Goal: Transaction & Acquisition: Purchase product/service

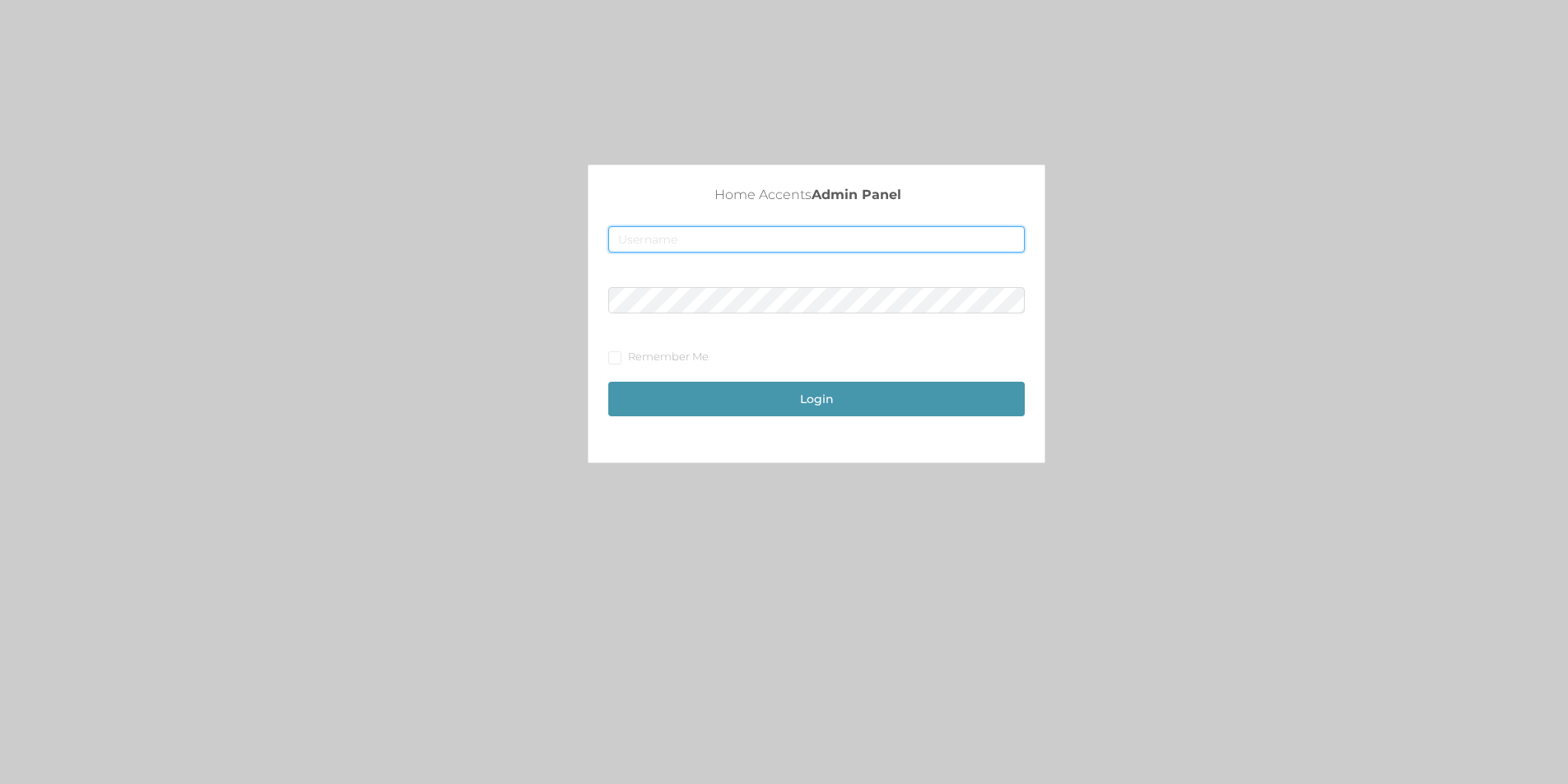
type input "merch2@accents.pw"
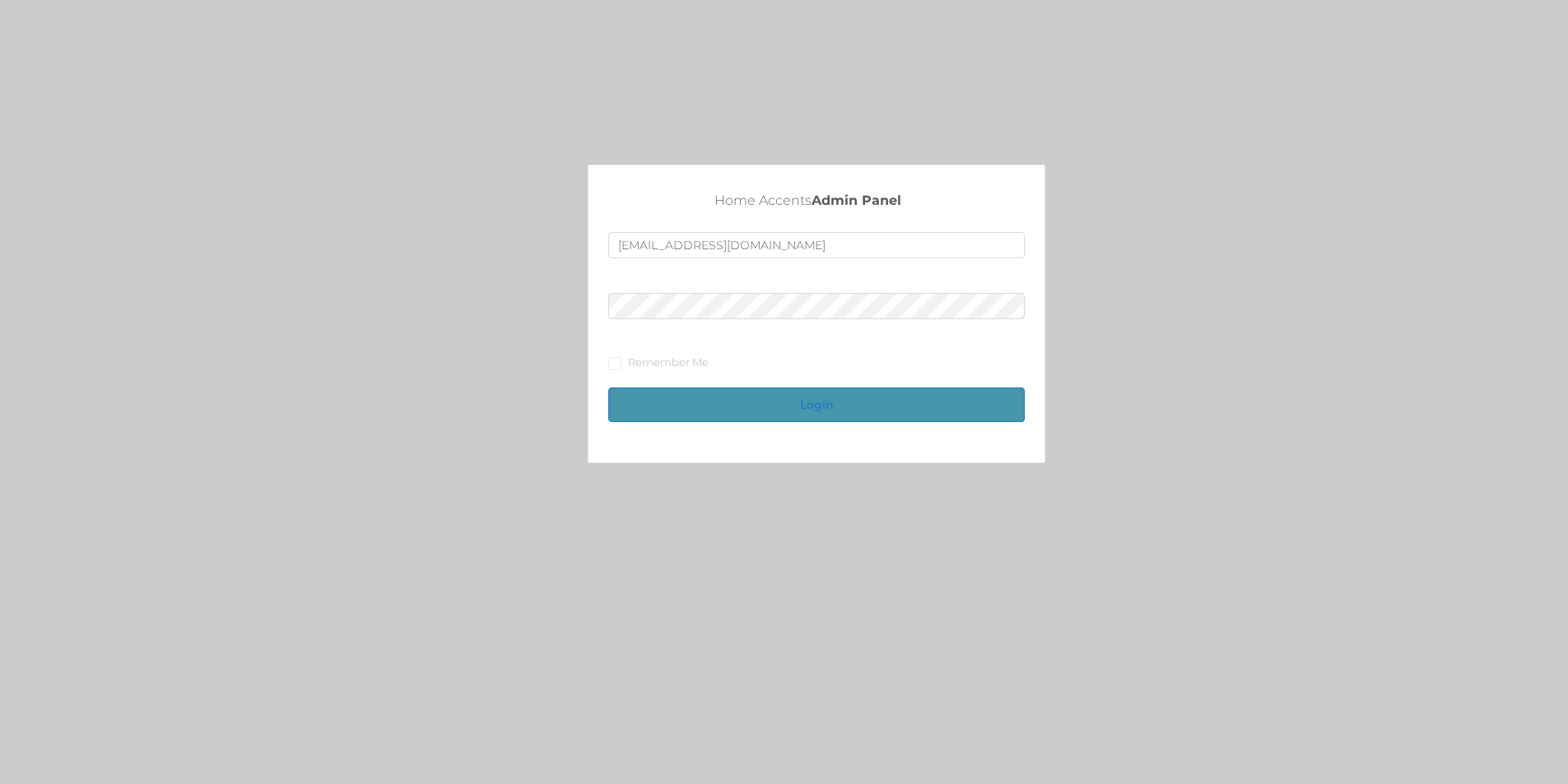
click at [830, 391] on button "Login" at bounding box center [816, 405] width 417 height 35
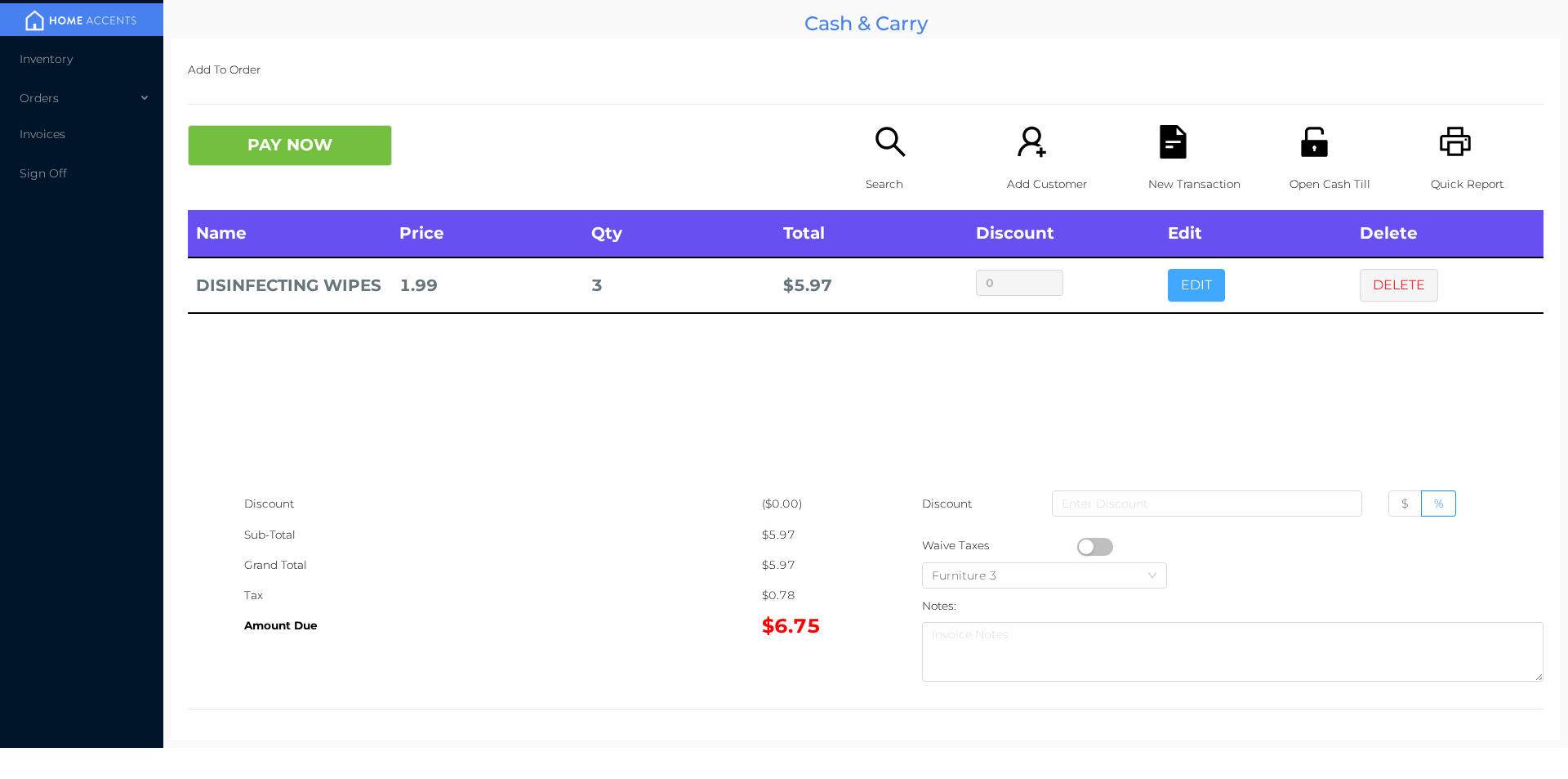
click at [1206, 300] on button "EDIT" at bounding box center [1196, 286] width 57 height 33
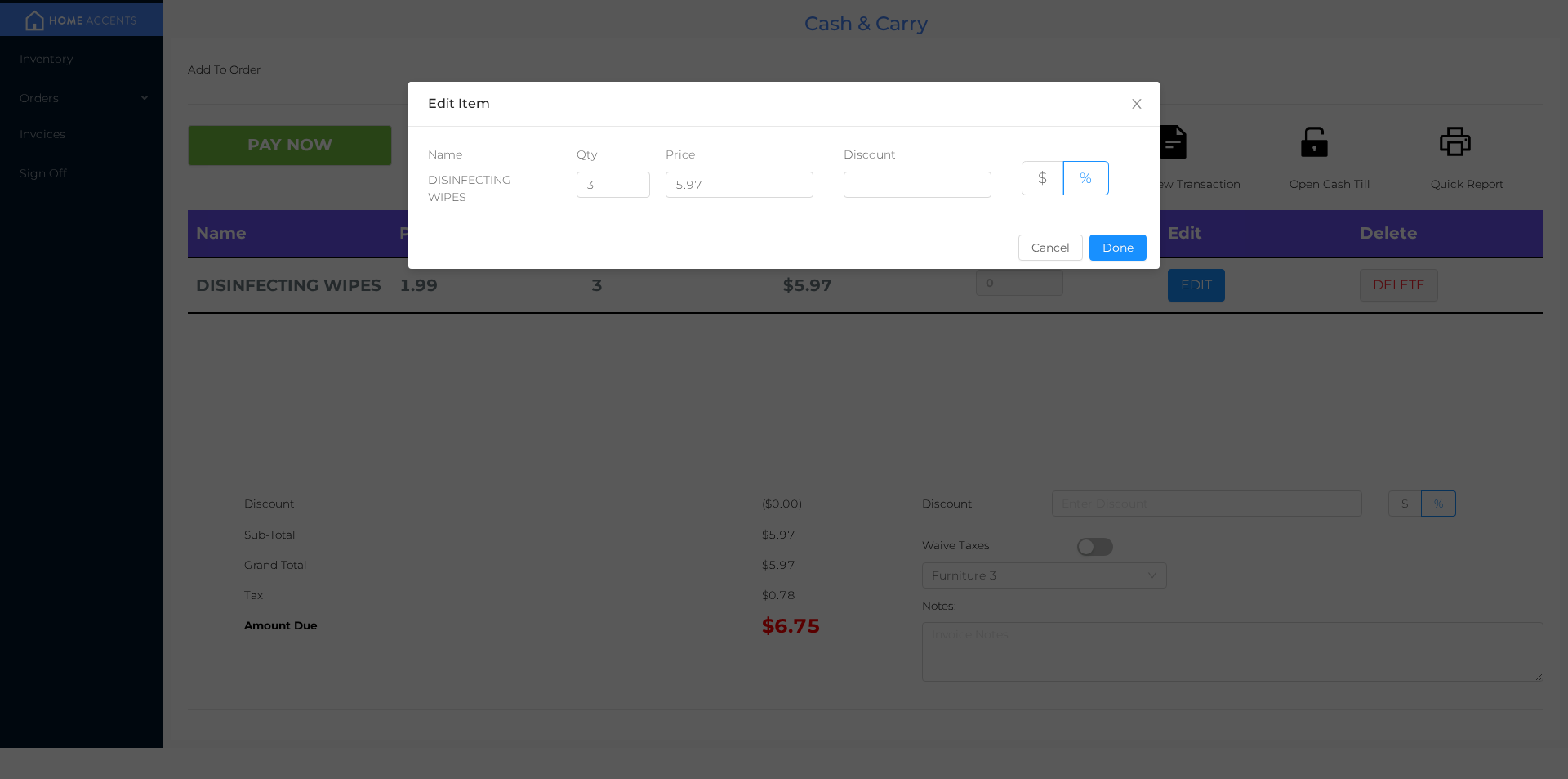
click at [1202, 276] on div "sentinelStart Edit Item Name Qty Price Discount DISINFECTING WIPES 3 5.97 $ % C…" at bounding box center [784, 390] width 1568 height 779
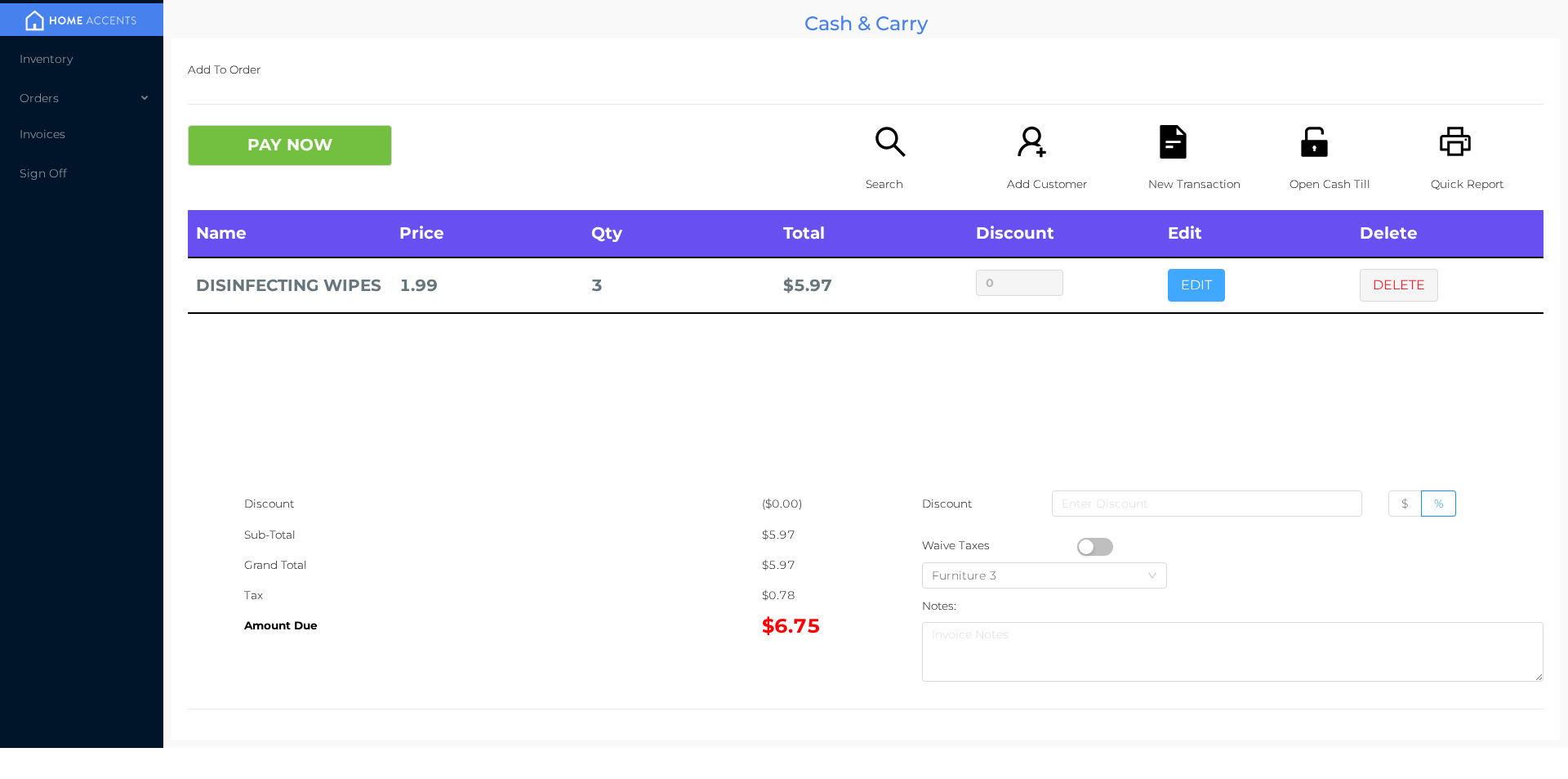
click at [1201, 275] on button "EDIT" at bounding box center [1196, 286] width 57 height 33
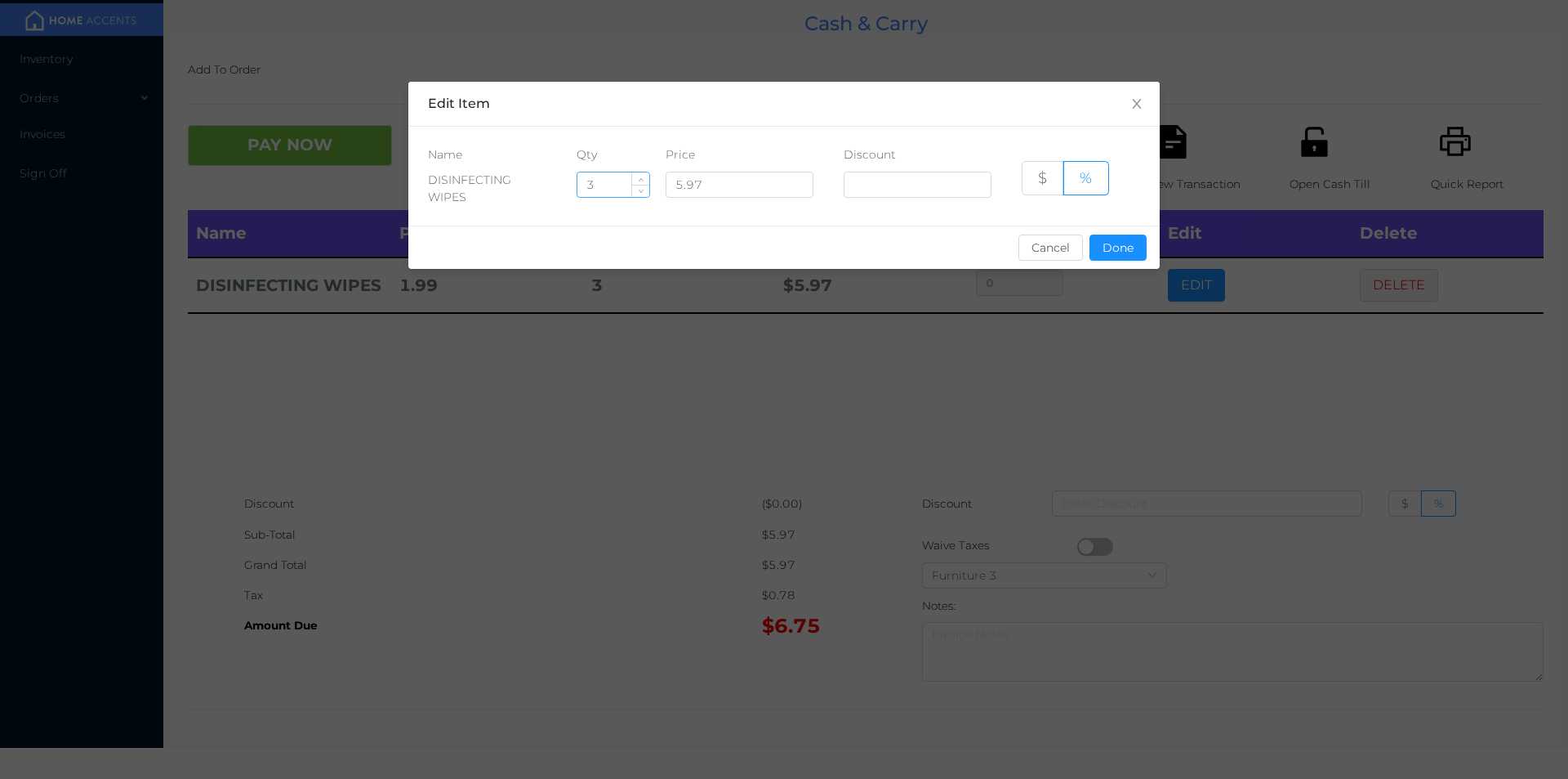
click at [609, 179] on input "3" at bounding box center [613, 184] width 72 height 24
type input "2"
click at [1141, 255] on button "Done" at bounding box center [1117, 248] width 57 height 26
type input "0%"
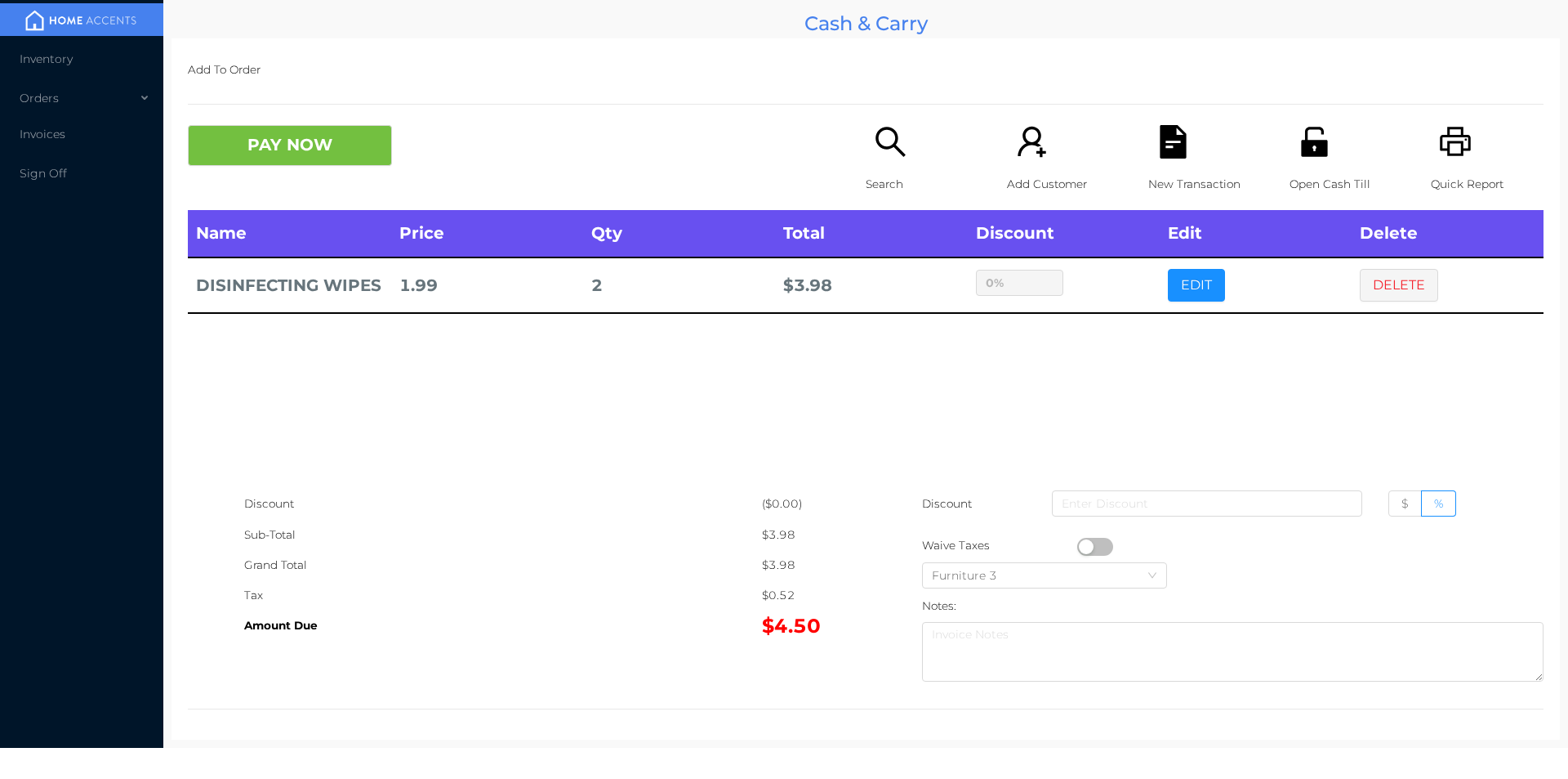
click at [1170, 161] on div "New Transaction" at bounding box center [1205, 167] width 113 height 85
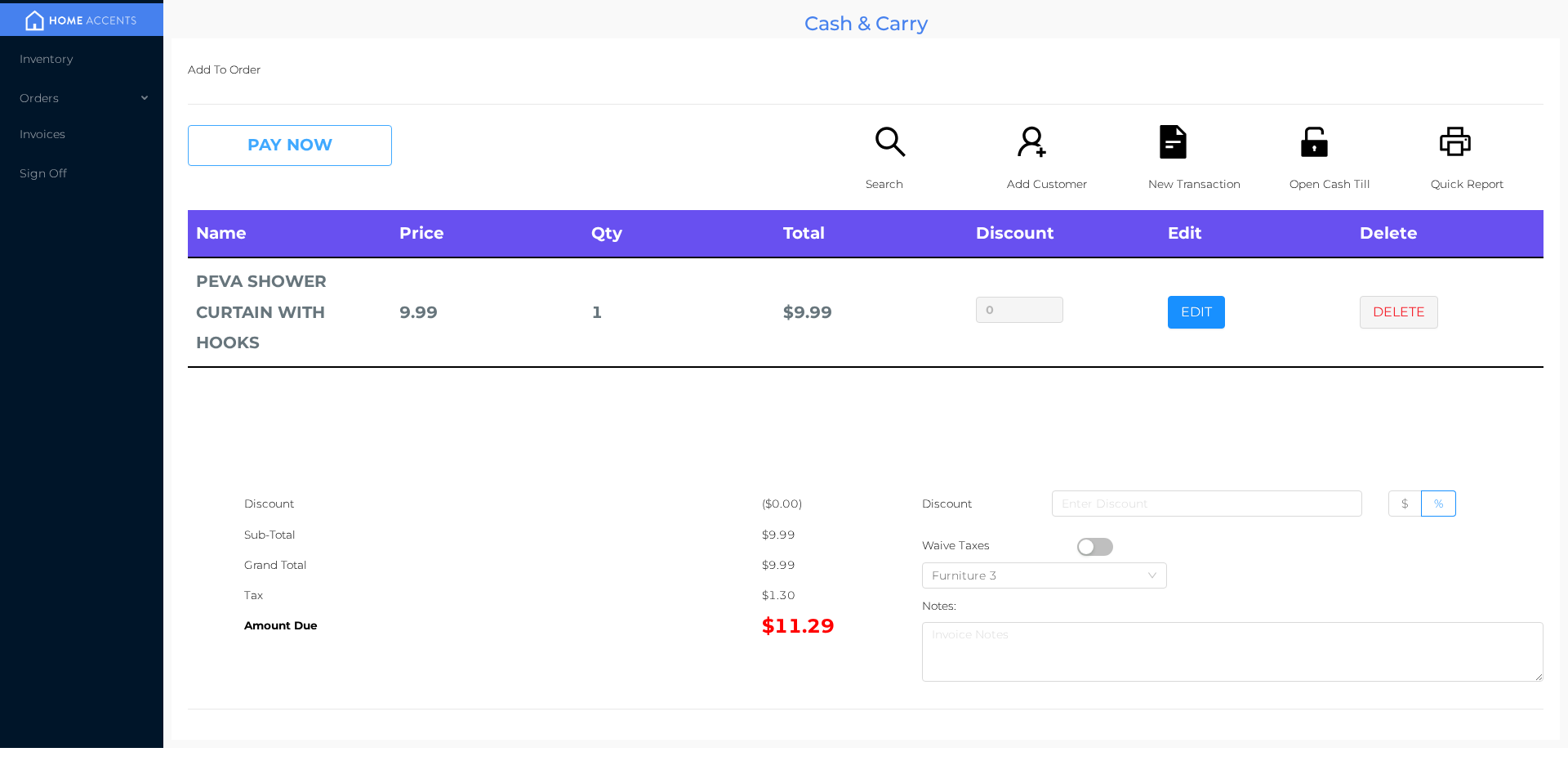
click at [306, 130] on button "PAY NOW" at bounding box center [290, 145] width 204 height 41
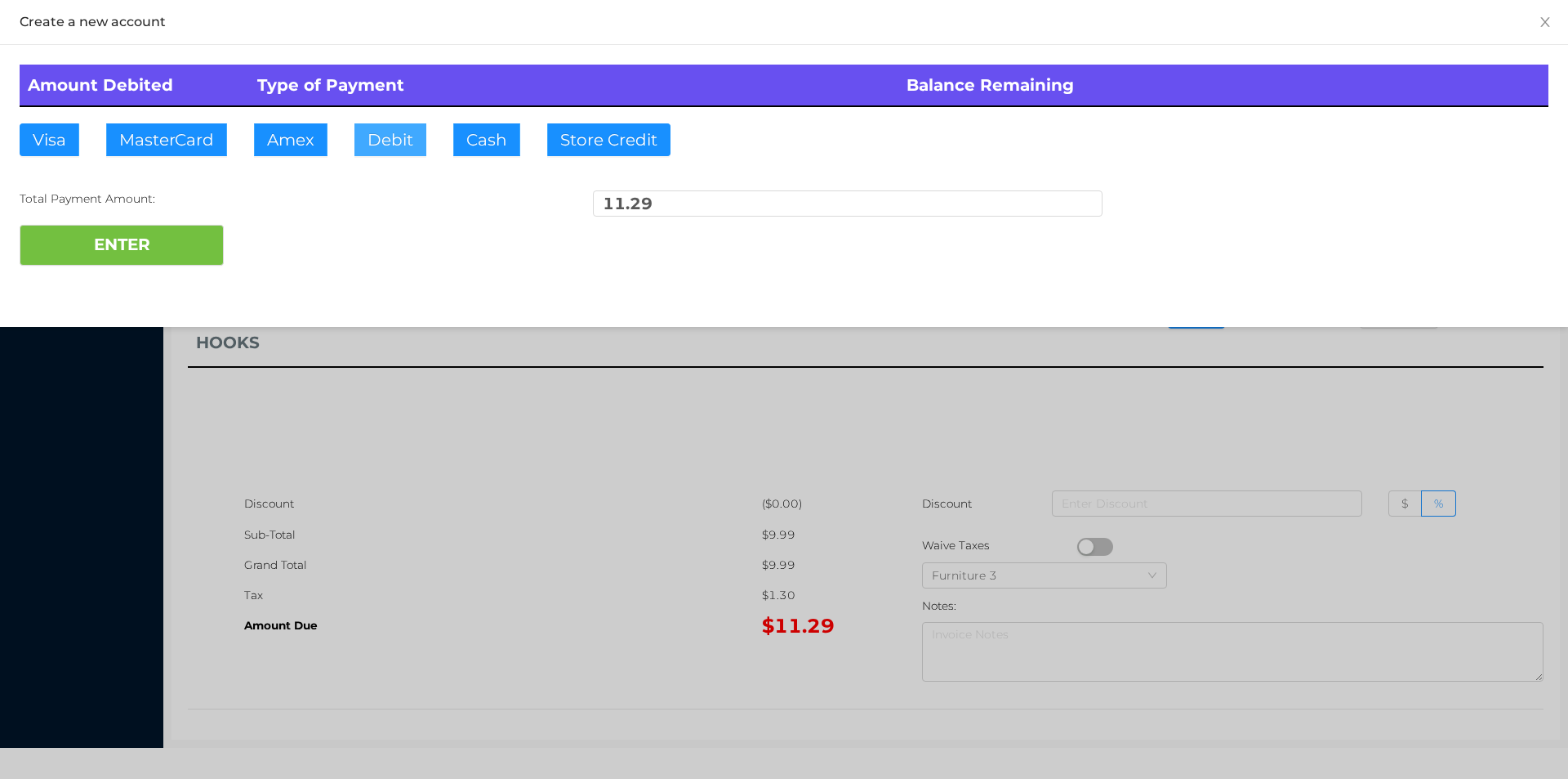
click at [391, 139] on button "Debit" at bounding box center [390, 140] width 72 height 33
click at [171, 201] on div "Total Payment Amount:" at bounding box center [275, 199] width 509 height 17
click at [124, 255] on button "ENTER" at bounding box center [122, 245] width 204 height 41
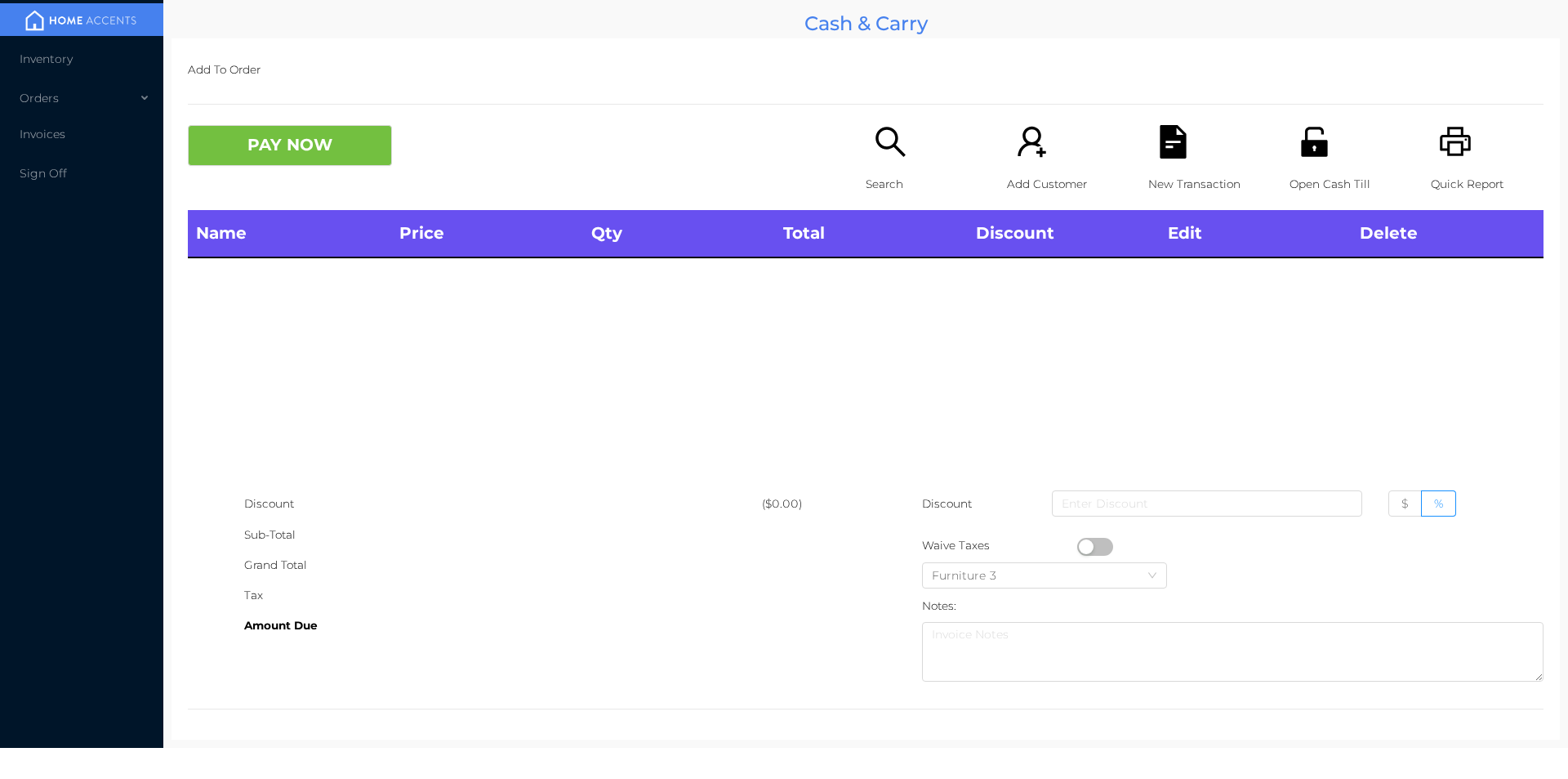
click at [1322, 129] on div "Open Cash Till" at bounding box center [1346, 167] width 113 height 85
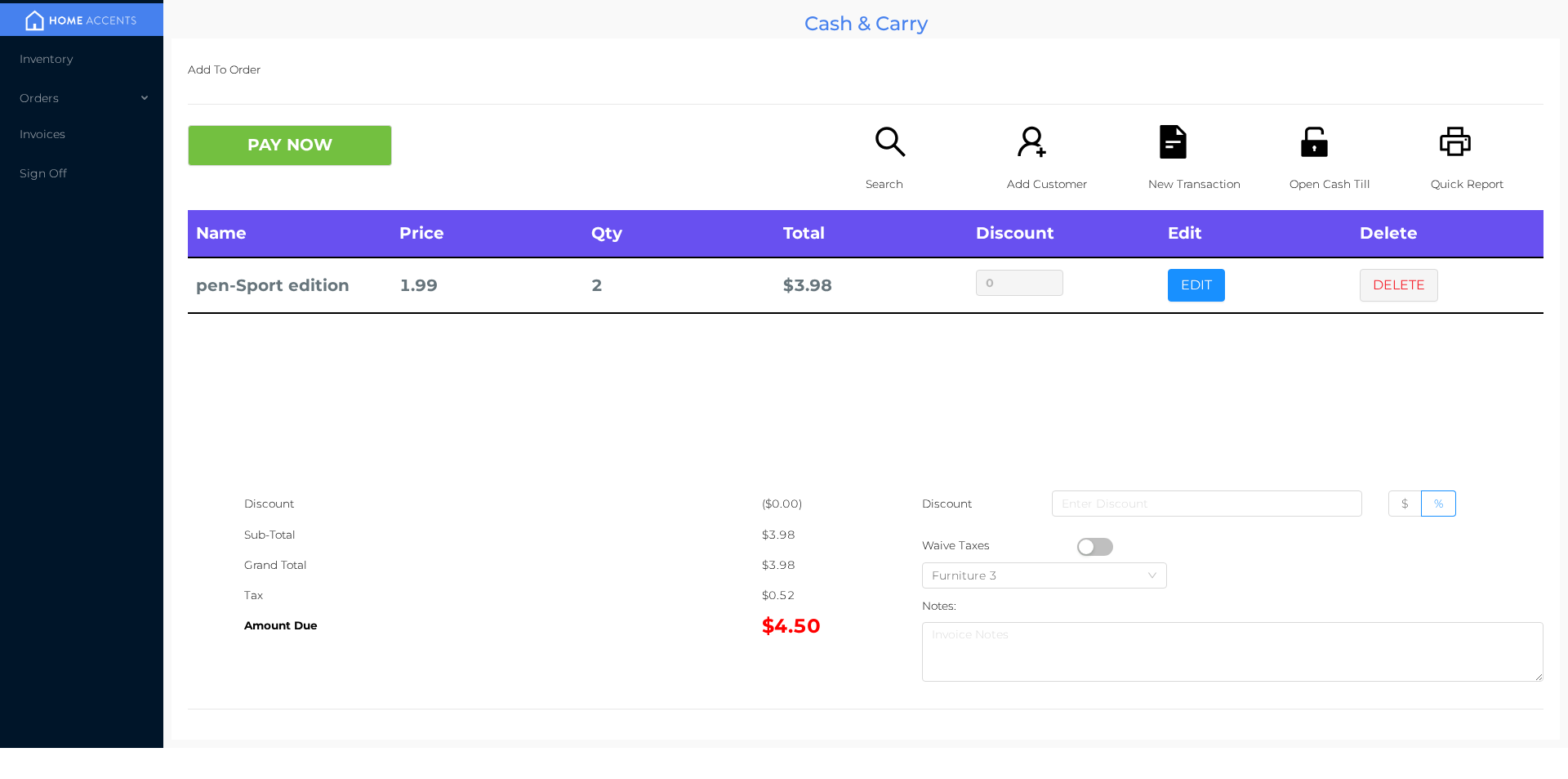
click at [1166, 155] on icon "icon: file-text" at bounding box center [1172, 141] width 26 height 33
click at [1302, 146] on icon "icon: unlock" at bounding box center [1314, 141] width 26 height 30
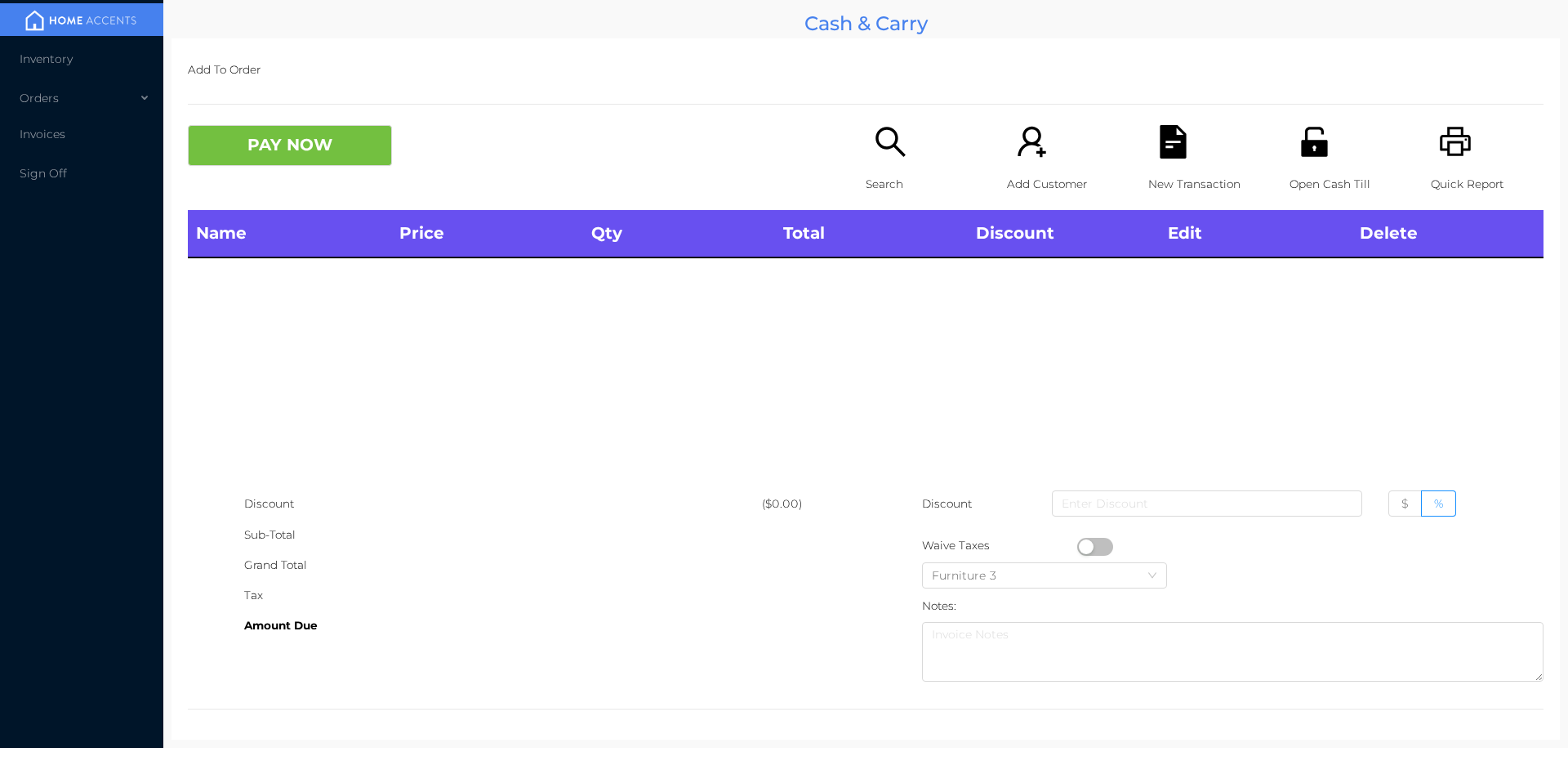
click at [1293, 166] on div "Open Cash Till" at bounding box center [1346, 167] width 113 height 85
click at [891, 172] on p "Search" at bounding box center [922, 183] width 113 height 30
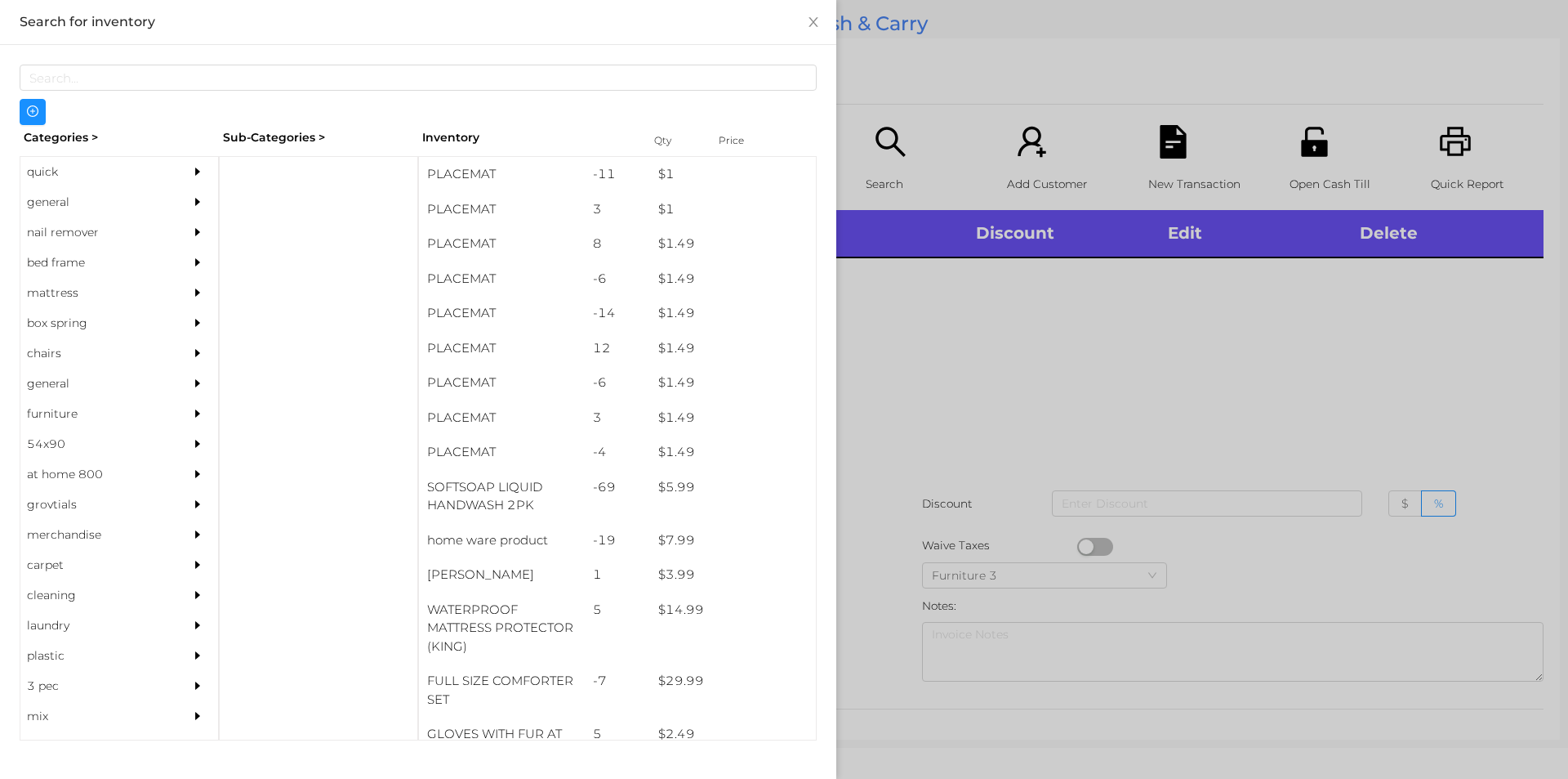
click at [42, 200] on div "general" at bounding box center [95, 202] width 149 height 30
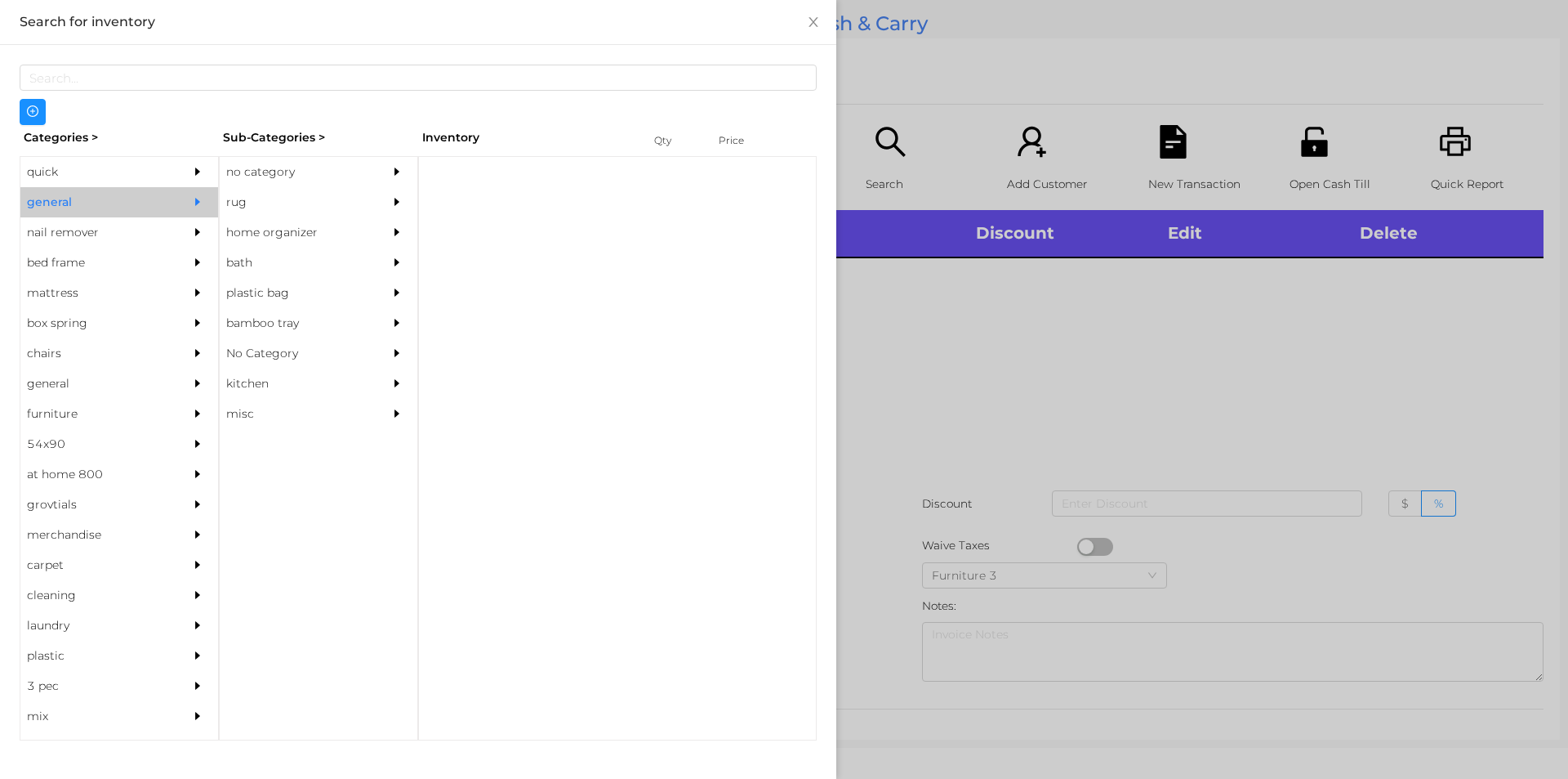
click at [310, 167] on div "no category" at bounding box center [294, 172] width 149 height 30
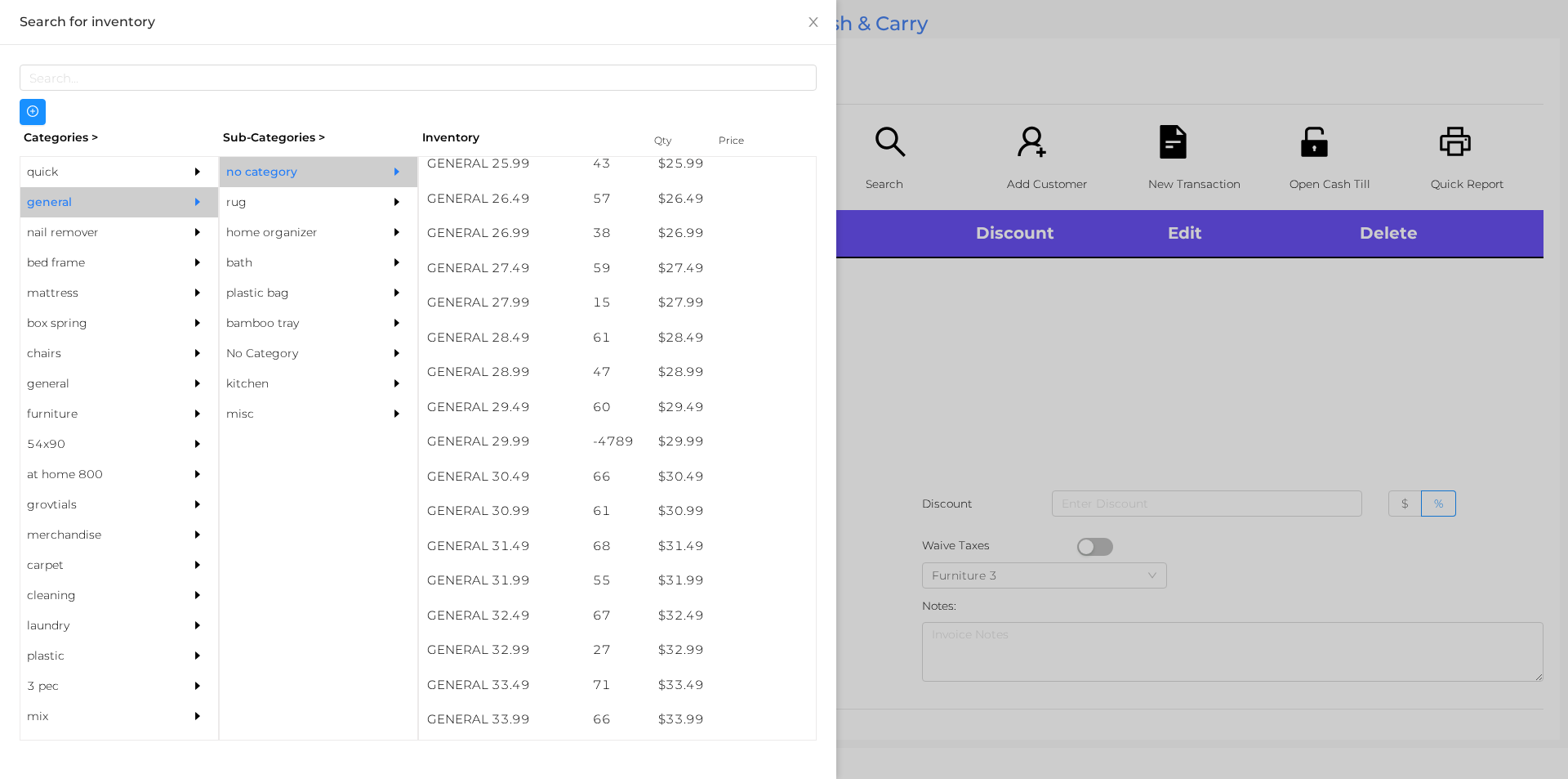
scroll to position [2231, 0]
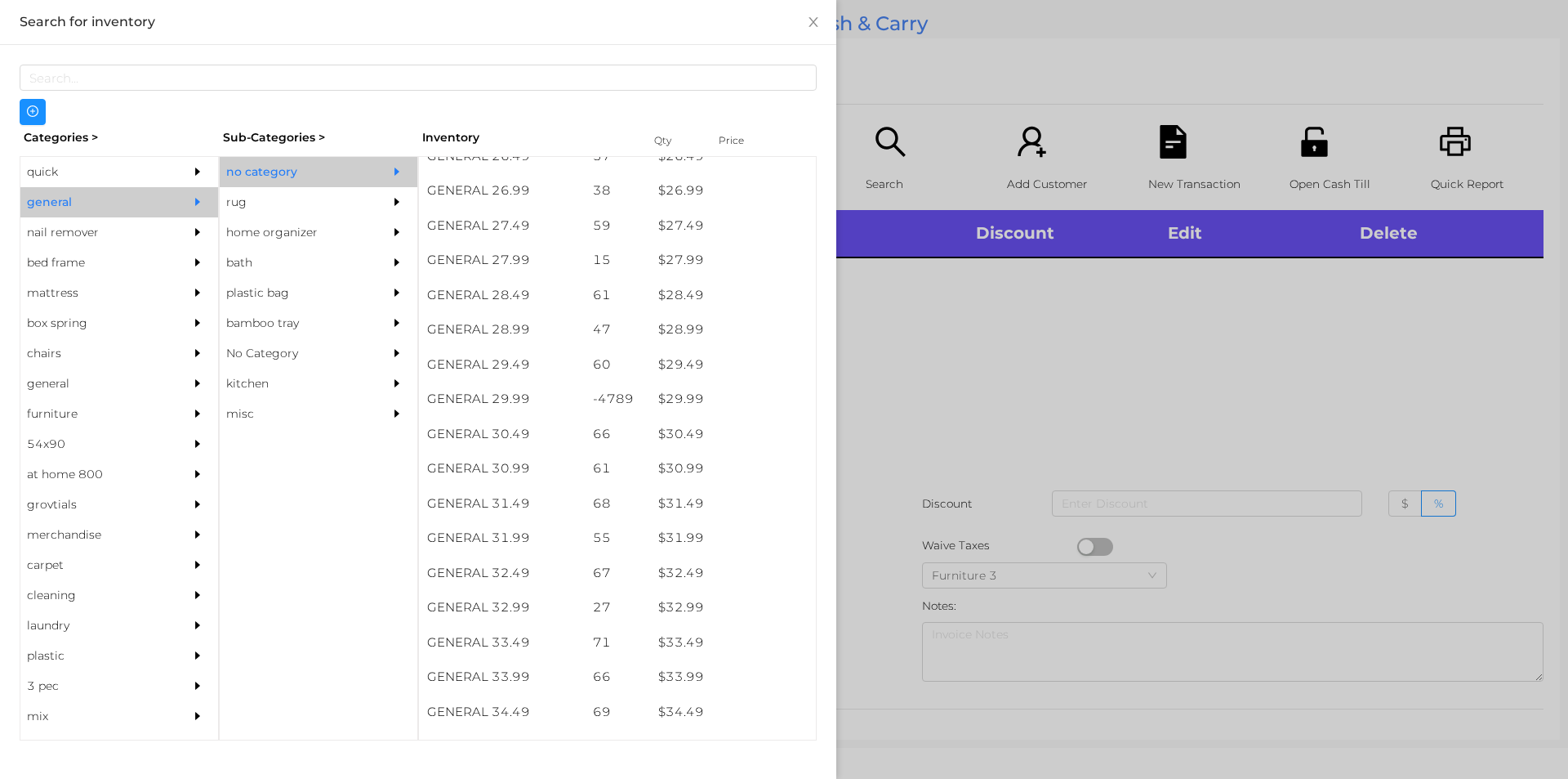
click at [1181, 345] on div at bounding box center [784, 390] width 1568 height 779
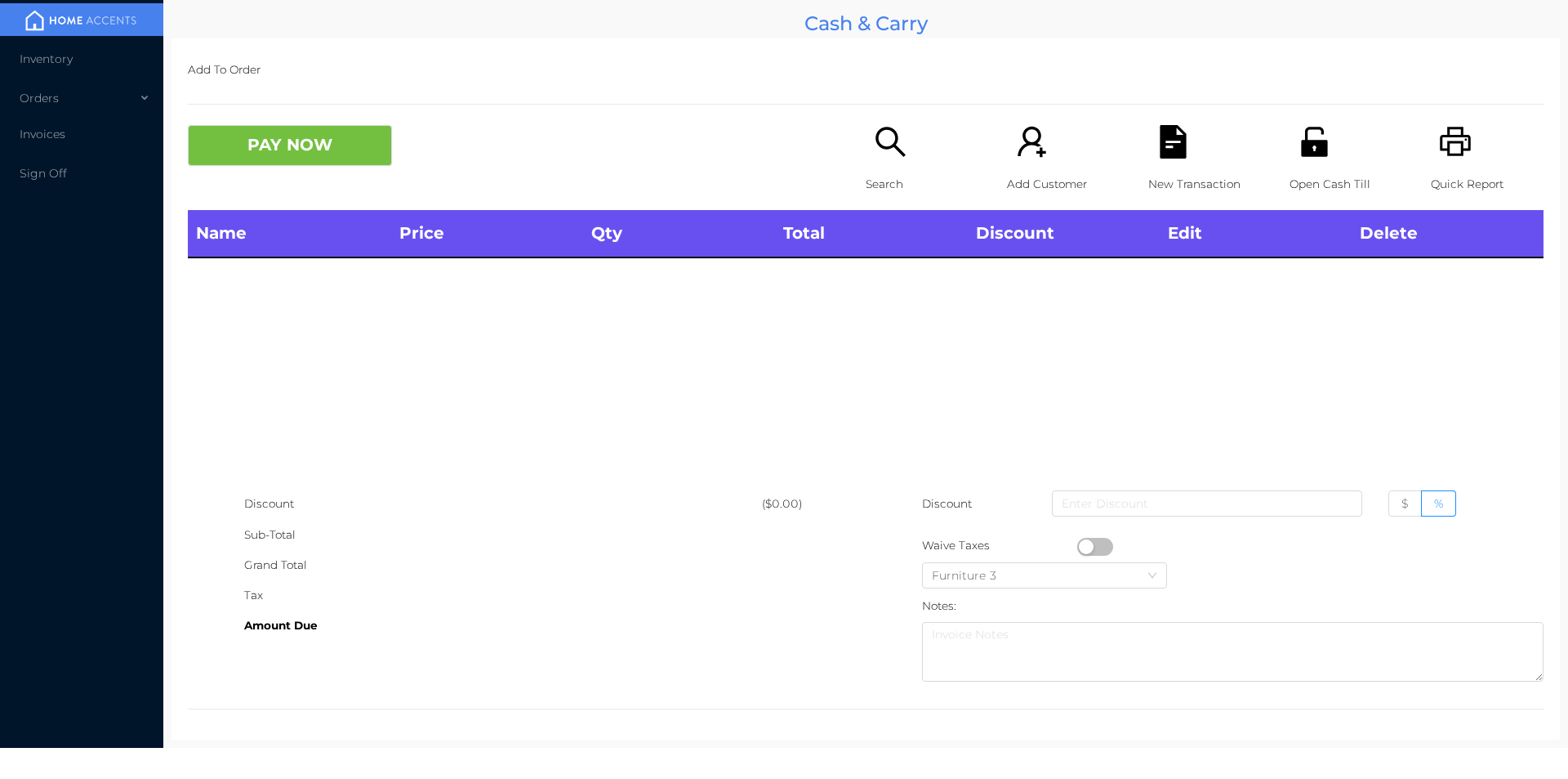
click at [1302, 143] on icon "icon: unlock" at bounding box center [1314, 141] width 26 height 30
click at [1302, 149] on icon "icon: unlock" at bounding box center [1314, 141] width 26 height 30
click at [1302, 154] on icon "icon: unlock" at bounding box center [1314, 141] width 26 height 30
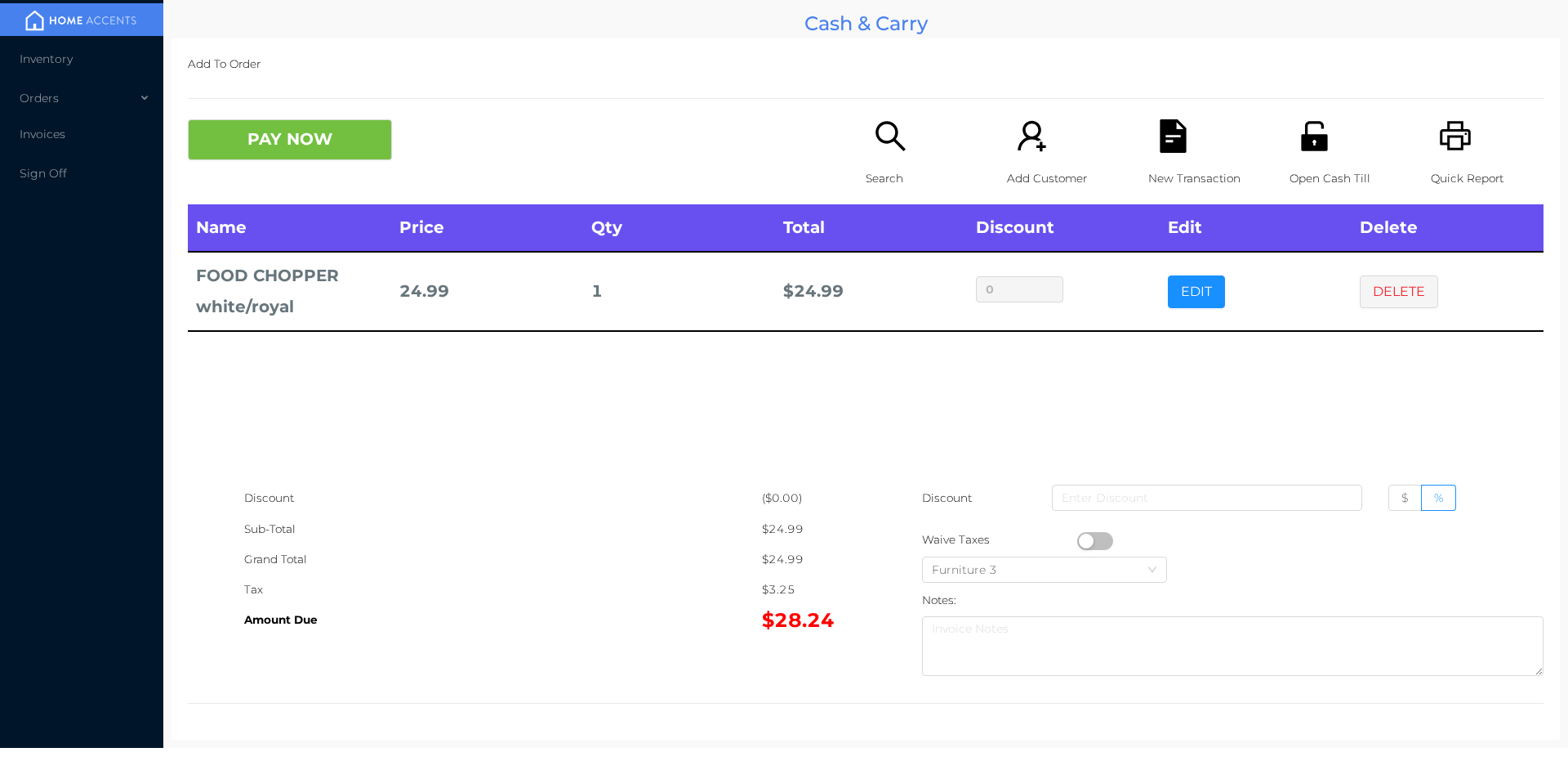
click at [1162, 145] on icon "icon: file-text" at bounding box center [1172, 136] width 26 height 33
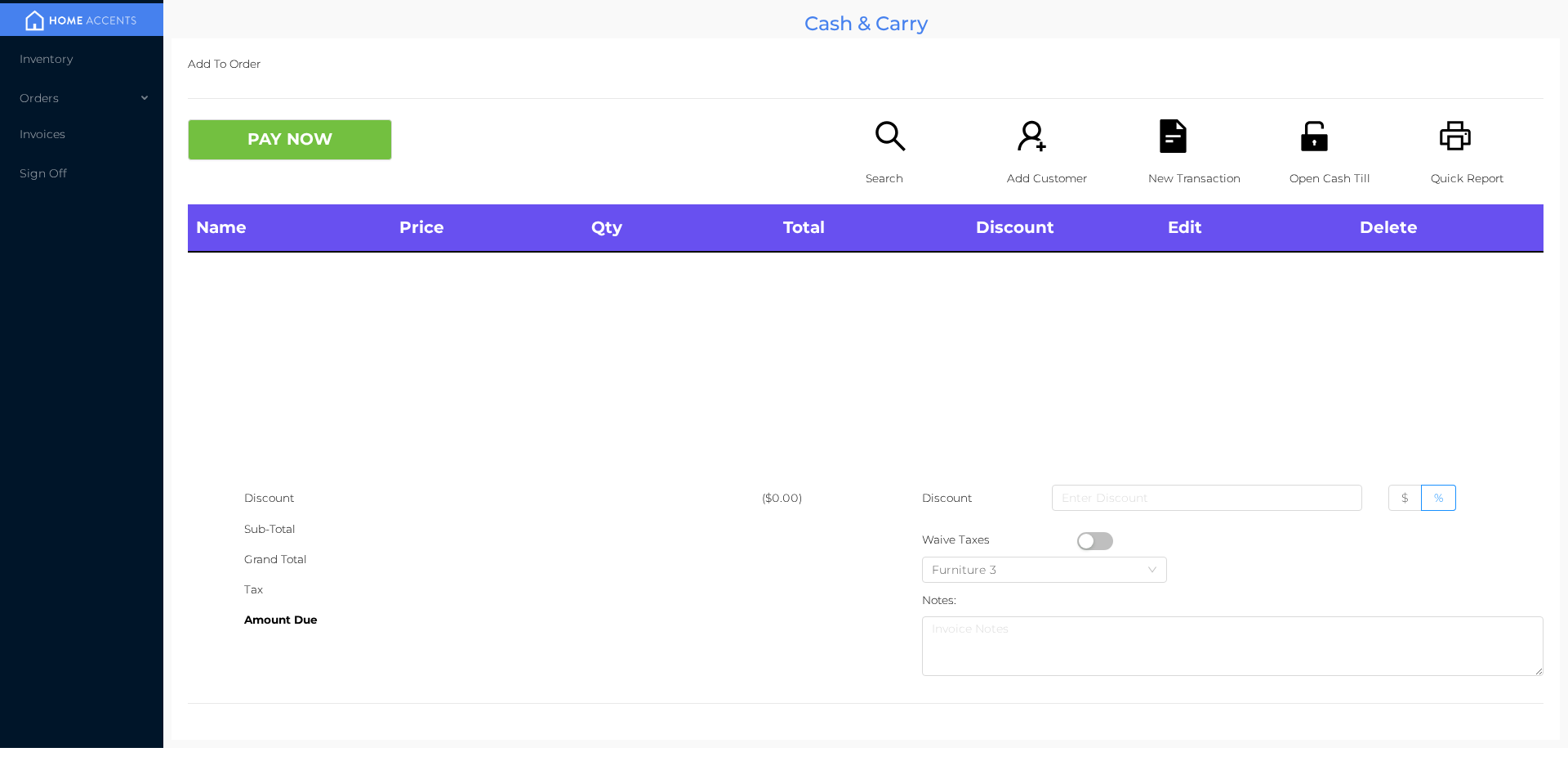
click at [1431, 137] on div "Quick Report" at bounding box center [1487, 162] width 113 height 85
click at [1302, 142] on icon "icon: unlock" at bounding box center [1314, 136] width 33 height 33
click at [391, 144] on button "PAY NOW" at bounding box center [290, 139] width 204 height 41
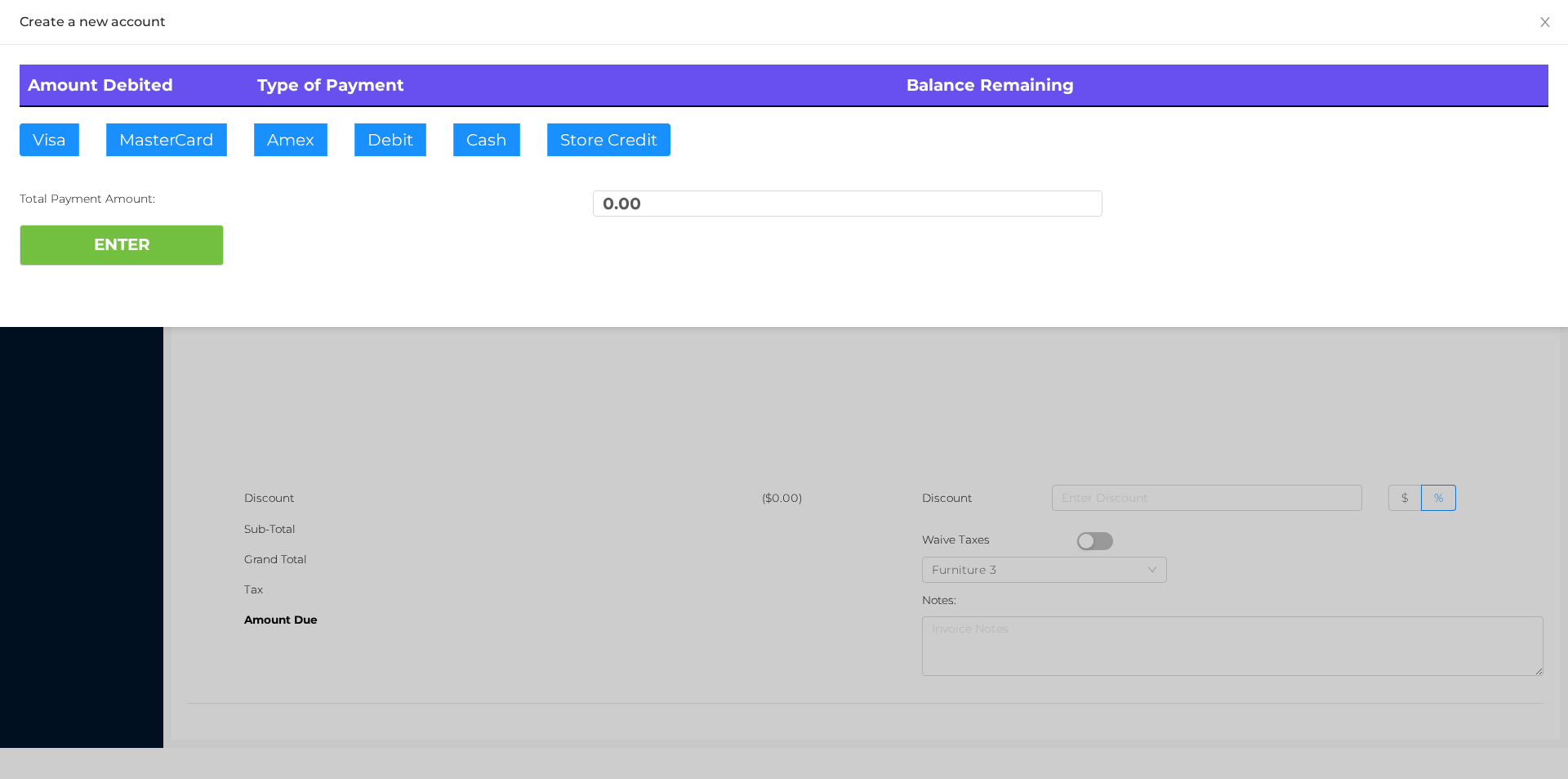
click at [629, 539] on div at bounding box center [784, 390] width 1568 height 779
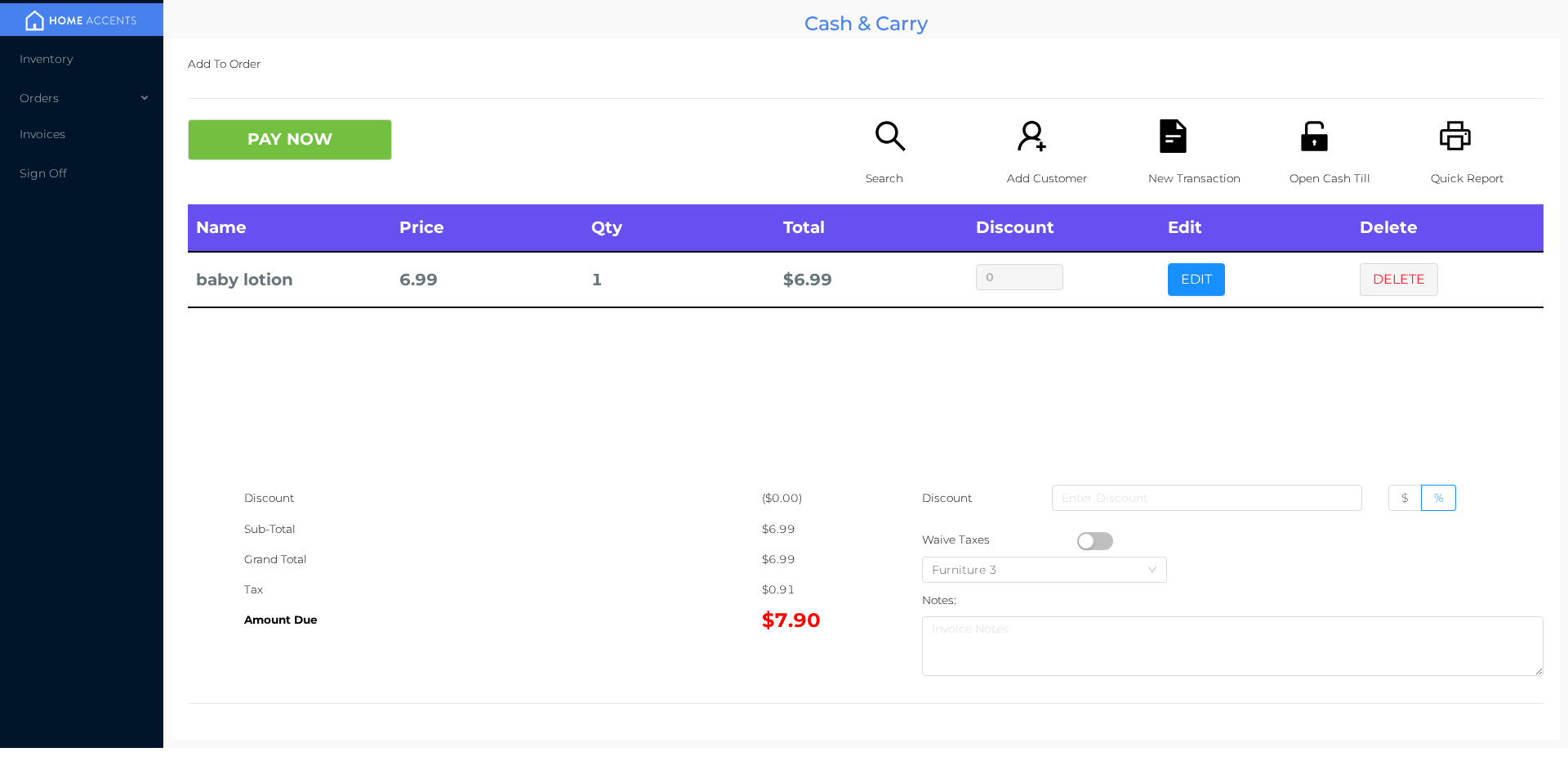
click at [895, 155] on div "Search" at bounding box center [922, 162] width 113 height 85
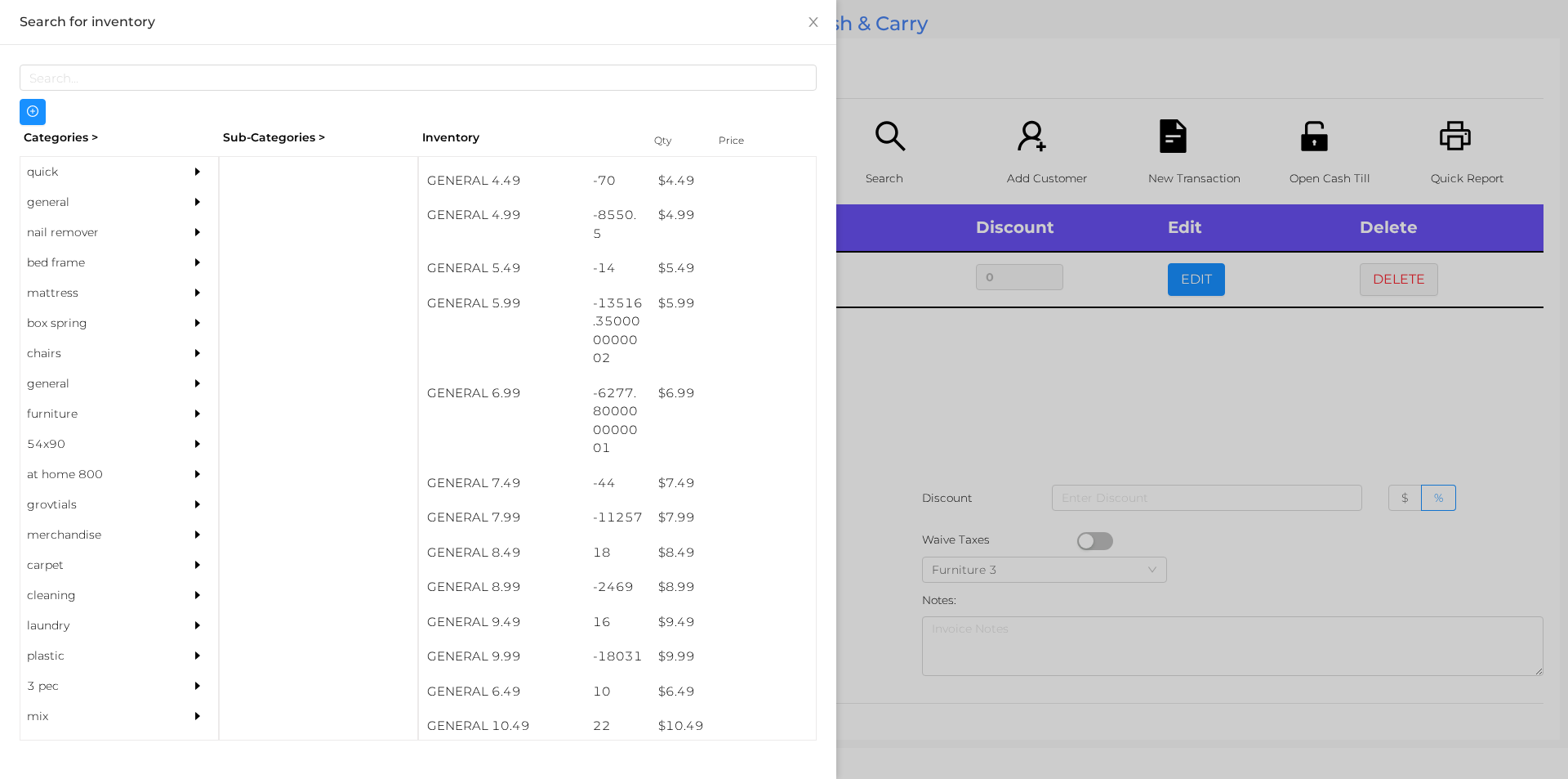
scroll to position [437, 0]
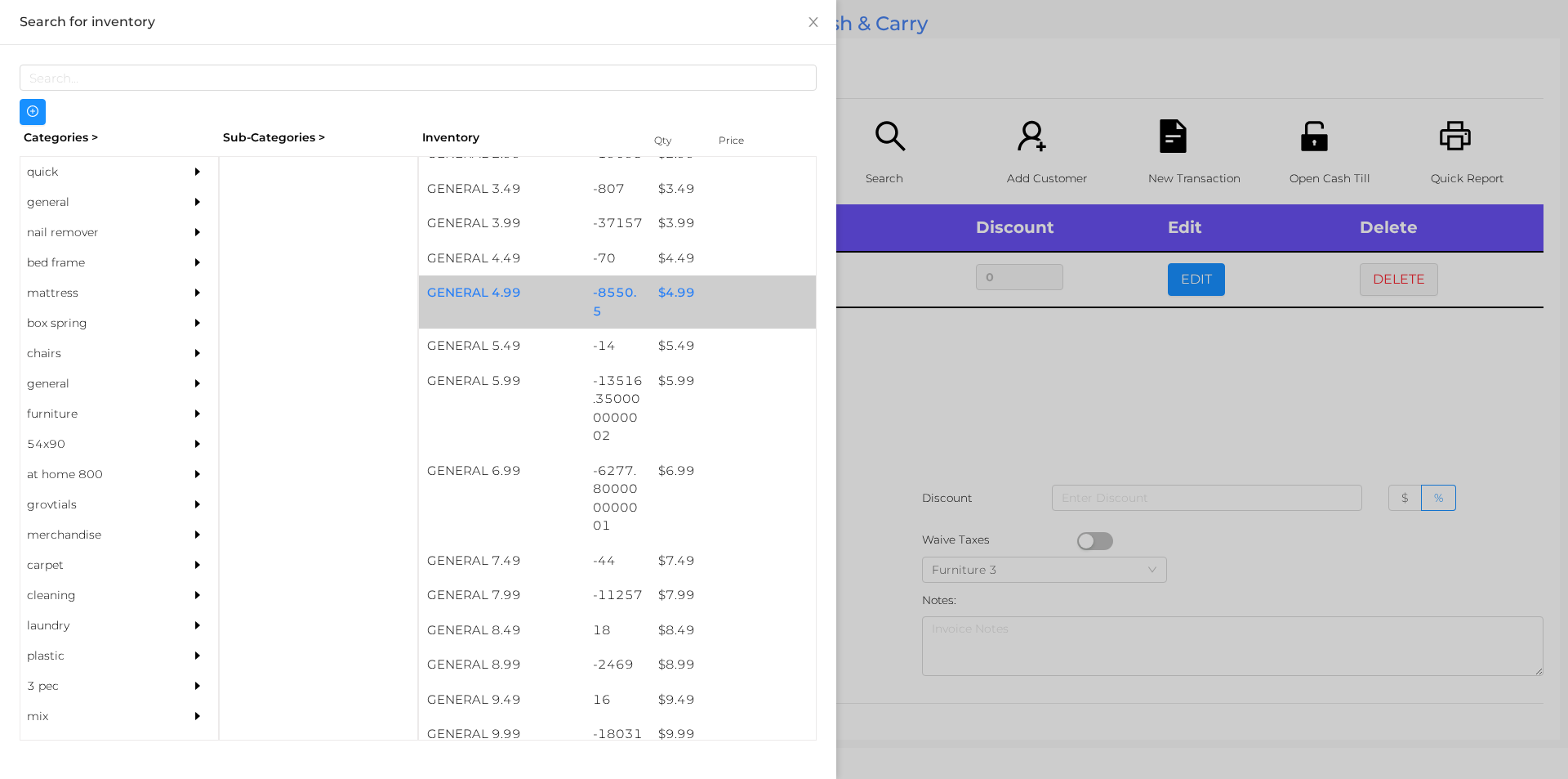
click at [686, 306] on div "$ 4.99" at bounding box center [733, 293] width 166 height 35
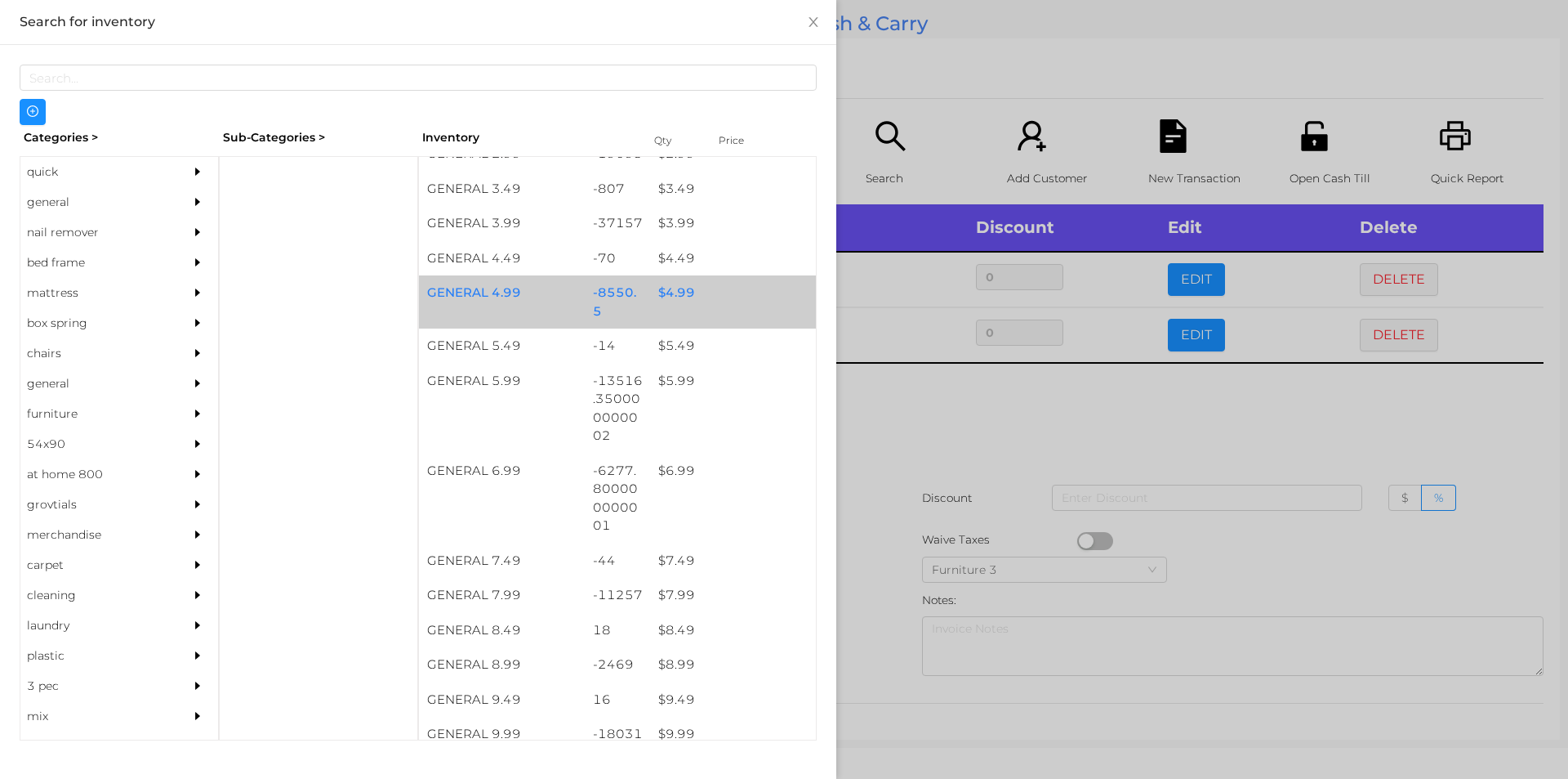
click at [681, 303] on div "$ 4.99" at bounding box center [733, 293] width 166 height 35
click at [722, 302] on div "$ 4.99" at bounding box center [733, 293] width 166 height 35
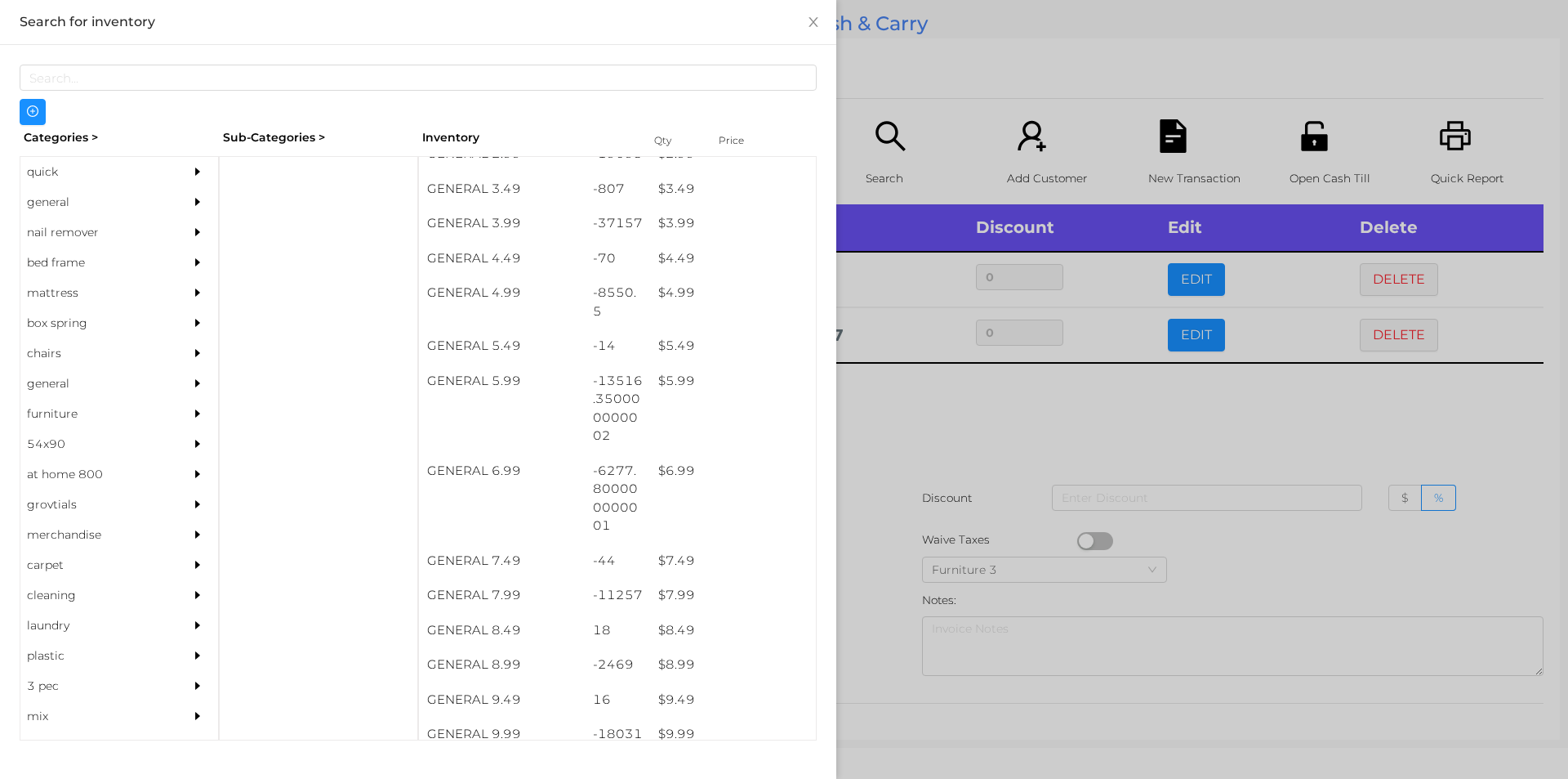
click at [961, 465] on div at bounding box center [784, 390] width 1568 height 779
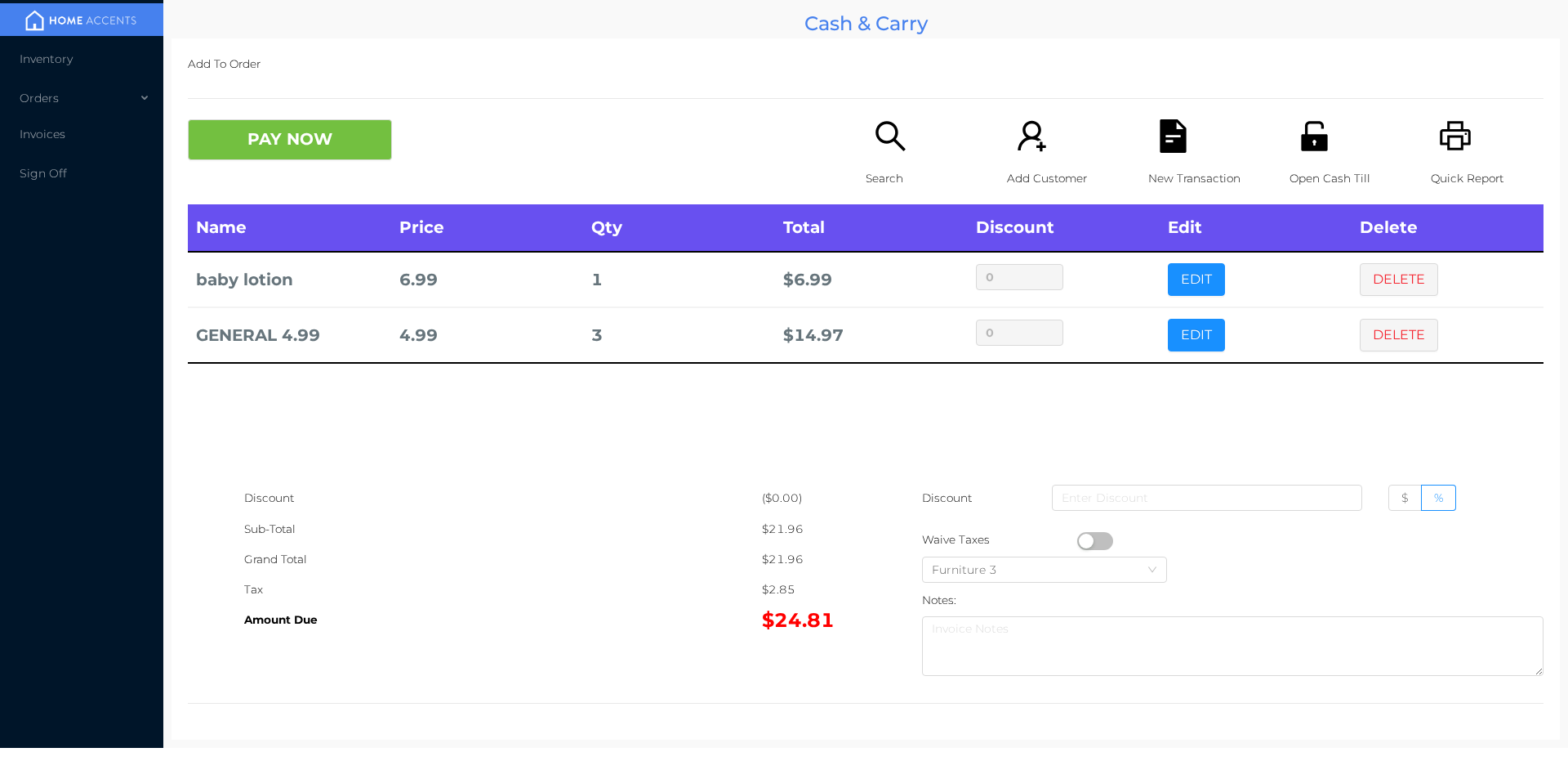
click at [1166, 156] on div "New Transaction" at bounding box center [1205, 162] width 113 height 85
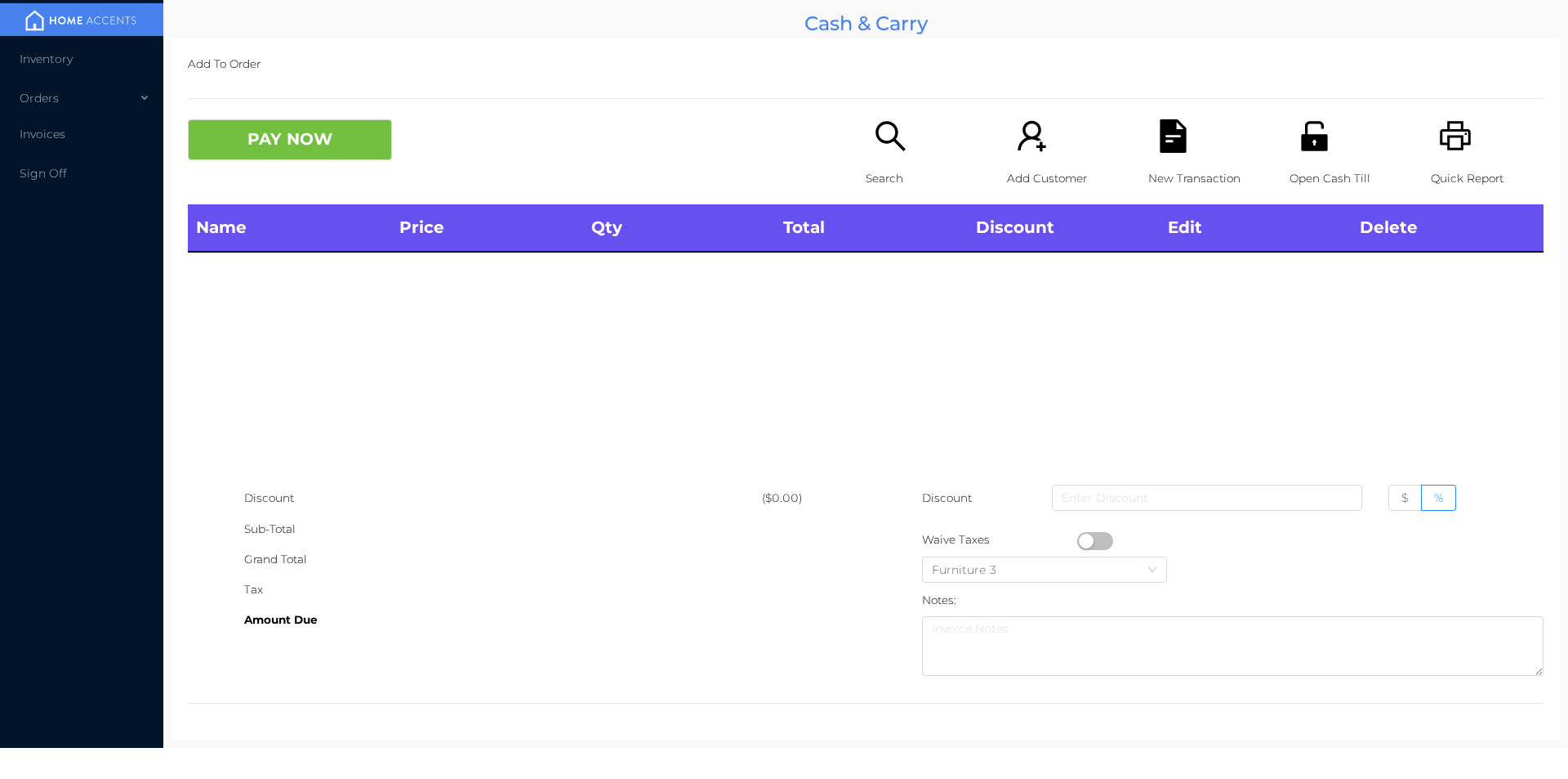
click at [1319, 149] on icon "icon: unlock" at bounding box center [1314, 136] width 33 height 33
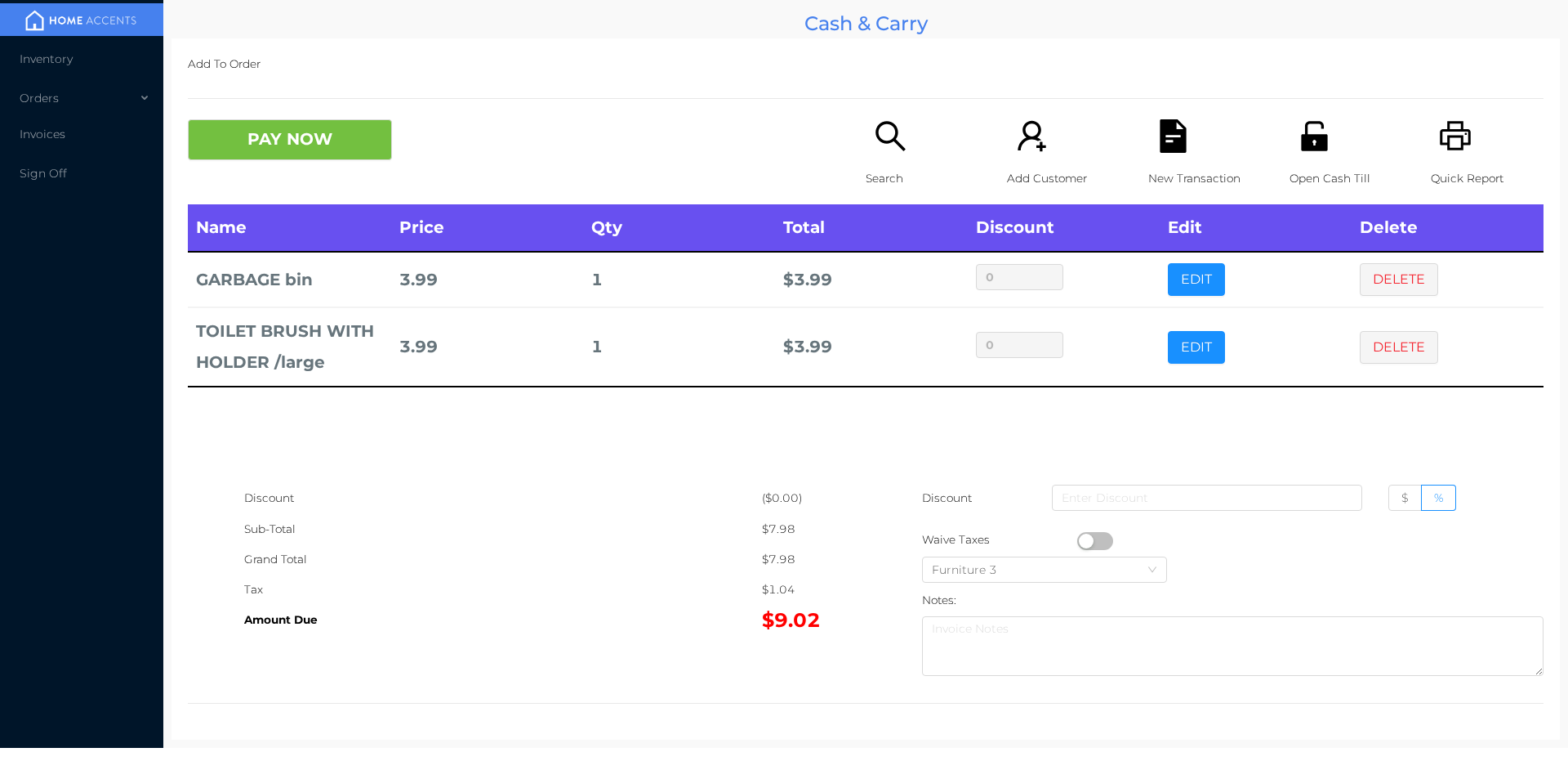
click at [897, 187] on p "Search" at bounding box center [922, 178] width 113 height 30
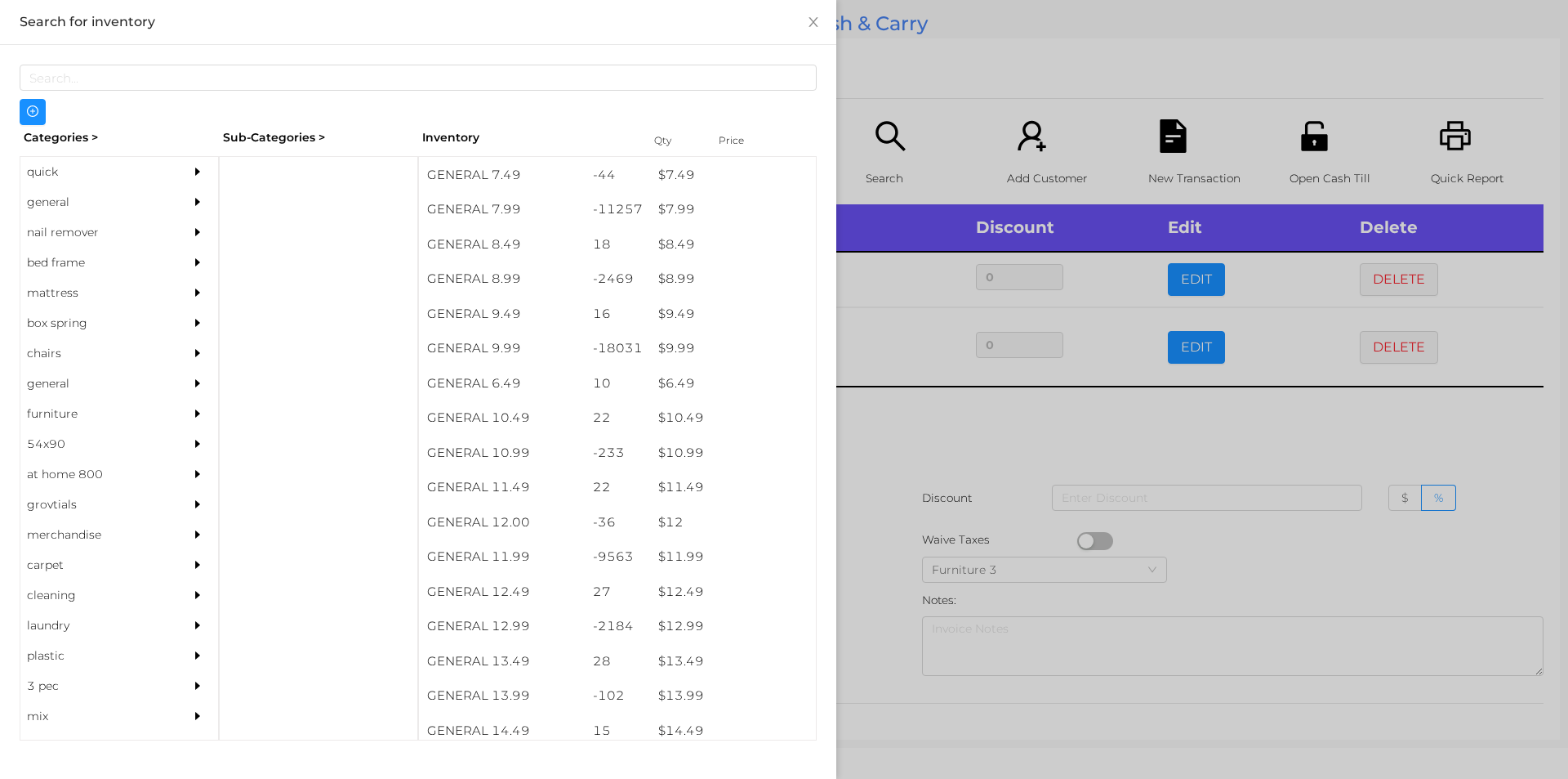
scroll to position [1001, 0]
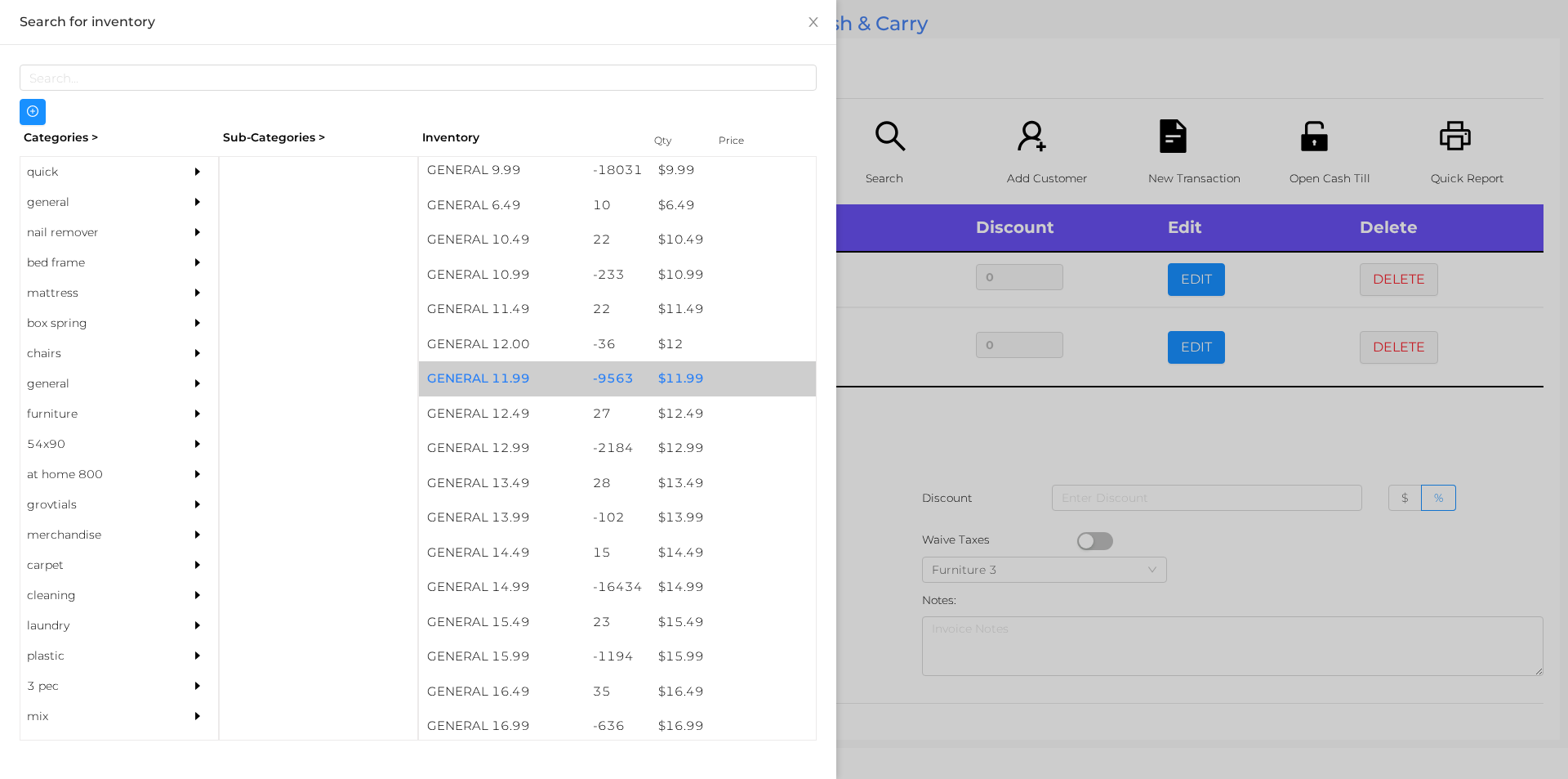
click at [670, 385] on div "$ 11.99" at bounding box center [733, 379] width 166 height 35
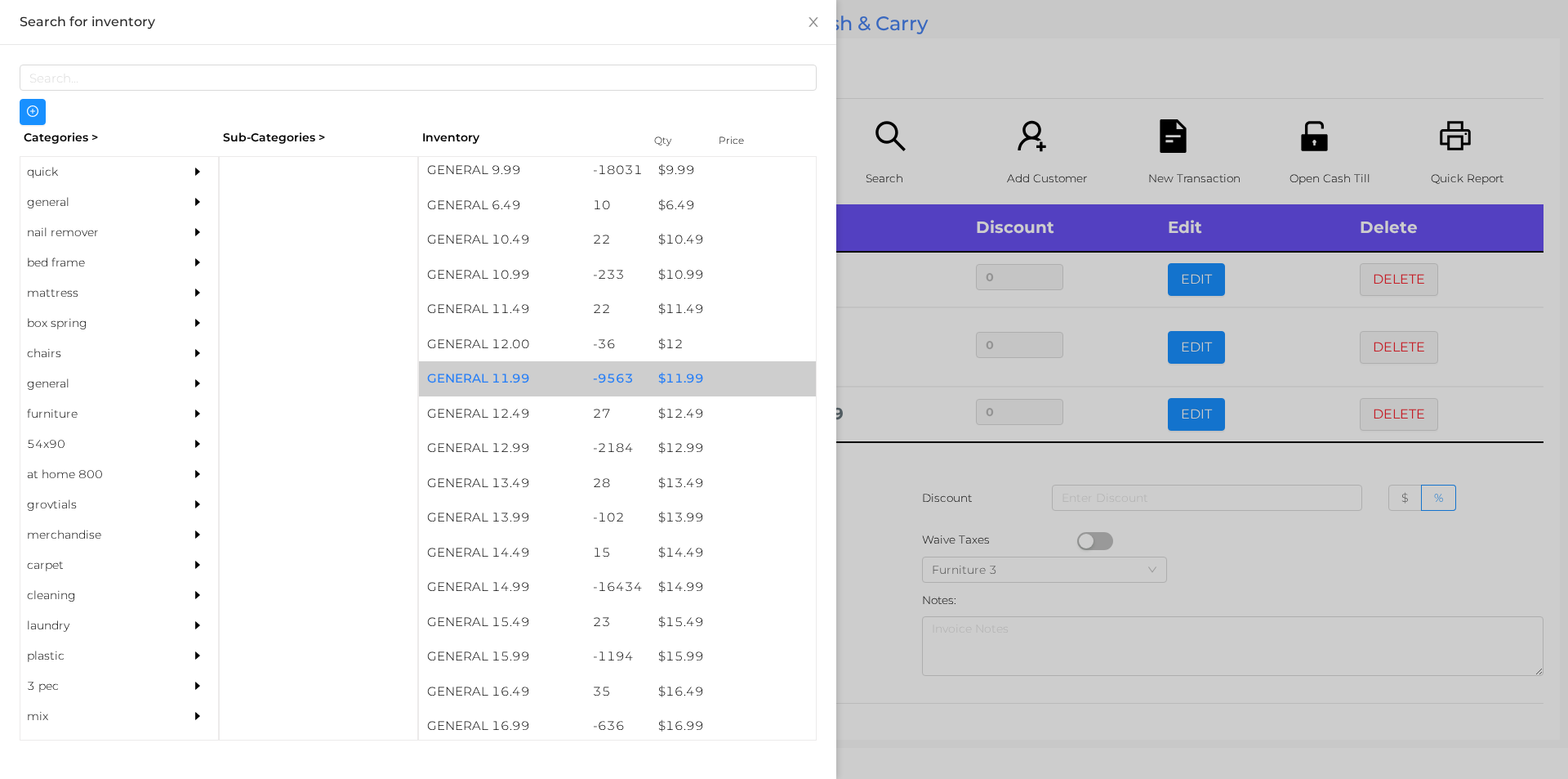
click at [679, 376] on div "$ 11.99" at bounding box center [733, 379] width 166 height 35
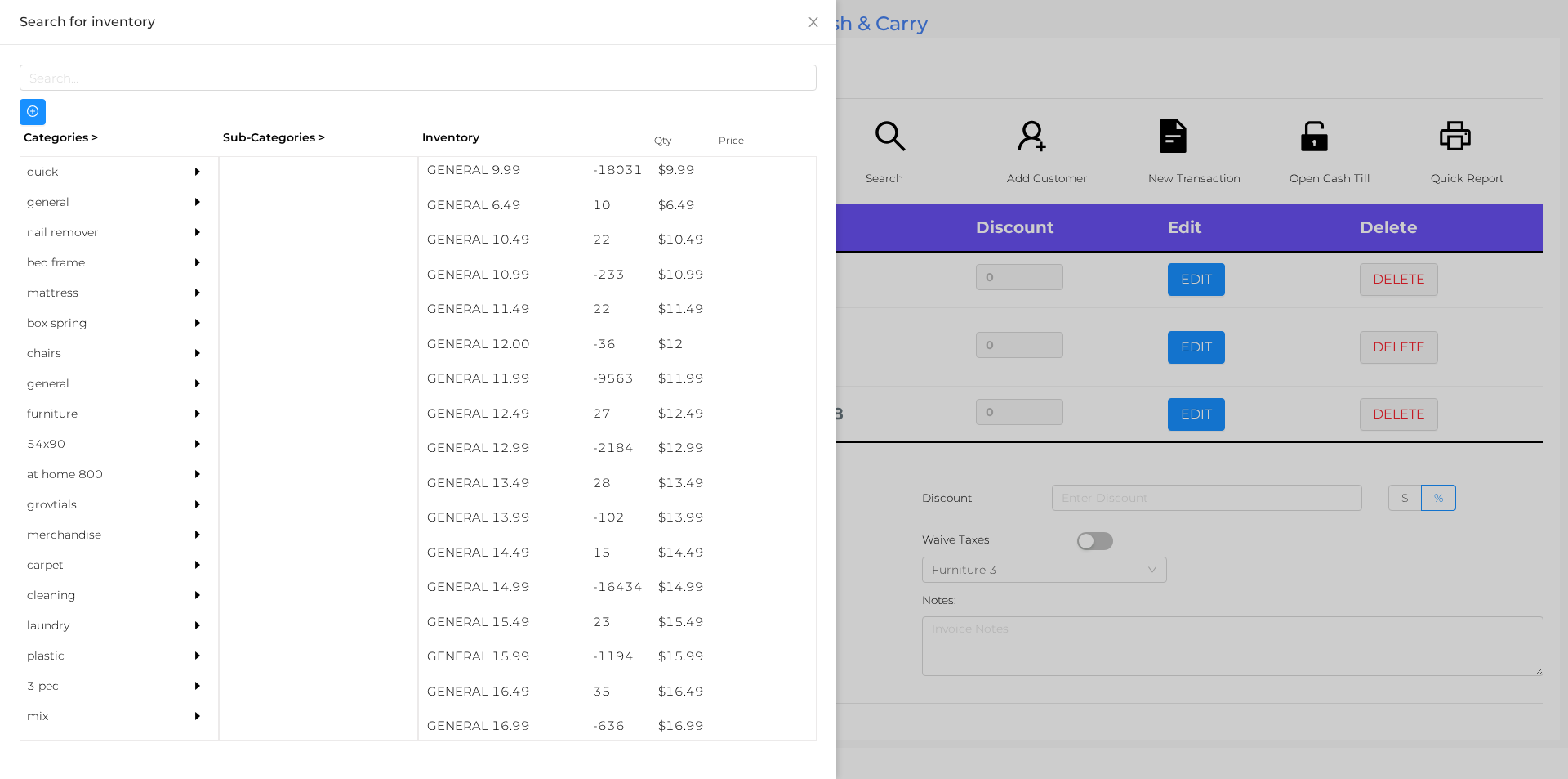
click at [900, 97] on div at bounding box center [784, 390] width 1568 height 779
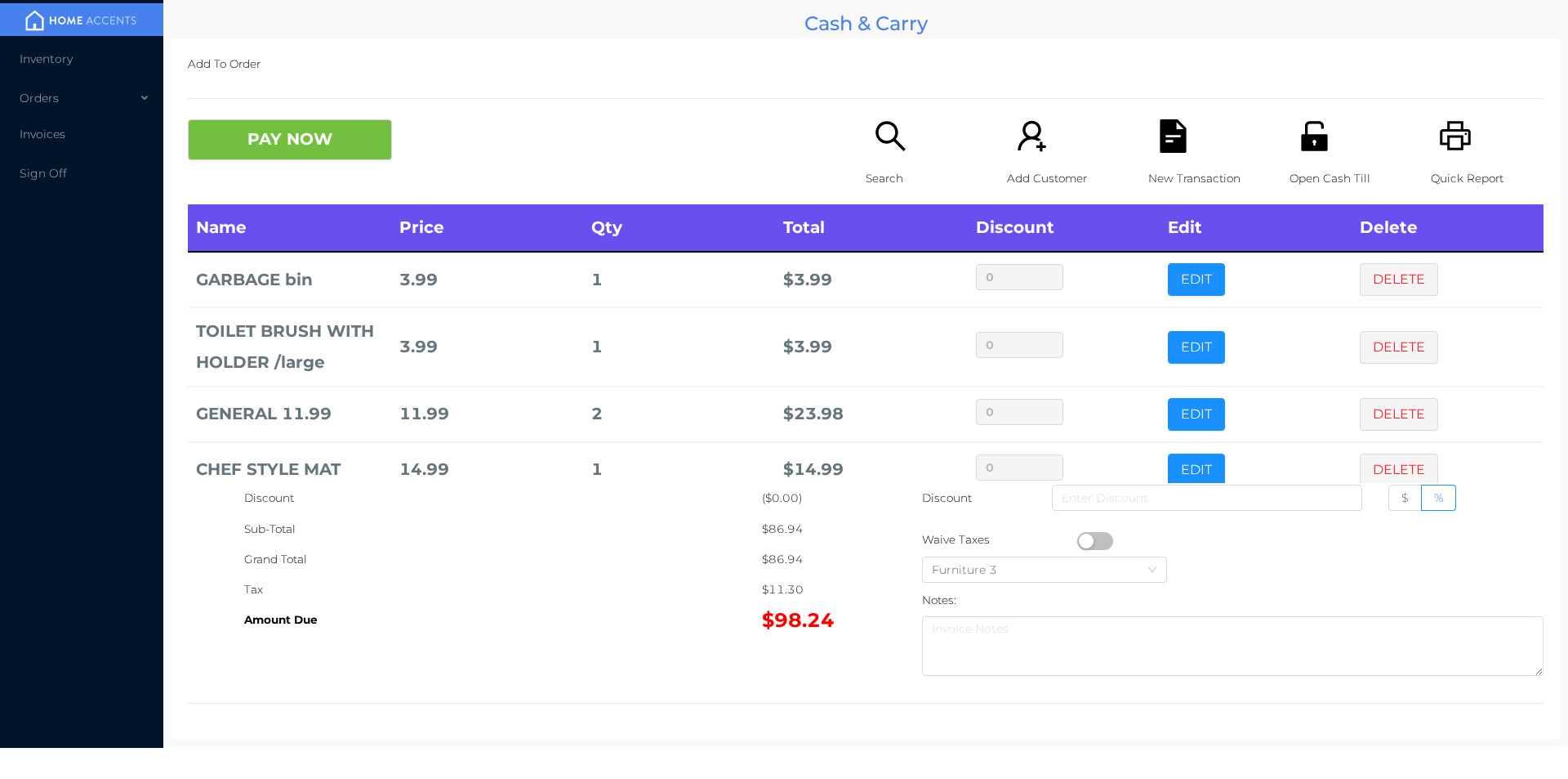
scroll to position [110, 0]
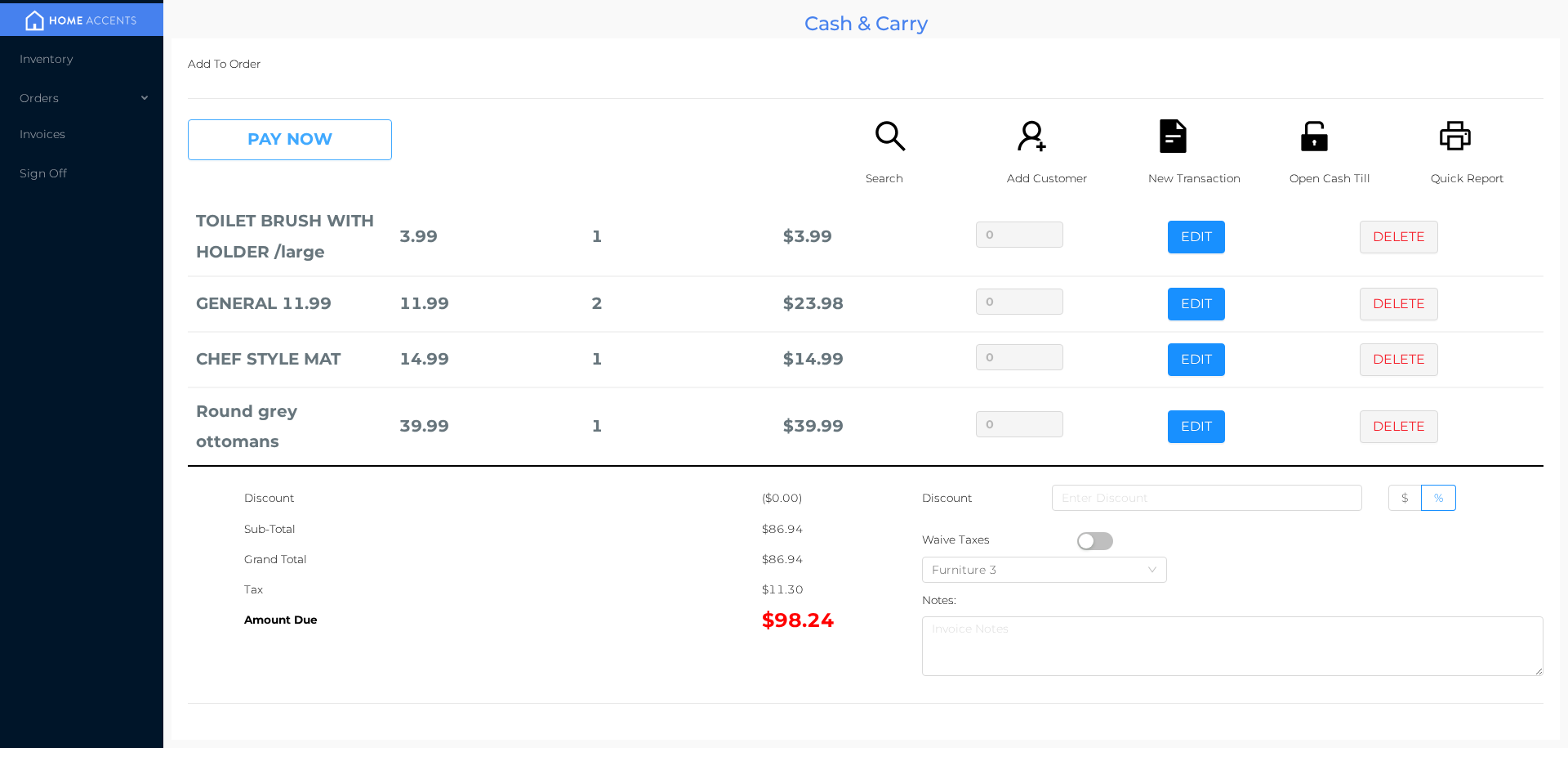
click at [303, 133] on button "PAY NOW" at bounding box center [290, 139] width 204 height 41
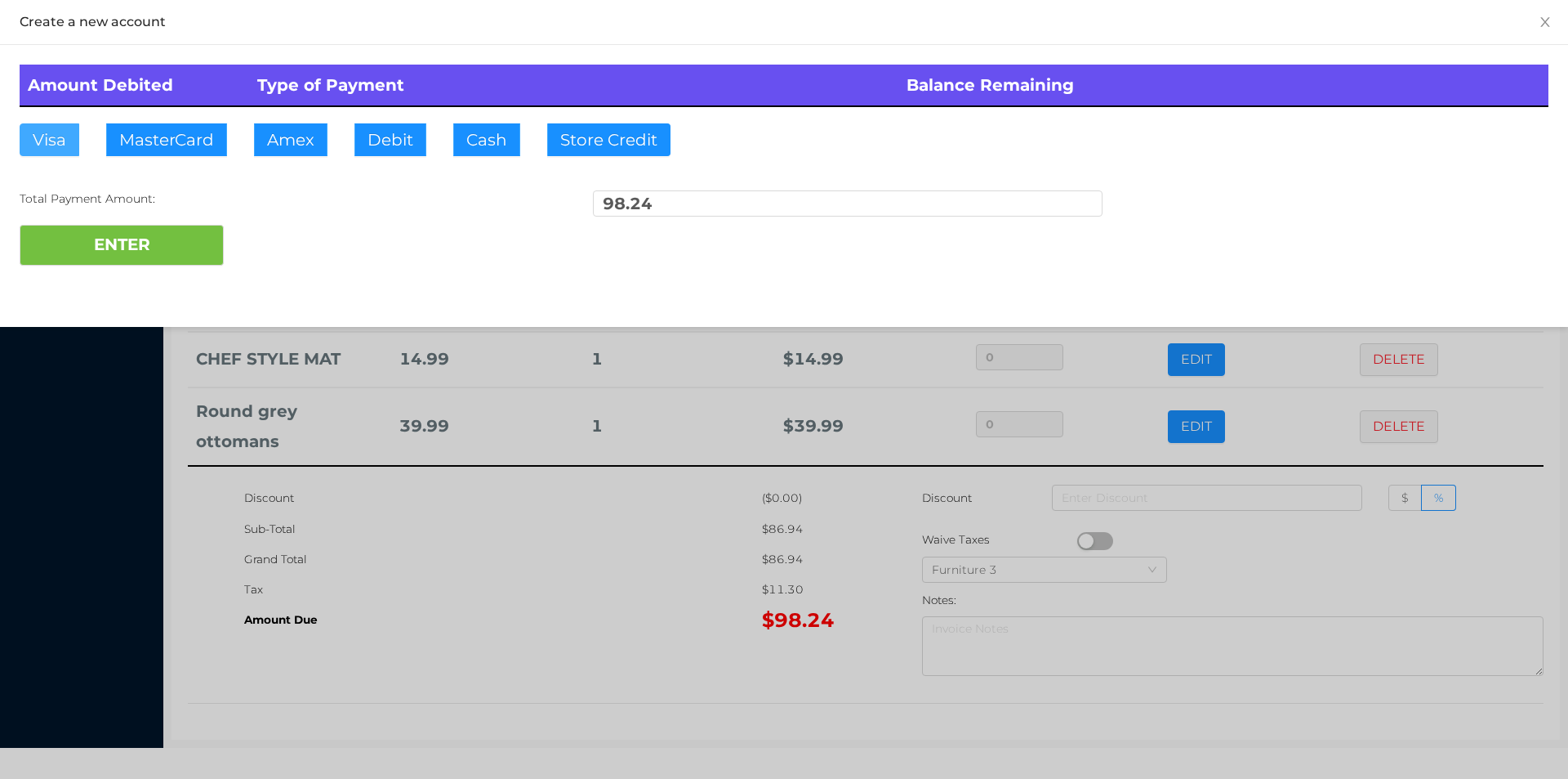
click at [43, 130] on button "Visa" at bounding box center [50, 140] width 60 height 33
click at [81, 236] on button "ENTER" at bounding box center [122, 245] width 204 height 41
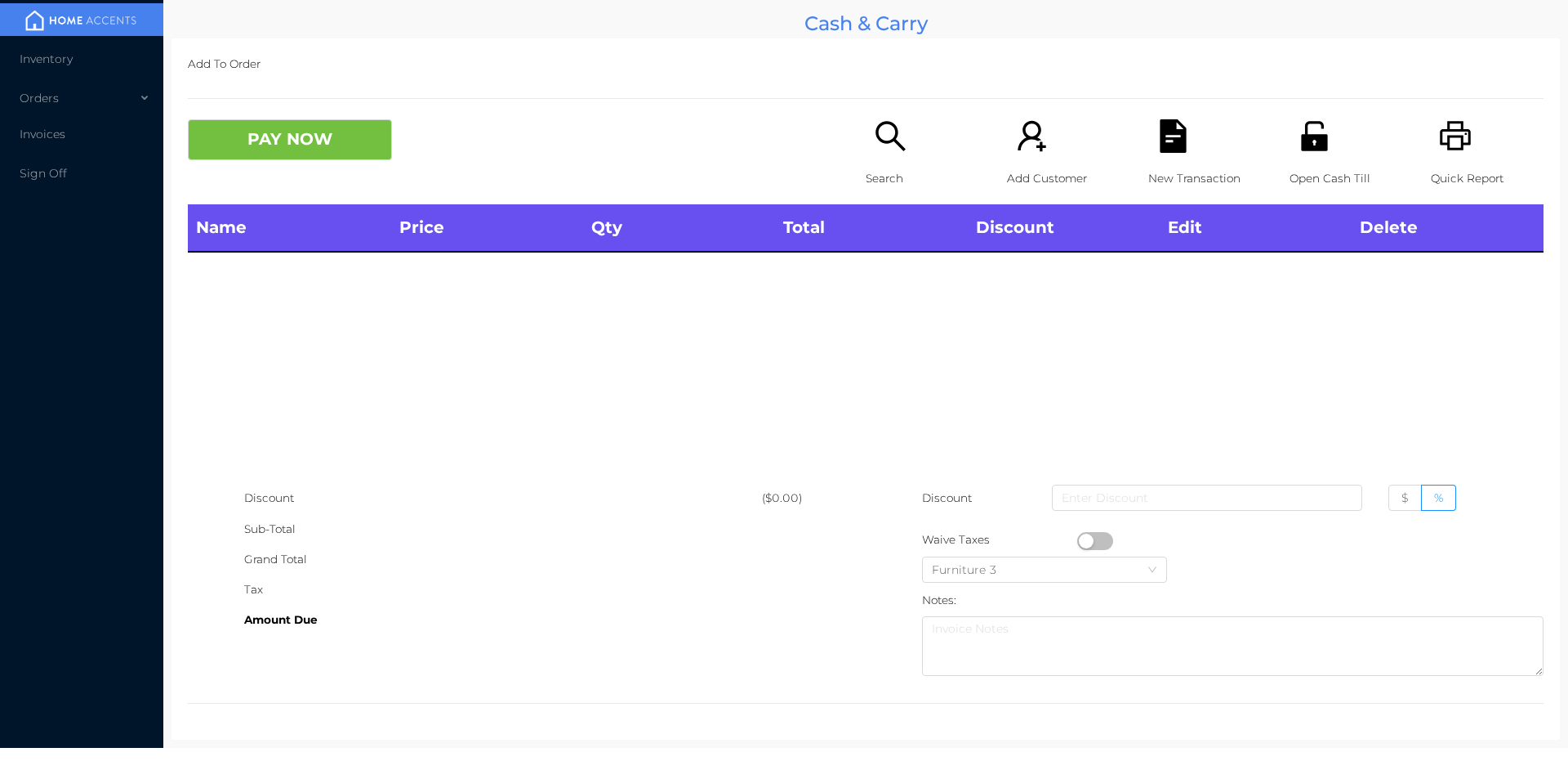
scroll to position [0, 0]
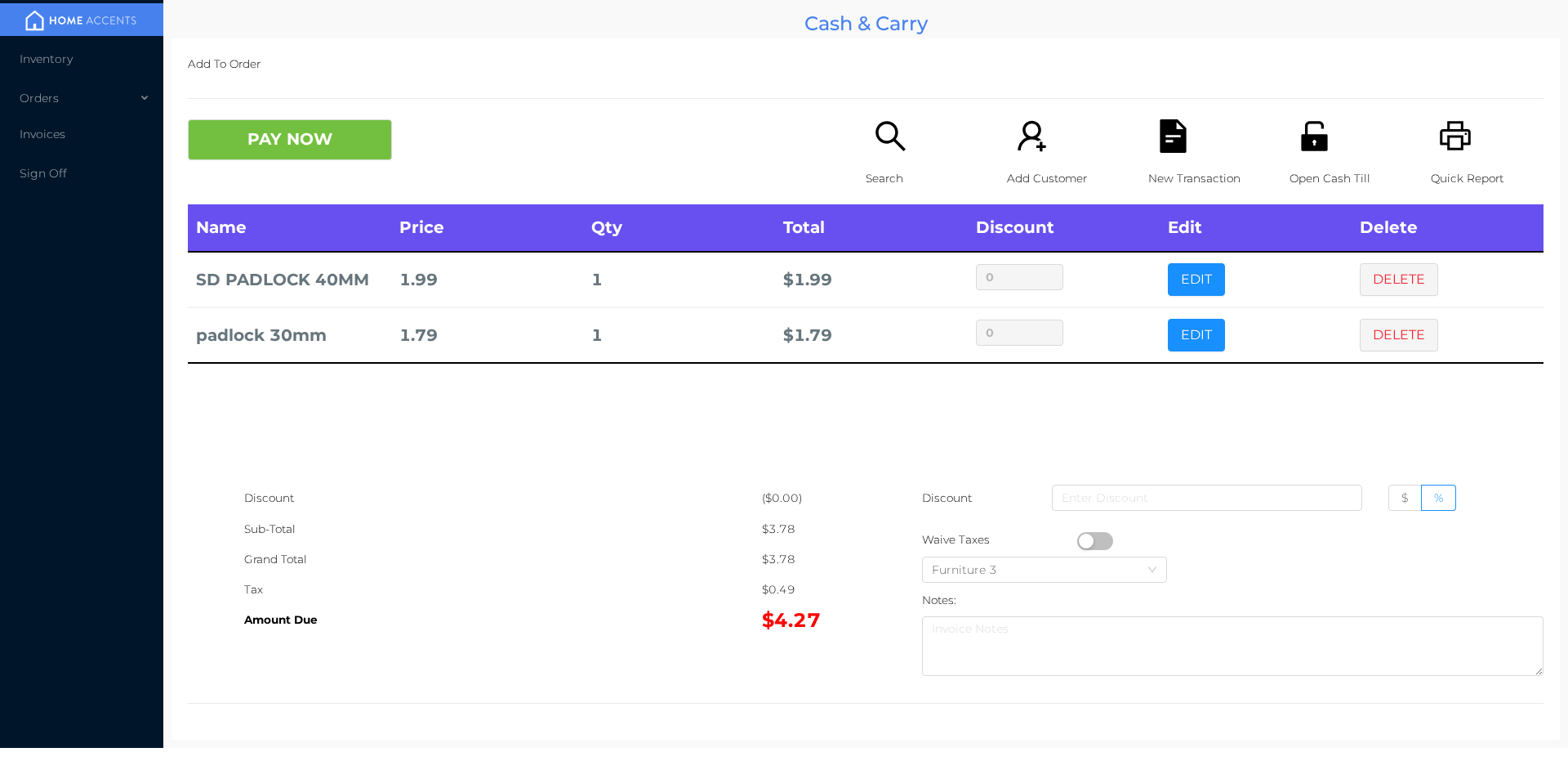
click at [1326, 149] on div "Open Cash Till" at bounding box center [1346, 162] width 113 height 85
click at [1182, 152] on div "New Transaction" at bounding box center [1205, 162] width 113 height 85
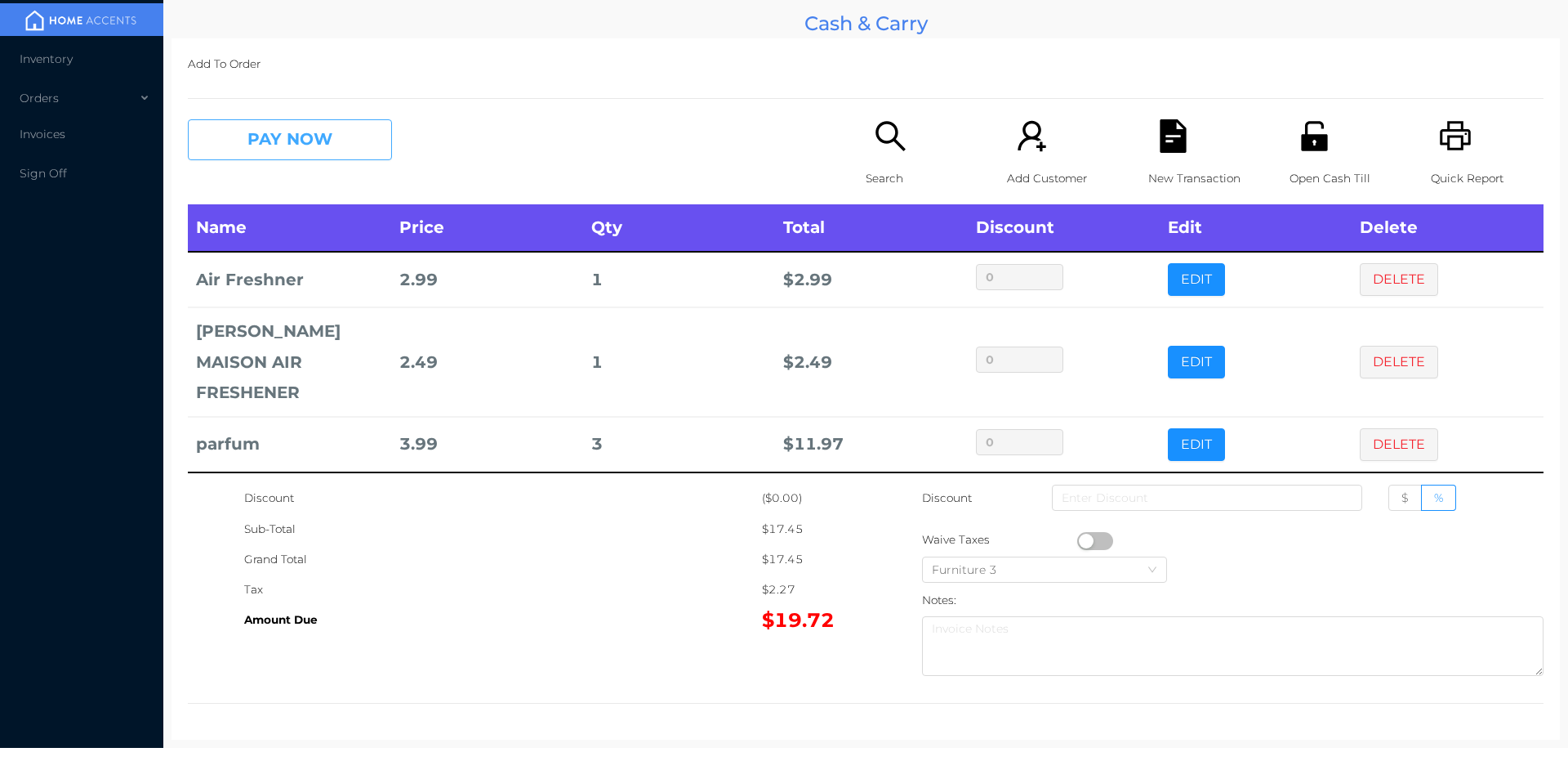
click at [327, 157] on button "PAY NOW" at bounding box center [290, 139] width 204 height 41
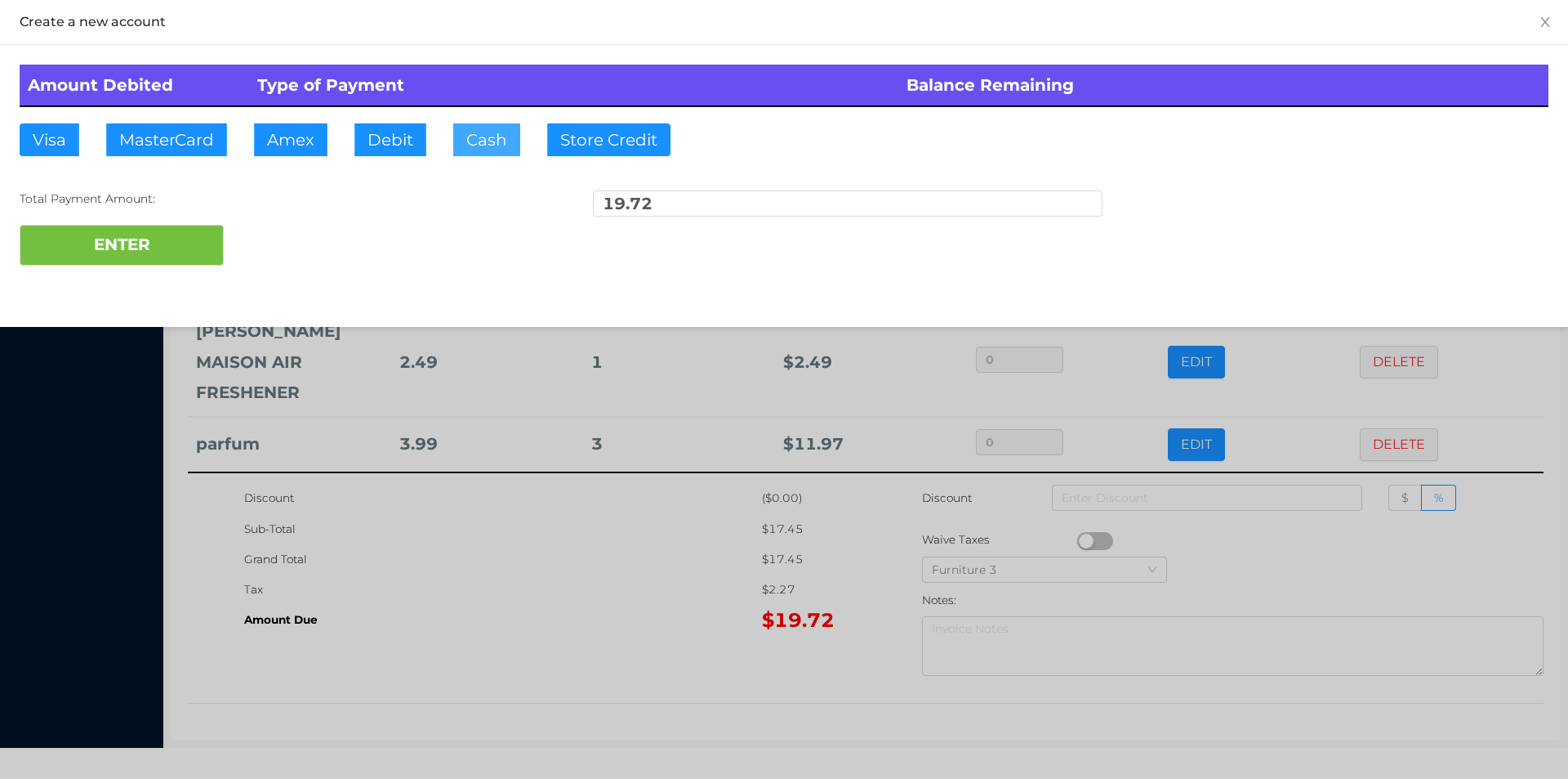
click at [472, 149] on button "Cash" at bounding box center [487, 140] width 67 height 33
type input "2"
click at [456, 584] on div at bounding box center [784, 390] width 1568 height 779
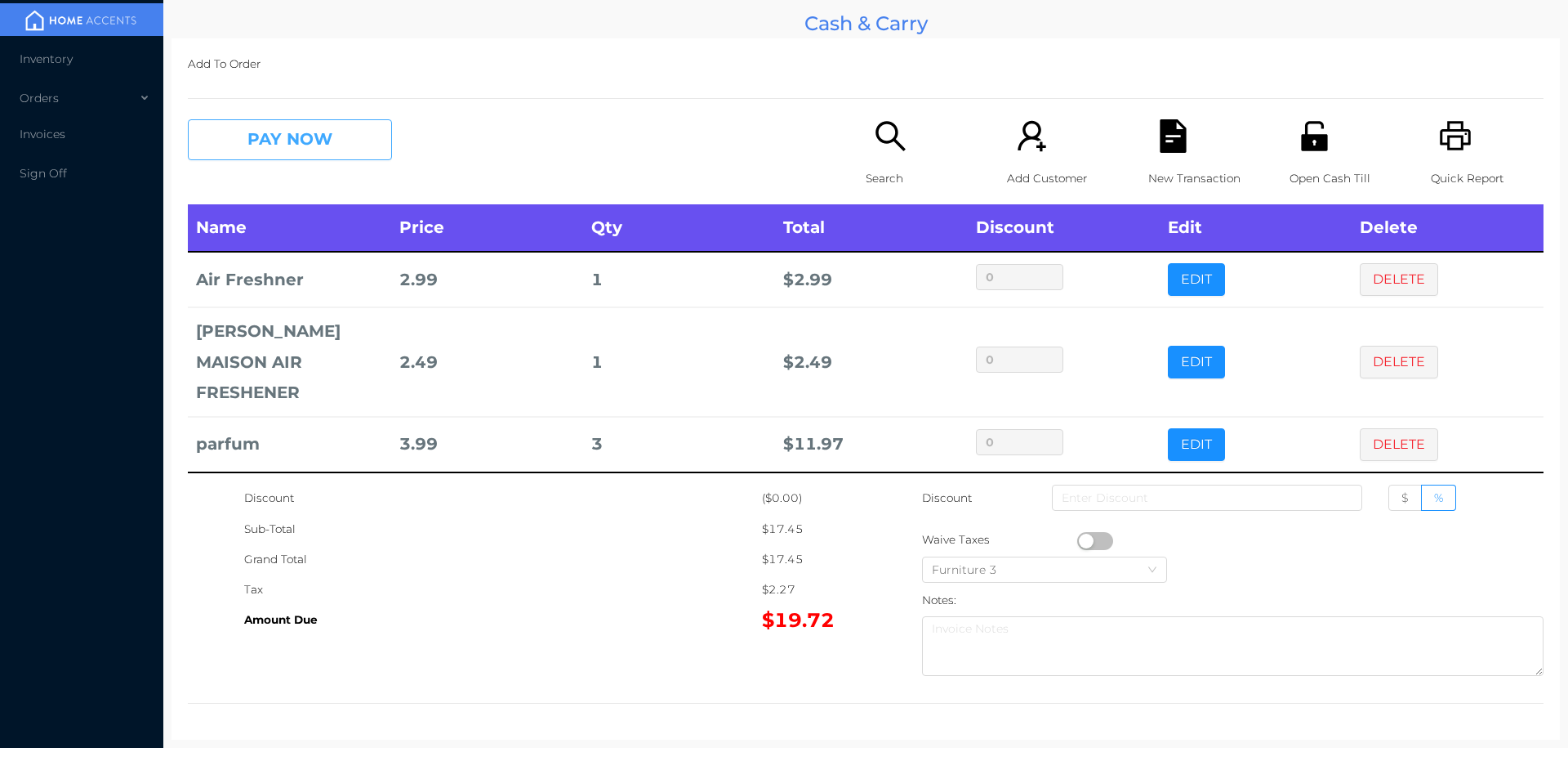
click at [217, 141] on button "PAY NOW" at bounding box center [290, 139] width 204 height 41
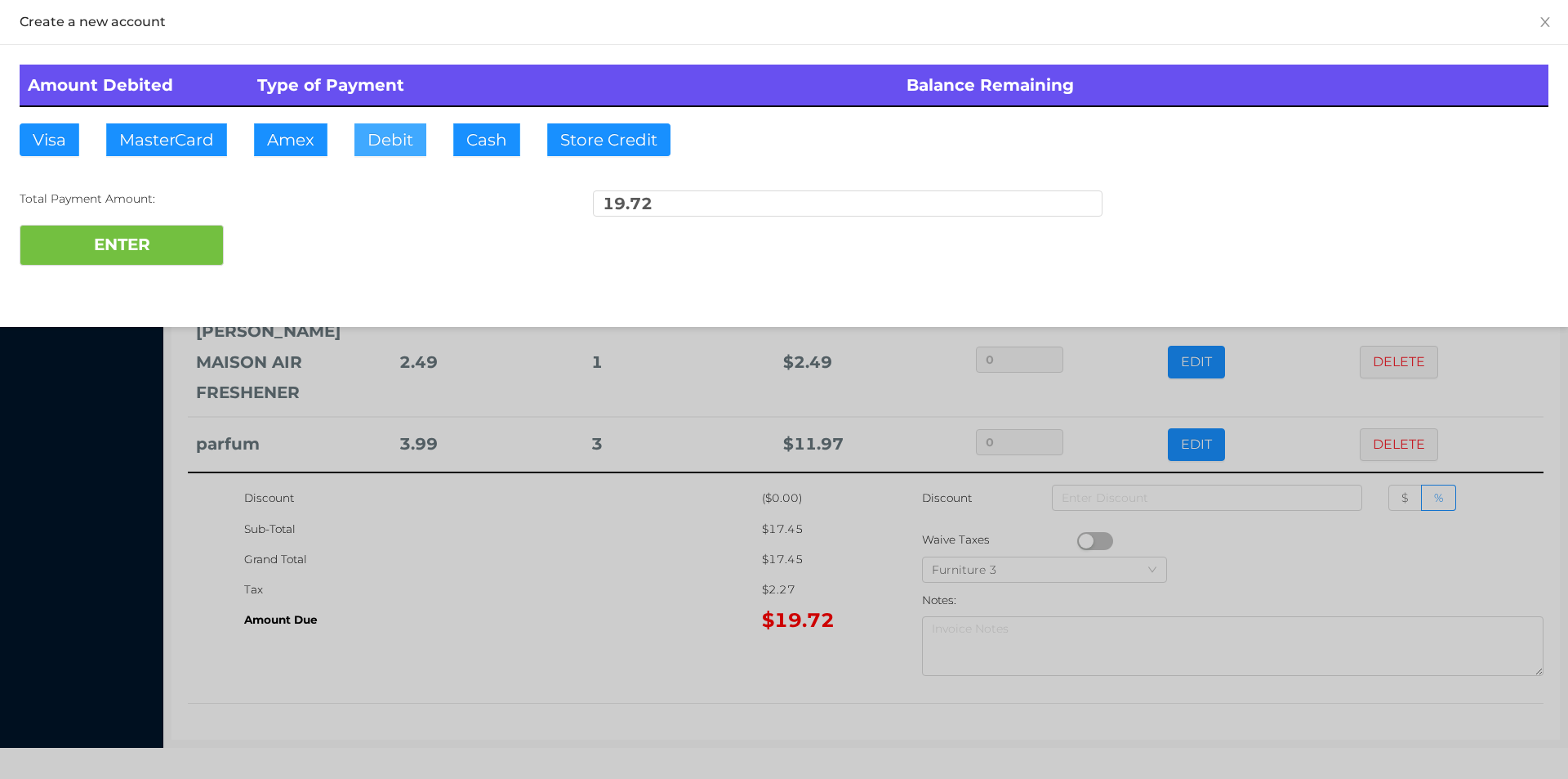
click at [356, 132] on button "Debit" at bounding box center [390, 140] width 72 height 33
type input "20"
click at [140, 249] on button "ENTER" at bounding box center [122, 245] width 204 height 41
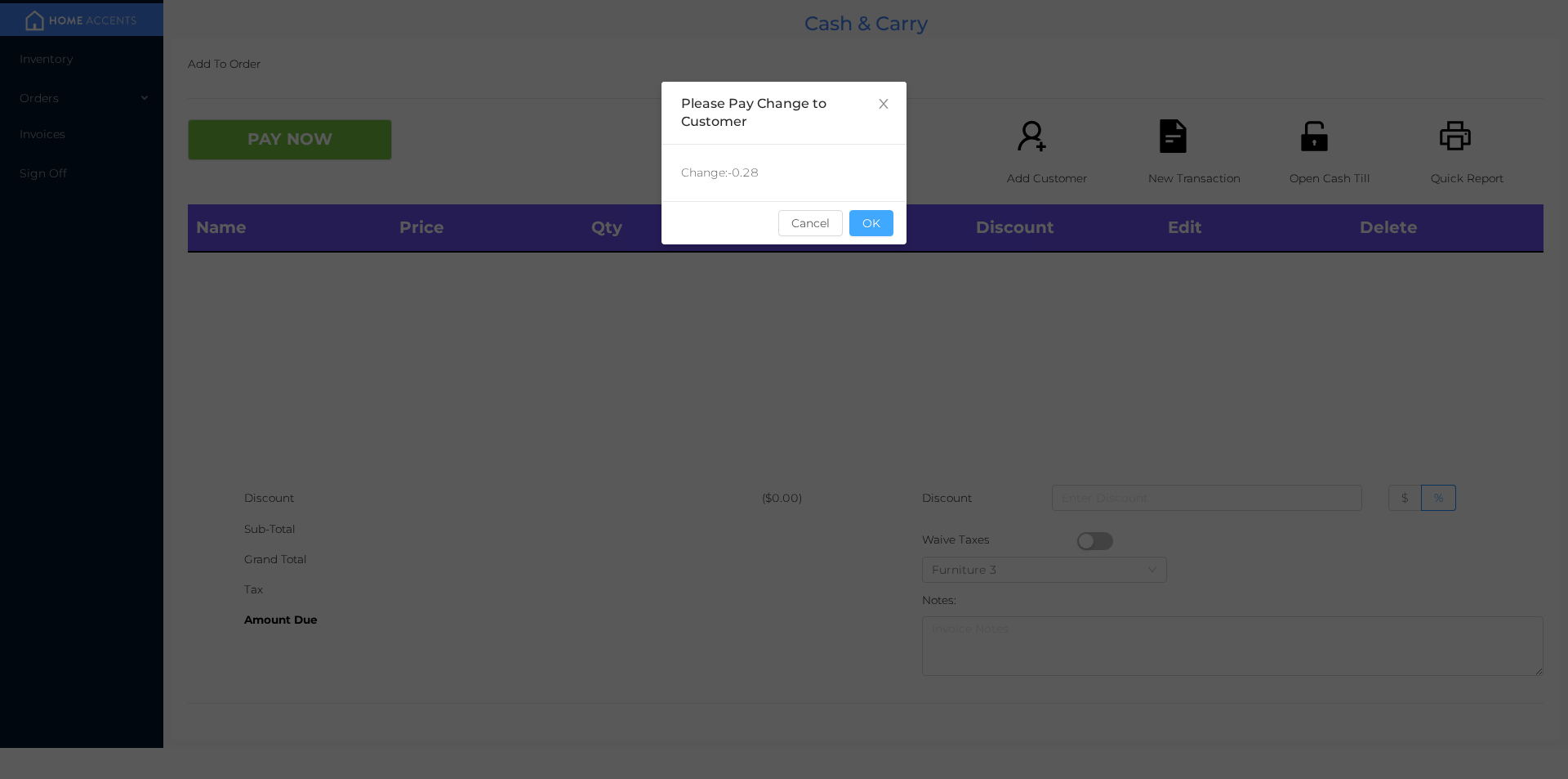
click at [871, 211] on button "OK" at bounding box center [872, 222] width 44 height 26
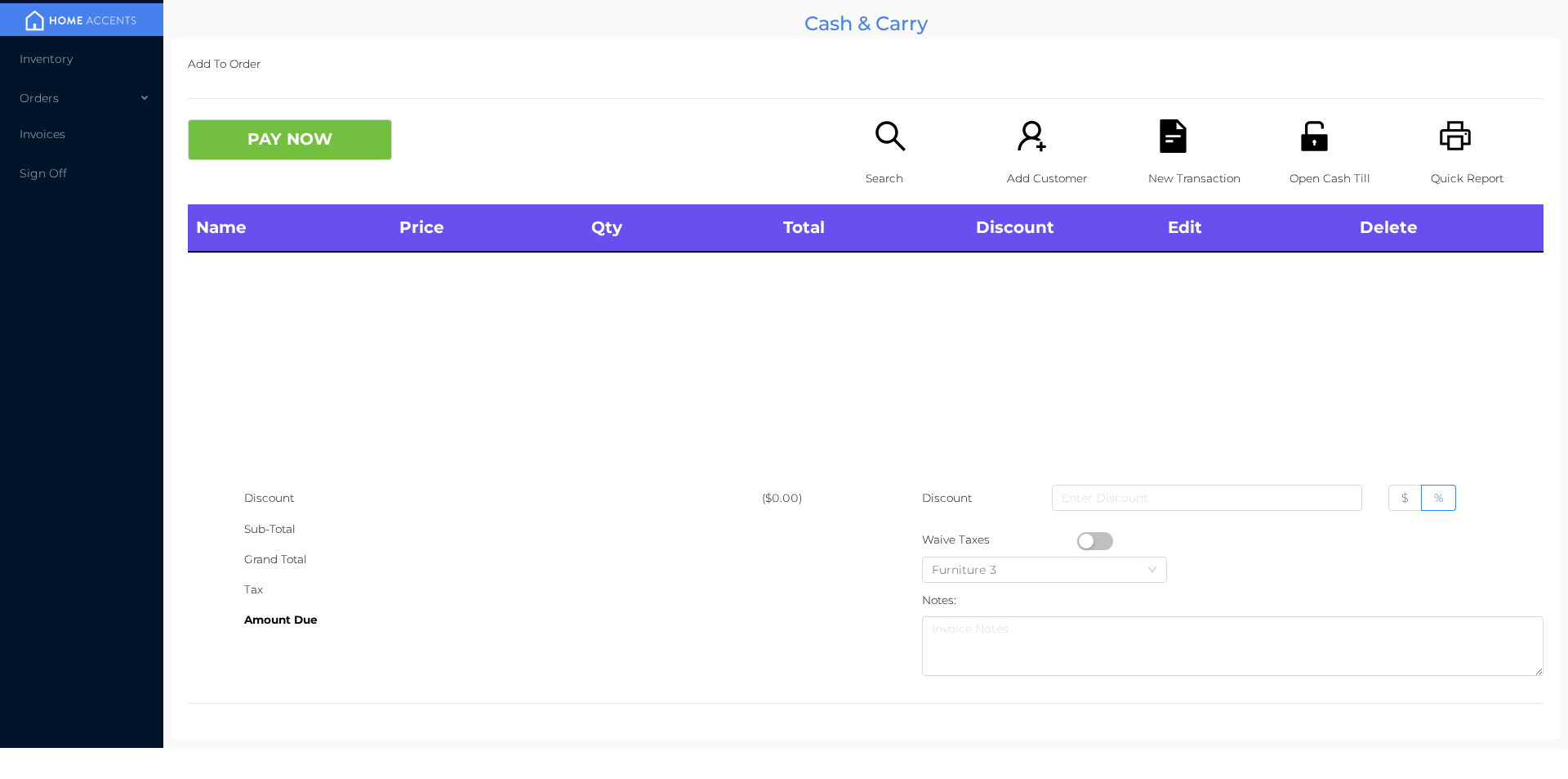
click at [1329, 133] on div "Open Cash Till" at bounding box center [1346, 162] width 113 height 85
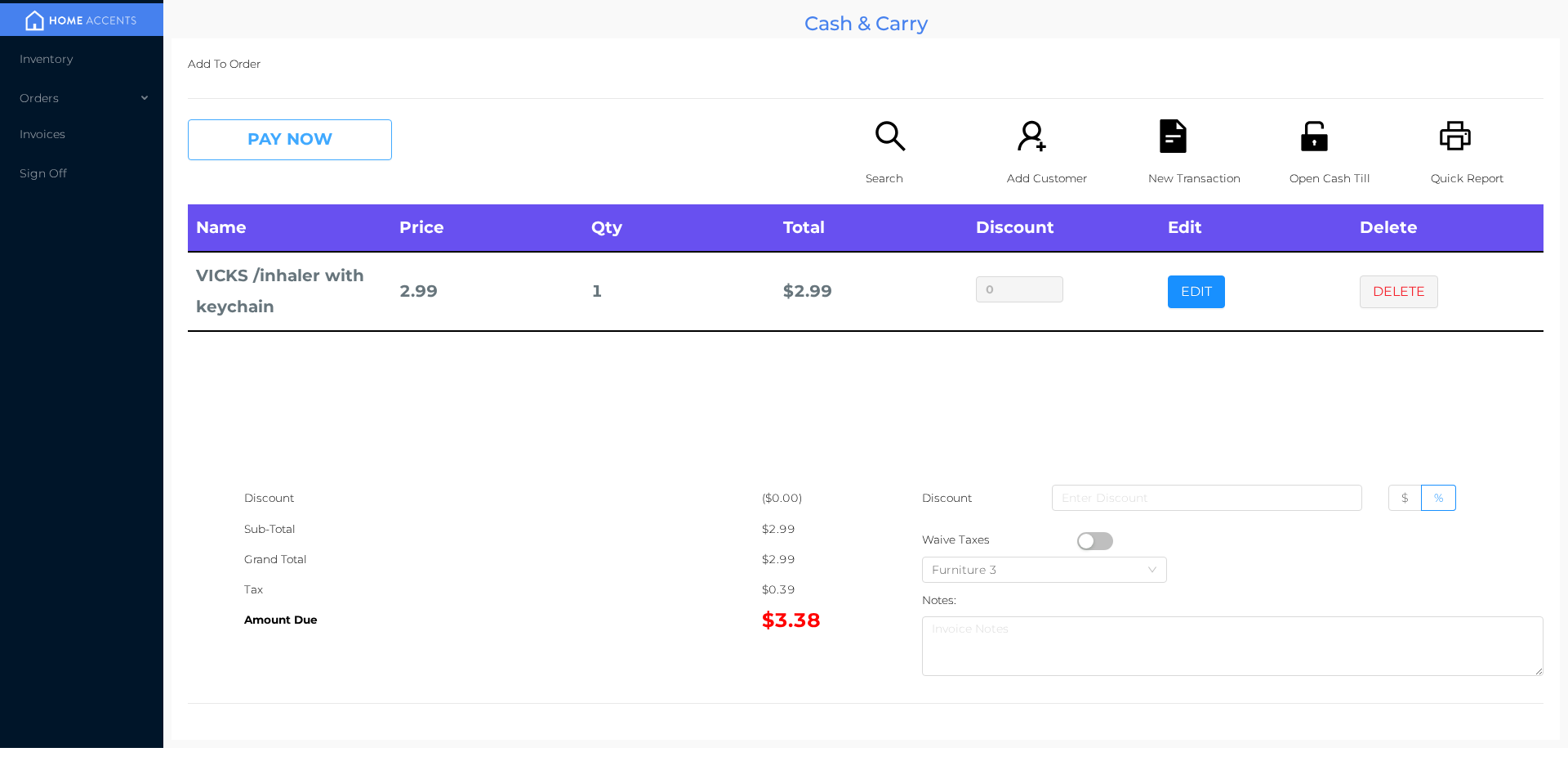
click at [388, 154] on button "PAY NOW" at bounding box center [290, 139] width 204 height 41
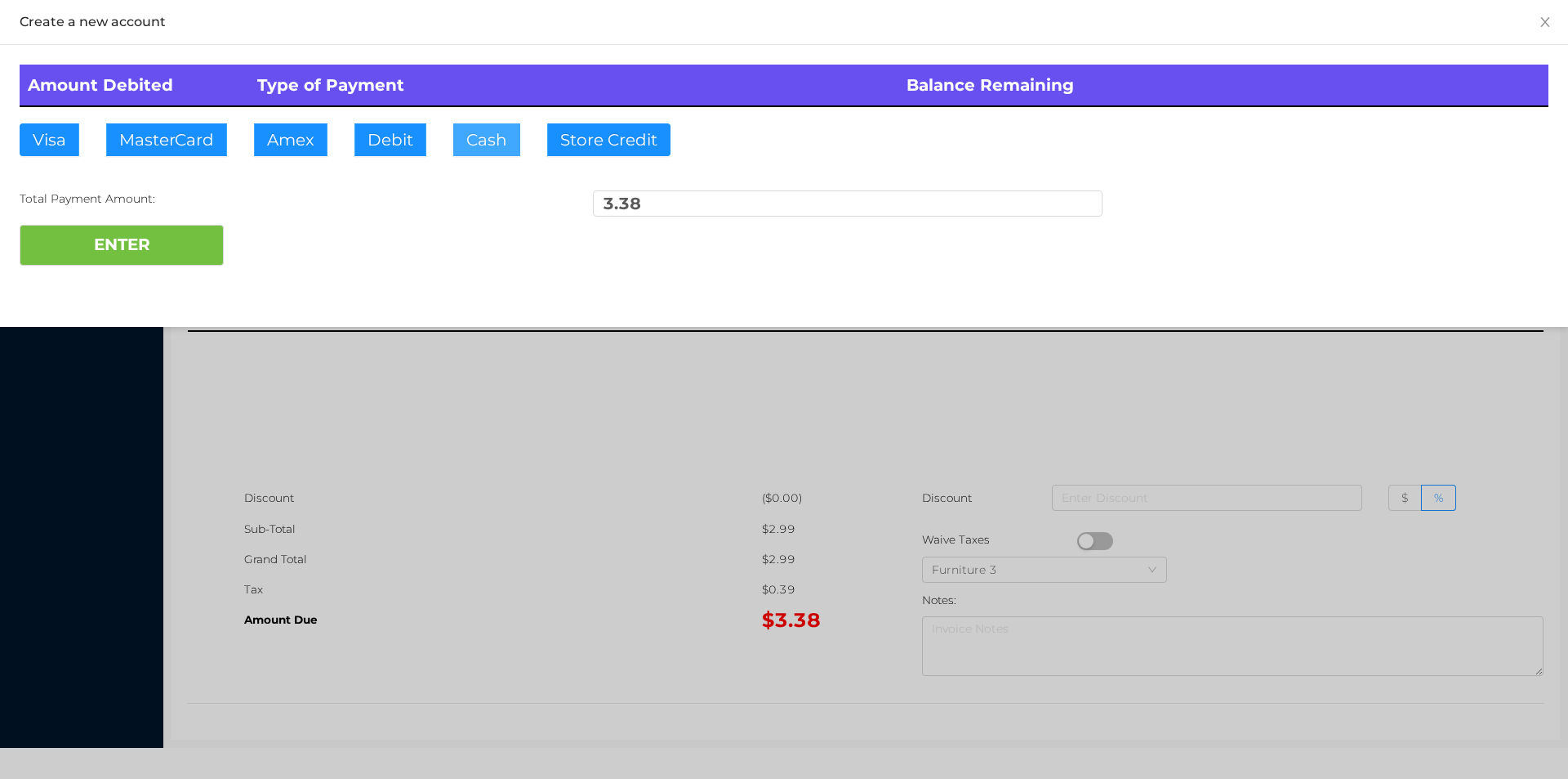
click at [468, 143] on button "Cash" at bounding box center [487, 140] width 67 height 33
type input "5"
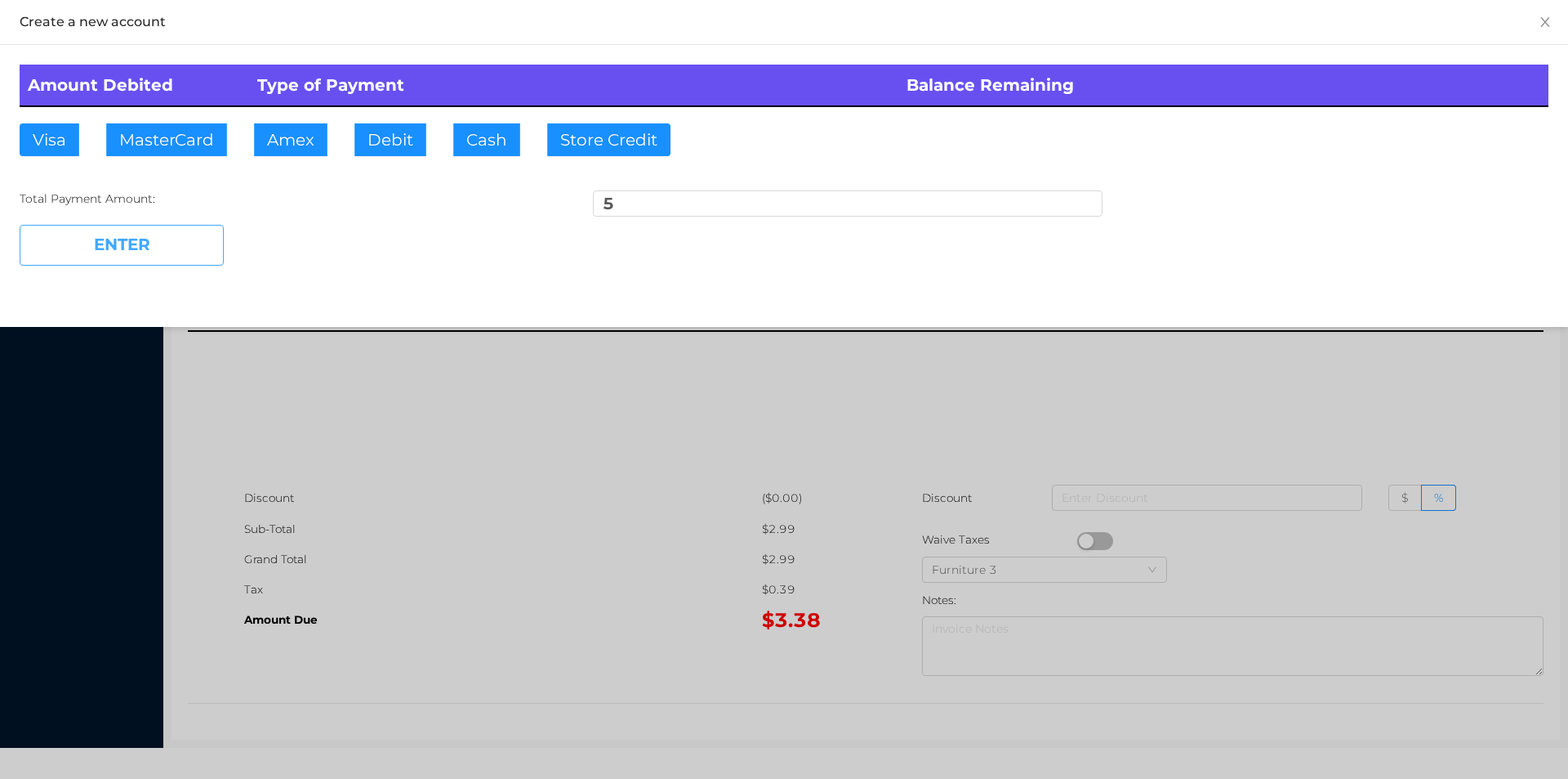
click at [125, 263] on button "ENTER" at bounding box center [122, 245] width 204 height 41
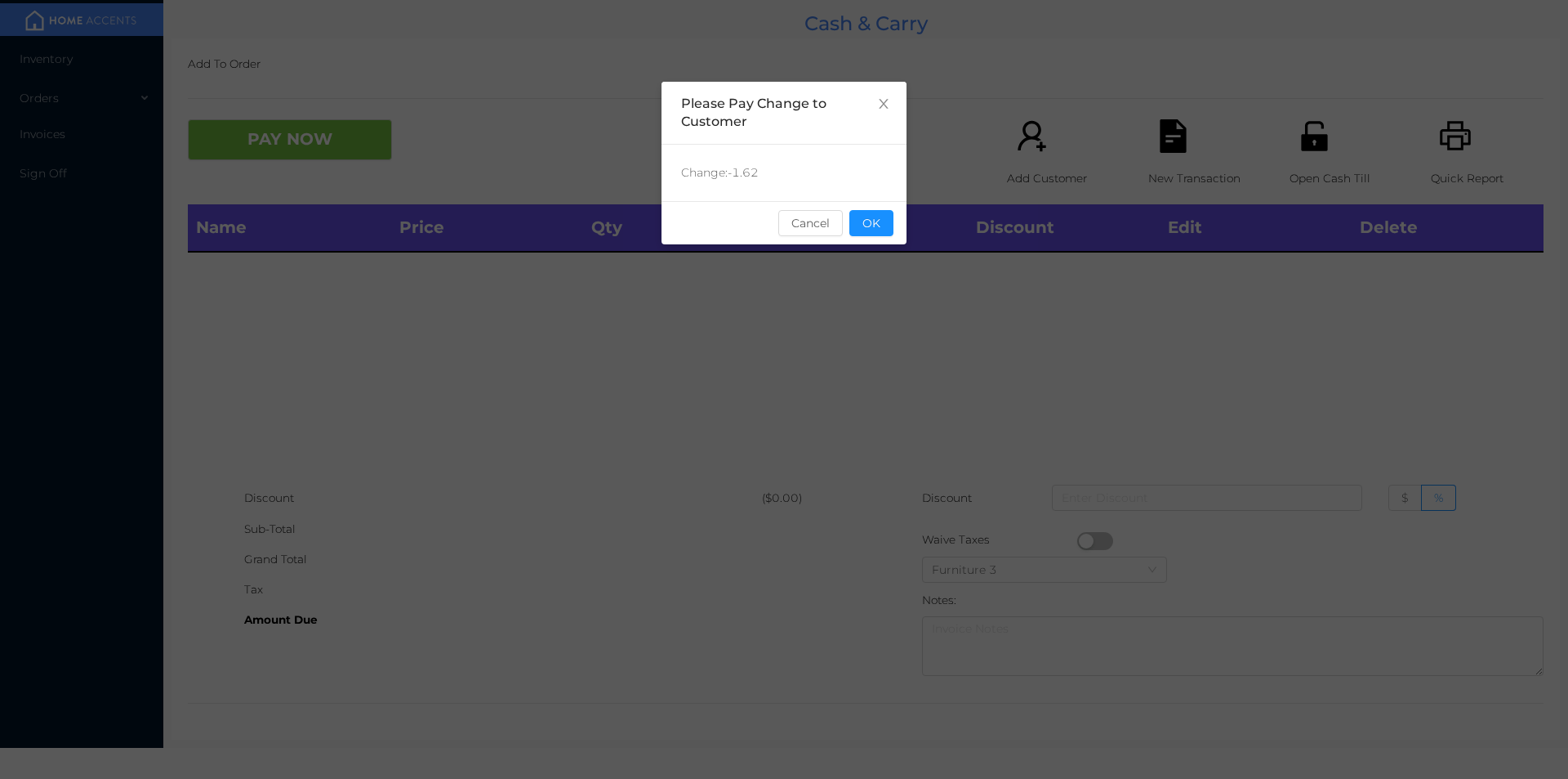
click at [919, 202] on div "sentinelStart Please Pay Change to Customer Change: -1.62 Cancel OK sentinelEnd" at bounding box center [784, 390] width 1568 height 779
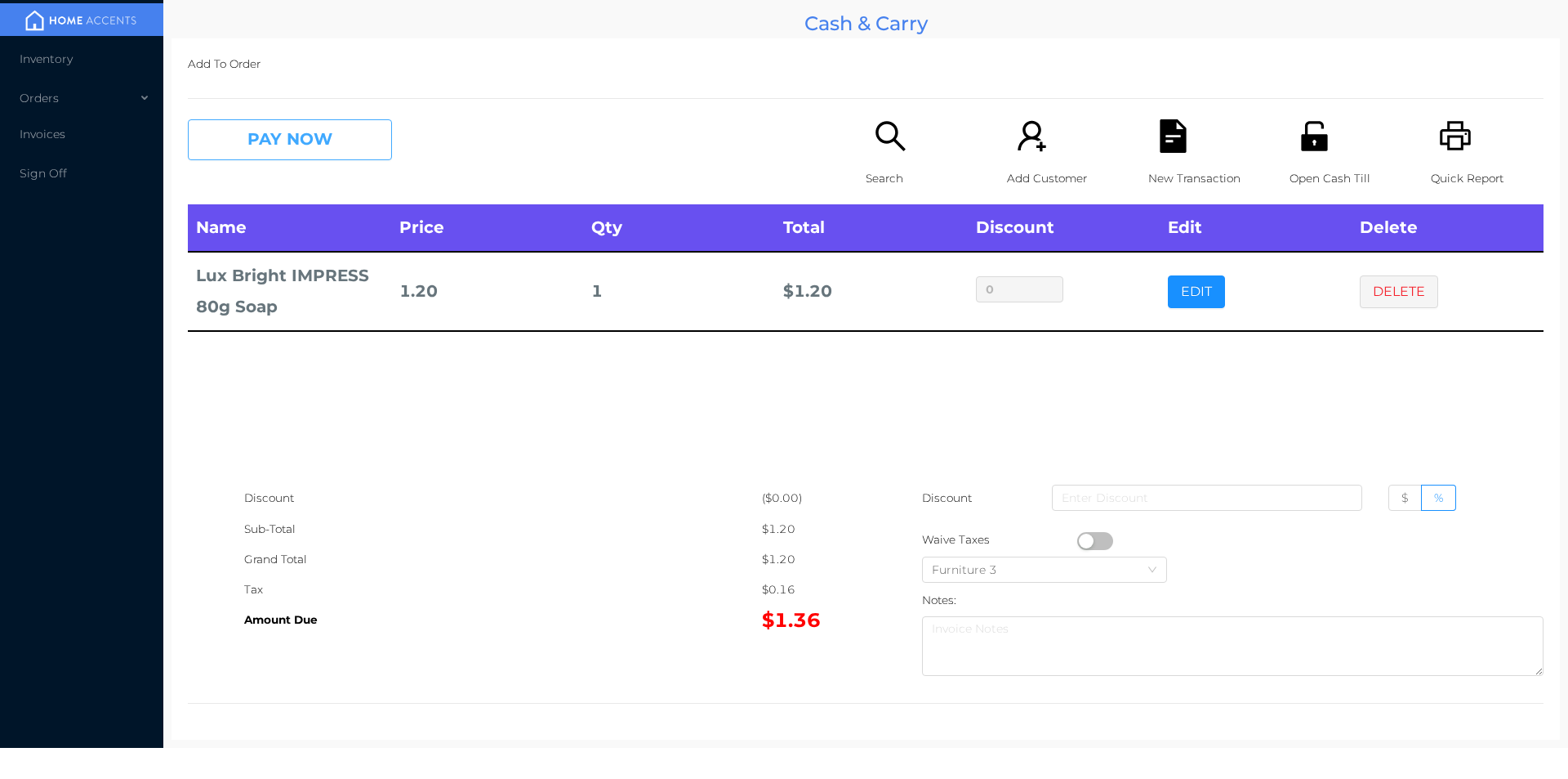
click at [286, 128] on button "PAY NOW" at bounding box center [290, 139] width 204 height 41
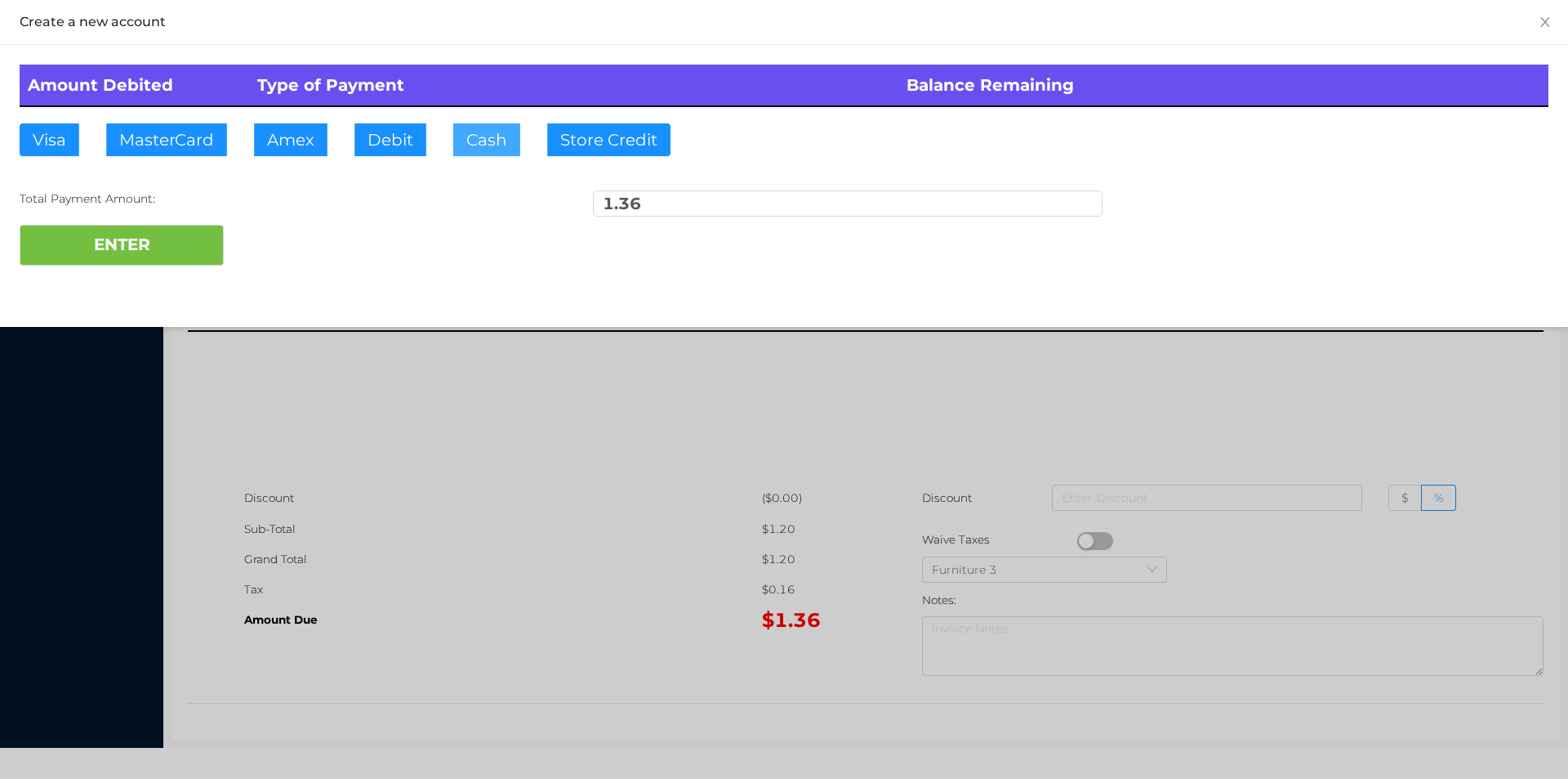
click at [481, 149] on button "Cash" at bounding box center [487, 140] width 67 height 33
type input "5"
click at [140, 230] on button "ENTER" at bounding box center [122, 245] width 204 height 41
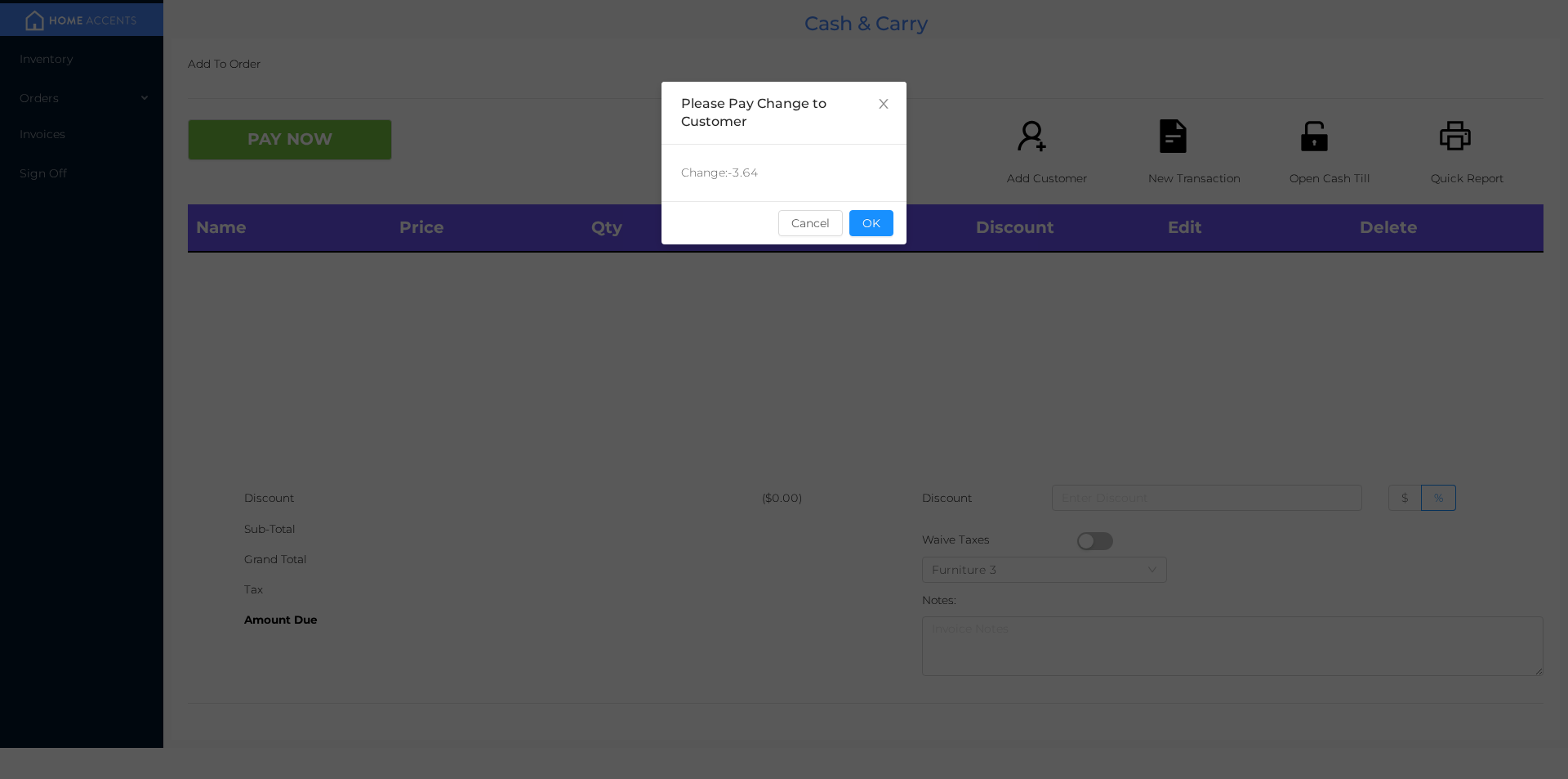
click at [892, 213] on button "OK" at bounding box center [872, 222] width 44 height 26
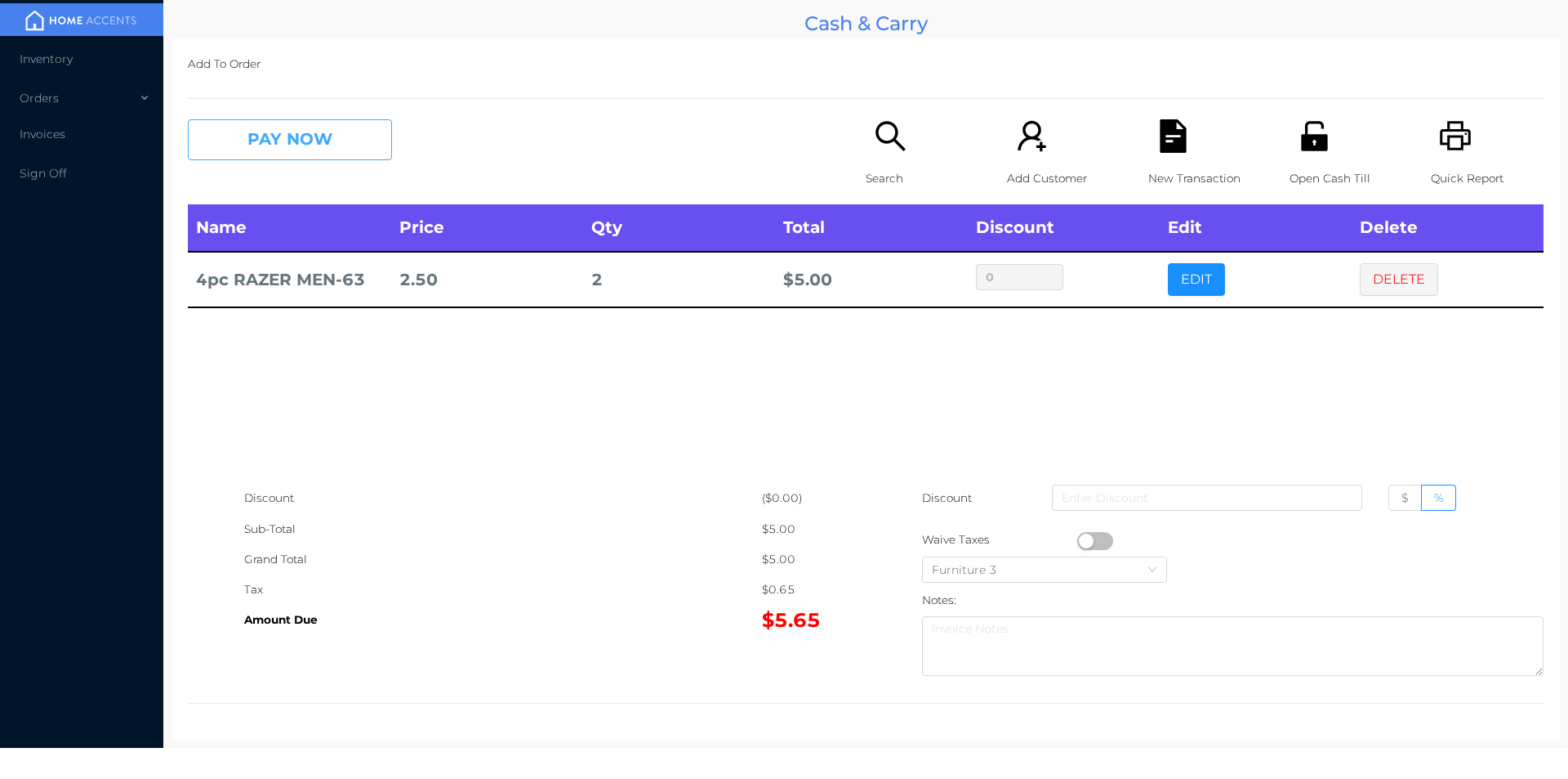
click at [316, 144] on button "PAY NOW" at bounding box center [290, 139] width 204 height 41
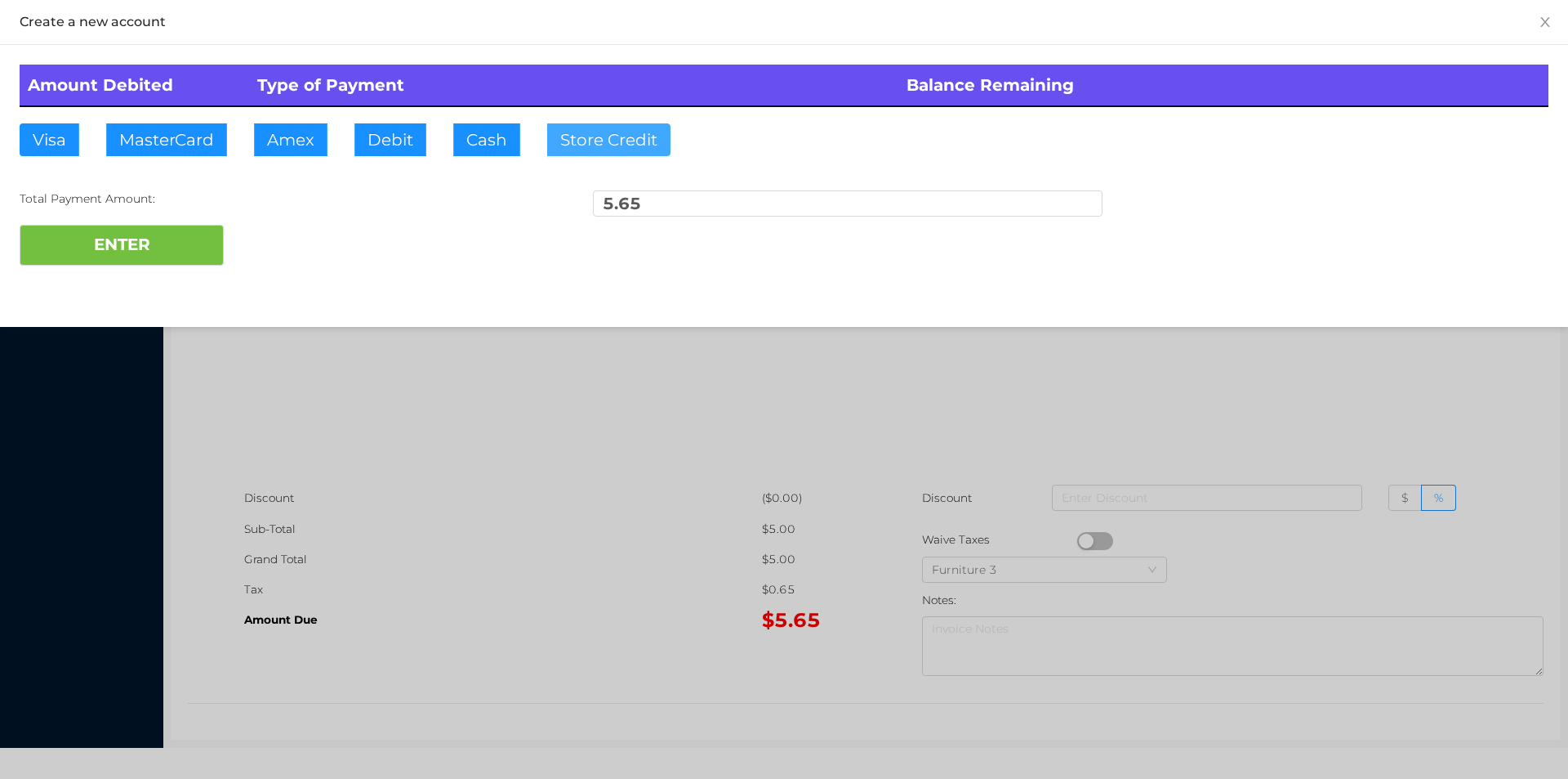
click at [570, 142] on button "Store Credit" at bounding box center [609, 140] width 124 height 33
click at [471, 437] on div at bounding box center [784, 390] width 1568 height 779
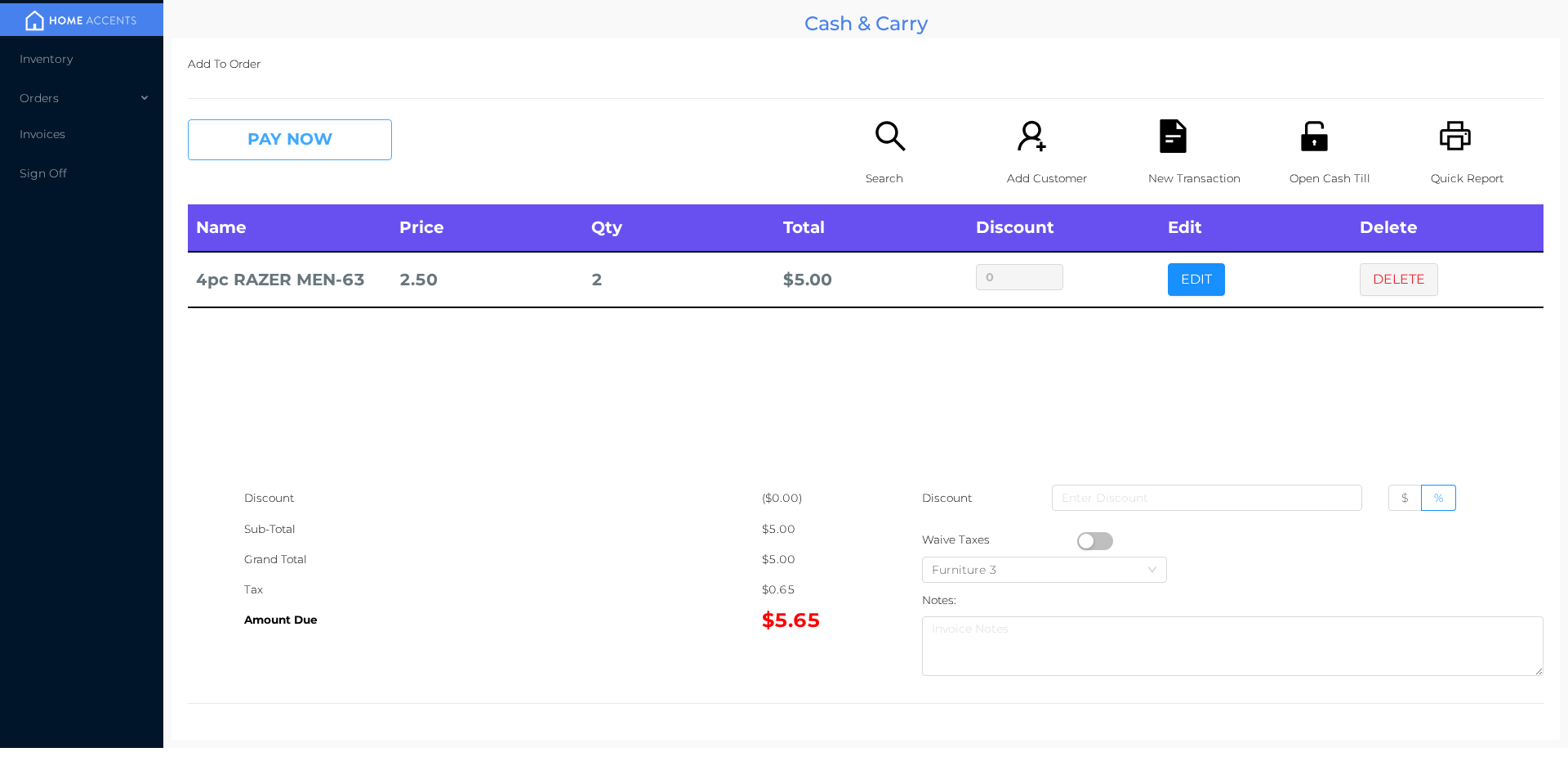
click at [258, 157] on button "PAY NOW" at bounding box center [290, 139] width 204 height 41
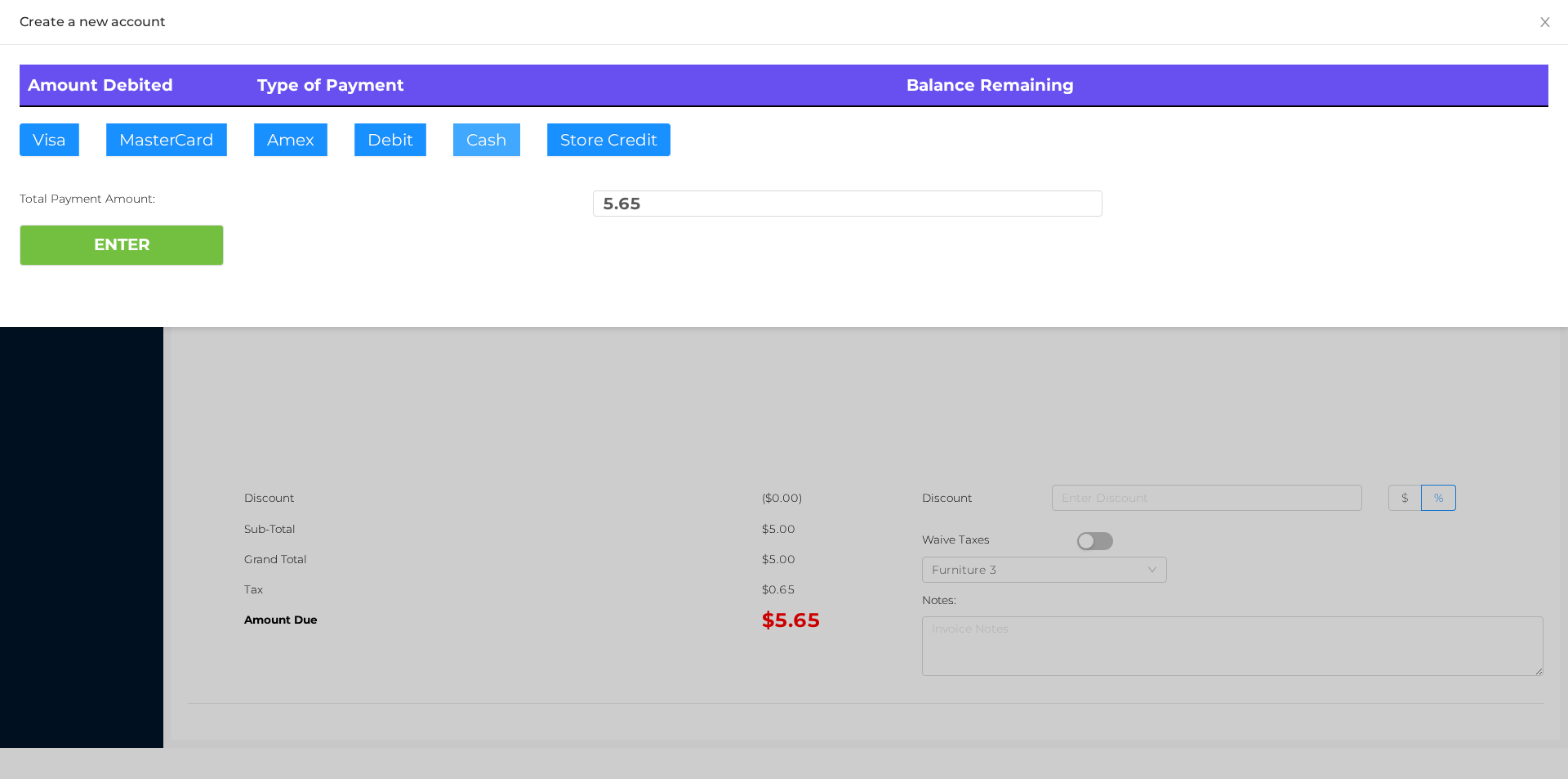
click at [479, 136] on button "Cash" at bounding box center [487, 140] width 67 height 33
type input "6"
type input "11"
click at [121, 233] on button "ENTER" at bounding box center [122, 245] width 204 height 41
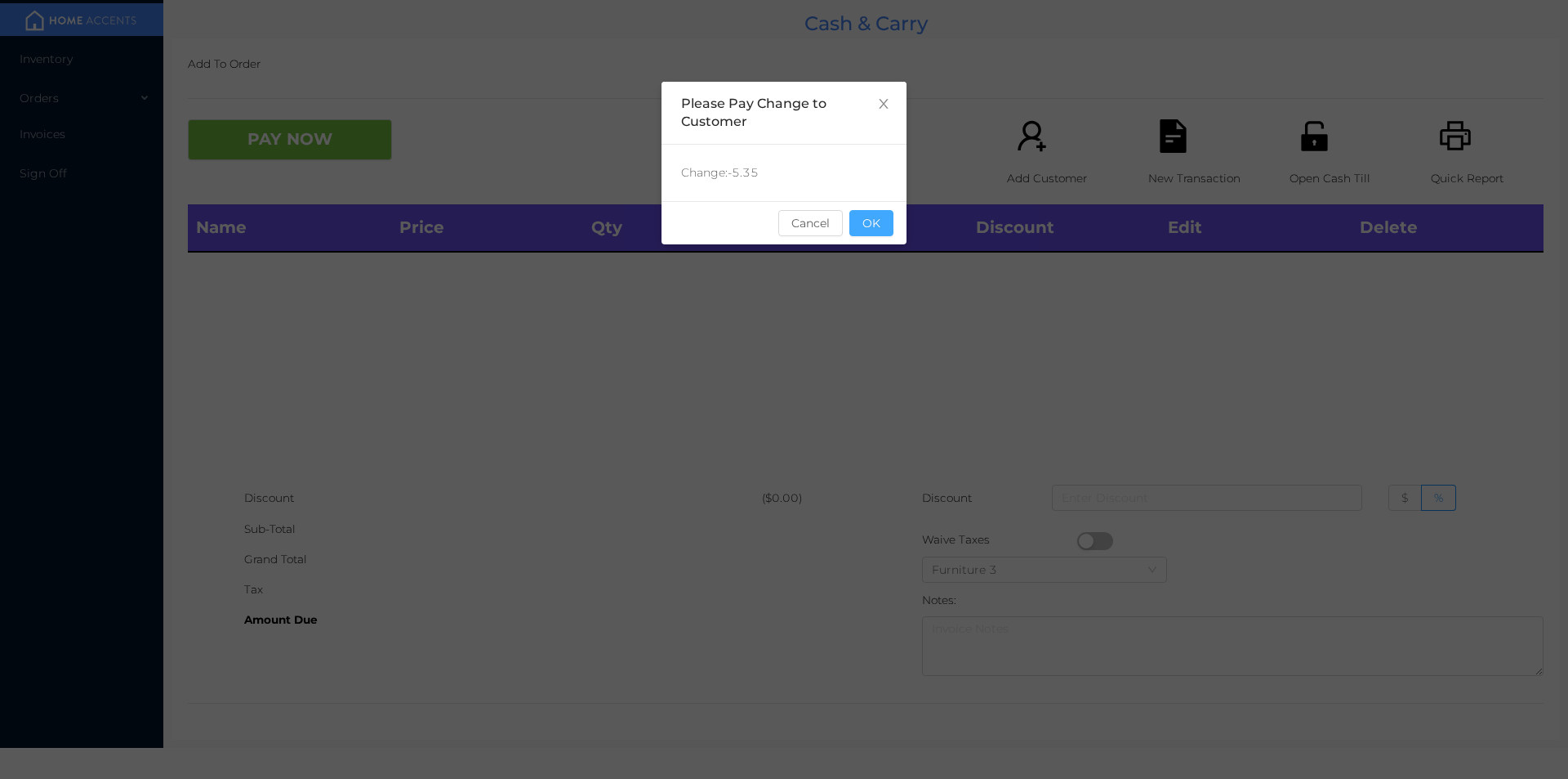
click at [867, 220] on button "OK" at bounding box center [872, 222] width 44 height 26
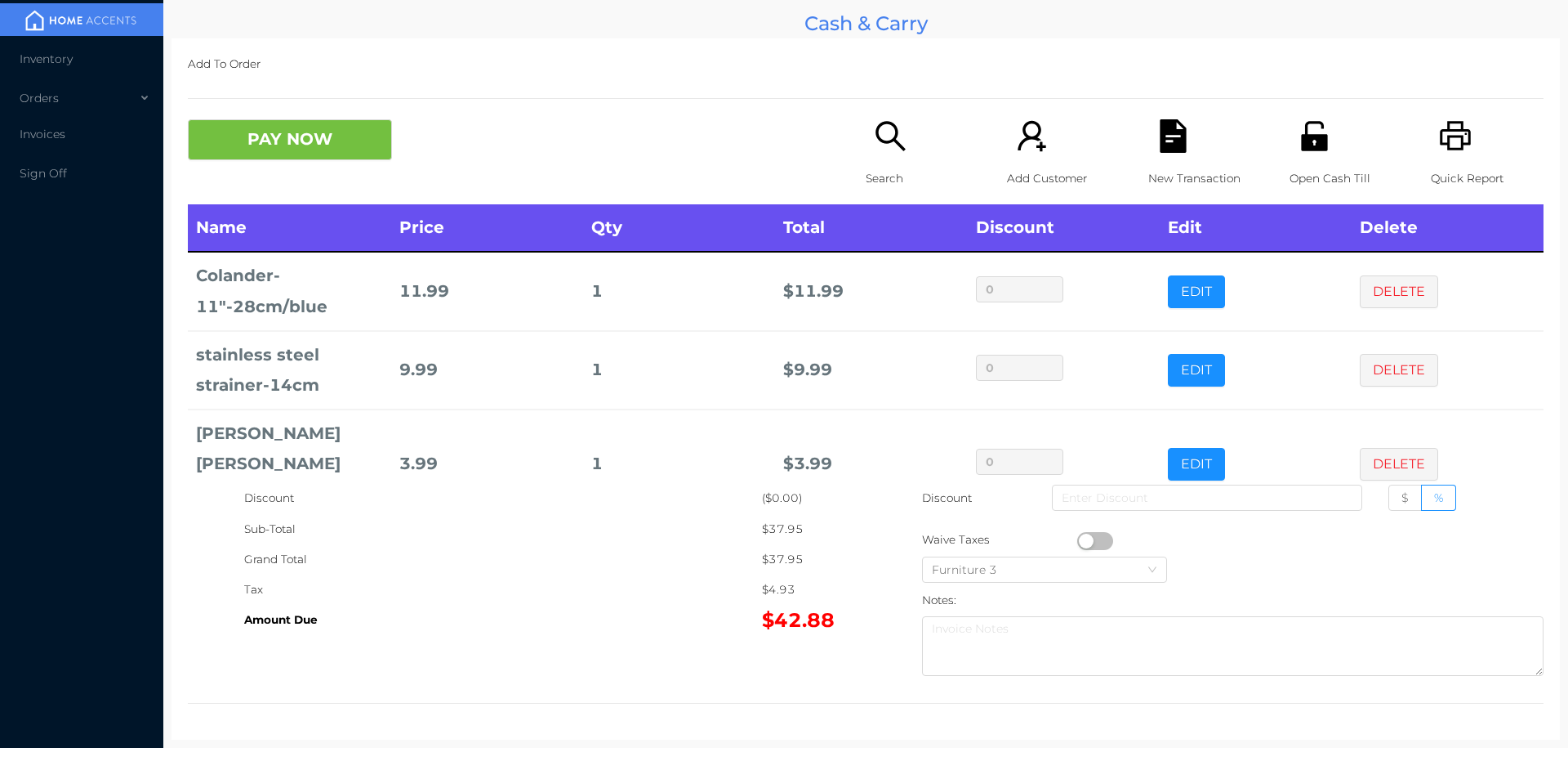
click at [1160, 132] on icon "icon: file-text" at bounding box center [1172, 136] width 26 height 33
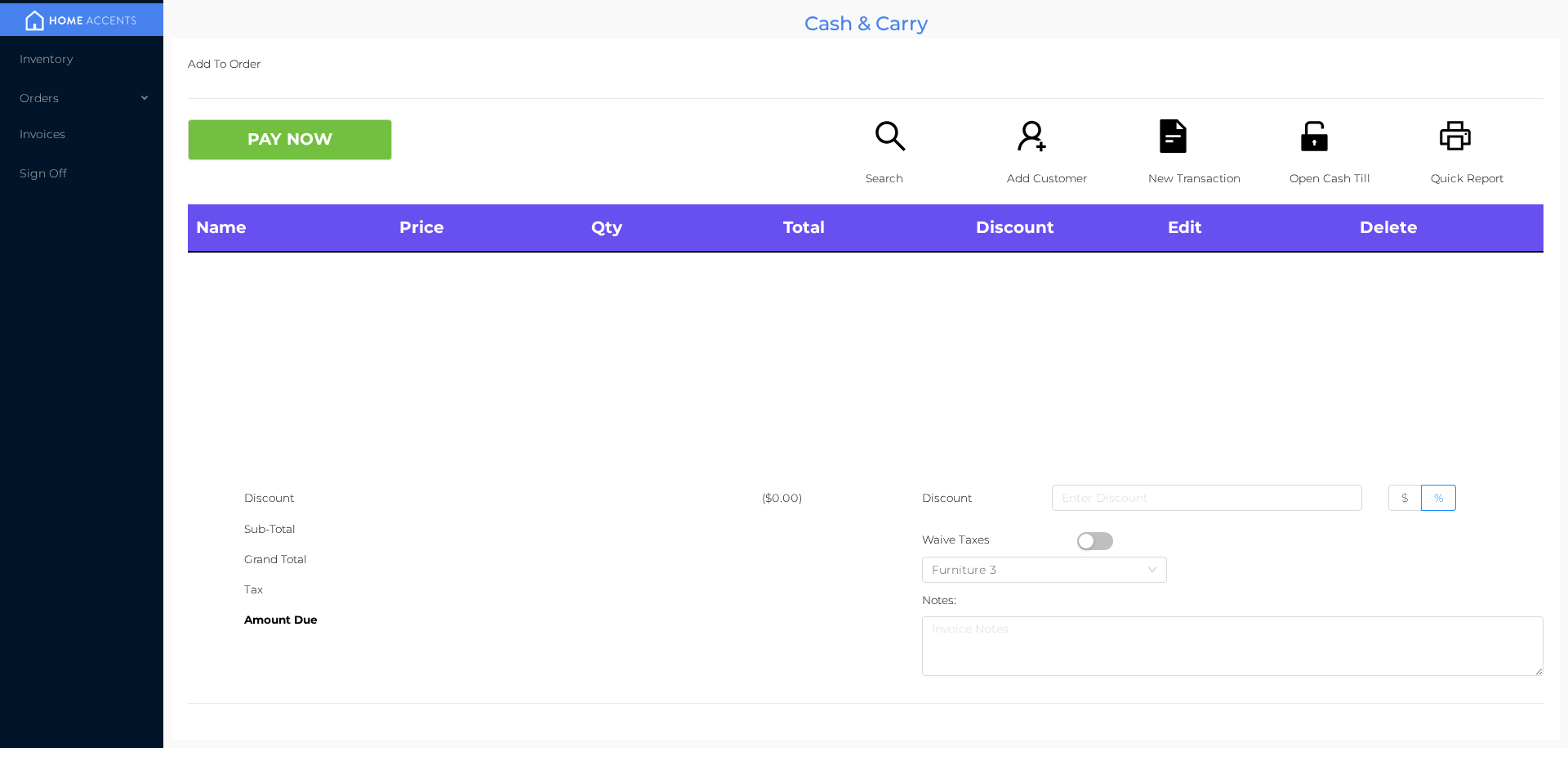
click at [1462, 146] on div "Quick Report" at bounding box center [1487, 162] width 113 height 85
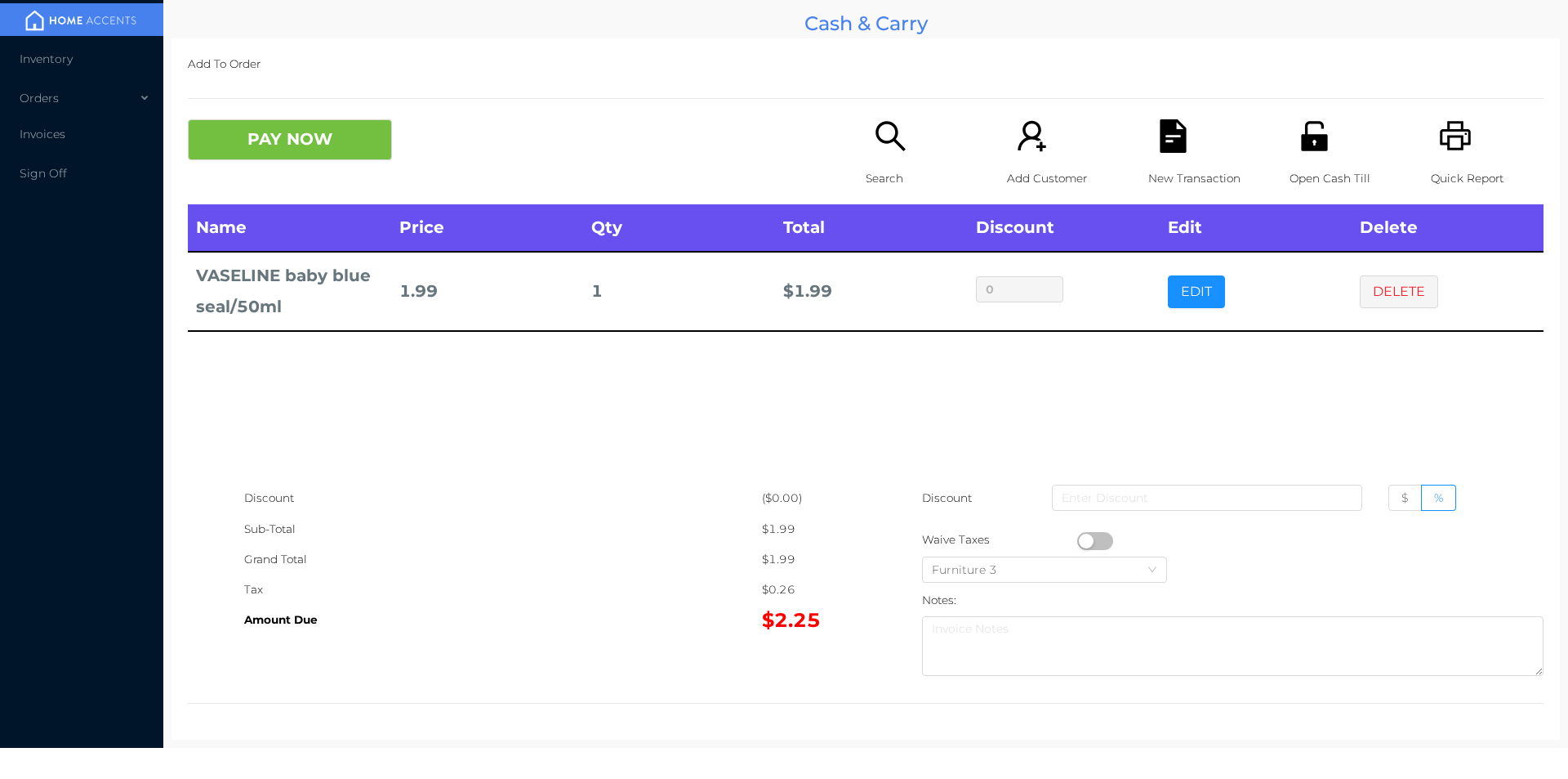
click at [1165, 124] on icon "icon: file-text" at bounding box center [1172, 136] width 26 height 33
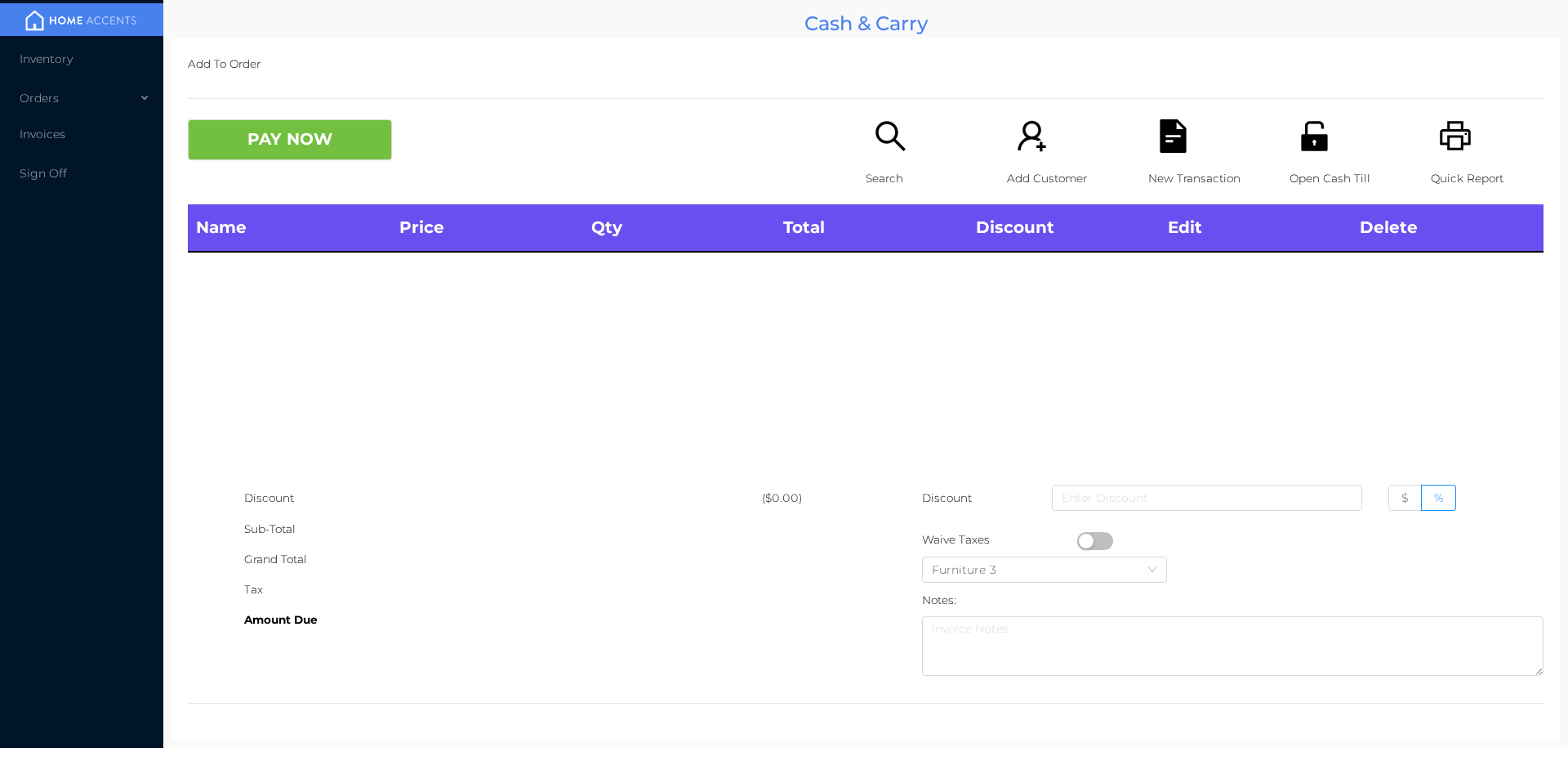
click at [1469, 132] on div "Quick Report" at bounding box center [1487, 162] width 113 height 85
click at [1334, 129] on div "Open Cash Till" at bounding box center [1346, 162] width 113 height 85
click at [878, 133] on icon "icon: search" at bounding box center [891, 136] width 33 height 33
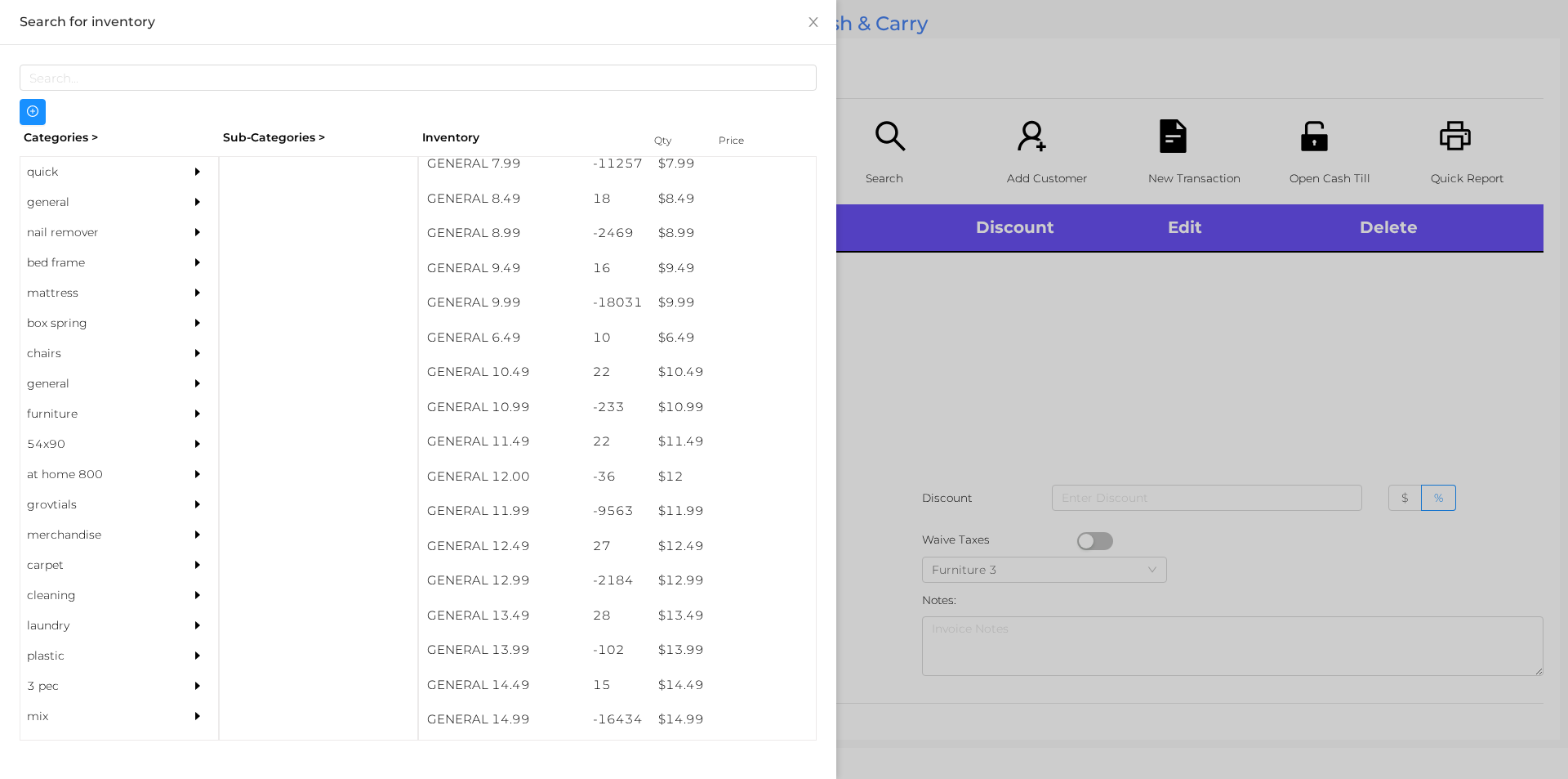
scroll to position [907, 0]
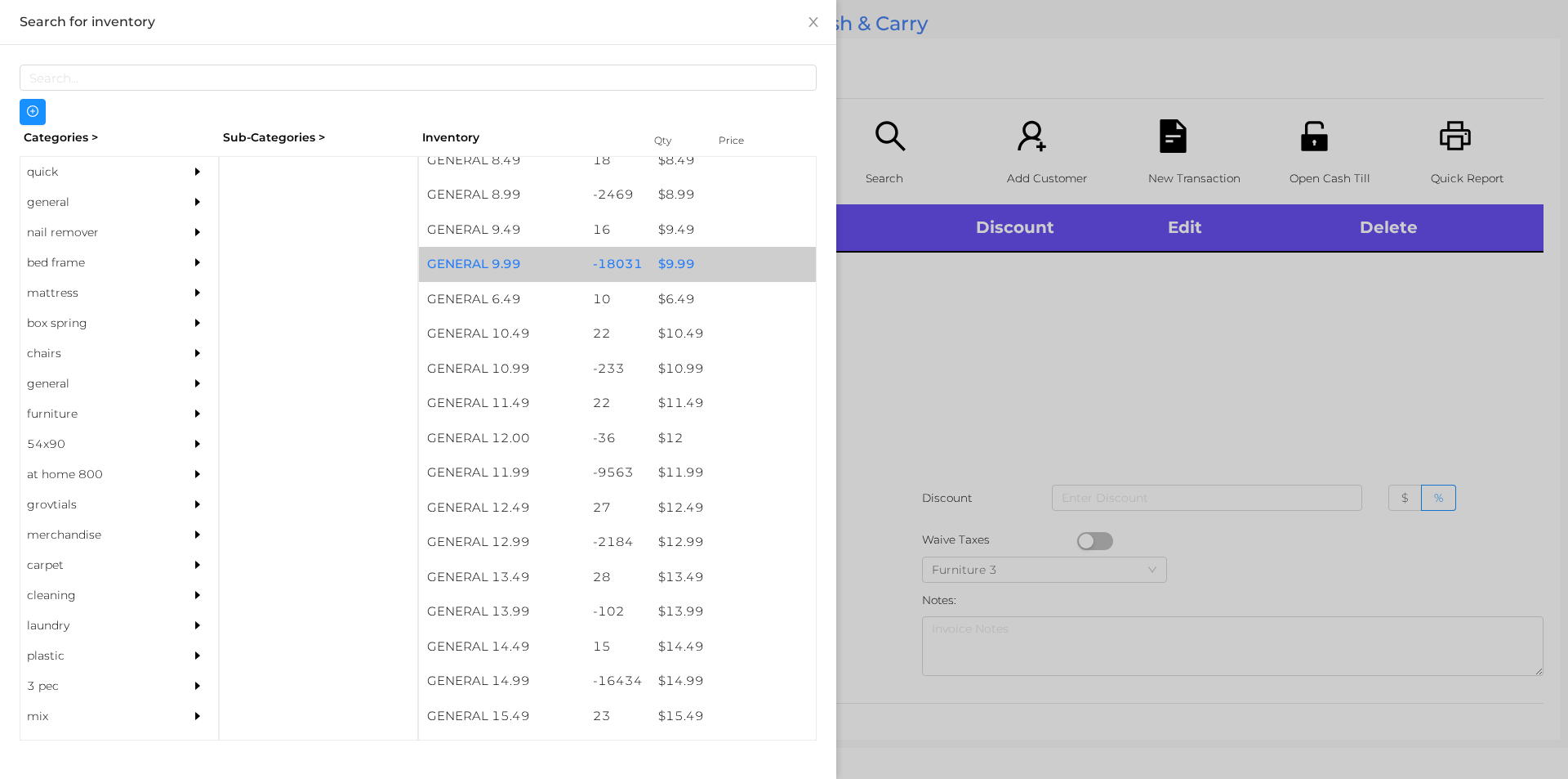
click at [712, 253] on div "$ 9.99" at bounding box center [733, 264] width 166 height 35
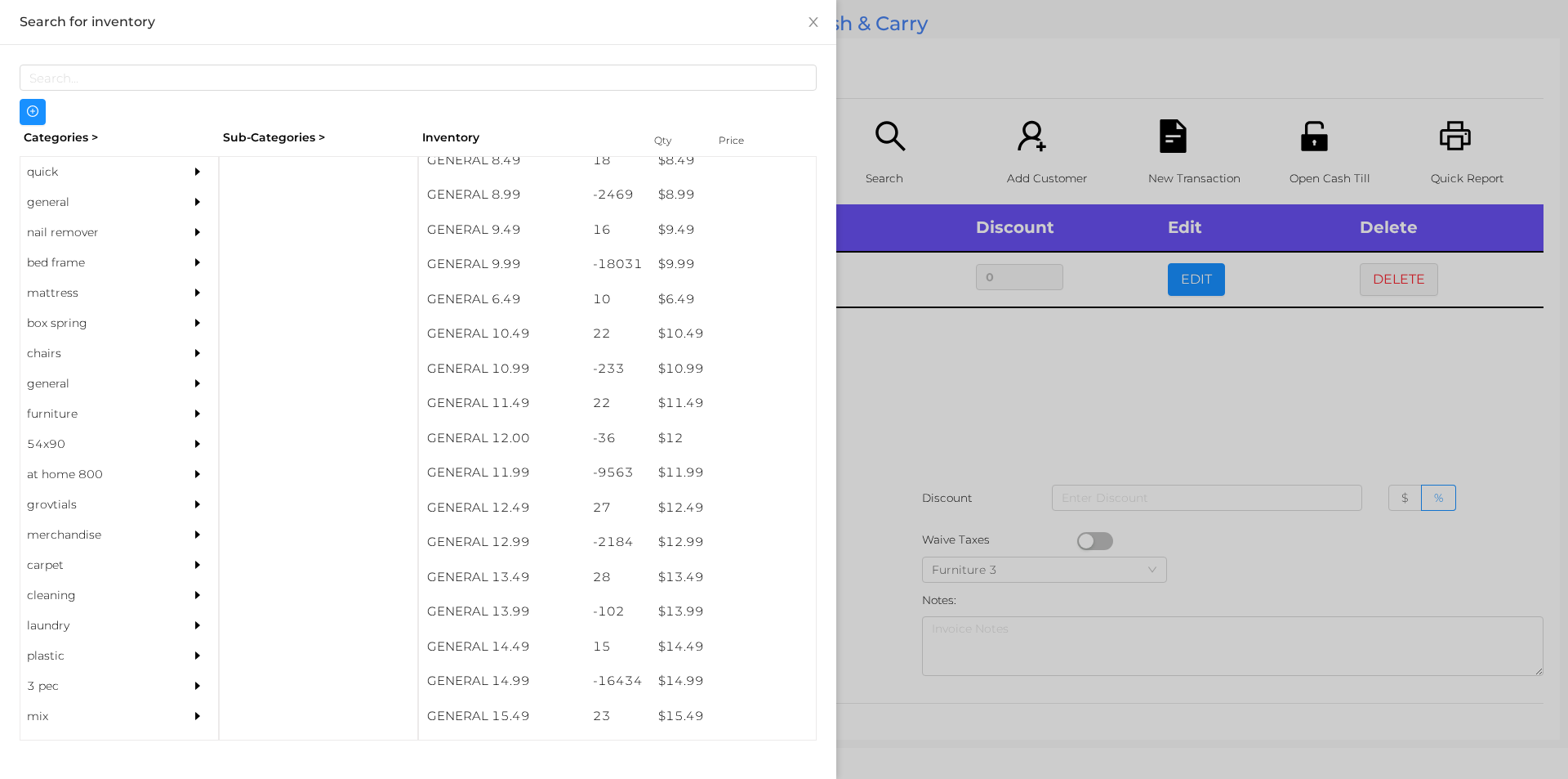
click at [1288, 423] on div at bounding box center [784, 390] width 1568 height 779
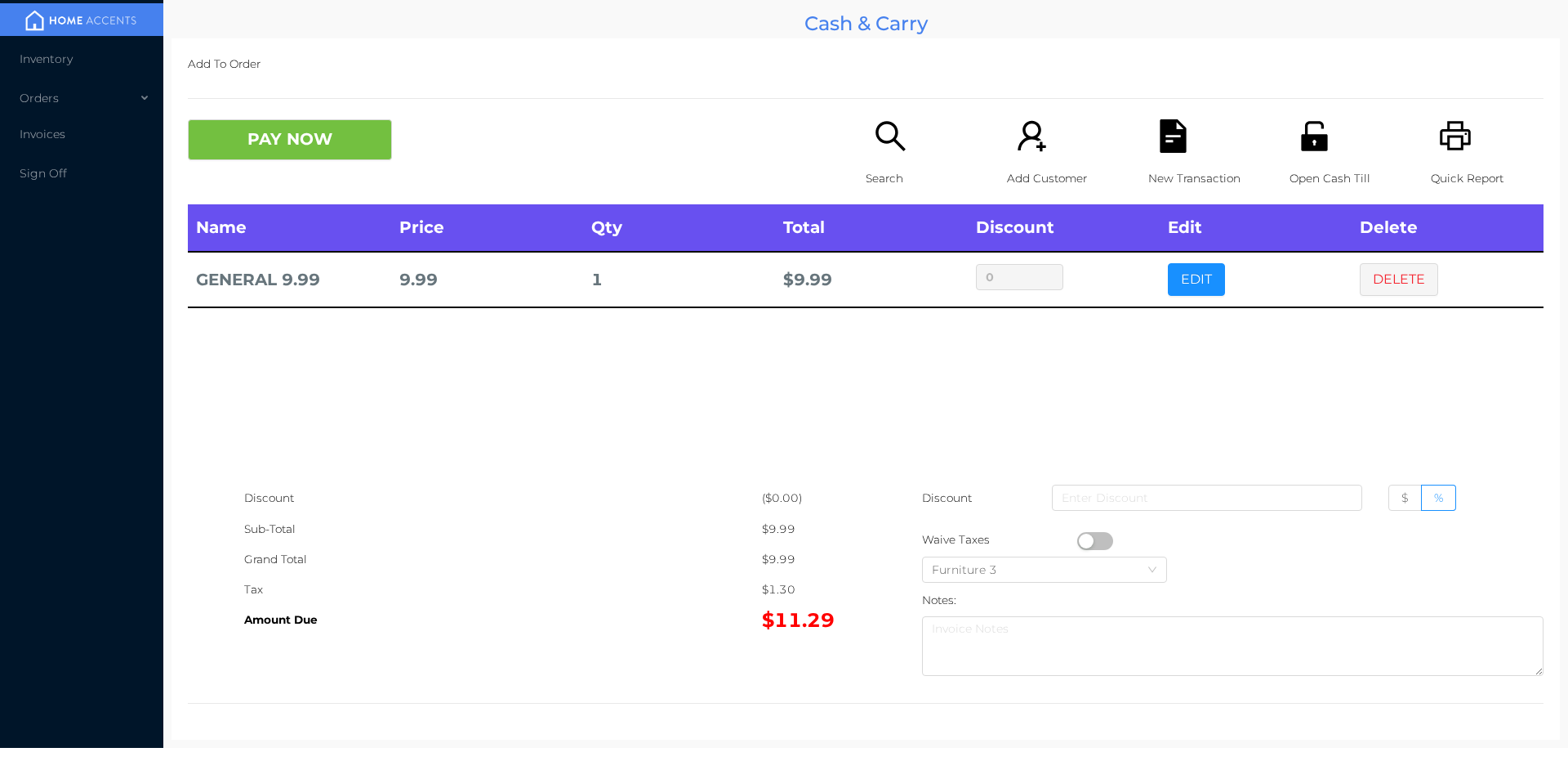
click at [1176, 120] on icon "icon: file-text" at bounding box center [1173, 136] width 33 height 33
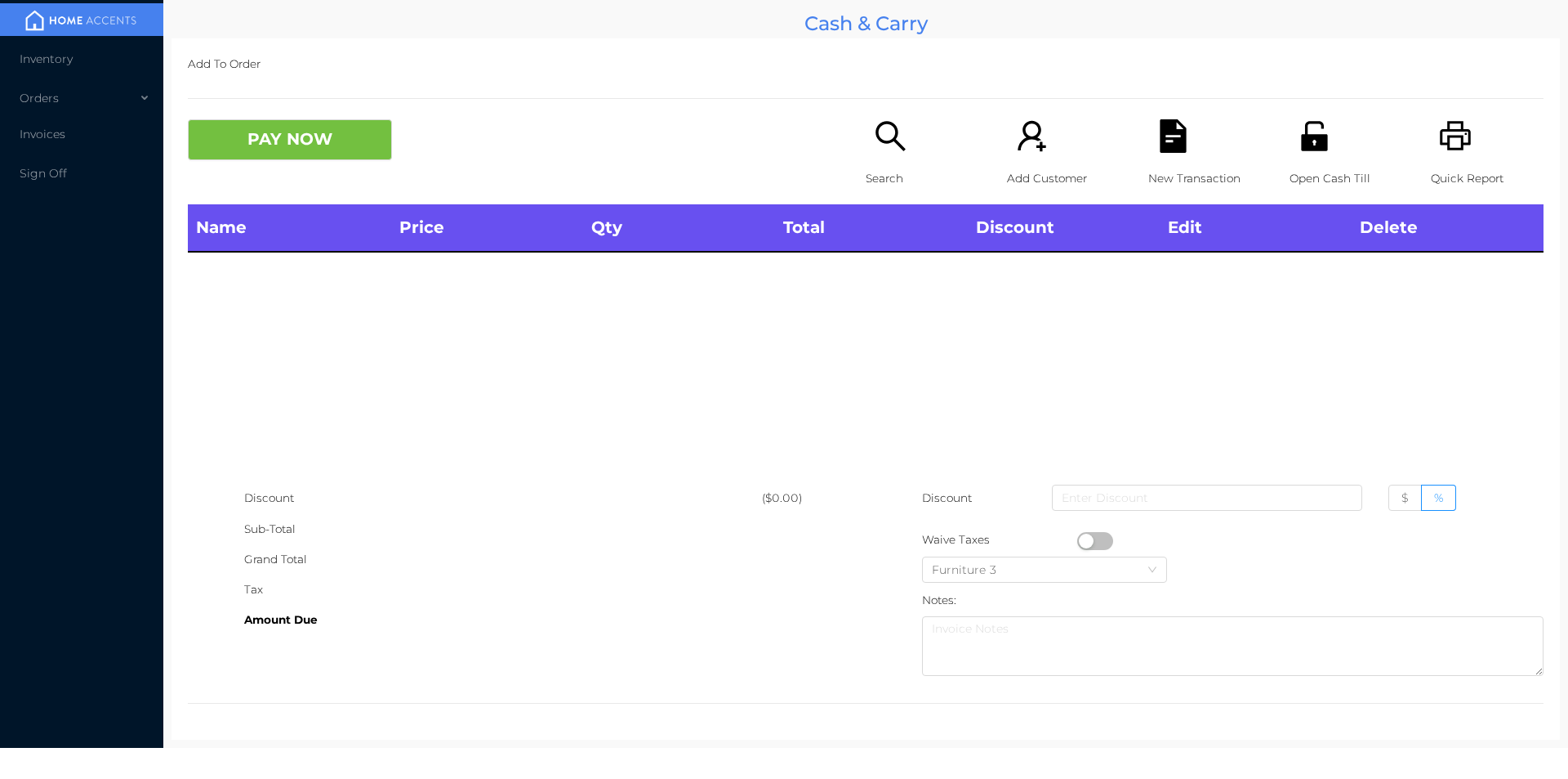
click at [1448, 141] on icon "icon: printer" at bounding box center [1455, 136] width 33 height 33
click at [1302, 158] on div "Open Cash Till" at bounding box center [1346, 162] width 113 height 85
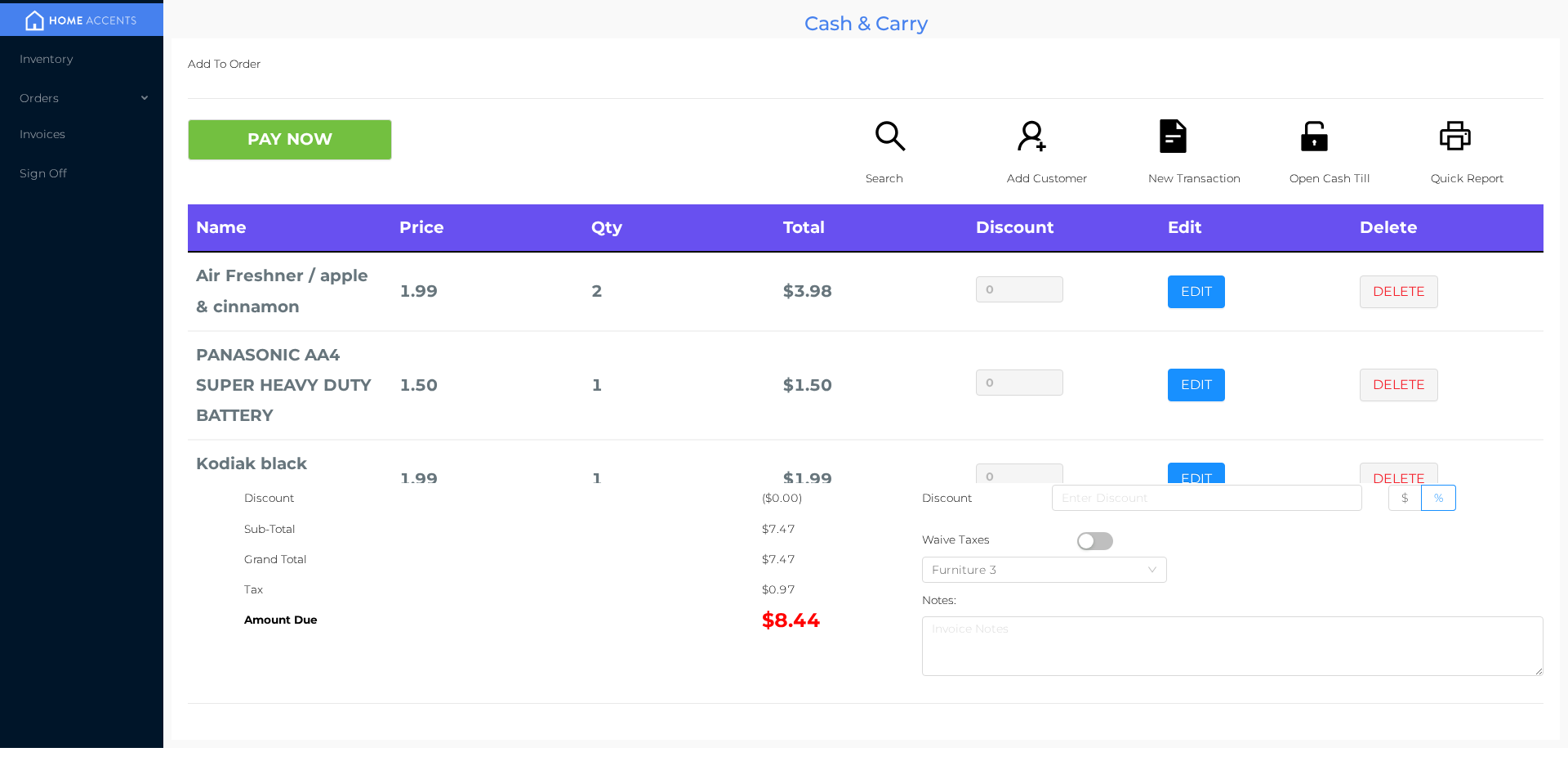
click at [1174, 155] on div "New Transaction" at bounding box center [1205, 162] width 113 height 85
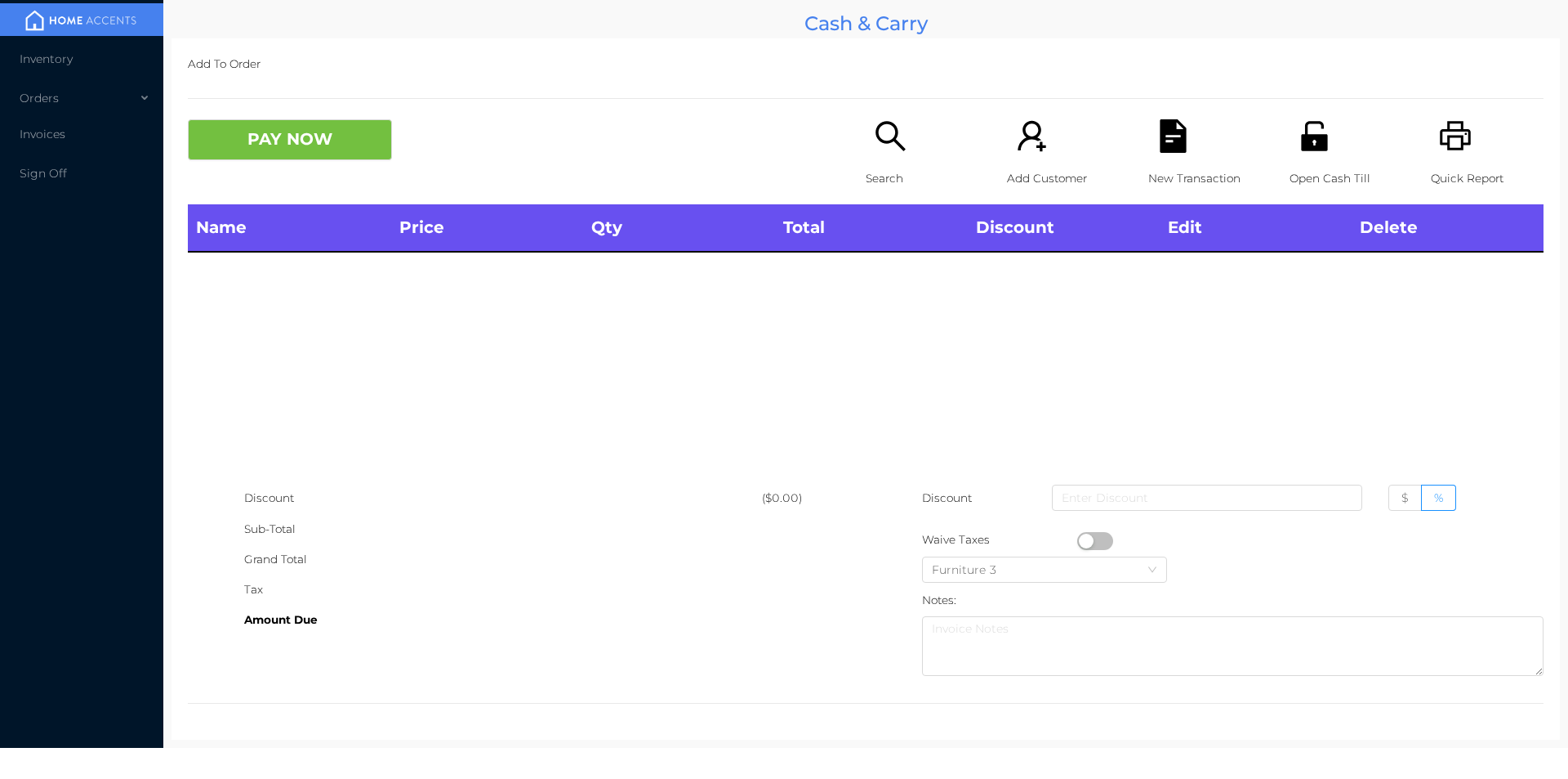
click at [1448, 127] on icon "icon: printer" at bounding box center [1455, 136] width 33 height 33
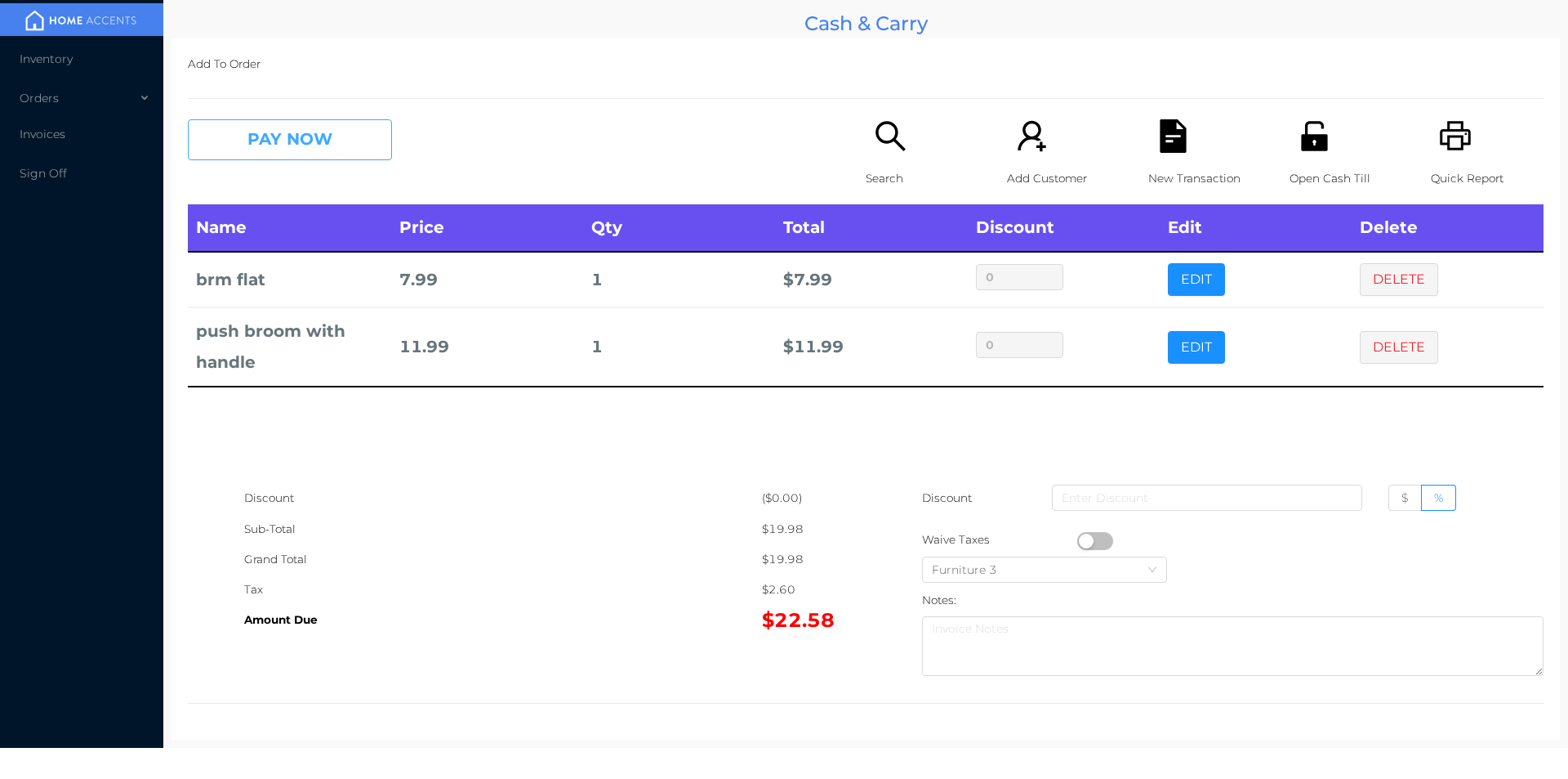
click at [289, 151] on button "PAY NOW" at bounding box center [290, 139] width 204 height 41
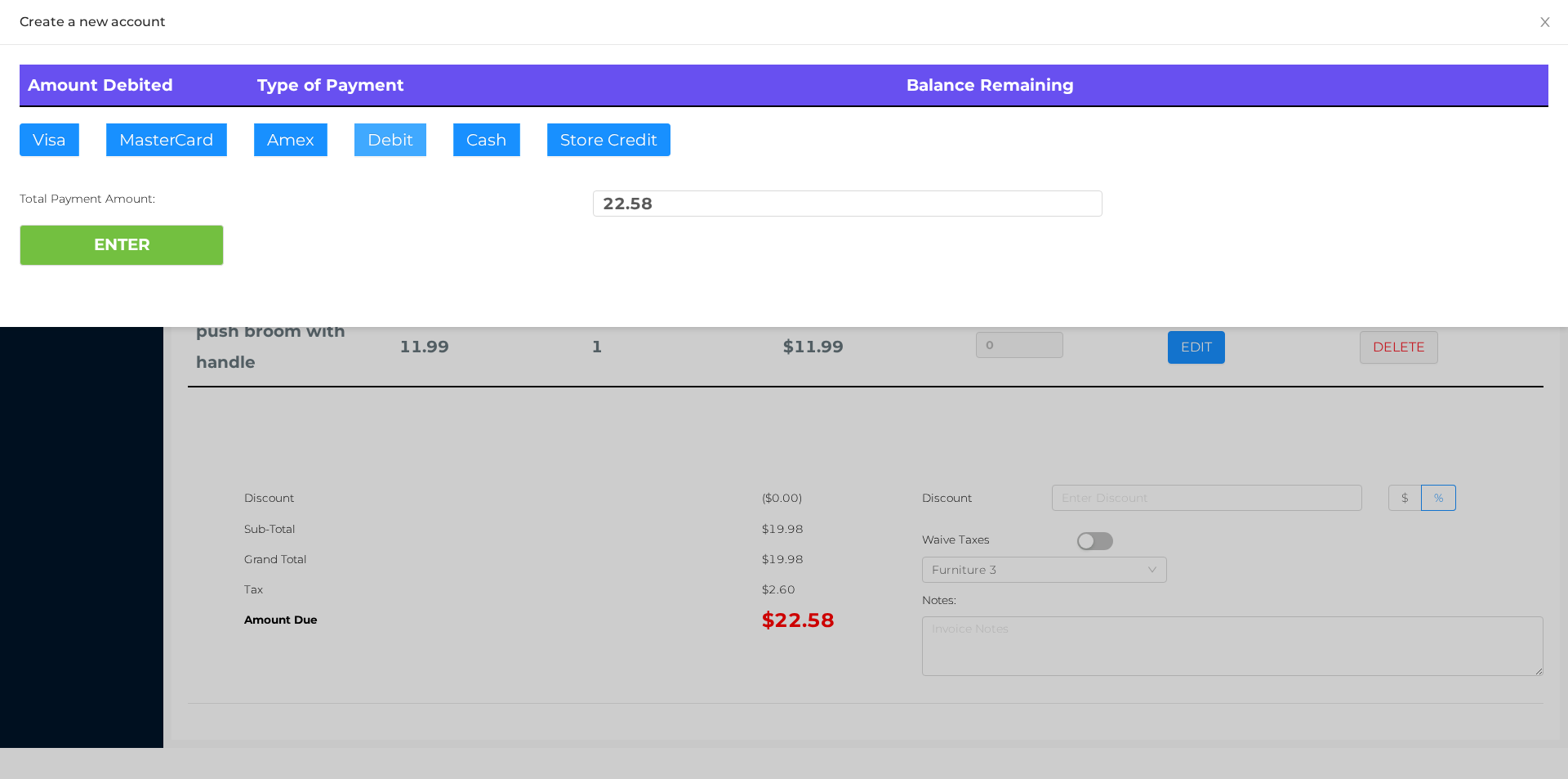
click at [382, 155] on button "Debit" at bounding box center [390, 140] width 72 height 33
click at [210, 261] on button "ENTER" at bounding box center [122, 245] width 204 height 41
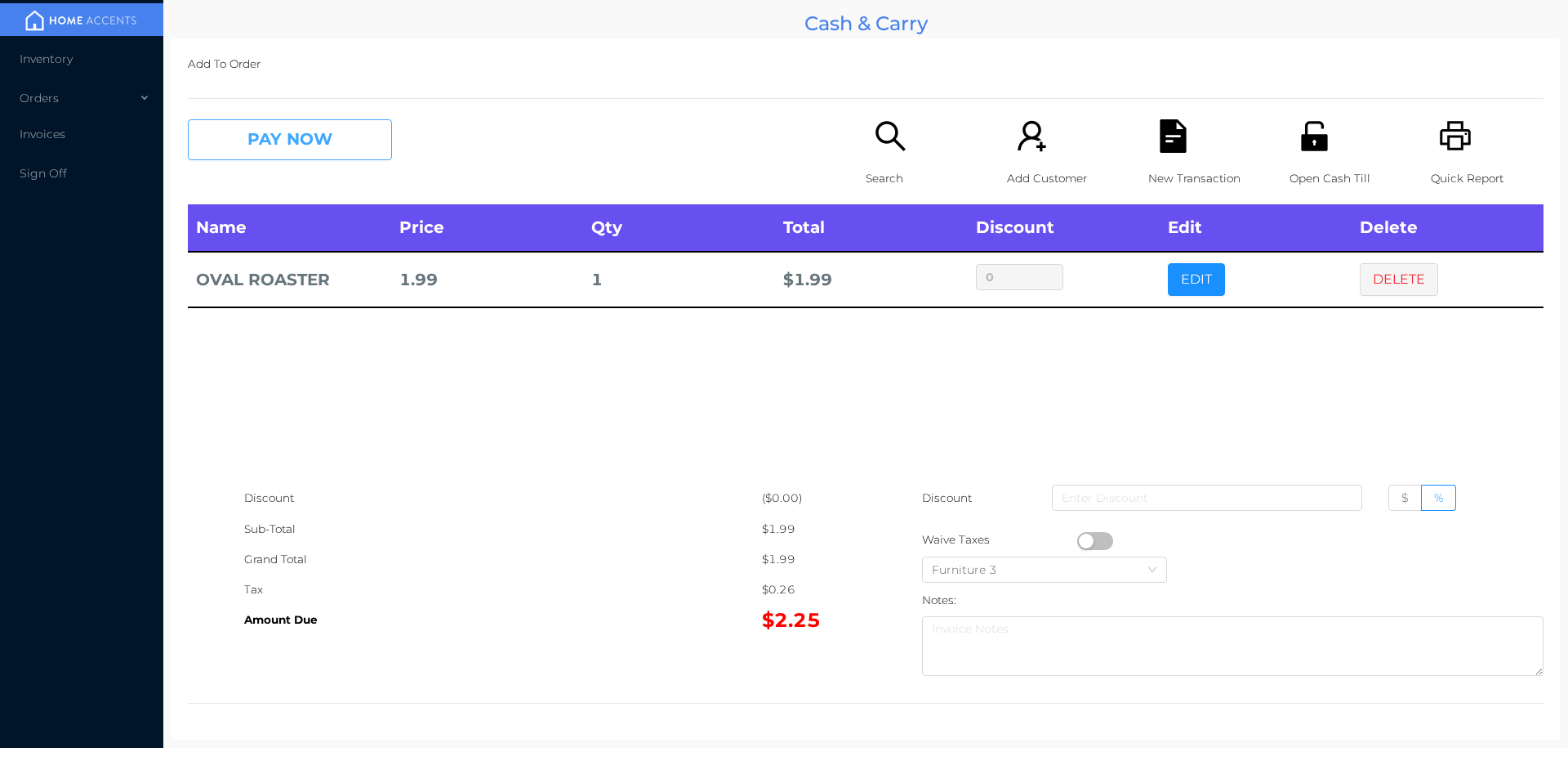
click at [310, 125] on button "PAY NOW" at bounding box center [290, 139] width 204 height 41
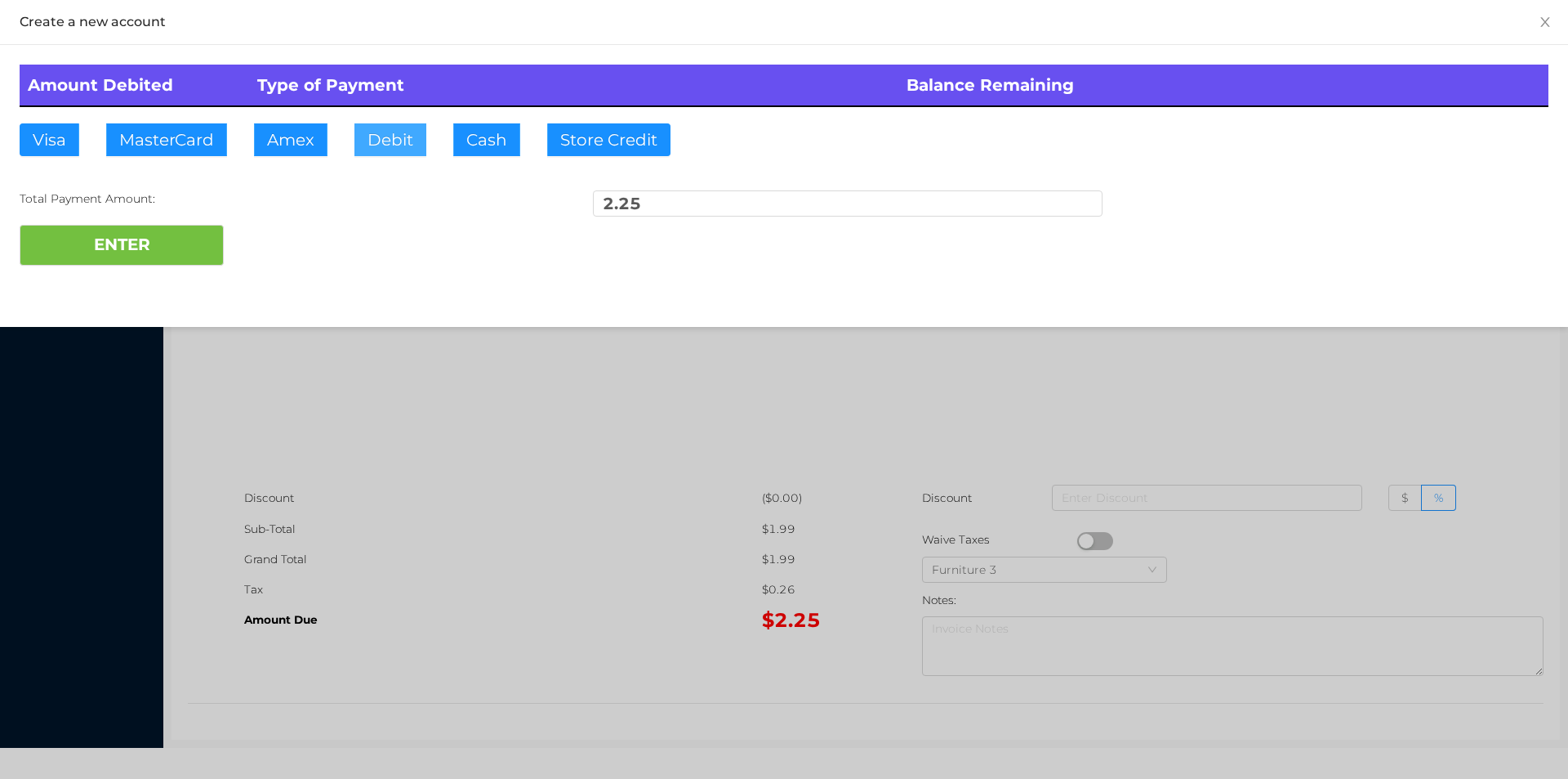
click at [387, 127] on button "Debit" at bounding box center [390, 140] width 72 height 33
click at [175, 245] on button "ENTER" at bounding box center [122, 245] width 204 height 41
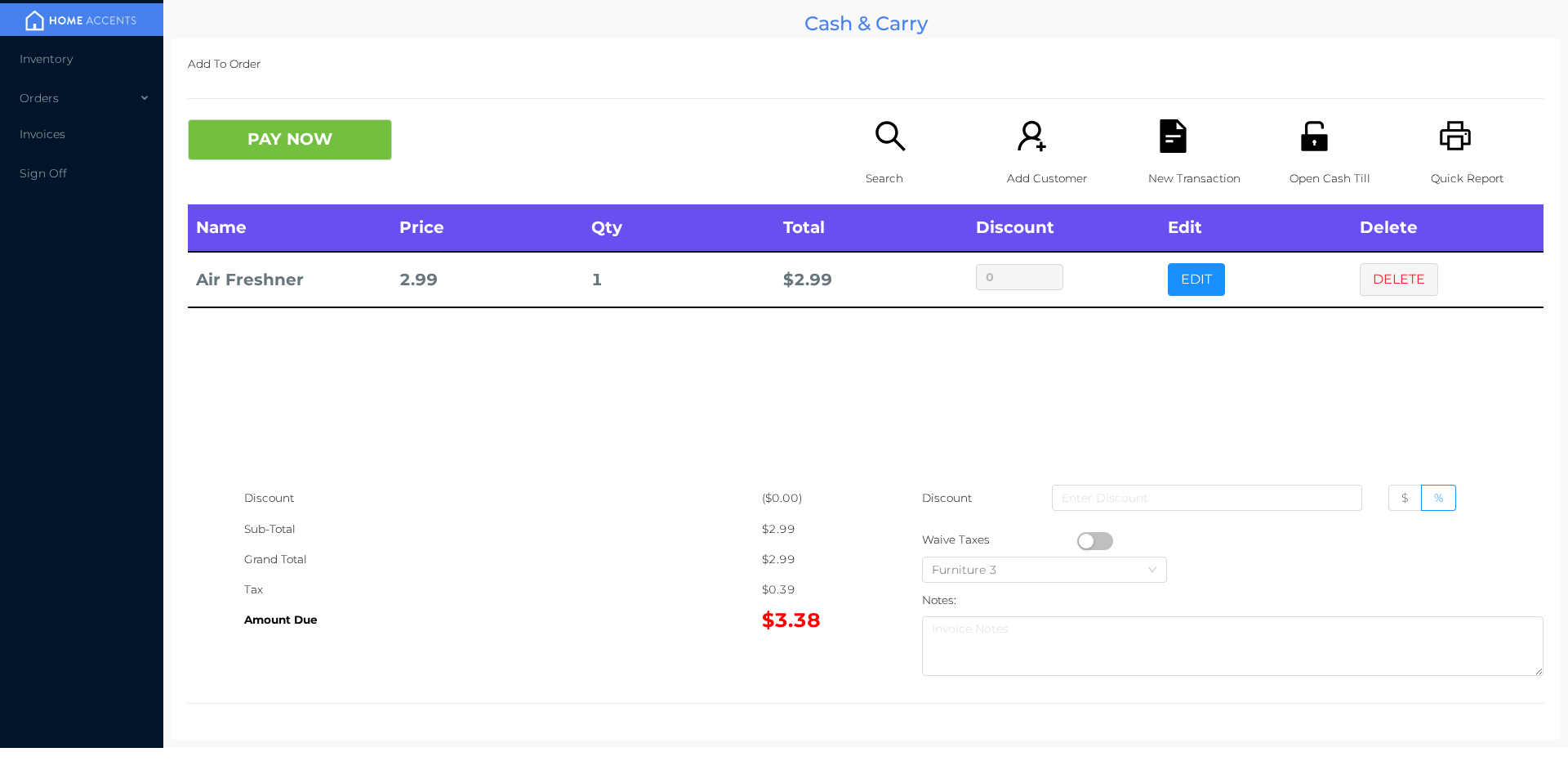
click at [288, 129] on button "PAY NOW" at bounding box center [290, 139] width 204 height 41
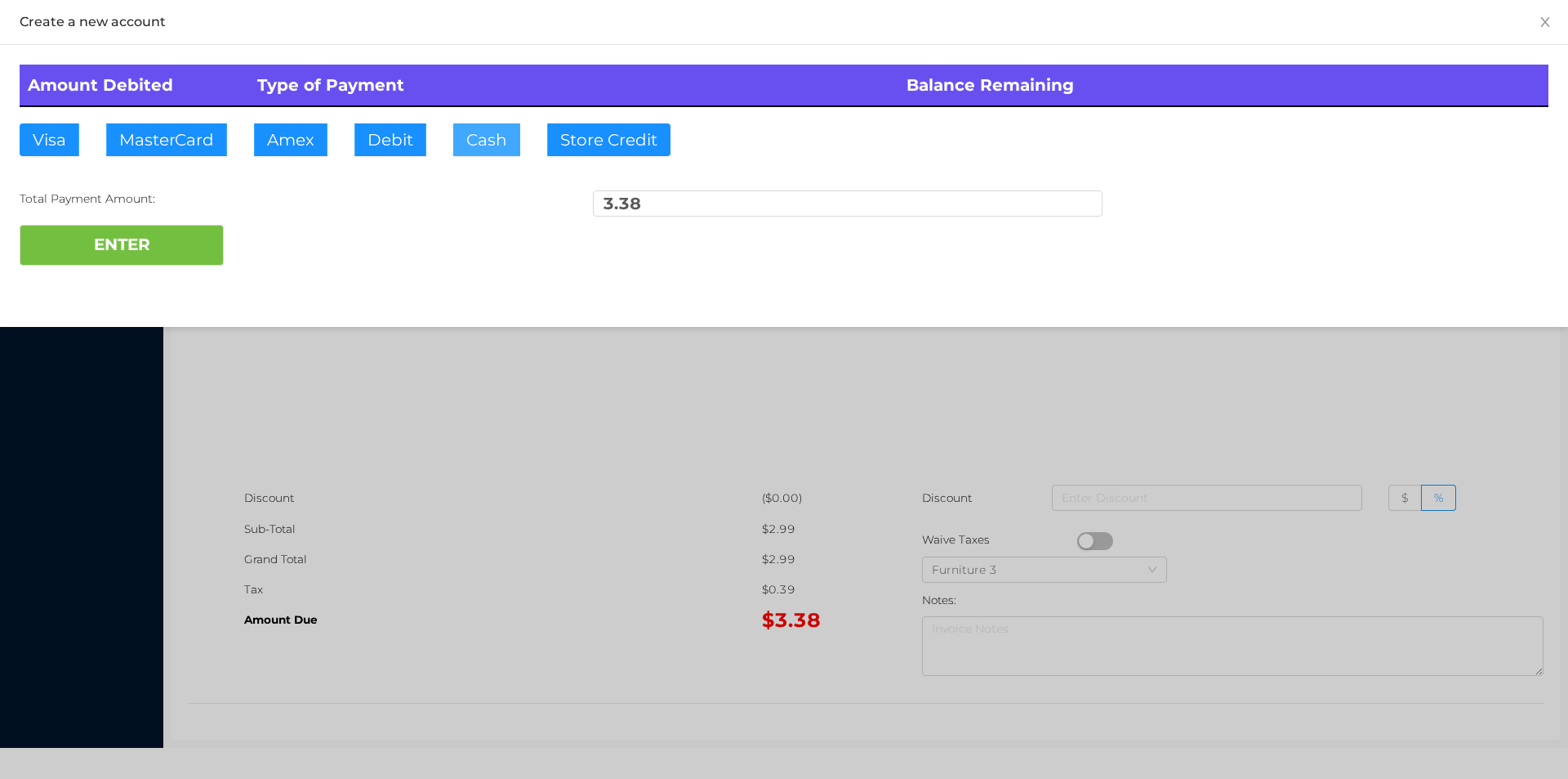
click at [475, 155] on button "Cash" at bounding box center [487, 140] width 67 height 33
type input "4"
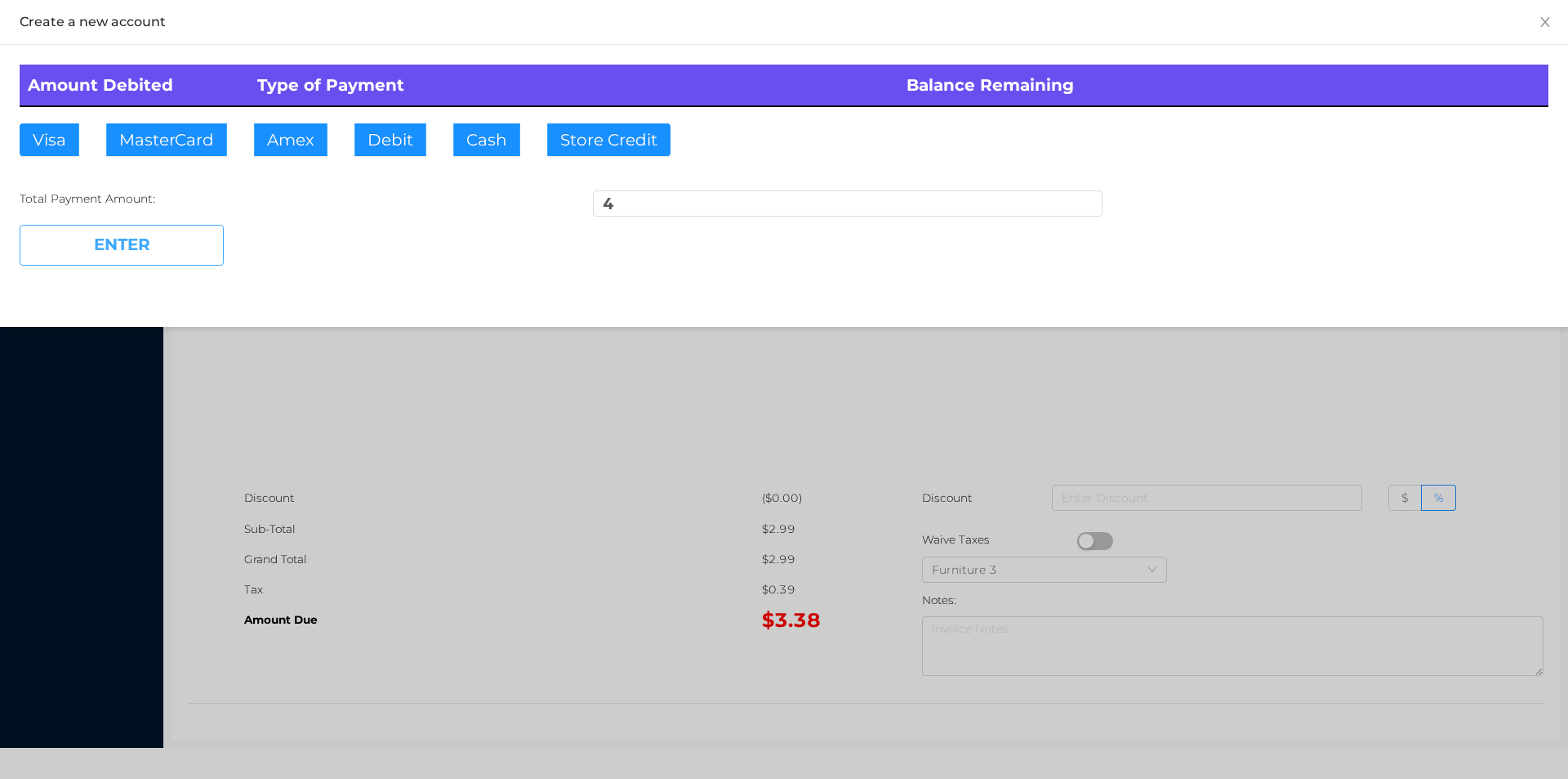
click at [63, 260] on button "ENTER" at bounding box center [122, 245] width 204 height 41
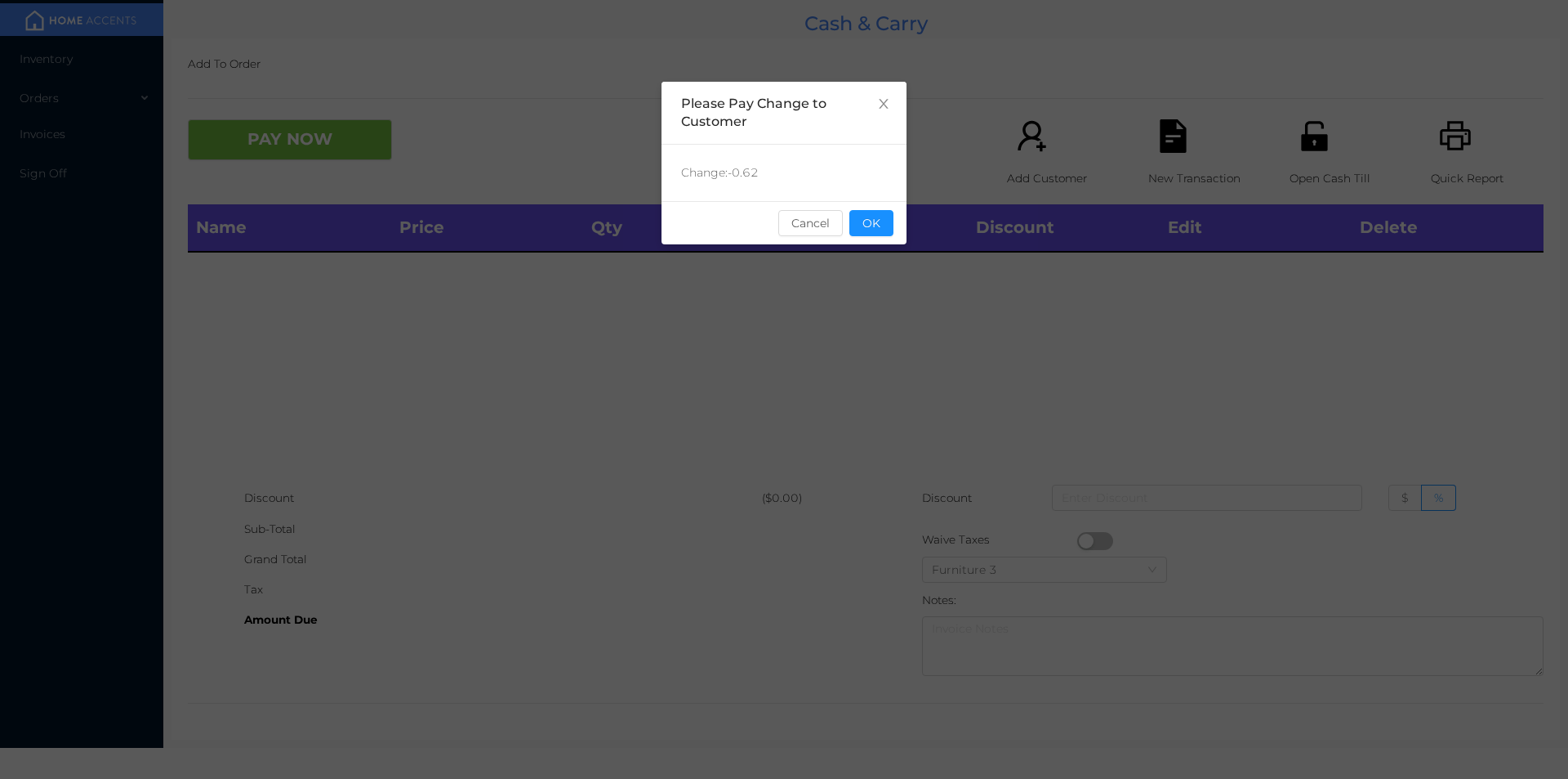
click at [903, 274] on div "sentinelStart Please Pay Change to Customer Change: -0.62 Cancel OK sentinelEnd" at bounding box center [784, 245] width 245 height 327
click at [874, 232] on button "OK" at bounding box center [872, 222] width 44 height 26
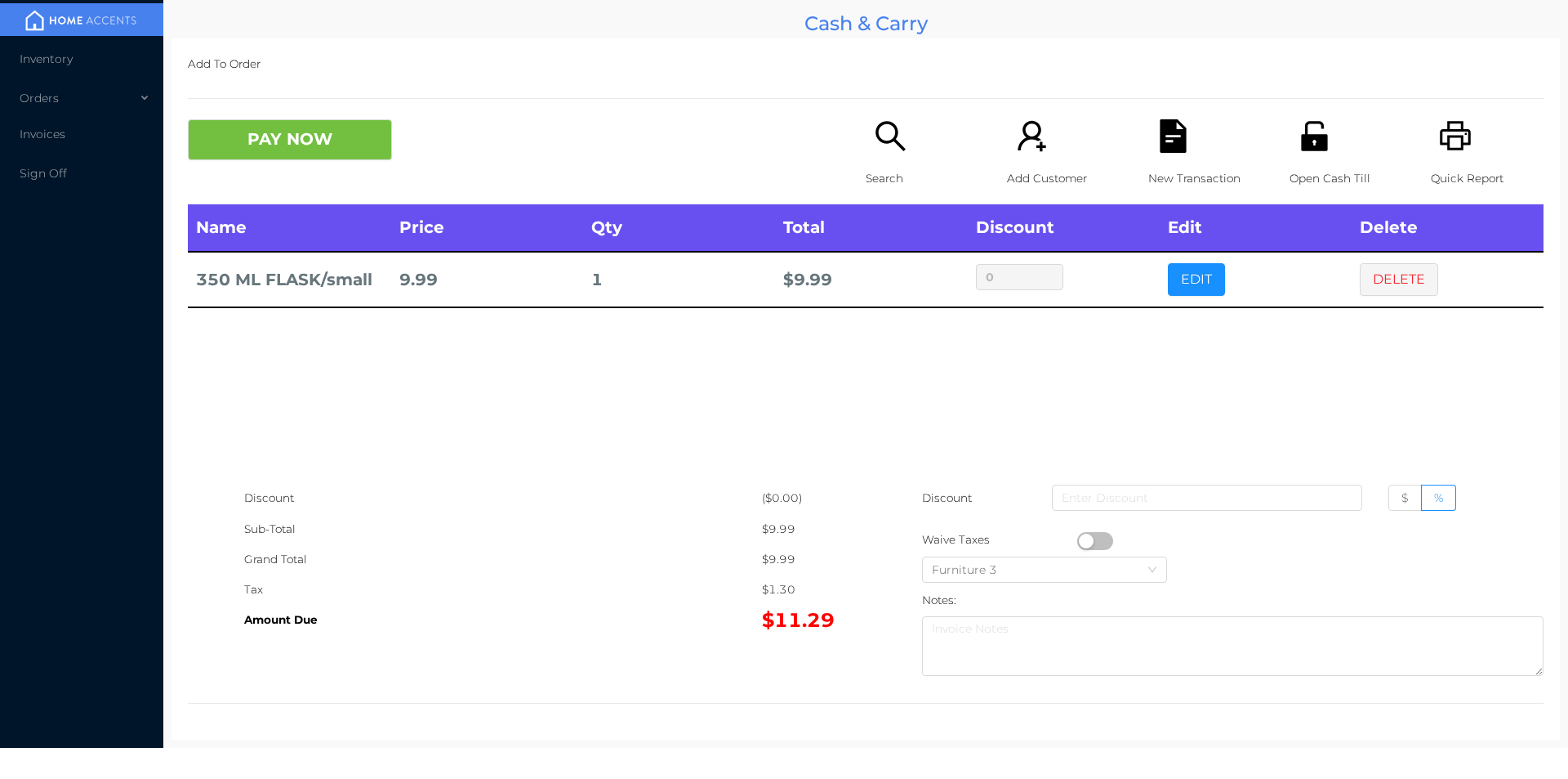
click at [892, 155] on div "Search" at bounding box center [922, 162] width 113 height 85
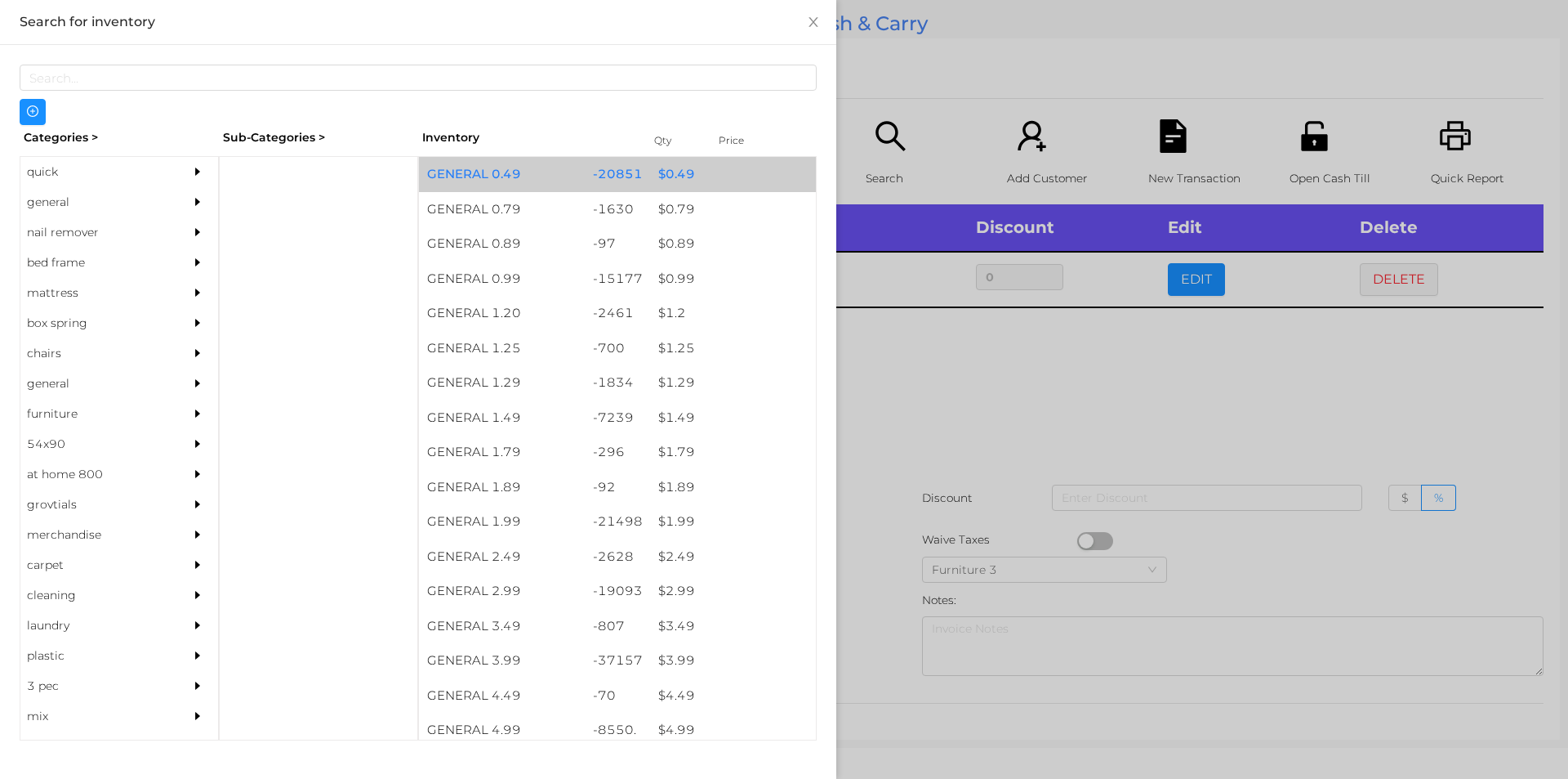
click at [716, 171] on div "$ 0.49" at bounding box center [733, 174] width 166 height 35
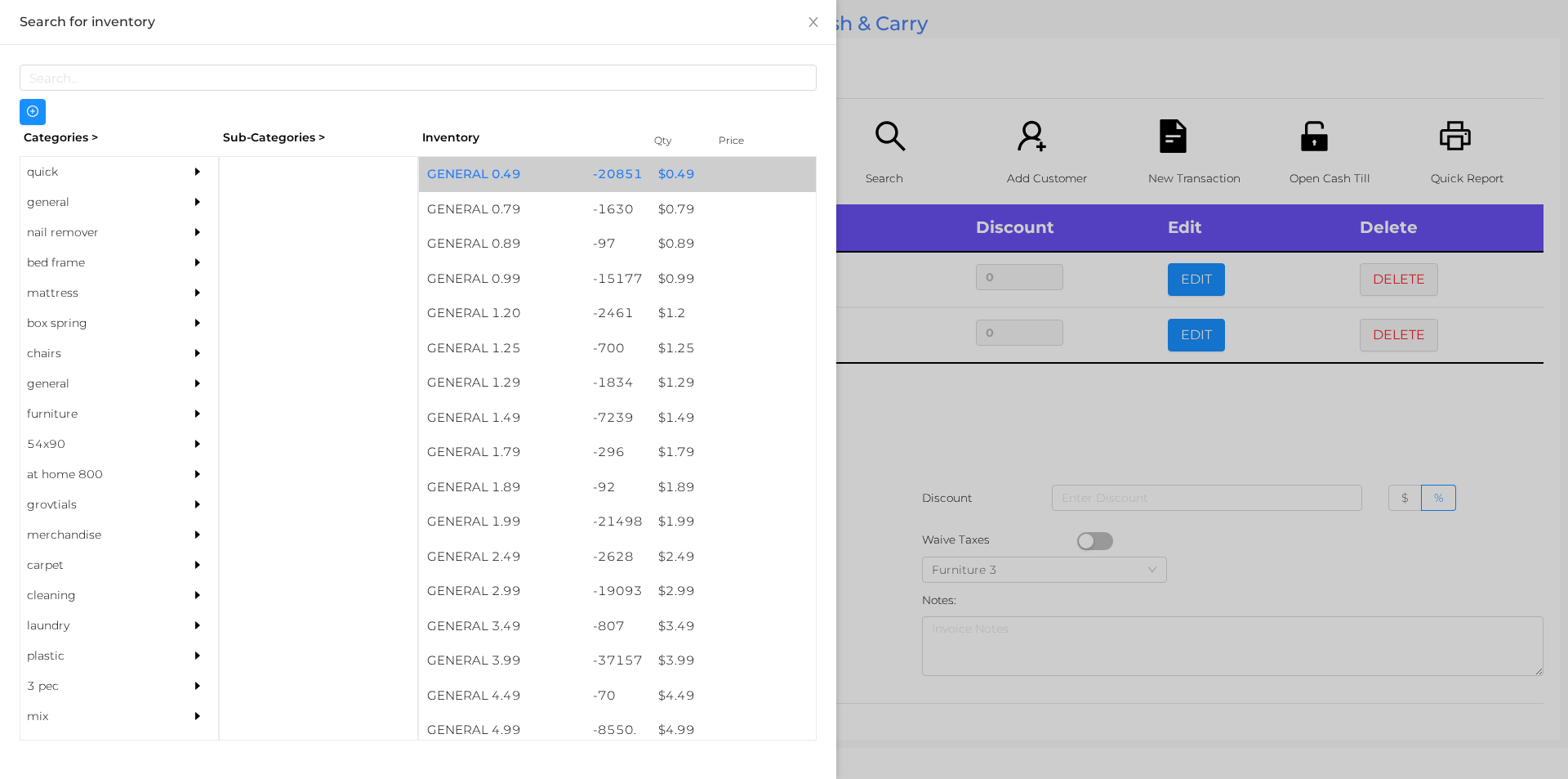
click at [703, 172] on div "$ 0.49" at bounding box center [733, 174] width 166 height 35
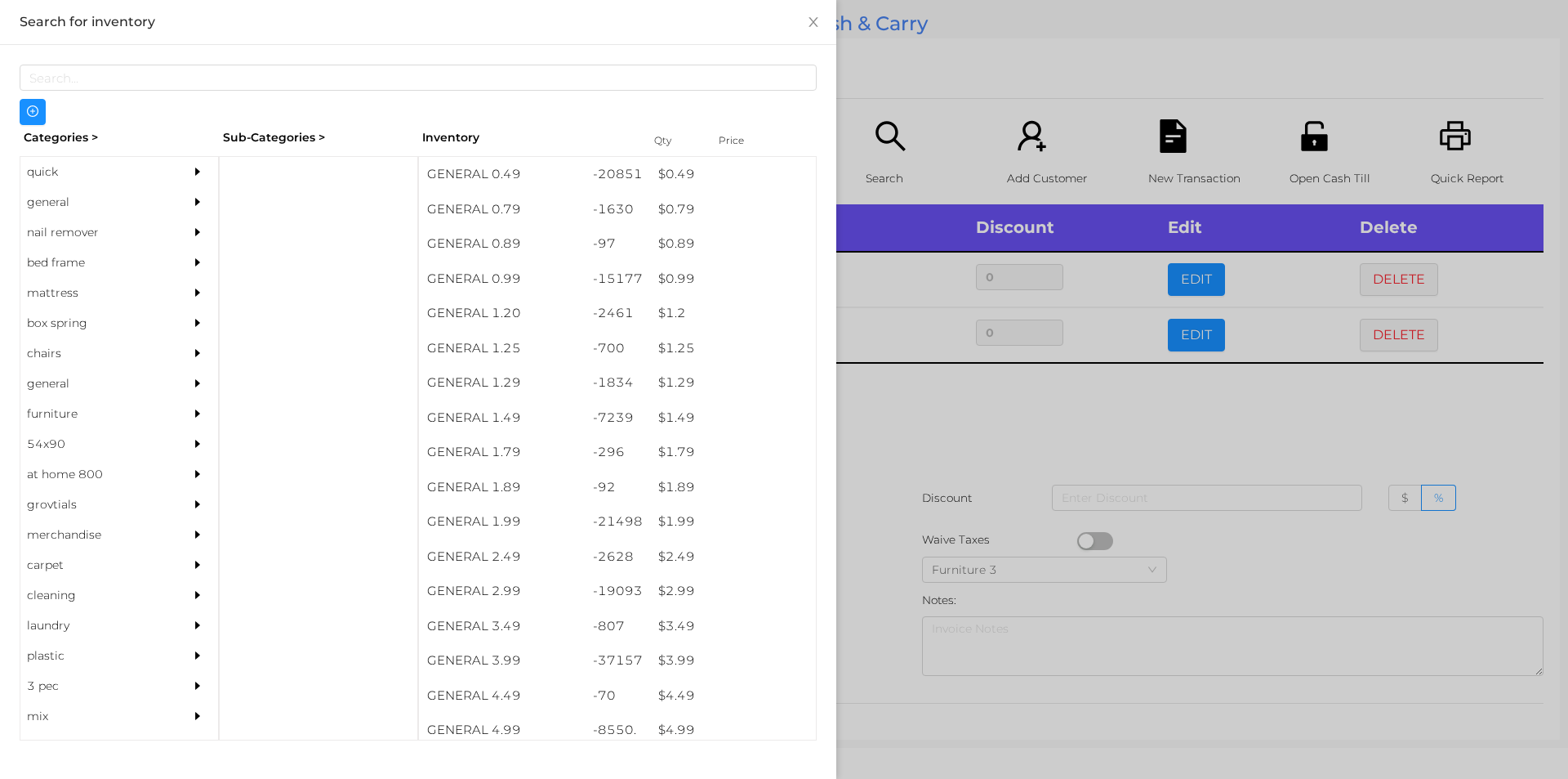
click at [918, 90] on div at bounding box center [784, 390] width 1568 height 779
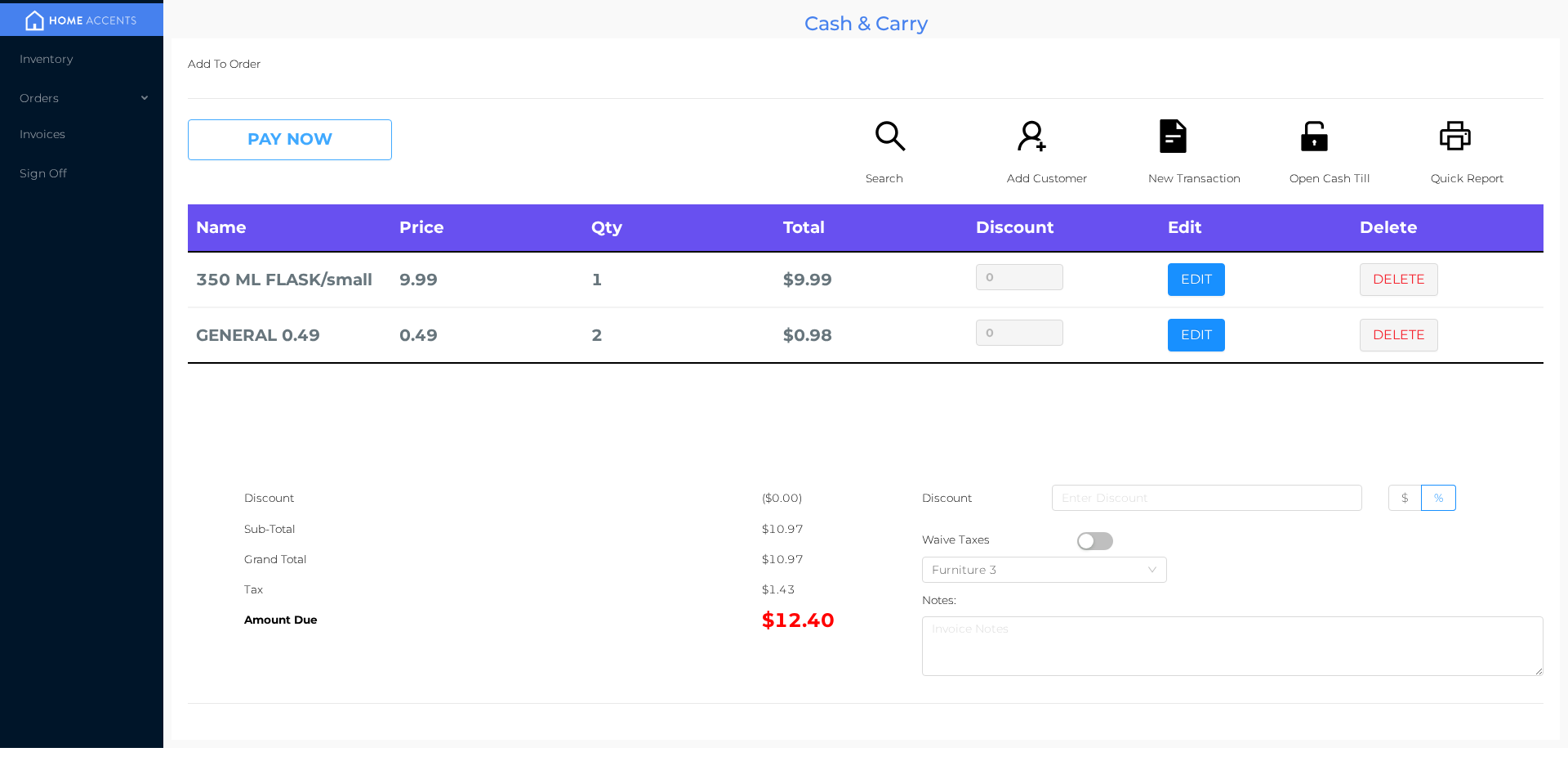
click at [283, 151] on button "PAY NOW" at bounding box center [290, 139] width 204 height 41
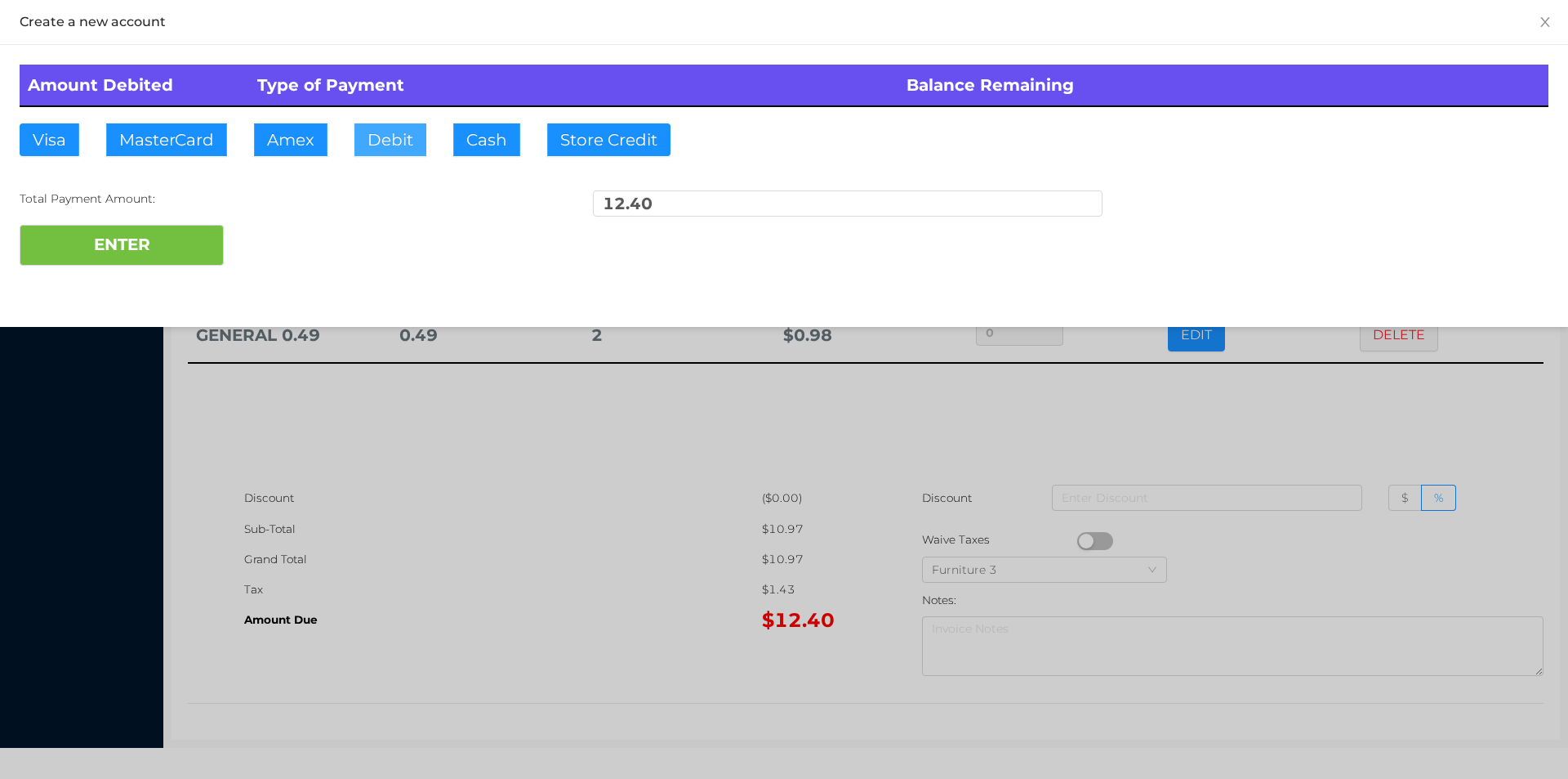
click at [409, 124] on button "Debit" at bounding box center [390, 140] width 72 height 33
click at [143, 249] on button "ENTER" at bounding box center [122, 245] width 204 height 41
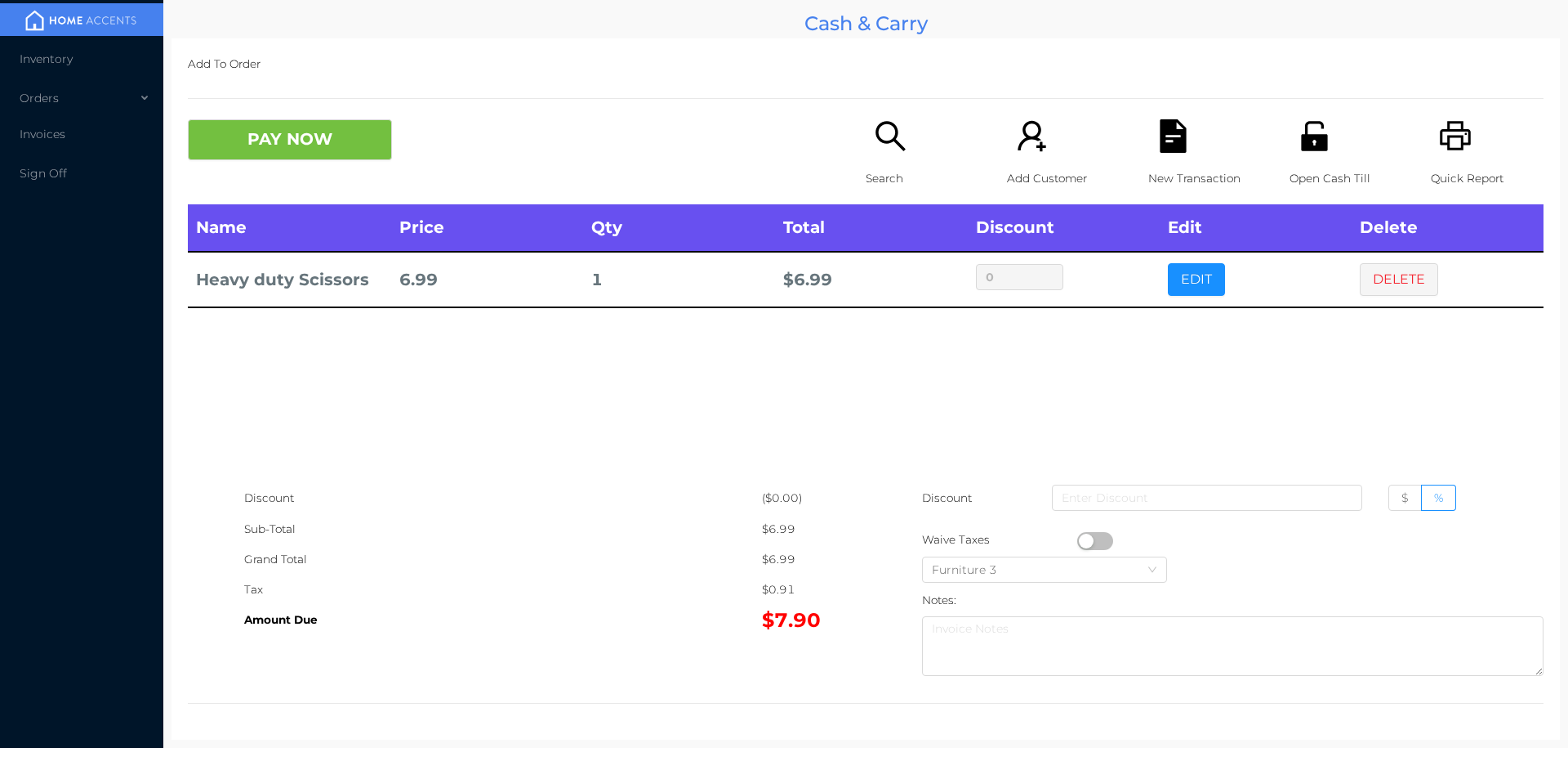
click at [892, 151] on icon "icon: search" at bounding box center [891, 136] width 33 height 33
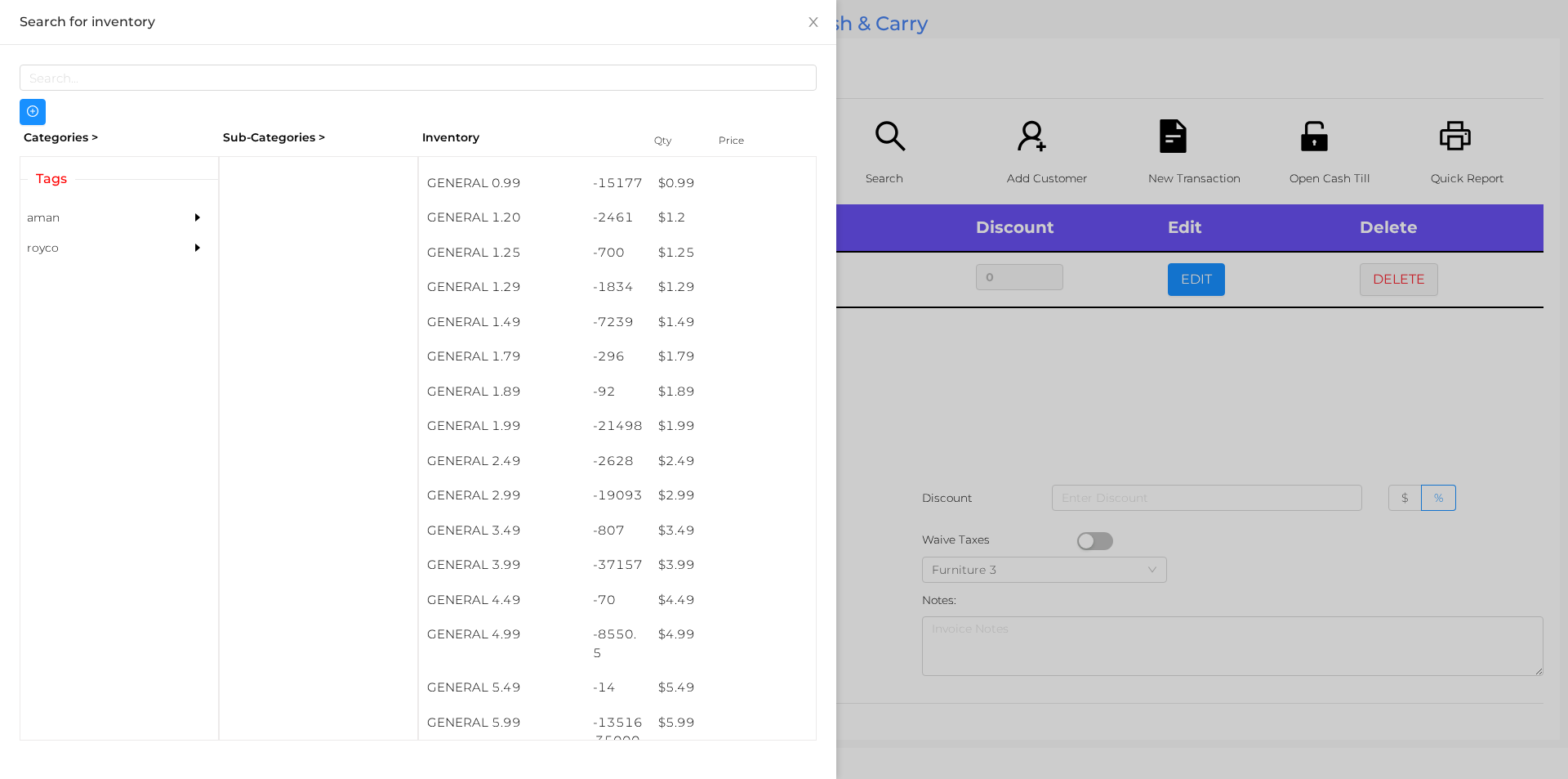
scroll to position [149, 0]
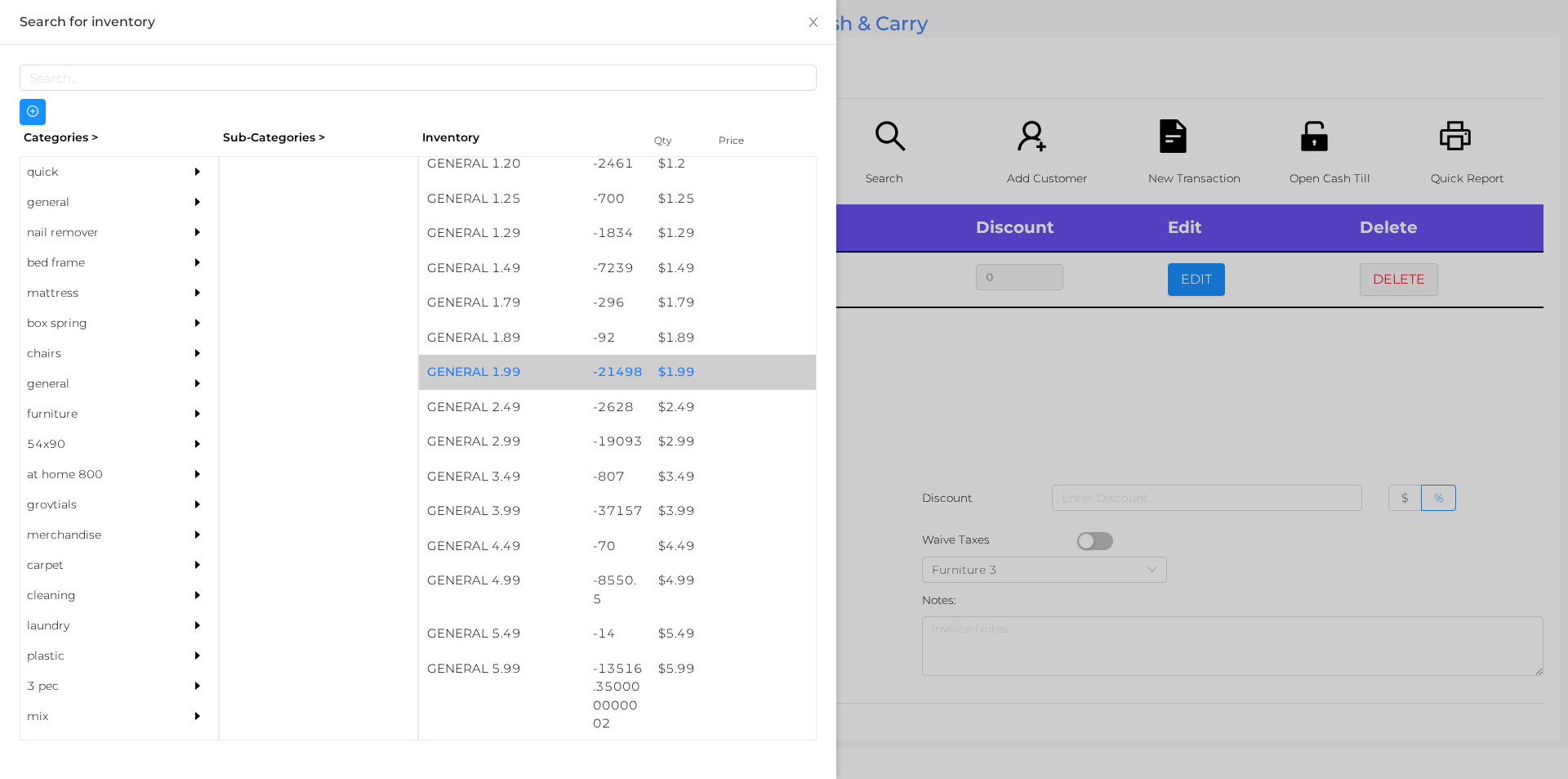
click at [719, 378] on div "$ 1.99" at bounding box center [733, 371] width 166 height 35
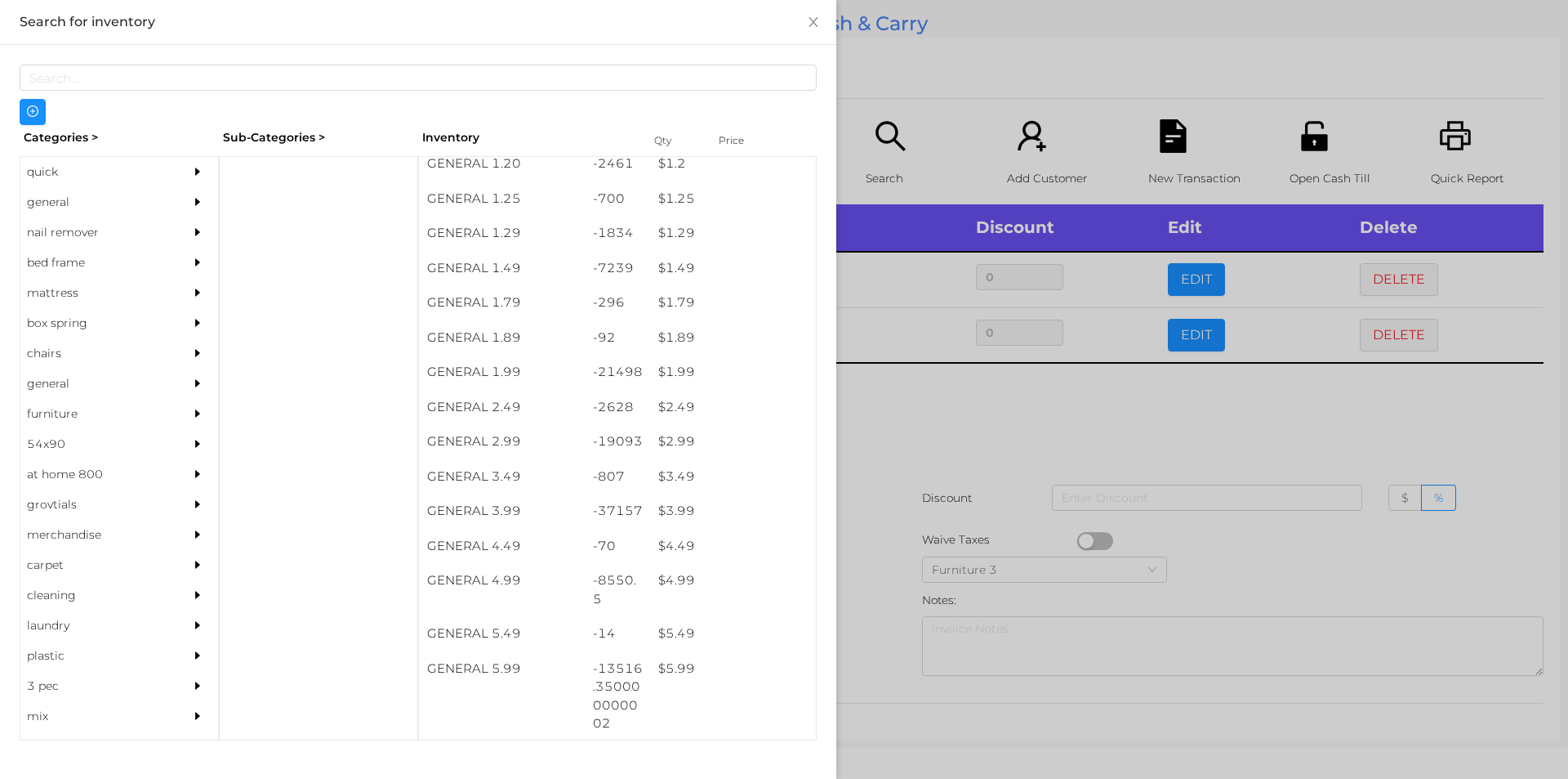
click at [921, 462] on div at bounding box center [784, 390] width 1568 height 779
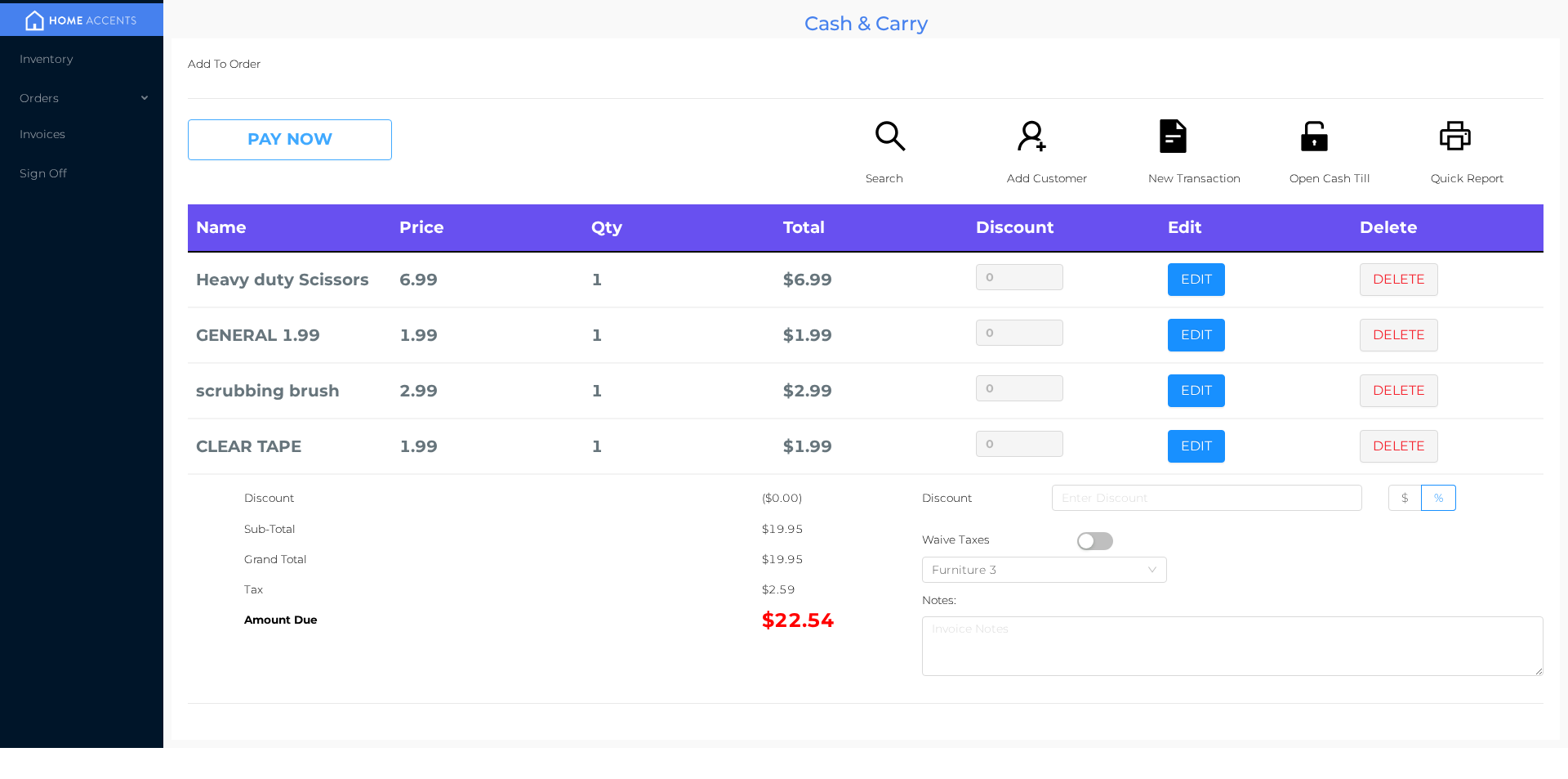
click at [329, 139] on button "PAY NOW" at bounding box center [290, 139] width 204 height 41
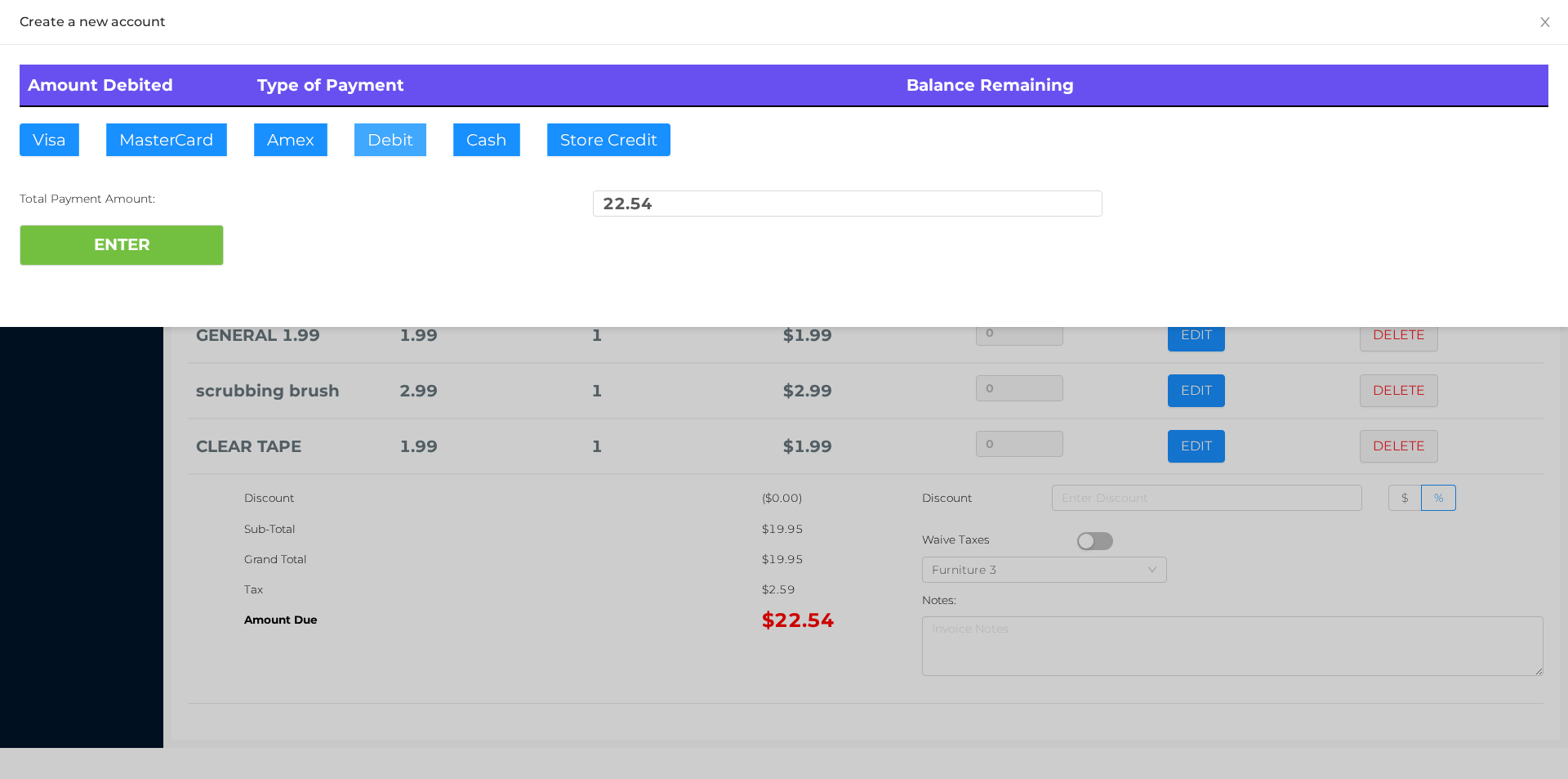
click at [415, 127] on button "Debit" at bounding box center [390, 140] width 72 height 33
click at [172, 251] on button "ENTER" at bounding box center [122, 245] width 204 height 41
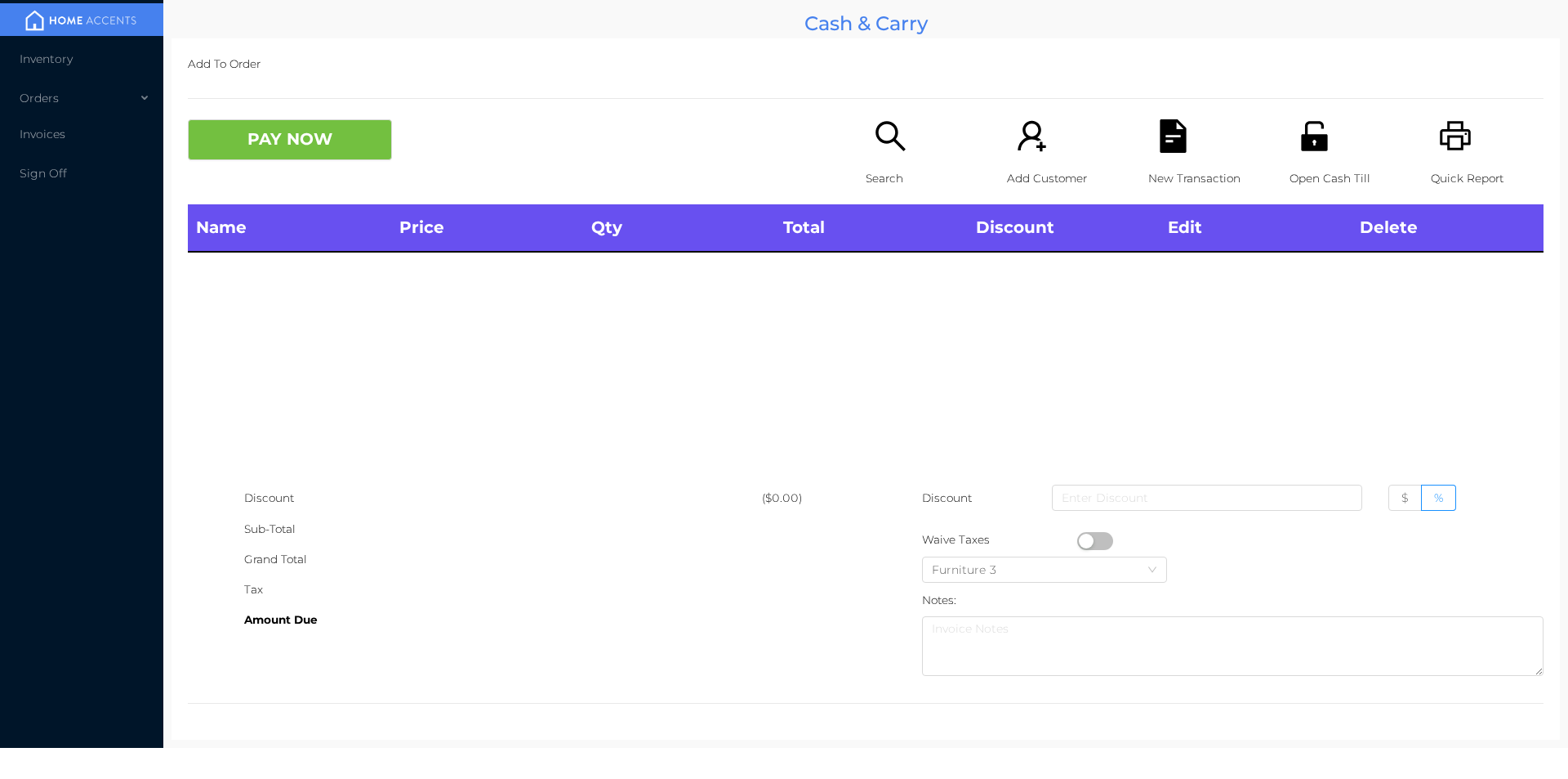
click at [1311, 149] on icon "icon: unlock" at bounding box center [1314, 136] width 26 height 30
click at [885, 146] on icon "icon: search" at bounding box center [891, 136] width 33 height 33
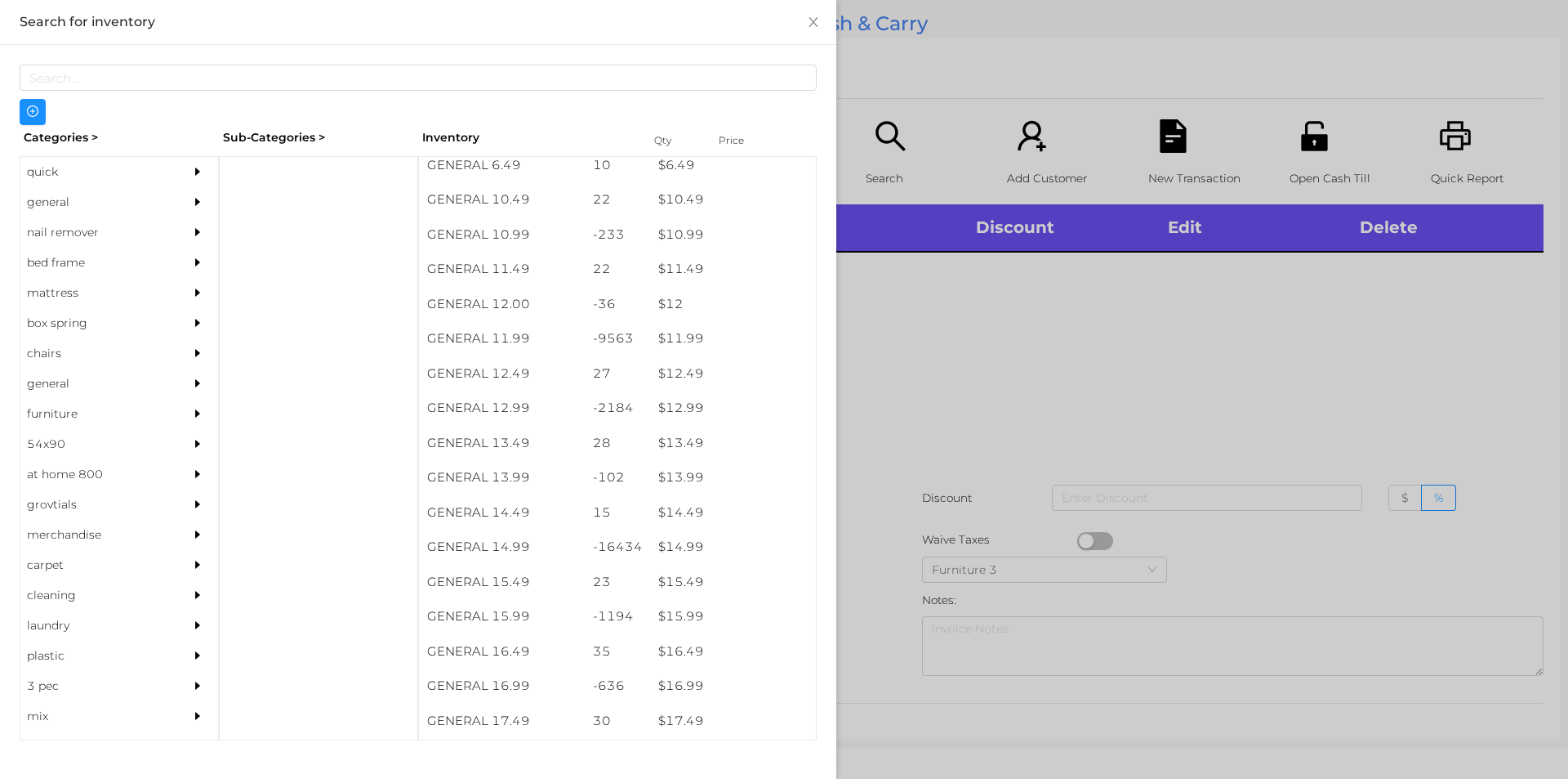
scroll to position [1150, 0]
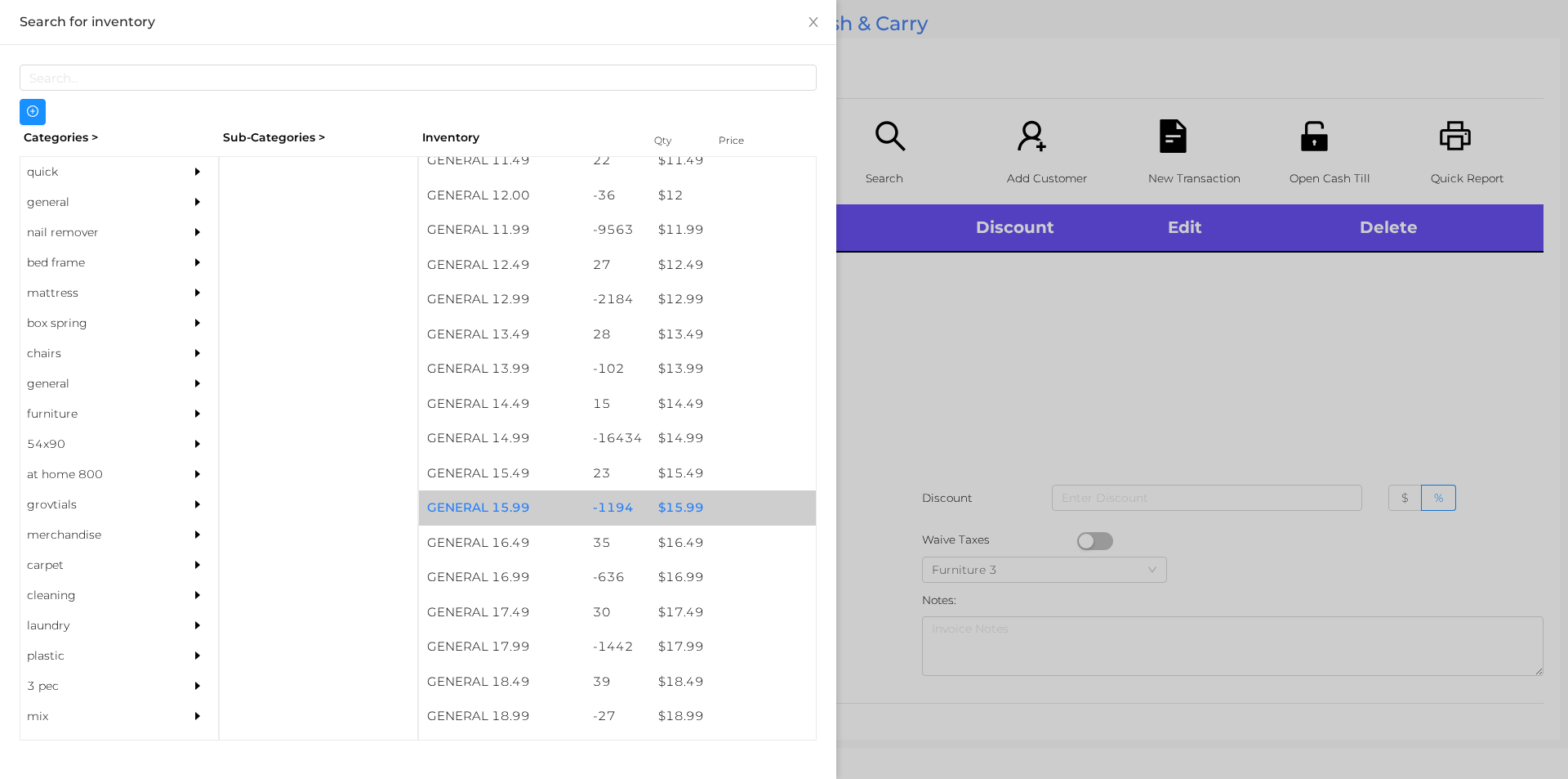
click at [745, 511] on div "$ 15.99" at bounding box center [733, 508] width 166 height 35
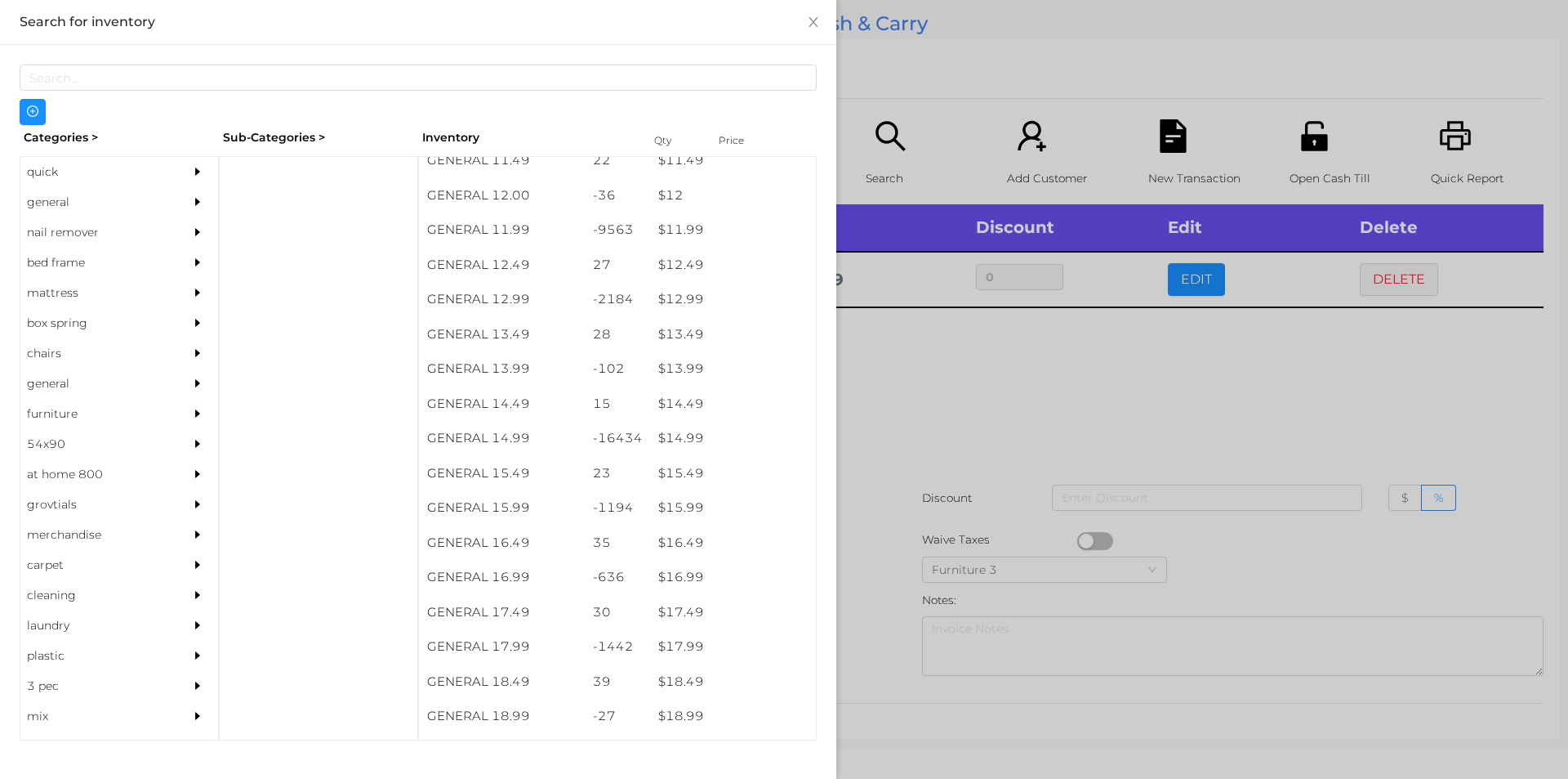
click at [1030, 470] on div at bounding box center [784, 390] width 1568 height 779
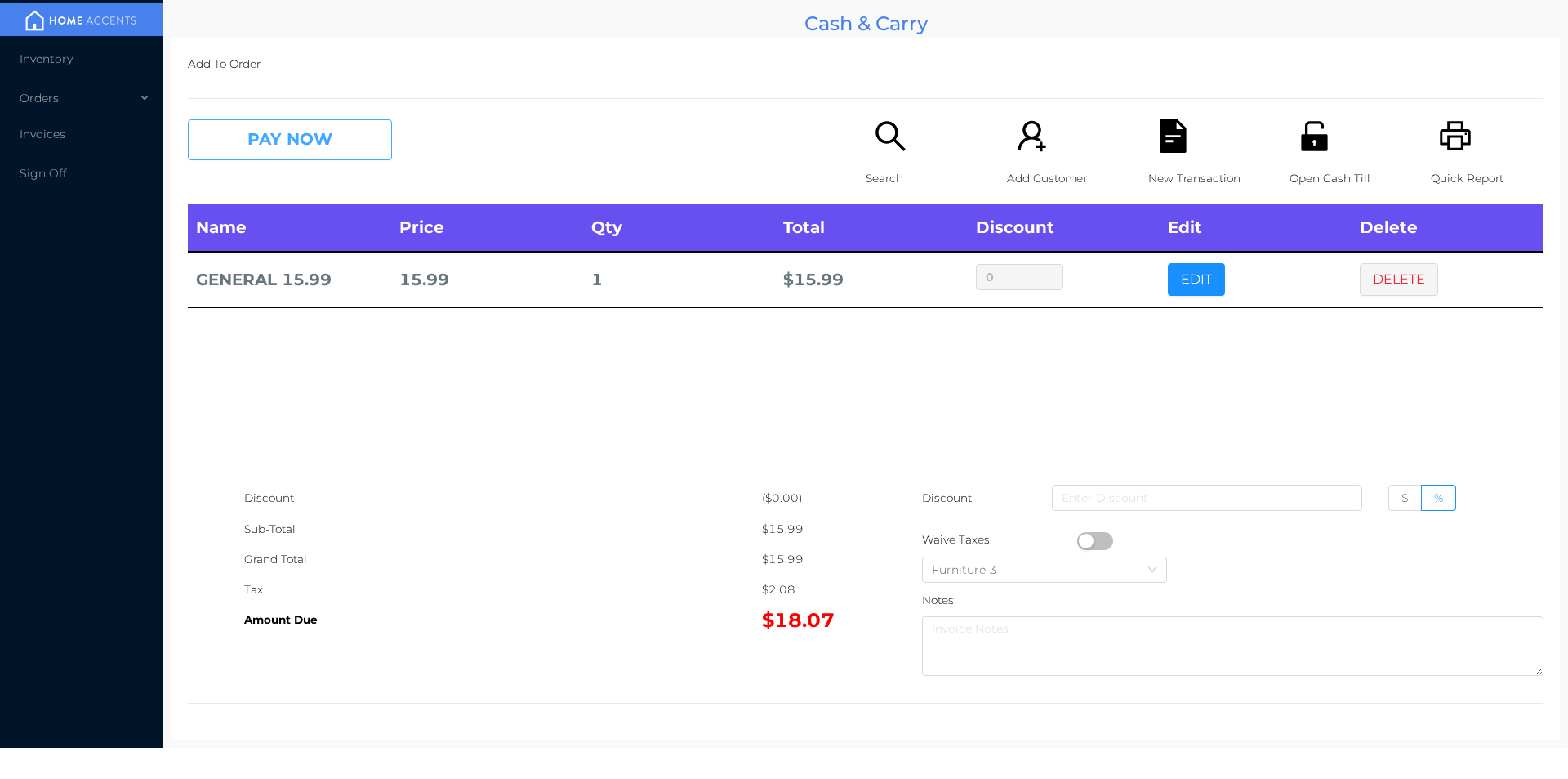
click at [298, 158] on button "PAY NOW" at bounding box center [290, 139] width 204 height 41
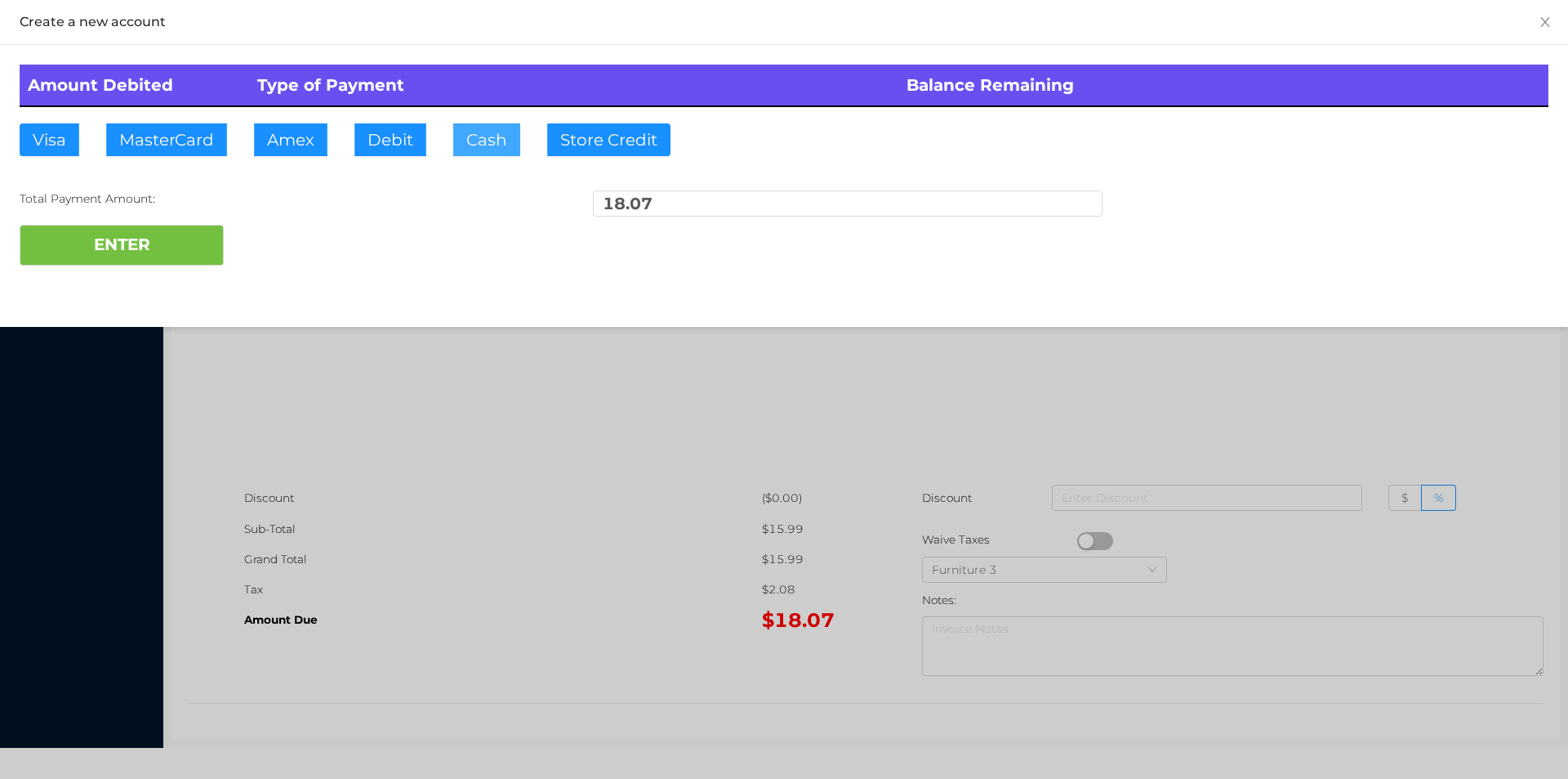
click at [471, 145] on button "Cash" at bounding box center [487, 140] width 67 height 33
click at [133, 247] on button "ENTER" at bounding box center [122, 245] width 204 height 41
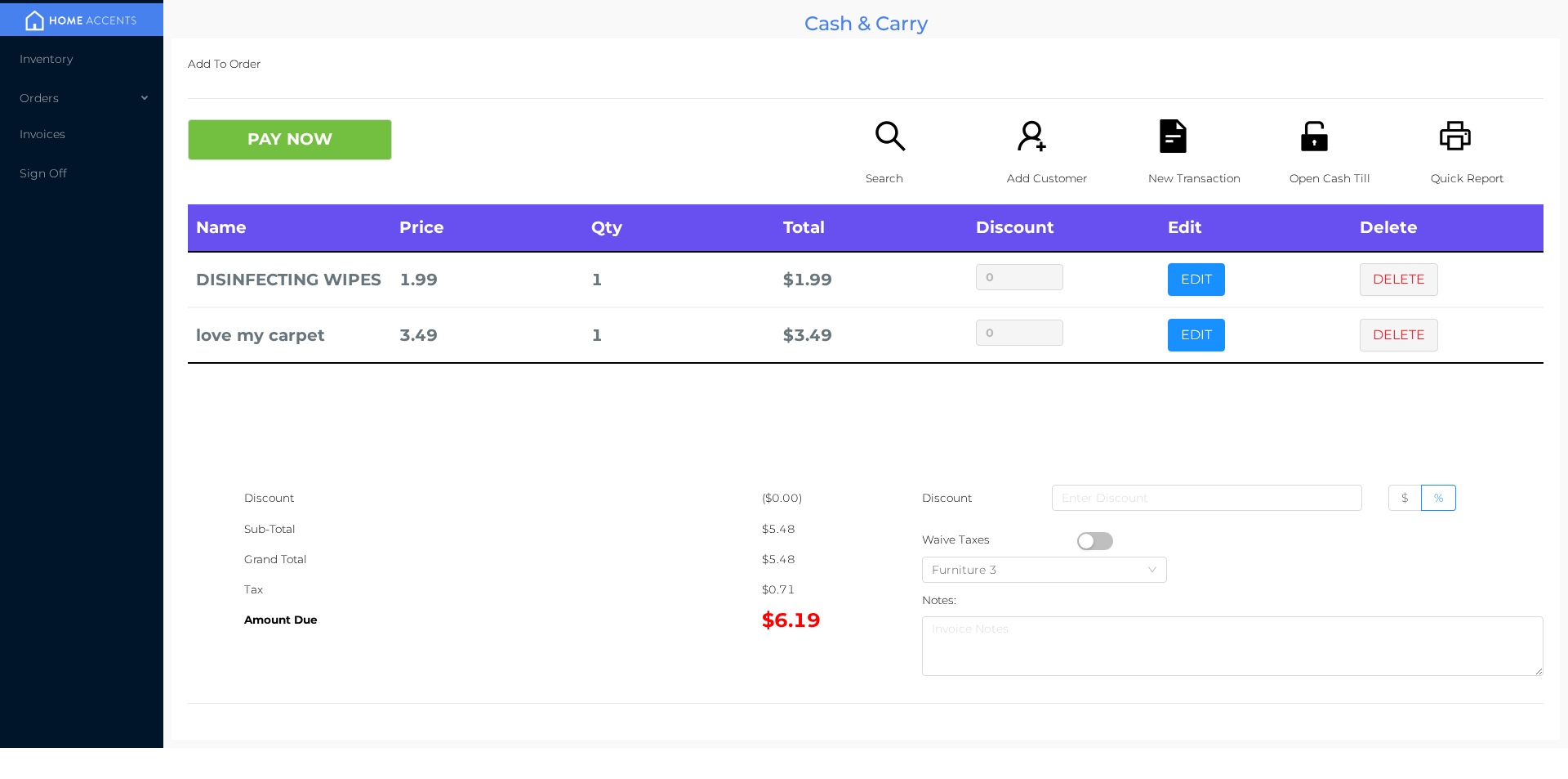
click at [1149, 140] on div "New Transaction" at bounding box center [1205, 162] width 113 height 85
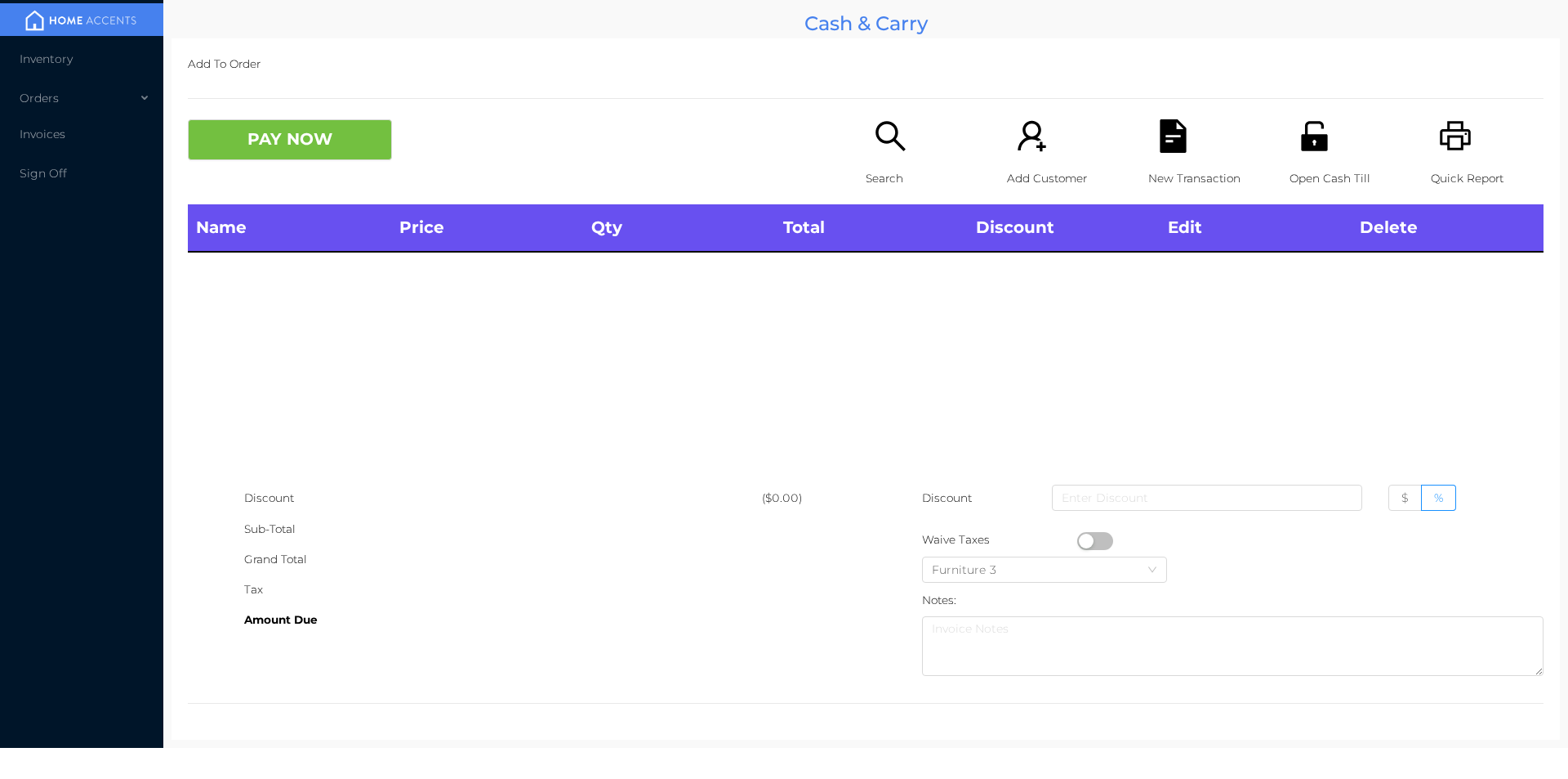
click at [1306, 159] on div "Open Cash Till" at bounding box center [1346, 162] width 113 height 85
click at [1077, 406] on div "Name Price Qty Total Discount Edit Delete" at bounding box center [865, 343] width 1356 height 278
click at [1312, 140] on icon "icon: unlock" at bounding box center [1314, 136] width 26 height 30
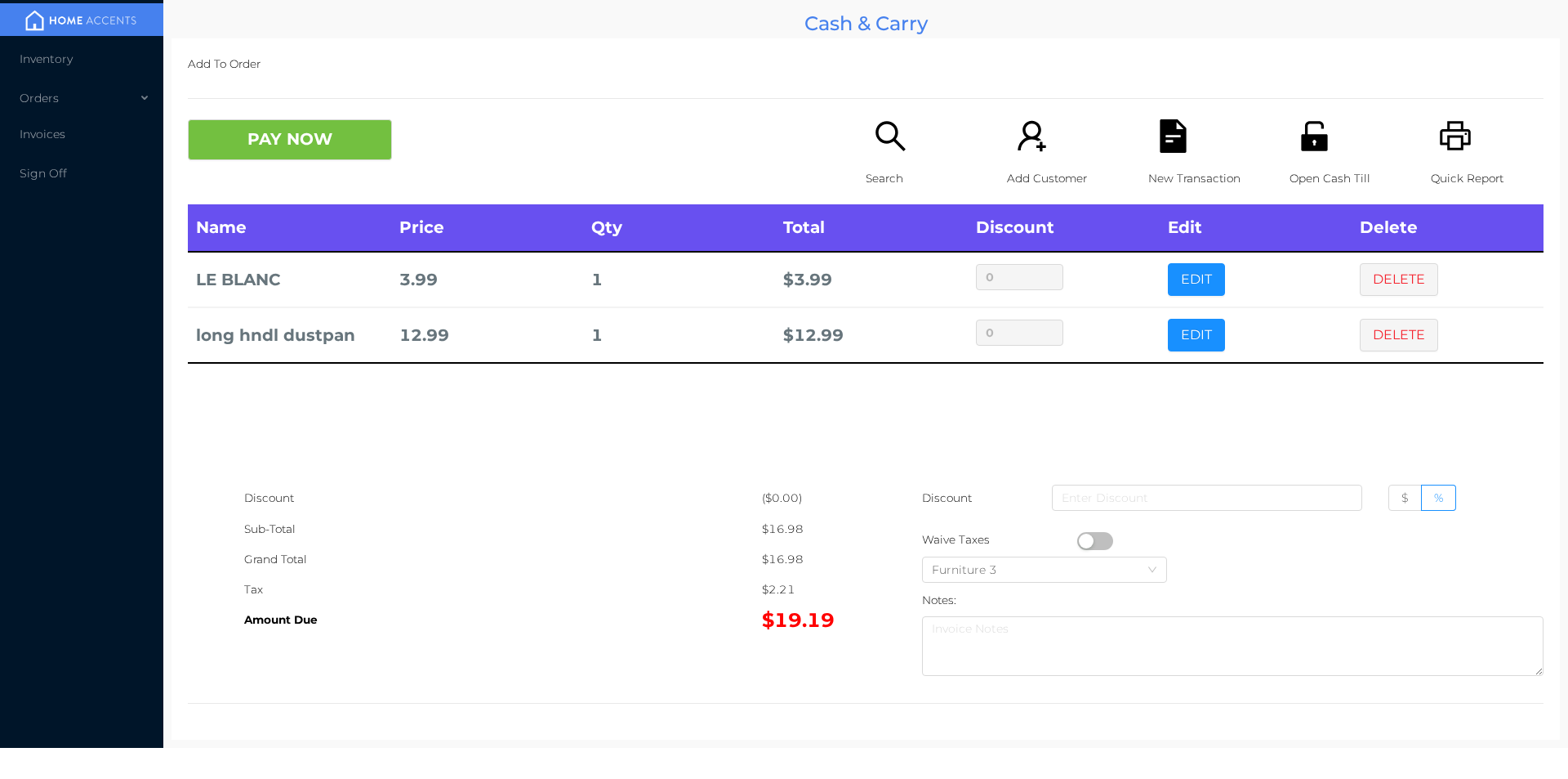
click at [821, 407] on div "Name Price Qty Total Discount Edit Delete LE BLANC 3.99 1 $ 3.99 0 EDIT DELETE …" at bounding box center [865, 343] width 1356 height 278
click at [274, 155] on button "PAY NOW" at bounding box center [290, 139] width 204 height 41
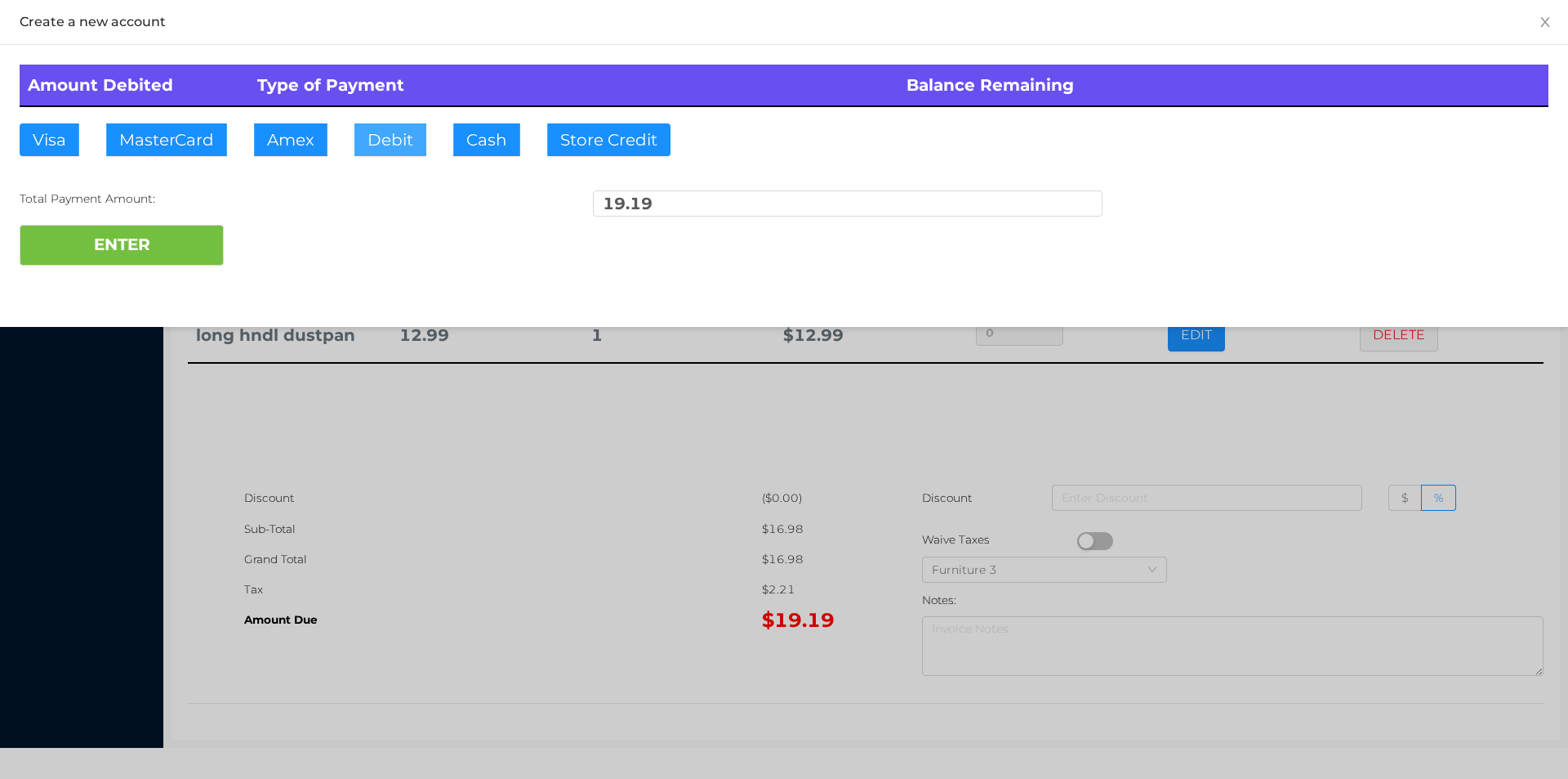
click at [412, 124] on button "Debit" at bounding box center [390, 140] width 72 height 33
click at [135, 243] on button "ENTER" at bounding box center [122, 245] width 204 height 41
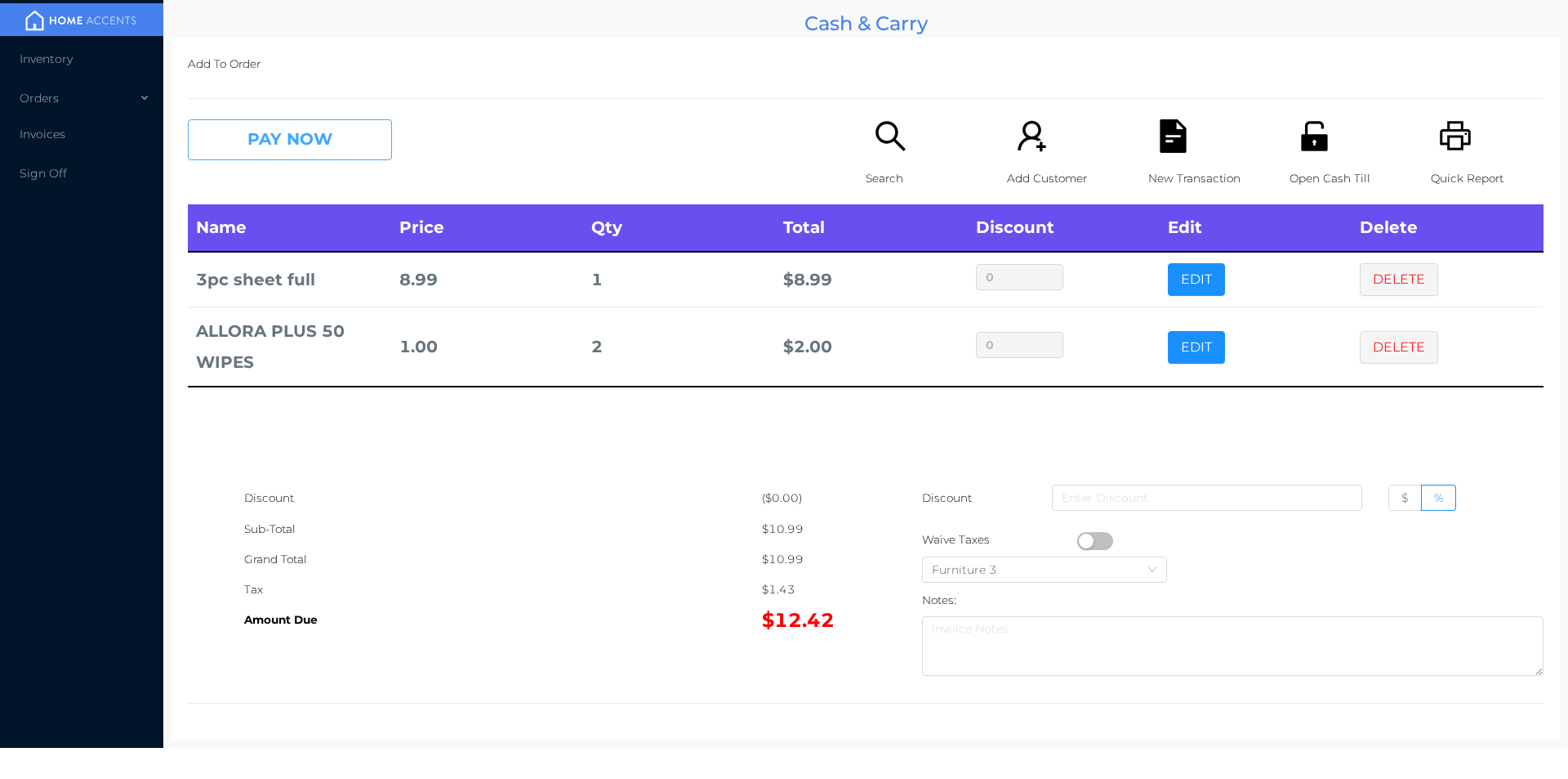
click at [291, 142] on button "PAY NOW" at bounding box center [290, 139] width 204 height 41
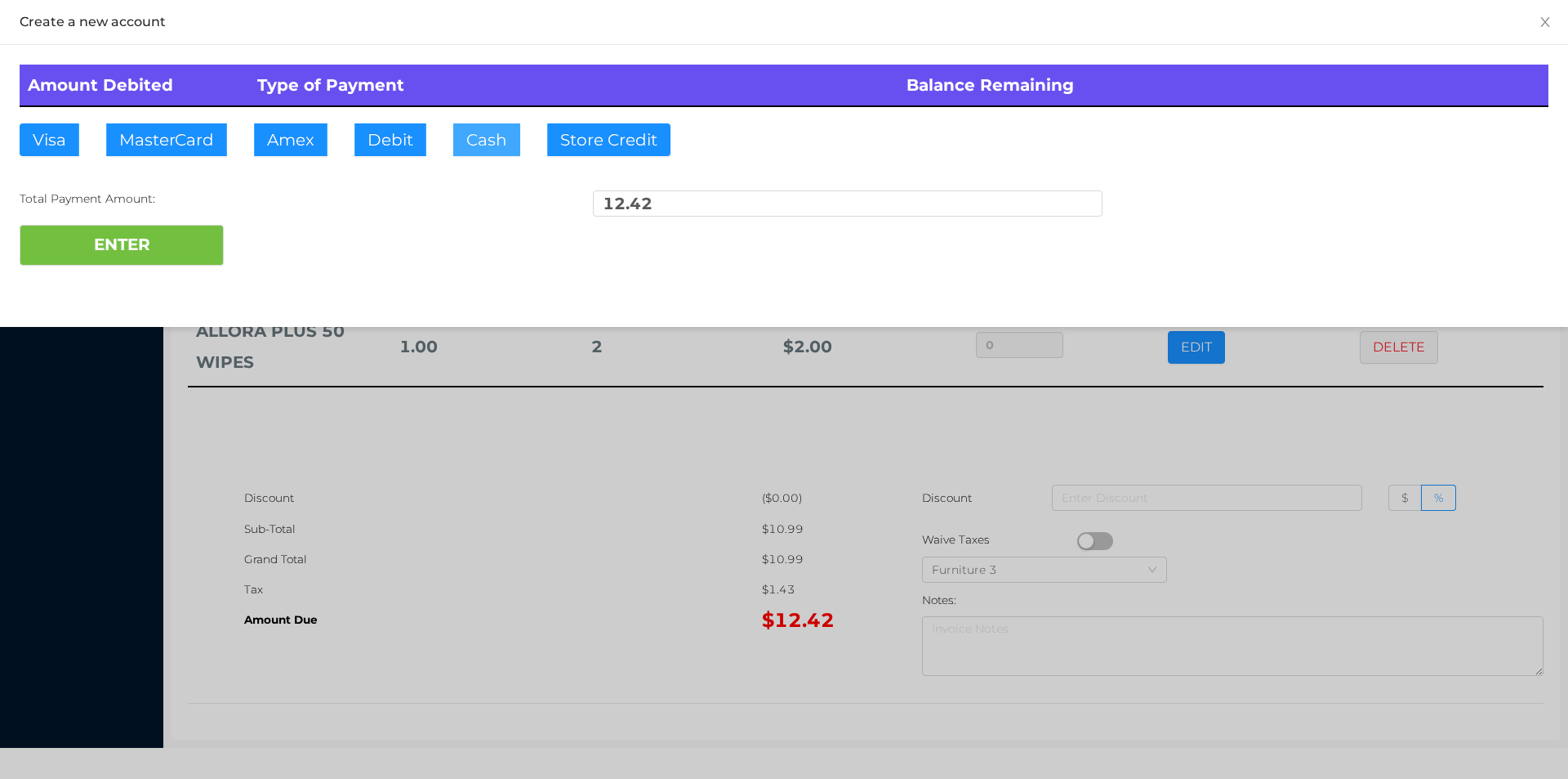
click at [490, 140] on button "Cash" at bounding box center [487, 140] width 67 height 33
type input "20"
click at [159, 243] on button "ENTER" at bounding box center [122, 245] width 204 height 41
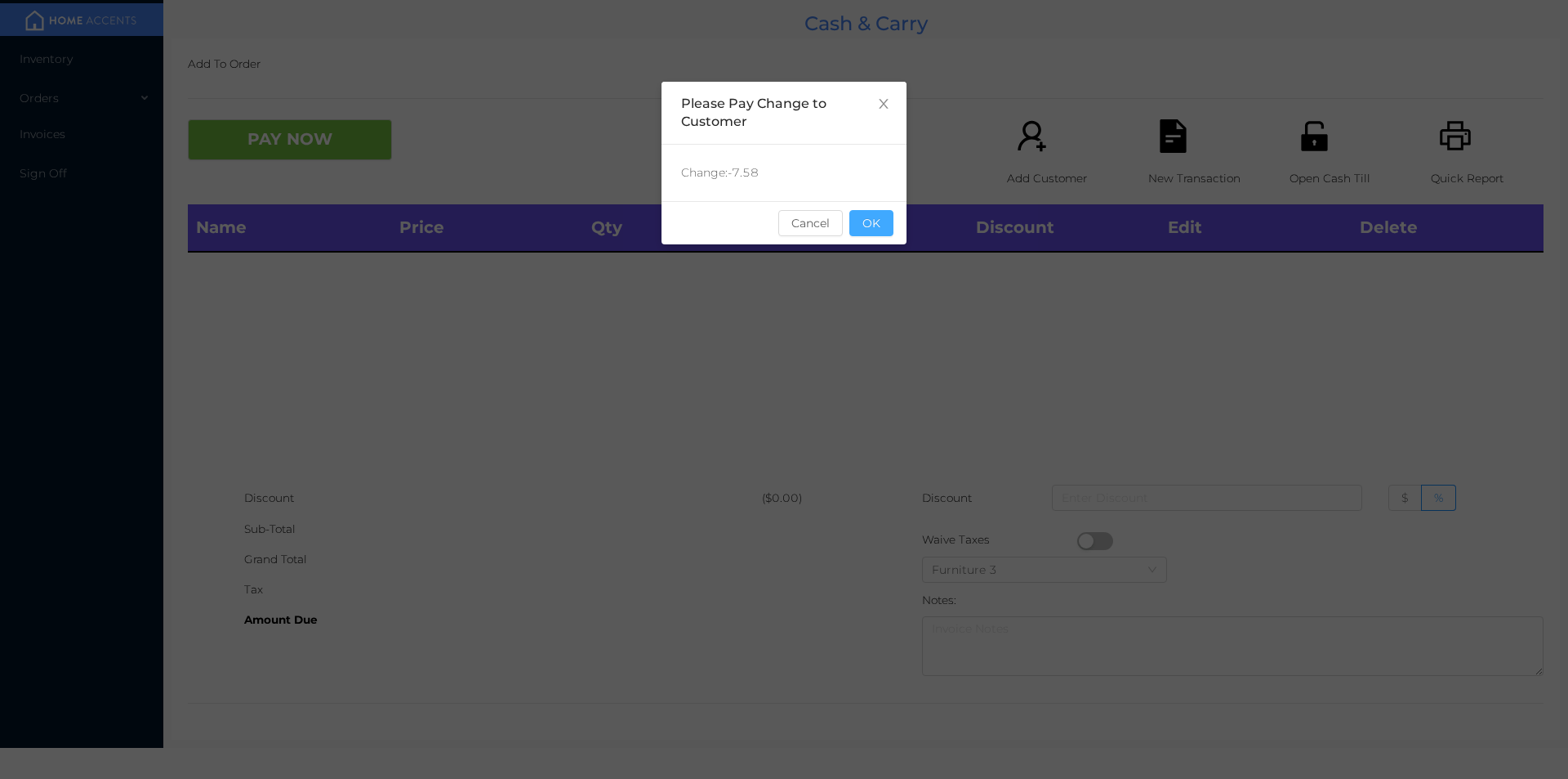
click at [884, 230] on button "OK" at bounding box center [872, 222] width 44 height 26
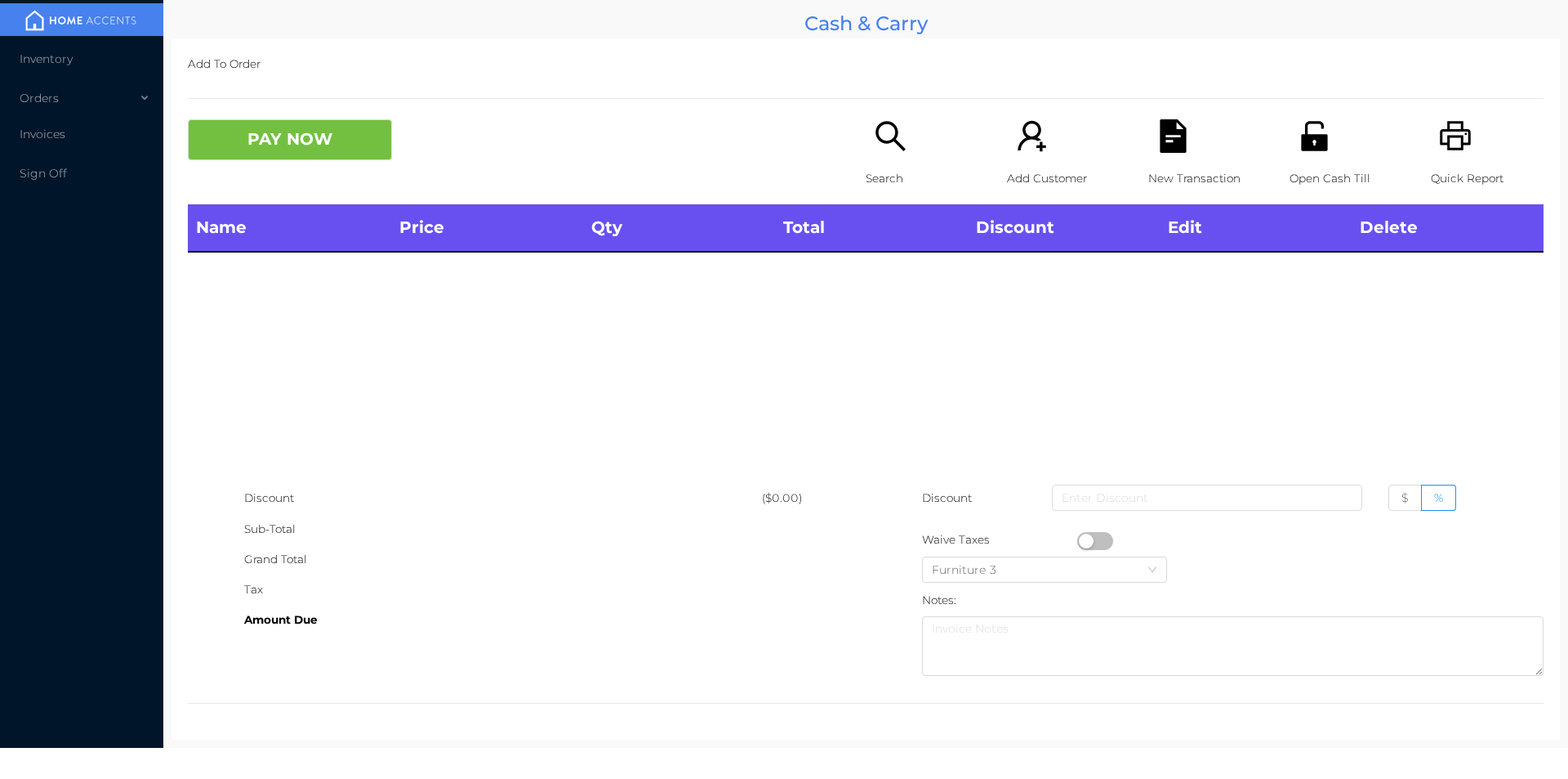
click at [1246, 347] on div "Name Price Qty Total Discount Edit Delete" at bounding box center [865, 343] width 1356 height 278
click at [1302, 144] on icon "icon: unlock" at bounding box center [1314, 136] width 26 height 30
click at [901, 144] on icon "icon: search" at bounding box center [891, 136] width 33 height 33
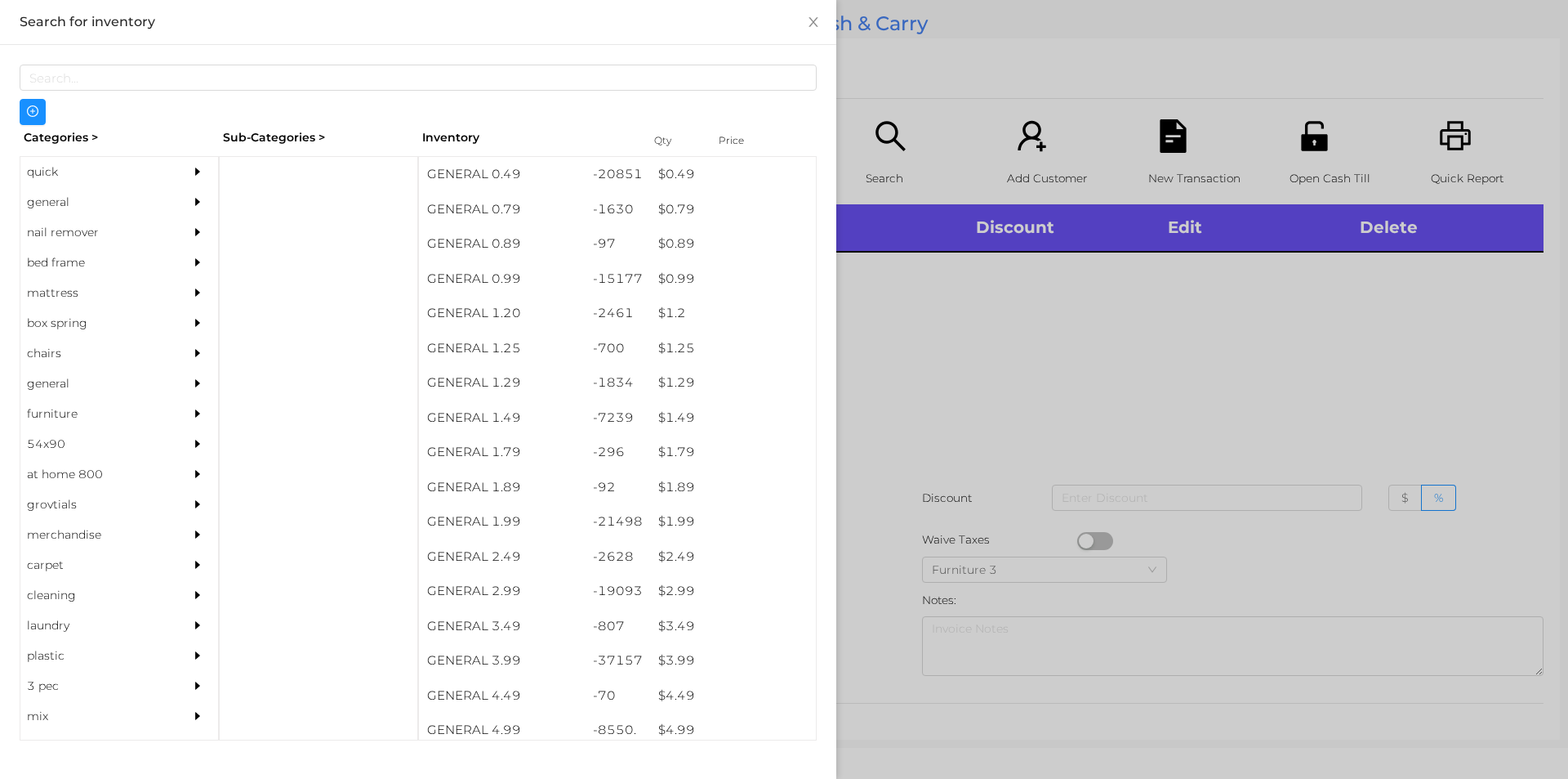
click at [136, 173] on div "quick" at bounding box center [95, 172] width 149 height 30
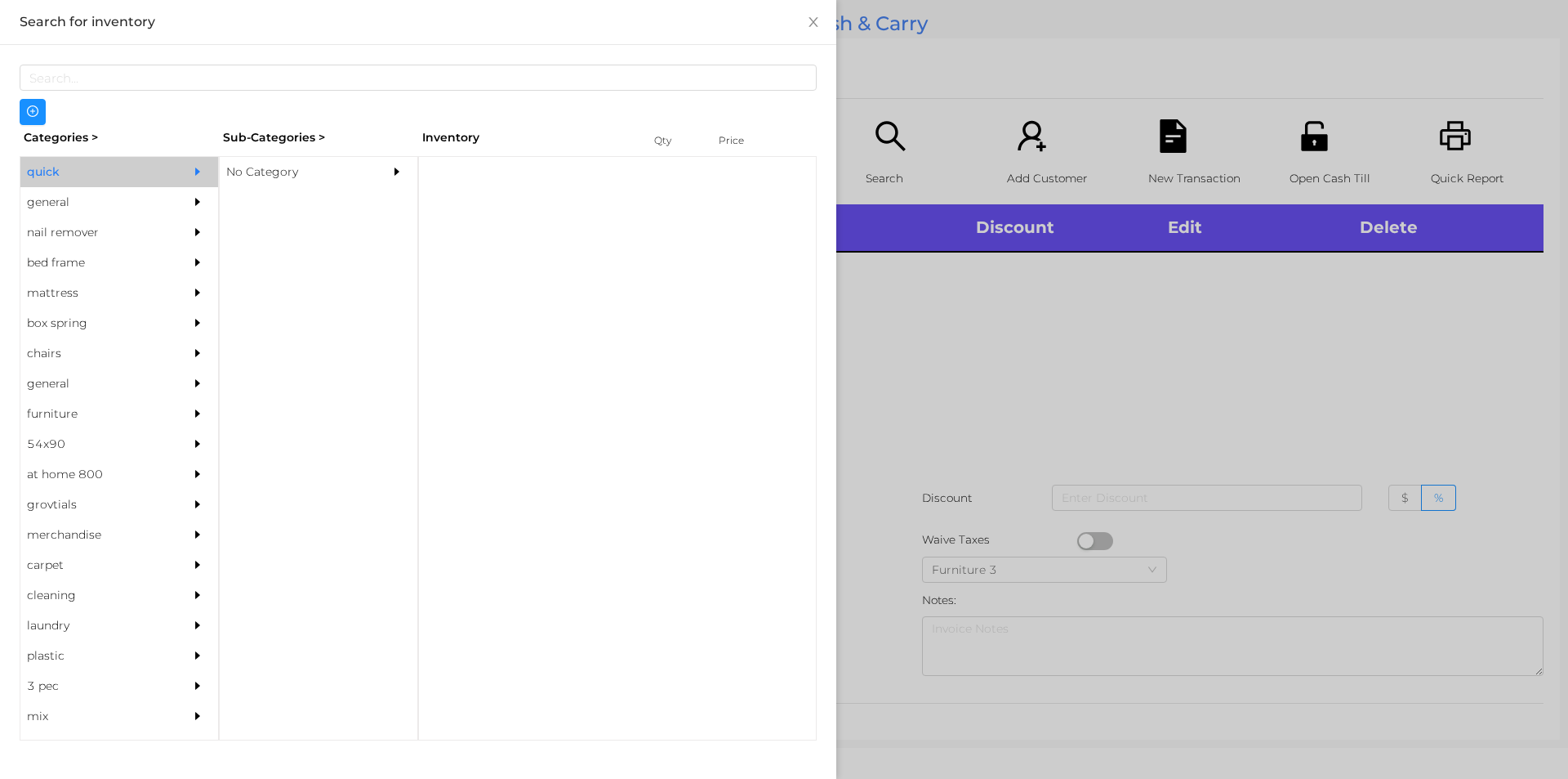
click at [359, 179] on div "No Category" at bounding box center [294, 172] width 149 height 30
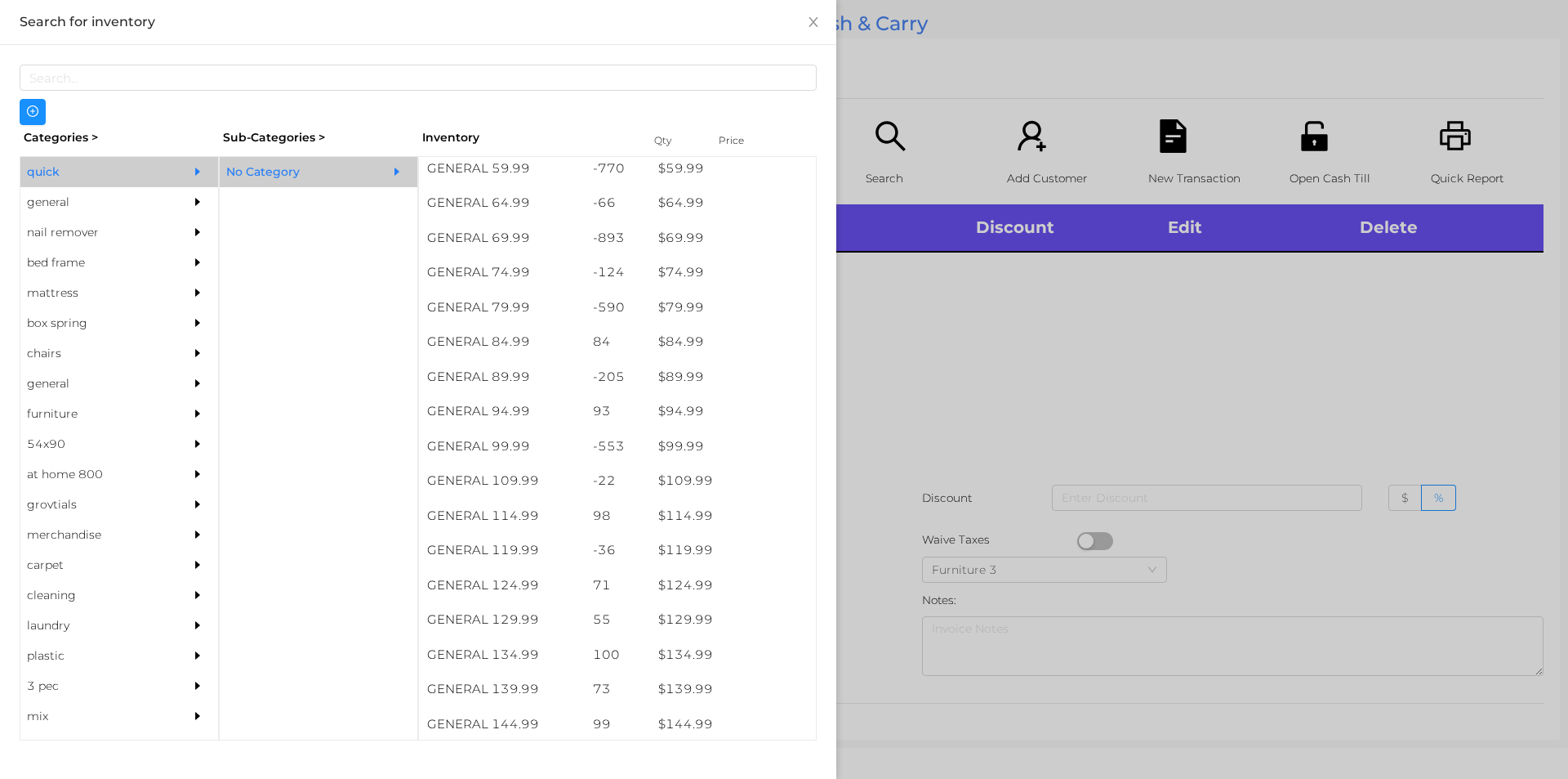
scroll to position [1083, 0]
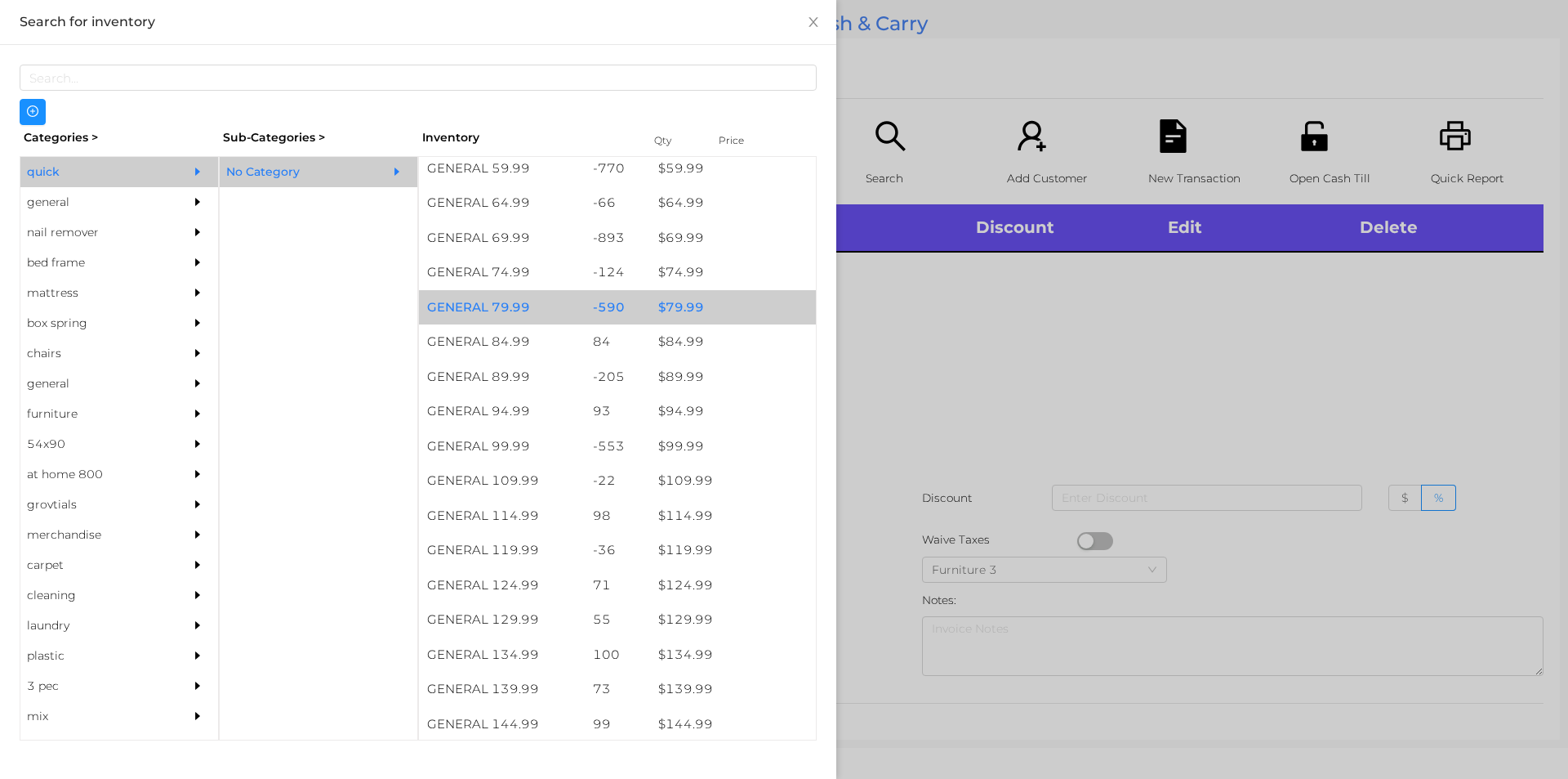
click at [664, 317] on div "$ 79.99" at bounding box center [733, 307] width 166 height 35
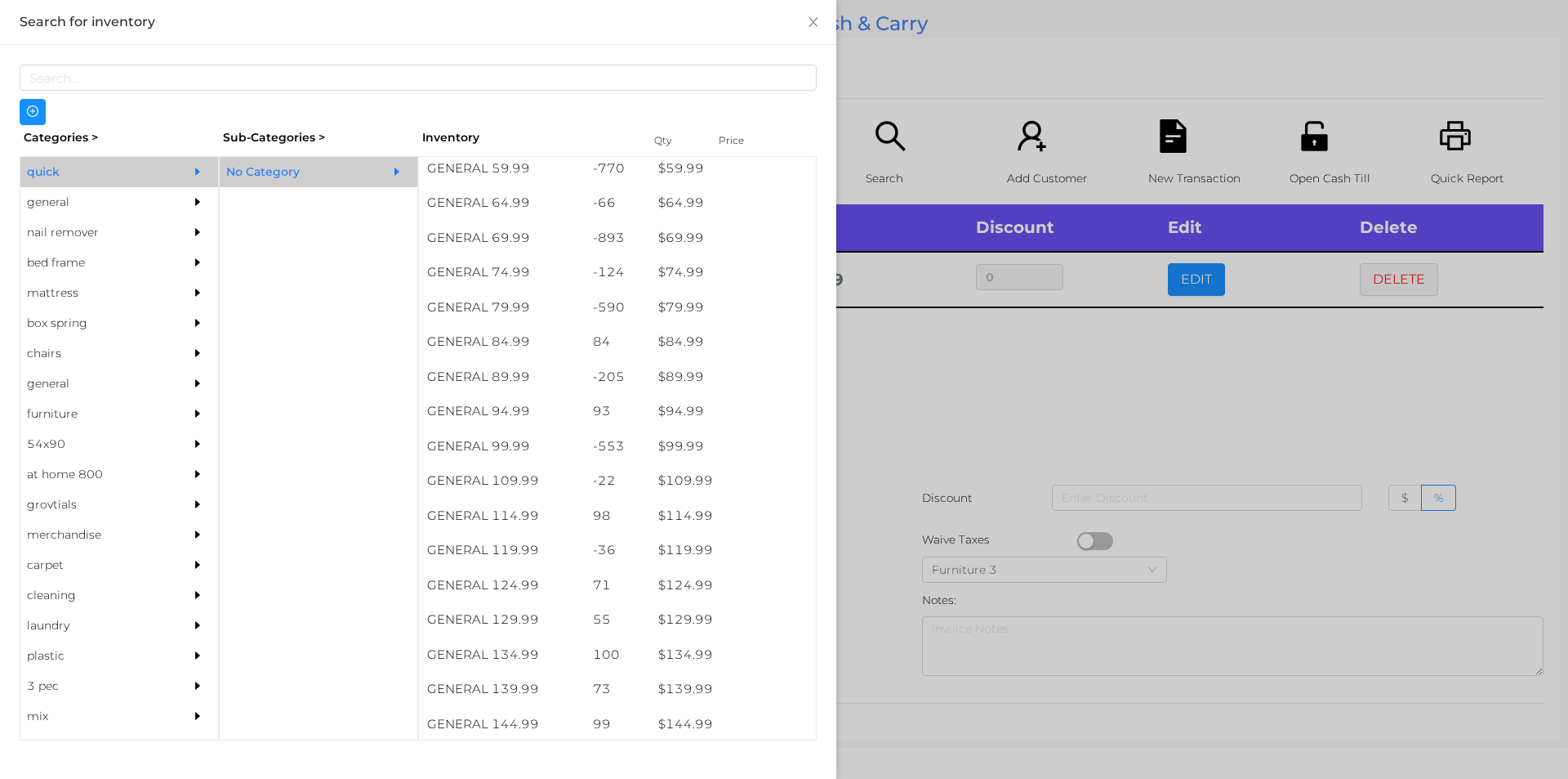
click at [940, 492] on div at bounding box center [784, 390] width 1568 height 779
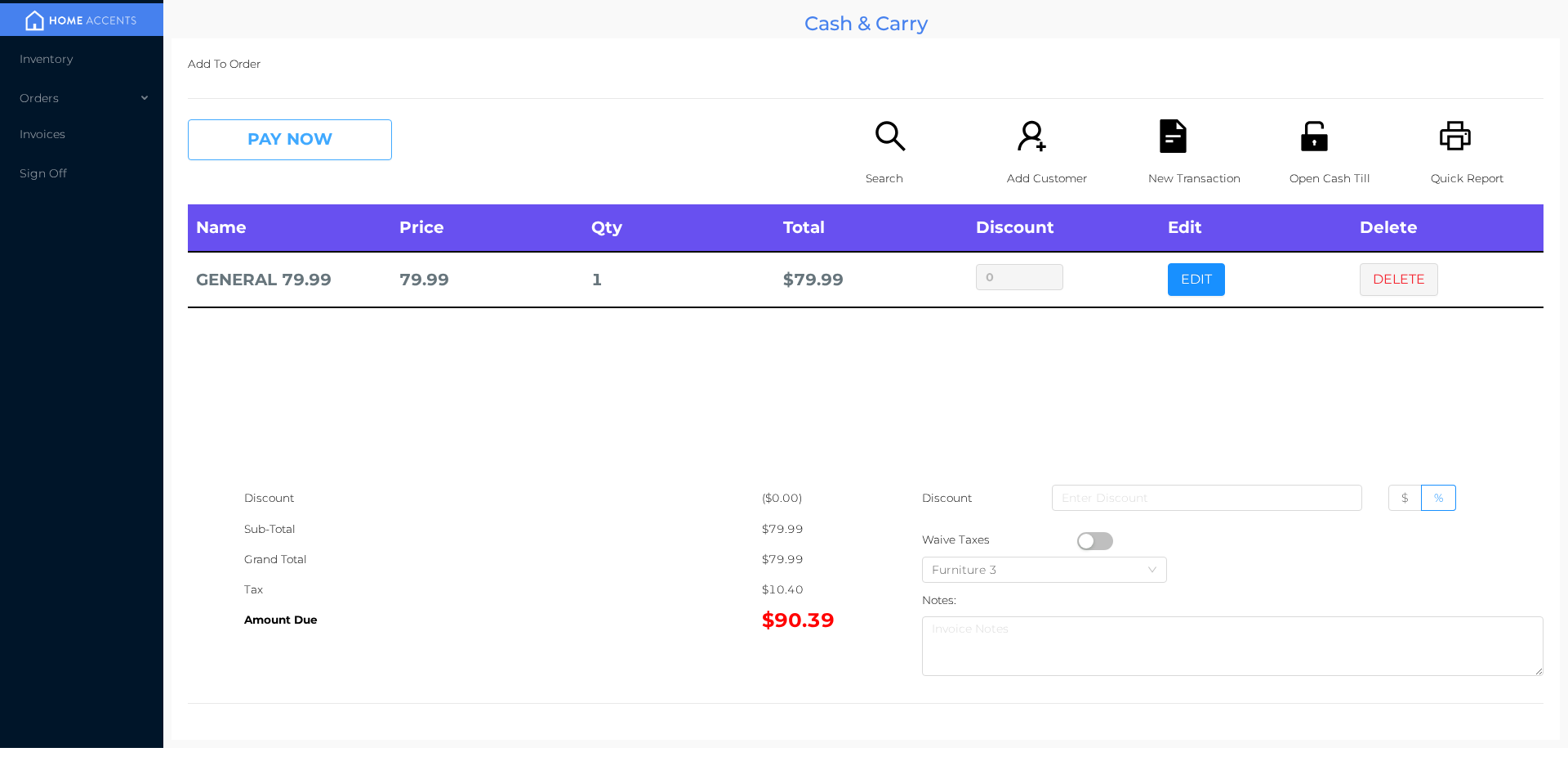
click at [291, 124] on button "PAY NOW" at bounding box center [290, 139] width 204 height 41
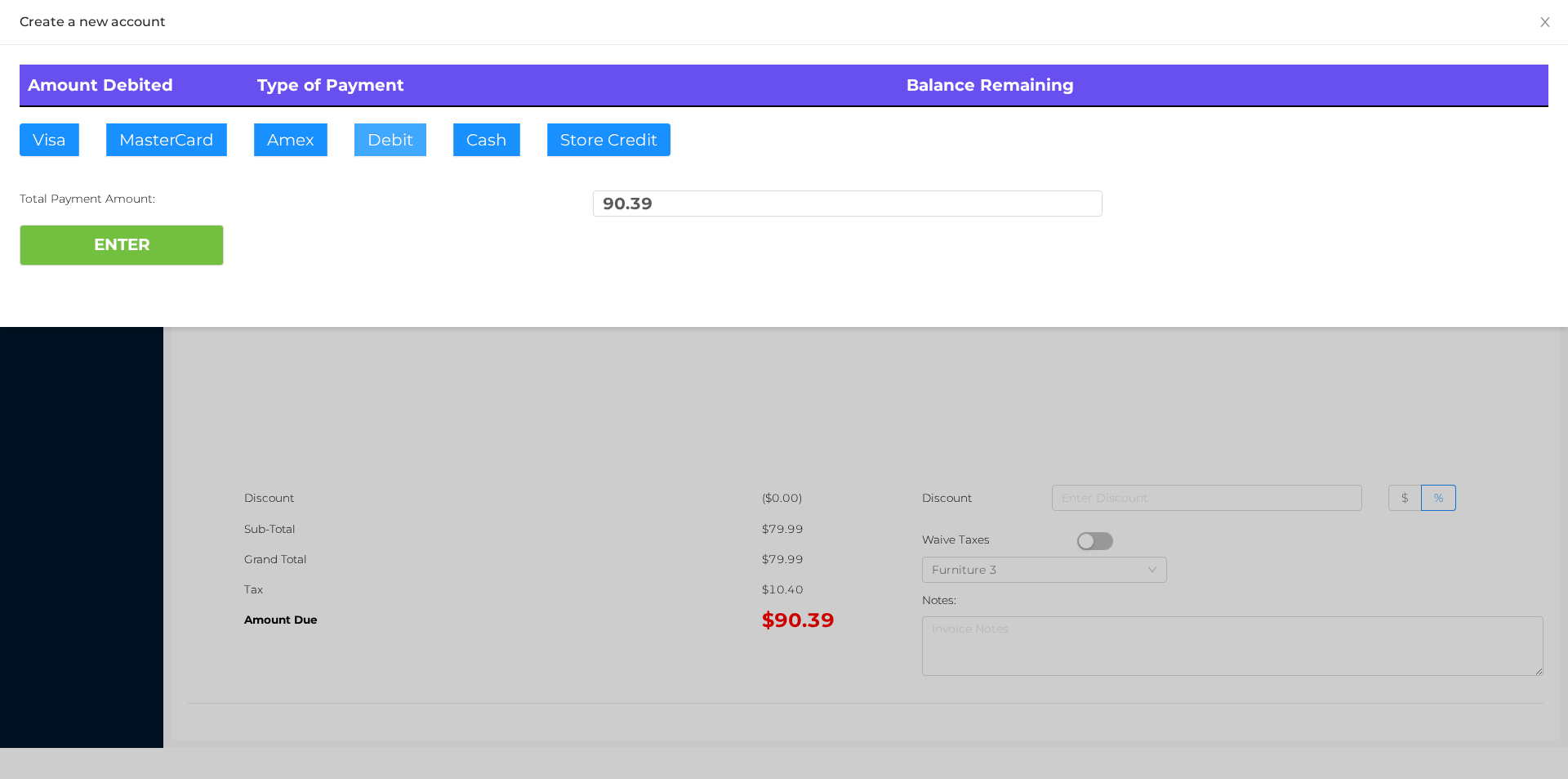
click at [415, 145] on button "Debit" at bounding box center [390, 140] width 72 height 33
click at [162, 261] on button "ENTER" at bounding box center [122, 245] width 204 height 41
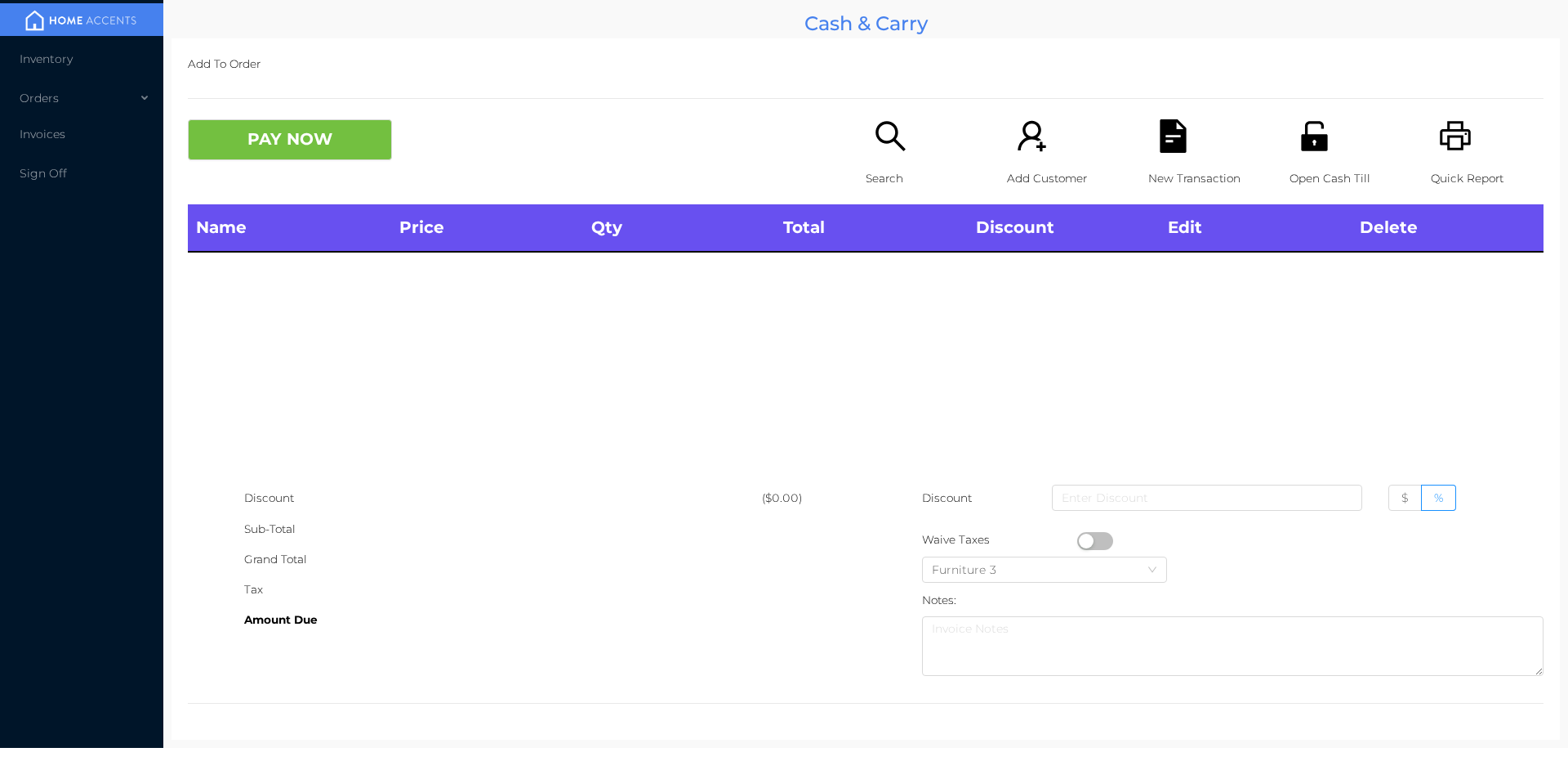
click at [1302, 146] on icon "icon: unlock" at bounding box center [1314, 136] width 26 height 30
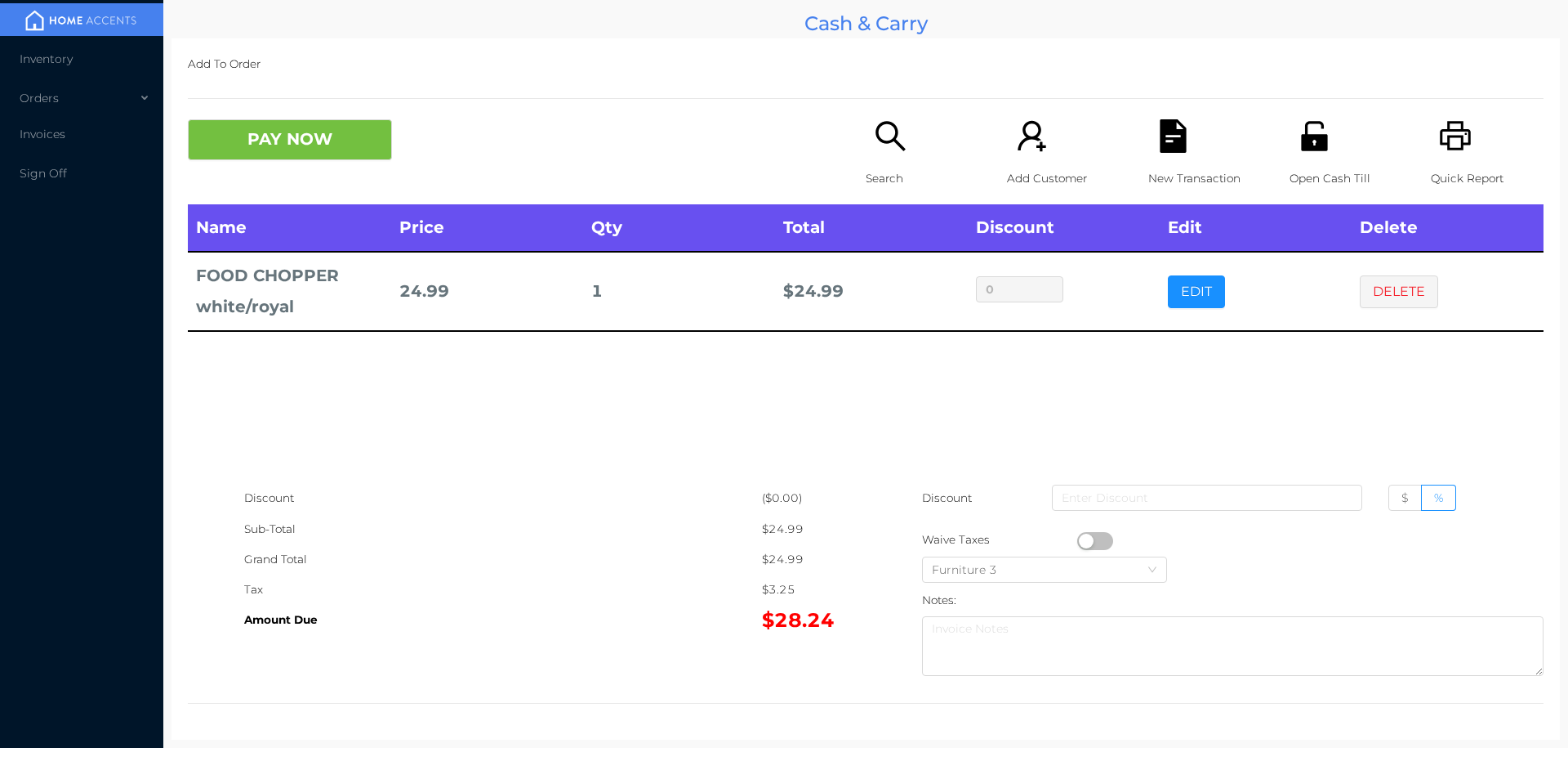
click at [1163, 145] on icon "icon: file-text" at bounding box center [1172, 136] width 26 height 33
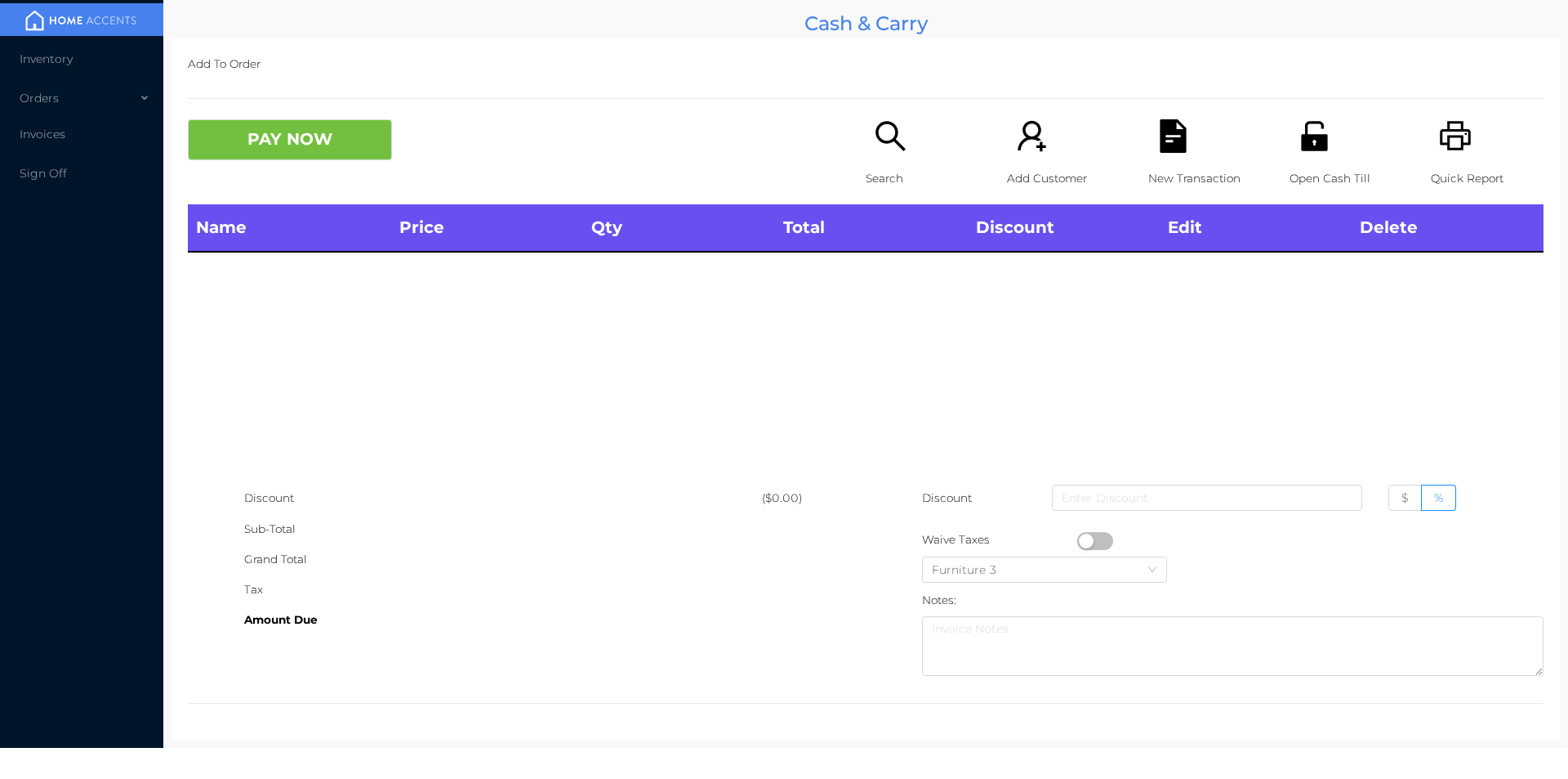
click at [879, 141] on icon "icon: search" at bounding box center [890, 136] width 30 height 30
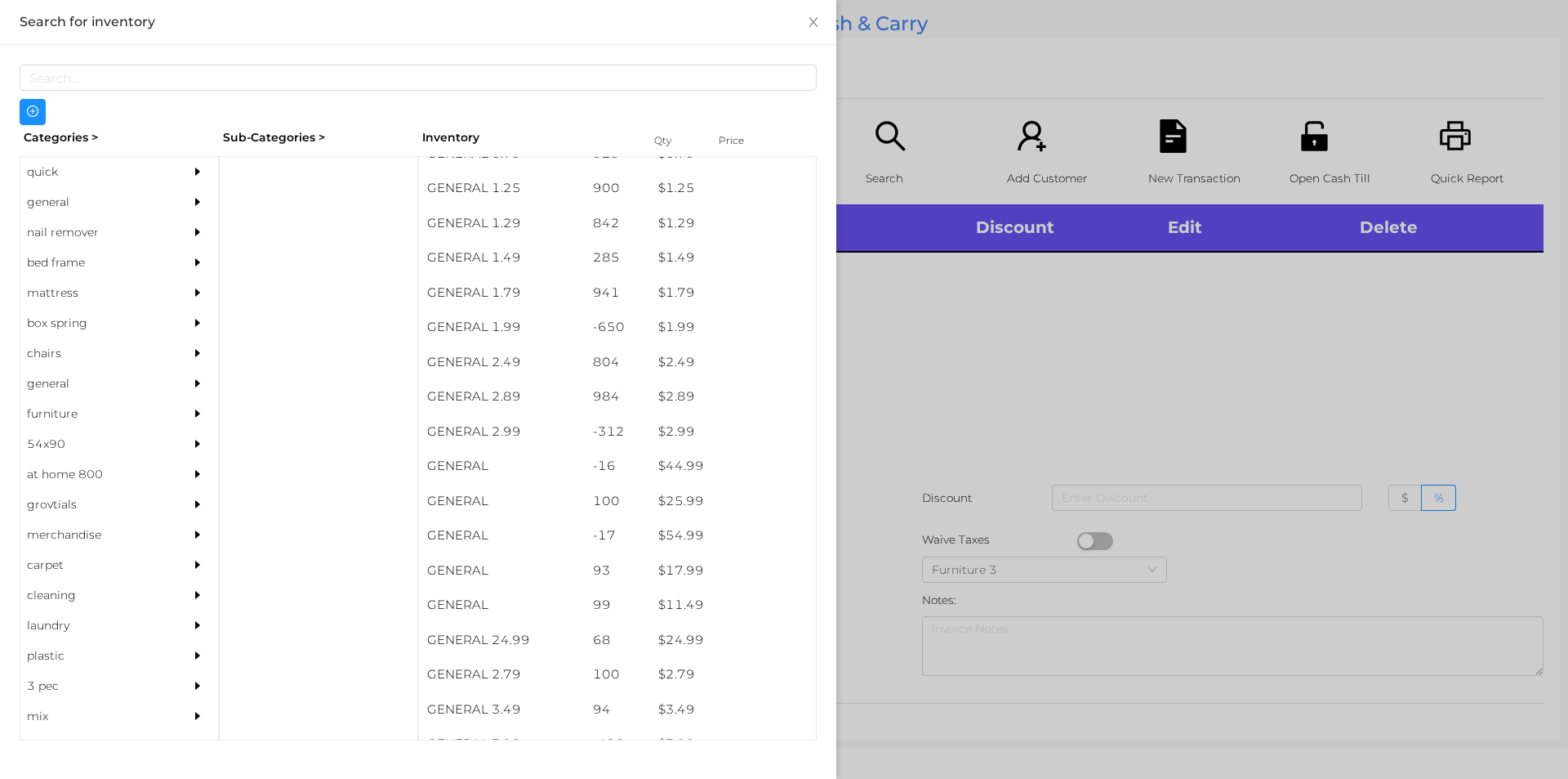
scroll to position [194, 0]
click at [1032, 432] on div at bounding box center [784, 390] width 1568 height 779
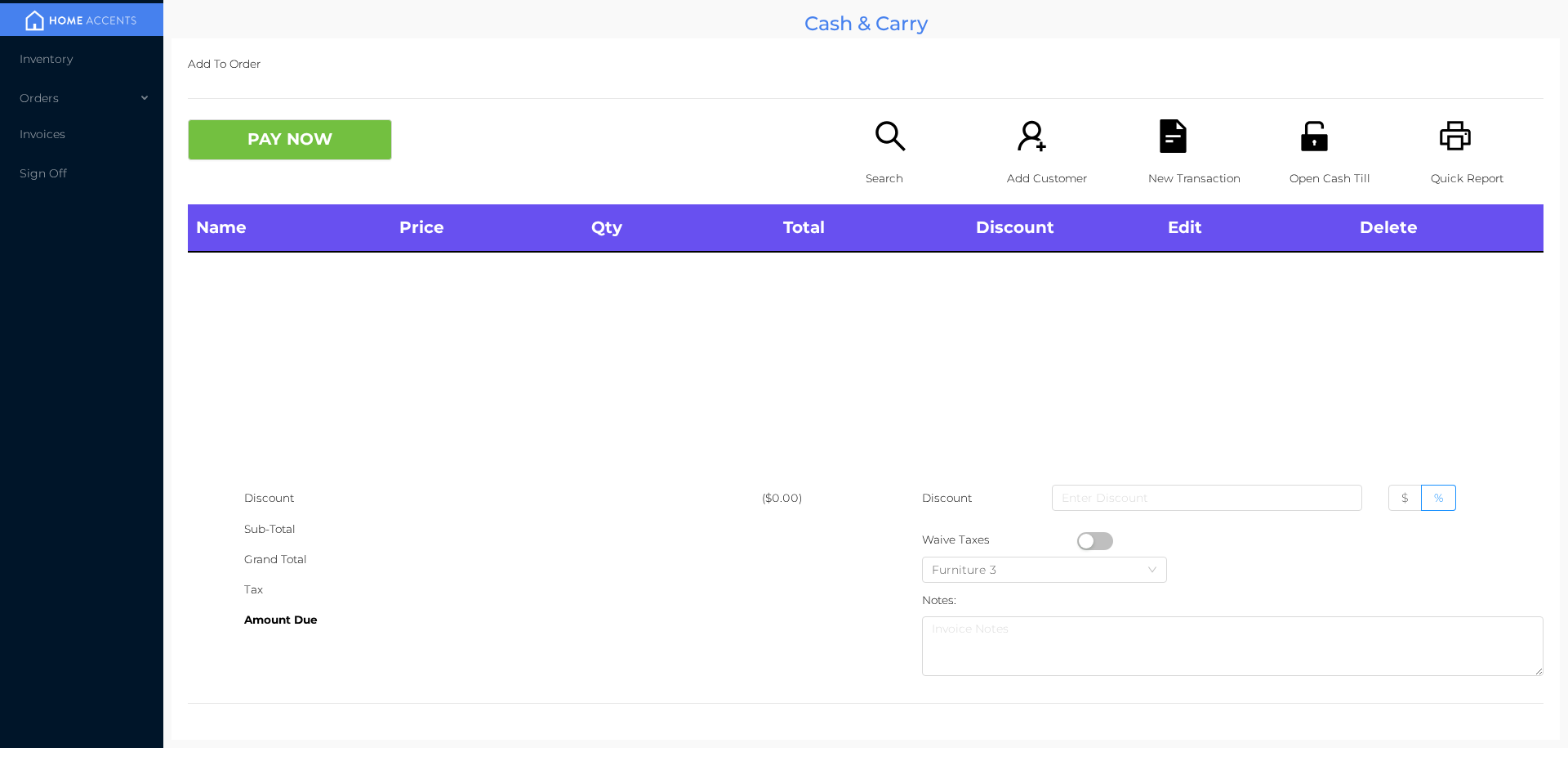
click at [1290, 141] on div "Open Cash Till" at bounding box center [1346, 162] width 113 height 85
click at [286, 158] on button "PAY NOW" at bounding box center [290, 139] width 204 height 41
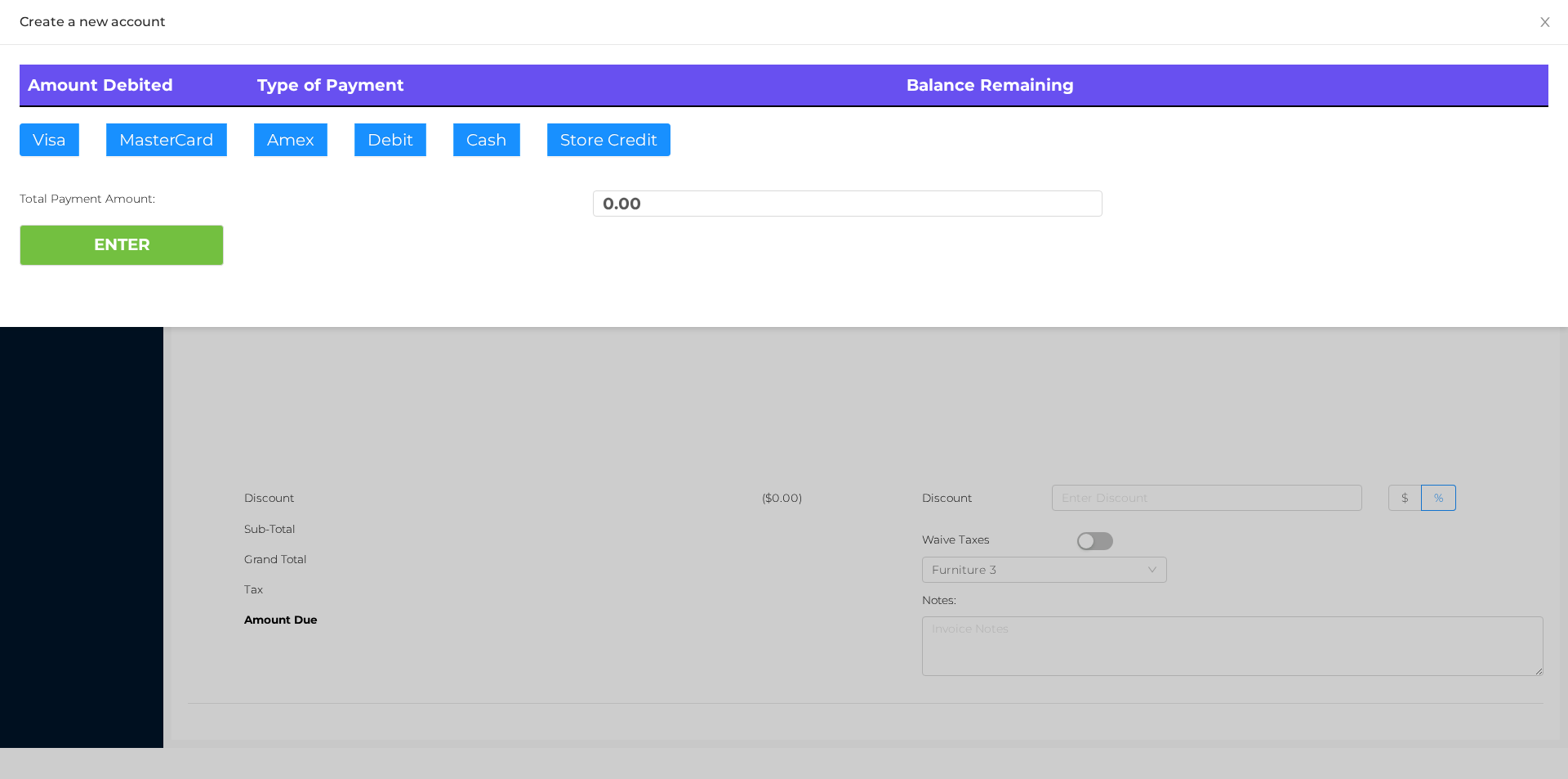
click at [188, 119] on button "PAY NOW" at bounding box center [290, 139] width 204 height 41
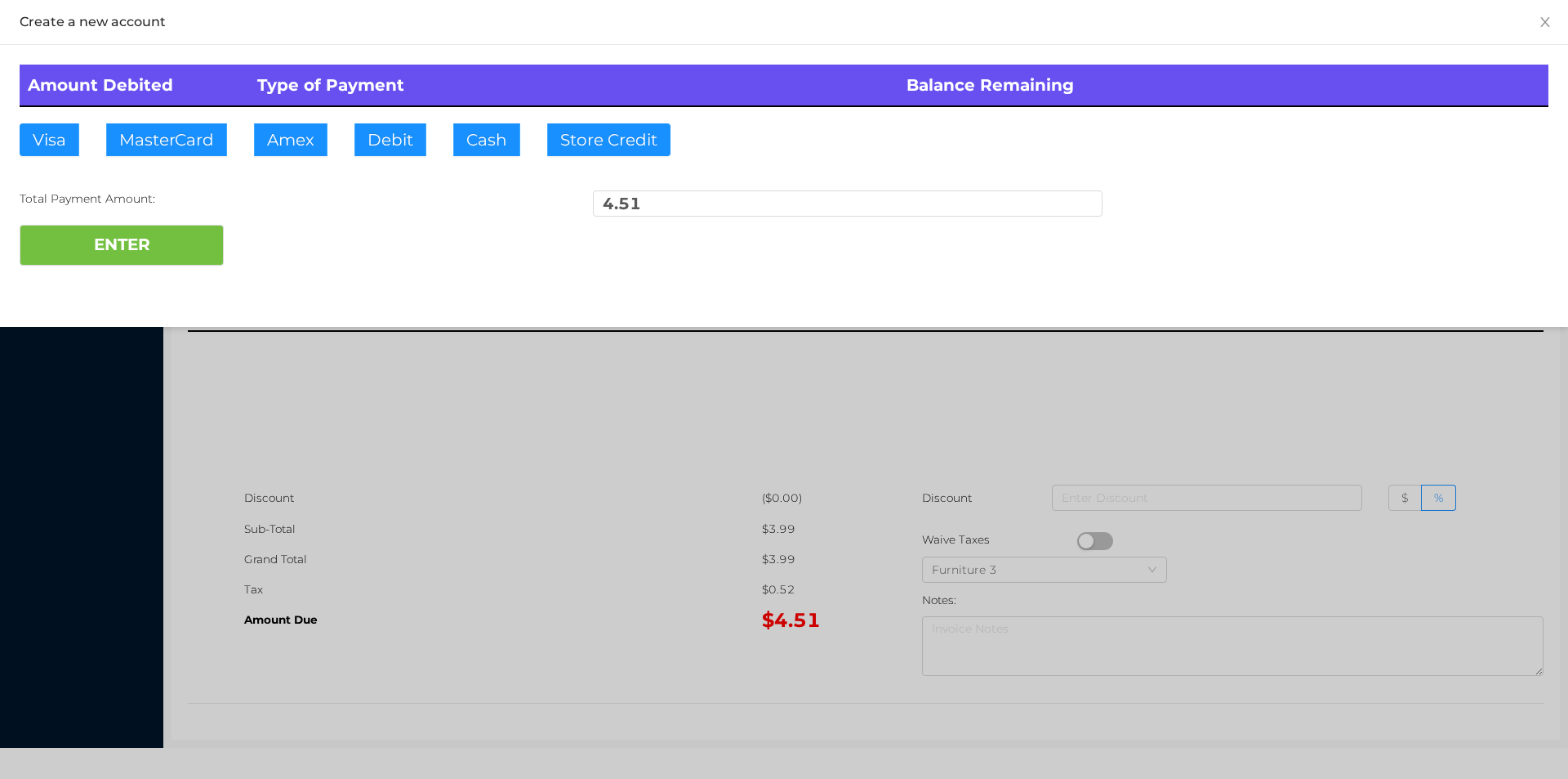
click at [188, 119] on button "PAY NOW" at bounding box center [290, 139] width 204 height 41
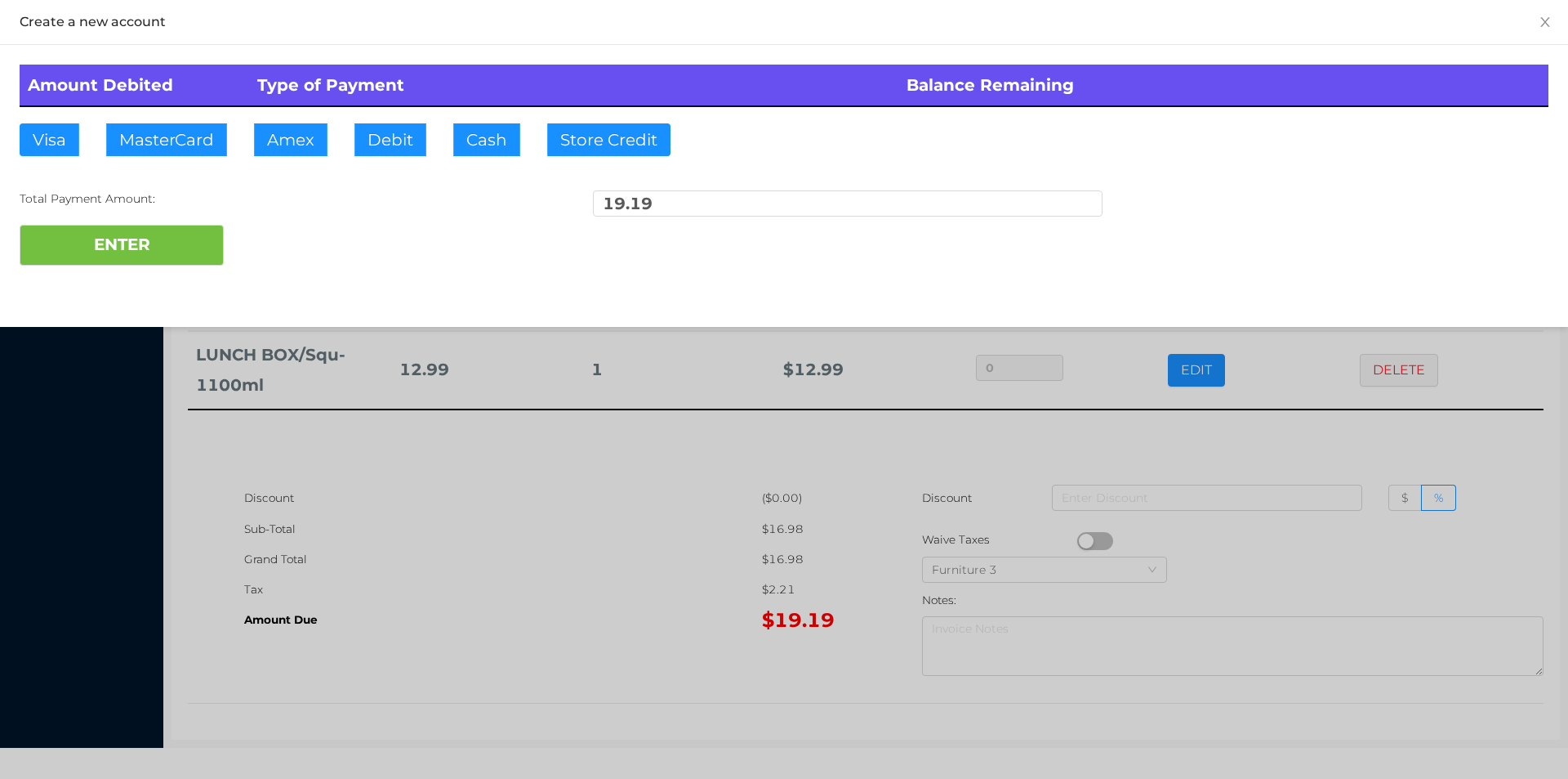
click at [188, 119] on button "PAY NOW" at bounding box center [290, 139] width 204 height 41
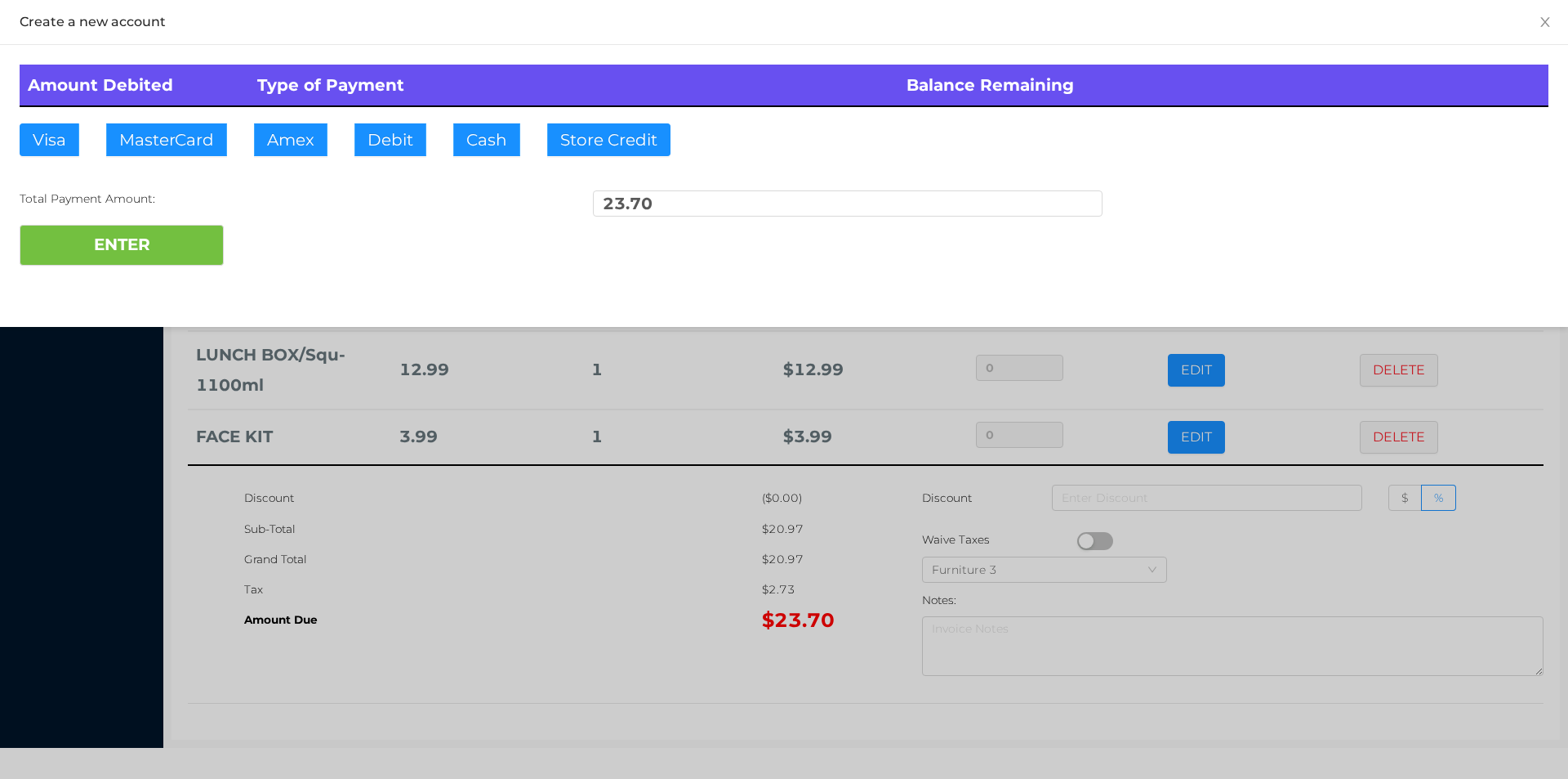
click at [188, 119] on button "PAY NOW" at bounding box center [290, 139] width 204 height 41
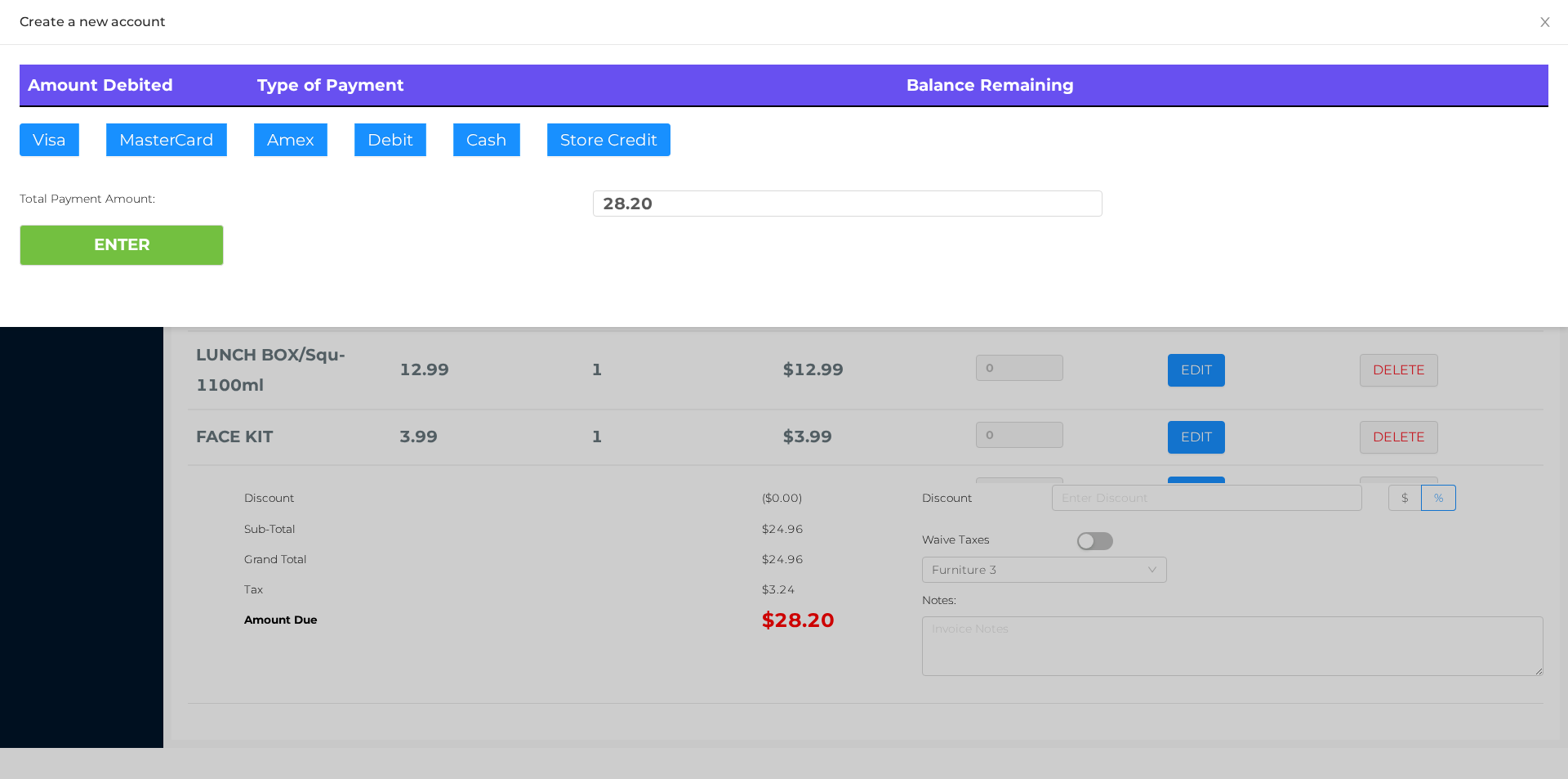
click at [188, 119] on button "PAY NOW" at bounding box center [290, 139] width 204 height 41
click at [791, 629] on div at bounding box center [784, 390] width 1568 height 779
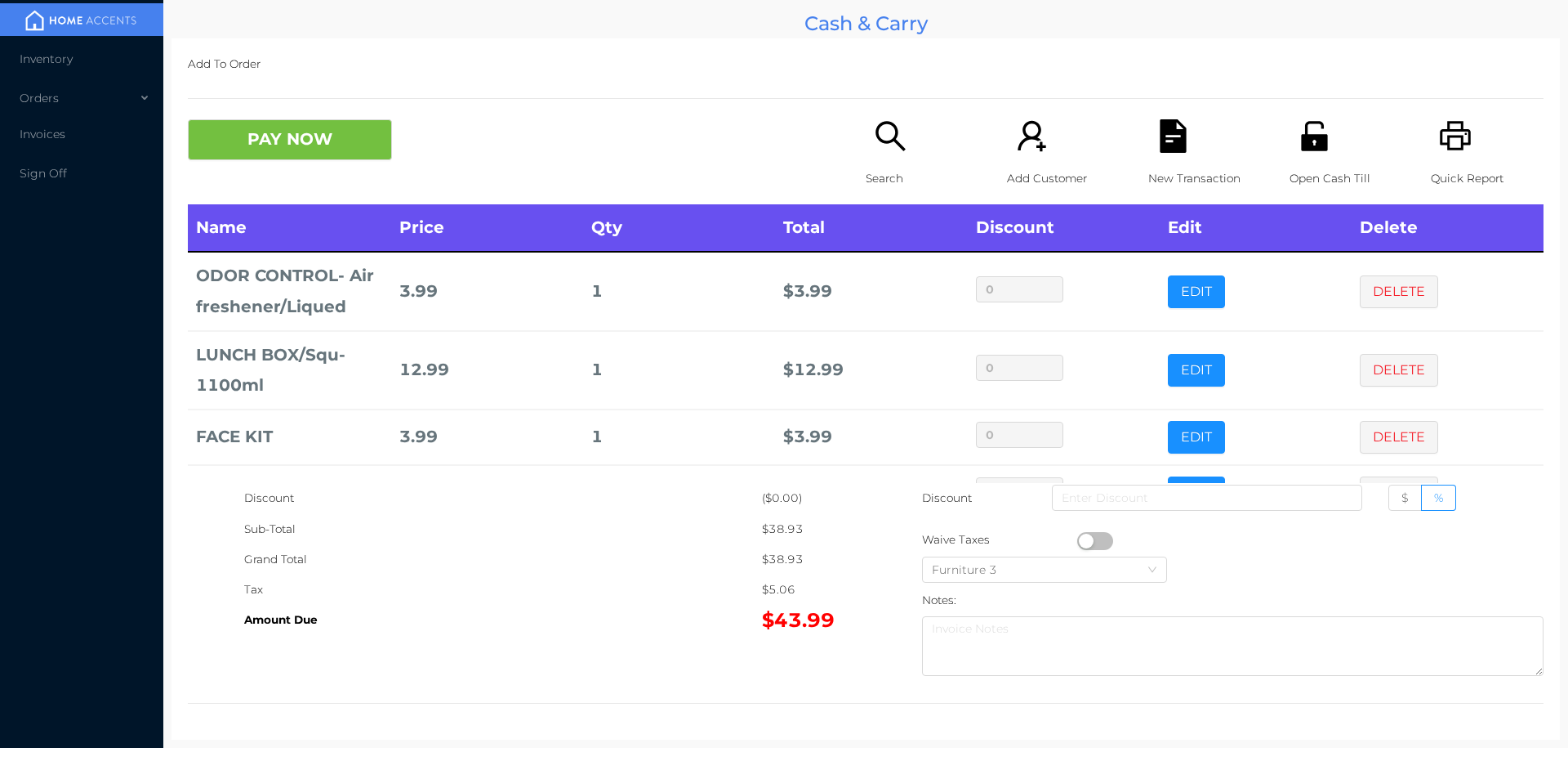
click at [1183, 145] on div "New Transaction" at bounding box center [1205, 162] width 113 height 85
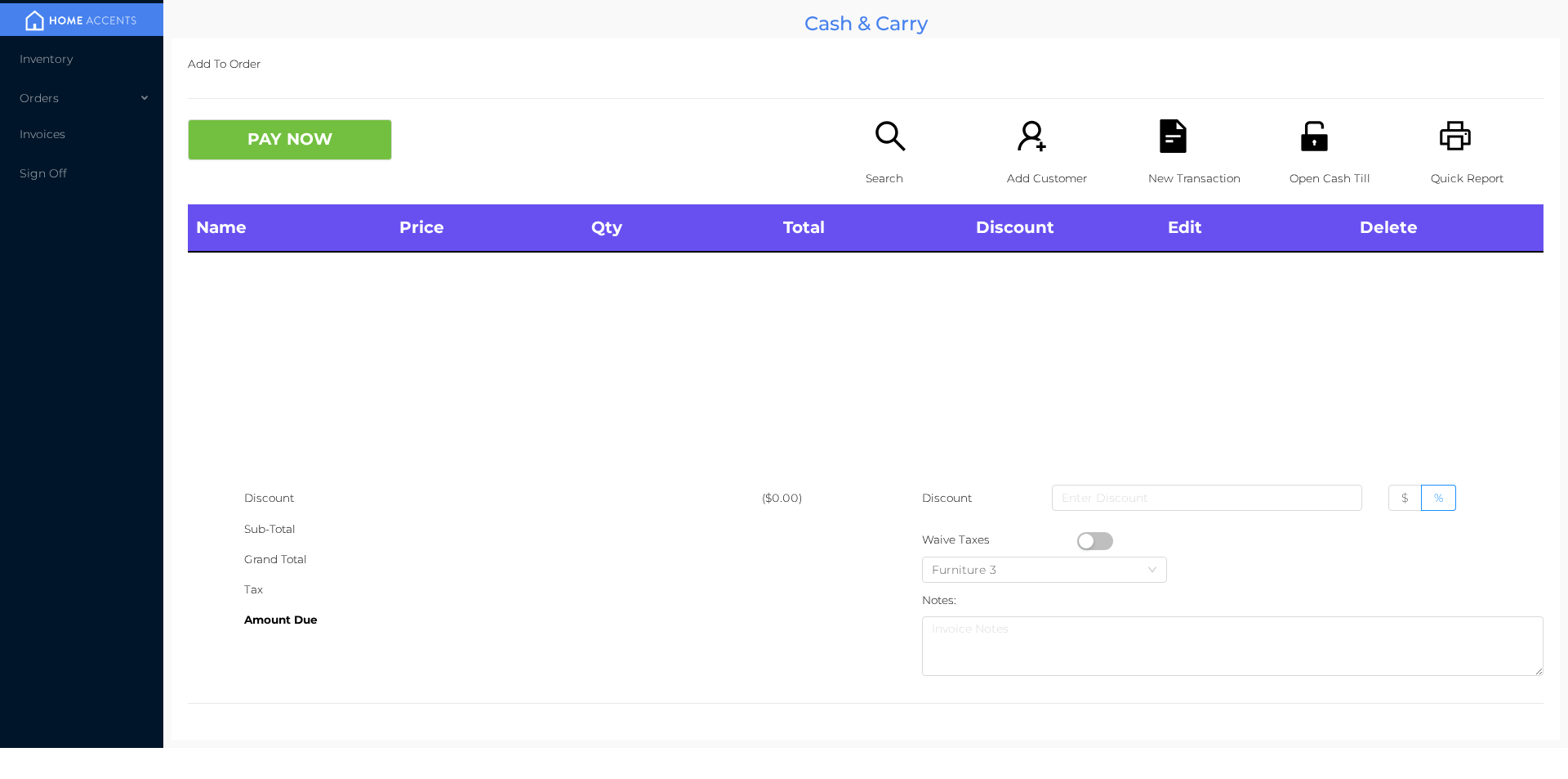
click at [1448, 141] on icon "icon: printer" at bounding box center [1455, 136] width 33 height 33
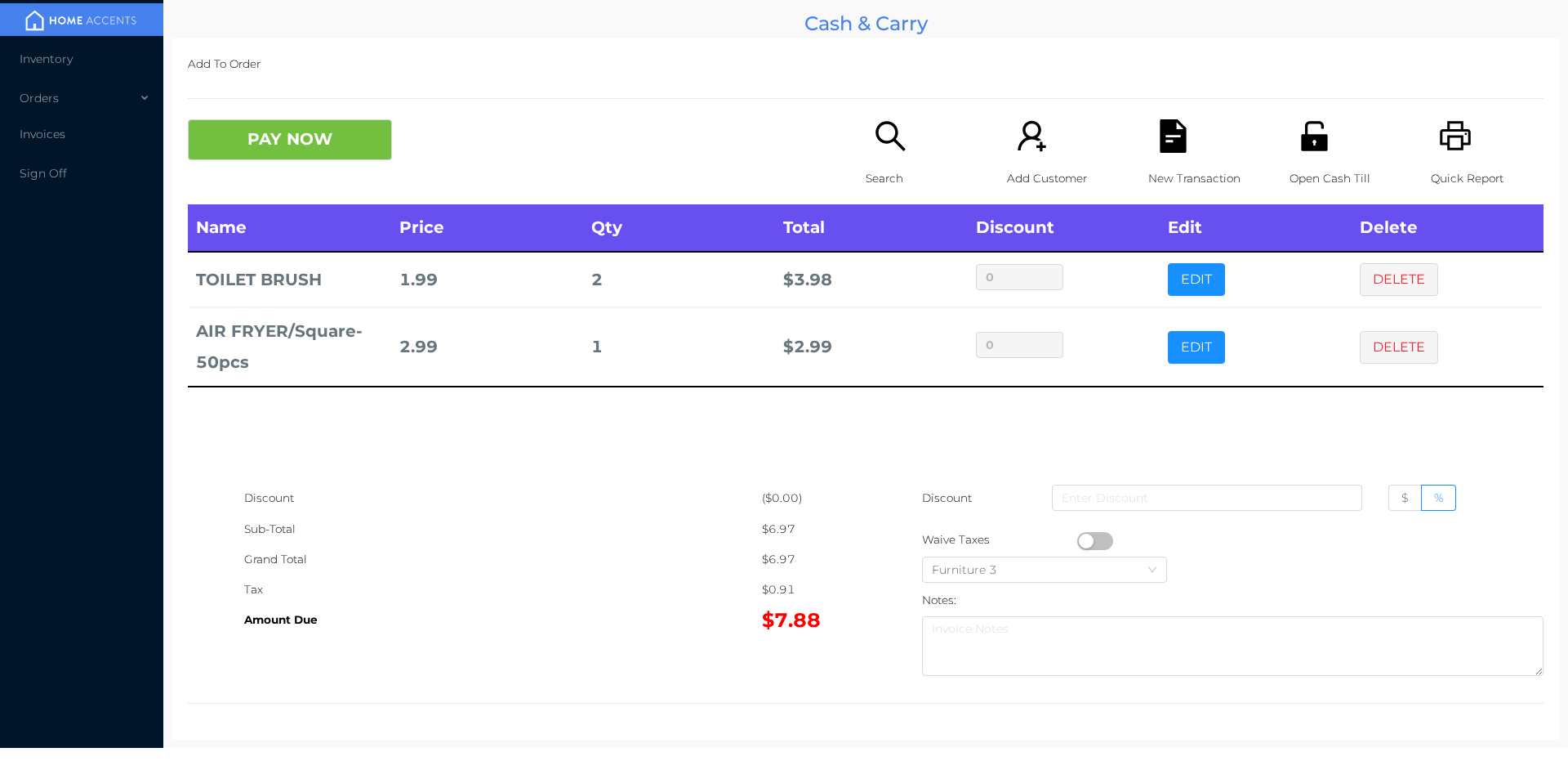
click at [1176, 141] on icon "icon: file-text" at bounding box center [1172, 136] width 26 height 33
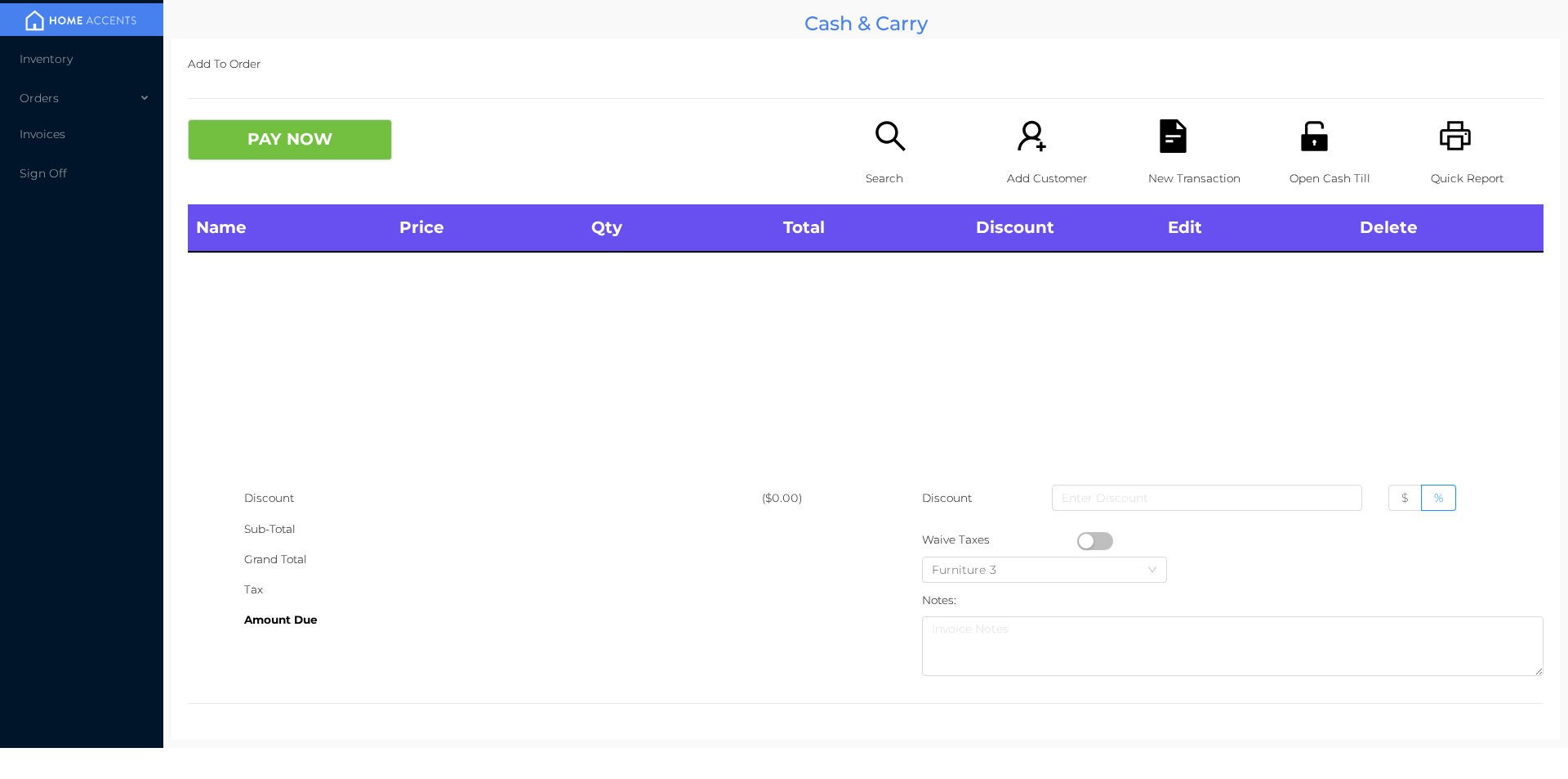
click at [1440, 122] on icon "icon: printer" at bounding box center [1455, 136] width 31 height 30
click at [866, 168] on p "Search" at bounding box center [922, 178] width 113 height 30
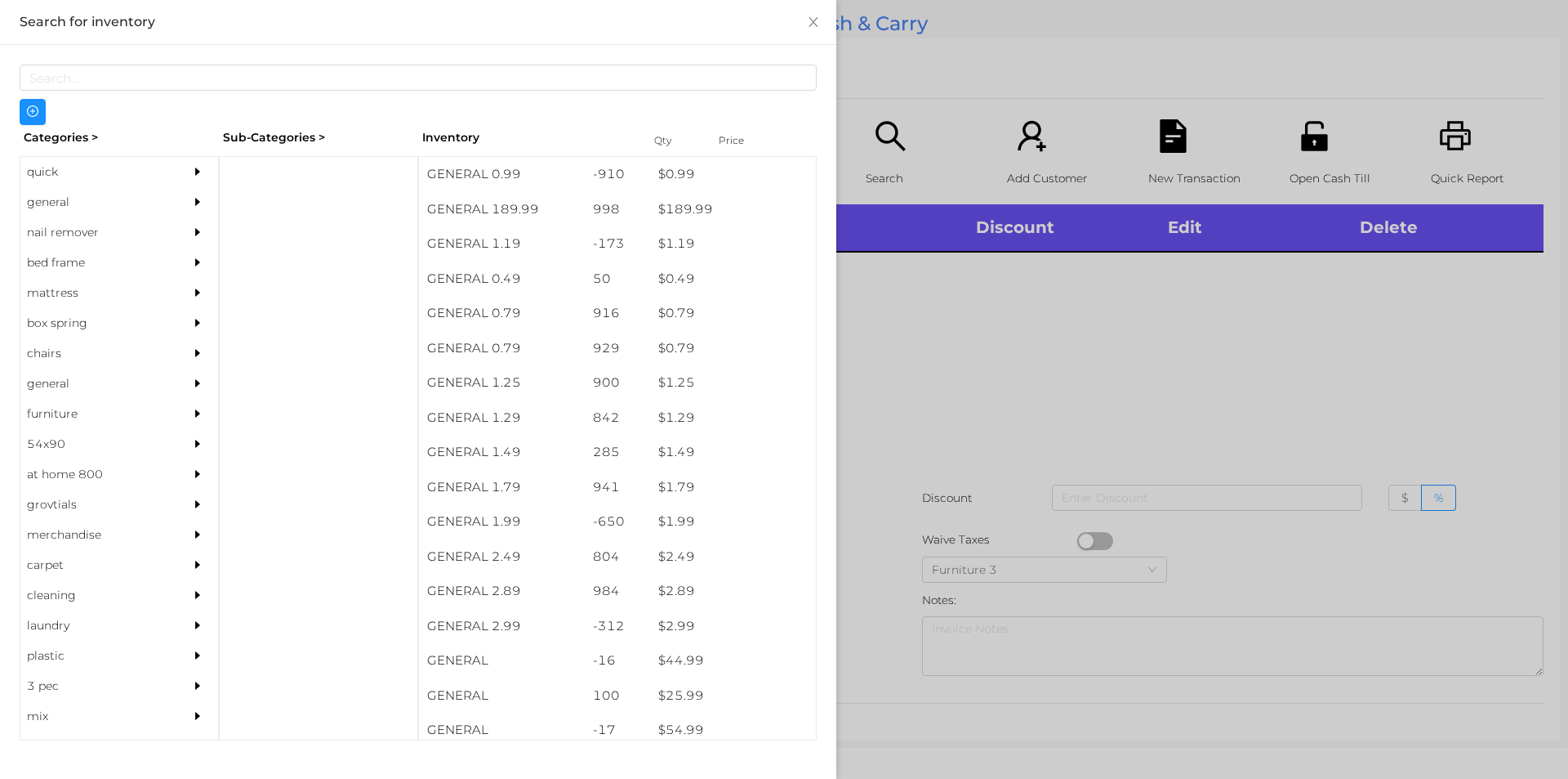
click at [92, 171] on div "quick" at bounding box center [95, 172] width 149 height 30
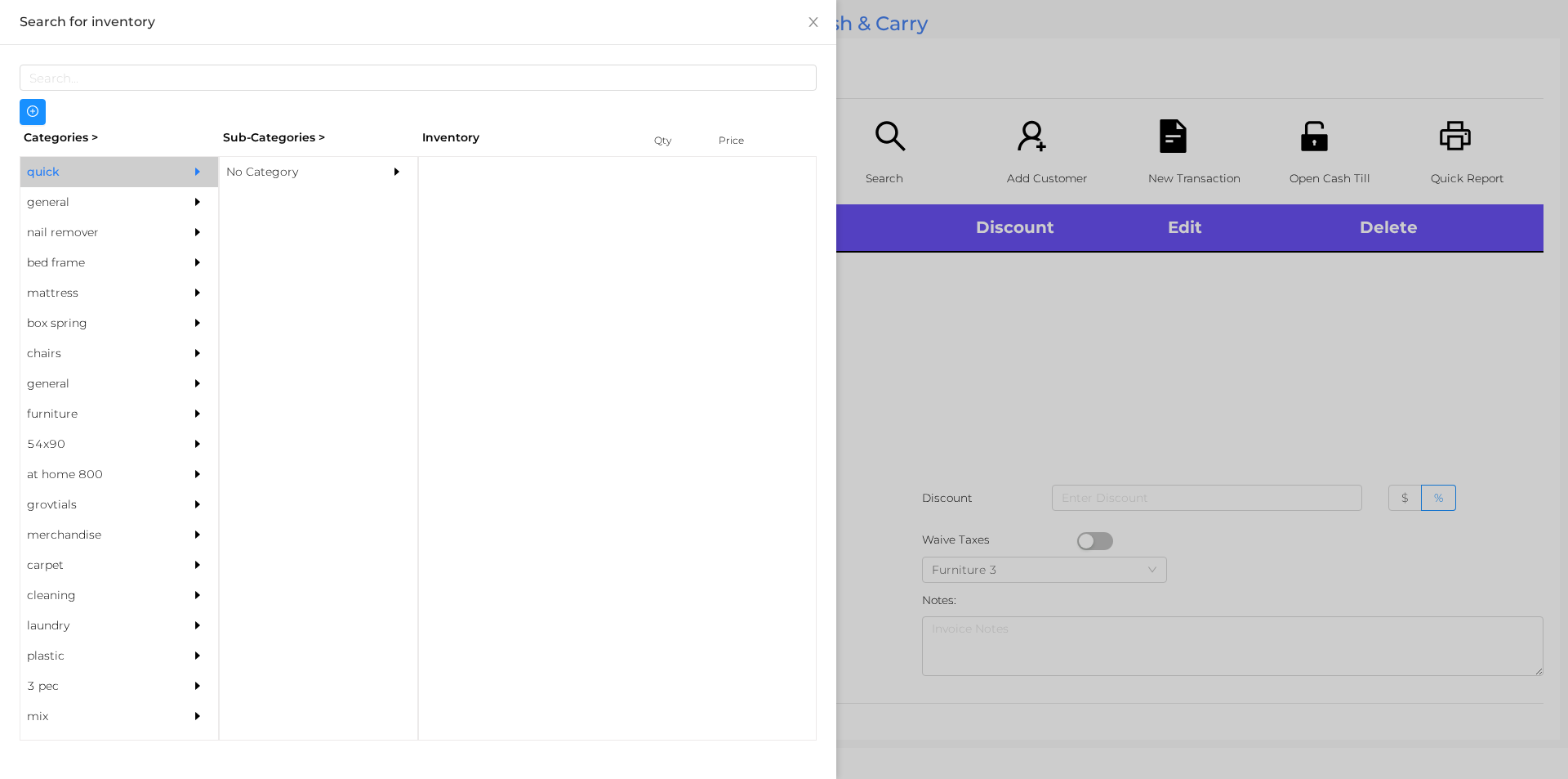
click at [306, 163] on div "No Category" at bounding box center [294, 172] width 149 height 30
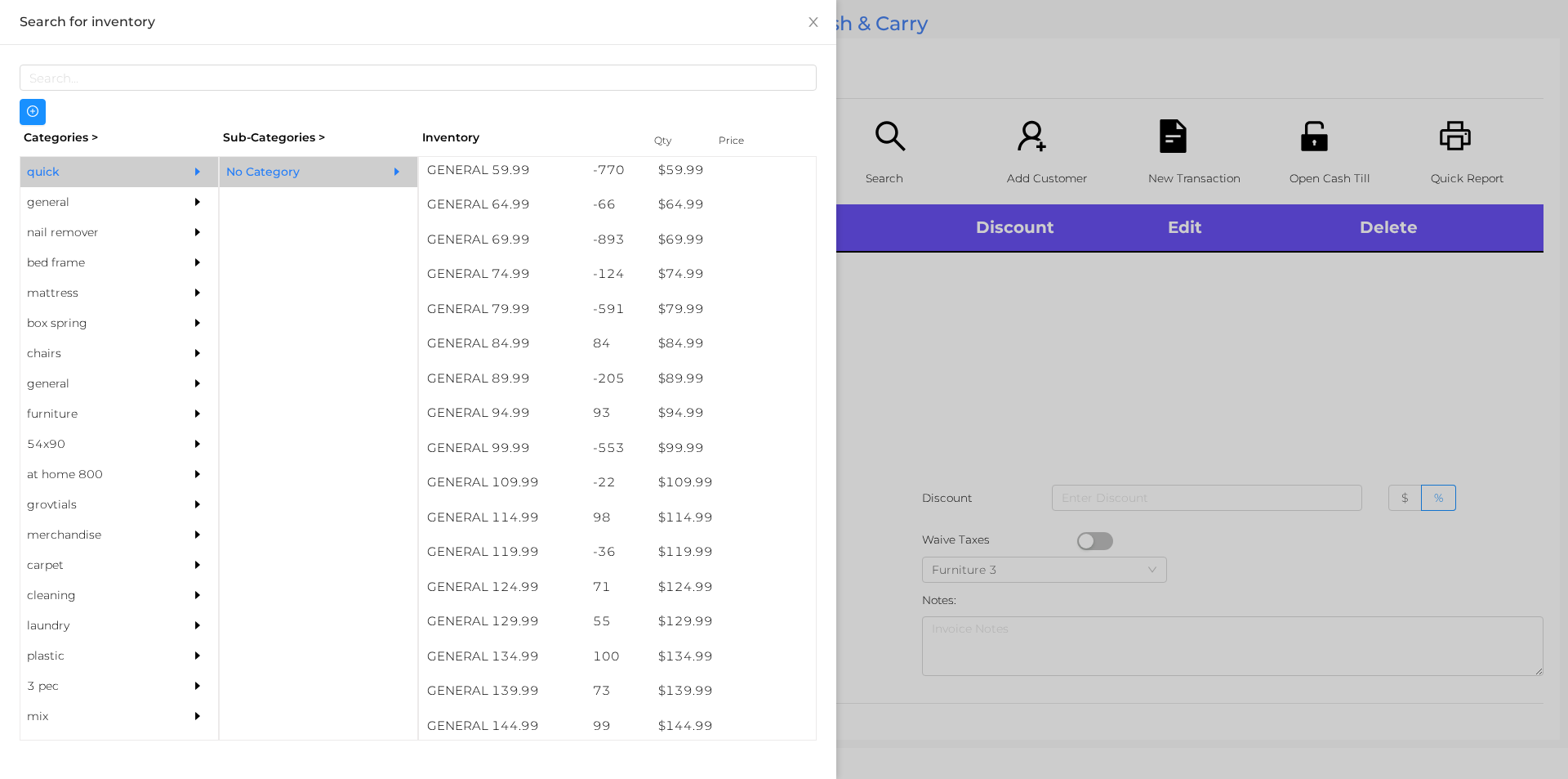
scroll to position [1081, 0]
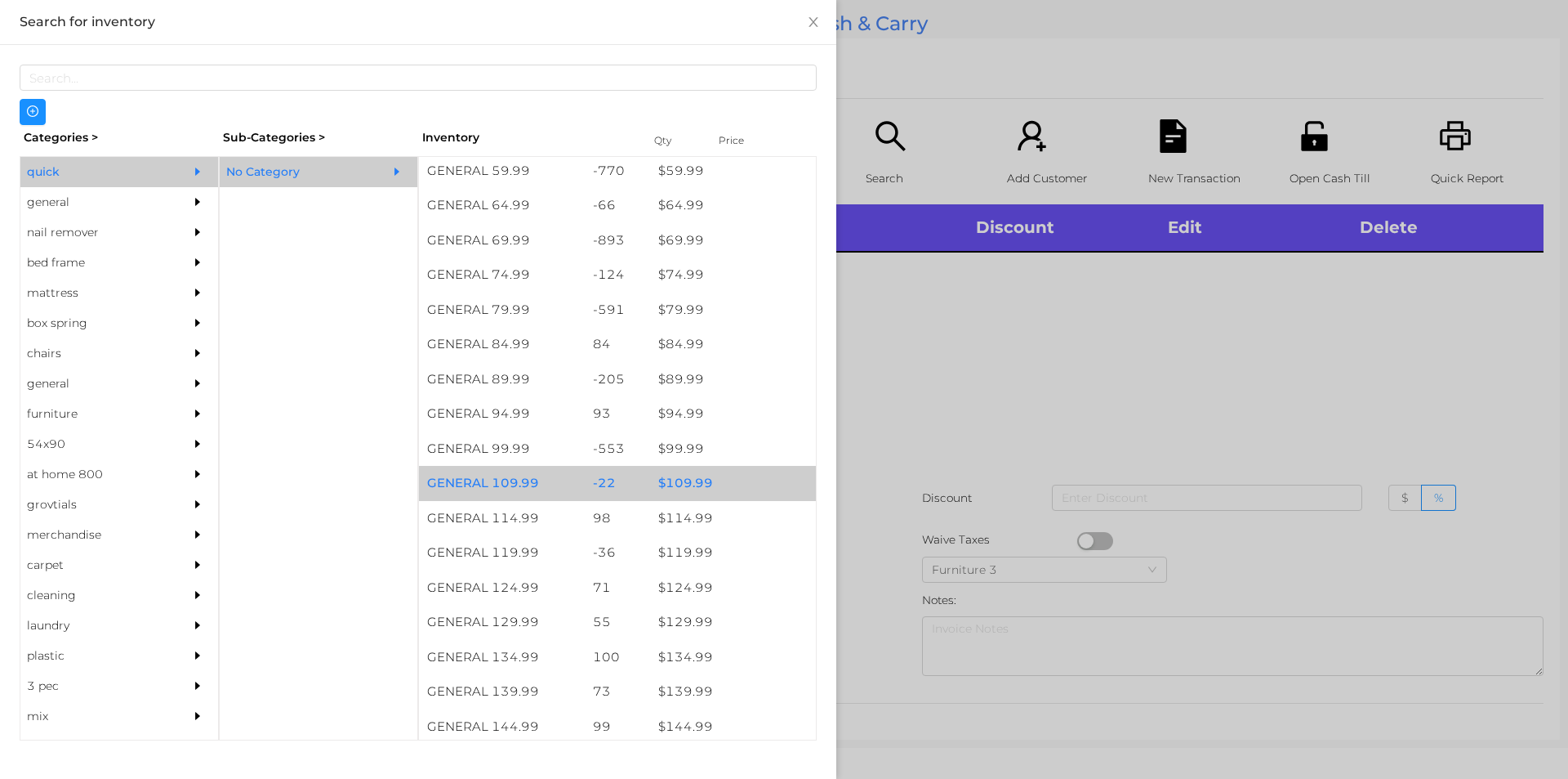
click at [713, 488] on div "$ 109.99" at bounding box center [733, 483] width 166 height 35
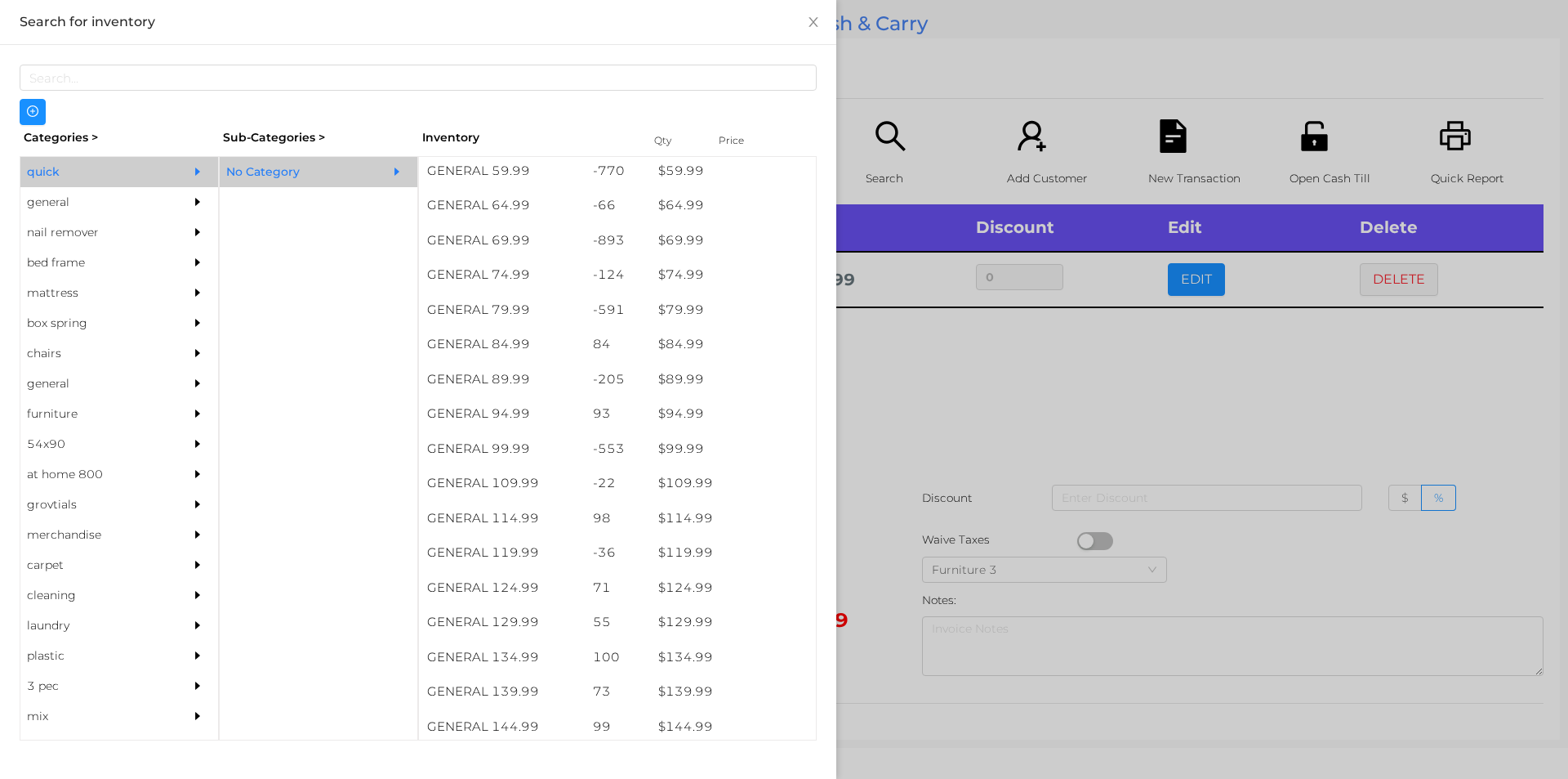
click at [946, 490] on div at bounding box center [784, 390] width 1568 height 779
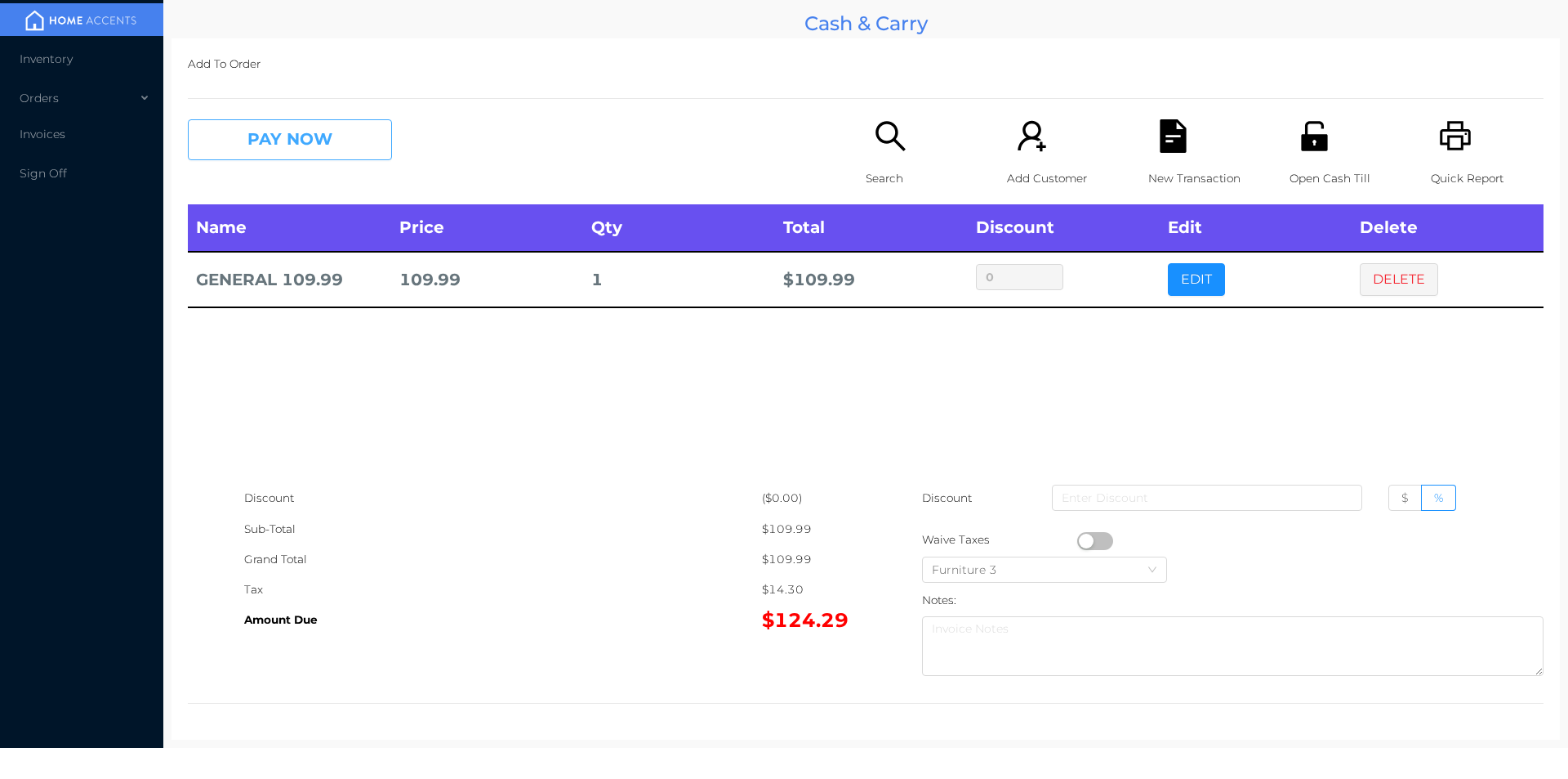
click at [293, 155] on button "PAY NOW" at bounding box center [290, 139] width 204 height 41
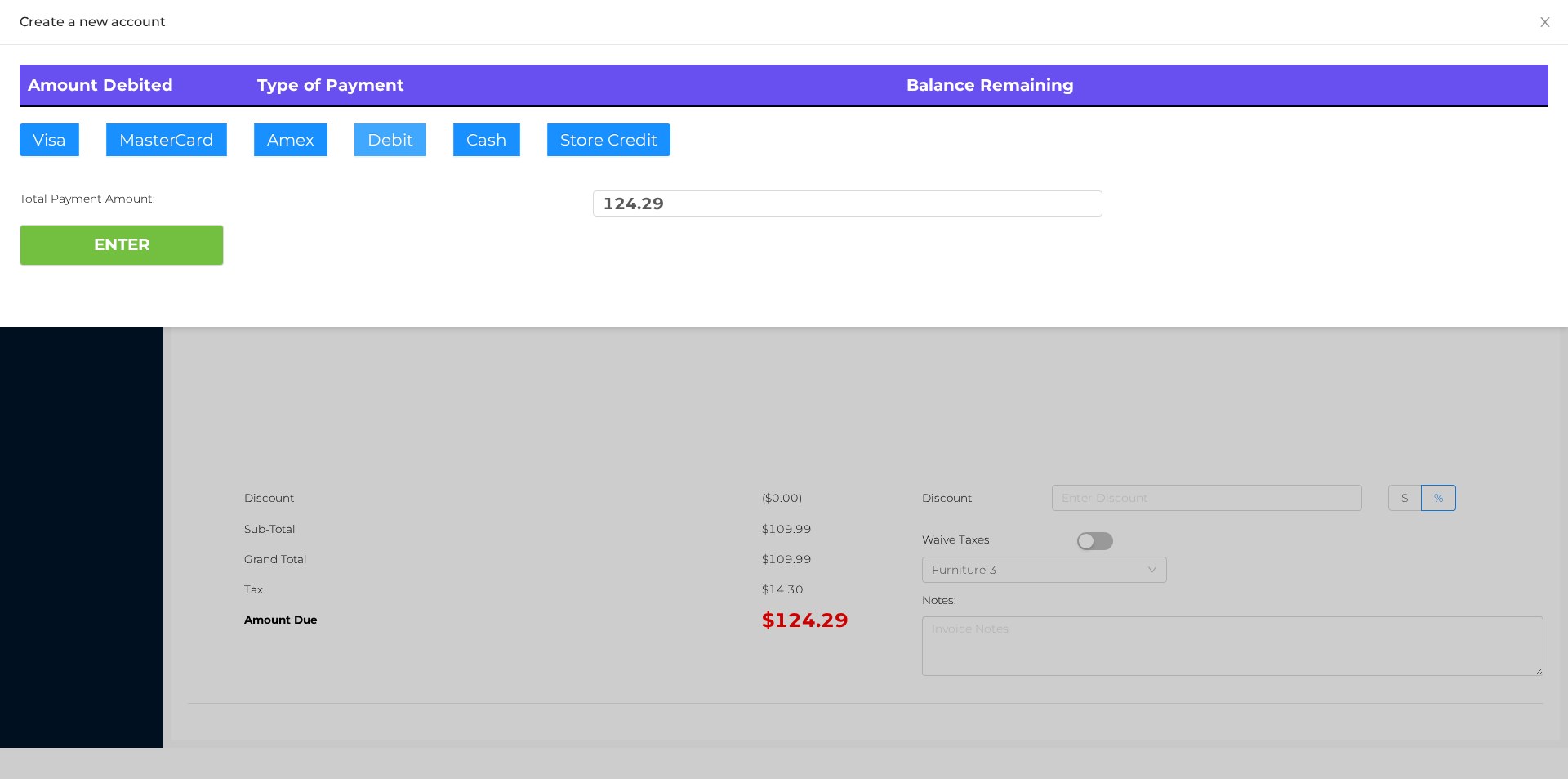
click at [390, 149] on button "Debit" at bounding box center [390, 140] width 72 height 33
click at [154, 243] on button "ENTER" at bounding box center [122, 245] width 204 height 41
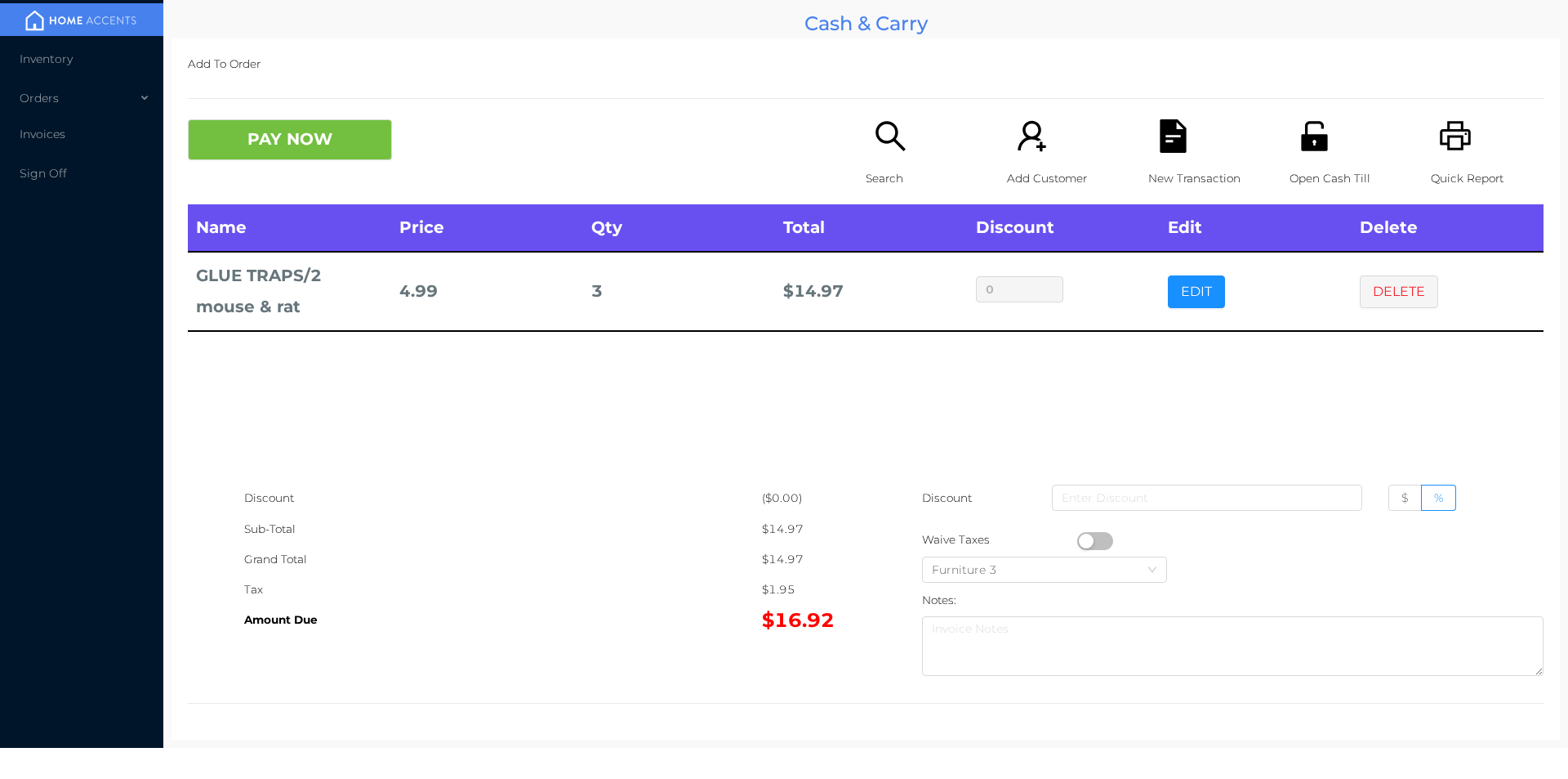
click at [1078, 543] on button "button" at bounding box center [1096, 541] width 36 height 18
click at [311, 130] on button "PAY NOW" at bounding box center [290, 139] width 204 height 41
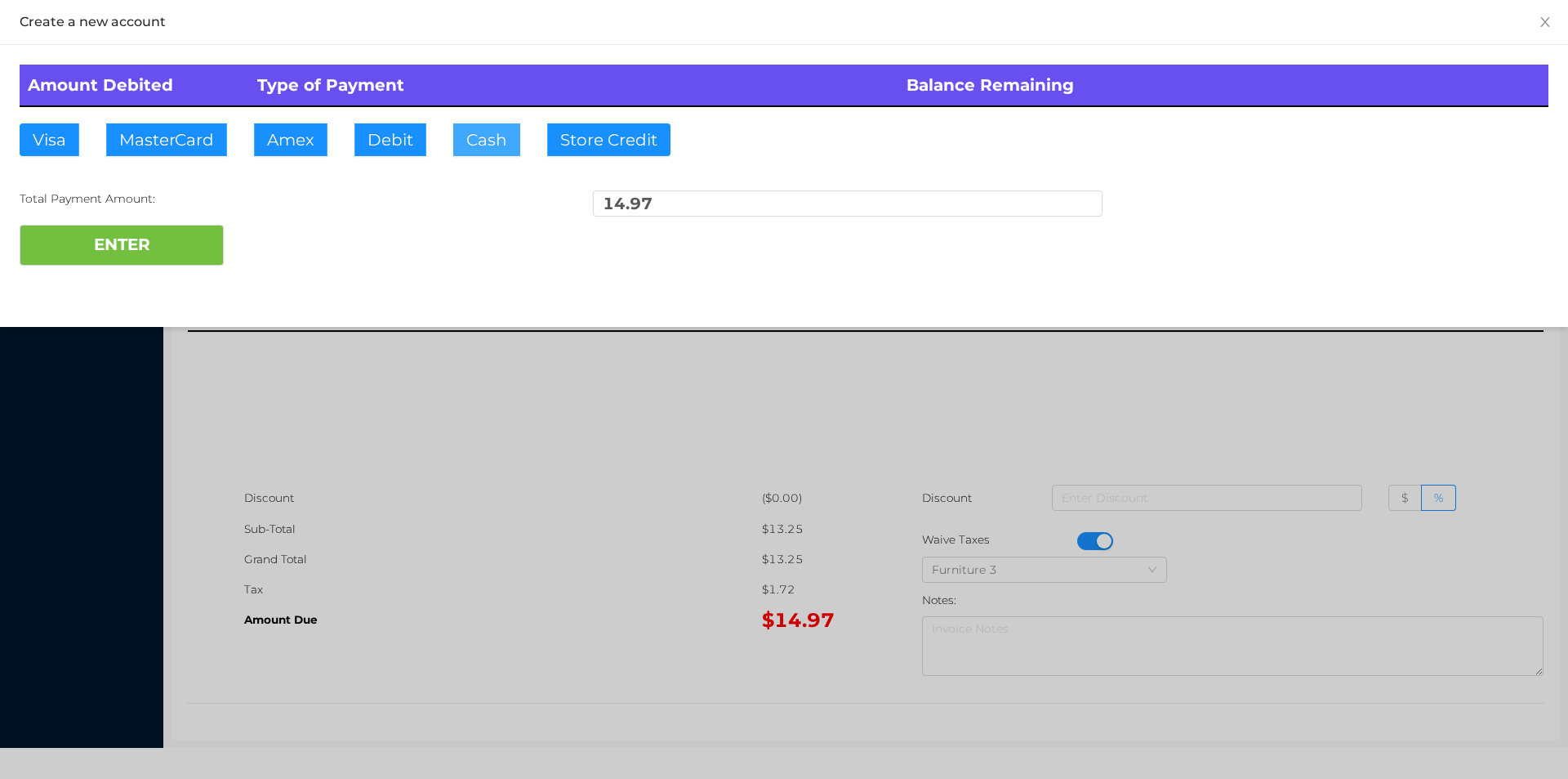
click at [490, 147] on button "Cash" at bounding box center [487, 140] width 67 height 33
click at [163, 262] on button "ENTER" at bounding box center [122, 245] width 204 height 41
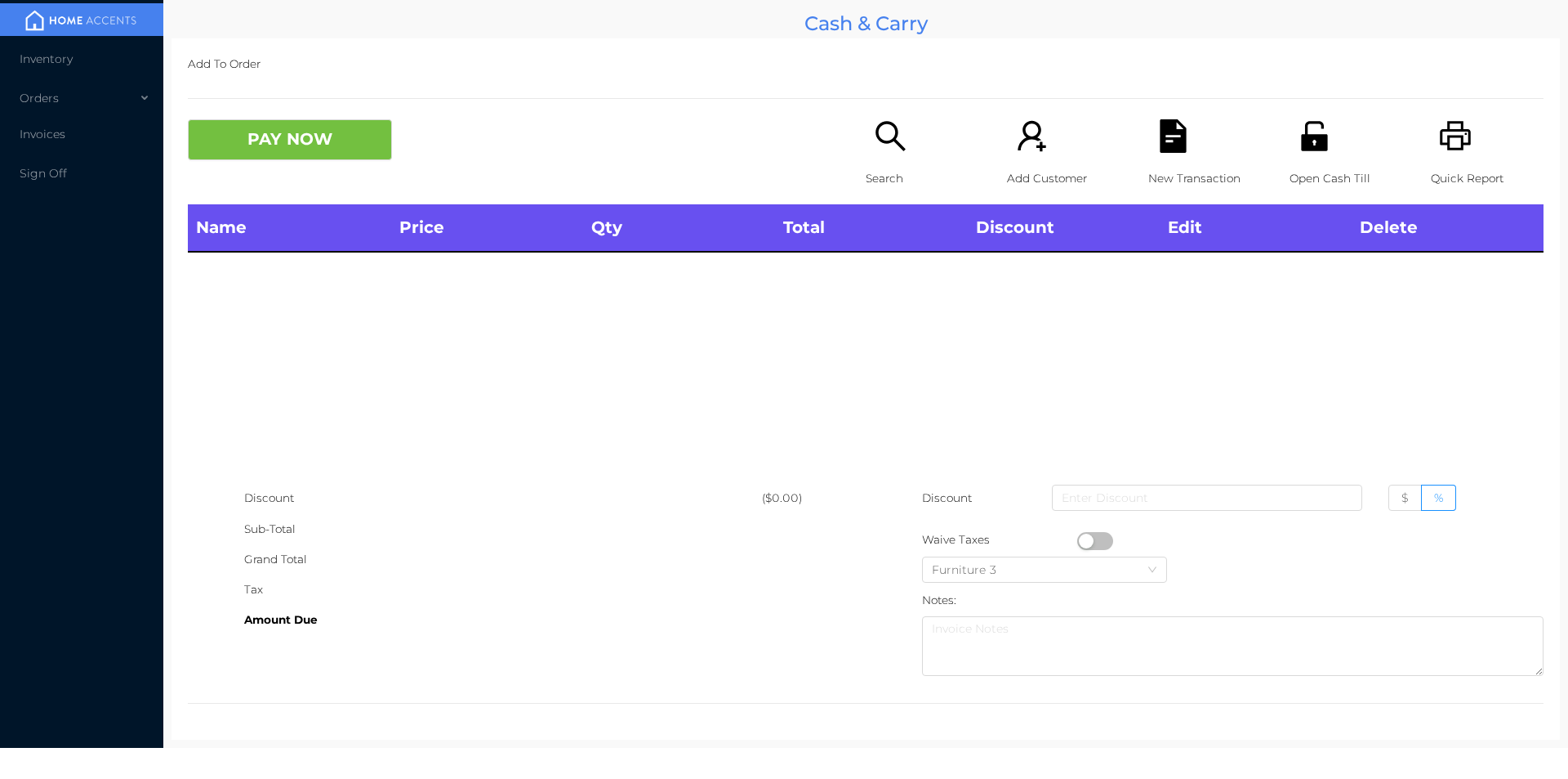
click at [1446, 133] on icon "icon: printer" at bounding box center [1455, 136] width 33 height 33
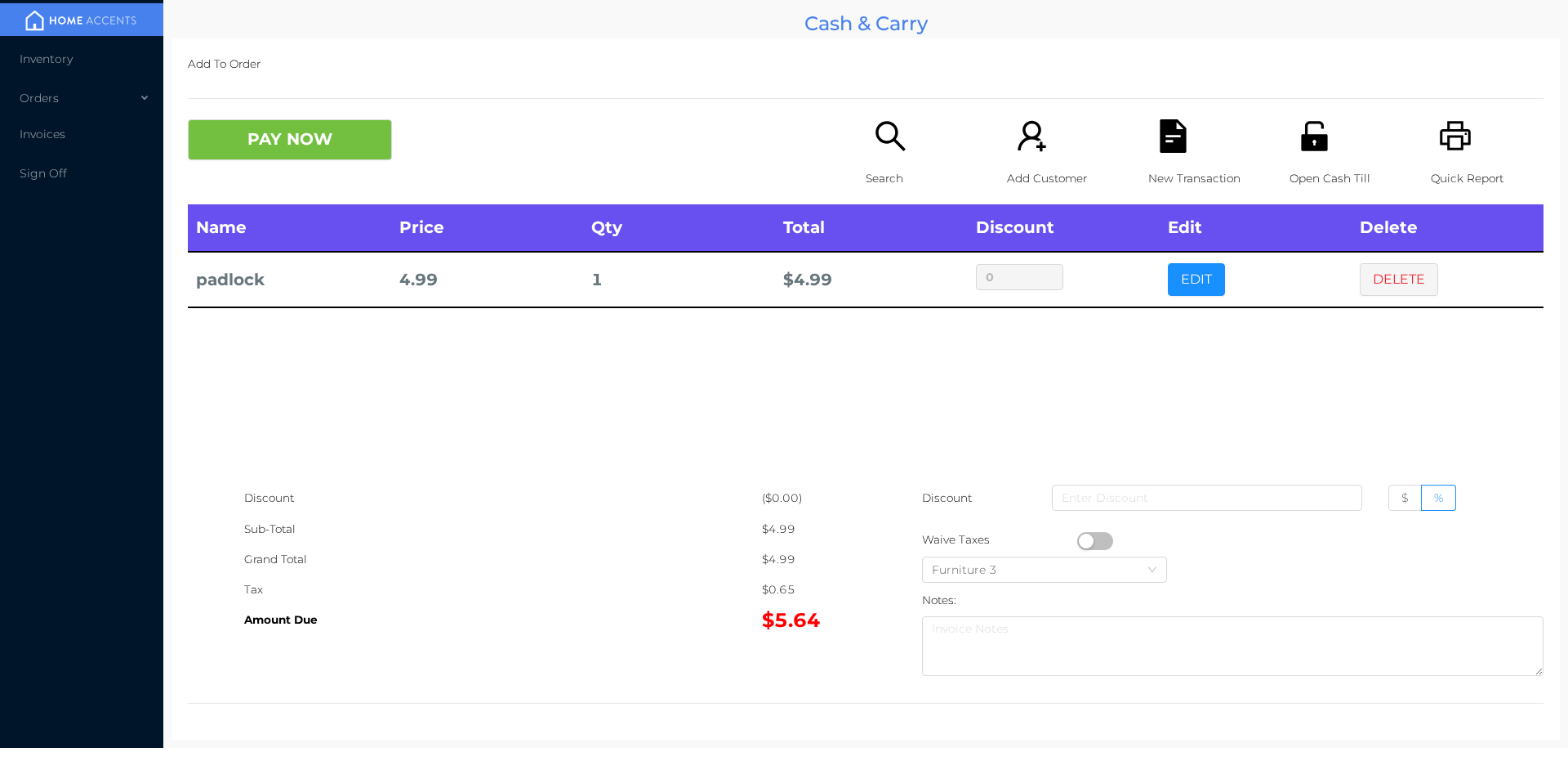
click at [1183, 123] on div "New Transaction" at bounding box center [1205, 162] width 113 height 85
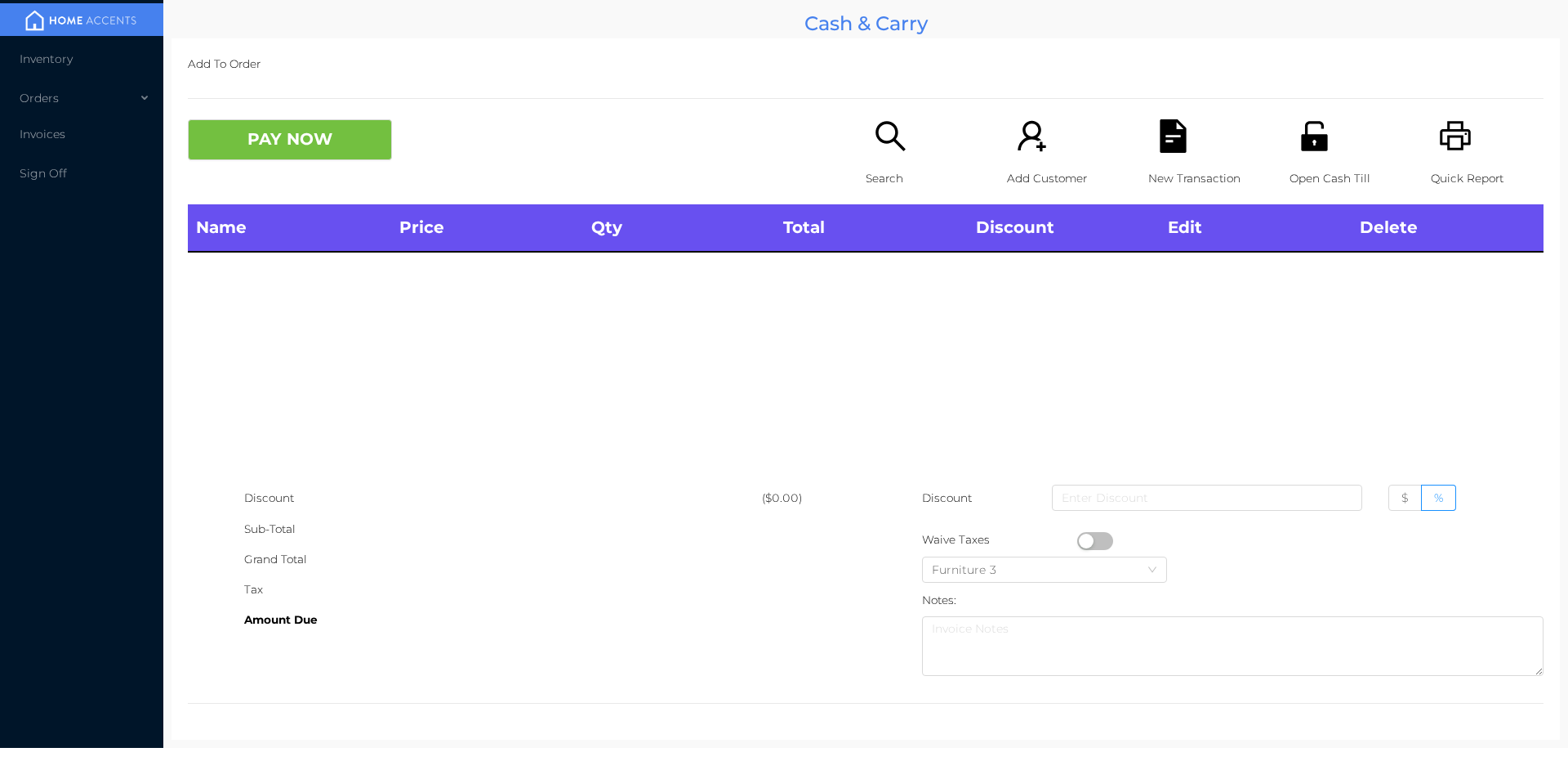
click at [866, 145] on div "Search" at bounding box center [922, 162] width 113 height 85
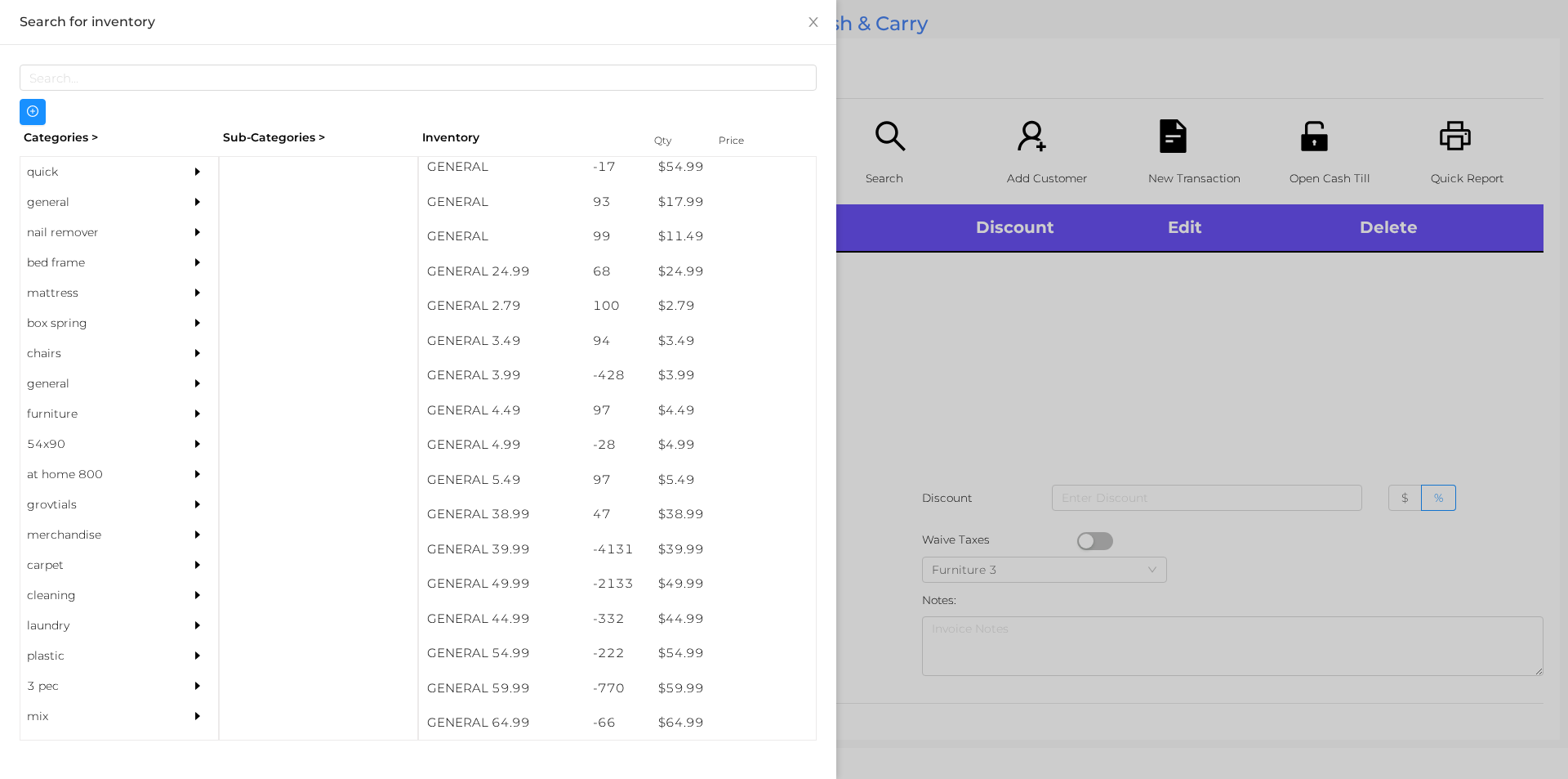
scroll to position [563, 0]
click at [79, 188] on div "general" at bounding box center [95, 202] width 149 height 30
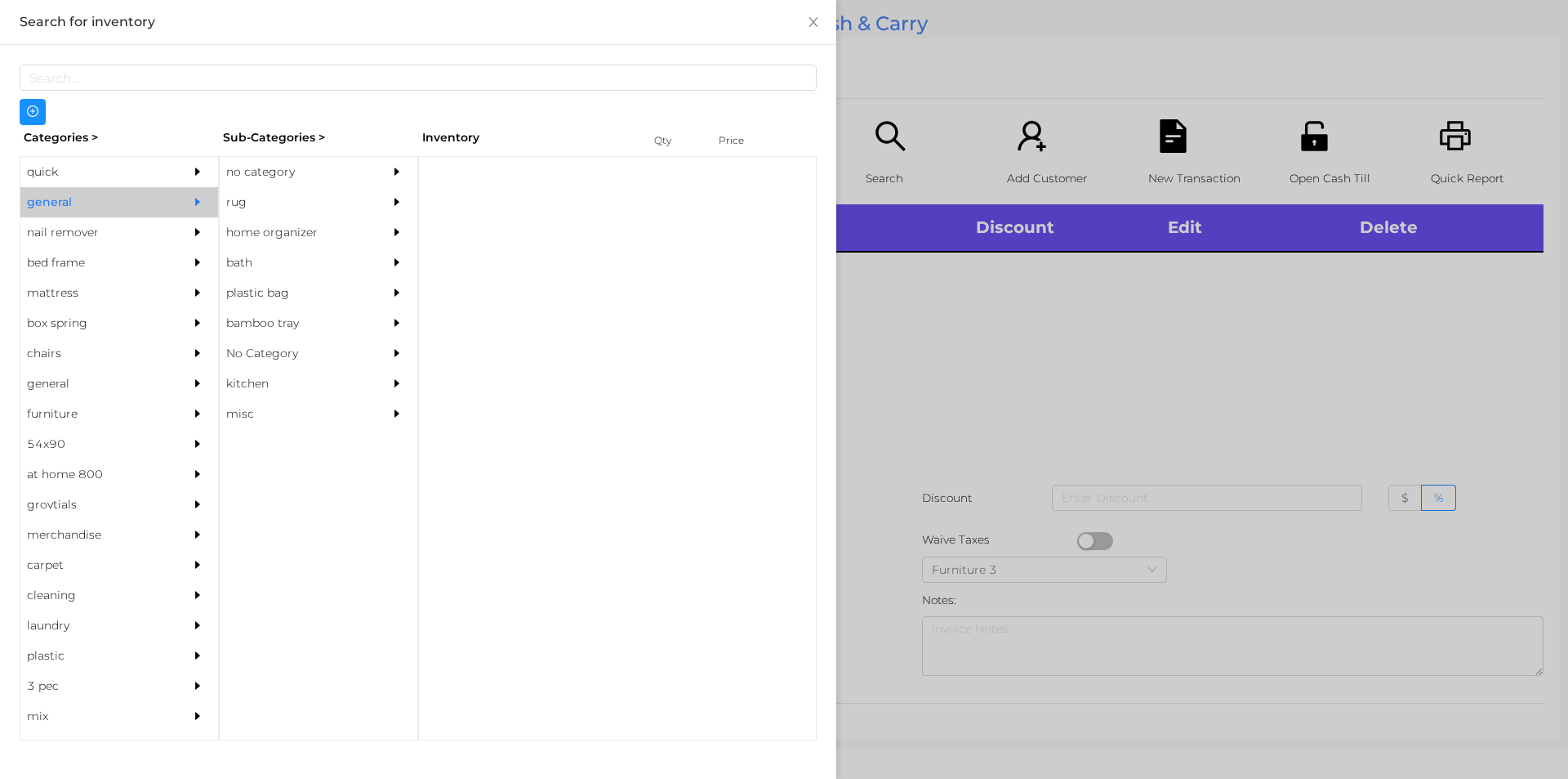
scroll to position [0, 0]
click at [281, 174] on div "no category" at bounding box center [294, 172] width 149 height 30
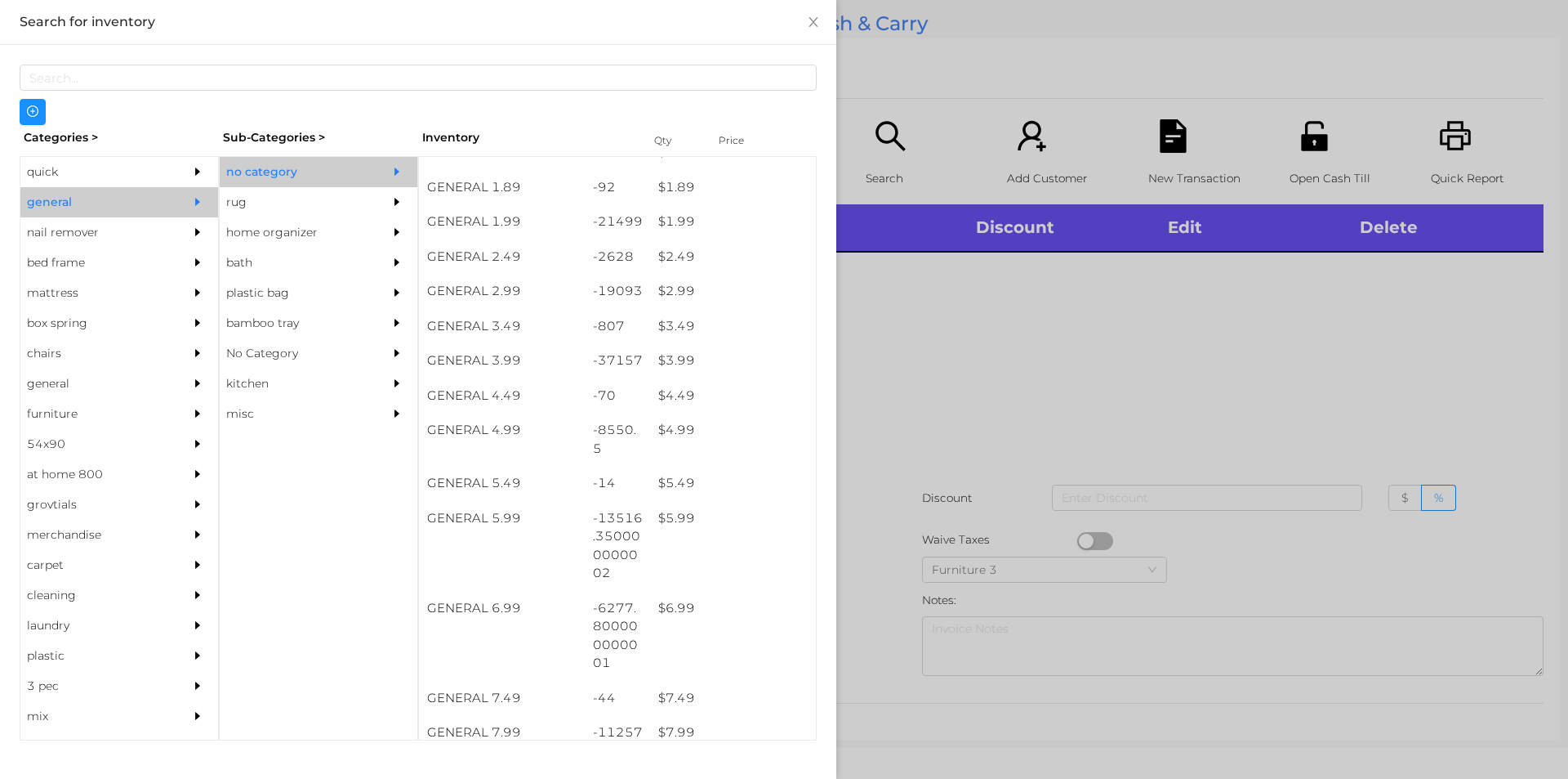
scroll to position [322, 0]
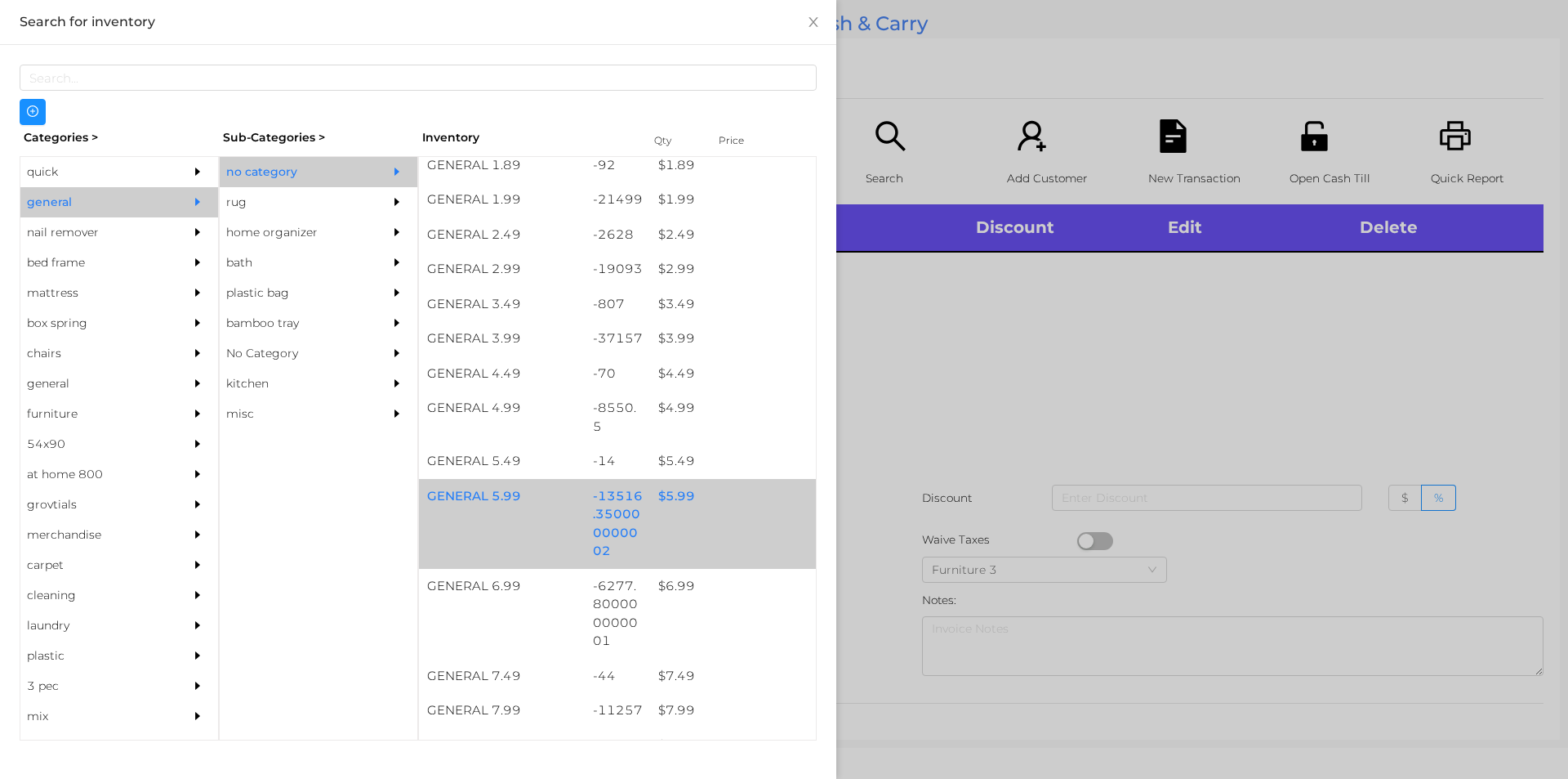
click at [696, 501] on div "$ 5.99" at bounding box center [733, 496] width 166 height 35
click at [689, 506] on div "$ 5.99" at bounding box center [733, 496] width 166 height 35
click at [708, 502] on div "$ 5.99" at bounding box center [733, 496] width 166 height 35
click at [705, 529] on div "GENERAL 5.99 -13516.350000000002 $ 5.99" at bounding box center [618, 523] width 397 height 89
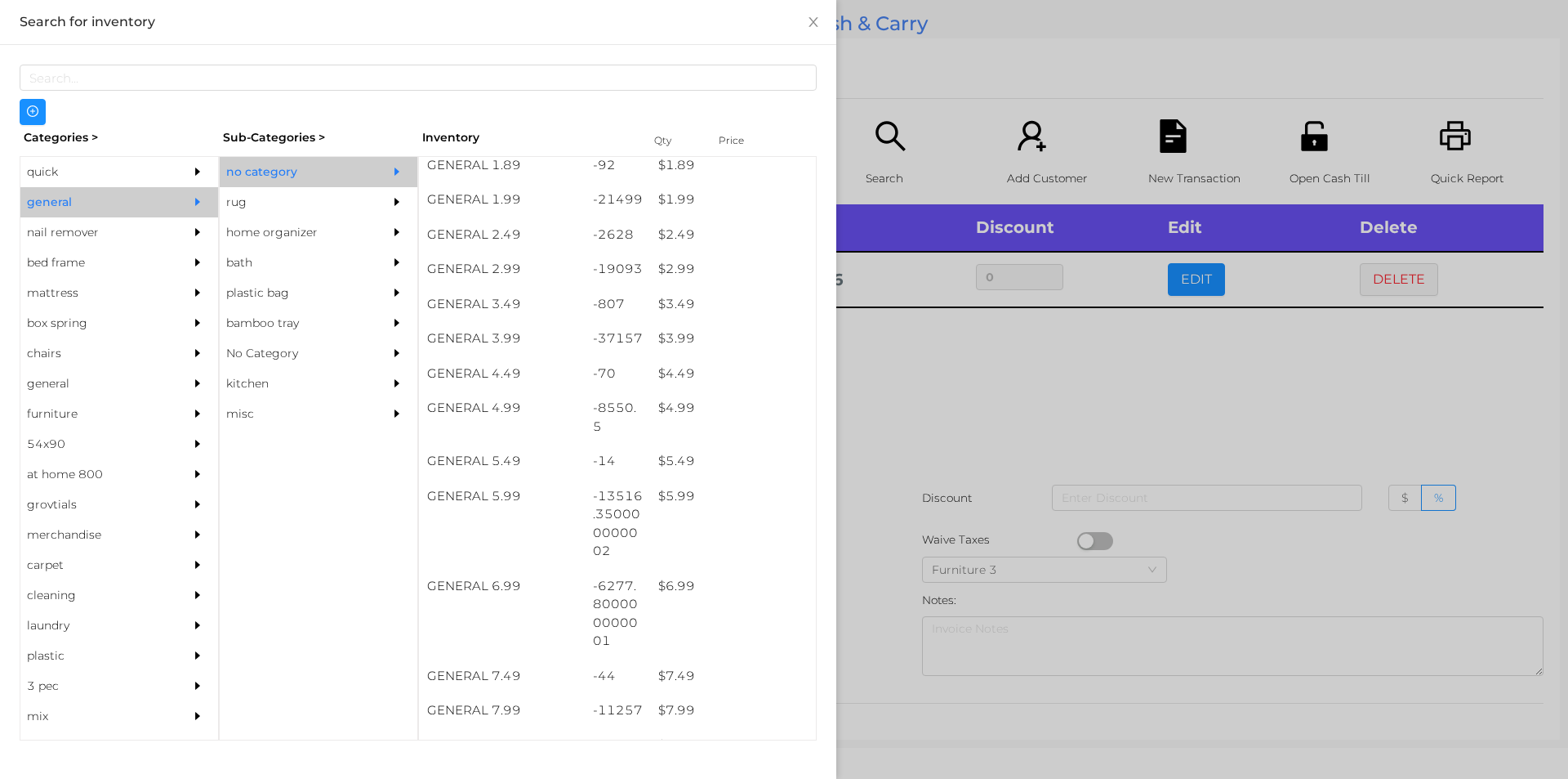
click at [985, 457] on div at bounding box center [784, 390] width 1568 height 779
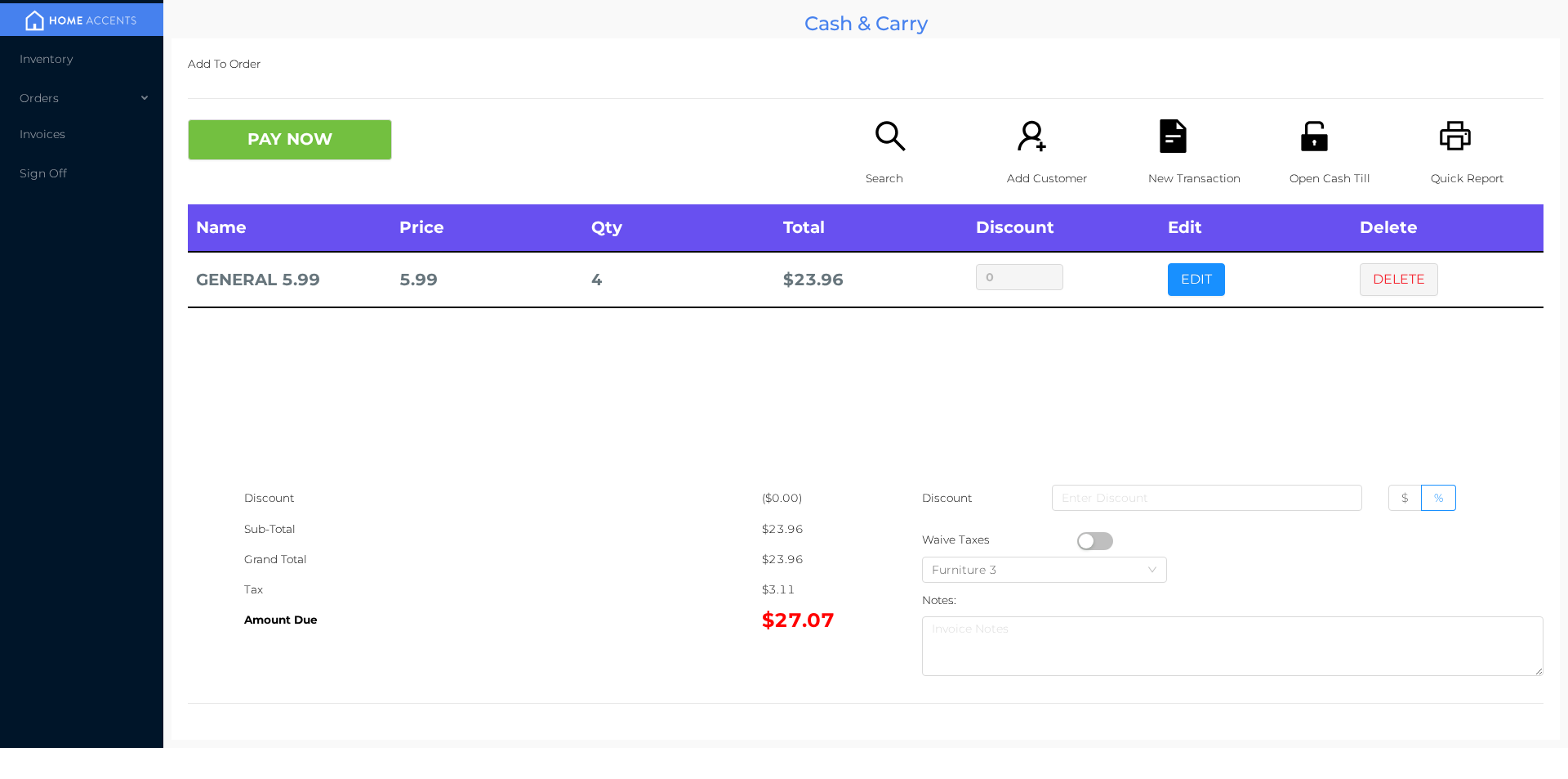
click at [882, 145] on icon "icon: search" at bounding box center [891, 136] width 33 height 33
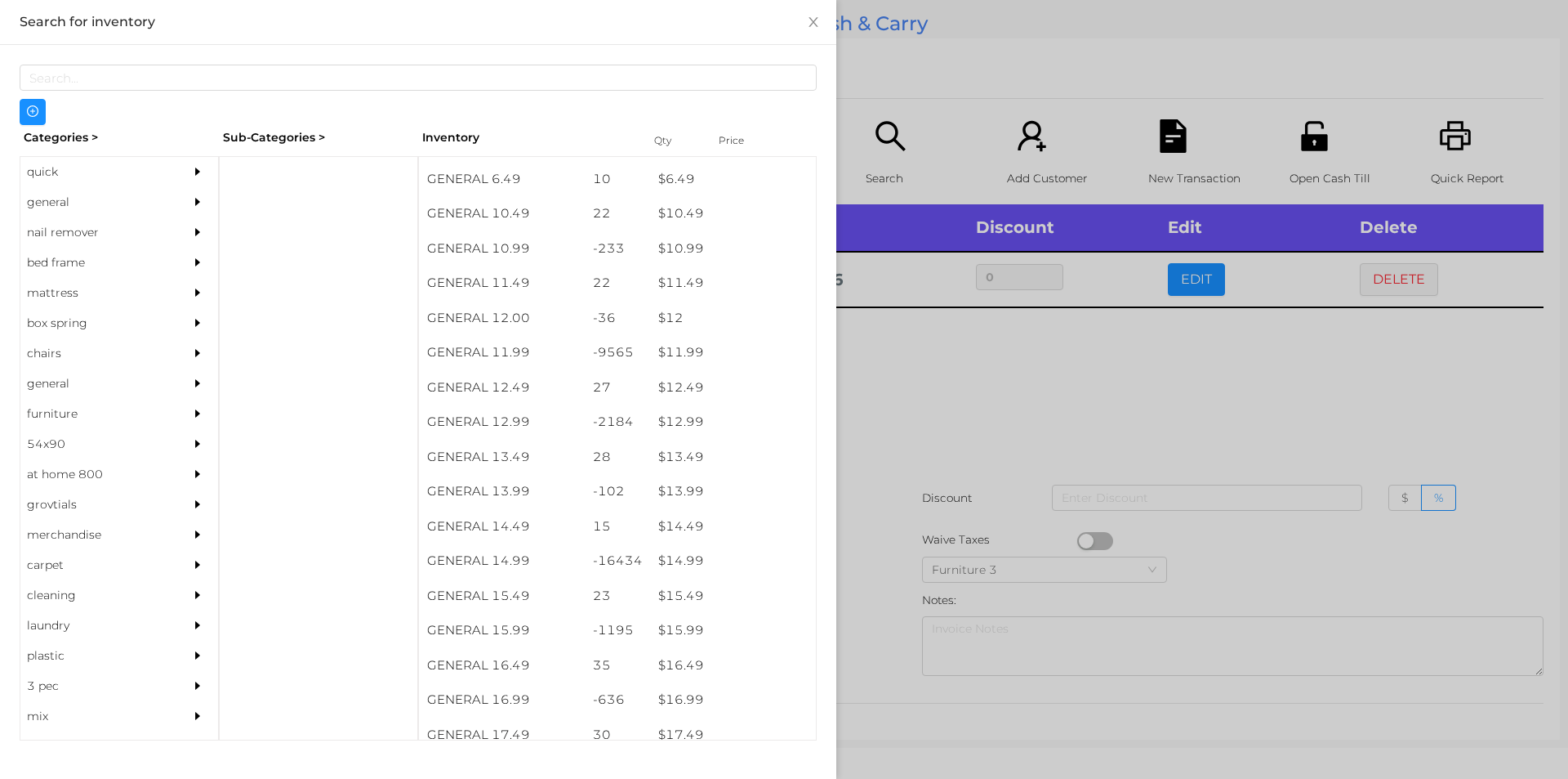
scroll to position [1025, 0]
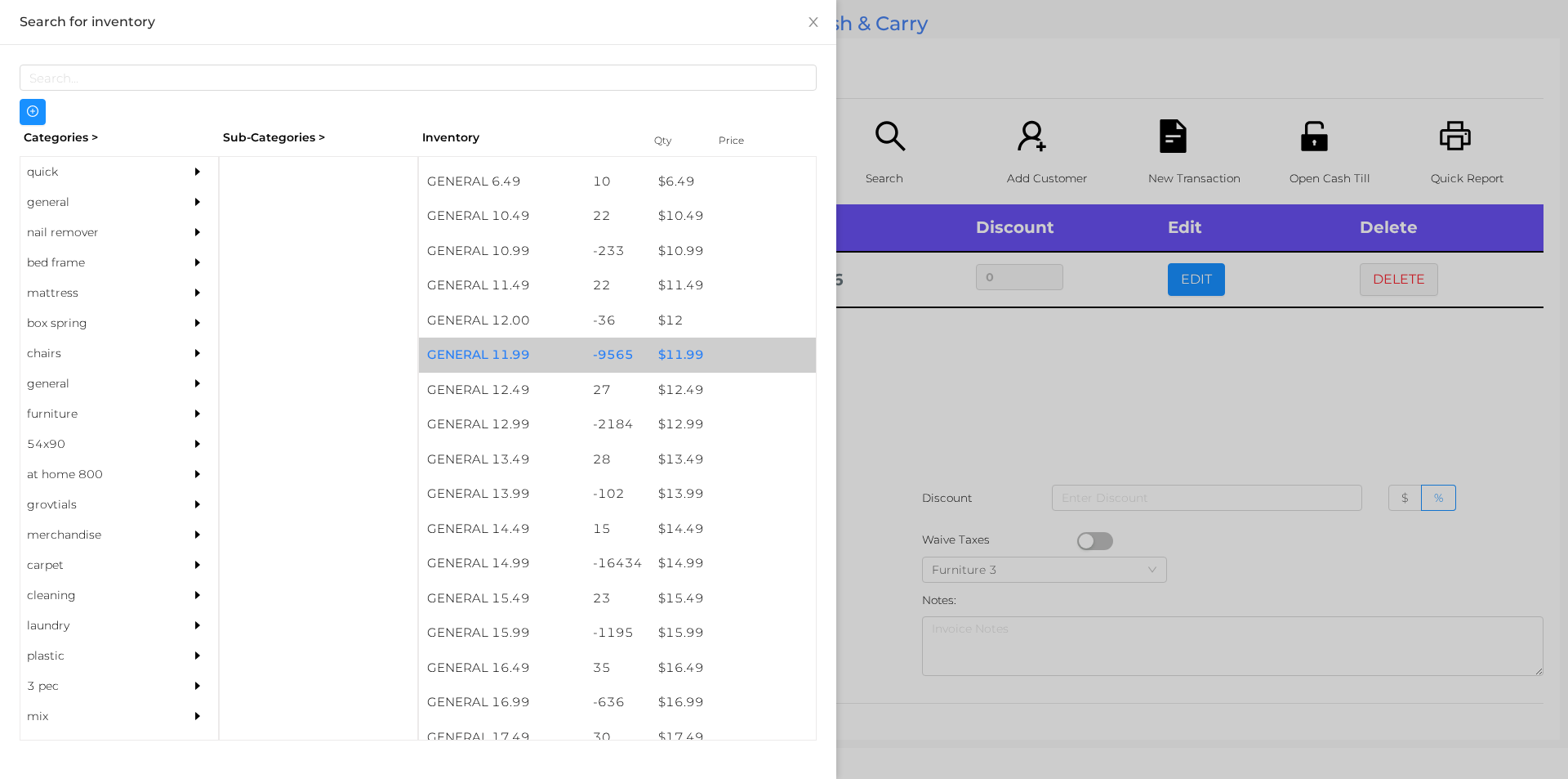
click at [705, 356] on div "$ 11.99" at bounding box center [733, 355] width 166 height 35
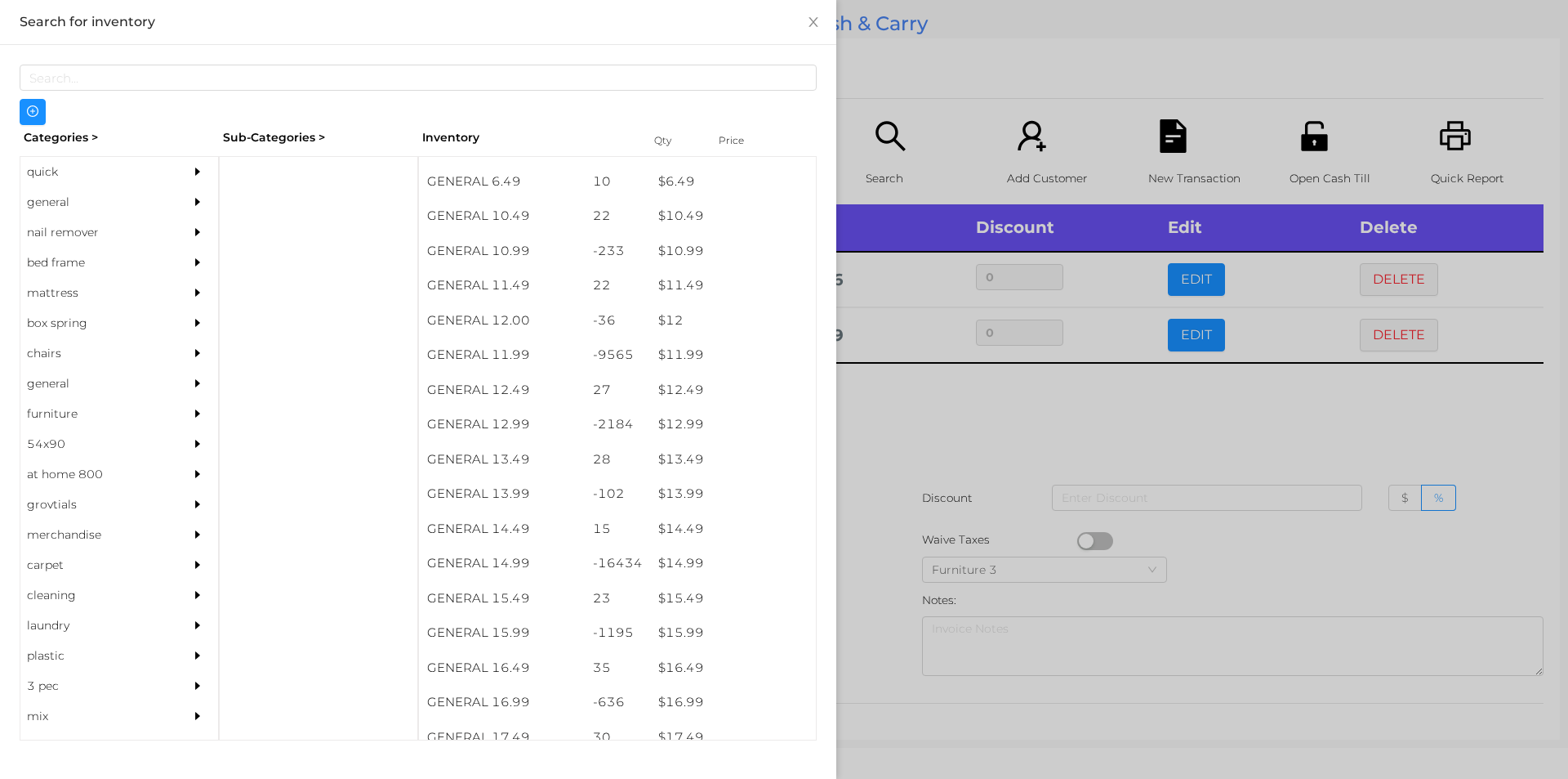
click at [899, 496] on div at bounding box center [784, 390] width 1568 height 779
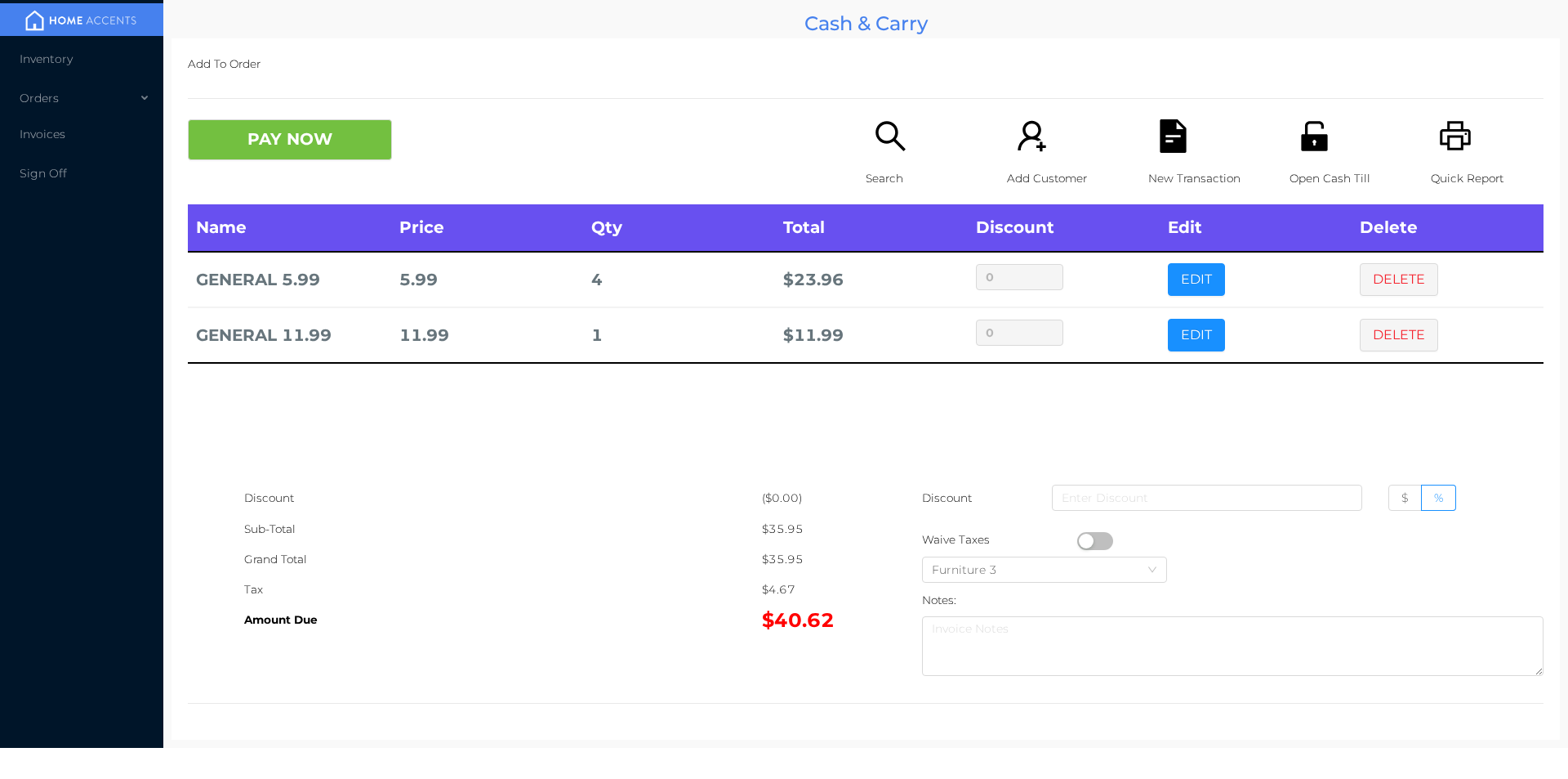
click at [299, 133] on button "PAY NOW" at bounding box center [290, 139] width 204 height 41
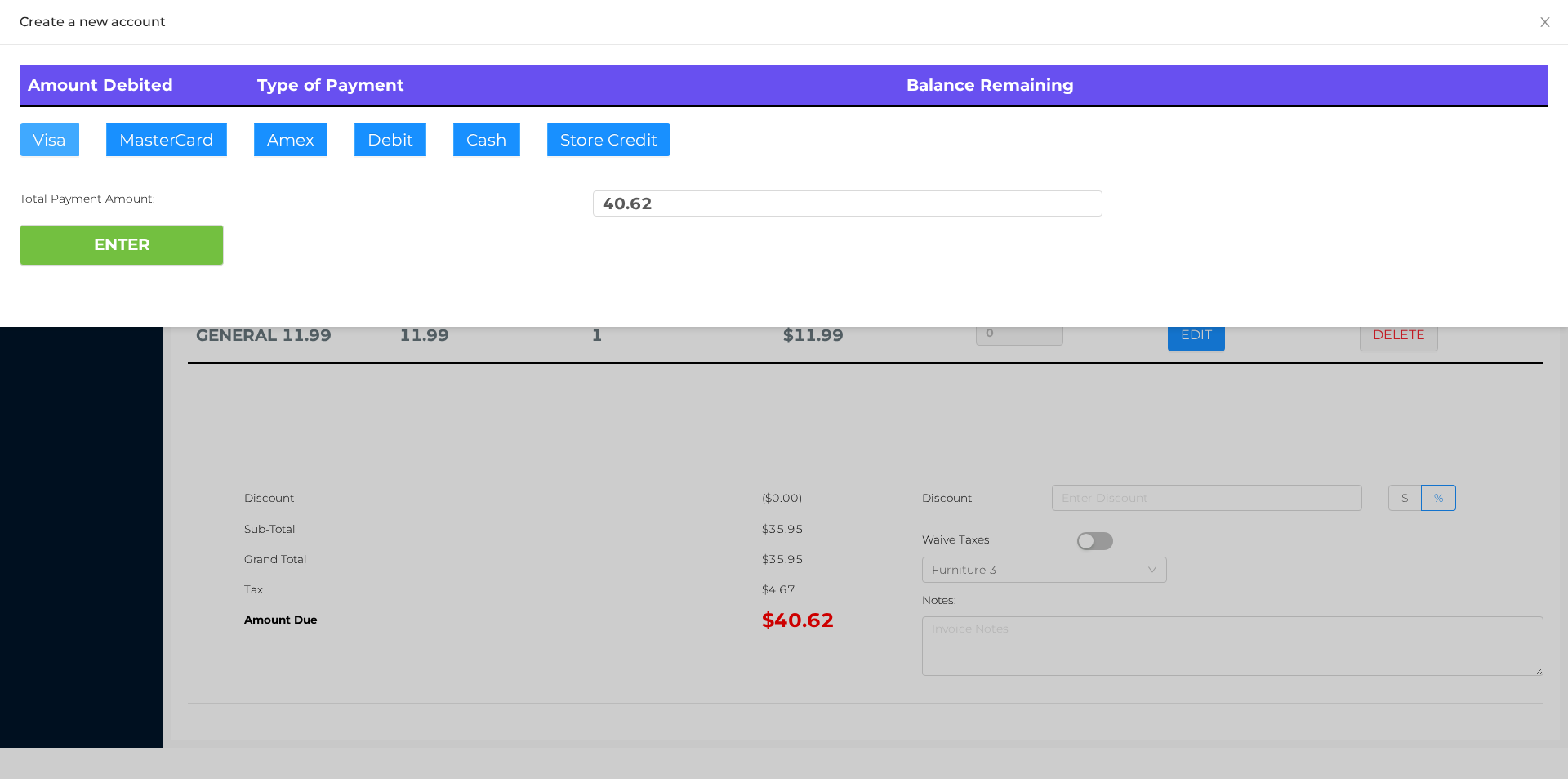
click at [59, 139] on button "Visa" at bounding box center [50, 140] width 60 height 33
click at [64, 227] on button "ENTER" at bounding box center [122, 245] width 204 height 41
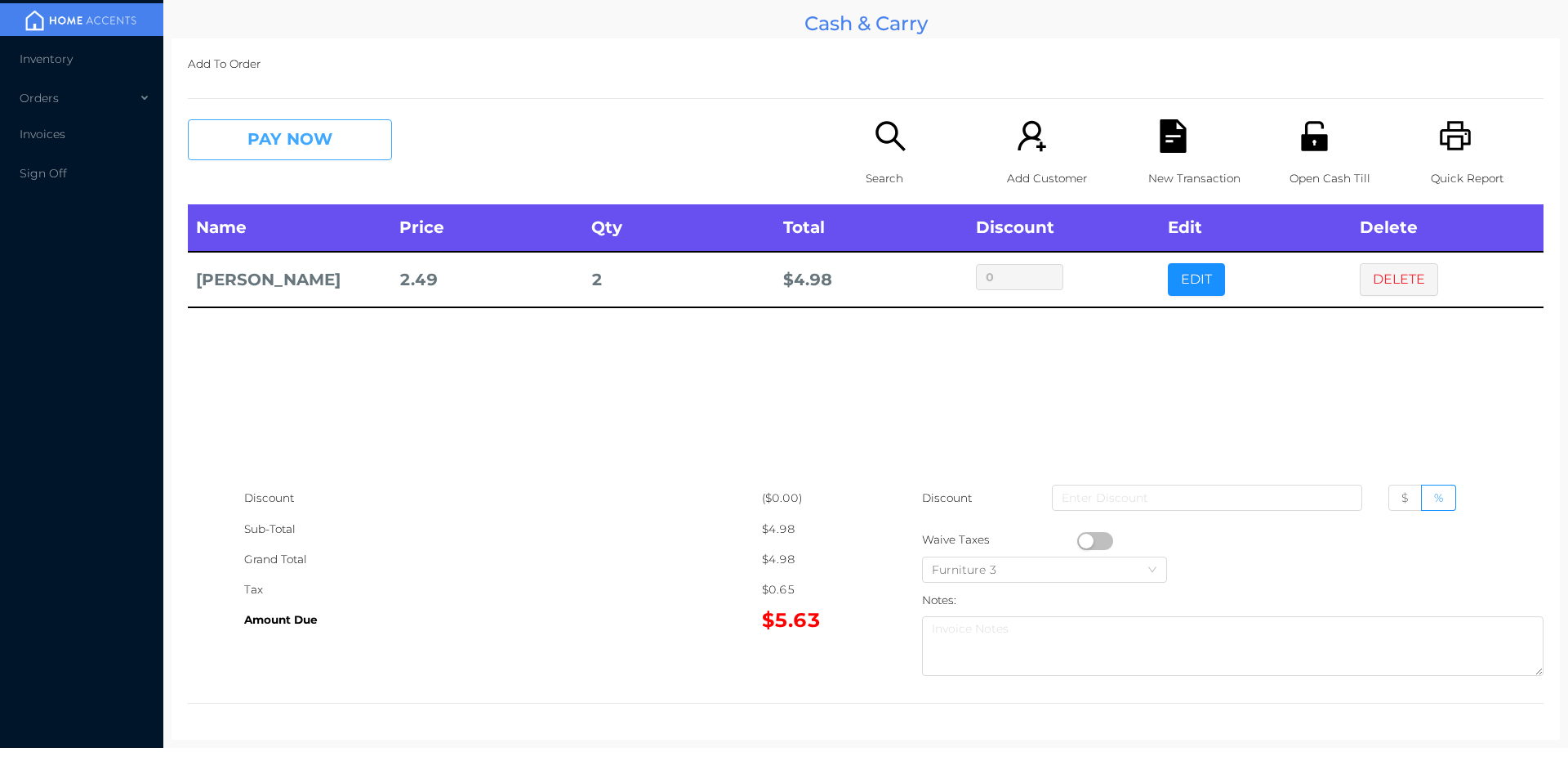
click at [346, 159] on button "PAY NOW" at bounding box center [290, 139] width 204 height 41
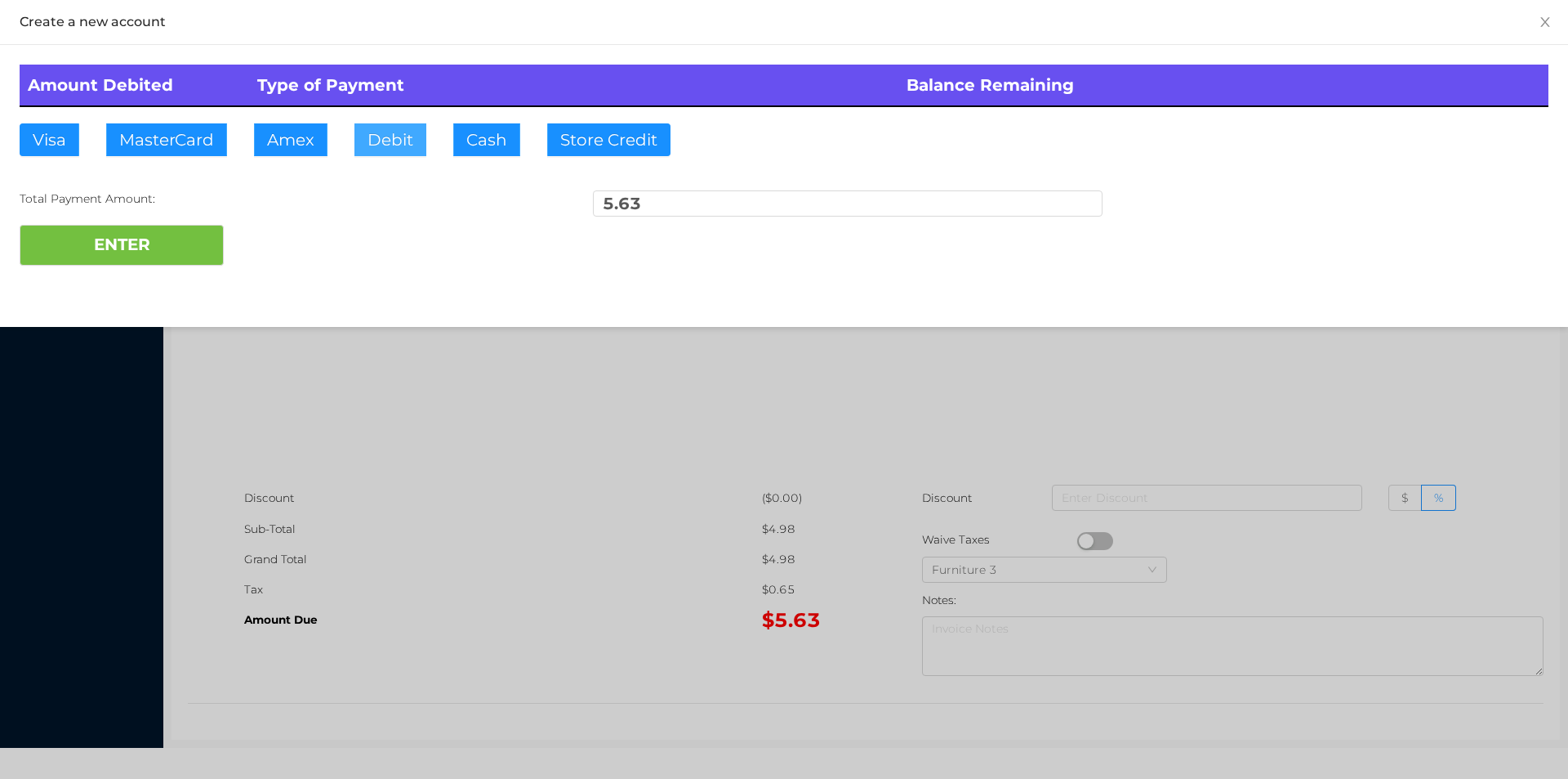
click at [404, 146] on button "Debit" at bounding box center [390, 140] width 72 height 33
click at [182, 243] on button "ENTER" at bounding box center [122, 245] width 204 height 41
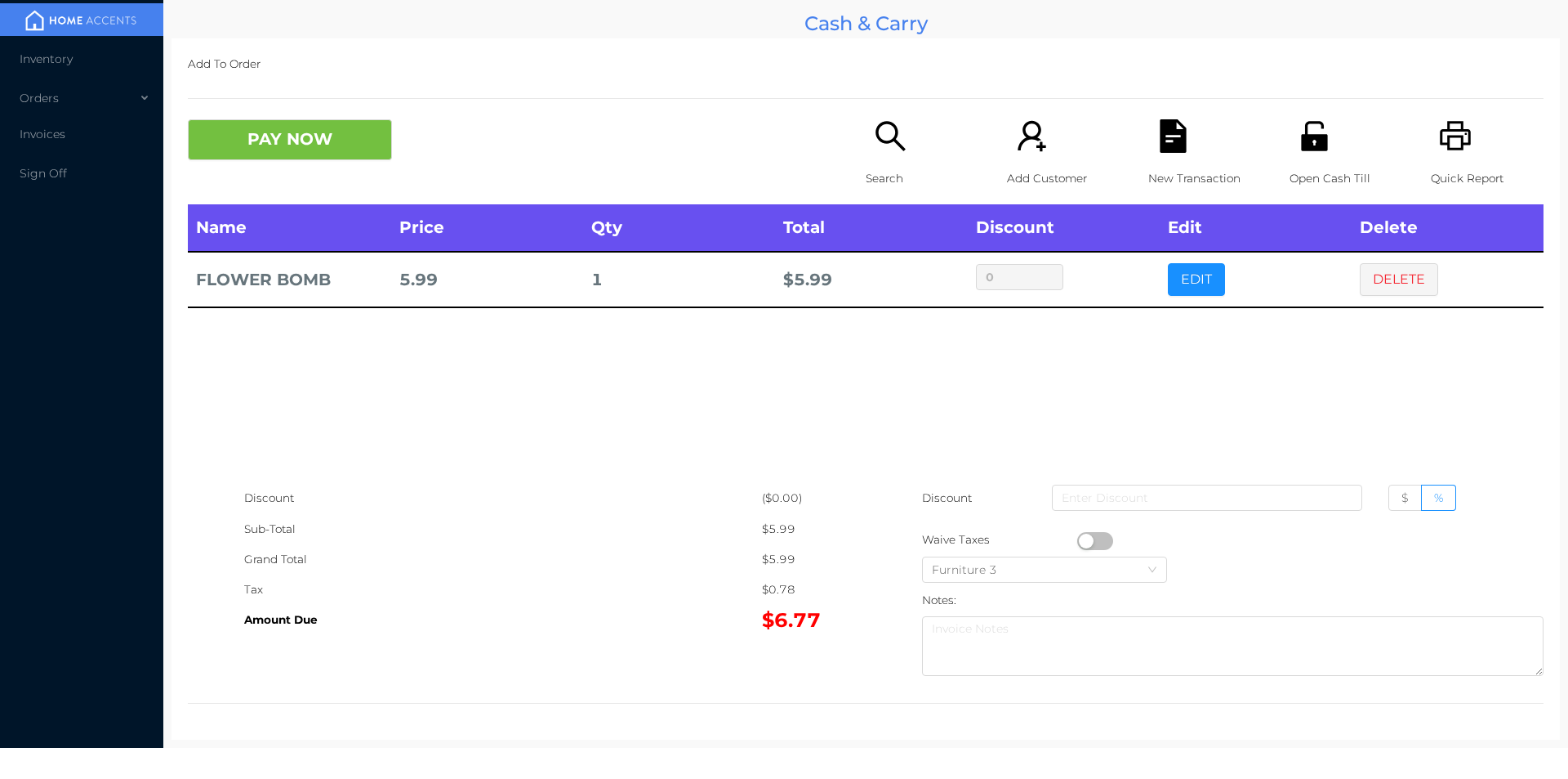
click at [919, 141] on div "Search" at bounding box center [922, 162] width 113 height 85
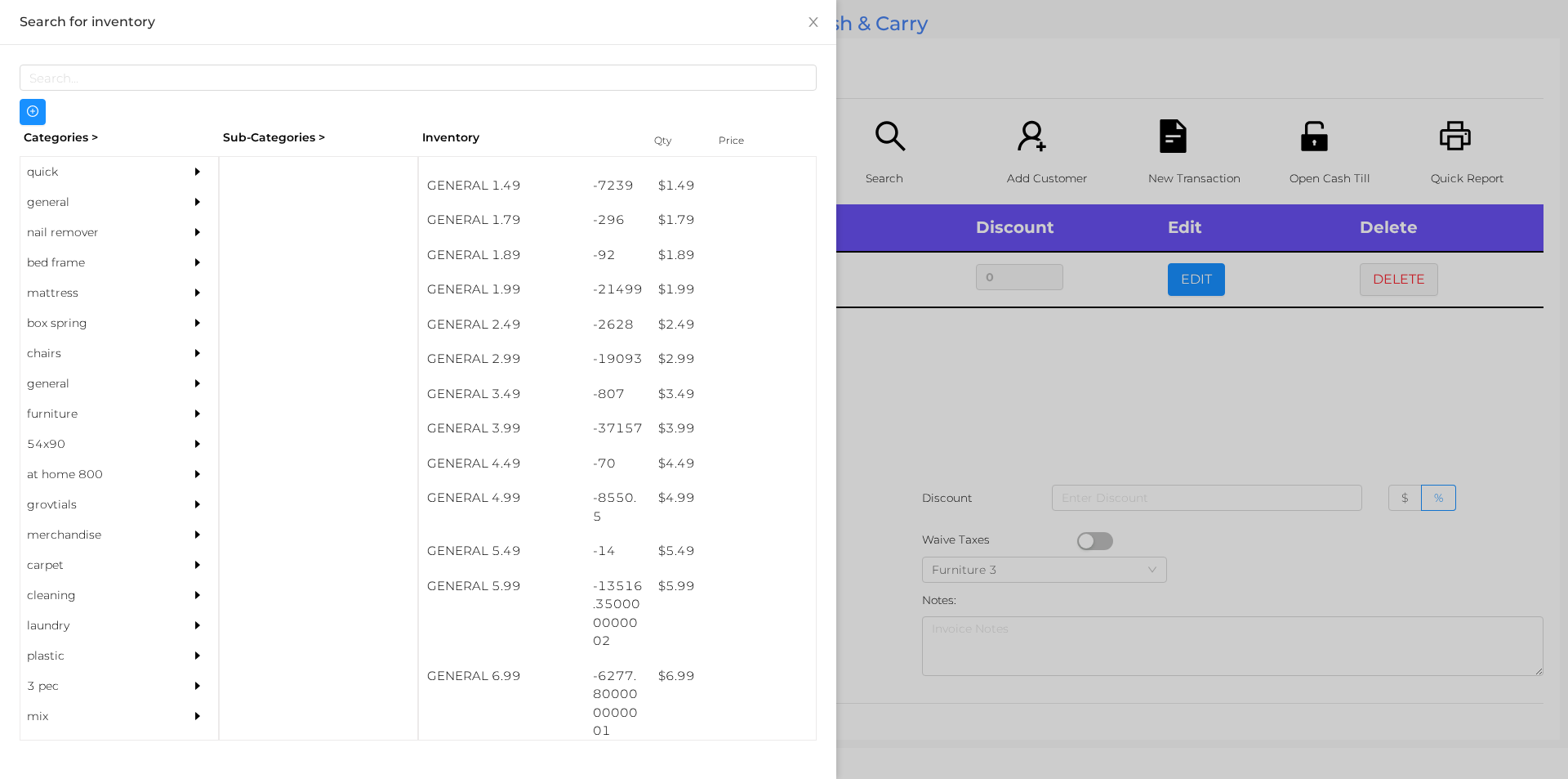
scroll to position [263, 0]
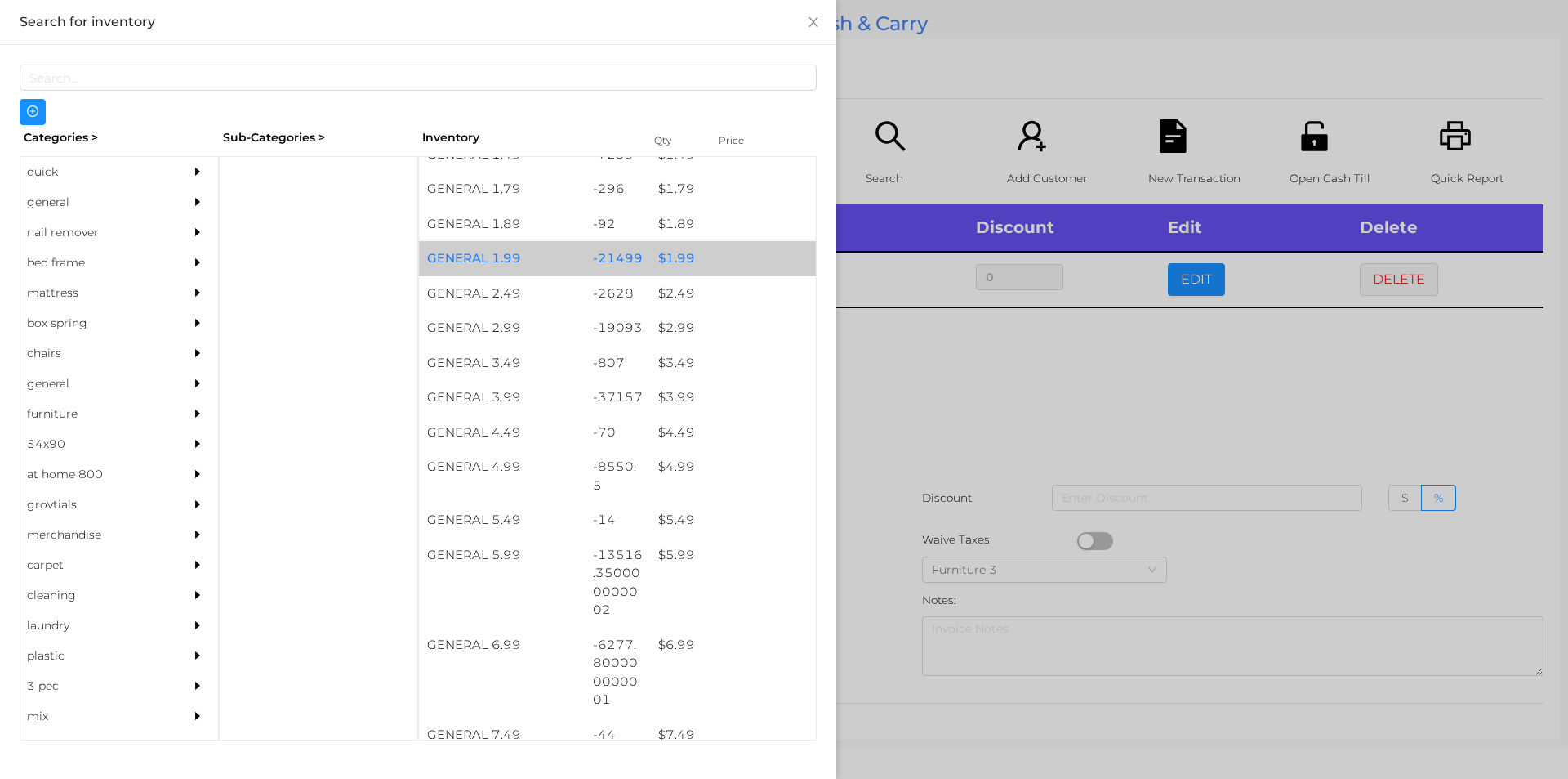
click at [684, 267] on div "$ 1.99" at bounding box center [733, 258] width 166 height 35
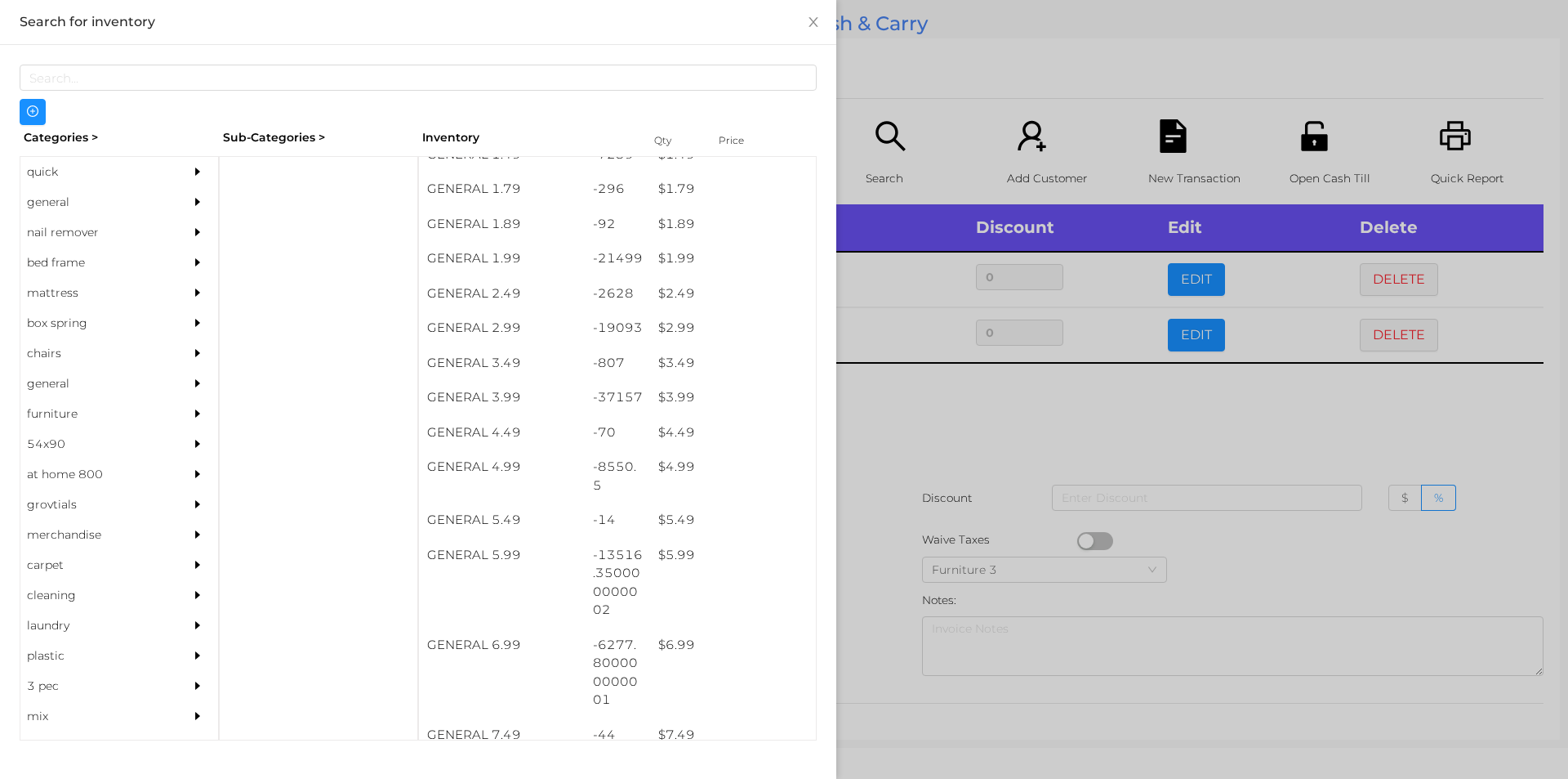
click at [863, 502] on div at bounding box center [784, 390] width 1568 height 779
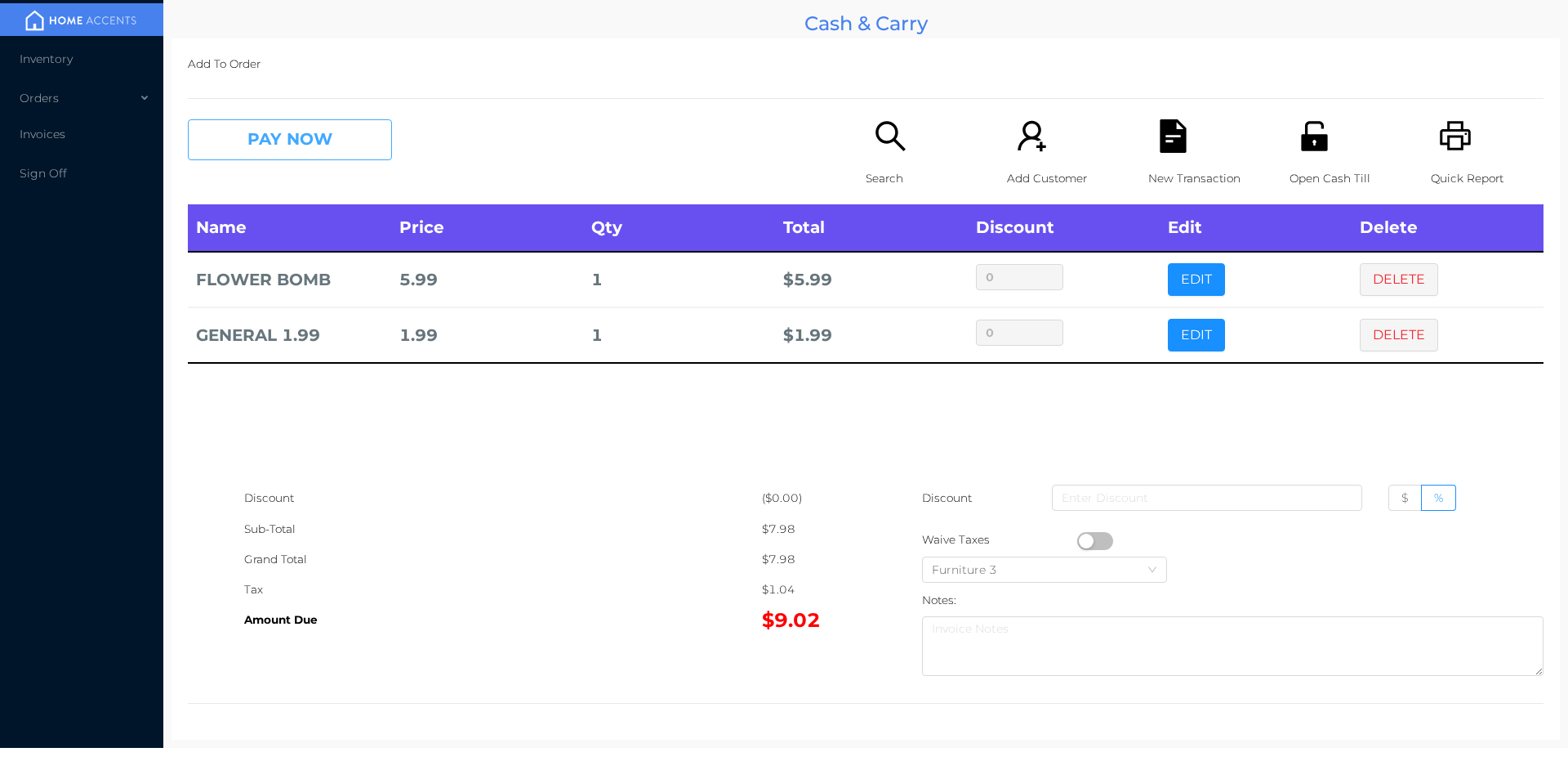
click at [239, 128] on button "PAY NOW" at bounding box center [290, 139] width 204 height 41
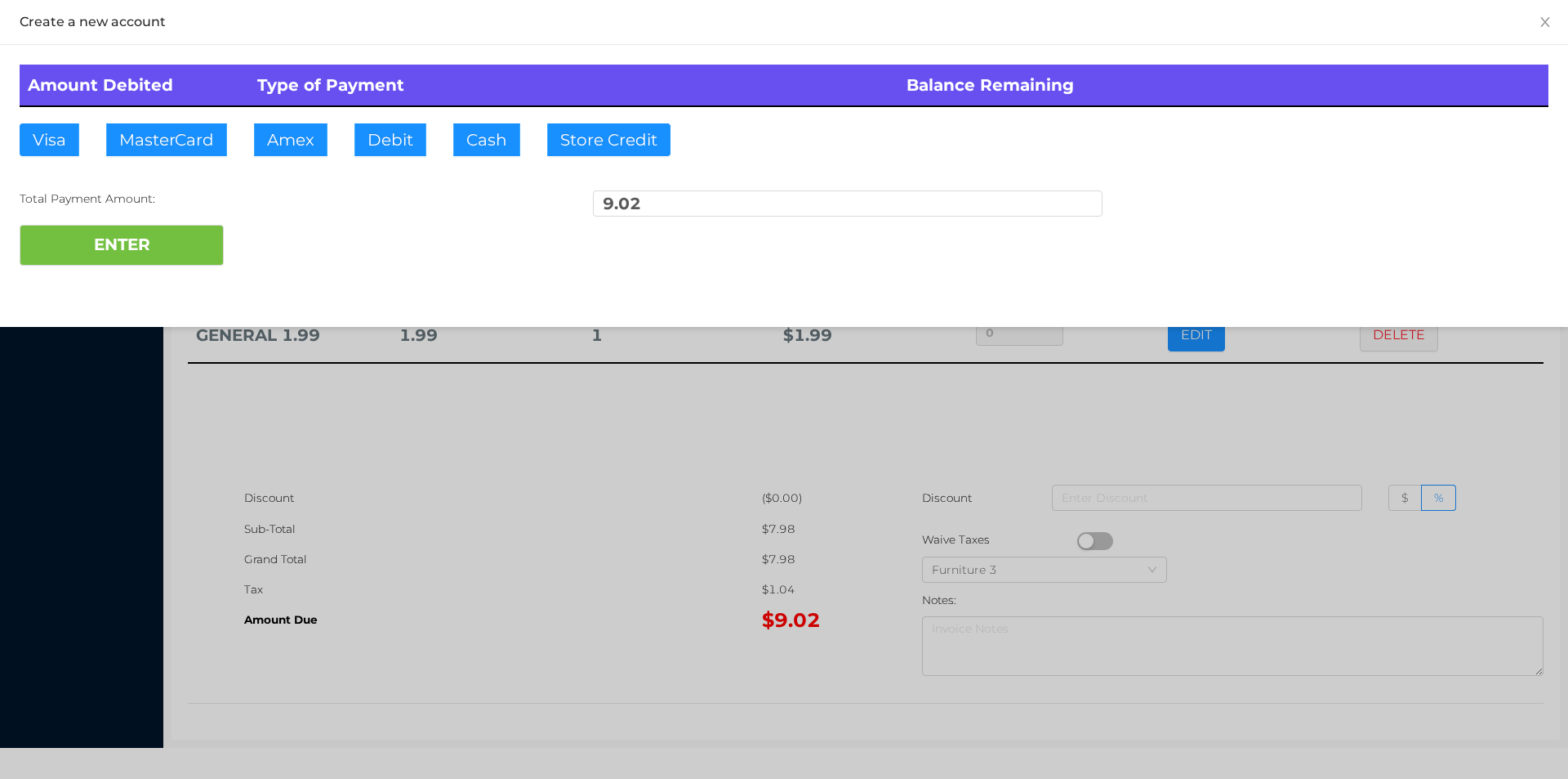
click at [1054, 448] on div at bounding box center [784, 390] width 1568 height 779
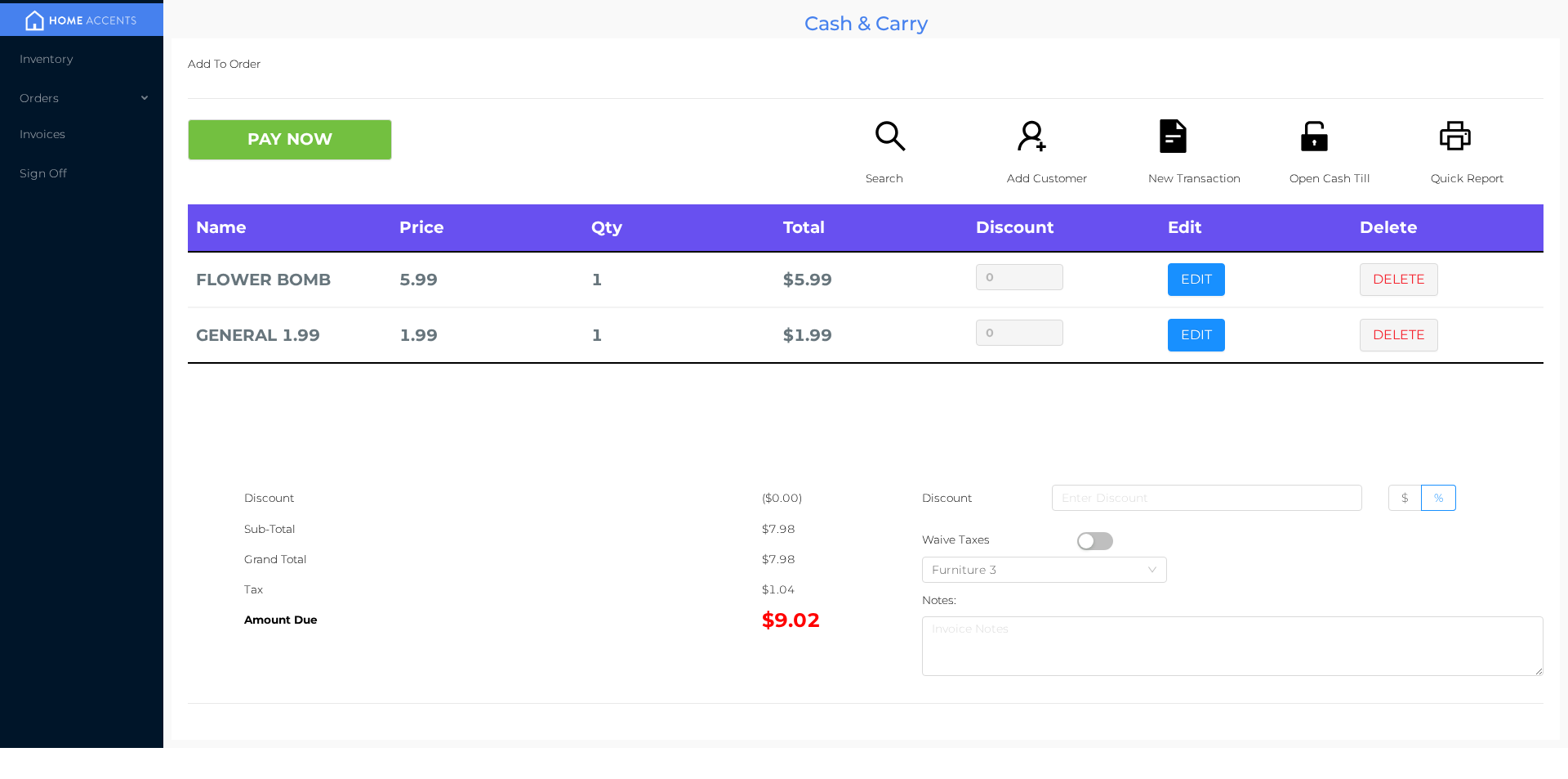
click at [1171, 148] on icon "icon: file-text" at bounding box center [1172, 136] width 26 height 33
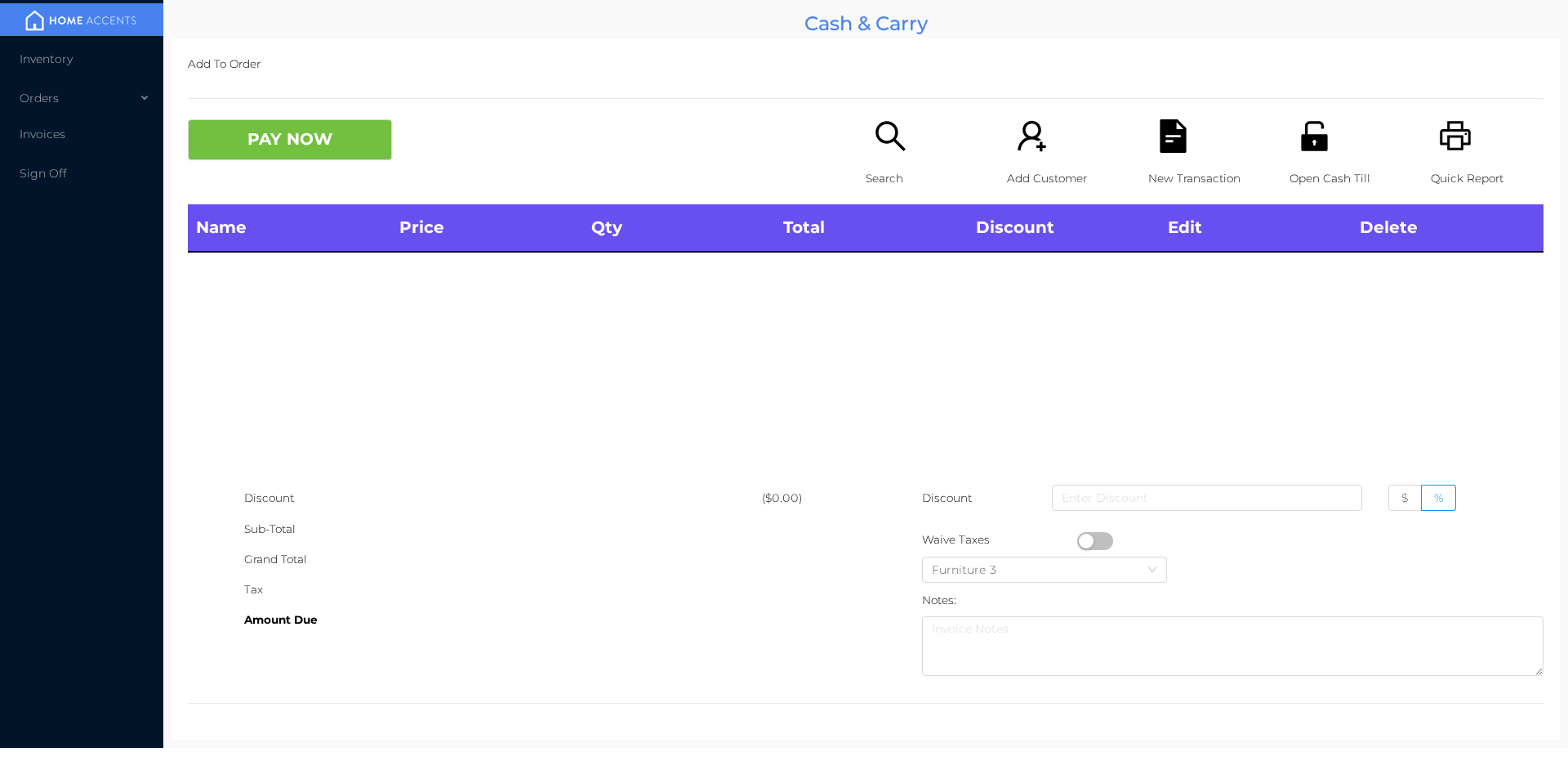
click at [1318, 145] on icon "icon: unlock" at bounding box center [1314, 136] width 33 height 33
click at [1298, 139] on icon "icon: unlock" at bounding box center [1314, 136] width 33 height 33
click at [1302, 149] on icon "icon: unlock" at bounding box center [1314, 136] width 26 height 30
click at [1307, 122] on icon "icon: unlock" at bounding box center [1314, 136] width 26 height 30
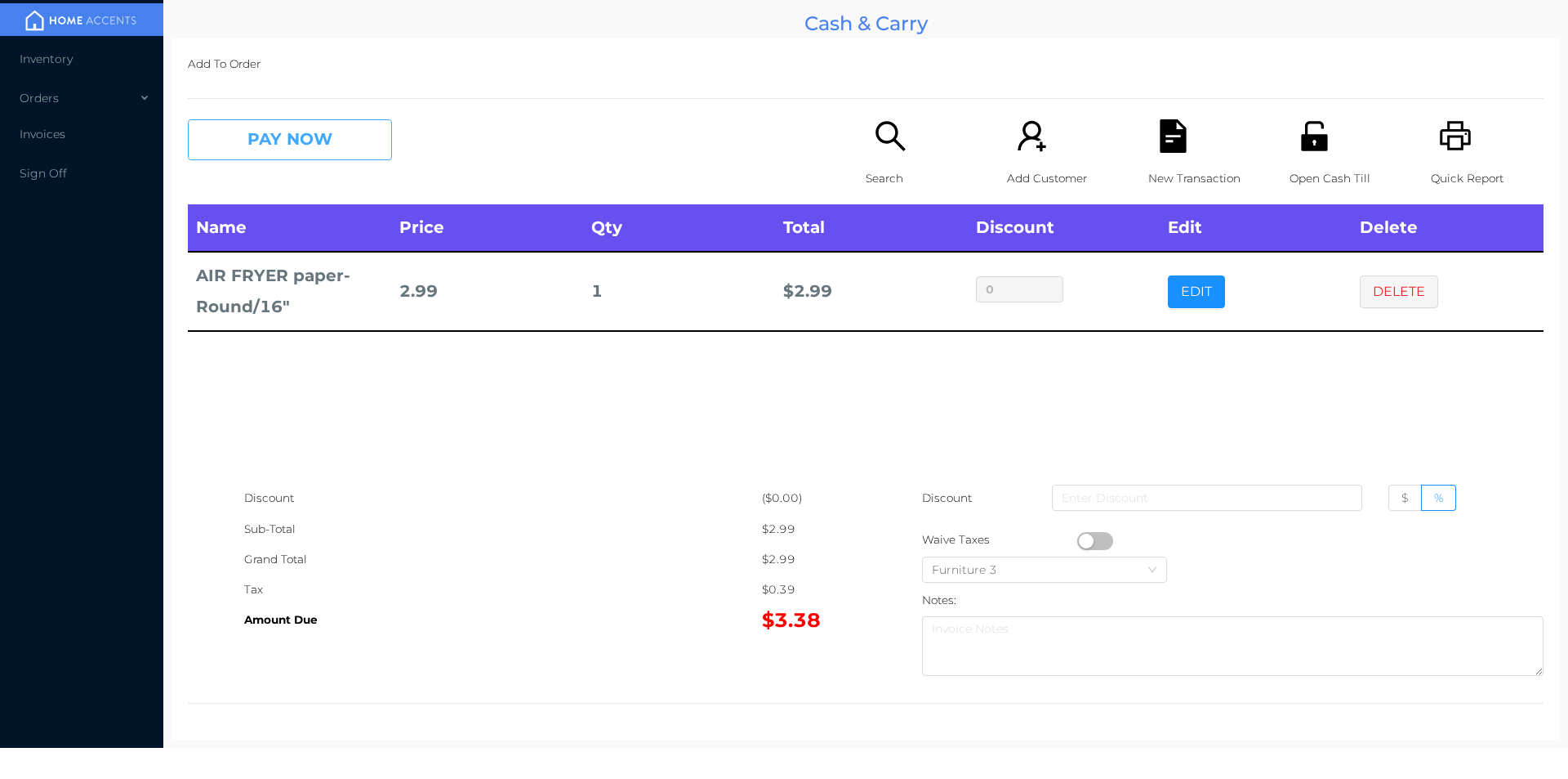
click at [313, 120] on button "PAY NOW" at bounding box center [290, 139] width 204 height 41
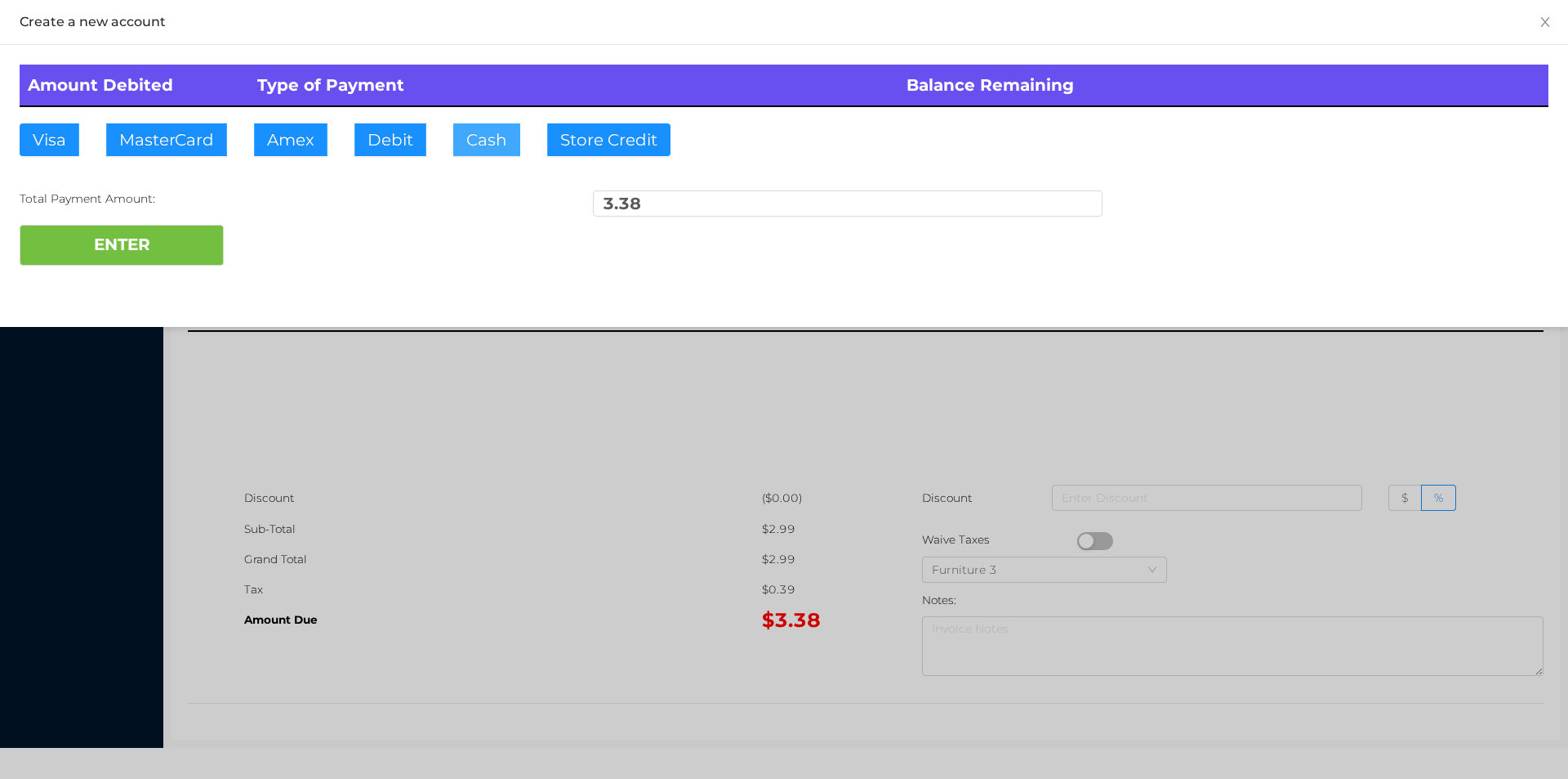
click at [498, 140] on button "Cash" at bounding box center [487, 140] width 67 height 33
type input "20"
click at [98, 258] on button "ENTER" at bounding box center [122, 245] width 204 height 41
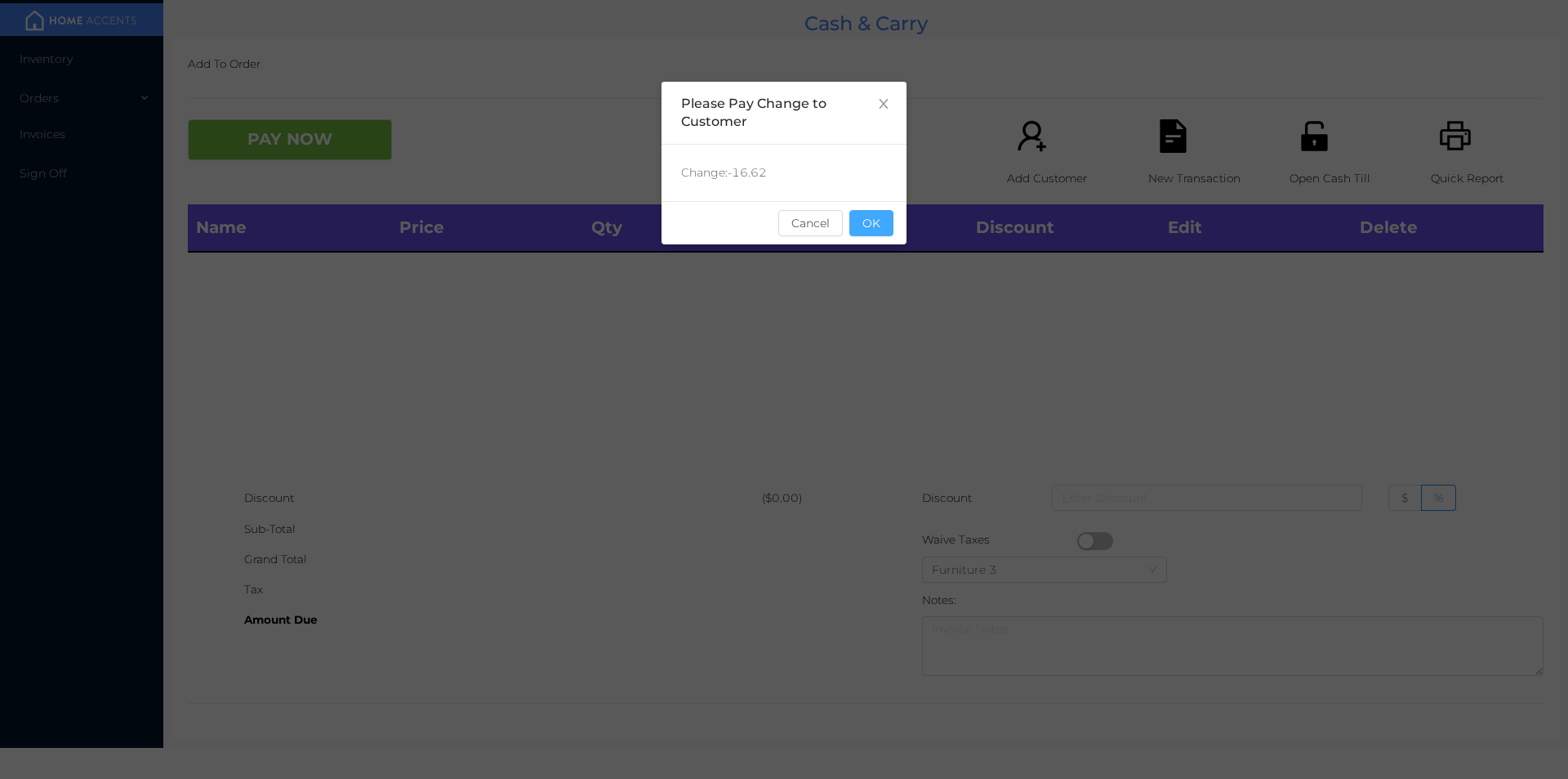
click at [874, 225] on button "OK" at bounding box center [872, 222] width 44 height 26
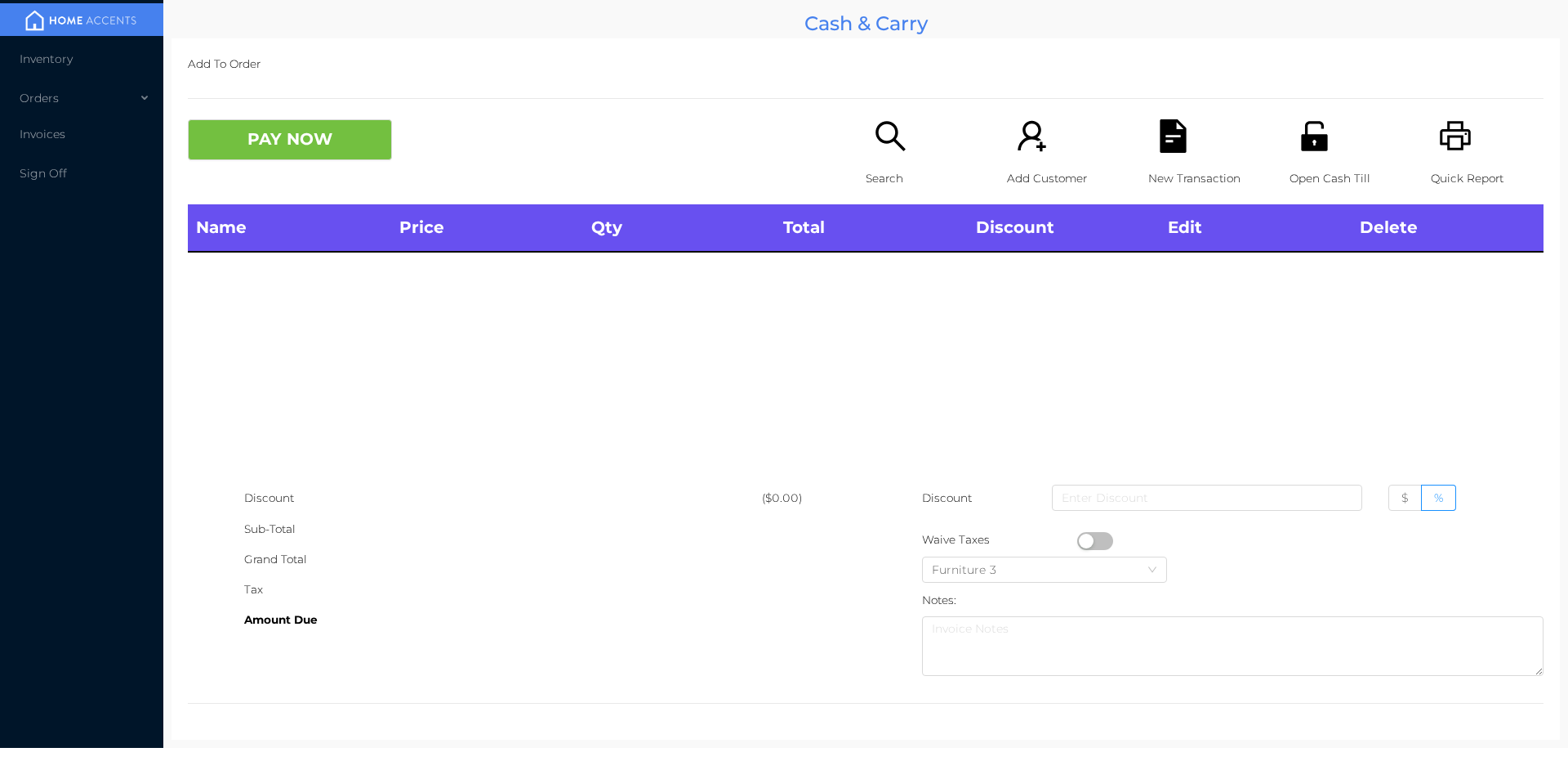
click at [803, 155] on div "PAY NOW" at bounding box center [527, 139] width 678 height 41
click at [866, 177] on p "Search" at bounding box center [922, 178] width 113 height 30
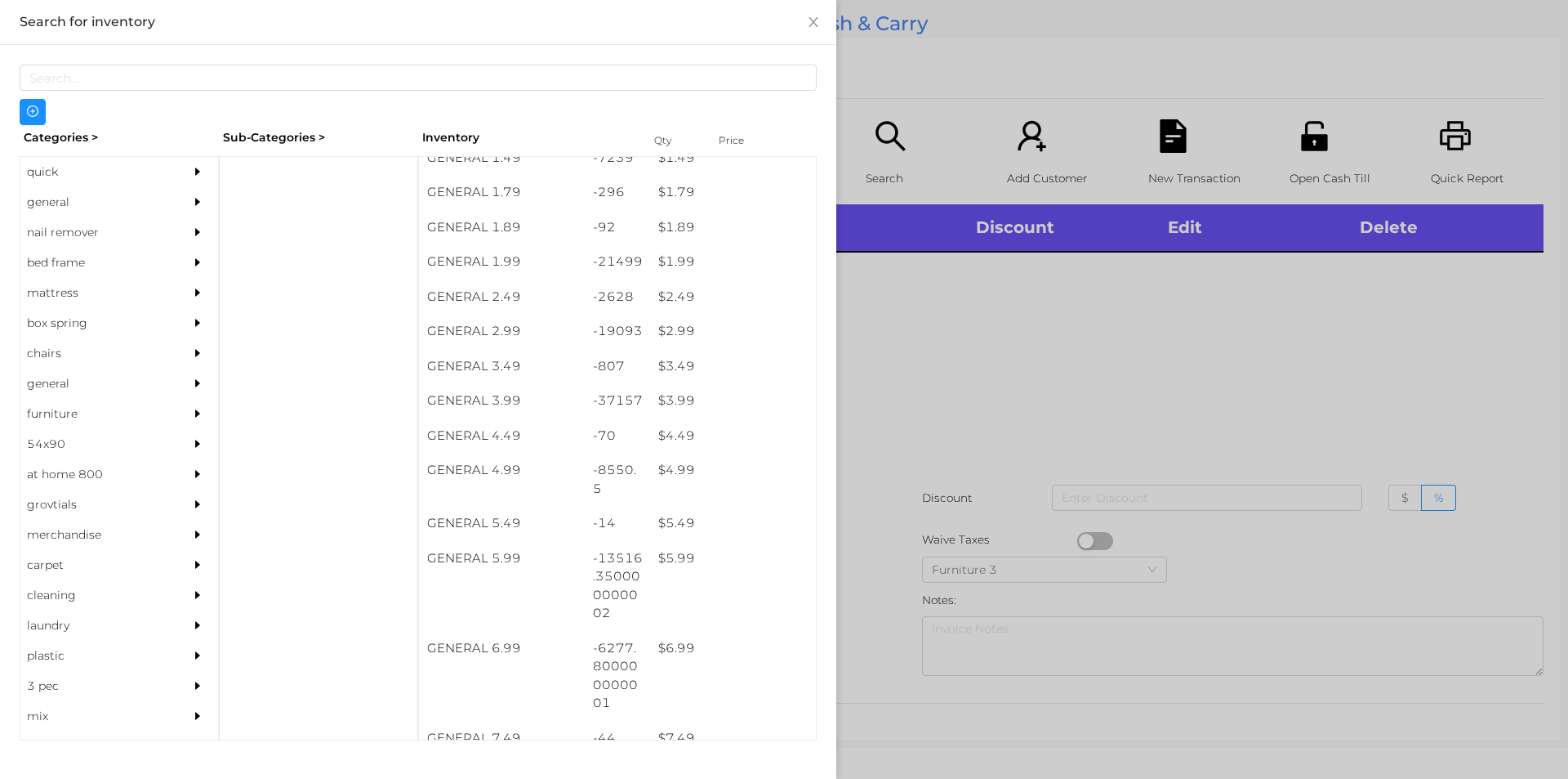
scroll to position [356, 0]
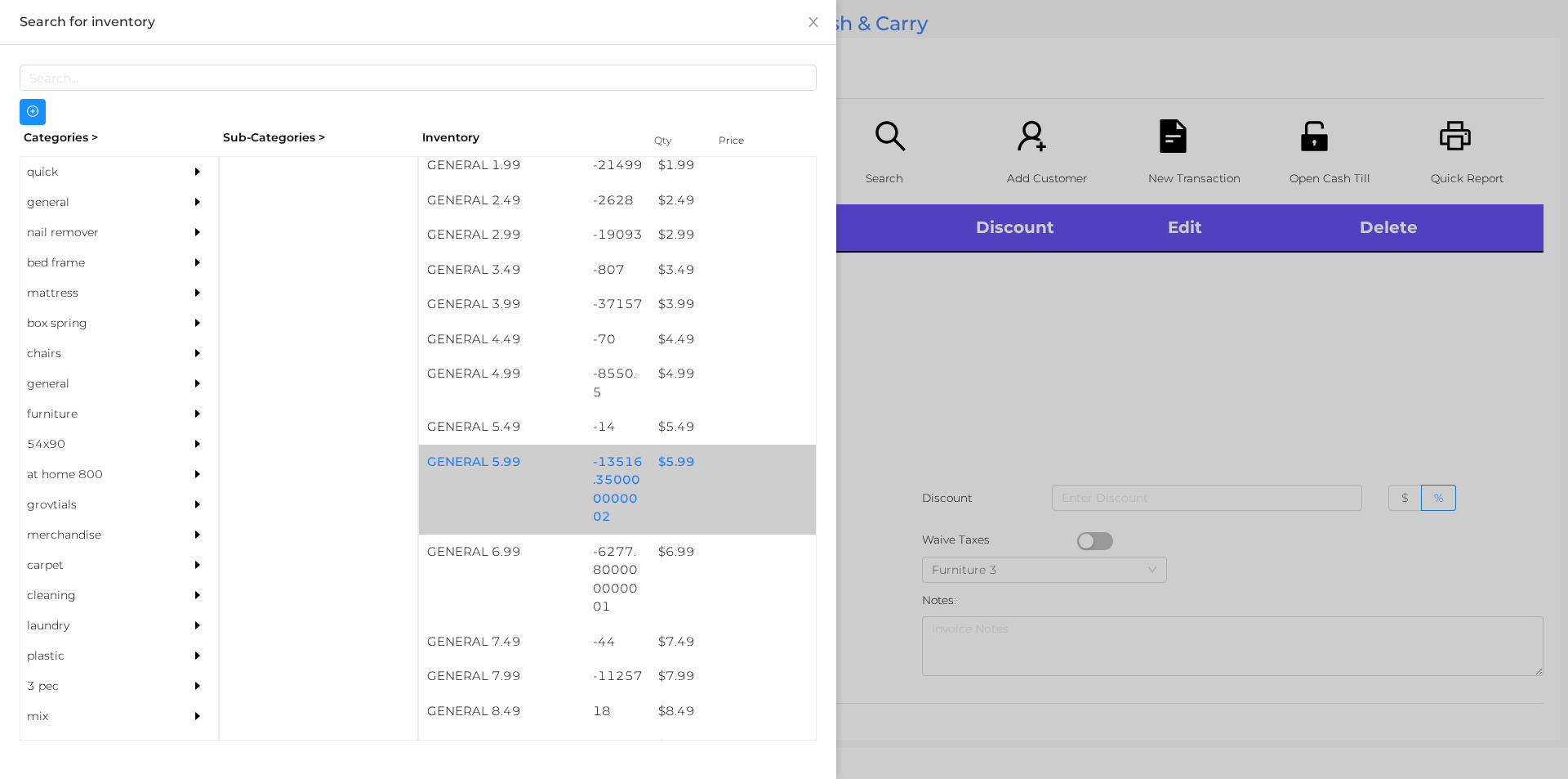
click at [691, 458] on div "$ 5.99" at bounding box center [733, 462] width 166 height 35
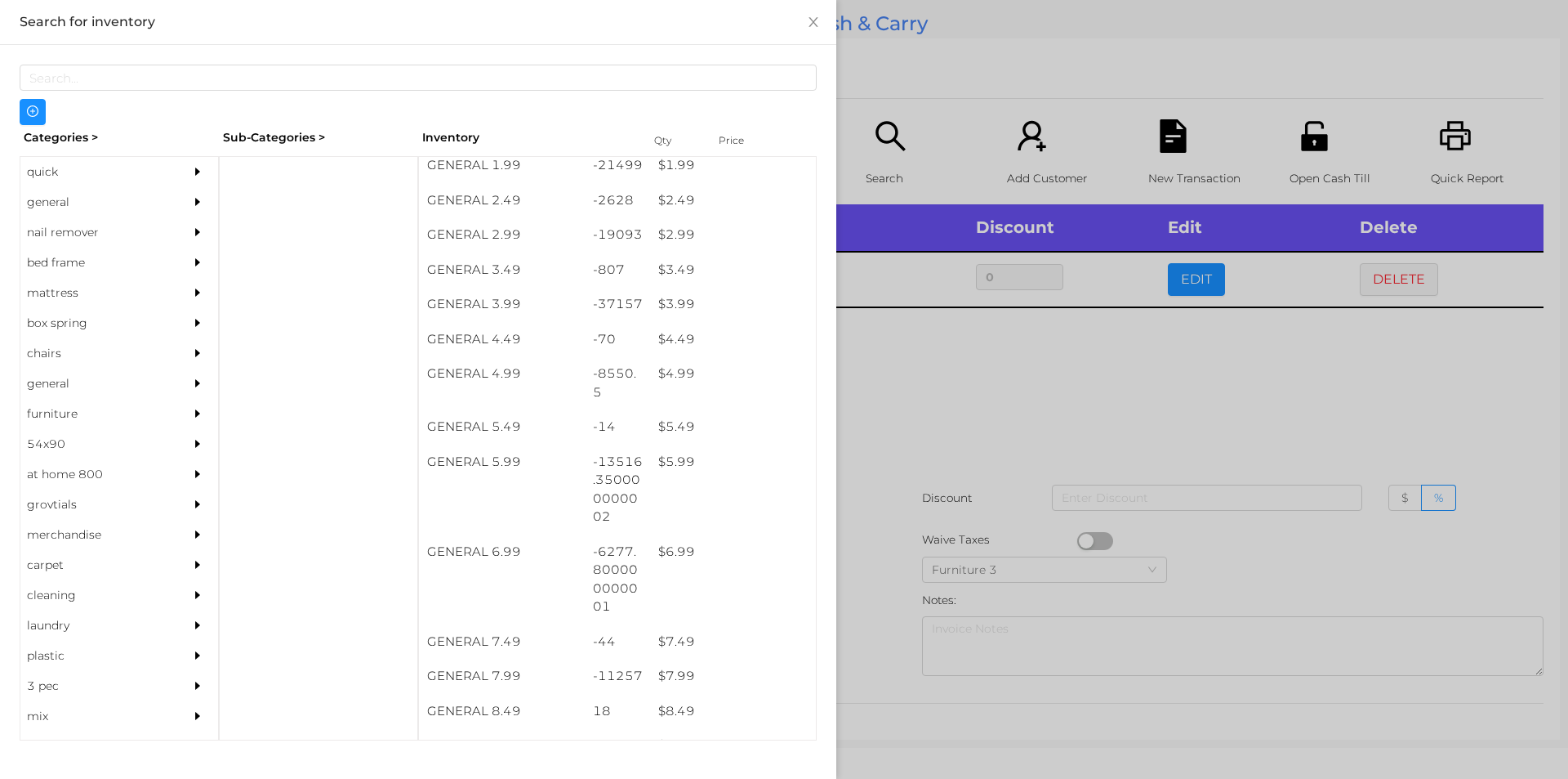
click at [896, 436] on div at bounding box center [784, 390] width 1568 height 779
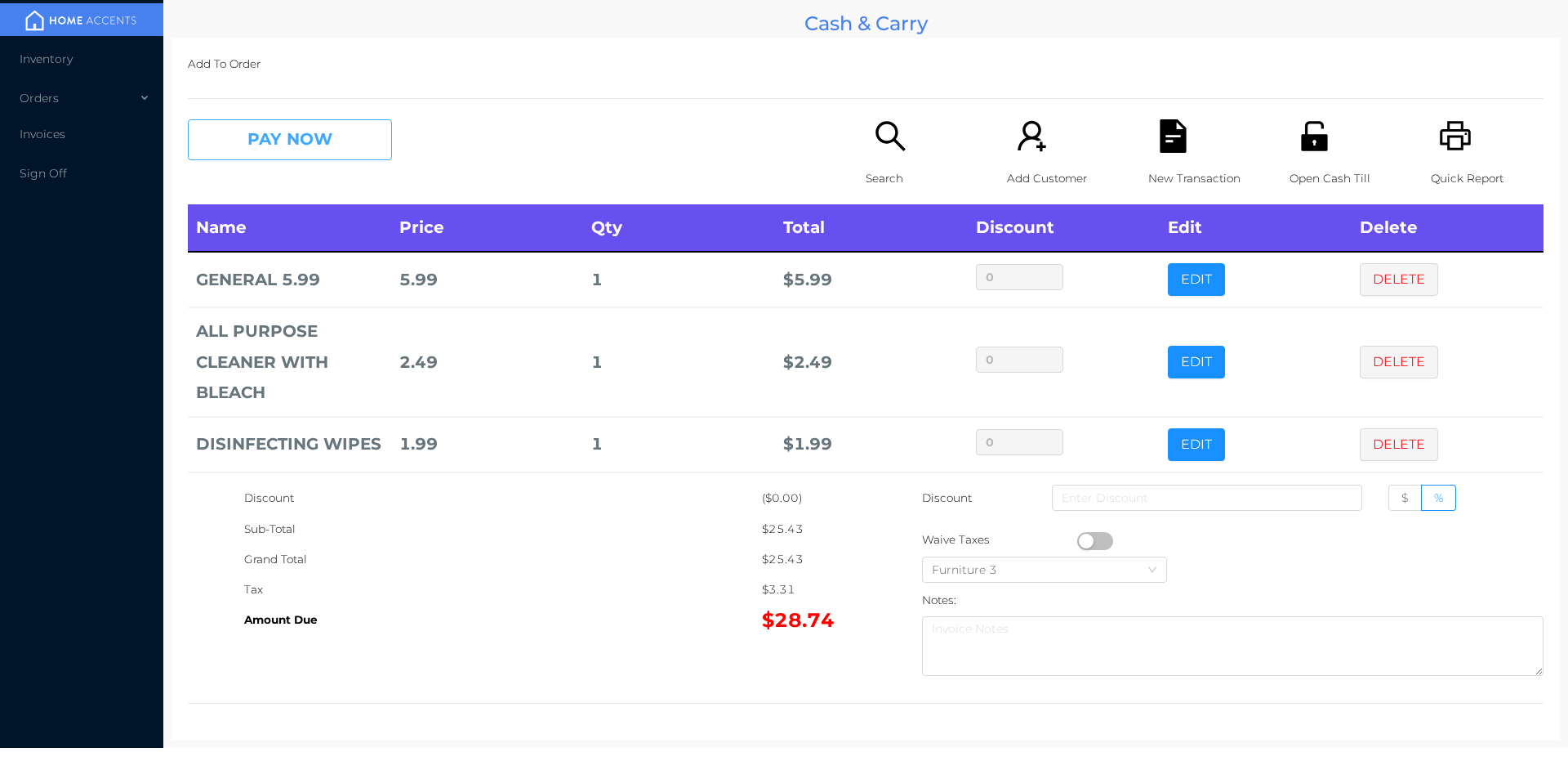
click at [278, 133] on button "PAY NOW" at bounding box center [290, 139] width 204 height 41
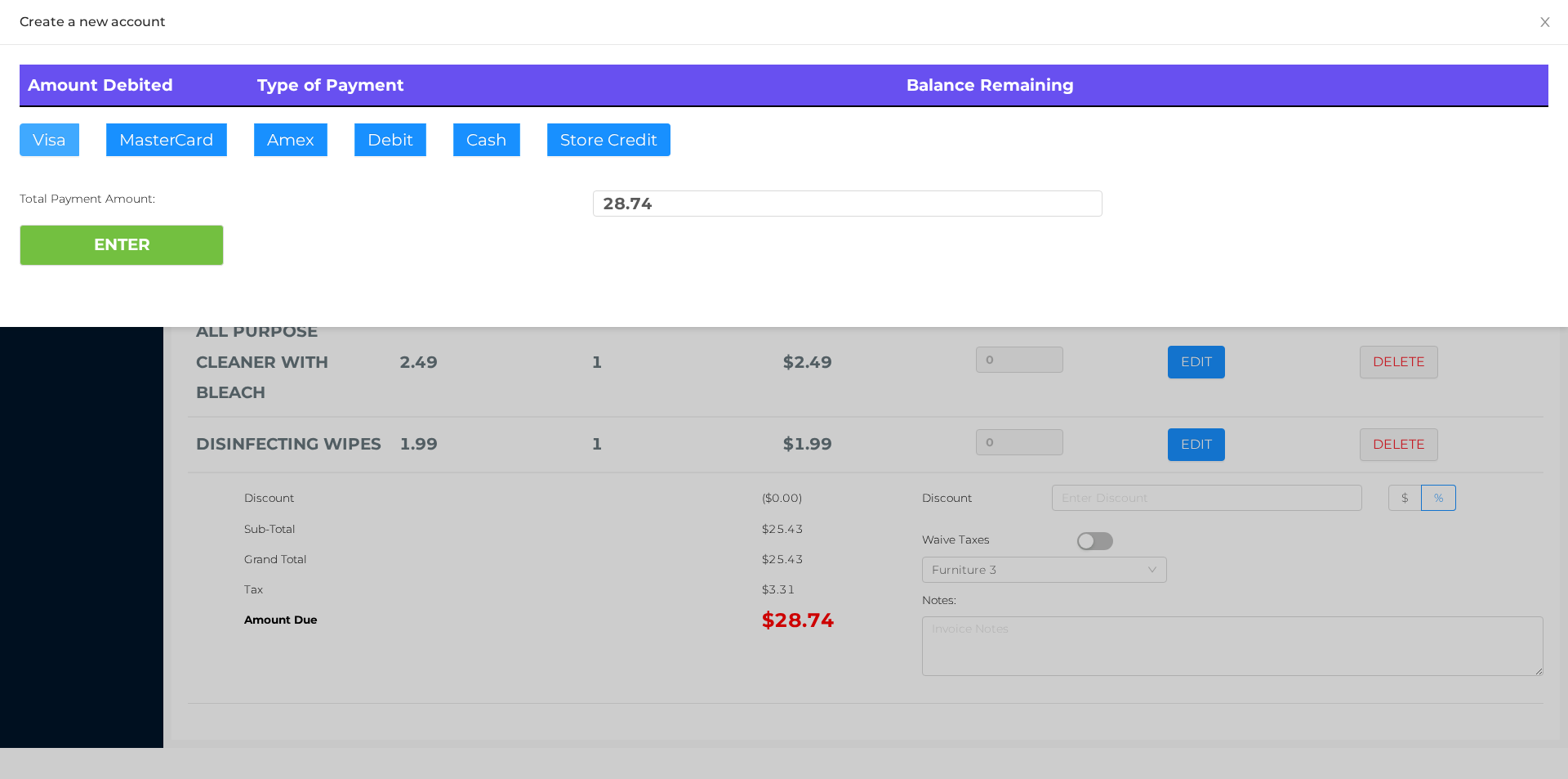
click at [51, 136] on button "Visa" at bounding box center [50, 140] width 60 height 33
click at [68, 235] on button "ENTER" at bounding box center [122, 245] width 204 height 41
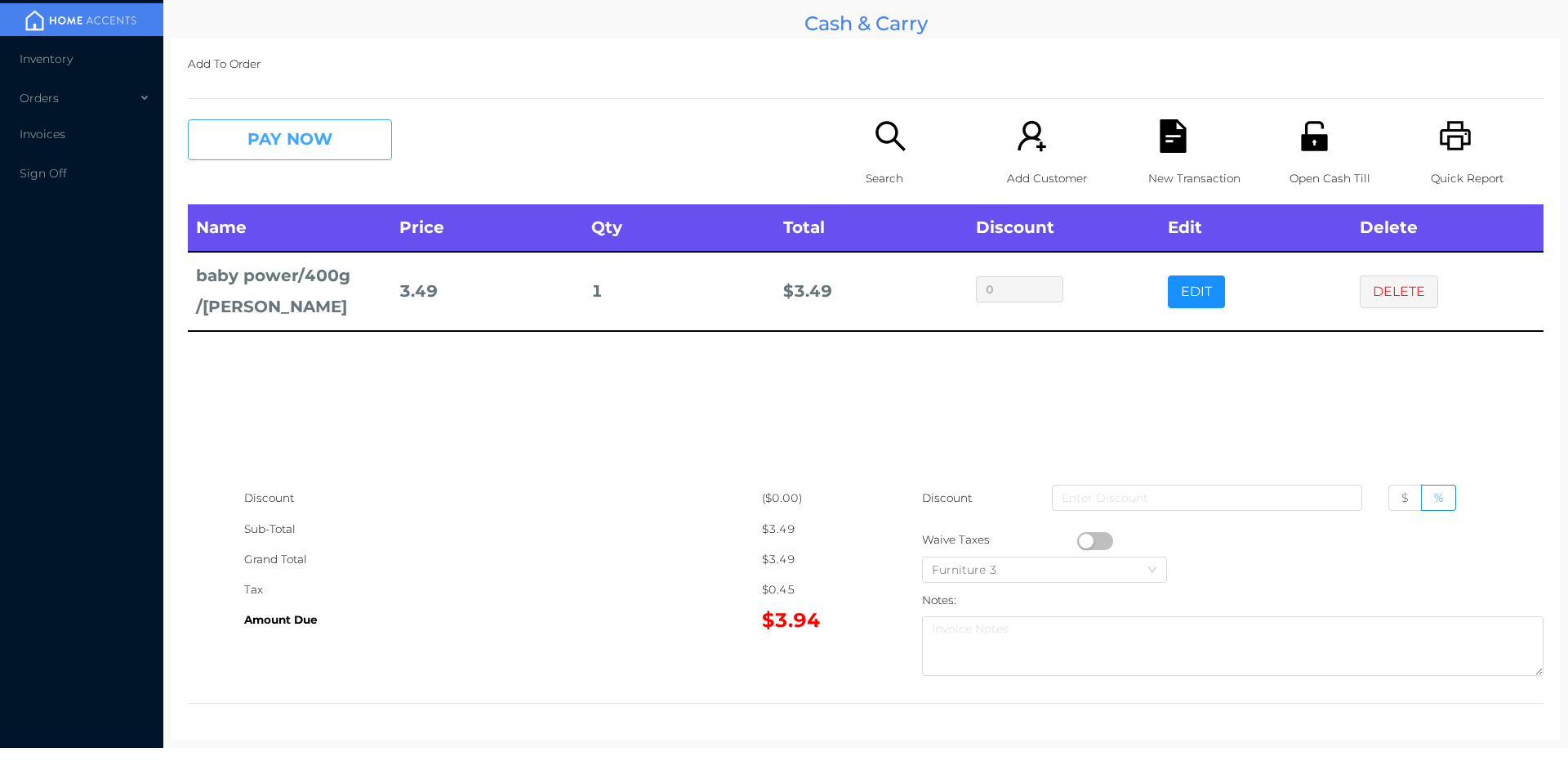
click at [320, 145] on button "PAY NOW" at bounding box center [290, 139] width 204 height 41
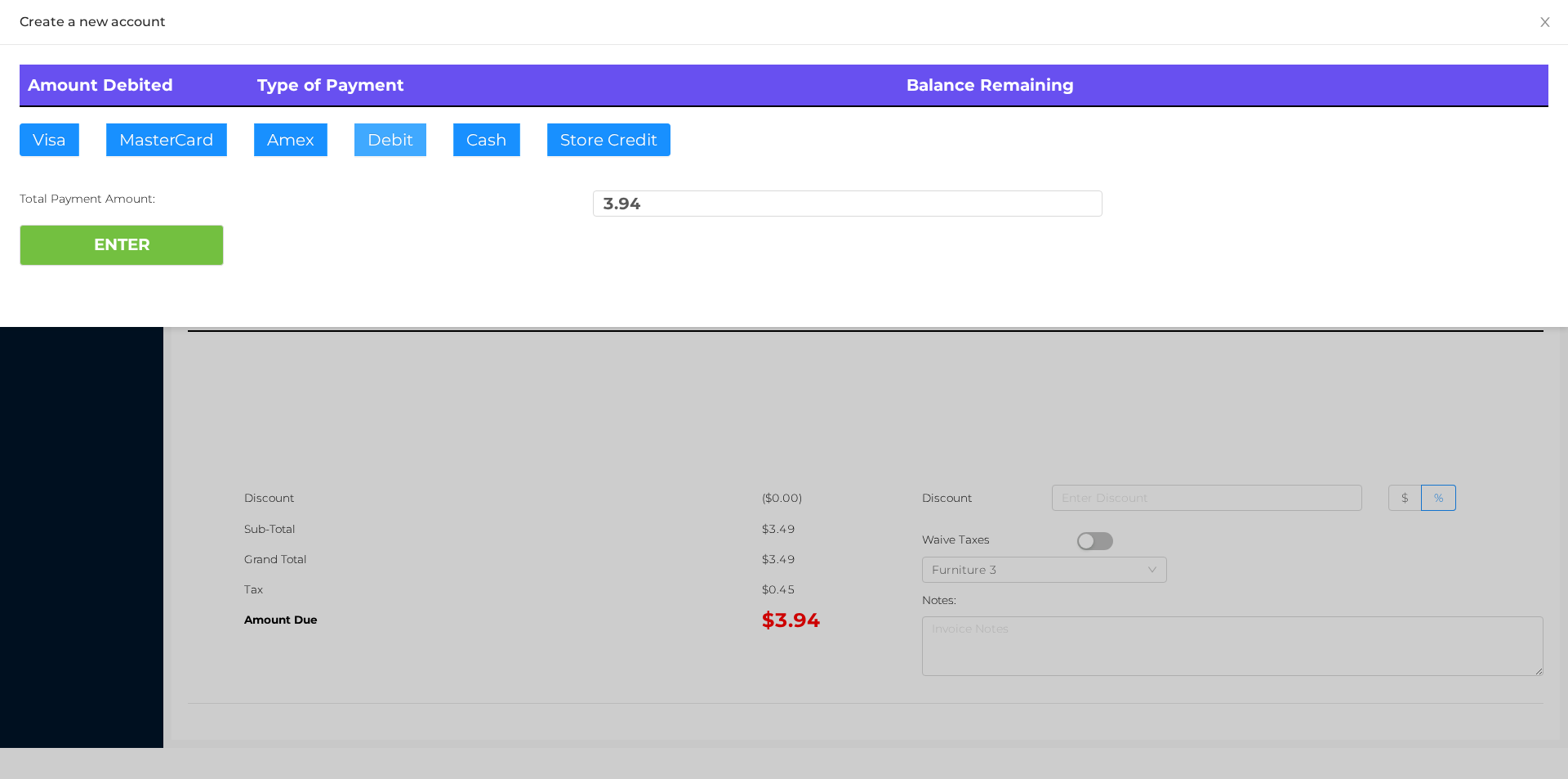
click at [397, 145] on button "Debit" at bounding box center [390, 140] width 72 height 33
click at [151, 252] on button "ENTER" at bounding box center [122, 245] width 204 height 41
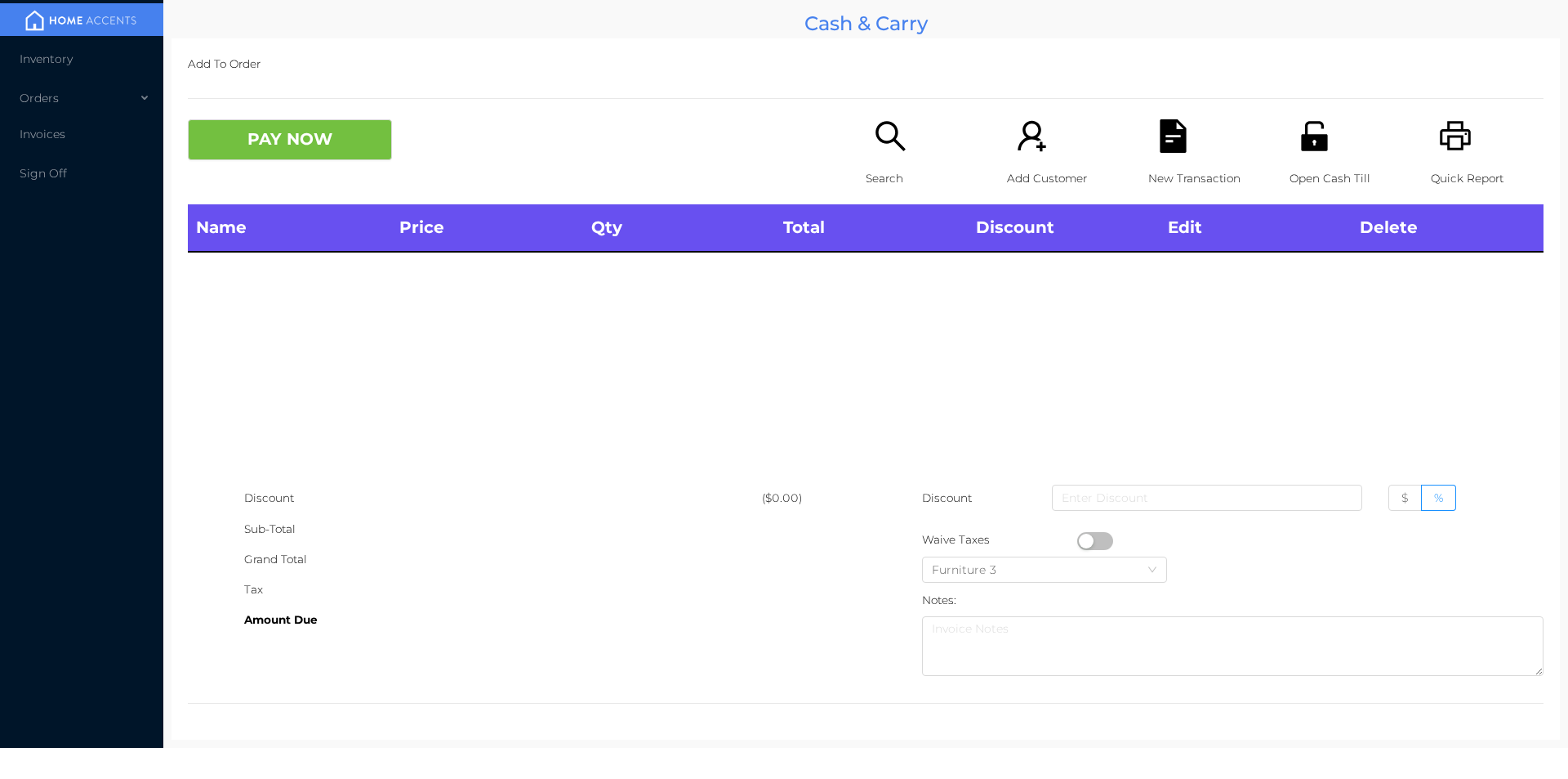
click at [1290, 156] on div "Open Cash Till" at bounding box center [1346, 162] width 113 height 85
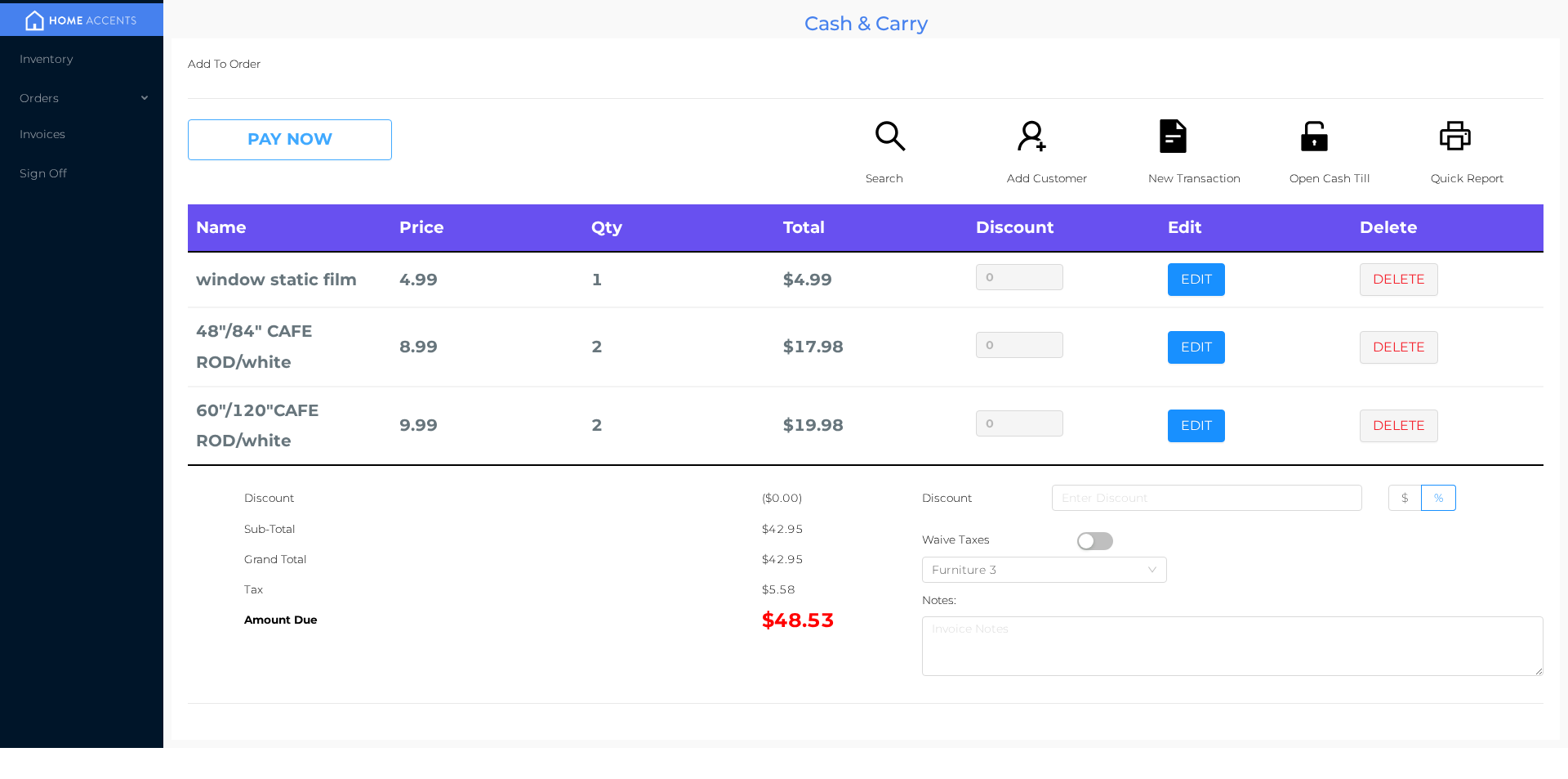
click at [277, 145] on button "PAY NOW" at bounding box center [290, 139] width 204 height 41
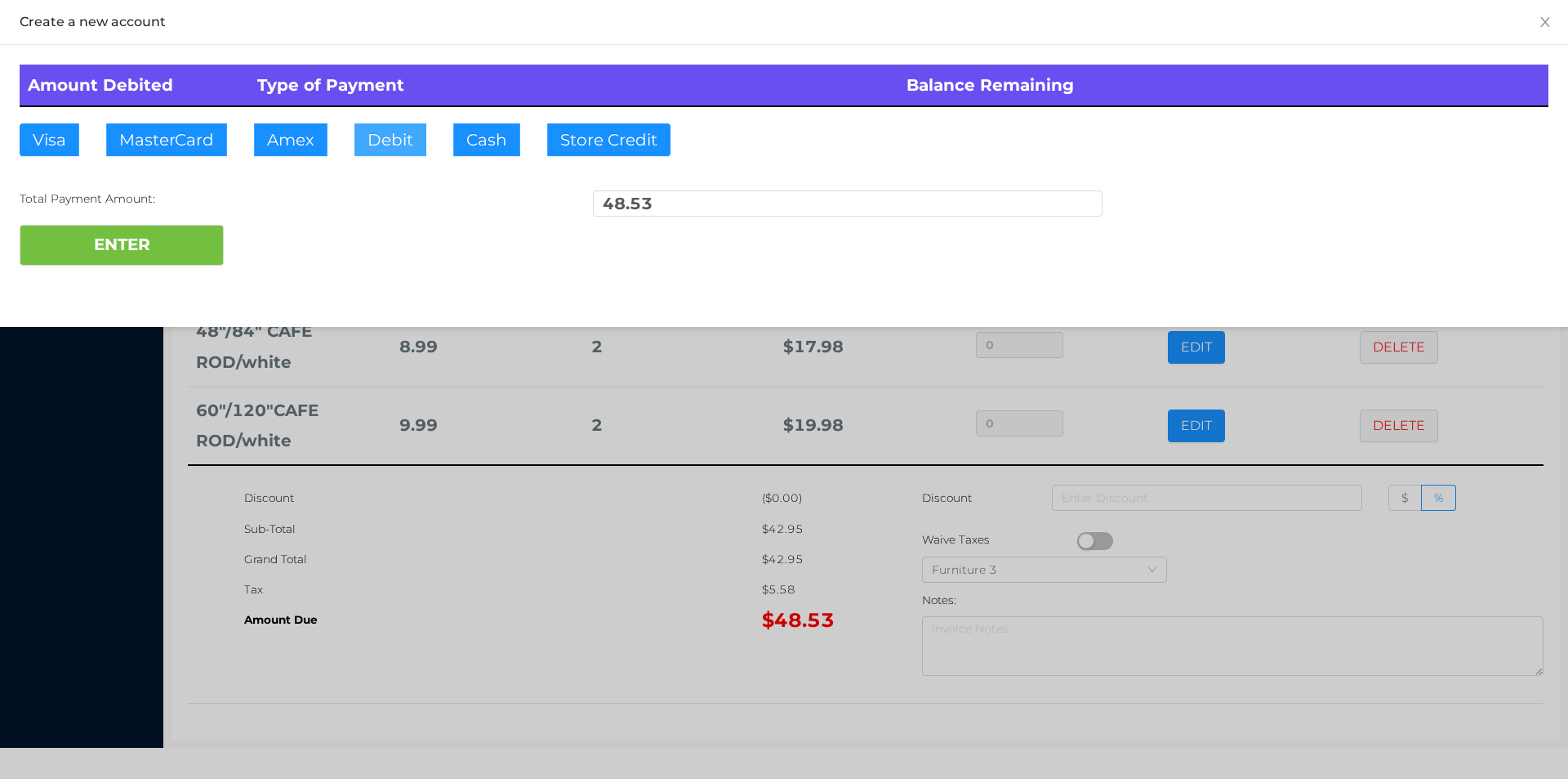
click at [385, 133] on button "Debit" at bounding box center [390, 140] width 72 height 33
click at [181, 230] on button "ENTER" at bounding box center [122, 245] width 204 height 41
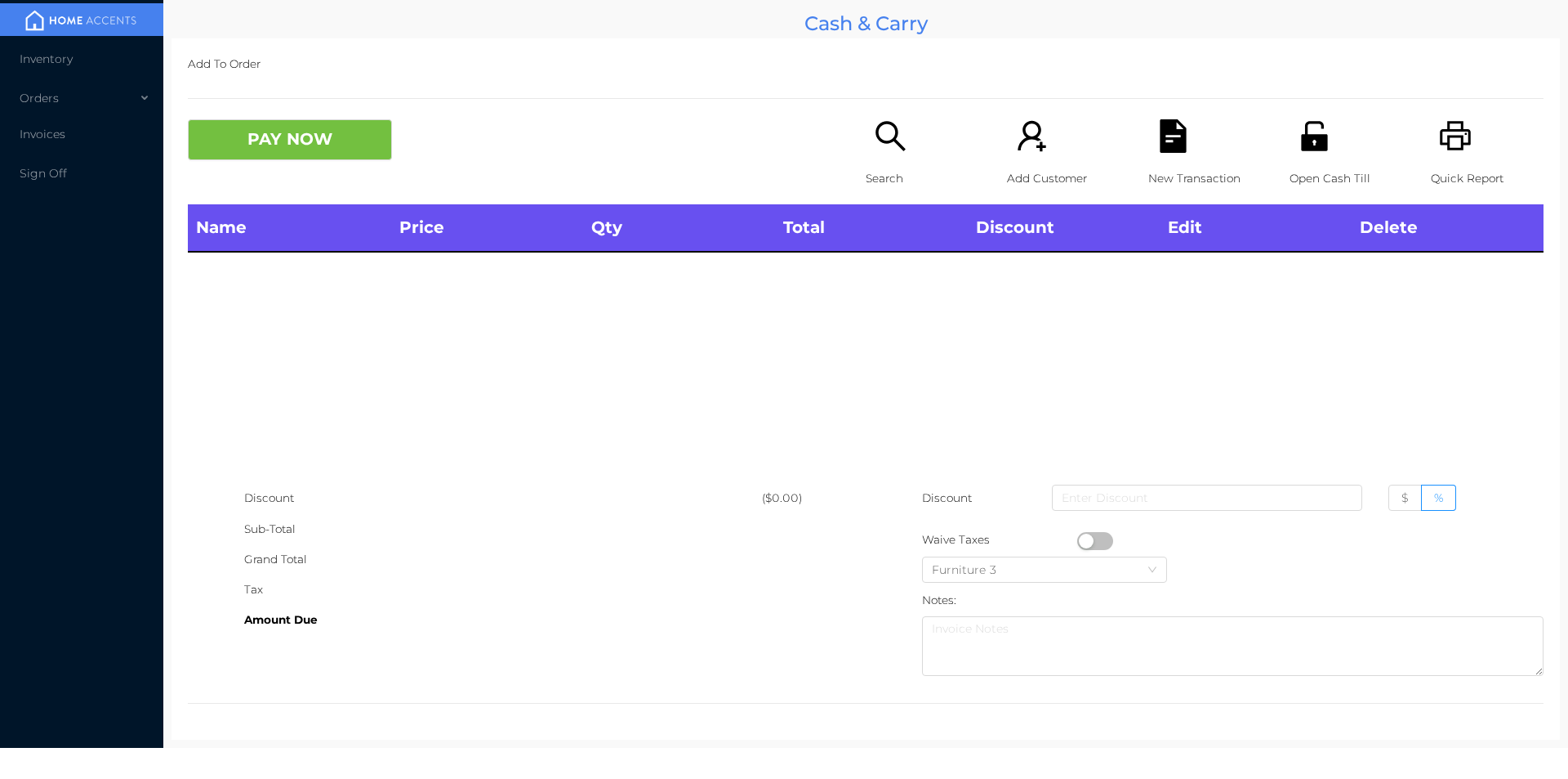
click at [875, 135] on icon "icon: search" at bounding box center [891, 136] width 33 height 33
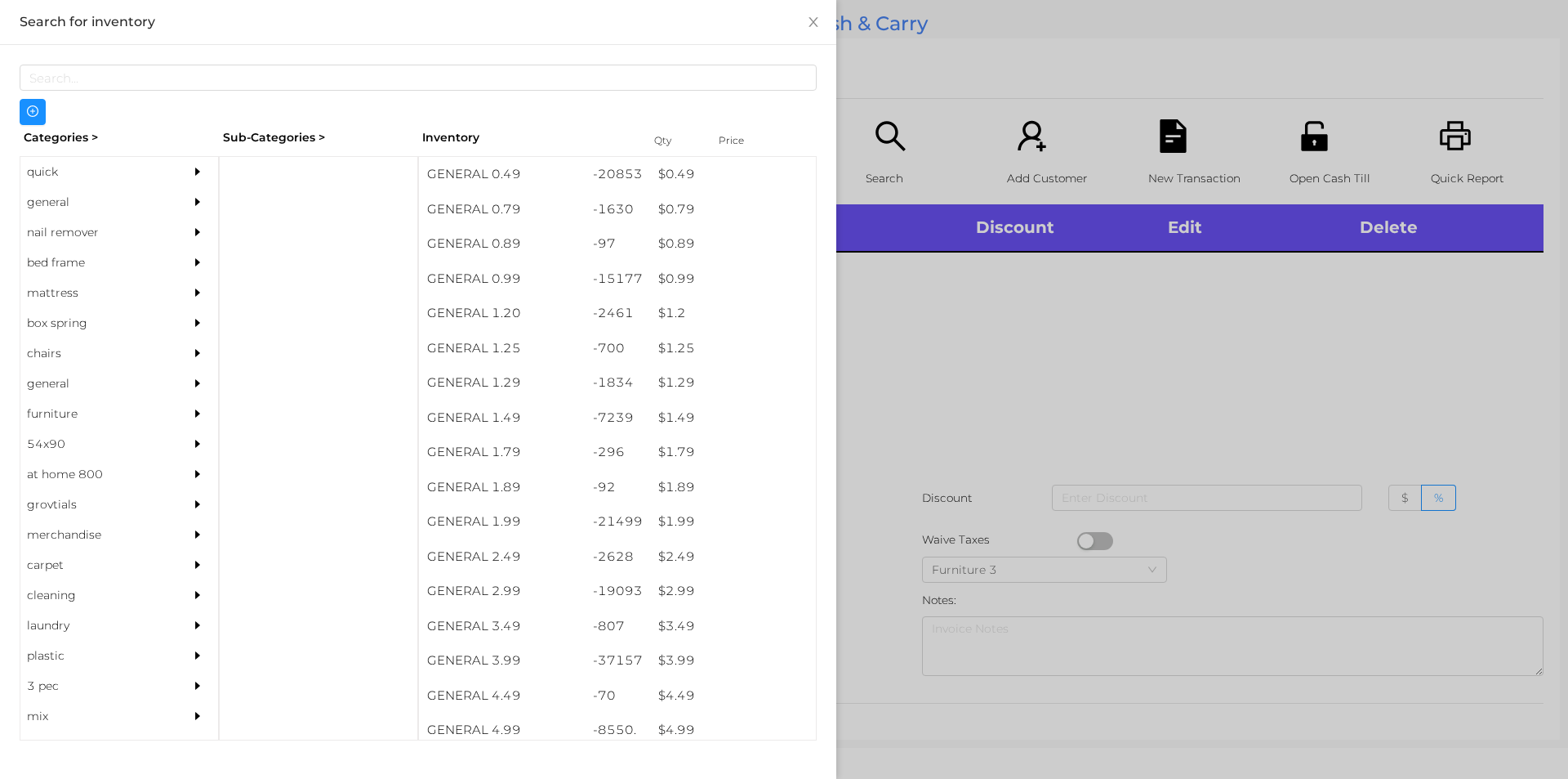
click at [85, 163] on div "quick" at bounding box center [95, 172] width 149 height 30
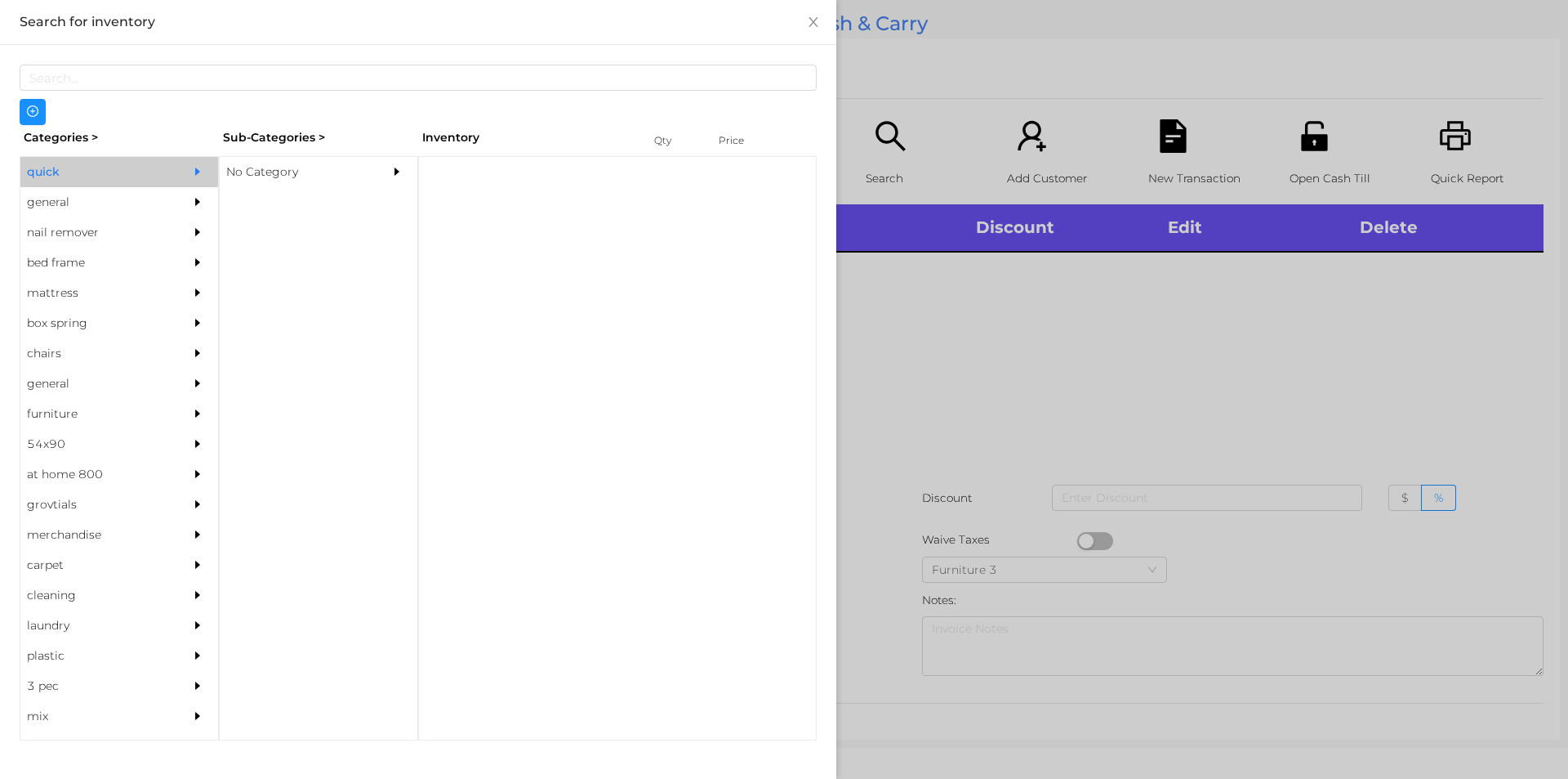
click at [280, 183] on div "No Category" at bounding box center [294, 172] width 149 height 30
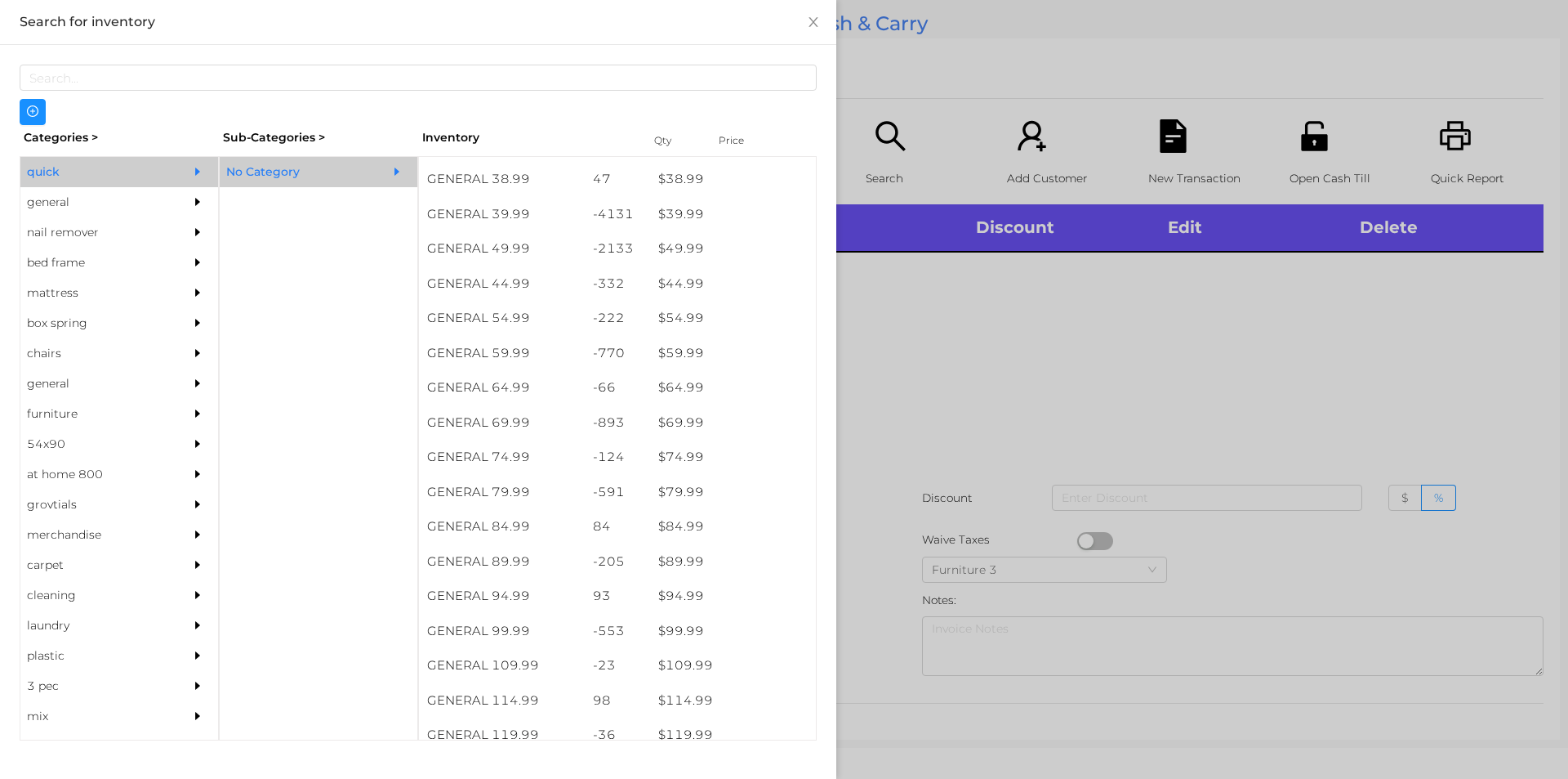
scroll to position [897, 0]
click at [1263, 390] on div at bounding box center [784, 390] width 1568 height 779
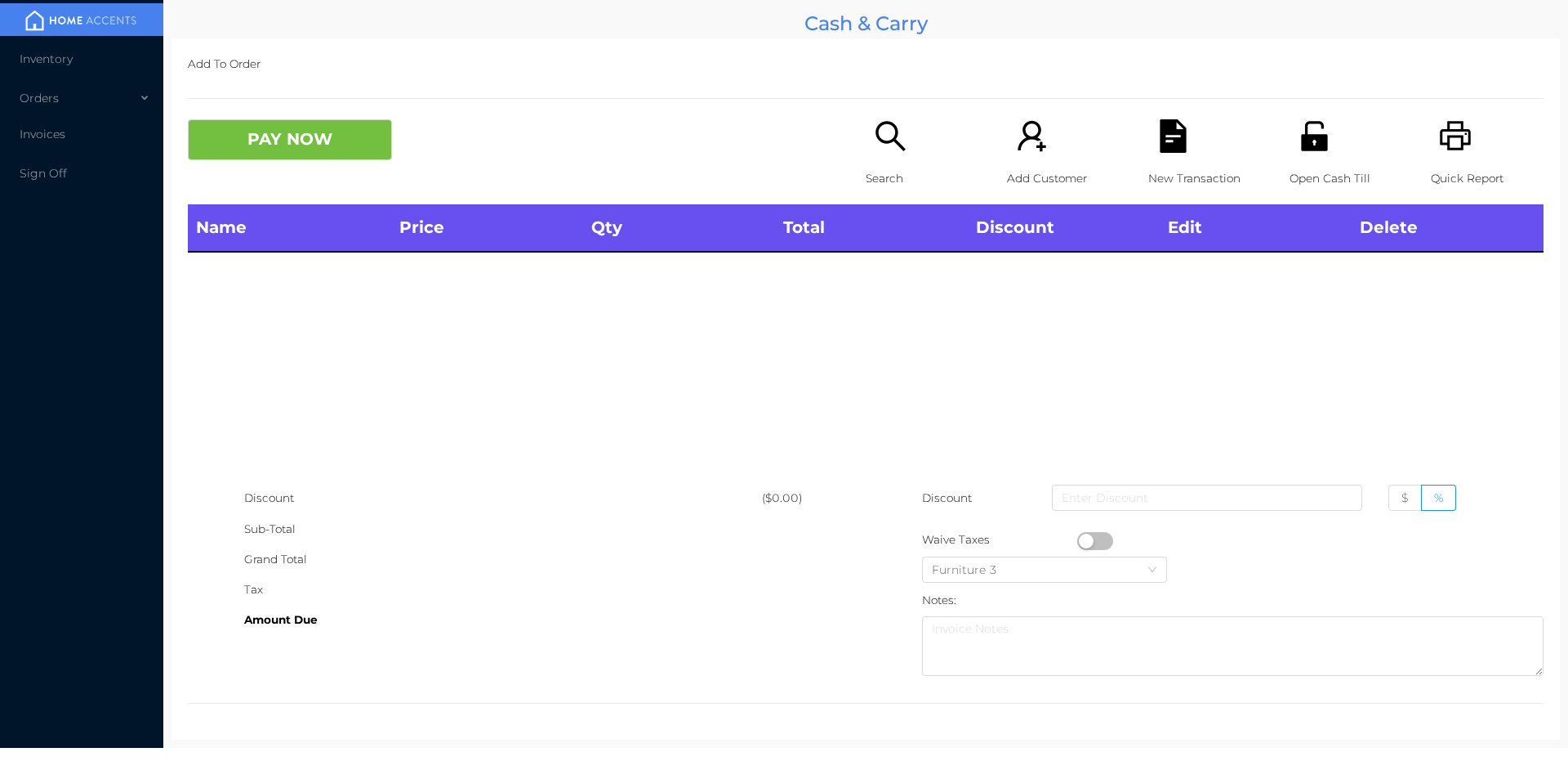
click at [1312, 135] on icon "icon: unlock" at bounding box center [1314, 136] width 26 height 30
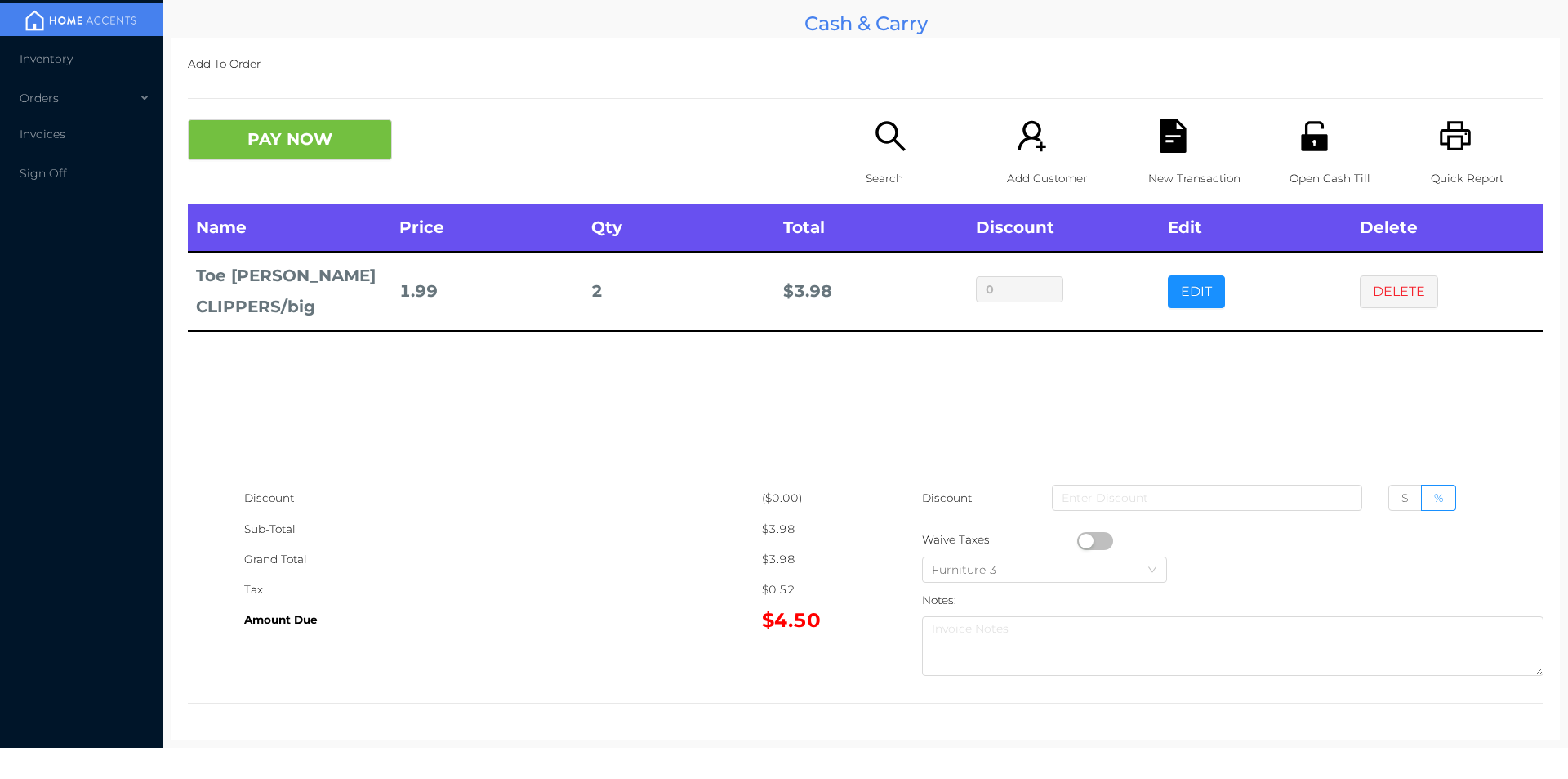
click at [874, 123] on icon "icon: search" at bounding box center [891, 136] width 33 height 33
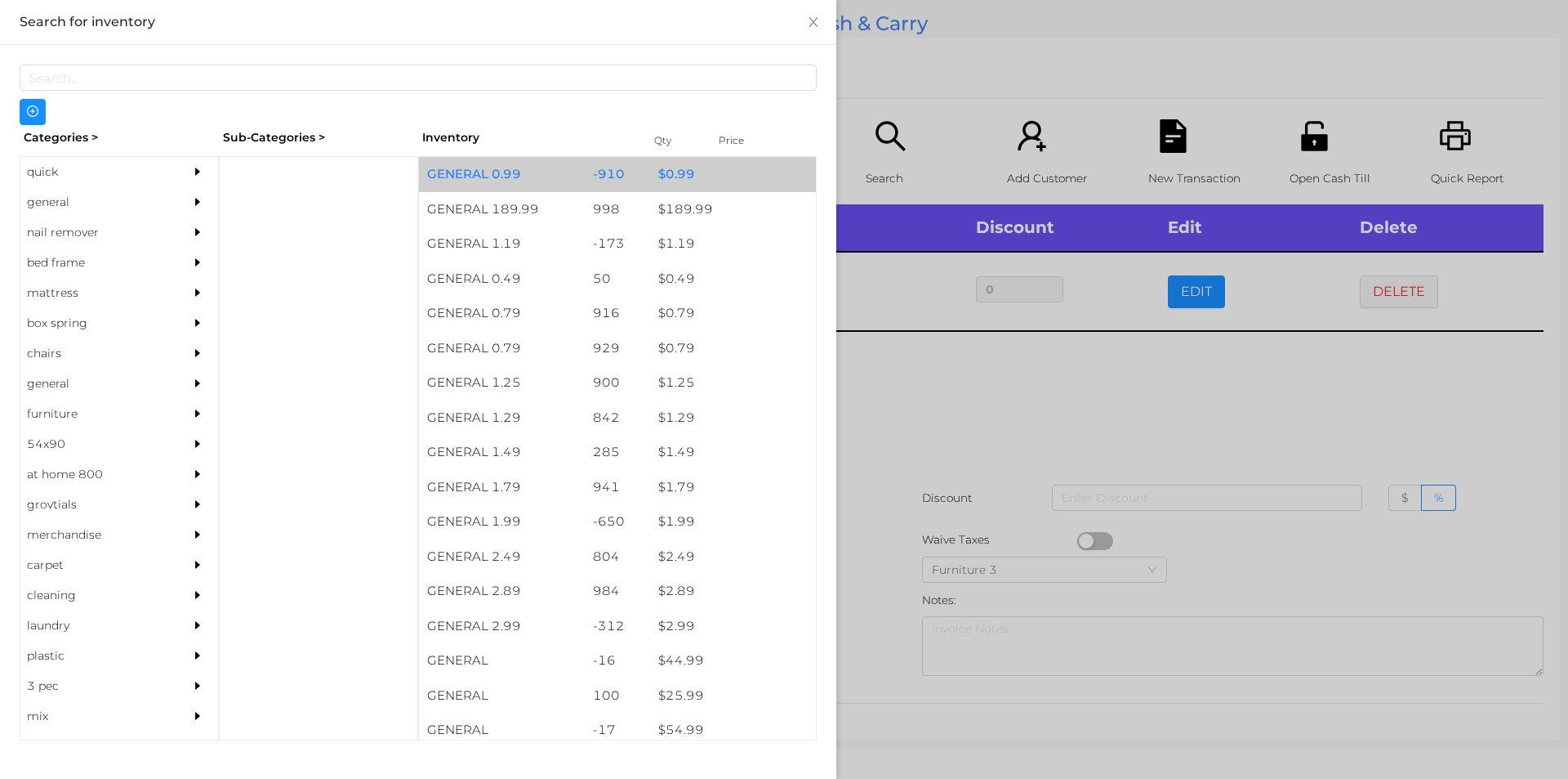
click at [721, 161] on div "$ 0.99" at bounding box center [733, 174] width 166 height 35
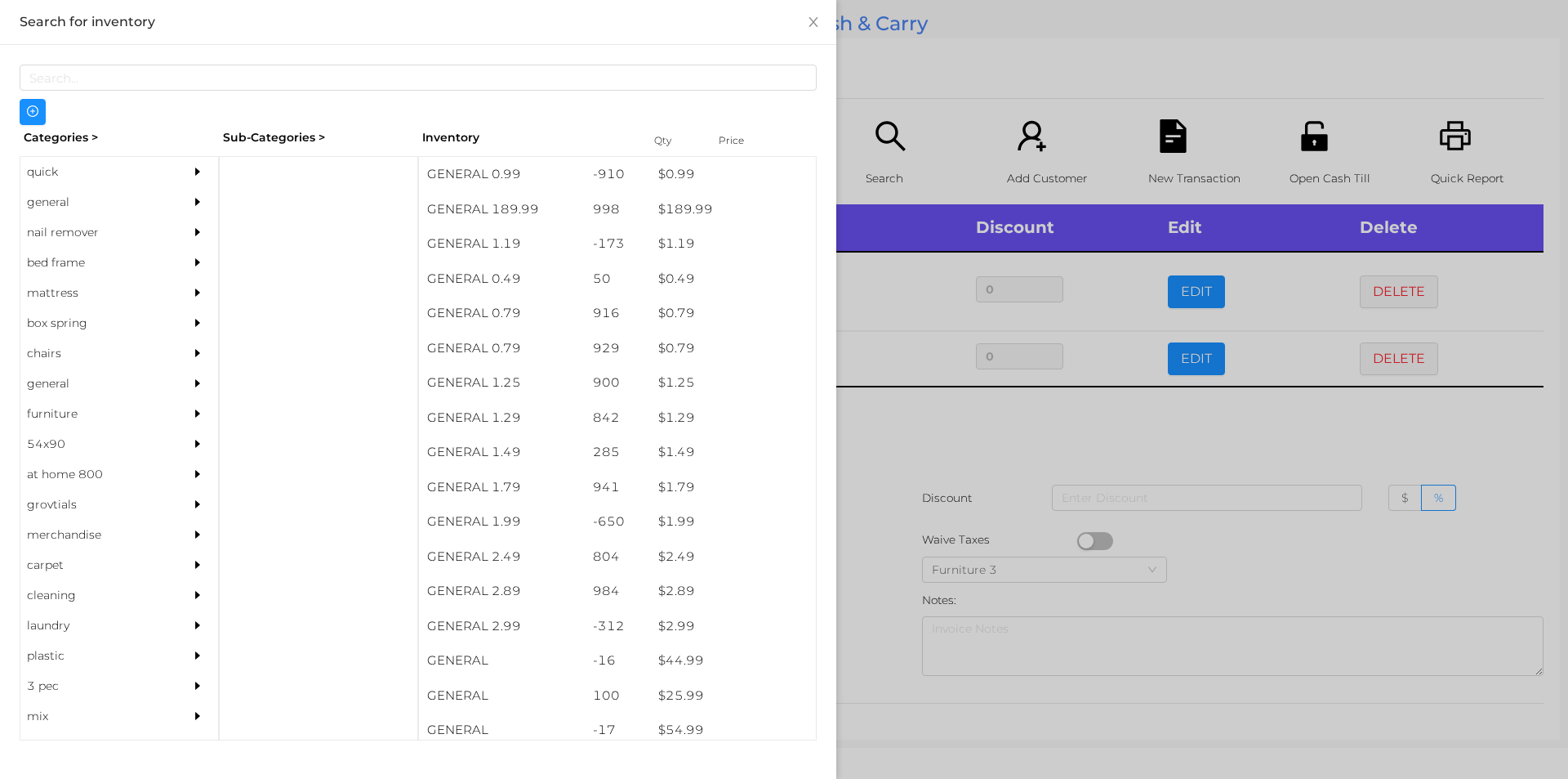
click at [956, 91] on div at bounding box center [784, 390] width 1568 height 779
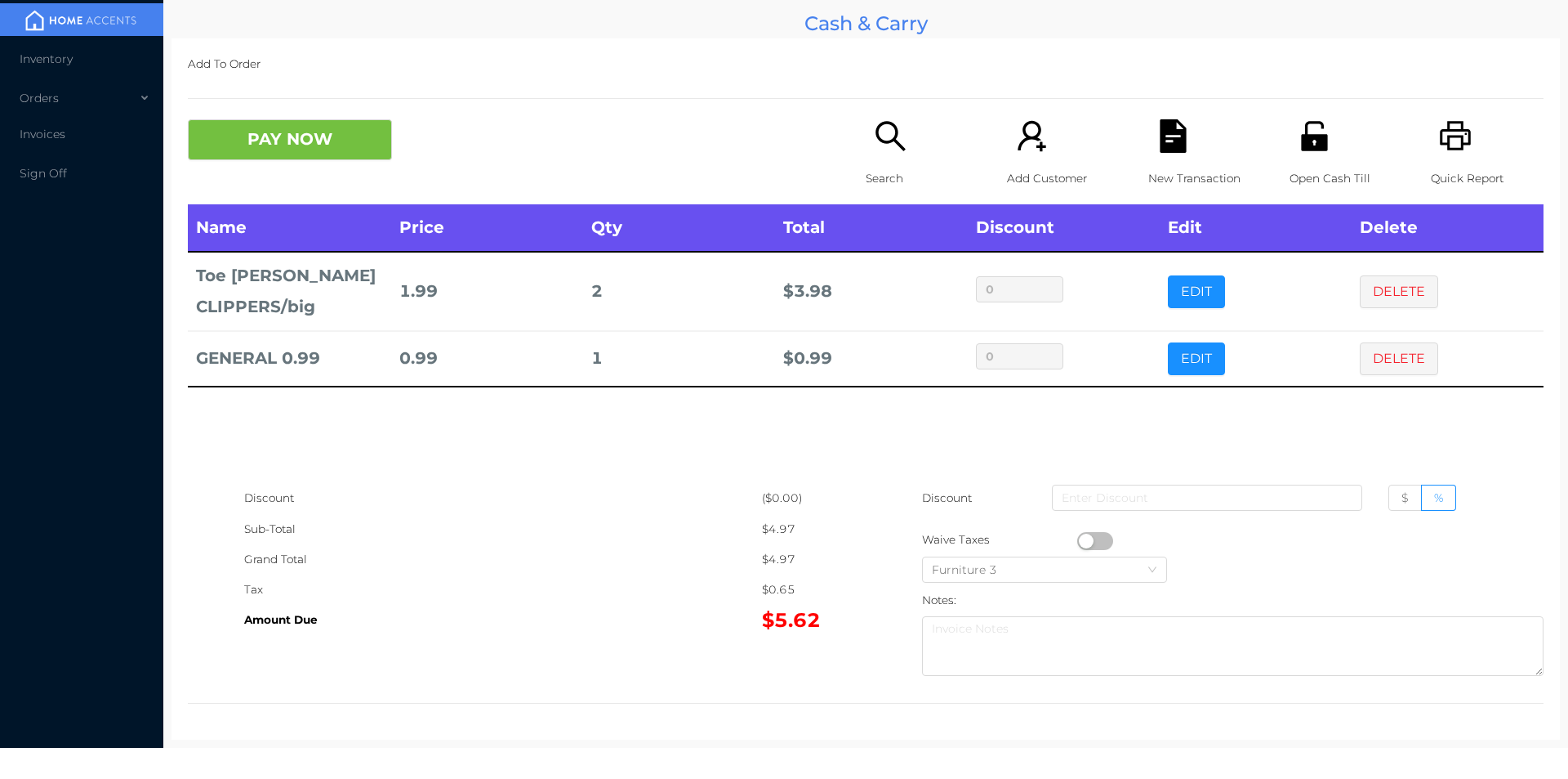
click at [903, 168] on p "Search" at bounding box center [922, 178] width 113 height 30
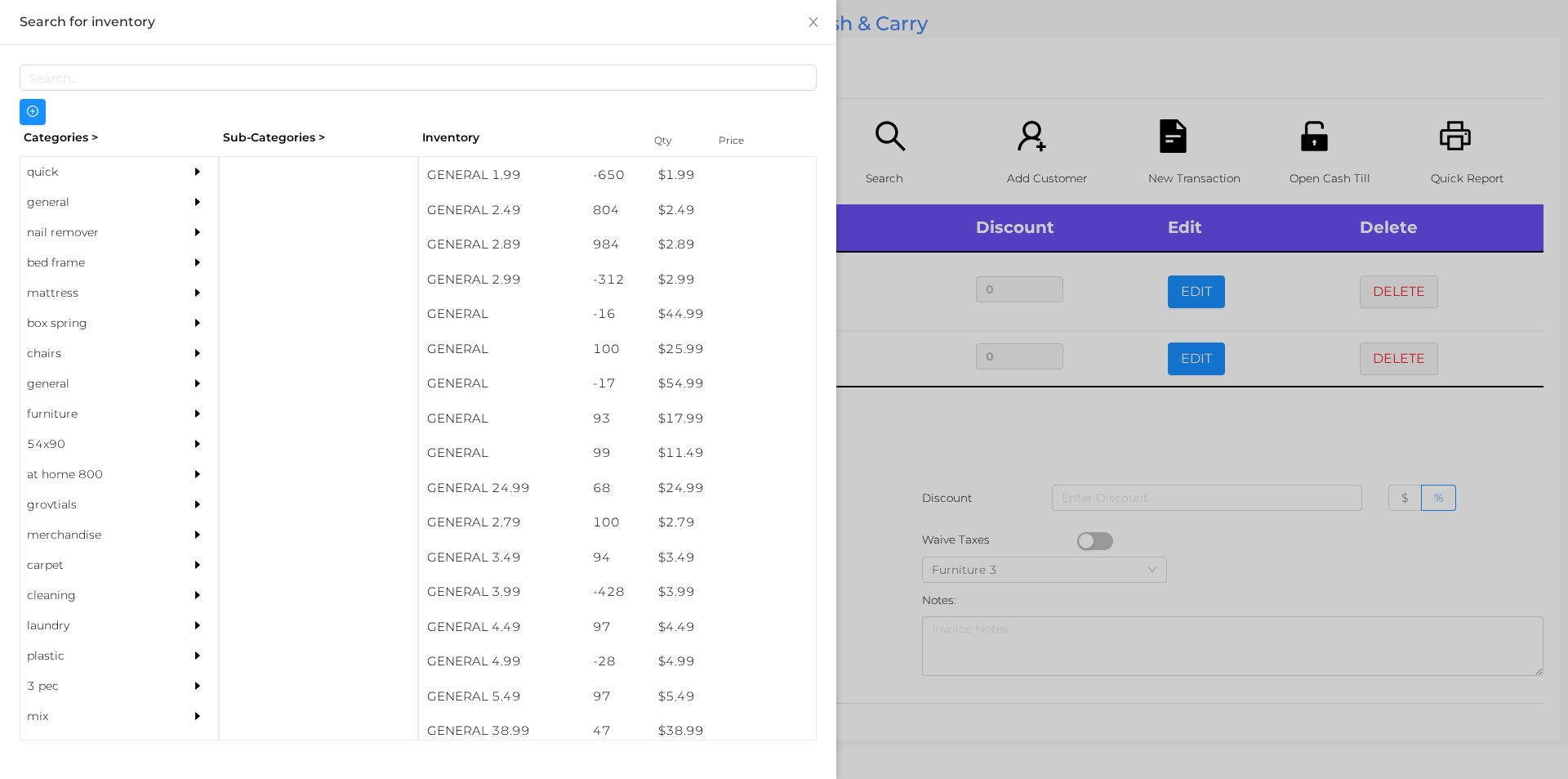
scroll to position [384, 0]
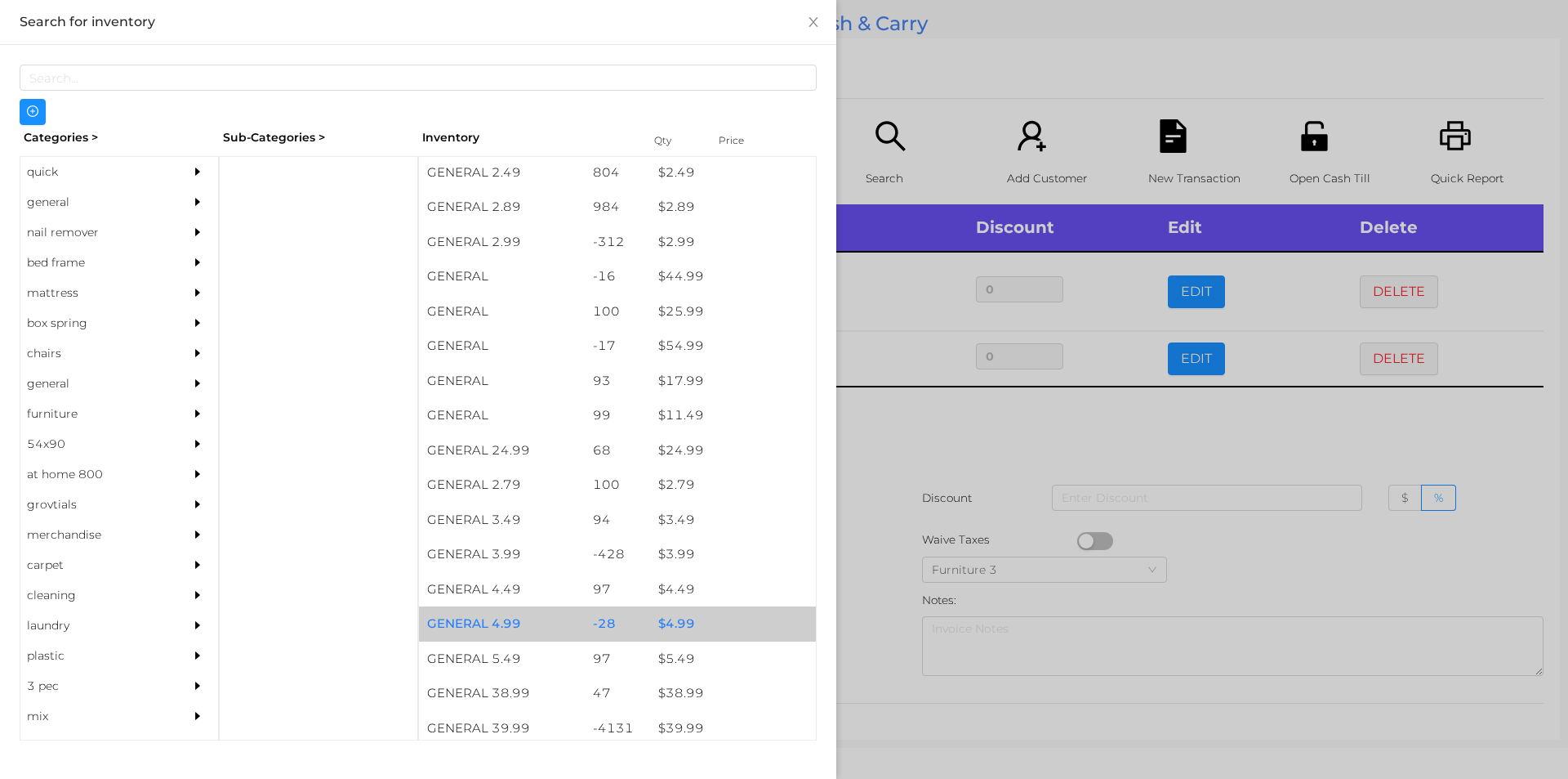
click at [696, 624] on div "$ 4.99" at bounding box center [733, 624] width 166 height 35
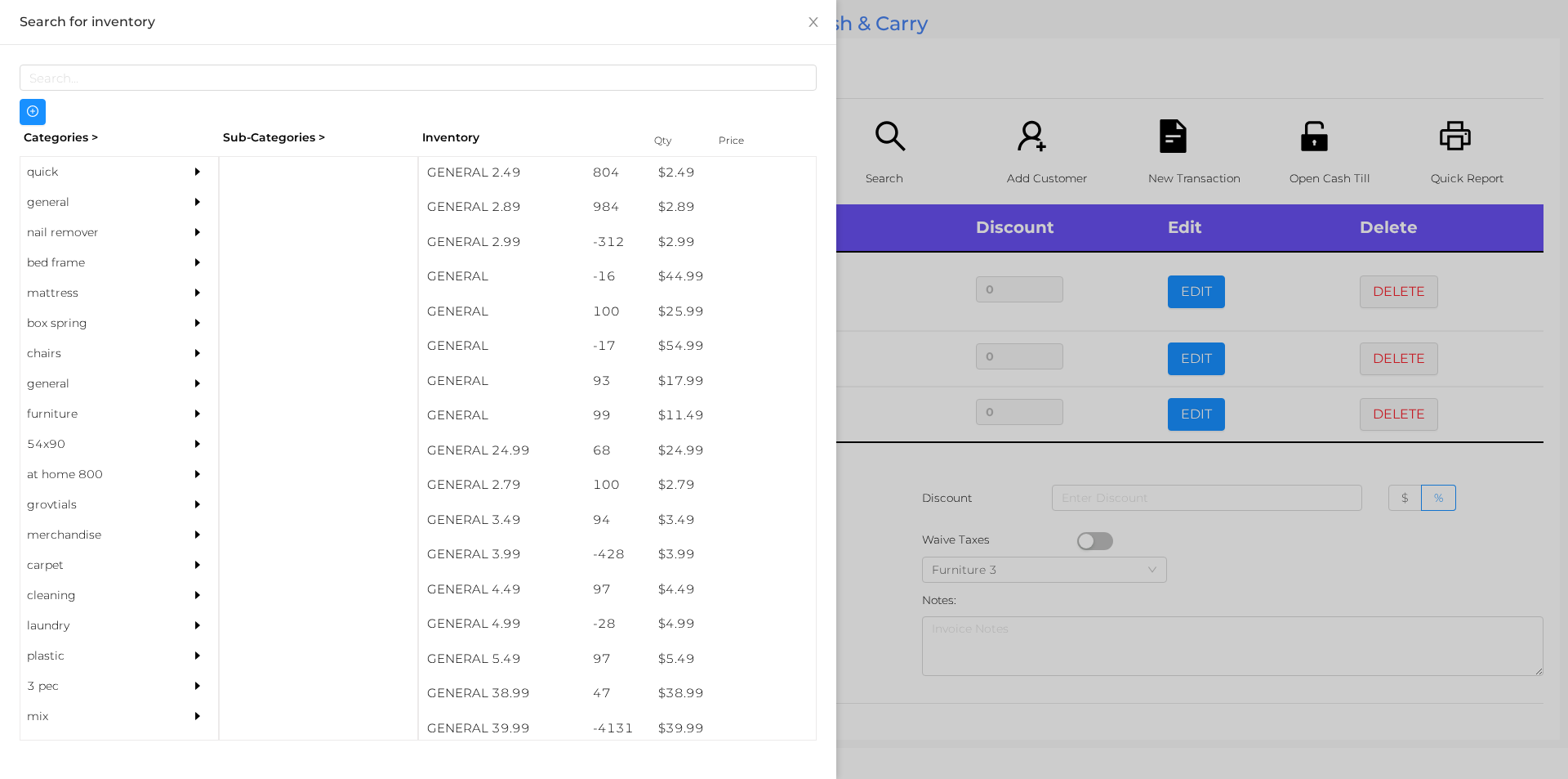
click at [1003, 72] on div at bounding box center [784, 390] width 1568 height 779
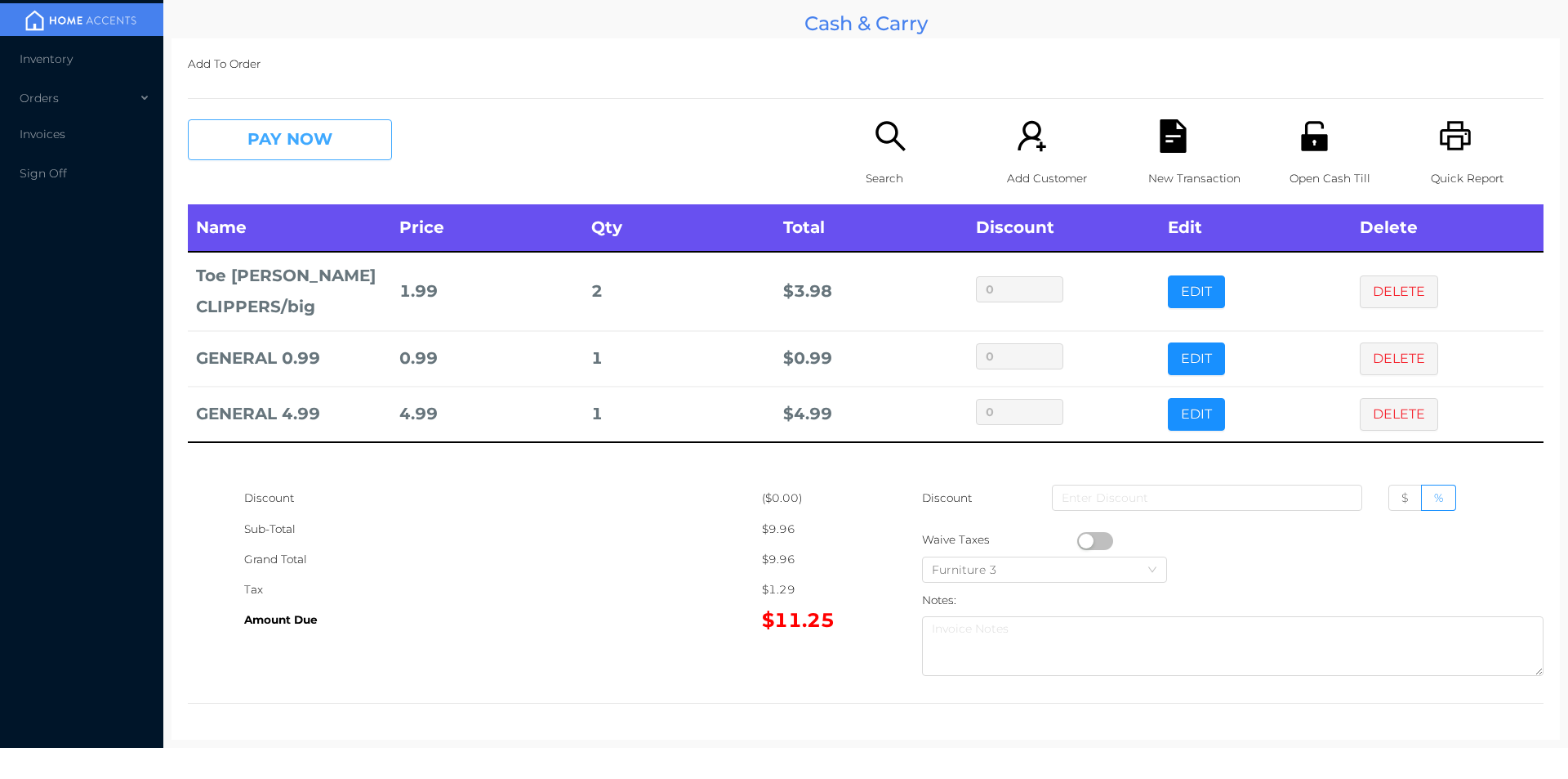
click at [269, 148] on button "PAY NOW" at bounding box center [290, 139] width 204 height 41
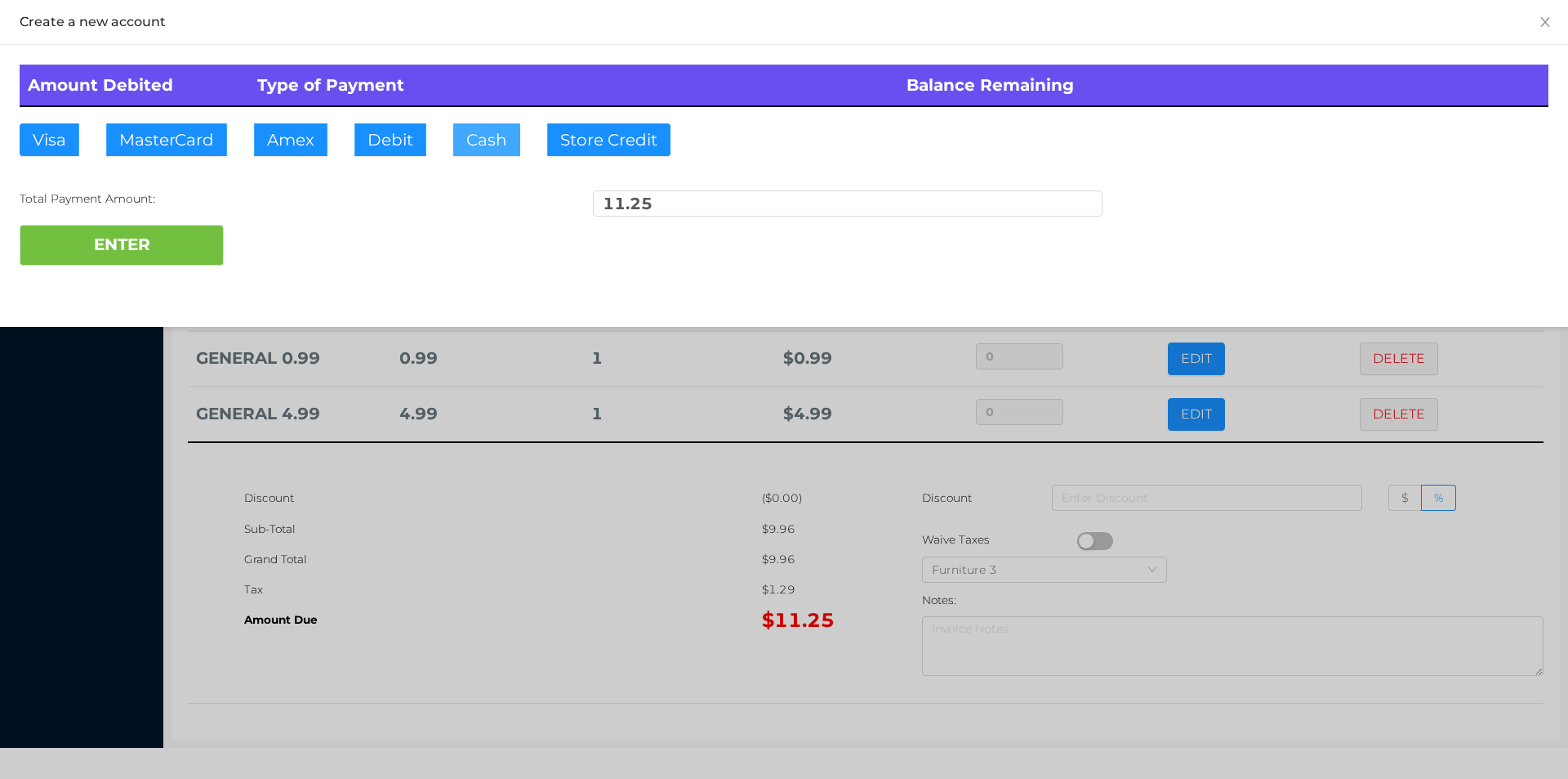
click at [492, 144] on button "Cash" at bounding box center [487, 140] width 67 height 33
click at [177, 262] on button "ENTER" at bounding box center [122, 245] width 204 height 41
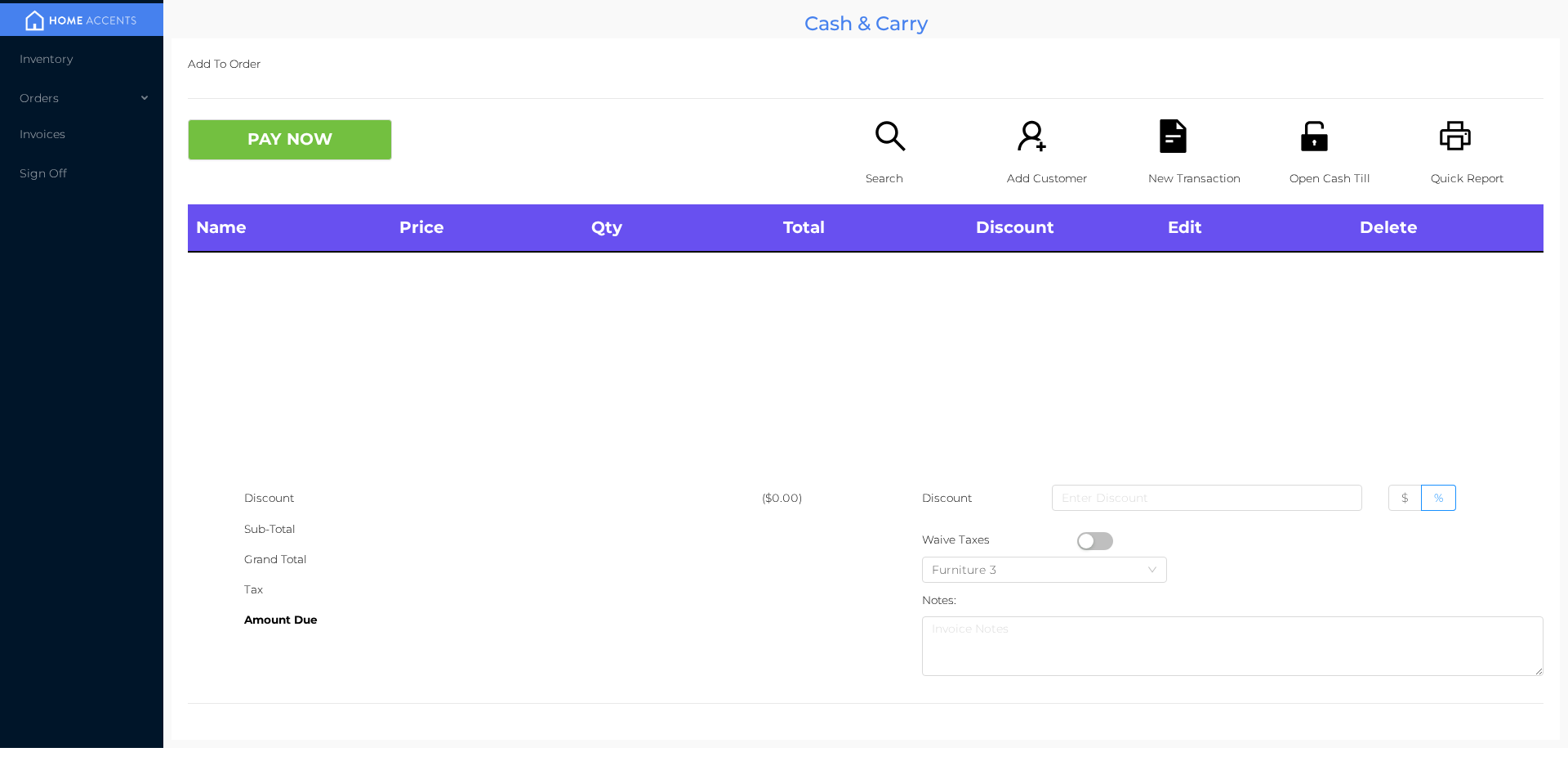
click at [874, 153] on icon "icon: search" at bounding box center [891, 136] width 33 height 33
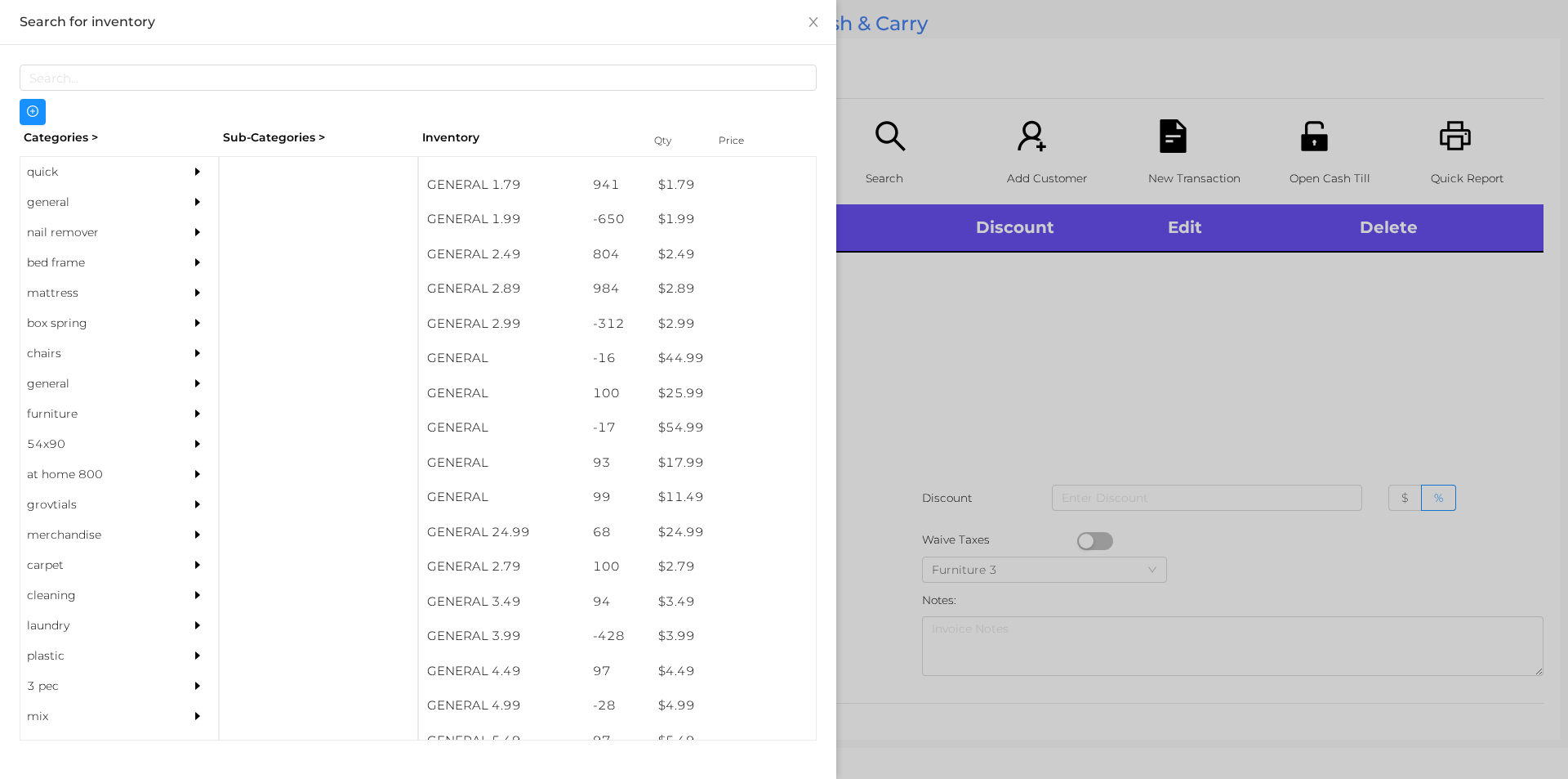
scroll to position [304, 0]
click at [80, 203] on div "general" at bounding box center [95, 202] width 149 height 30
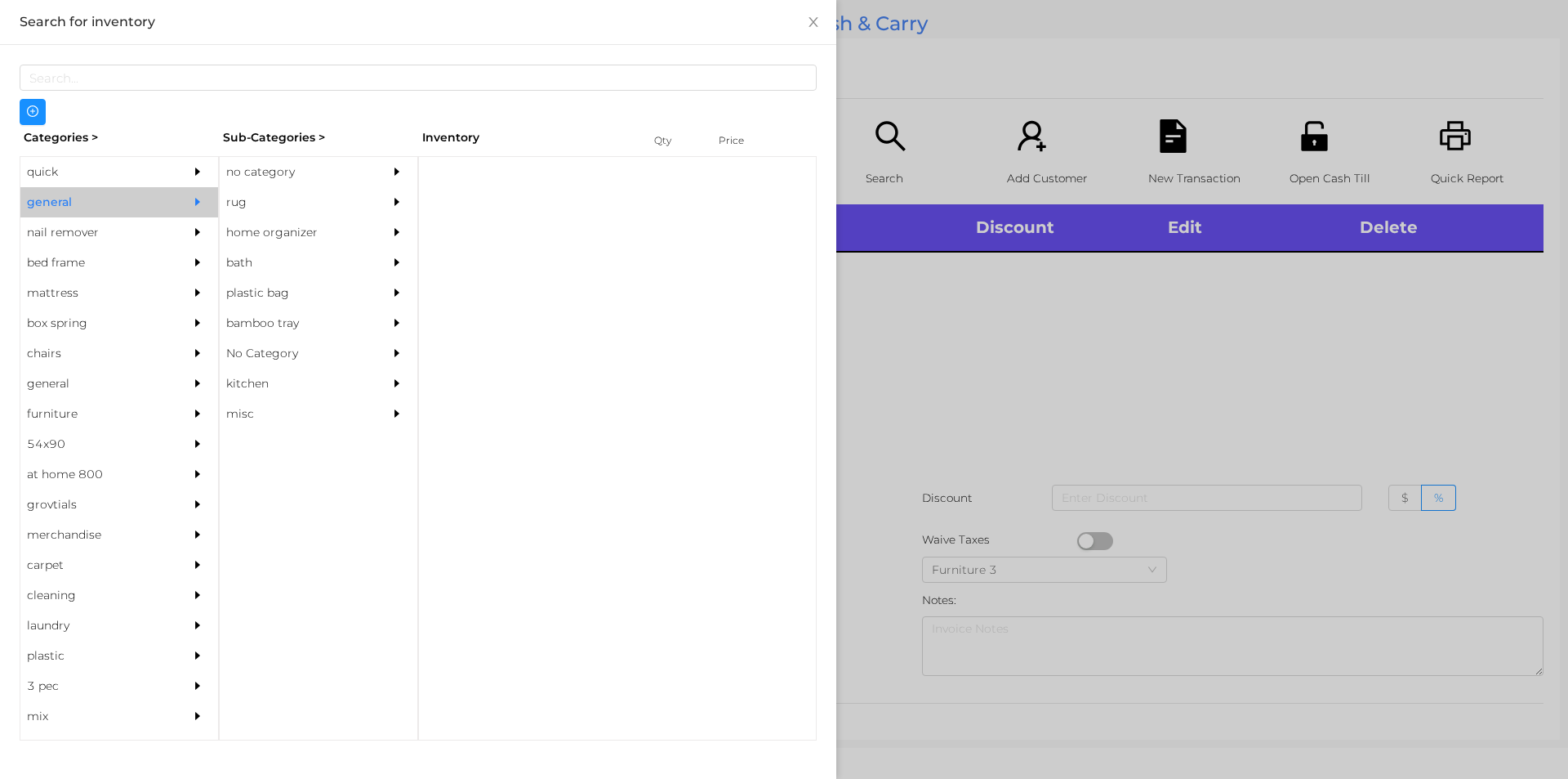
scroll to position [0, 0]
click at [308, 161] on div "no category" at bounding box center [294, 172] width 149 height 30
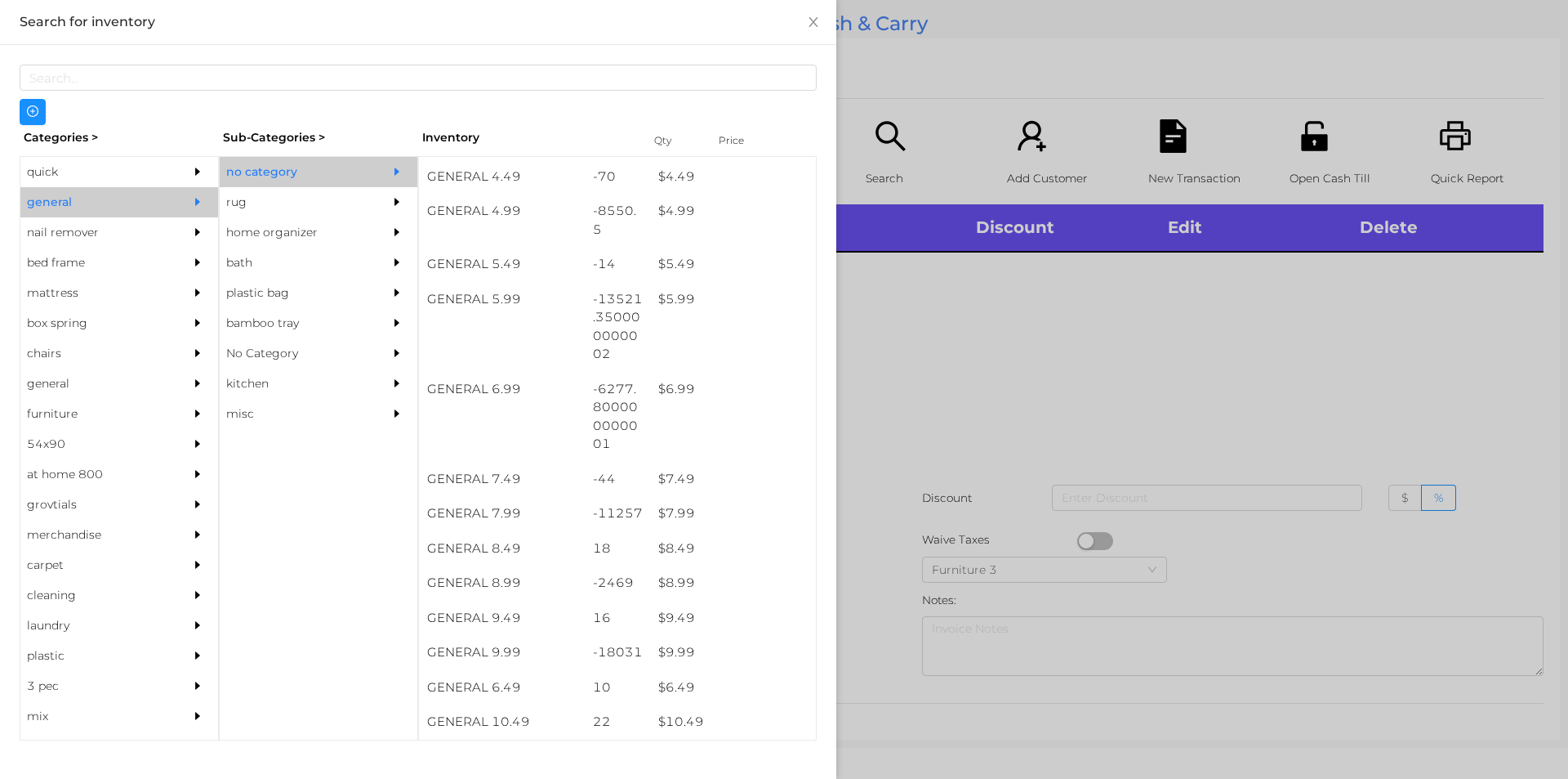
scroll to position [486, 0]
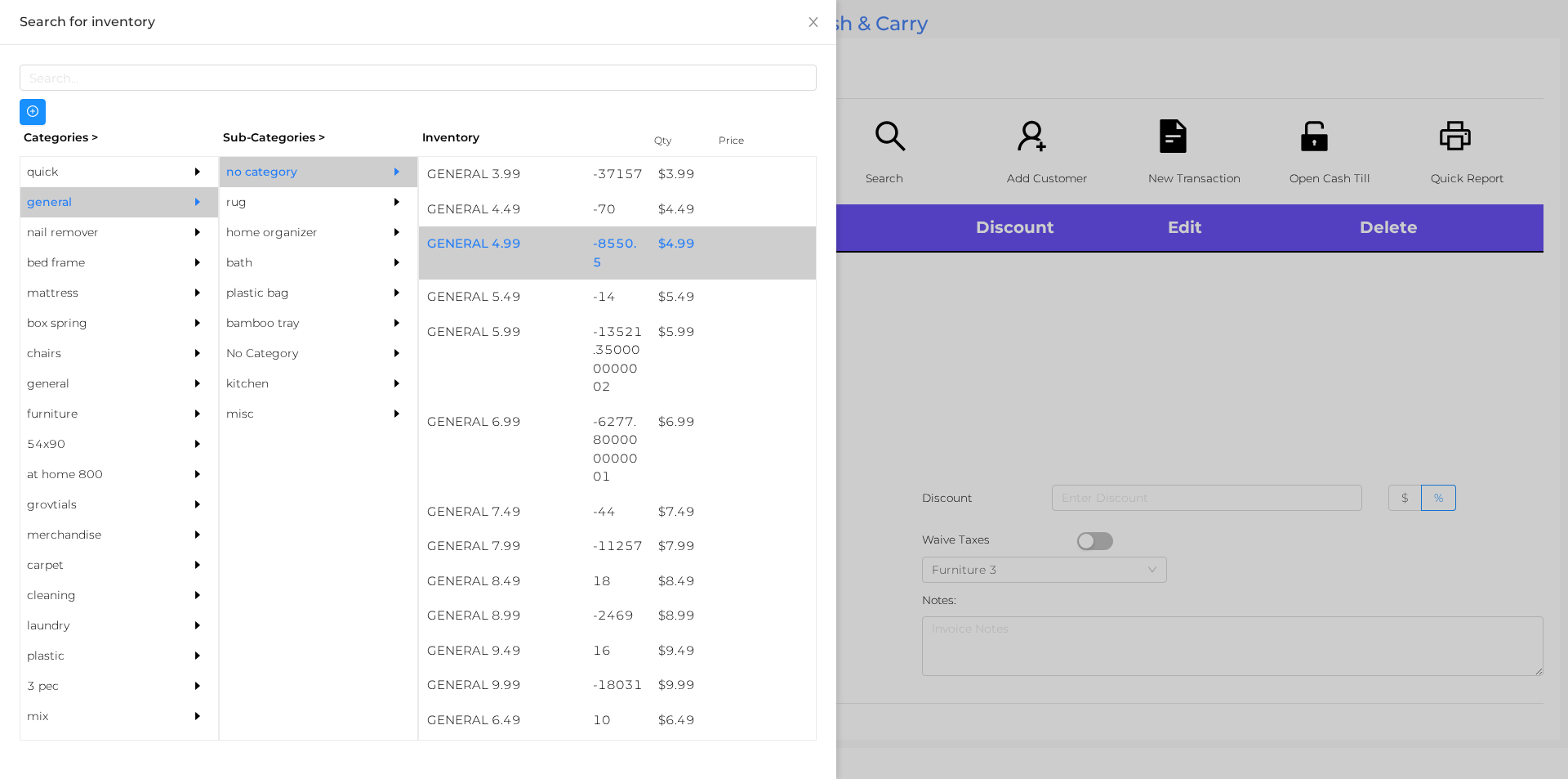
click at [656, 238] on div "$ 4.99" at bounding box center [733, 244] width 166 height 35
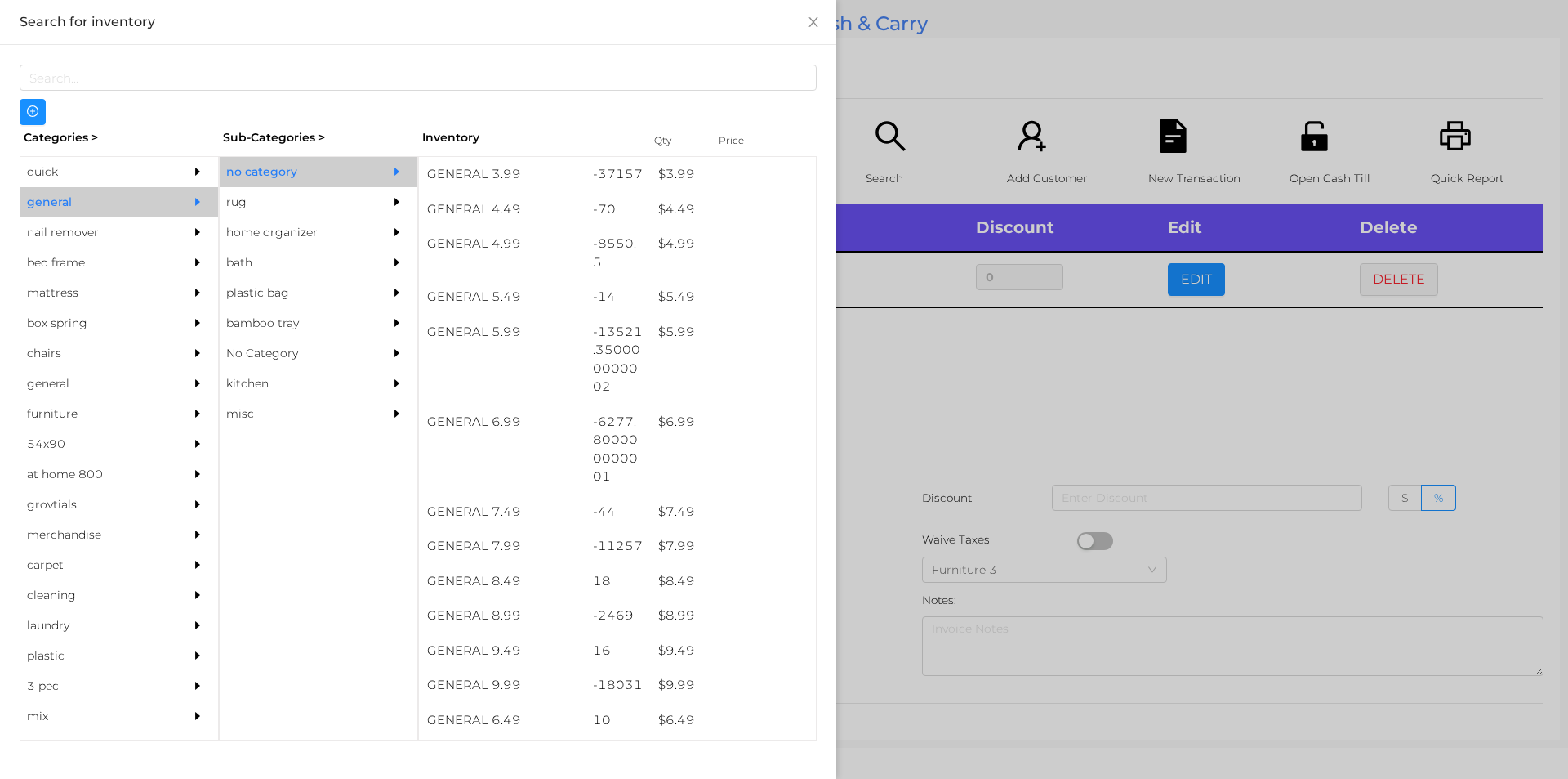
click at [1041, 423] on div at bounding box center [784, 390] width 1568 height 779
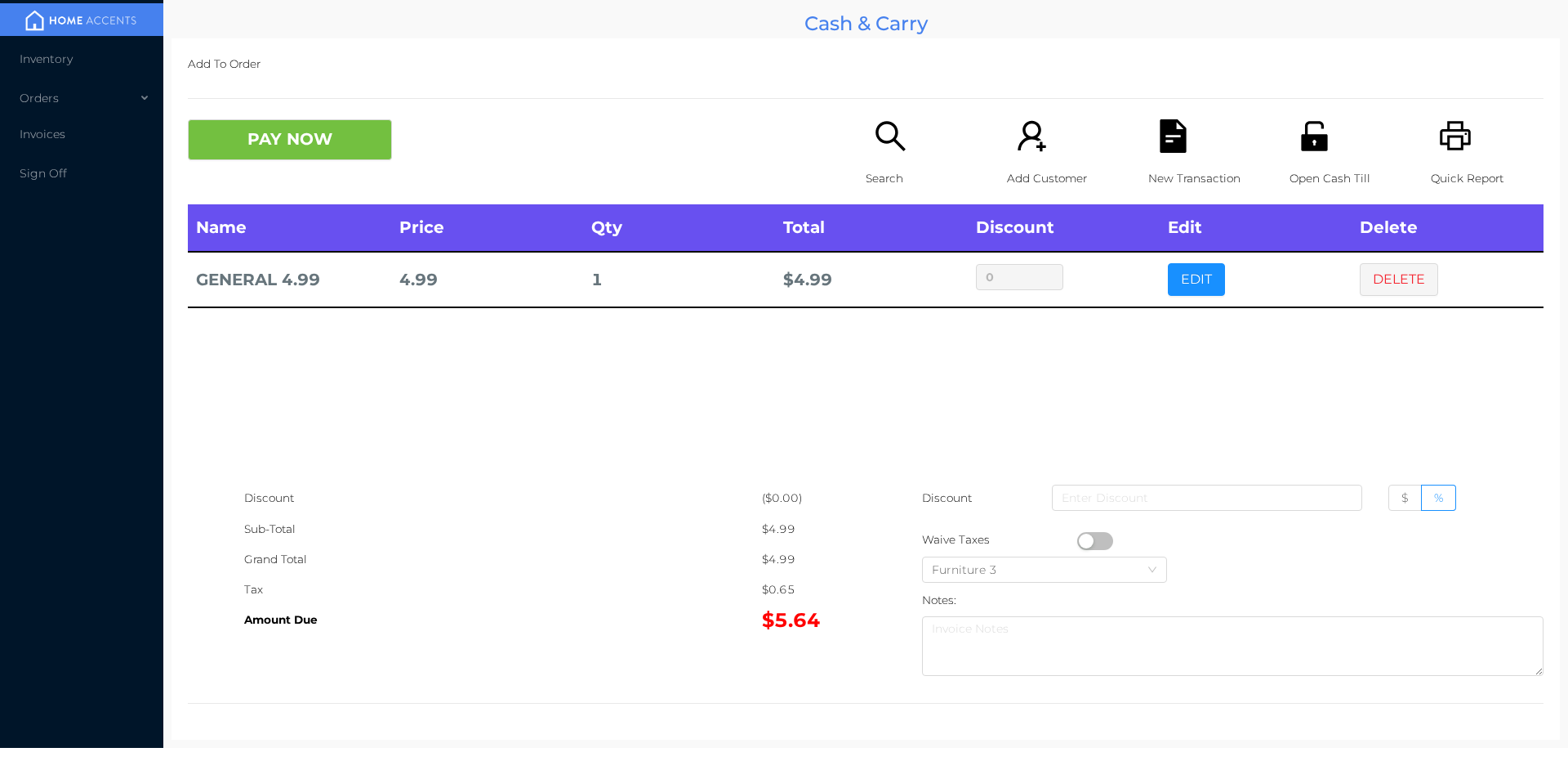
click at [1160, 145] on icon "icon: file-text" at bounding box center [1172, 136] width 26 height 33
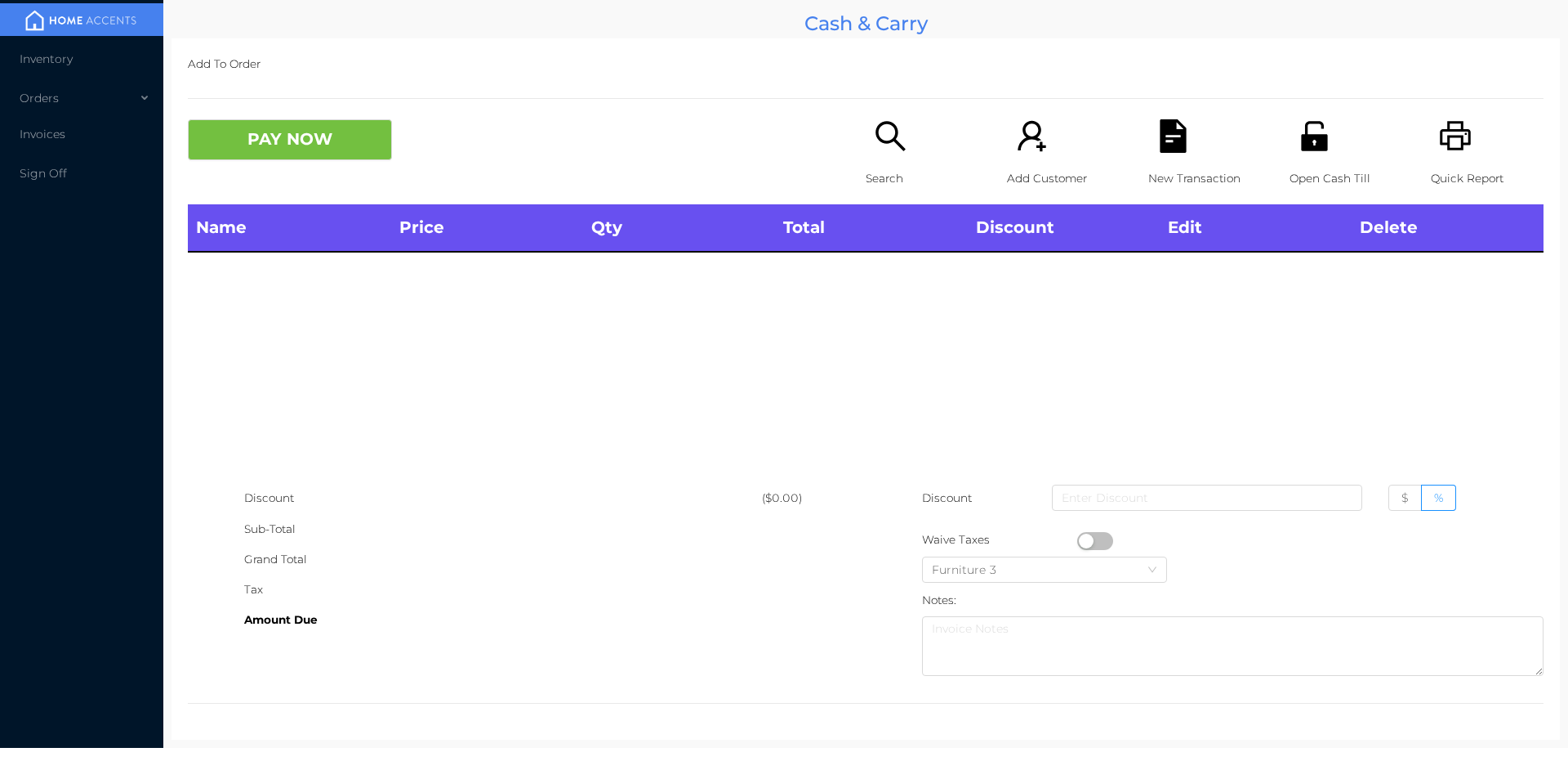
click at [1328, 151] on div "Open Cash Till" at bounding box center [1346, 162] width 113 height 85
click at [881, 135] on icon "icon: search" at bounding box center [891, 136] width 33 height 33
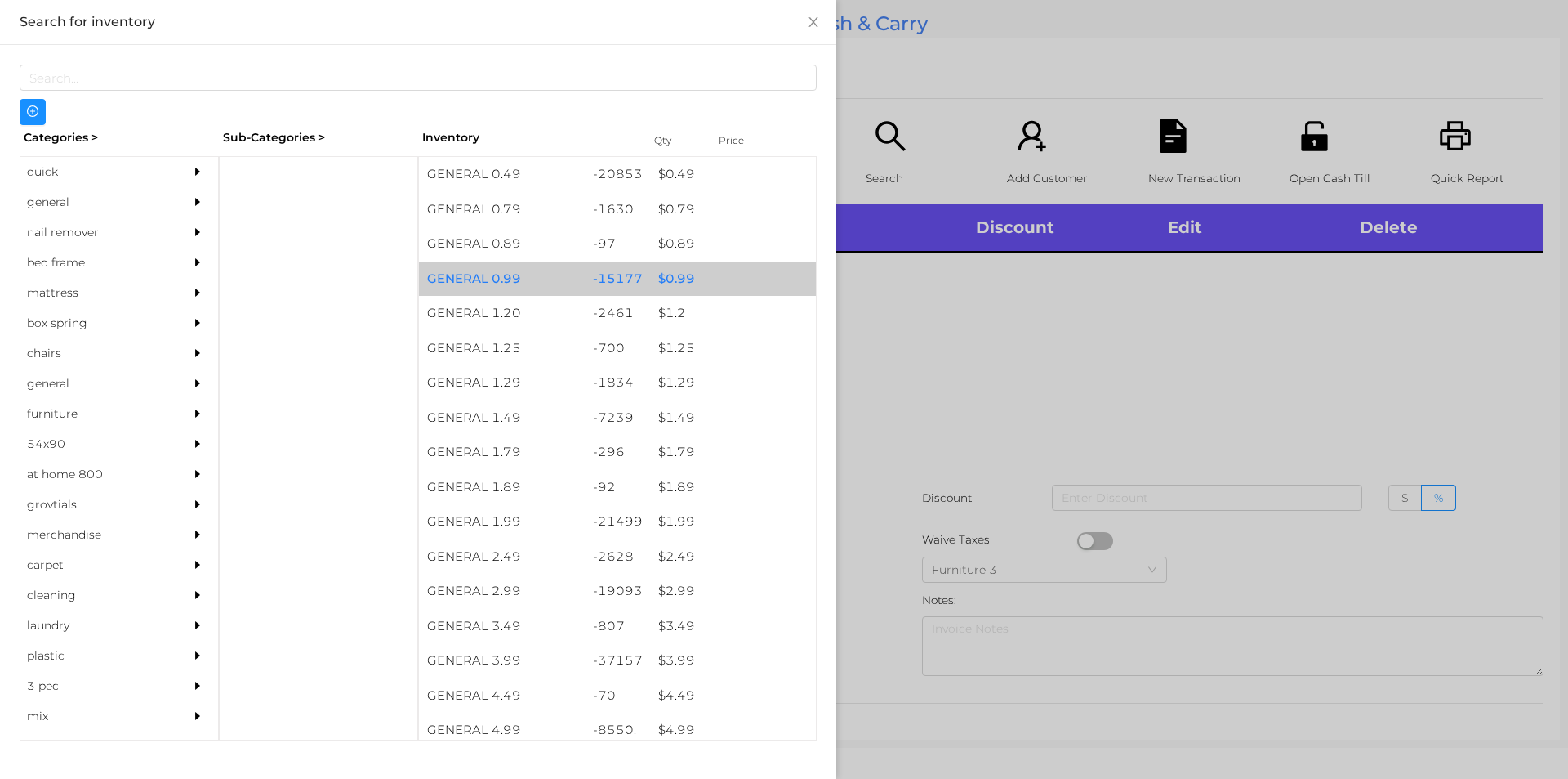
click at [614, 285] on div "-15177" at bounding box center [618, 278] width 66 height 35
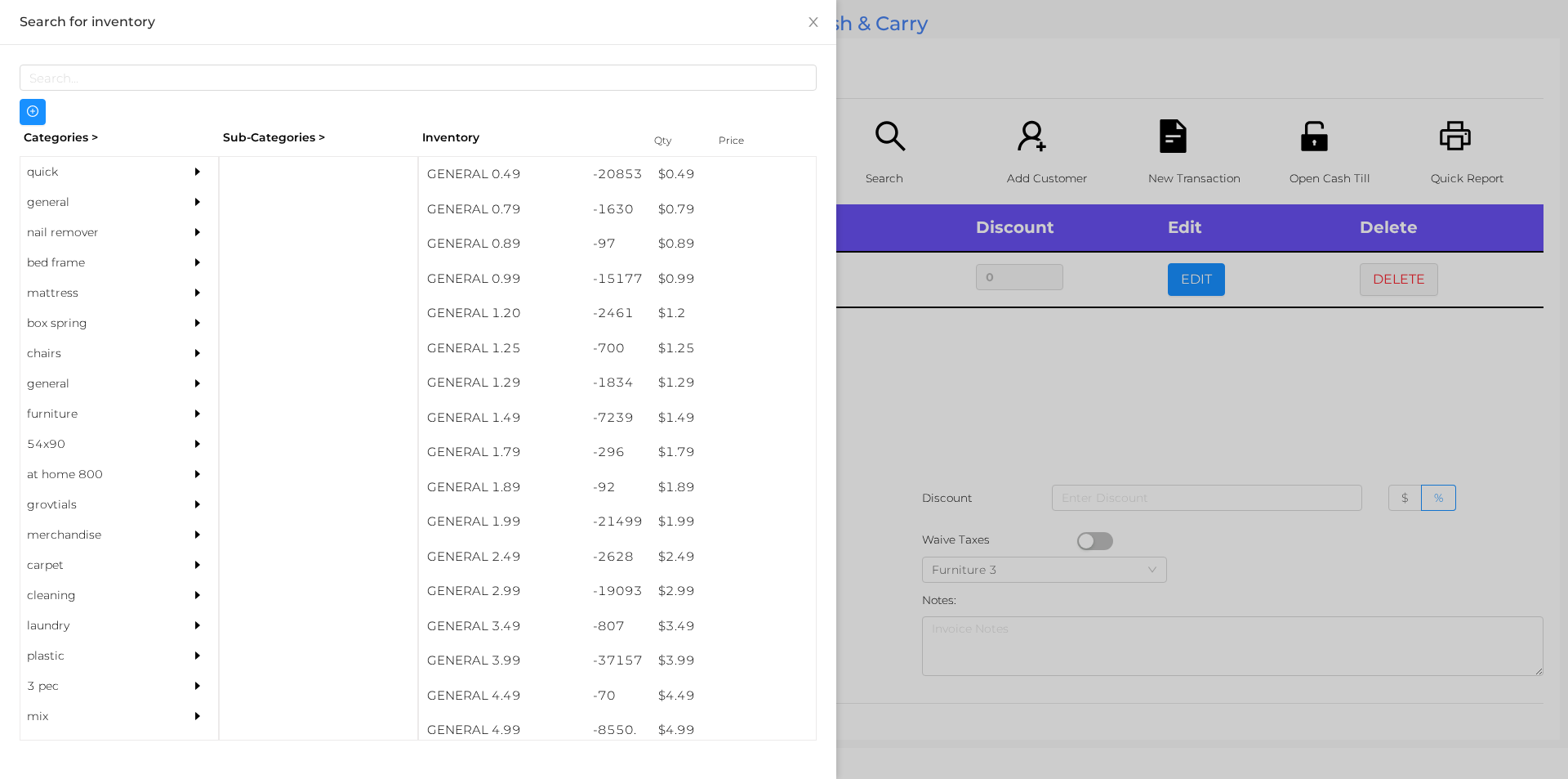
click at [939, 388] on div at bounding box center [784, 390] width 1568 height 779
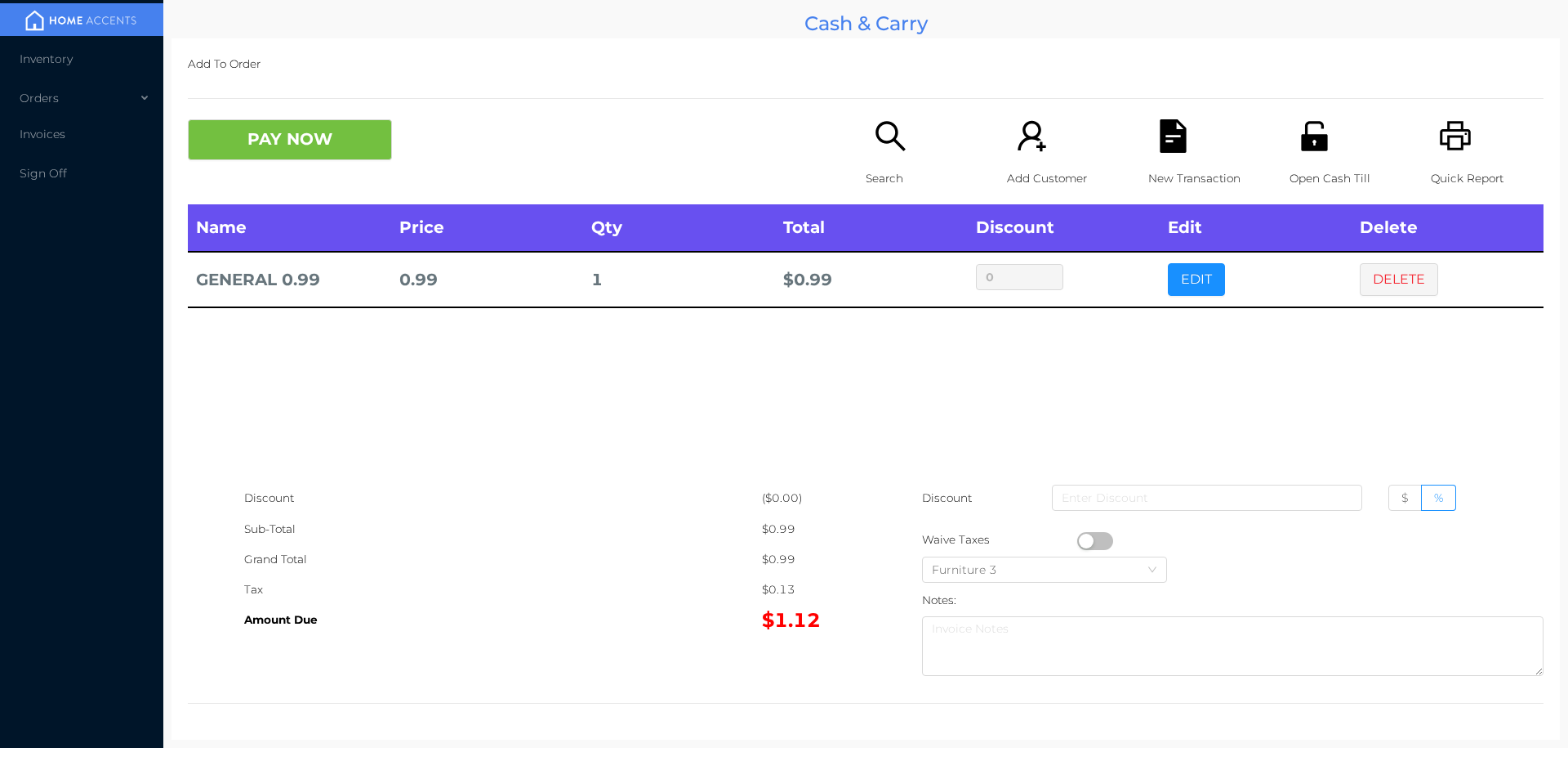
click at [1182, 141] on div "New Transaction" at bounding box center [1205, 162] width 113 height 85
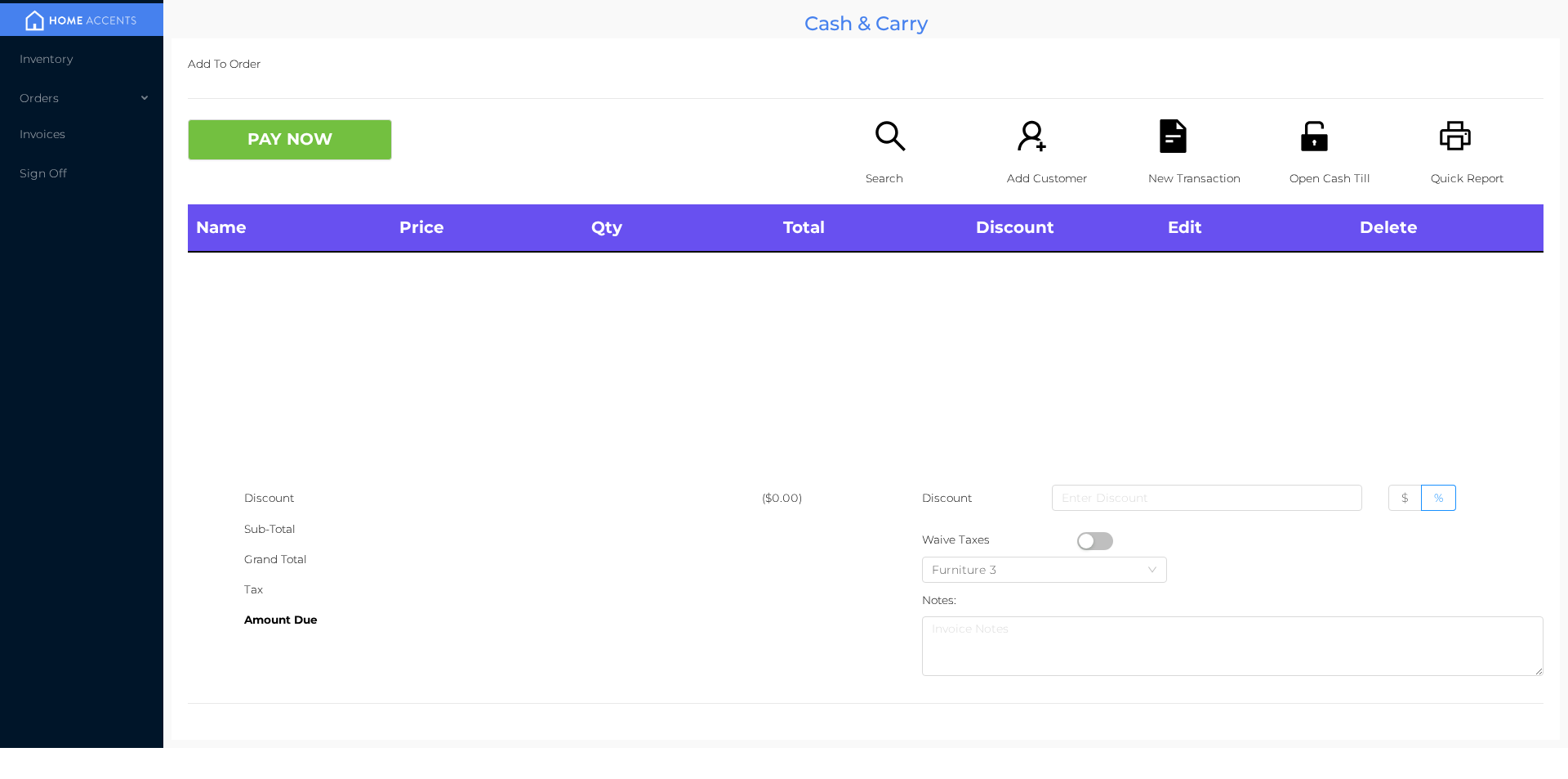
click at [1330, 131] on div "Open Cash Till" at bounding box center [1346, 162] width 113 height 85
click at [882, 138] on icon "icon: search" at bounding box center [891, 136] width 33 height 33
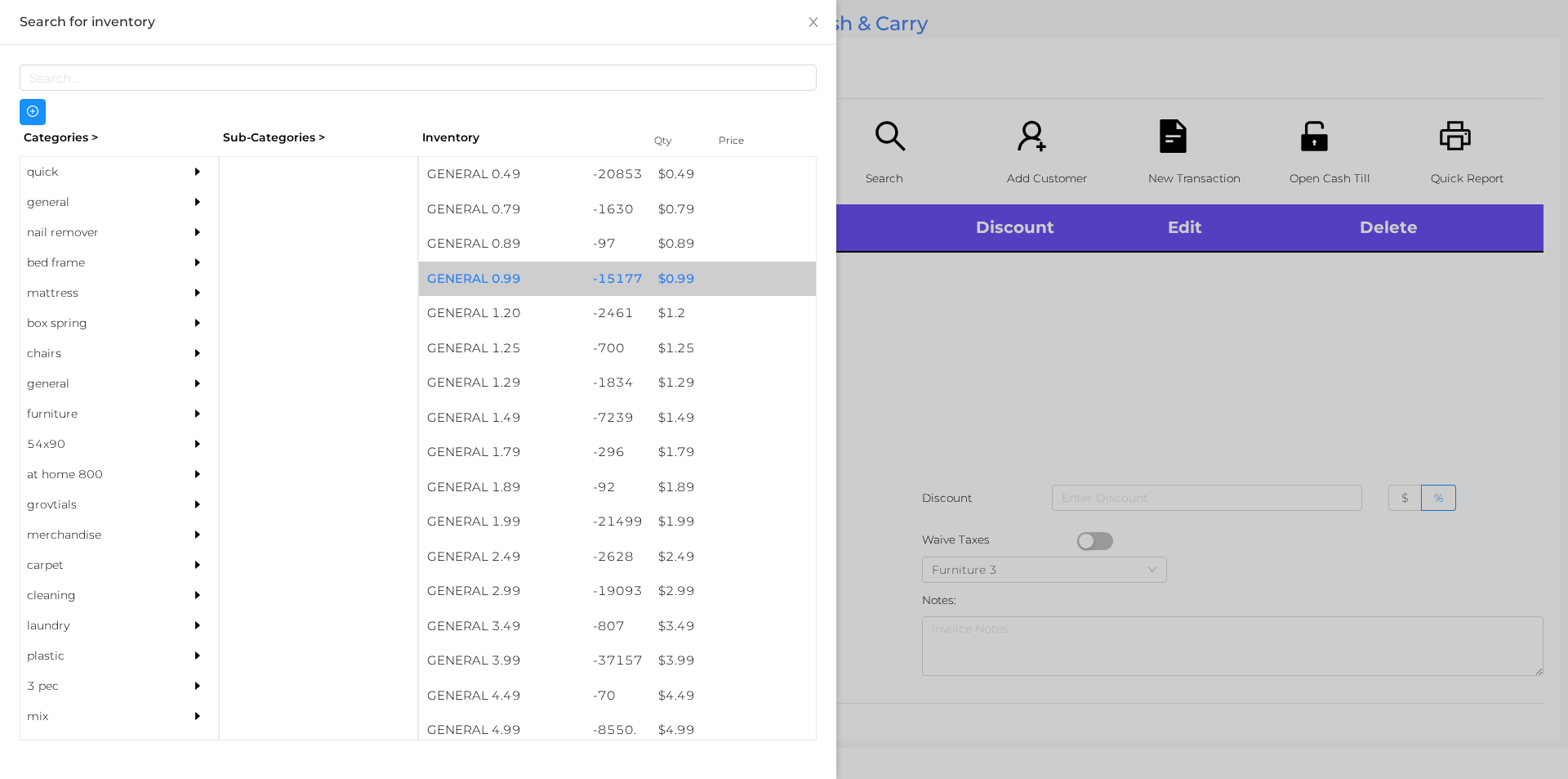
click at [734, 281] on div "$ 0.99" at bounding box center [733, 278] width 166 height 35
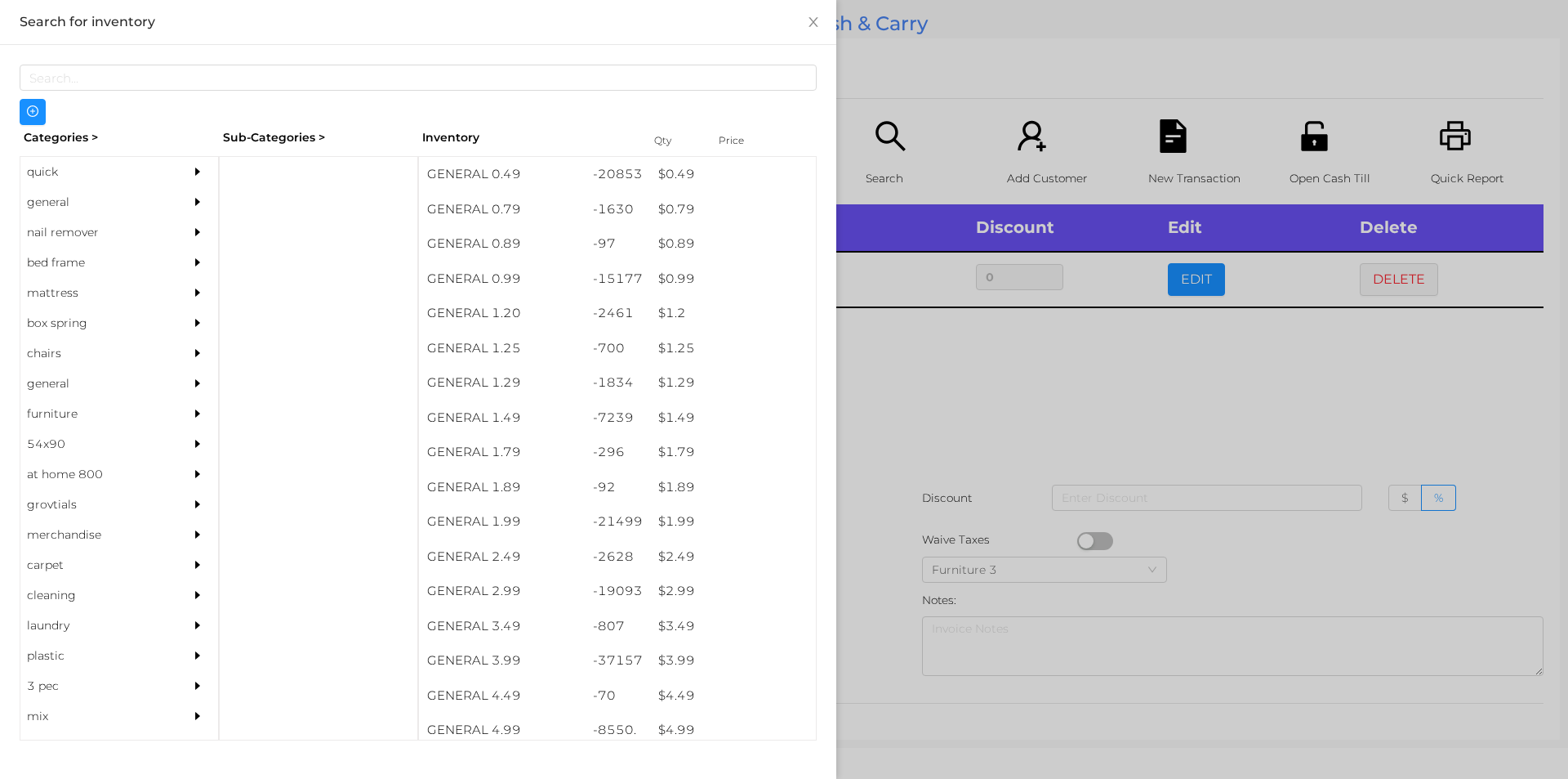
click at [923, 421] on div at bounding box center [784, 390] width 1568 height 779
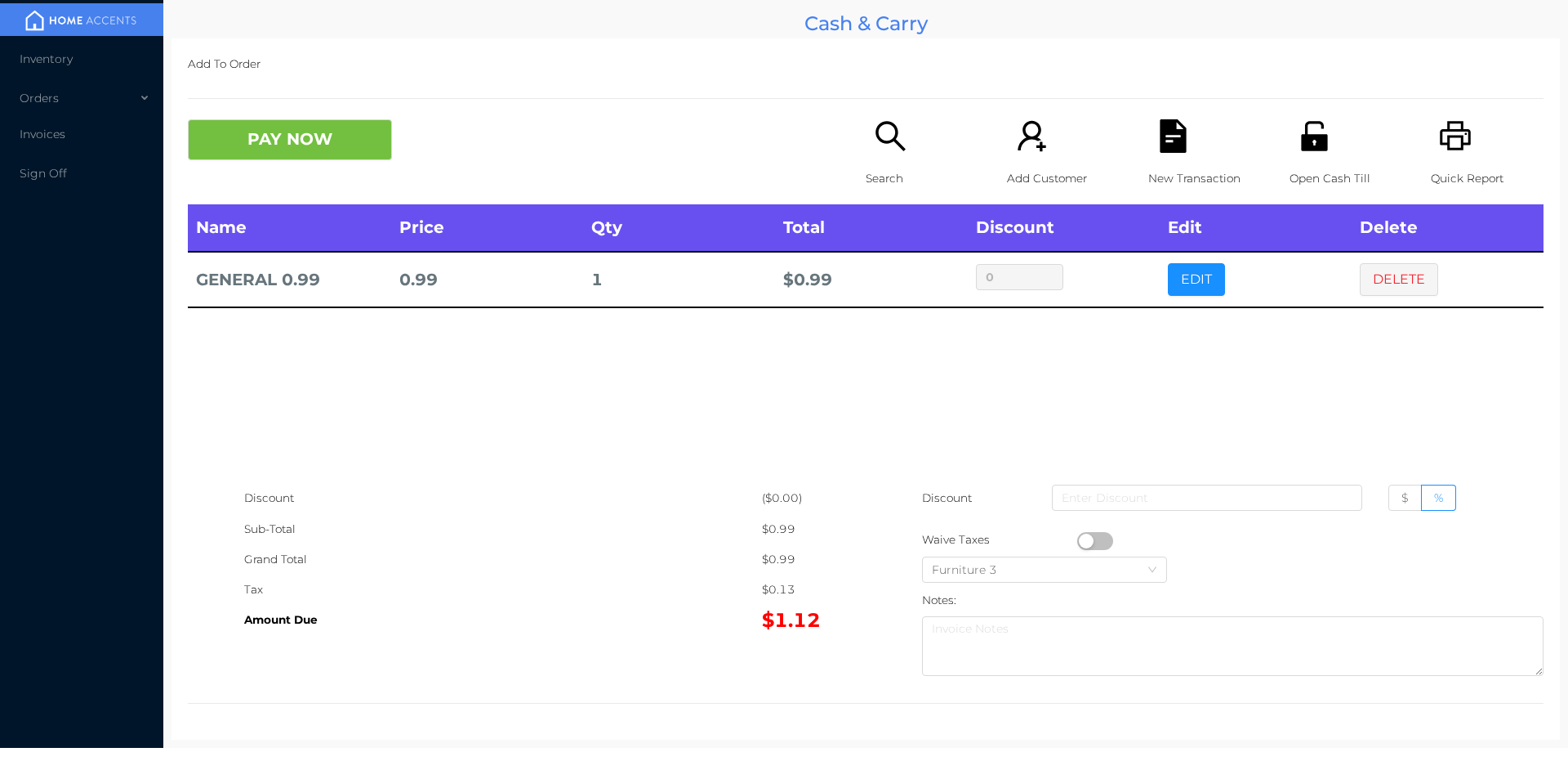
click at [1078, 544] on button "button" at bounding box center [1096, 541] width 36 height 18
click at [318, 145] on button "PAY NOW" at bounding box center [290, 139] width 204 height 41
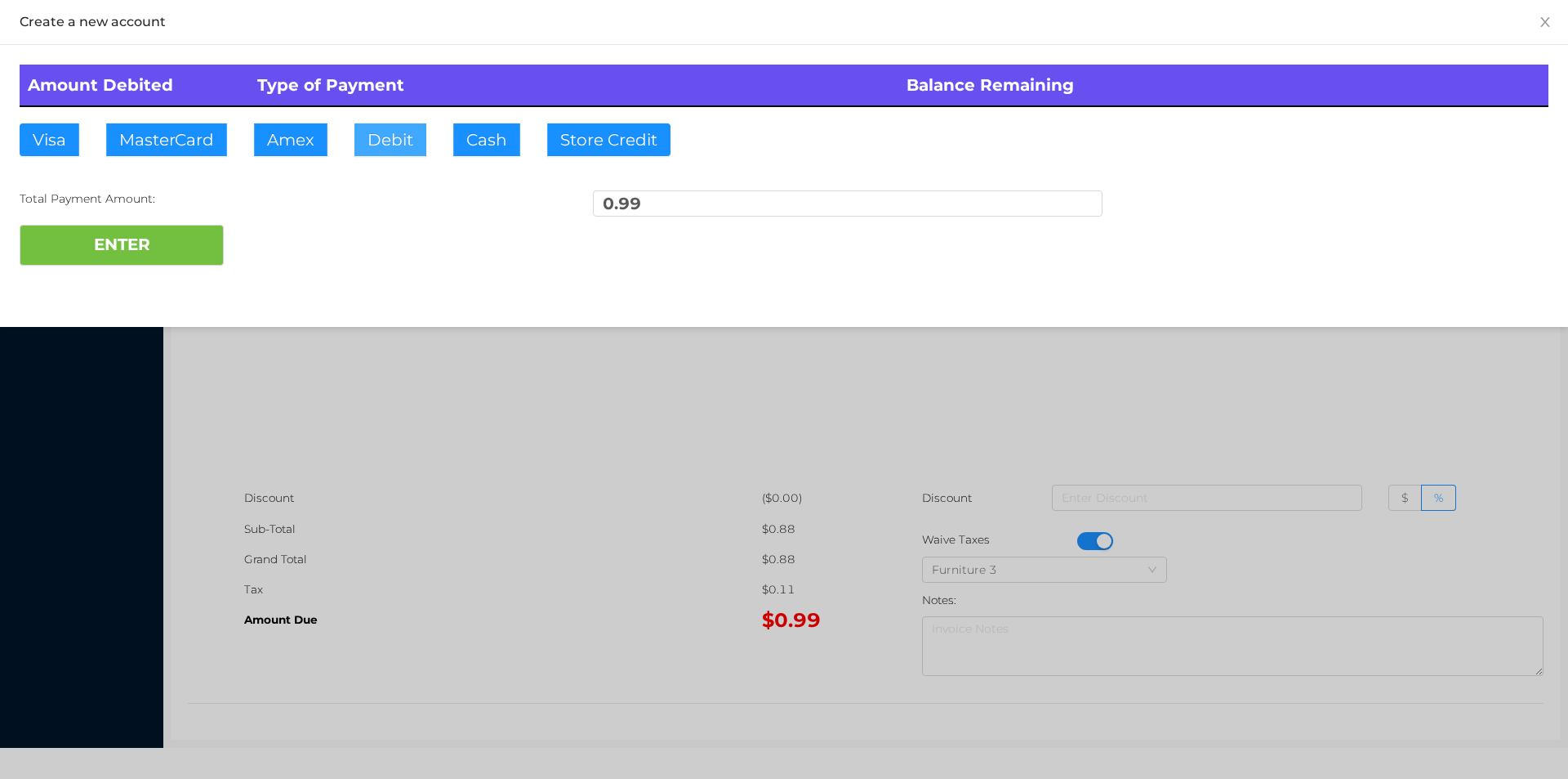
click at [424, 133] on button "Debit" at bounding box center [390, 140] width 72 height 33
click at [182, 244] on button "ENTER" at bounding box center [122, 245] width 204 height 41
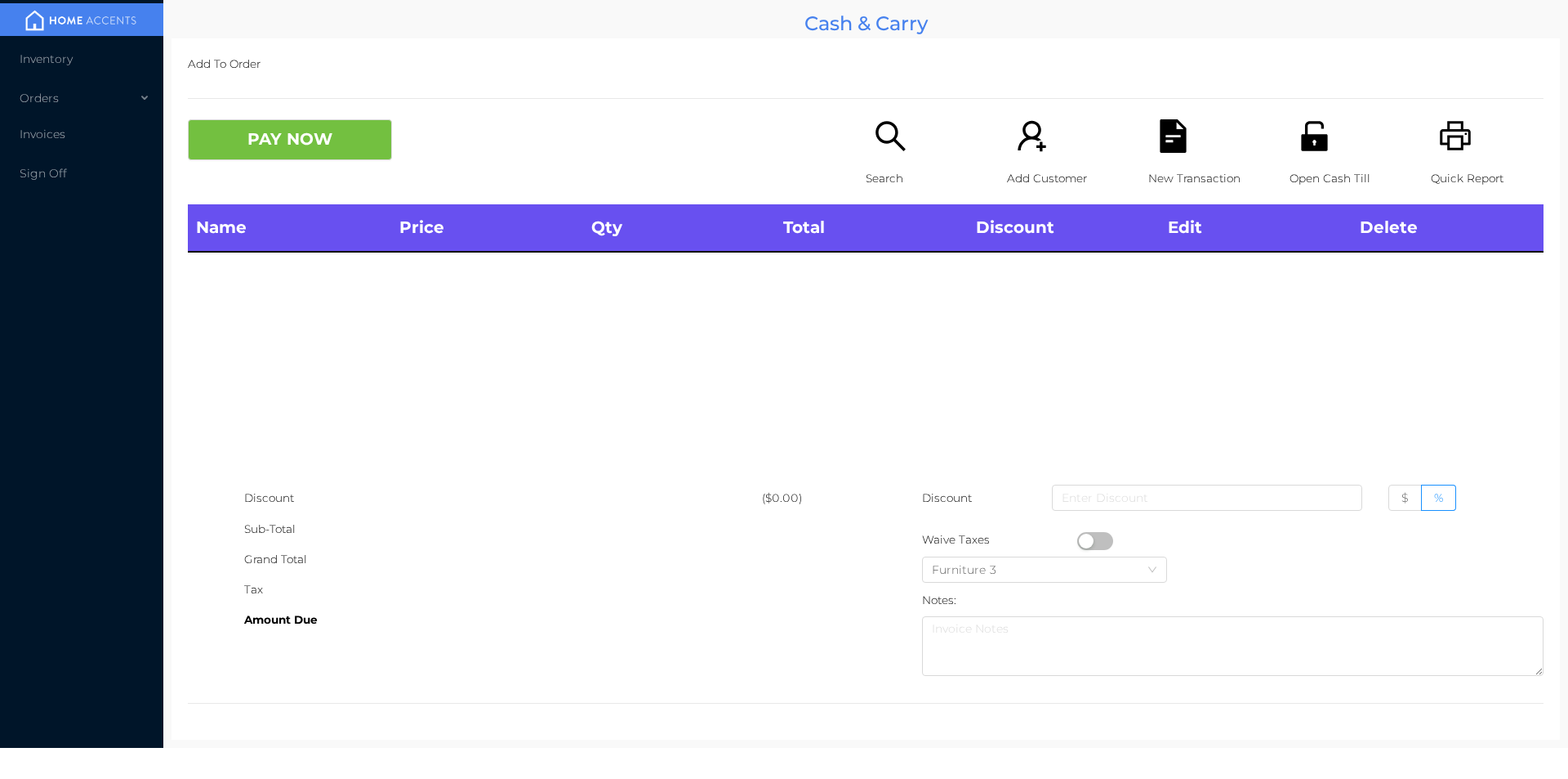
click at [879, 154] on div "Search" at bounding box center [922, 162] width 113 height 85
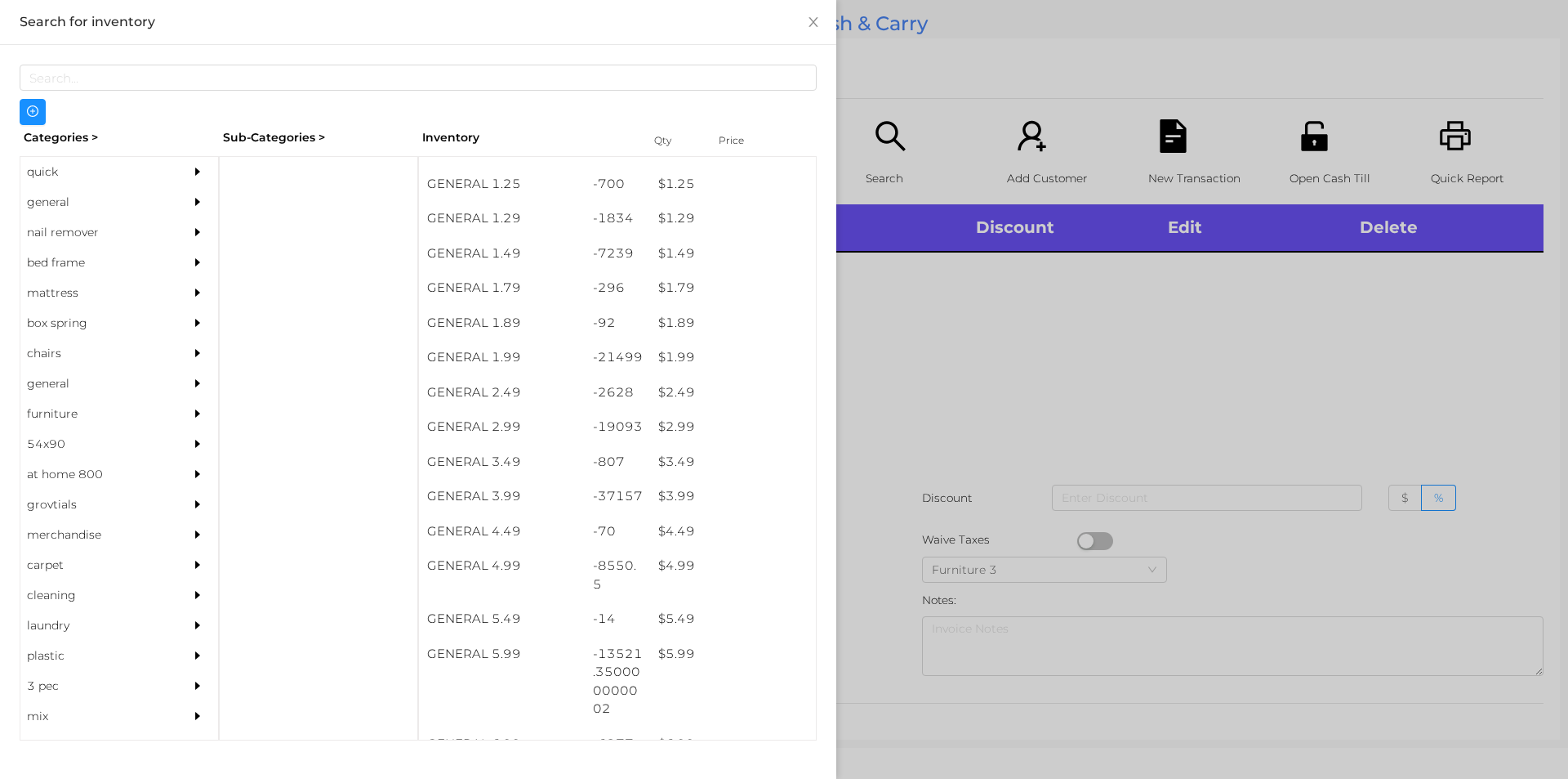
scroll to position [174, 0]
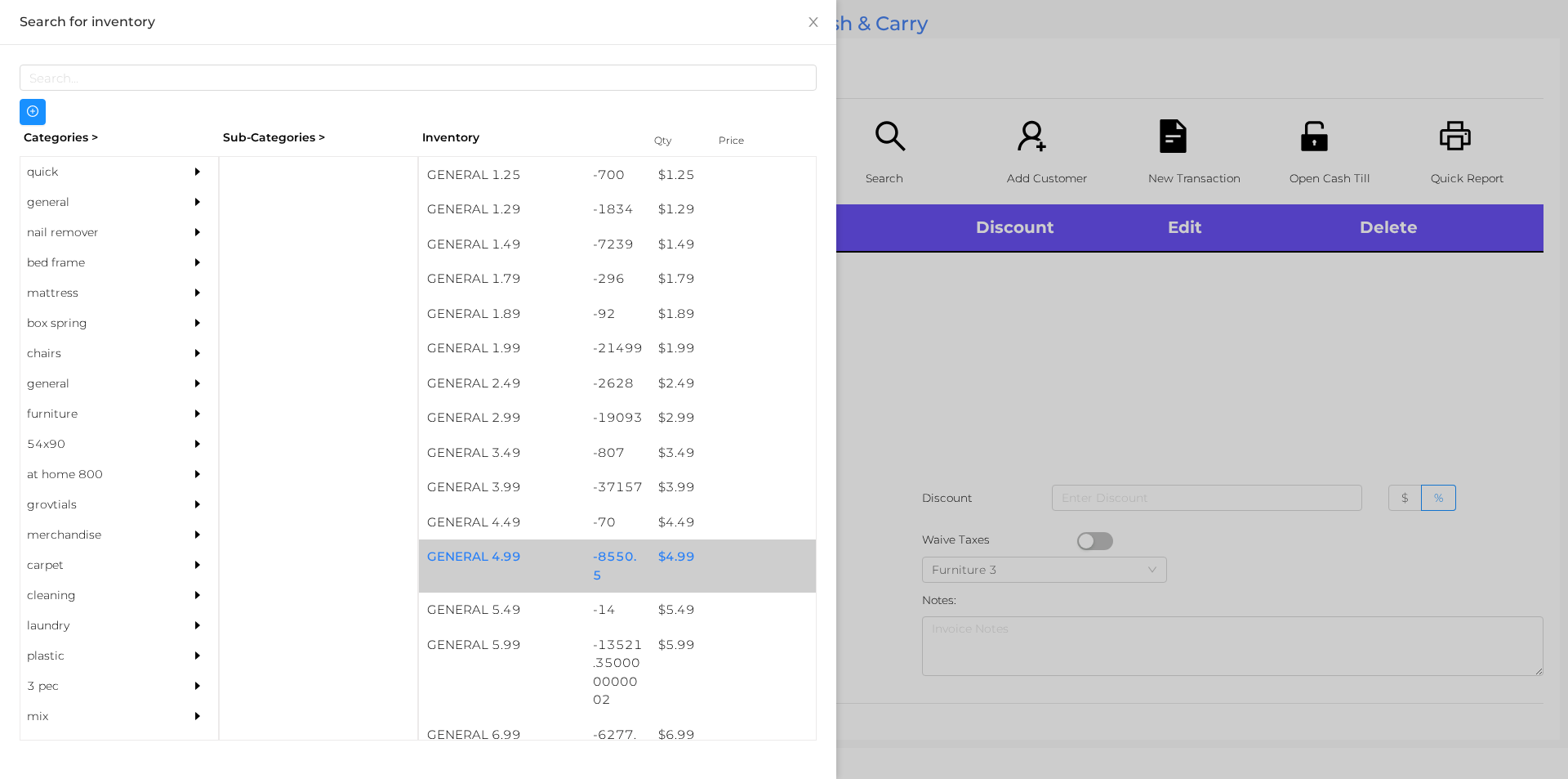
click at [687, 557] on div "$ 4.99" at bounding box center [733, 557] width 166 height 35
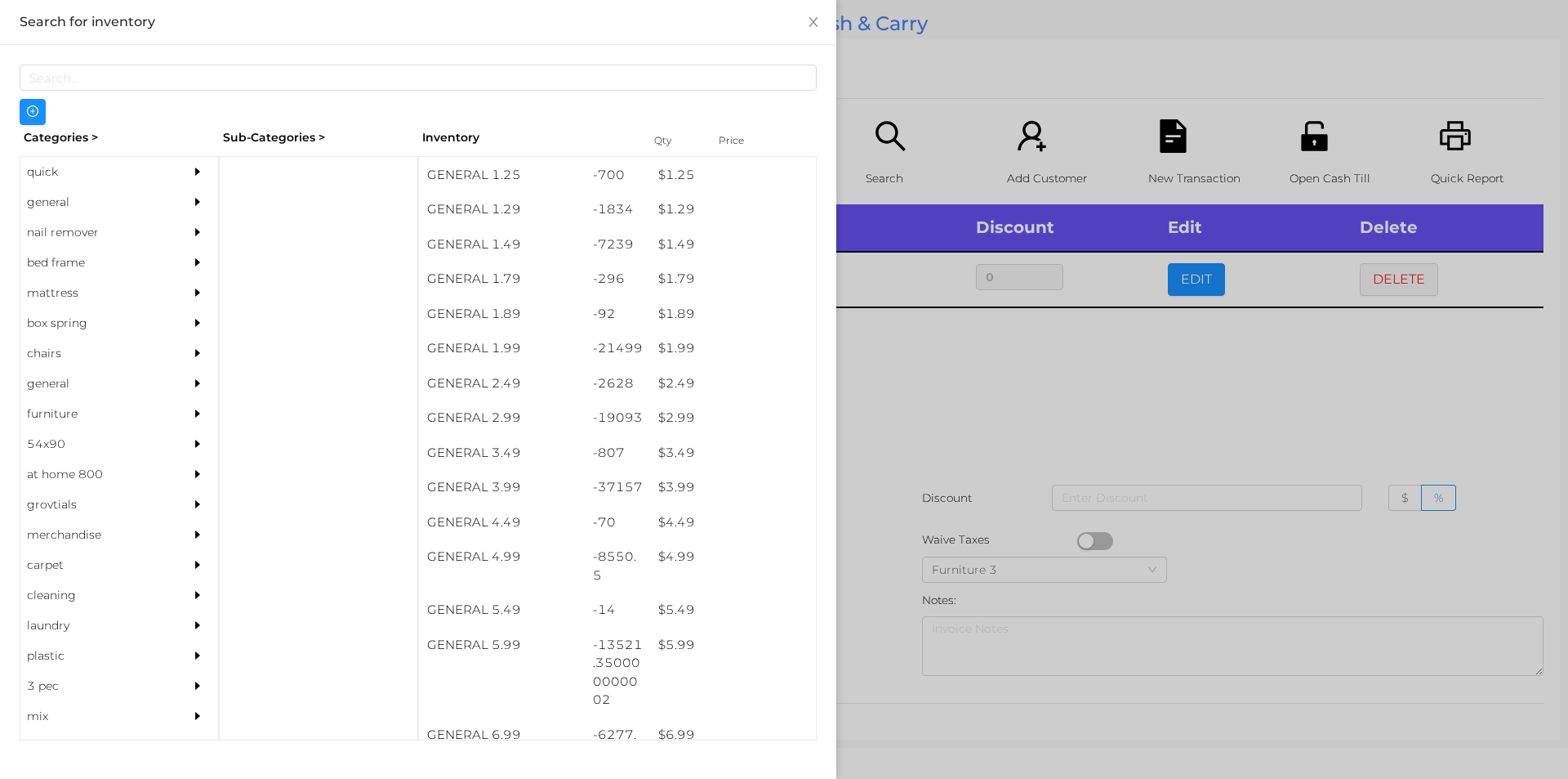
click at [938, 454] on div at bounding box center [784, 390] width 1568 height 779
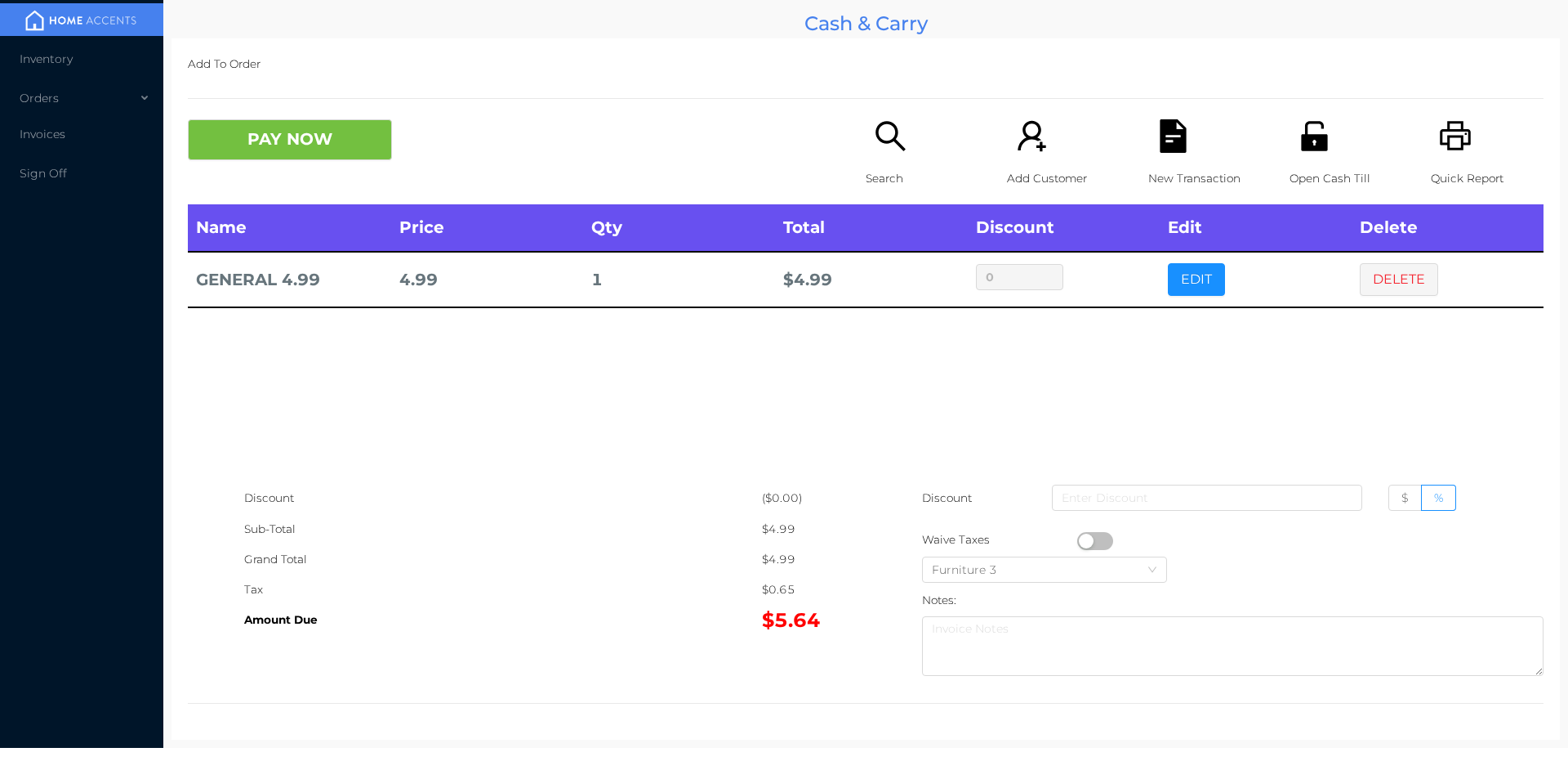
click at [866, 141] on div "Search" at bounding box center [922, 162] width 113 height 85
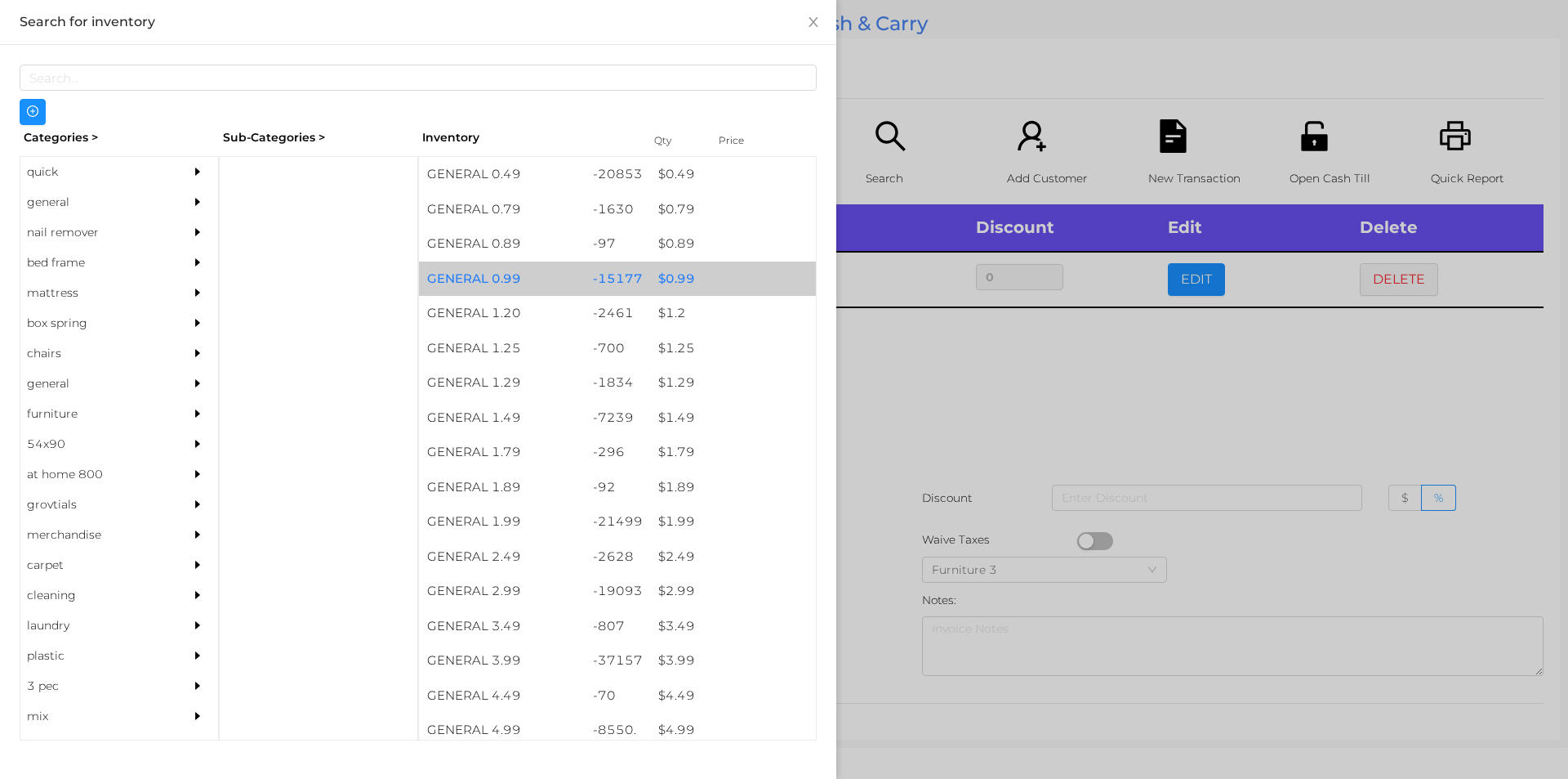
click at [681, 277] on div "$ 0.99" at bounding box center [733, 278] width 166 height 35
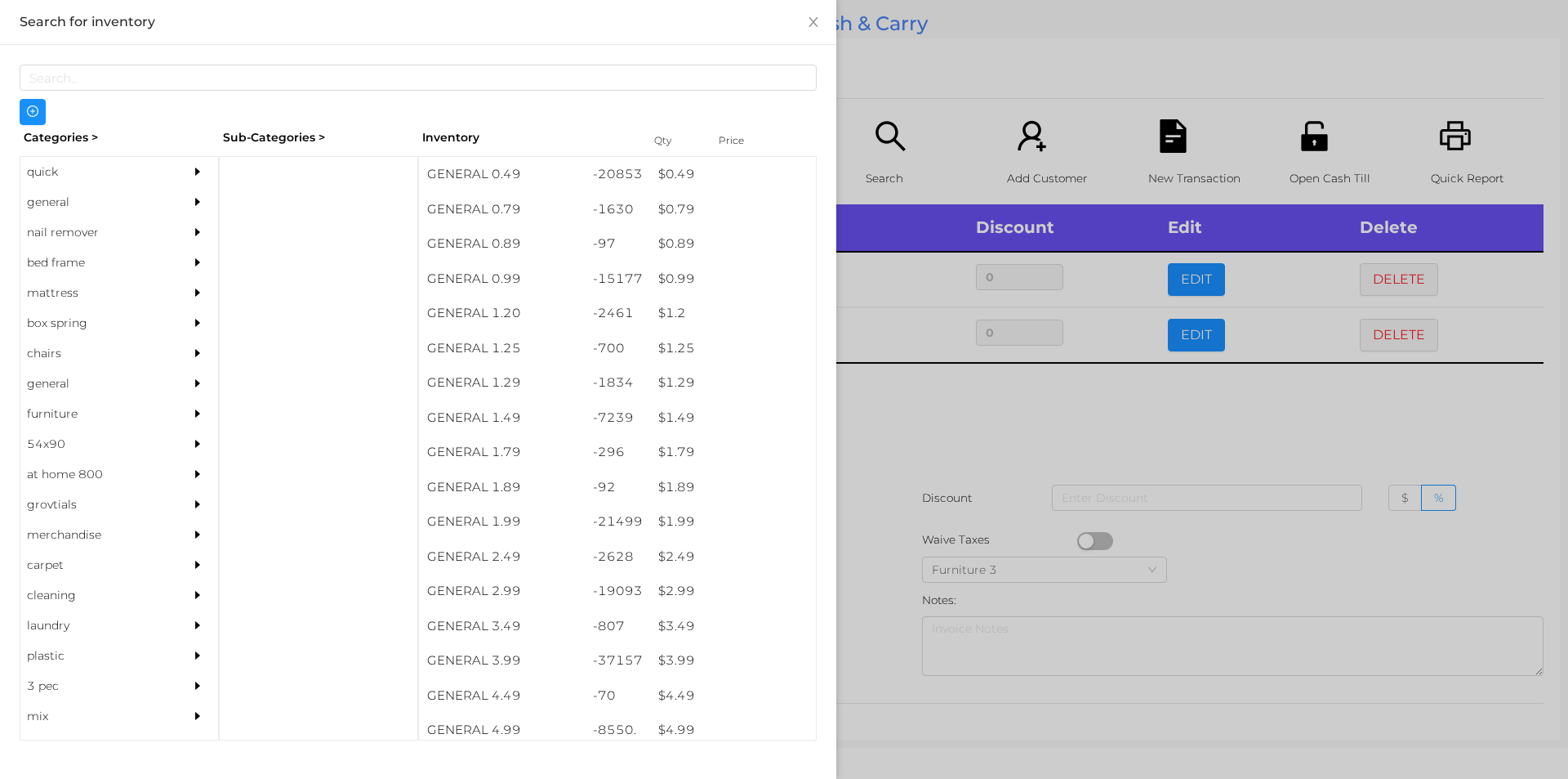
click at [961, 438] on div at bounding box center [784, 390] width 1568 height 779
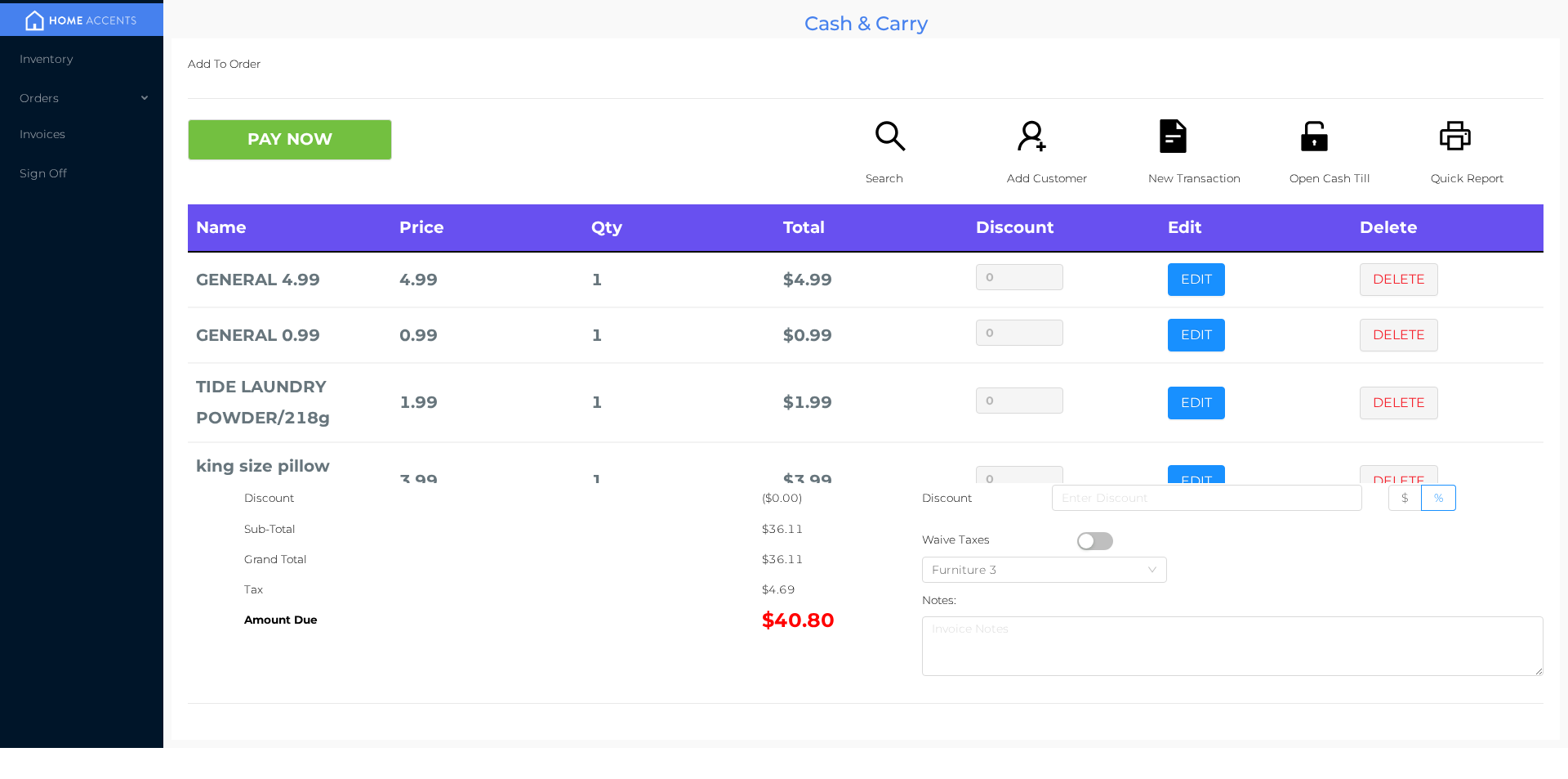
click at [890, 133] on icon "icon: search" at bounding box center [890, 136] width 30 height 30
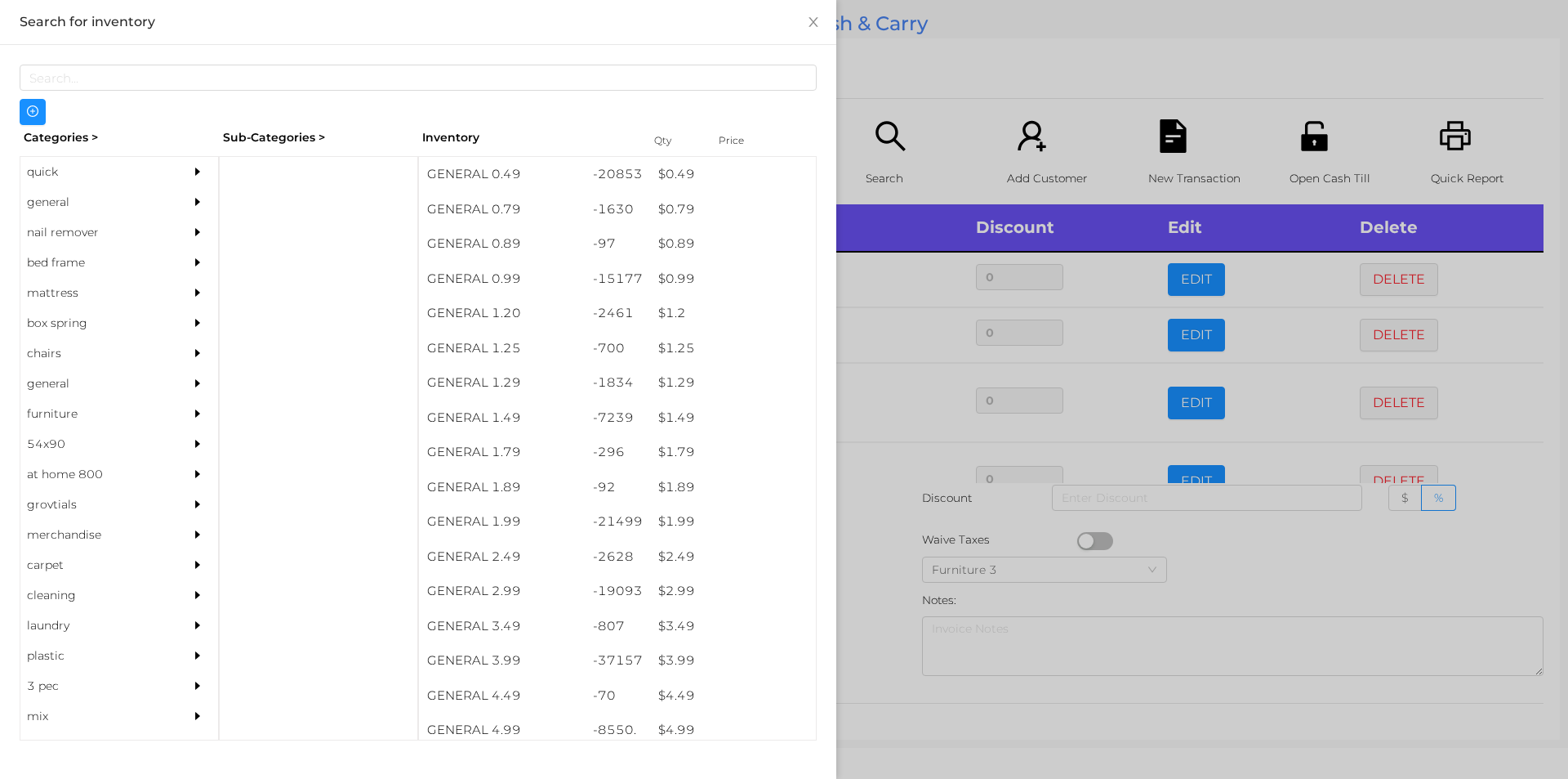
click at [67, 164] on div "quick" at bounding box center [95, 172] width 149 height 30
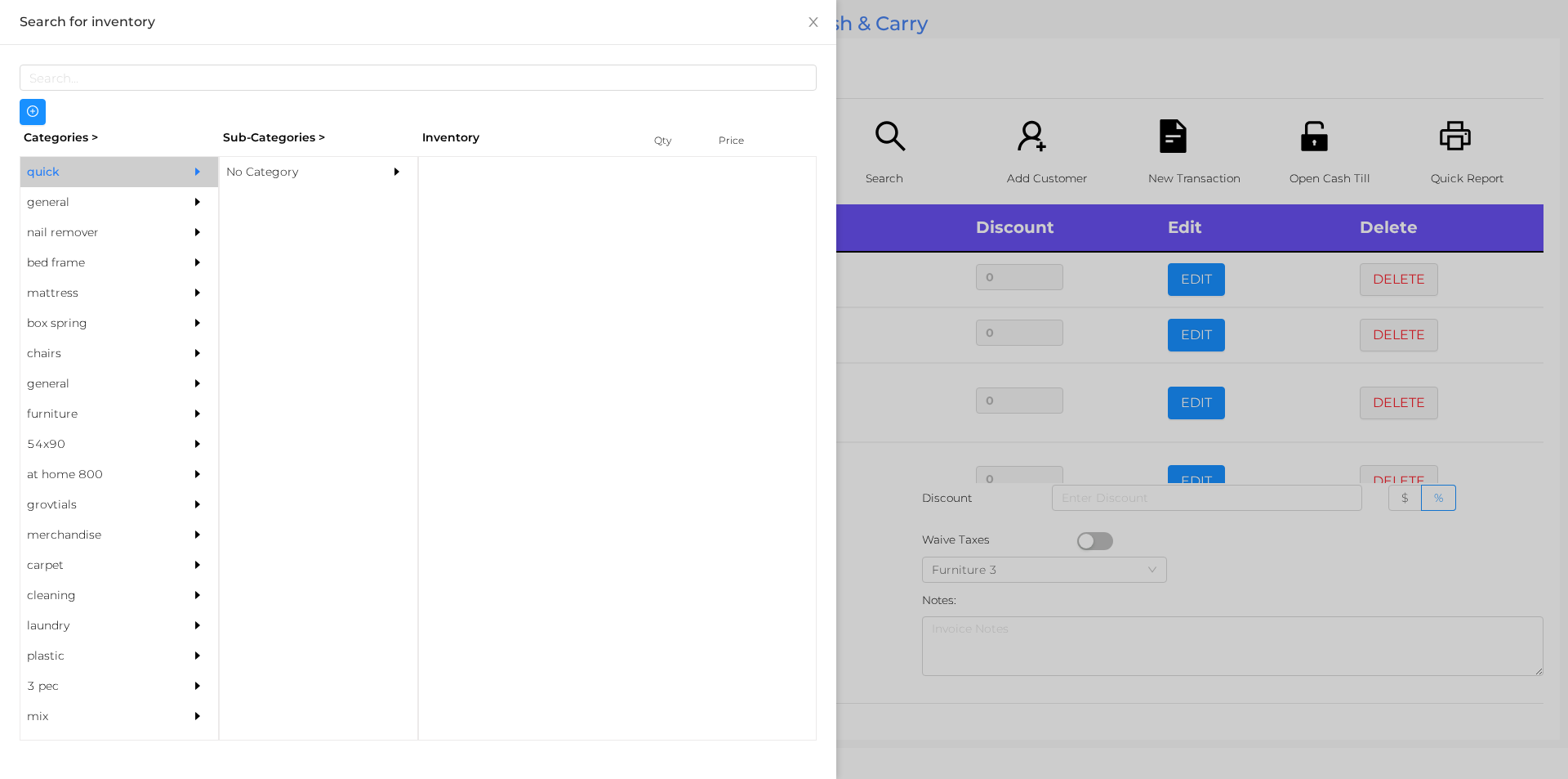
click at [258, 162] on div "No Category" at bounding box center [294, 172] width 149 height 30
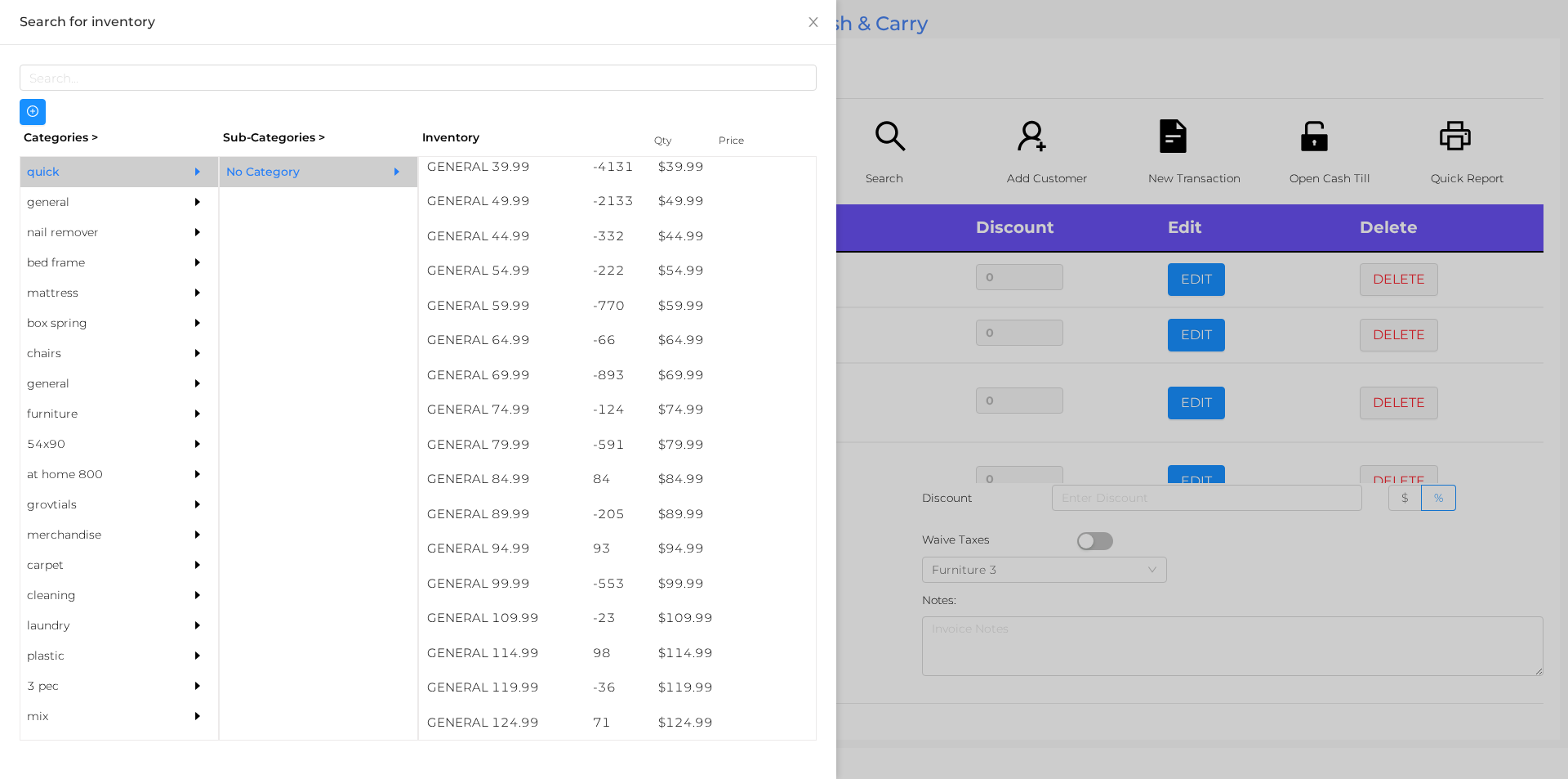
scroll to position [943, 0]
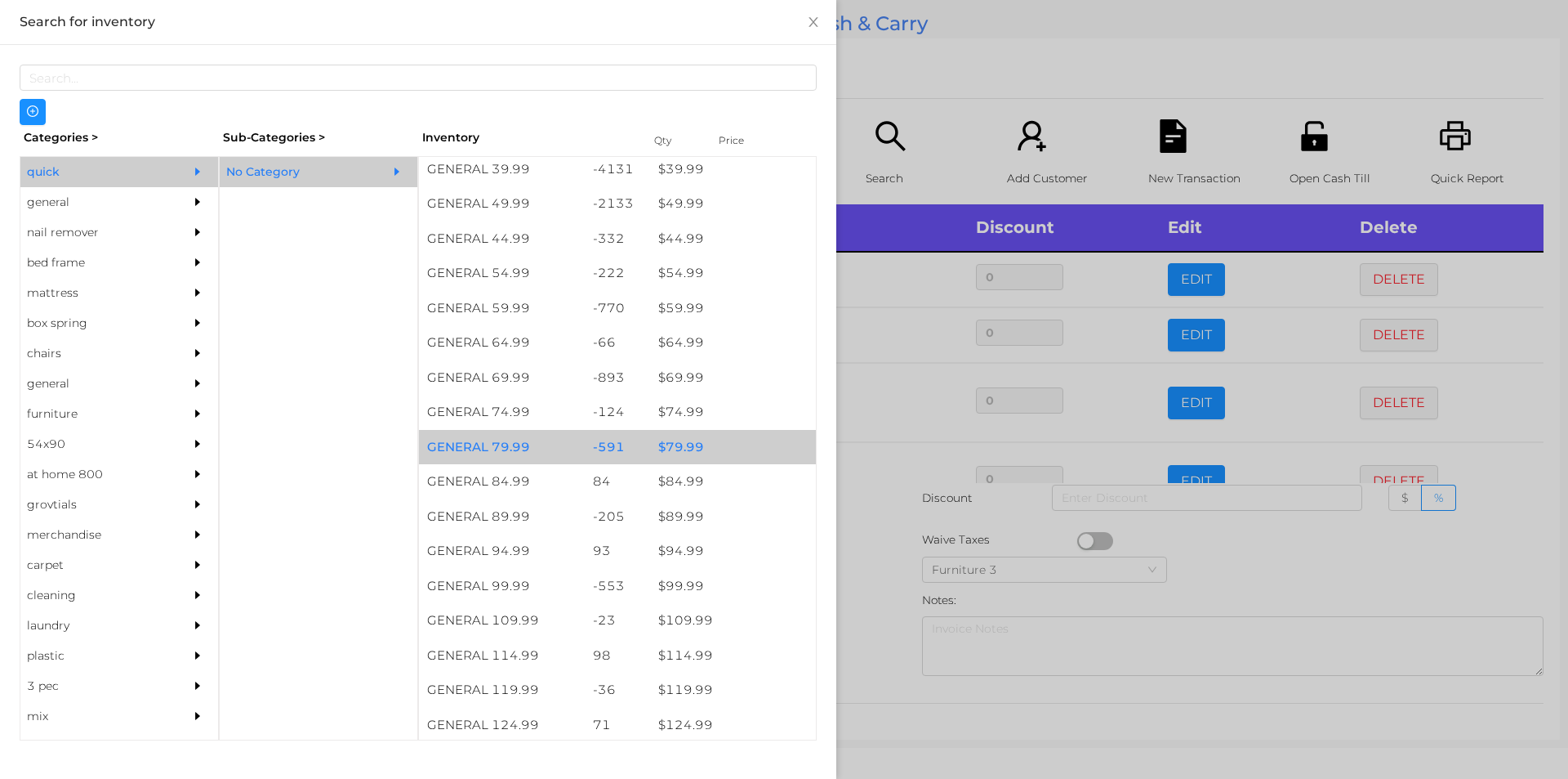
click at [711, 450] on div "$ 79.99" at bounding box center [733, 447] width 166 height 35
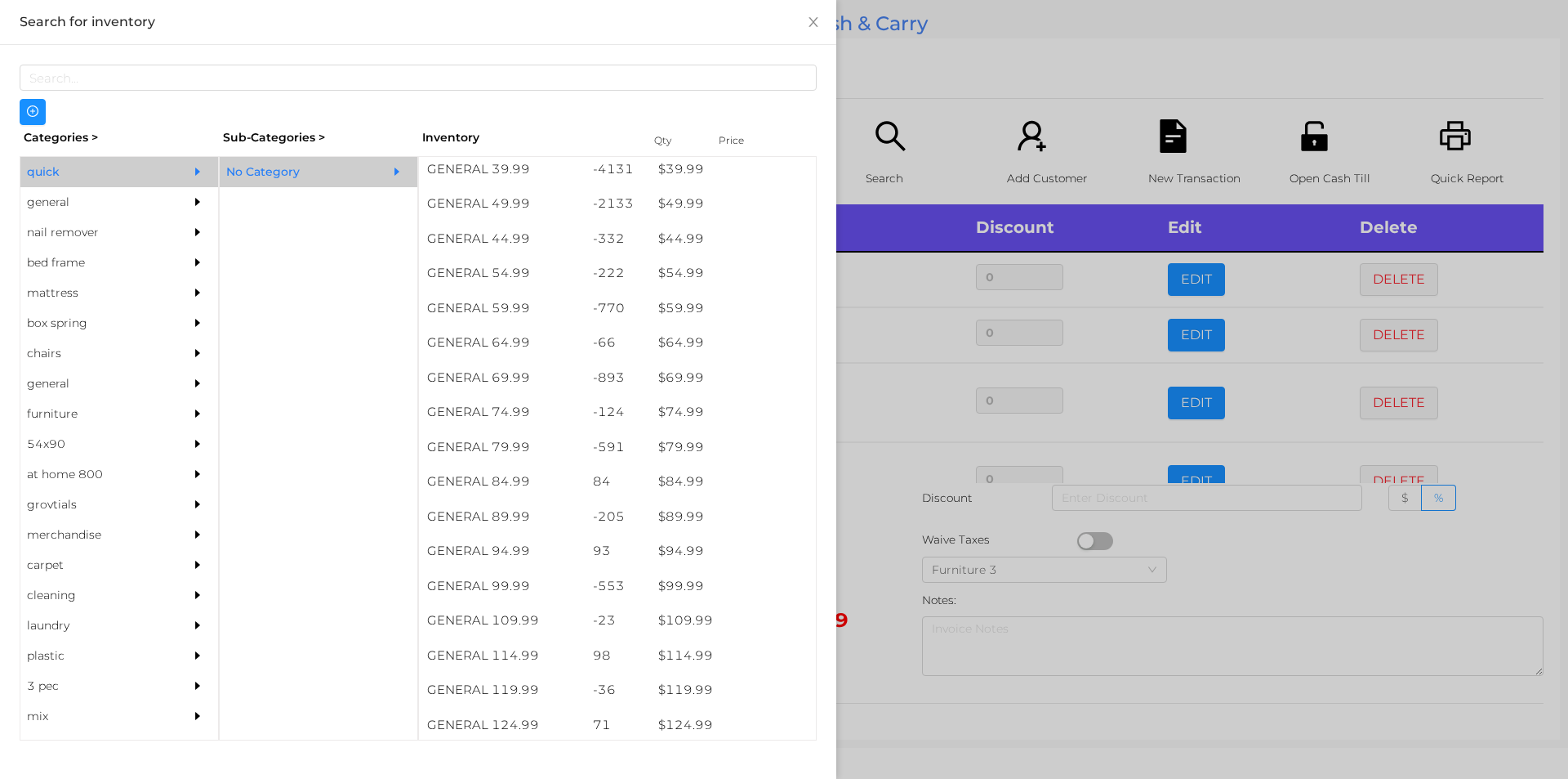
click at [908, 89] on div at bounding box center [784, 390] width 1568 height 779
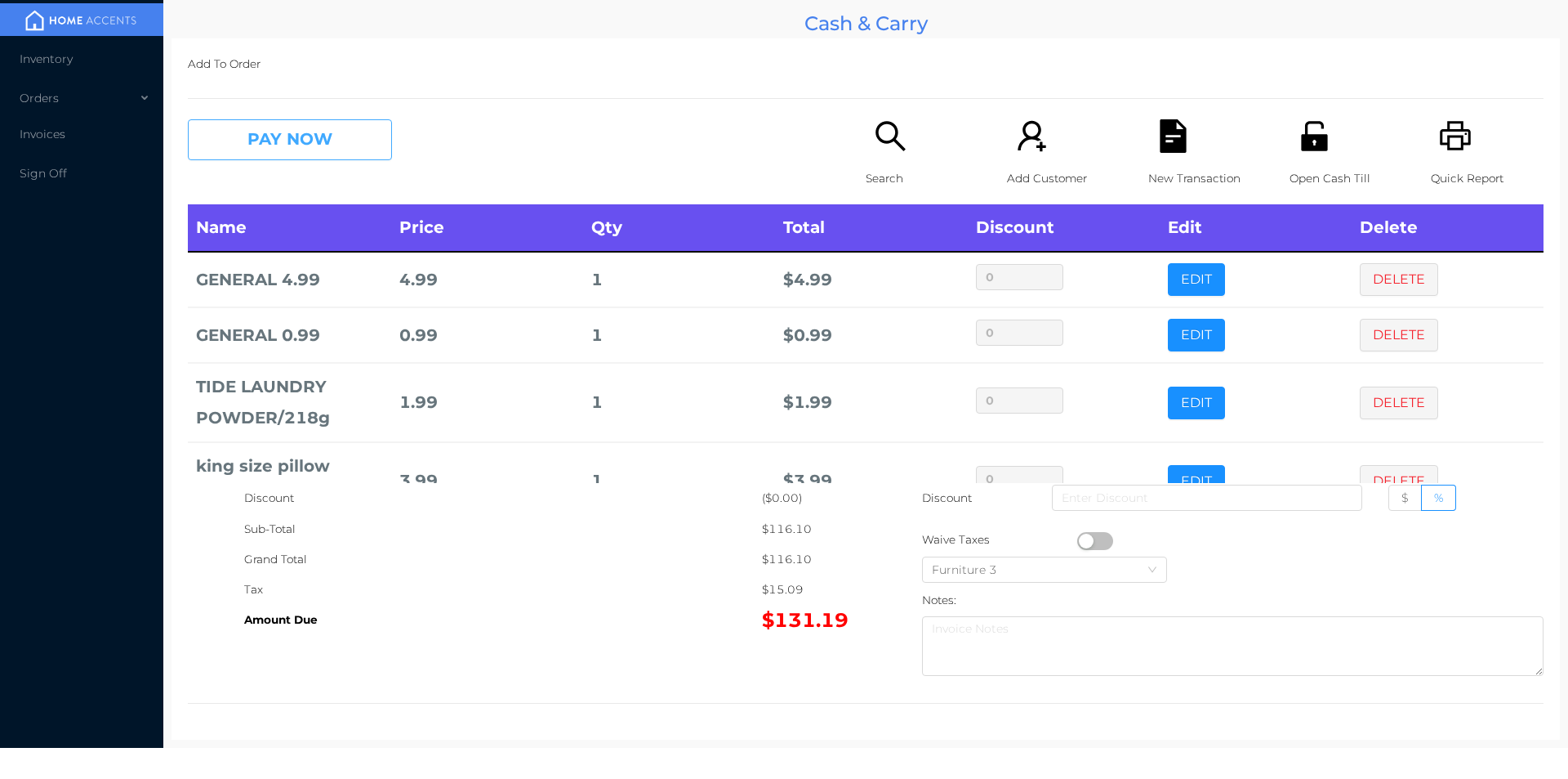
click at [341, 159] on button "PAY NOW" at bounding box center [290, 139] width 204 height 41
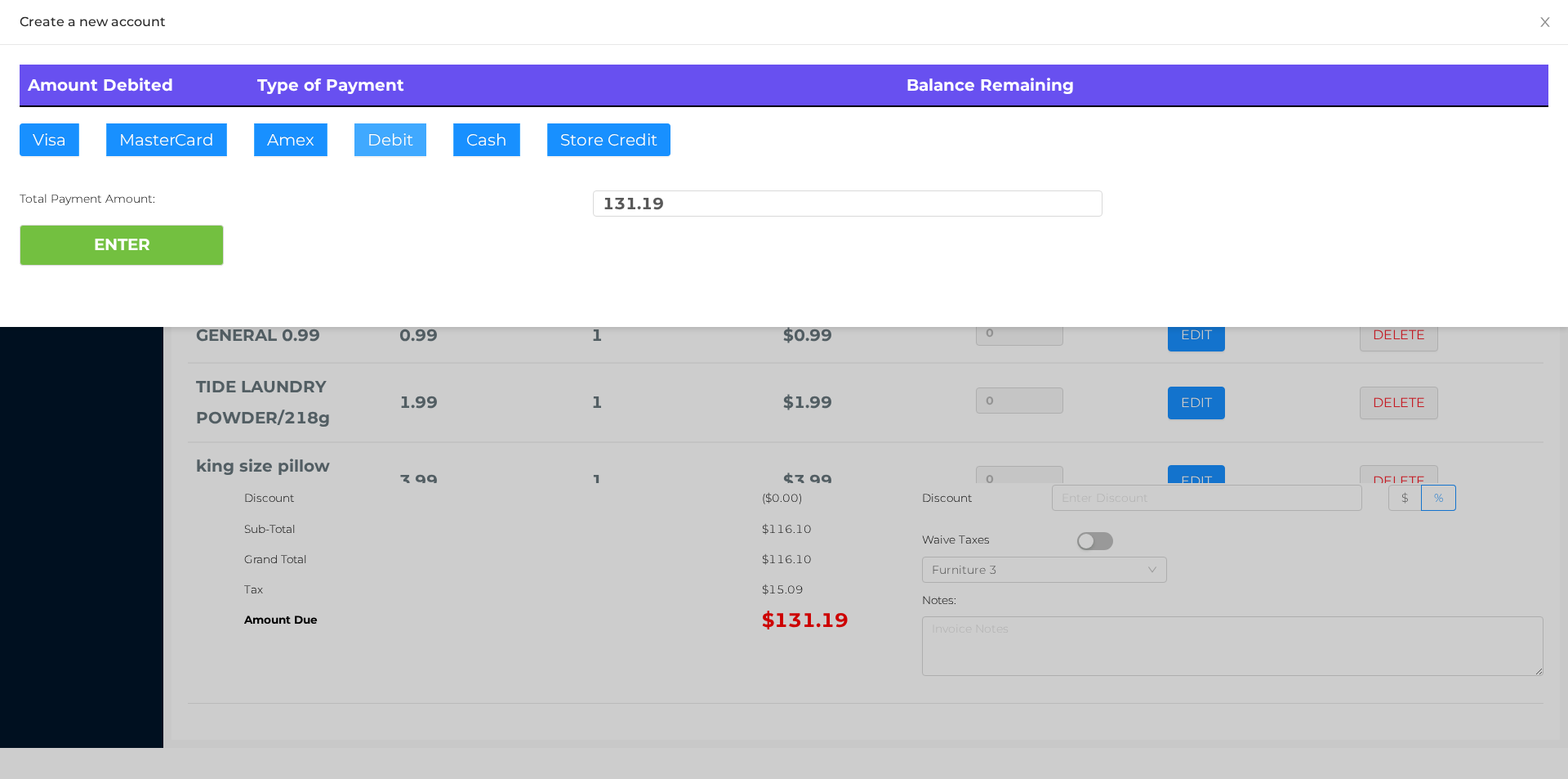
click at [411, 128] on button "Debit" at bounding box center [390, 140] width 72 height 33
click at [191, 234] on button "ENTER" at bounding box center [122, 245] width 204 height 41
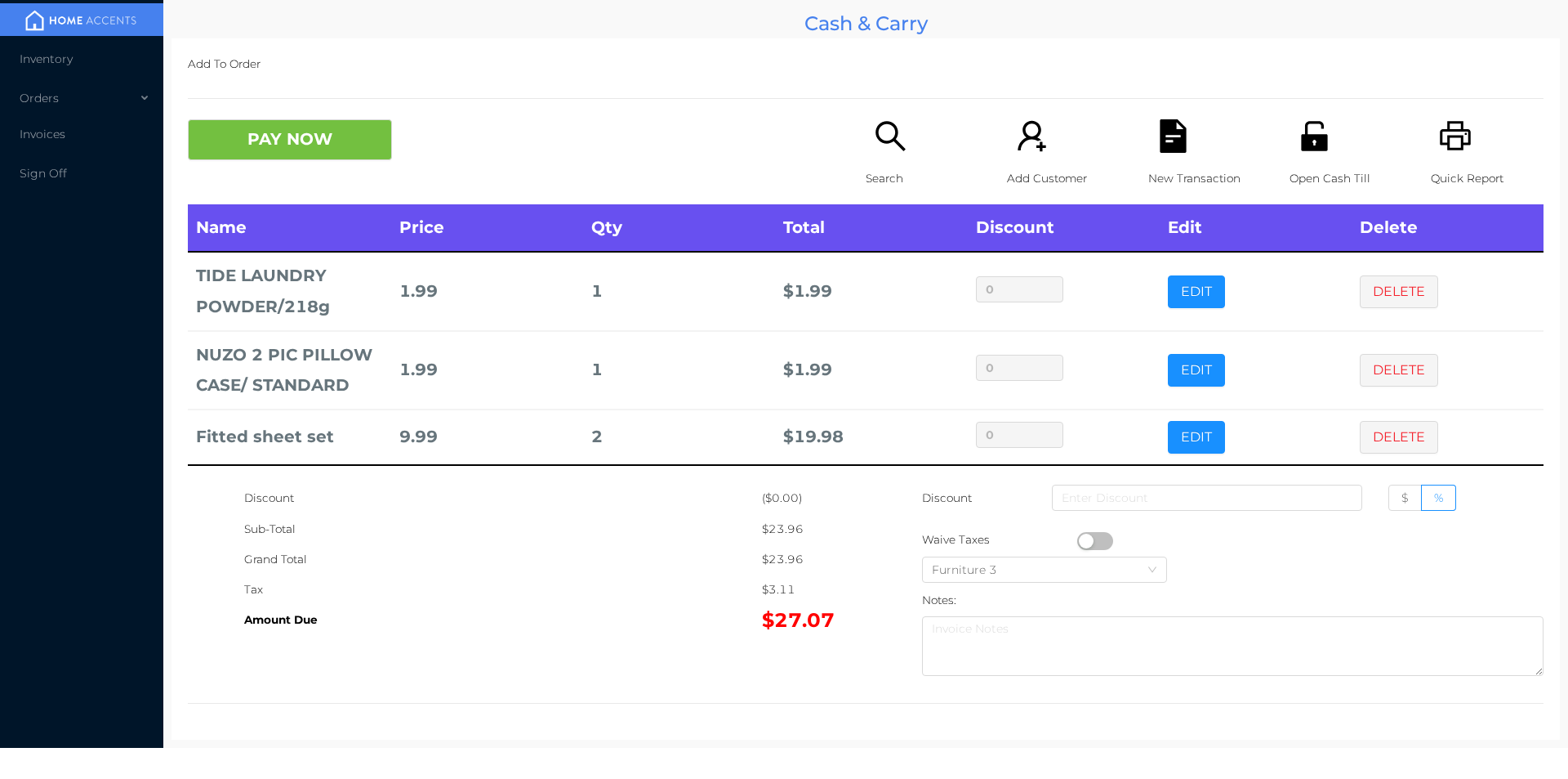
click at [891, 149] on icon "icon: search" at bounding box center [891, 136] width 33 height 33
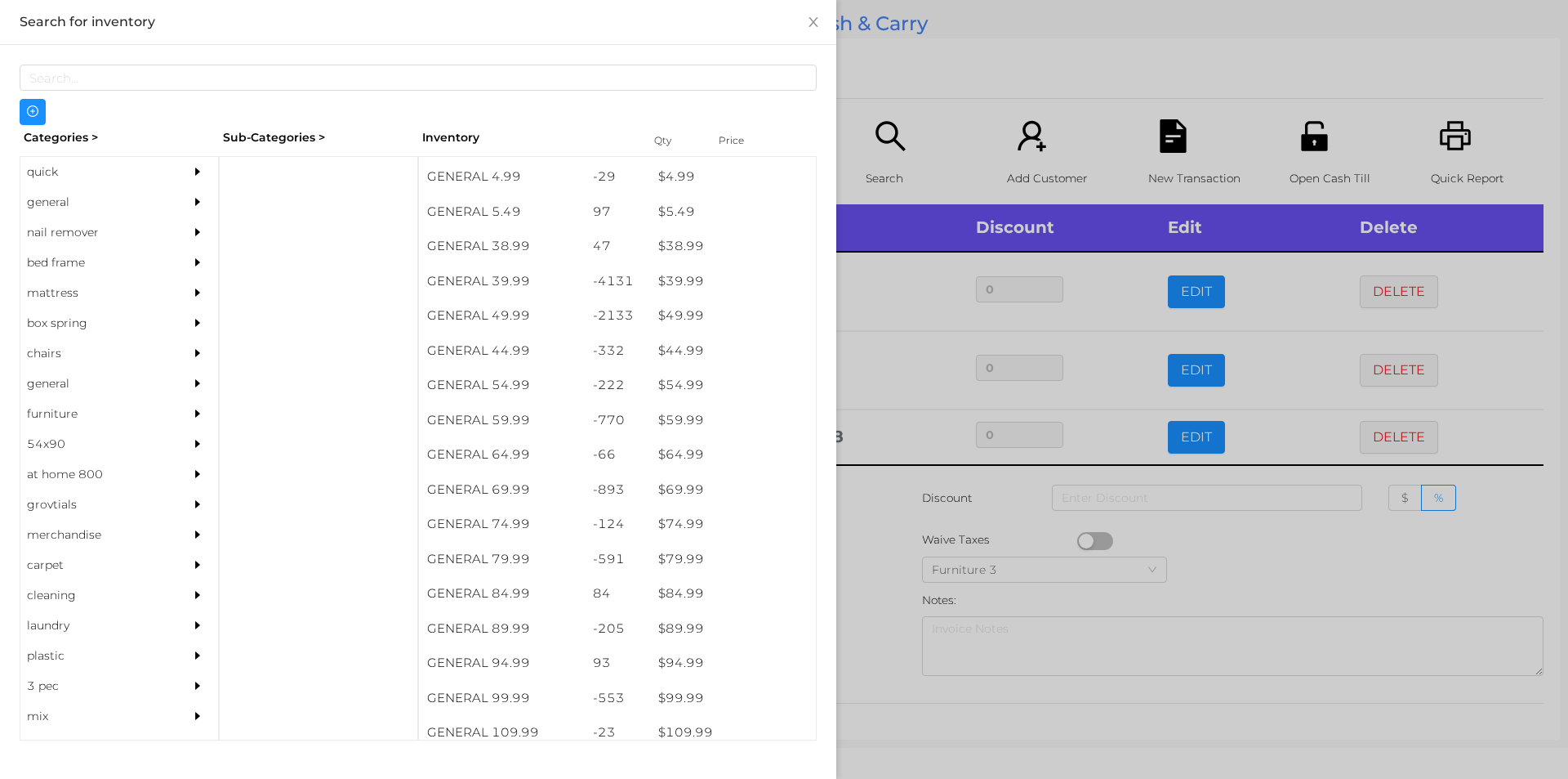
scroll to position [831, 0]
click at [71, 220] on div "nail remover" at bounding box center [95, 232] width 149 height 30
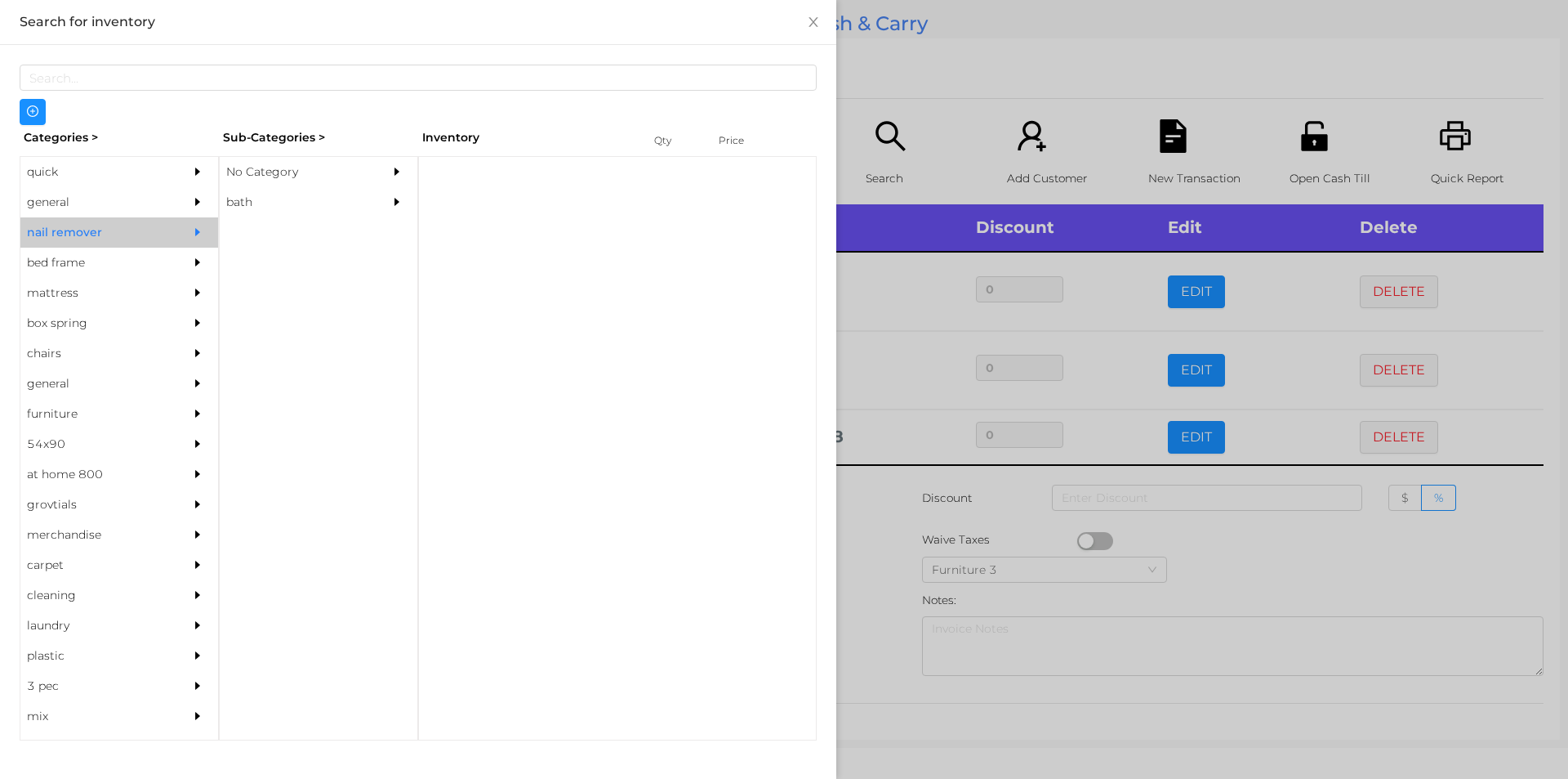
click at [112, 198] on div "general" at bounding box center [95, 202] width 149 height 30
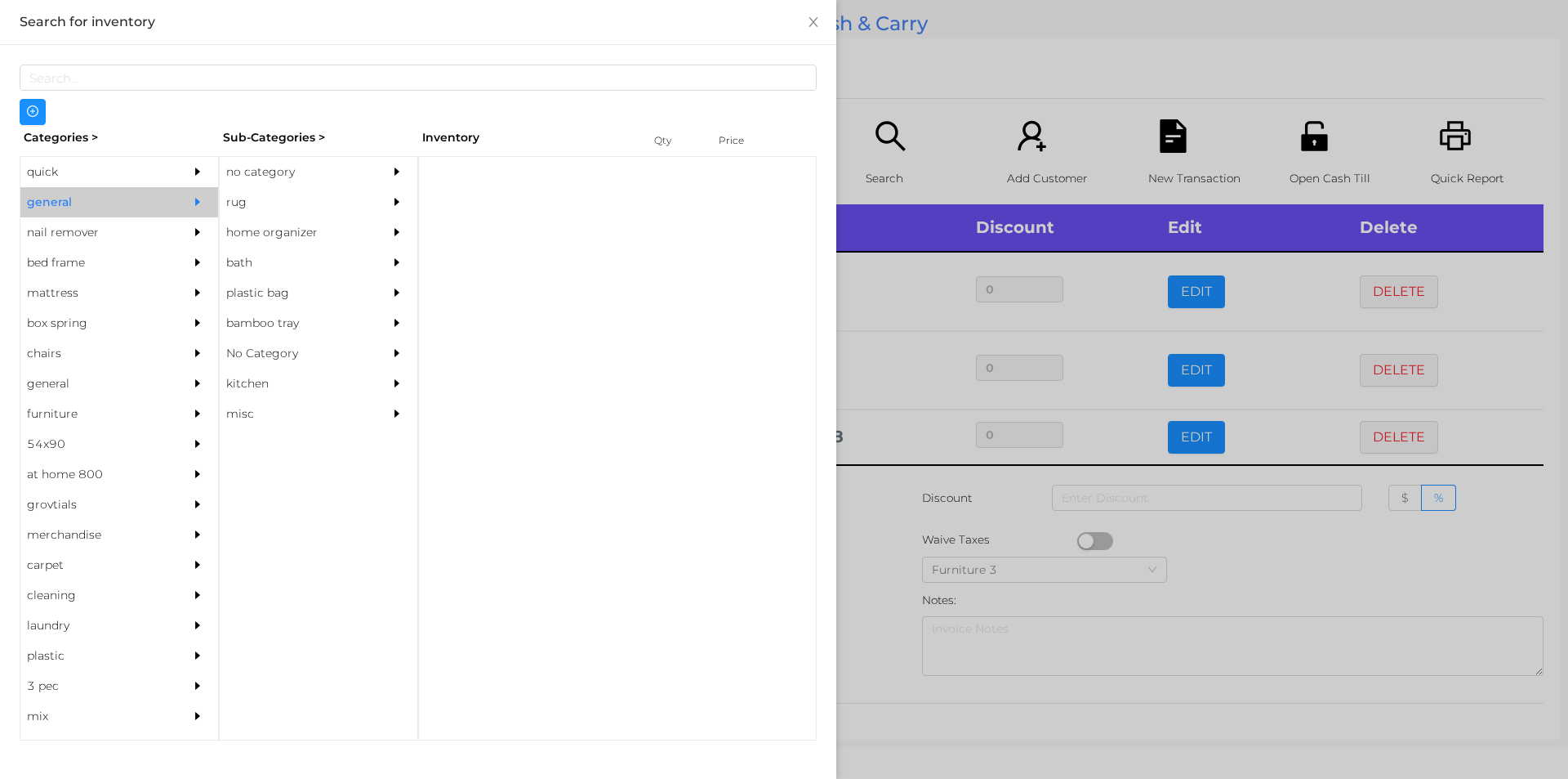
click at [286, 160] on div "no category" at bounding box center [294, 172] width 149 height 30
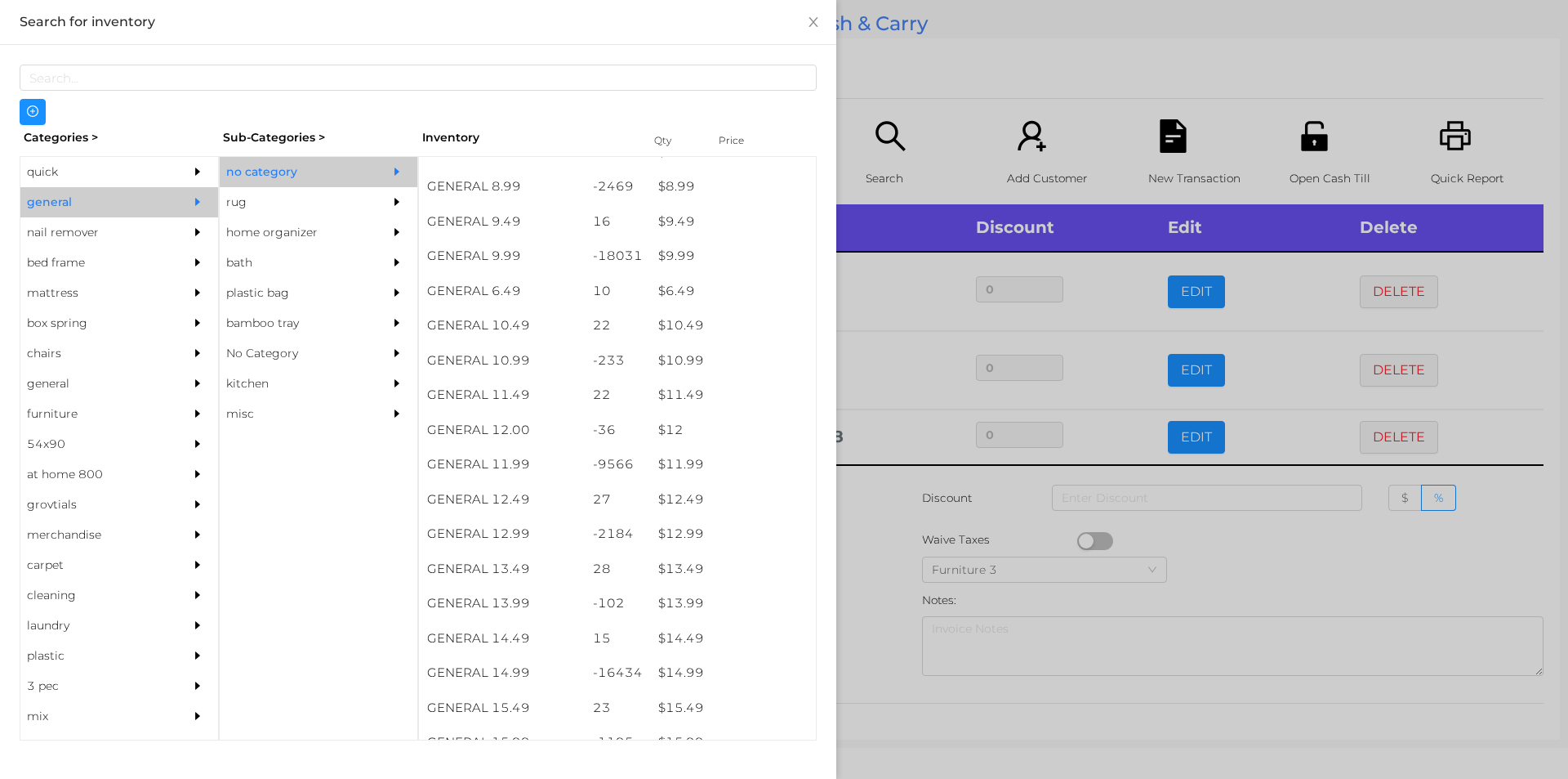
scroll to position [960, 0]
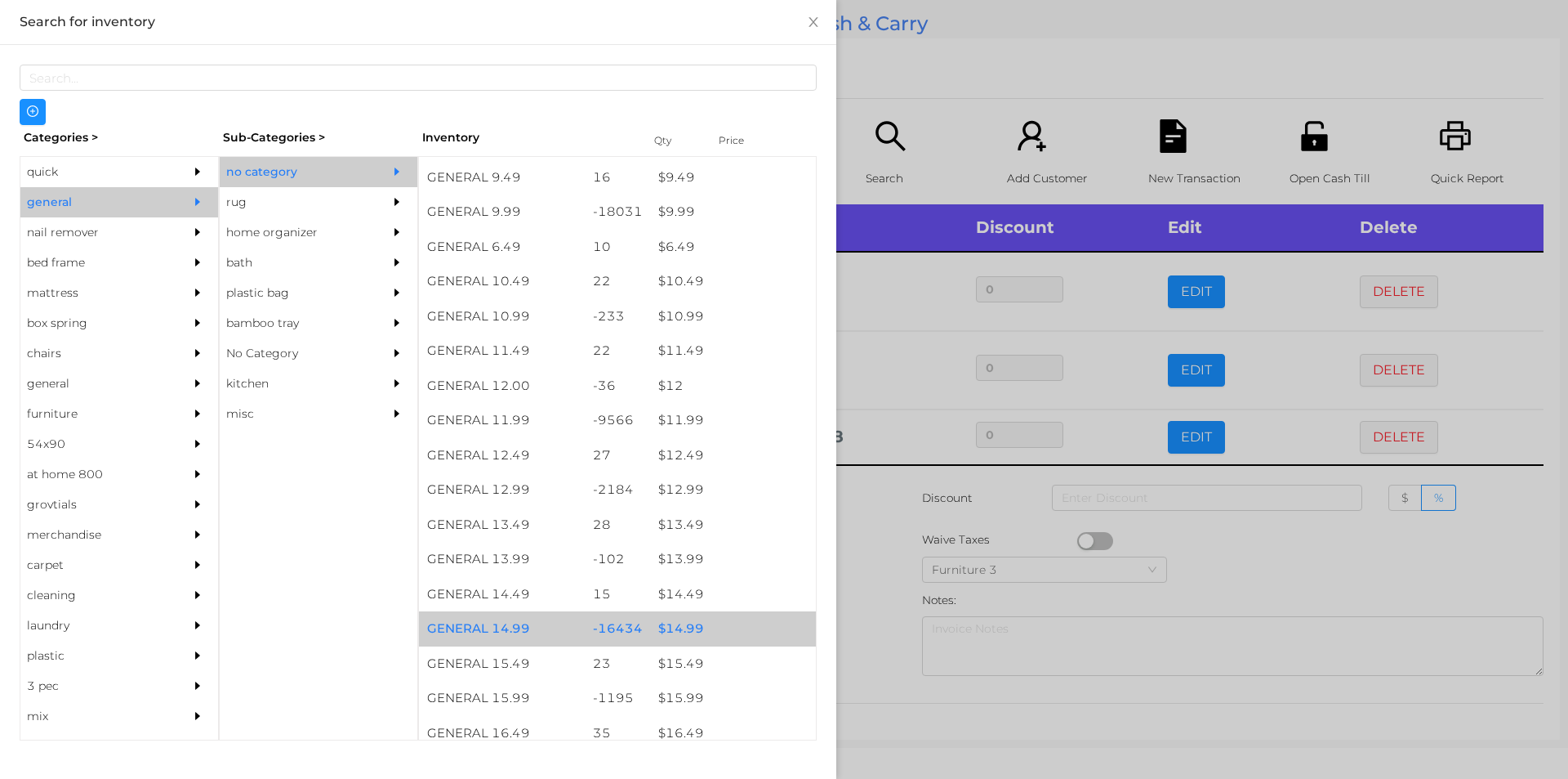
click at [679, 632] on div "$ 14.99" at bounding box center [733, 628] width 166 height 35
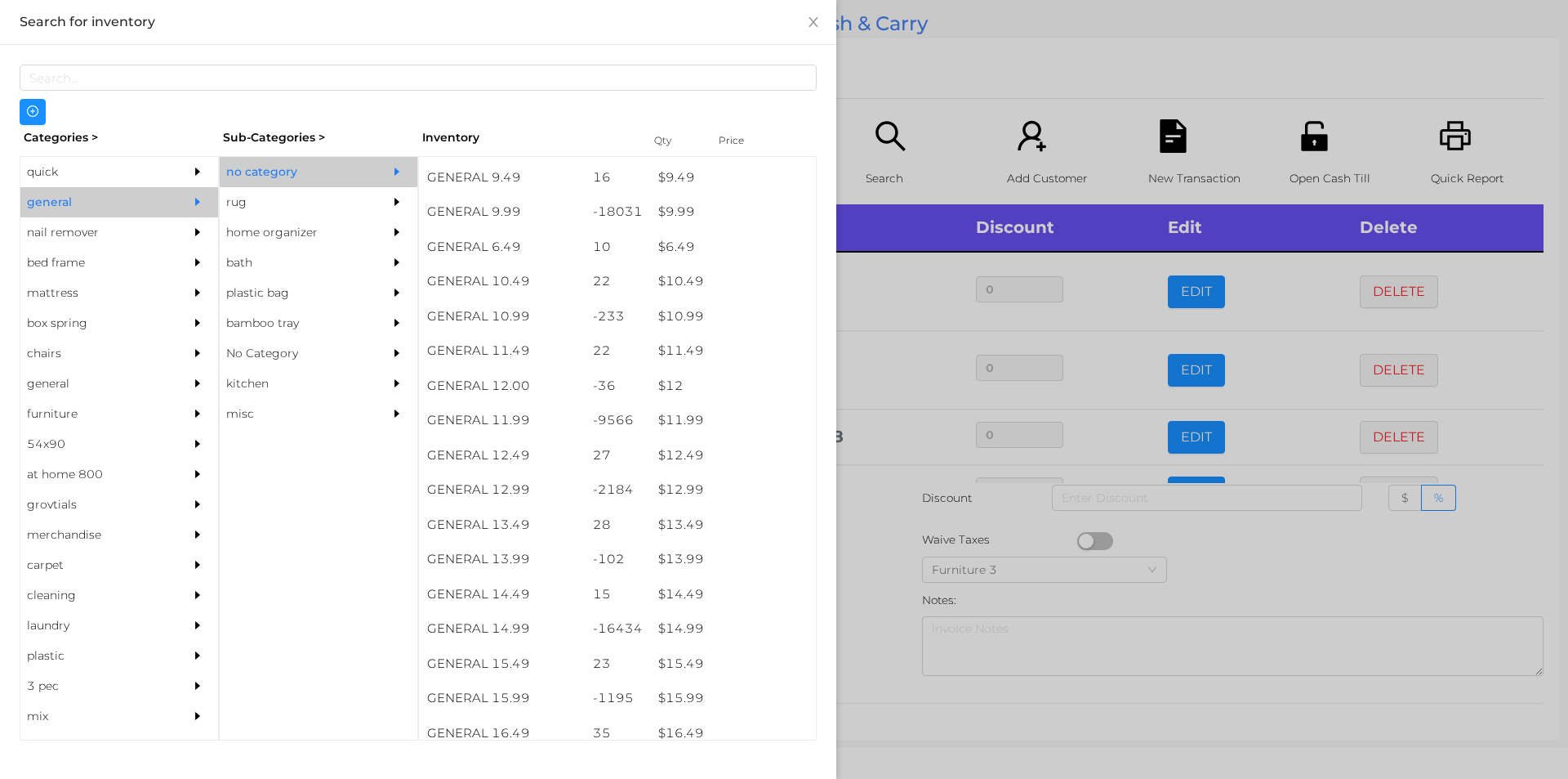
click at [889, 547] on div at bounding box center [784, 390] width 1568 height 779
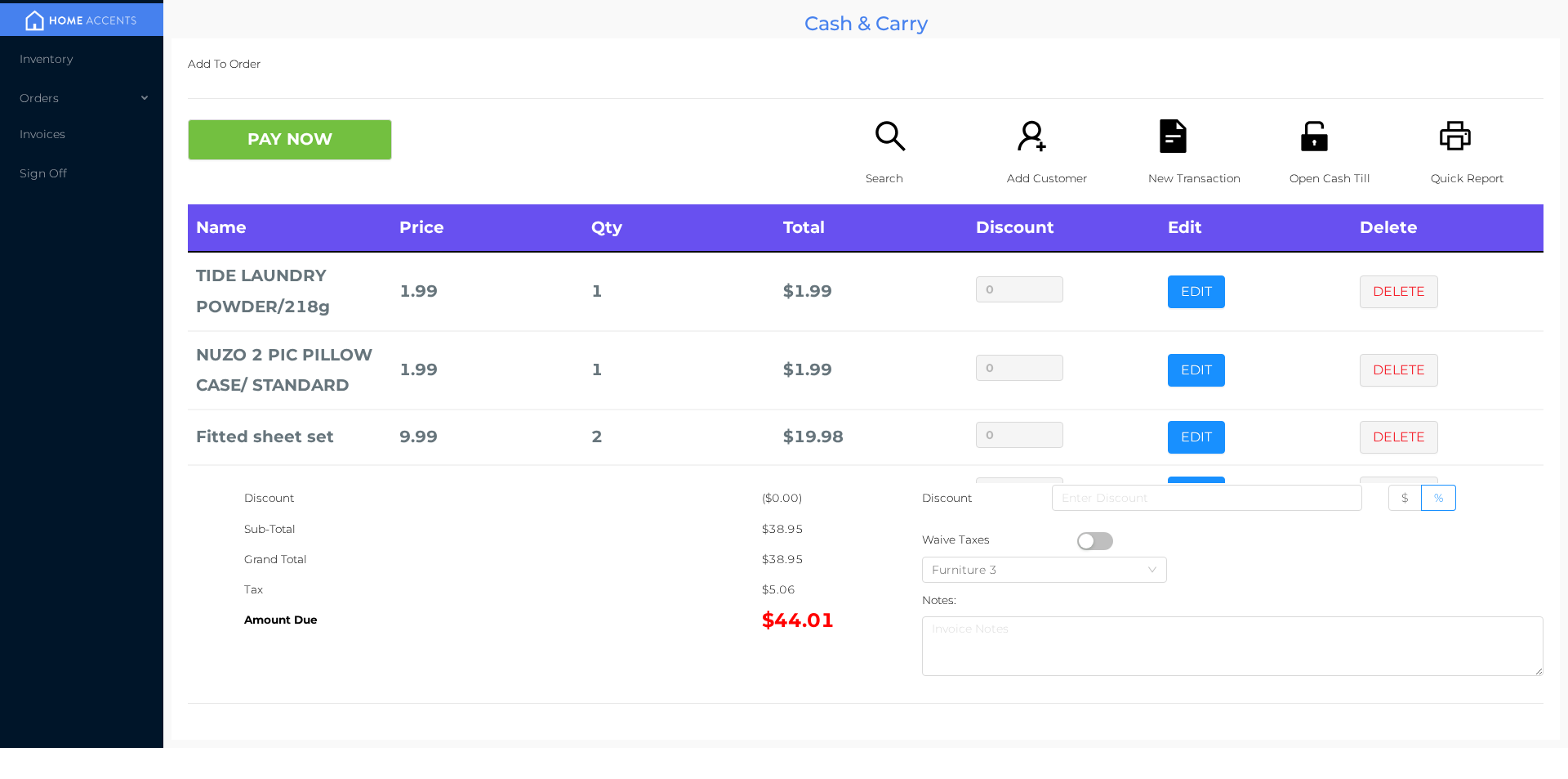
click at [884, 141] on icon "icon: search" at bounding box center [890, 136] width 30 height 30
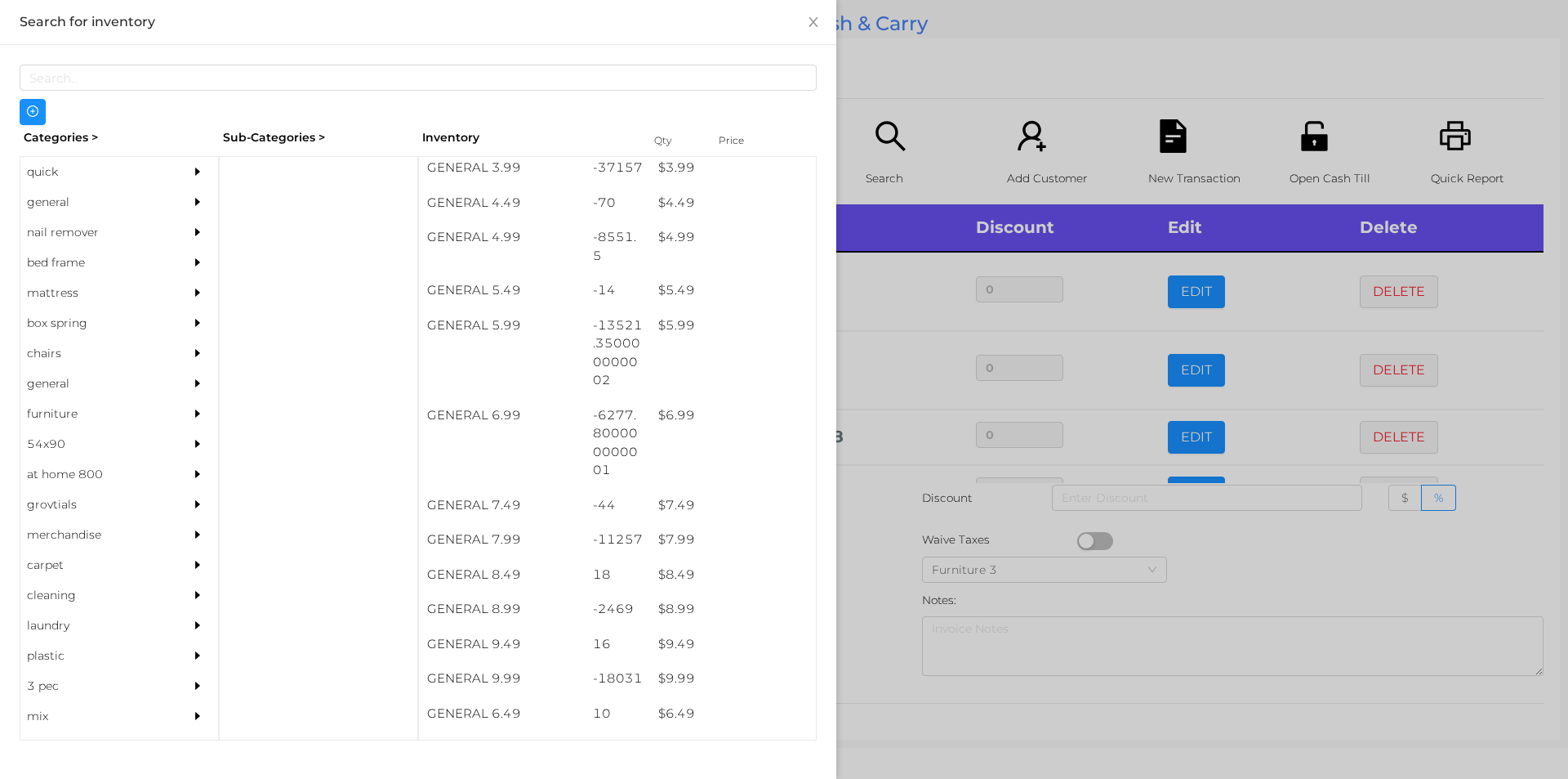
scroll to position [506, 0]
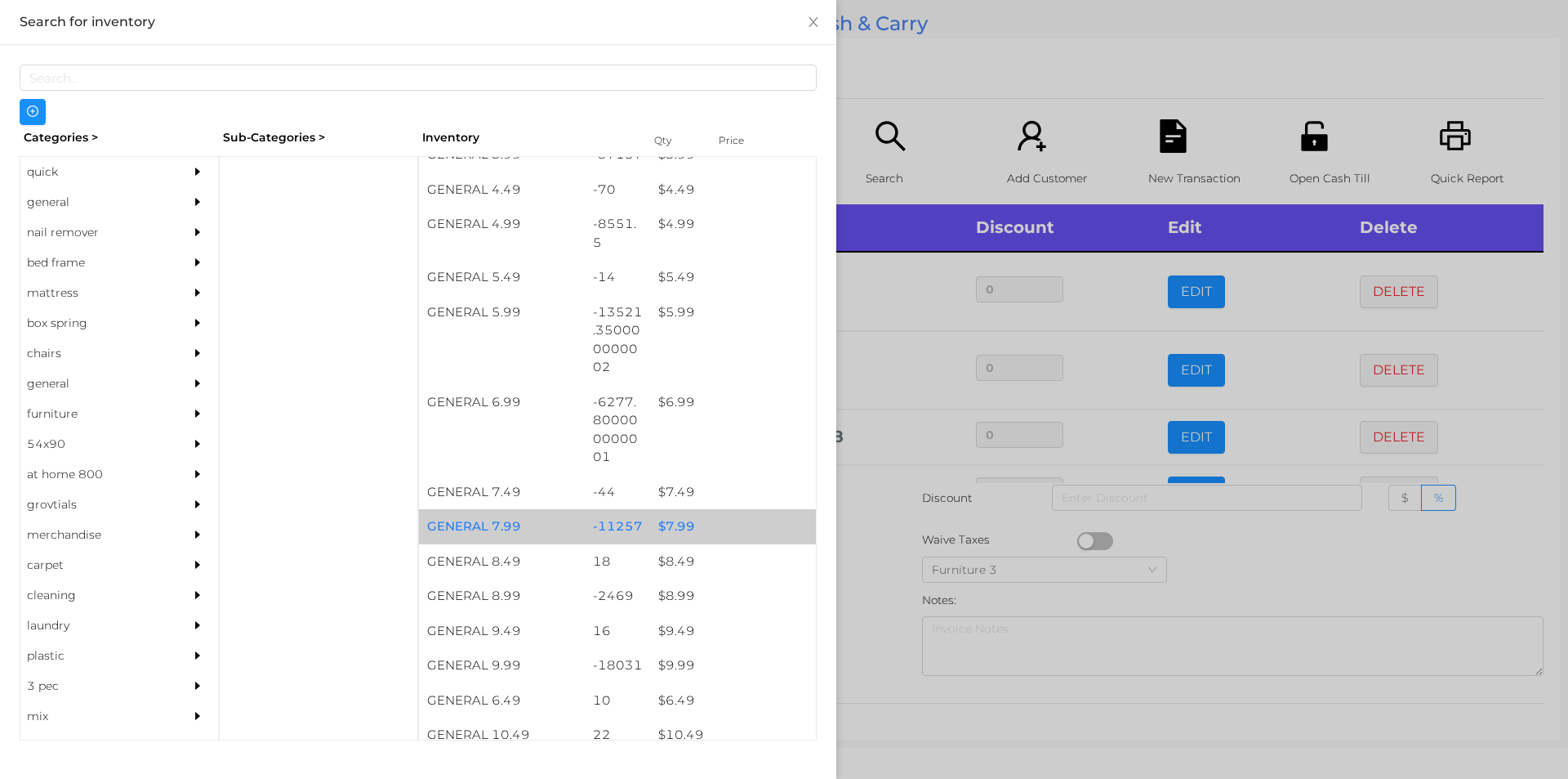
click at [634, 526] on div "-11257" at bounding box center [618, 526] width 66 height 35
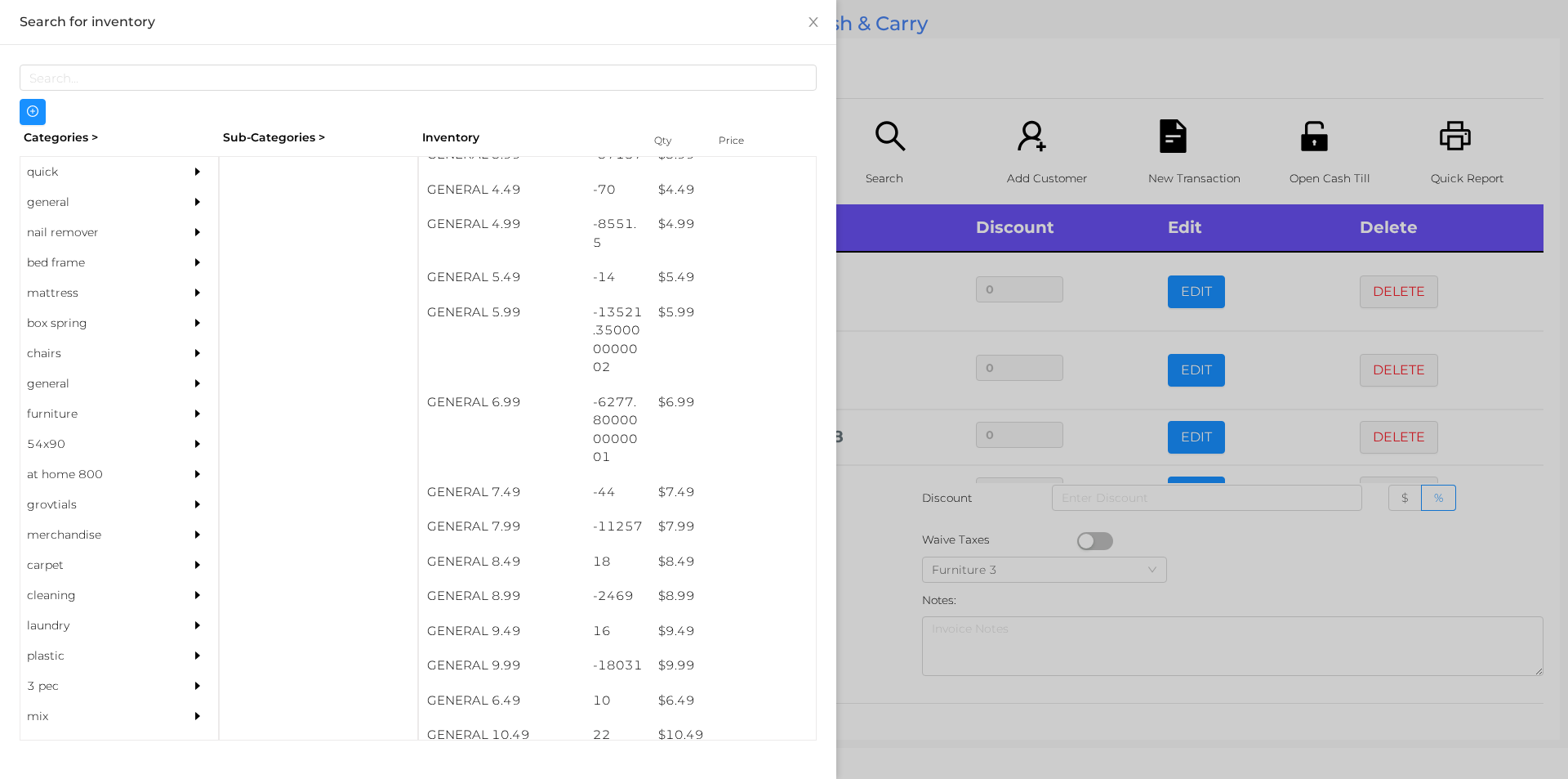
click at [875, 58] on div at bounding box center [784, 390] width 1568 height 779
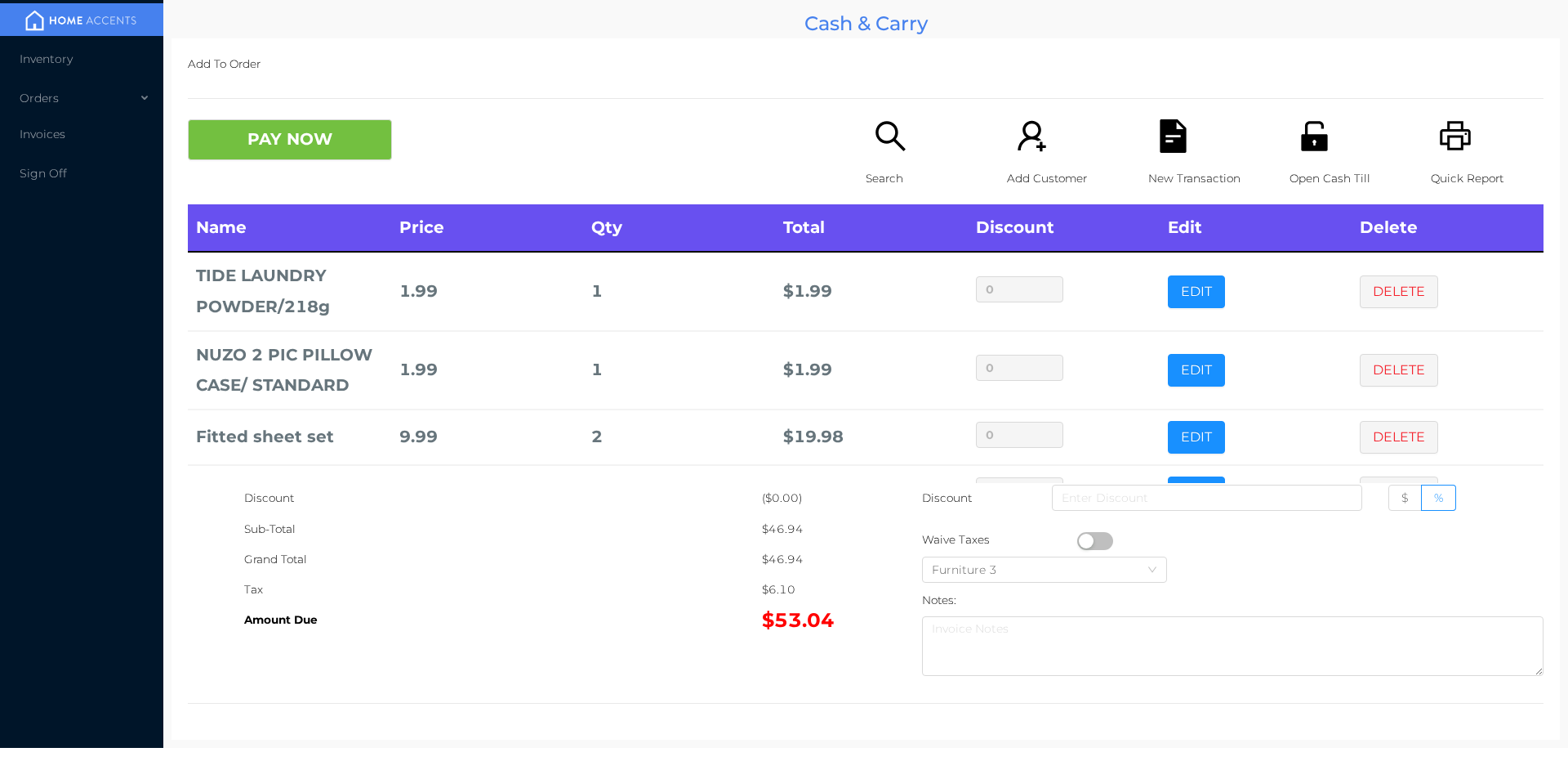
scroll to position [110, 0]
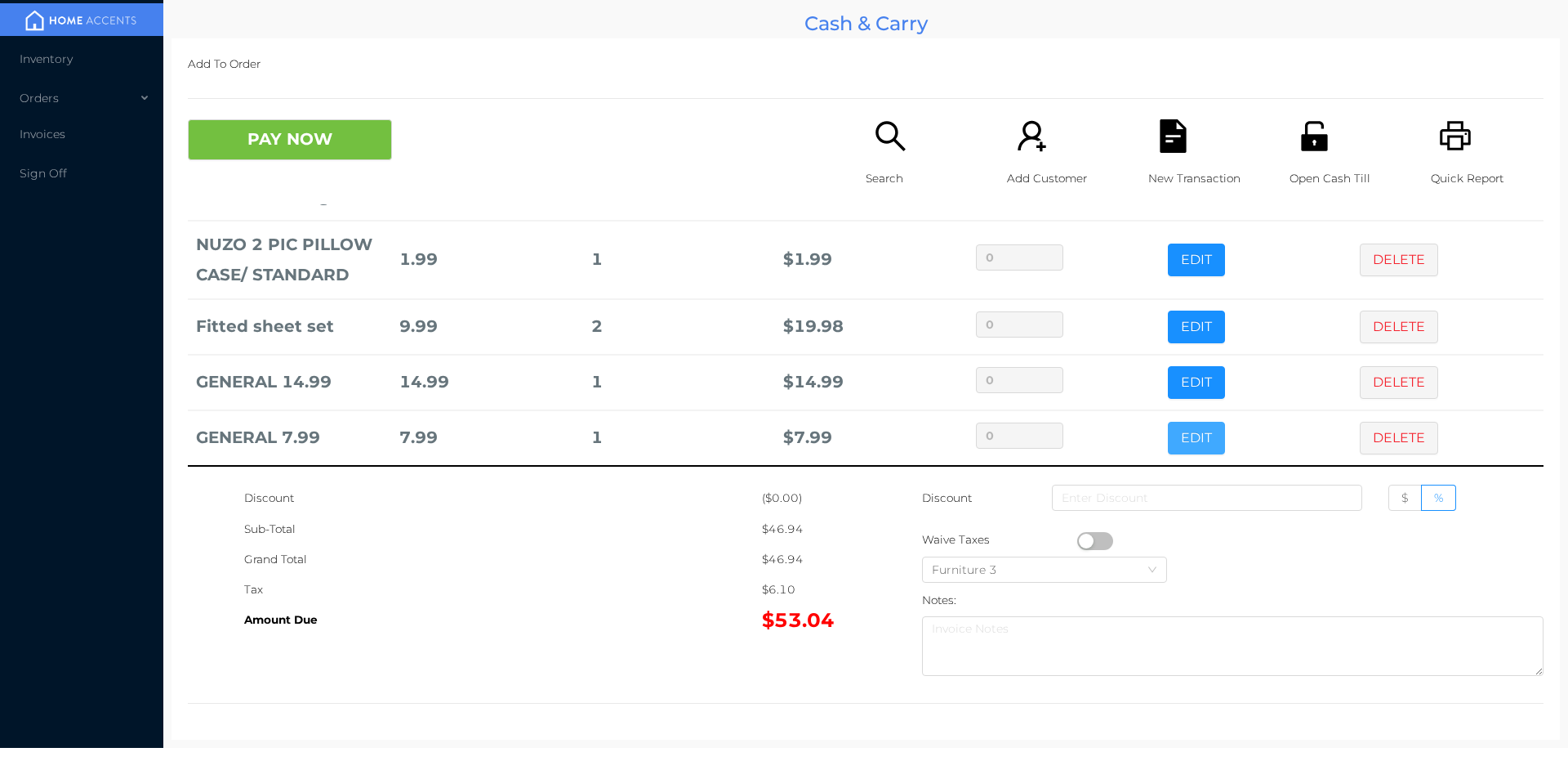
click at [1177, 424] on button "EDIT" at bounding box center [1196, 438] width 57 height 33
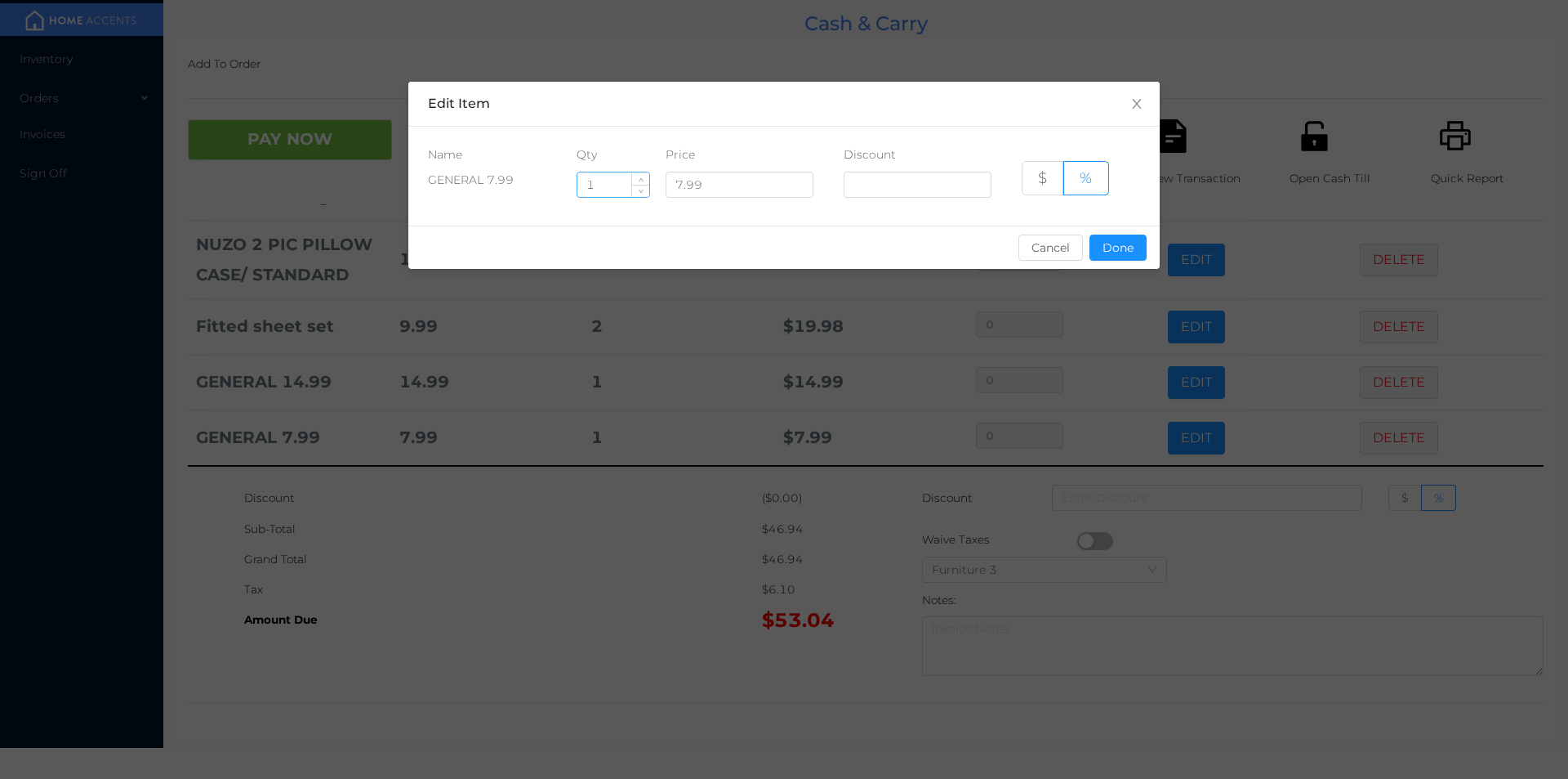
click at [600, 183] on input "1" at bounding box center [613, 184] width 72 height 24
type input "2"
click at [1121, 257] on button "Done" at bounding box center [1117, 248] width 57 height 26
type input "0%"
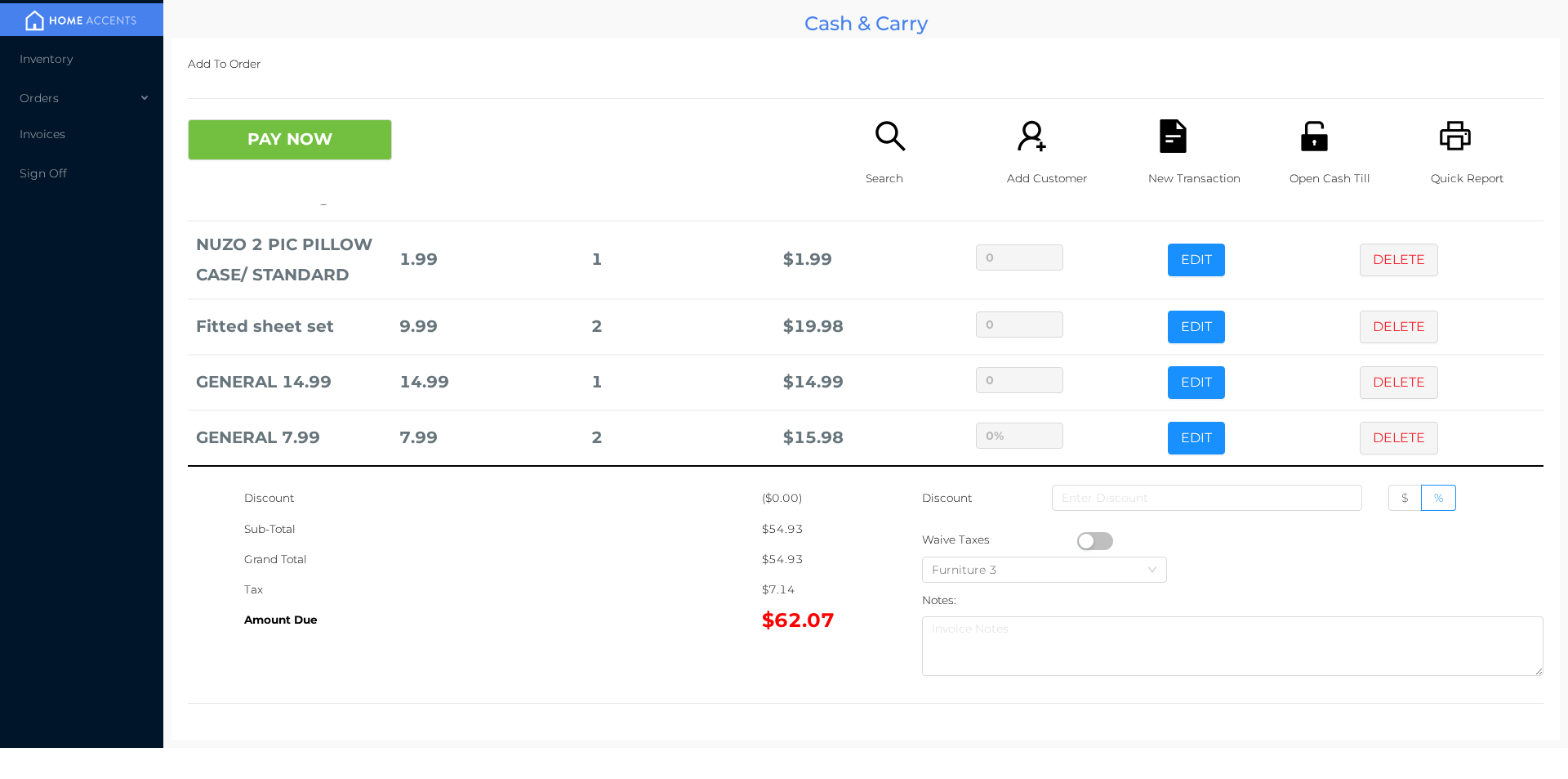
click at [1316, 148] on icon "icon: unlock" at bounding box center [1314, 136] width 26 height 30
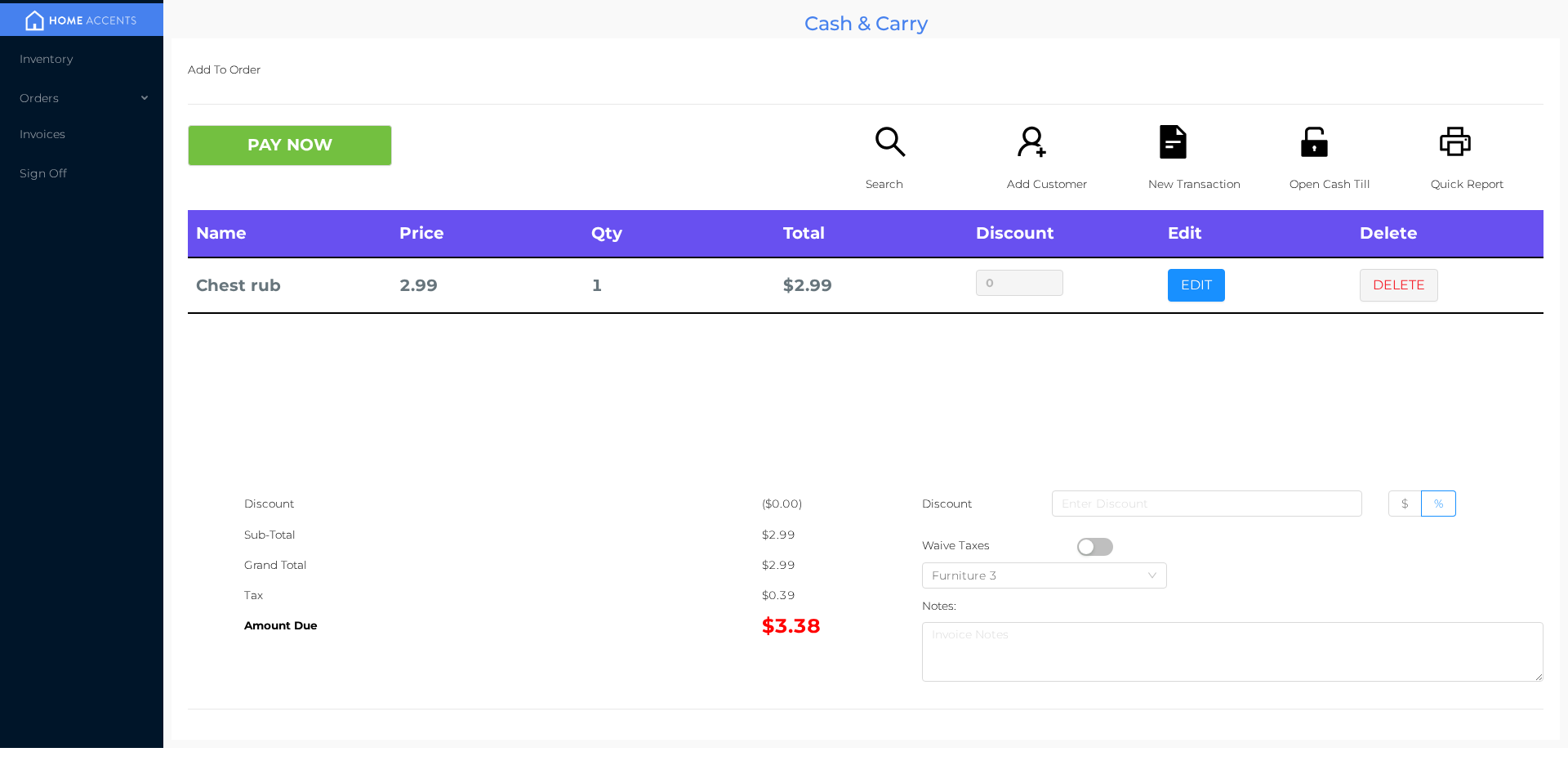
click at [1078, 542] on button "button" at bounding box center [1096, 547] width 36 height 18
click at [272, 164] on button "PAY NOW" at bounding box center [290, 145] width 204 height 41
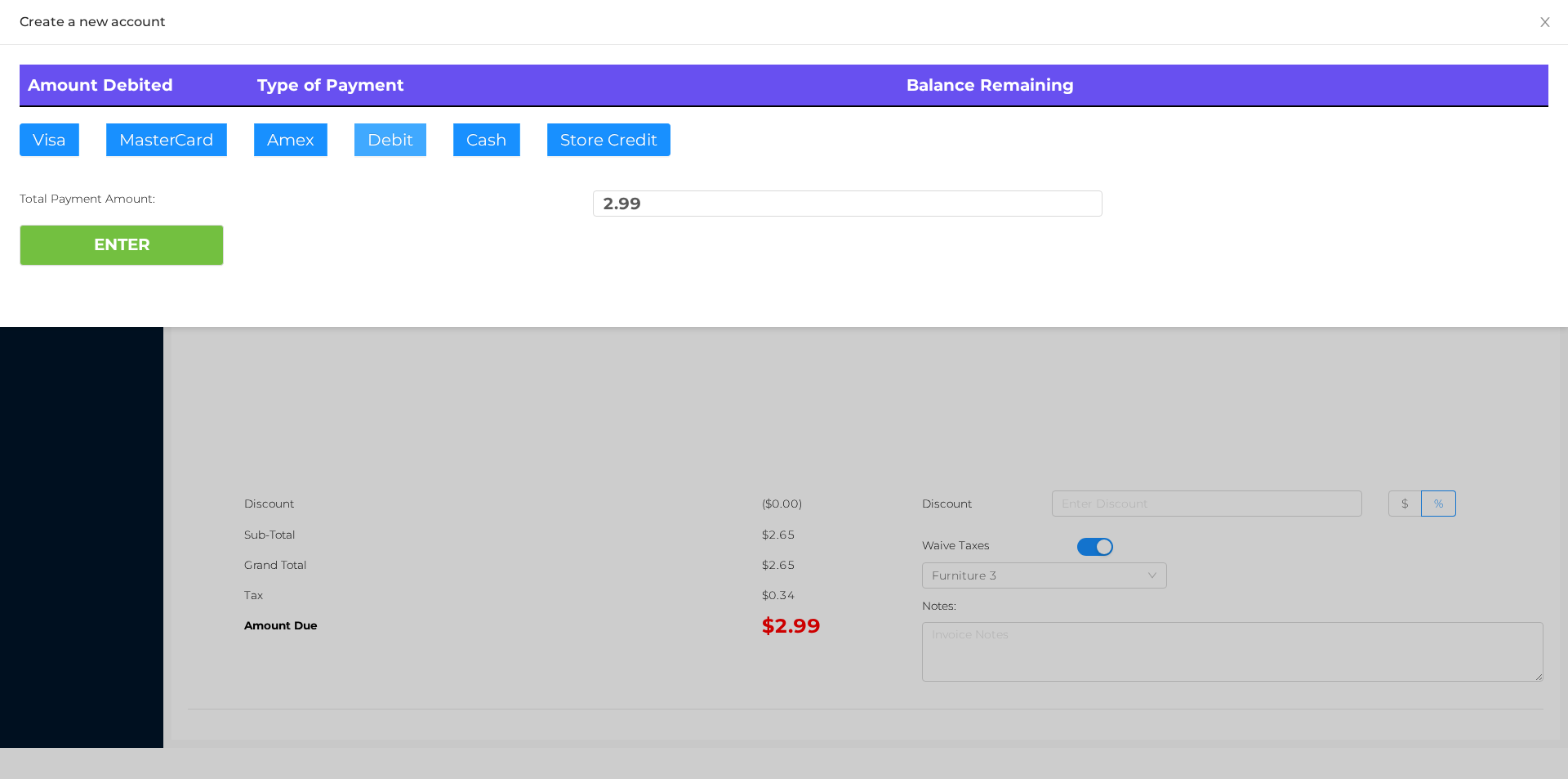
click at [423, 142] on button "Debit" at bounding box center [390, 140] width 72 height 33
click at [168, 236] on button "ENTER" at bounding box center [122, 245] width 204 height 41
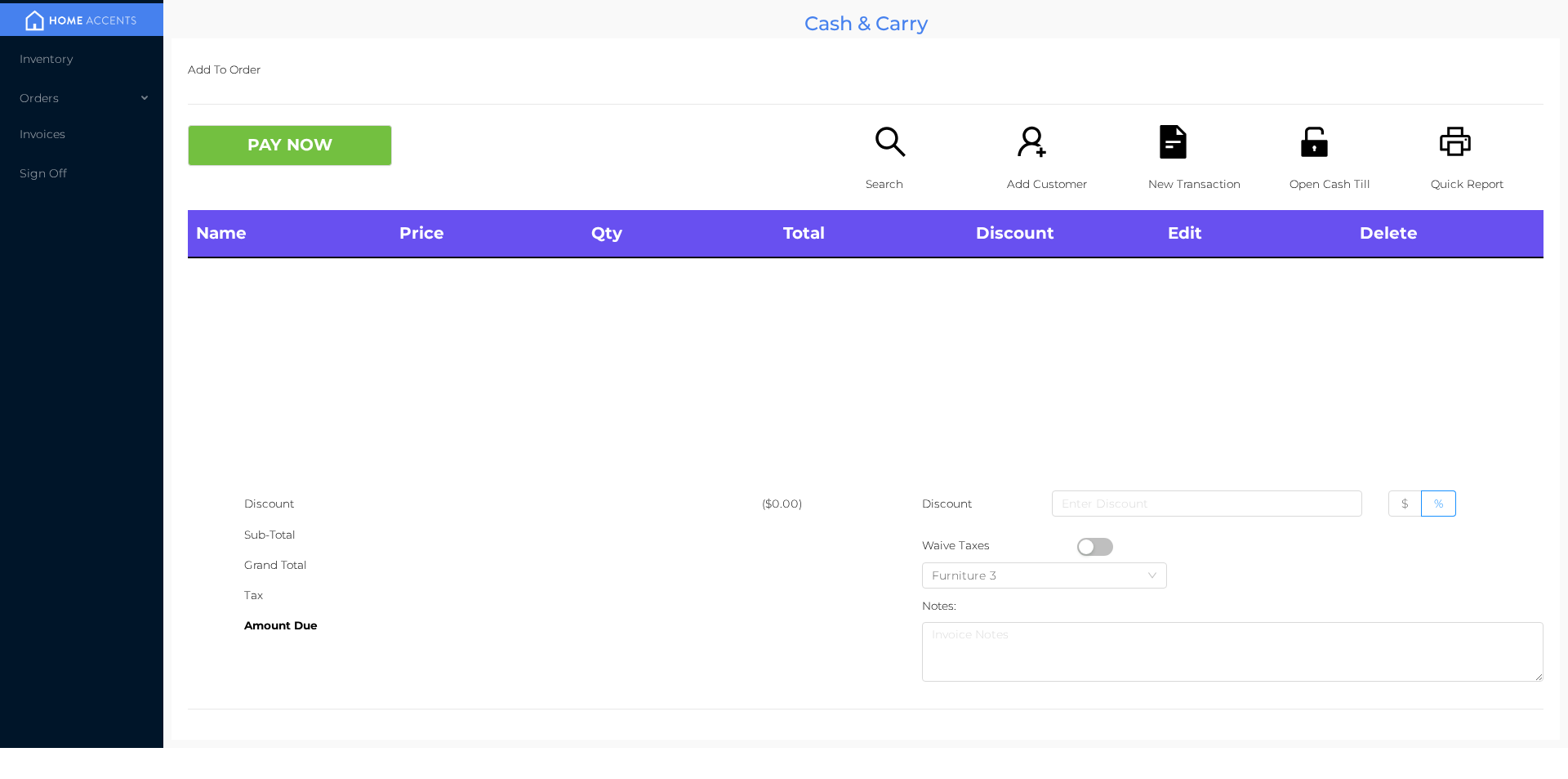
click at [887, 150] on icon "icon: search" at bounding box center [891, 141] width 33 height 33
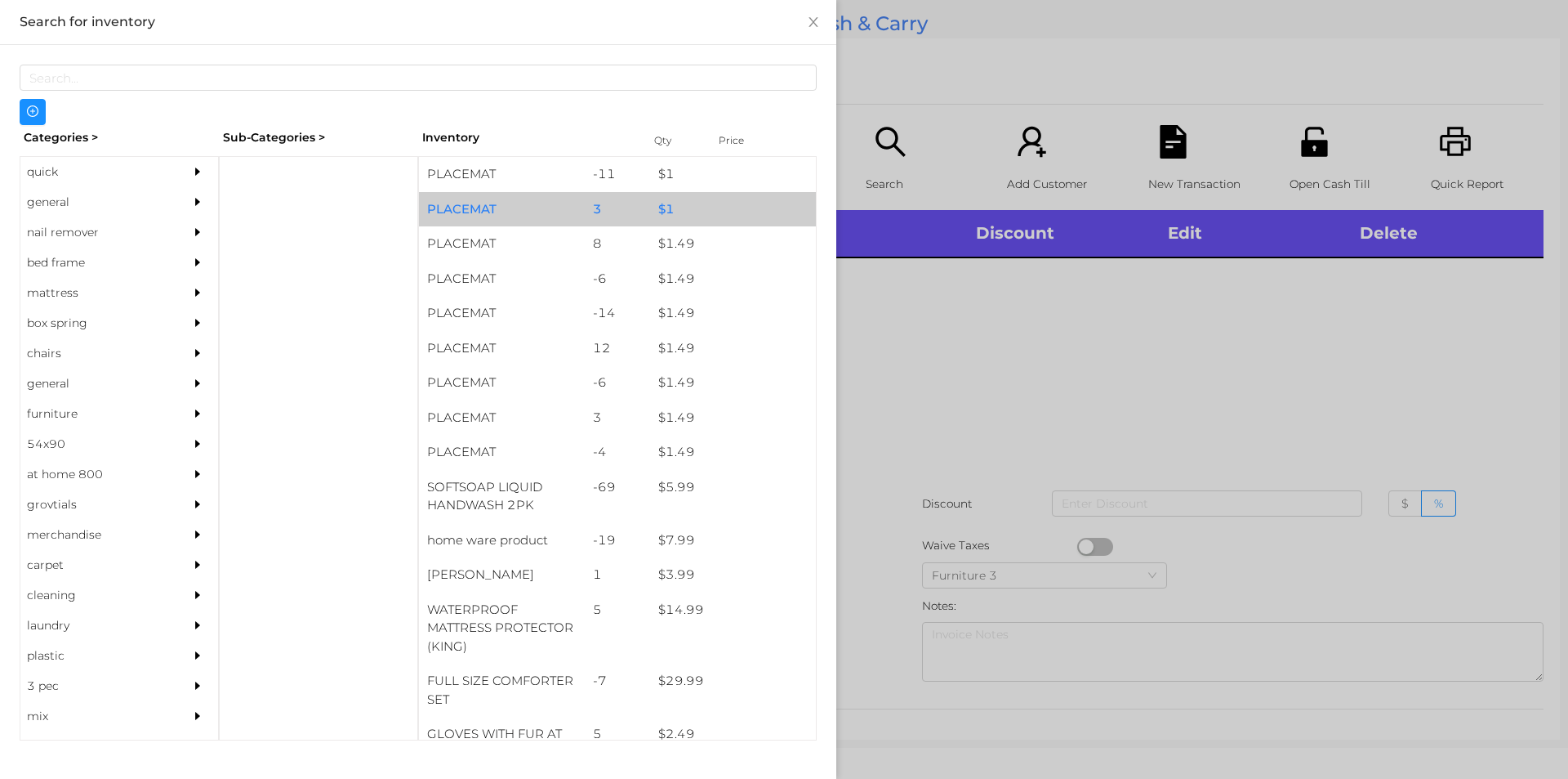
click at [693, 202] on div "$ 1" at bounding box center [733, 210] width 166 height 35
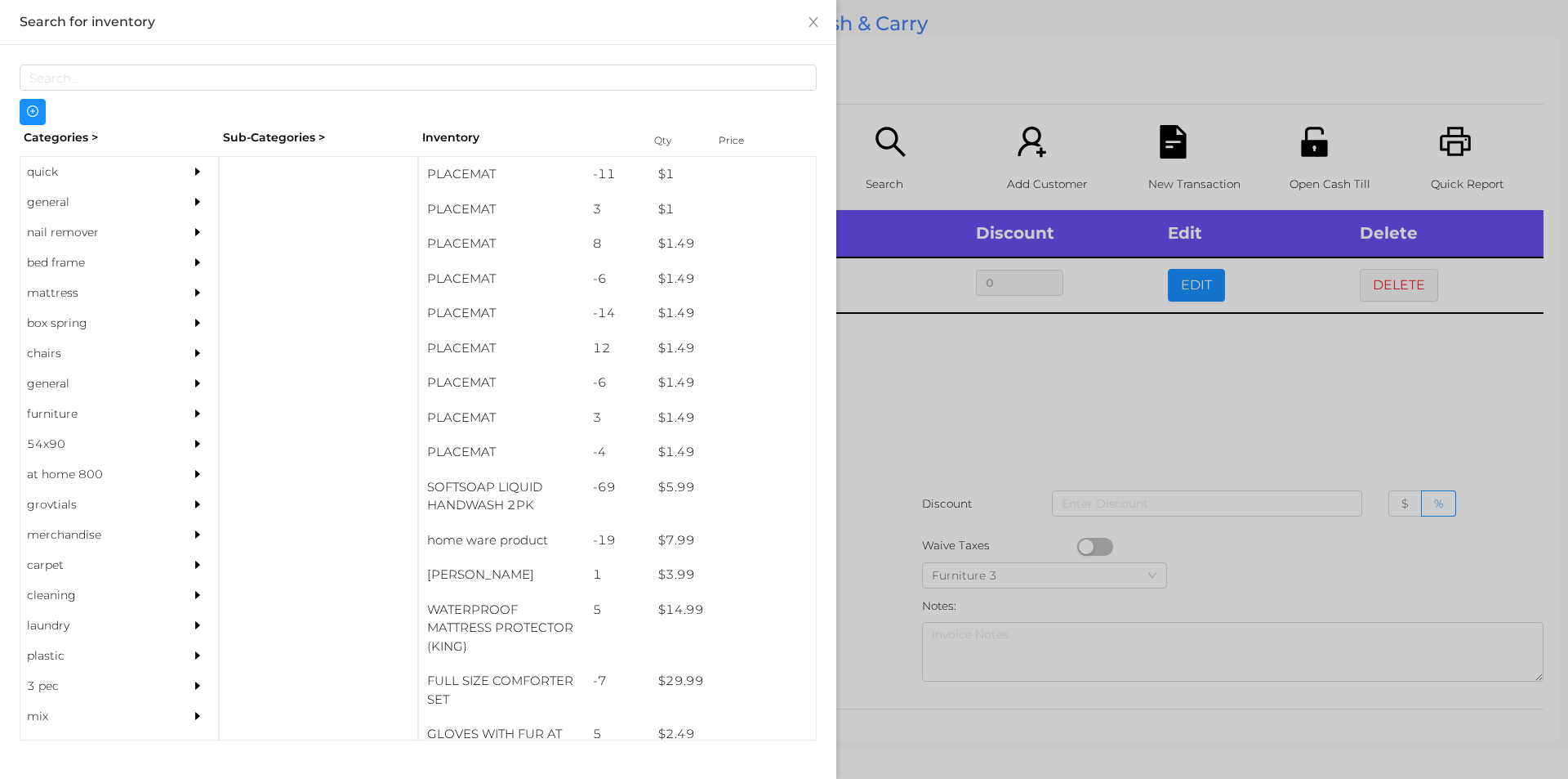
click at [927, 305] on div at bounding box center [784, 390] width 1568 height 779
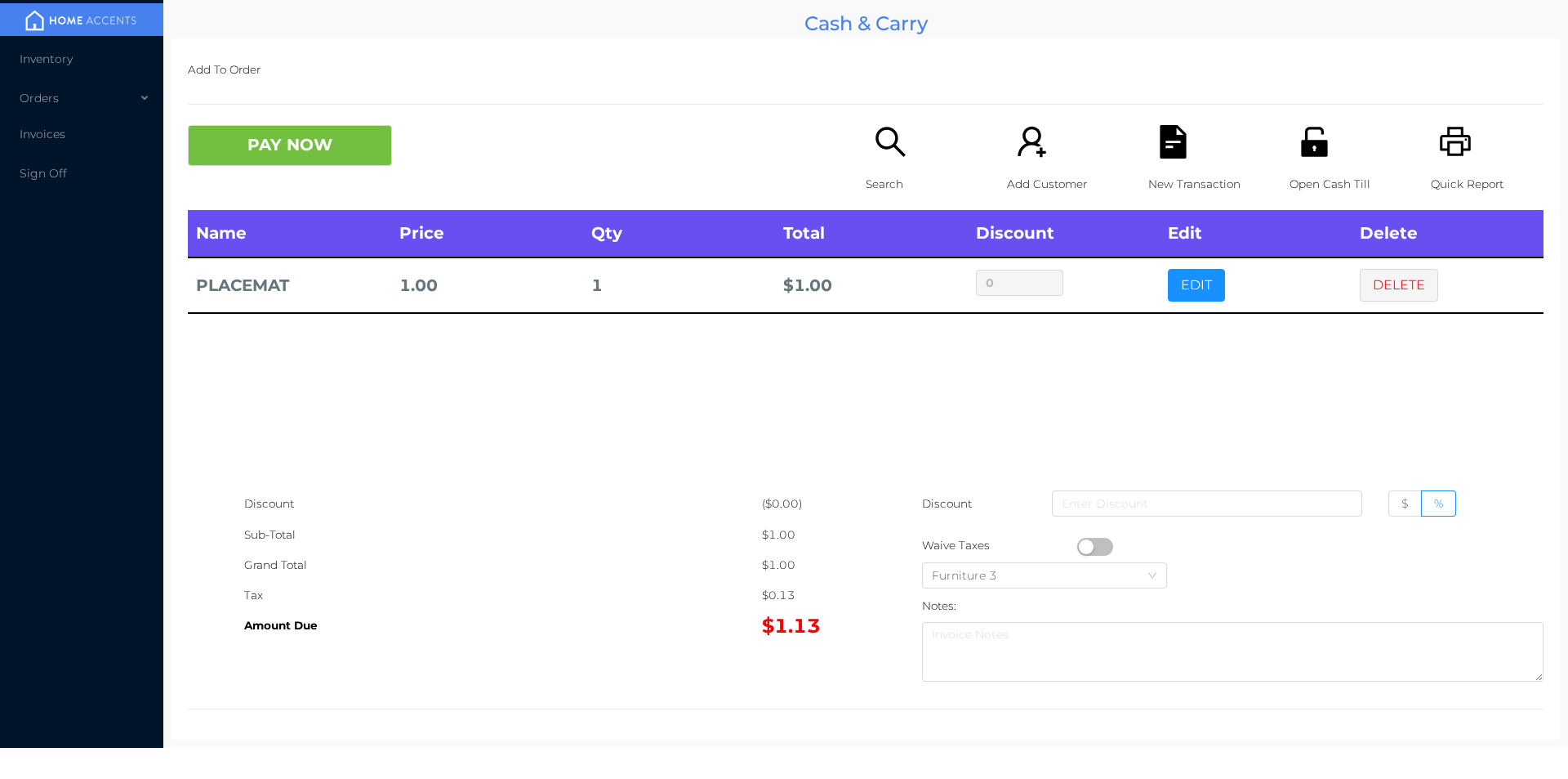
click at [1083, 550] on button "button" at bounding box center [1096, 547] width 36 height 18
click at [294, 163] on button "PAY NOW" at bounding box center [290, 145] width 204 height 41
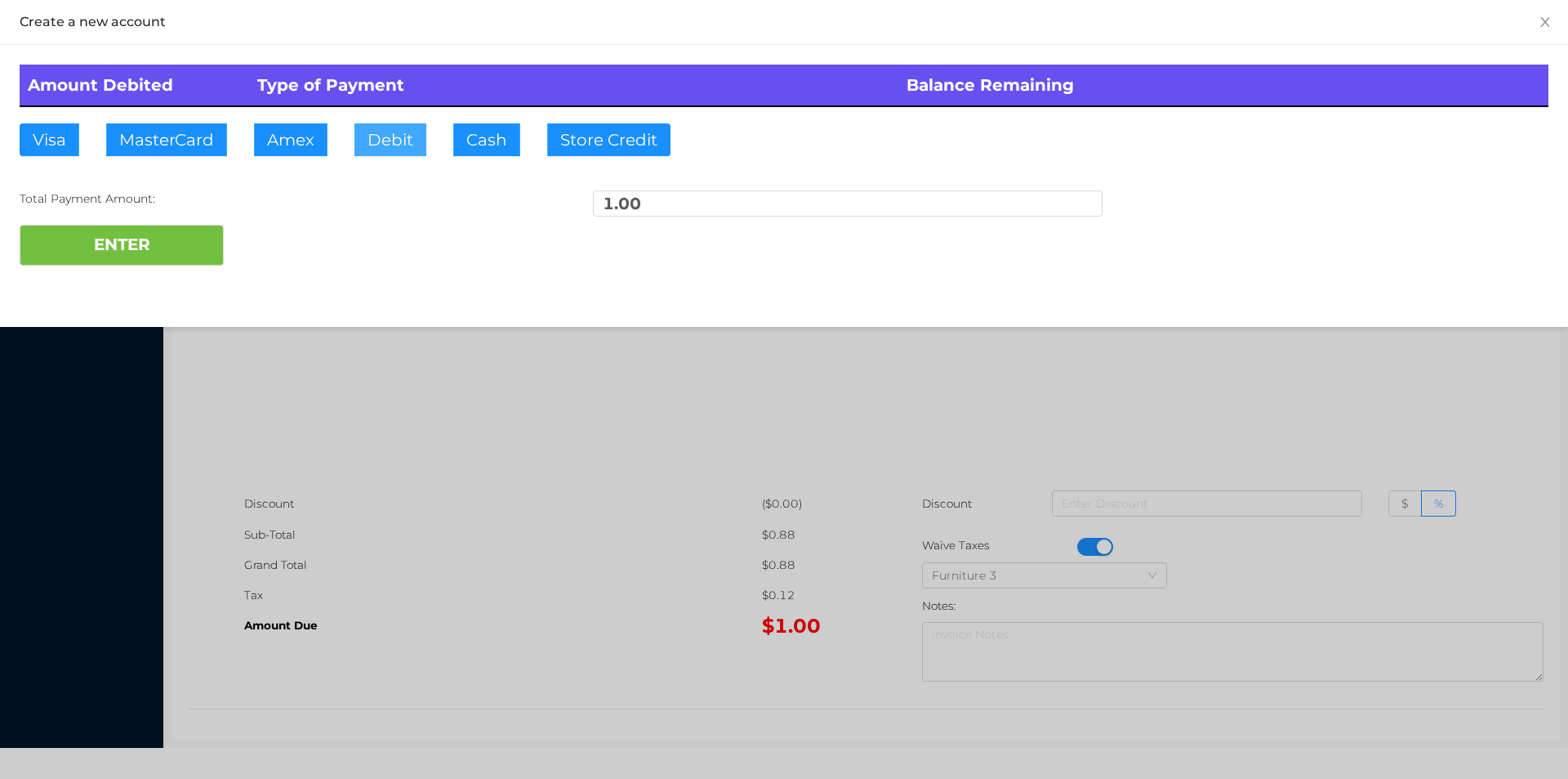
click at [423, 145] on button "Debit" at bounding box center [390, 140] width 72 height 33
click at [190, 227] on button "ENTER" at bounding box center [122, 245] width 204 height 41
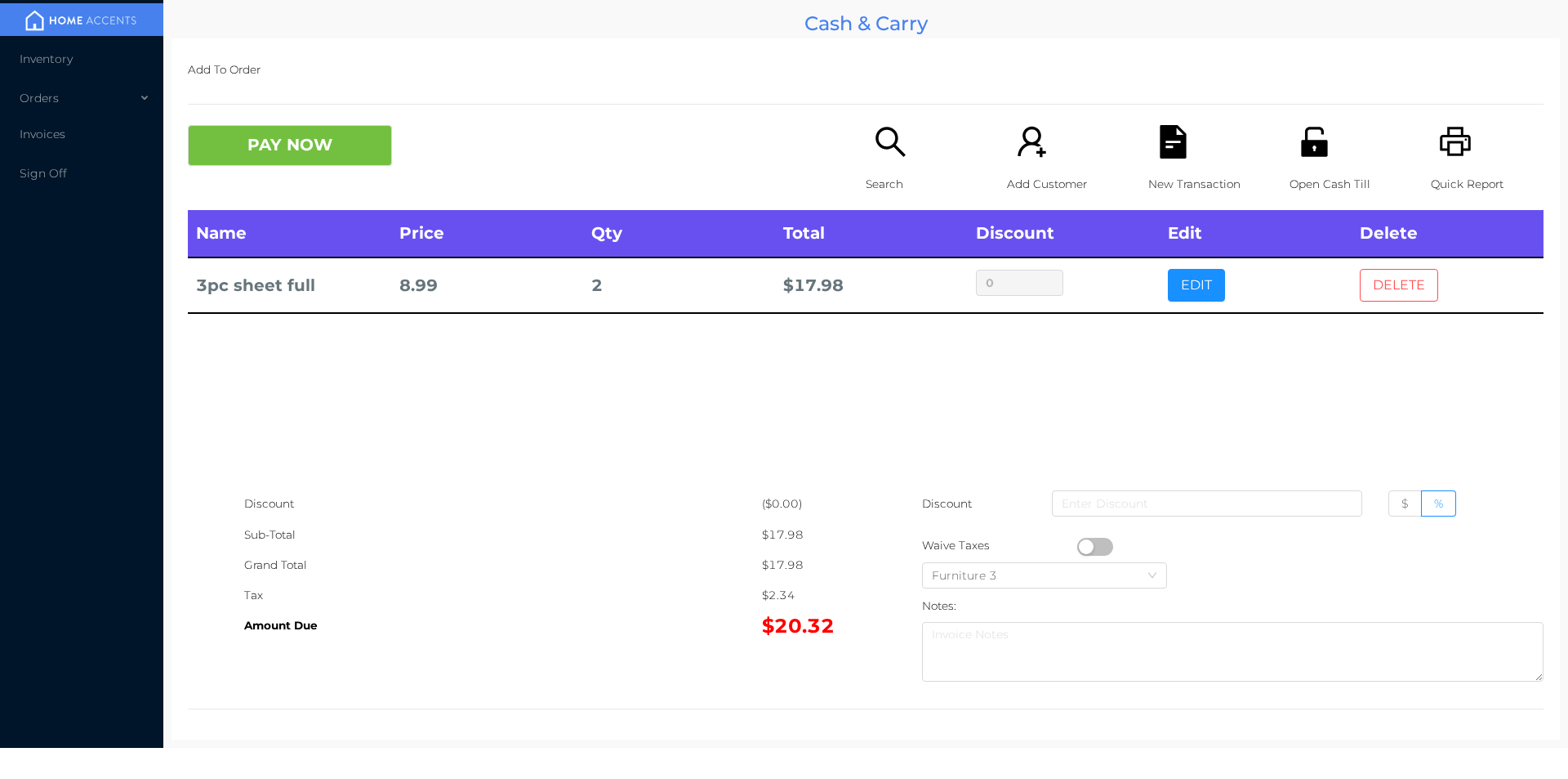
click at [1387, 275] on button "DELETE" at bounding box center [1399, 286] width 79 height 33
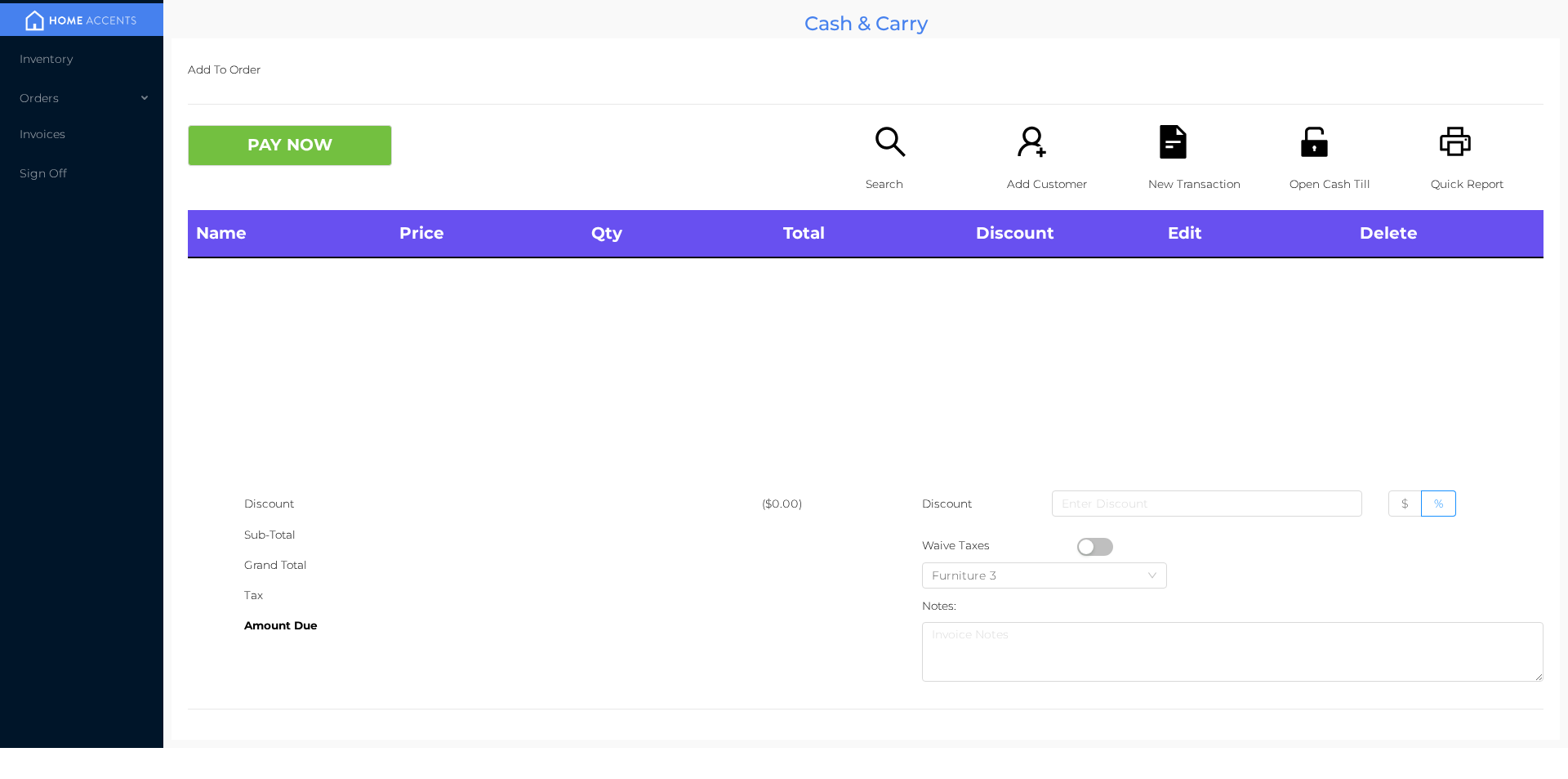
click at [868, 161] on div "Search" at bounding box center [922, 167] width 113 height 85
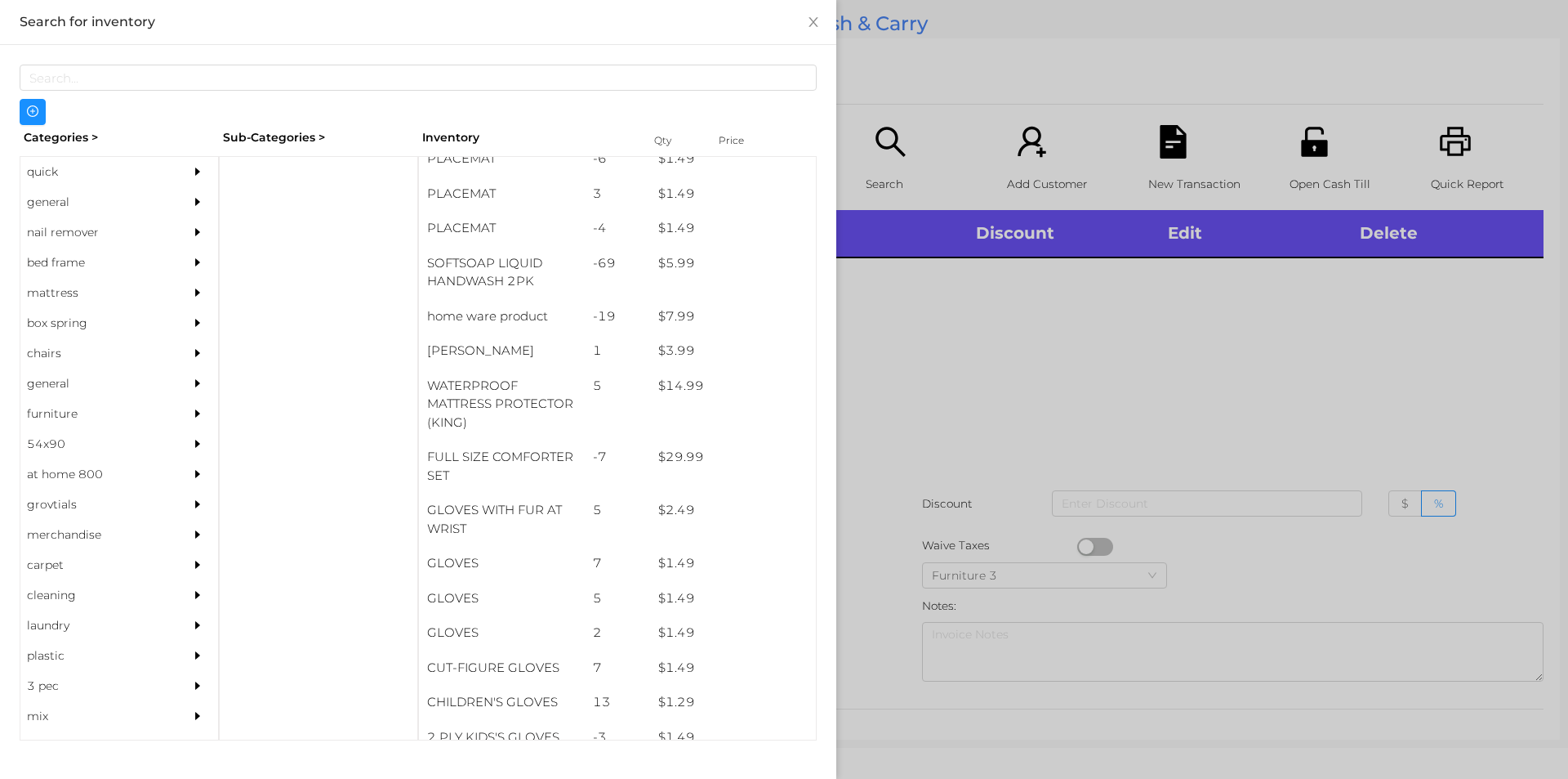
scroll to position [225, 0]
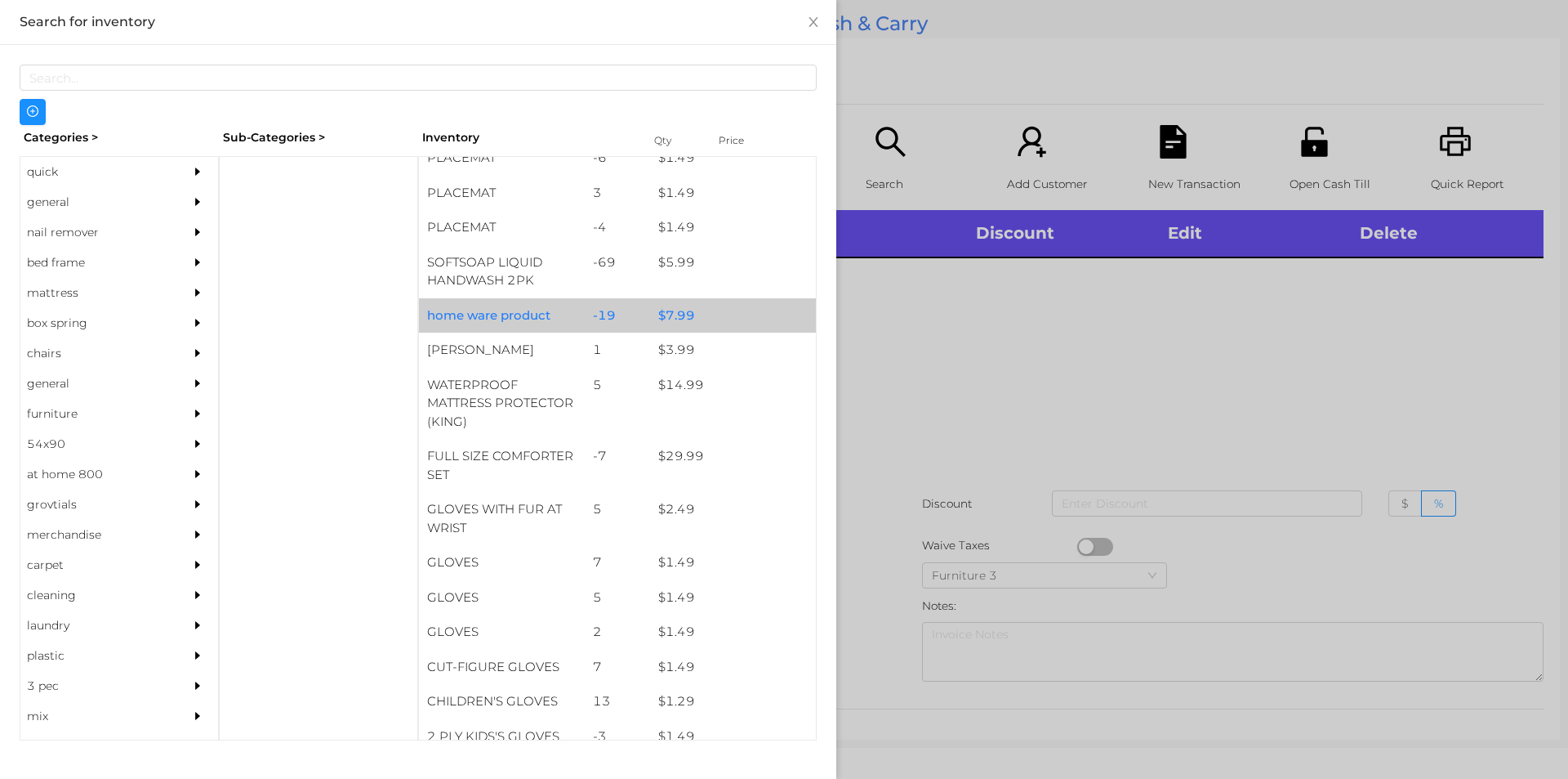
click at [636, 324] on div "-19" at bounding box center [618, 315] width 66 height 35
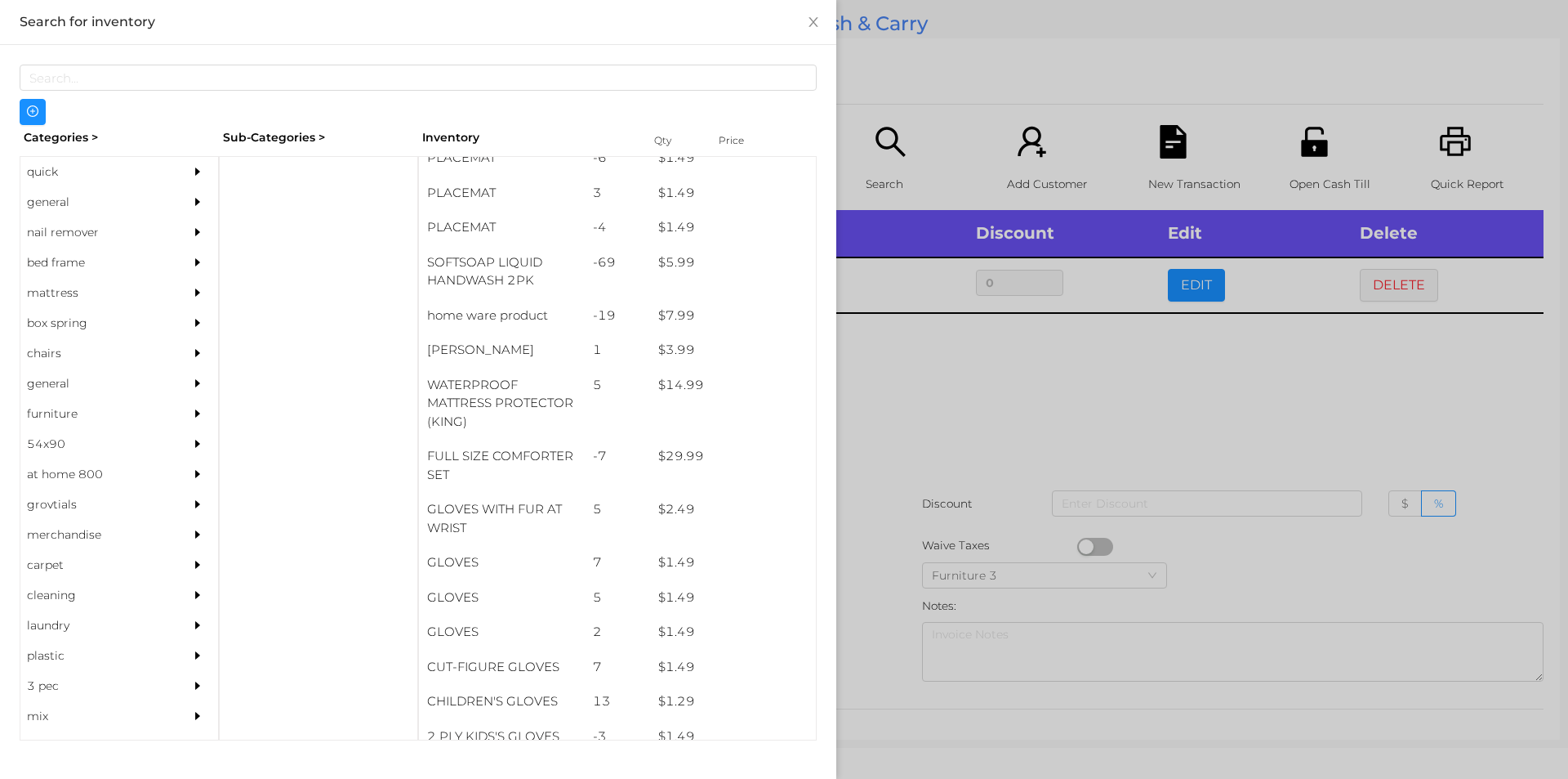
click at [943, 458] on div at bounding box center [784, 390] width 1568 height 779
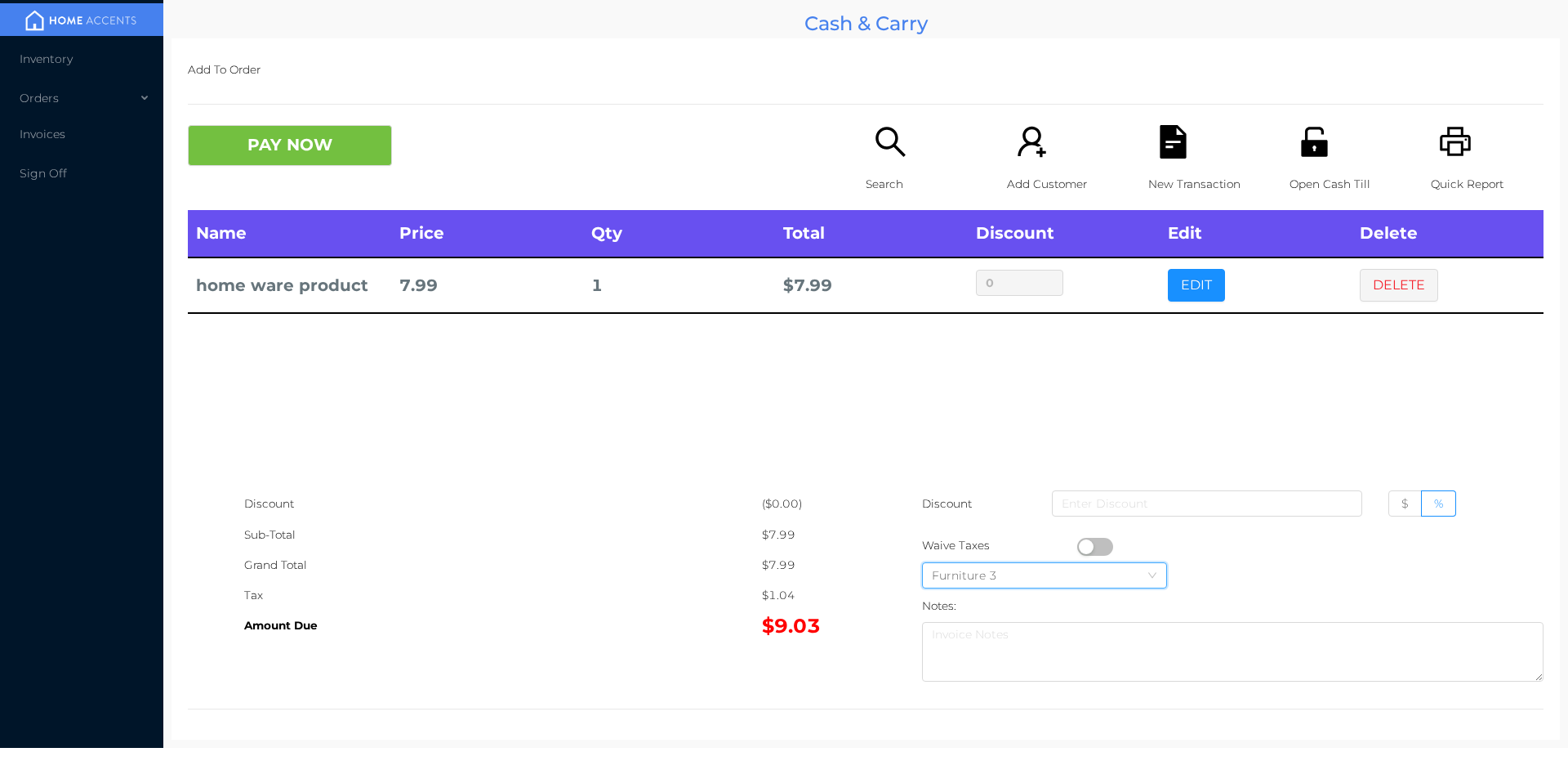
click at [1083, 562] on div "Furniture 3" at bounding box center [1044, 575] width 245 height 26
click at [497, 446] on div "Name Price Qty Total Discount Edit Delete home ware product 7.99 1 $ 7.99 0 EDI…" at bounding box center [865, 349] width 1356 height 278
click at [1080, 546] on button "button" at bounding box center [1096, 547] width 36 height 18
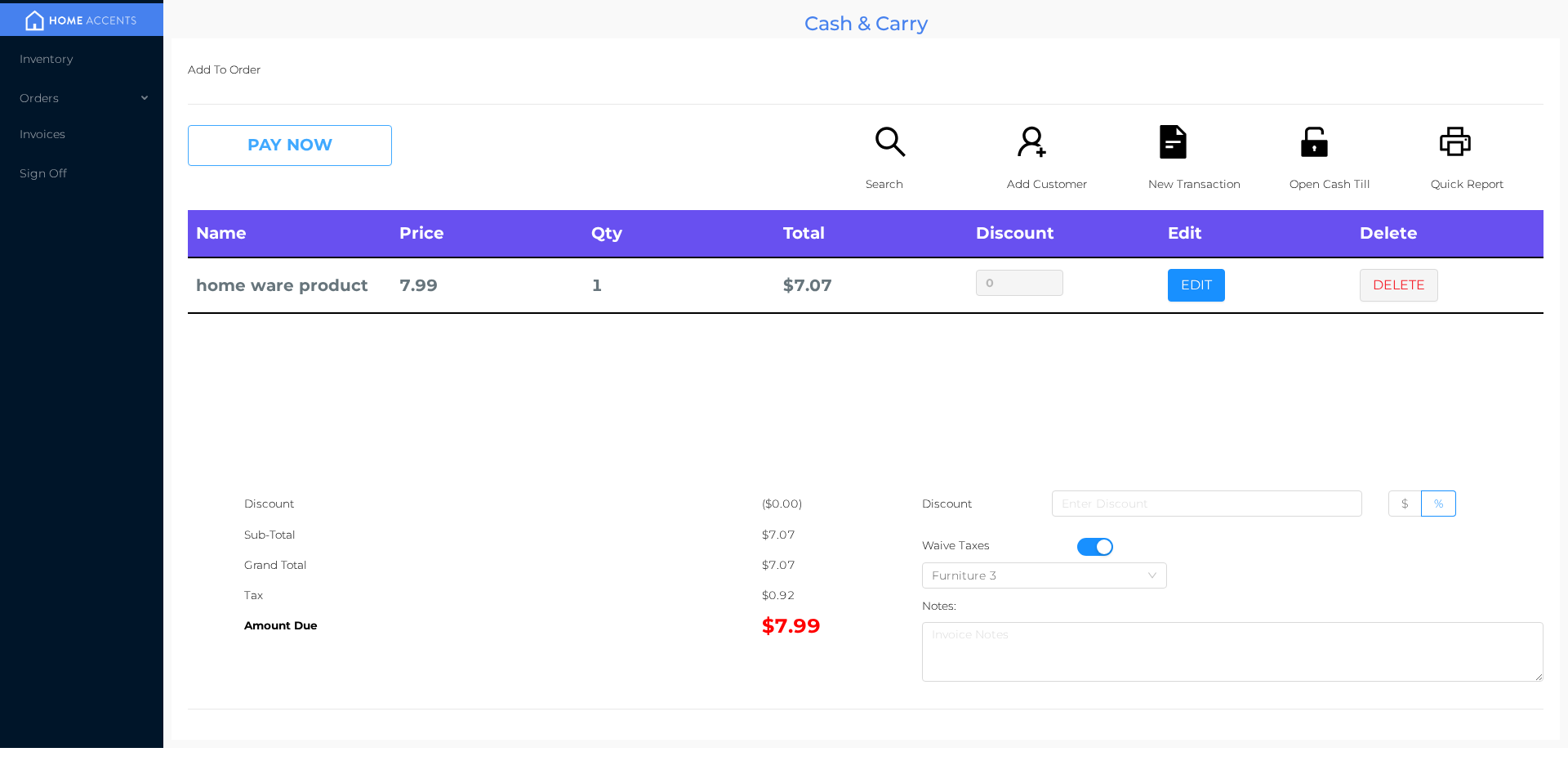
click at [295, 143] on button "PAY NOW" at bounding box center [290, 145] width 204 height 41
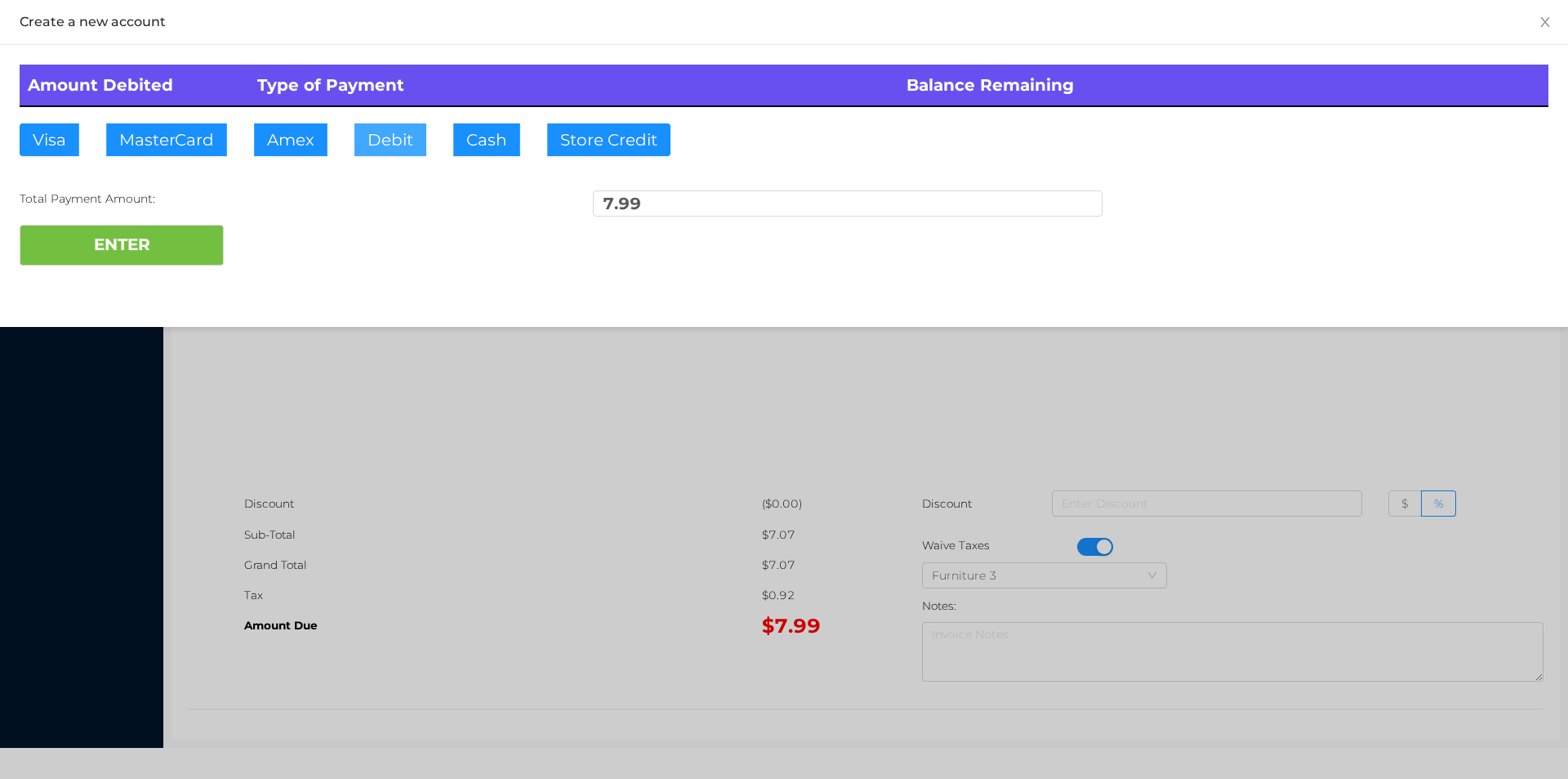
click at [423, 144] on button "Debit" at bounding box center [390, 140] width 72 height 33
type input "10"
click at [125, 256] on button "ENTER" at bounding box center [122, 245] width 204 height 41
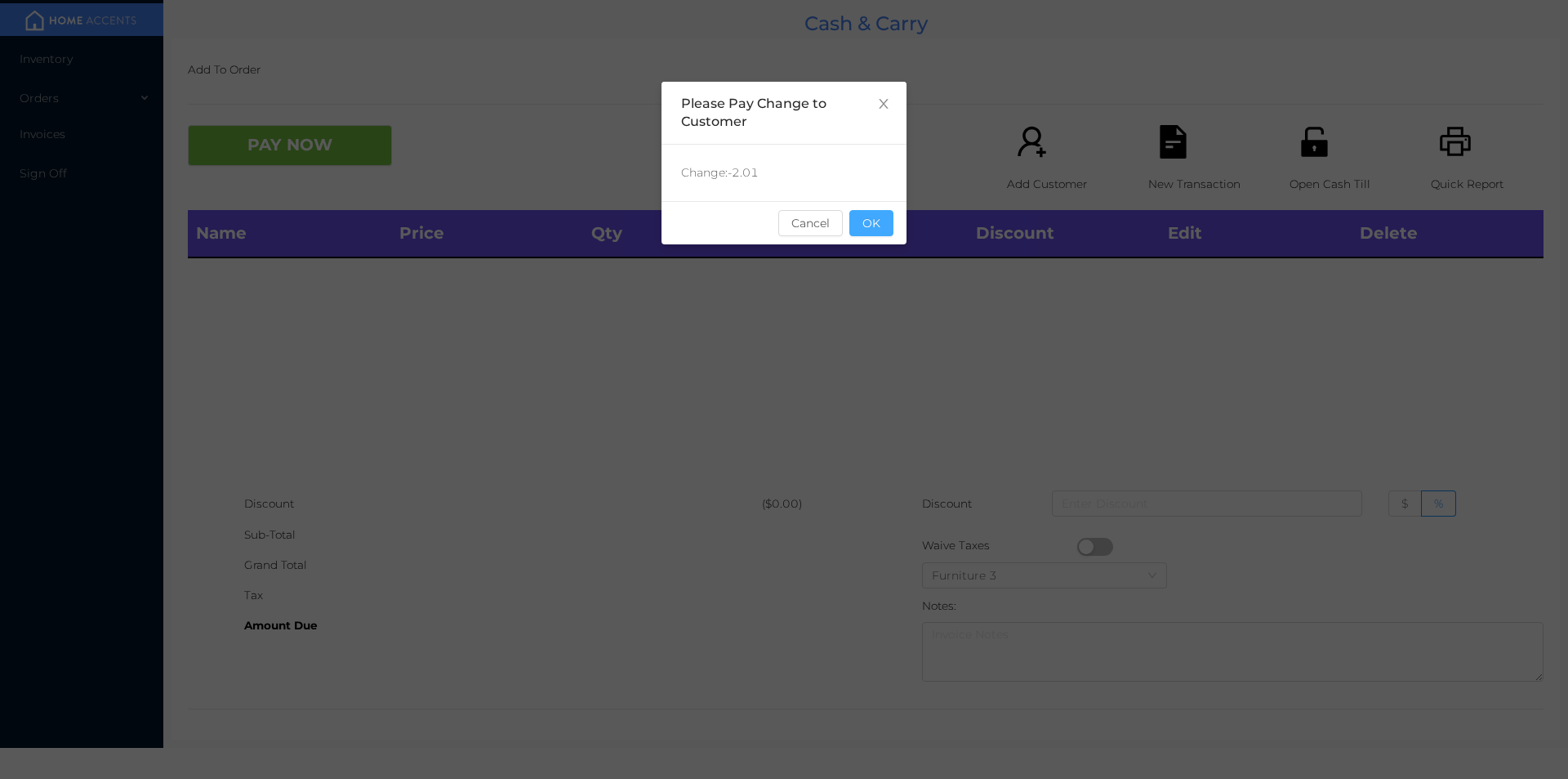
click at [875, 221] on button "OK" at bounding box center [872, 222] width 44 height 26
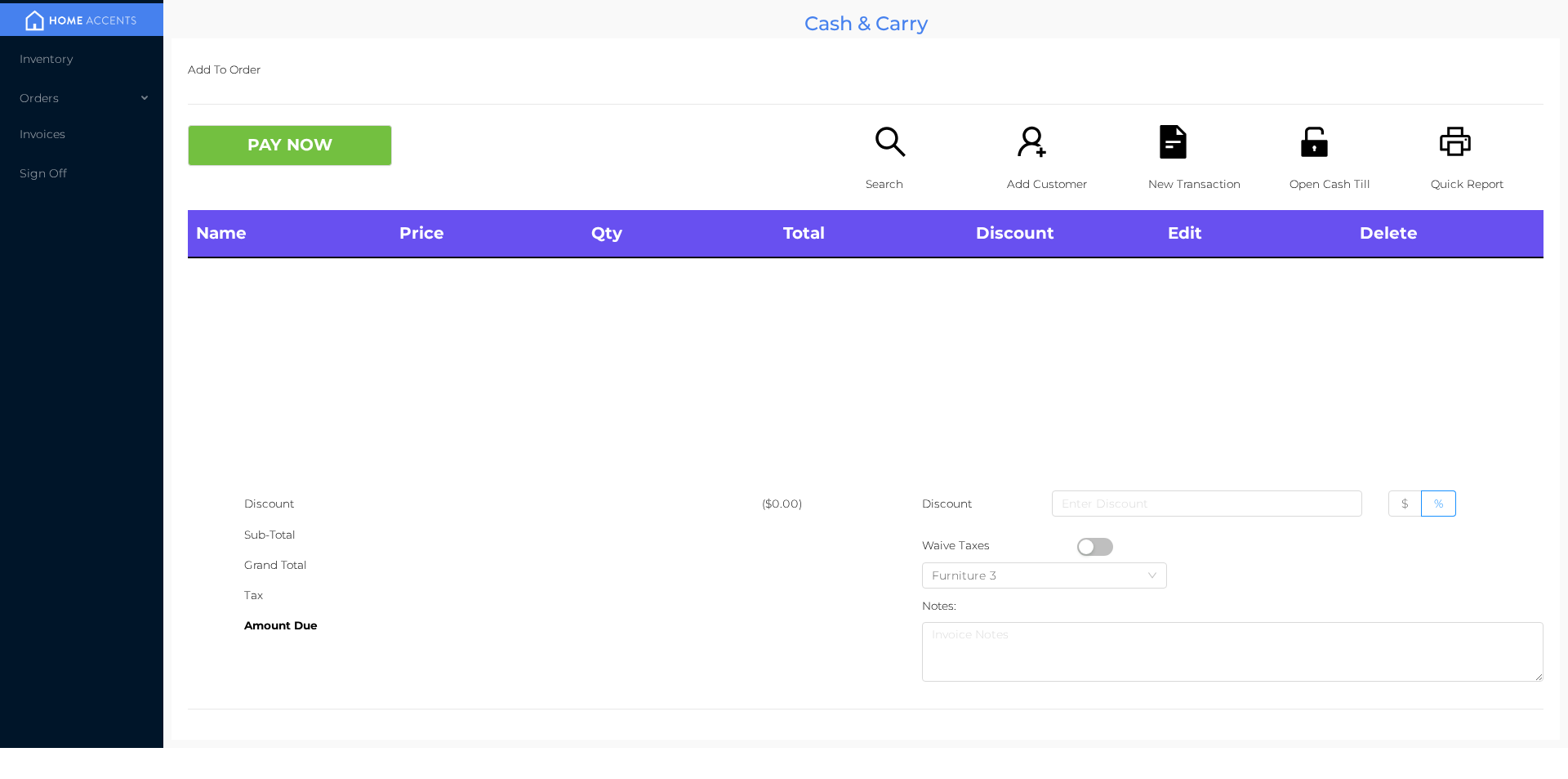
click at [888, 153] on icon "icon: search" at bounding box center [891, 141] width 33 height 33
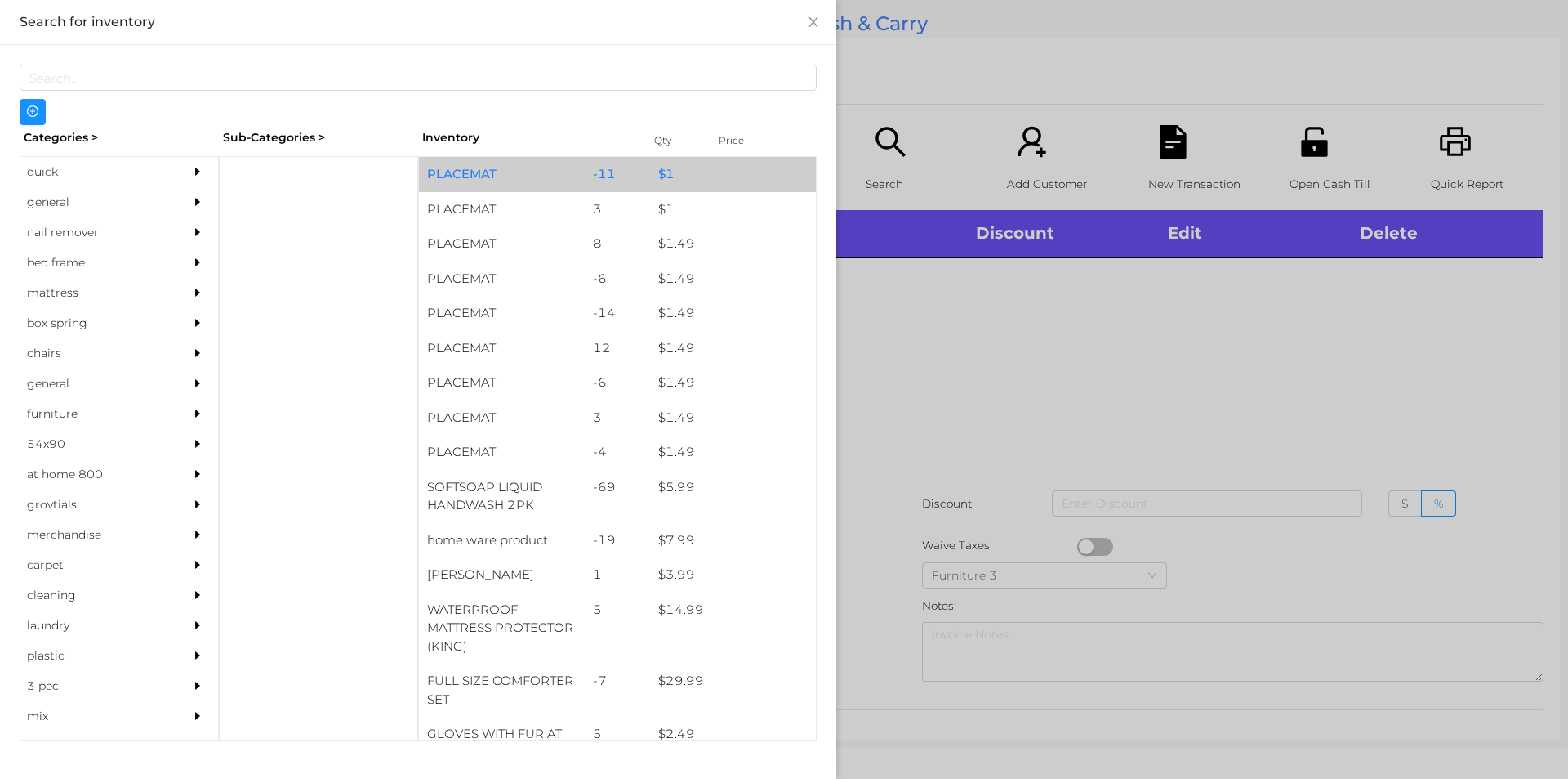
click at [525, 165] on div "PLACEMAT" at bounding box center [502, 174] width 166 height 35
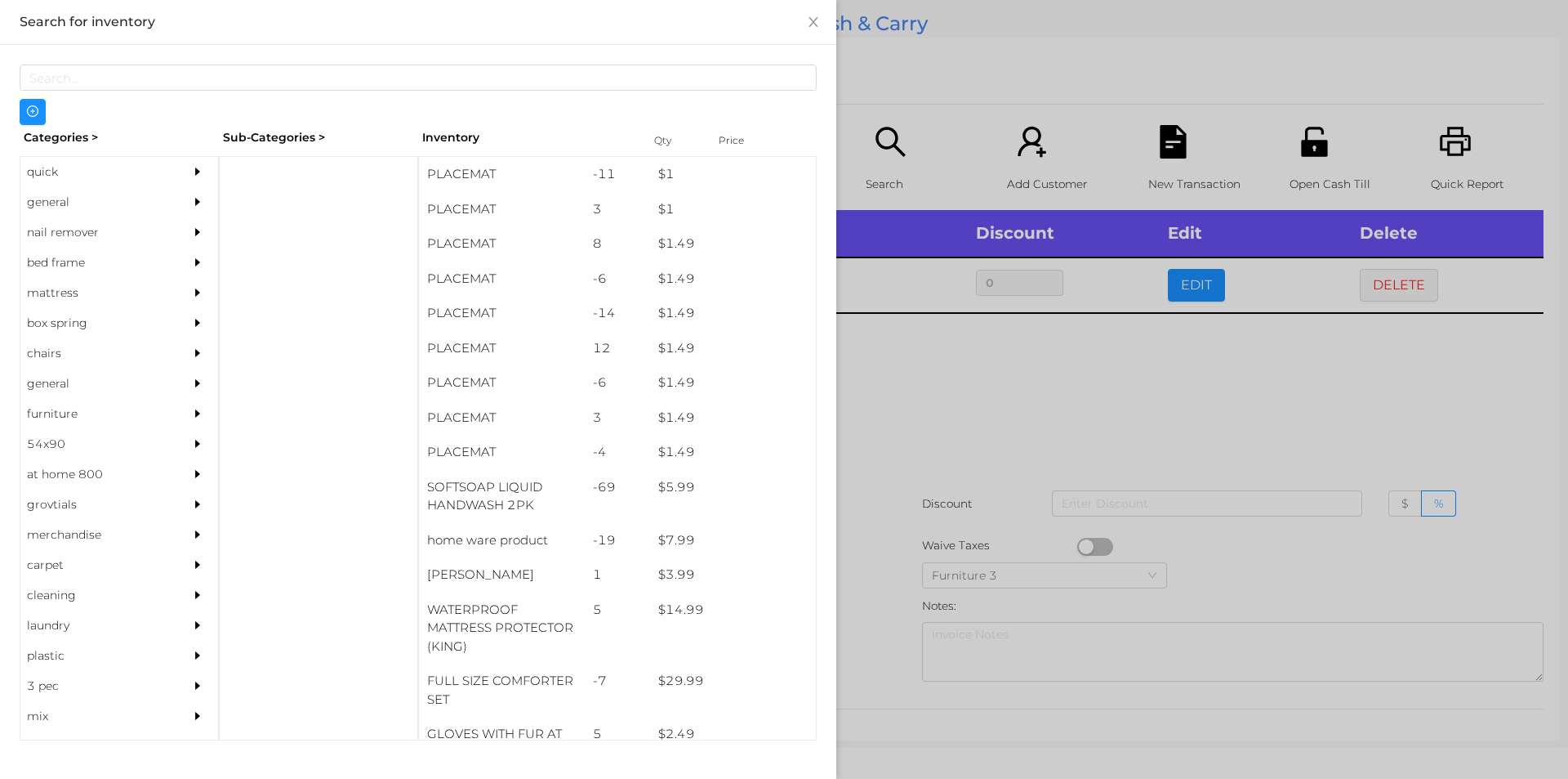
click at [934, 534] on div at bounding box center [784, 390] width 1568 height 779
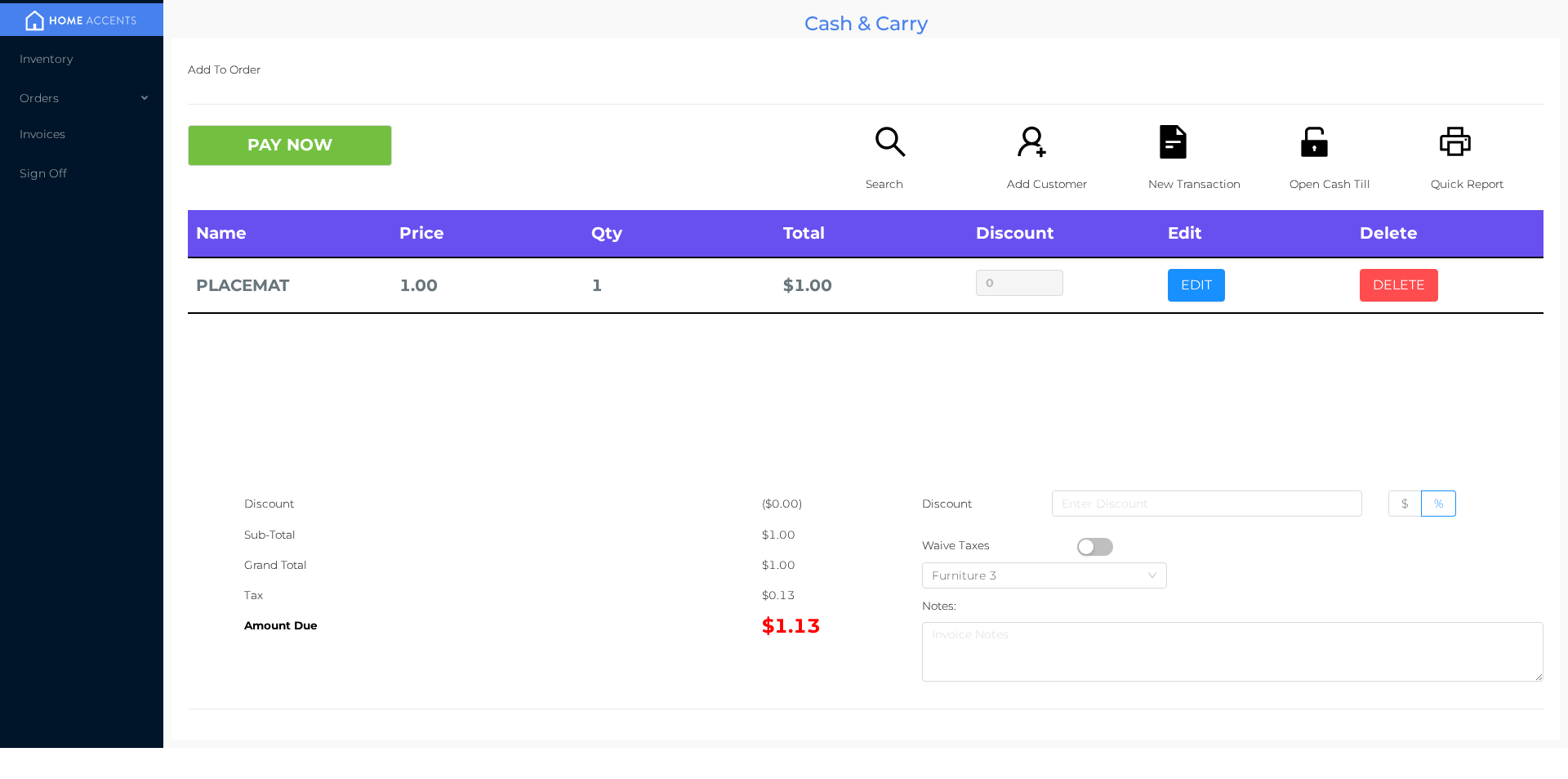
click at [1418, 278] on button "DELETE" at bounding box center [1399, 286] width 79 height 33
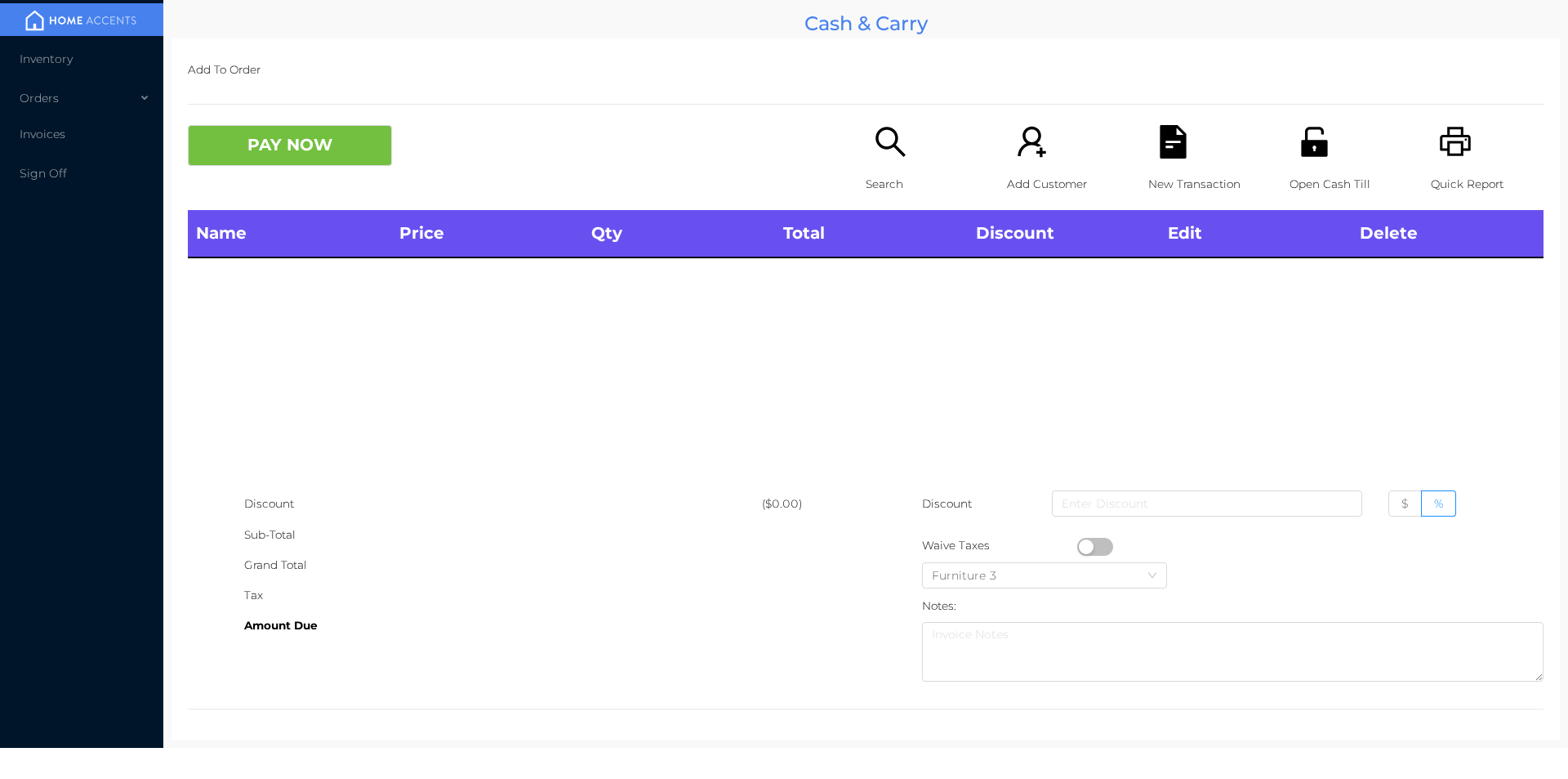
click at [875, 155] on icon "icon: search" at bounding box center [891, 141] width 33 height 33
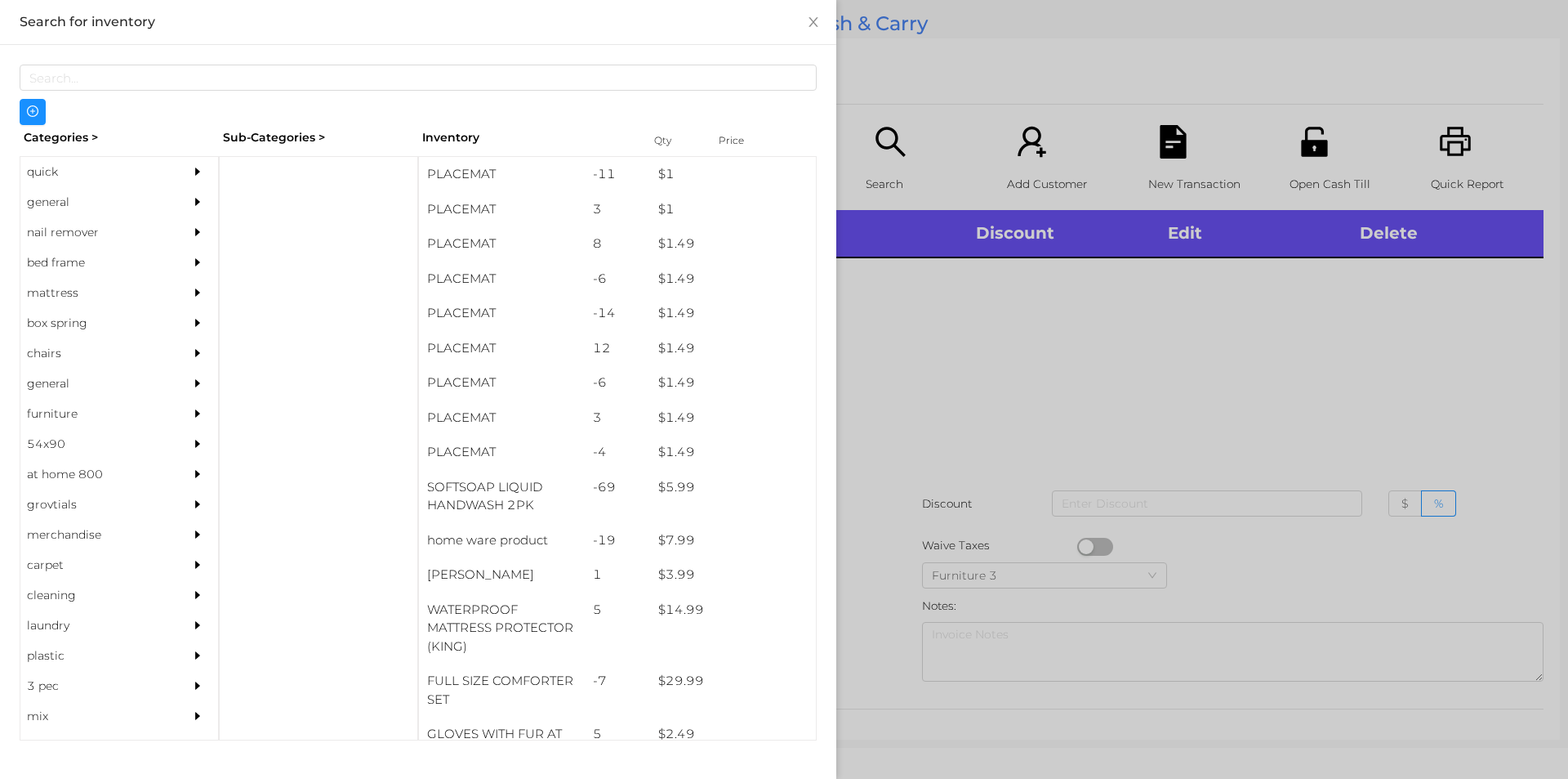
click at [47, 202] on div "general" at bounding box center [95, 202] width 149 height 30
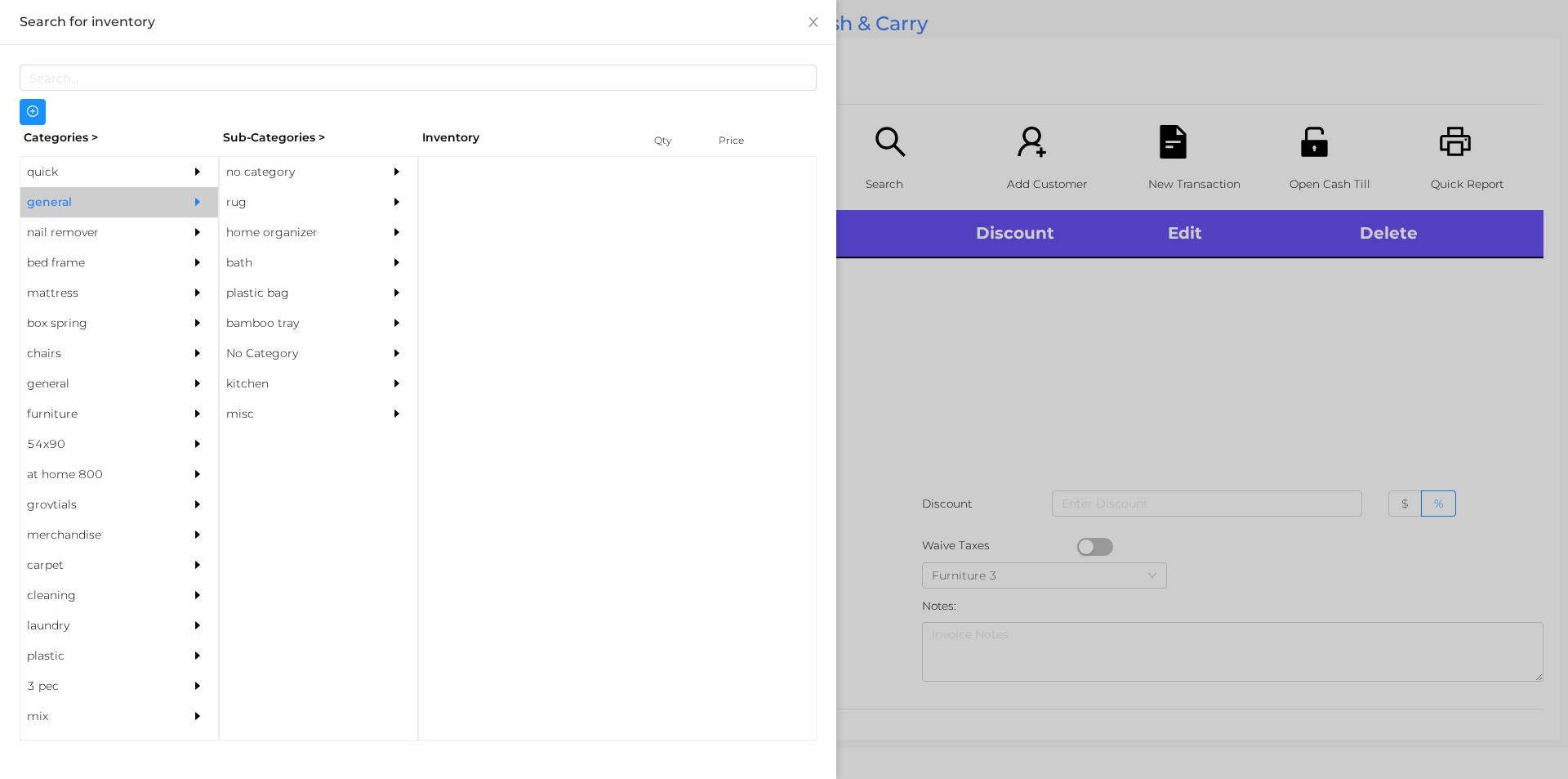
click at [252, 169] on div "no category" at bounding box center [294, 172] width 149 height 30
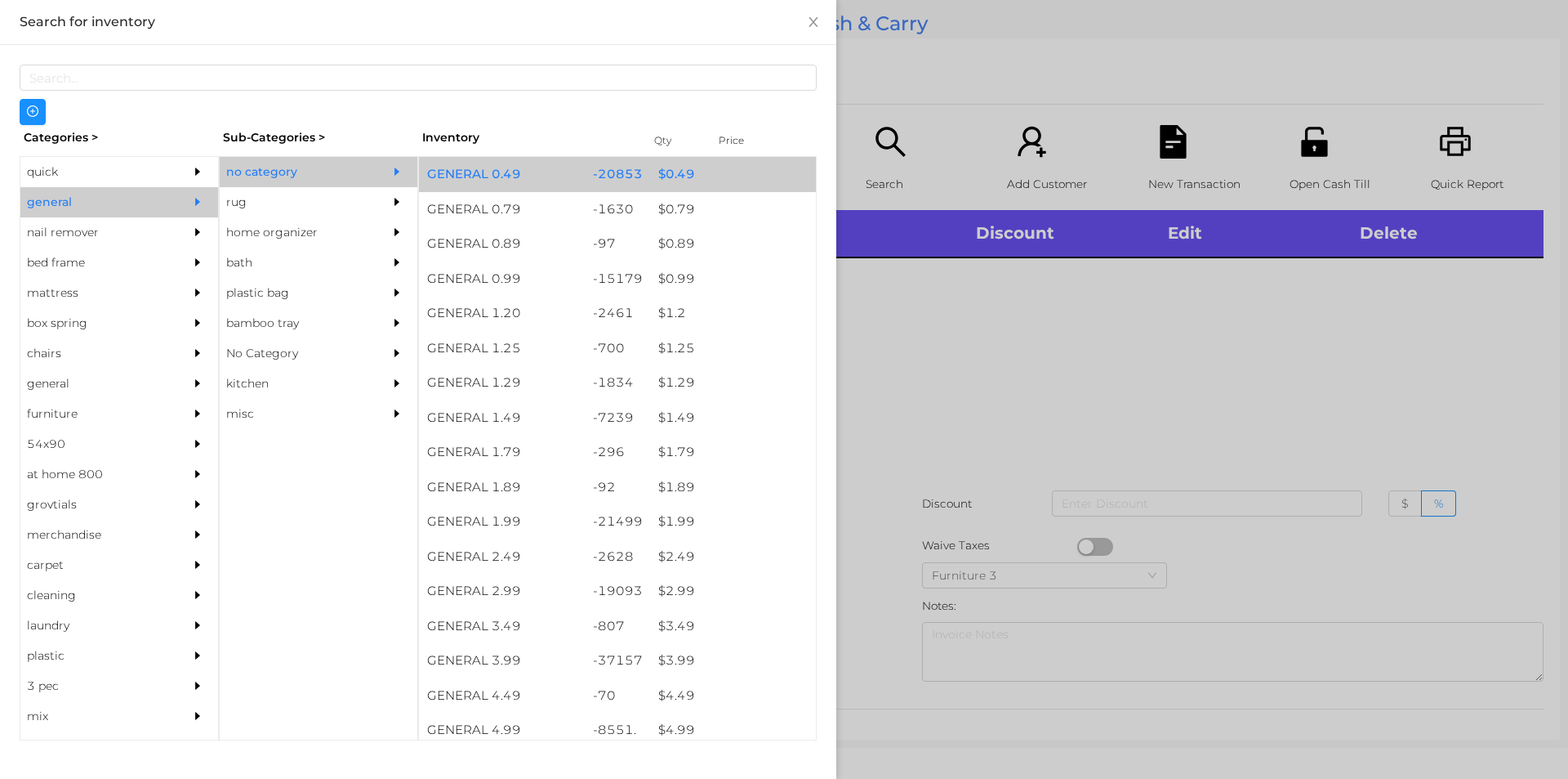
click at [607, 186] on div "-20853" at bounding box center [618, 174] width 66 height 35
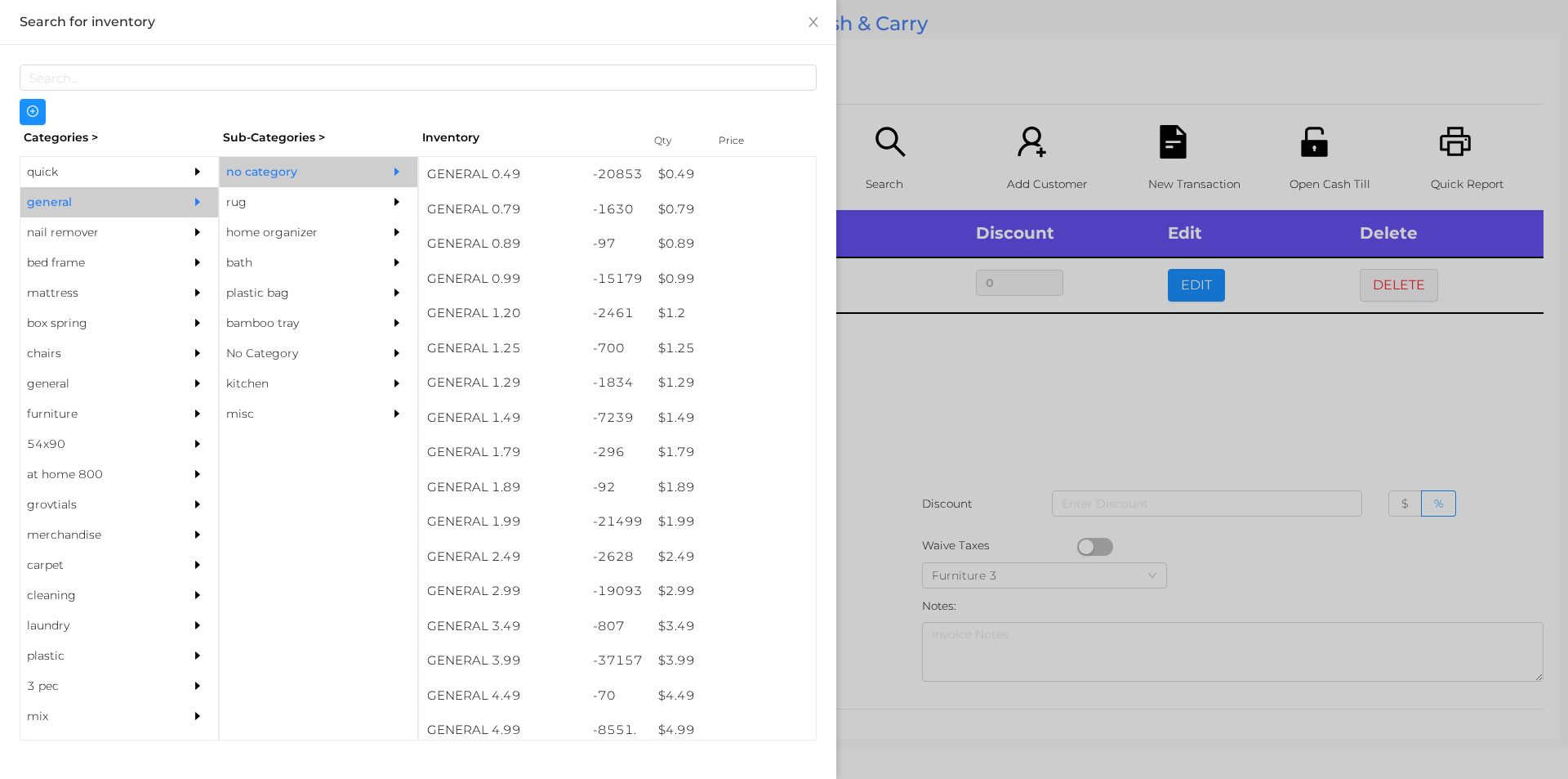
click at [939, 433] on div at bounding box center [784, 390] width 1568 height 779
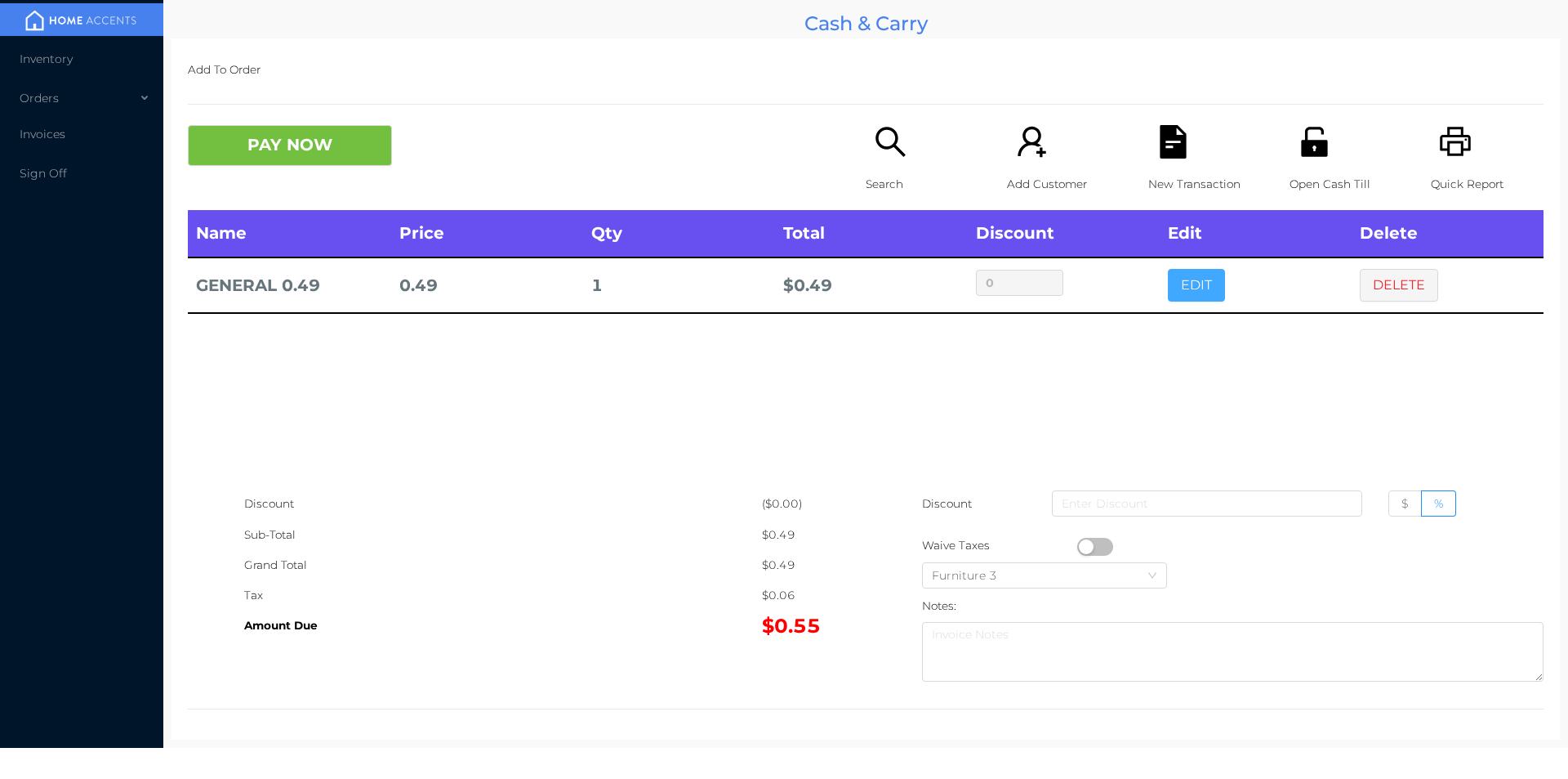
click at [1193, 299] on button "EDIT" at bounding box center [1196, 286] width 57 height 33
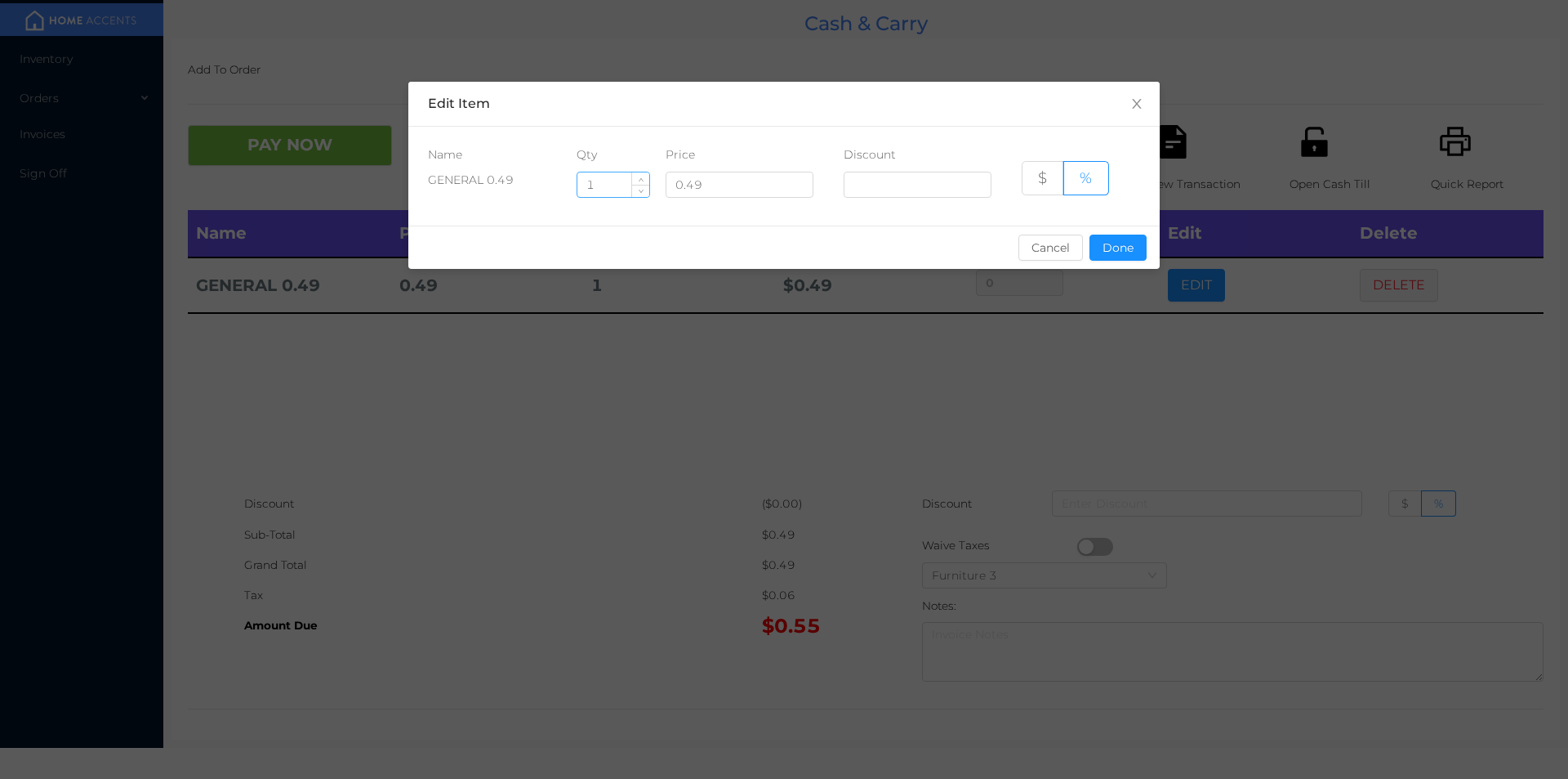
click at [610, 180] on input "1" at bounding box center [613, 184] width 72 height 24
type input "10"
click at [1109, 240] on button "Done" at bounding box center [1117, 248] width 57 height 26
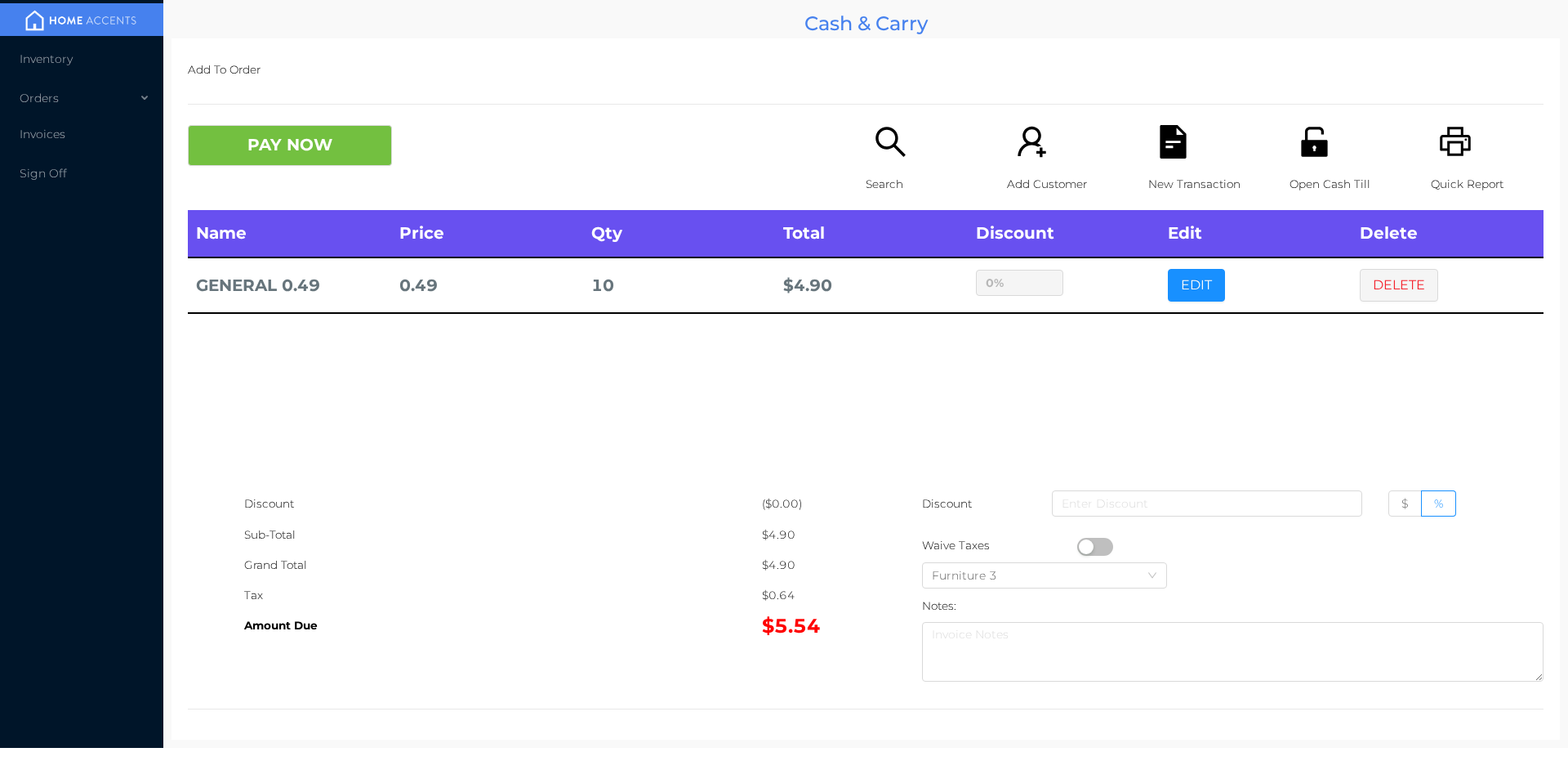
click at [910, 159] on div "Search" at bounding box center [922, 167] width 113 height 85
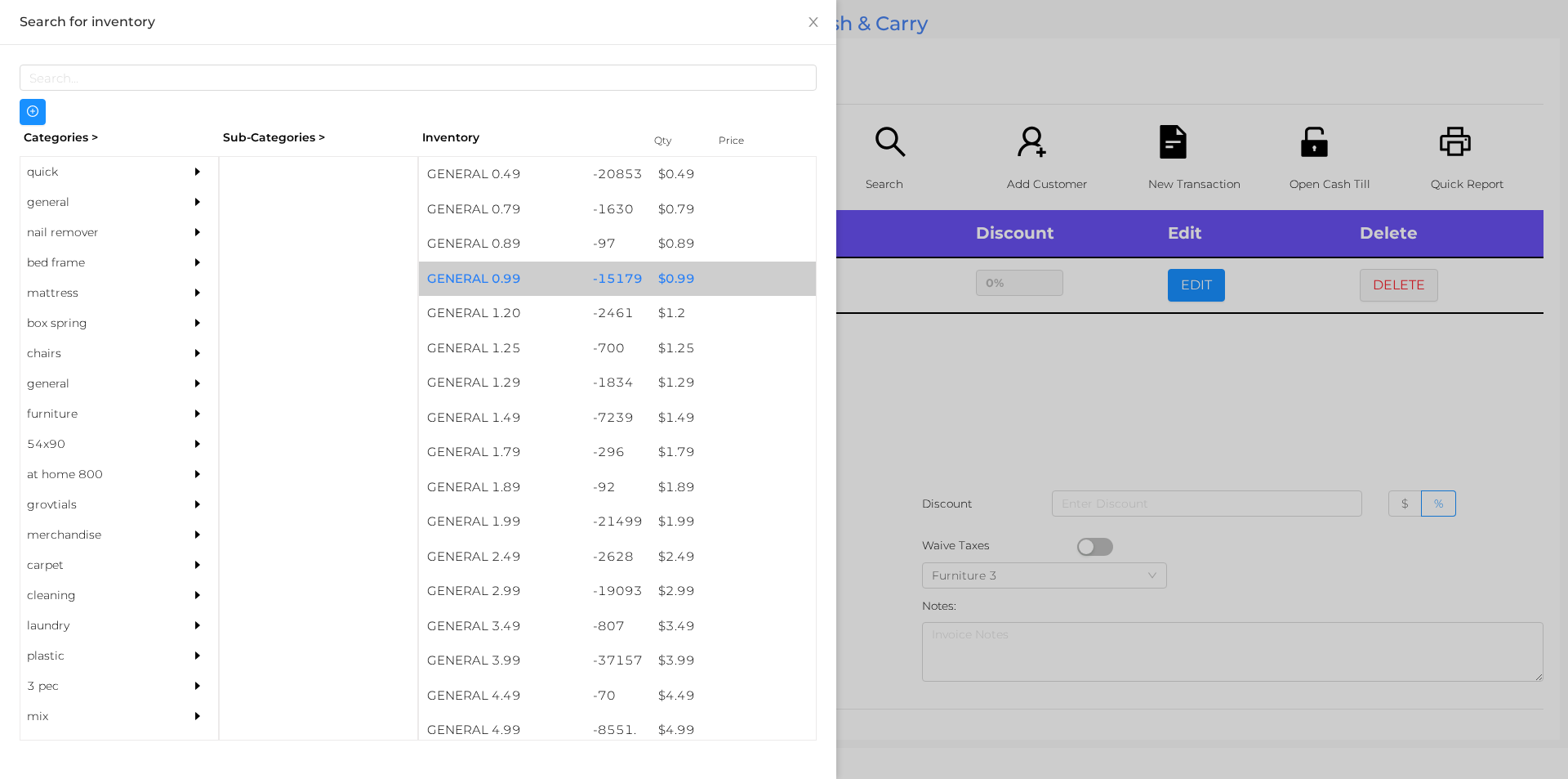
click at [743, 262] on div "$ 0.99" at bounding box center [733, 278] width 166 height 35
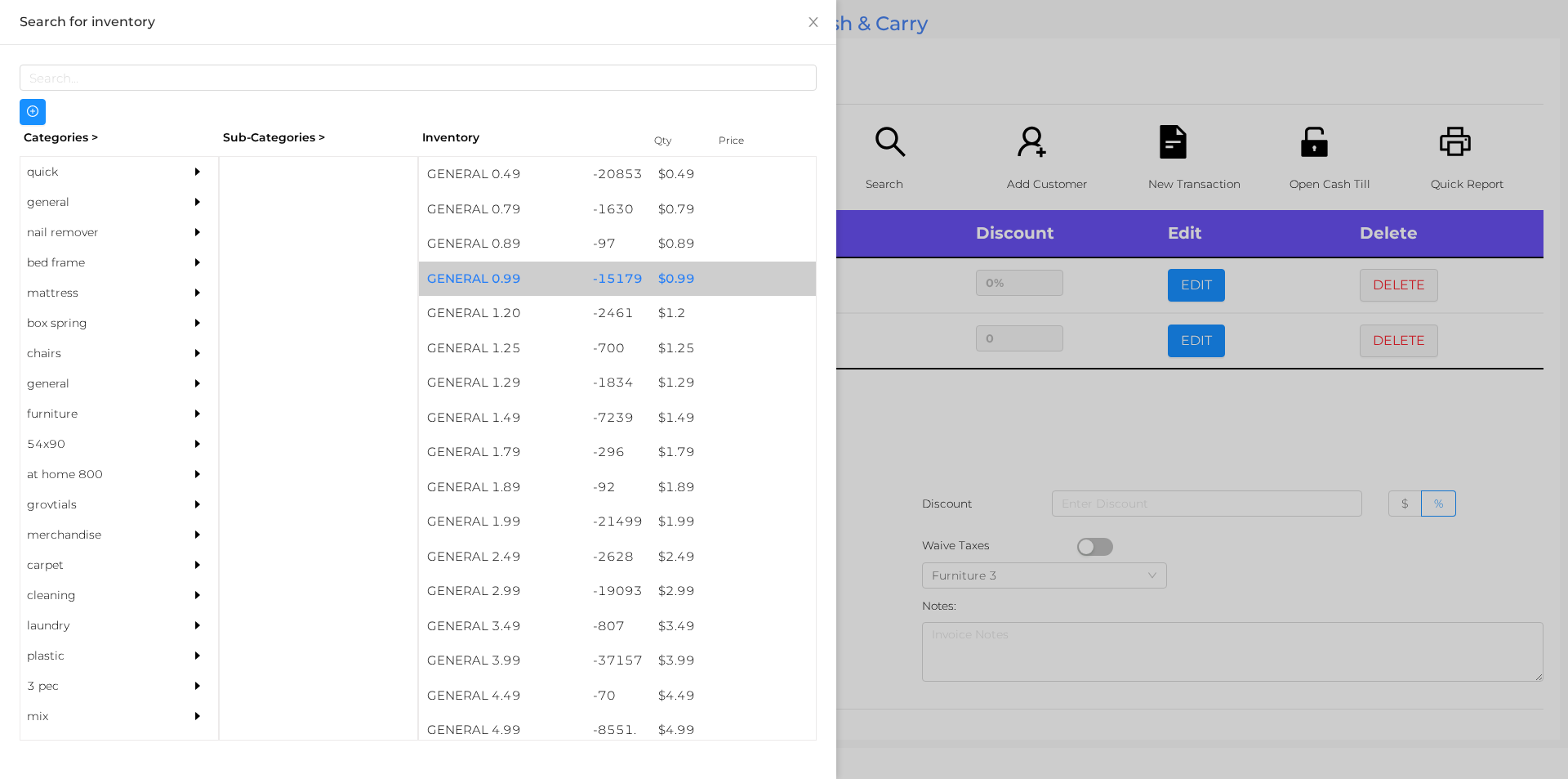
click at [757, 277] on div "$ 0.99" at bounding box center [733, 278] width 166 height 35
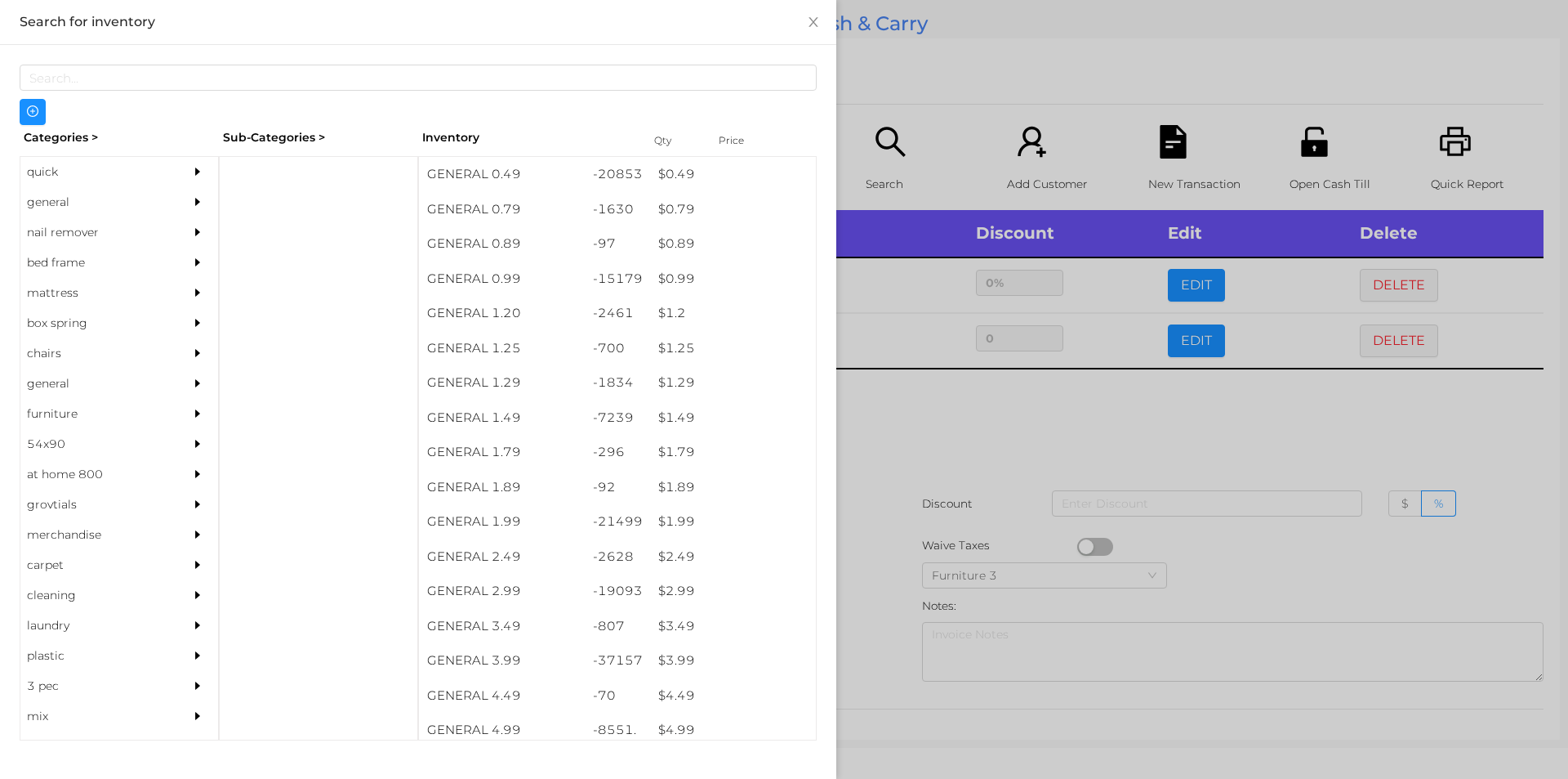
click at [955, 440] on div at bounding box center [784, 390] width 1568 height 779
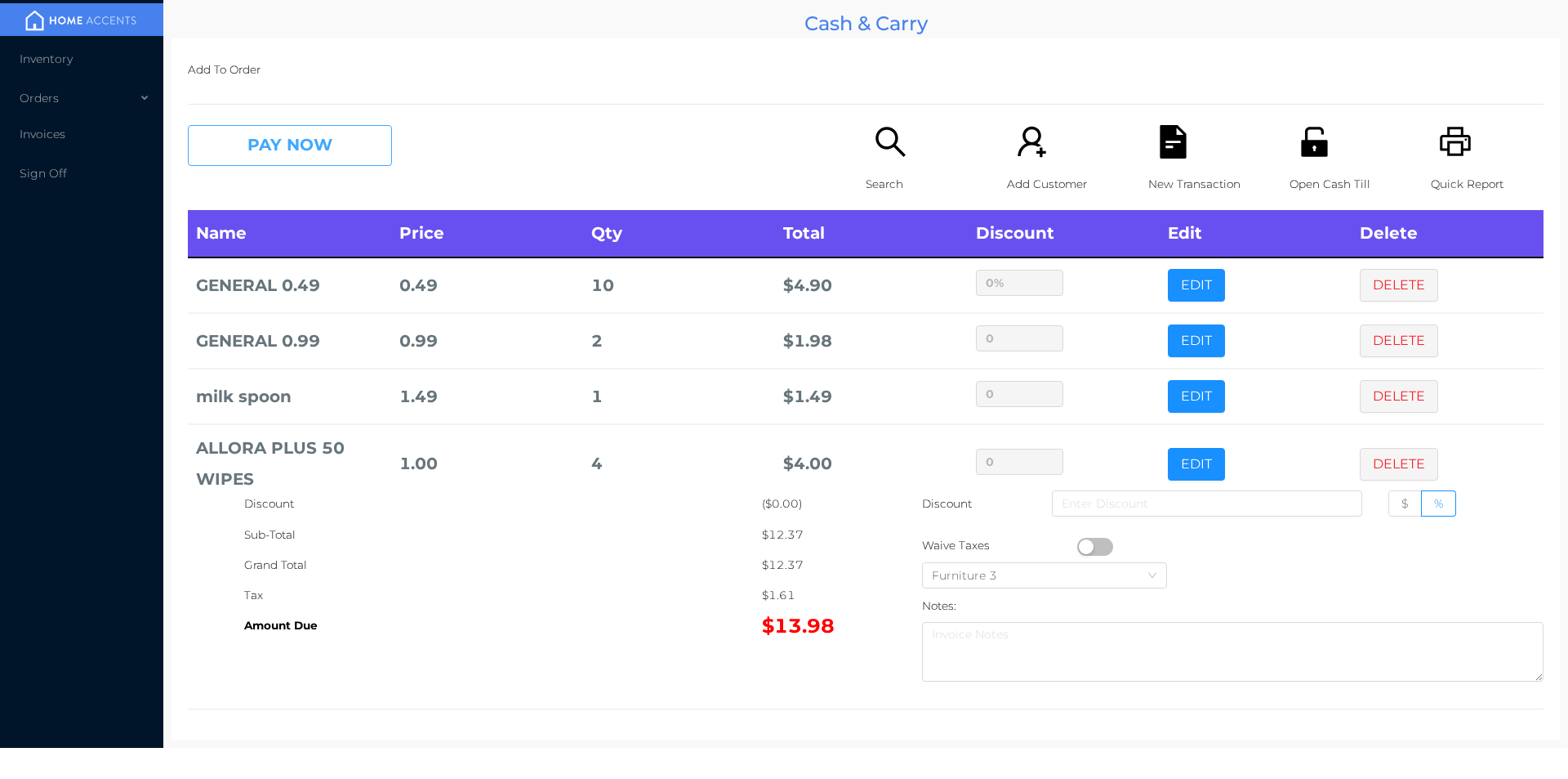
click at [319, 143] on button "PAY NOW" at bounding box center [290, 145] width 204 height 41
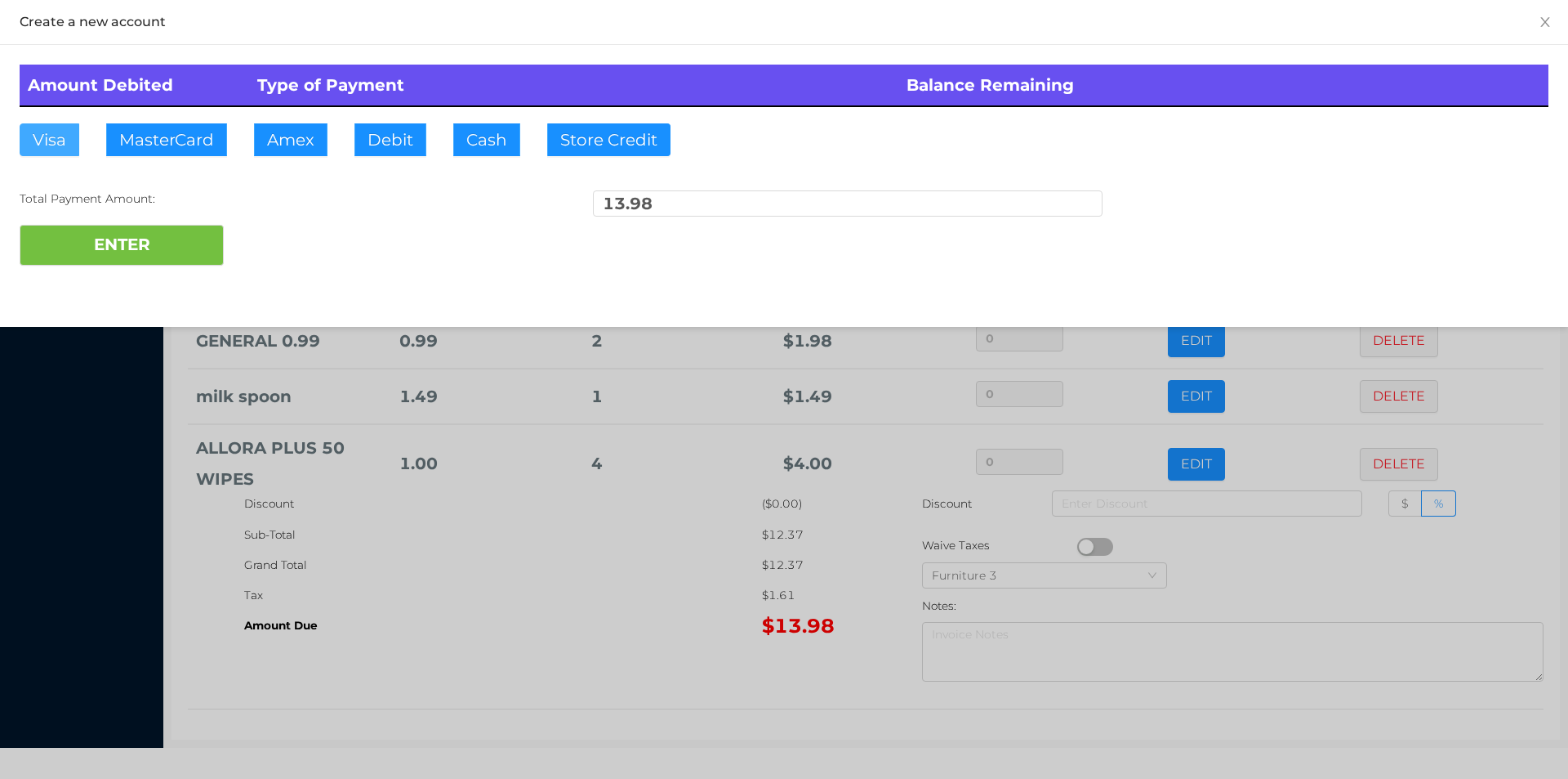
click at [67, 129] on button "Visa" at bounding box center [50, 140] width 60 height 33
click at [142, 239] on button "ENTER" at bounding box center [122, 245] width 204 height 41
type input "0"
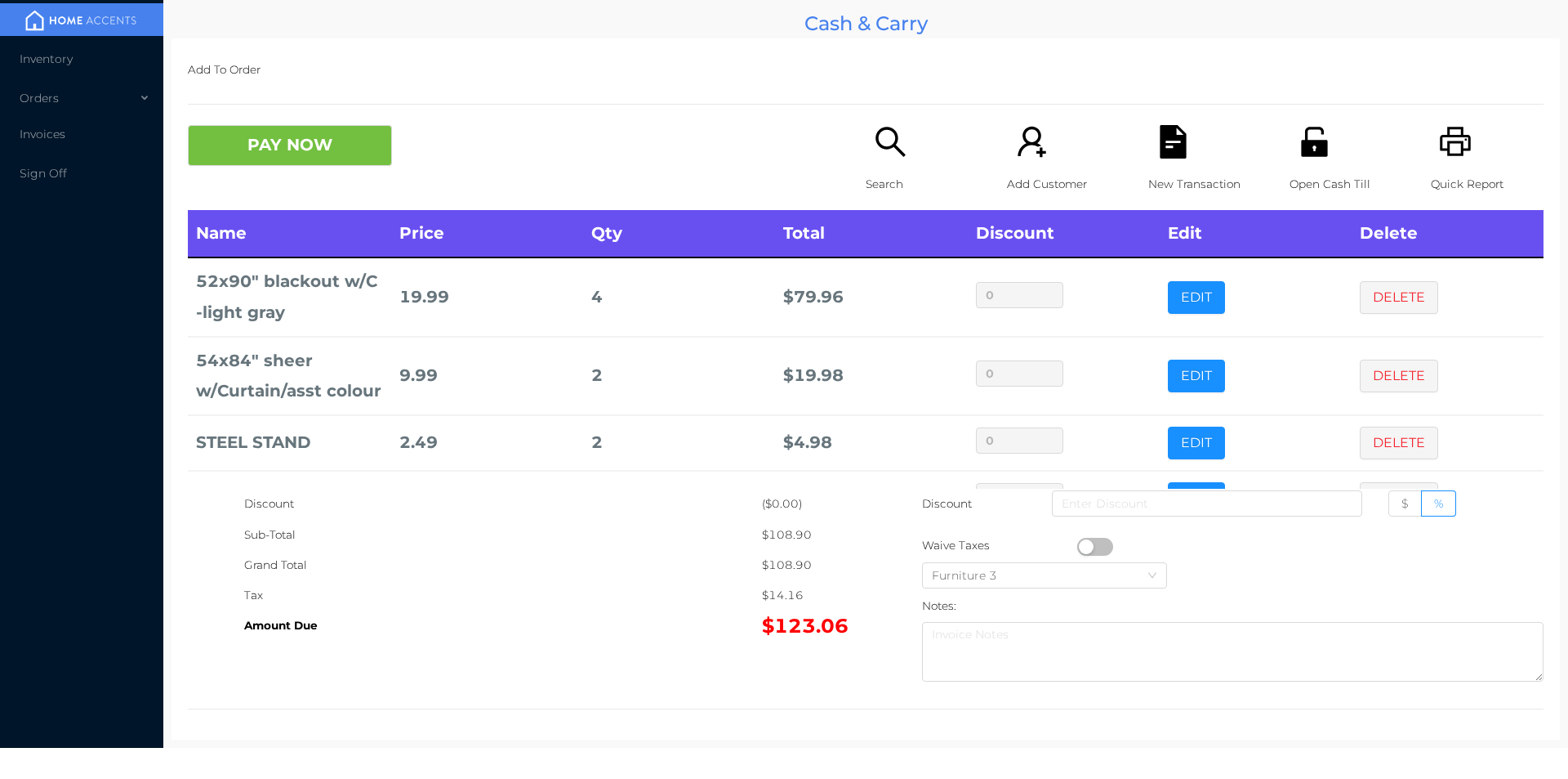
scroll to position [55, 0]
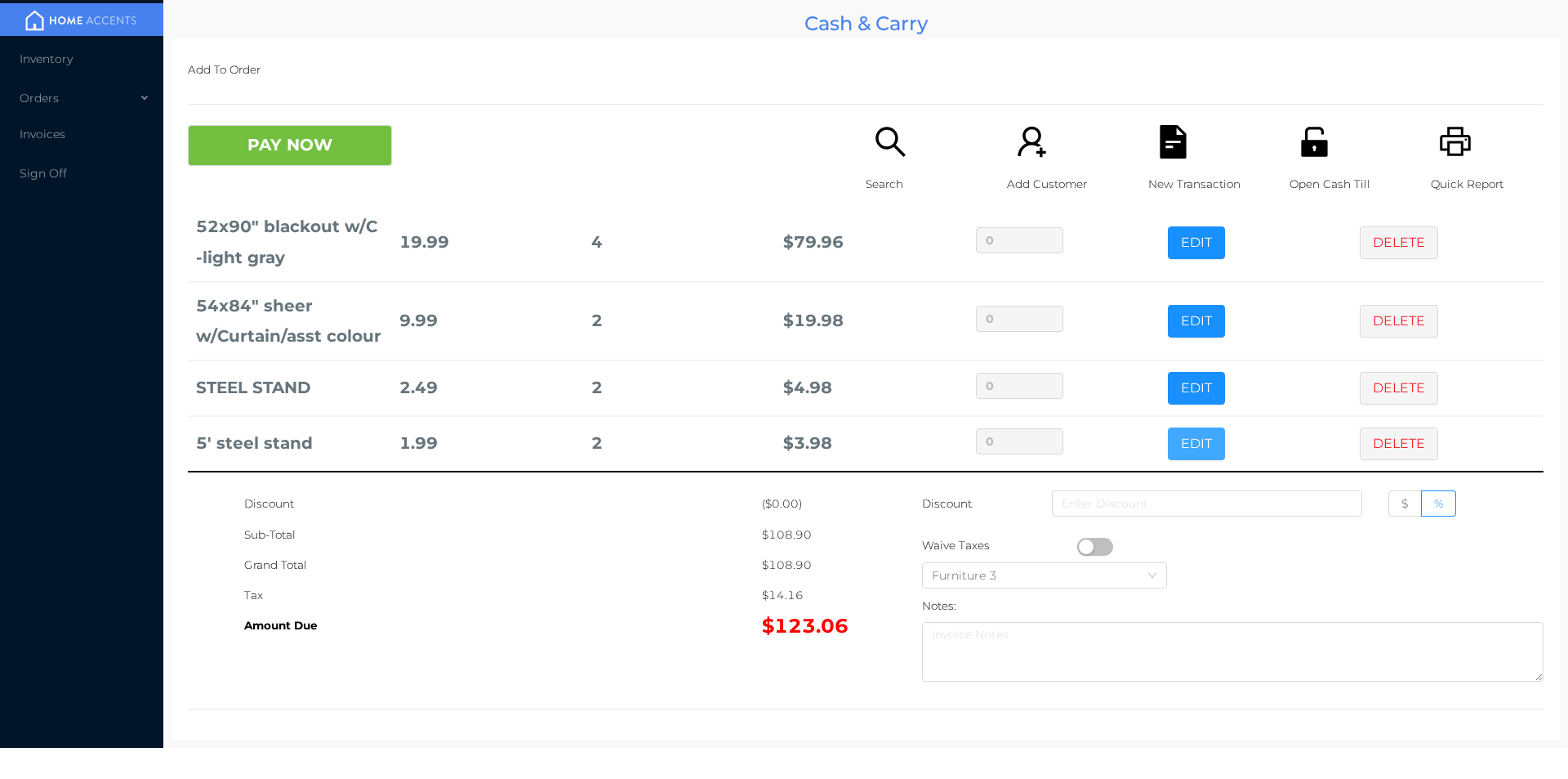
click at [1179, 453] on button "EDIT" at bounding box center [1196, 444] width 57 height 33
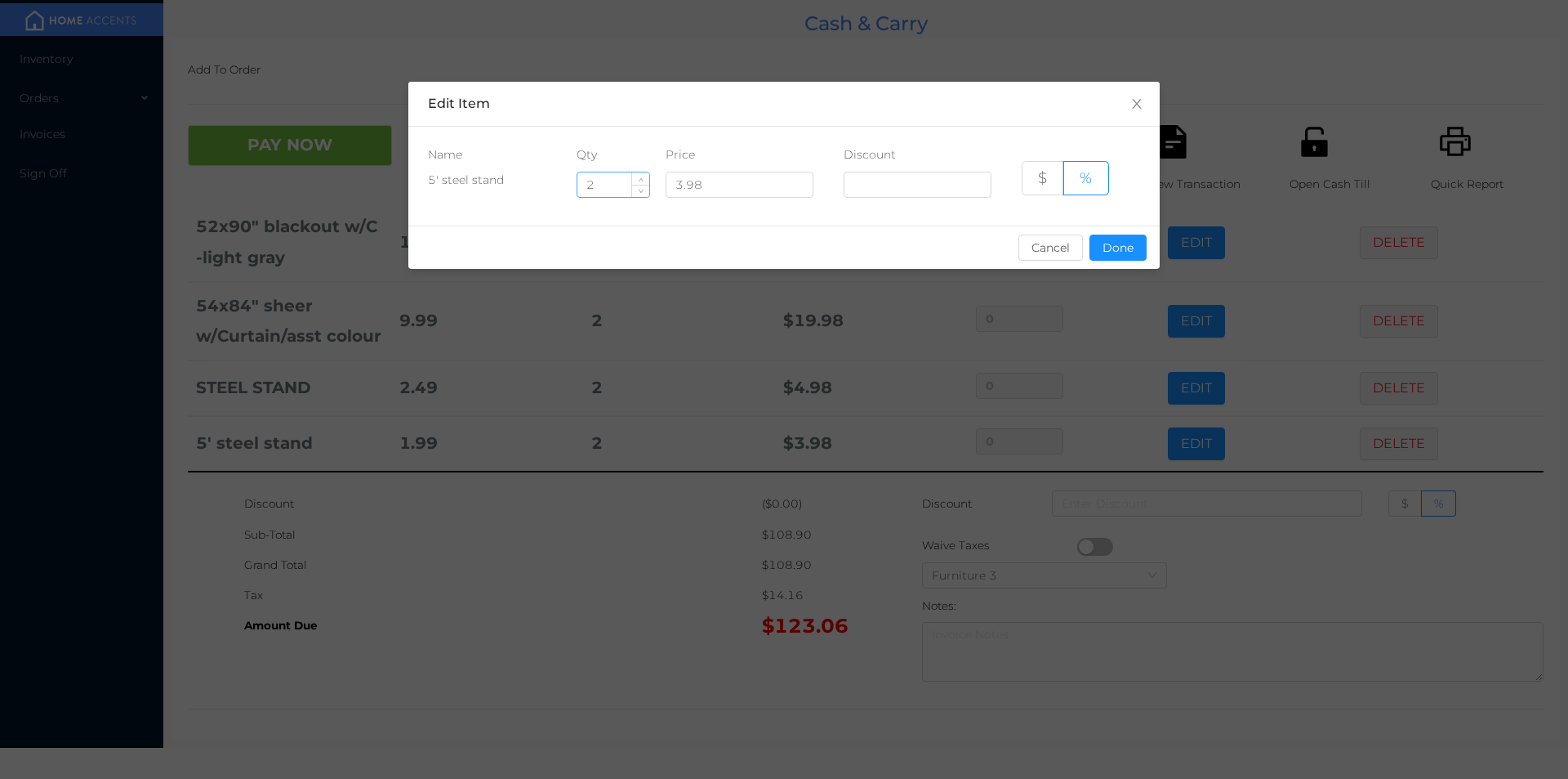
click at [619, 192] on input "2" at bounding box center [613, 184] width 72 height 24
type input "1"
click at [1128, 253] on button "Done" at bounding box center [1117, 248] width 57 height 26
type input "0%"
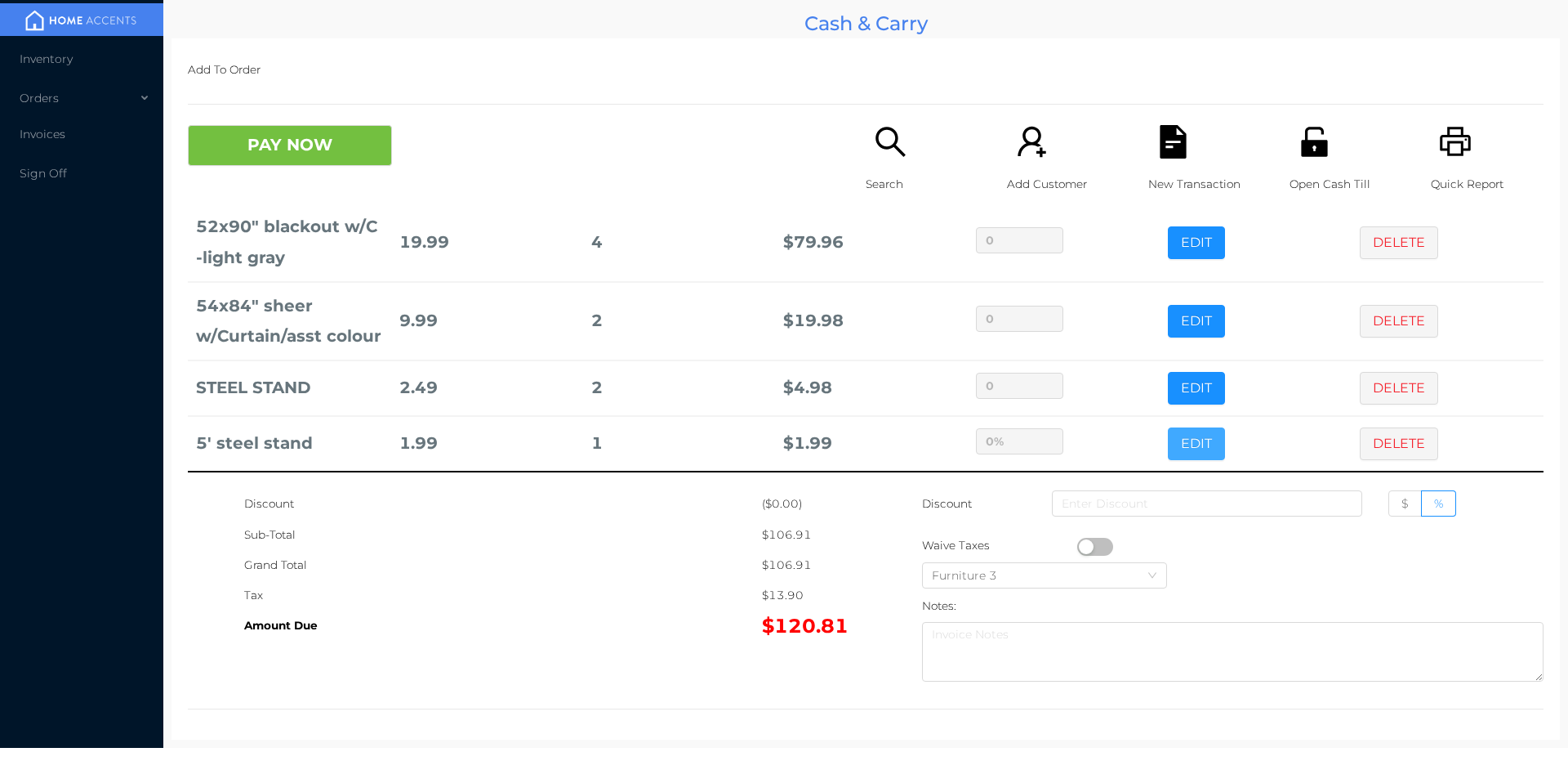
click at [1168, 427] on button "EDIT" at bounding box center [1196, 444] width 57 height 33
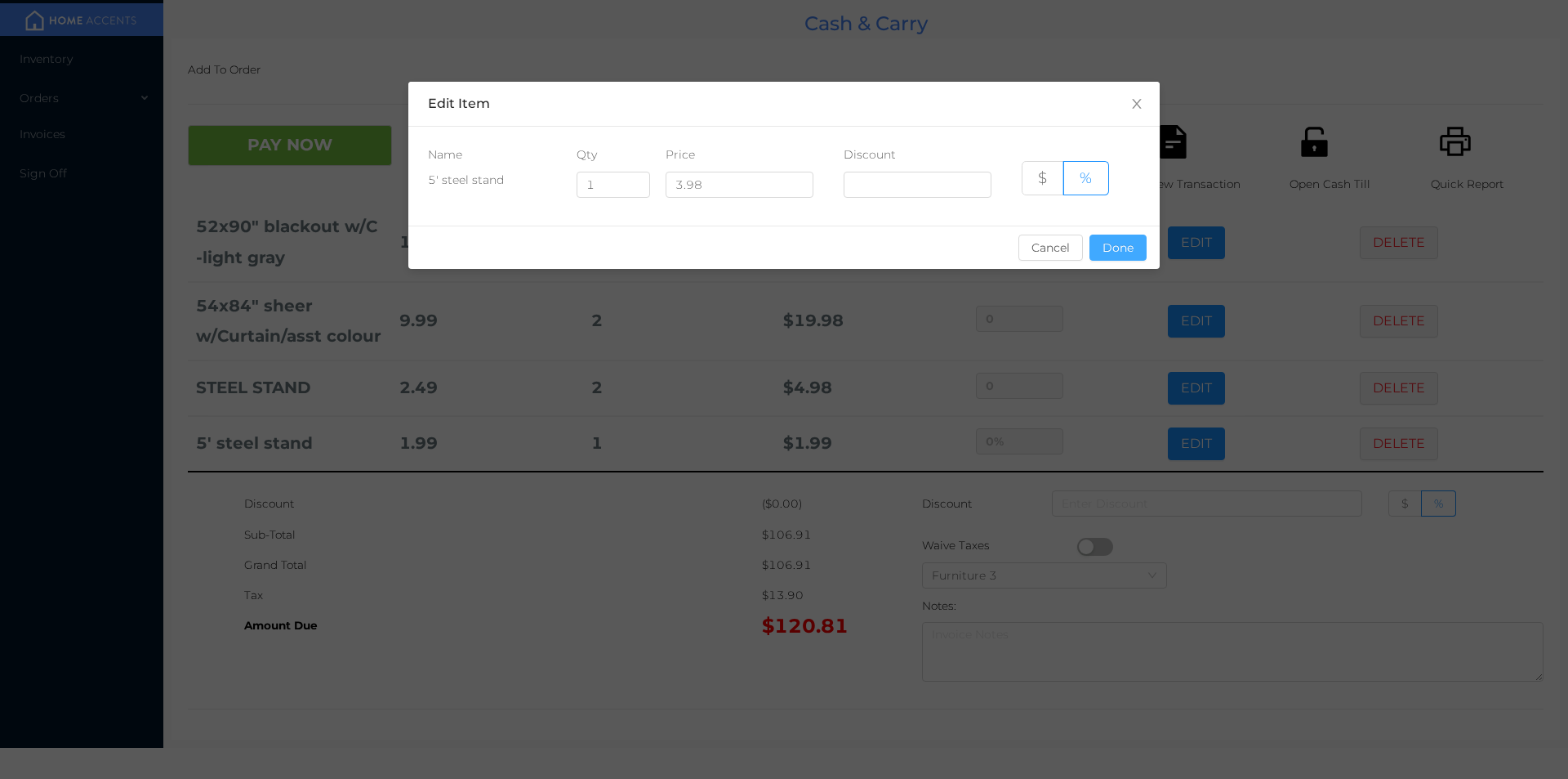
click at [1113, 245] on button "Done" at bounding box center [1117, 248] width 57 height 26
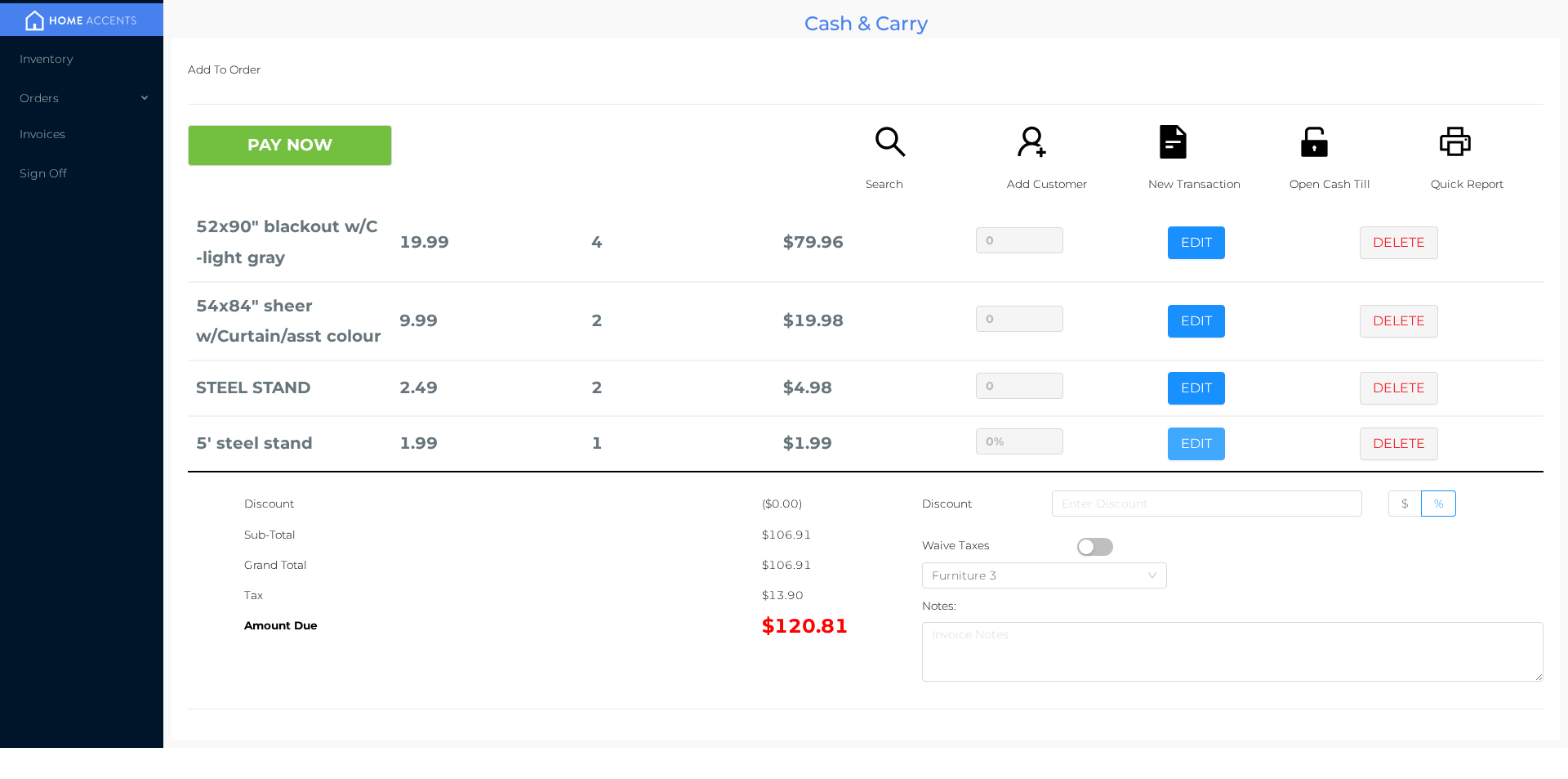
scroll to position [5, 0]
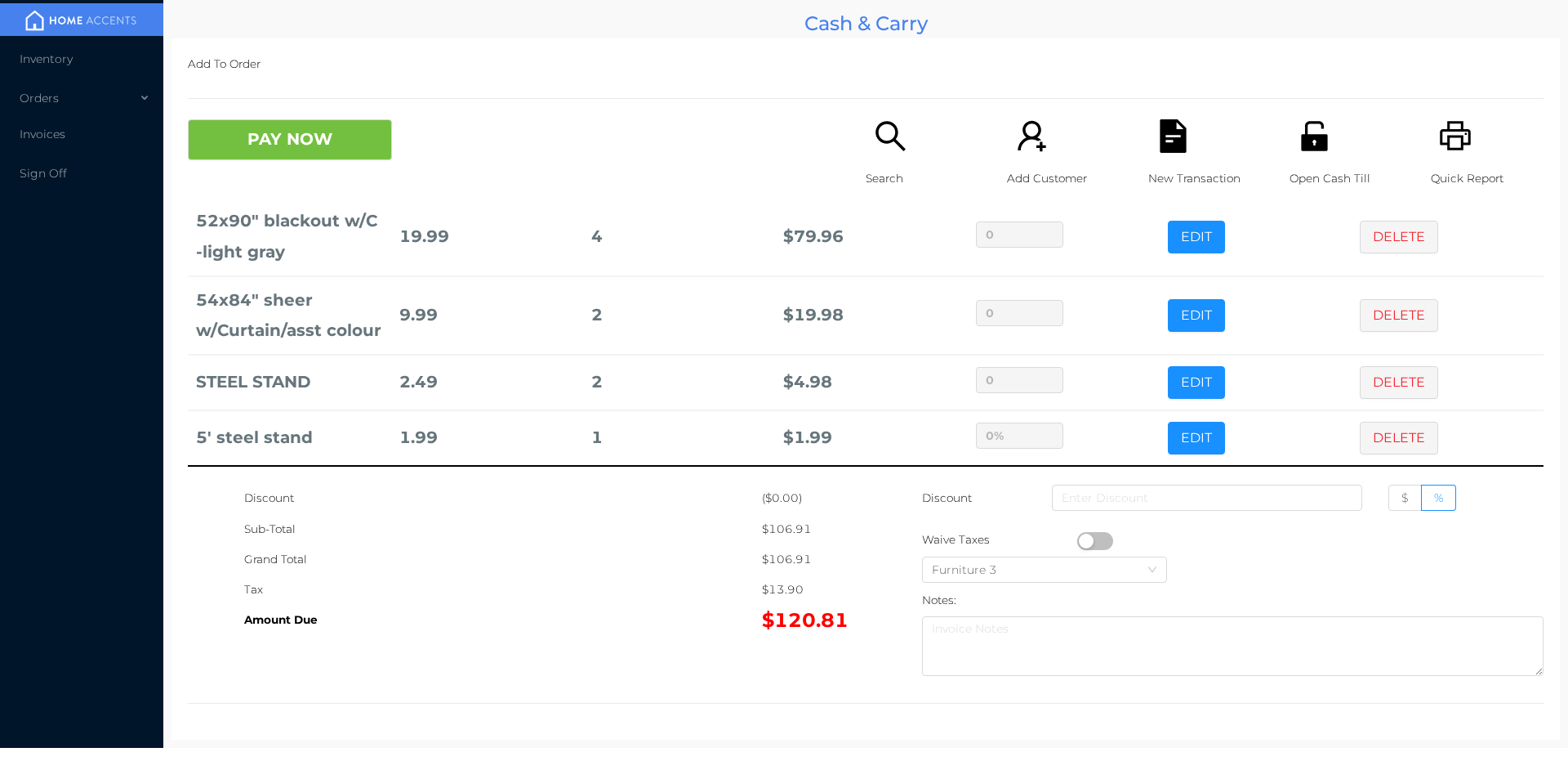
click at [876, 127] on icon "icon: search" at bounding box center [891, 136] width 33 height 33
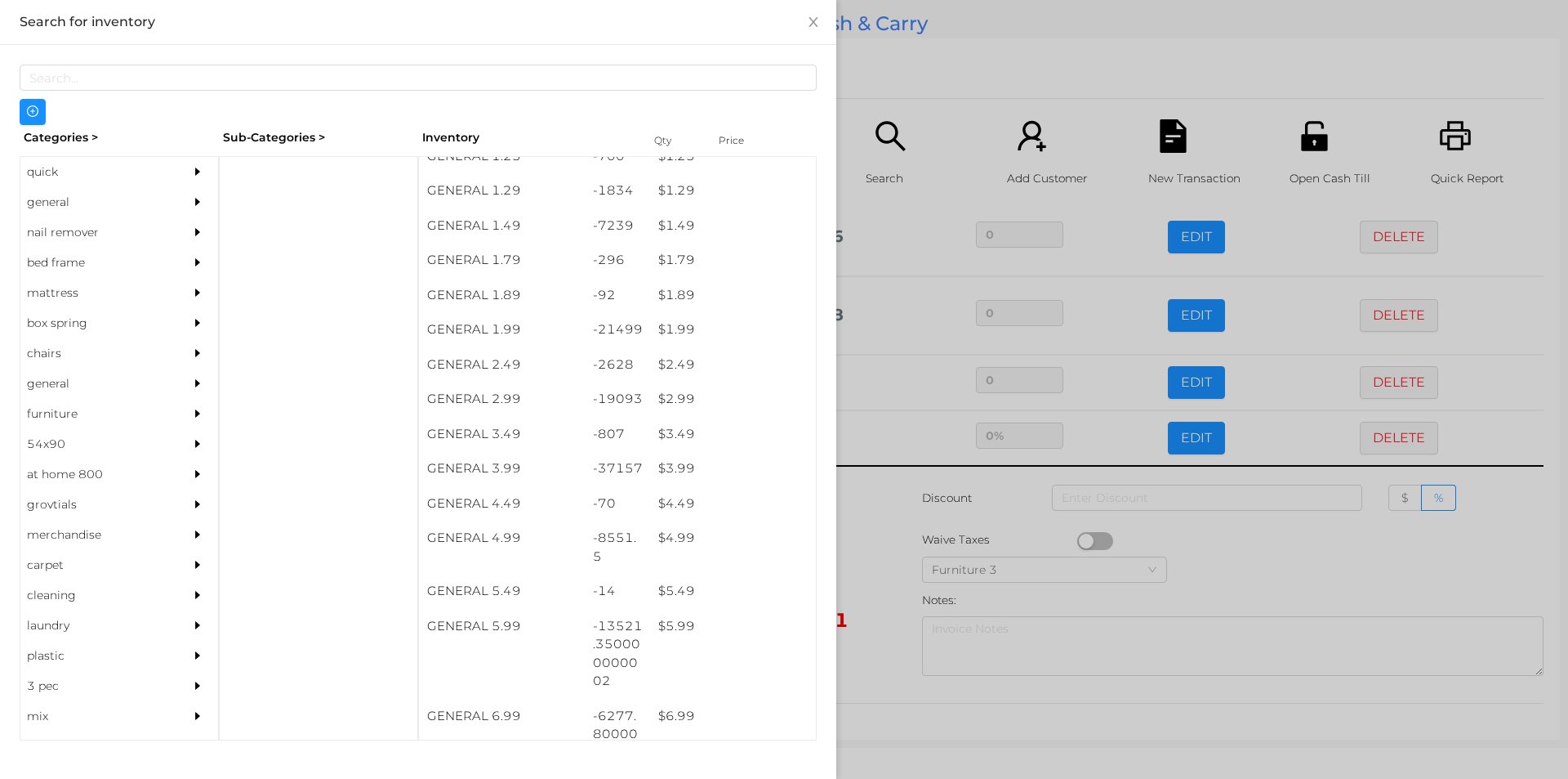
scroll to position [191, 0]
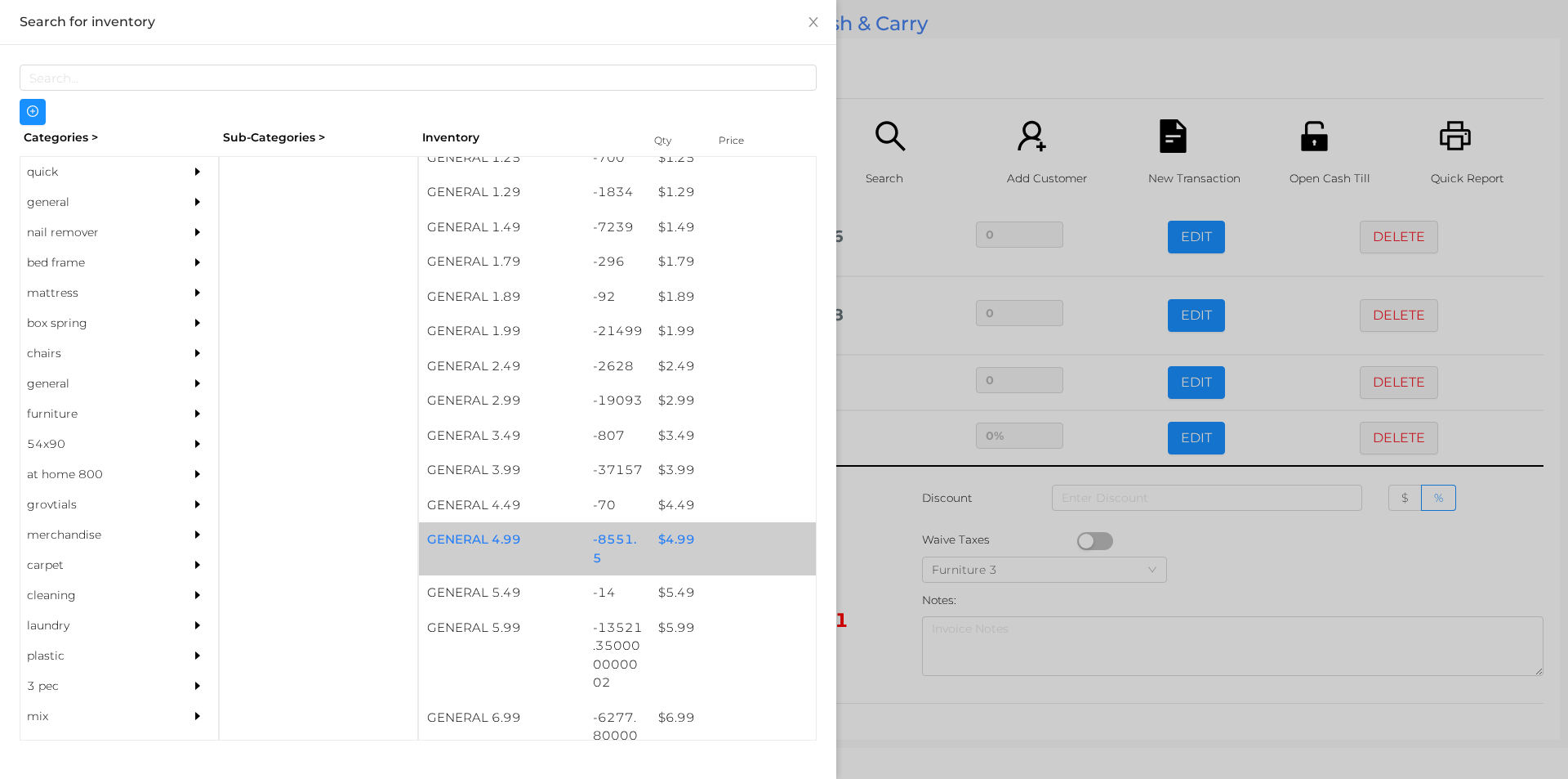
click at [650, 537] on div "$ 4.99" at bounding box center [733, 540] width 166 height 35
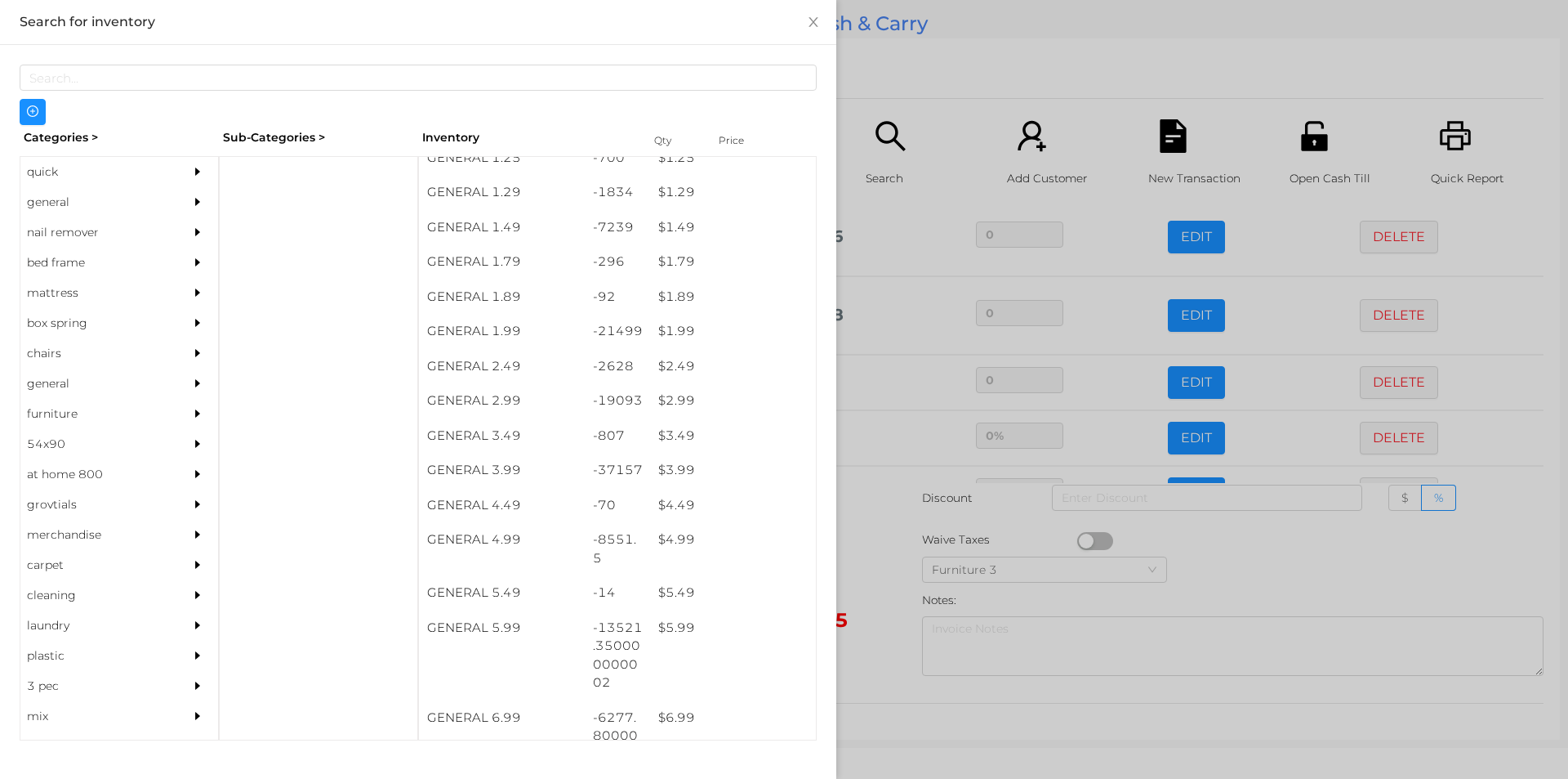
click at [911, 530] on div at bounding box center [784, 390] width 1568 height 779
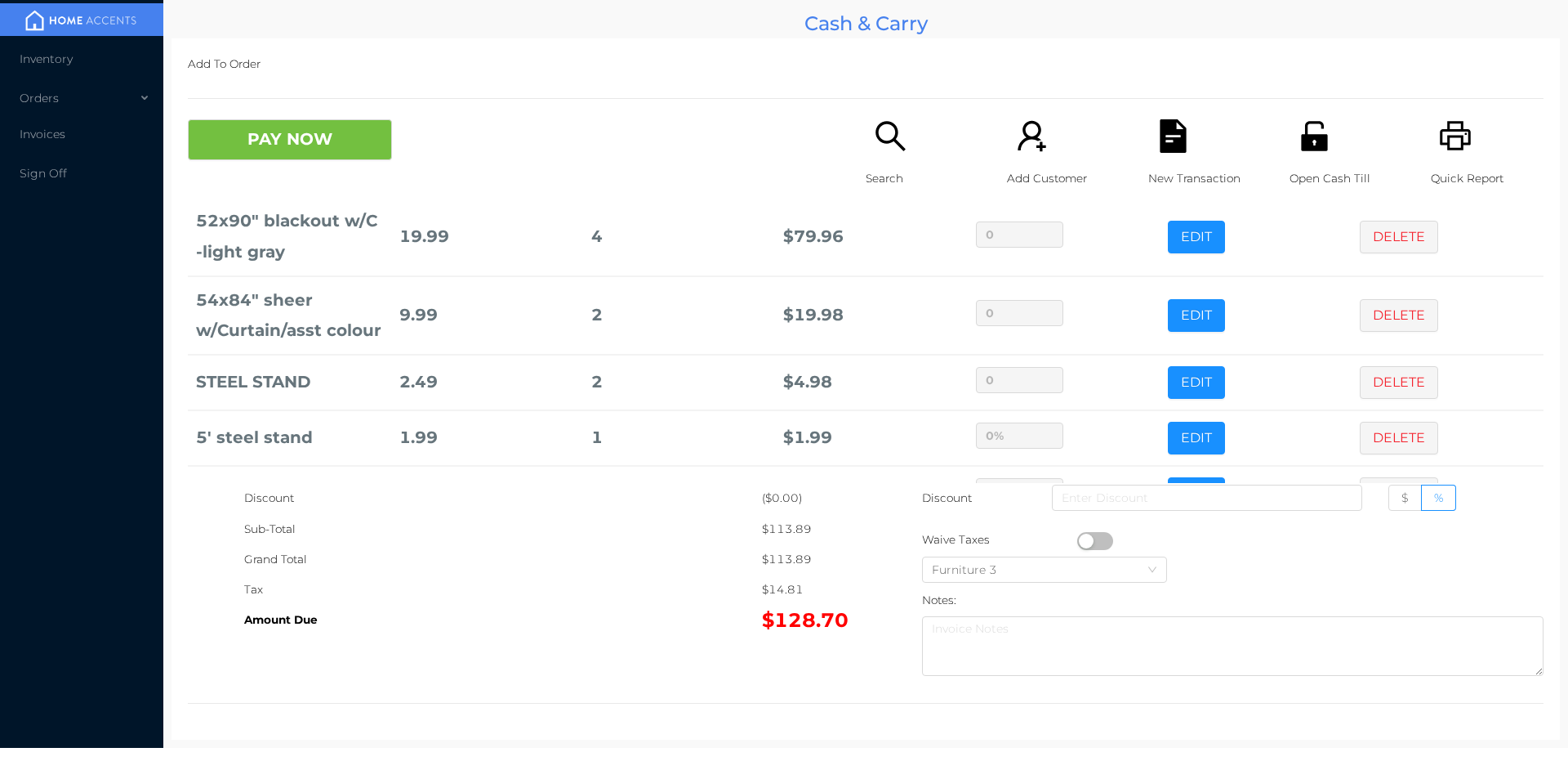
scroll to position [166, 0]
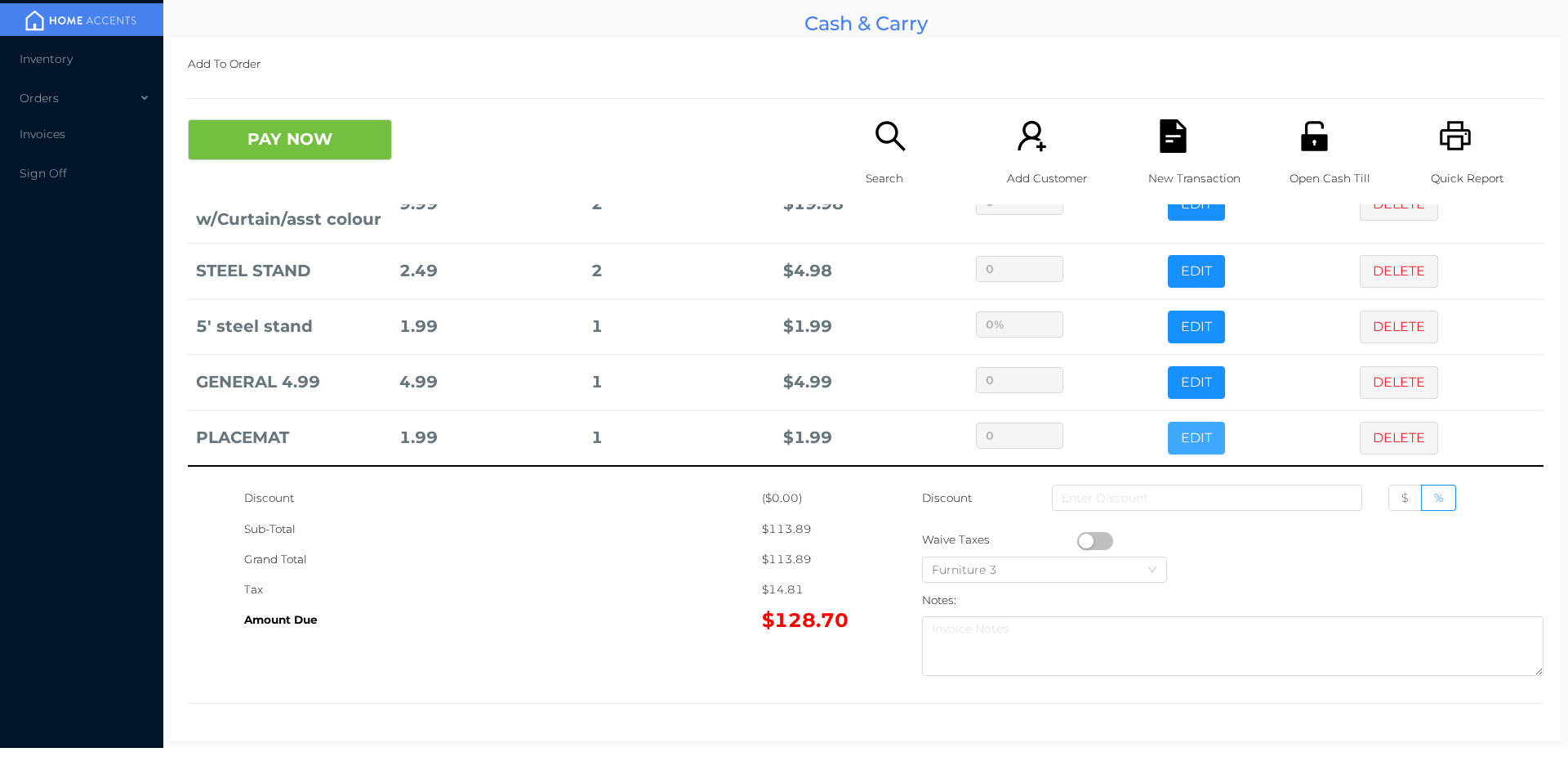
click at [1168, 446] on button "EDIT" at bounding box center [1196, 438] width 57 height 33
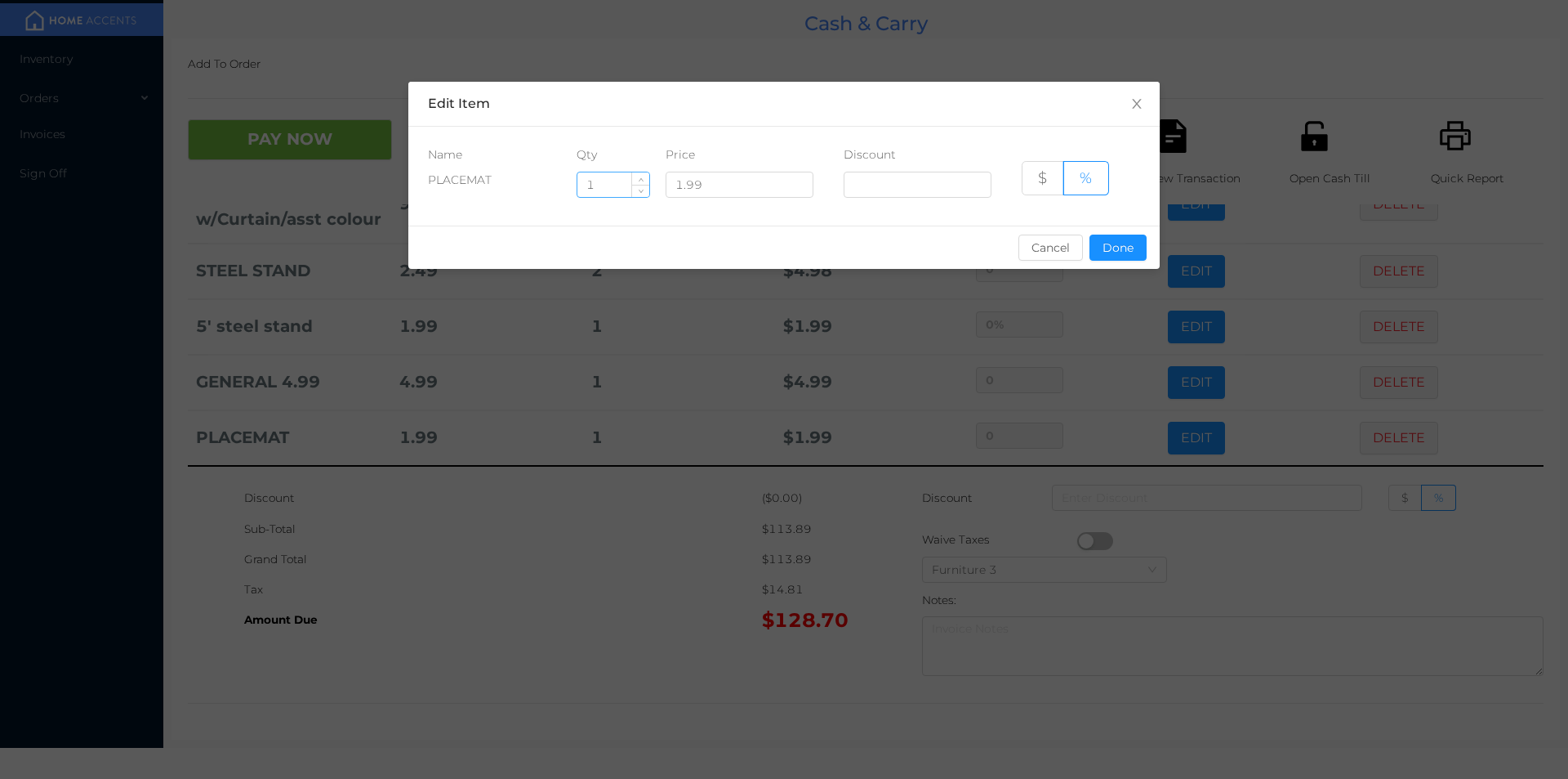
click at [607, 183] on input "1" at bounding box center [613, 184] width 72 height 24
type input "6"
click at [1113, 236] on button "Done" at bounding box center [1117, 248] width 57 height 26
type input "0%"
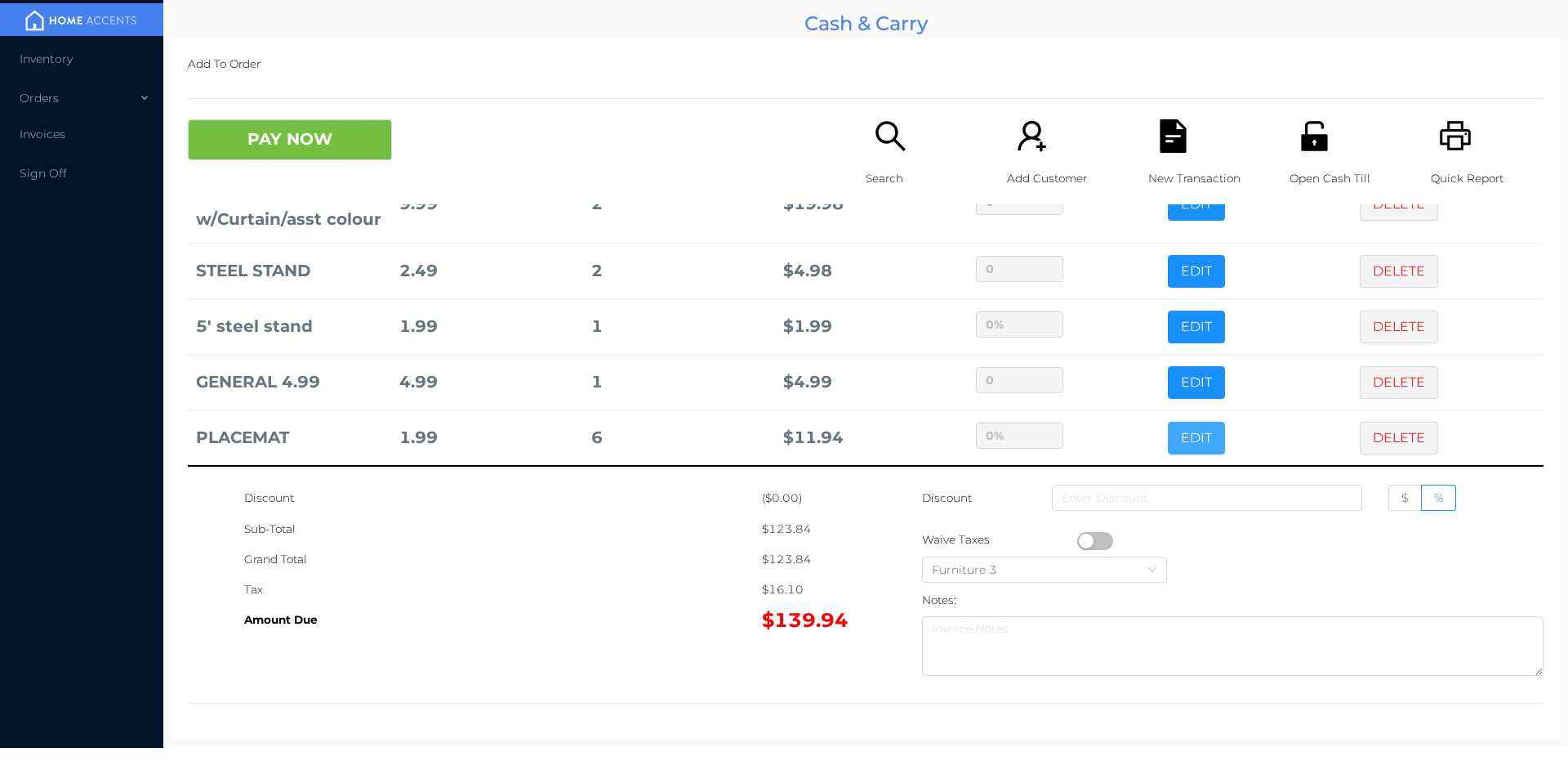
click at [1168, 422] on button "EDIT" at bounding box center [1196, 438] width 57 height 33
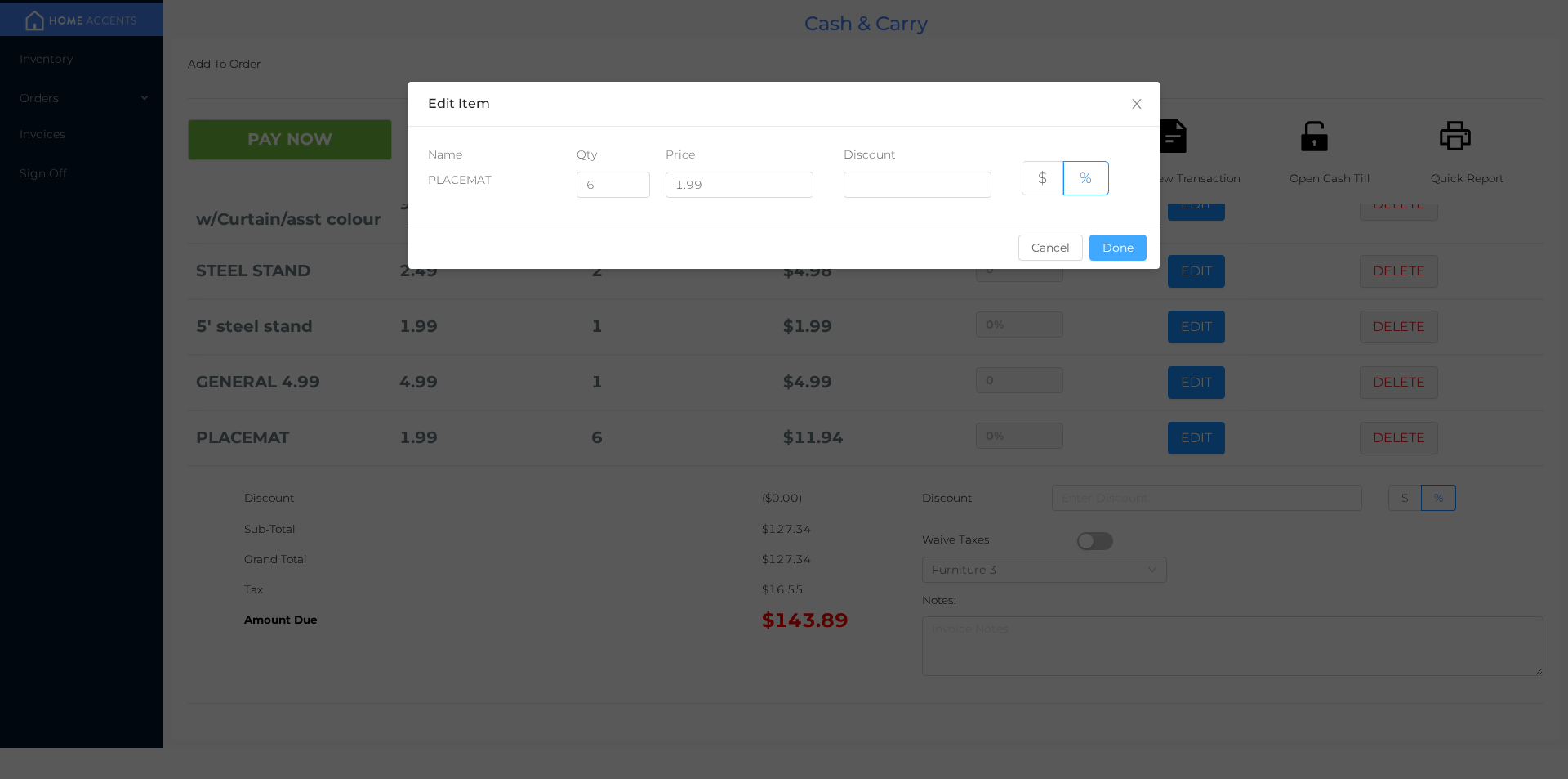
click at [1143, 242] on button "Done" at bounding box center [1117, 248] width 57 height 26
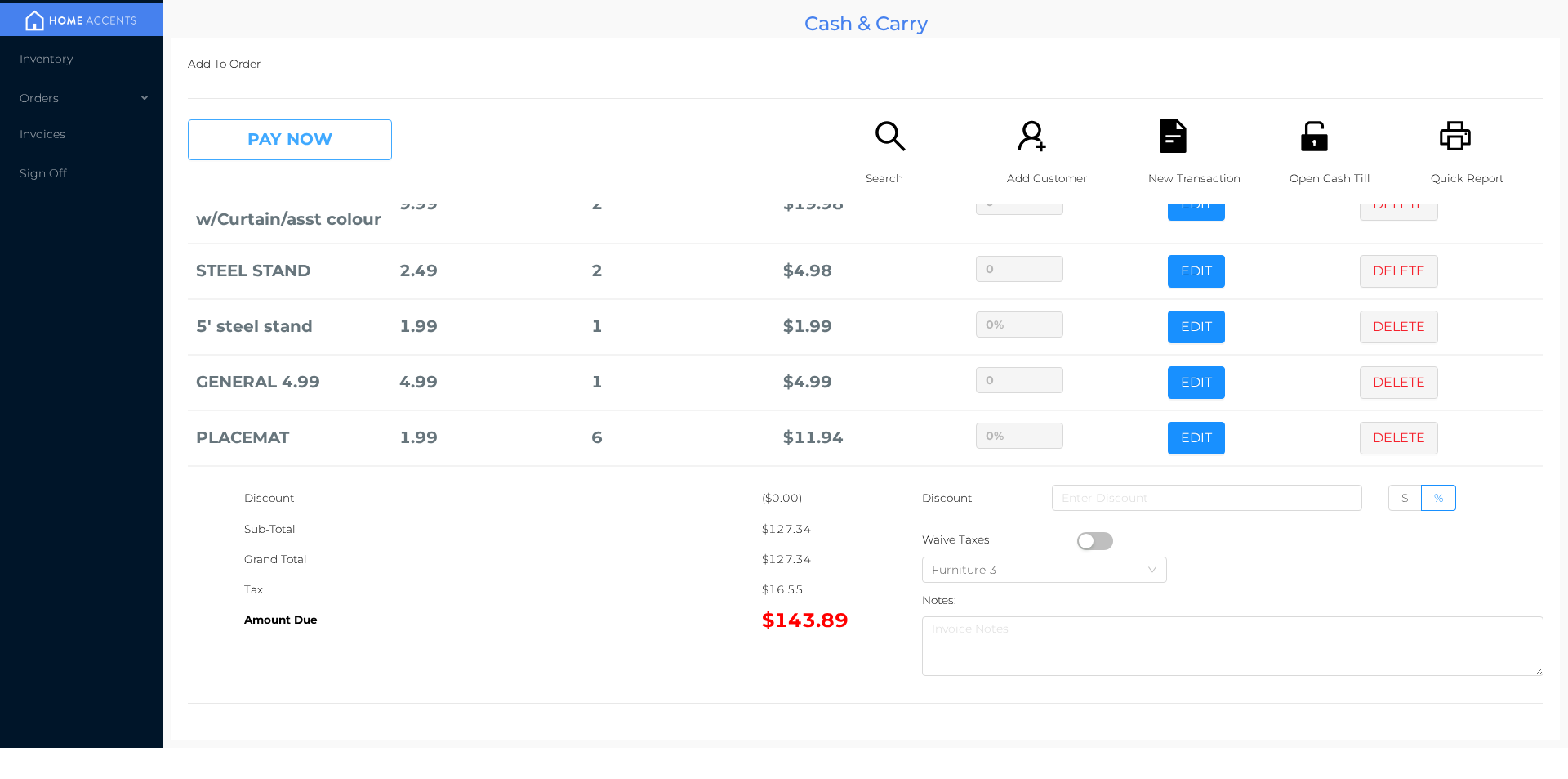
click at [322, 131] on button "PAY NOW" at bounding box center [290, 139] width 204 height 41
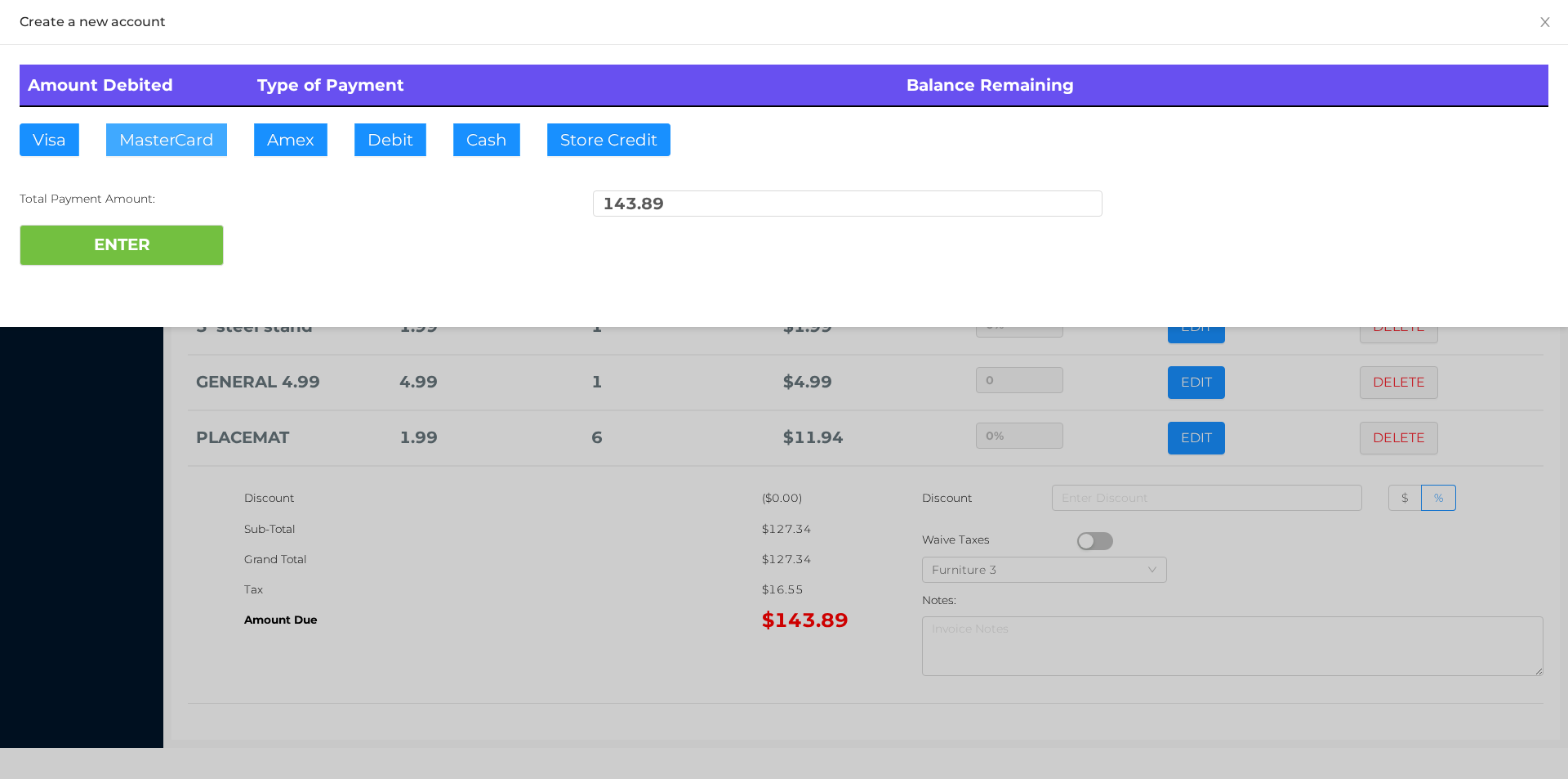
click at [193, 140] on button "MasterCard" at bounding box center [167, 140] width 121 height 33
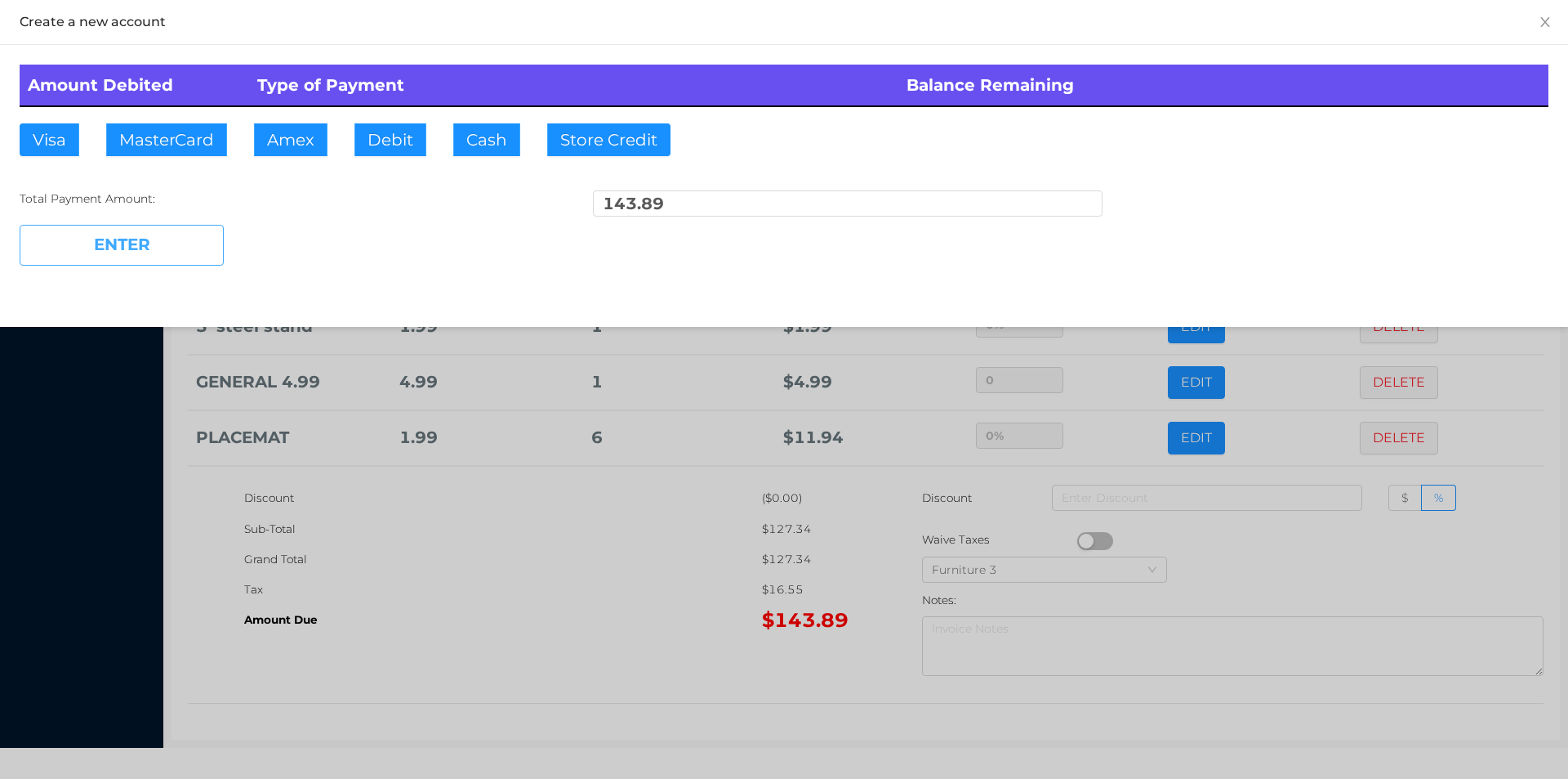
click at [154, 239] on button "ENTER" at bounding box center [122, 245] width 204 height 41
type input "0"
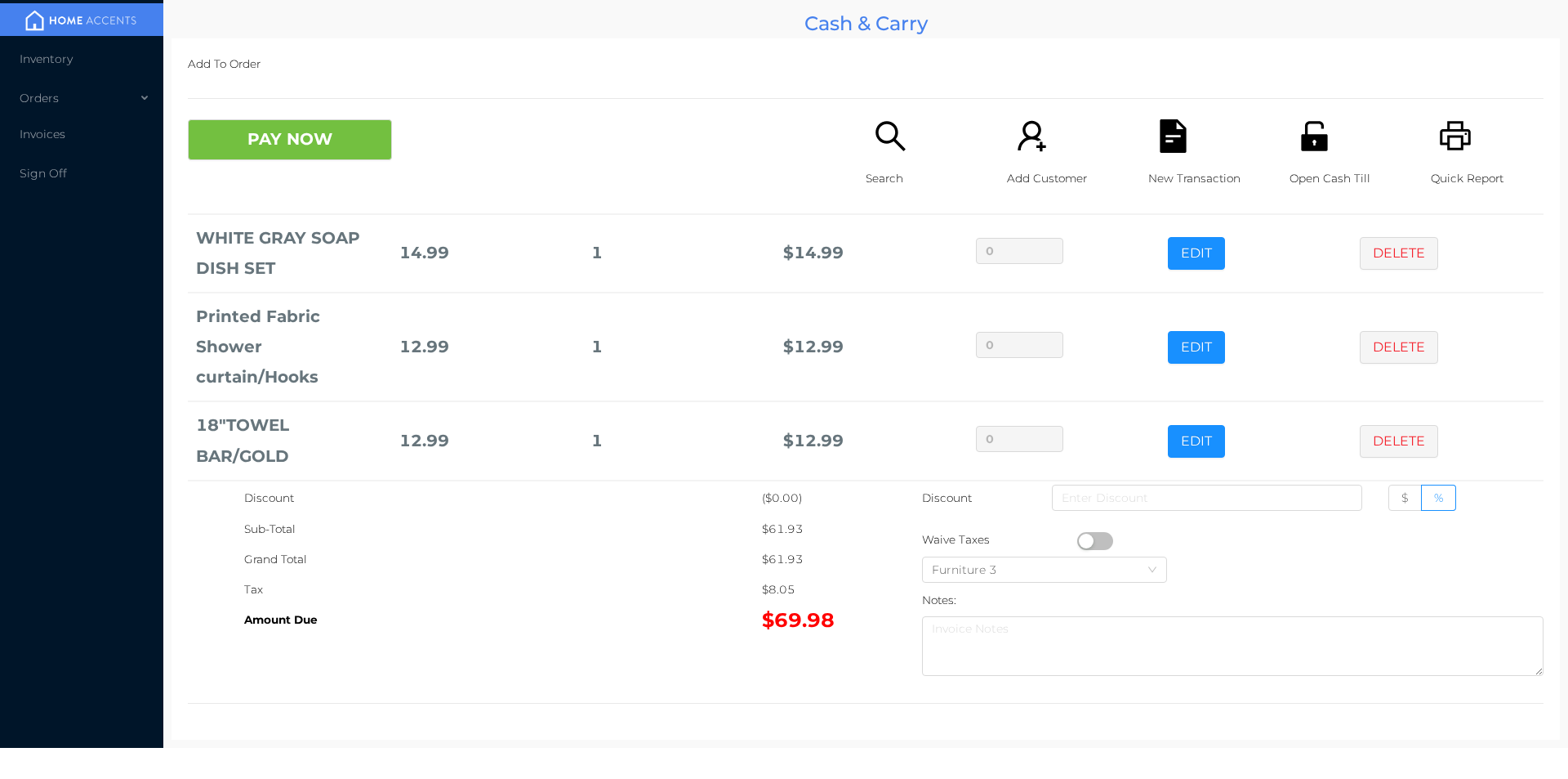
scroll to position [219, 0]
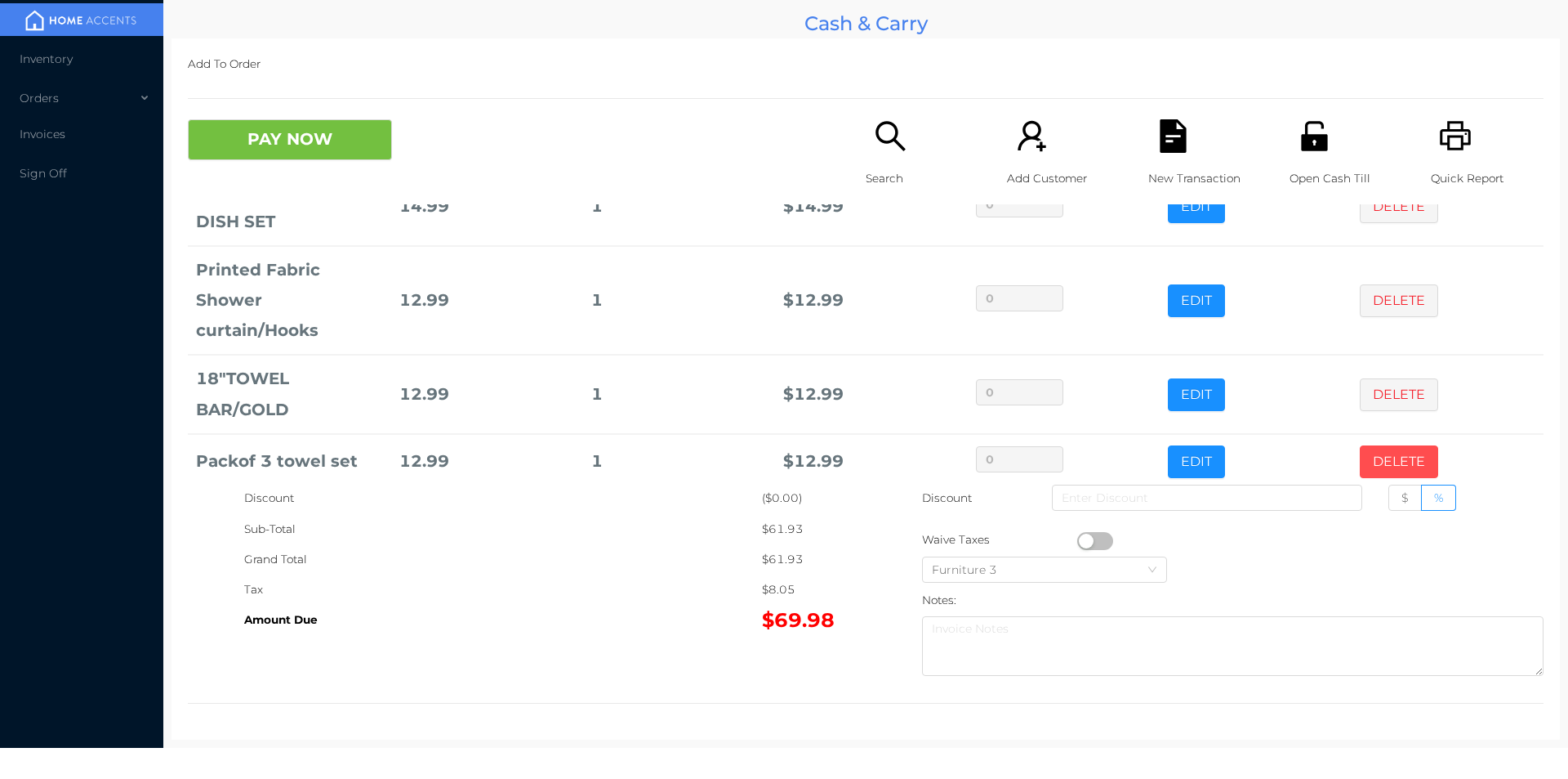
click at [1388, 446] on button "DELETE" at bounding box center [1399, 462] width 79 height 33
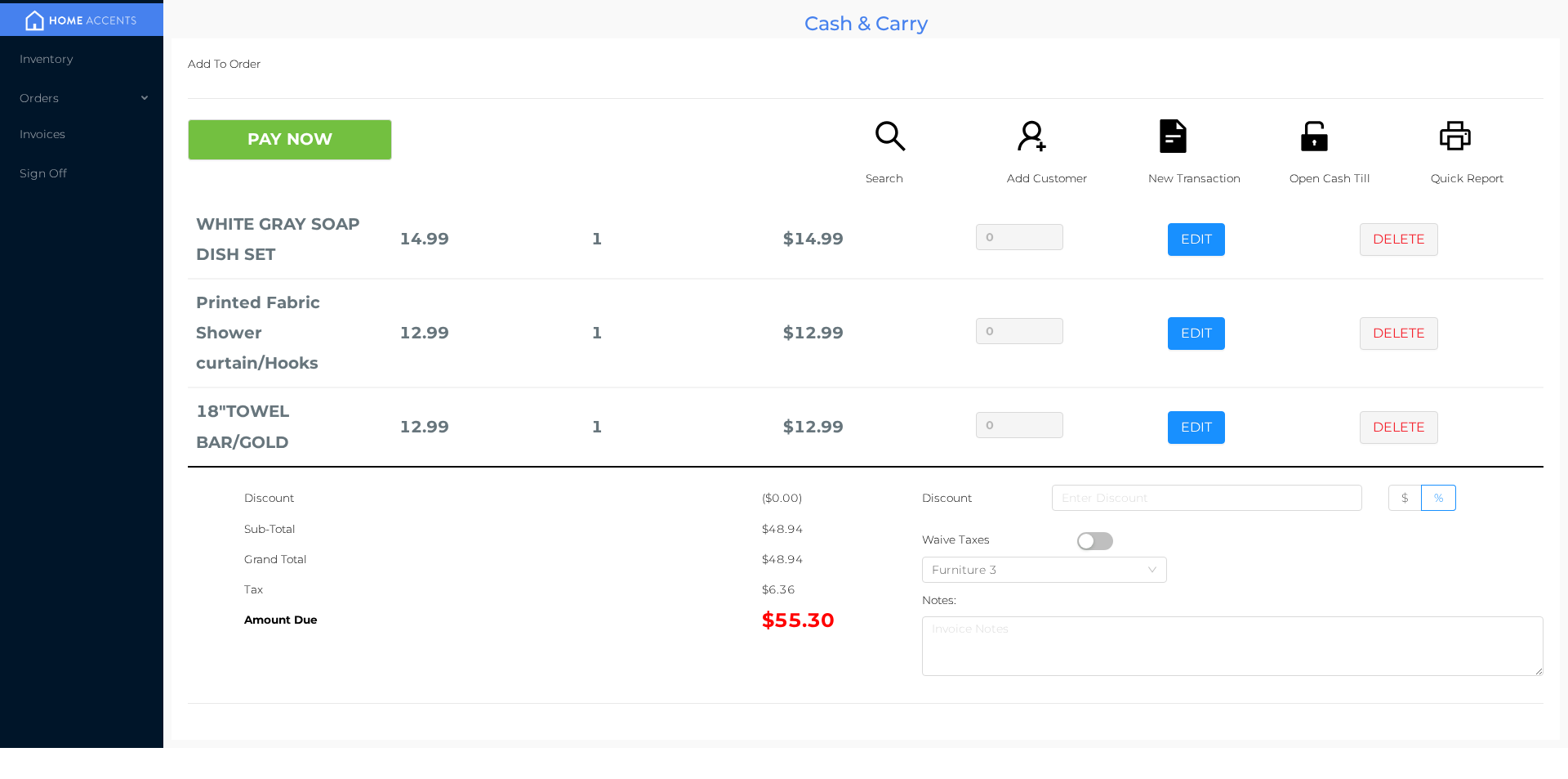
scroll to position [164, 0]
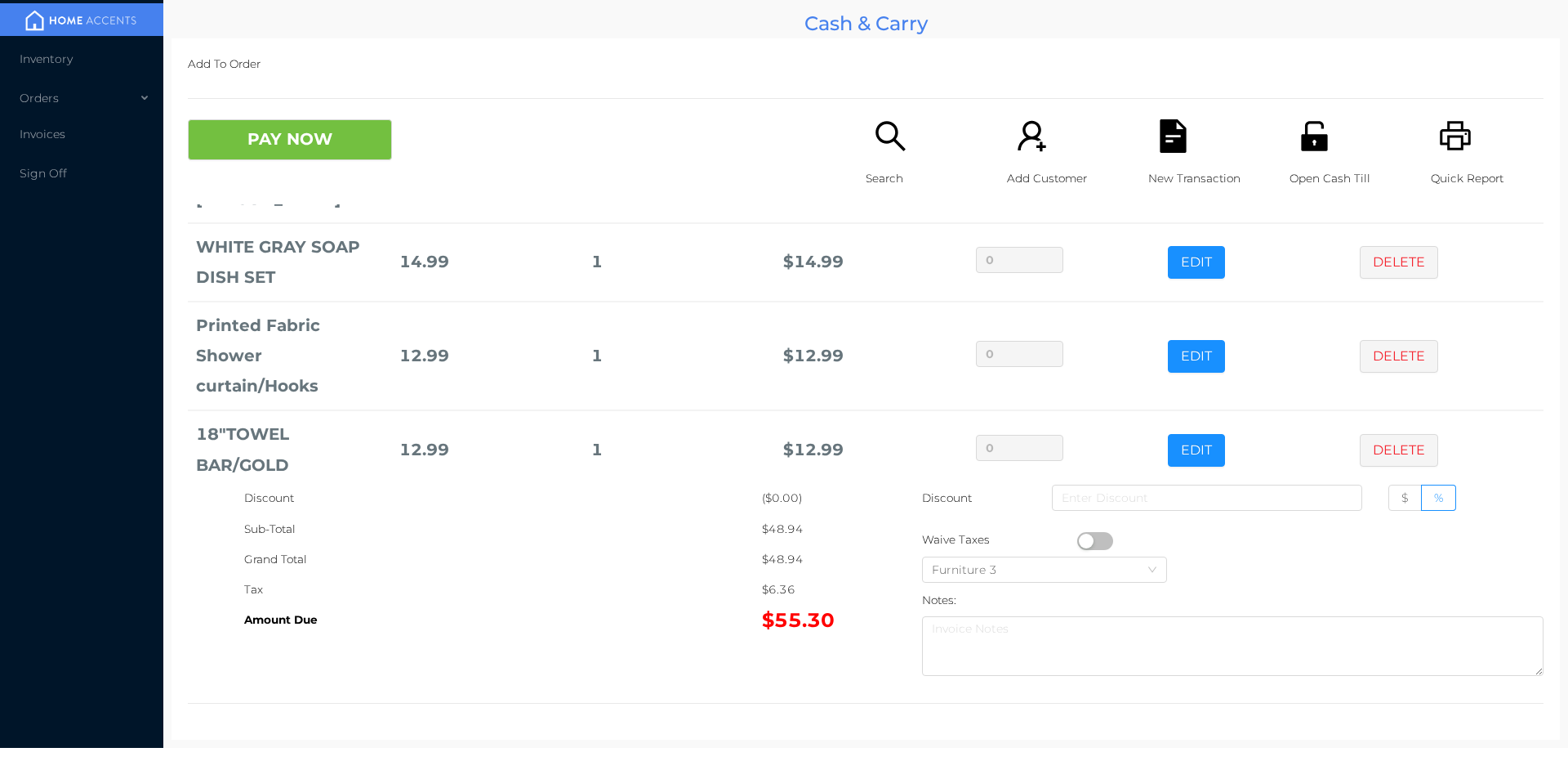
click at [907, 178] on p "Search" at bounding box center [922, 178] width 113 height 30
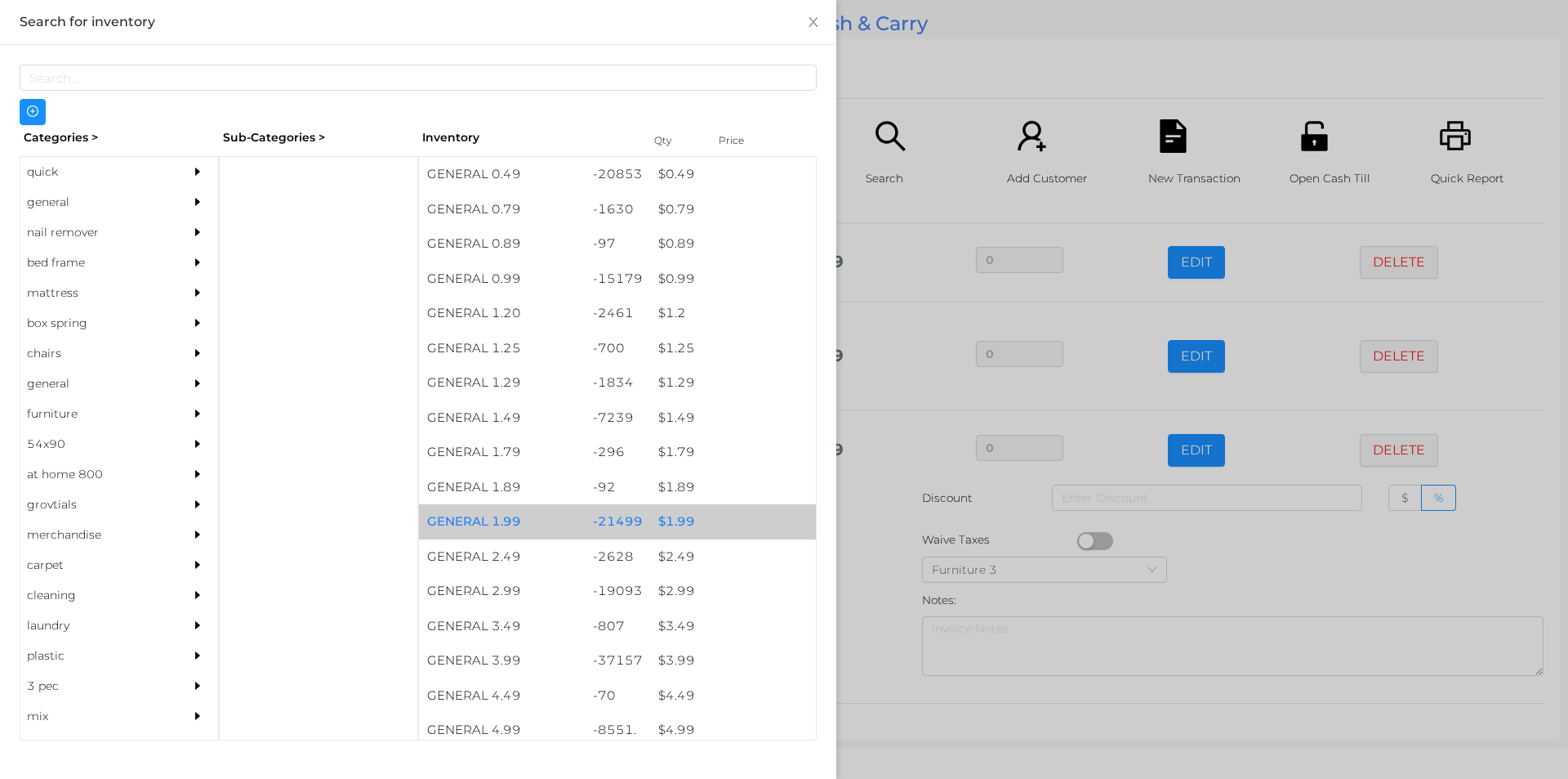
click at [719, 524] on div "$ 1.99" at bounding box center [733, 521] width 166 height 35
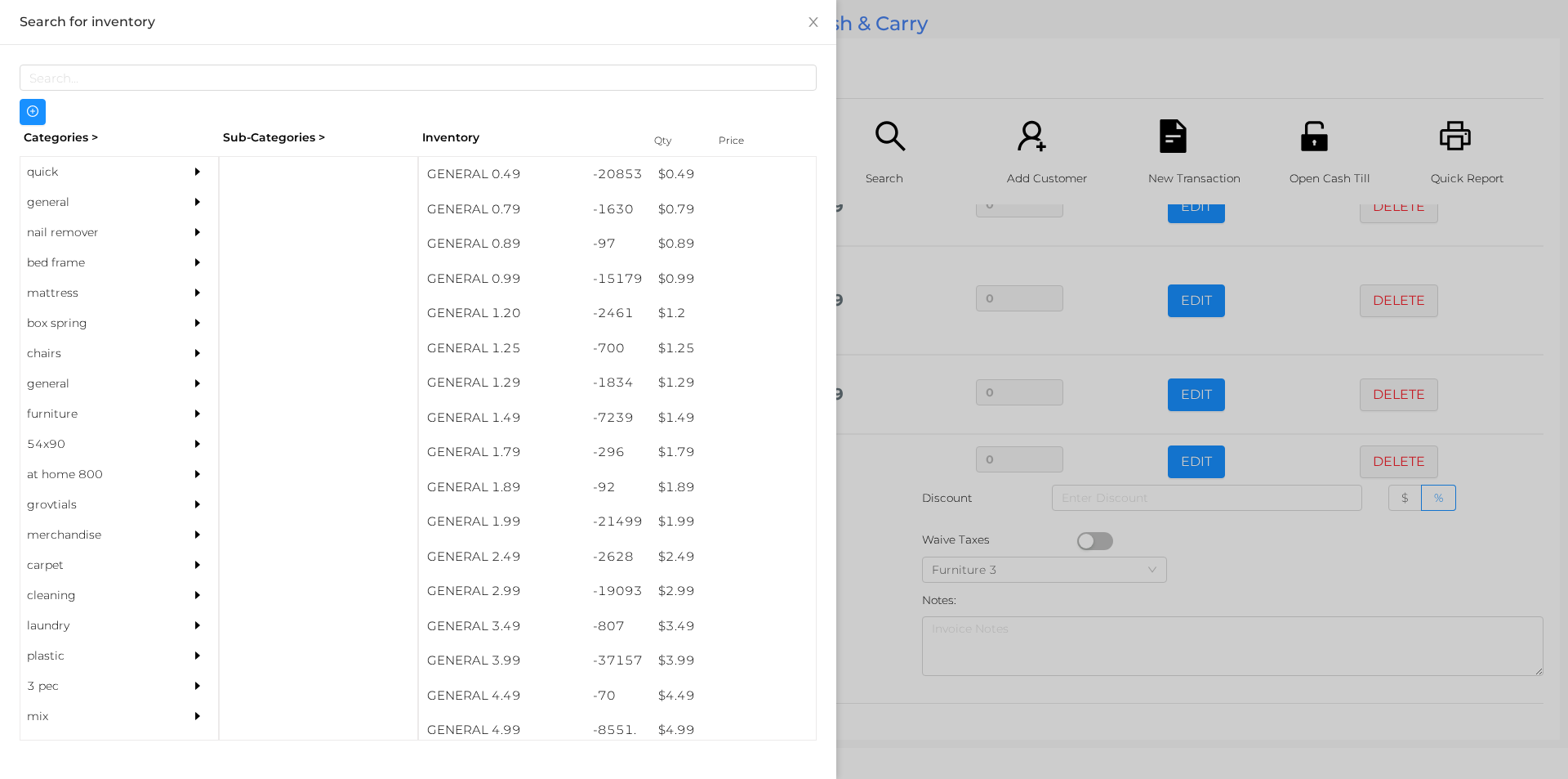
click at [903, 76] on div at bounding box center [784, 390] width 1568 height 779
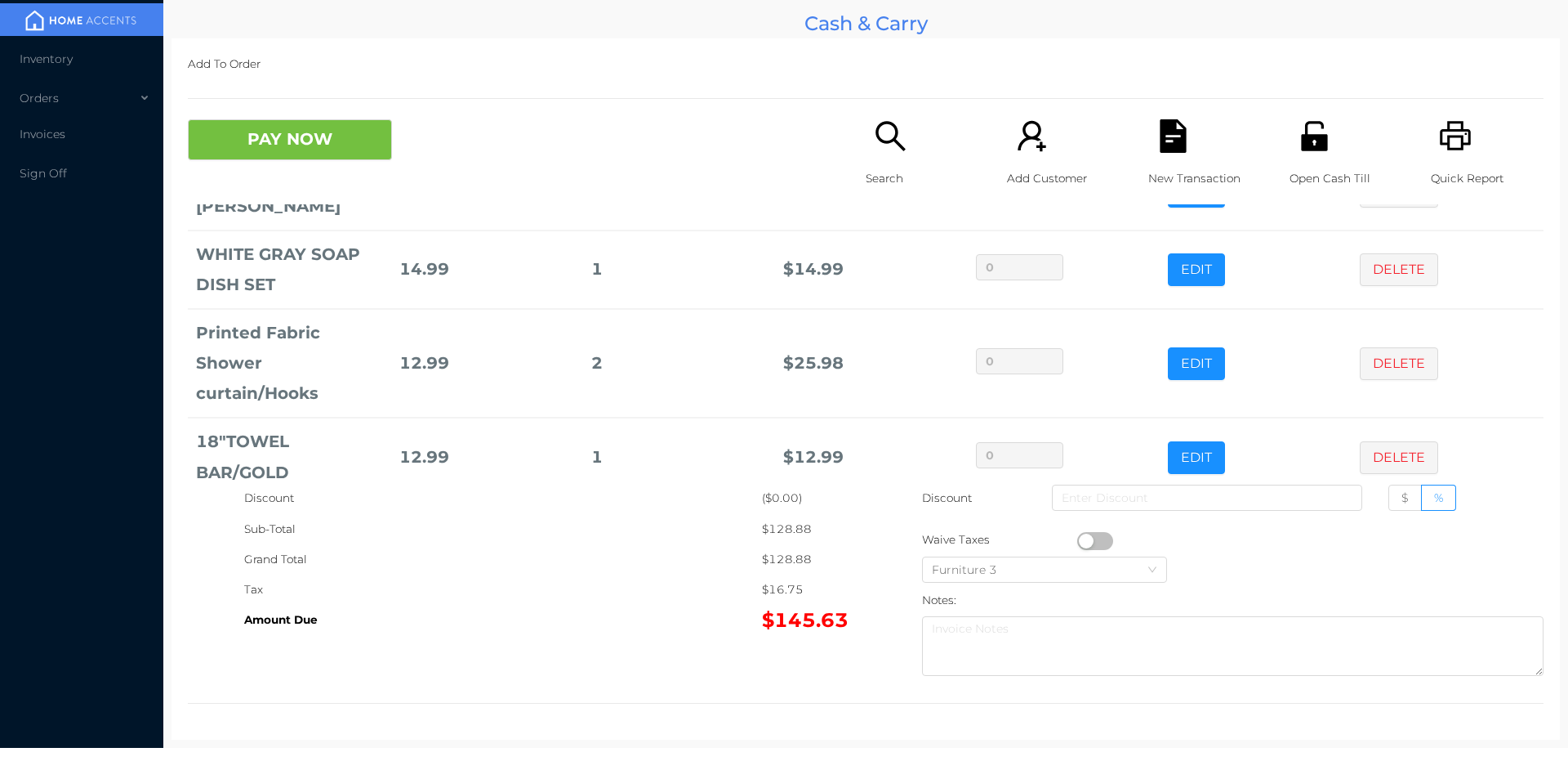
scroll to position [151, 0]
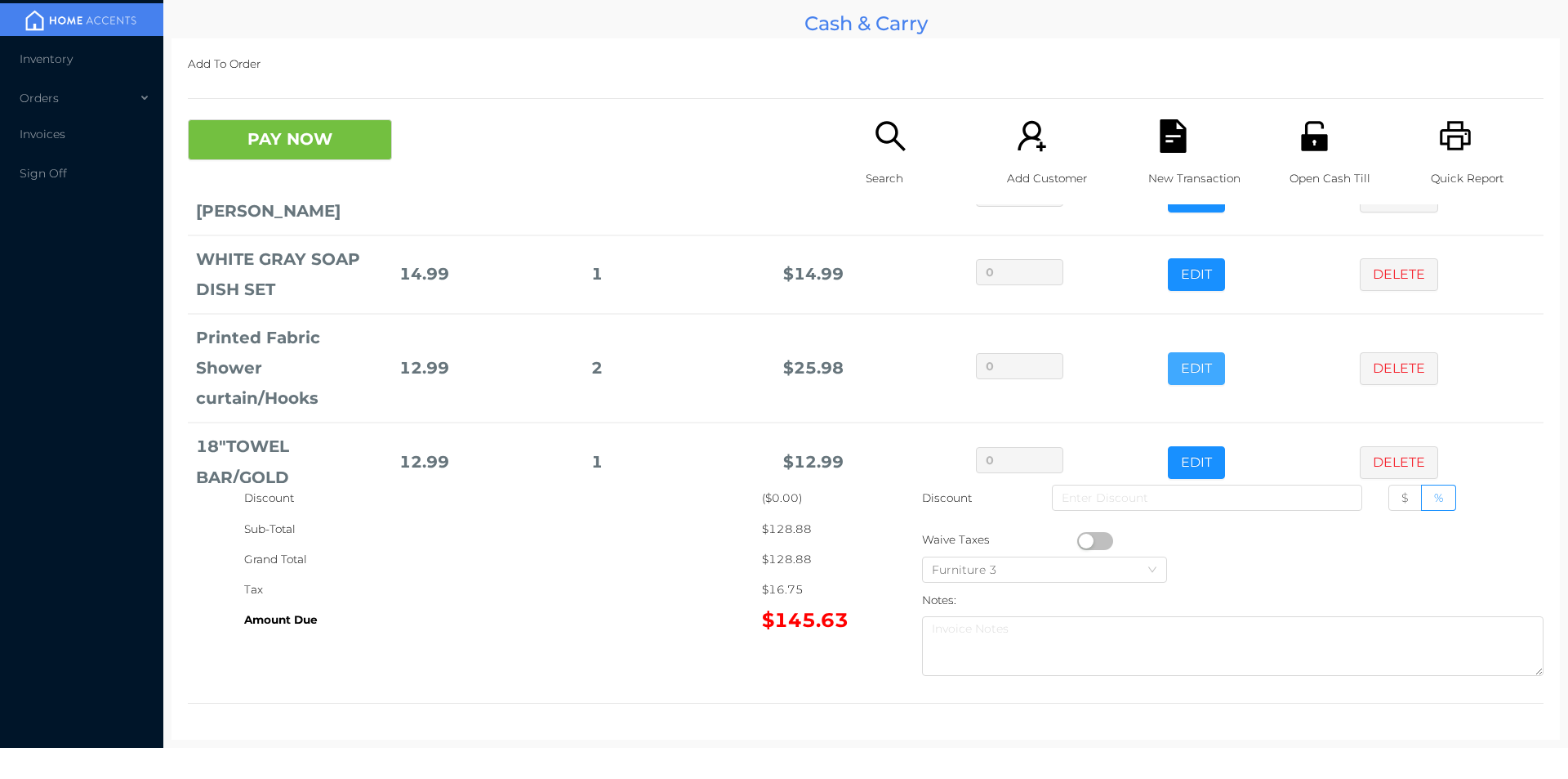
click at [1174, 352] on button "EDIT" at bounding box center [1196, 369] width 57 height 33
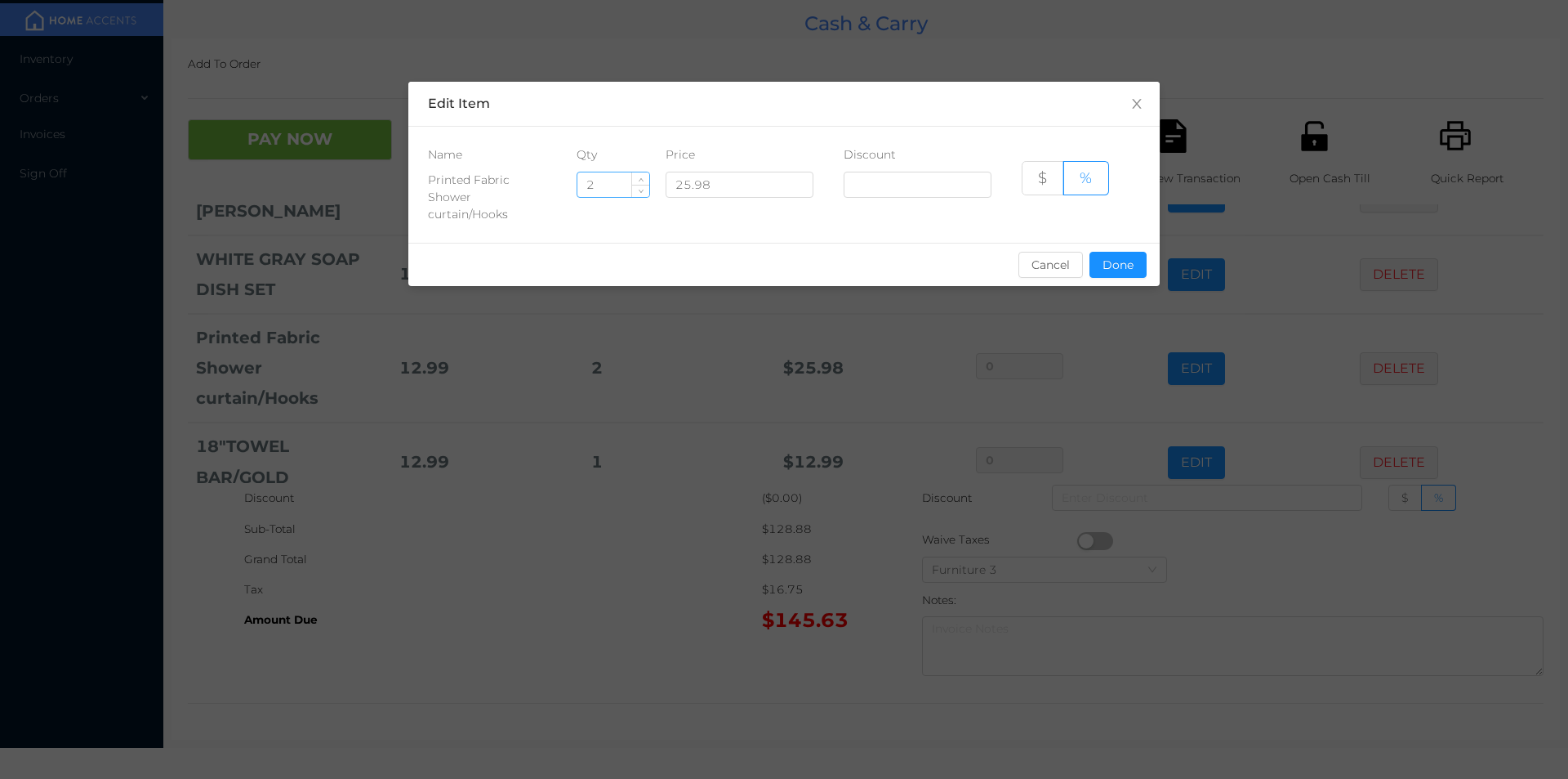
click at [616, 182] on input "2" at bounding box center [613, 184] width 72 height 24
type input "1"
click at [1123, 265] on button "Done" at bounding box center [1117, 265] width 57 height 26
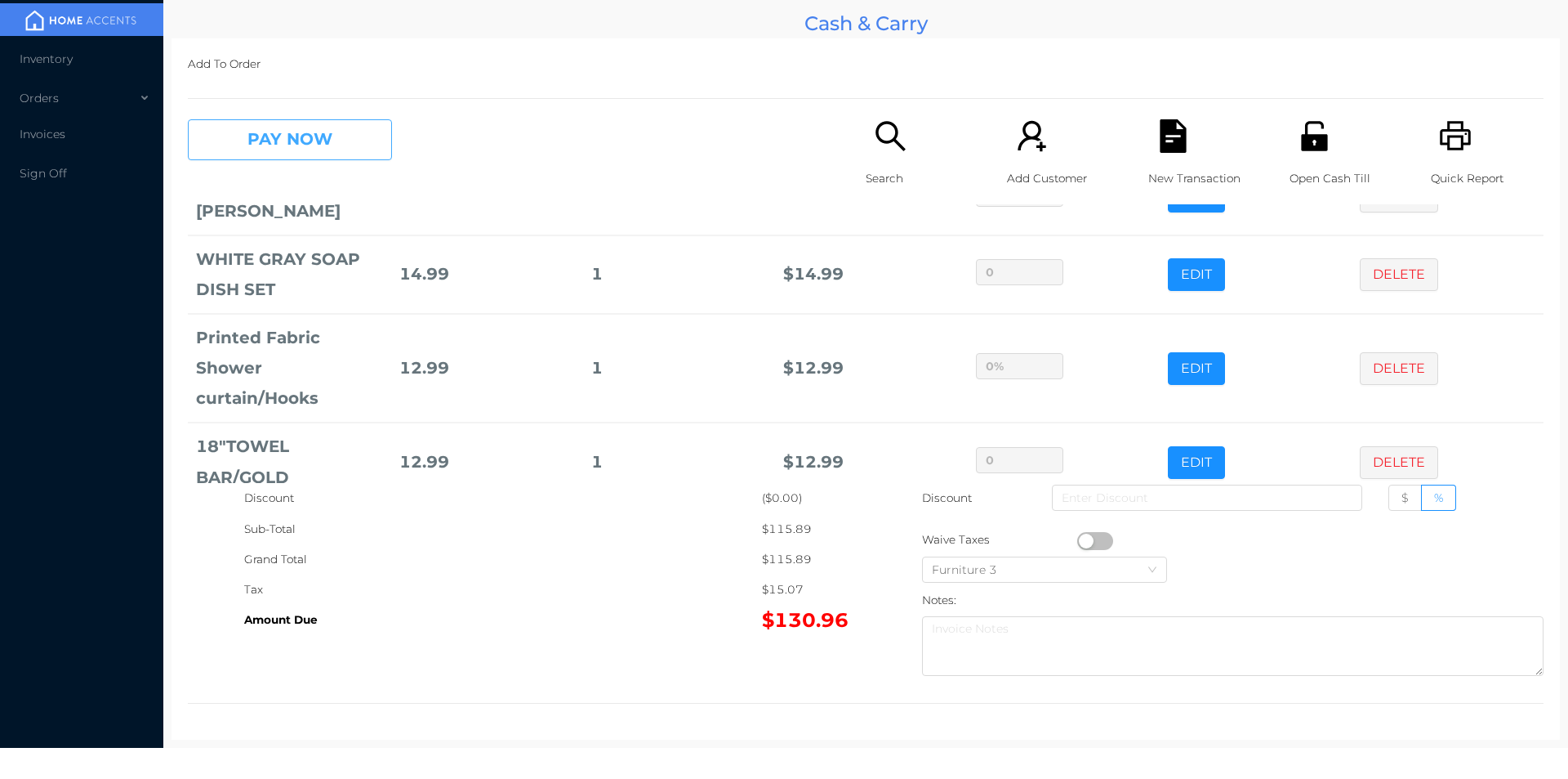
click at [337, 155] on button "PAY NOW" at bounding box center [290, 139] width 204 height 41
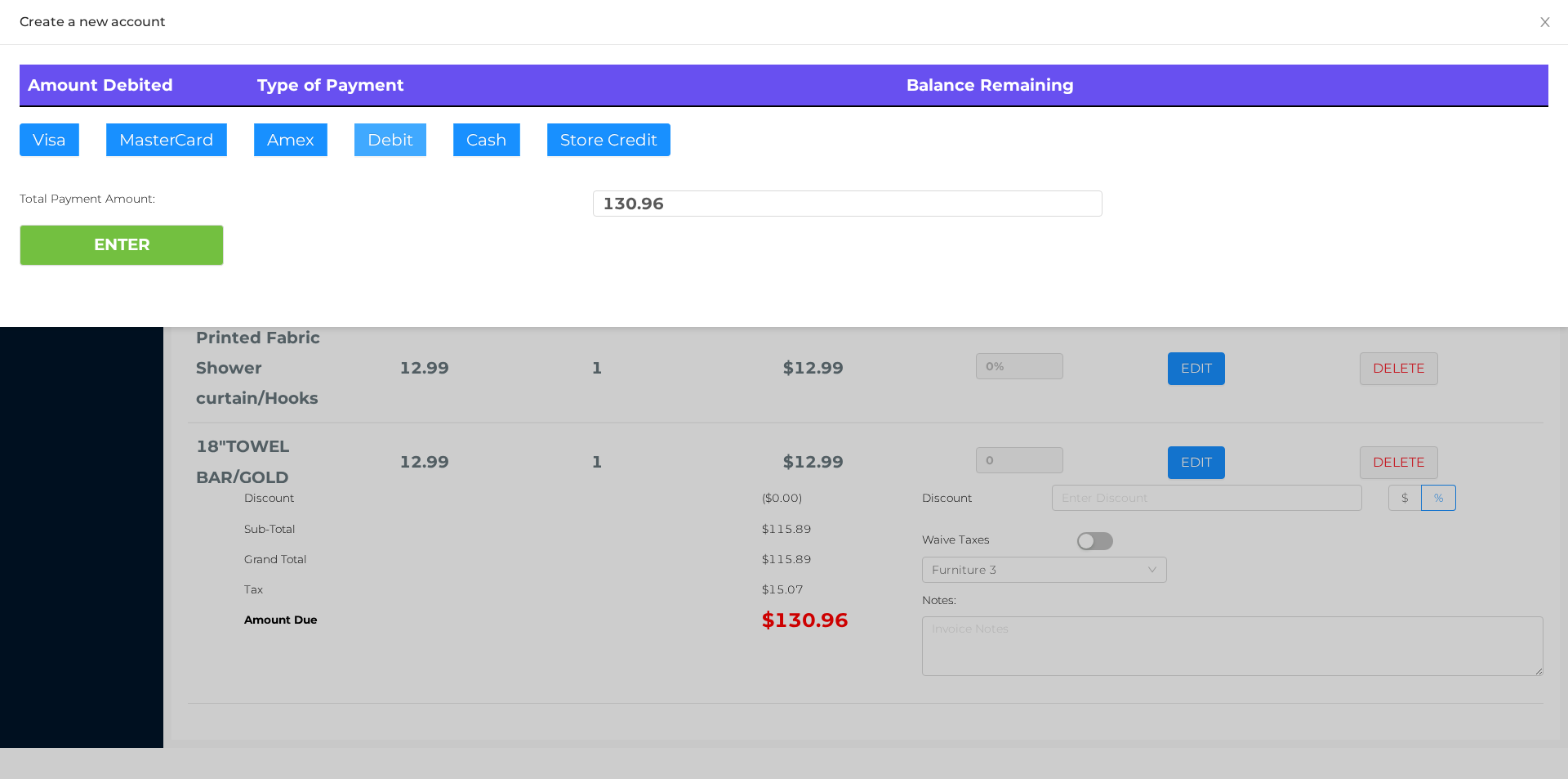
click at [409, 150] on button "Debit" at bounding box center [390, 140] width 72 height 33
click at [191, 227] on button "ENTER" at bounding box center [122, 245] width 204 height 41
type input "0"
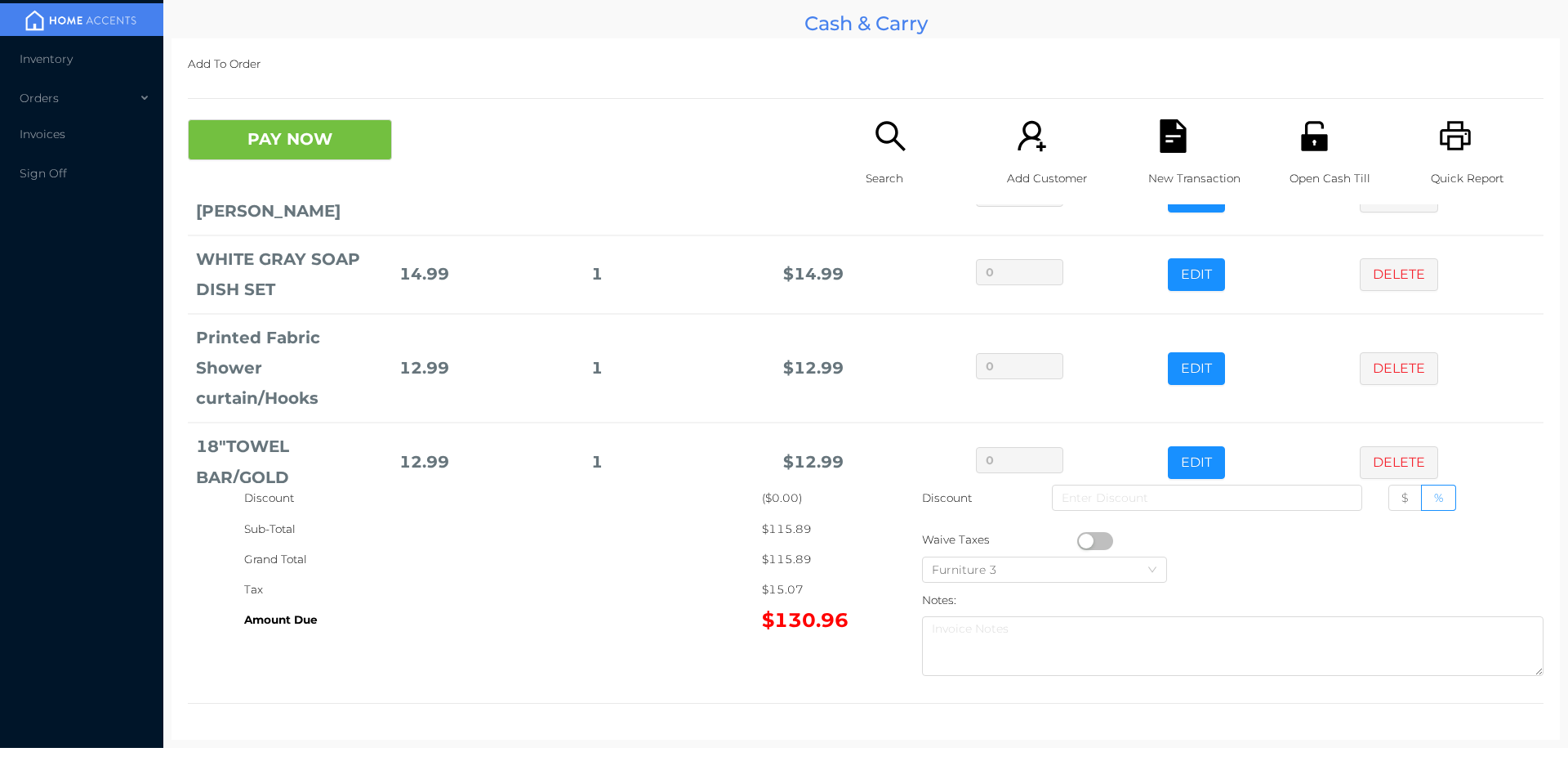
scroll to position [0, 0]
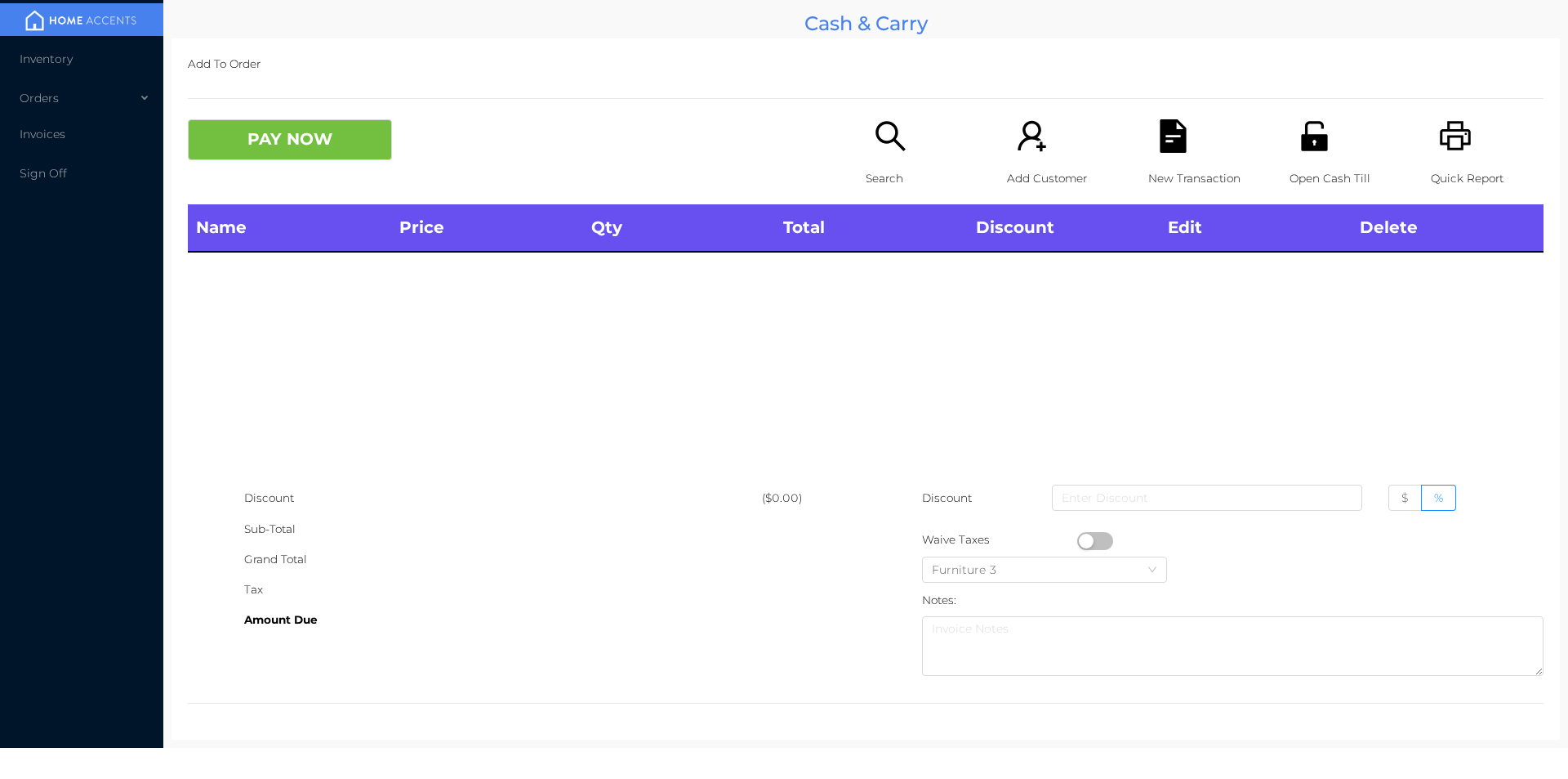
click at [1302, 157] on div "Open Cash Till" at bounding box center [1346, 162] width 113 height 85
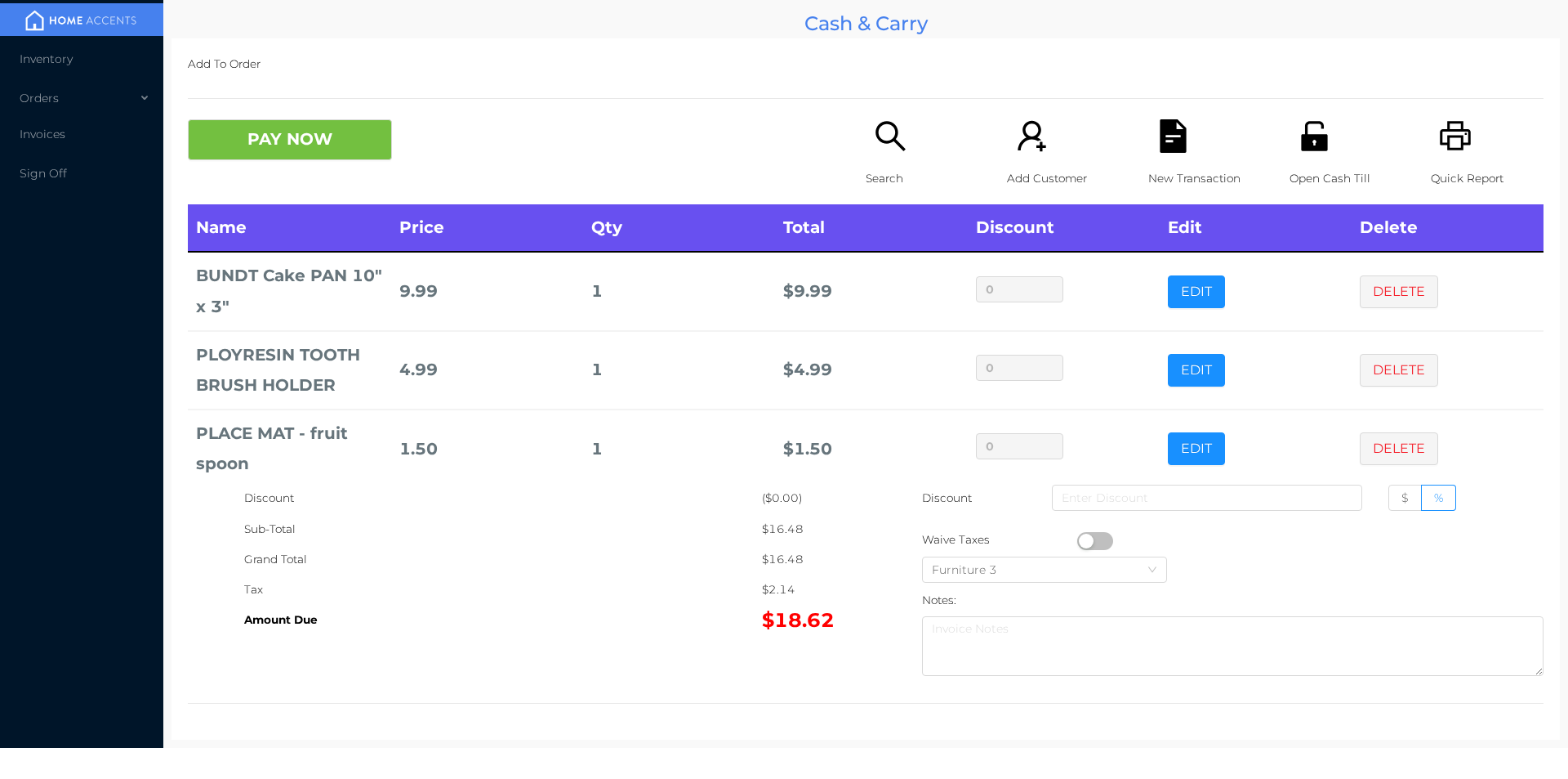
scroll to position [22, 0]
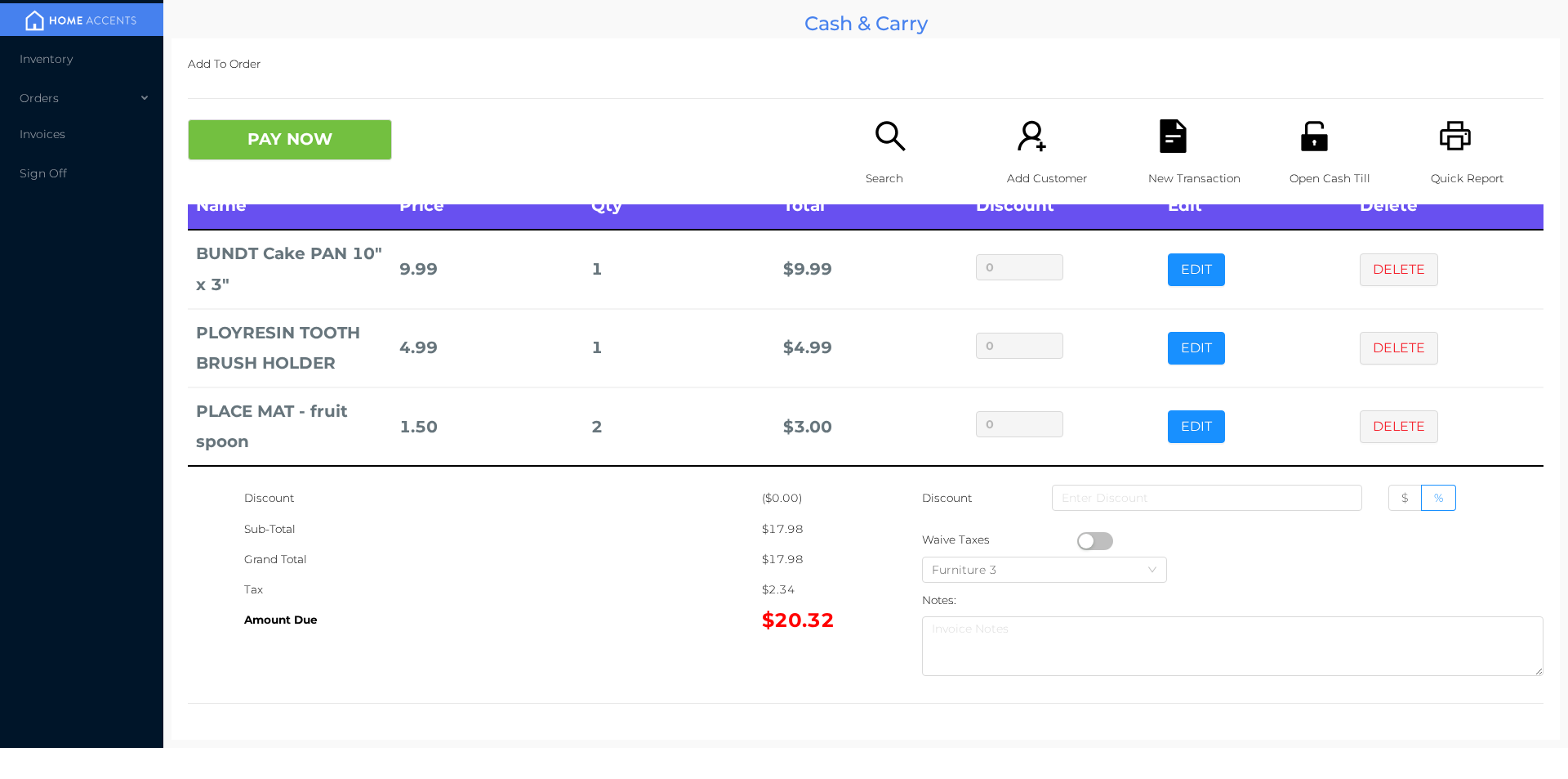
click at [1319, 138] on icon "icon: unlock" at bounding box center [1314, 136] width 33 height 33
click at [306, 152] on button "PAY NOW" at bounding box center [290, 139] width 204 height 41
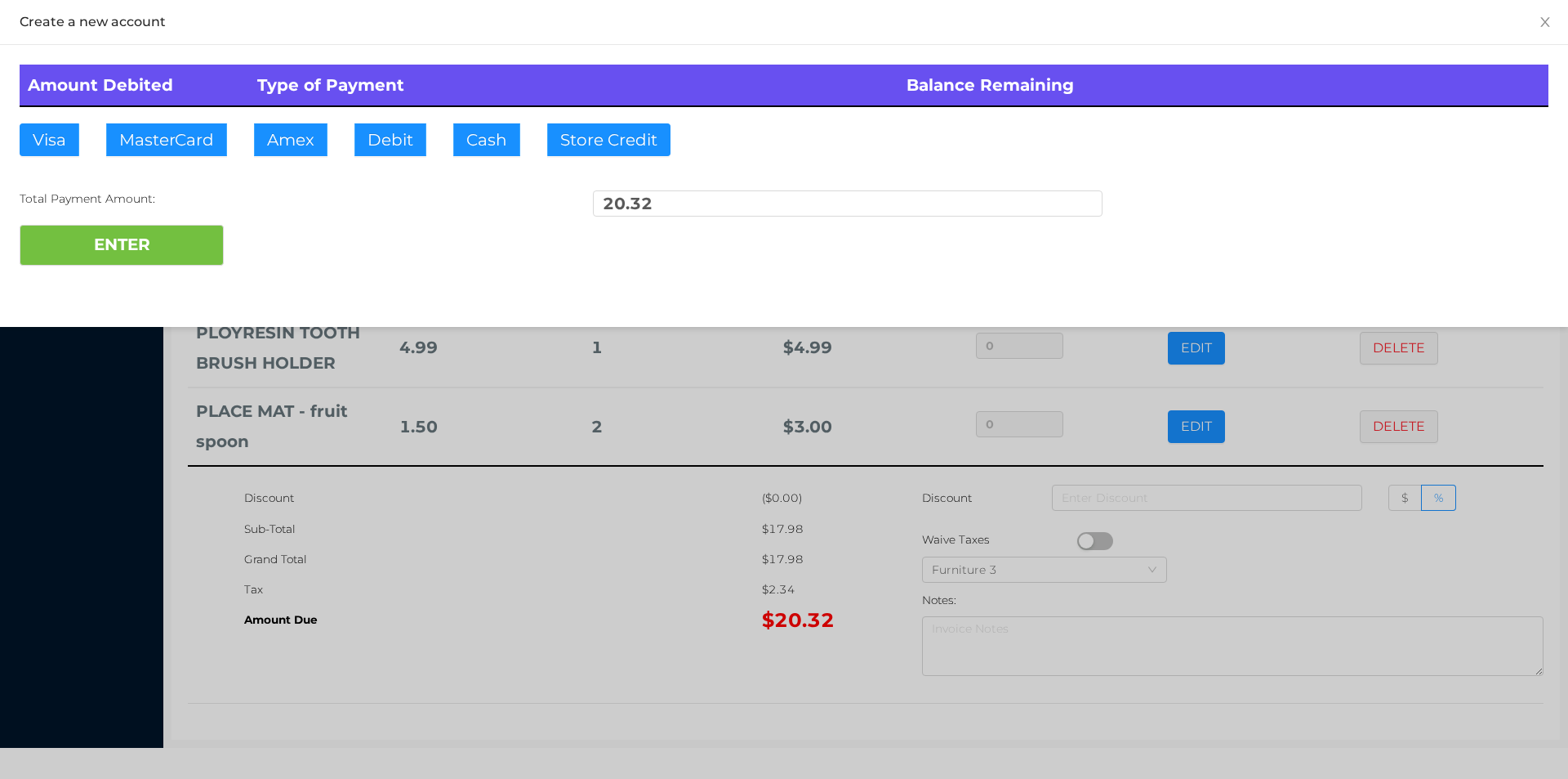
click at [557, 631] on div at bounding box center [784, 390] width 1568 height 779
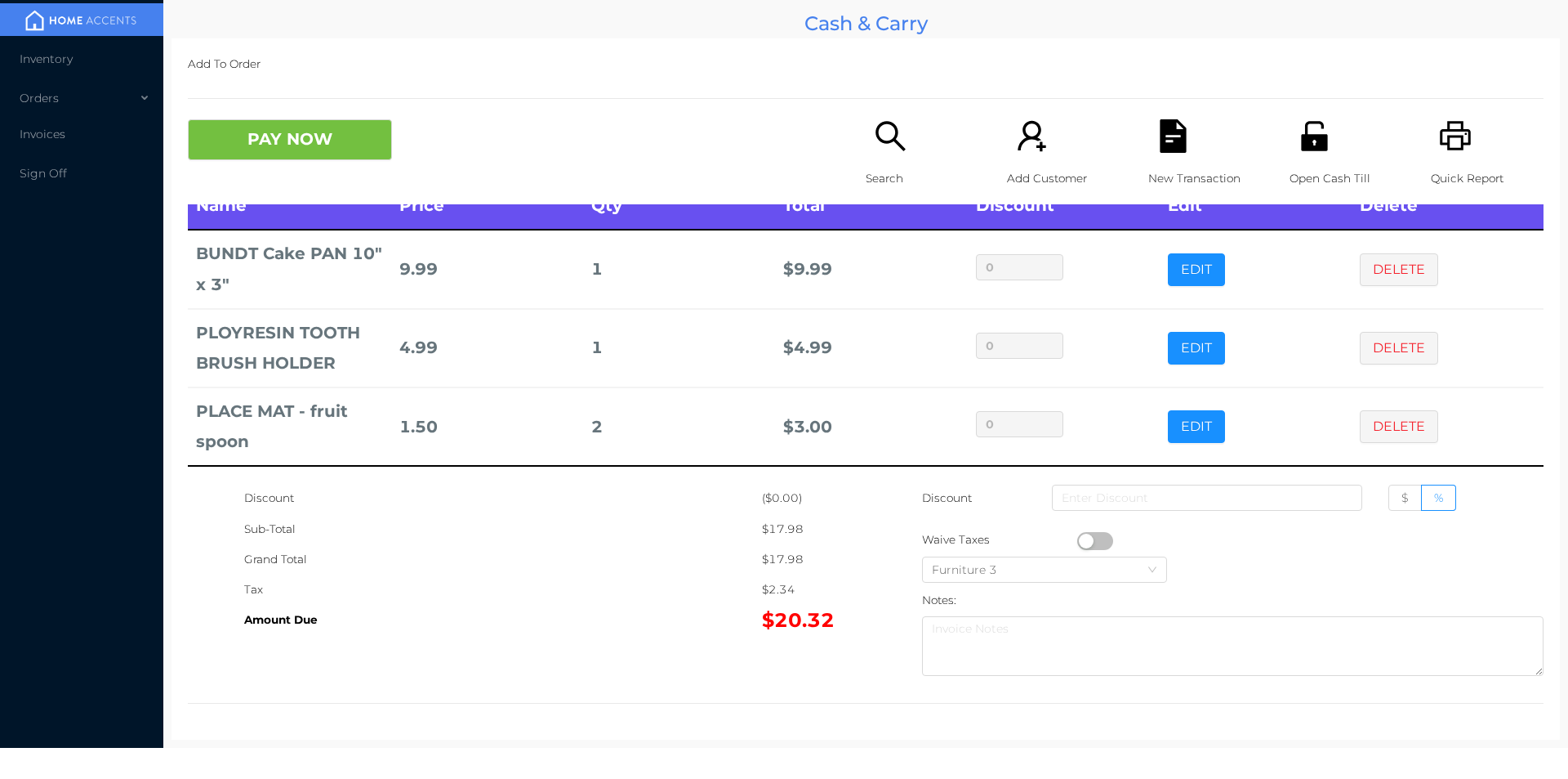
click at [1163, 138] on icon "icon: file-text" at bounding box center [1172, 136] width 26 height 33
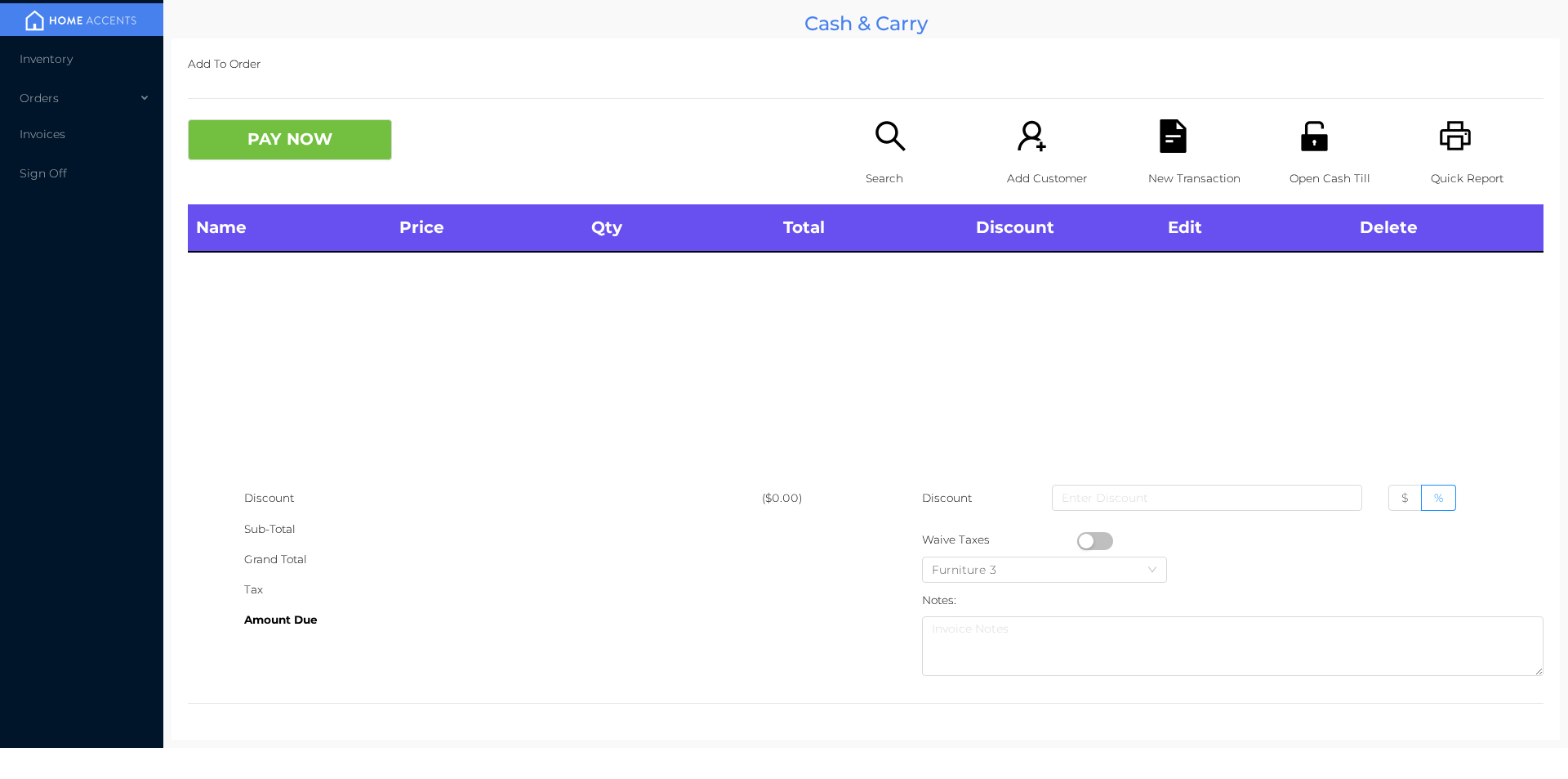
scroll to position [0, 0]
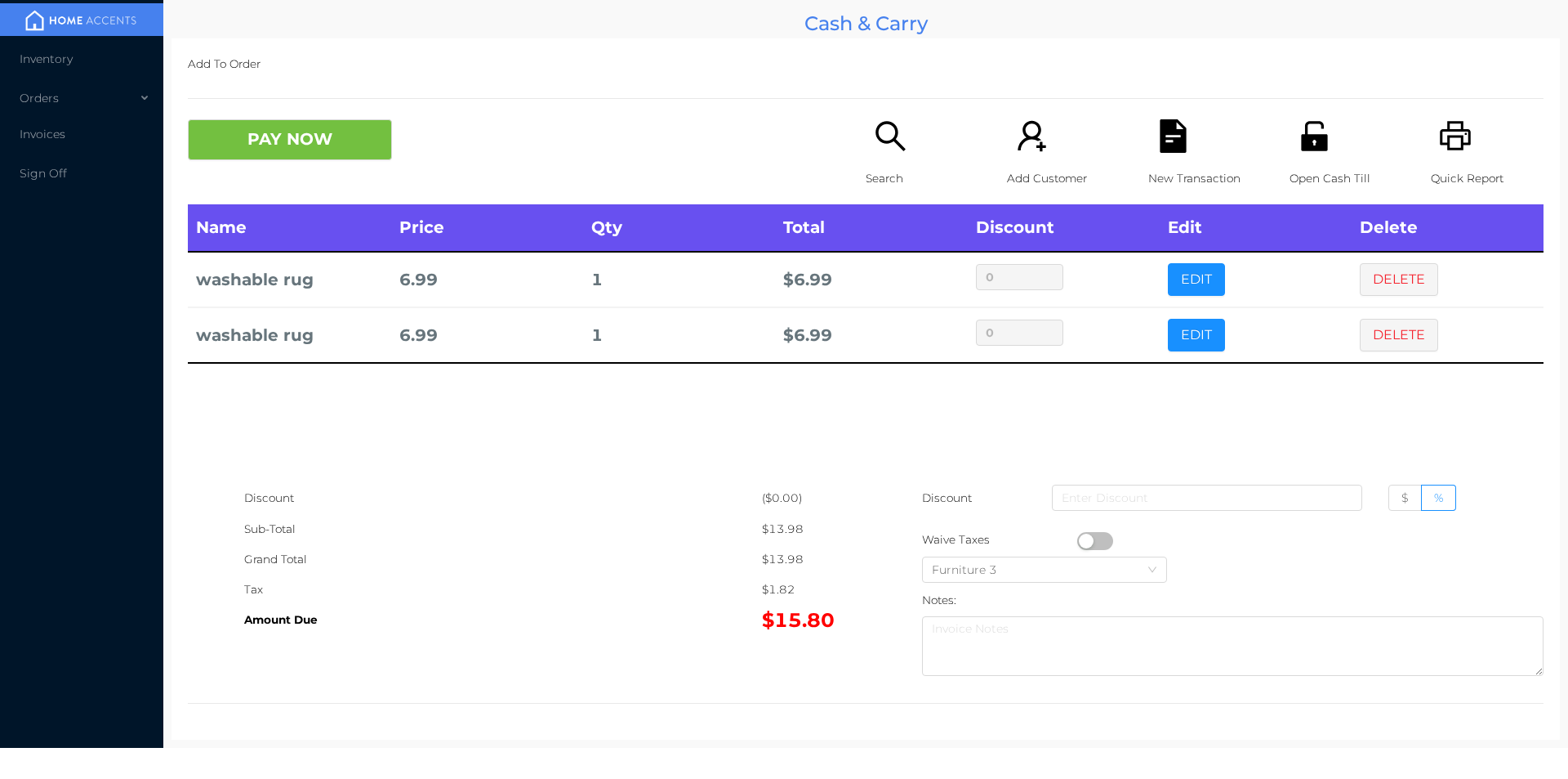
click at [867, 166] on p "Search" at bounding box center [922, 178] width 113 height 30
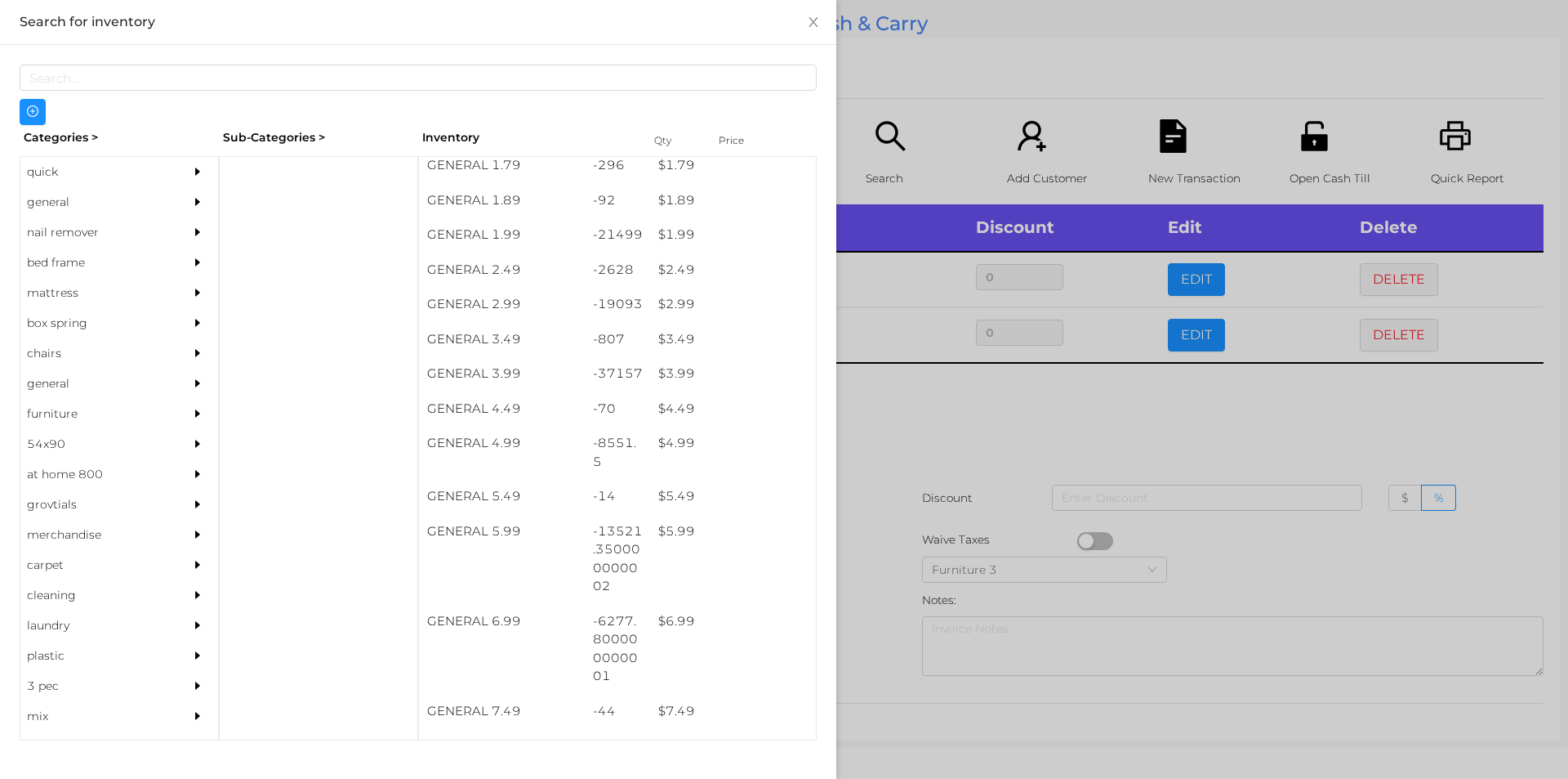
scroll to position [286, 0]
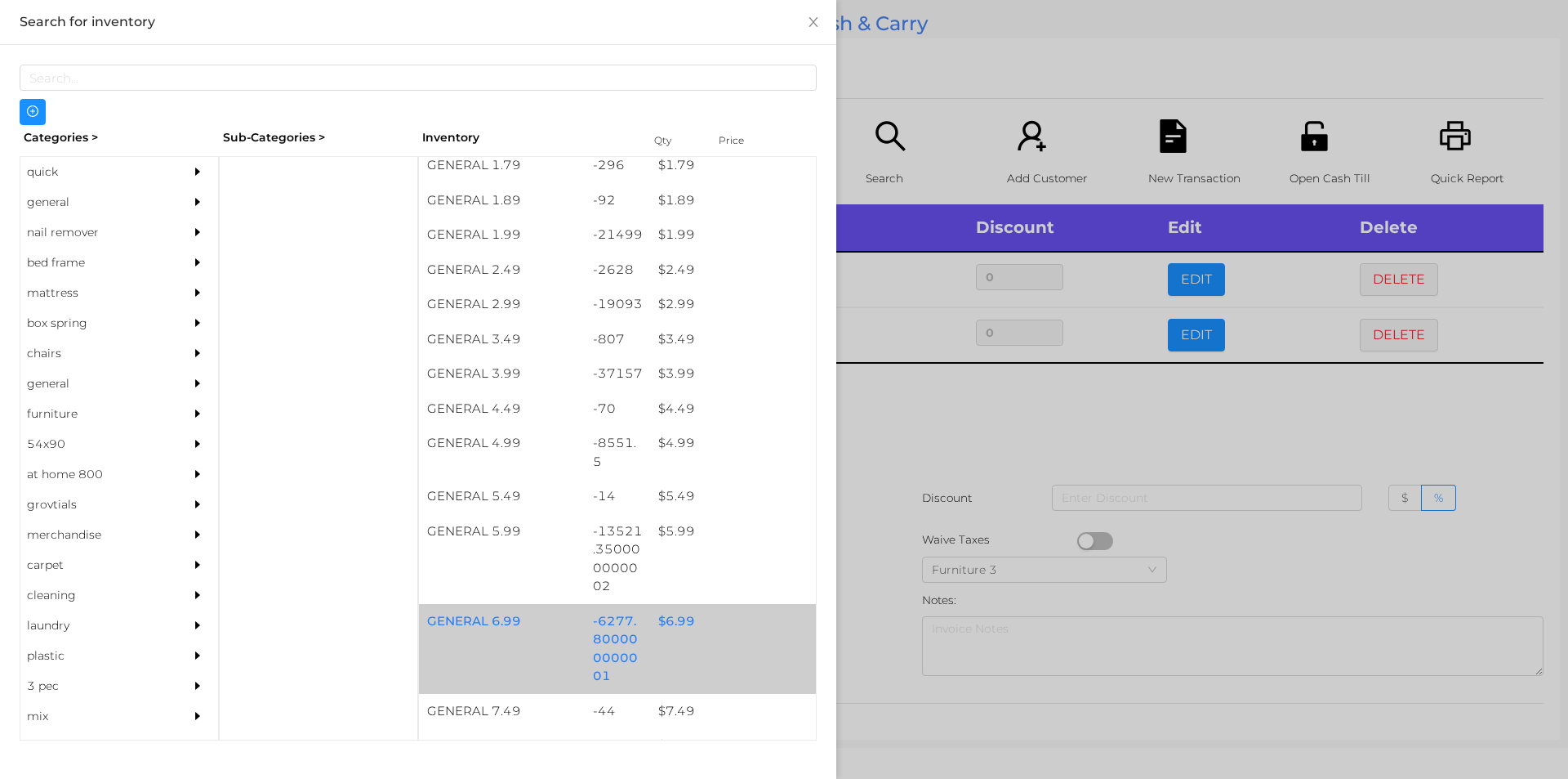
click at [611, 615] on div "-6277.800000000001" at bounding box center [618, 648] width 66 height 89
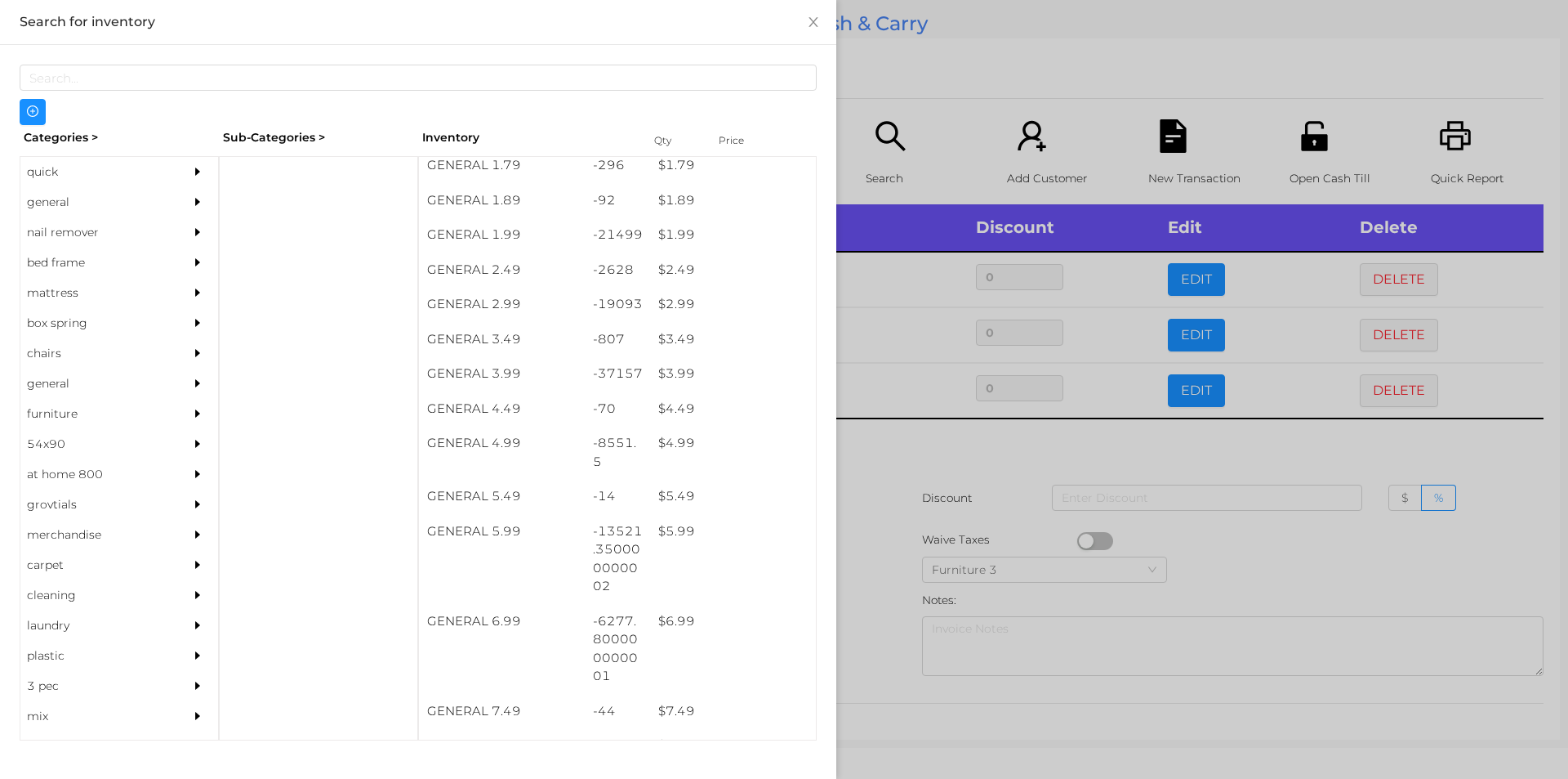
click at [885, 534] on div at bounding box center [784, 390] width 1568 height 779
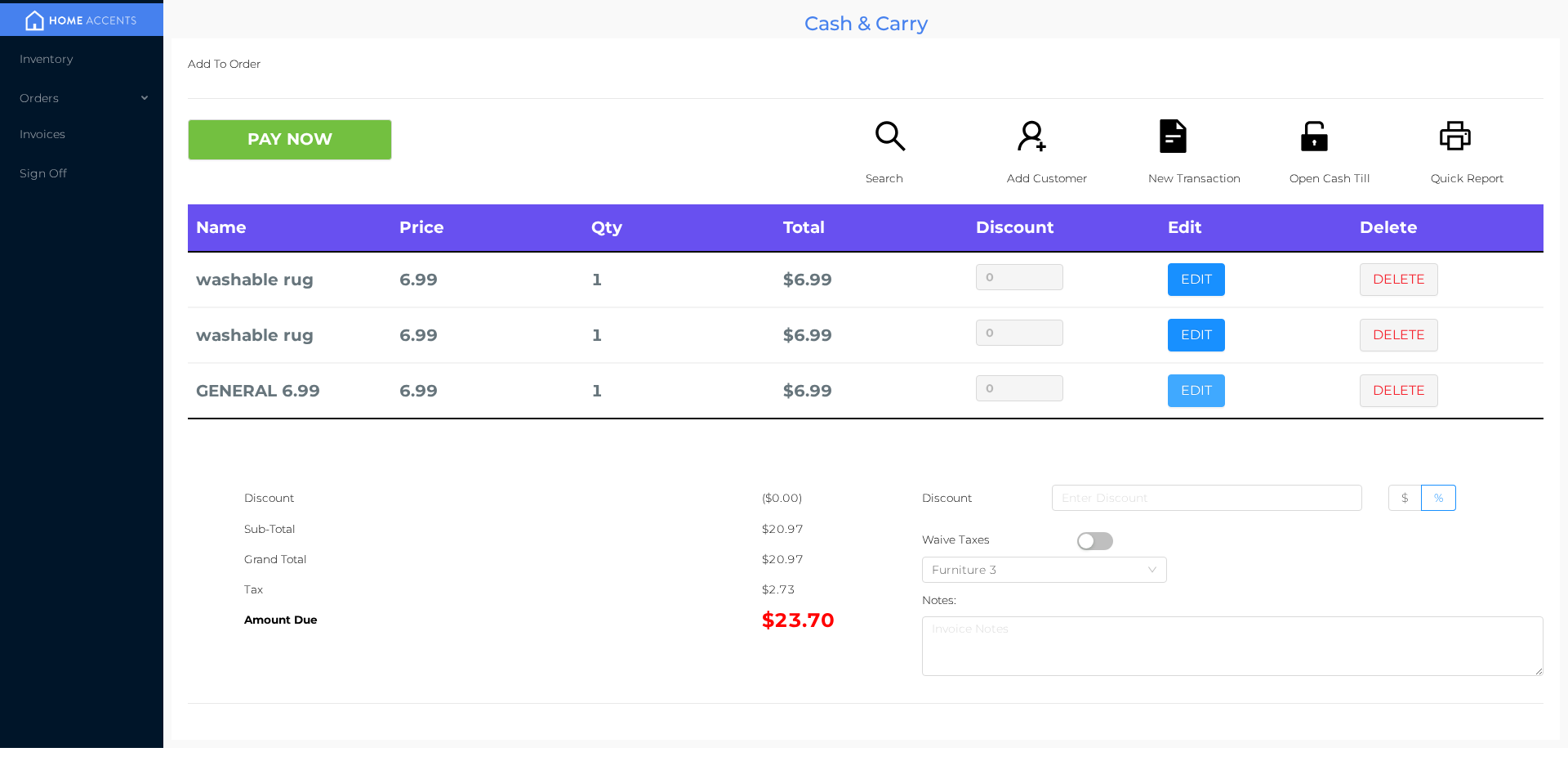
click at [1183, 380] on button "EDIT" at bounding box center [1196, 390] width 57 height 33
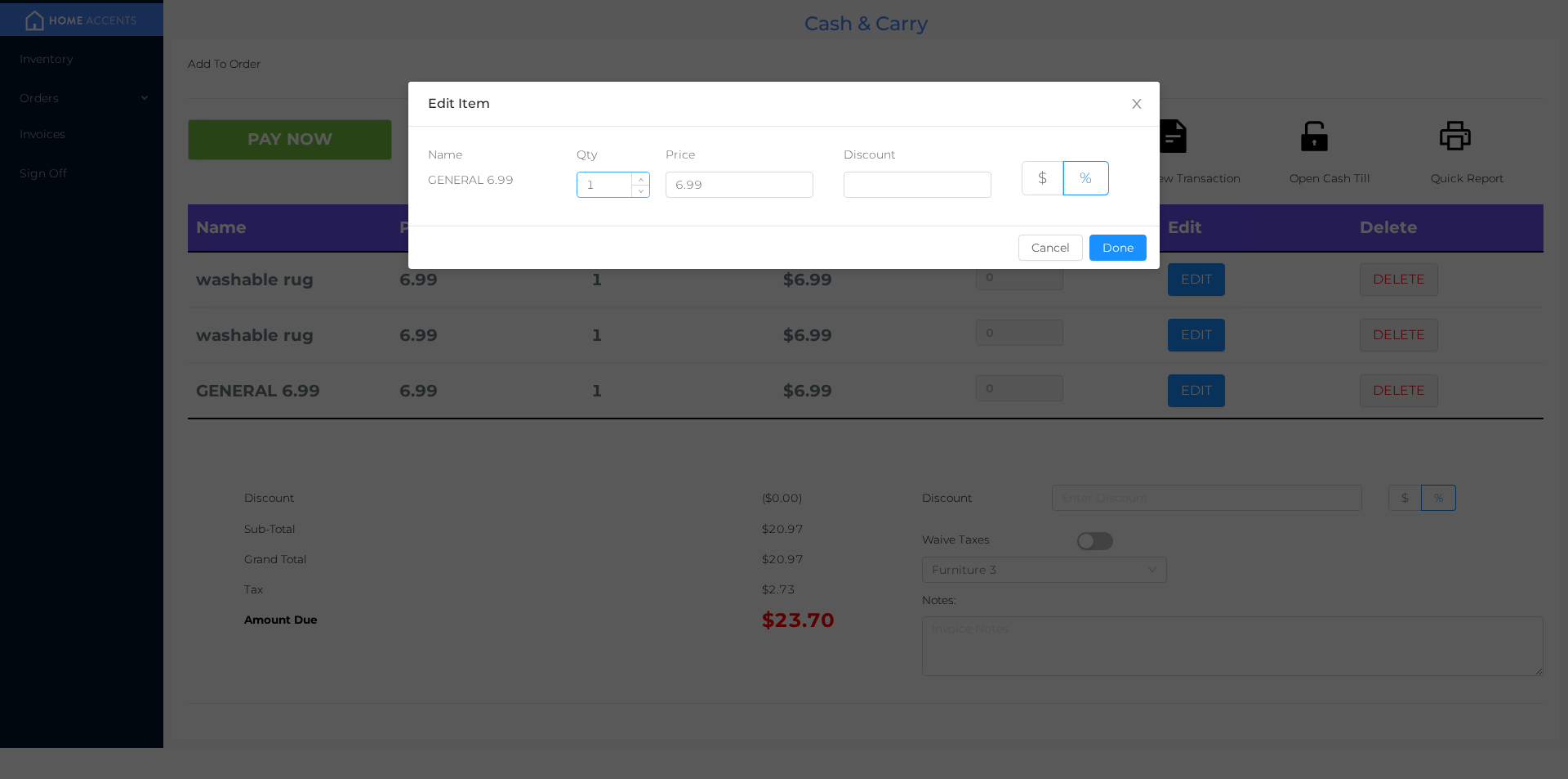
click at [623, 183] on input "1" at bounding box center [613, 184] width 72 height 24
type input "1.5"
click at [1119, 254] on button "Done" at bounding box center [1117, 248] width 57 height 26
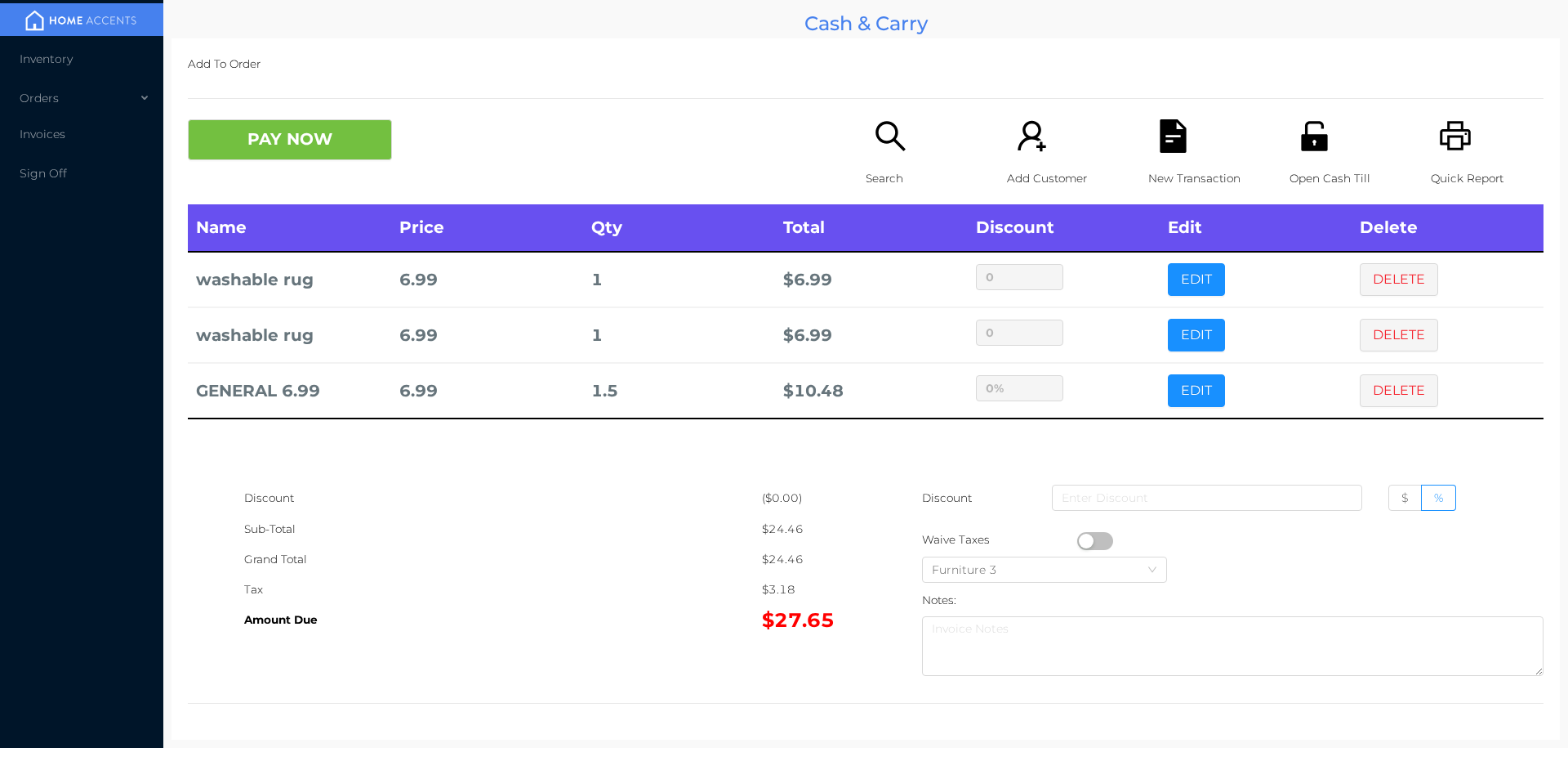
click at [1078, 540] on button "button" at bounding box center [1096, 541] width 36 height 18
click at [332, 133] on button "PAY NOW" at bounding box center [290, 139] width 204 height 41
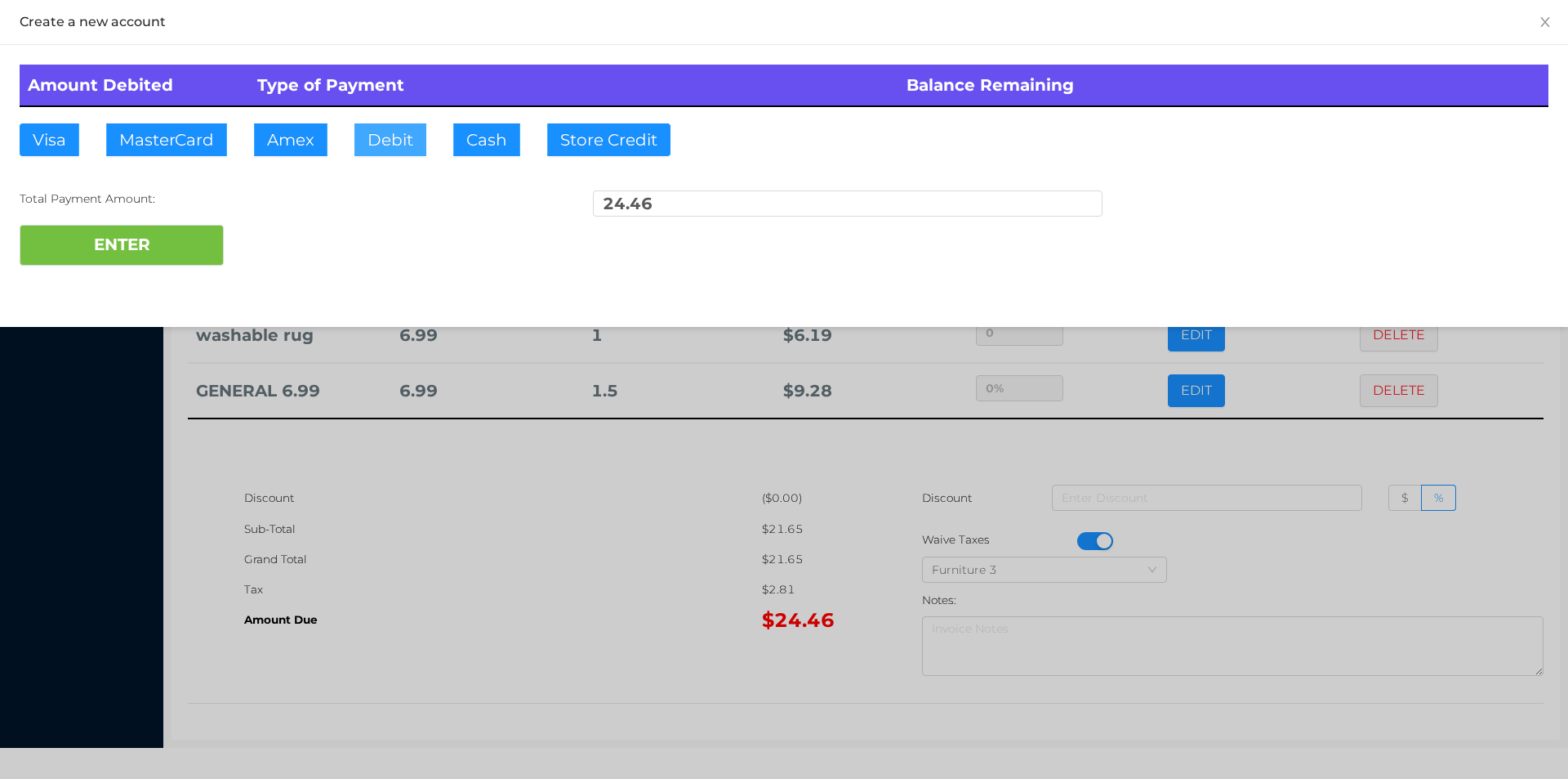
click at [399, 142] on button "Debit" at bounding box center [390, 140] width 72 height 33
click at [173, 241] on button "ENTER" at bounding box center [122, 245] width 204 height 41
type input "0"
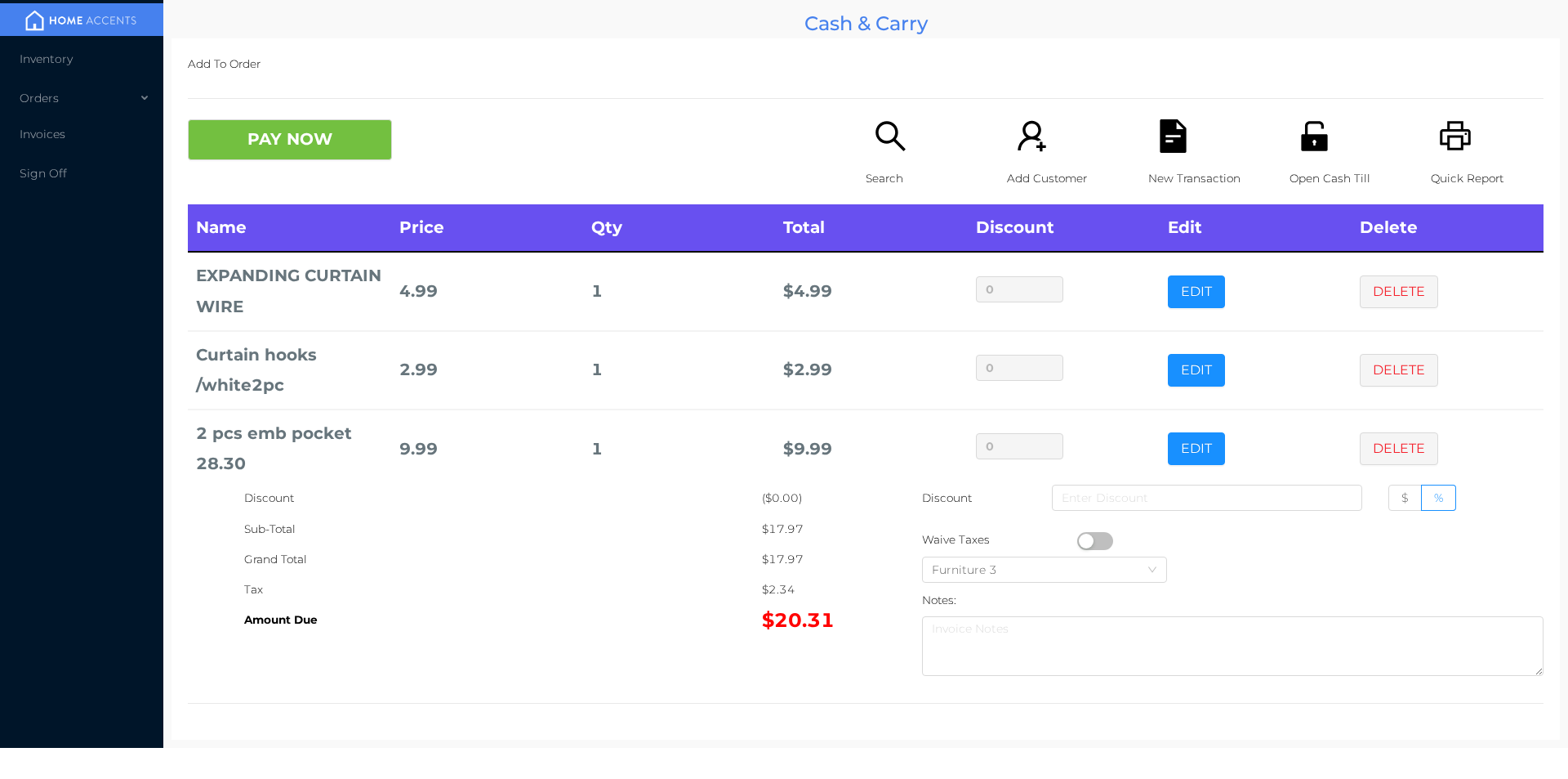
click at [1294, 157] on div "Open Cash Till" at bounding box center [1346, 162] width 113 height 85
click at [275, 129] on button "PAY NOW" at bounding box center [290, 139] width 204 height 41
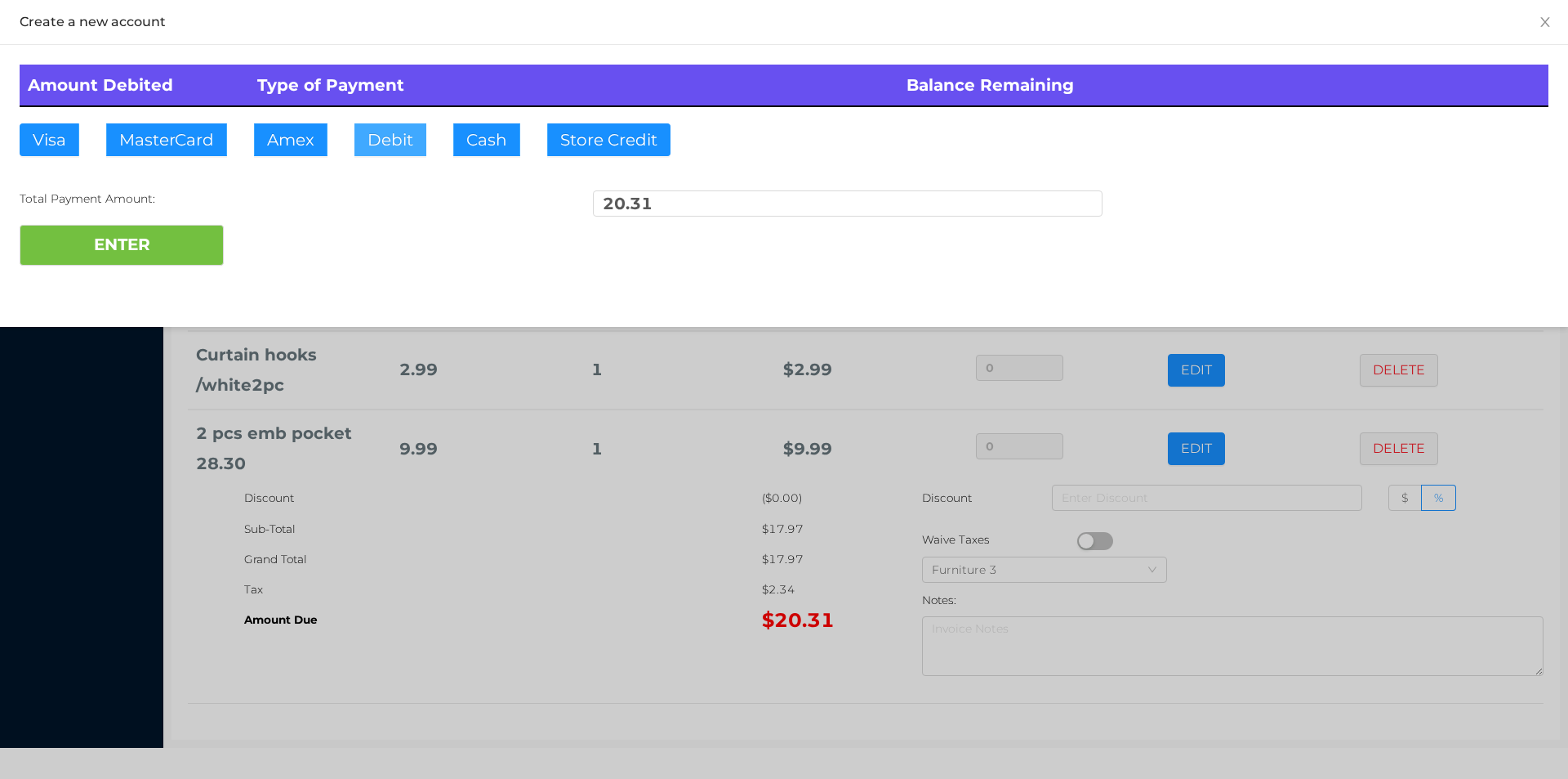
click at [395, 136] on button "Debit" at bounding box center [390, 140] width 72 height 33
click at [169, 228] on button "ENTER" at bounding box center [122, 245] width 204 height 41
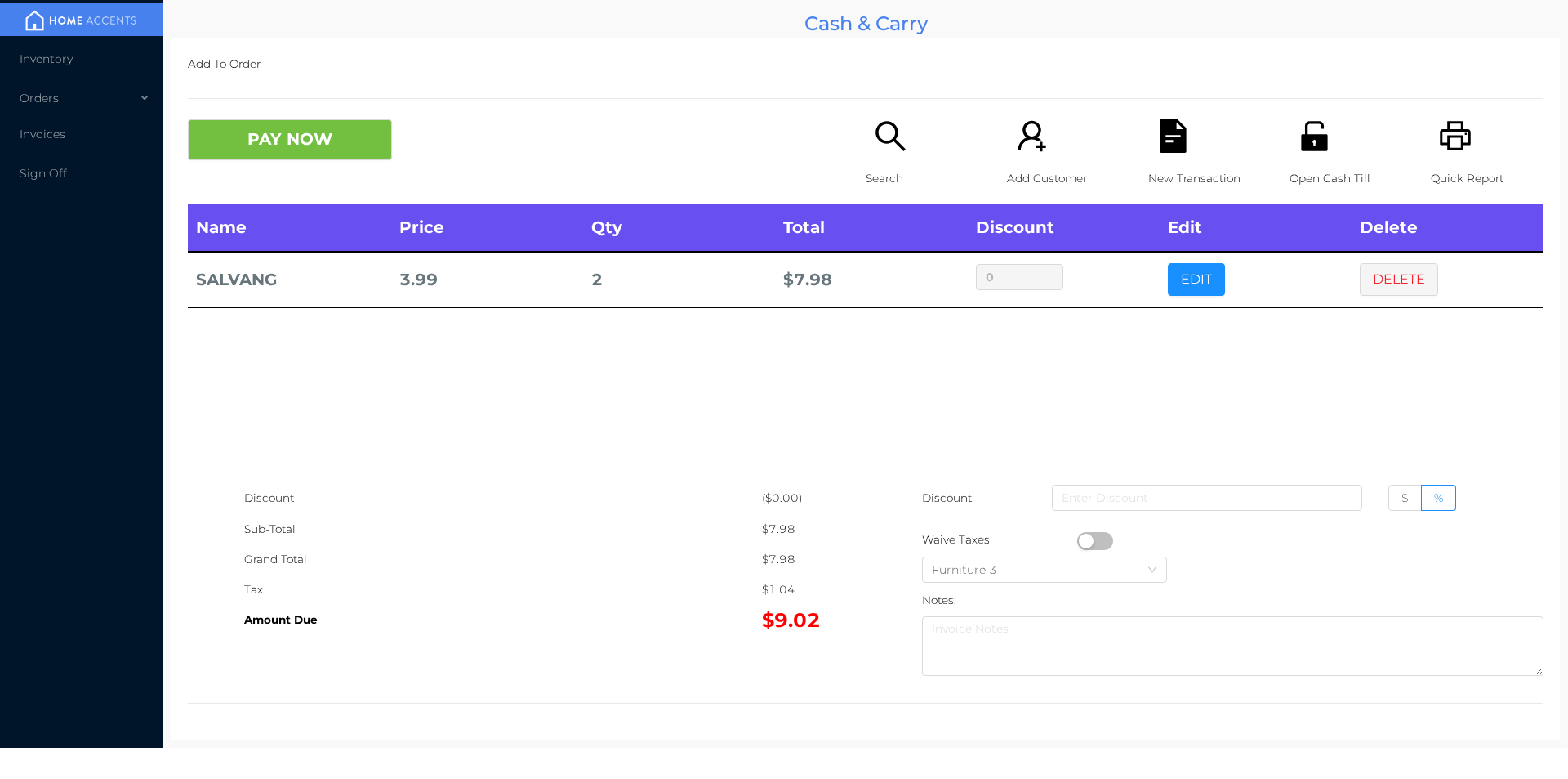
click at [909, 170] on p "Search" at bounding box center [922, 178] width 113 height 30
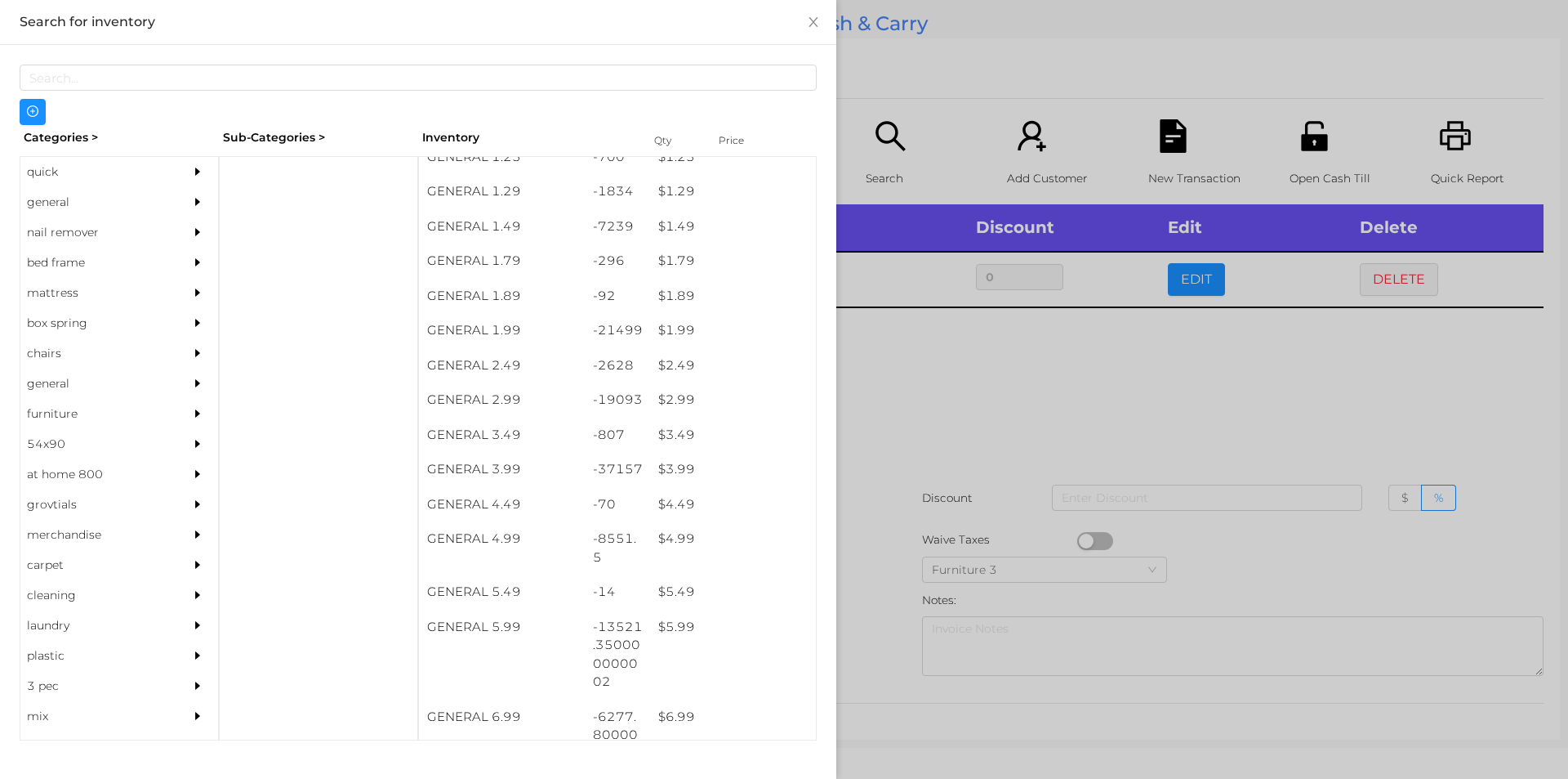
scroll to position [192, 0]
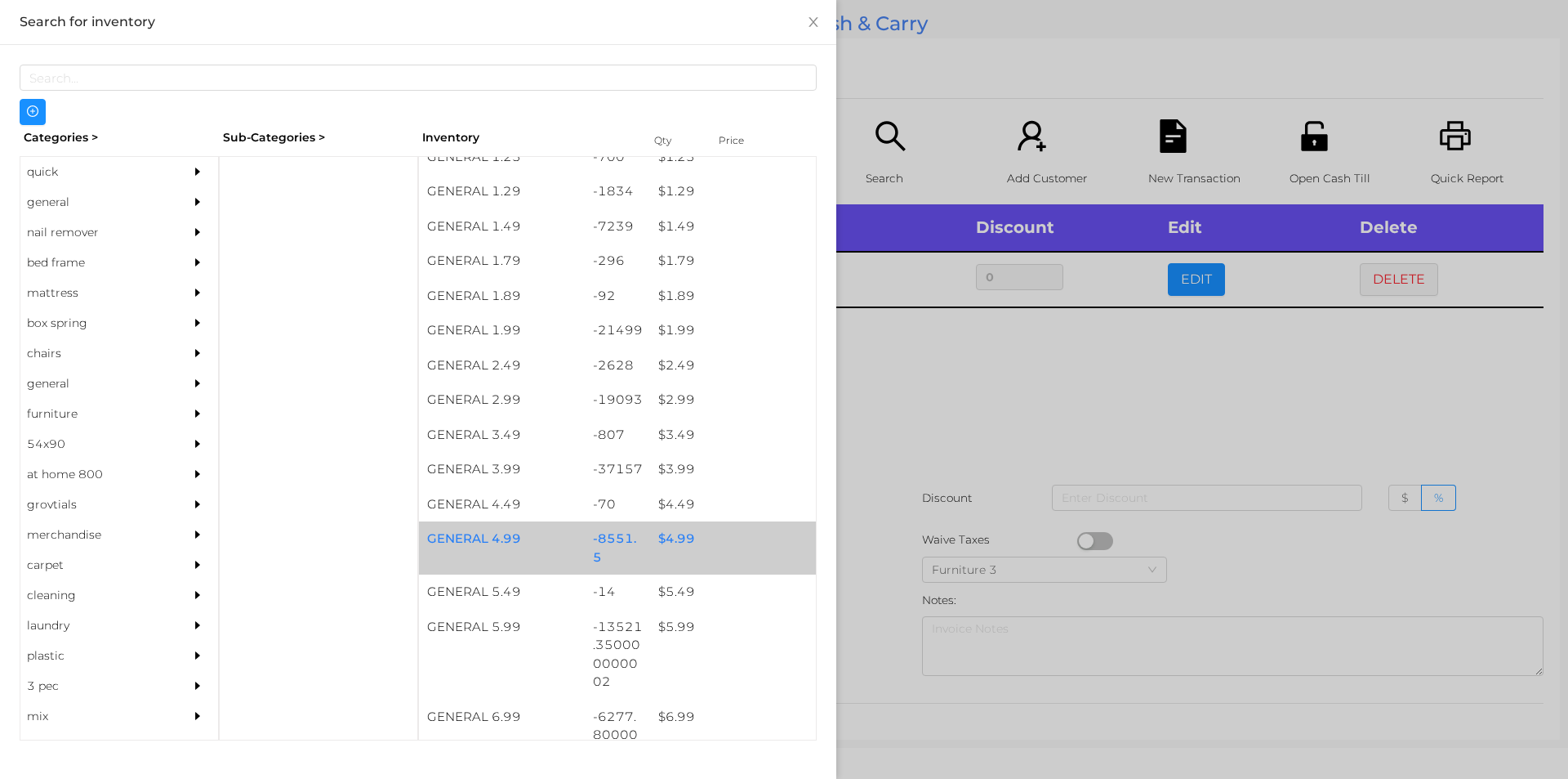
click at [675, 546] on div "$ 4.99" at bounding box center [733, 539] width 166 height 35
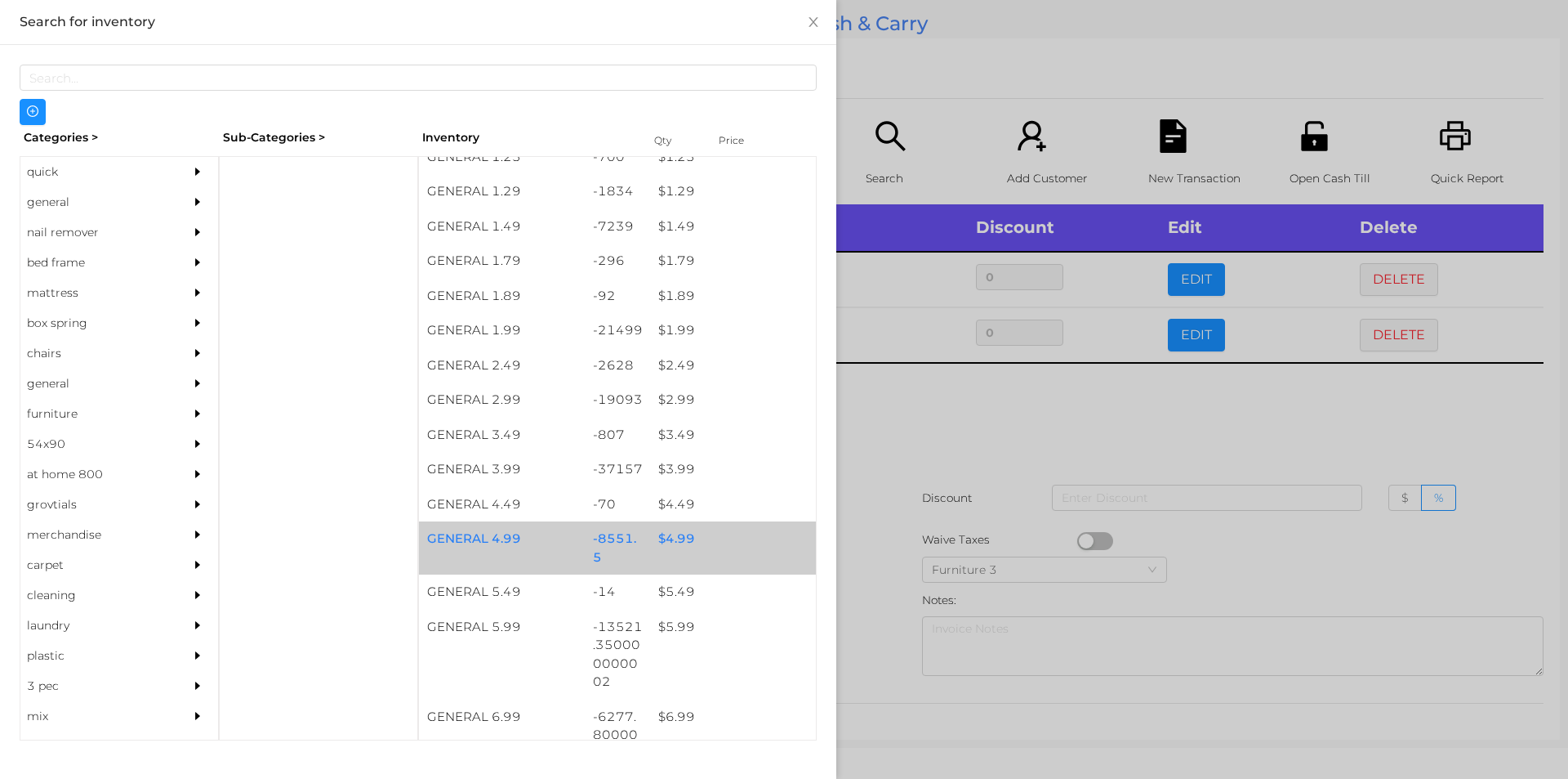
click at [687, 534] on div "$ 4.99" at bounding box center [733, 539] width 166 height 35
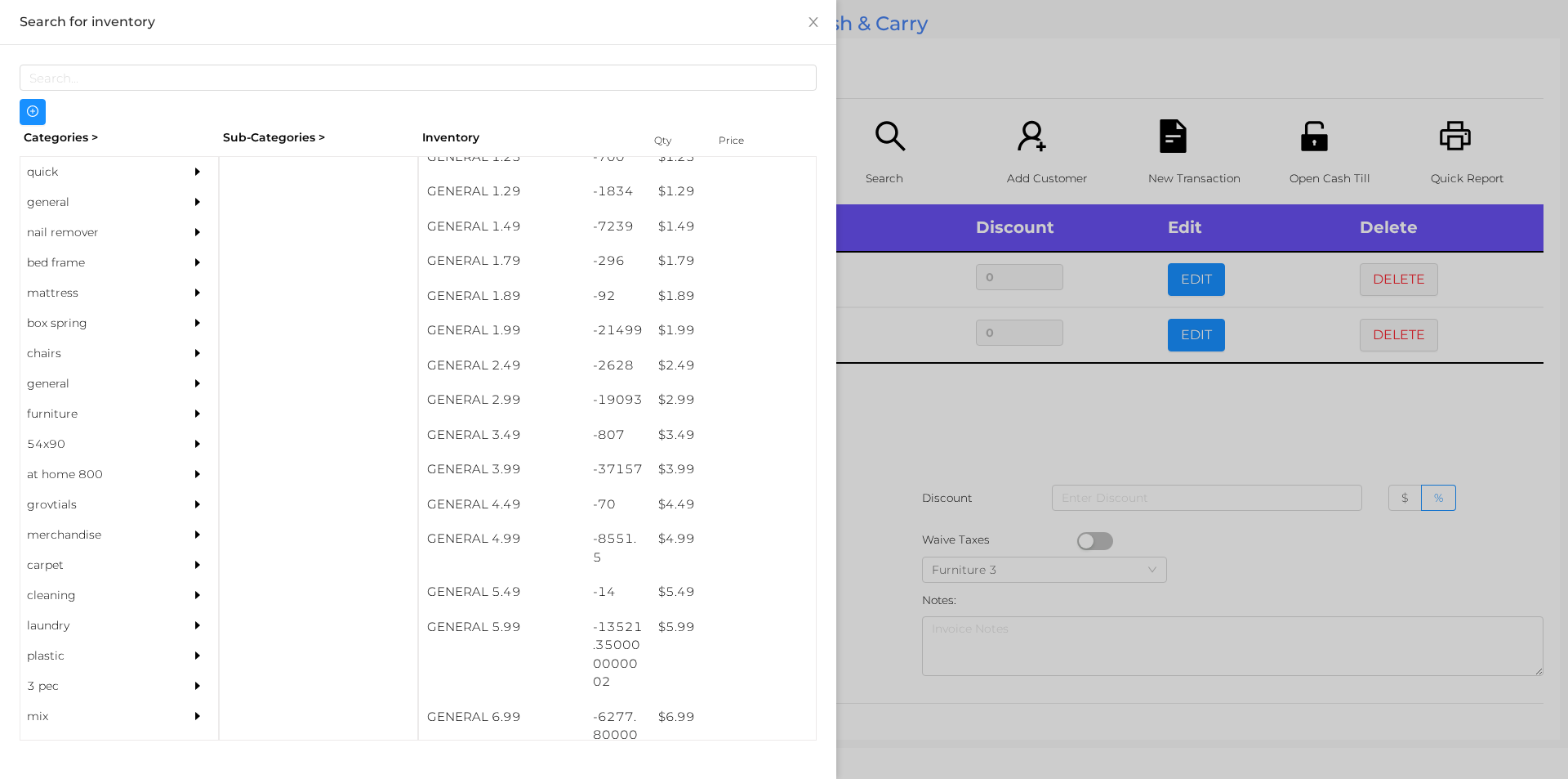
click at [918, 520] on div at bounding box center [784, 390] width 1568 height 779
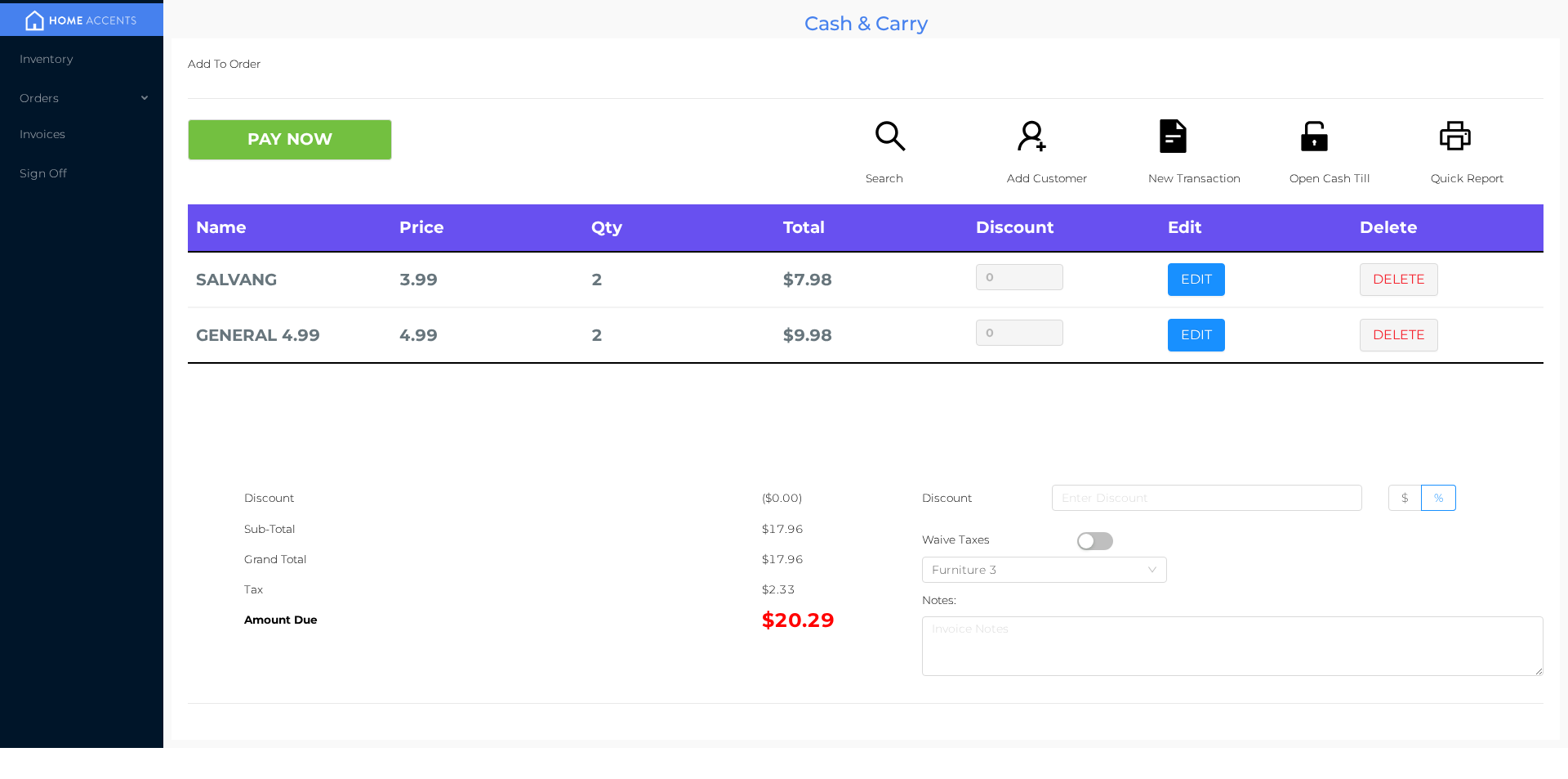
click at [1298, 150] on icon "icon: unlock" at bounding box center [1314, 136] width 33 height 33
click at [1160, 146] on icon "icon: file-text" at bounding box center [1172, 136] width 26 height 33
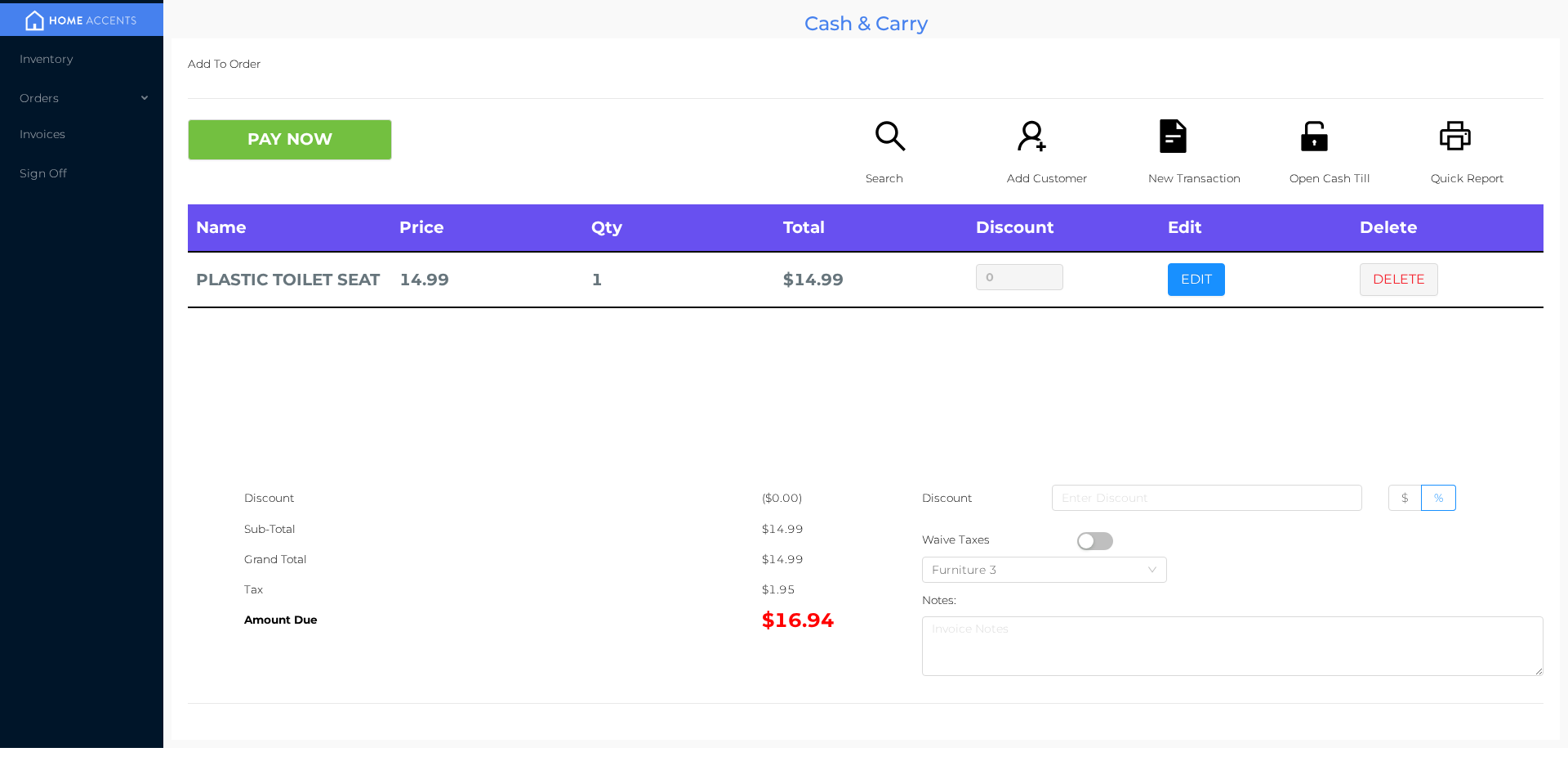
click at [894, 132] on icon "icon: search" at bounding box center [891, 136] width 33 height 33
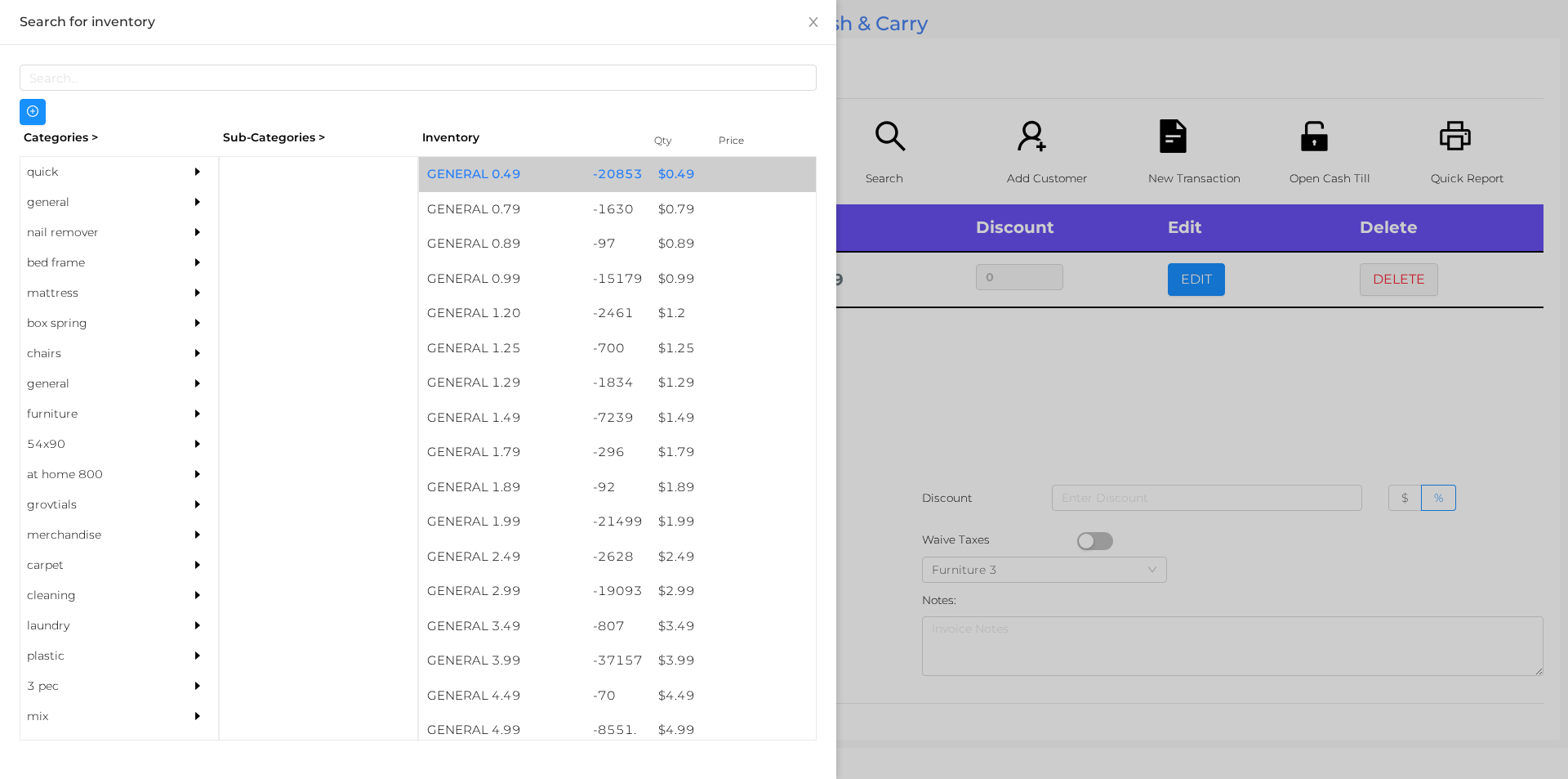
click at [662, 174] on div "$ 0.49" at bounding box center [733, 174] width 166 height 35
click at [664, 166] on div "$ 0.49" at bounding box center [733, 174] width 166 height 35
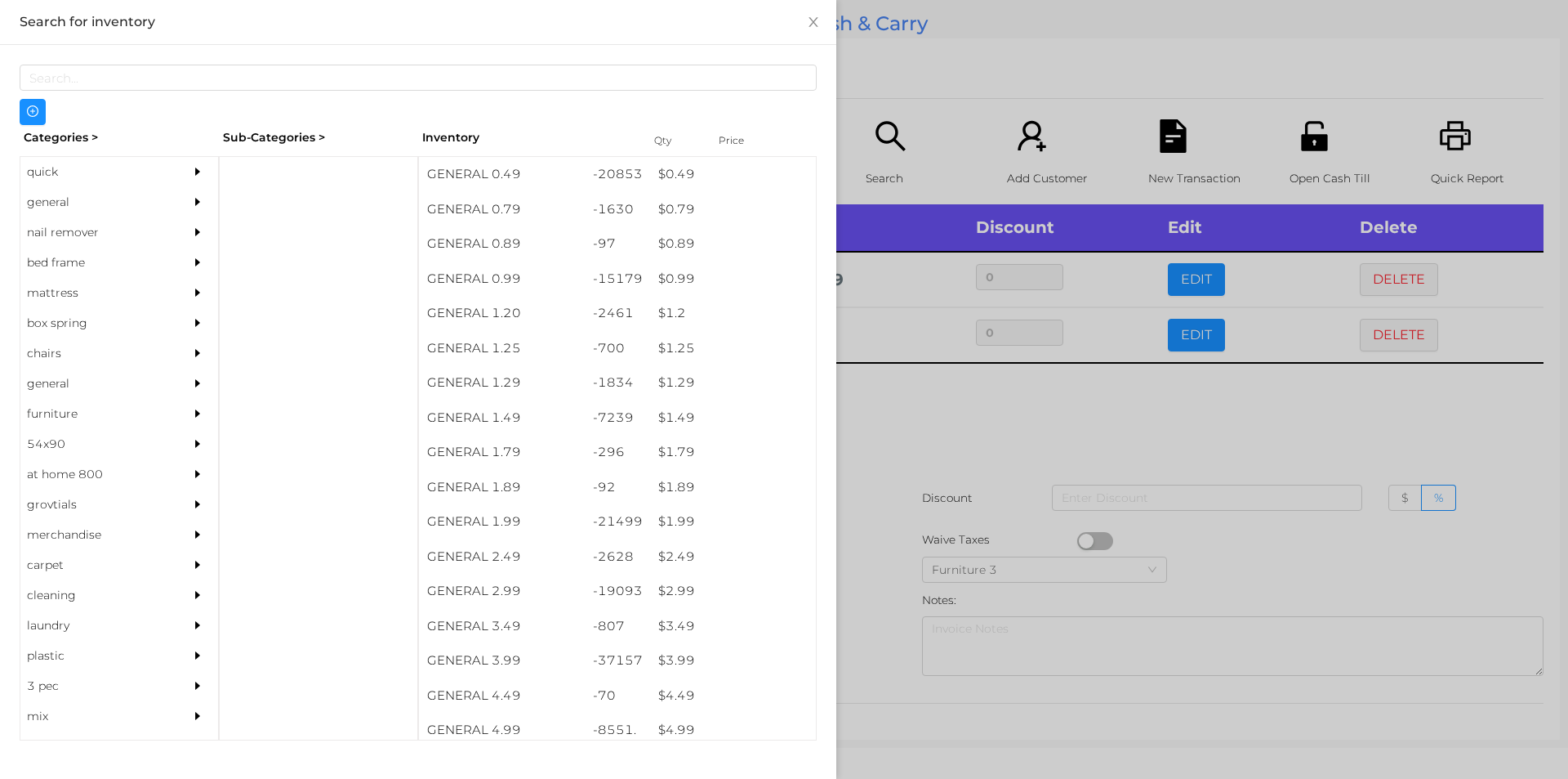
click at [876, 121] on div at bounding box center [784, 390] width 1568 height 779
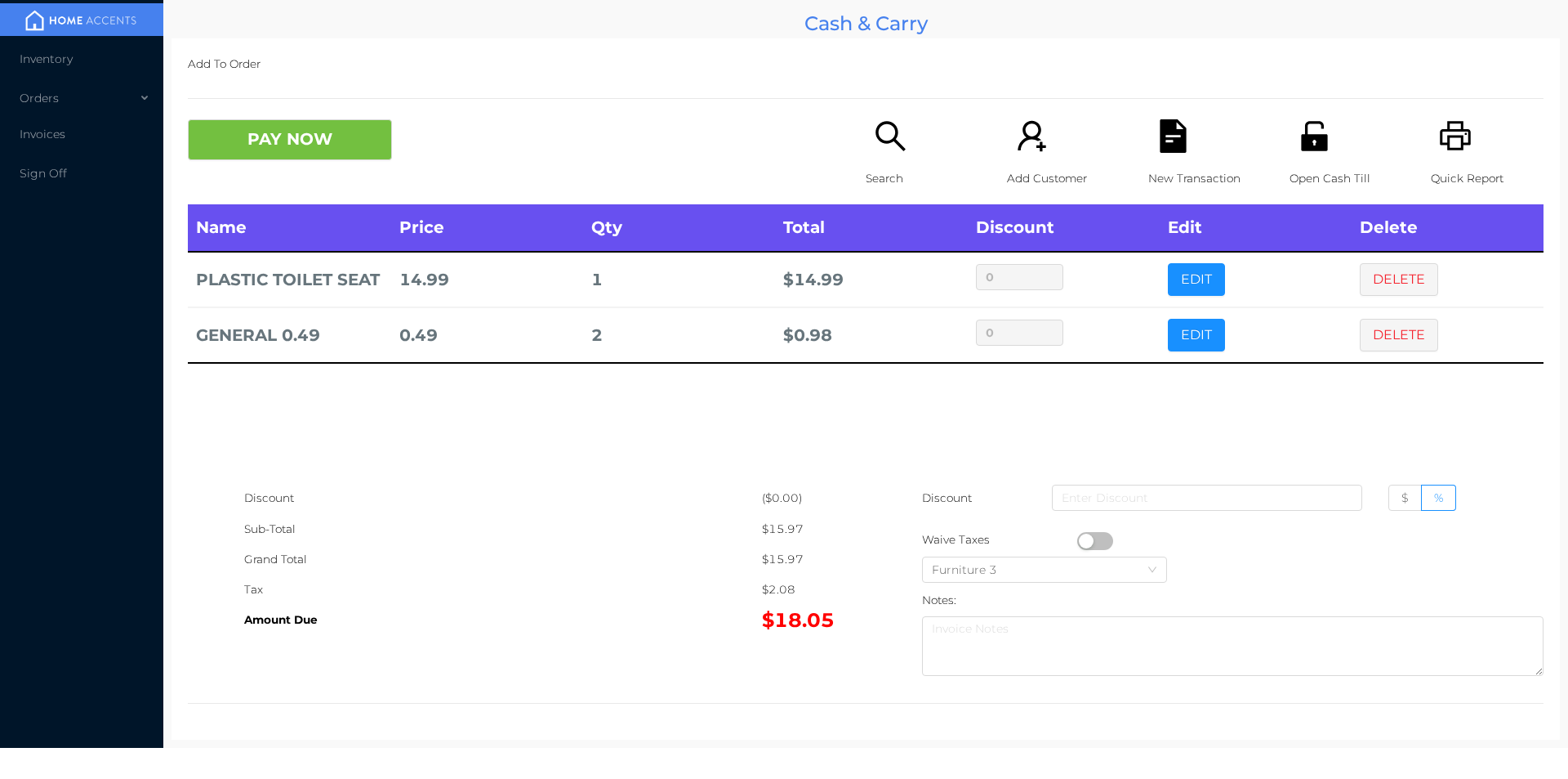
click at [931, 141] on div "Search" at bounding box center [922, 162] width 113 height 85
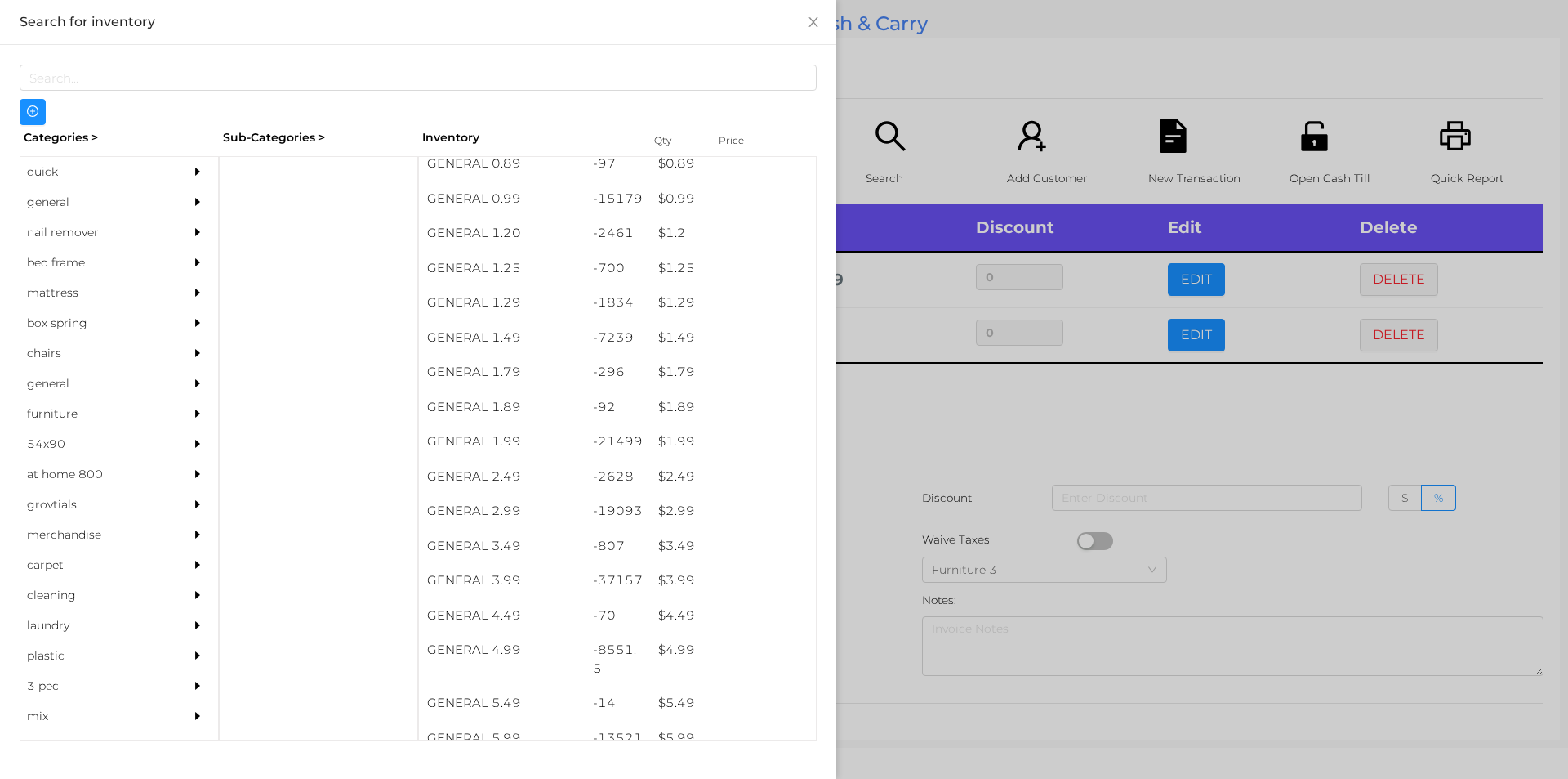
scroll to position [80, 0]
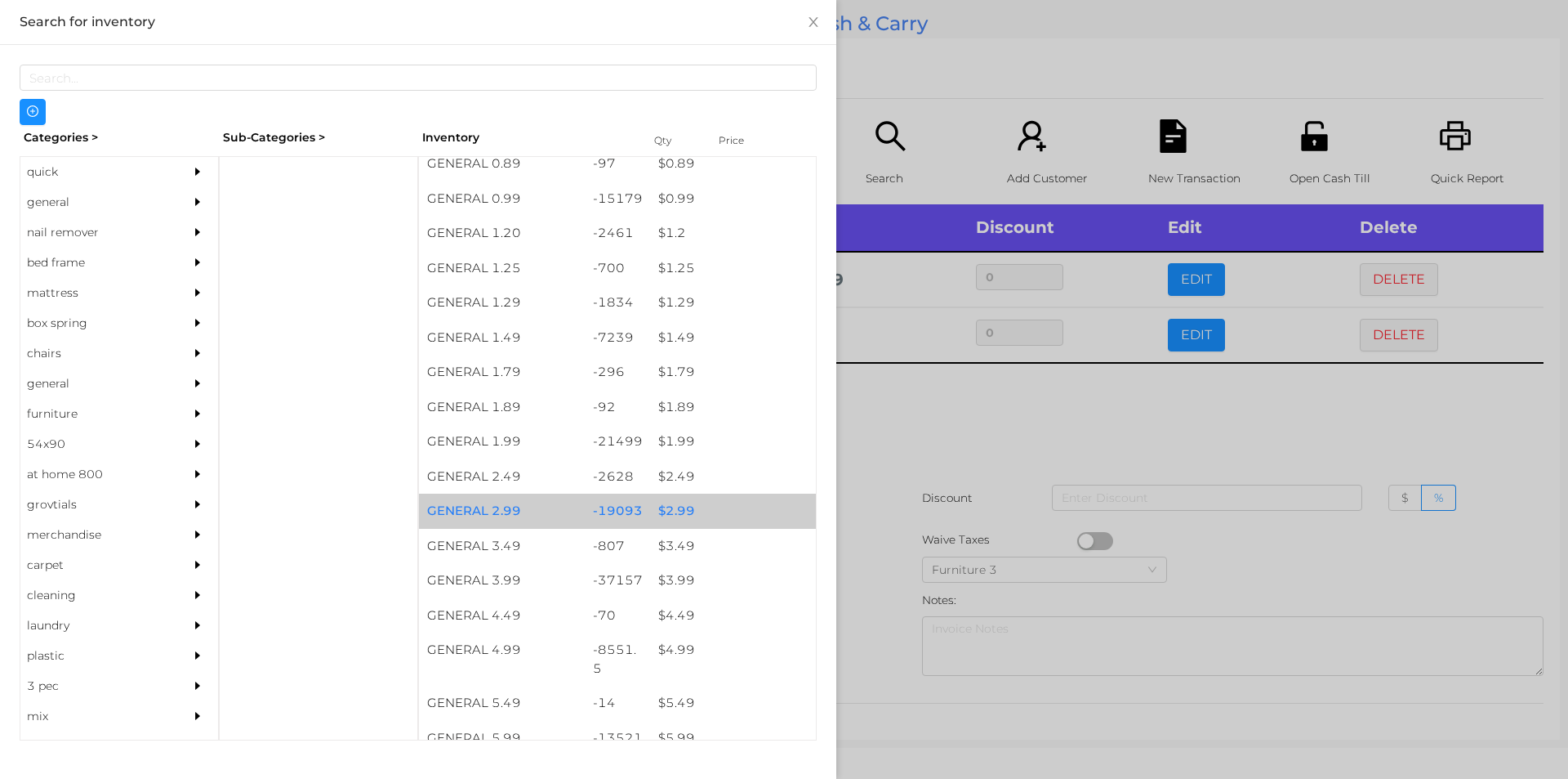
click at [684, 523] on div "$ 2.99" at bounding box center [733, 511] width 166 height 35
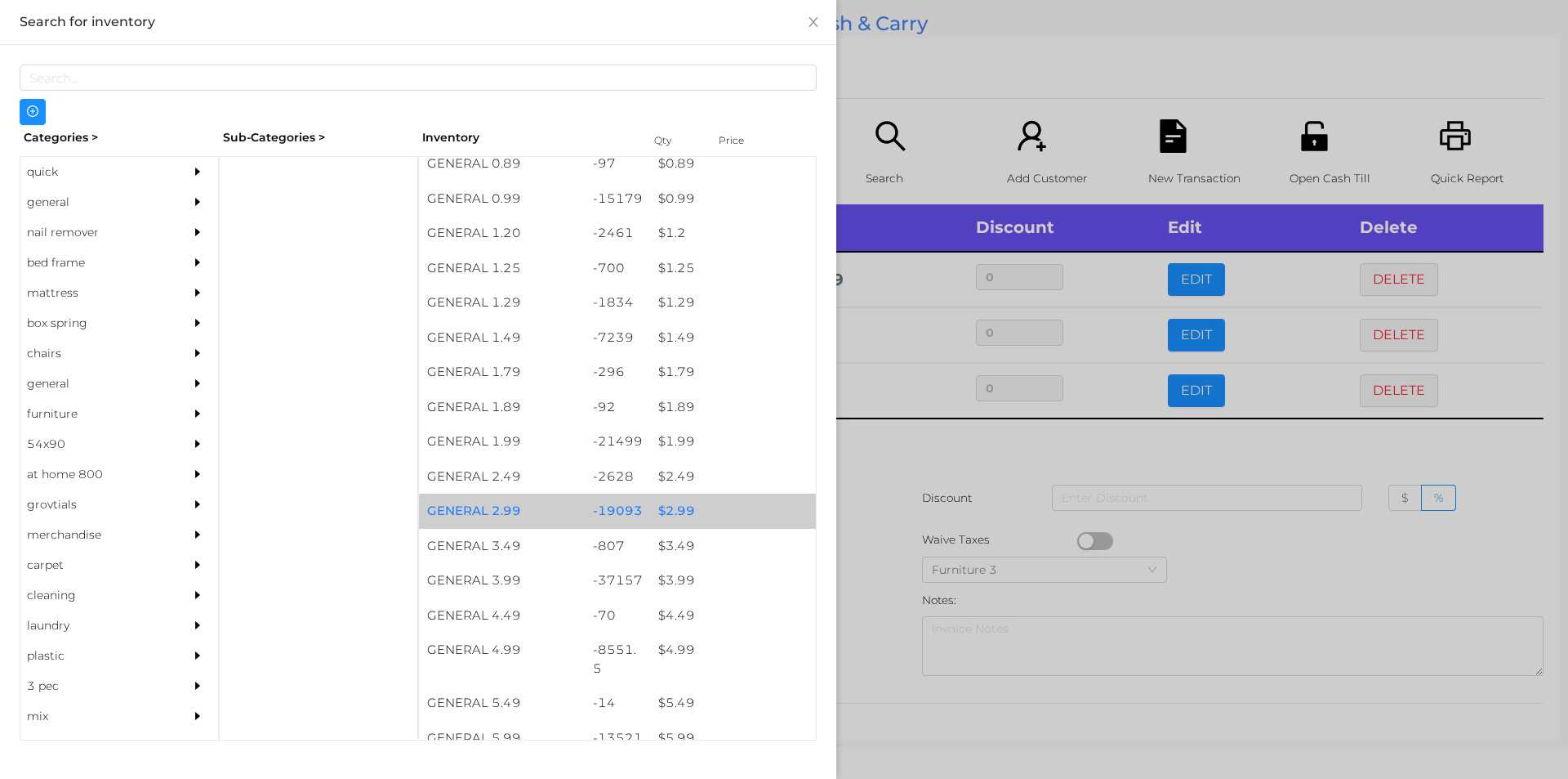
click at [713, 511] on div "$ 2.99" at bounding box center [733, 511] width 166 height 35
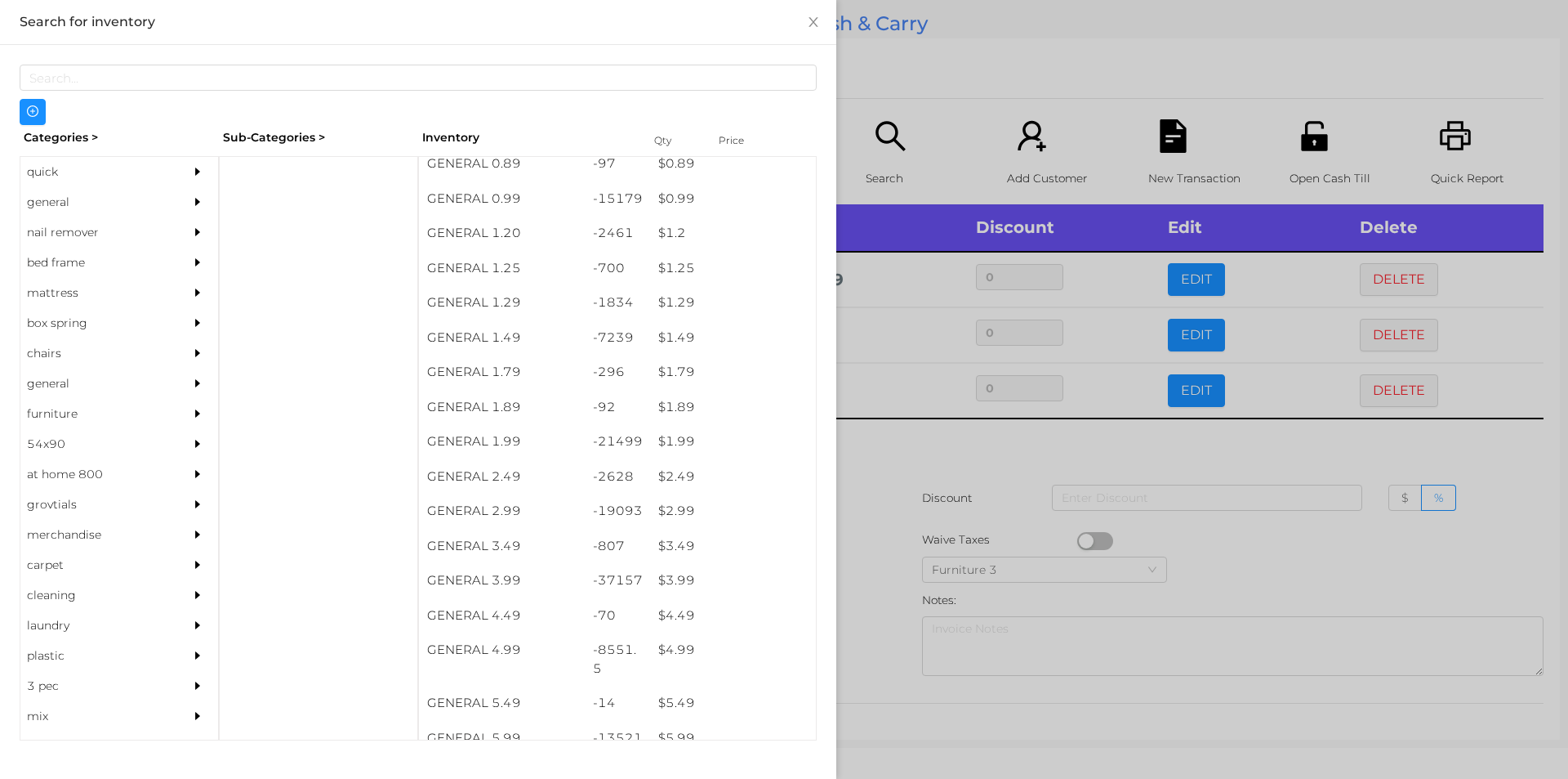
click at [925, 490] on div at bounding box center [784, 390] width 1568 height 779
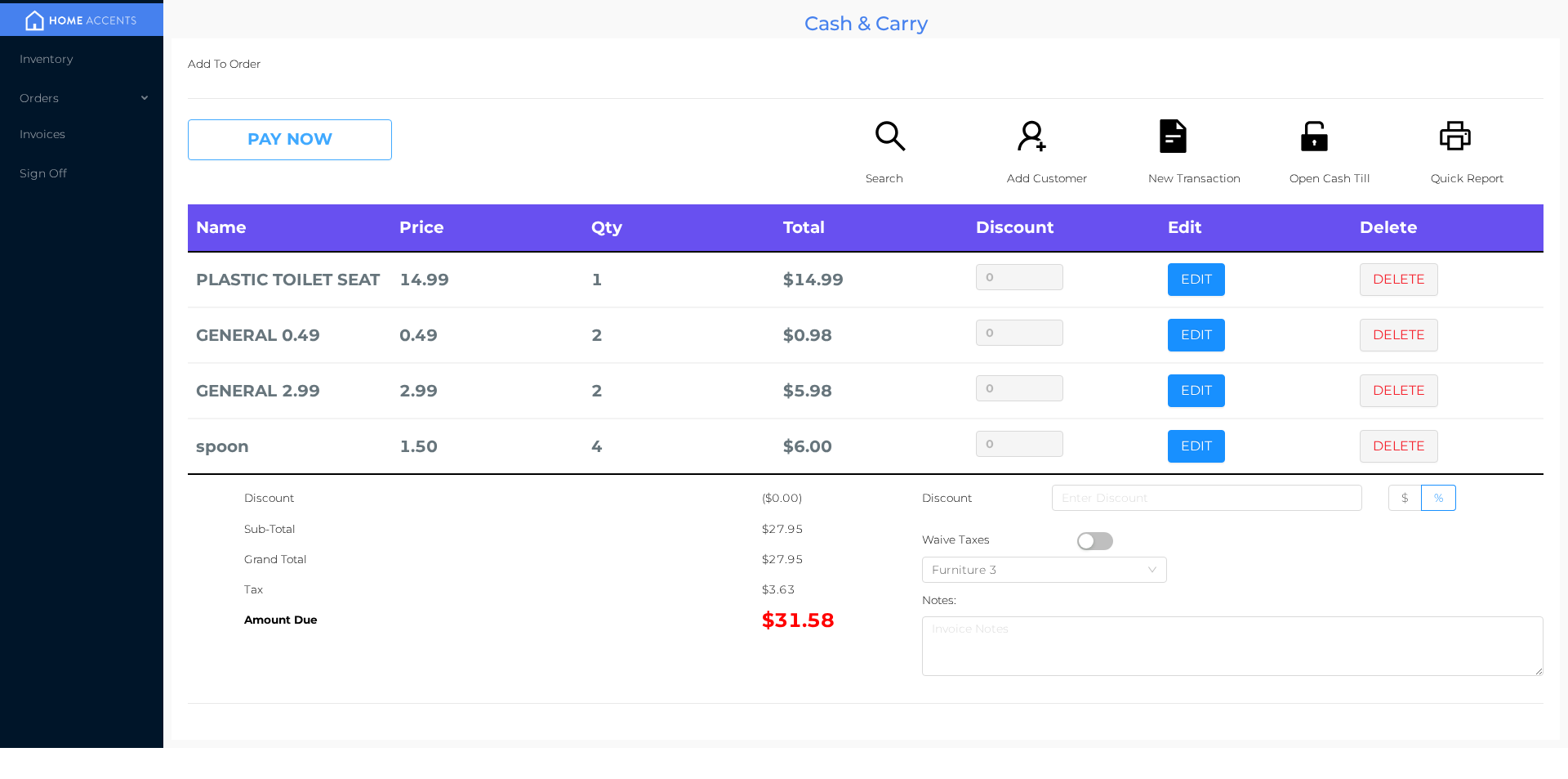
click at [312, 123] on button "PAY NOW" at bounding box center [290, 139] width 204 height 41
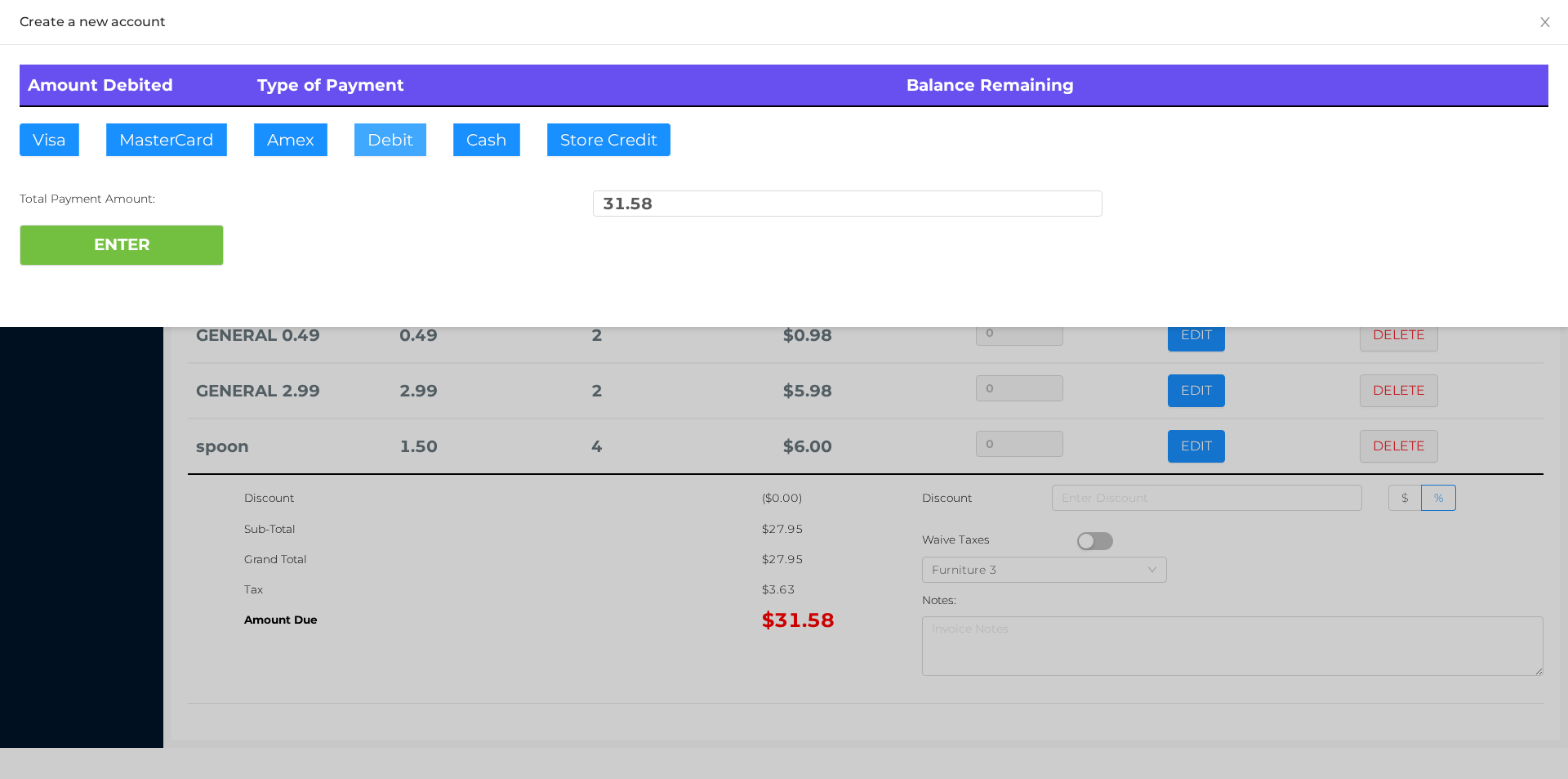
click at [410, 136] on button "Debit" at bounding box center [390, 140] width 72 height 33
click at [149, 236] on button "ENTER" at bounding box center [122, 245] width 204 height 41
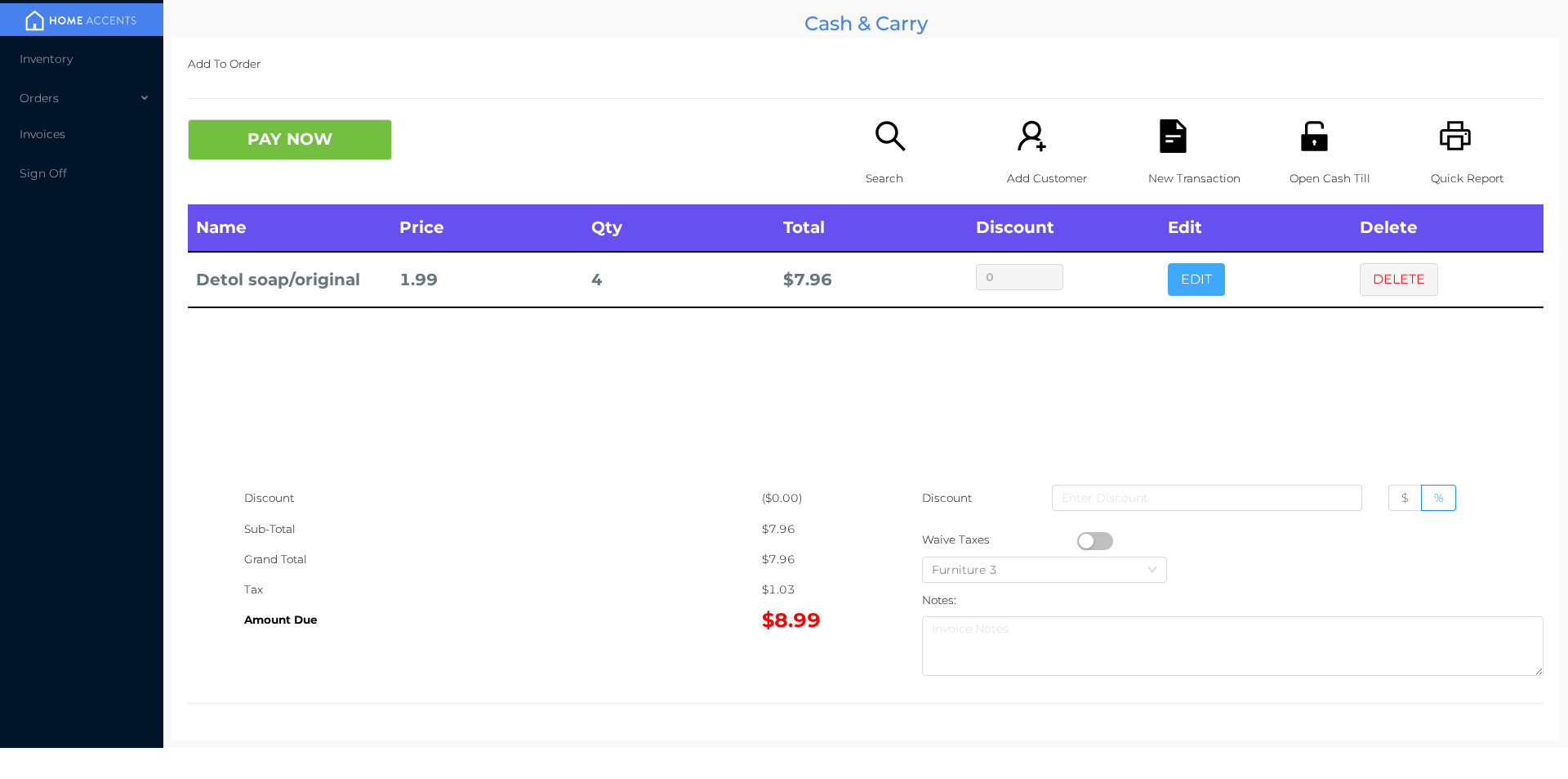
click at [1193, 271] on button "EDIT" at bounding box center [1196, 279] width 57 height 33
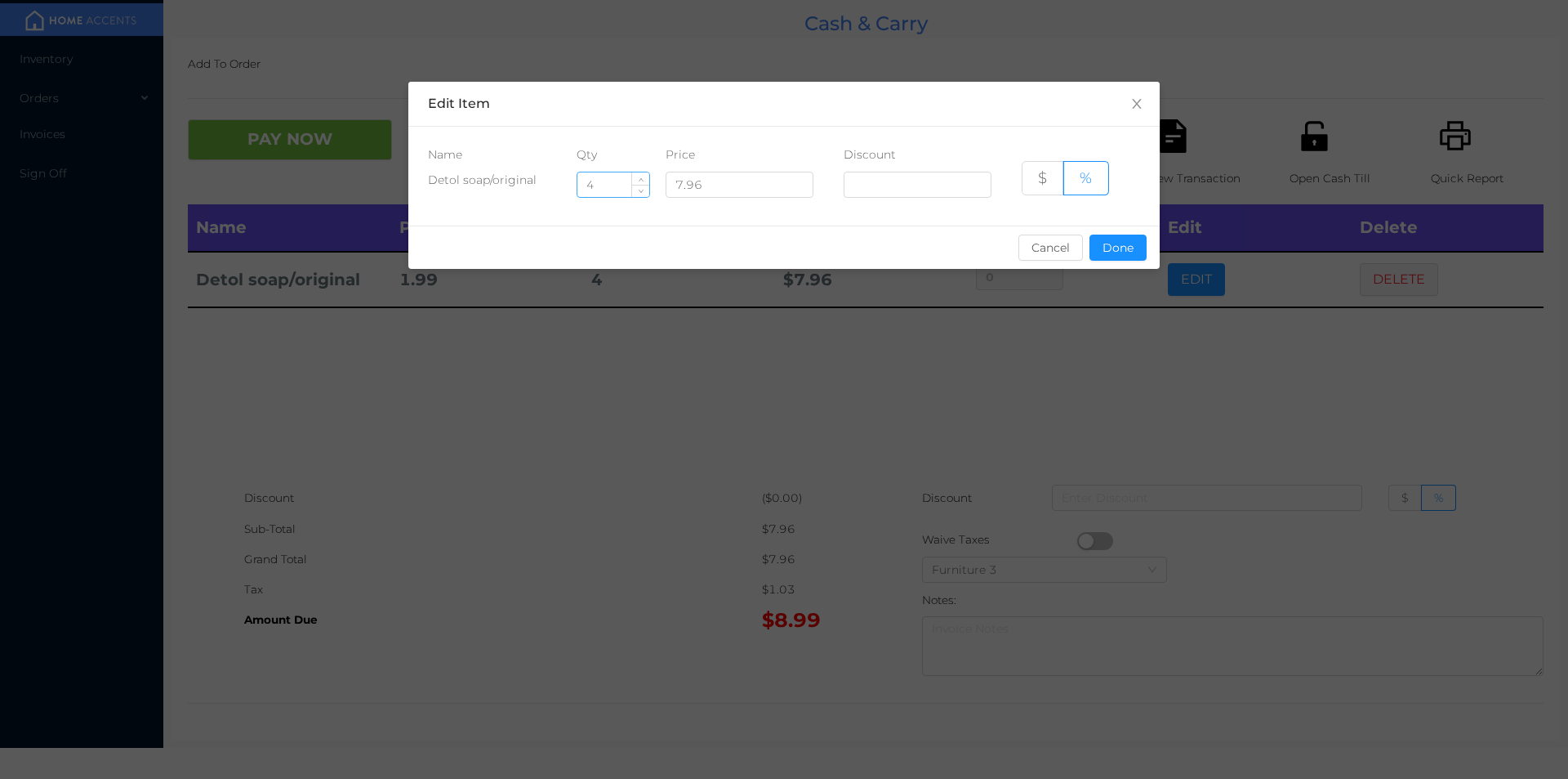
click at [583, 174] on input "4" at bounding box center [613, 184] width 72 height 24
click at [602, 183] on input "4" at bounding box center [613, 184] width 72 height 24
type input "5"
click at [1115, 247] on button "Done" at bounding box center [1117, 248] width 57 height 26
type input "0%"
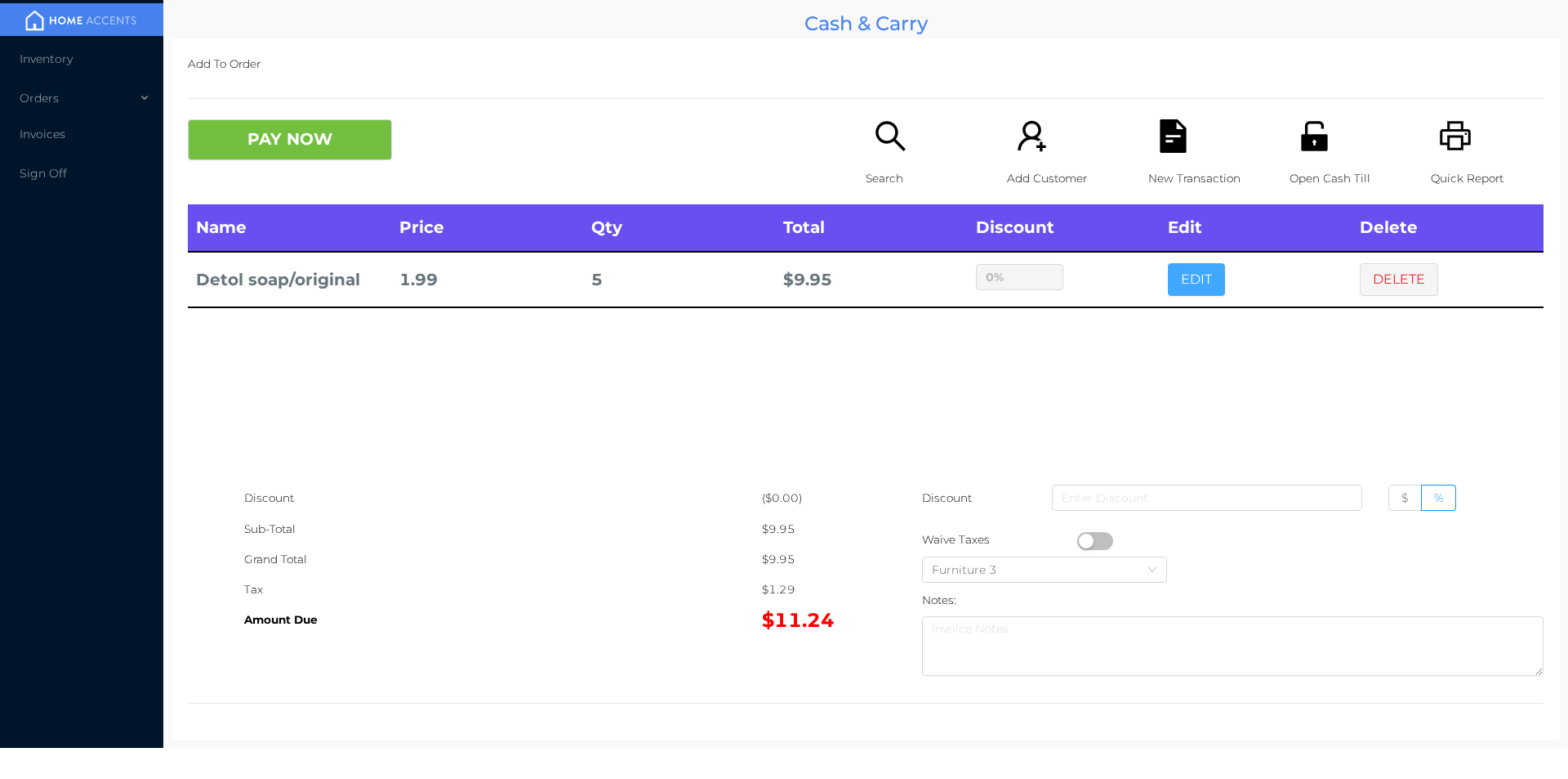
click at [1168, 263] on button "EDIT" at bounding box center [1196, 279] width 57 height 33
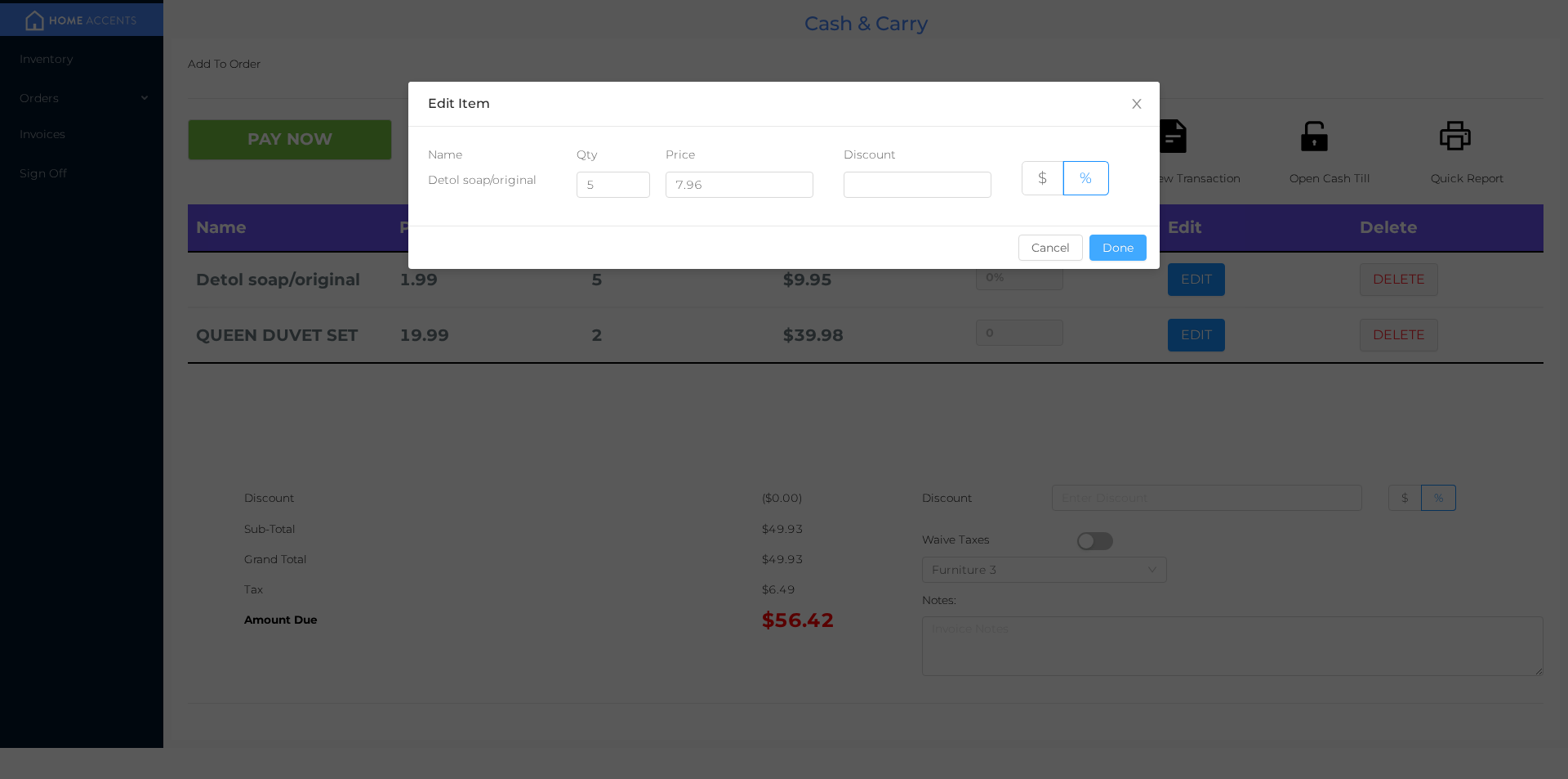
click at [1115, 251] on button "Done" at bounding box center [1117, 248] width 57 height 26
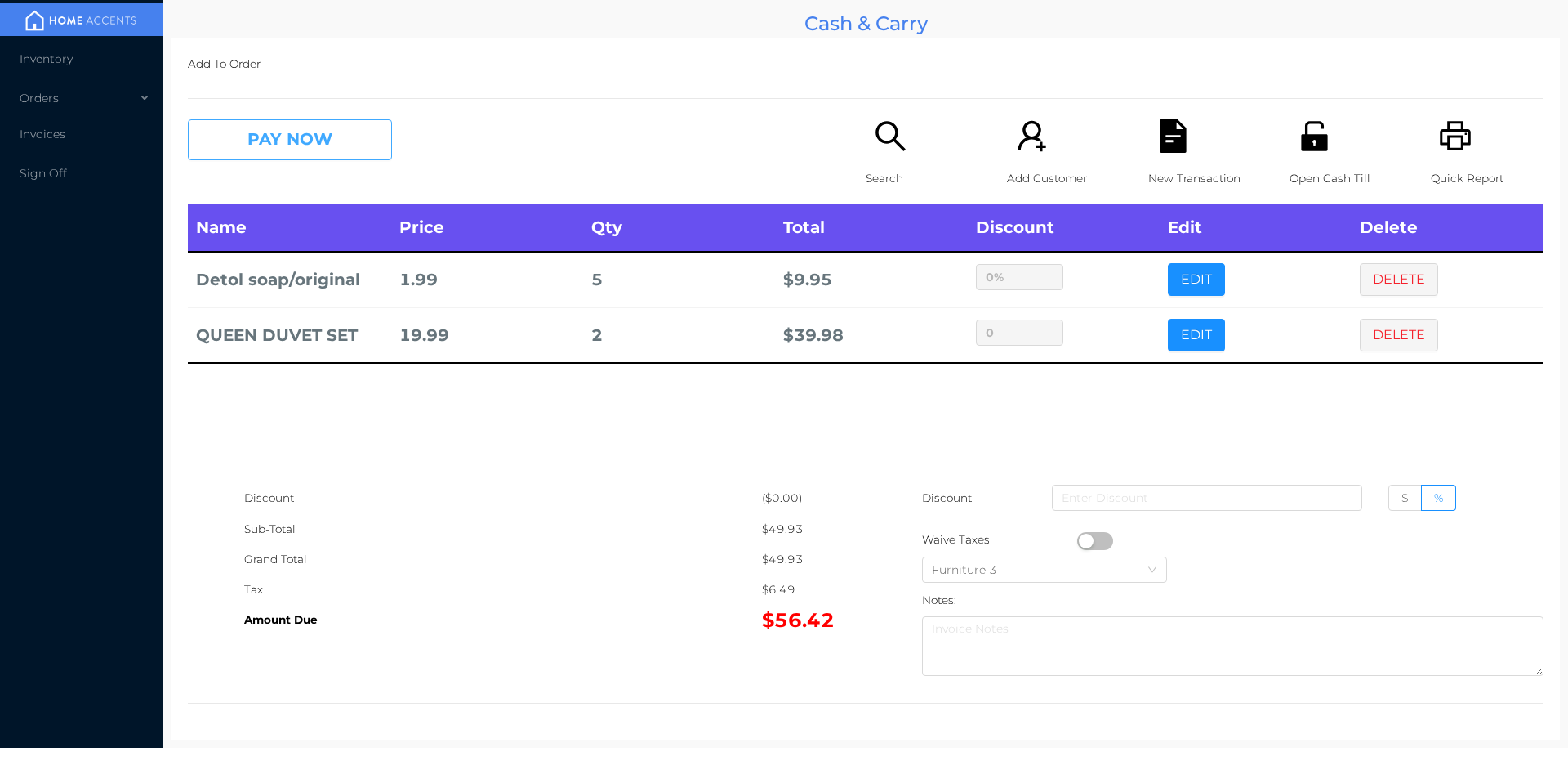
click at [298, 133] on button "PAY NOW" at bounding box center [290, 139] width 204 height 41
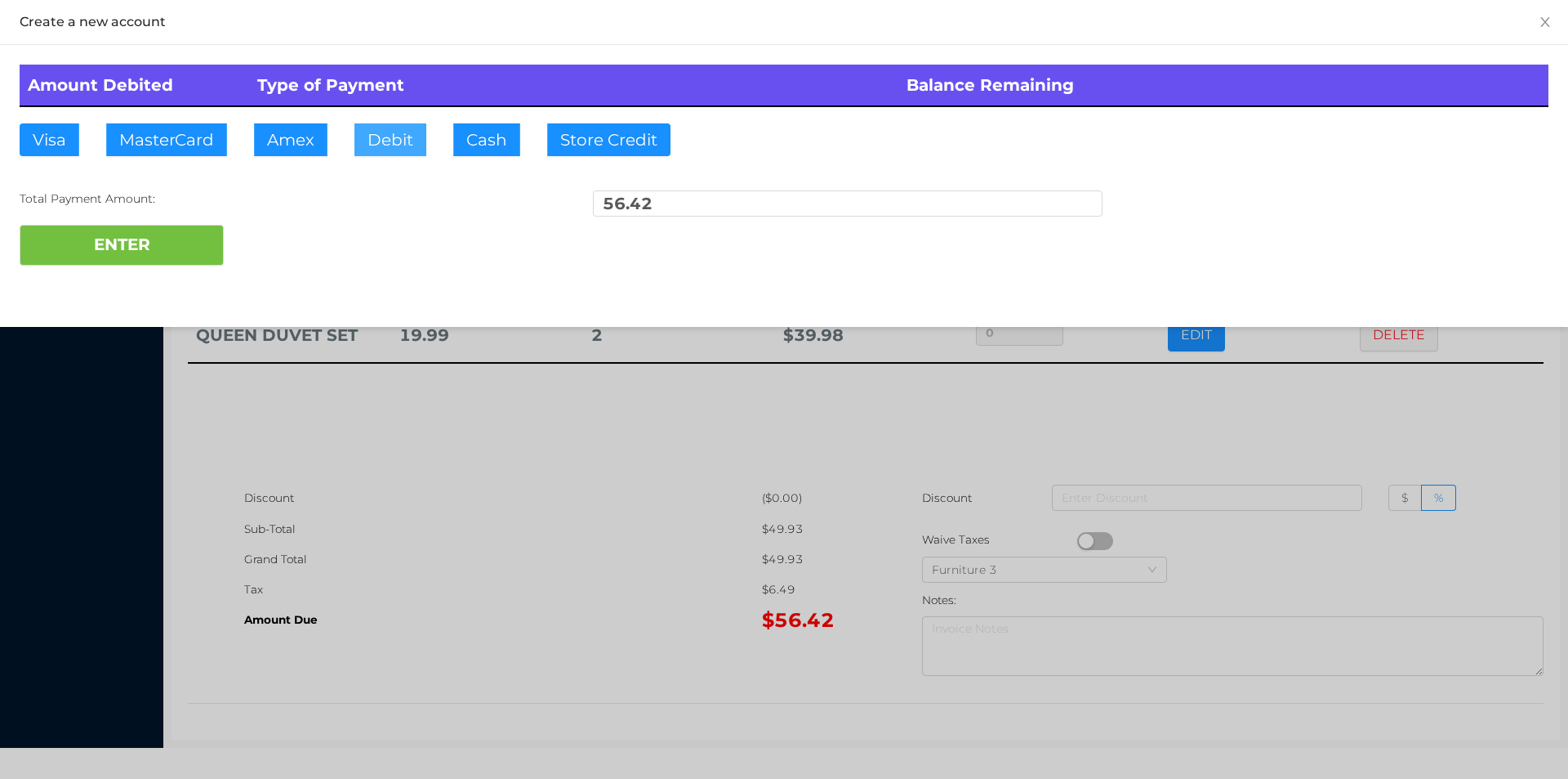
click at [389, 133] on button "Debit" at bounding box center [390, 140] width 72 height 33
click at [163, 225] on button "ENTER" at bounding box center [122, 245] width 204 height 41
type input "0"
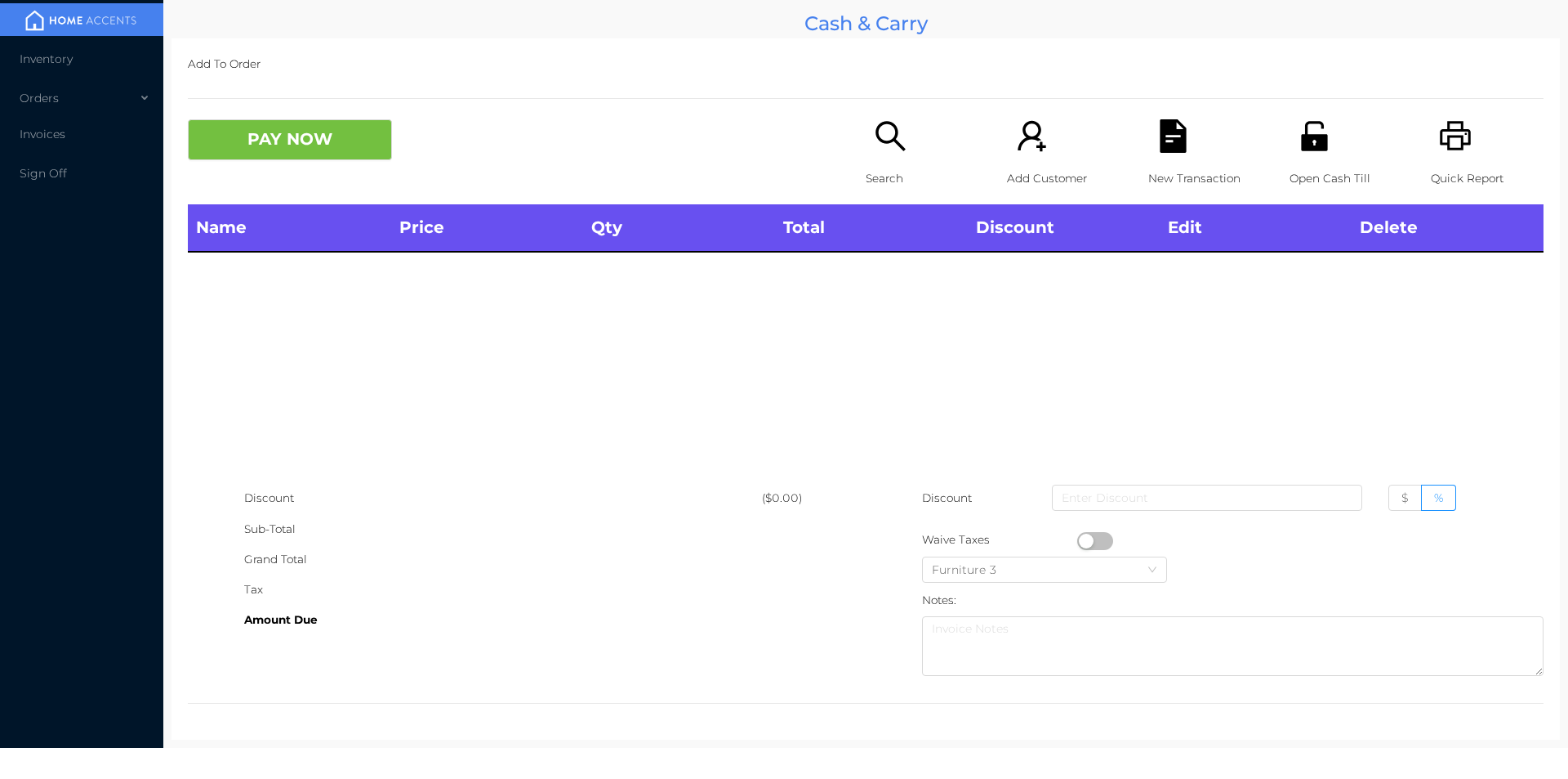
click at [882, 160] on div "Search" at bounding box center [922, 162] width 113 height 85
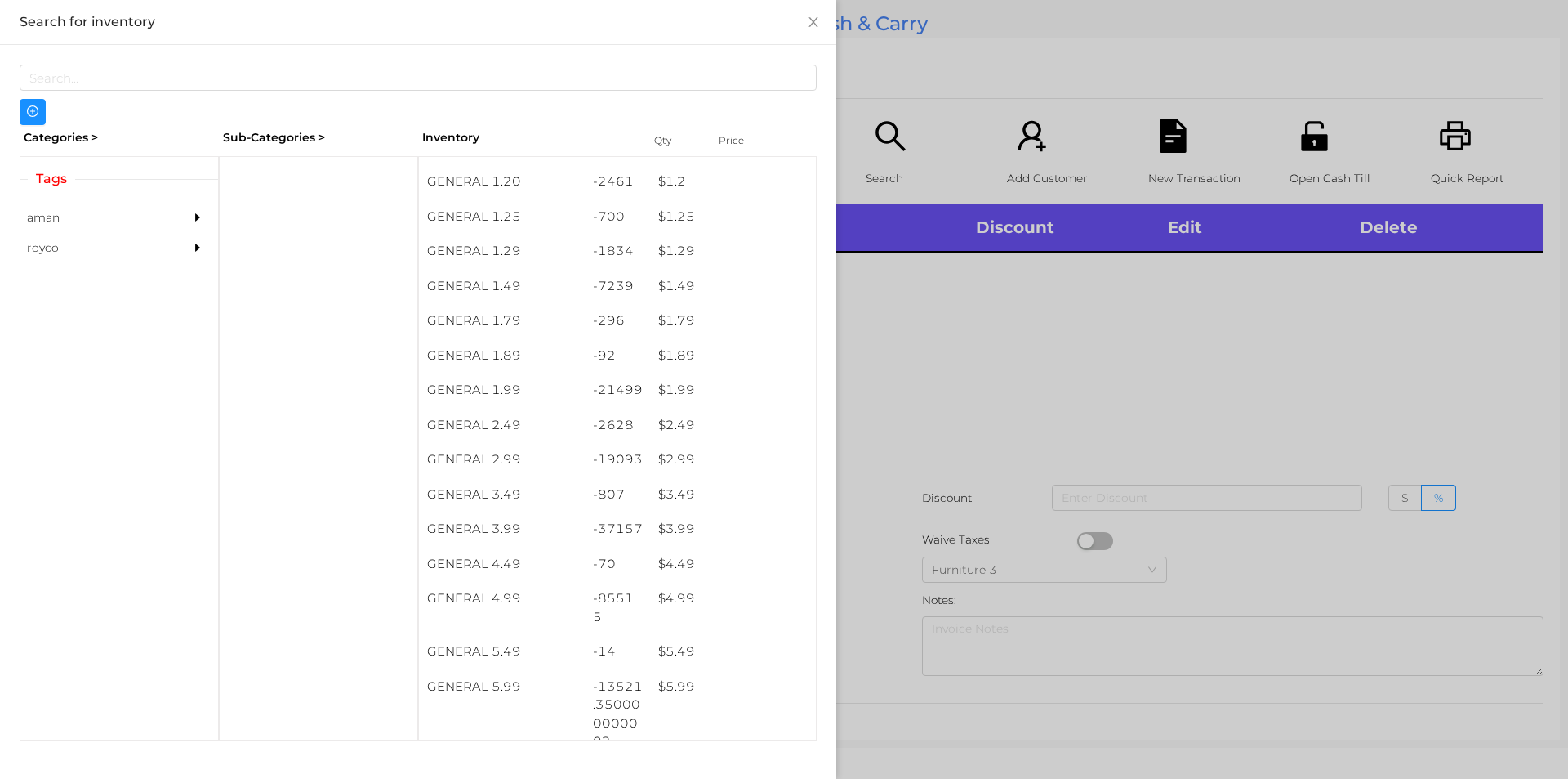
scroll to position [147, 0]
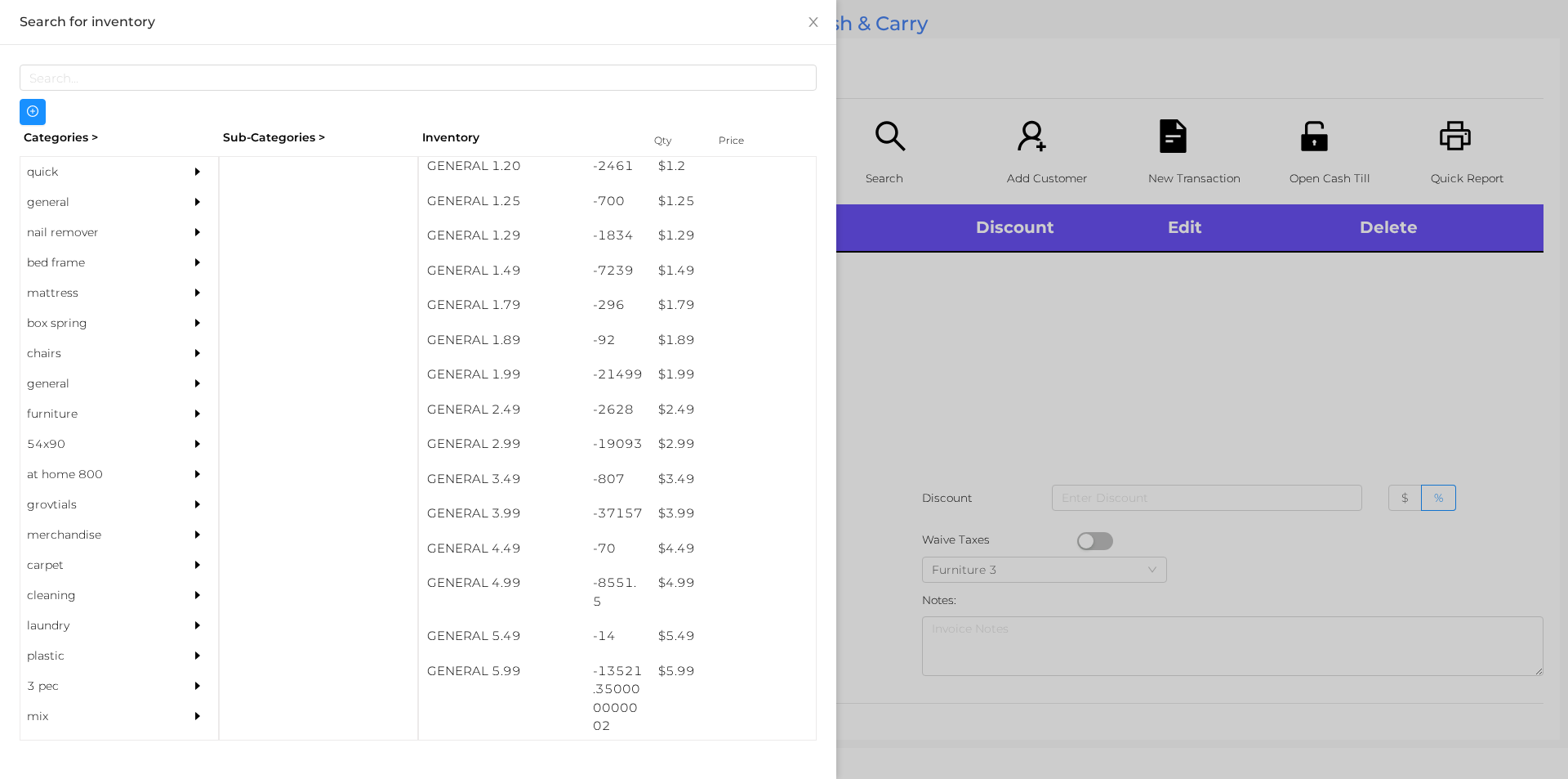
click at [670, 375] on div "$ 1.99" at bounding box center [733, 374] width 166 height 35
click at [992, 350] on div at bounding box center [784, 390] width 1568 height 779
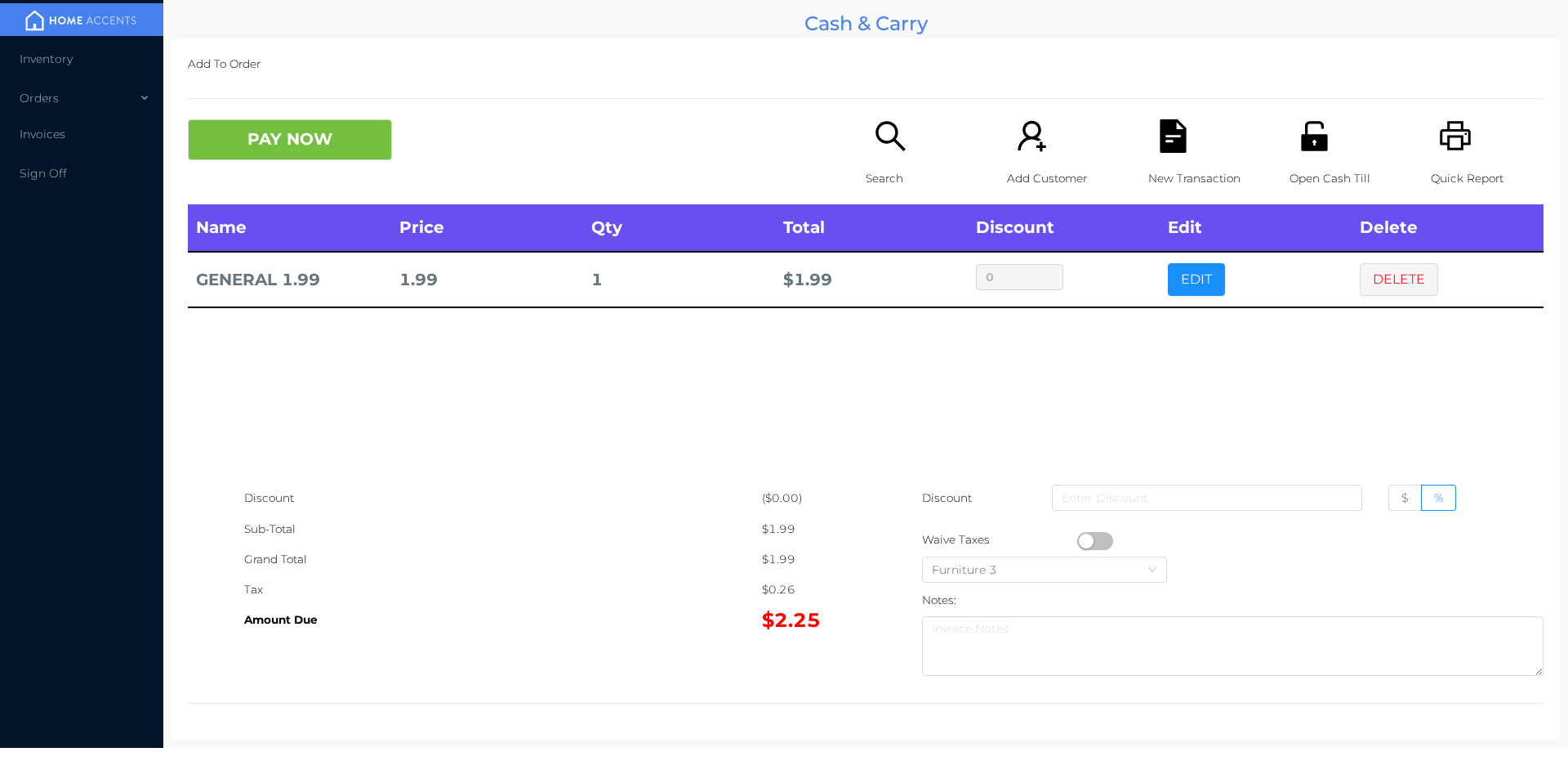
click at [875, 159] on div "Search" at bounding box center [922, 162] width 113 height 85
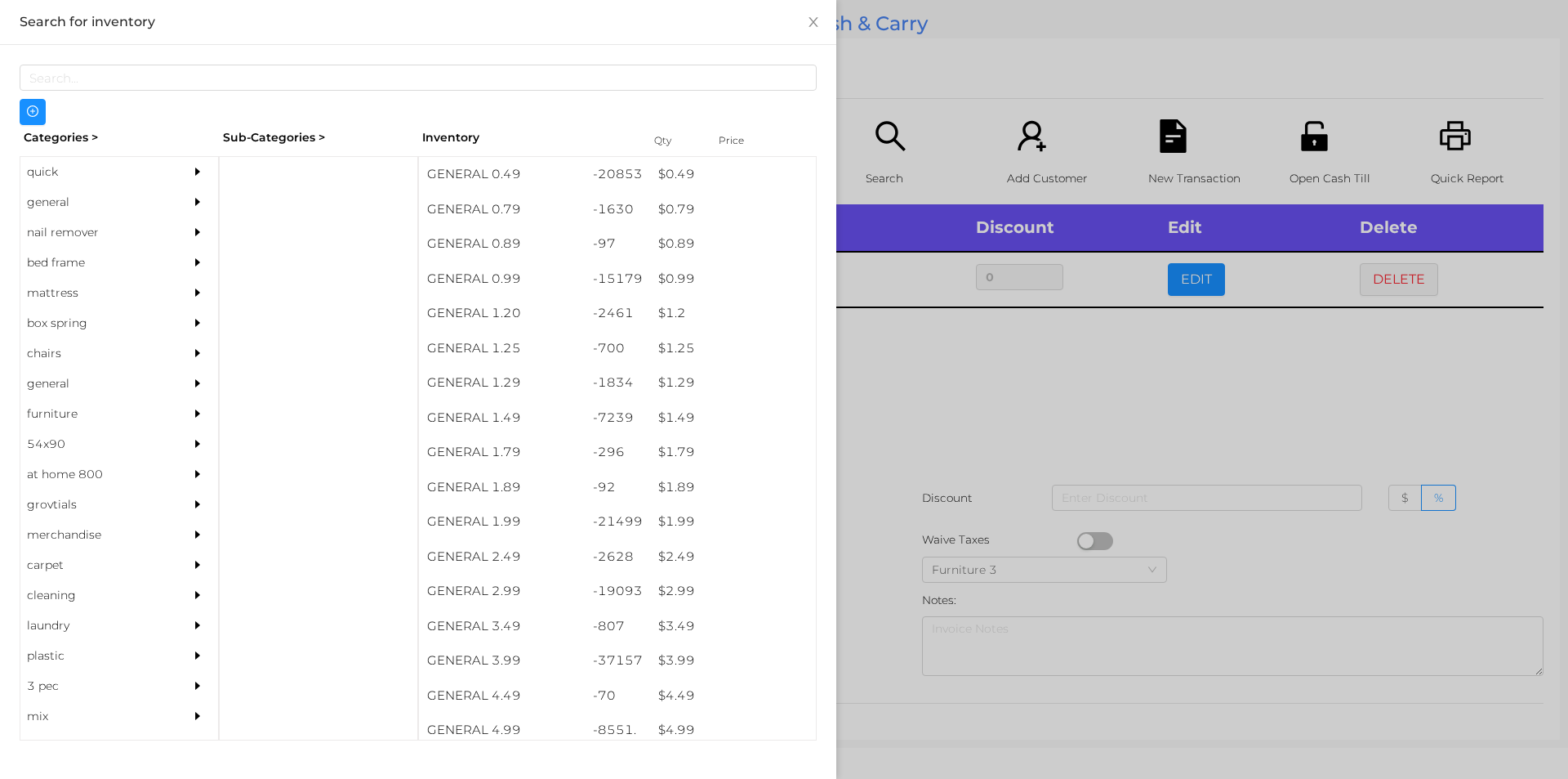
click at [951, 428] on div at bounding box center [784, 390] width 1568 height 779
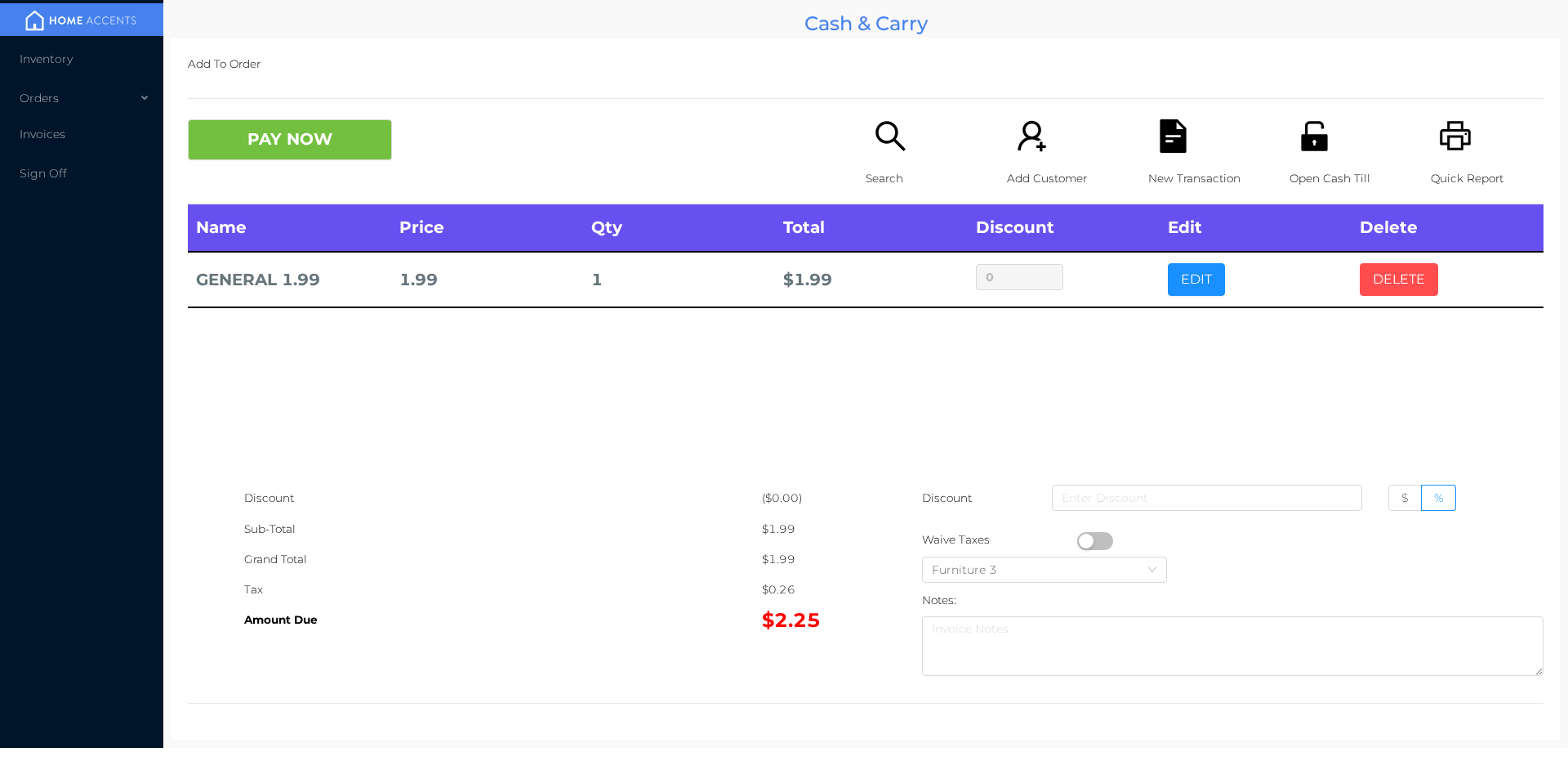
click at [1371, 286] on button "DELETE" at bounding box center [1399, 279] width 79 height 33
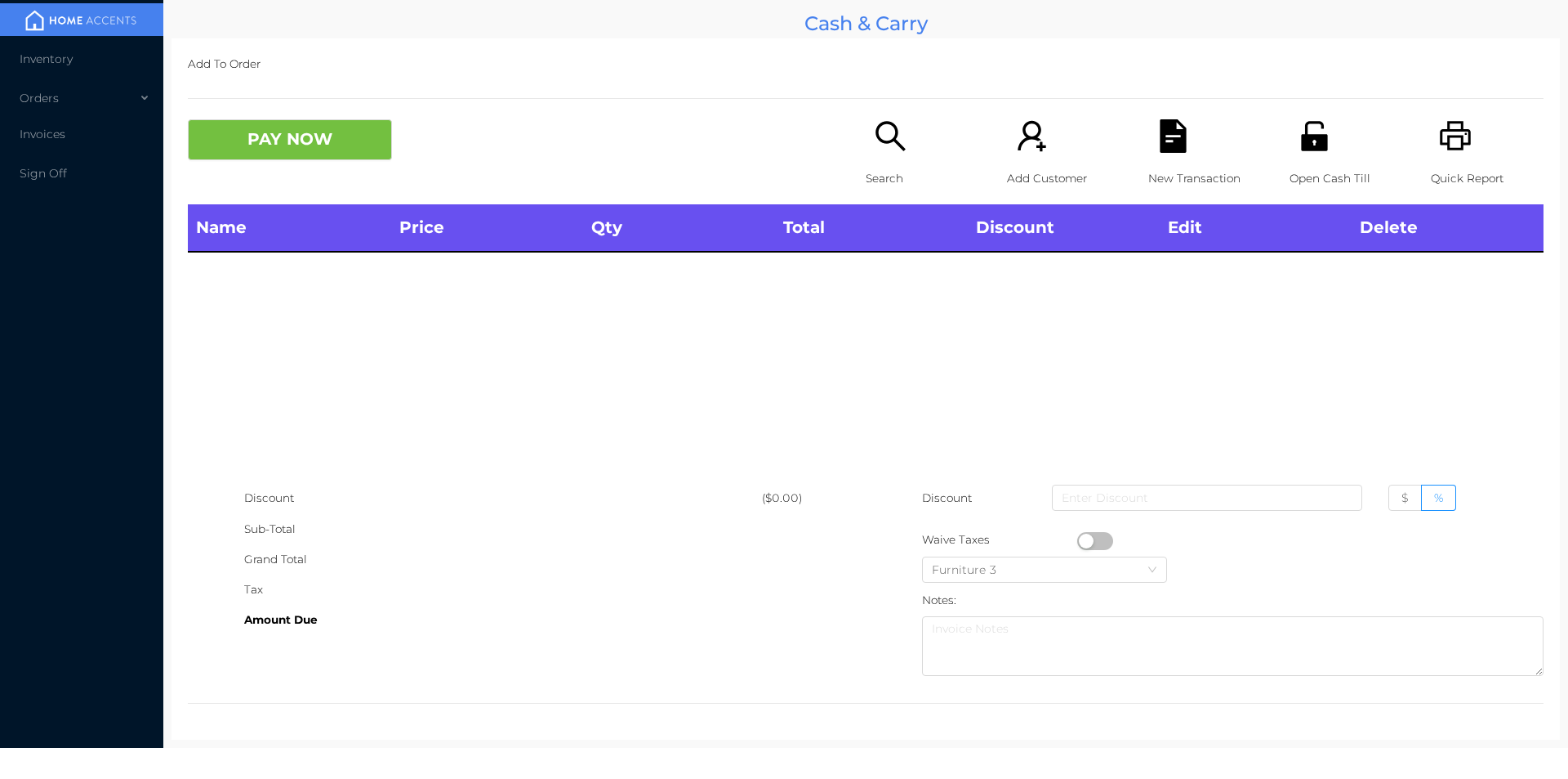
click at [840, 183] on div "PAY NOW Search Add Customer New Transaction Open Cash Till Quick Report" at bounding box center [865, 162] width 1356 height 85
click at [874, 135] on icon "icon: search" at bounding box center [891, 136] width 33 height 33
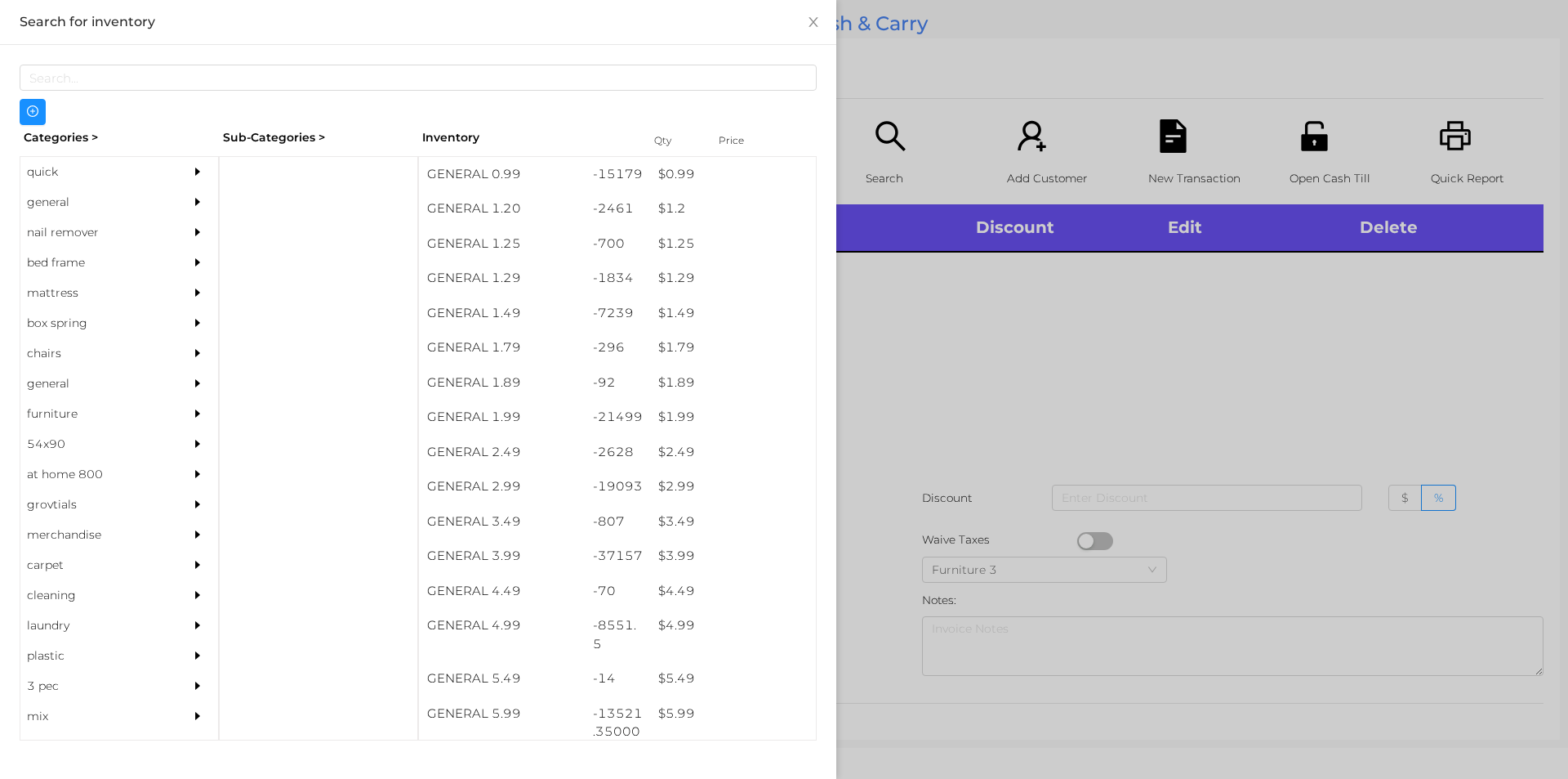
scroll to position [118, 0]
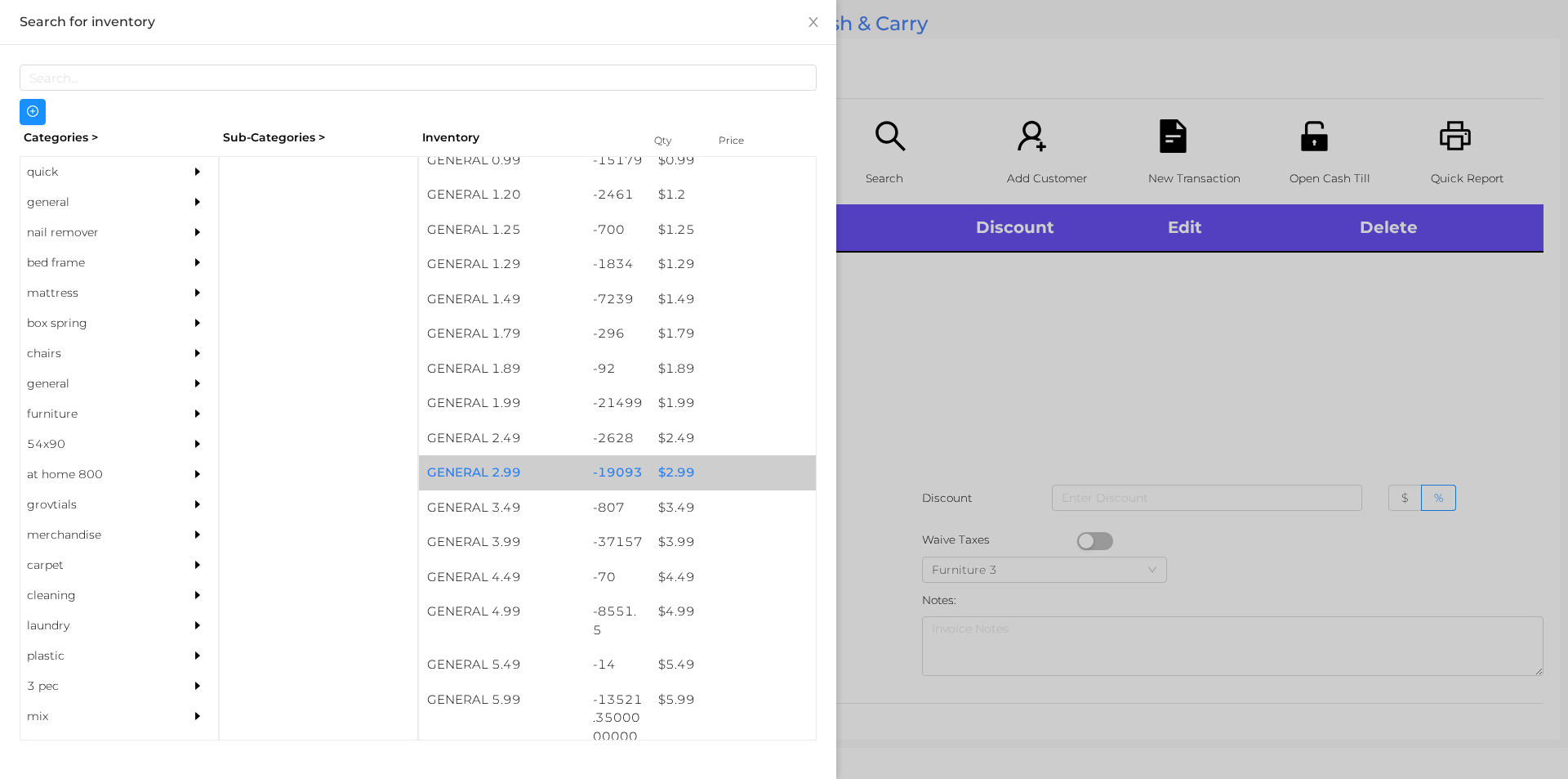
click at [630, 467] on div "-19093" at bounding box center [618, 473] width 66 height 35
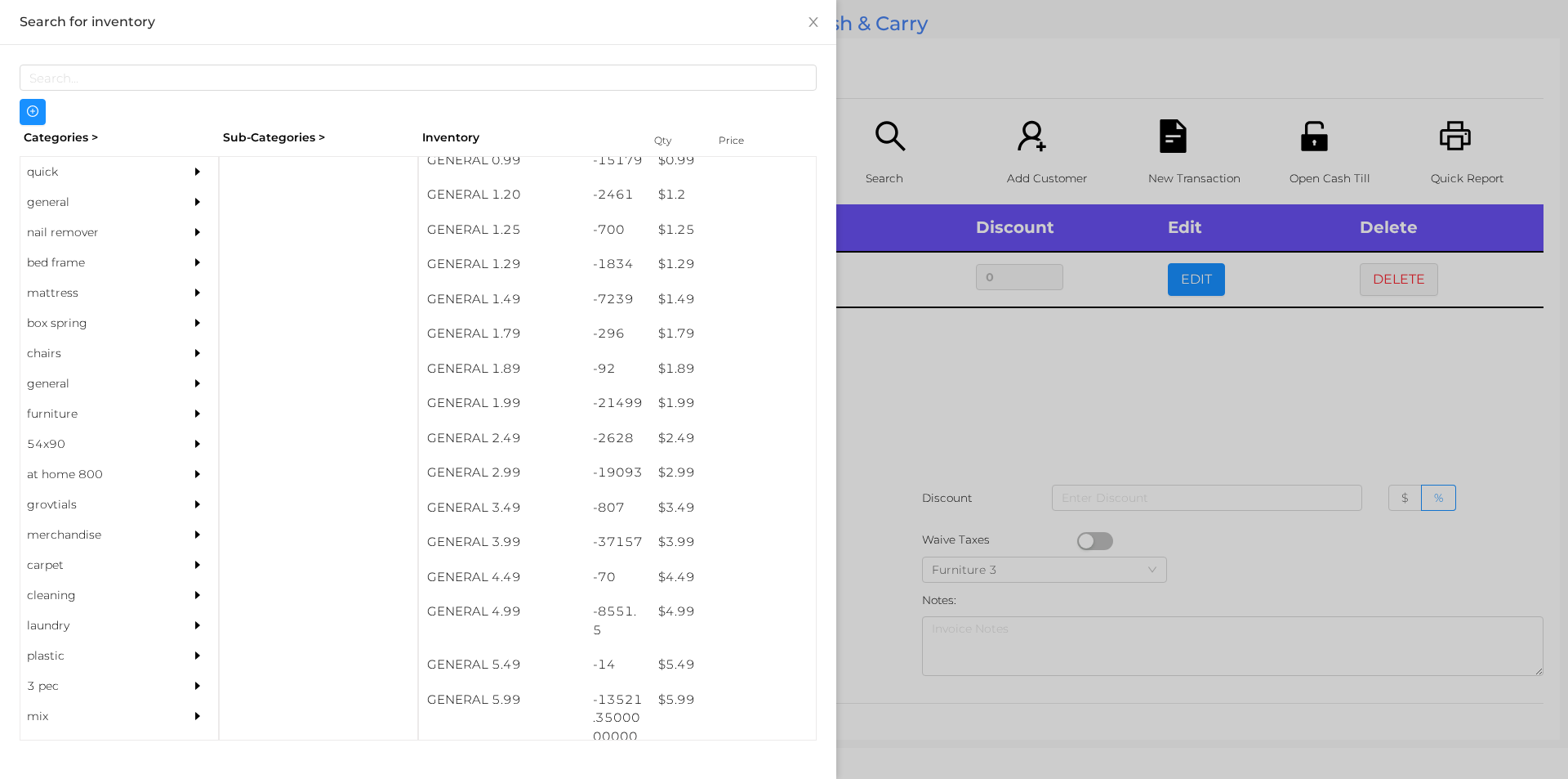
click at [882, 534] on div at bounding box center [784, 390] width 1568 height 779
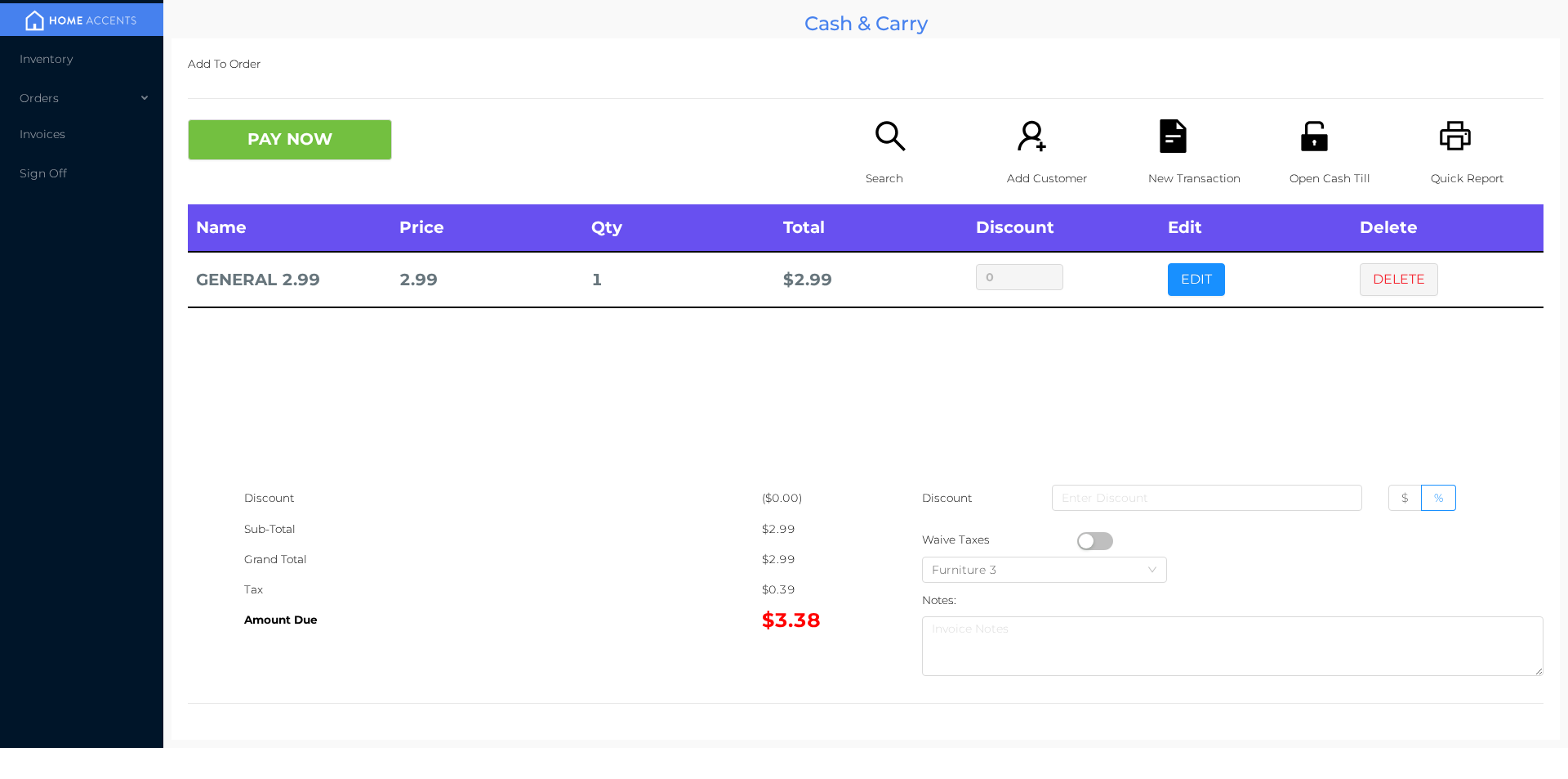
click at [1080, 540] on button "button" at bounding box center [1096, 541] width 36 height 18
click at [322, 147] on button "PAY NOW" at bounding box center [290, 139] width 204 height 41
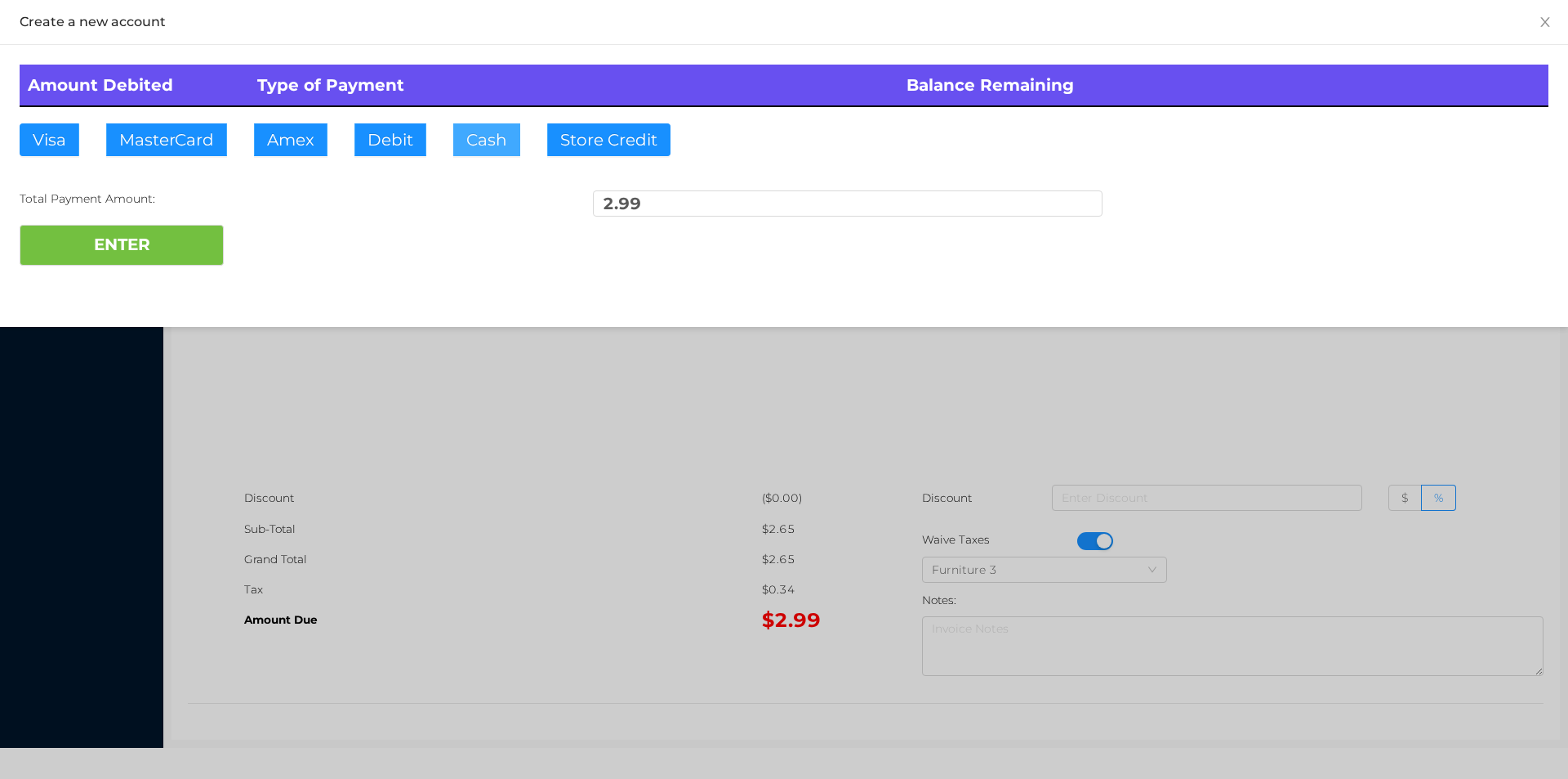
click at [490, 136] on button "Cash" at bounding box center [487, 140] width 67 height 33
type input "10"
click at [157, 264] on button "ENTER" at bounding box center [122, 245] width 204 height 41
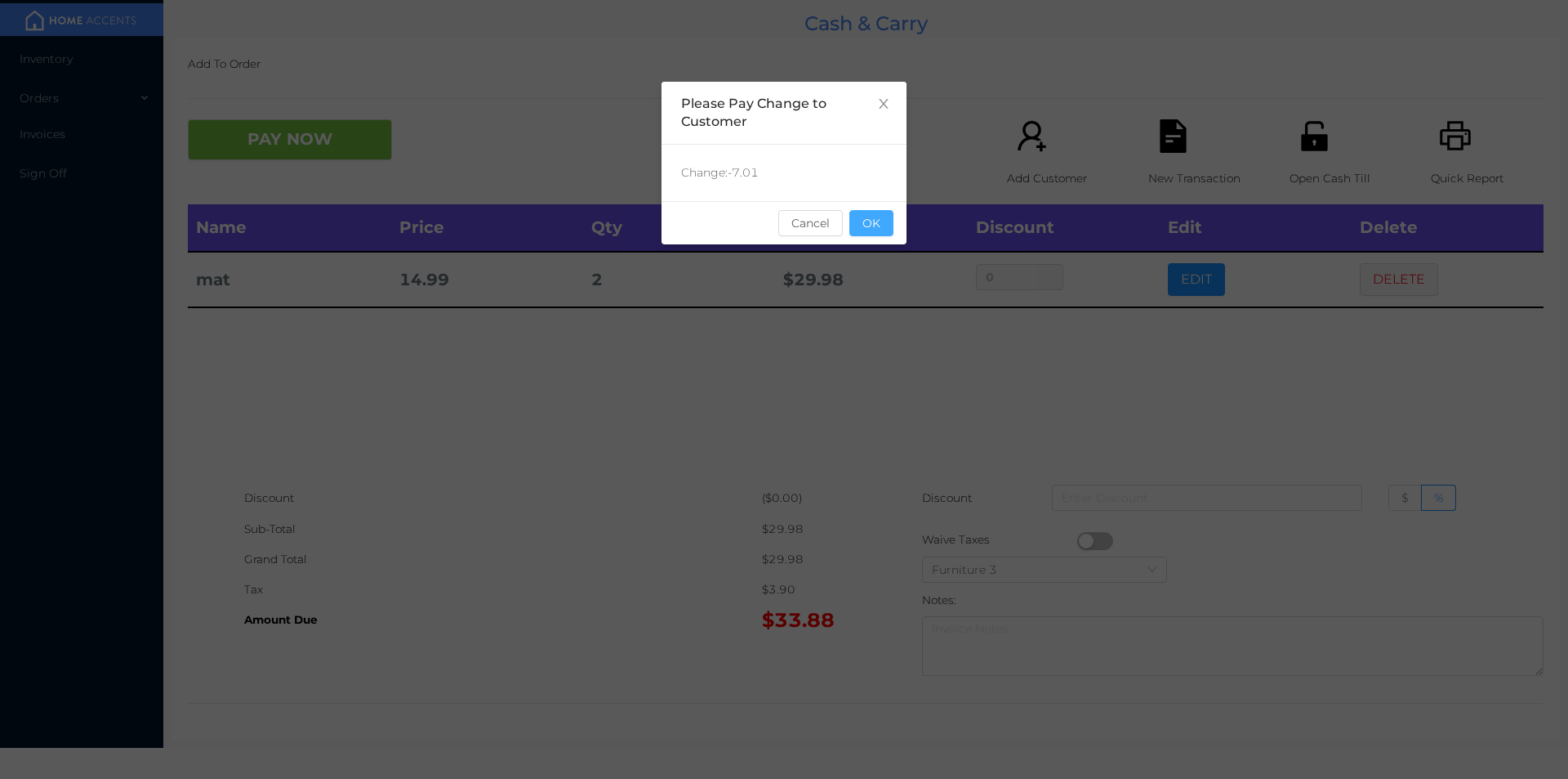
click at [867, 231] on button "OK" at bounding box center [872, 222] width 44 height 26
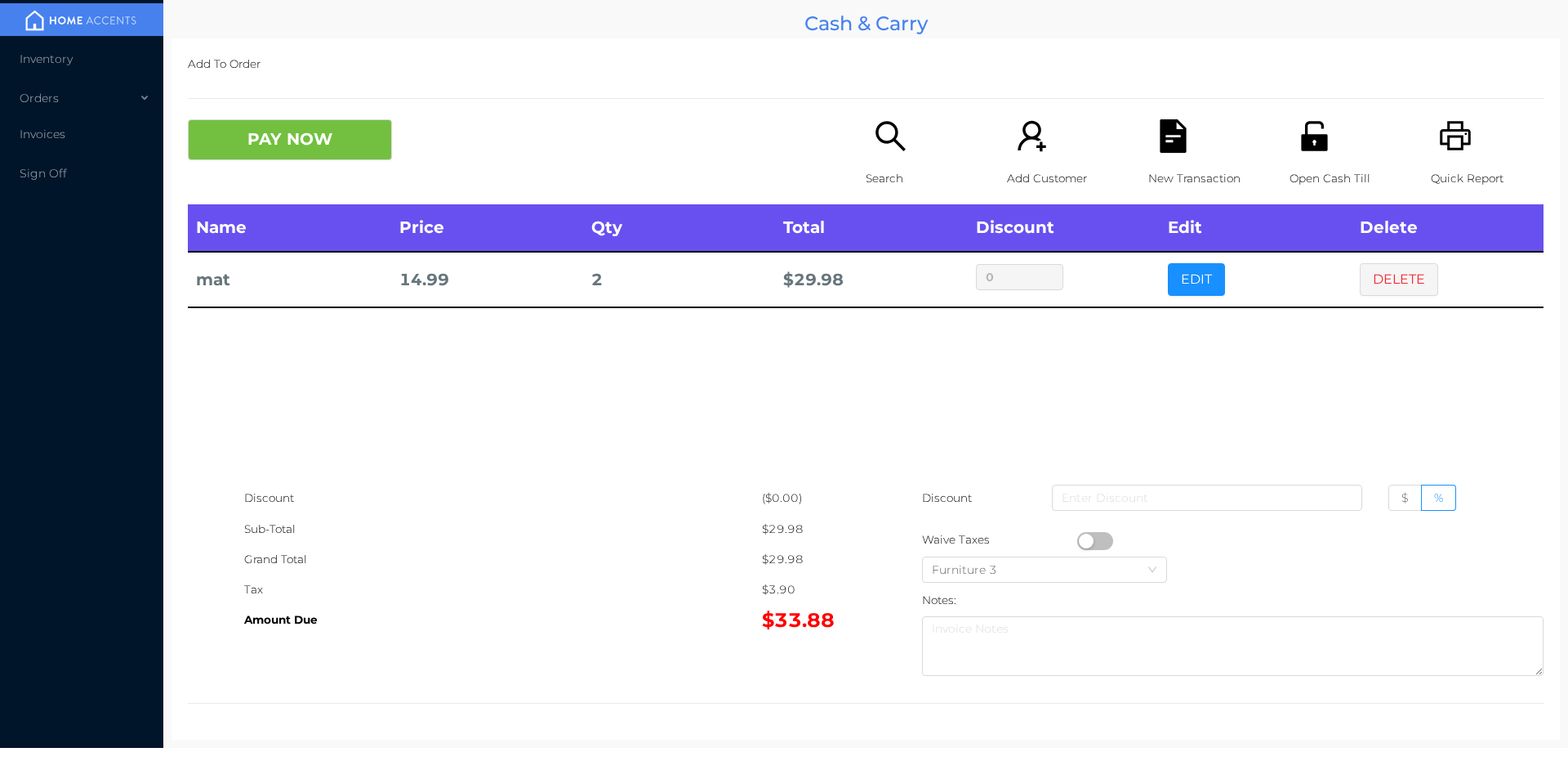
click at [1290, 145] on div "Open Cash Till" at bounding box center [1346, 162] width 113 height 85
click at [1160, 169] on p "New Transaction" at bounding box center [1205, 178] width 113 height 30
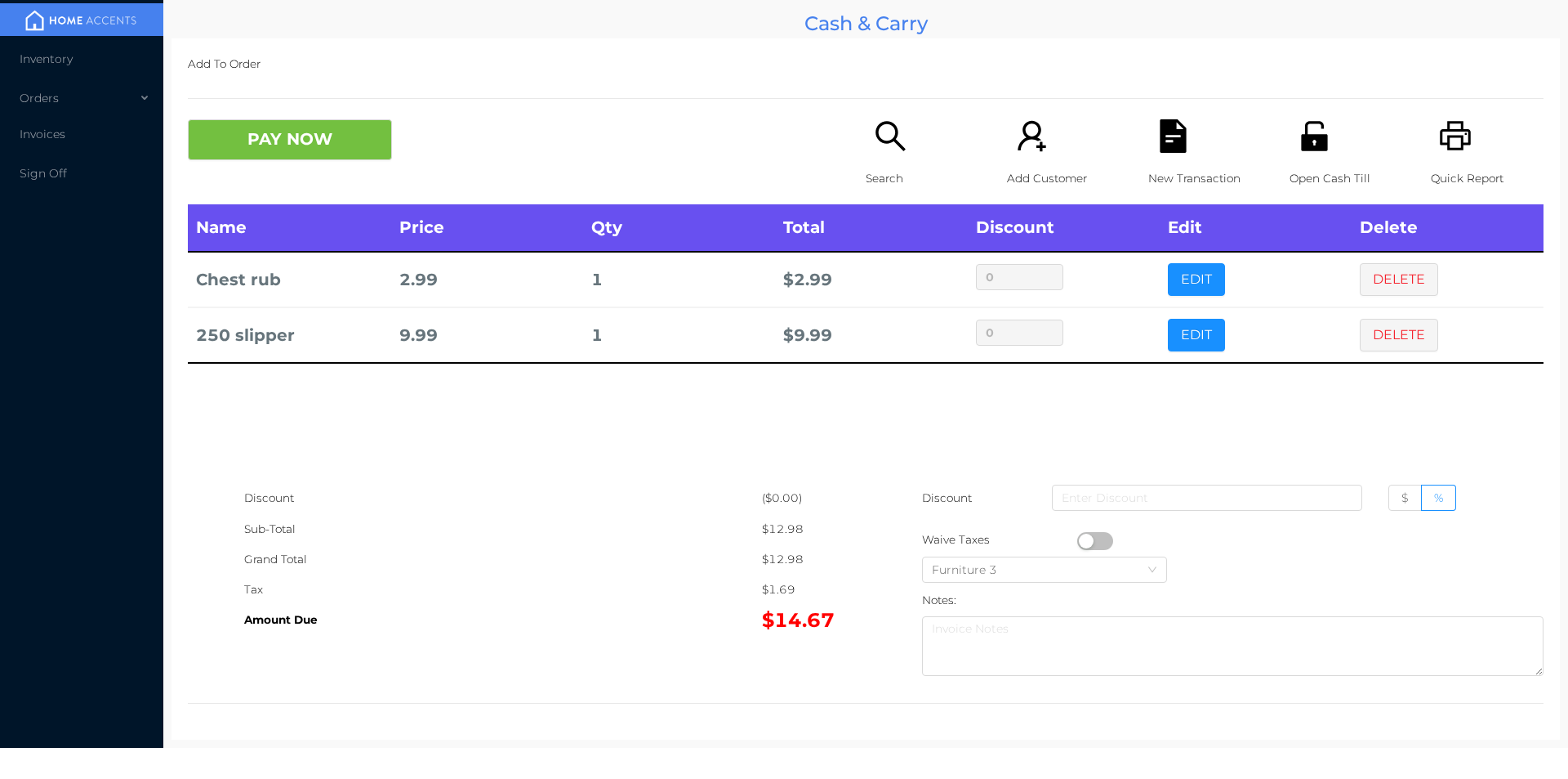
click at [1310, 150] on icon "icon: unlock" at bounding box center [1314, 136] width 26 height 30
click at [1151, 164] on p "New Transaction" at bounding box center [1205, 178] width 113 height 30
click at [305, 156] on button "PAY NOW" at bounding box center [290, 139] width 204 height 41
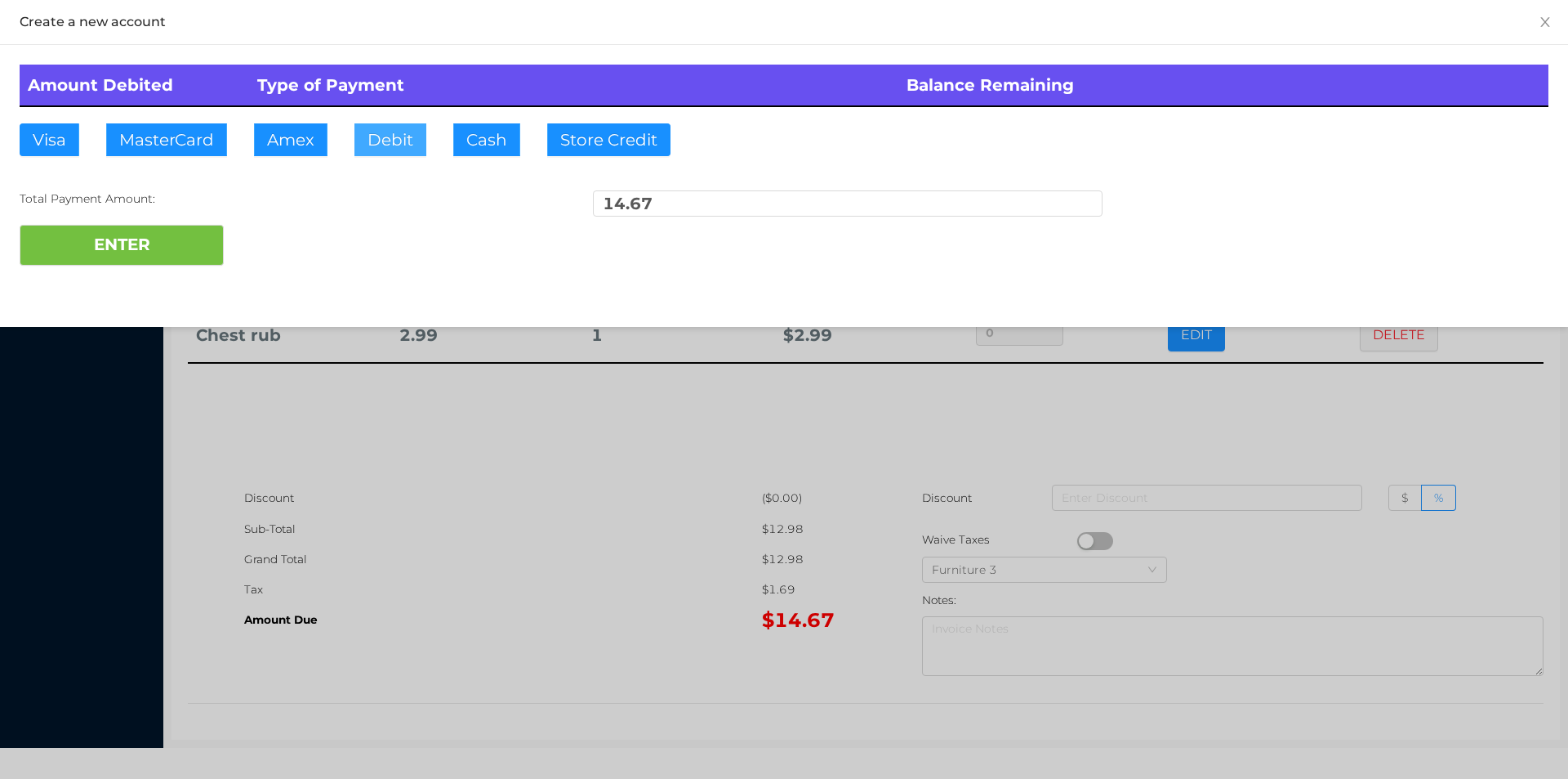
click at [380, 152] on button "Debit" at bounding box center [390, 140] width 72 height 33
click at [409, 132] on button "Debit" at bounding box center [390, 140] width 72 height 33
type input "20"
click at [119, 250] on button "ENTER" at bounding box center [122, 245] width 204 height 41
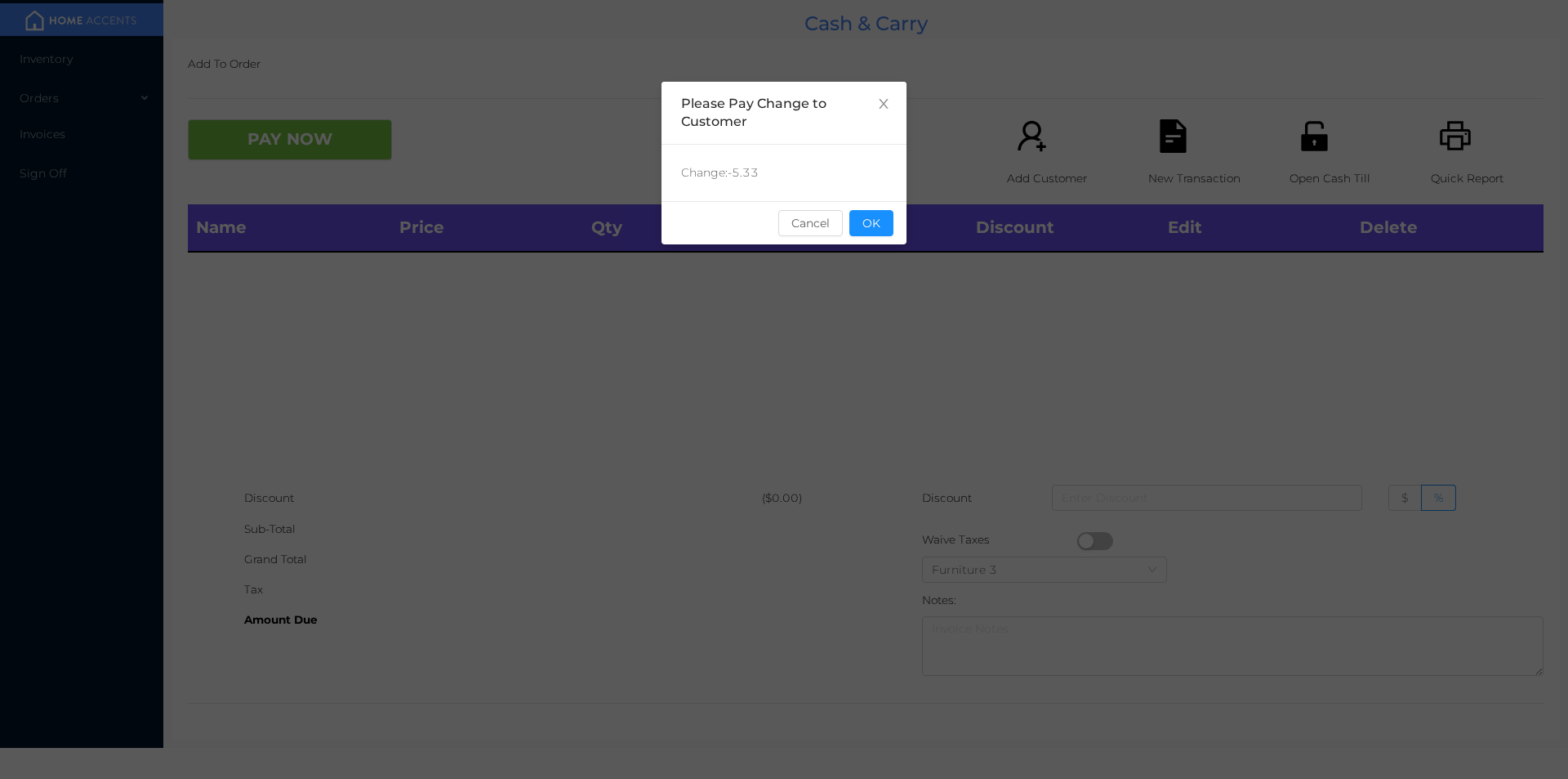
click at [858, 252] on div "sentinelStart Please Pay Change to Customer Change: -5.33 Cancel OK sentinelEnd" at bounding box center [784, 245] width 245 height 327
click at [871, 232] on button "OK" at bounding box center [872, 222] width 44 height 26
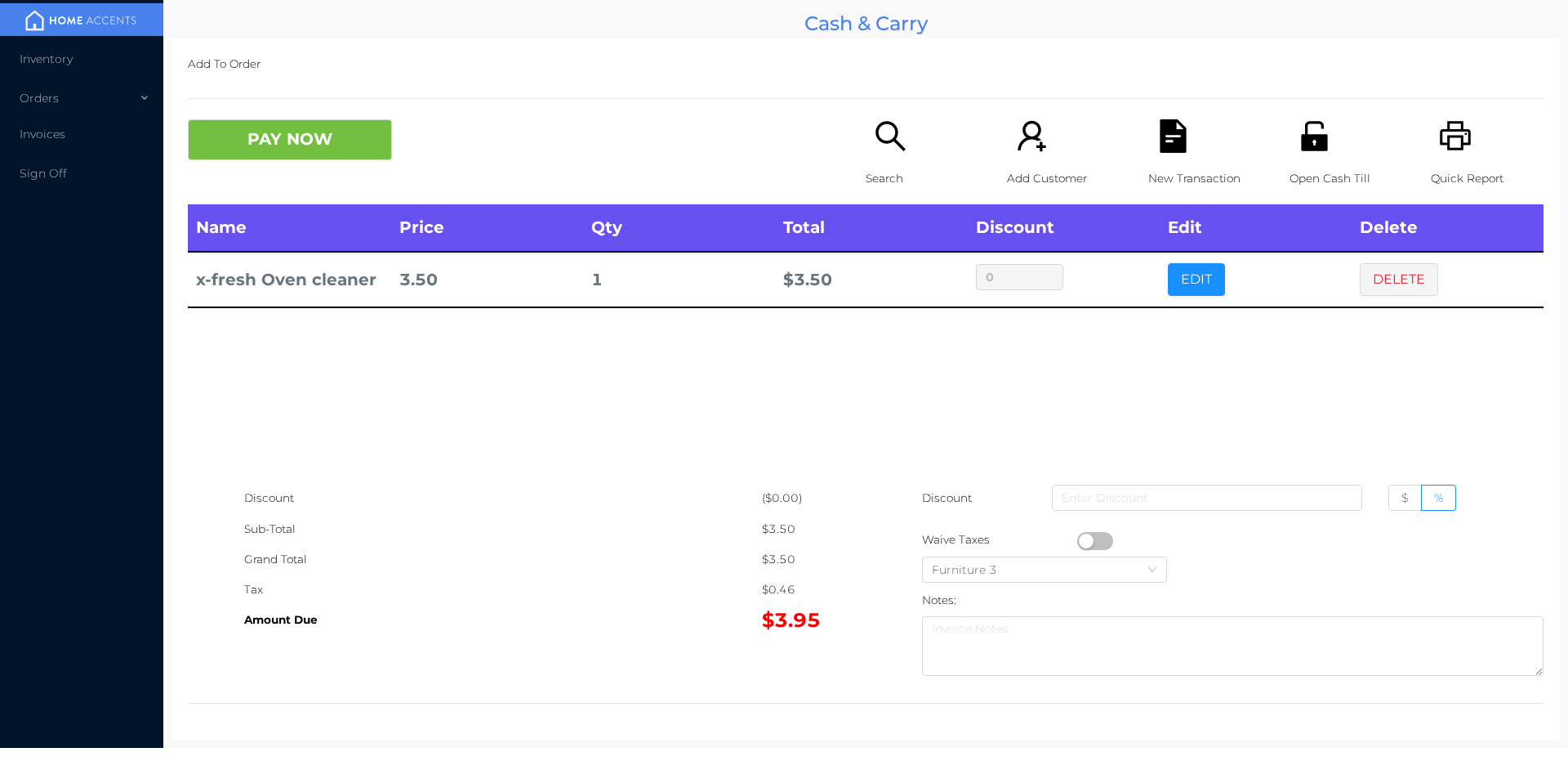
click at [897, 132] on icon "icon: search" at bounding box center [891, 136] width 33 height 33
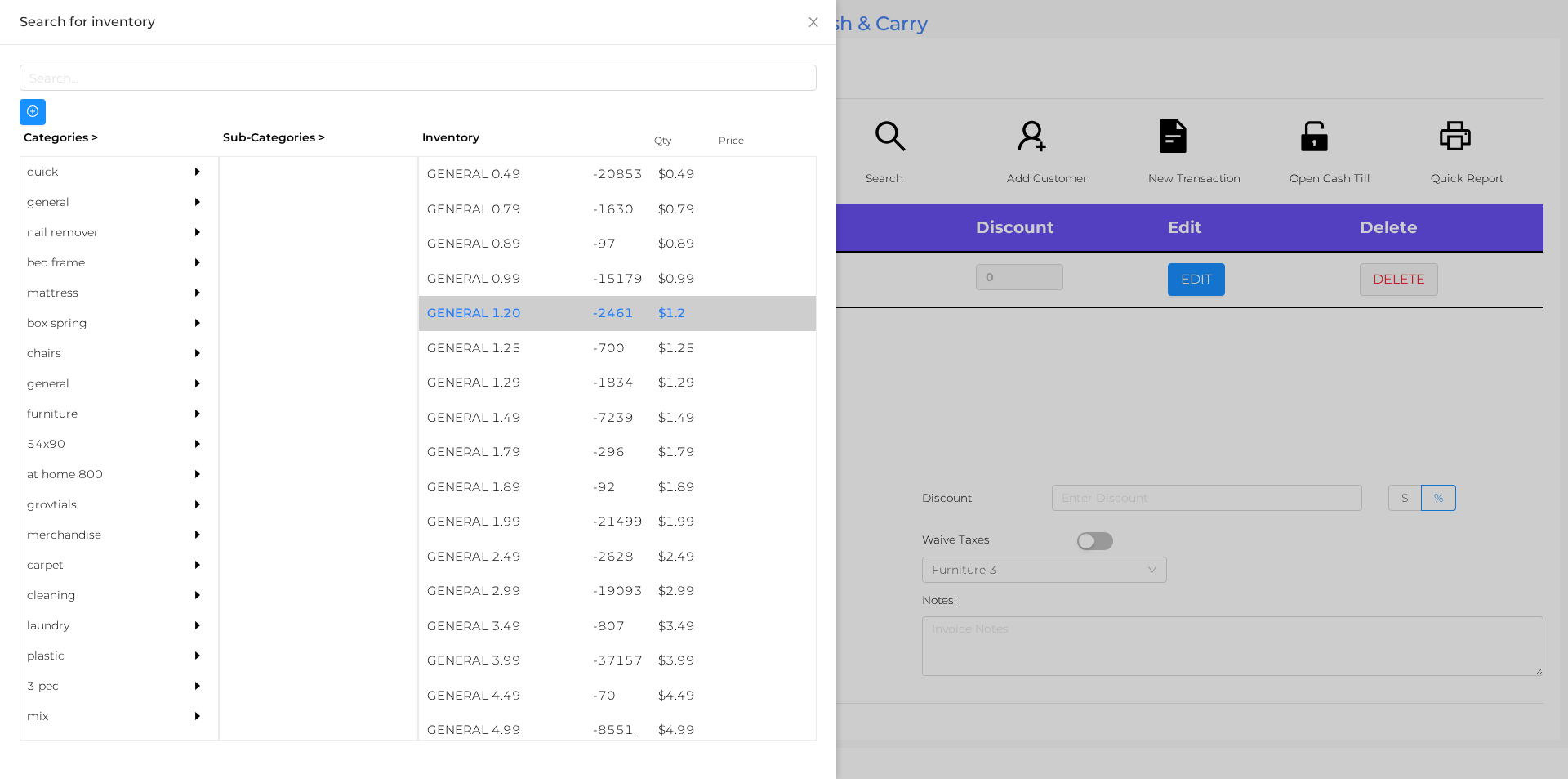
click at [715, 314] on div "$ 1.2" at bounding box center [733, 313] width 166 height 35
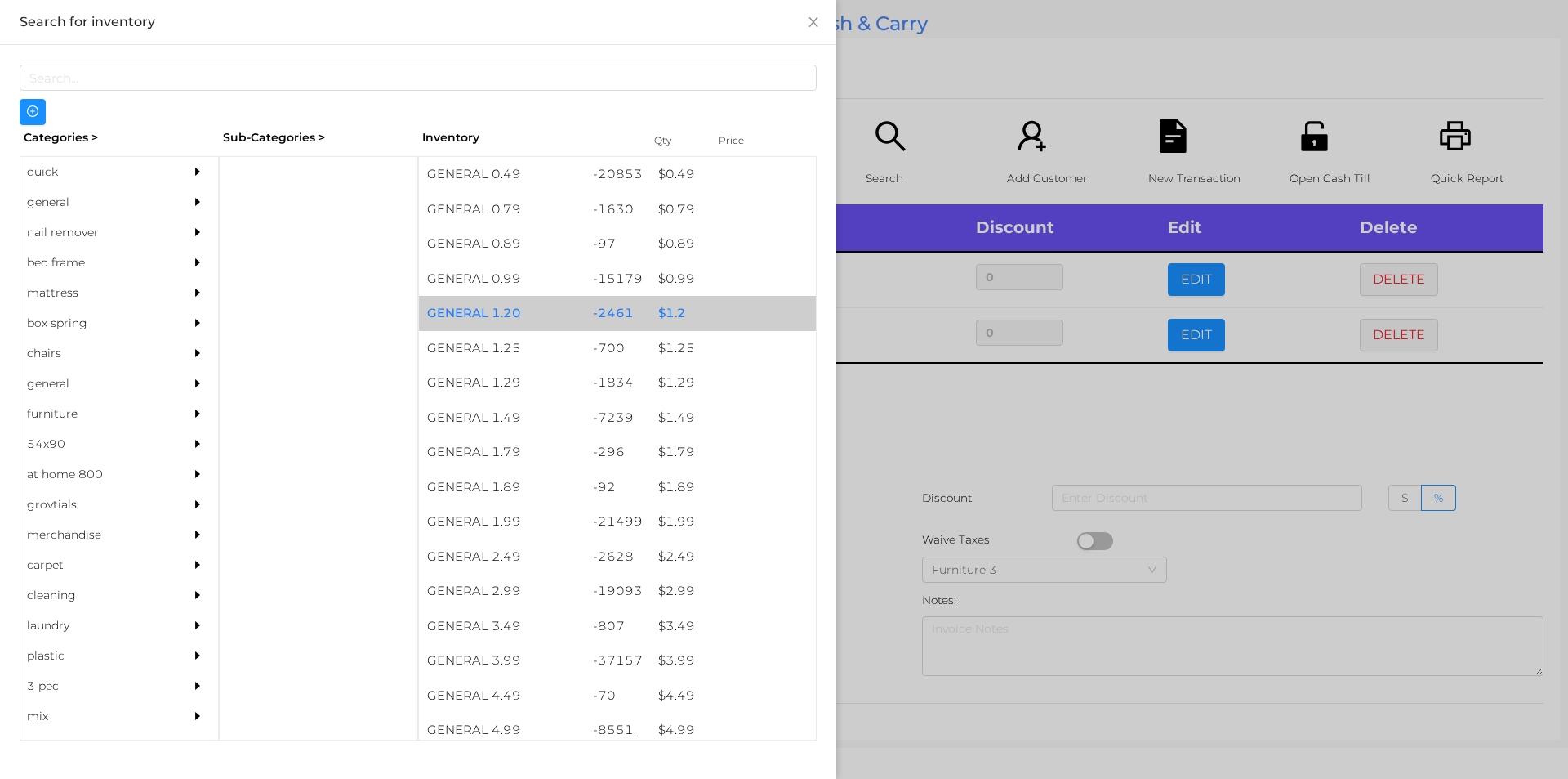
click at [710, 315] on div "$ 1.2" at bounding box center [733, 313] width 166 height 35
click at [716, 306] on div "$ 1.2" at bounding box center [733, 313] width 166 height 35
click at [724, 306] on div "$ 1.2" at bounding box center [733, 313] width 166 height 35
click at [709, 314] on div "$ 1.2" at bounding box center [733, 313] width 166 height 35
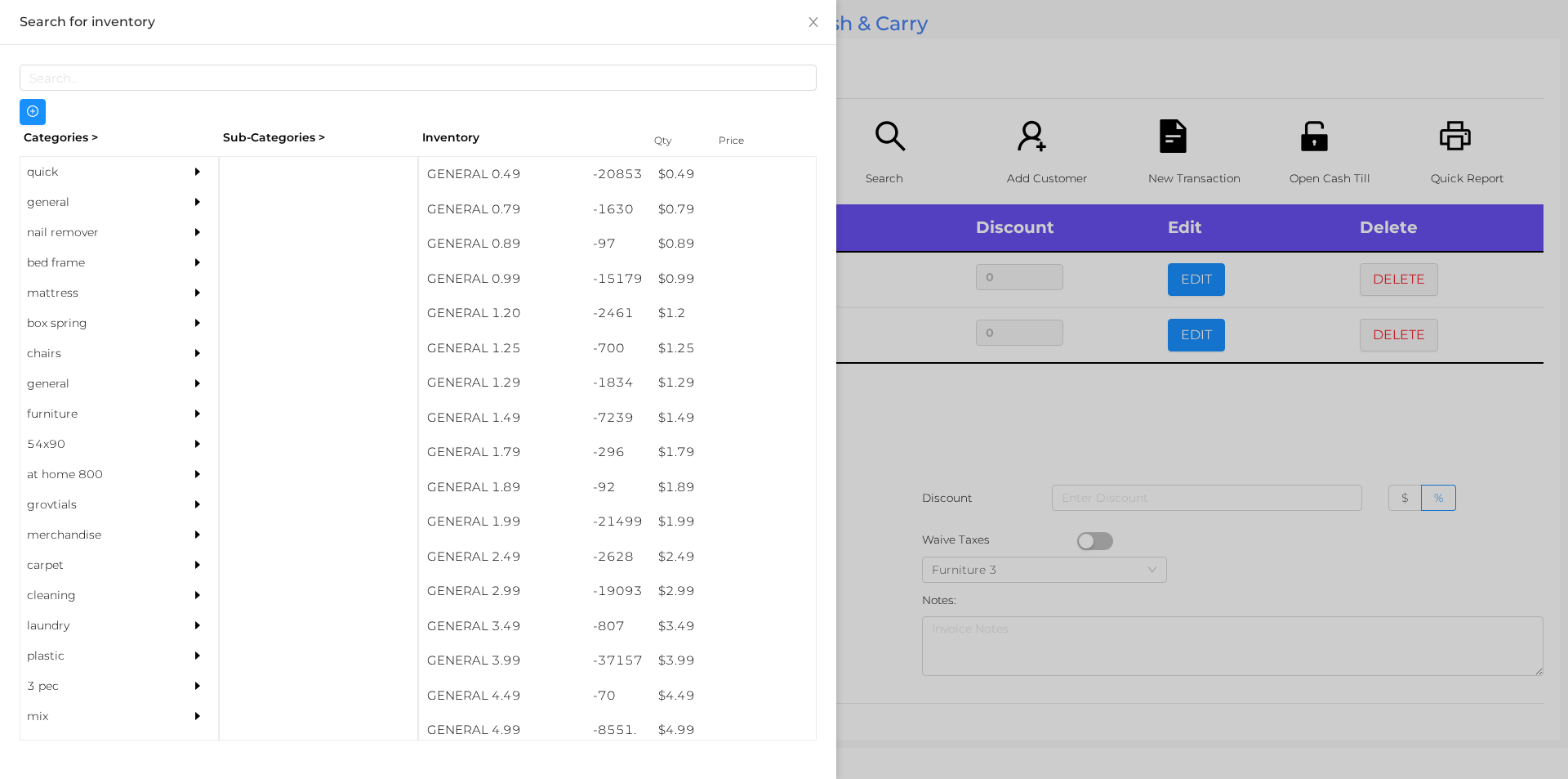
click at [928, 84] on div at bounding box center [784, 390] width 1568 height 779
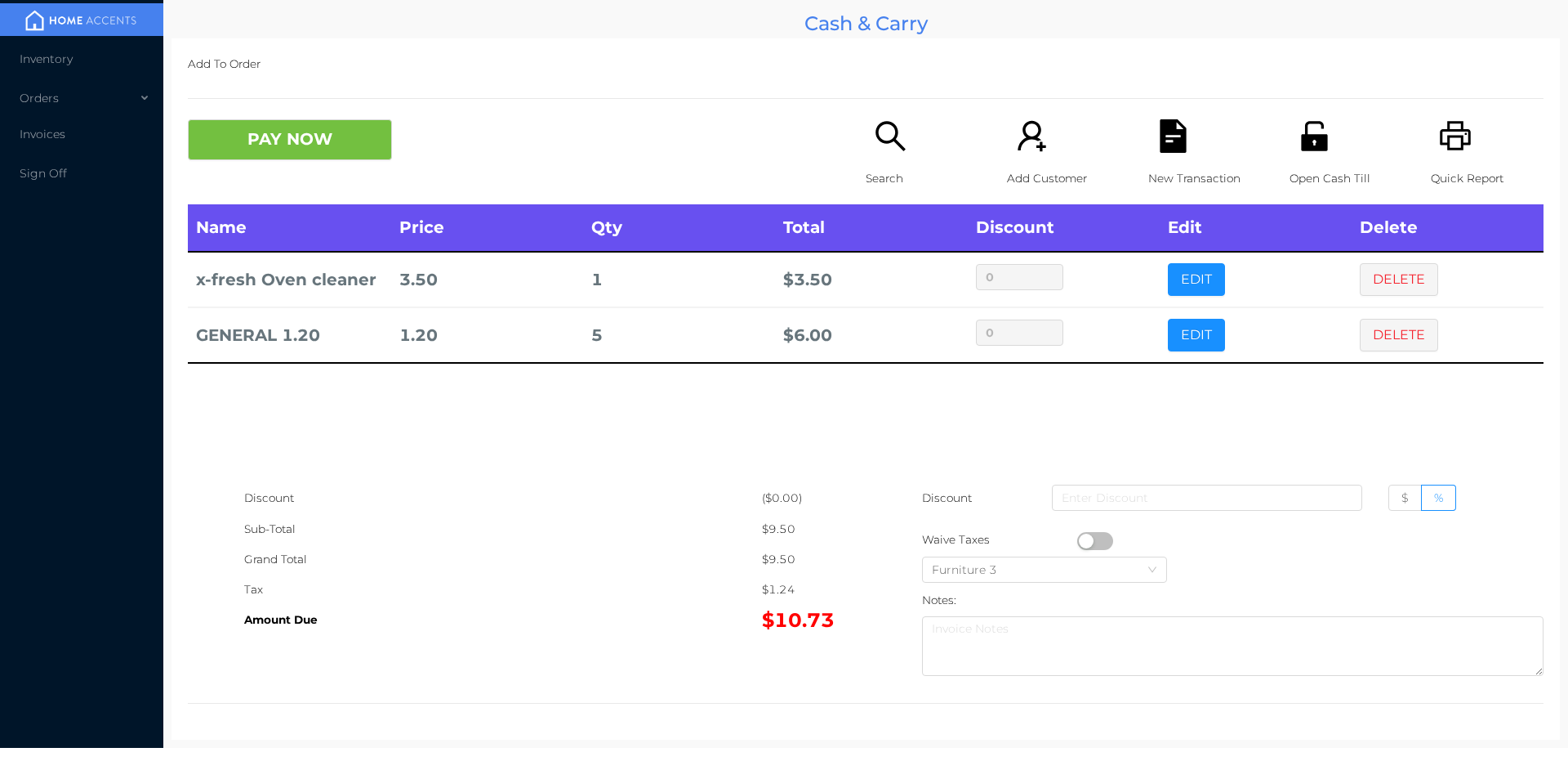
click at [499, 136] on div "PAY NOW" at bounding box center [357, 139] width 339 height 41
click at [247, 157] on button "PAY NOW" at bounding box center [290, 139] width 204 height 41
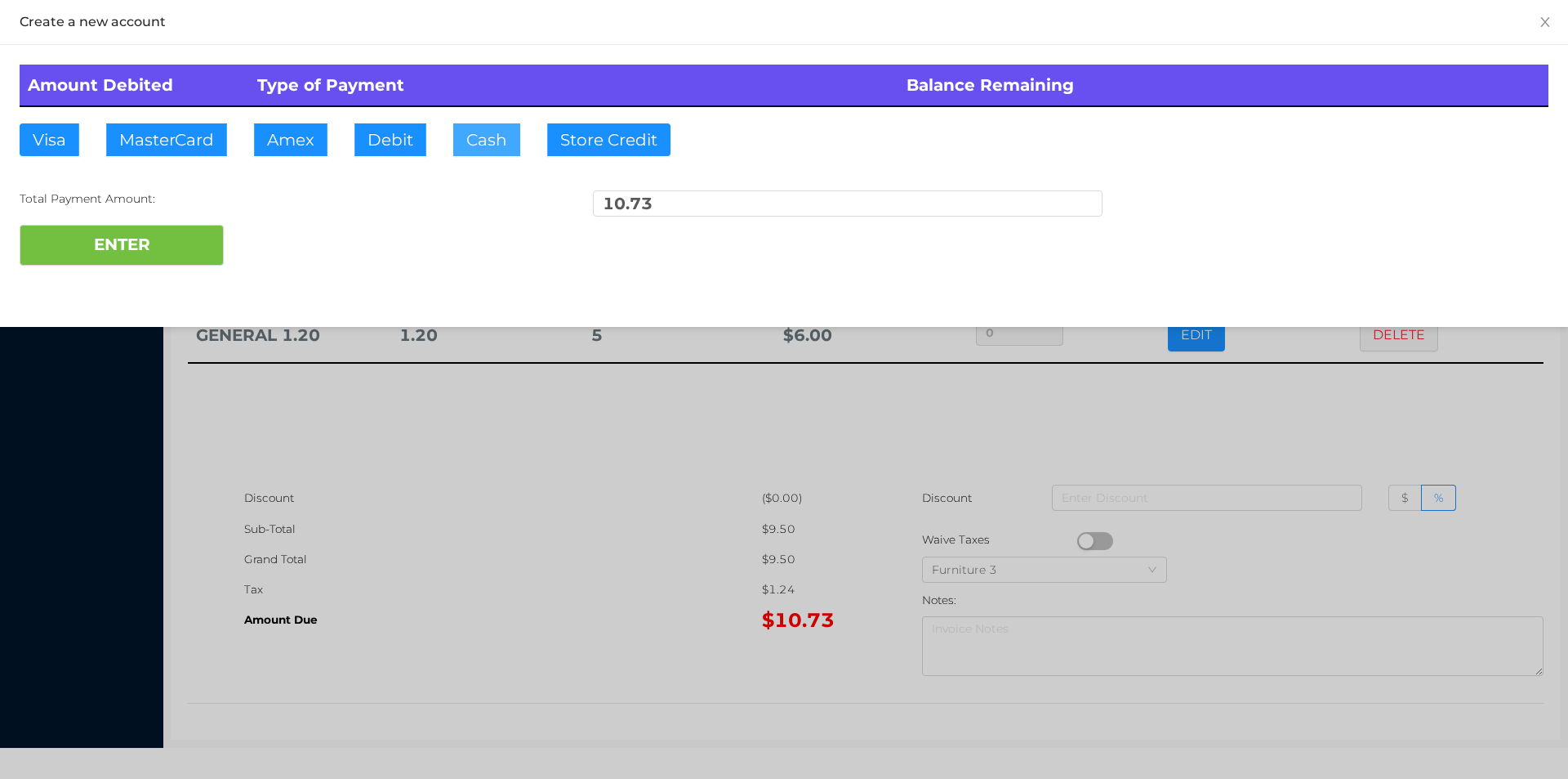
click at [460, 151] on button "Cash" at bounding box center [487, 140] width 67 height 33
click at [201, 245] on button "ENTER" at bounding box center [122, 245] width 204 height 41
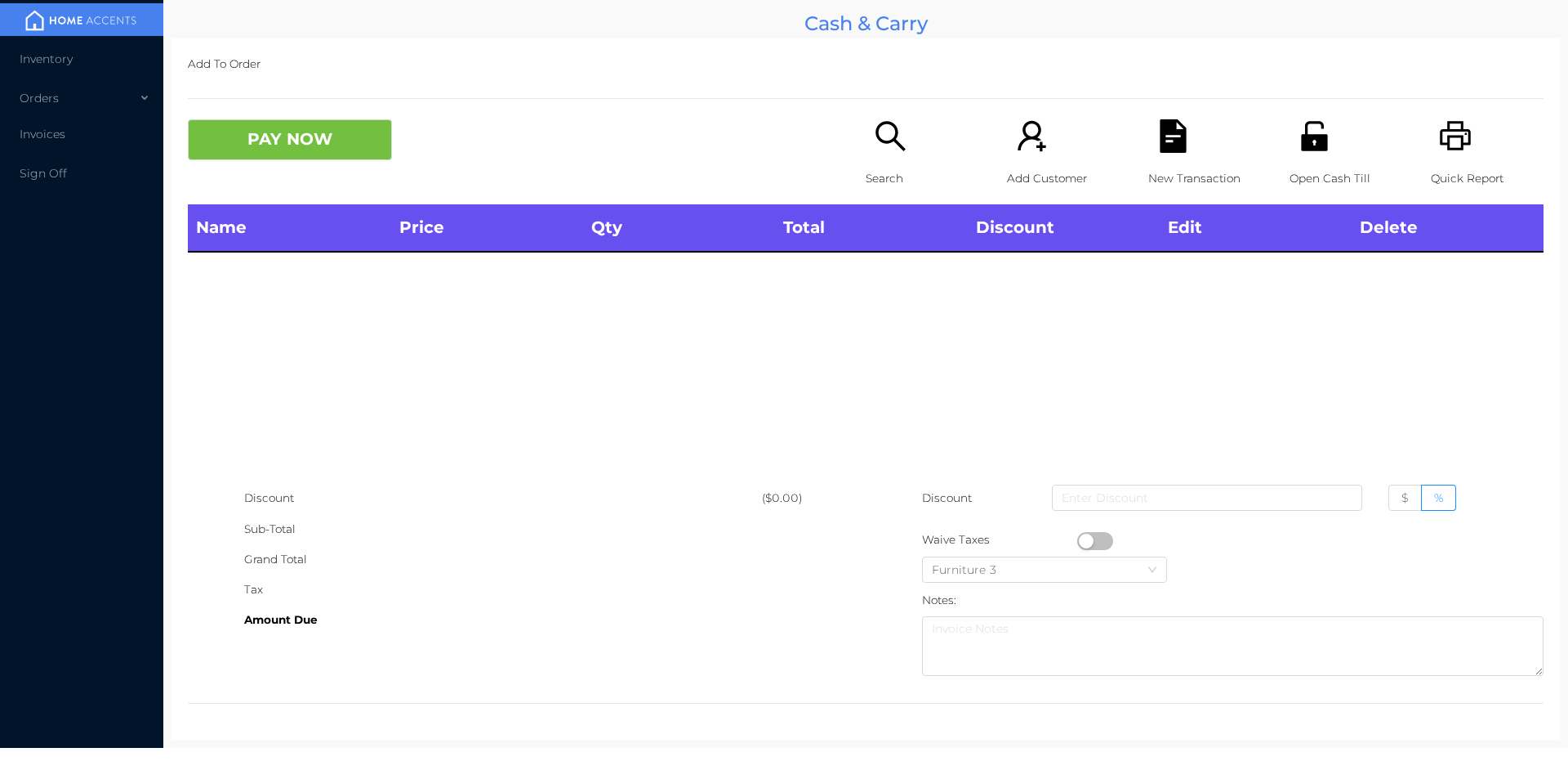
click at [874, 145] on icon "icon: search" at bounding box center [891, 136] width 33 height 33
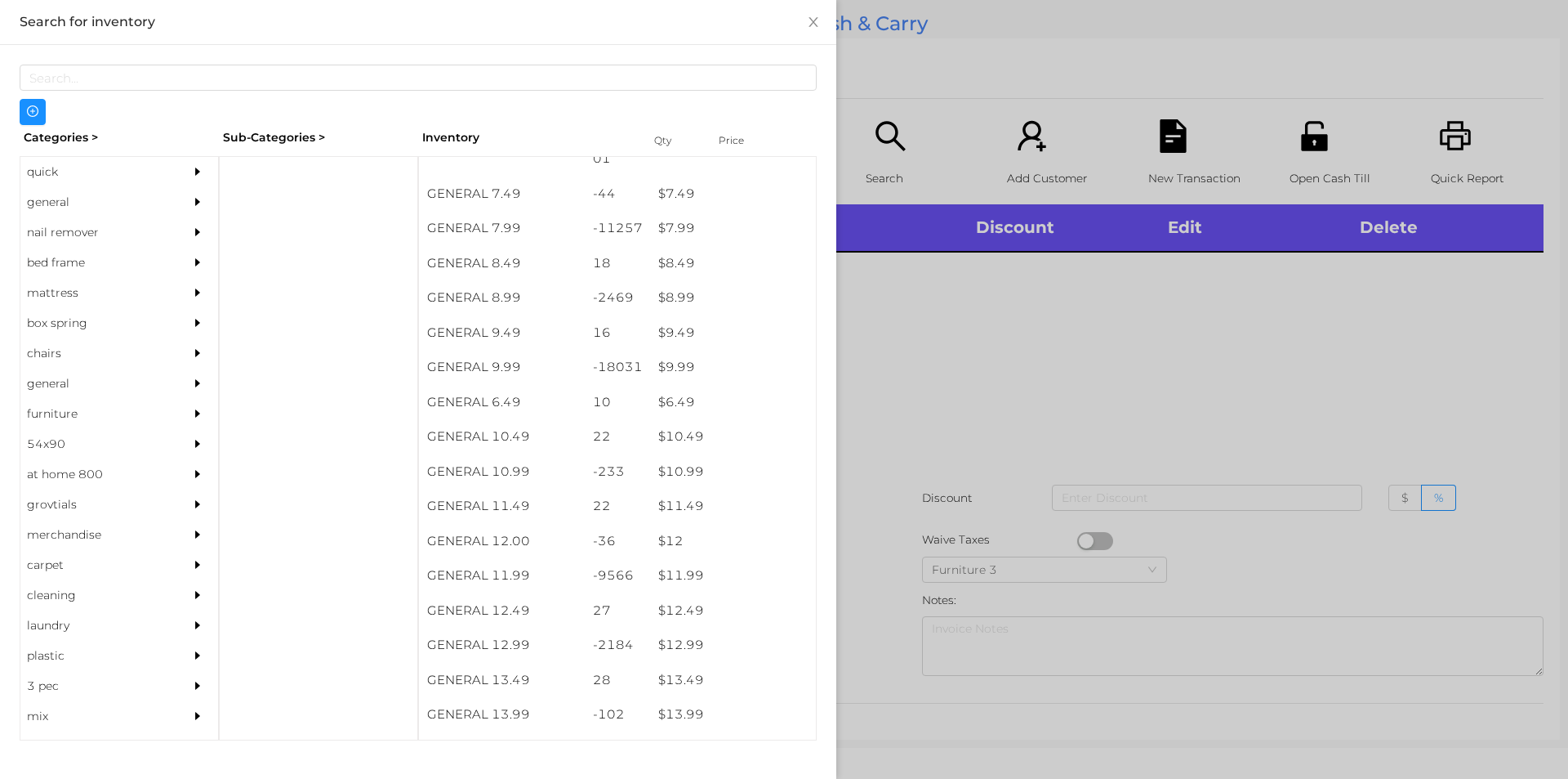
scroll to position [804, 0]
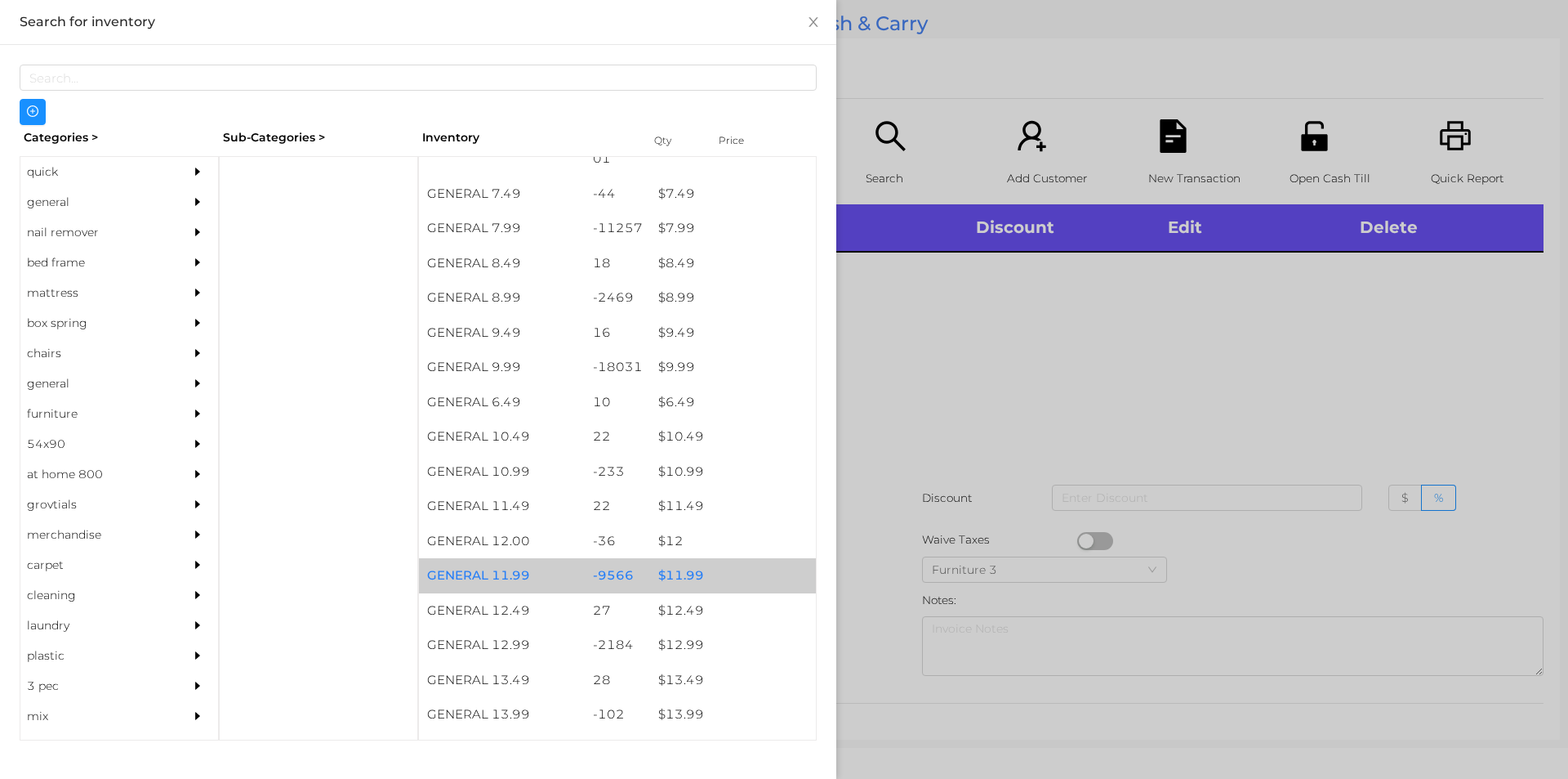
click at [722, 568] on div "$ 11.99" at bounding box center [733, 576] width 166 height 35
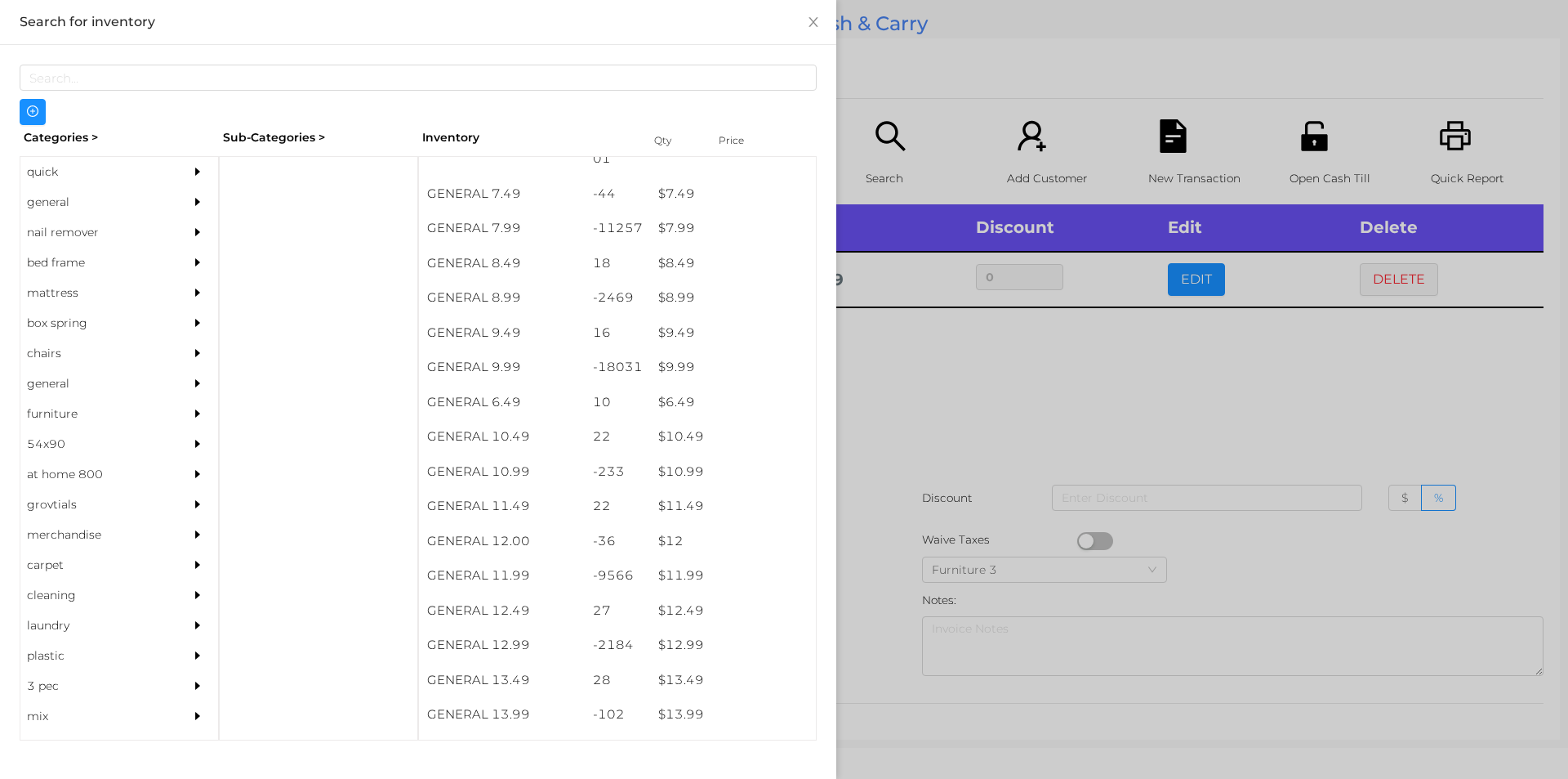
click at [983, 483] on div at bounding box center [784, 390] width 1568 height 779
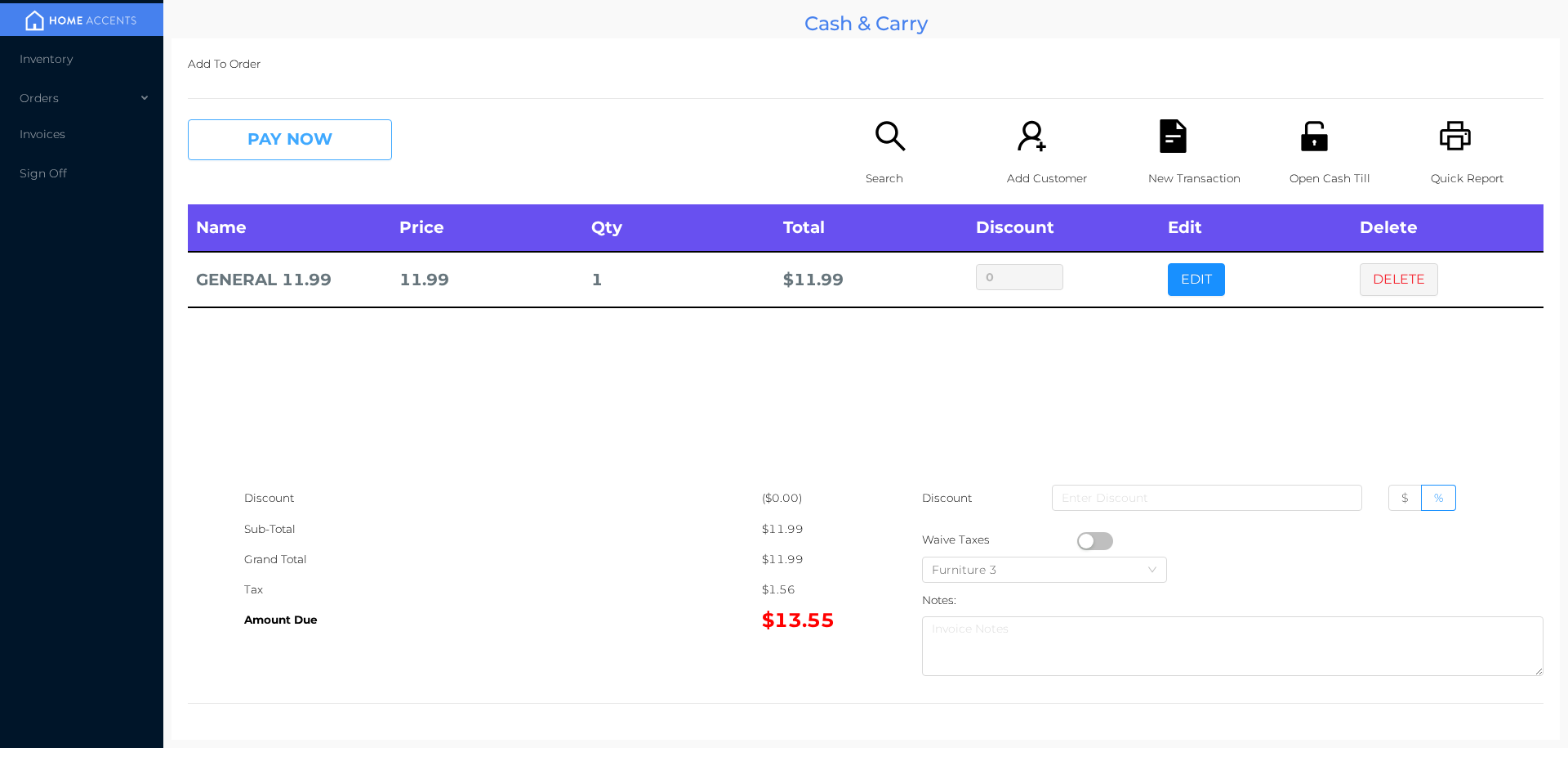
click at [282, 136] on button "PAY NOW" at bounding box center [290, 139] width 204 height 41
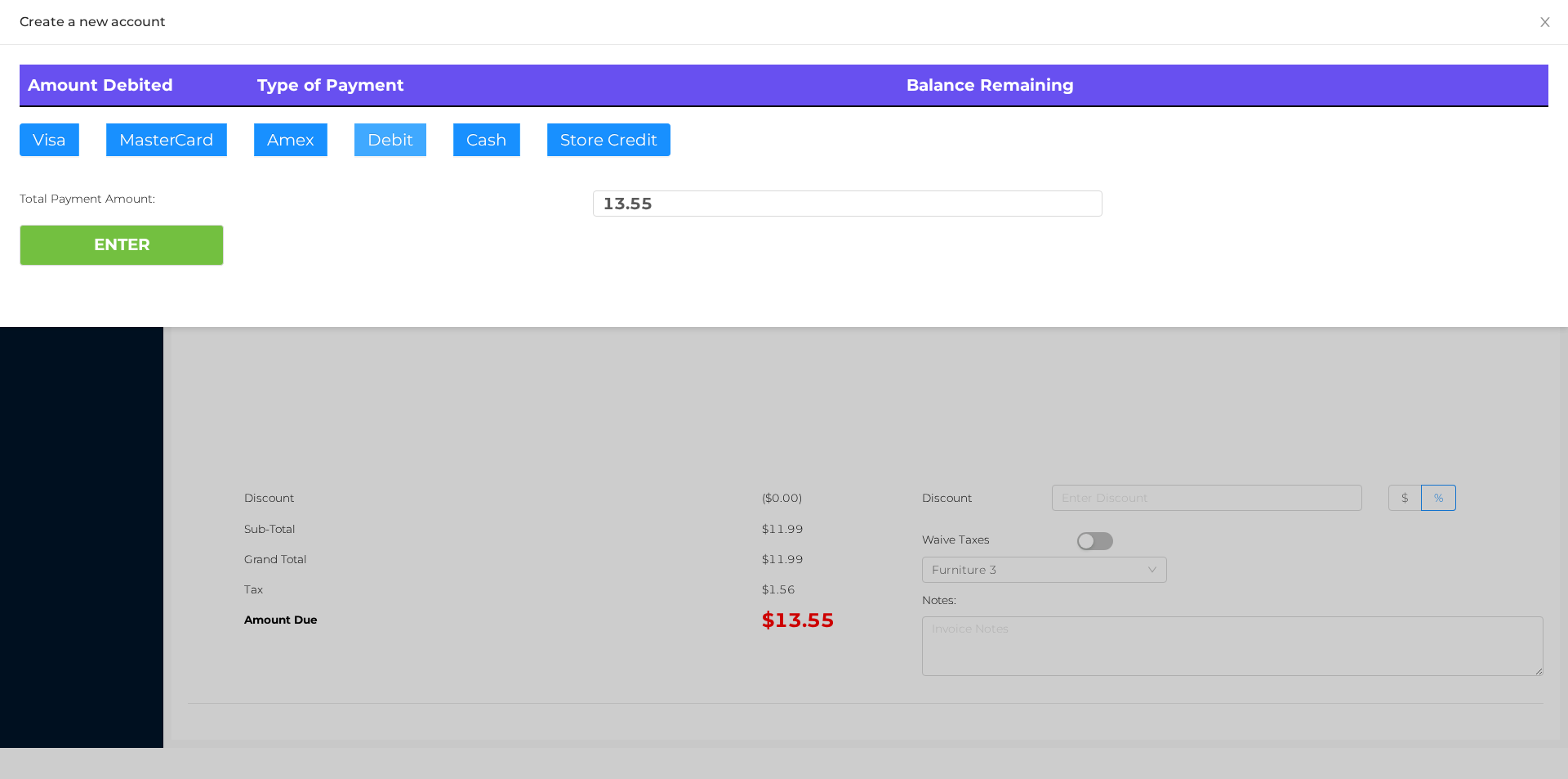
click at [380, 127] on button "Debit" at bounding box center [390, 140] width 72 height 33
click at [169, 232] on button "ENTER" at bounding box center [122, 245] width 204 height 41
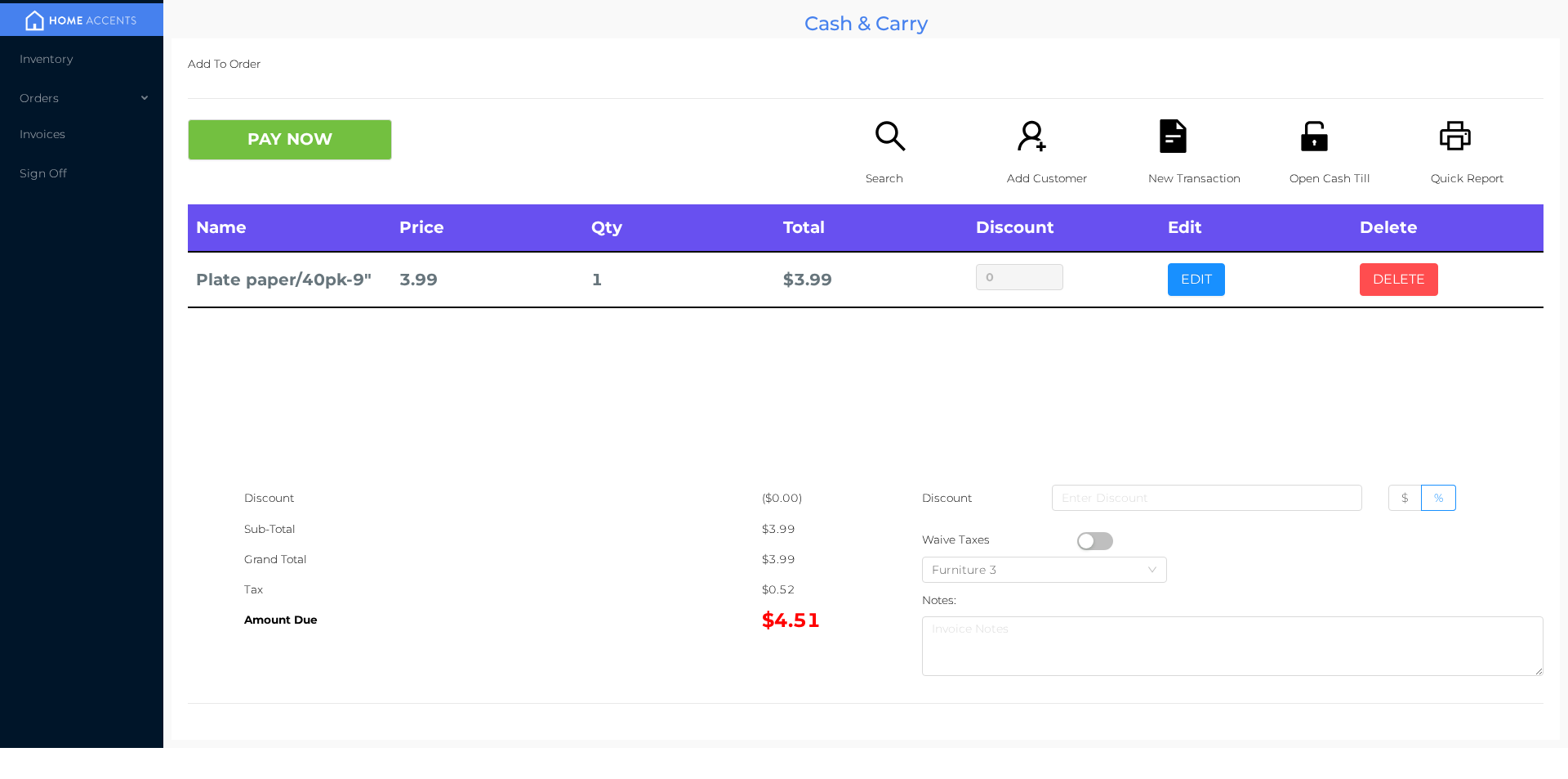
click at [1369, 272] on button "DELETE" at bounding box center [1399, 279] width 79 height 33
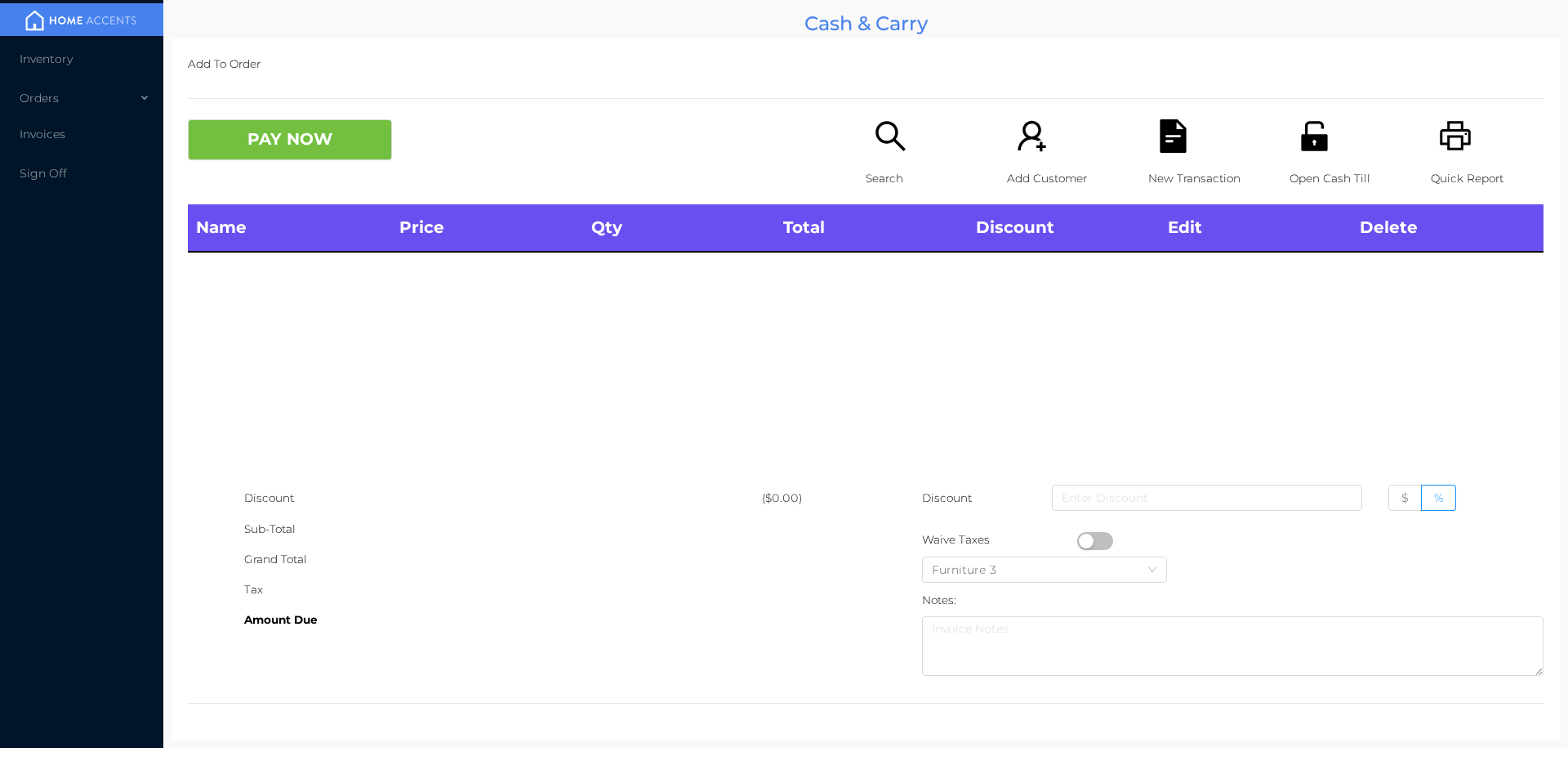
click at [884, 149] on icon "icon: search" at bounding box center [891, 136] width 33 height 33
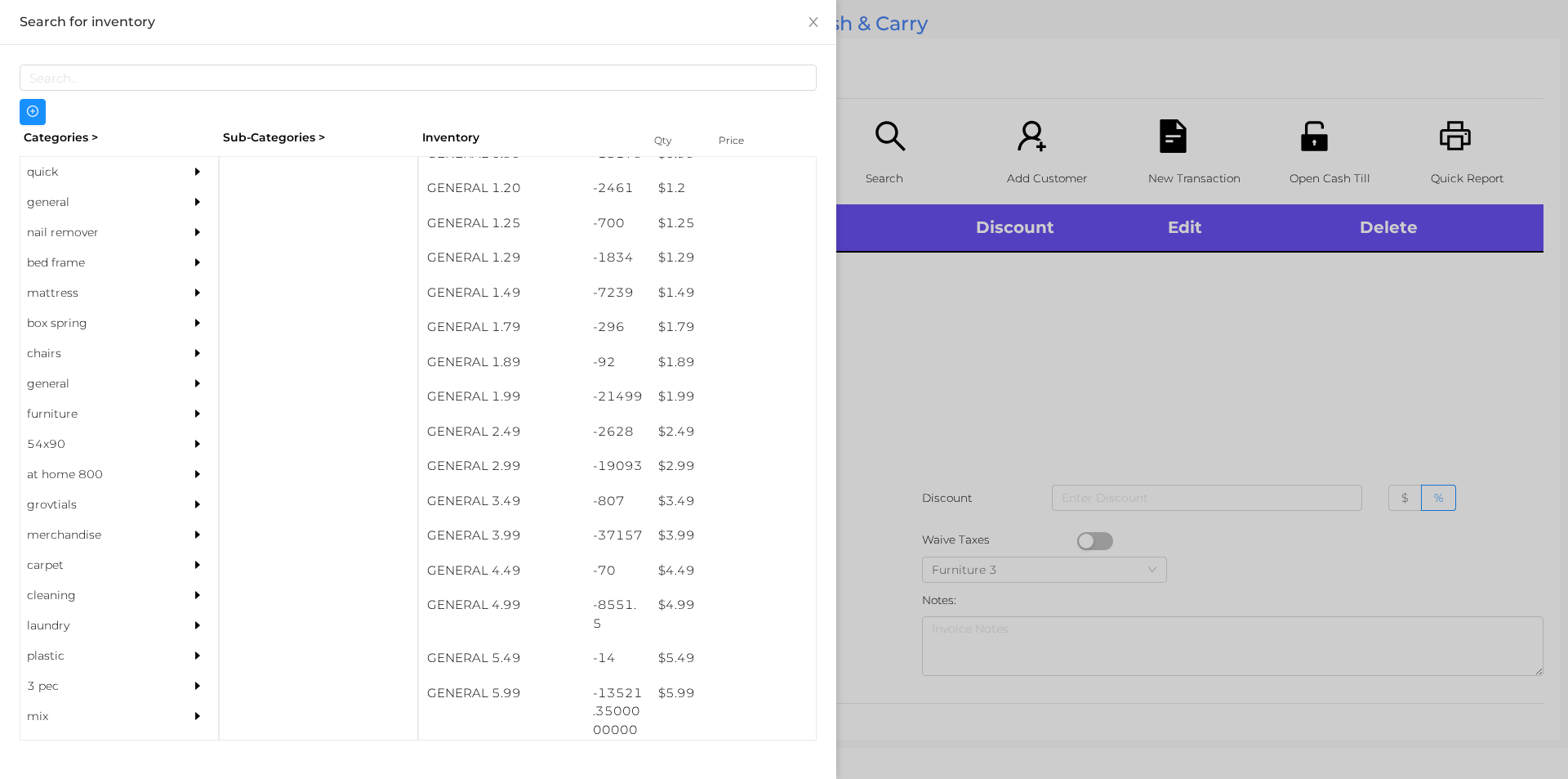
scroll to position [125, 0]
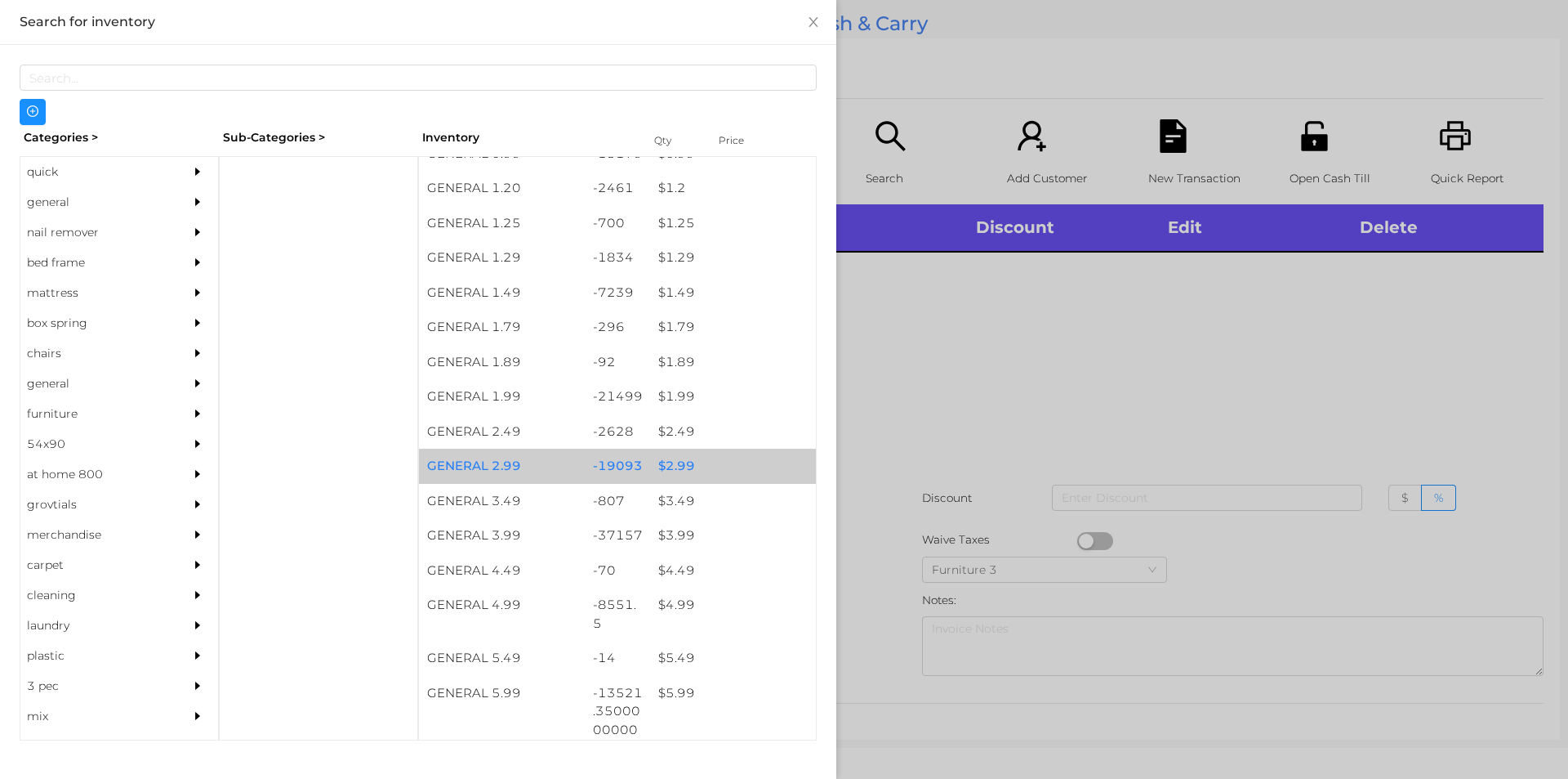
click at [669, 455] on div "$ 2.99" at bounding box center [733, 465] width 166 height 35
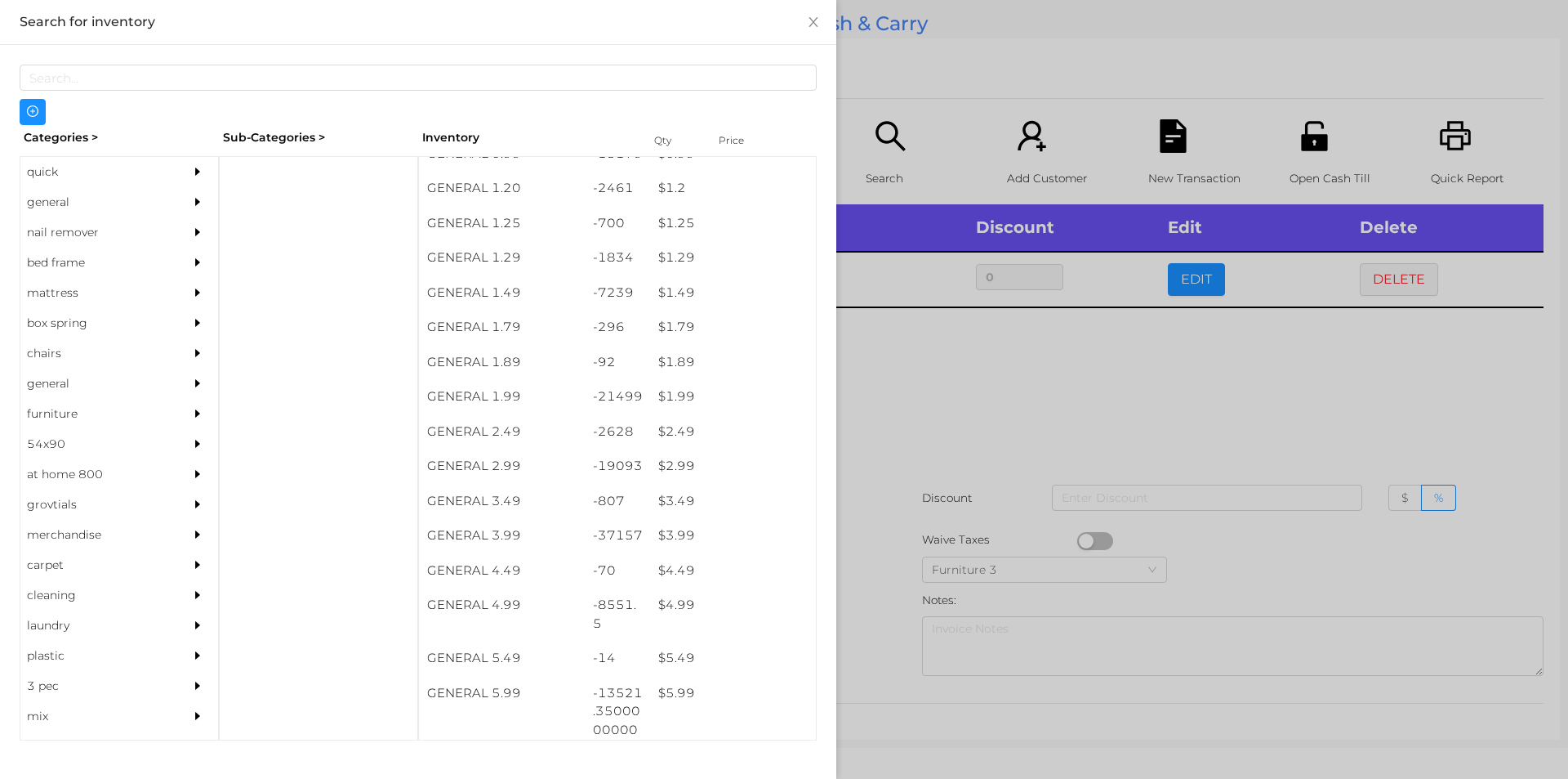
click at [894, 504] on div at bounding box center [784, 390] width 1568 height 779
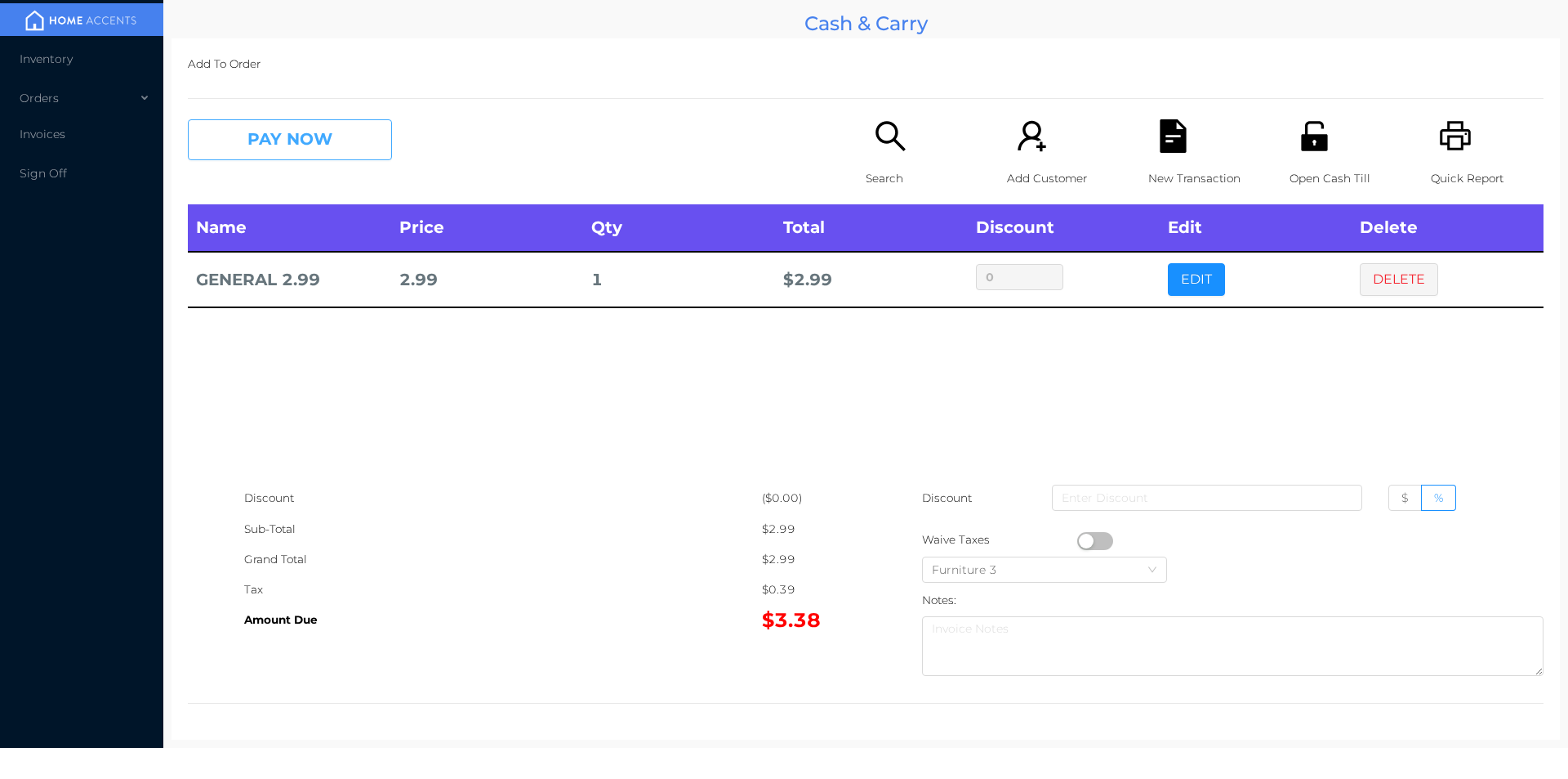
click at [274, 145] on button "PAY NOW" at bounding box center [290, 139] width 204 height 41
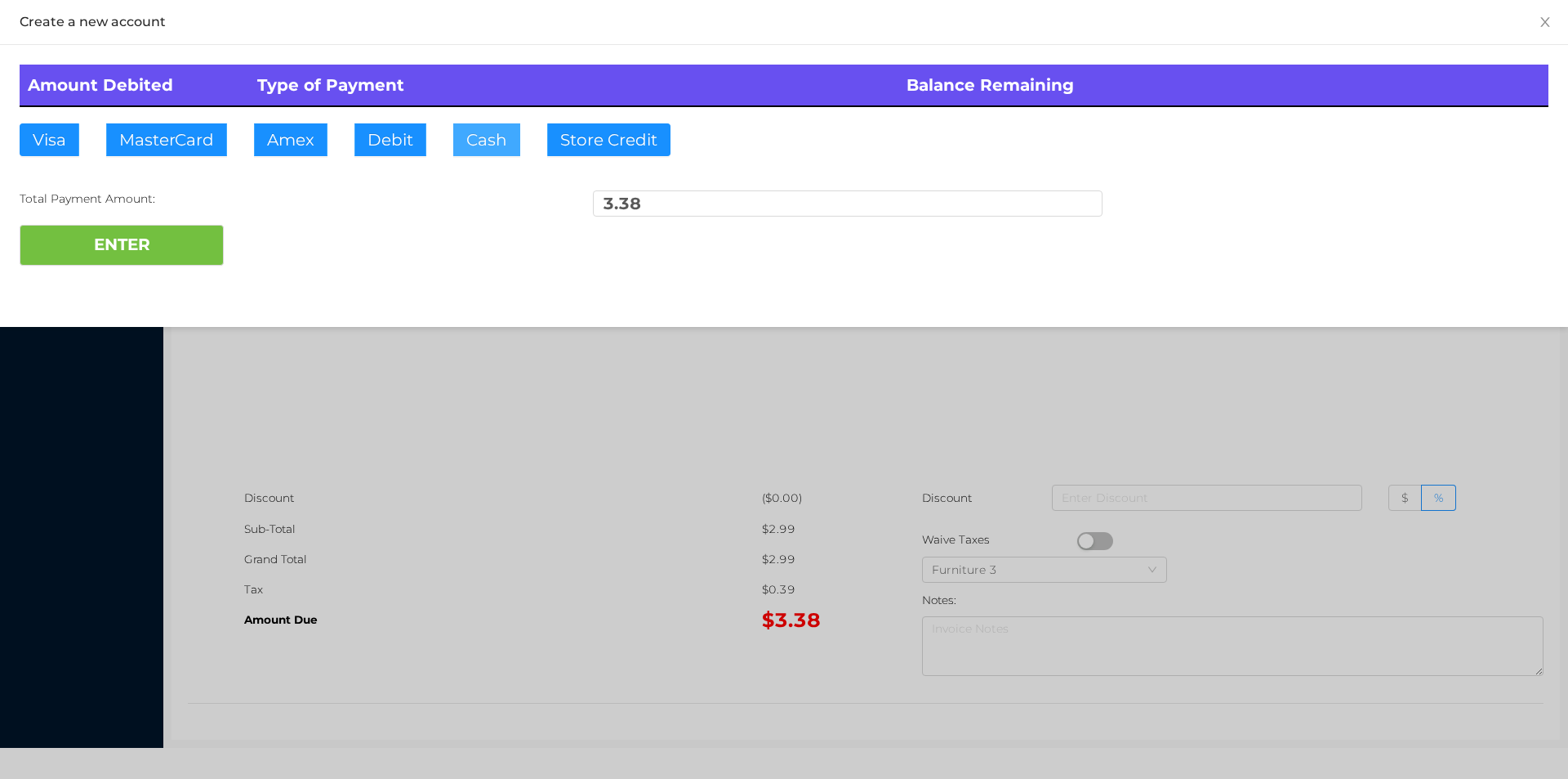
click at [464, 146] on button "Cash" at bounding box center [487, 140] width 67 height 33
type input "20"
click at [144, 239] on button "ENTER" at bounding box center [122, 245] width 204 height 41
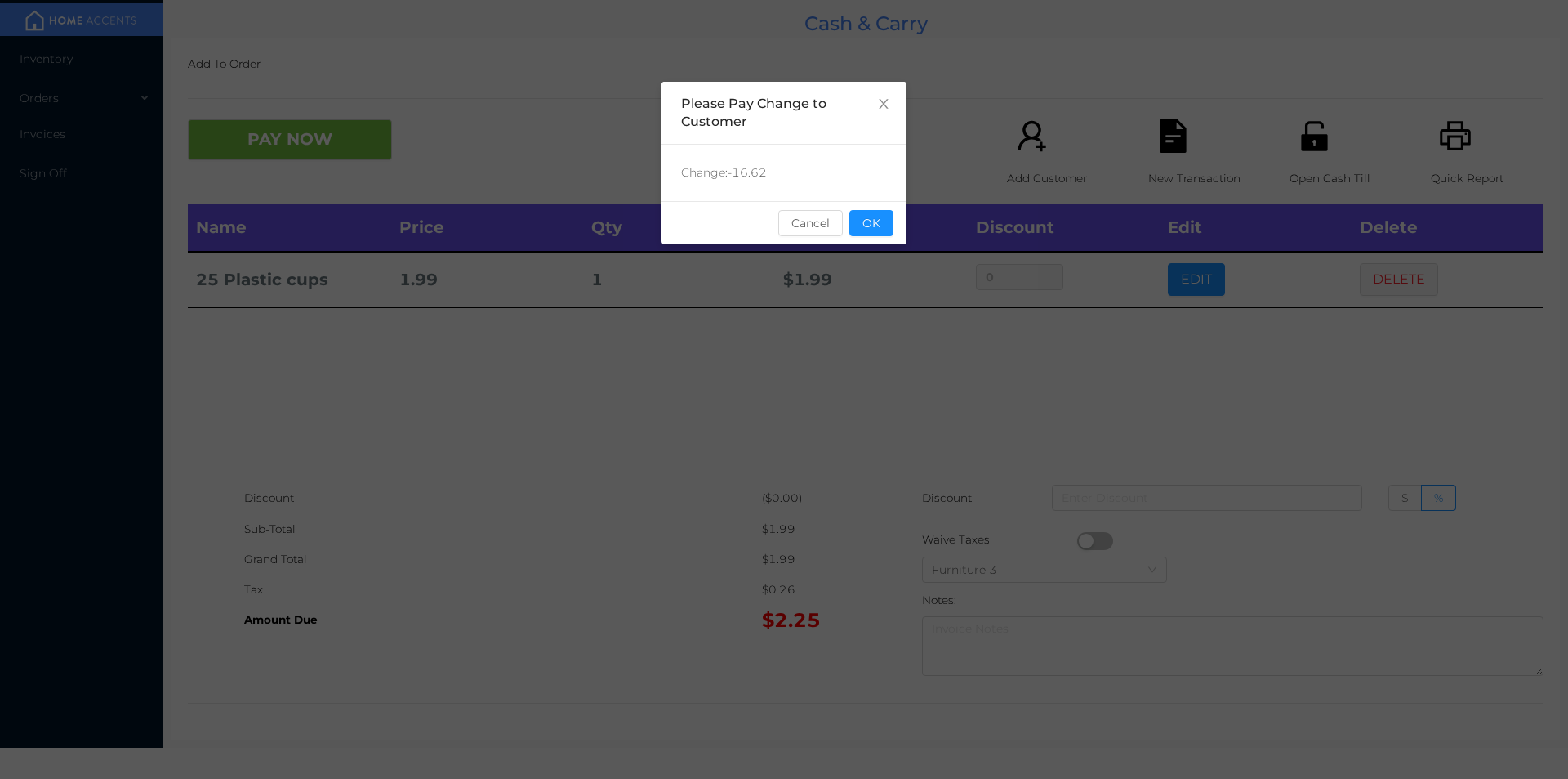
click at [808, 556] on div "sentinelStart Please Pay Change to Customer Change: -16.62 Cancel OK sentinelEnd" at bounding box center [784, 390] width 1568 height 779
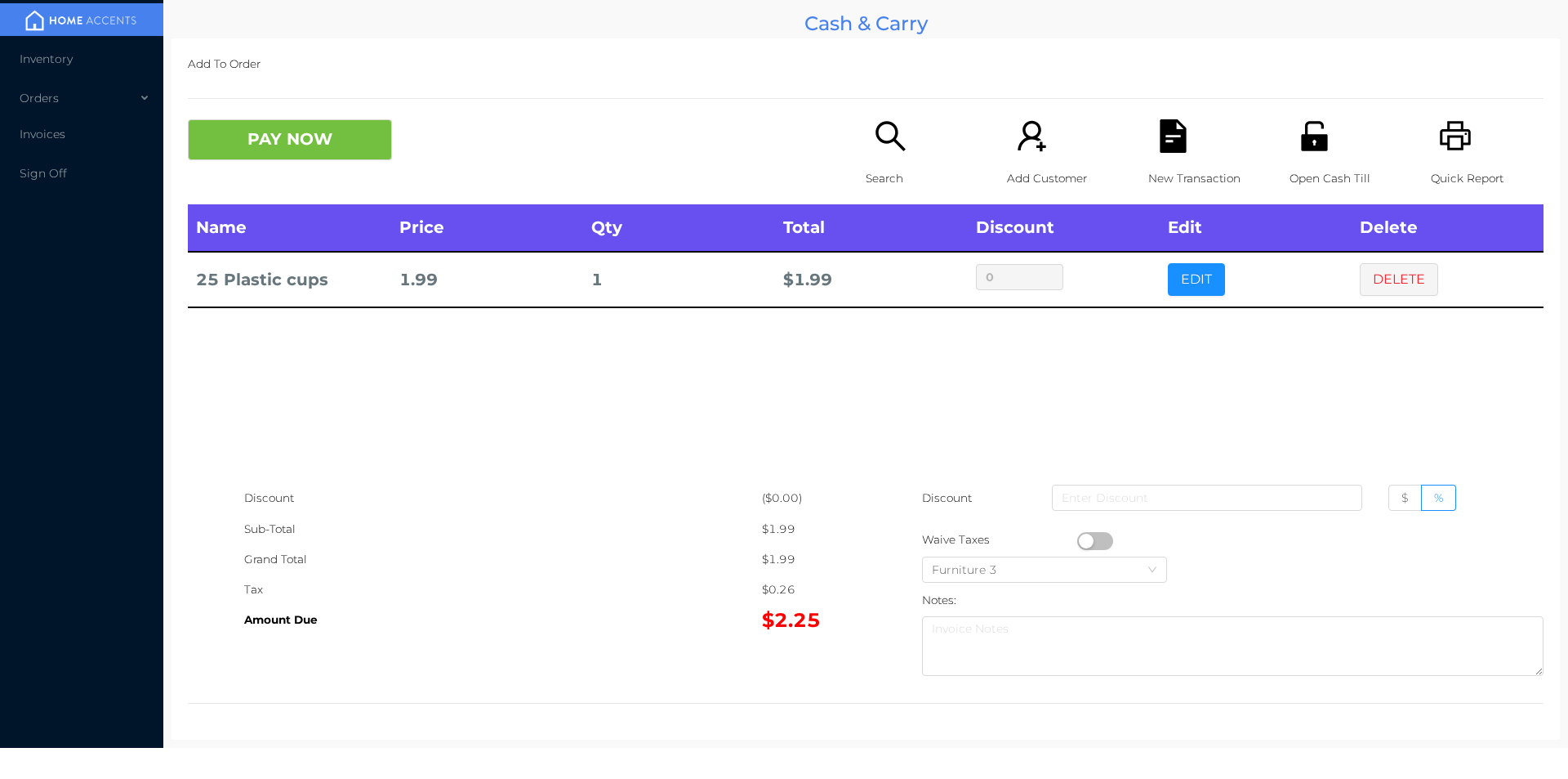
click at [1314, 167] on p "Open Cash Till" at bounding box center [1346, 178] width 113 height 30
click at [1149, 145] on div "New Transaction" at bounding box center [1205, 162] width 113 height 85
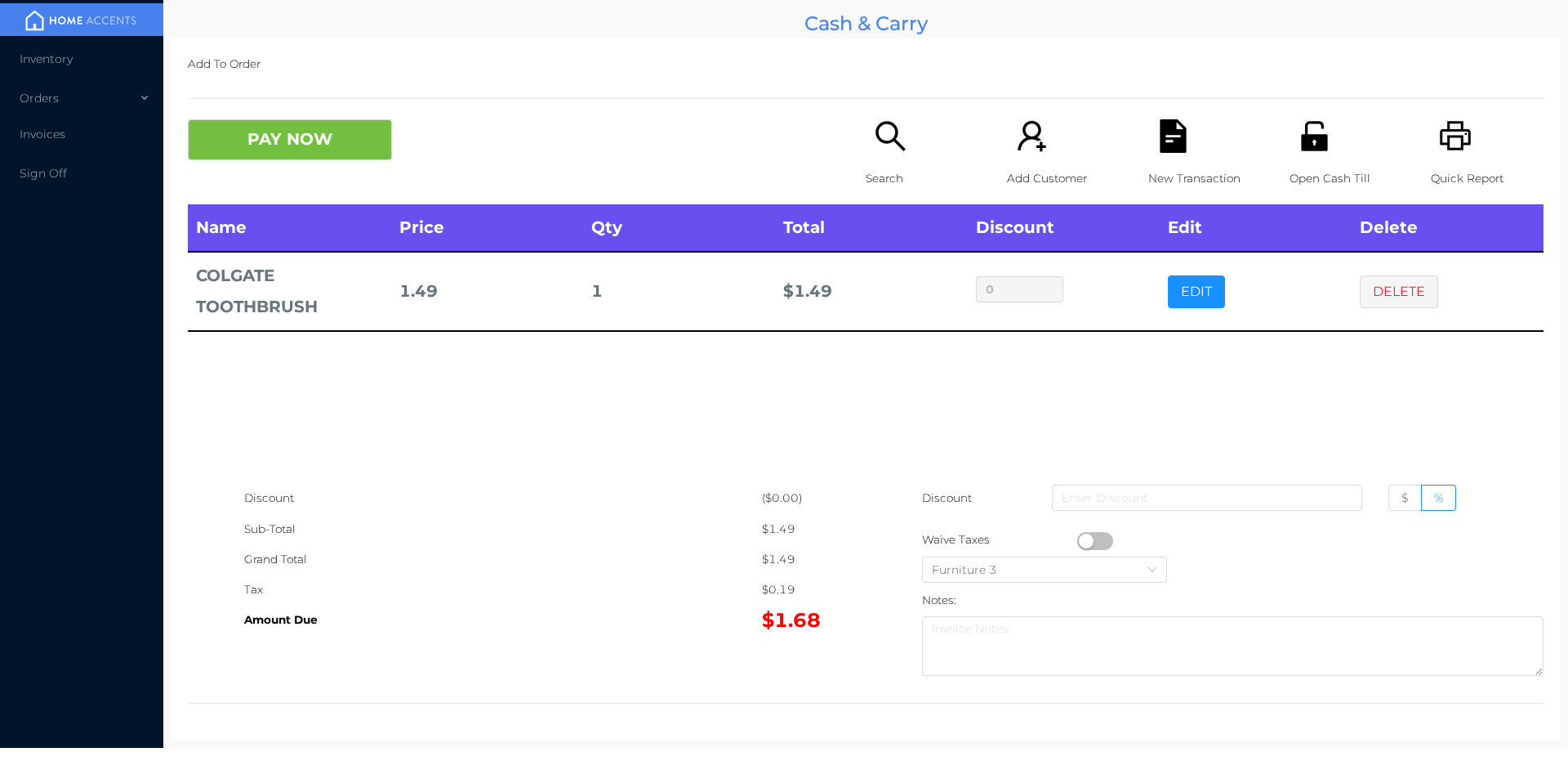
click at [1172, 150] on icon "icon: file-text" at bounding box center [1172, 136] width 26 height 33
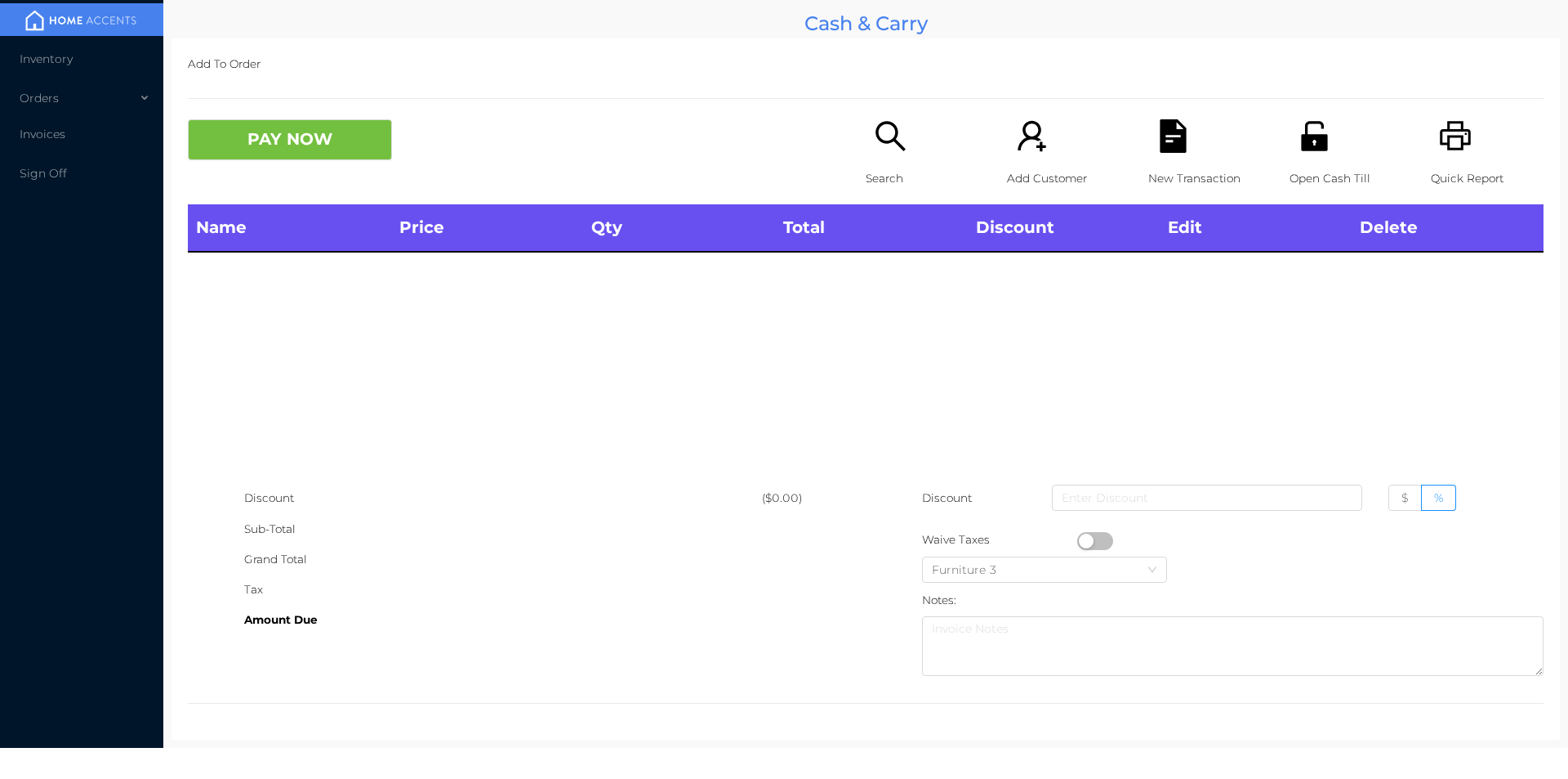
click at [1292, 155] on div "Open Cash Till" at bounding box center [1346, 162] width 113 height 85
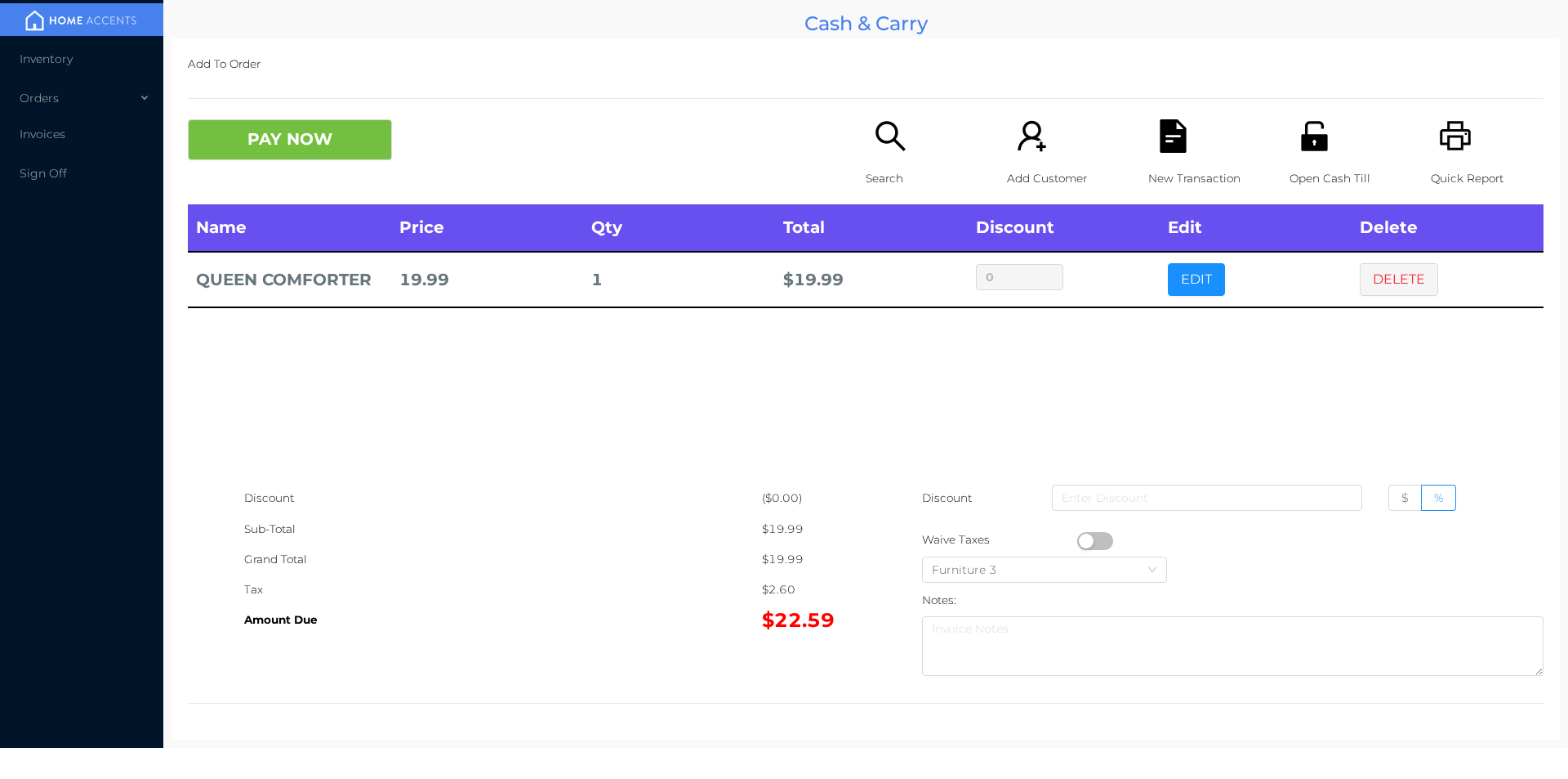
click at [1439, 146] on icon "icon: printer" at bounding box center [1455, 136] width 33 height 33
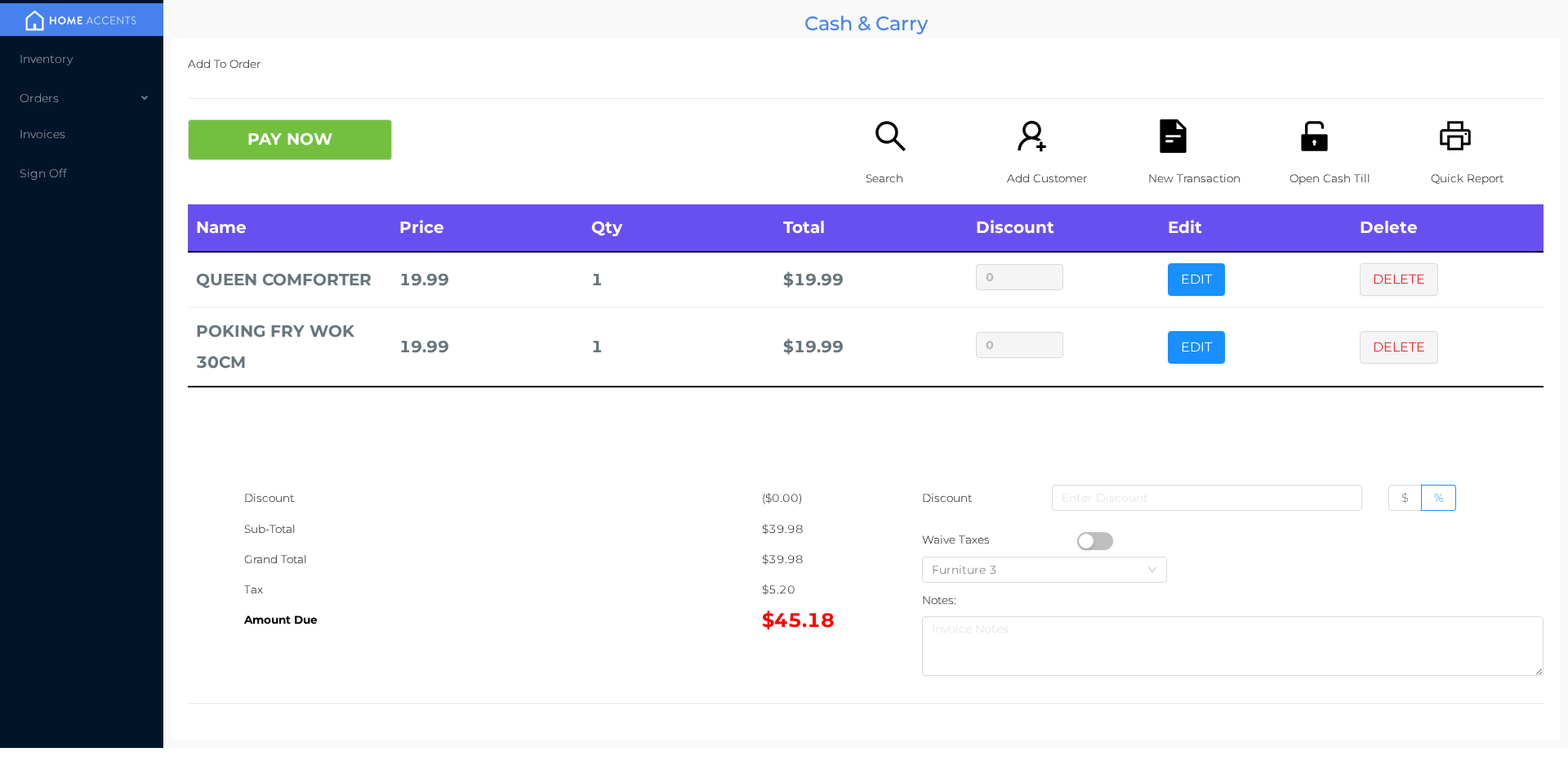
click at [898, 166] on p "Search" at bounding box center [922, 178] width 113 height 30
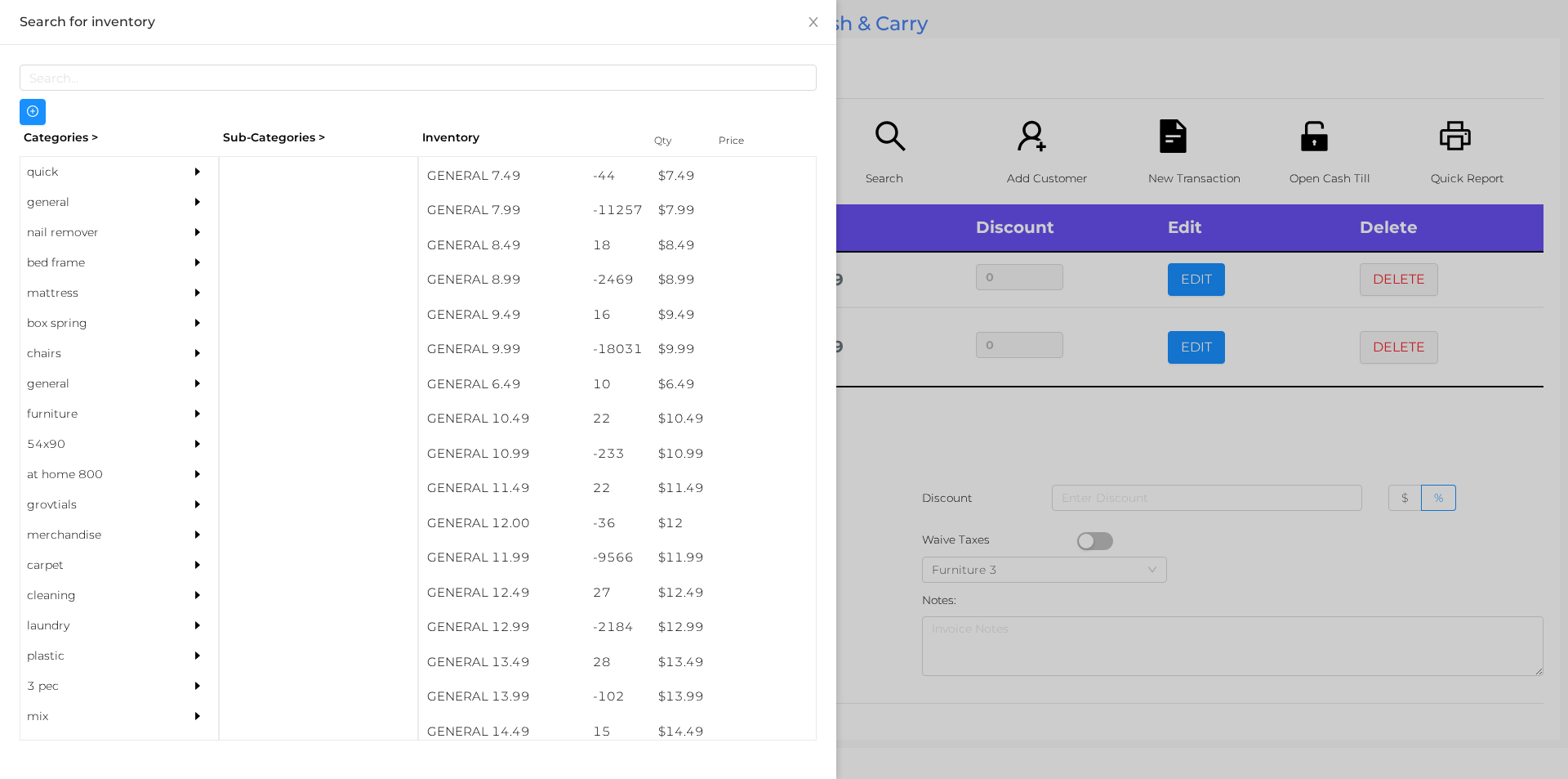
scroll to position [823, 0]
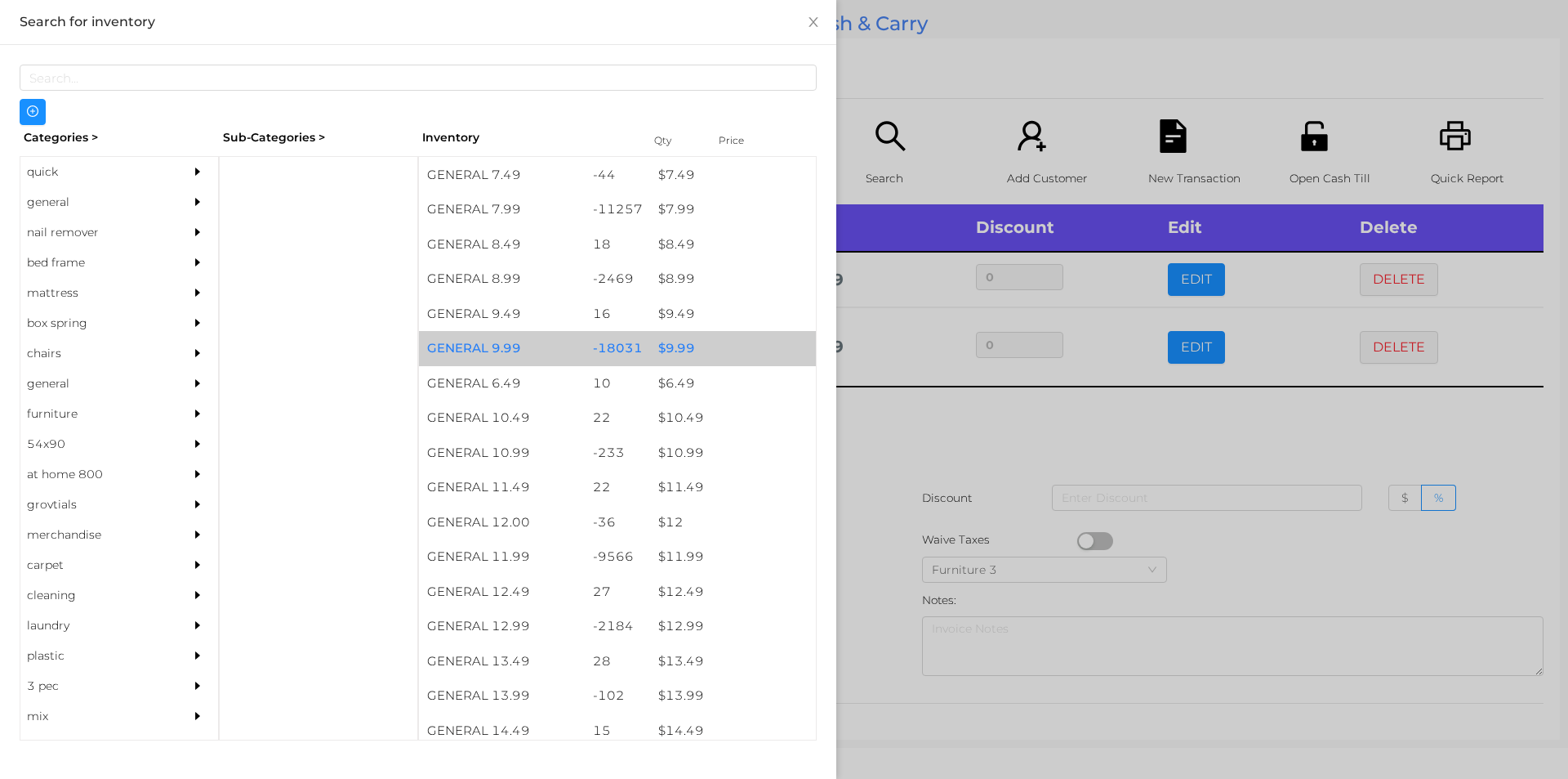
click at [726, 355] on div "$ 9.99" at bounding box center [733, 348] width 166 height 35
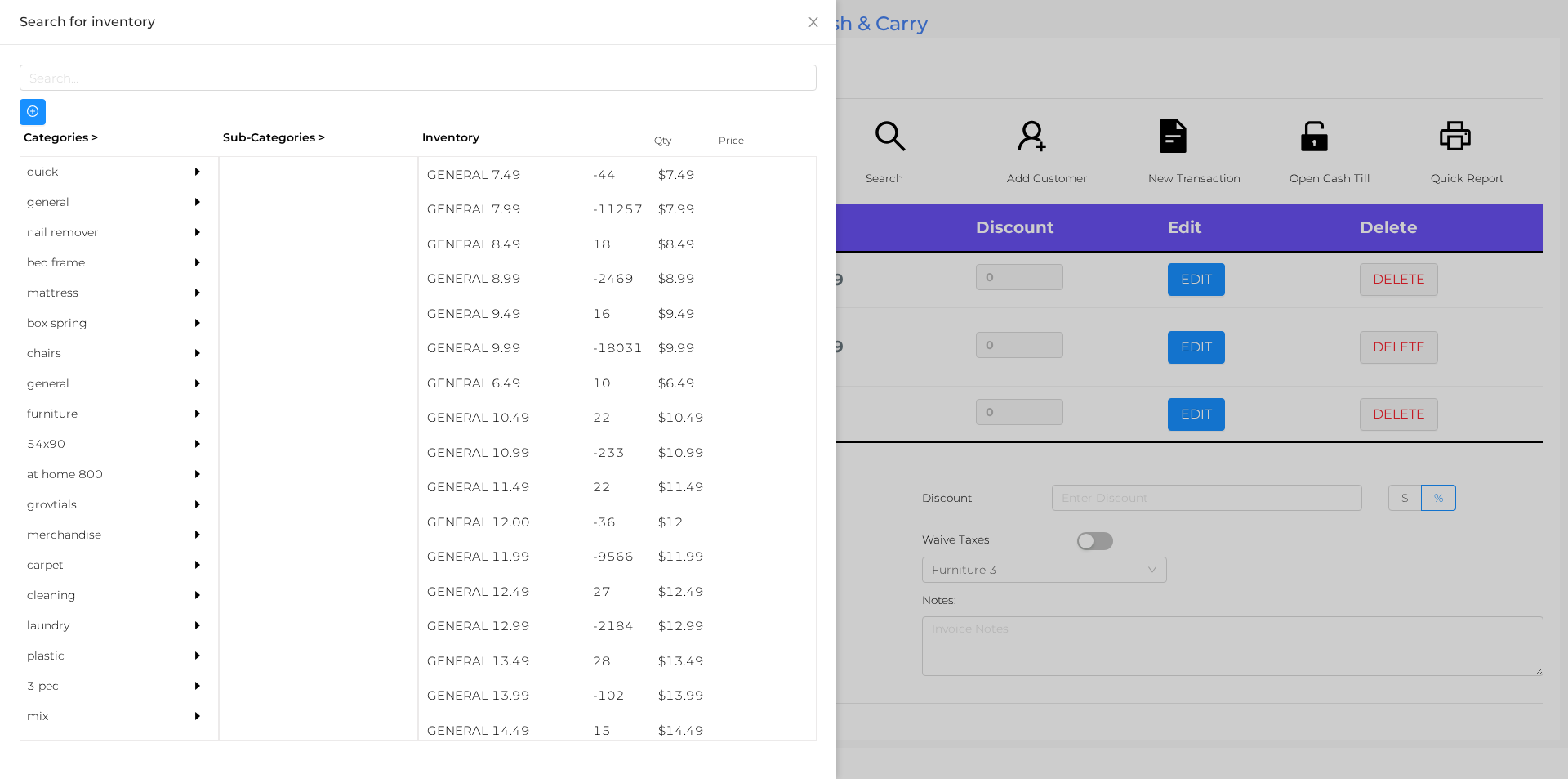
click at [960, 77] on div at bounding box center [784, 390] width 1568 height 779
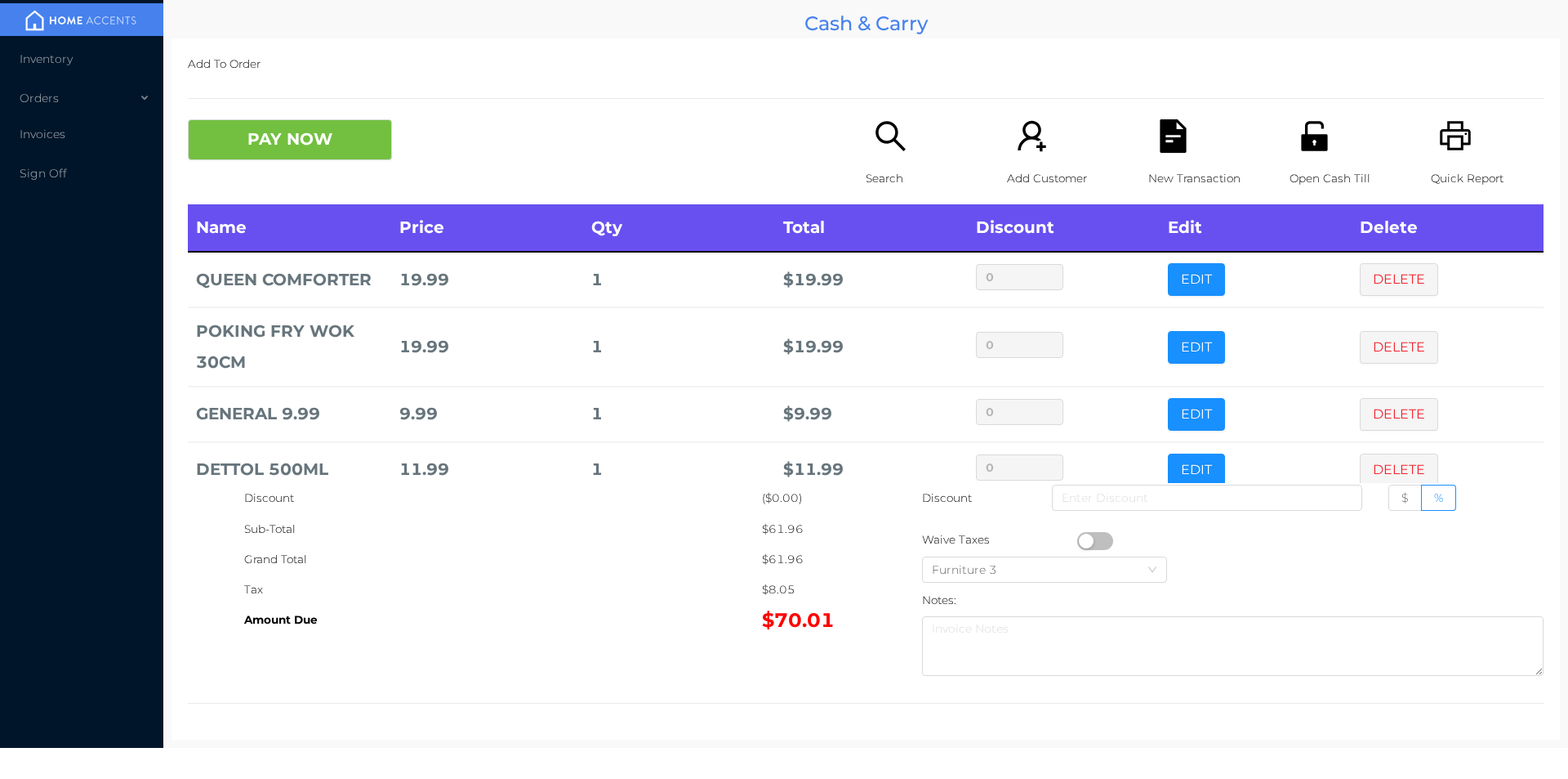
click at [1323, 137] on div "Open Cash Till" at bounding box center [1346, 162] width 113 height 85
click at [325, 141] on button "PAY NOW" at bounding box center [290, 139] width 204 height 41
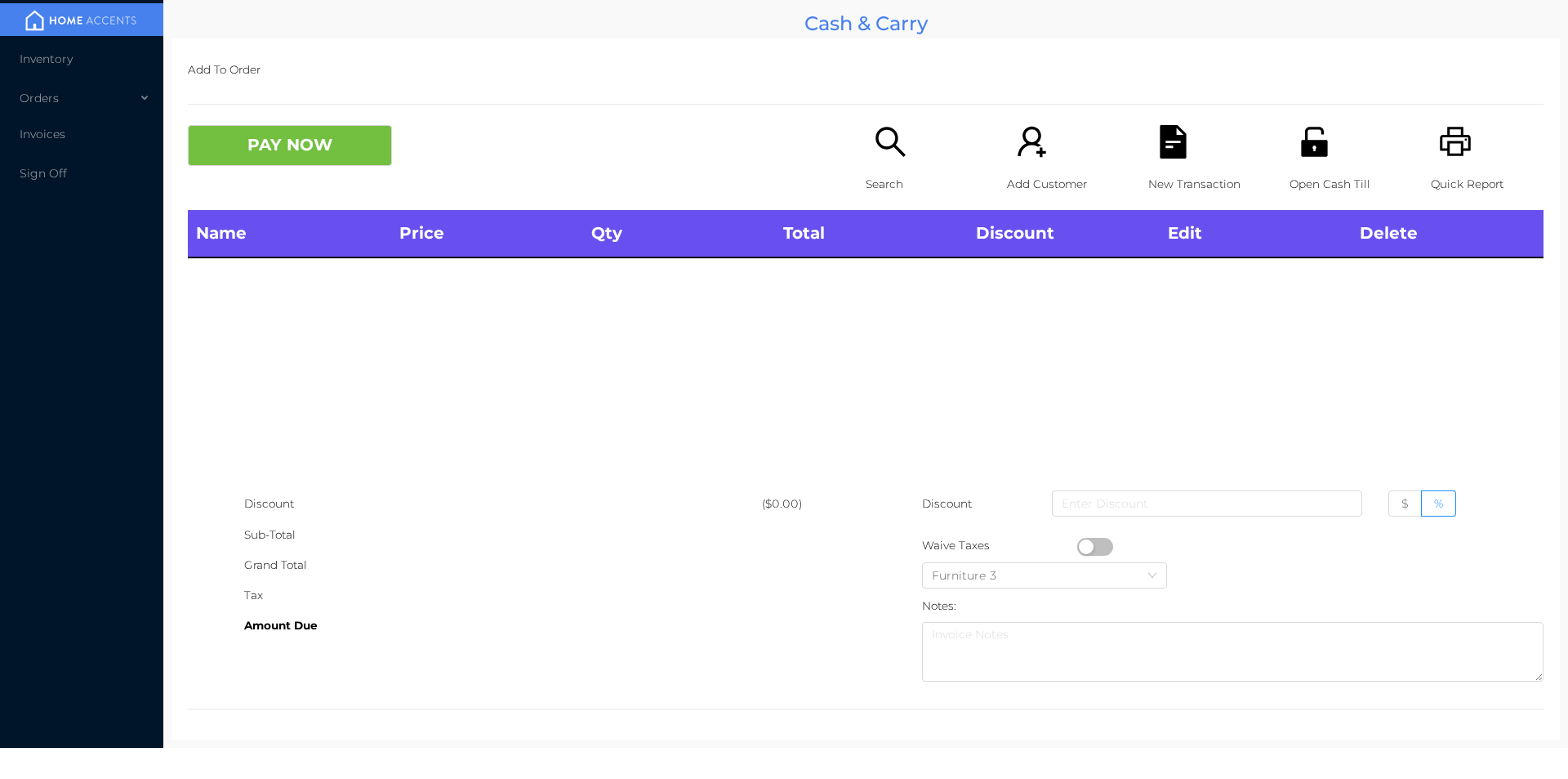
click at [907, 132] on div "Search" at bounding box center [922, 167] width 113 height 85
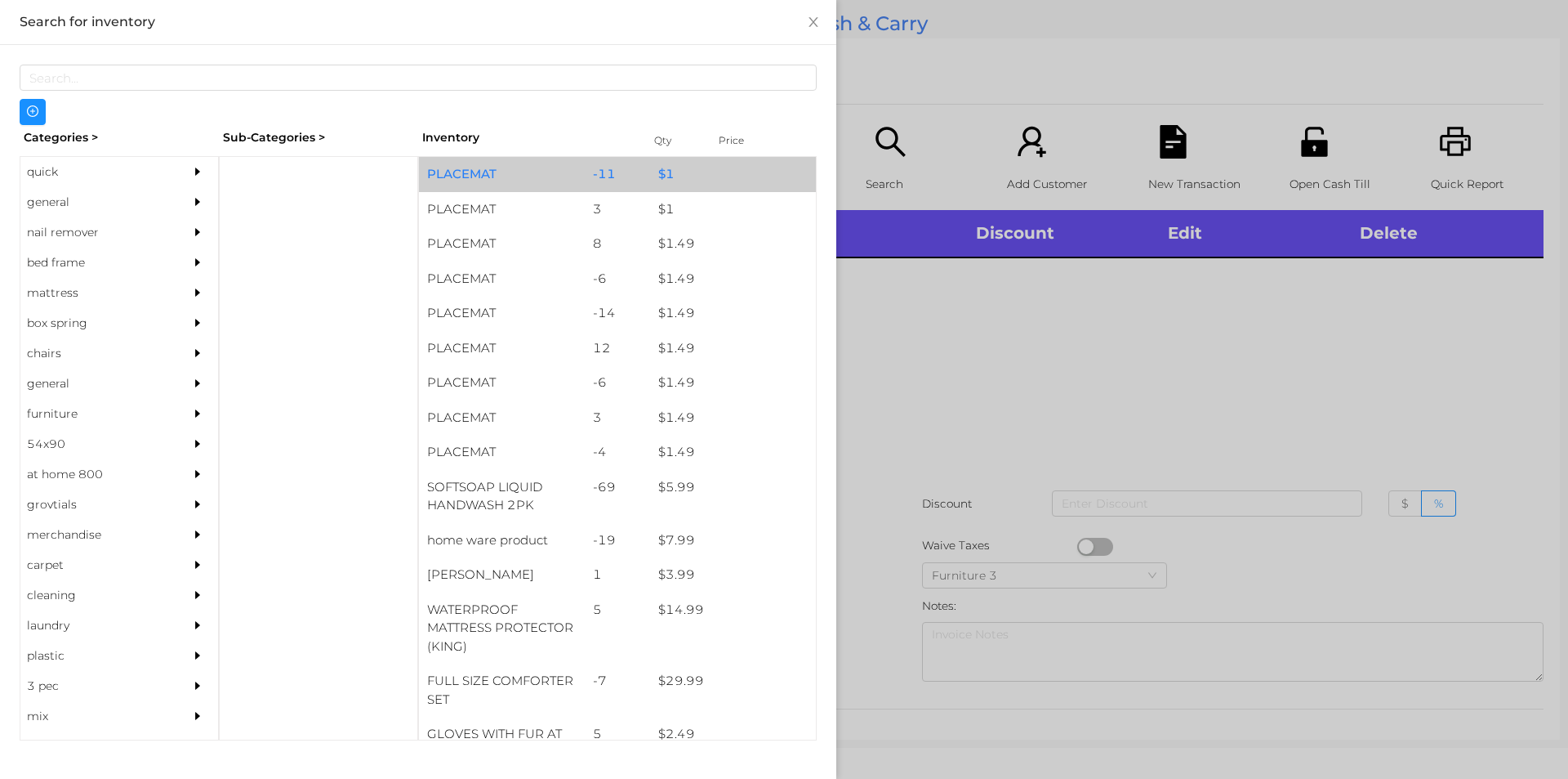
click at [586, 181] on div "-11" at bounding box center [618, 174] width 66 height 35
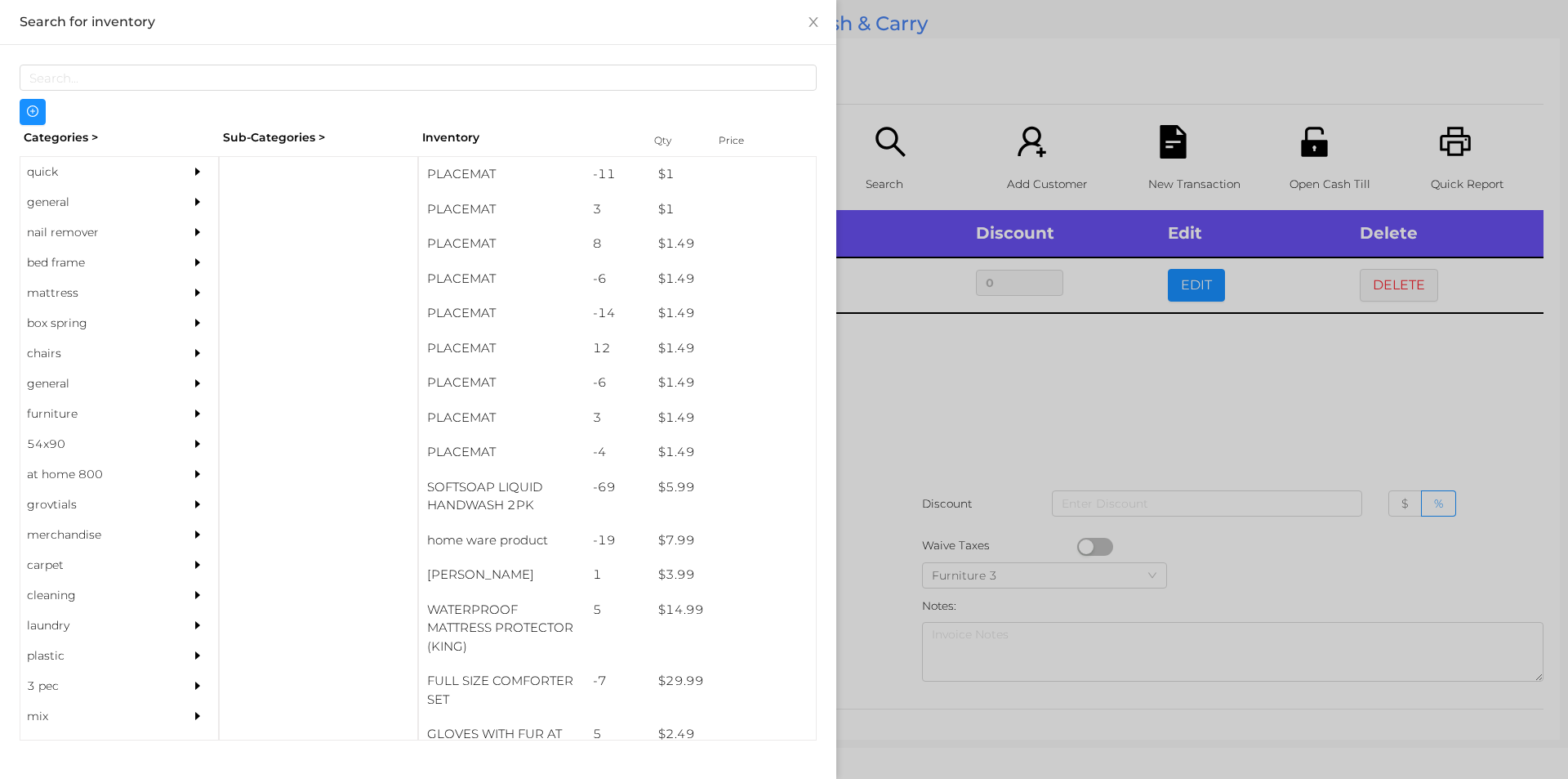
click at [925, 415] on div at bounding box center [784, 390] width 1568 height 779
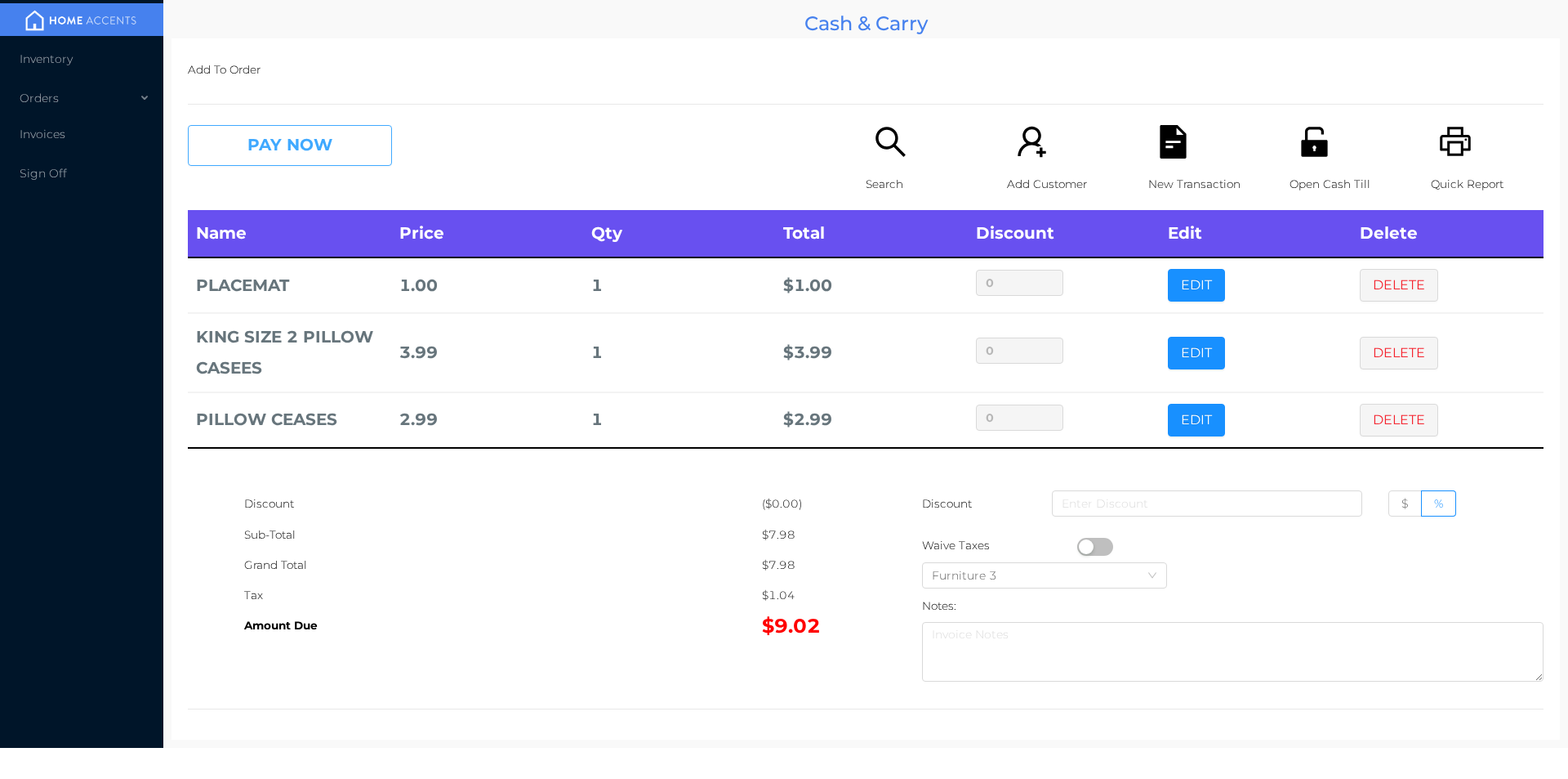
click at [229, 131] on button "PAY NOW" at bounding box center [290, 145] width 204 height 41
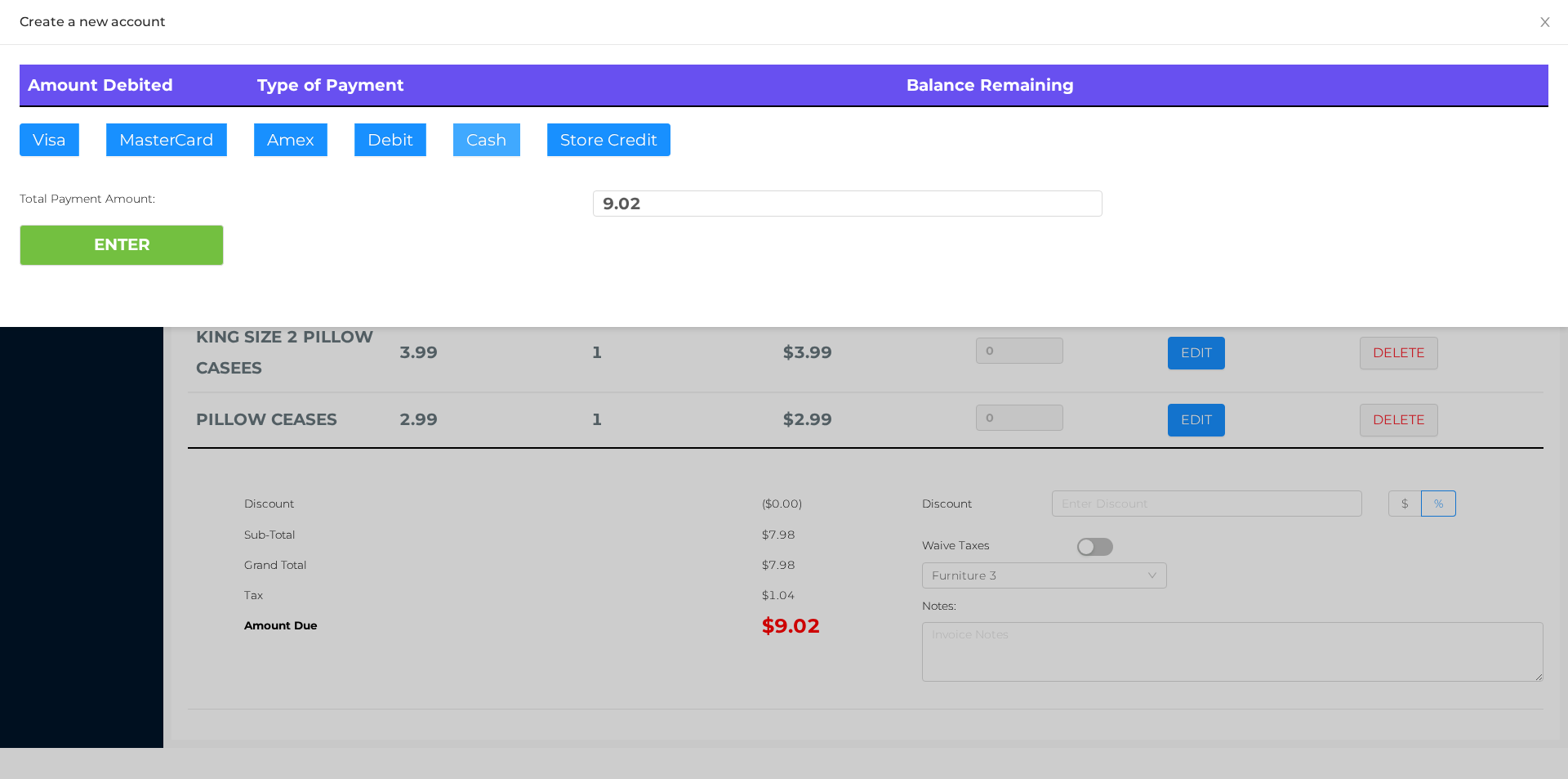
click at [474, 136] on button "Cash" at bounding box center [487, 140] width 67 height 33
type input "10"
click at [79, 264] on button "ENTER" at bounding box center [122, 245] width 204 height 41
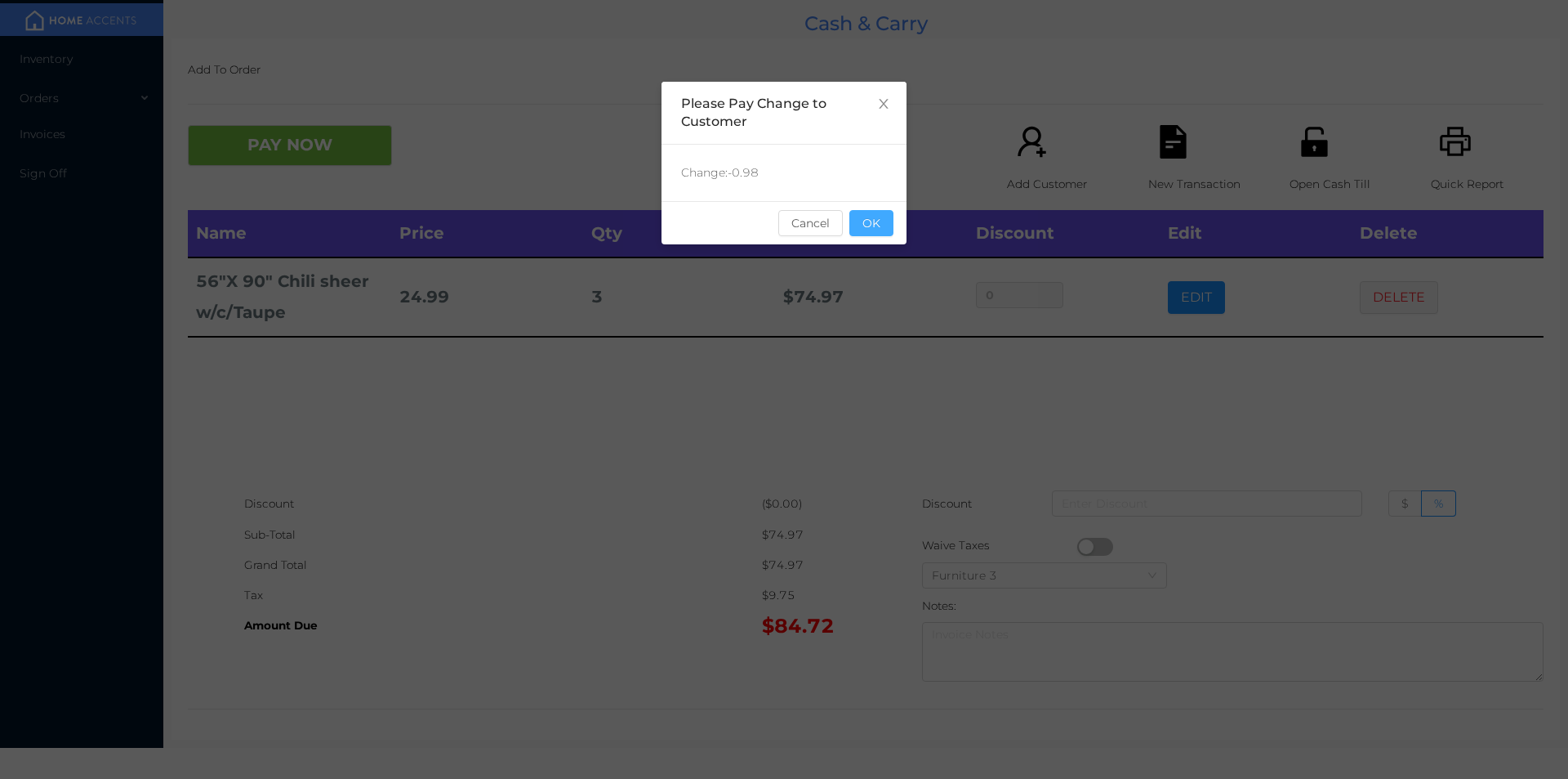
click at [881, 235] on button "OK" at bounding box center [872, 222] width 44 height 26
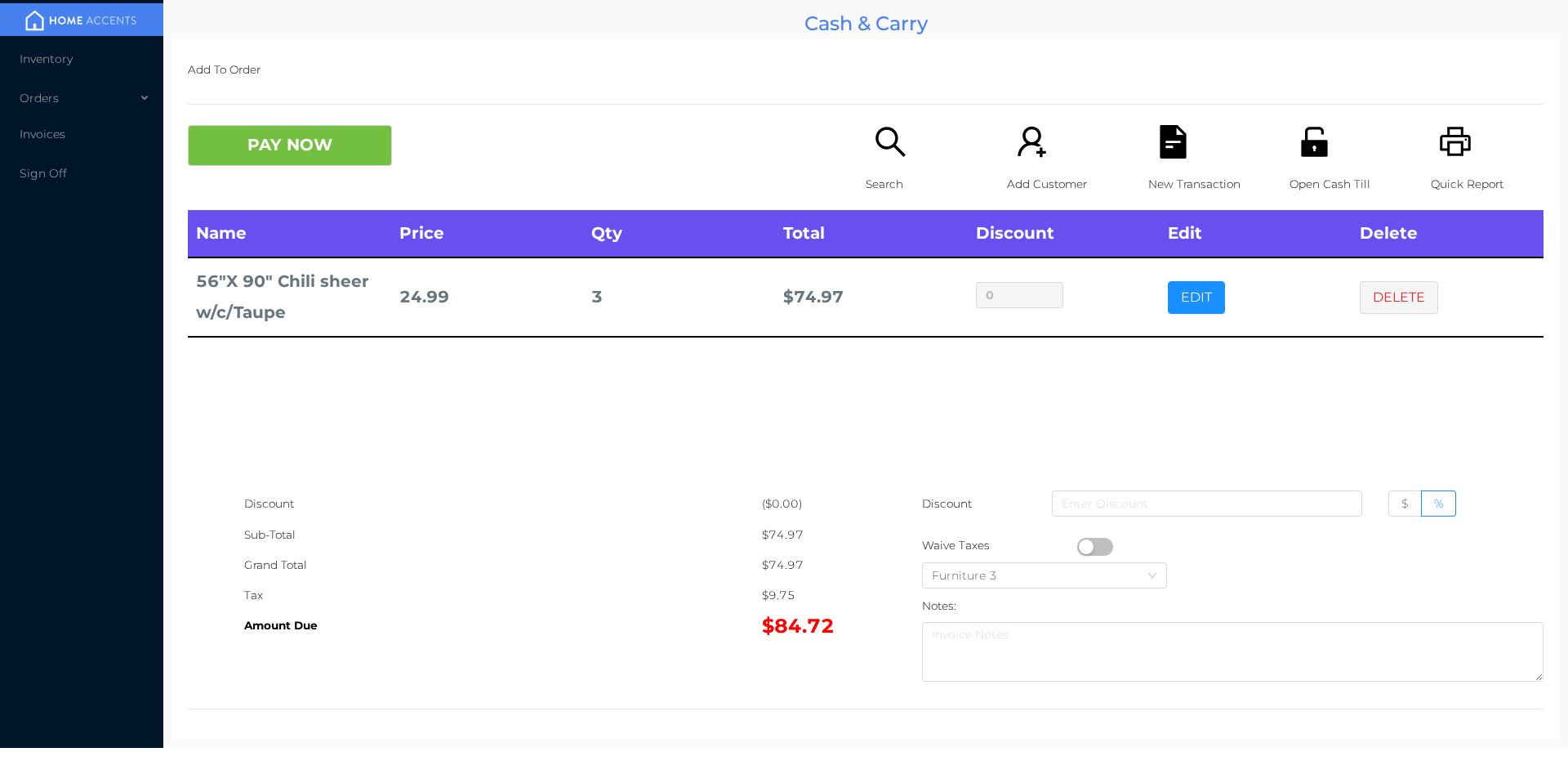
click at [1175, 141] on icon "icon: file-text" at bounding box center [1172, 141] width 26 height 33
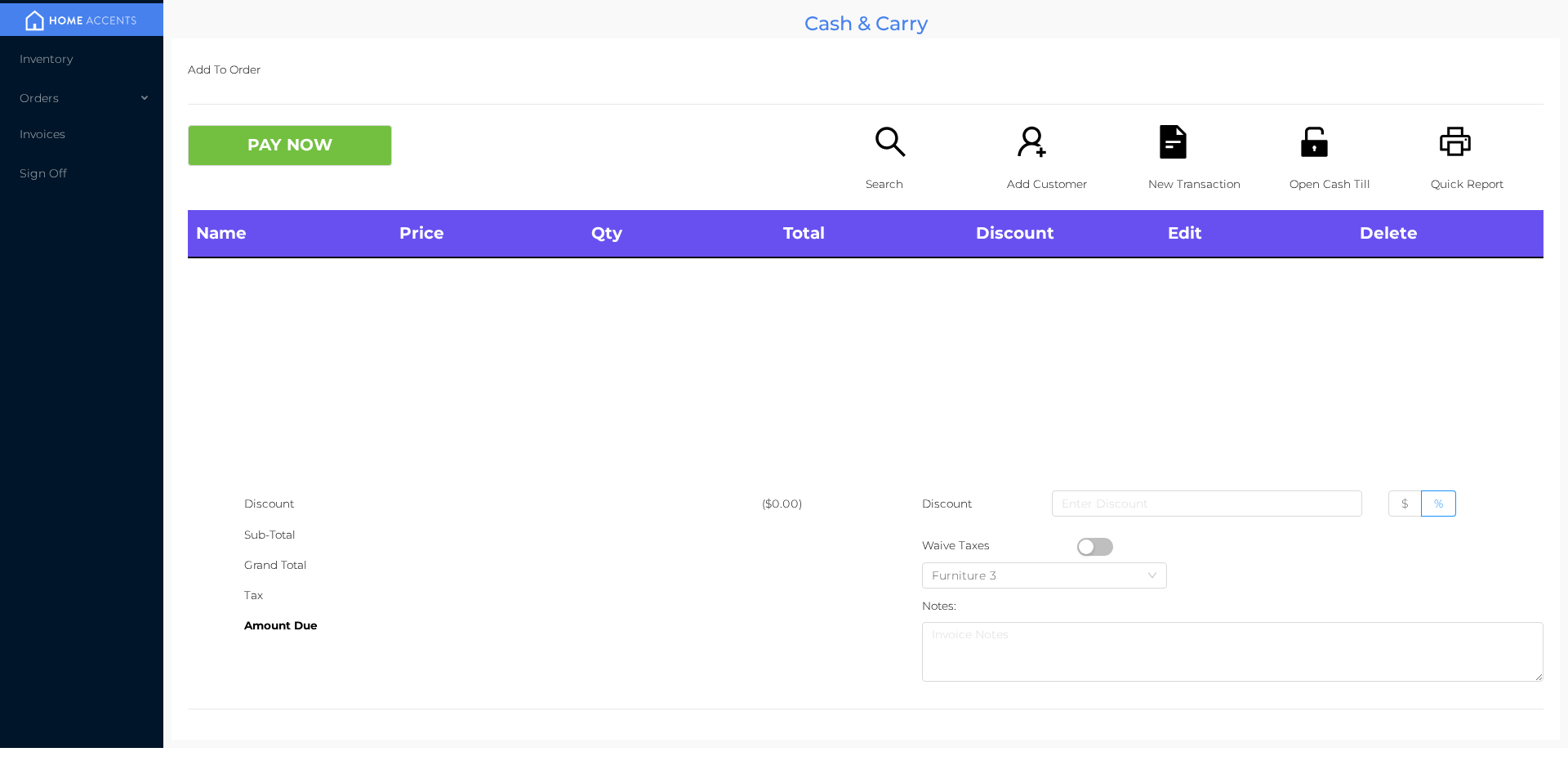
click at [1298, 128] on icon "icon: unlock" at bounding box center [1314, 141] width 33 height 33
click at [882, 158] on icon "icon: search" at bounding box center [891, 141] width 33 height 33
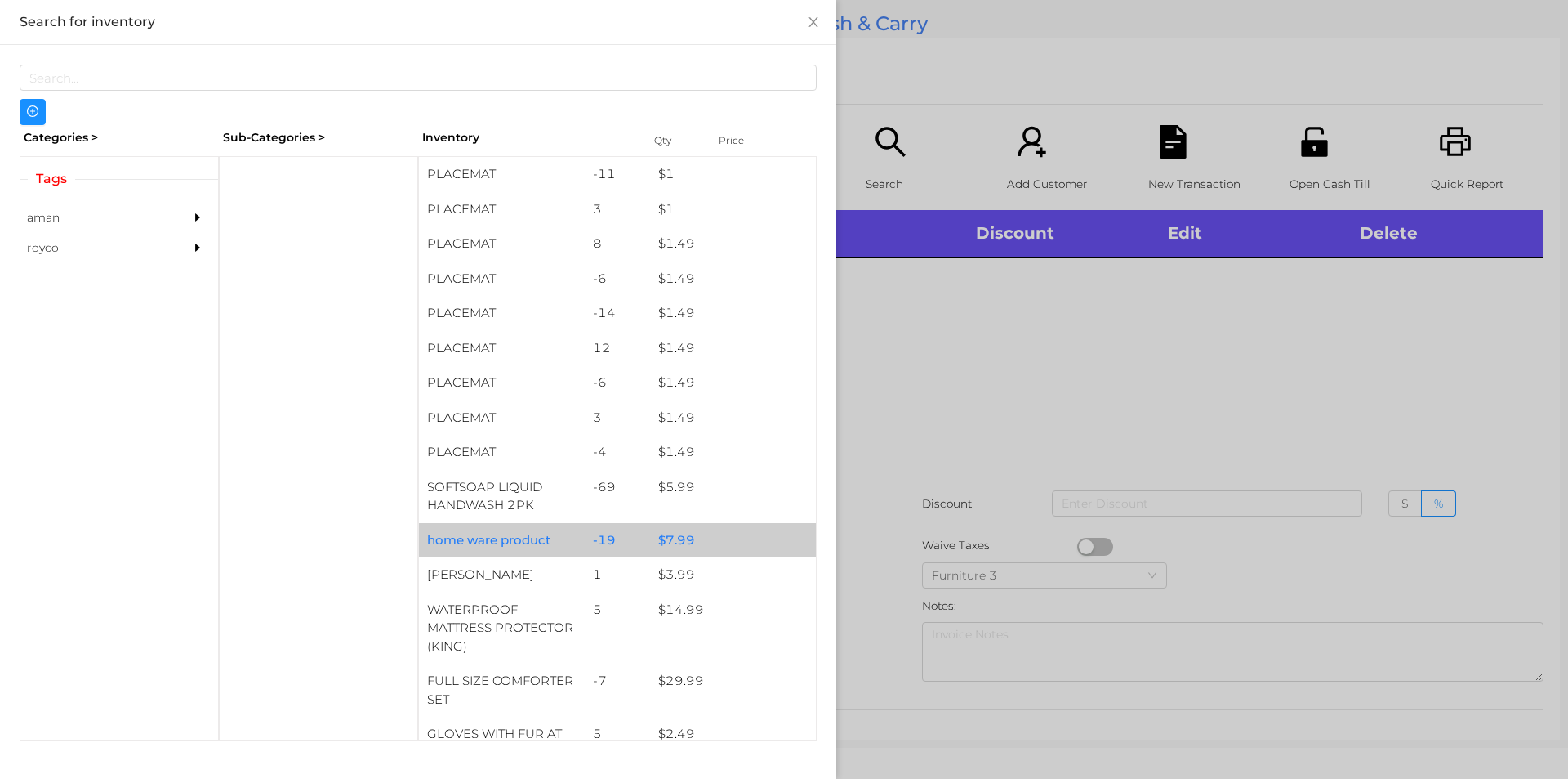
click at [717, 538] on div "$ 7.99" at bounding box center [733, 540] width 166 height 35
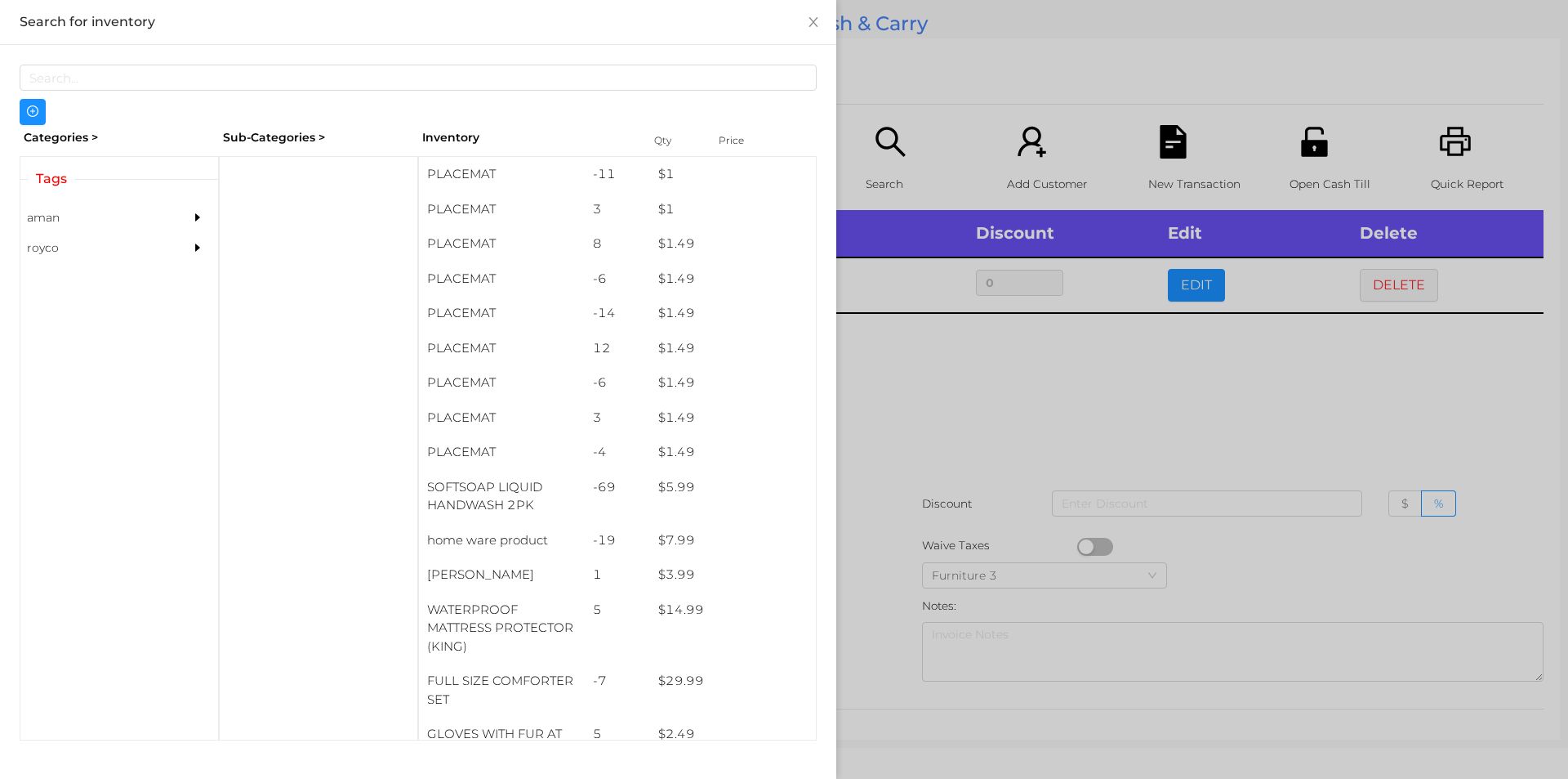
click at [980, 455] on div at bounding box center [784, 390] width 1568 height 779
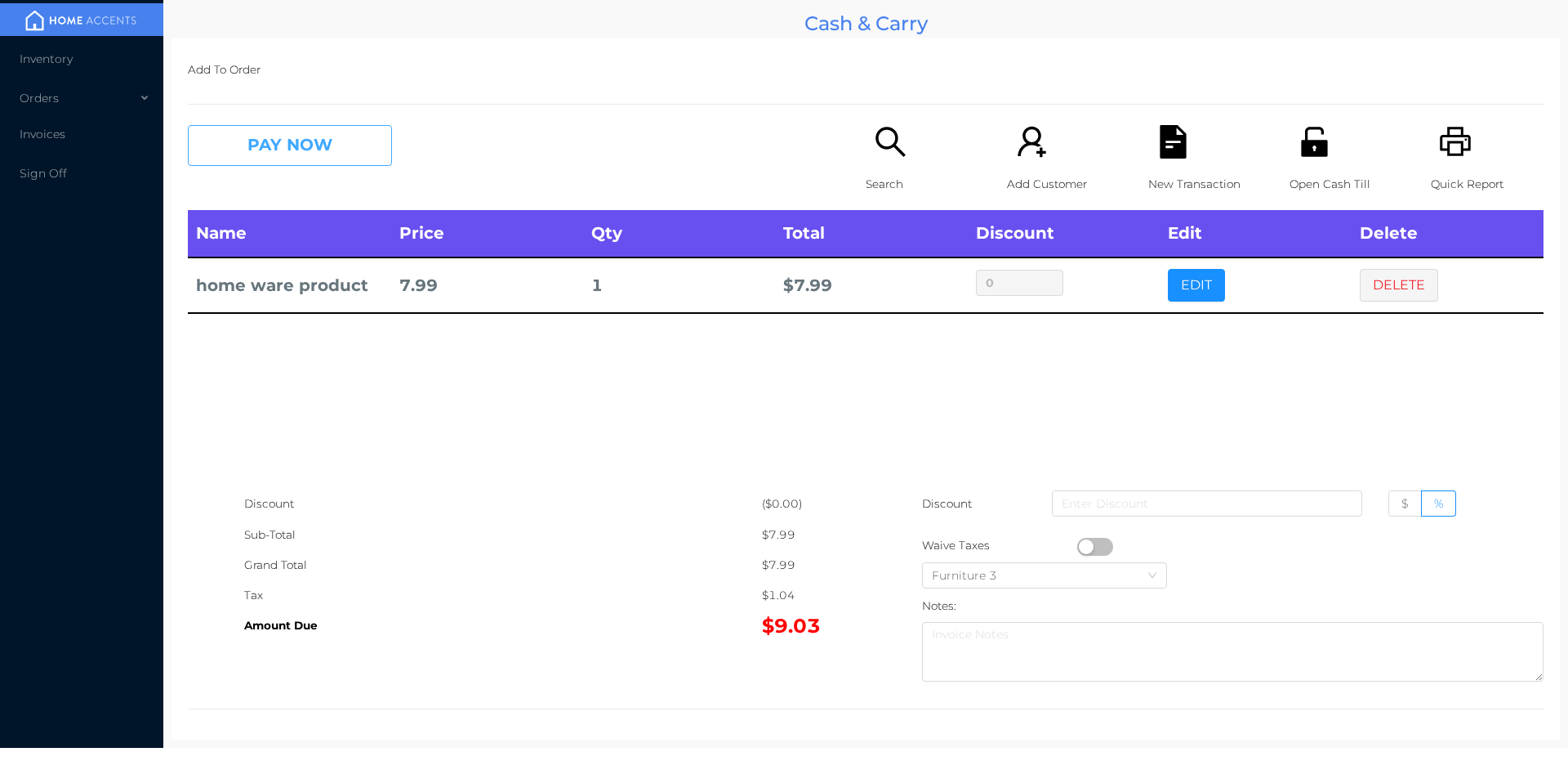
click at [289, 142] on button "PAY NOW" at bounding box center [290, 145] width 204 height 41
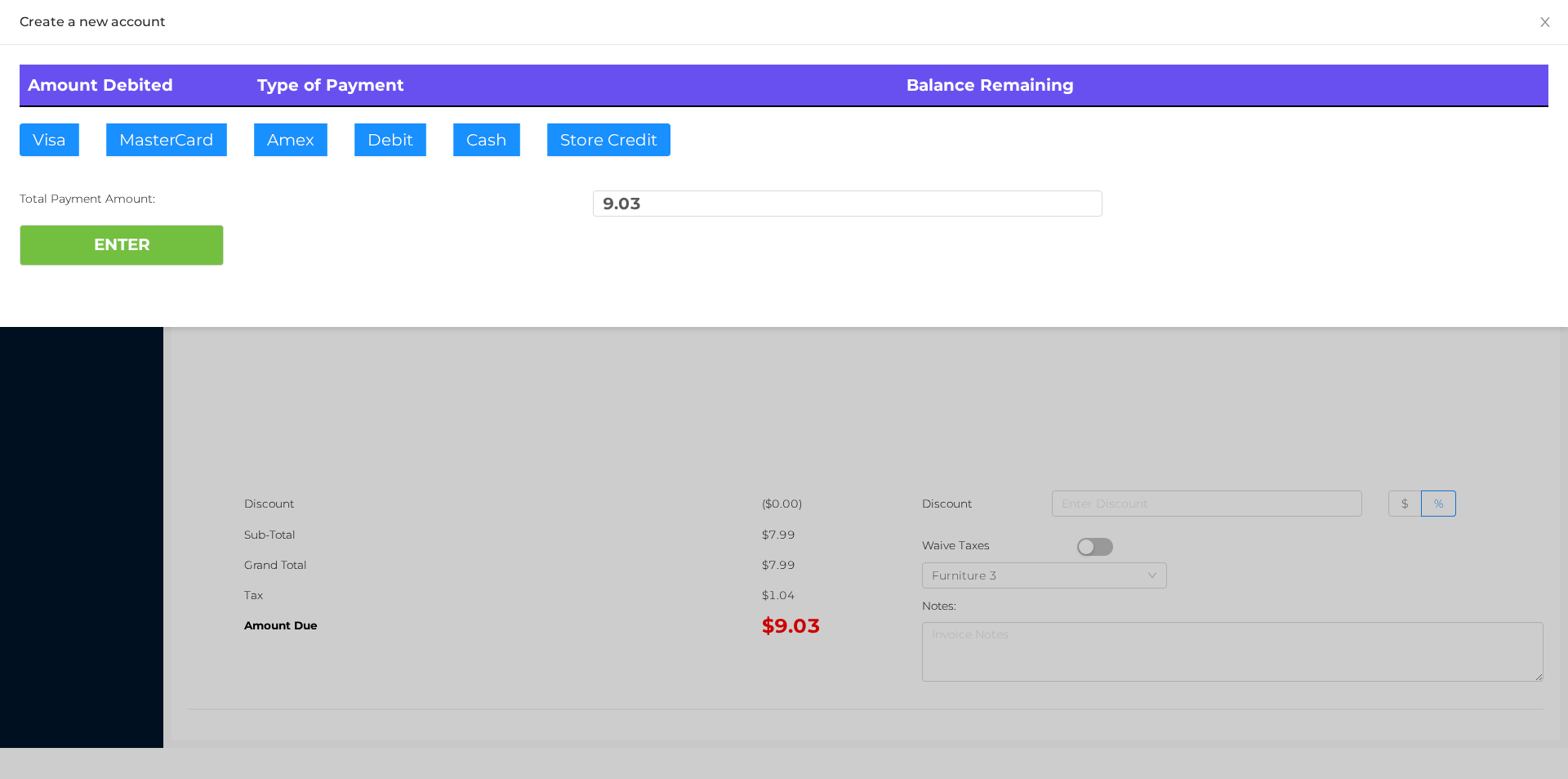
click at [431, 137] on div "Amount Debited Type of Payment Balance Remaining Visa MasterCard Amex Debit Cas…" at bounding box center [784, 165] width 1568 height 240
click at [239, 202] on div "Total Payment Amount:" at bounding box center [275, 199] width 509 height 17
click at [403, 131] on button "Debit" at bounding box center [390, 140] width 72 height 33
click at [134, 242] on button "ENTER" at bounding box center [122, 245] width 204 height 41
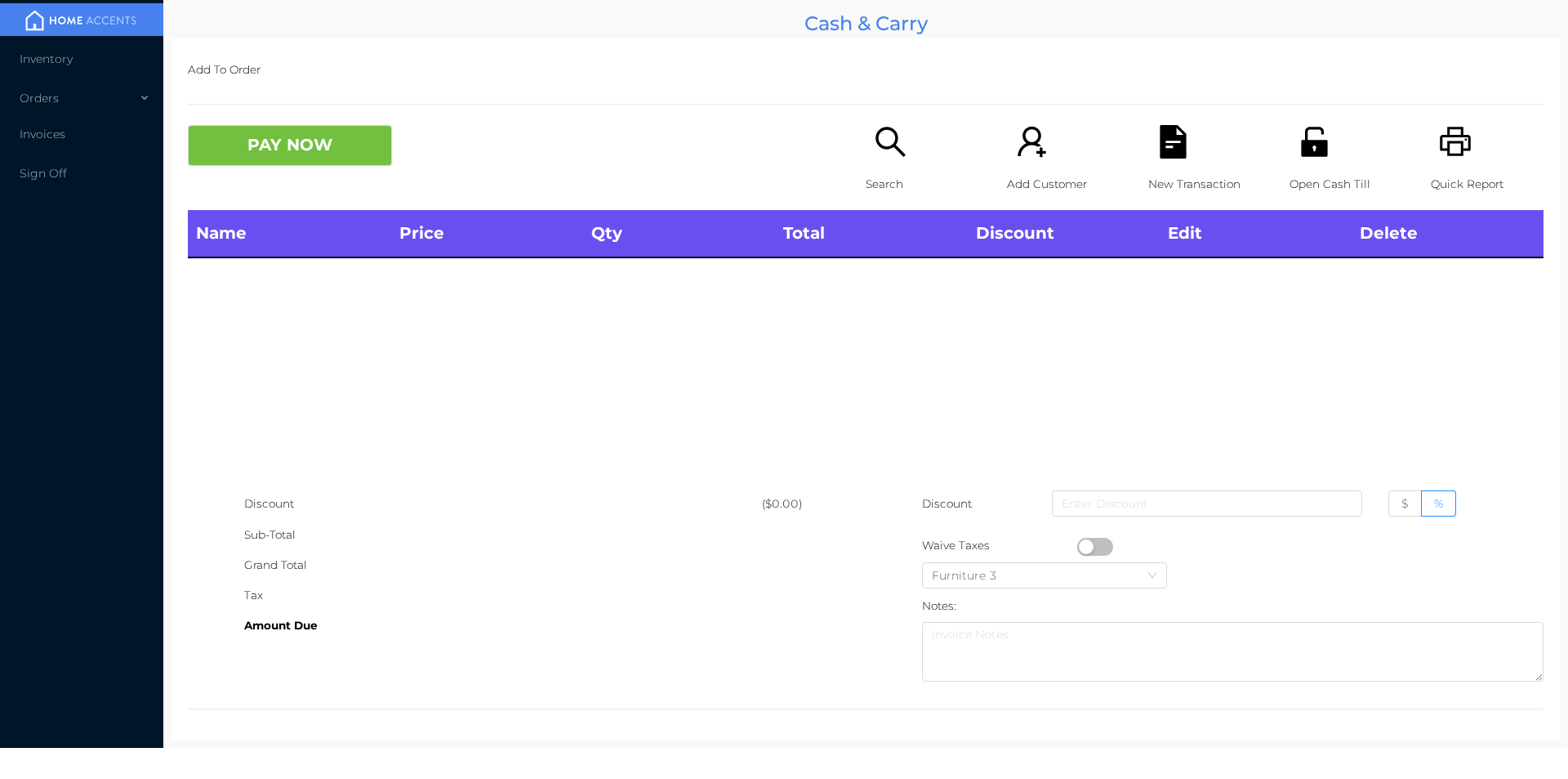
click at [879, 138] on icon "icon: search" at bounding box center [891, 141] width 33 height 33
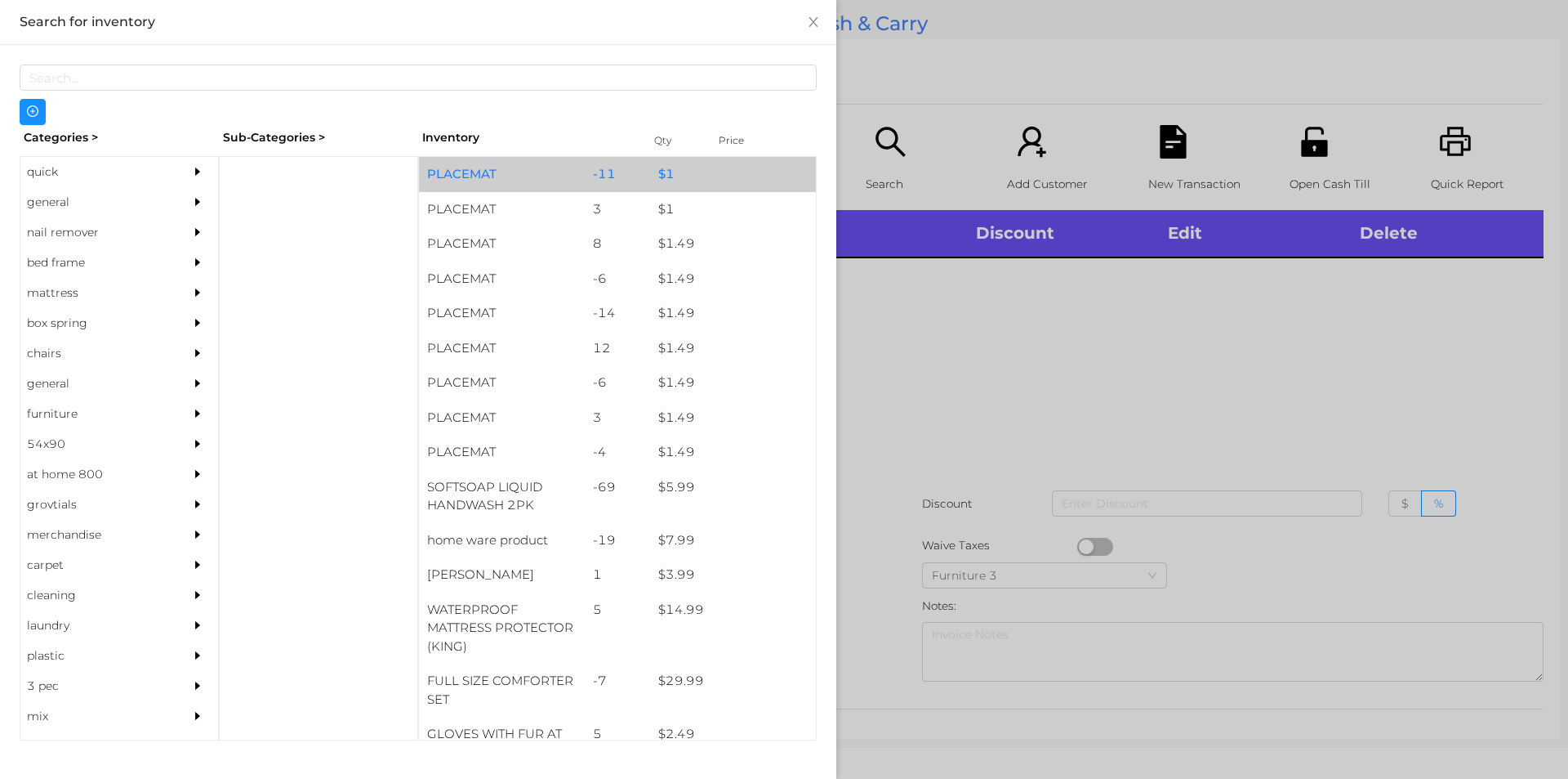
click at [594, 160] on div "-11" at bounding box center [618, 174] width 66 height 35
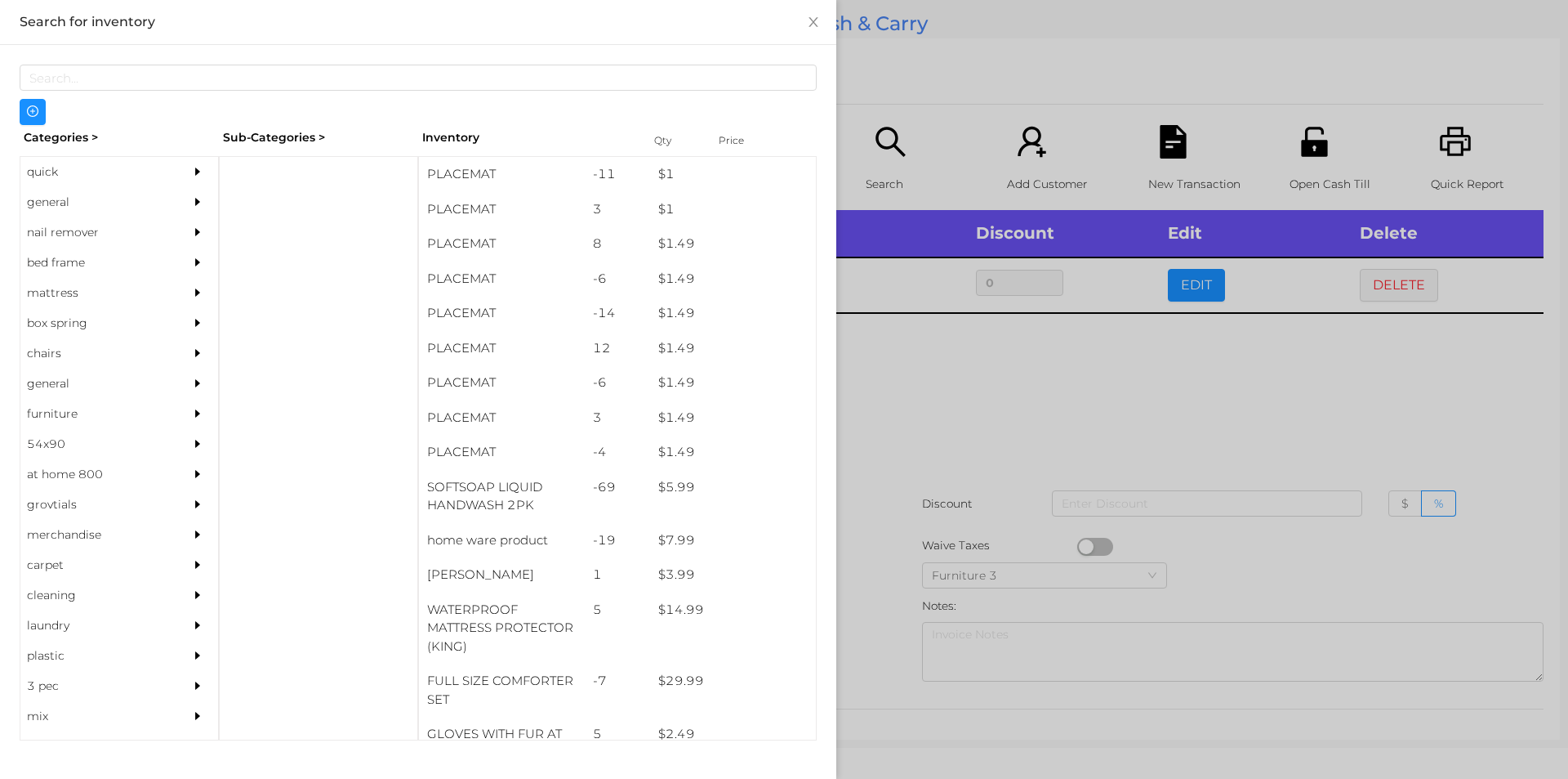
click at [995, 115] on div at bounding box center [784, 390] width 1568 height 779
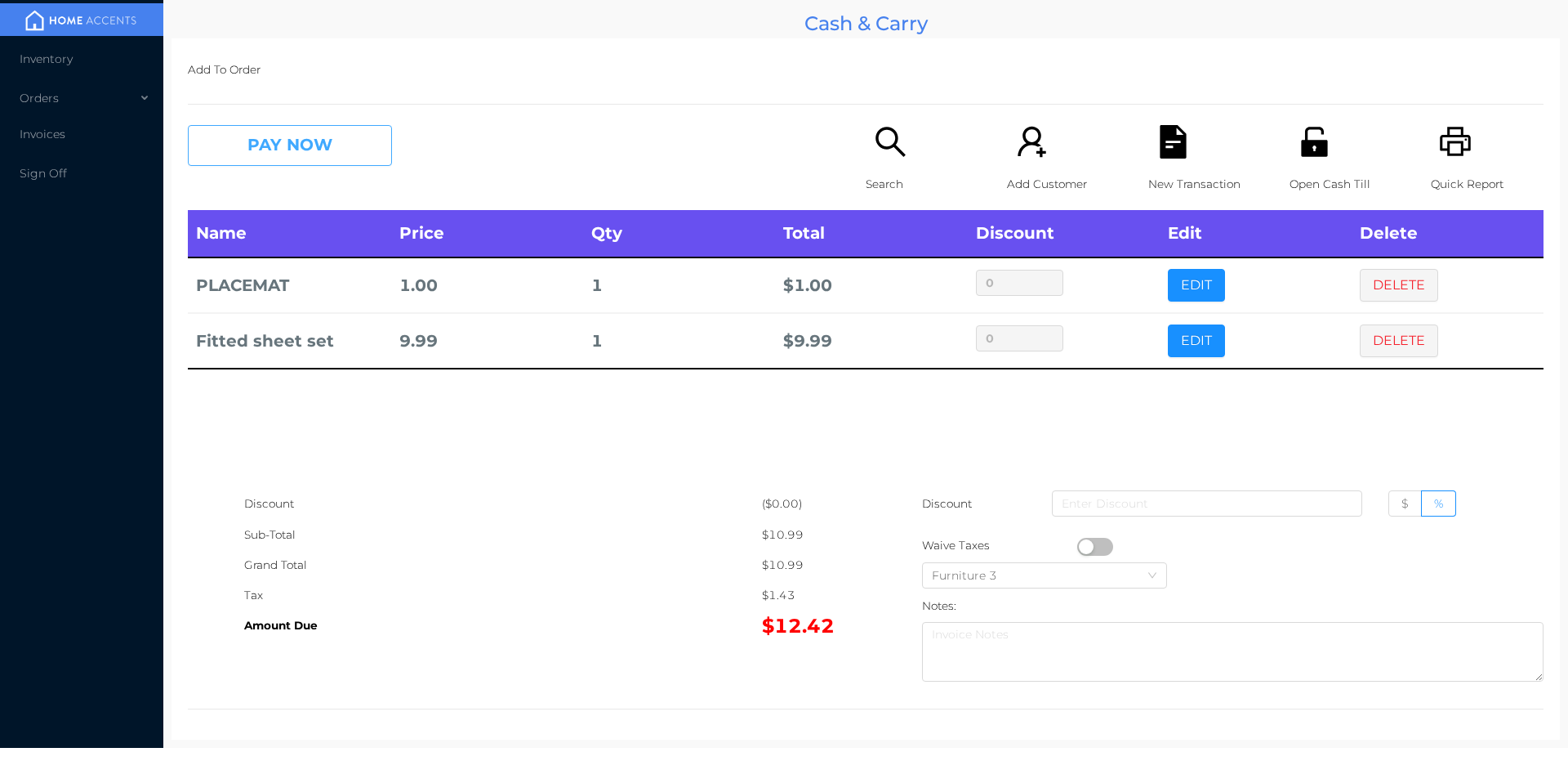
click at [315, 166] on button "PAY NOW" at bounding box center [290, 145] width 204 height 41
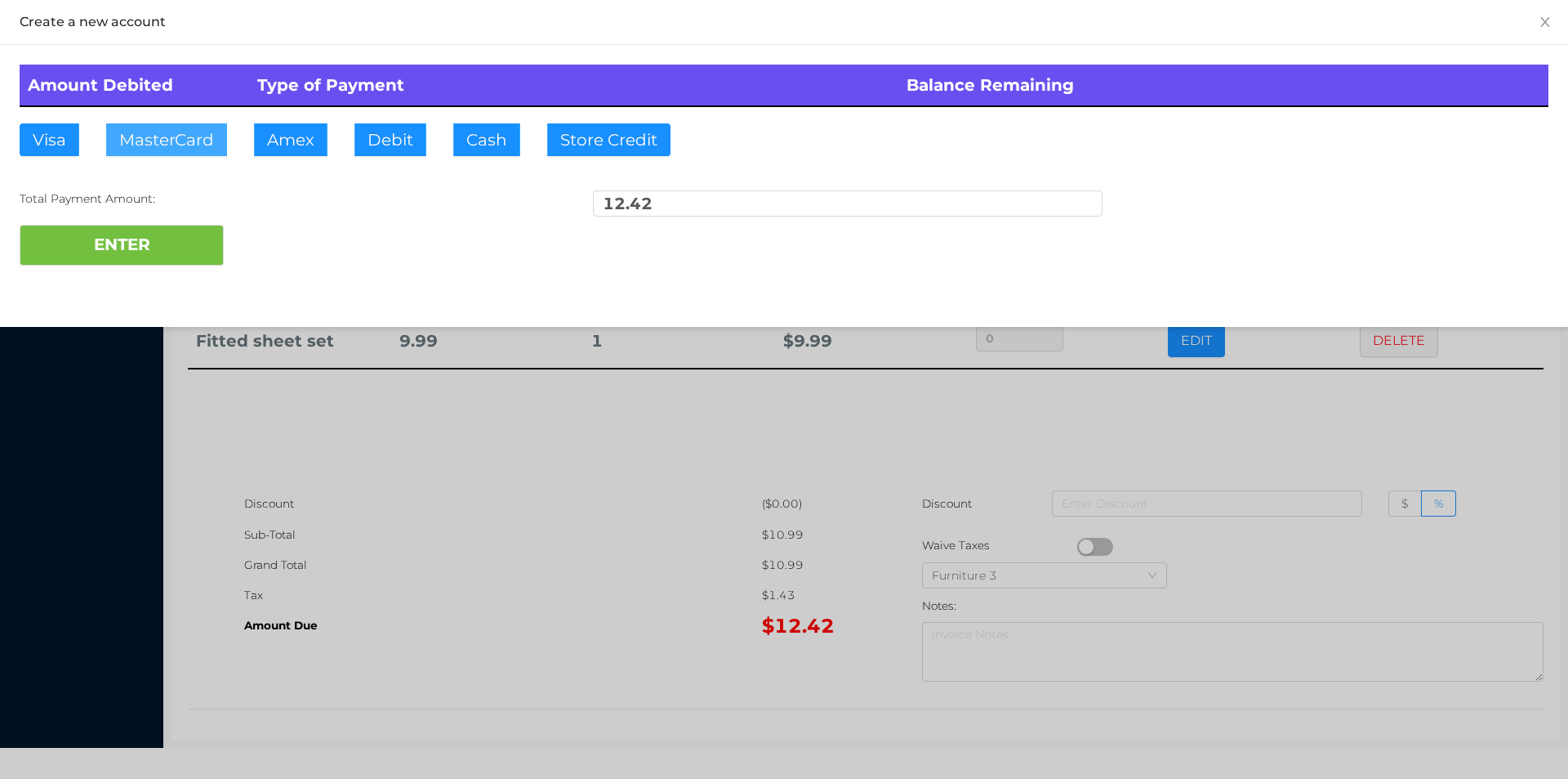
click at [189, 146] on button "MasterCard" at bounding box center [167, 140] width 121 height 33
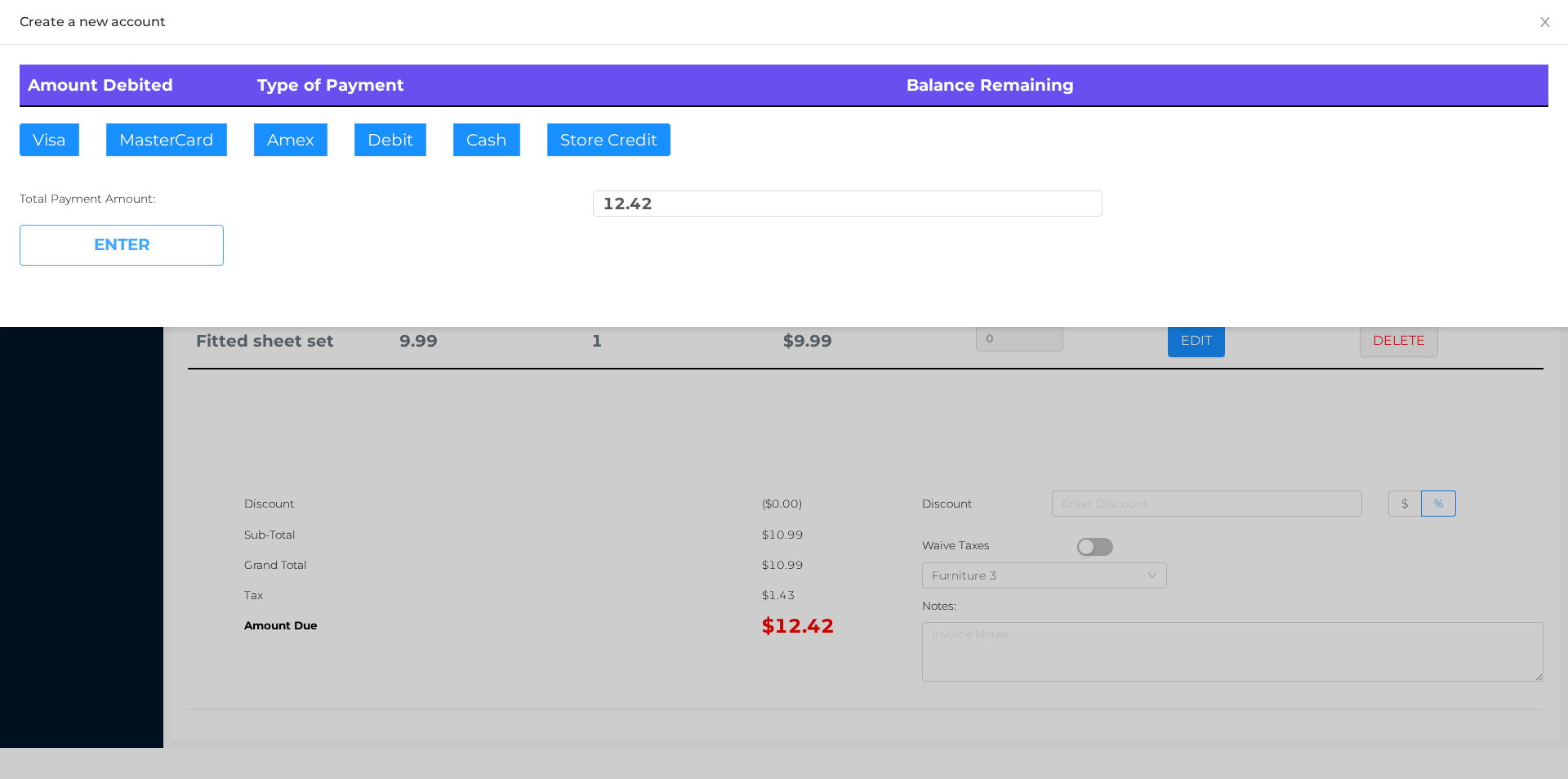
click at [139, 242] on button "ENTER" at bounding box center [122, 245] width 204 height 41
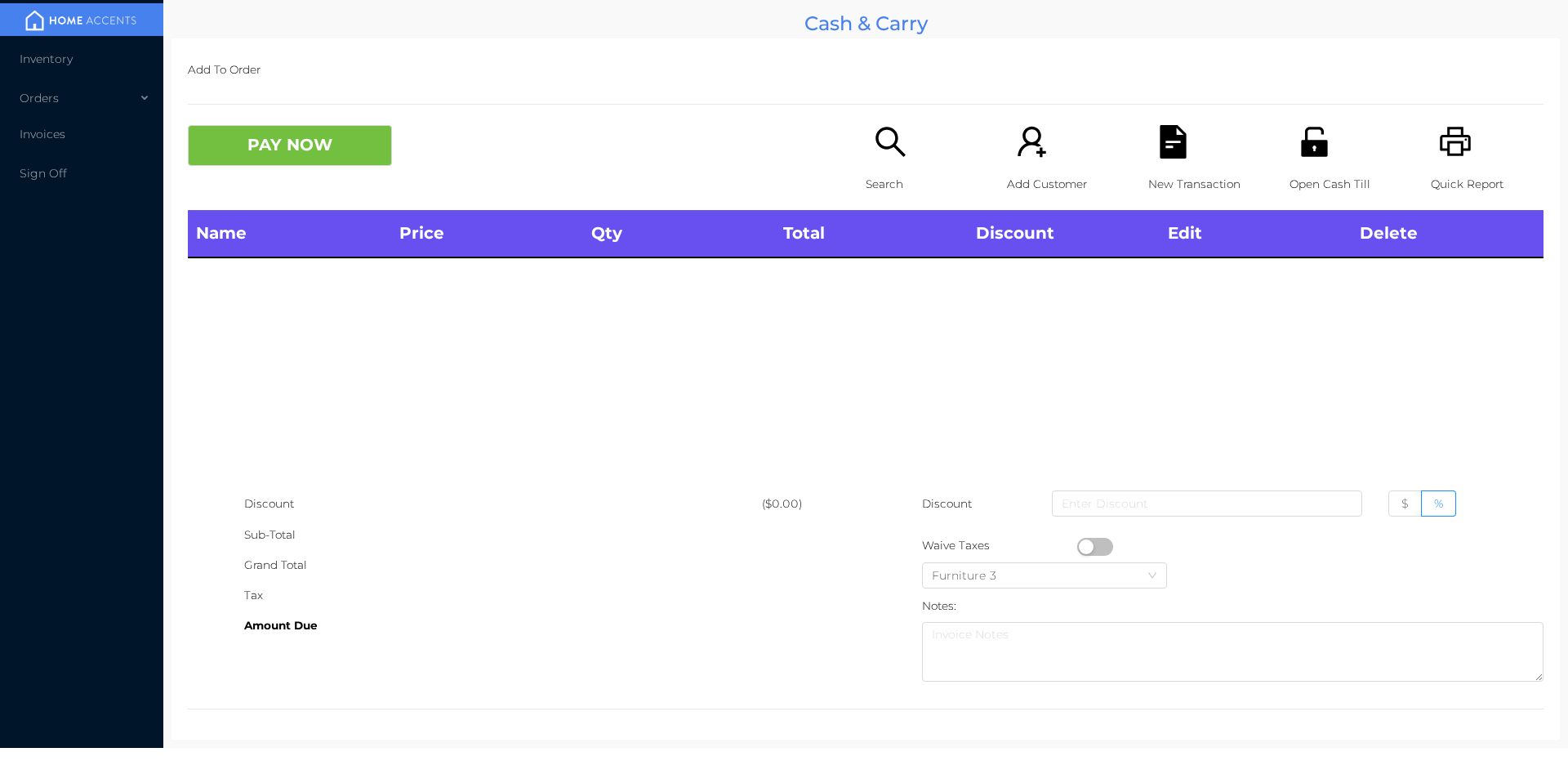
click at [866, 145] on div "Search" at bounding box center [922, 167] width 113 height 85
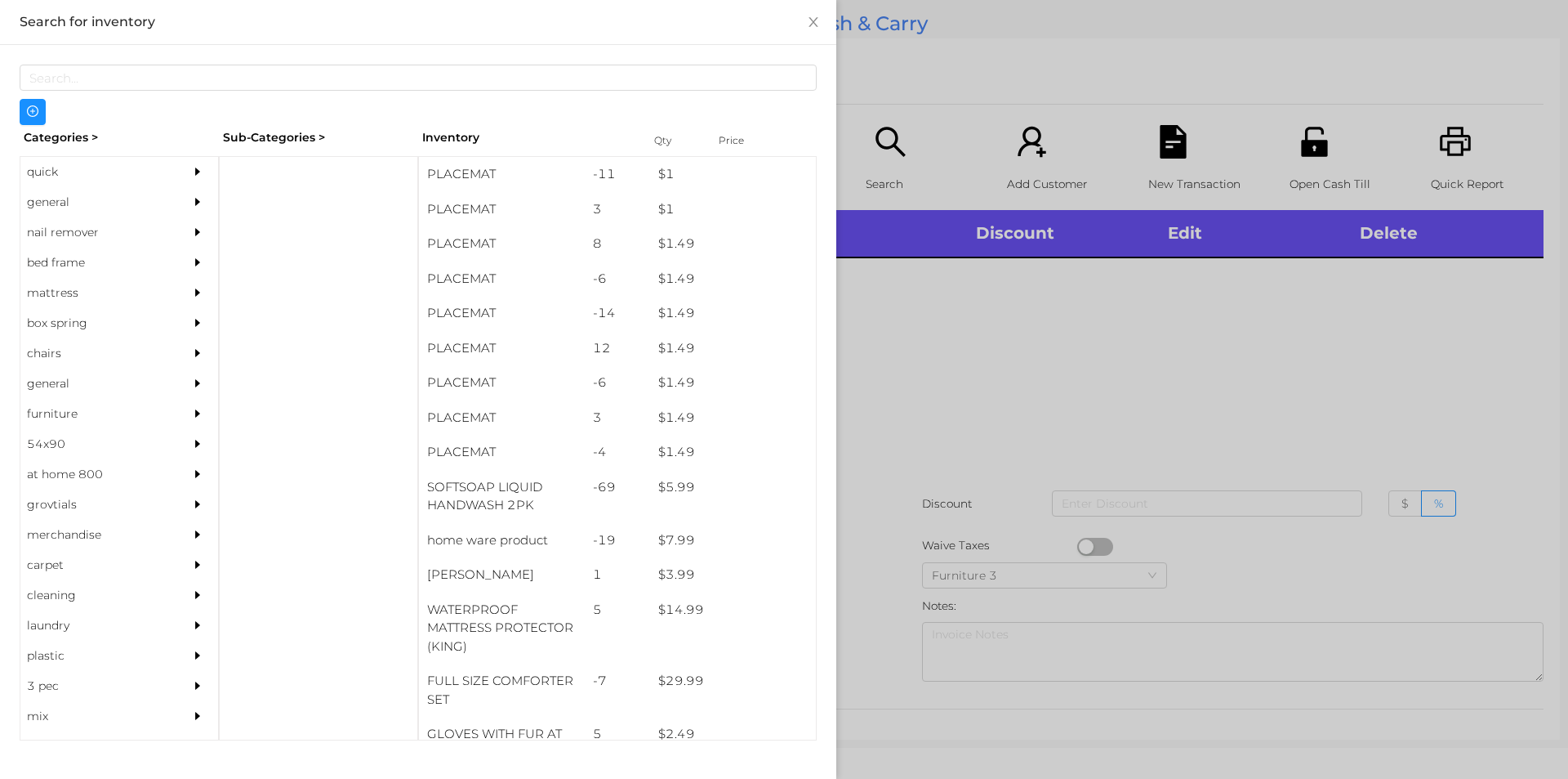
click at [83, 206] on div "general" at bounding box center [95, 202] width 149 height 30
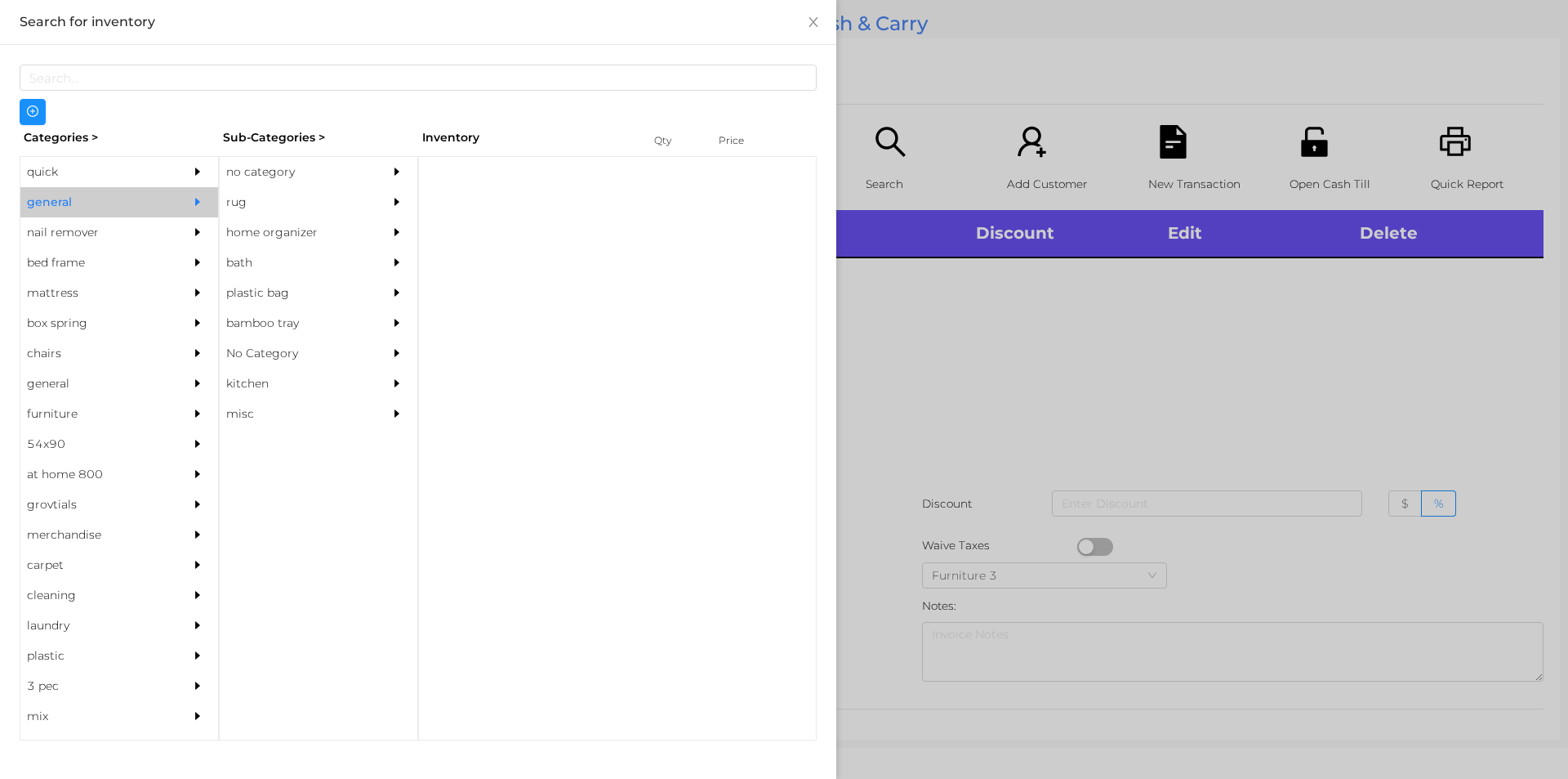
click at [256, 170] on div "no category" at bounding box center [294, 172] width 149 height 30
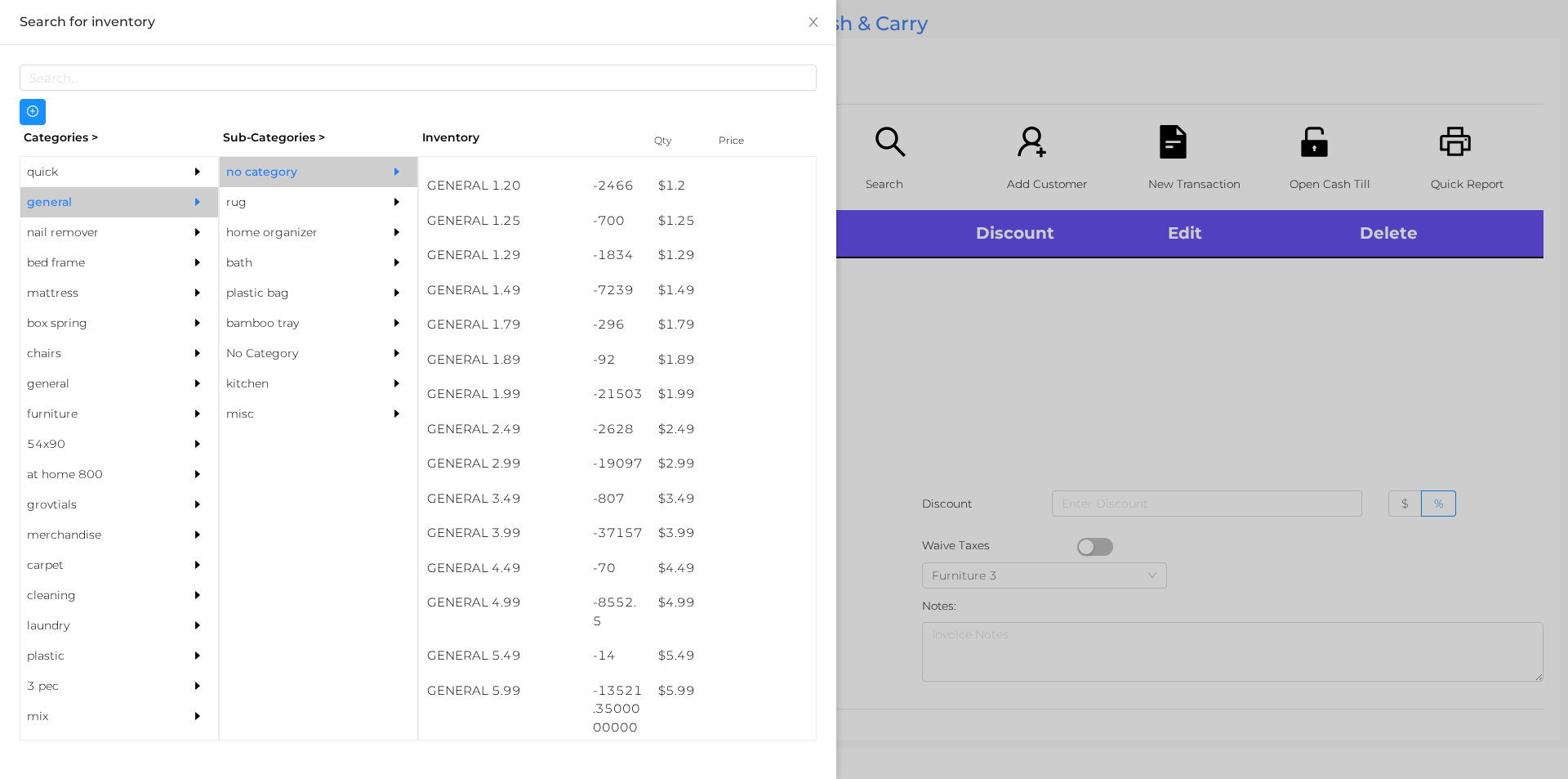
scroll to position [139, 0]
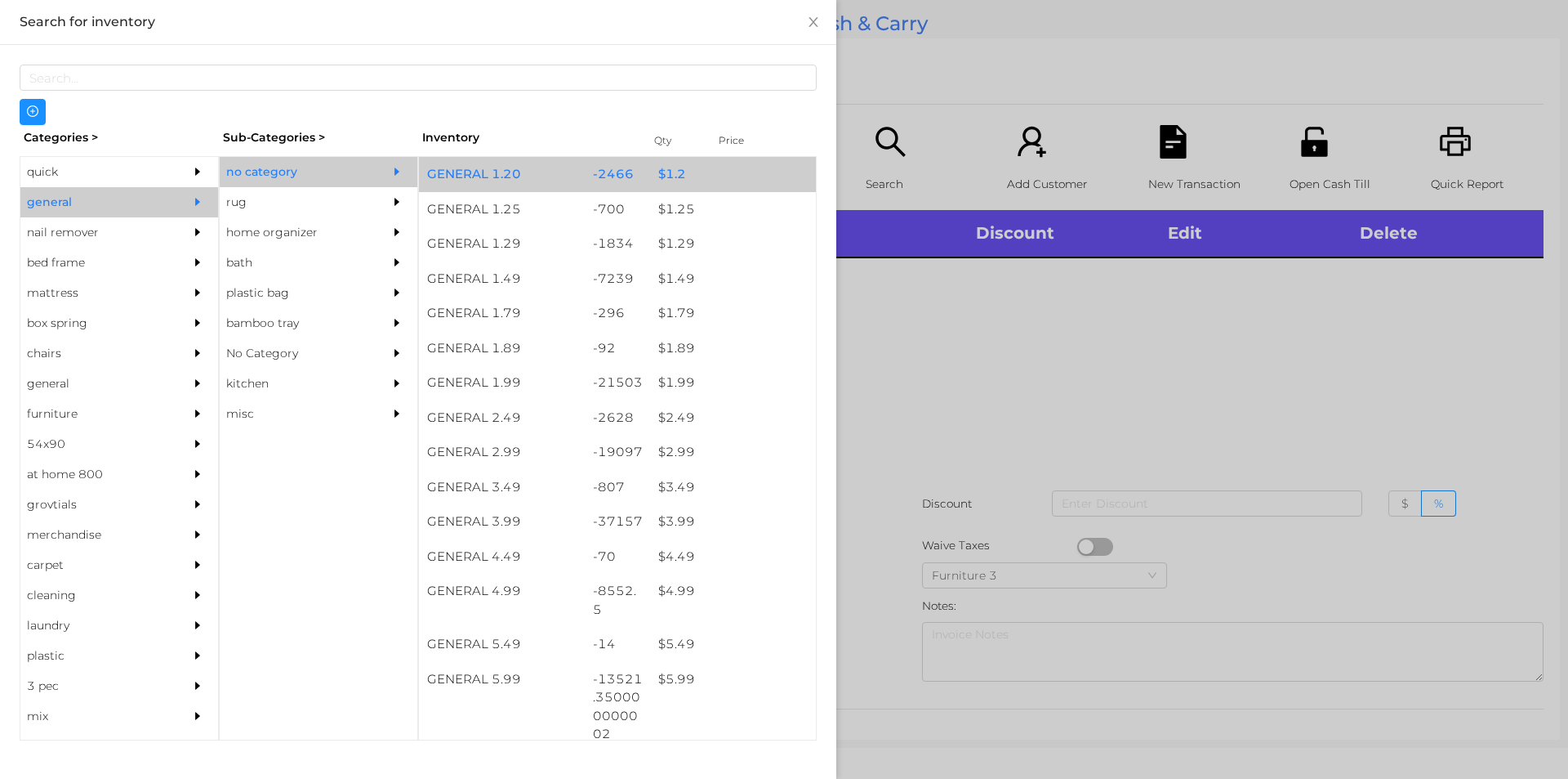
click at [688, 177] on div "$ 1.2" at bounding box center [733, 174] width 166 height 35
click at [705, 175] on div "$ 1.2" at bounding box center [733, 174] width 166 height 35
click at [716, 179] on div "$ 1.2" at bounding box center [733, 174] width 166 height 35
click at [724, 175] on div "$ 1.2" at bounding box center [733, 174] width 166 height 35
click at [734, 175] on div "$ 1.2" at bounding box center [733, 174] width 166 height 35
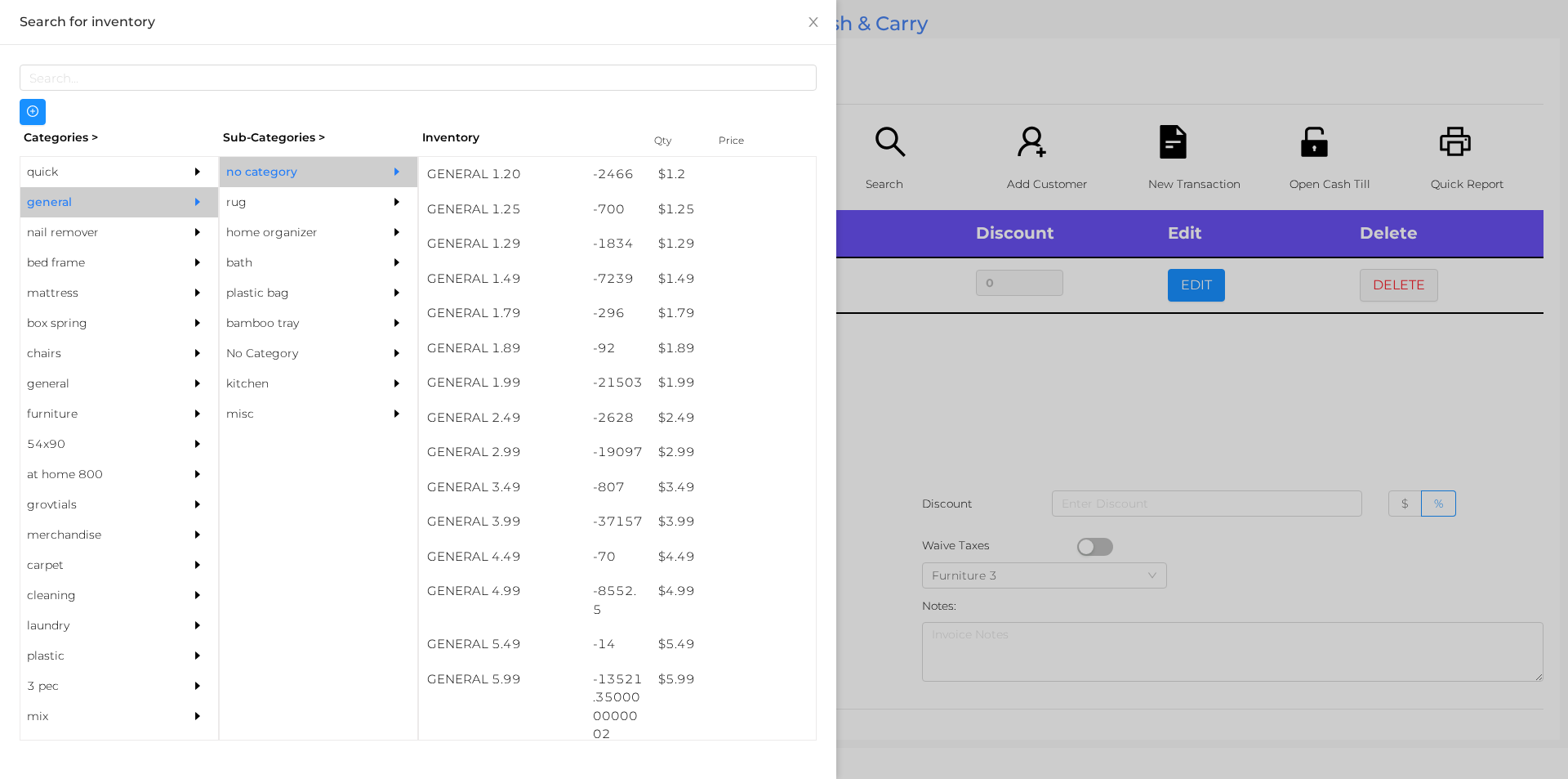
click at [929, 100] on div at bounding box center [784, 390] width 1568 height 779
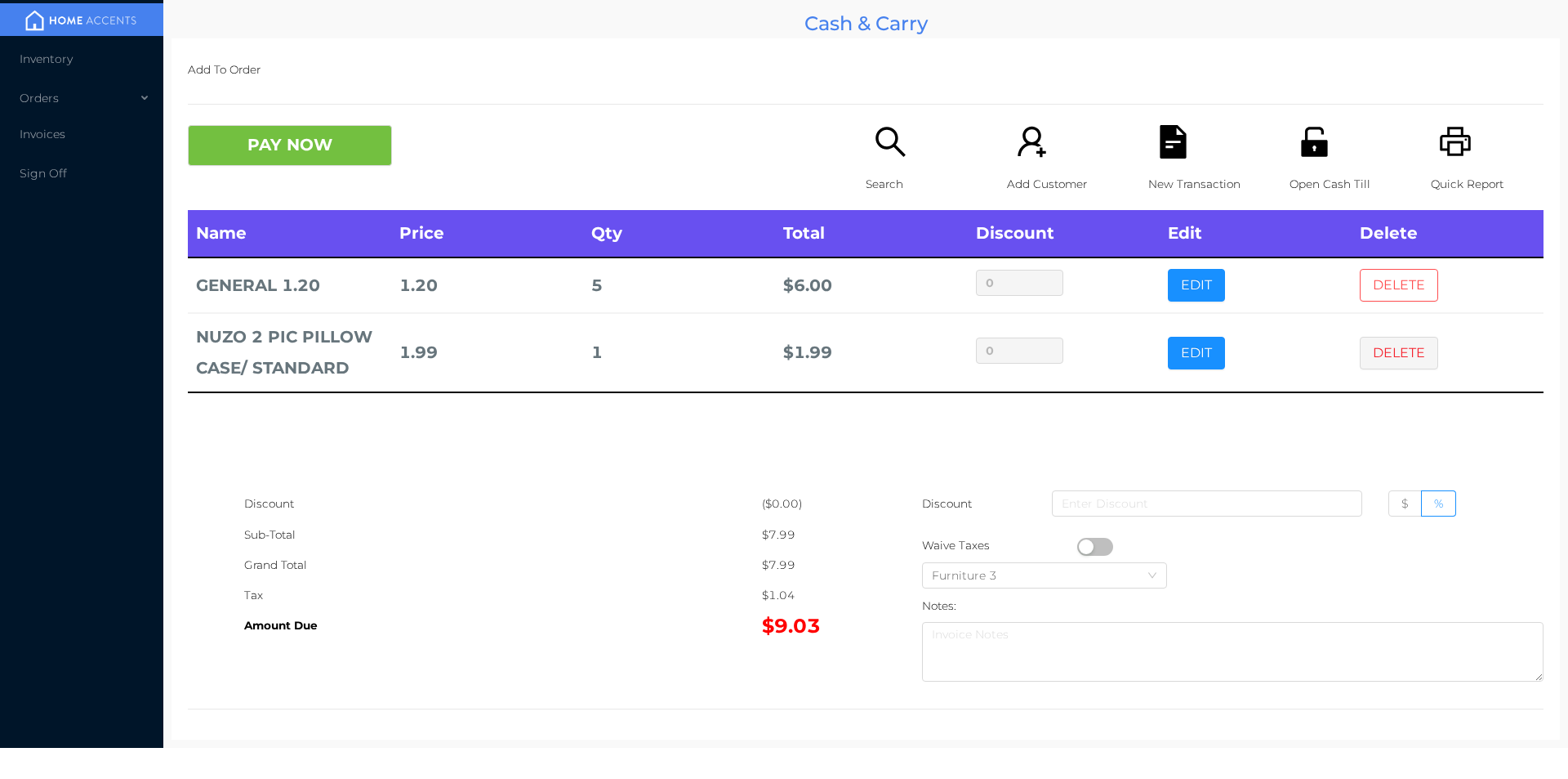
click at [1366, 286] on button "DELETE" at bounding box center [1399, 286] width 79 height 33
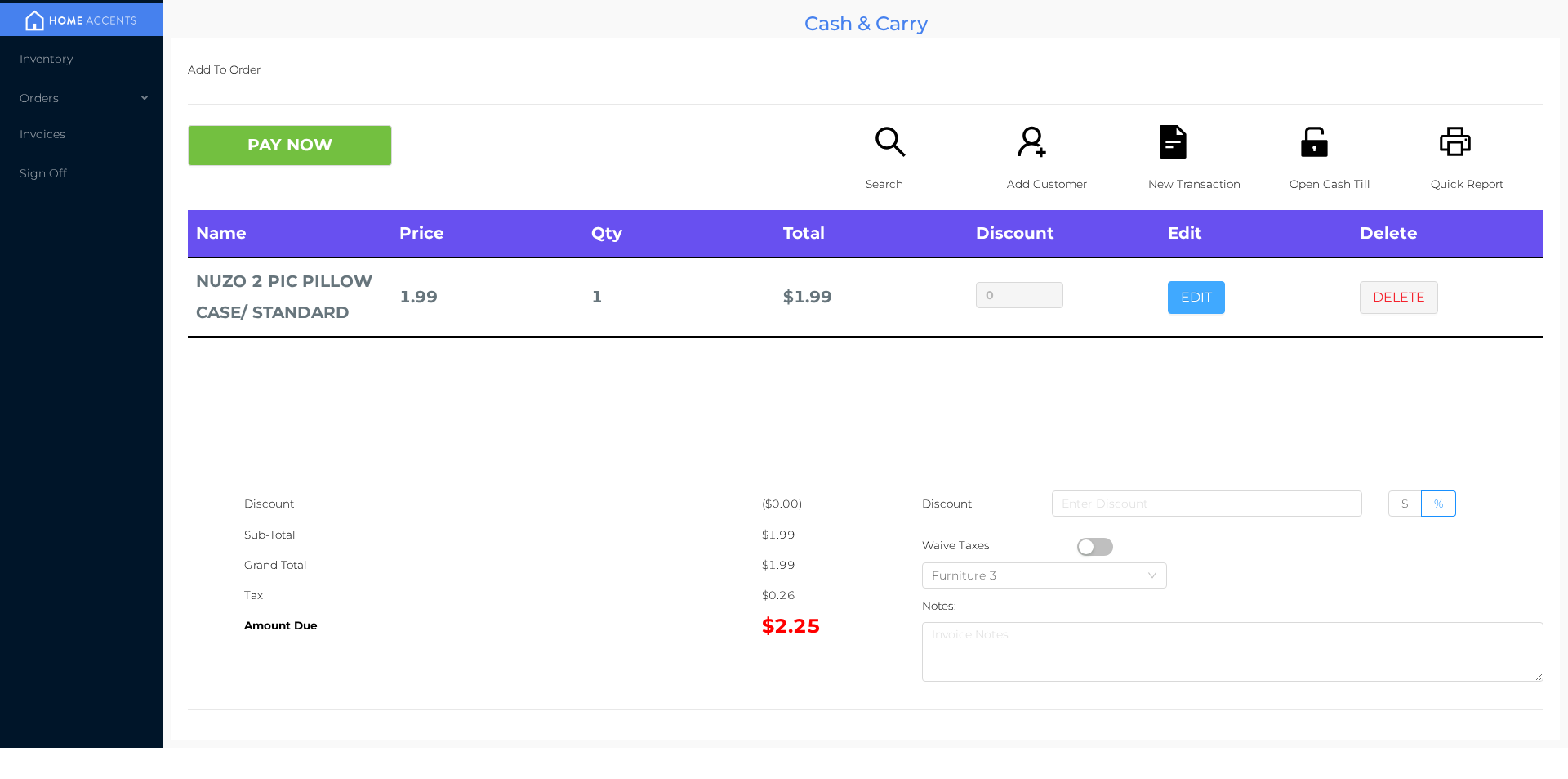
click at [1171, 298] on button "EDIT" at bounding box center [1196, 297] width 57 height 33
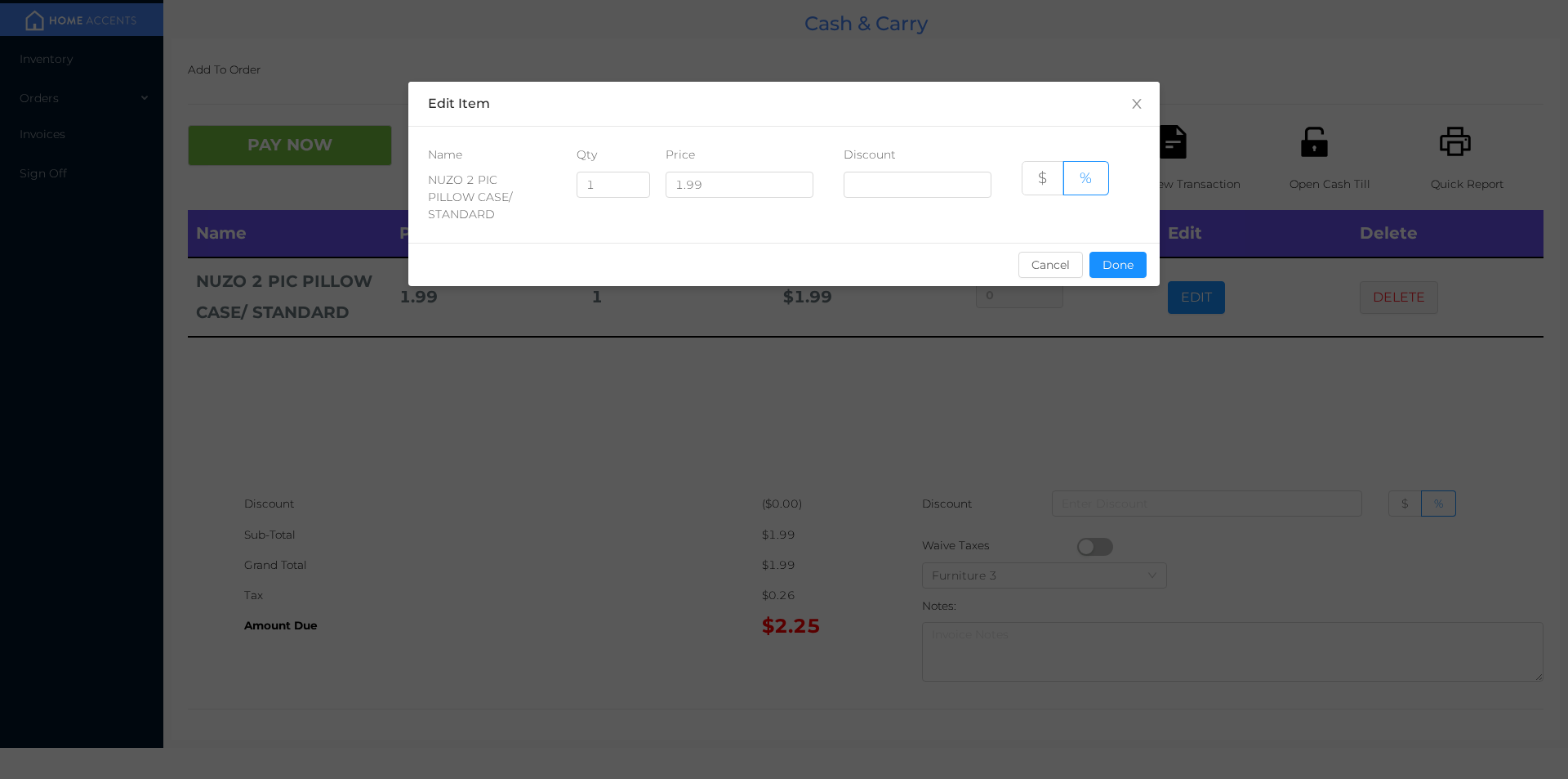
click at [1184, 301] on div "sentinelStart Edit Item Name Qty Price Discount NUZO 2 PIC PILLOW CASE/ STANDAR…" at bounding box center [784, 390] width 1568 height 779
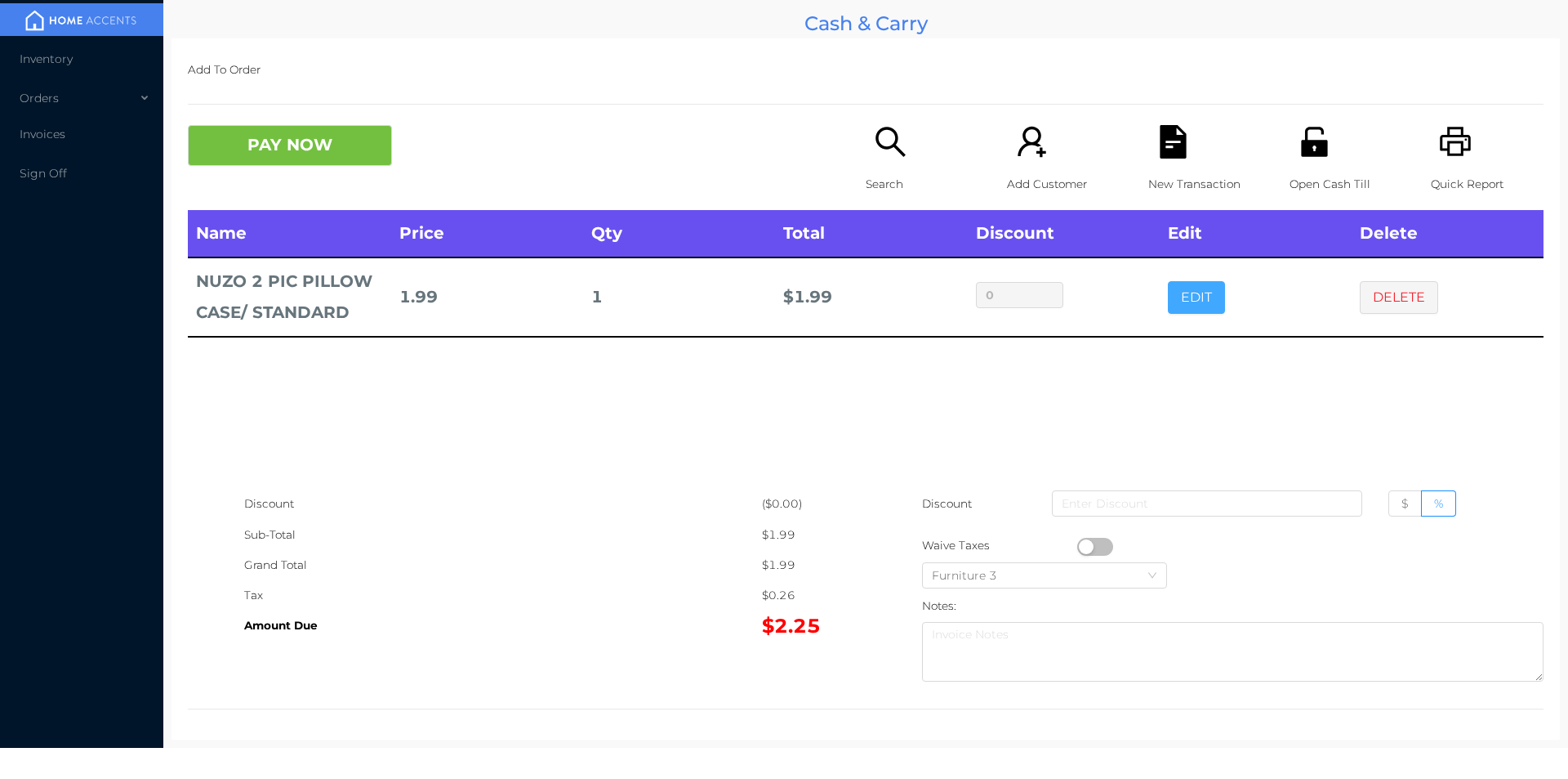
click at [1177, 281] on button "EDIT" at bounding box center [1196, 297] width 57 height 33
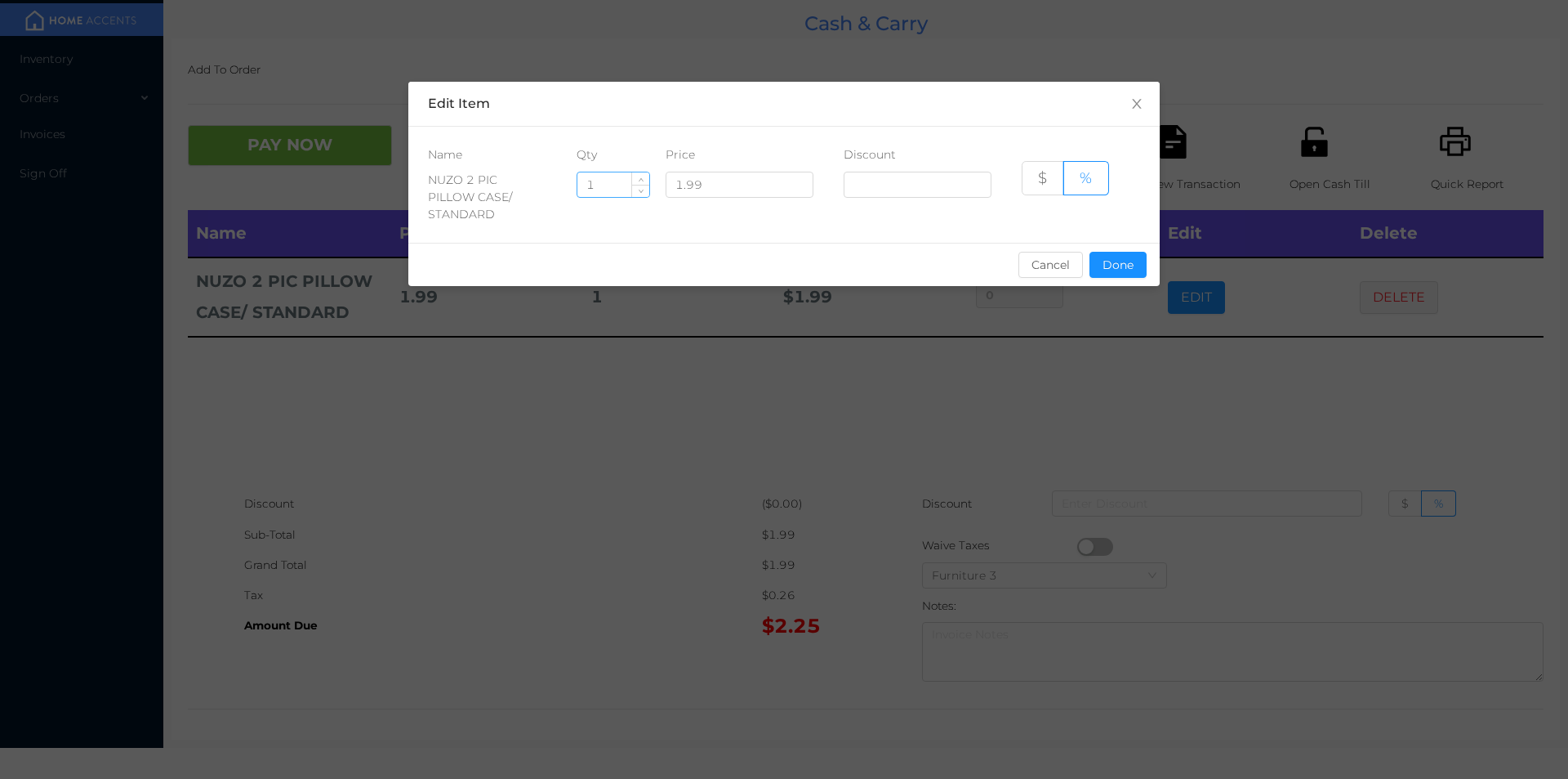
click at [611, 190] on input "1" at bounding box center [613, 184] width 72 height 24
type input "2"
click at [1123, 252] on button "Done" at bounding box center [1117, 265] width 57 height 26
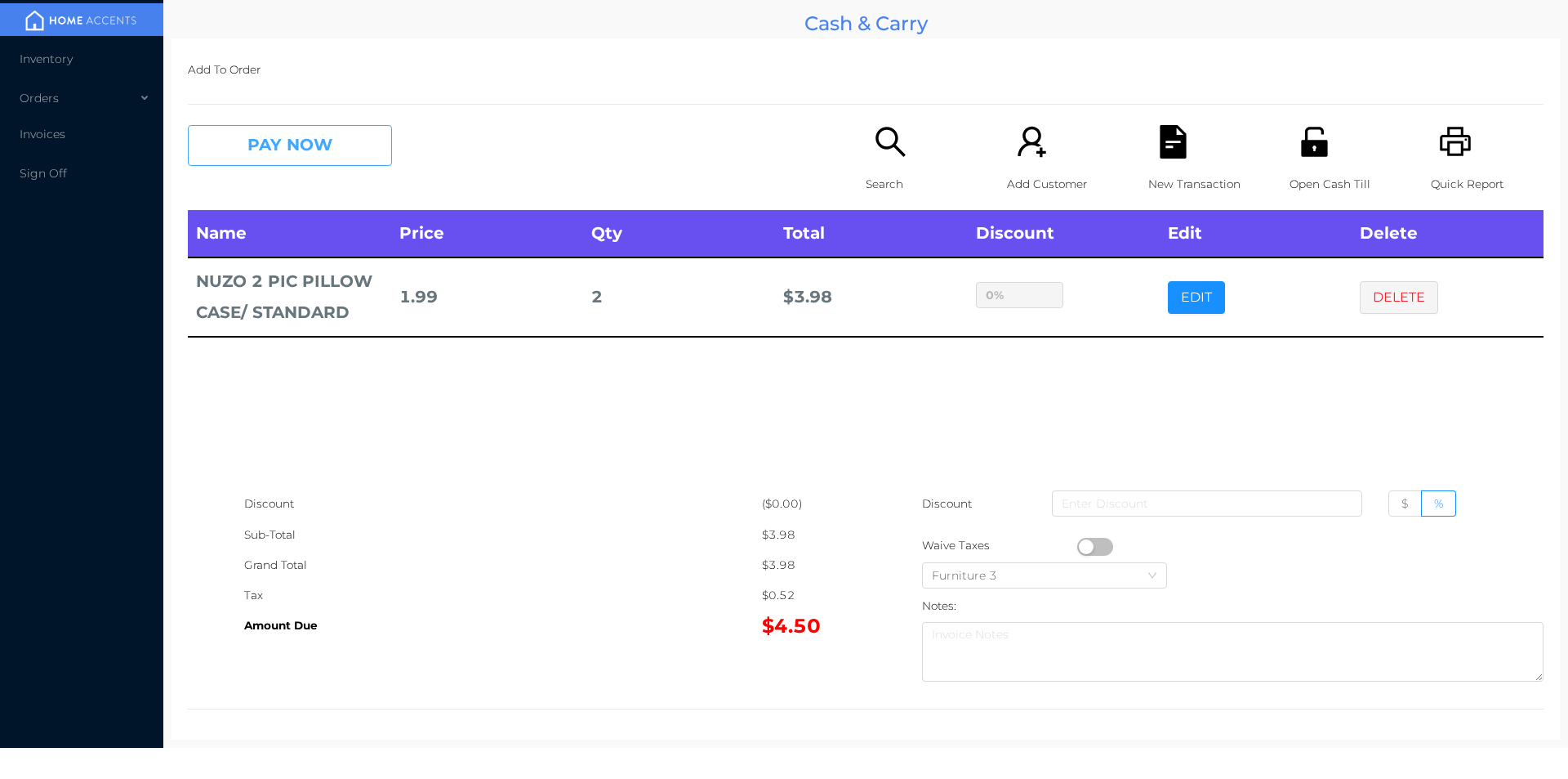
click at [285, 143] on button "PAY NOW" at bounding box center [290, 145] width 204 height 41
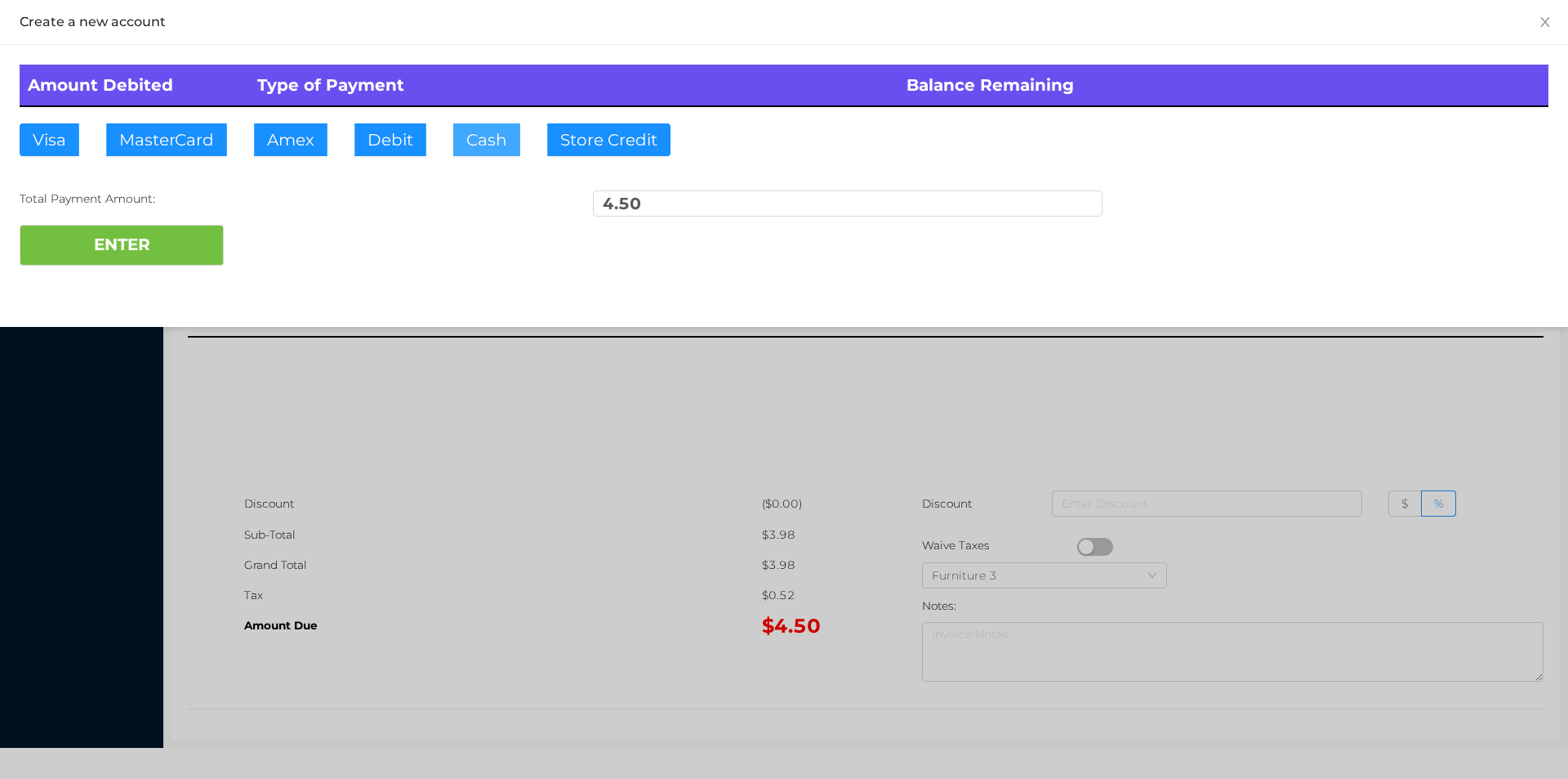
click at [491, 148] on button "Cash" at bounding box center [487, 140] width 67 height 33
click at [121, 243] on button "ENTER" at bounding box center [122, 245] width 204 height 41
type input "0"
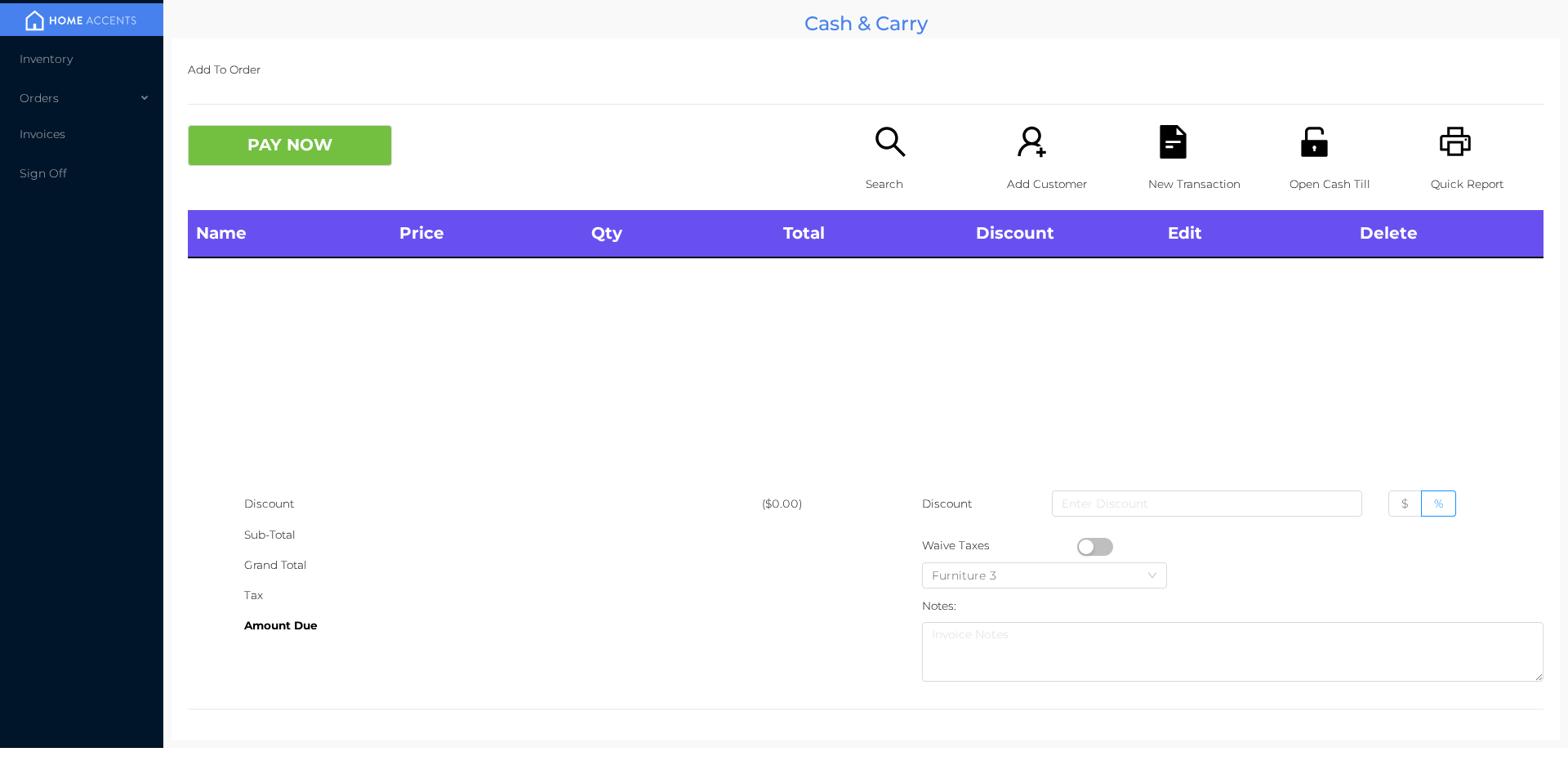
click at [886, 164] on div "Search" at bounding box center [922, 167] width 113 height 85
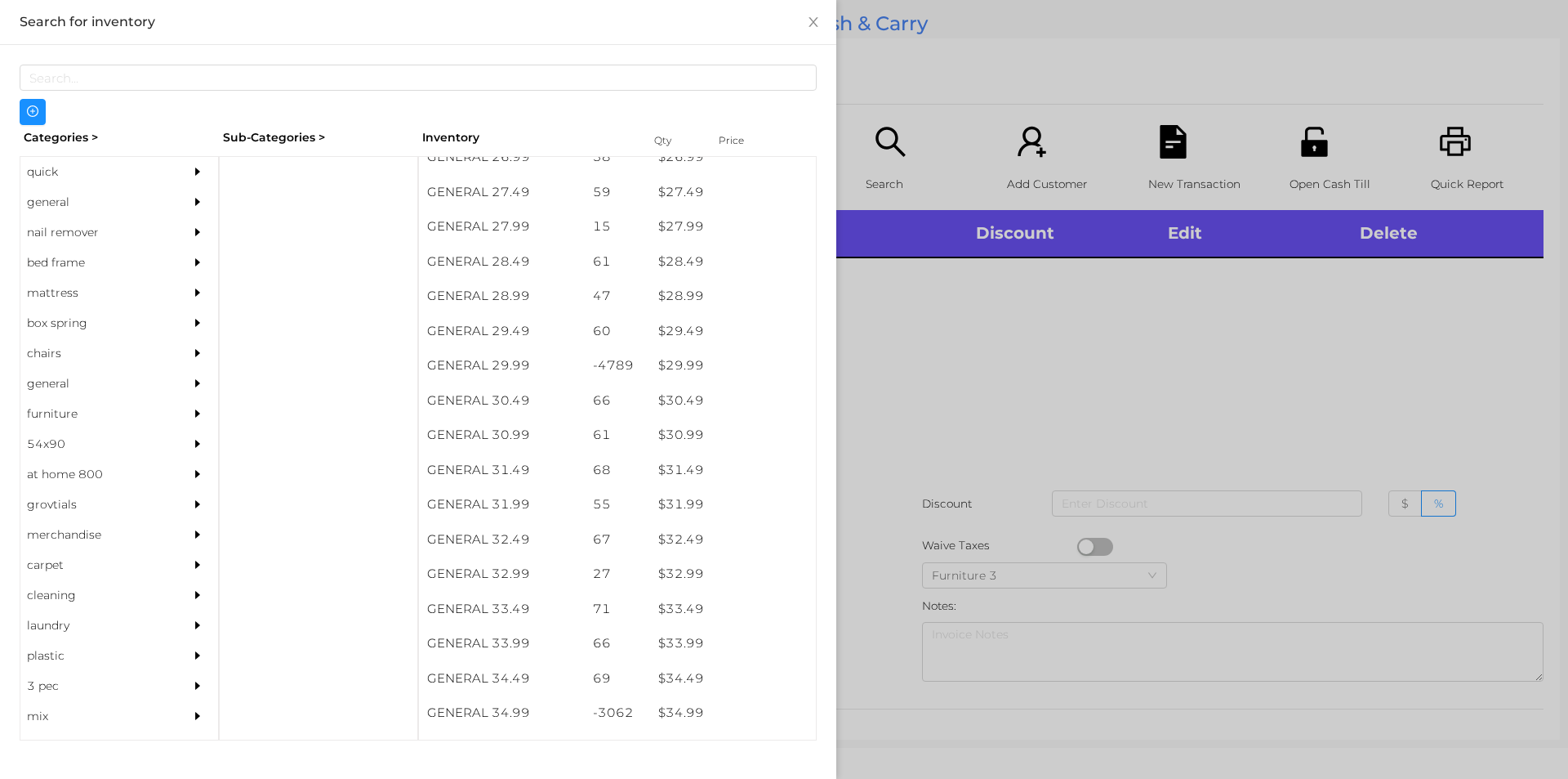
scroll to position [2298, 0]
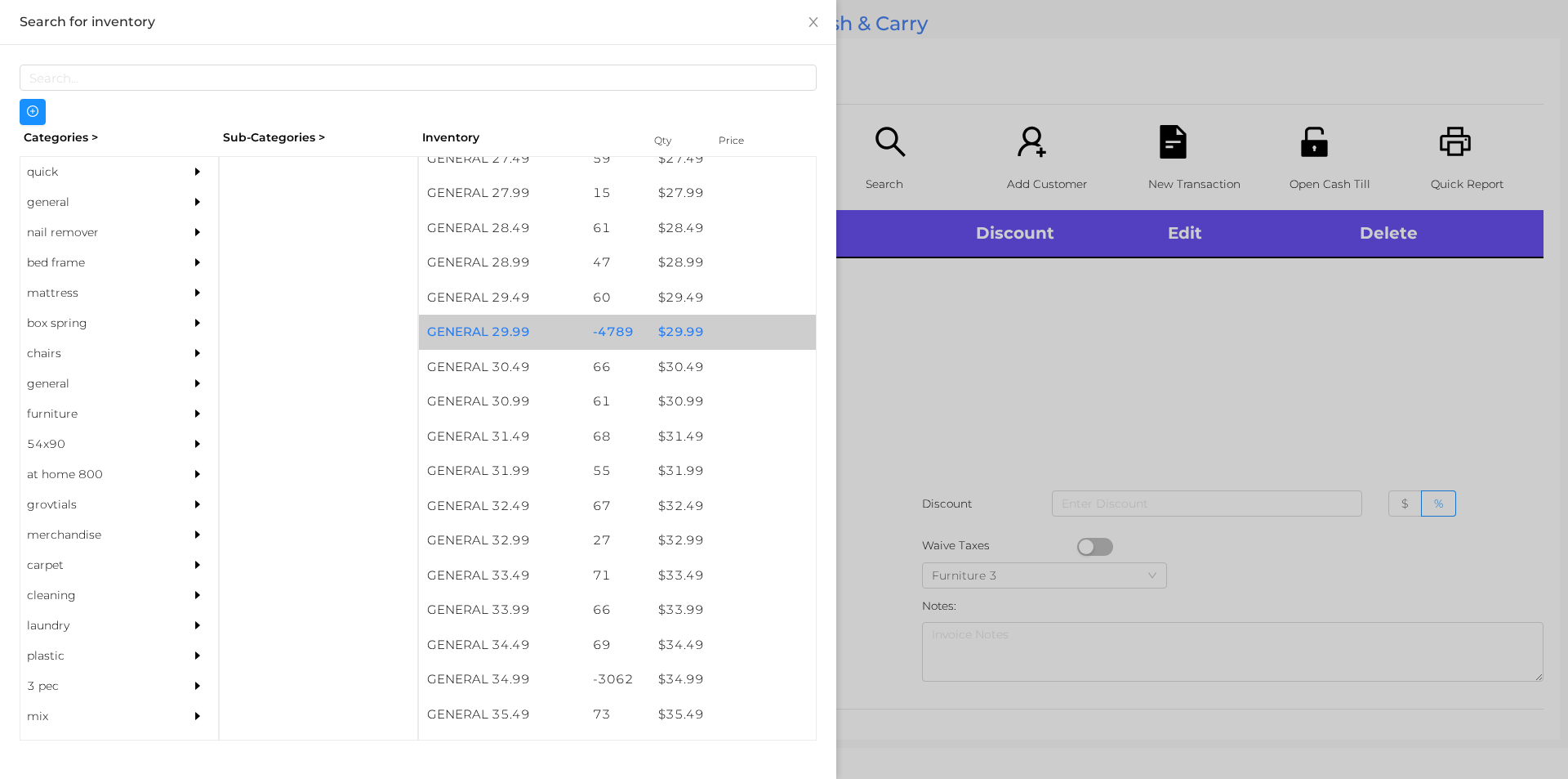
click at [712, 331] on div "$ 29.99" at bounding box center [733, 332] width 166 height 35
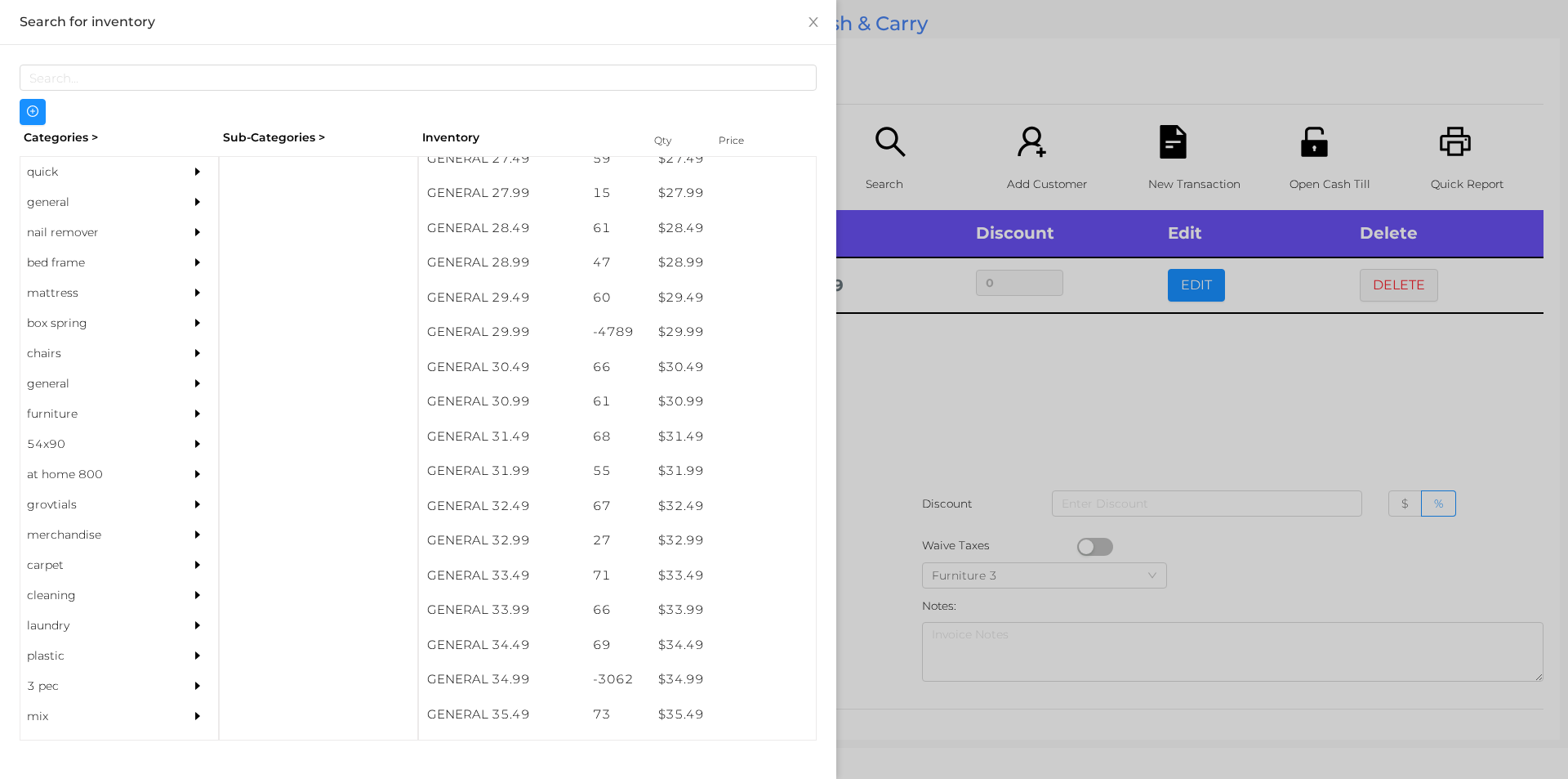
click at [923, 426] on div at bounding box center [784, 390] width 1568 height 779
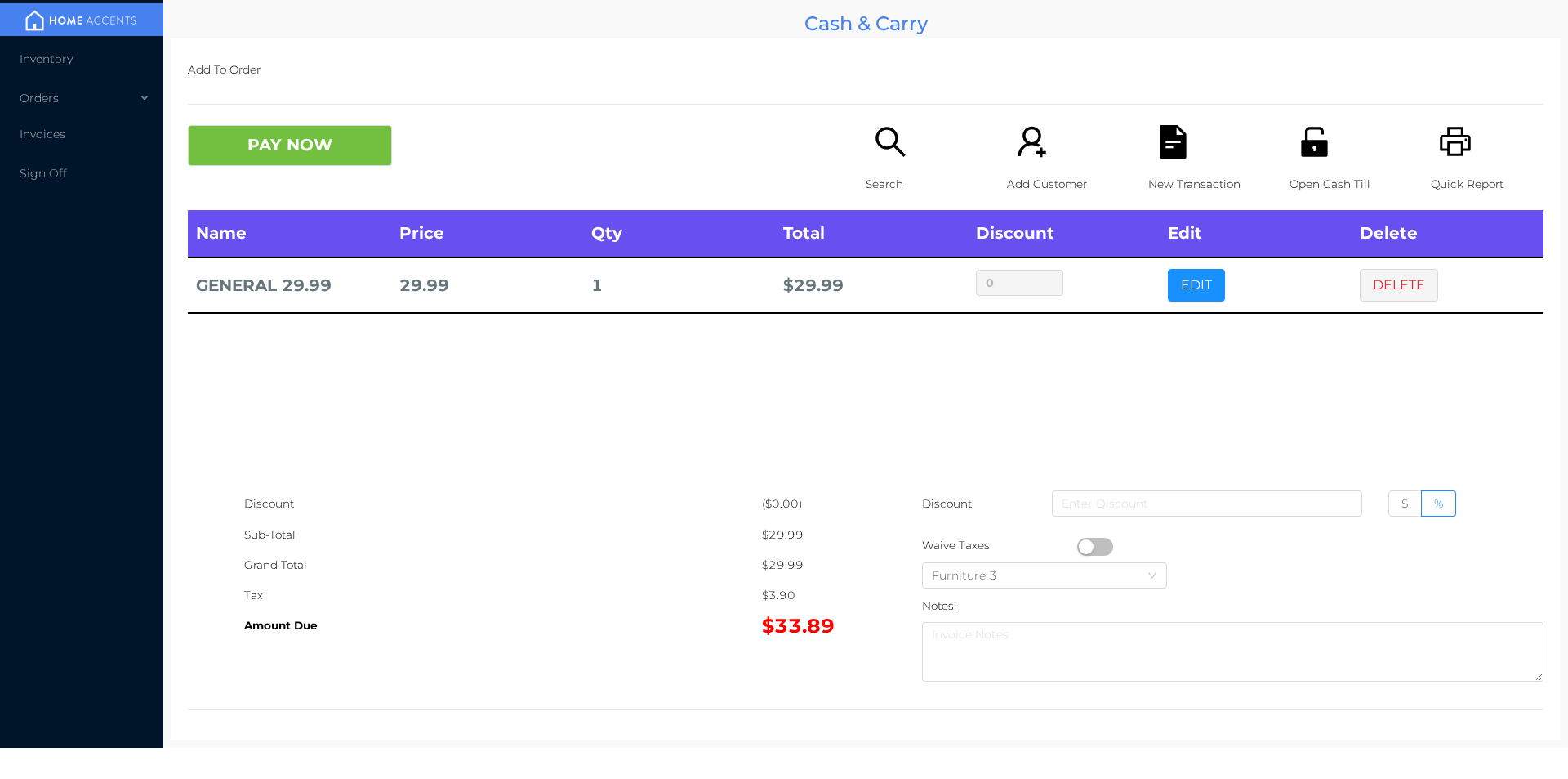
click at [1302, 133] on icon "icon: unlock" at bounding box center [1314, 141] width 26 height 30
click at [304, 141] on button "PAY NOW" at bounding box center [290, 145] width 204 height 41
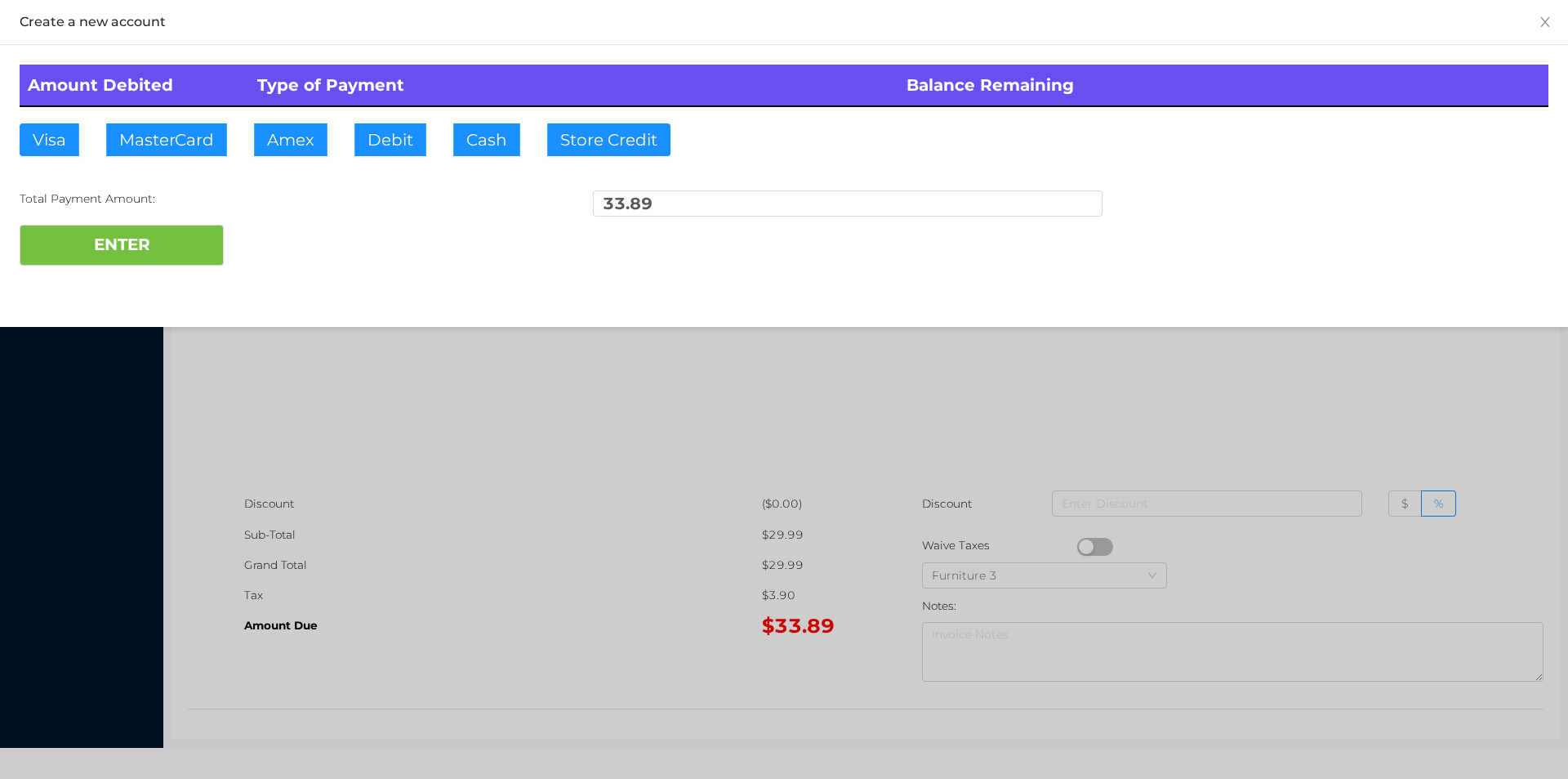
click at [420, 597] on div at bounding box center [784, 390] width 1568 height 779
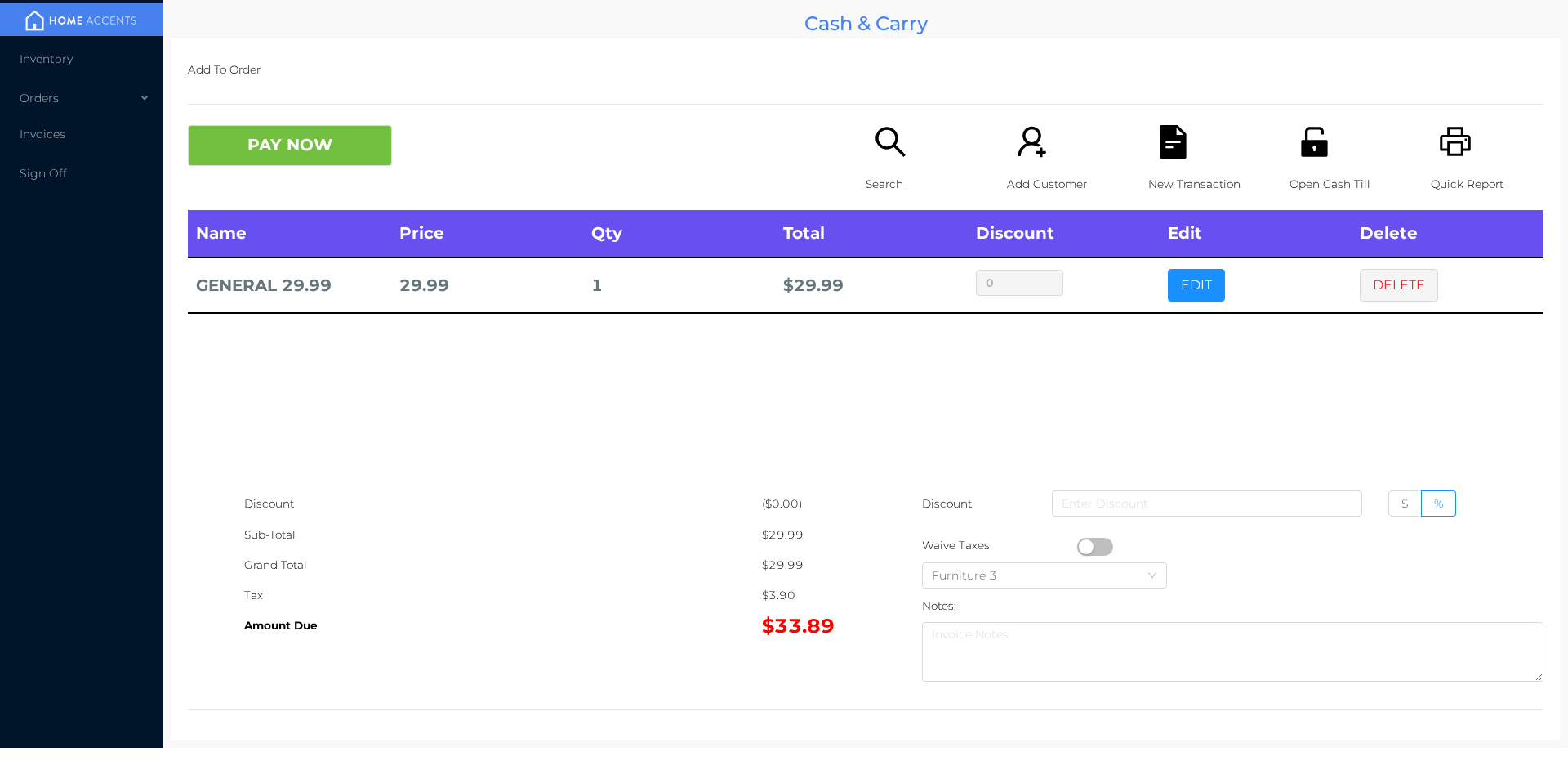
click at [1101, 546] on button "button" at bounding box center [1096, 547] width 36 height 18
click at [321, 127] on button "PAY NOW" at bounding box center [290, 145] width 204 height 41
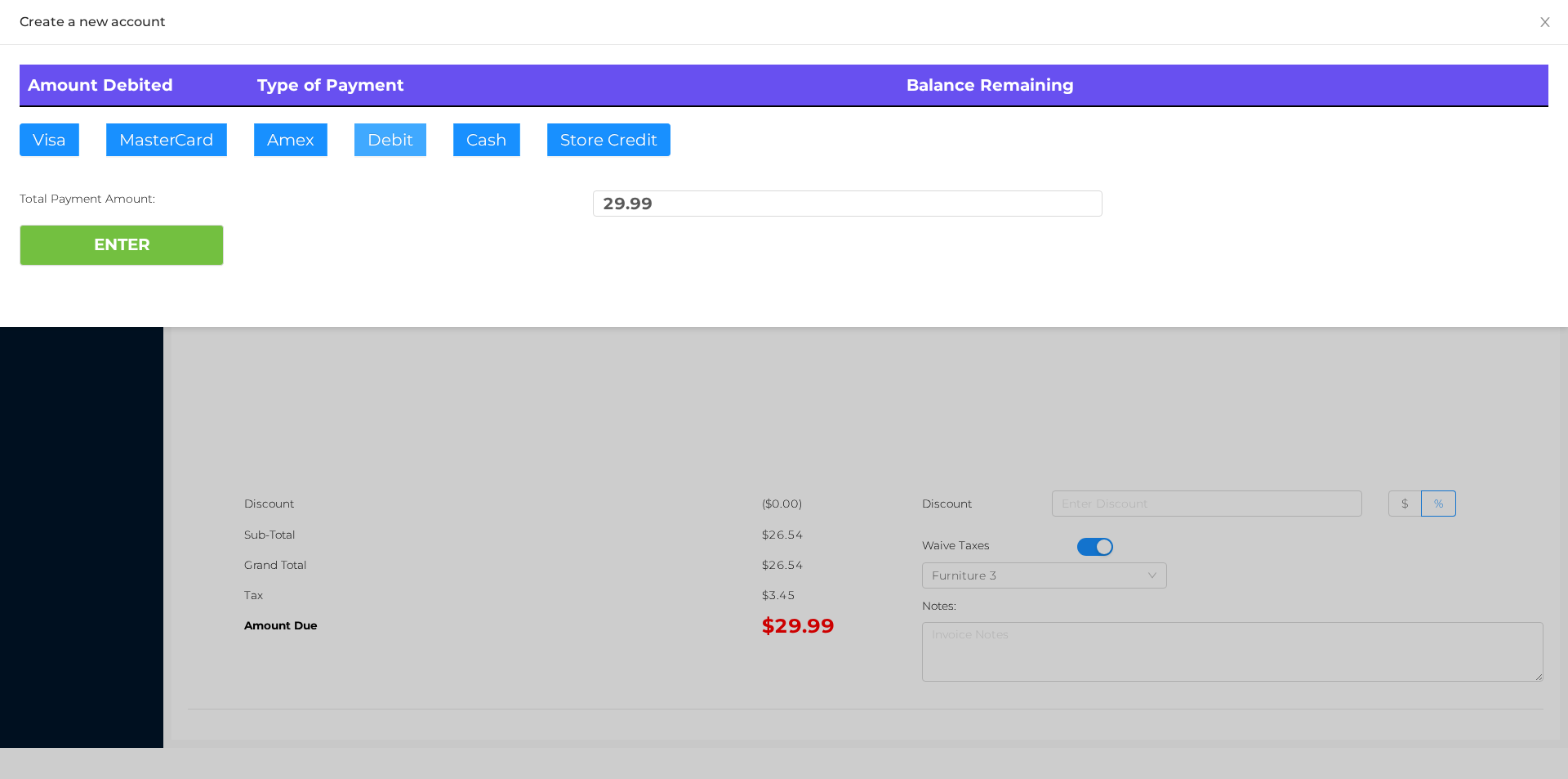
click at [421, 137] on button "Debit" at bounding box center [390, 140] width 72 height 33
click at [139, 230] on button "ENTER" at bounding box center [122, 245] width 204 height 41
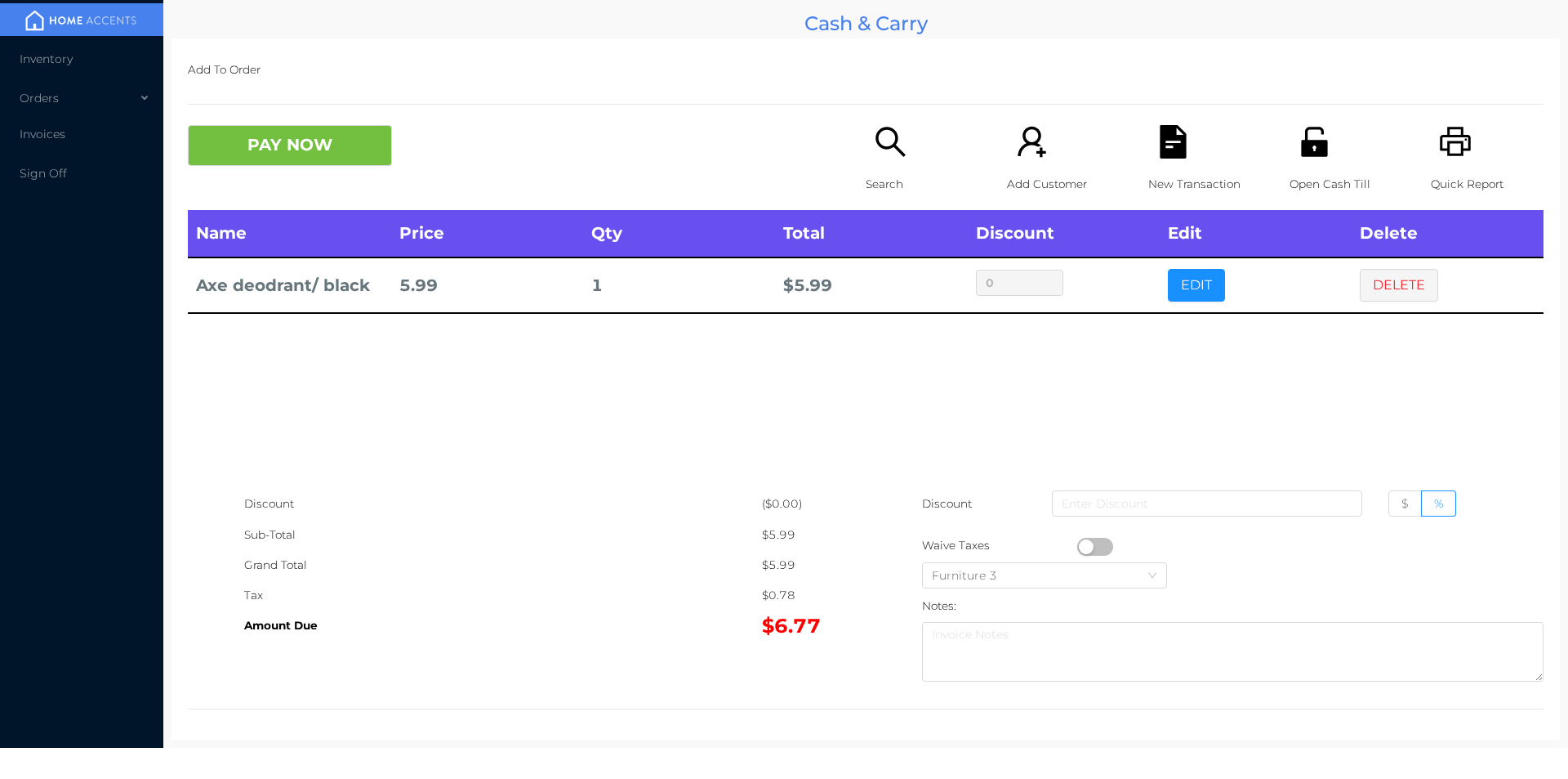
click at [875, 145] on icon "icon: search" at bounding box center [890, 141] width 30 height 30
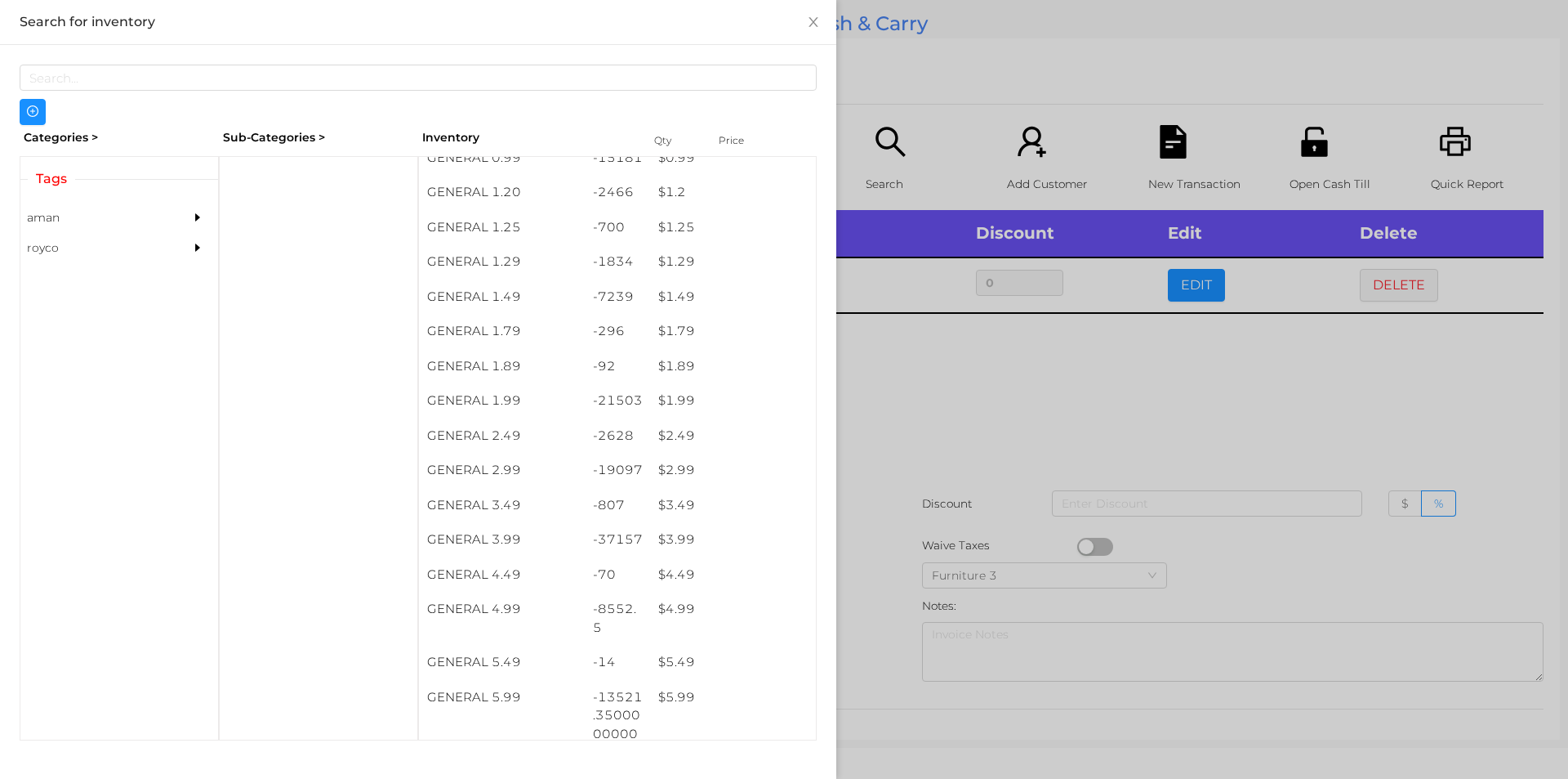
scroll to position [154, 0]
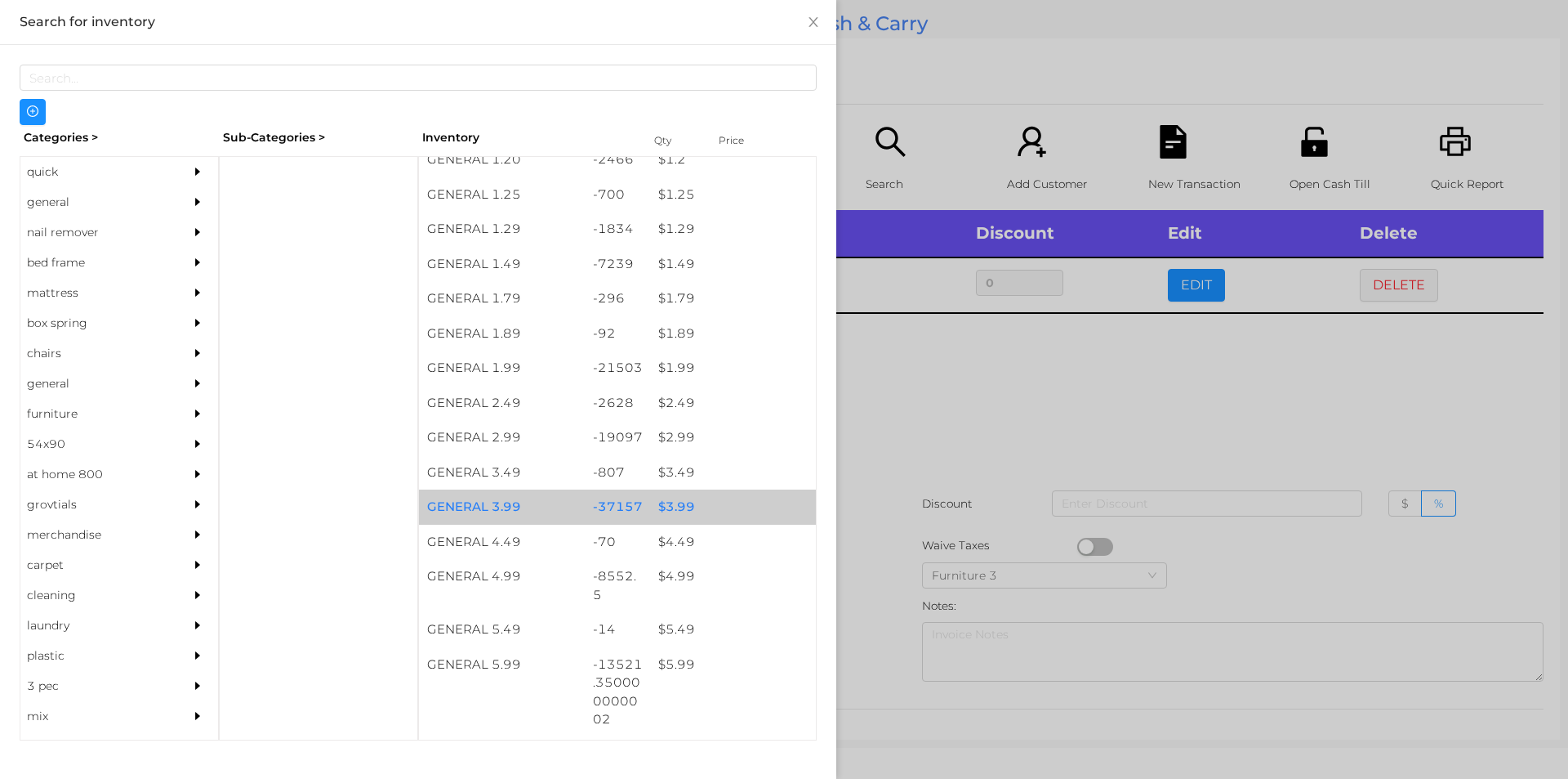
click at [669, 509] on div "$ 3.99" at bounding box center [733, 507] width 166 height 35
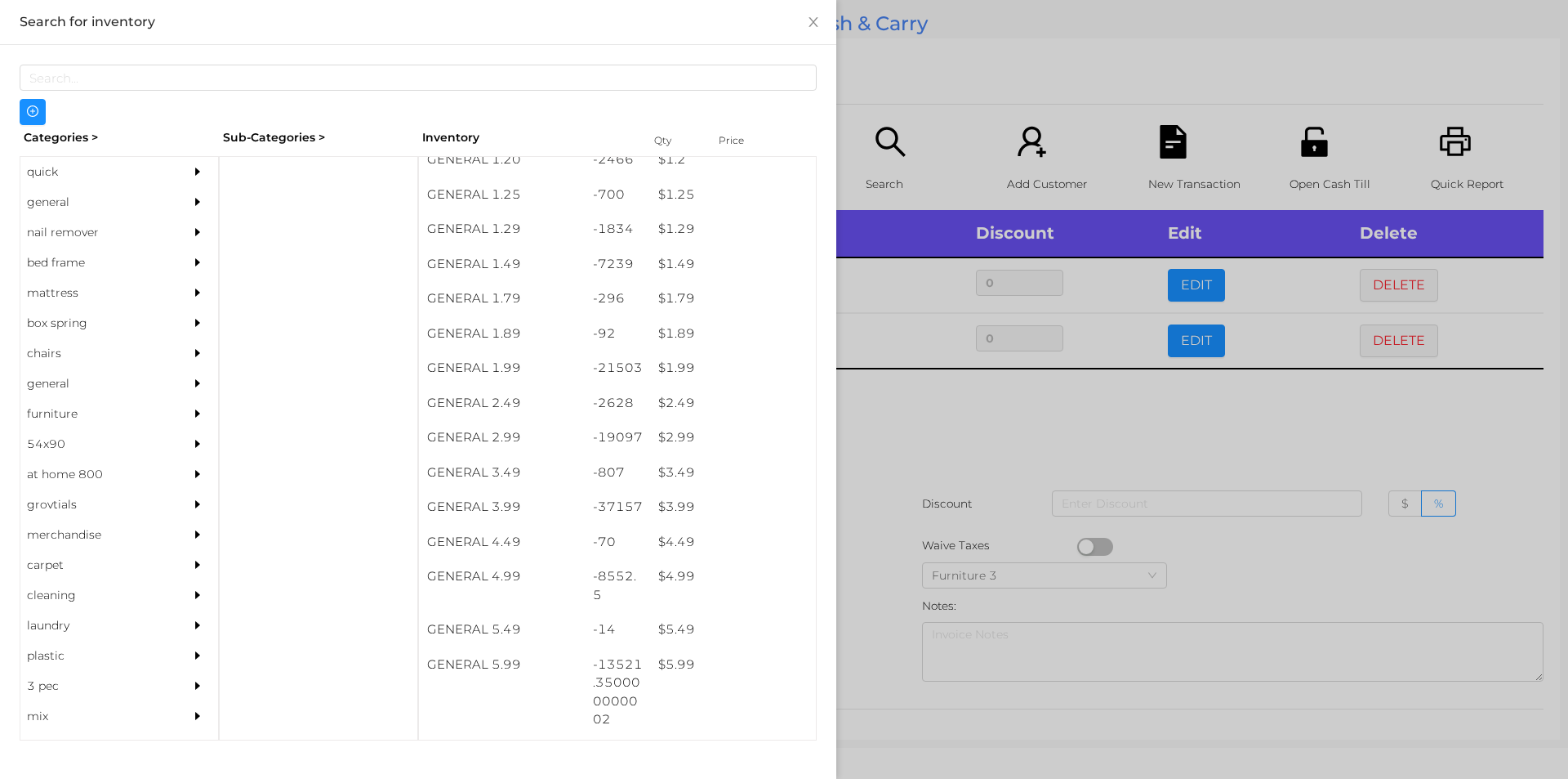
click at [892, 525] on div at bounding box center [784, 390] width 1568 height 779
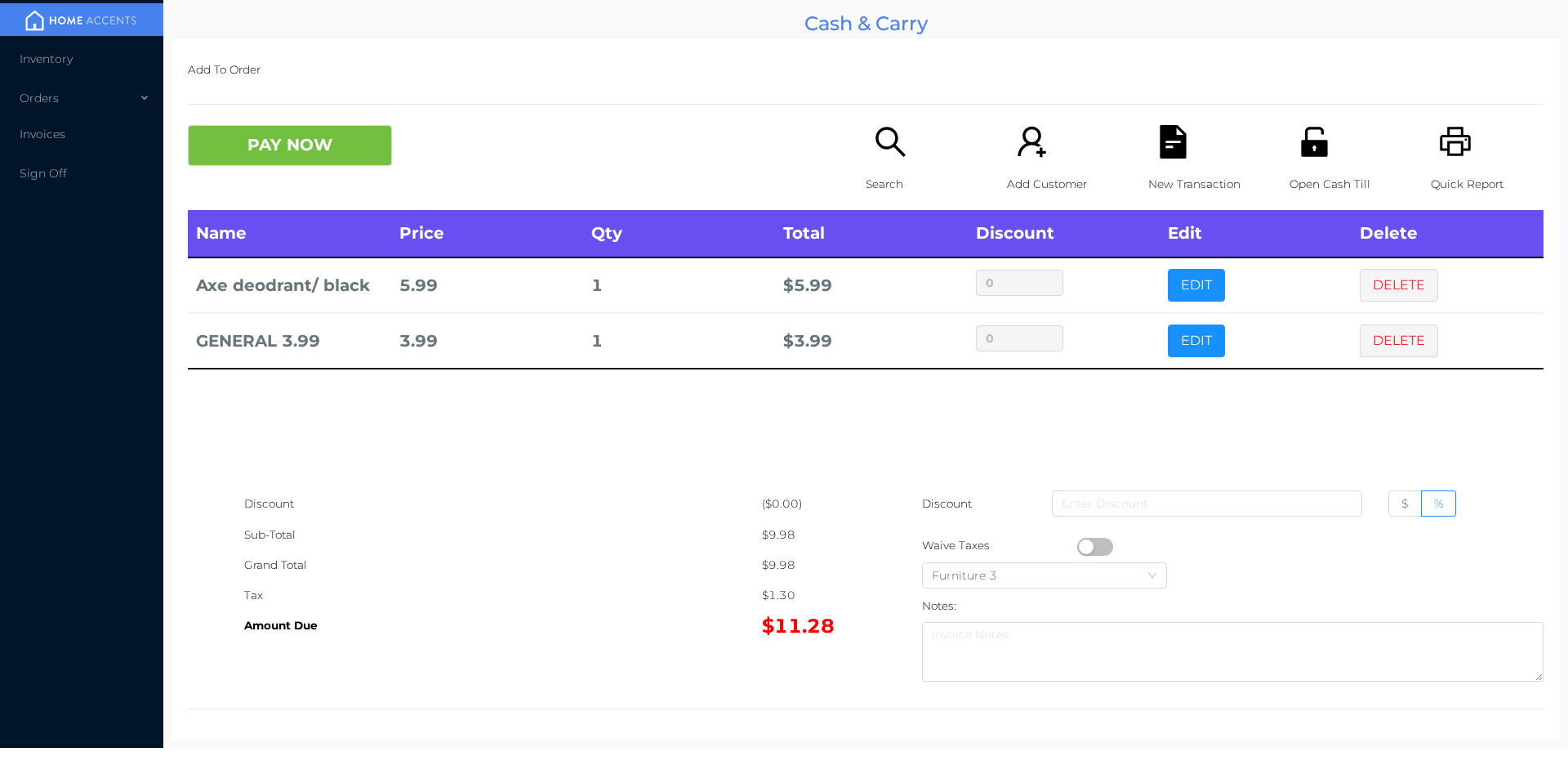
click at [1290, 173] on p "Open Cash Till" at bounding box center [1346, 183] width 113 height 30
click at [191, 150] on button "PAY NOW" at bounding box center [290, 145] width 204 height 41
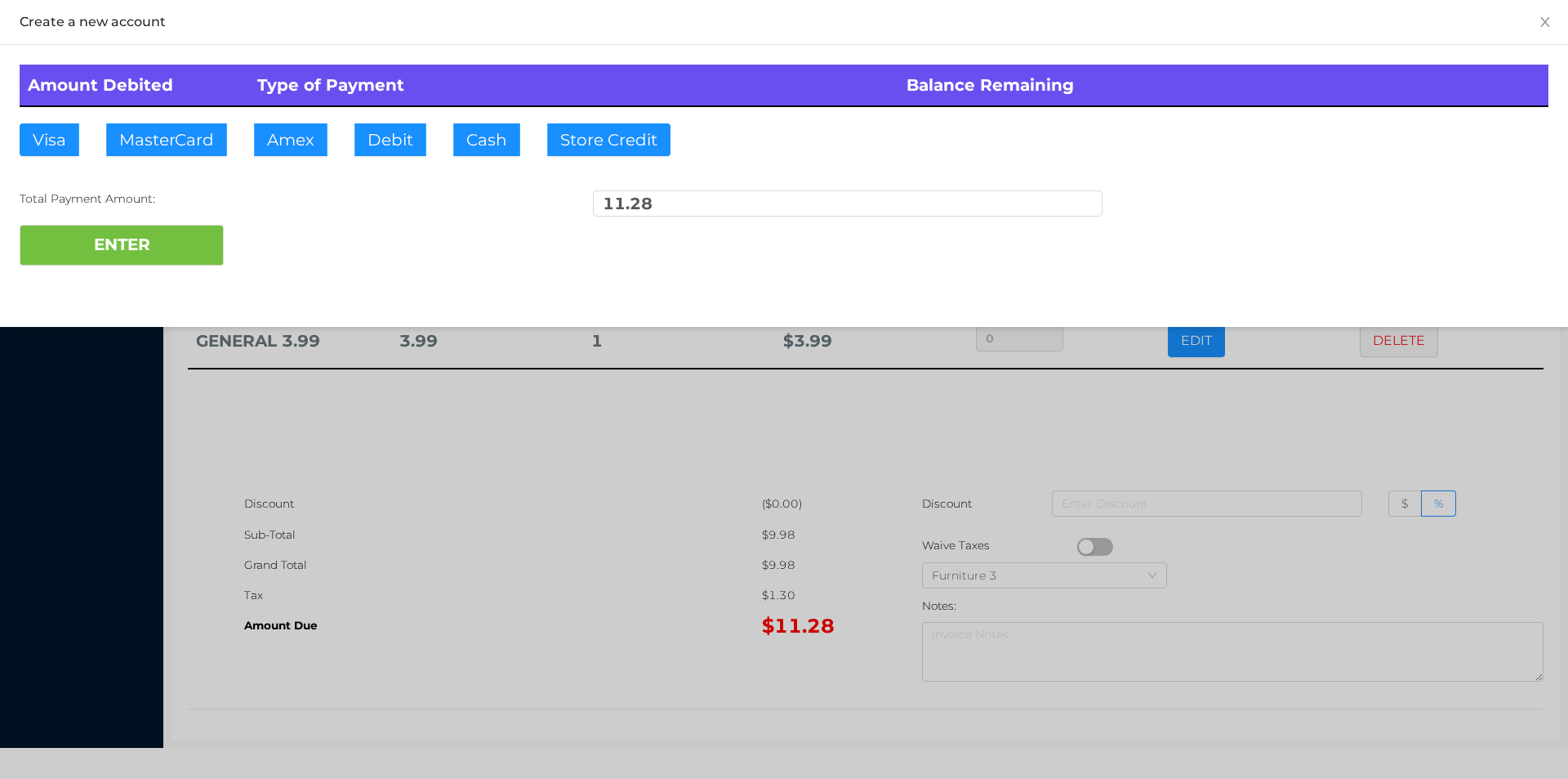
click at [503, 544] on div at bounding box center [784, 390] width 1568 height 779
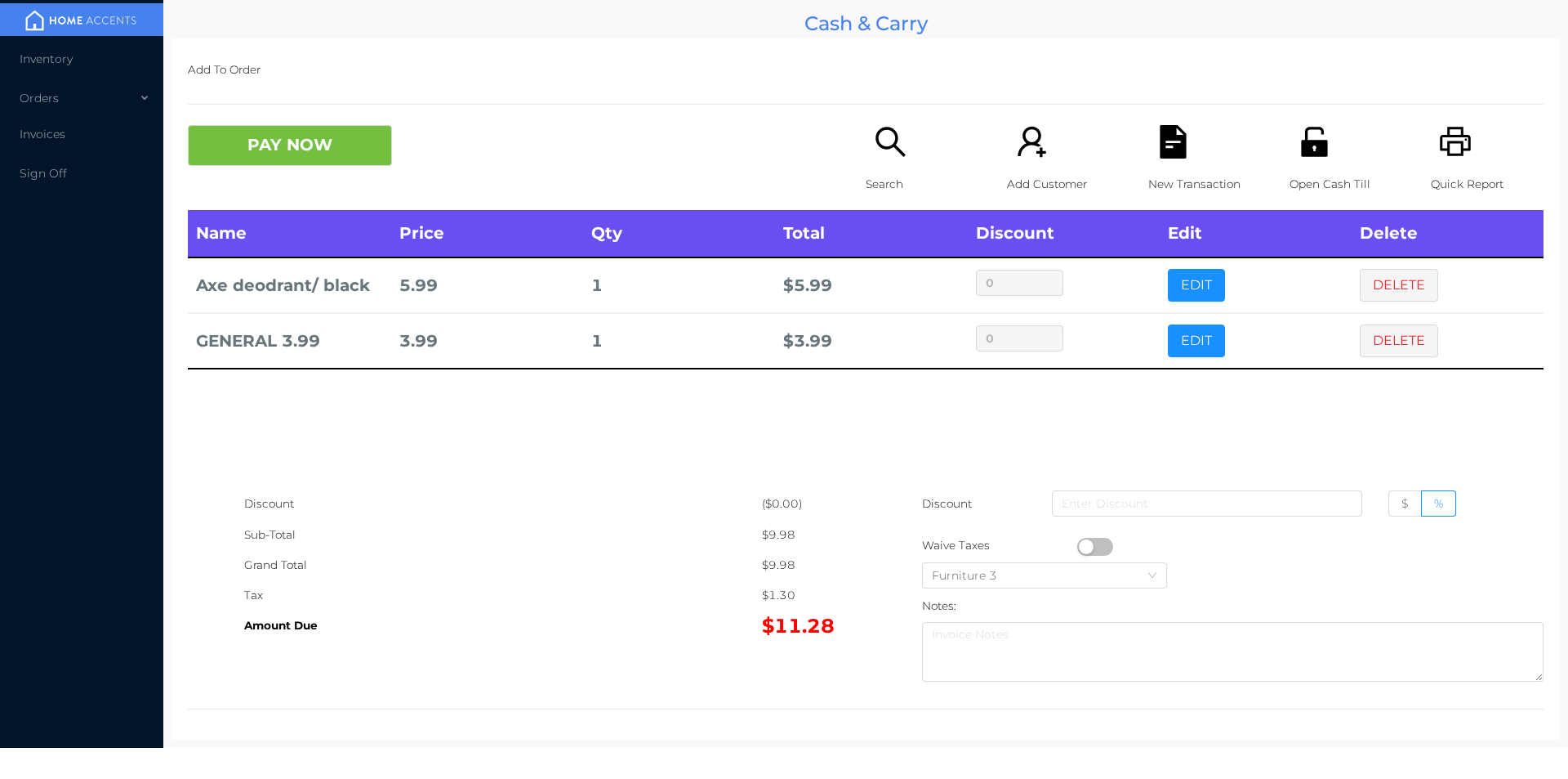
click at [1157, 160] on div "New Transaction" at bounding box center [1205, 167] width 113 height 85
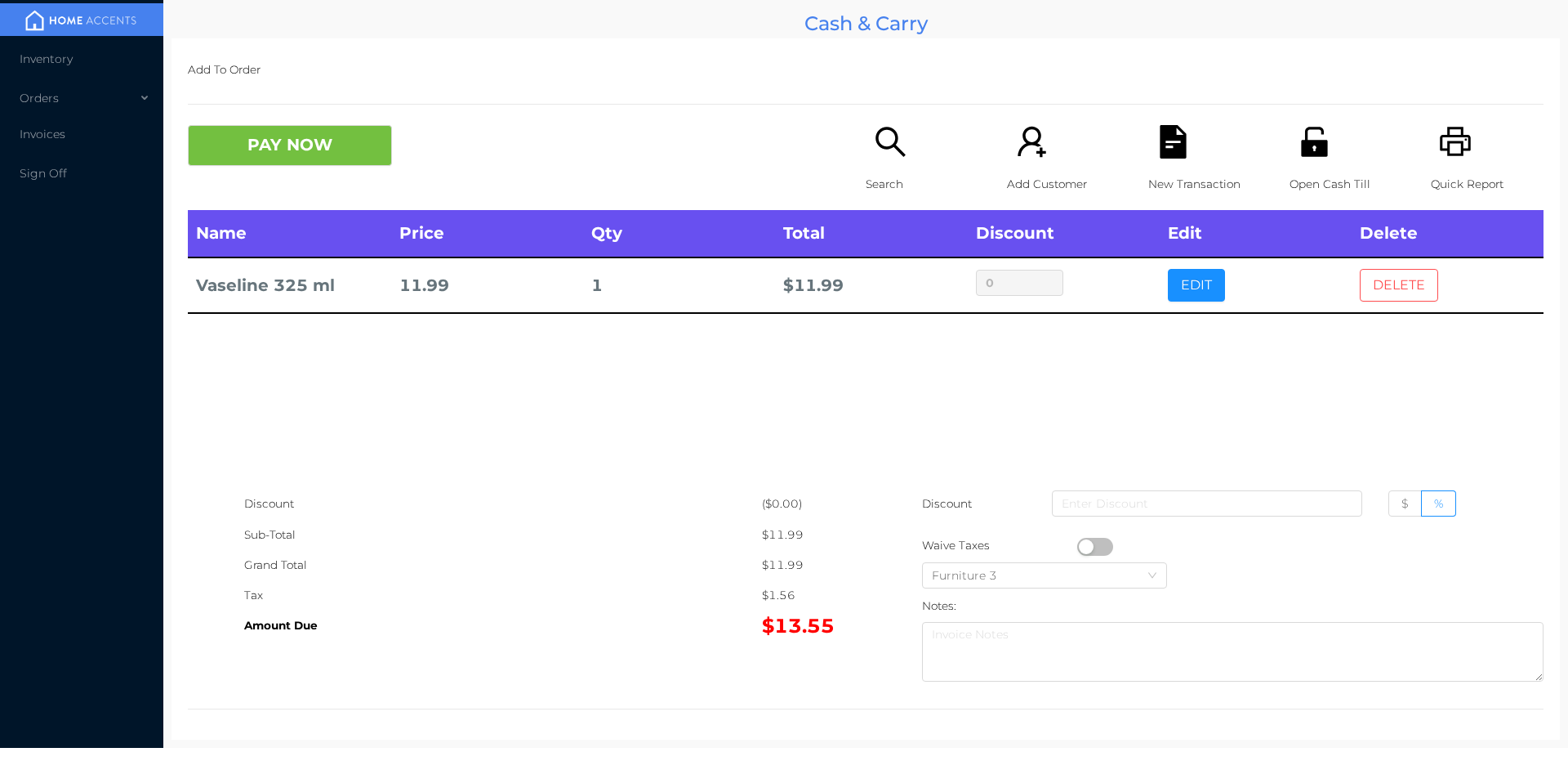
click at [1385, 296] on button "DELETE" at bounding box center [1399, 286] width 79 height 33
click at [1161, 132] on icon "icon: file-text" at bounding box center [1172, 141] width 26 height 33
click at [1125, 165] on div "Search Add Customer New Transaction Open Cash Till Quick Report" at bounding box center [1205, 167] width 678 height 85
click at [1299, 136] on icon "icon: unlock" at bounding box center [1314, 141] width 33 height 33
click at [1149, 157] on div "New Transaction" at bounding box center [1205, 167] width 113 height 85
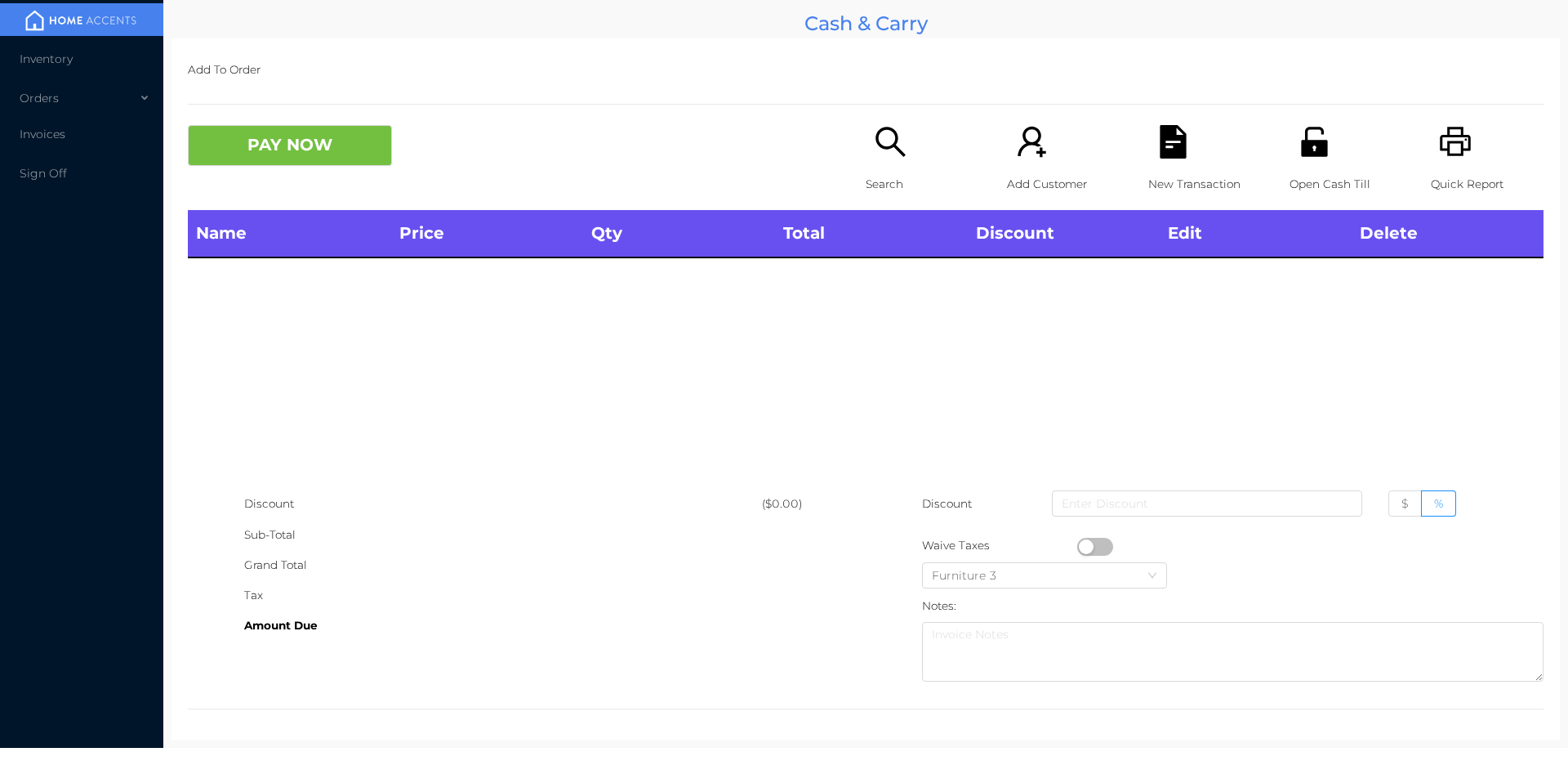
click at [882, 160] on div "Search" at bounding box center [922, 167] width 113 height 85
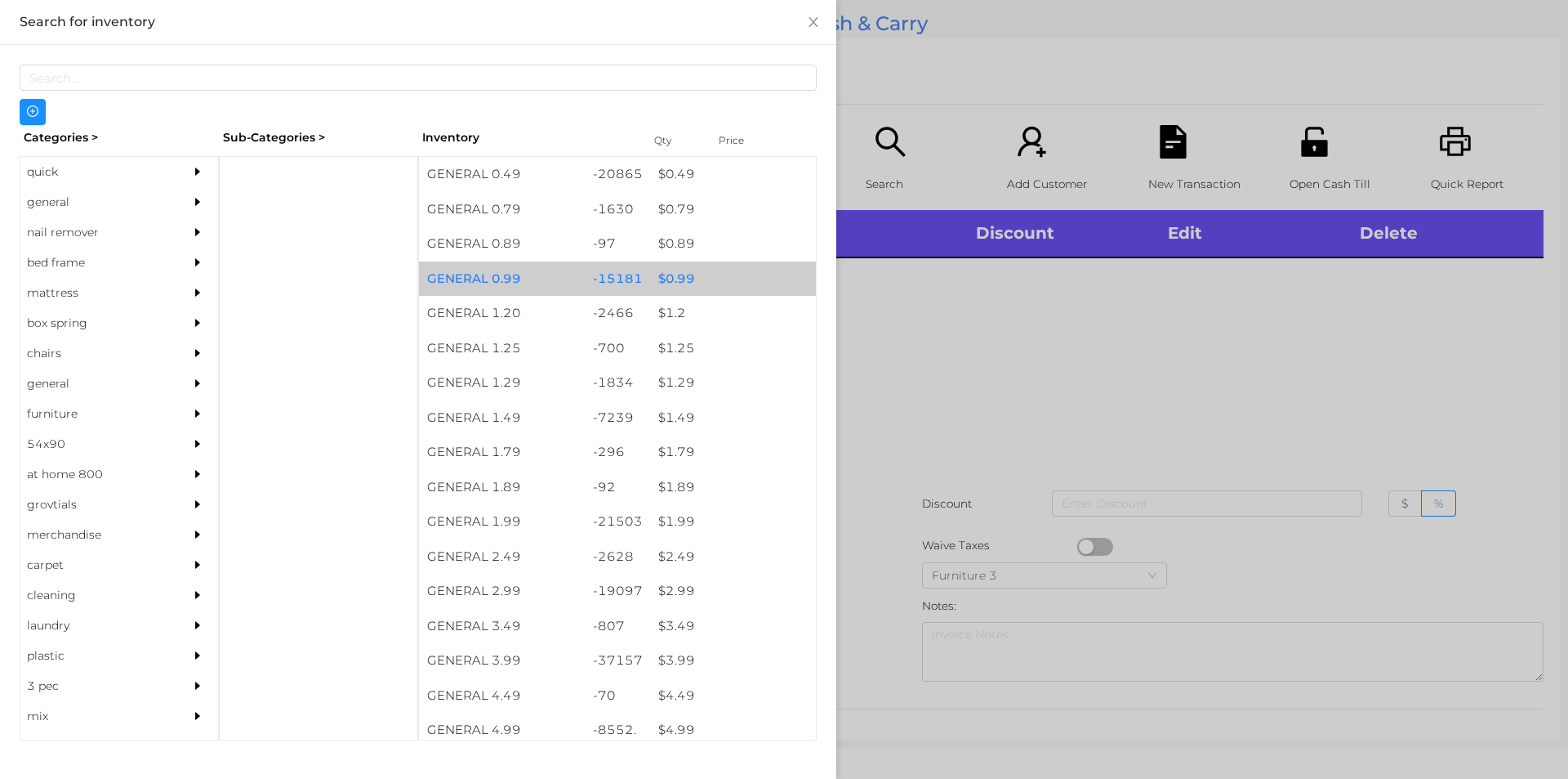
click at [693, 285] on div "$ 0.99" at bounding box center [733, 278] width 166 height 35
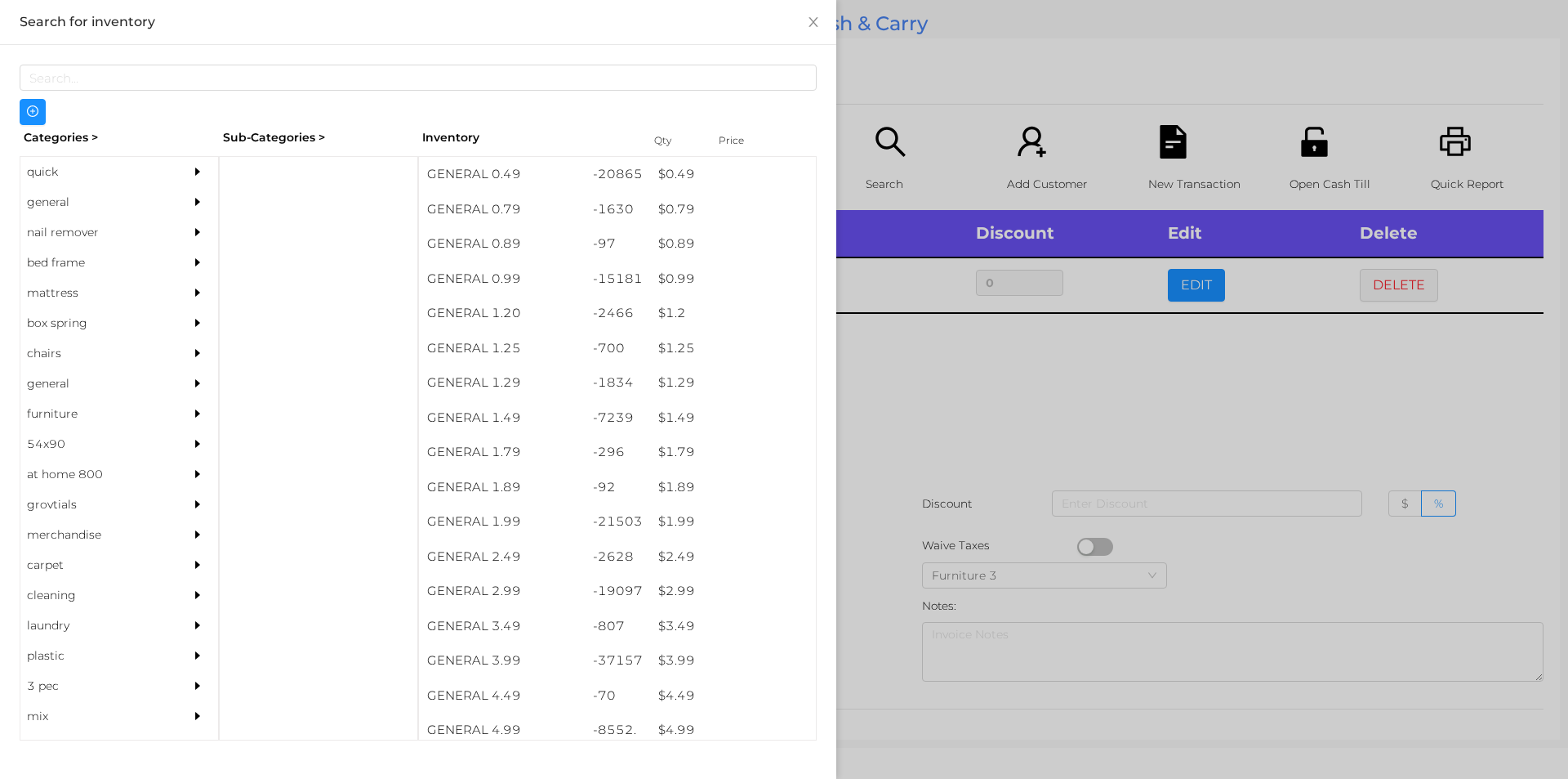
click at [844, 401] on div at bounding box center [784, 390] width 1568 height 779
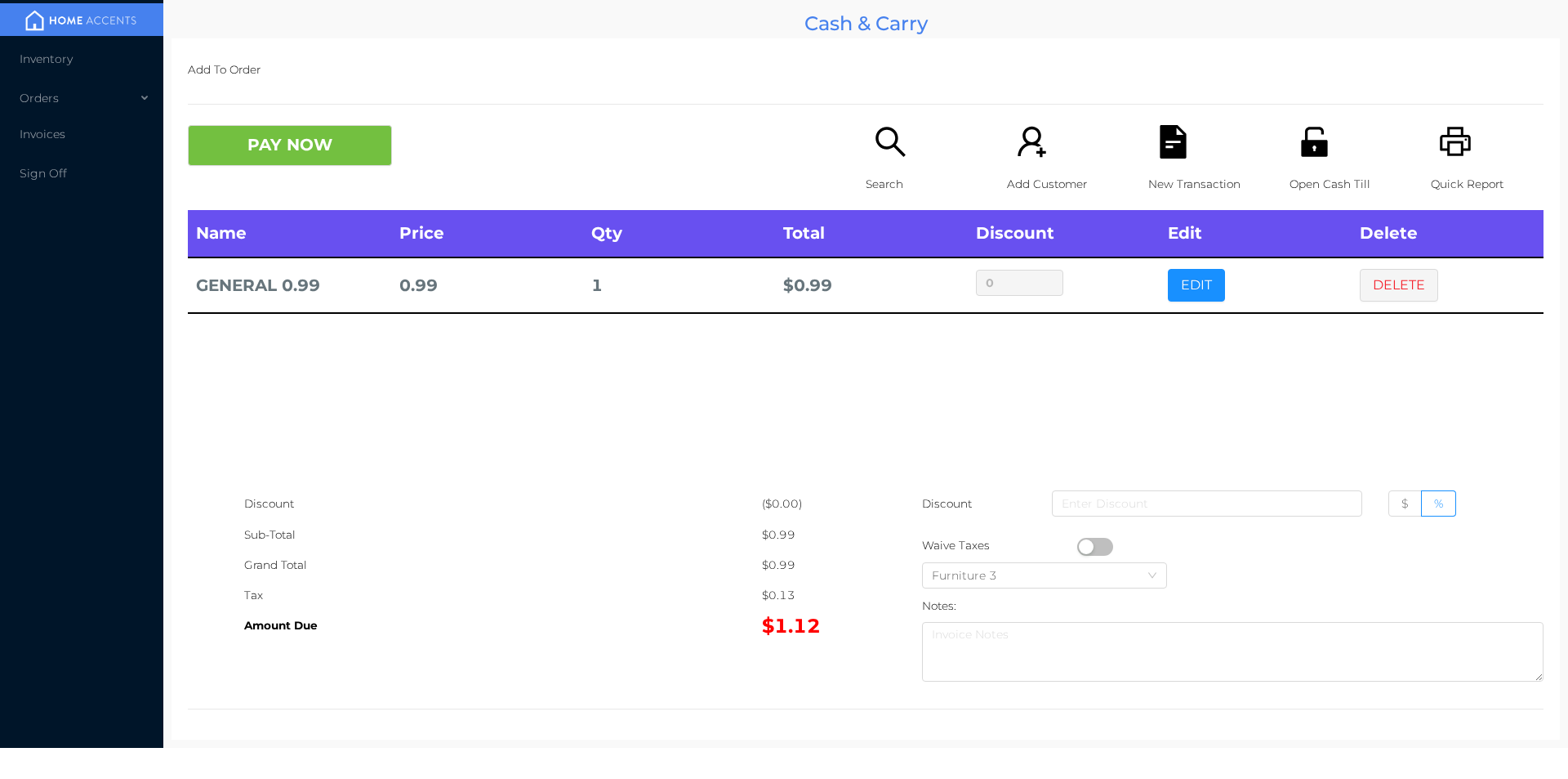
click at [1070, 541] on div at bounding box center [1233, 545] width 621 height 30
click at [1090, 567] on div "Furniture 3" at bounding box center [1045, 575] width 226 height 24
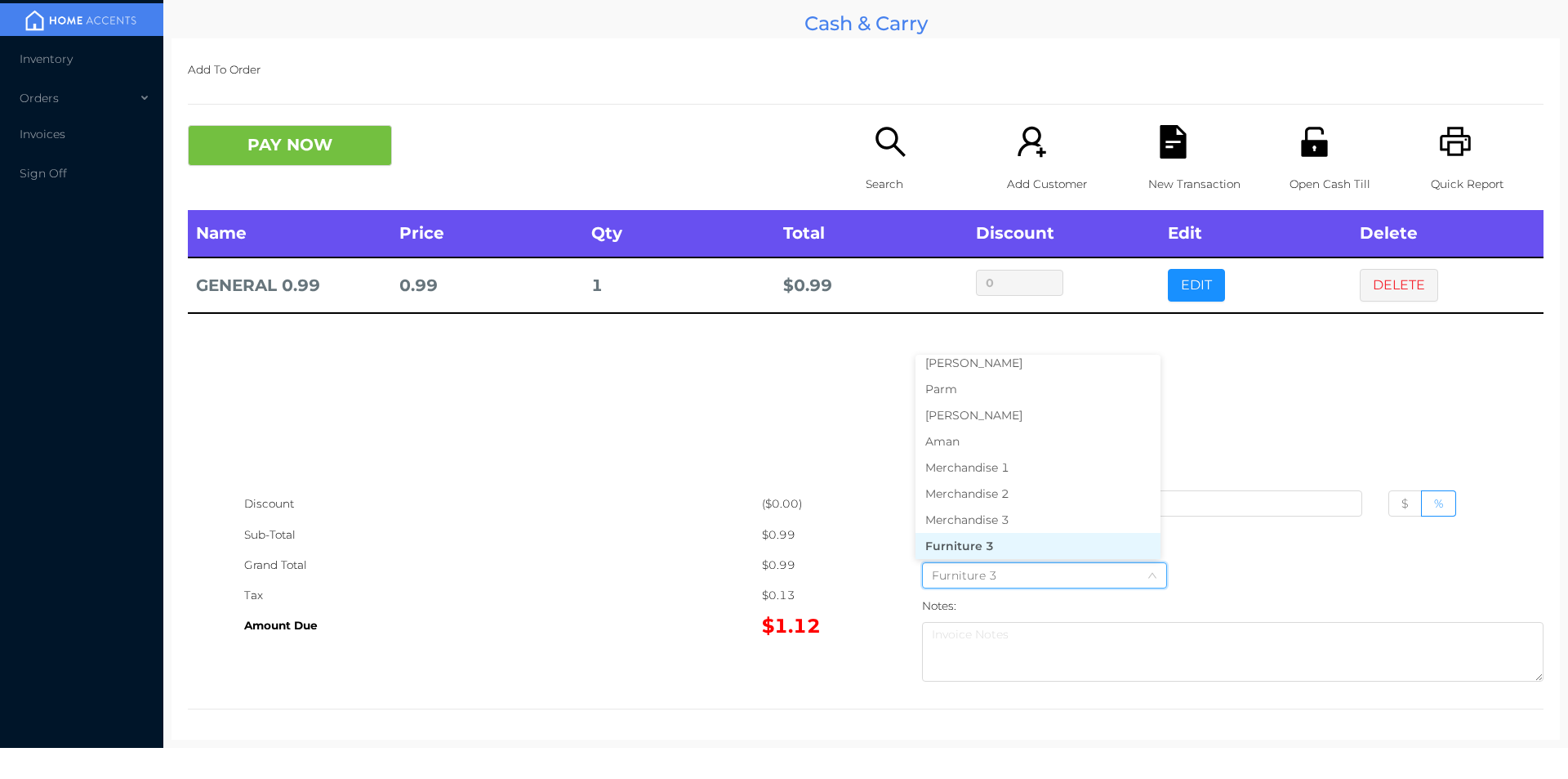
click at [480, 420] on div "Name Price Qty Total Discount Edit Delete GENERAL 0.99 0.99 1 $ 0.99 0 EDIT DEL…" at bounding box center [865, 349] width 1356 height 278
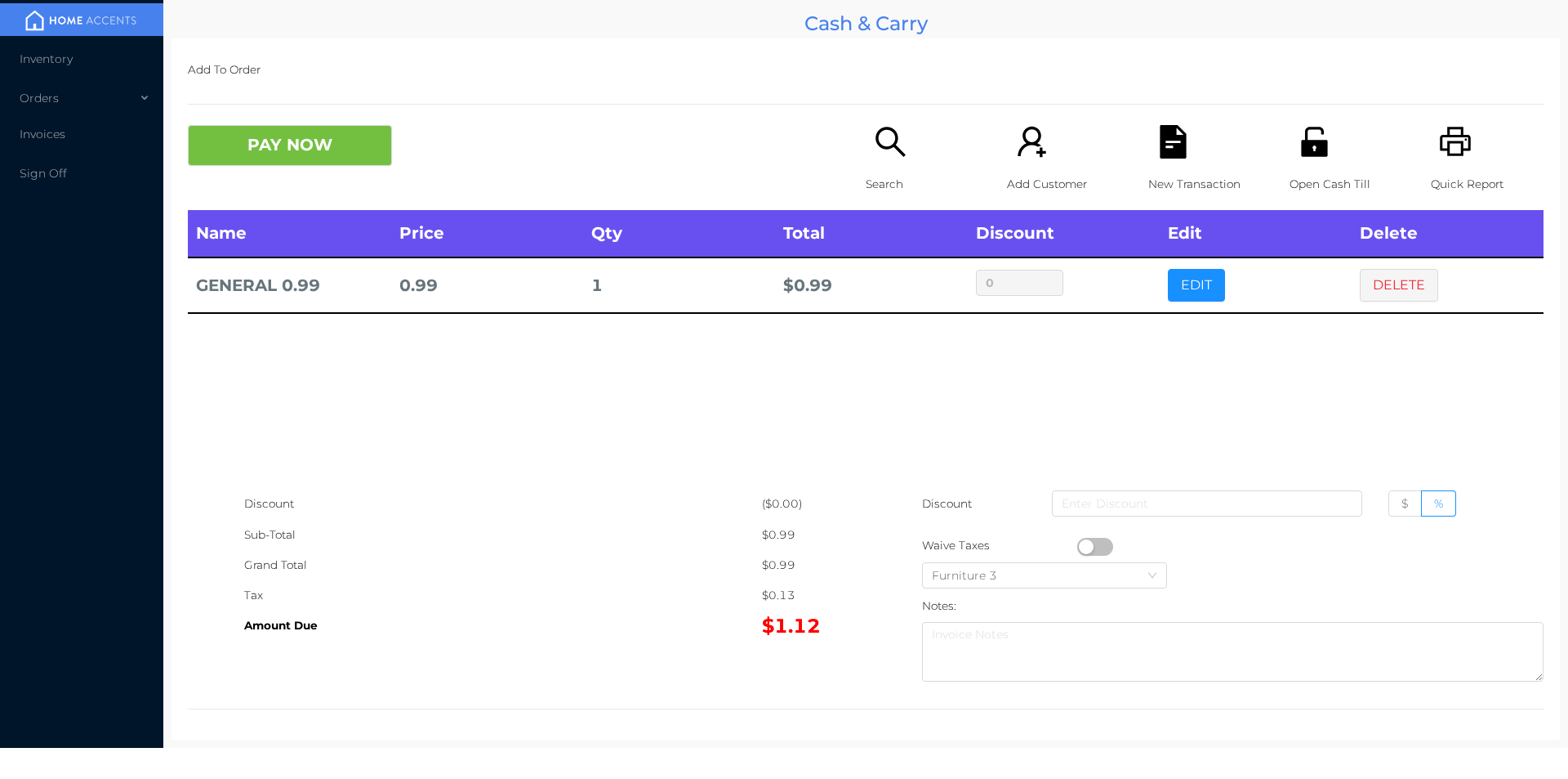
click at [1083, 540] on button "button" at bounding box center [1096, 547] width 36 height 18
click at [320, 161] on button "PAY NOW" at bounding box center [290, 145] width 204 height 41
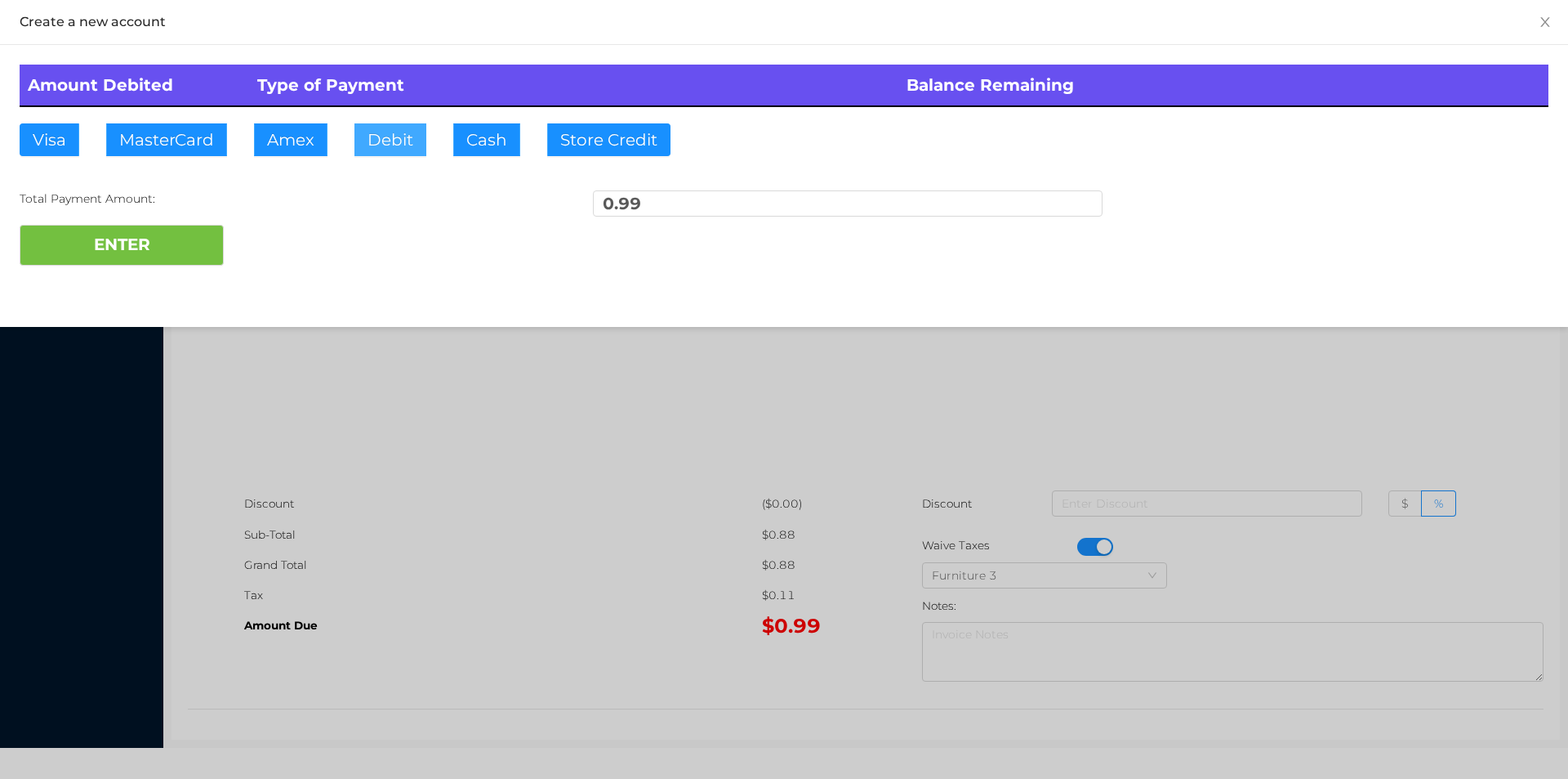
click at [373, 143] on button "Debit" at bounding box center [390, 140] width 72 height 33
click at [121, 253] on button "ENTER" at bounding box center [122, 245] width 204 height 41
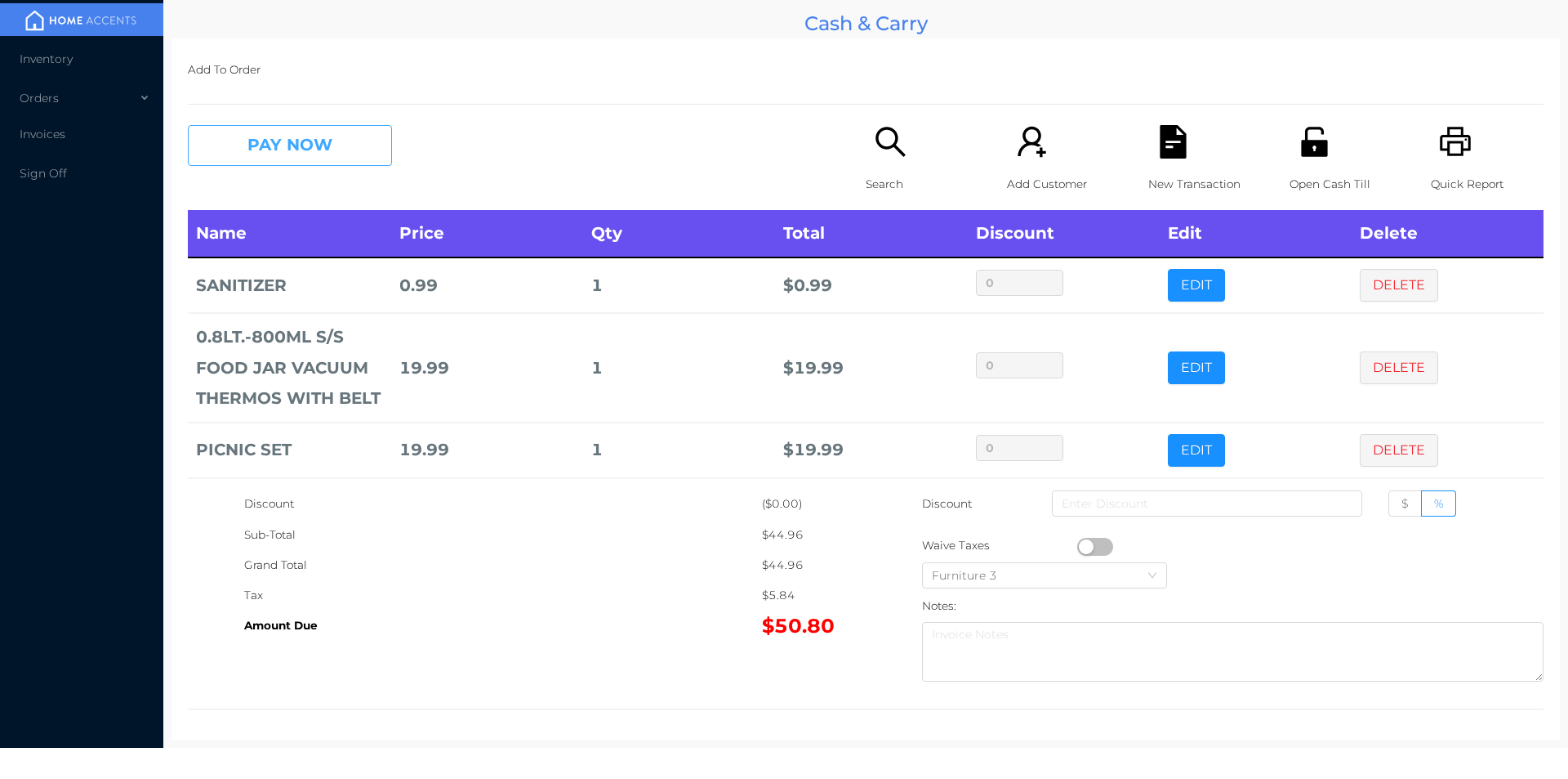
click at [286, 129] on button "PAY NOW" at bounding box center [290, 145] width 204 height 41
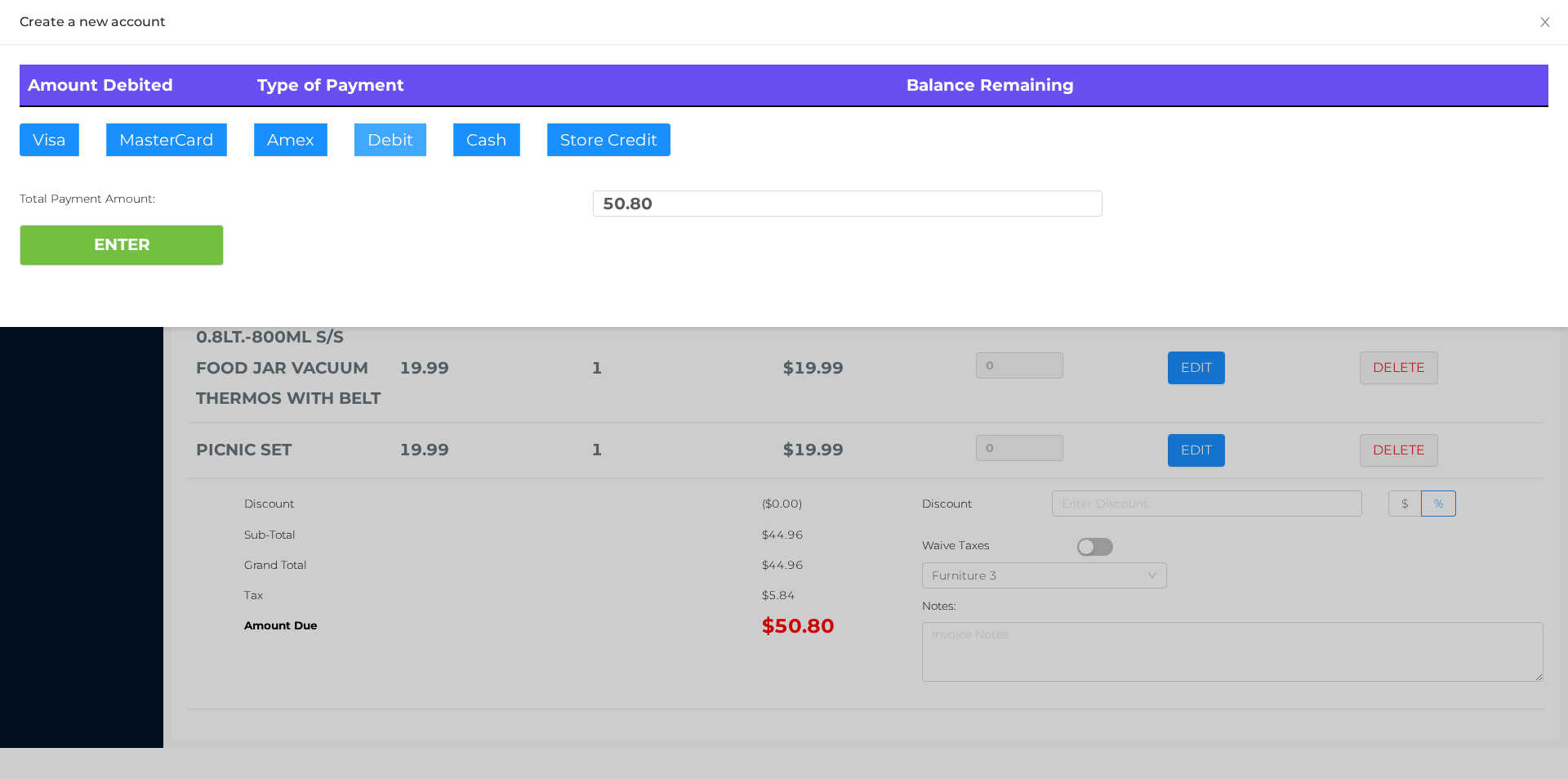
click at [397, 153] on button "Debit" at bounding box center [390, 140] width 72 height 33
click at [149, 252] on button "ENTER" at bounding box center [122, 245] width 204 height 41
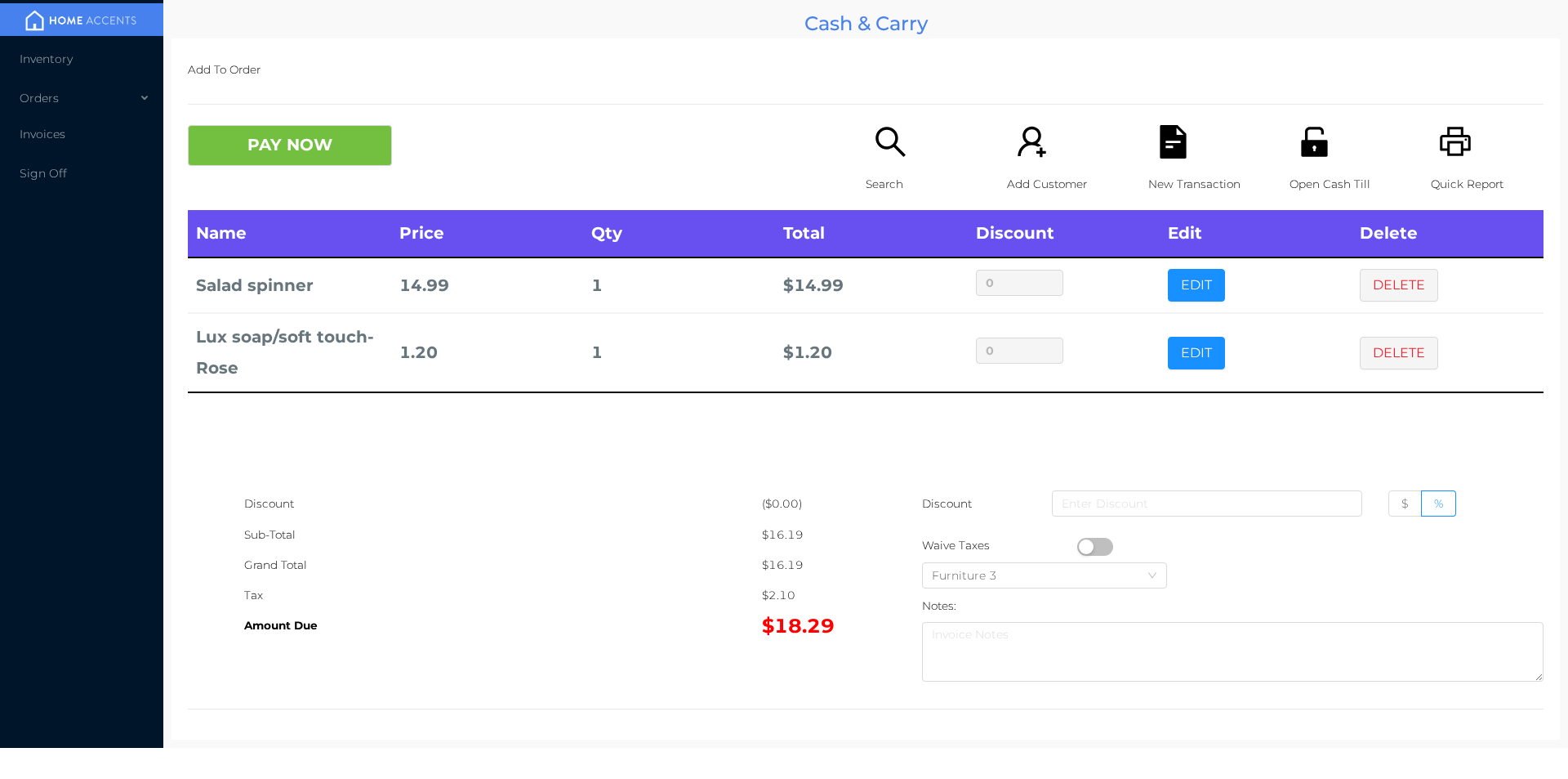
click at [890, 158] on icon "icon: search" at bounding box center [891, 141] width 33 height 33
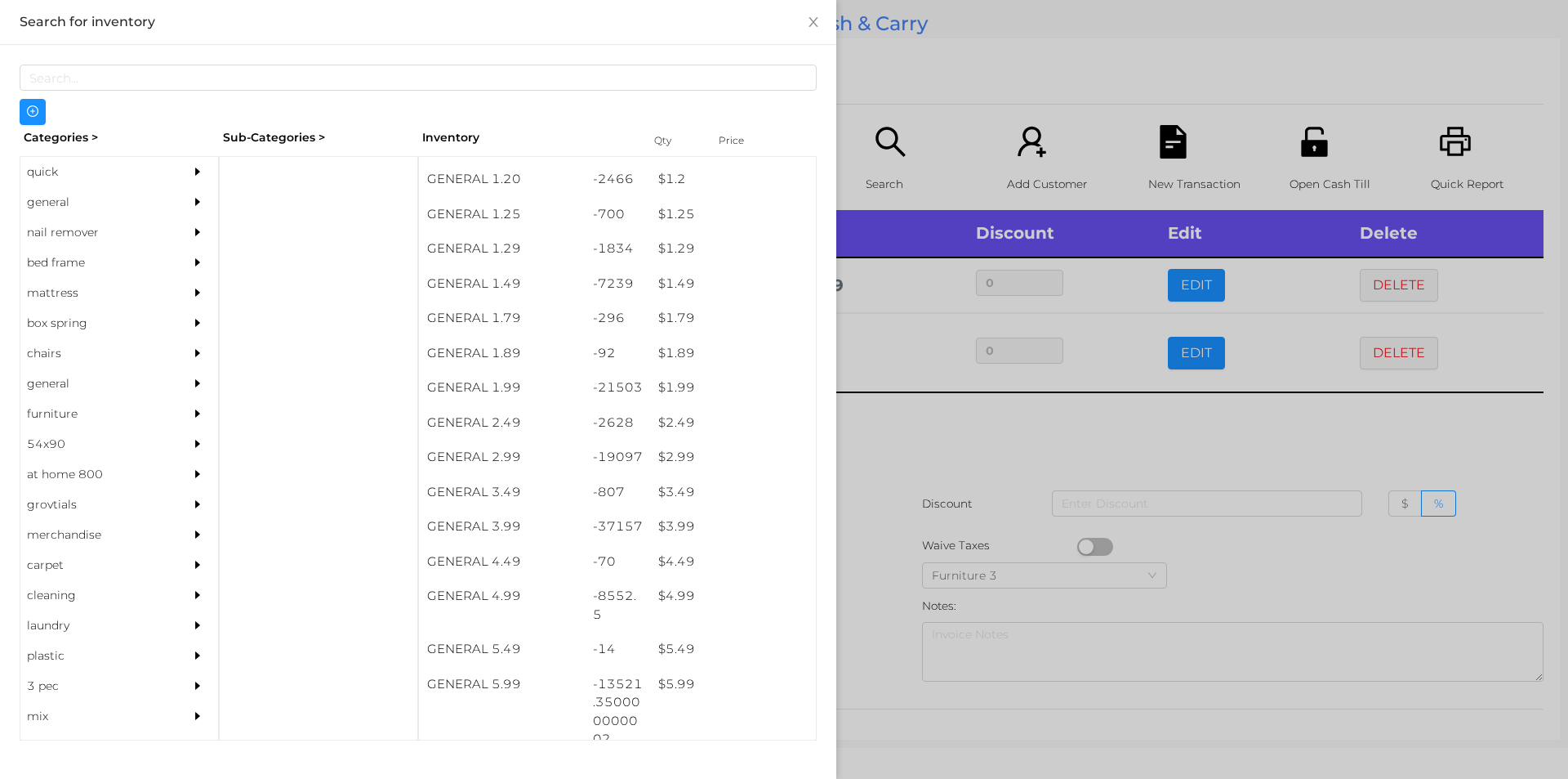
scroll to position [247, 0]
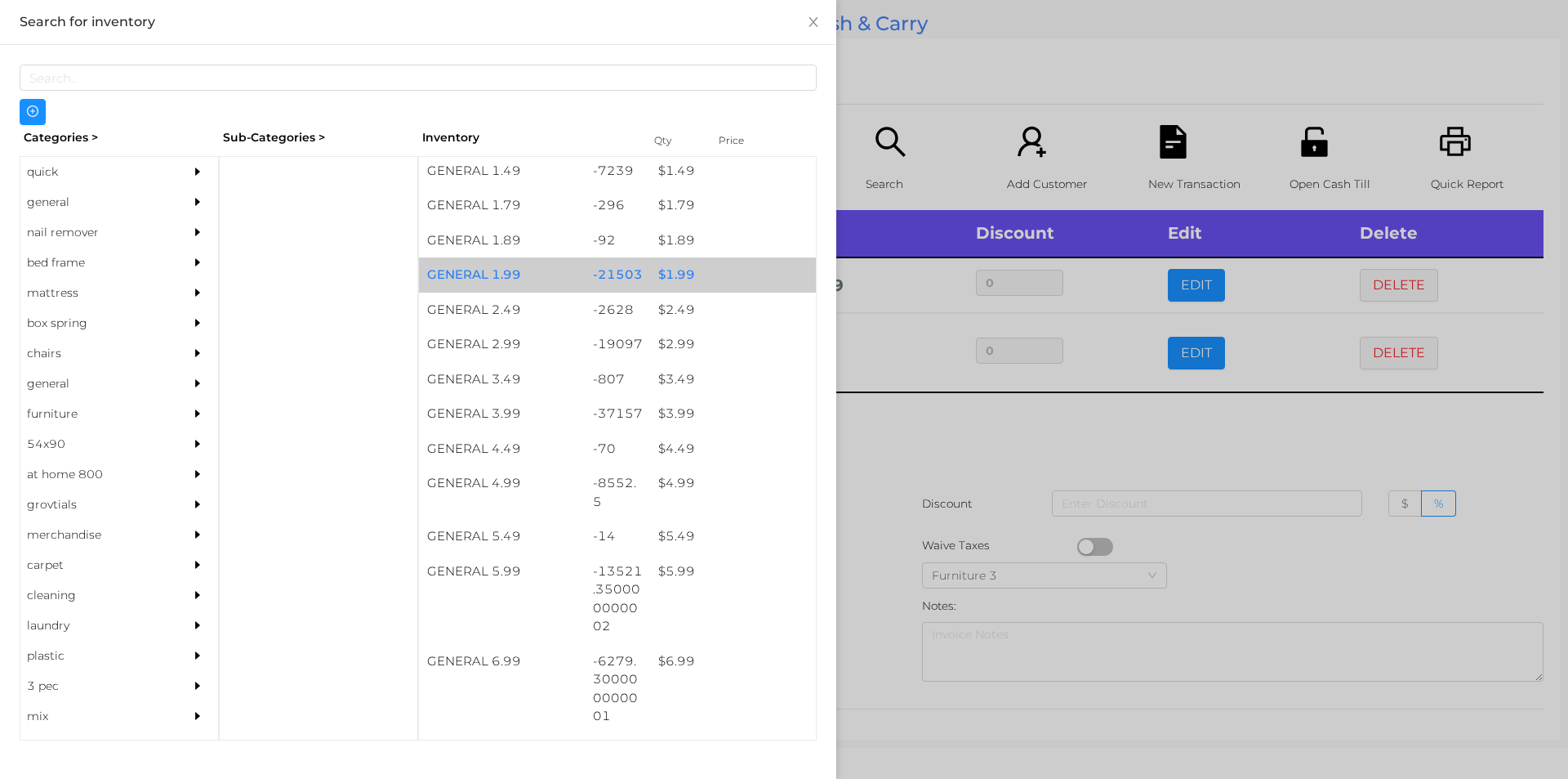
click at [686, 284] on div "$ 1.99" at bounding box center [733, 275] width 166 height 35
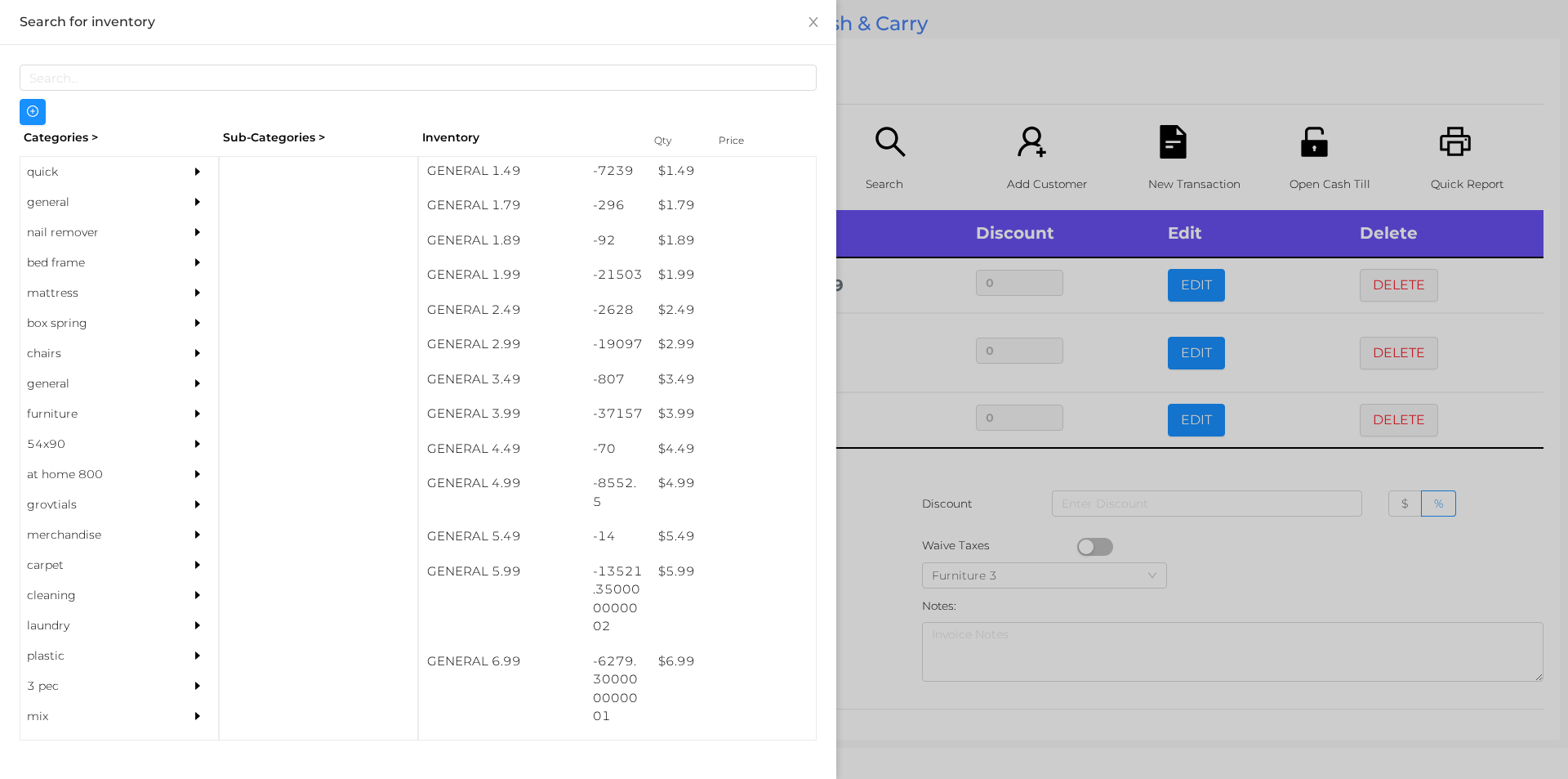
click at [893, 72] on div at bounding box center [784, 390] width 1568 height 779
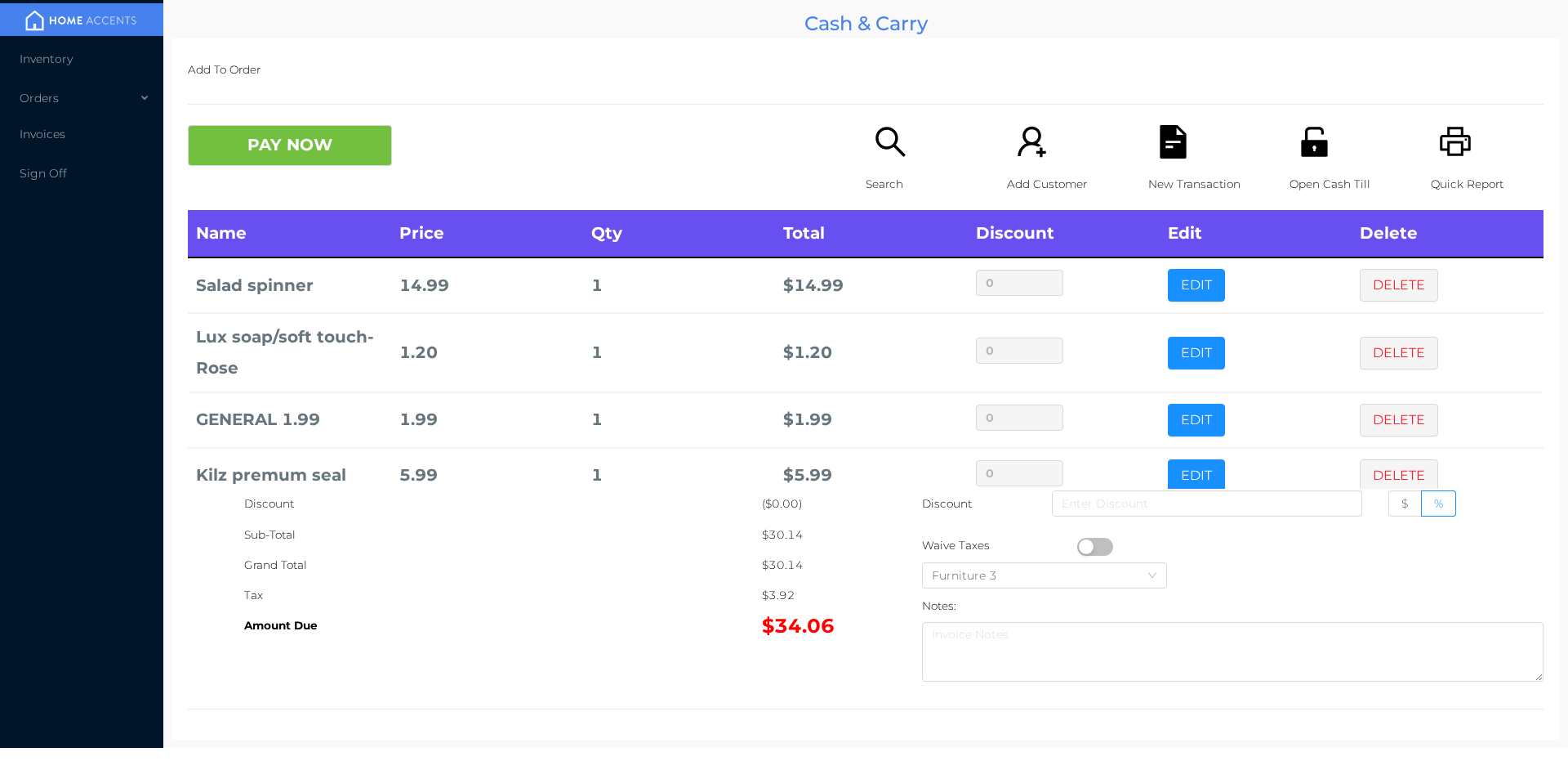
click at [866, 140] on div "Search" at bounding box center [922, 167] width 113 height 85
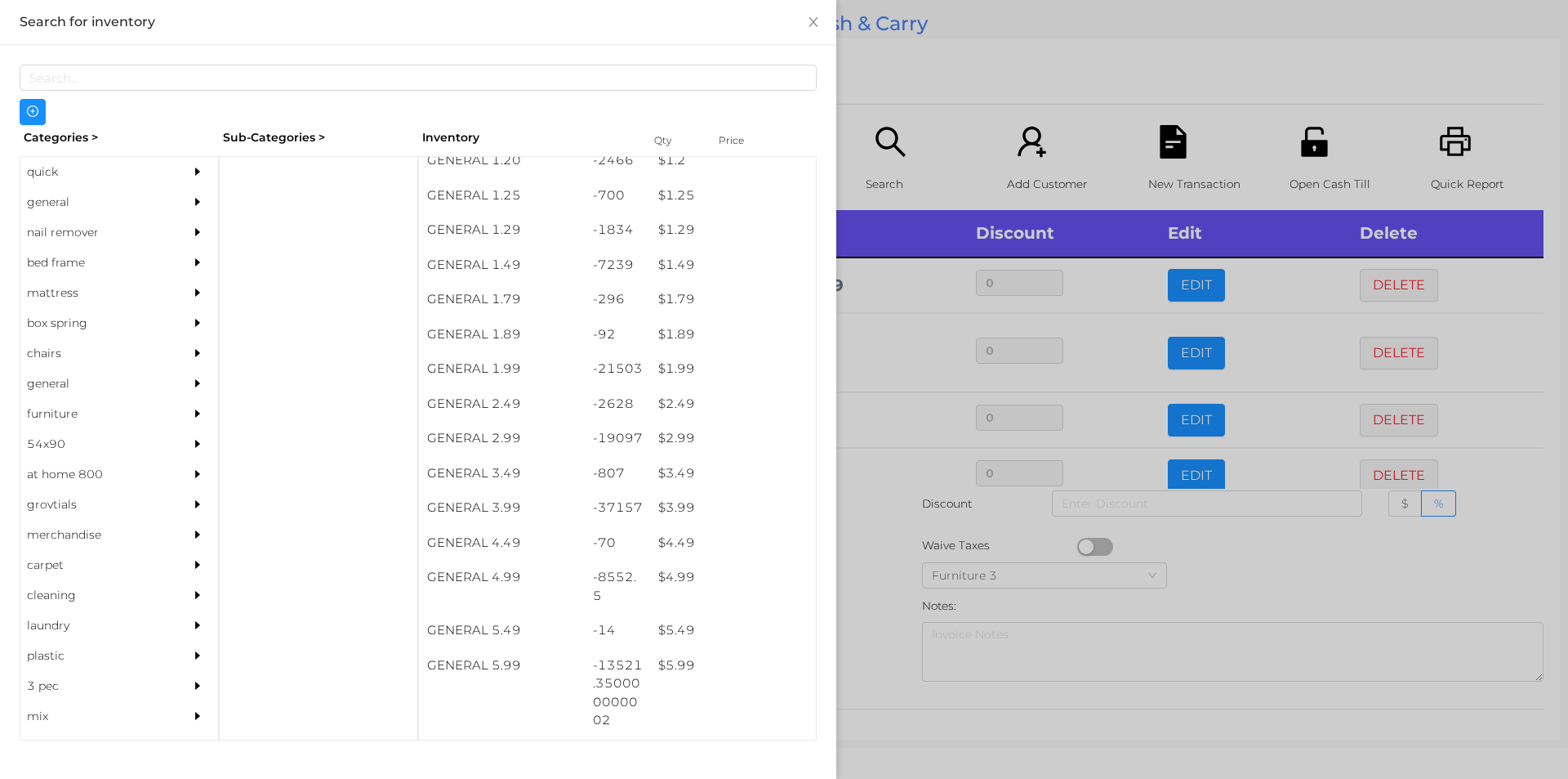
scroll to position [192, 0]
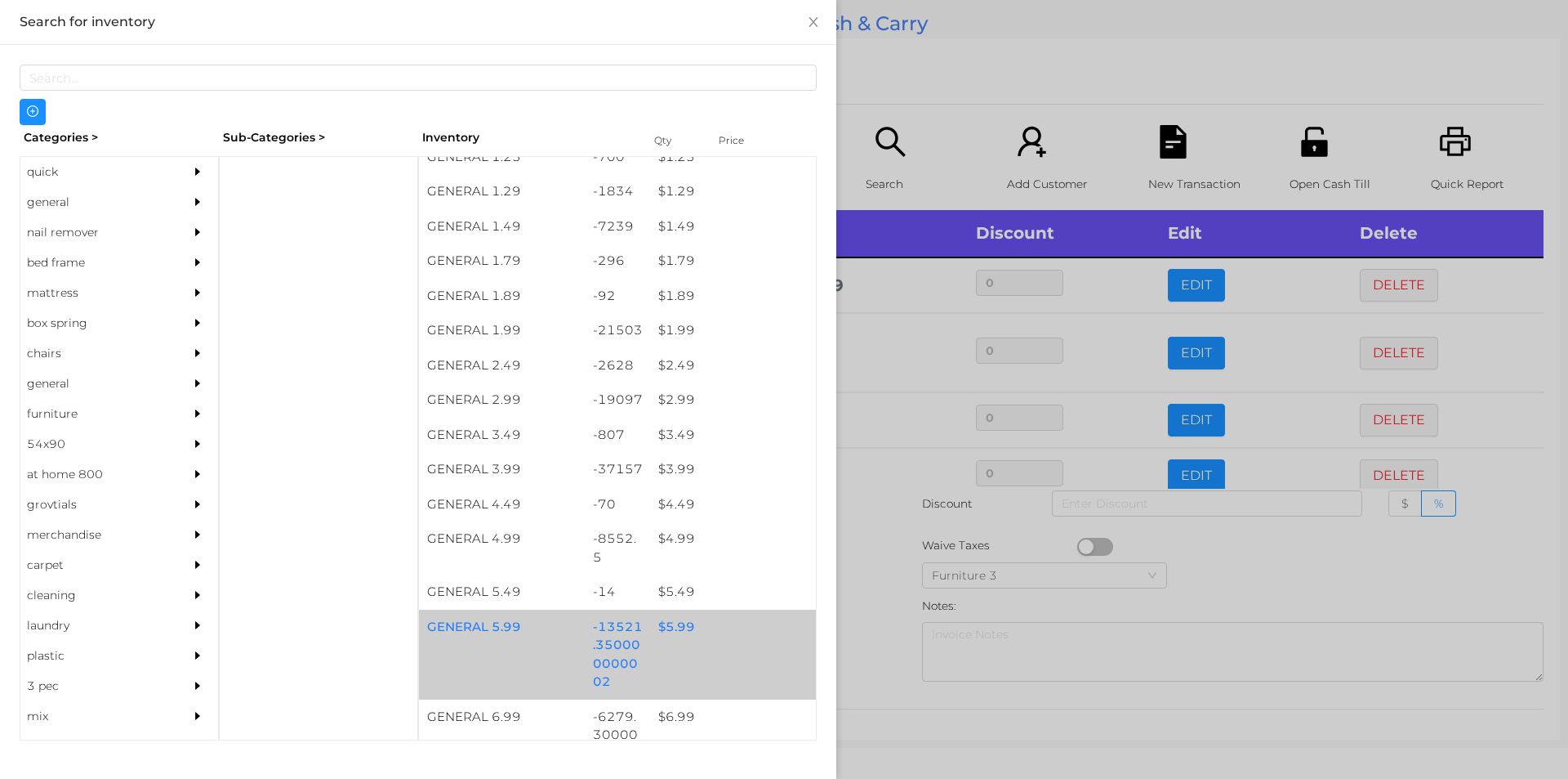
click at [695, 630] on div "$ 5.99" at bounding box center [733, 627] width 166 height 35
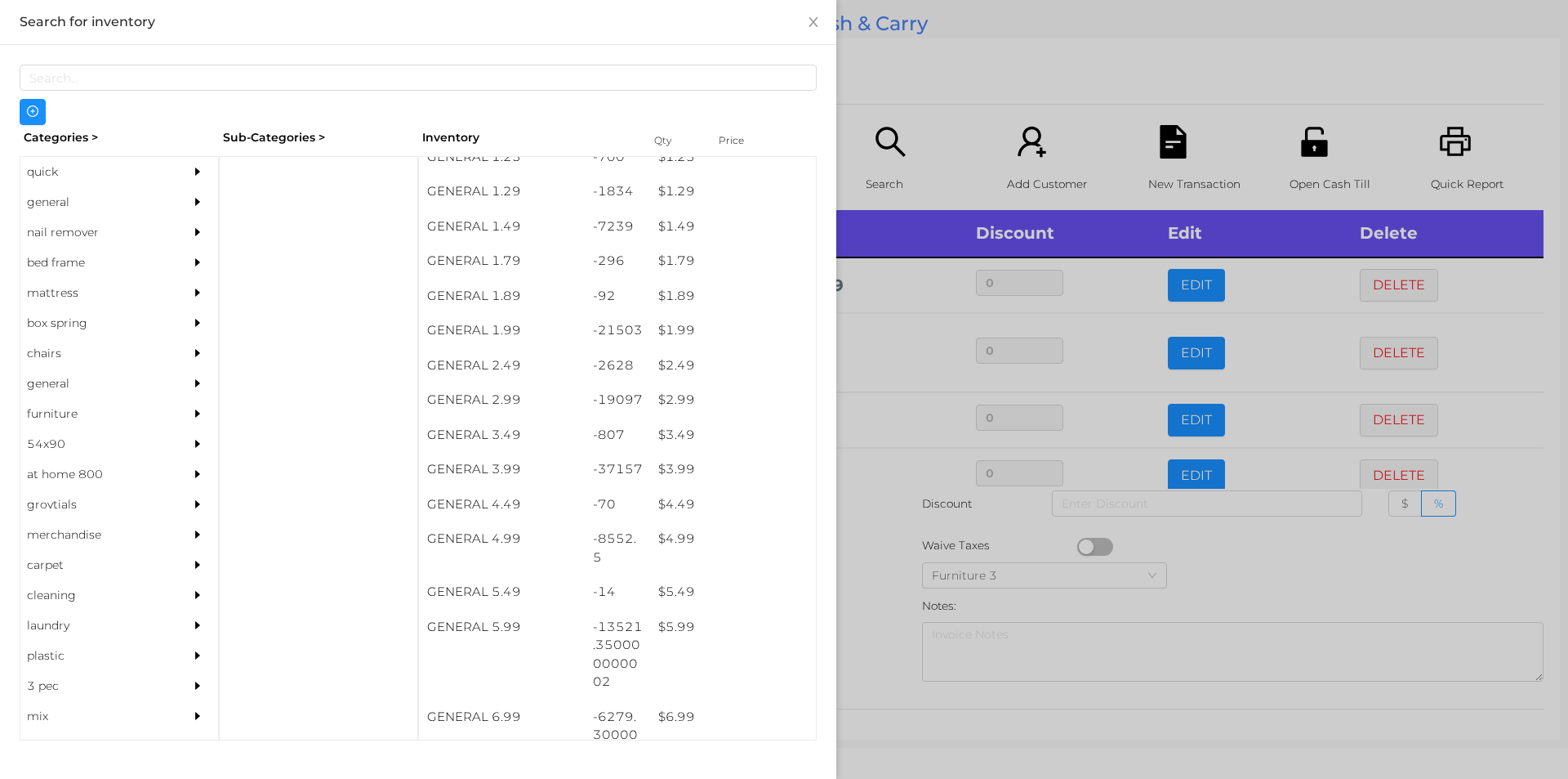
click at [882, 80] on div at bounding box center [784, 390] width 1568 height 779
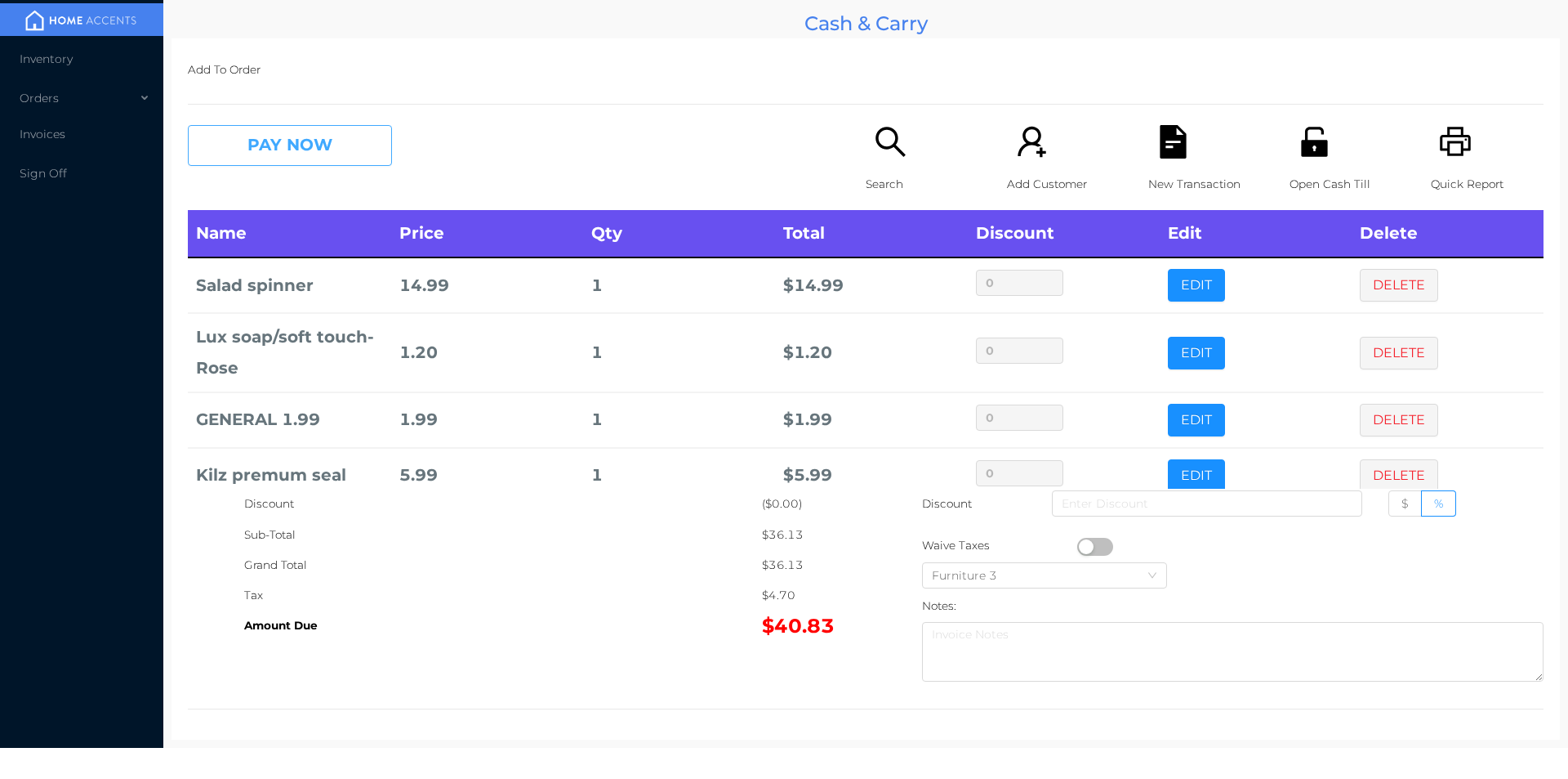
click at [295, 150] on button "PAY NOW" at bounding box center [290, 145] width 204 height 41
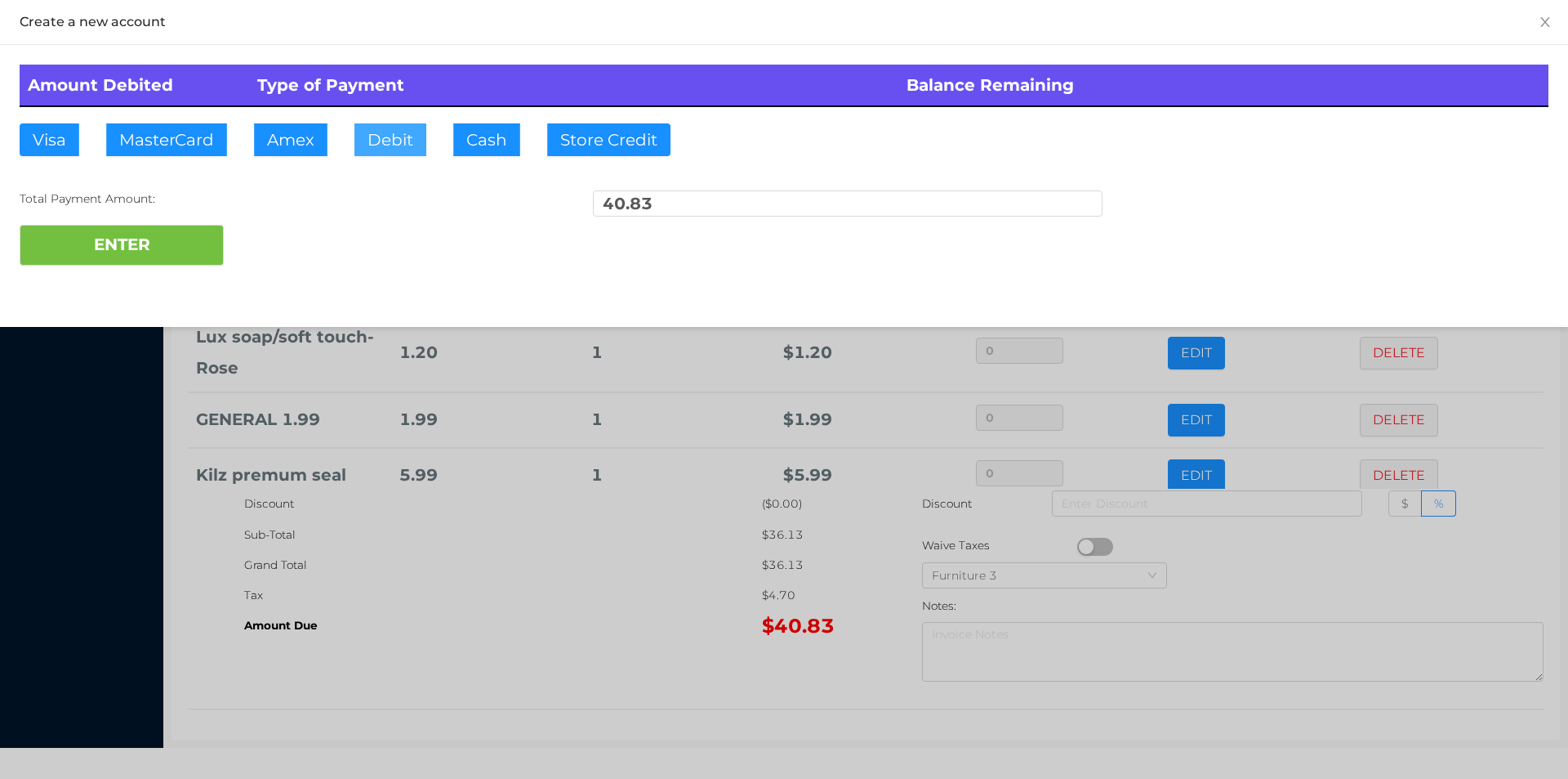
click at [413, 124] on button "Debit" at bounding box center [390, 140] width 72 height 33
click at [175, 238] on button "ENTER" at bounding box center [122, 245] width 204 height 41
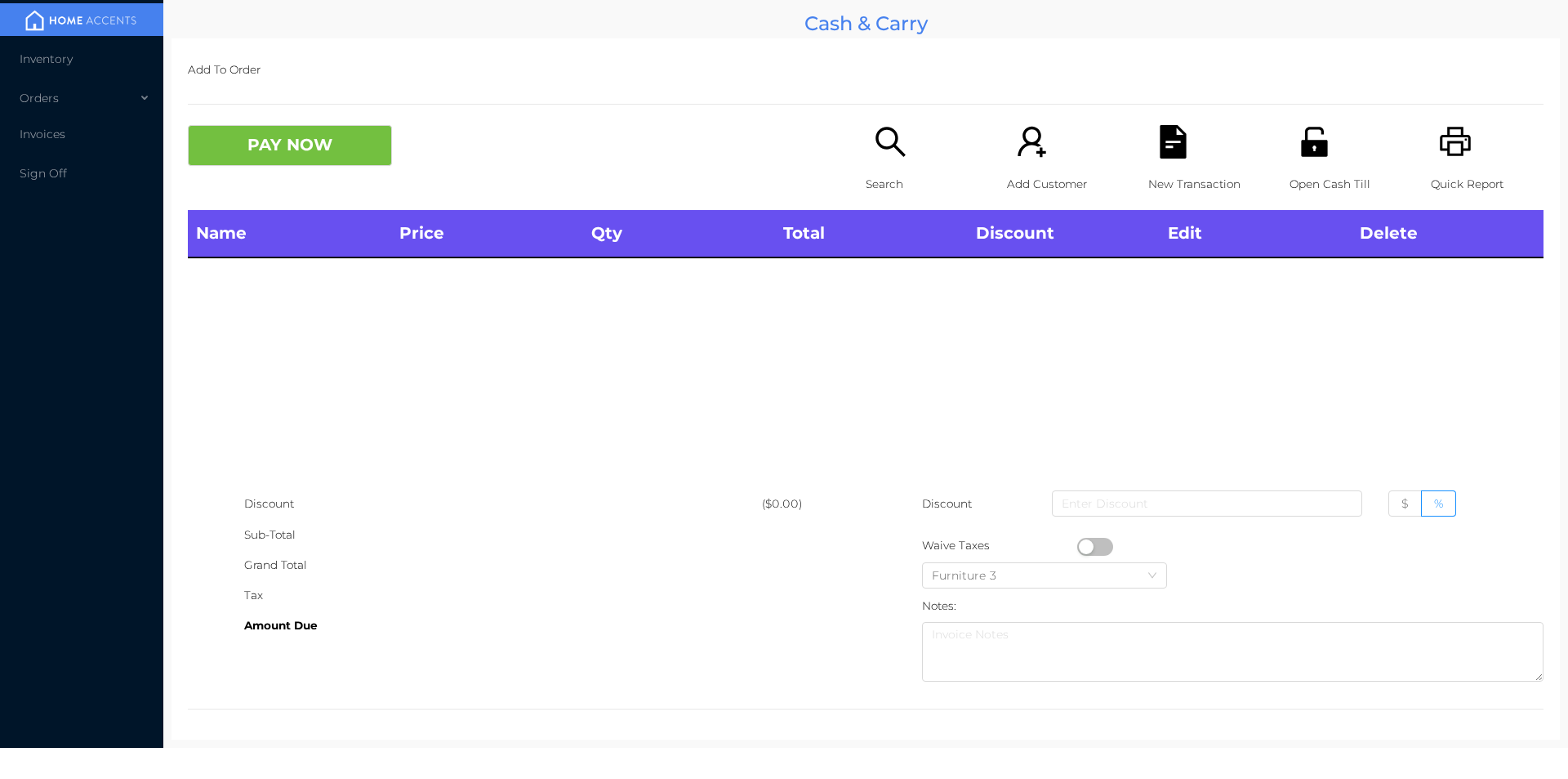
click at [631, 415] on div "Name Price Qty Total Discount Edit Delete" at bounding box center [865, 349] width 1356 height 278
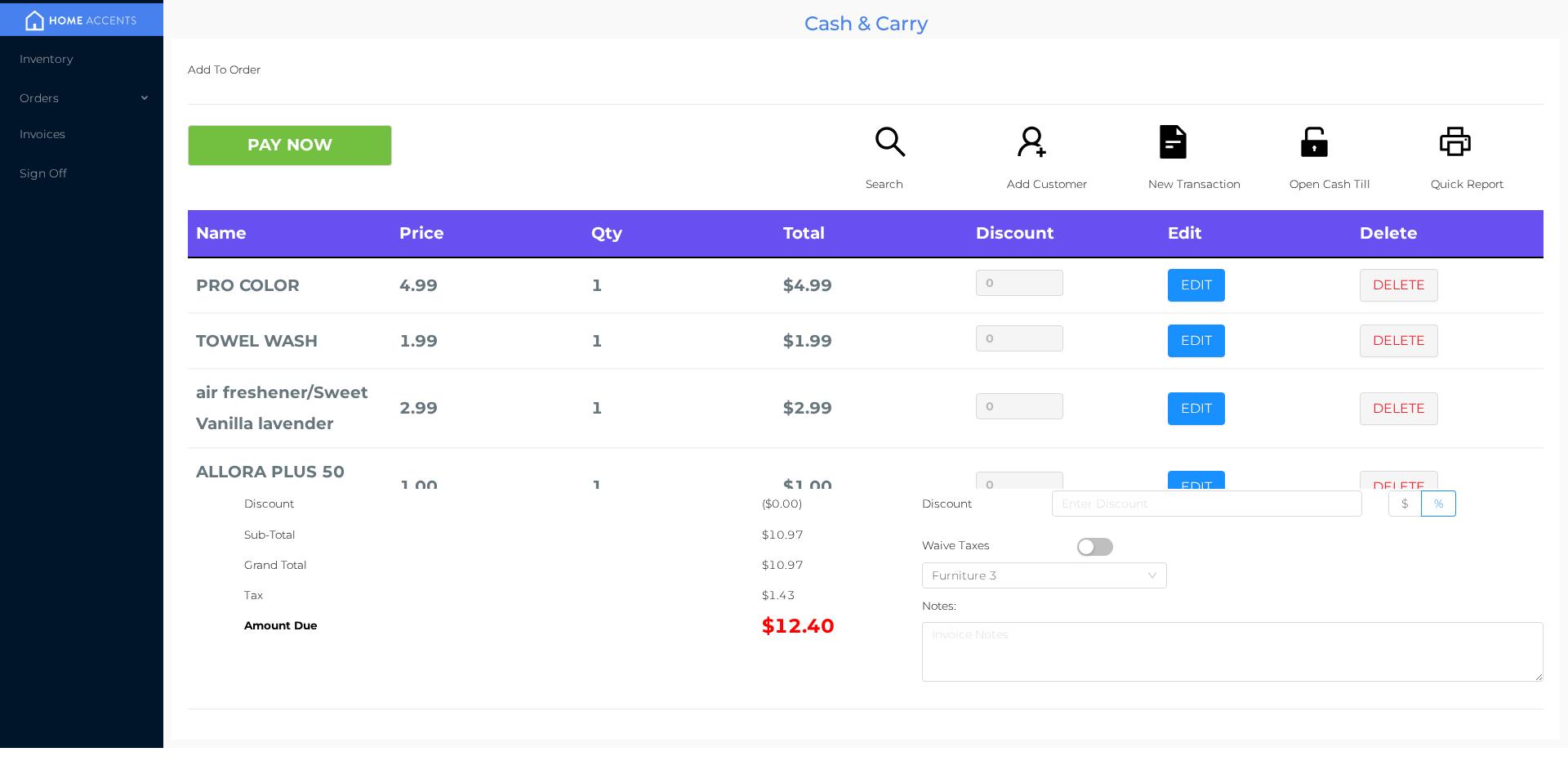
click at [876, 164] on div "Search" at bounding box center [922, 167] width 113 height 85
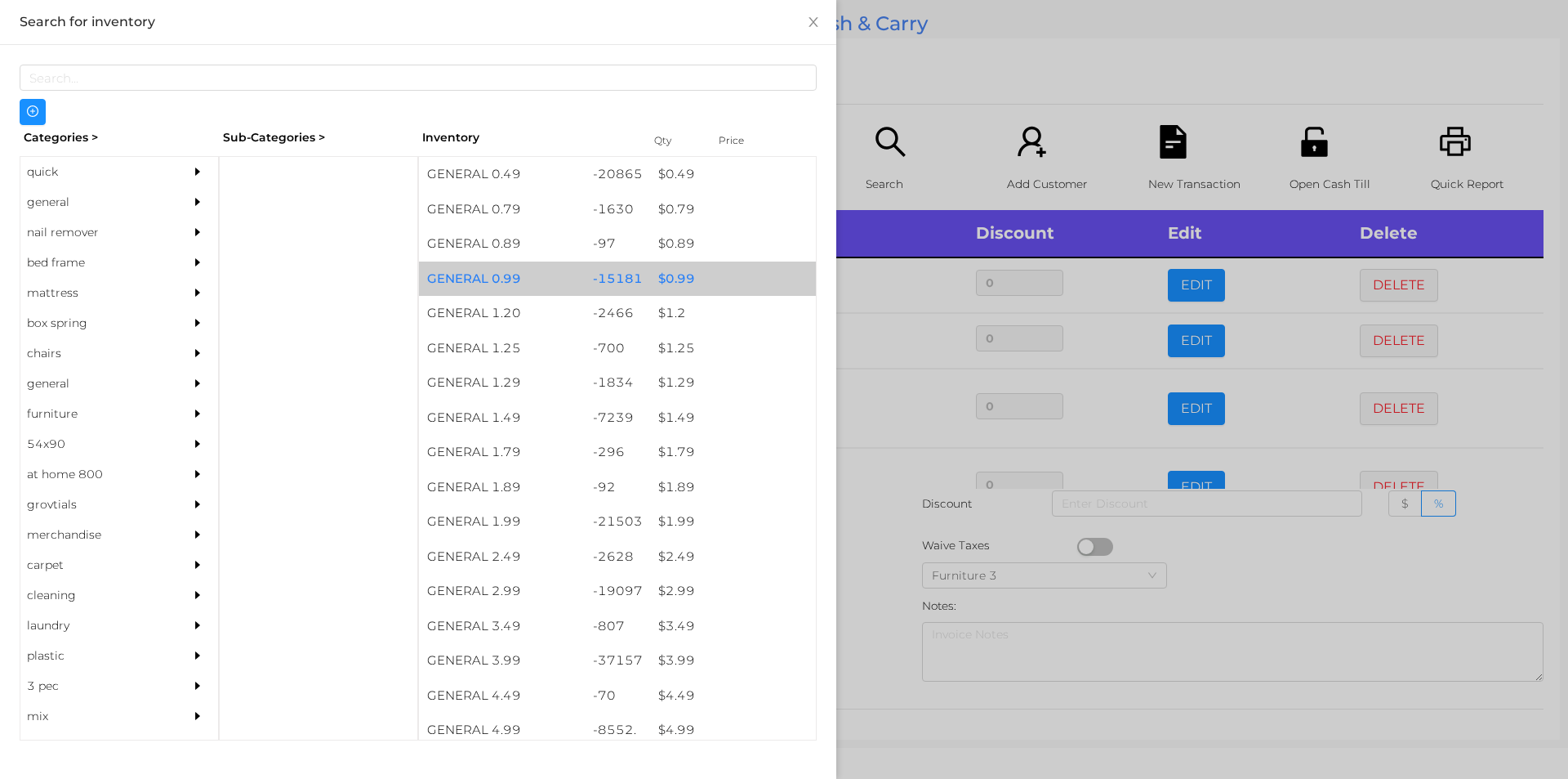
click at [731, 276] on div "$ 0.99" at bounding box center [733, 278] width 166 height 35
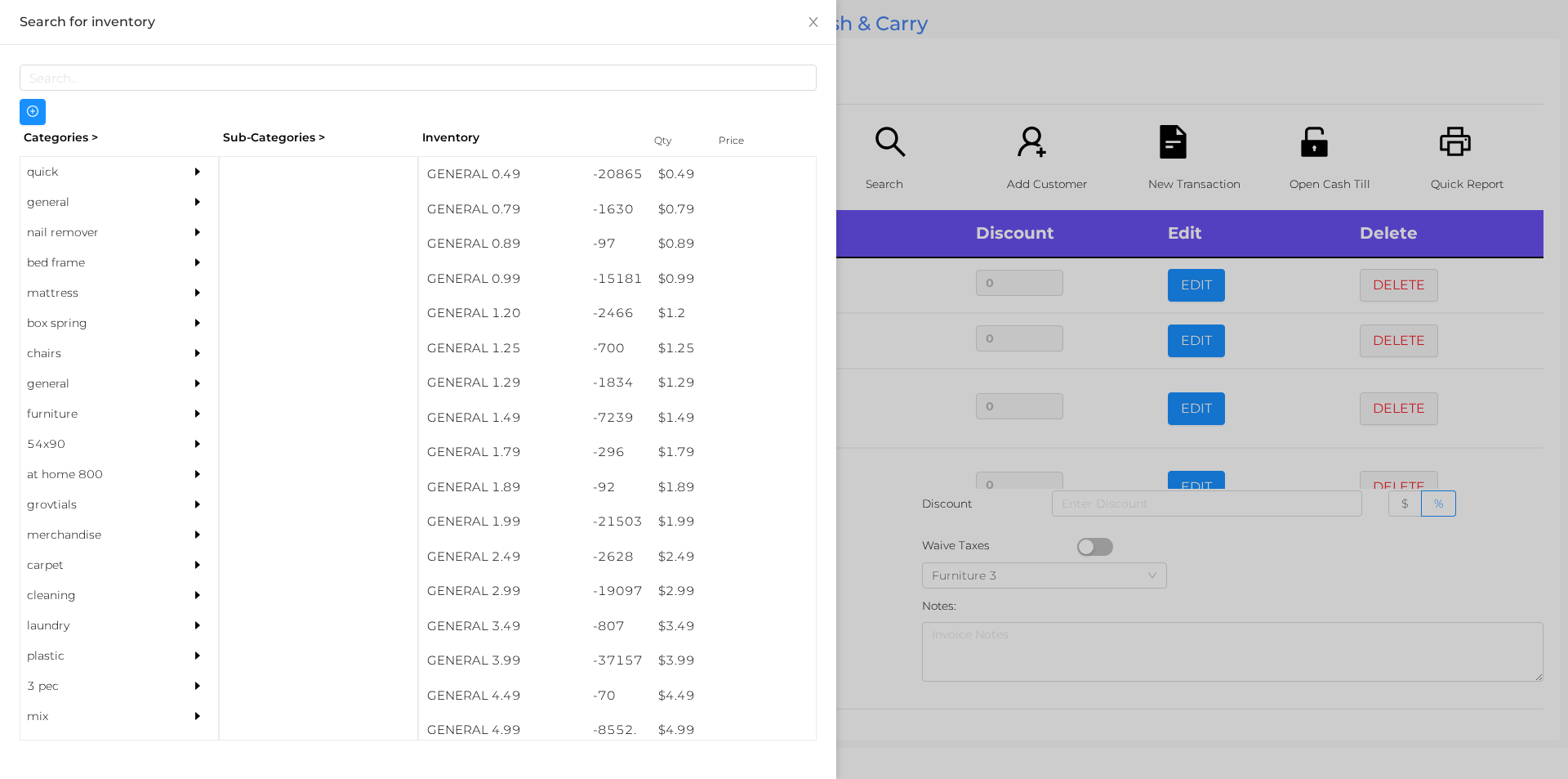
click at [898, 95] on div at bounding box center [784, 390] width 1568 height 779
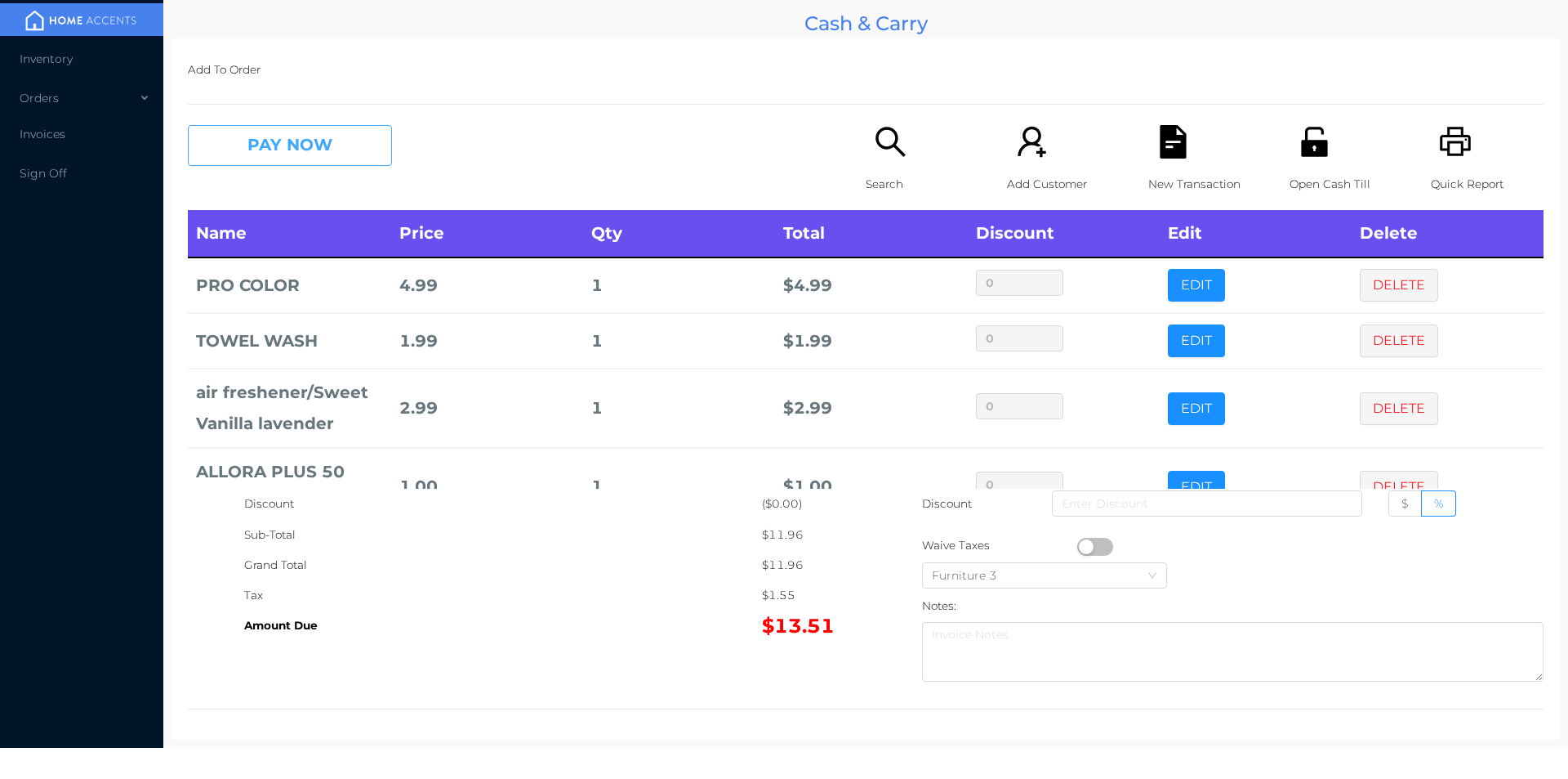
click at [267, 151] on button "PAY NOW" at bounding box center [290, 145] width 204 height 41
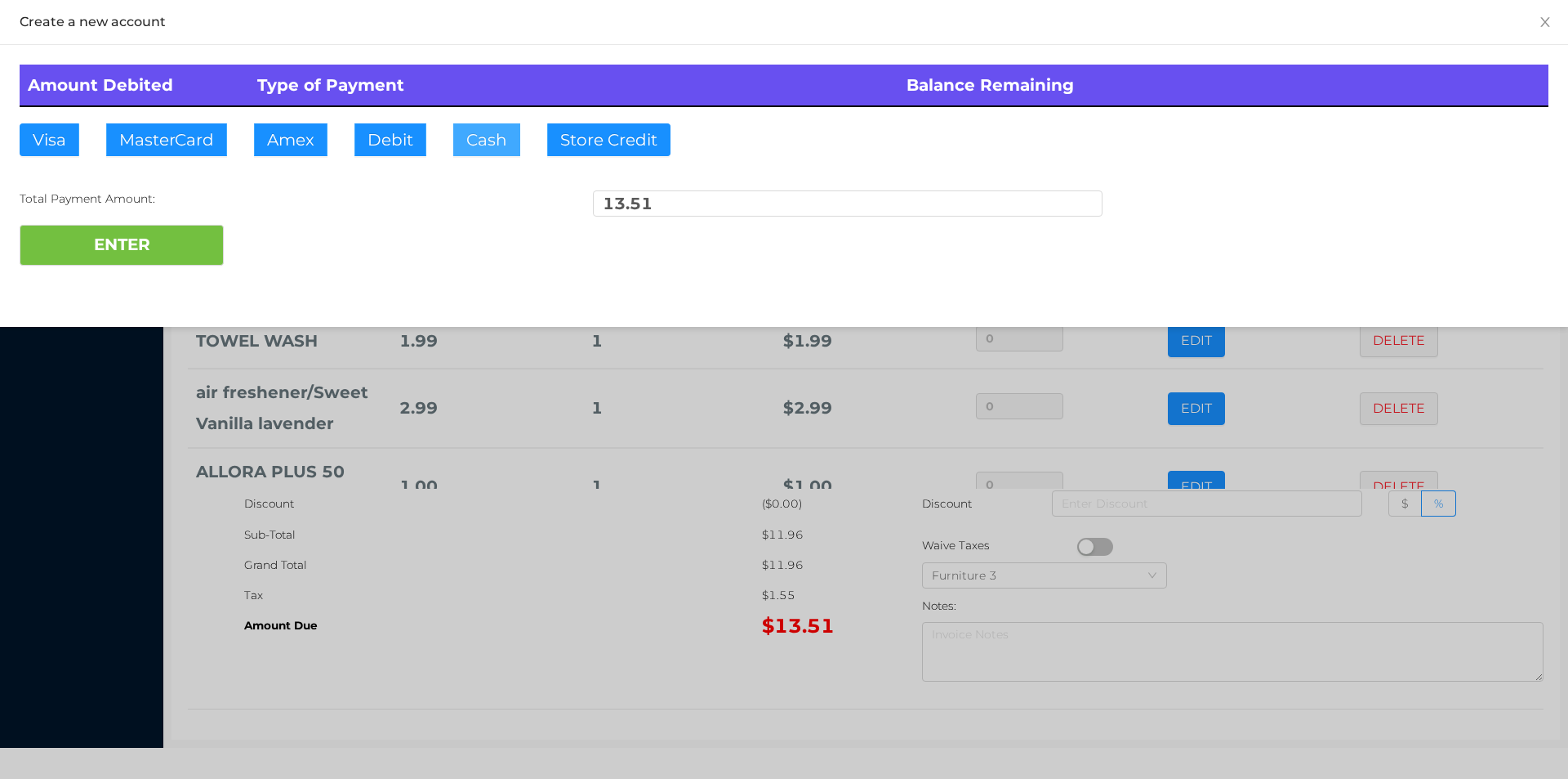
click at [479, 141] on button "Cash" at bounding box center [487, 140] width 67 height 33
type input "100"
click at [103, 225] on button "ENTER" at bounding box center [122, 245] width 204 height 41
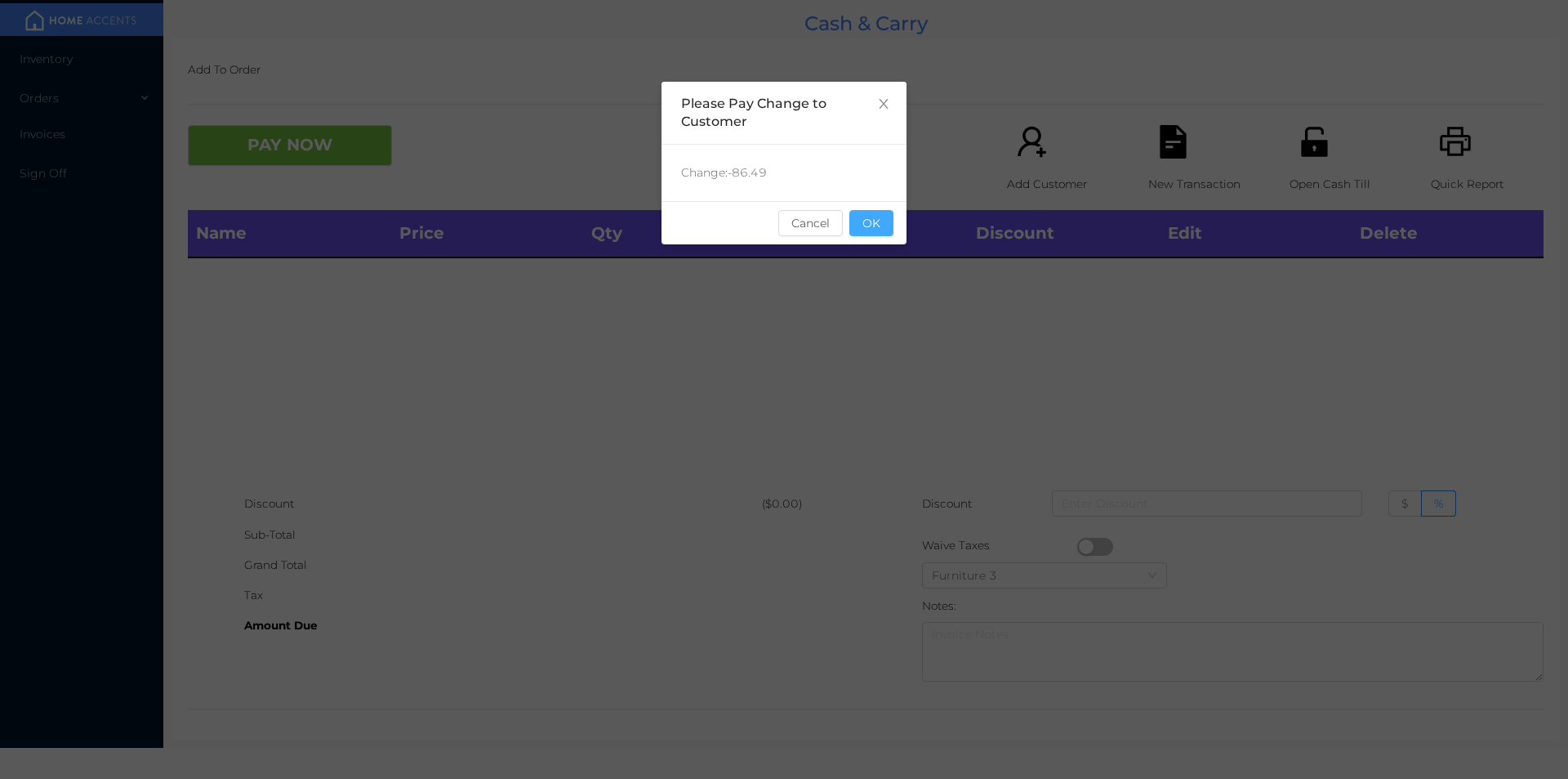
click at [875, 216] on button "OK" at bounding box center [872, 222] width 44 height 26
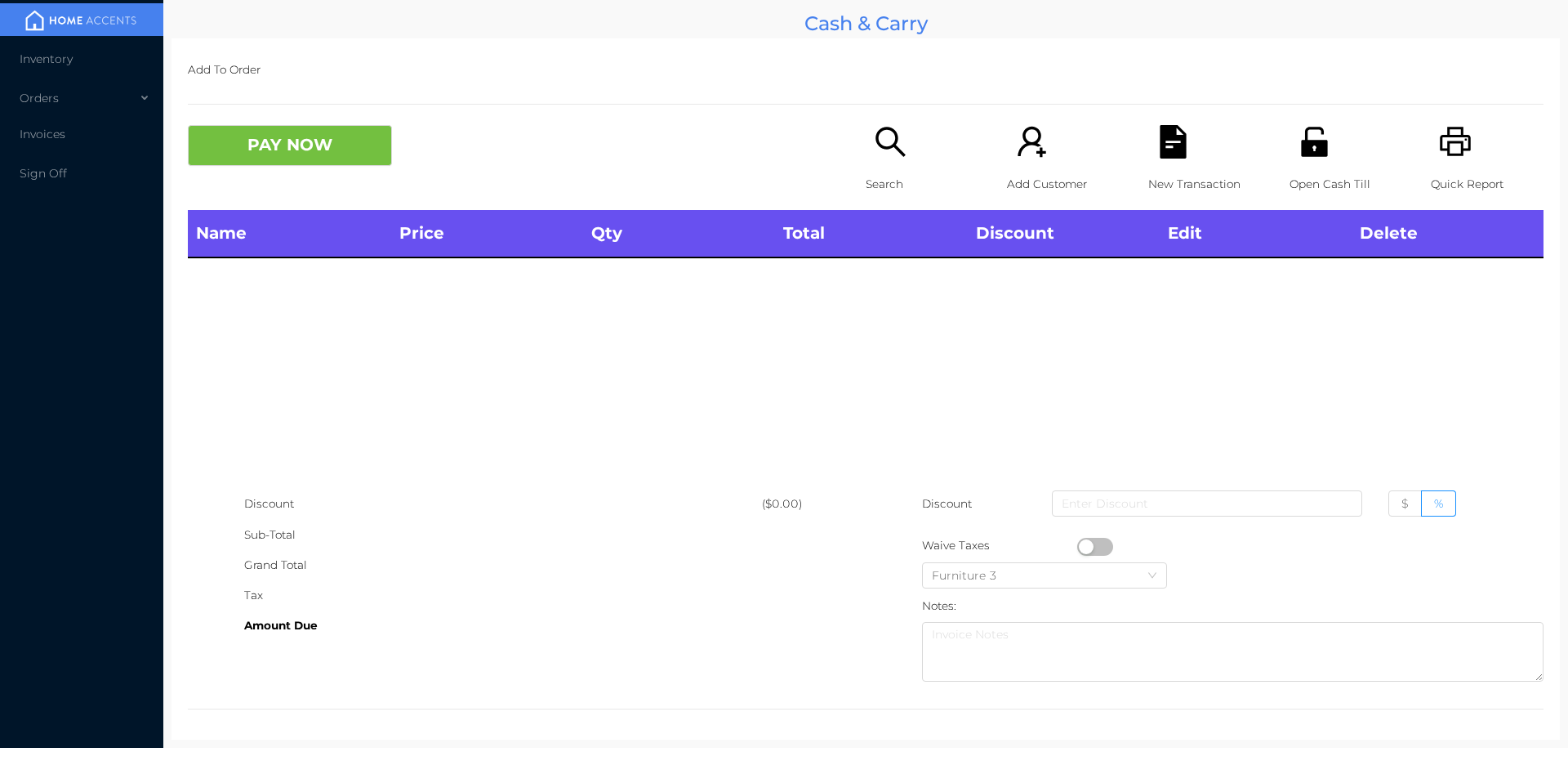
click at [919, 428] on div "Name Price Qty Total Discount Edit Delete" at bounding box center [865, 349] width 1356 height 278
click at [882, 183] on p "Search" at bounding box center [922, 183] width 113 height 30
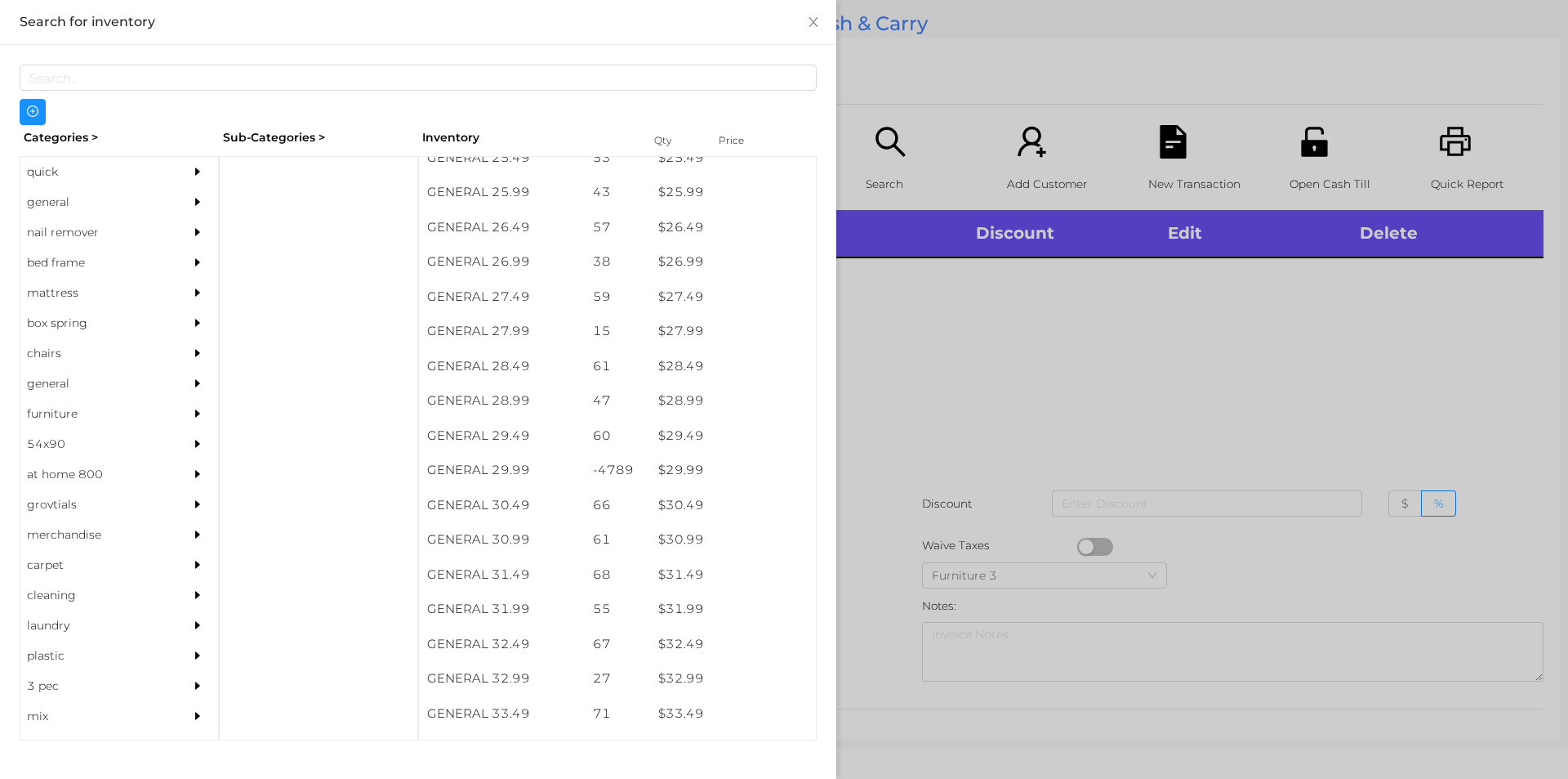
scroll to position [2162, 0]
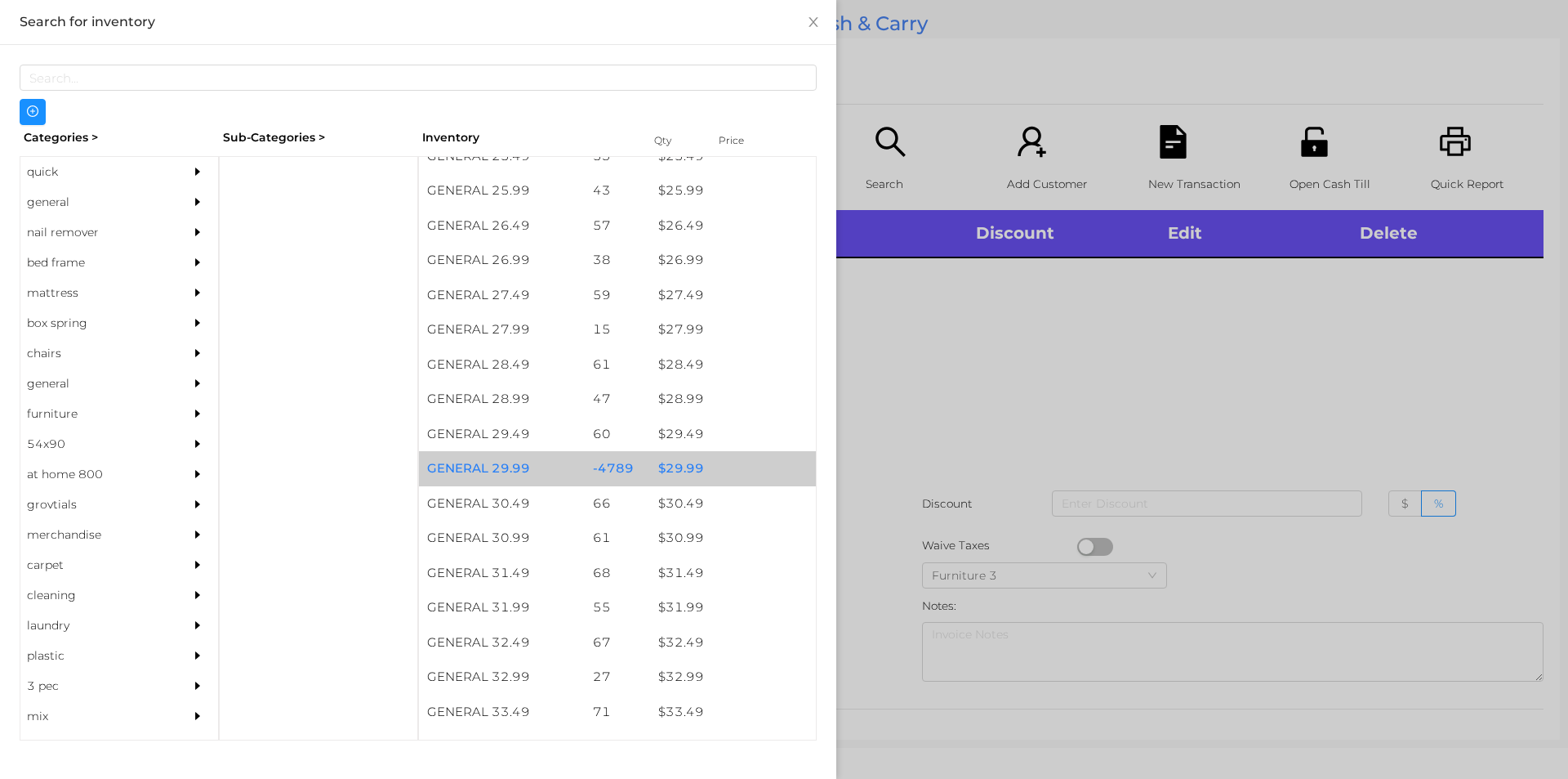
click at [680, 471] on div "$ 29.99" at bounding box center [733, 468] width 166 height 35
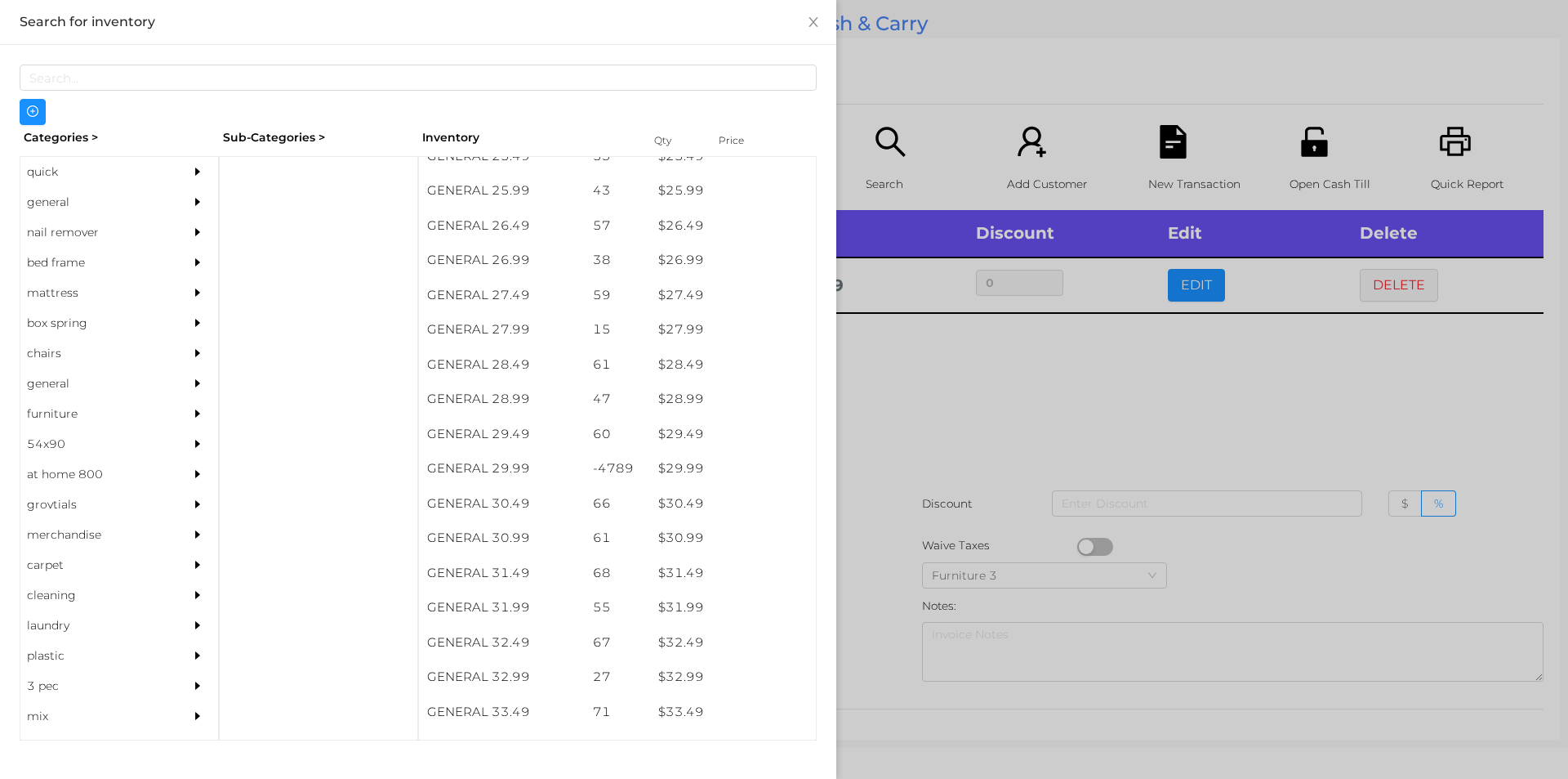
click at [901, 479] on div at bounding box center [784, 390] width 1568 height 779
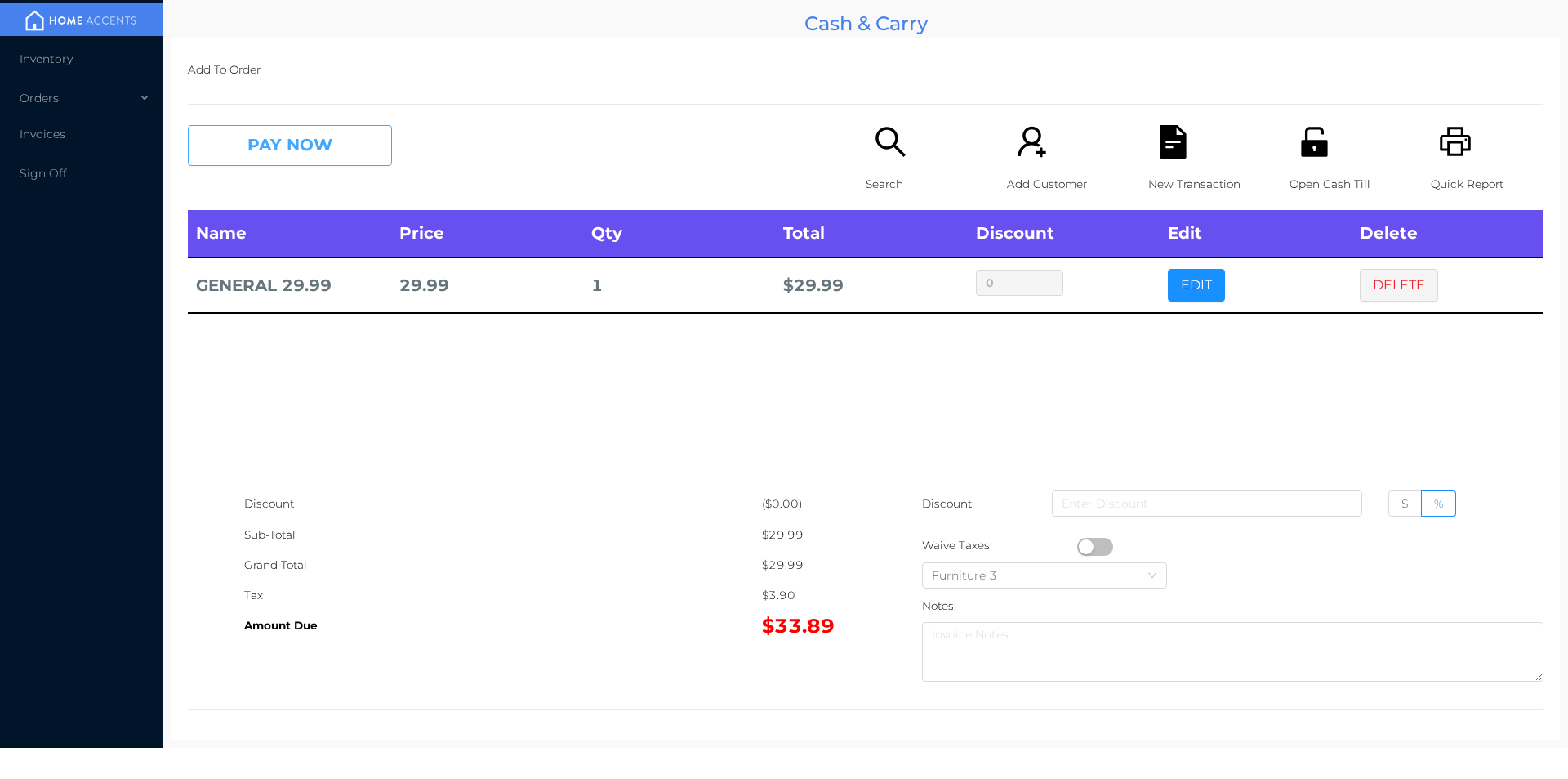
click at [348, 151] on button "PAY NOW" at bounding box center [290, 145] width 204 height 41
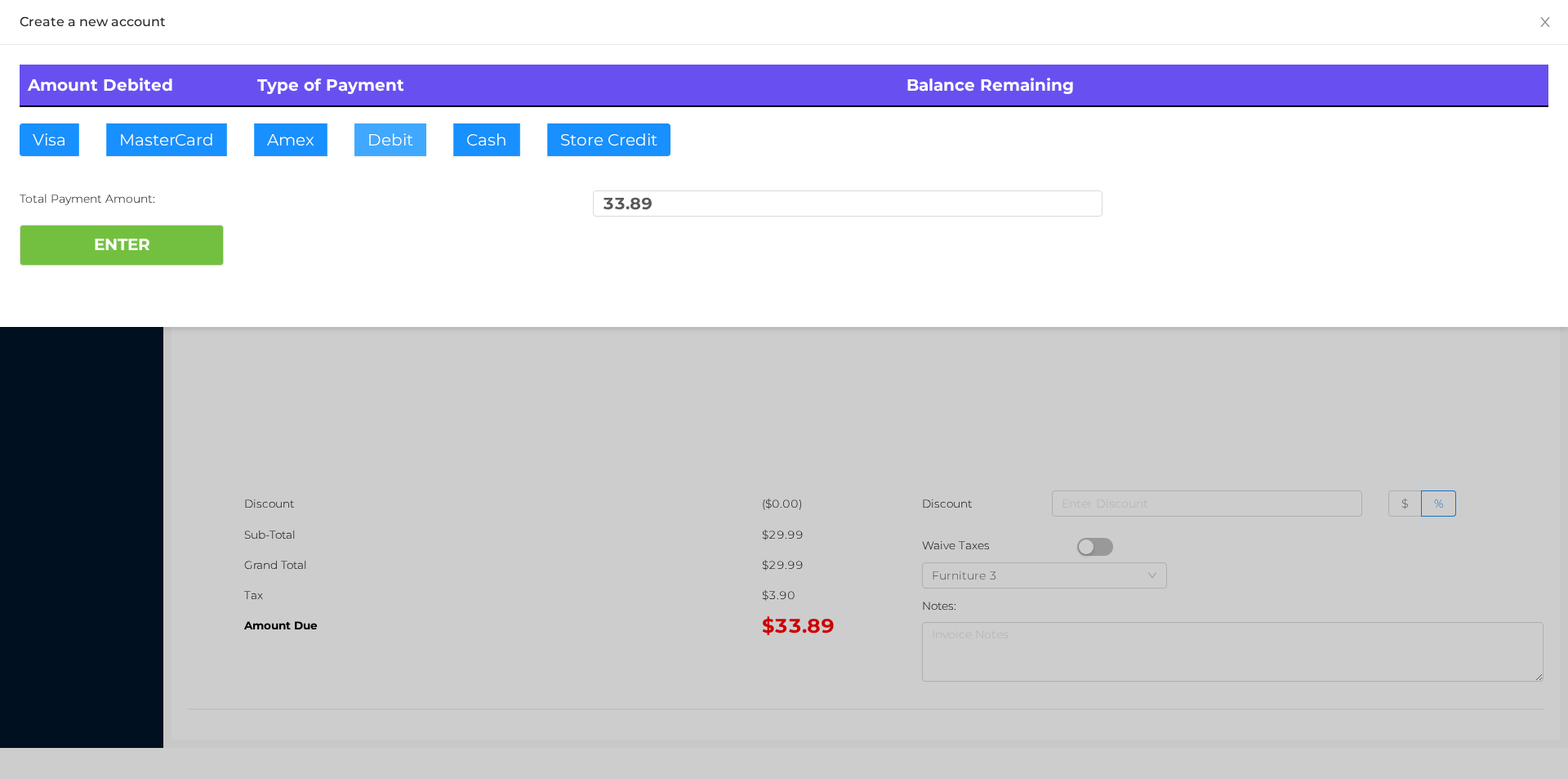
click at [410, 145] on button "Debit" at bounding box center [390, 140] width 72 height 33
click at [238, 238] on div "ENTER" at bounding box center [784, 245] width 1529 height 41
click at [601, 519] on div at bounding box center [784, 390] width 1568 height 779
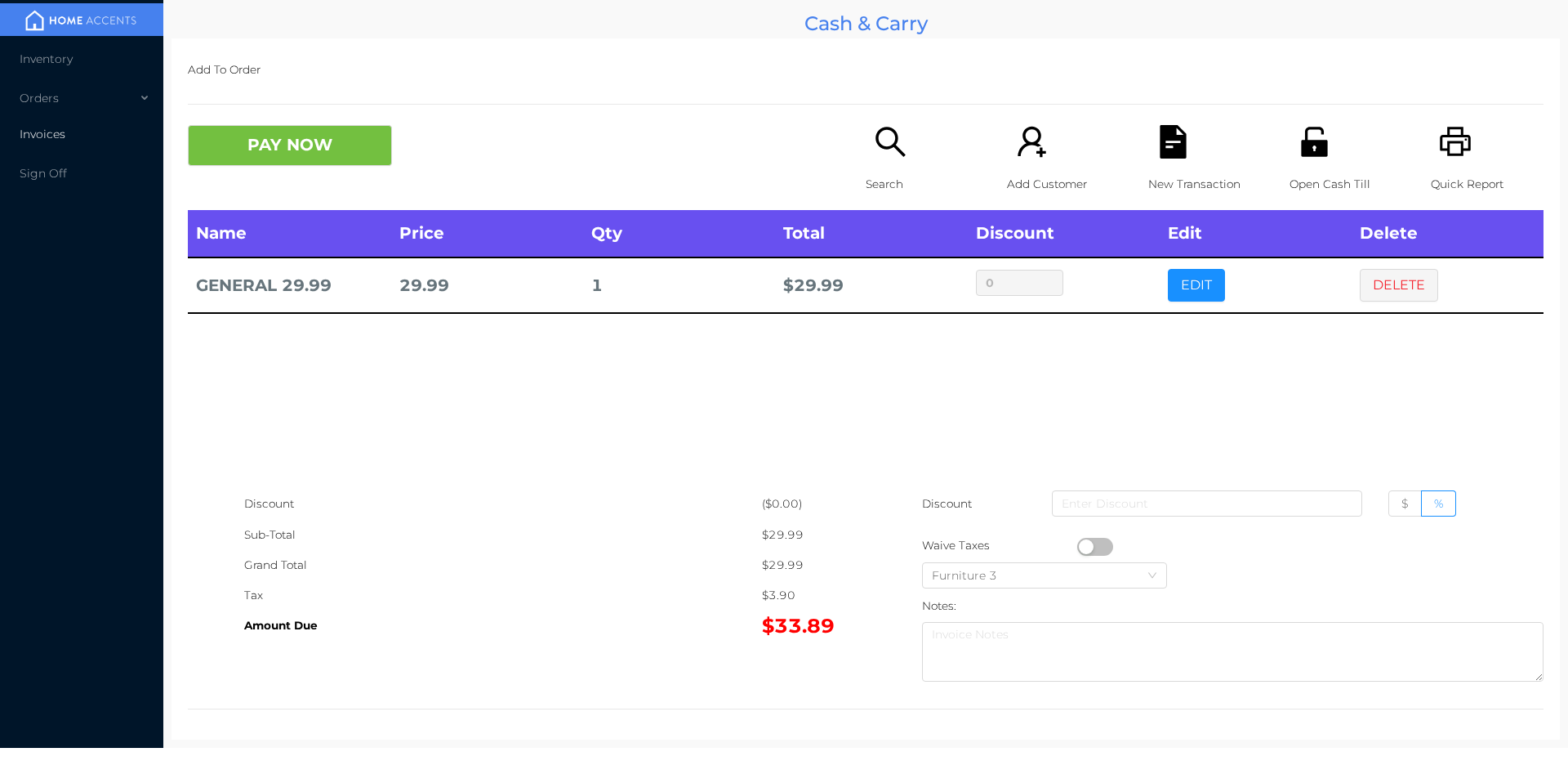
click at [70, 137] on li "Invoices" at bounding box center [81, 134] width 163 height 33
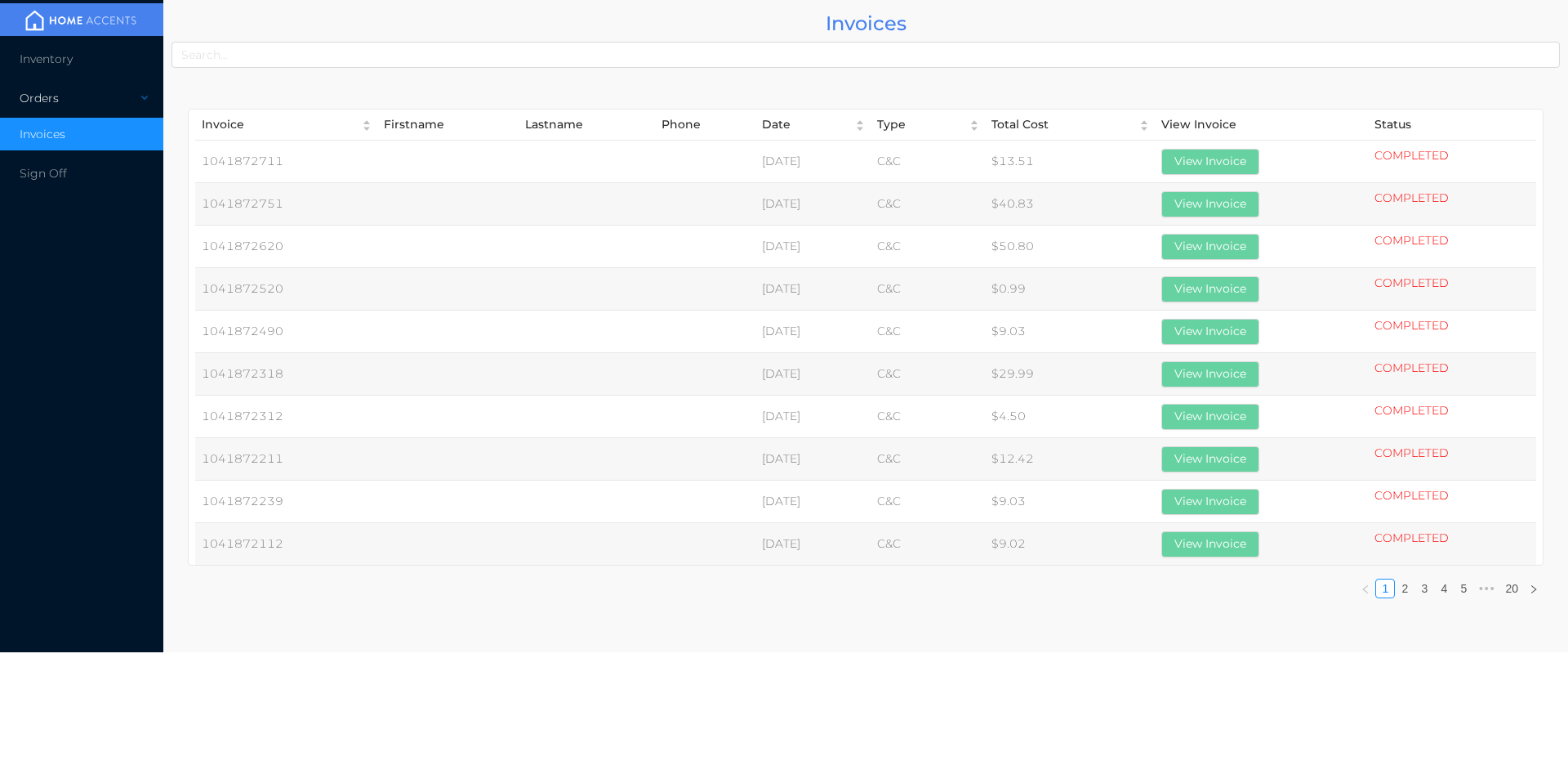
click at [67, 102] on div "Orders" at bounding box center [81, 98] width 163 height 33
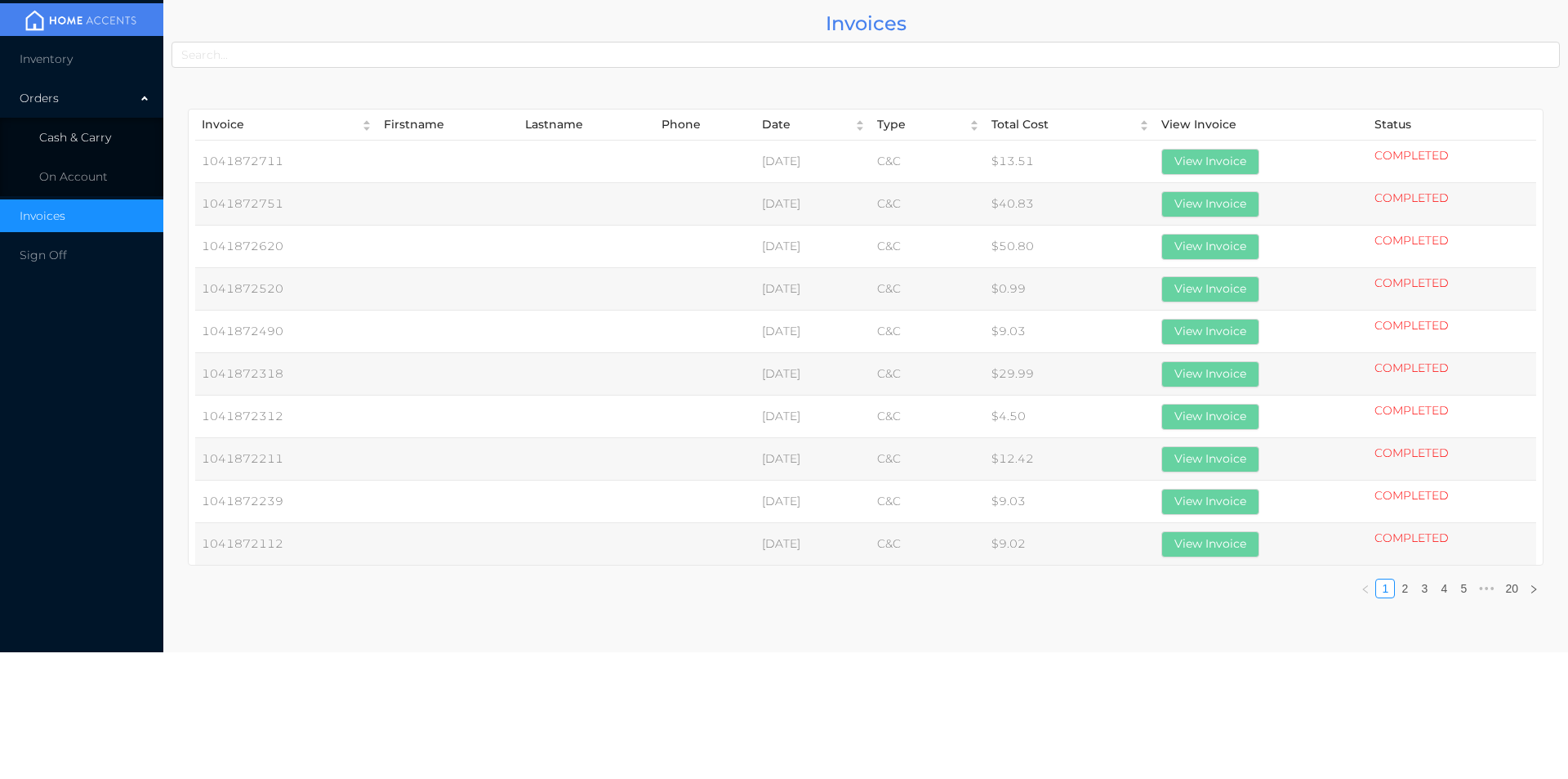
click at [90, 136] on span "Cash & Carry" at bounding box center [75, 137] width 72 height 14
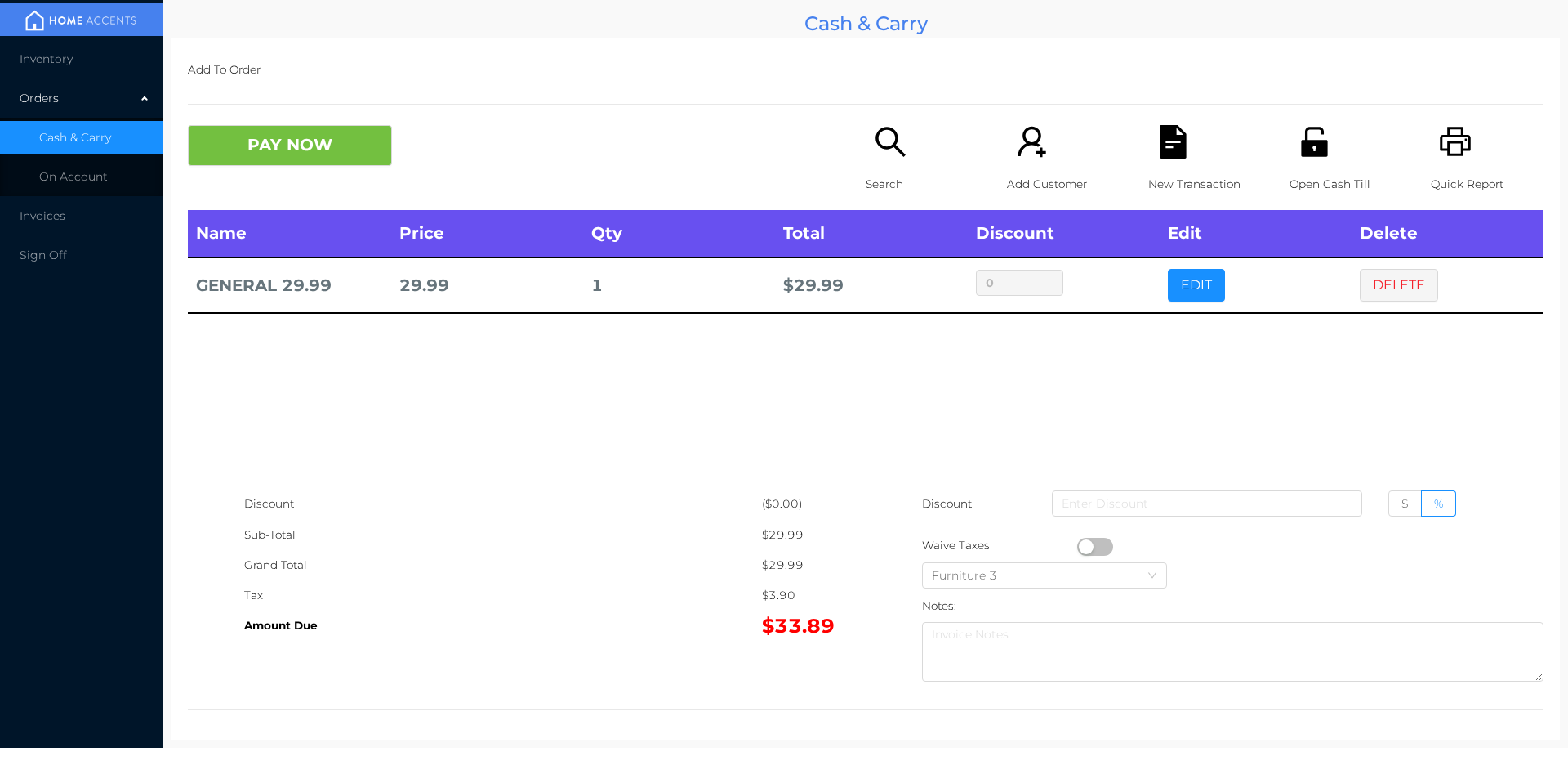
click at [1166, 155] on icon "icon: file-text" at bounding box center [1172, 141] width 26 height 33
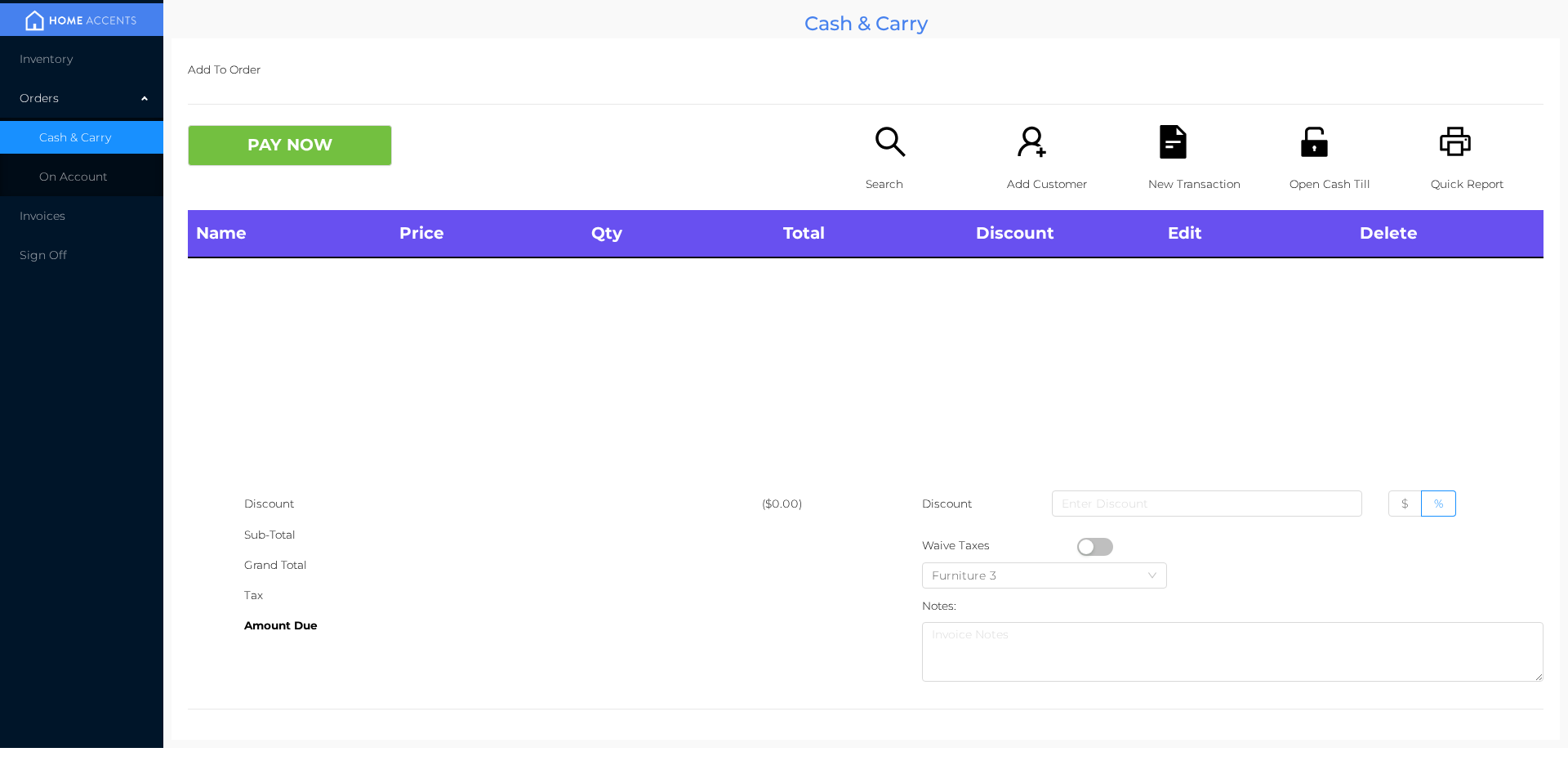
click at [892, 158] on icon "icon: search" at bounding box center [891, 141] width 33 height 33
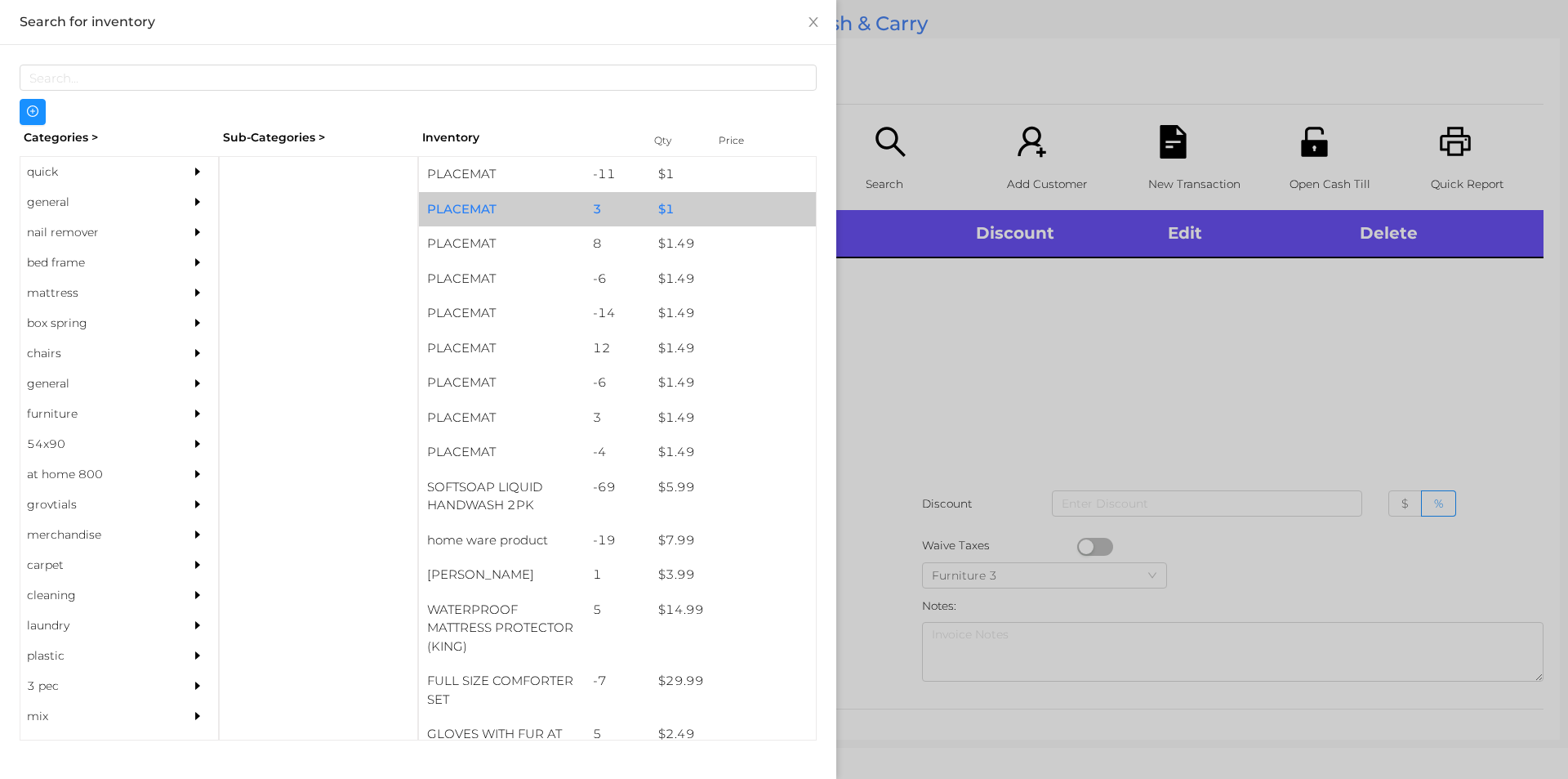
click at [620, 206] on div "3" at bounding box center [618, 210] width 66 height 35
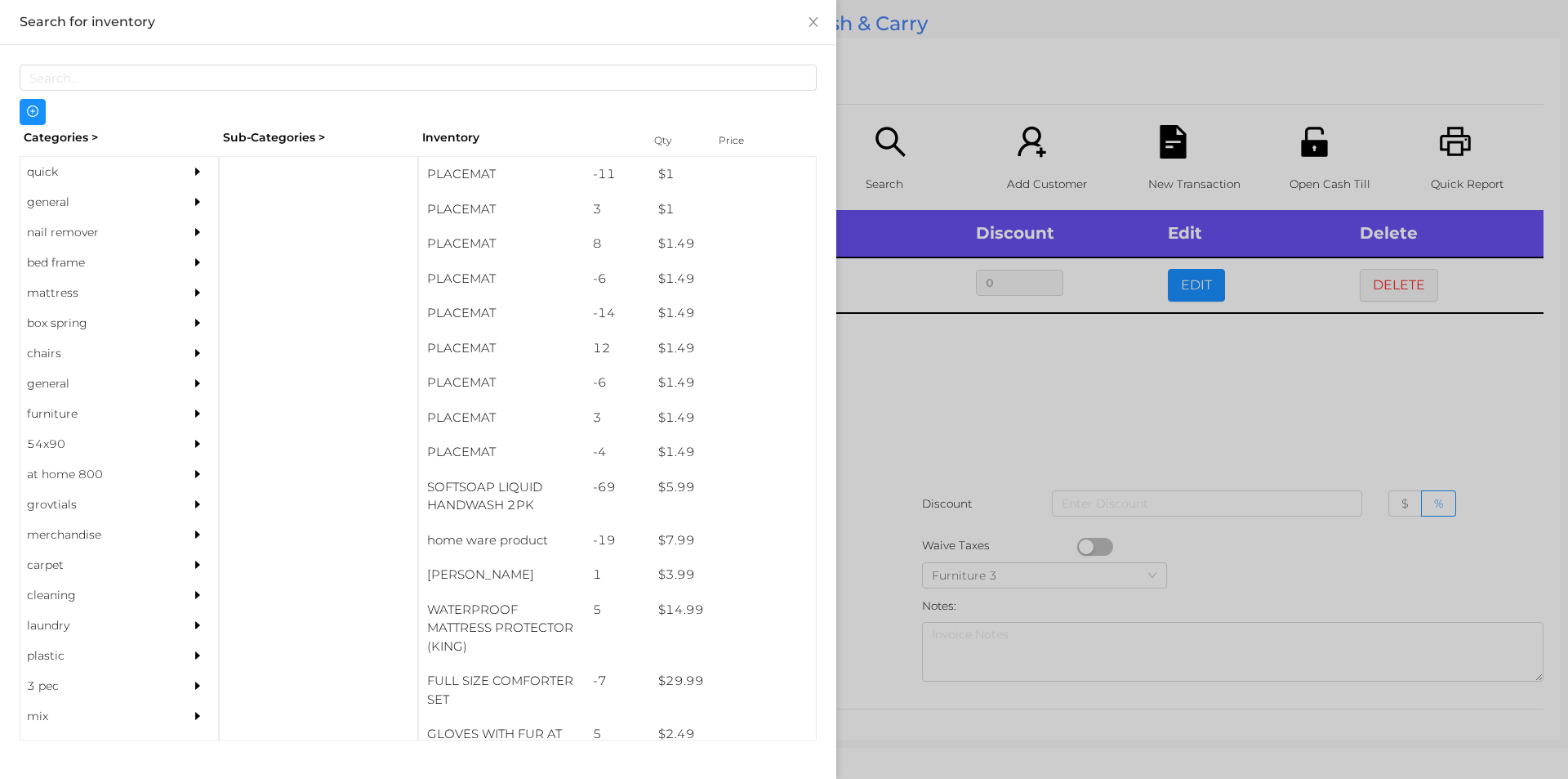
click at [917, 400] on div at bounding box center [784, 390] width 1568 height 779
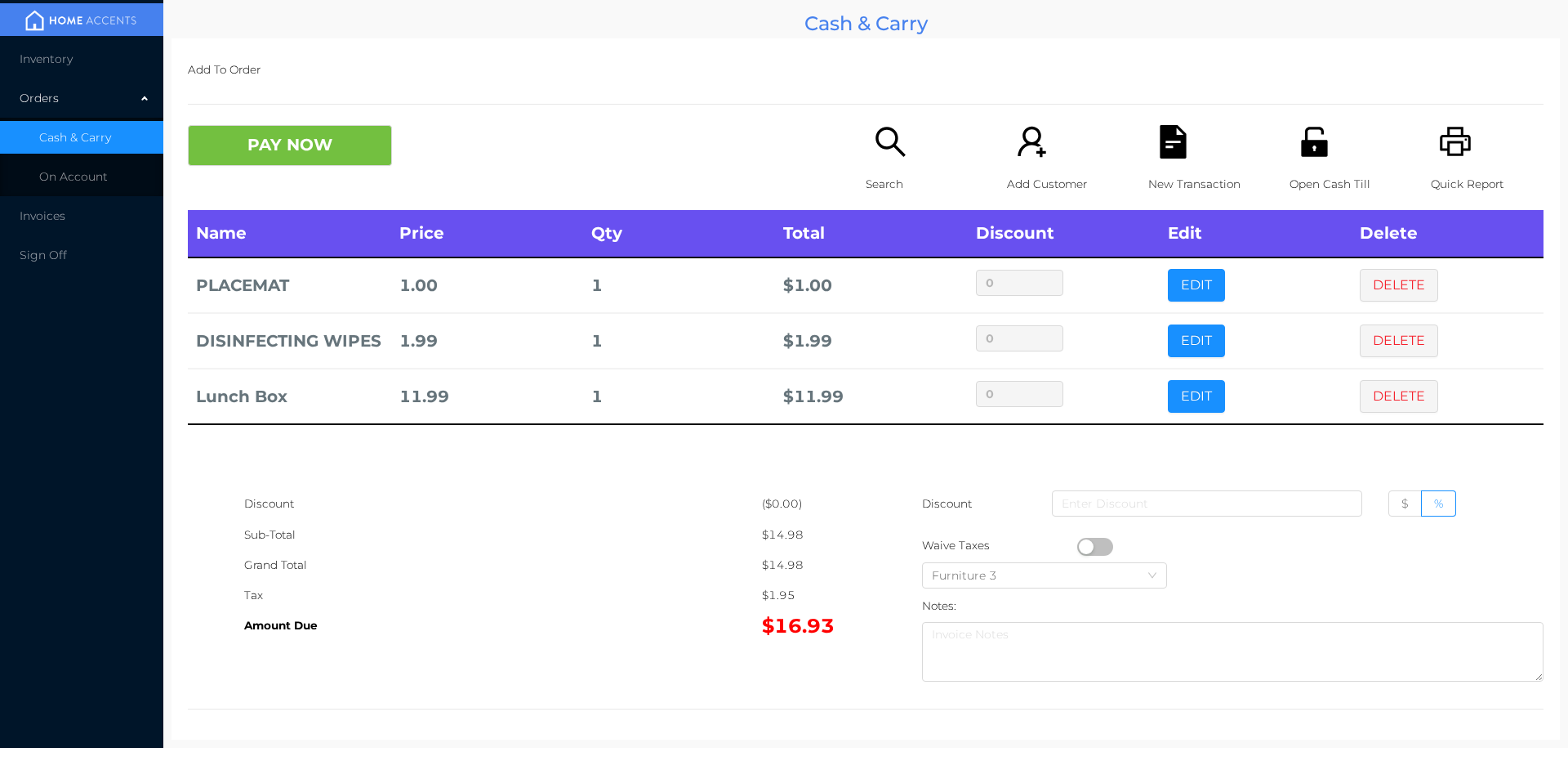
click at [336, 150] on button "PAY NOW" at bounding box center [290, 145] width 204 height 41
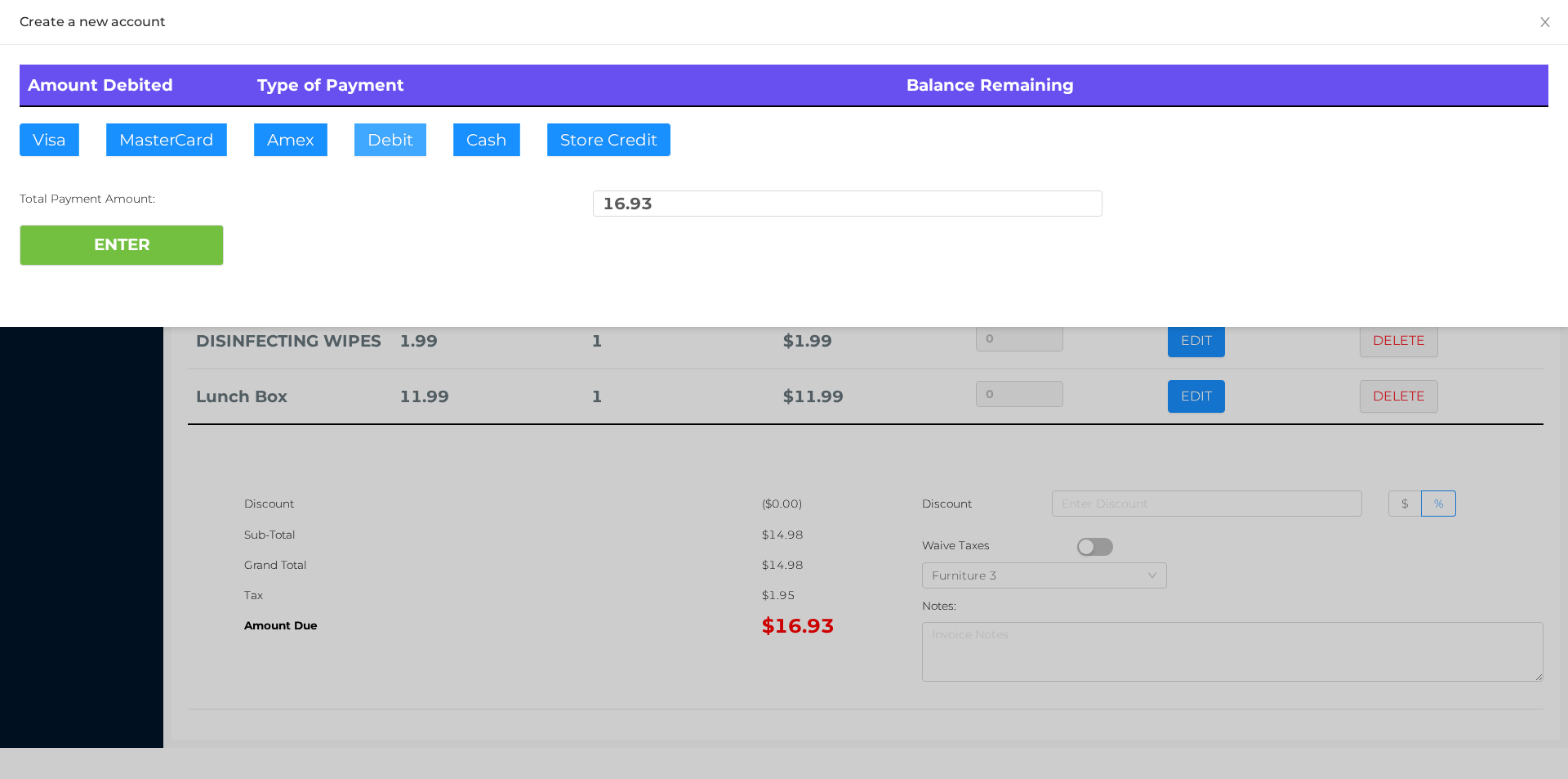
click at [396, 145] on button "Debit" at bounding box center [390, 140] width 72 height 33
click at [183, 243] on button "ENTER" at bounding box center [122, 245] width 204 height 41
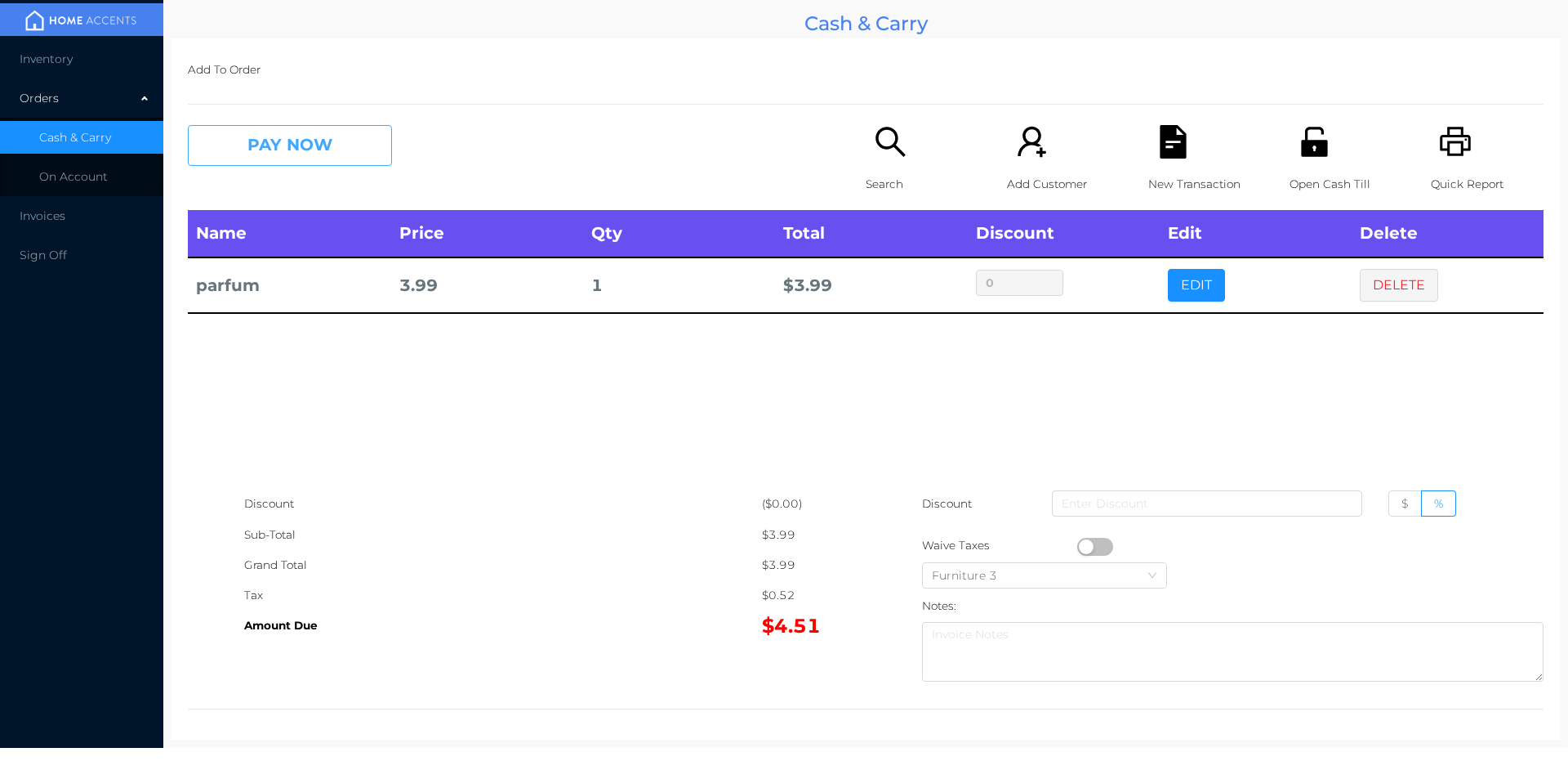
click at [267, 131] on button "PAY NOW" at bounding box center [290, 145] width 204 height 41
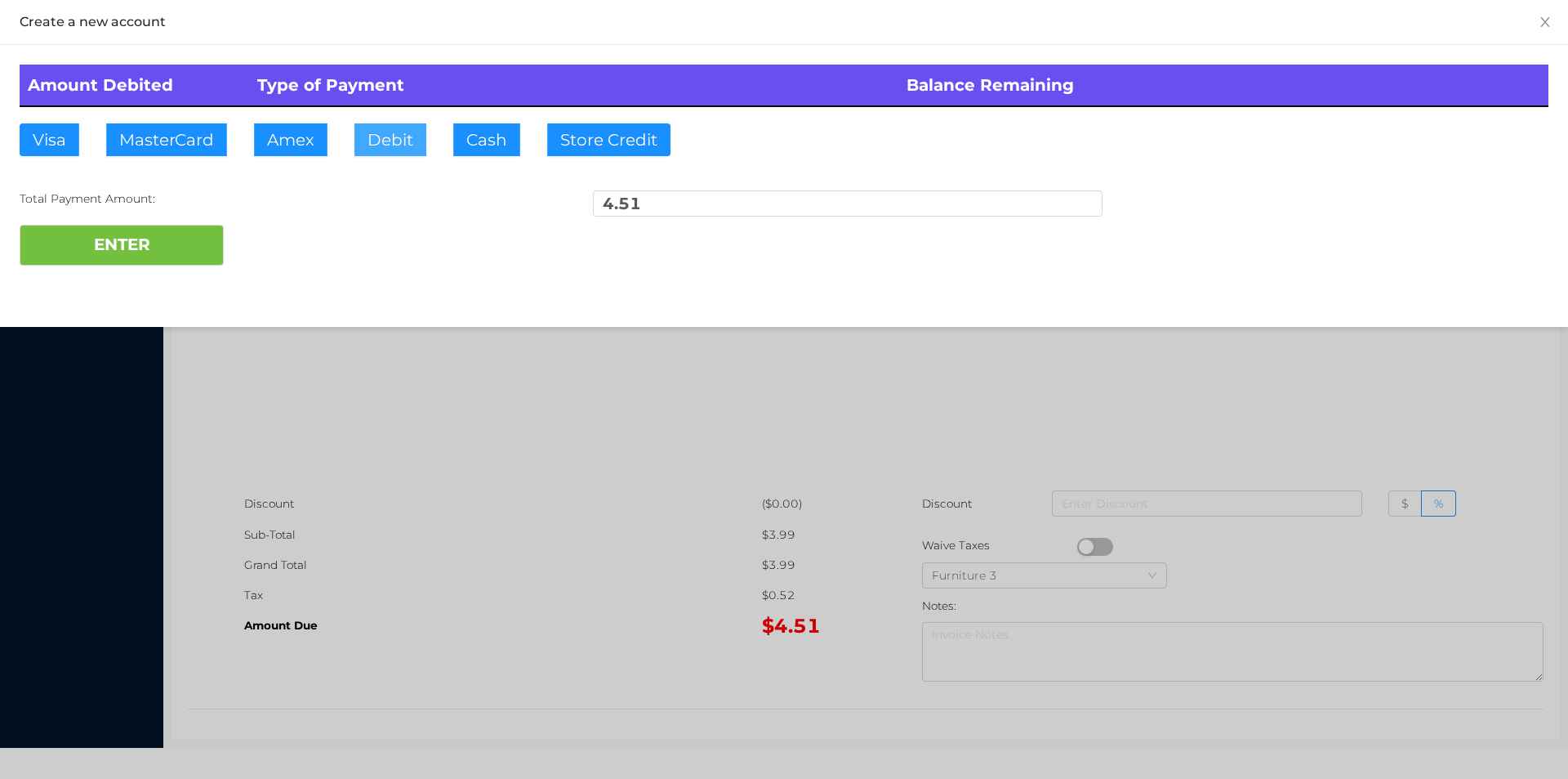
click at [413, 137] on button "Debit" at bounding box center [390, 140] width 72 height 33
click at [218, 230] on button "ENTER" at bounding box center [122, 245] width 204 height 41
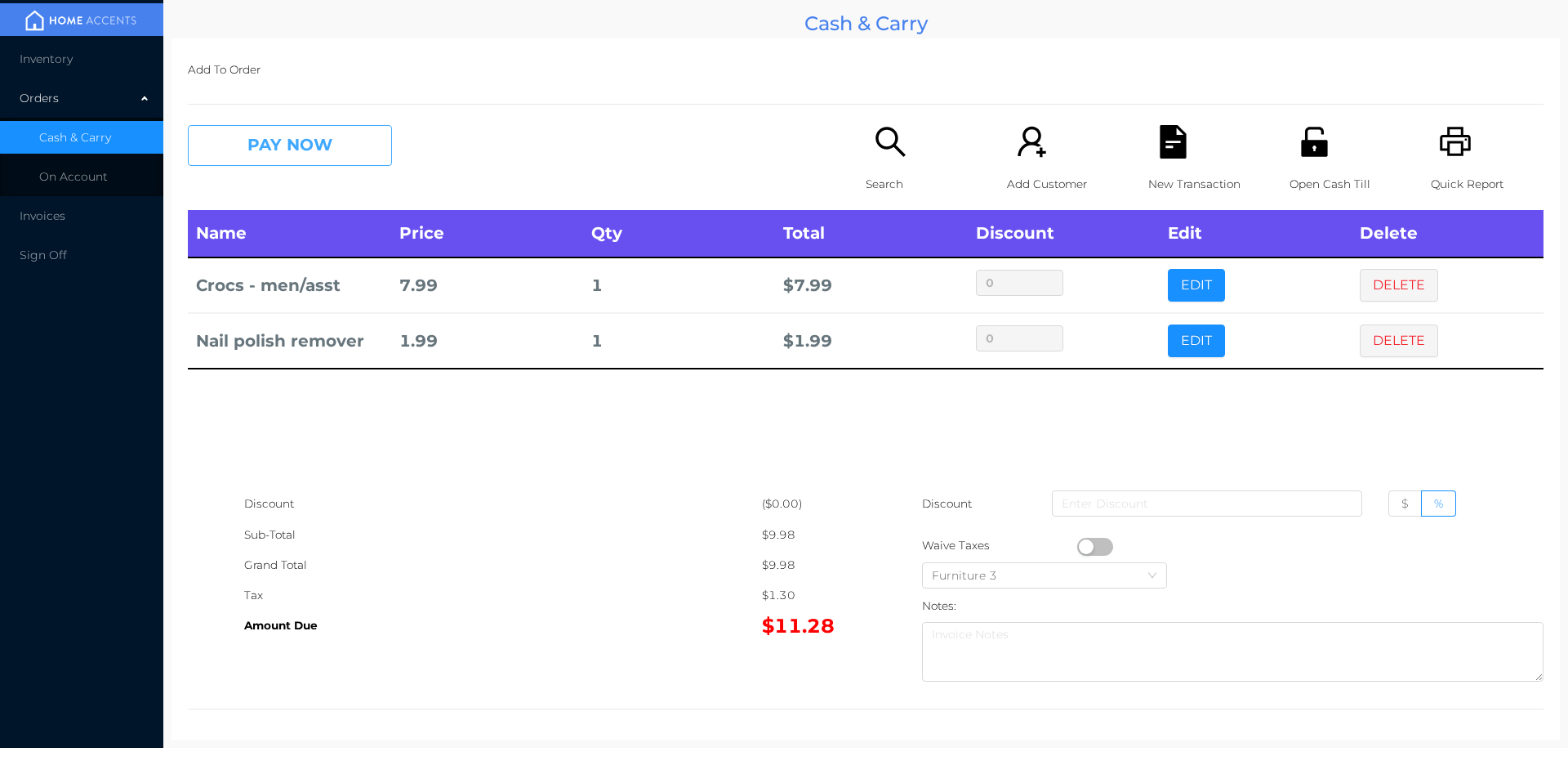
click at [342, 127] on button "PAY NOW" at bounding box center [290, 145] width 204 height 41
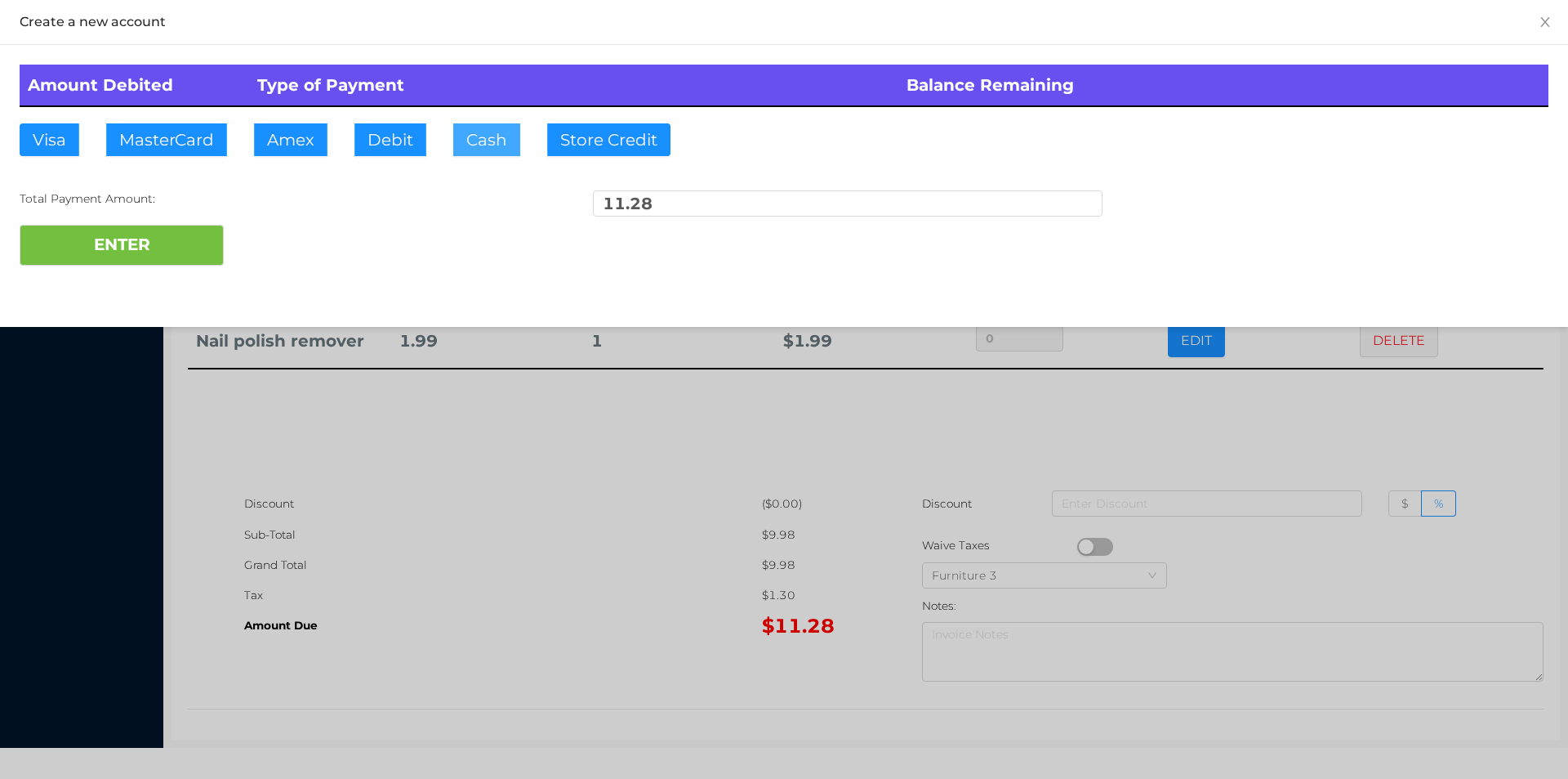
click at [464, 136] on button "Cash" at bounding box center [487, 140] width 67 height 33
type input "15"
click at [163, 226] on button "ENTER" at bounding box center [122, 245] width 204 height 41
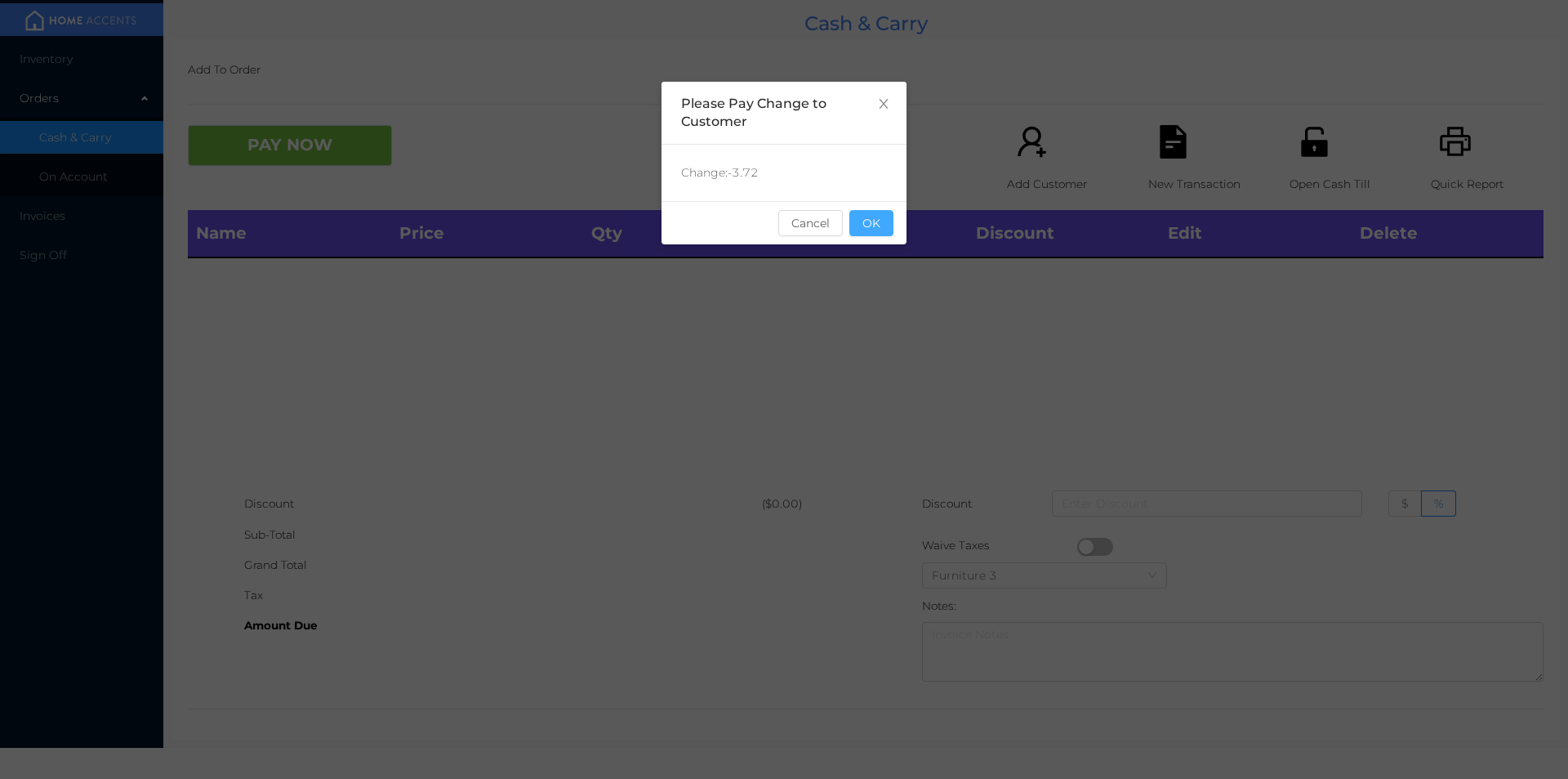
click at [887, 235] on button "OK" at bounding box center [872, 222] width 44 height 26
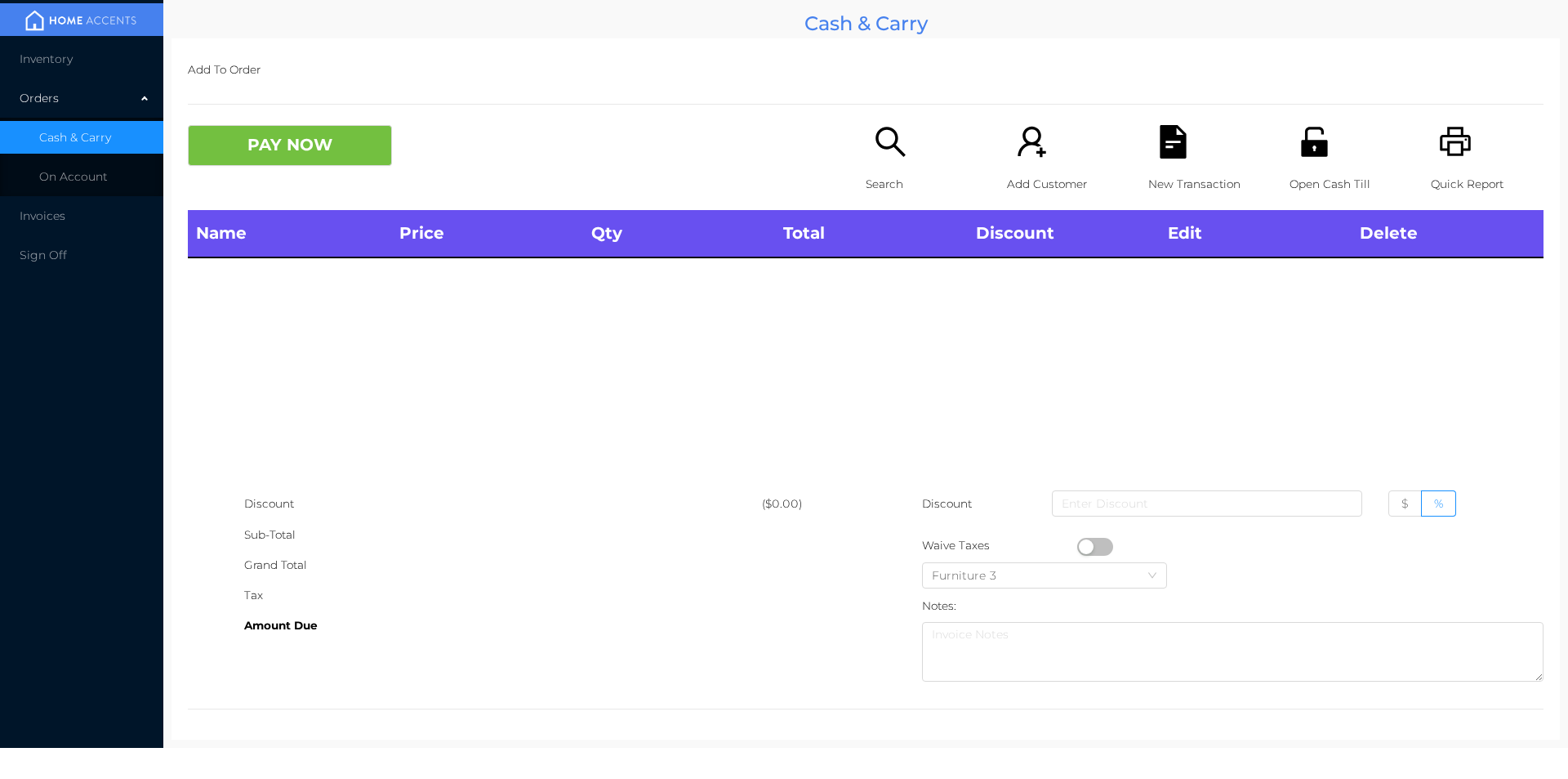
click at [875, 146] on icon "icon: search" at bounding box center [890, 141] width 30 height 30
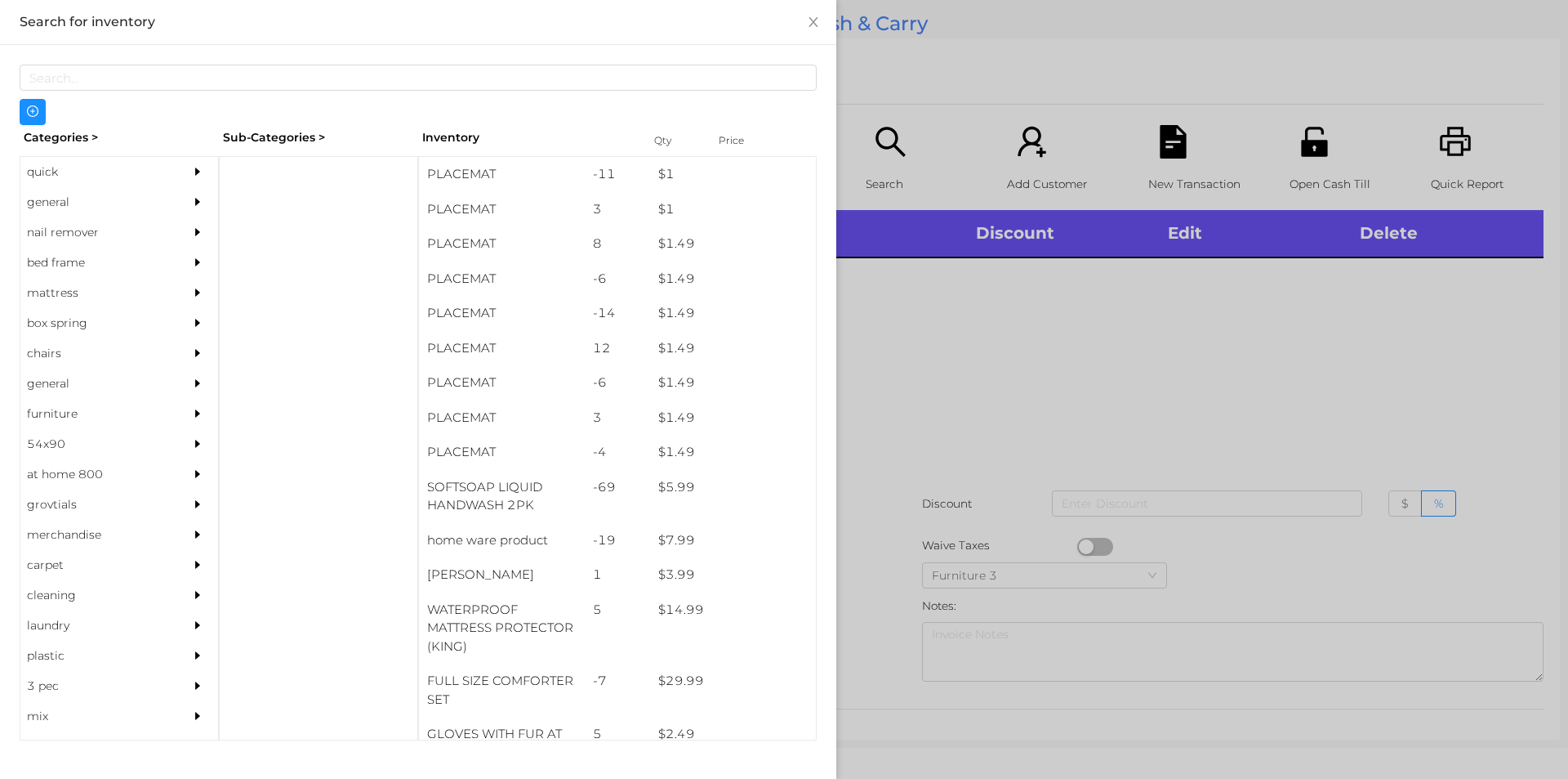
click at [96, 183] on div "quick" at bounding box center [95, 172] width 149 height 30
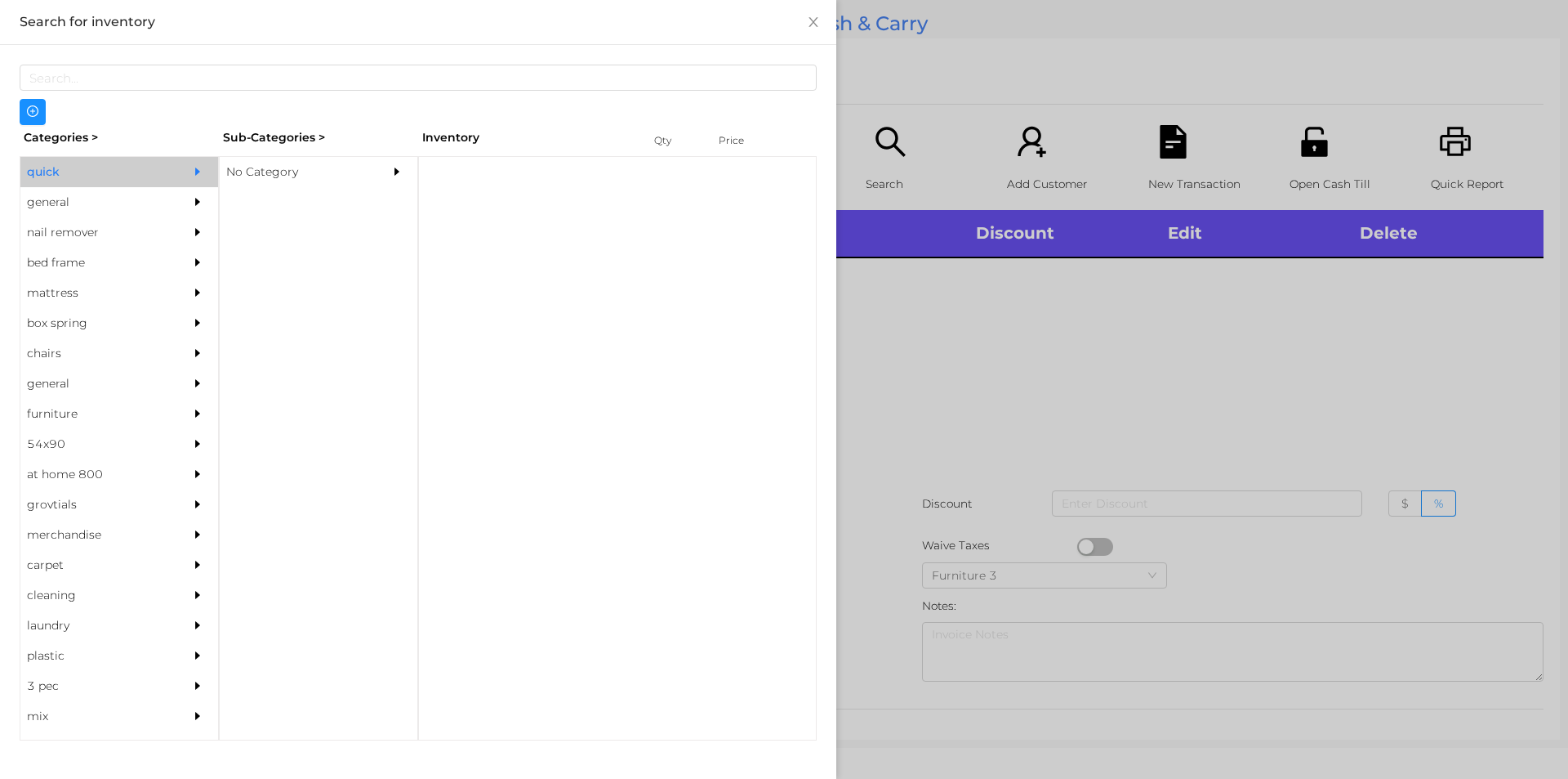
click at [290, 181] on div "No Category" at bounding box center [294, 172] width 149 height 30
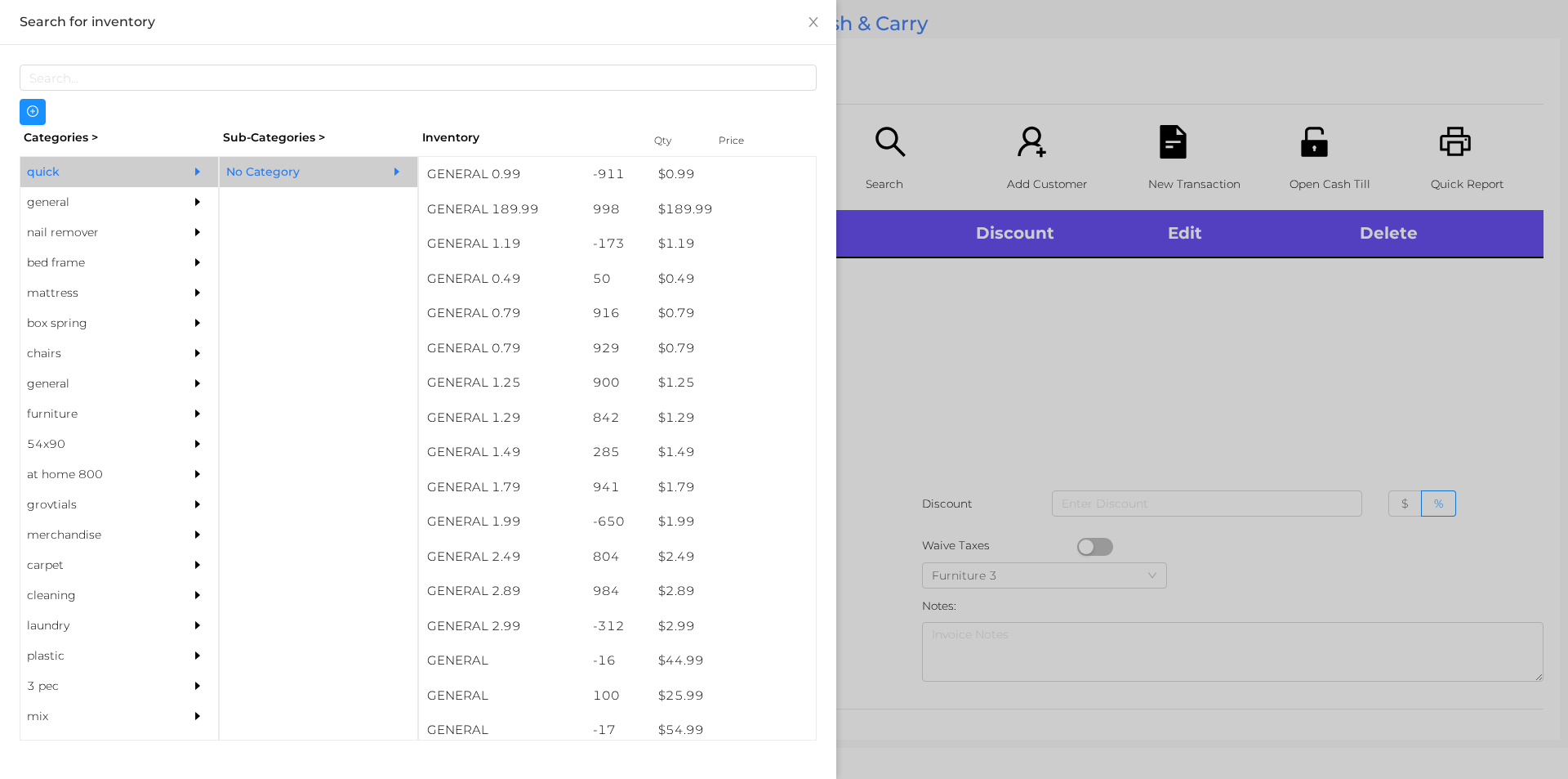
click at [94, 201] on div "general" at bounding box center [95, 202] width 149 height 30
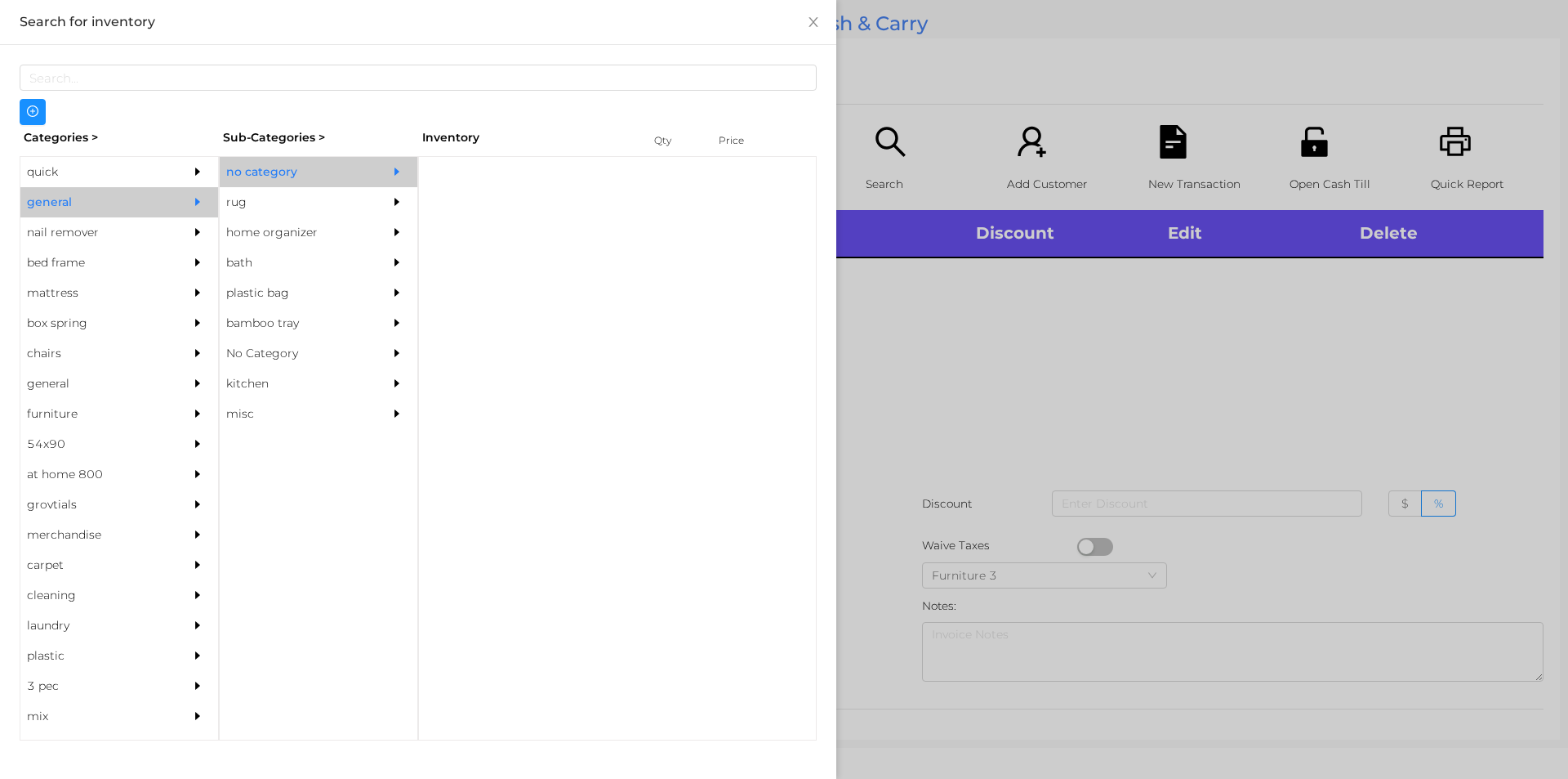
click at [300, 158] on div "no category" at bounding box center [294, 172] width 149 height 30
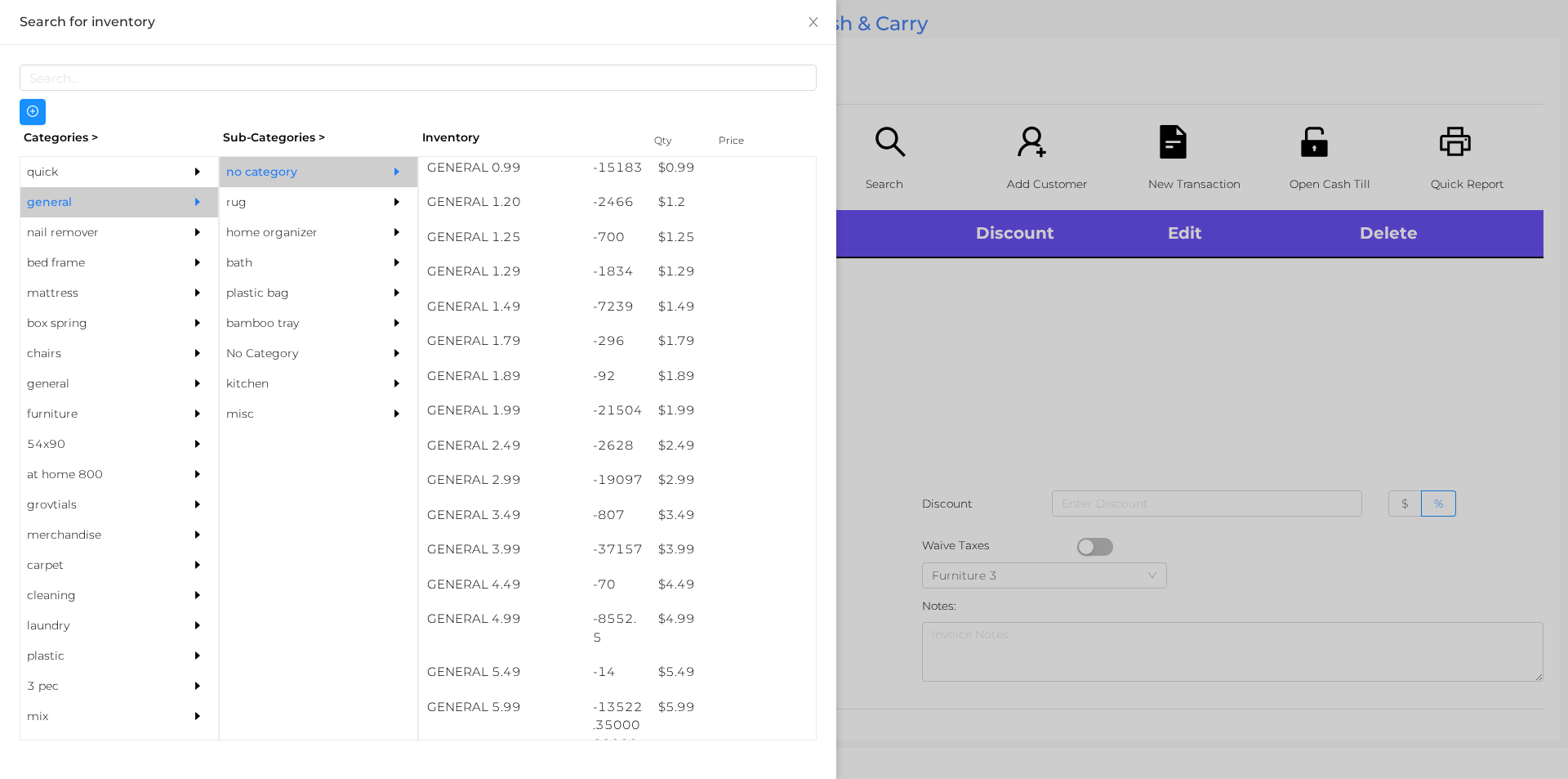
scroll to position [144, 0]
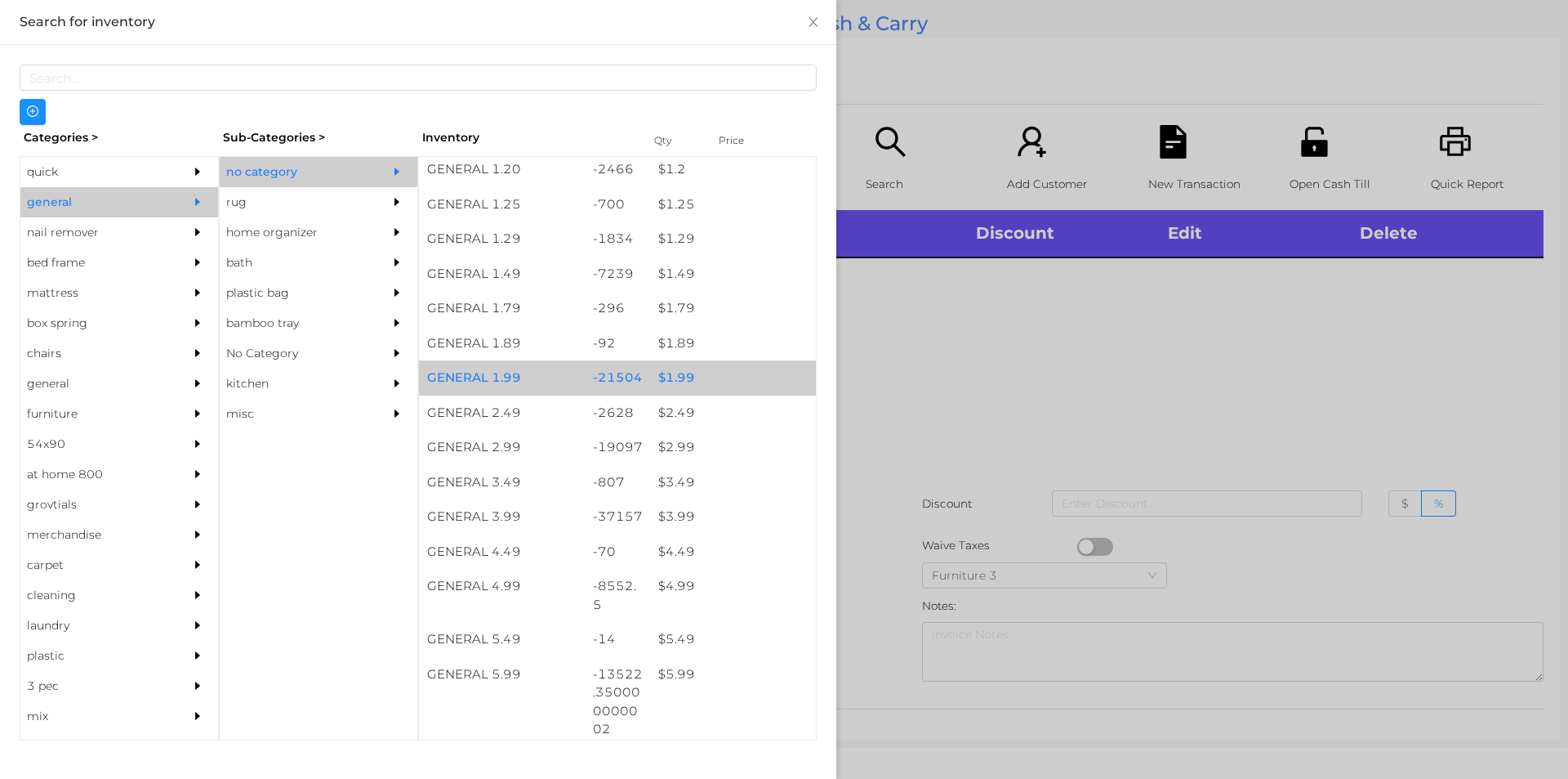
click at [700, 377] on div "$ 1.99" at bounding box center [733, 378] width 166 height 35
click at [713, 389] on div "$ 1.99" at bounding box center [733, 378] width 166 height 35
click at [729, 375] on div "$ 1.99" at bounding box center [733, 378] width 166 height 35
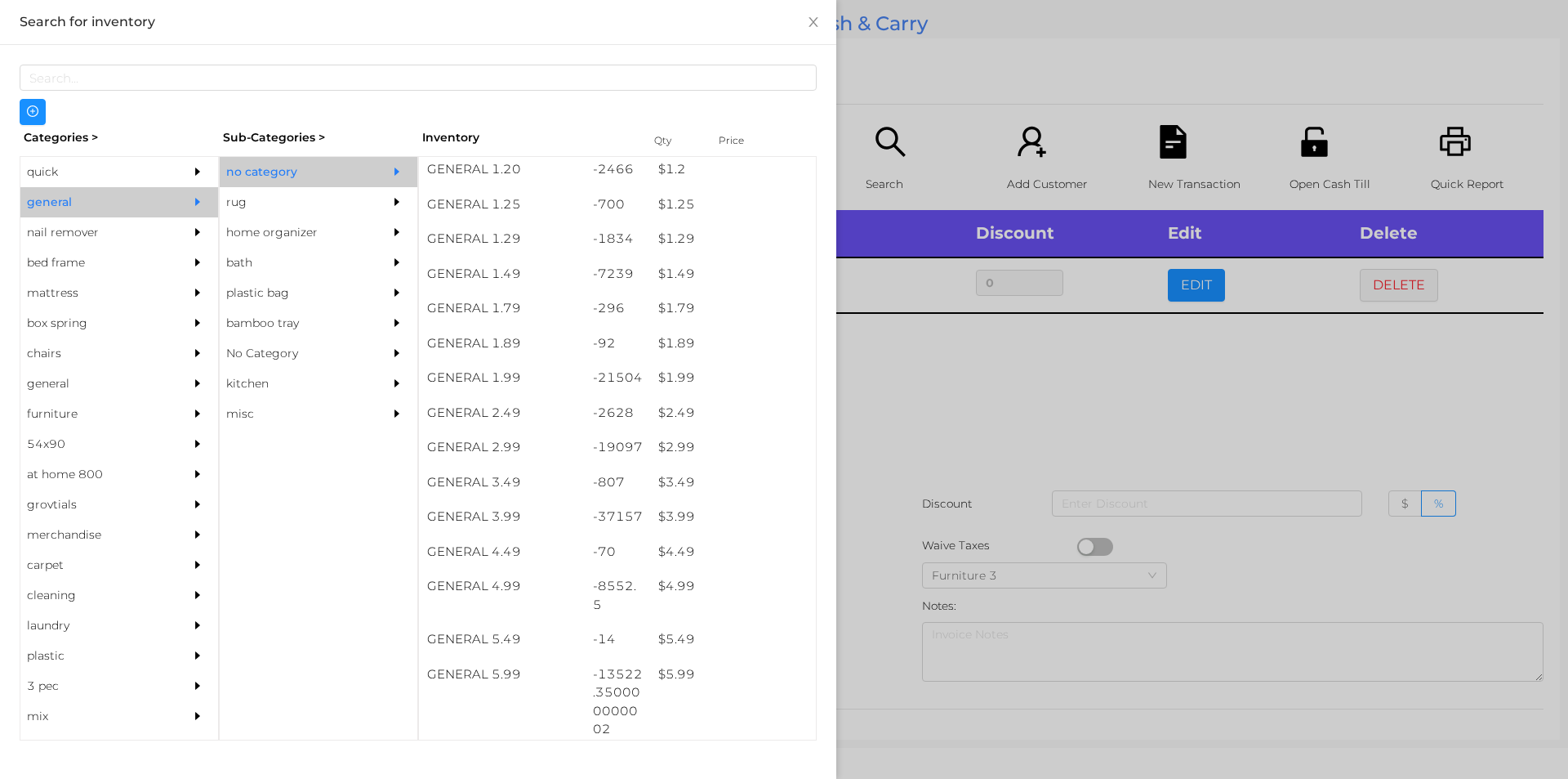
click at [929, 441] on div at bounding box center [784, 390] width 1568 height 779
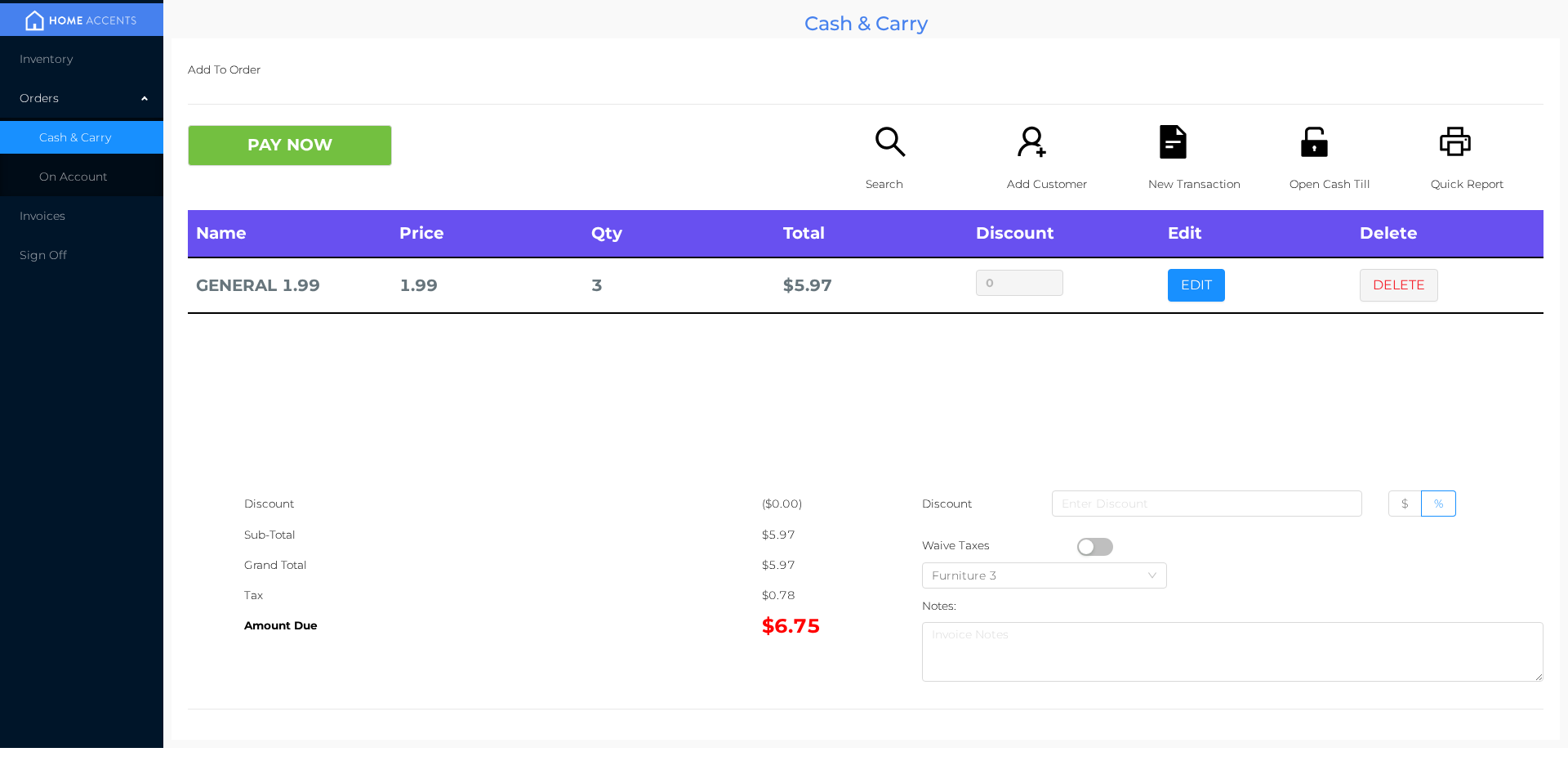
click at [874, 150] on icon "icon: search" at bounding box center [891, 141] width 33 height 33
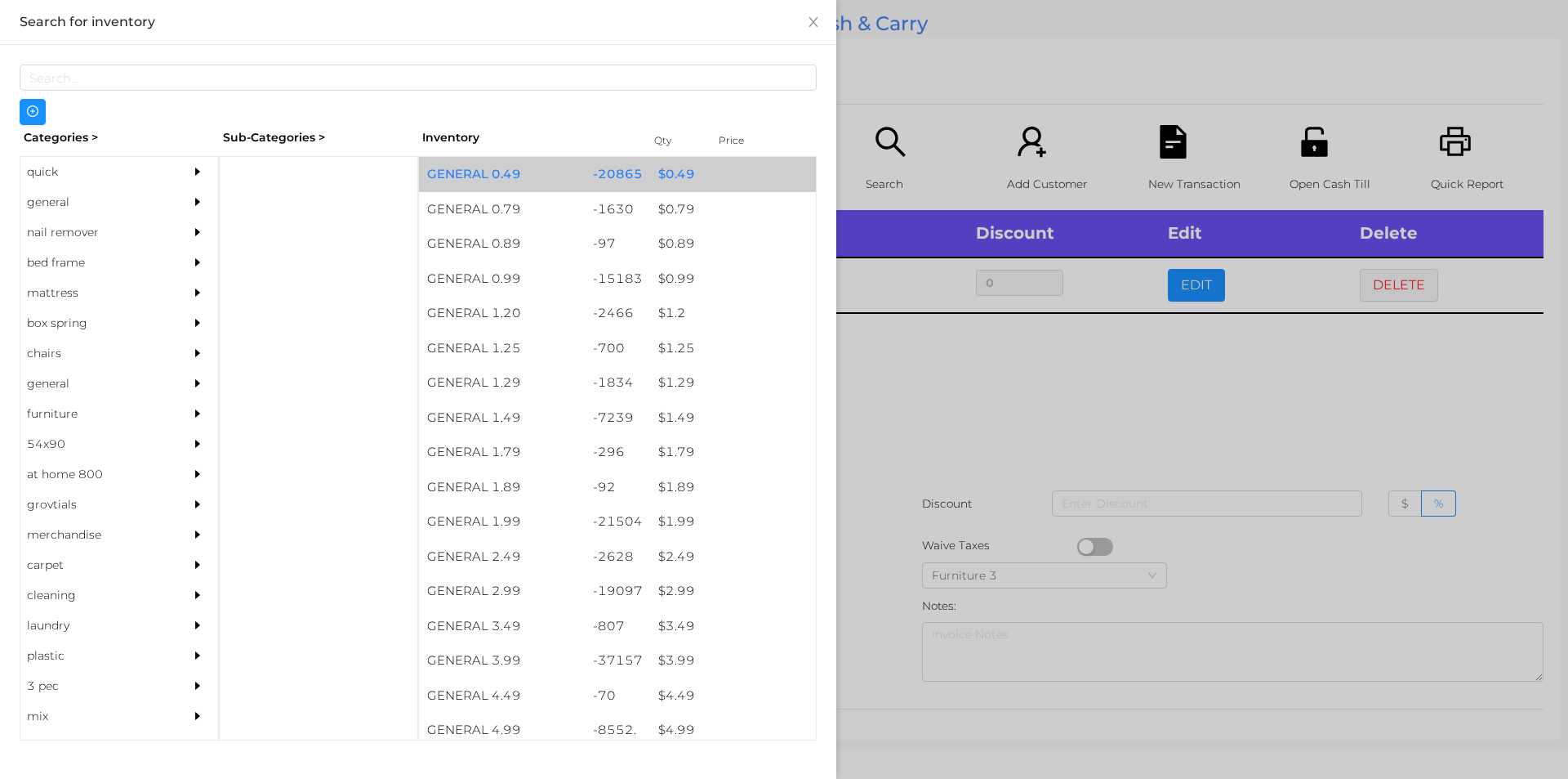
click at [687, 168] on div "$ 0.49" at bounding box center [733, 174] width 166 height 35
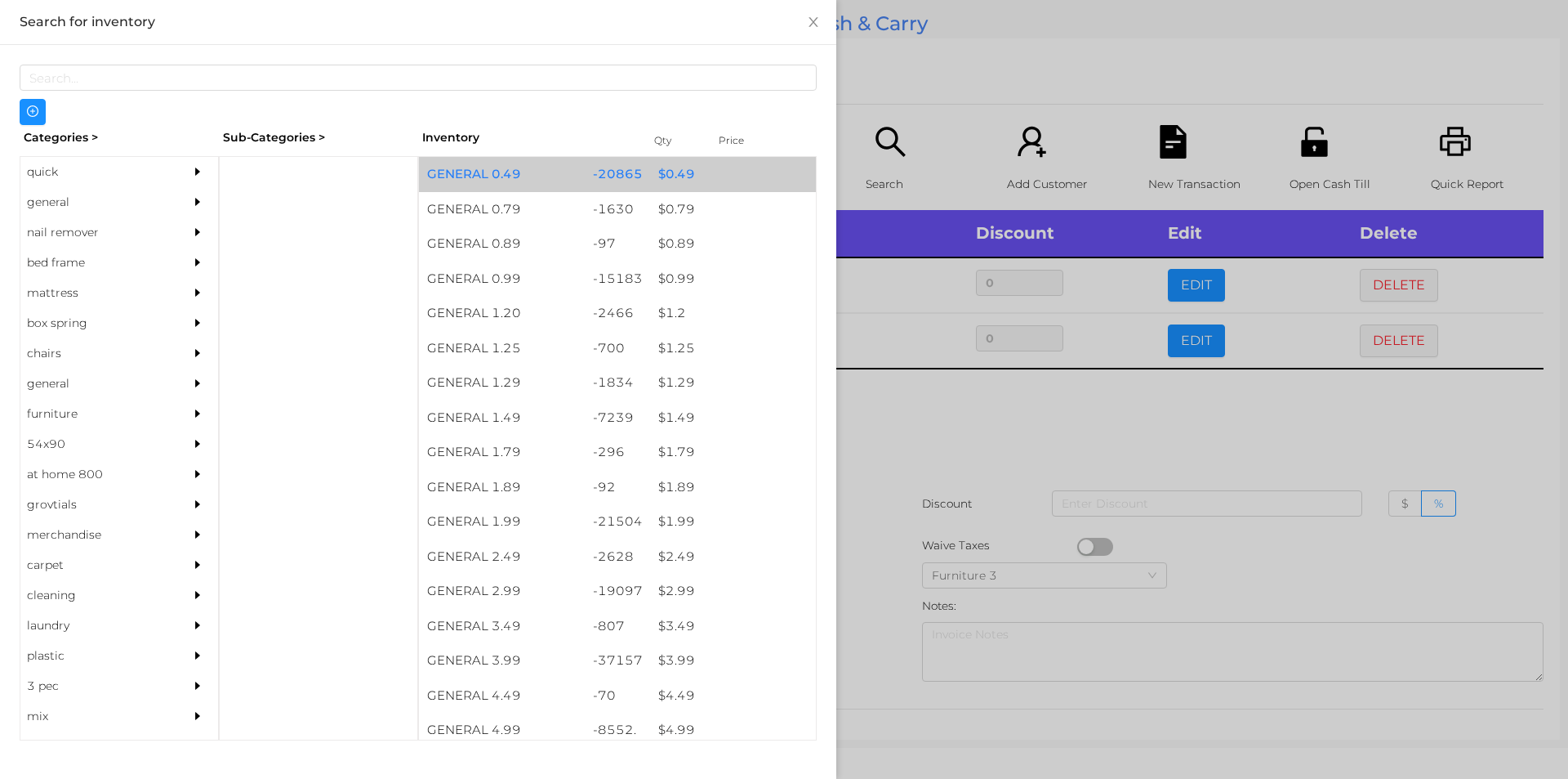
click at [693, 174] on div "$ 0.49" at bounding box center [733, 174] width 166 height 35
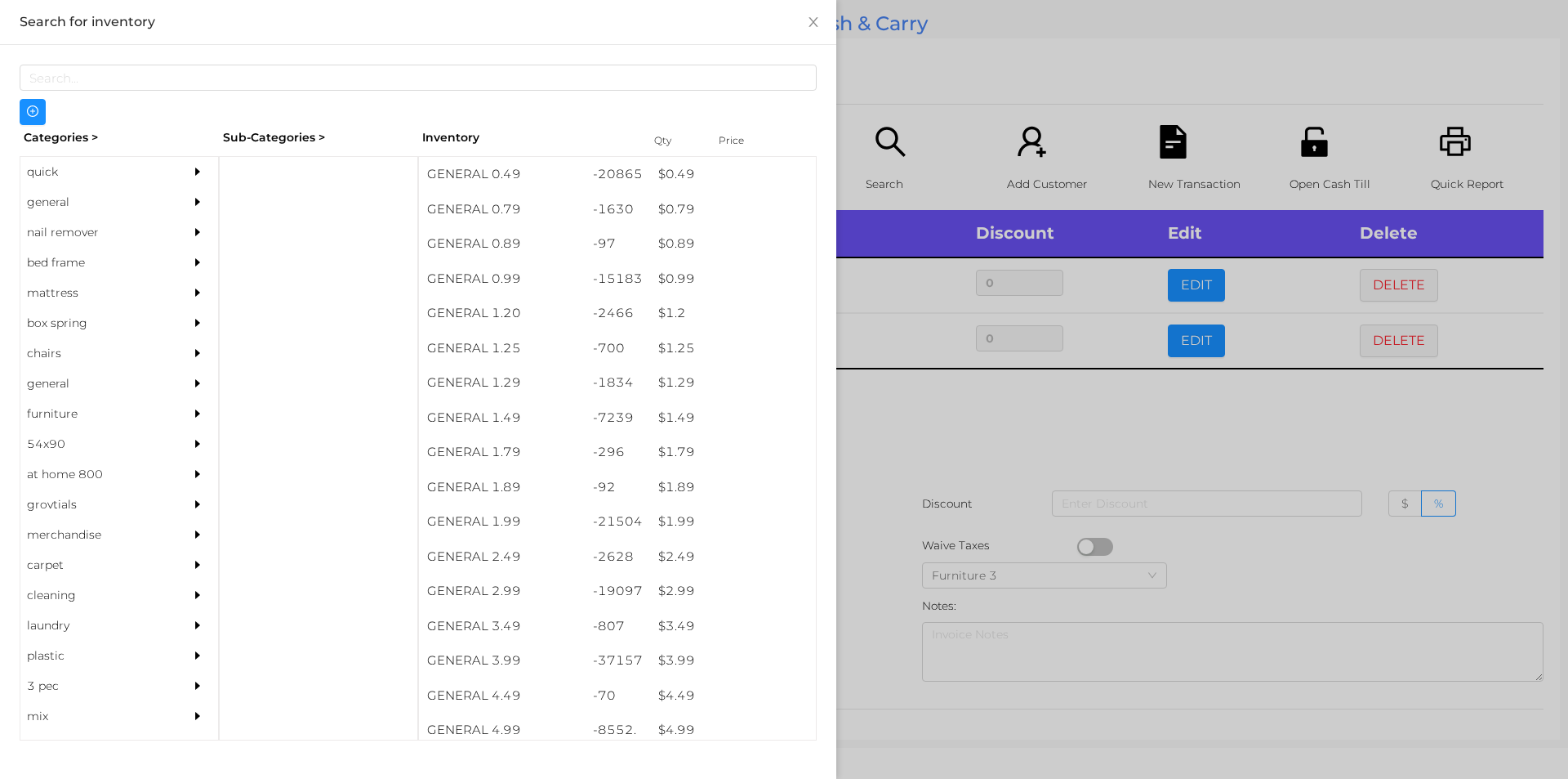
click at [922, 141] on div at bounding box center [784, 390] width 1568 height 779
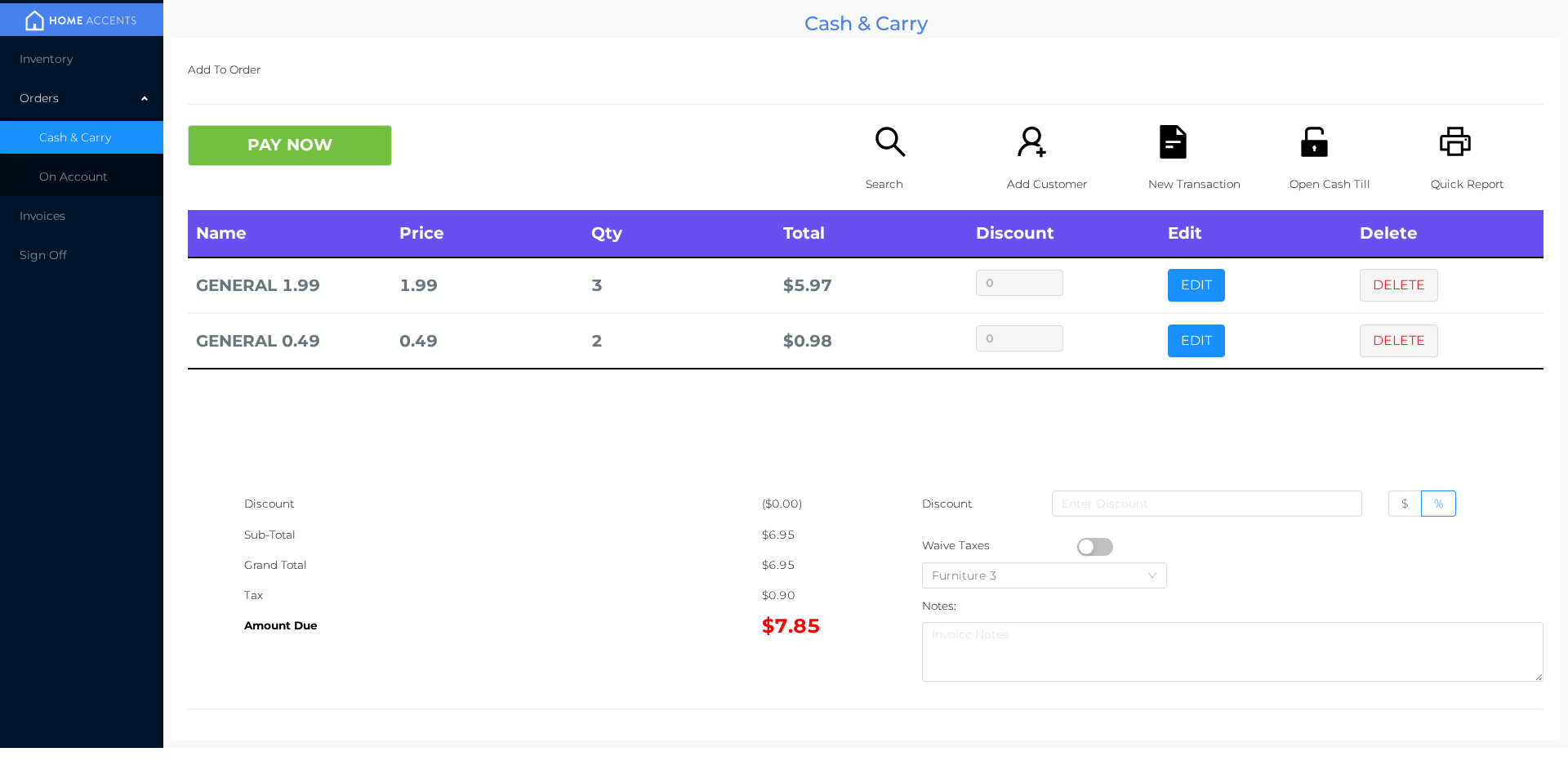
click at [901, 167] on div "Search" at bounding box center [922, 167] width 113 height 85
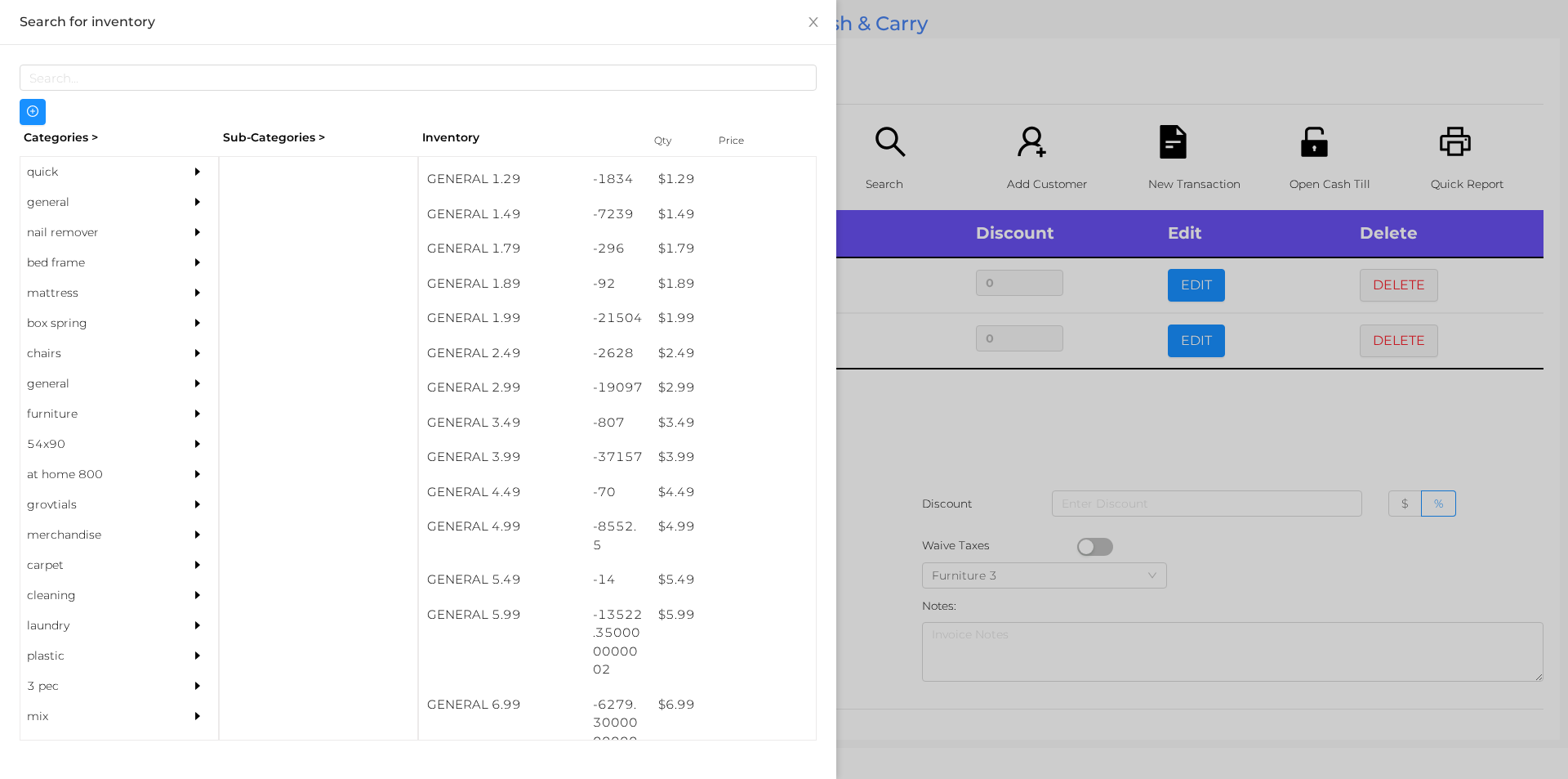
scroll to position [198, 0]
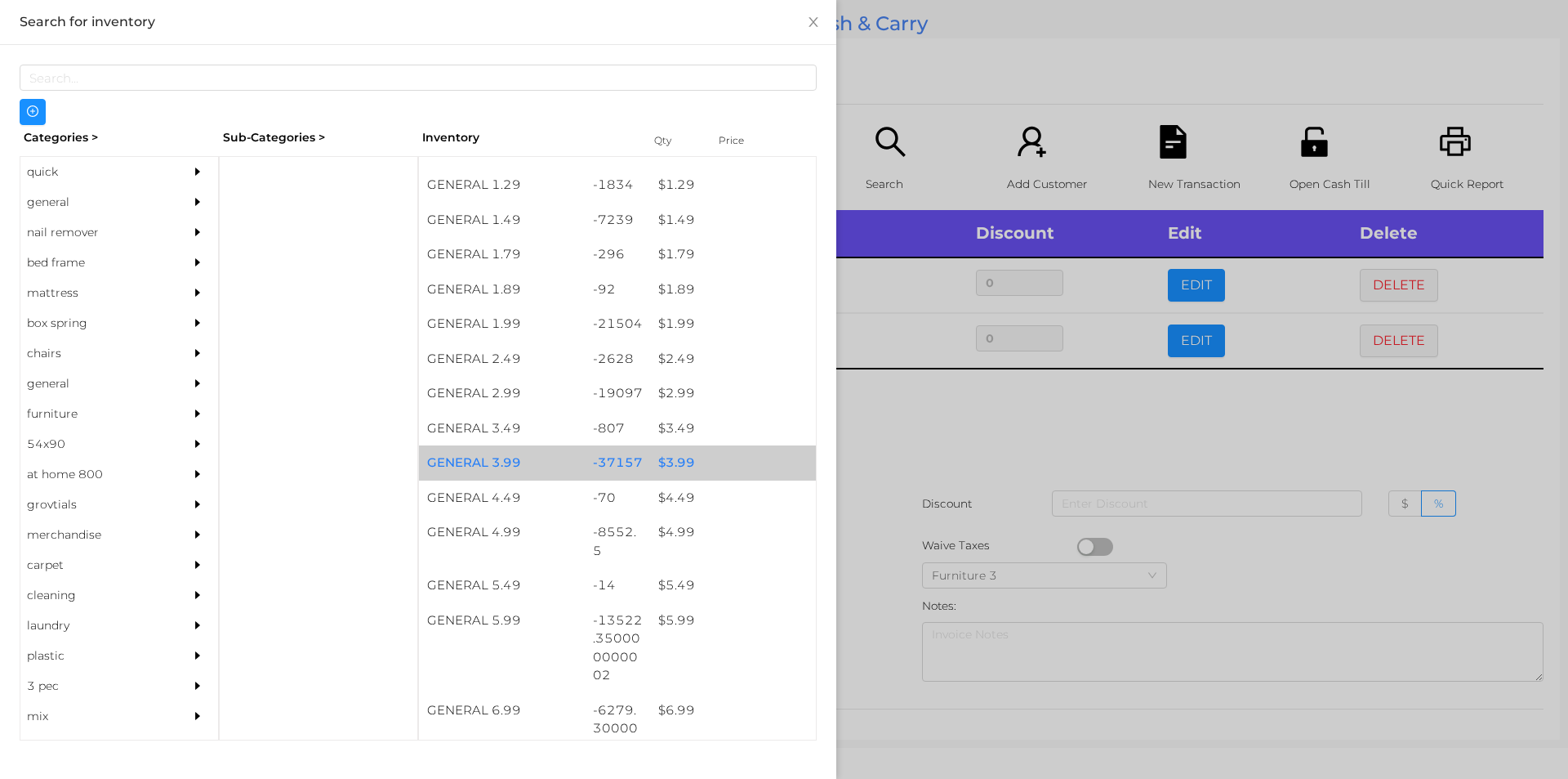
click at [718, 452] on div "$ 3.99" at bounding box center [733, 463] width 166 height 35
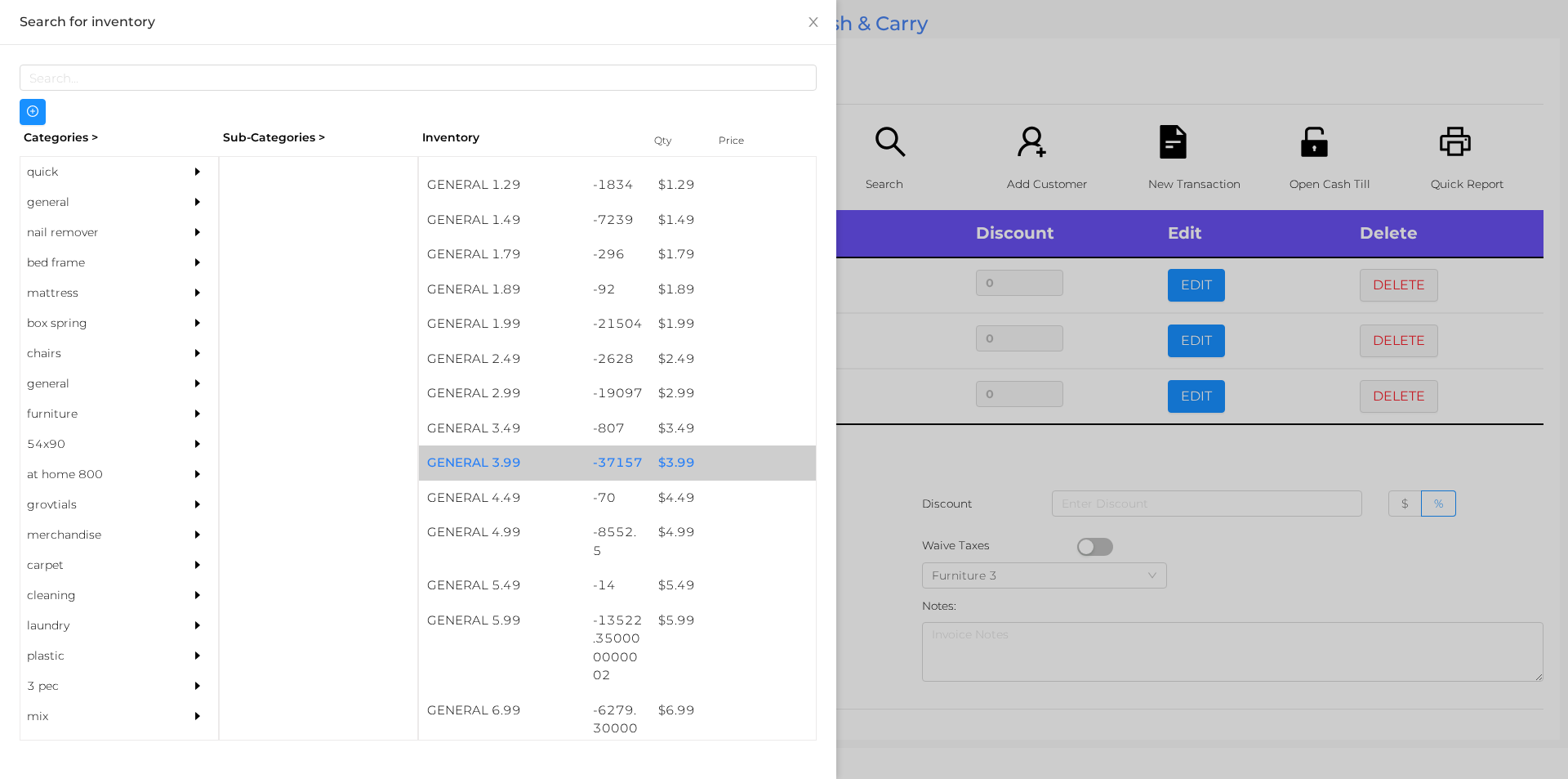
click at [717, 463] on div "$ 3.99" at bounding box center [733, 463] width 166 height 35
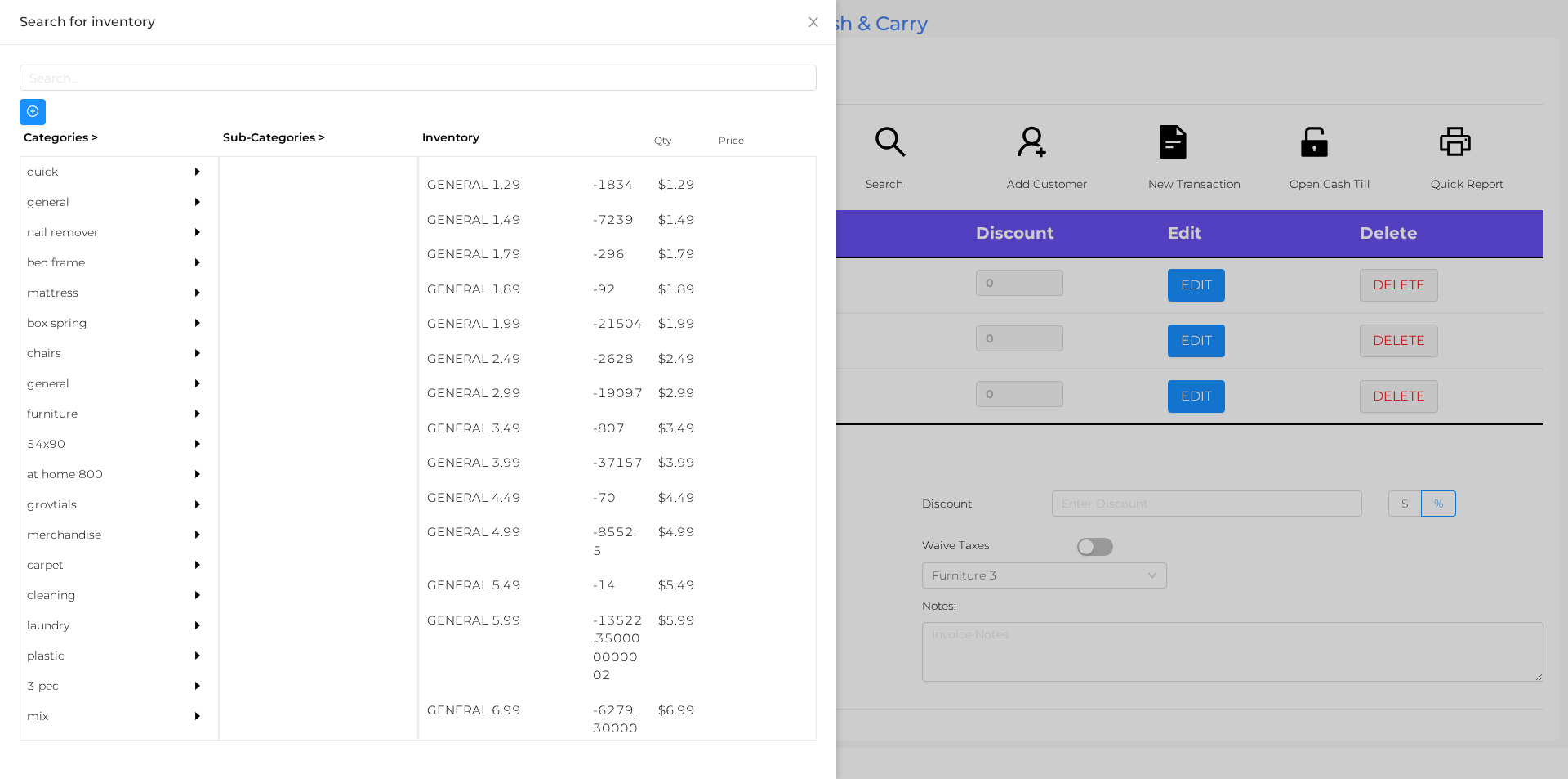
click at [910, 529] on div at bounding box center [784, 390] width 1568 height 779
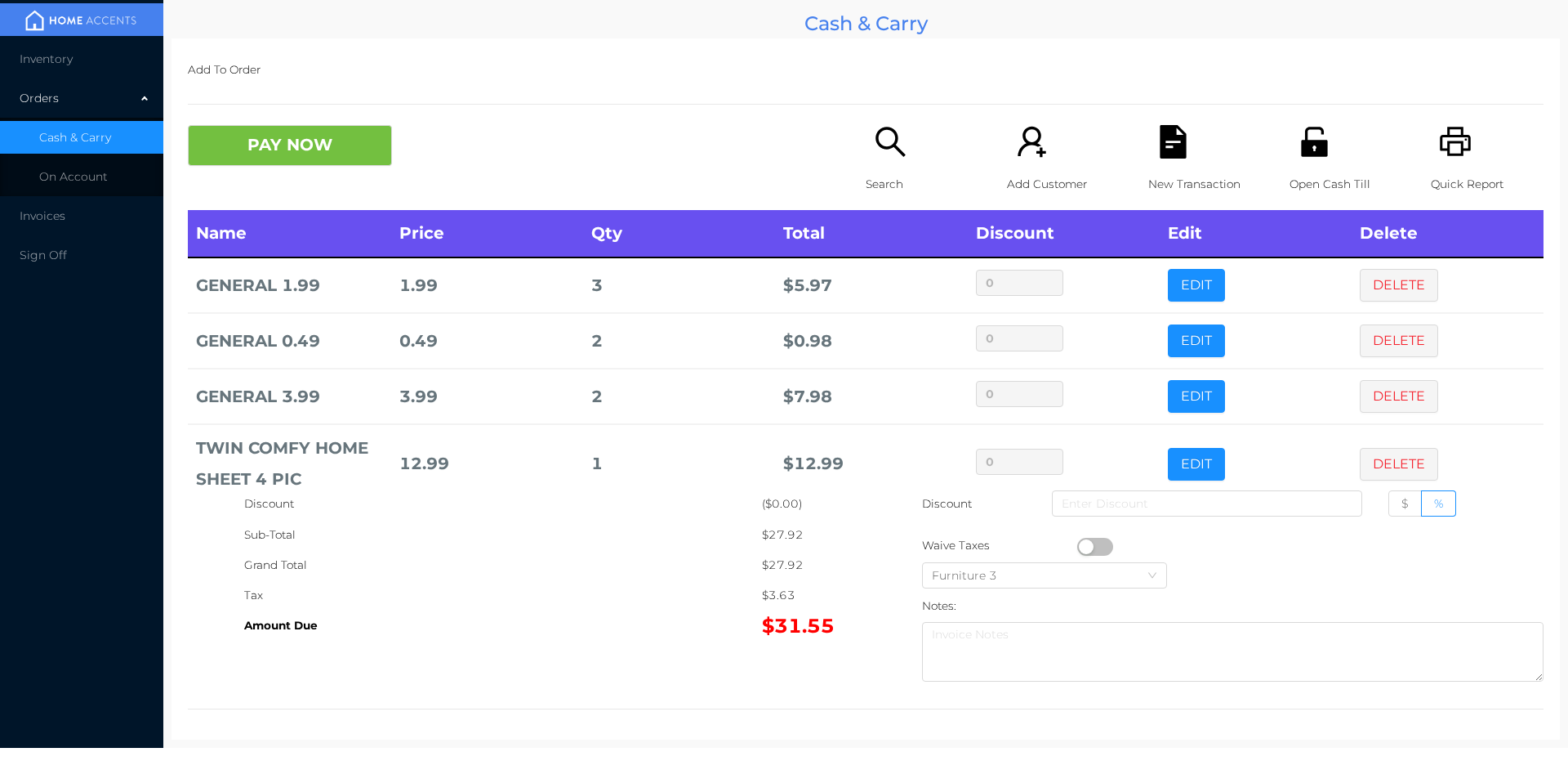
scroll to position [31, 0]
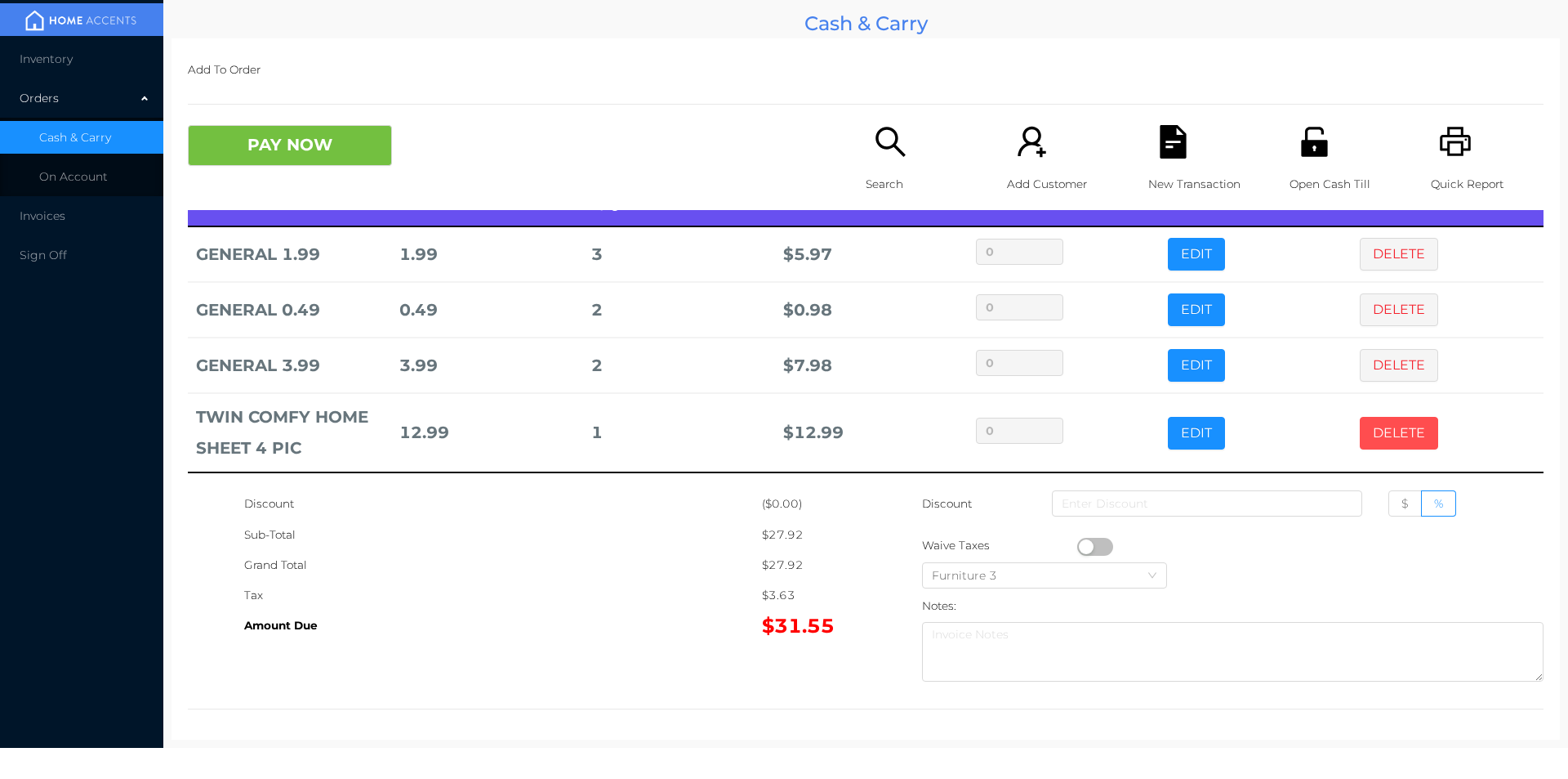
click at [1372, 431] on button "DELETE" at bounding box center [1399, 433] width 79 height 33
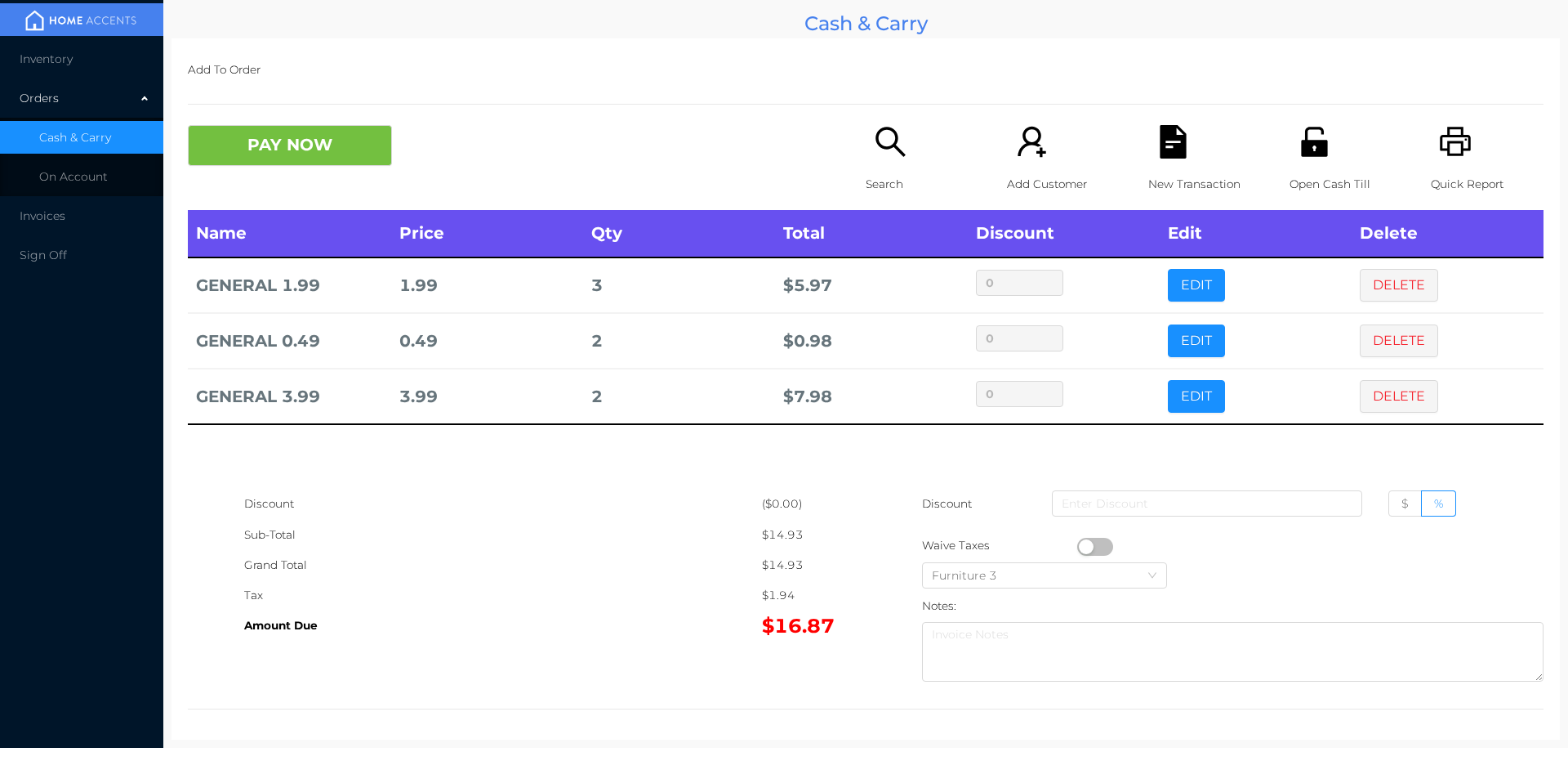
click at [875, 178] on p "Search" at bounding box center [922, 183] width 113 height 30
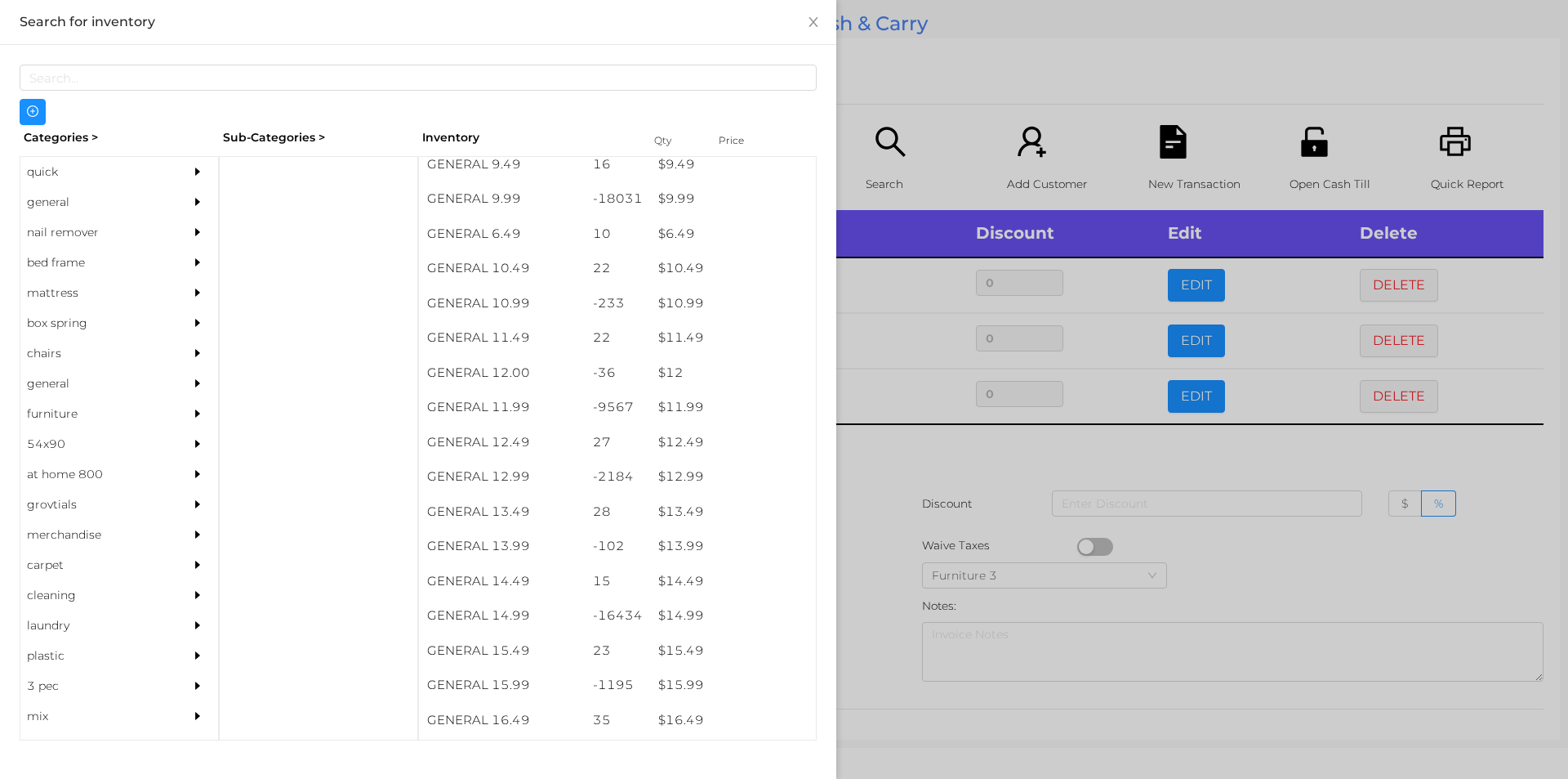
scroll to position [976, 0]
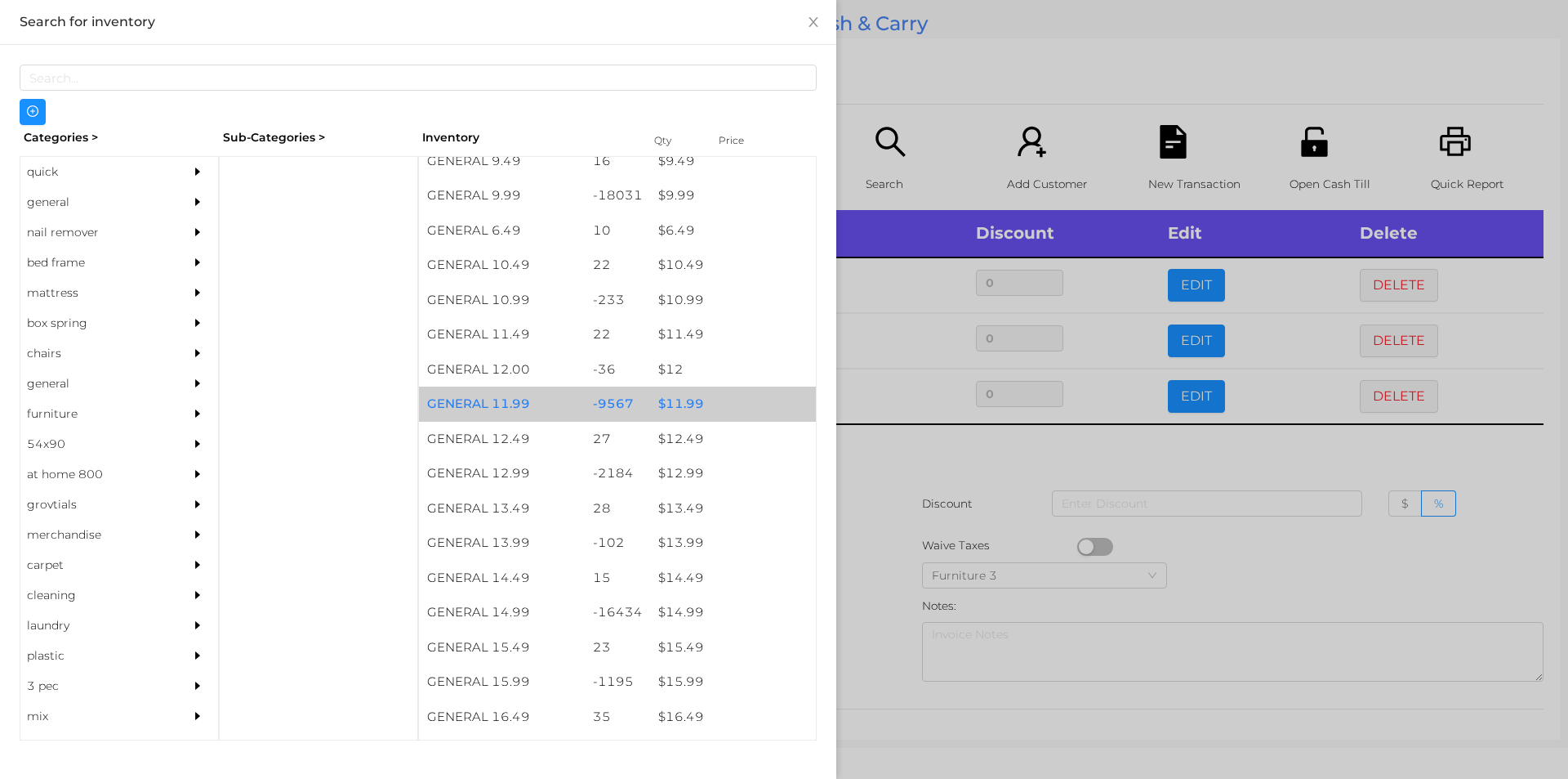
click at [700, 396] on div "$ 11.99" at bounding box center [733, 404] width 166 height 35
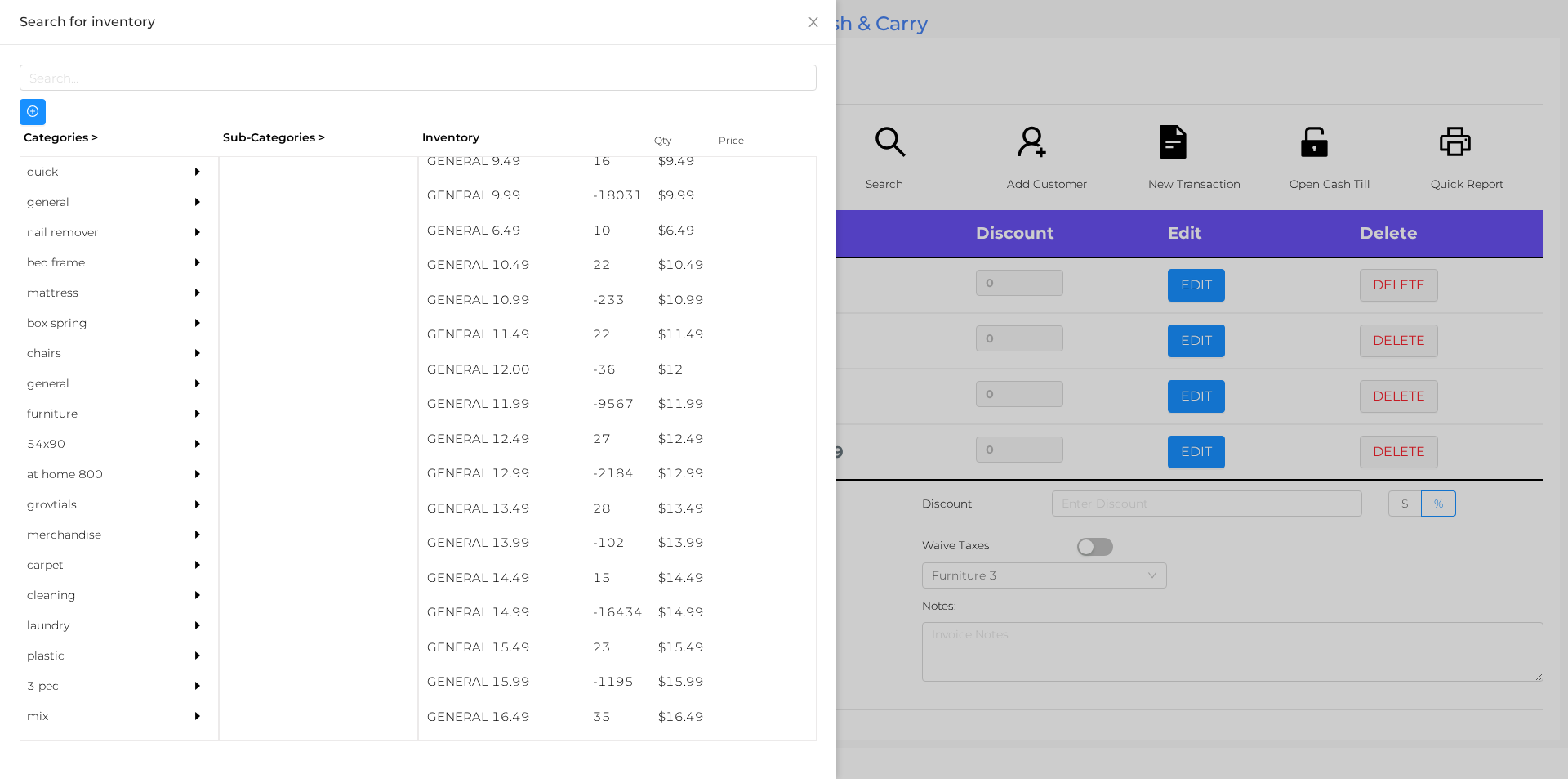
click at [907, 124] on div at bounding box center [784, 390] width 1568 height 779
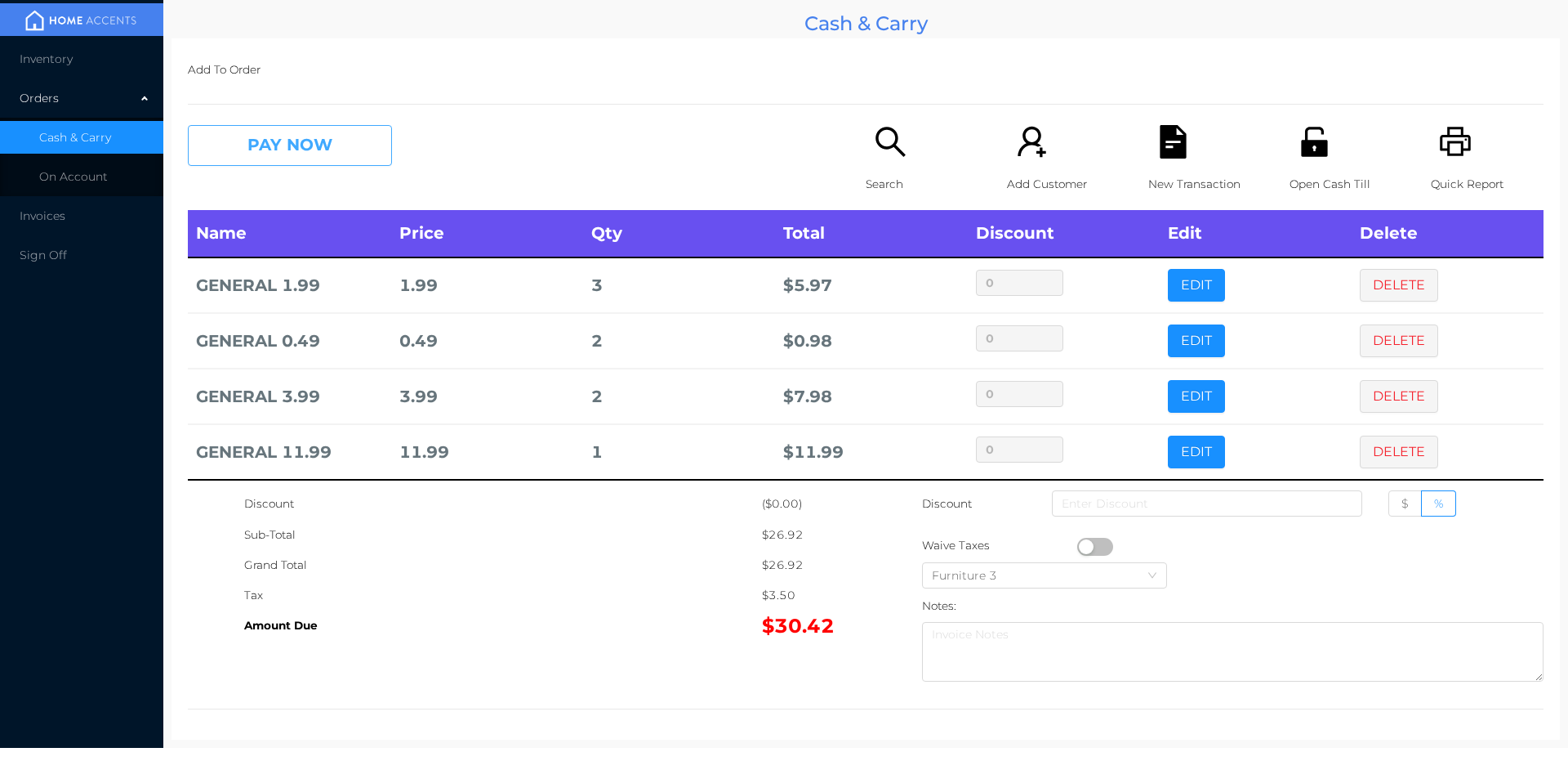
click at [331, 159] on button "PAY NOW" at bounding box center [290, 145] width 204 height 41
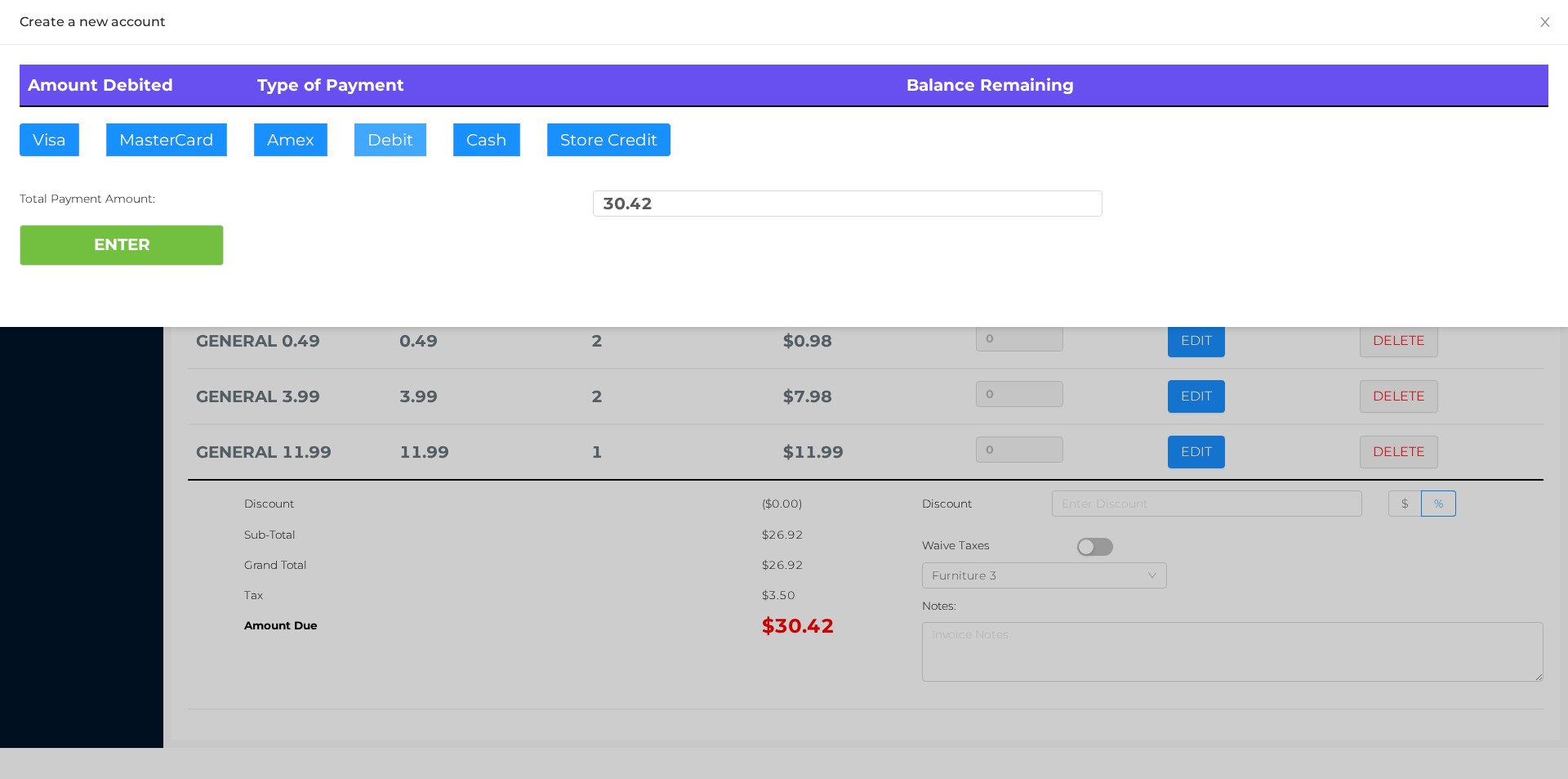
click at [403, 148] on button "Debit" at bounding box center [390, 140] width 72 height 33
click at [183, 226] on button "ENTER" at bounding box center [122, 245] width 204 height 41
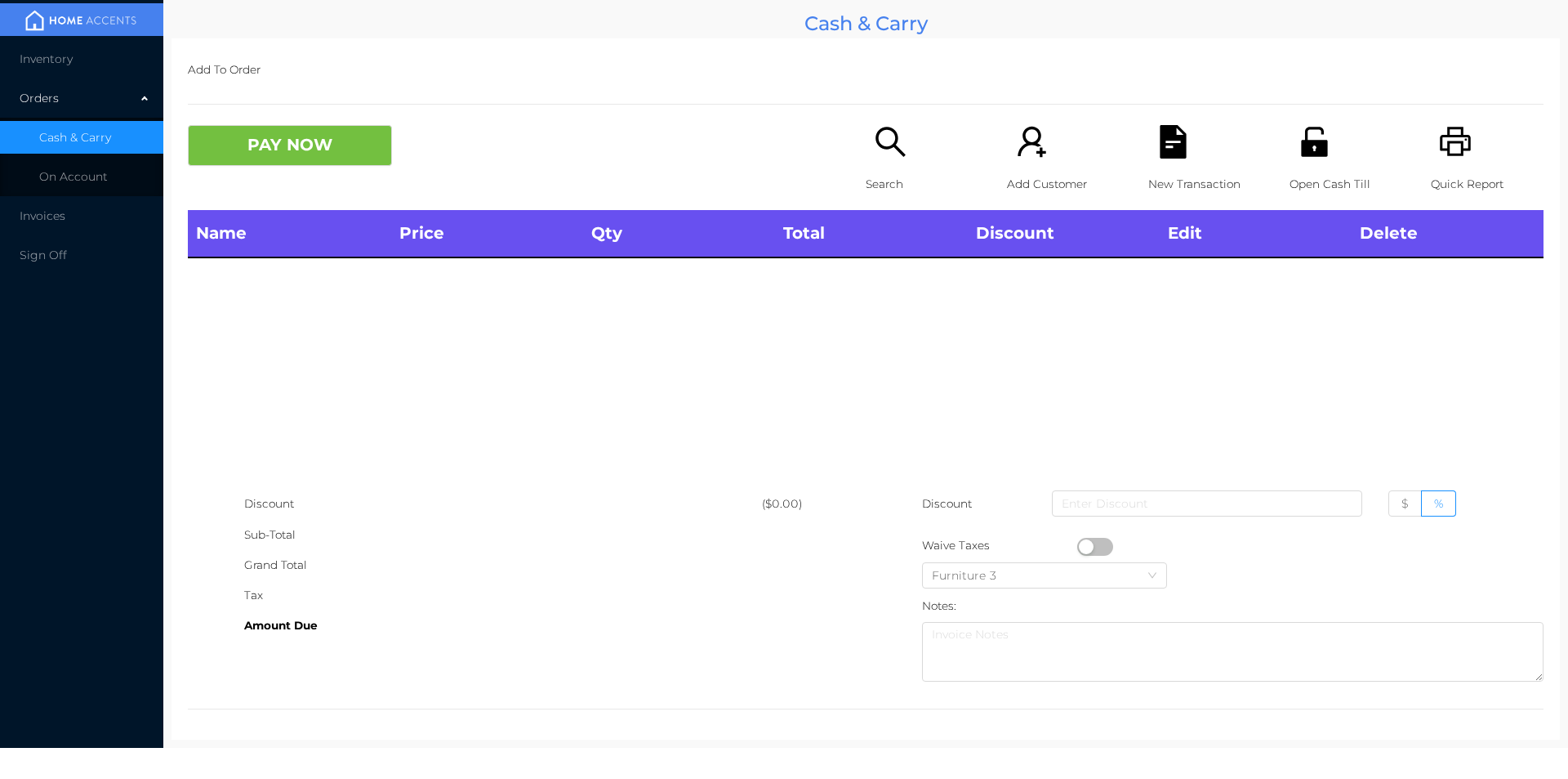
click at [1290, 143] on div "Open Cash Till" at bounding box center [1346, 167] width 113 height 85
click at [866, 164] on div "Search" at bounding box center [922, 167] width 113 height 85
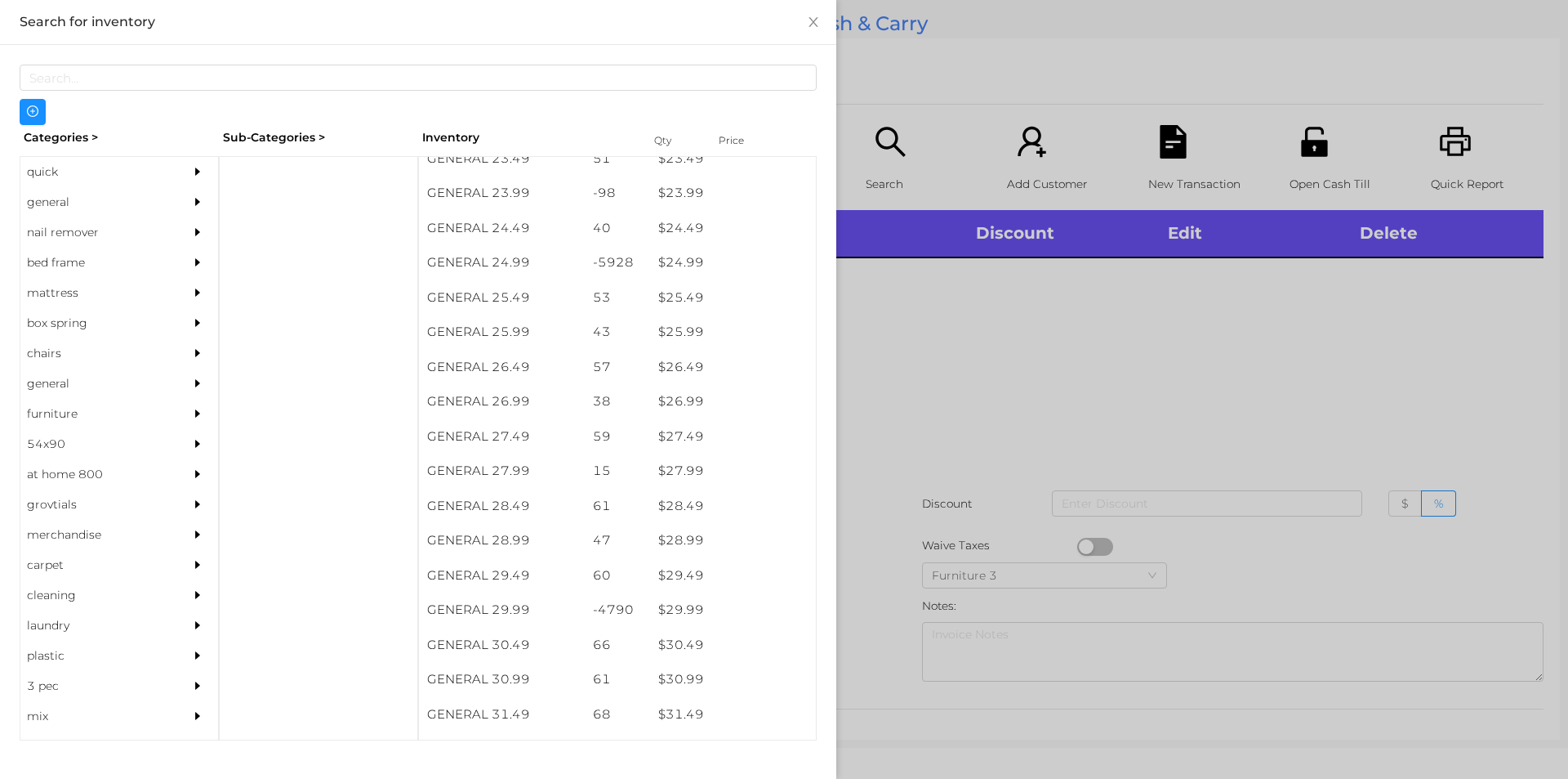
scroll to position [2009, 0]
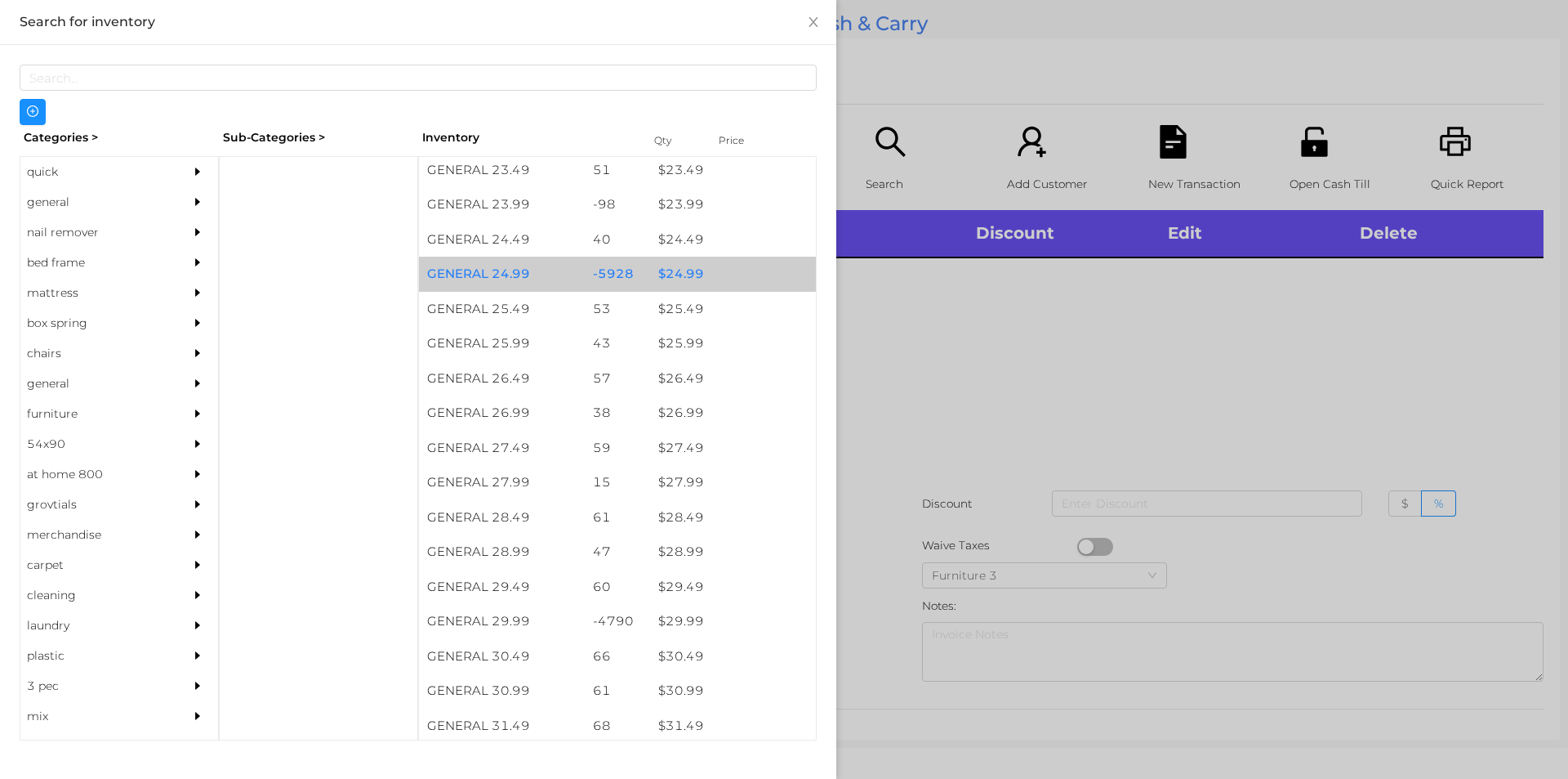
click at [674, 267] on div "$ 24.99" at bounding box center [733, 274] width 166 height 35
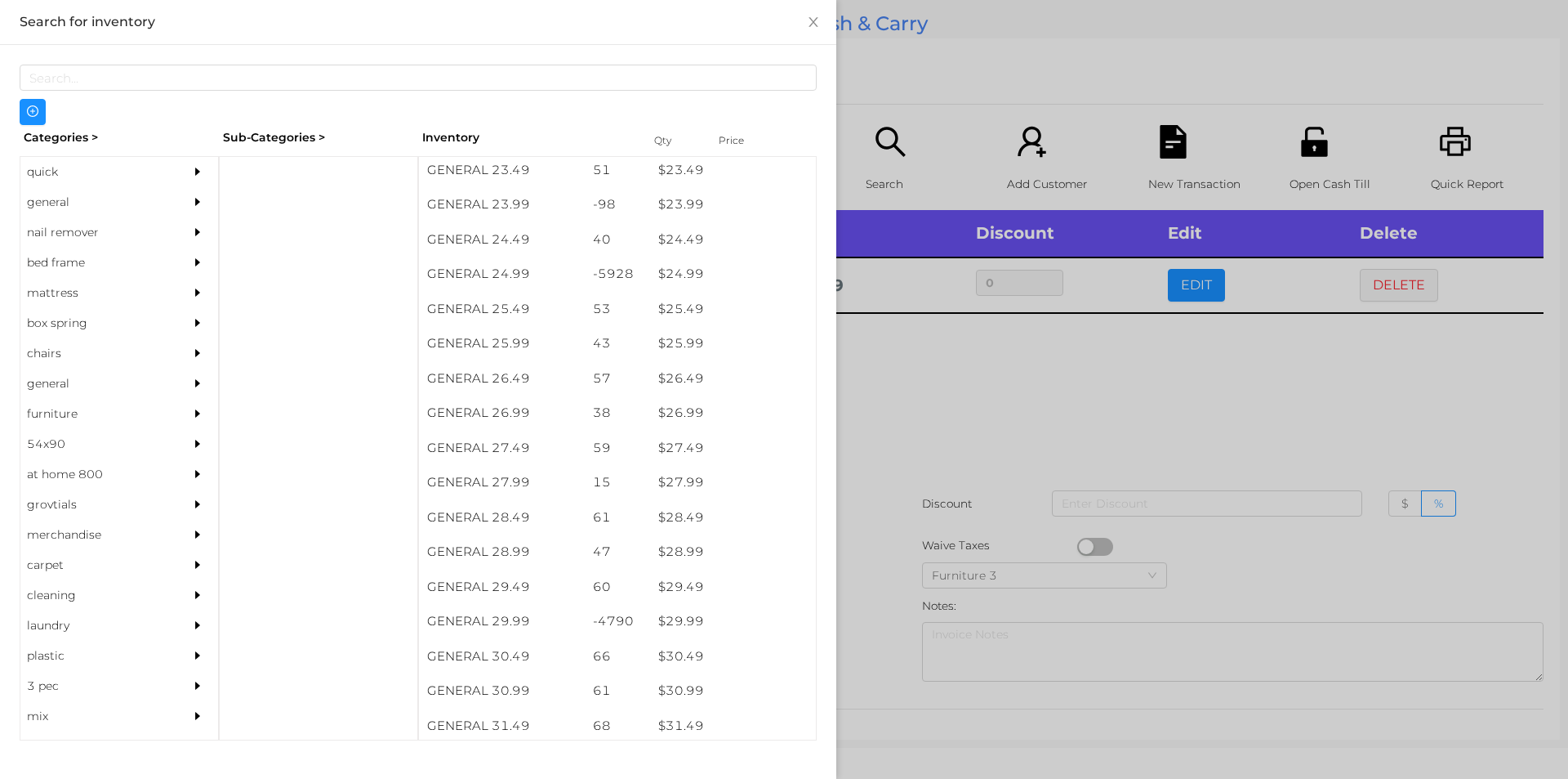
click at [882, 475] on div at bounding box center [784, 390] width 1568 height 779
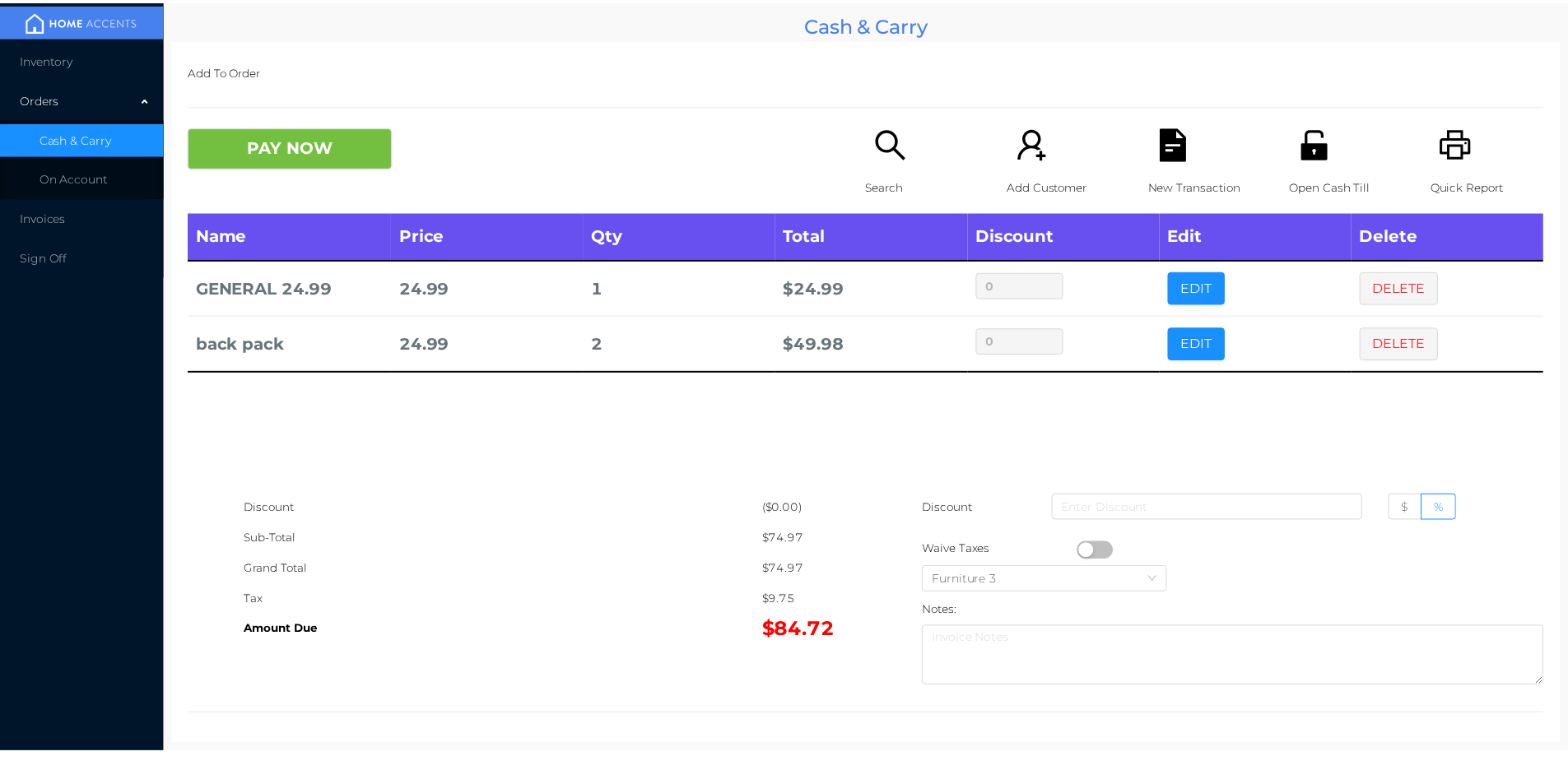
scroll to position [5, 0]
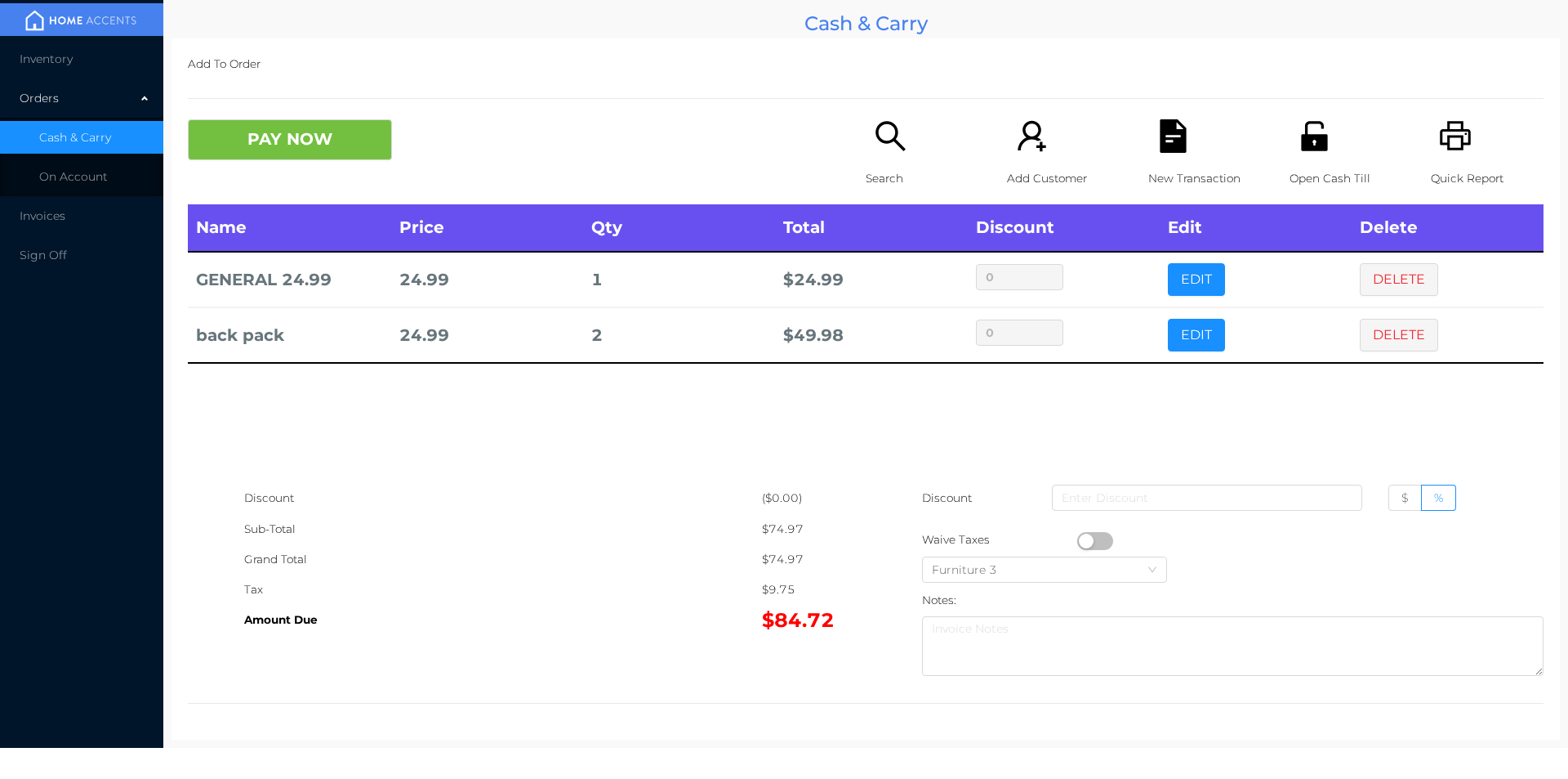
click at [1085, 540] on button "button" at bounding box center [1096, 541] width 36 height 18
click at [1319, 153] on icon "icon: unlock" at bounding box center [1314, 136] width 33 height 33
click at [387, 127] on button "PAY NOW" at bounding box center [290, 139] width 204 height 41
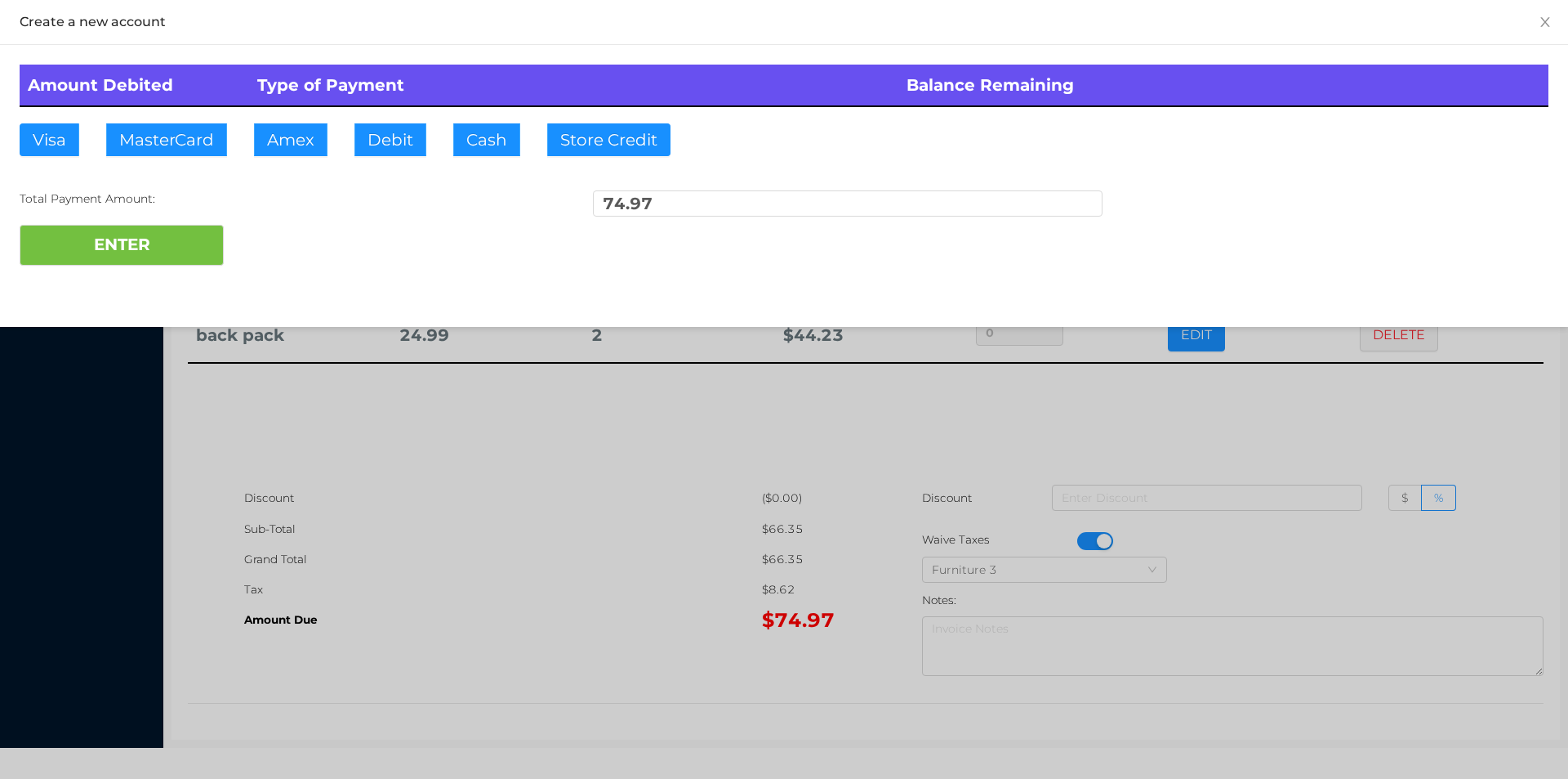
click at [523, 568] on div at bounding box center [784, 390] width 1568 height 779
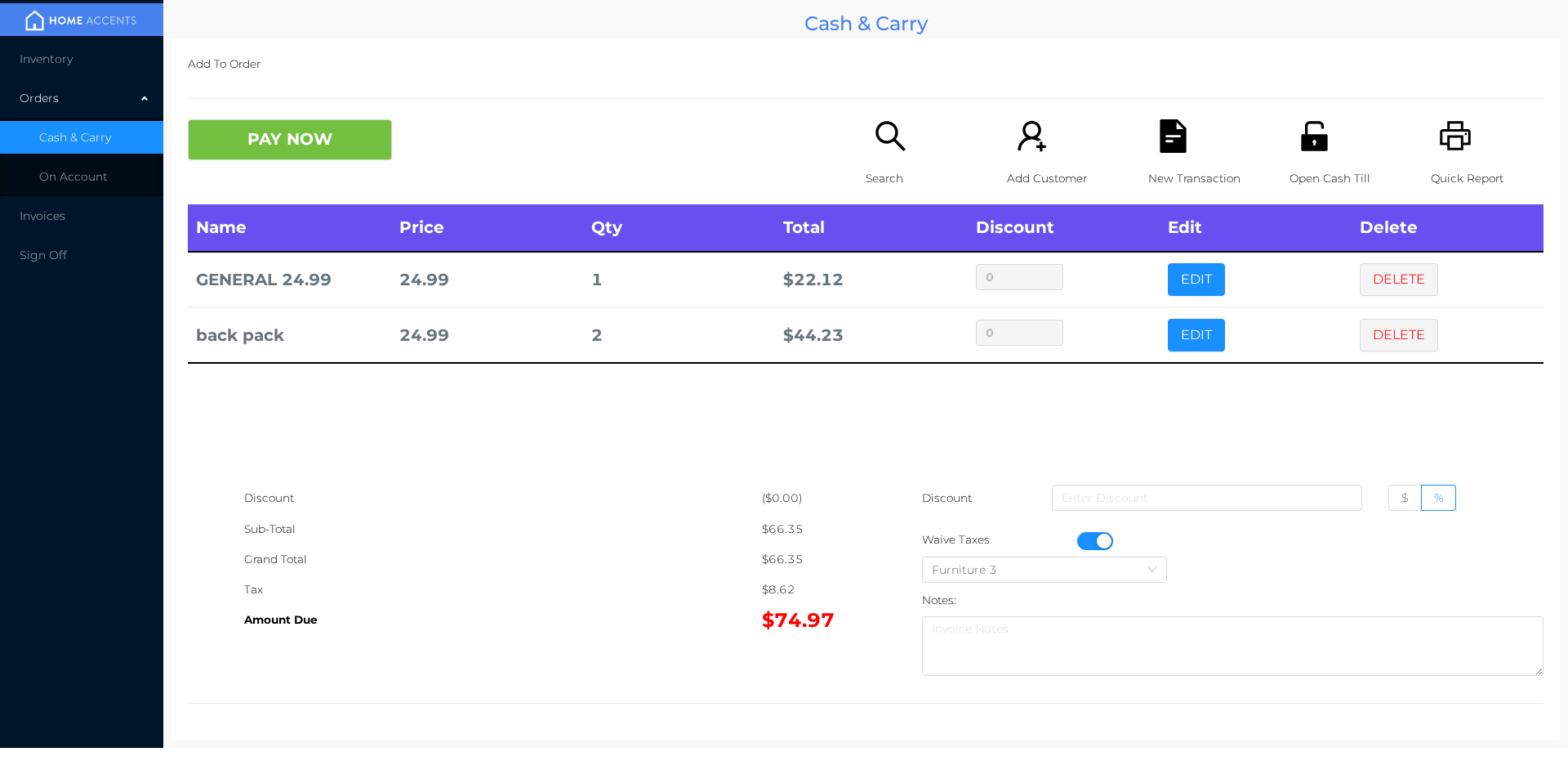
click at [1171, 145] on icon "icon: file-text" at bounding box center [1172, 136] width 26 height 33
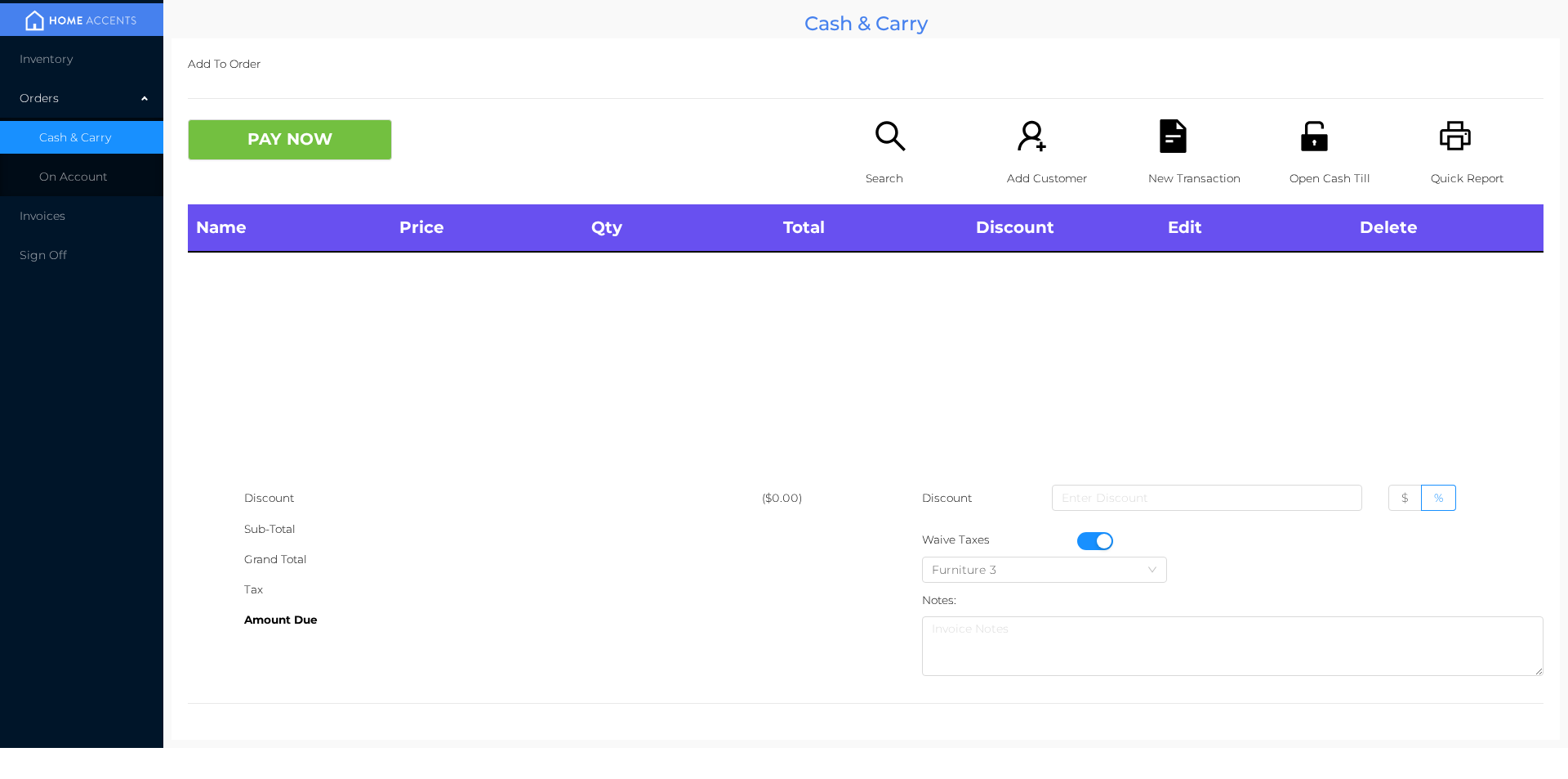
click at [1090, 537] on button "button" at bounding box center [1096, 541] width 36 height 18
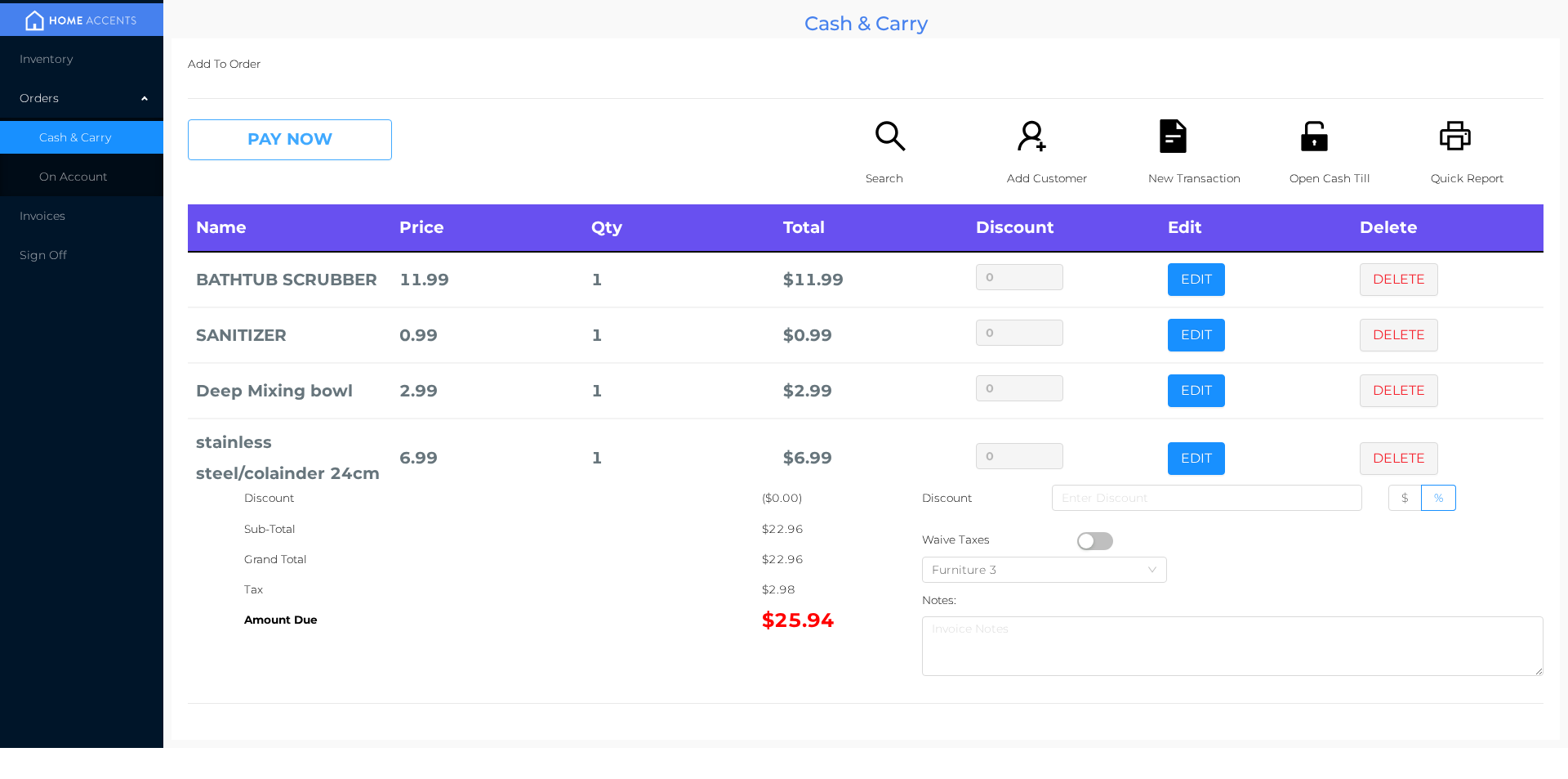
click at [311, 145] on button "PAY NOW" at bounding box center [290, 139] width 204 height 41
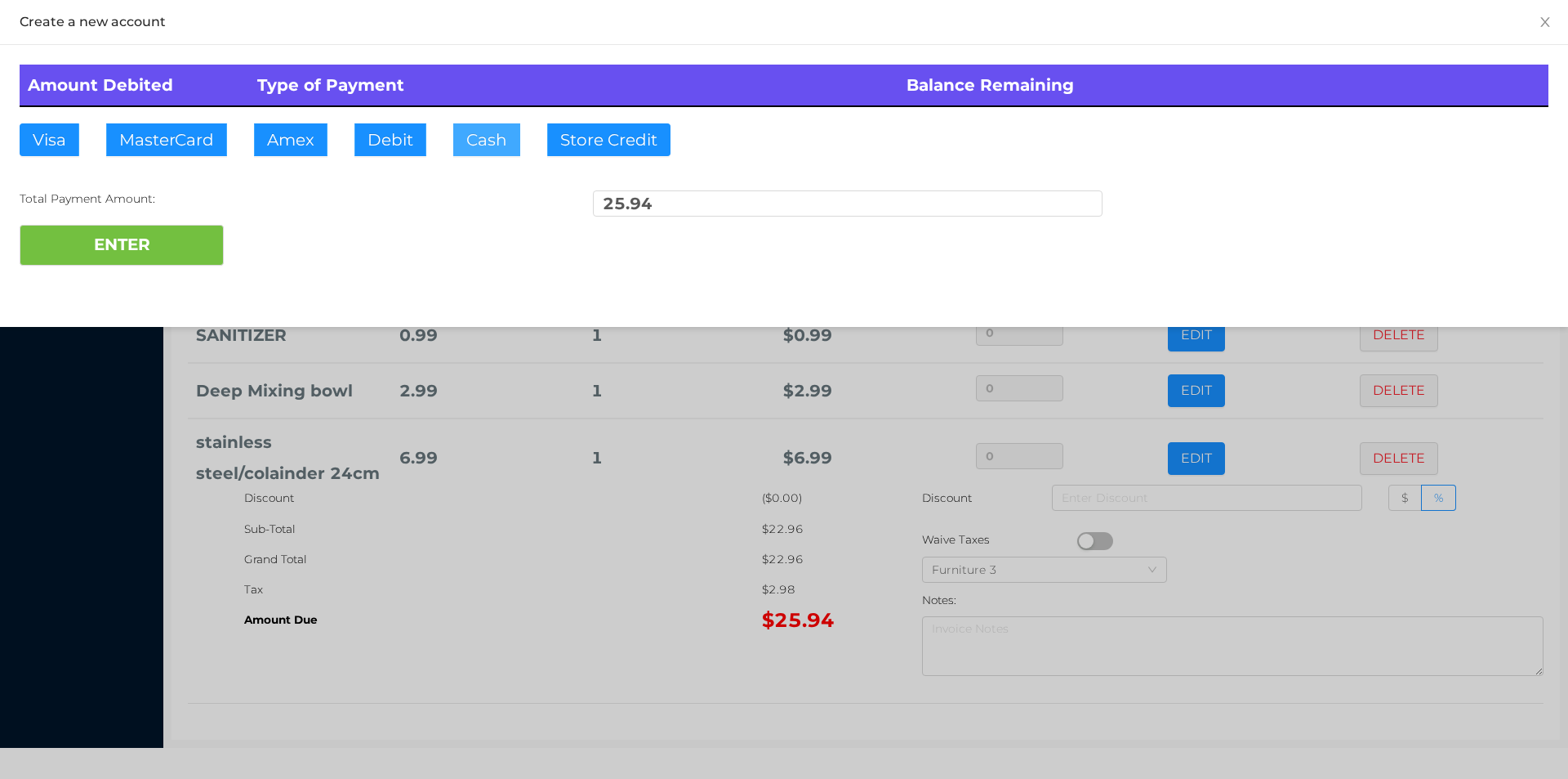
click at [474, 149] on button "Cash" at bounding box center [487, 140] width 67 height 33
type input "26"
click at [174, 229] on button "ENTER" at bounding box center [122, 245] width 204 height 41
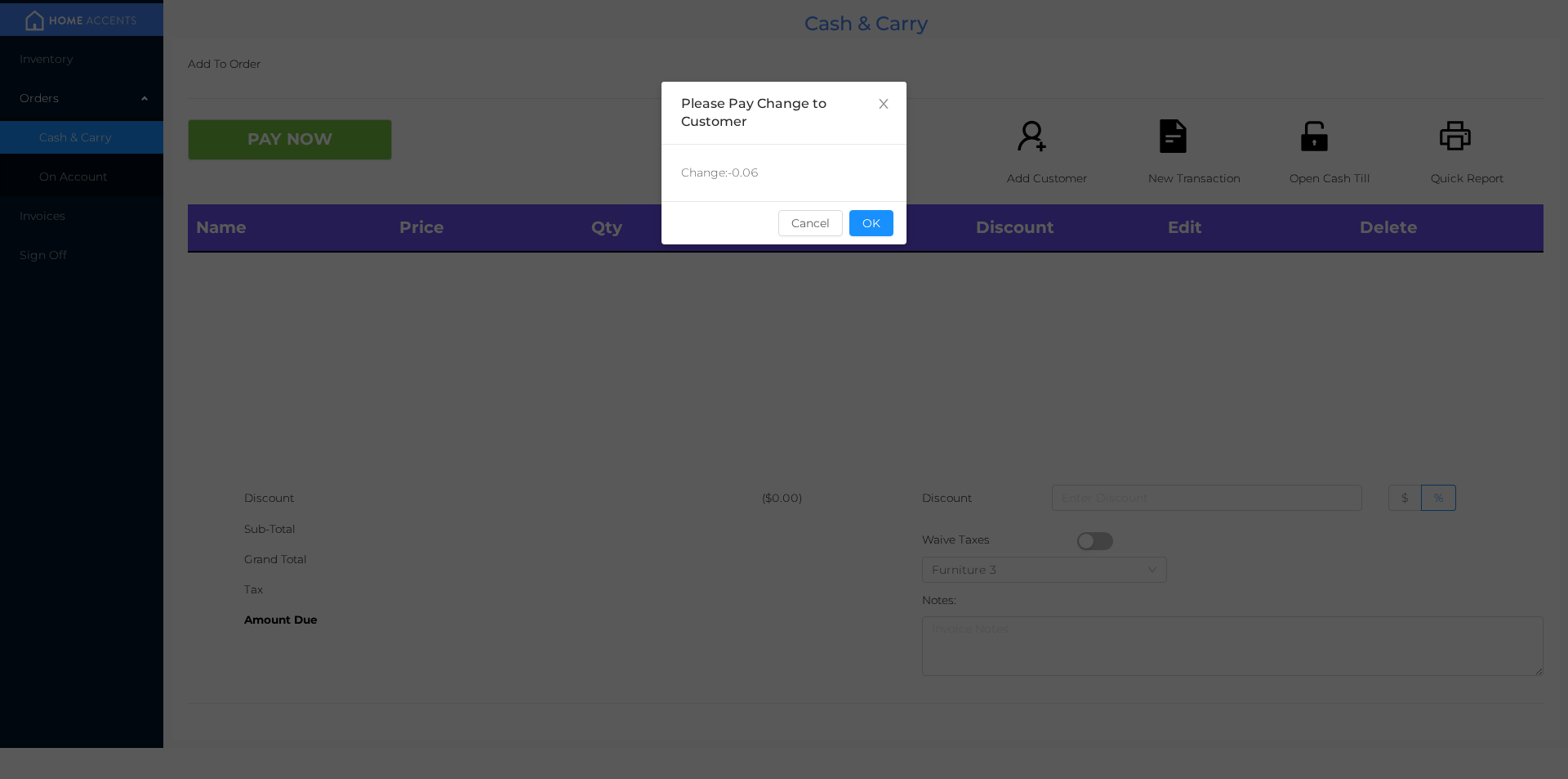
click at [884, 222] on button "OK" at bounding box center [872, 222] width 44 height 26
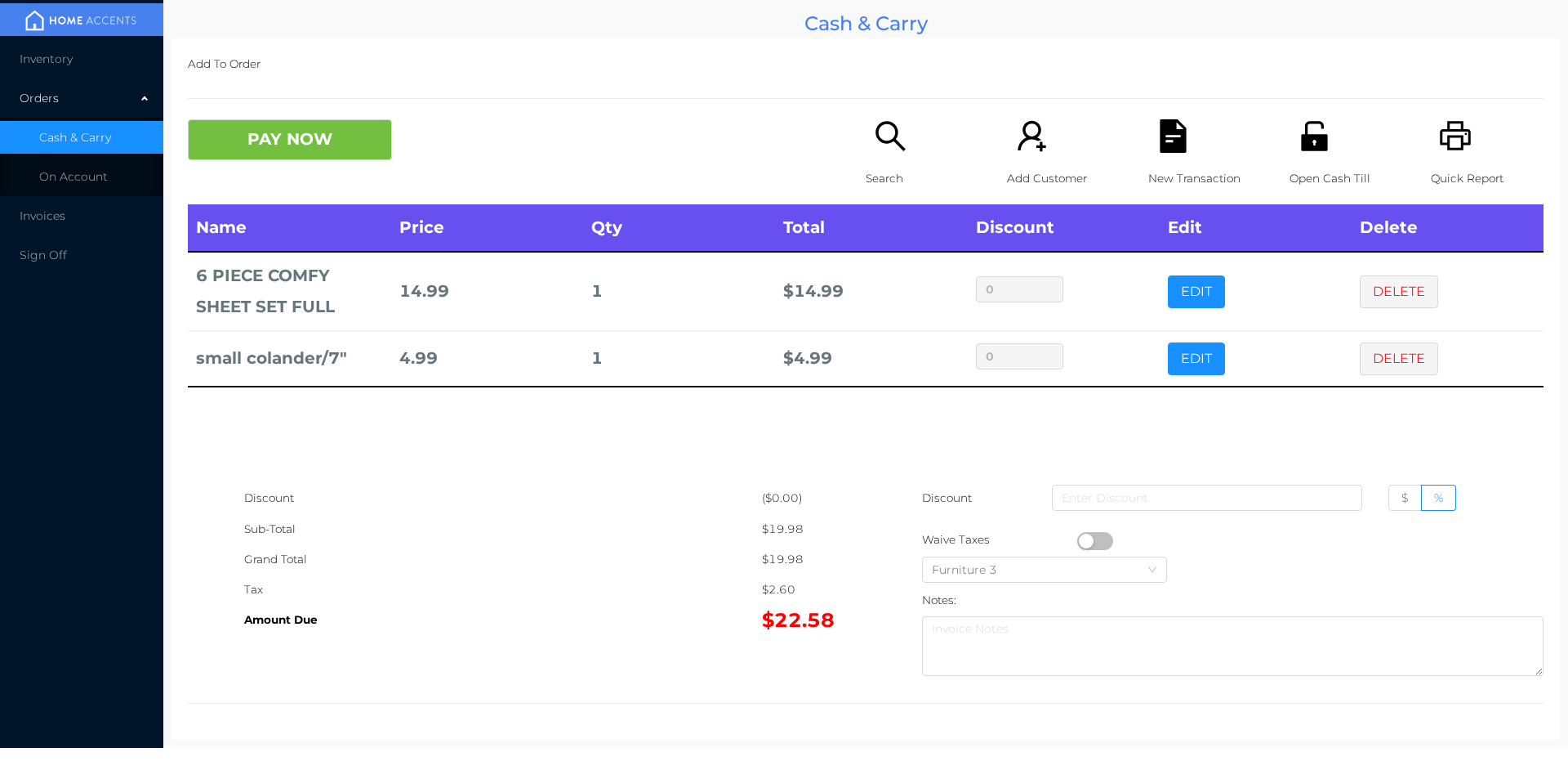
click at [882, 153] on icon "icon: search" at bounding box center [891, 136] width 33 height 33
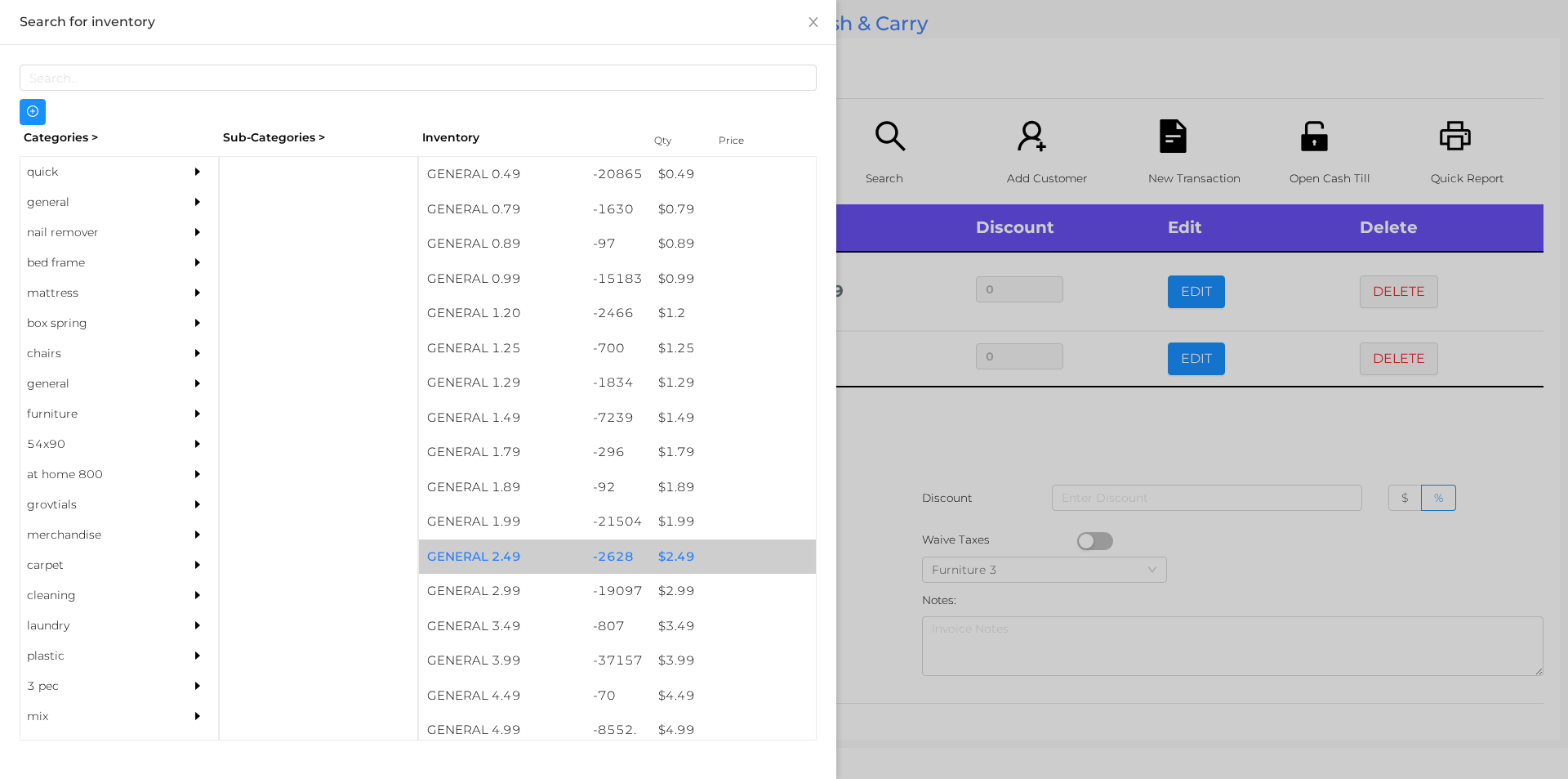
click at [704, 558] on div "$ 2.49" at bounding box center [733, 557] width 166 height 35
click at [705, 559] on div "$ 2.49" at bounding box center [733, 557] width 166 height 35
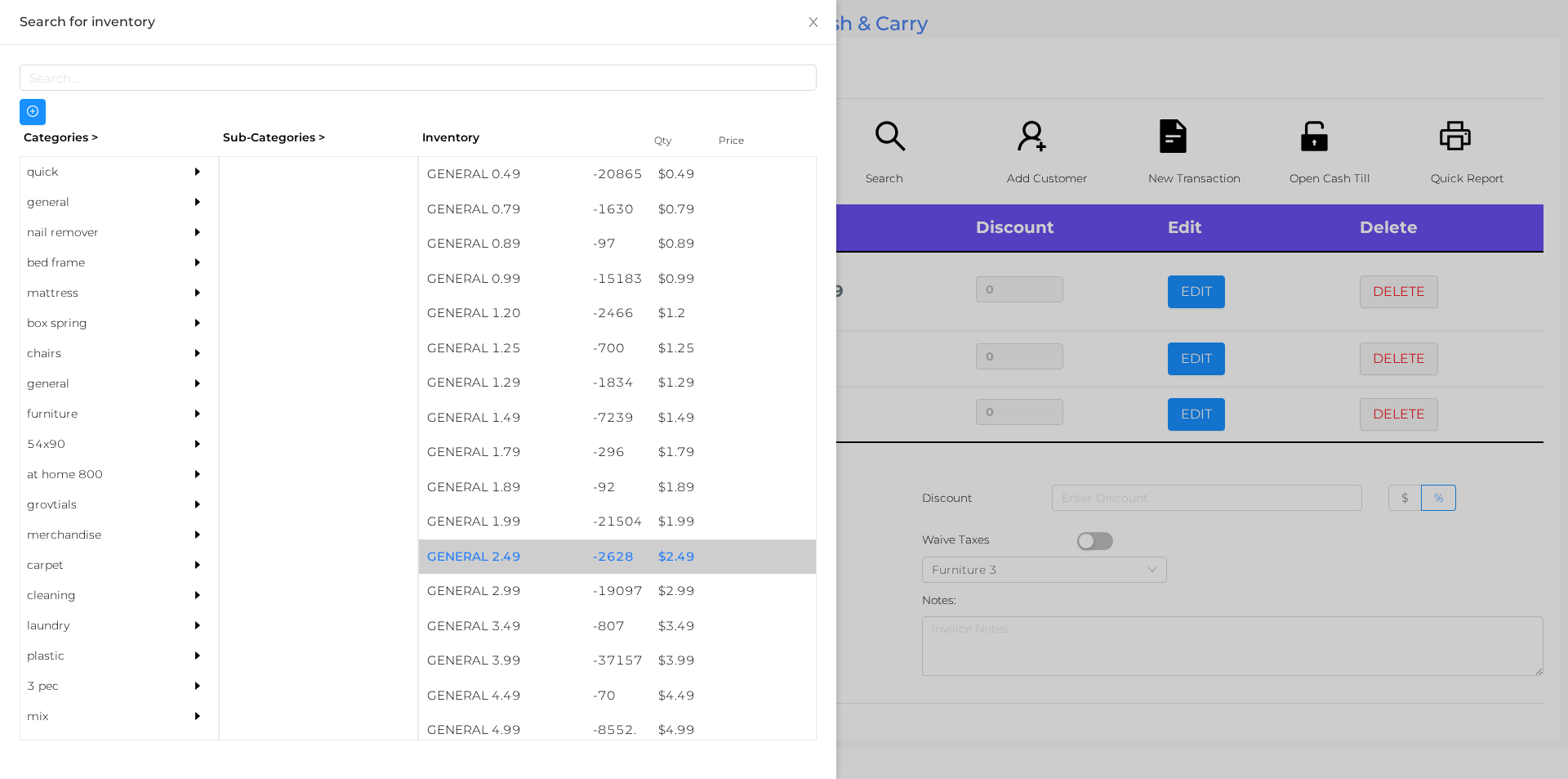
click at [714, 553] on div "$ 2.49" at bounding box center [733, 557] width 166 height 35
click at [730, 551] on div "$ 2.49" at bounding box center [733, 557] width 166 height 35
click at [733, 552] on div "$ 2.49" at bounding box center [733, 557] width 166 height 35
click at [750, 556] on div "$ 2.49" at bounding box center [733, 557] width 166 height 35
click at [741, 552] on div "$ 2.49" at bounding box center [733, 557] width 166 height 35
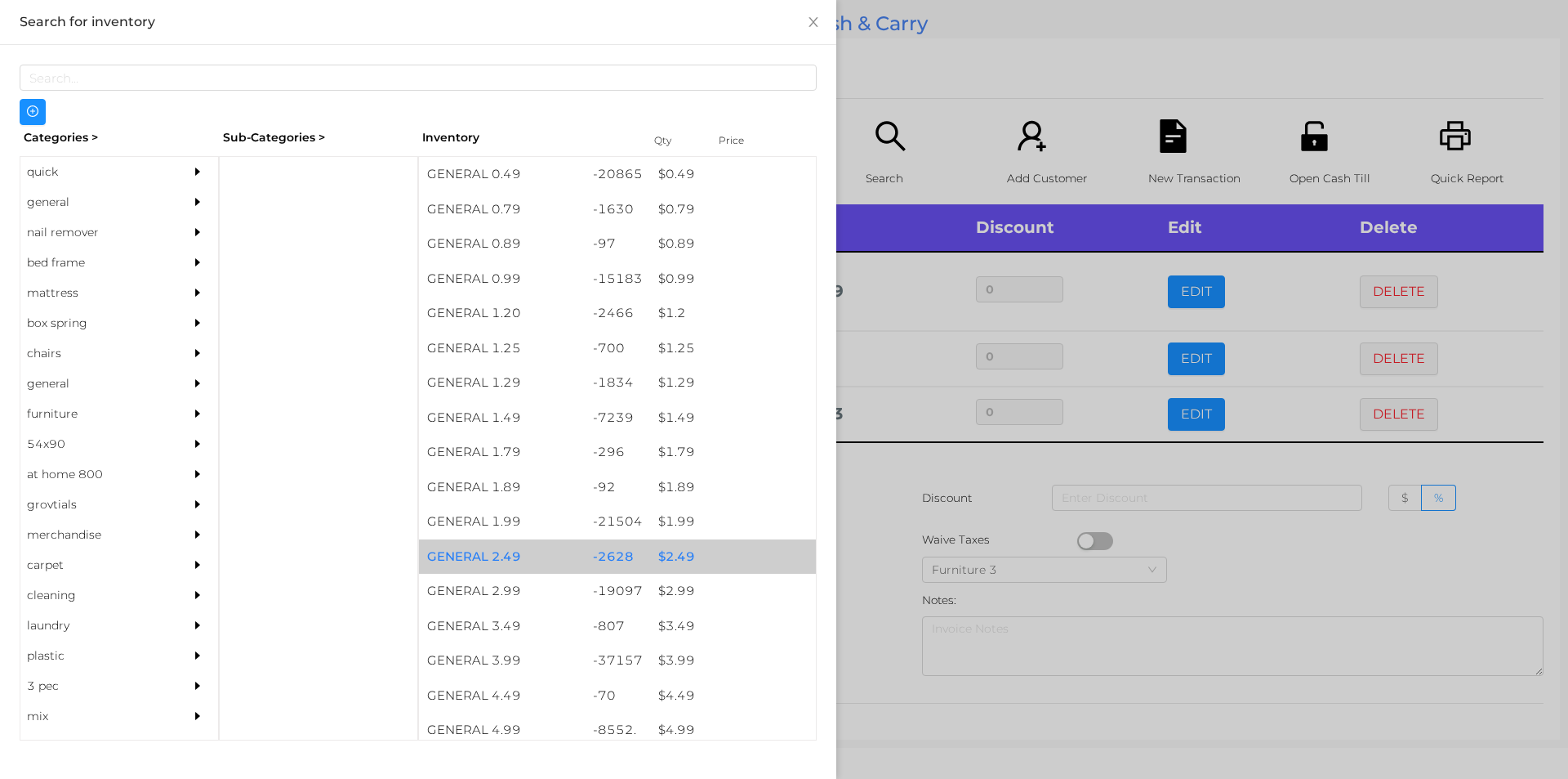
click at [751, 552] on div "$ 2.49" at bounding box center [733, 557] width 166 height 35
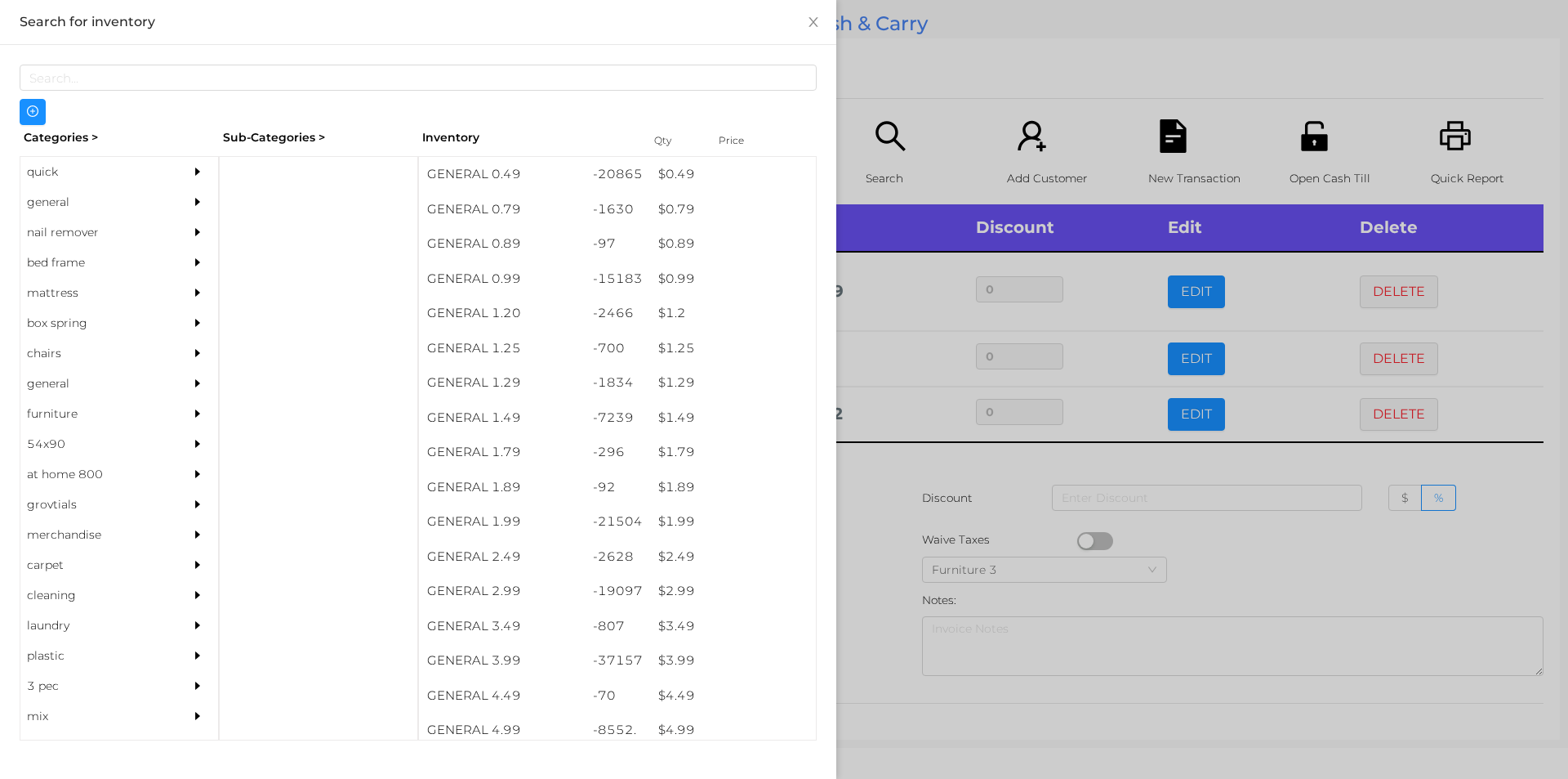
click at [947, 124] on div at bounding box center [784, 390] width 1568 height 779
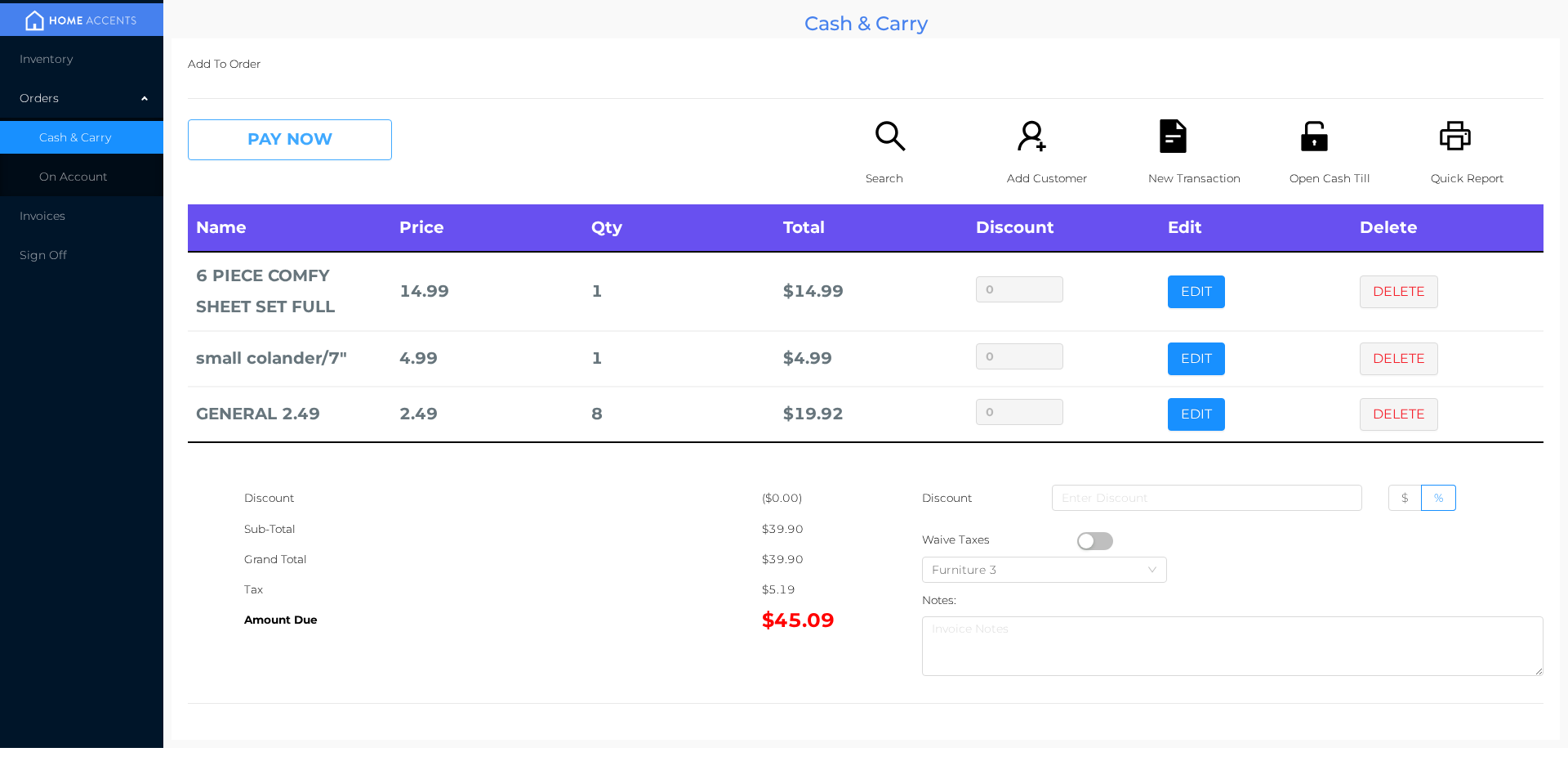
click at [309, 139] on button "PAY NOW" at bounding box center [290, 139] width 204 height 41
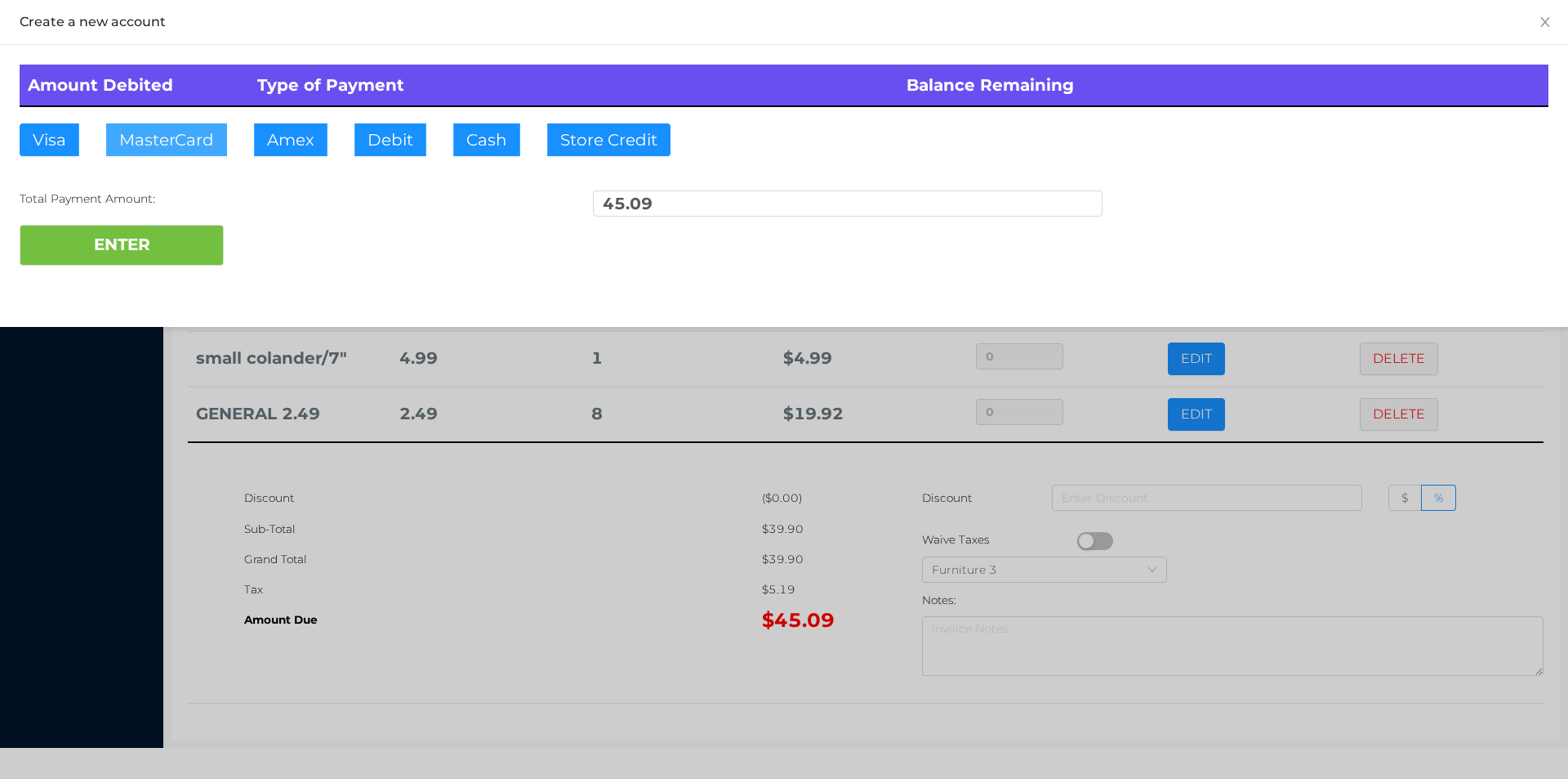
click at [171, 141] on button "MasterCard" at bounding box center [167, 140] width 121 height 33
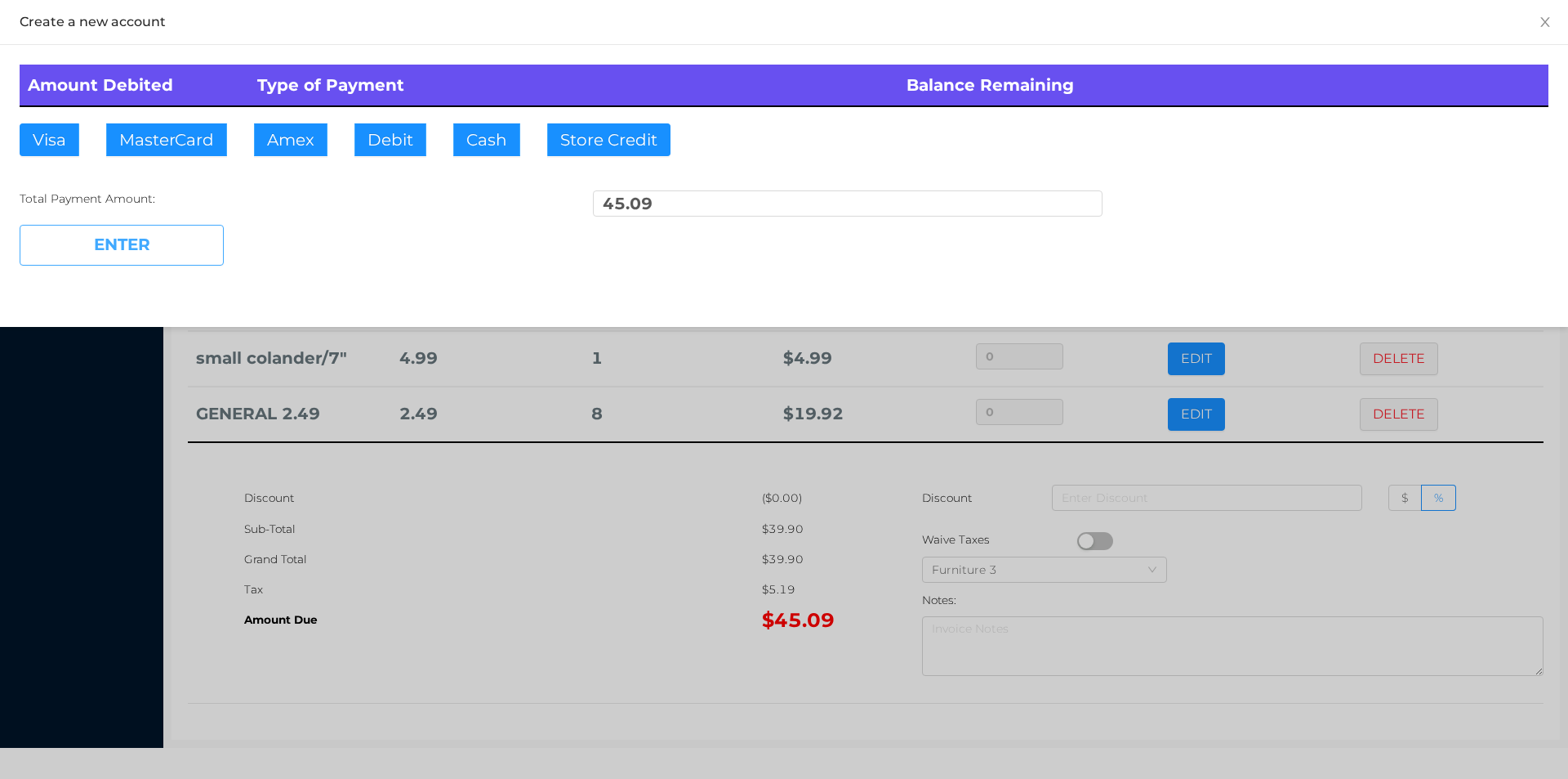
click at [129, 246] on button "ENTER" at bounding box center [122, 245] width 204 height 41
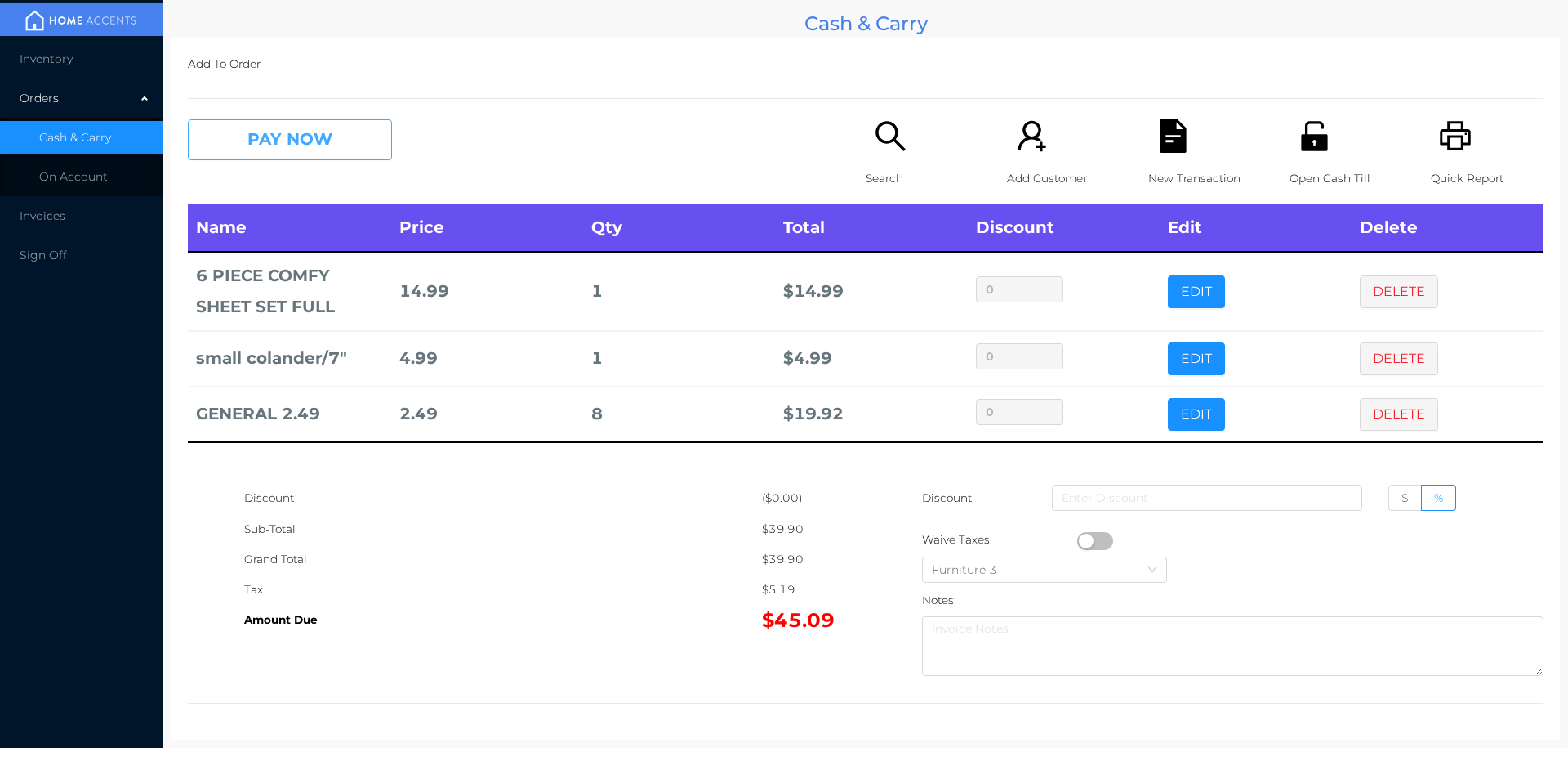
click at [297, 146] on button "PAY NOW" at bounding box center [290, 139] width 204 height 41
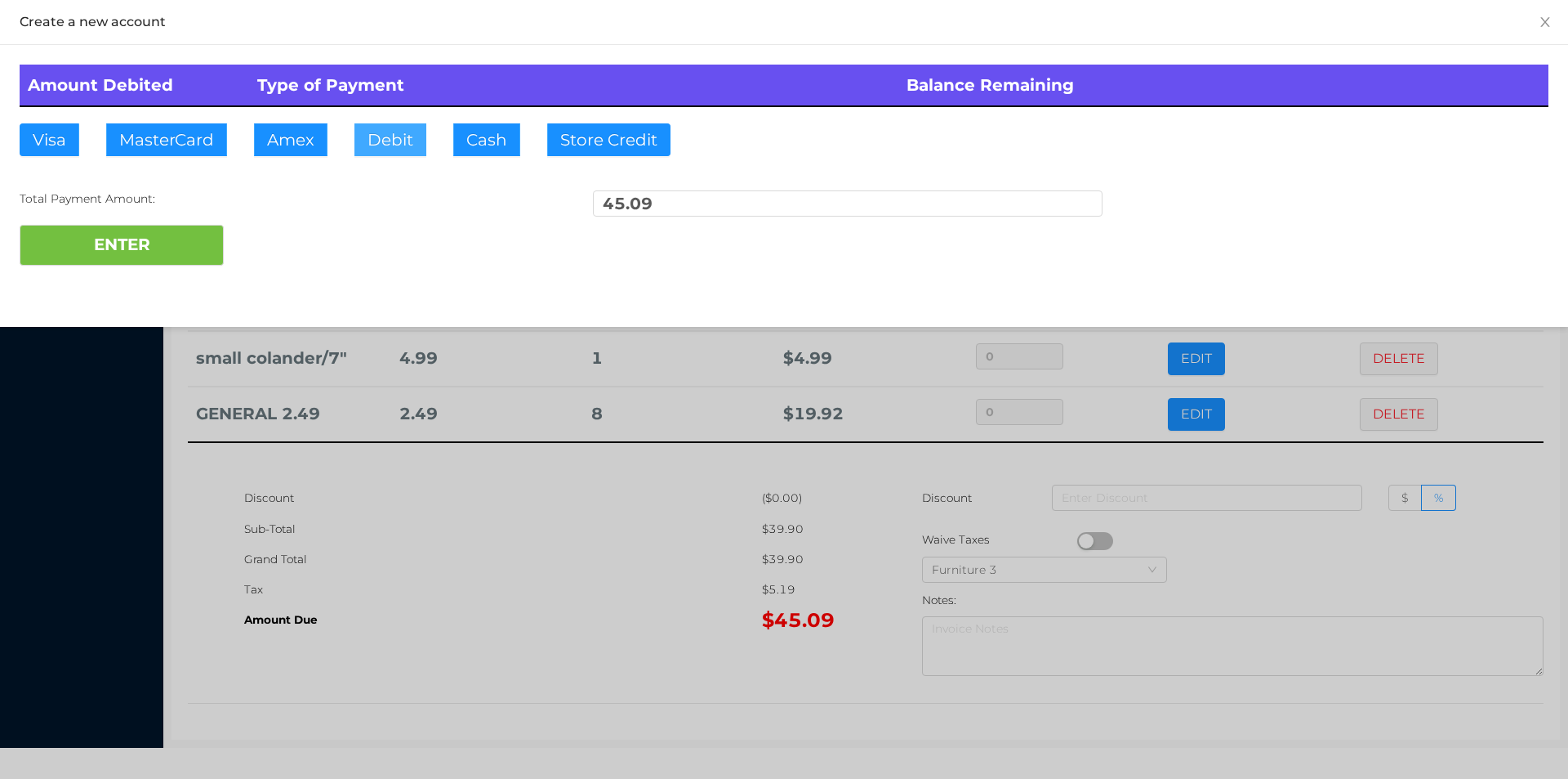
click at [384, 140] on button "Debit" at bounding box center [390, 140] width 72 height 33
click at [145, 261] on button "ENTER" at bounding box center [122, 245] width 204 height 41
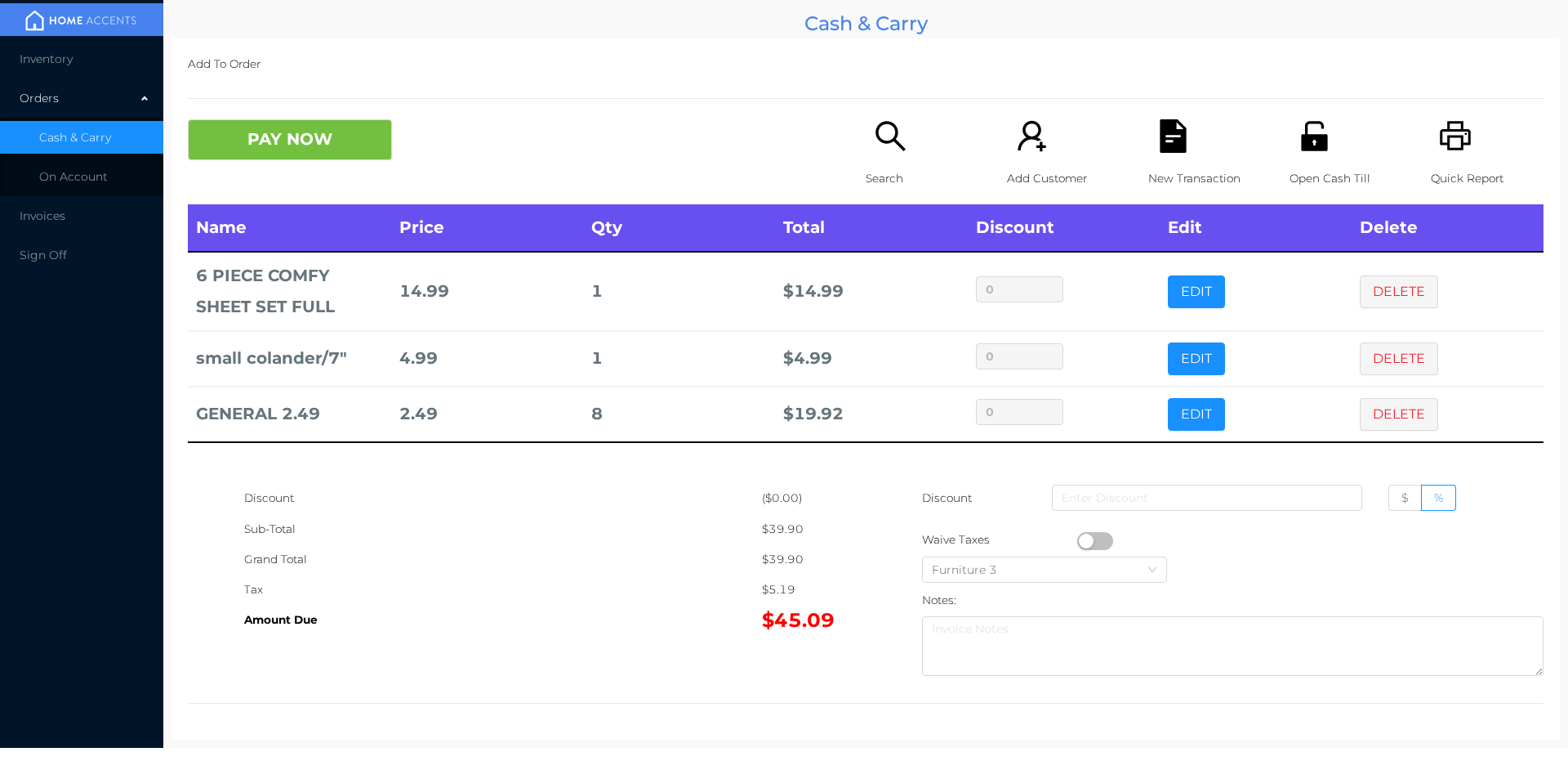
click at [570, 683] on div "Discount ($0.00) Sub-Total $39.90 Grand Total $39.90 Tax $5.19 Amount Due $45.0…" at bounding box center [865, 583] width 1356 height 201
click at [78, 209] on li "Invoices" at bounding box center [81, 216] width 163 height 33
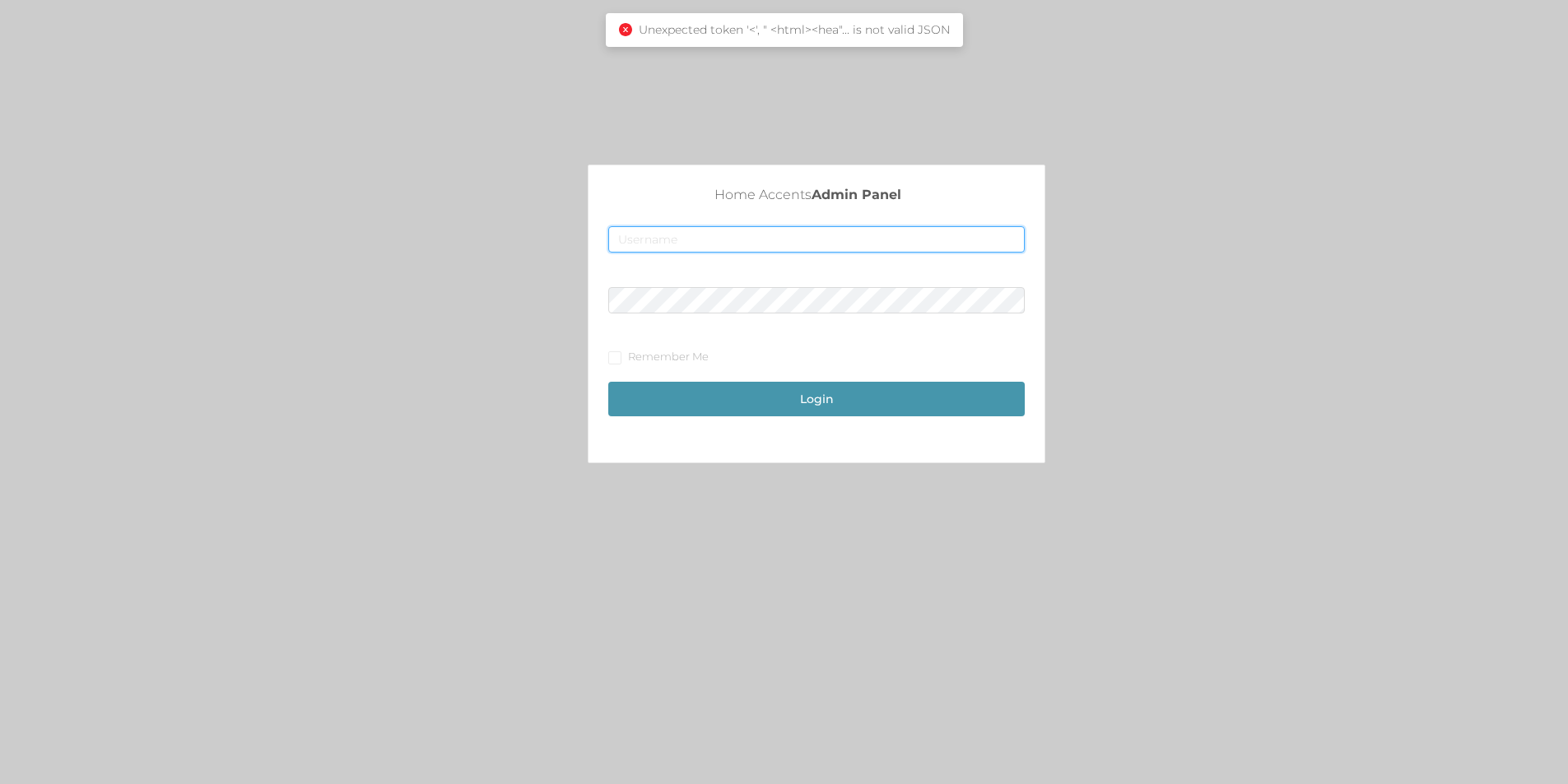
type input "merch2@accents.pw"
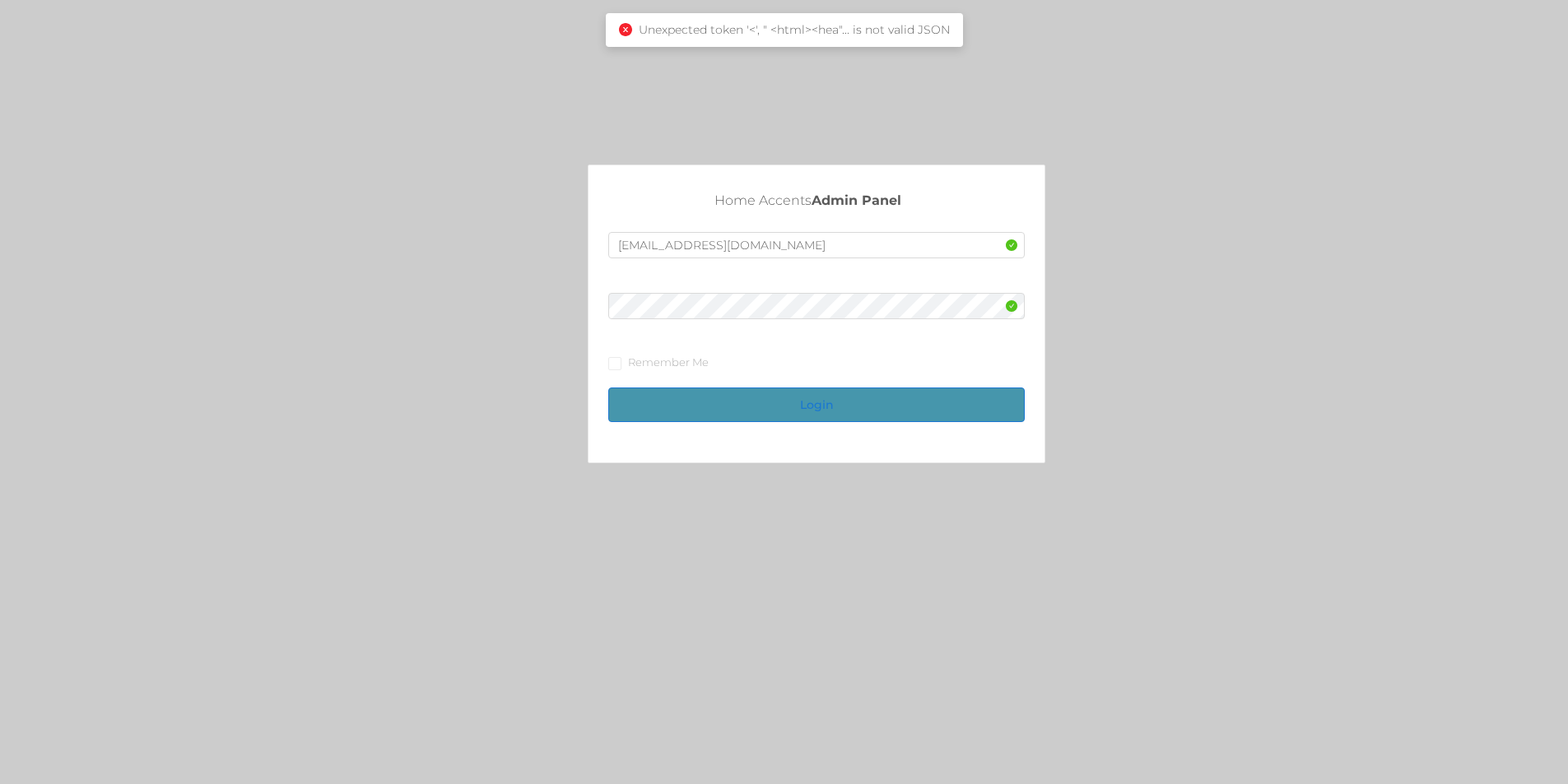
click at [800, 408] on button "Login" at bounding box center [816, 405] width 417 height 35
click at [814, 397] on button "Login" at bounding box center [816, 405] width 417 height 35
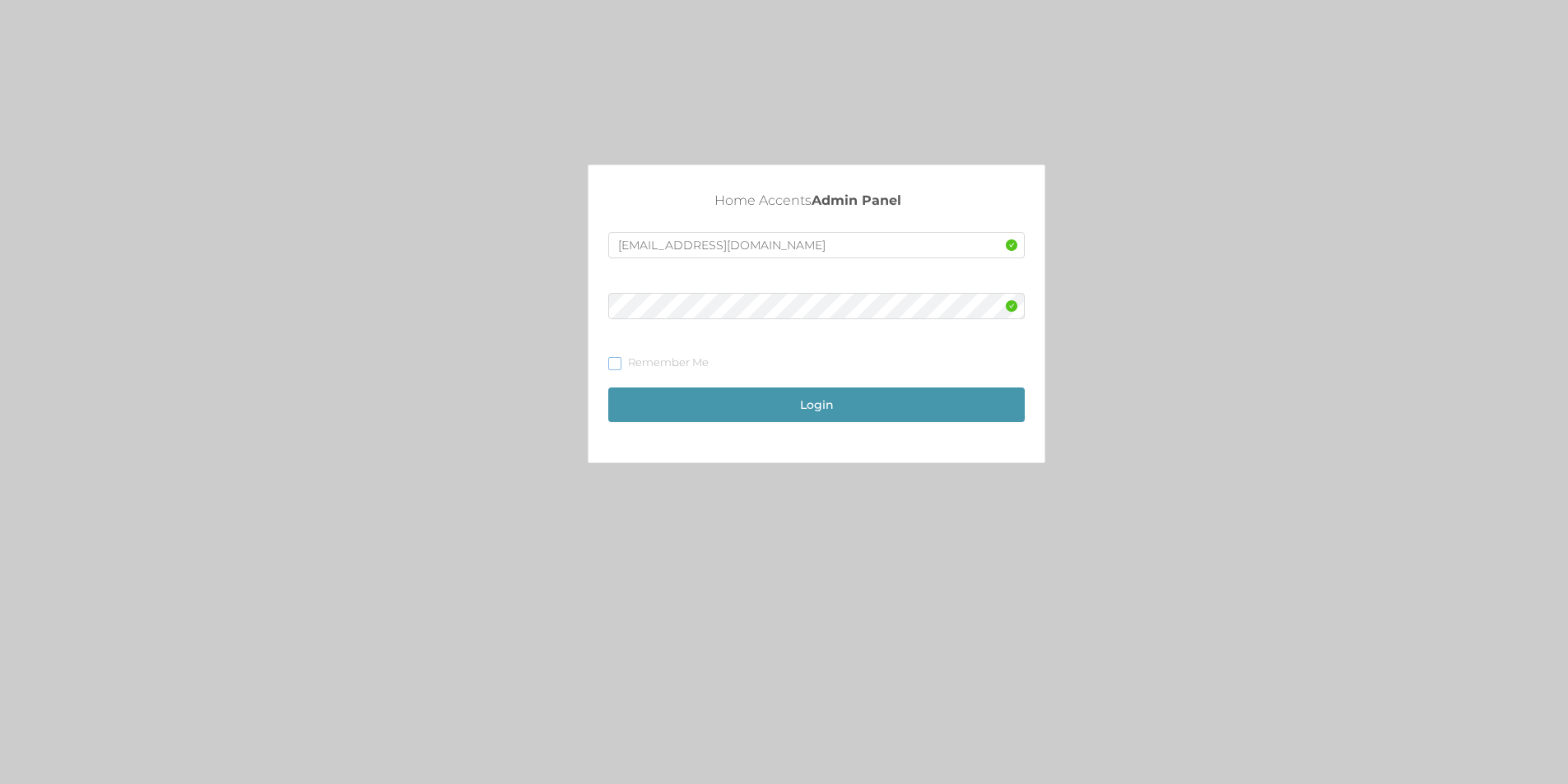
click at [611, 364] on input "Remember Me" at bounding box center [613, 362] width 12 height 12
checkbox input "true"
click at [856, 408] on button "Login" at bounding box center [816, 405] width 417 height 35
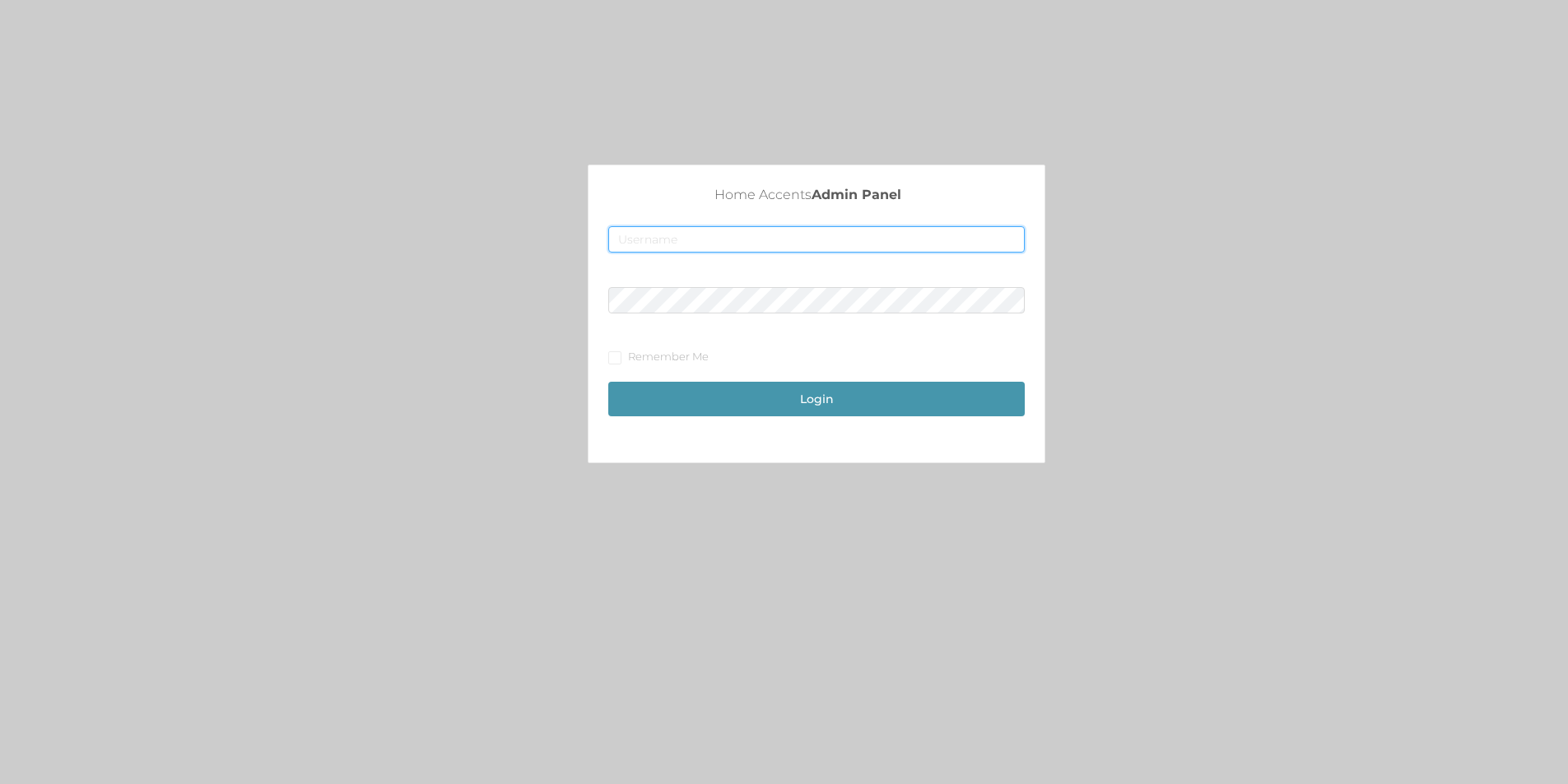
type input "[EMAIL_ADDRESS][DOMAIN_NAME]"
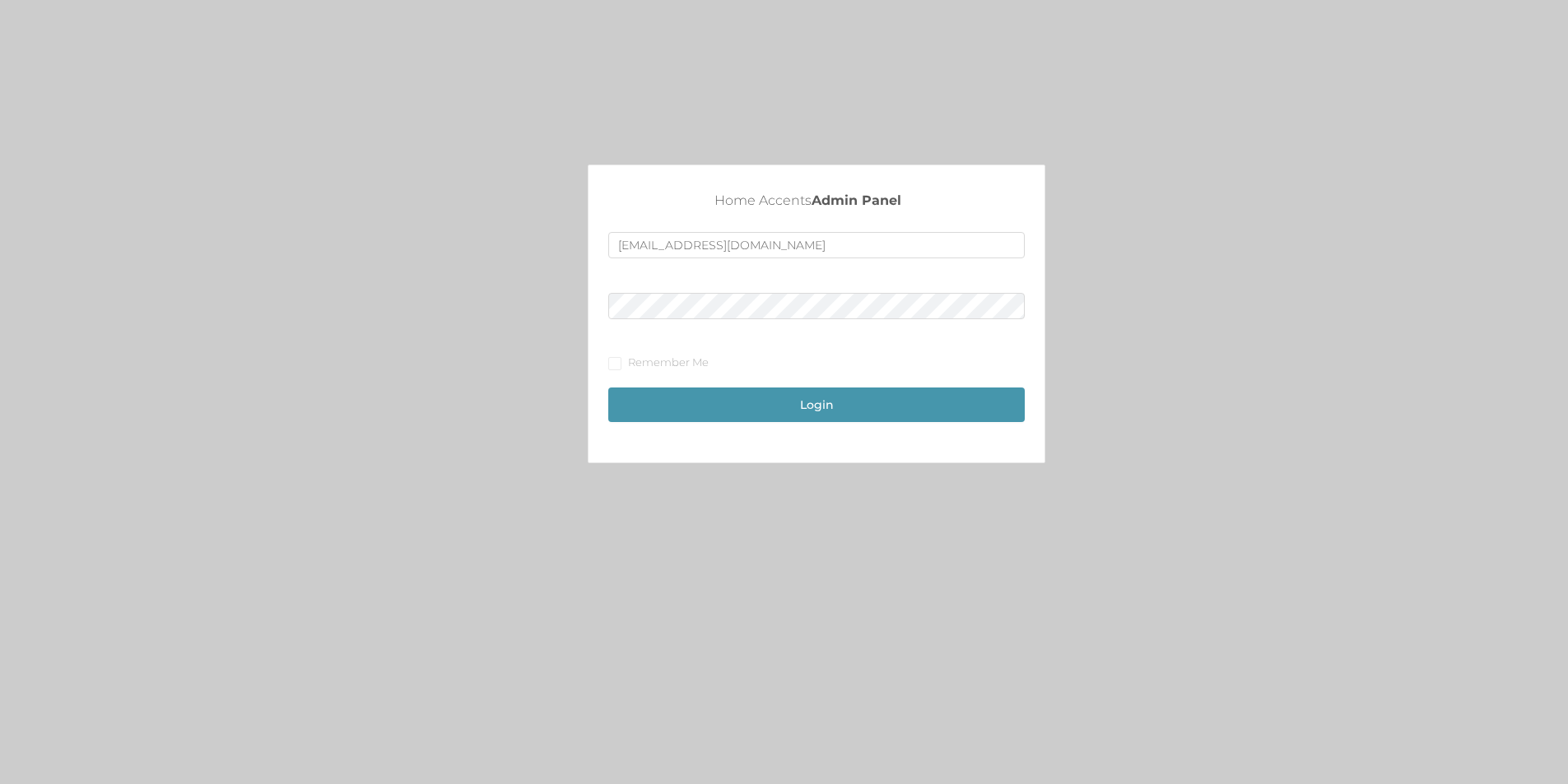
click at [821, 383] on div "Login" at bounding box center [816, 397] width 417 height 51
click at [614, 360] on input "Remember Me" at bounding box center [613, 362] width 12 height 12
checkbox input "true"
click at [825, 401] on button "Login" at bounding box center [816, 405] width 417 height 35
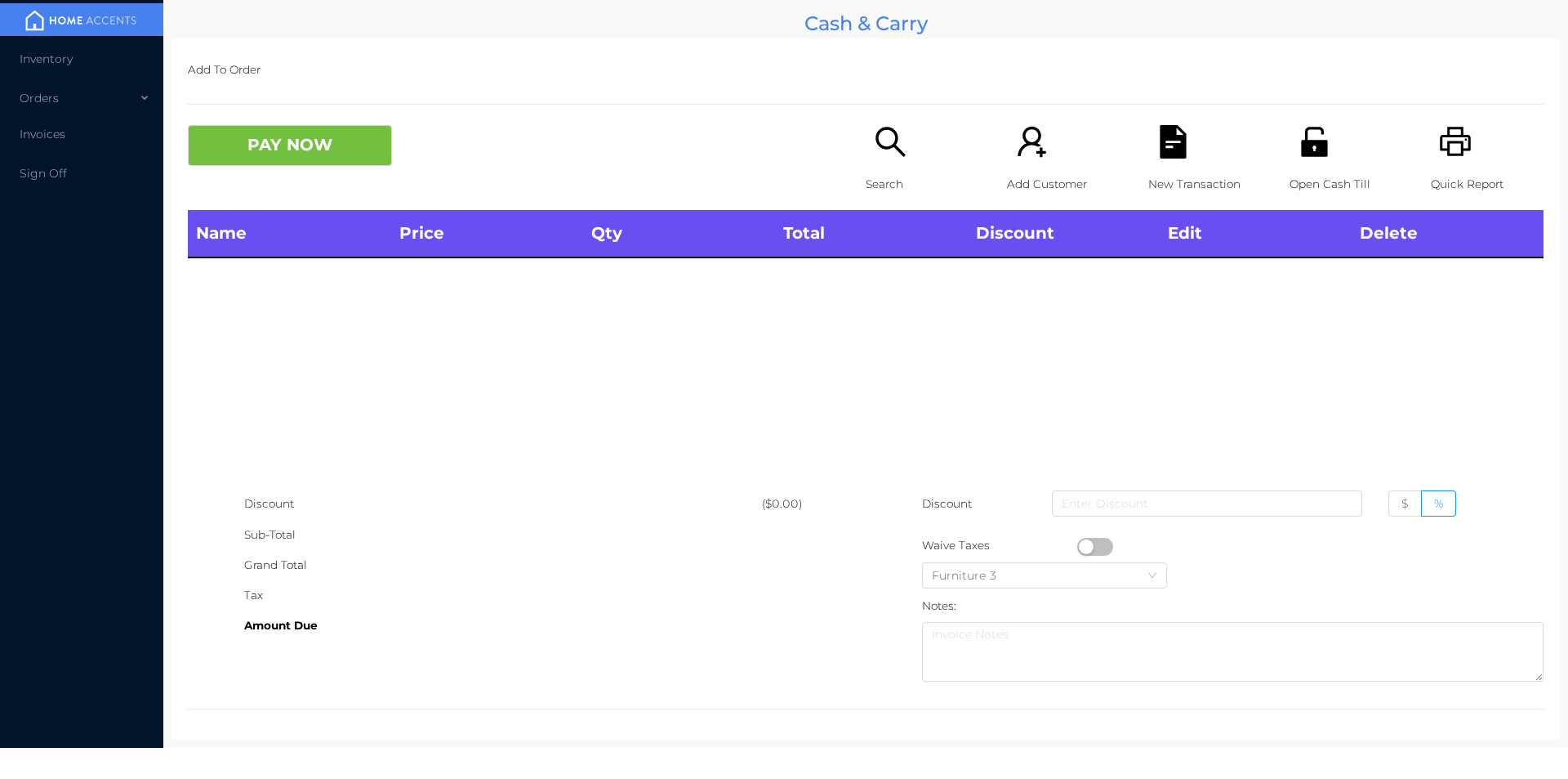
click at [1298, 140] on icon "icon: unlock" at bounding box center [1314, 141] width 33 height 33
click at [1315, 153] on icon "icon: unlock" at bounding box center [1314, 141] width 26 height 30
click at [884, 154] on icon "icon: search" at bounding box center [891, 141] width 33 height 33
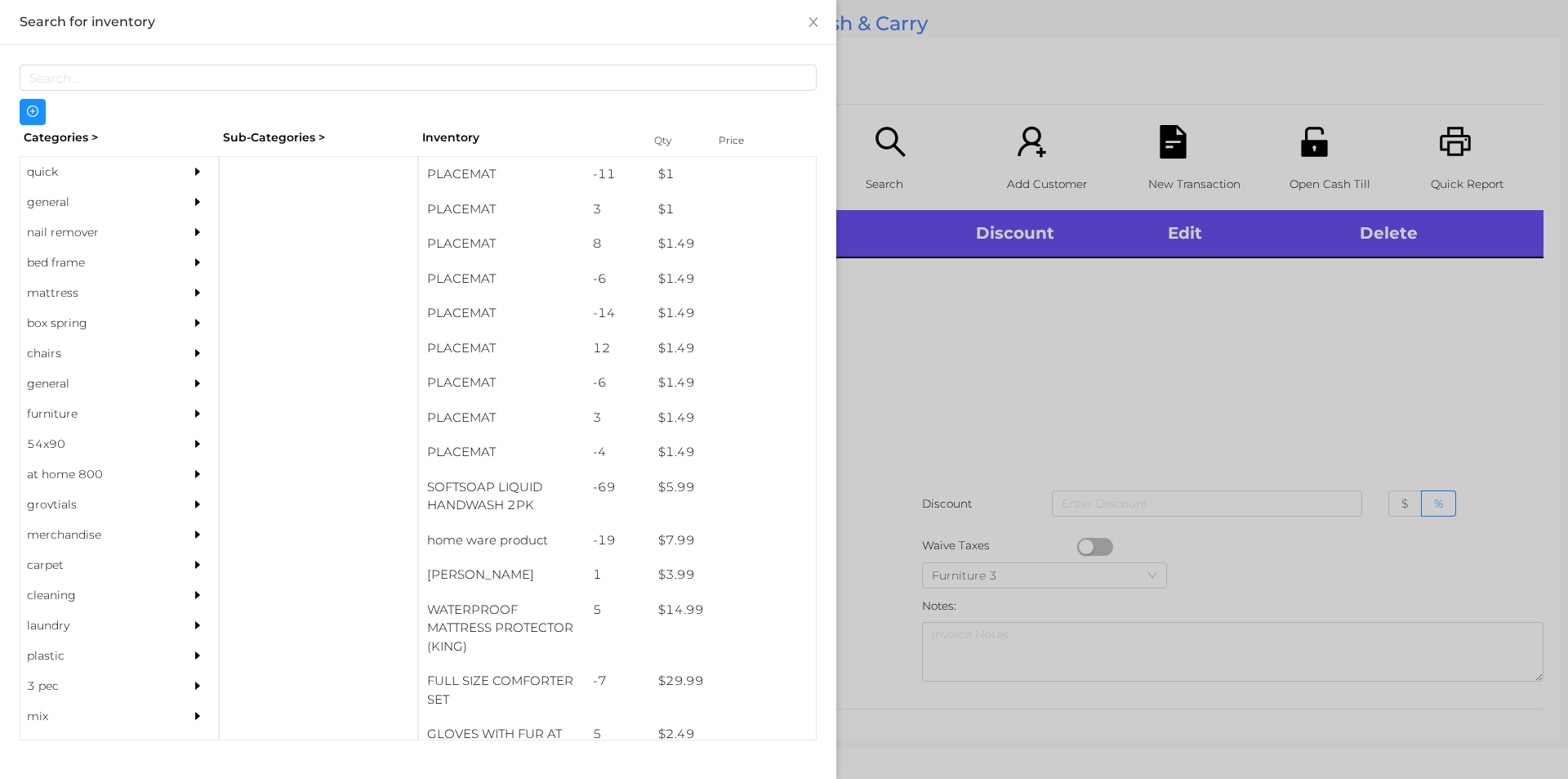
click at [100, 206] on div "general" at bounding box center [95, 202] width 149 height 30
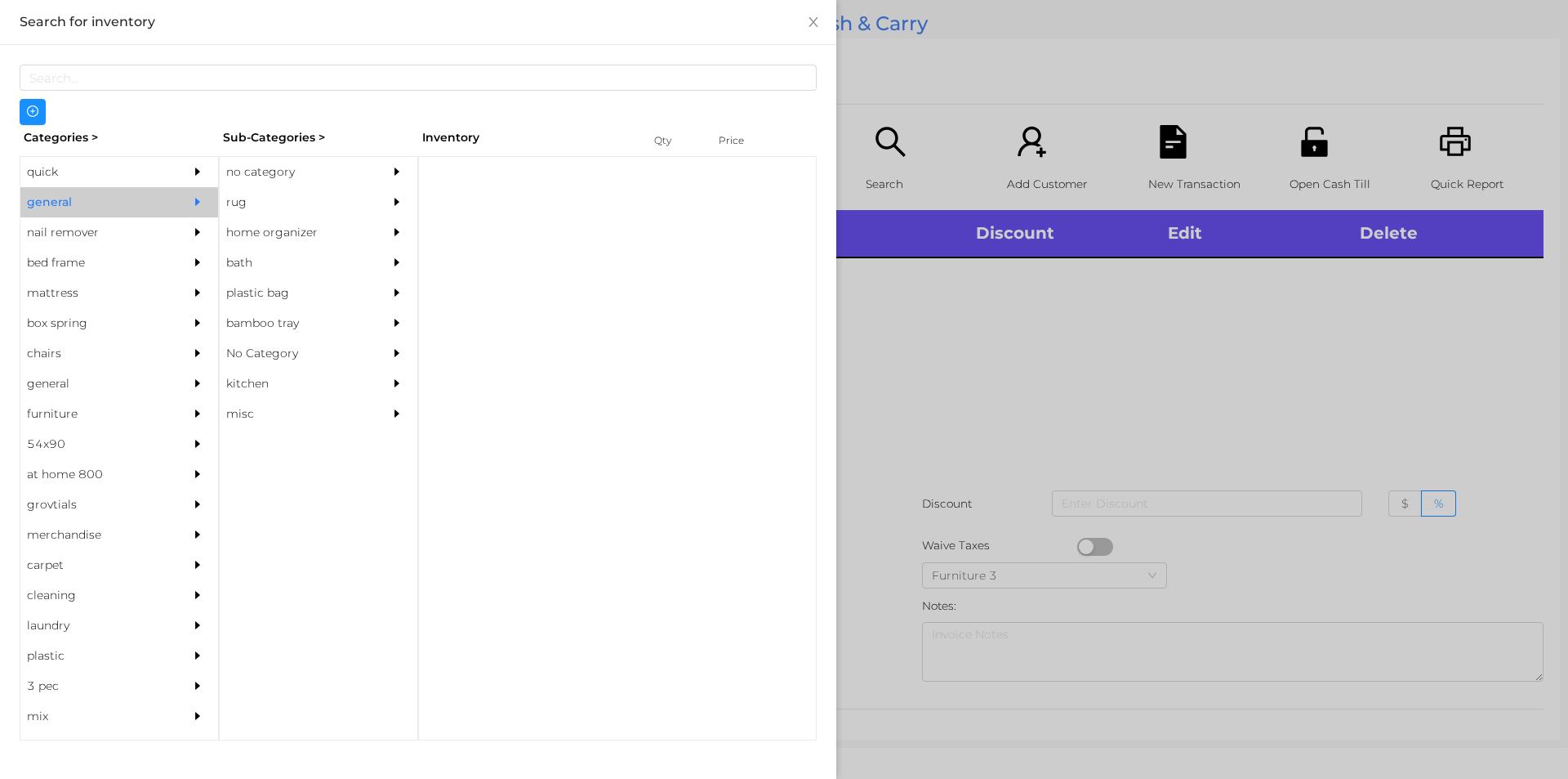
click at [279, 160] on div "no category" at bounding box center [294, 172] width 149 height 30
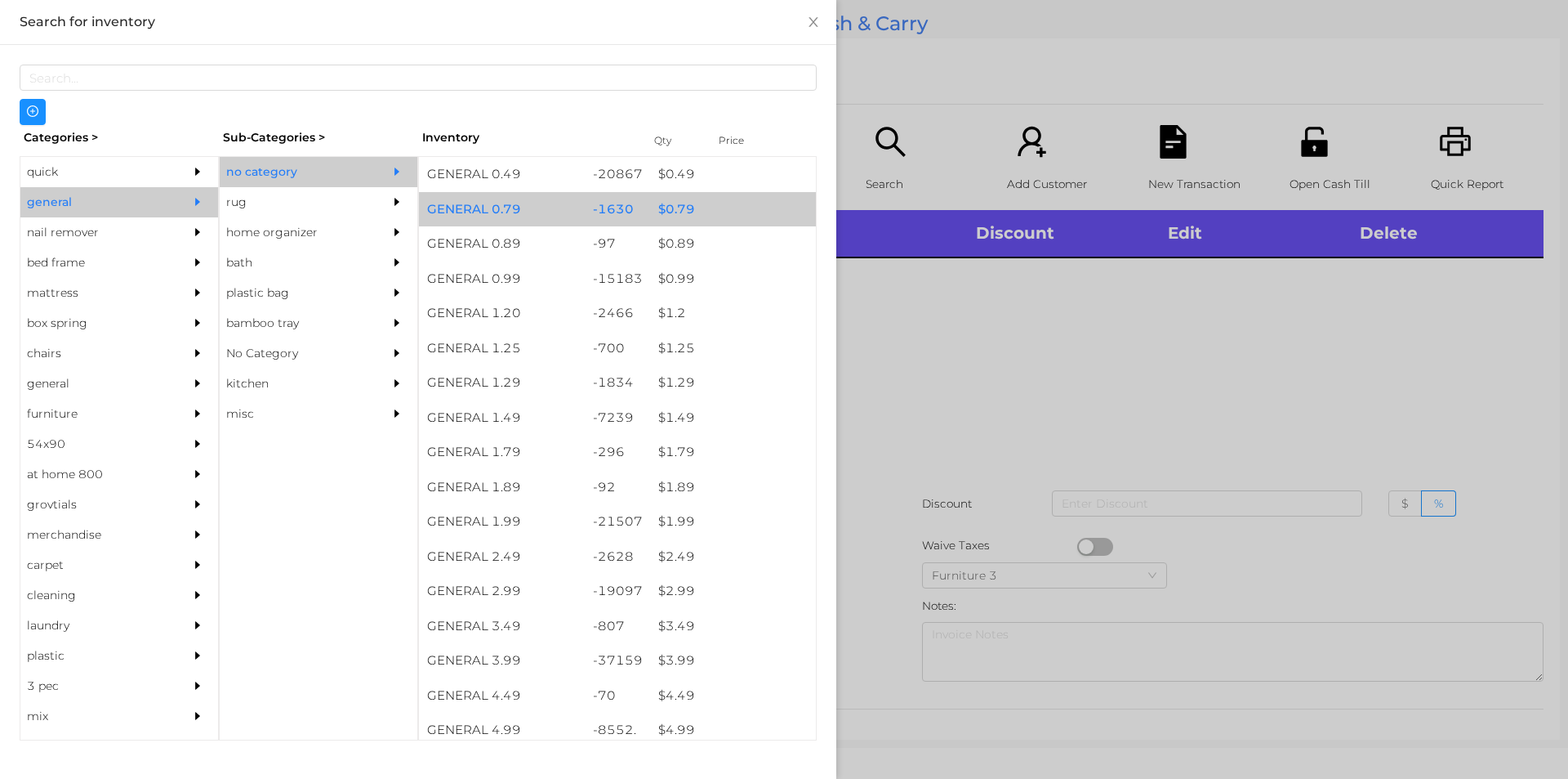
click at [714, 211] on div "$ 0.79" at bounding box center [733, 210] width 166 height 35
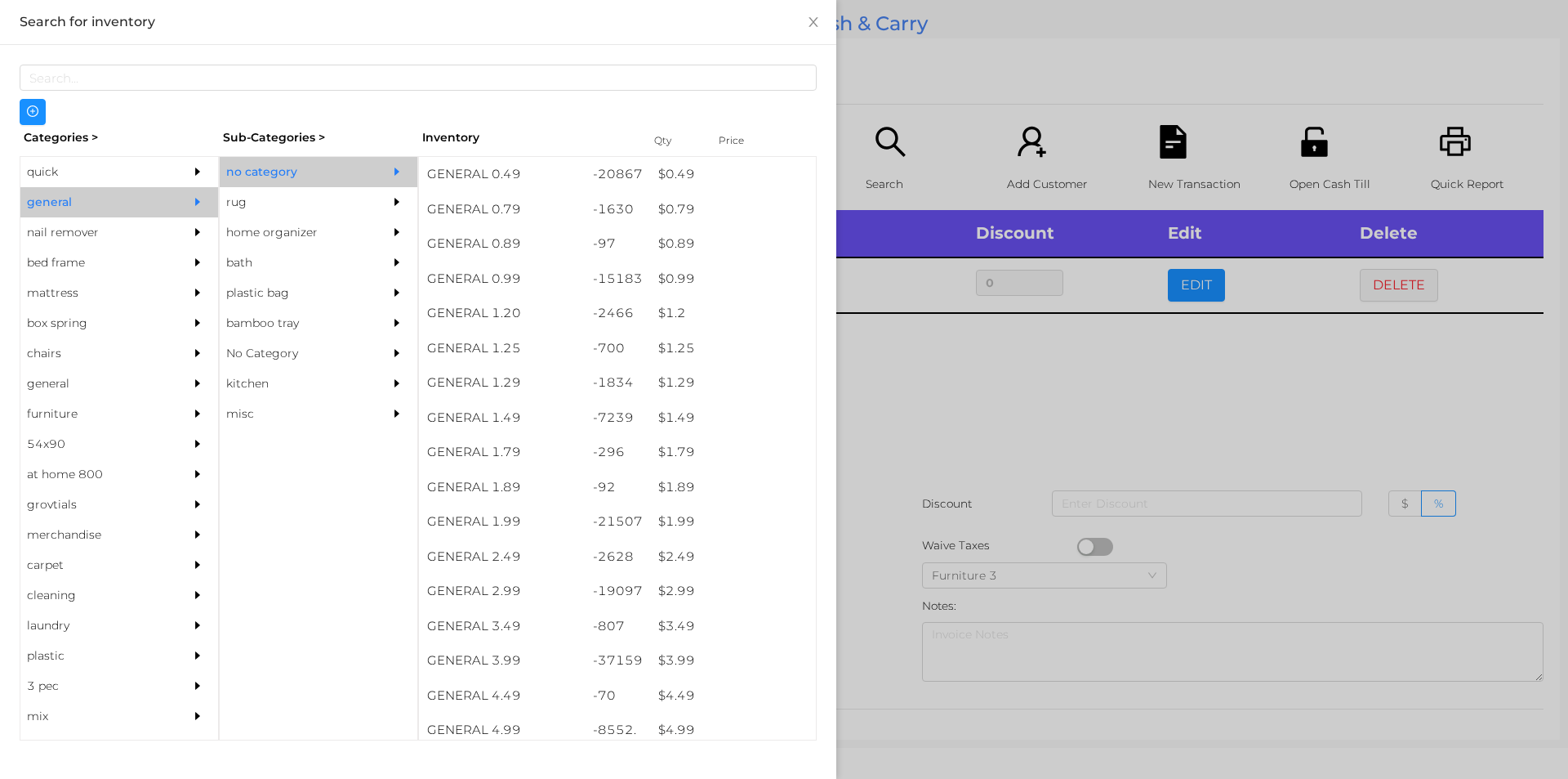
click at [910, 349] on div at bounding box center [784, 390] width 1568 height 779
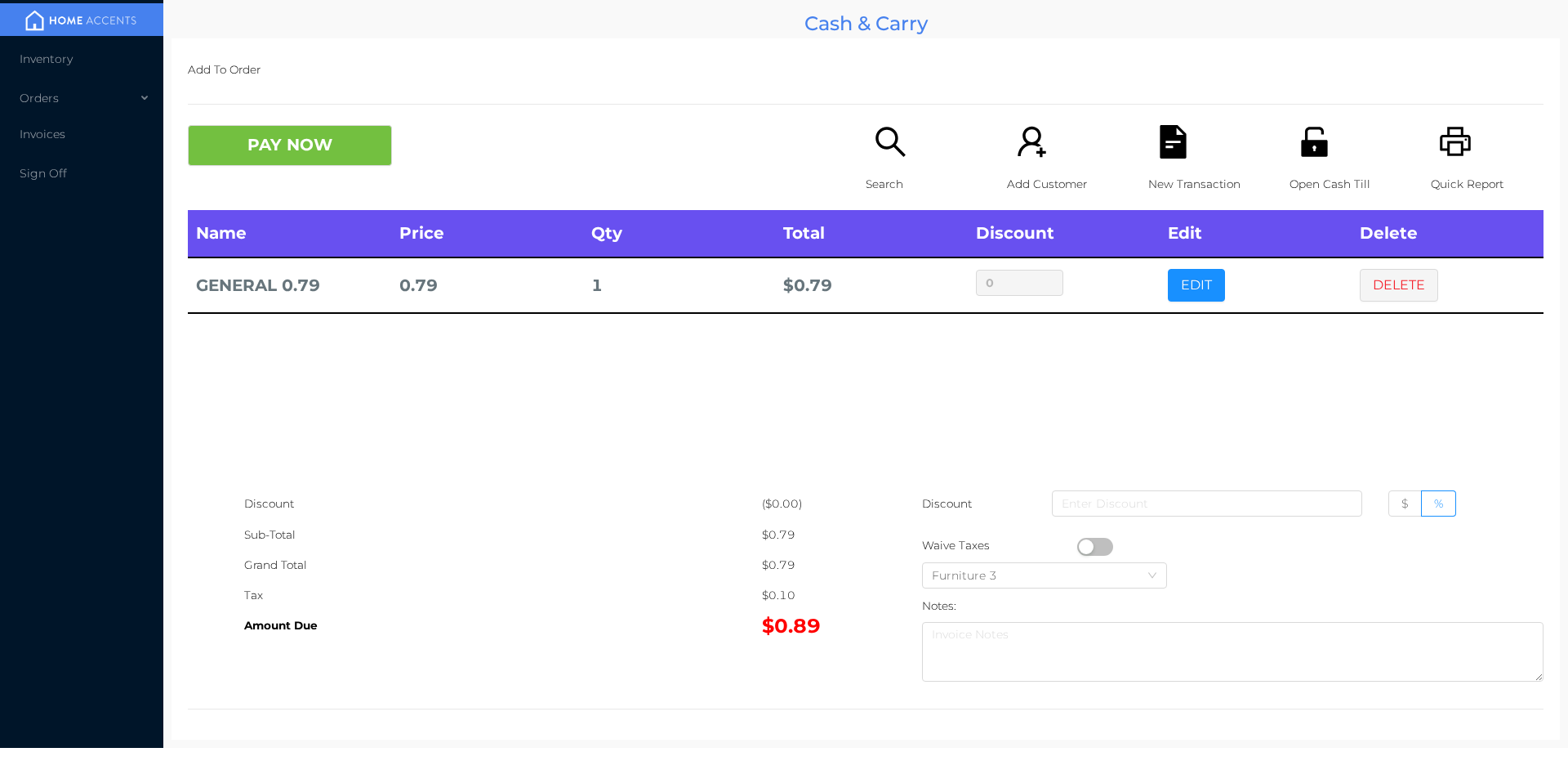
click at [1085, 546] on button "button" at bounding box center [1096, 547] width 36 height 18
click at [198, 143] on button "PAY NOW" at bounding box center [290, 145] width 204 height 41
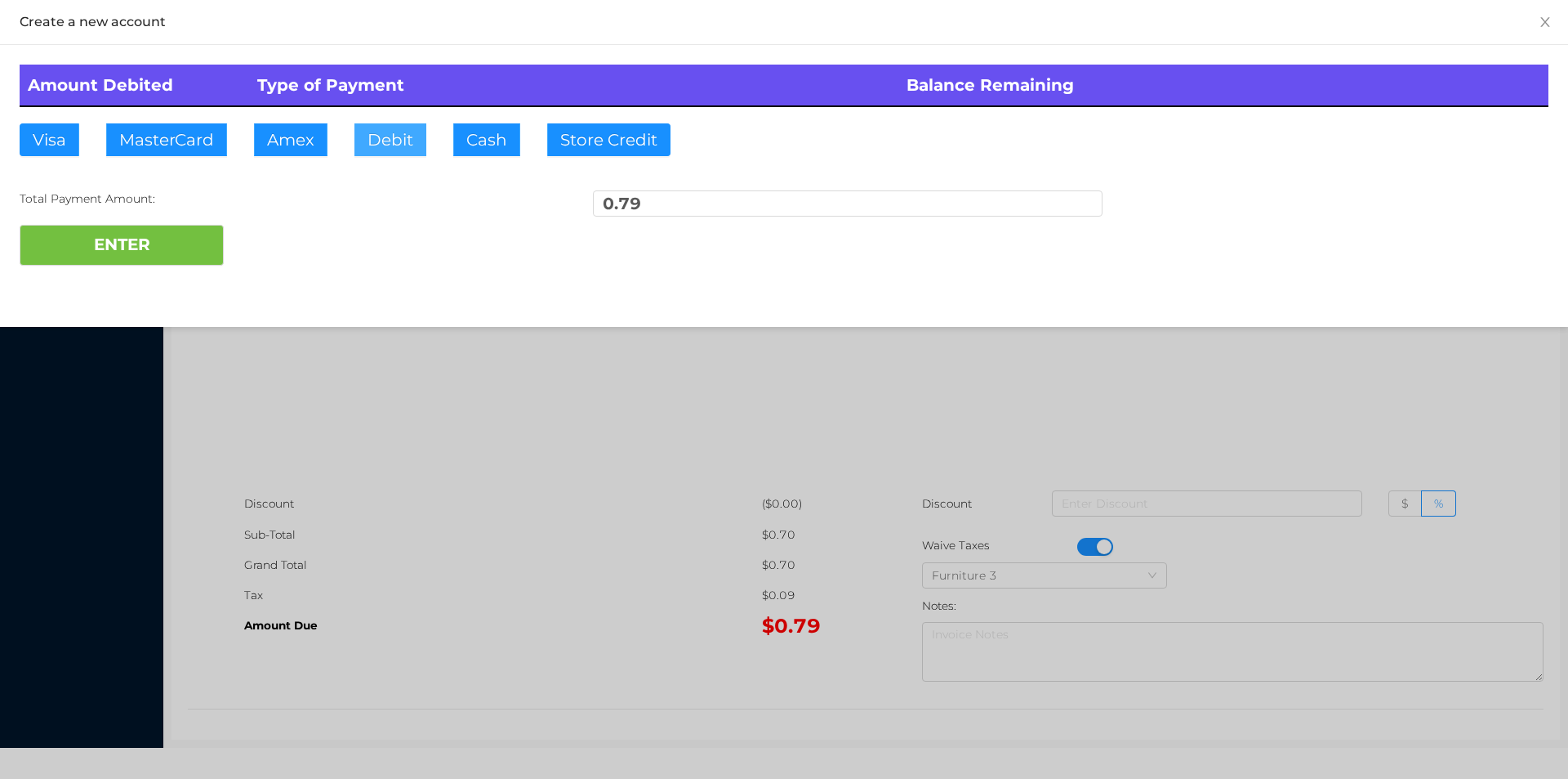
click at [393, 145] on button "Debit" at bounding box center [390, 140] width 72 height 33
click at [149, 247] on button "ENTER" at bounding box center [122, 245] width 204 height 41
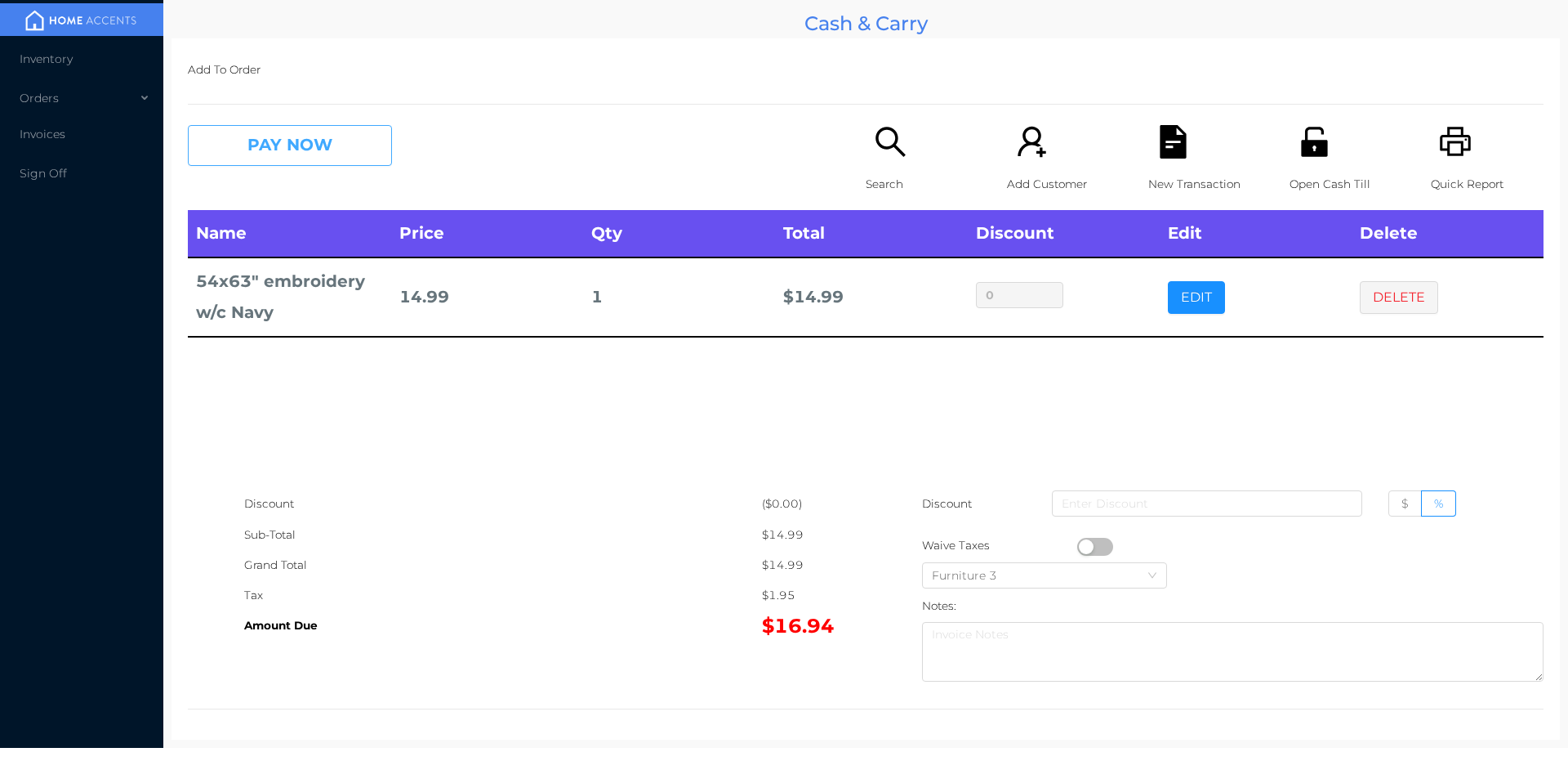
click at [275, 165] on button "PAY NOW" at bounding box center [290, 145] width 204 height 41
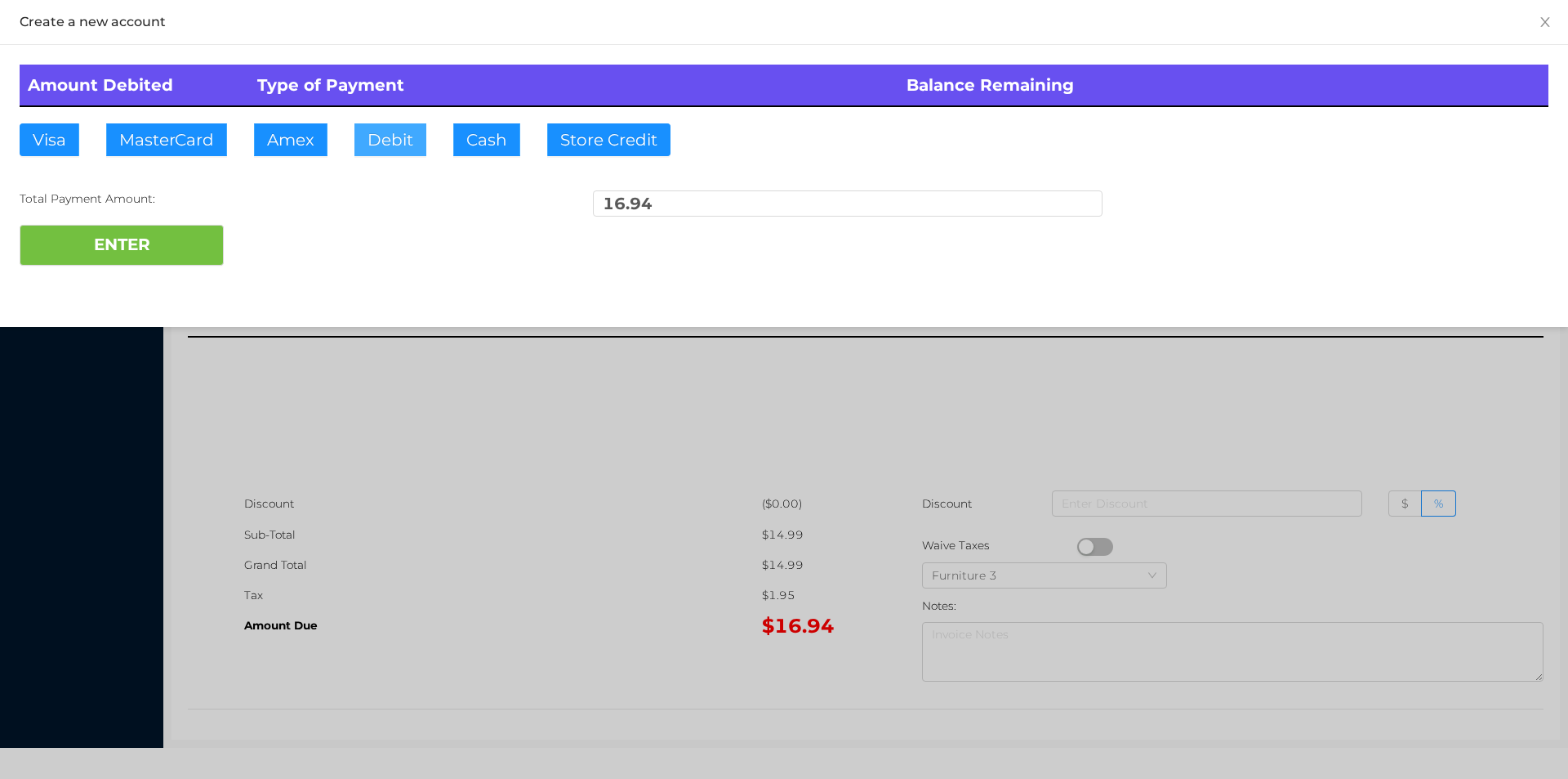
click at [402, 149] on button "Debit" at bounding box center [390, 140] width 72 height 33
click at [186, 259] on button "ENTER" at bounding box center [122, 245] width 204 height 41
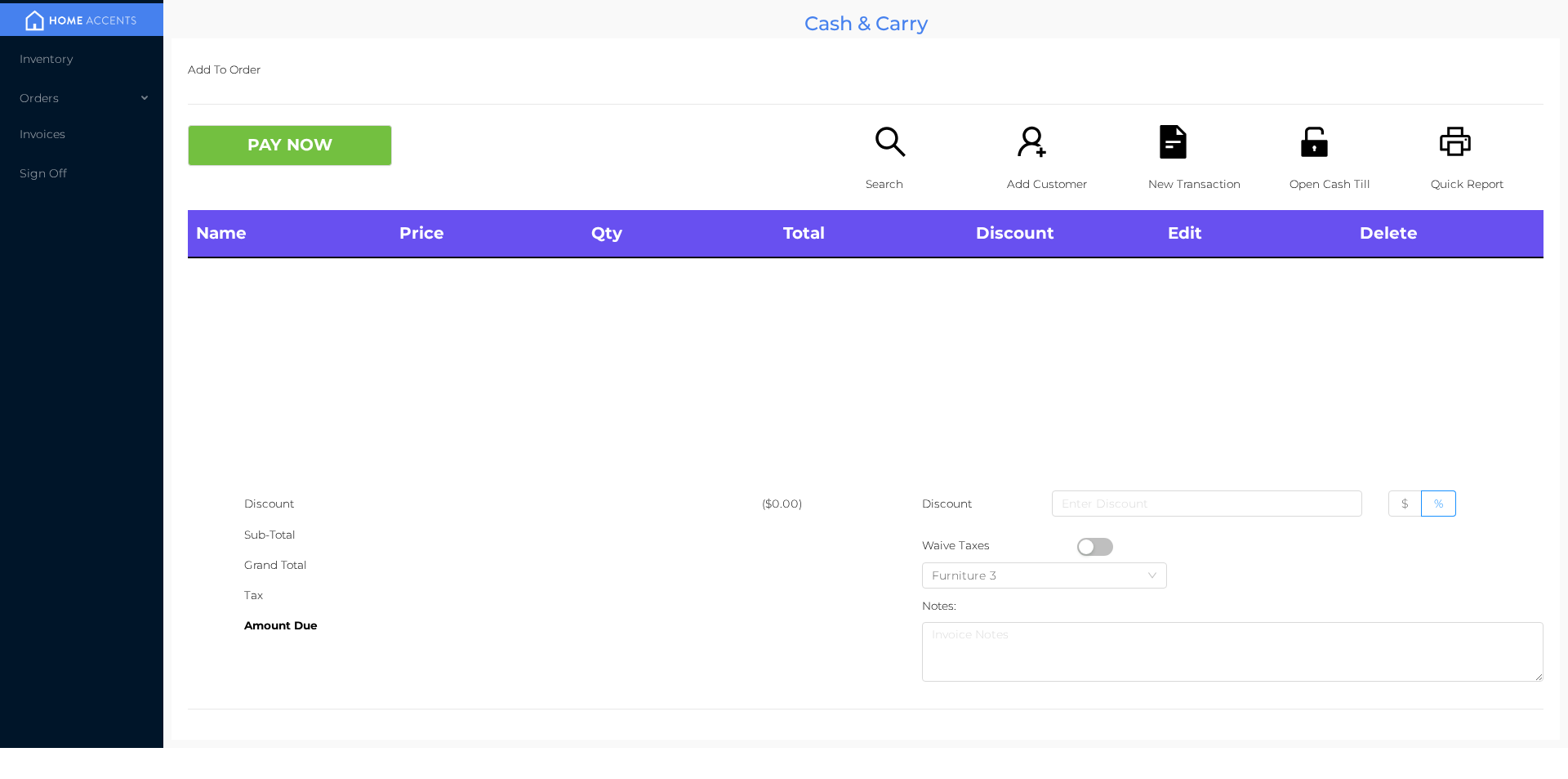
click at [1302, 159] on div "Open Cash Till" at bounding box center [1346, 167] width 113 height 85
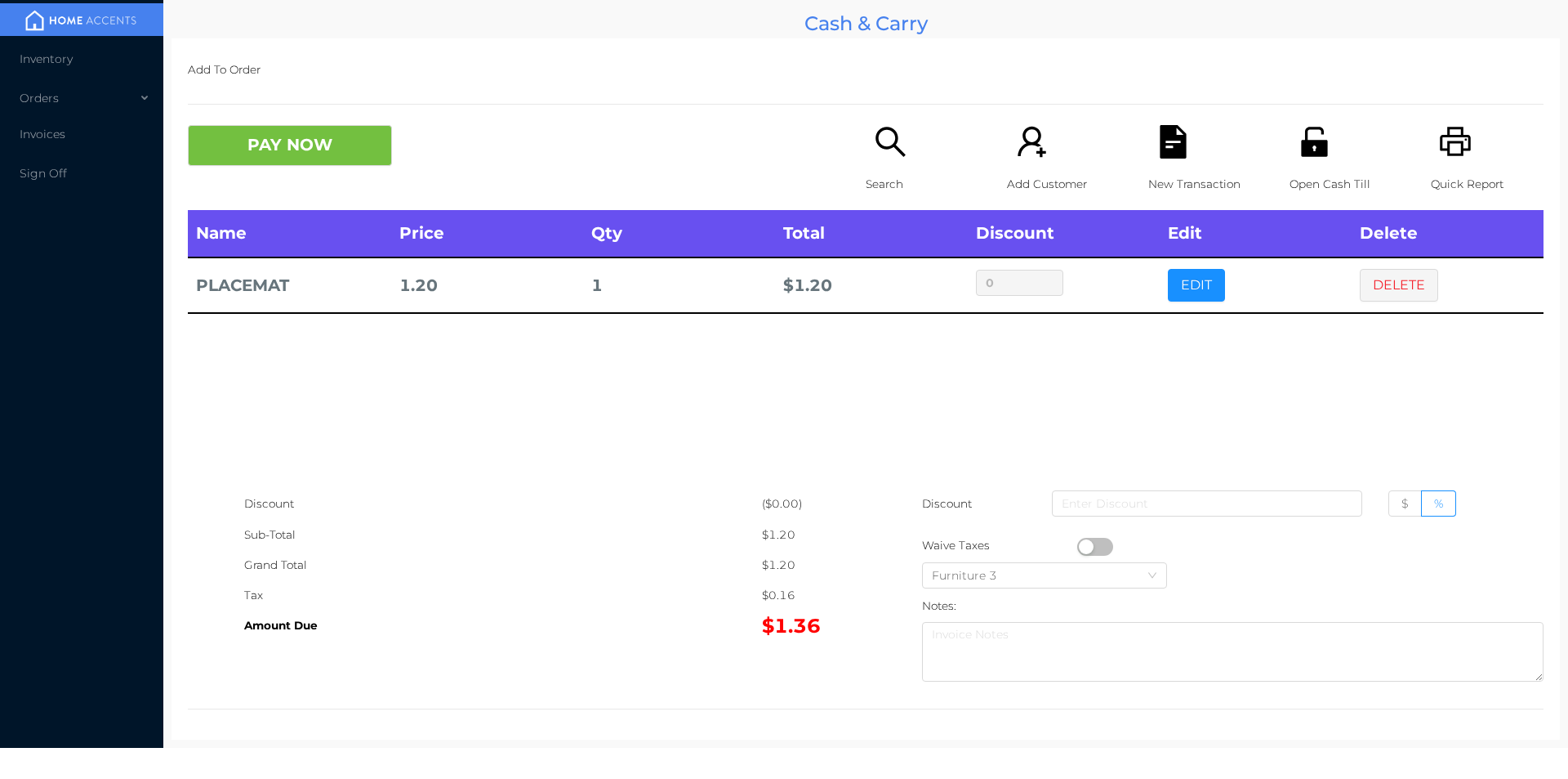
click at [874, 140] on icon "icon: search" at bounding box center [891, 141] width 33 height 33
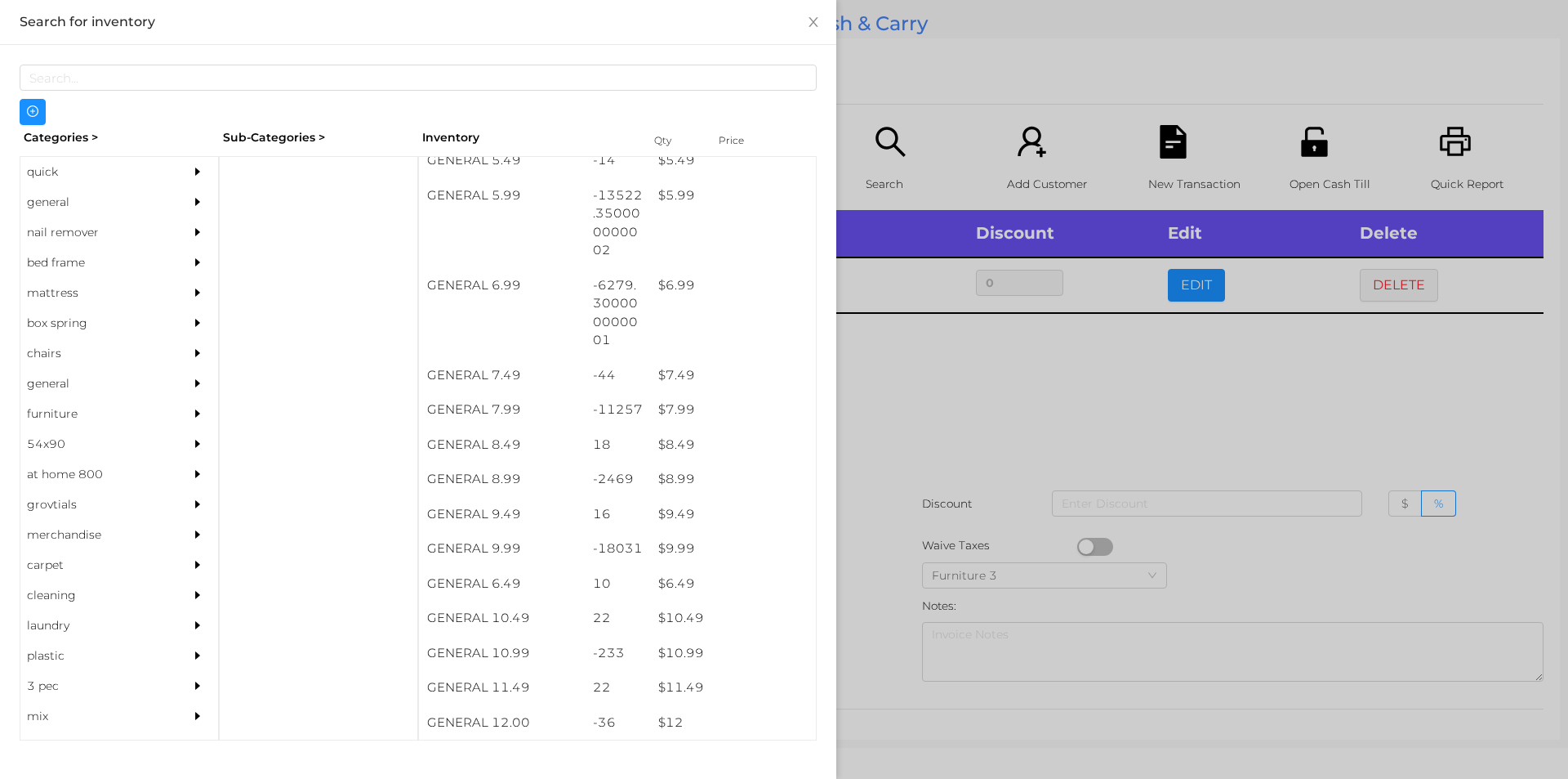
scroll to position [623, 0]
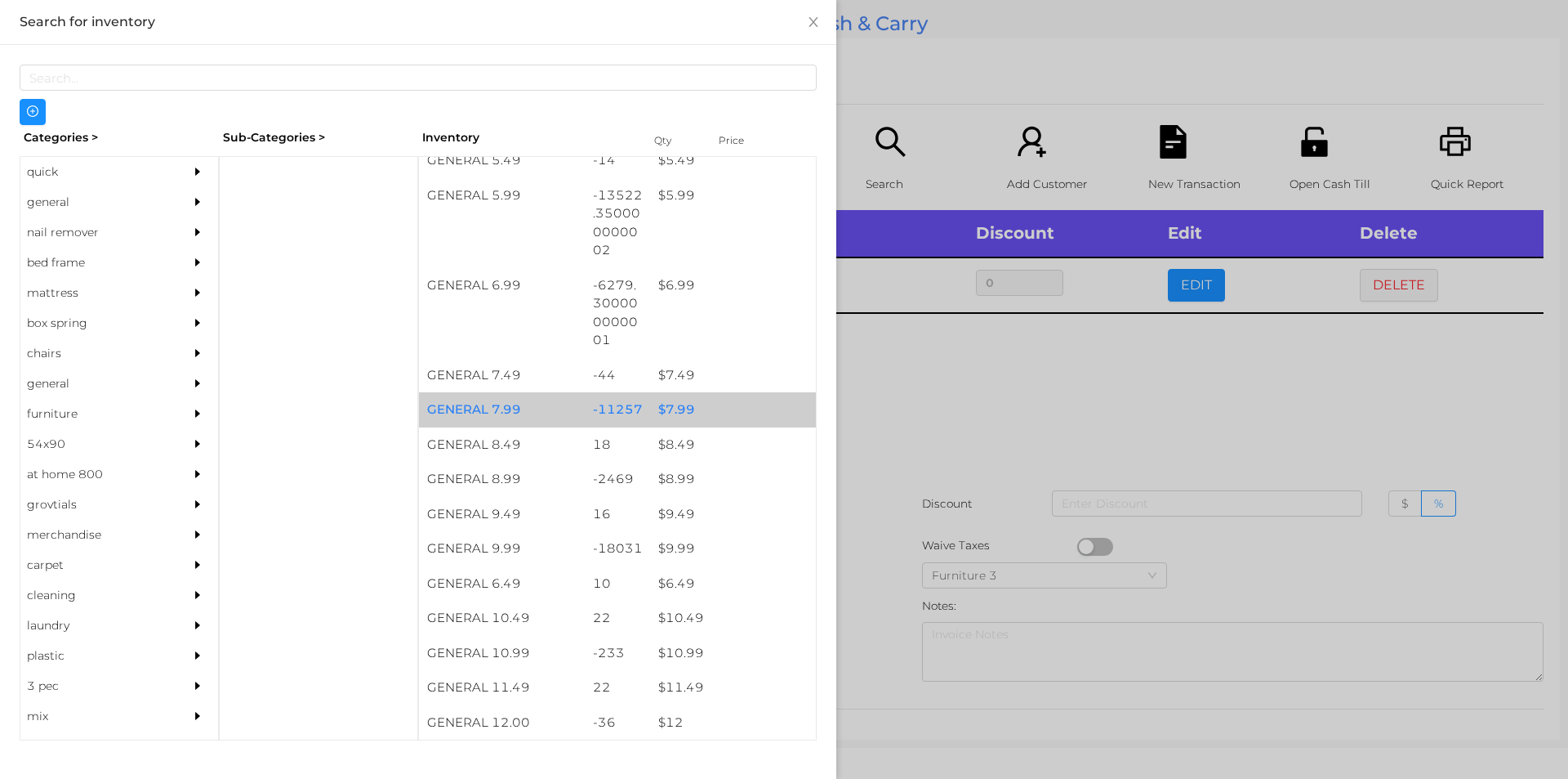
click at [686, 405] on div "$ 7.99" at bounding box center [733, 409] width 166 height 35
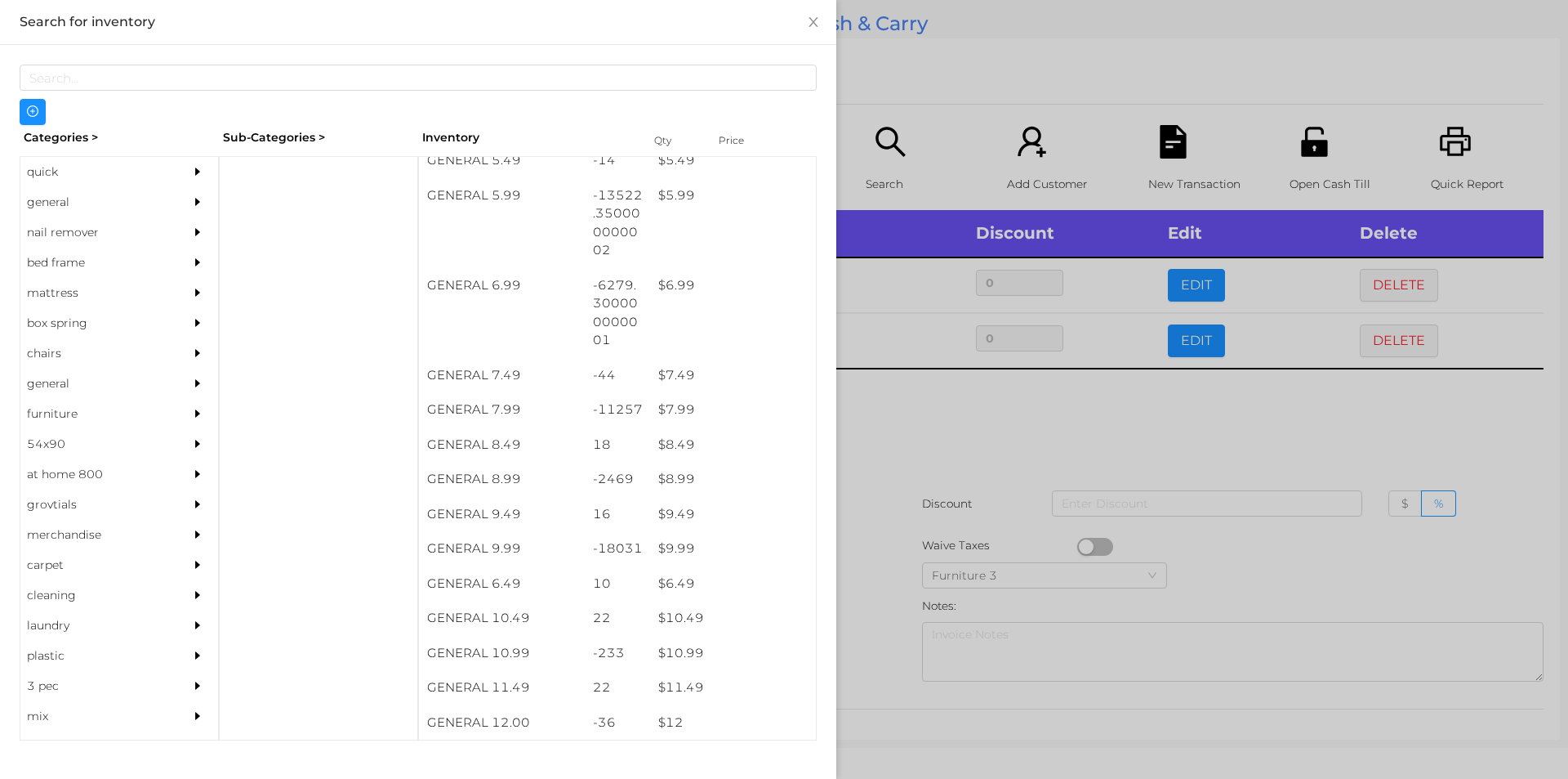
click at [976, 521] on div at bounding box center [784, 390] width 1568 height 779
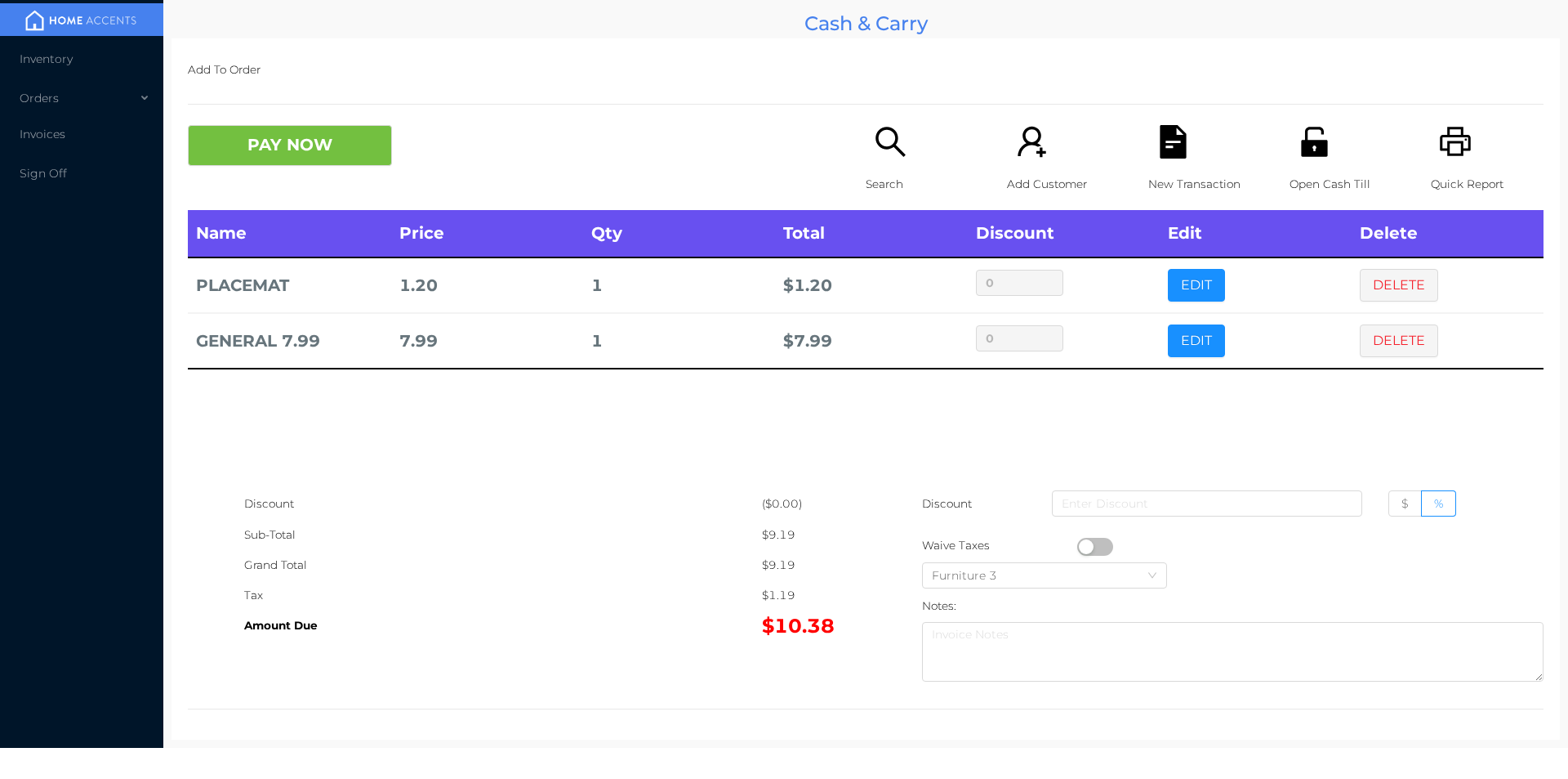
click at [1401, 327] on button "DELETE" at bounding box center [1399, 341] width 79 height 33
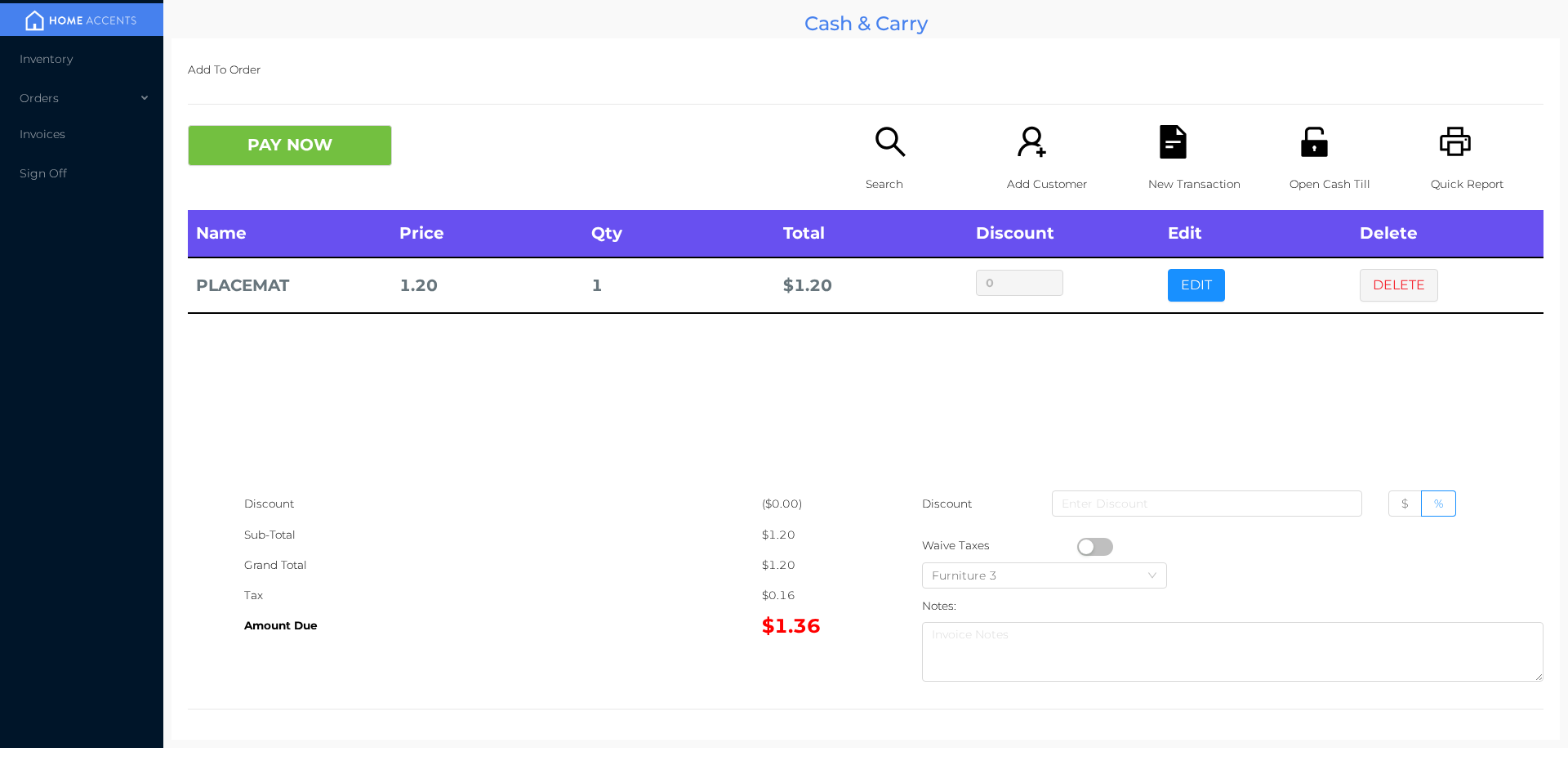
click at [873, 176] on p "Search" at bounding box center [922, 183] width 113 height 30
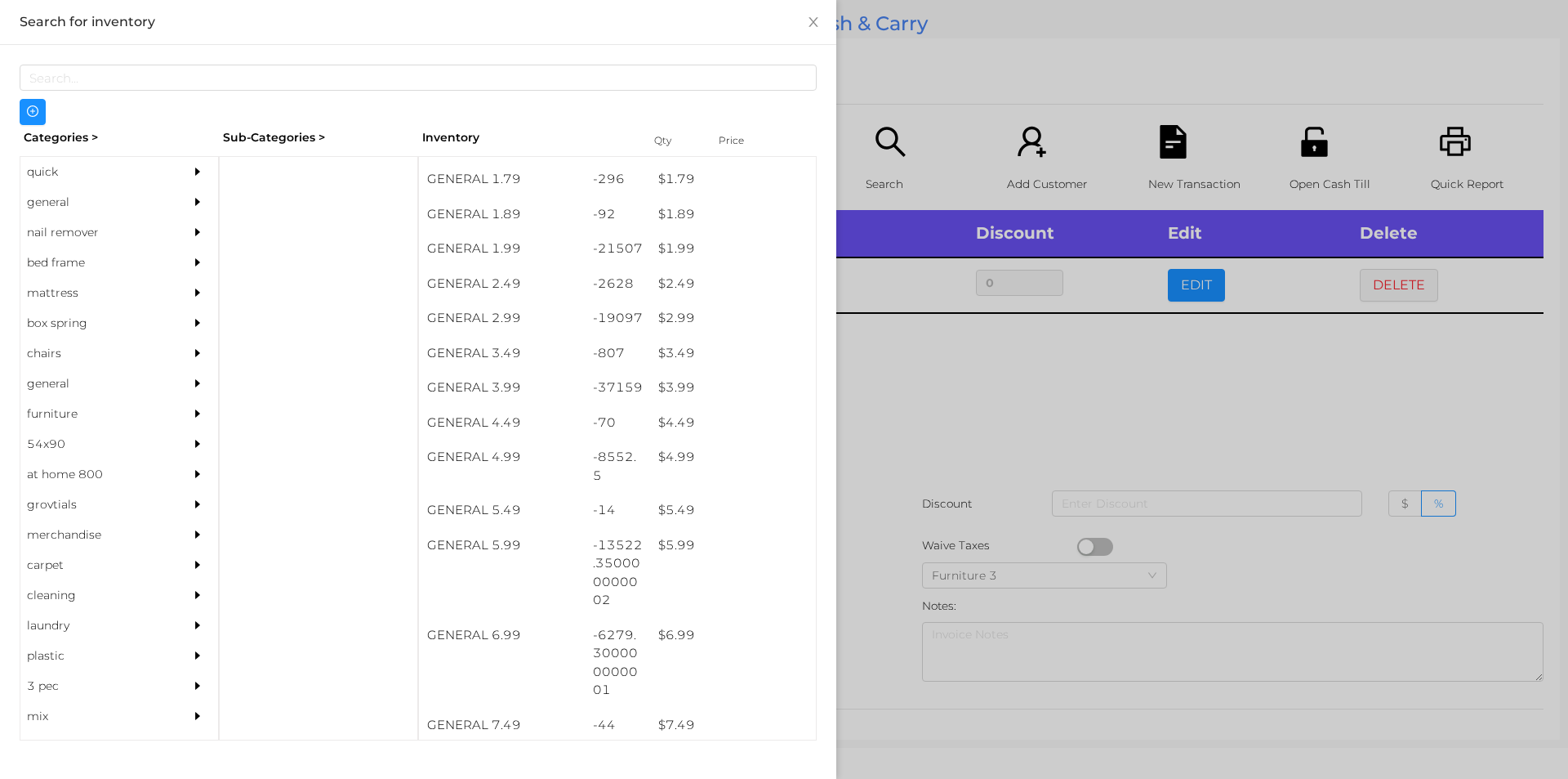
scroll to position [318, 0]
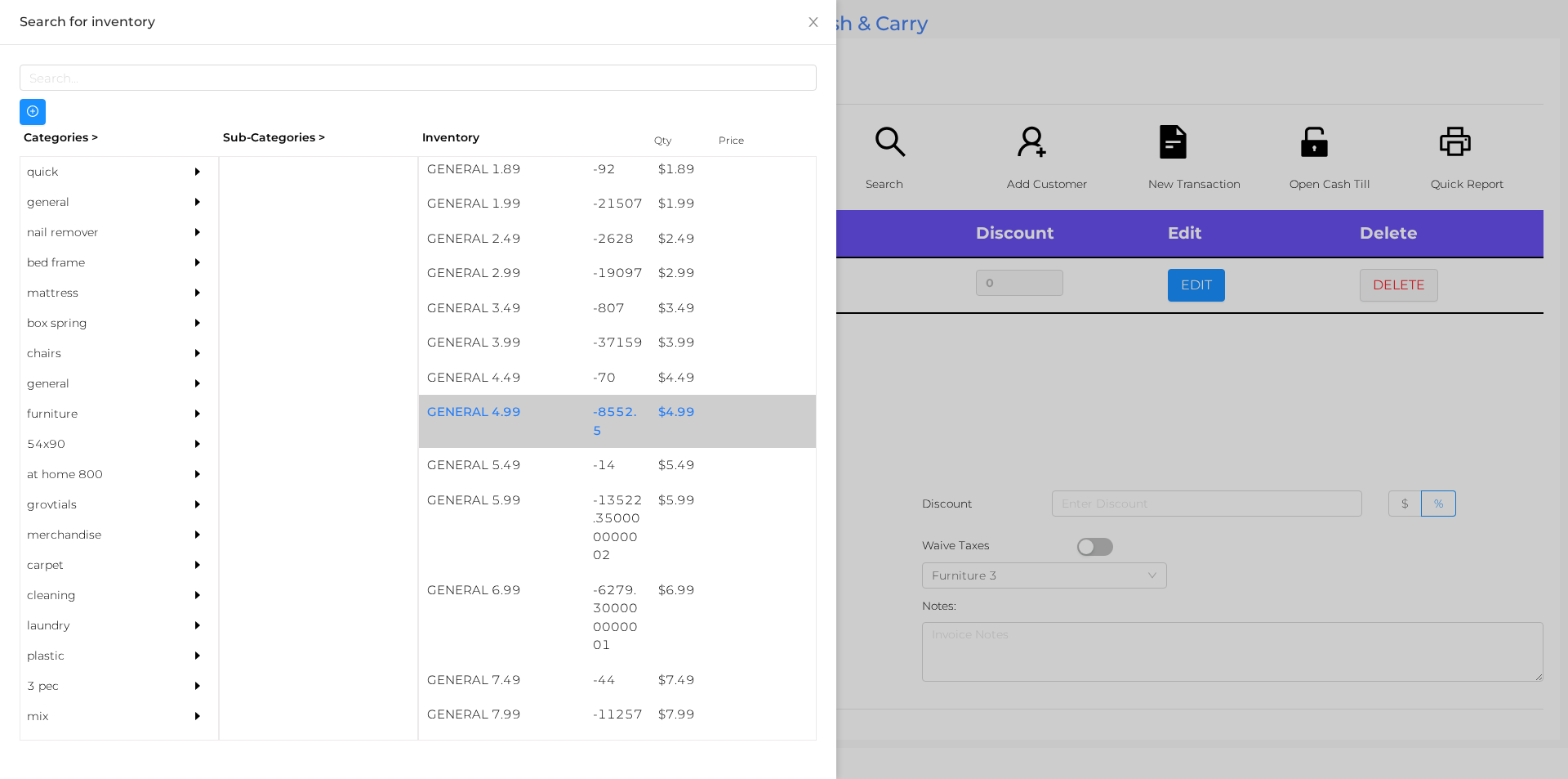
click at [744, 415] on div "$ 4.99" at bounding box center [733, 412] width 166 height 35
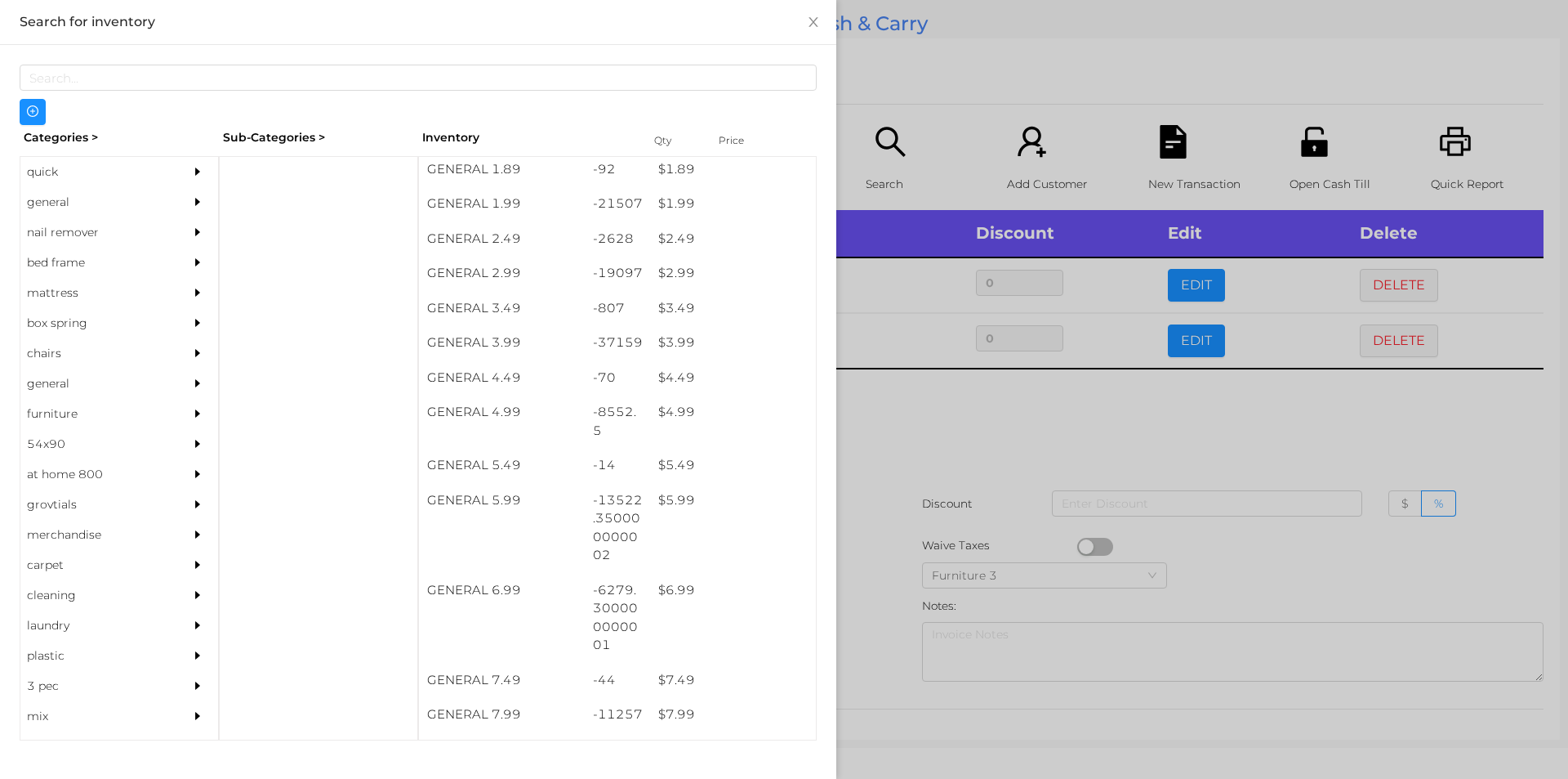
click at [986, 81] on div at bounding box center [784, 390] width 1568 height 779
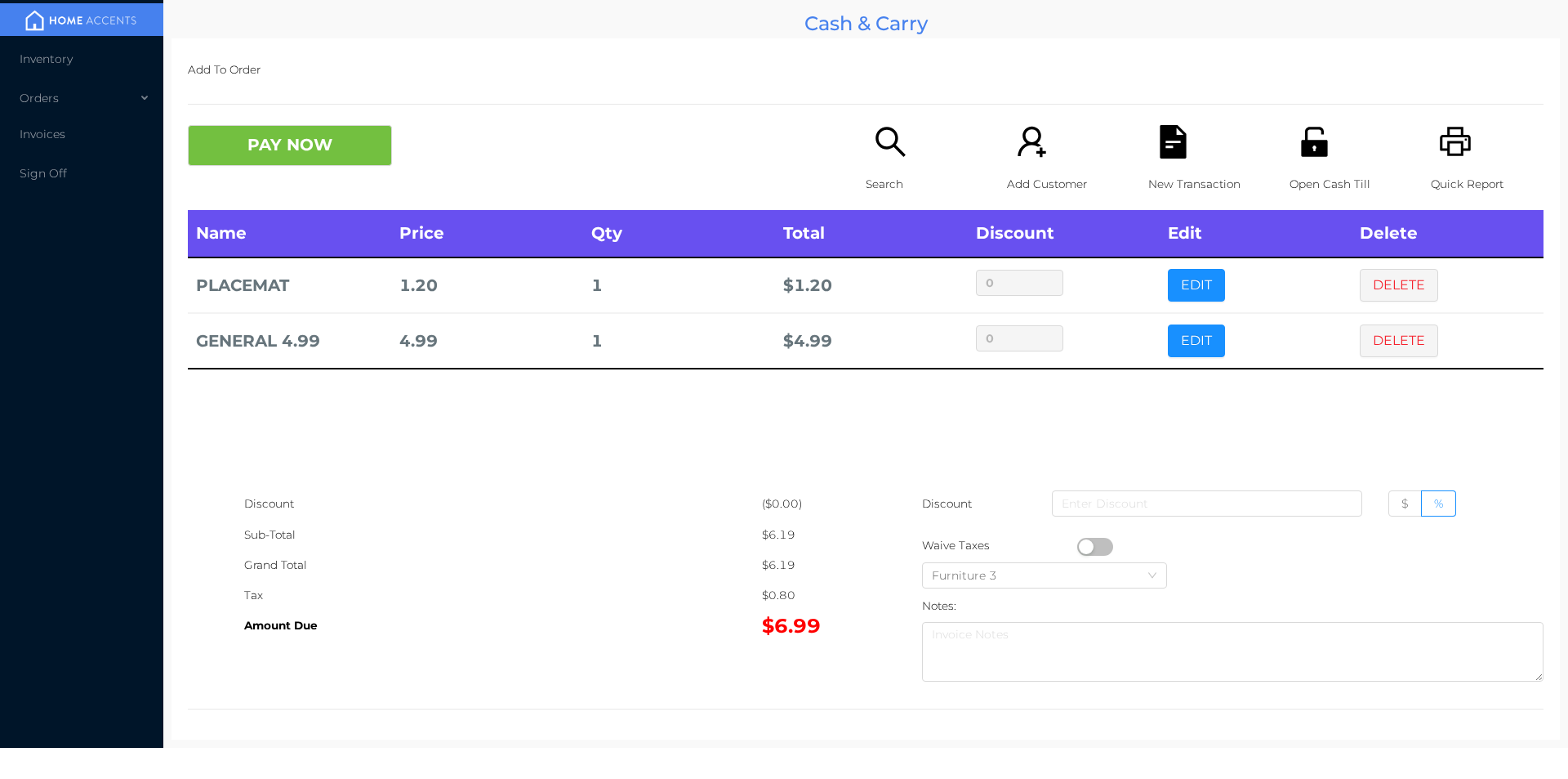
click at [891, 148] on icon "icon: search" at bounding box center [890, 141] width 30 height 30
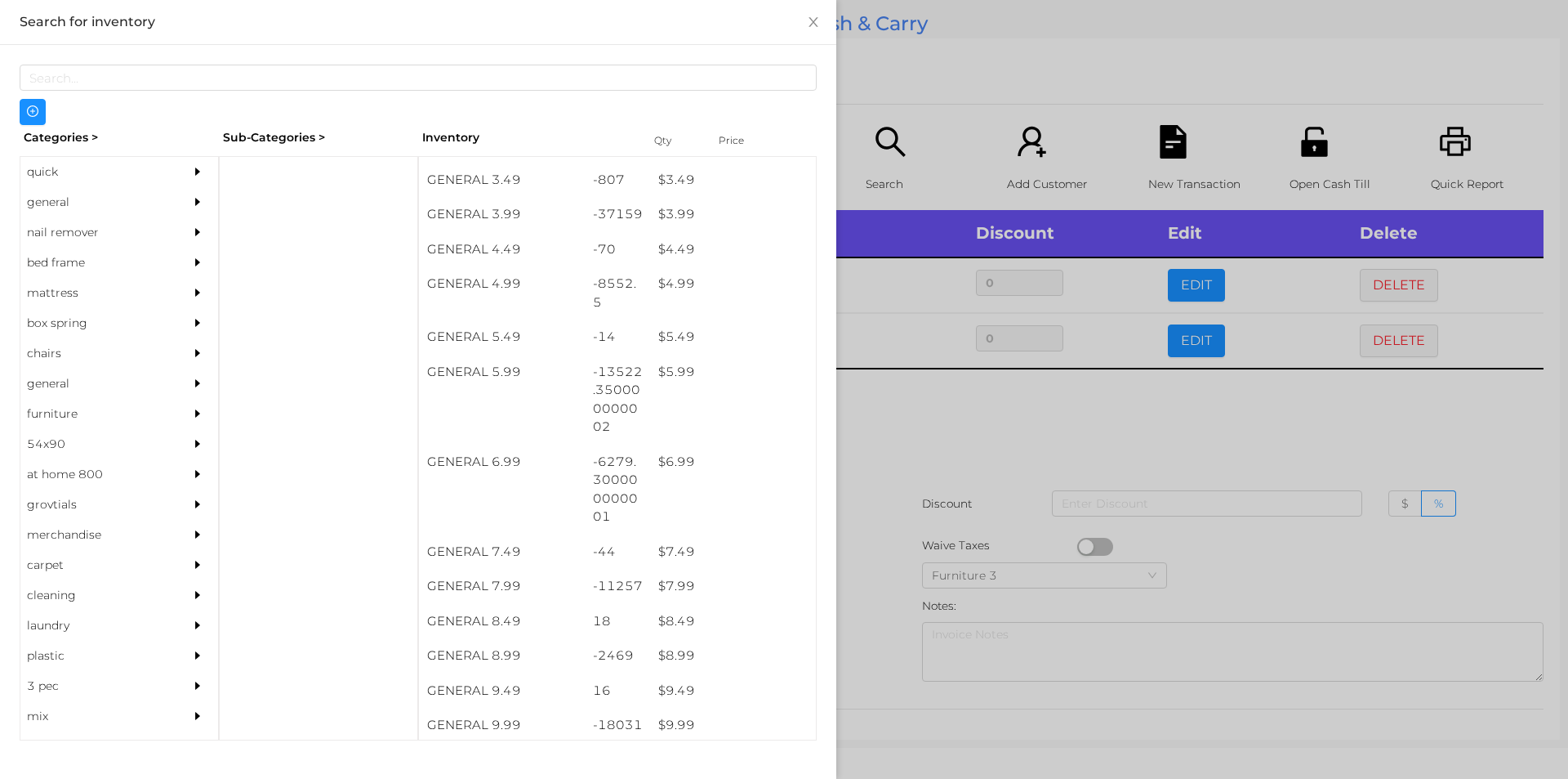
scroll to position [482, 0]
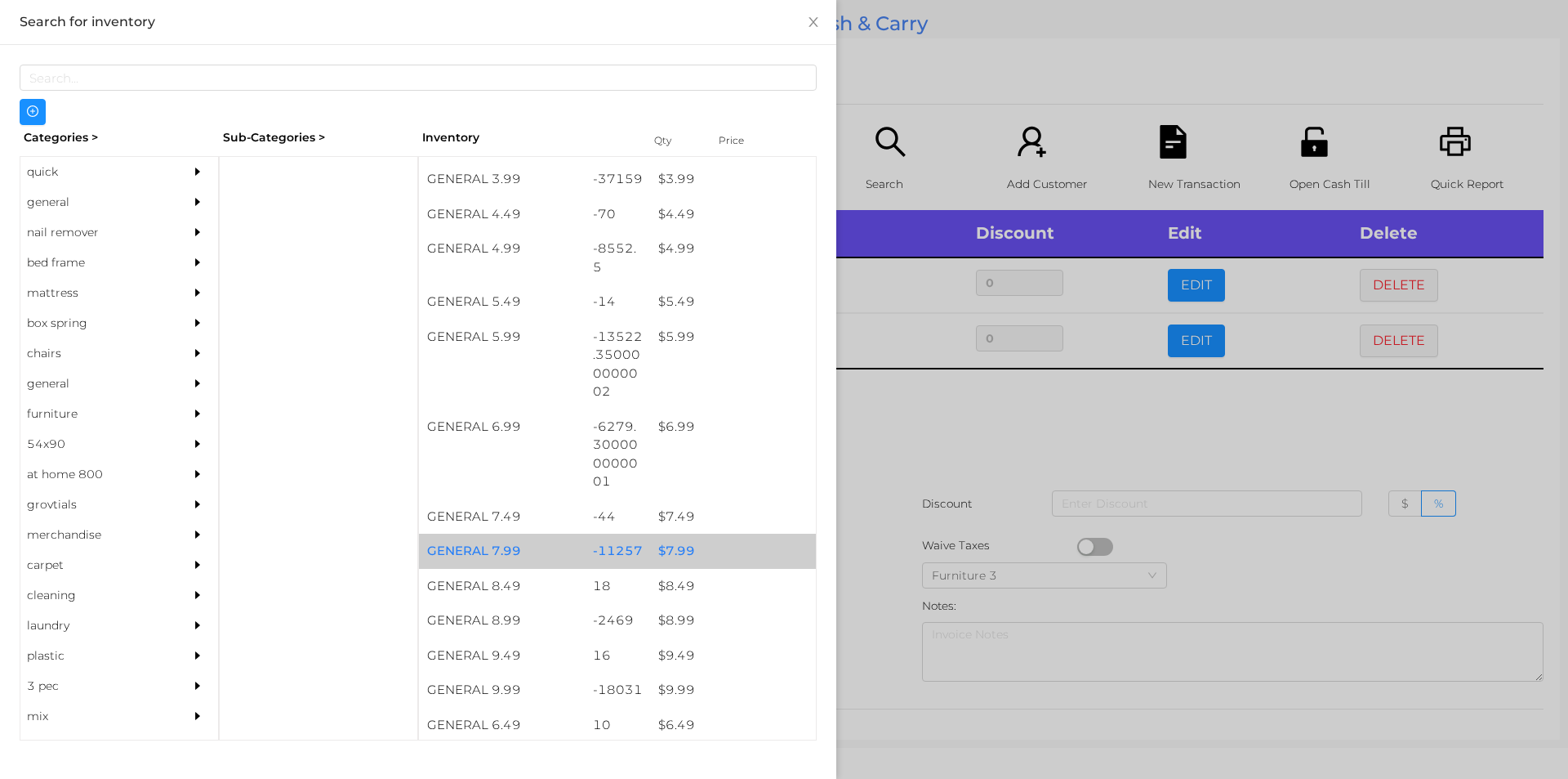
click at [694, 546] on div "$ 7.99" at bounding box center [733, 551] width 166 height 35
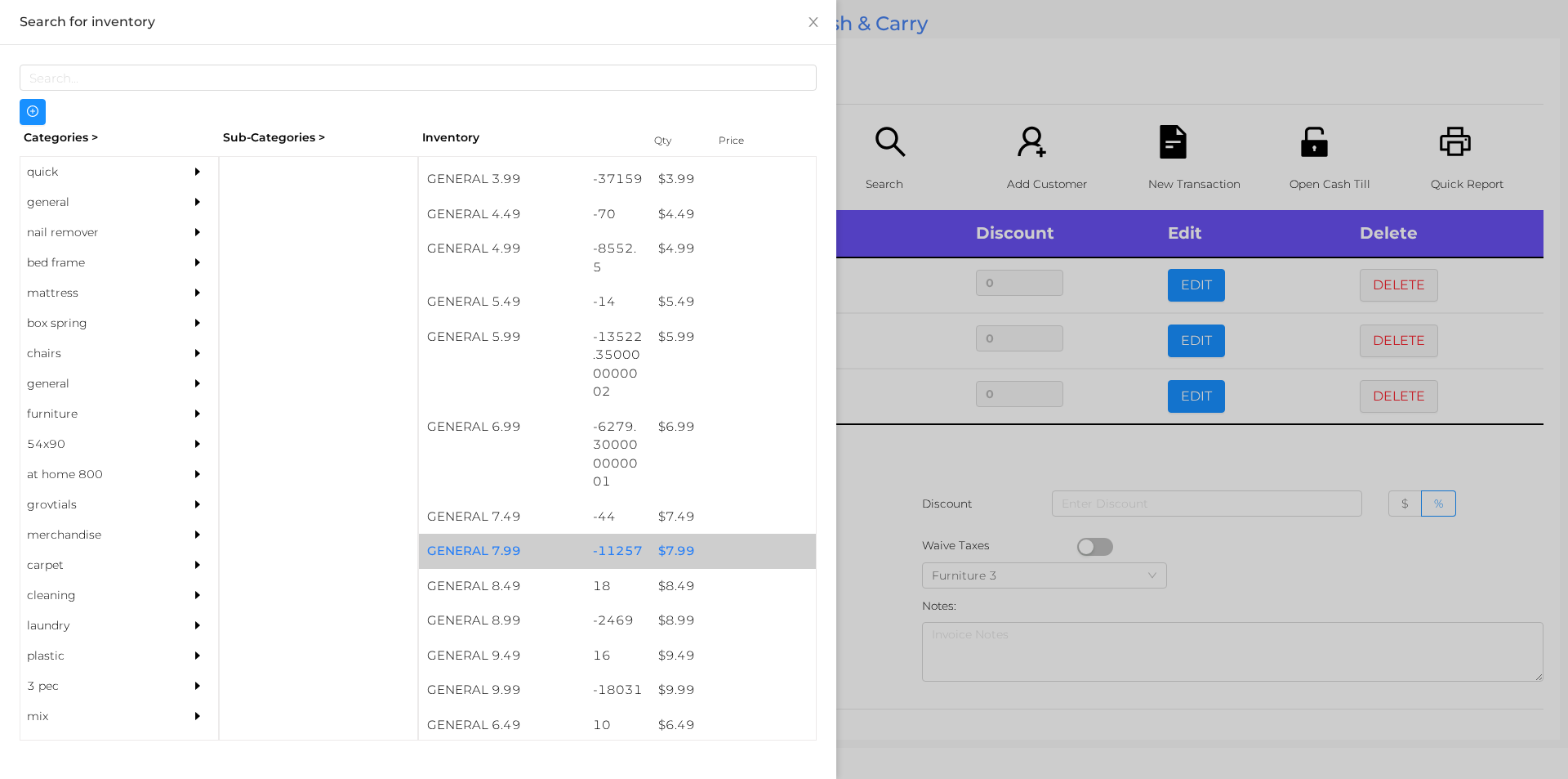
click at [699, 549] on div "$ 7.99" at bounding box center [733, 551] width 166 height 35
click at [716, 550] on div "$ 7.99" at bounding box center [733, 551] width 166 height 35
click at [733, 546] on div "$ 7.99" at bounding box center [733, 551] width 166 height 35
click at [741, 544] on div "$ 7.99" at bounding box center [733, 551] width 166 height 35
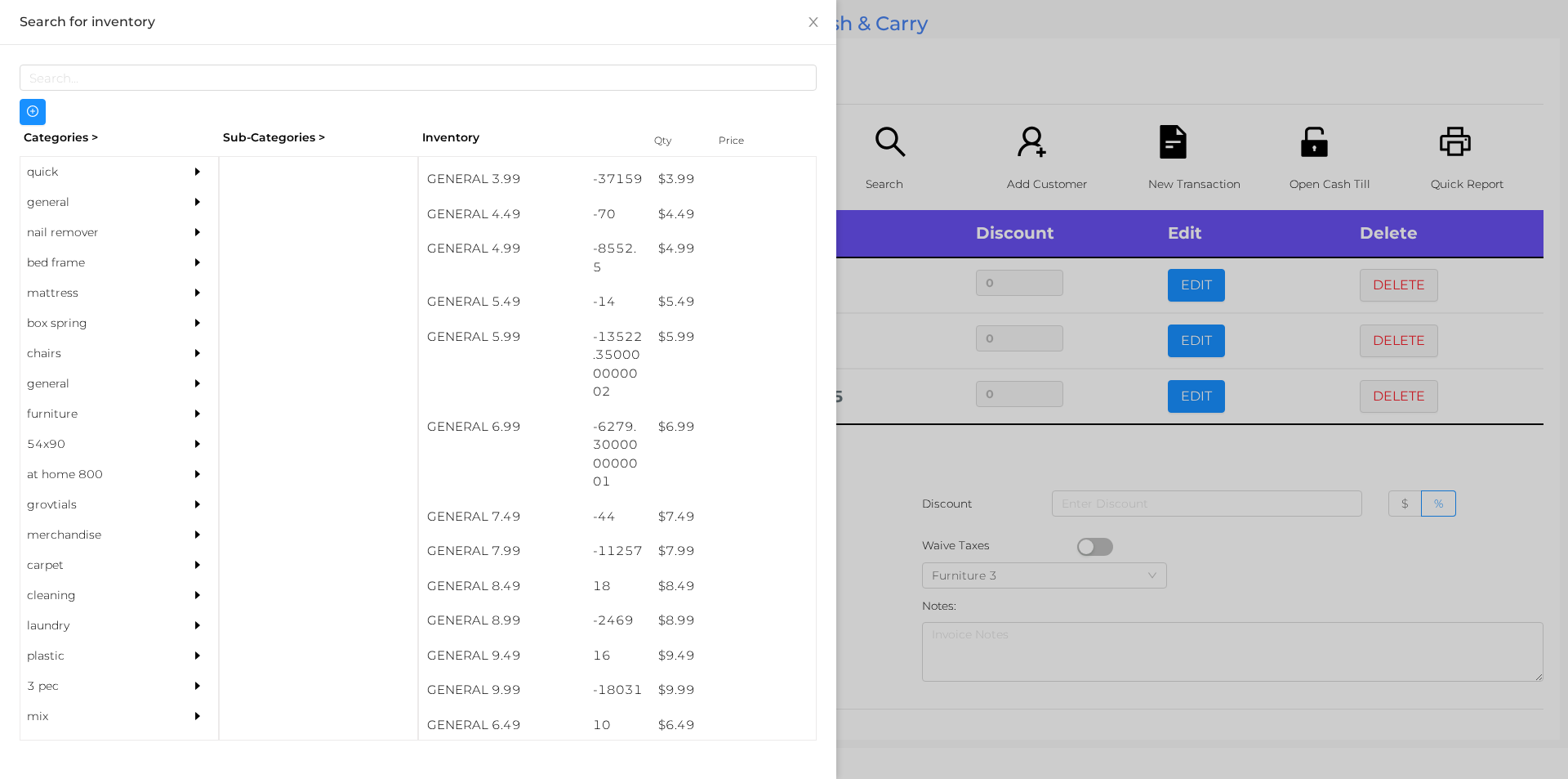
click at [901, 523] on div at bounding box center [784, 390] width 1568 height 779
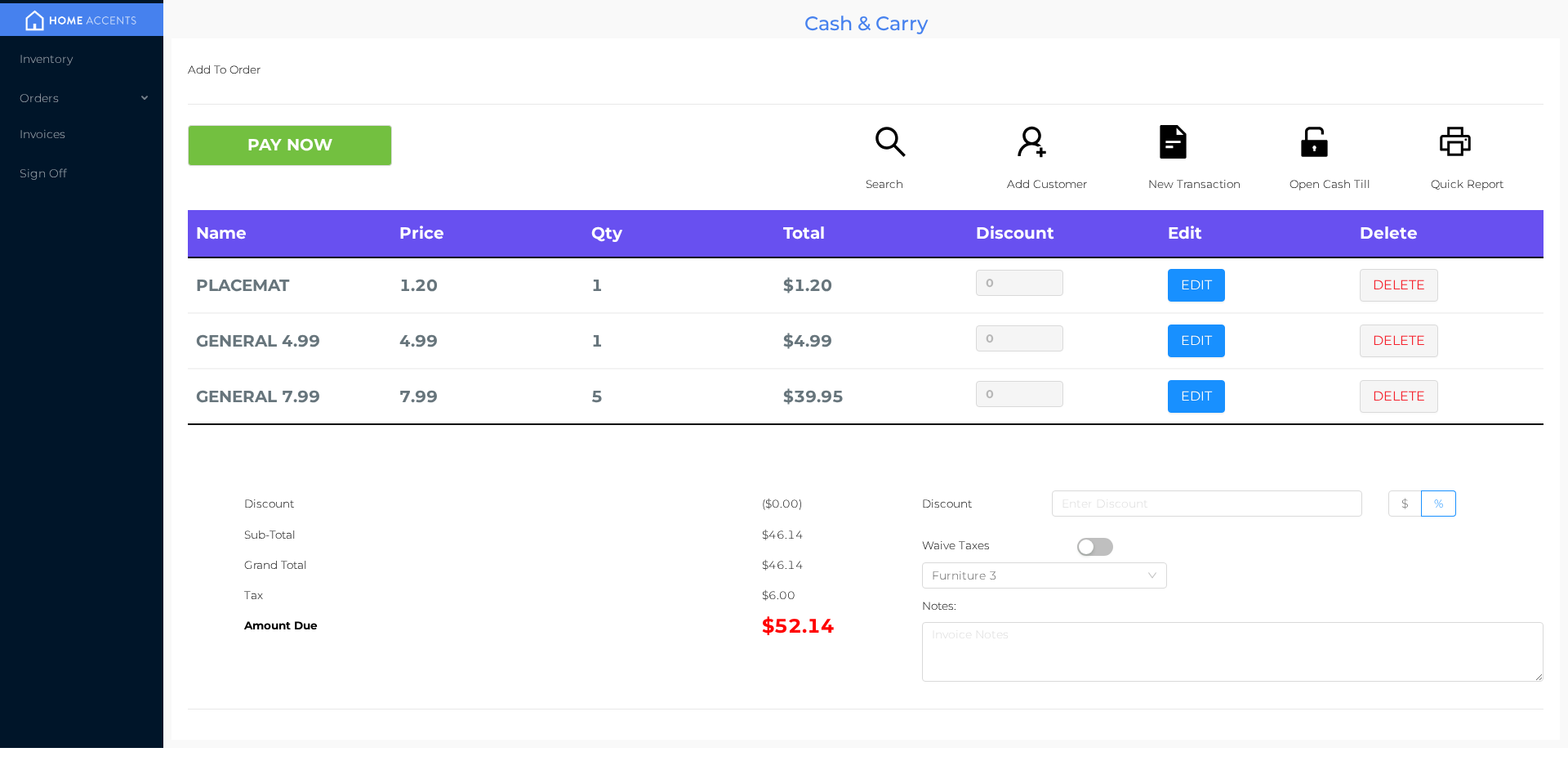
click at [1162, 158] on icon "icon: file-text" at bounding box center [1172, 141] width 26 height 33
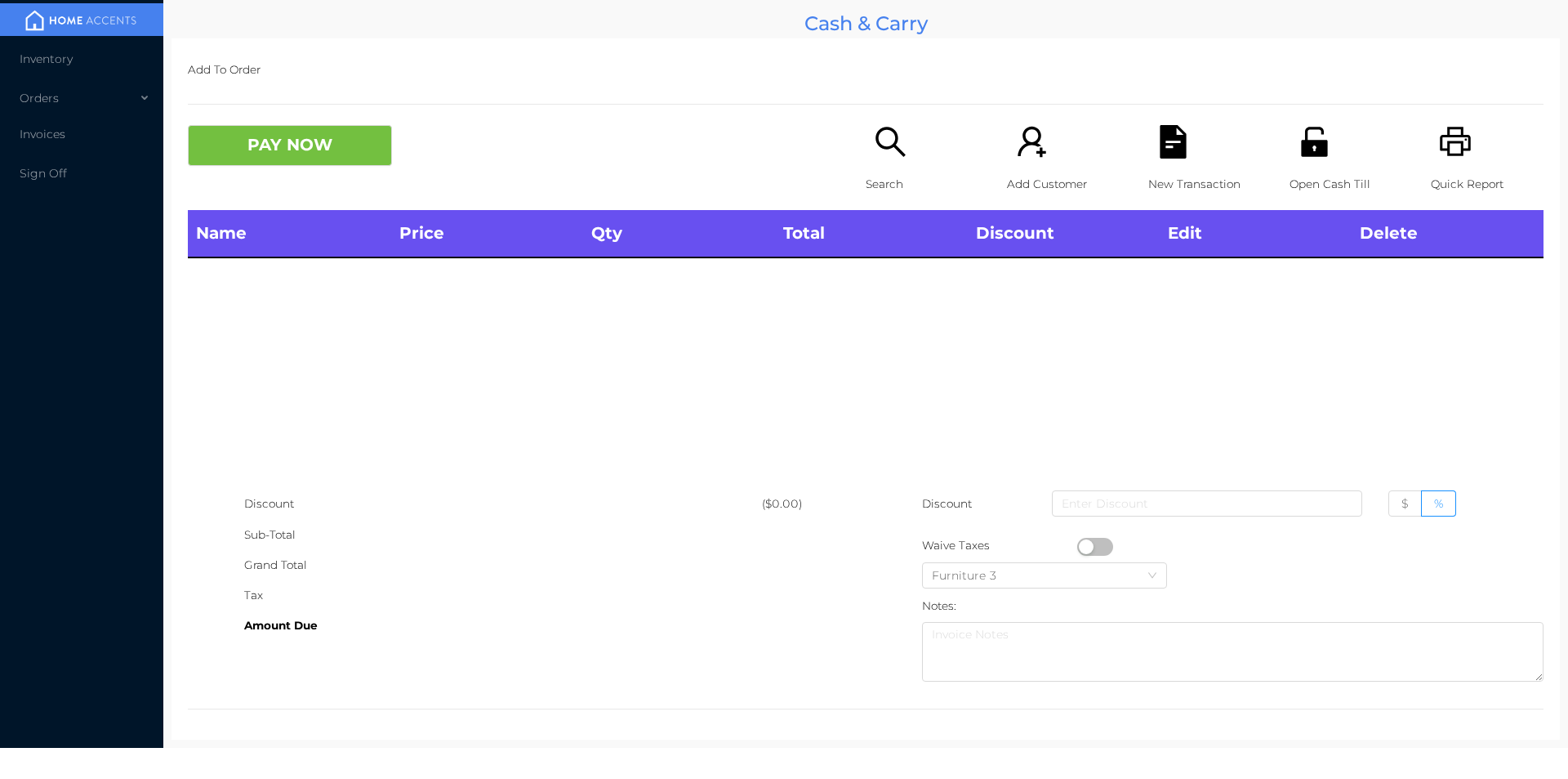
click at [1470, 151] on div "Quick Report" at bounding box center [1487, 167] width 113 height 85
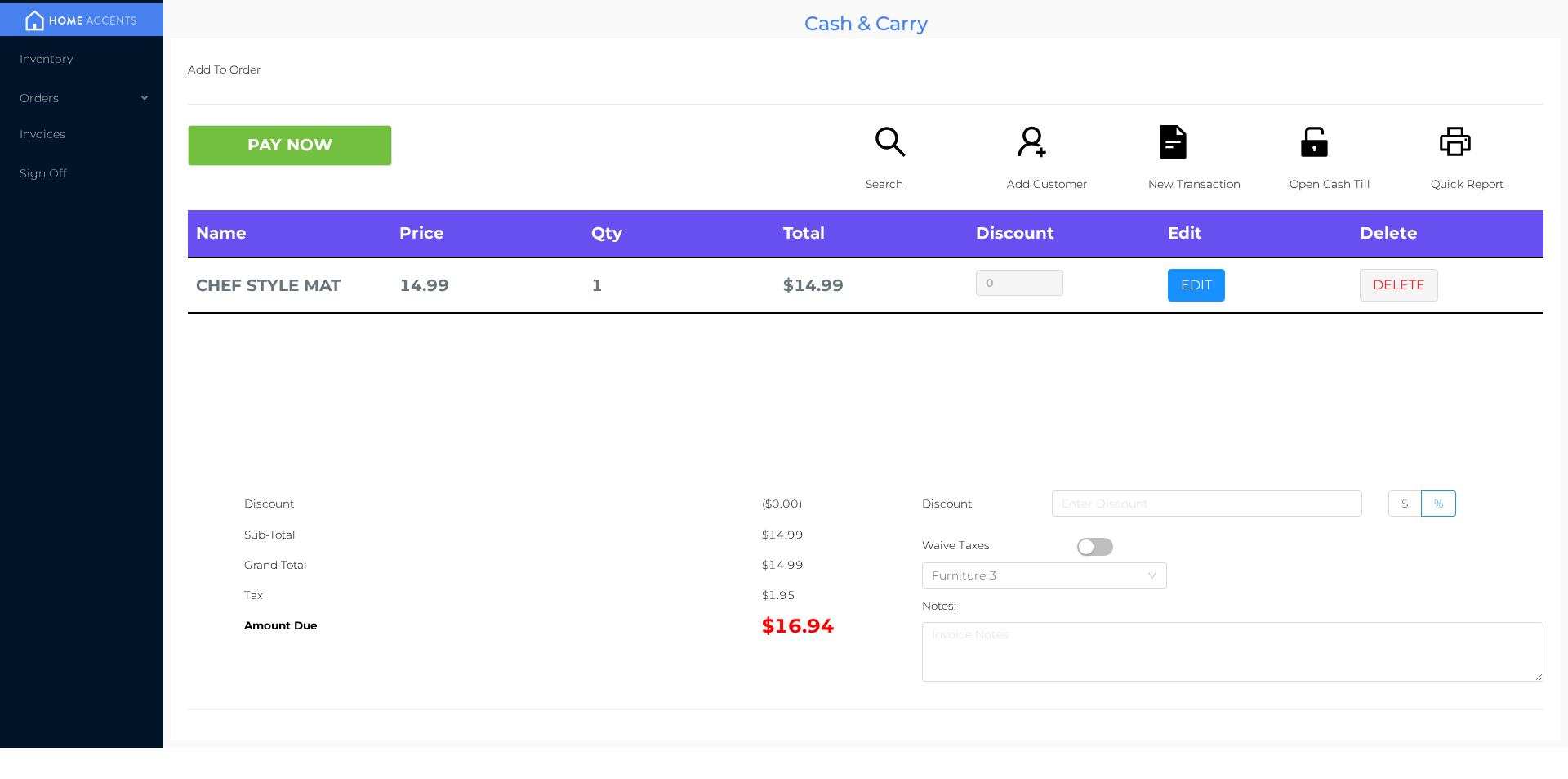
click at [269, 145] on button "PAY NOW" at bounding box center [290, 145] width 204 height 41
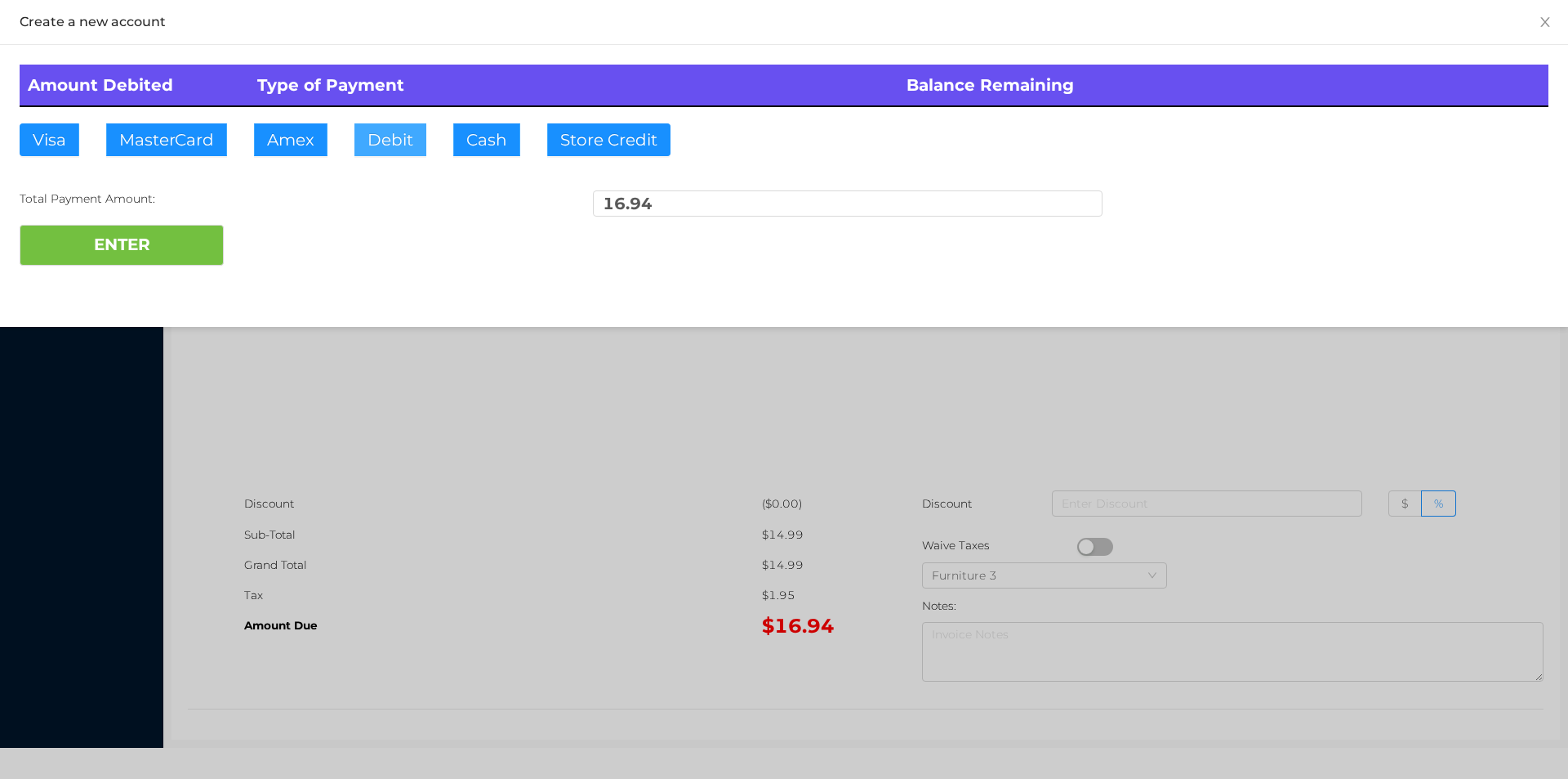
click at [413, 140] on button "Debit" at bounding box center [390, 140] width 72 height 33
click at [182, 245] on button "ENTER" at bounding box center [122, 245] width 204 height 41
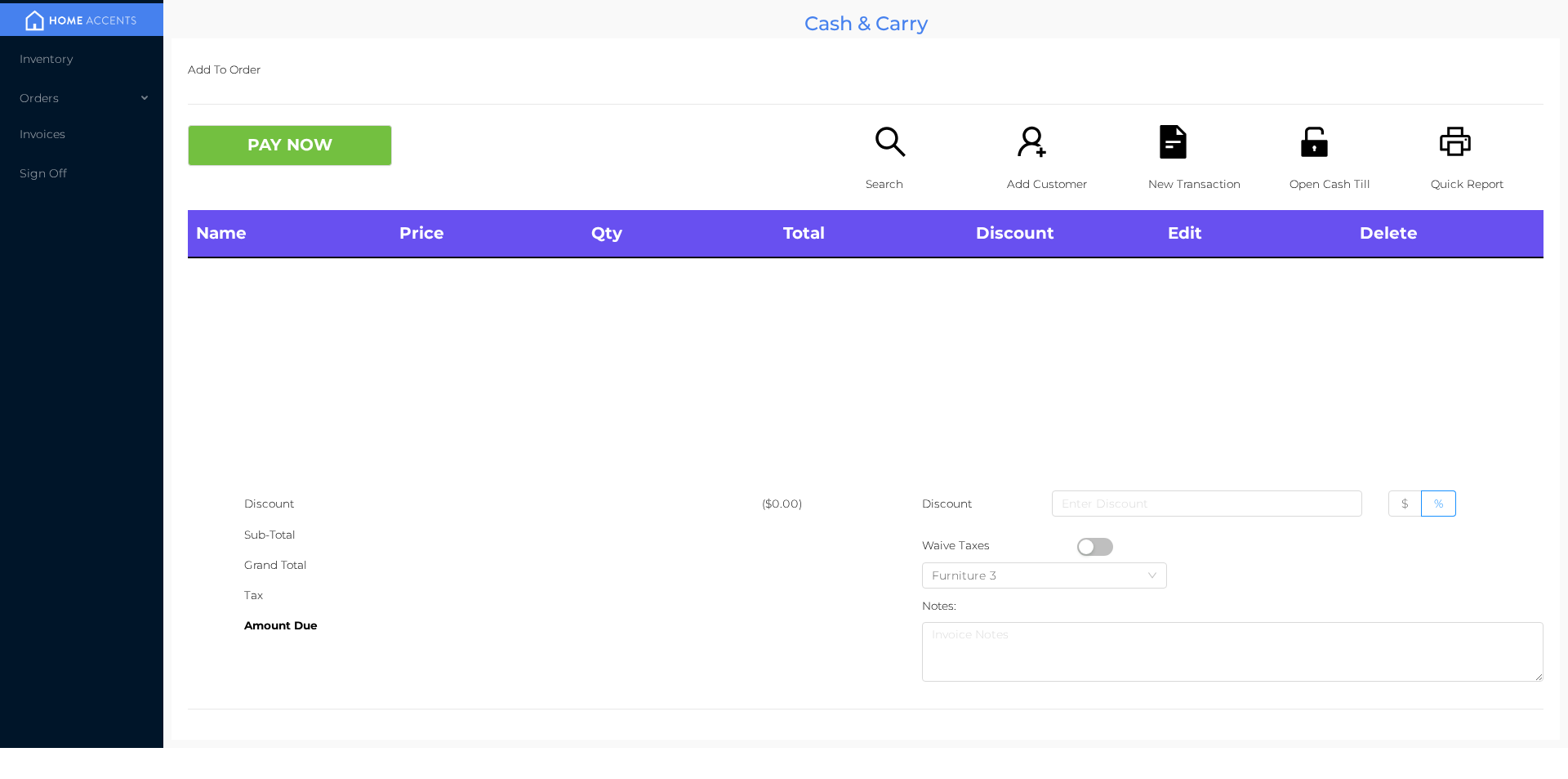
click at [875, 136] on icon "icon: search" at bounding box center [891, 141] width 33 height 33
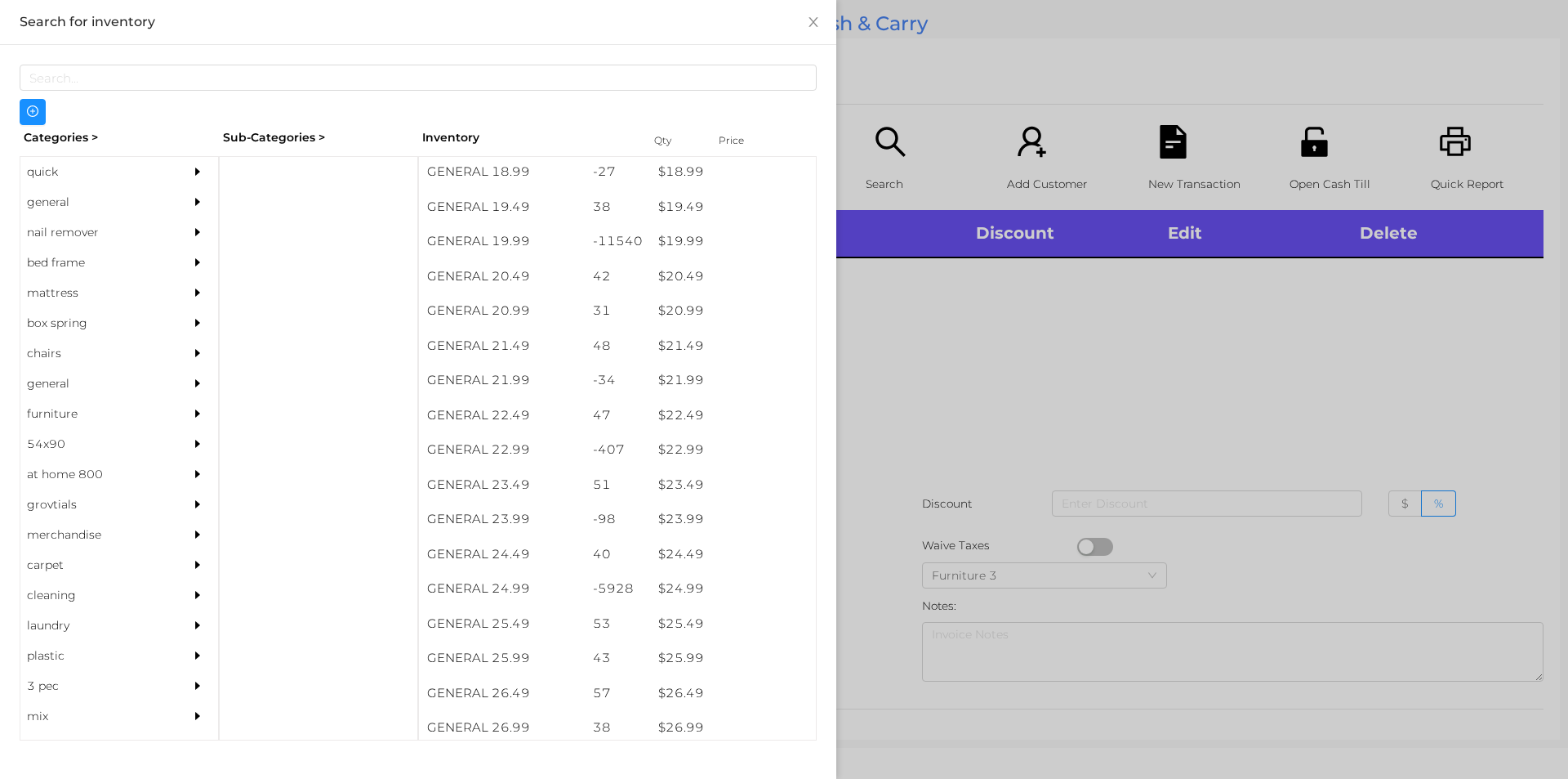
scroll to position [1694, 0]
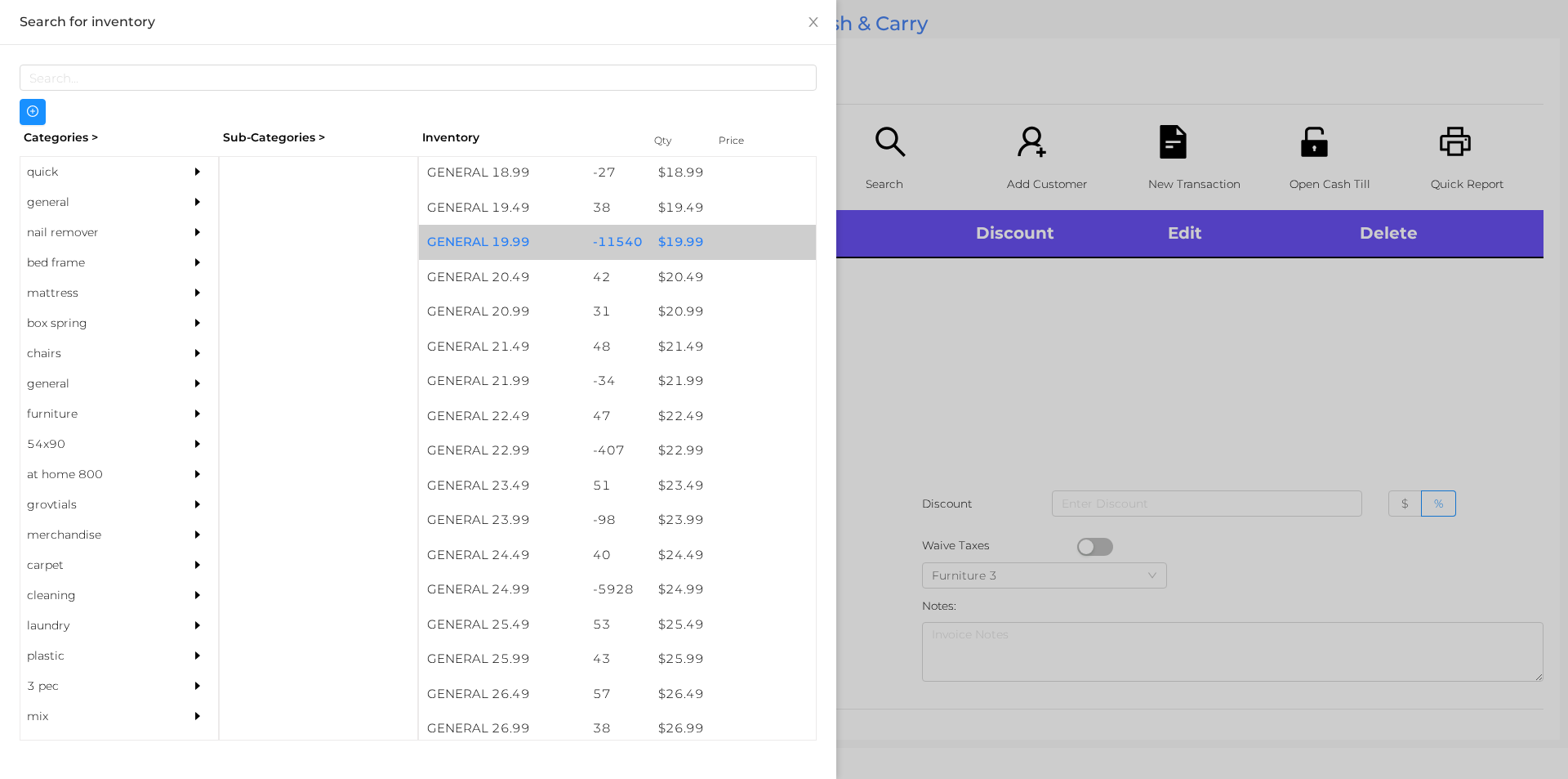
click at [699, 257] on div "$ 19.99" at bounding box center [733, 242] width 166 height 35
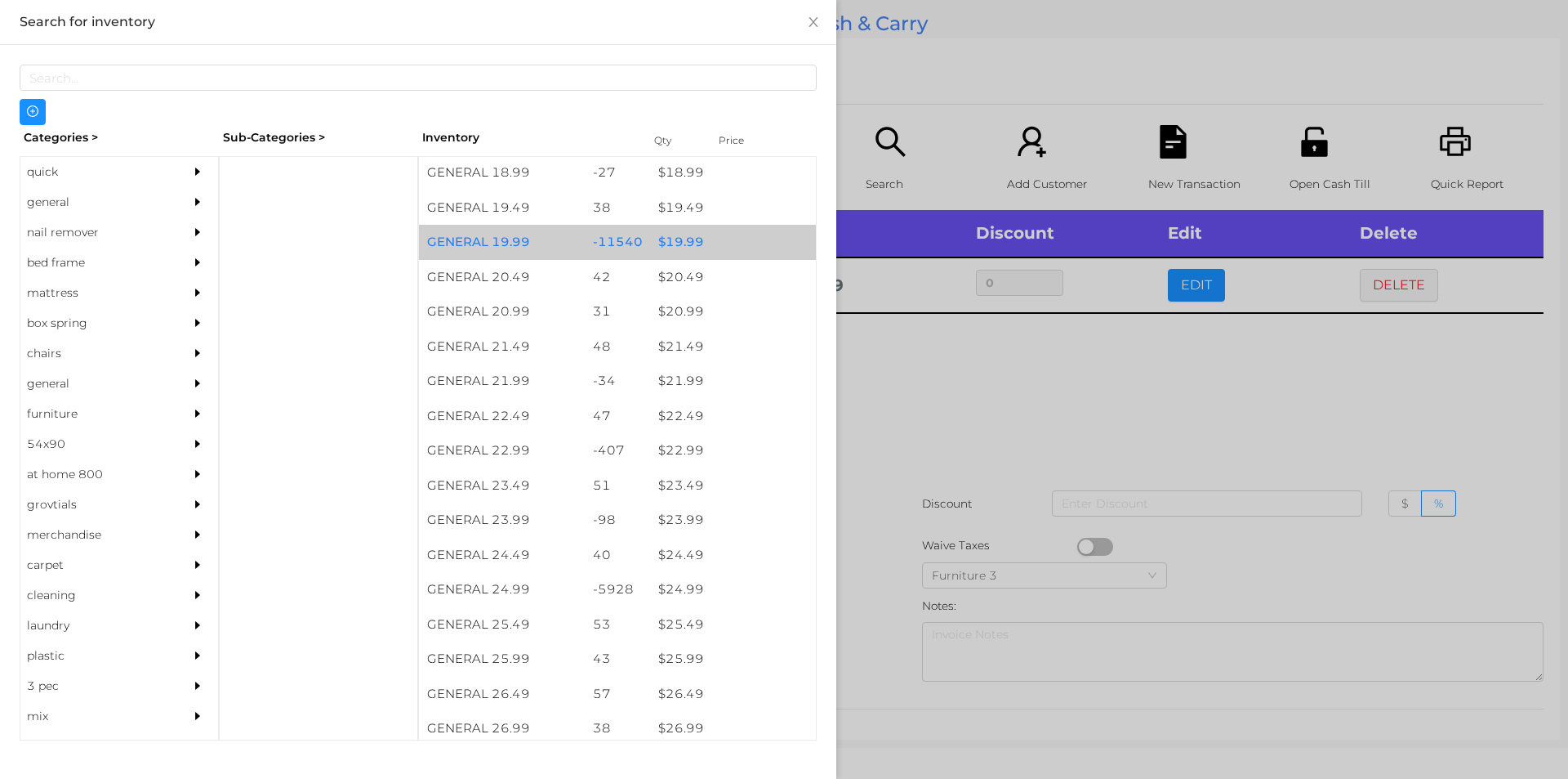
click at [692, 251] on div "$ 19.99" at bounding box center [733, 242] width 166 height 35
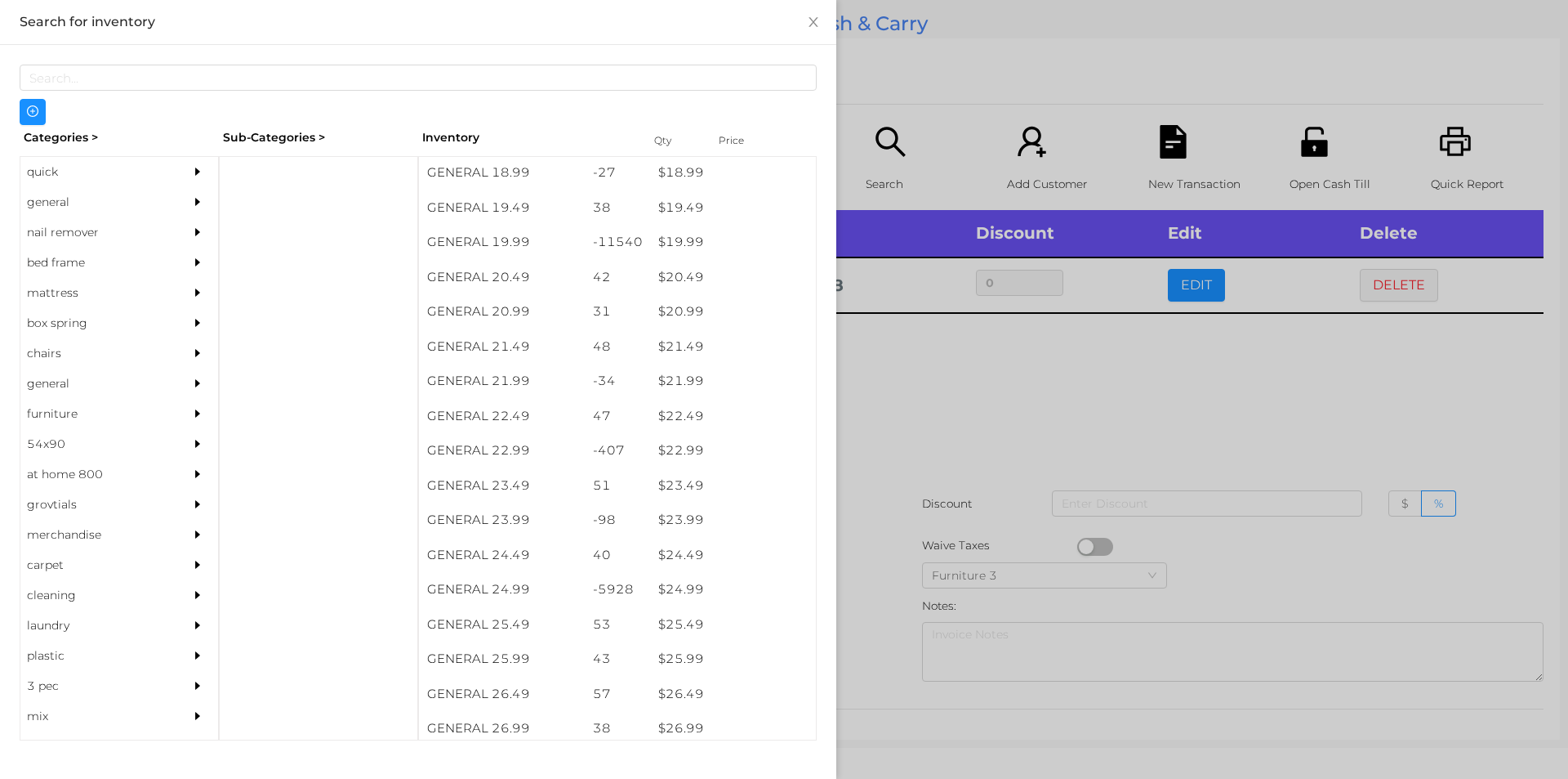
click at [963, 409] on div at bounding box center [784, 390] width 1568 height 779
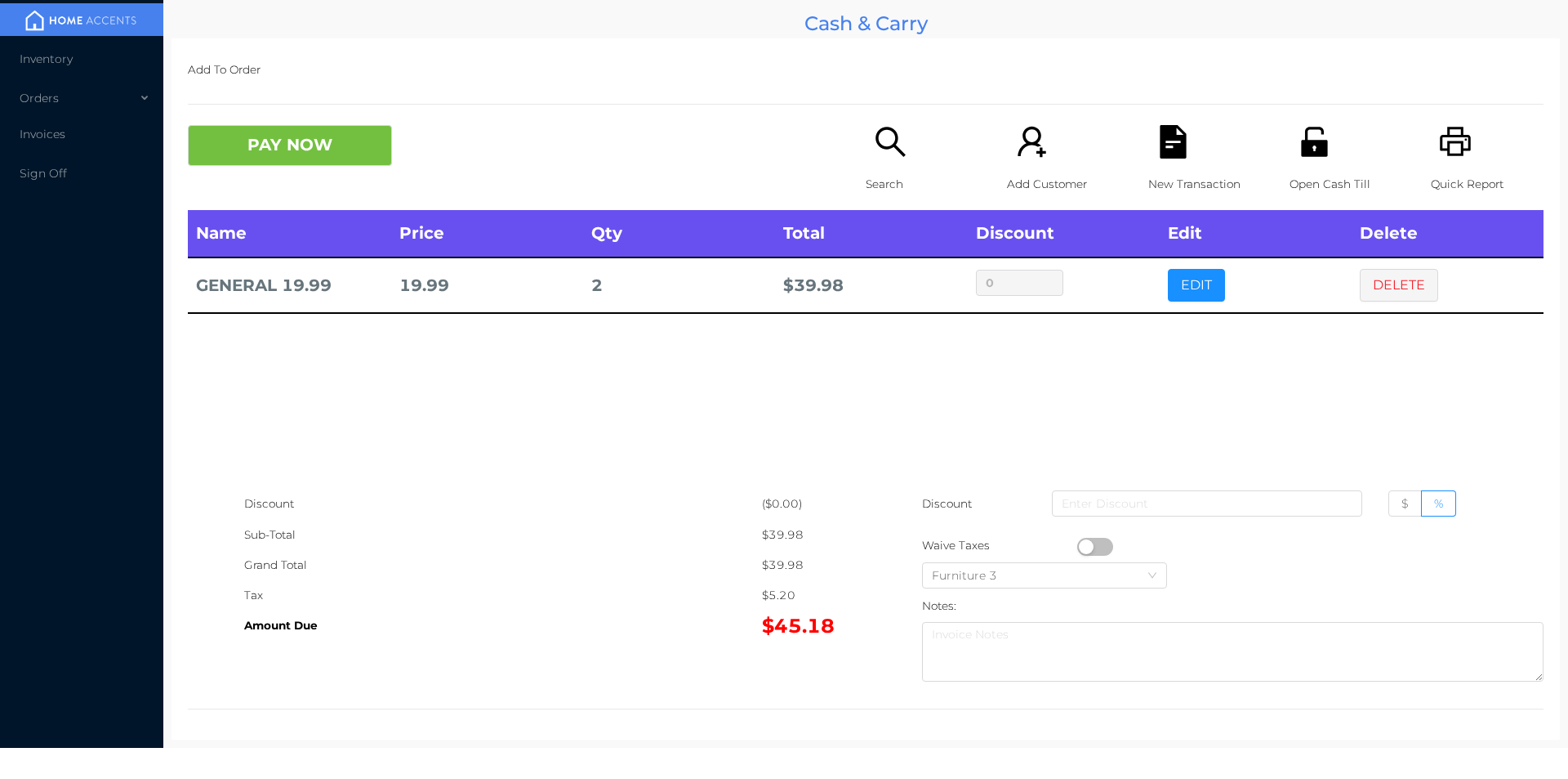
click at [882, 145] on icon "icon: search" at bounding box center [891, 141] width 33 height 33
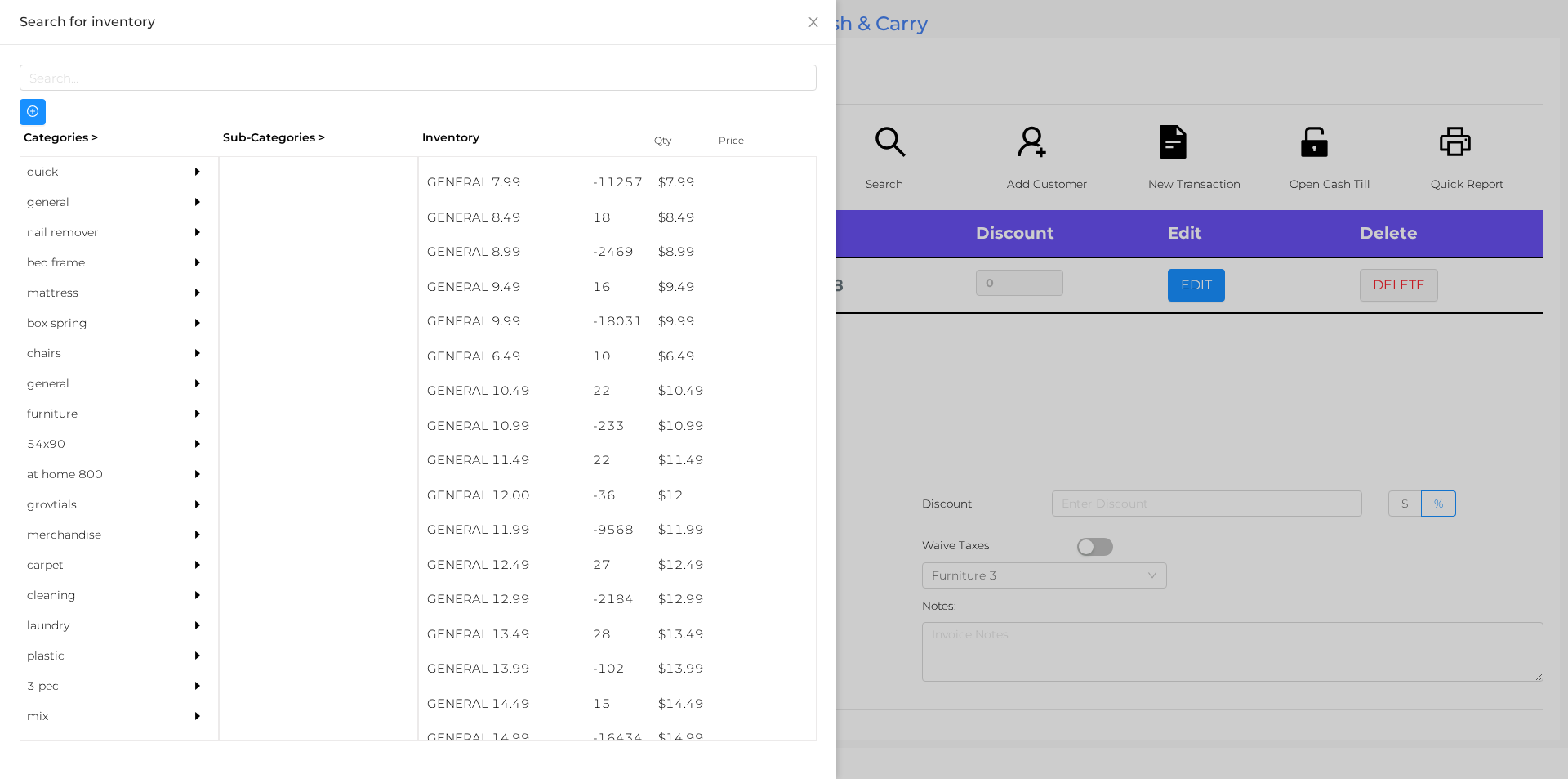
scroll to position [850, 0]
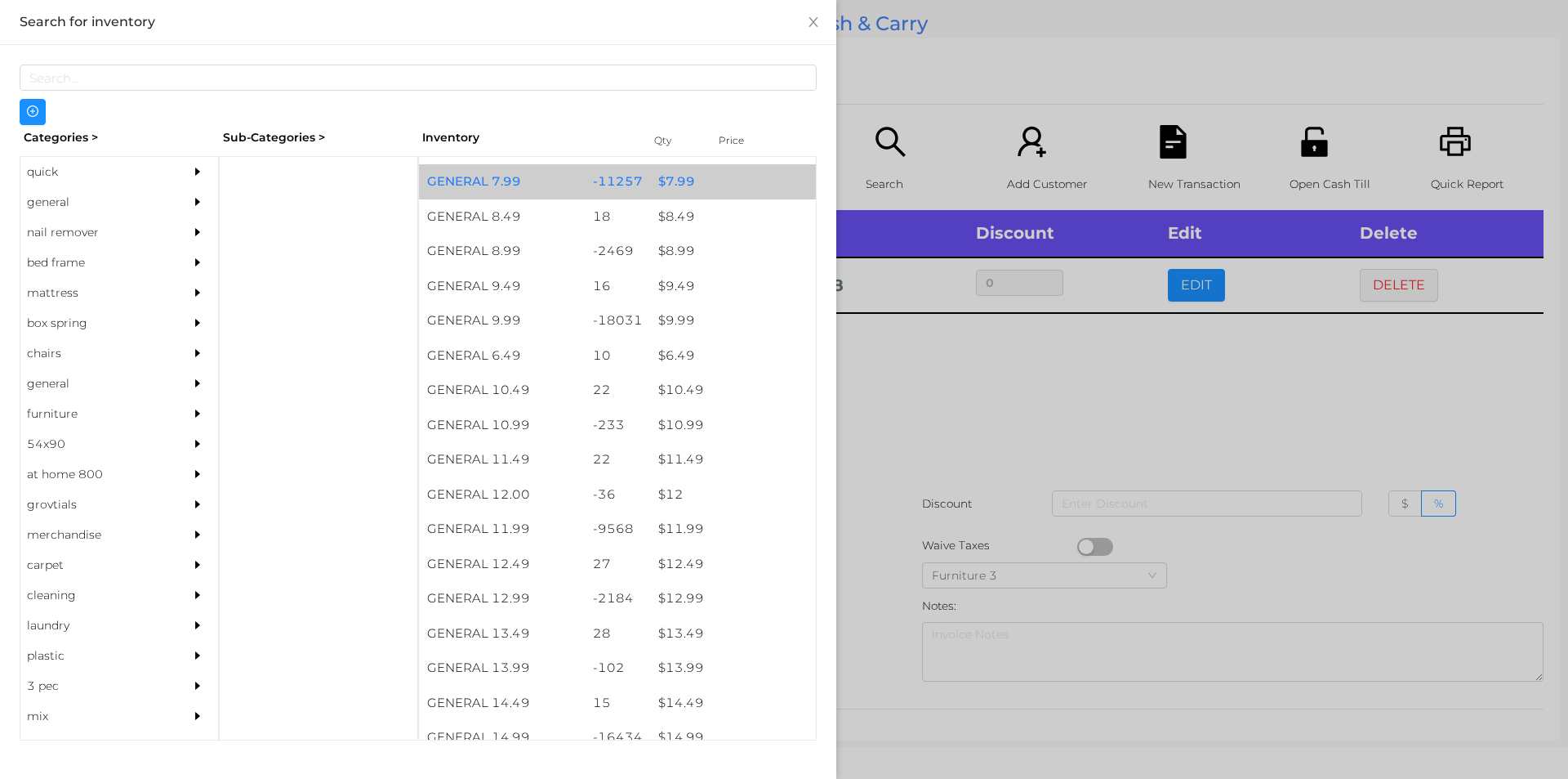
click at [685, 183] on div "$ 7.99" at bounding box center [733, 182] width 166 height 35
click at [687, 183] on div "$ 7.99" at bounding box center [733, 182] width 166 height 35
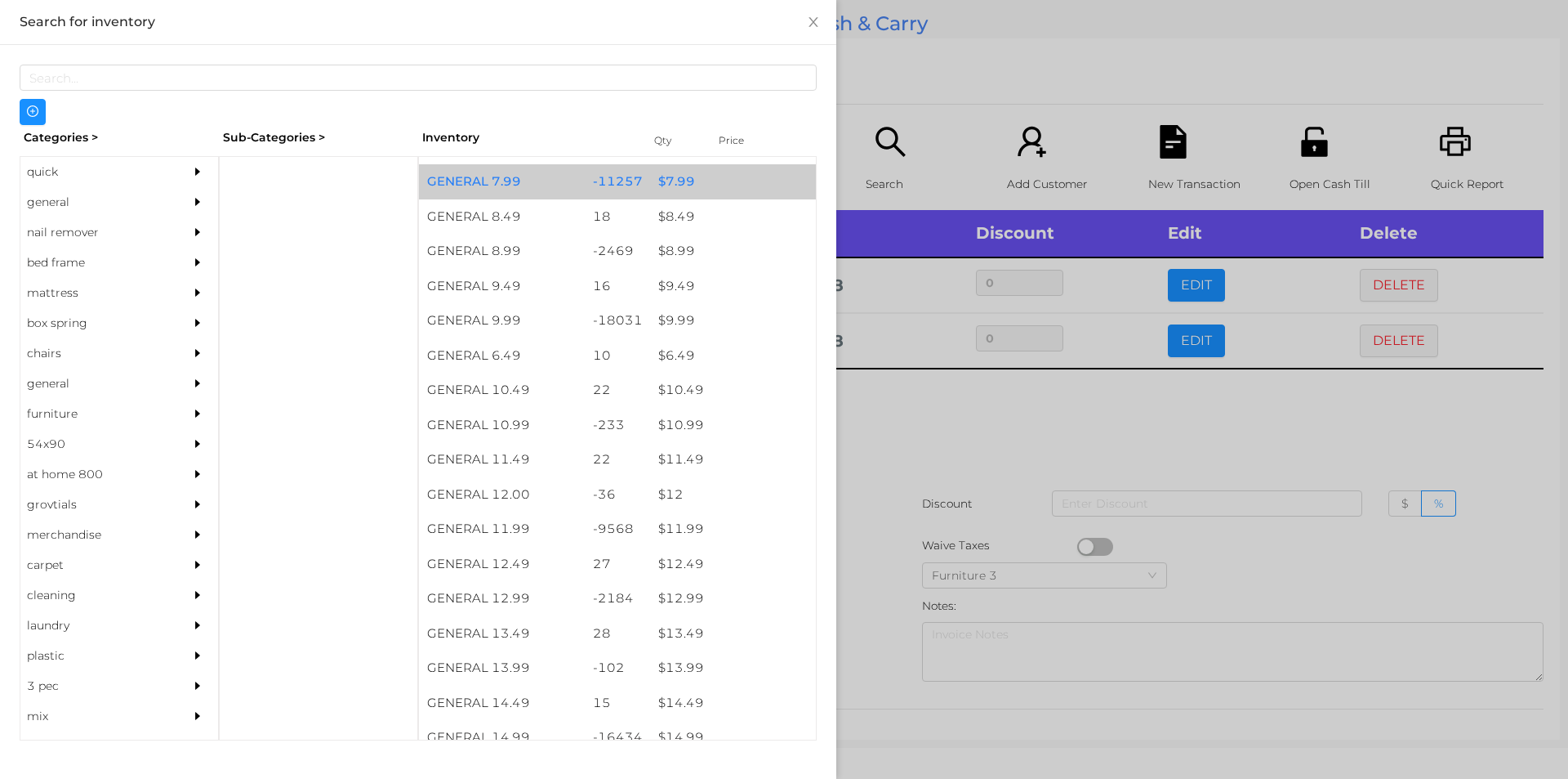
click at [901, 81] on div at bounding box center [784, 390] width 1568 height 779
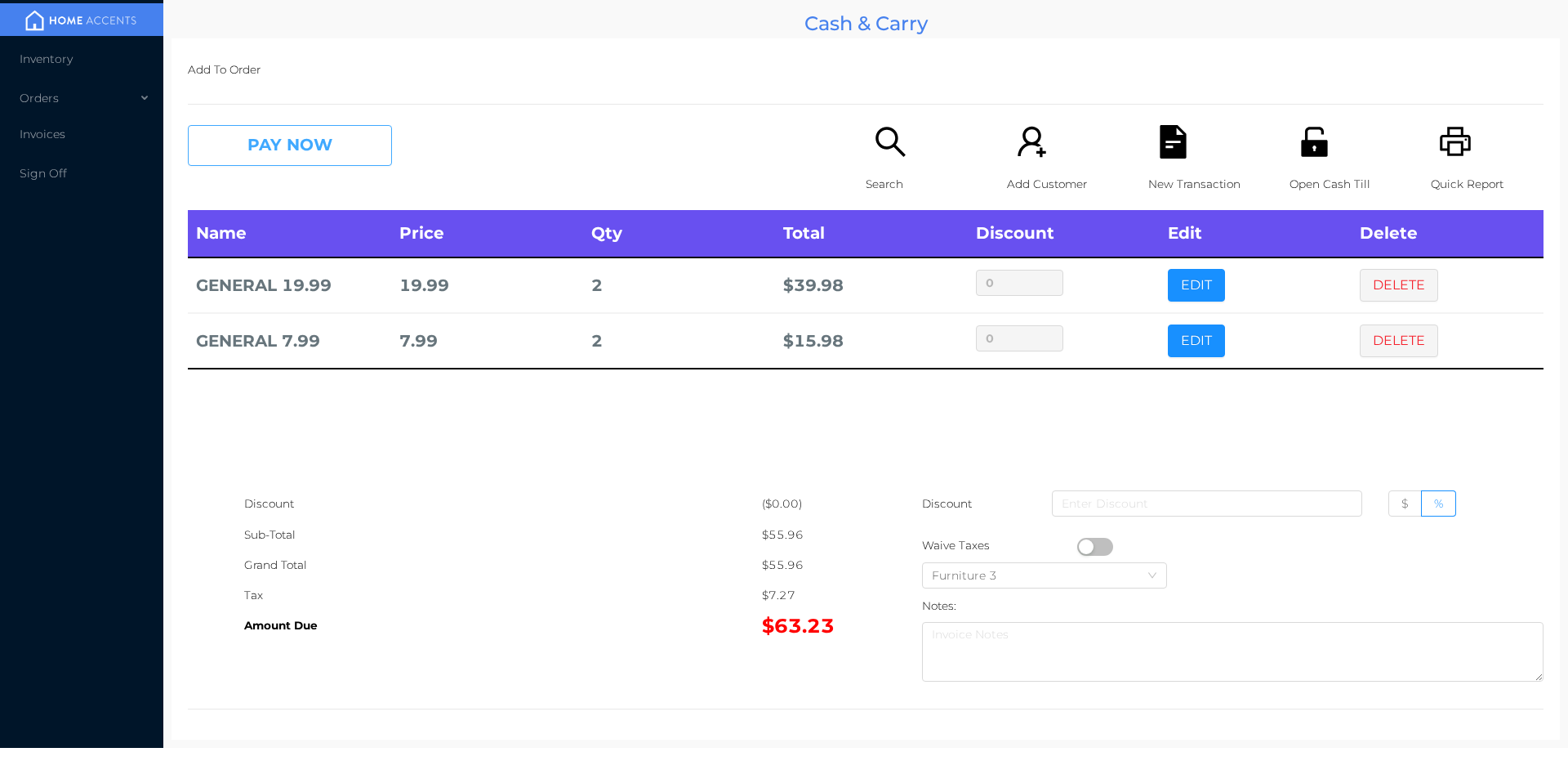
click at [230, 159] on button "PAY NOW" at bounding box center [290, 145] width 204 height 41
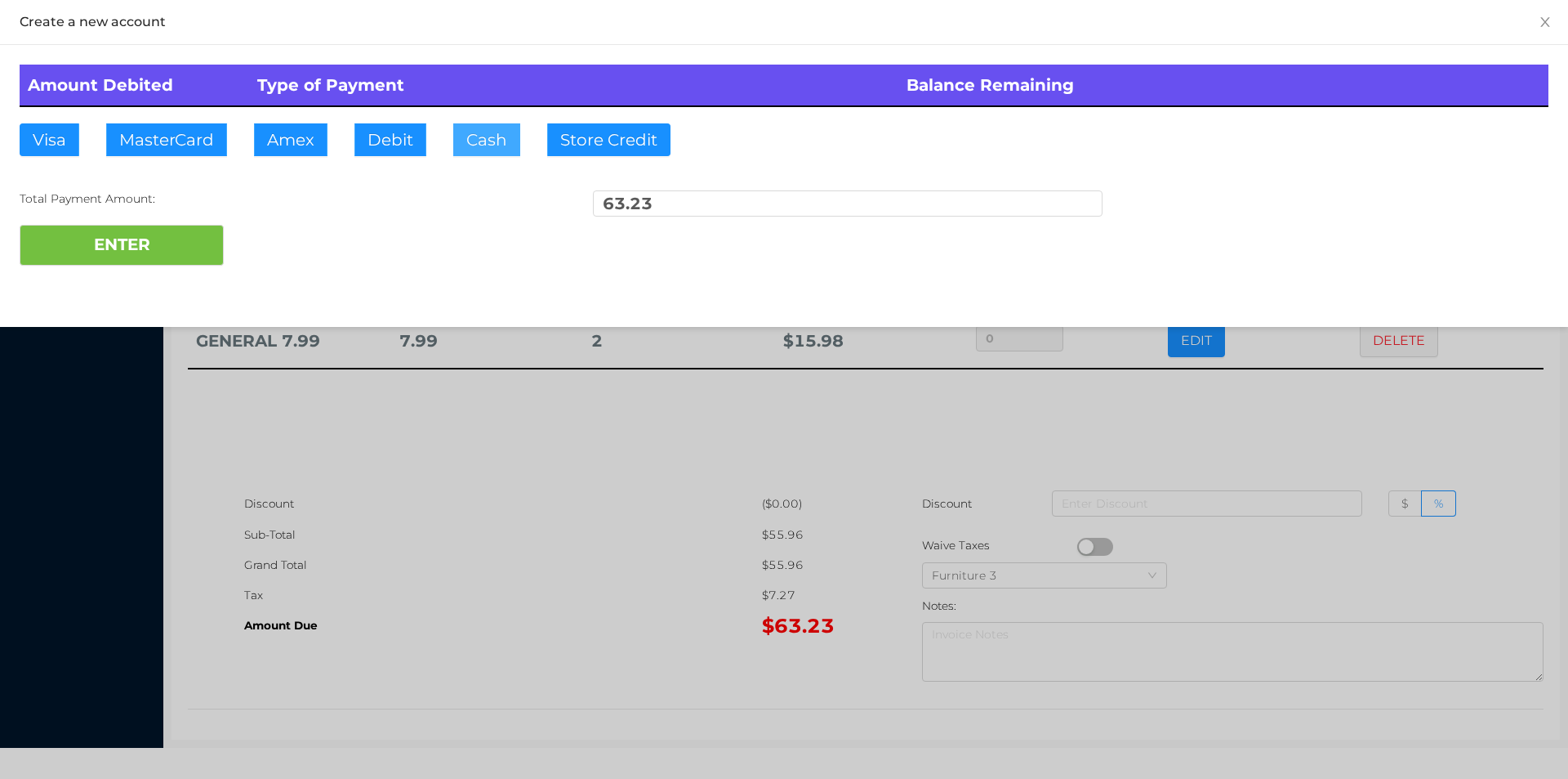
click at [479, 126] on button "Cash" at bounding box center [487, 140] width 67 height 33
click at [101, 229] on button "ENTER" at bounding box center [122, 245] width 204 height 41
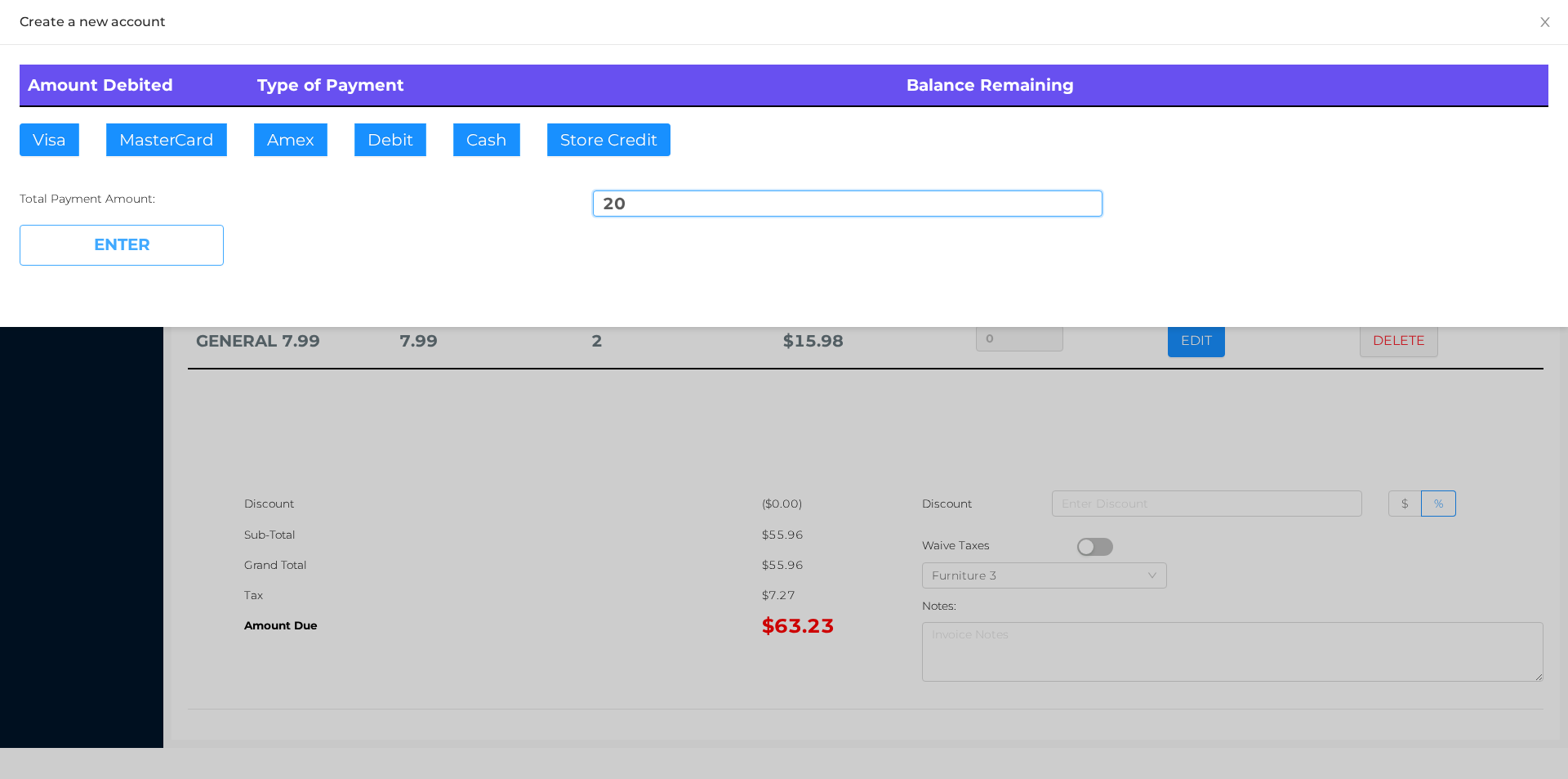
type input "43.23"
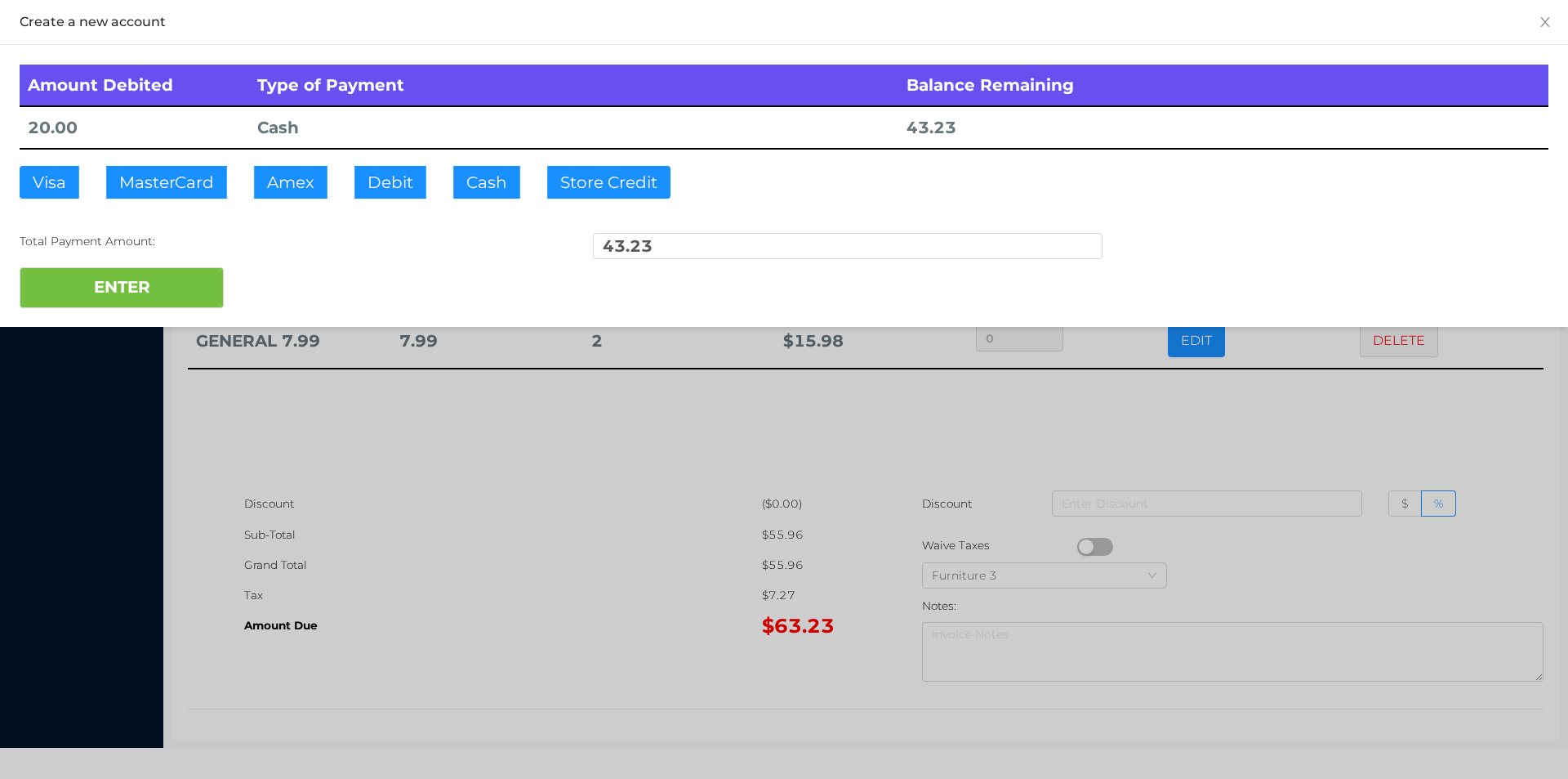
click at [456, 475] on div at bounding box center [784, 390] width 1568 height 779
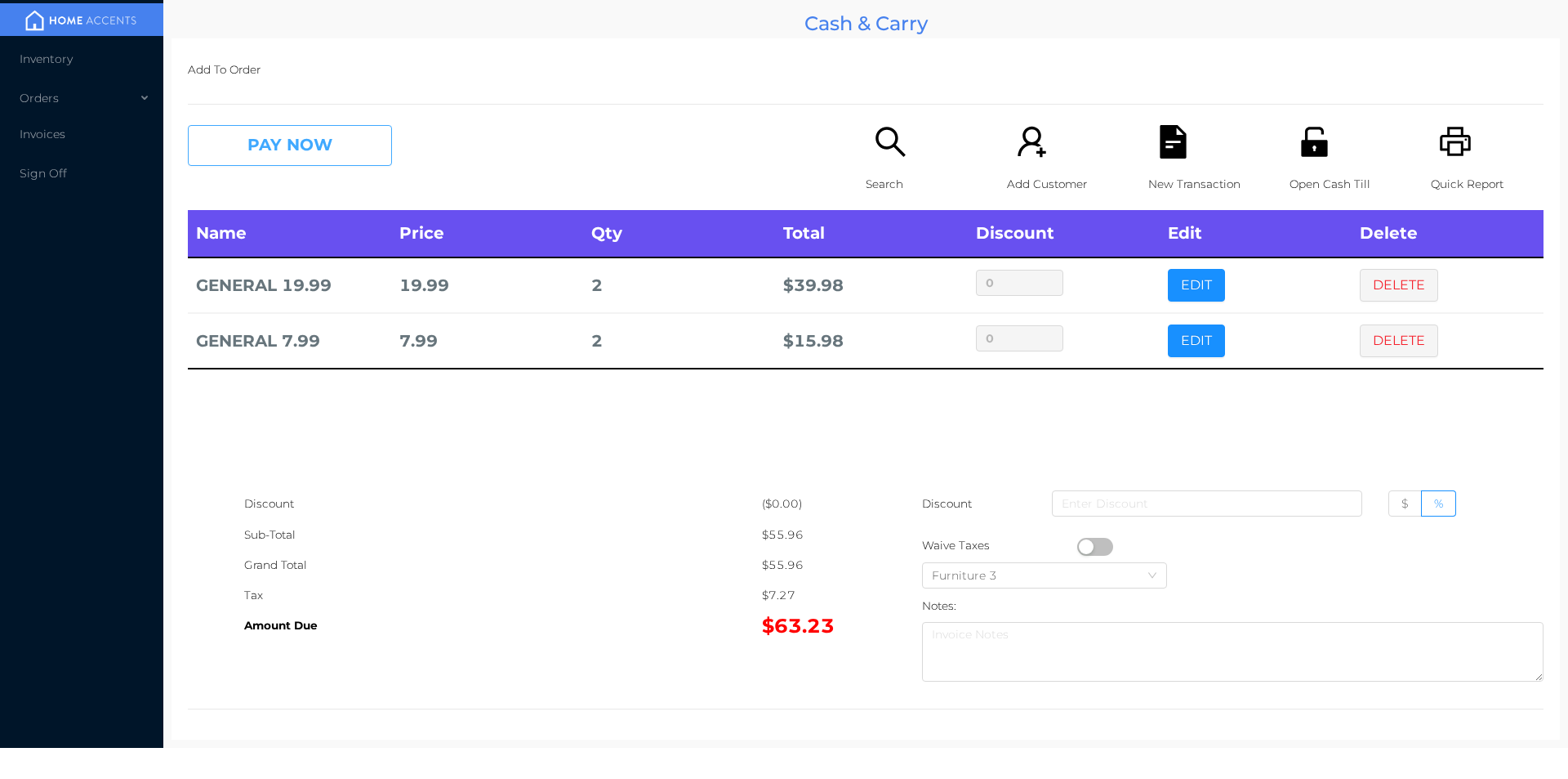
click at [298, 155] on button "PAY NOW" at bounding box center [290, 145] width 204 height 41
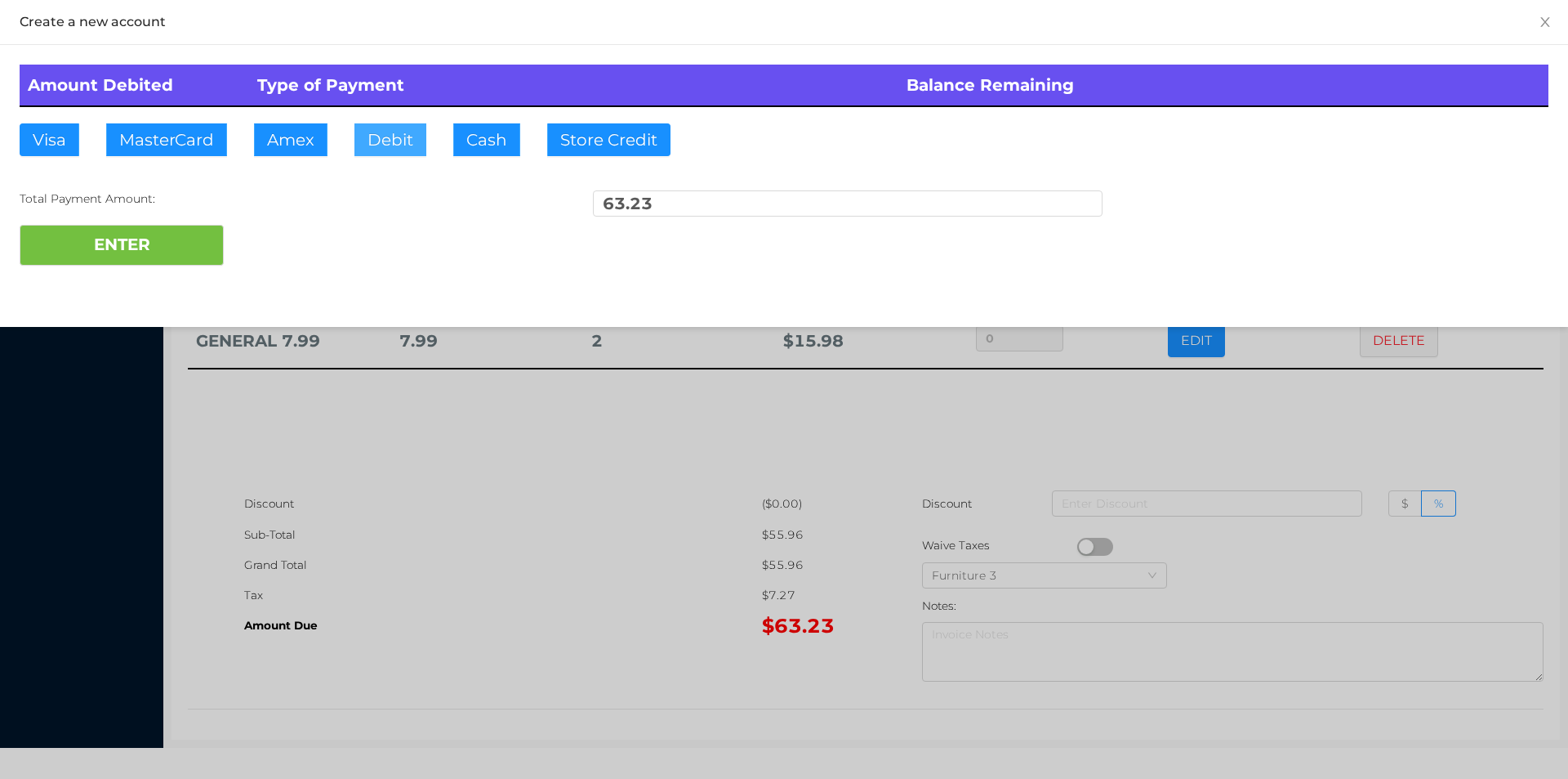
click at [374, 155] on button "Debit" at bounding box center [390, 140] width 72 height 33
click at [171, 235] on button "ENTER" at bounding box center [122, 245] width 204 height 41
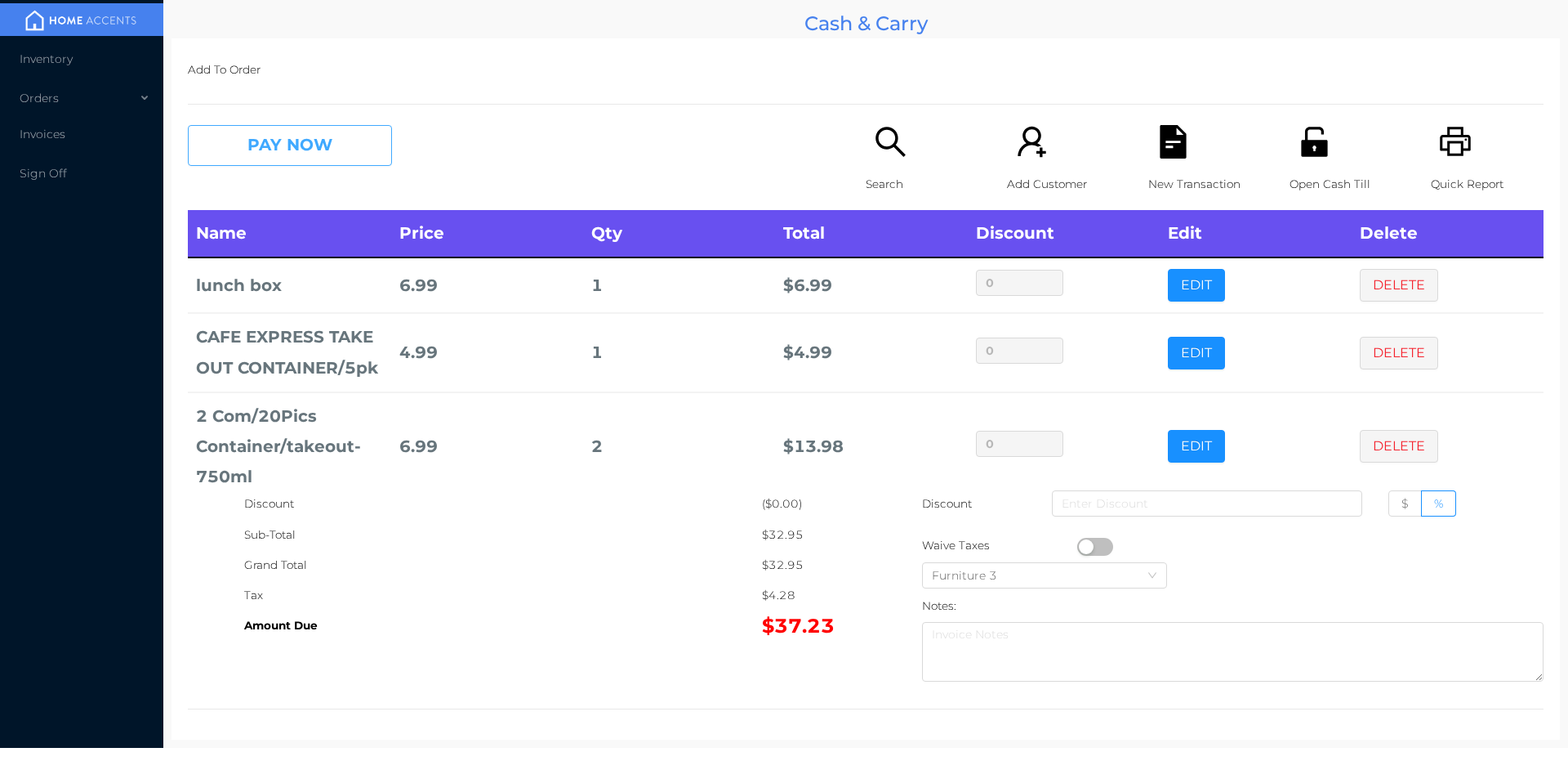
click at [293, 125] on button "PAY NOW" at bounding box center [290, 145] width 204 height 41
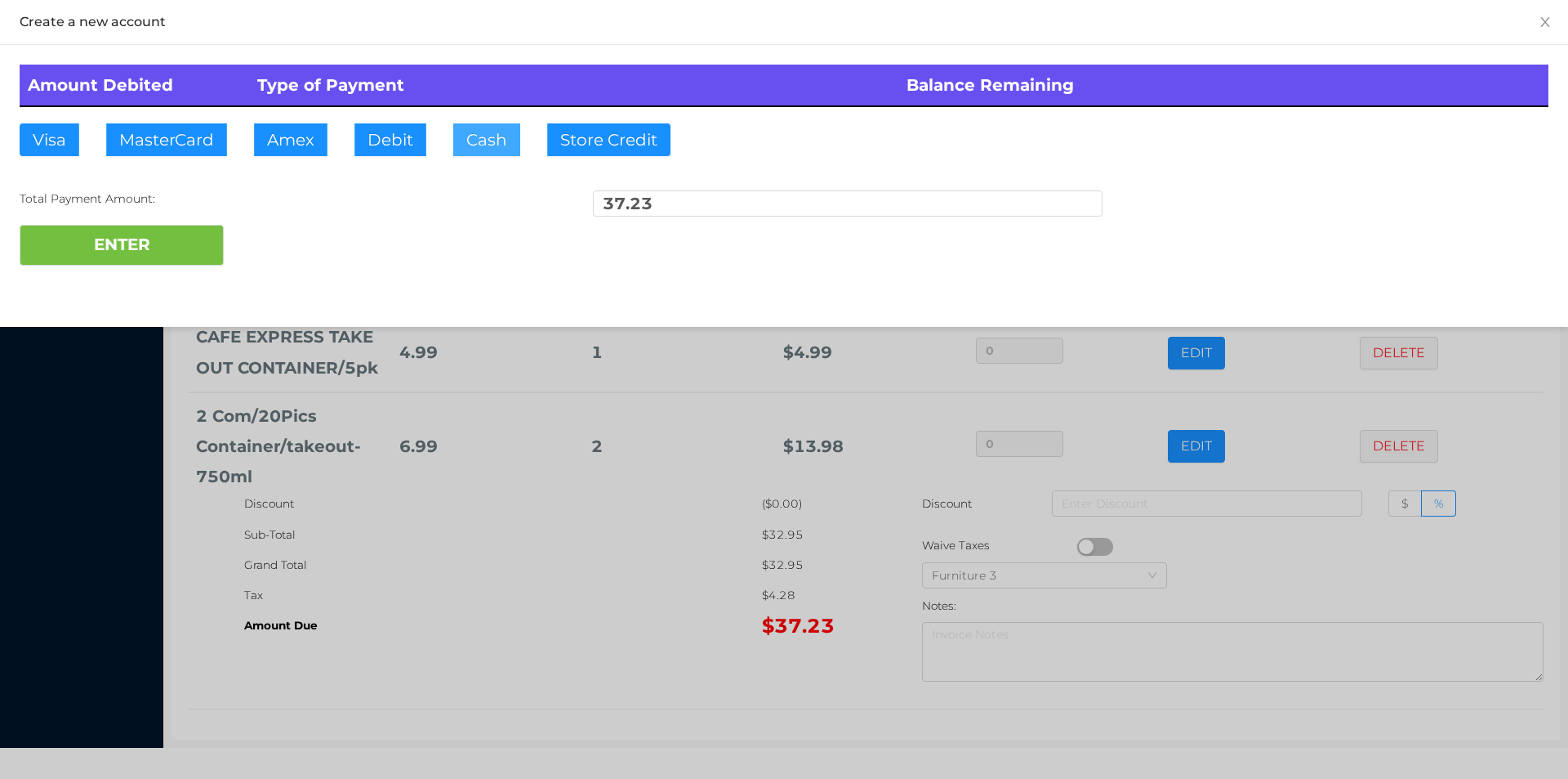
click at [458, 124] on button "Cash" at bounding box center [487, 140] width 67 height 33
click at [547, 645] on div at bounding box center [784, 390] width 1568 height 779
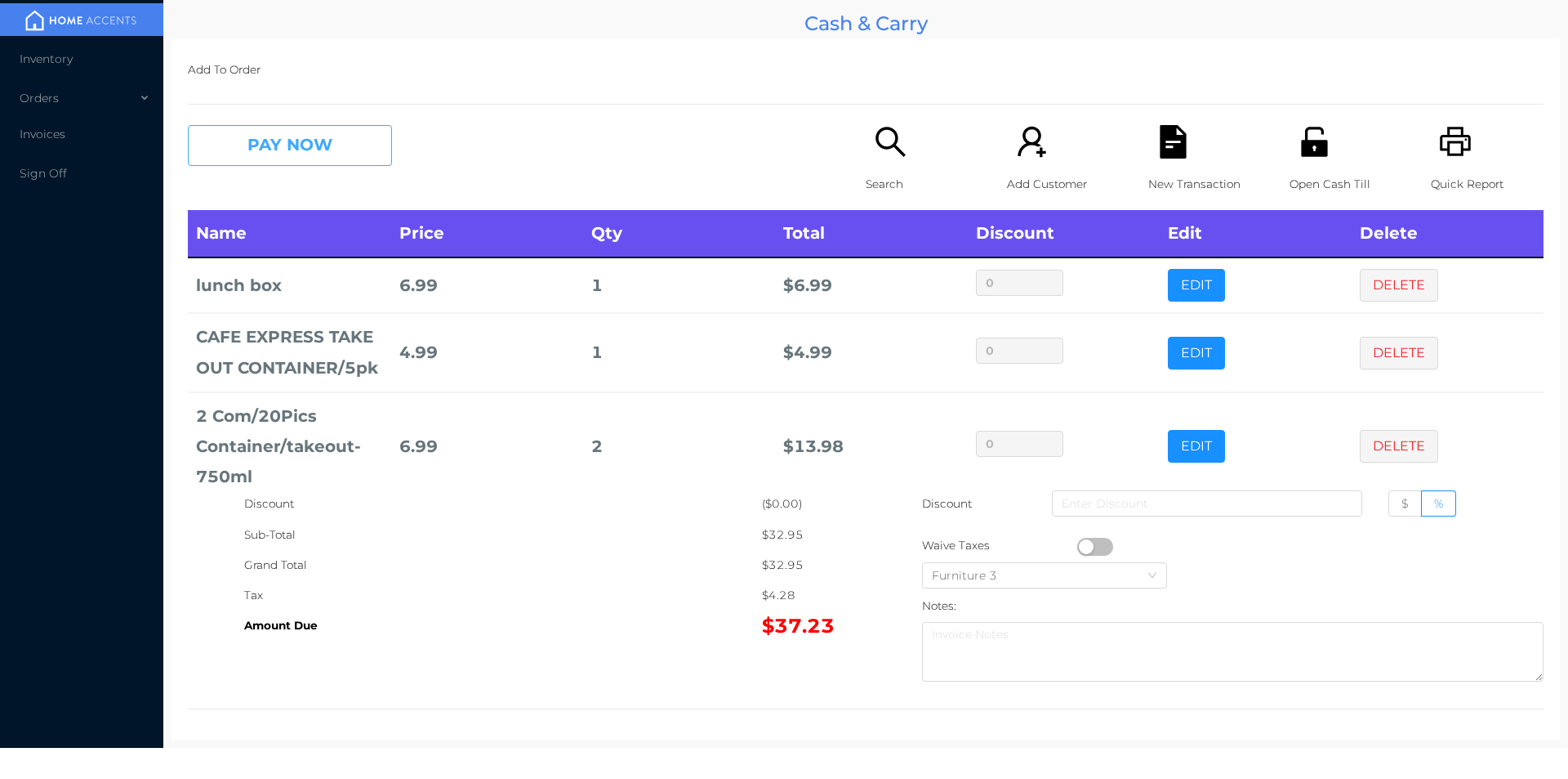
click at [282, 164] on button "PAY NOW" at bounding box center [290, 145] width 204 height 41
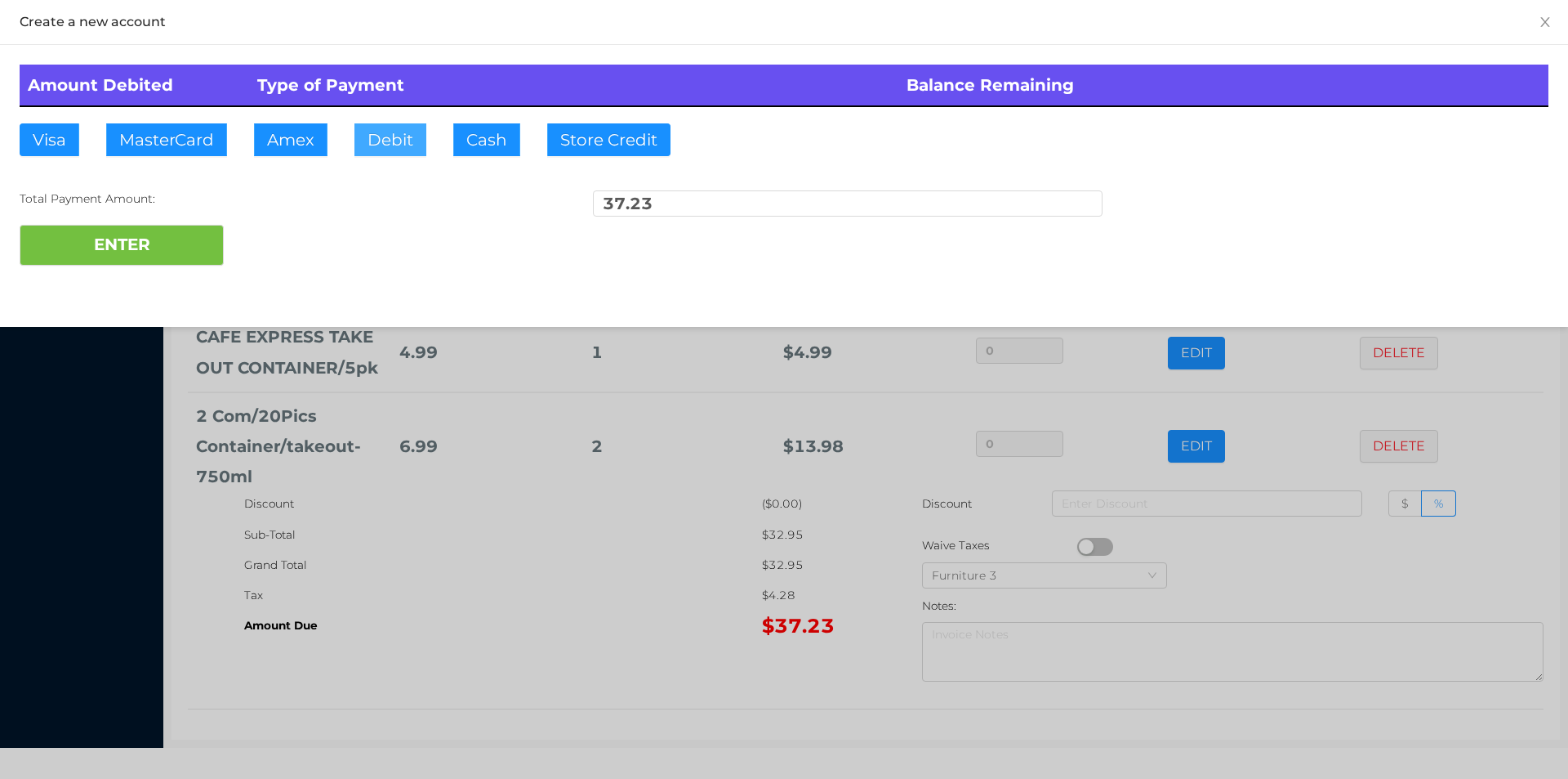
click at [390, 146] on button "Debit" at bounding box center [390, 140] width 72 height 33
click at [183, 263] on button "ENTER" at bounding box center [122, 245] width 204 height 41
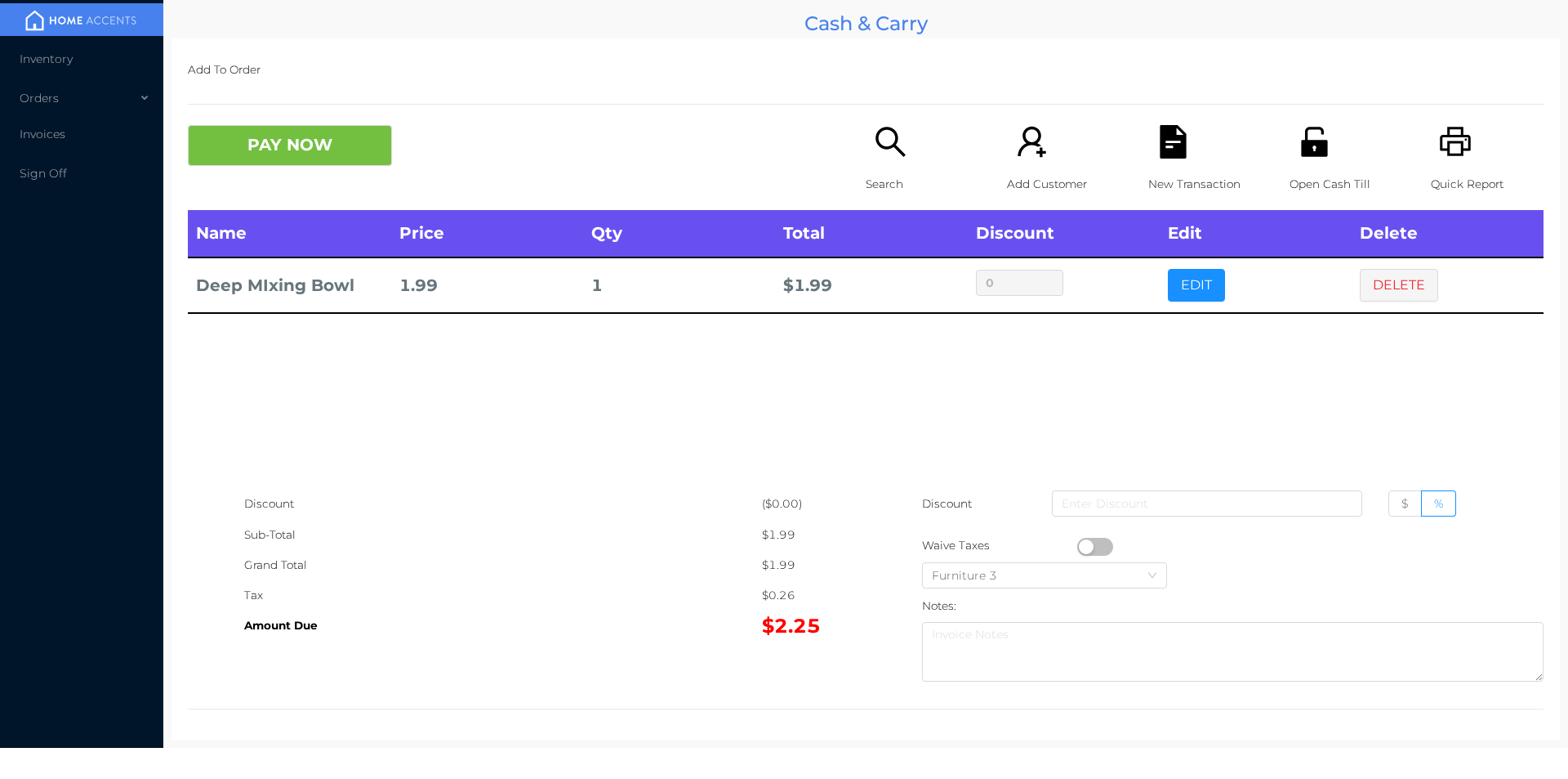
click at [866, 139] on div "Search" at bounding box center [922, 167] width 113 height 85
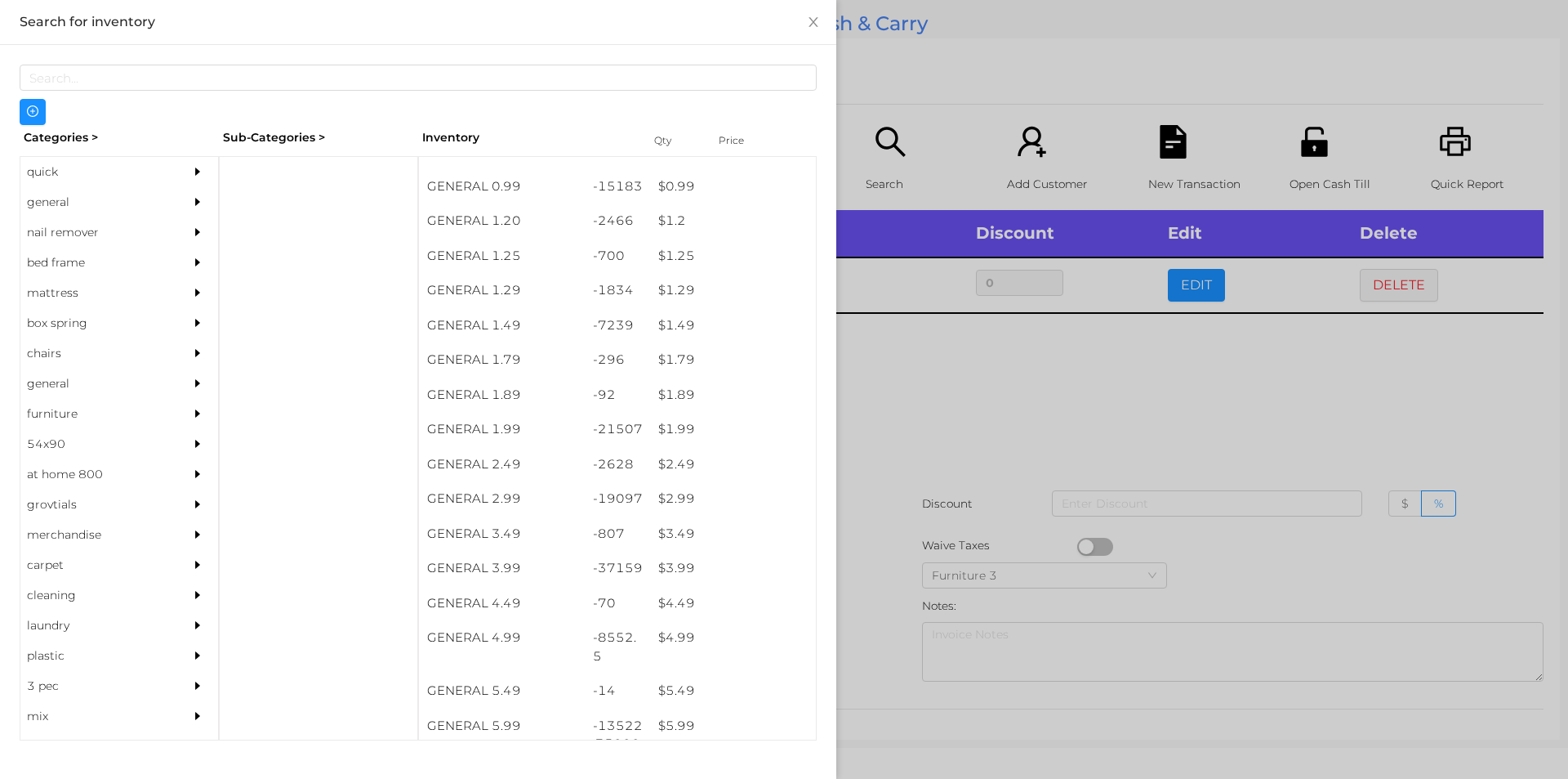
scroll to position [202, 0]
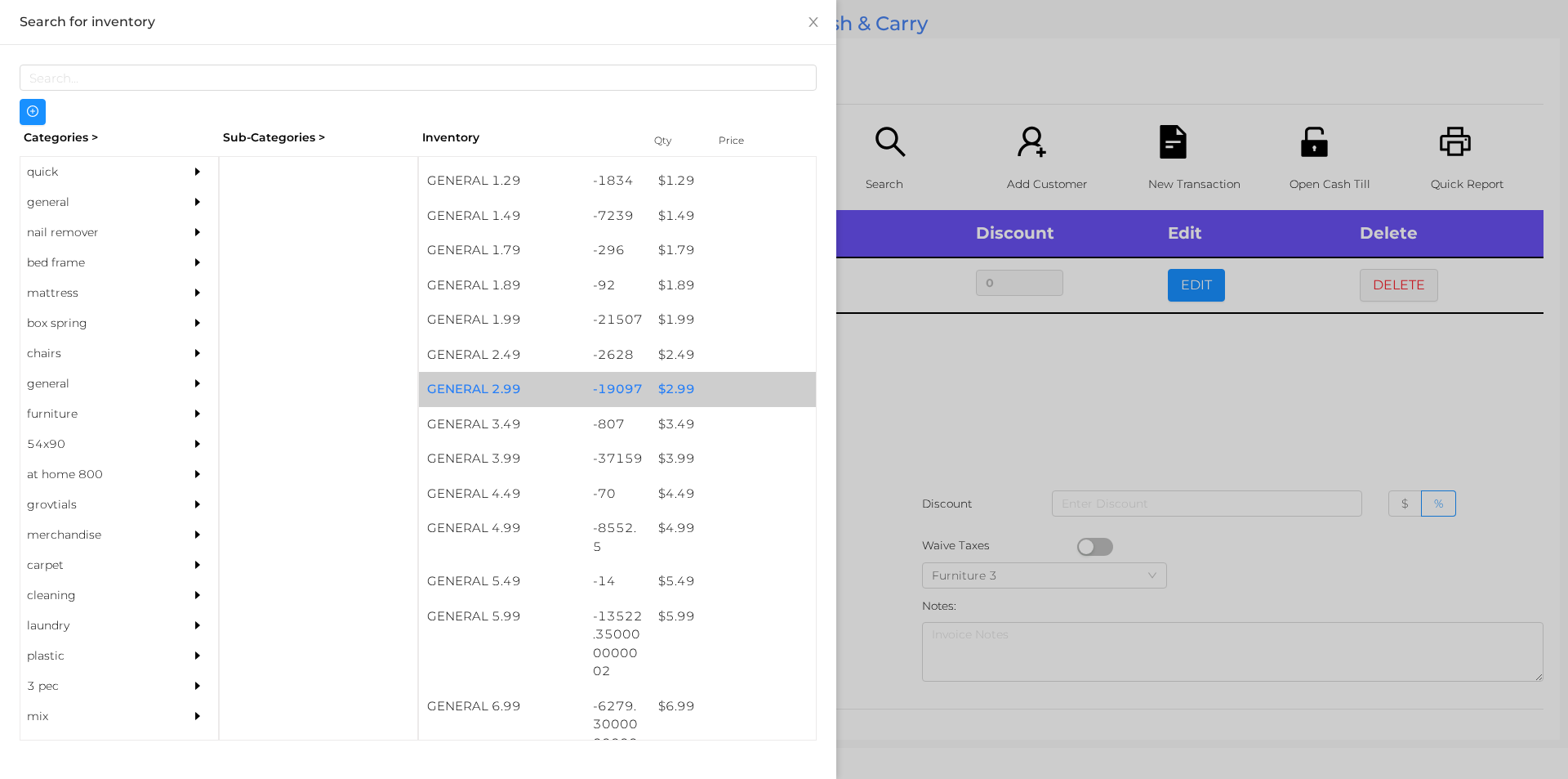
click at [720, 380] on div "$ 2.99" at bounding box center [733, 389] width 166 height 35
click at [714, 385] on div "$ 2.99" at bounding box center [733, 389] width 166 height 35
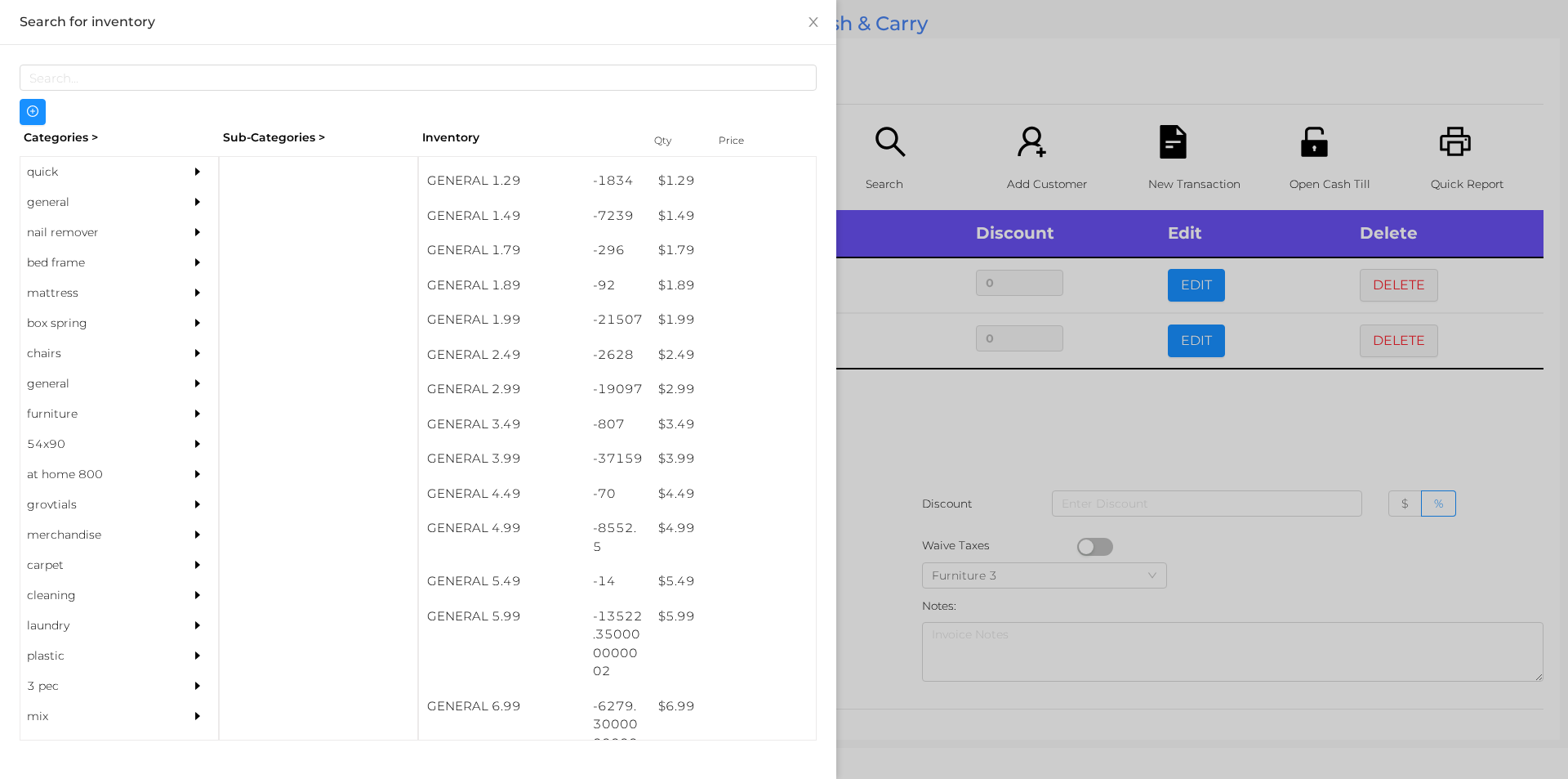
click at [931, 429] on div at bounding box center [784, 390] width 1568 height 779
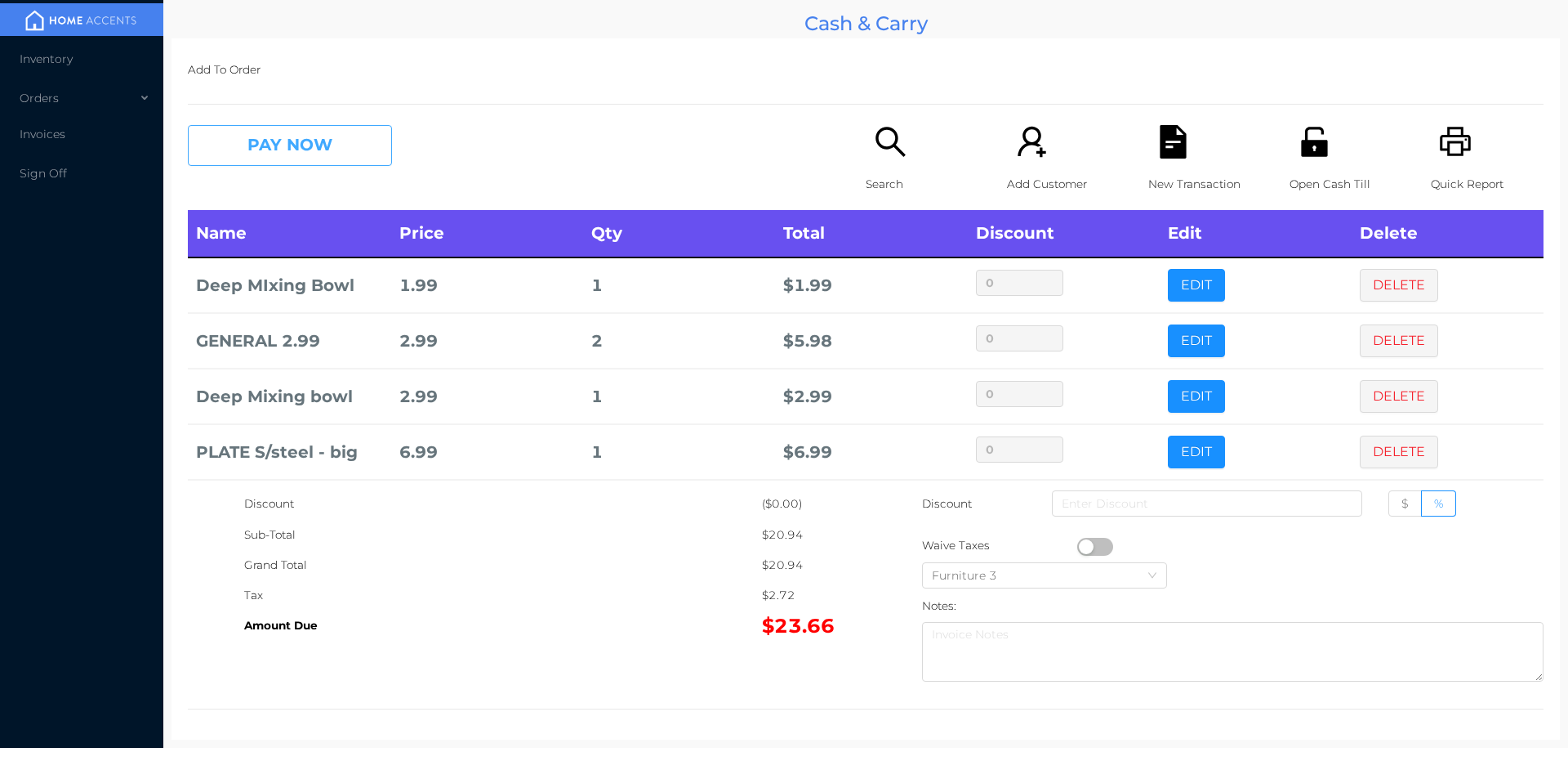
click at [321, 149] on button "PAY NOW" at bounding box center [290, 145] width 204 height 41
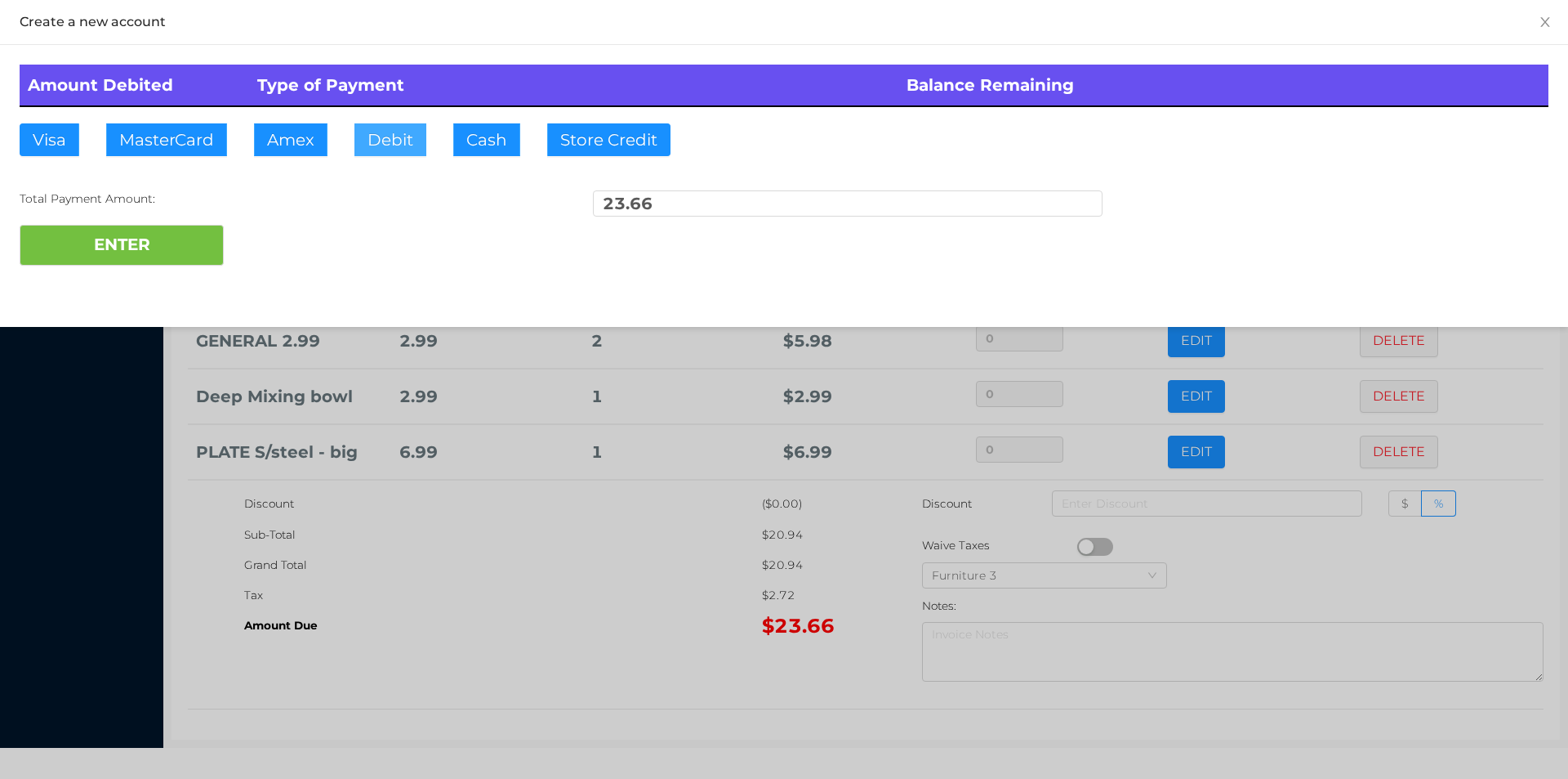
click at [380, 149] on button "Debit" at bounding box center [390, 140] width 72 height 33
click at [212, 242] on button "ENTER" at bounding box center [122, 245] width 204 height 41
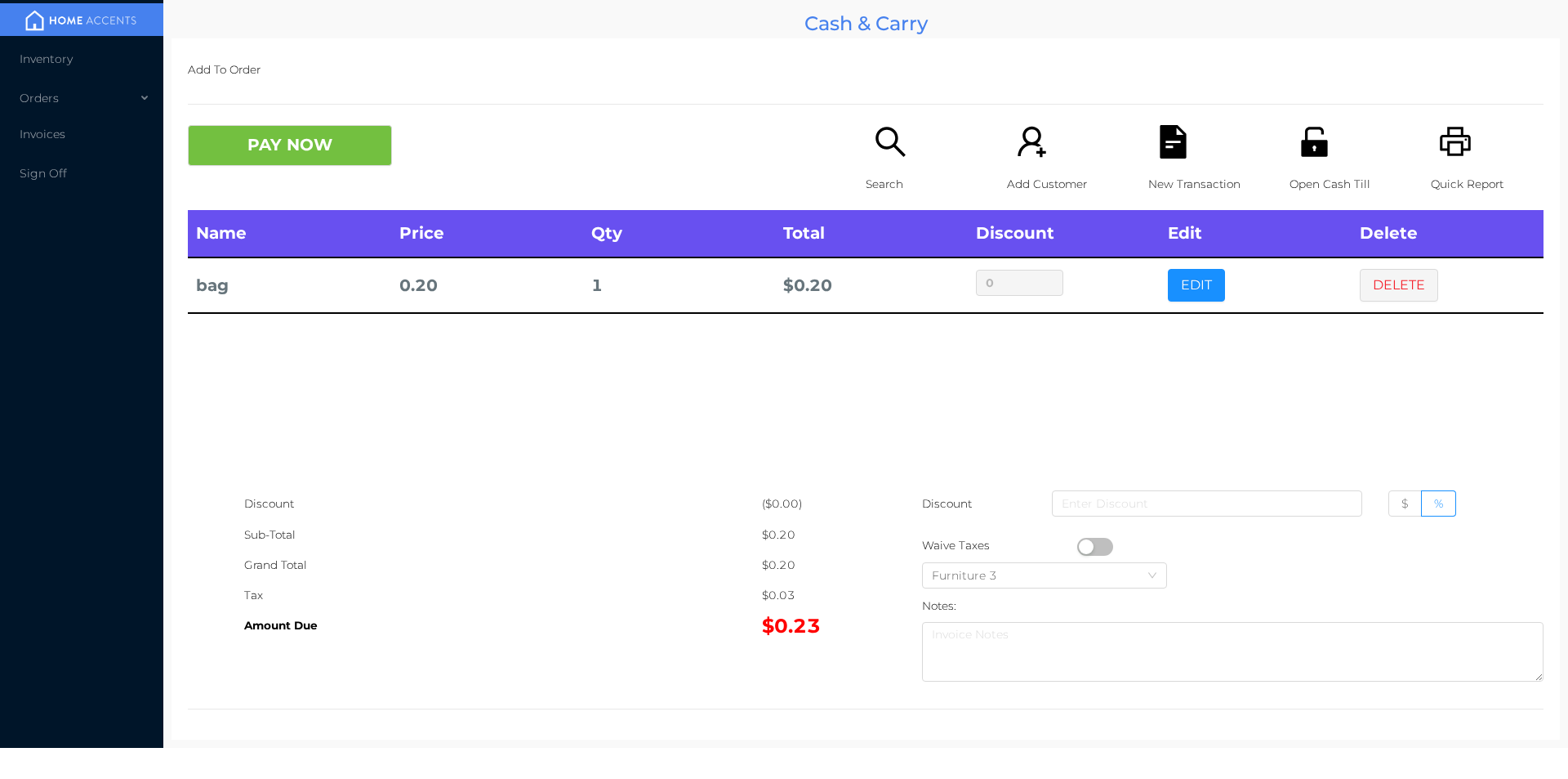
click at [1168, 293] on button "EDIT" at bounding box center [1196, 286] width 57 height 33
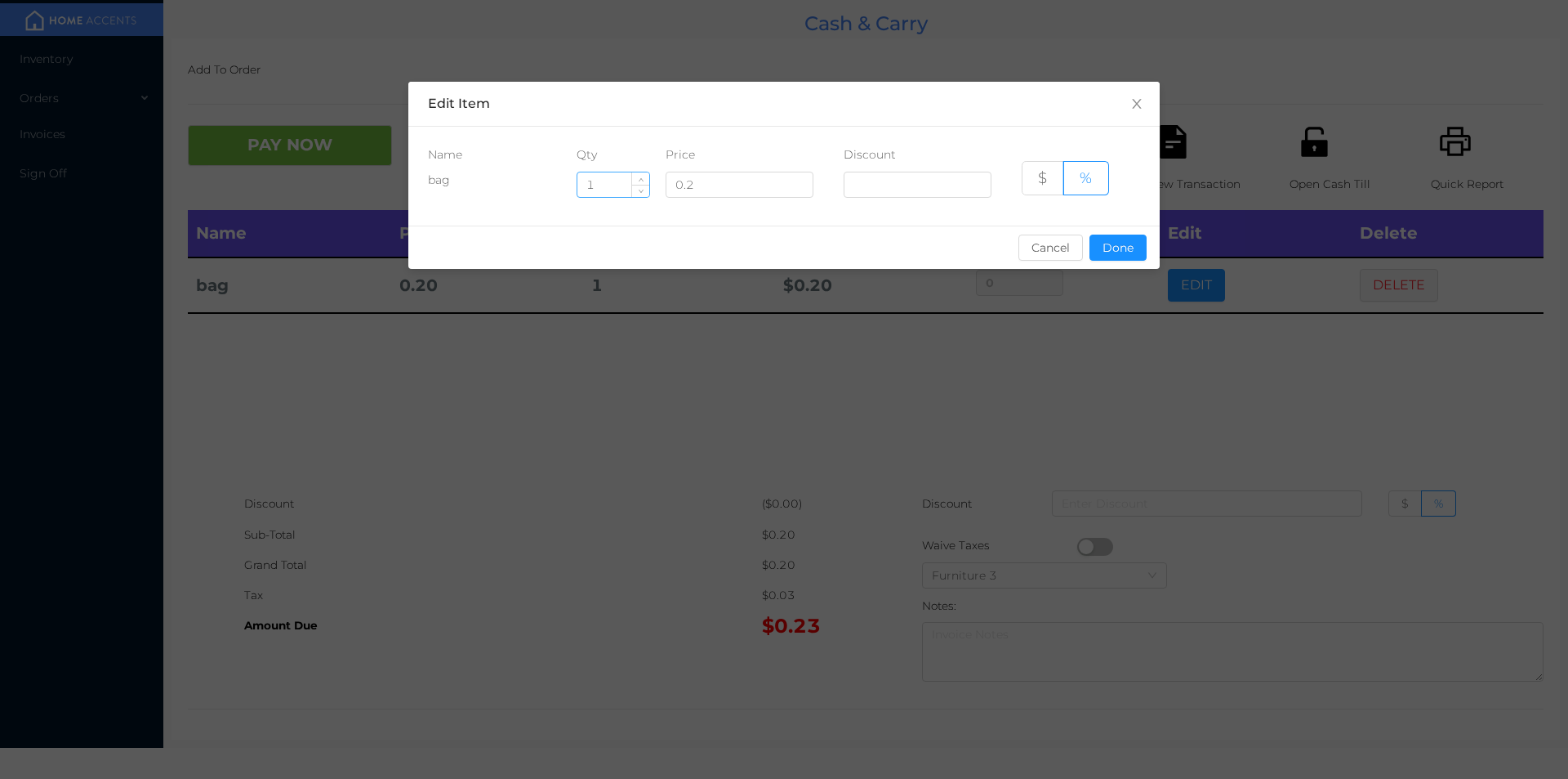
click at [612, 188] on input "1" at bounding box center [613, 184] width 72 height 24
type input "12"
click at [1129, 257] on button "Done" at bounding box center [1117, 248] width 57 height 26
type input "0%"
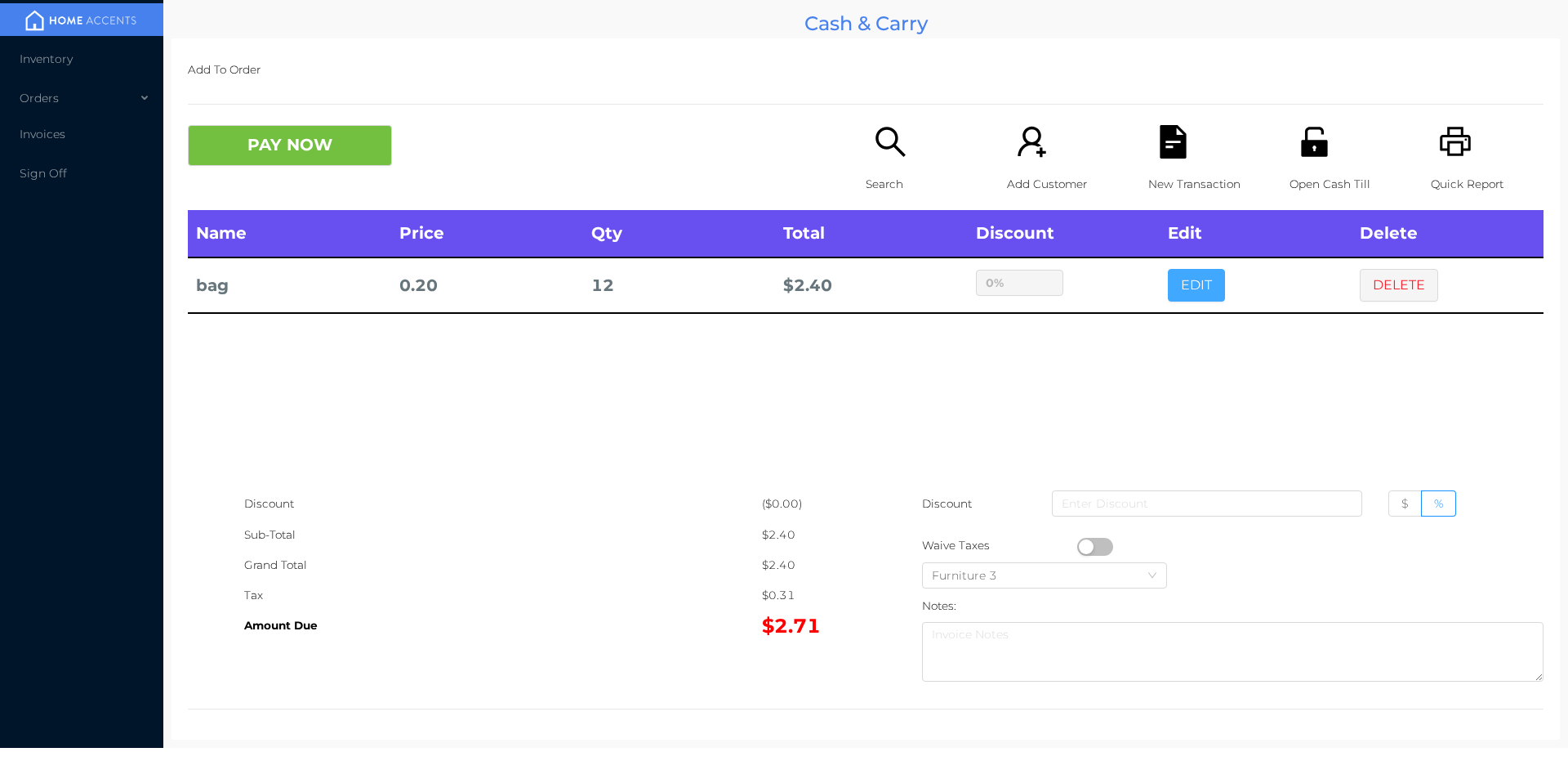
click at [1168, 269] on button "EDIT" at bounding box center [1196, 286] width 57 height 33
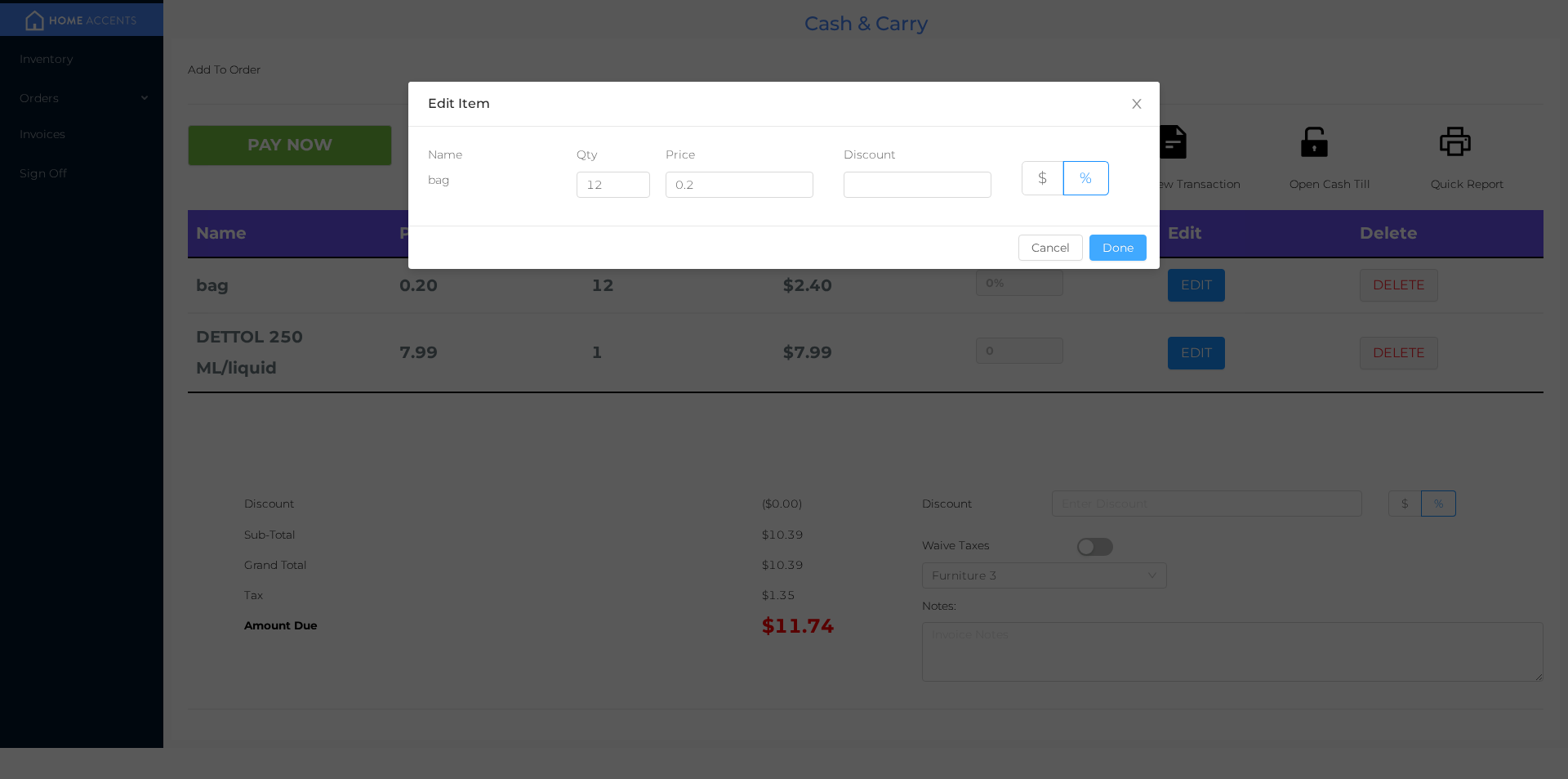
click at [1132, 252] on button "Done" at bounding box center [1117, 248] width 57 height 26
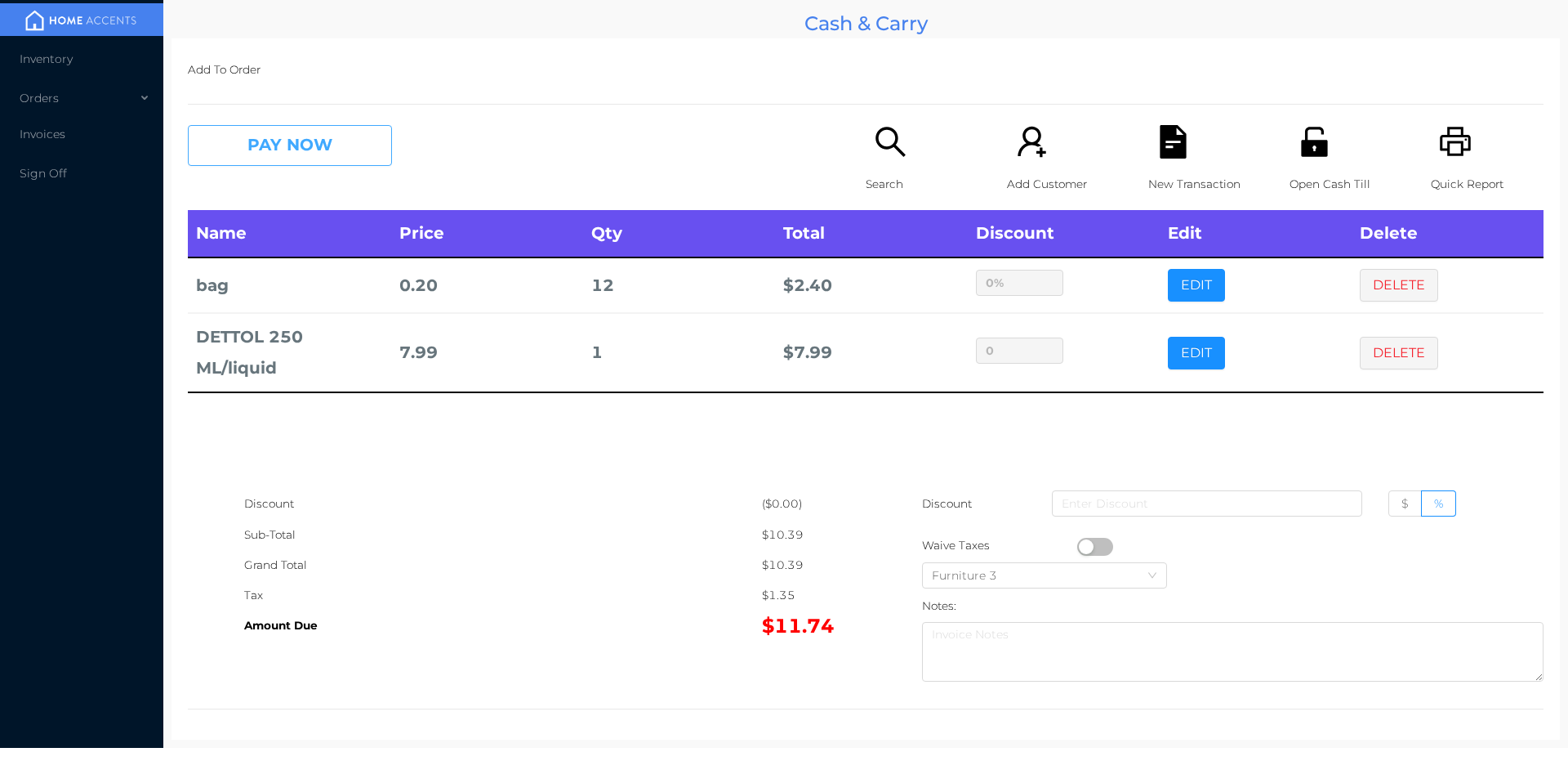
click at [323, 141] on button "PAY NOW" at bounding box center [290, 145] width 204 height 41
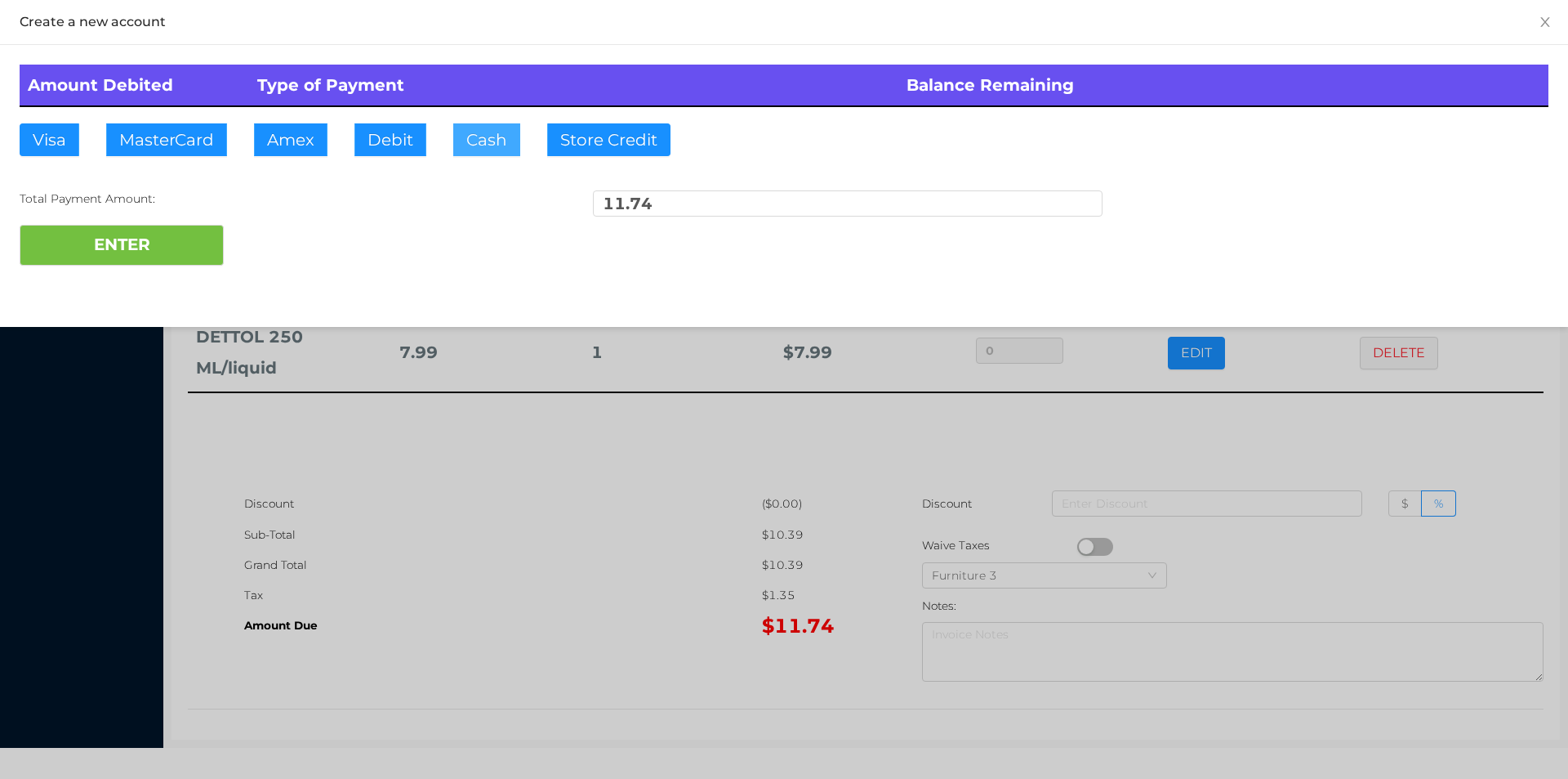
click at [494, 138] on button "Cash" at bounding box center [487, 140] width 67 height 33
type input "12"
click at [149, 247] on button "ENTER" at bounding box center [122, 245] width 204 height 41
type input "0"
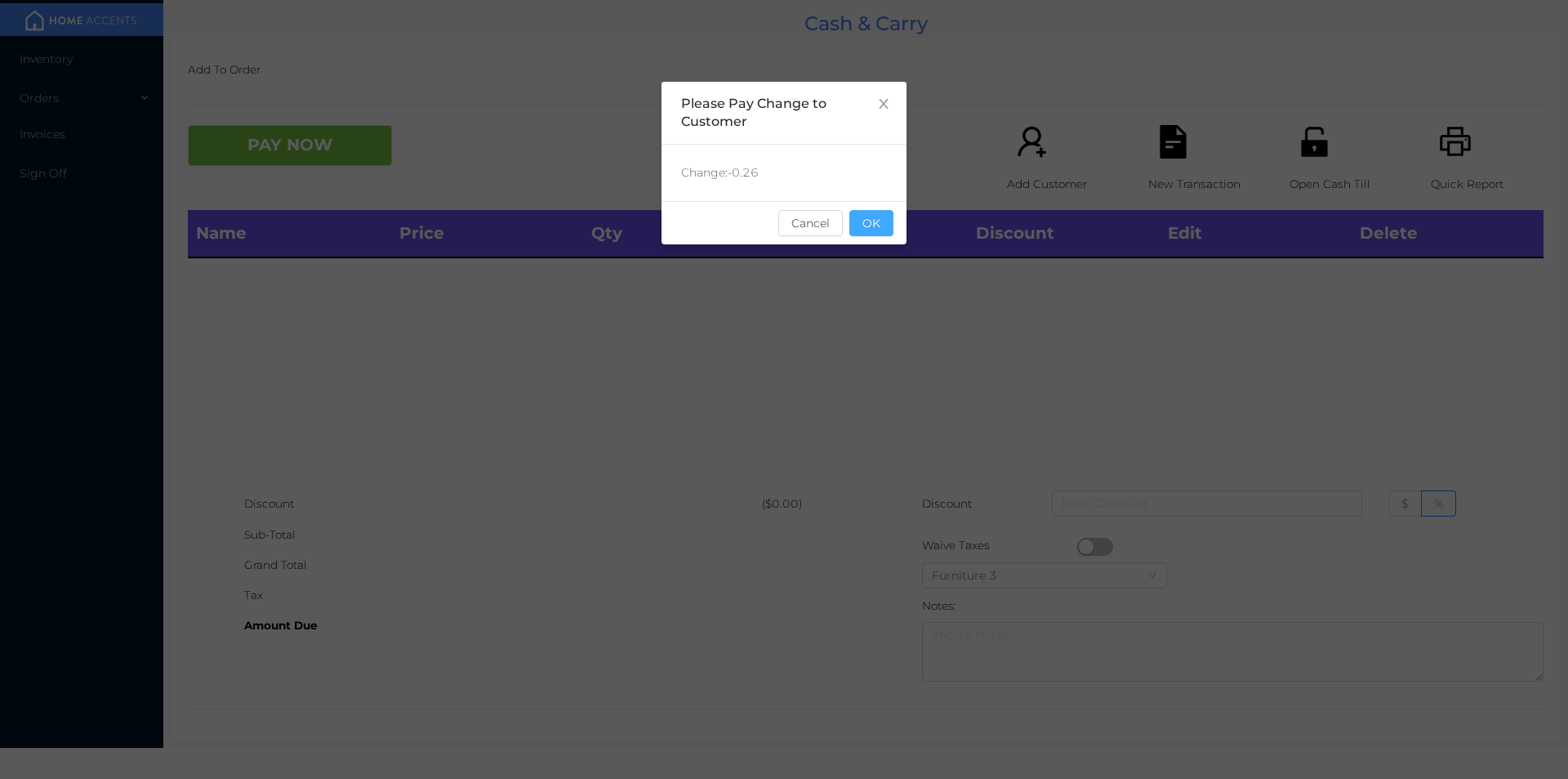
click at [856, 217] on button "OK" at bounding box center [872, 222] width 44 height 26
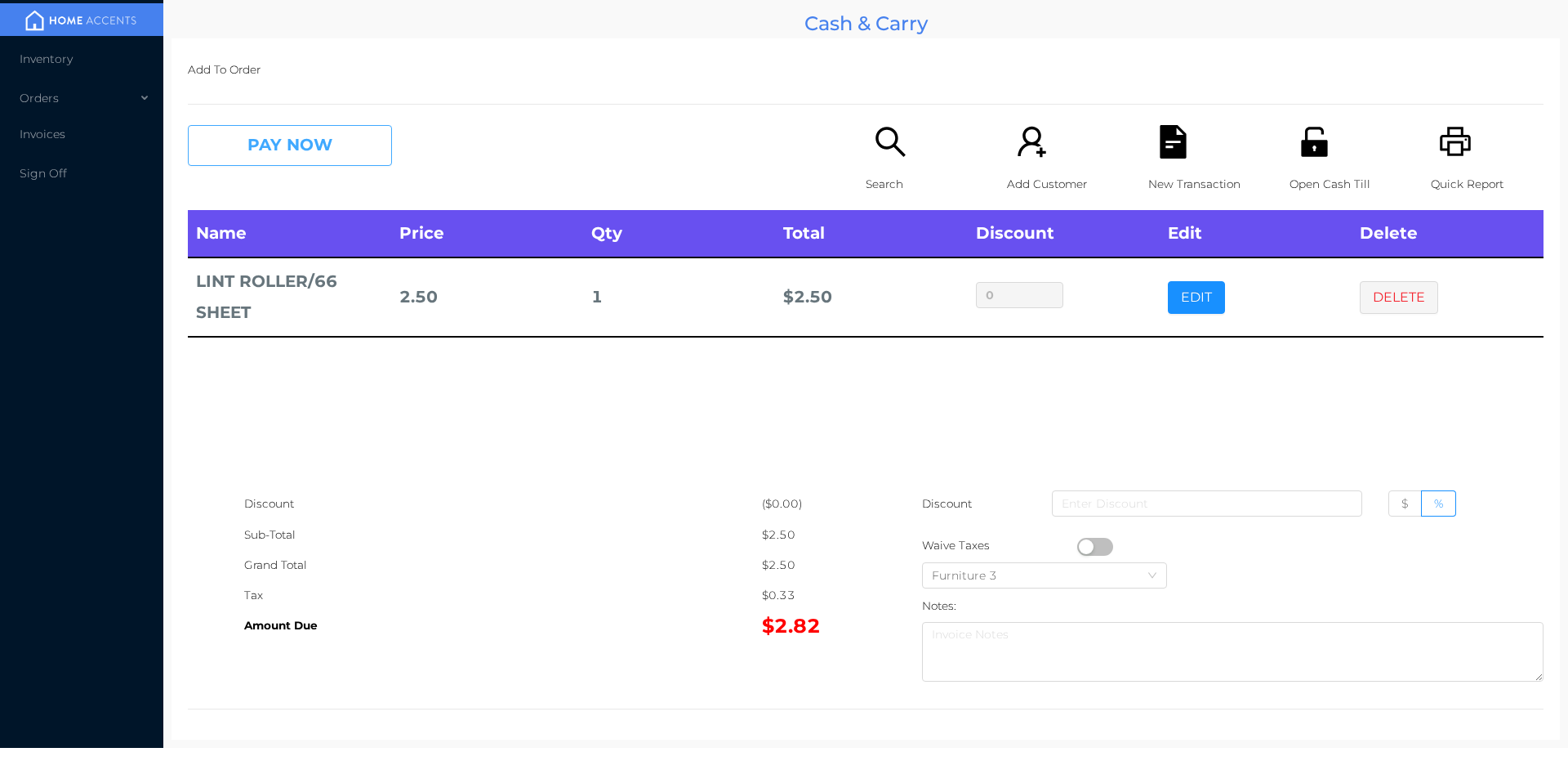
click at [304, 133] on button "PAY NOW" at bounding box center [290, 145] width 204 height 41
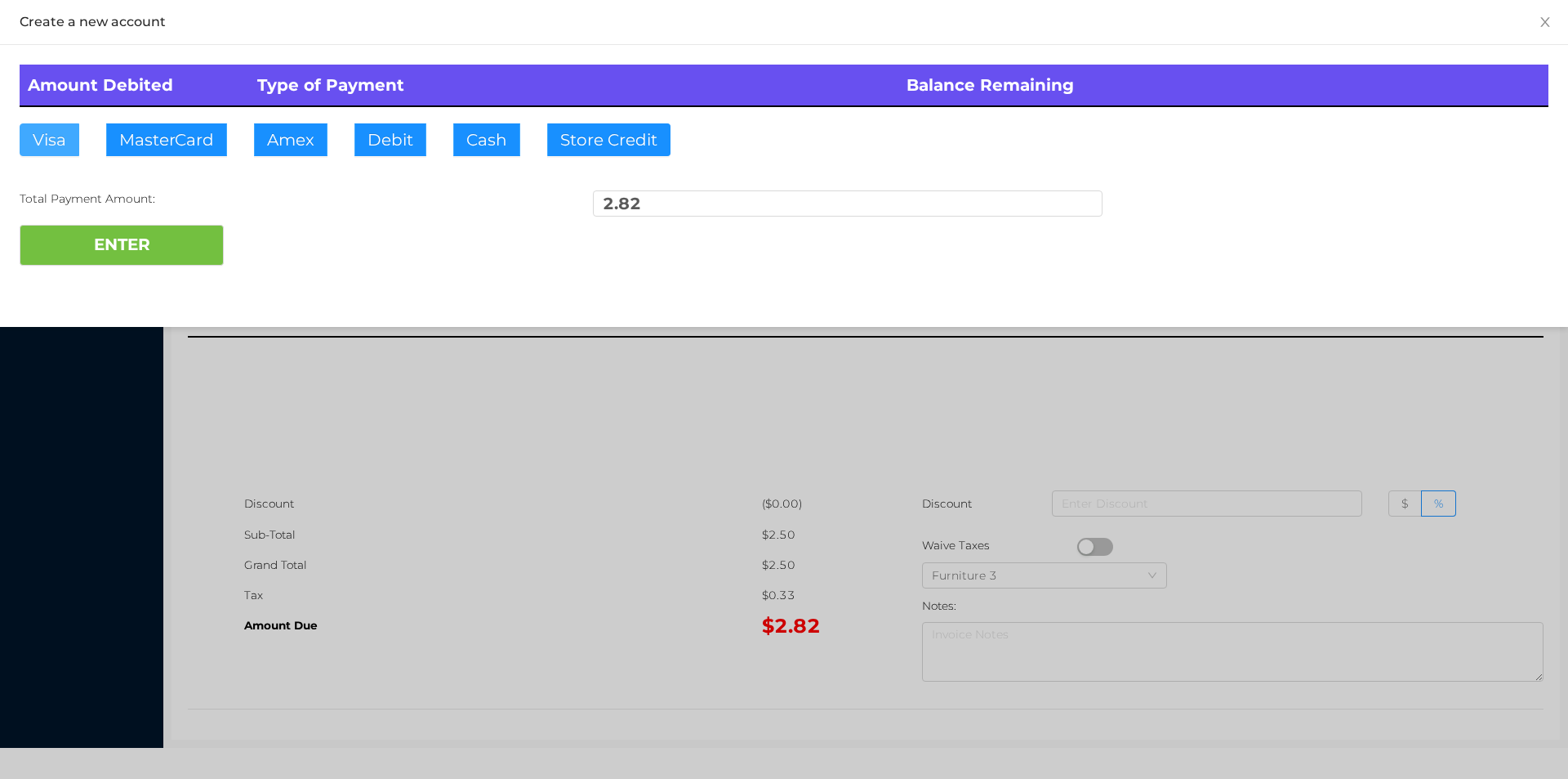
click at [61, 145] on button "Visa" at bounding box center [50, 140] width 60 height 33
click at [74, 245] on button "ENTER" at bounding box center [122, 245] width 204 height 41
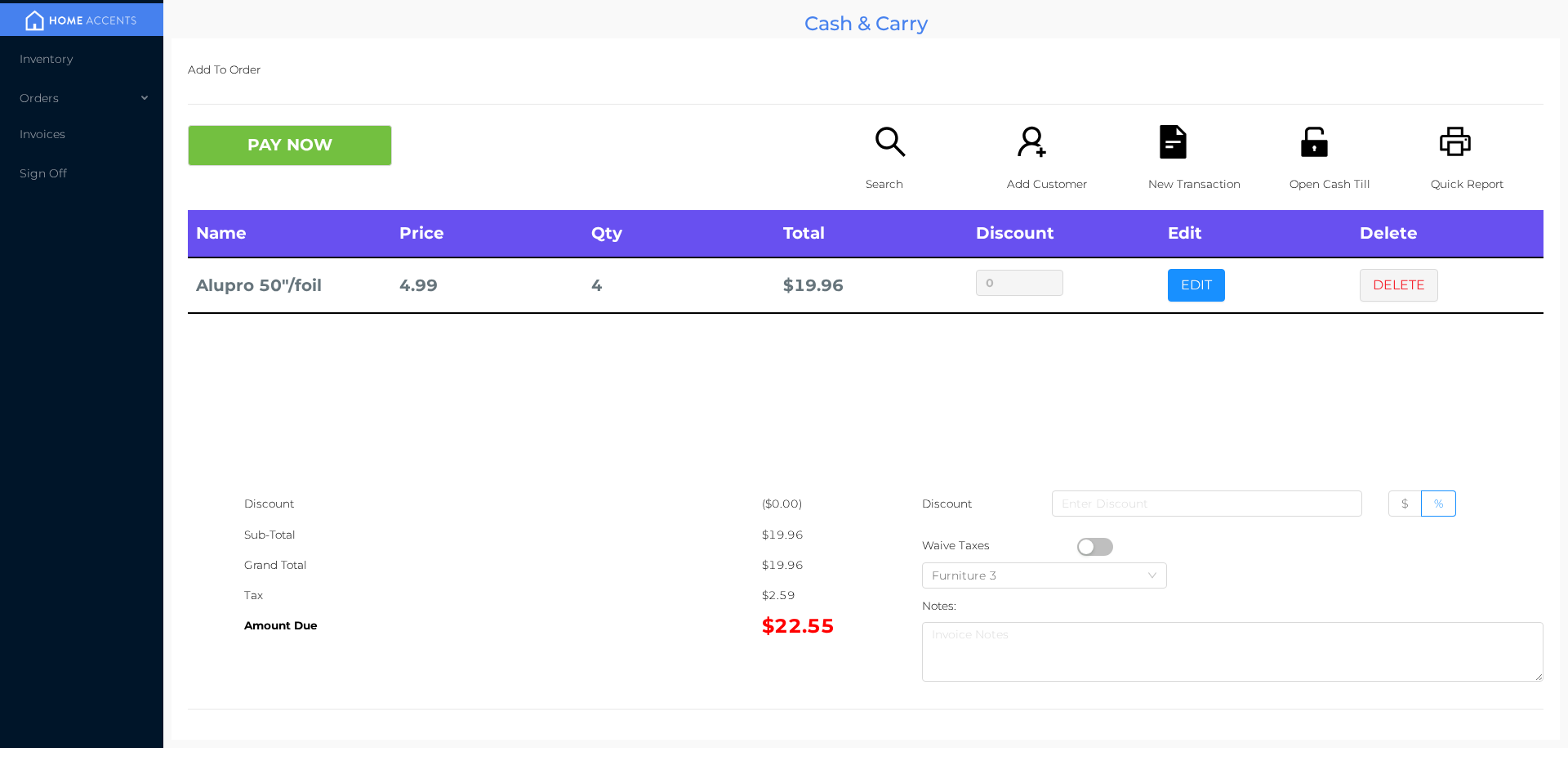
click at [874, 158] on icon "icon: search" at bounding box center [891, 141] width 33 height 33
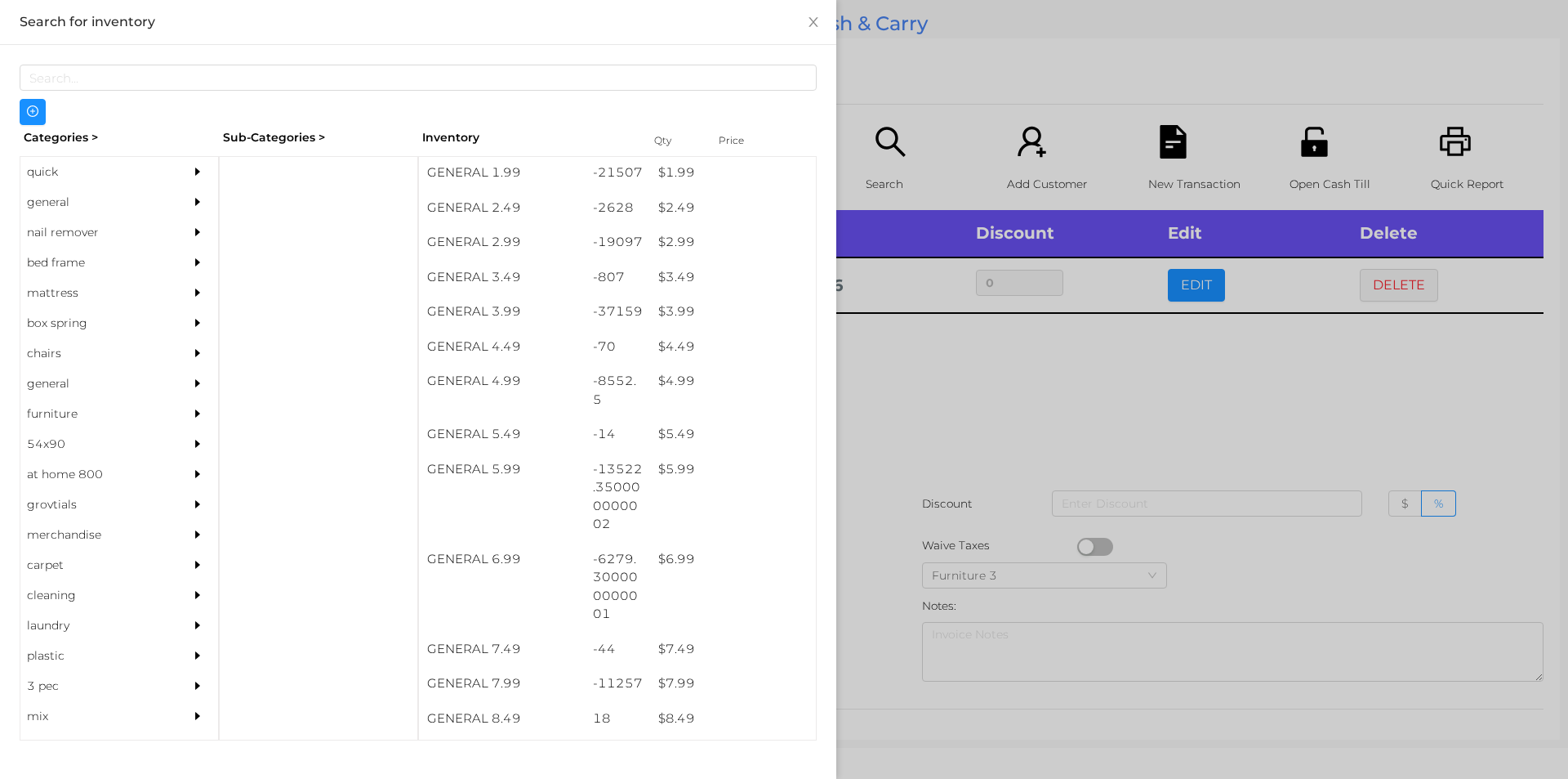
scroll to position [348, 0]
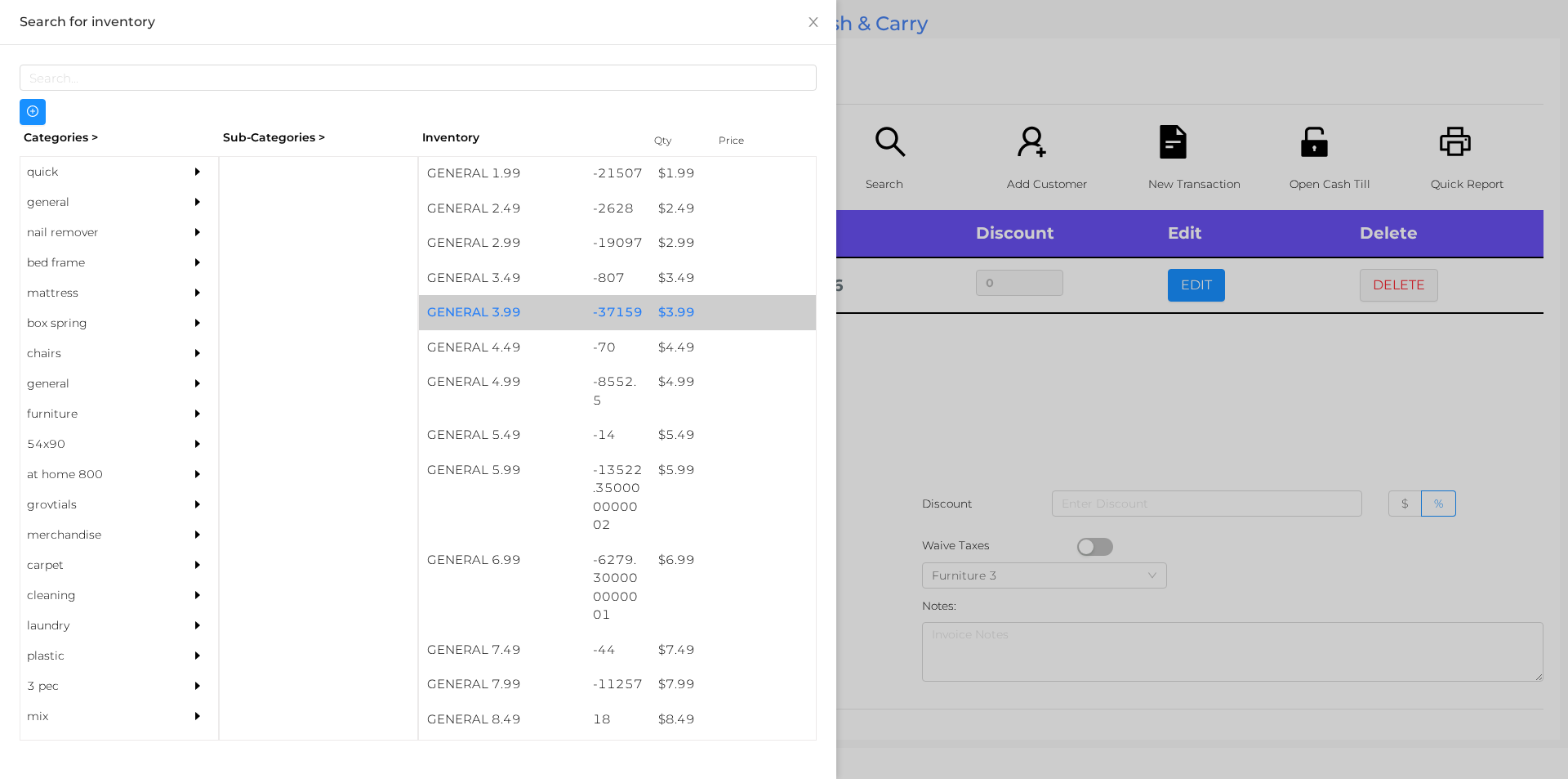
click at [633, 313] on div "-37159" at bounding box center [618, 312] width 66 height 35
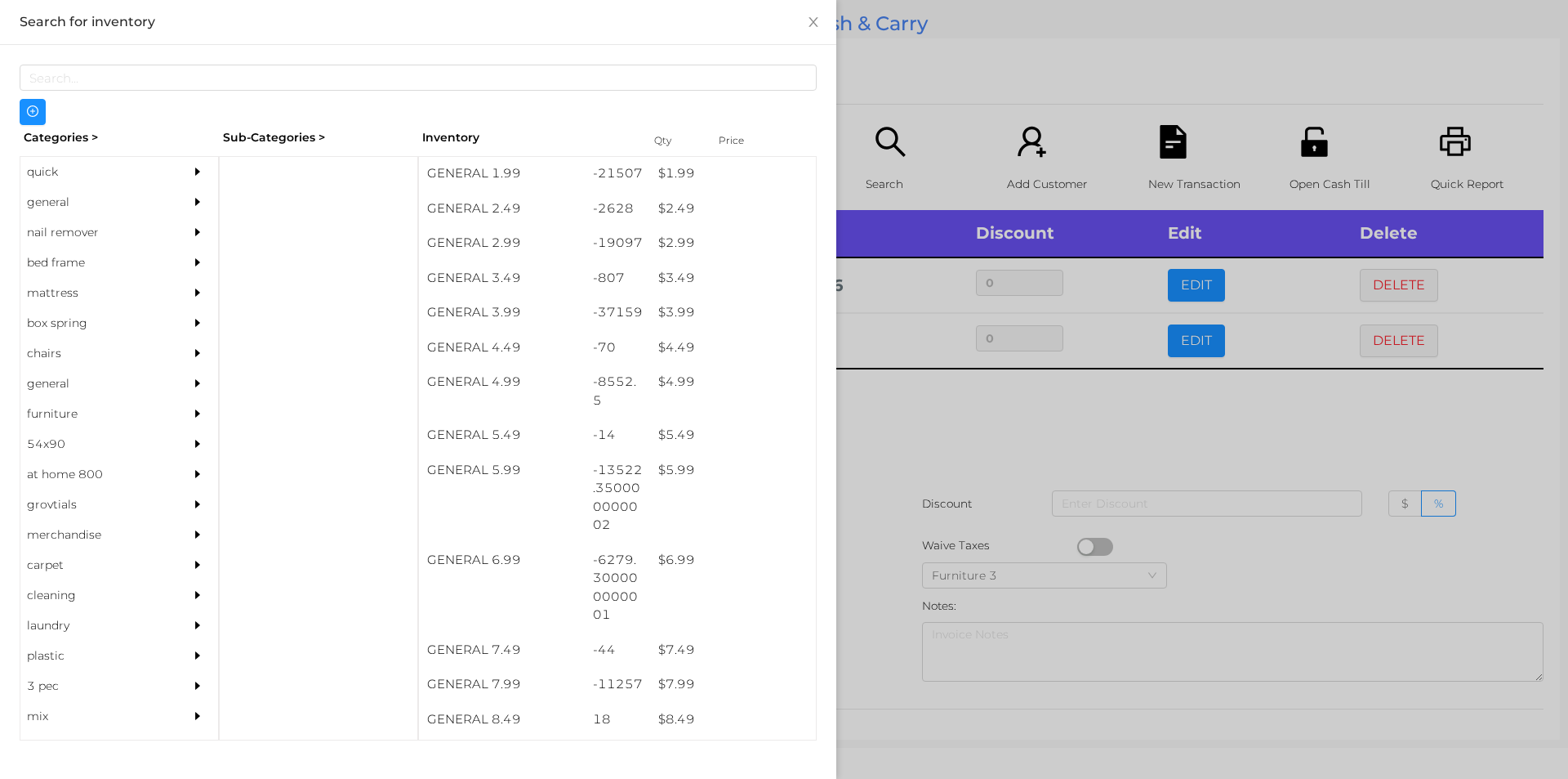
click at [881, 474] on div at bounding box center [784, 390] width 1568 height 779
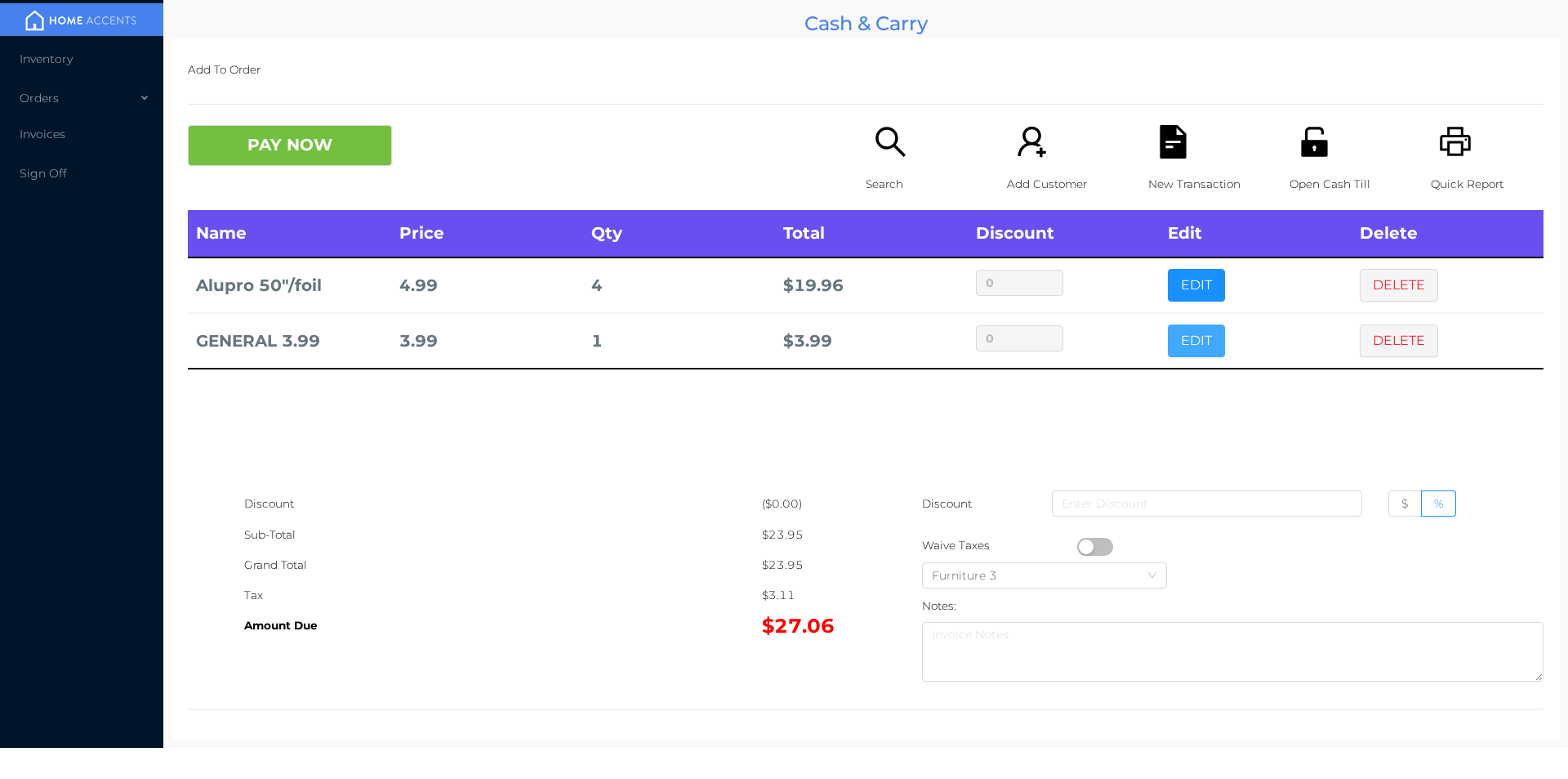
click at [1183, 338] on button "EDIT" at bounding box center [1196, 341] width 57 height 33
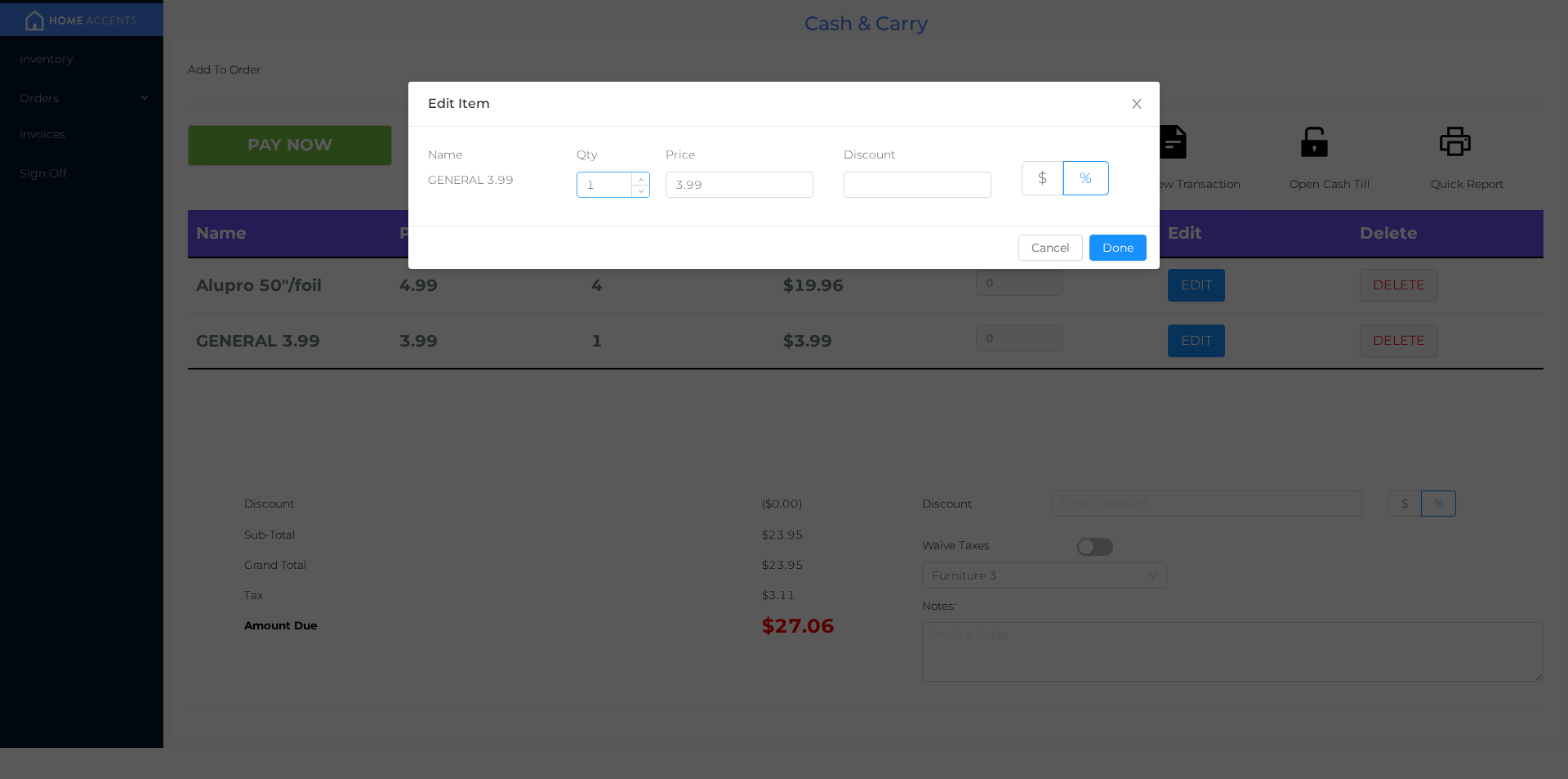
click at [619, 183] on input "1" at bounding box center [613, 184] width 72 height 24
type input "5"
click at [1122, 246] on button "Done" at bounding box center [1117, 248] width 57 height 26
type input "0%"
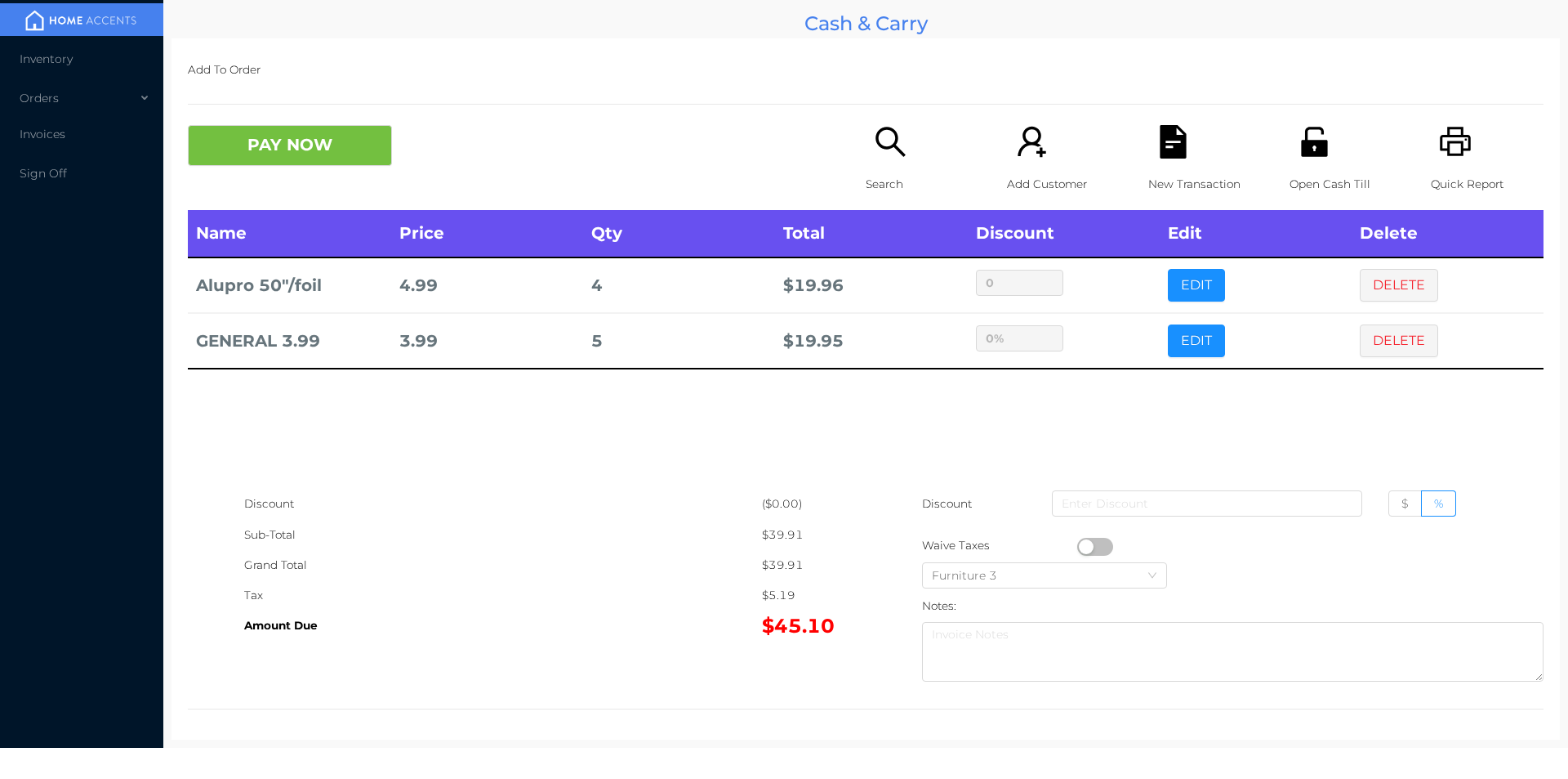
click at [875, 132] on icon "icon: search" at bounding box center [890, 141] width 30 height 30
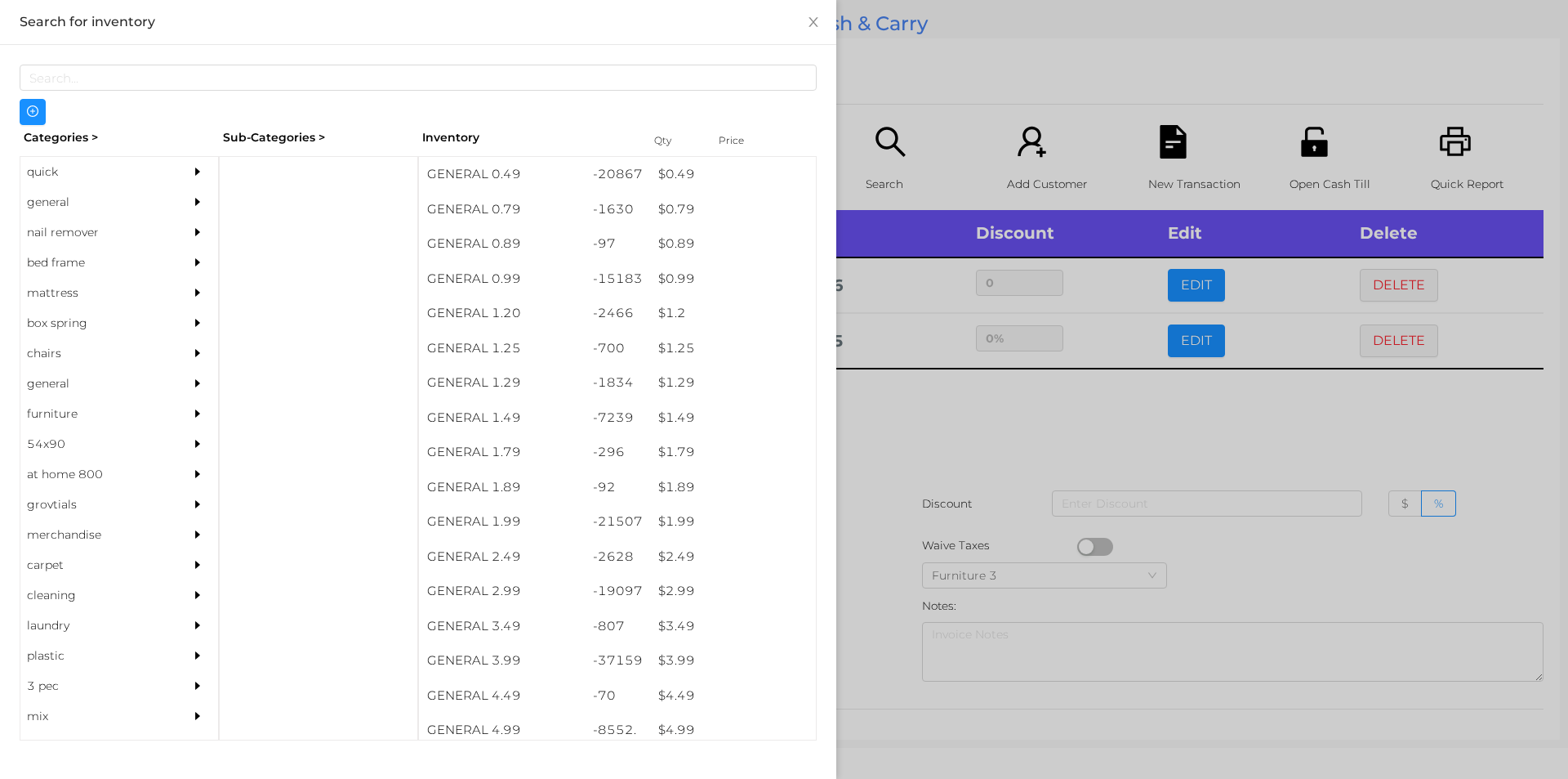
click at [904, 548] on div at bounding box center [784, 390] width 1568 height 779
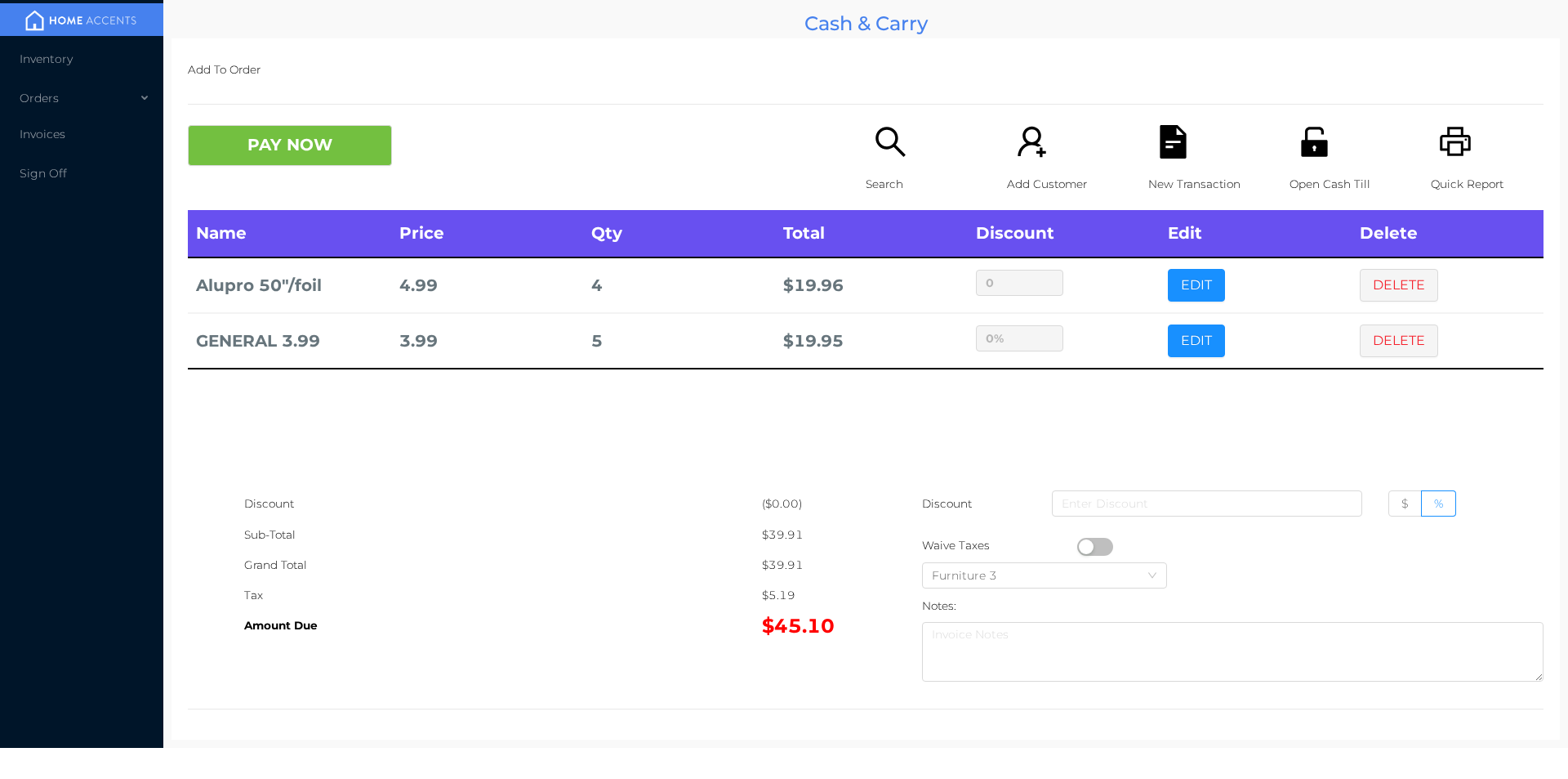
click at [1171, 131] on icon "icon: file-text" at bounding box center [1173, 141] width 33 height 33
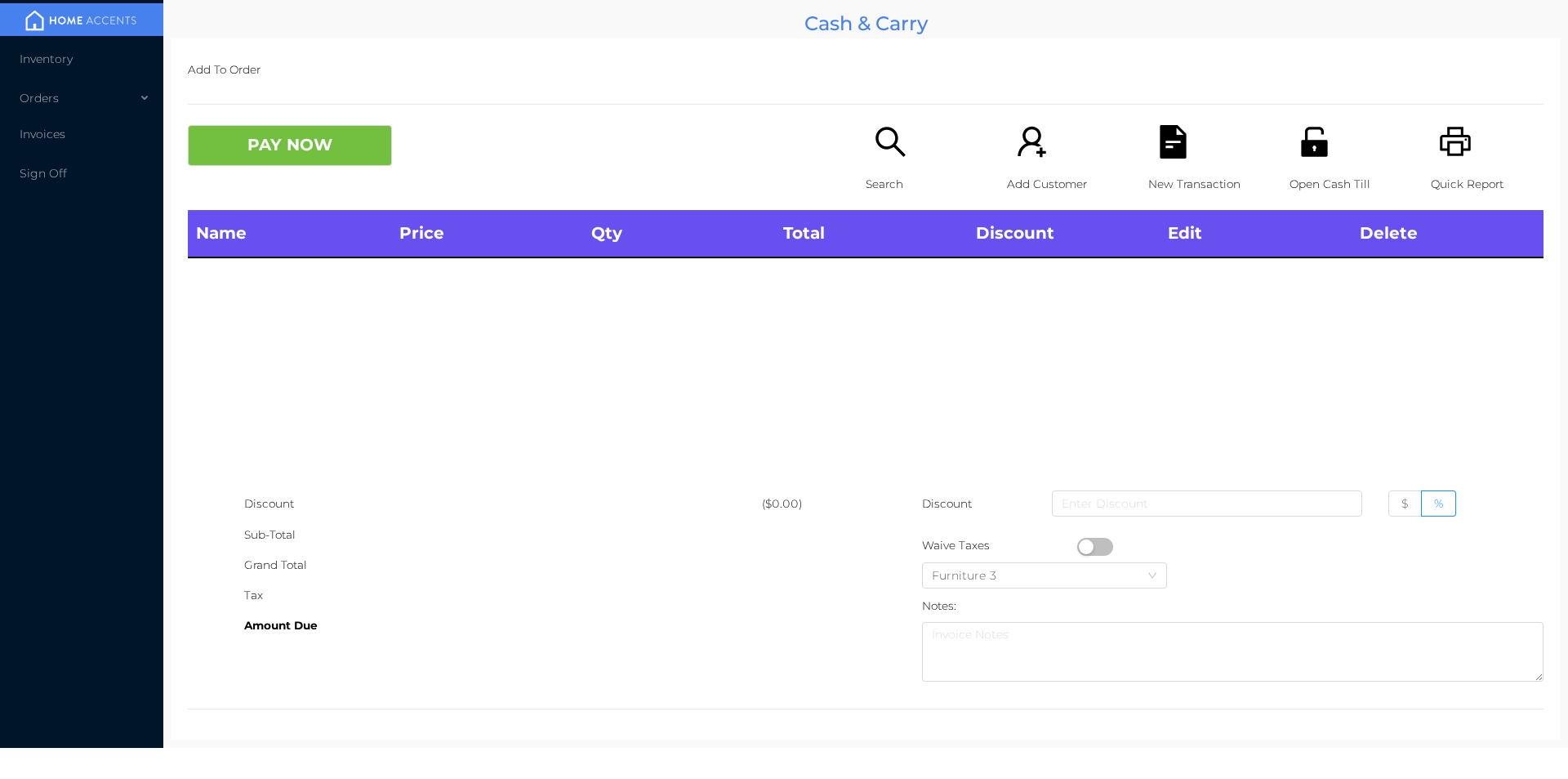
click at [1322, 147] on div "Open Cash Till" at bounding box center [1346, 167] width 113 height 85
click at [1298, 157] on icon "icon: unlock" at bounding box center [1314, 141] width 33 height 33
click at [905, 157] on div "Search" at bounding box center [922, 167] width 113 height 85
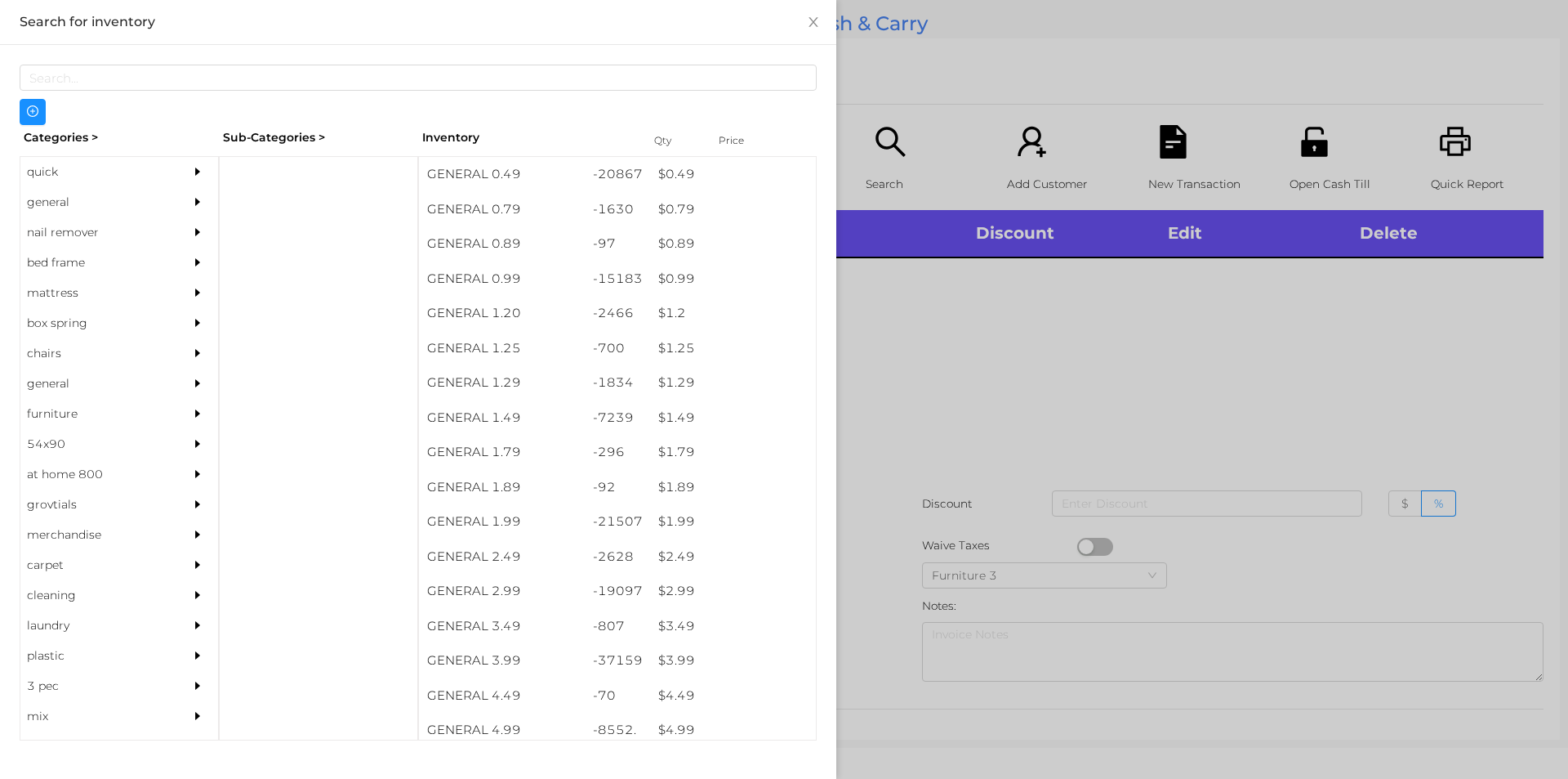
click at [1066, 344] on div at bounding box center [784, 390] width 1568 height 779
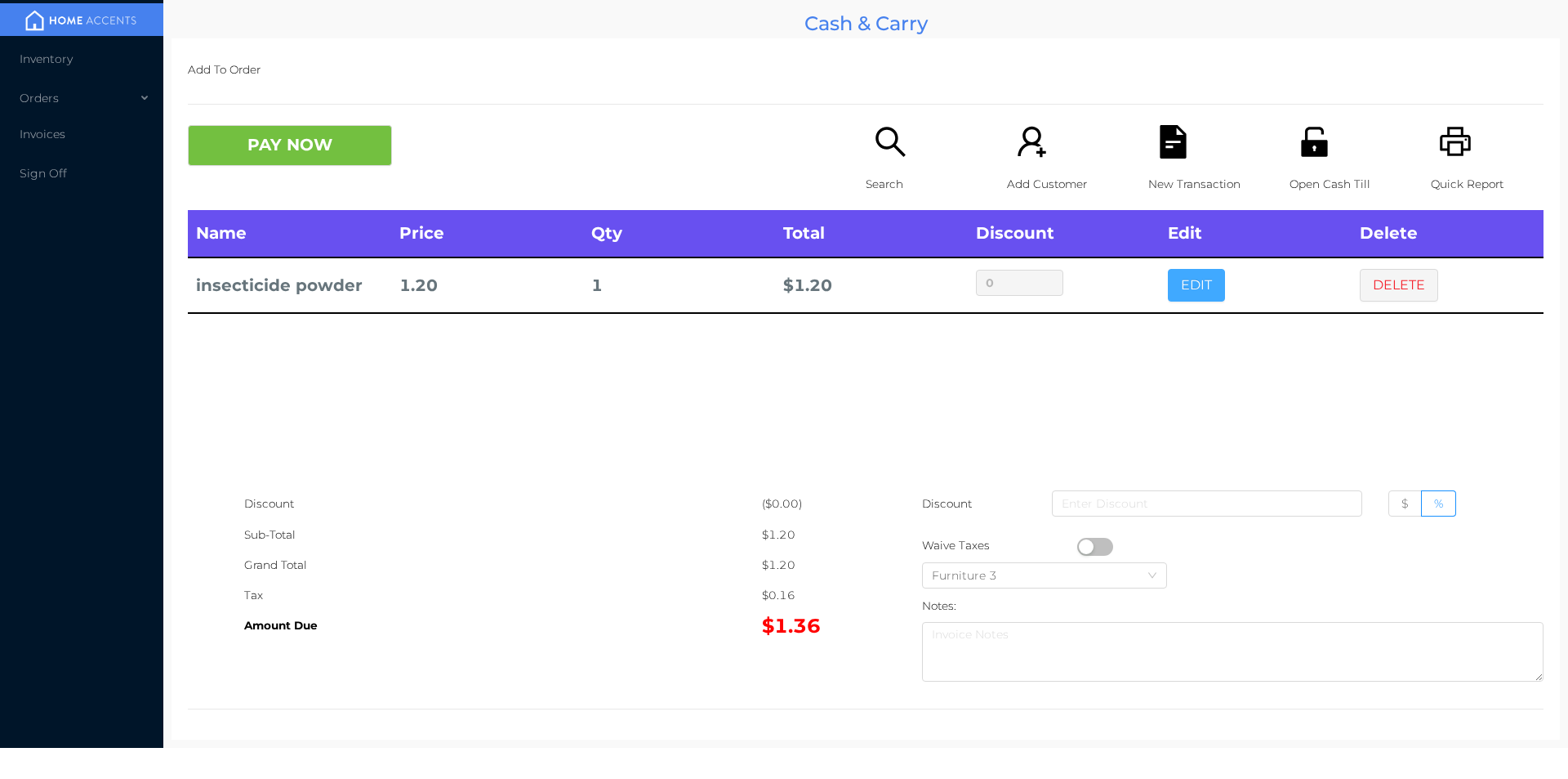
click at [1192, 286] on button "EDIT" at bounding box center [1196, 286] width 57 height 33
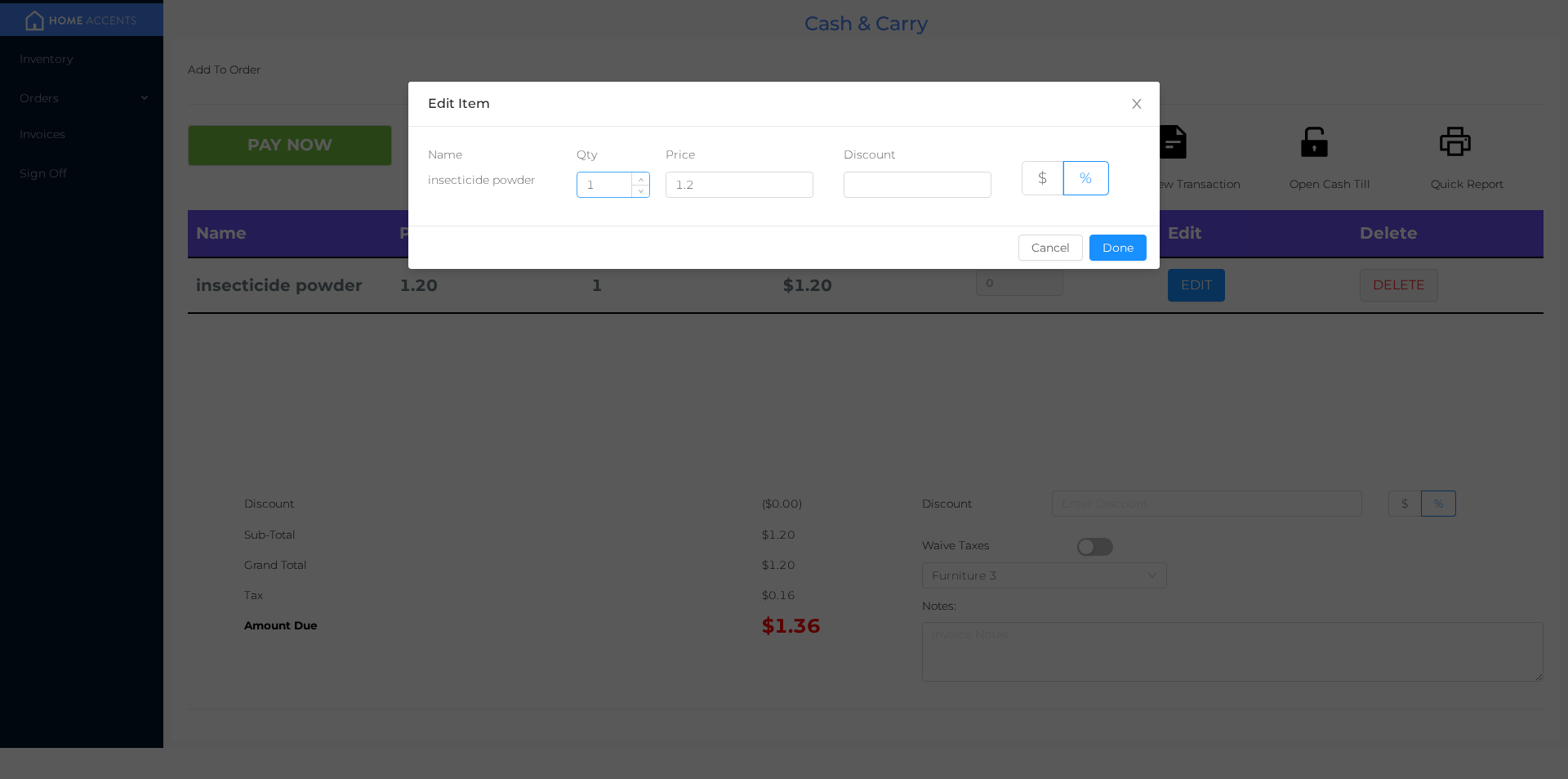
click at [612, 192] on input "1" at bounding box center [613, 184] width 72 height 24
type input "7"
click at [1103, 248] on button "Done" at bounding box center [1117, 248] width 57 height 26
type input "0%"
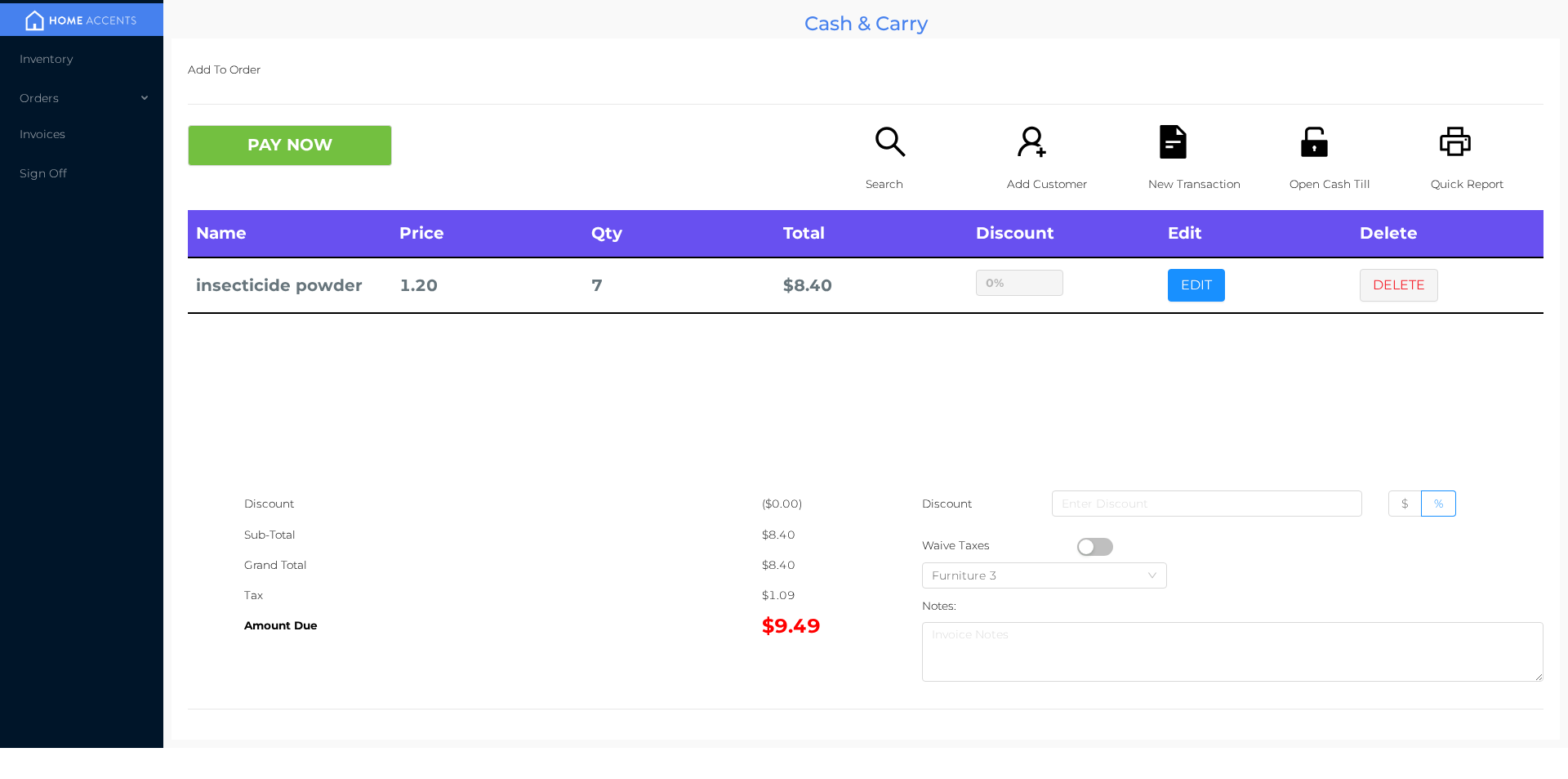
click at [1108, 342] on div "sentinelStart Edit Item Name Qty Price Discount insecticide powder 7 1.2 $ % Ca…" at bounding box center [784, 390] width 1568 height 779
click at [263, 139] on button "PAY NOW" at bounding box center [290, 145] width 204 height 41
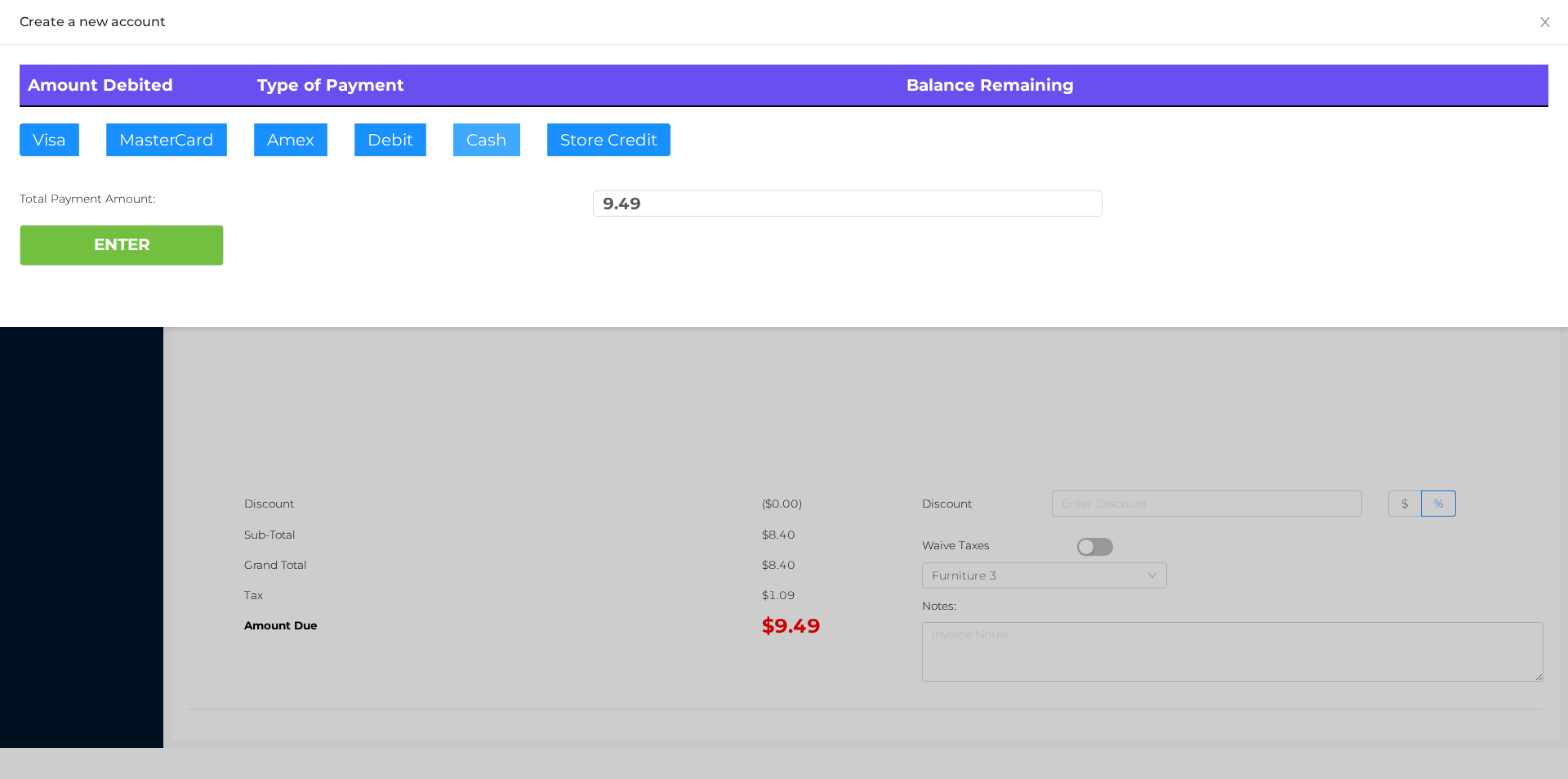
click at [471, 148] on button "Cash" at bounding box center [487, 140] width 67 height 33
type input "10."
click at [304, 259] on div "ENTER" at bounding box center [784, 245] width 1529 height 41
click at [466, 459] on div at bounding box center [784, 390] width 1568 height 779
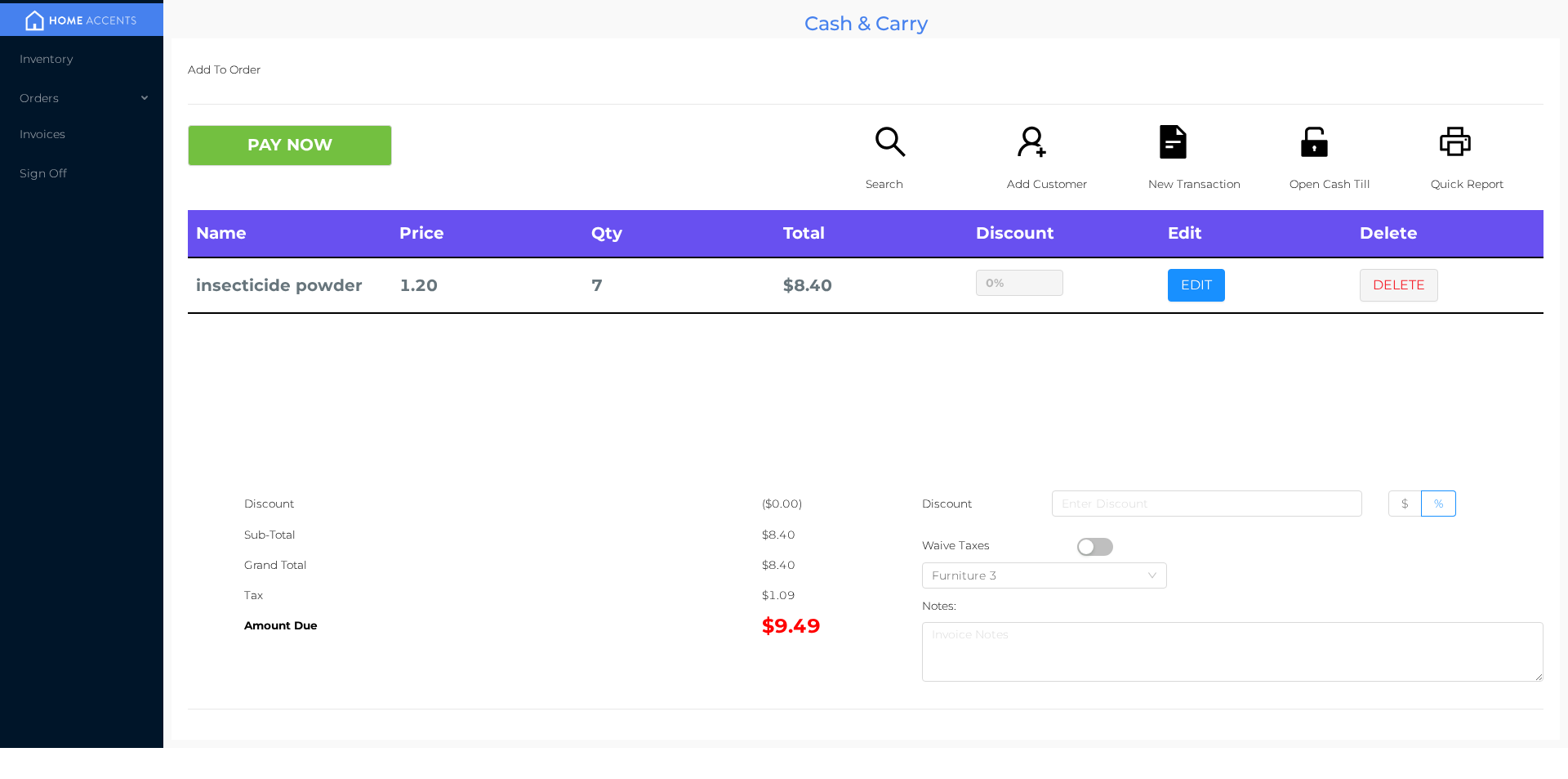
click at [1303, 160] on div "Open Cash Till" at bounding box center [1346, 167] width 113 height 85
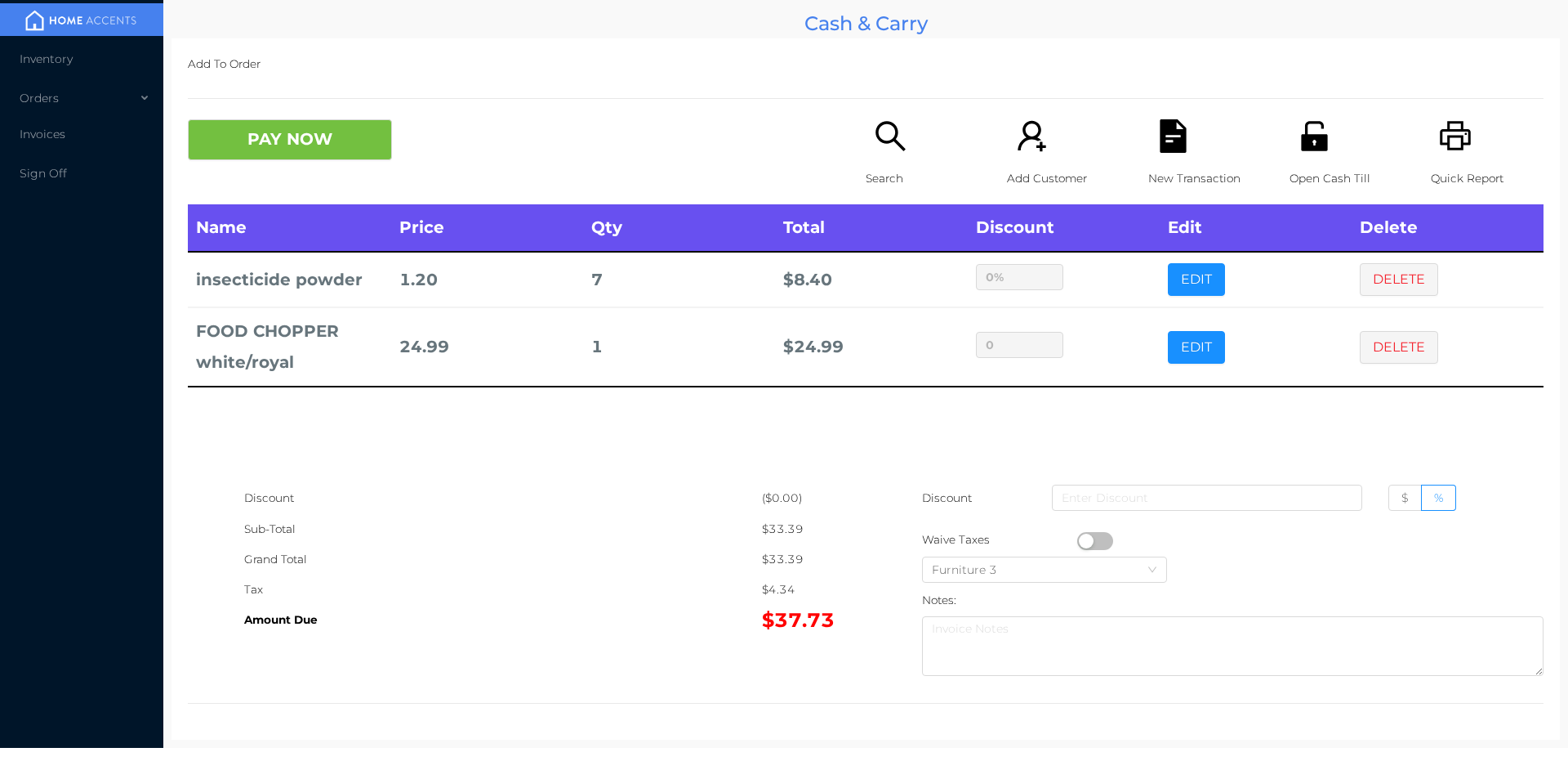
click at [1396, 284] on button "DELETE" at bounding box center [1399, 279] width 79 height 33
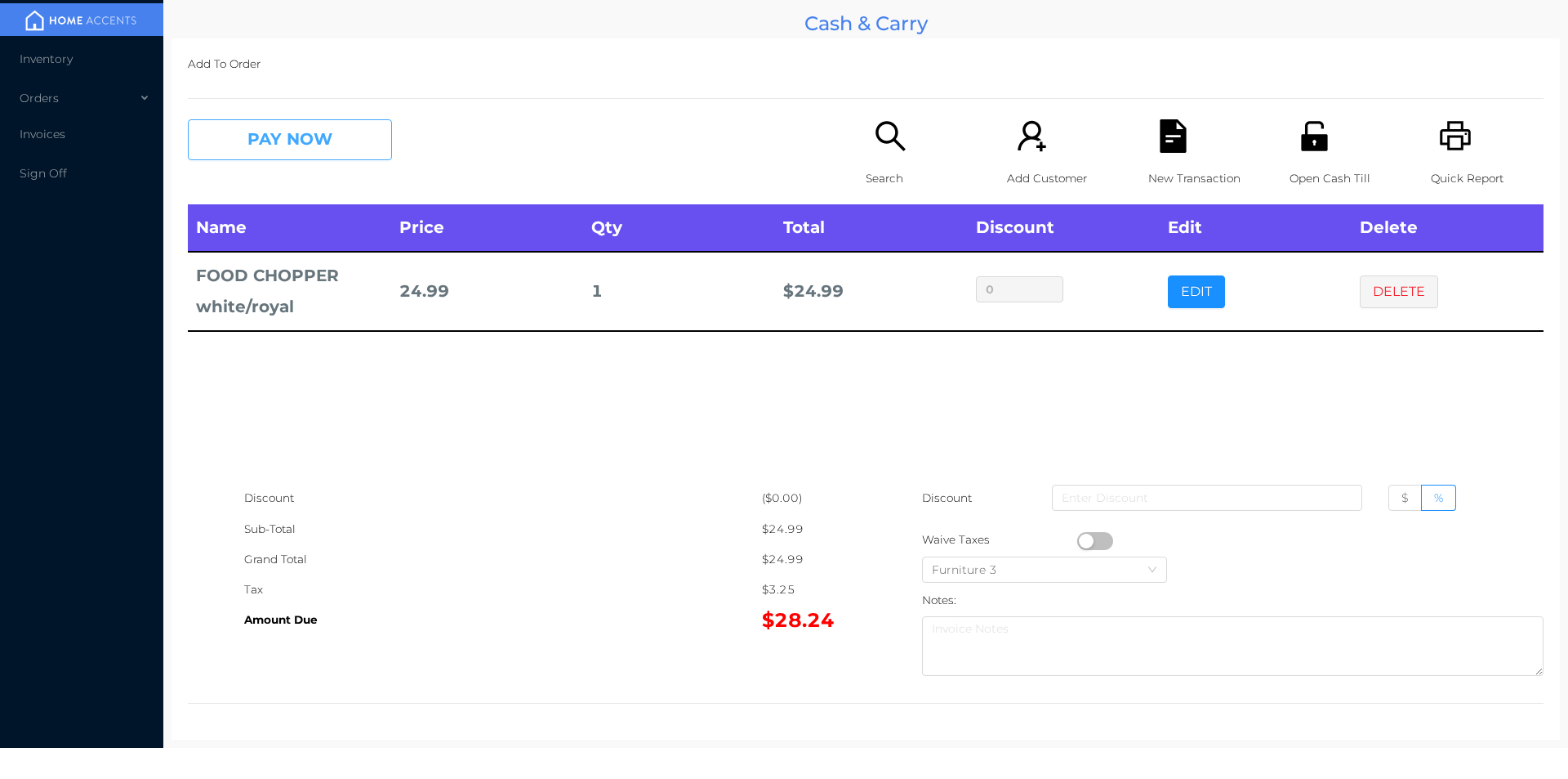
click at [343, 143] on button "PAY NOW" at bounding box center [290, 139] width 204 height 41
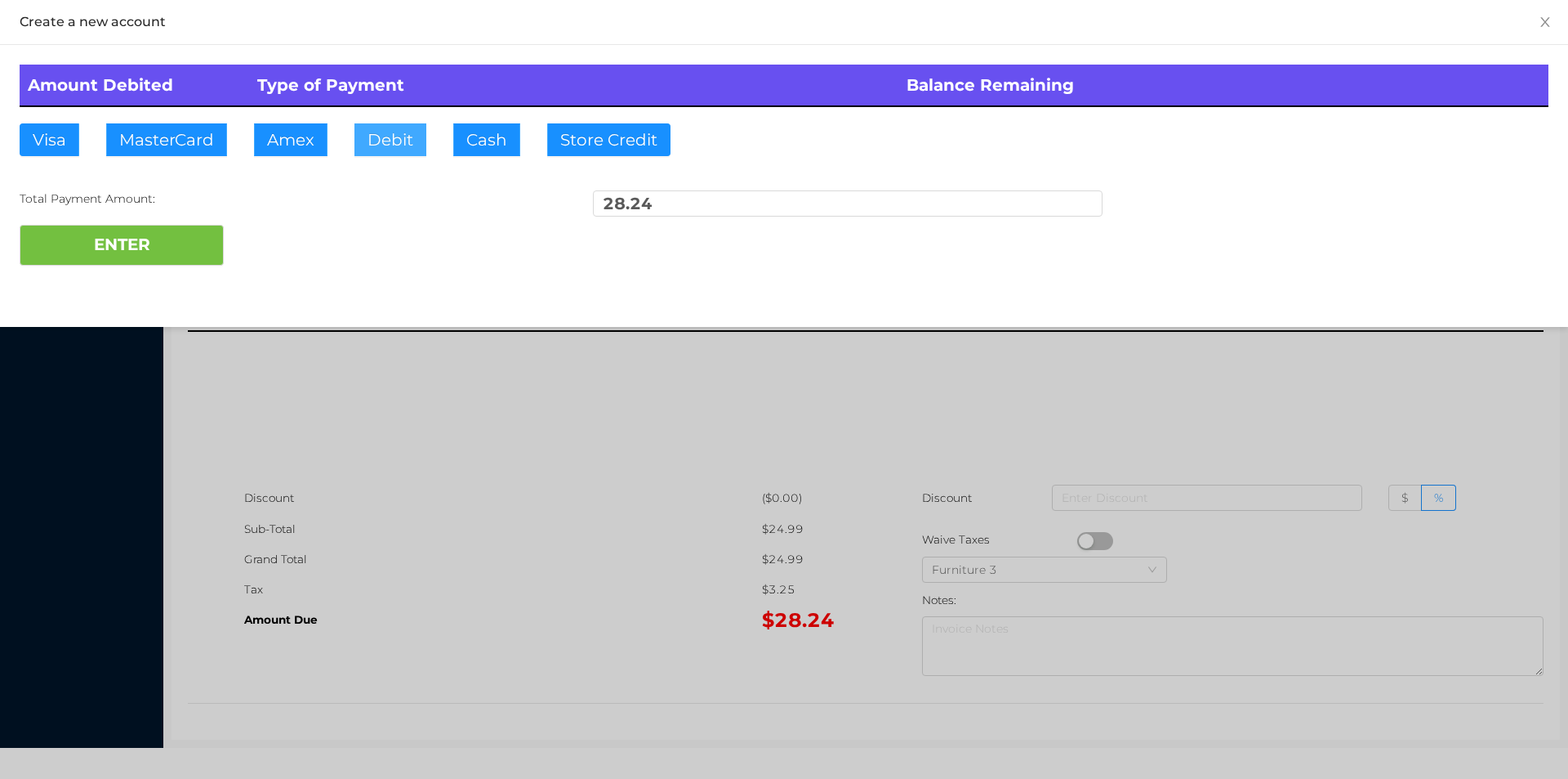
click at [391, 146] on button "Debit" at bounding box center [390, 140] width 72 height 33
click at [203, 257] on button "ENTER" at bounding box center [122, 245] width 204 height 41
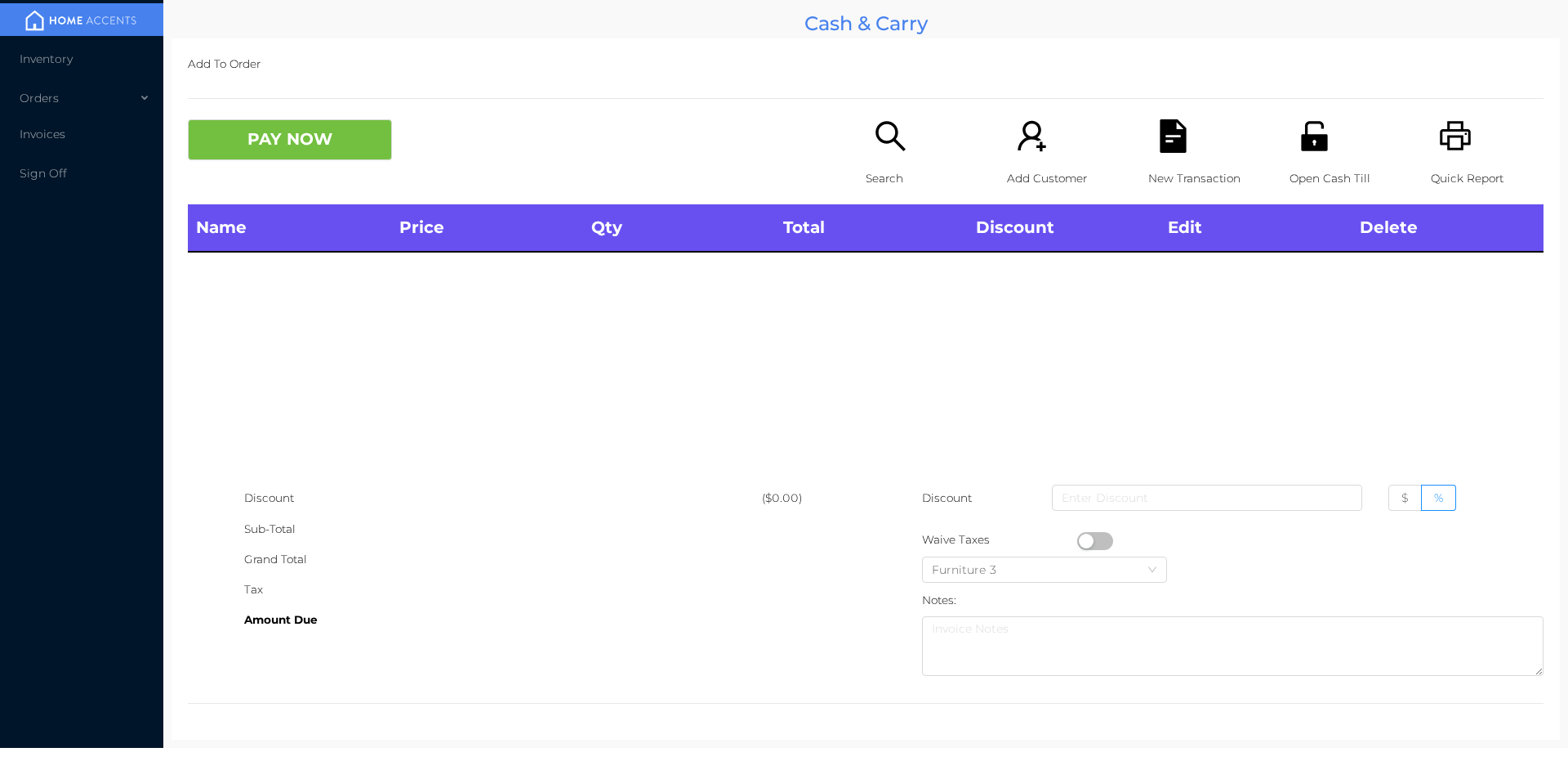
click at [881, 159] on div "Search" at bounding box center [922, 162] width 113 height 85
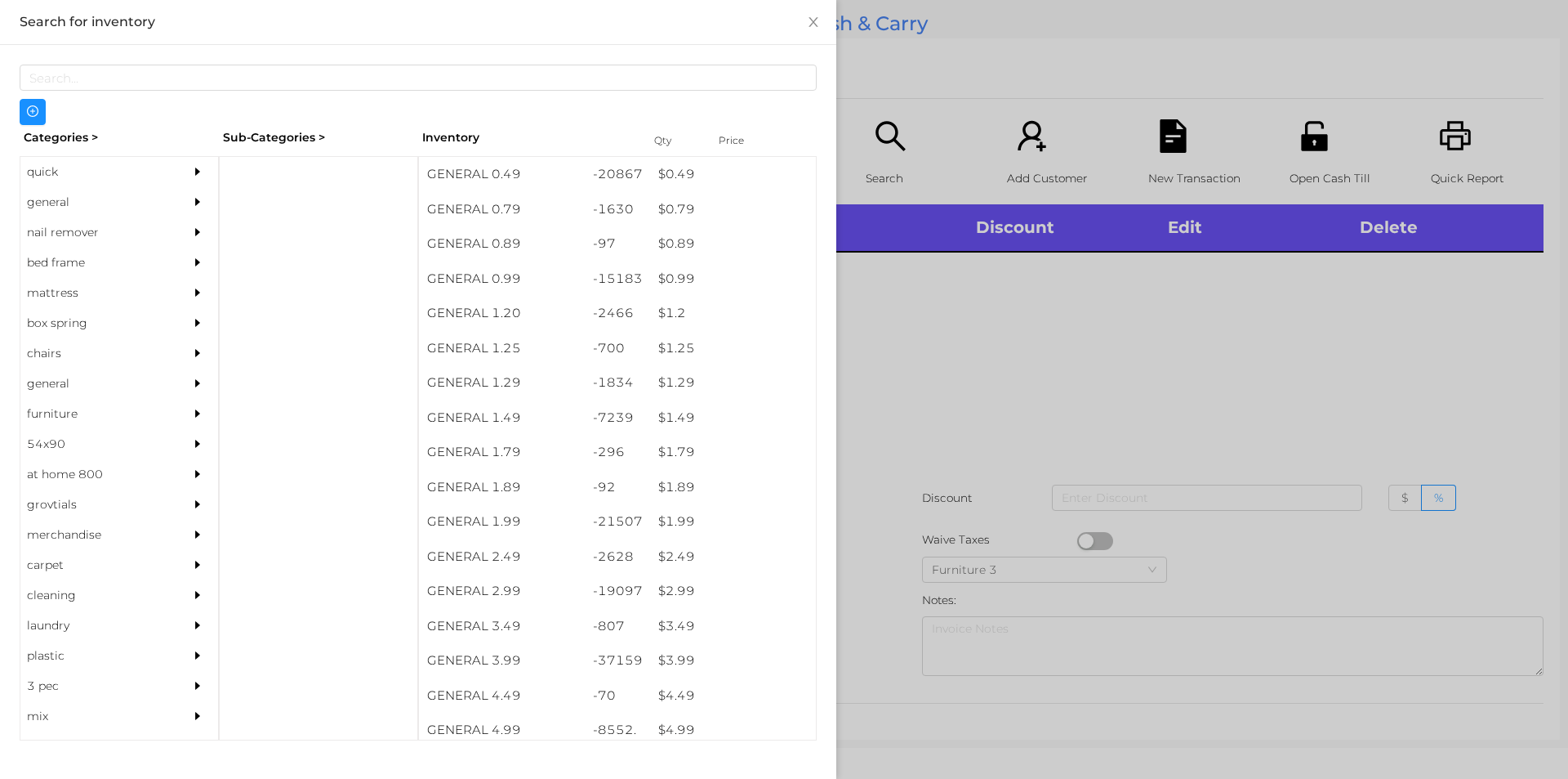
click at [51, 199] on div "general" at bounding box center [95, 202] width 149 height 30
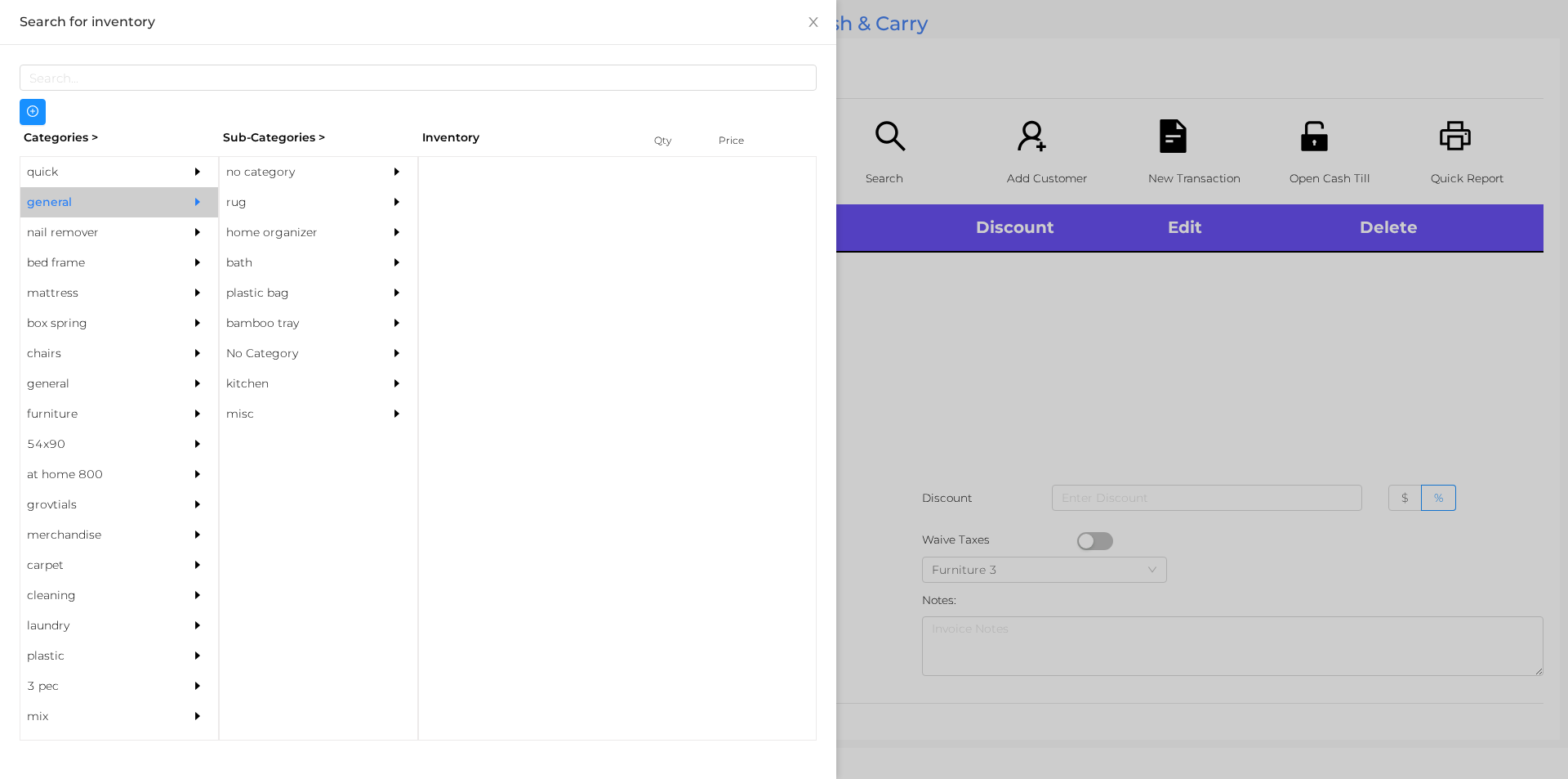
click at [72, 183] on div "quick" at bounding box center [95, 172] width 149 height 30
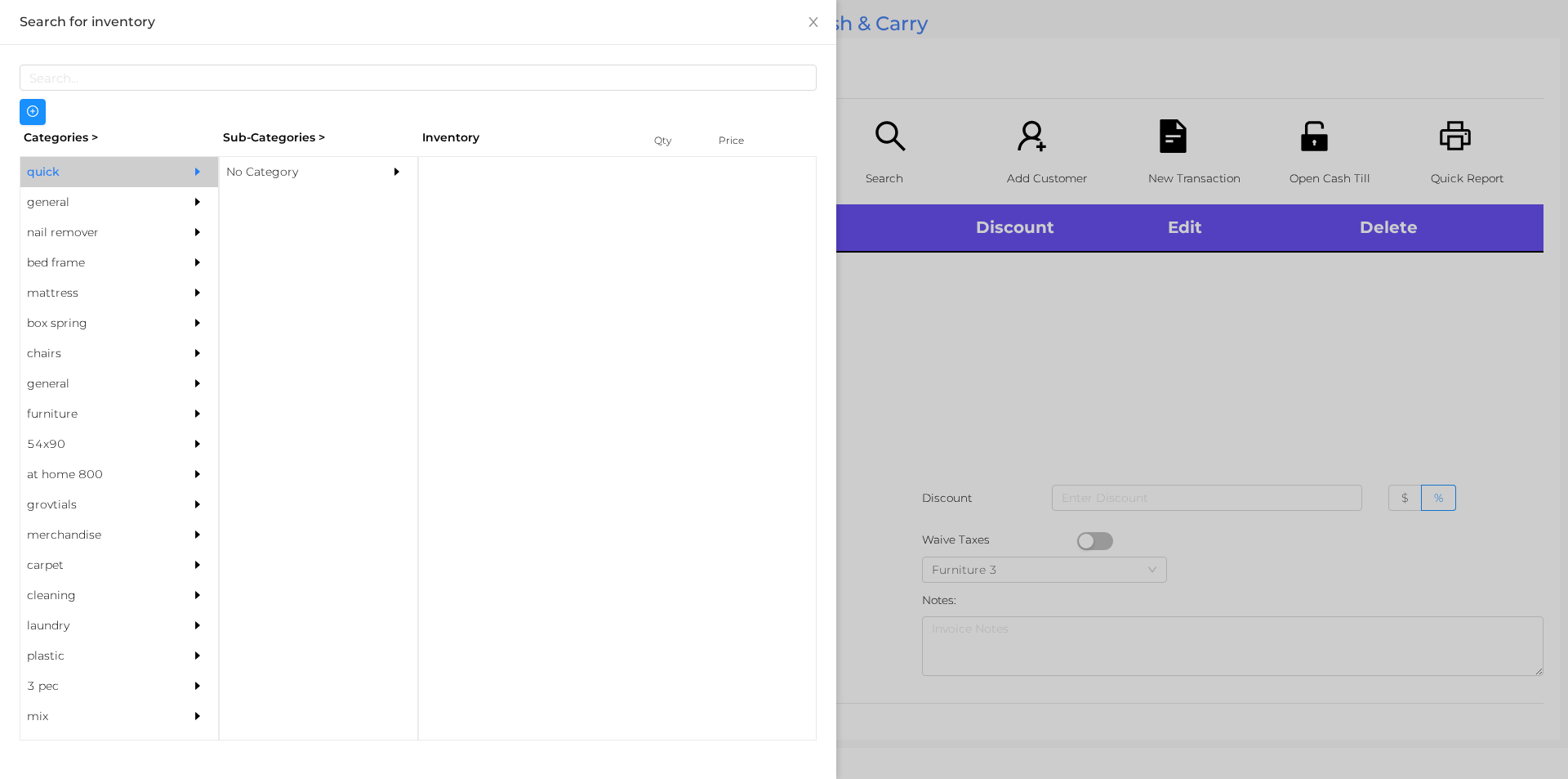
click at [246, 175] on div "No Category" at bounding box center [294, 172] width 149 height 30
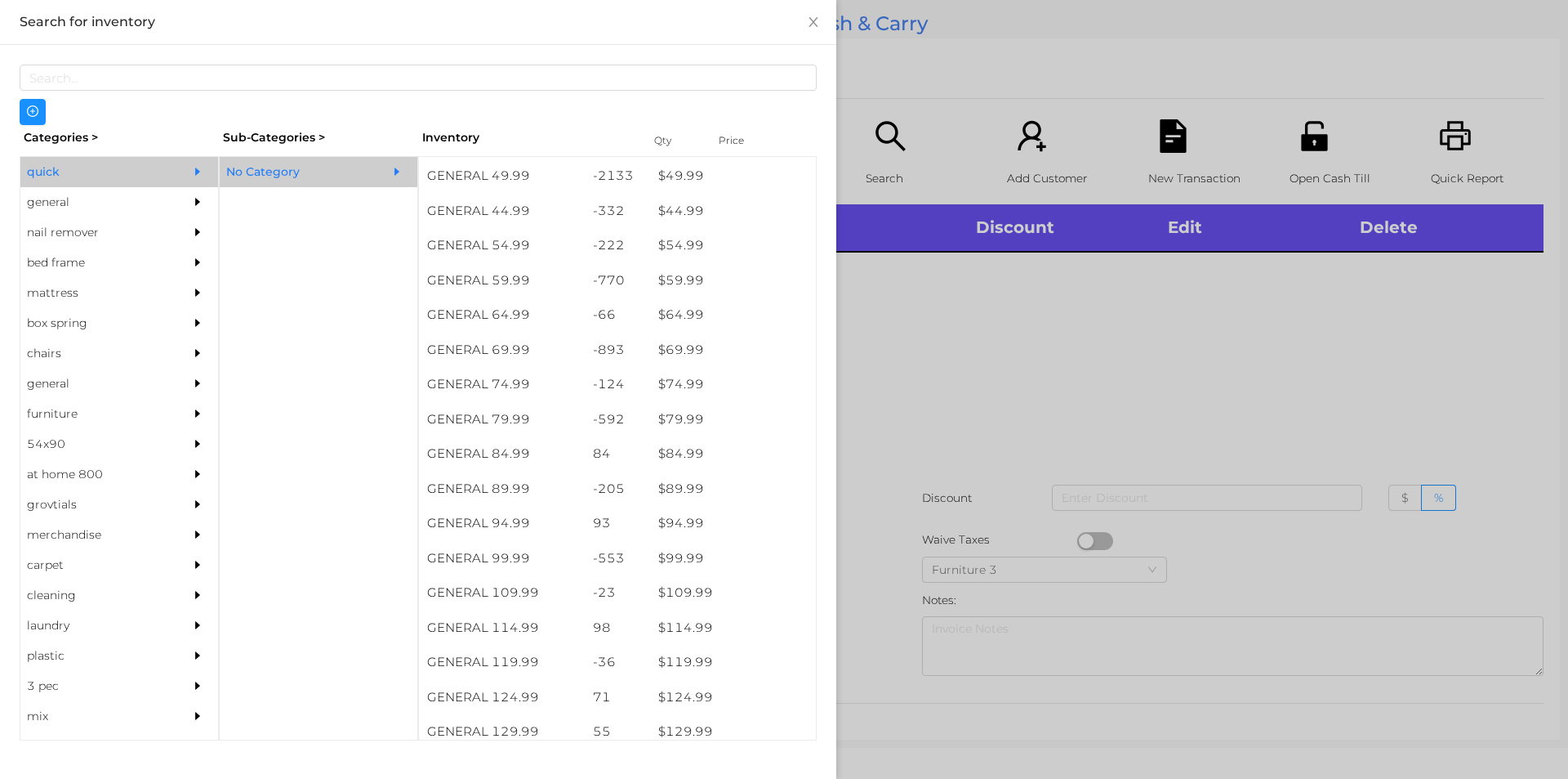
scroll to position [972, 0]
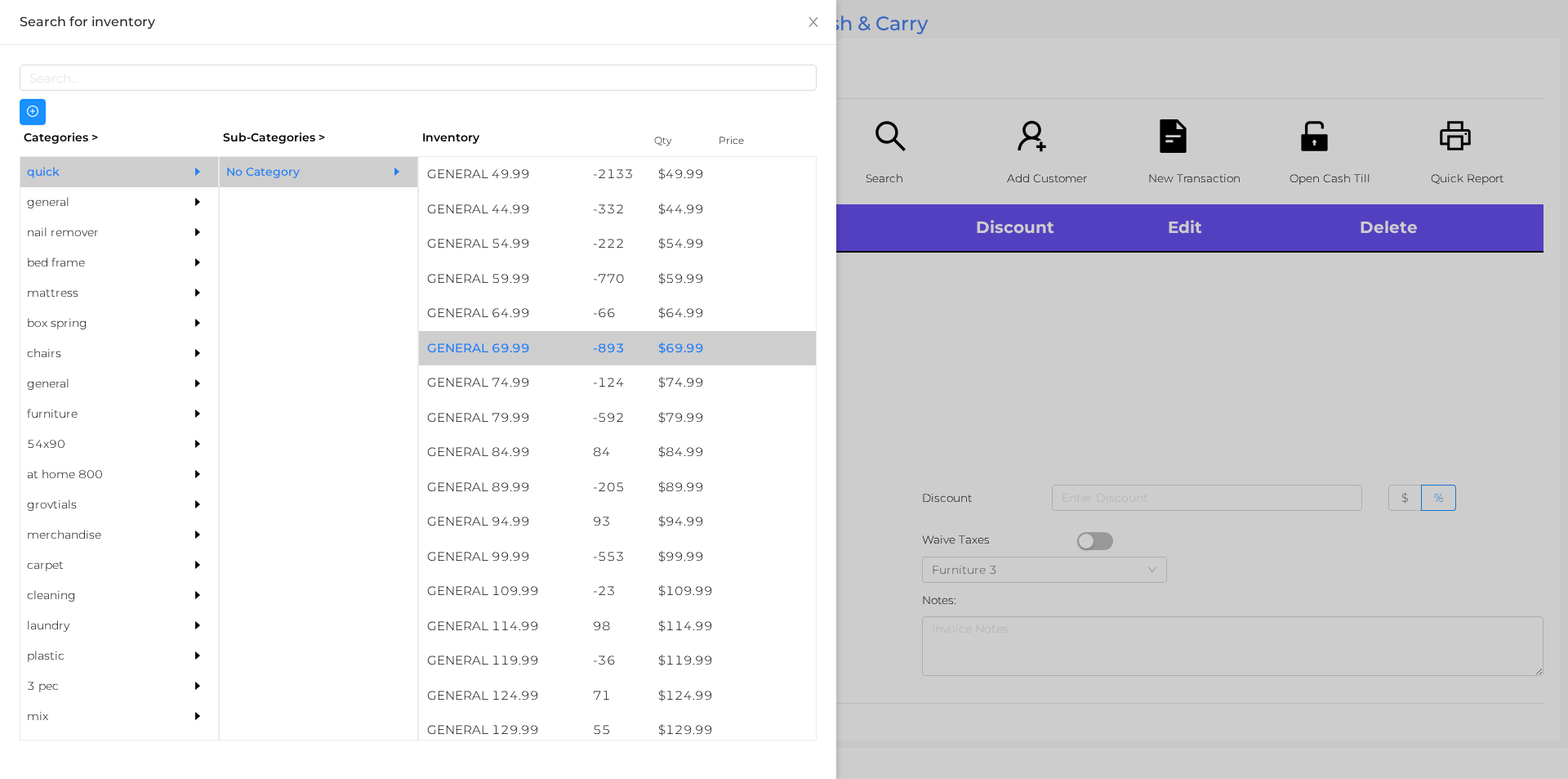
click at [670, 349] on div "$ 69.99" at bounding box center [733, 348] width 166 height 35
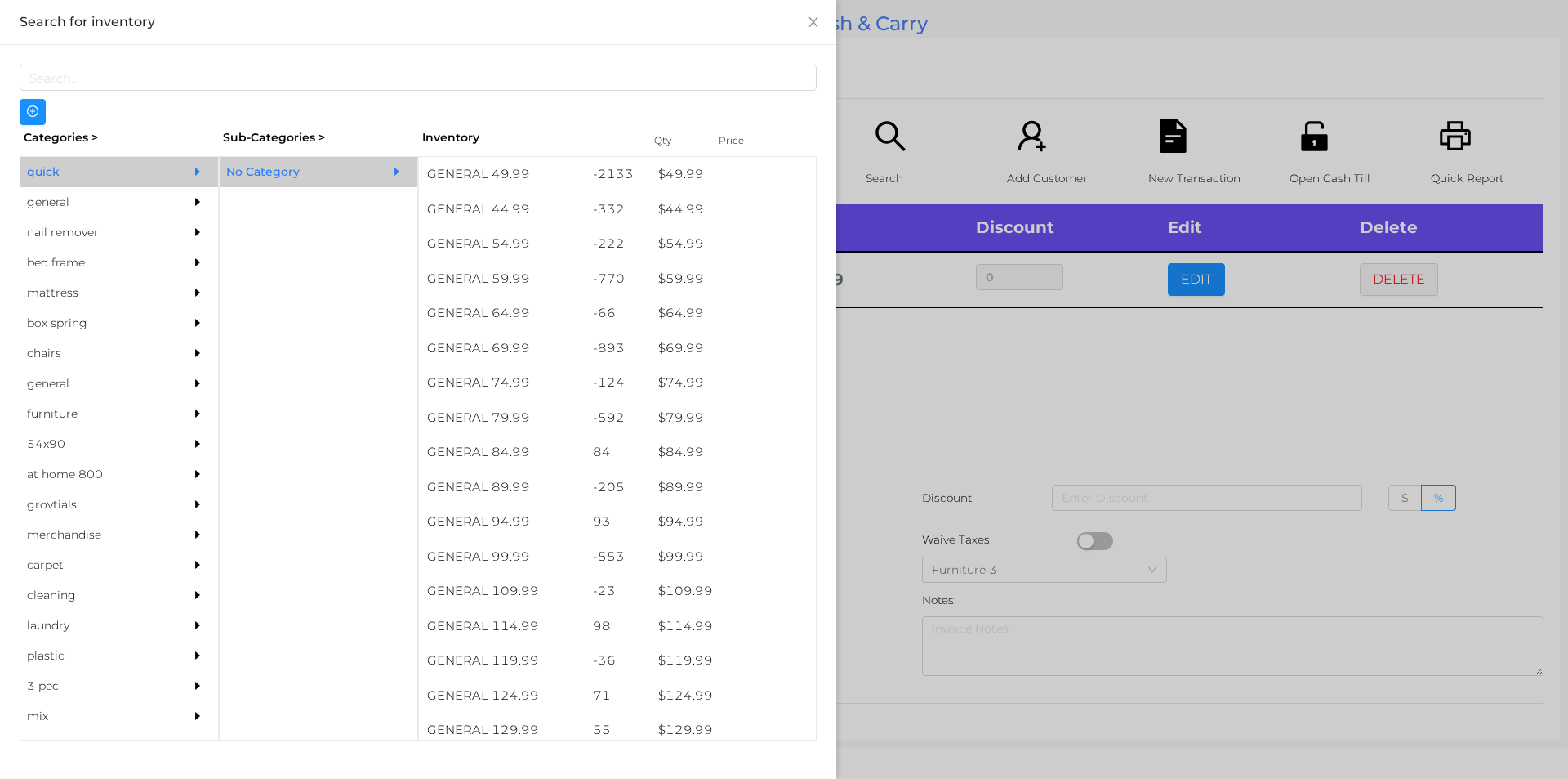
click at [924, 409] on div at bounding box center [784, 390] width 1568 height 779
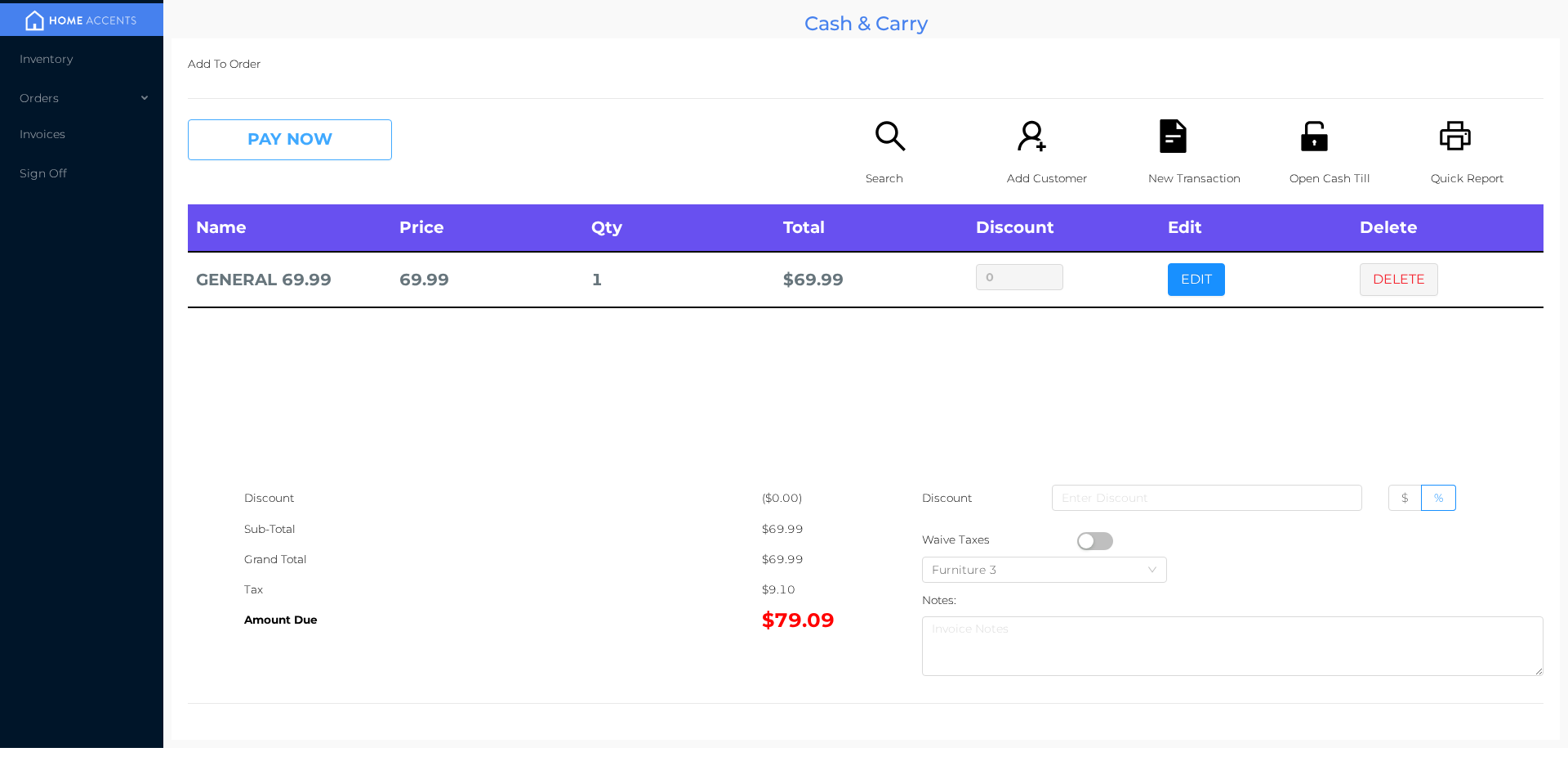
click at [327, 151] on button "PAY NOW" at bounding box center [290, 139] width 204 height 41
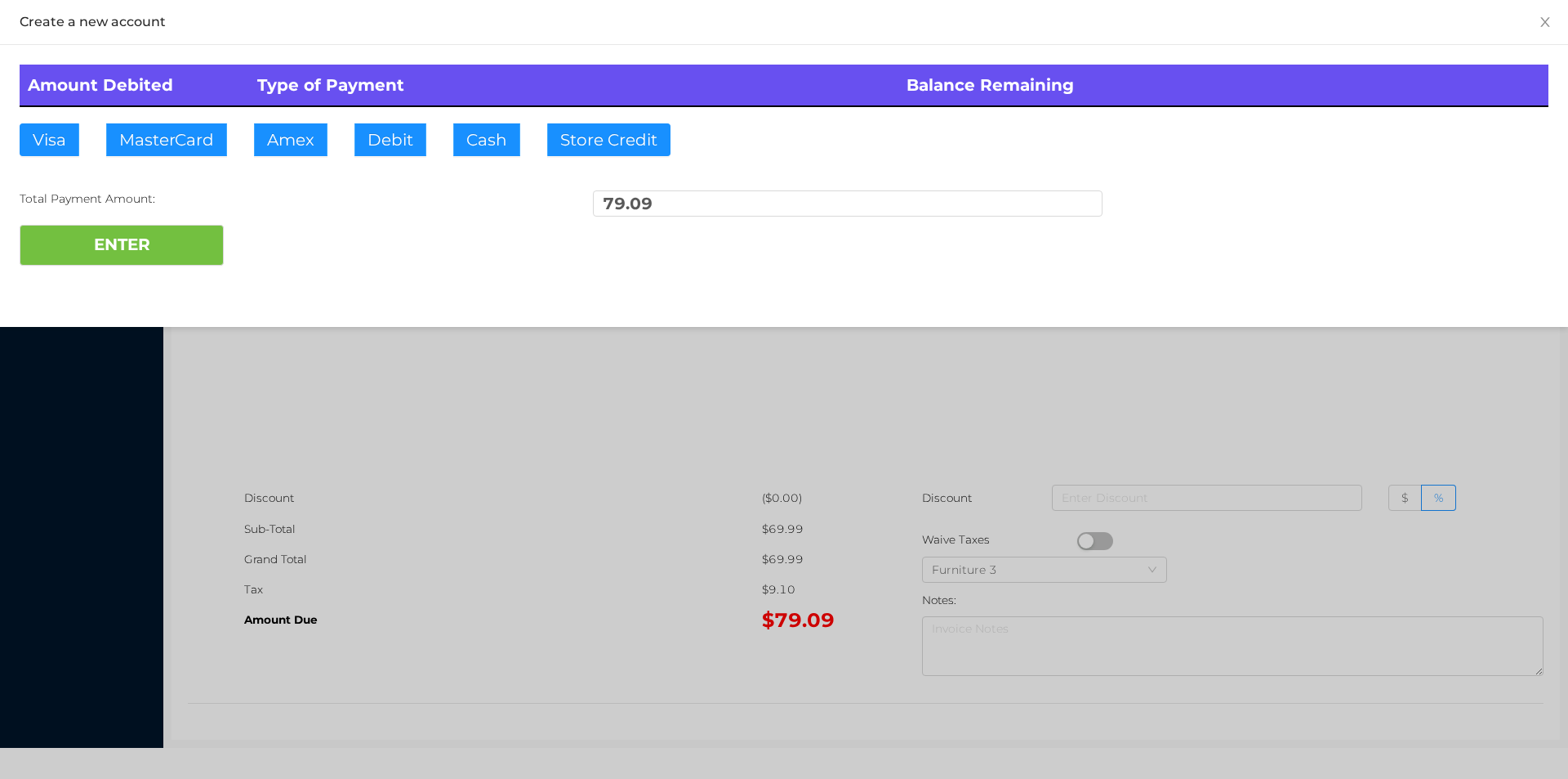
click at [285, 242] on div "ENTER" at bounding box center [784, 245] width 1529 height 41
click at [387, 456] on div at bounding box center [784, 390] width 1568 height 779
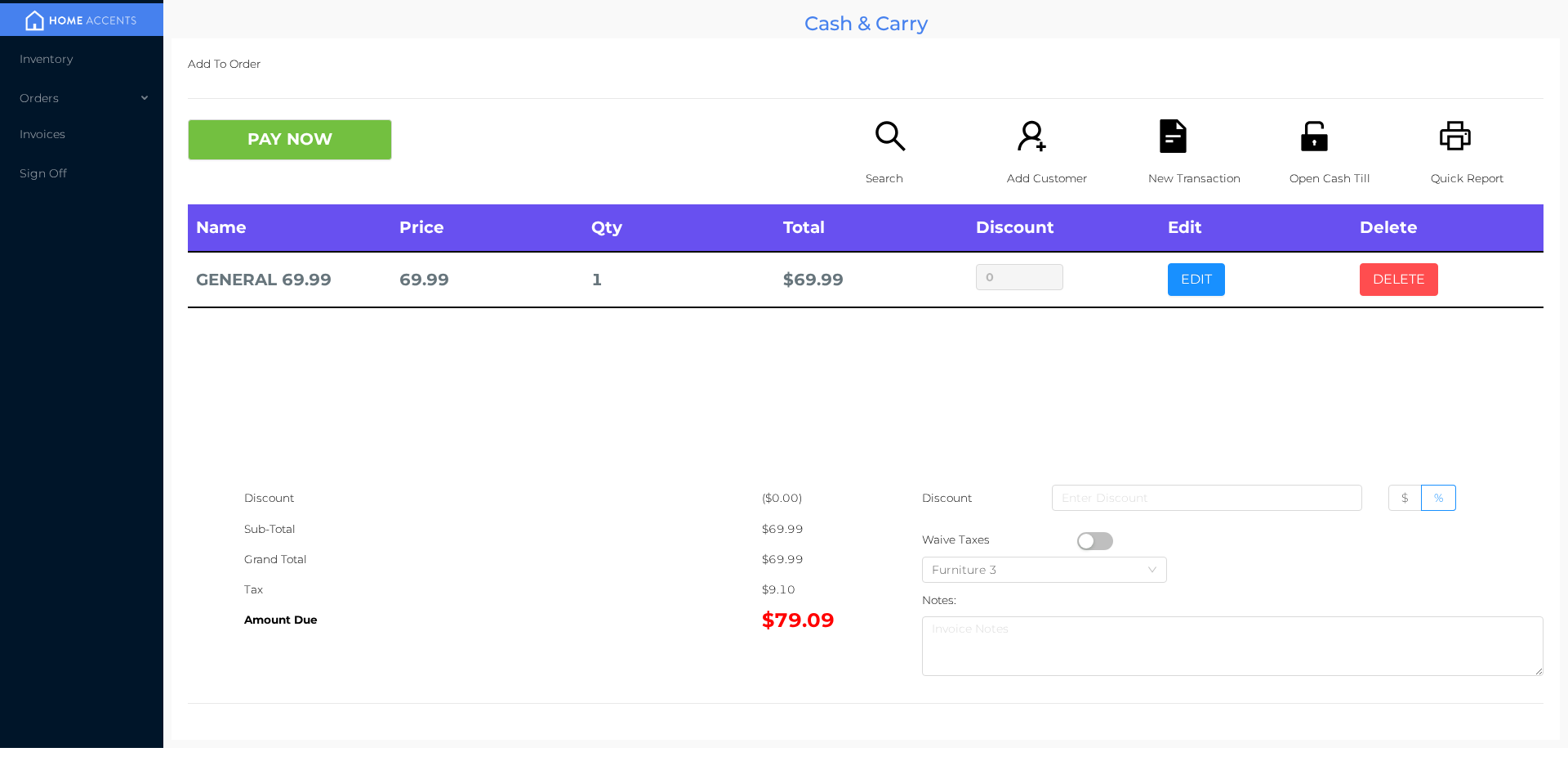
click at [1379, 273] on button "DELETE" at bounding box center [1399, 279] width 79 height 33
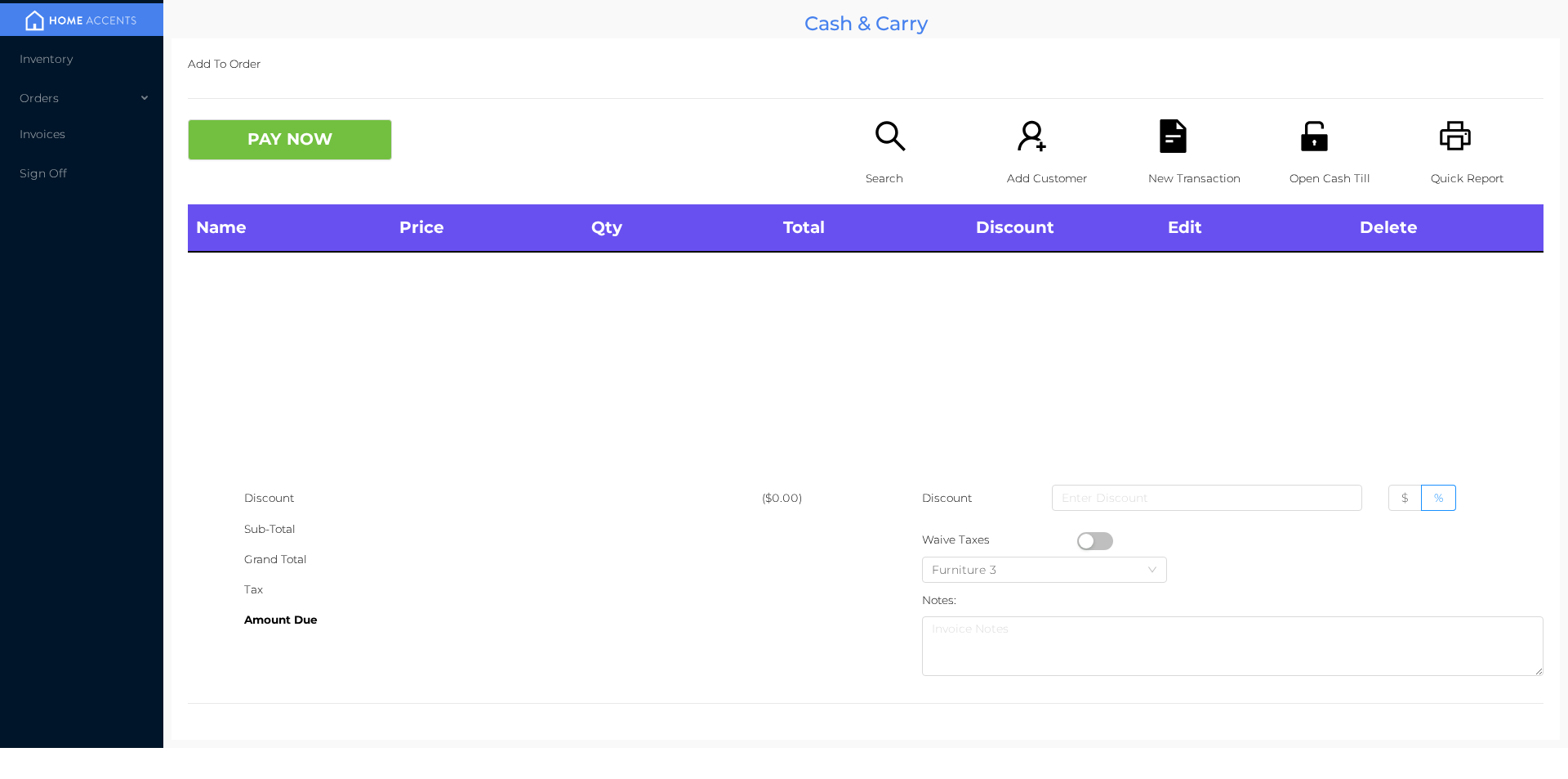
click at [1448, 149] on icon "icon: printer" at bounding box center [1455, 136] width 31 height 30
click at [321, 179] on div "PAY NOW Search Add Customer New Transaction Open Cash Till Quick Report" at bounding box center [865, 162] width 1356 height 85
click at [465, 368] on div "Name Price Qty Total Discount Edit Delete" at bounding box center [865, 343] width 1356 height 278
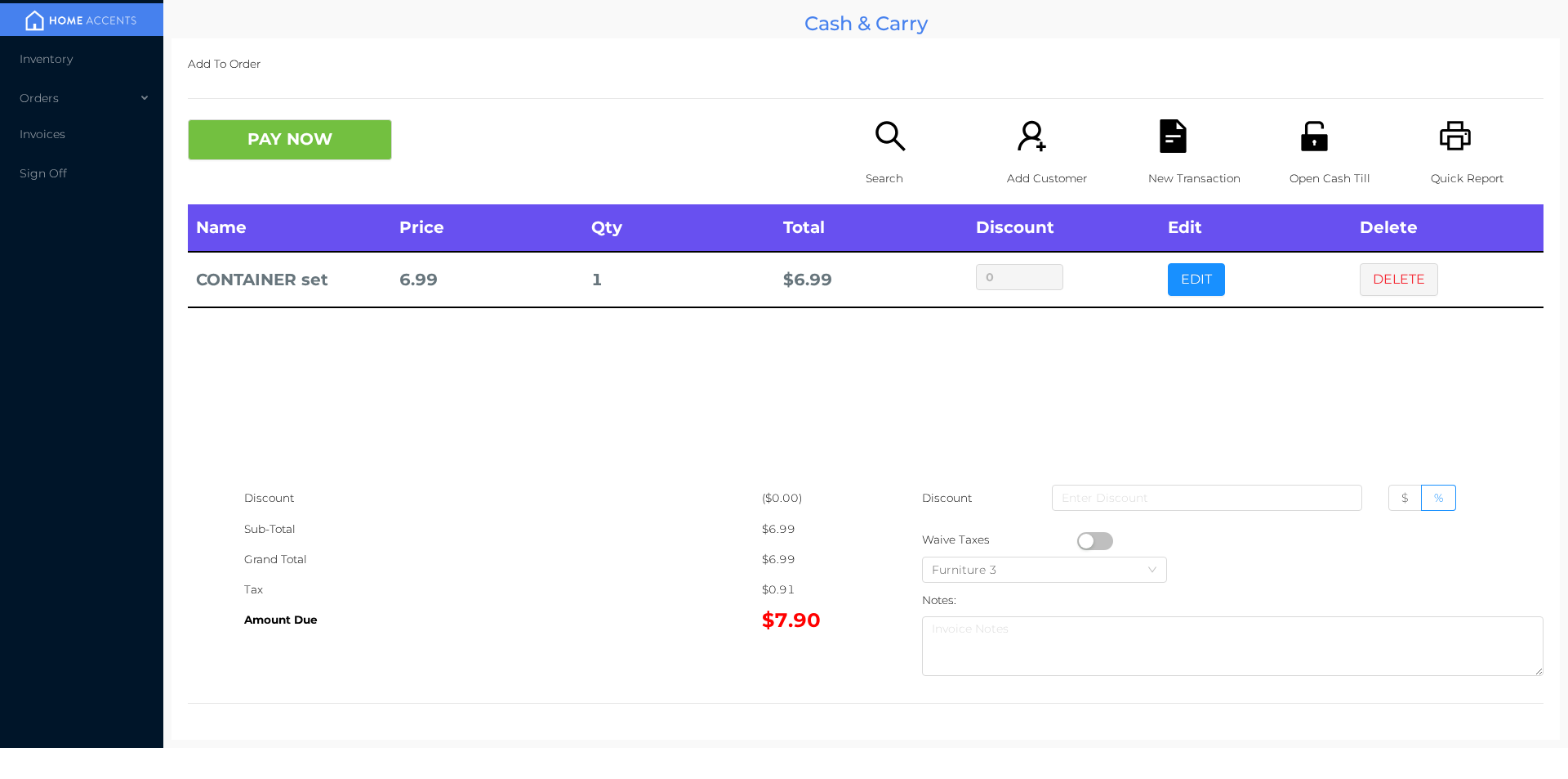
click at [895, 150] on icon "icon: search" at bounding box center [891, 136] width 33 height 33
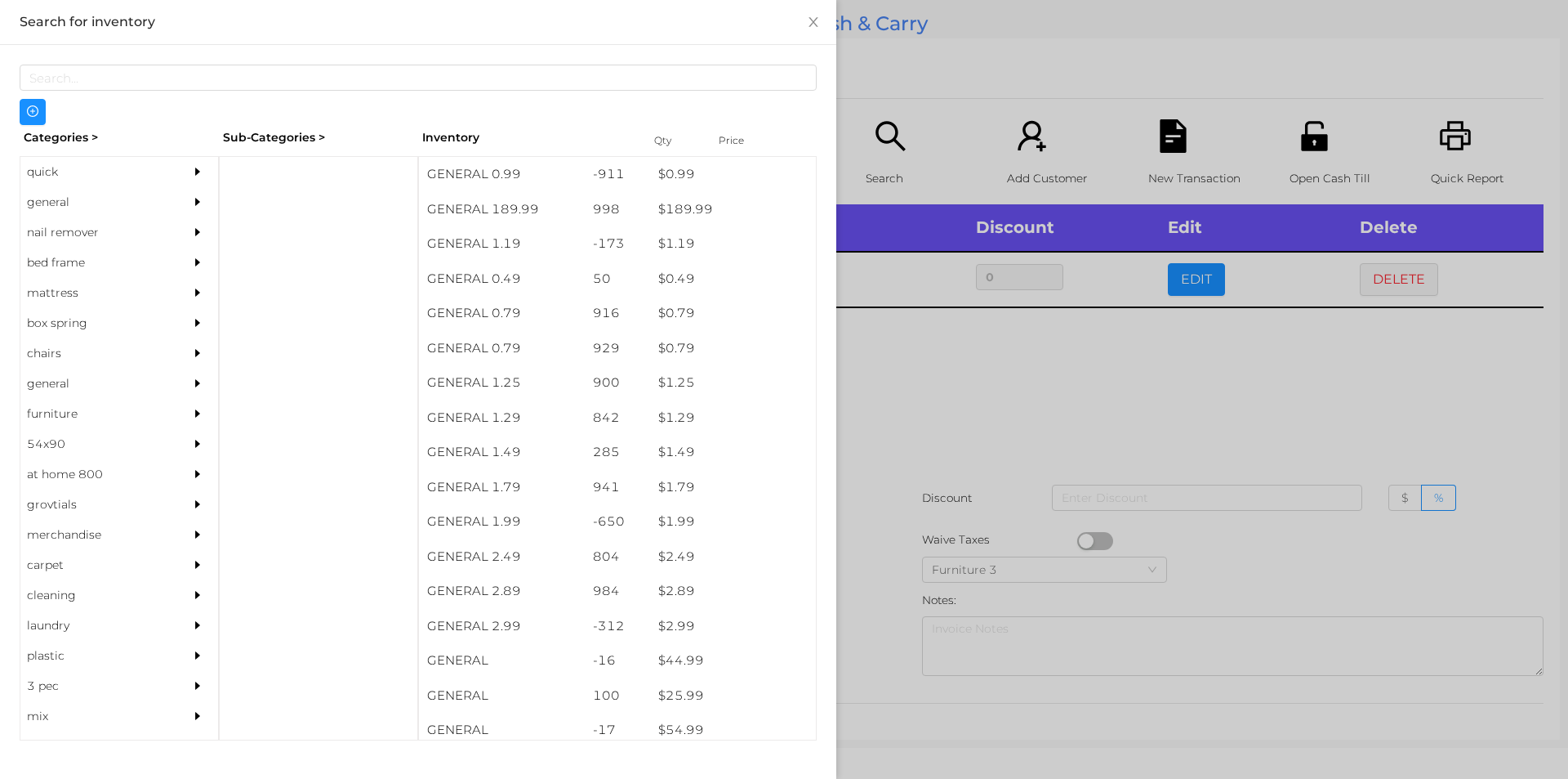
click at [57, 200] on div "general" at bounding box center [95, 202] width 149 height 30
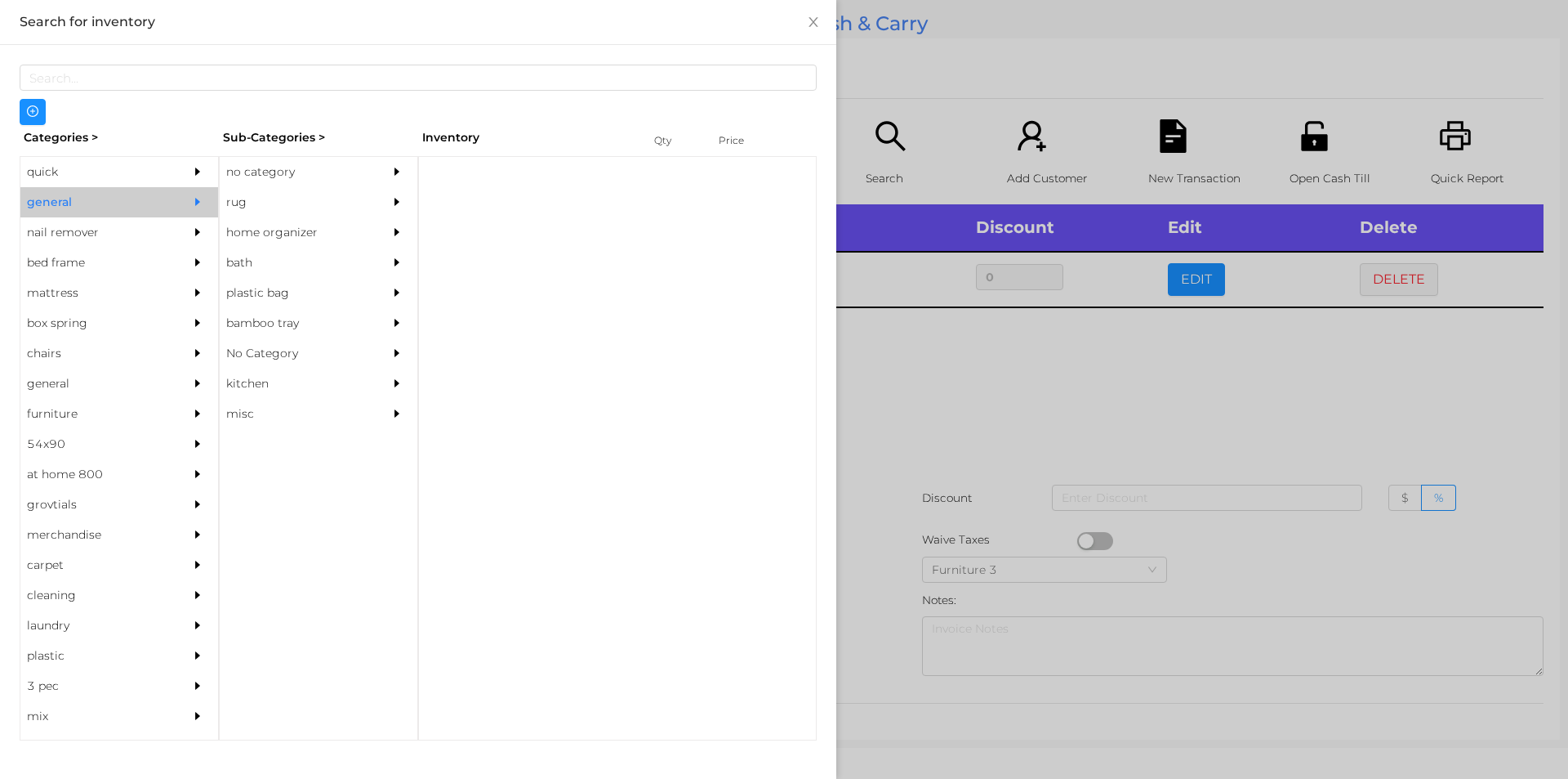
click at [245, 165] on div "no category" at bounding box center [294, 172] width 149 height 30
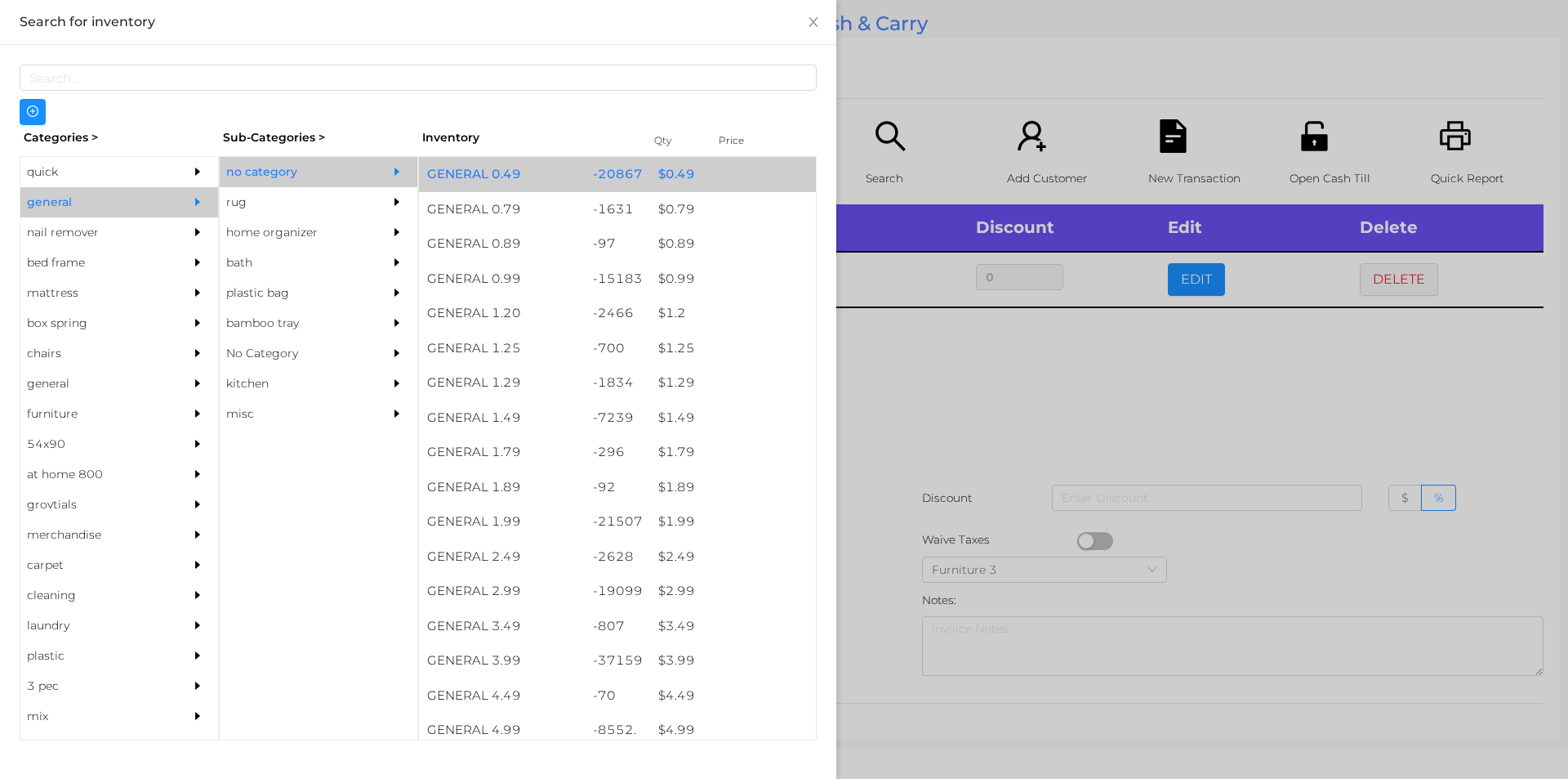
click at [664, 185] on div "$ 0.49" at bounding box center [733, 174] width 166 height 35
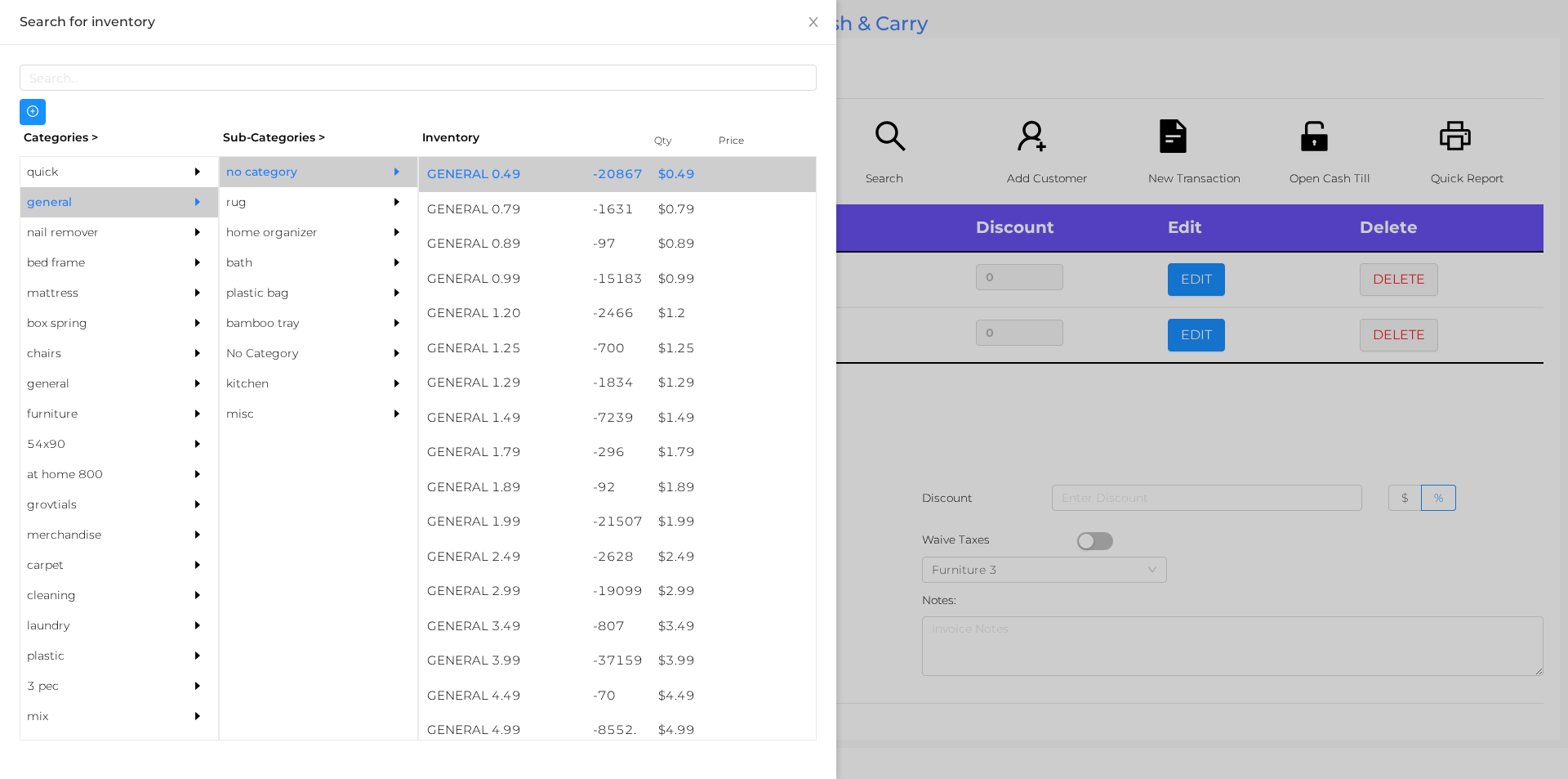
click at [662, 190] on div "$ 0.49" at bounding box center [733, 174] width 166 height 35
click at [661, 182] on div "$ 0.49" at bounding box center [733, 174] width 166 height 35
click at [662, 175] on div "$ 0.49" at bounding box center [733, 174] width 166 height 35
click at [655, 174] on div "$ 0.49" at bounding box center [733, 174] width 166 height 35
click at [662, 172] on div "$ 0.49" at bounding box center [733, 174] width 166 height 35
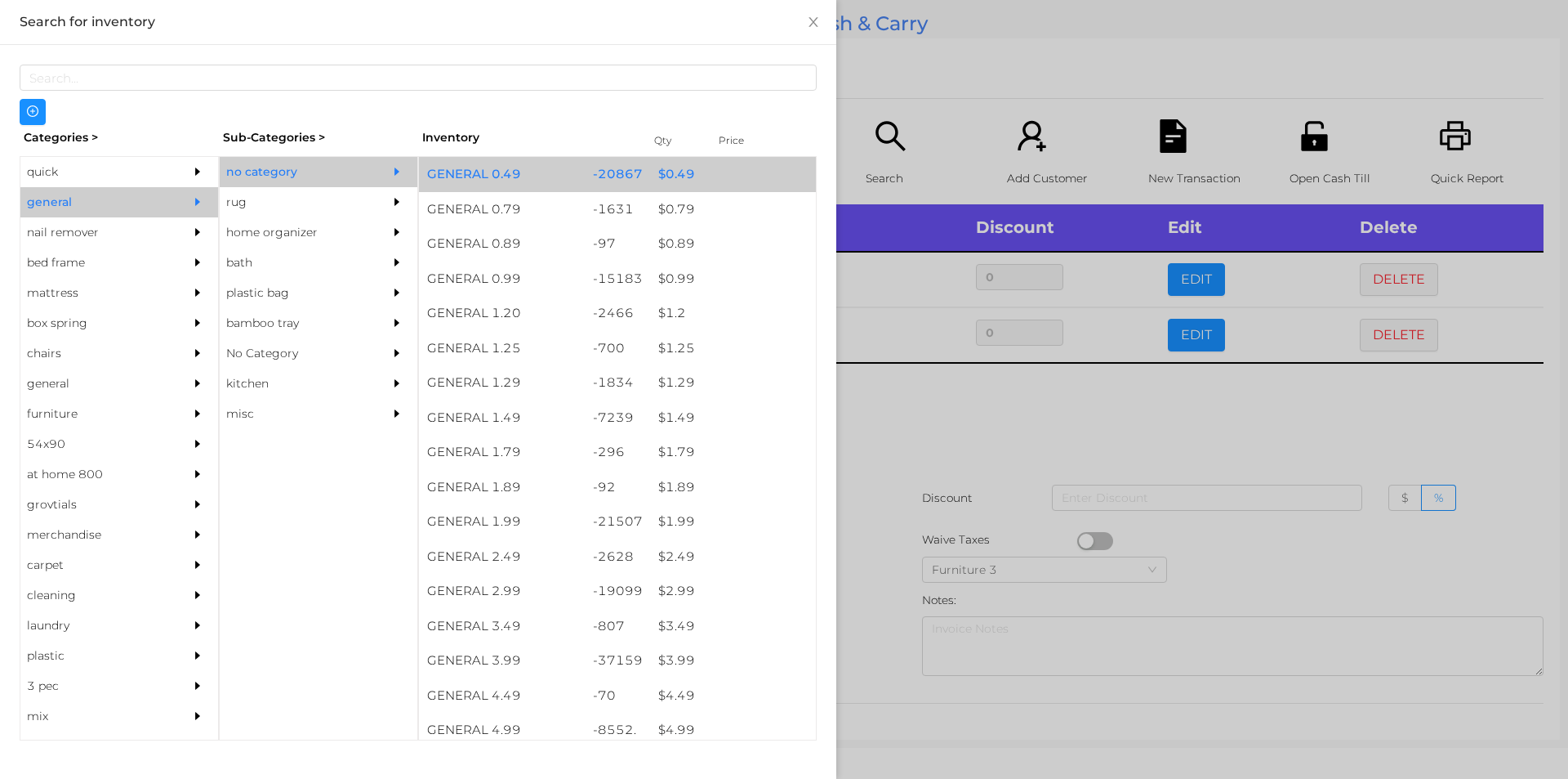
click at [655, 173] on div "$ 0.49" at bounding box center [733, 174] width 166 height 35
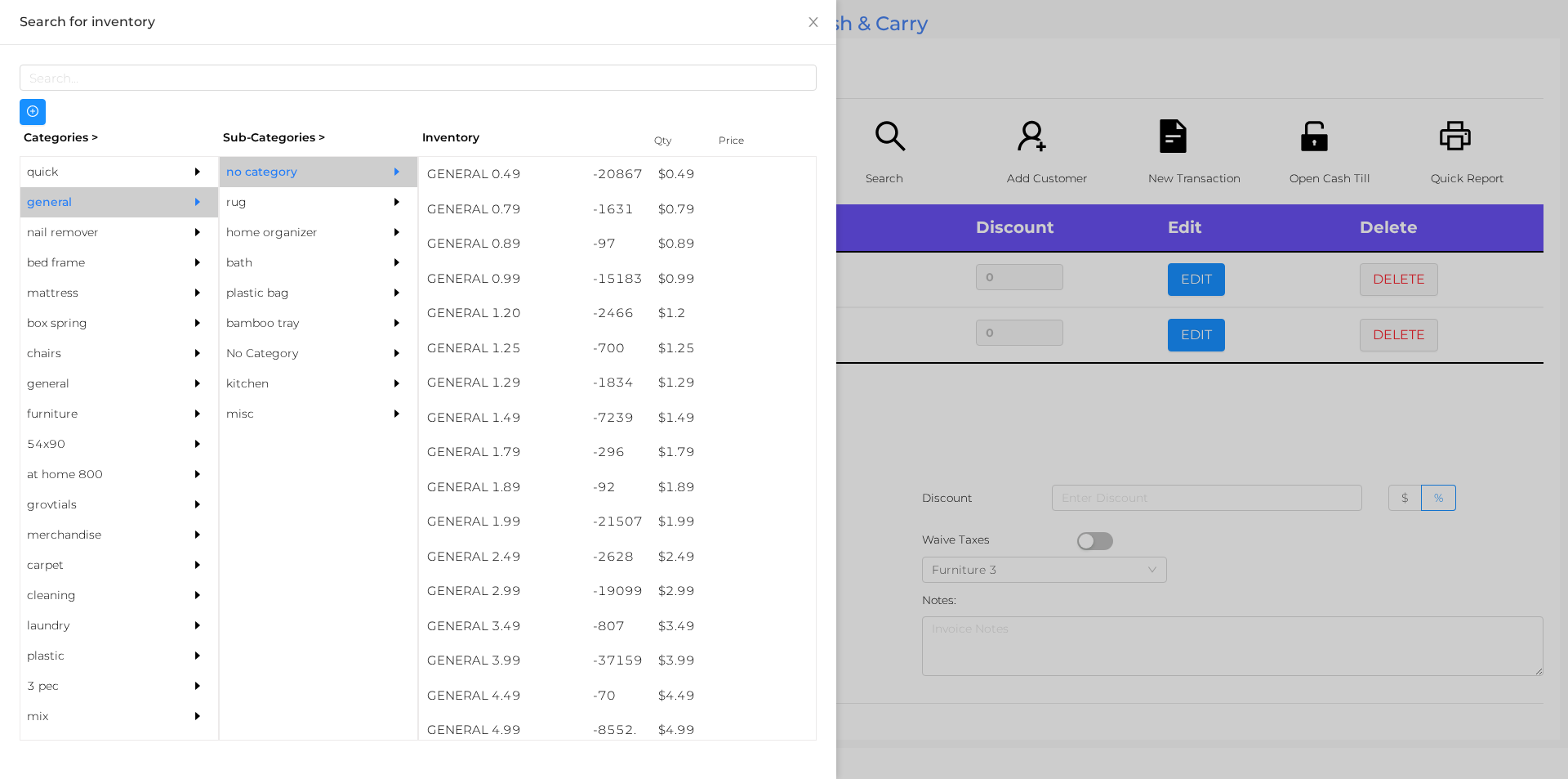
click at [888, 411] on div at bounding box center [784, 390] width 1568 height 779
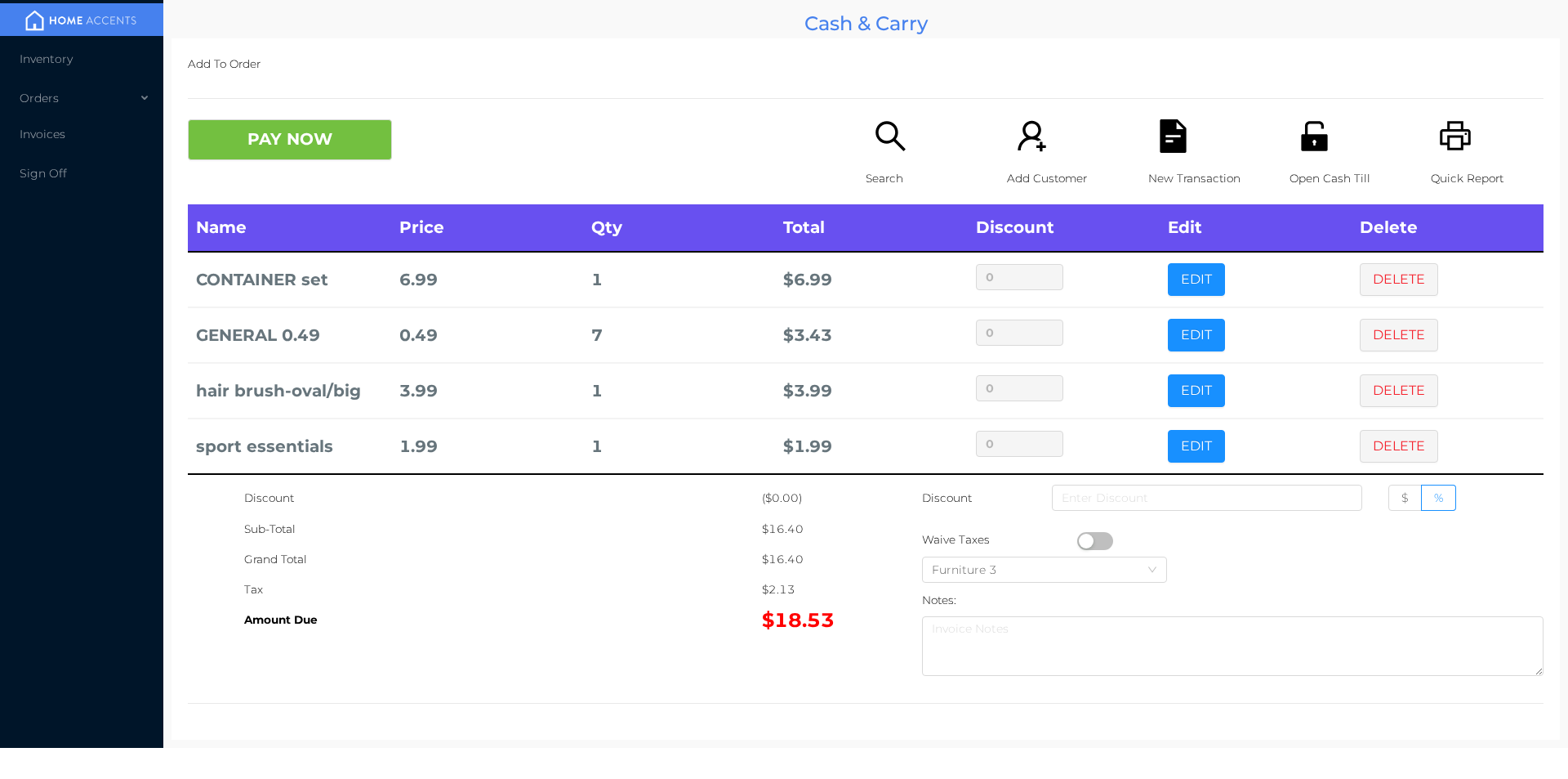
click at [866, 168] on p "Search" at bounding box center [922, 178] width 113 height 30
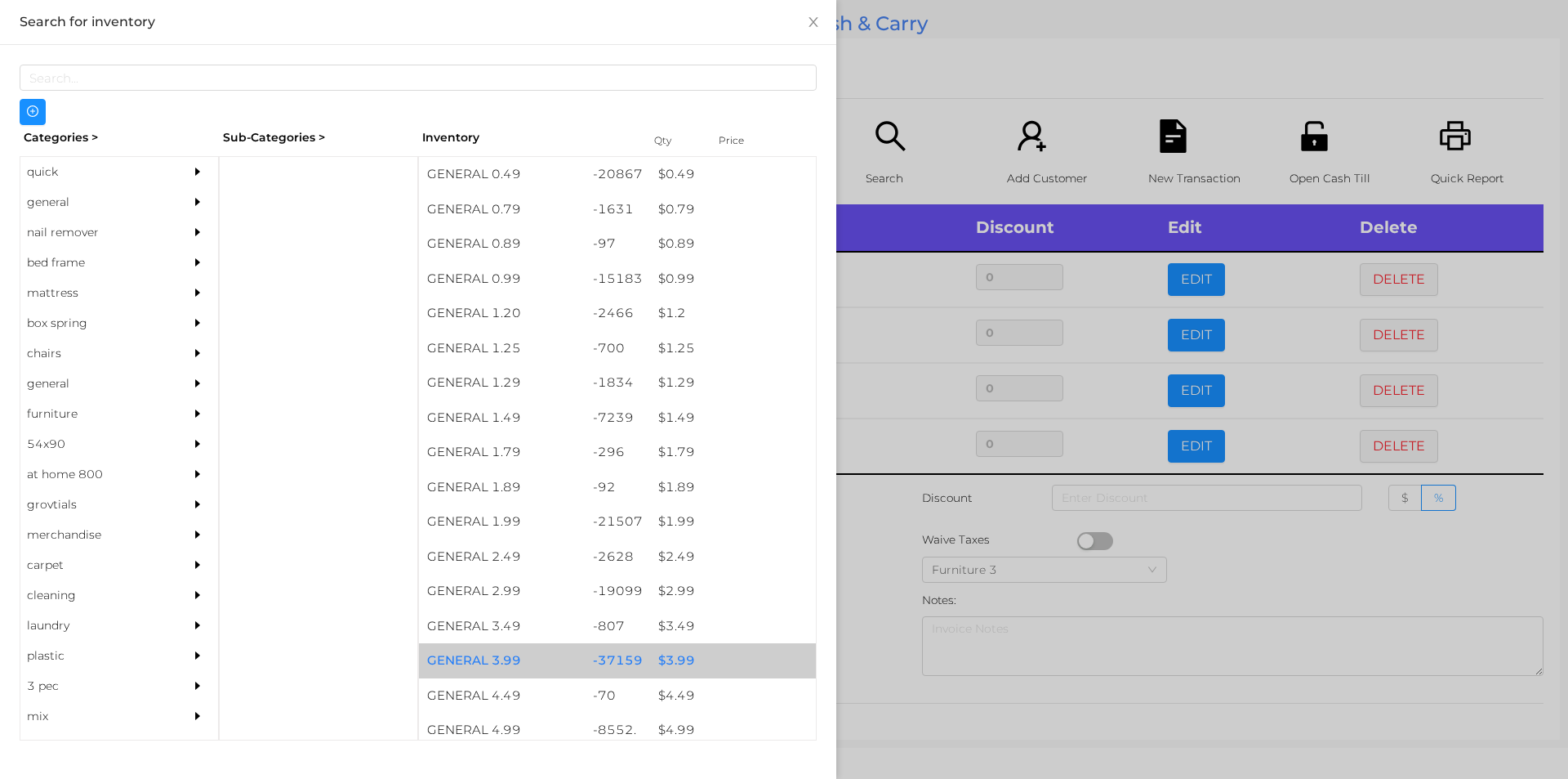
click at [677, 651] on div "$ 3.99" at bounding box center [733, 661] width 166 height 35
click at [677, 648] on div "$ 3.99" at bounding box center [733, 661] width 166 height 35
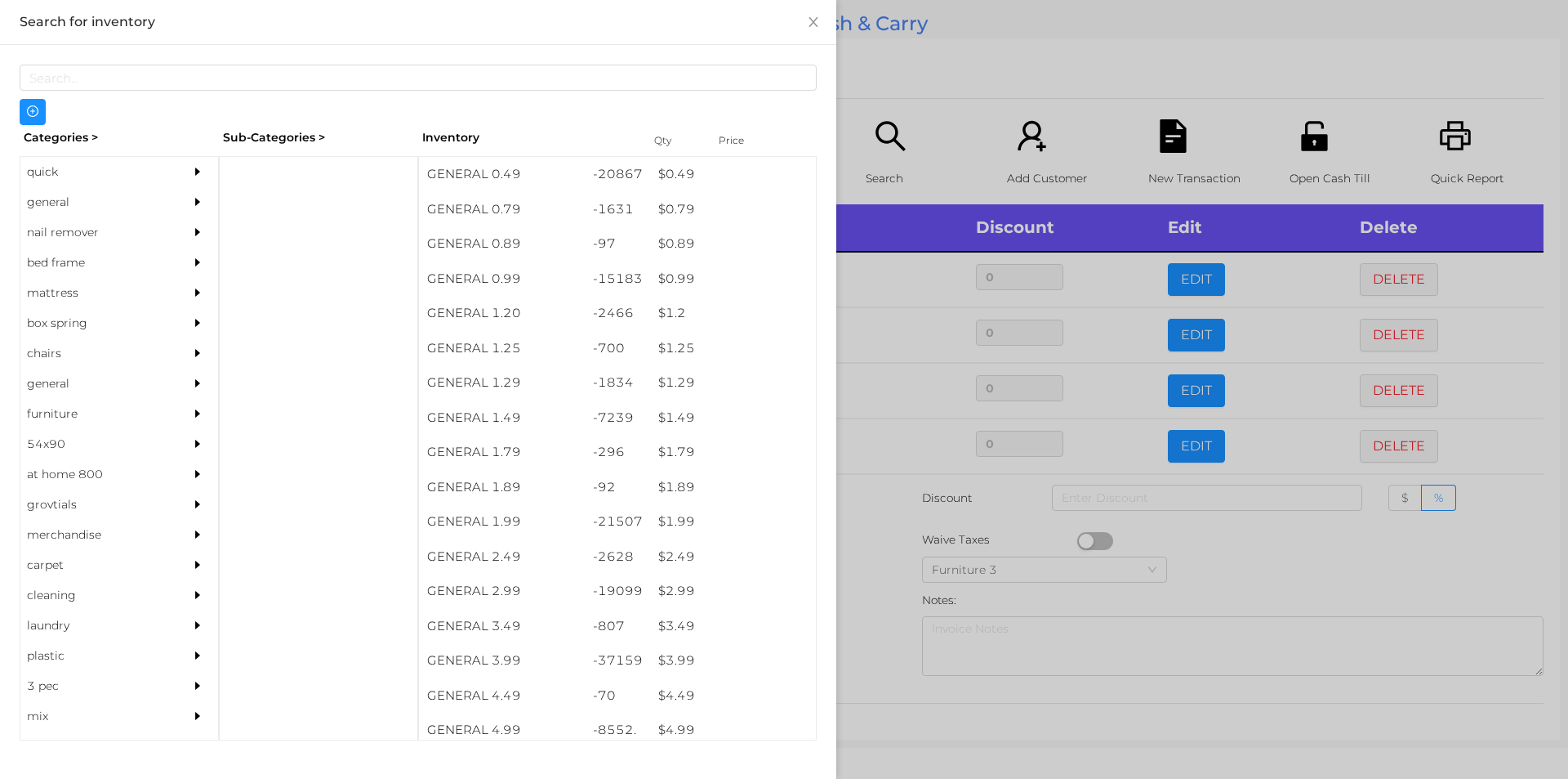
click at [893, 586] on div at bounding box center [784, 390] width 1568 height 779
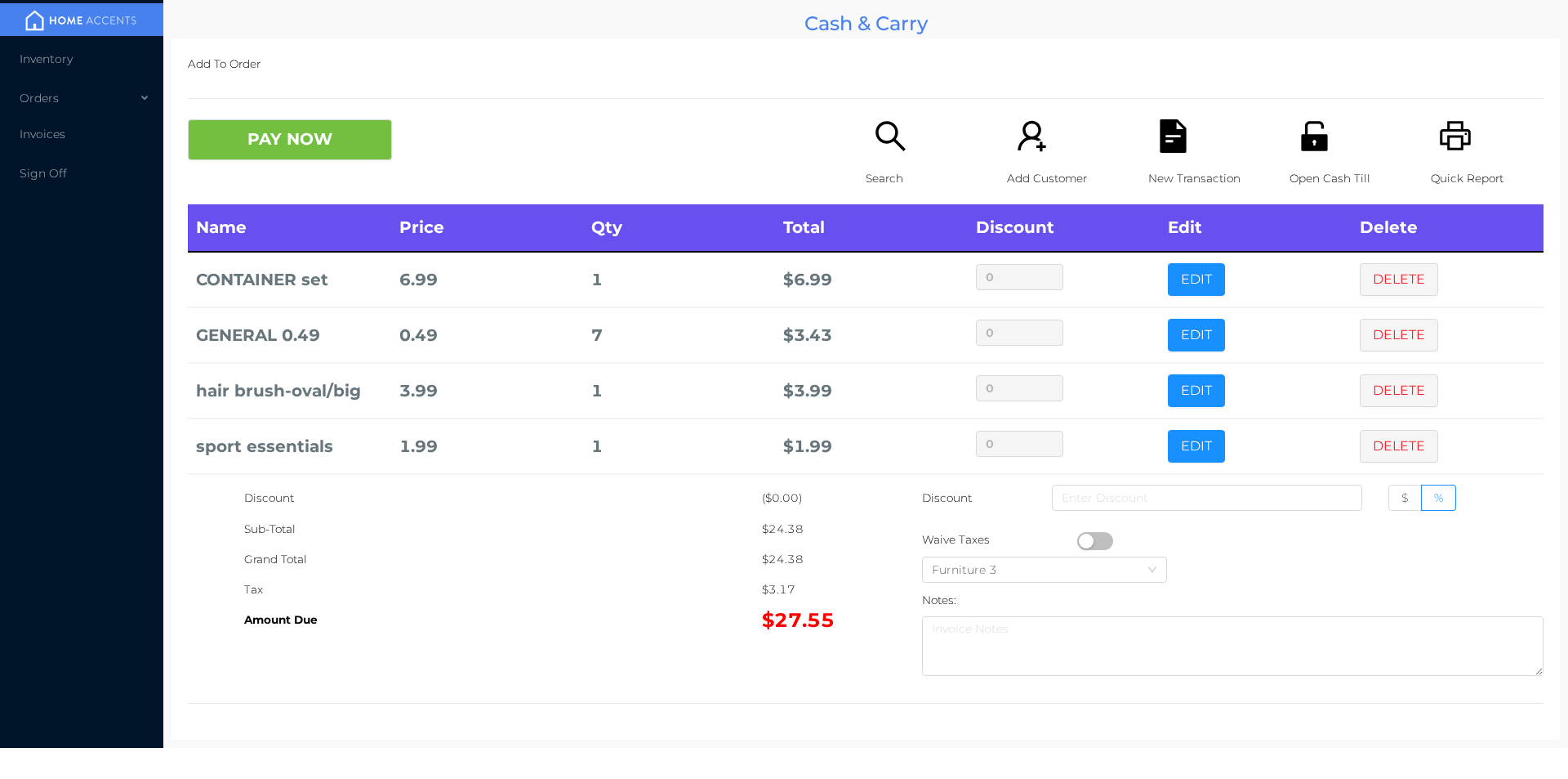
click at [866, 141] on div "Search" at bounding box center [922, 162] width 113 height 85
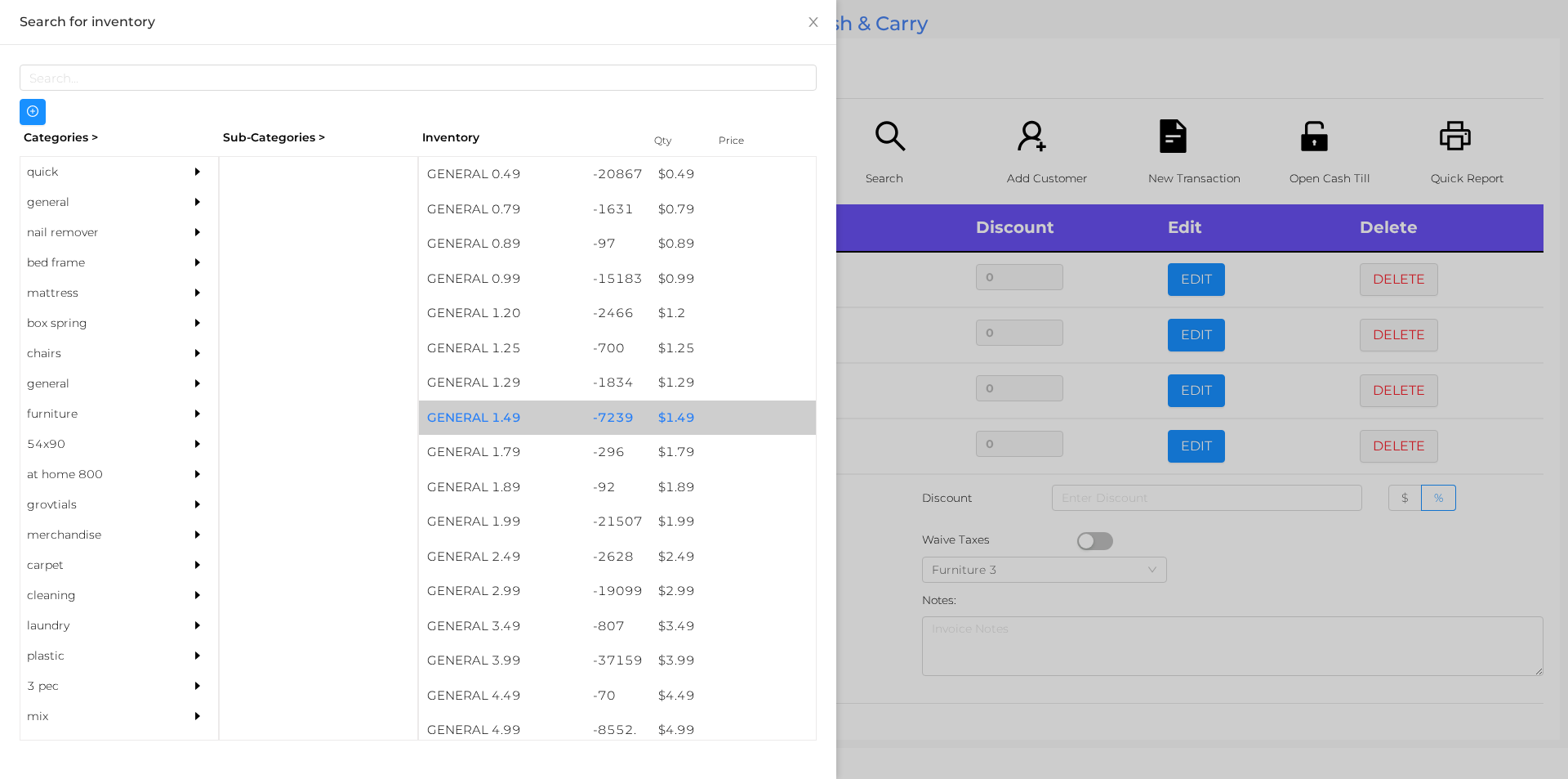
click at [677, 415] on div "$ 1.49" at bounding box center [733, 418] width 166 height 35
click at [680, 413] on div "$ 1.49" at bounding box center [733, 418] width 166 height 35
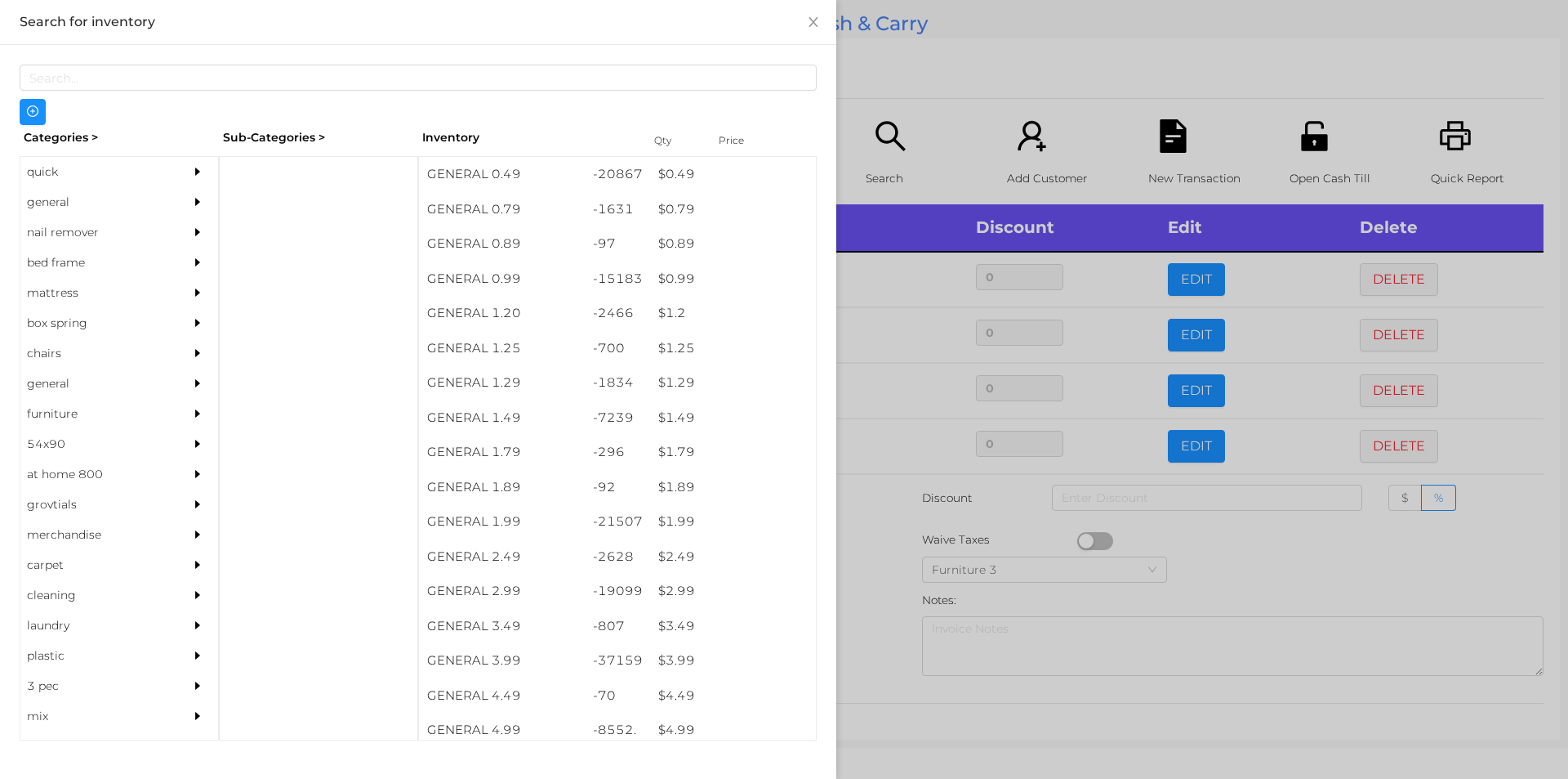
click at [867, 581] on div at bounding box center [784, 390] width 1568 height 779
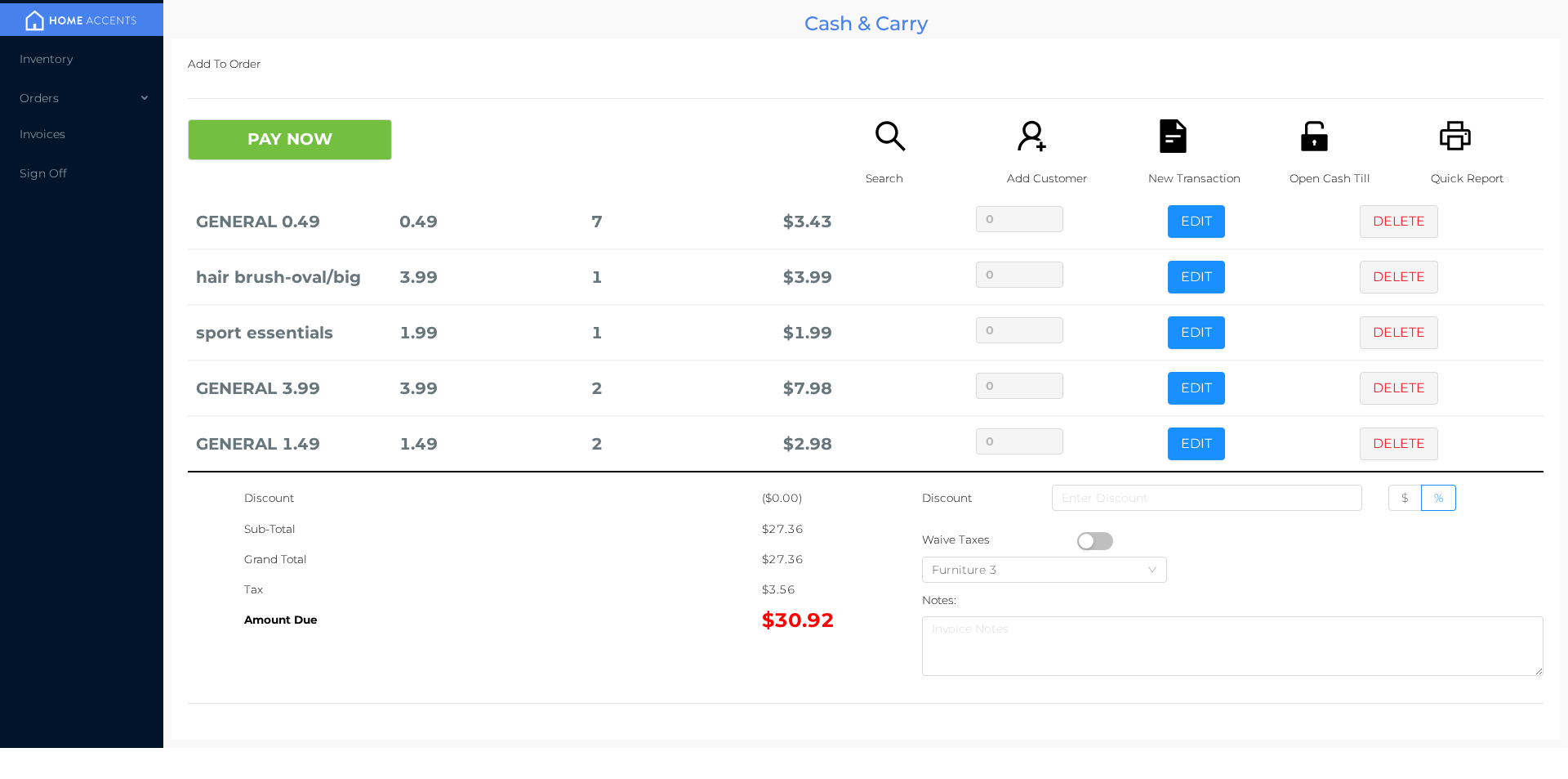
scroll to position [119, 0]
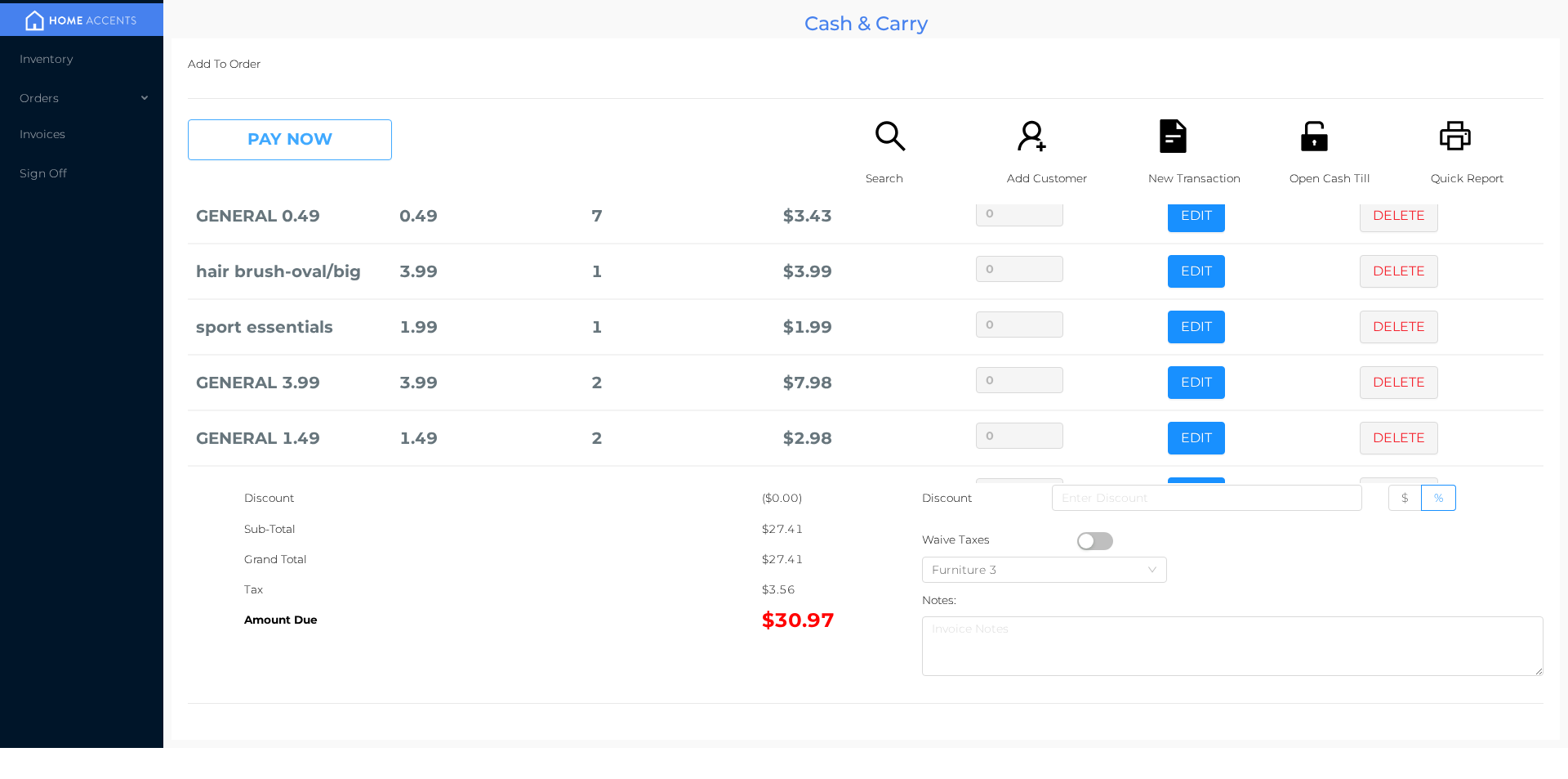
click at [288, 149] on button "PAY NOW" at bounding box center [290, 139] width 204 height 41
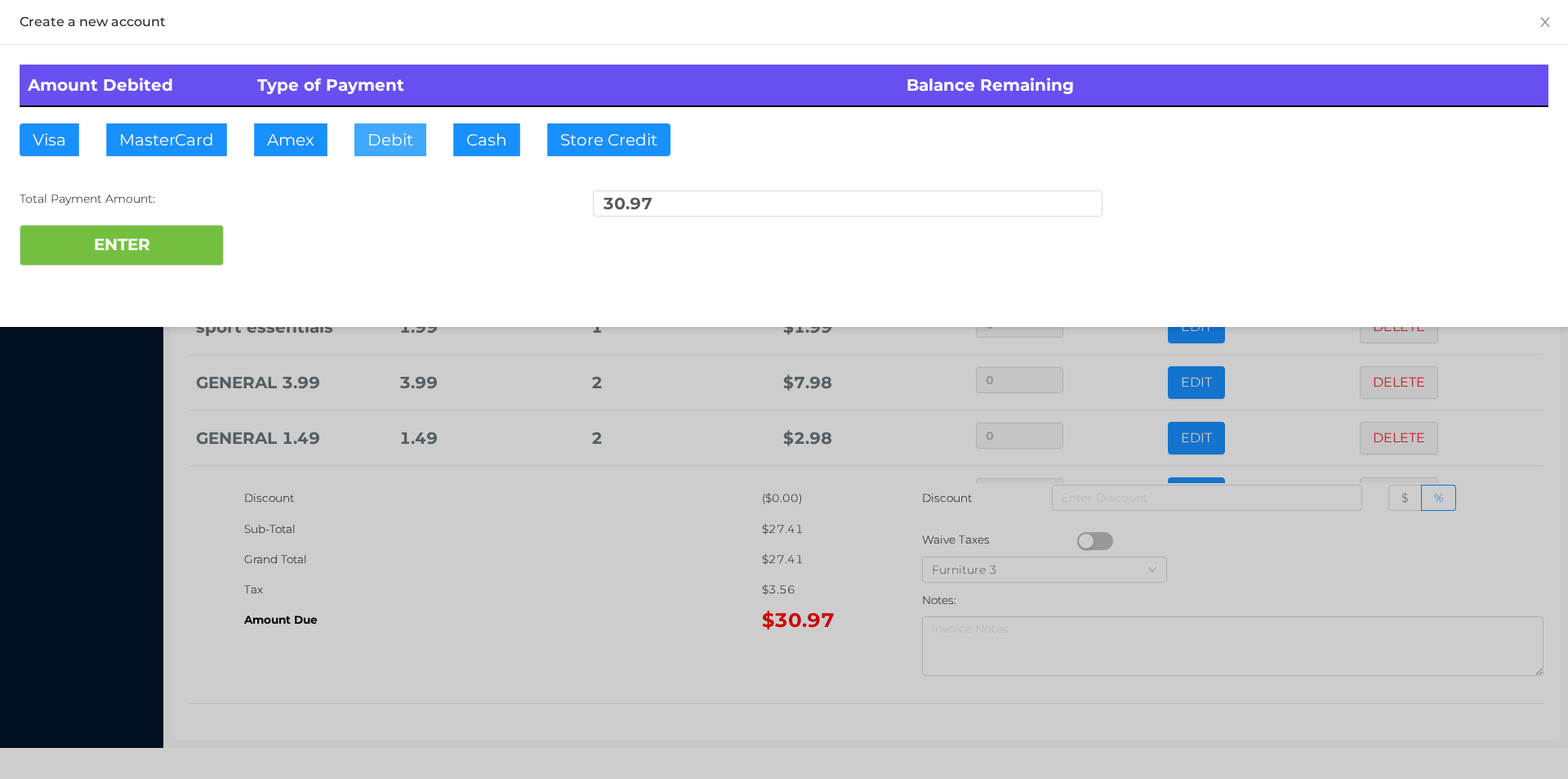
click at [382, 149] on button "Debit" at bounding box center [390, 140] width 72 height 33
click at [141, 249] on button "ENTER" at bounding box center [122, 245] width 204 height 41
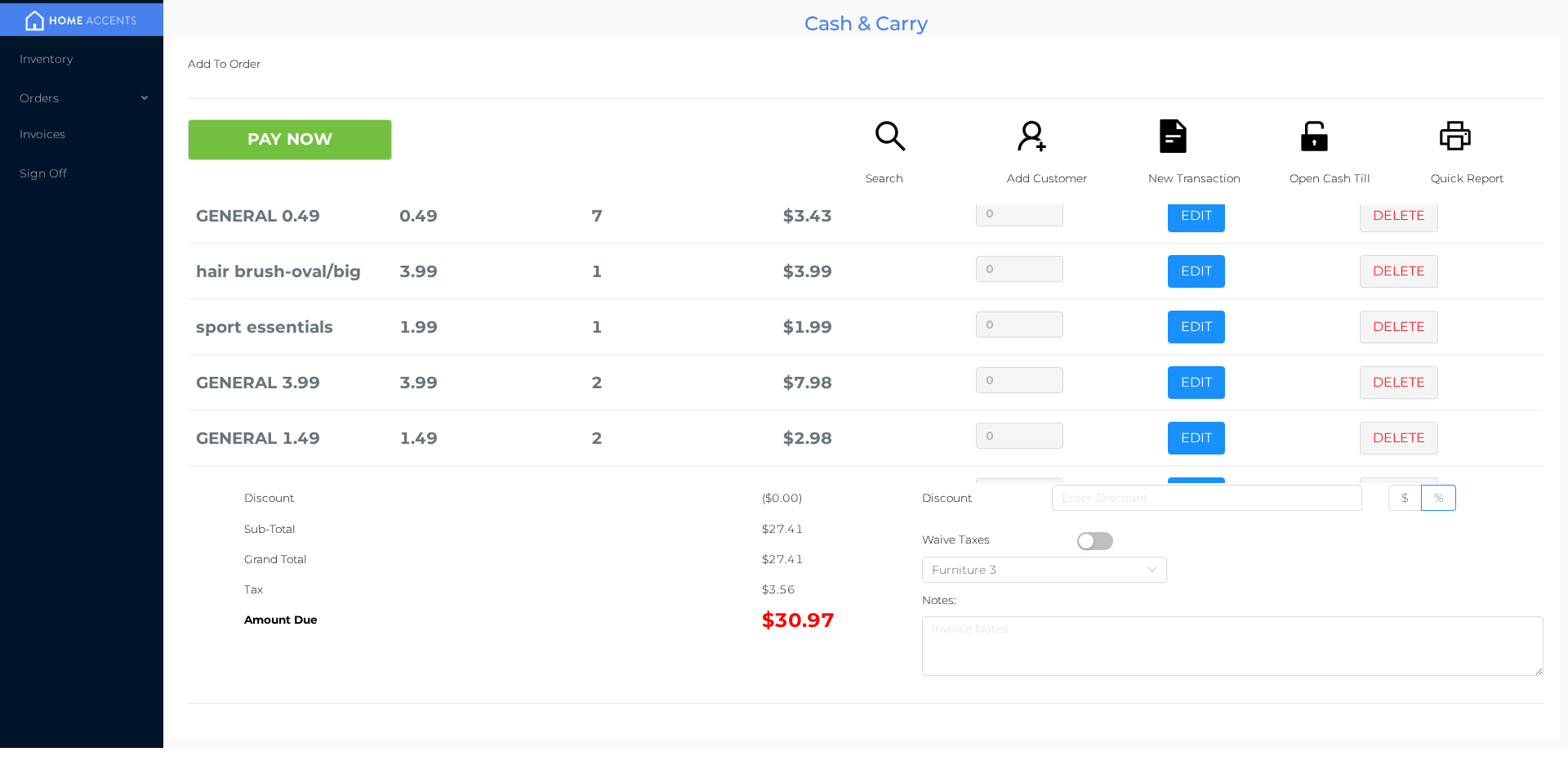
scroll to position [0, 0]
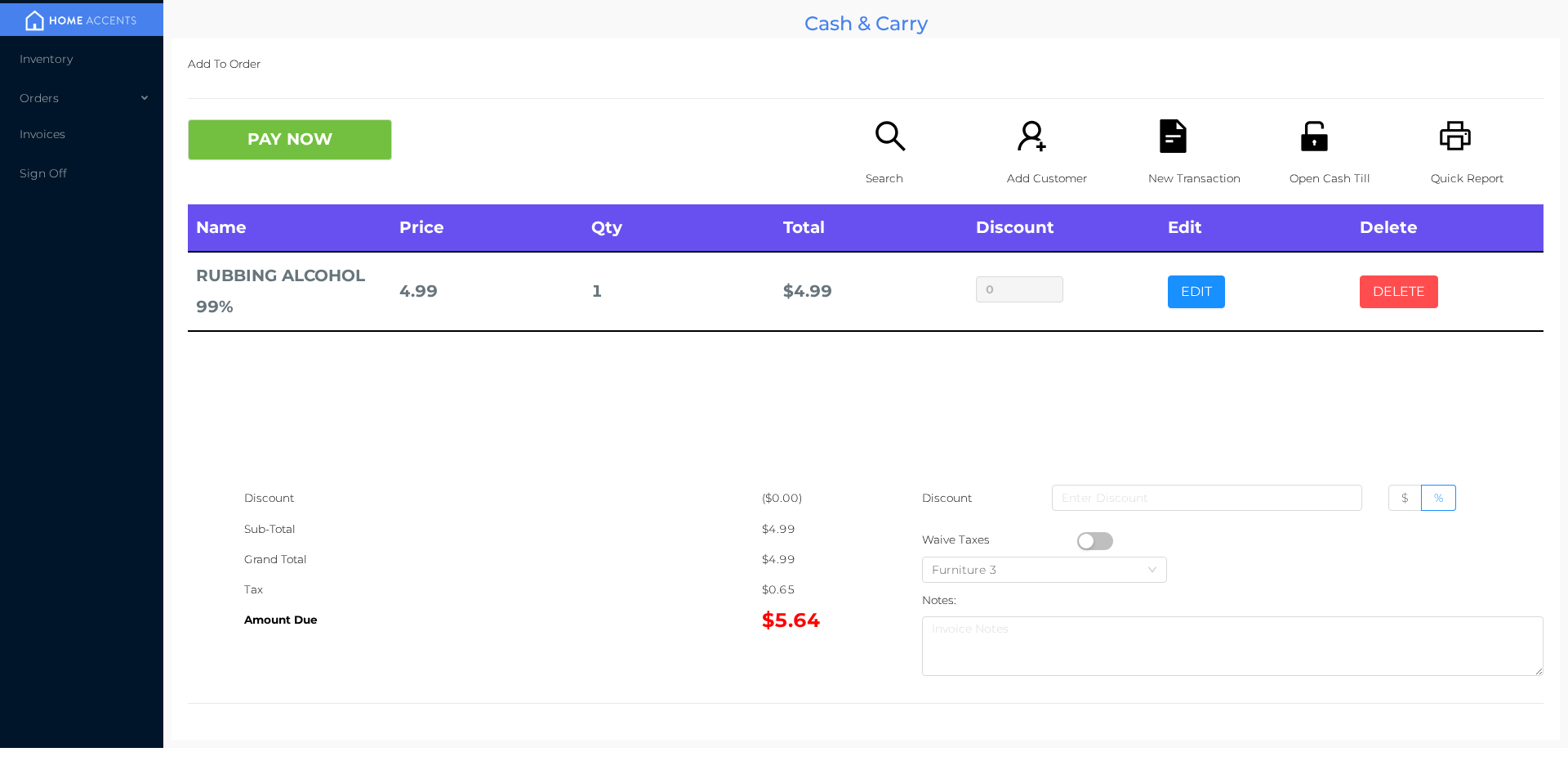
click at [1388, 280] on button "DELETE" at bounding box center [1399, 292] width 79 height 33
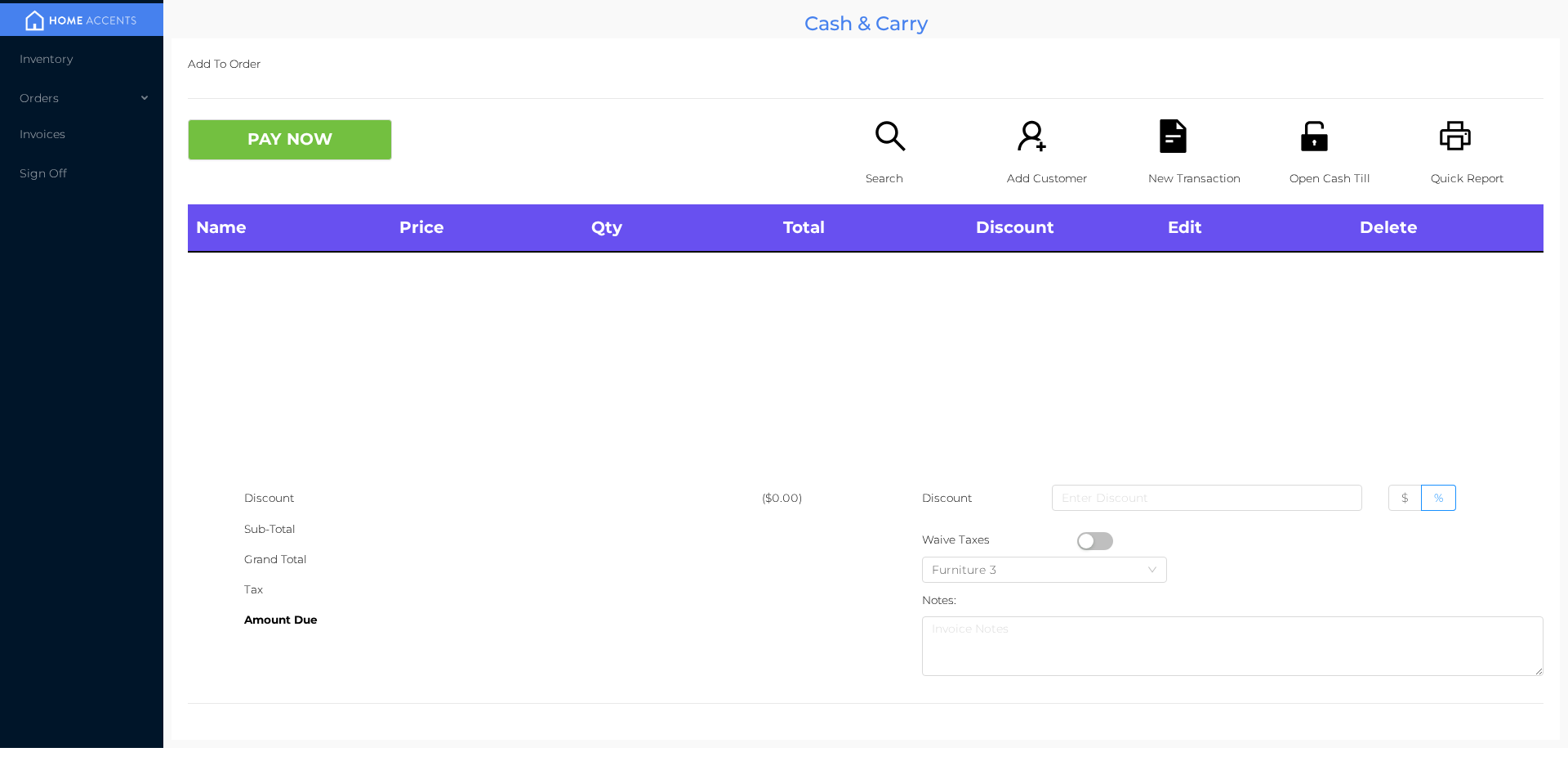
click at [1302, 146] on icon "icon: unlock" at bounding box center [1314, 136] width 26 height 30
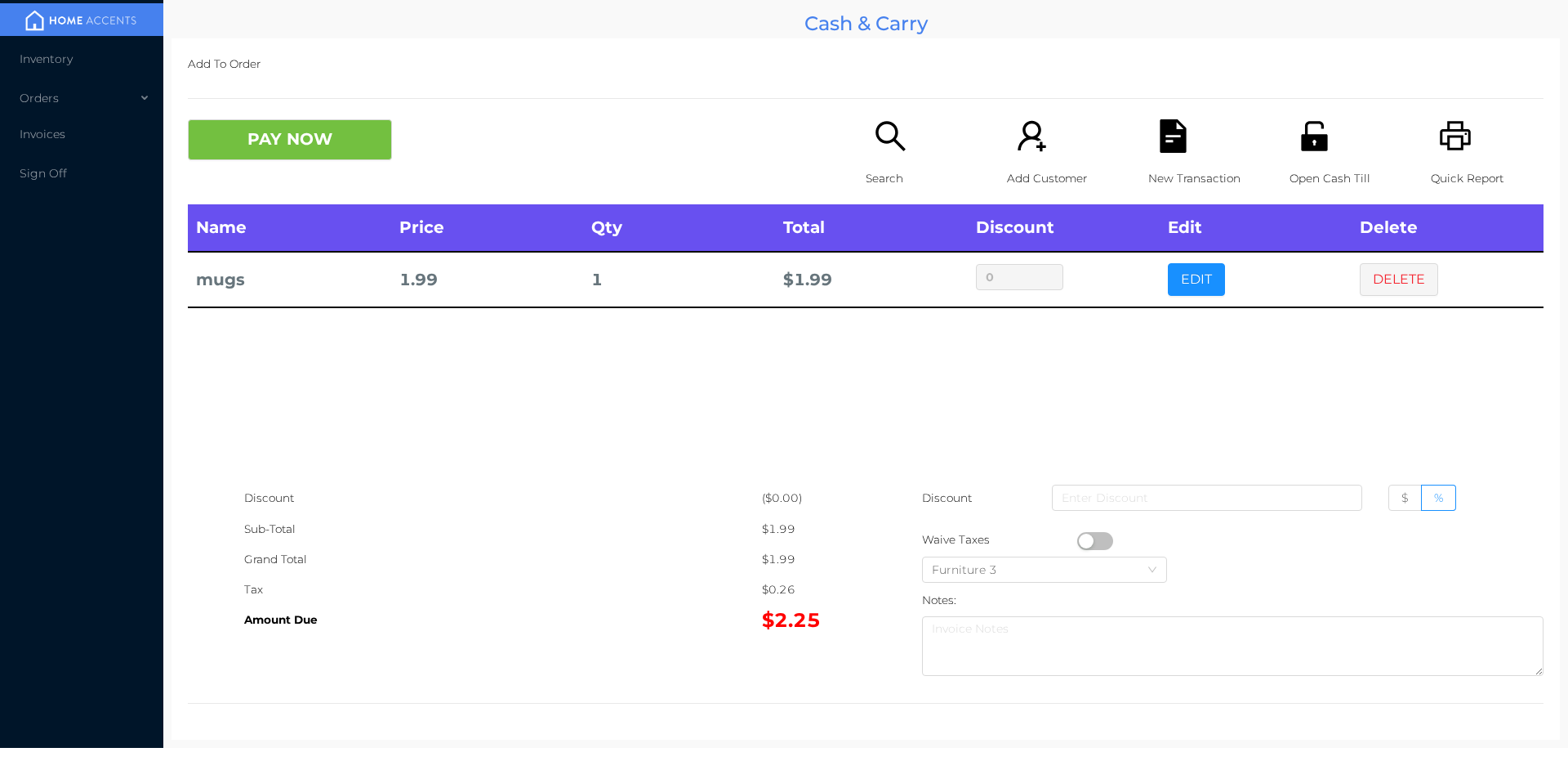
click at [875, 159] on div "Search" at bounding box center [922, 162] width 113 height 85
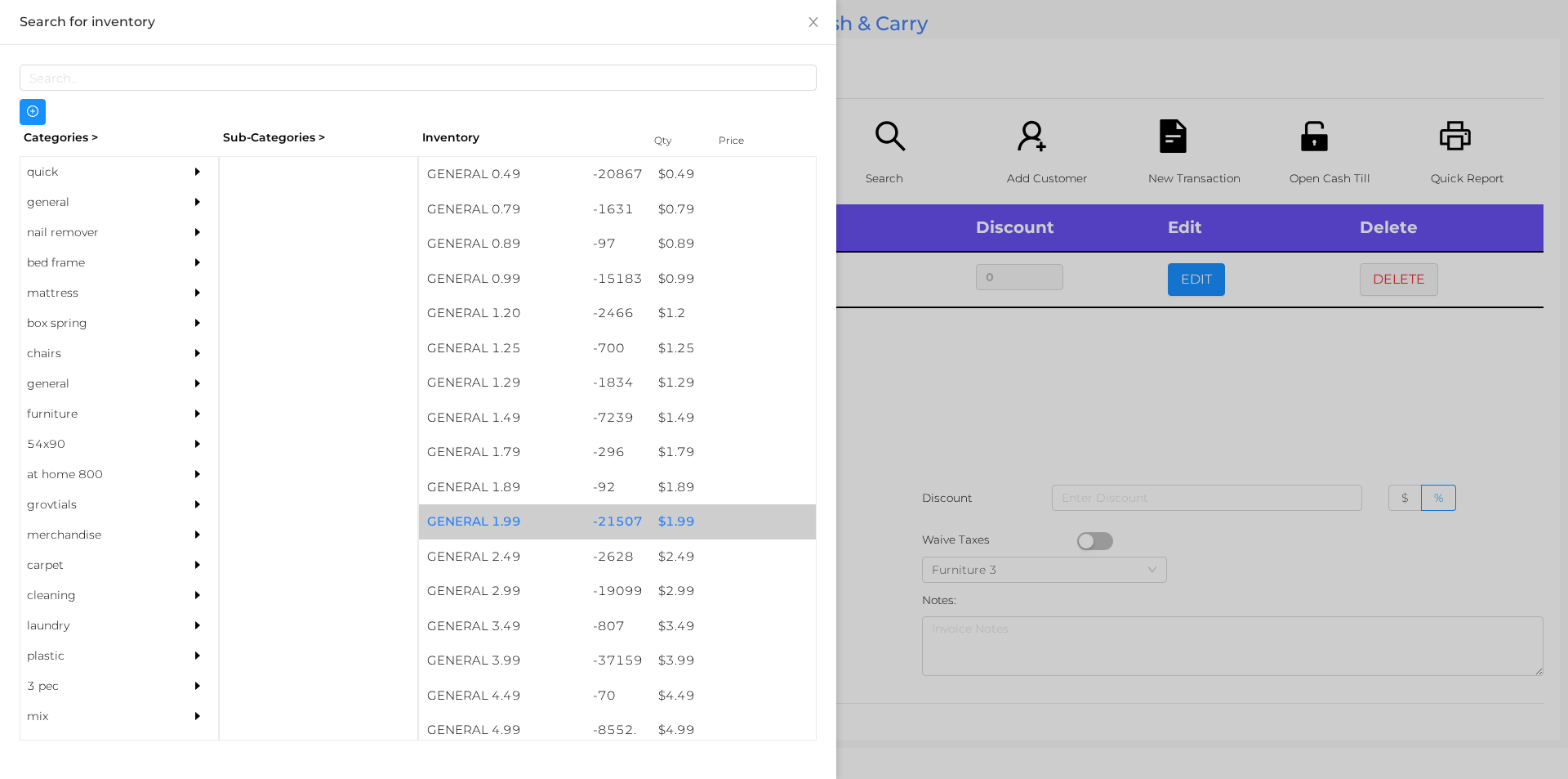
click at [688, 521] on div "$ 1.99" at bounding box center [733, 521] width 166 height 35
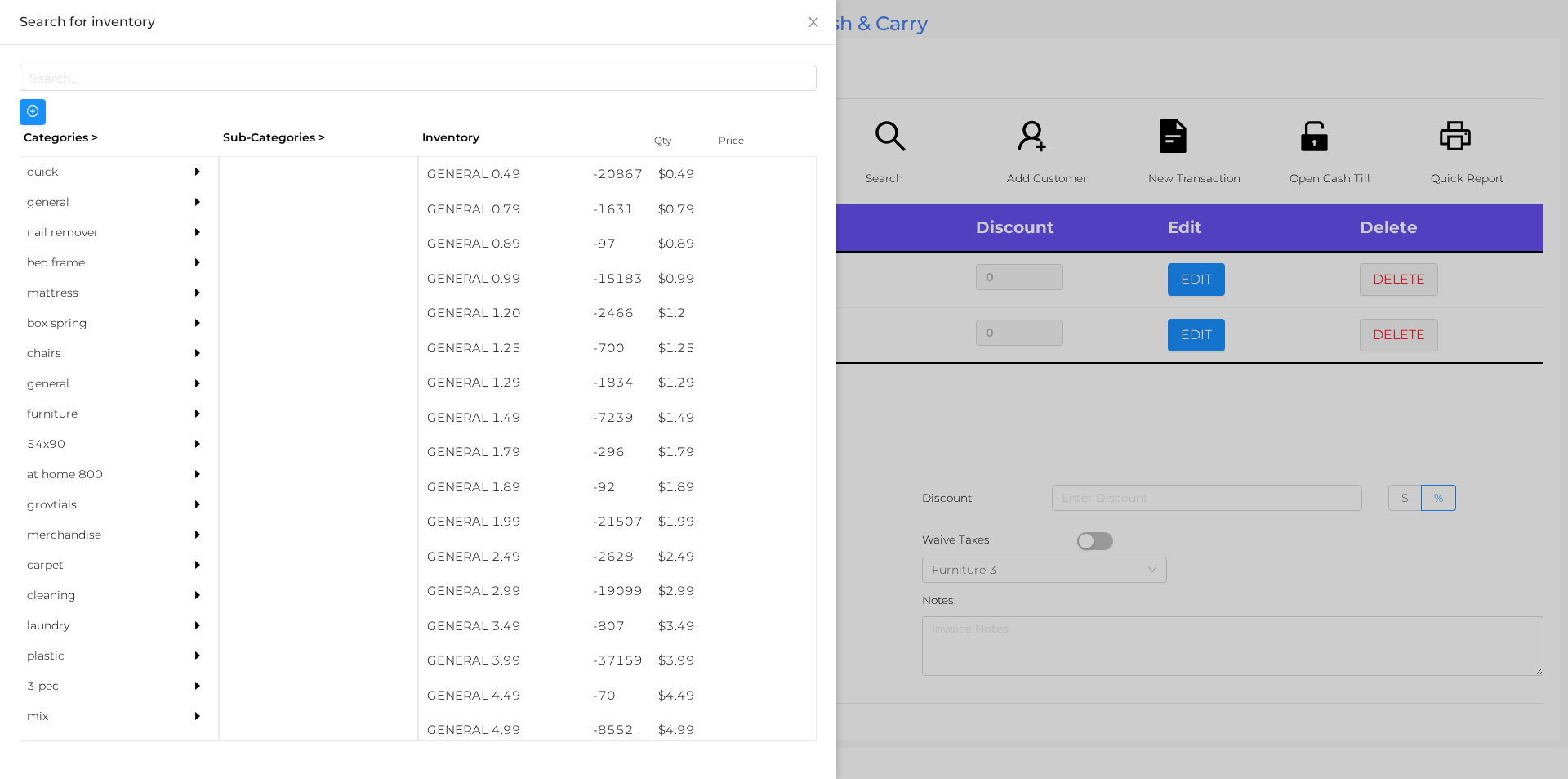
click at [894, 477] on div at bounding box center [784, 390] width 1568 height 779
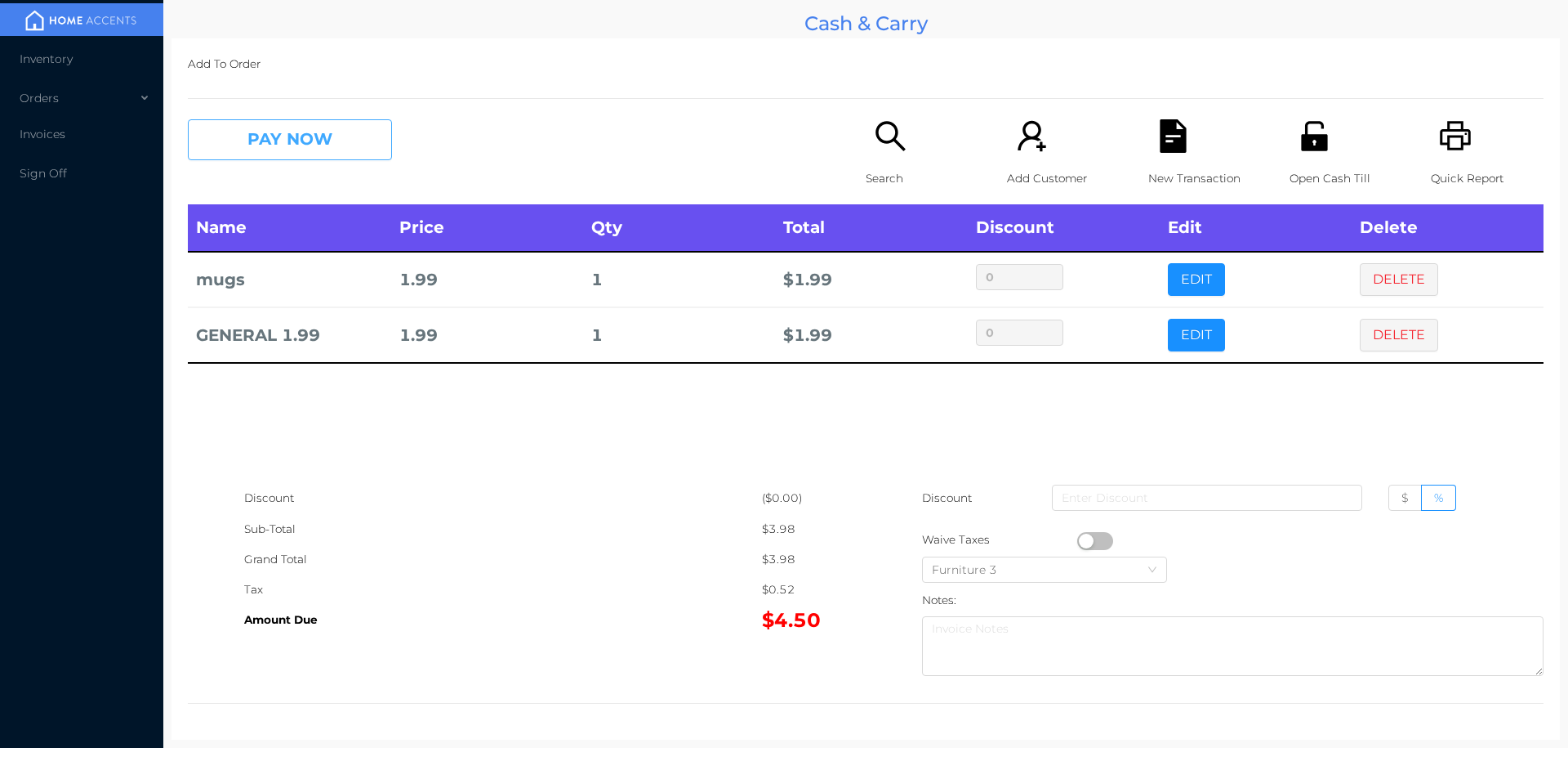
click at [295, 141] on button "PAY NOW" at bounding box center [290, 139] width 204 height 41
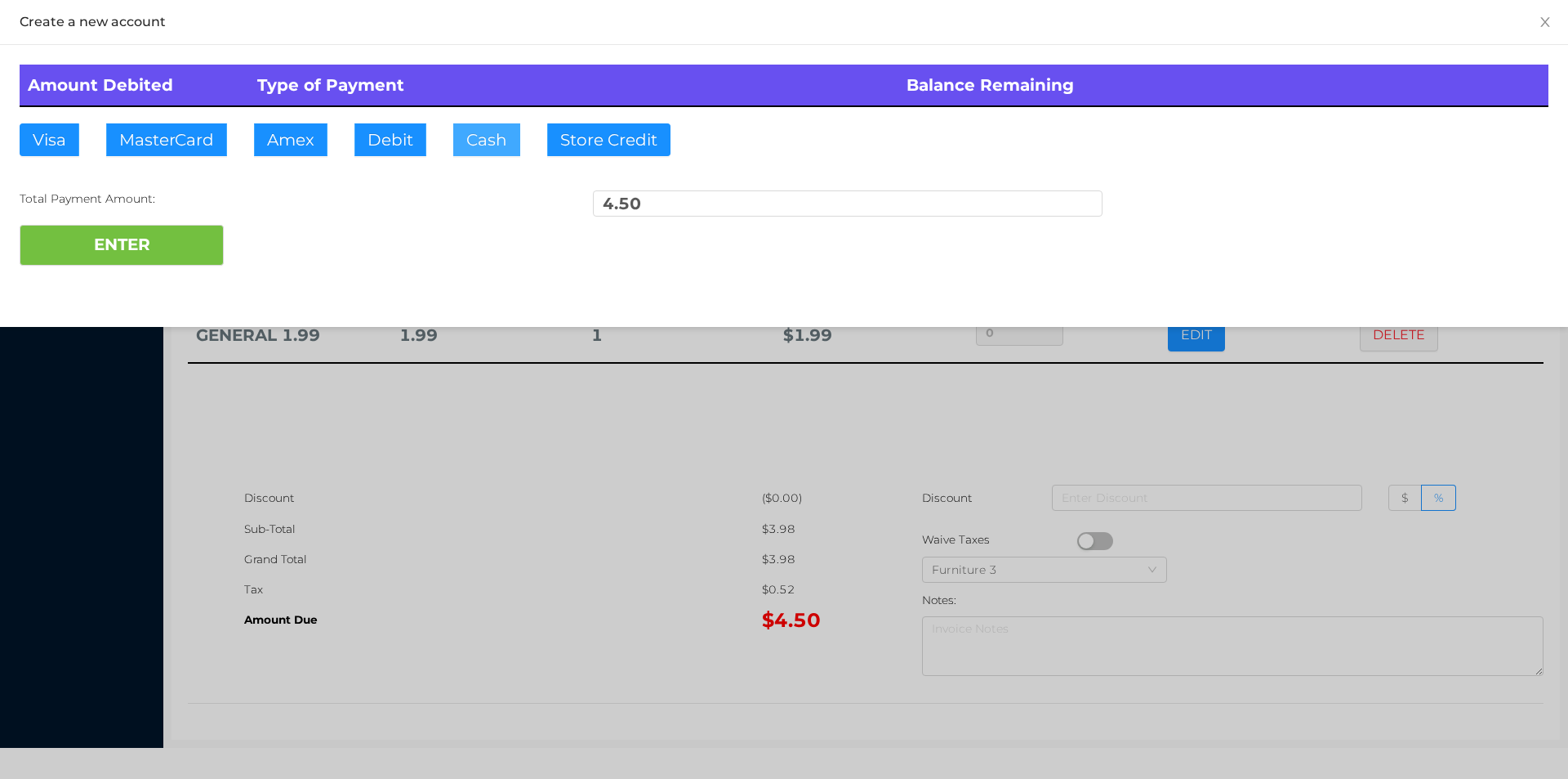
click at [471, 143] on button "Cash" at bounding box center [487, 140] width 67 height 33
type input "20."
click at [166, 239] on button "ENTER" at bounding box center [122, 245] width 204 height 41
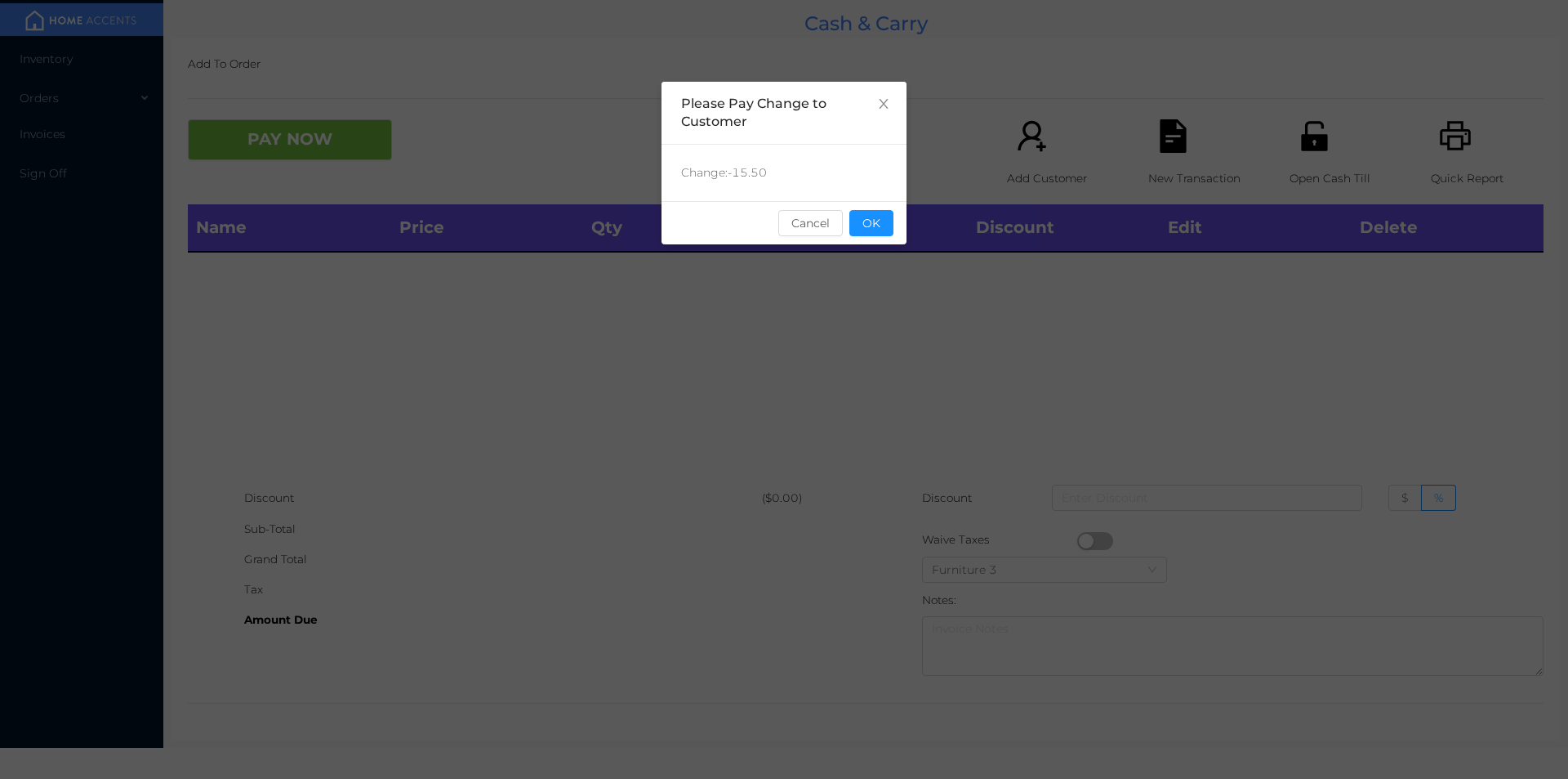
click at [875, 235] on button "OK" at bounding box center [872, 222] width 44 height 26
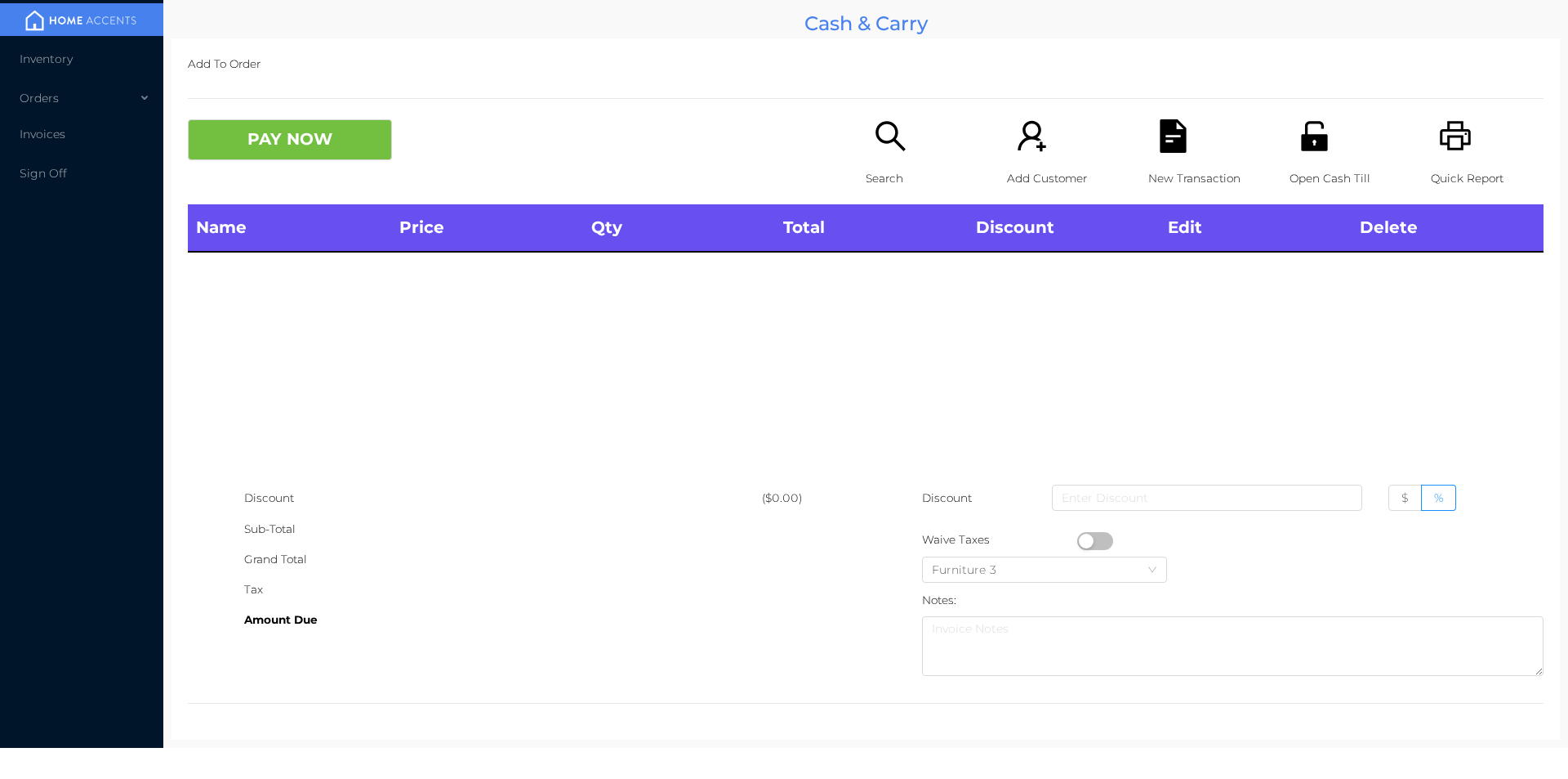
click at [875, 328] on div "Name Price Qty Total Discount Edit Delete" at bounding box center [865, 343] width 1356 height 278
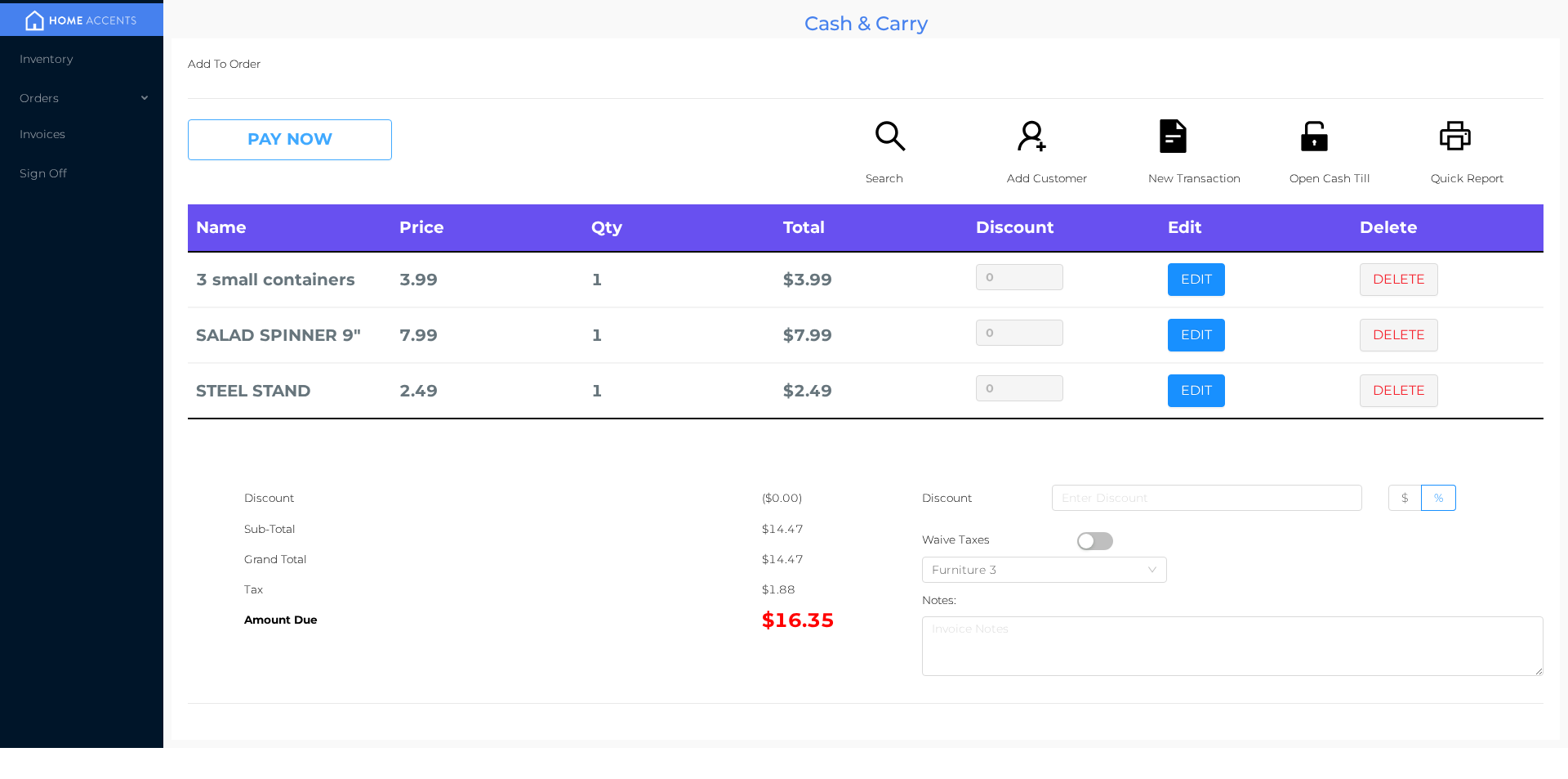
click at [292, 144] on button "PAY NOW" at bounding box center [290, 139] width 204 height 41
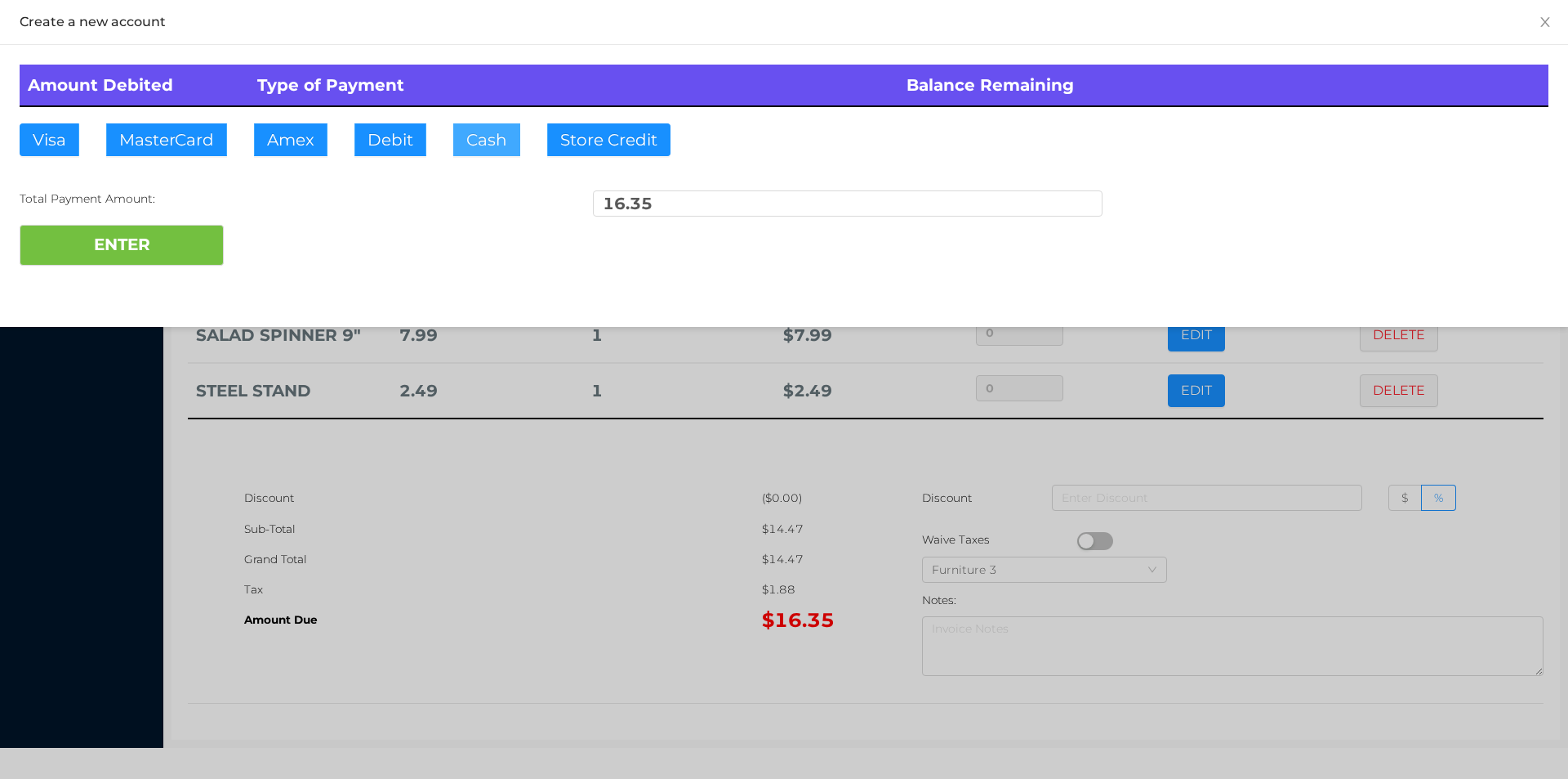
click at [468, 149] on button "Cash" at bounding box center [487, 140] width 67 height 33
type input "20."
click at [179, 264] on button "ENTER" at bounding box center [122, 245] width 204 height 41
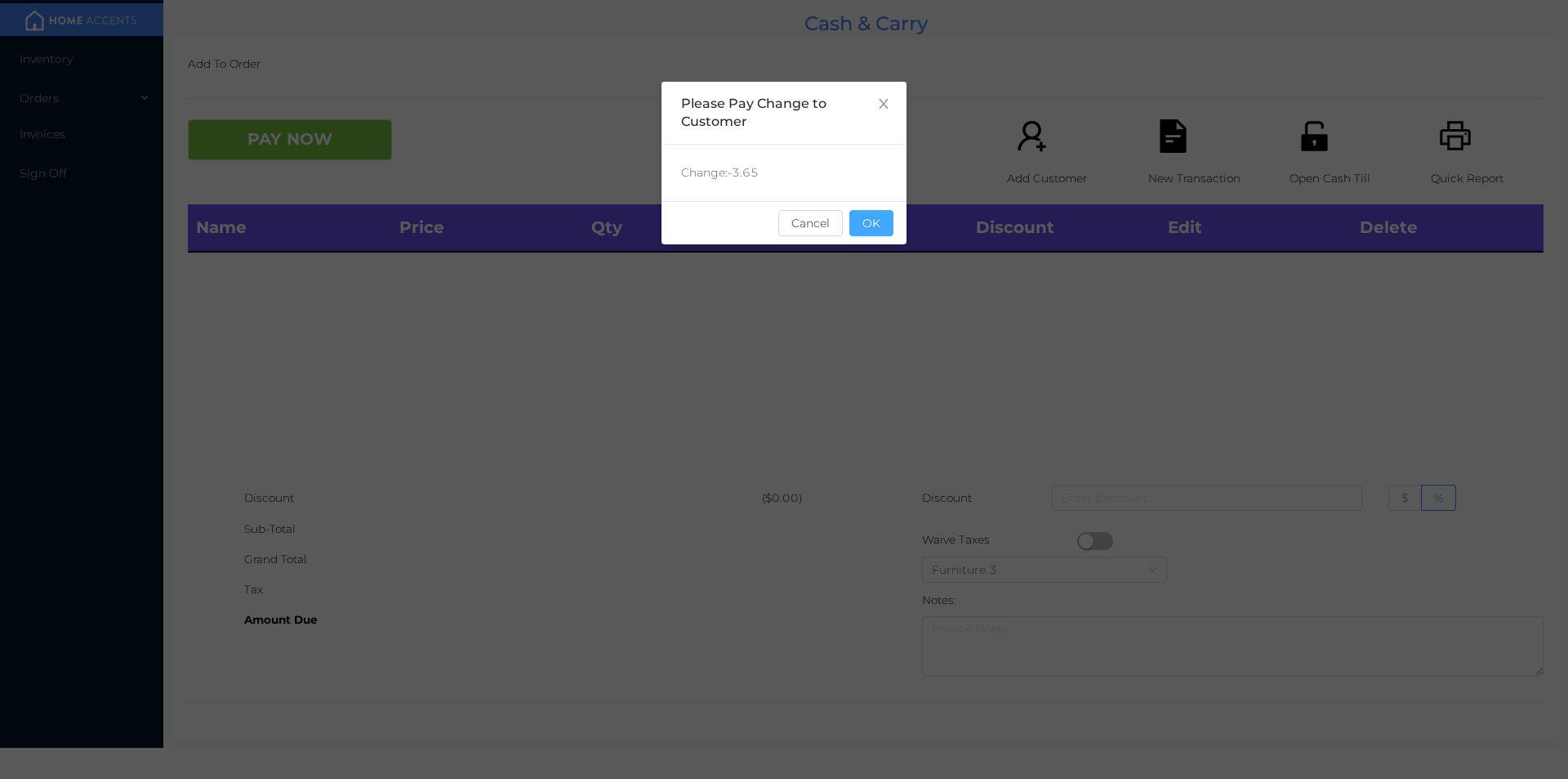
click at [891, 224] on button "OK" at bounding box center [872, 222] width 44 height 26
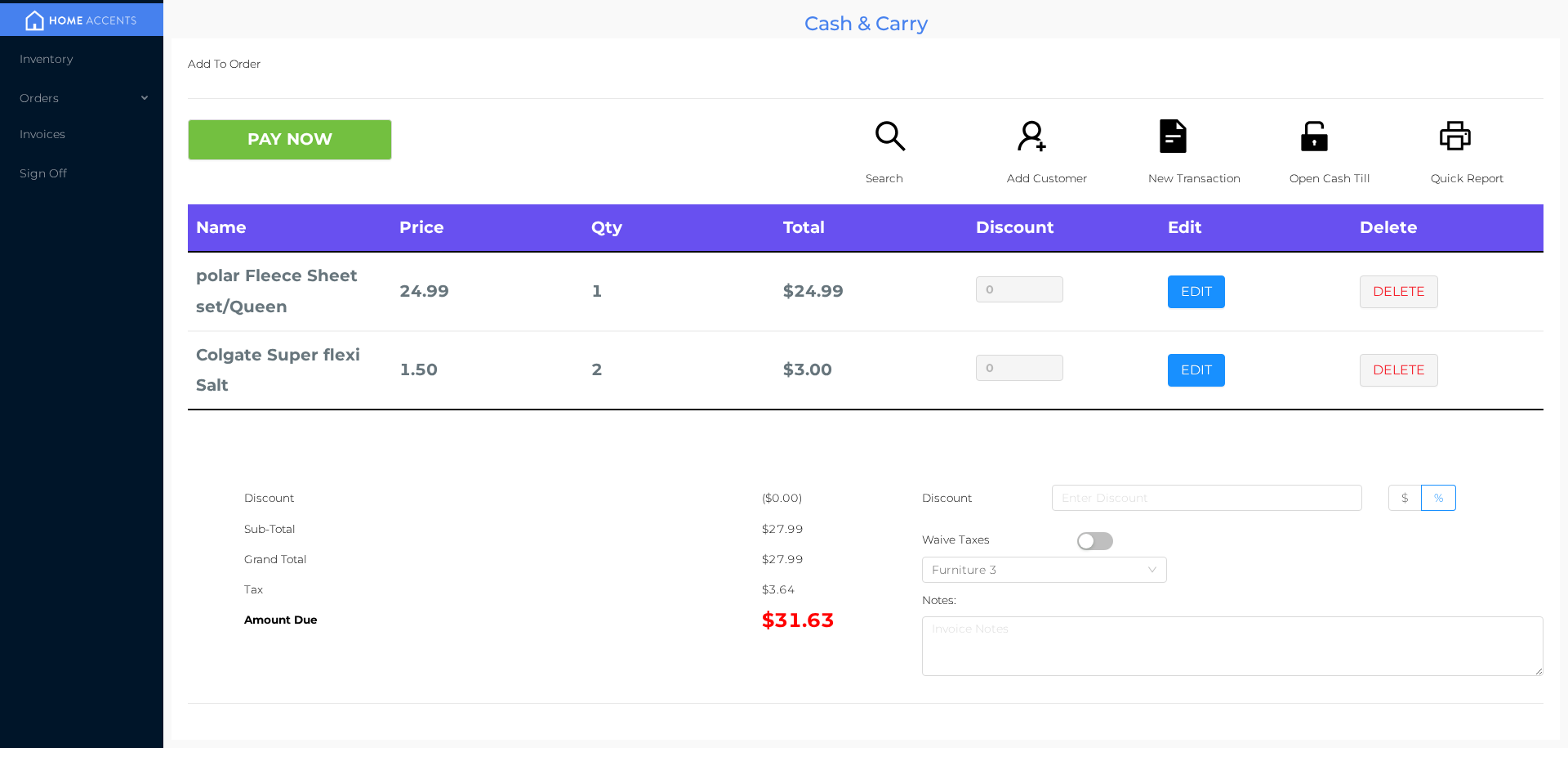
click at [908, 161] on div "Search" at bounding box center [922, 162] width 113 height 85
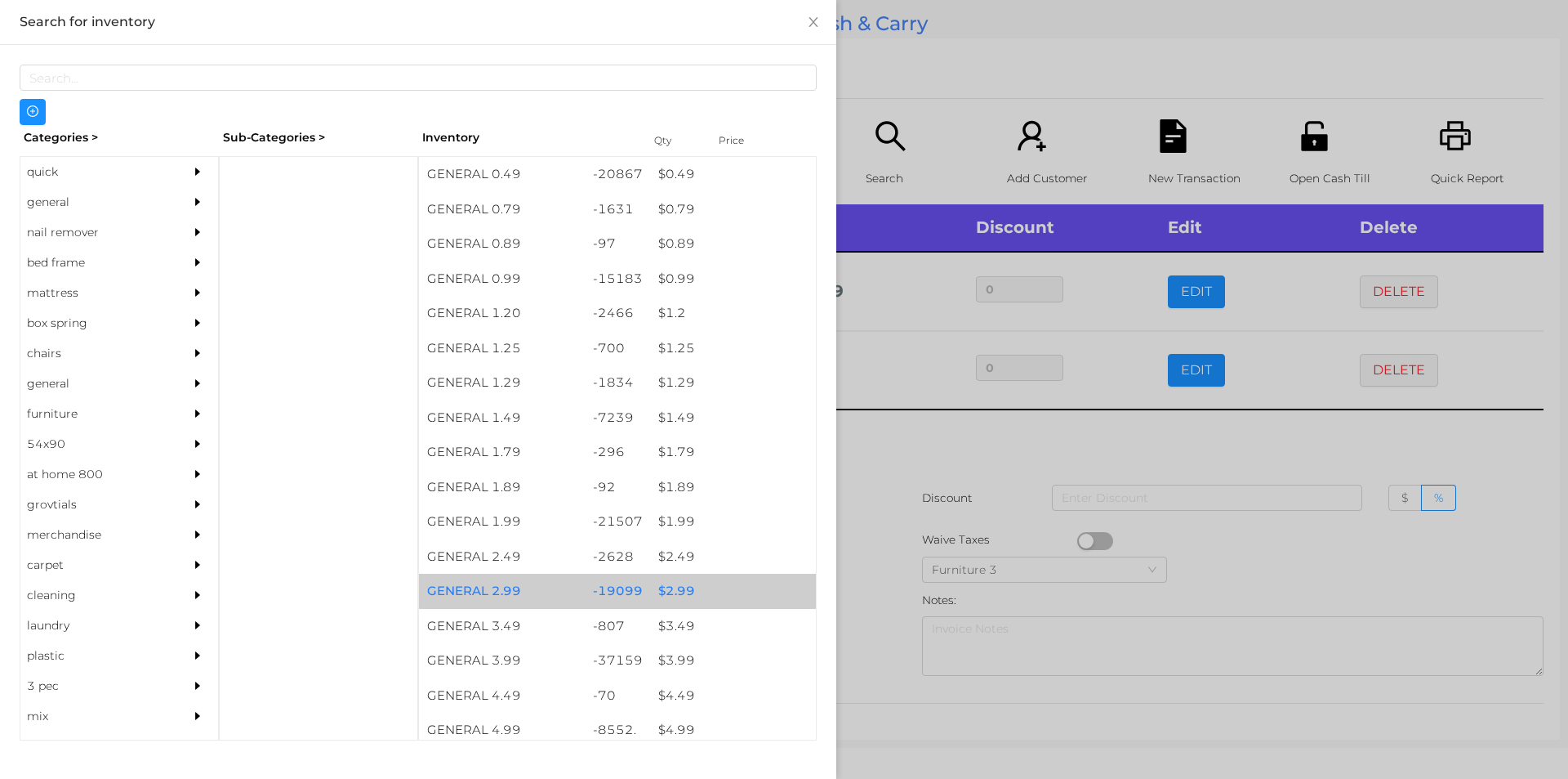
click at [672, 599] on div "$ 2.99" at bounding box center [733, 591] width 166 height 35
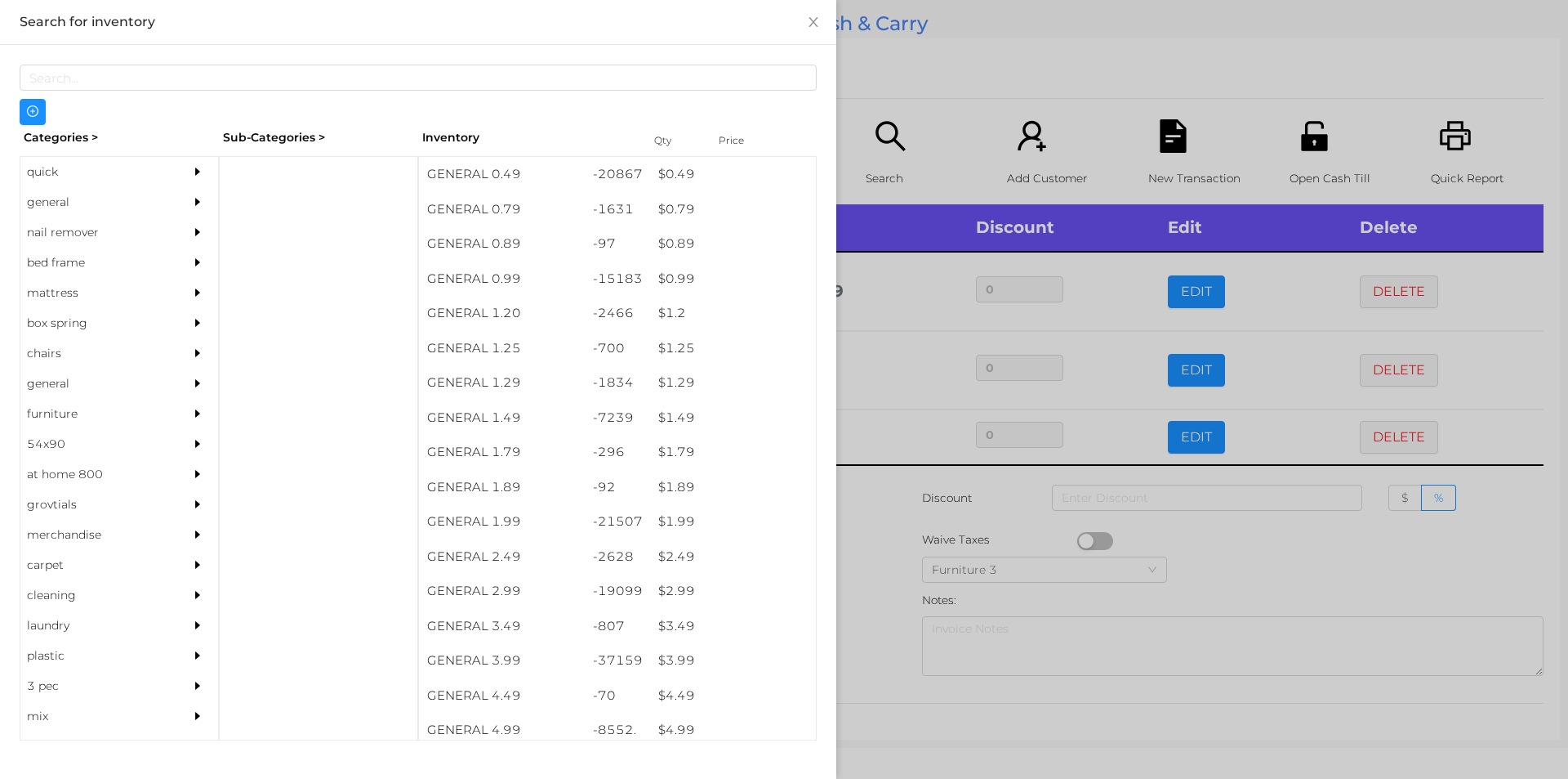
click at [875, 588] on div at bounding box center [784, 390] width 1568 height 779
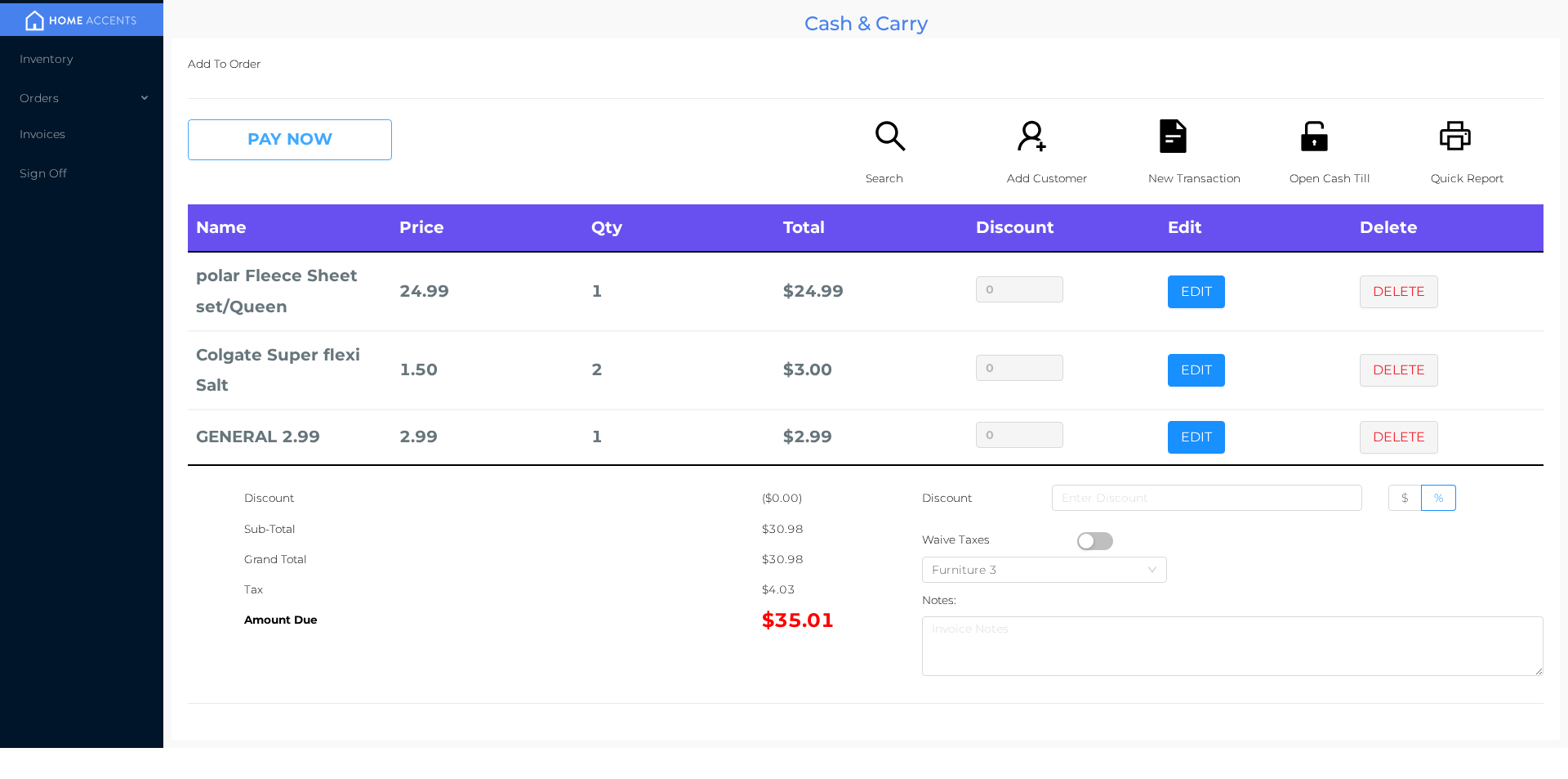
click at [269, 139] on button "PAY NOW" at bounding box center [290, 139] width 204 height 41
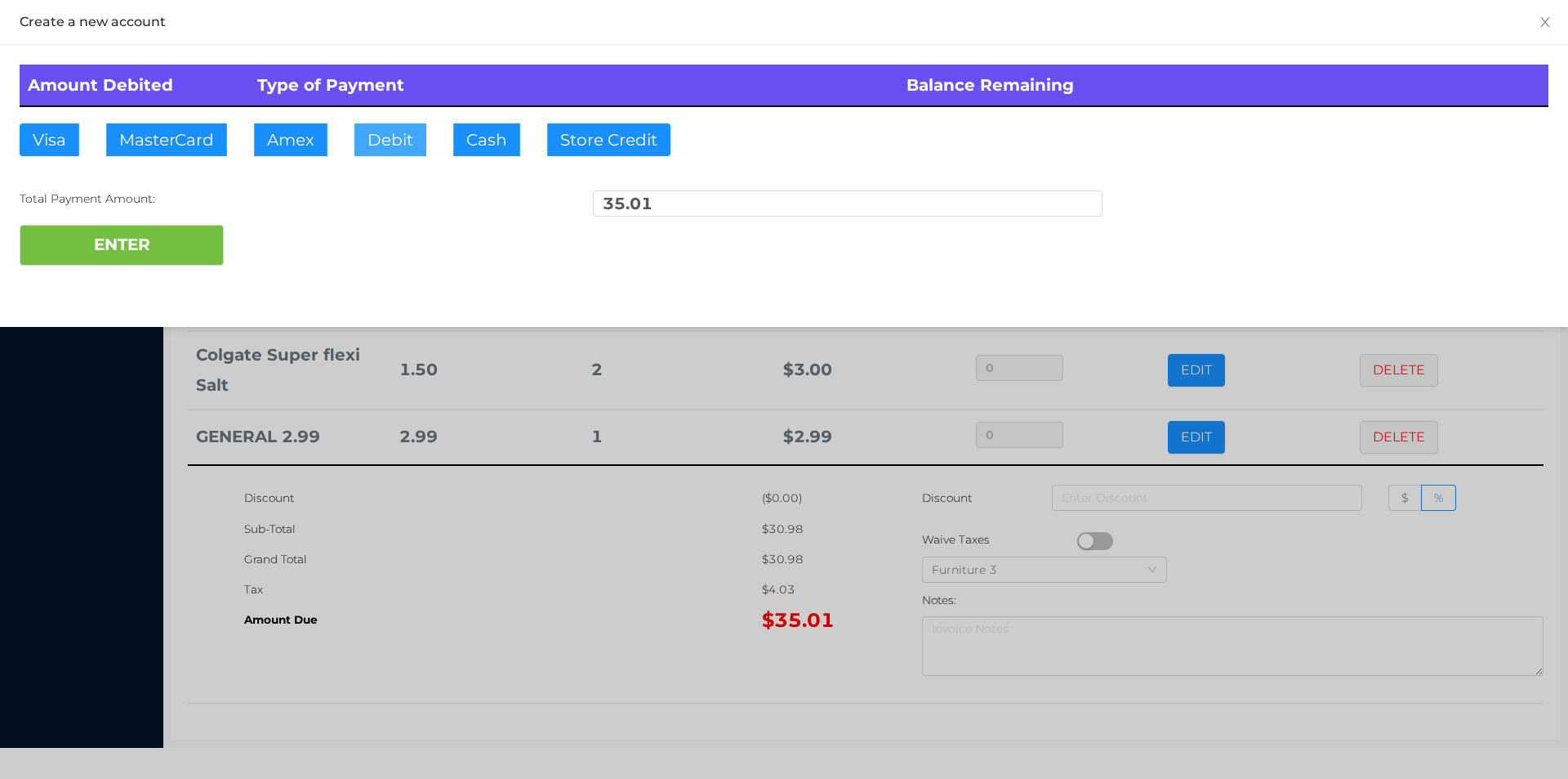
click at [397, 148] on button "Debit" at bounding box center [390, 140] width 72 height 33
click at [171, 242] on button "ENTER" at bounding box center [122, 245] width 204 height 41
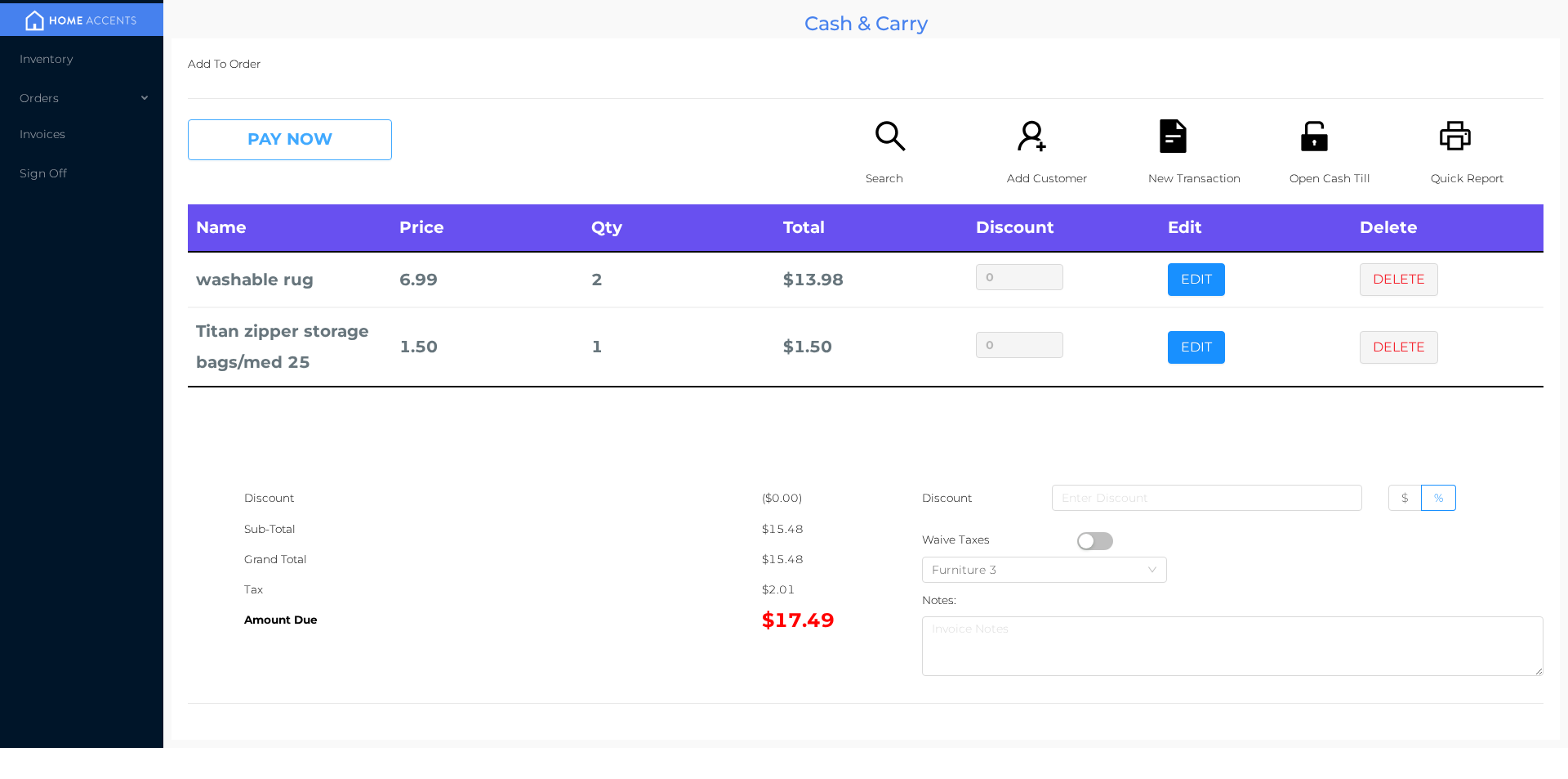
click at [277, 144] on button "PAY NOW" at bounding box center [290, 139] width 204 height 41
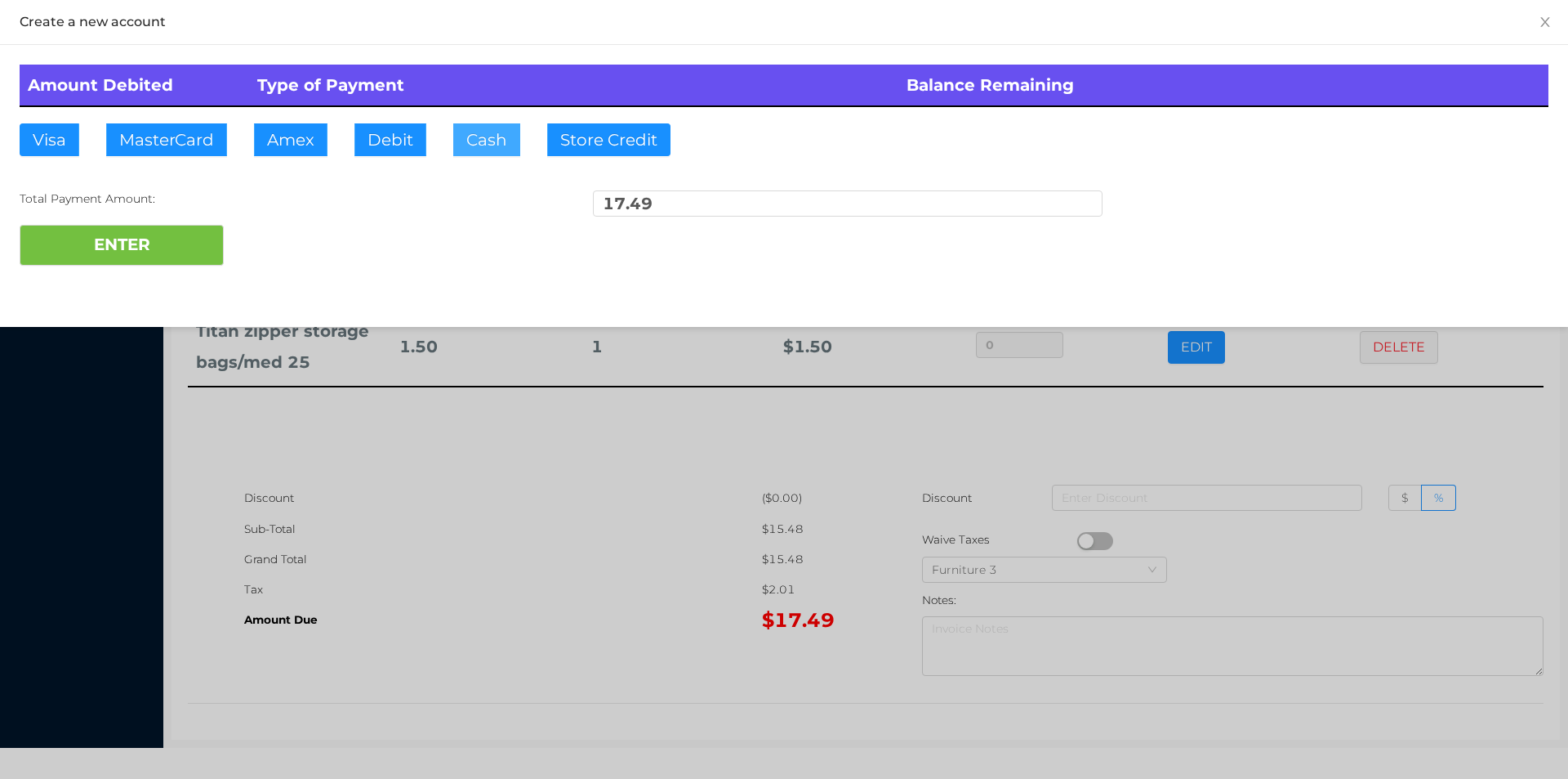
click at [460, 149] on button "Cash" at bounding box center [487, 140] width 67 height 33
type input "20."
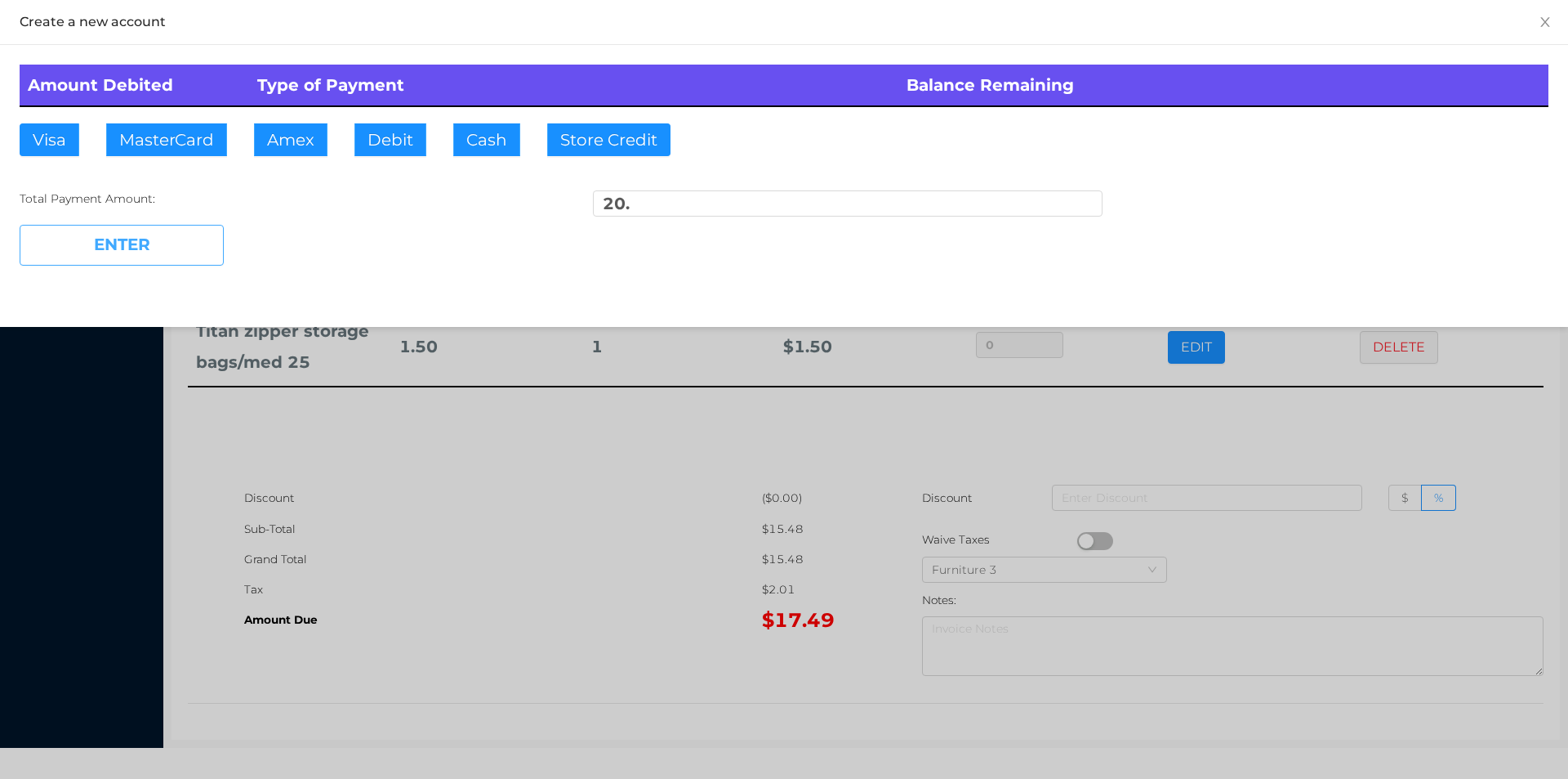
click at [172, 251] on button "ENTER" at bounding box center [122, 245] width 204 height 41
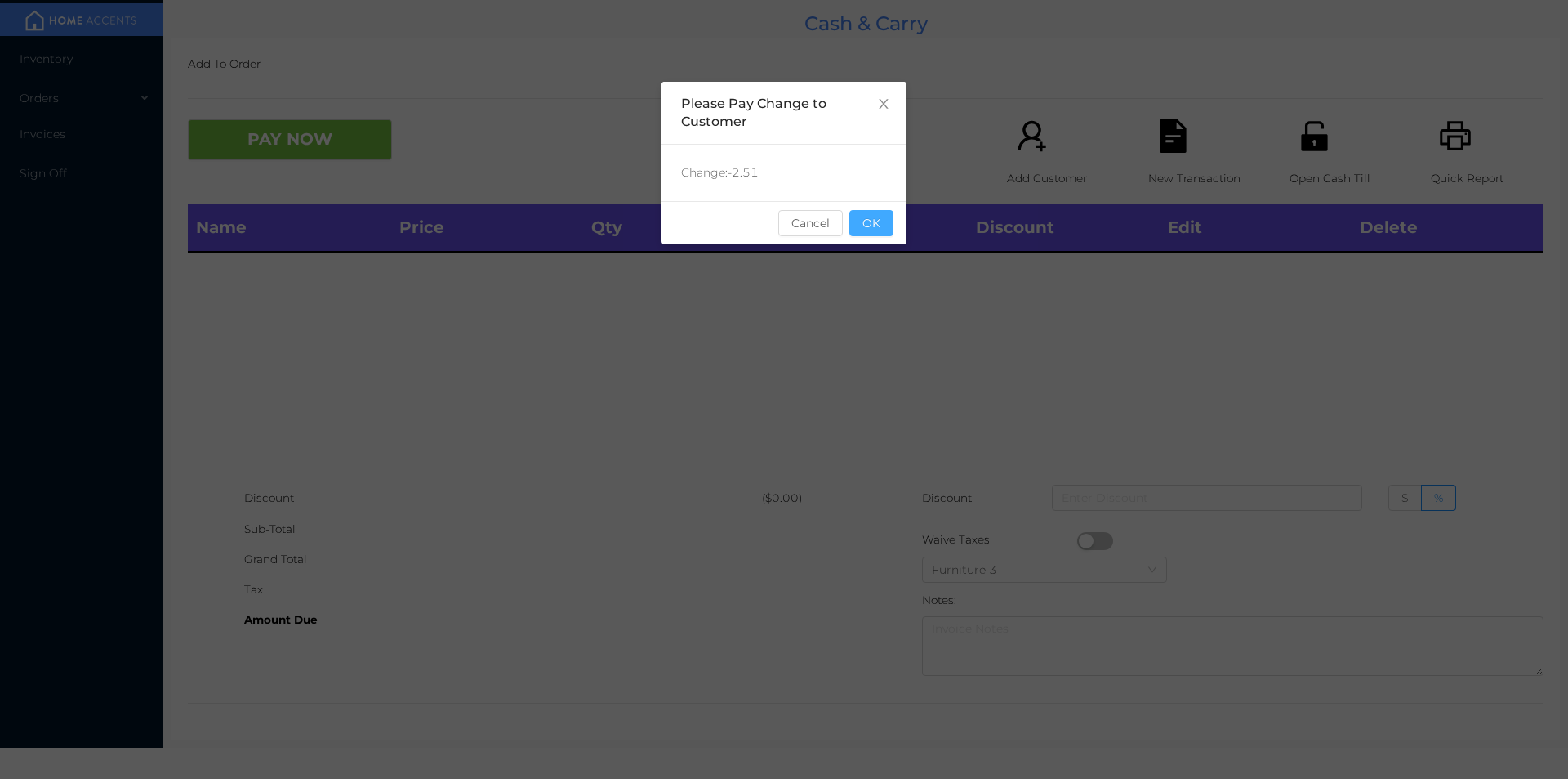
click at [890, 234] on button "OK" at bounding box center [872, 222] width 44 height 26
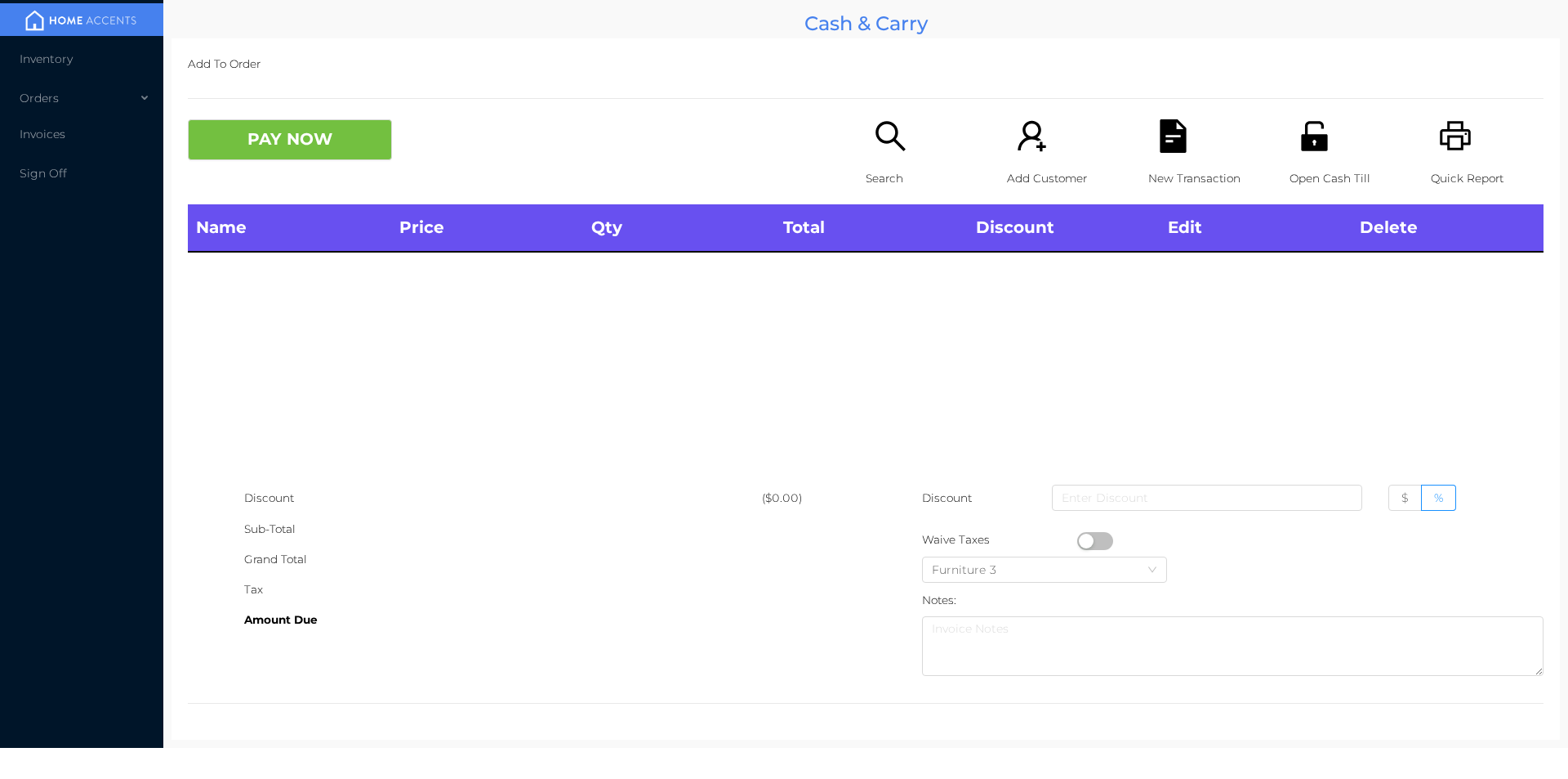
click at [1306, 173] on p "Open Cash Till" at bounding box center [1346, 178] width 113 height 30
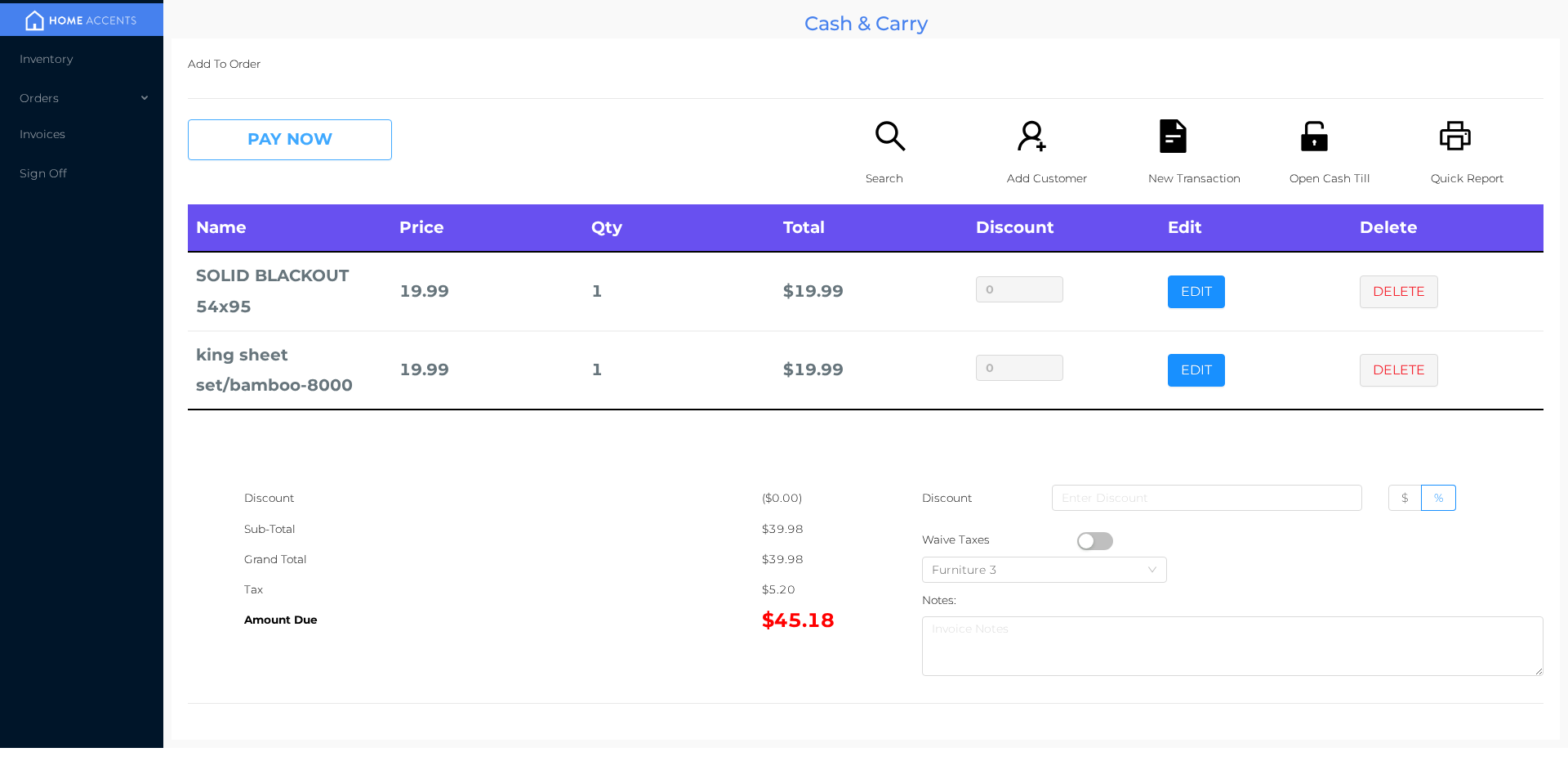
click at [290, 155] on button "PAY NOW" at bounding box center [290, 139] width 204 height 41
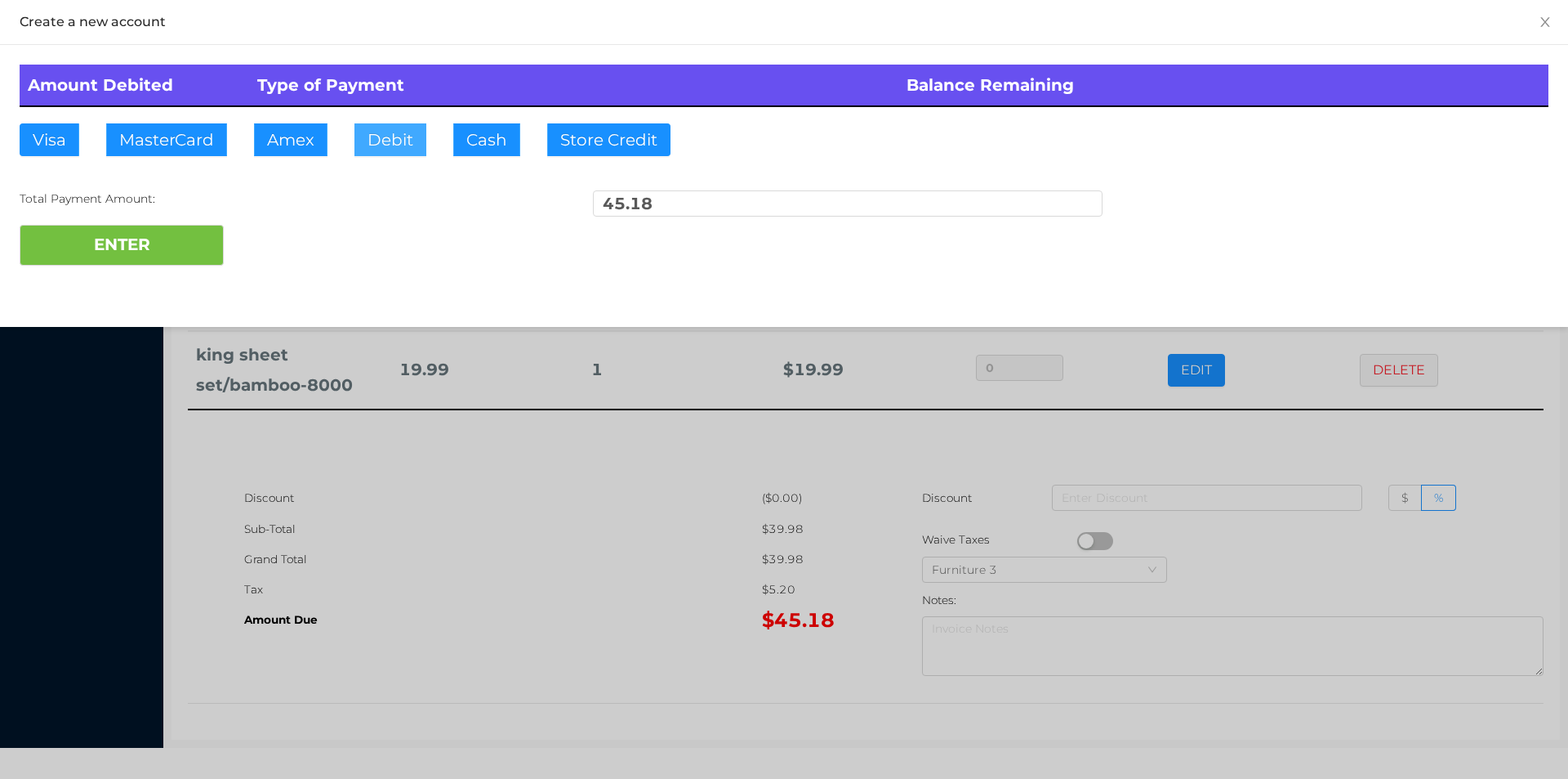
click at [380, 143] on button "Debit" at bounding box center [390, 140] width 72 height 33
click at [124, 246] on button "ENTER" at bounding box center [122, 245] width 204 height 41
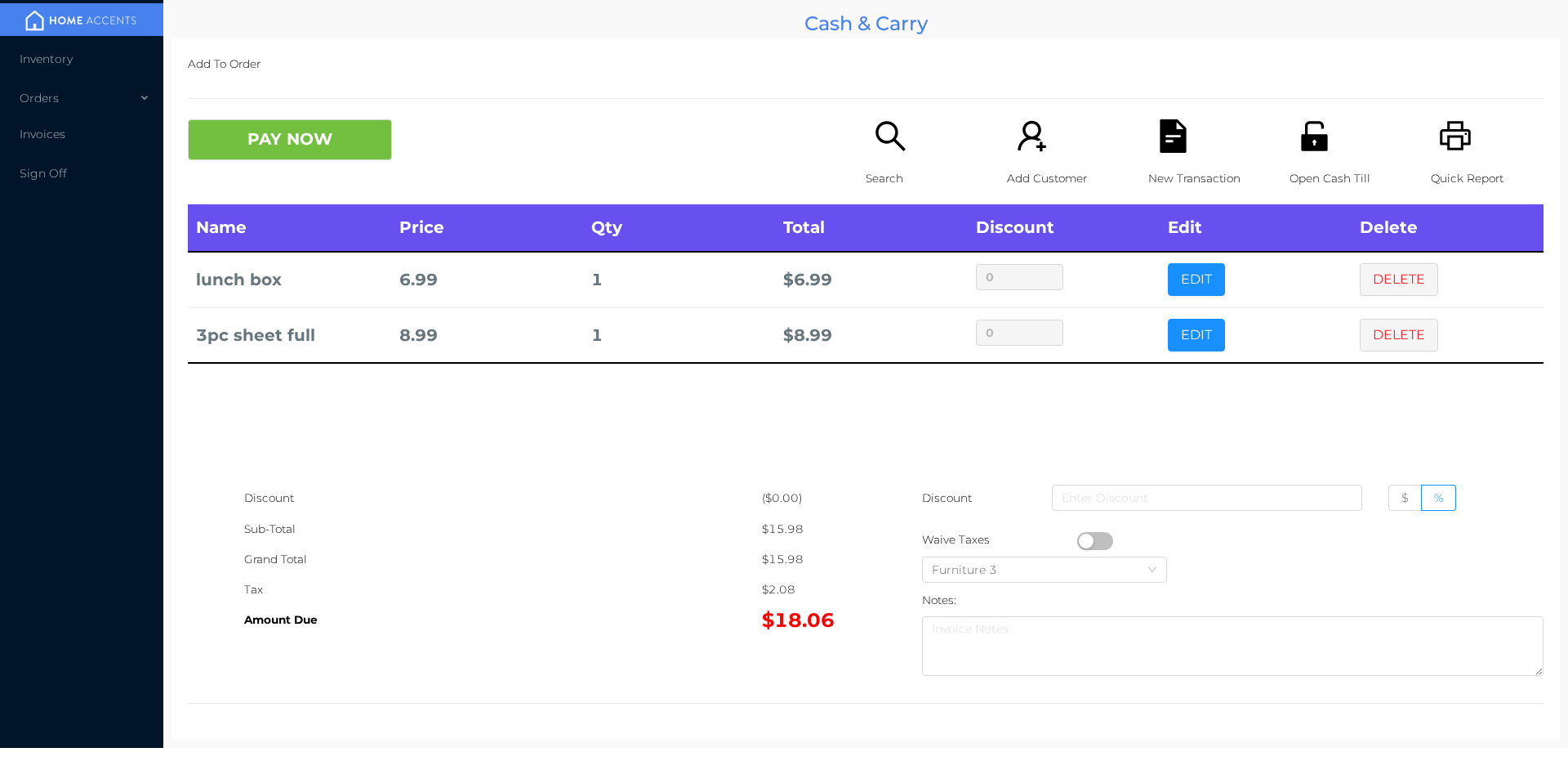
click at [1465, 136] on div "Quick Report" at bounding box center [1487, 162] width 113 height 85
click at [286, 154] on button "PAY NOW" at bounding box center [290, 139] width 204 height 41
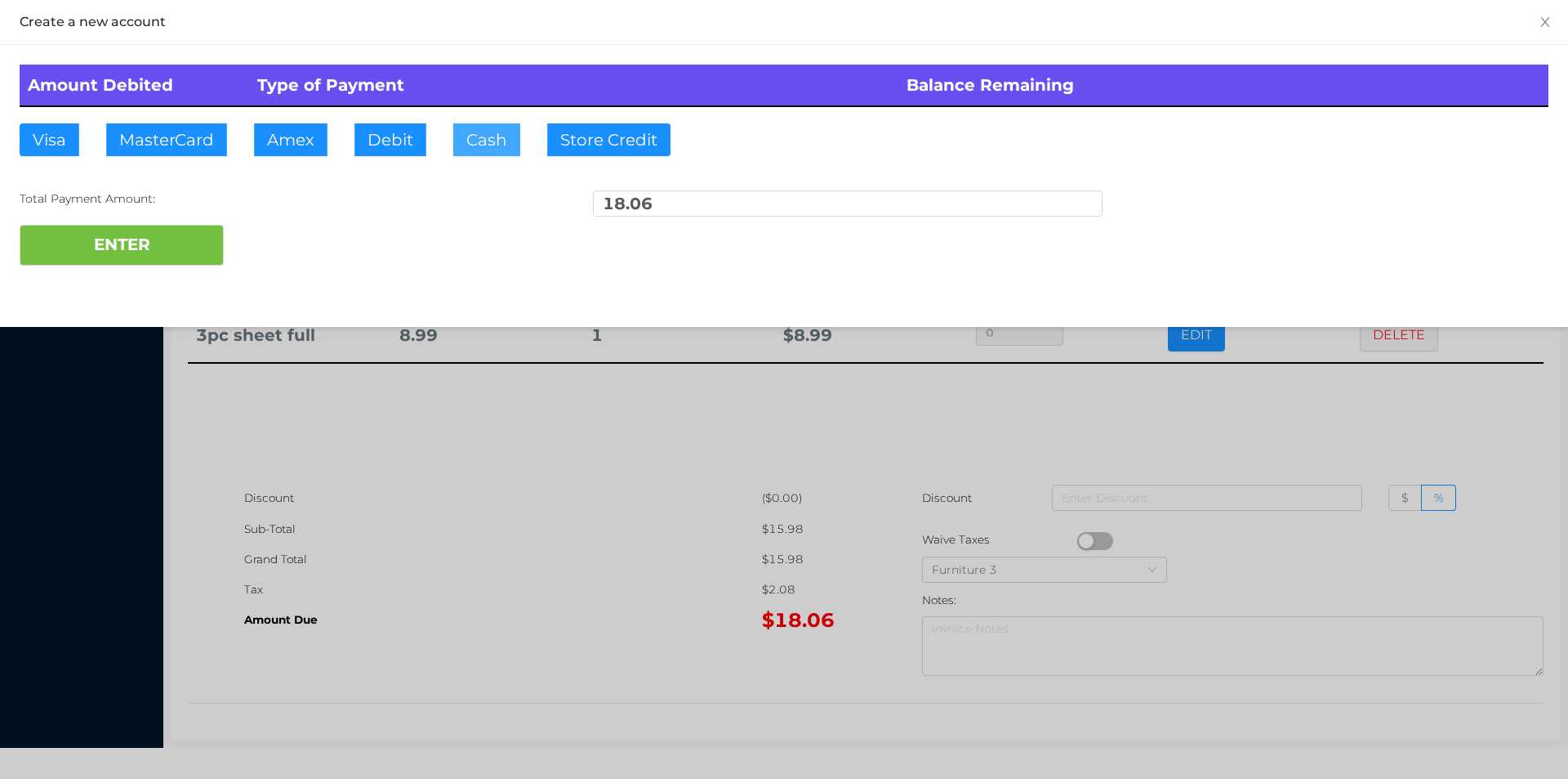
click at [487, 150] on button "Cash" at bounding box center [487, 140] width 67 height 33
click at [140, 257] on button "ENTER" at bounding box center [122, 245] width 204 height 41
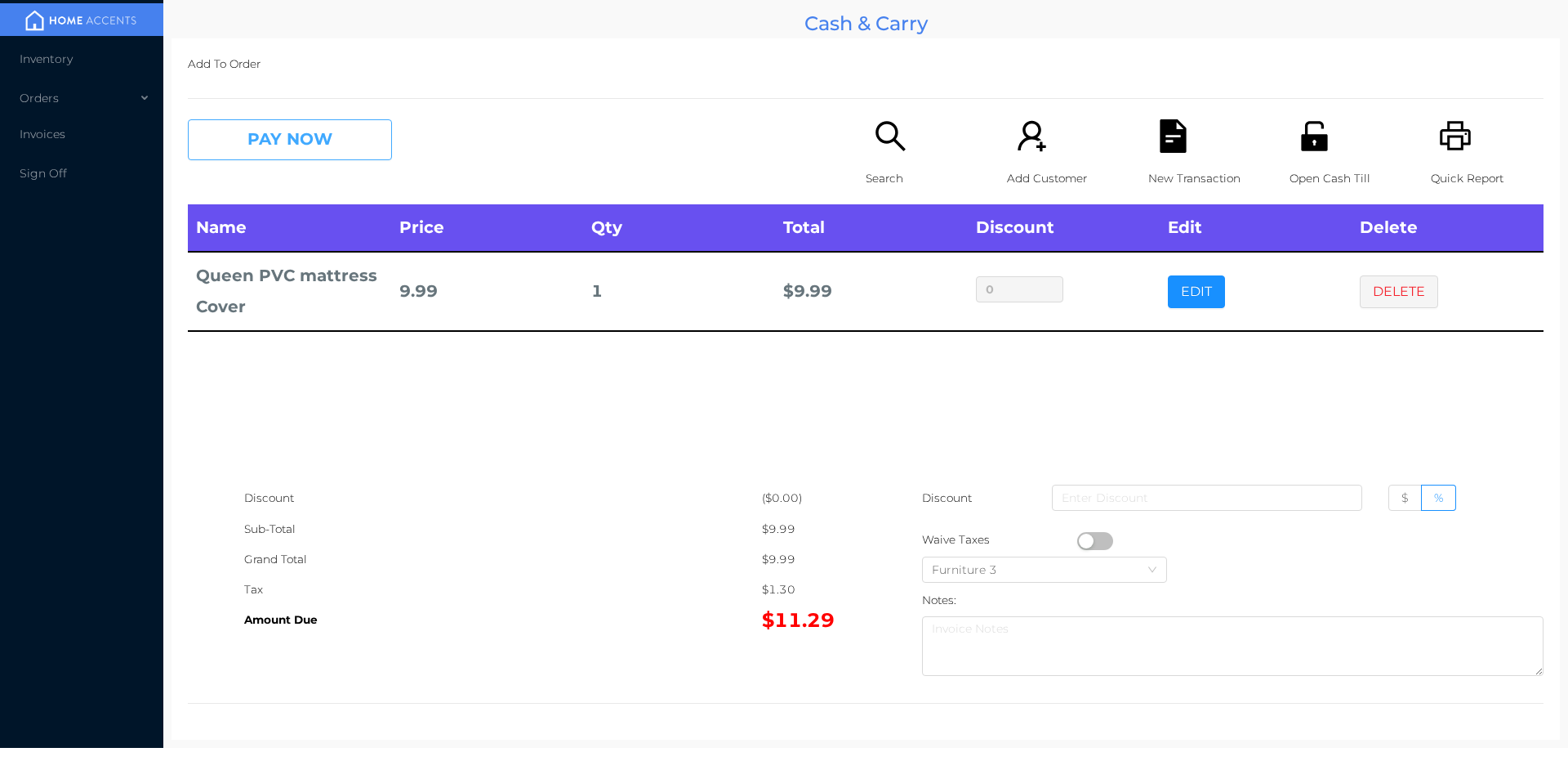
click at [281, 152] on button "PAY NOW" at bounding box center [290, 139] width 204 height 41
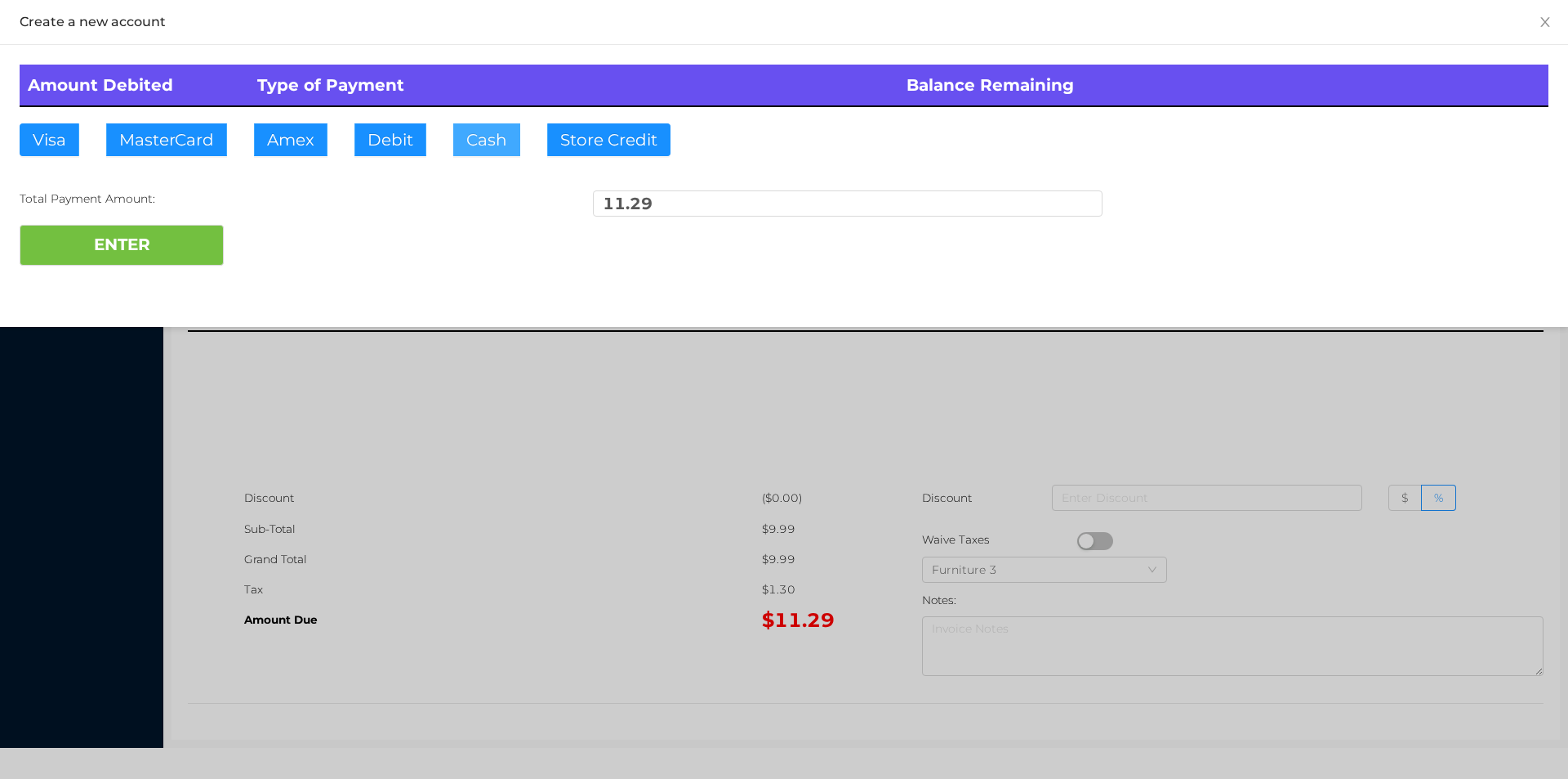
click at [483, 142] on button "Cash" at bounding box center [487, 140] width 67 height 33
type input "20."
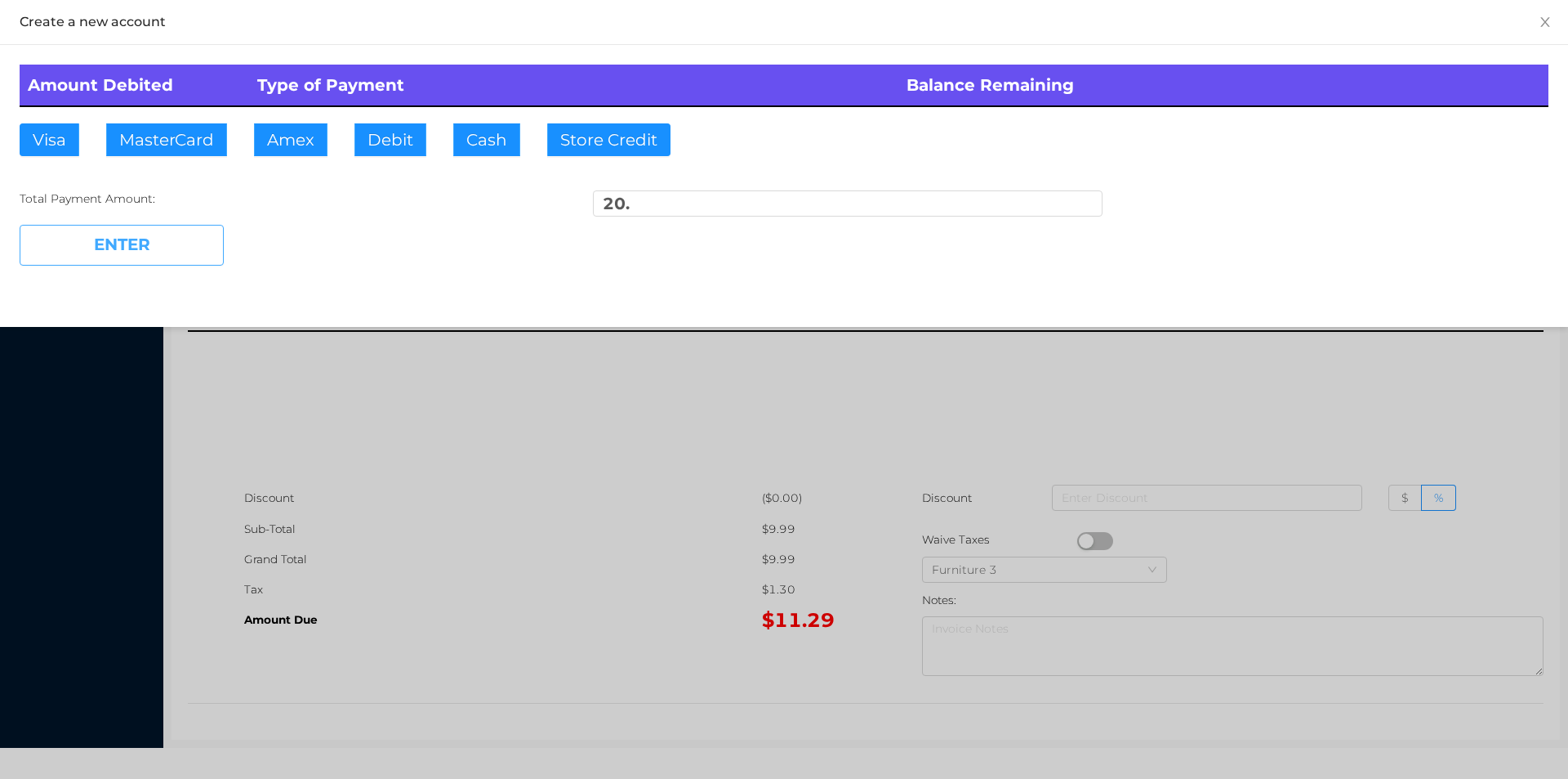
click at [129, 263] on button "ENTER" at bounding box center [122, 245] width 204 height 41
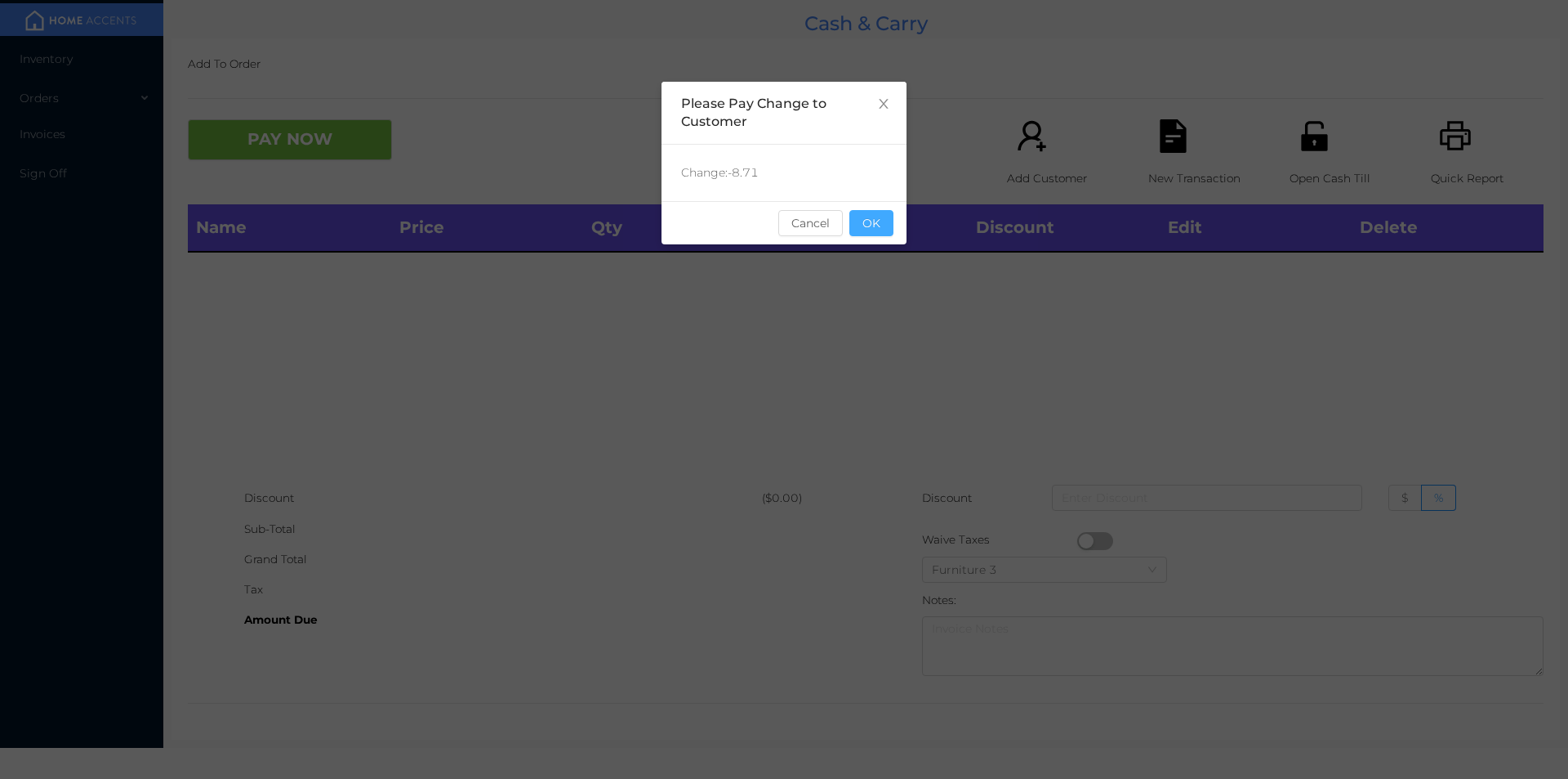
click at [858, 233] on button "OK" at bounding box center [872, 222] width 44 height 26
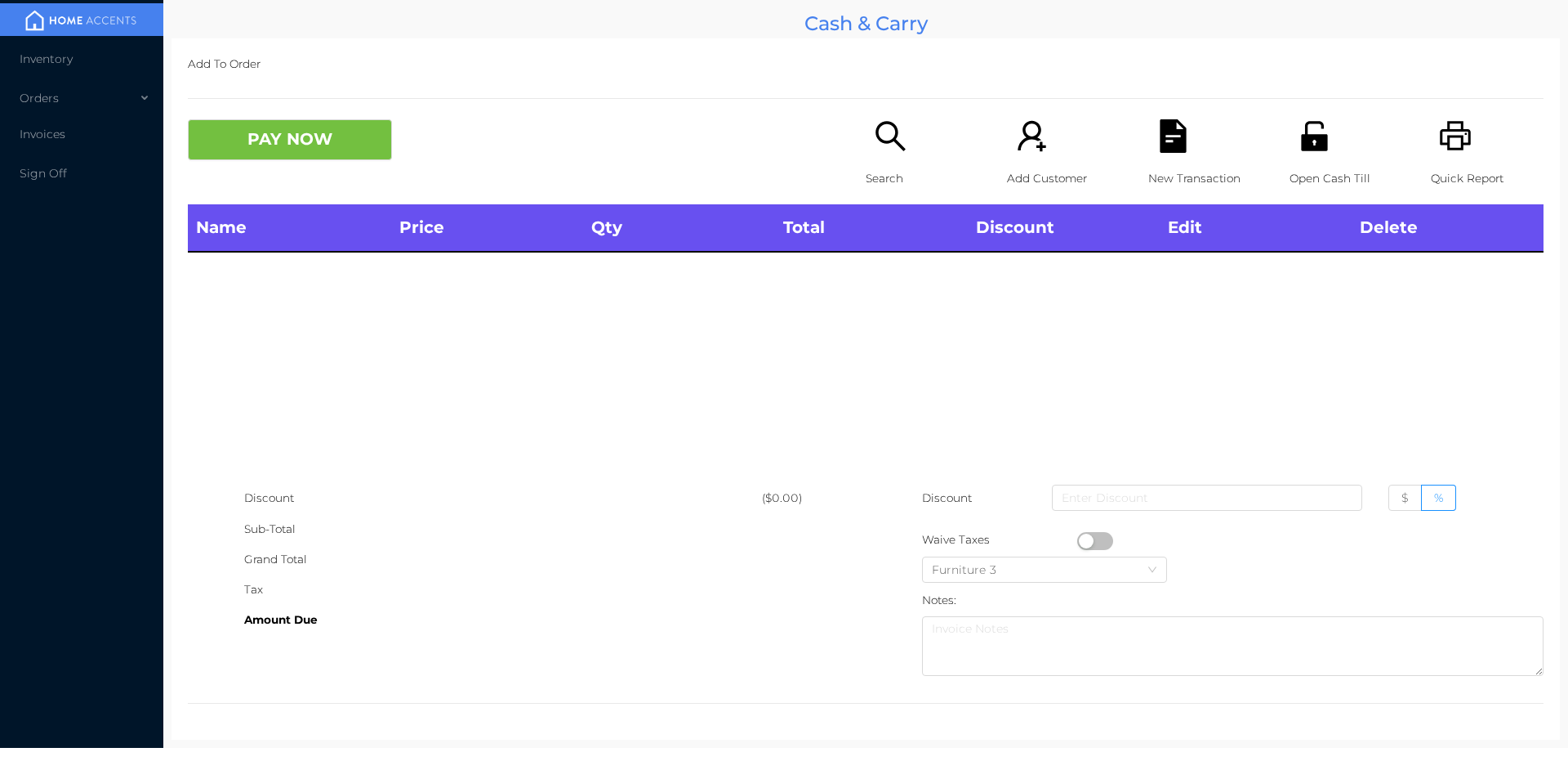
click at [900, 133] on icon "icon: search" at bounding box center [891, 136] width 33 height 33
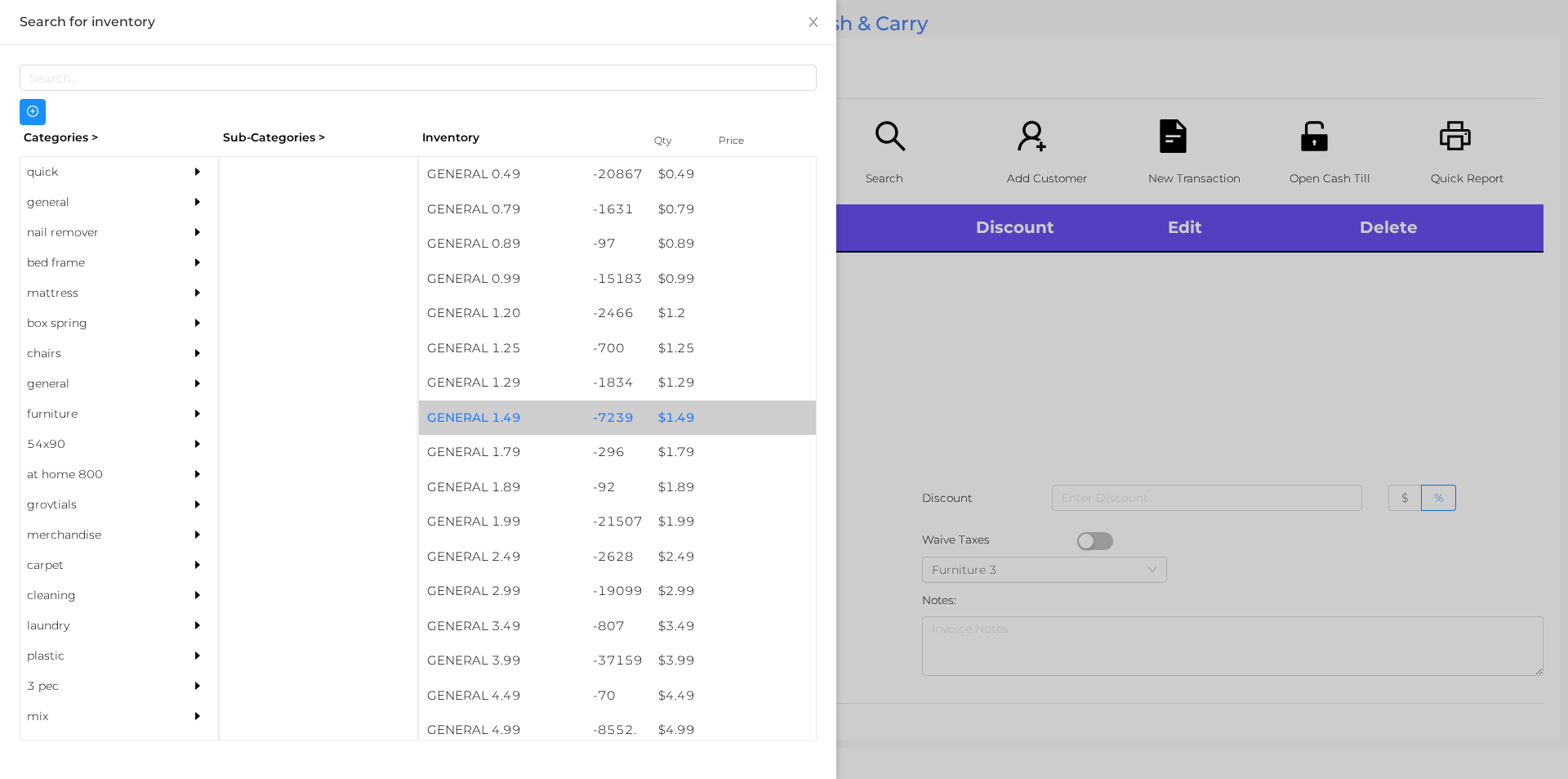
click at [679, 410] on div "$ 1.49" at bounding box center [733, 418] width 166 height 35
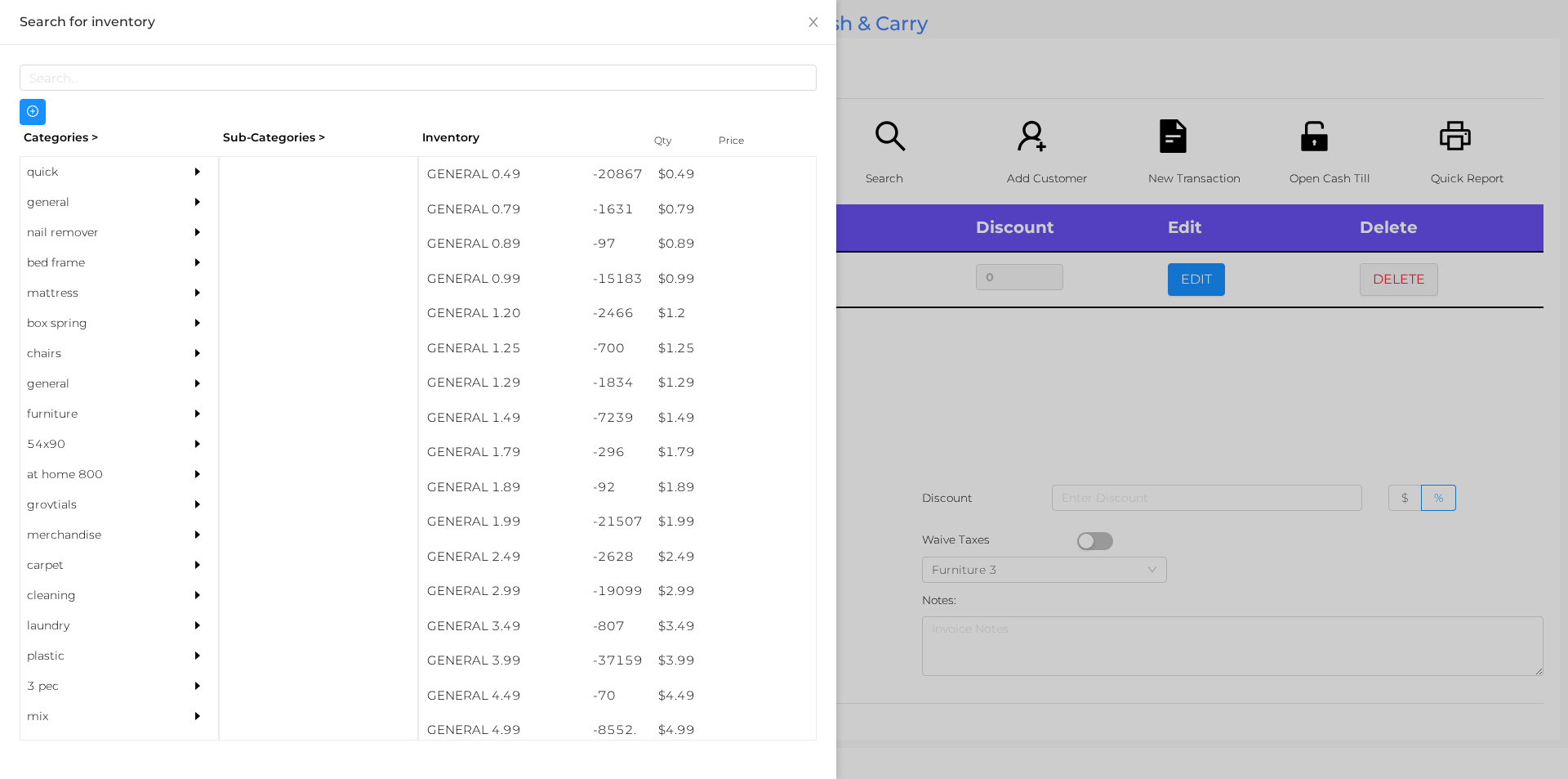
click at [893, 406] on div at bounding box center [784, 390] width 1568 height 779
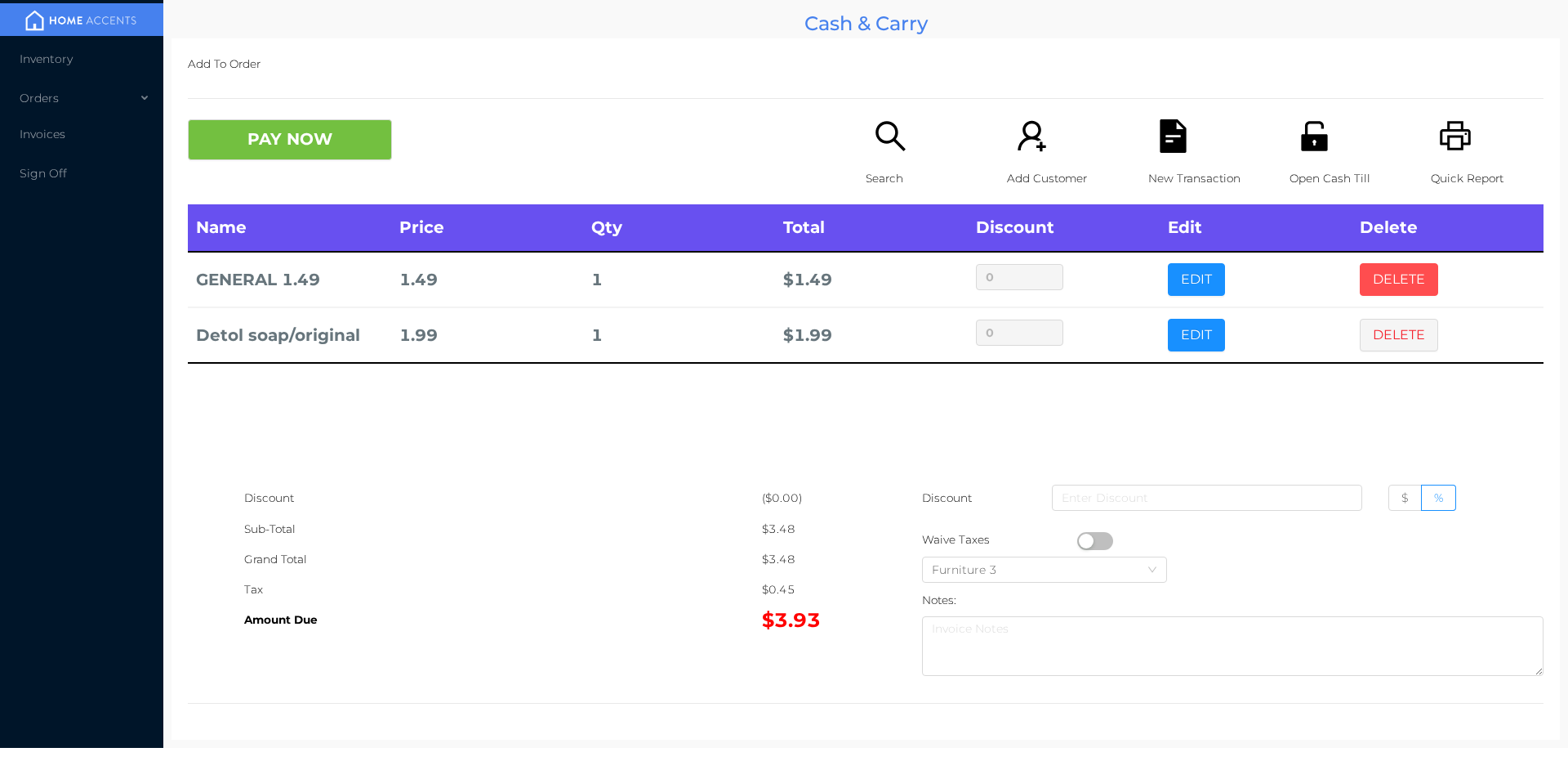
click at [1409, 277] on button "DELETE" at bounding box center [1399, 279] width 79 height 33
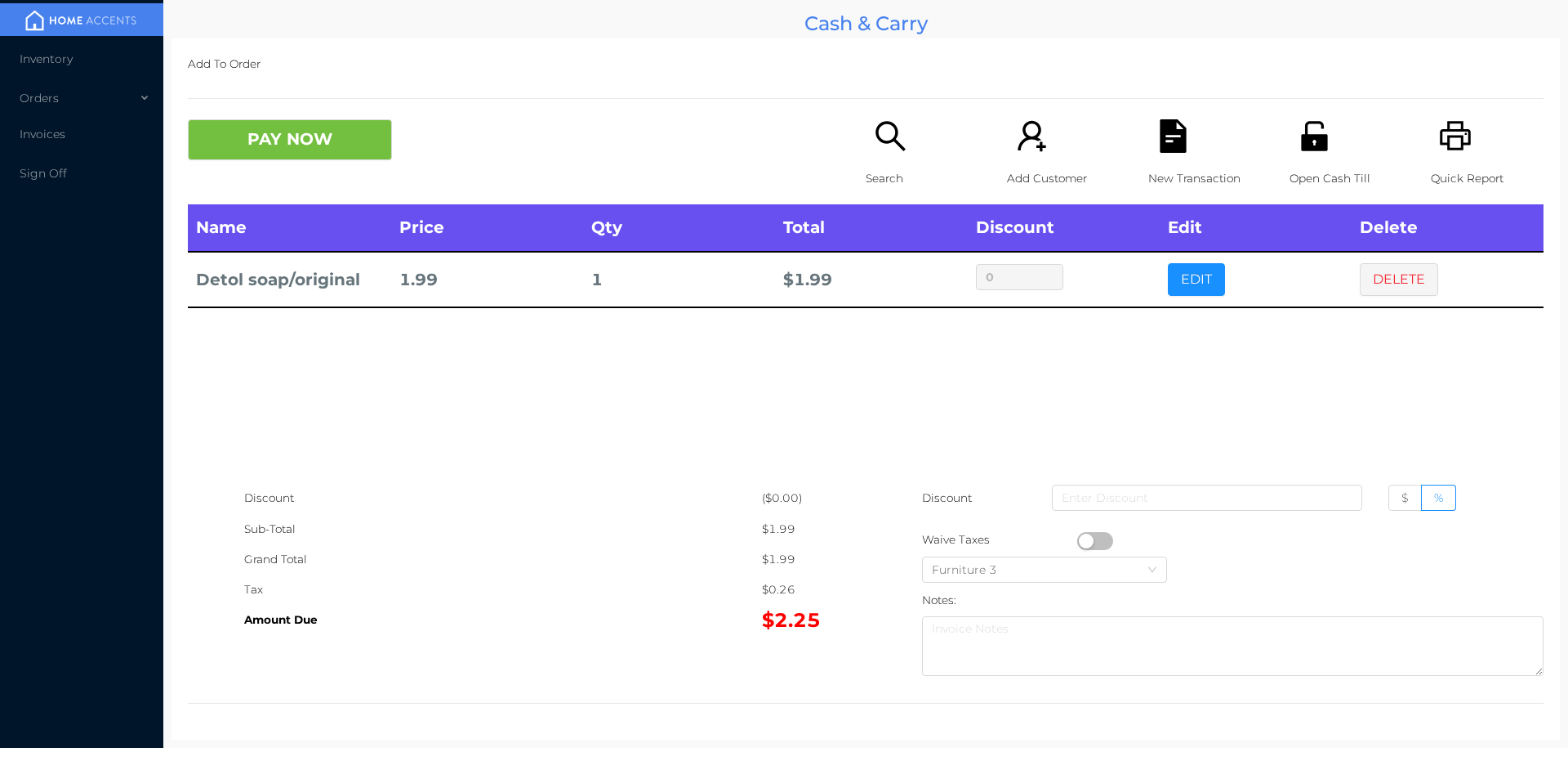
click at [901, 139] on icon "icon: search" at bounding box center [891, 136] width 33 height 33
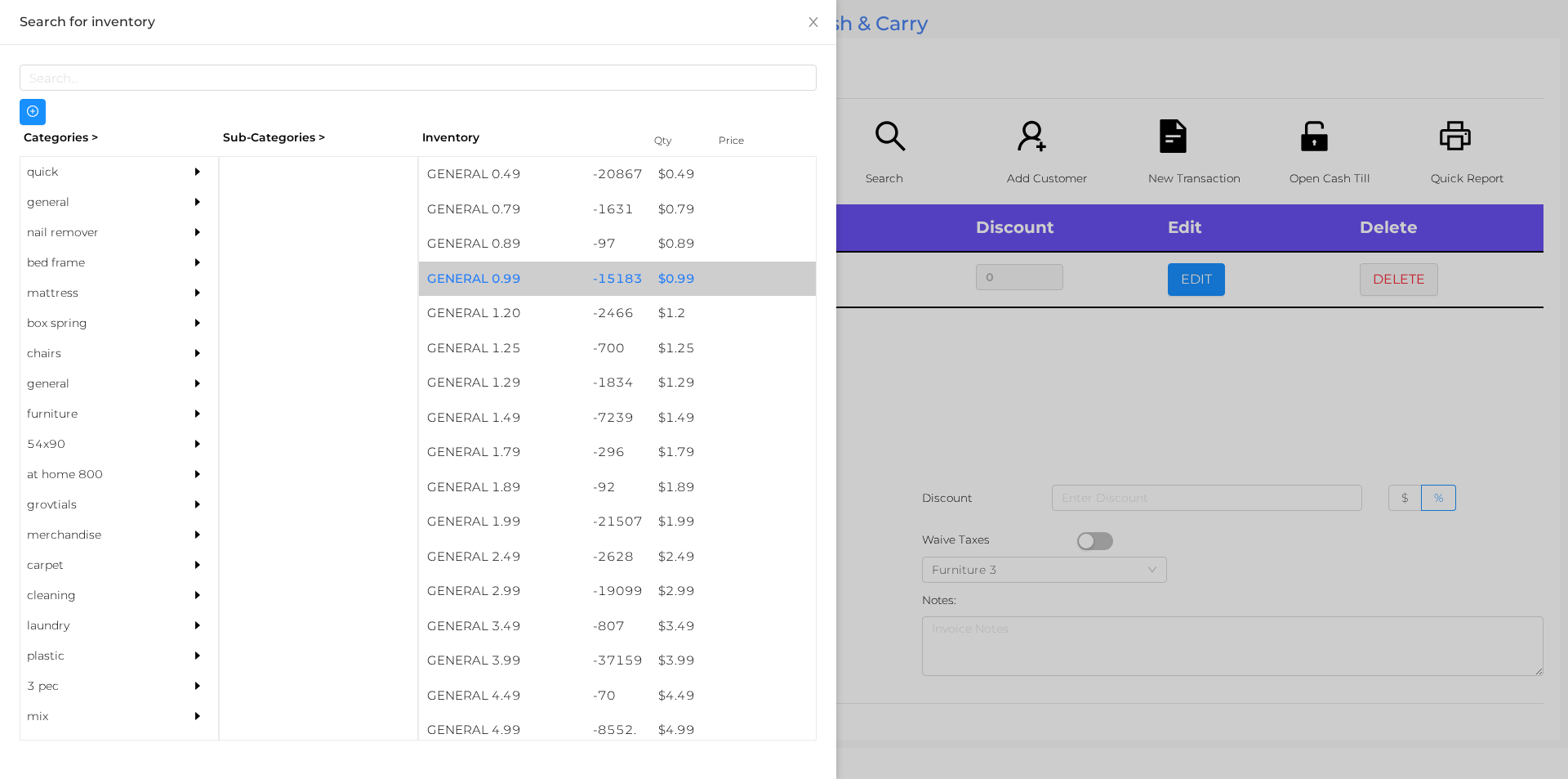
click at [685, 290] on div "$ 0.99" at bounding box center [733, 278] width 166 height 35
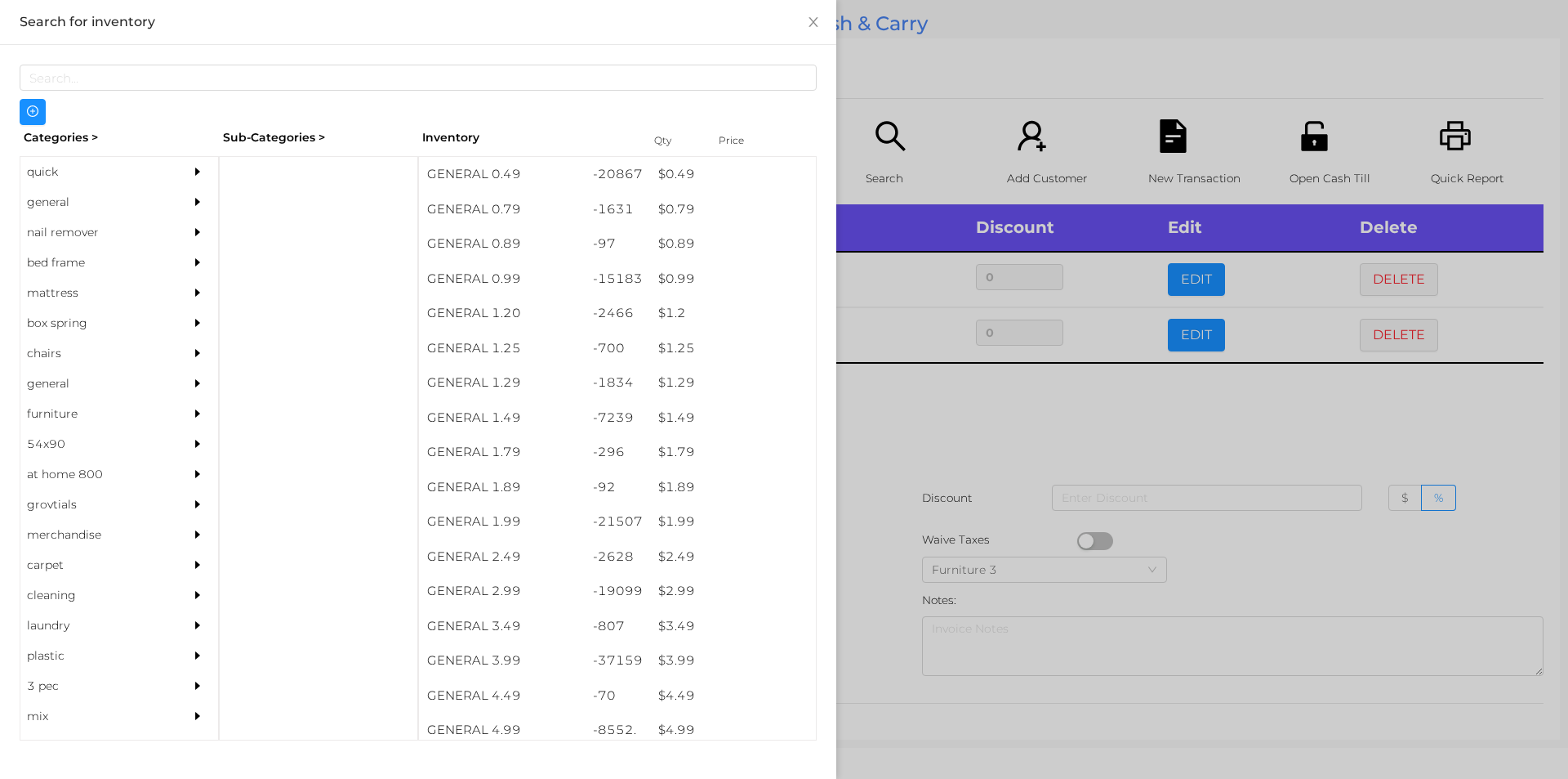
click at [893, 462] on div at bounding box center [784, 390] width 1568 height 779
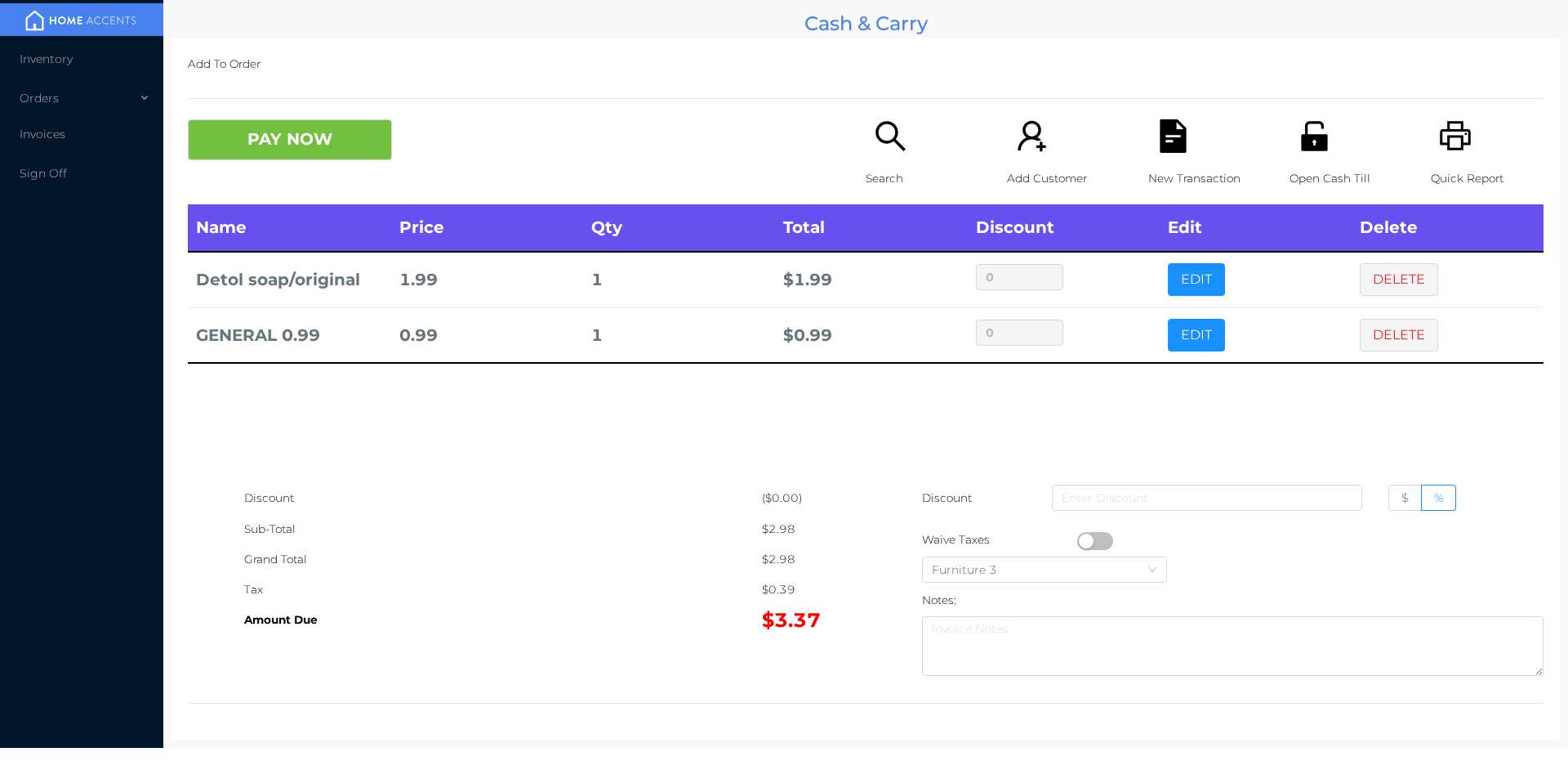
click at [872, 157] on div "Search" at bounding box center [922, 162] width 113 height 85
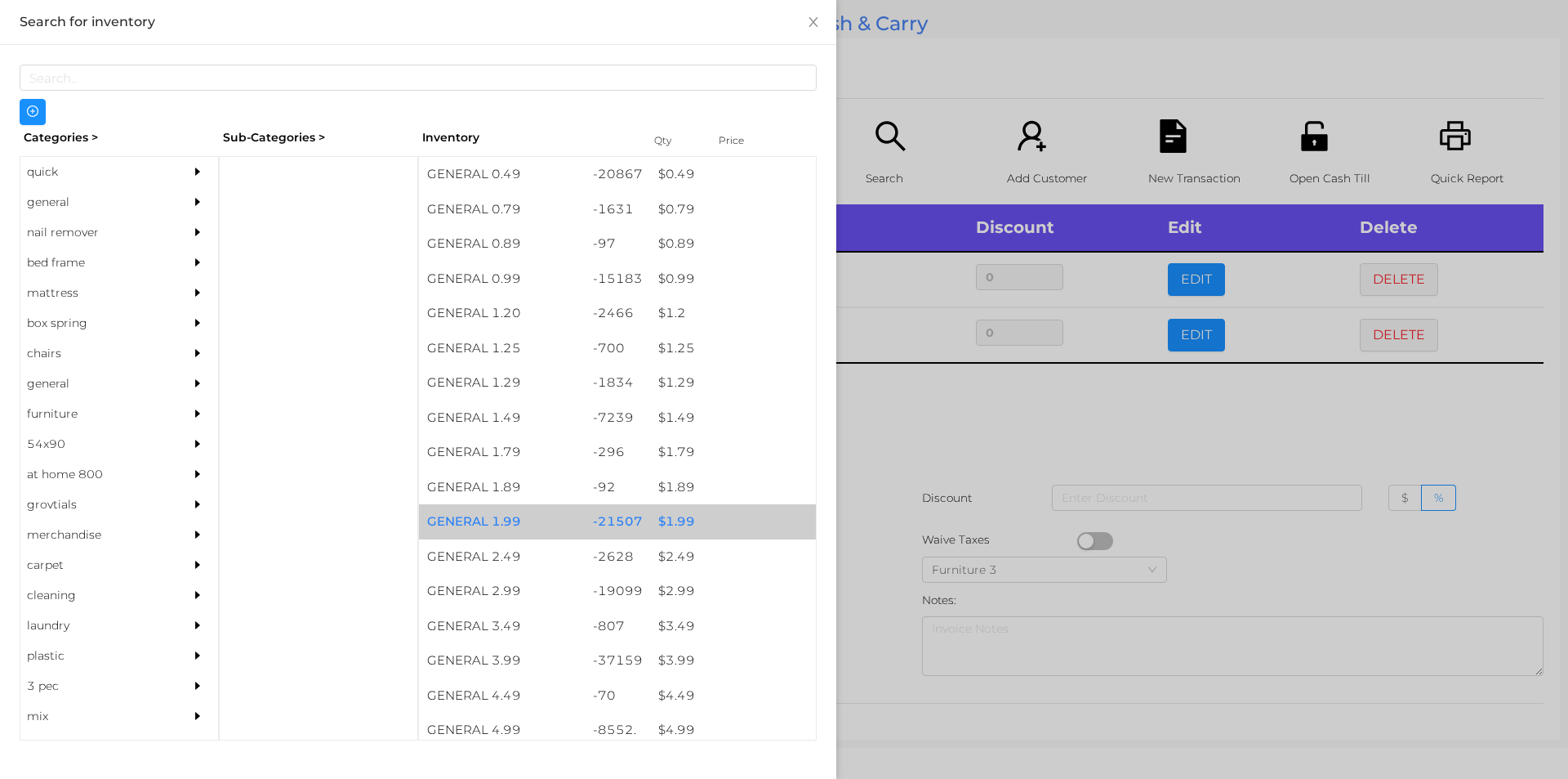
click at [667, 523] on div "$ 1.99" at bounding box center [733, 521] width 166 height 35
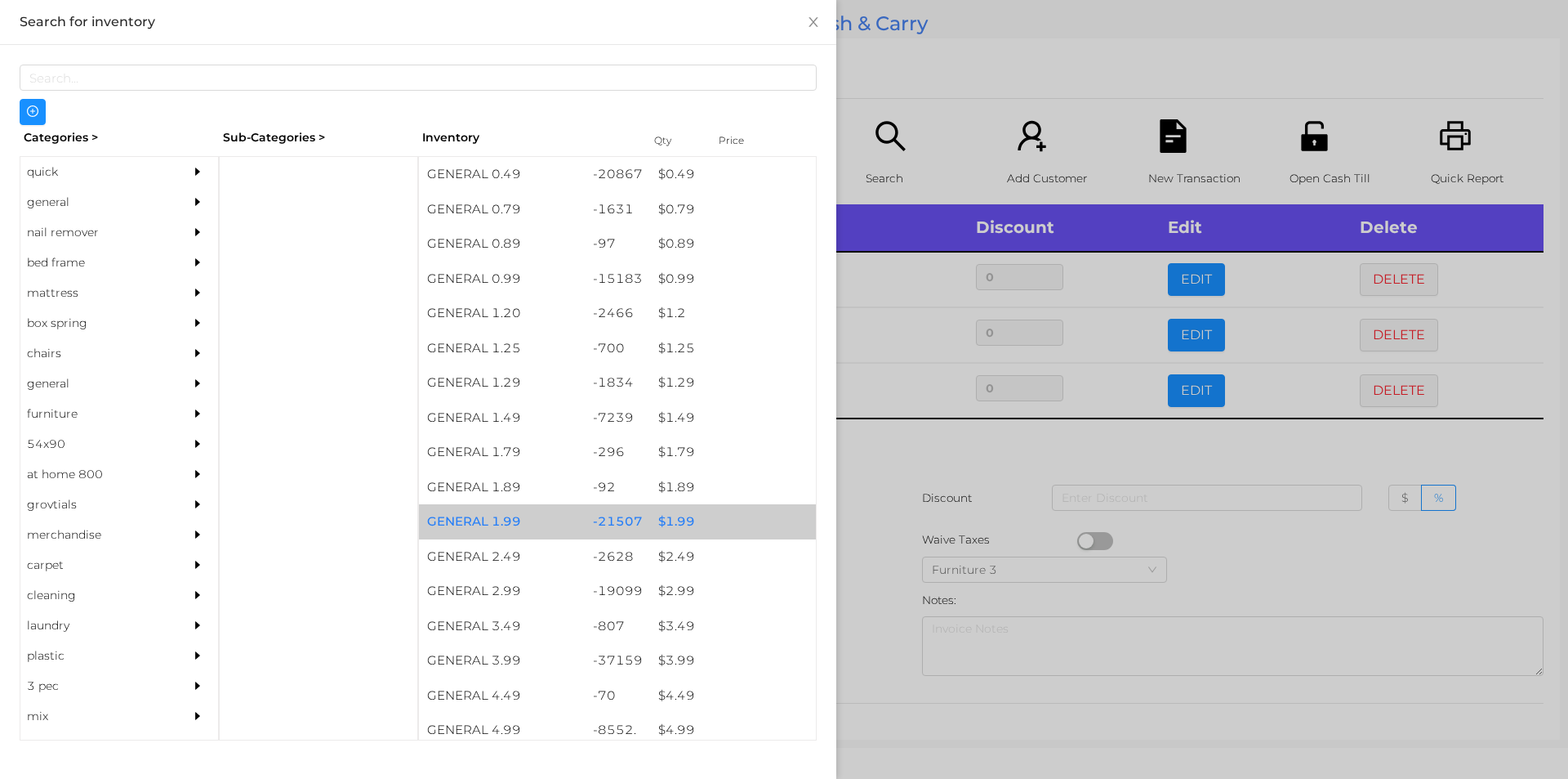
click at [670, 522] on div "$ 1.99" at bounding box center [733, 521] width 166 height 35
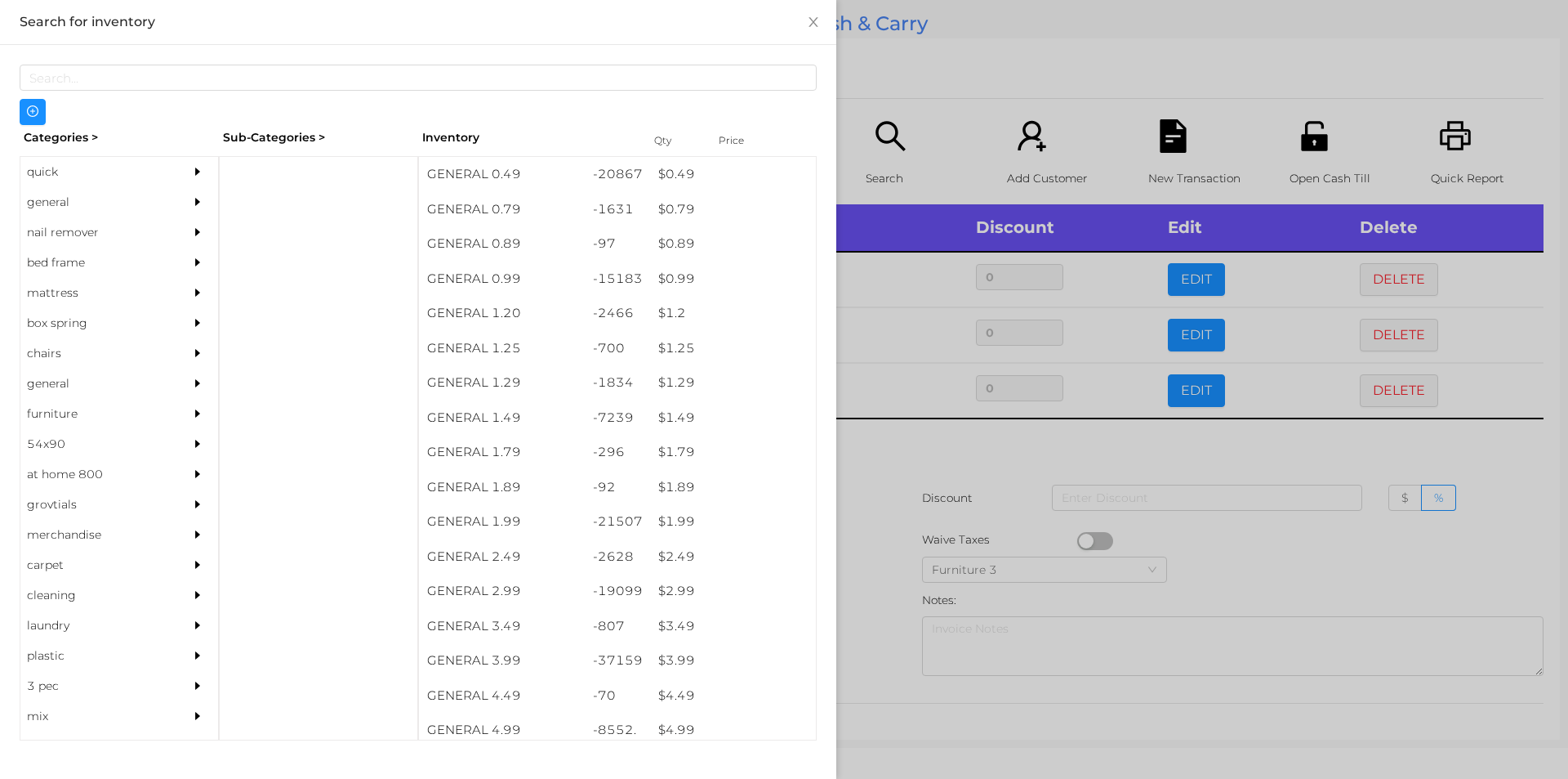
click at [852, 486] on div at bounding box center [784, 390] width 1568 height 779
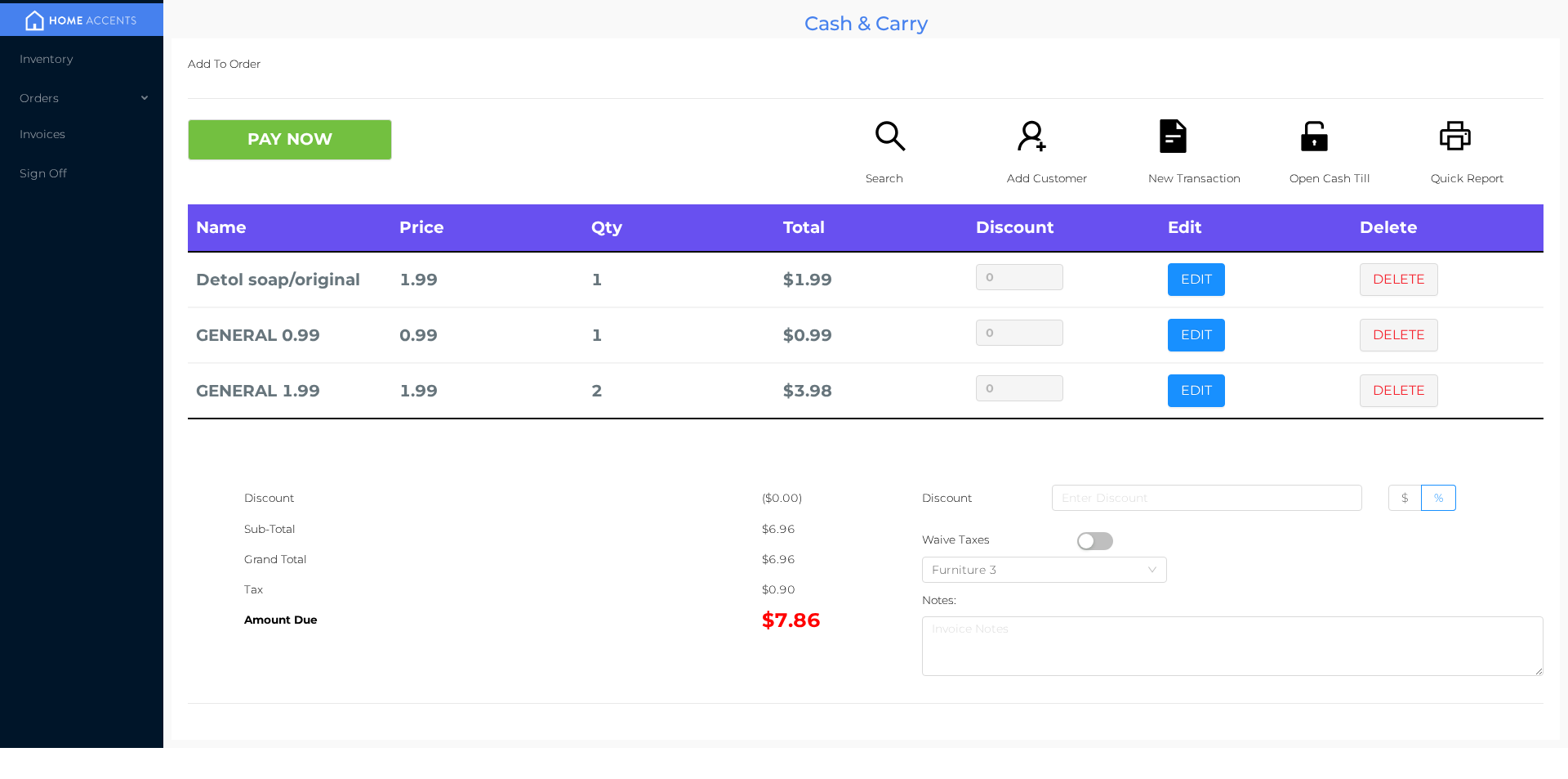
click at [884, 148] on icon "icon: search" at bounding box center [891, 136] width 33 height 33
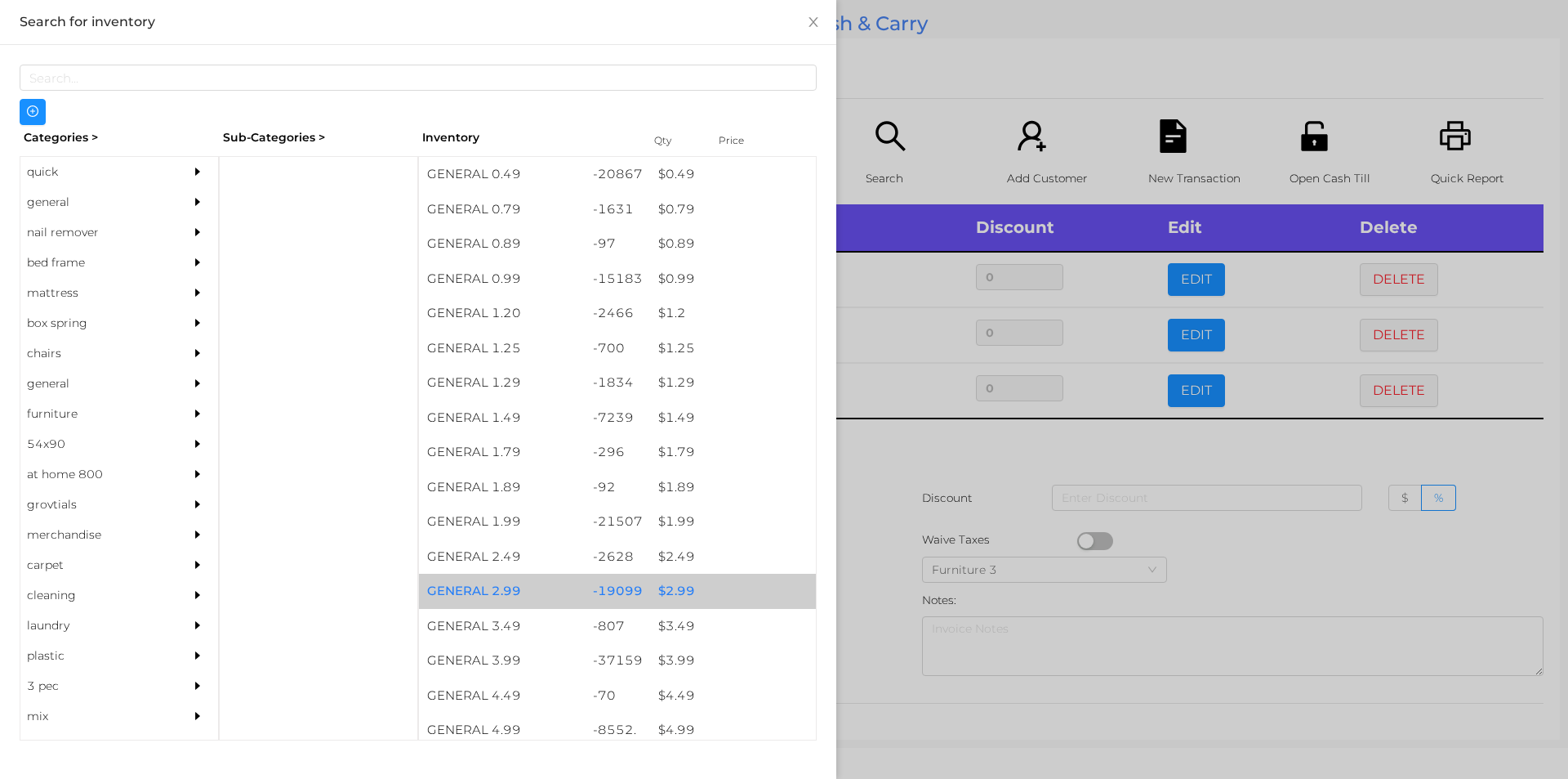
click at [677, 581] on div "$ 2.99" at bounding box center [733, 591] width 166 height 35
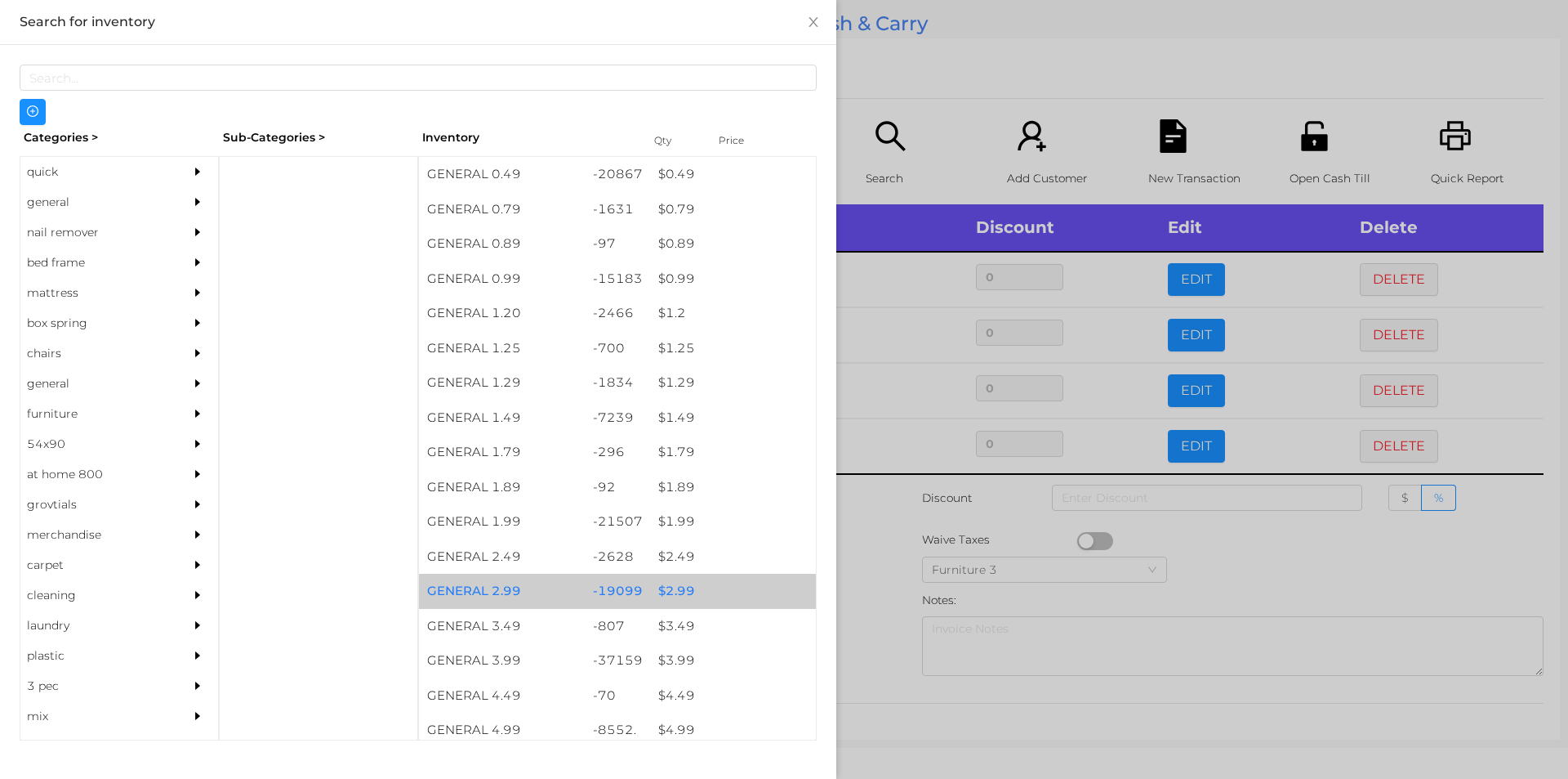
click at [680, 590] on div "$ 2.99" at bounding box center [733, 591] width 166 height 35
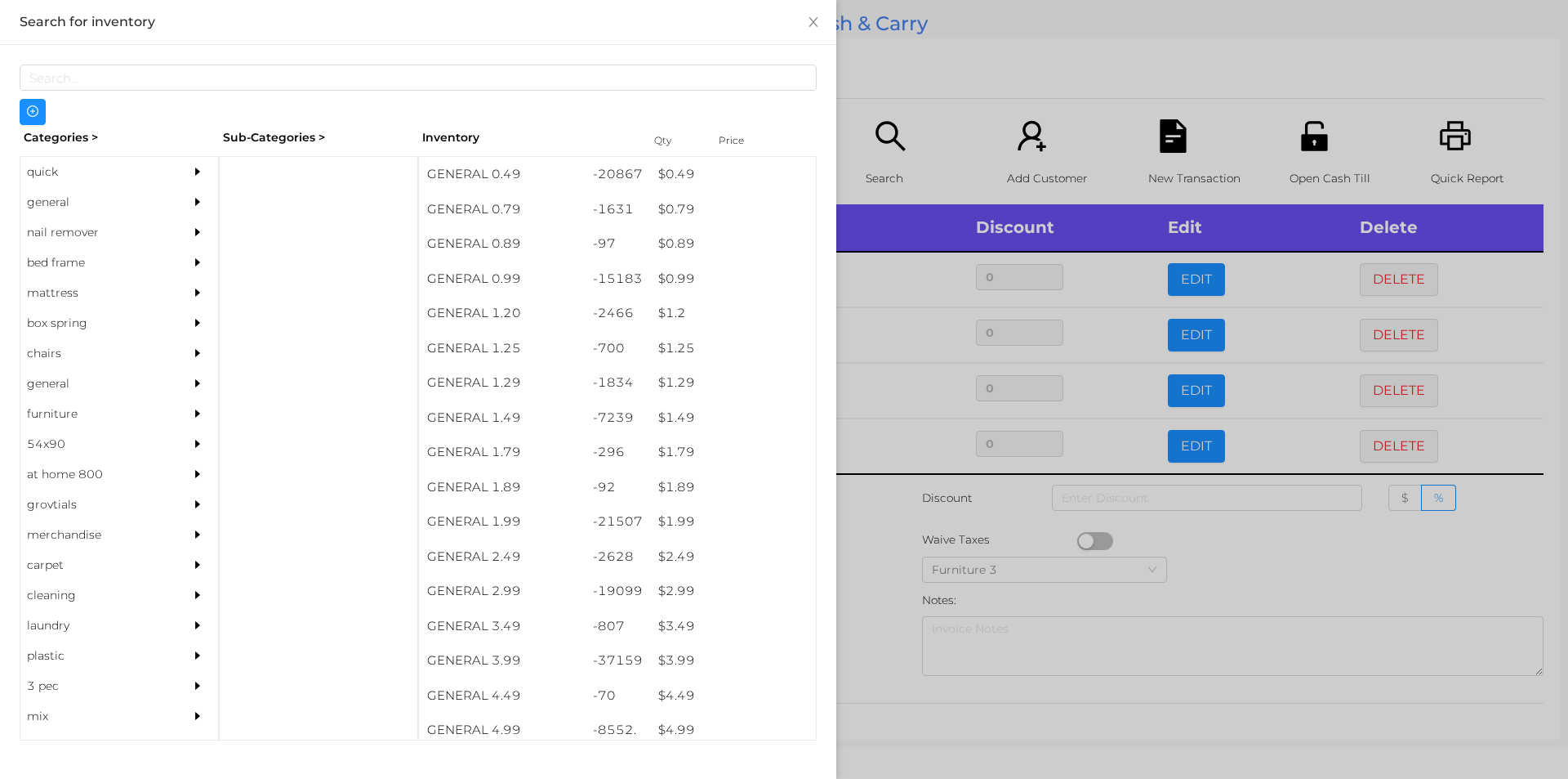
click at [894, 568] on div at bounding box center [784, 390] width 1568 height 779
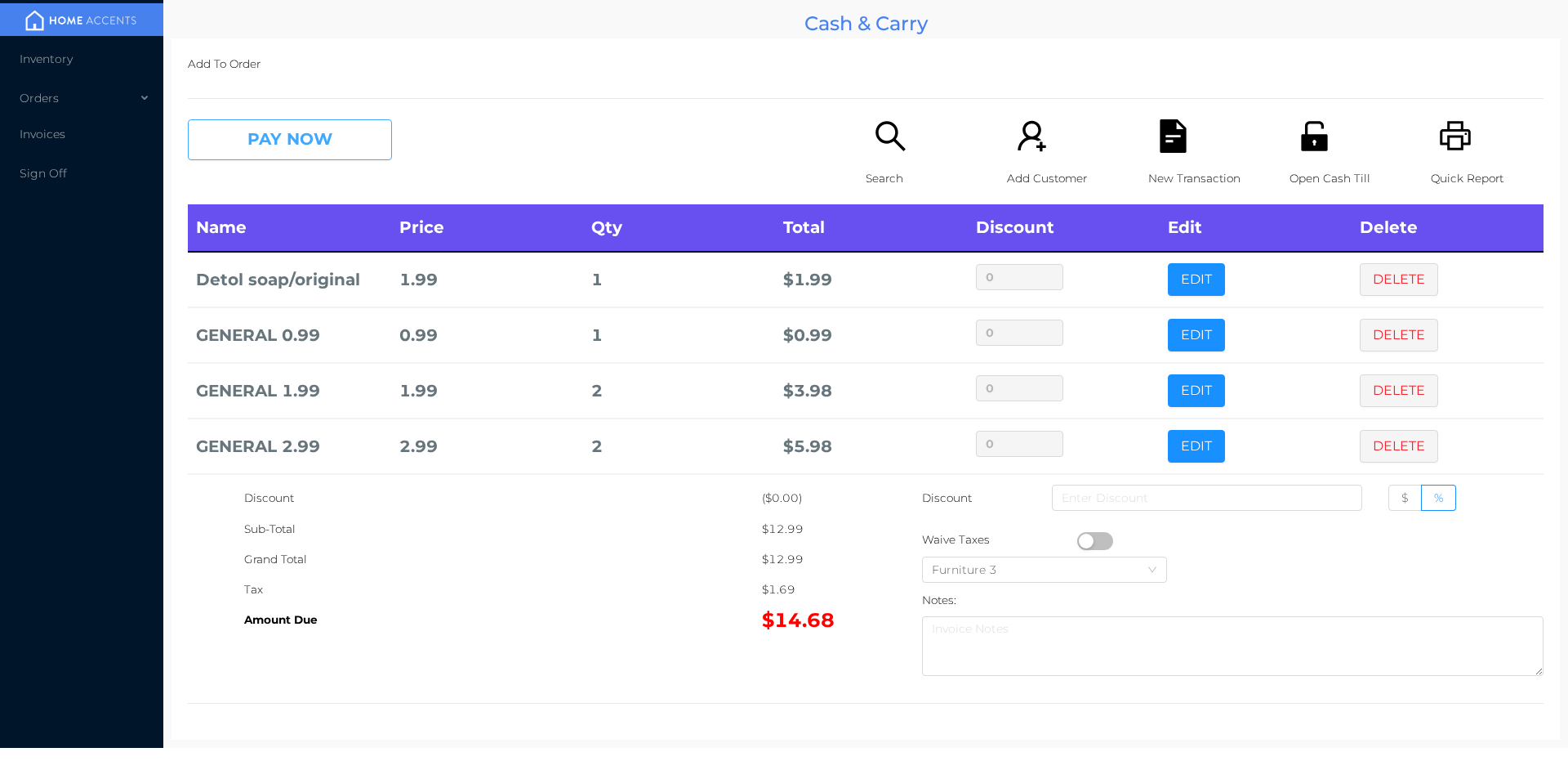
click at [313, 158] on button "PAY NOW" at bounding box center [290, 139] width 204 height 41
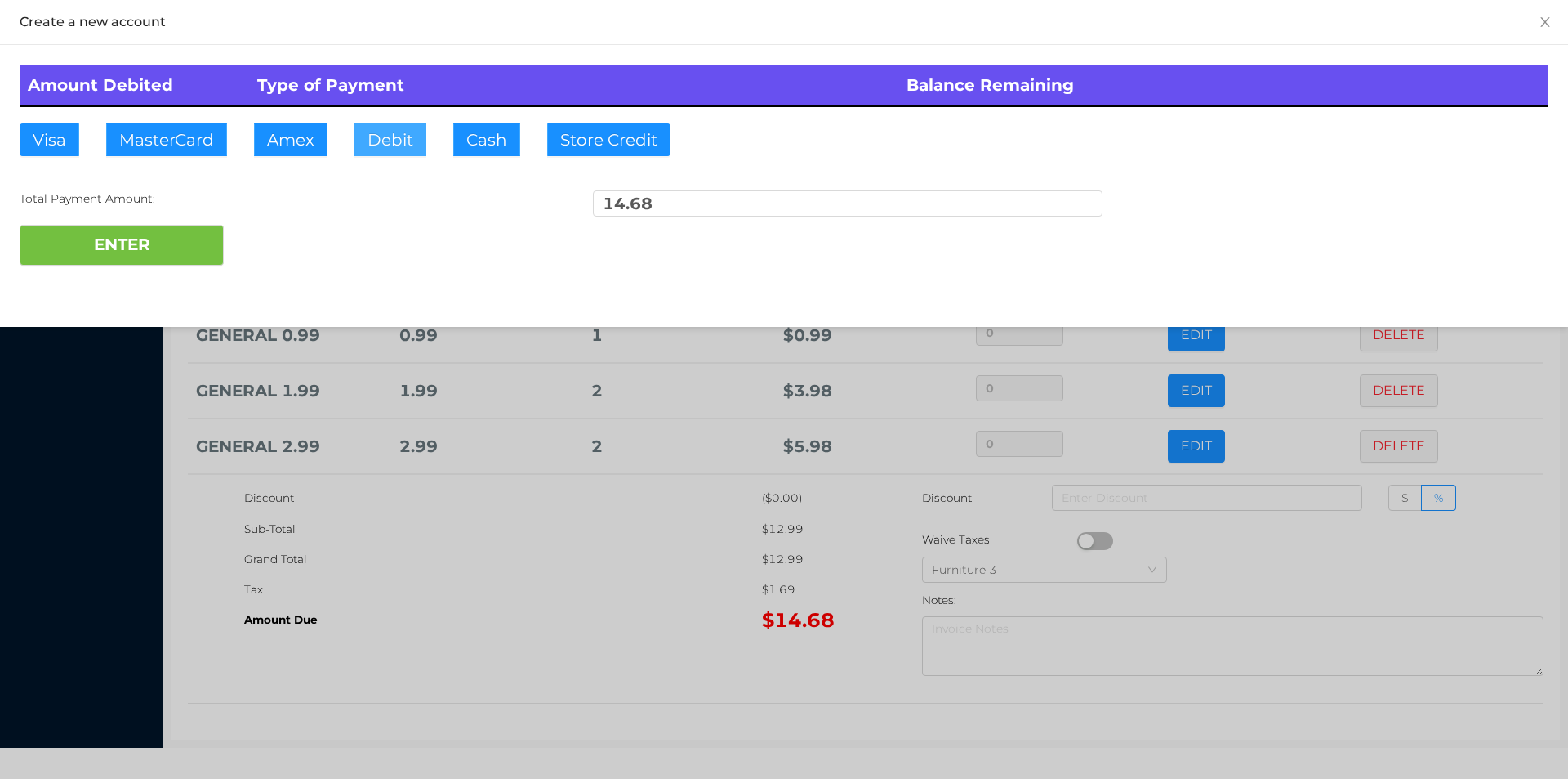
click at [380, 140] on button "Debit" at bounding box center [390, 140] width 72 height 33
click at [164, 260] on button "ENTER" at bounding box center [122, 245] width 204 height 41
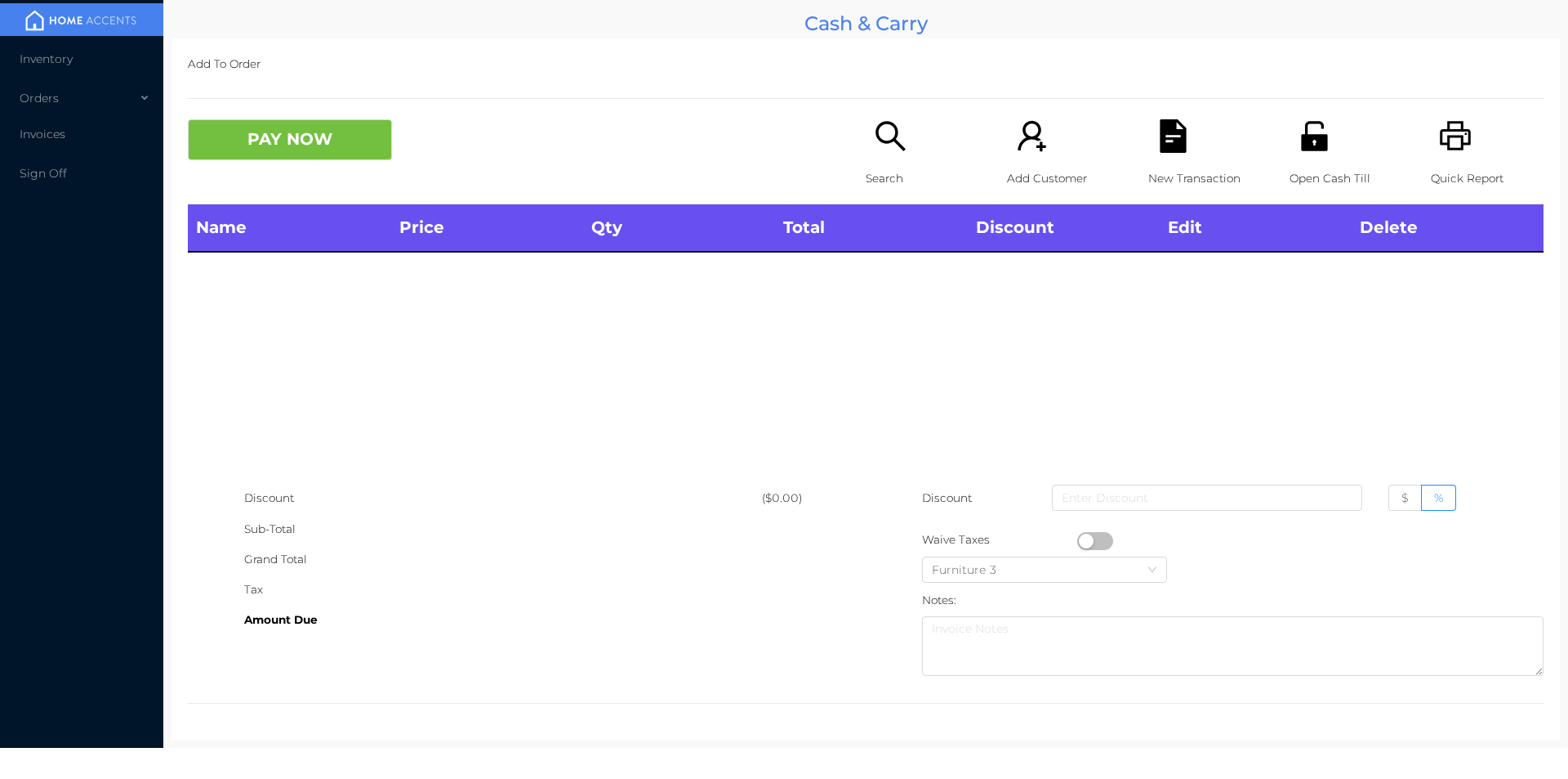
click at [884, 162] on div "Search" at bounding box center [922, 162] width 113 height 85
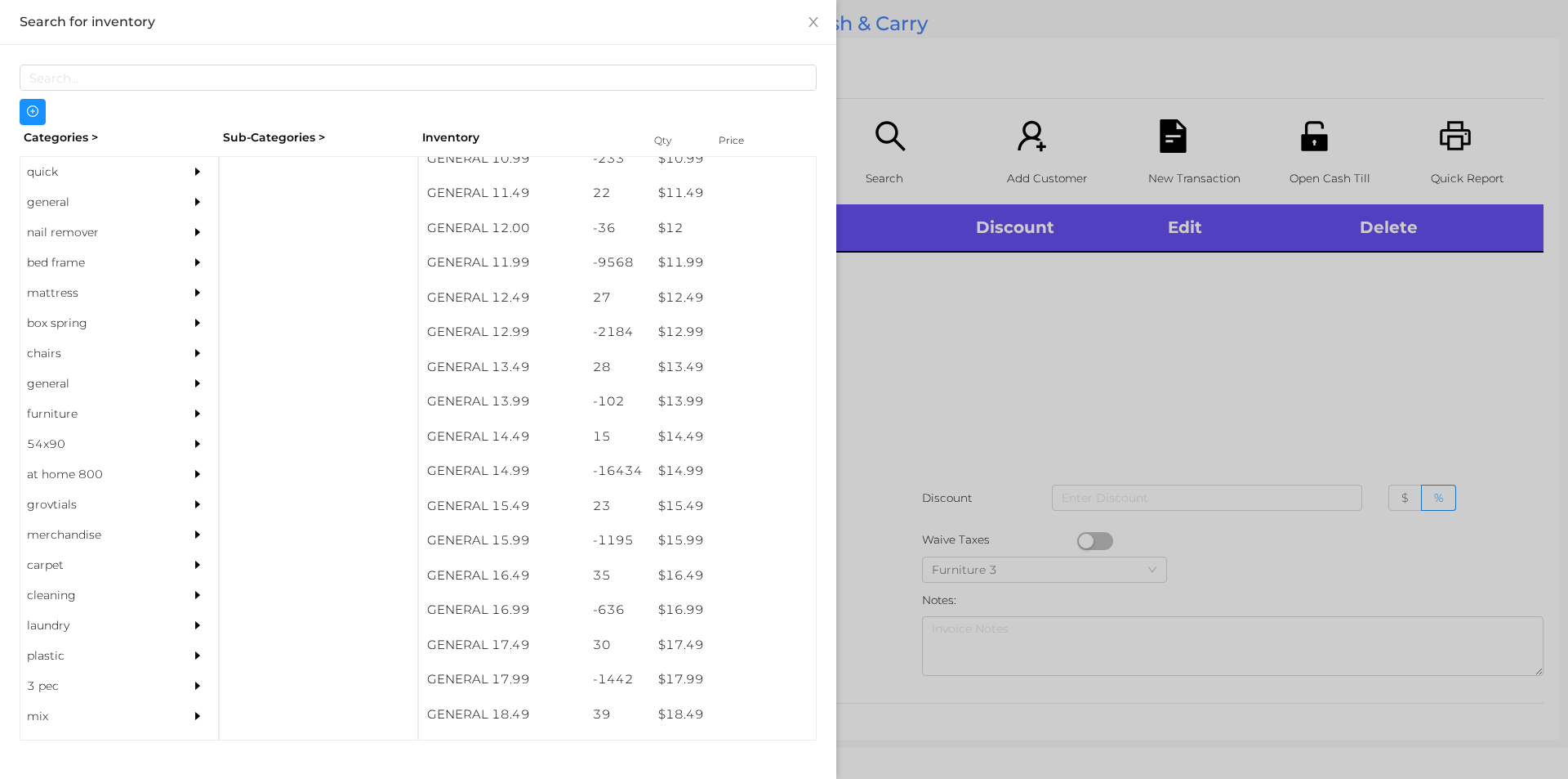
scroll to position [1122, 0]
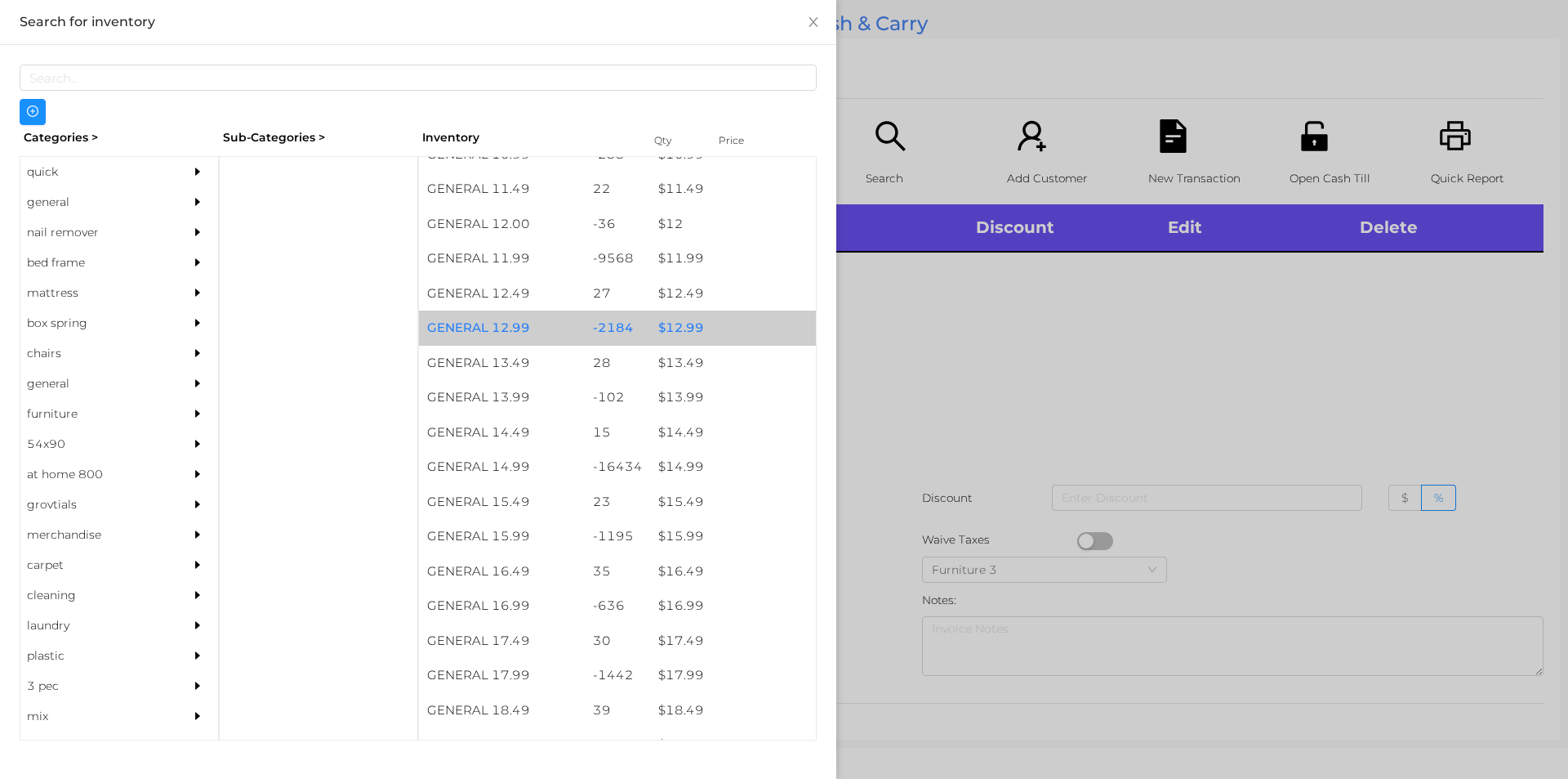
click at [686, 340] on div "$ 12.99" at bounding box center [733, 328] width 166 height 35
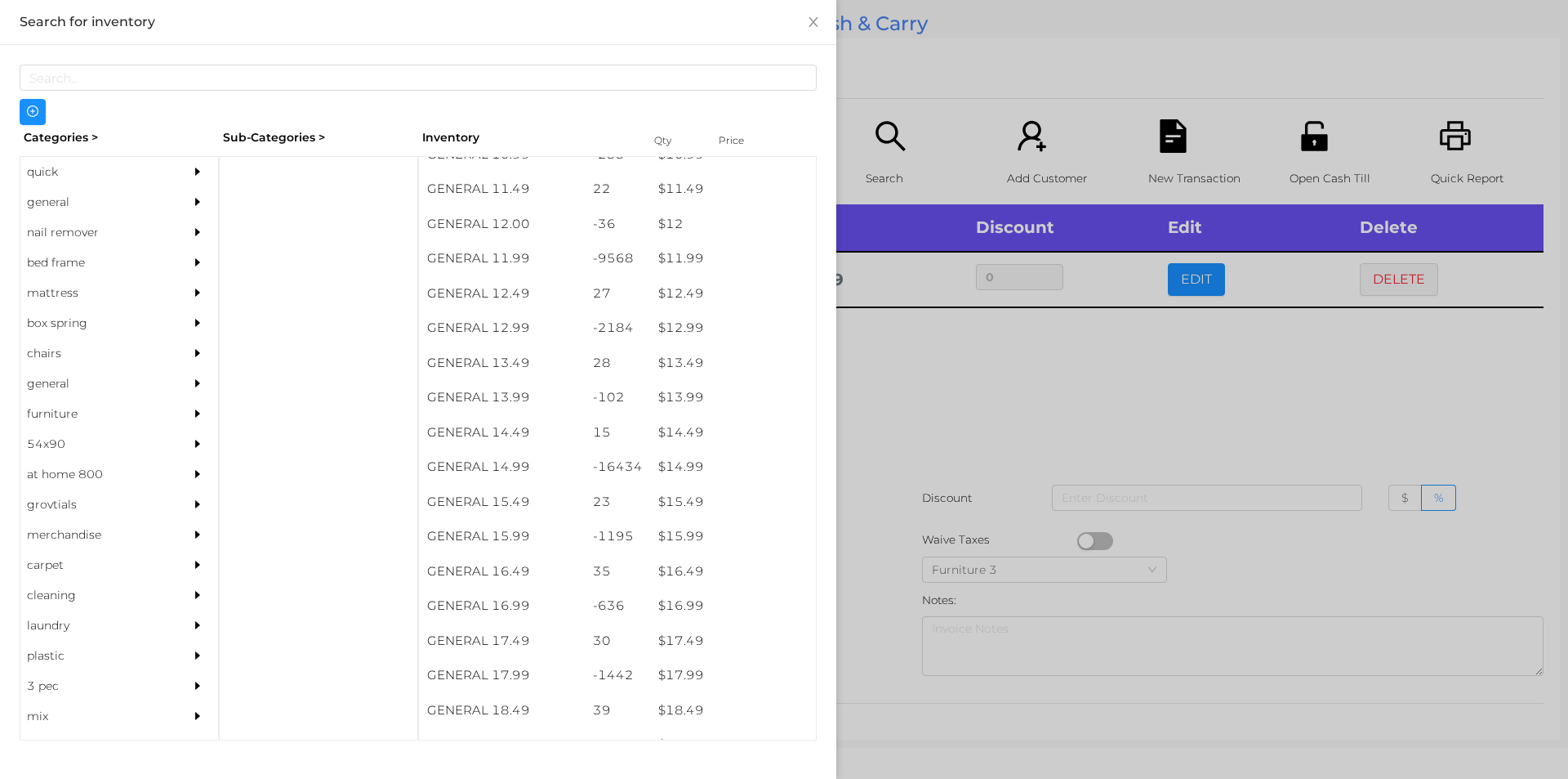
click at [1217, 425] on div at bounding box center [784, 390] width 1568 height 779
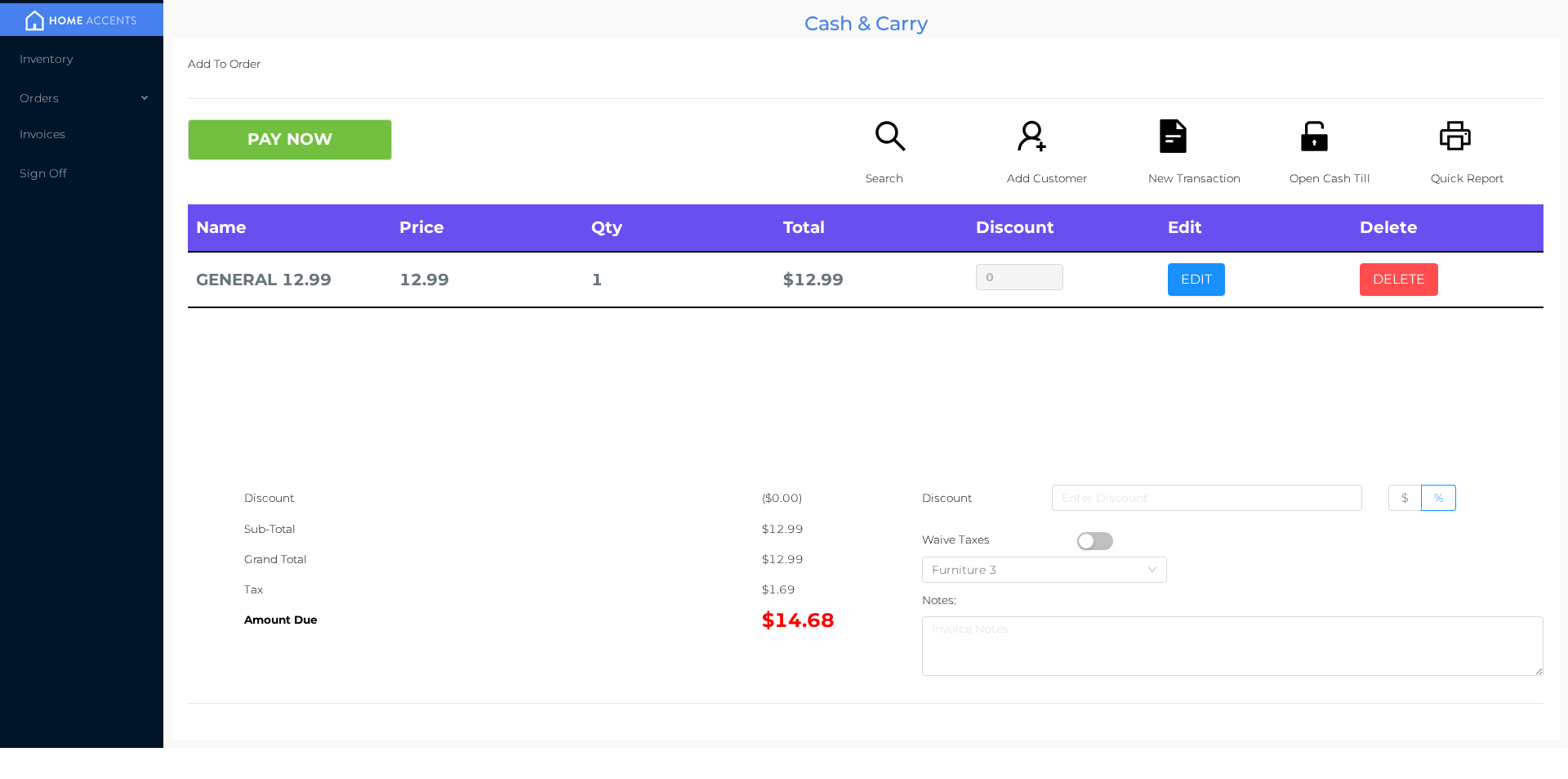
click at [1404, 289] on button "DELETE" at bounding box center [1399, 279] width 79 height 33
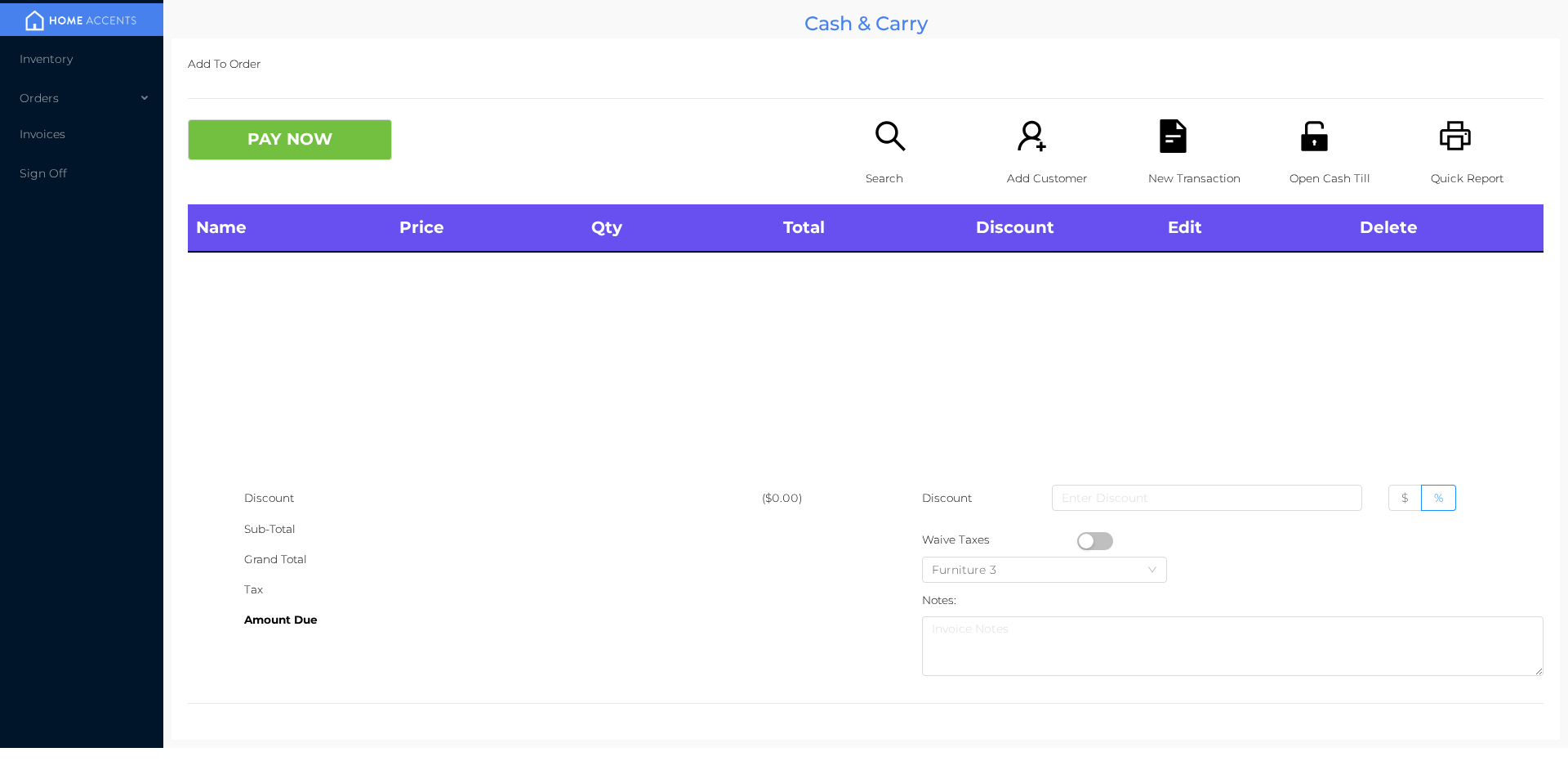
click at [1452, 140] on icon "icon: printer" at bounding box center [1455, 136] width 31 height 30
click at [315, 157] on button "PAY NOW" at bounding box center [290, 139] width 204 height 41
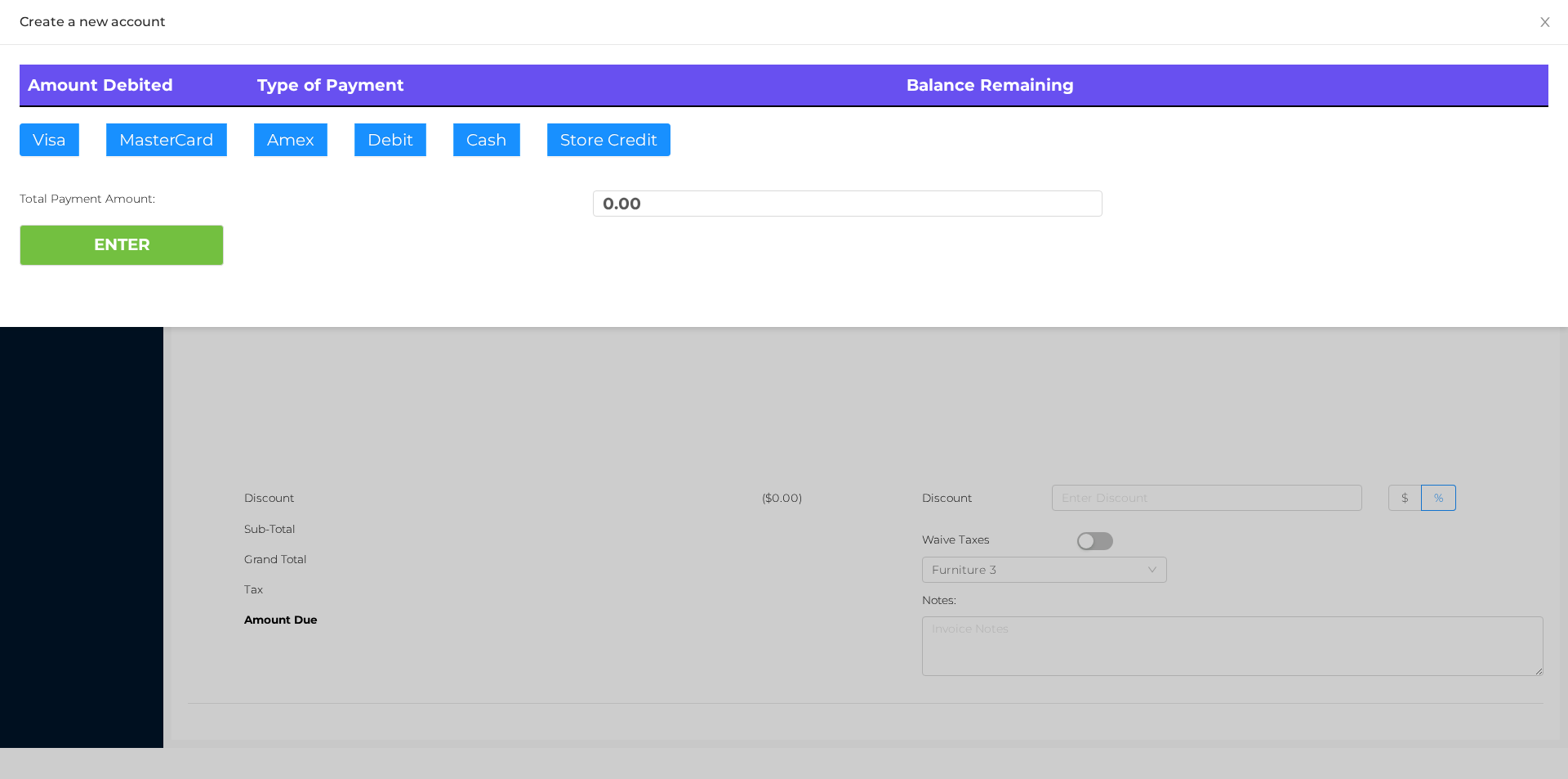
click at [1065, 420] on div at bounding box center [784, 390] width 1568 height 779
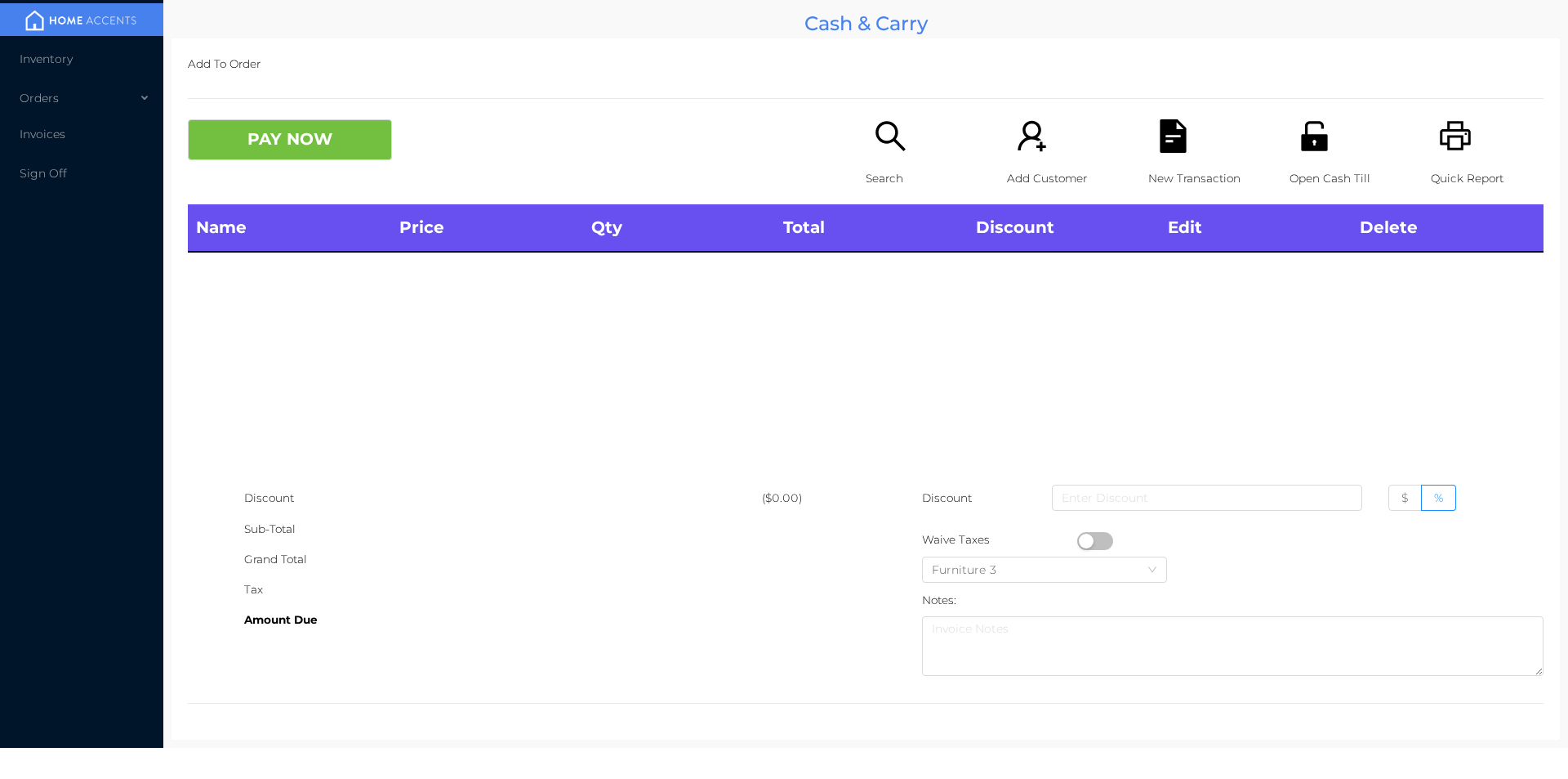
click at [1318, 133] on icon "icon: unlock" at bounding box center [1314, 136] width 33 height 33
click at [866, 161] on div "Search" at bounding box center [922, 162] width 113 height 85
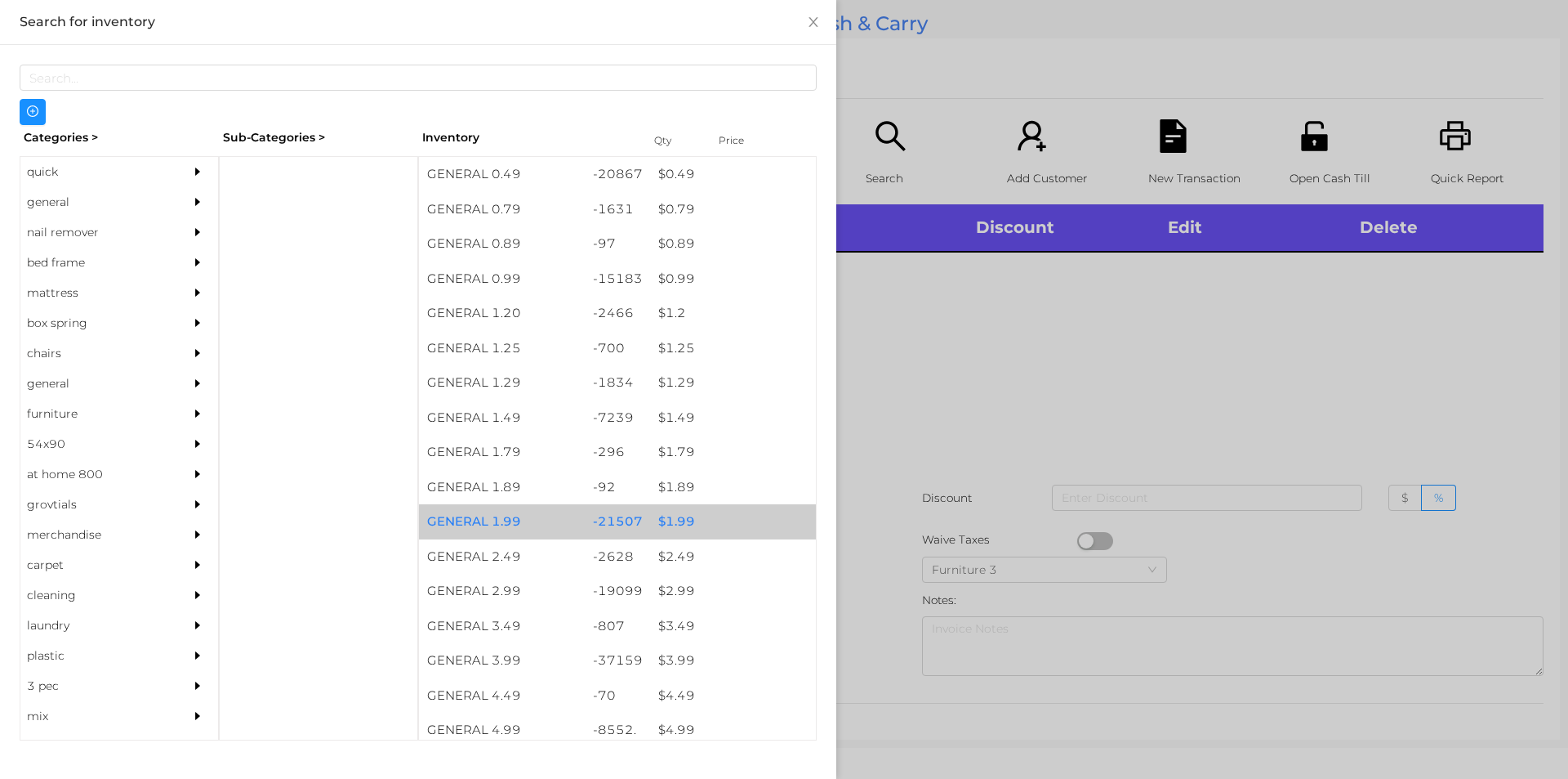
click at [674, 527] on div "$ 1.99" at bounding box center [733, 521] width 166 height 35
click at [674, 519] on div "$ 1.99" at bounding box center [733, 521] width 166 height 35
click at [683, 514] on div "$ 1.99" at bounding box center [733, 521] width 166 height 35
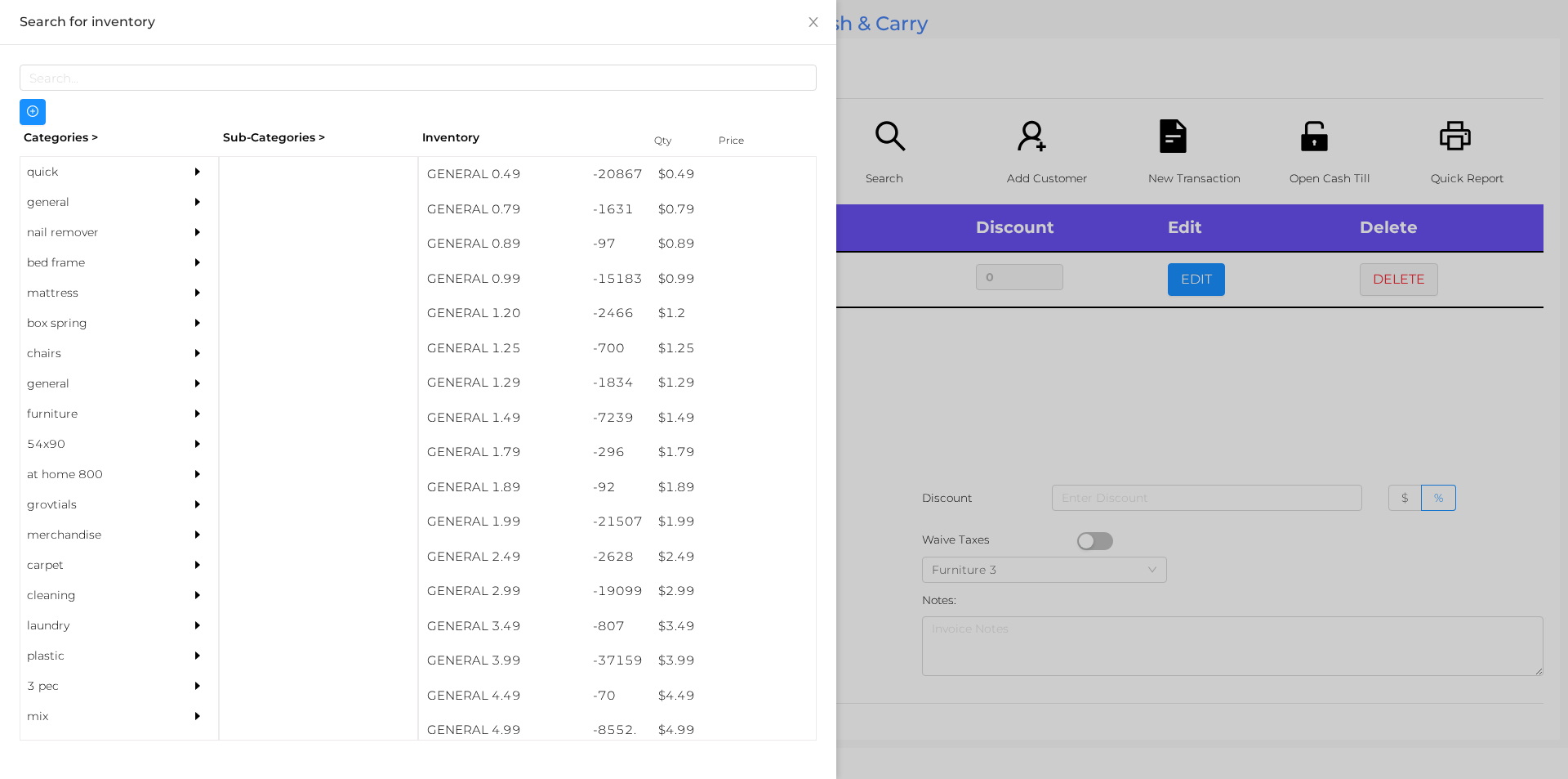
click at [929, 346] on div at bounding box center [784, 390] width 1568 height 779
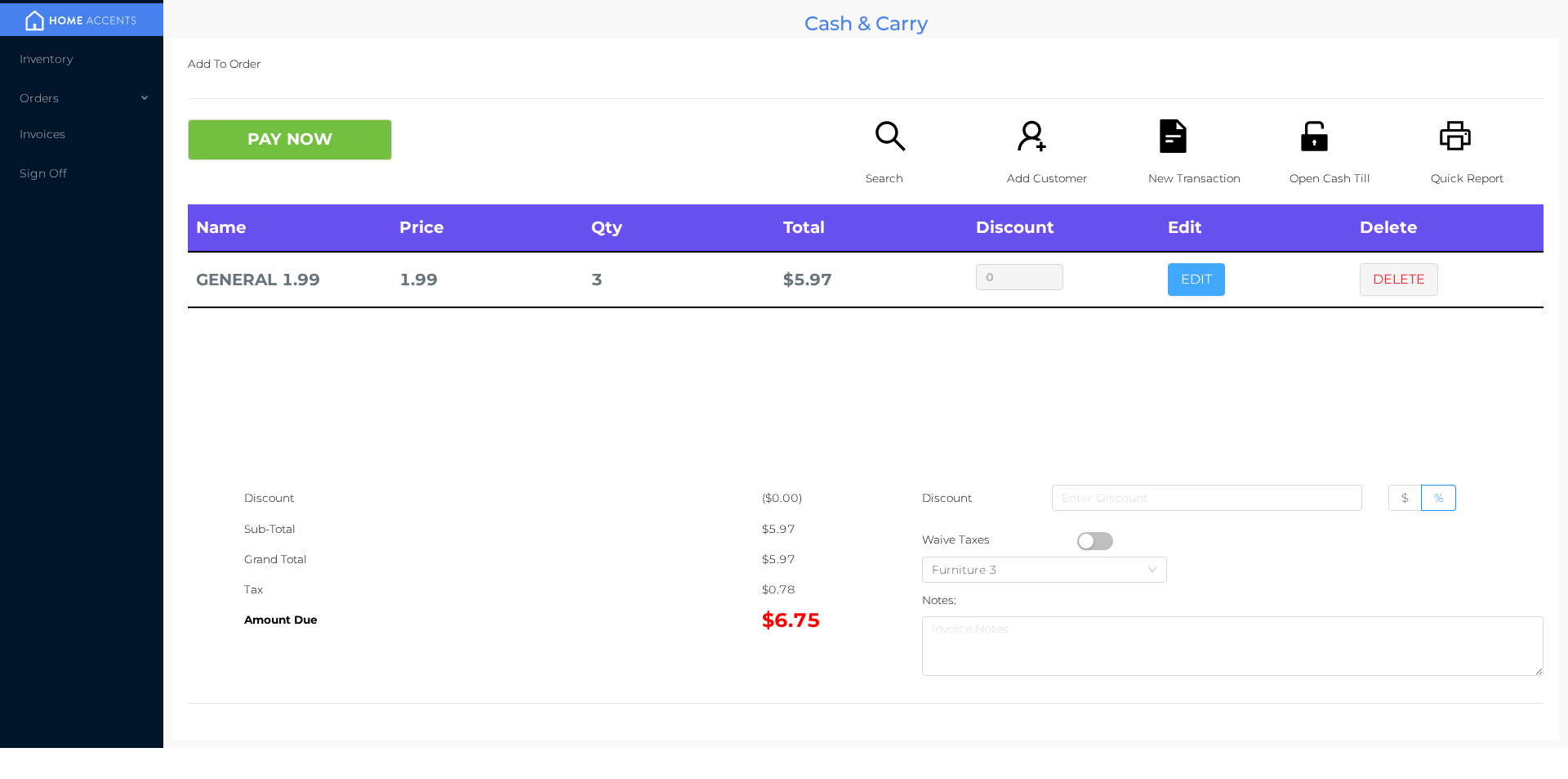
click at [1196, 282] on button "EDIT" at bounding box center [1196, 279] width 57 height 33
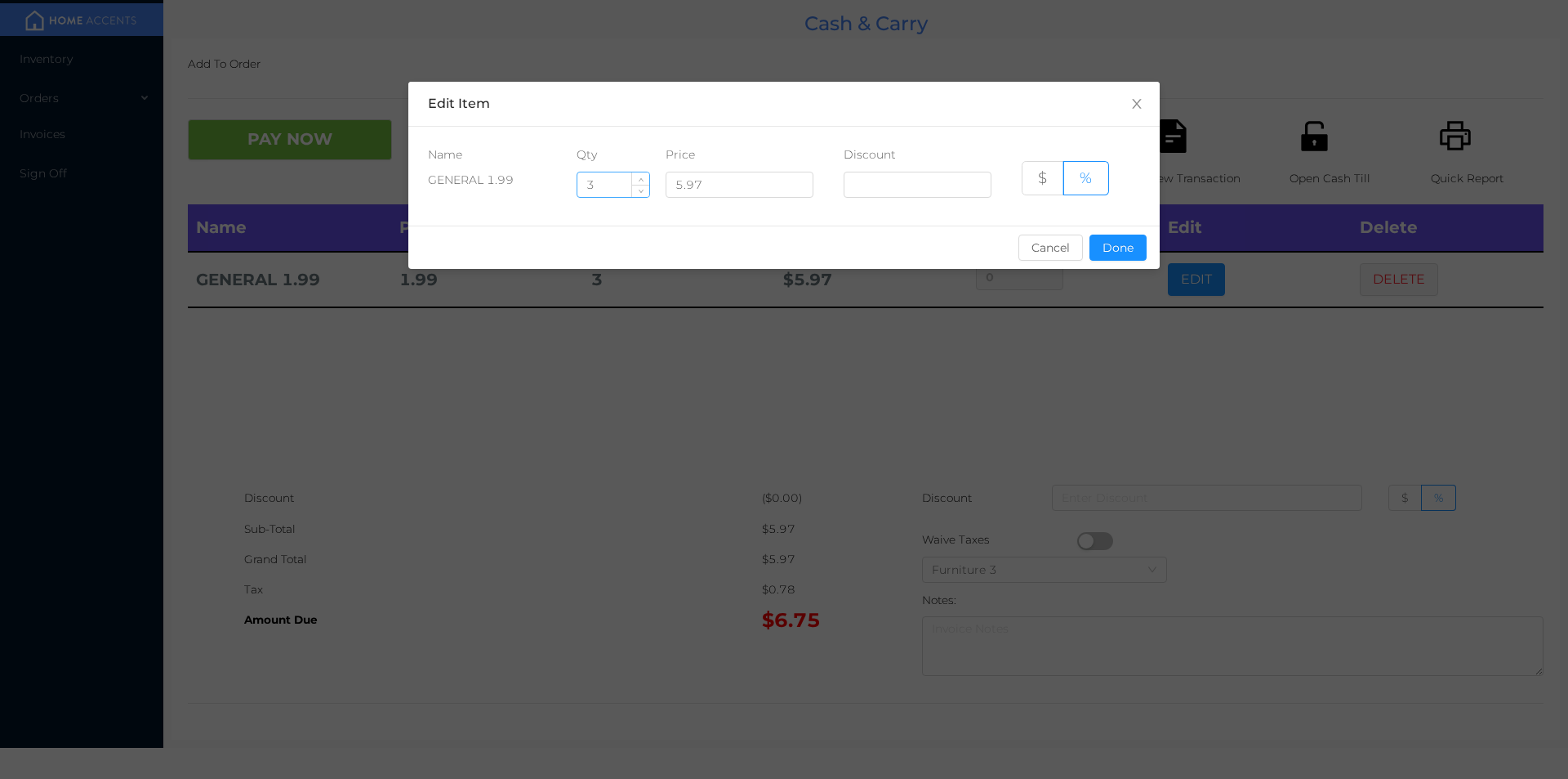
click at [622, 185] on input "3" at bounding box center [613, 184] width 72 height 24
type input "4"
type input "5"
click at [1122, 244] on button "Done" at bounding box center [1117, 248] width 57 height 26
type input "0%"
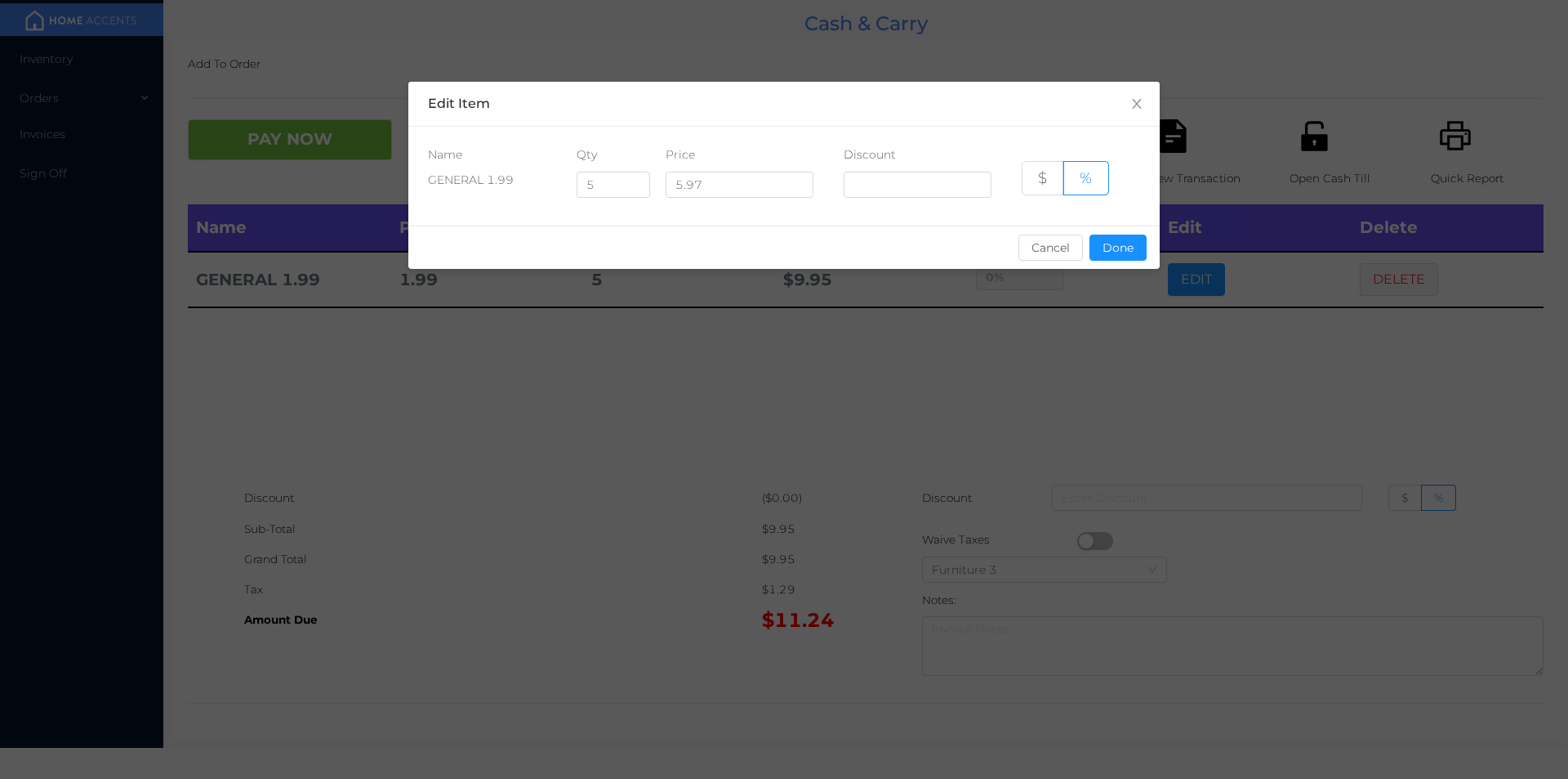
click at [1106, 331] on div "sentinelStart Edit Item Name Qty Price Discount GENERAL 1.99 5 5.97 $ % Cancel …" at bounding box center [784, 390] width 1568 height 779
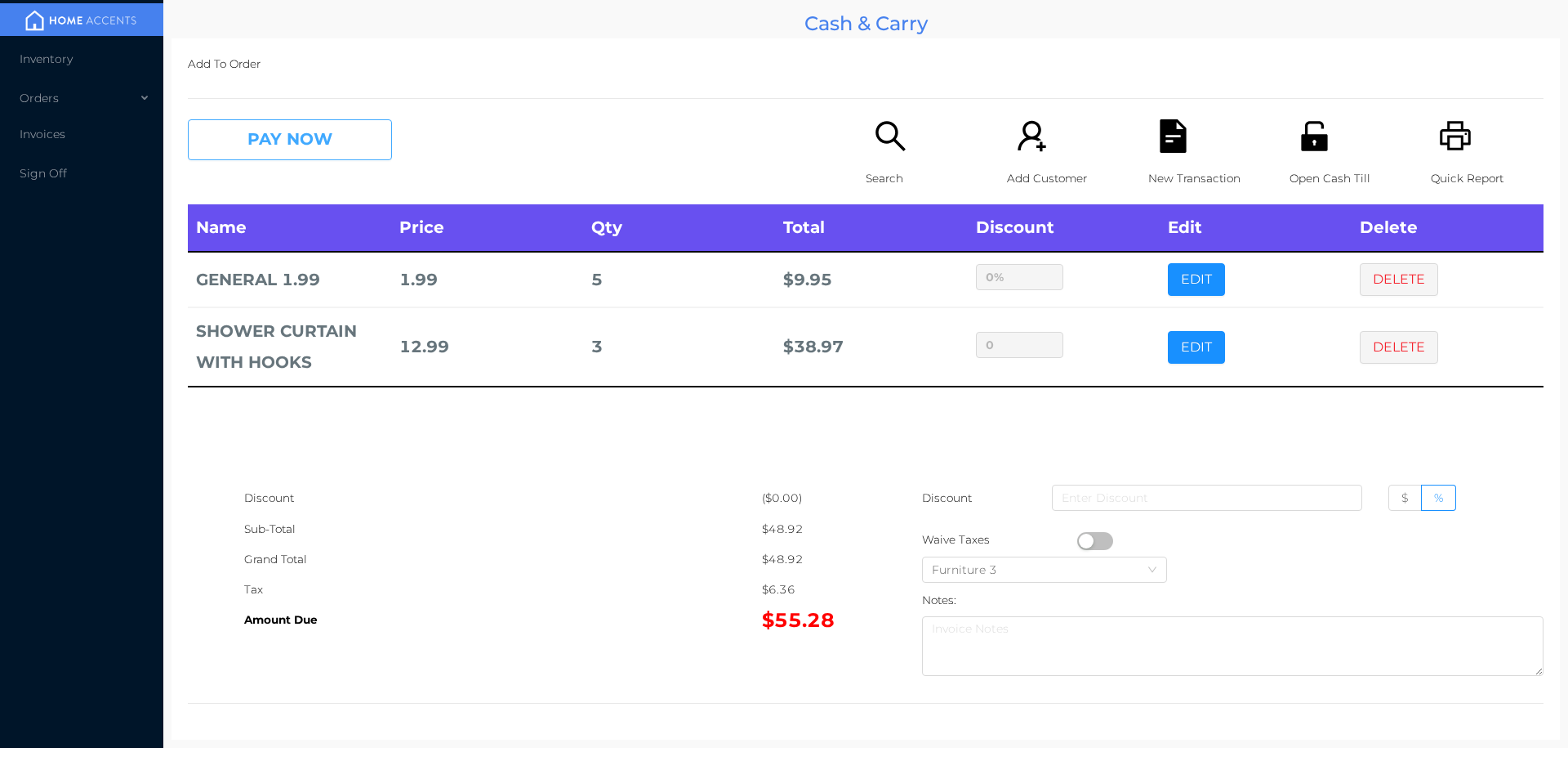
click at [342, 141] on button "PAY NOW" at bounding box center [290, 139] width 204 height 41
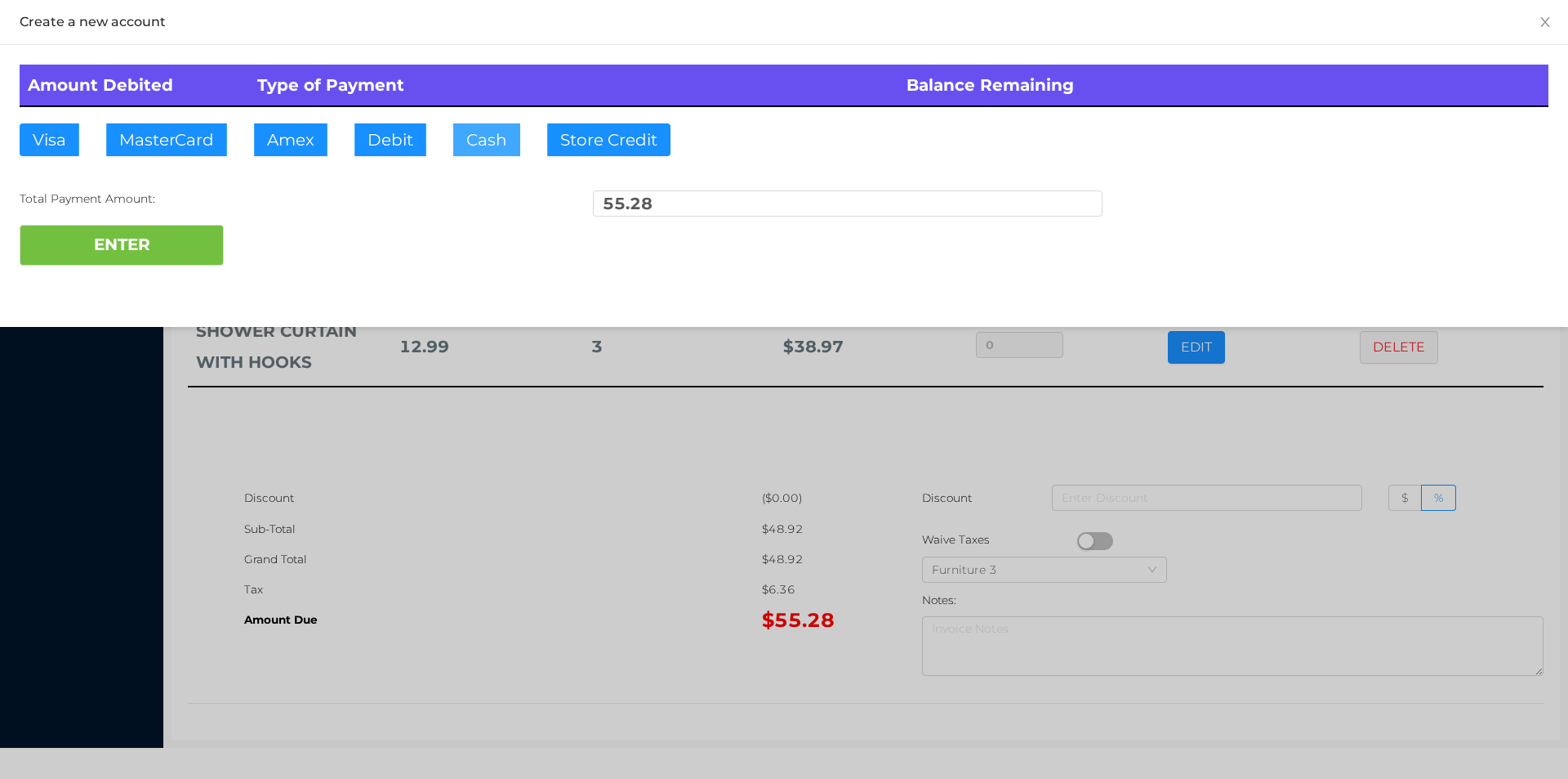
click at [482, 145] on button "Cash" at bounding box center [487, 140] width 67 height 33
type input "60."
click at [201, 253] on button "ENTER" at bounding box center [122, 245] width 204 height 41
type input "0"
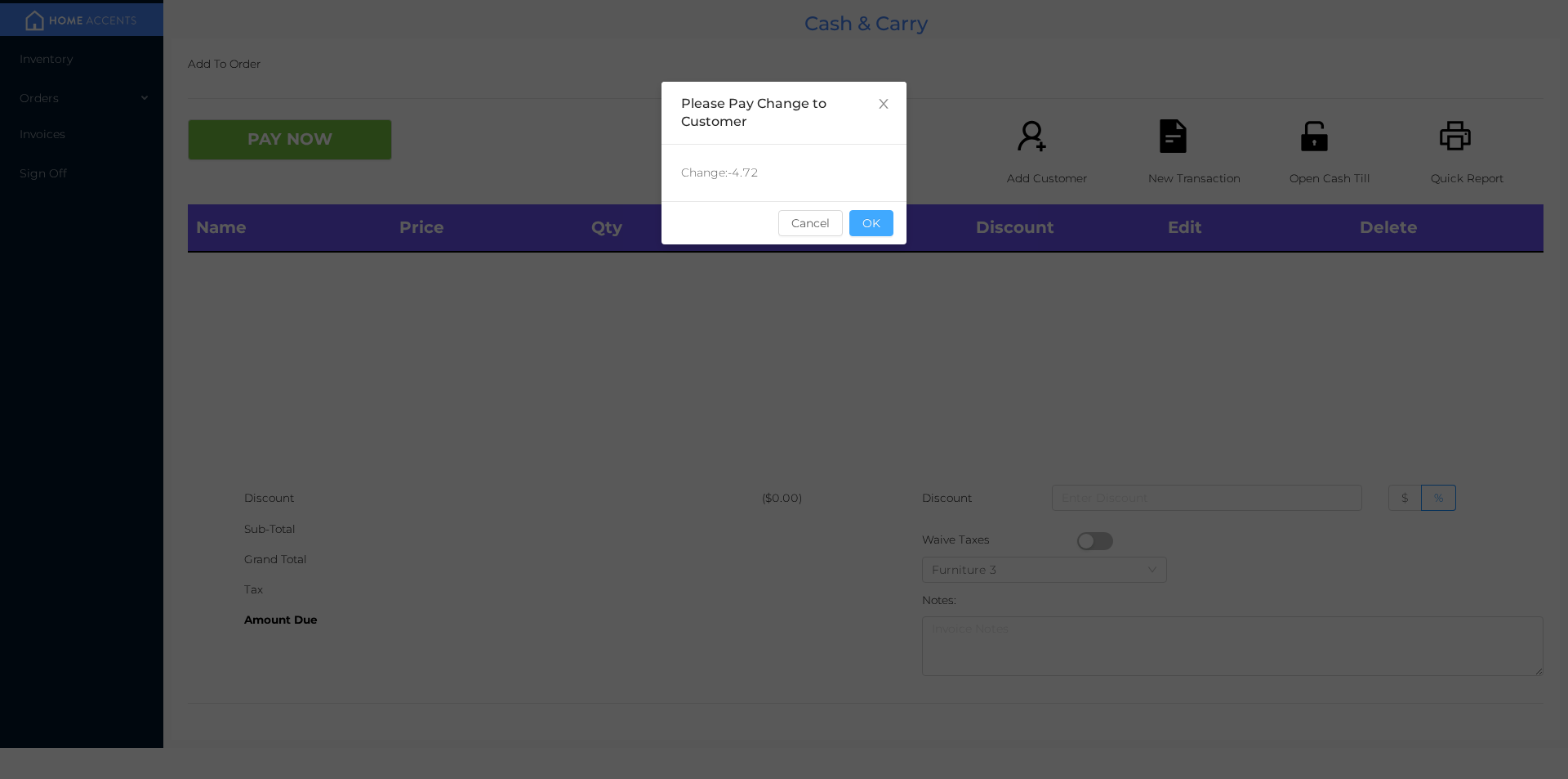
click at [875, 223] on button "OK" at bounding box center [872, 222] width 44 height 26
click at [878, 258] on div "Name Price Qty Total Discount Edit Delete" at bounding box center [865, 343] width 1356 height 278
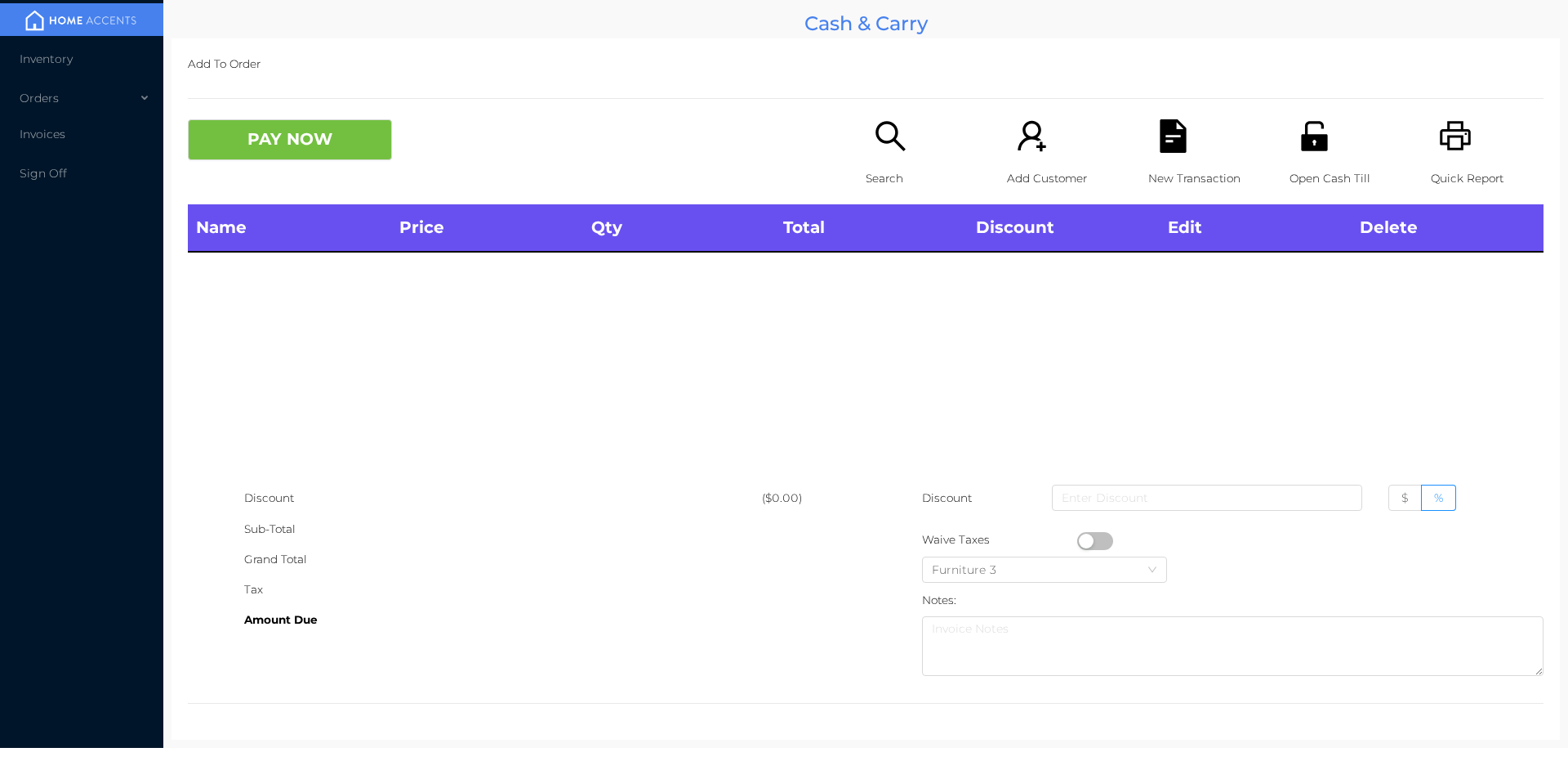
click at [875, 161] on div "Search" at bounding box center [922, 162] width 113 height 85
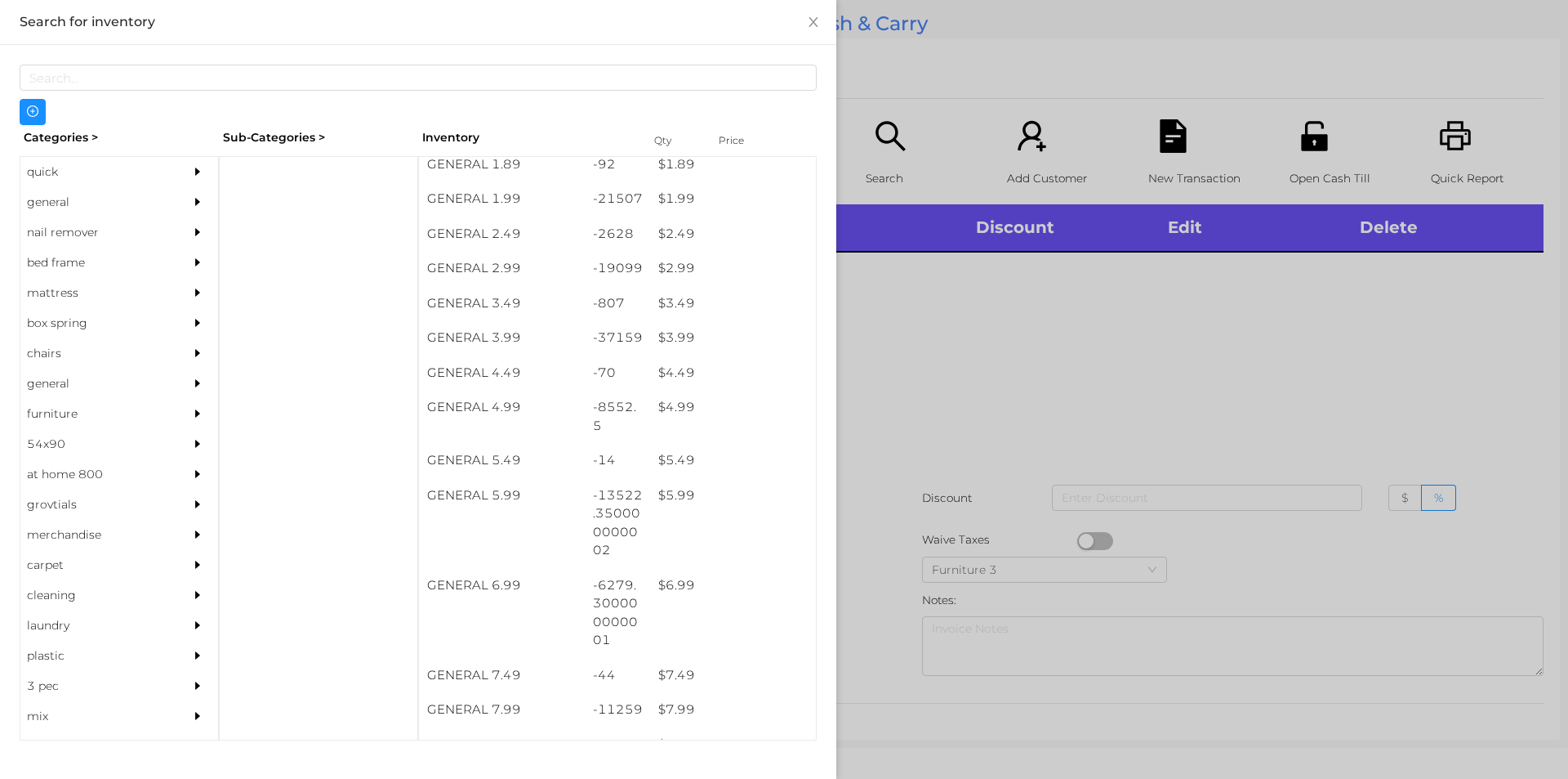
scroll to position [344, 0]
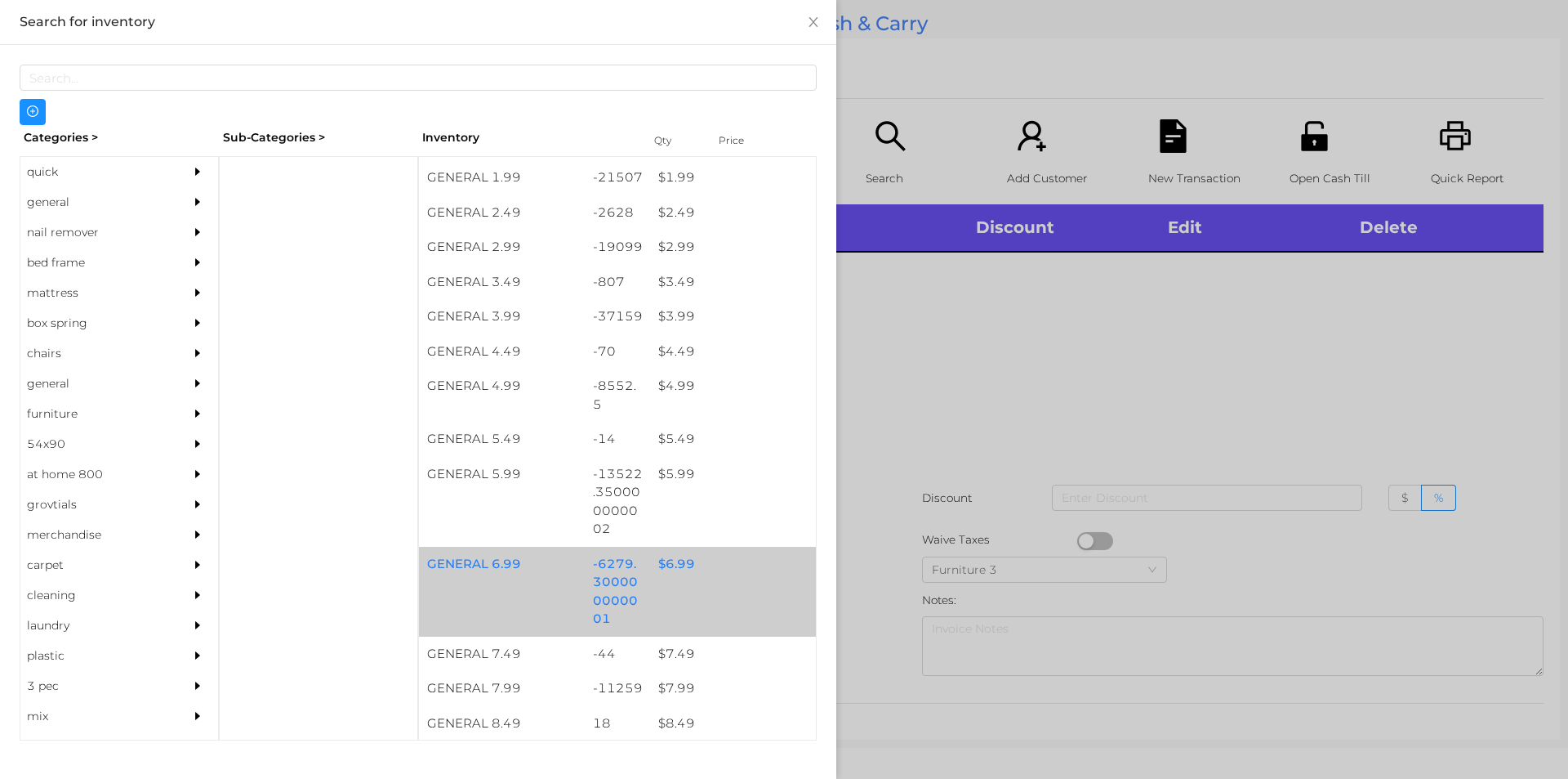
click at [676, 568] on div "$ 6.99" at bounding box center [733, 564] width 166 height 35
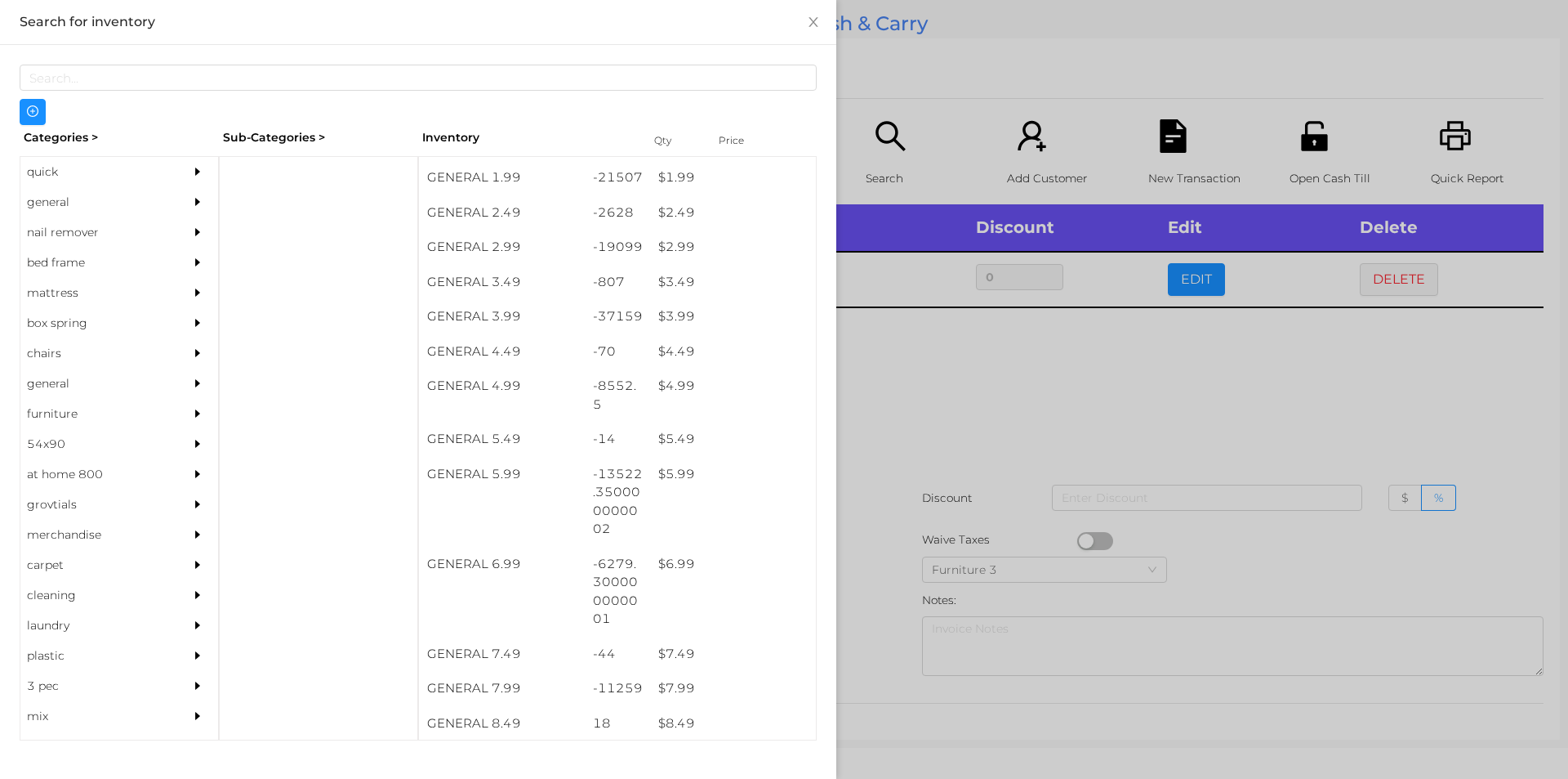
click at [867, 582] on div at bounding box center [784, 390] width 1568 height 779
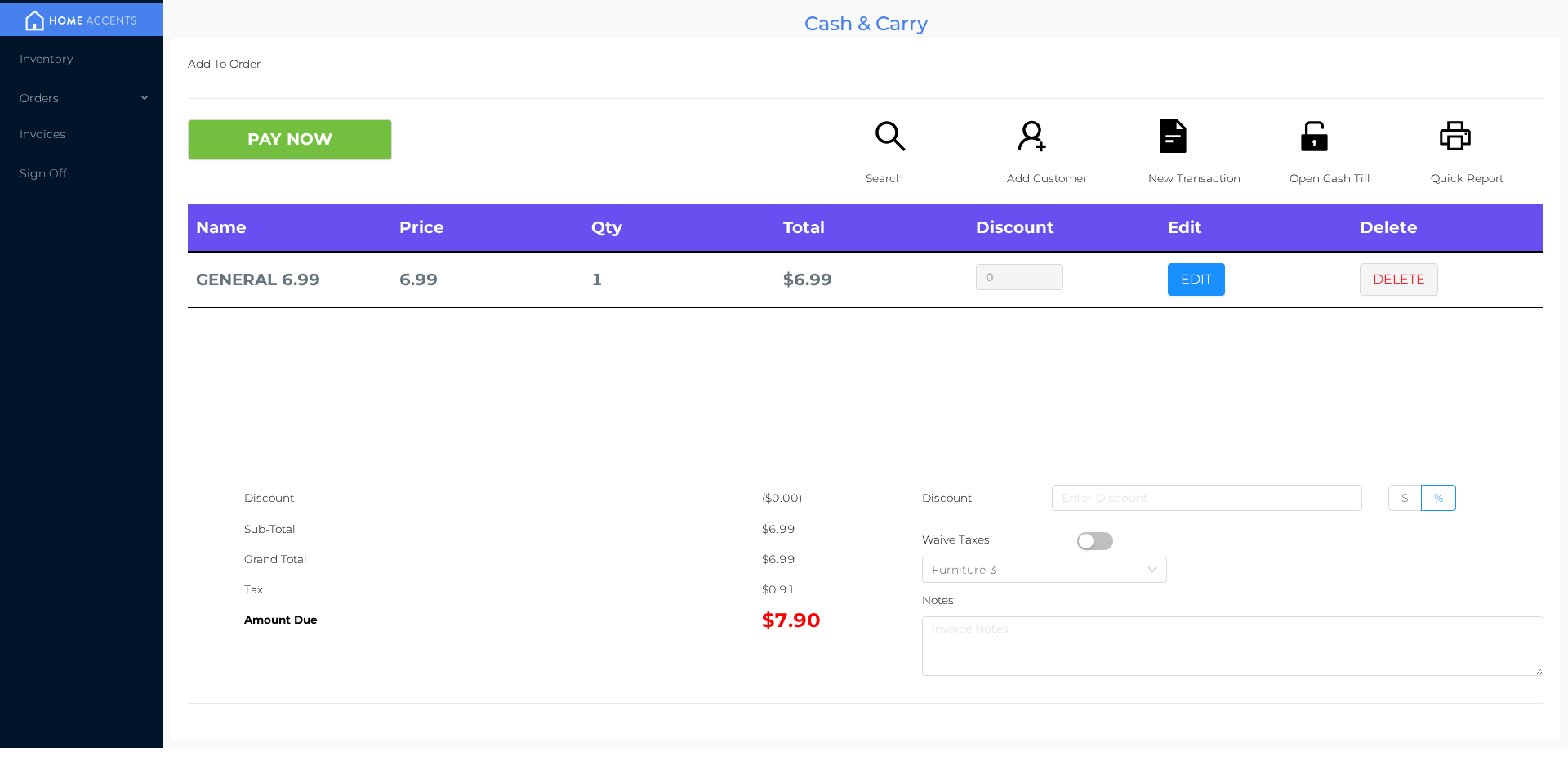
click at [333, 101] on div "Add To Order PAY NOW Search Add Customer New Transaction Open Cash Till Quick R…" at bounding box center [865, 390] width 1388 height 701
click at [252, 142] on button "PAY NOW" at bounding box center [290, 139] width 204 height 41
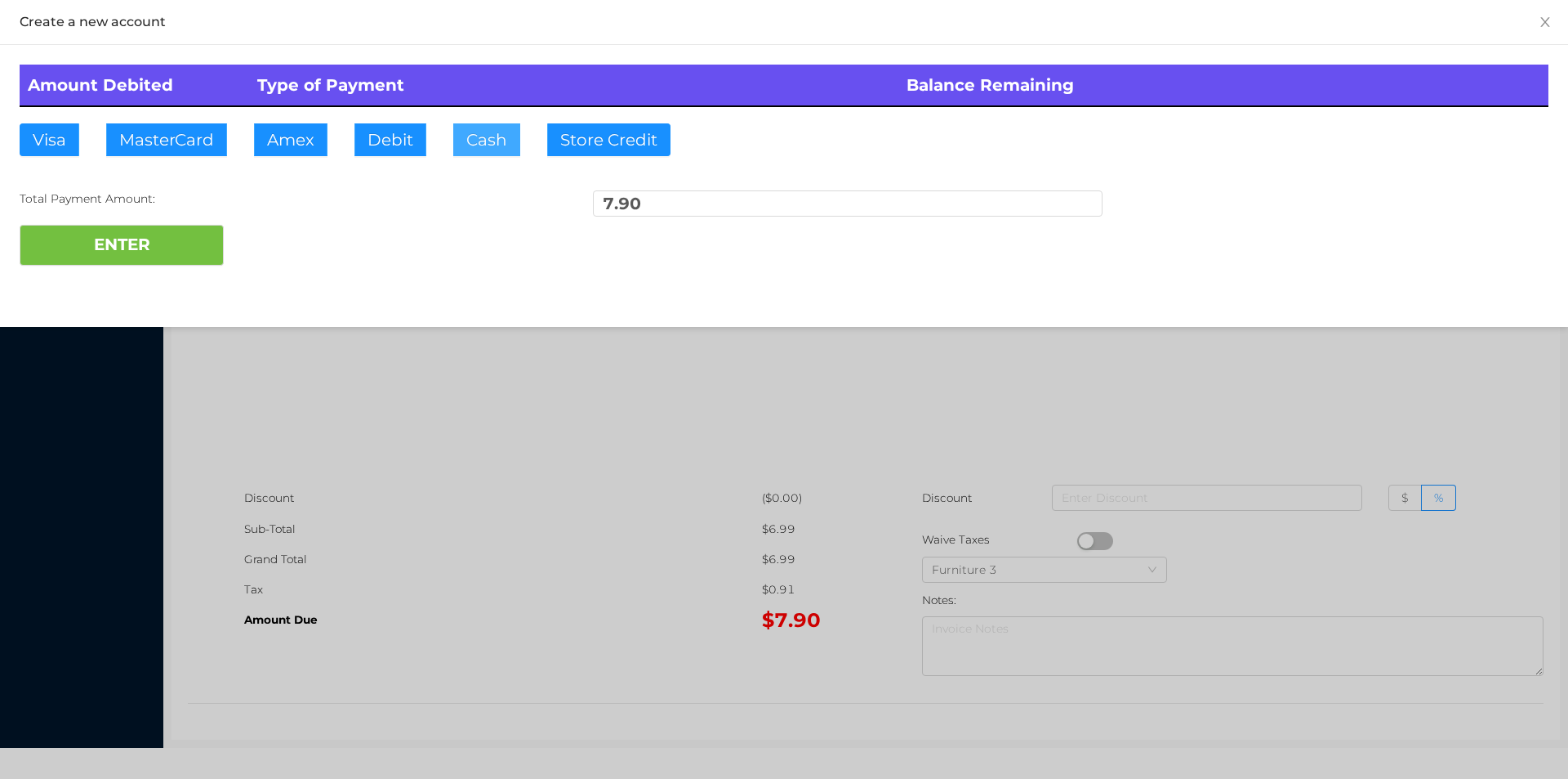
click at [486, 133] on button "Cash" at bounding box center [487, 140] width 67 height 33
type input "10"
click at [154, 245] on button "ENTER" at bounding box center [122, 245] width 204 height 41
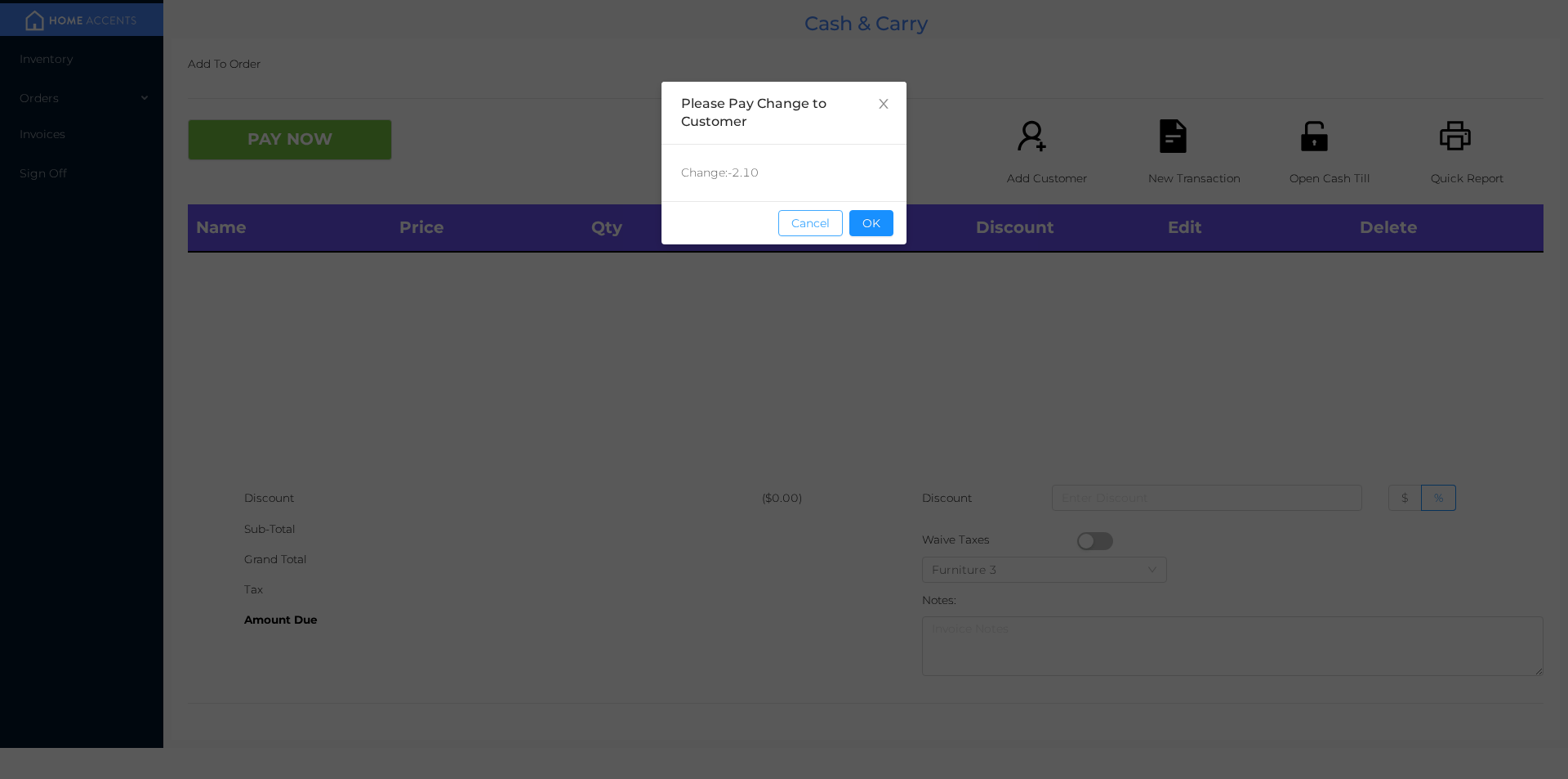
click at [837, 227] on button "Cancel" at bounding box center [810, 222] width 64 height 26
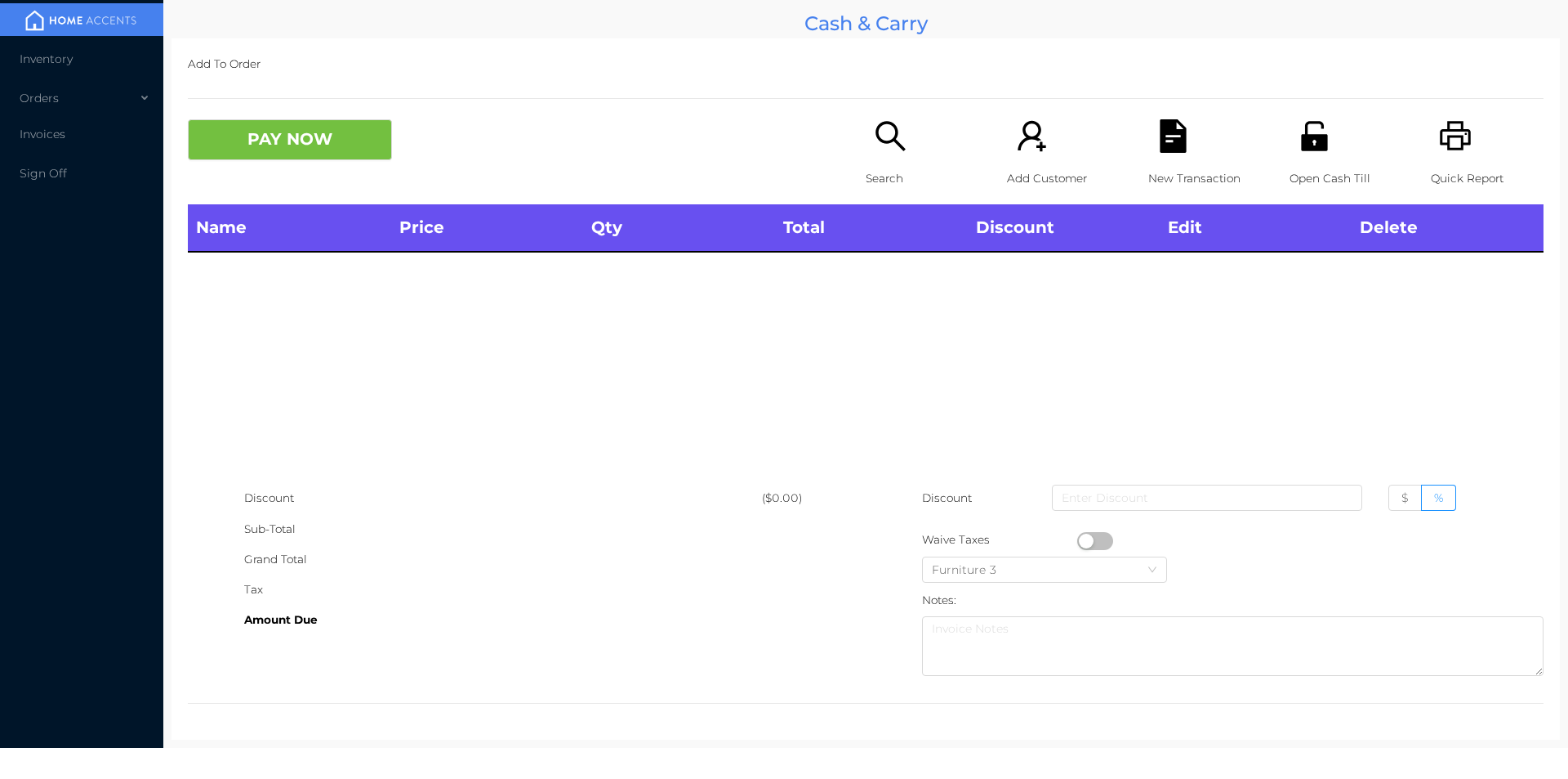
click at [880, 187] on p "Search" at bounding box center [922, 178] width 113 height 30
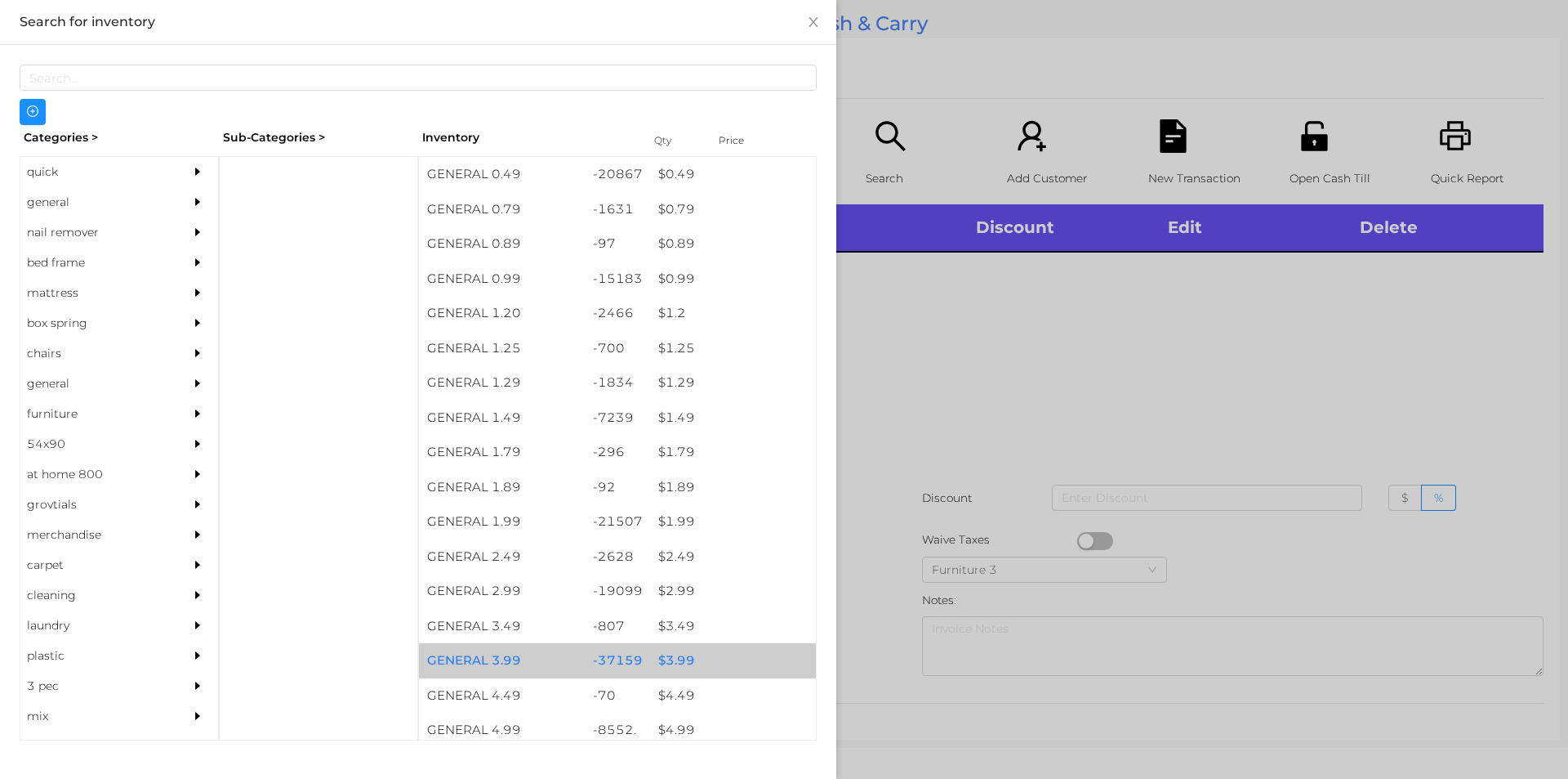
click at [666, 662] on div "$ 3.99" at bounding box center [733, 661] width 166 height 35
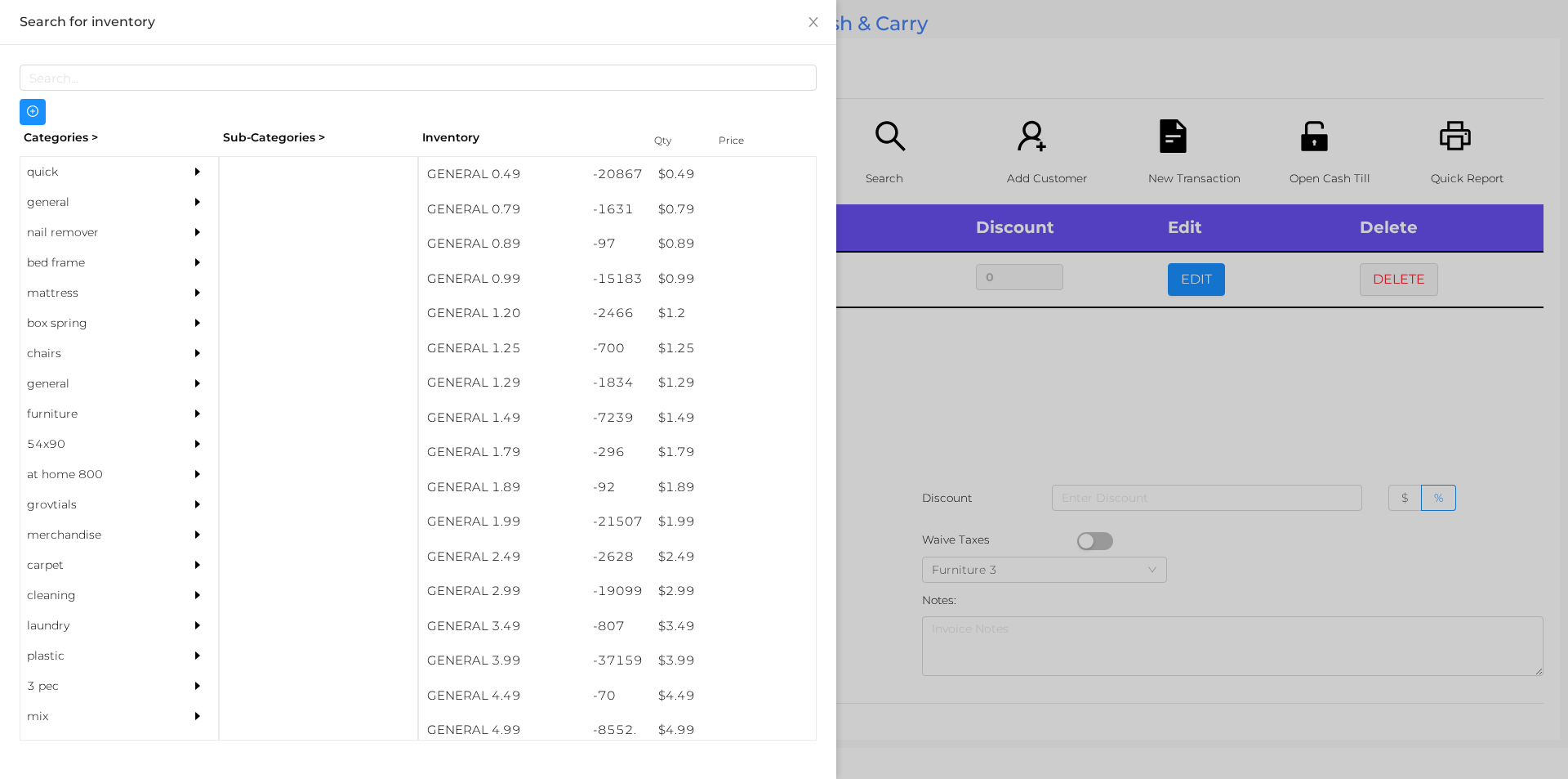
click at [878, 619] on div at bounding box center [784, 390] width 1568 height 779
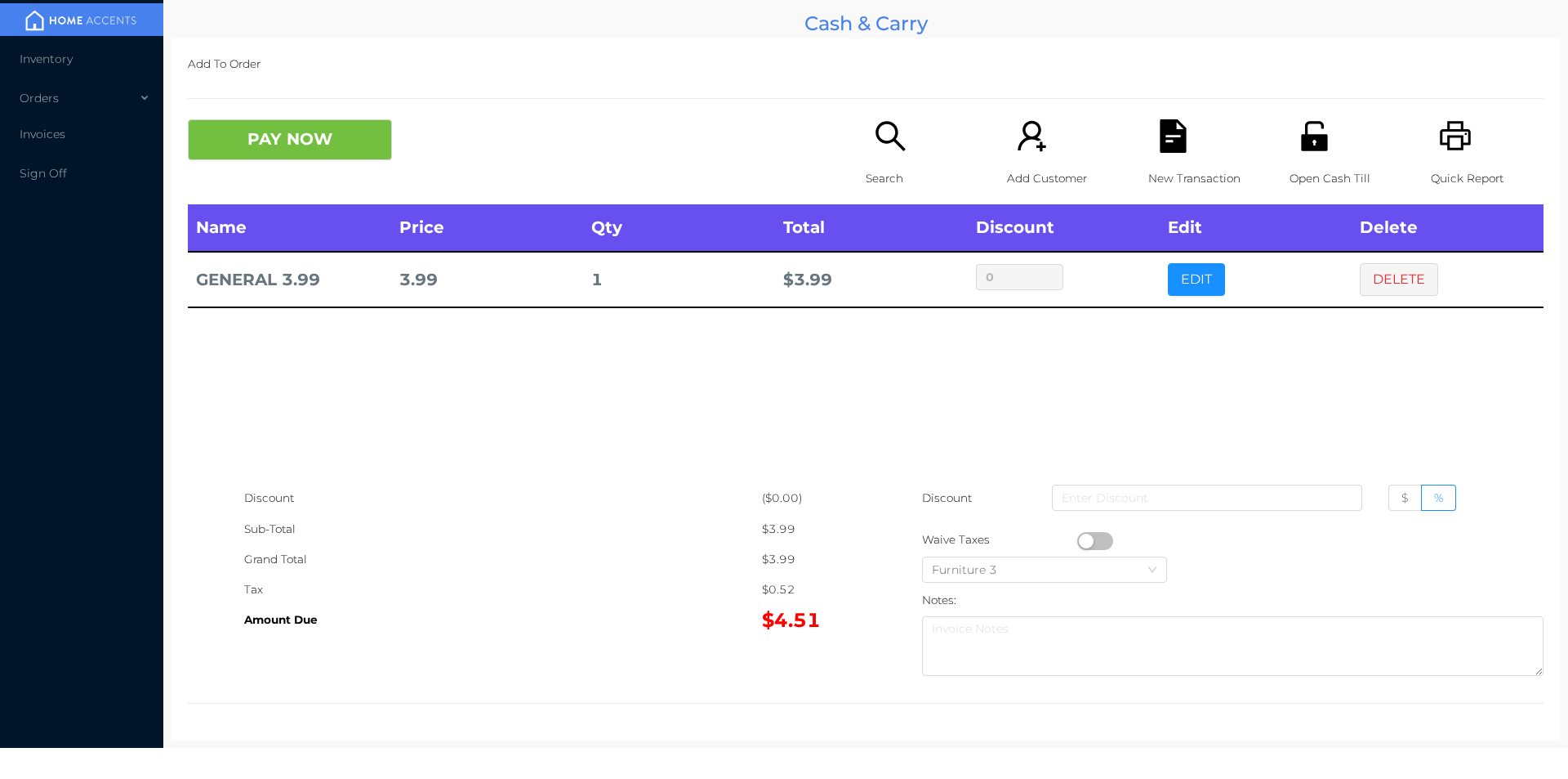
click at [1082, 540] on button "button" at bounding box center [1096, 541] width 36 height 18
click at [1386, 277] on button "DELETE" at bounding box center [1399, 279] width 79 height 33
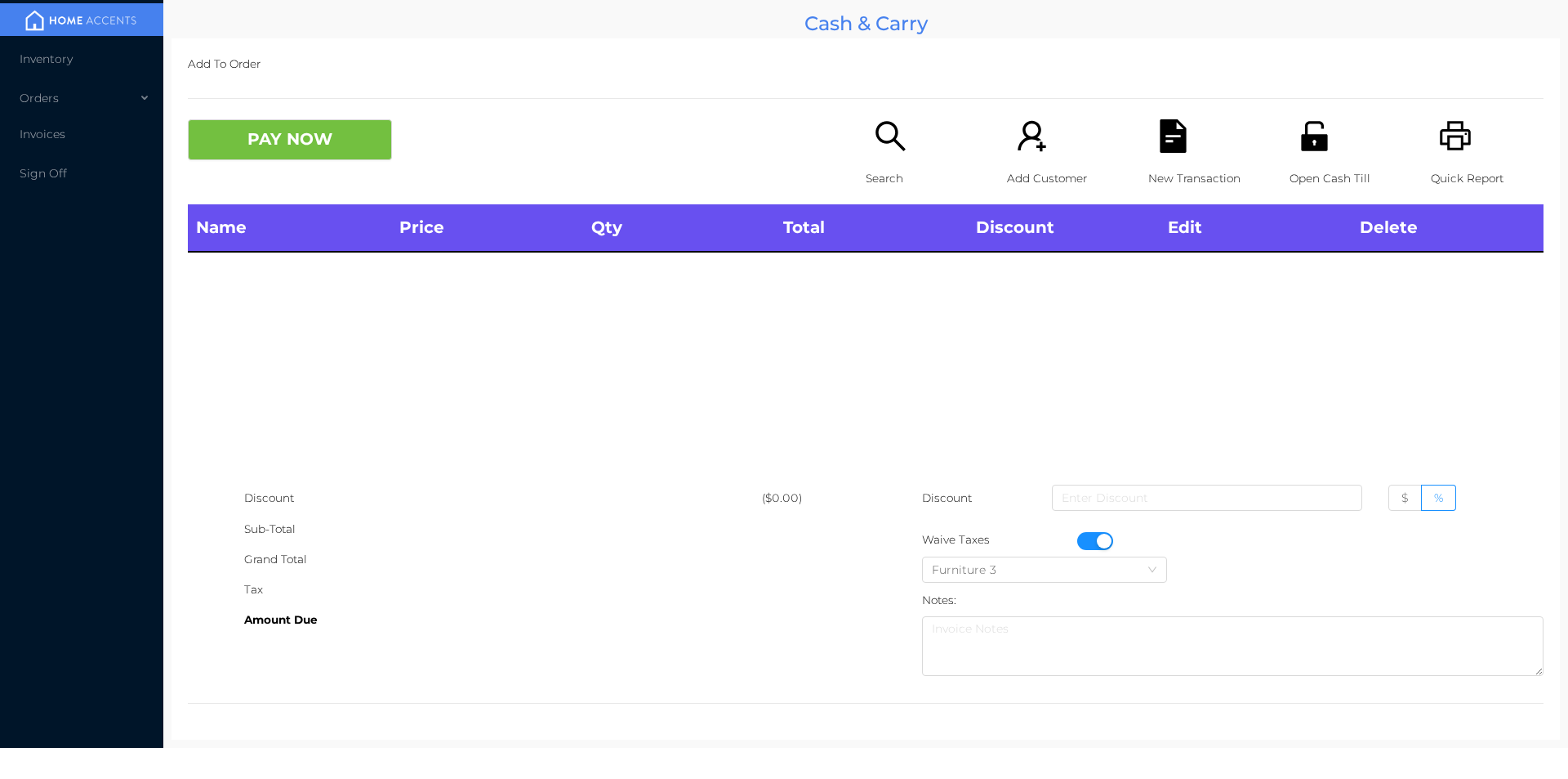
click at [897, 139] on icon "icon: search" at bounding box center [891, 136] width 33 height 33
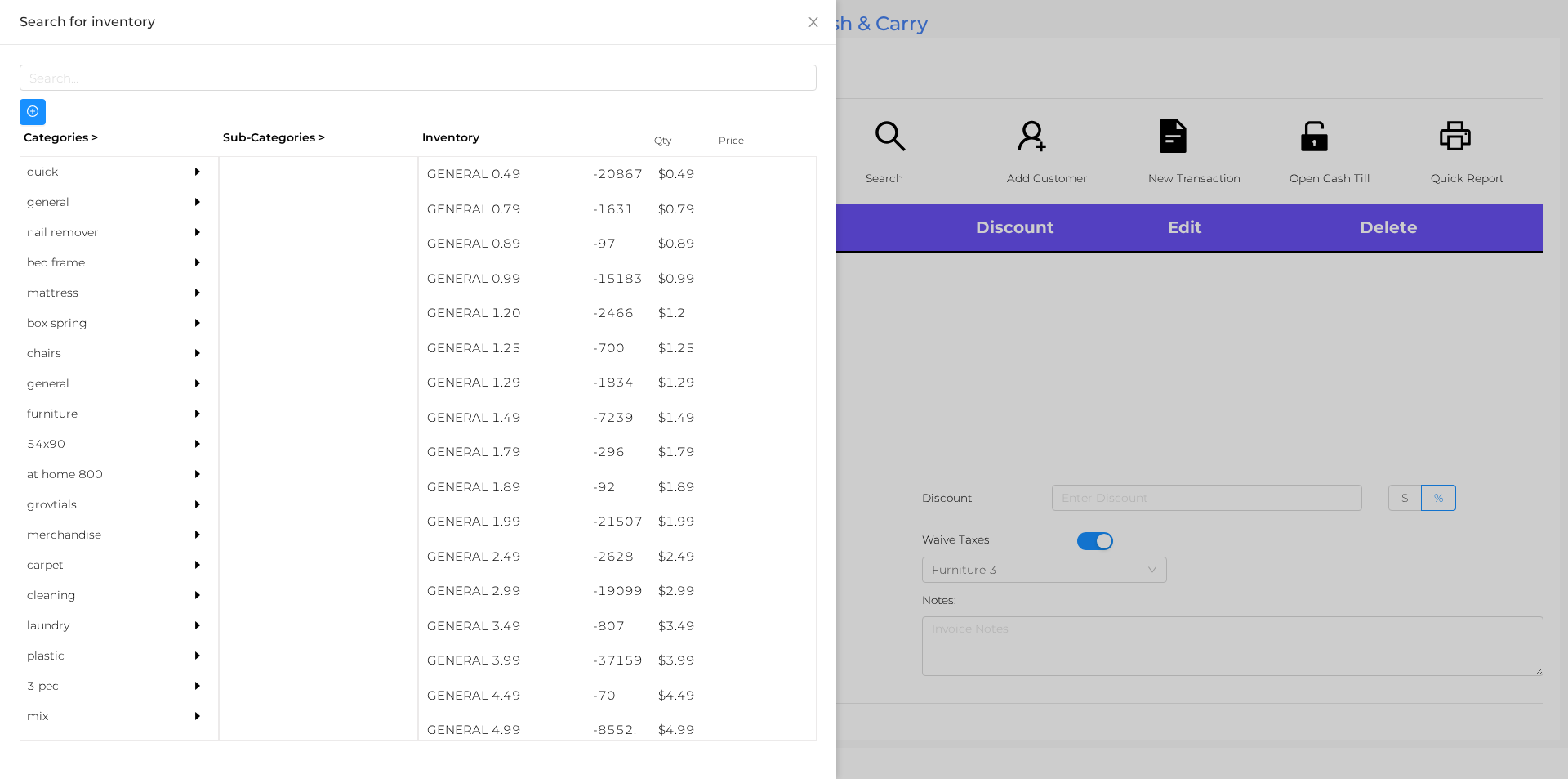
click at [681, 598] on div "$ 2.99" at bounding box center [733, 591] width 166 height 35
click at [875, 566] on div at bounding box center [784, 390] width 1568 height 779
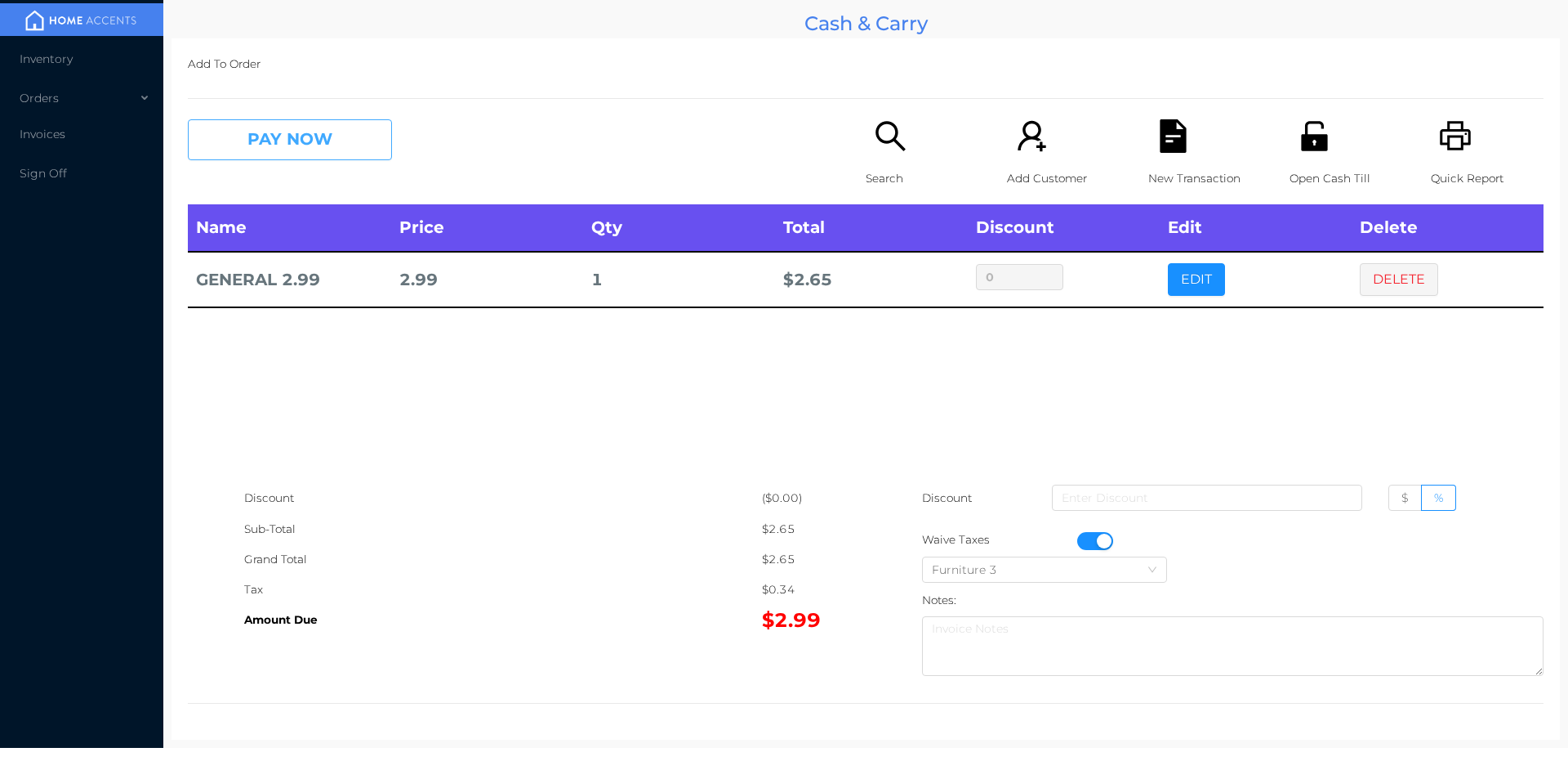
click at [288, 153] on button "PAY NOW" at bounding box center [290, 139] width 204 height 41
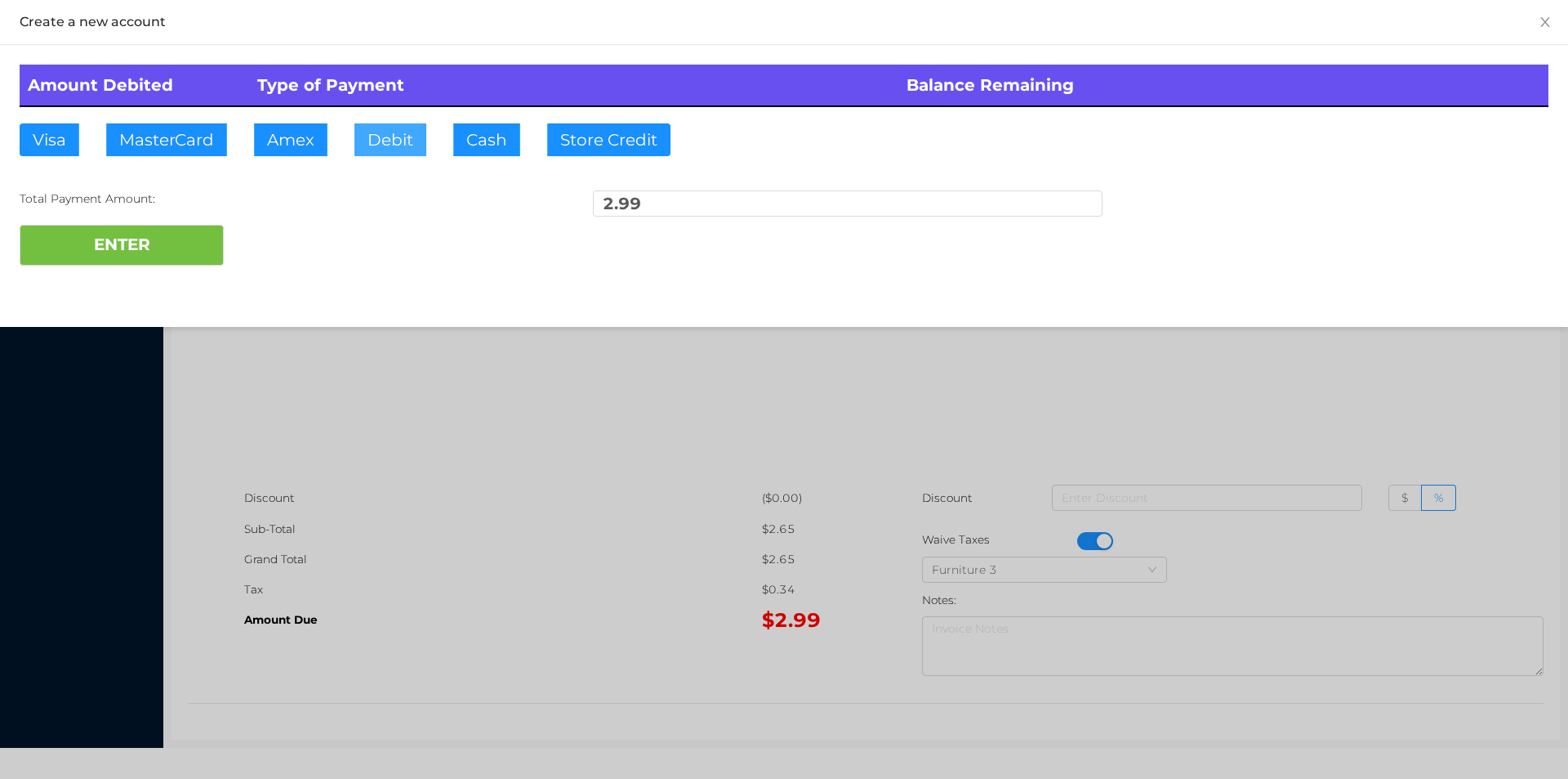
click at [373, 137] on button "Debit" at bounding box center [390, 140] width 72 height 33
click at [165, 245] on button "ENTER" at bounding box center [122, 245] width 204 height 41
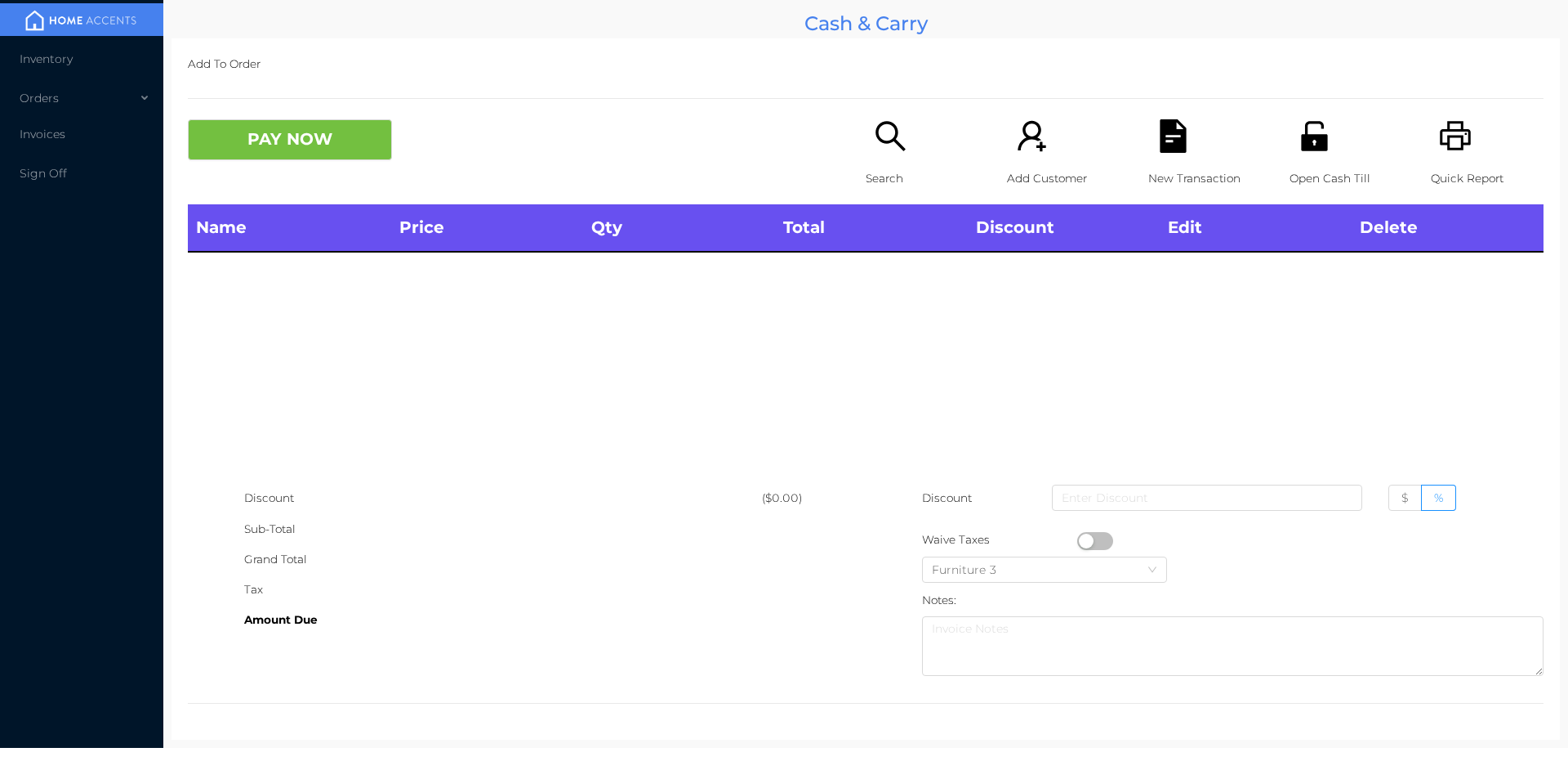
click at [1314, 142] on icon "icon: unlock" at bounding box center [1314, 136] width 26 height 30
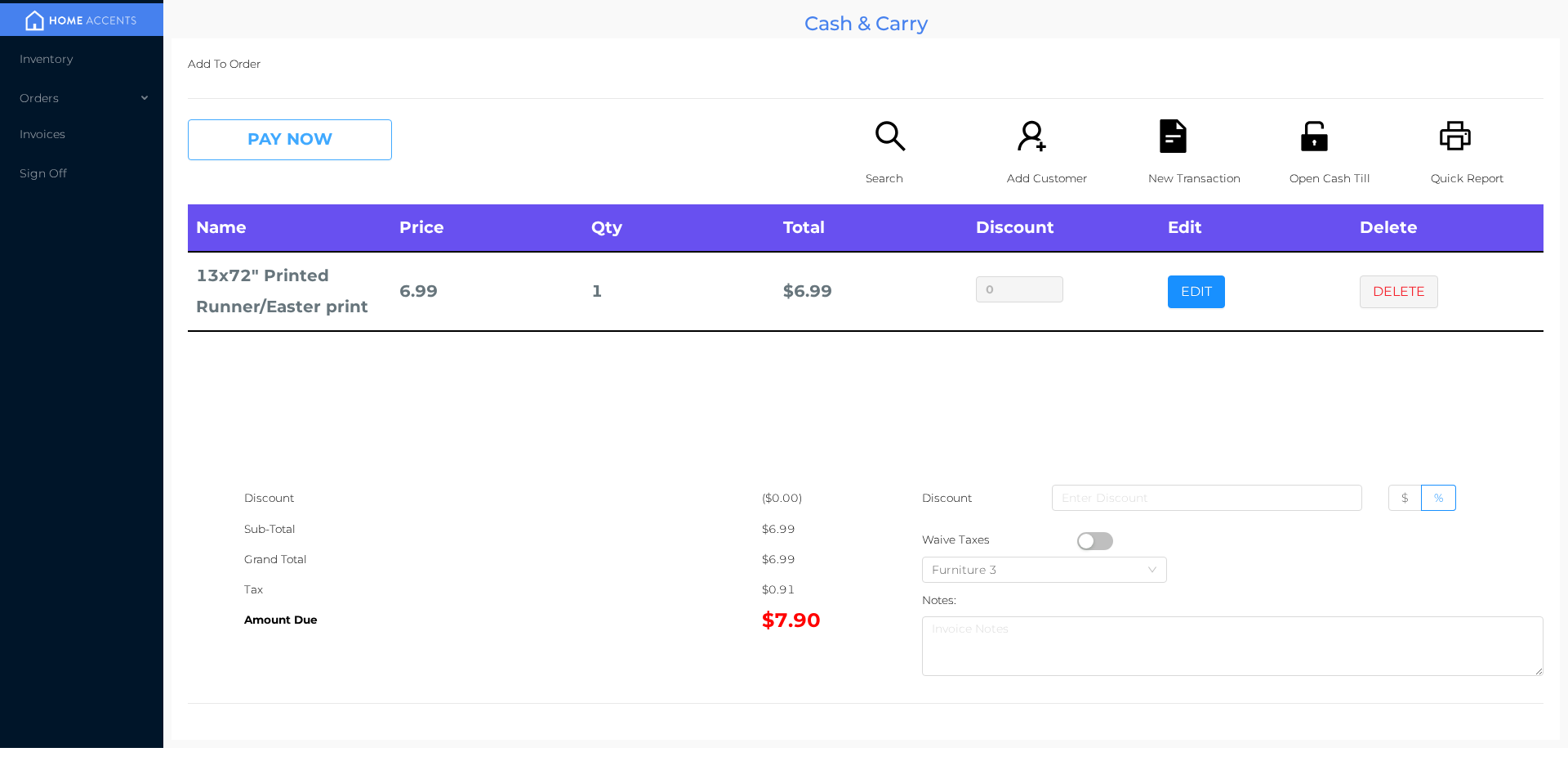
click at [269, 136] on button "PAY NOW" at bounding box center [290, 139] width 204 height 41
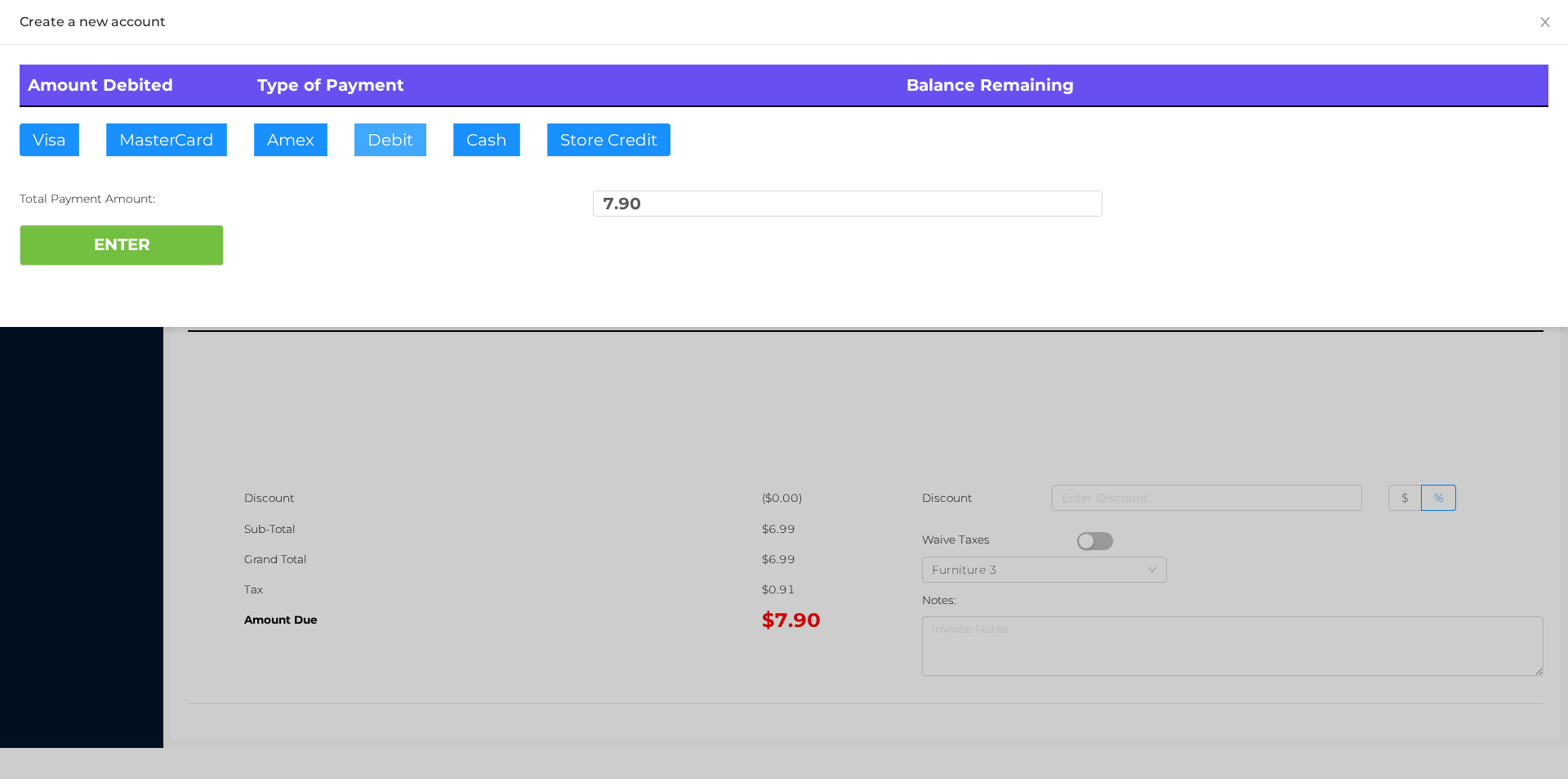
click at [383, 127] on button "Debit" at bounding box center [390, 140] width 72 height 33
click at [168, 230] on button "ENTER" at bounding box center [122, 245] width 204 height 41
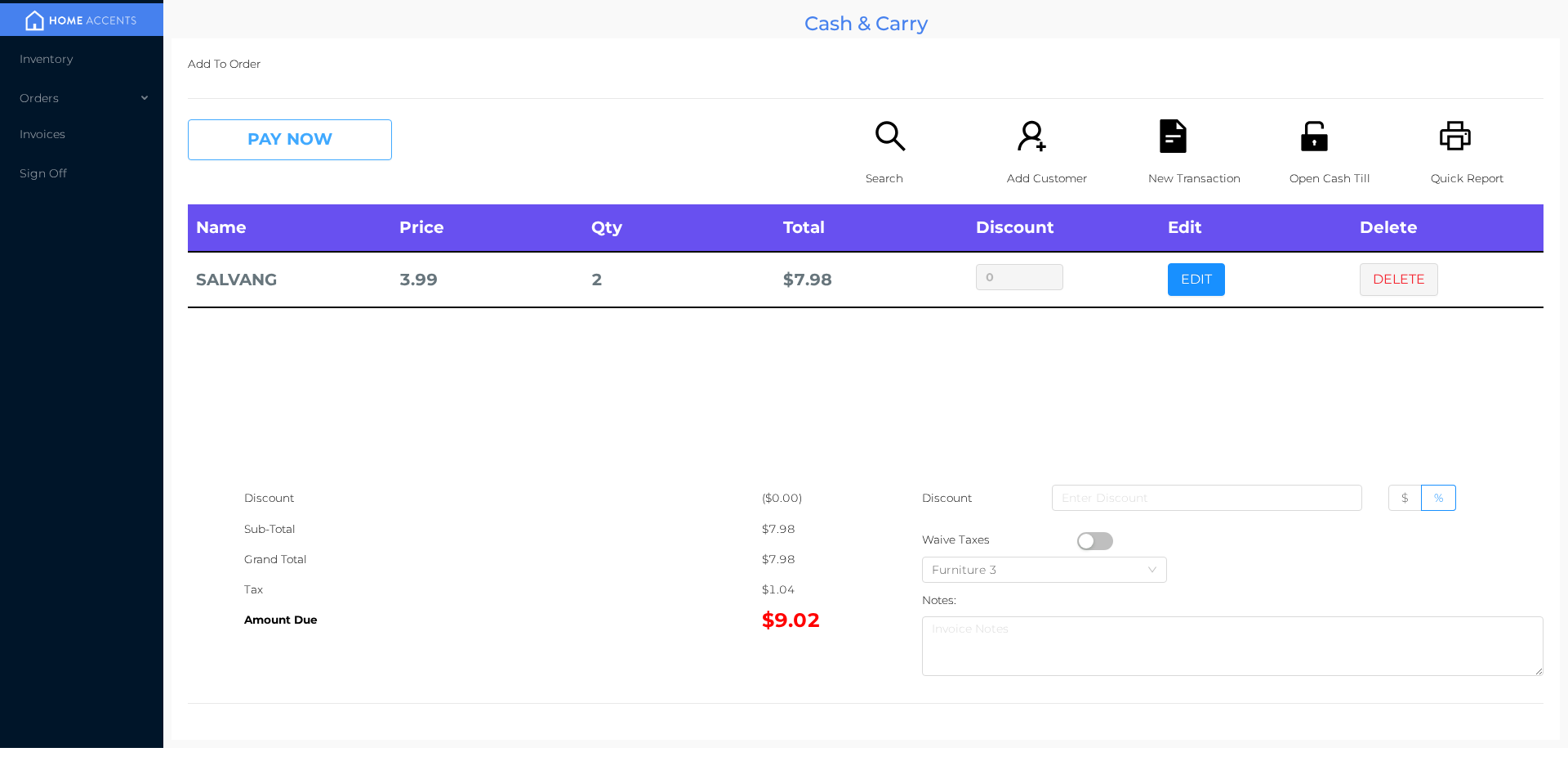
click at [326, 145] on button "PAY NOW" at bounding box center [290, 139] width 204 height 41
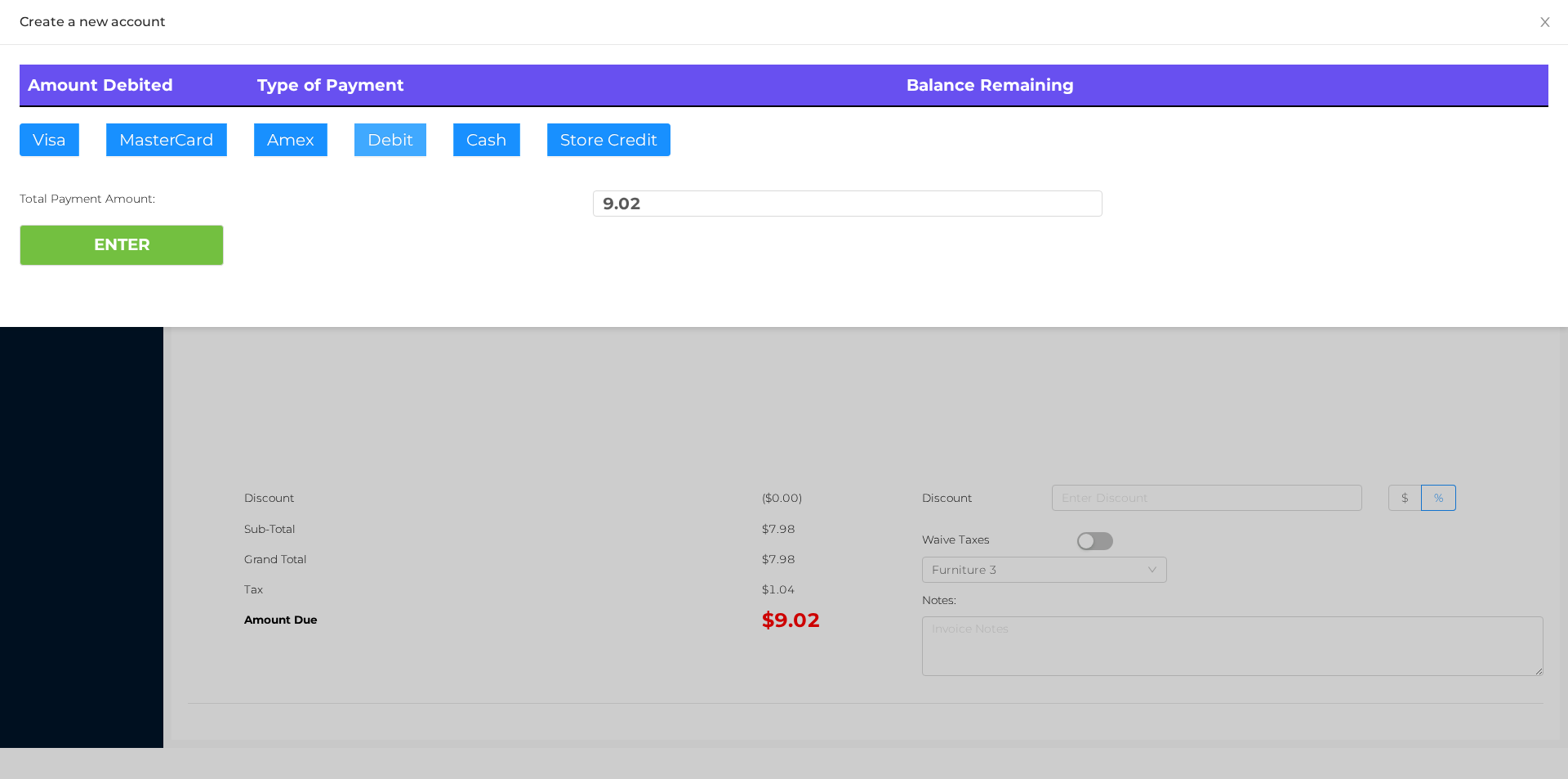
click at [375, 138] on button "Debit" at bounding box center [390, 140] width 72 height 33
click at [180, 252] on button "ENTER" at bounding box center [122, 245] width 204 height 41
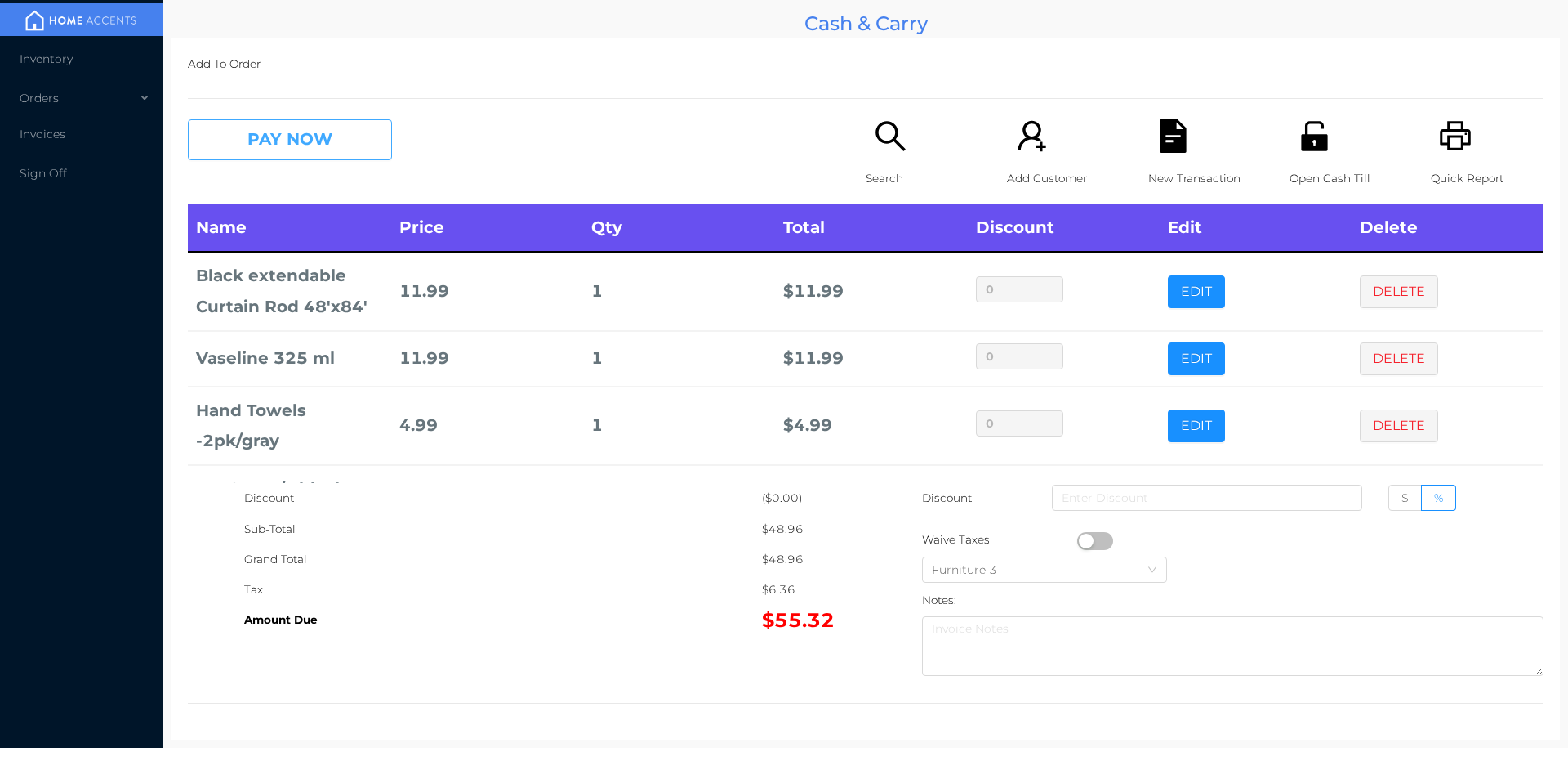
click at [281, 139] on button "PAY NOW" at bounding box center [290, 139] width 204 height 41
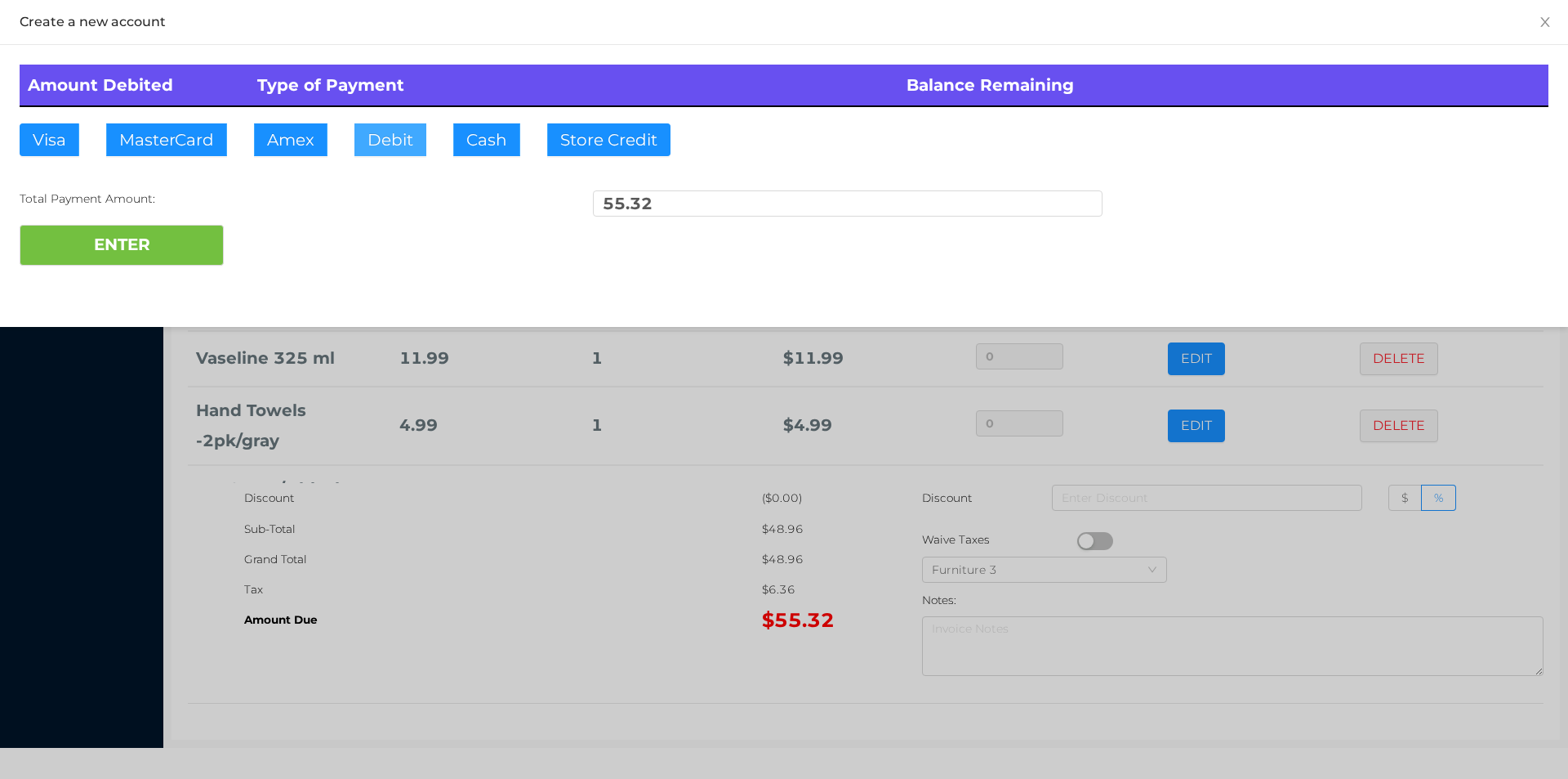
click at [379, 141] on button "Debit" at bounding box center [390, 140] width 72 height 33
click at [157, 253] on button "ENTER" at bounding box center [122, 245] width 204 height 41
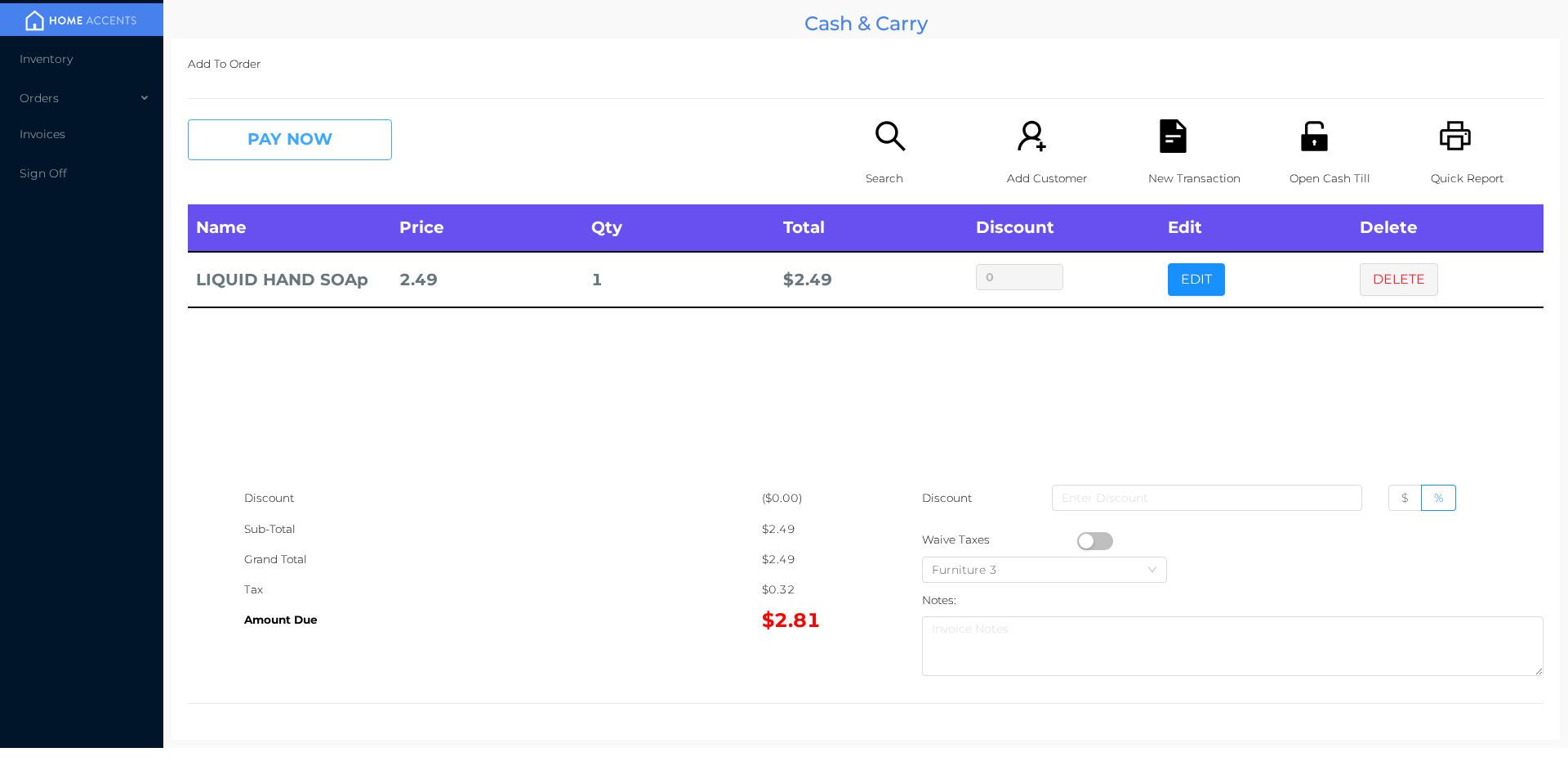
click at [323, 140] on button "PAY NOW" at bounding box center [290, 139] width 204 height 41
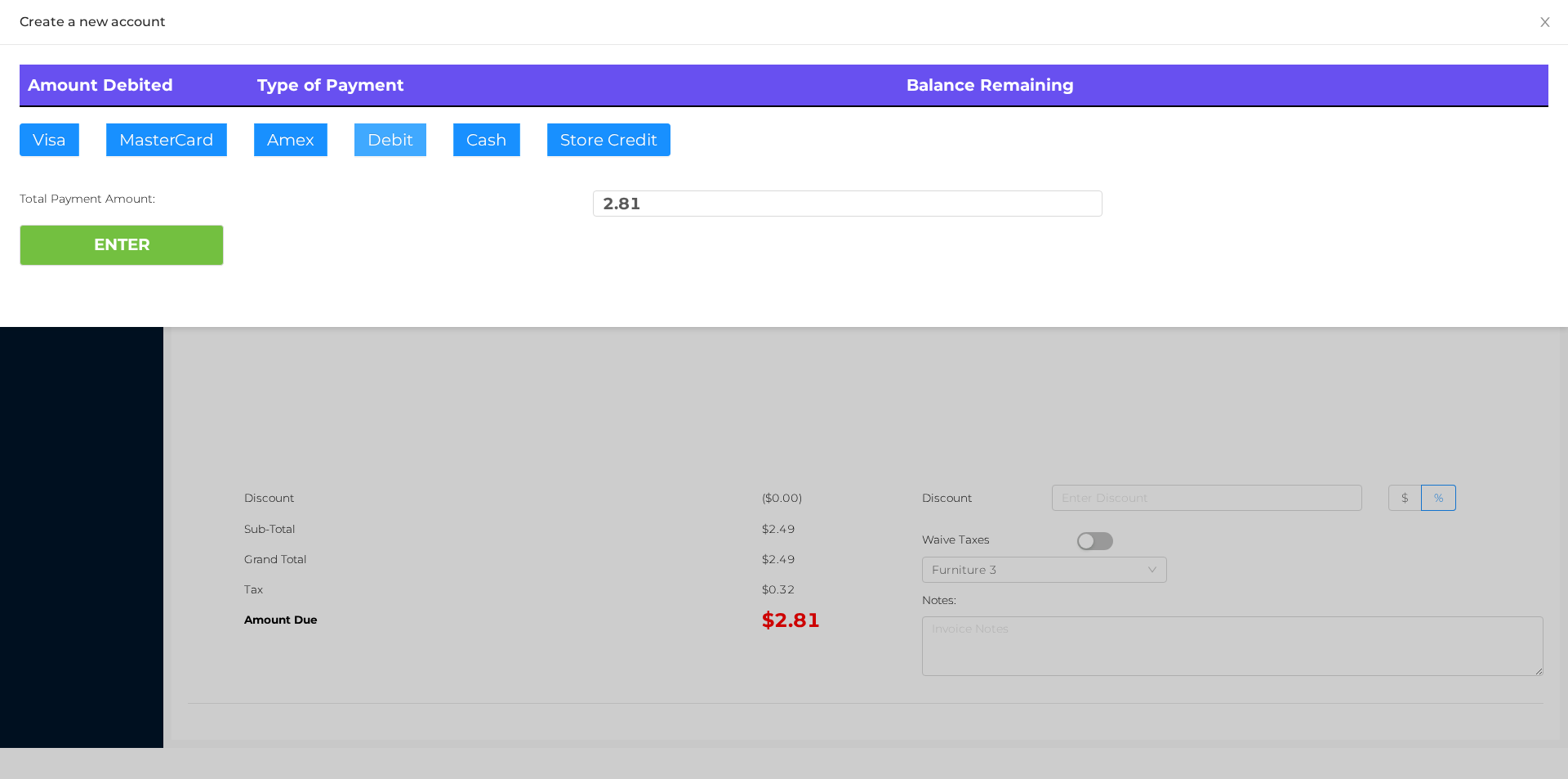
click at [398, 145] on button "Debit" at bounding box center [390, 140] width 72 height 33
click at [204, 231] on button "ENTER" at bounding box center [122, 245] width 204 height 41
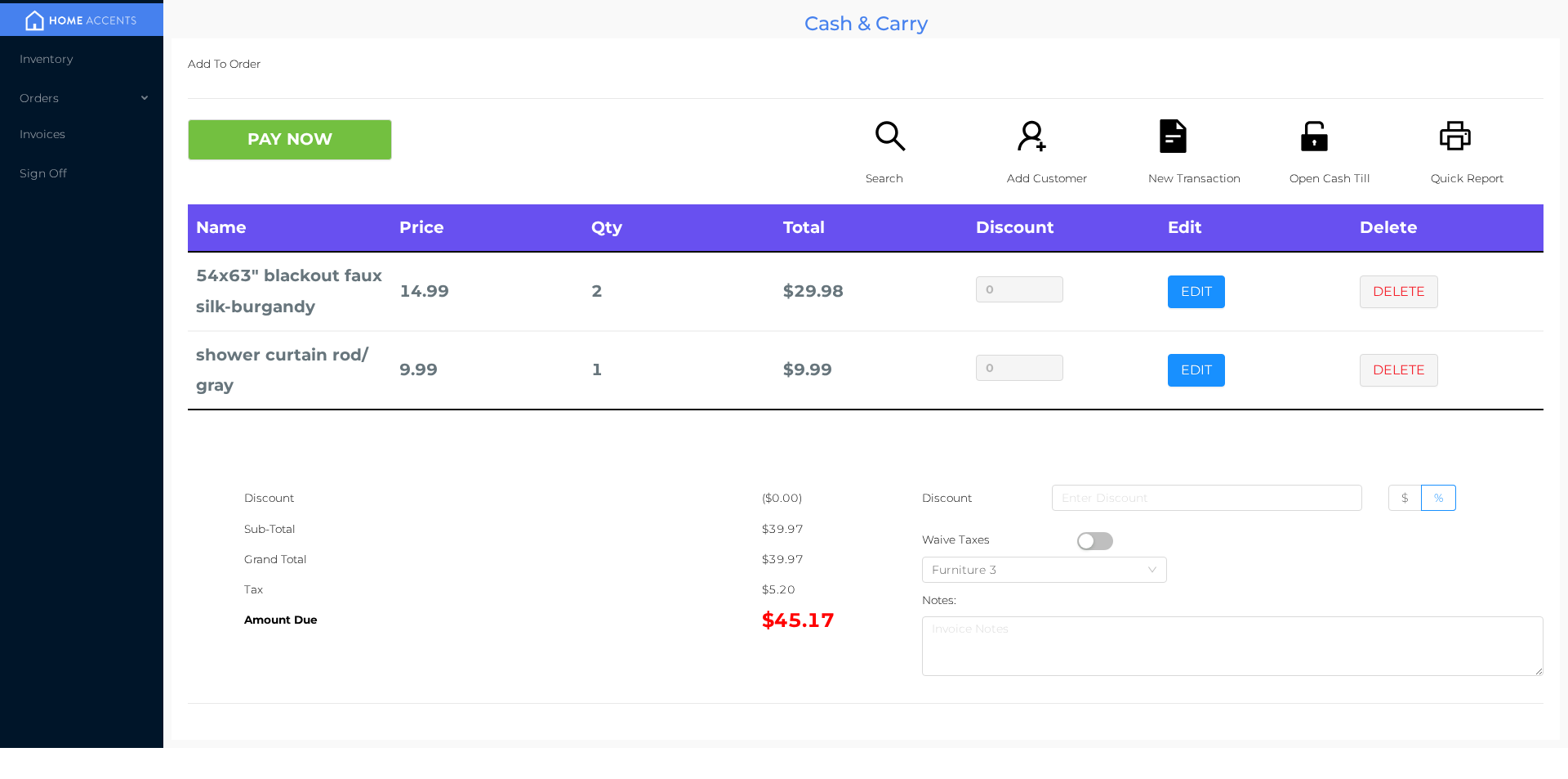
click at [1310, 122] on icon "icon: unlock" at bounding box center [1314, 136] width 26 height 30
click at [326, 147] on button "PAY NOW" at bounding box center [290, 139] width 204 height 41
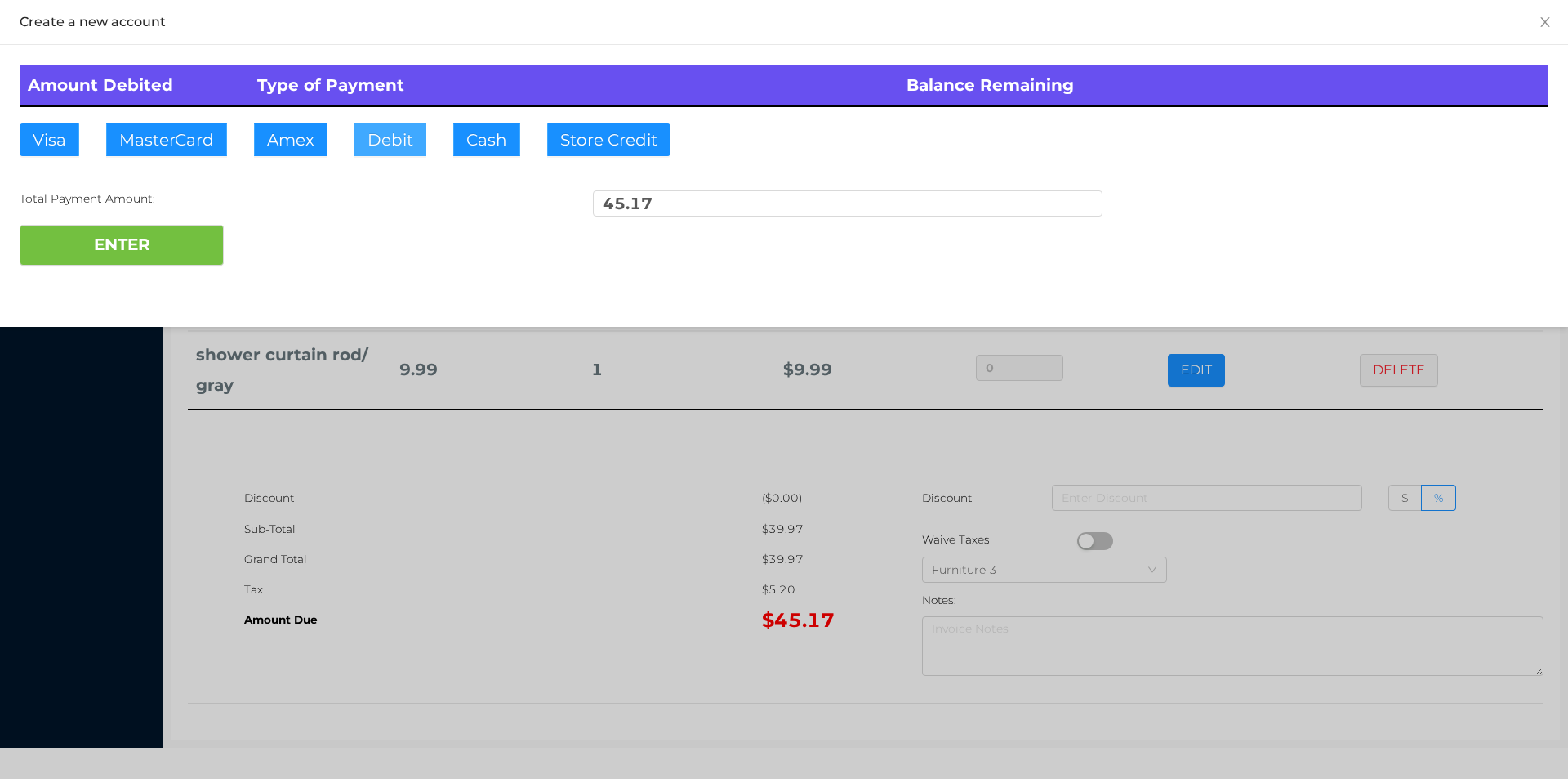
click at [380, 144] on button "Debit" at bounding box center [390, 140] width 72 height 33
click at [191, 243] on button "ENTER" at bounding box center [122, 245] width 204 height 41
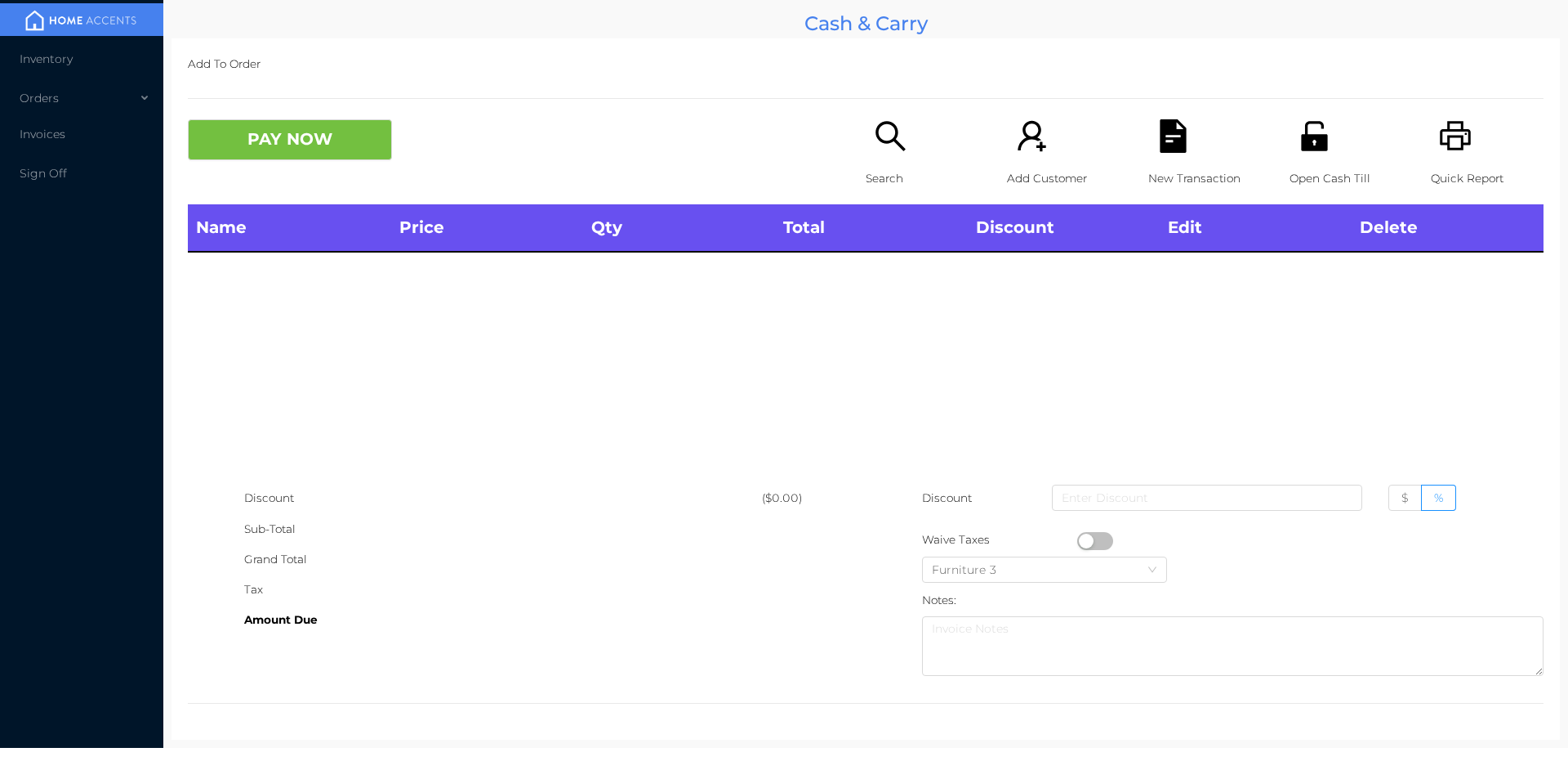
click at [877, 144] on icon "icon: search" at bounding box center [891, 136] width 33 height 33
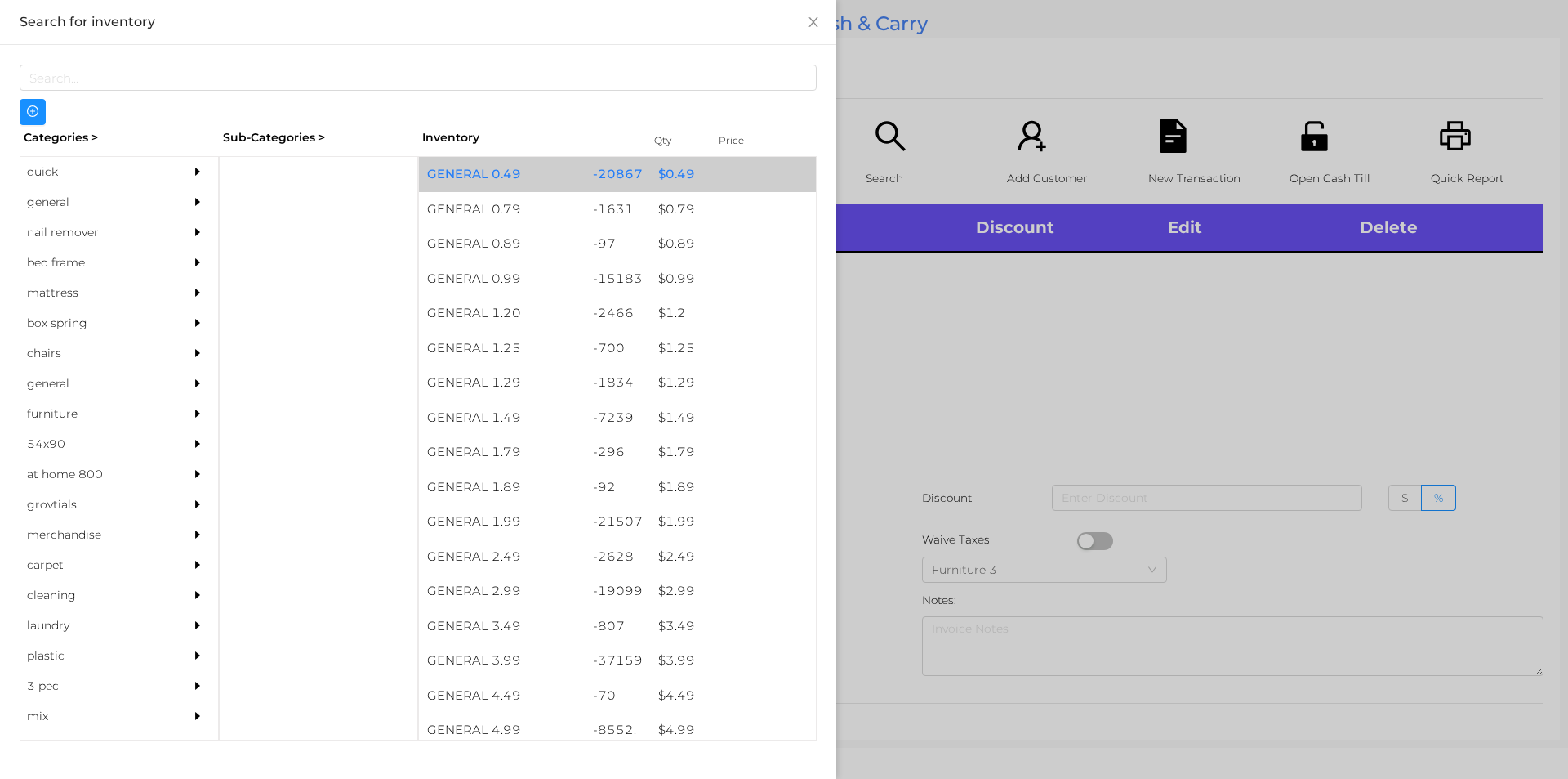
click at [680, 183] on div "$ 0.49" at bounding box center [733, 174] width 166 height 35
click at [668, 177] on div "$ 0.49" at bounding box center [733, 174] width 166 height 35
click at [662, 174] on div "$ 0.49" at bounding box center [733, 174] width 166 height 35
click at [668, 167] on div "$ 0.49" at bounding box center [733, 174] width 166 height 35
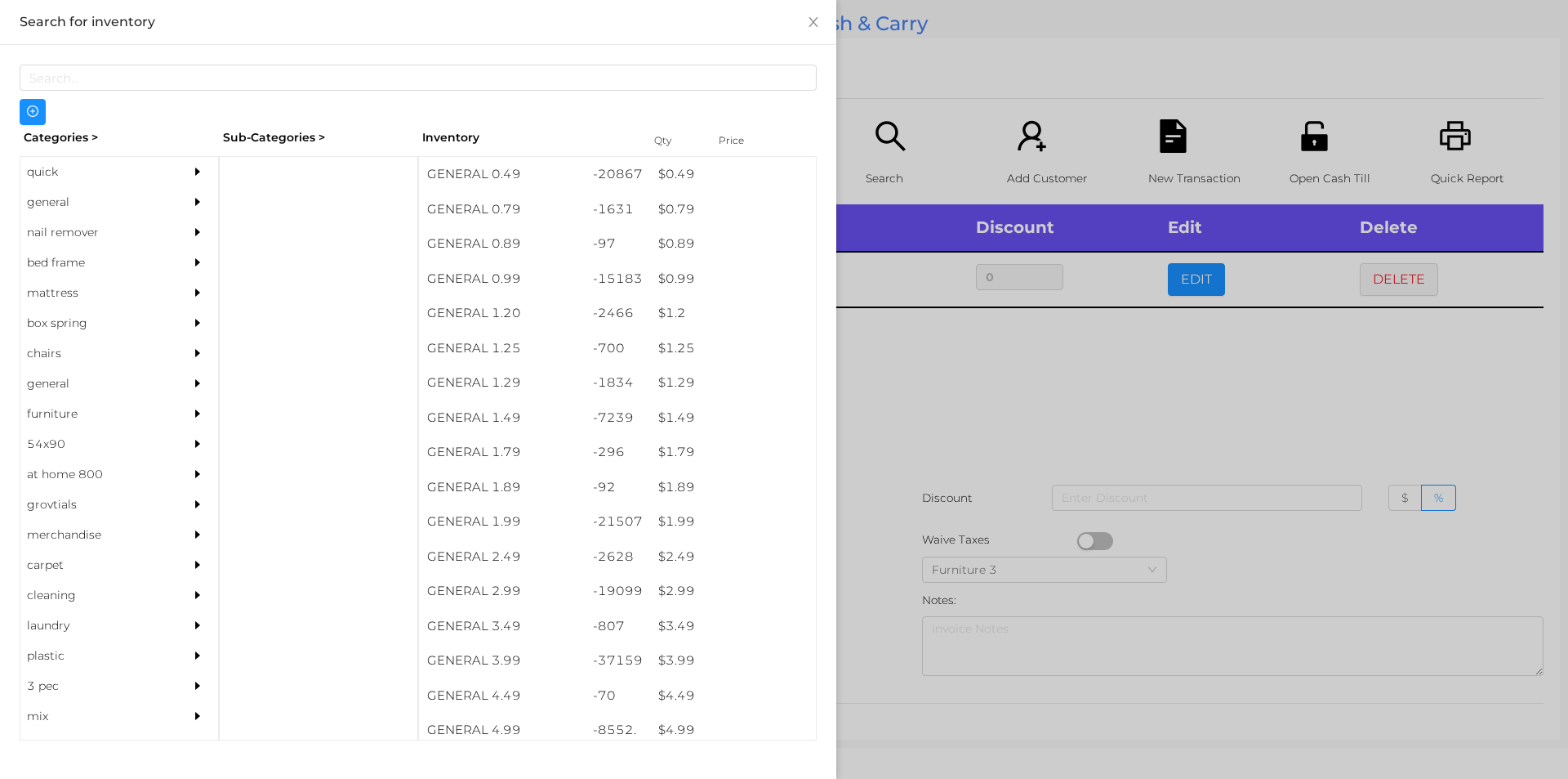
click at [944, 400] on div at bounding box center [784, 390] width 1568 height 779
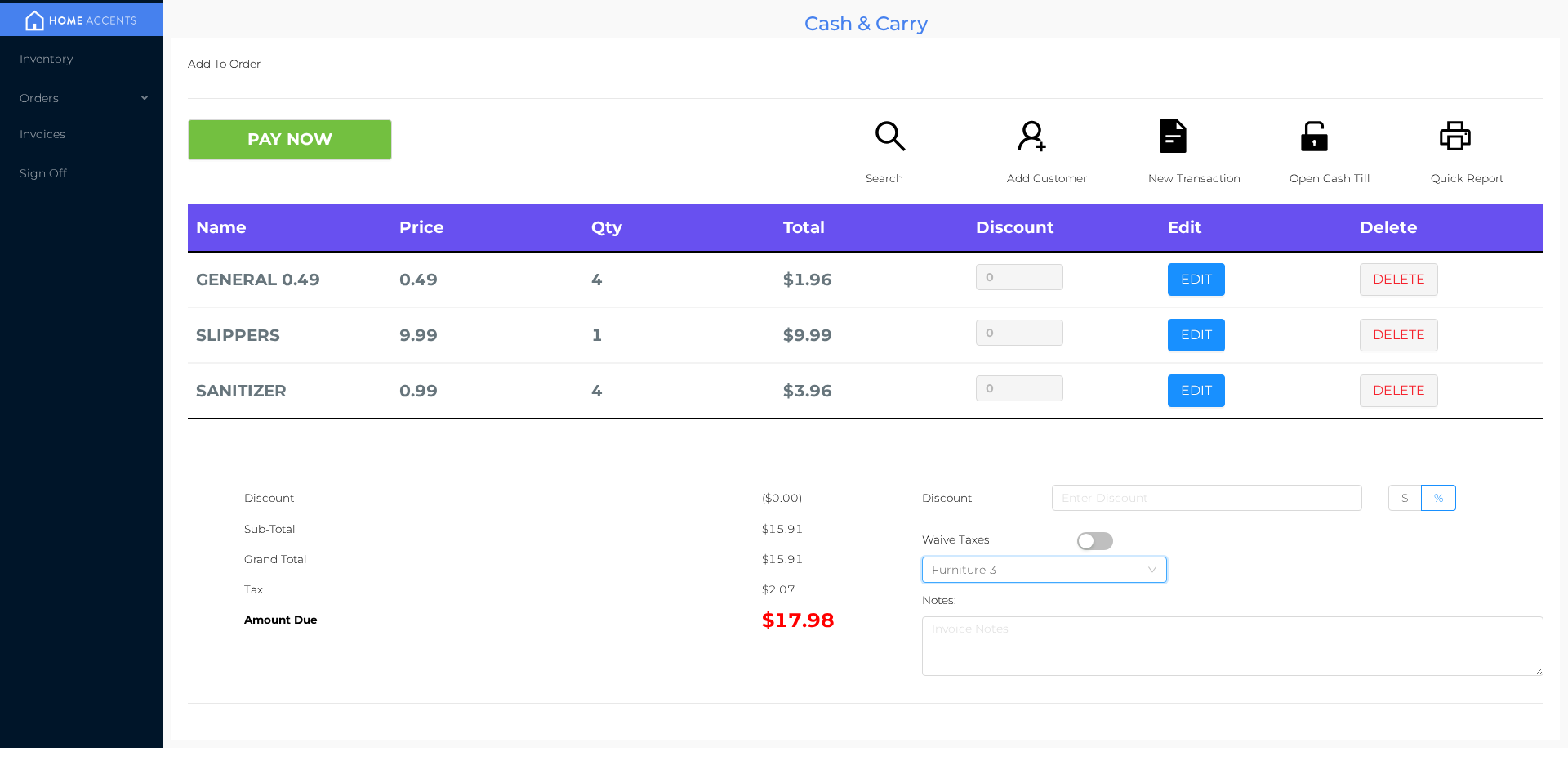
click at [1090, 557] on div "Furniture 3" at bounding box center [1044, 569] width 245 height 26
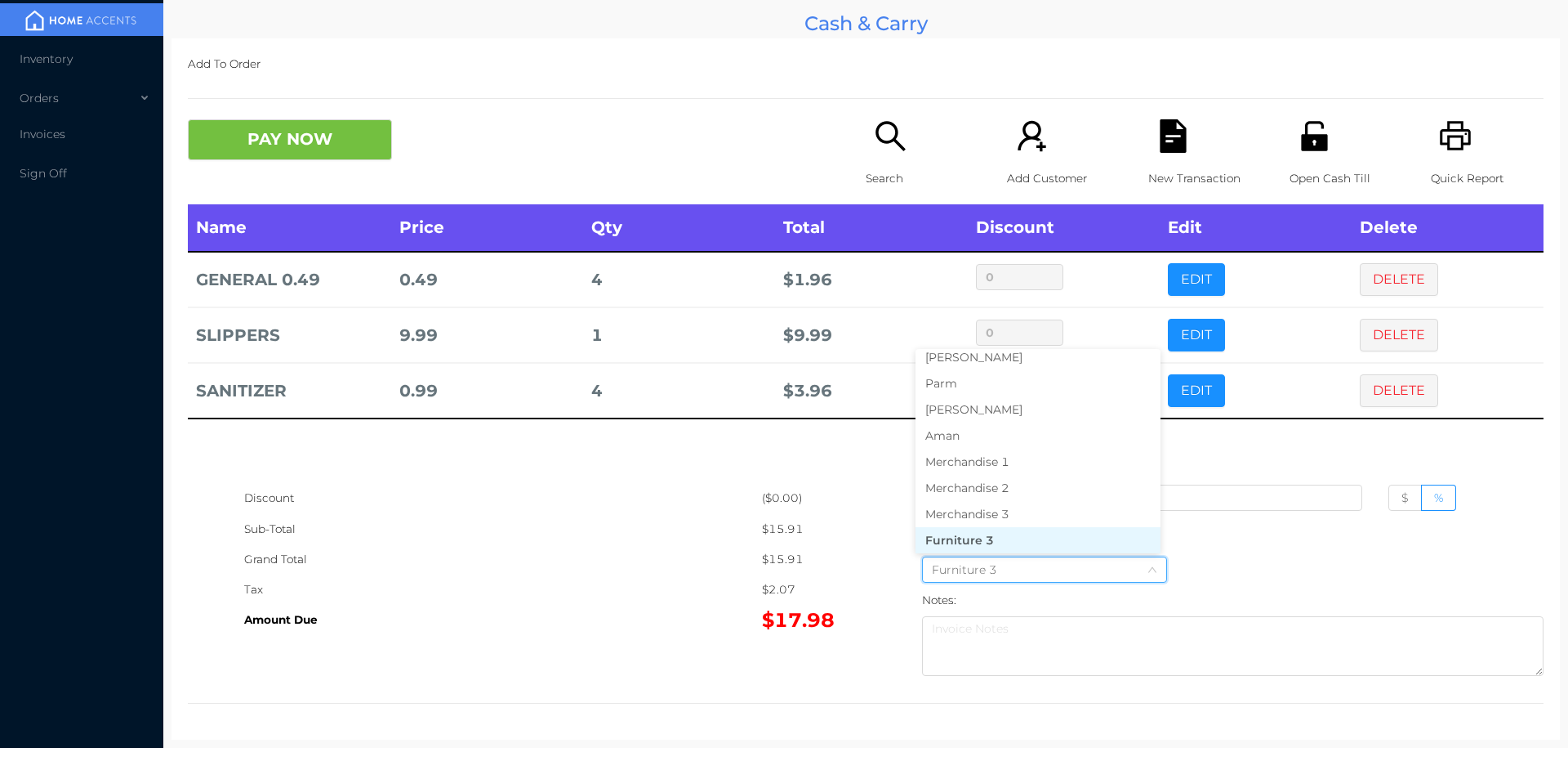
click at [594, 542] on div "Sub-Total" at bounding box center [502, 529] width 518 height 30
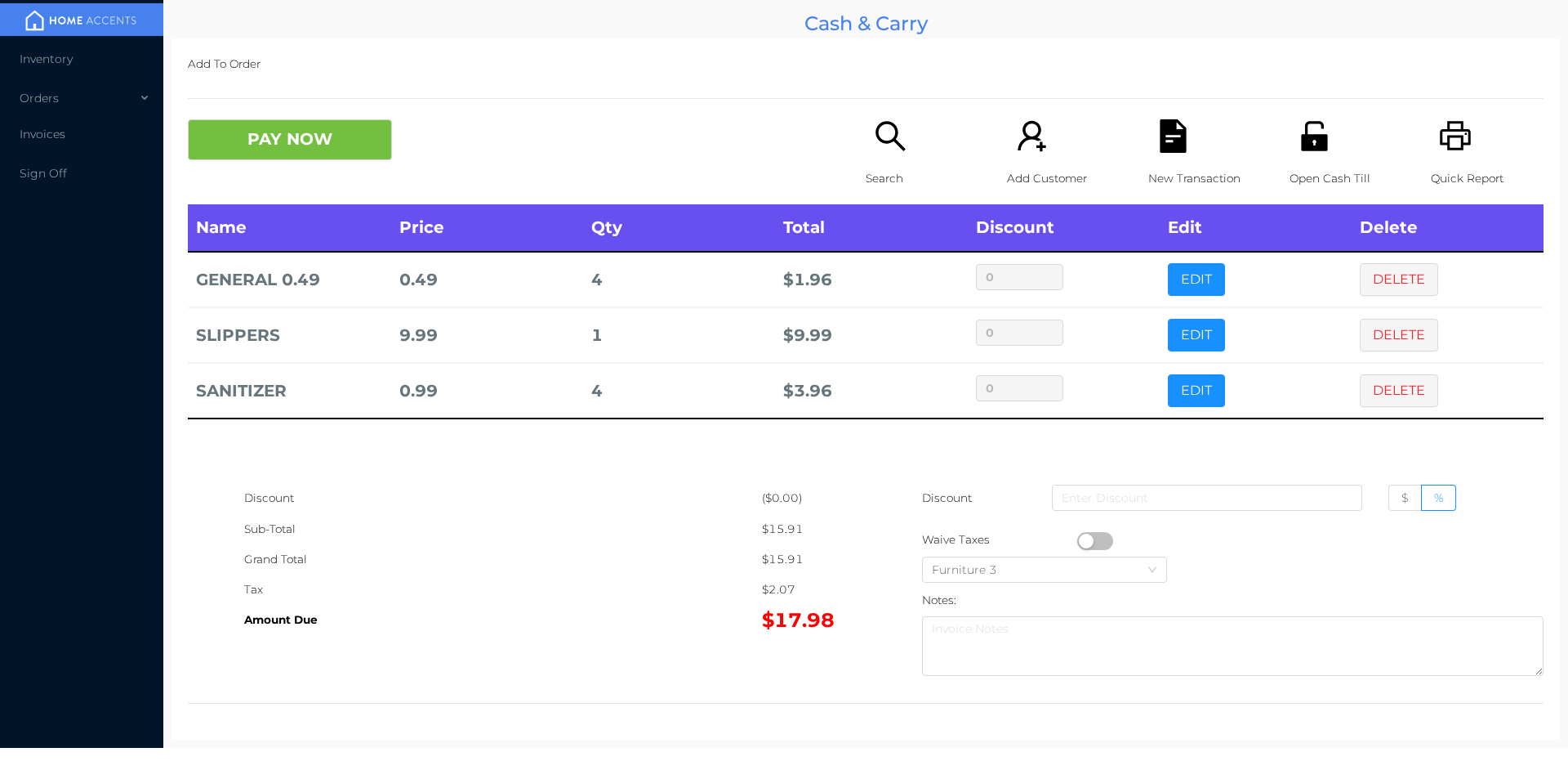
click at [1080, 542] on button "button" at bounding box center [1096, 541] width 36 height 18
click at [290, 135] on button "PAY NOW" at bounding box center [290, 139] width 204 height 41
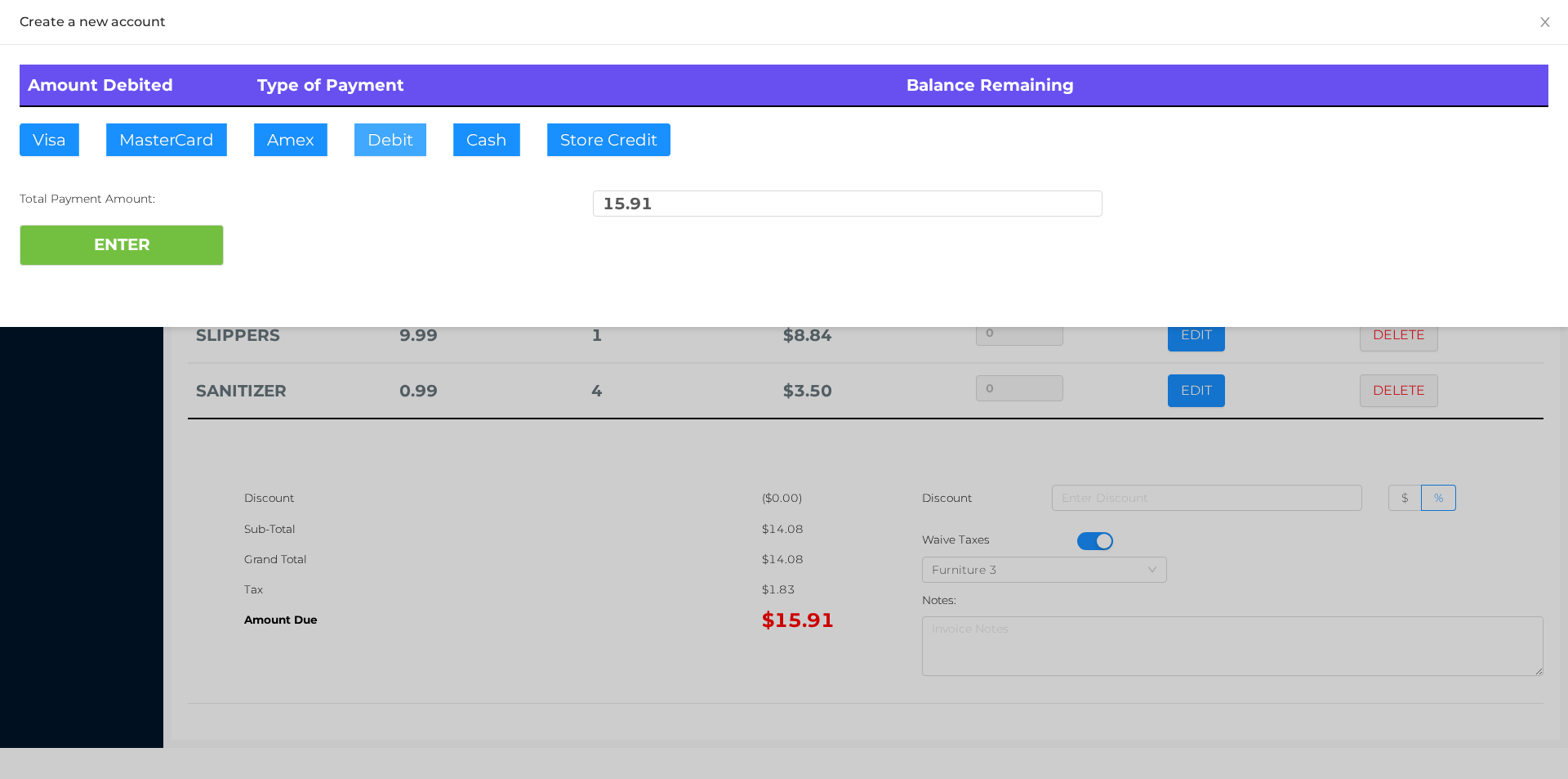
click at [386, 140] on button "Debit" at bounding box center [390, 140] width 72 height 33
click at [191, 247] on button "ENTER" at bounding box center [122, 245] width 204 height 41
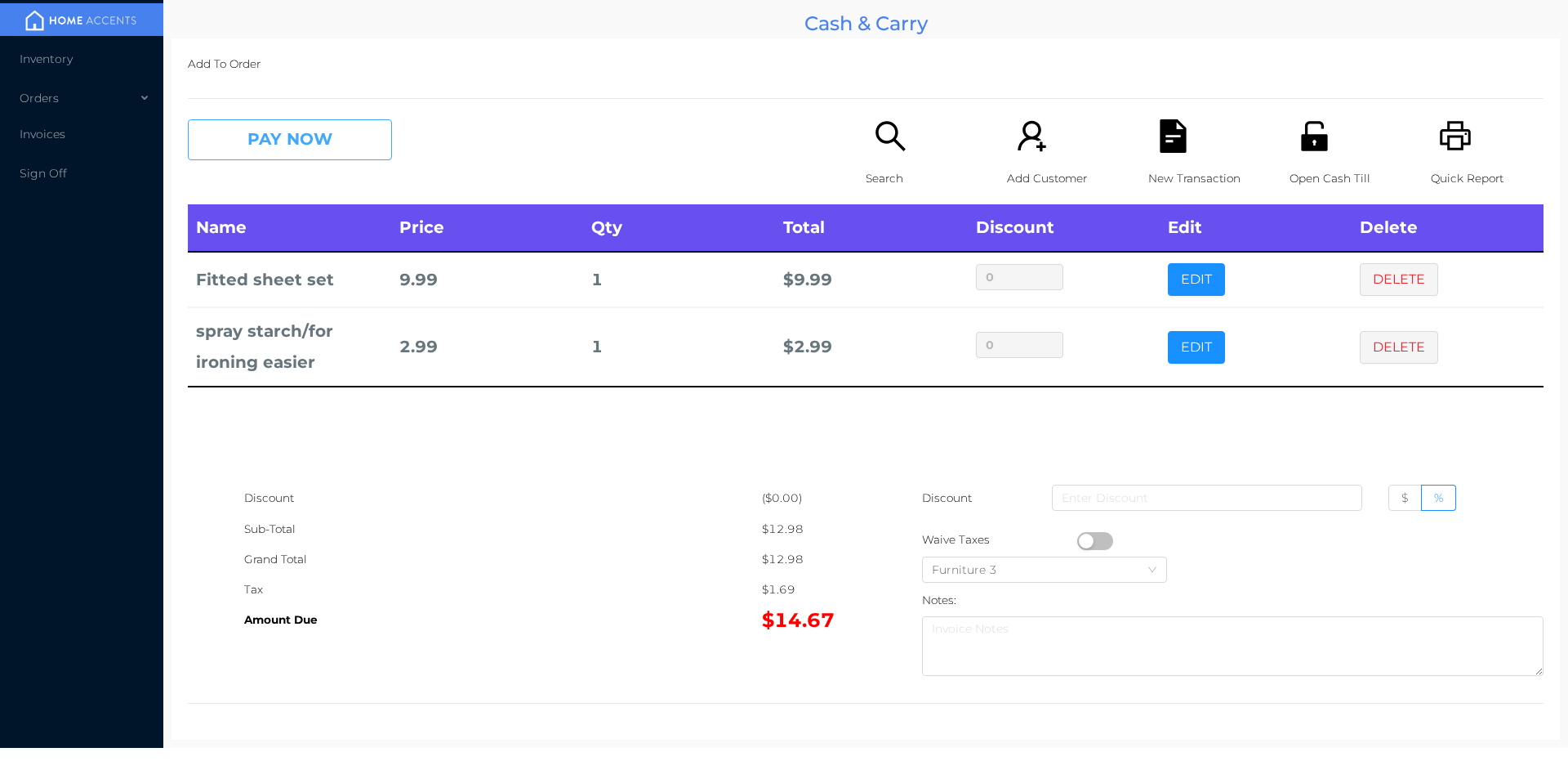
click at [293, 147] on button "PAY NOW" at bounding box center [290, 139] width 204 height 41
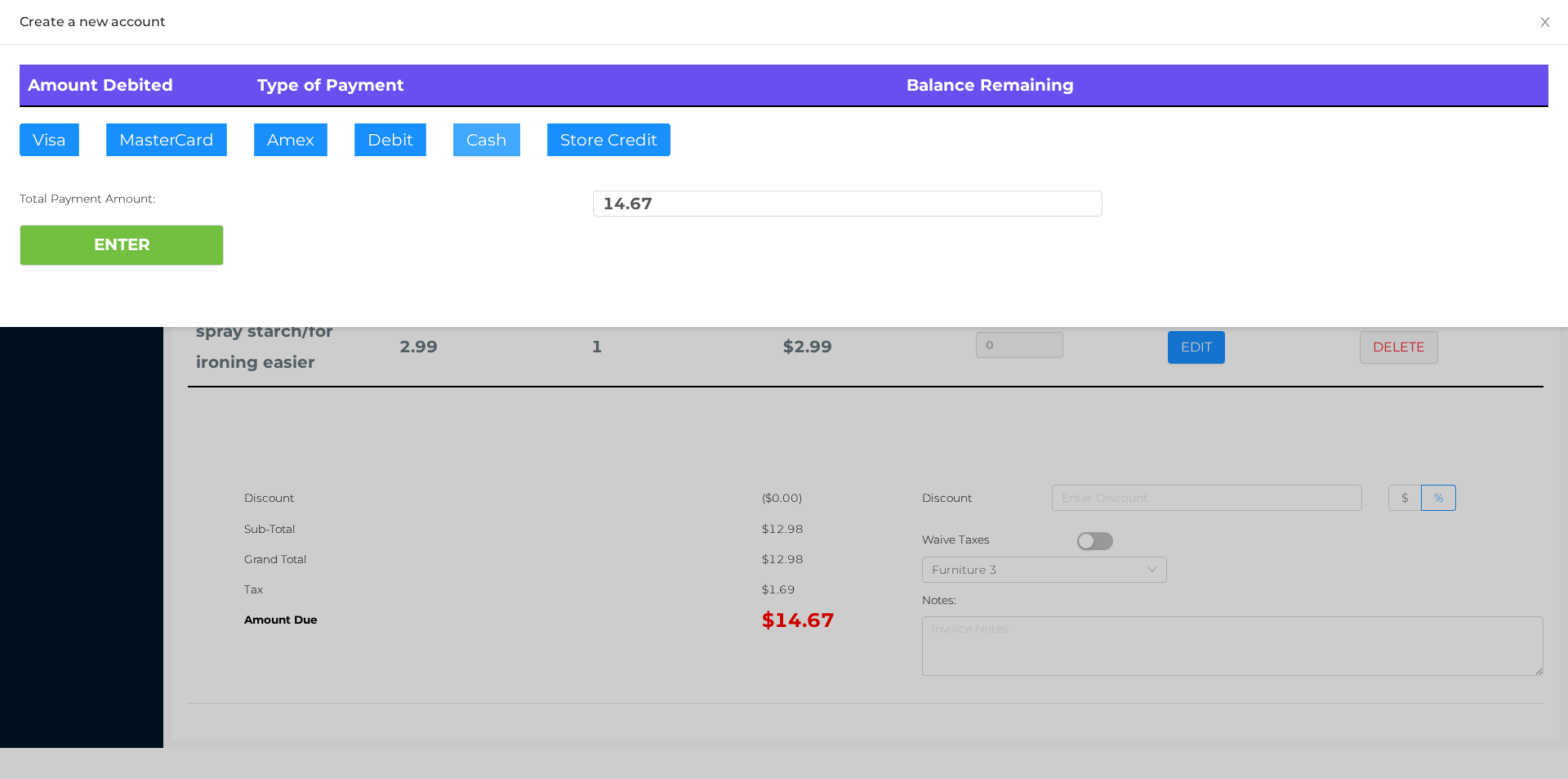
click at [474, 131] on button "Cash" at bounding box center [487, 140] width 67 height 33
type input "20."
click at [155, 235] on button "ENTER" at bounding box center [122, 245] width 204 height 41
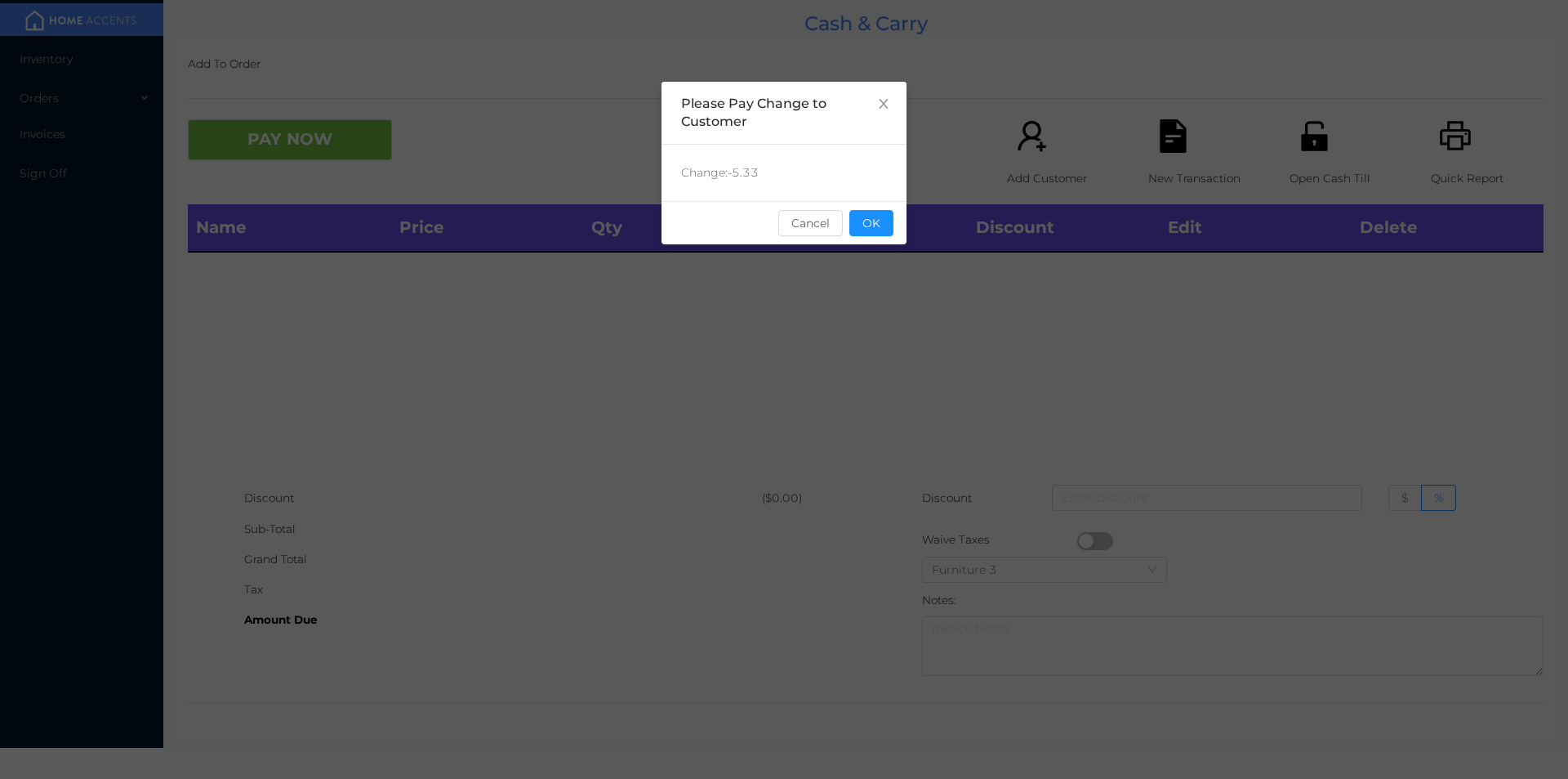
click at [887, 221] on button "OK" at bounding box center [872, 222] width 44 height 26
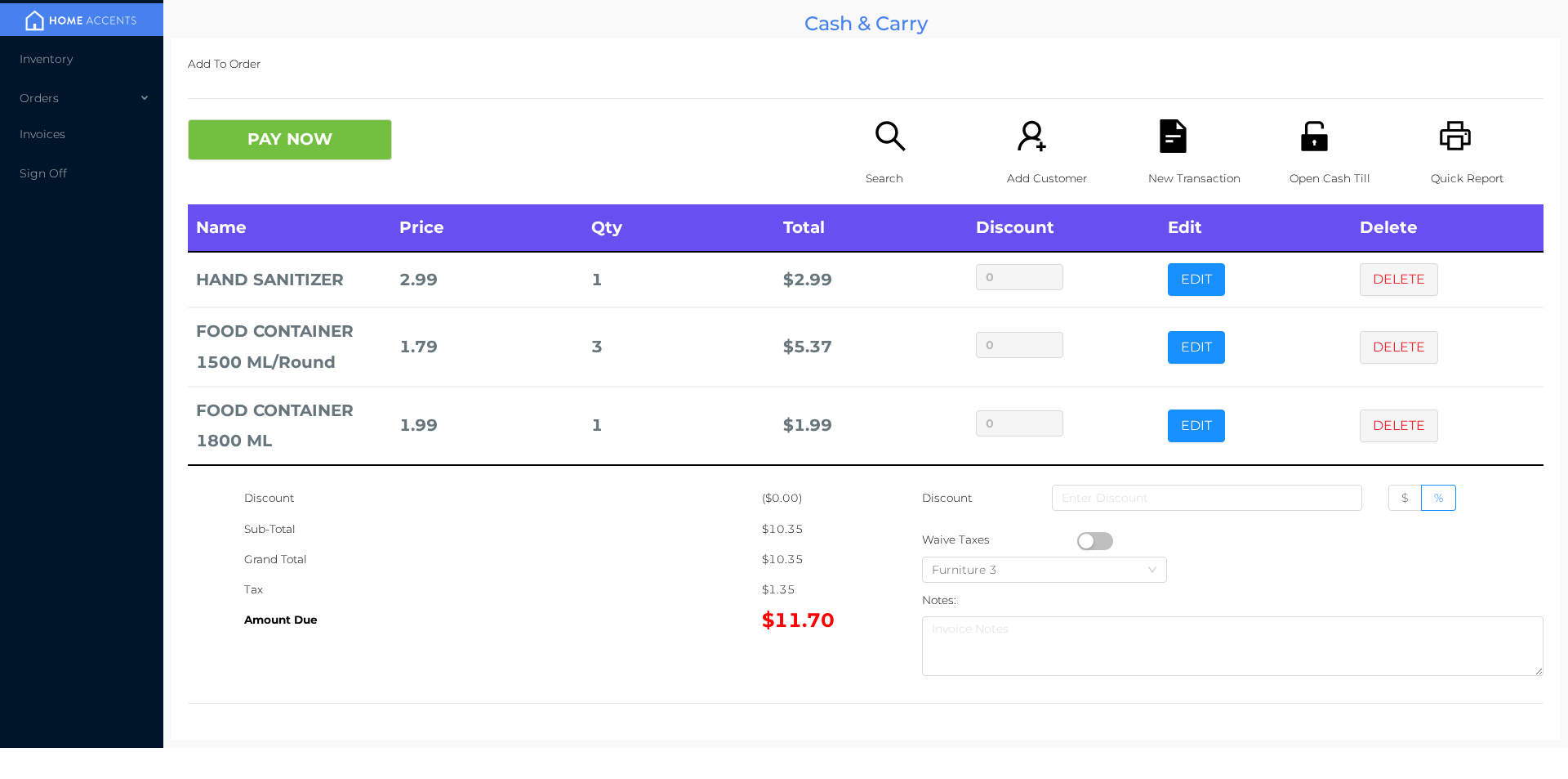
click at [1302, 150] on icon "icon: unlock" at bounding box center [1314, 136] width 26 height 30
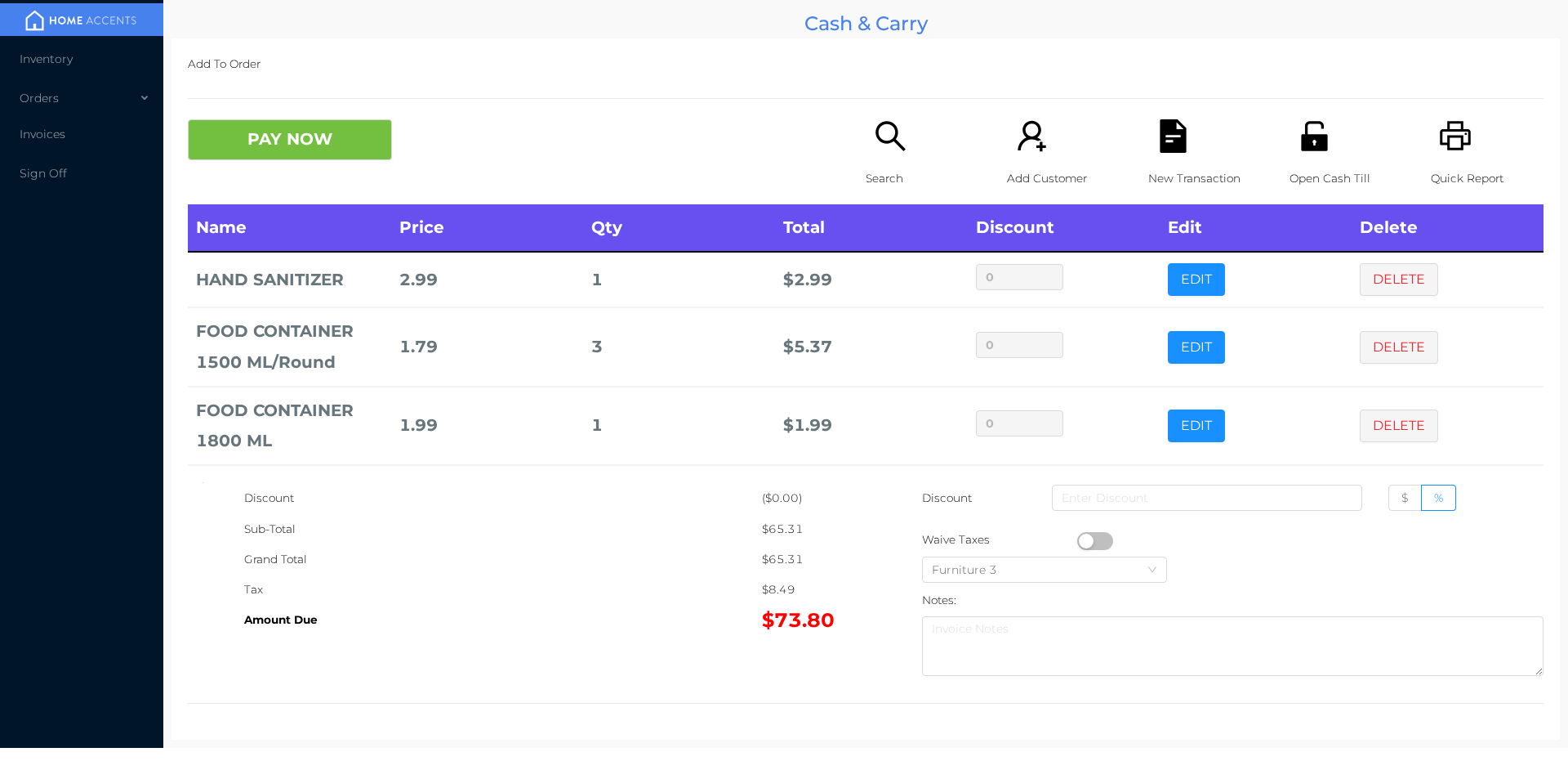
click at [875, 155] on div "Search" at bounding box center [922, 162] width 113 height 85
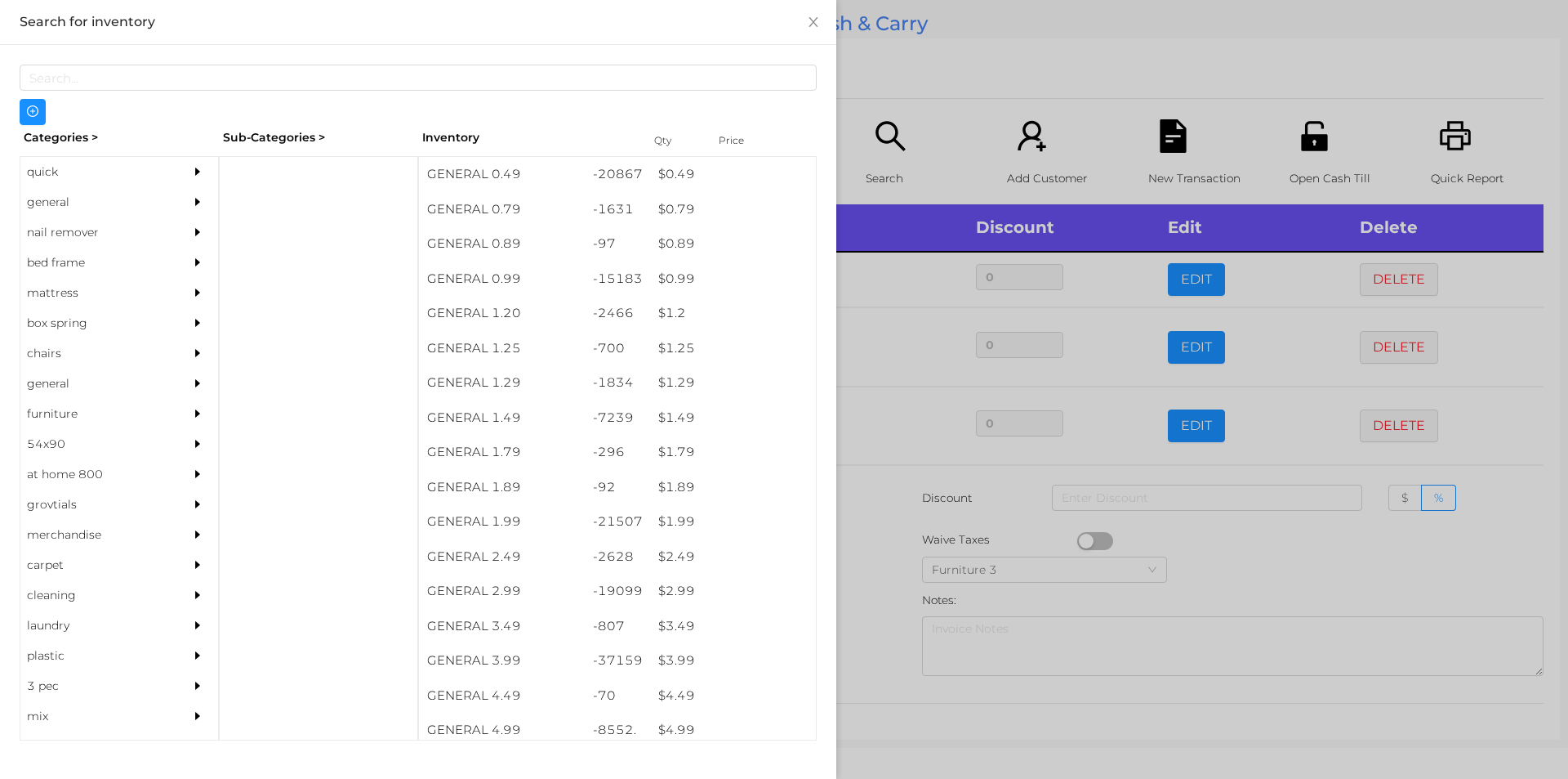
click at [73, 208] on div "general" at bounding box center [95, 202] width 149 height 30
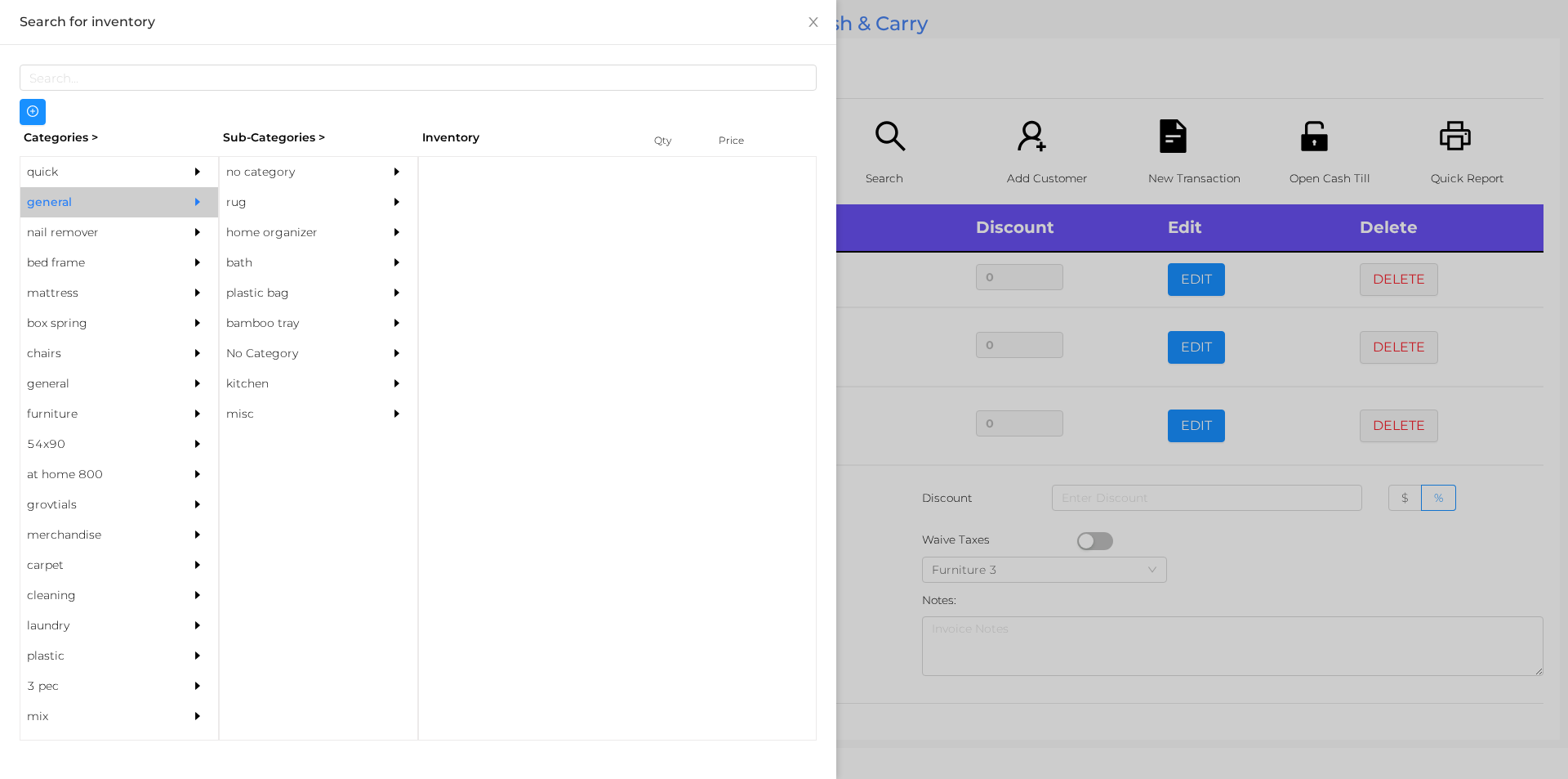
click at [290, 171] on div "no category" at bounding box center [294, 172] width 149 height 30
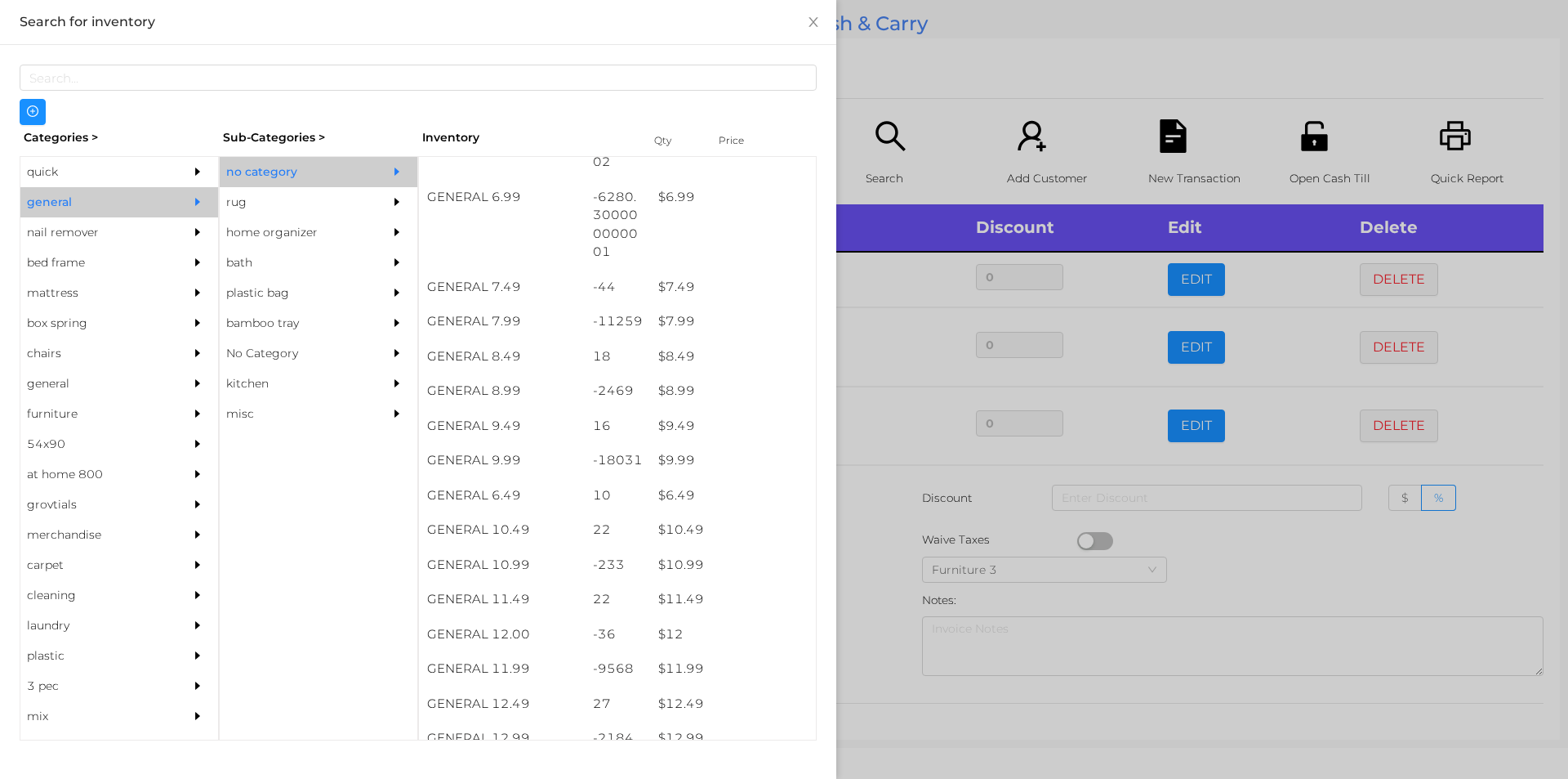
scroll to position [716, 0]
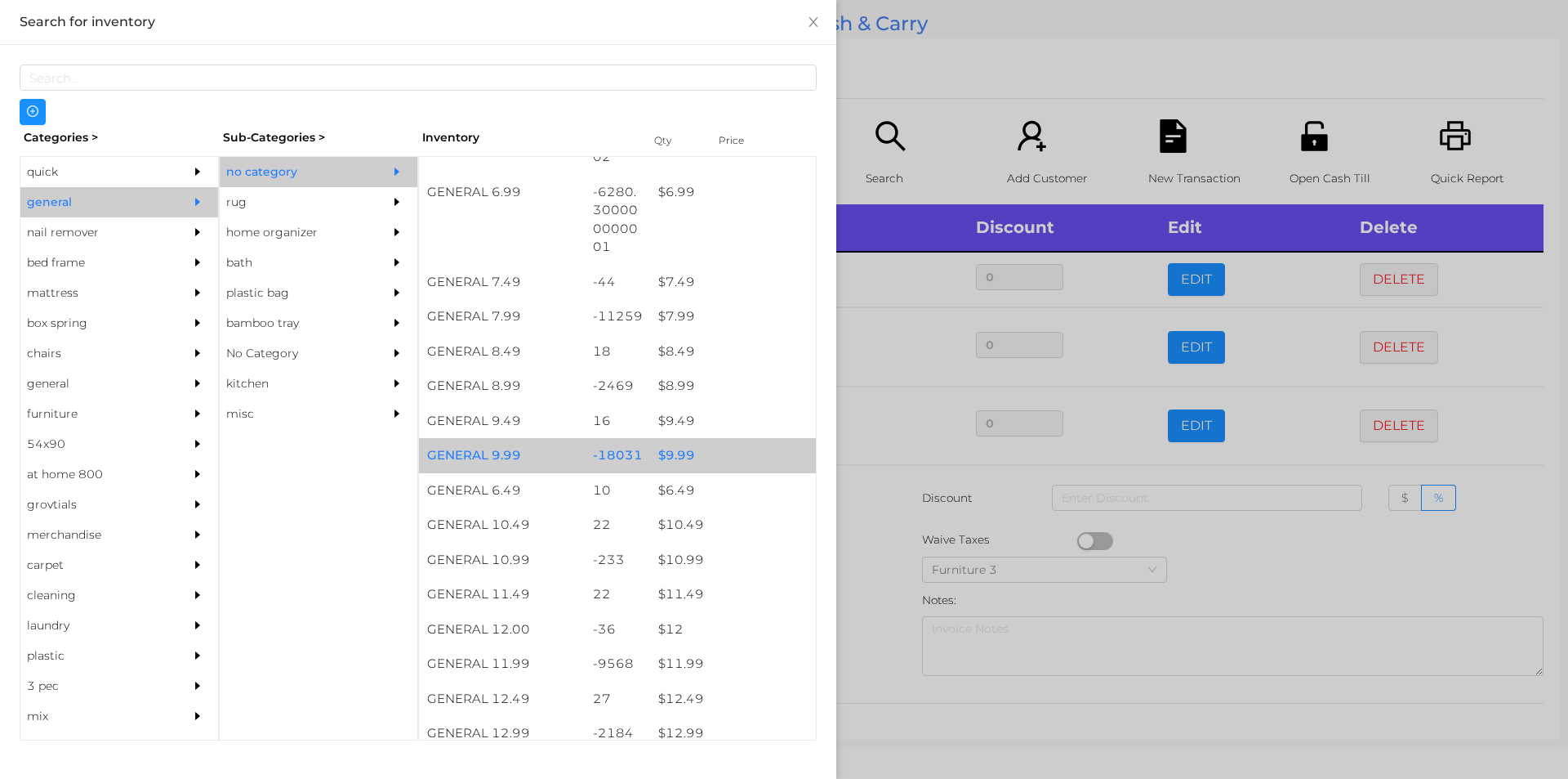
click at [666, 454] on div "$ 9.99" at bounding box center [733, 455] width 166 height 35
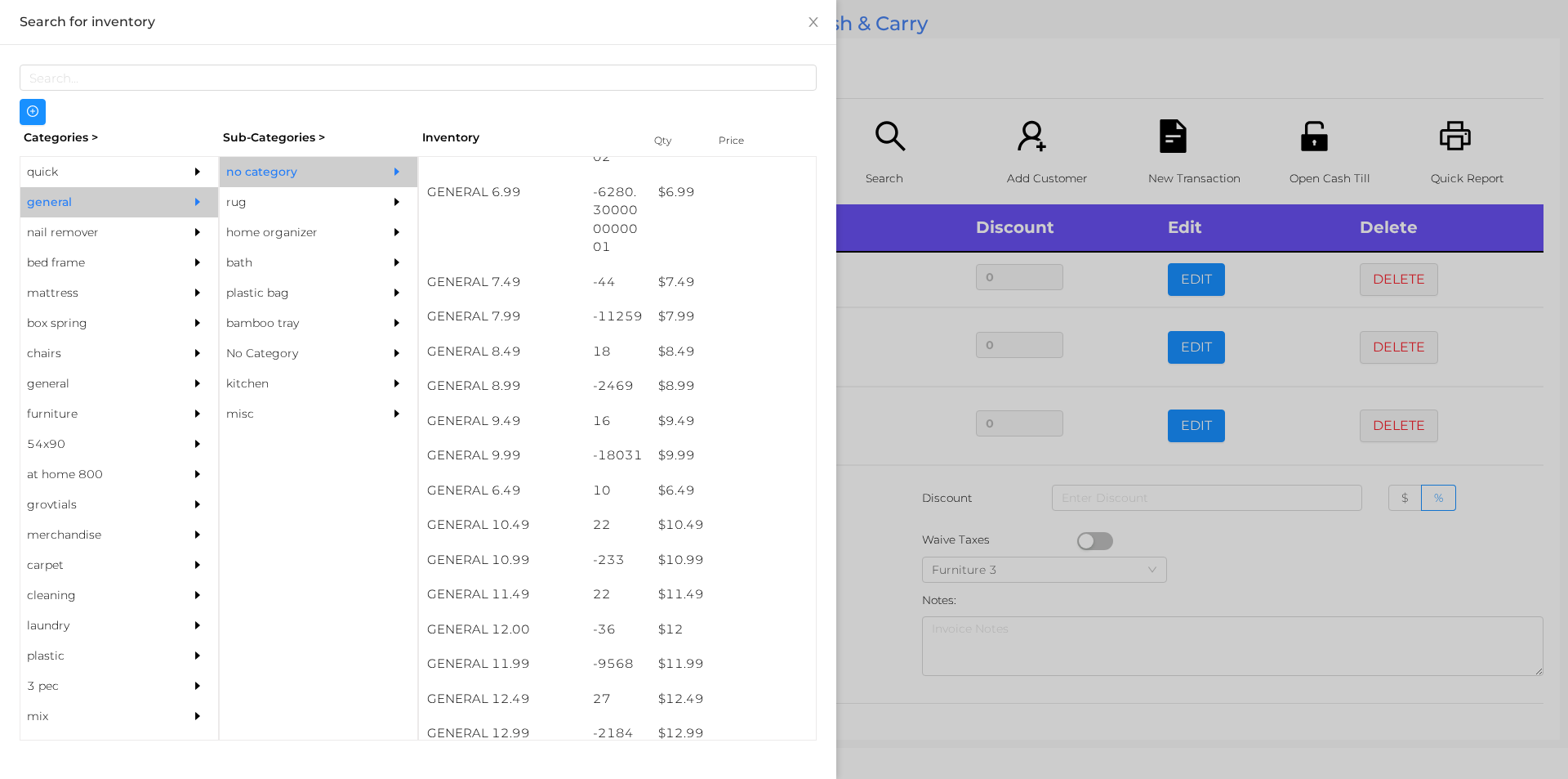
click at [883, 600] on div at bounding box center [784, 390] width 1568 height 779
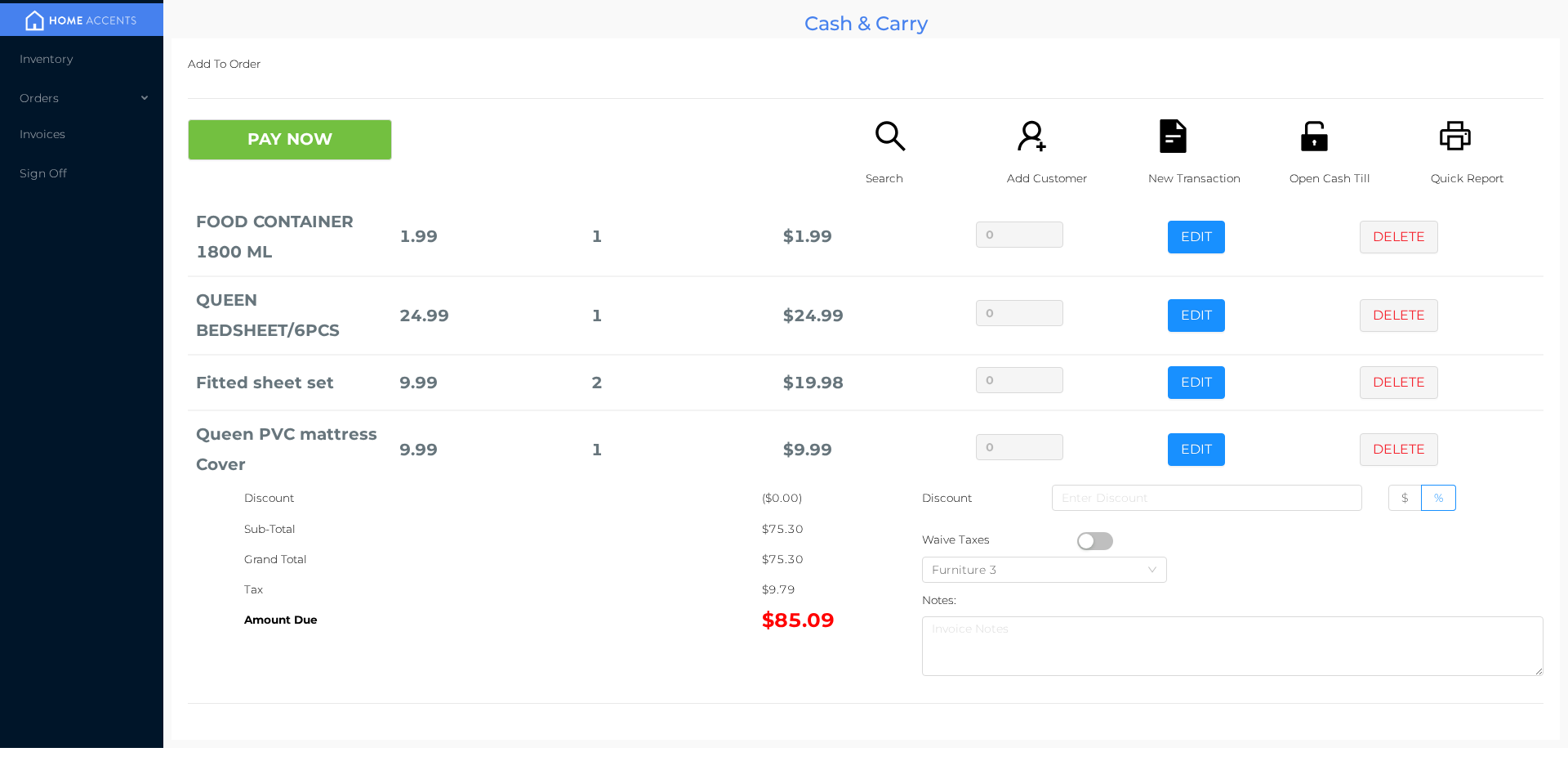
scroll to position [267, 0]
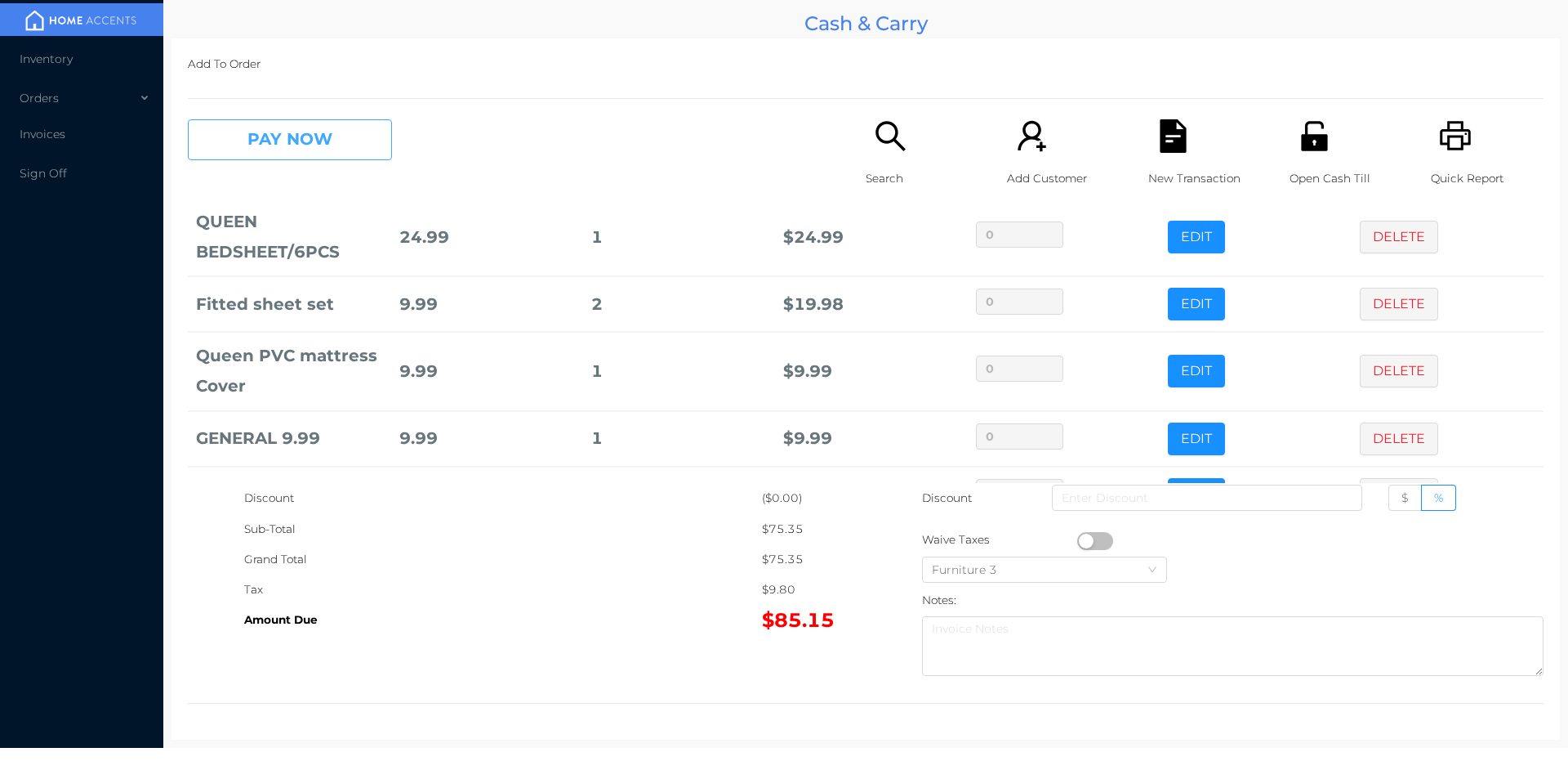
click at [320, 124] on button "PAY NOW" at bounding box center [290, 139] width 204 height 41
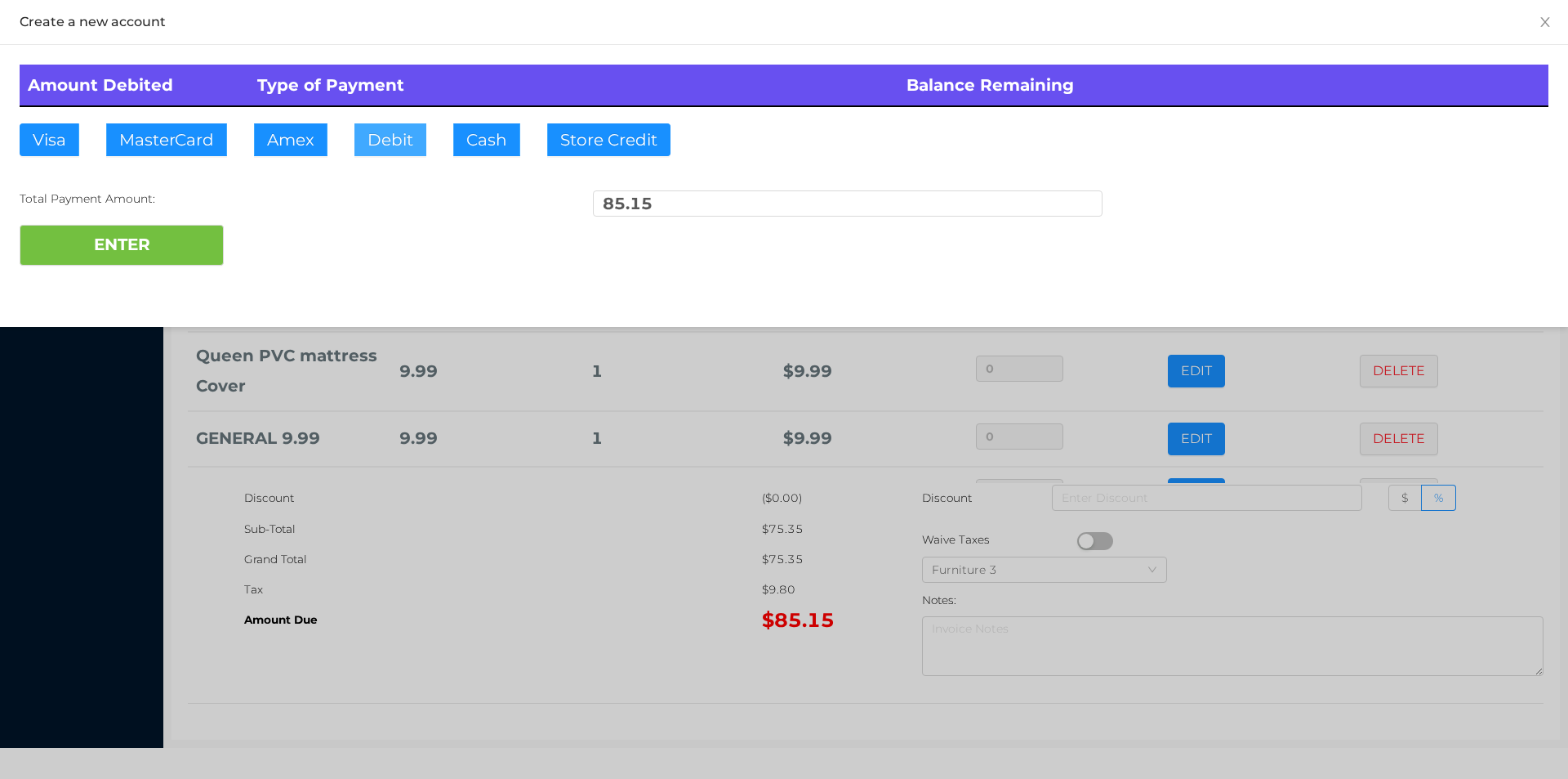
click at [375, 149] on button "Debit" at bounding box center [390, 140] width 72 height 33
click at [178, 249] on button "ENTER" at bounding box center [122, 245] width 204 height 41
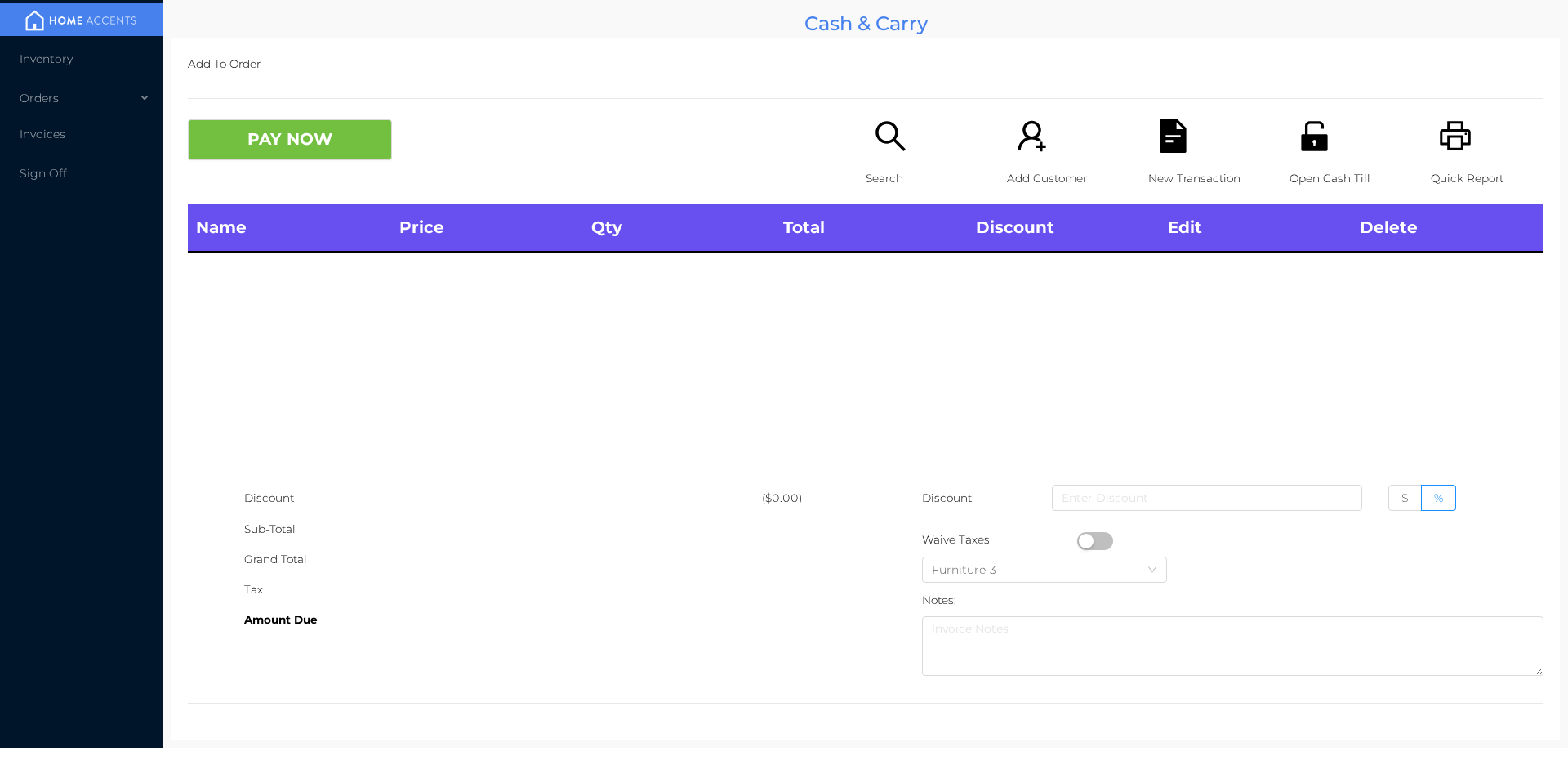
scroll to position [0, 0]
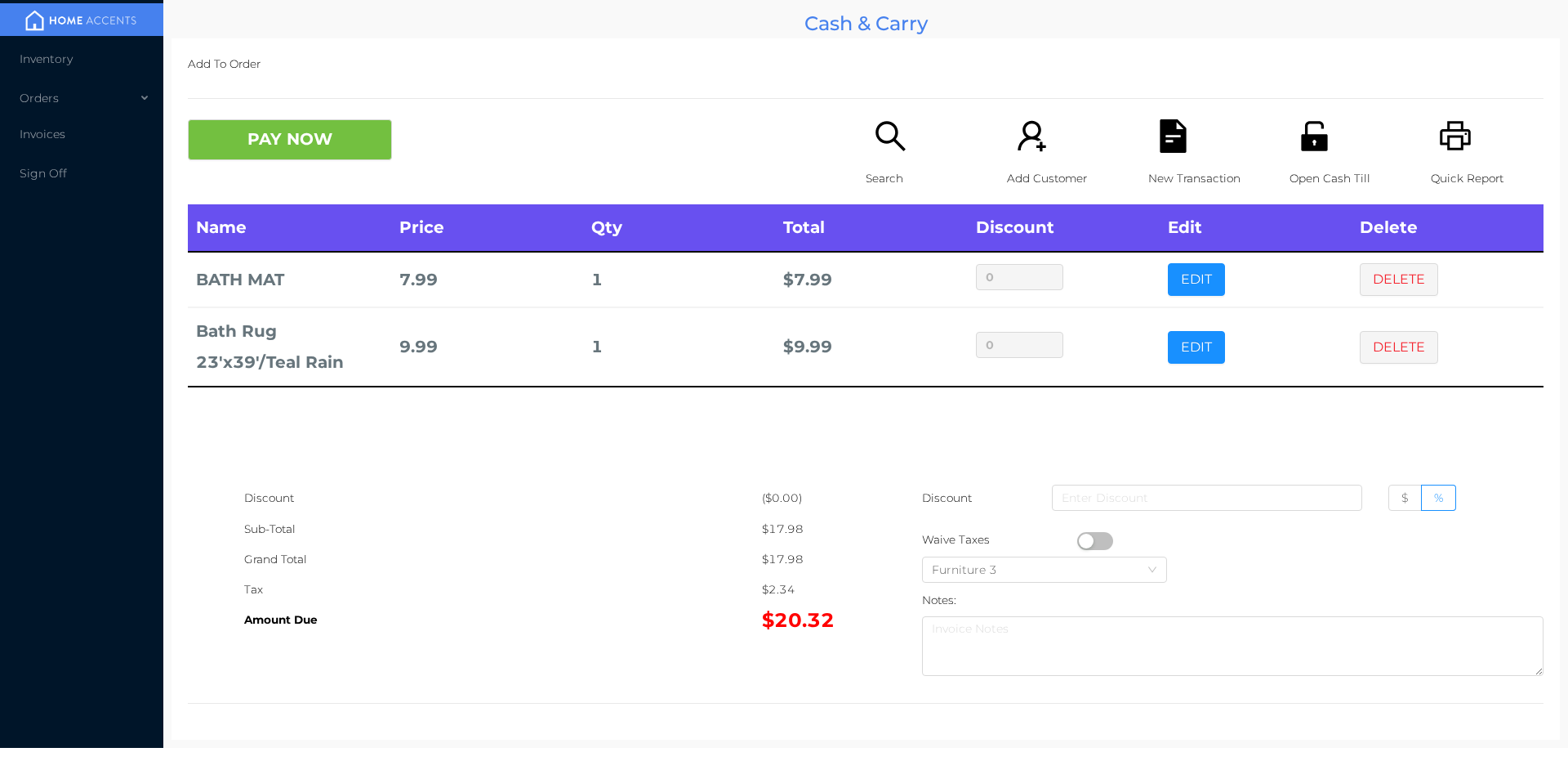
click at [329, 151] on button "PAY NOW" at bounding box center [290, 139] width 204 height 41
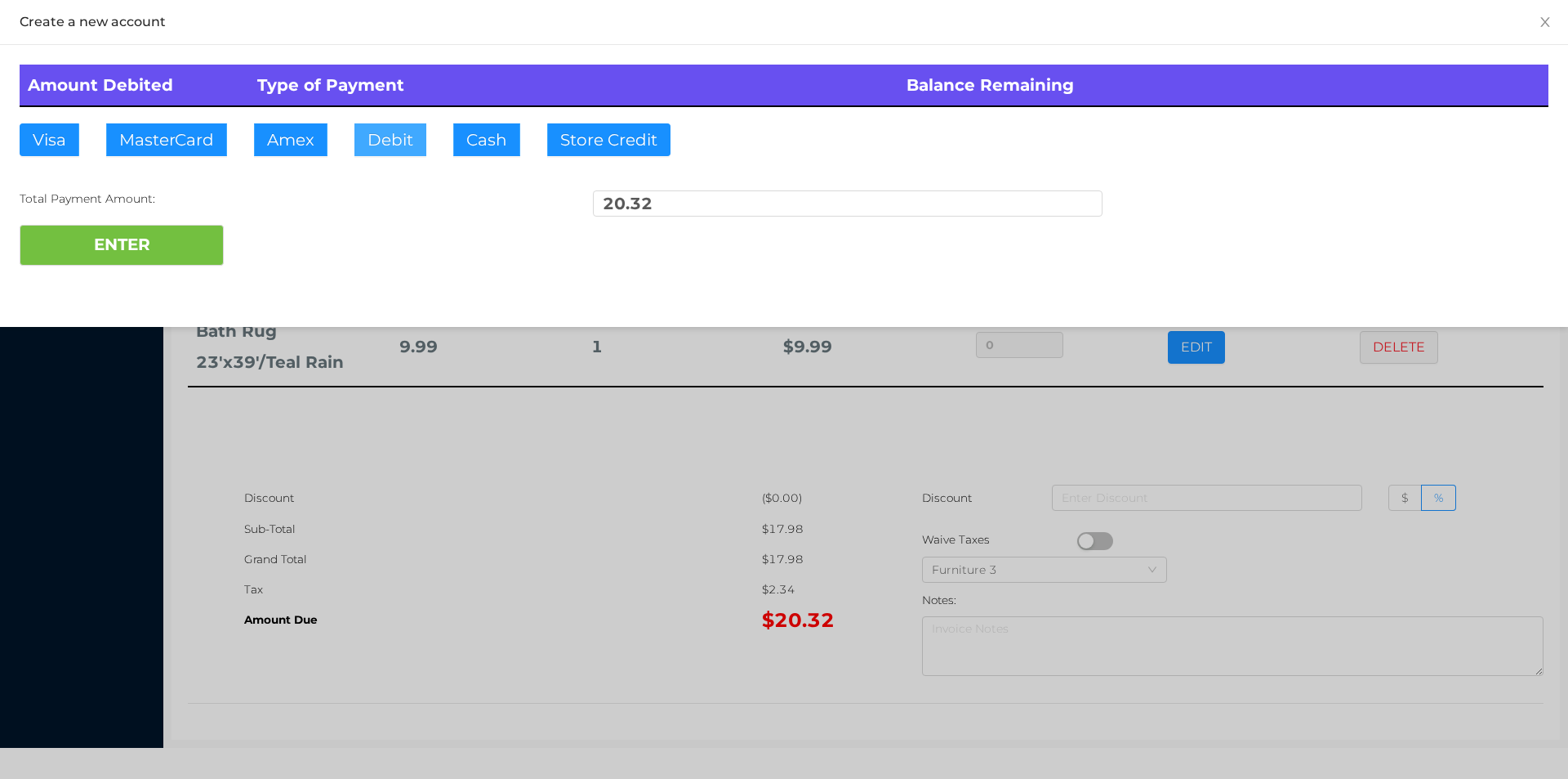
click at [388, 147] on button "Debit" at bounding box center [390, 140] width 72 height 33
click at [179, 242] on button "ENTER" at bounding box center [122, 245] width 204 height 41
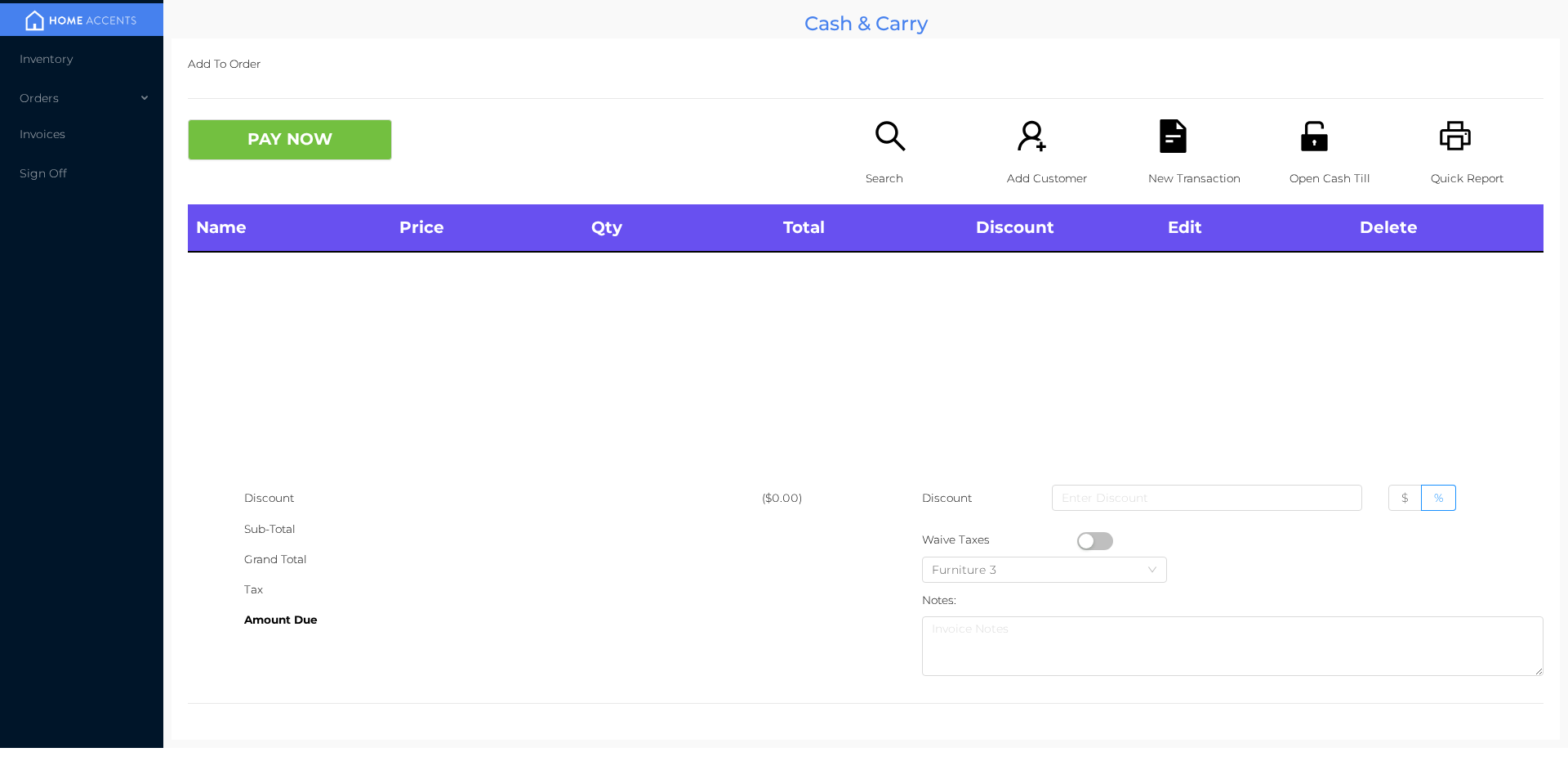
click at [1316, 158] on div "Open Cash Till" at bounding box center [1346, 162] width 113 height 85
click at [875, 164] on p "Search" at bounding box center [922, 178] width 113 height 30
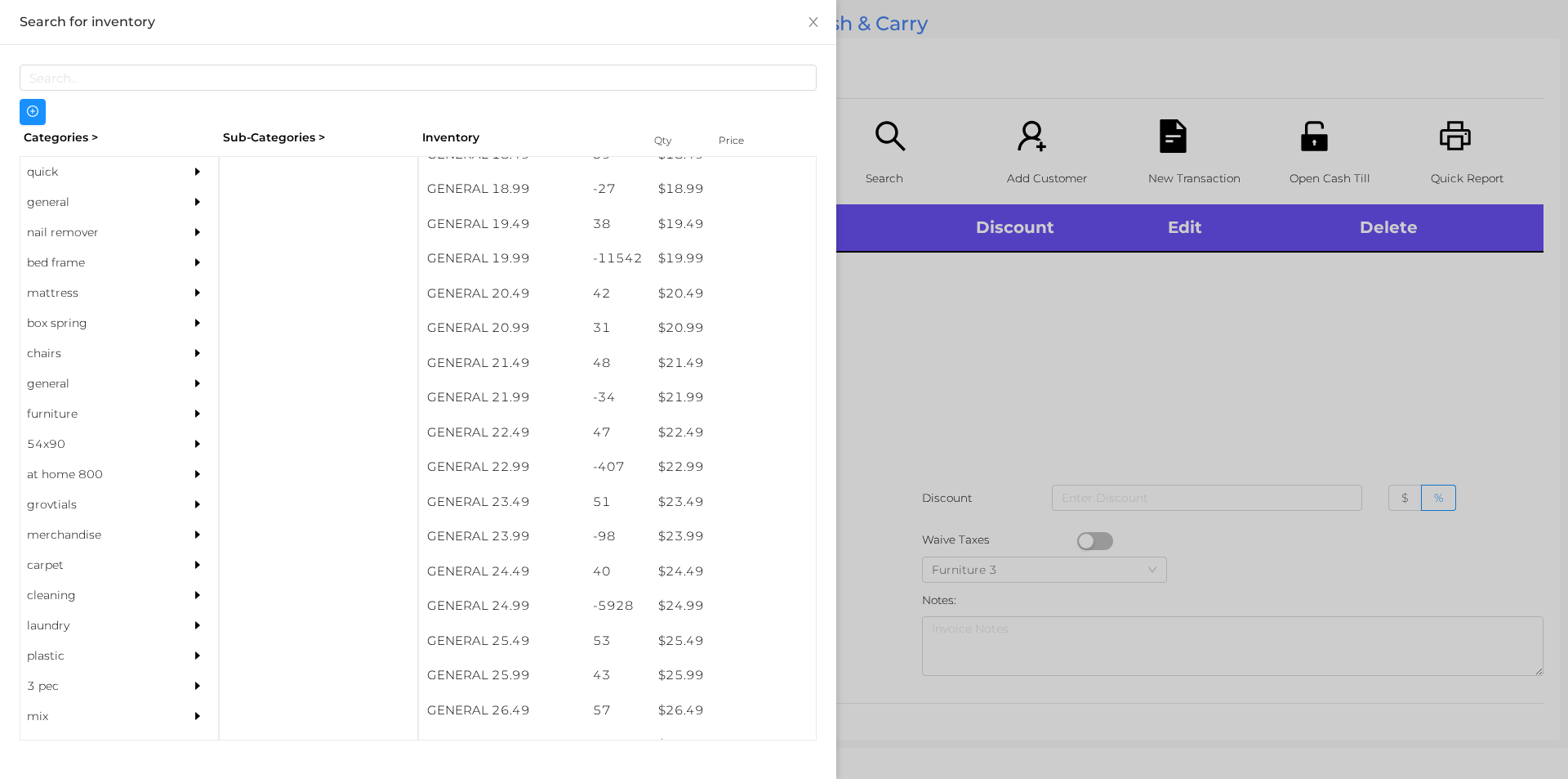
scroll to position [1688, 0]
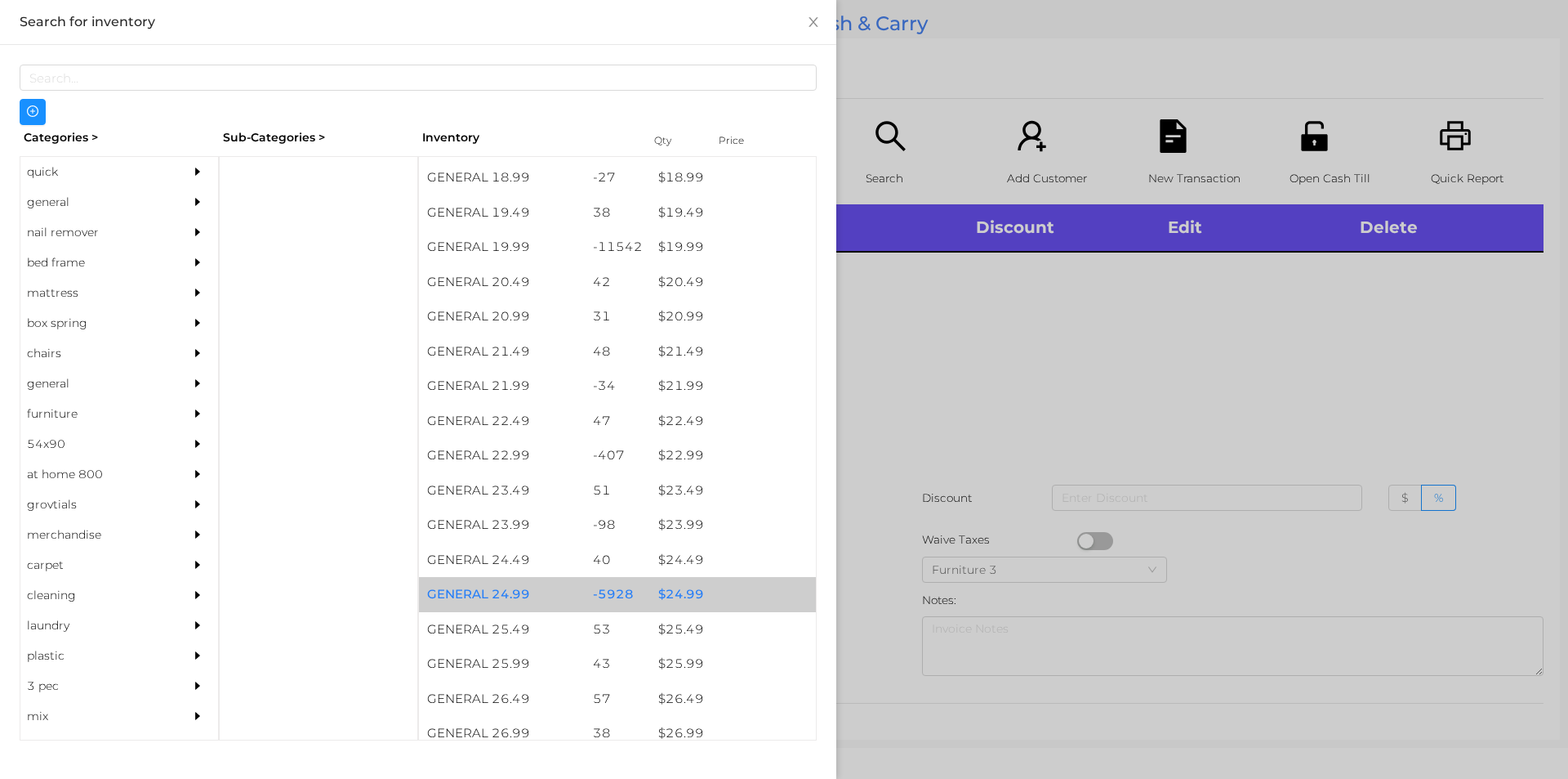
click at [688, 592] on div "$ 24.99" at bounding box center [733, 594] width 166 height 35
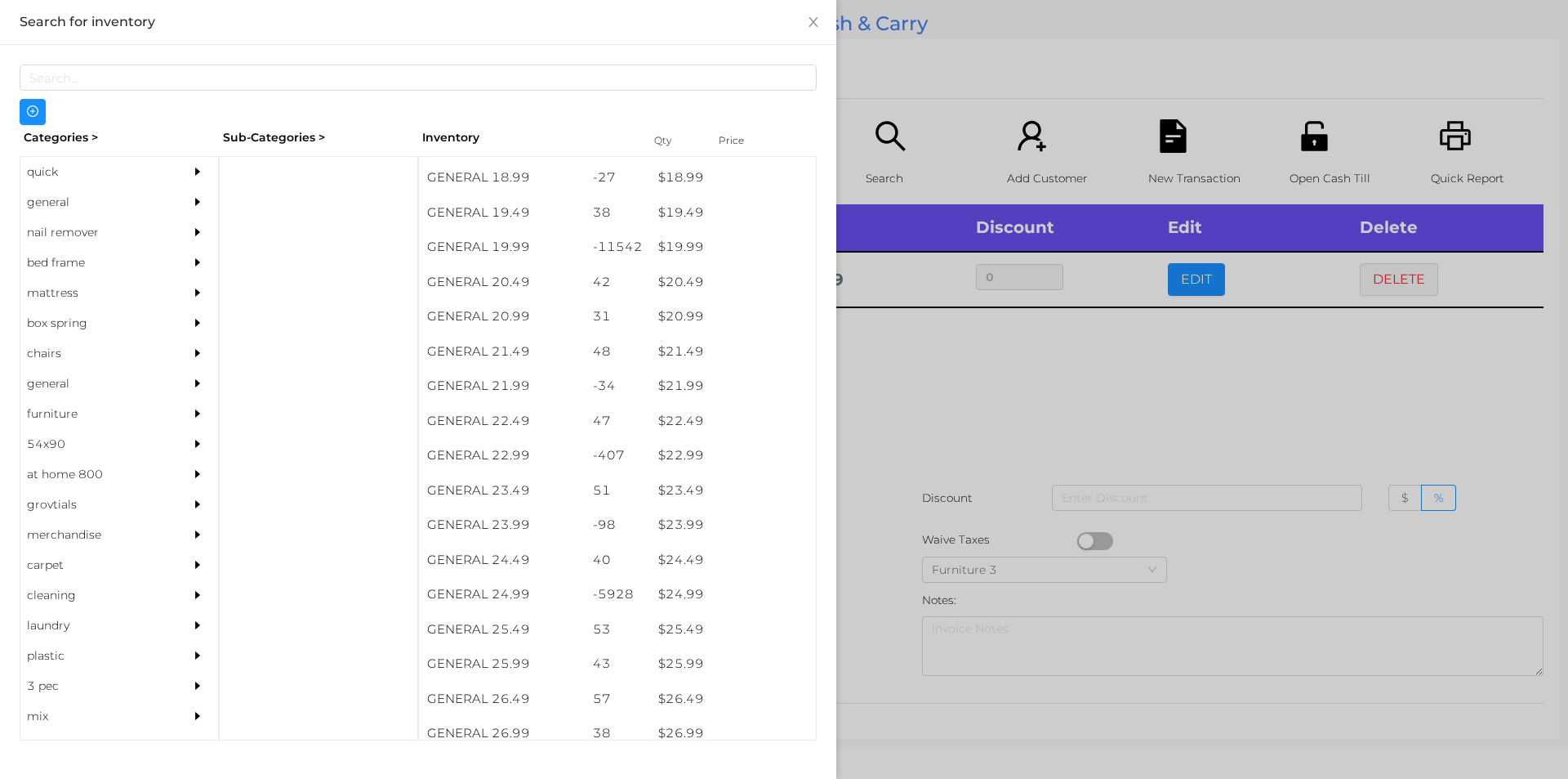
click at [877, 582] on div at bounding box center [784, 390] width 1568 height 779
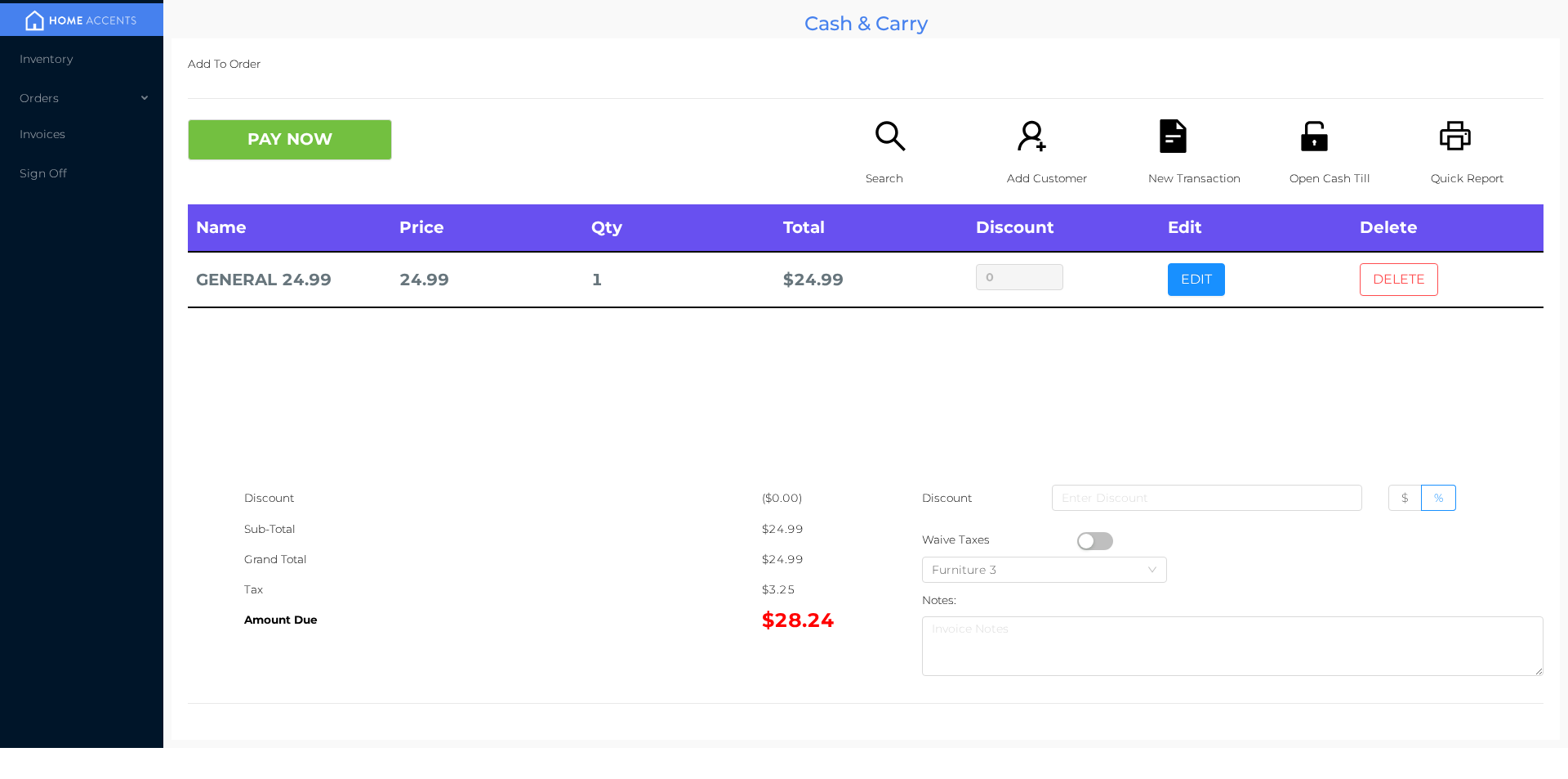
click at [1382, 275] on button "DELETE" at bounding box center [1399, 279] width 79 height 33
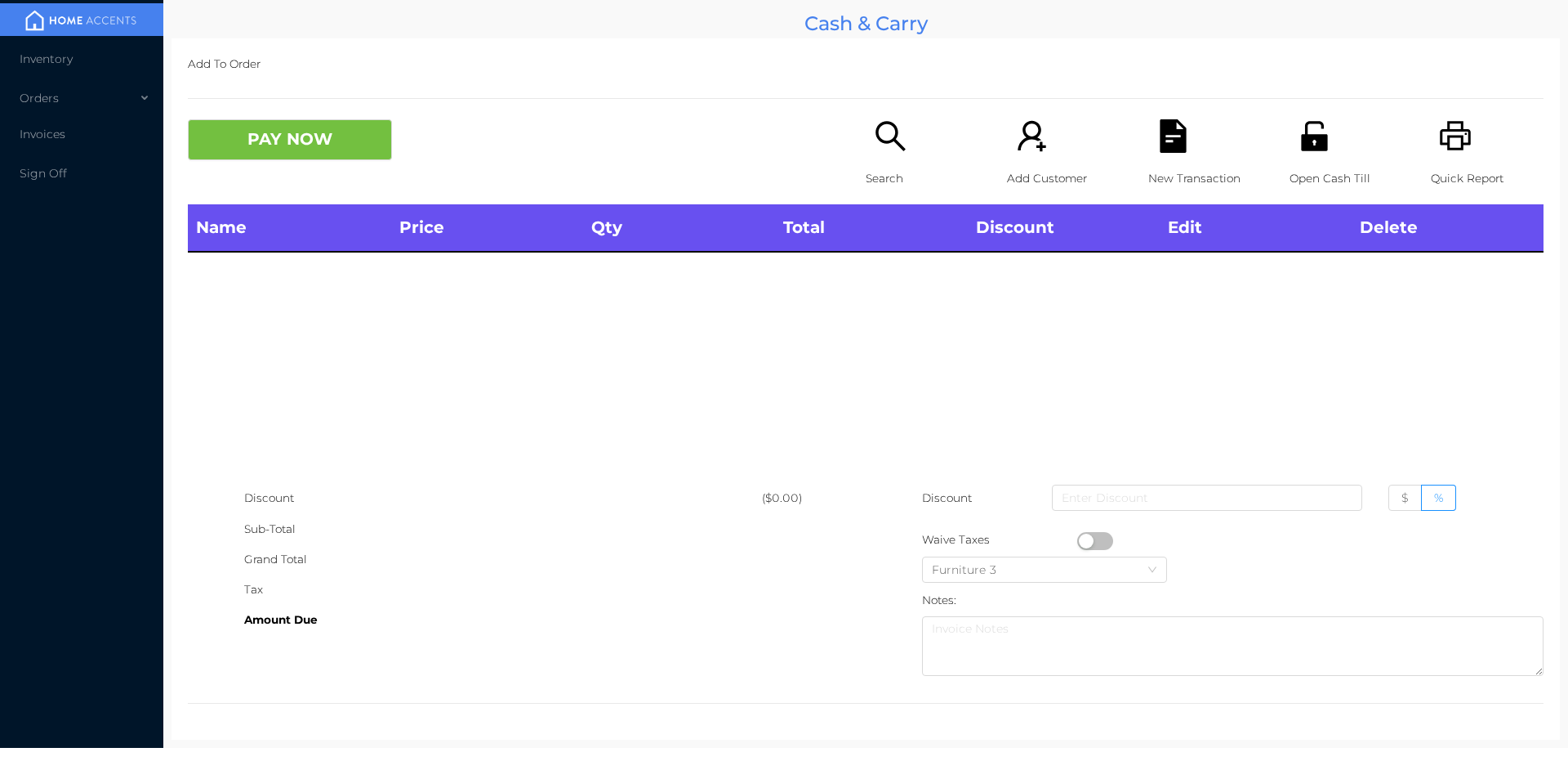
click at [891, 150] on icon "icon: search" at bounding box center [891, 136] width 33 height 33
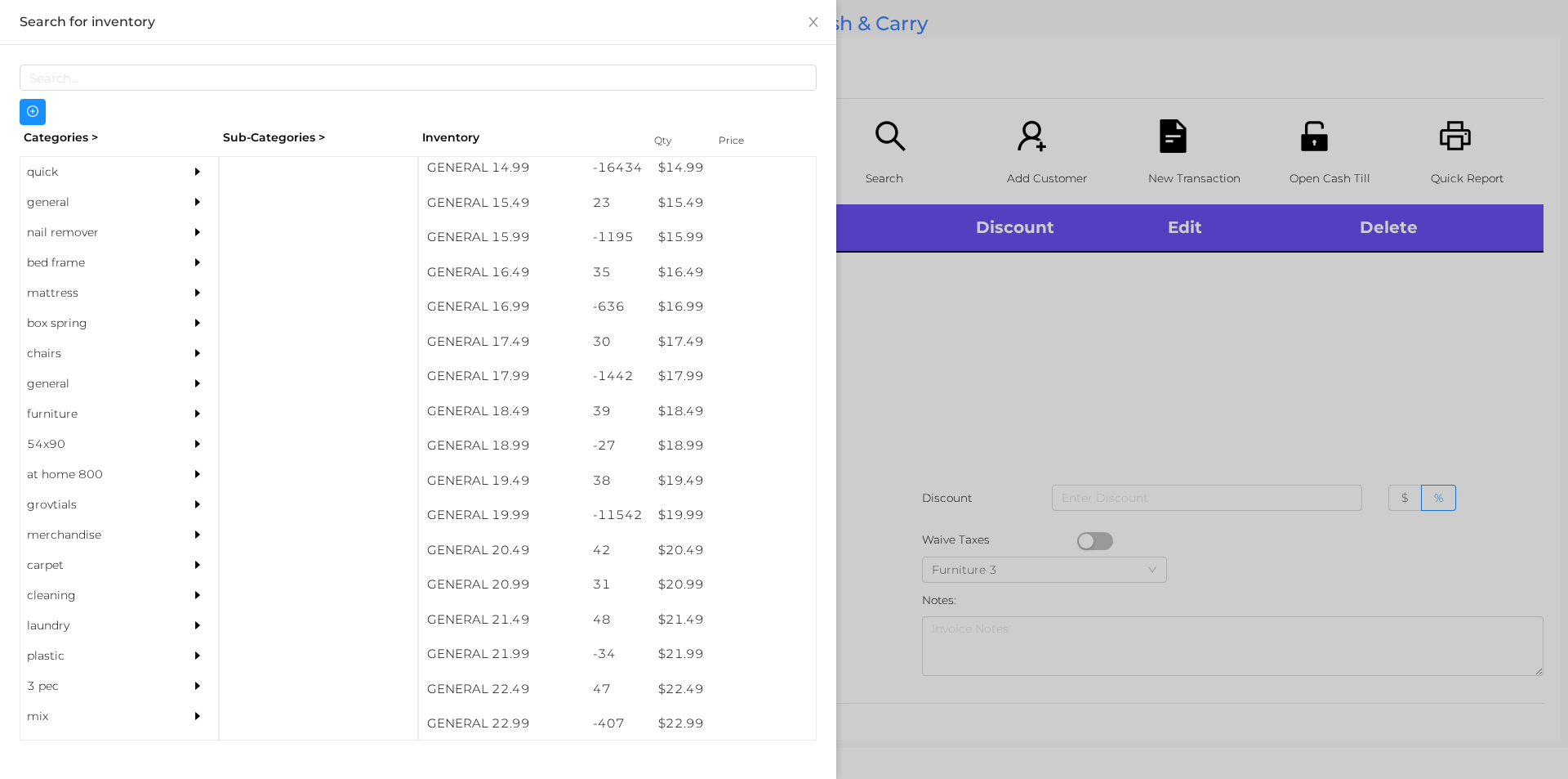
scroll to position [1422, 0]
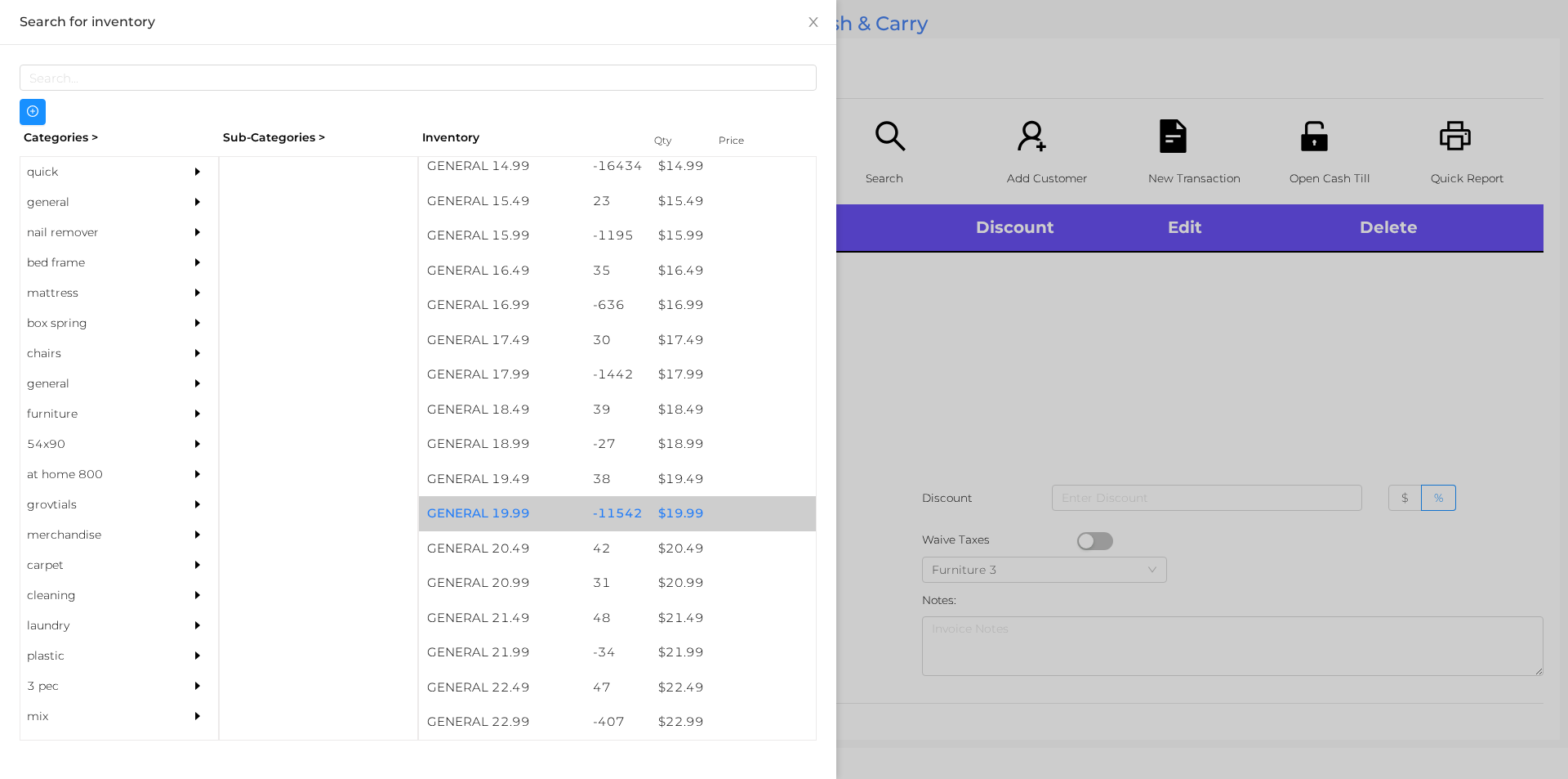
click at [668, 511] on div "$ 19.99" at bounding box center [733, 513] width 166 height 35
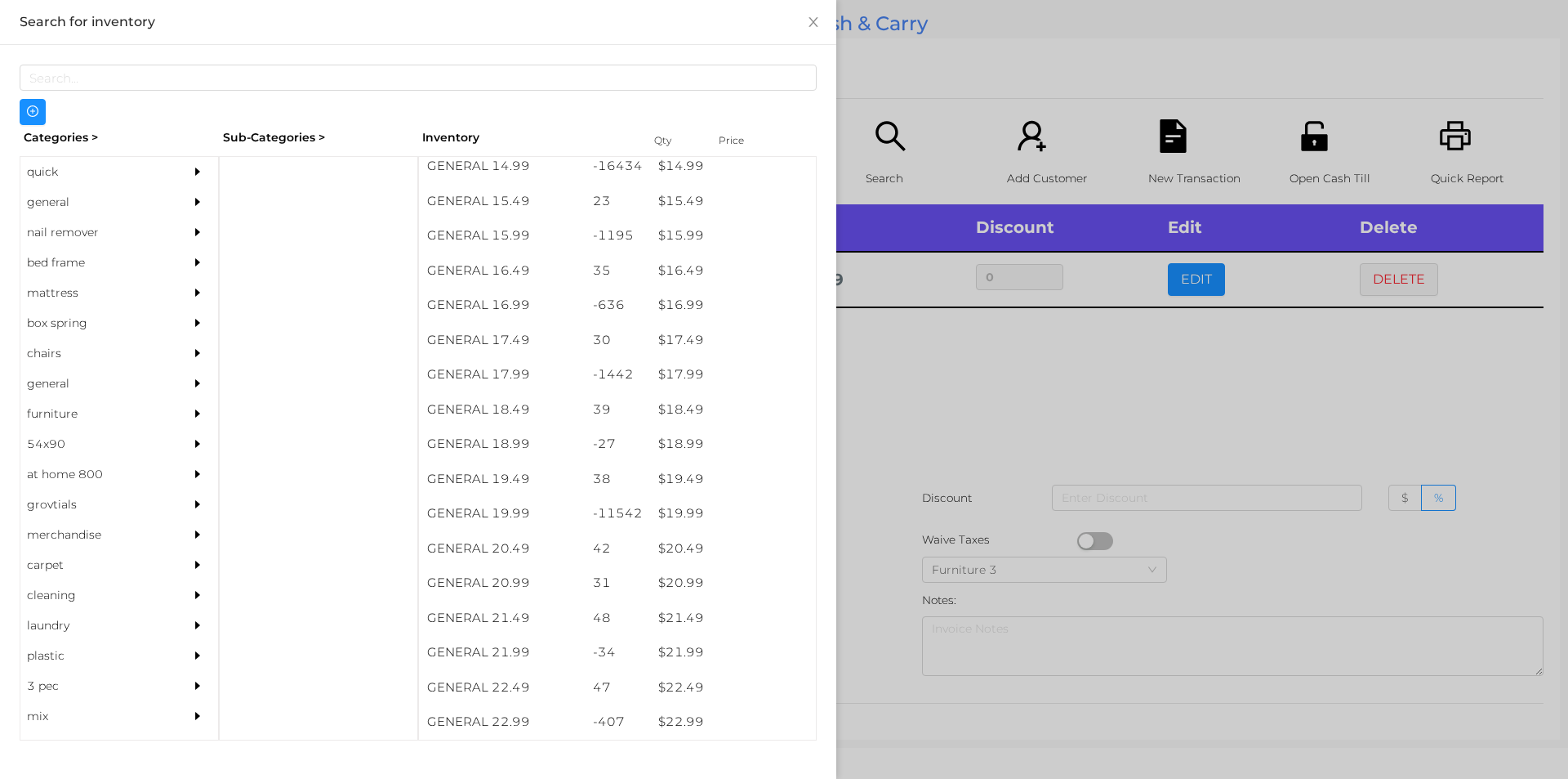
click at [944, 370] on div at bounding box center [784, 390] width 1568 height 779
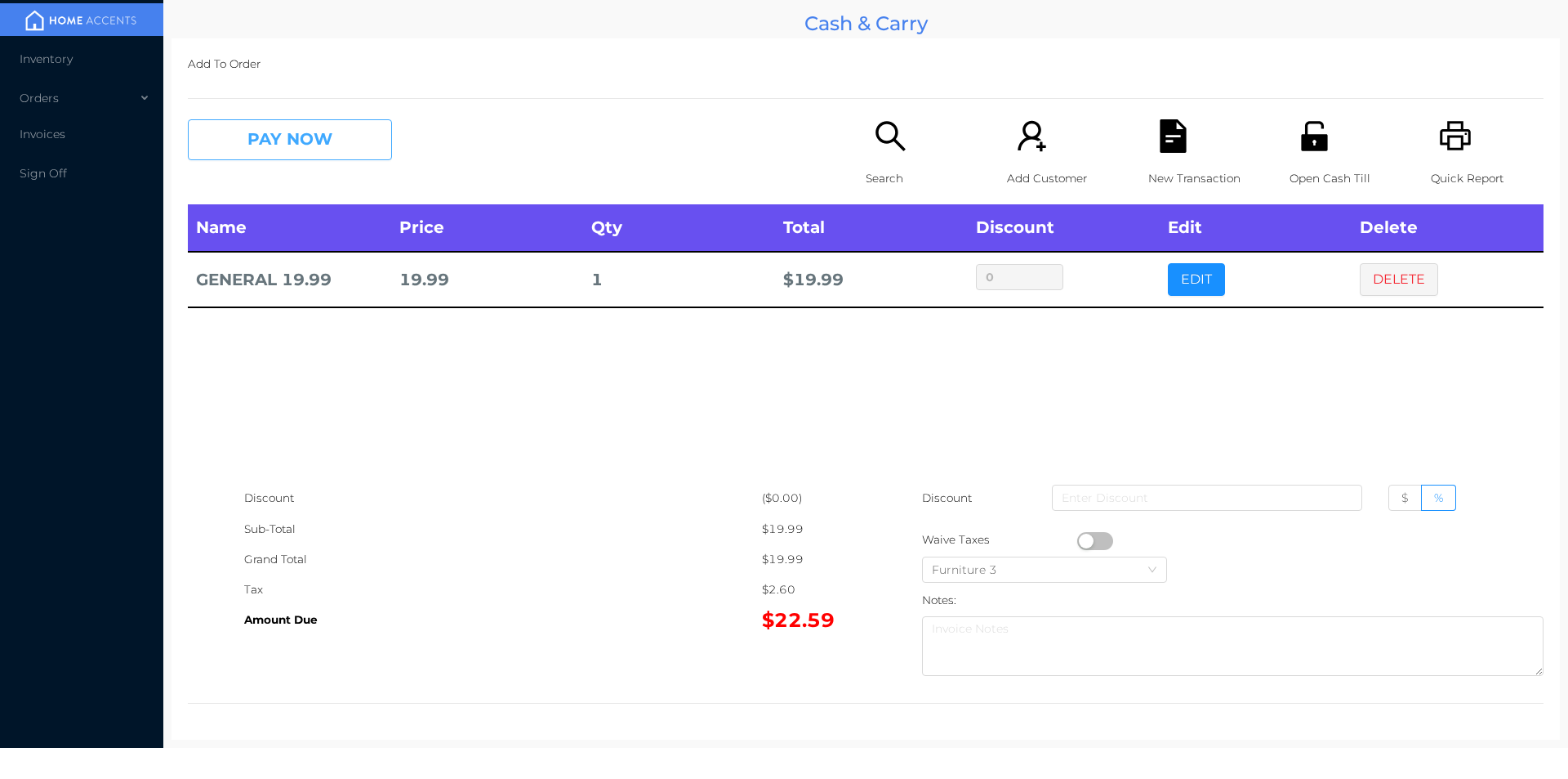
click at [331, 147] on button "PAY NOW" at bounding box center [290, 139] width 204 height 41
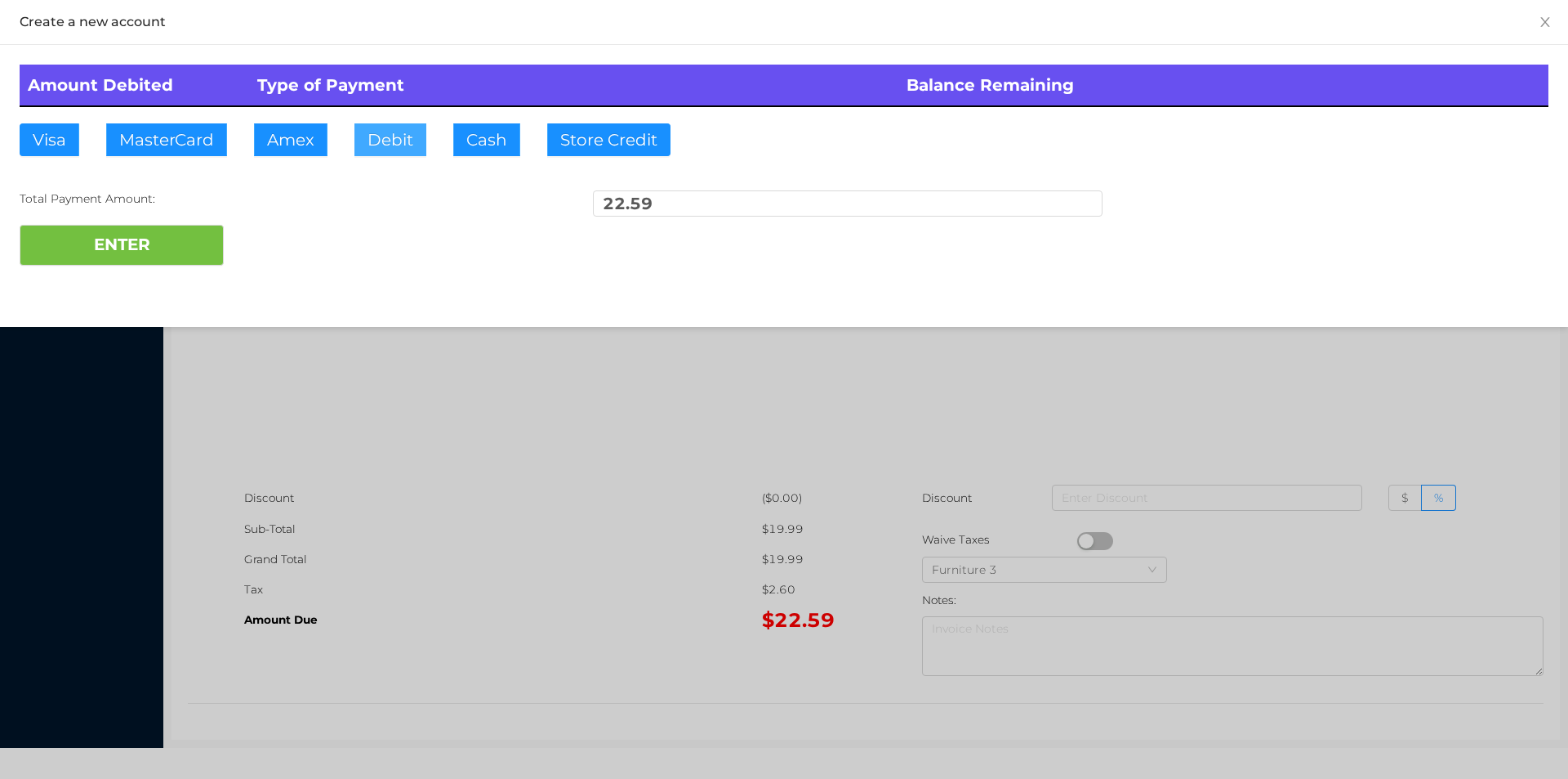
click at [390, 136] on button "Debit" at bounding box center [390, 140] width 72 height 33
click at [167, 249] on button "ENTER" at bounding box center [122, 245] width 204 height 41
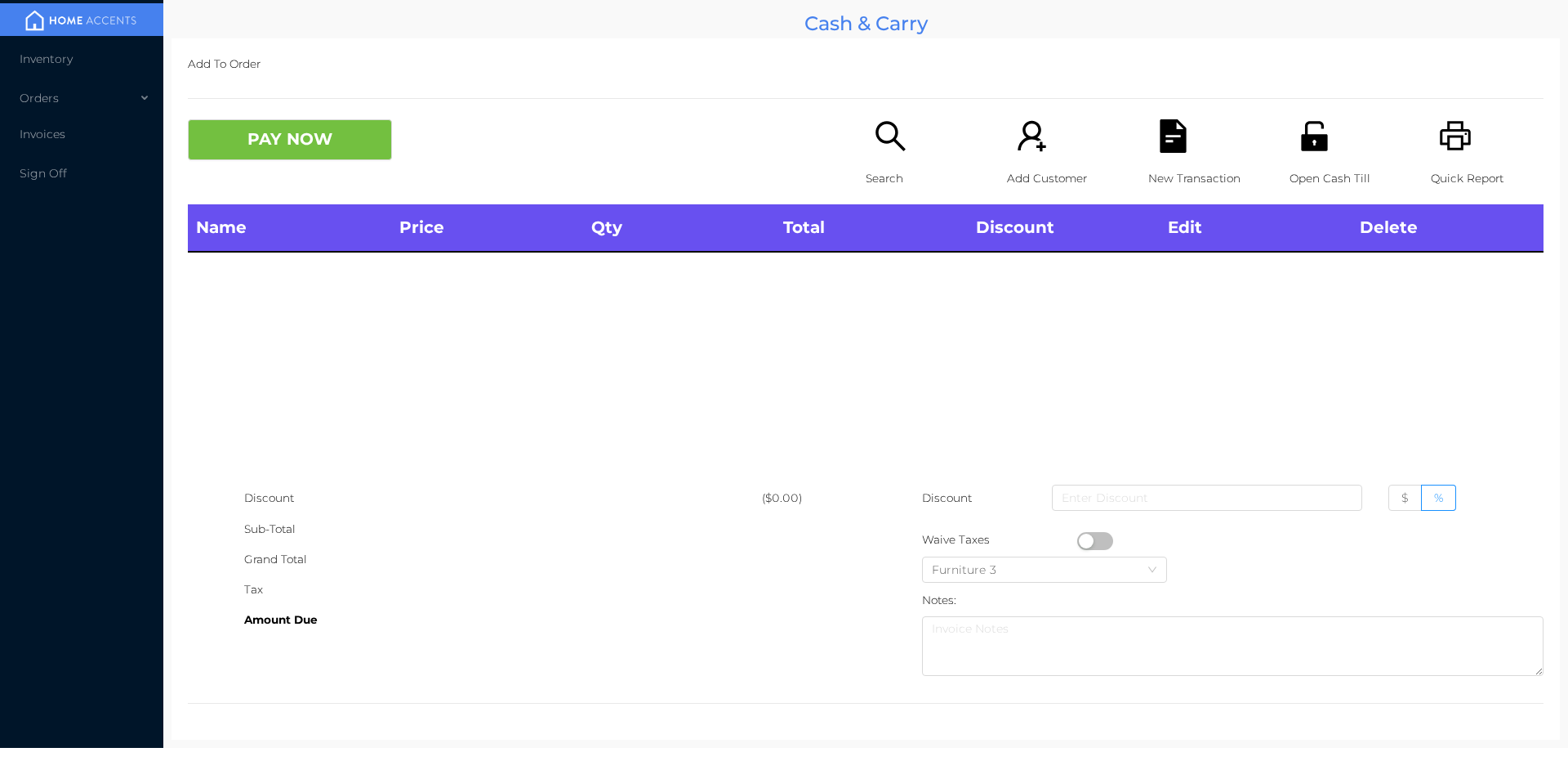
click at [887, 125] on icon "icon: search" at bounding box center [890, 136] width 30 height 30
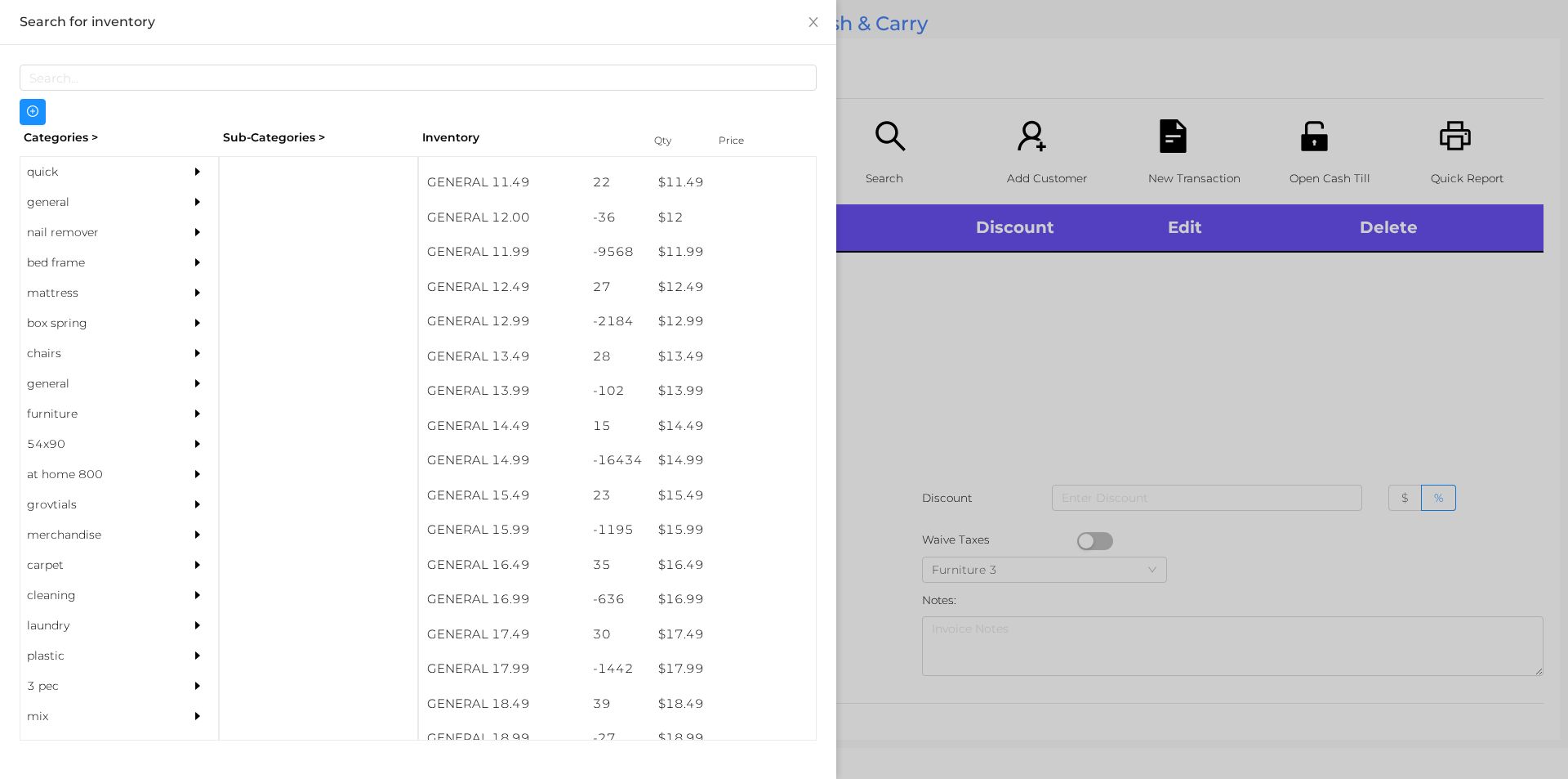
scroll to position [1129, 0]
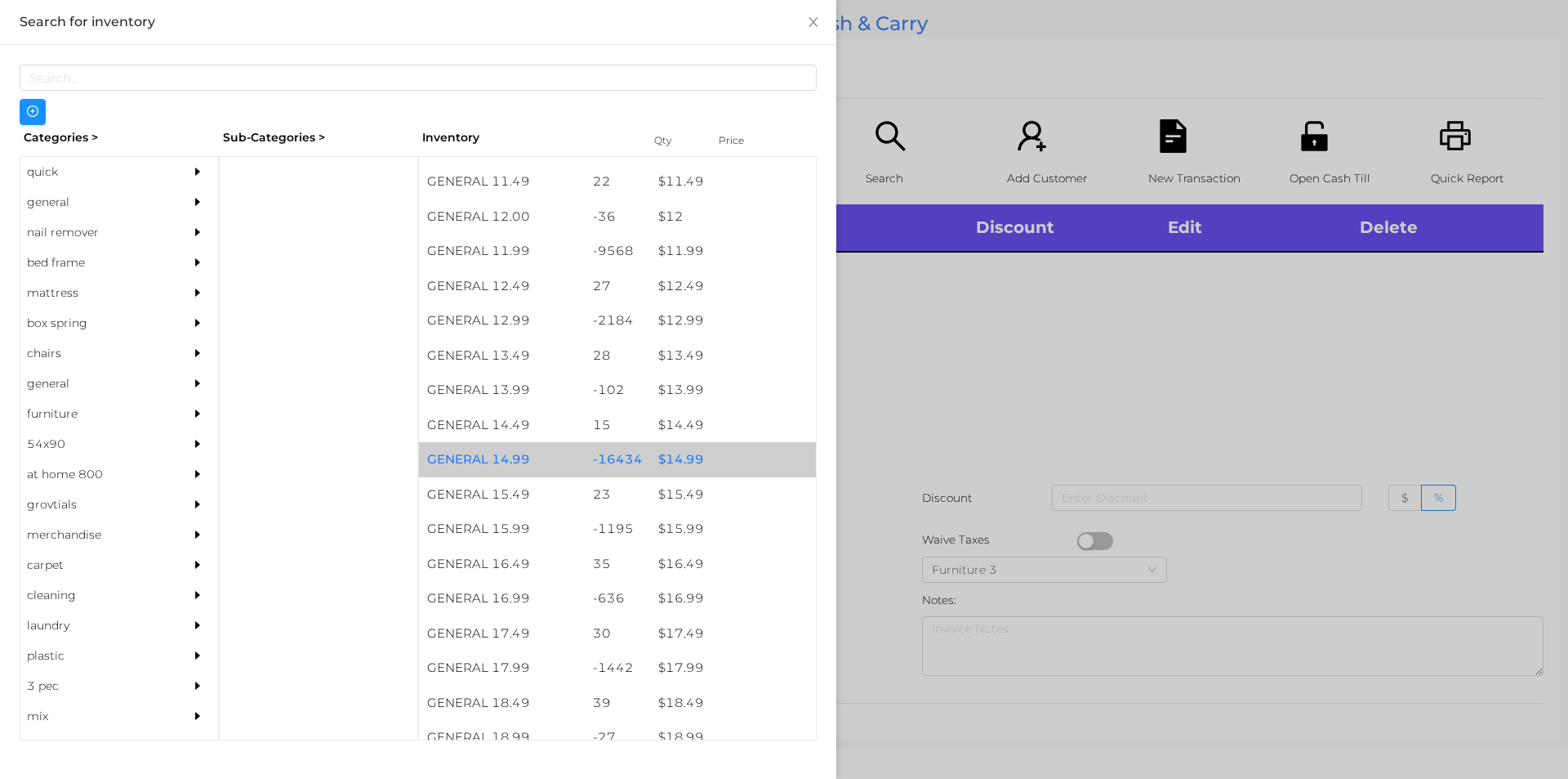
click at [696, 465] on div "$ 14.99" at bounding box center [733, 459] width 166 height 35
click at [695, 474] on div "$ 14.99" at bounding box center [733, 459] width 166 height 35
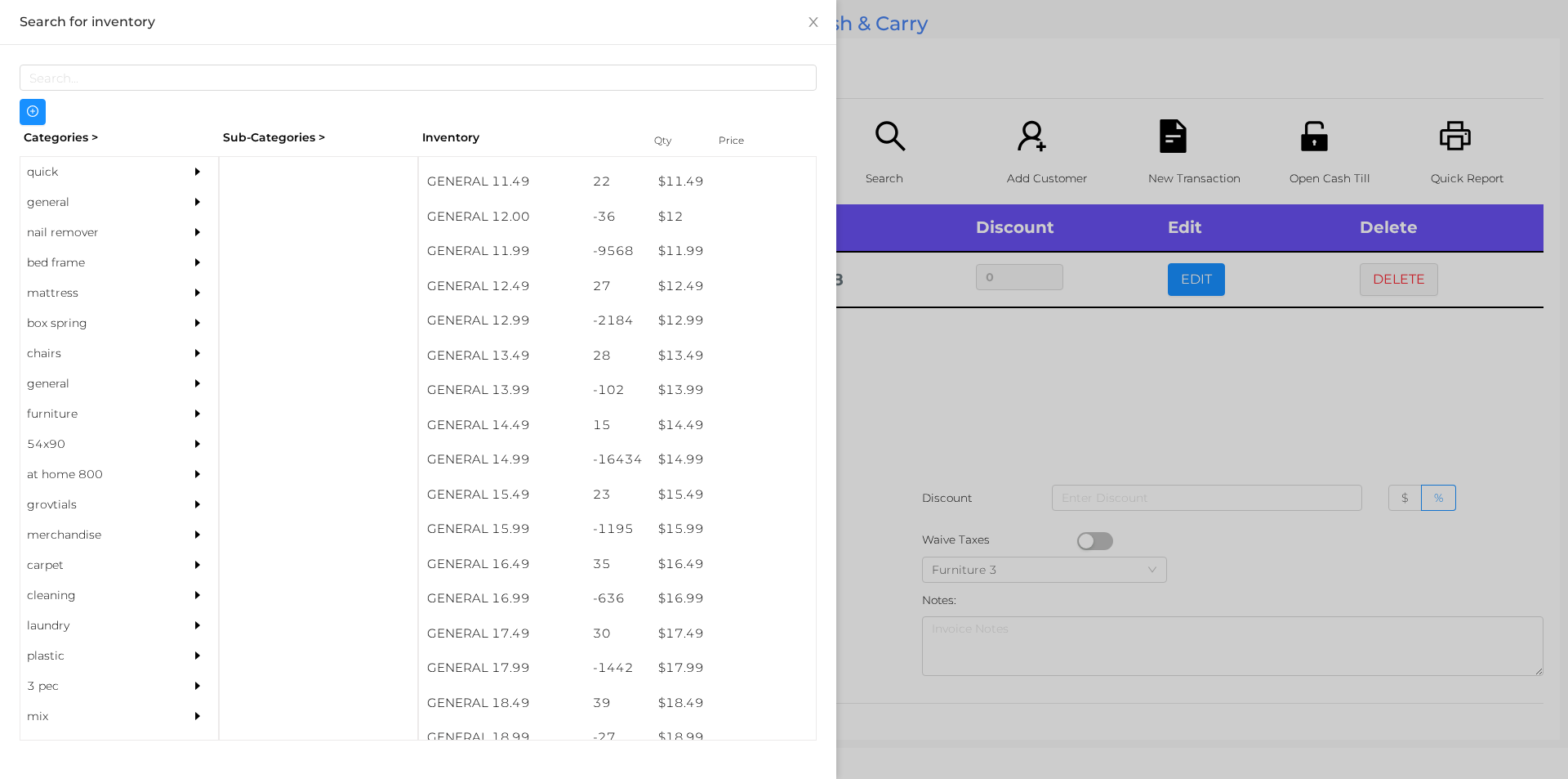
click at [956, 411] on div at bounding box center [784, 390] width 1568 height 779
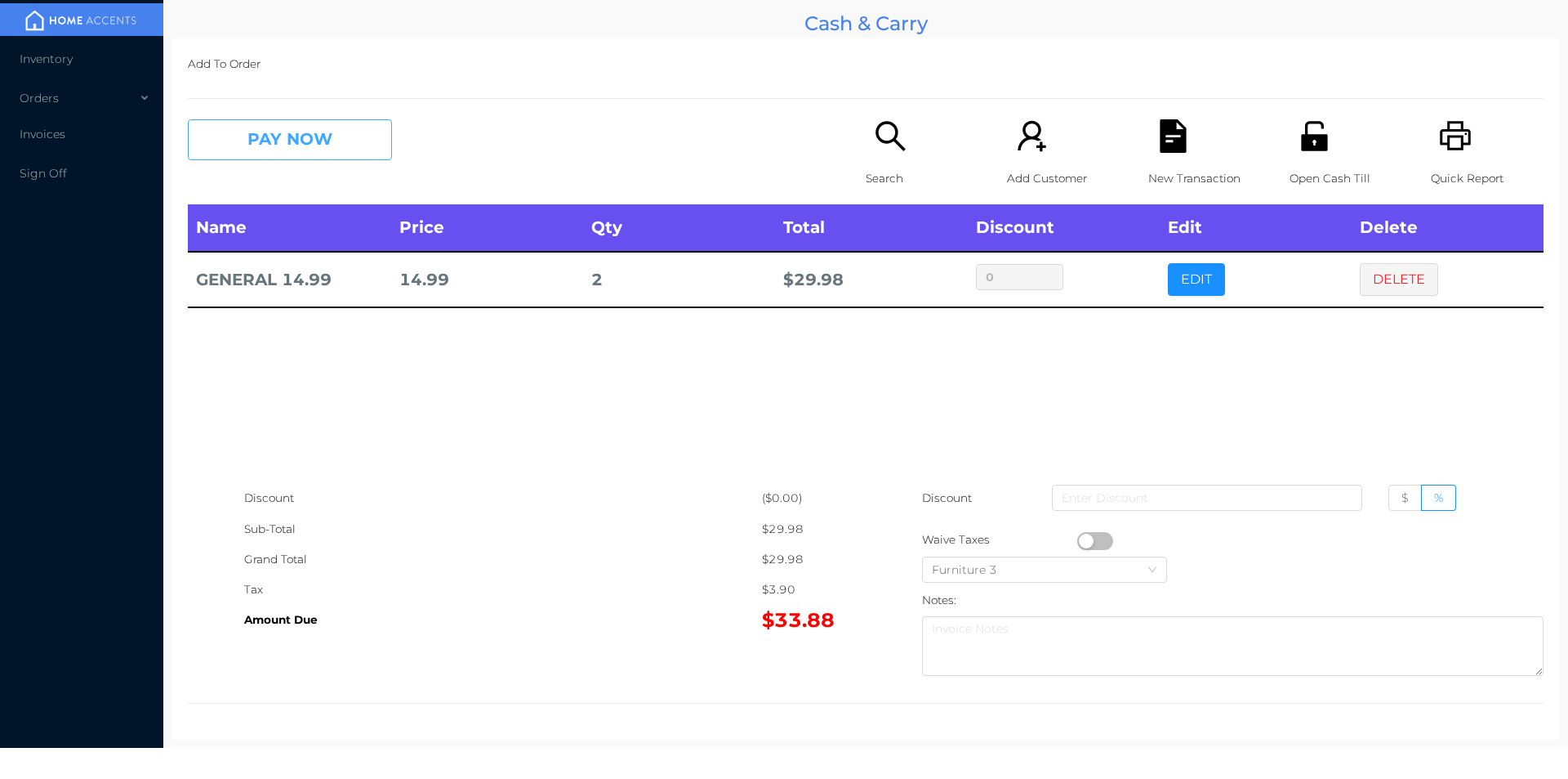
click at [278, 149] on button "PAY NOW" at bounding box center [290, 139] width 204 height 41
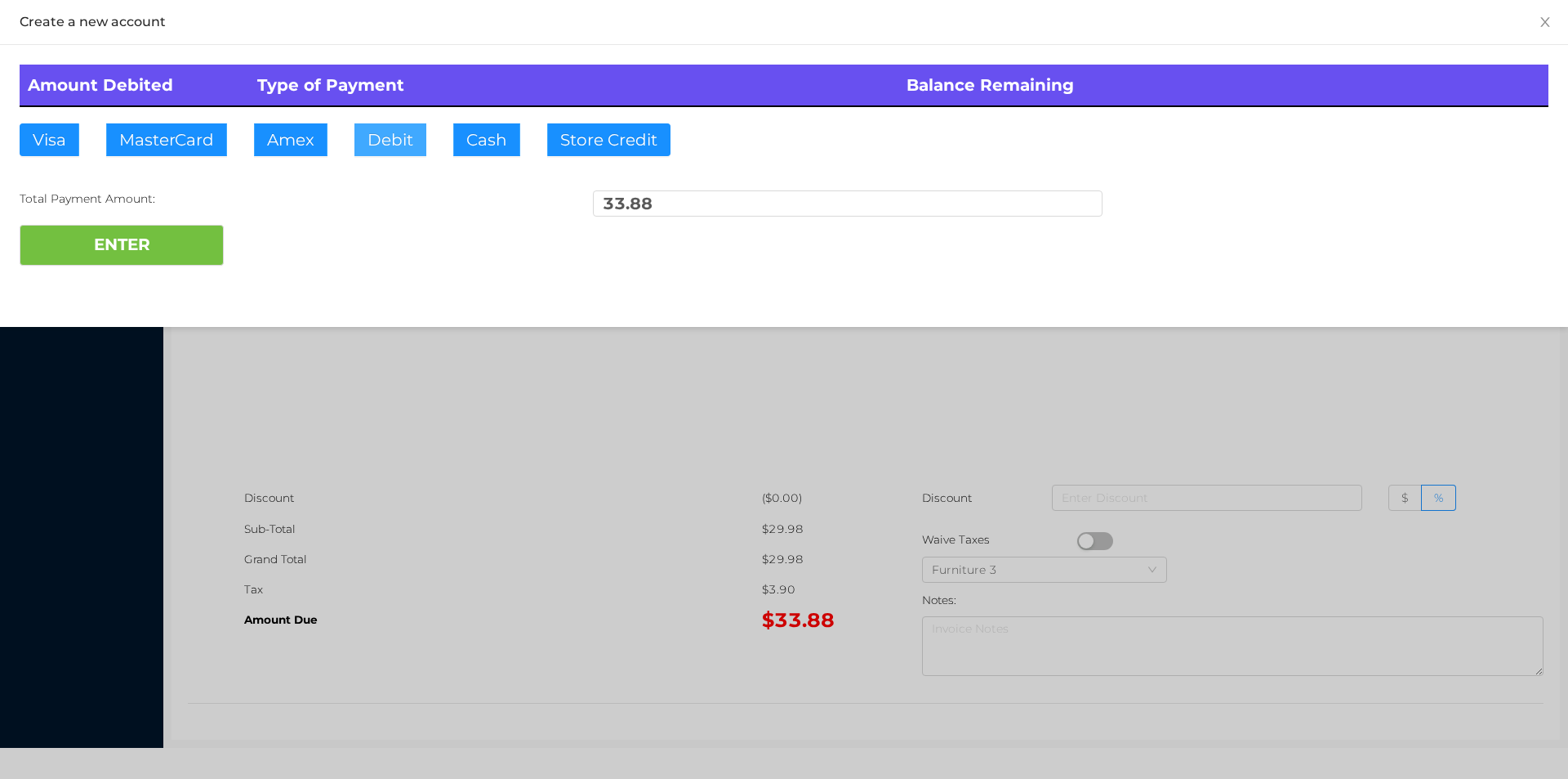
click at [406, 132] on button "Debit" at bounding box center [390, 140] width 72 height 33
click at [175, 234] on button "ENTER" at bounding box center [122, 245] width 204 height 41
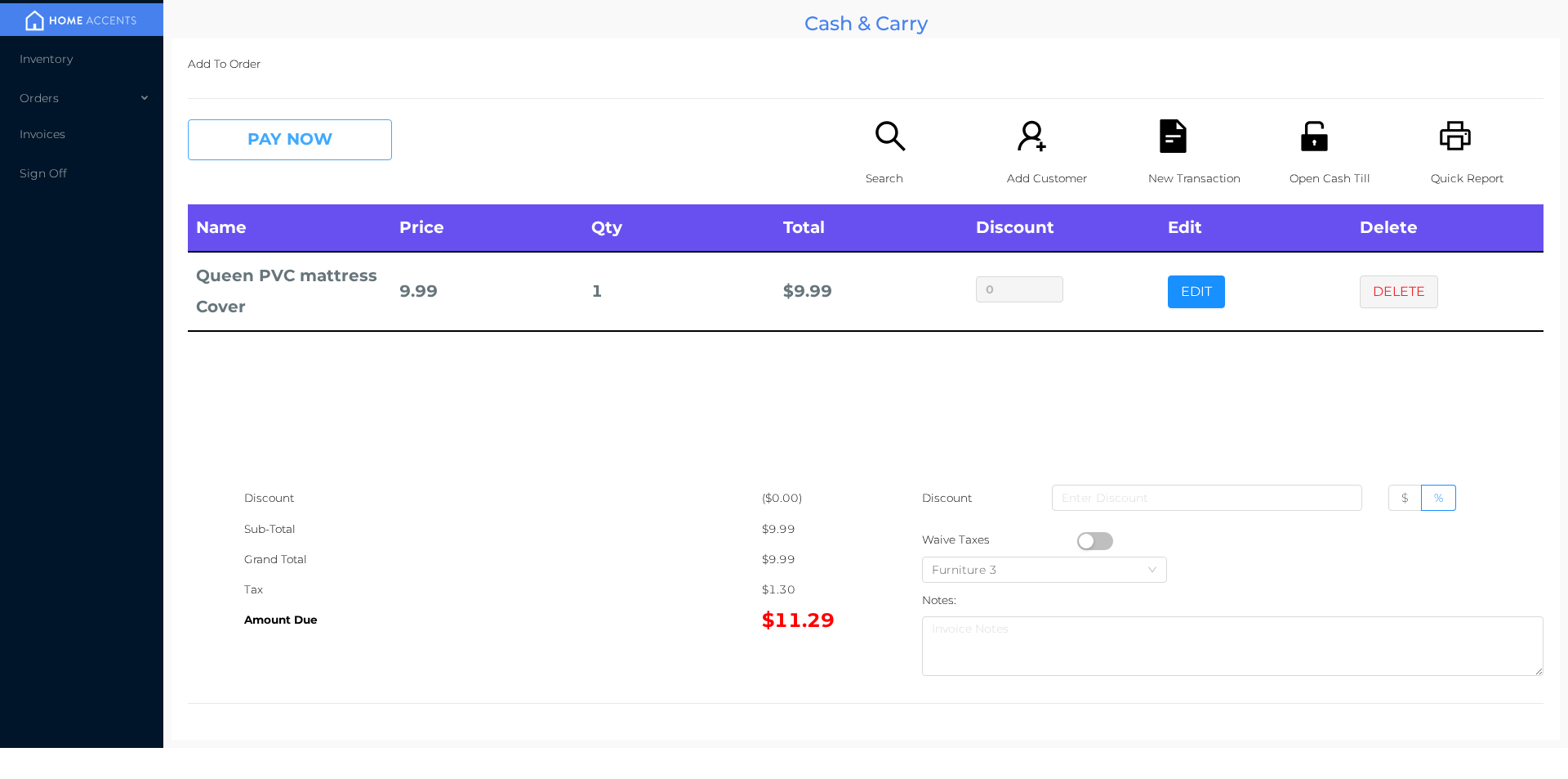
click at [353, 144] on button "PAY NOW" at bounding box center [290, 139] width 204 height 41
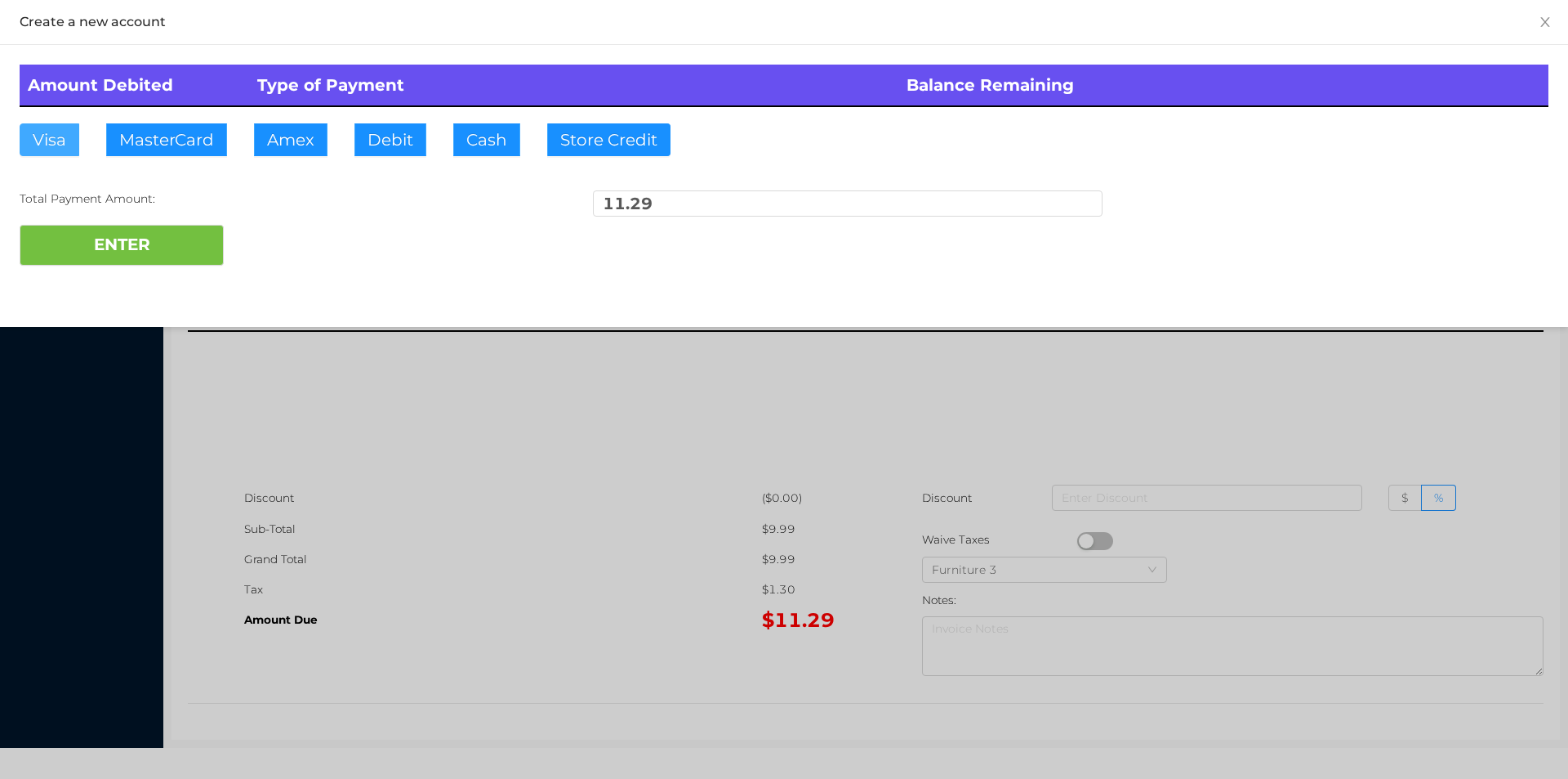
click at [70, 136] on button "Visa" at bounding box center [50, 140] width 60 height 33
click at [602, 511] on div at bounding box center [784, 390] width 1568 height 779
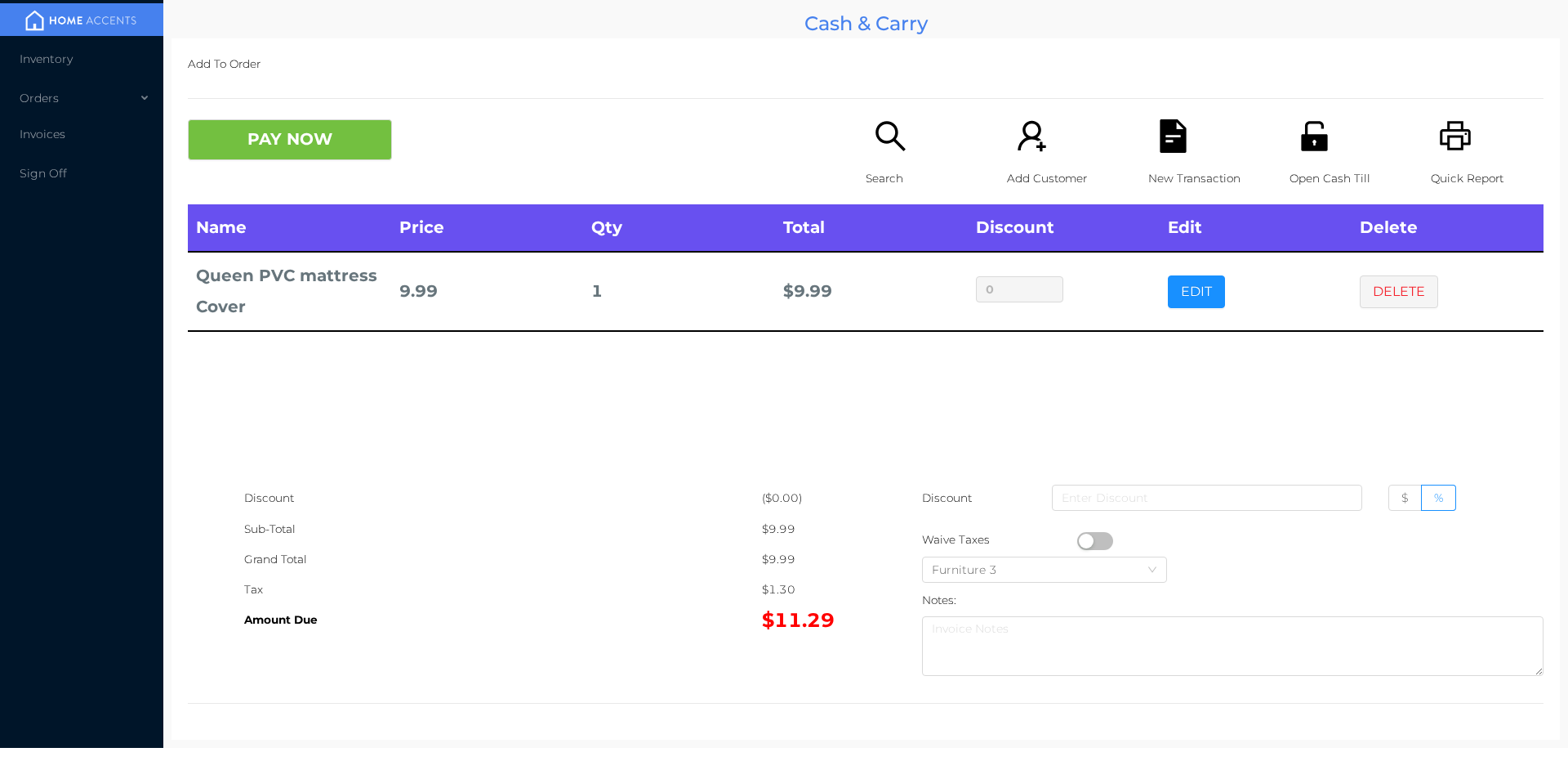
click at [1160, 147] on icon "icon: file-text" at bounding box center [1172, 136] width 26 height 33
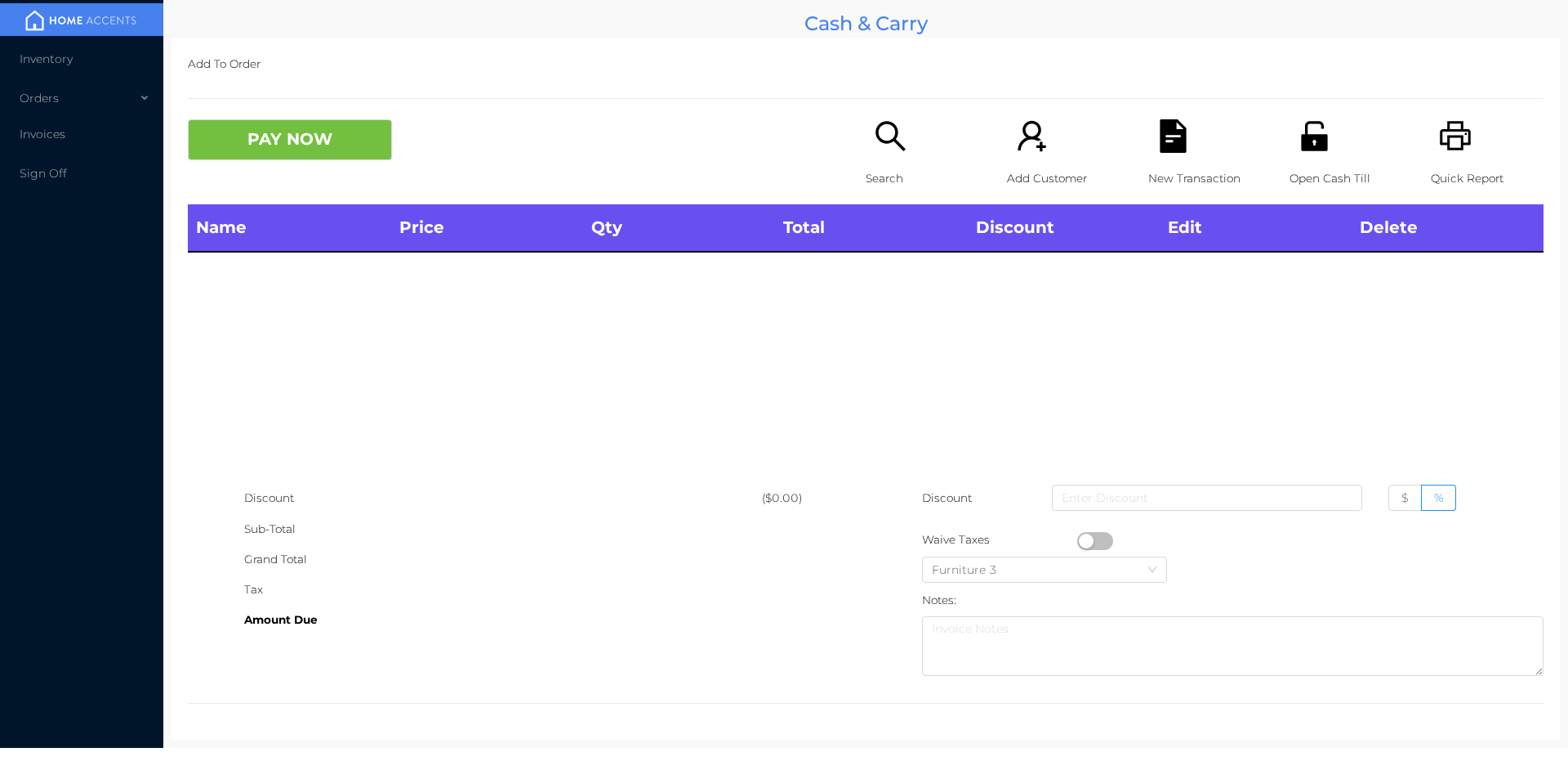
click at [1290, 139] on div "Open Cash Till" at bounding box center [1346, 162] width 113 height 85
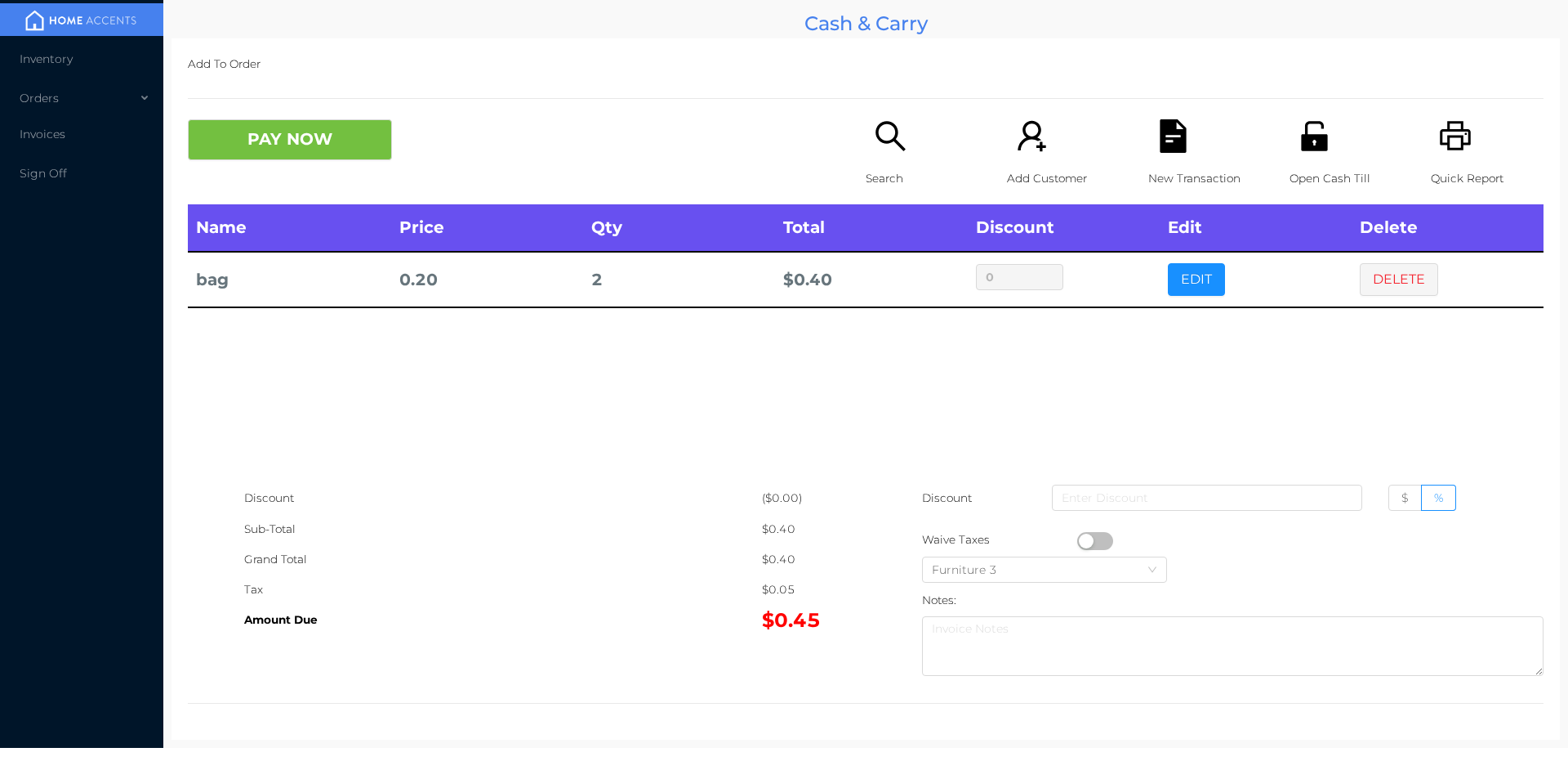
click at [1164, 150] on icon "icon: file-text" at bounding box center [1172, 136] width 26 height 33
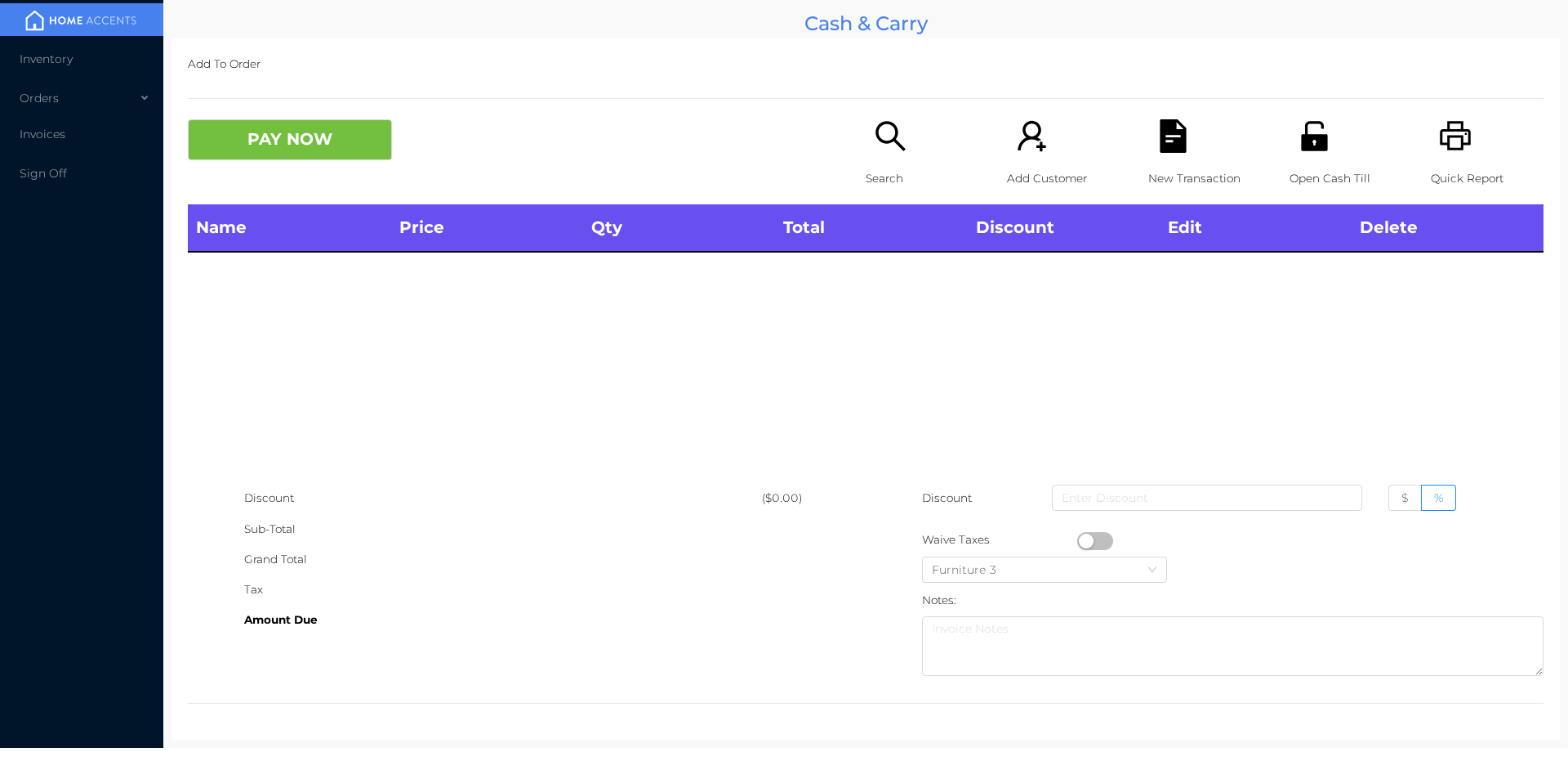
scroll to position [0, 0]
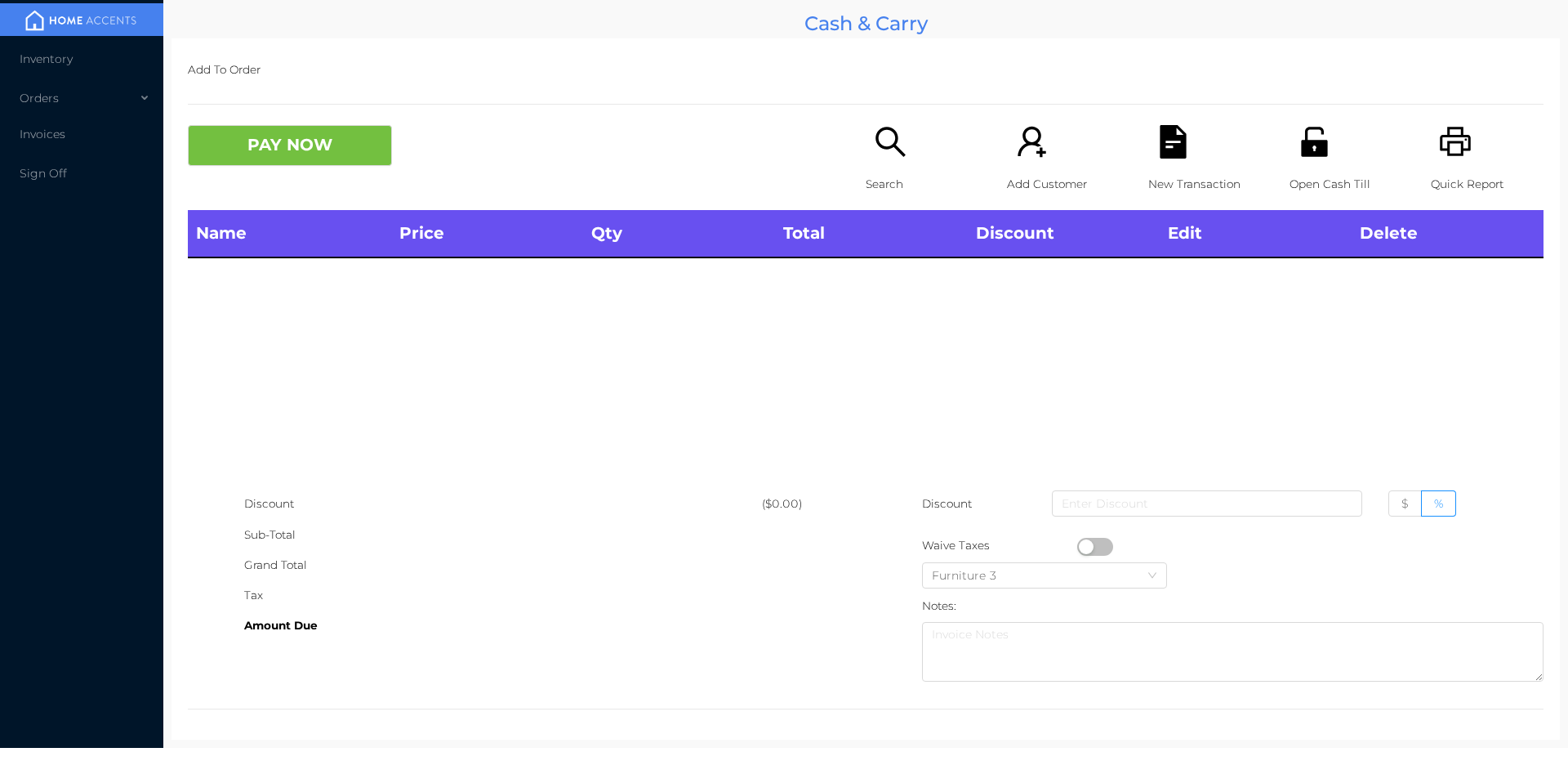
click at [1307, 155] on icon "icon: unlock" at bounding box center [1314, 141] width 26 height 30
click at [866, 142] on div "Search" at bounding box center [922, 167] width 113 height 85
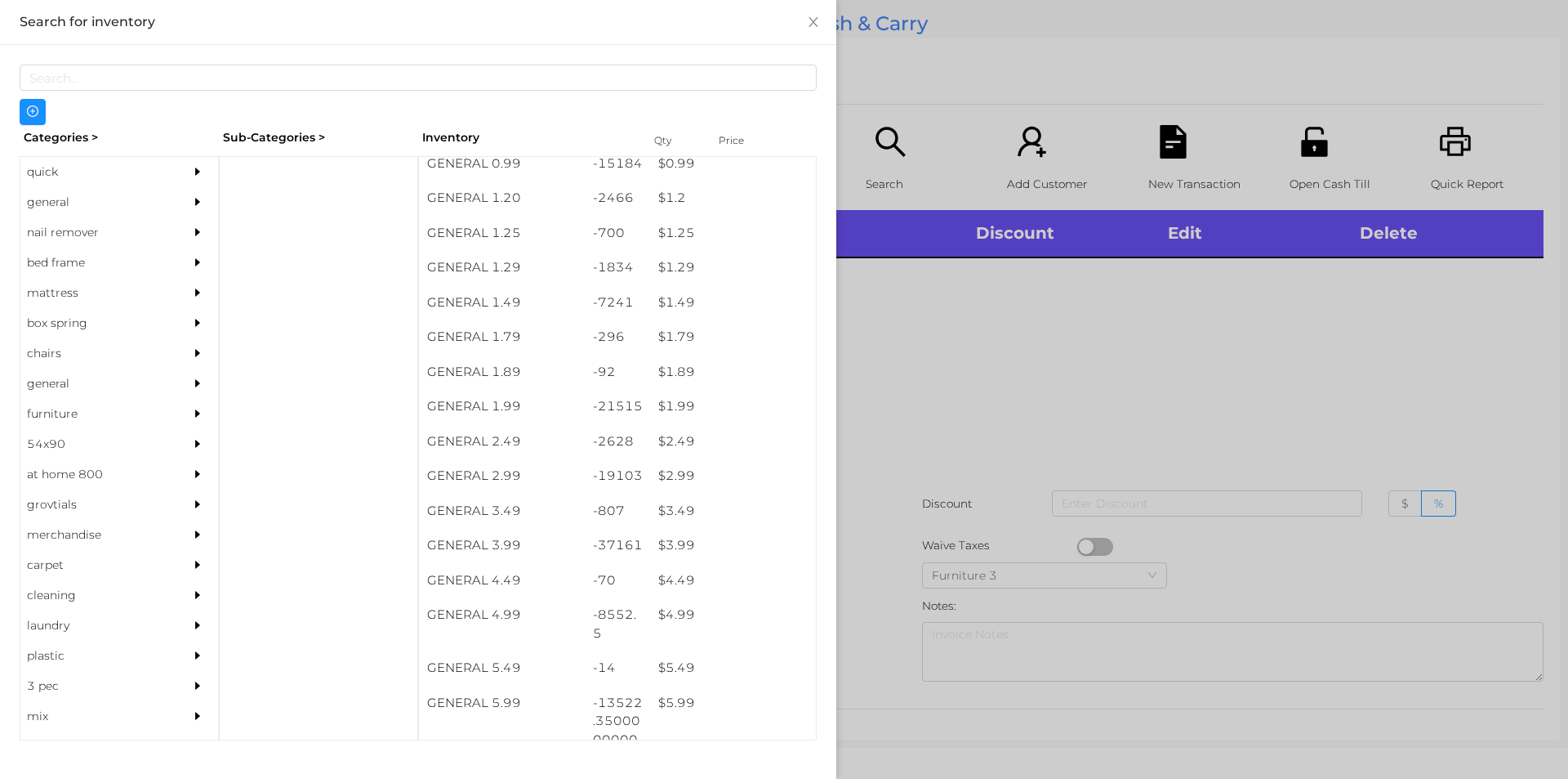
scroll to position [211, 0]
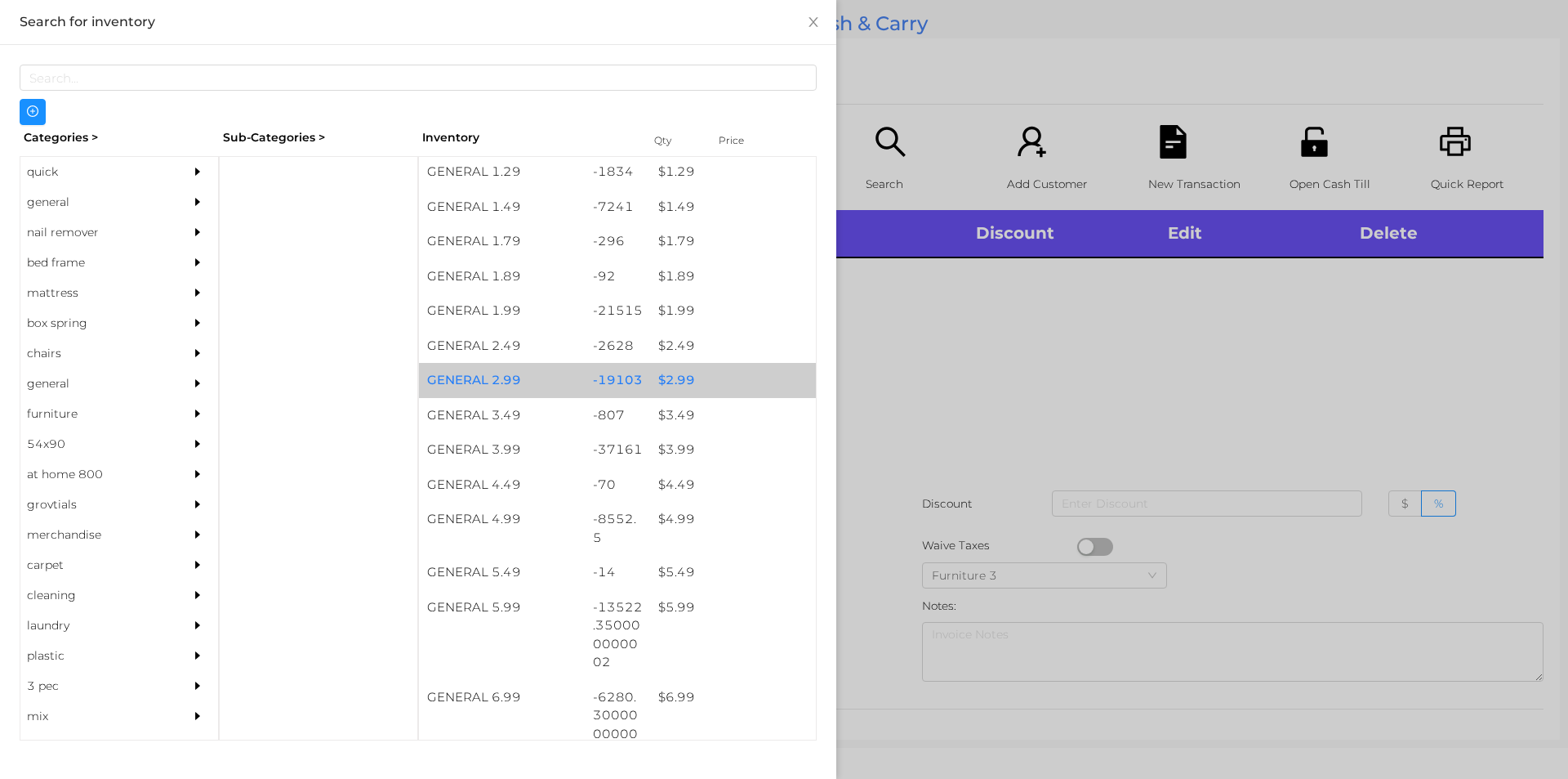
click at [634, 380] on div "-19103" at bounding box center [618, 380] width 66 height 35
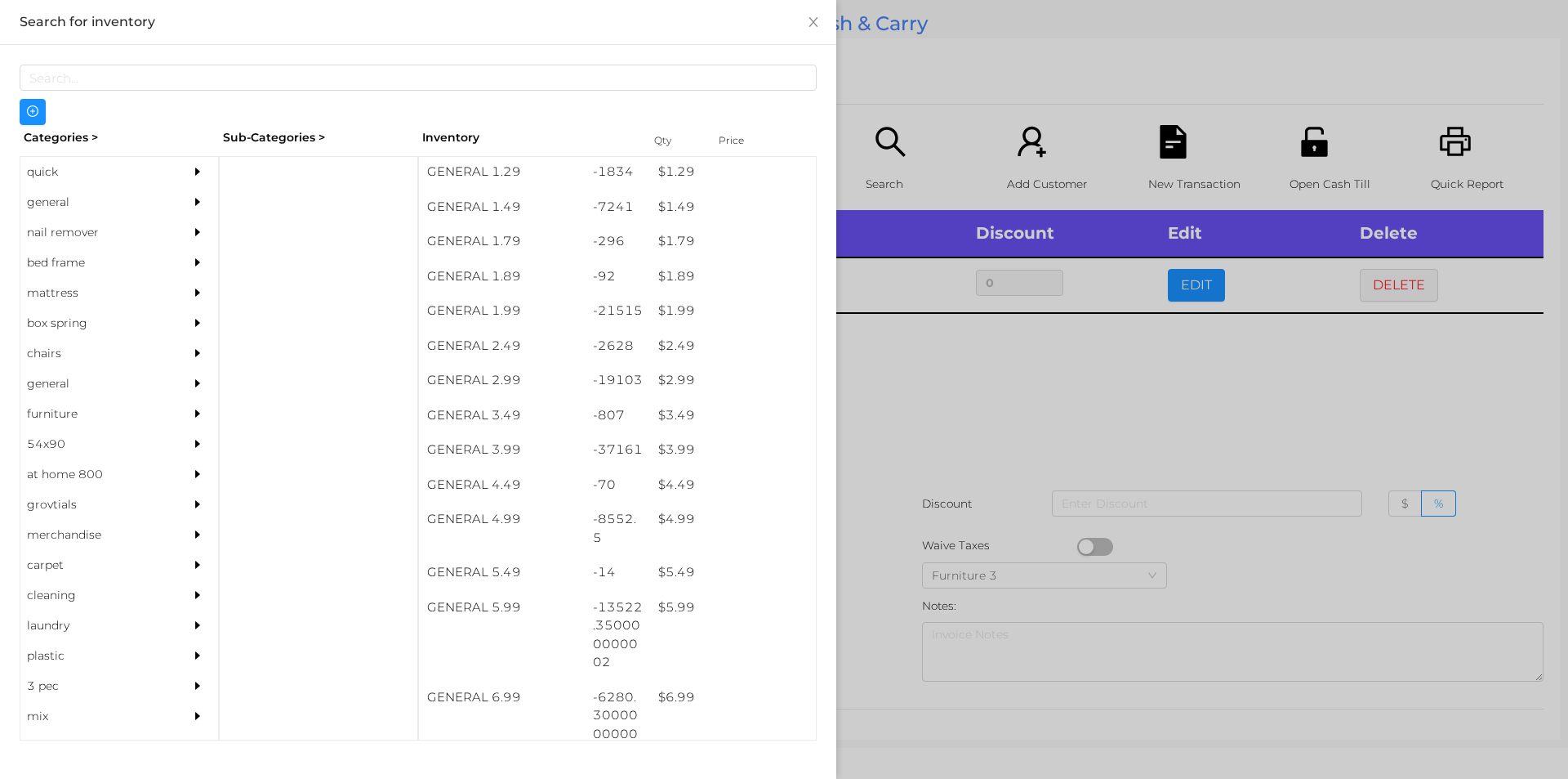
click at [925, 520] on div at bounding box center [784, 390] width 1568 height 779
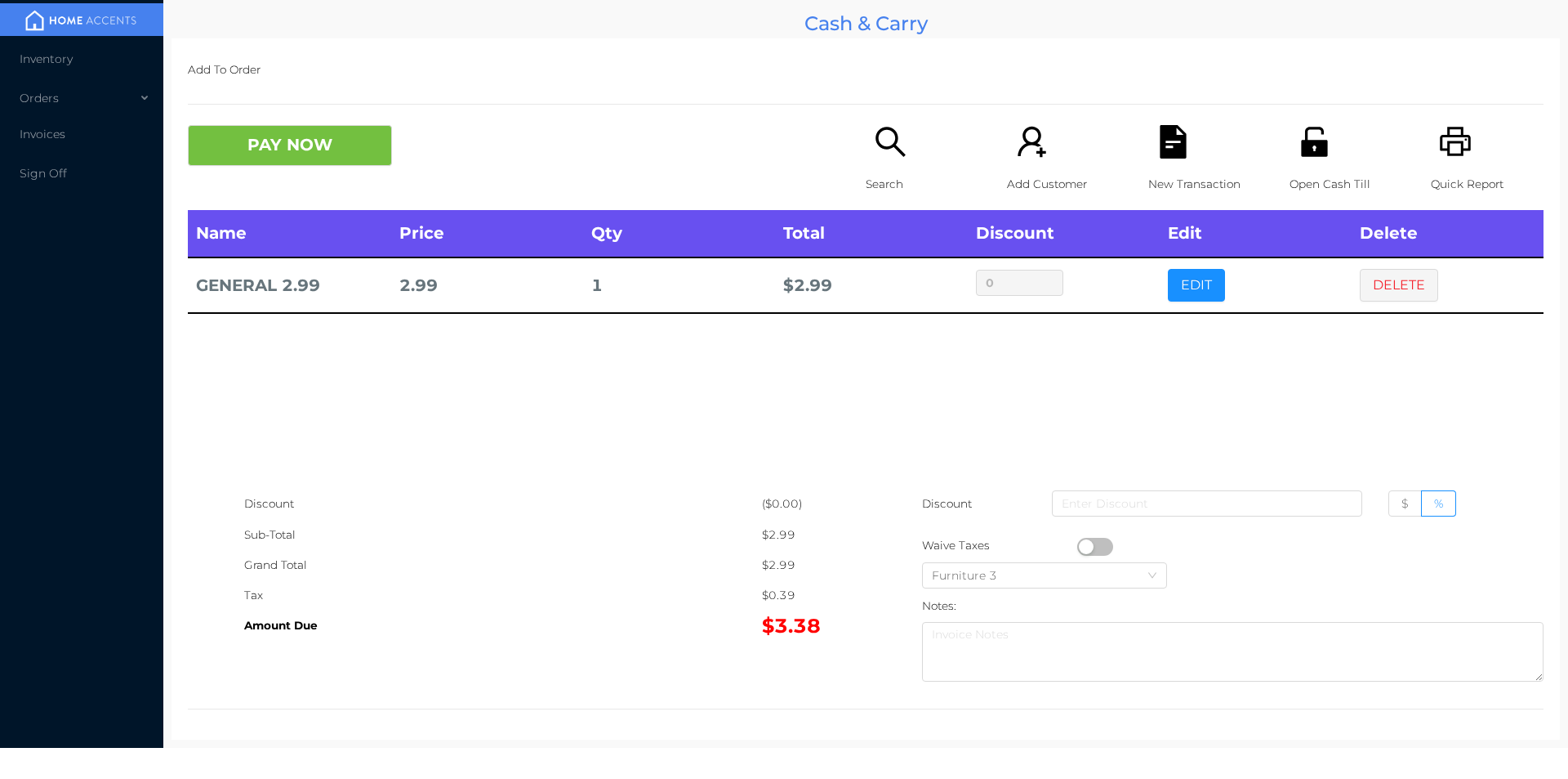
click at [1082, 546] on button "button" at bounding box center [1096, 547] width 36 height 18
click at [269, 153] on button "PAY NOW" at bounding box center [290, 145] width 204 height 41
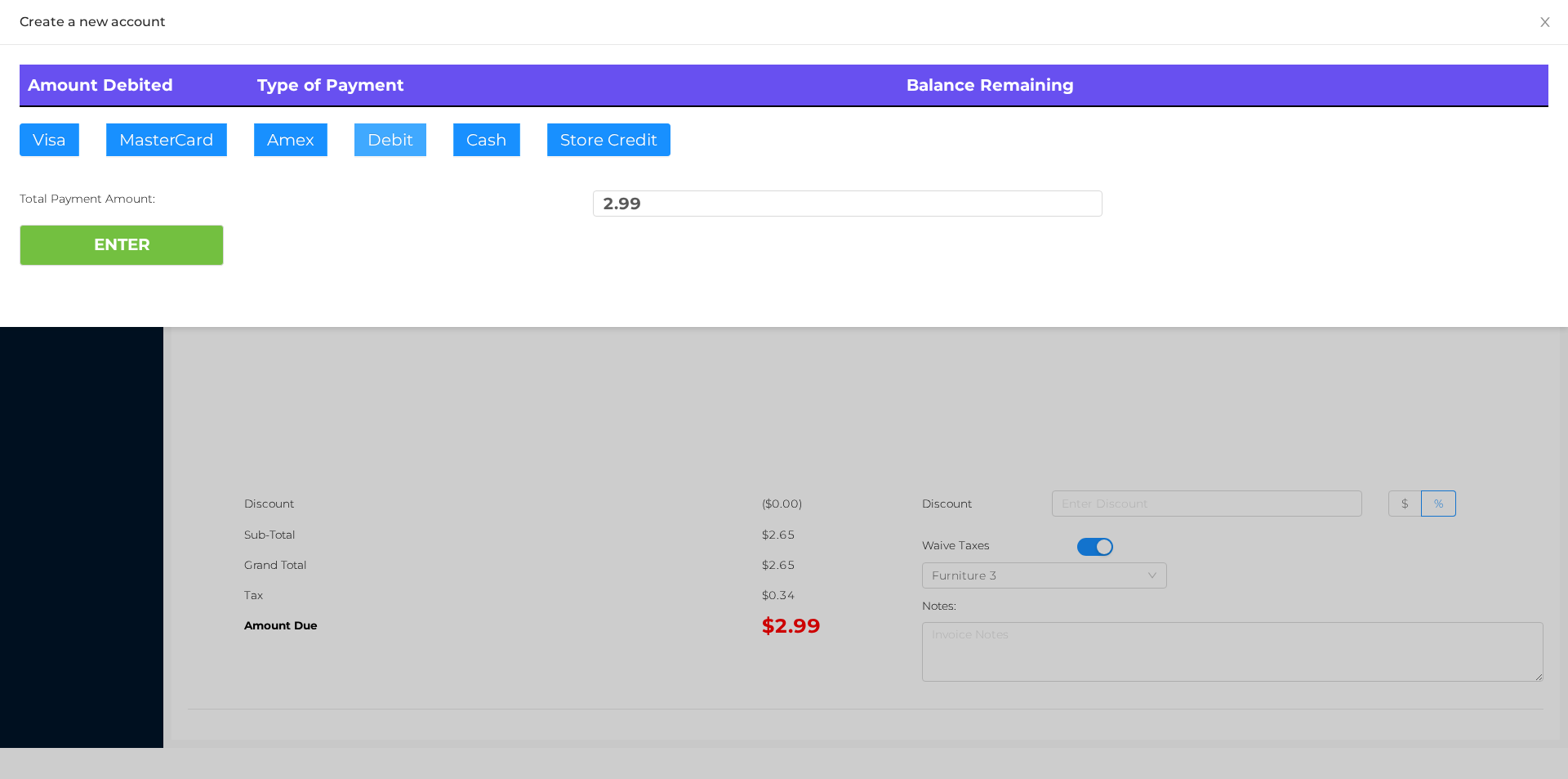
click at [384, 127] on button "Debit" at bounding box center [390, 140] width 72 height 33
click at [210, 238] on button "ENTER" at bounding box center [122, 245] width 204 height 41
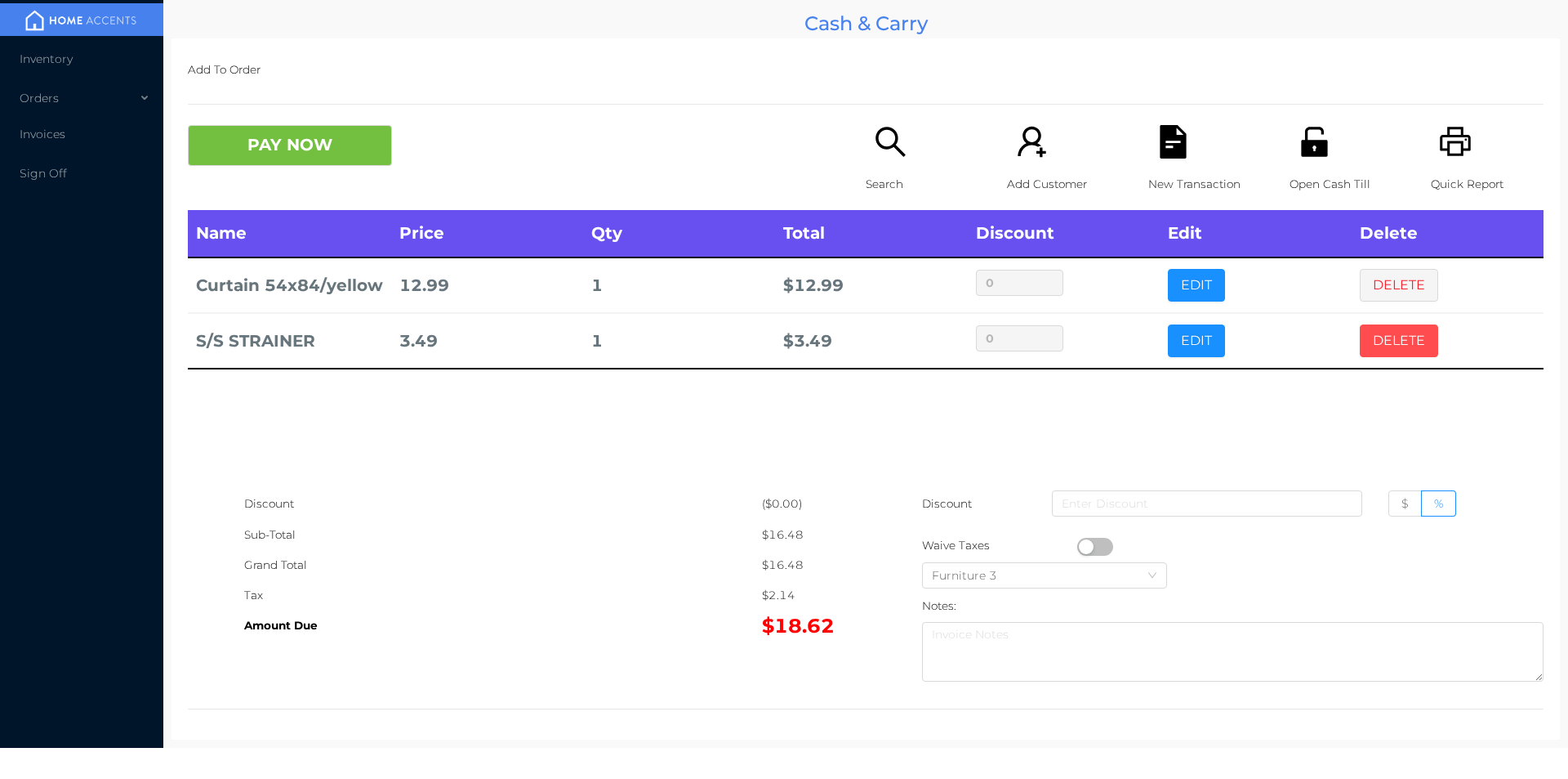
click at [1404, 341] on button "DELETE" at bounding box center [1399, 341] width 79 height 33
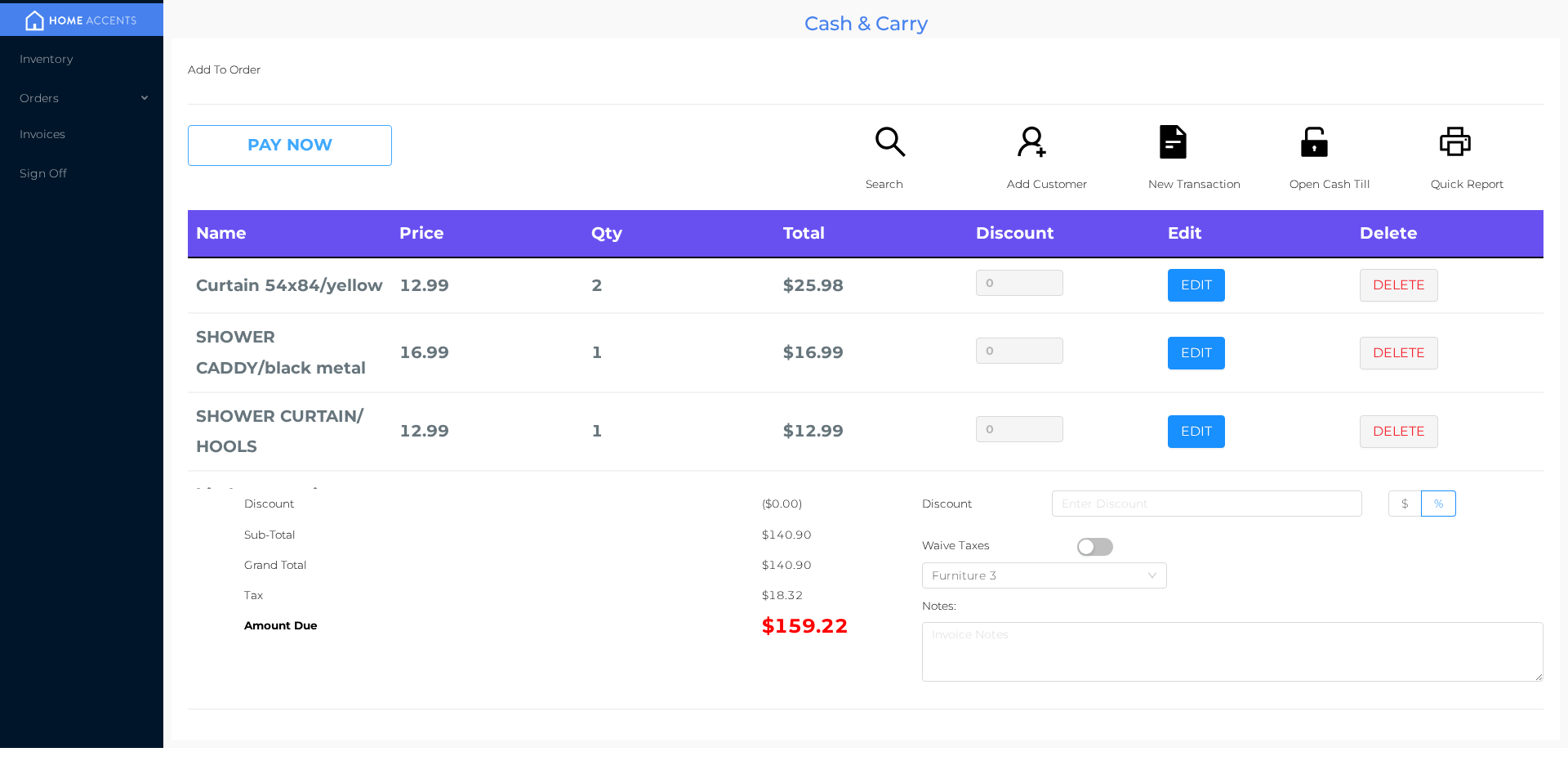
click at [311, 143] on button "PAY NOW" at bounding box center [290, 145] width 204 height 41
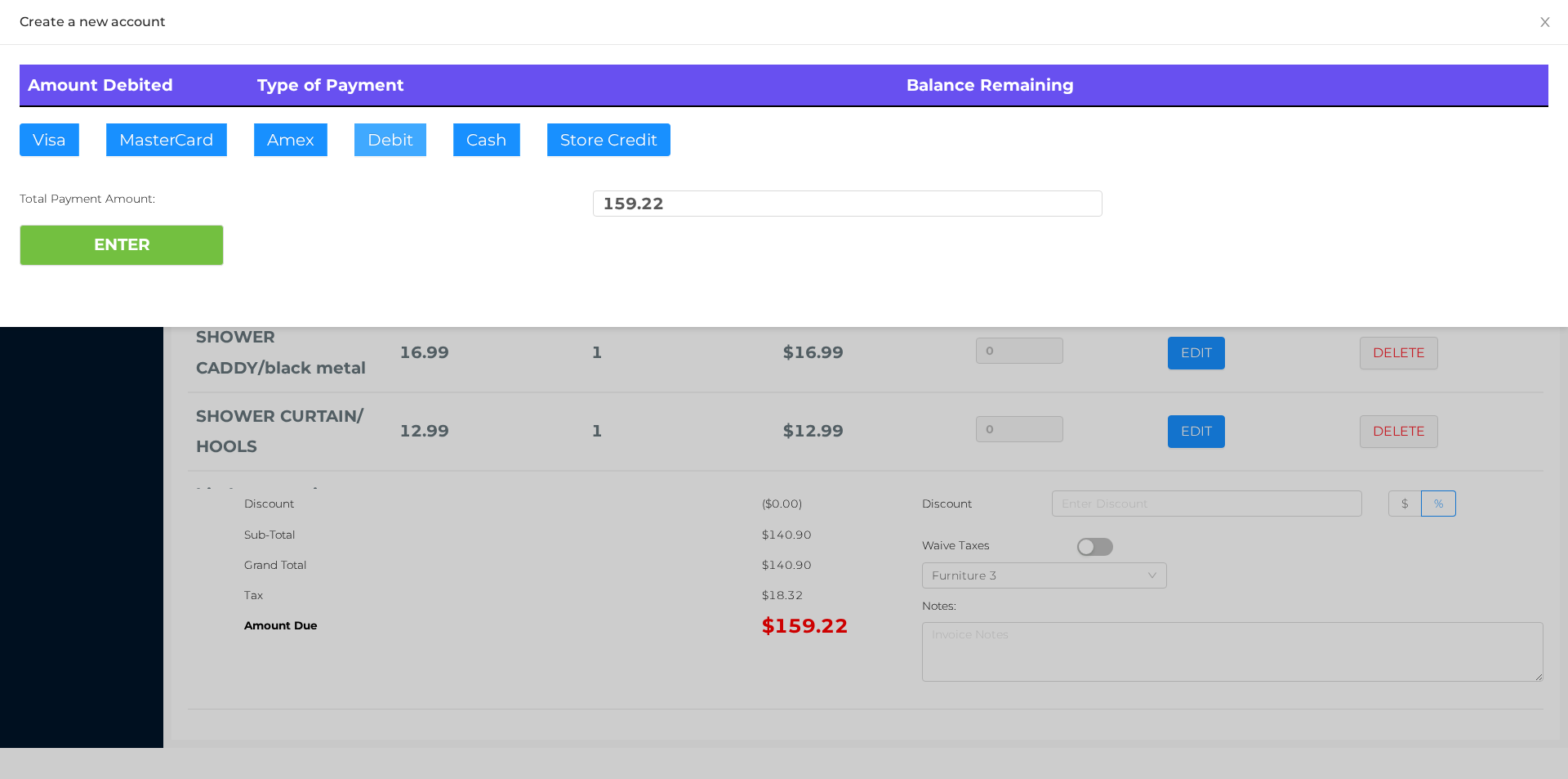
click at [407, 145] on button "Debit" at bounding box center [390, 140] width 72 height 33
click at [201, 248] on button "ENTER" at bounding box center [122, 245] width 204 height 41
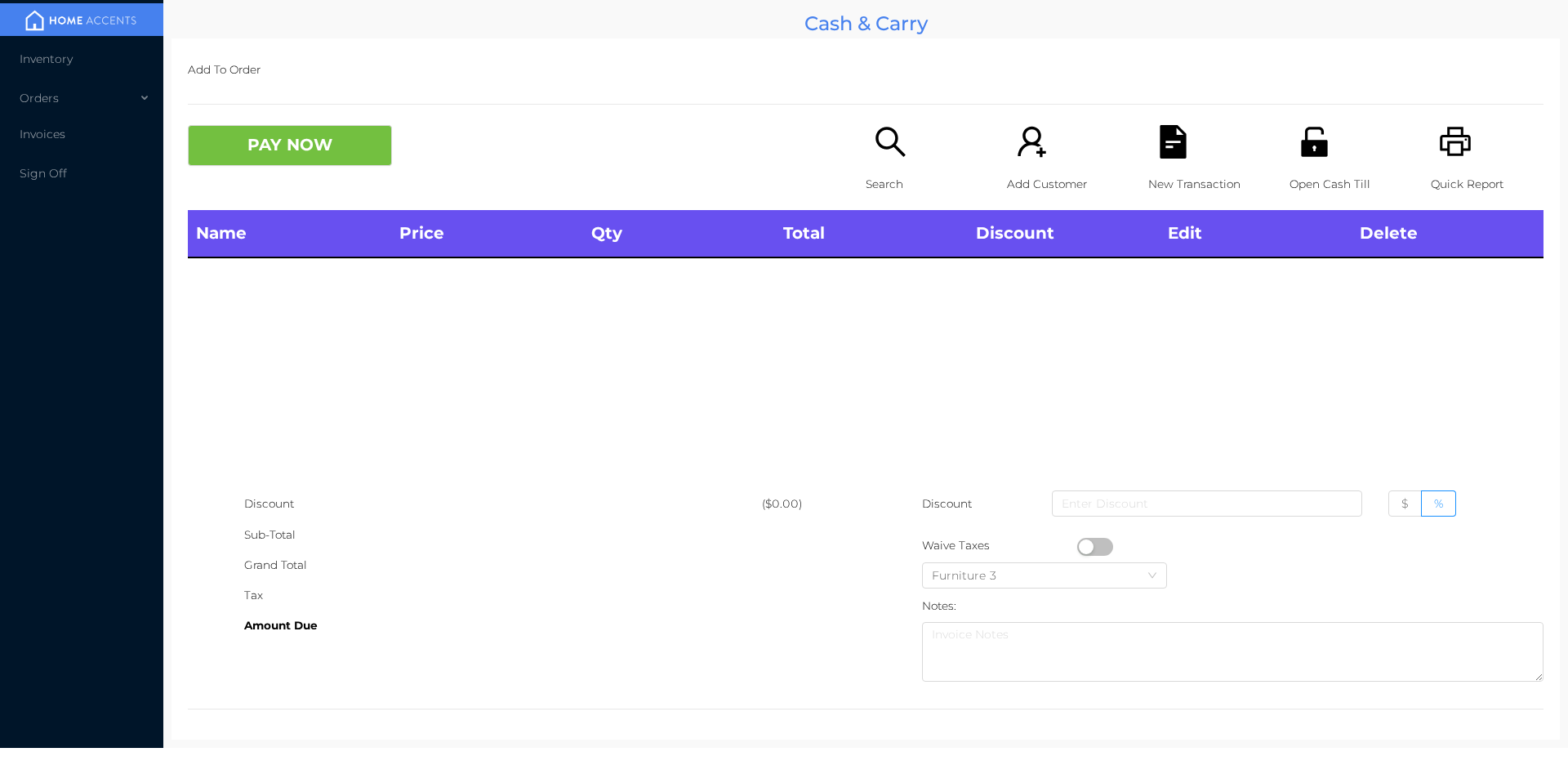
click at [1448, 152] on icon "icon: printer" at bounding box center [1455, 141] width 33 height 33
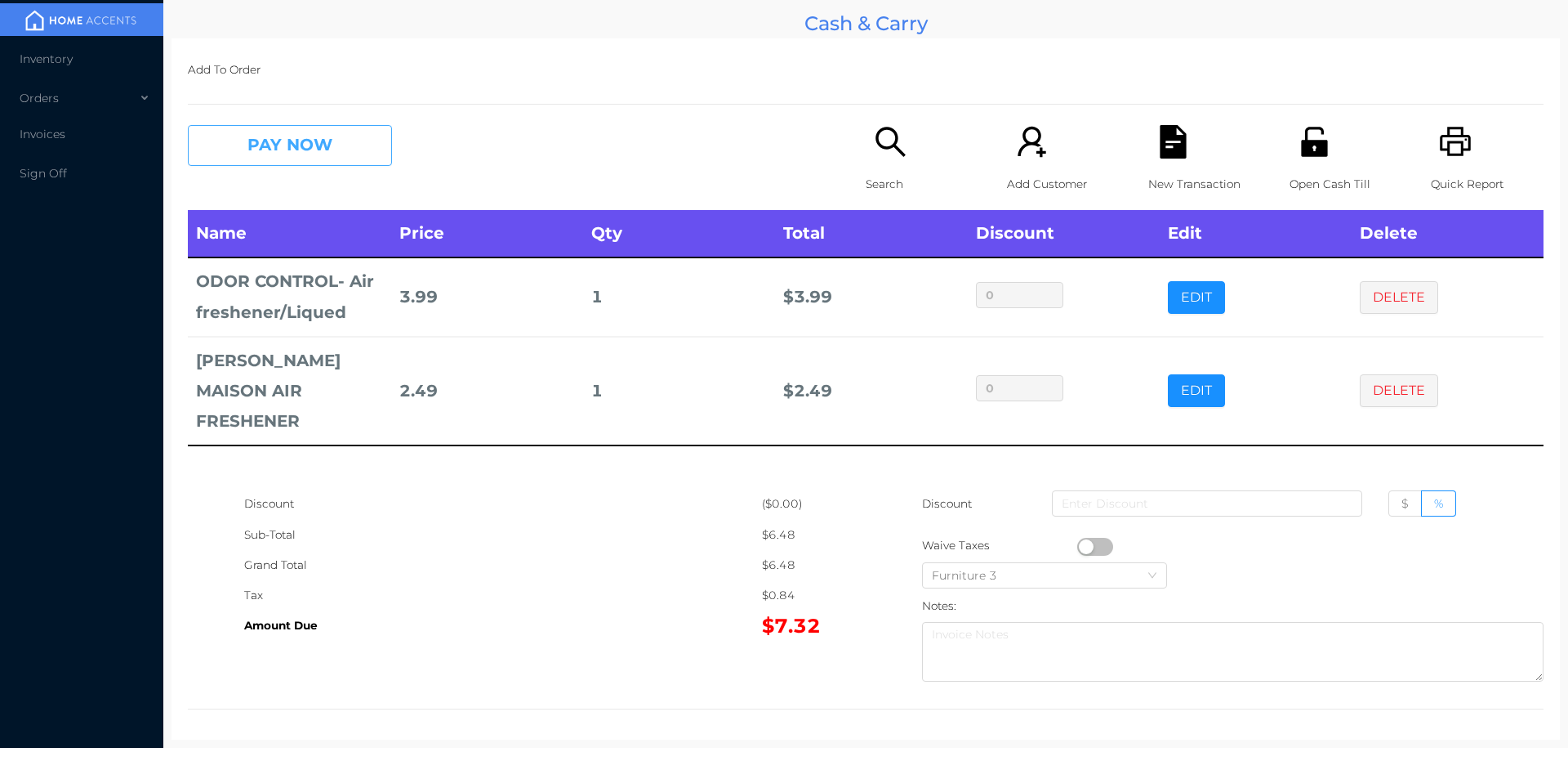
click at [273, 155] on button "PAY NOW" at bounding box center [290, 145] width 204 height 41
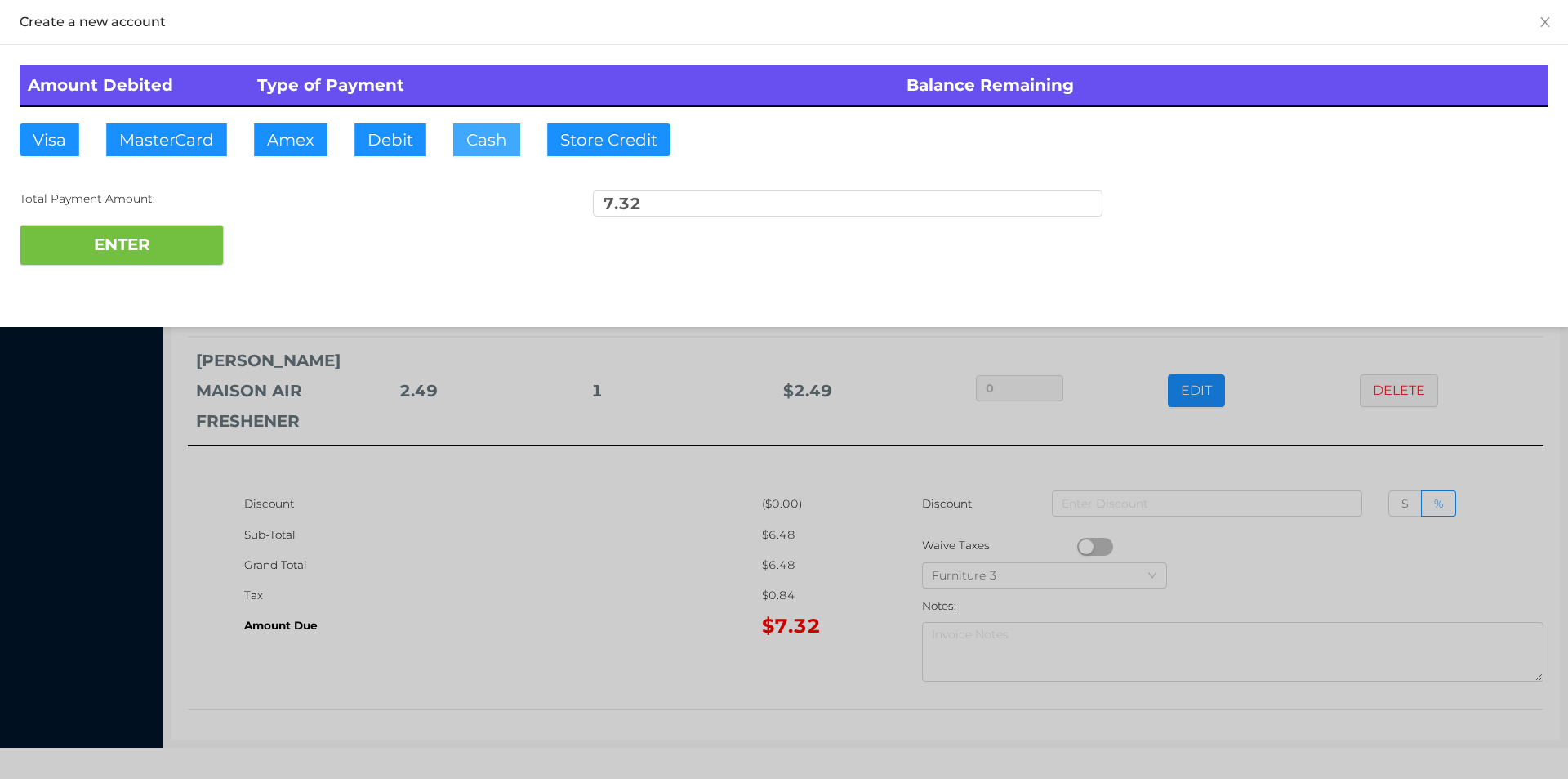
click at [471, 146] on button "Cash" at bounding box center [487, 140] width 67 height 33
type input "9"
click at [109, 256] on button "ENTER" at bounding box center [122, 245] width 204 height 41
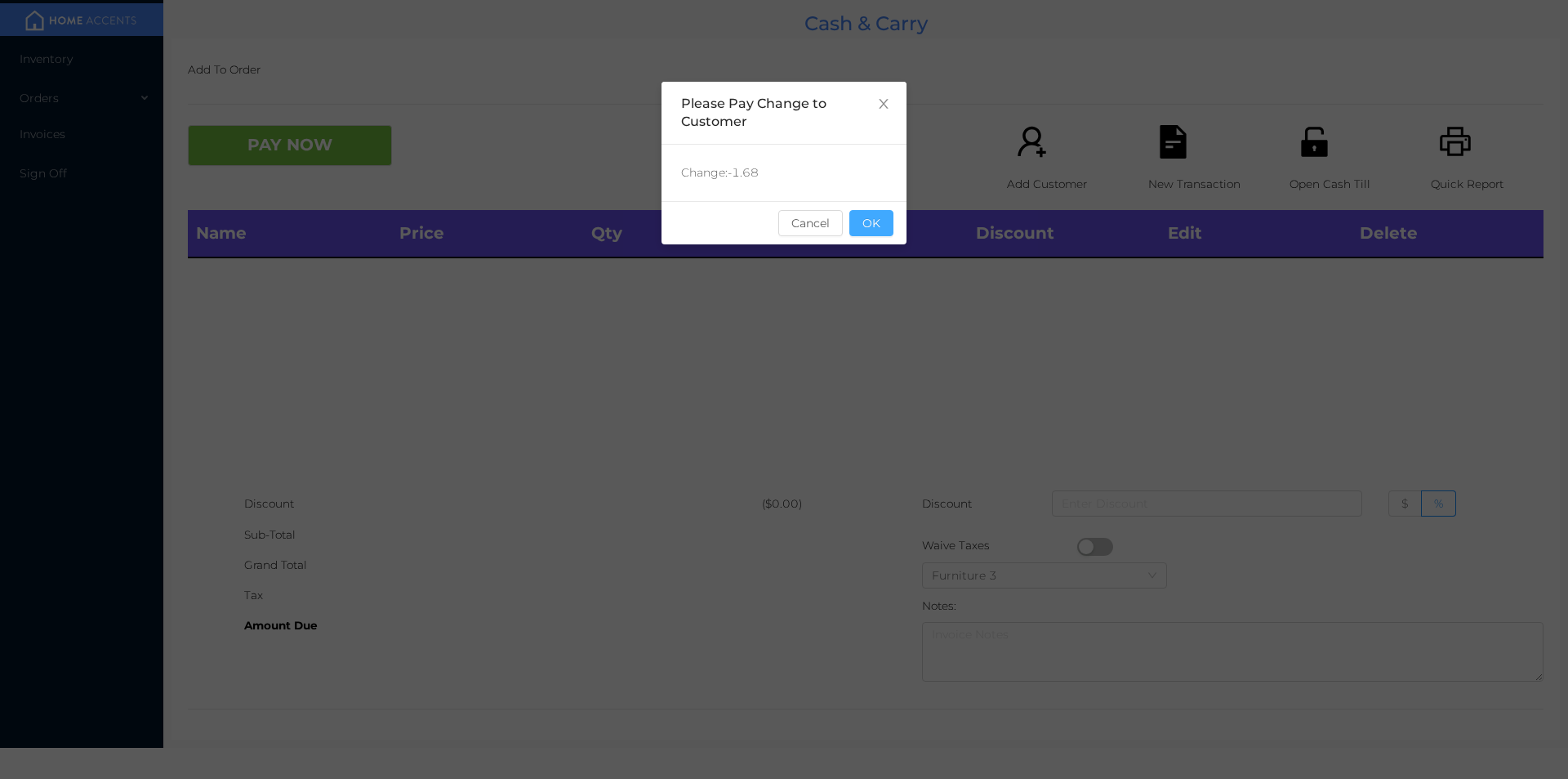
click at [880, 227] on button "OK" at bounding box center [872, 222] width 44 height 26
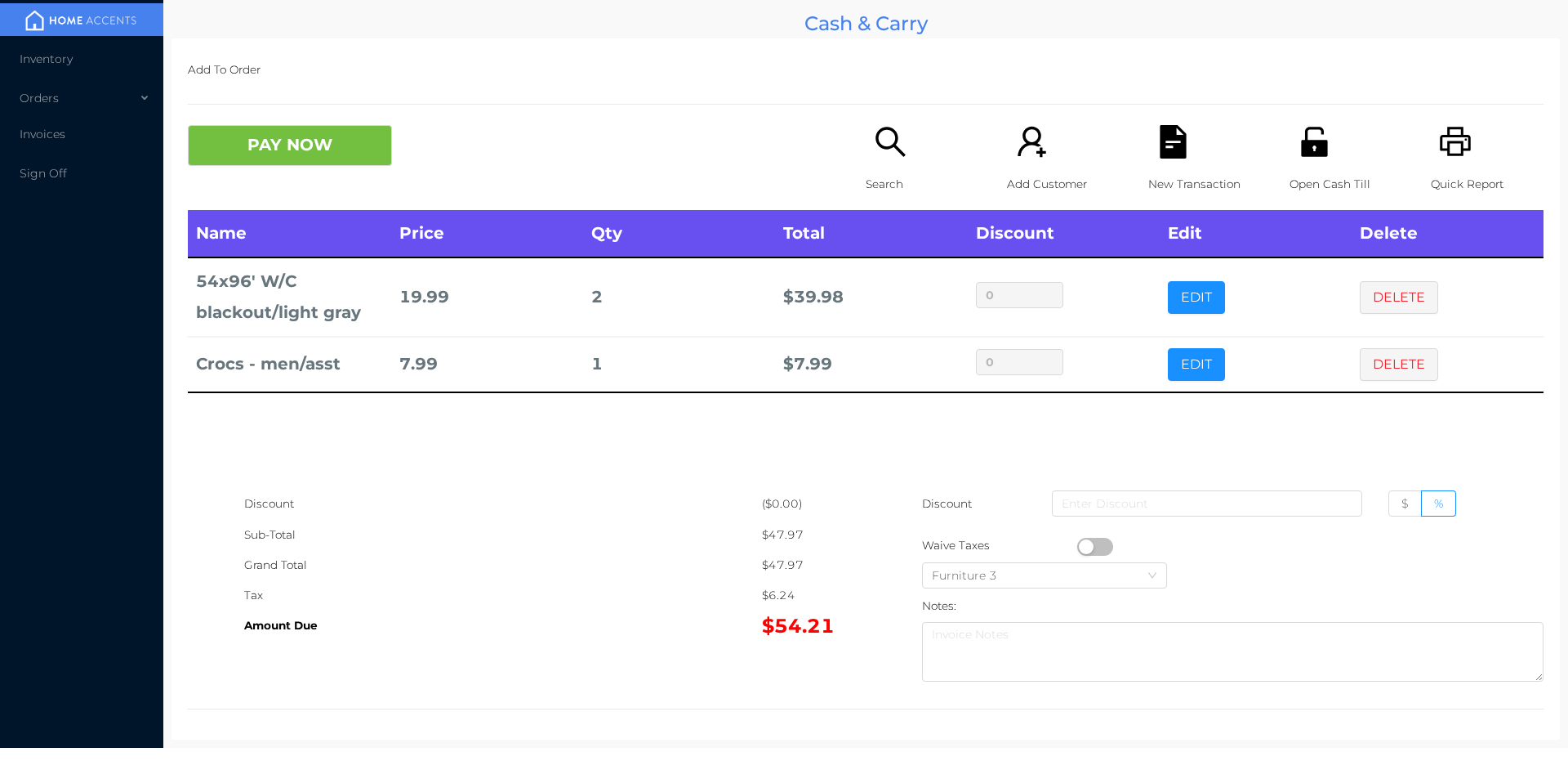
click at [336, 99] on div "Add To Order PAY NOW Search Add Customer New Transaction Open Cash Till Quick R…" at bounding box center [865, 390] width 1388 height 701
click at [325, 160] on button "PAY NOW" at bounding box center [290, 145] width 204 height 41
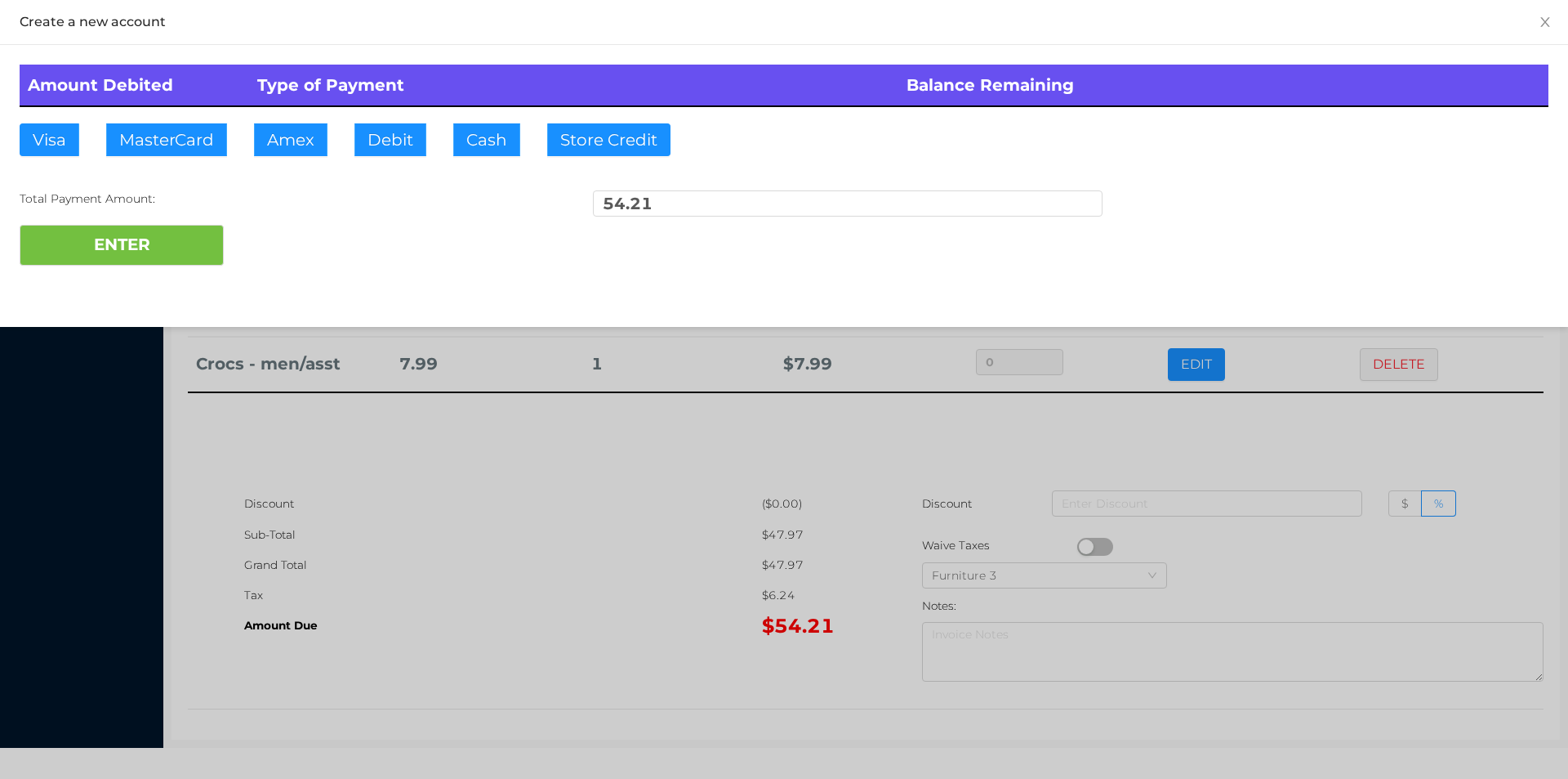
click at [1132, 460] on div at bounding box center [784, 390] width 1568 height 779
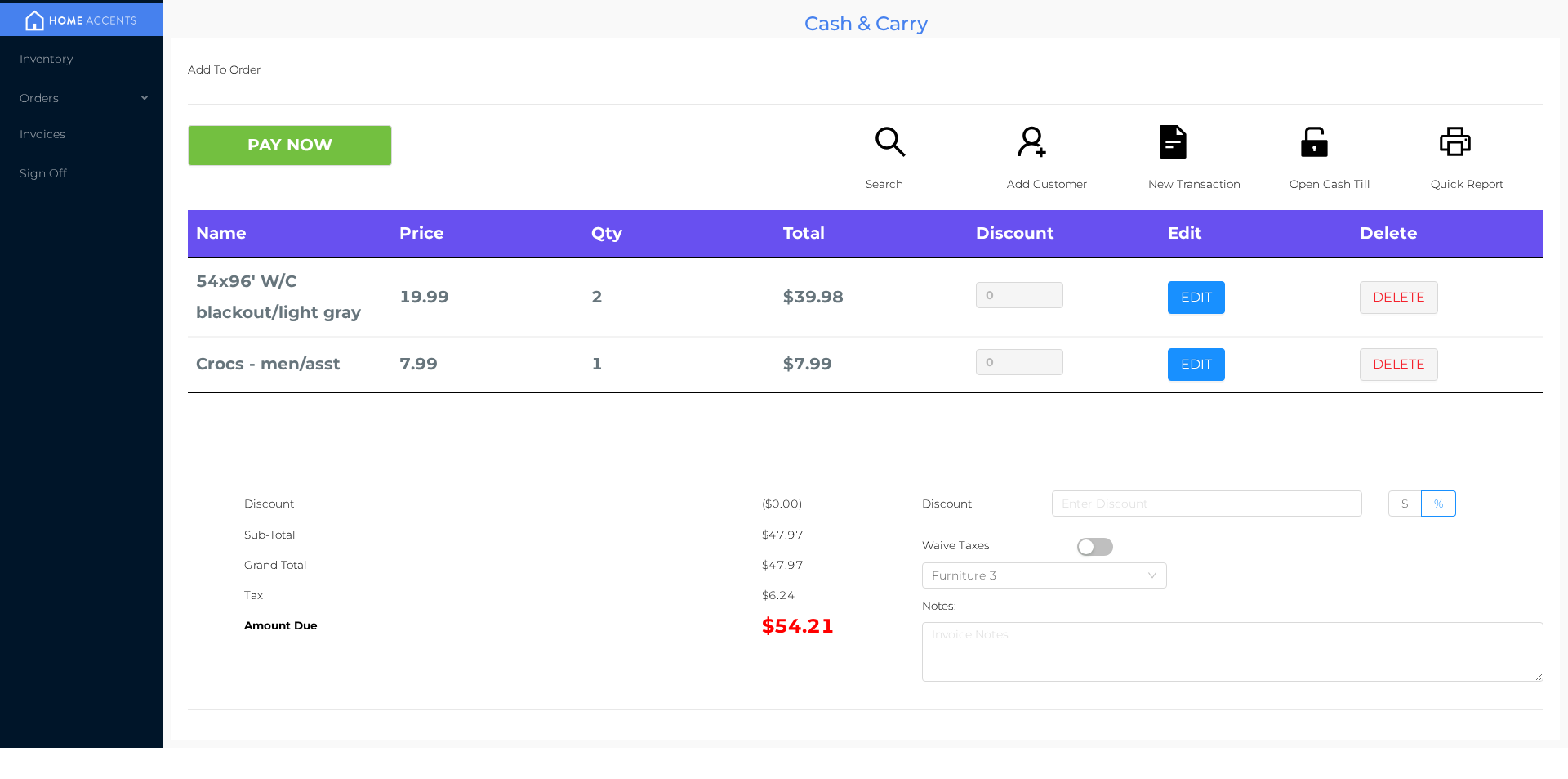
click at [1164, 143] on icon "icon: file-text" at bounding box center [1173, 141] width 33 height 33
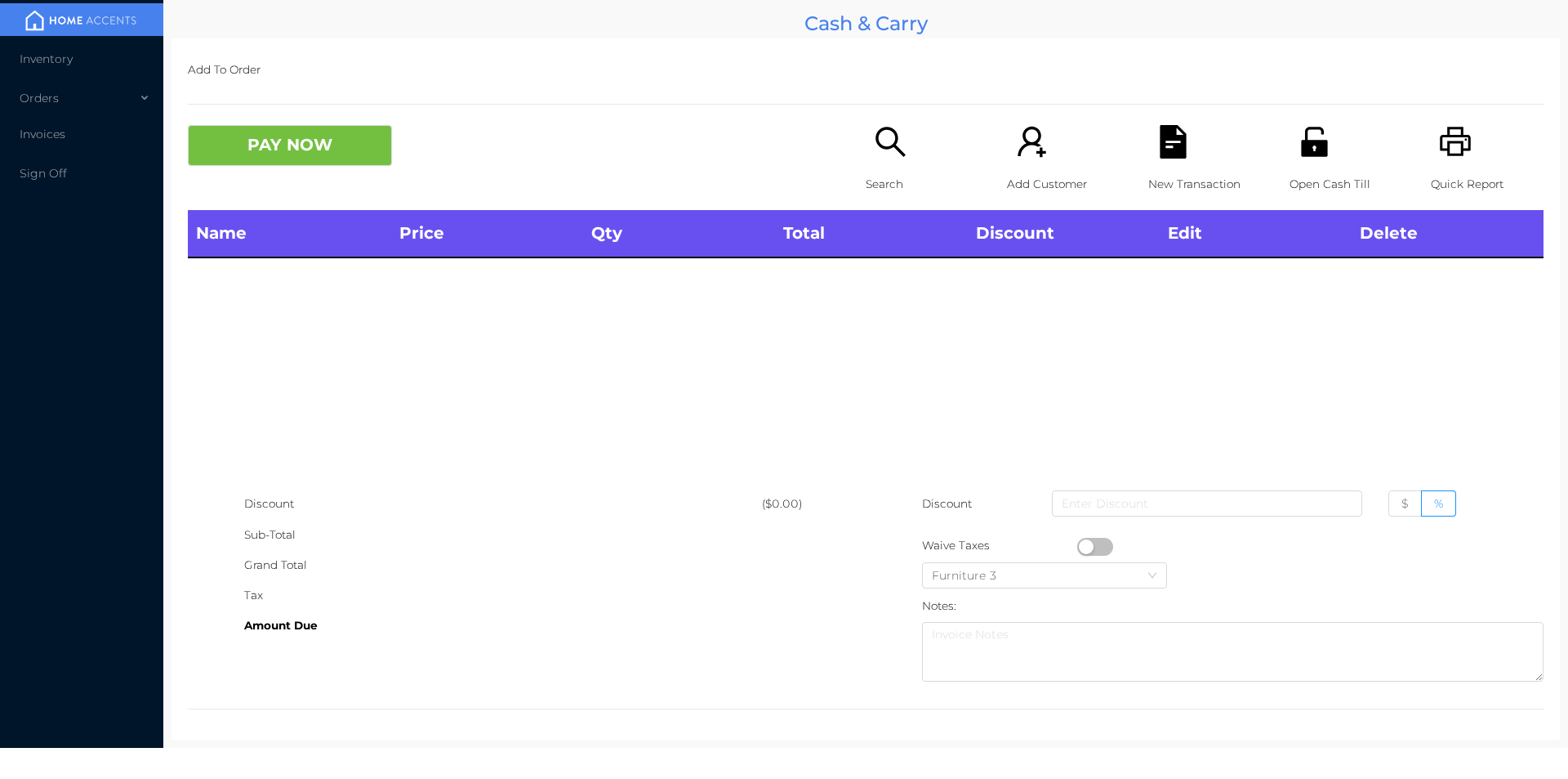
click at [1320, 138] on icon "icon: unlock" at bounding box center [1314, 141] width 33 height 33
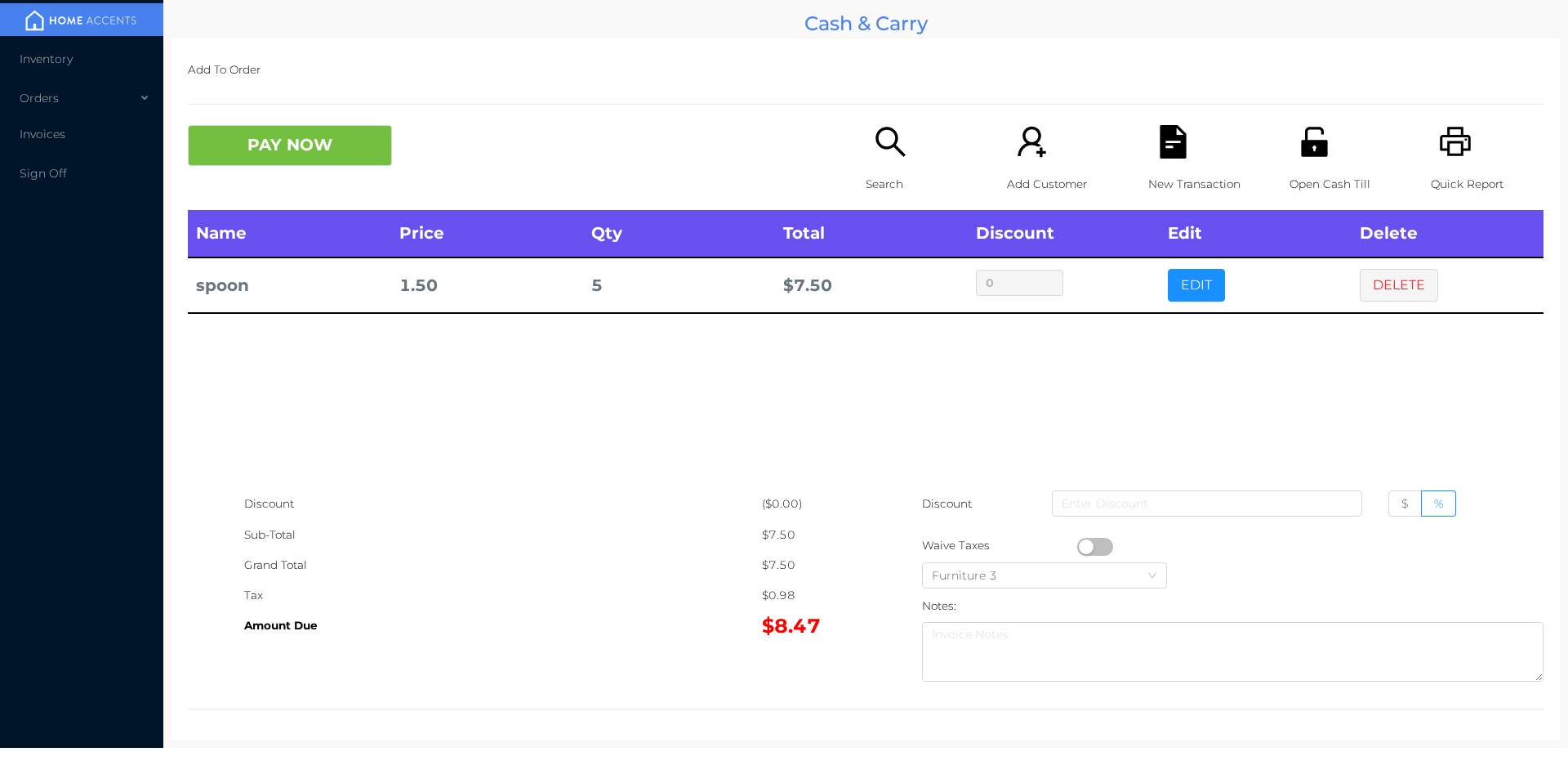
click at [1153, 164] on div "New Transaction" at bounding box center [1205, 167] width 113 height 85
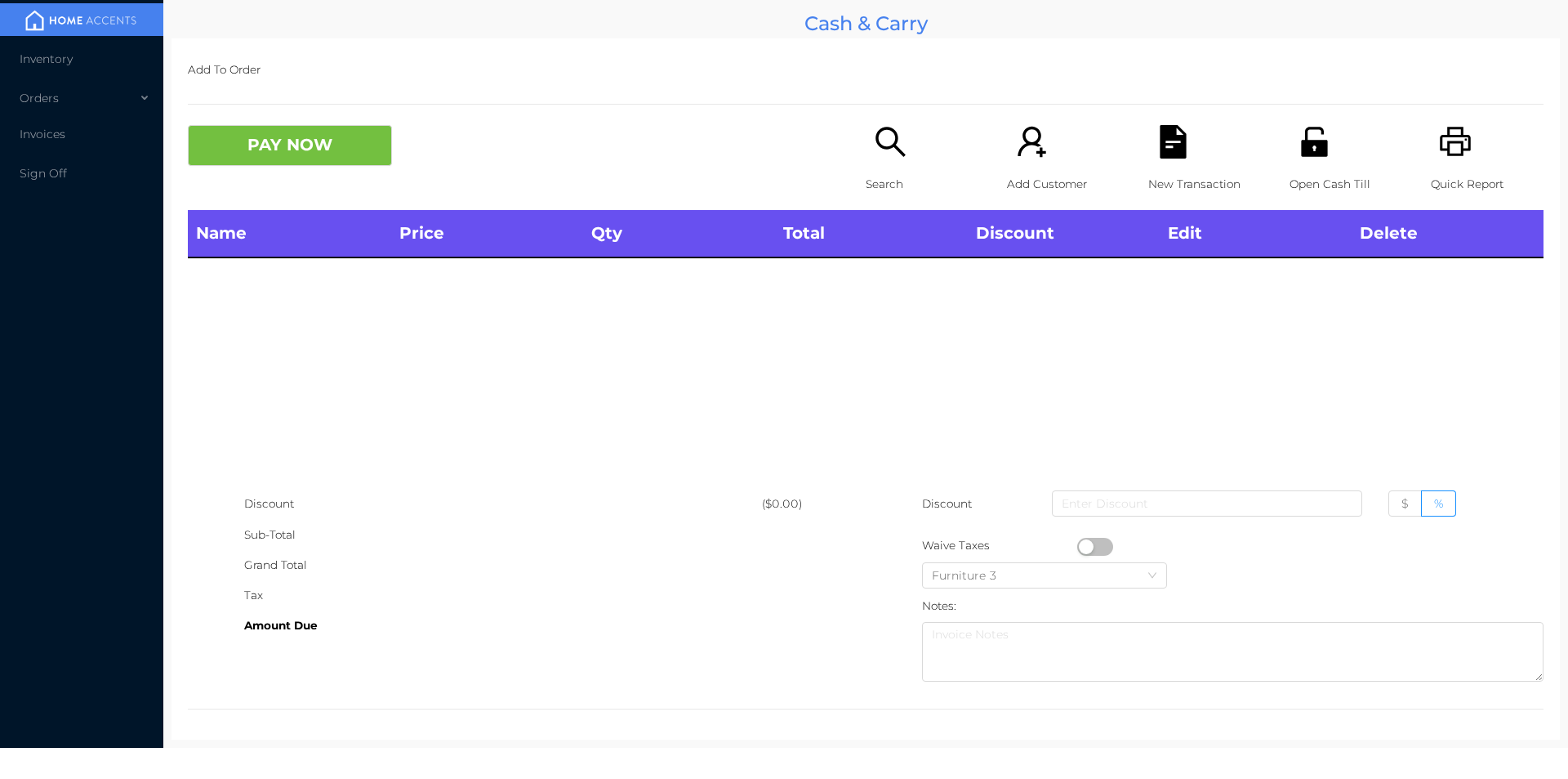
click at [1294, 164] on div "Open Cash Till" at bounding box center [1346, 167] width 113 height 85
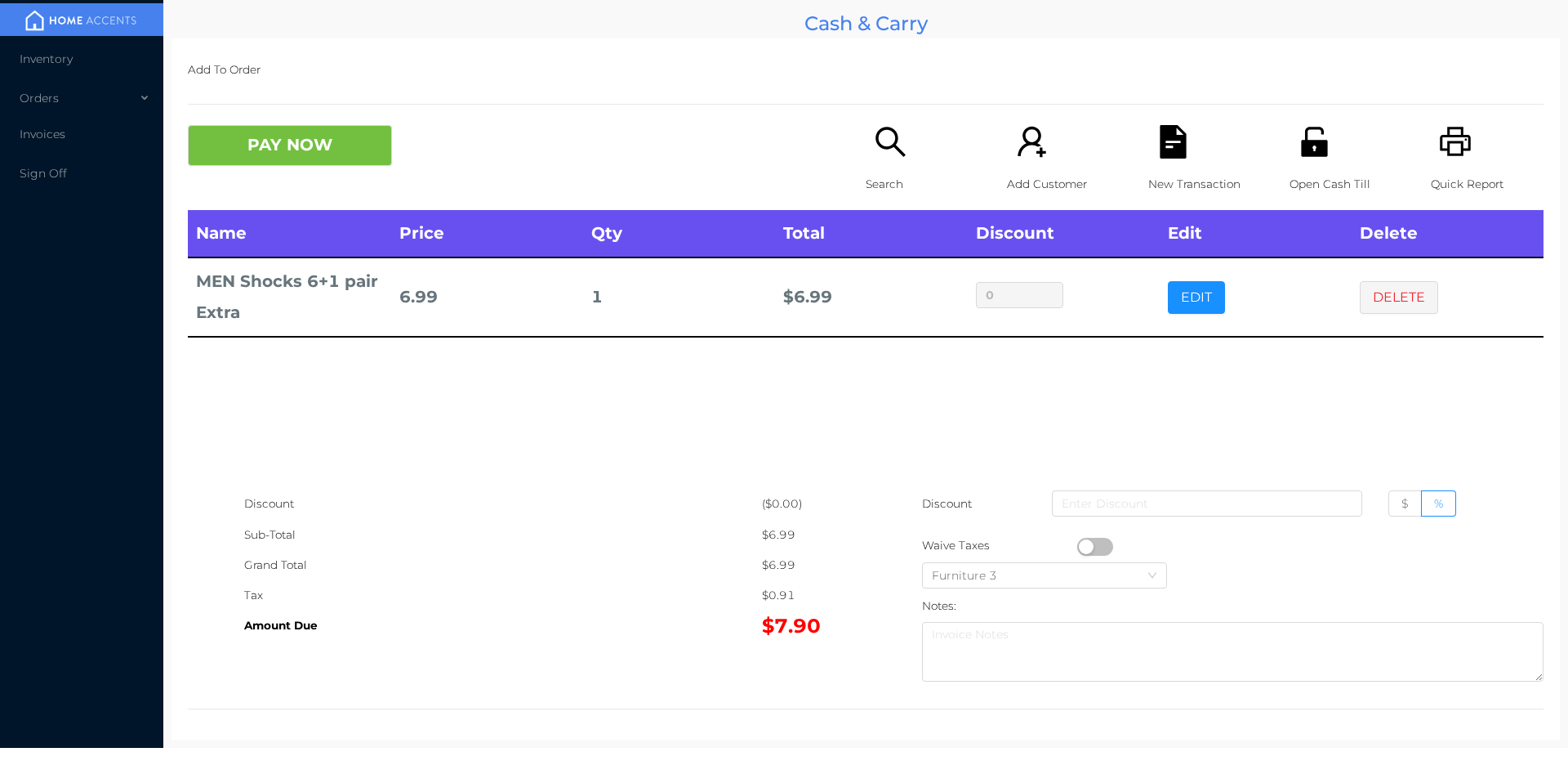
click at [1390, 290] on button "DELETE" at bounding box center [1399, 297] width 79 height 33
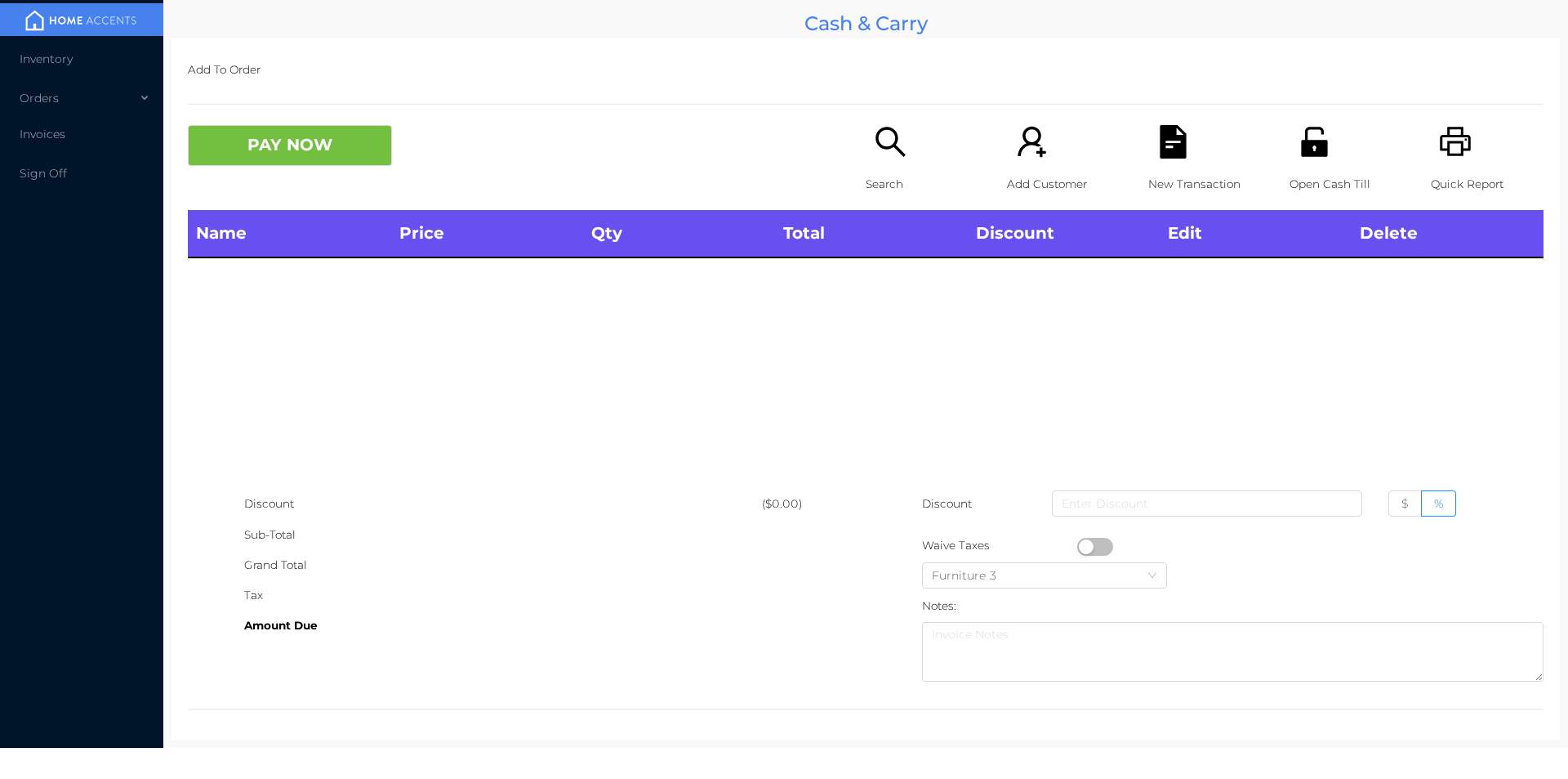
click at [1452, 155] on icon "icon: printer" at bounding box center [1455, 141] width 31 height 30
click at [322, 132] on button "PAY NOW" at bounding box center [290, 145] width 204 height 41
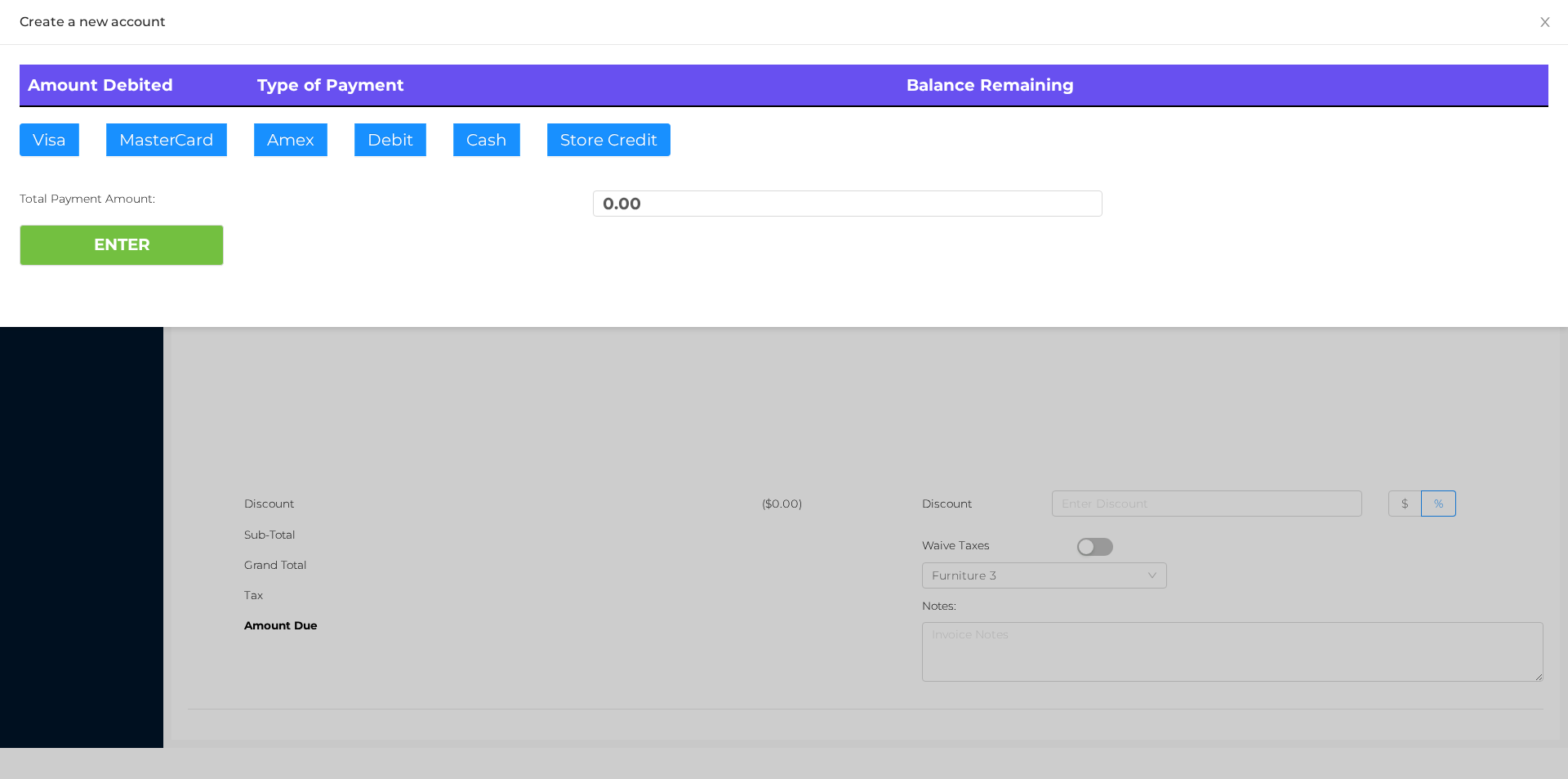
click at [1150, 370] on div at bounding box center [784, 390] width 1568 height 779
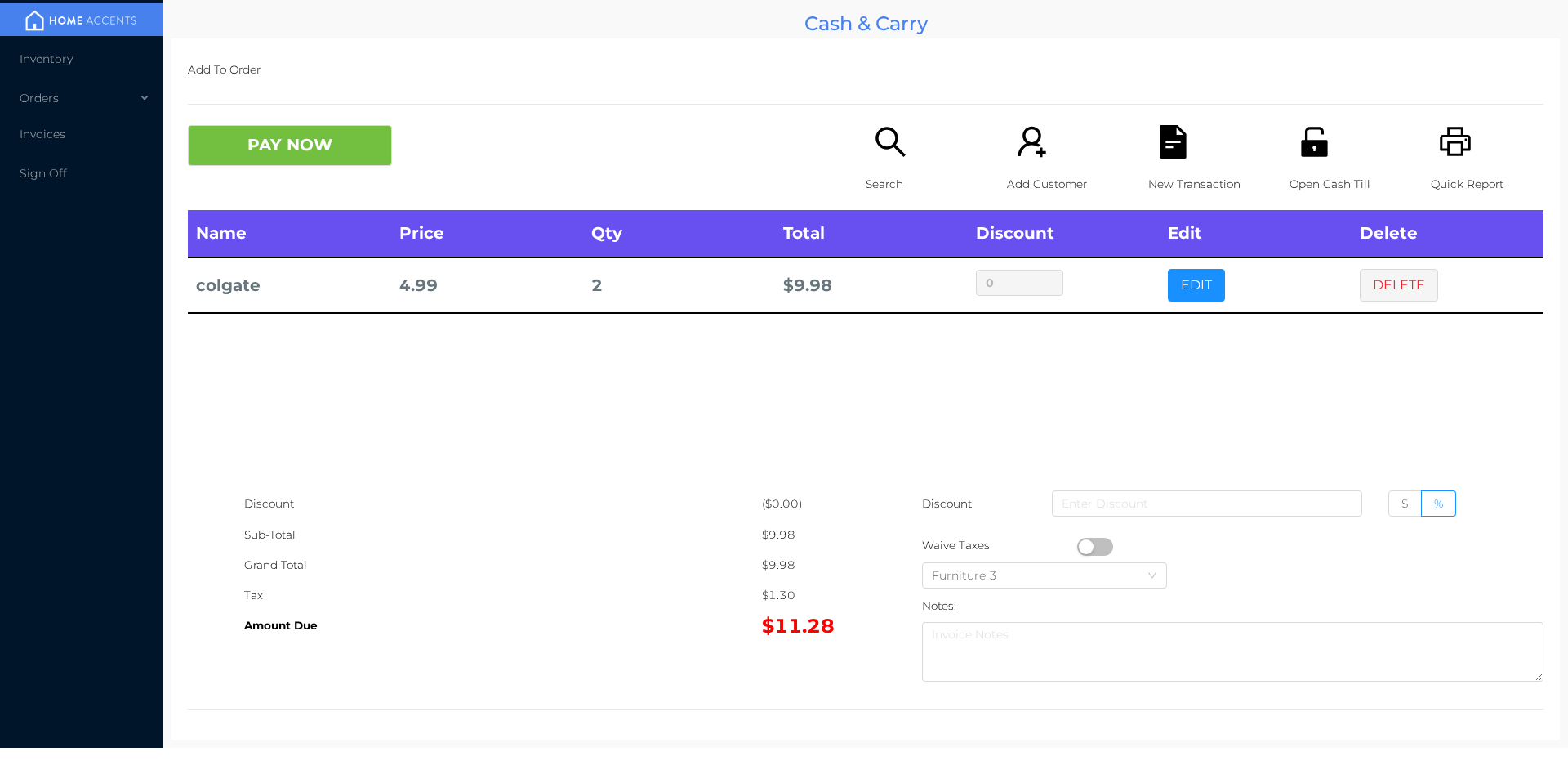
click at [882, 166] on div "Search" at bounding box center [922, 167] width 113 height 85
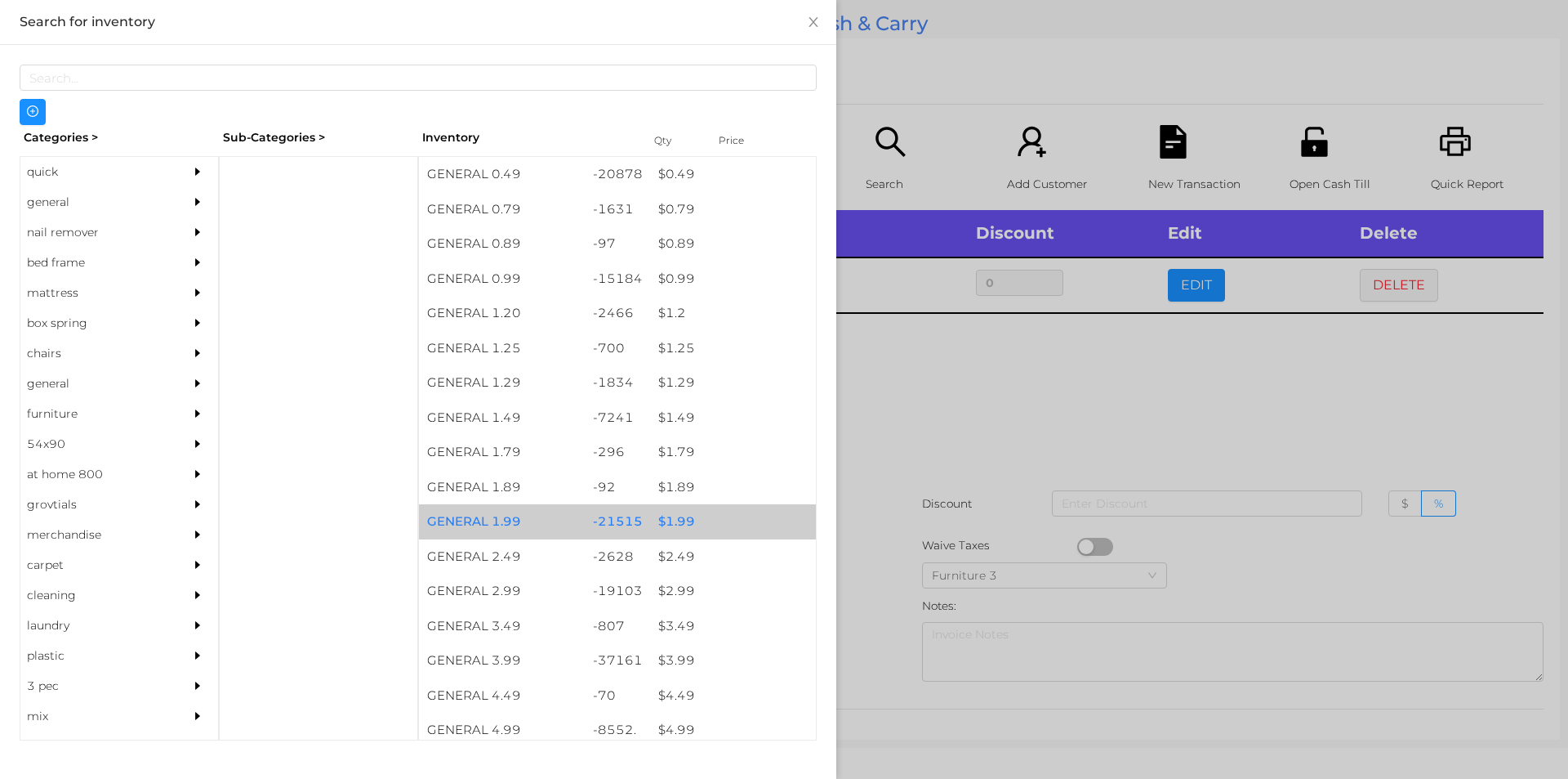
click at [669, 522] on div "$ 1.99" at bounding box center [733, 521] width 166 height 35
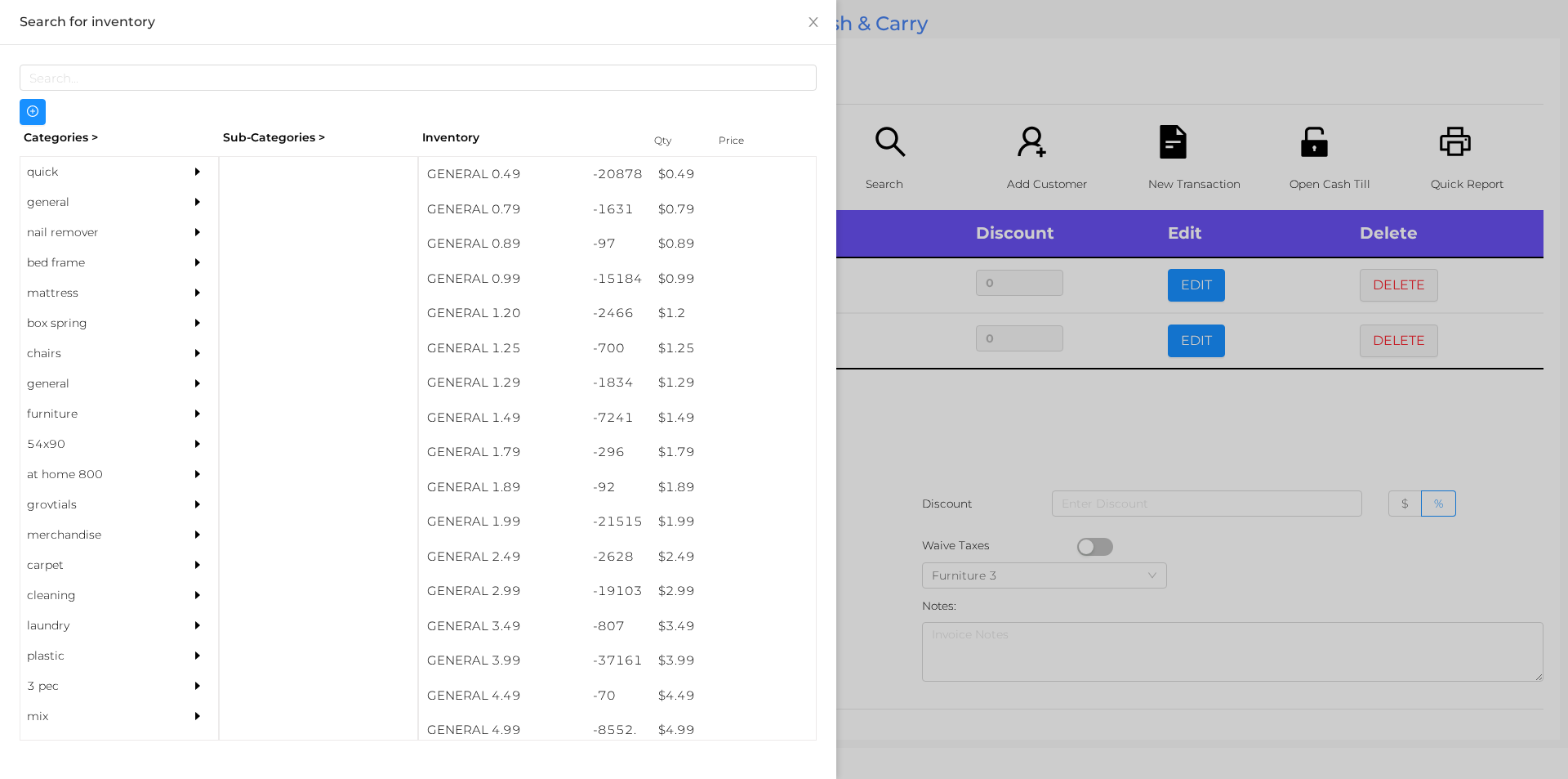
click at [954, 424] on div at bounding box center [784, 390] width 1568 height 779
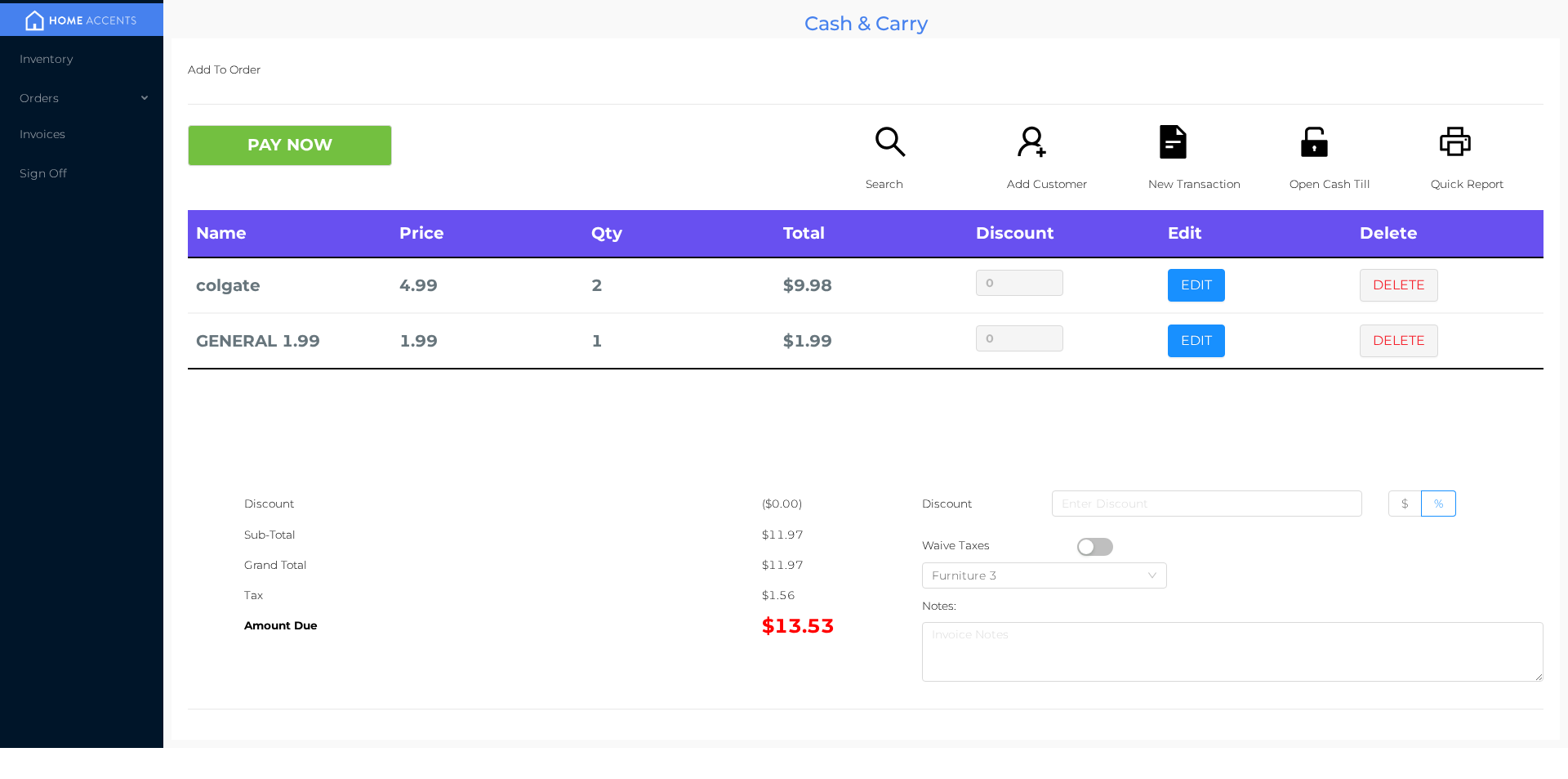
click at [1081, 546] on button "button" at bounding box center [1096, 547] width 36 height 18
click at [1333, 136] on div "Open Cash Till" at bounding box center [1346, 167] width 113 height 85
click at [333, 128] on button "PAY NOW" at bounding box center [290, 145] width 204 height 41
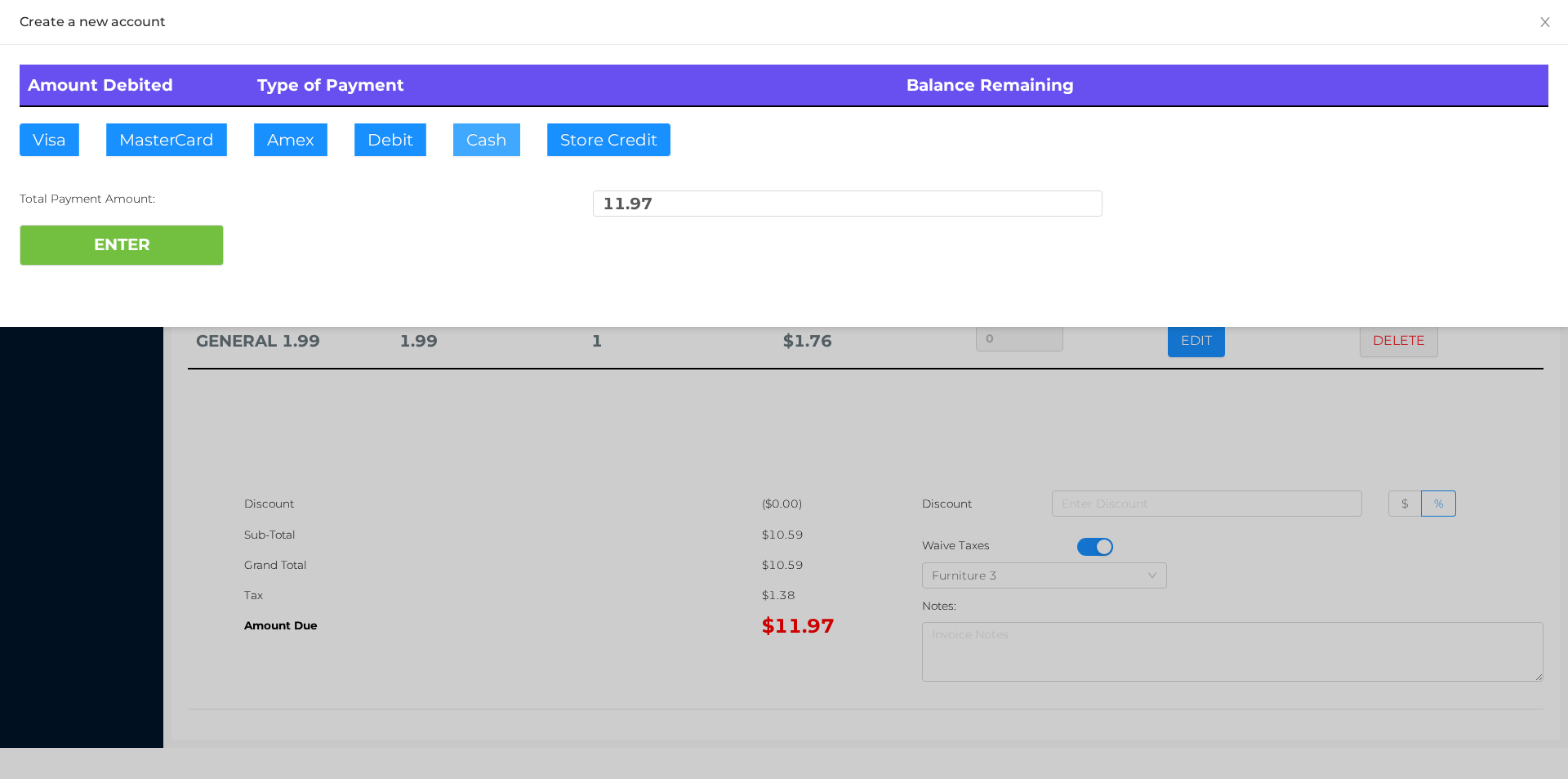
click at [481, 140] on button "Cash" at bounding box center [487, 140] width 67 height 33
type input "20."
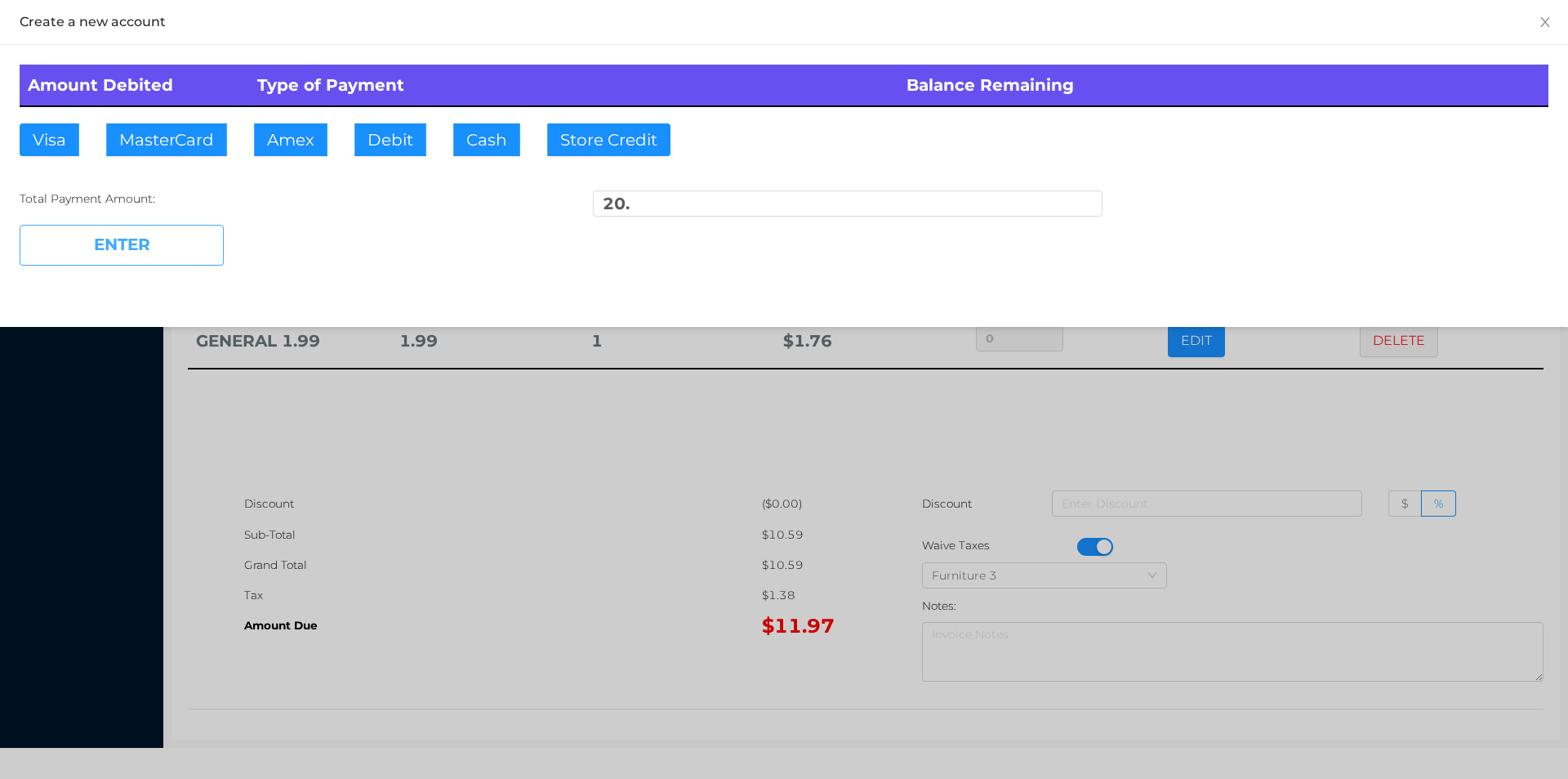
click at [173, 249] on button "ENTER" at bounding box center [122, 245] width 204 height 41
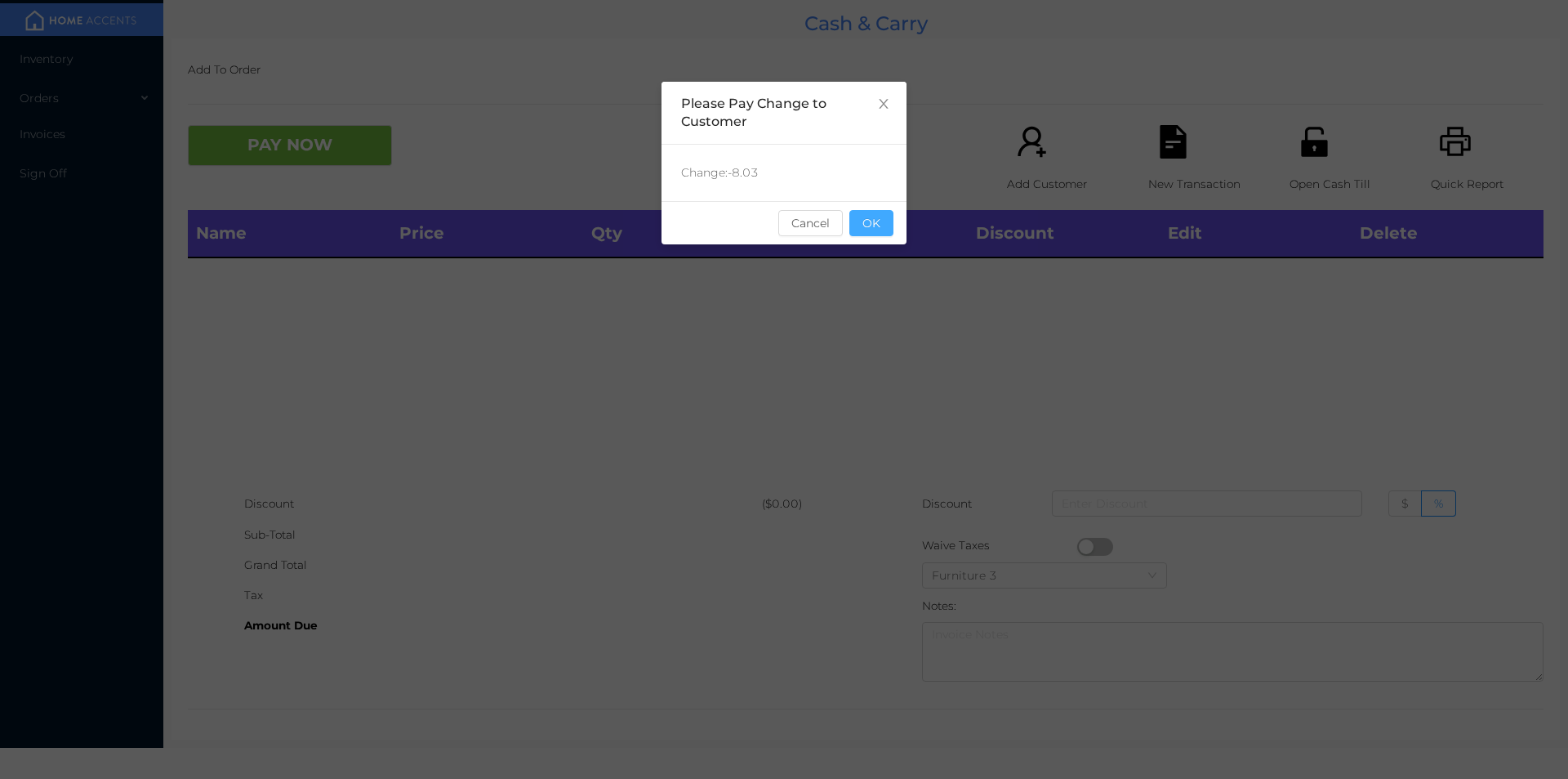
click at [877, 223] on button "OK" at bounding box center [872, 222] width 44 height 26
click at [910, 312] on div "Name Price Qty Total Discount Edit Delete" at bounding box center [865, 349] width 1356 height 278
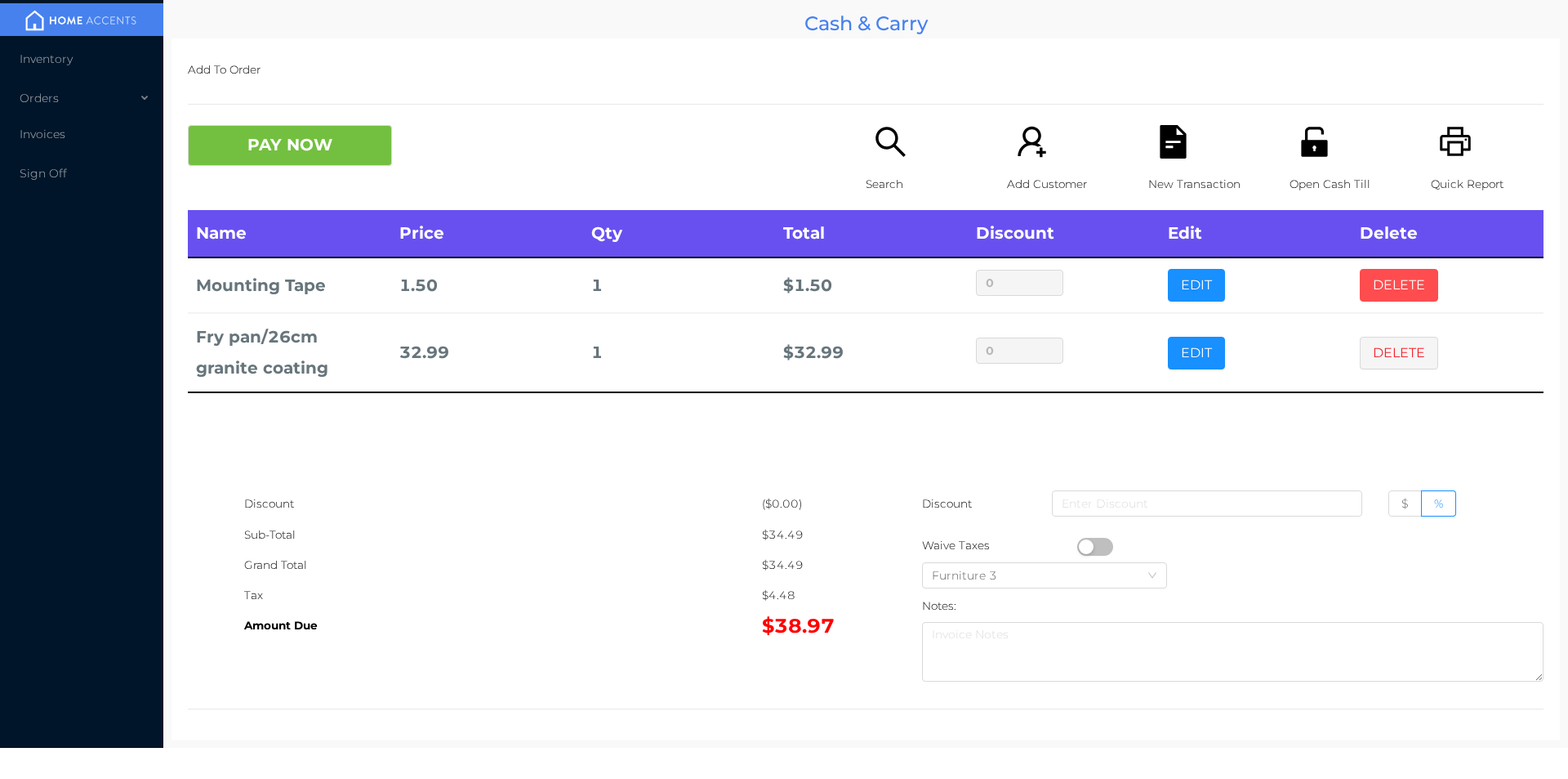
click at [1392, 279] on button "DELETE" at bounding box center [1399, 286] width 79 height 33
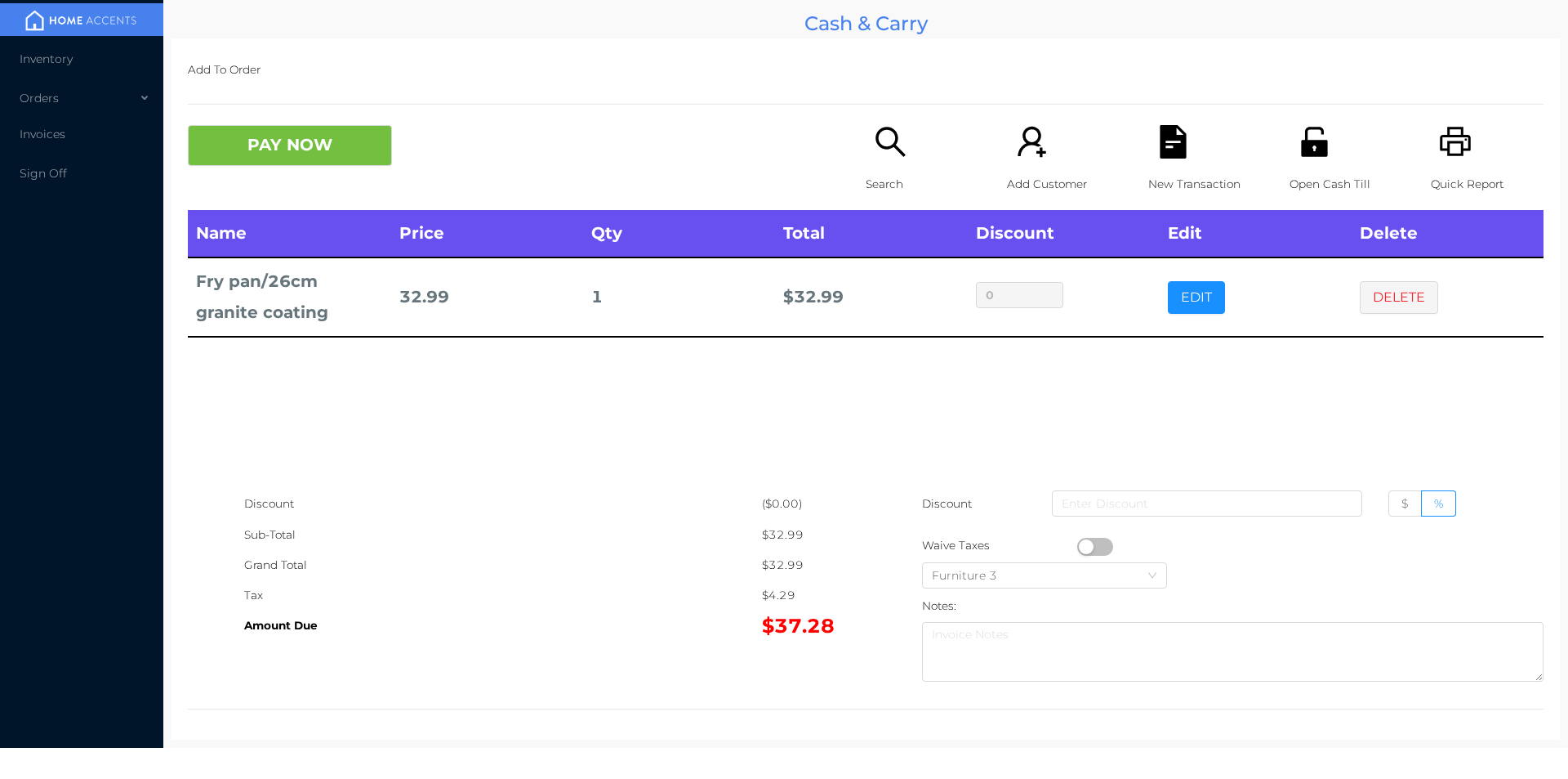
click at [1081, 546] on button "button" at bounding box center [1096, 547] width 36 height 18
click at [1398, 311] on button "DELETE" at bounding box center [1399, 297] width 79 height 33
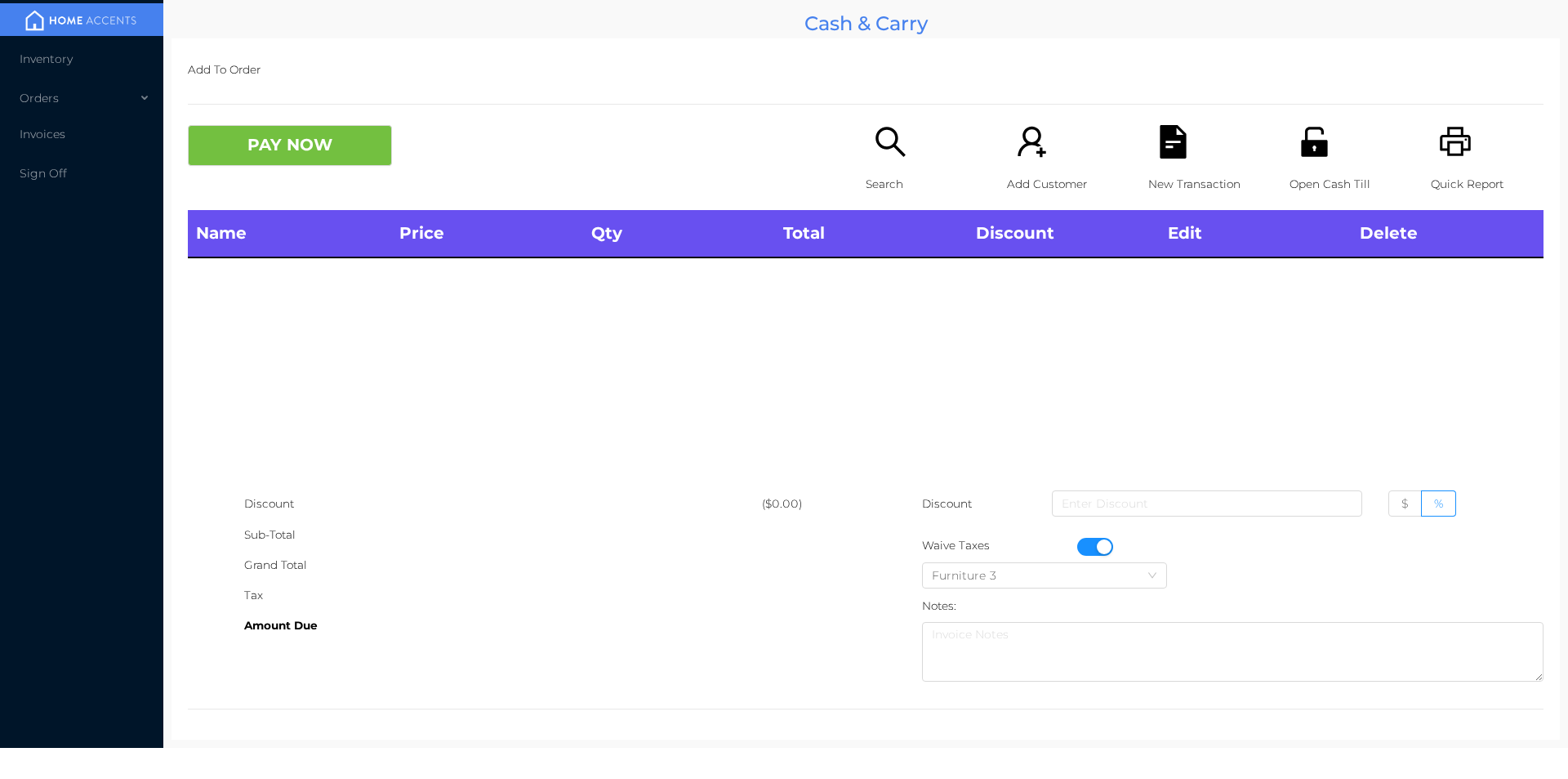
click at [874, 141] on icon "icon: search" at bounding box center [891, 141] width 33 height 33
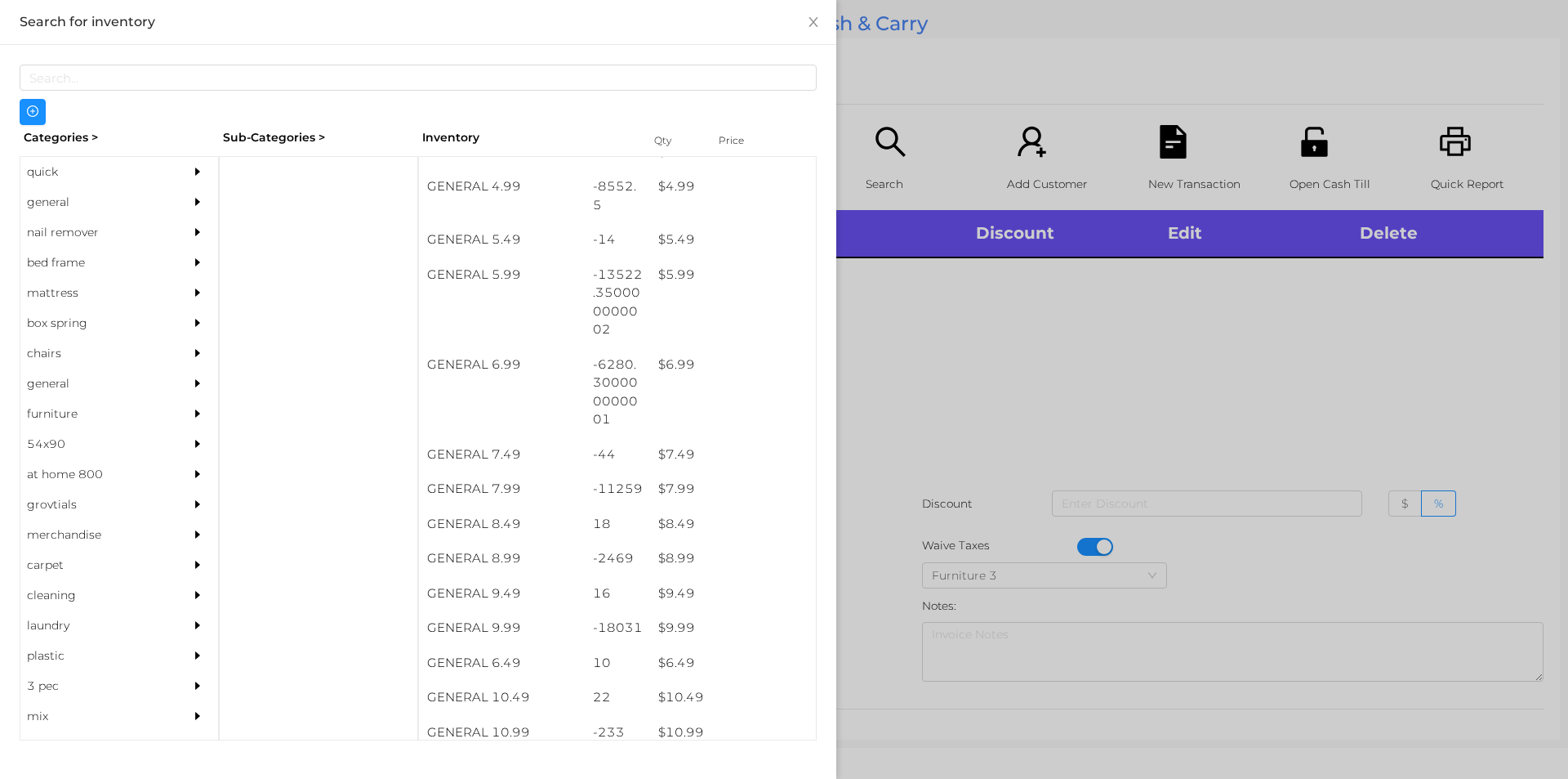
scroll to position [543, 0]
click at [675, 622] on div "$ 9.99" at bounding box center [733, 628] width 166 height 35
click at [1037, 361] on div at bounding box center [784, 390] width 1568 height 779
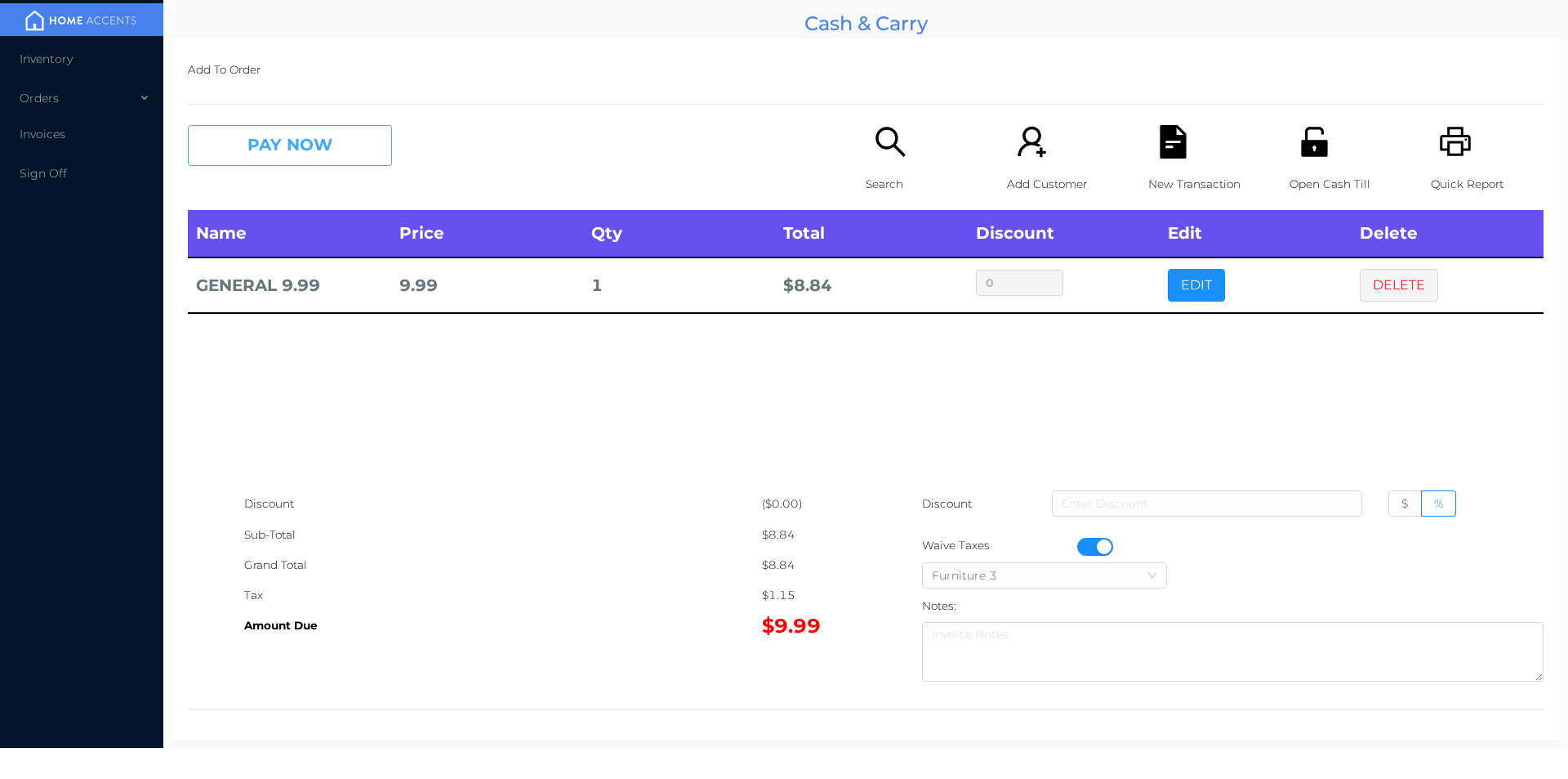
click at [342, 141] on button "PAY NOW" at bounding box center [290, 145] width 204 height 41
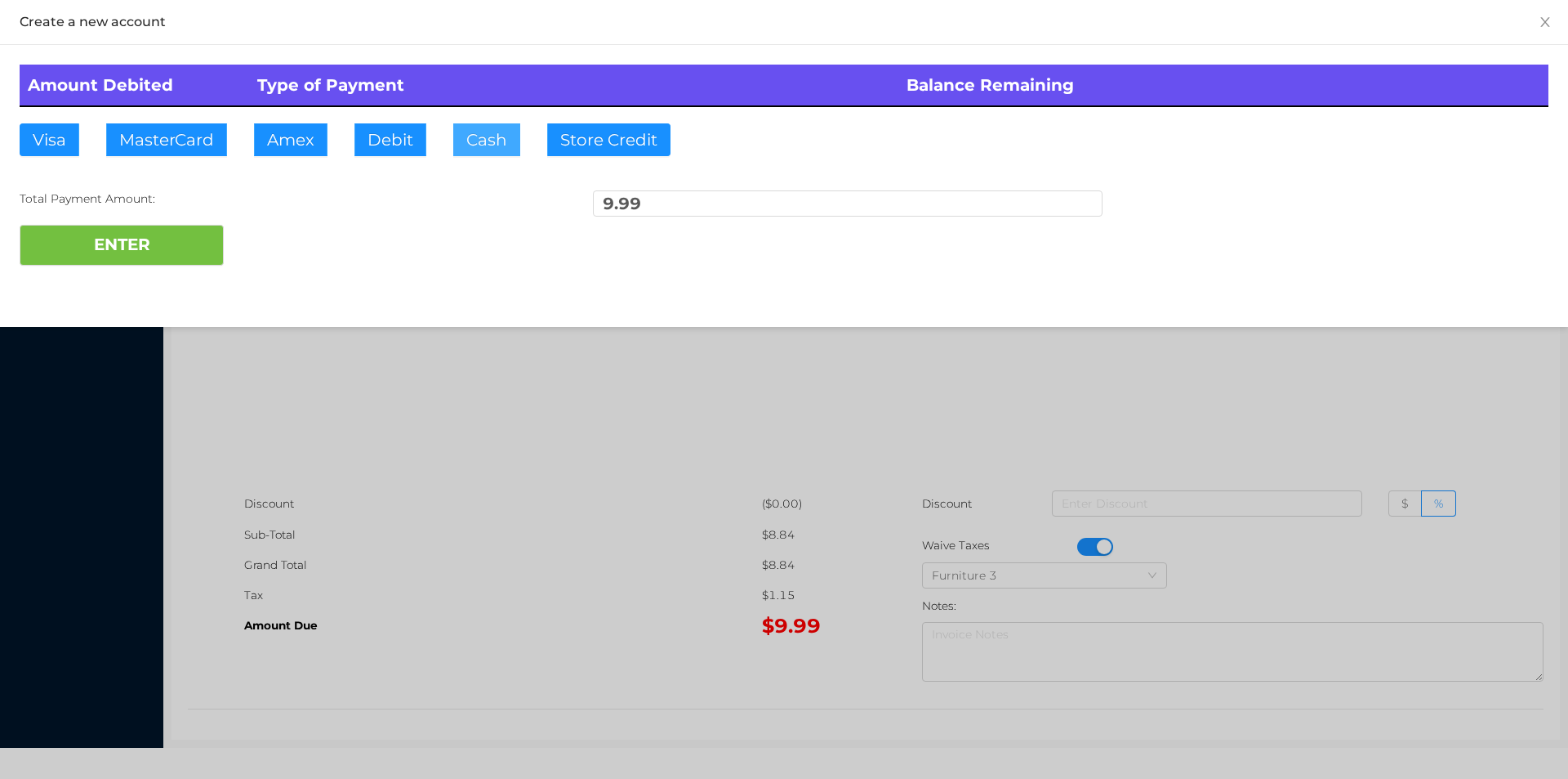
click at [482, 141] on button "Cash" at bounding box center [487, 140] width 67 height 33
type input "50."
click at [178, 255] on button "ENTER" at bounding box center [122, 245] width 204 height 41
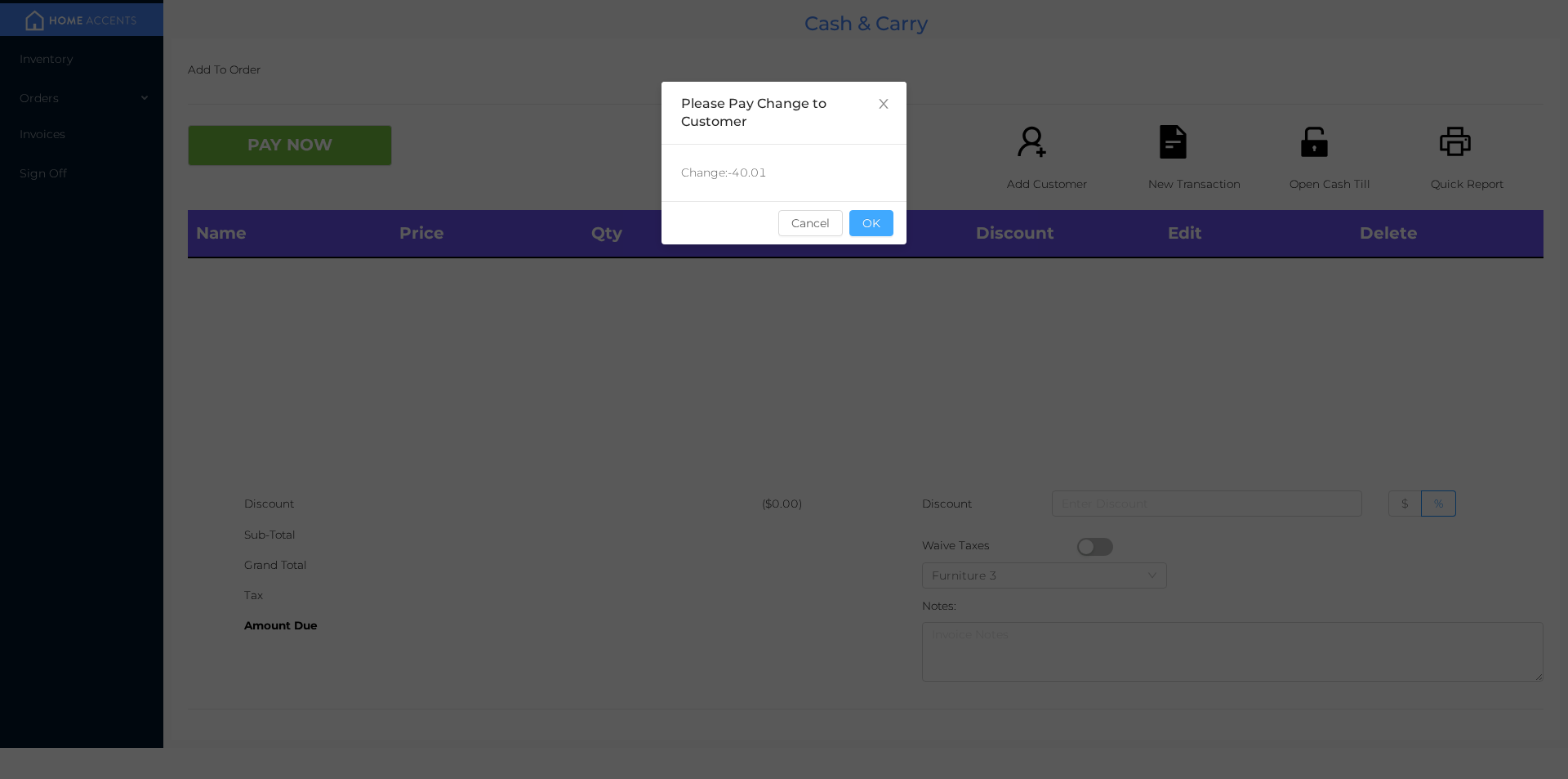
click at [873, 229] on button "OK" at bounding box center [872, 222] width 44 height 26
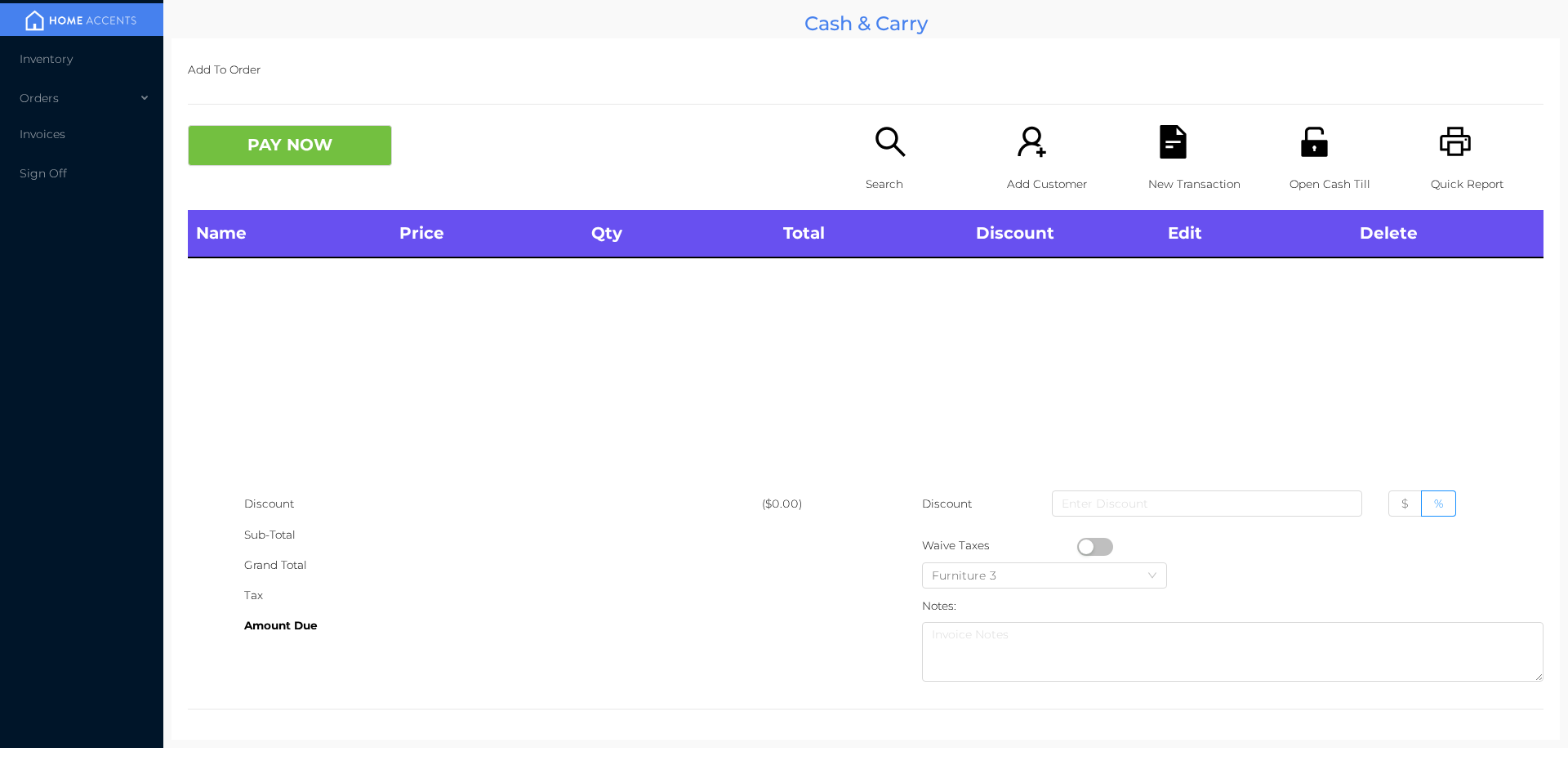
click at [906, 319] on div "Name Price Qty Total Discount Edit Delete" at bounding box center [865, 349] width 1356 height 278
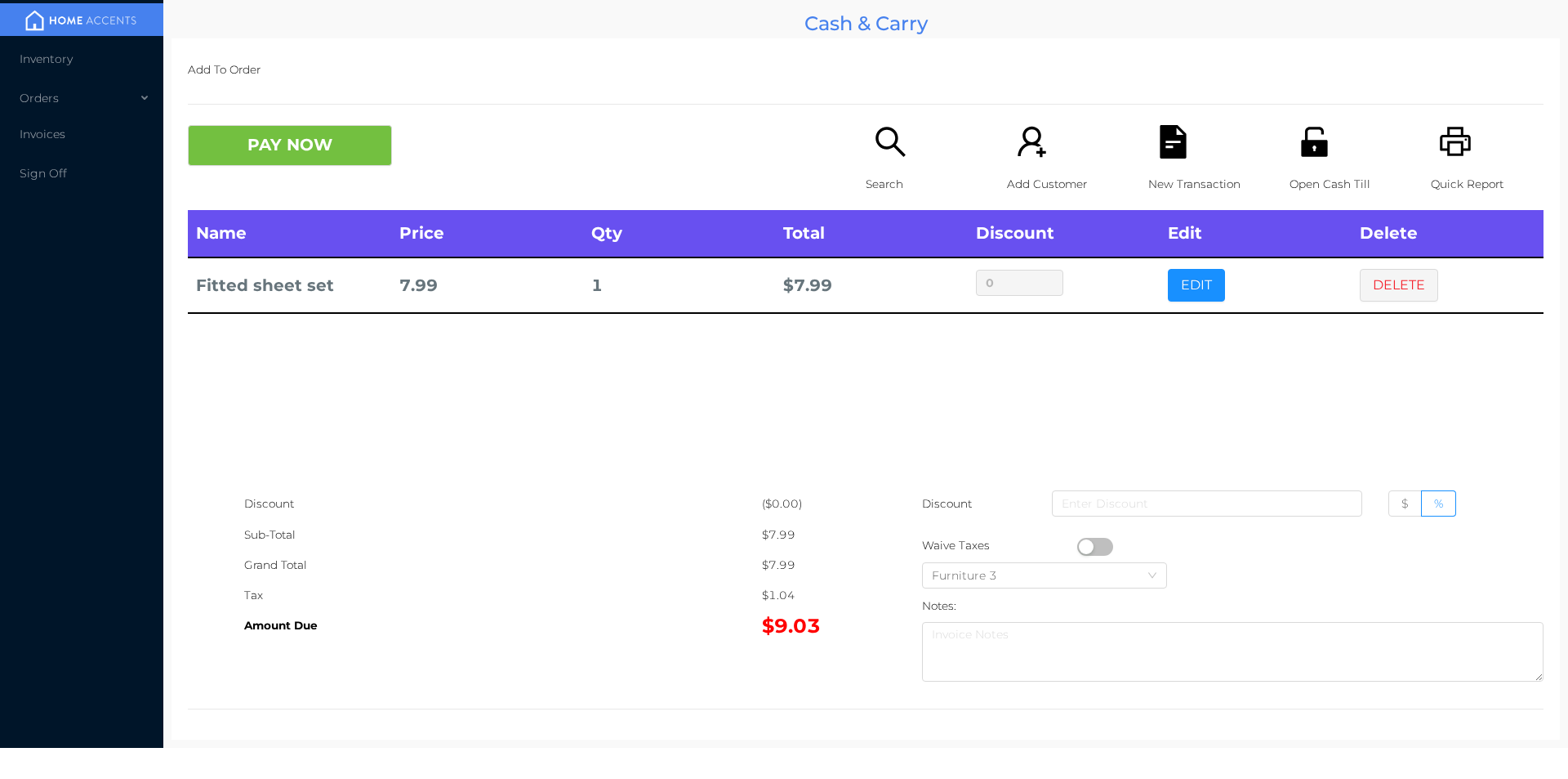
click at [866, 161] on div "Search" at bounding box center [922, 167] width 113 height 85
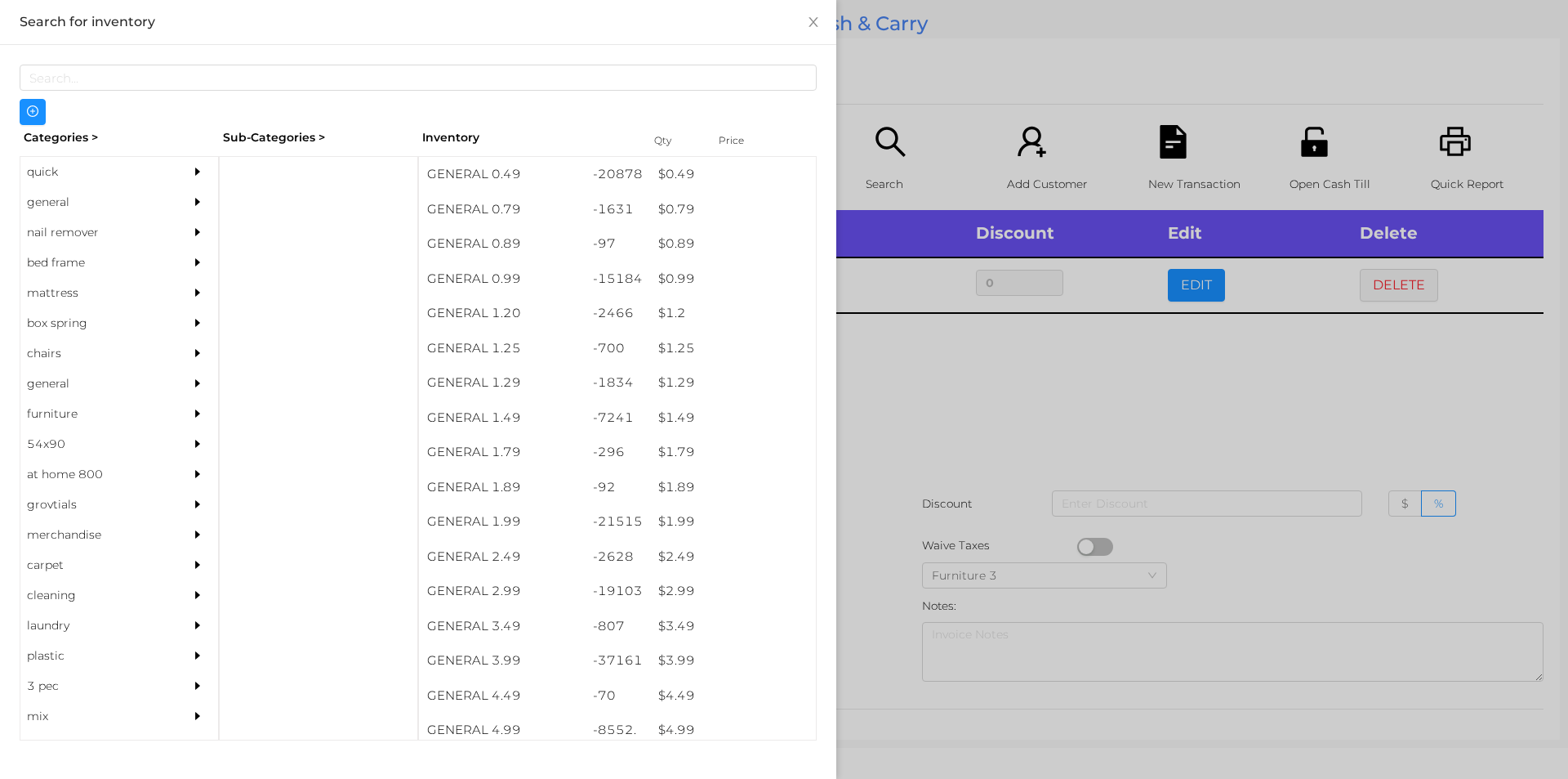
click at [54, 201] on div "general" at bounding box center [95, 202] width 149 height 30
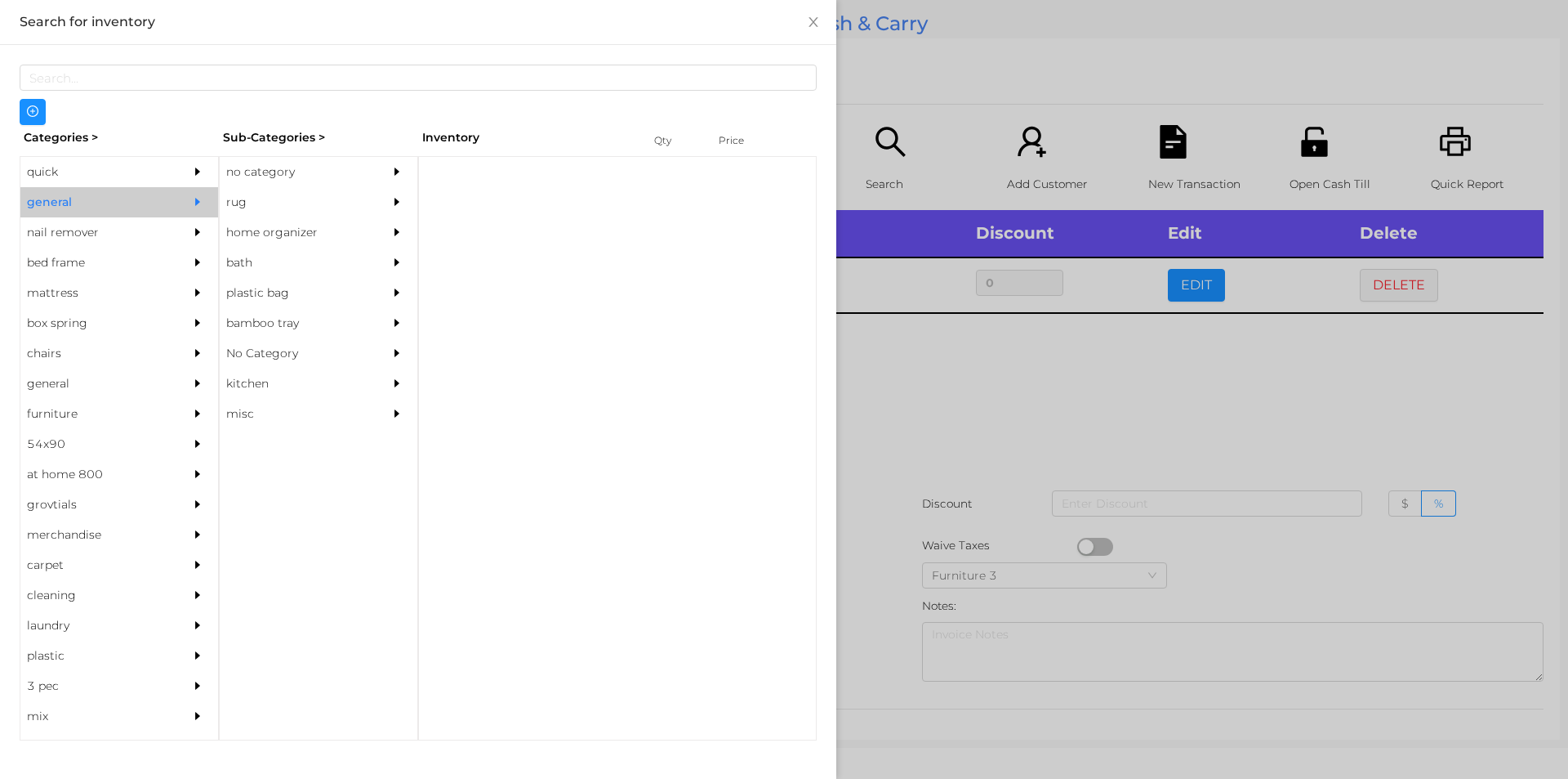
click at [259, 184] on div "no category" at bounding box center [294, 172] width 149 height 30
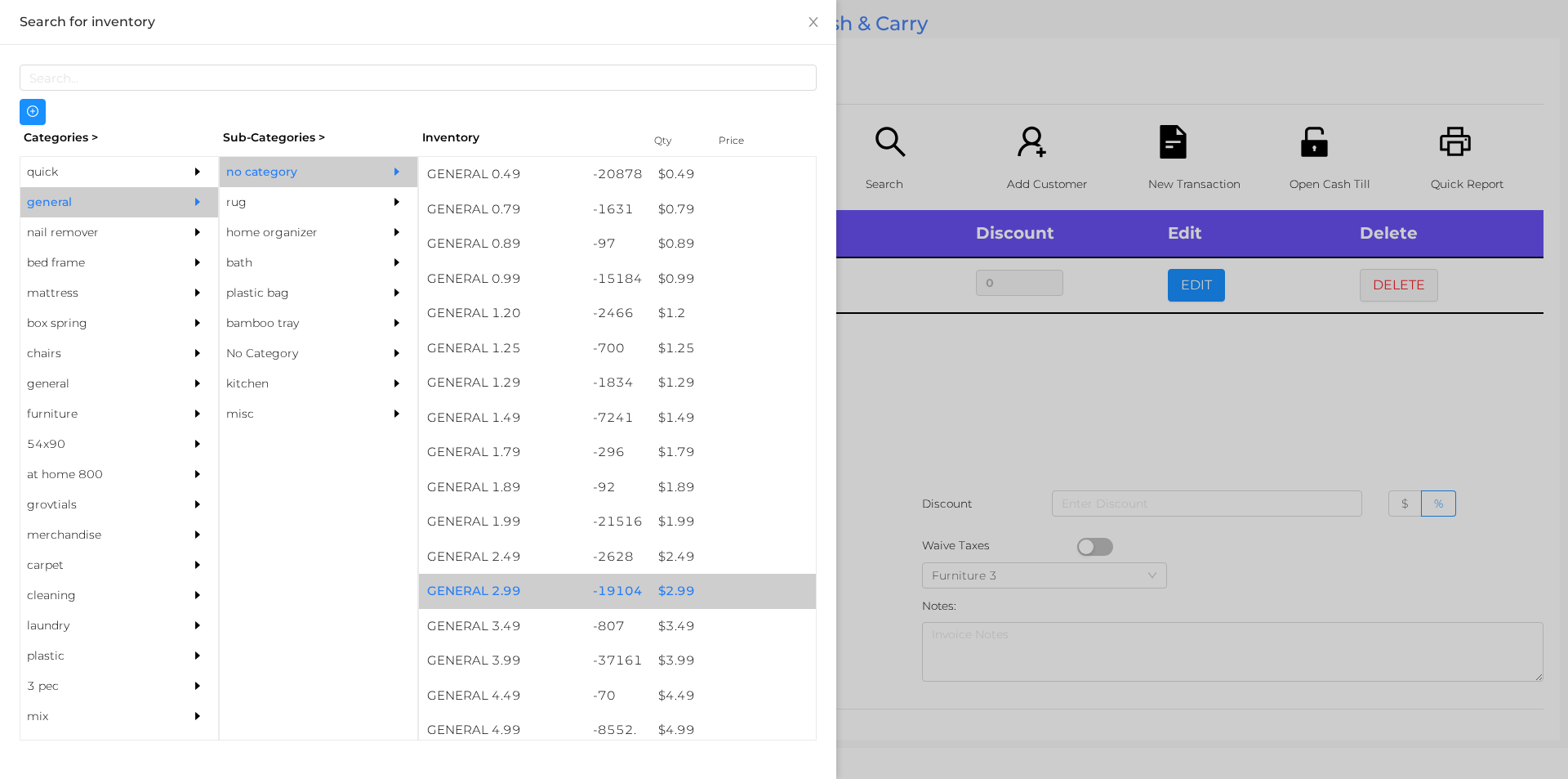
click at [667, 590] on div "$ 2.99" at bounding box center [733, 591] width 166 height 35
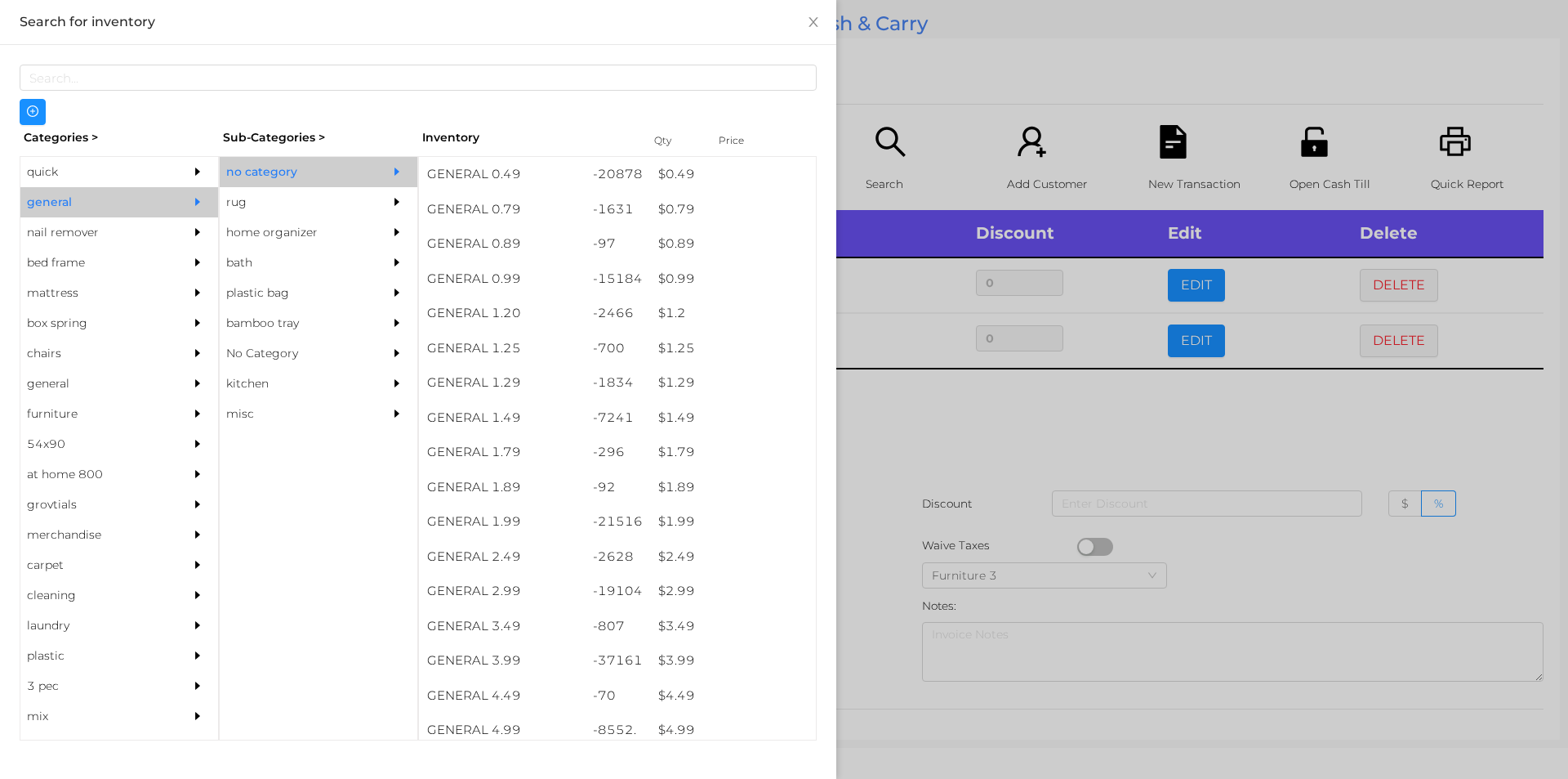
click at [909, 400] on div at bounding box center [784, 390] width 1568 height 779
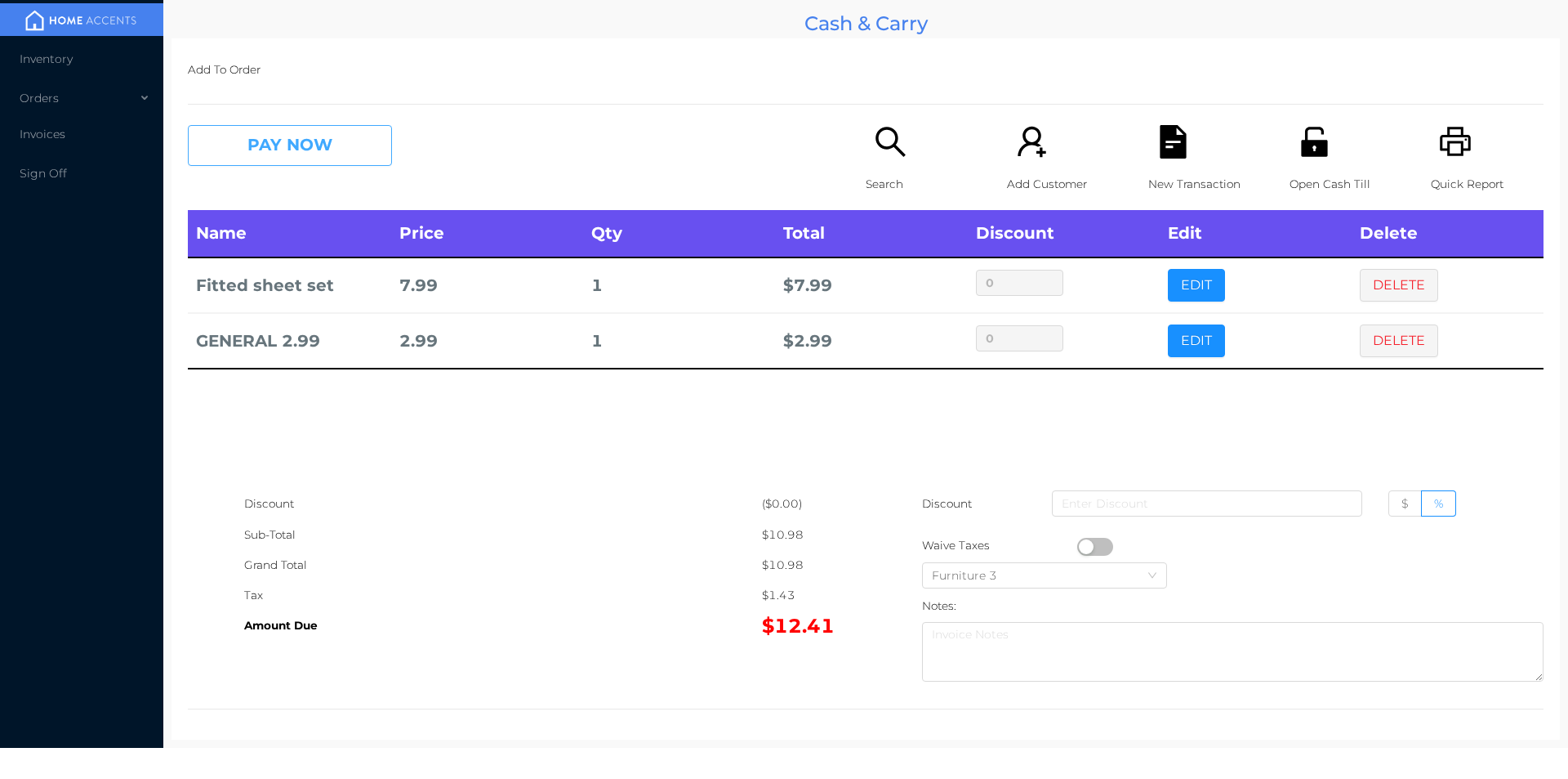
click at [287, 154] on button "PAY NOW" at bounding box center [290, 145] width 204 height 41
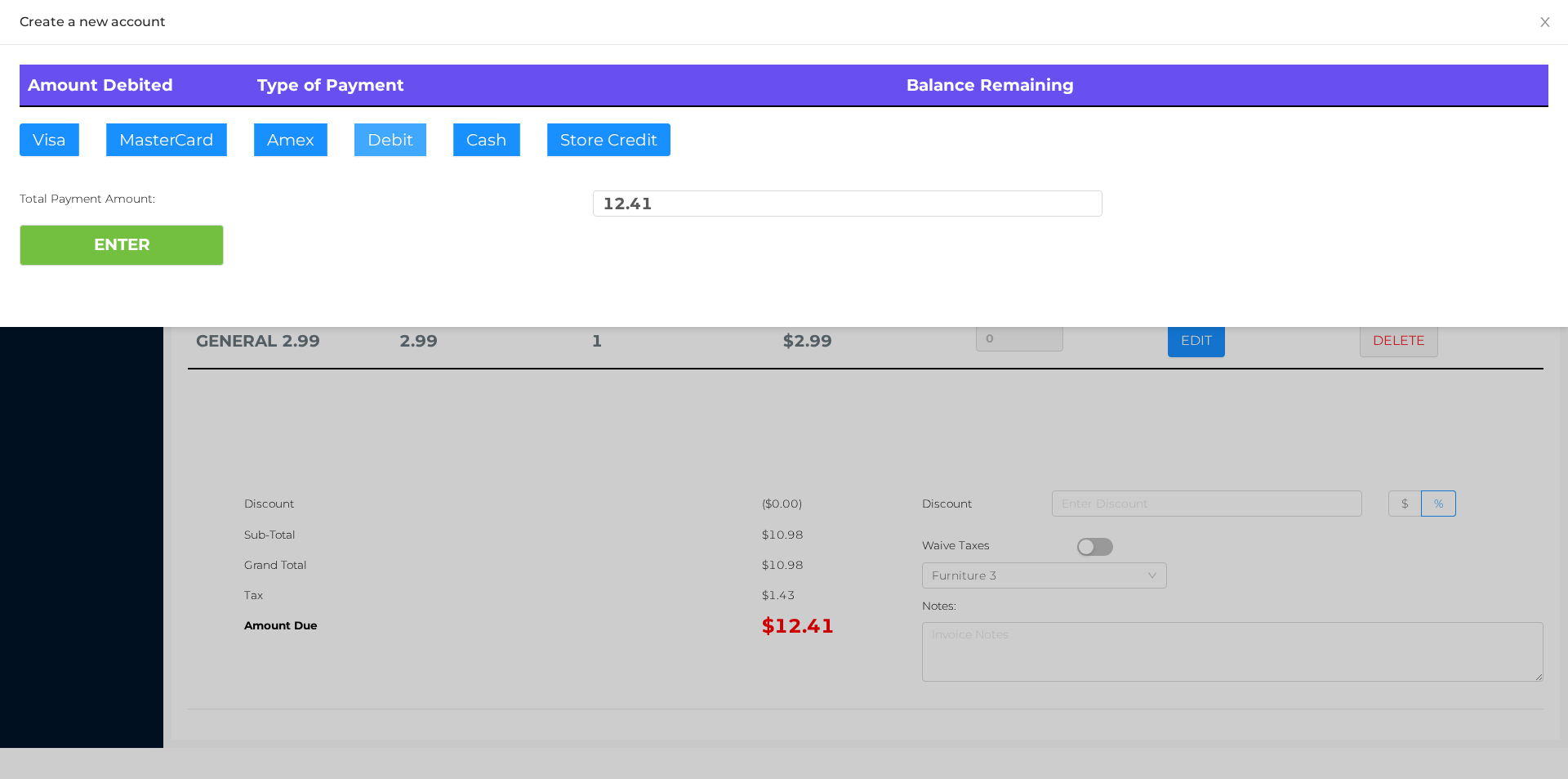
click at [400, 149] on button "Debit" at bounding box center [390, 140] width 72 height 33
click at [183, 248] on button "ENTER" at bounding box center [122, 245] width 204 height 41
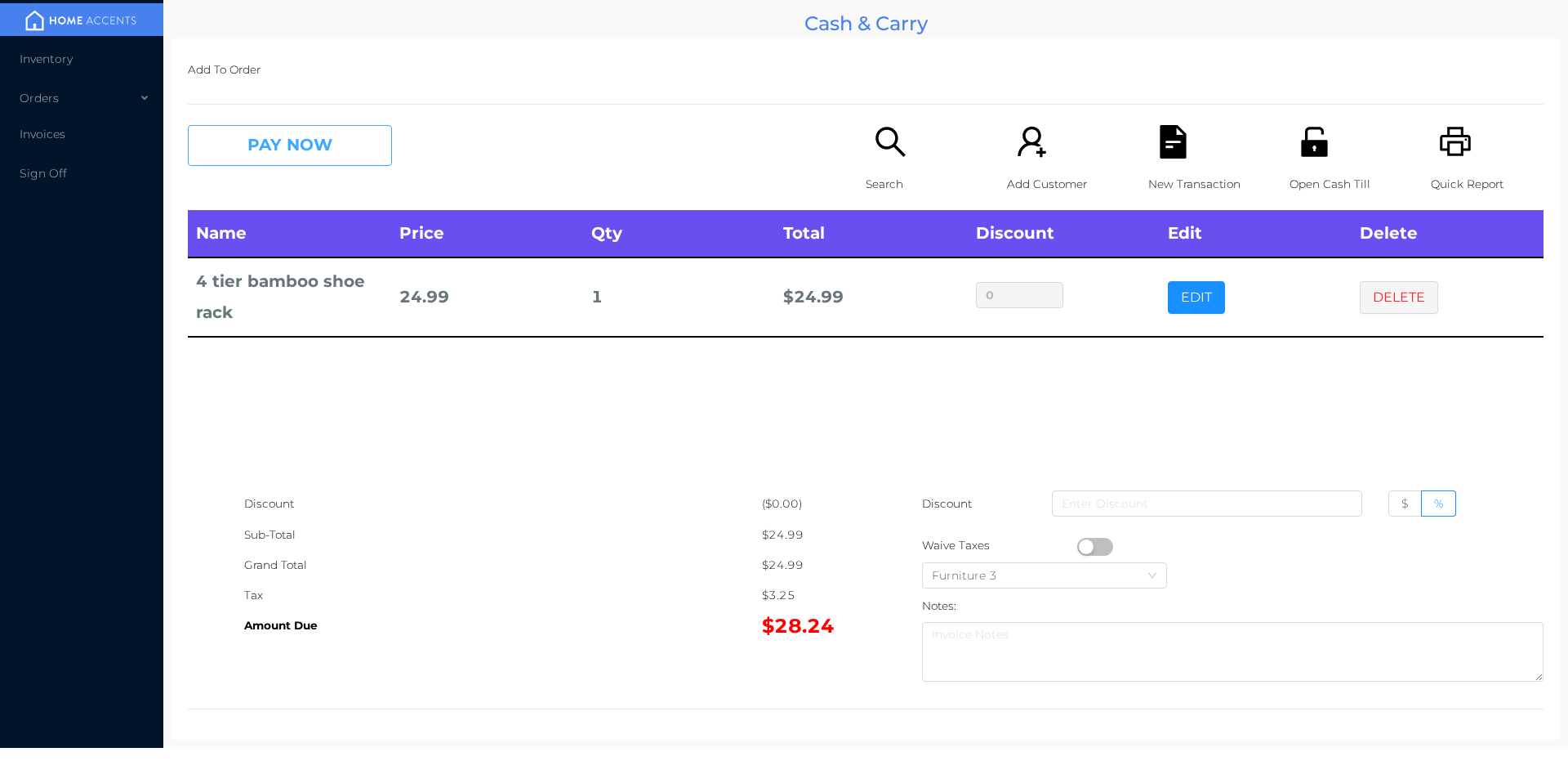
click at [319, 141] on button "PAY NOW" at bounding box center [290, 145] width 204 height 41
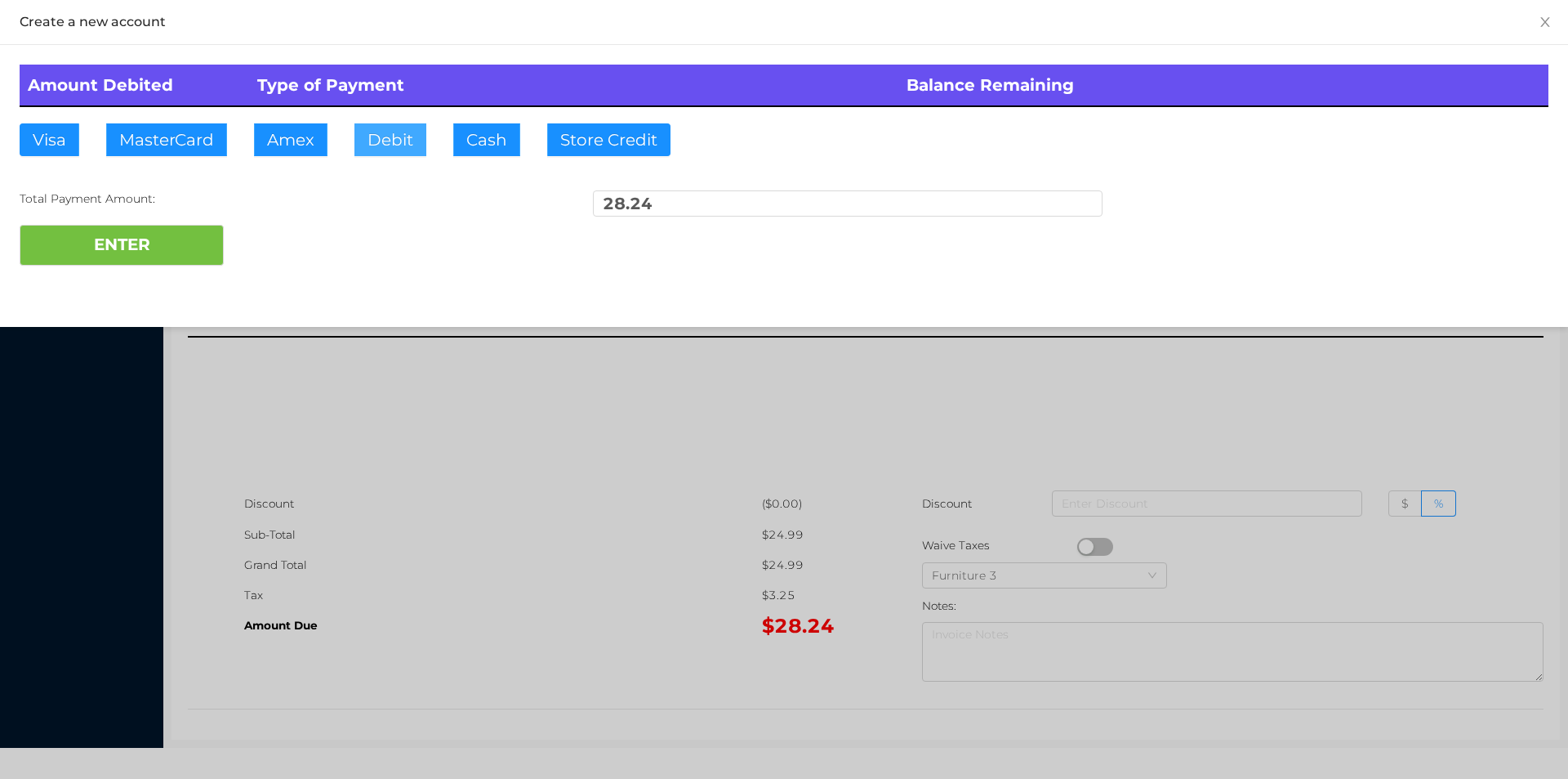
click at [371, 141] on button "Debit" at bounding box center [390, 140] width 72 height 33
click at [191, 230] on button "ENTER" at bounding box center [122, 245] width 204 height 41
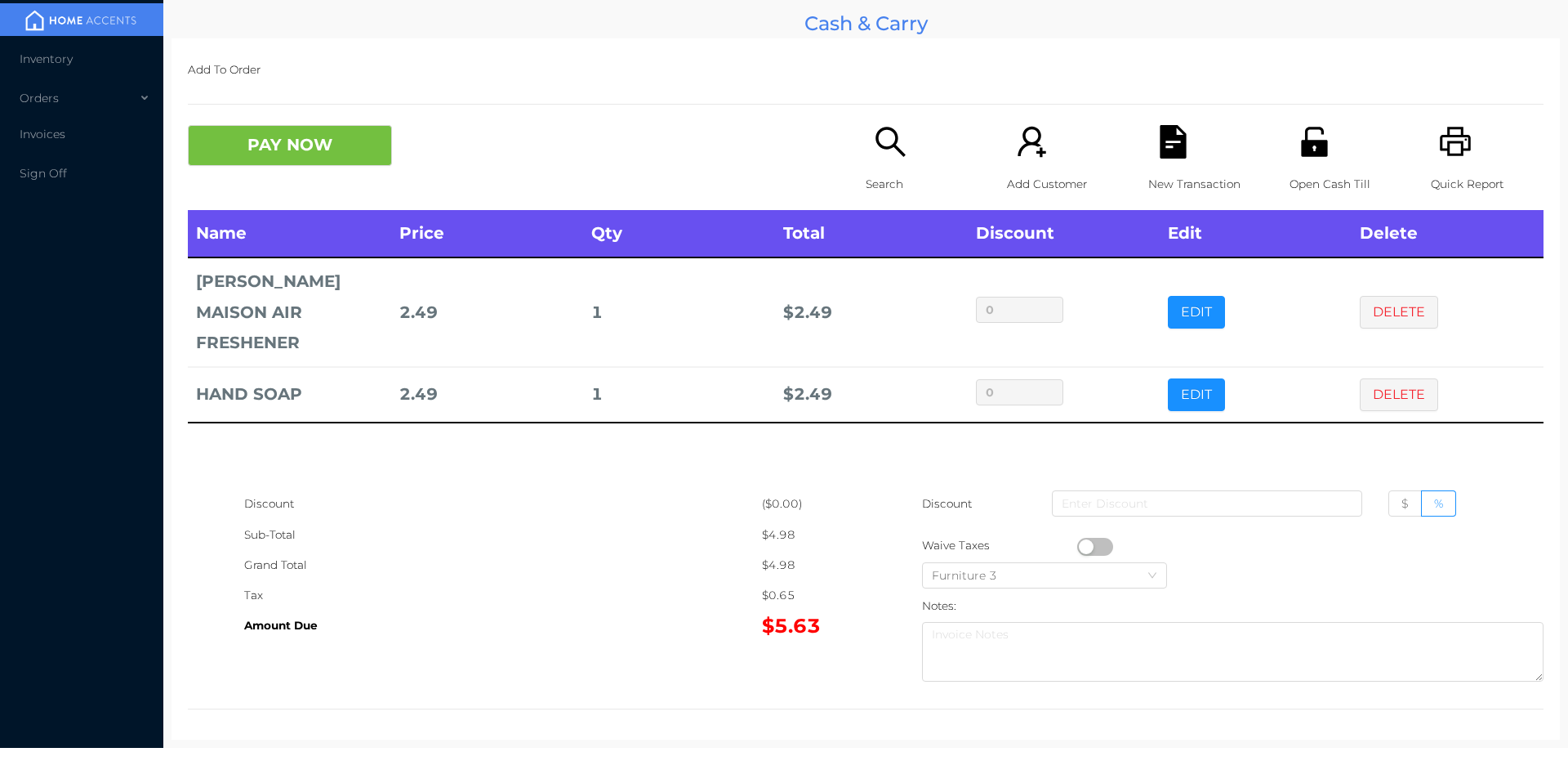
click at [290, 158] on button "PAY NOW" at bounding box center [290, 145] width 204 height 41
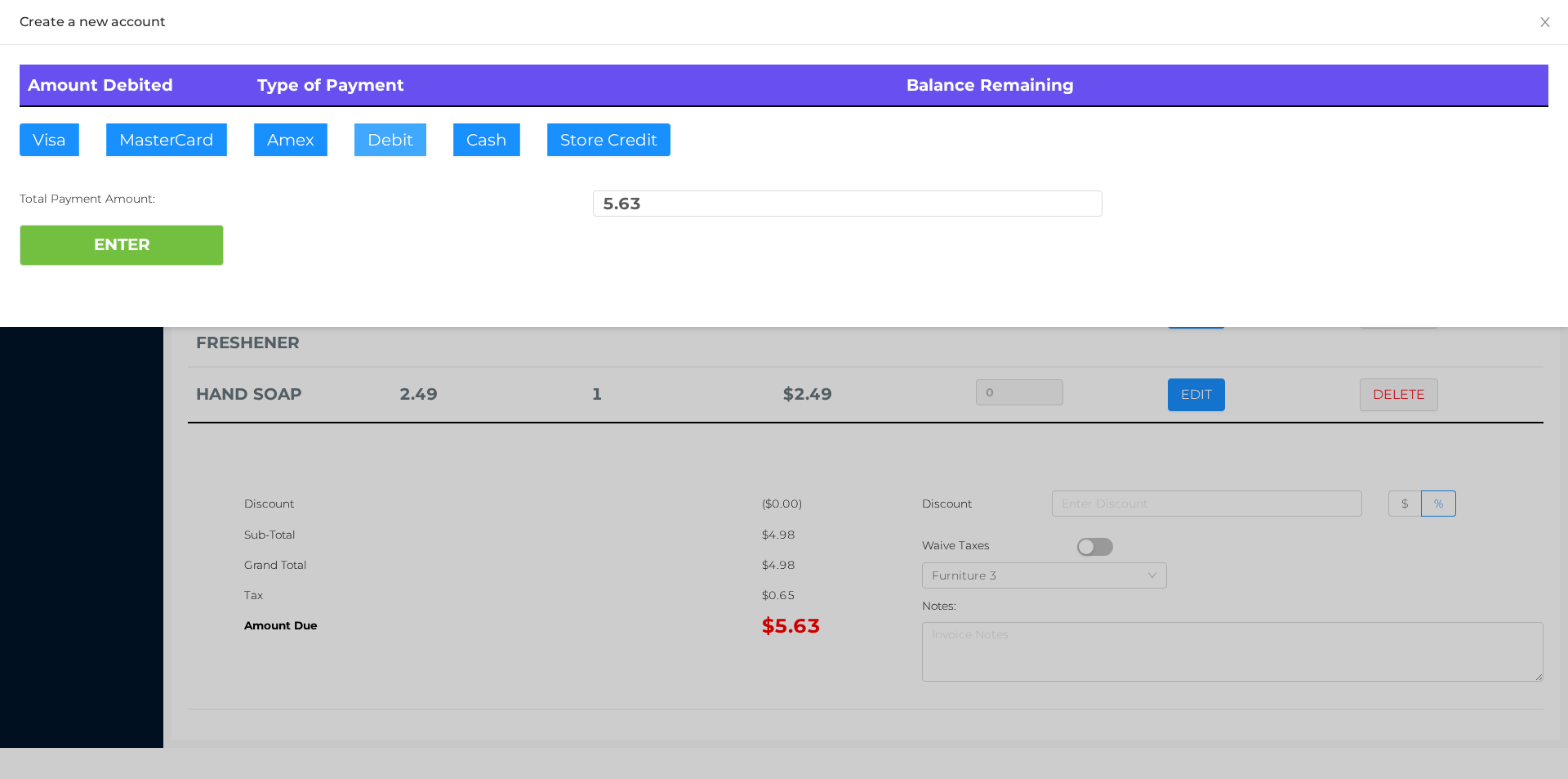
click at [388, 151] on button "Debit" at bounding box center [390, 140] width 72 height 33
click at [126, 258] on button "ENTER" at bounding box center [122, 245] width 204 height 41
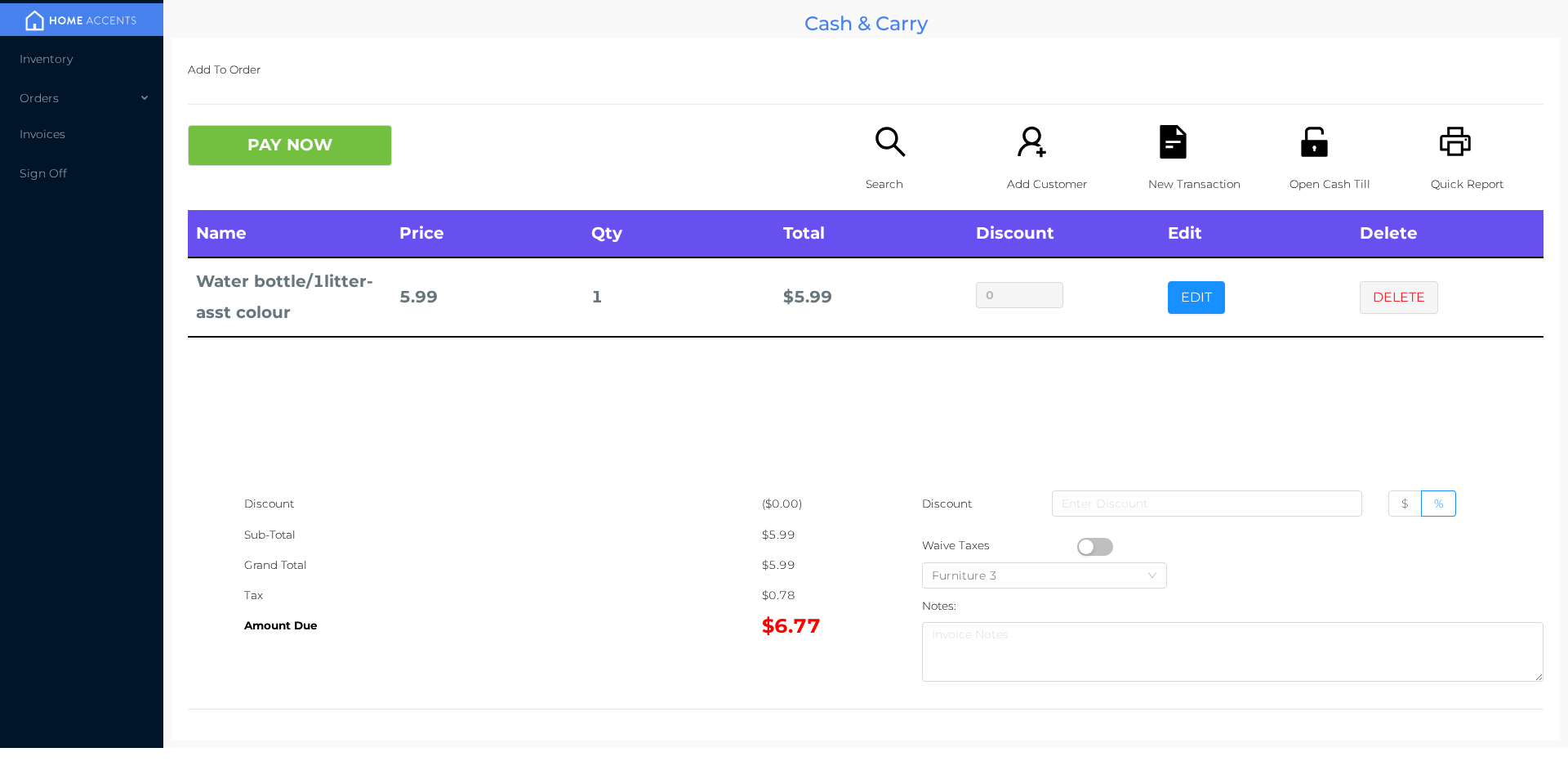
click at [278, 156] on button "PAY NOW" at bounding box center [290, 145] width 204 height 41
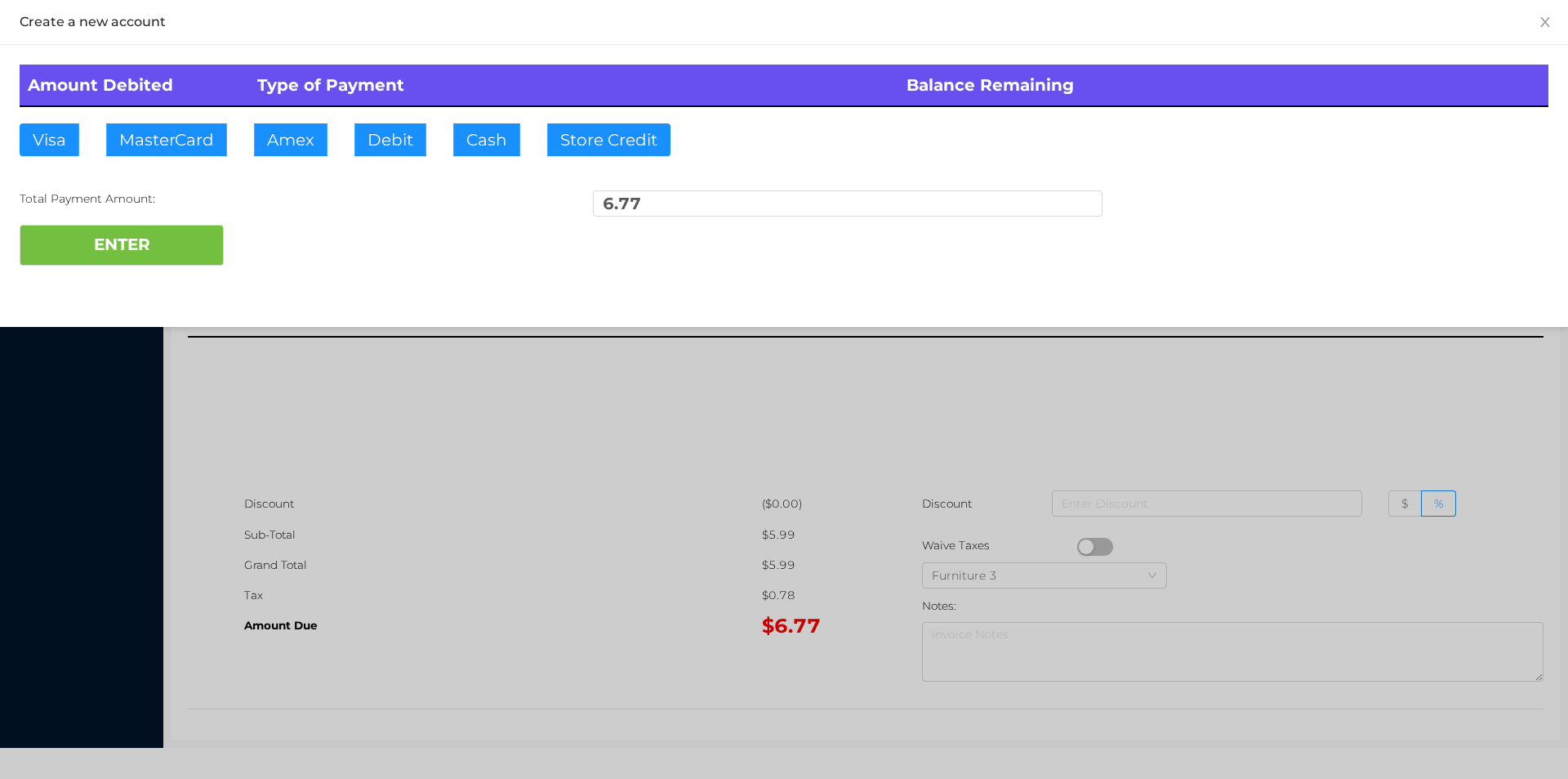
click at [567, 448] on div at bounding box center [784, 390] width 1568 height 779
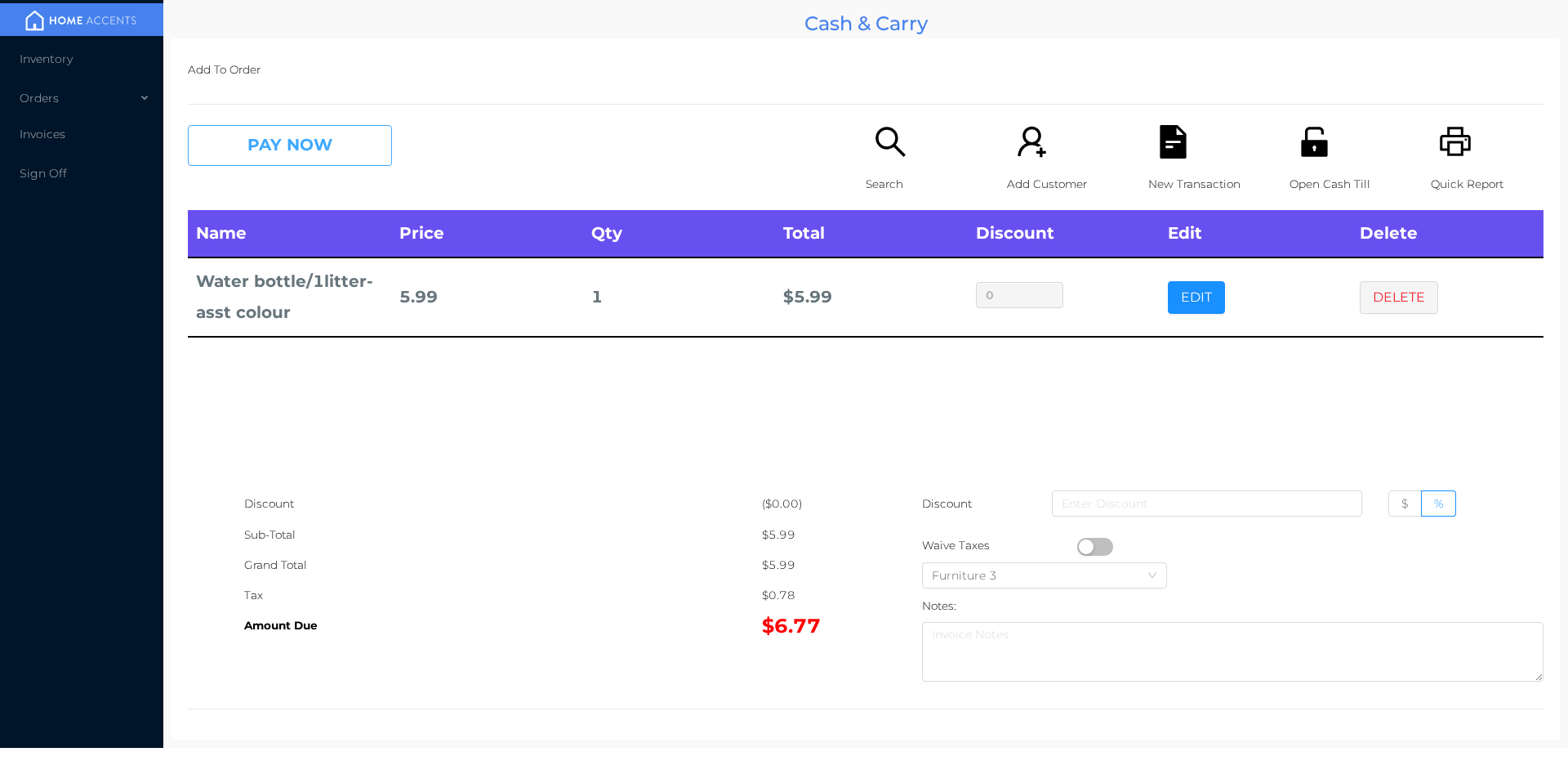
click at [300, 149] on button "PAY NOW" at bounding box center [290, 145] width 204 height 41
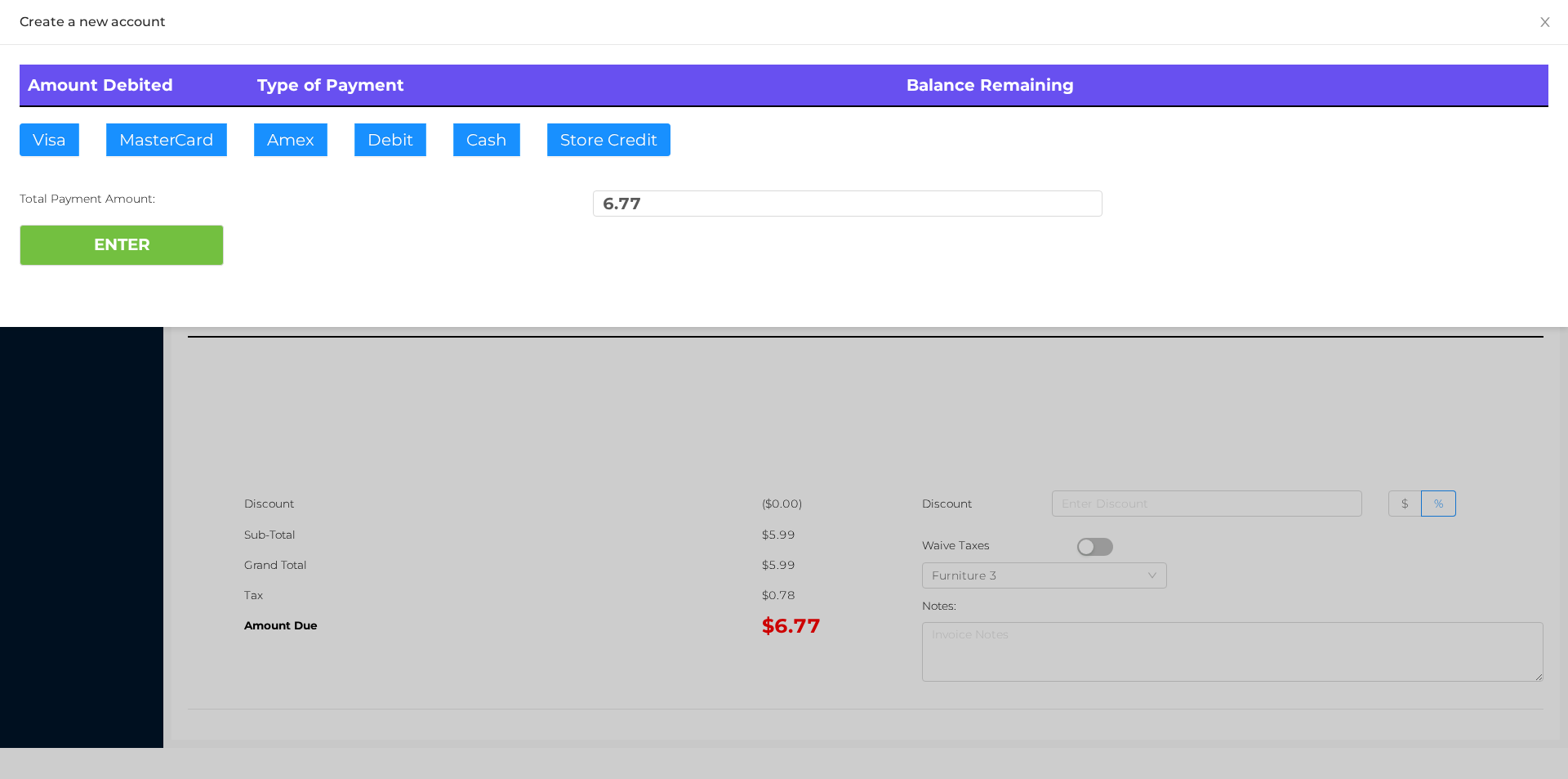
click at [398, 106] on th "Type of Payment" at bounding box center [574, 85] width 650 height 42
click at [157, 249] on button "ENTER" at bounding box center [122, 245] width 204 height 41
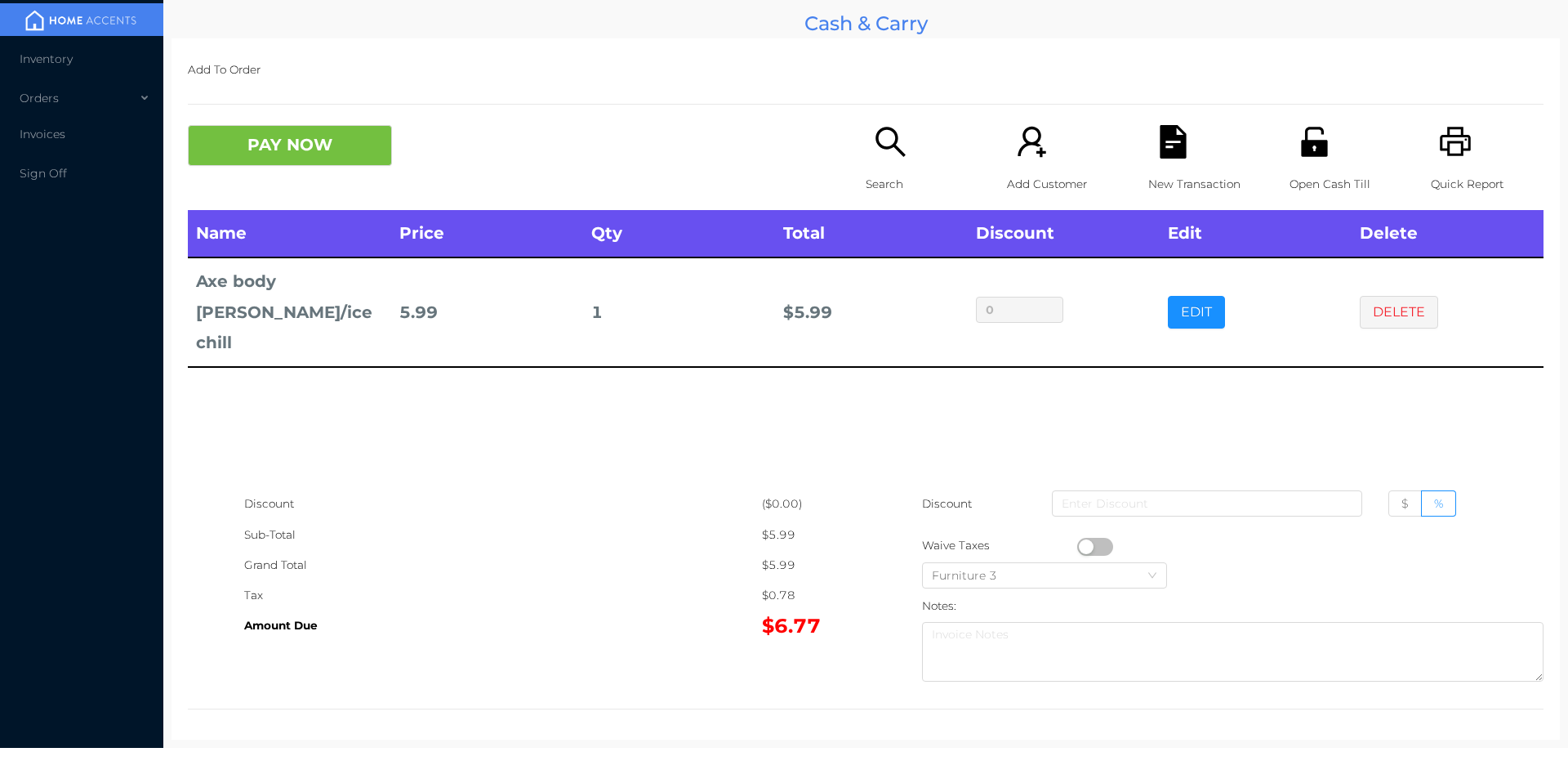
click at [368, 152] on button "PAY NOW" at bounding box center [290, 145] width 204 height 41
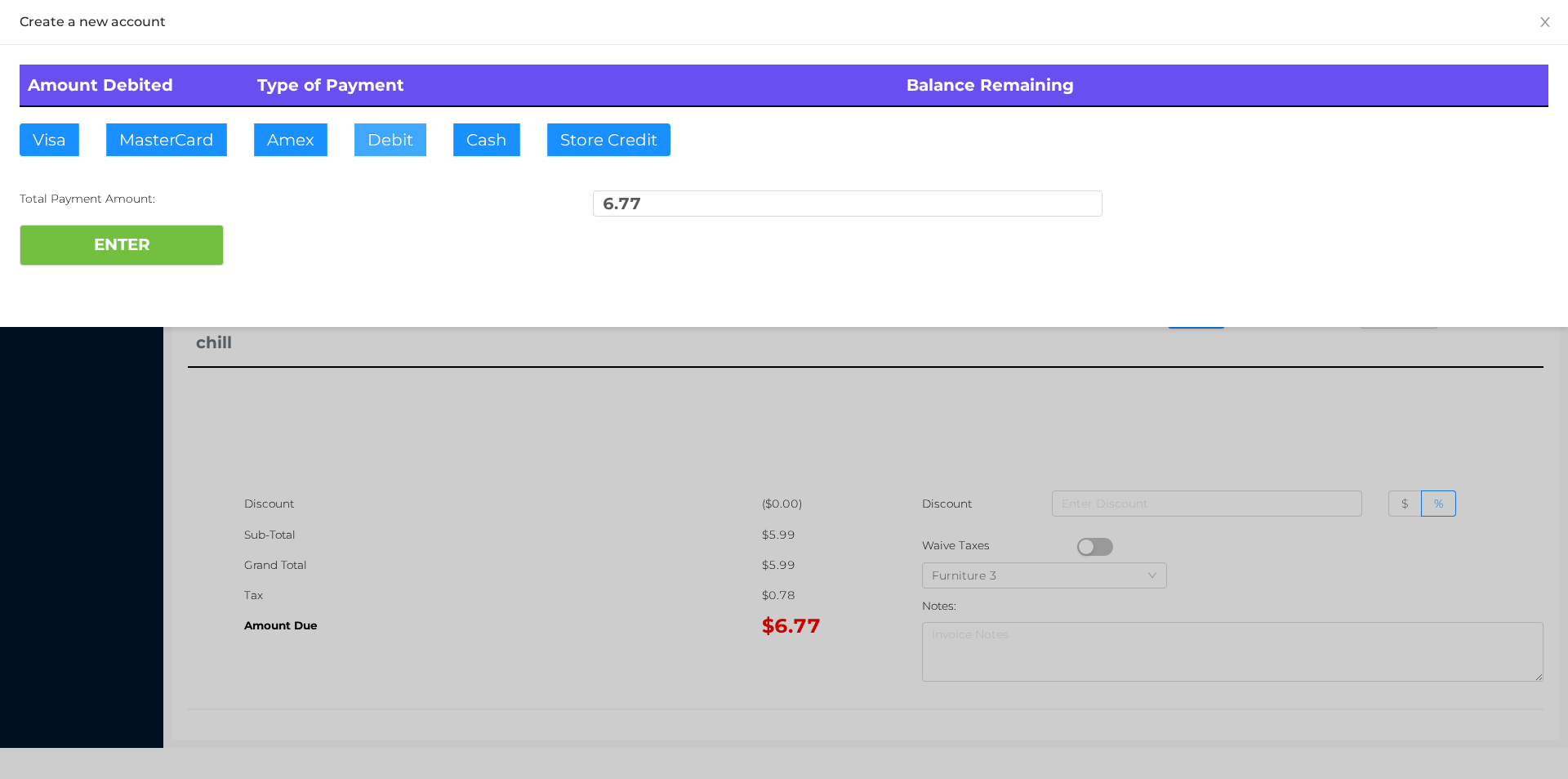
click at [374, 150] on button "Debit" at bounding box center [390, 140] width 72 height 33
click at [143, 264] on button "ENTER" at bounding box center [122, 245] width 204 height 41
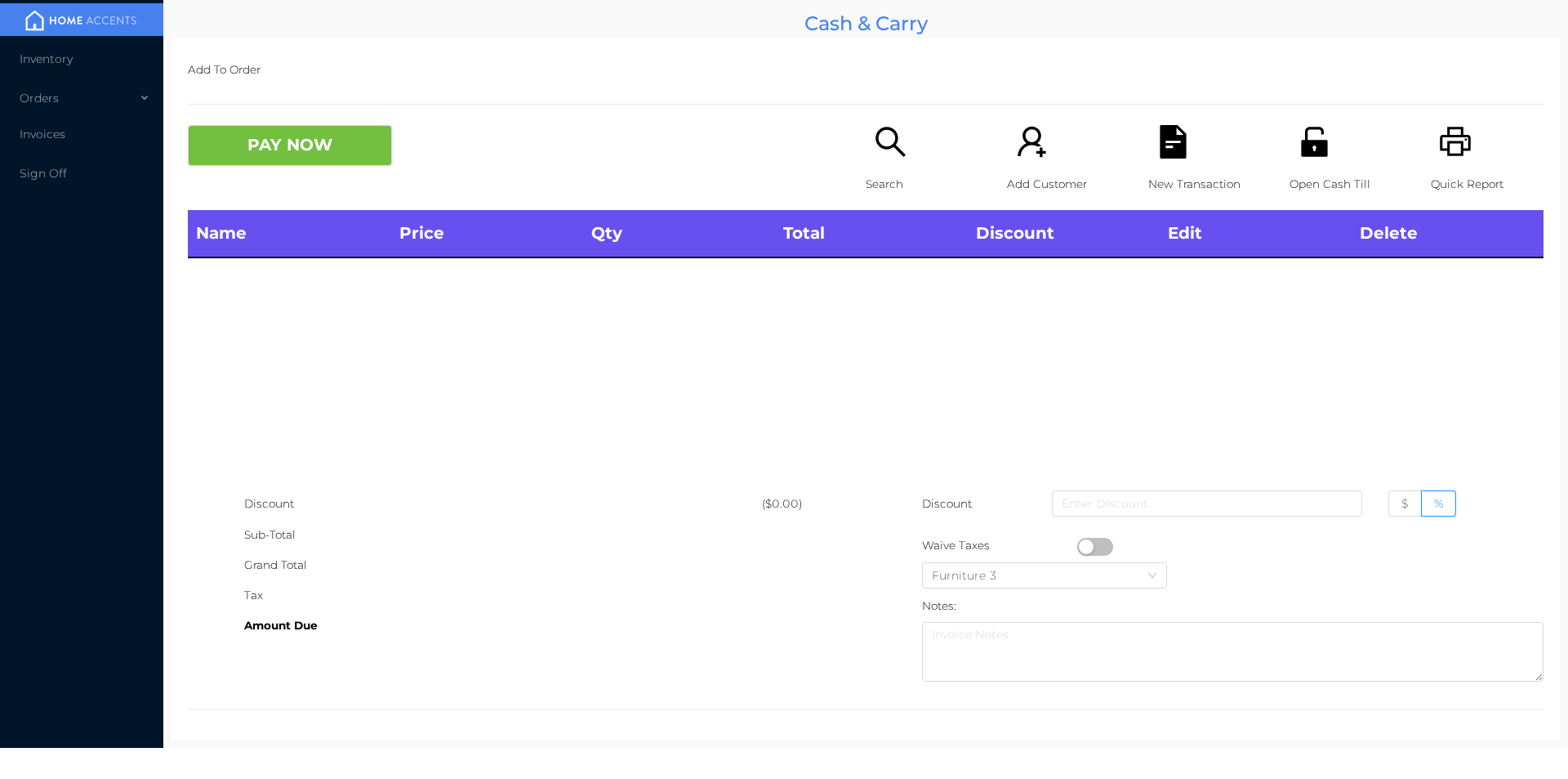
click at [880, 151] on icon "icon: search" at bounding box center [891, 141] width 33 height 33
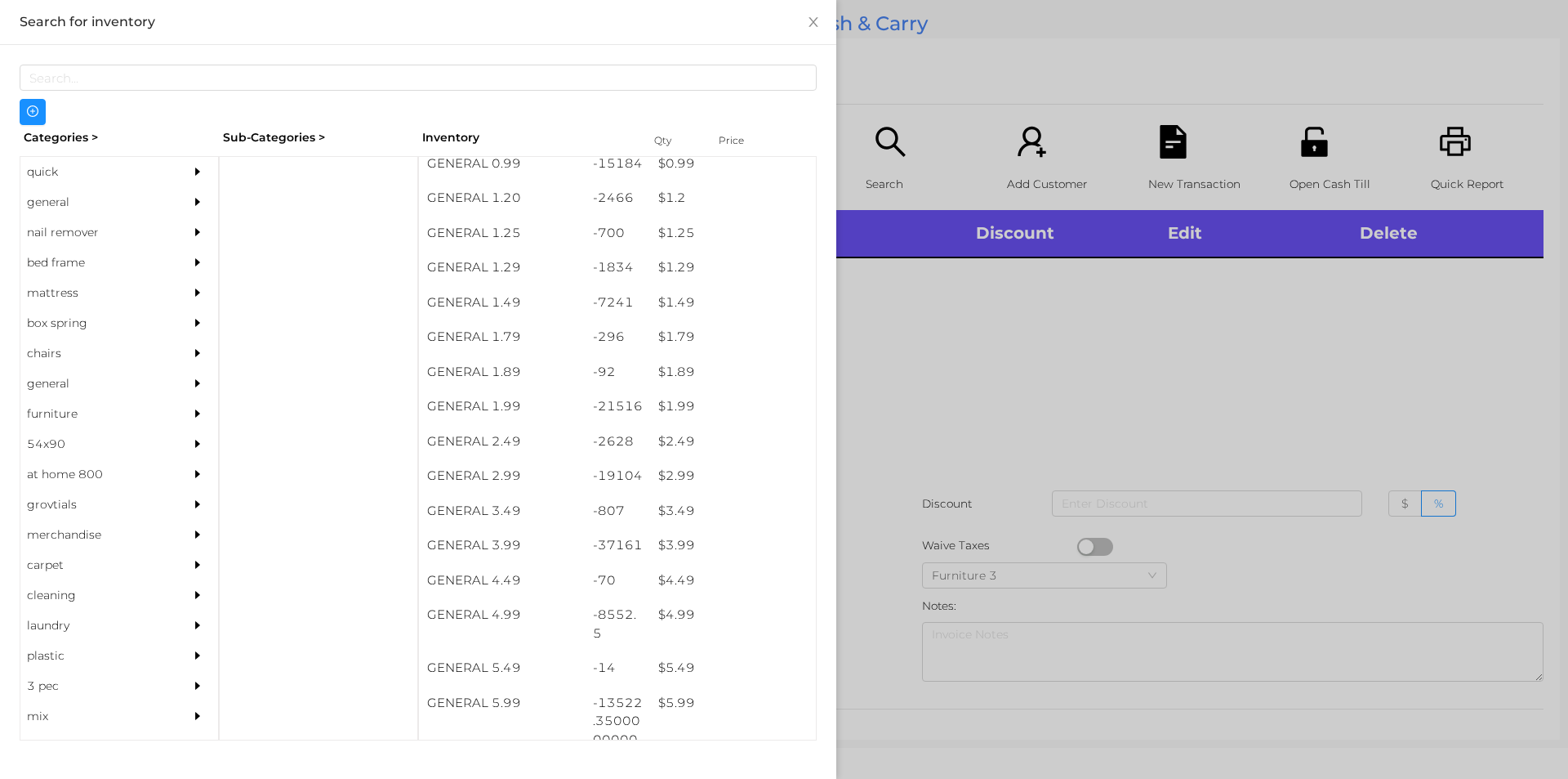
scroll to position [184, 0]
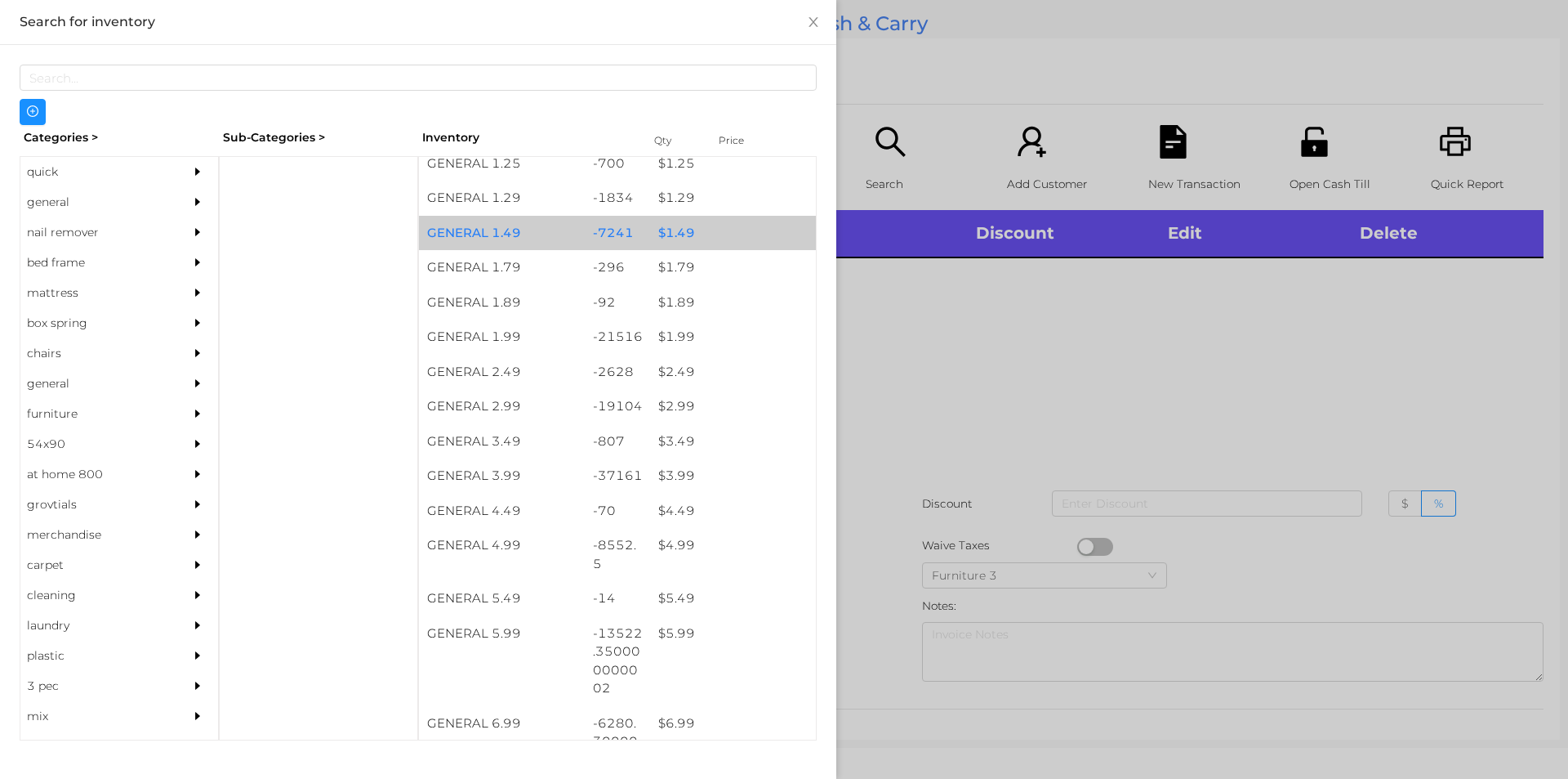
click at [679, 233] on div "$ 1.49" at bounding box center [733, 233] width 166 height 35
click at [666, 230] on div "$ 1.49" at bounding box center [733, 233] width 166 height 35
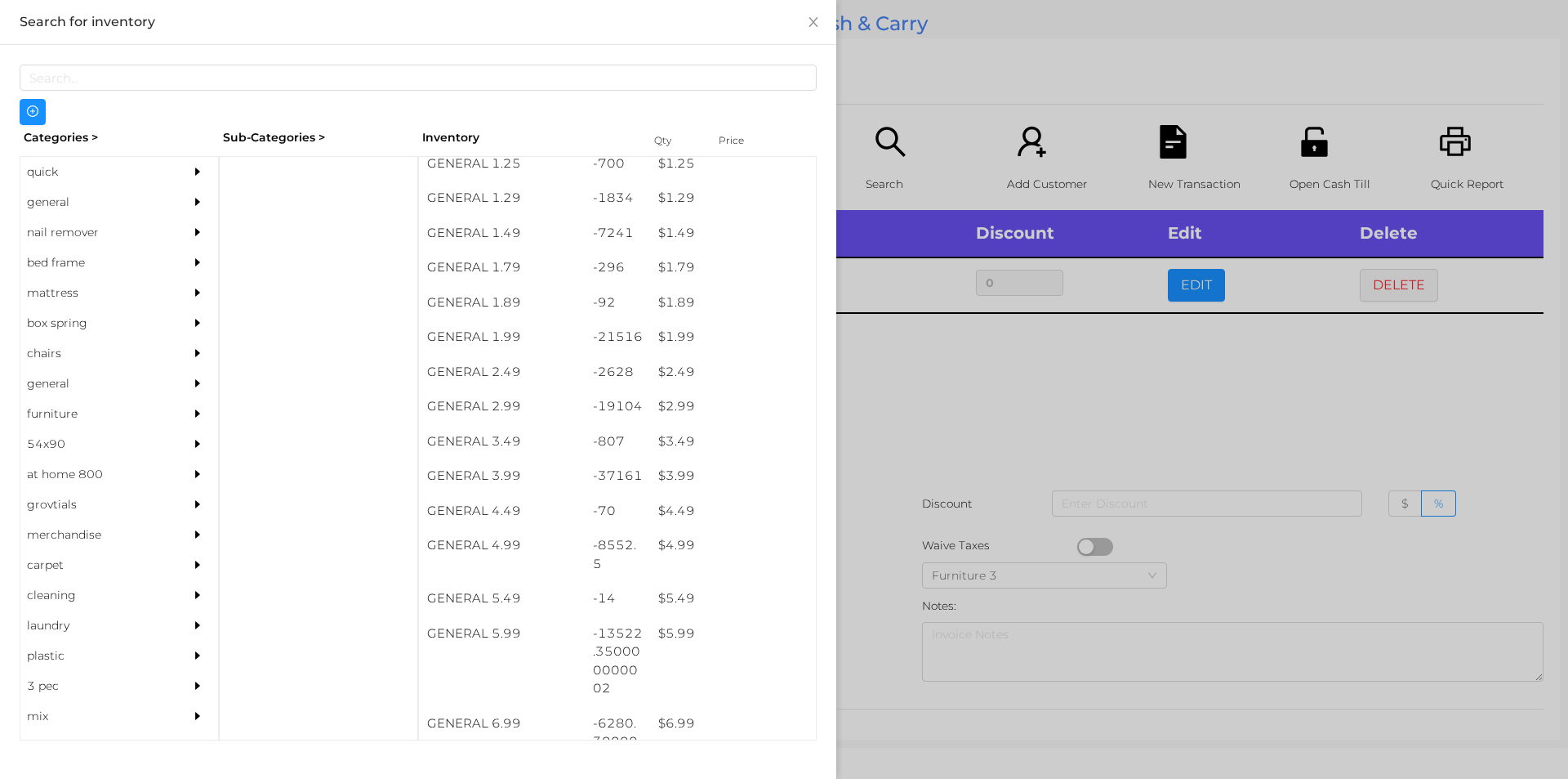
click at [944, 425] on div at bounding box center [784, 390] width 1568 height 779
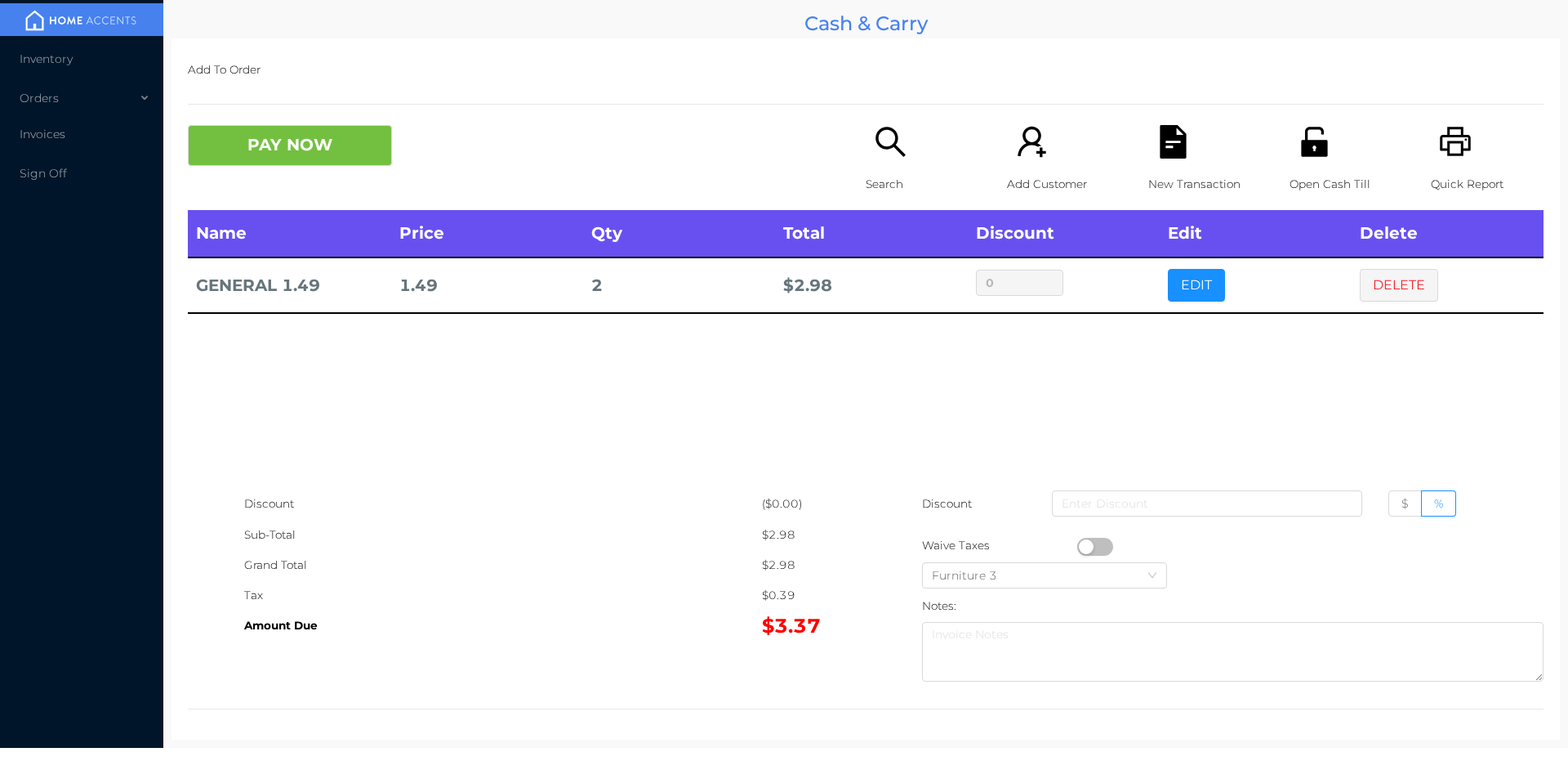
click at [1081, 546] on button "button" at bounding box center [1096, 547] width 36 height 18
click at [292, 133] on button "PAY NOW" at bounding box center [290, 145] width 204 height 41
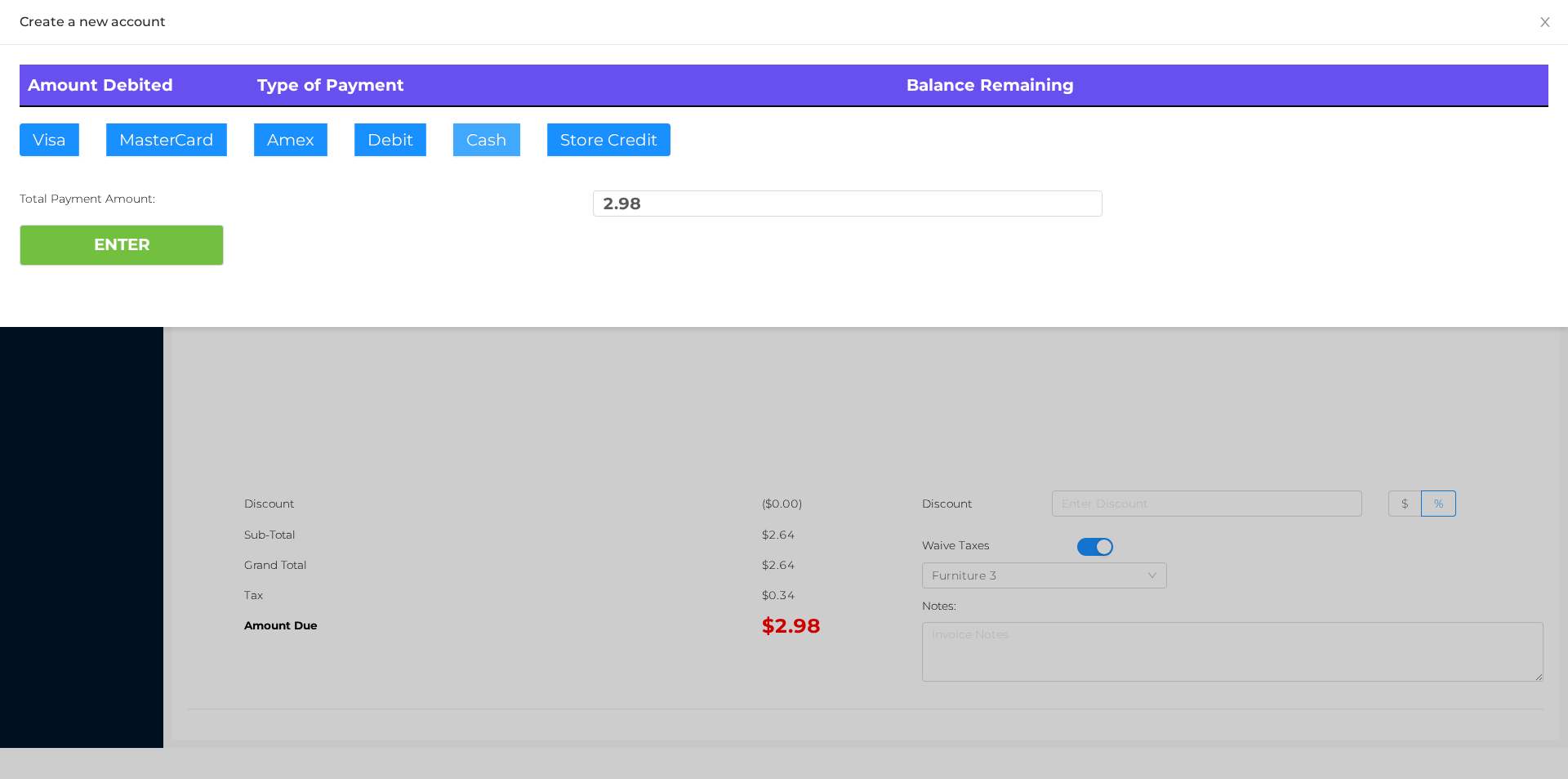
click at [487, 136] on button "Cash" at bounding box center [487, 140] width 67 height 33
click at [143, 225] on button "ENTER" at bounding box center [122, 245] width 204 height 41
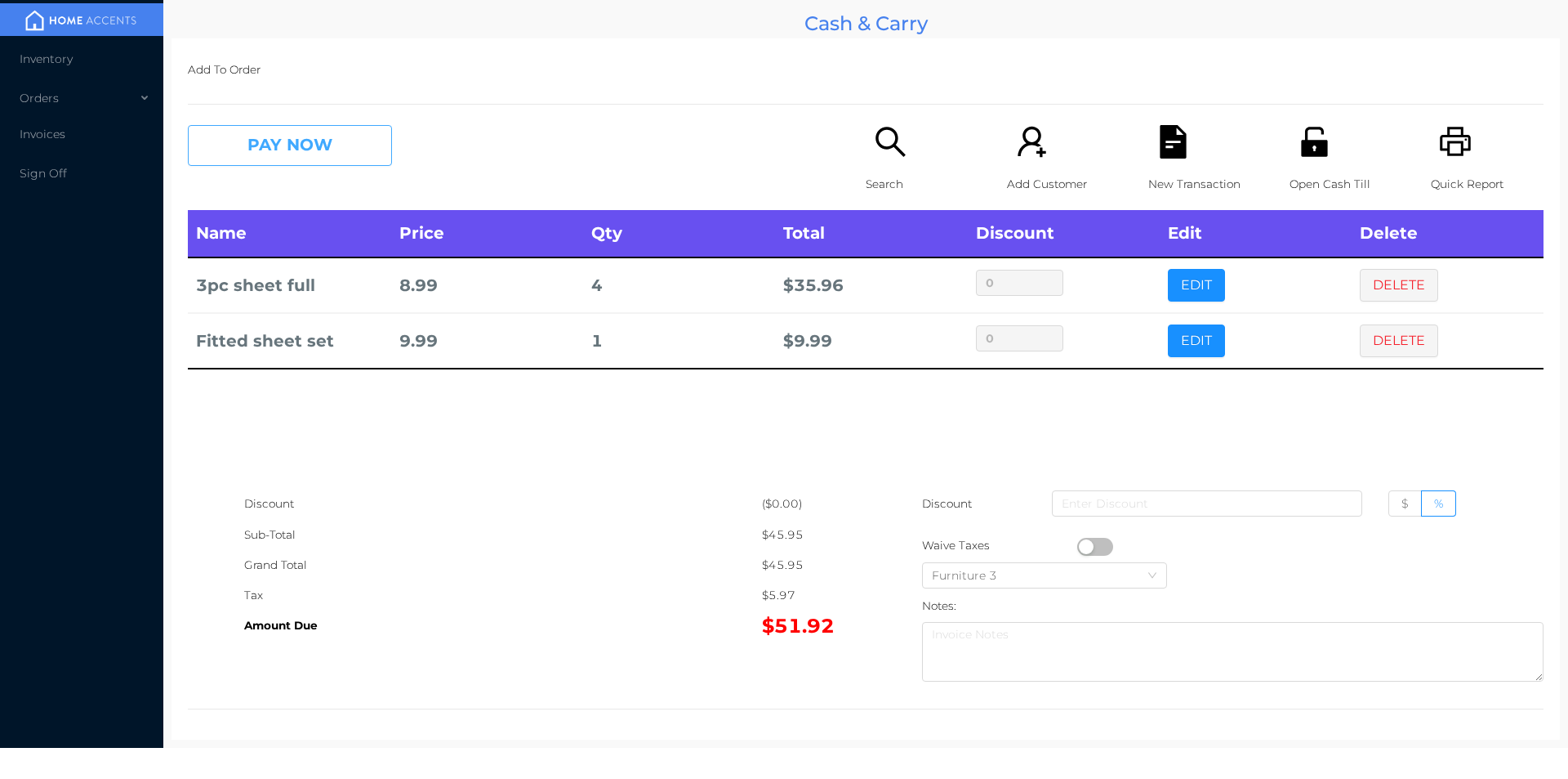
click at [333, 148] on button "PAY NOW" at bounding box center [290, 145] width 204 height 41
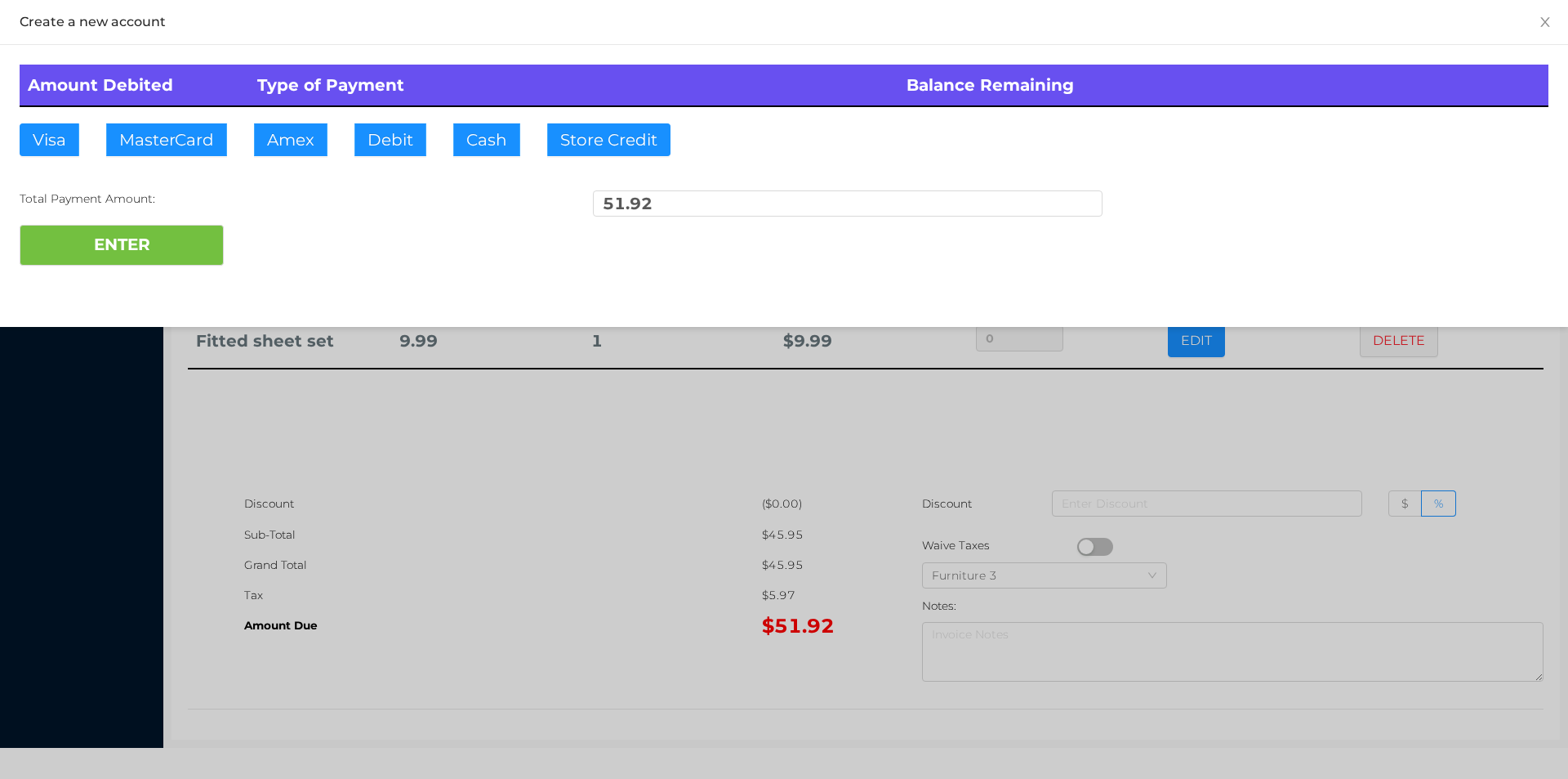
click at [285, 255] on div "ENTER" at bounding box center [784, 245] width 1529 height 41
click at [1234, 434] on div at bounding box center [784, 390] width 1568 height 779
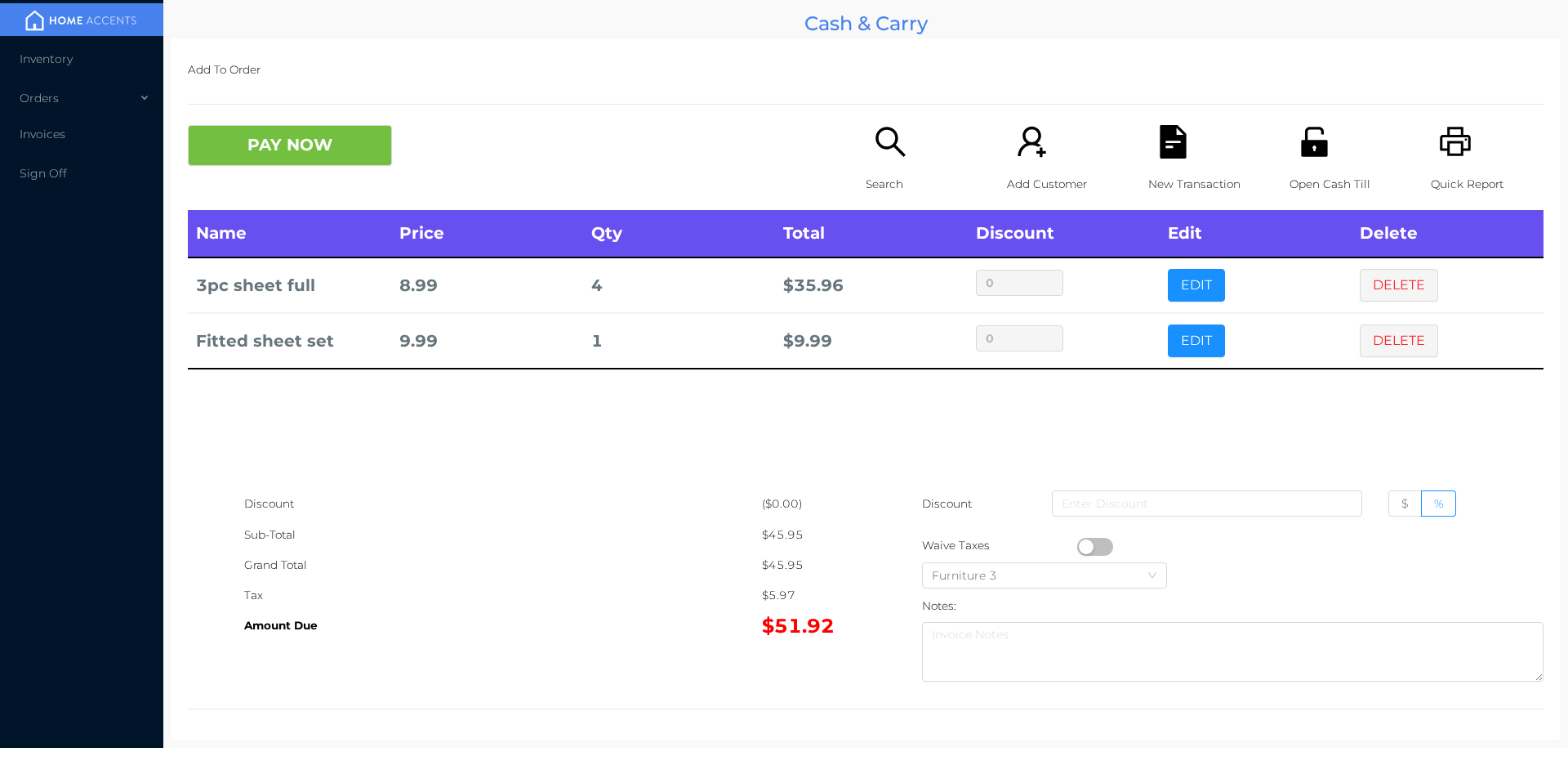
click at [1160, 156] on icon "icon: file-text" at bounding box center [1172, 141] width 26 height 33
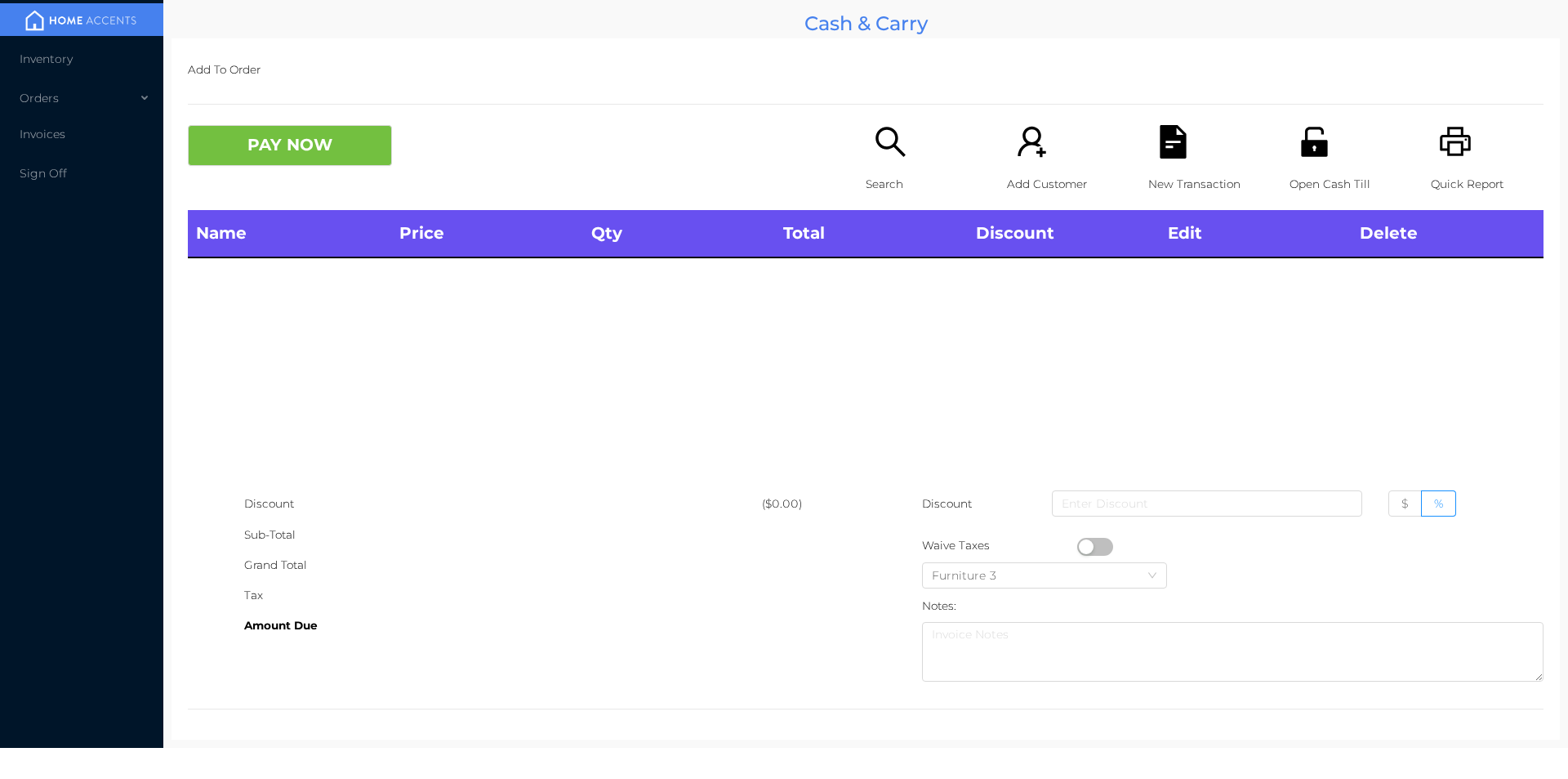
click at [1318, 160] on div "Open Cash Till" at bounding box center [1346, 167] width 113 height 85
click at [866, 164] on div "Search" at bounding box center [922, 167] width 113 height 85
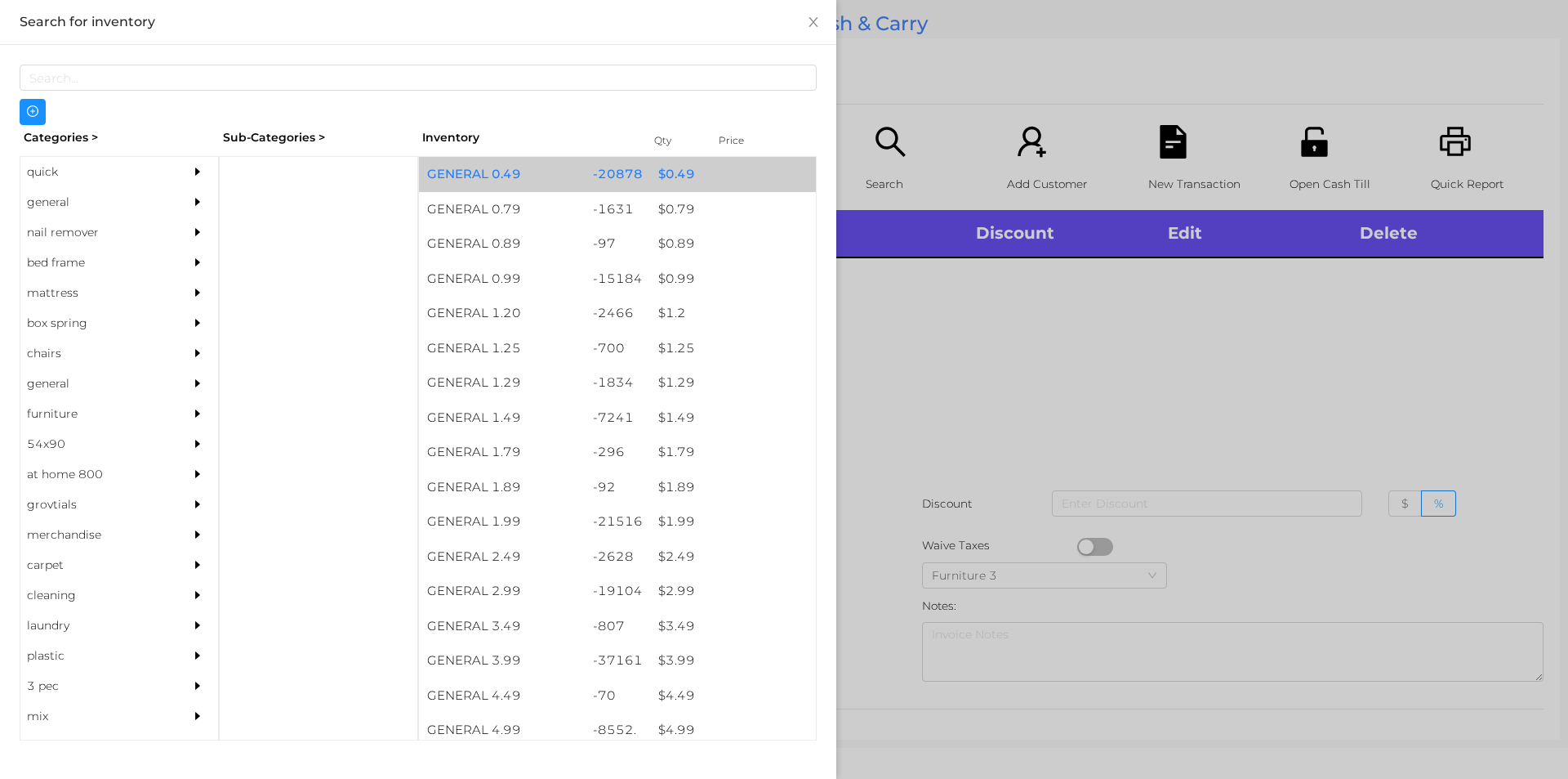
click at [666, 168] on div "$ 0.49" at bounding box center [733, 174] width 166 height 35
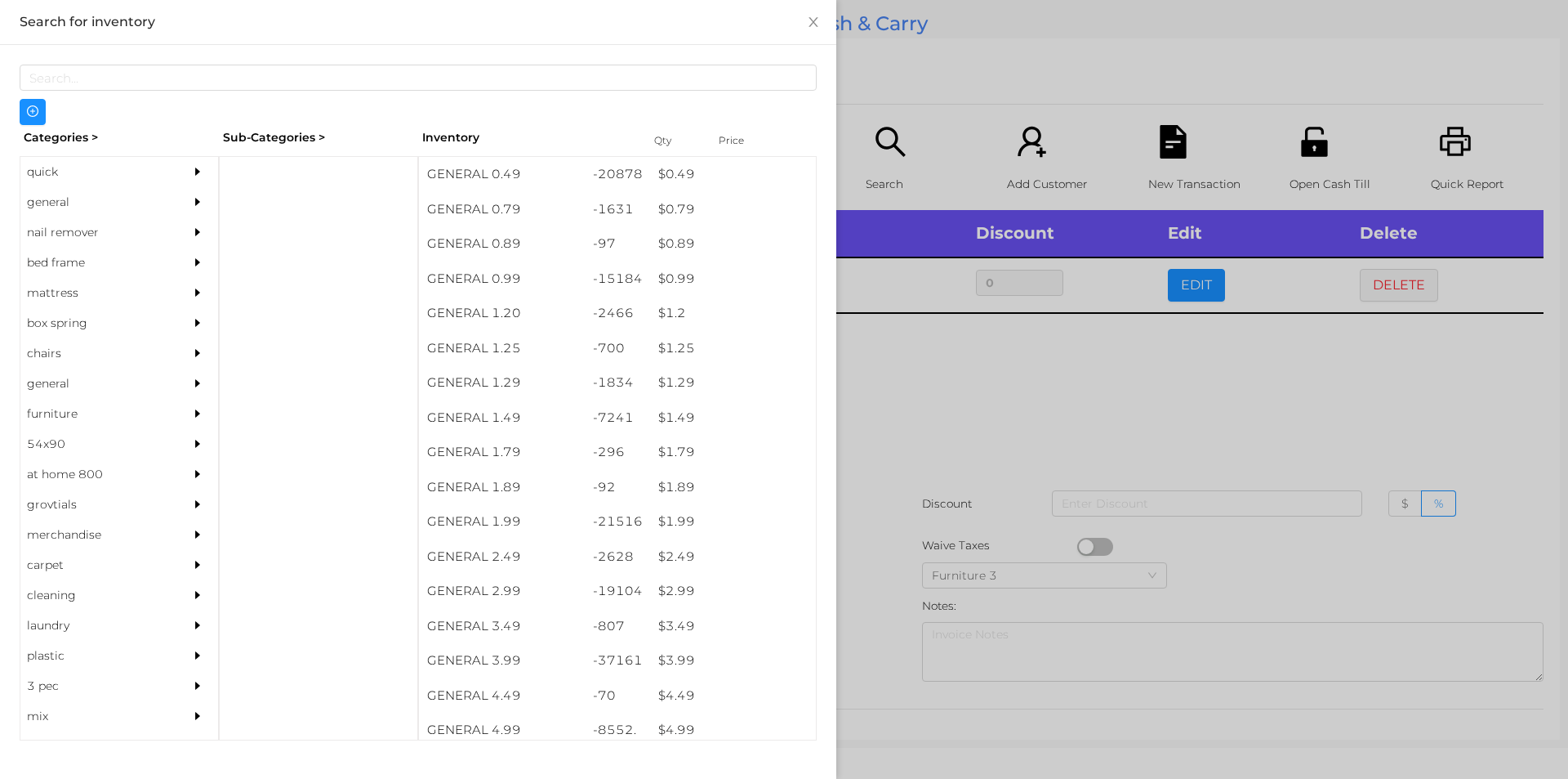
click at [941, 424] on div at bounding box center [784, 390] width 1568 height 779
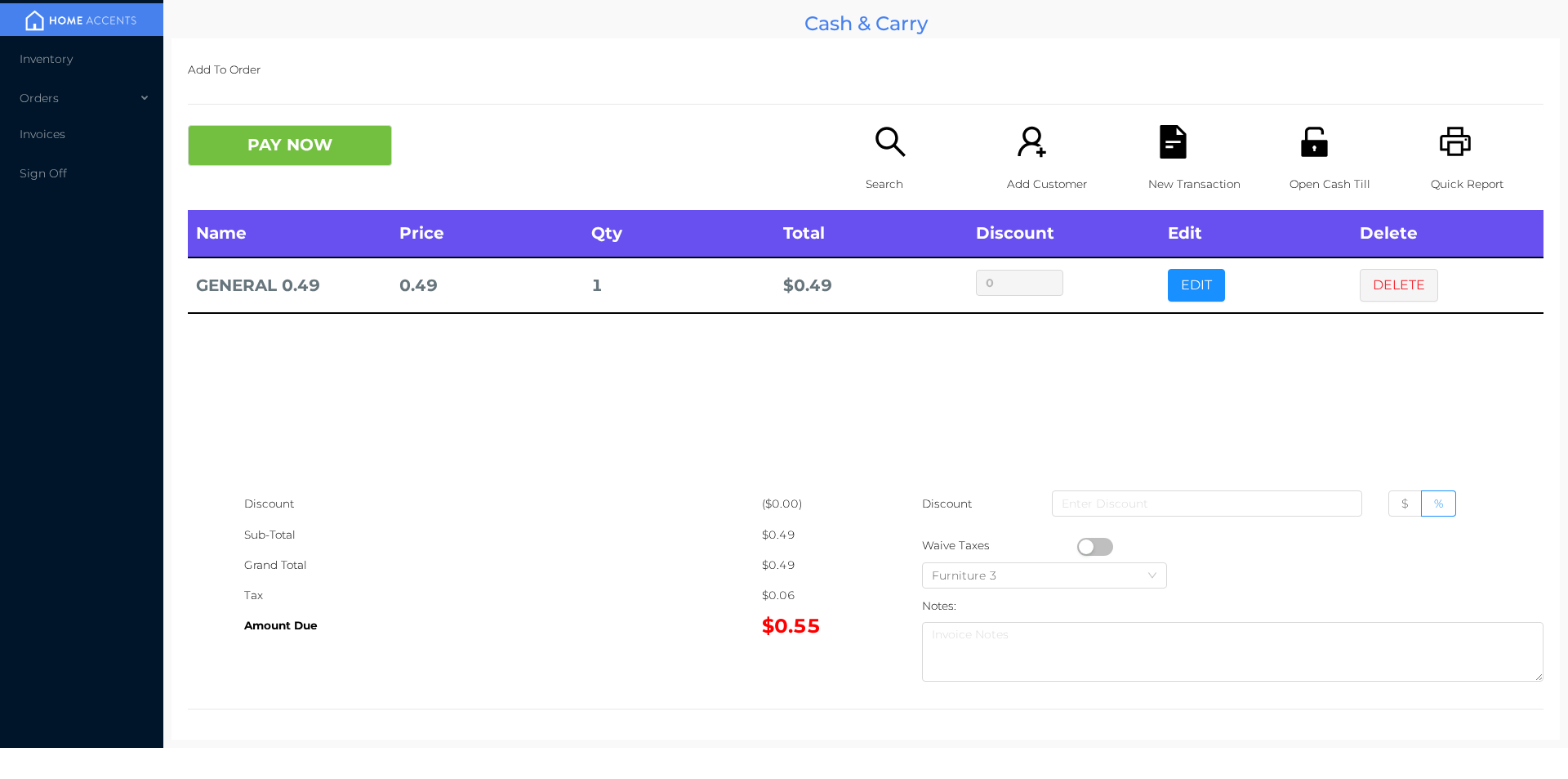
click at [282, 163] on button "PAY NOW" at bounding box center [290, 145] width 204 height 41
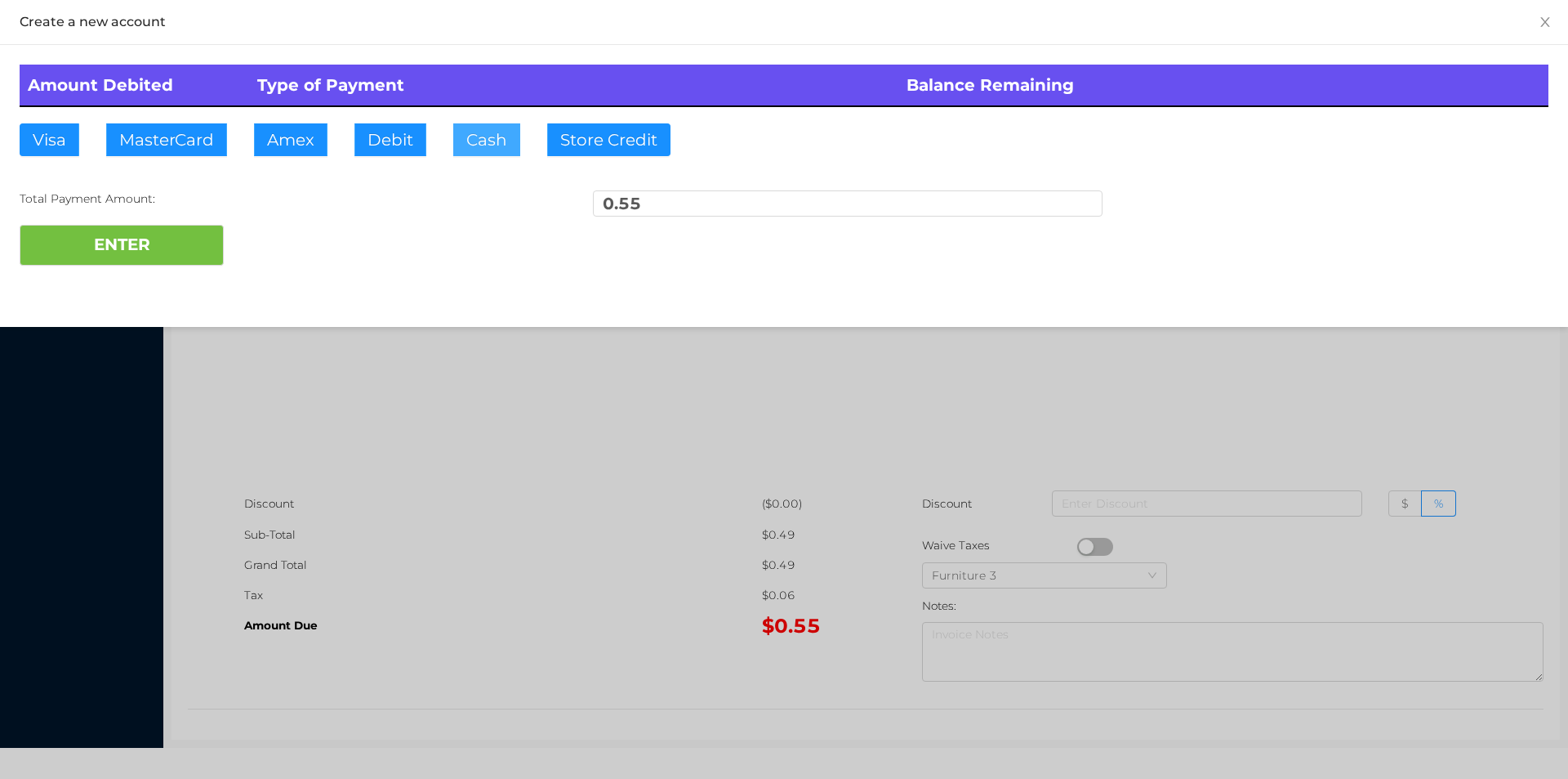
click at [489, 145] on button "Cash" at bounding box center [487, 140] width 67 height 33
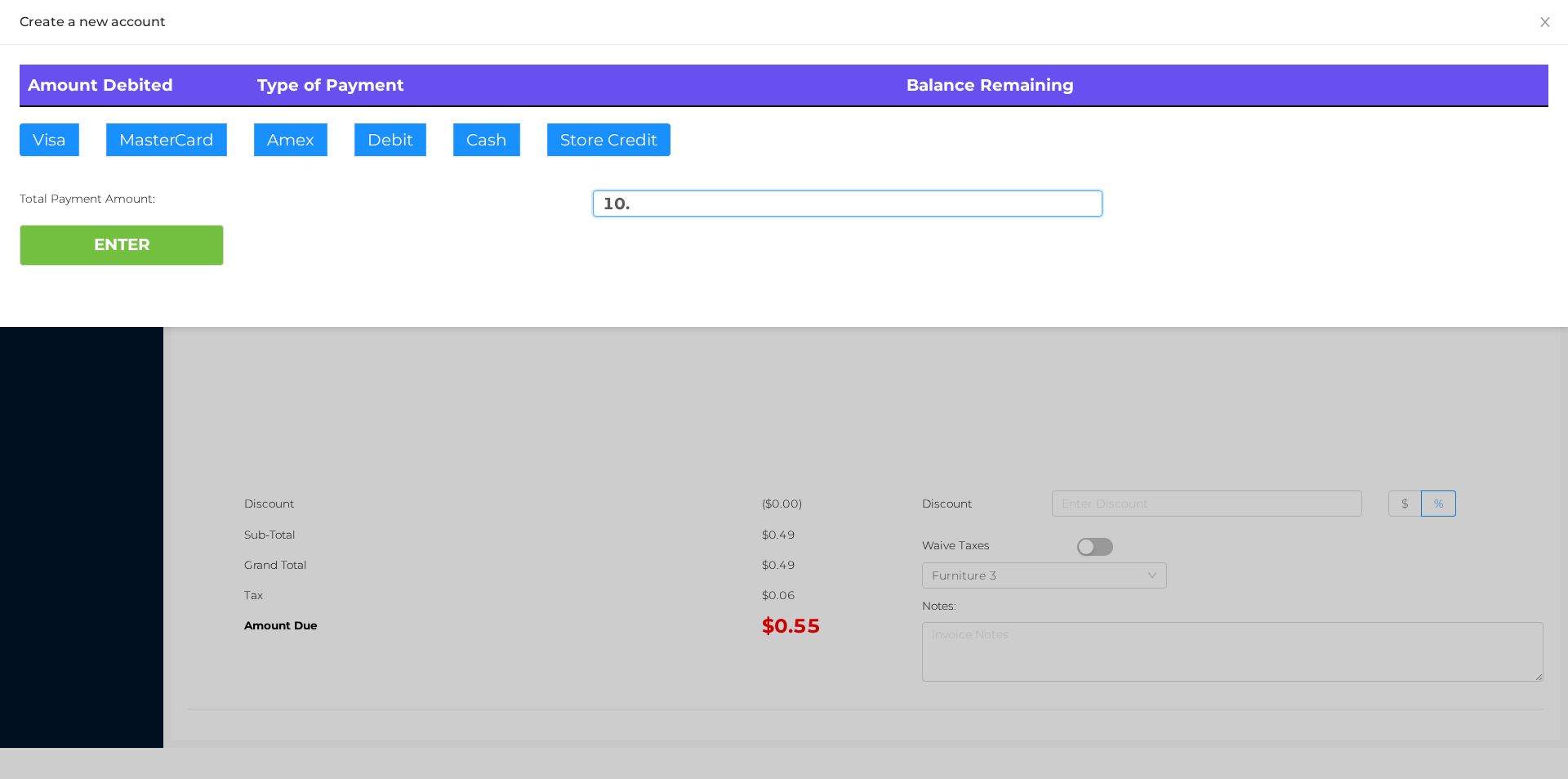
type input "10."
click at [139, 285] on div "Amount Debited Type of Payment Balance Remaining Visa MasterCard Amex Debit Cas…" at bounding box center [784, 165] width 1568 height 240
click at [165, 259] on button "ENTER" at bounding box center [122, 245] width 204 height 41
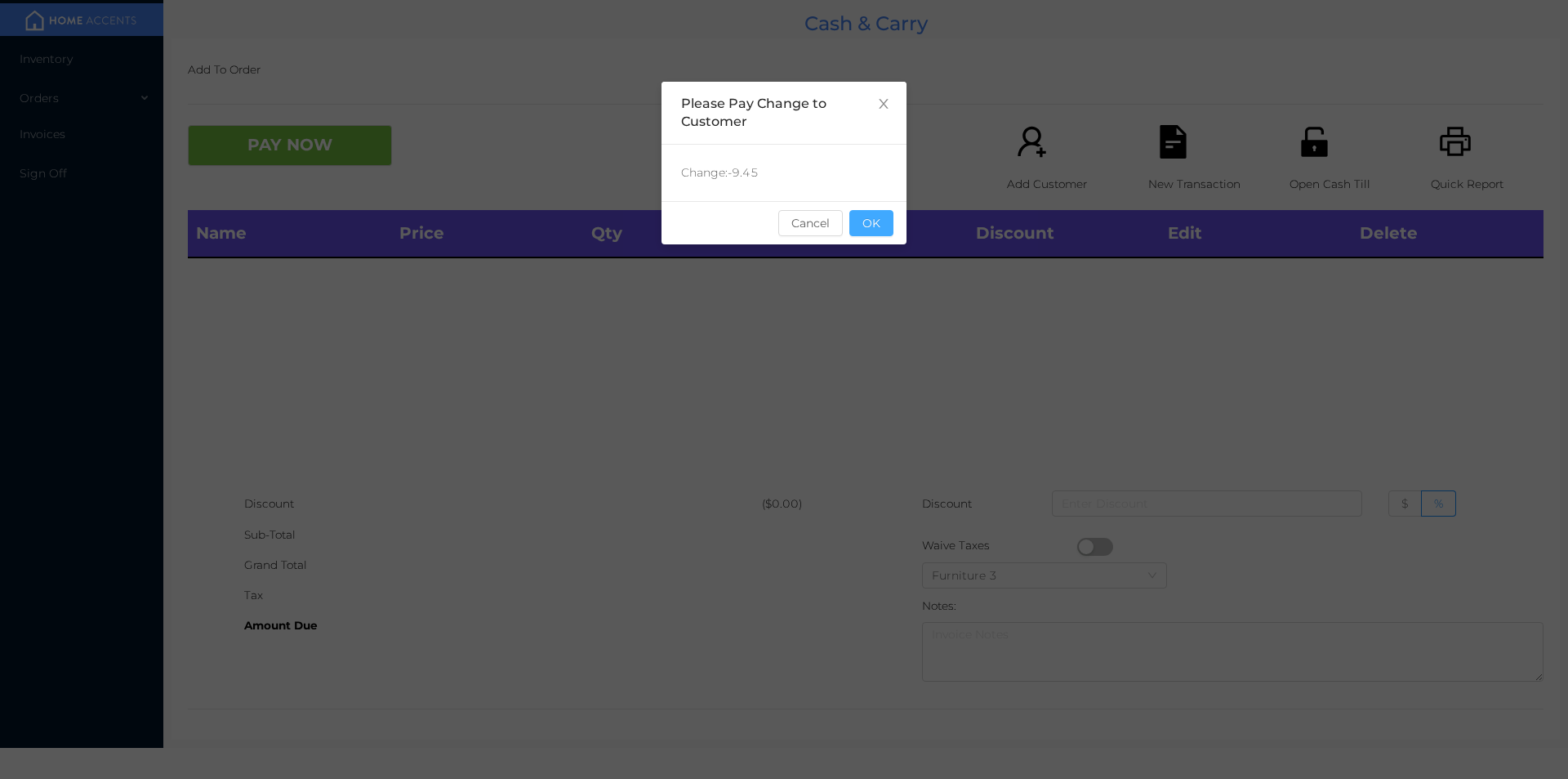
click at [882, 230] on button "OK" at bounding box center [872, 222] width 44 height 26
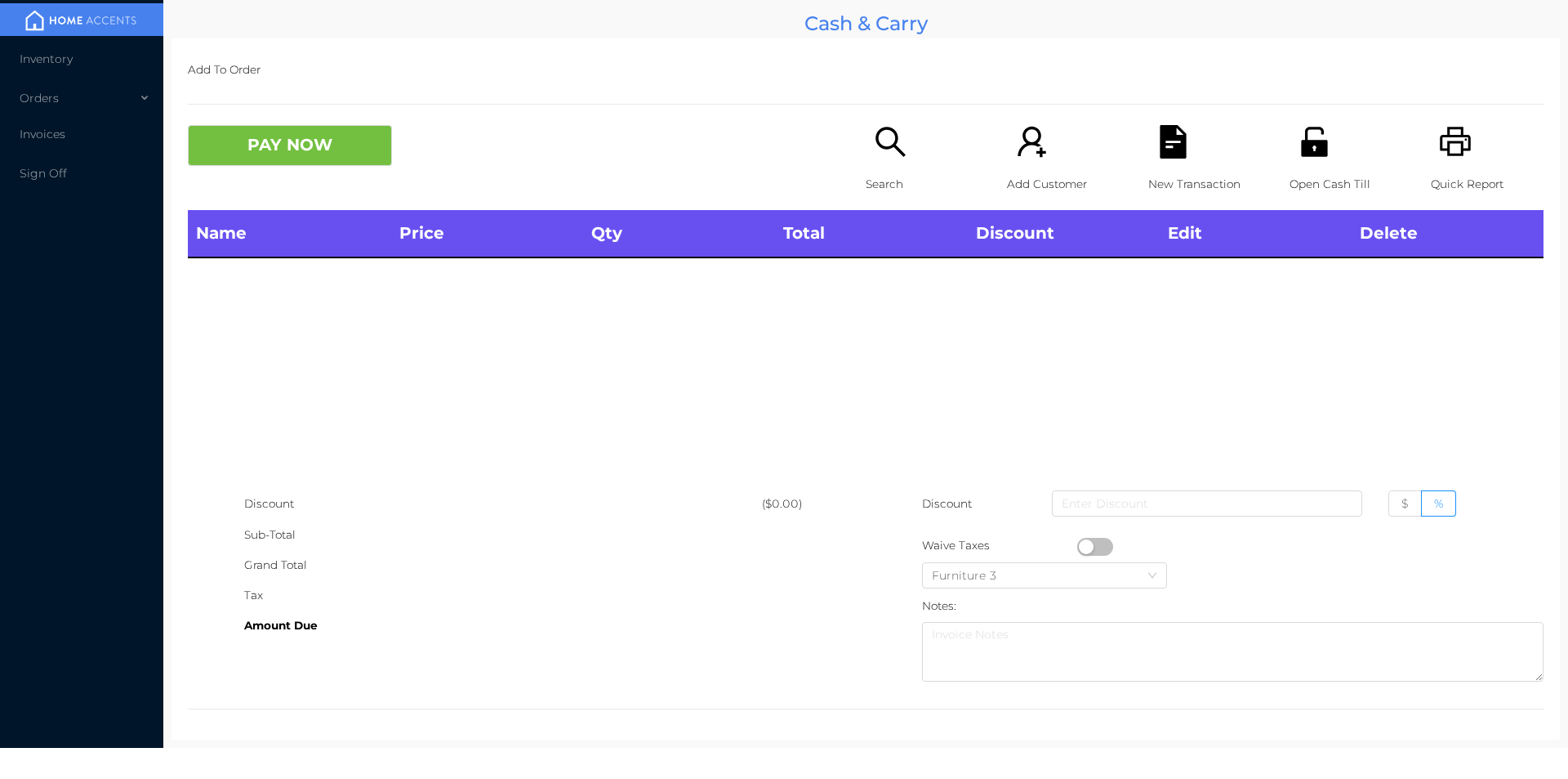
click at [839, 363] on div "Name Price Qty Total Discount Edit Delete" at bounding box center [865, 349] width 1356 height 278
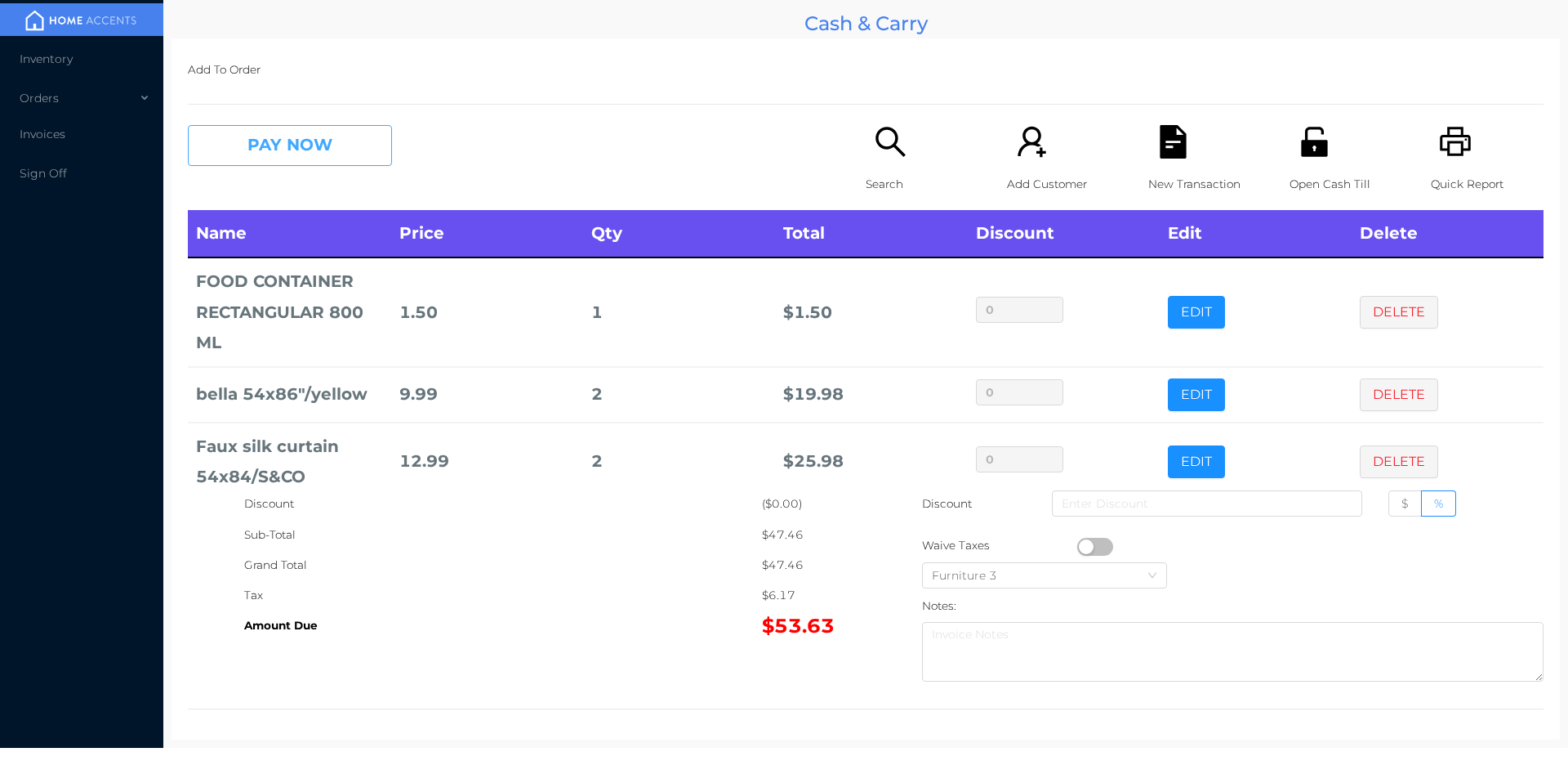
click at [303, 139] on button "PAY NOW" at bounding box center [290, 145] width 204 height 41
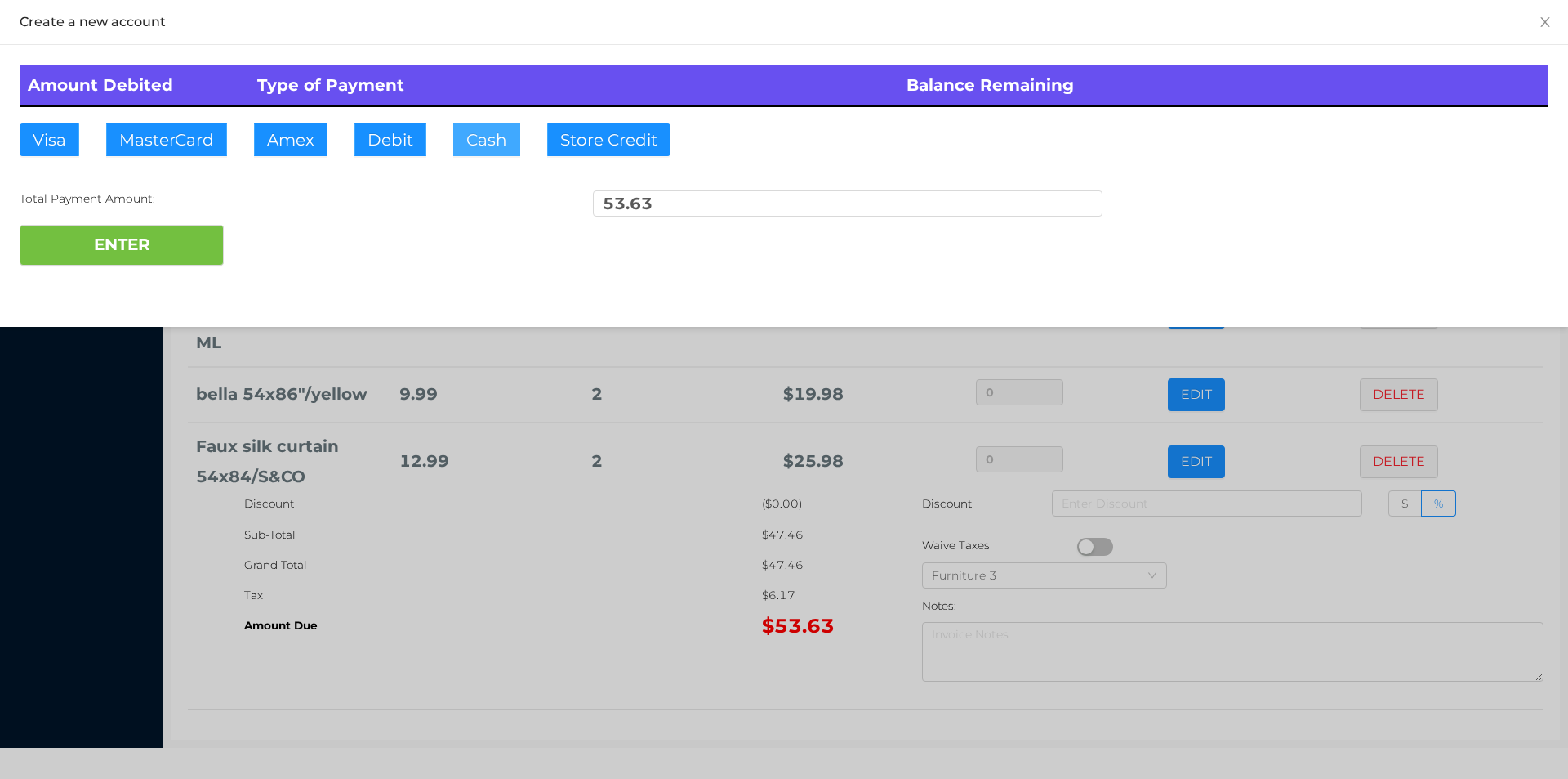
click at [472, 145] on button "Cash" at bounding box center [487, 140] width 67 height 33
type input "70."
click at [174, 254] on button "ENTER" at bounding box center [122, 245] width 204 height 41
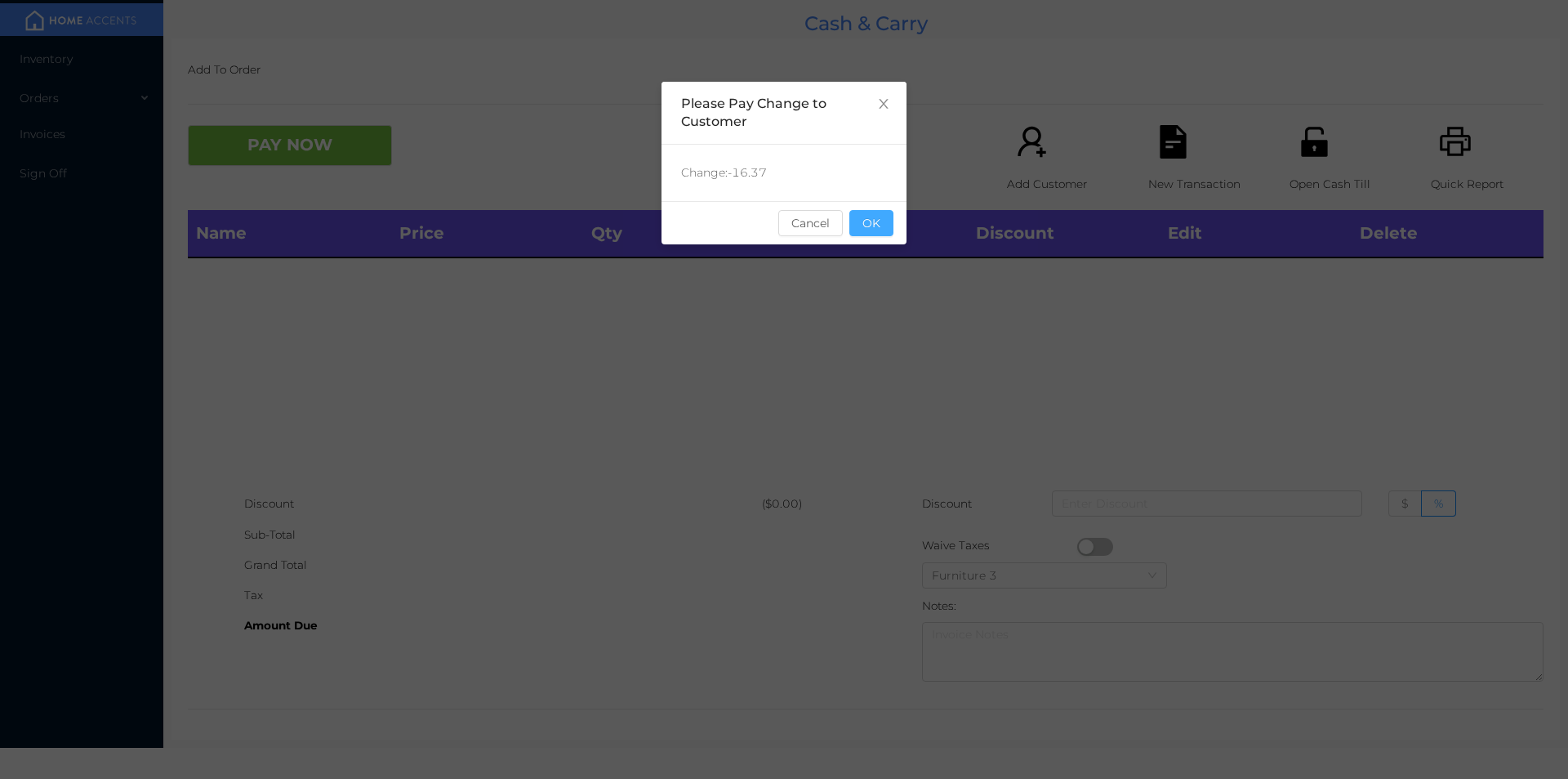
click at [874, 226] on button "OK" at bounding box center [872, 222] width 44 height 26
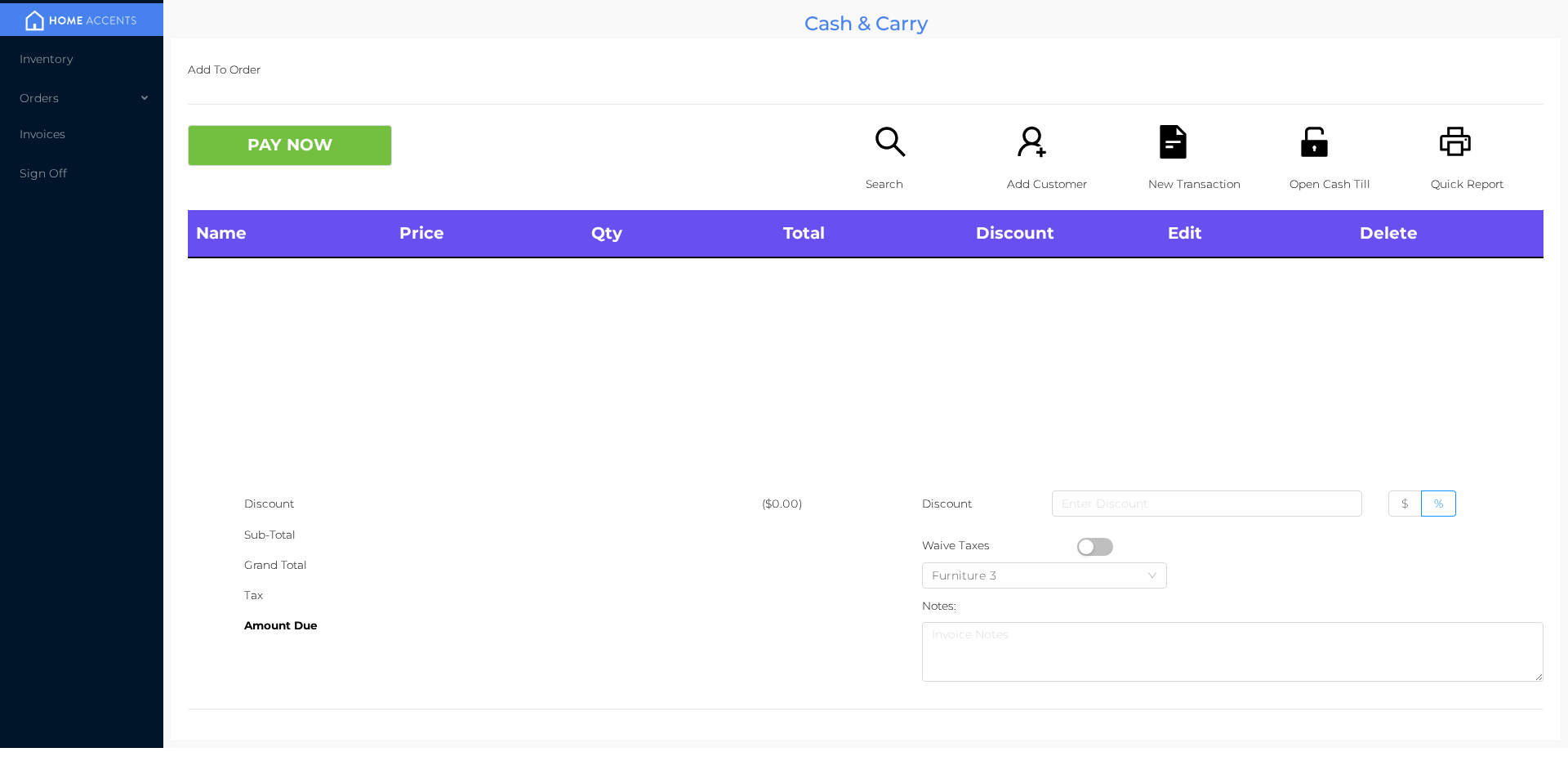
click at [888, 169] on p "Search" at bounding box center [922, 183] width 113 height 30
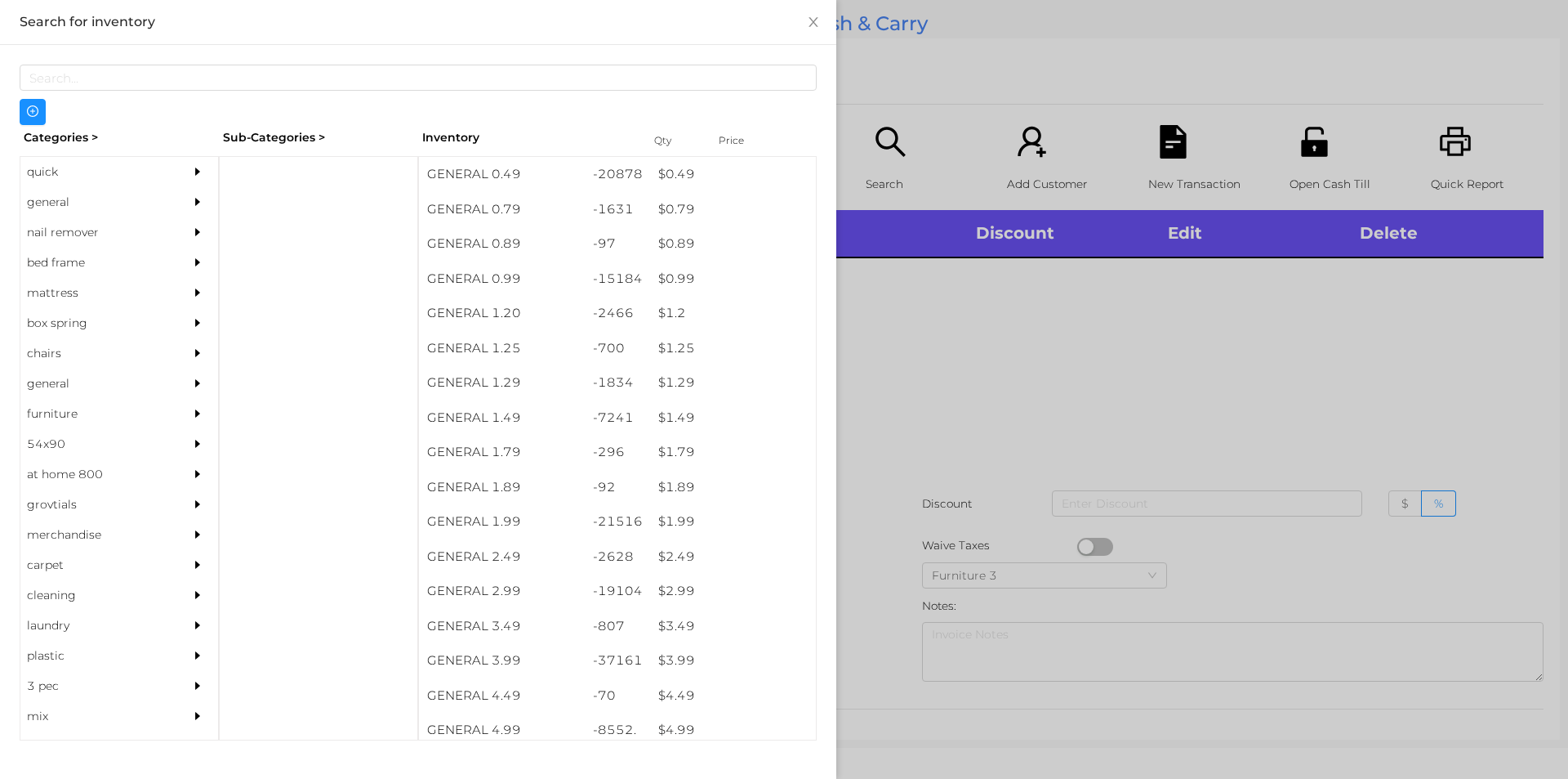
click at [52, 174] on div "quick" at bounding box center [95, 172] width 149 height 30
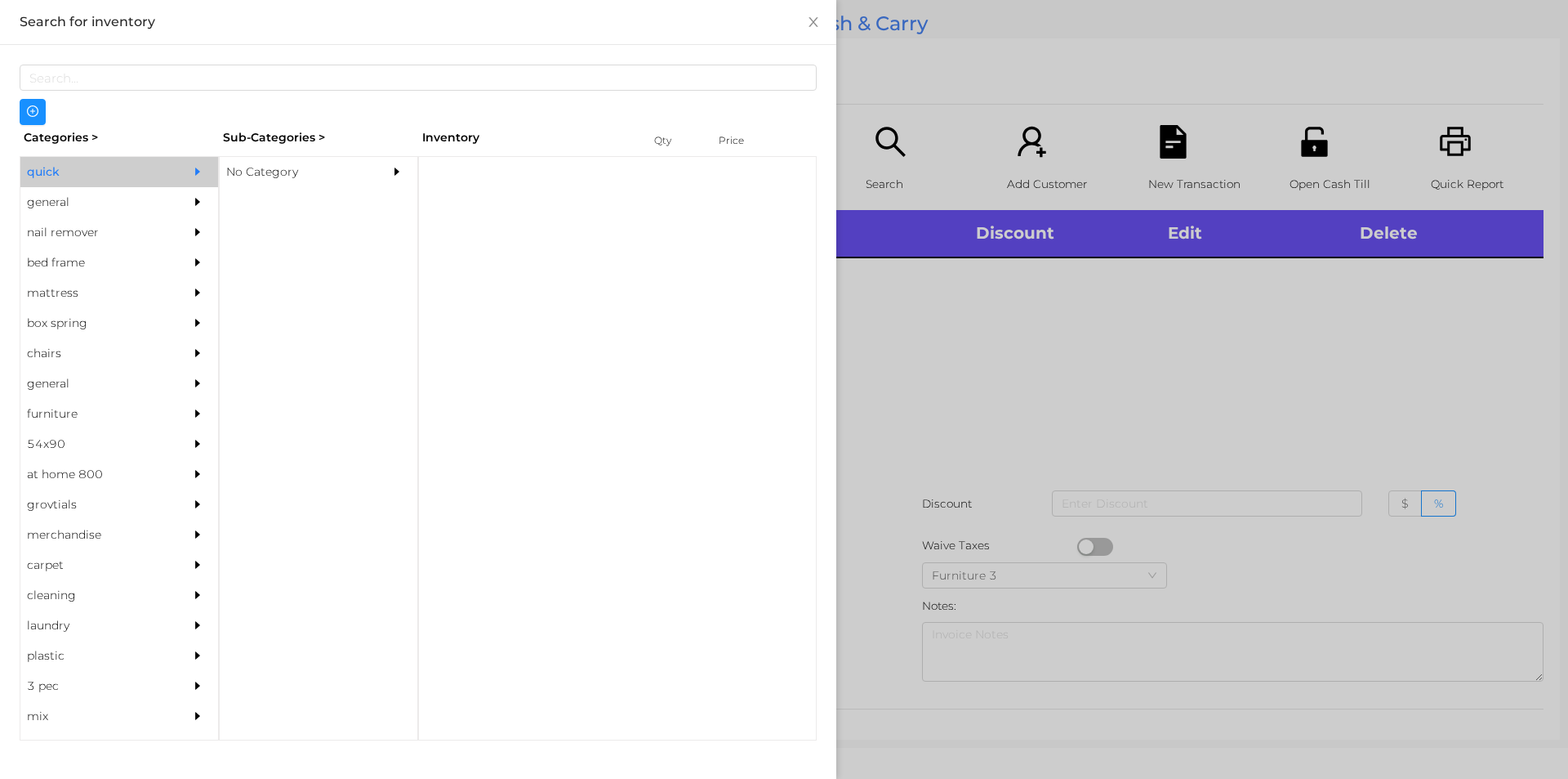
click at [277, 174] on div "No Category" at bounding box center [294, 172] width 149 height 30
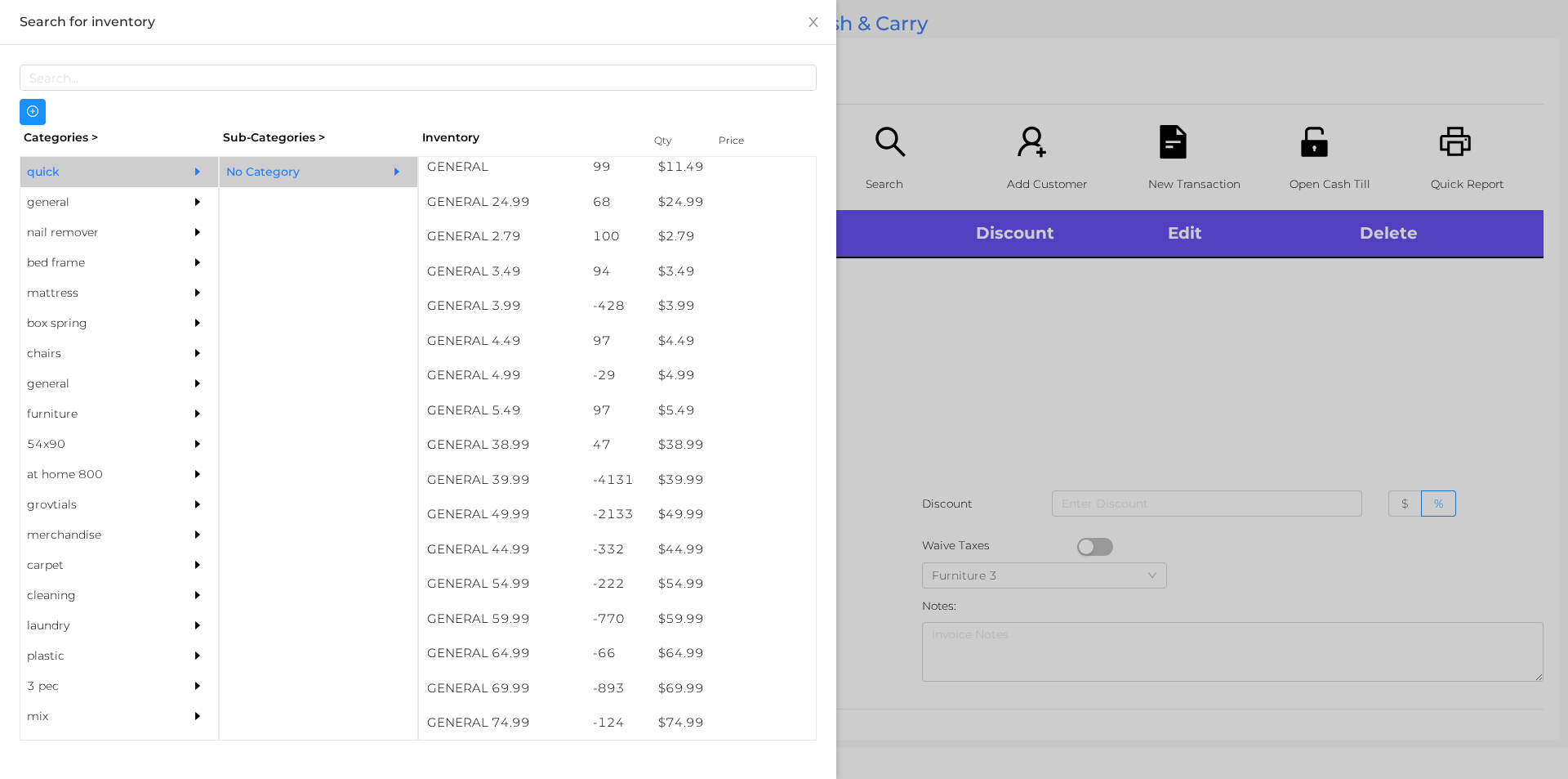
scroll to position [633, 0]
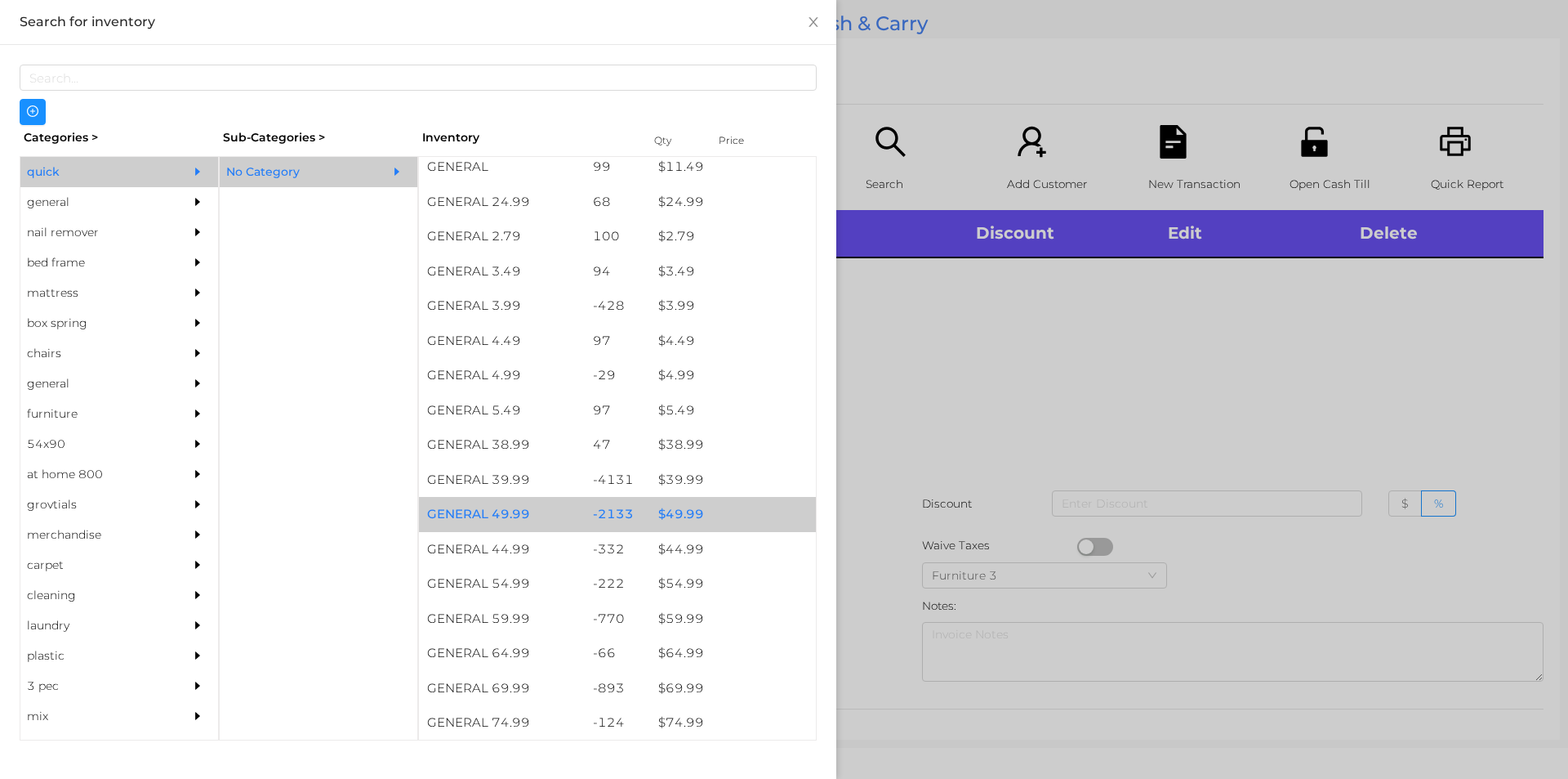
click at [681, 509] on div "$ 49.99" at bounding box center [733, 514] width 166 height 35
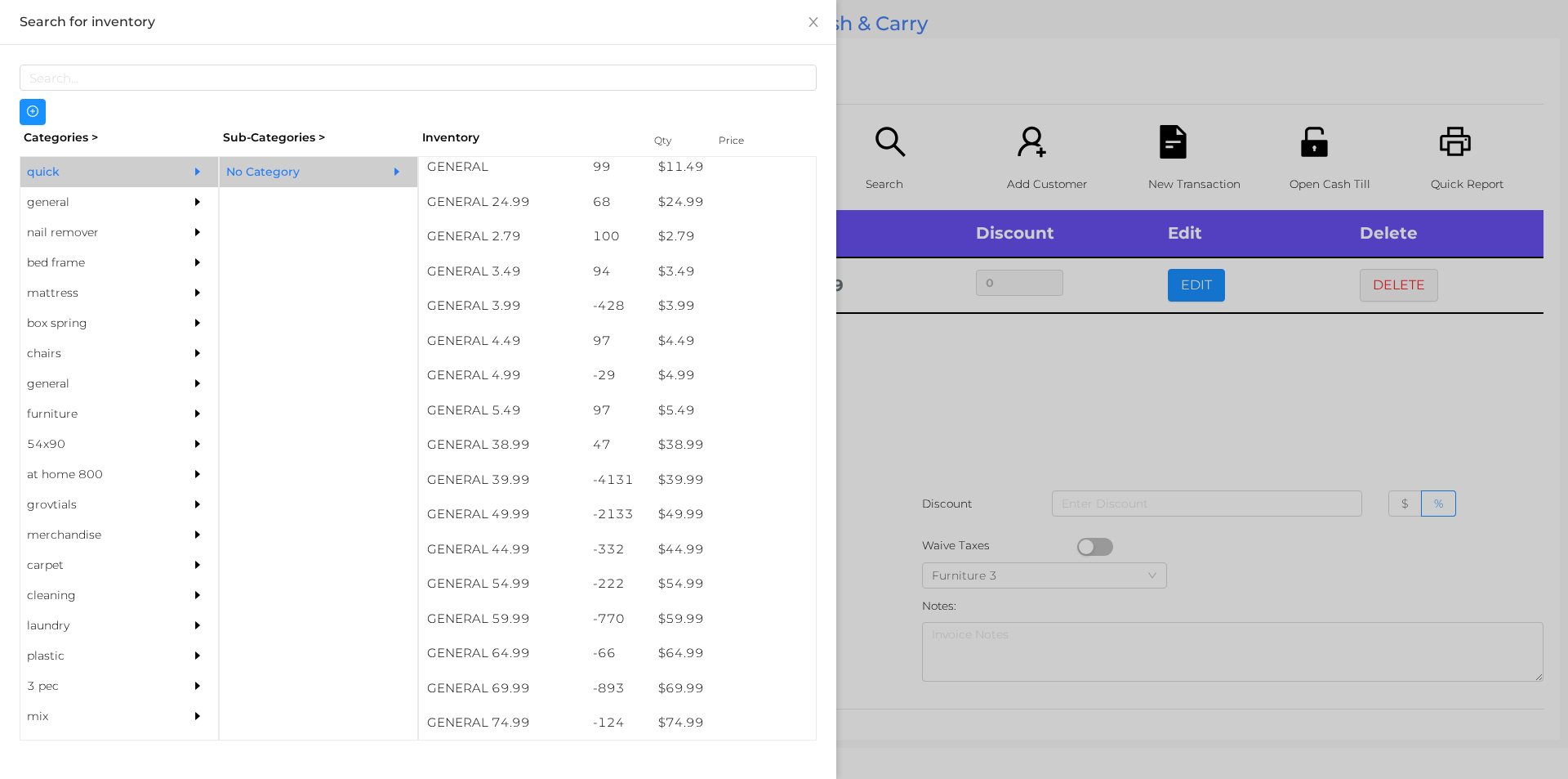
click at [938, 417] on div at bounding box center [784, 390] width 1568 height 779
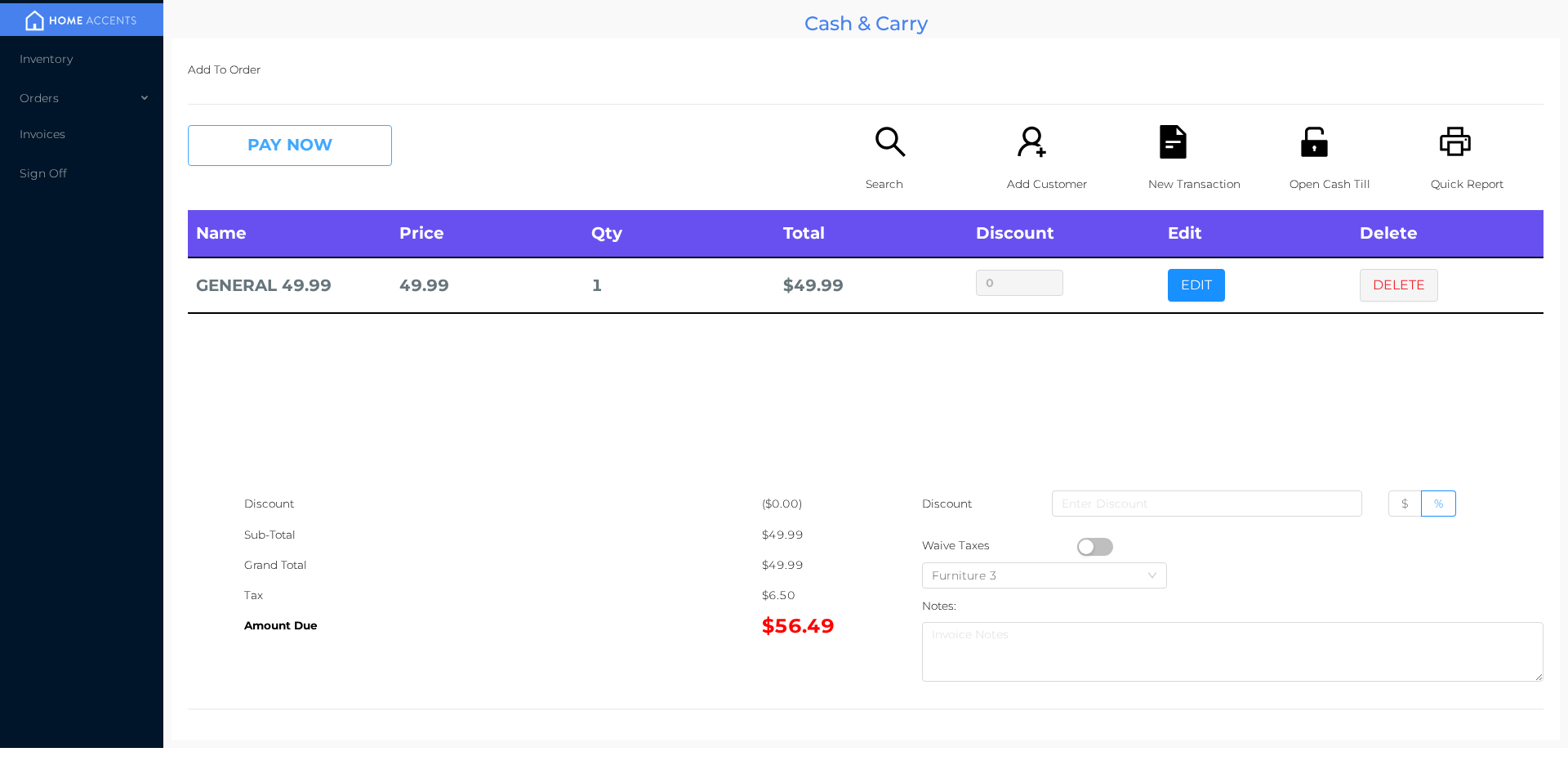
click at [298, 137] on button "PAY NOW" at bounding box center [290, 145] width 204 height 41
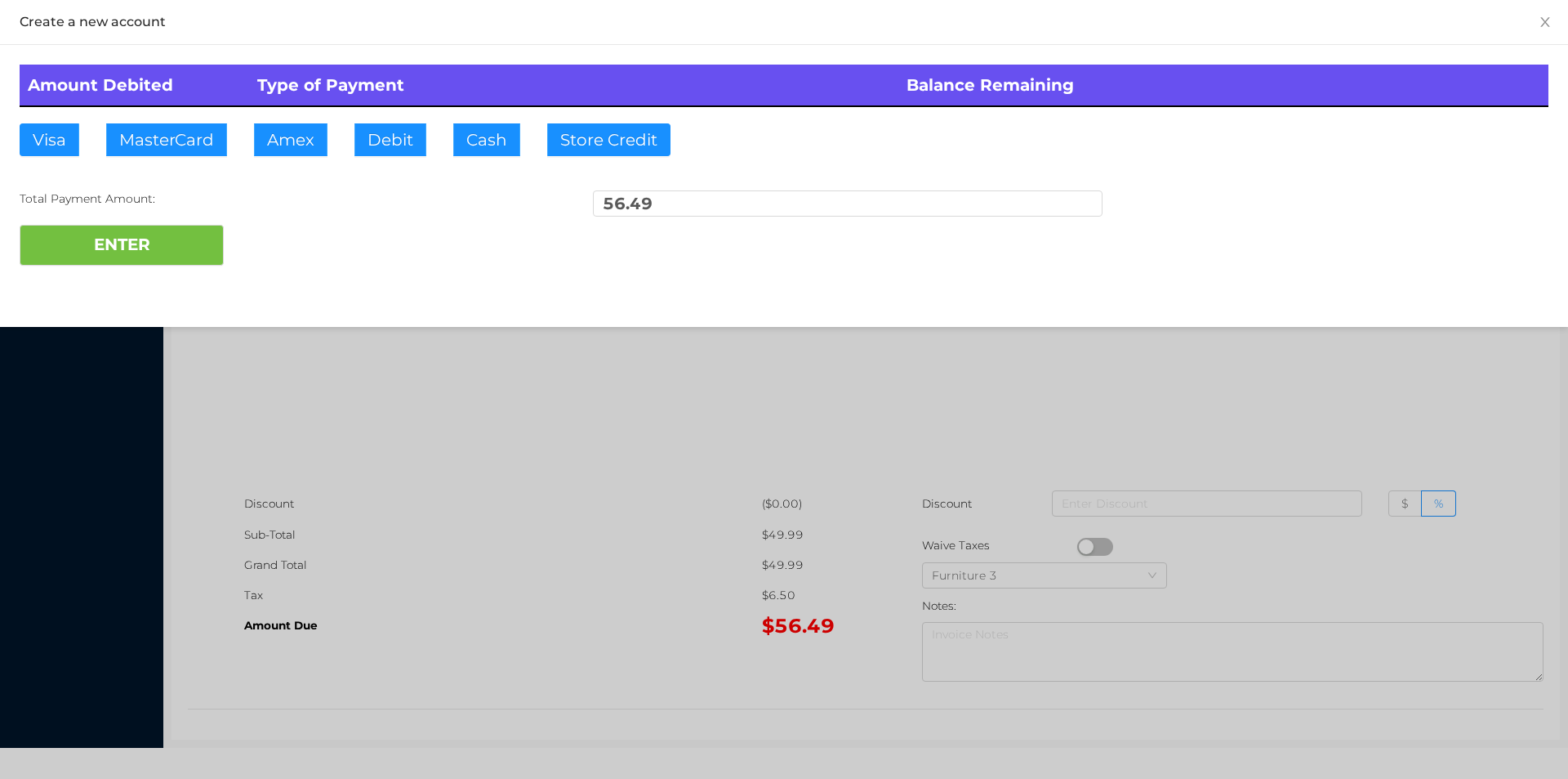
click at [277, 236] on div "ENTER" at bounding box center [784, 245] width 1529 height 41
click at [357, 492] on div at bounding box center [784, 390] width 1568 height 779
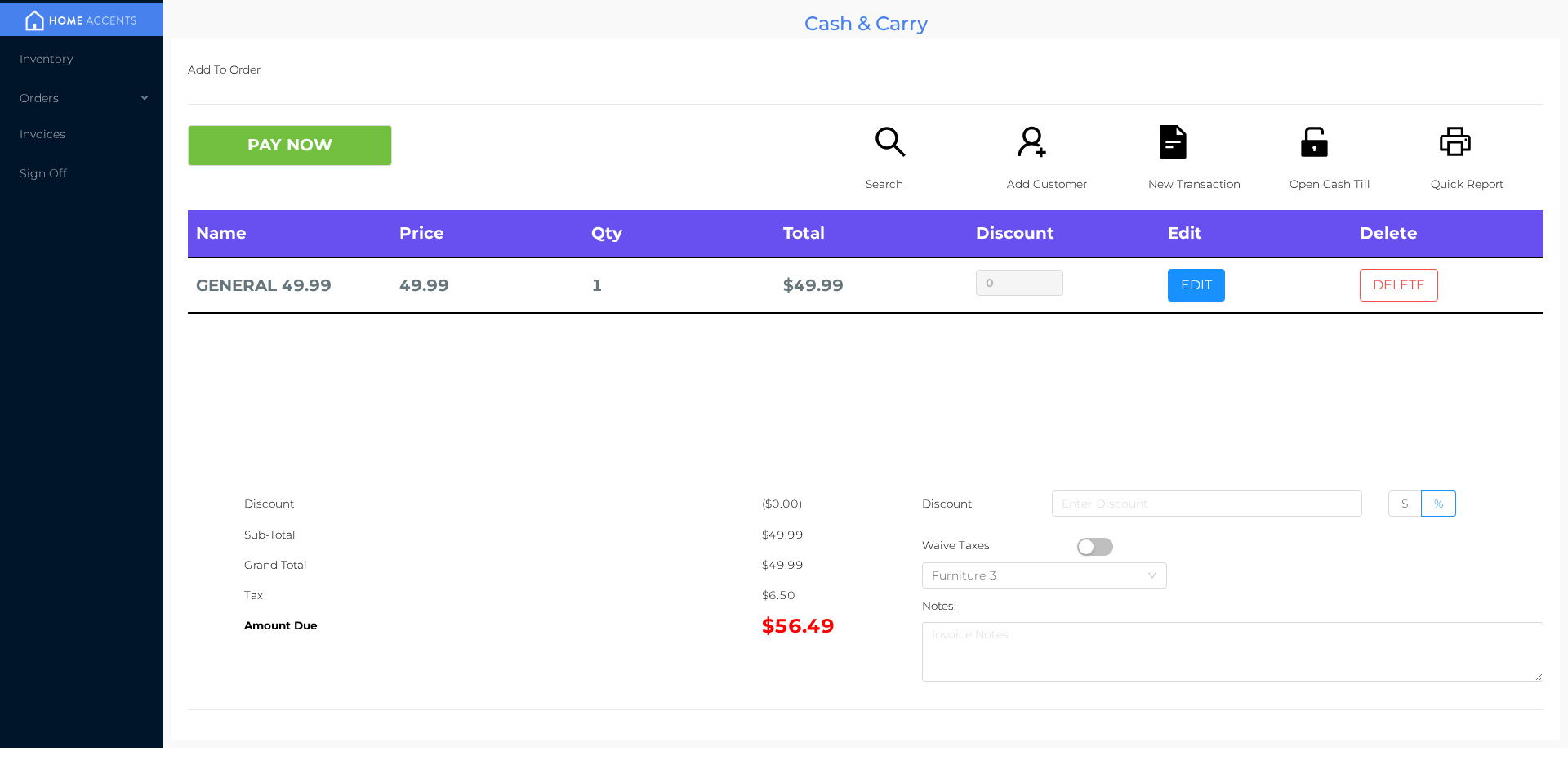
click at [1392, 286] on button "DELETE" at bounding box center [1399, 286] width 79 height 33
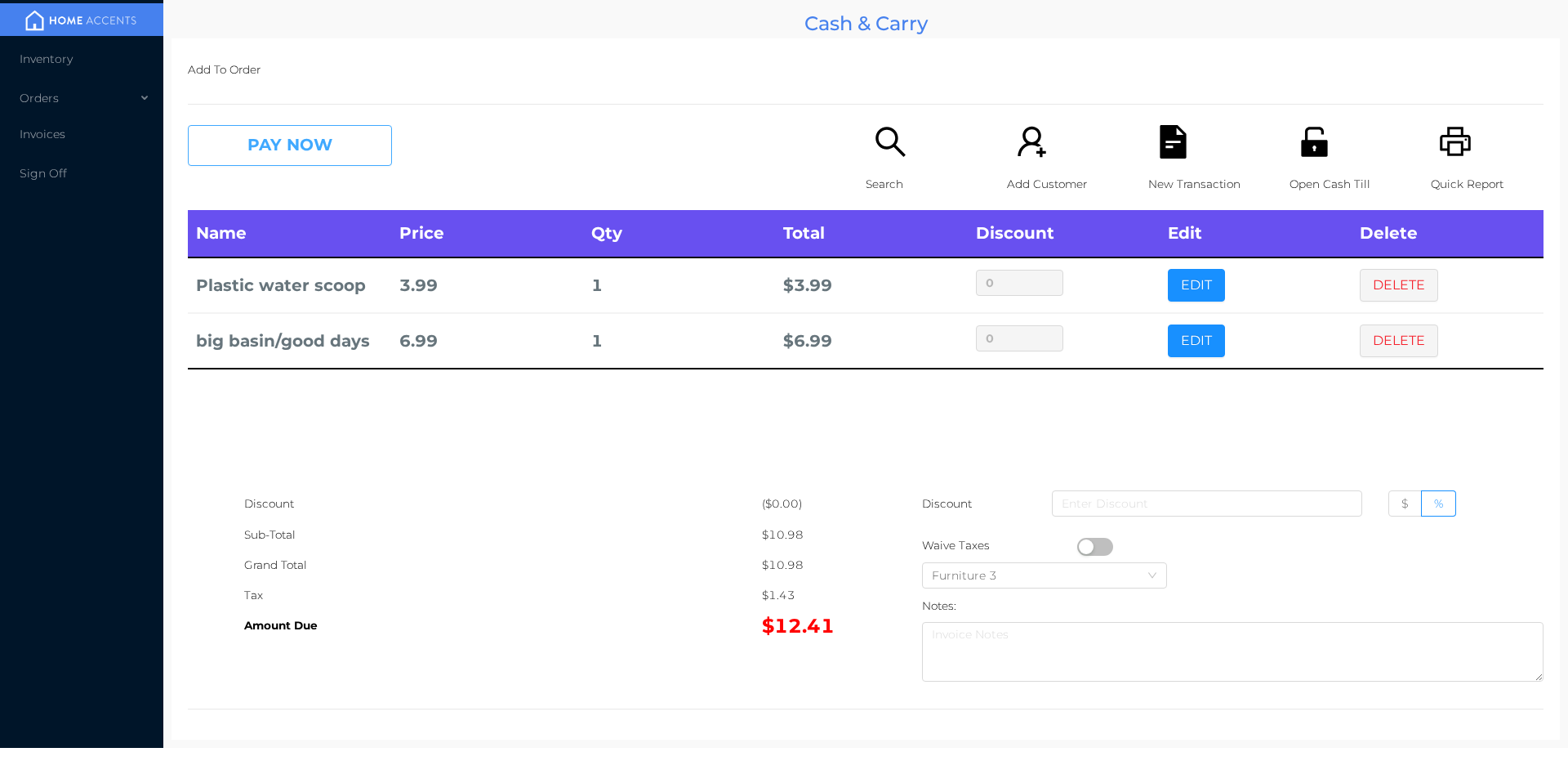
click at [305, 146] on button "PAY NOW" at bounding box center [290, 145] width 204 height 41
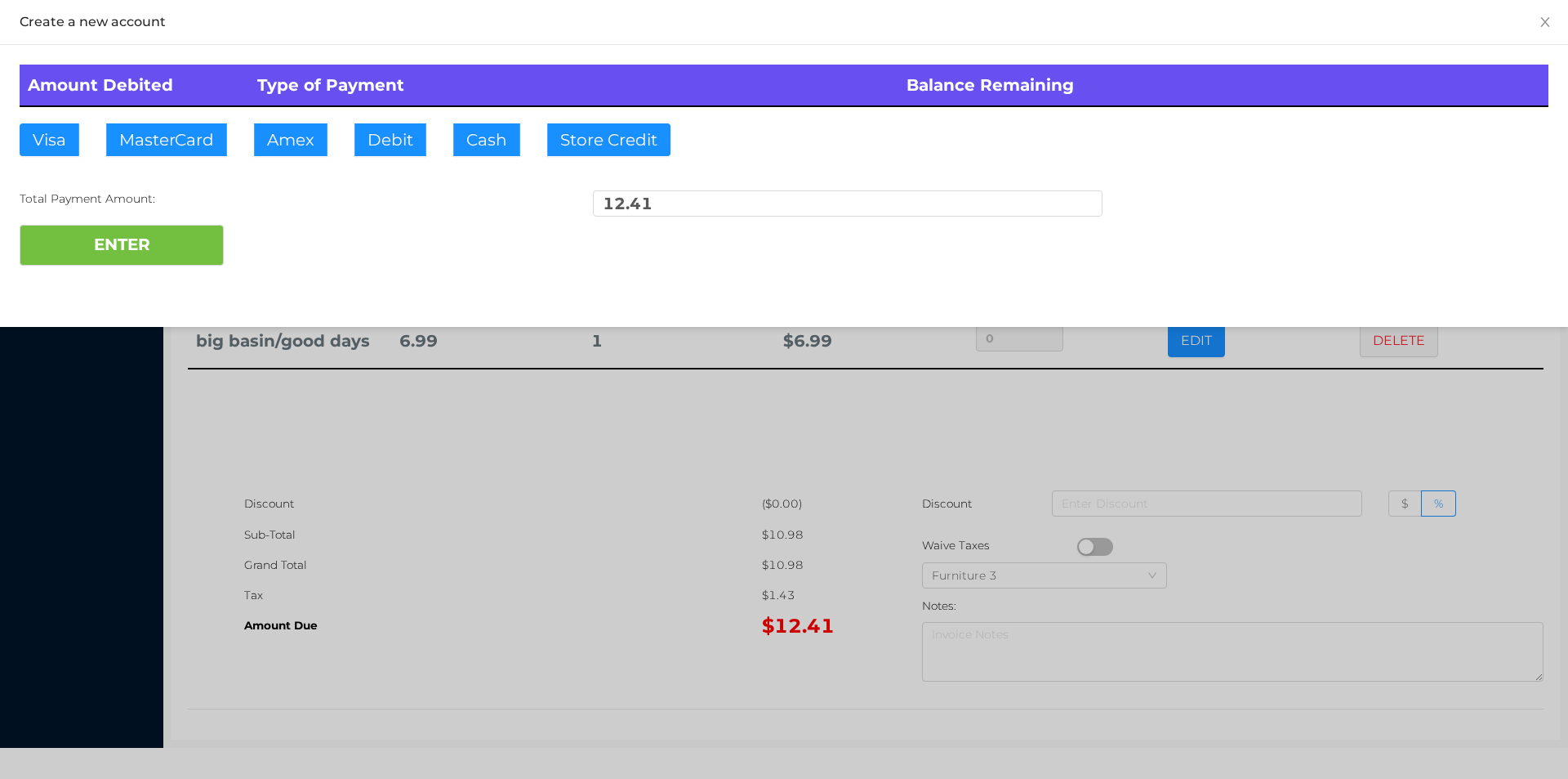
click at [612, 478] on div at bounding box center [784, 390] width 1568 height 779
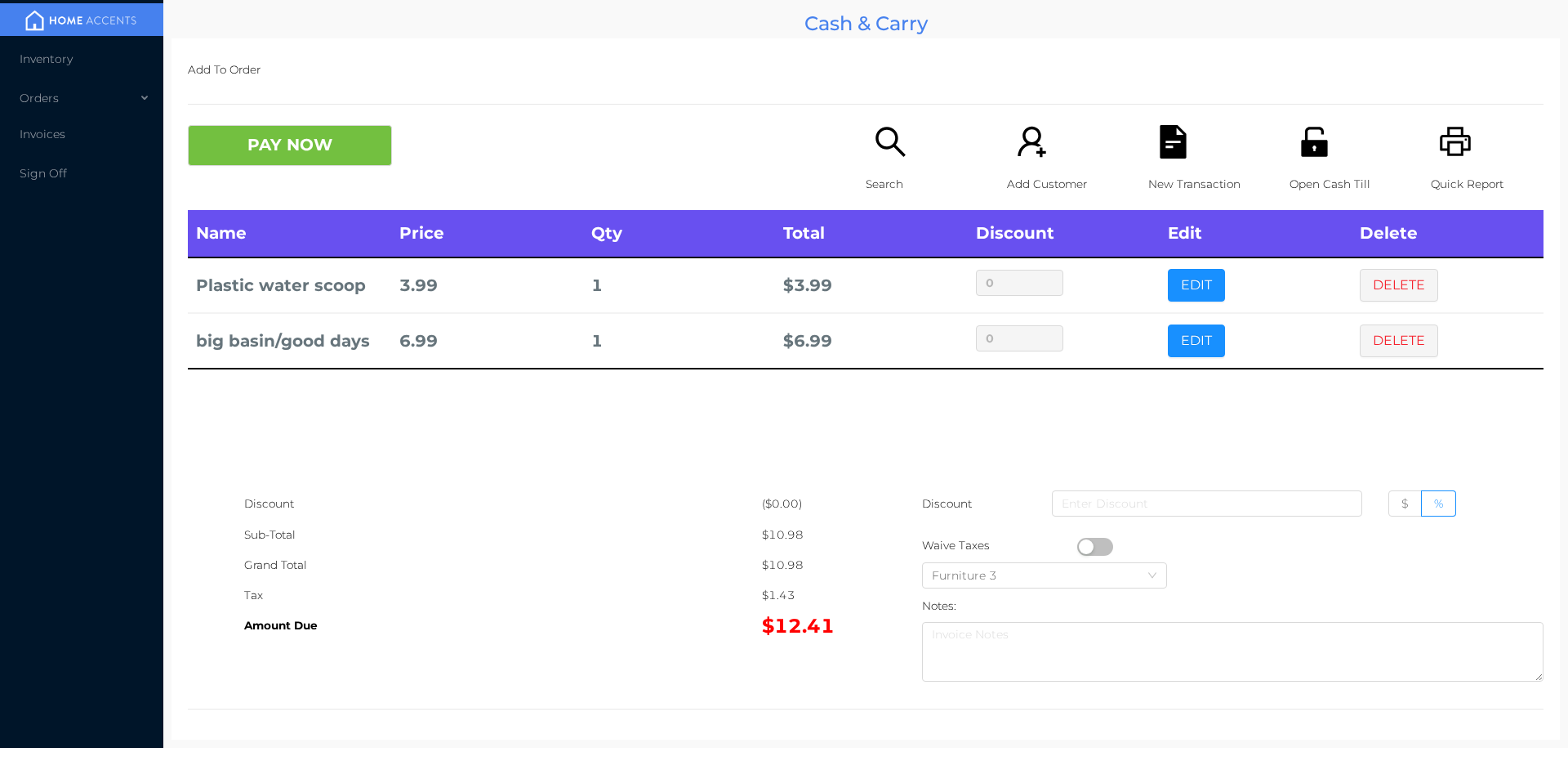
click at [1440, 155] on icon "icon: printer" at bounding box center [1455, 141] width 31 height 30
click at [336, 155] on button "PAY NOW" at bounding box center [290, 145] width 204 height 41
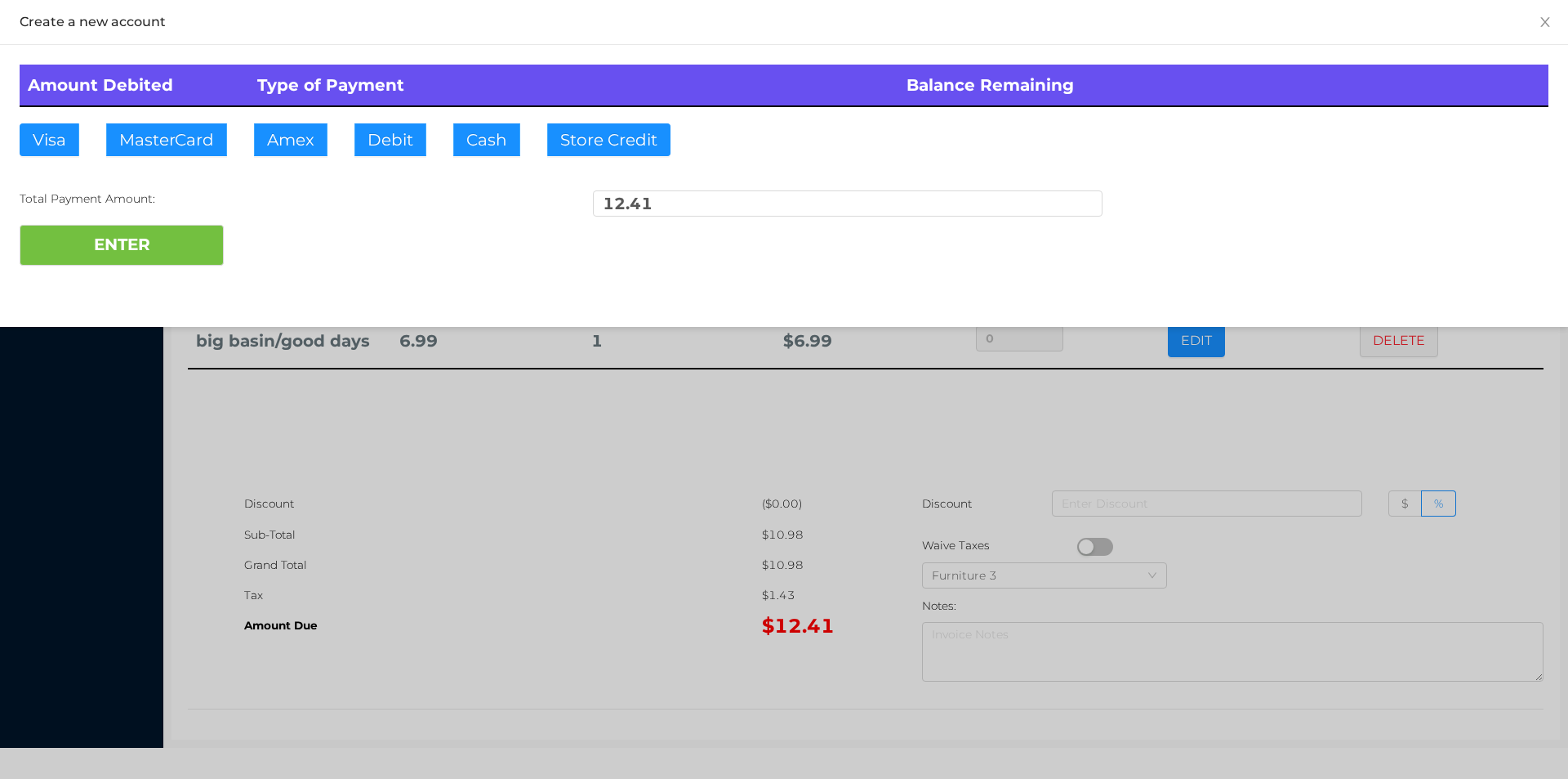
click at [544, 534] on div at bounding box center [784, 390] width 1568 height 779
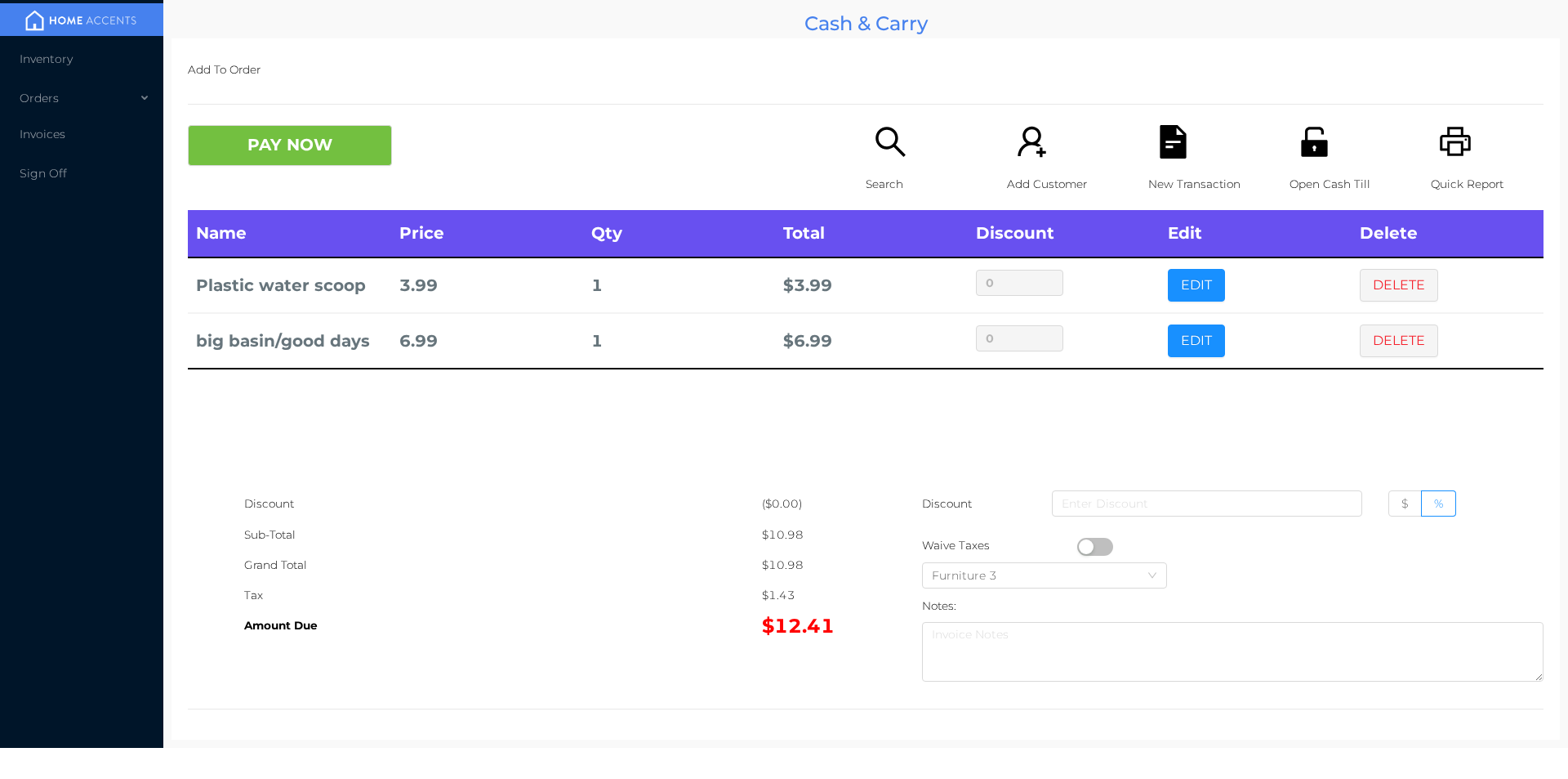
click at [1181, 146] on div "New Transaction" at bounding box center [1205, 167] width 113 height 85
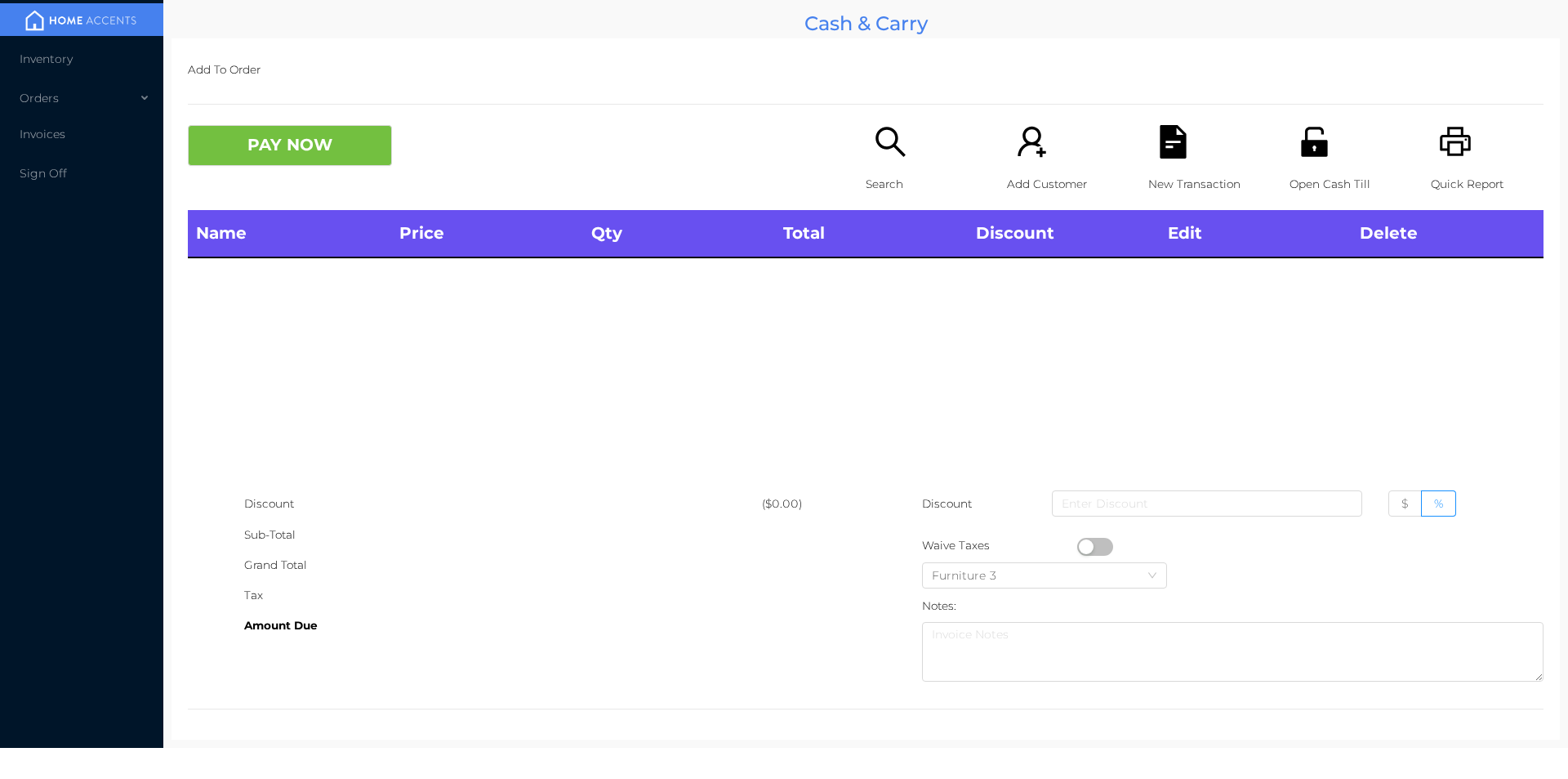
click at [1450, 183] on p "Quick Report" at bounding box center [1487, 183] width 113 height 30
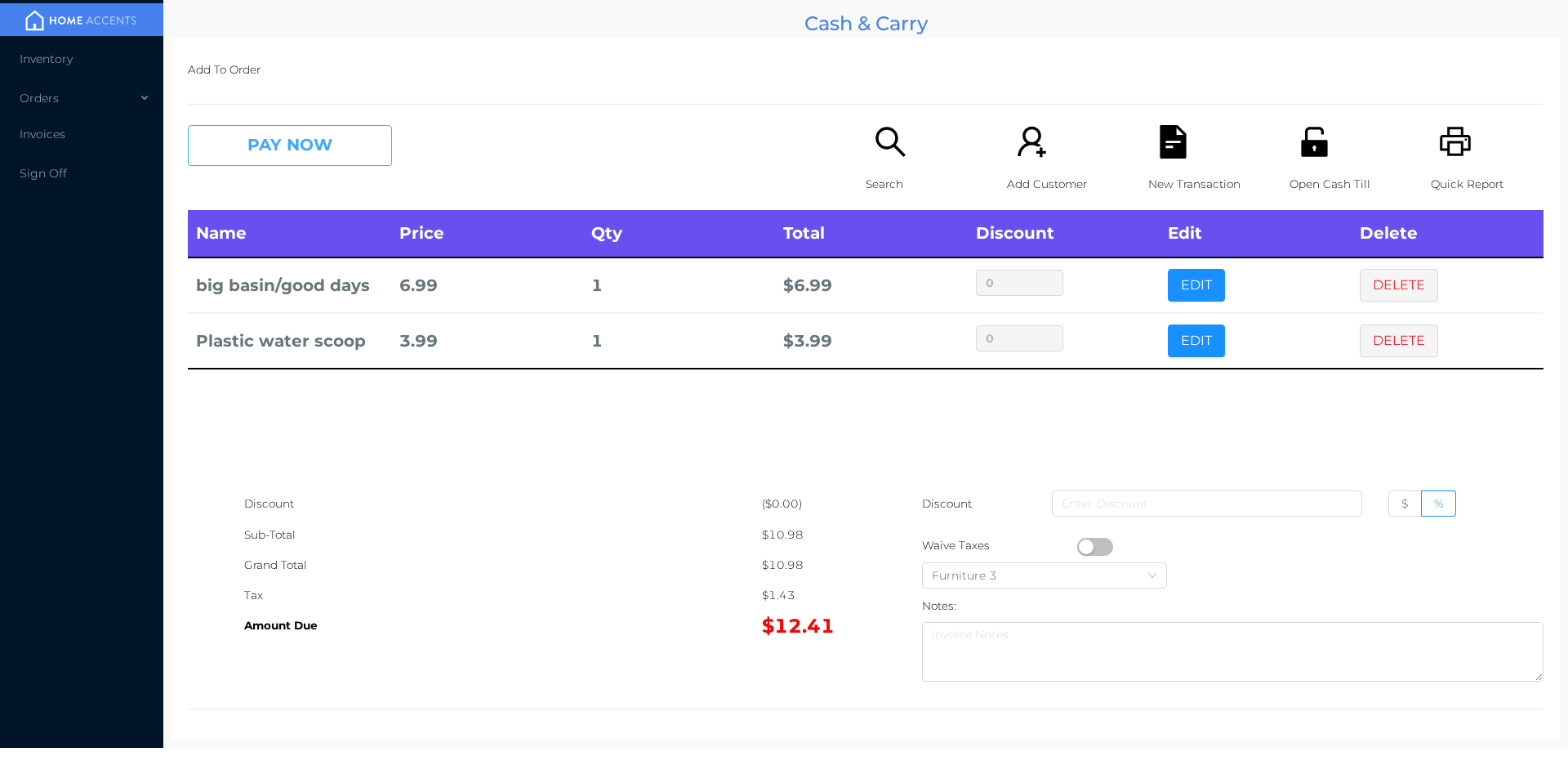
click at [253, 159] on button "PAY NOW" at bounding box center [290, 145] width 204 height 41
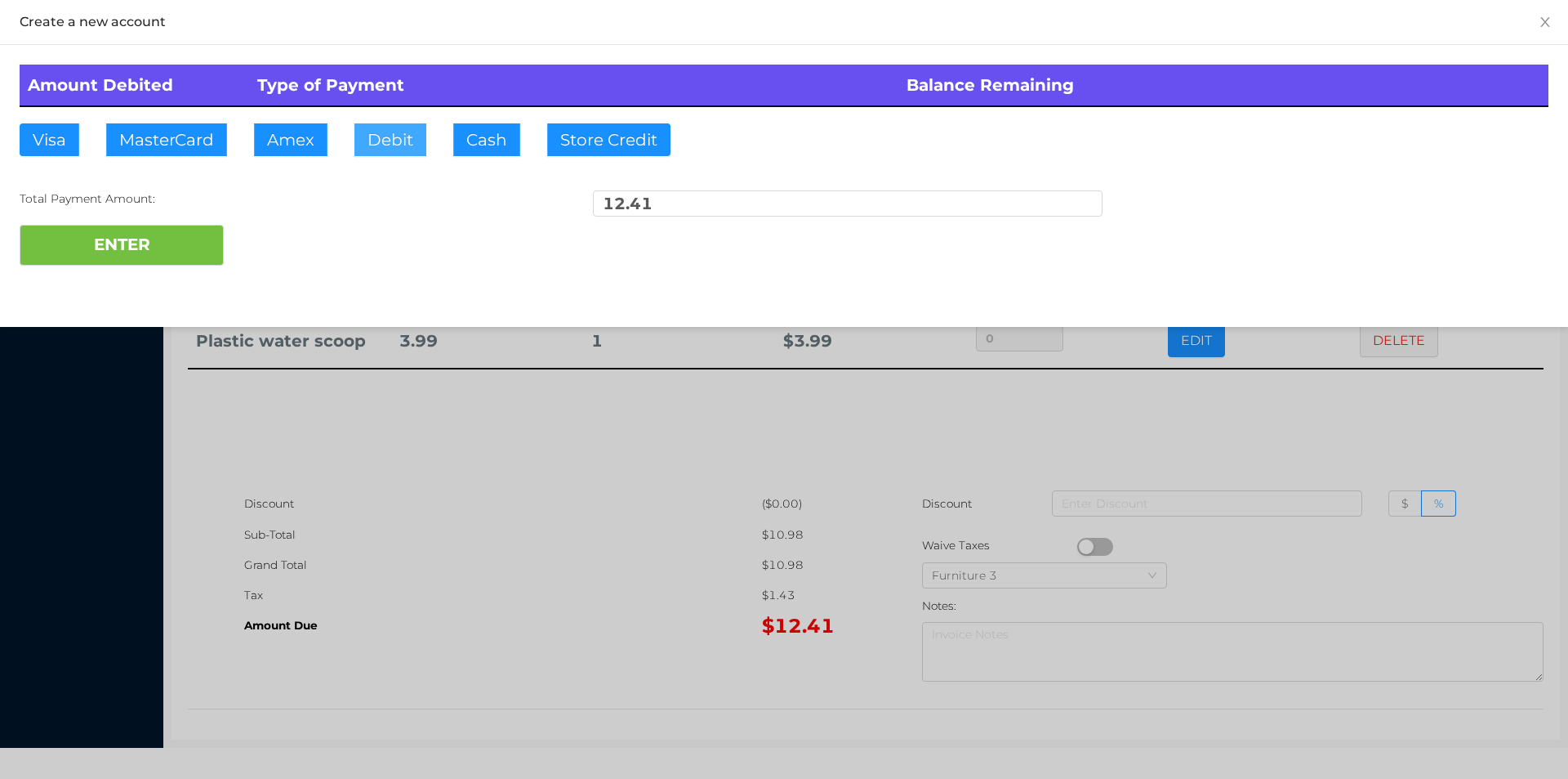
click at [394, 138] on button "Debit" at bounding box center [390, 140] width 72 height 33
click at [153, 244] on button "ENTER" at bounding box center [122, 245] width 204 height 41
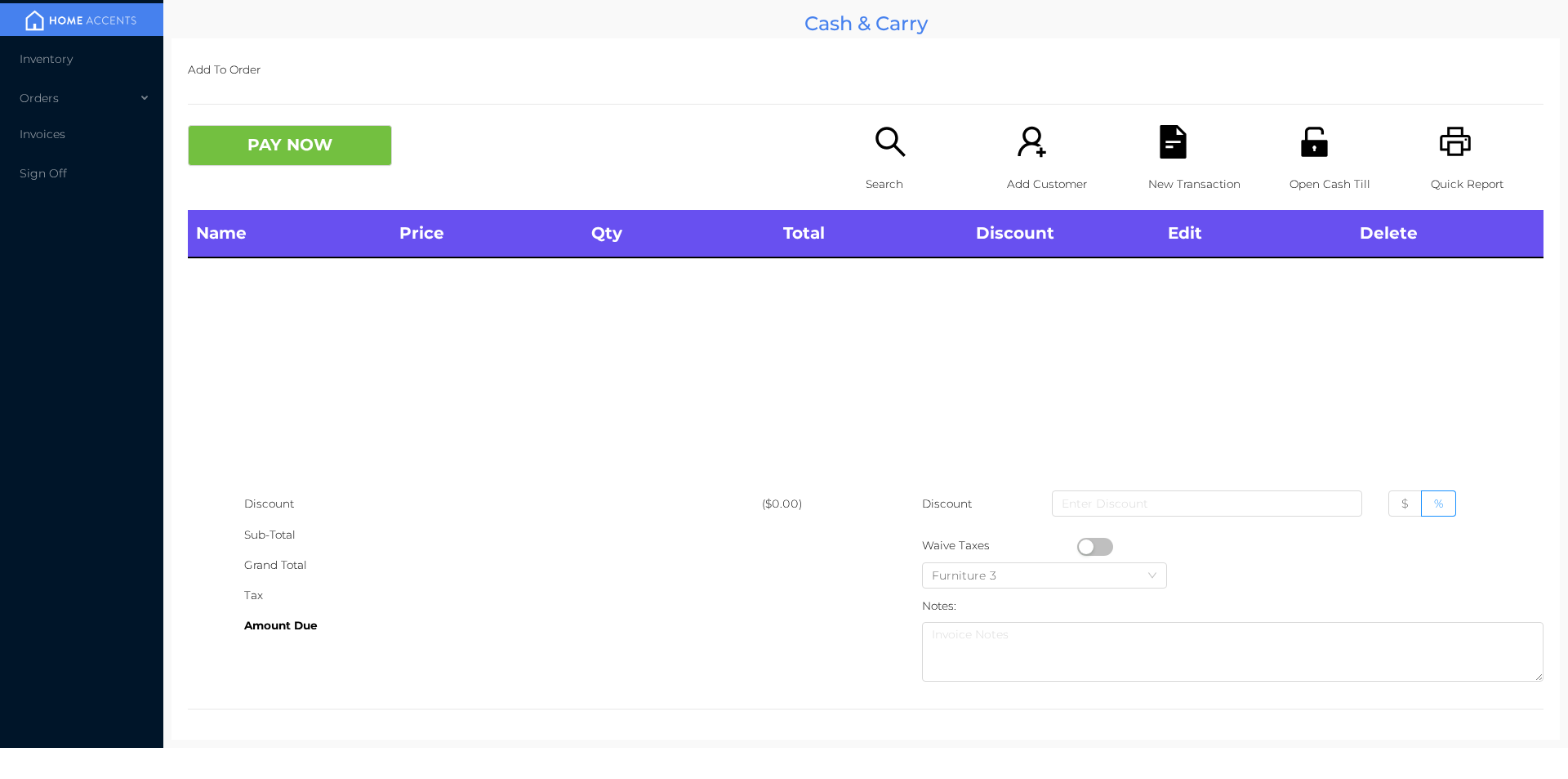
click at [1311, 186] on p "Open Cash Till" at bounding box center [1346, 183] width 113 height 30
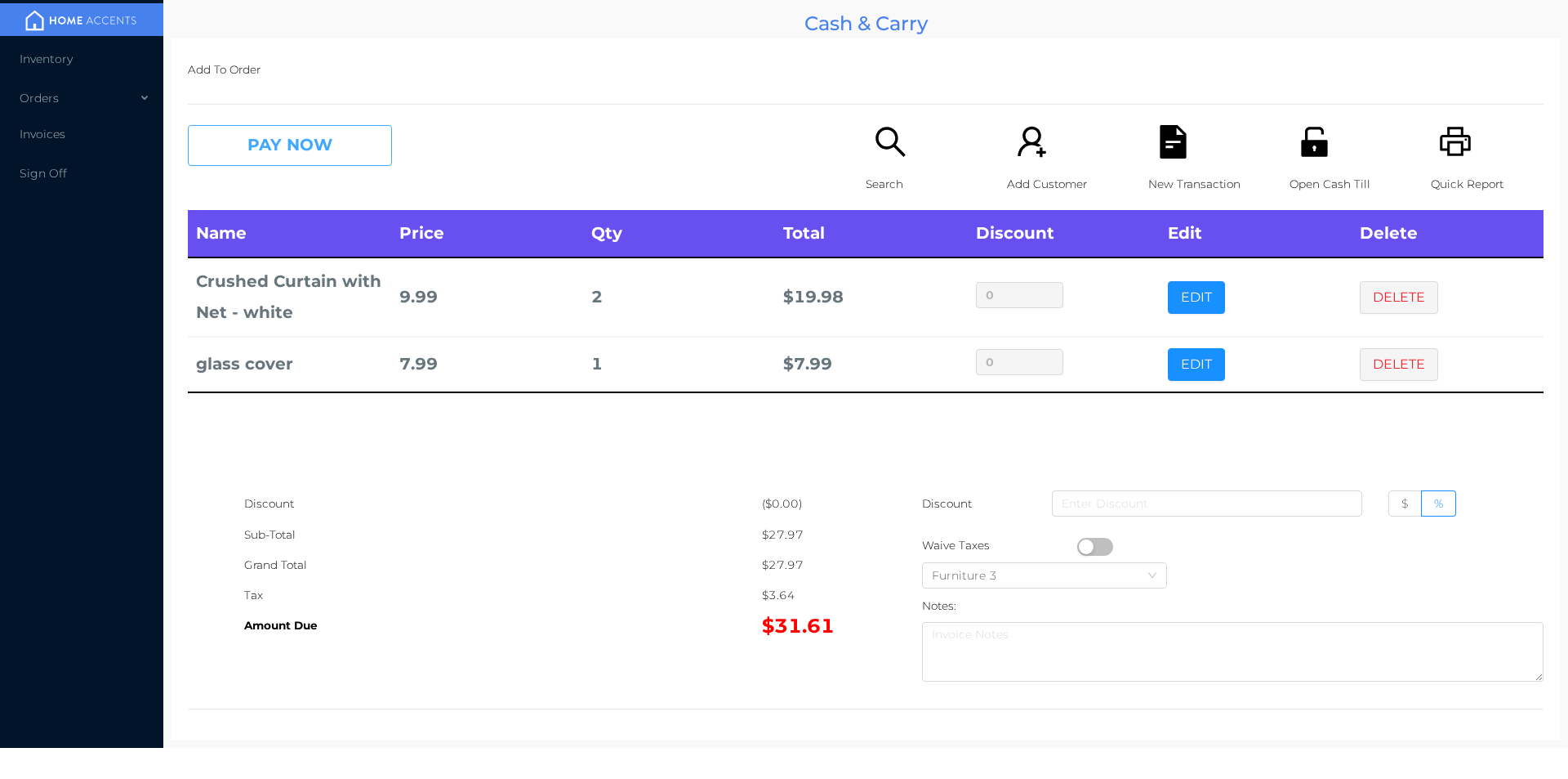
click at [338, 146] on button "PAY NOW" at bounding box center [290, 145] width 204 height 41
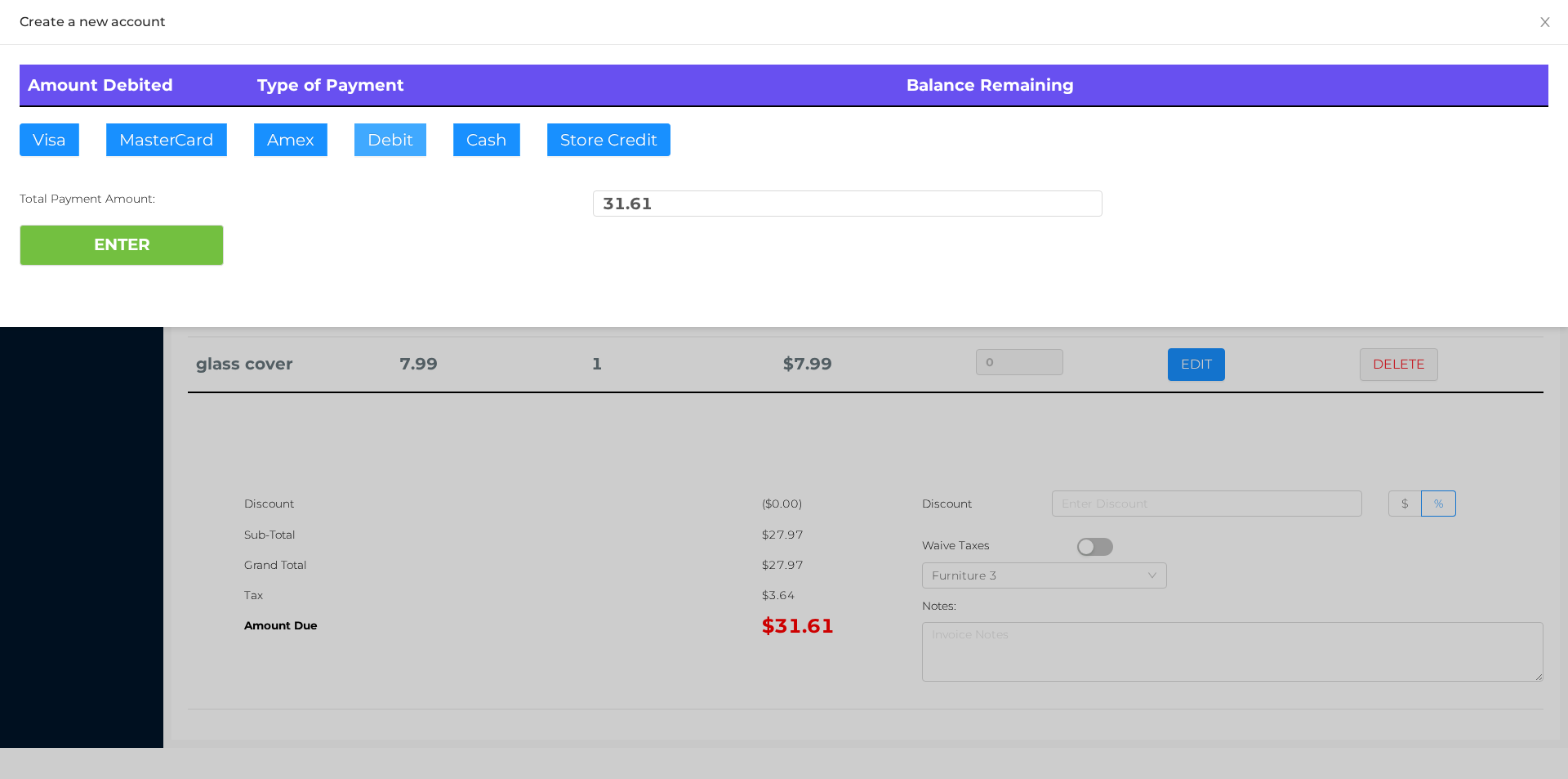
click at [369, 144] on button "Debit" at bounding box center [390, 140] width 72 height 33
click at [136, 249] on button "ENTER" at bounding box center [122, 245] width 204 height 41
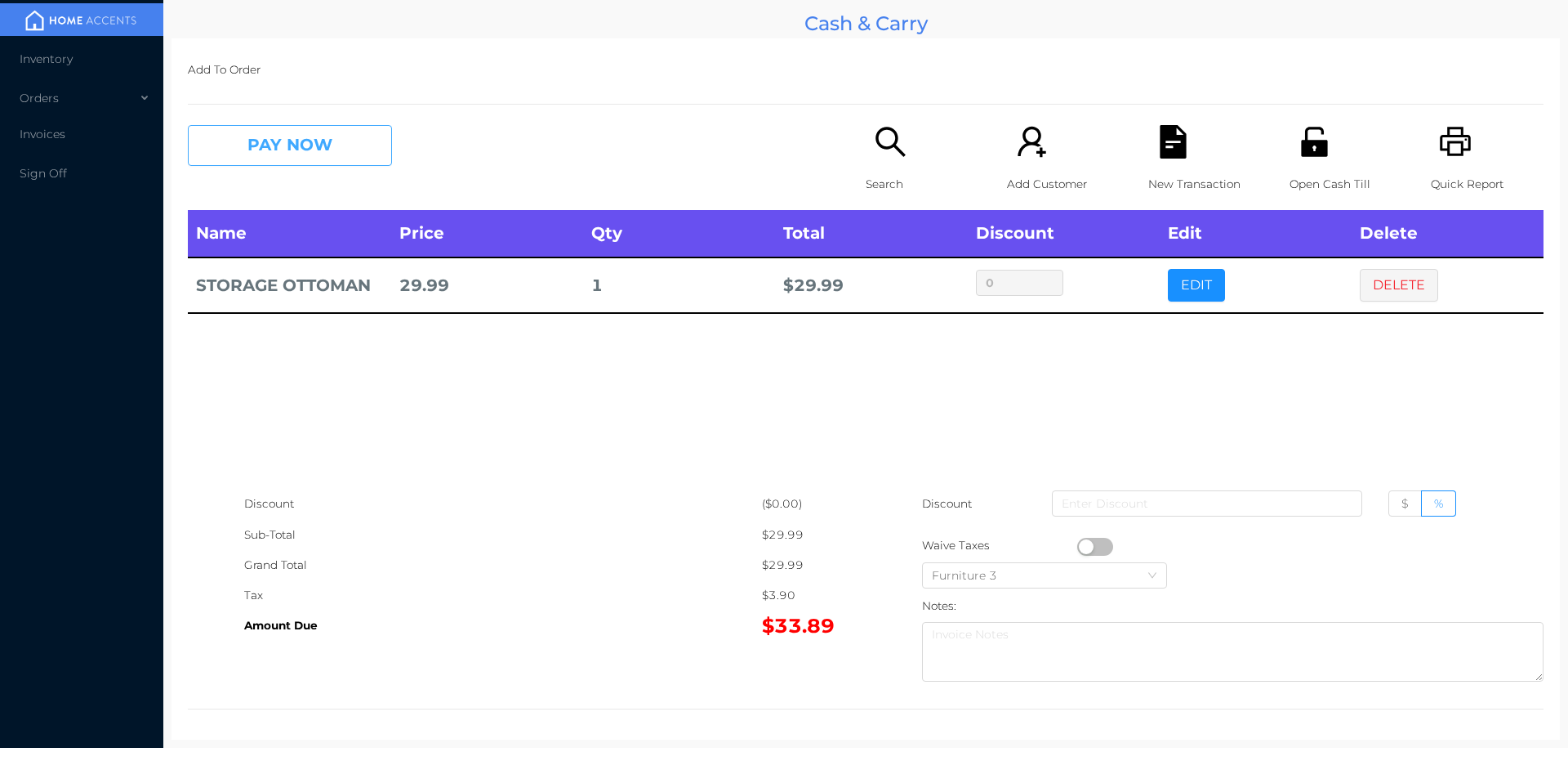
click at [276, 155] on button "PAY NOW" at bounding box center [290, 145] width 204 height 41
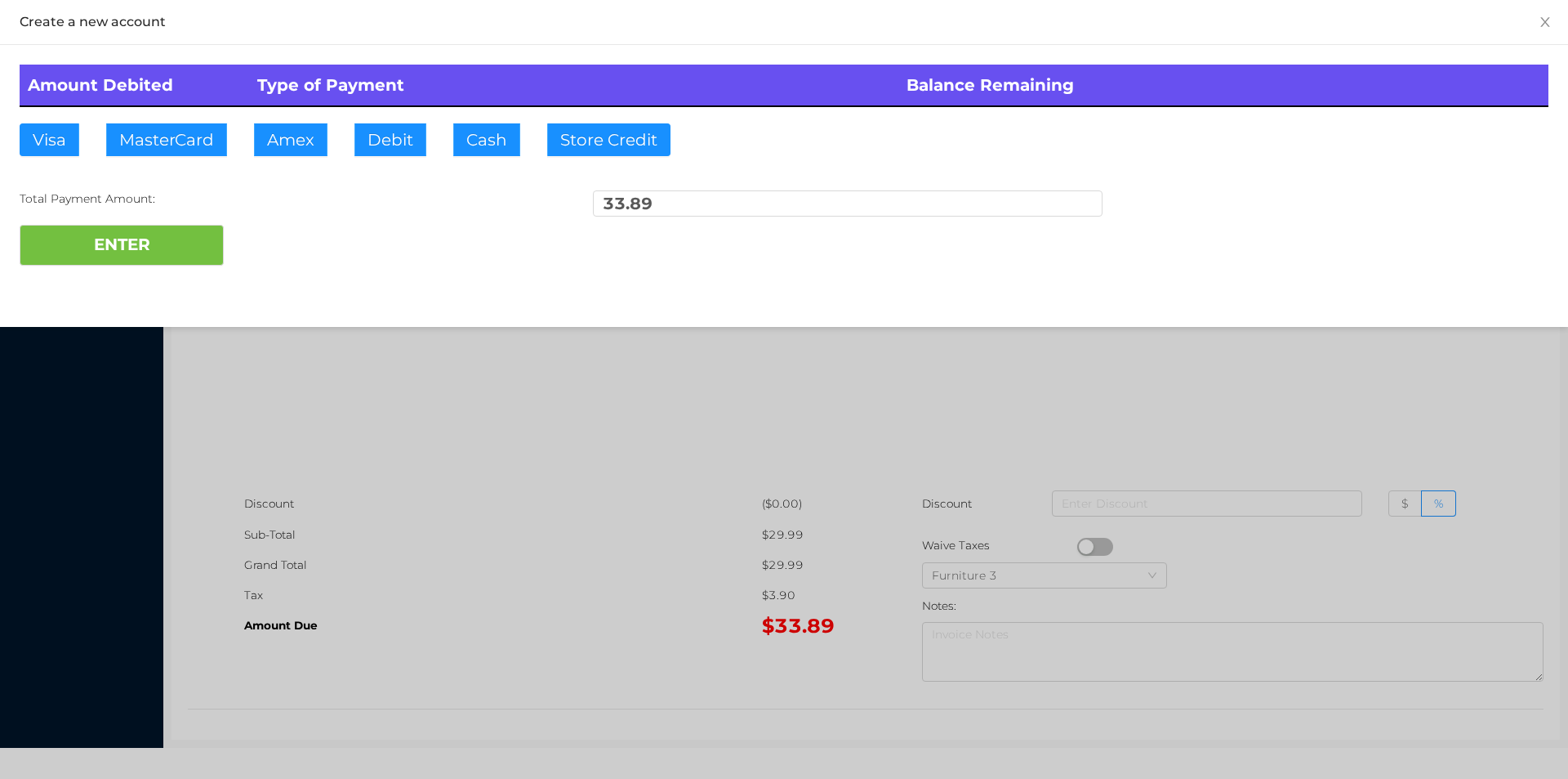
click at [275, 221] on div "Total Payment Amount: 33.89" at bounding box center [784, 208] width 1529 height 34
click at [1182, 380] on div at bounding box center [784, 390] width 1568 height 779
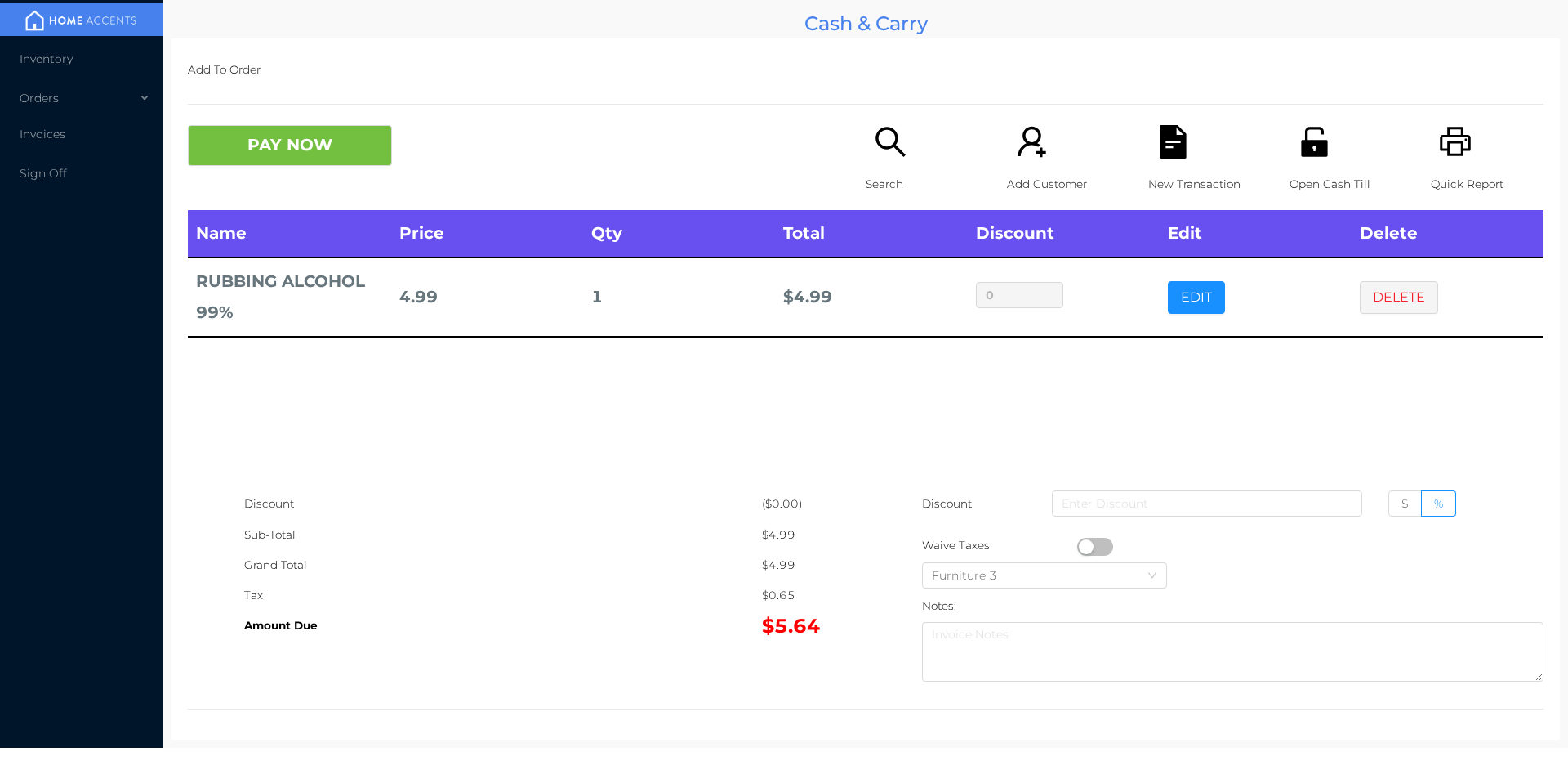
click at [882, 177] on p "Search" at bounding box center [922, 183] width 113 height 30
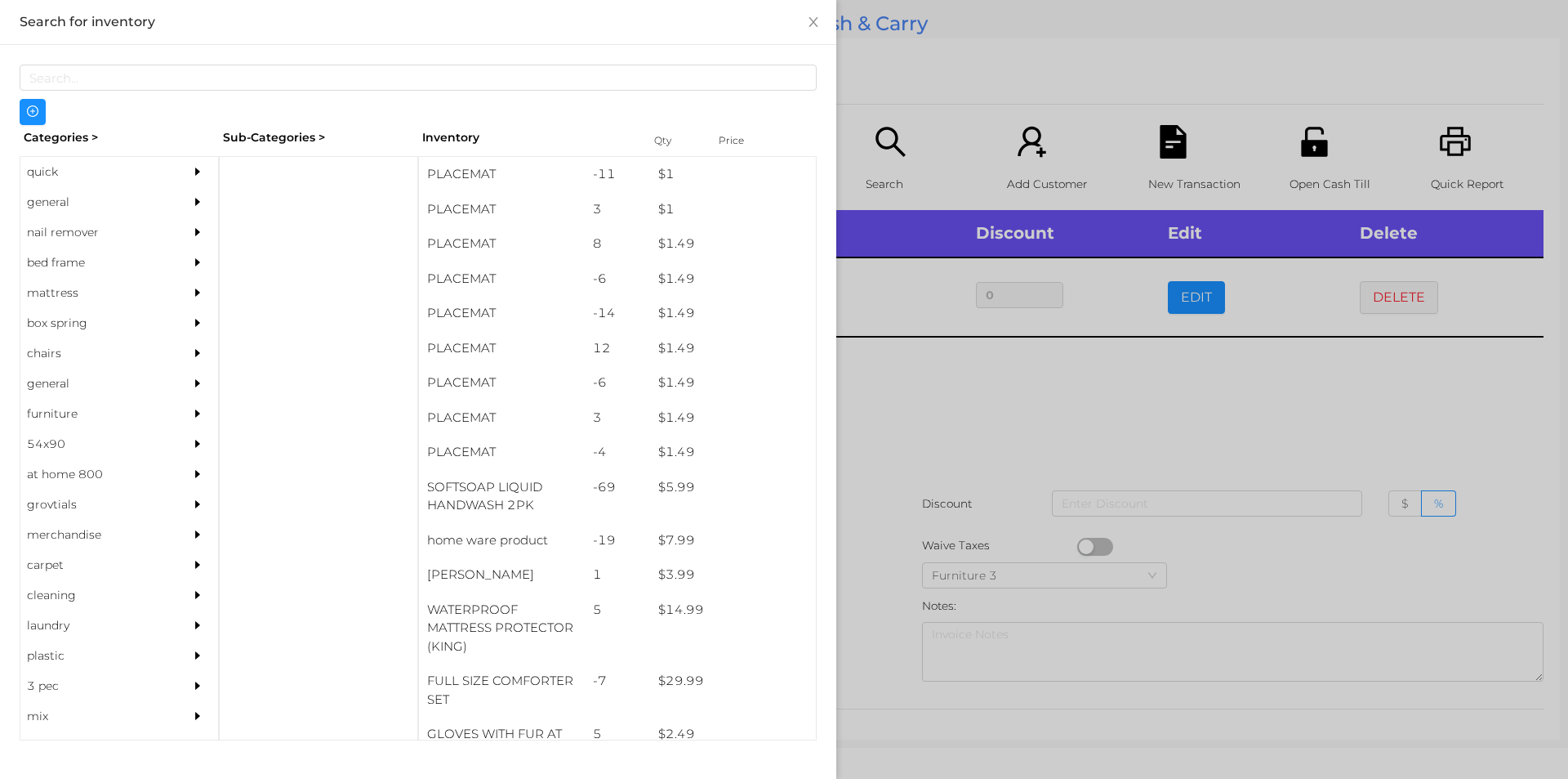
click at [61, 199] on div "general" at bounding box center [95, 202] width 149 height 30
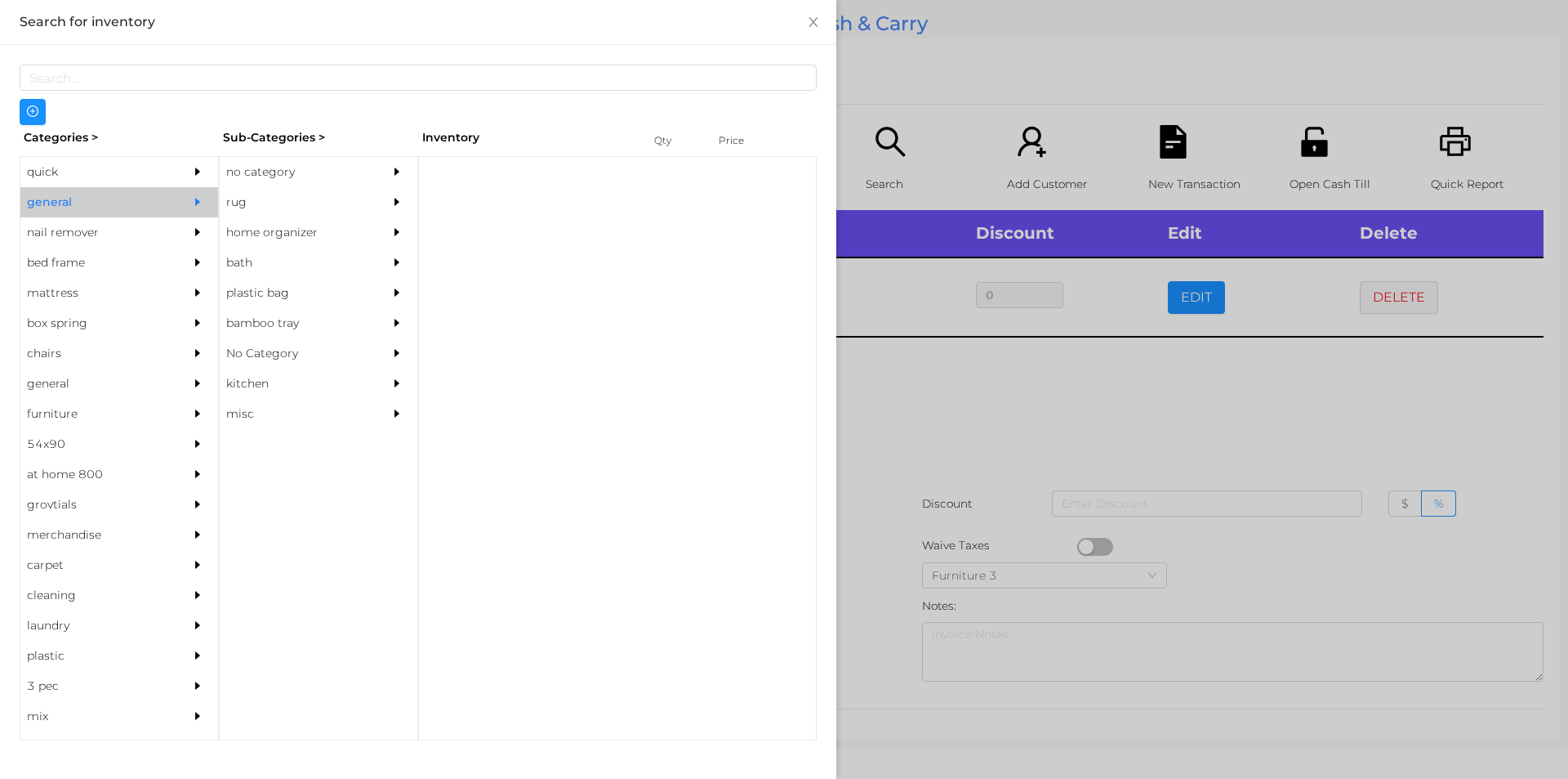
click at [247, 187] on div "rug" at bounding box center [294, 202] width 149 height 30
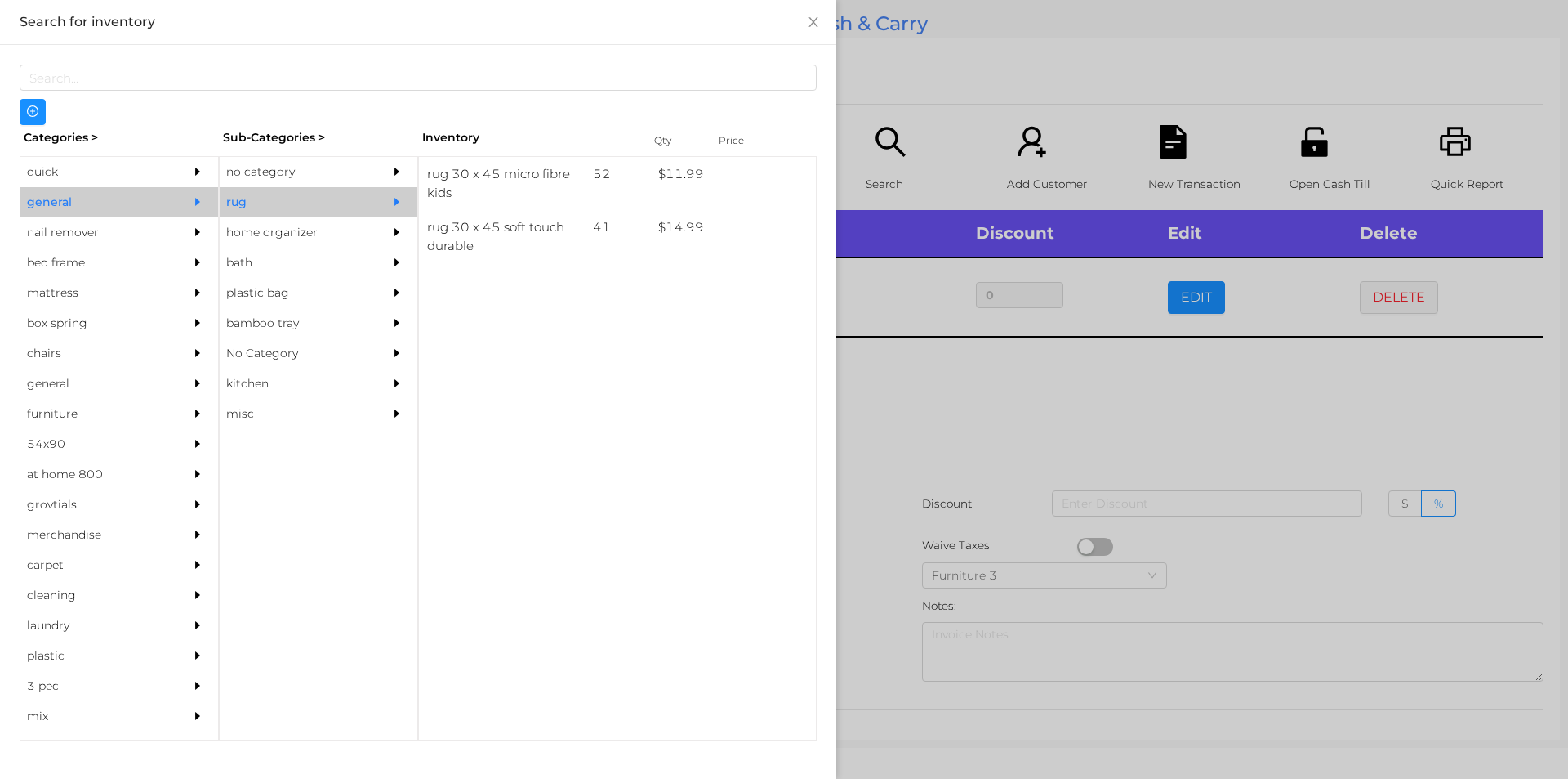
click at [263, 174] on div "no category" at bounding box center [294, 172] width 149 height 30
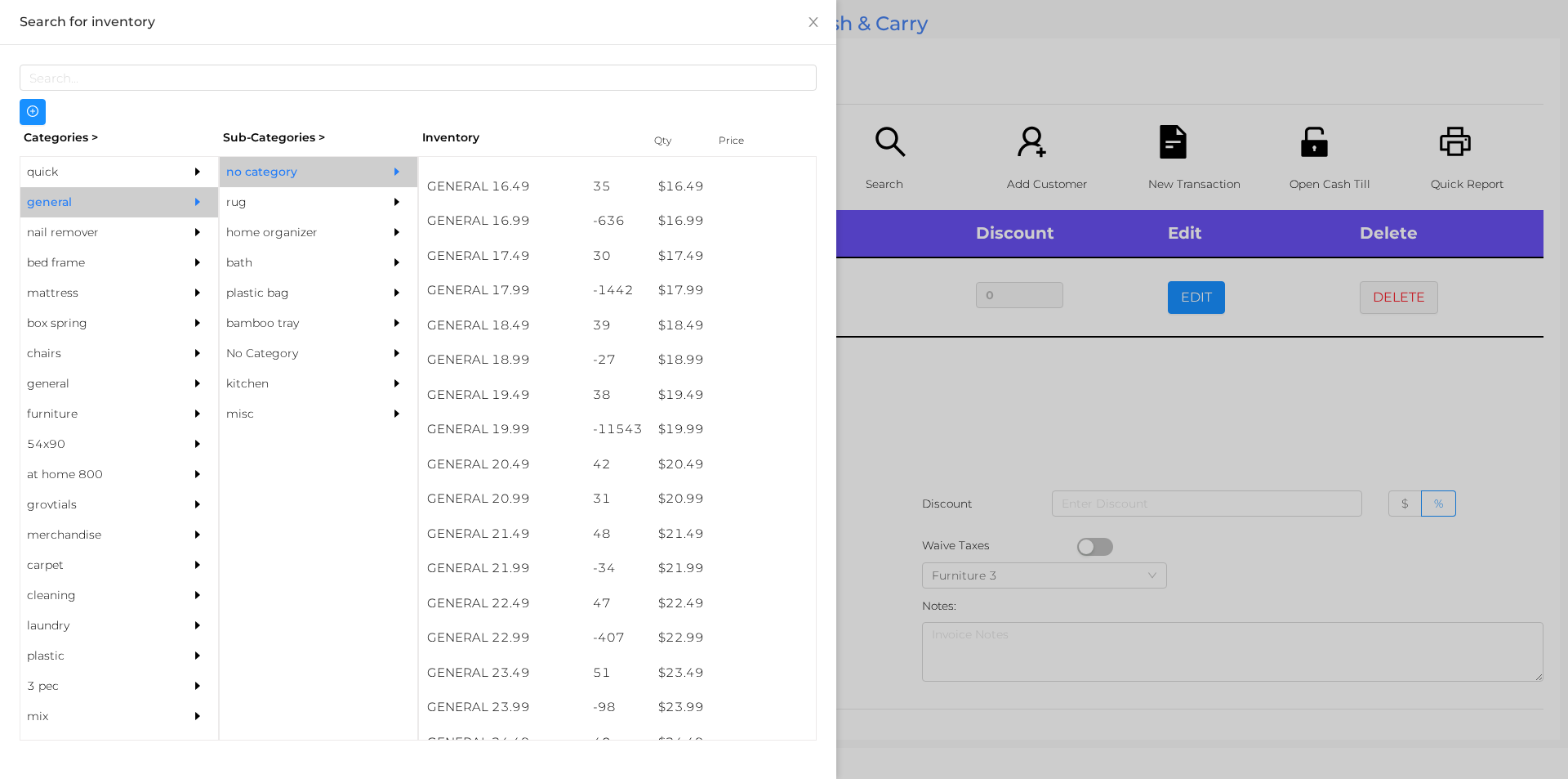
scroll to position [1538, 0]
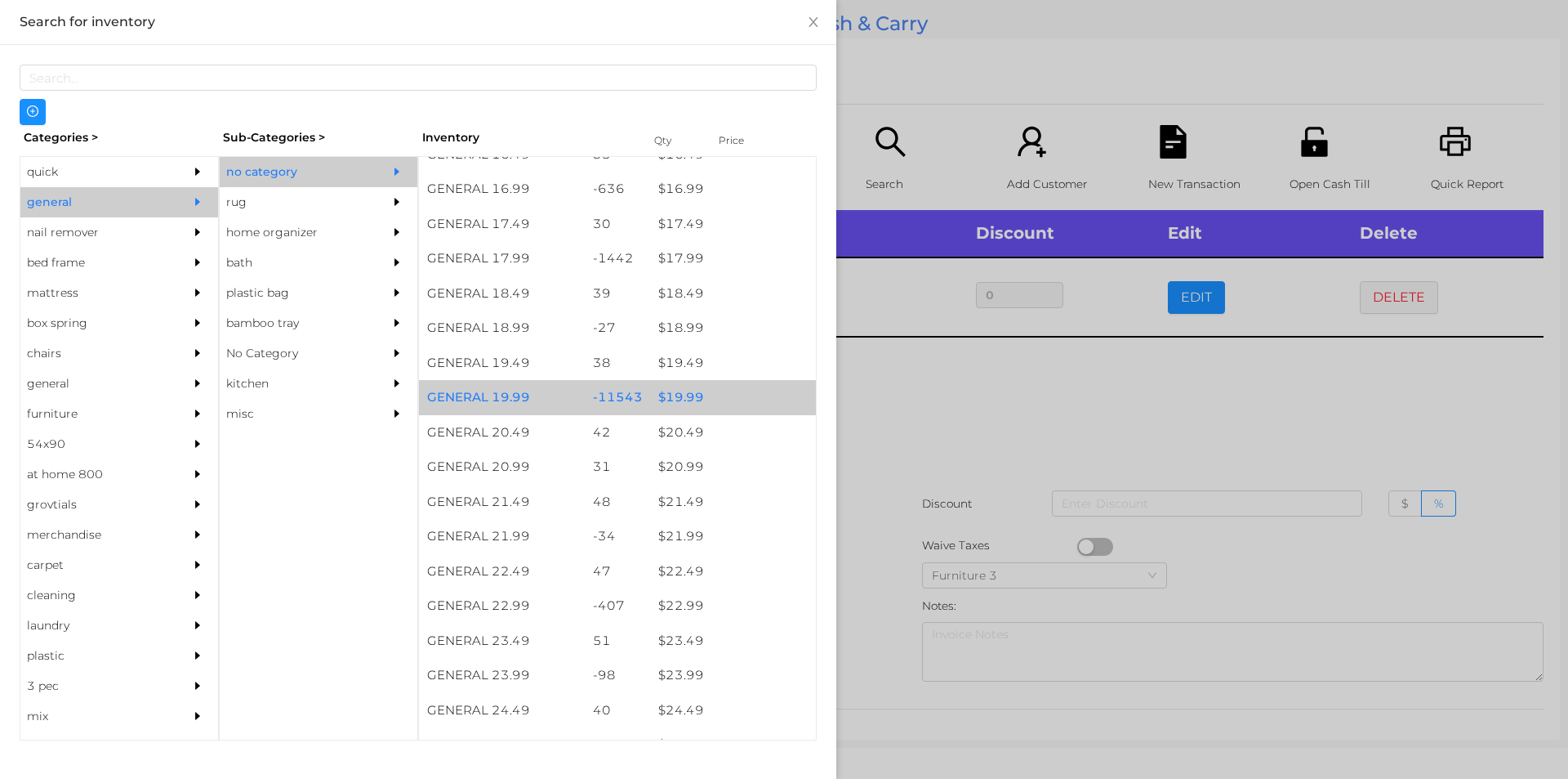
click at [677, 396] on div "$ 19.99" at bounding box center [733, 398] width 166 height 35
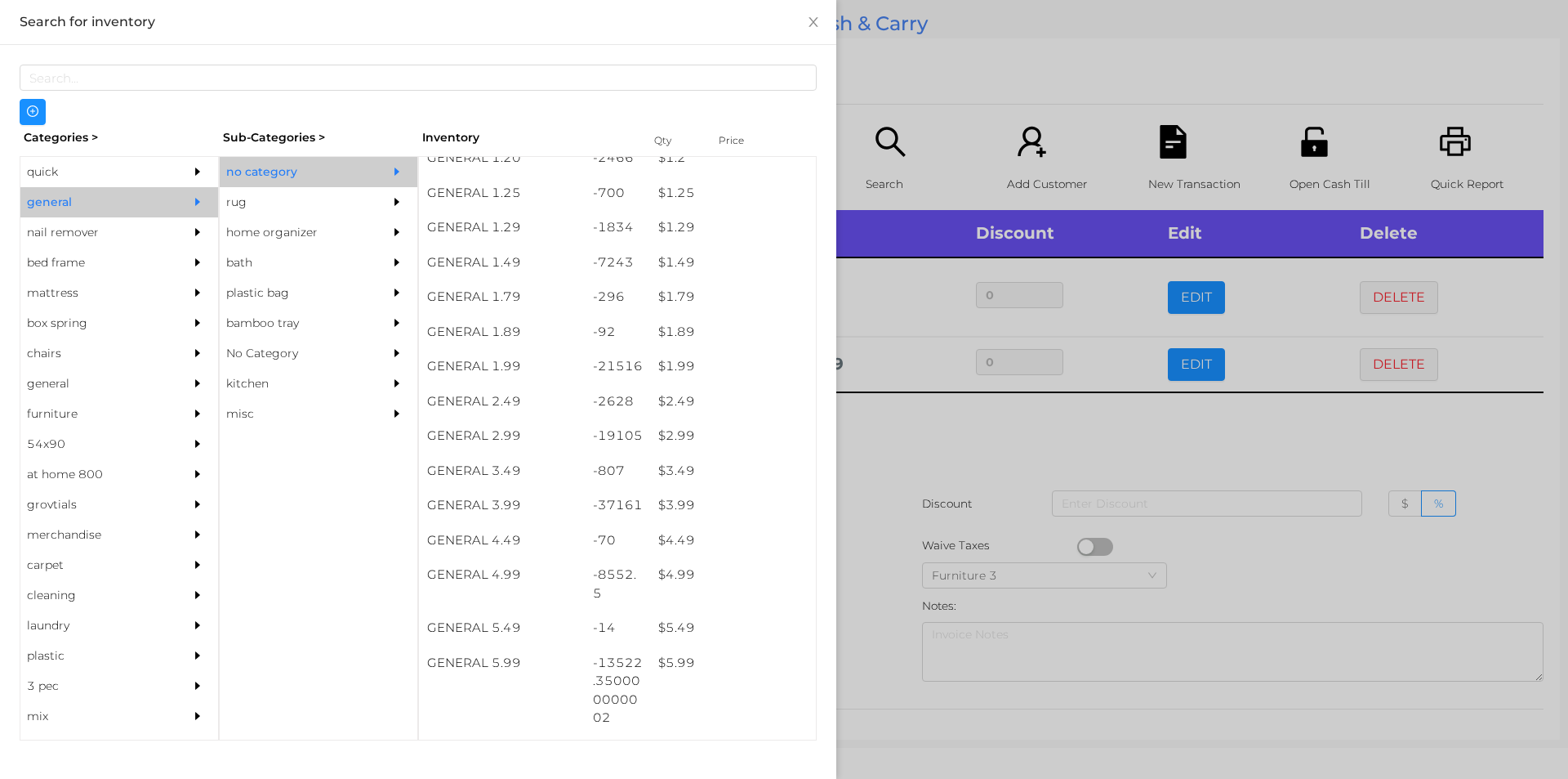
scroll to position [0, 0]
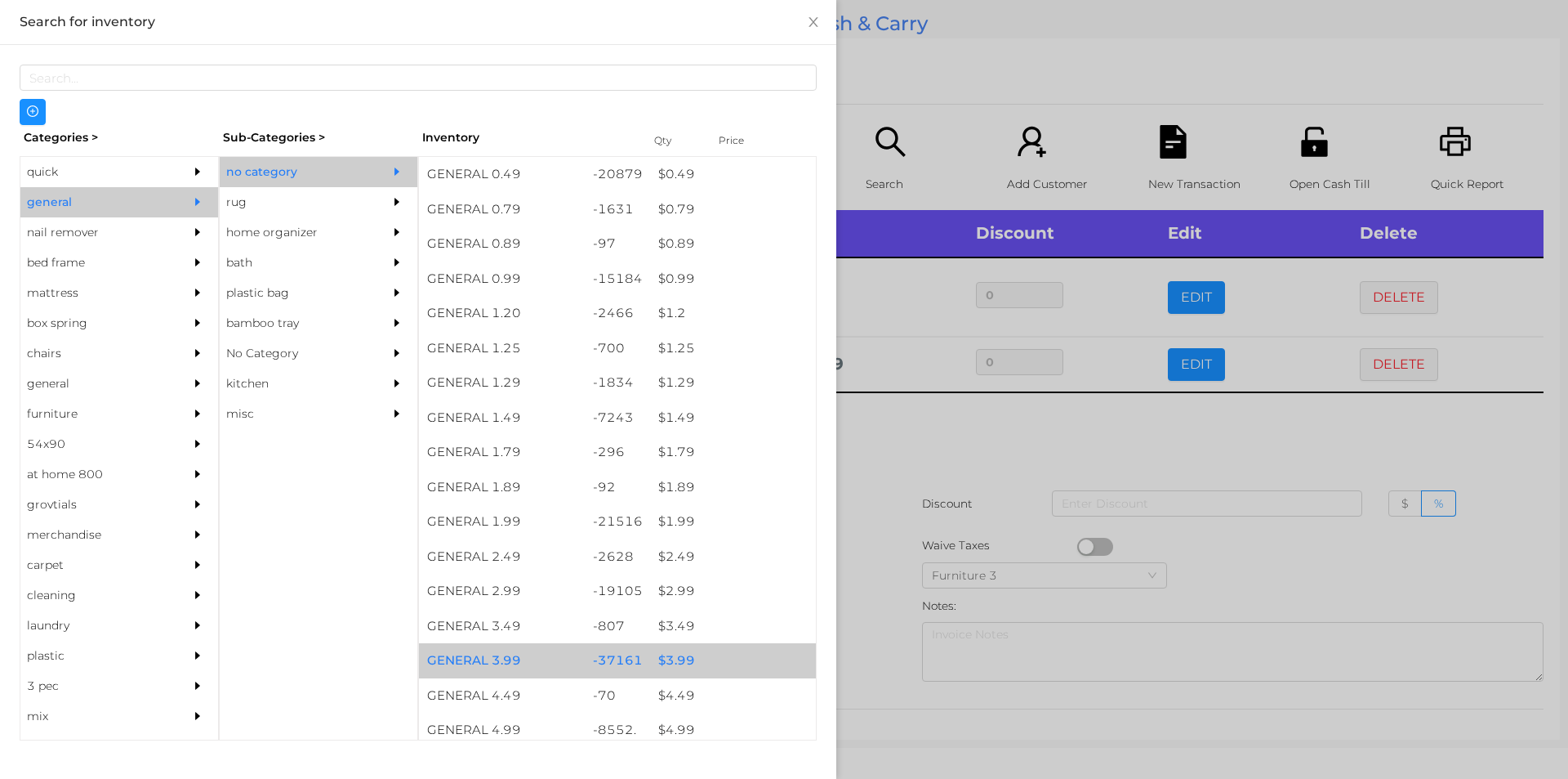
click at [667, 657] on div "$ 3.99" at bounding box center [733, 661] width 166 height 35
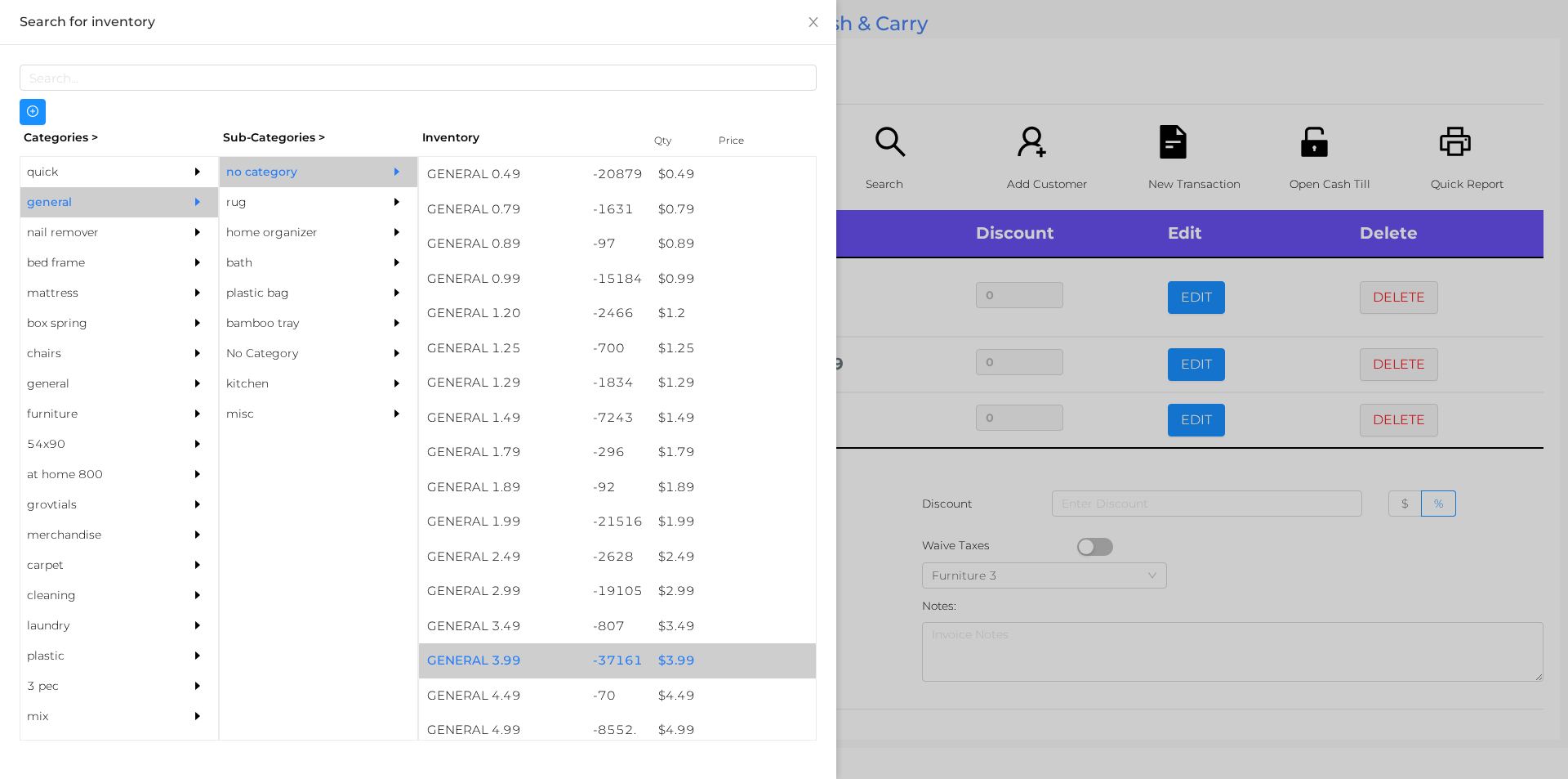
click at [667, 659] on div "$ 3.99" at bounding box center [733, 661] width 166 height 35
click at [677, 659] on div "$ 3.99" at bounding box center [733, 661] width 166 height 35
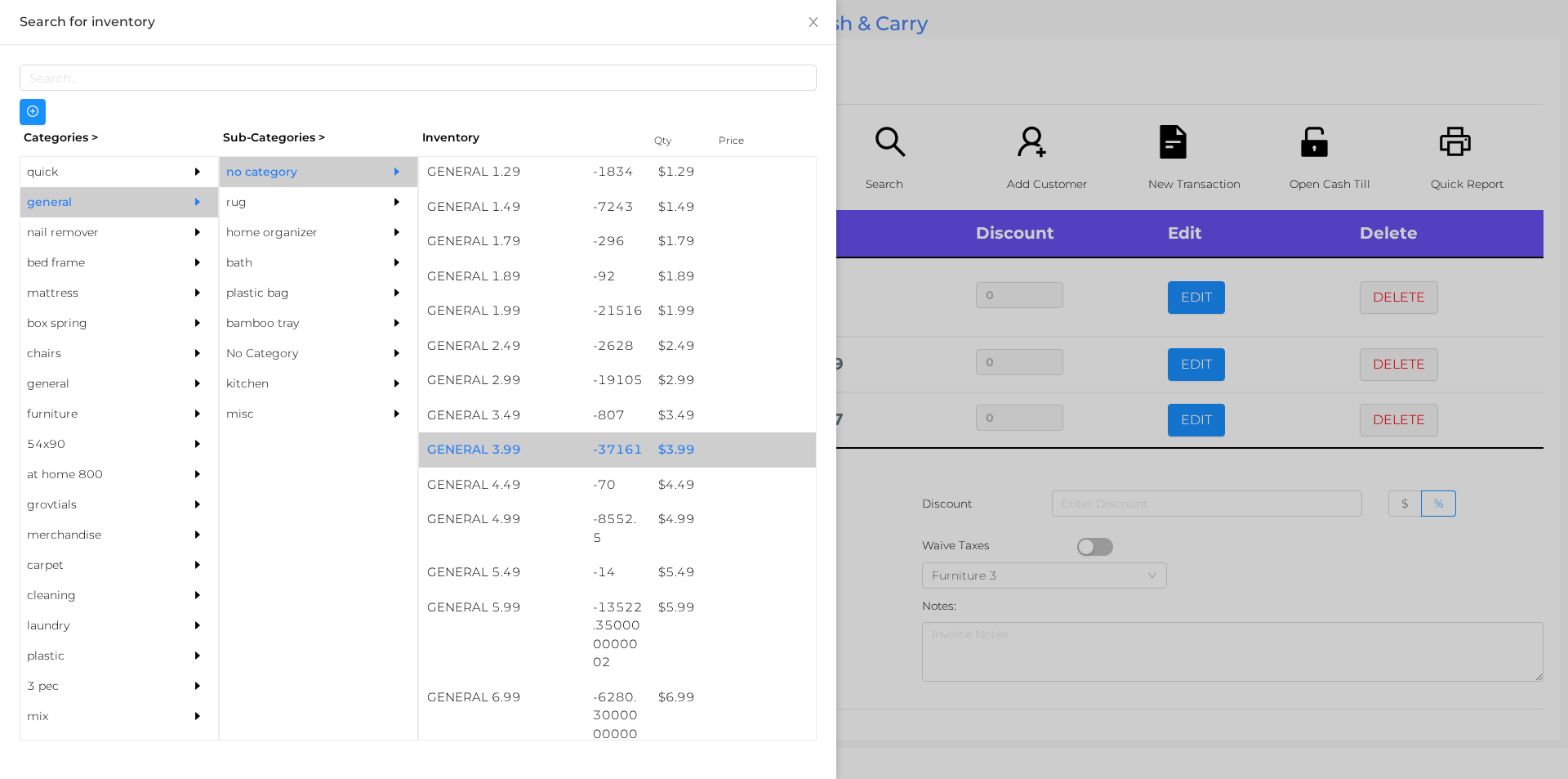
scroll to position [211, 0]
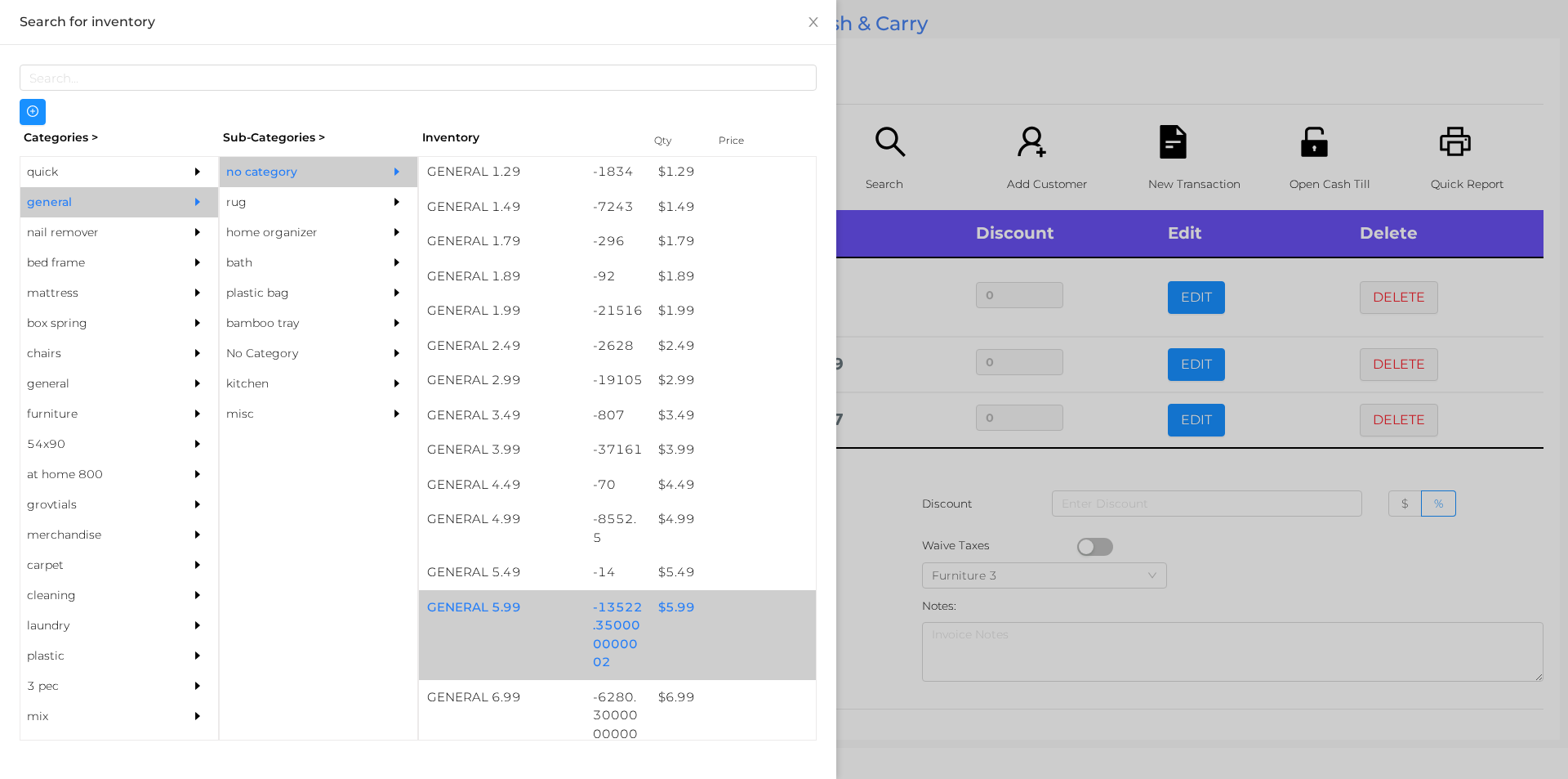
click at [674, 614] on div "$ 5.99" at bounding box center [733, 607] width 166 height 35
click at [669, 605] on div "$ 5.99" at bounding box center [733, 607] width 166 height 35
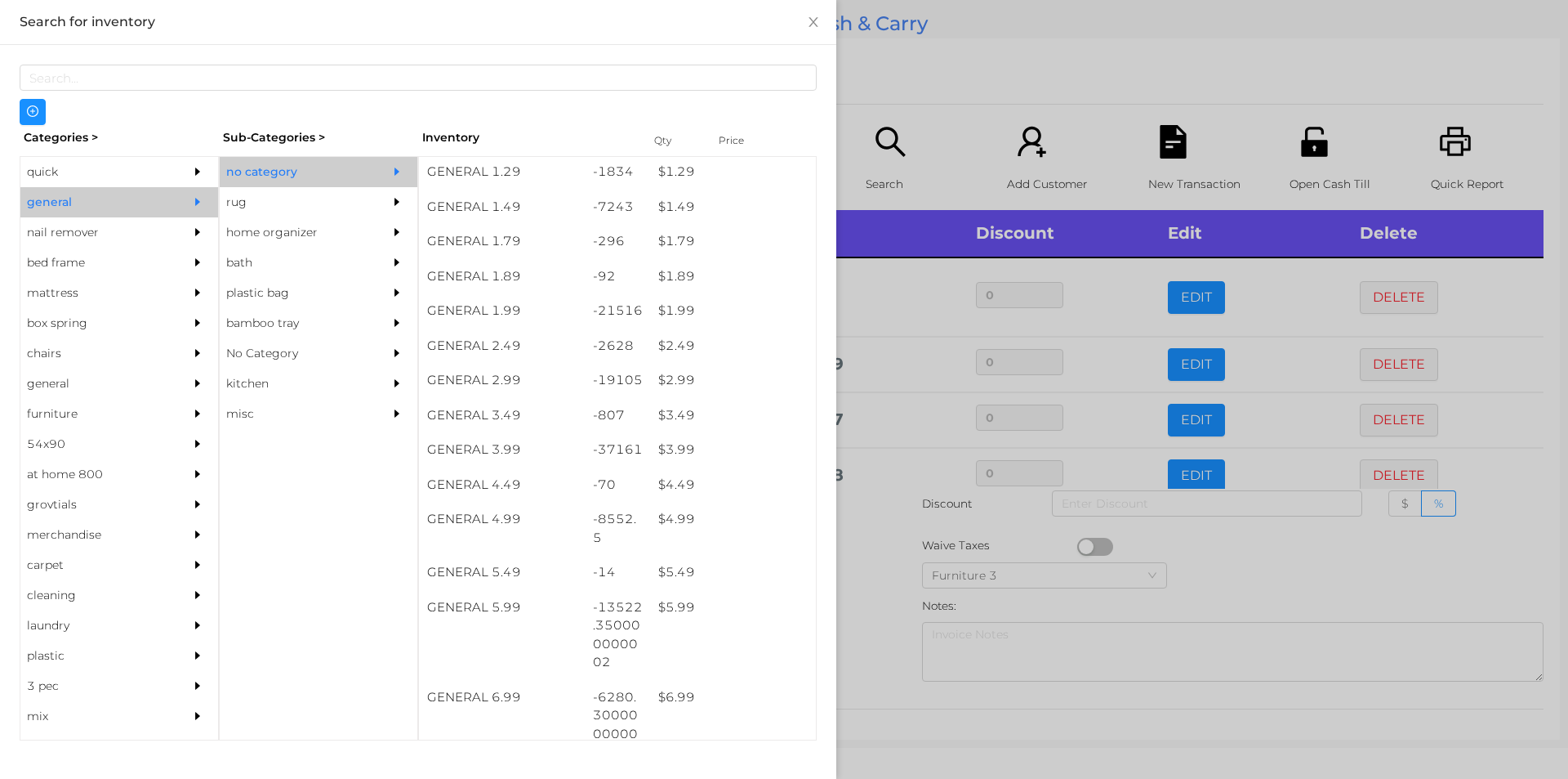
click at [866, 597] on div at bounding box center [784, 390] width 1568 height 779
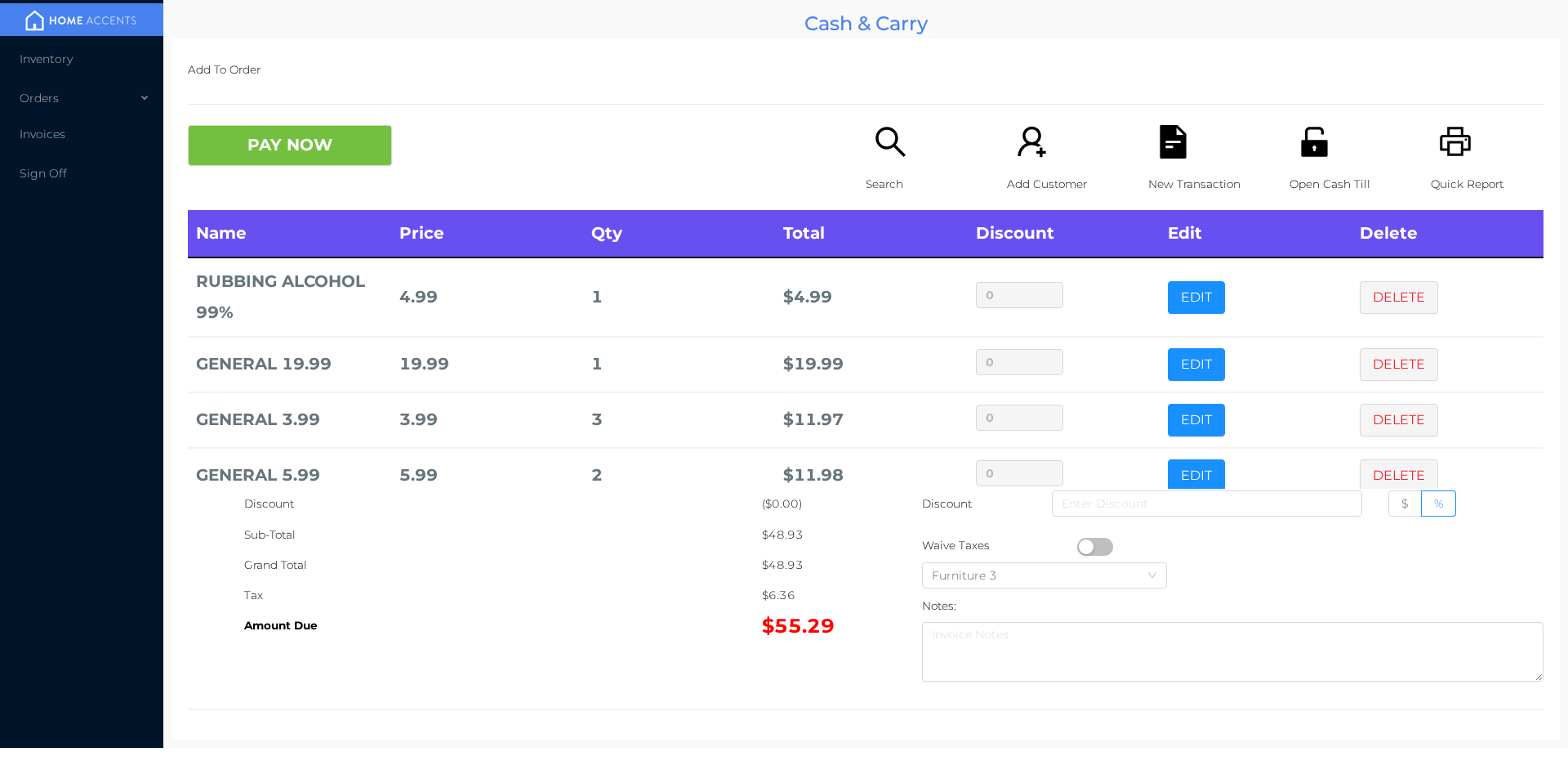
scroll to position [31, 0]
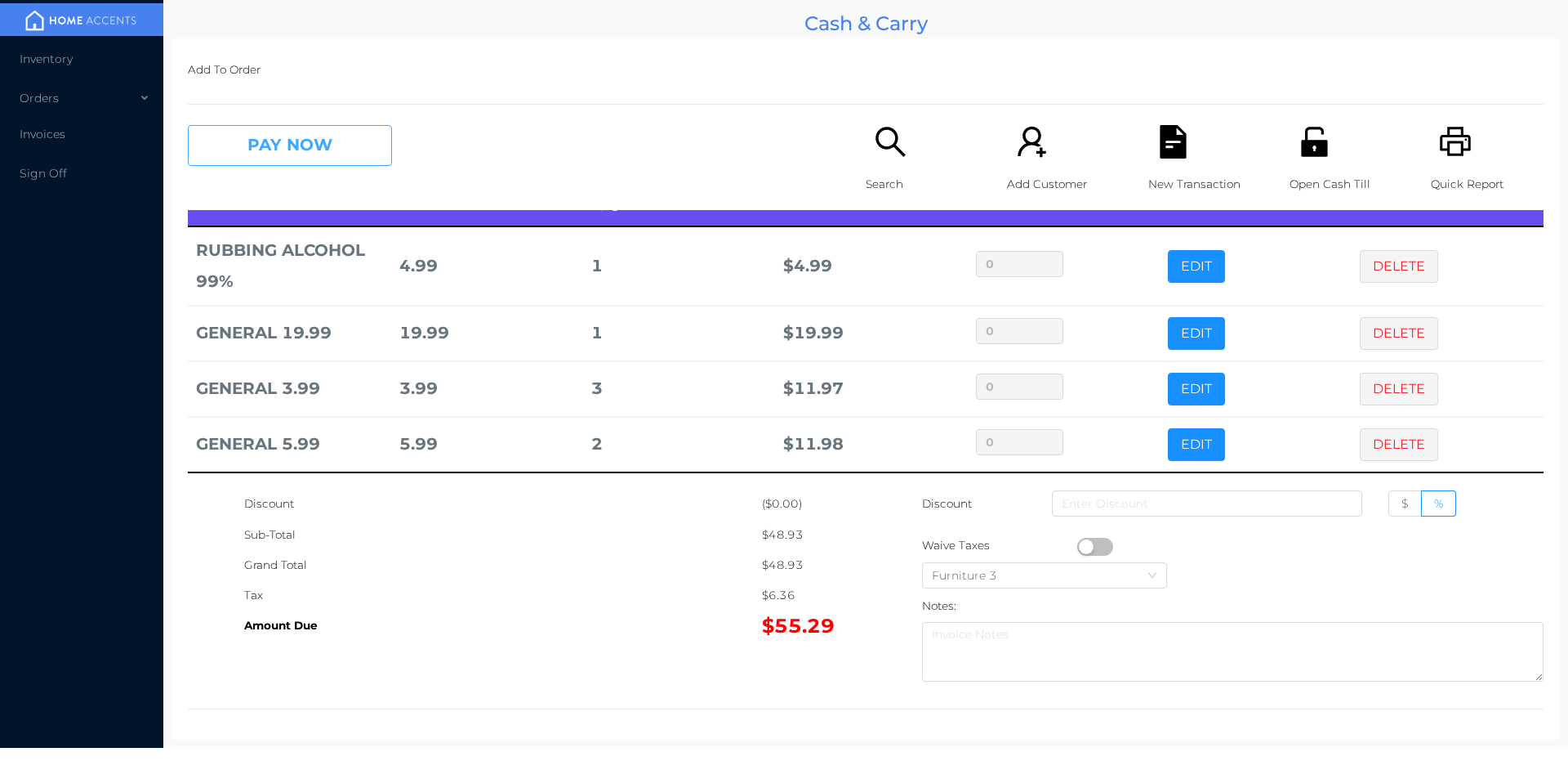
click at [290, 139] on button "PAY NOW" at bounding box center [290, 145] width 204 height 41
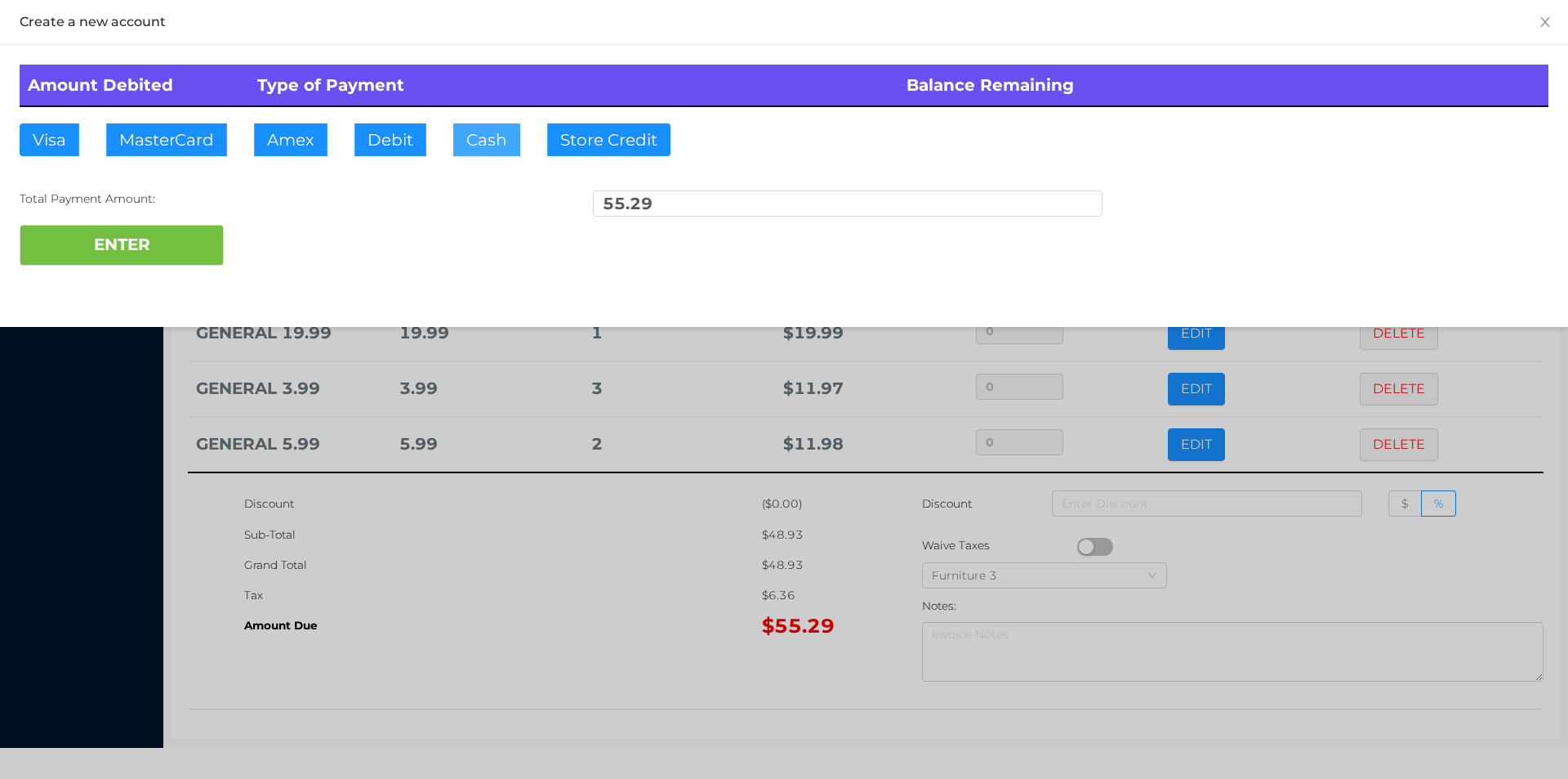
click at [465, 152] on button "Cash" at bounding box center [487, 140] width 67 height 33
type input "60."
click at [165, 252] on button "ENTER" at bounding box center [122, 245] width 204 height 41
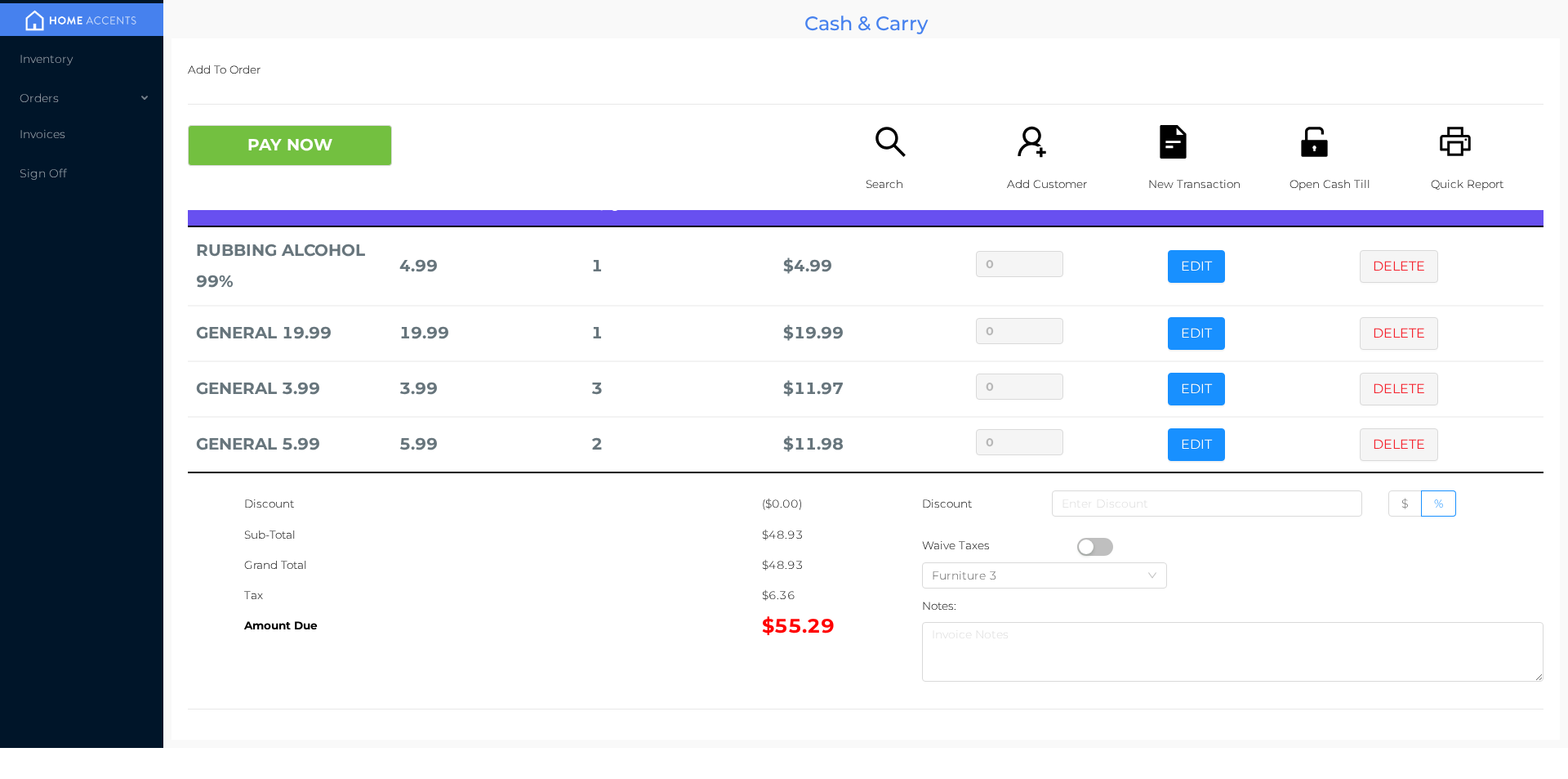
scroll to position [0, 0]
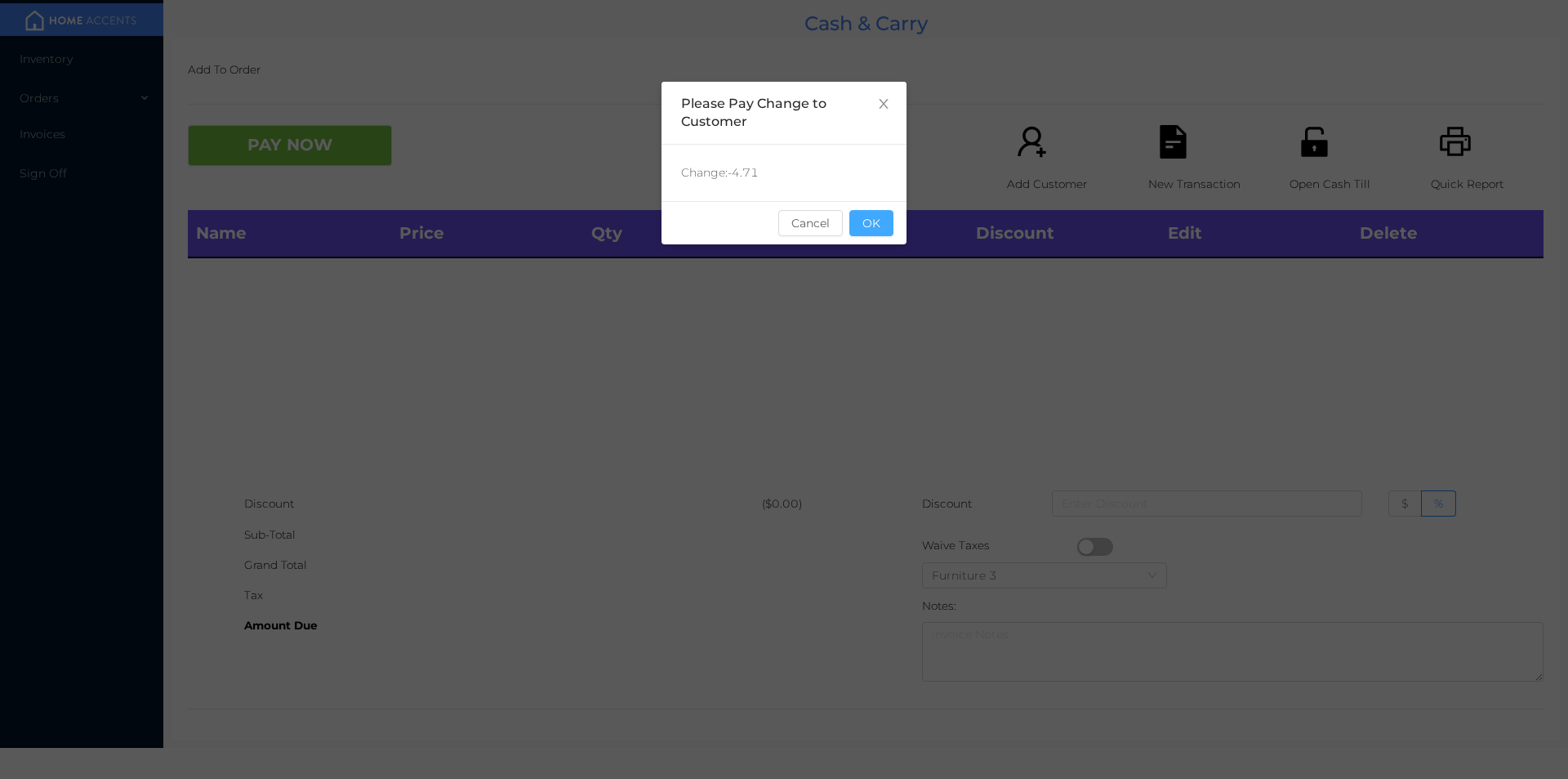
click at [885, 210] on button "OK" at bounding box center [872, 222] width 44 height 26
click at [898, 277] on div "Name Price Qty Total Discount Edit Delete" at bounding box center [865, 349] width 1356 height 278
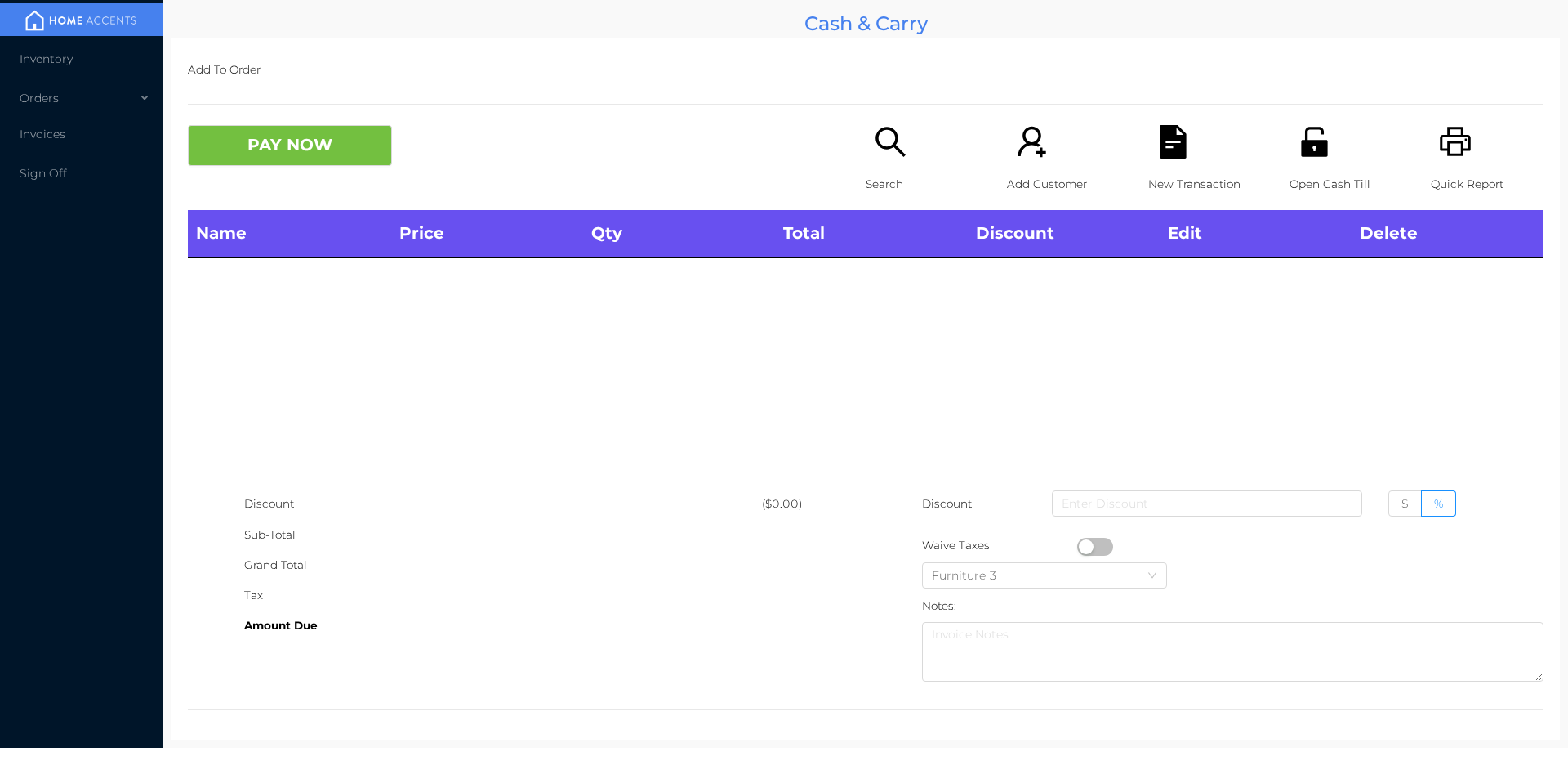
click at [1316, 180] on p "Open Cash Till" at bounding box center [1346, 183] width 113 height 30
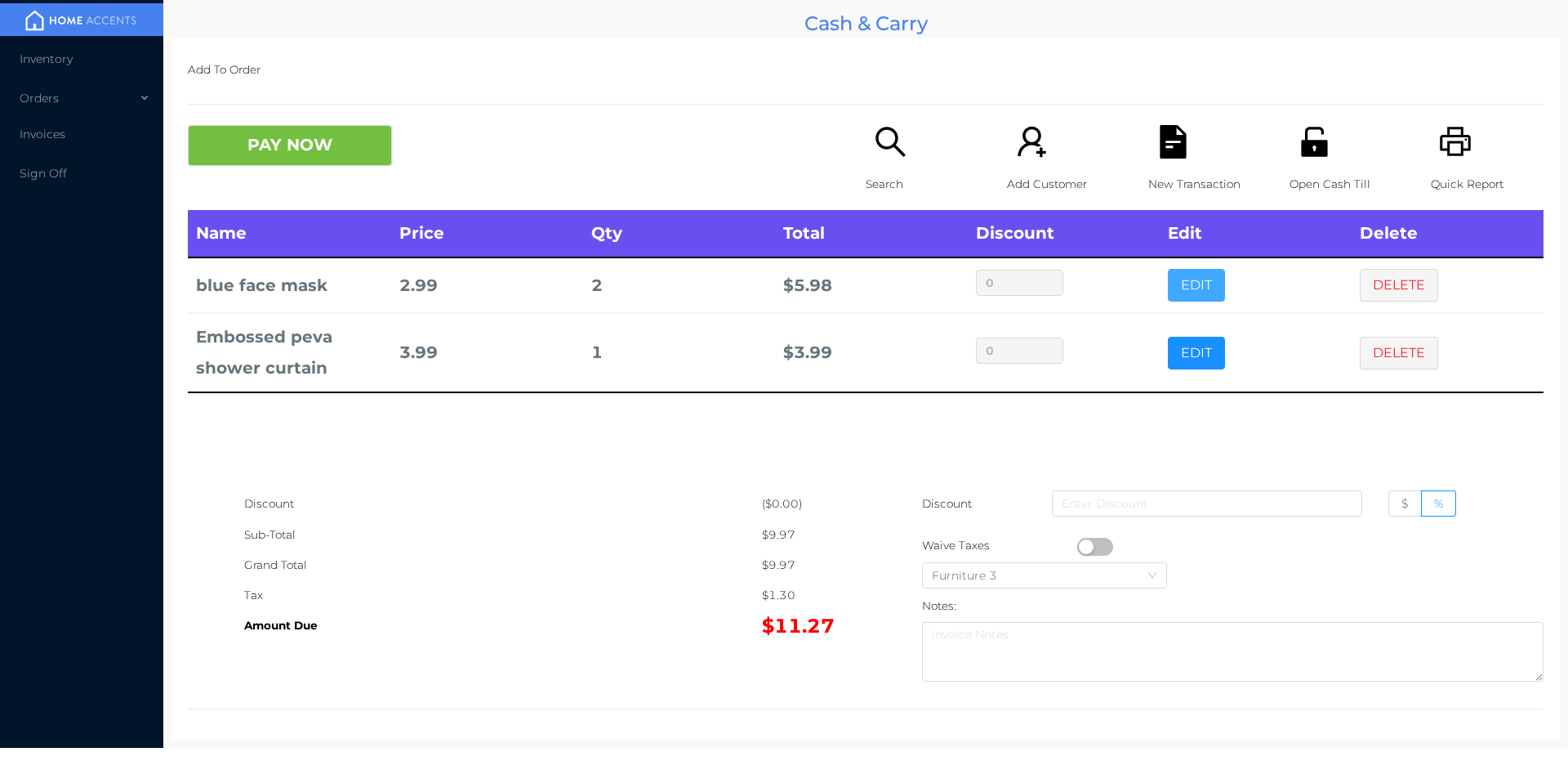
click at [1201, 286] on button "EDIT" at bounding box center [1196, 286] width 57 height 33
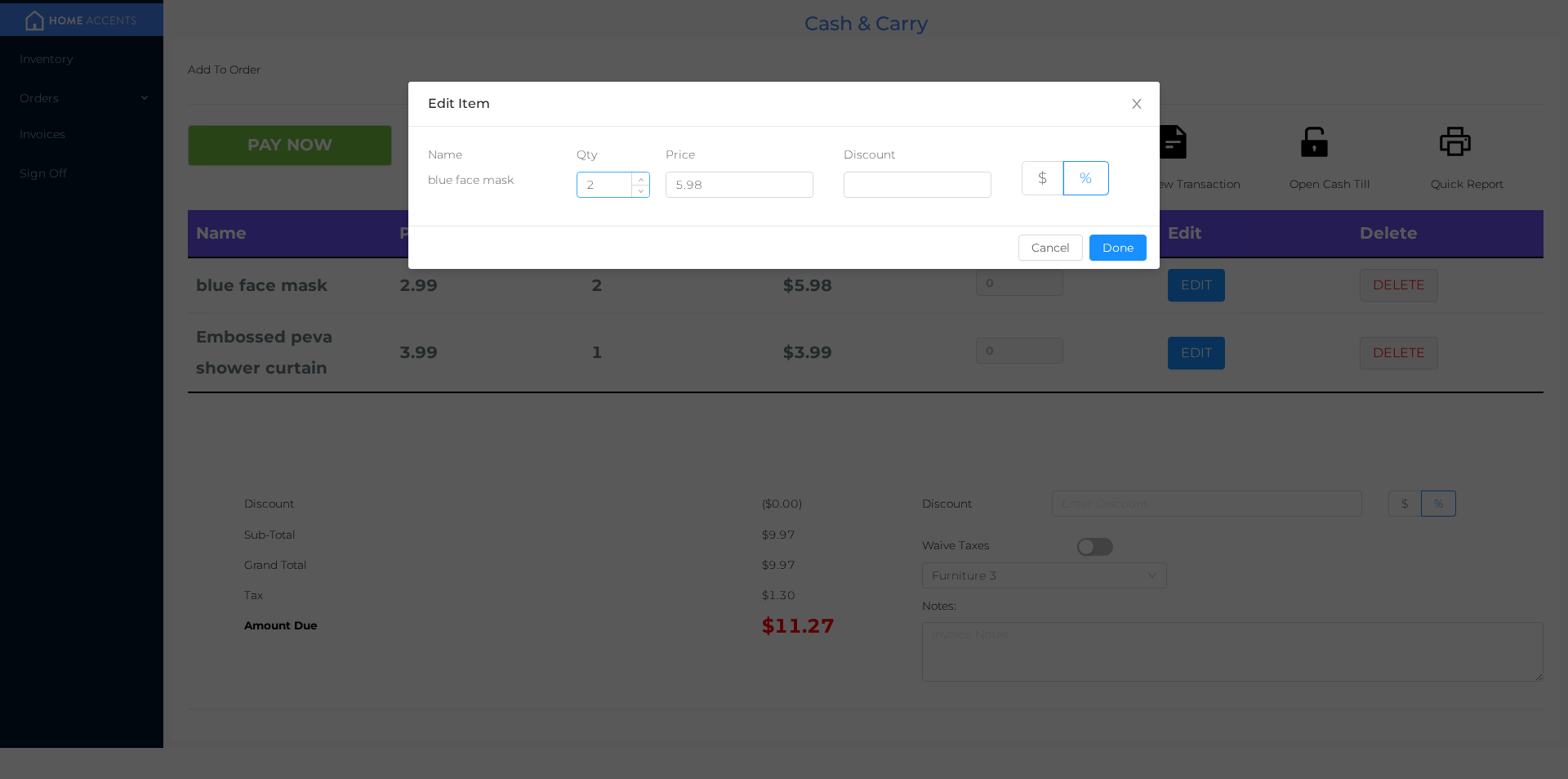
click at [619, 183] on input "2" at bounding box center [613, 184] width 72 height 24
type input "1"
click at [1125, 252] on button "Done" at bounding box center [1117, 248] width 57 height 26
type input "0%"
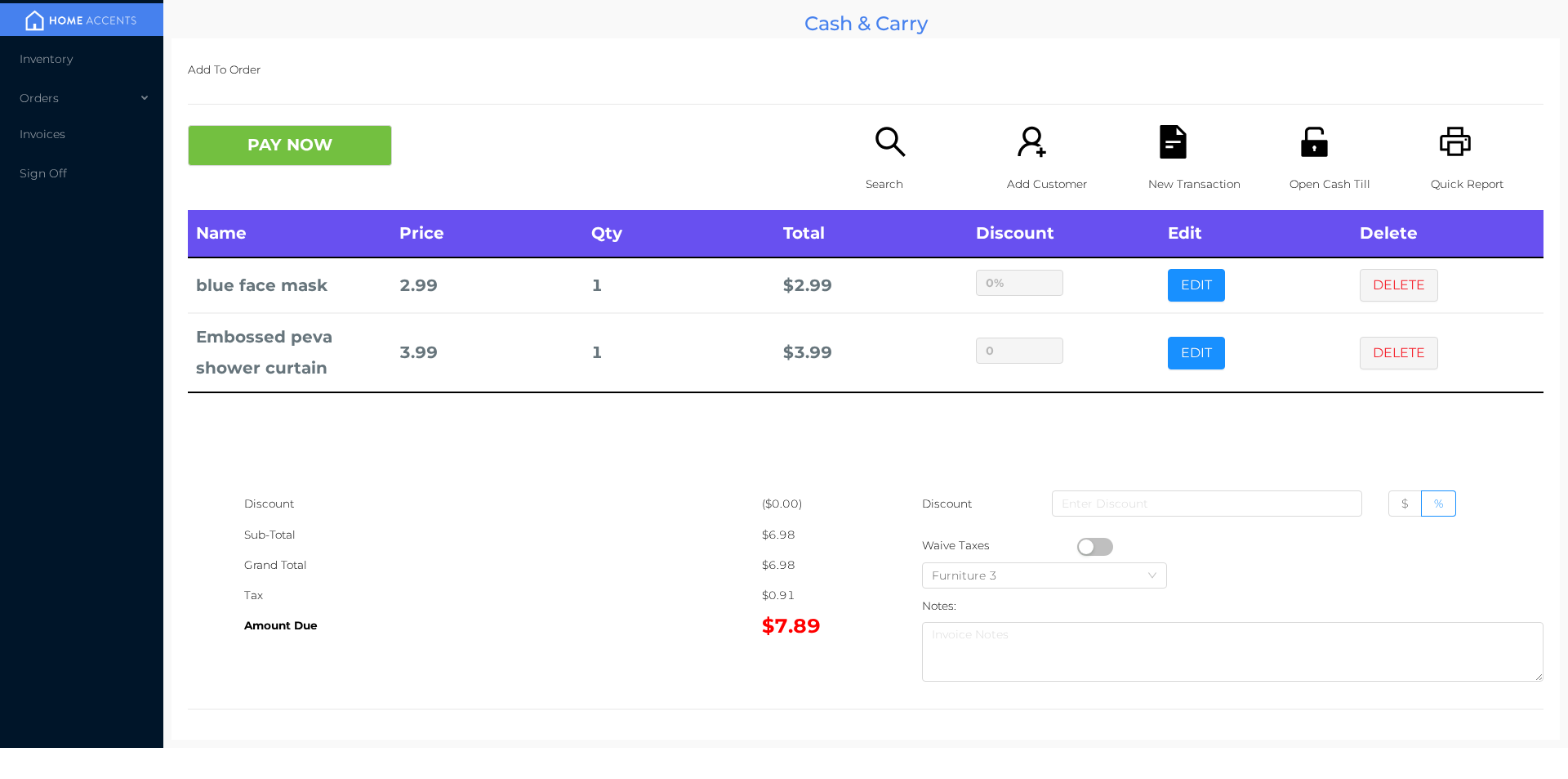
click at [1055, 410] on div "sentinelStart Edit Item Name Qty Price Discount blue face mask 1 5.98 $ % Cance…" at bounding box center [784, 390] width 1568 height 779
click at [1402, 340] on button "DELETE" at bounding box center [1399, 353] width 79 height 33
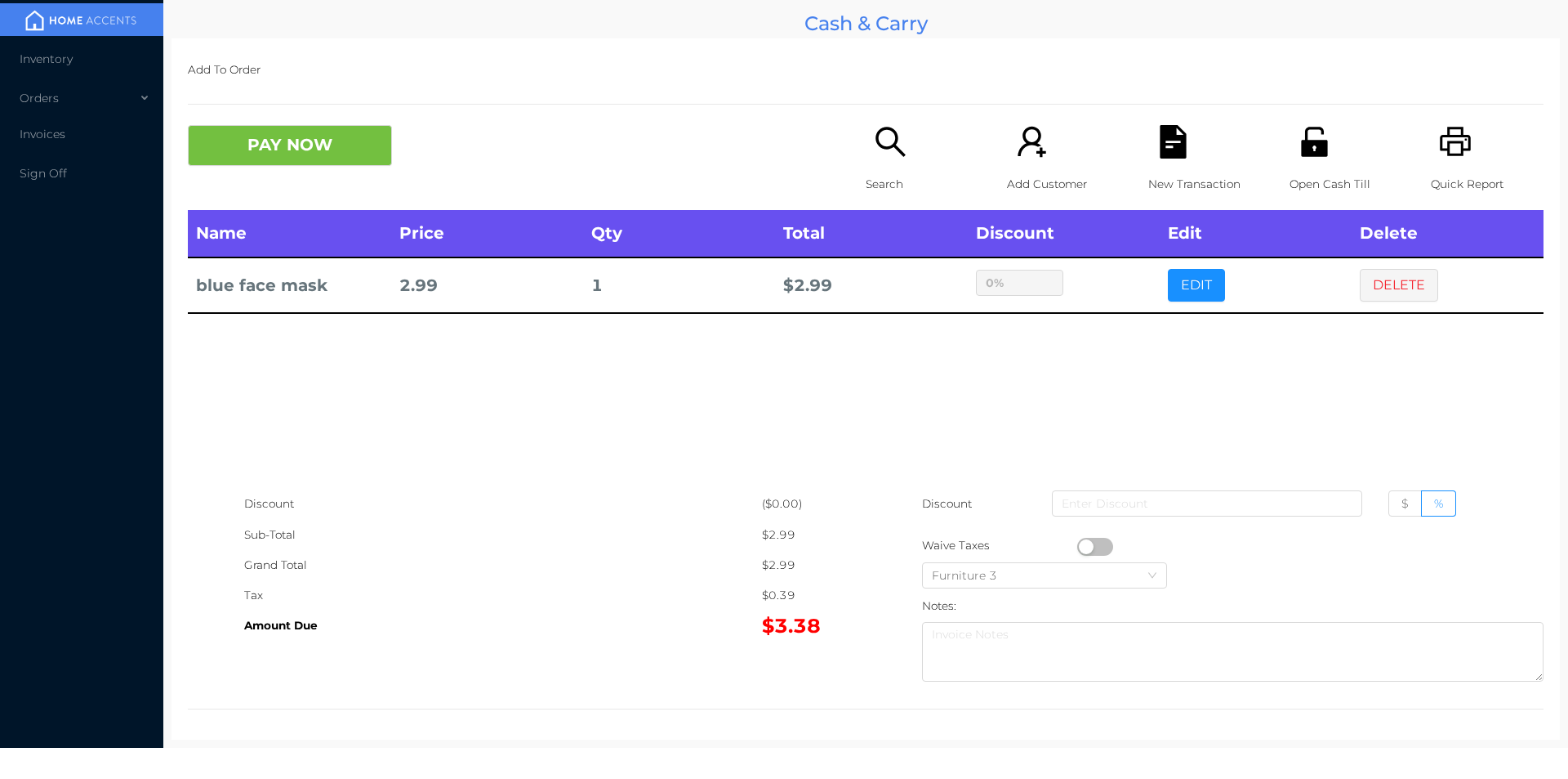
click at [888, 147] on icon "icon: search" at bounding box center [890, 141] width 30 height 30
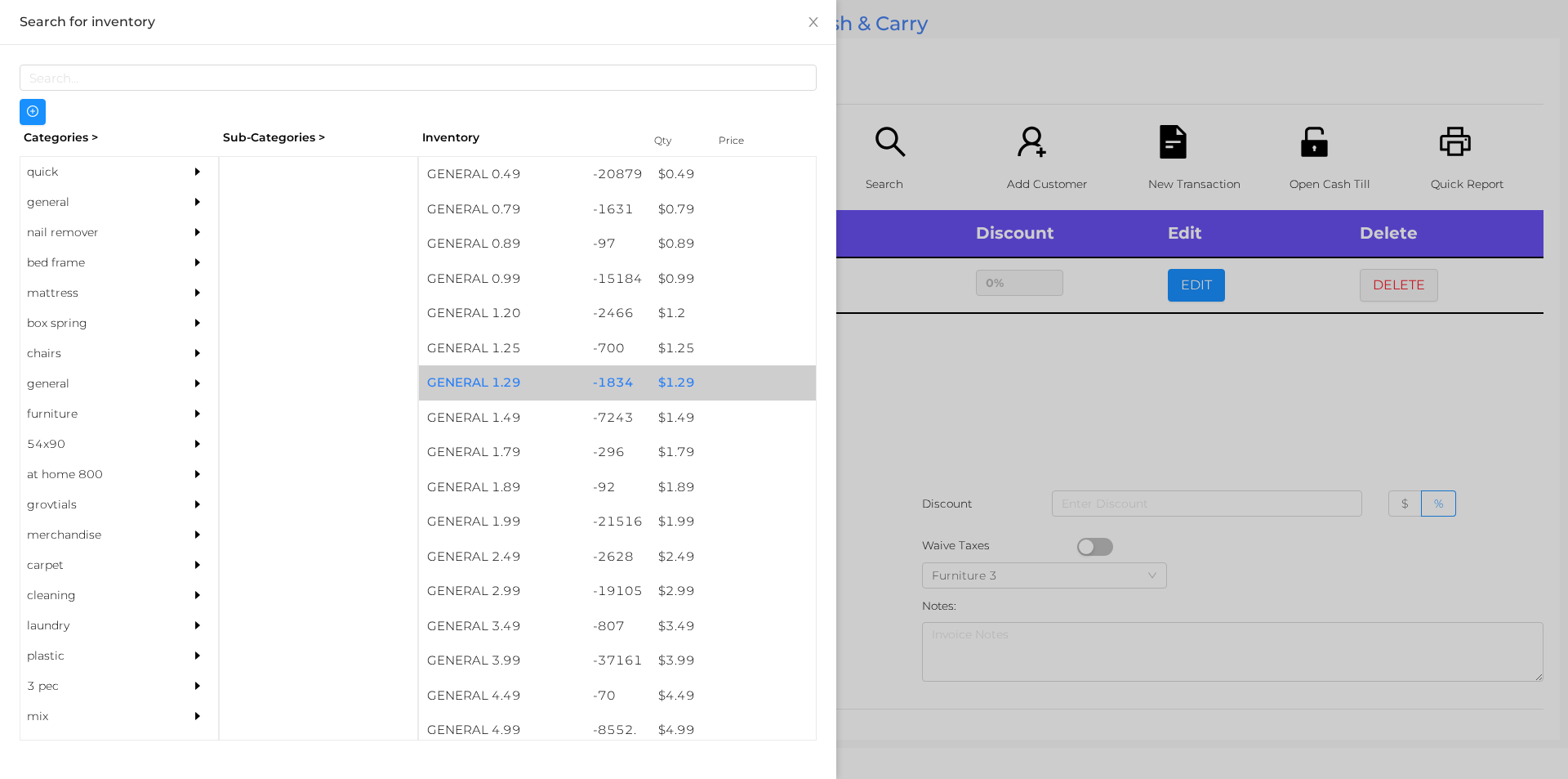
click at [682, 386] on div "$ 1.29" at bounding box center [733, 382] width 166 height 35
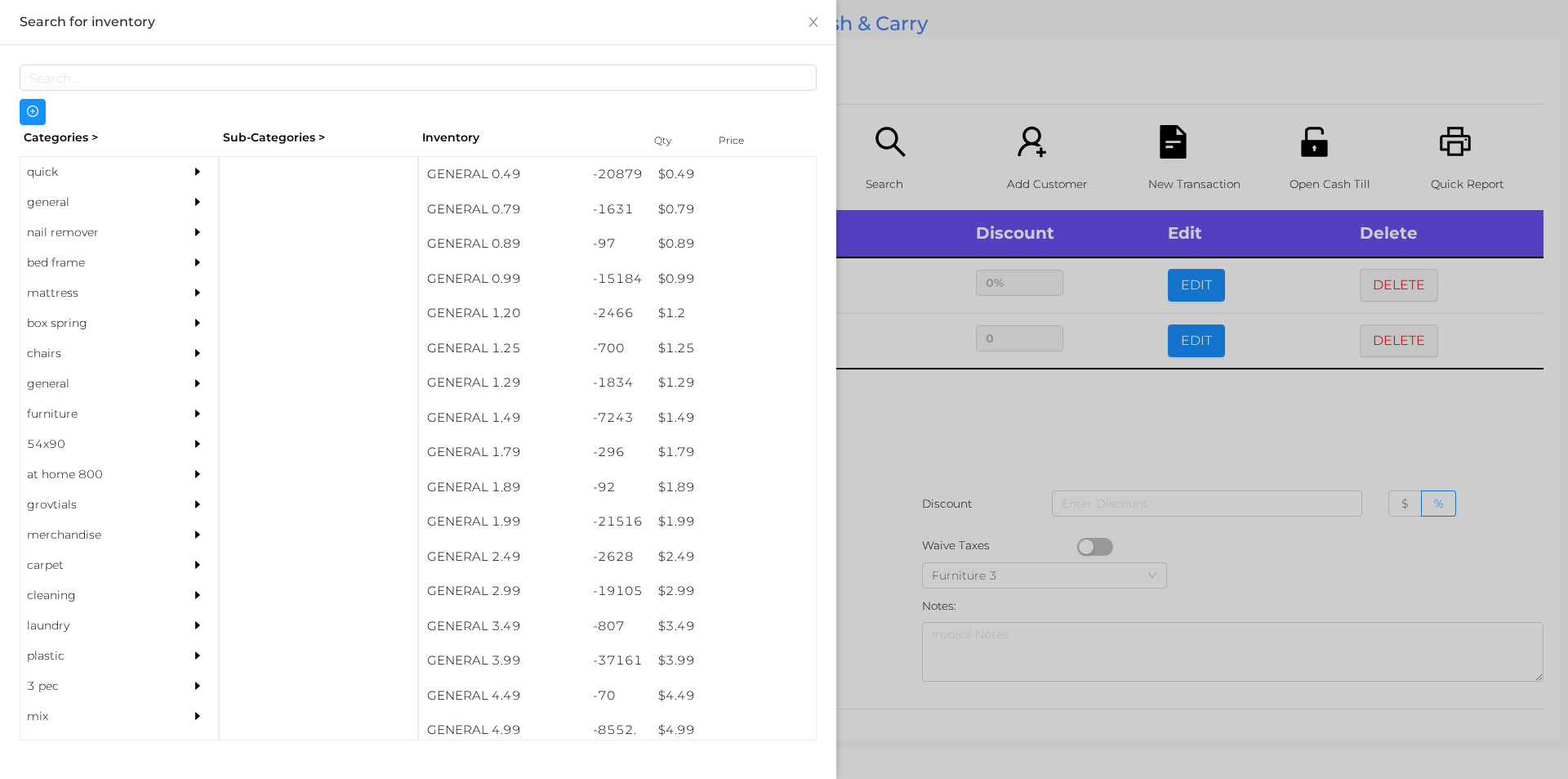
click at [1037, 446] on div at bounding box center [784, 390] width 1568 height 779
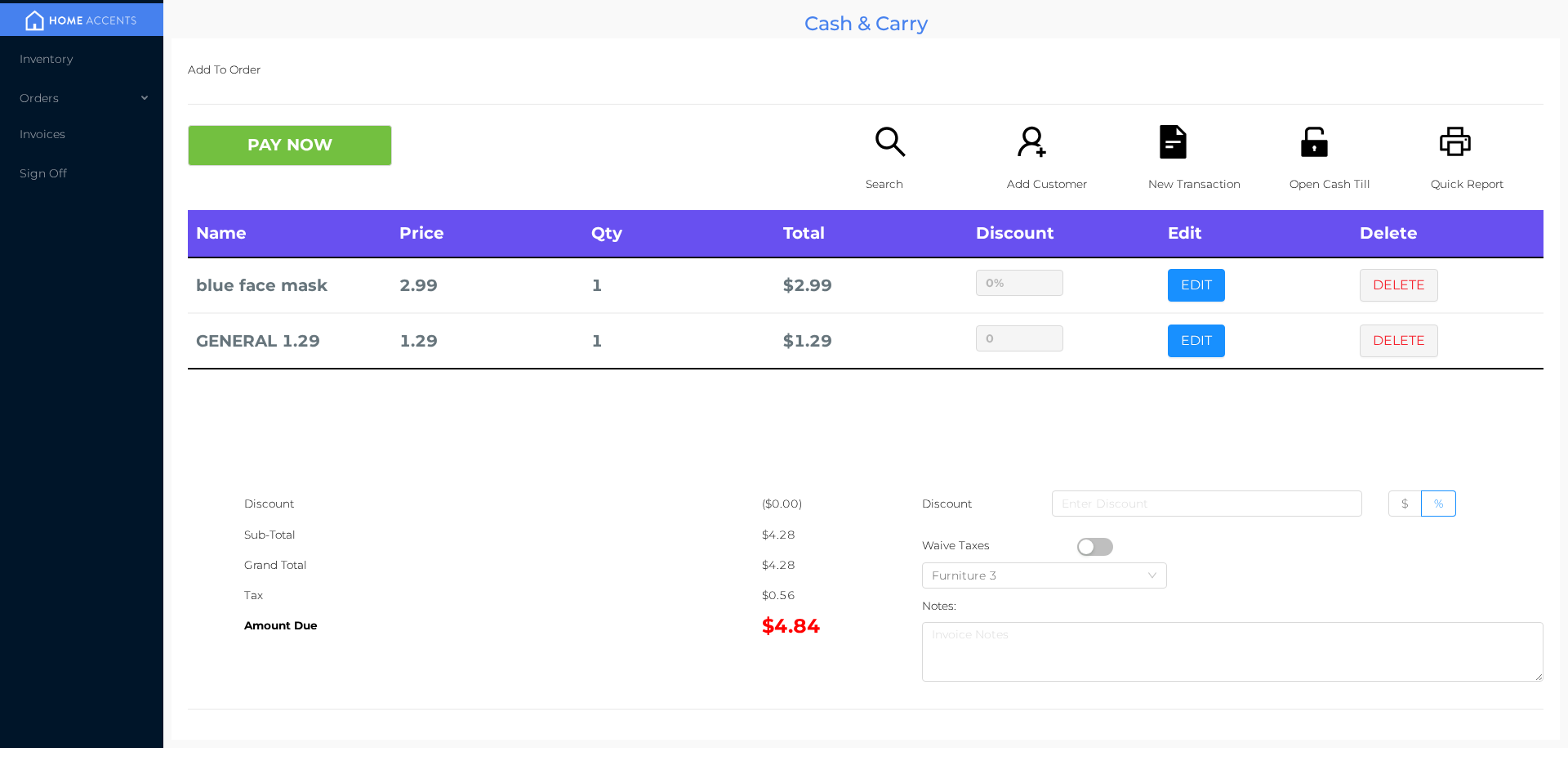
click at [1459, 144] on icon "icon: printer" at bounding box center [1455, 141] width 31 height 30
click at [1171, 163] on div "New Transaction" at bounding box center [1205, 167] width 113 height 85
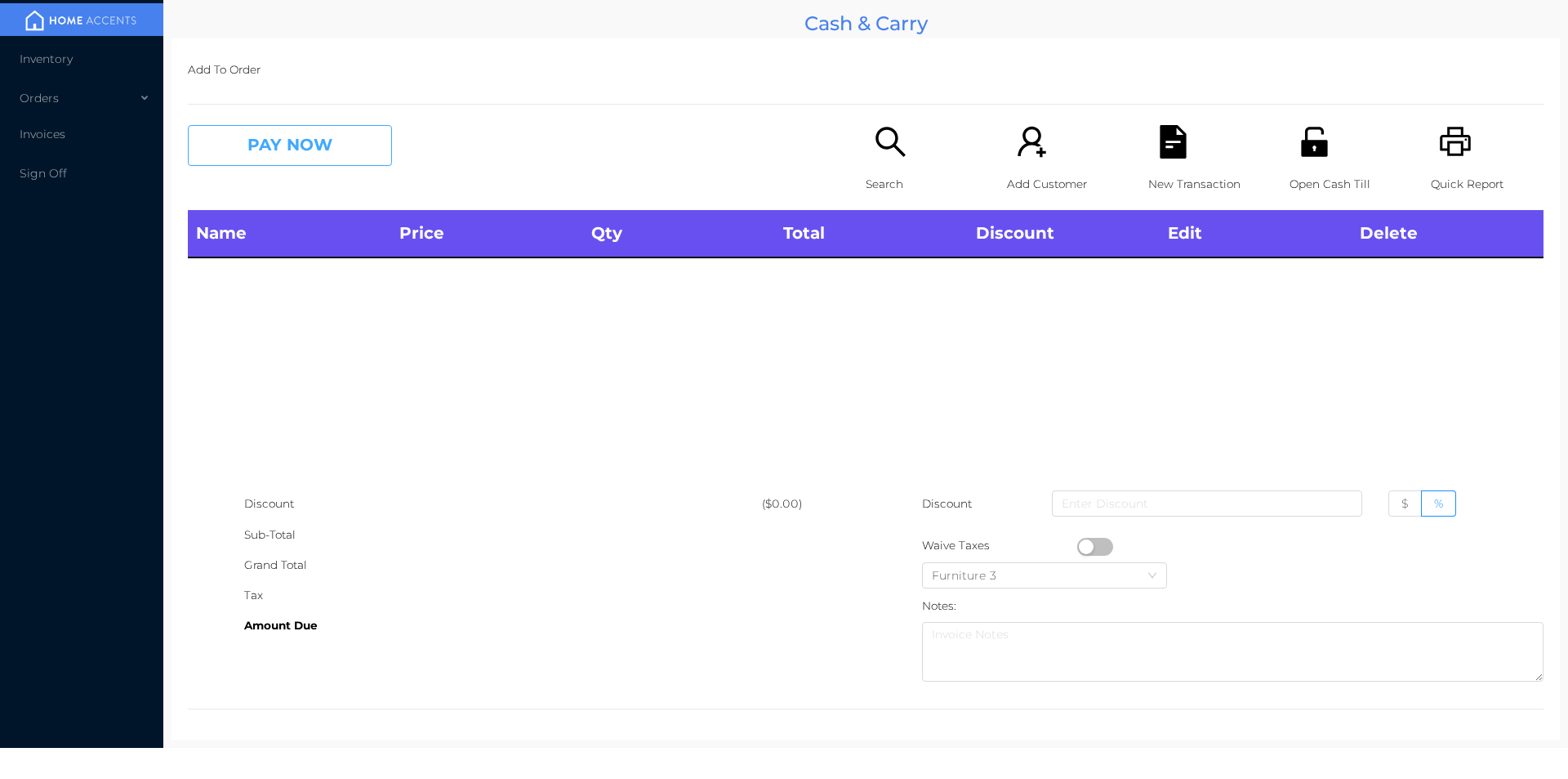
click at [341, 163] on button "PAY NOW" at bounding box center [290, 145] width 204 height 41
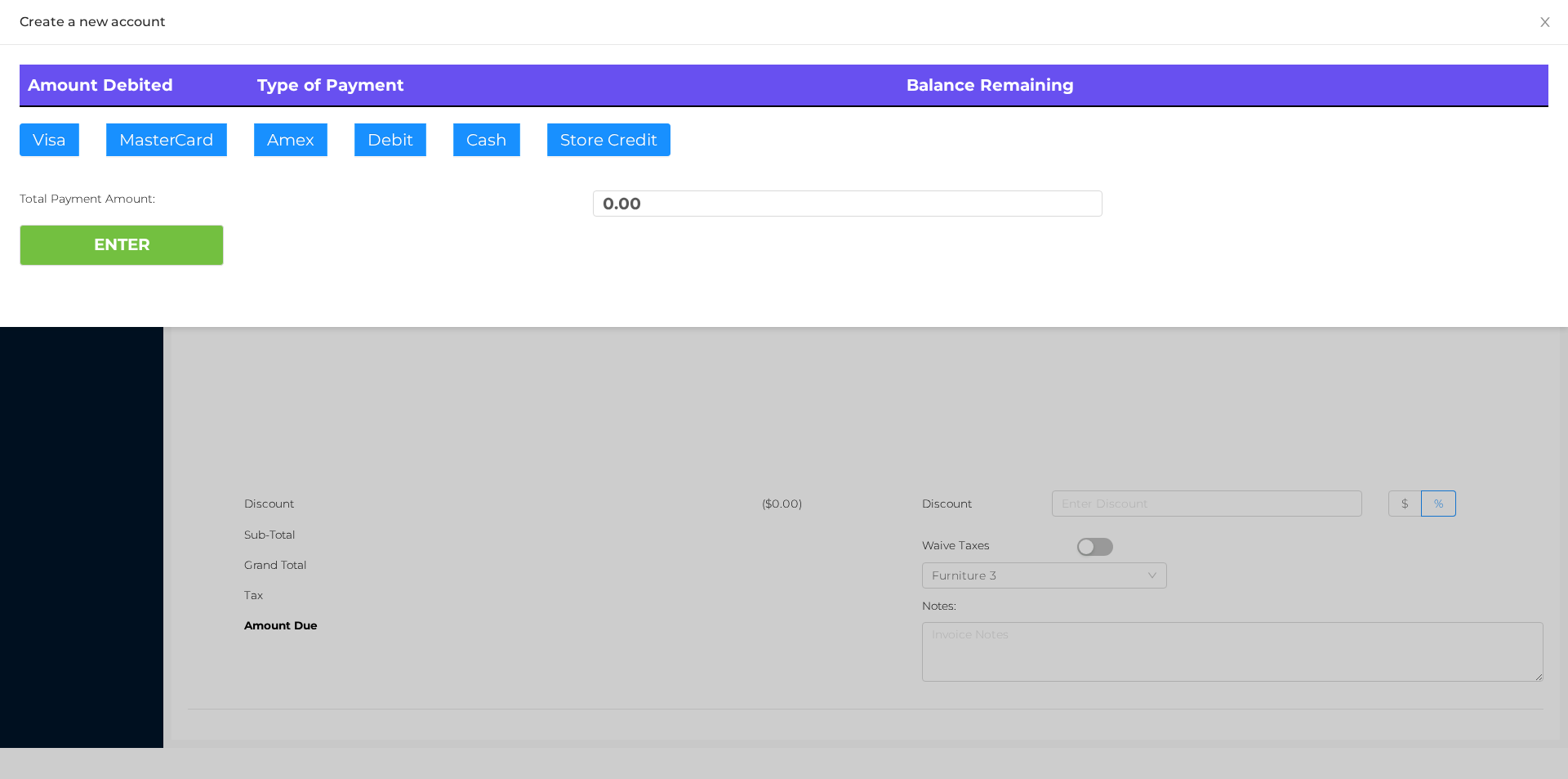
click at [350, 423] on div at bounding box center [784, 390] width 1568 height 779
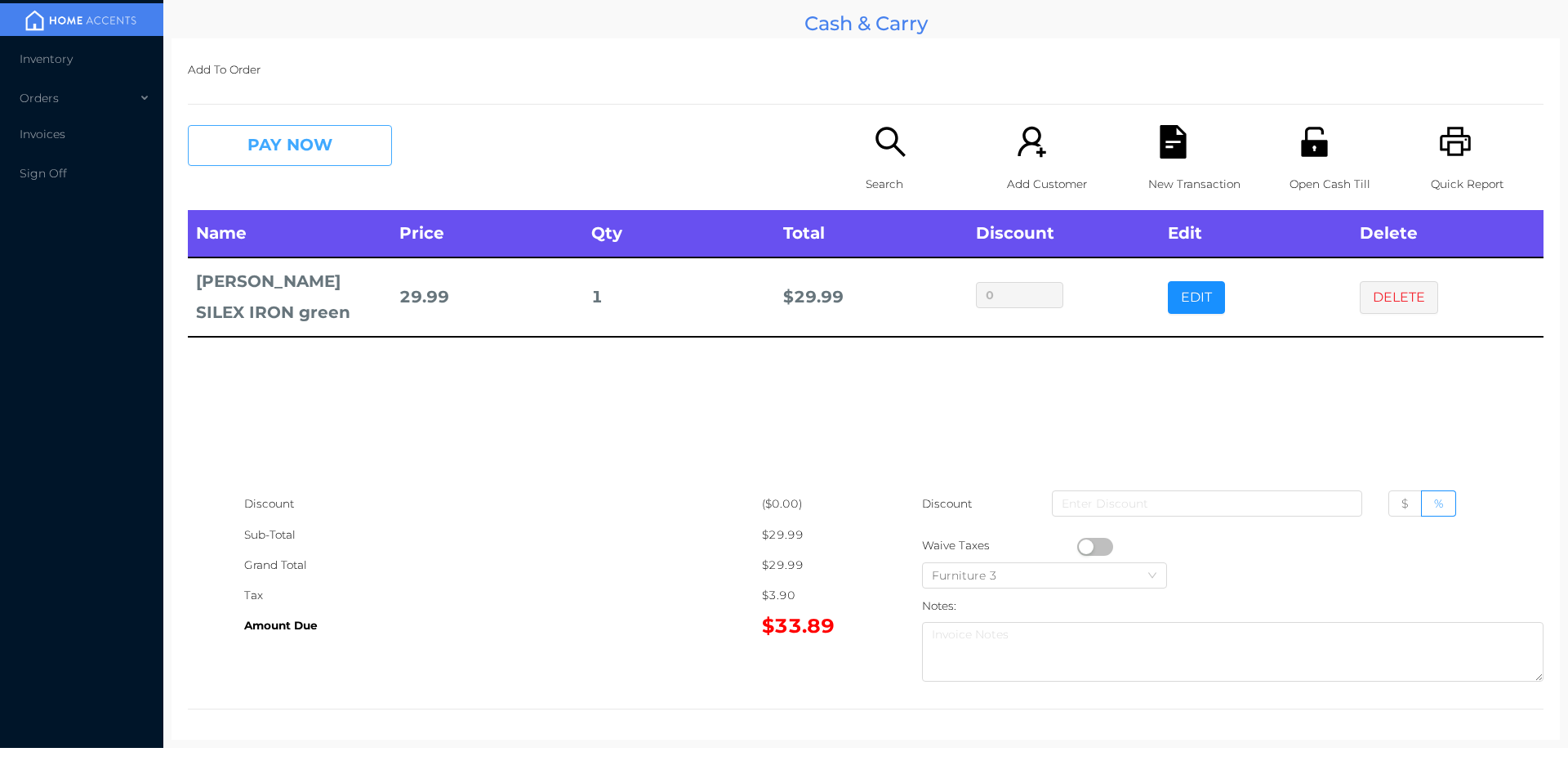
click at [322, 156] on button "PAY NOW" at bounding box center [290, 145] width 204 height 41
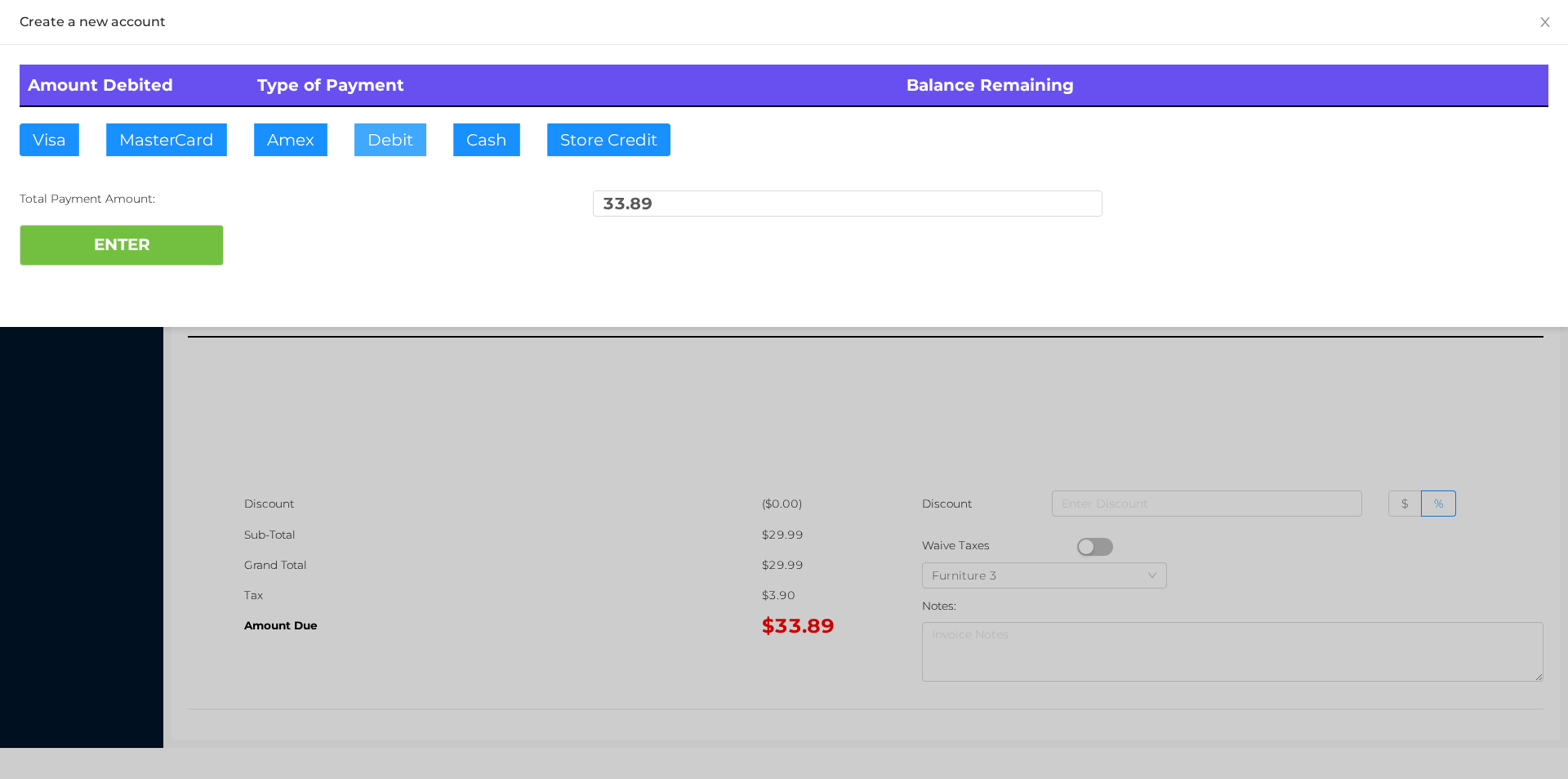
click at [394, 151] on button "Debit" at bounding box center [390, 140] width 72 height 33
click at [188, 235] on button "ENTER" at bounding box center [122, 245] width 204 height 41
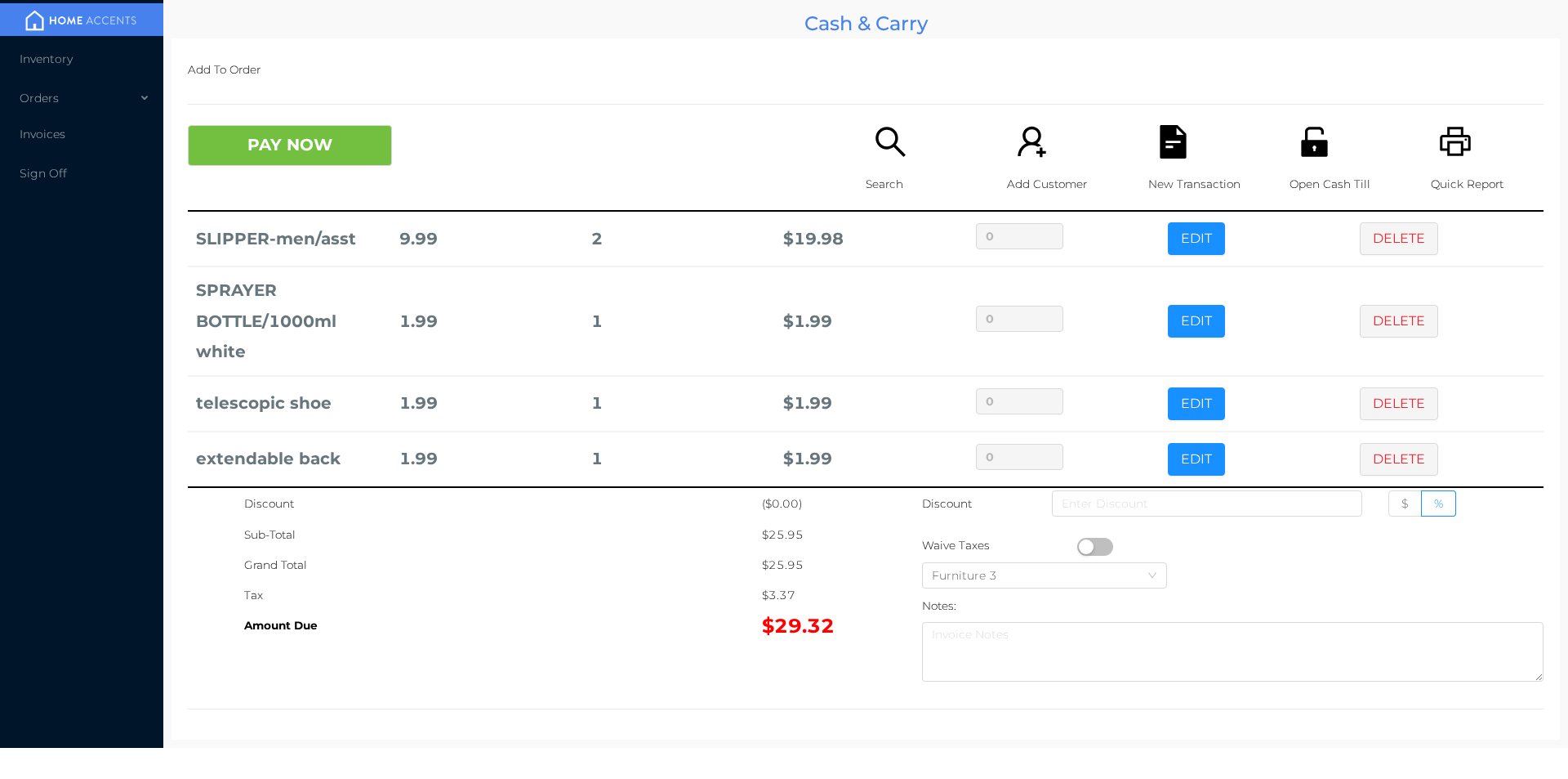
scroll to position [62, 0]
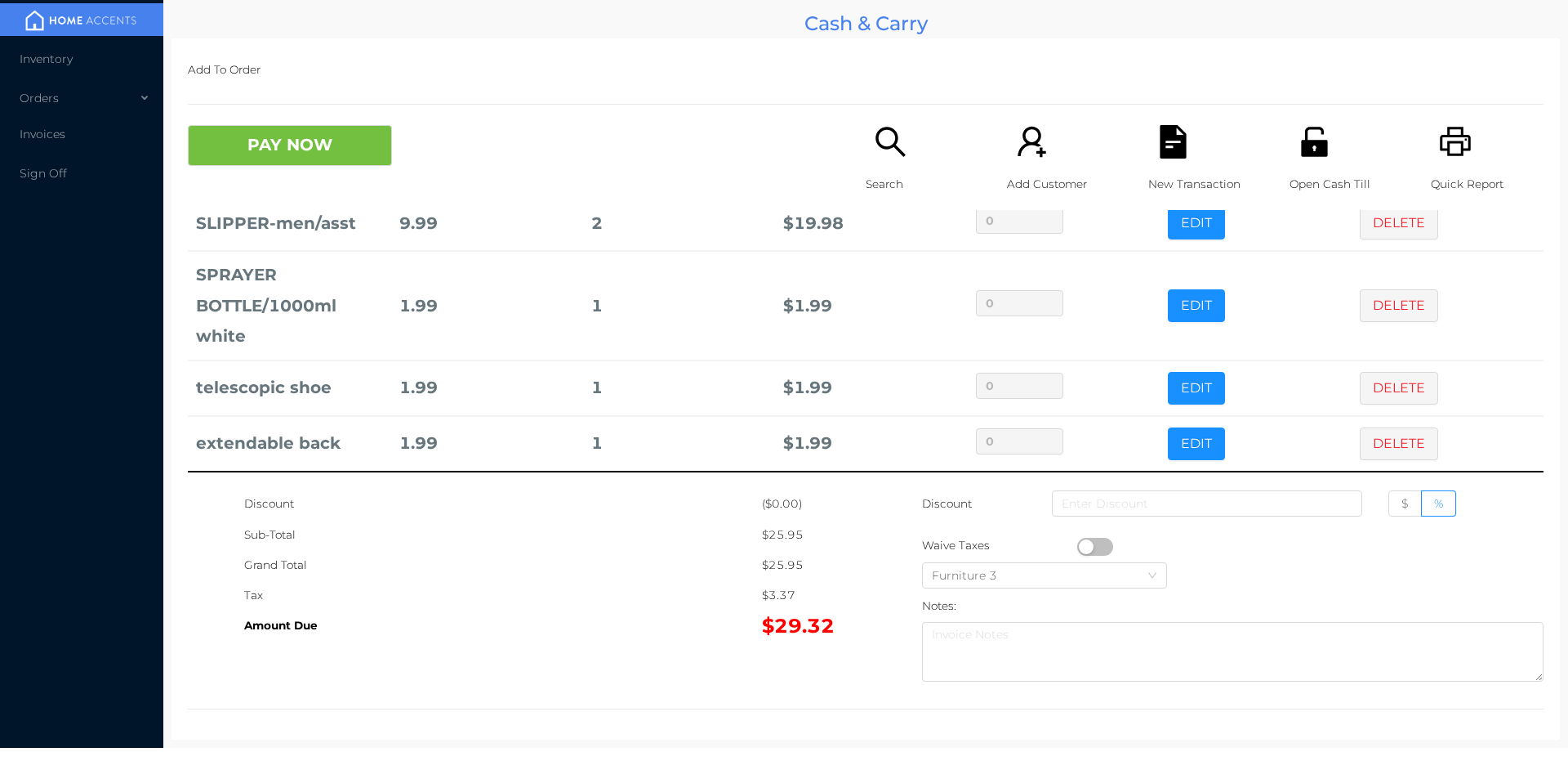
click at [888, 151] on icon "icon: search" at bounding box center [891, 141] width 33 height 33
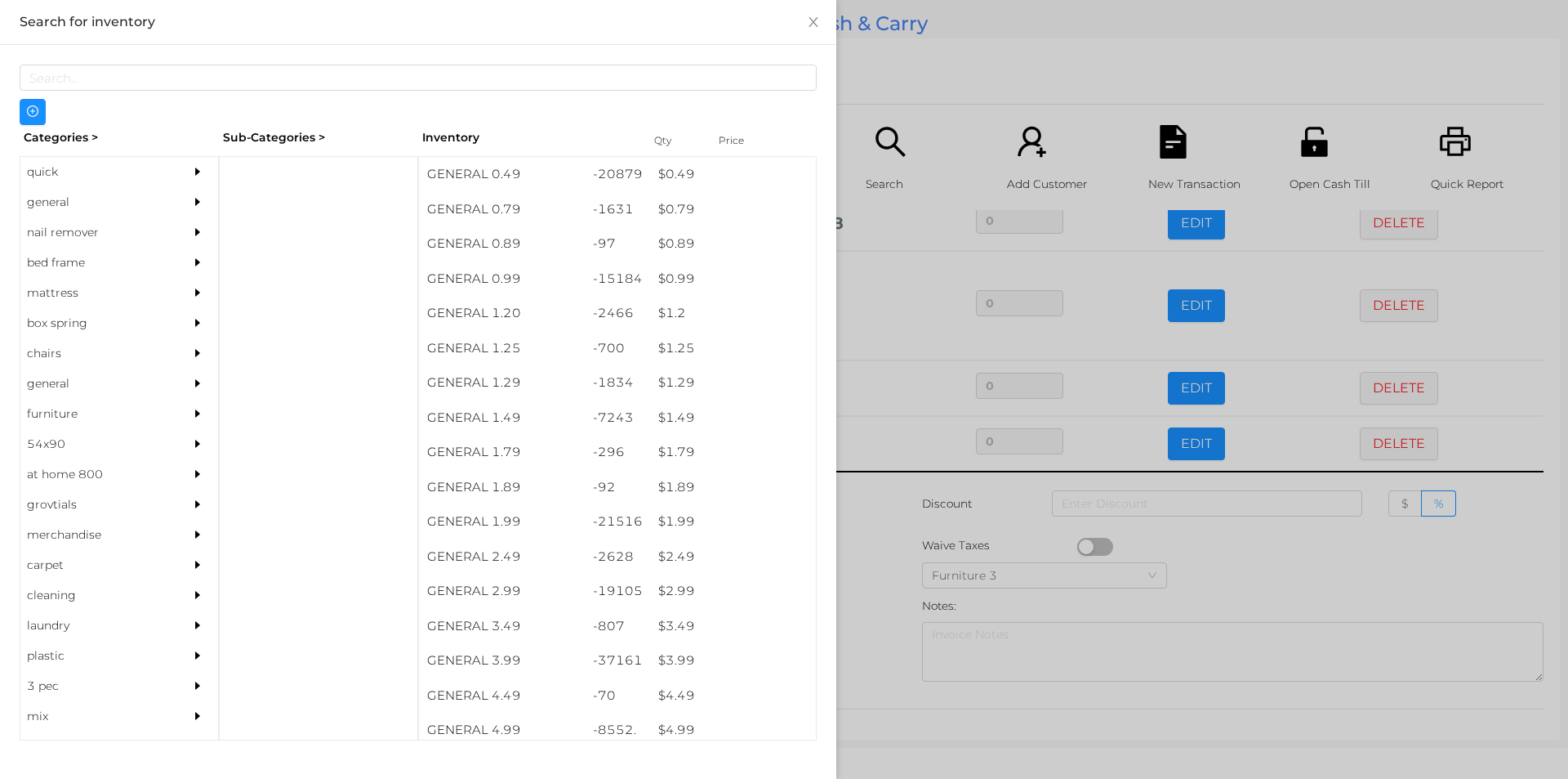
click at [61, 195] on div "general" at bounding box center [95, 202] width 149 height 30
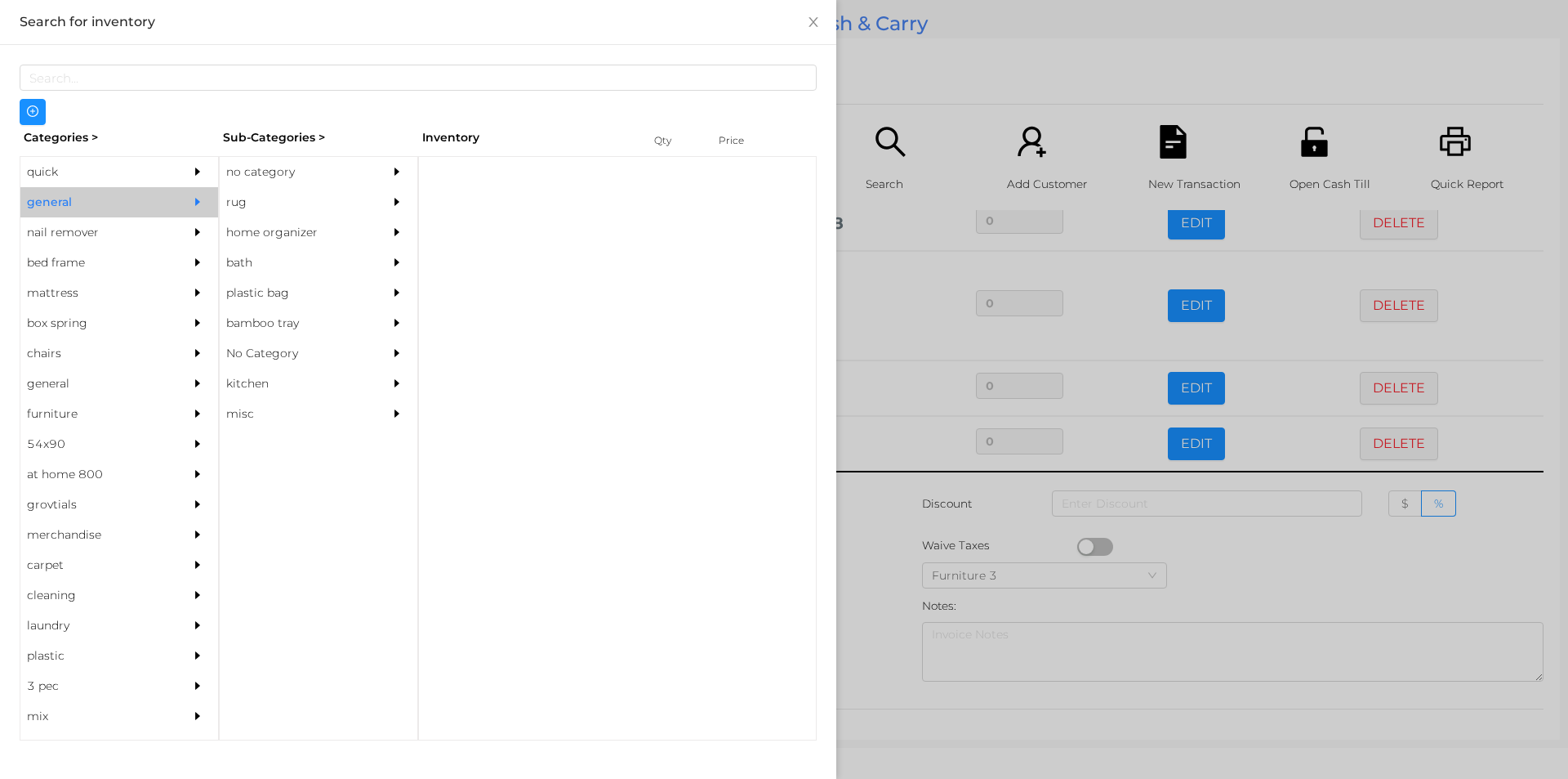
click at [274, 183] on div "no category" at bounding box center [294, 172] width 149 height 30
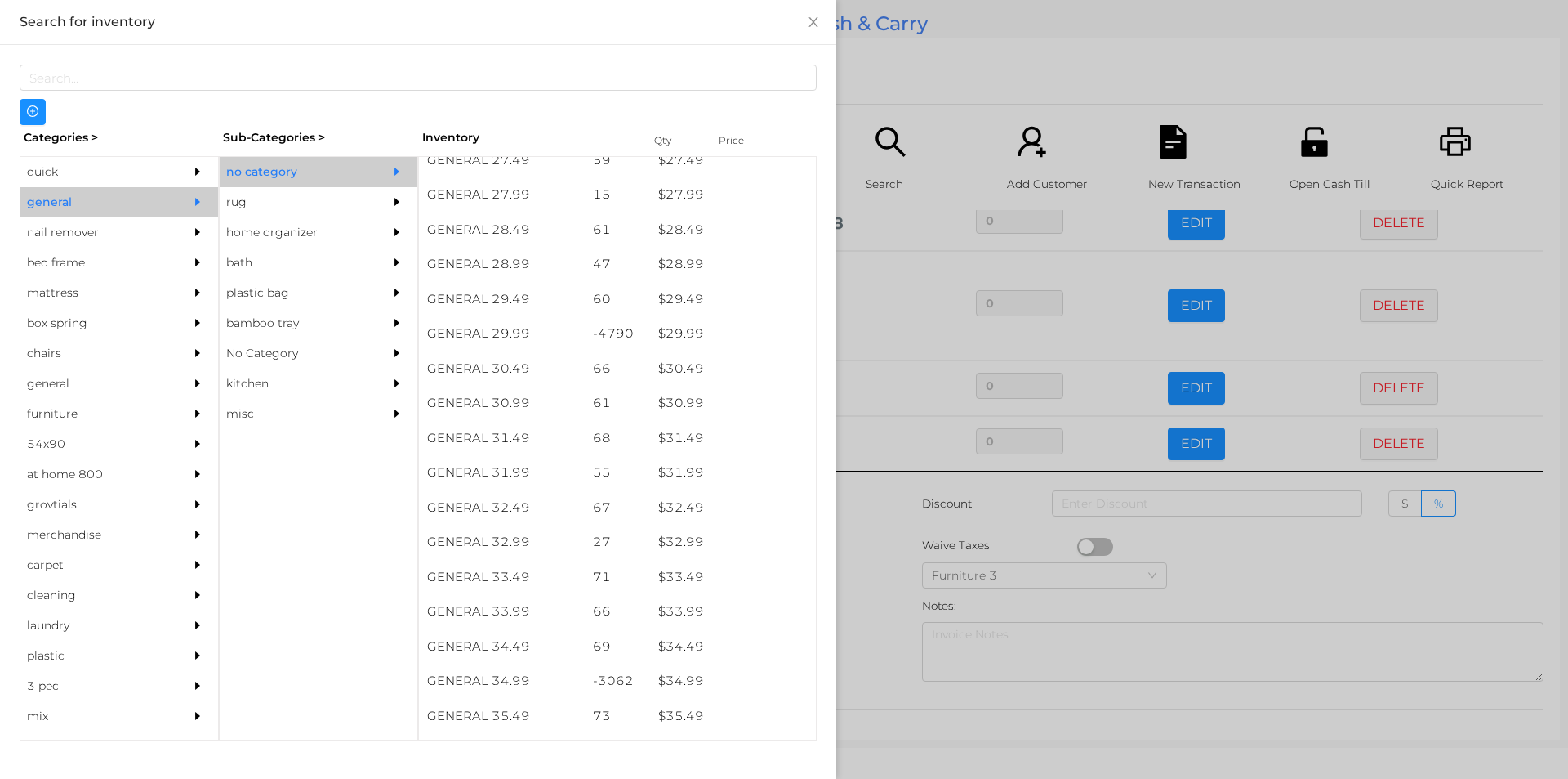
scroll to position [2300, 0]
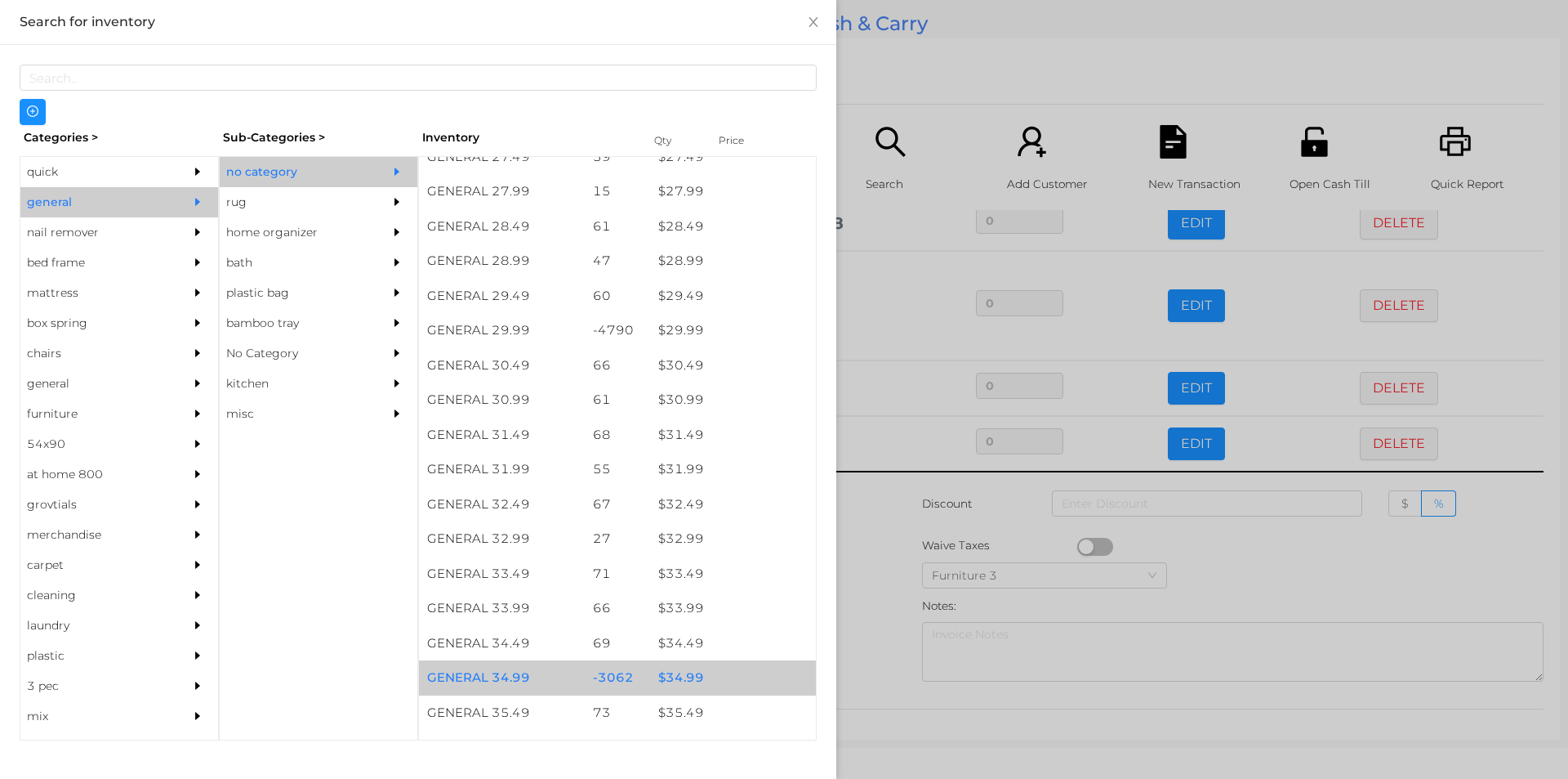
click at [680, 680] on div "$ 34.99" at bounding box center [733, 678] width 166 height 35
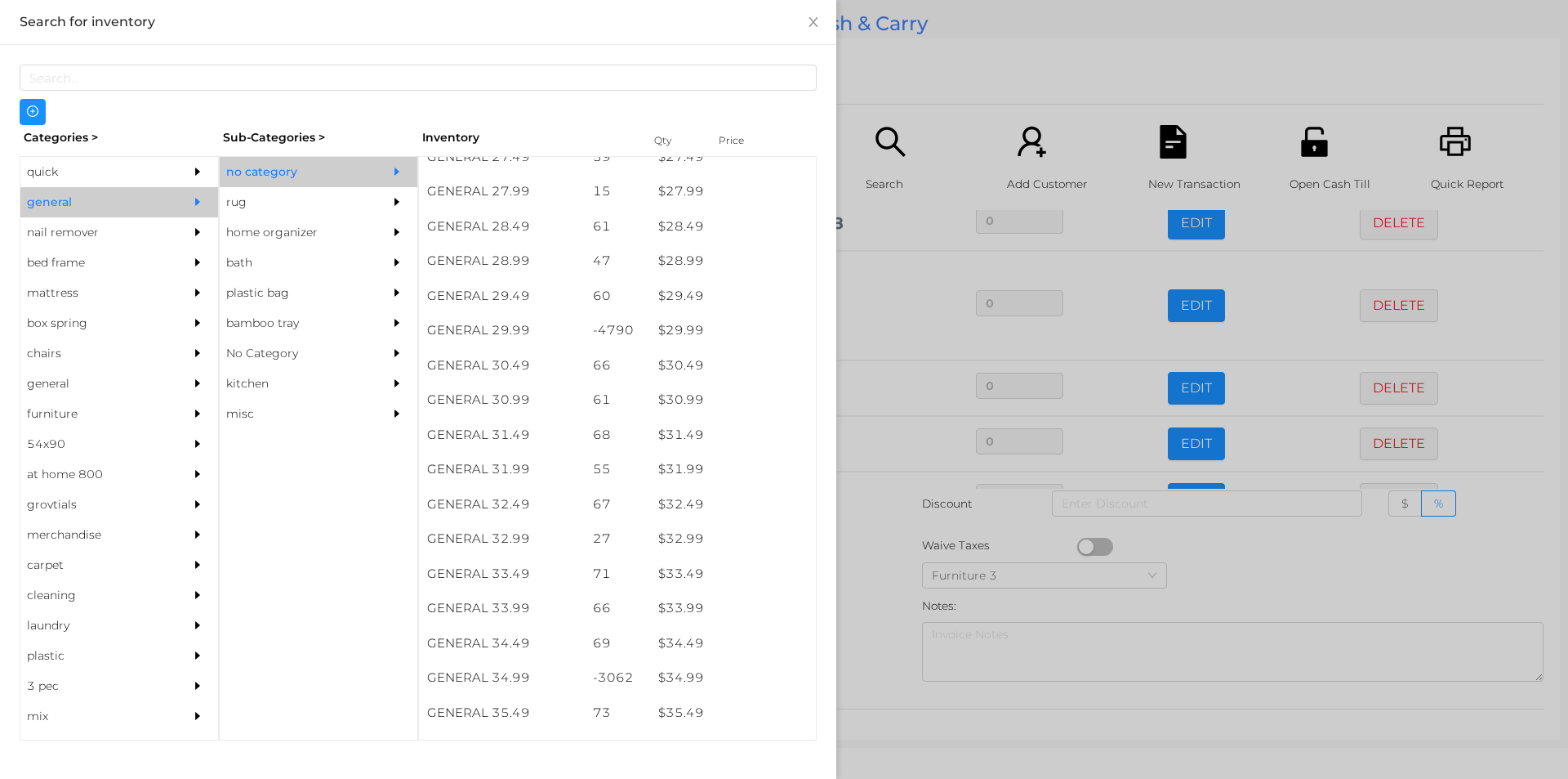
click at [873, 669] on div at bounding box center [784, 390] width 1568 height 779
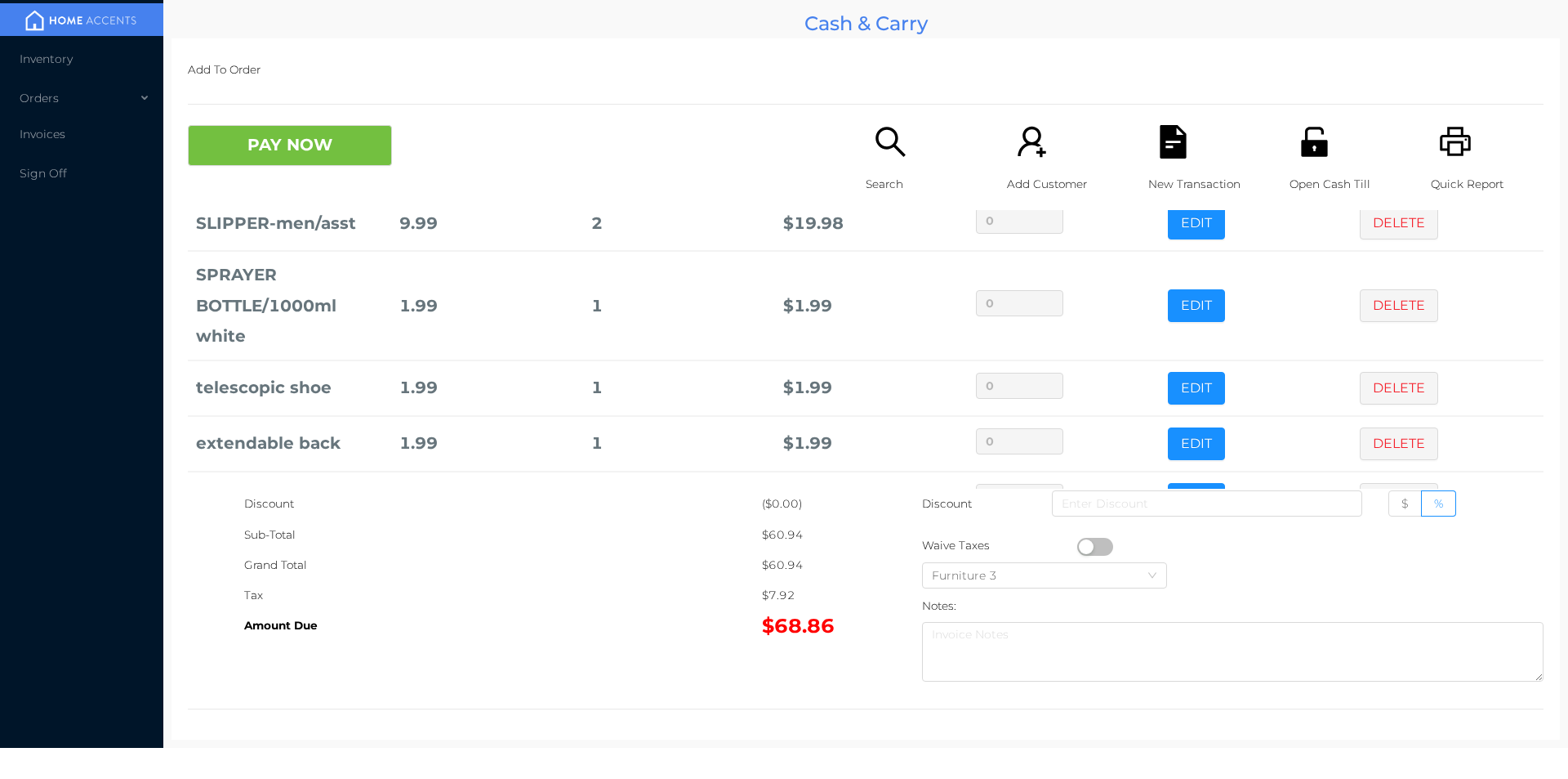
click at [252, 162] on button "PAY NOW" at bounding box center [290, 145] width 204 height 41
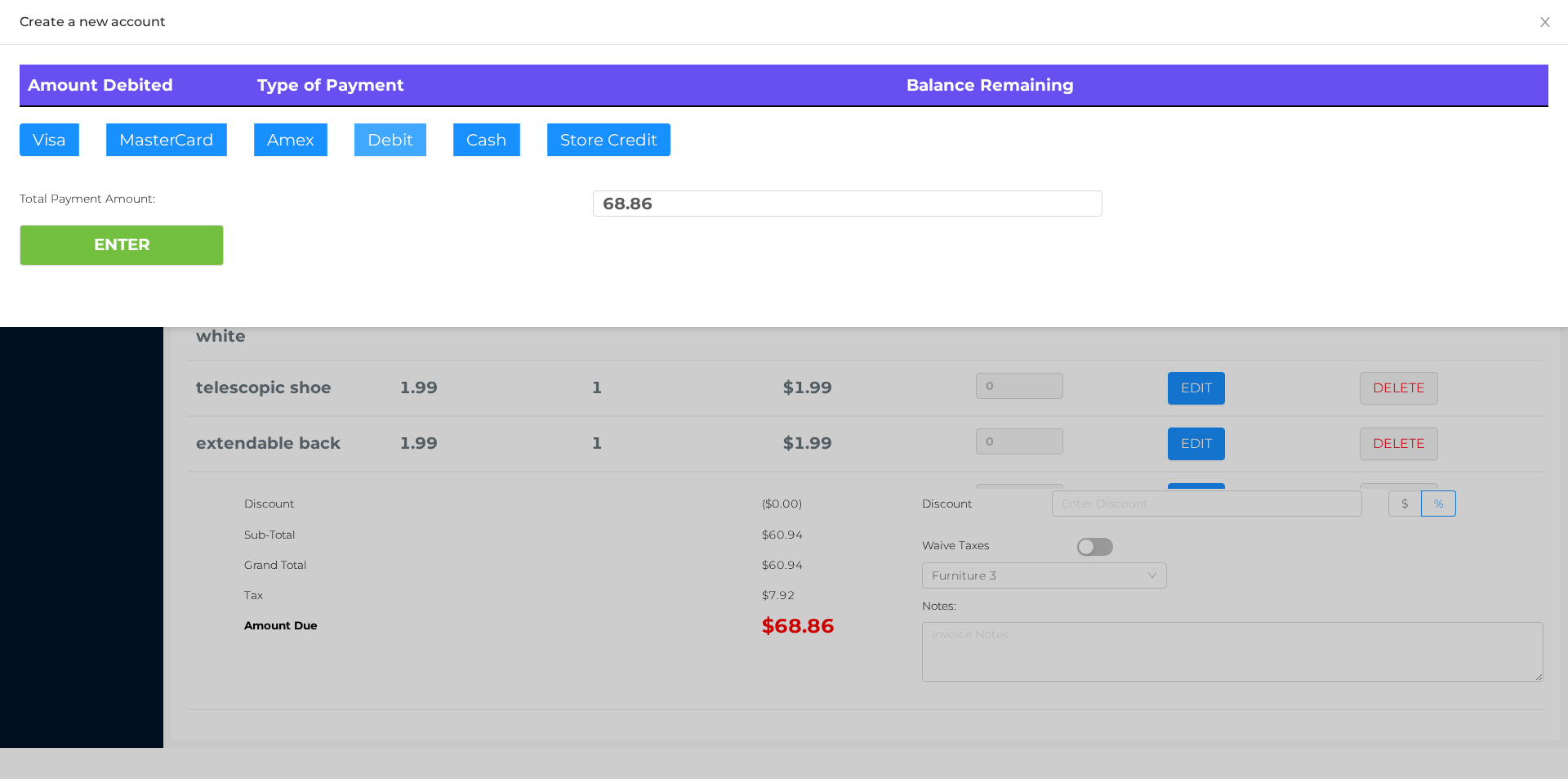
click at [392, 147] on button "Debit" at bounding box center [390, 140] width 72 height 33
click at [135, 245] on button "ENTER" at bounding box center [122, 245] width 204 height 41
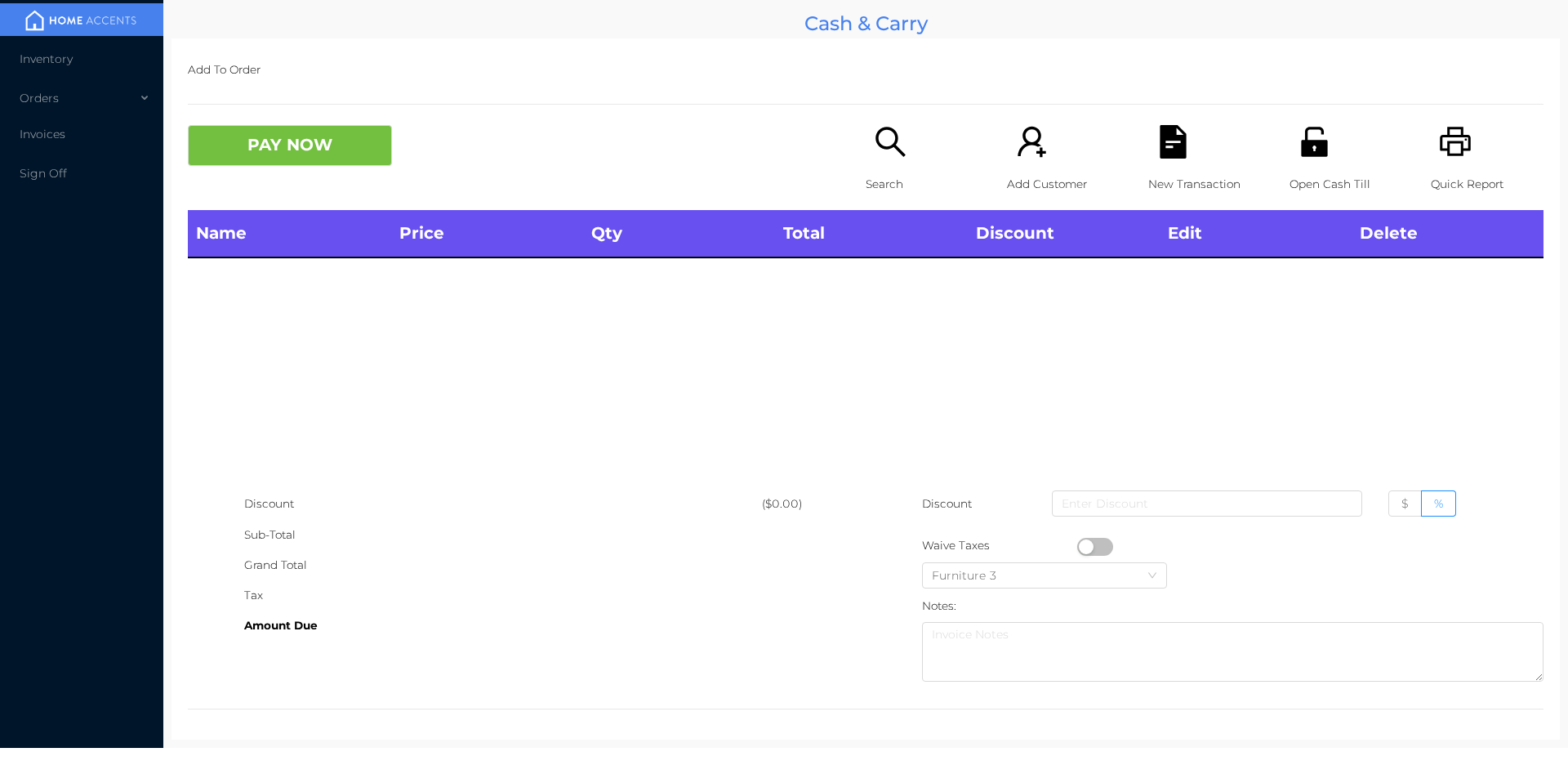
scroll to position [0, 0]
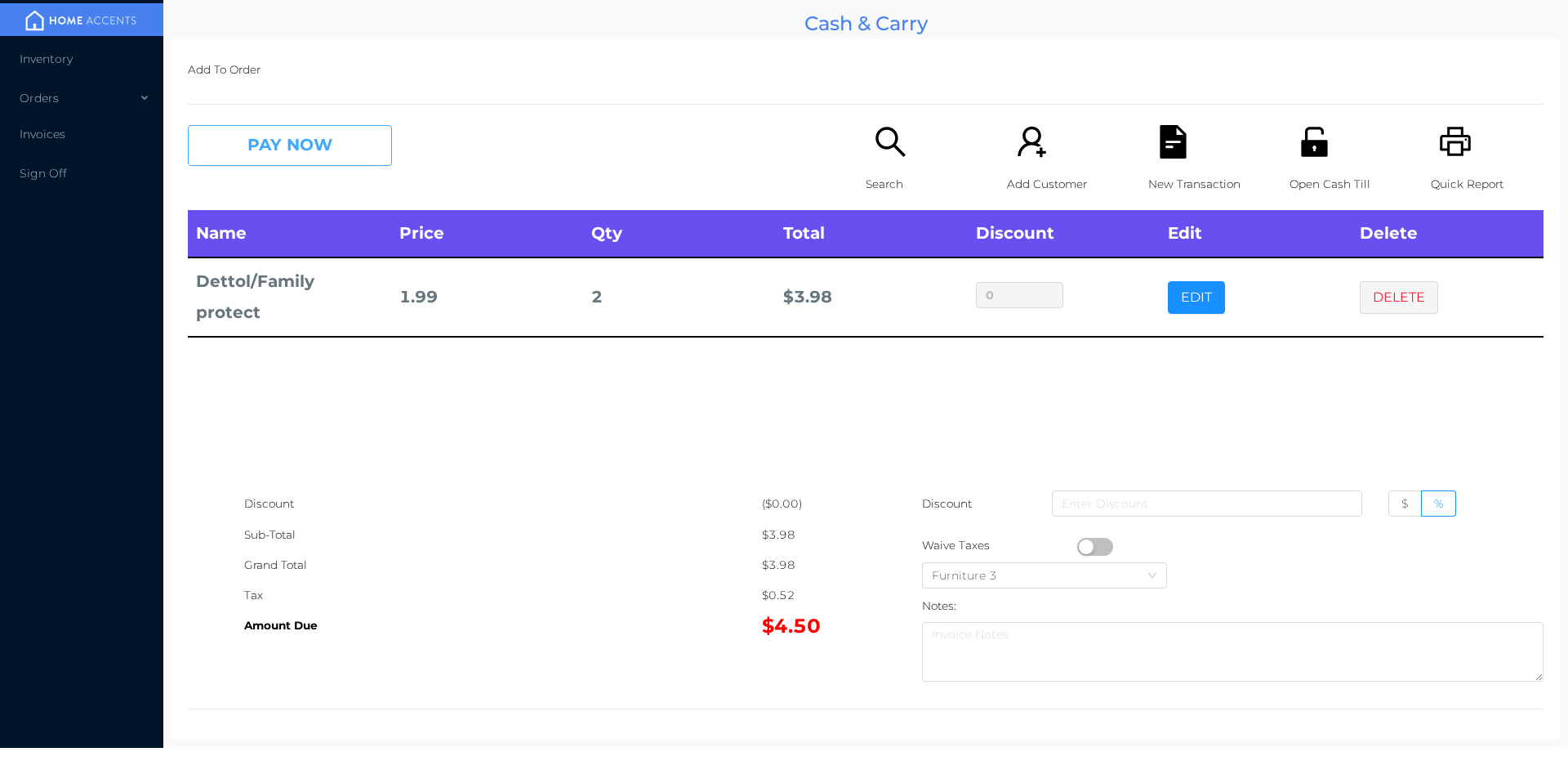
click at [352, 145] on button "PAY NOW" at bounding box center [290, 145] width 204 height 41
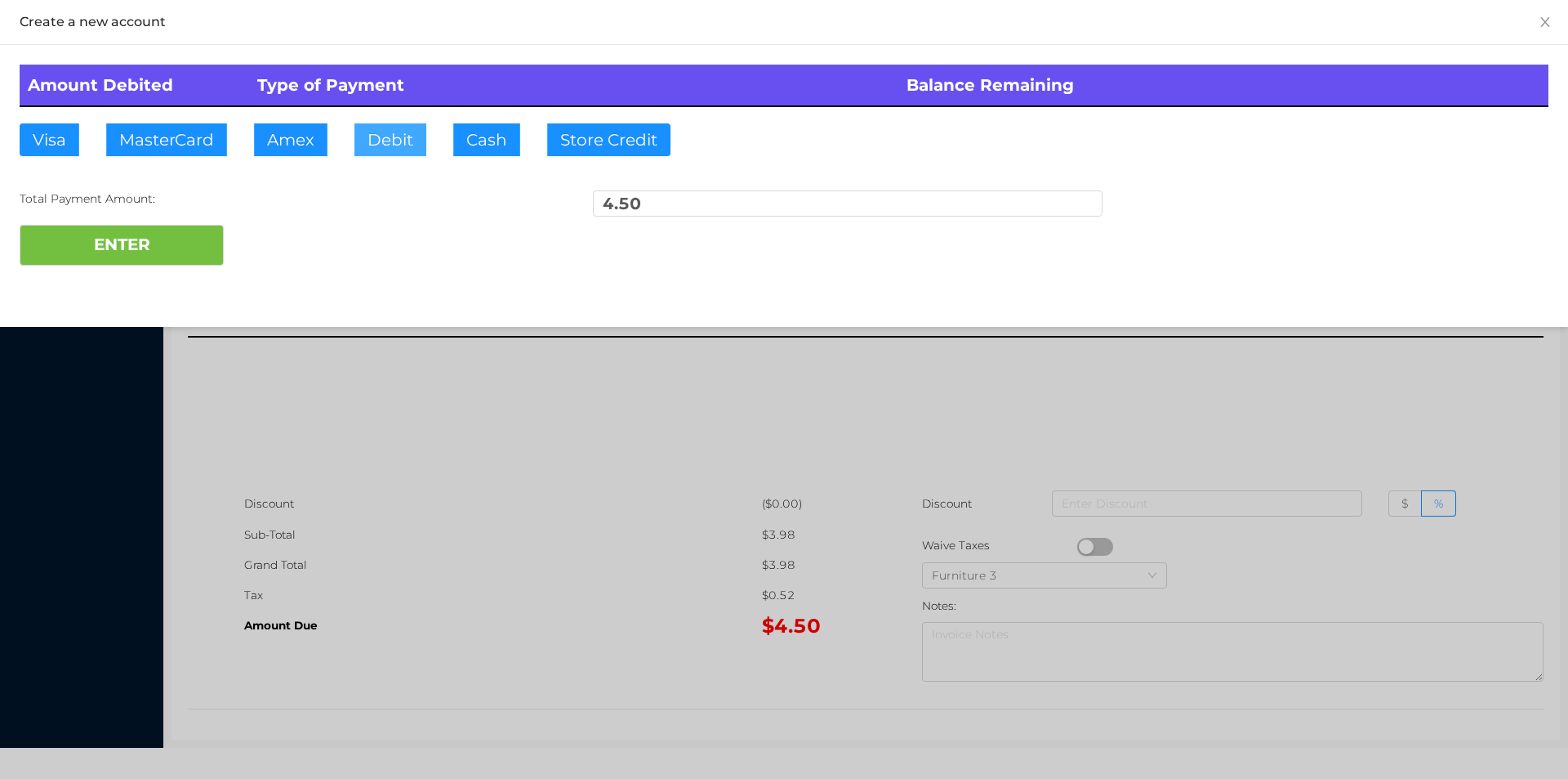
click at [389, 142] on button "Debit" at bounding box center [390, 140] width 72 height 33
click at [797, 432] on div at bounding box center [784, 390] width 1568 height 779
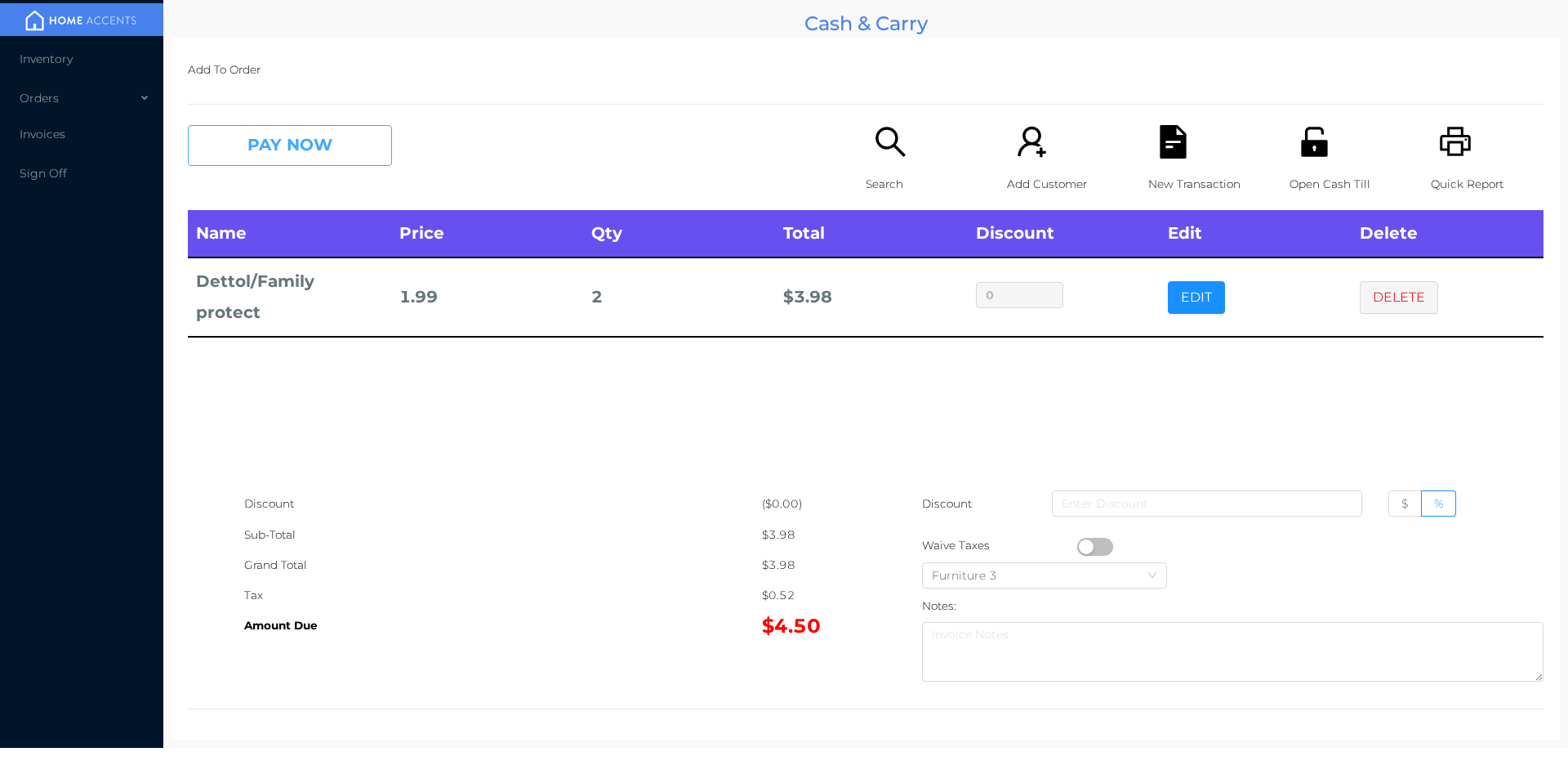
click at [336, 155] on button "PAY NOW" at bounding box center [290, 145] width 204 height 41
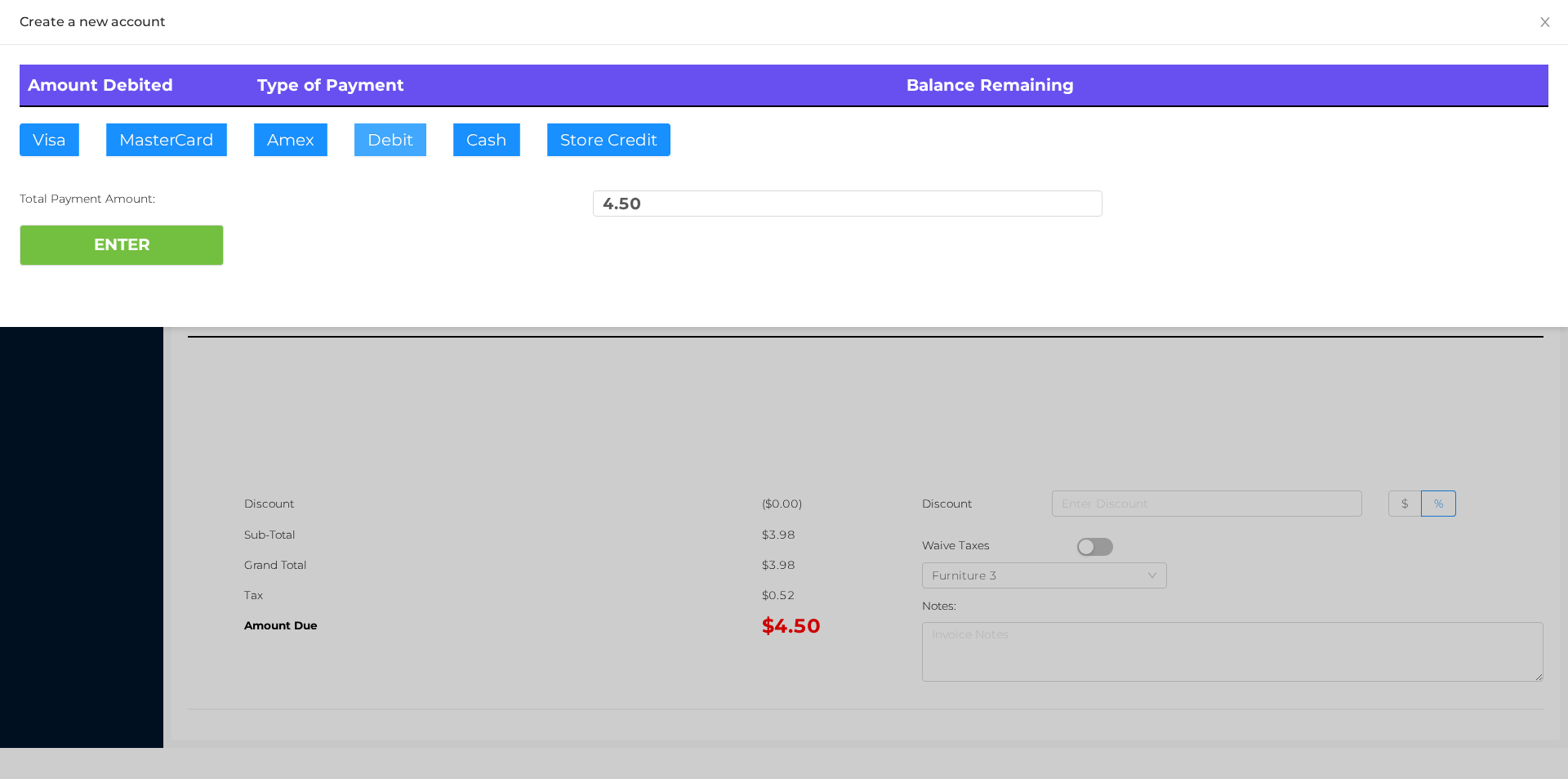
click at [390, 145] on button "Debit" at bounding box center [390, 140] width 72 height 33
click at [177, 235] on button "ENTER" at bounding box center [122, 245] width 204 height 41
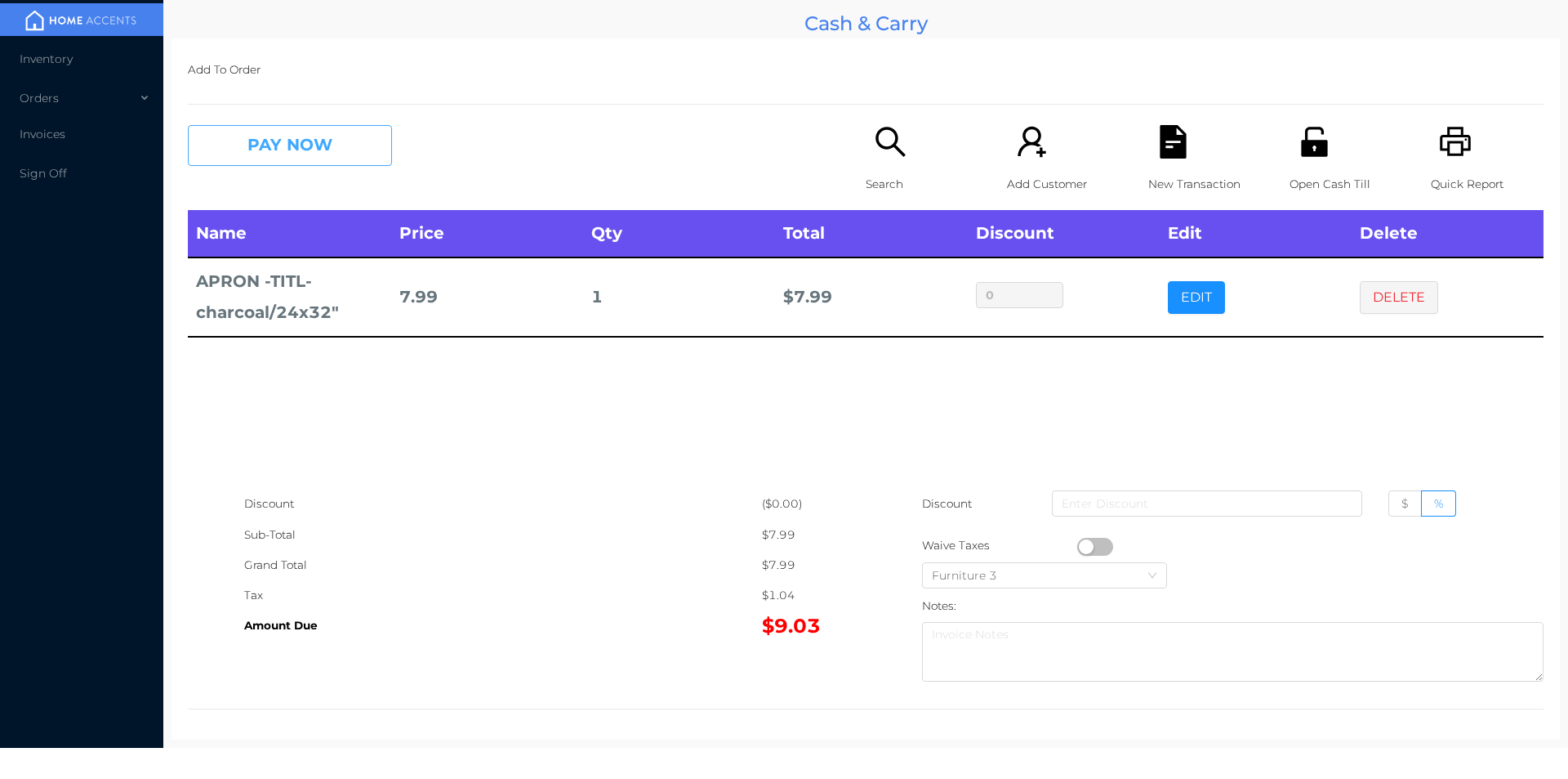
click at [313, 135] on button "PAY NOW" at bounding box center [290, 145] width 204 height 41
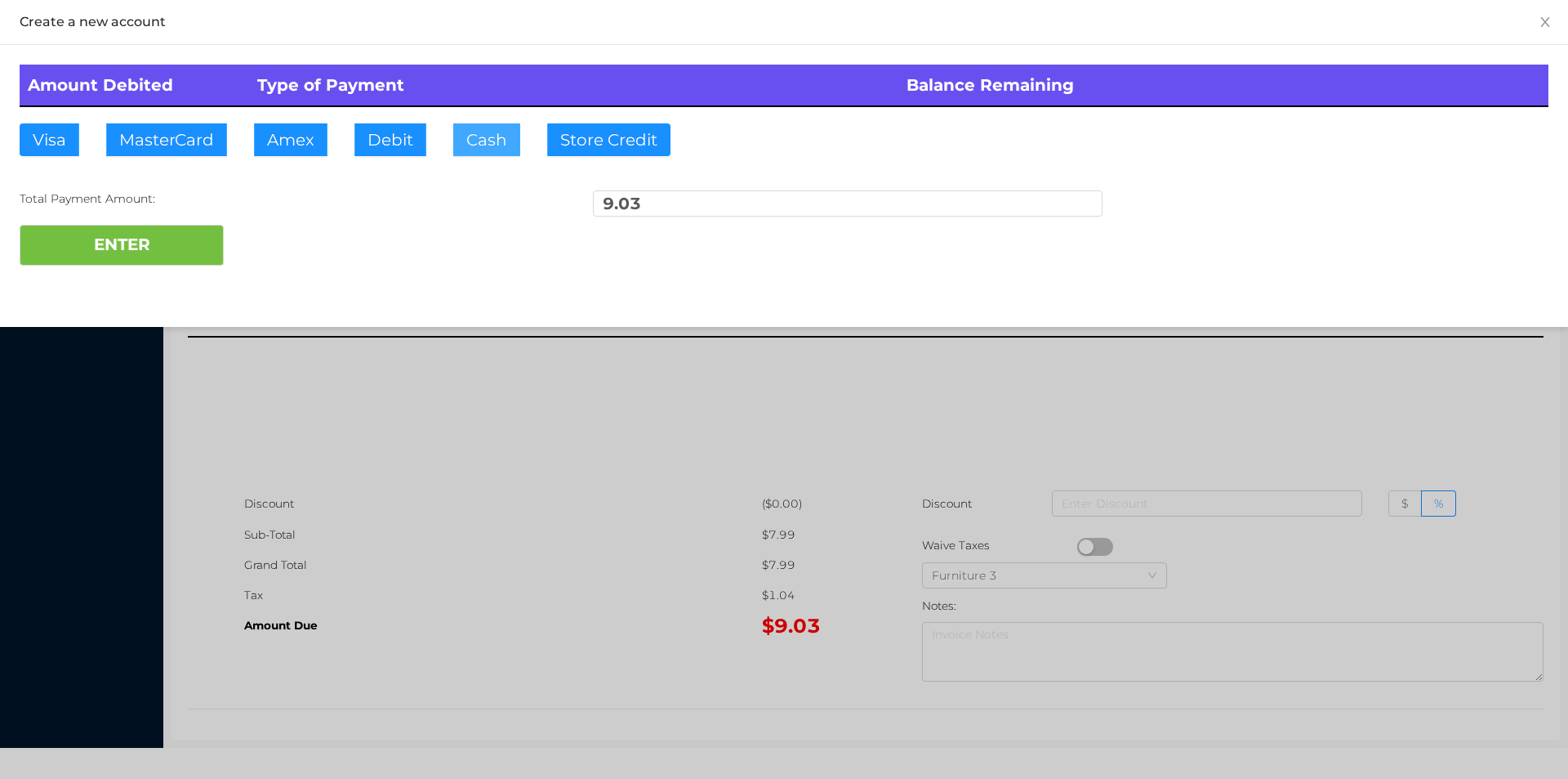
click at [477, 138] on button "Cash" at bounding box center [487, 140] width 67 height 33
type input "20."
click at [139, 239] on button "ENTER" at bounding box center [122, 245] width 204 height 41
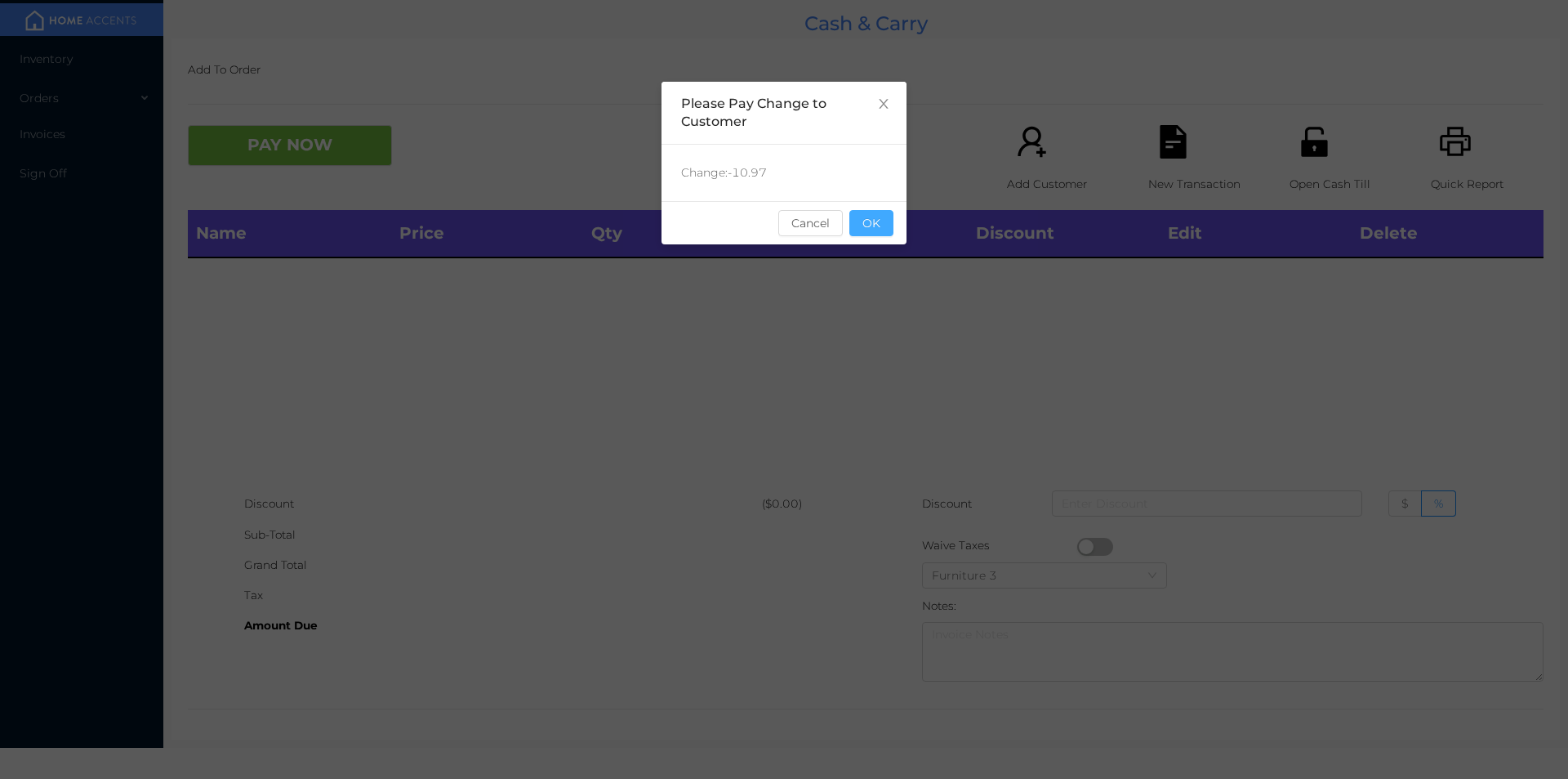
click at [875, 235] on button "OK" at bounding box center [872, 222] width 44 height 26
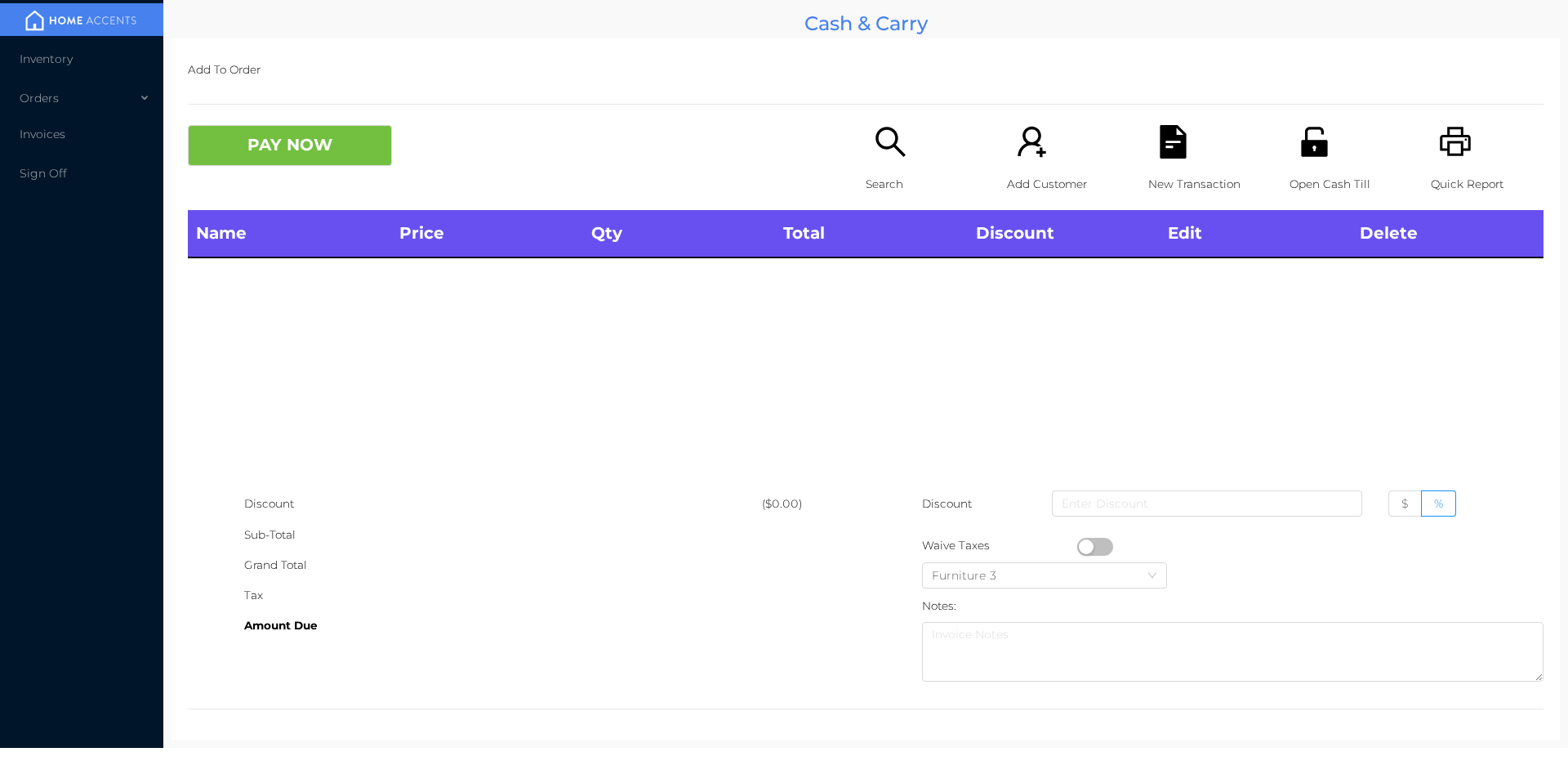
click at [894, 286] on div "Name Price Qty Total Discount Edit Delete" at bounding box center [865, 349] width 1356 height 278
click at [890, 175] on p "Search" at bounding box center [922, 183] width 113 height 30
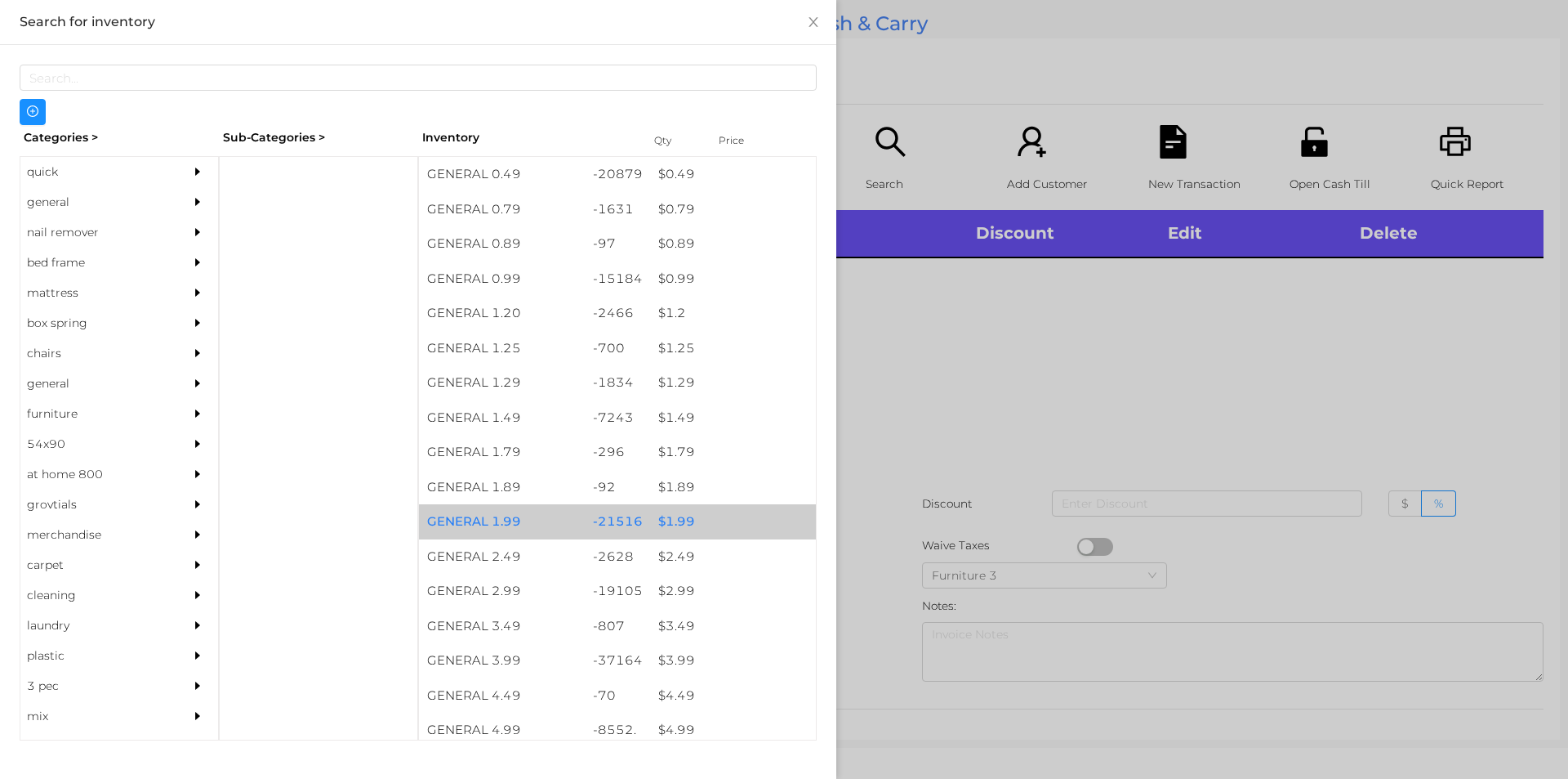
click at [673, 525] on div "$ 1.99" at bounding box center [733, 521] width 166 height 35
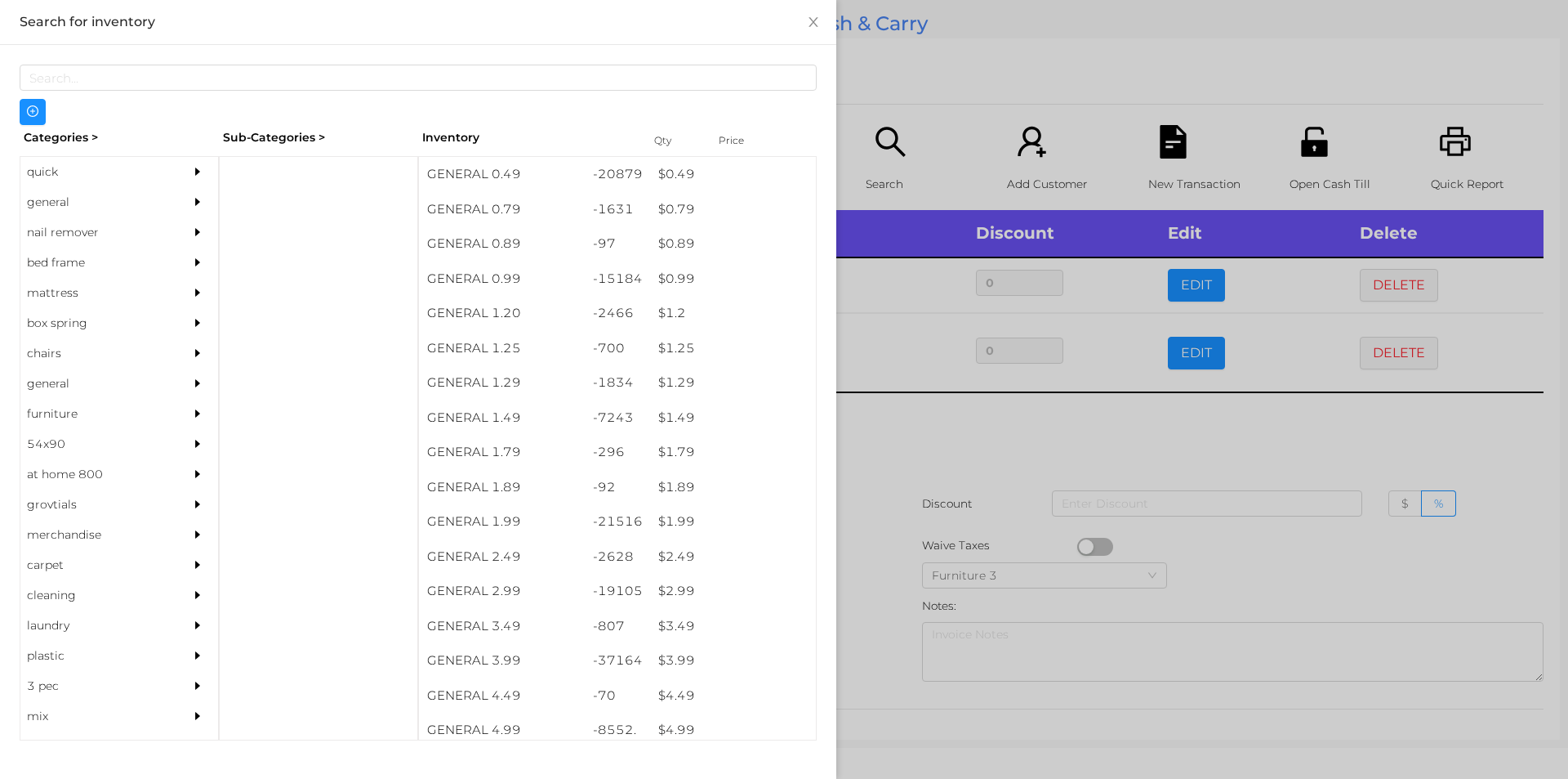
click at [1050, 451] on div at bounding box center [784, 390] width 1568 height 779
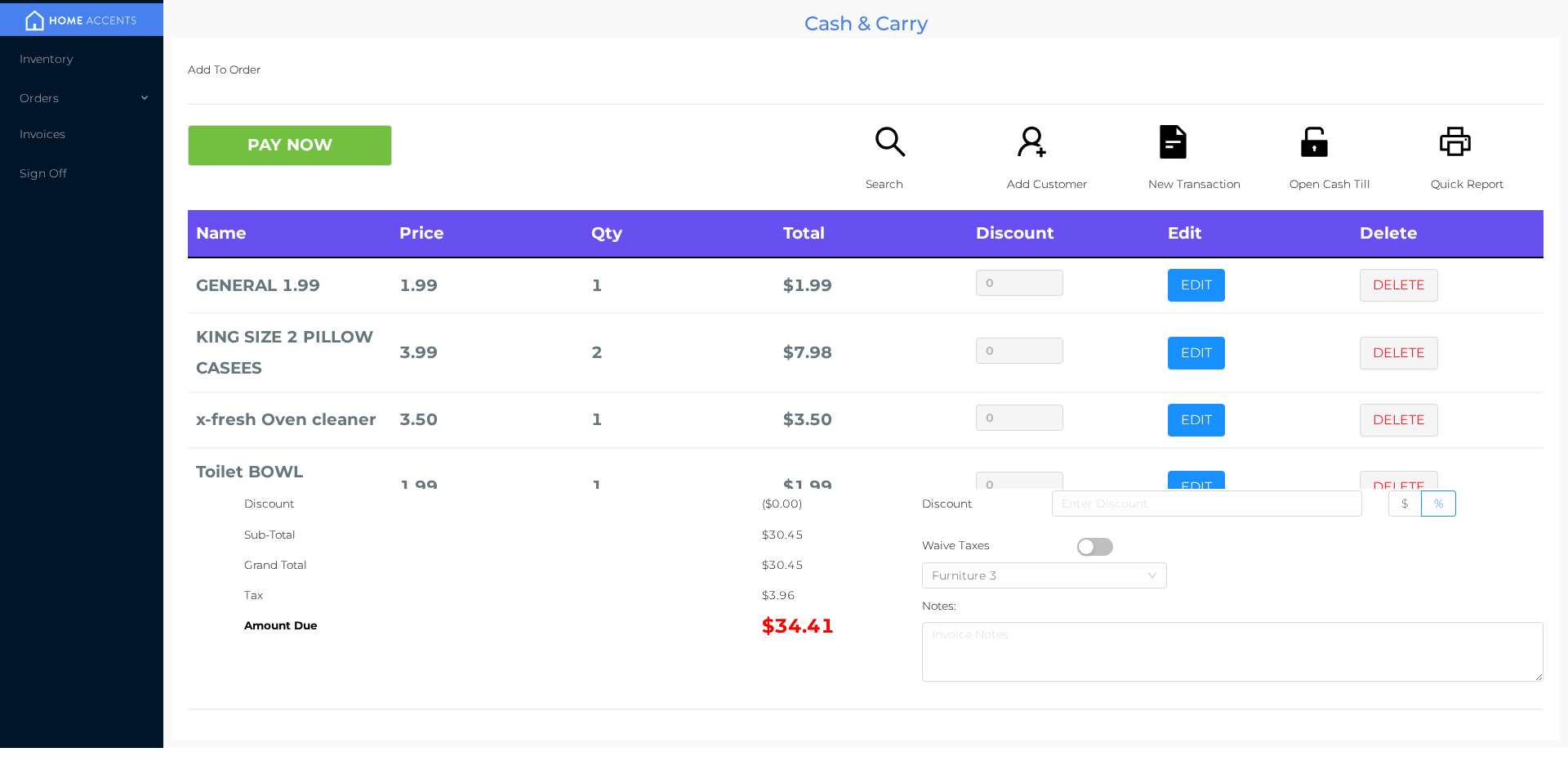
scroll to position [110, 0]
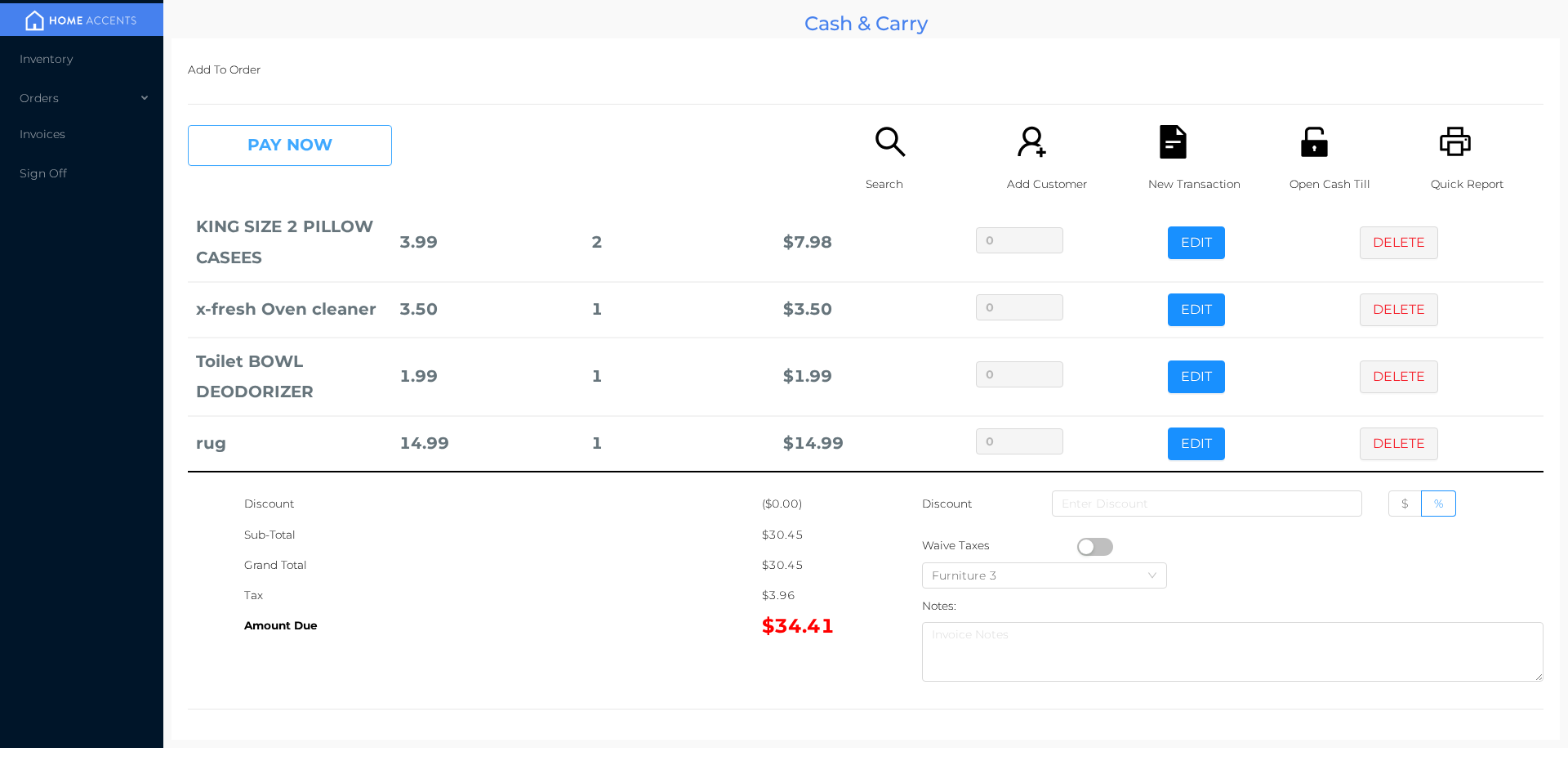
click at [275, 154] on button "PAY NOW" at bounding box center [290, 145] width 204 height 41
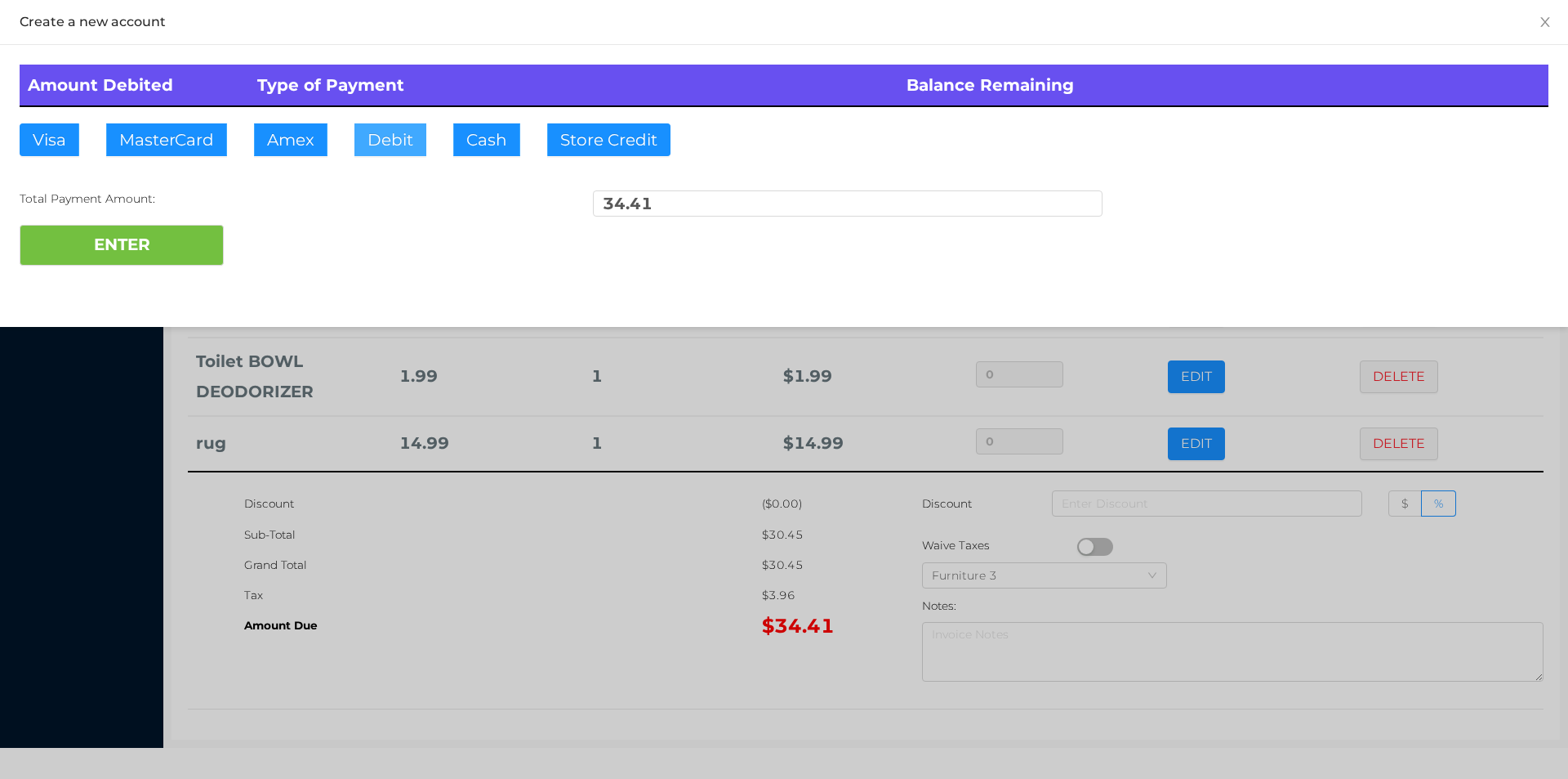
click at [359, 146] on button "Debit" at bounding box center [390, 140] width 72 height 33
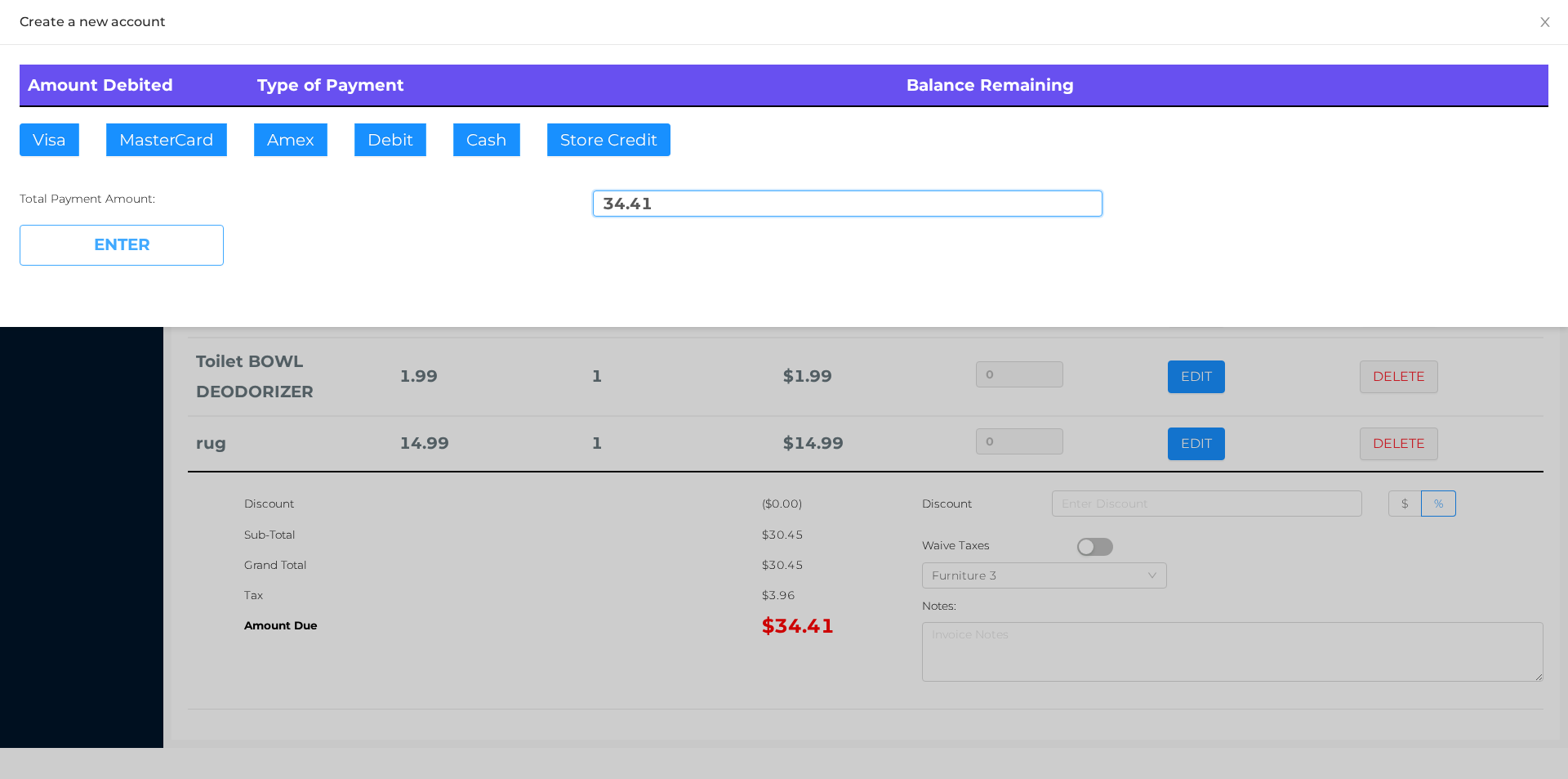
click at [164, 251] on button "ENTER" at bounding box center [122, 245] width 204 height 41
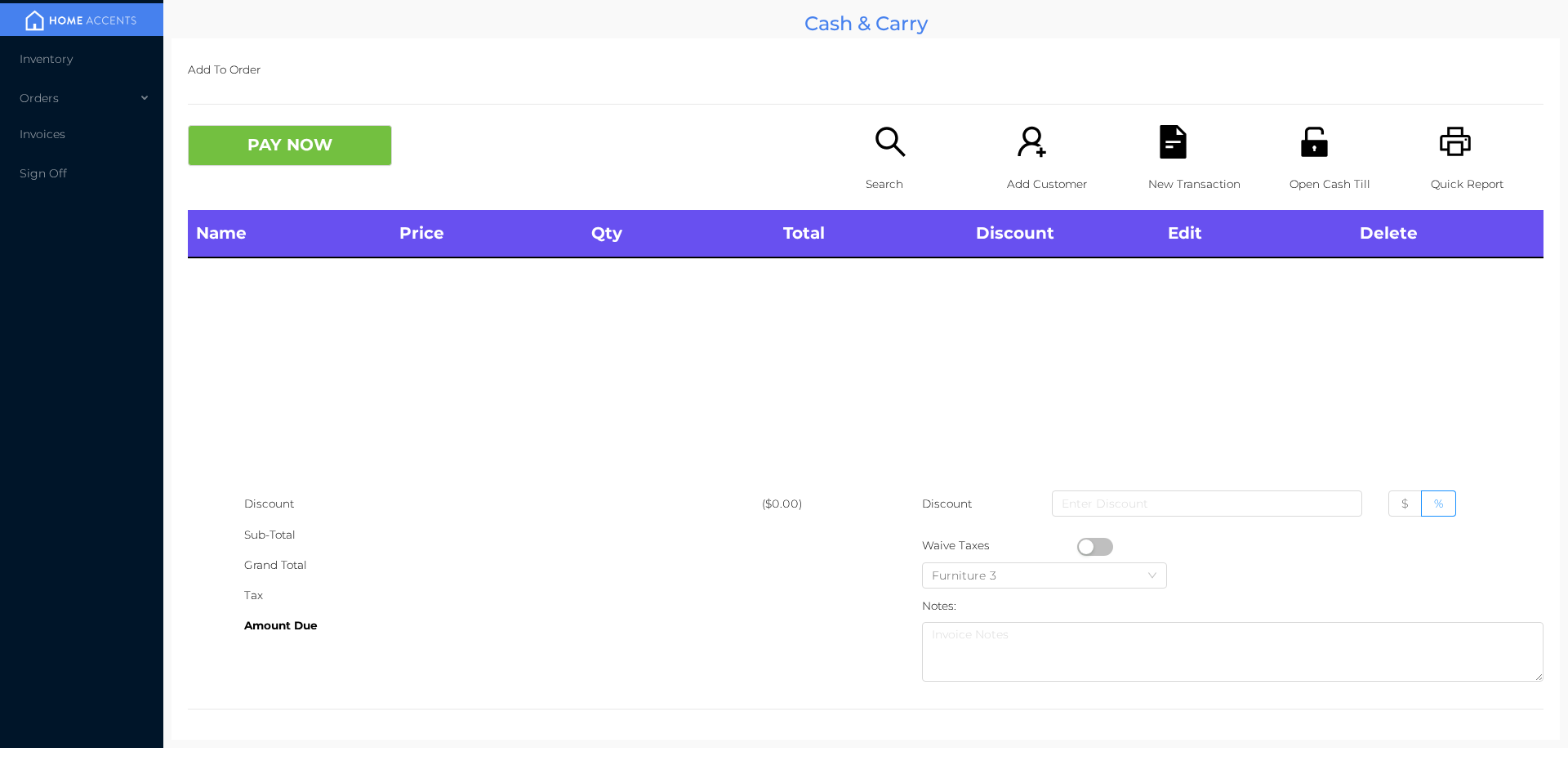
scroll to position [0, 0]
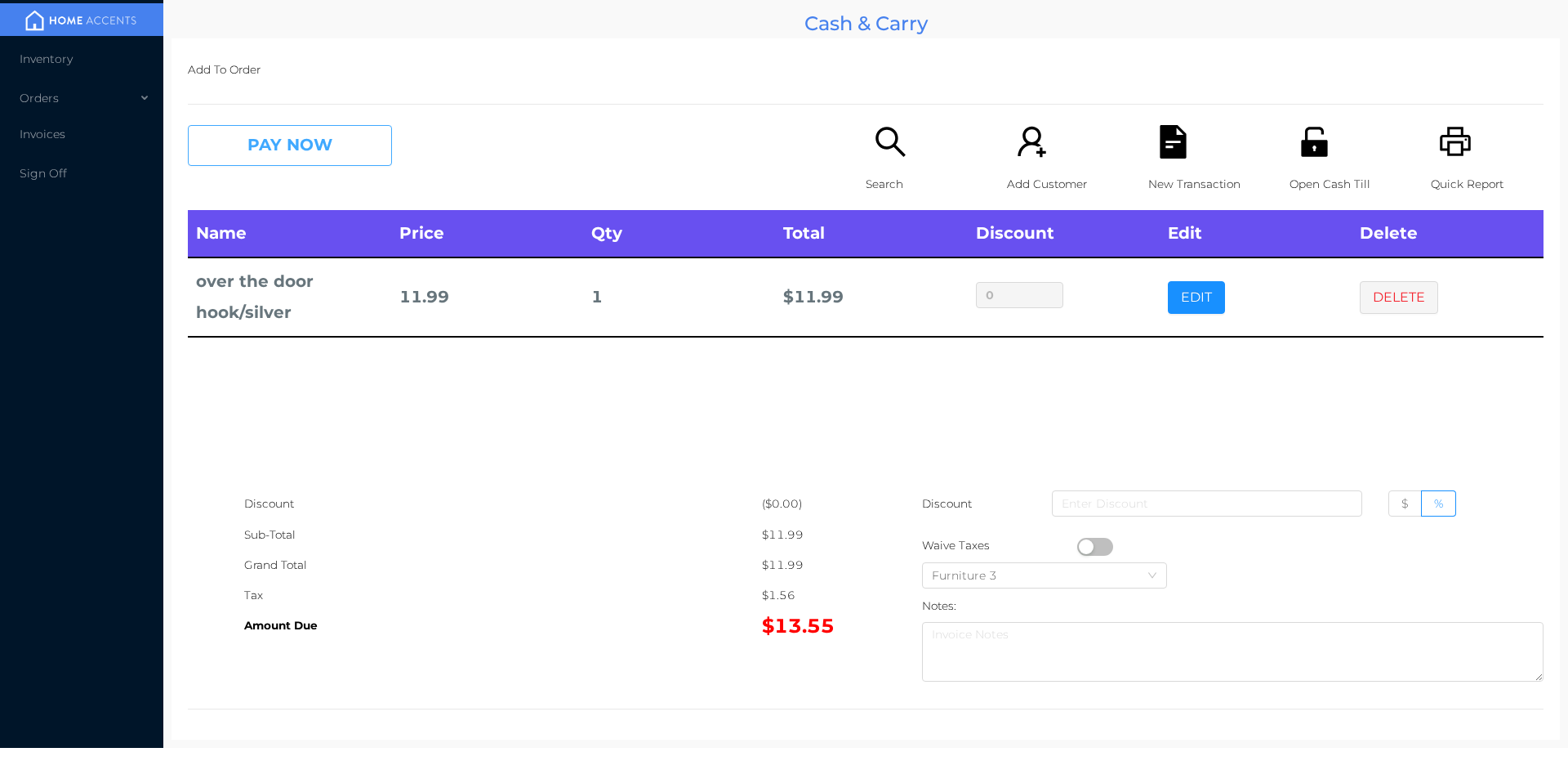
click at [348, 162] on button "PAY NOW" at bounding box center [290, 145] width 204 height 41
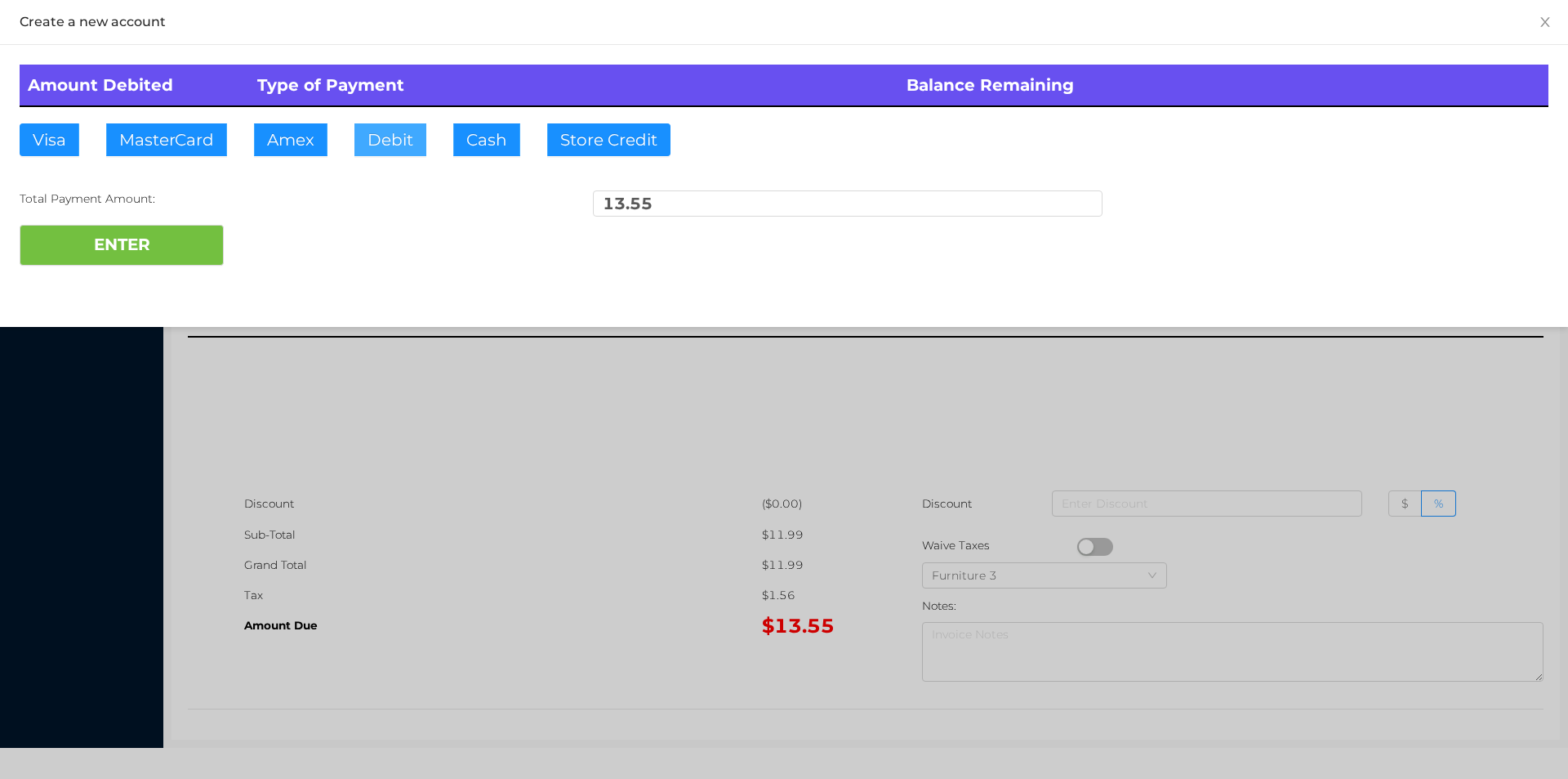
click at [386, 148] on button "Debit" at bounding box center [390, 140] width 72 height 33
click at [184, 252] on button "ENTER" at bounding box center [122, 245] width 204 height 41
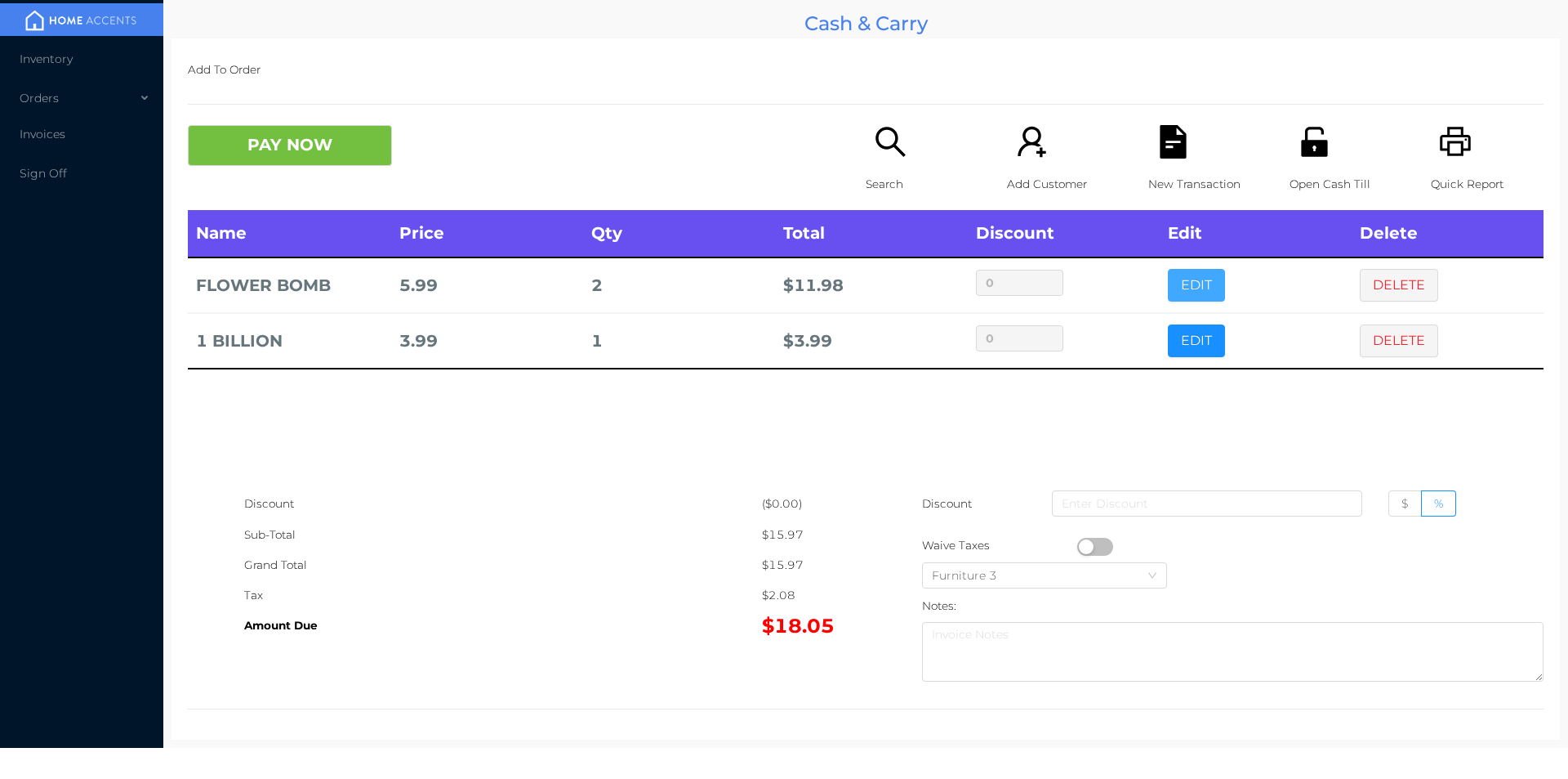
click at [1196, 292] on button "EDIT" at bounding box center [1196, 286] width 57 height 33
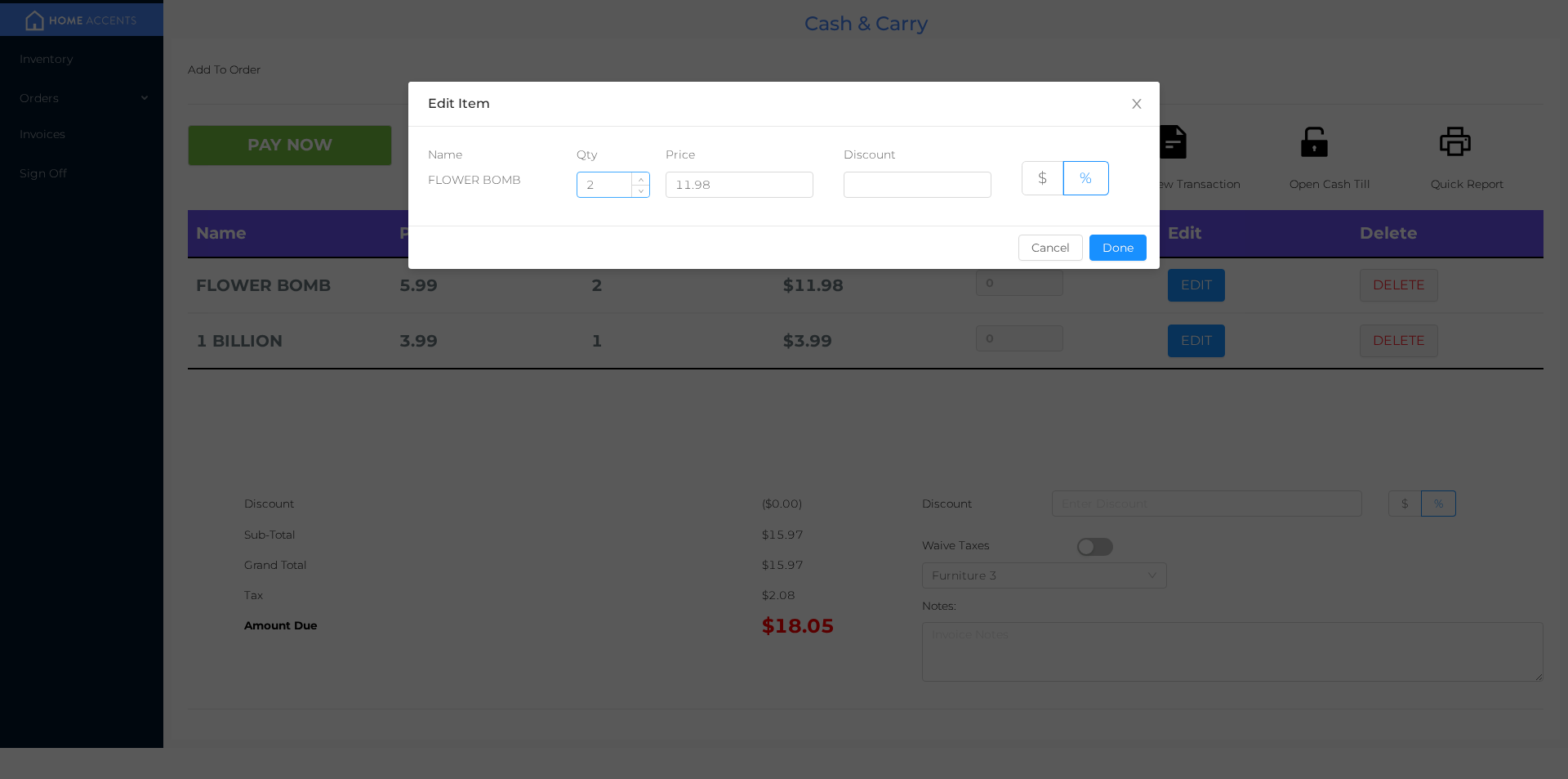
click at [622, 184] on input "2" at bounding box center [613, 184] width 72 height 24
type input "1"
click at [1116, 258] on button "Done" at bounding box center [1117, 248] width 57 height 26
click at [1097, 404] on div "sentinelStart Edit Item Name Qty Price Discount FLOWER BOMB 1 11.98 $ % Cancel …" at bounding box center [784, 390] width 1568 height 779
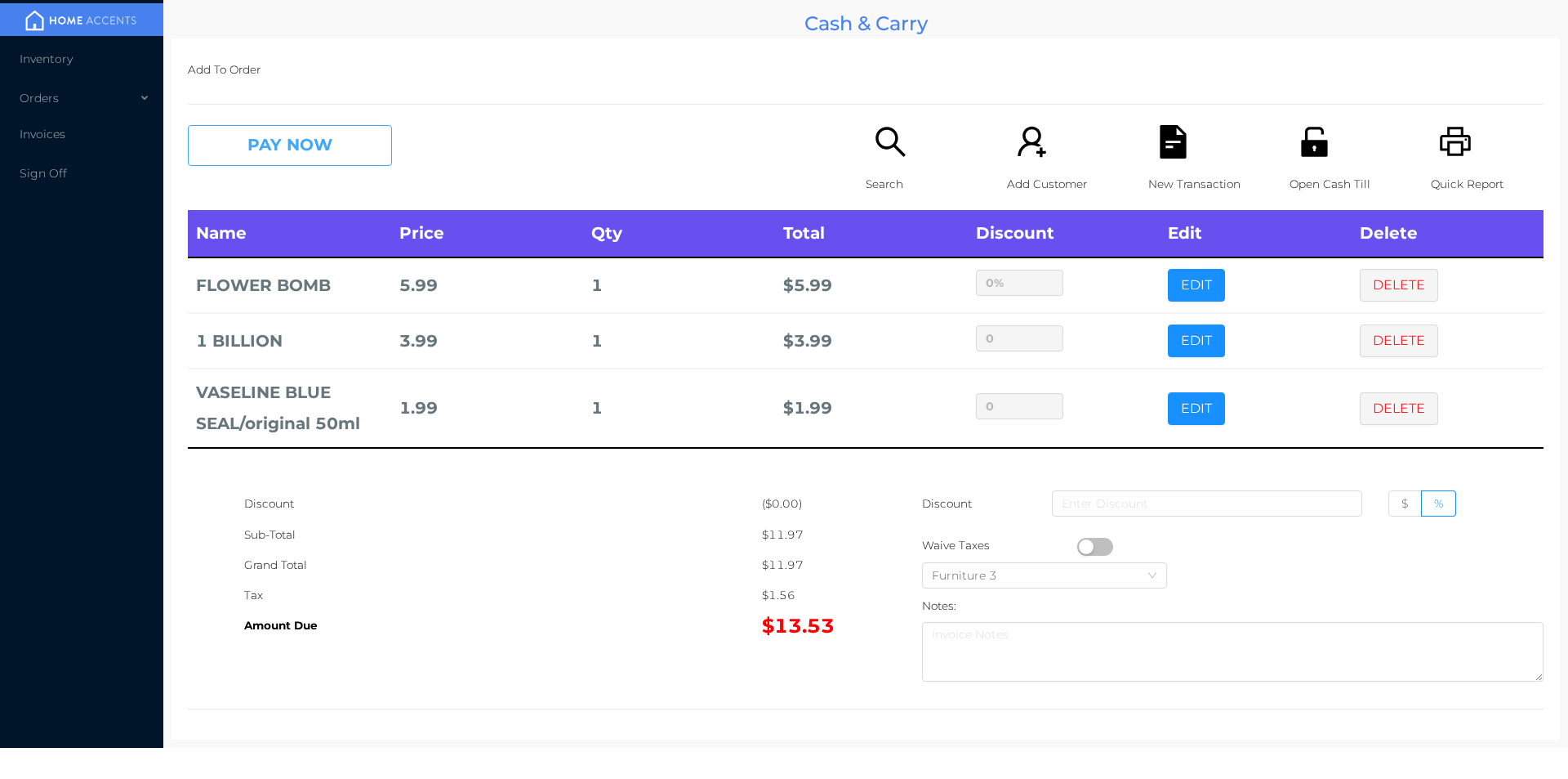
click at [267, 154] on button "PAY NOW" at bounding box center [290, 145] width 204 height 41
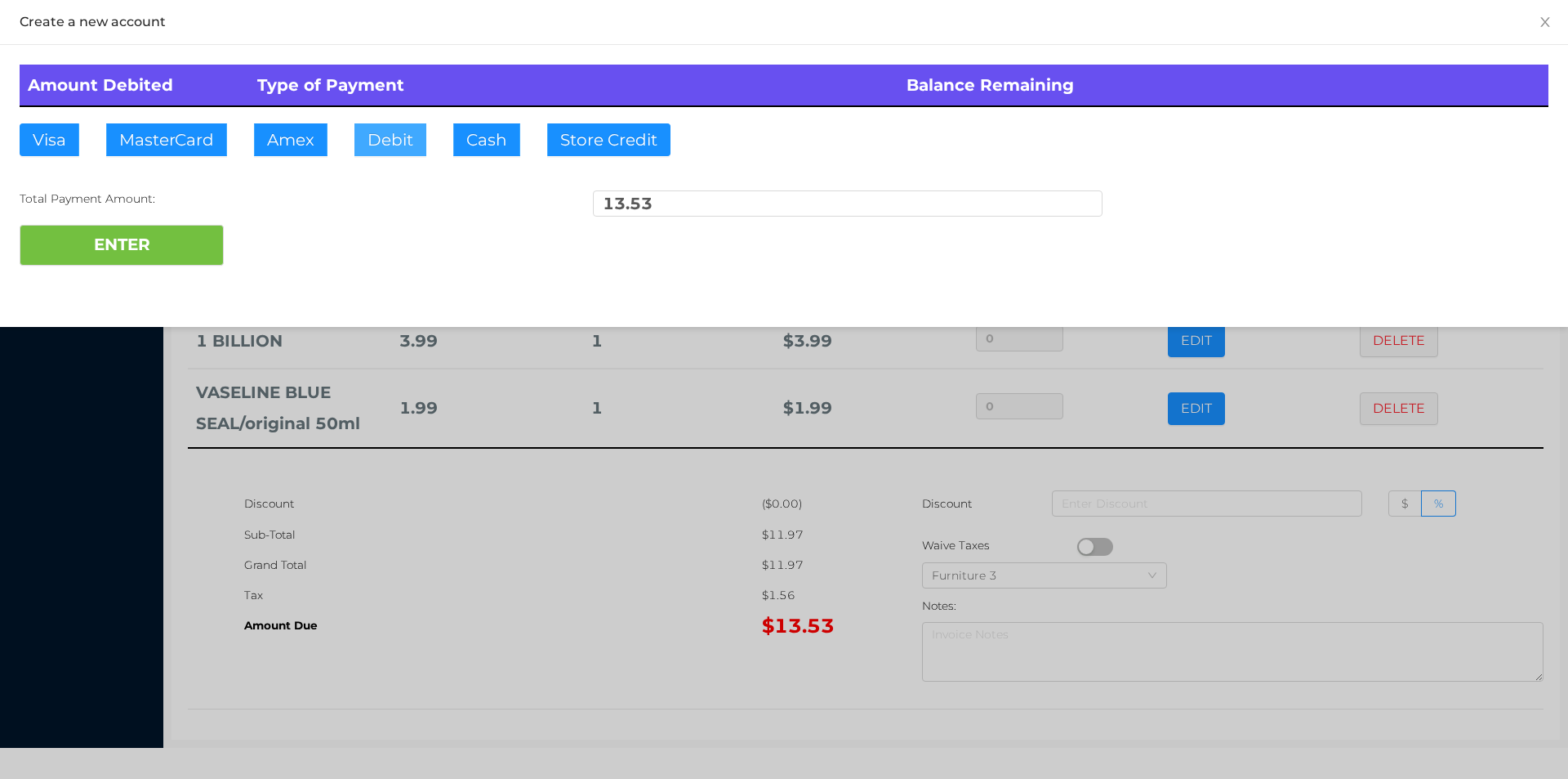
click at [376, 139] on button "Debit" at bounding box center [390, 140] width 72 height 33
click at [166, 253] on button "ENTER" at bounding box center [122, 245] width 204 height 41
type input "0"
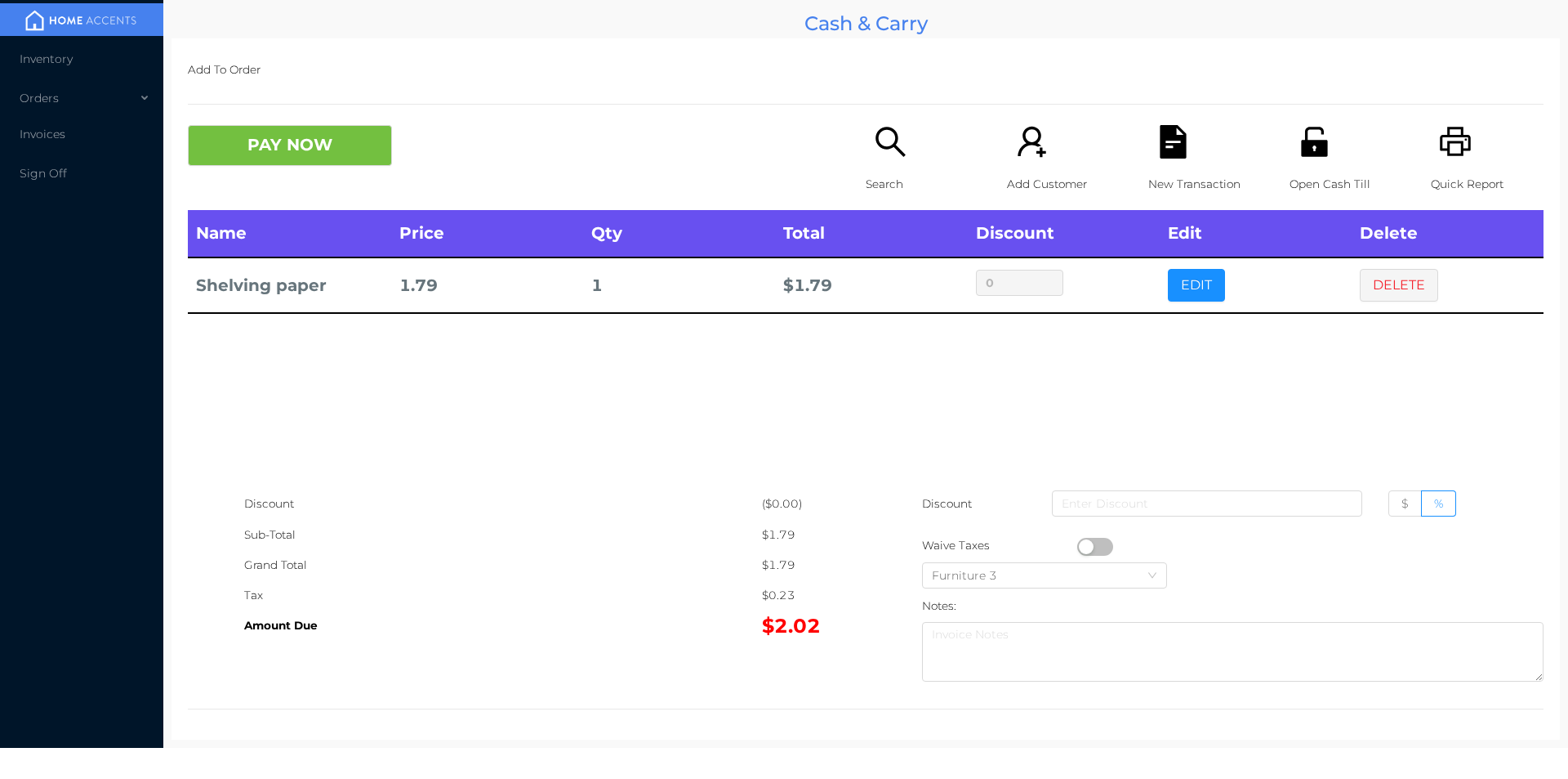
click at [1189, 280] on button "EDIT" at bounding box center [1196, 286] width 57 height 33
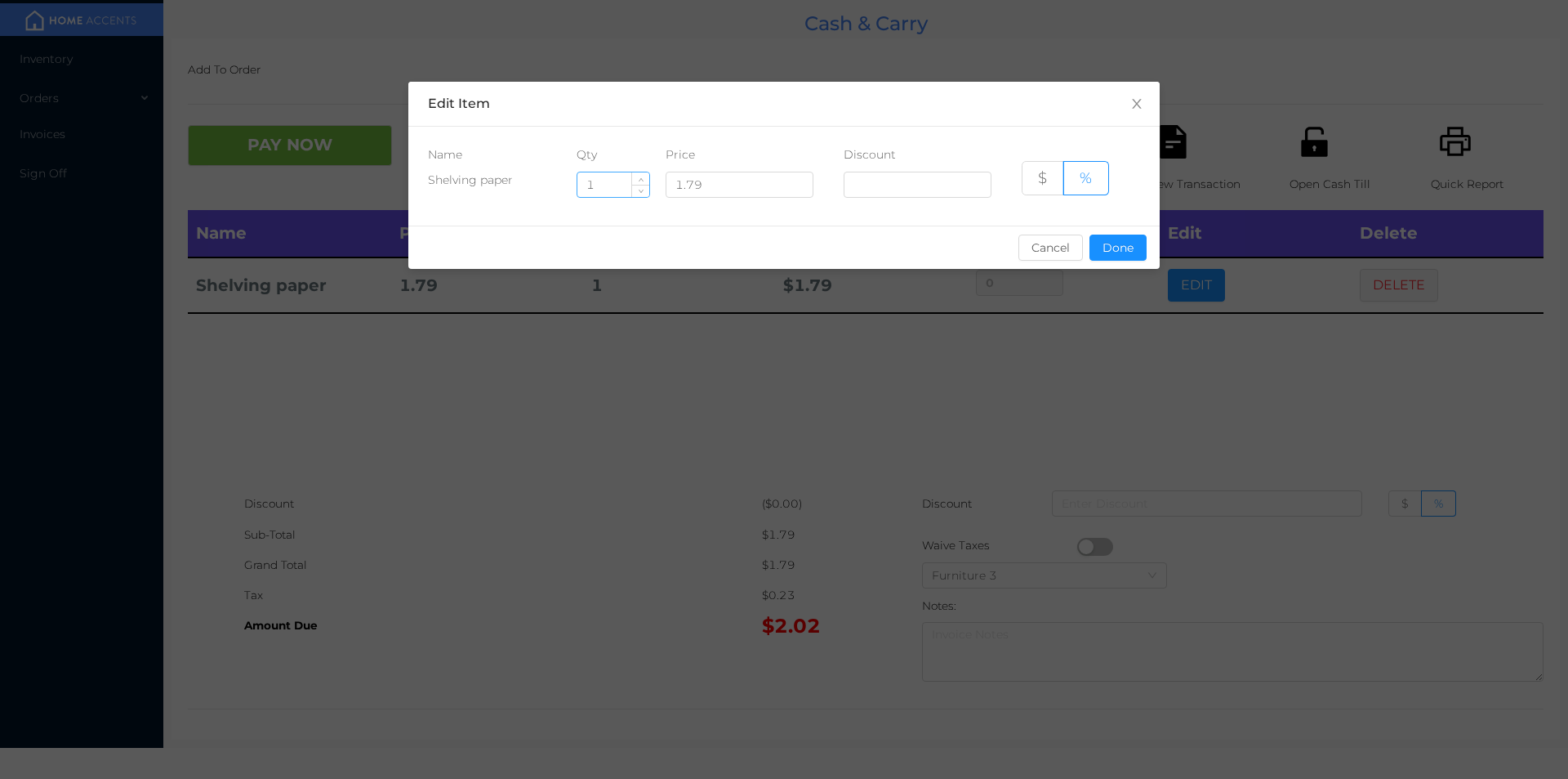
click at [621, 186] on input "1" at bounding box center [613, 184] width 72 height 24
type input "8"
click at [1121, 258] on button "Done" at bounding box center [1117, 248] width 57 height 26
type input "0%"
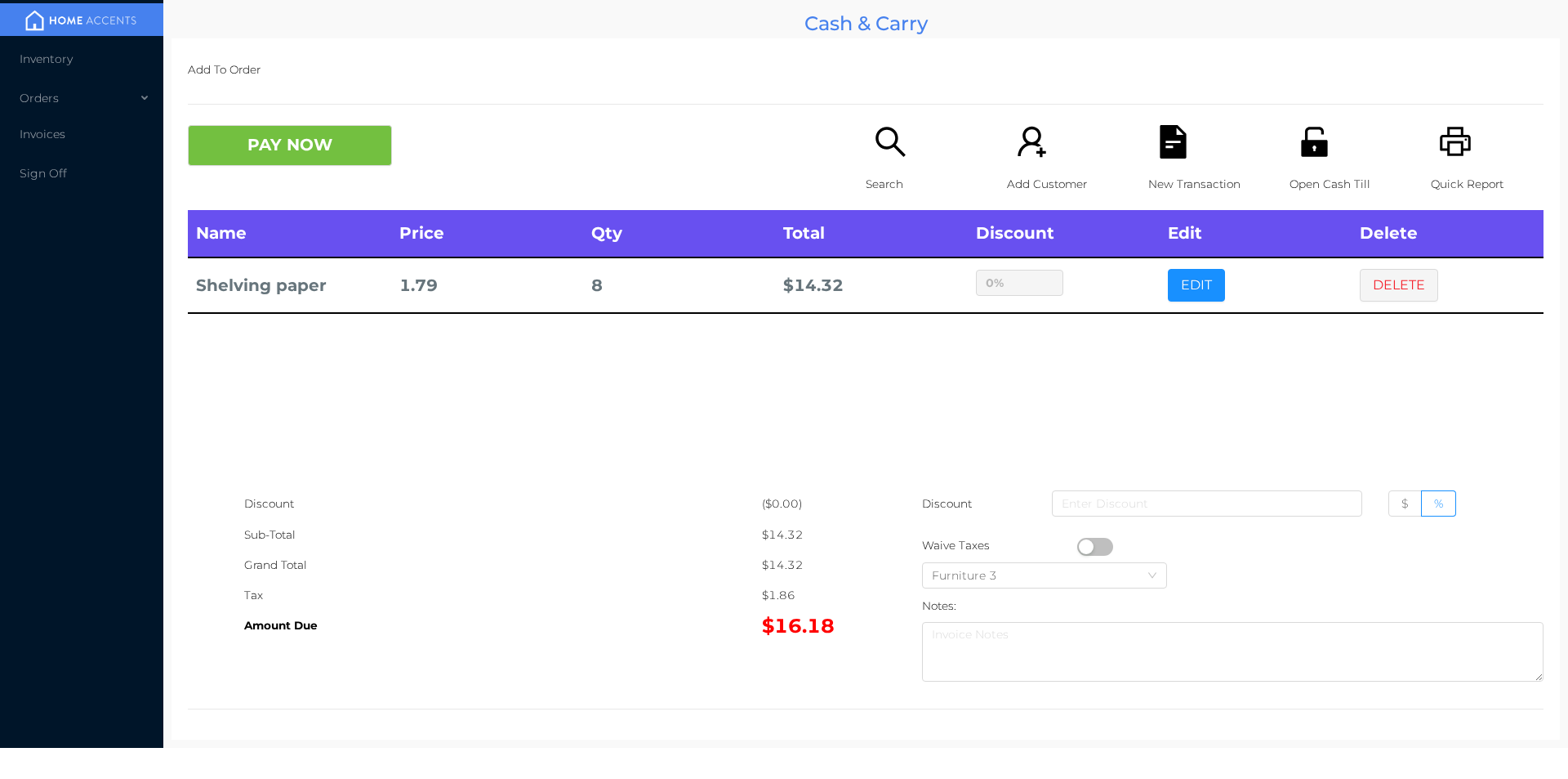
click at [1104, 359] on div "sentinelStart Edit Item Name Qty Price Discount Shelving paper 8 1.79 $ % Cance…" at bounding box center [784, 390] width 1568 height 779
click at [1309, 160] on div "Open Cash Till" at bounding box center [1346, 167] width 113 height 85
click at [1364, 279] on button "DELETE" at bounding box center [1399, 286] width 79 height 33
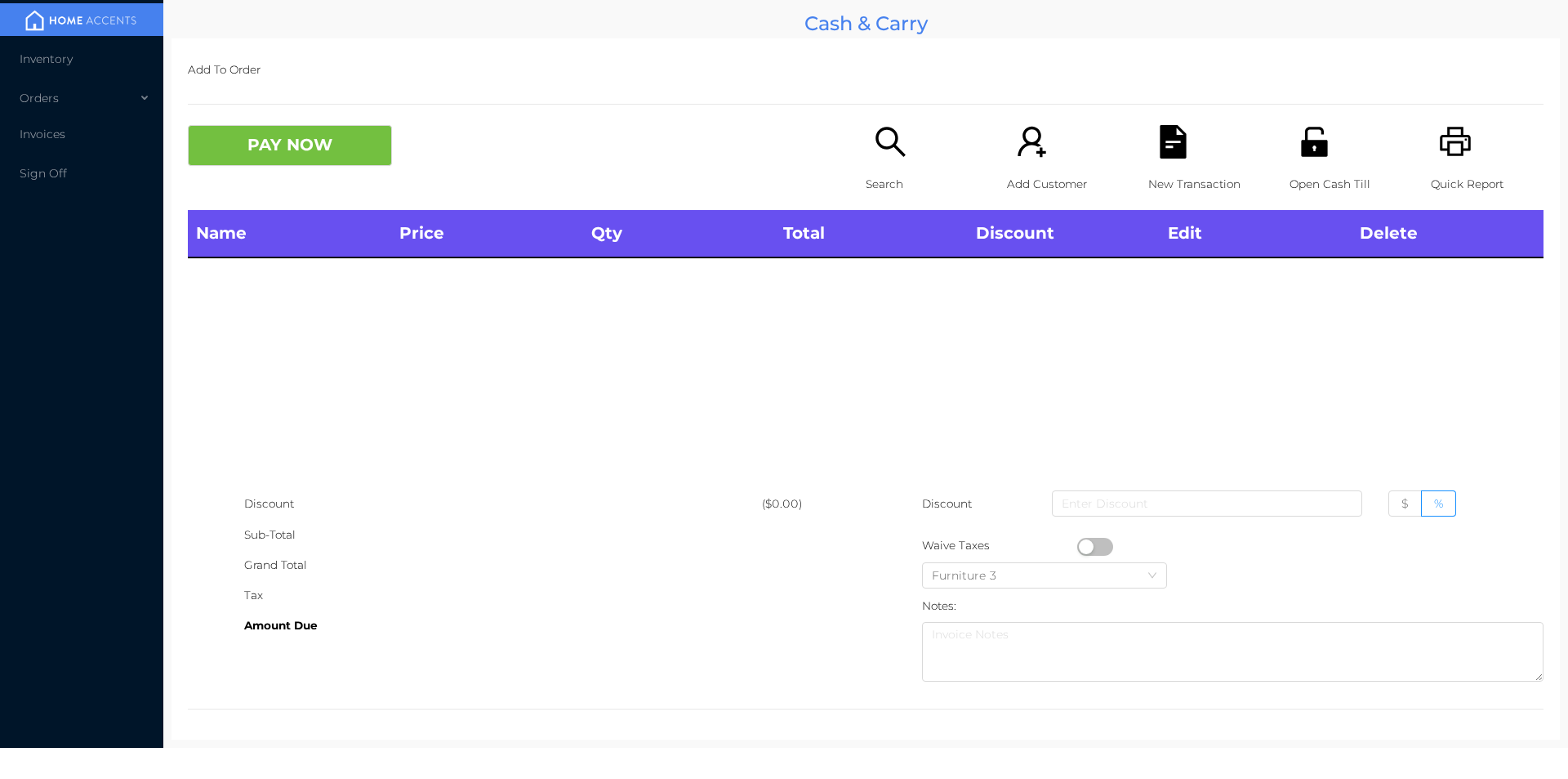
click at [1446, 172] on p "Quick Report" at bounding box center [1487, 183] width 113 height 30
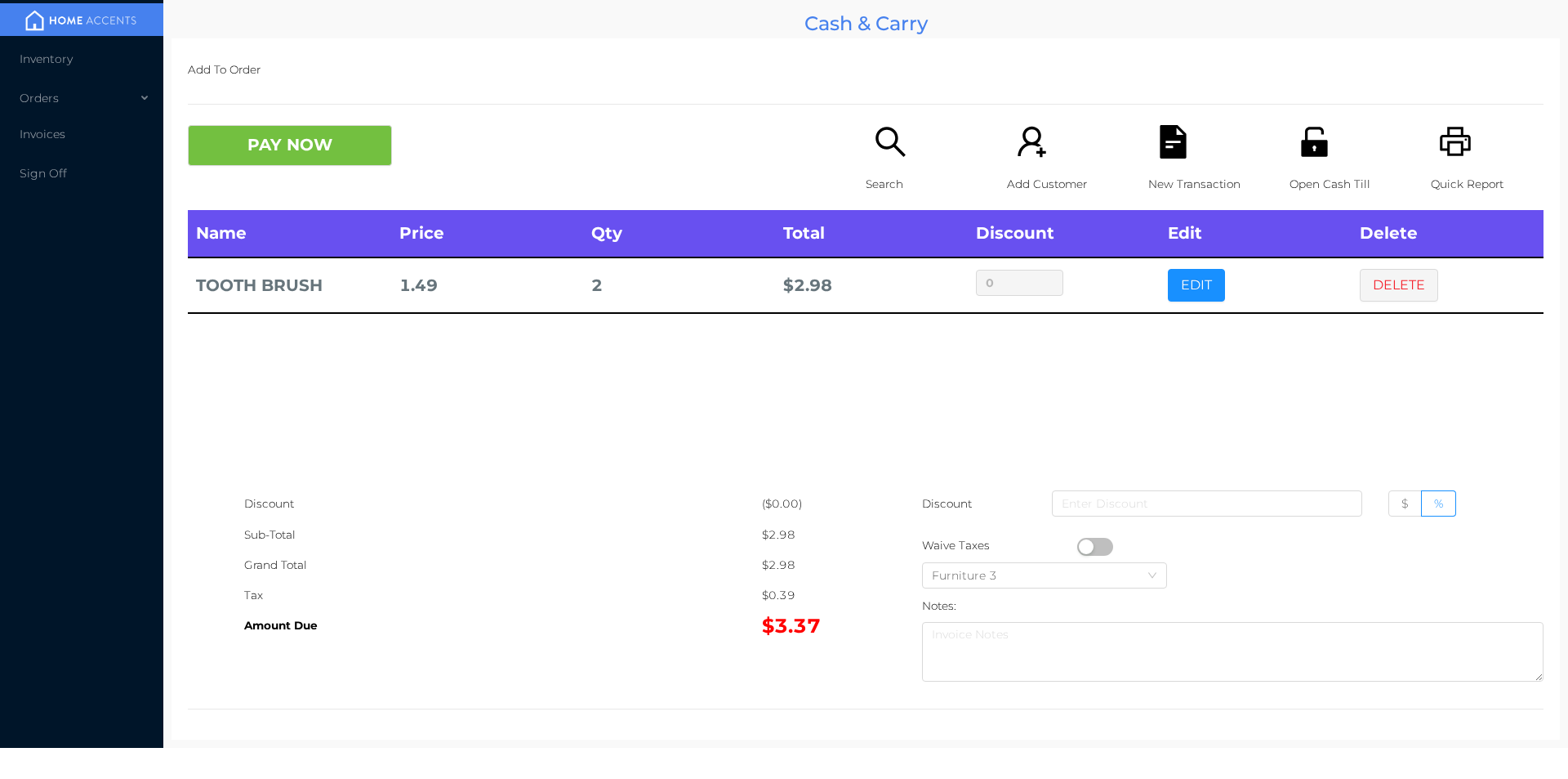
click at [876, 145] on icon "icon: search" at bounding box center [890, 141] width 30 height 30
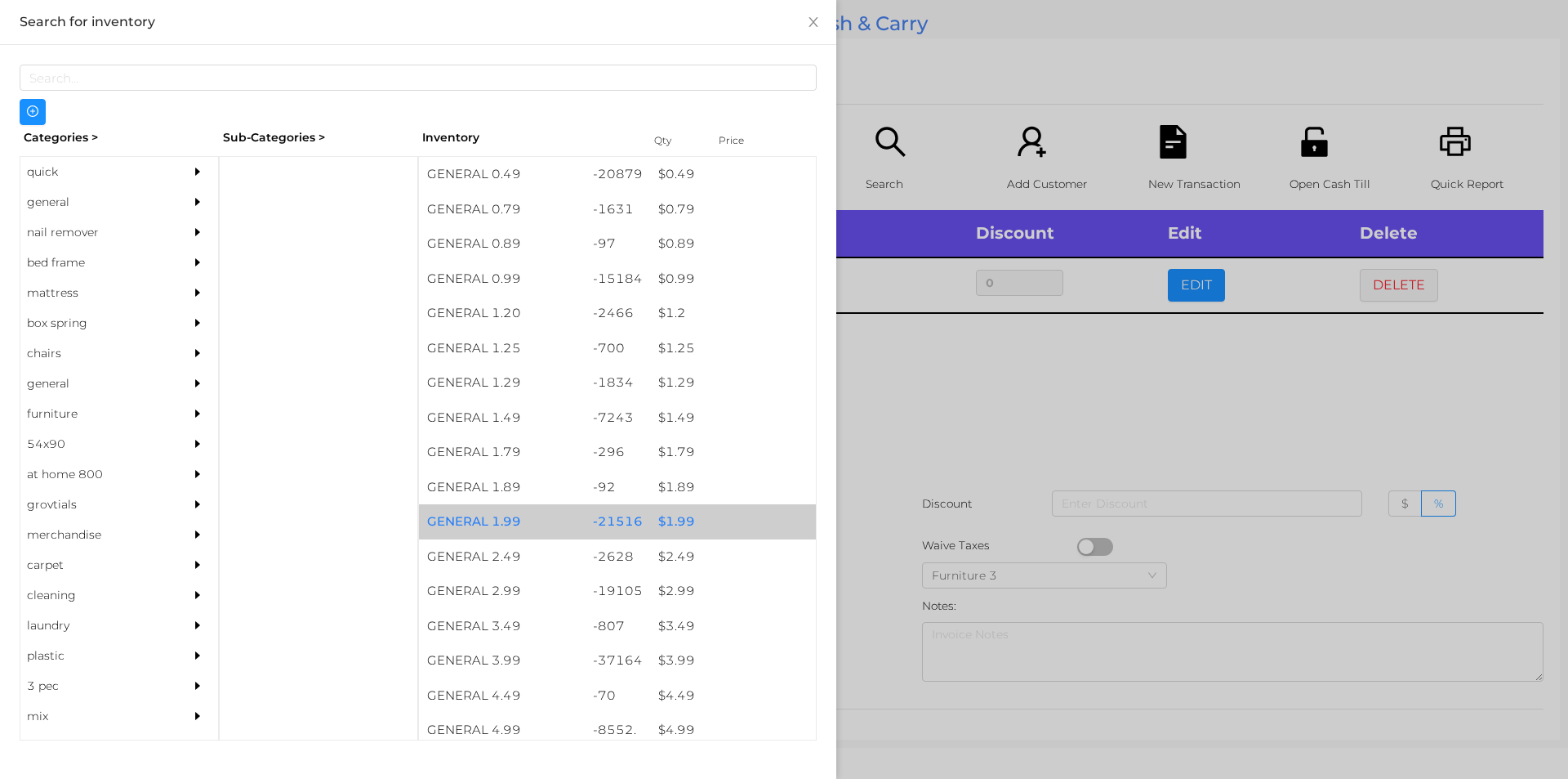
click at [679, 521] on div "$ 1.99" at bounding box center [733, 521] width 166 height 35
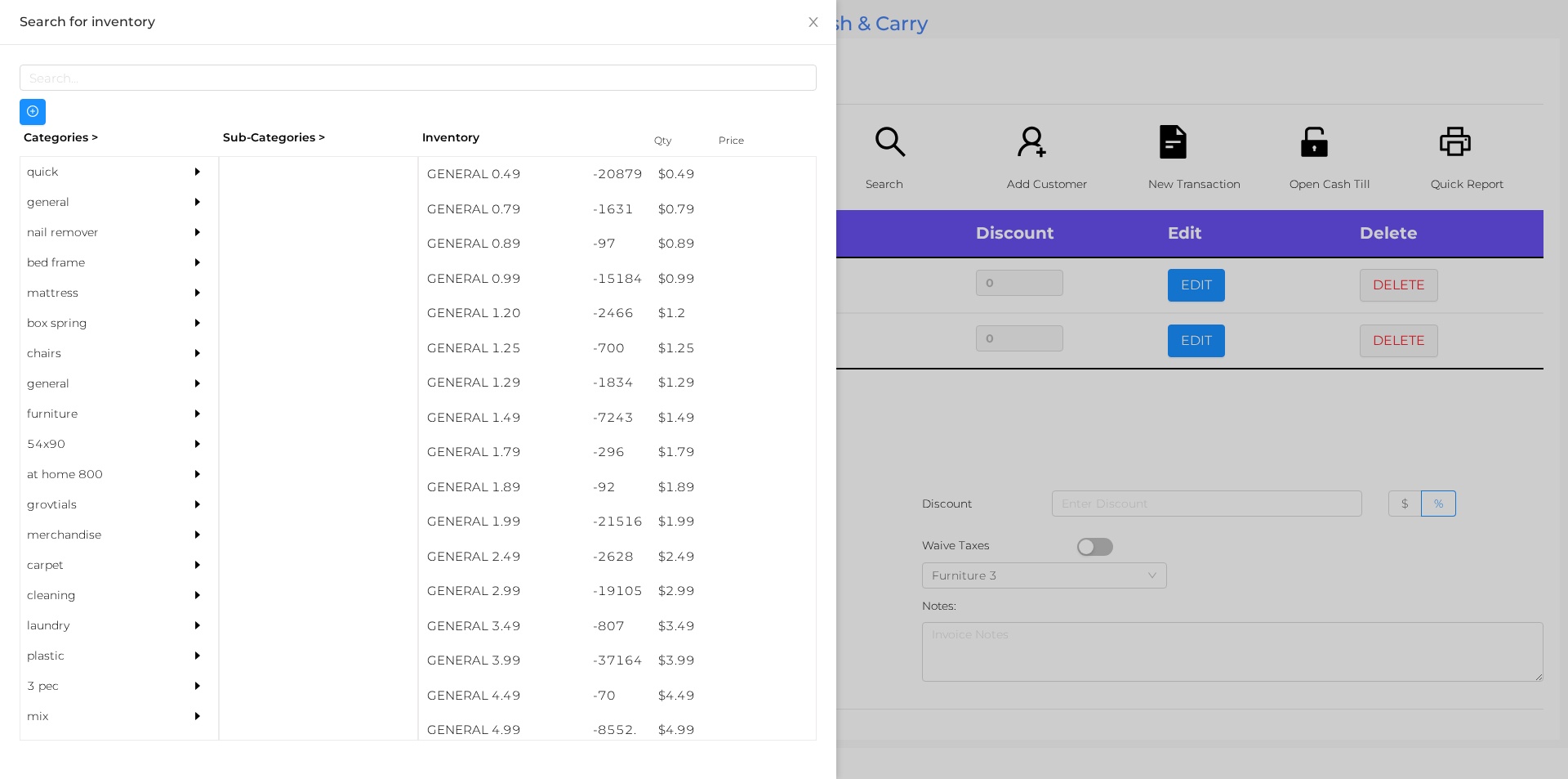
click at [907, 424] on div at bounding box center [784, 390] width 1568 height 779
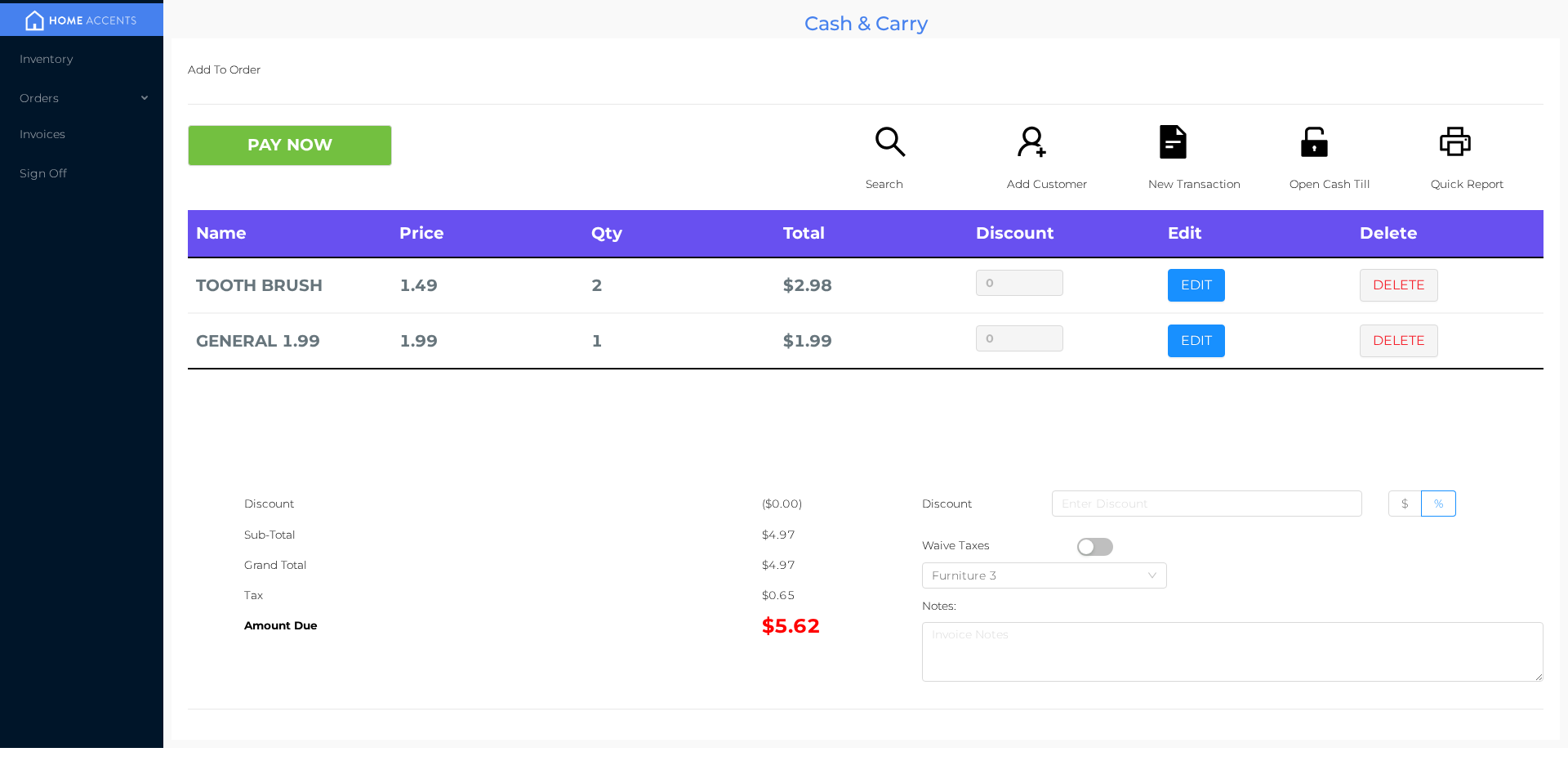
click at [1431, 136] on div "Quick Report" at bounding box center [1487, 167] width 113 height 85
click at [1166, 133] on icon "icon: file-text" at bounding box center [1172, 141] width 26 height 33
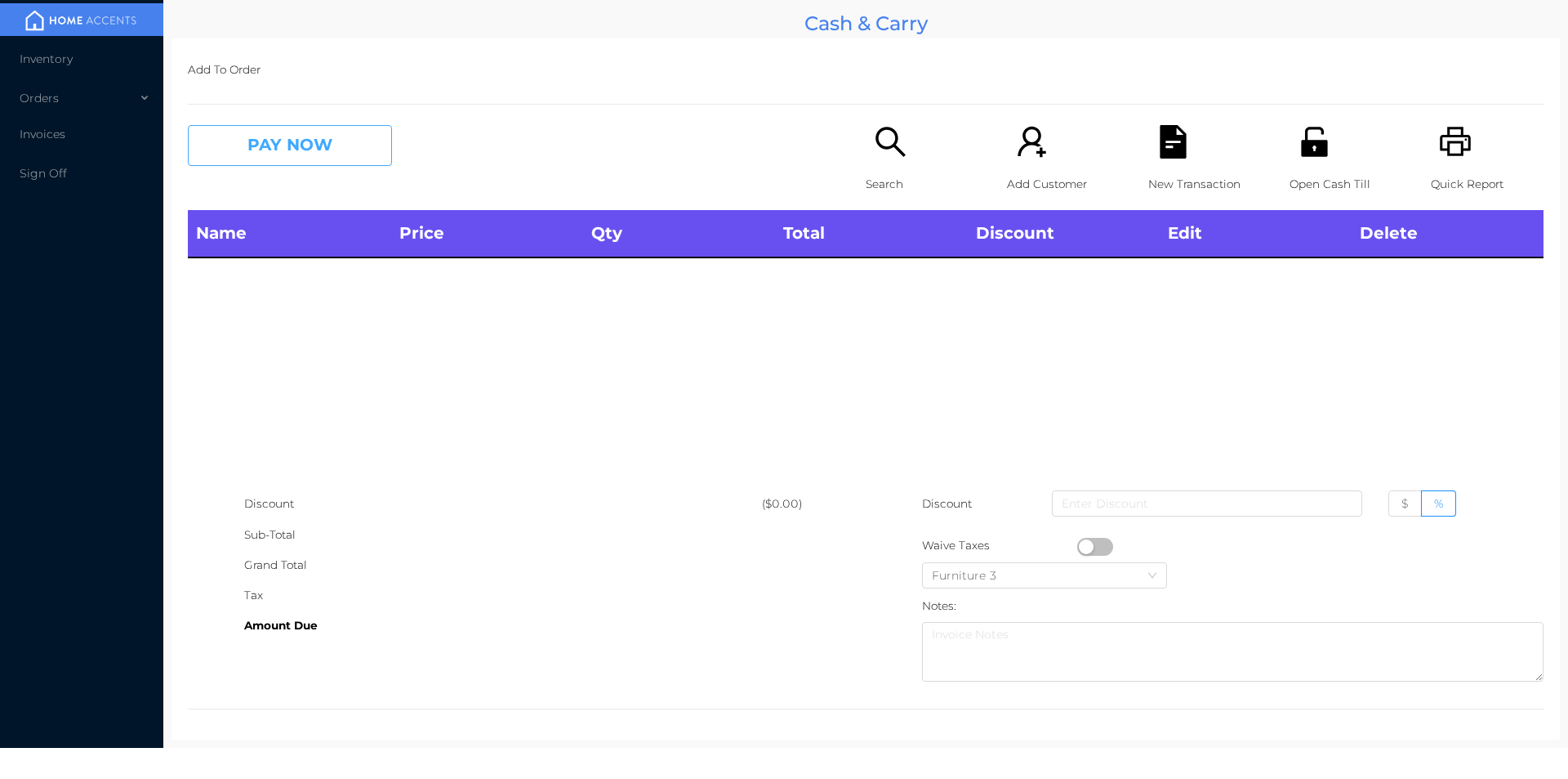
click at [293, 155] on button "PAY NOW" at bounding box center [290, 145] width 204 height 41
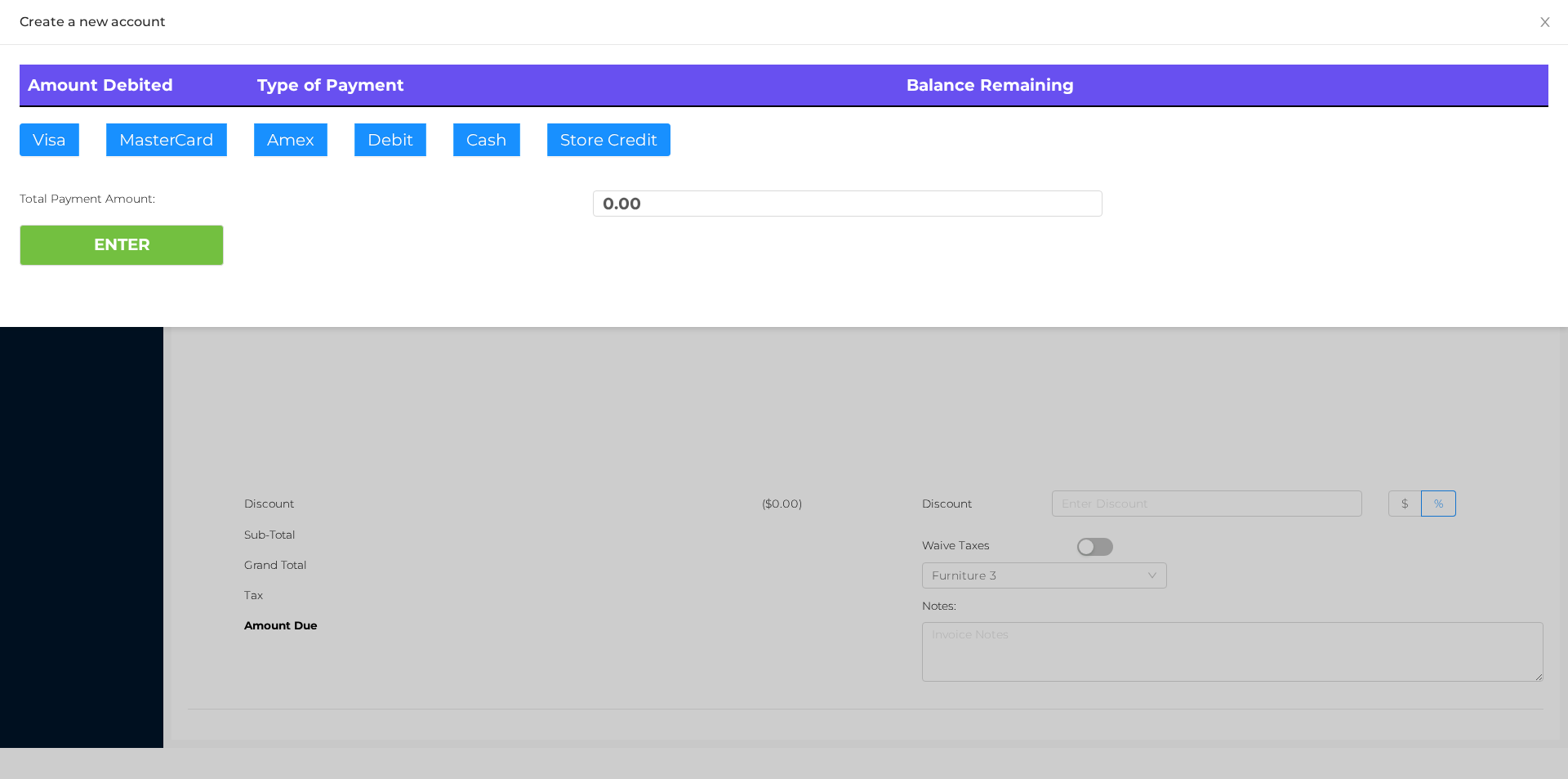
click at [301, 417] on div at bounding box center [784, 390] width 1568 height 779
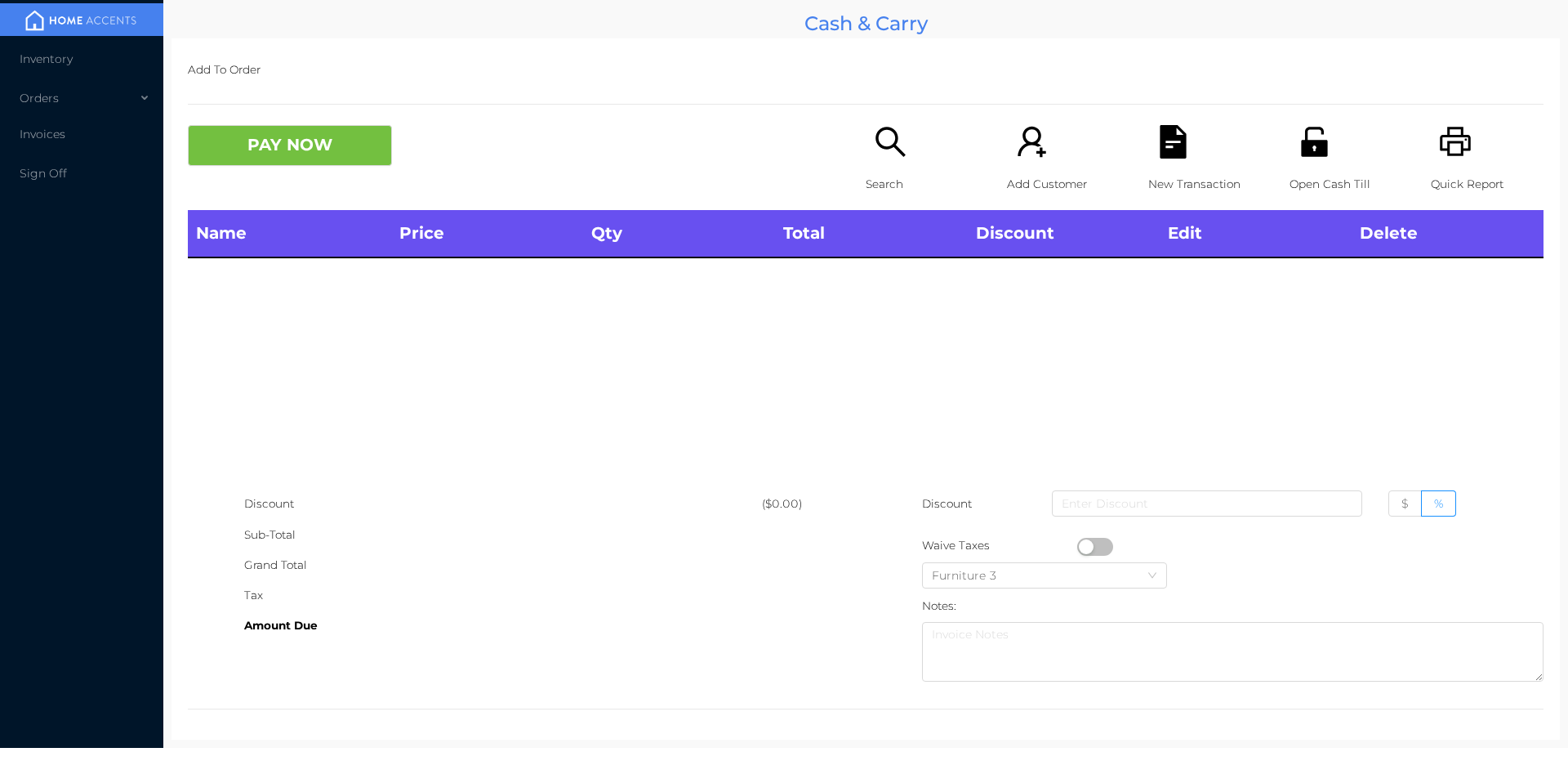
click at [874, 156] on icon "icon: search" at bounding box center [891, 141] width 33 height 33
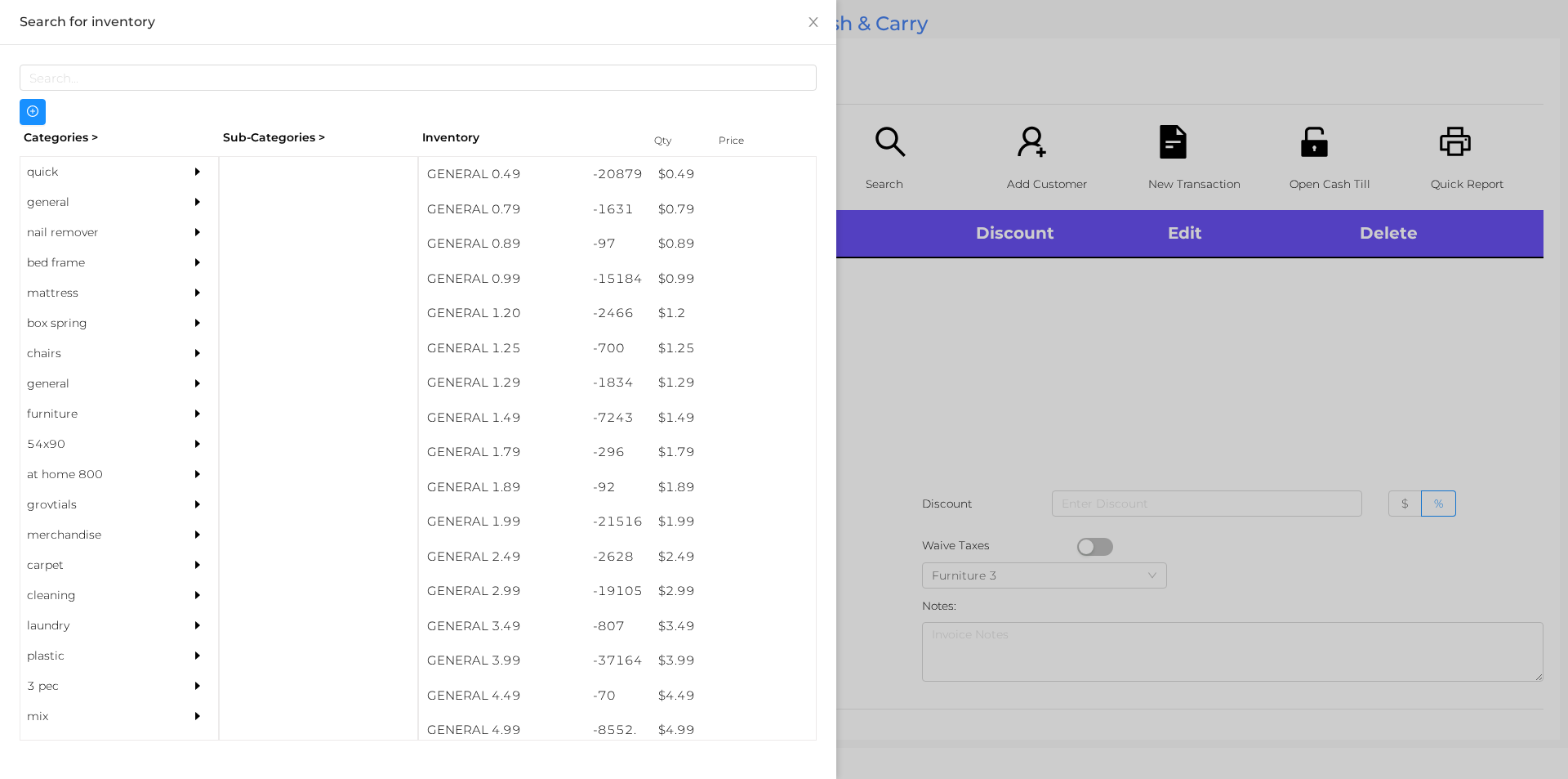
click at [45, 176] on div "quick" at bounding box center [95, 172] width 149 height 30
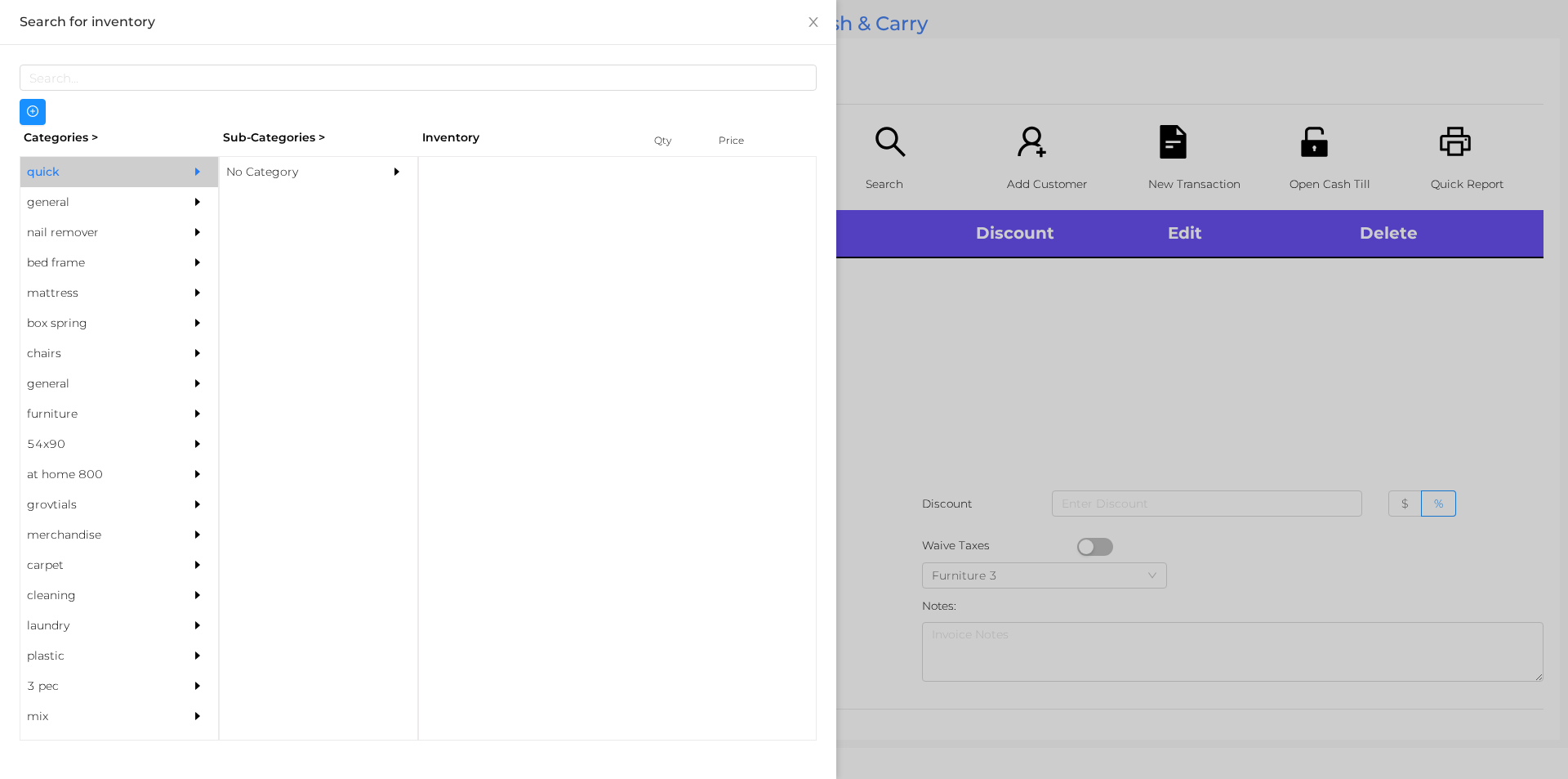
click at [257, 183] on div "No Category" at bounding box center [294, 172] width 149 height 30
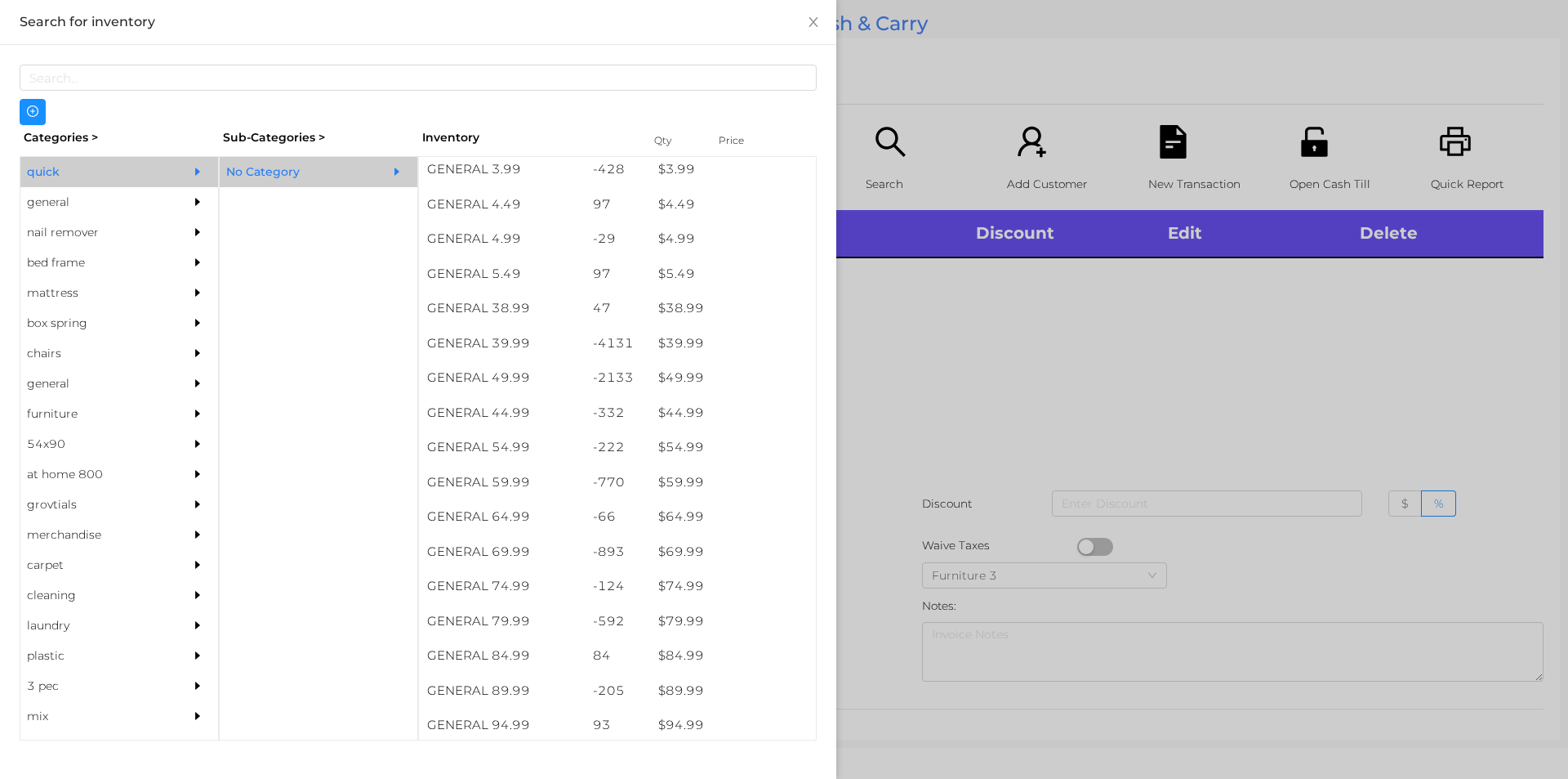
scroll to position [769, 0]
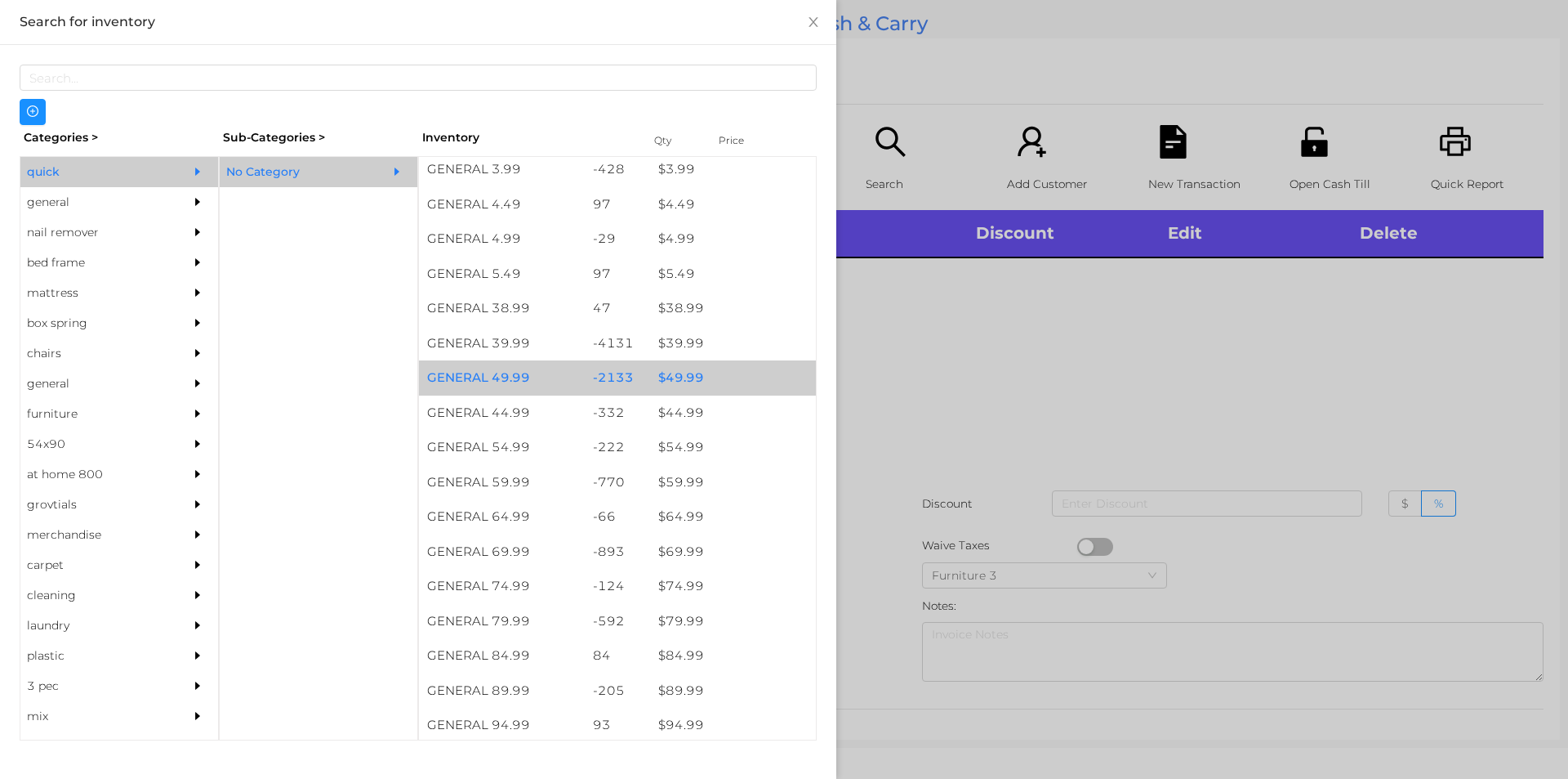
click at [672, 375] on div "$ 49.99" at bounding box center [733, 378] width 166 height 35
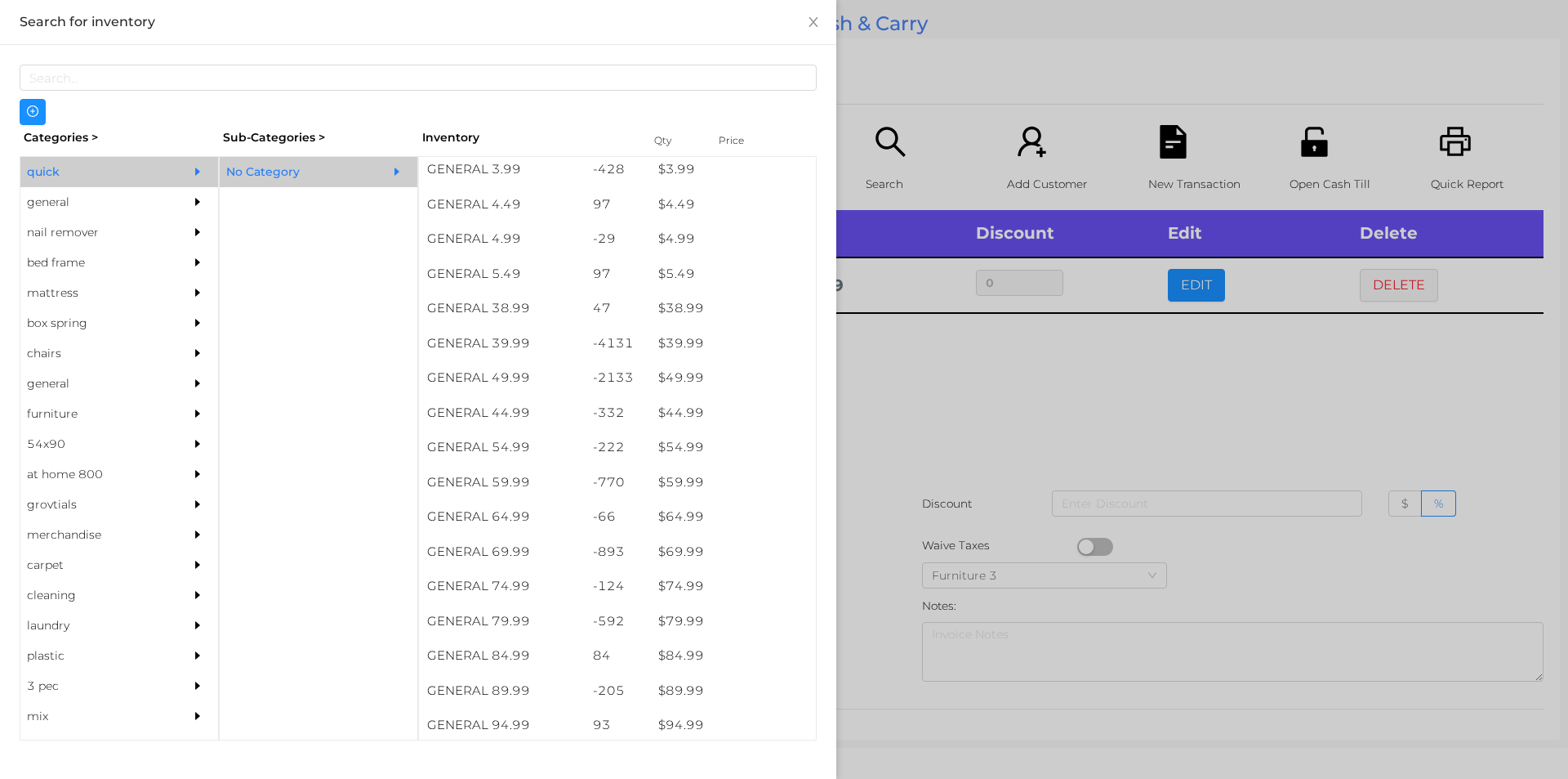
click at [927, 396] on div at bounding box center [784, 390] width 1568 height 779
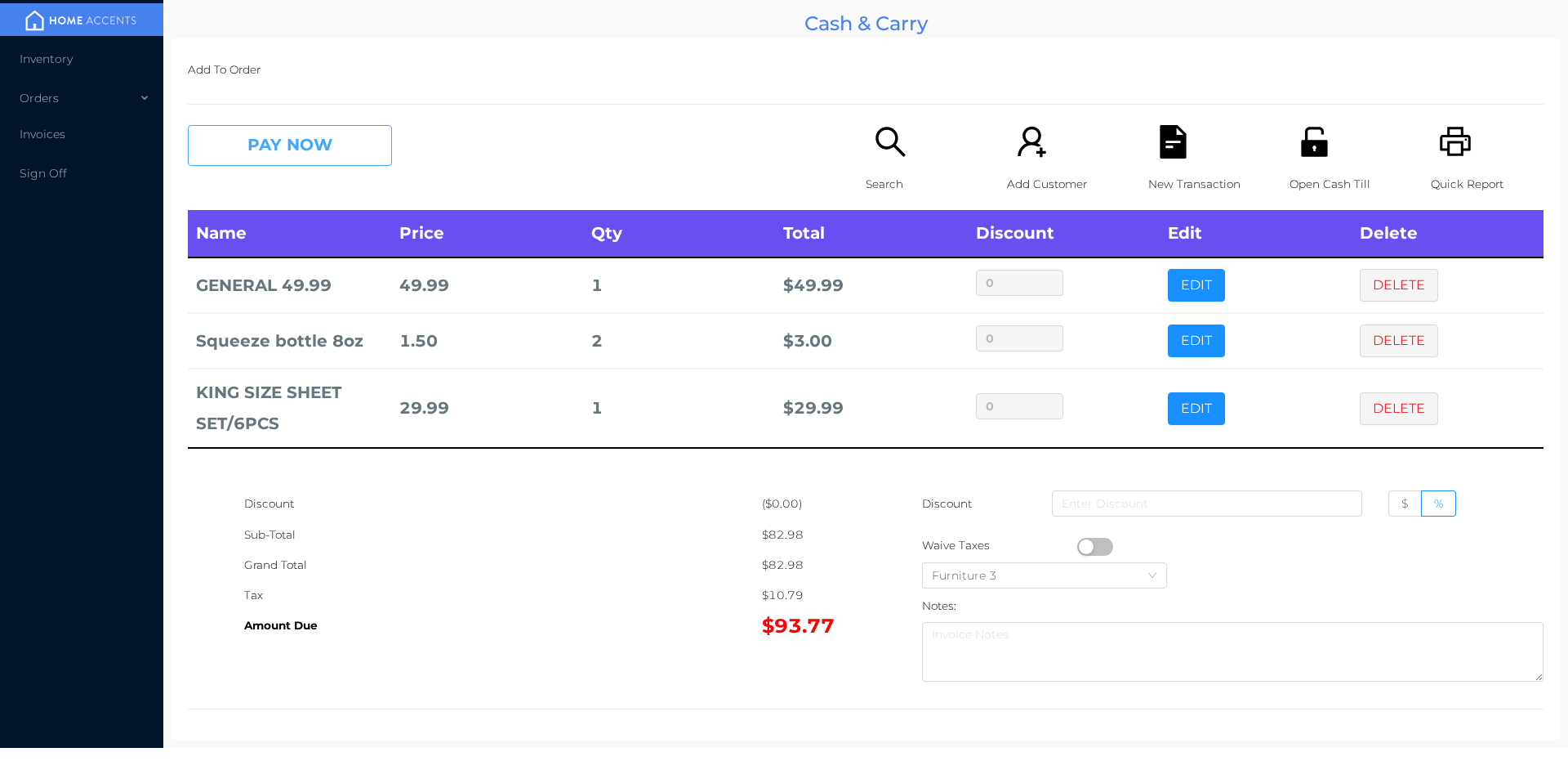
click at [346, 156] on button "PAY NOW" at bounding box center [290, 145] width 204 height 41
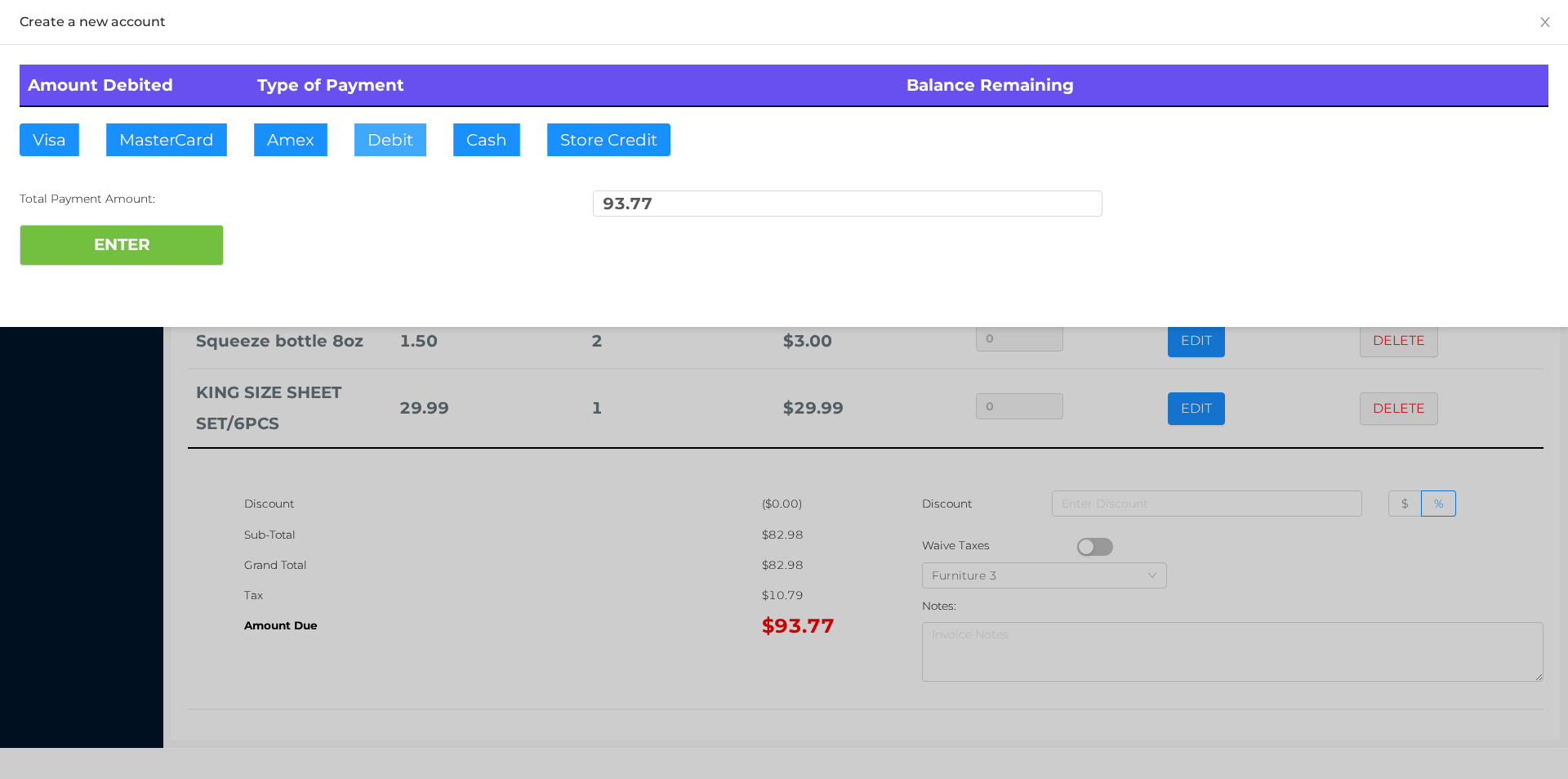
click at [384, 147] on button "Debit" at bounding box center [390, 140] width 72 height 33
click at [169, 253] on button "ENTER" at bounding box center [122, 245] width 204 height 41
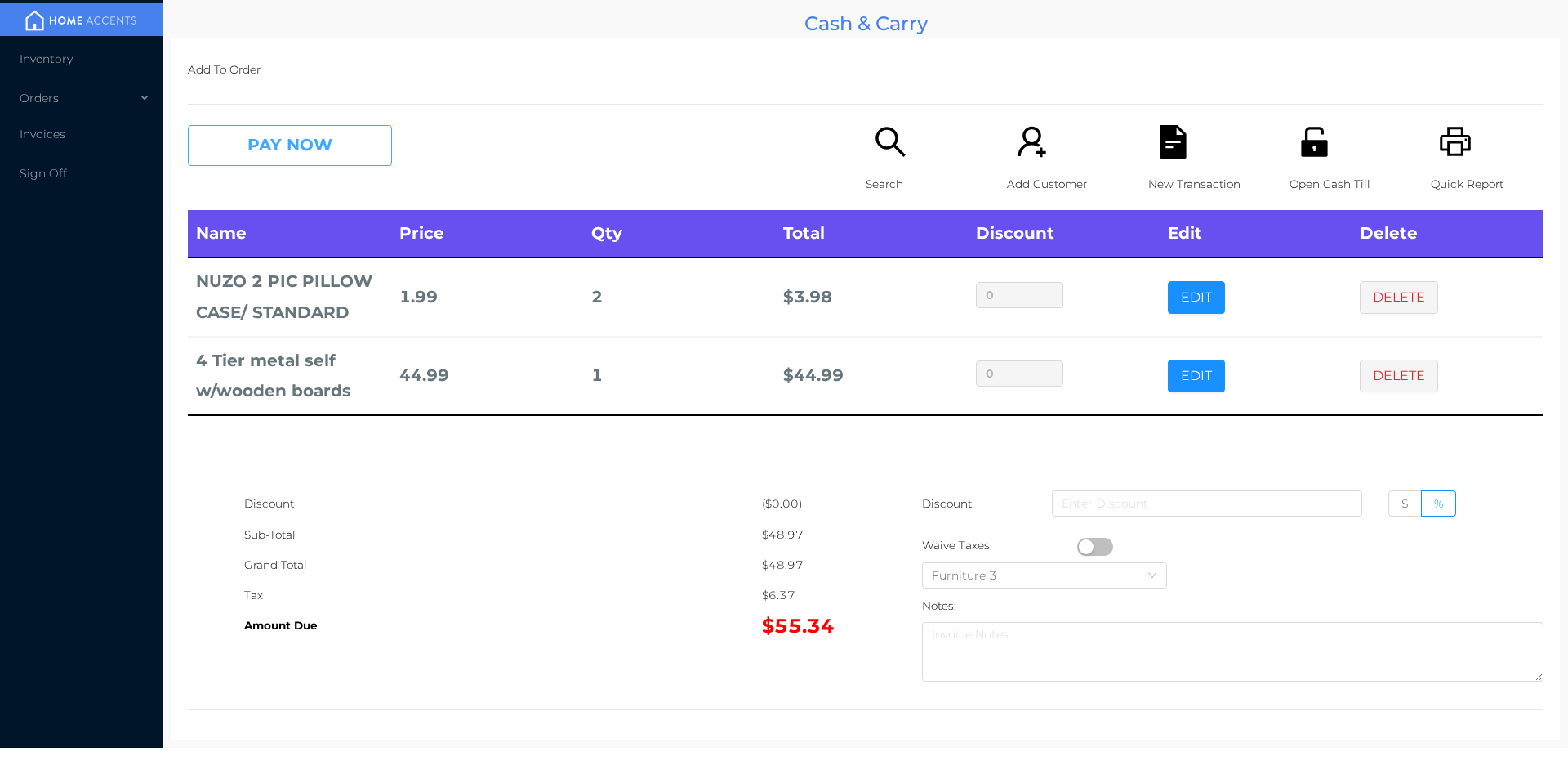
click at [346, 140] on button "PAY NOW" at bounding box center [290, 145] width 204 height 41
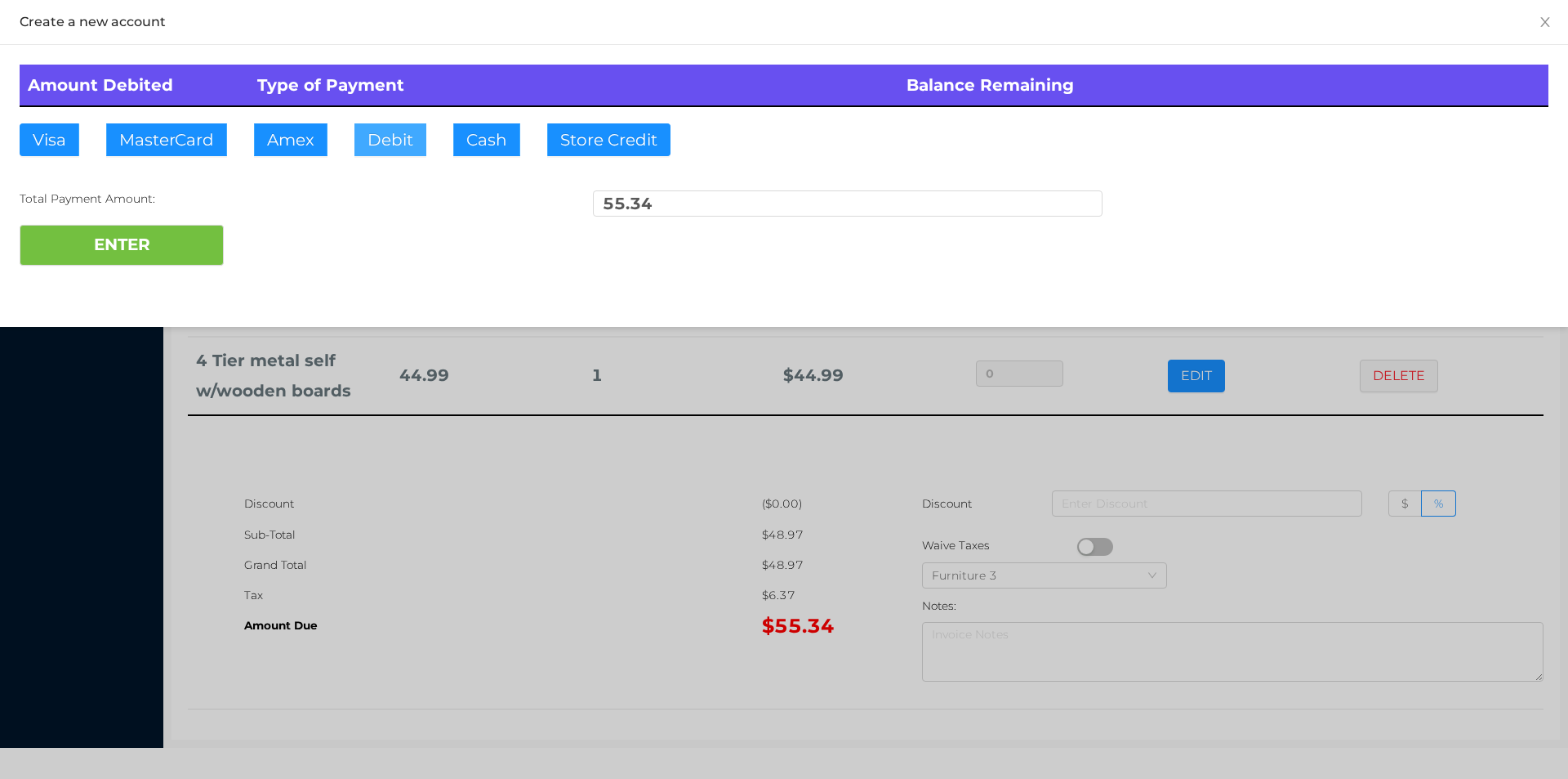
click at [394, 137] on button "Debit" at bounding box center [390, 140] width 72 height 33
click at [173, 250] on button "ENTER" at bounding box center [122, 245] width 204 height 41
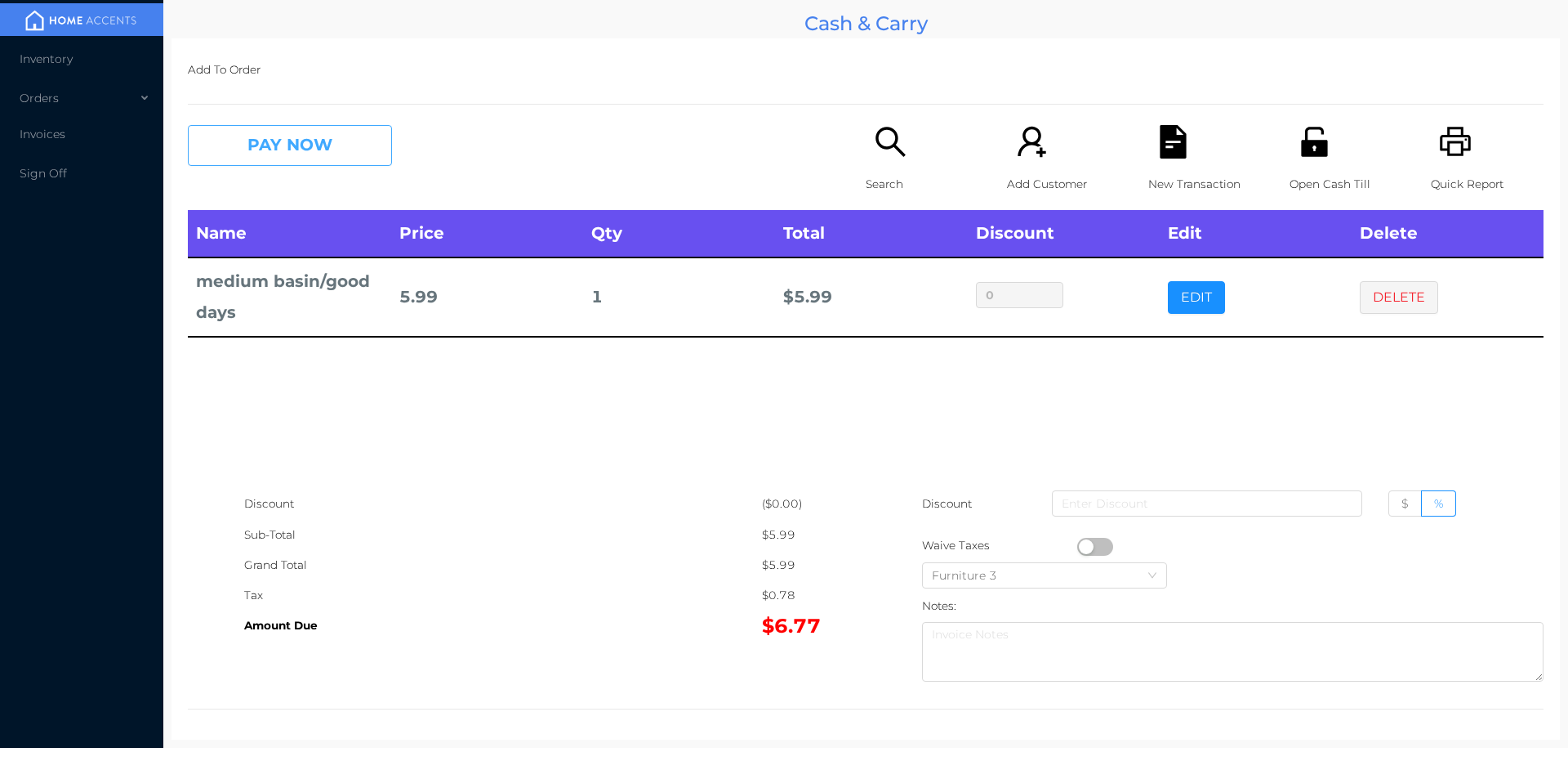
click at [328, 155] on button "PAY NOW" at bounding box center [290, 145] width 204 height 41
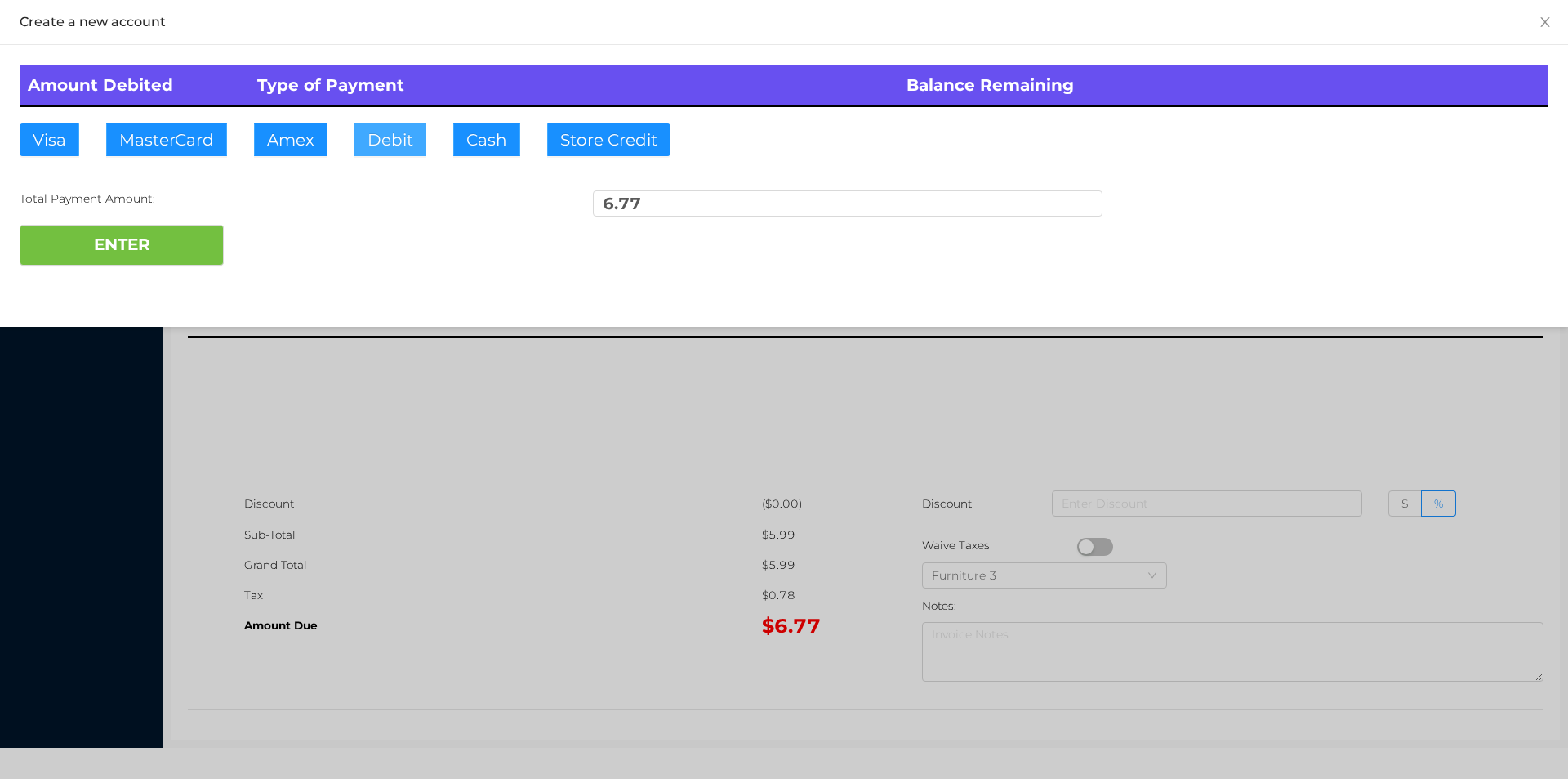
click at [379, 149] on button "Debit" at bounding box center [390, 140] width 72 height 33
click at [184, 239] on button "ENTER" at bounding box center [122, 245] width 204 height 41
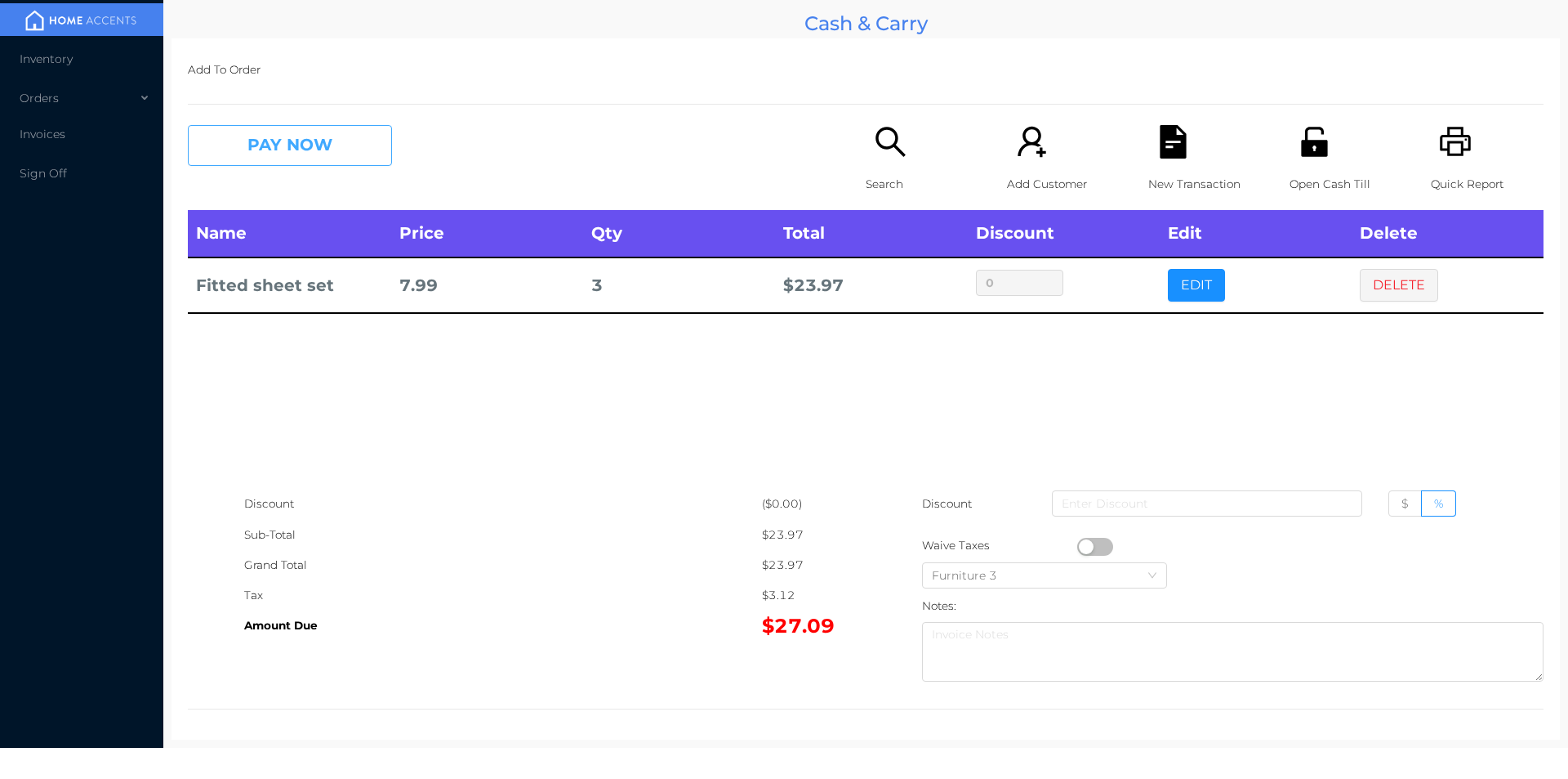
click at [311, 156] on button "PAY NOW" at bounding box center [290, 145] width 204 height 41
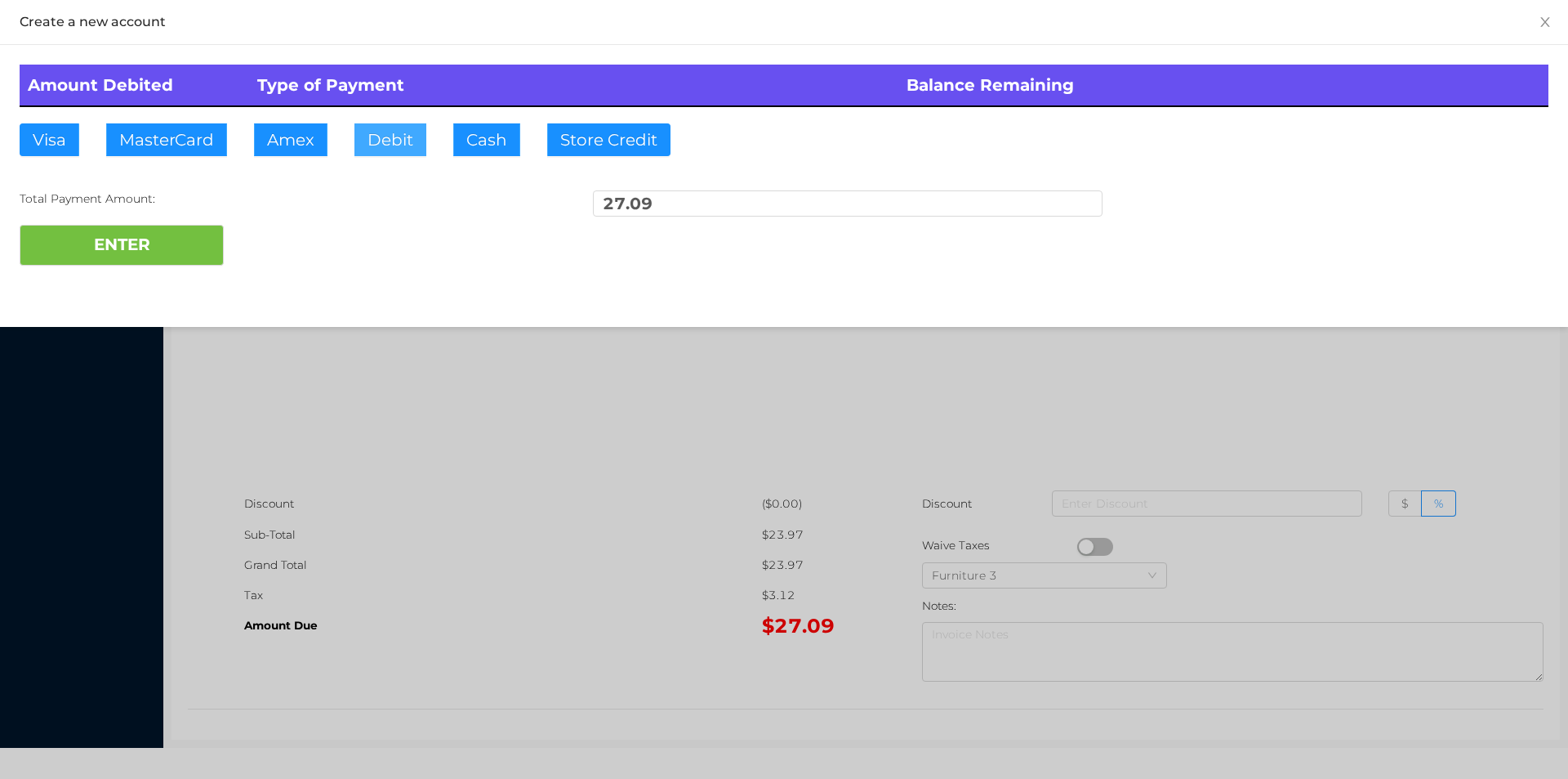
click at [390, 139] on button "Debit" at bounding box center [390, 140] width 72 height 33
click at [162, 247] on button "ENTER" at bounding box center [122, 245] width 204 height 41
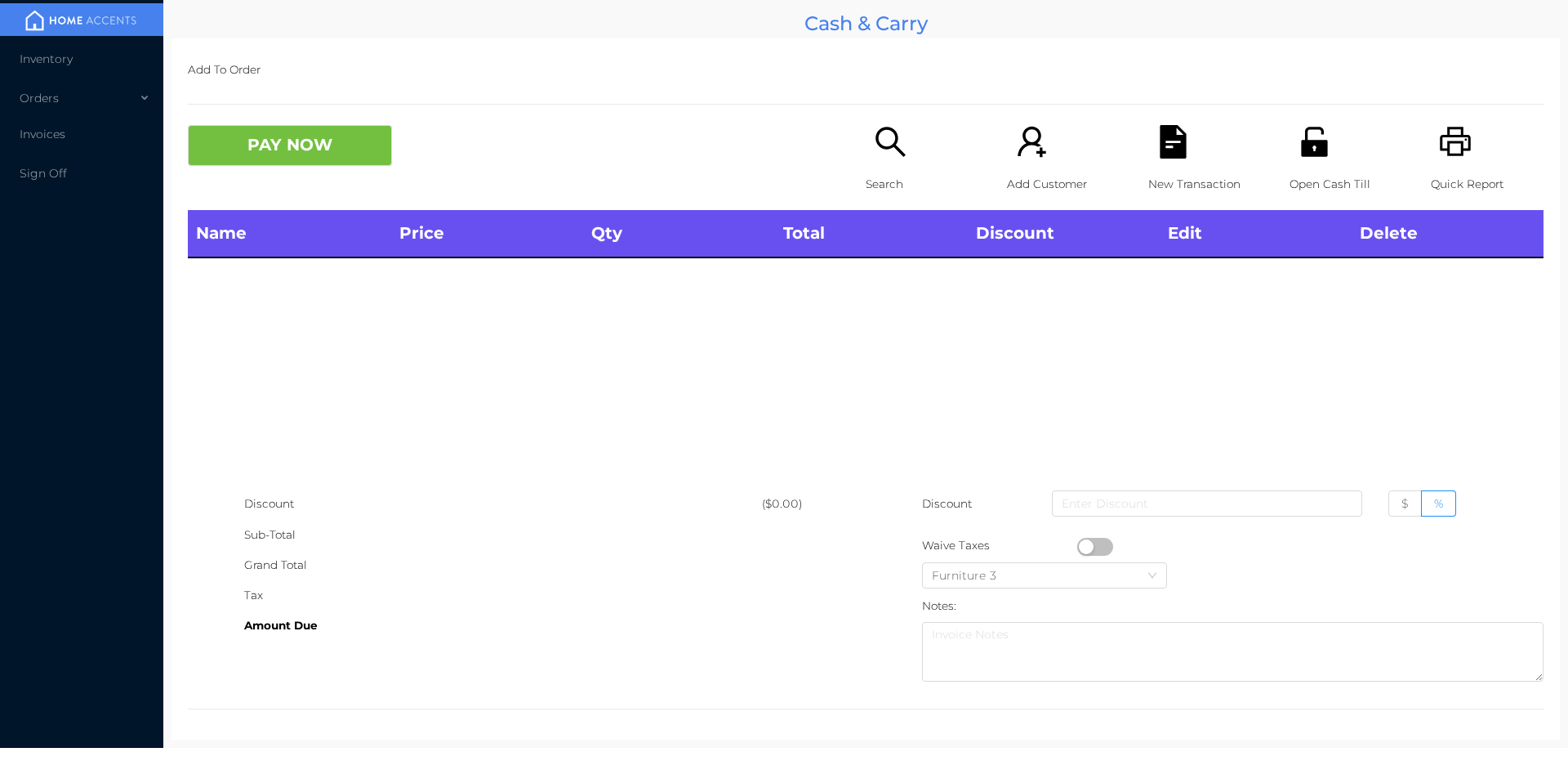
click at [1311, 165] on div "Open Cash Till" at bounding box center [1346, 167] width 113 height 85
click at [890, 150] on icon "icon: search" at bounding box center [891, 141] width 33 height 33
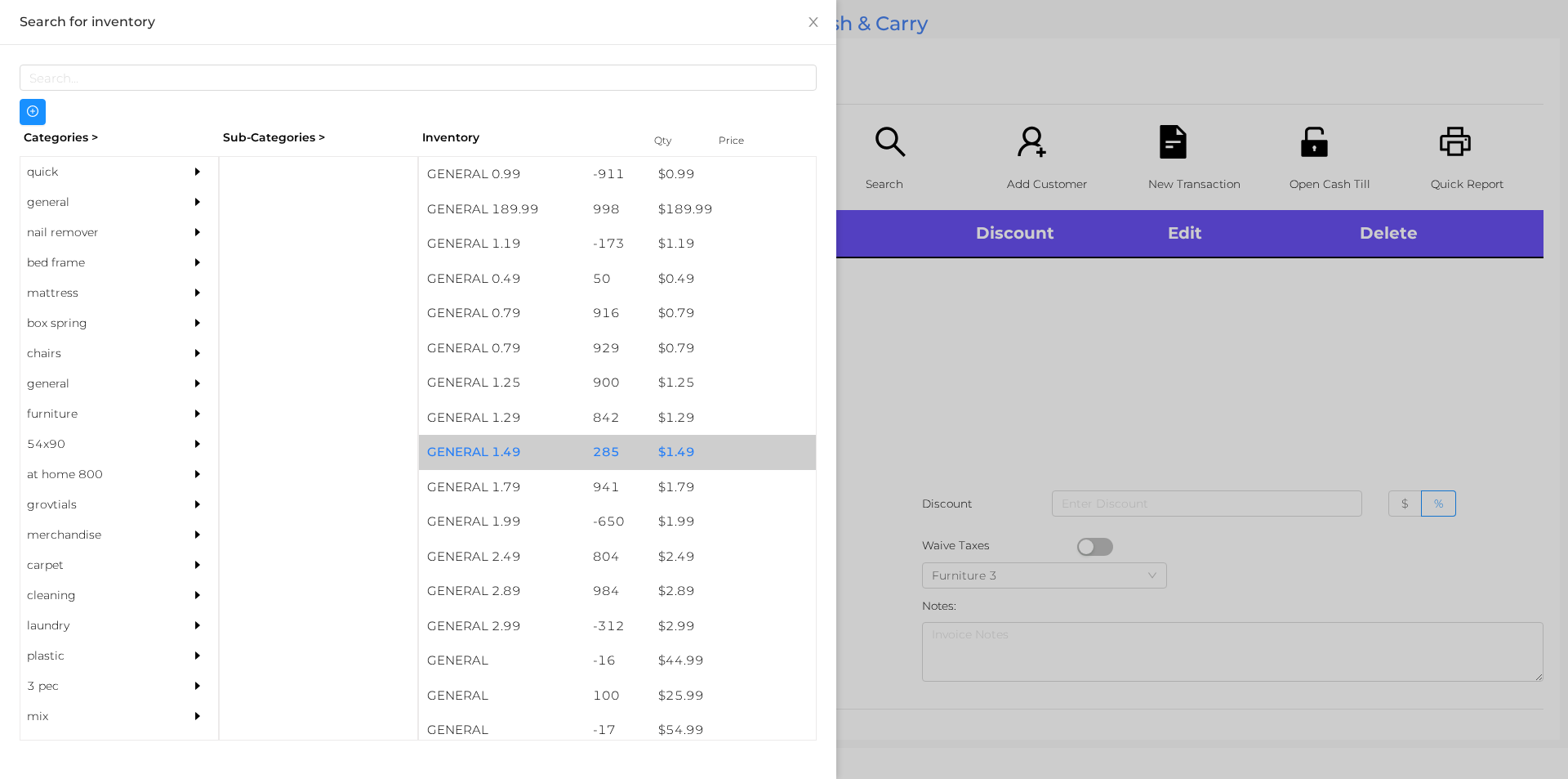
click at [673, 449] on div "$ 1.49" at bounding box center [733, 452] width 166 height 35
click at [675, 443] on div "$ 1.49" at bounding box center [733, 452] width 166 height 35
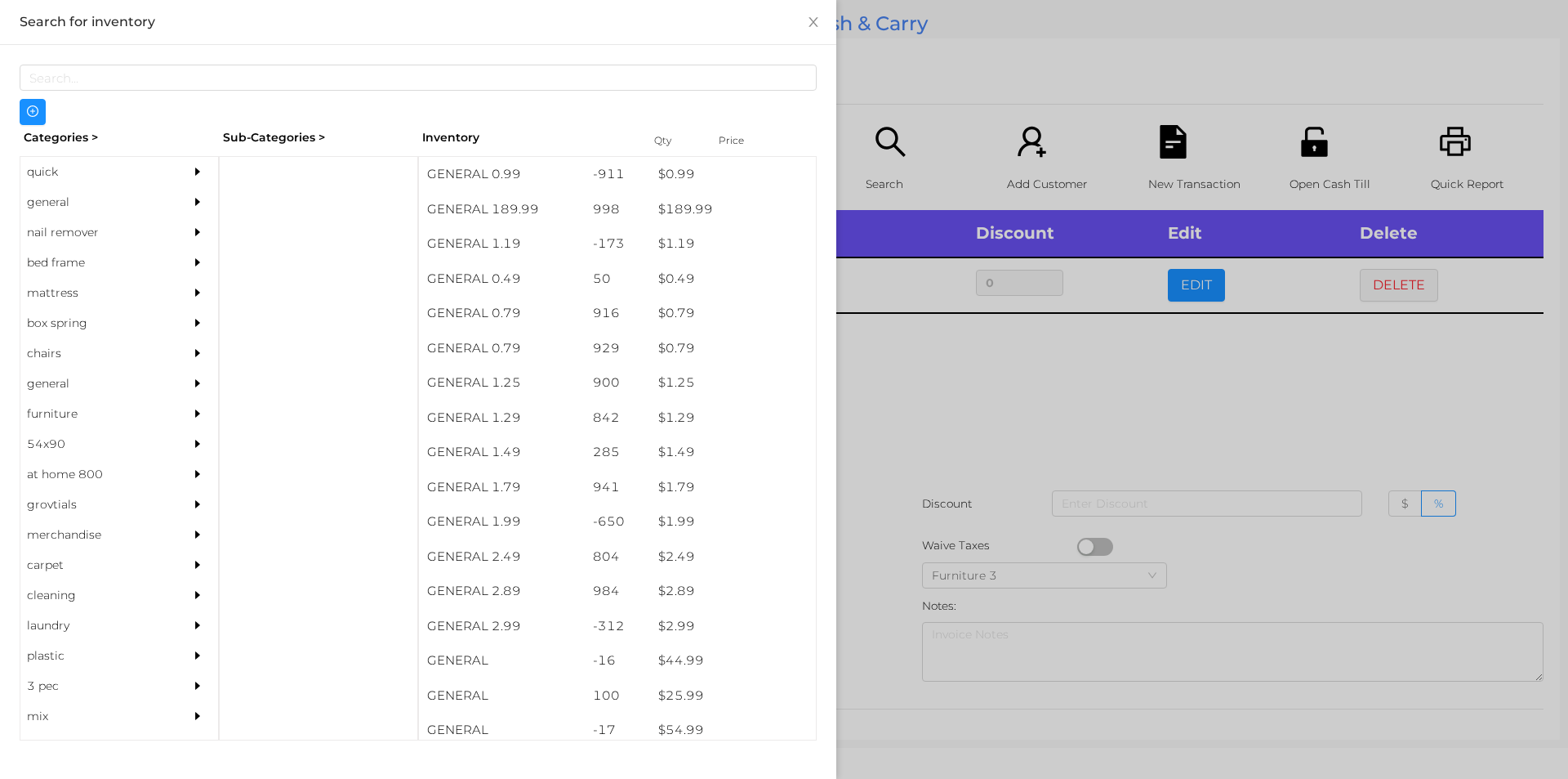
click at [939, 412] on div at bounding box center [784, 390] width 1568 height 779
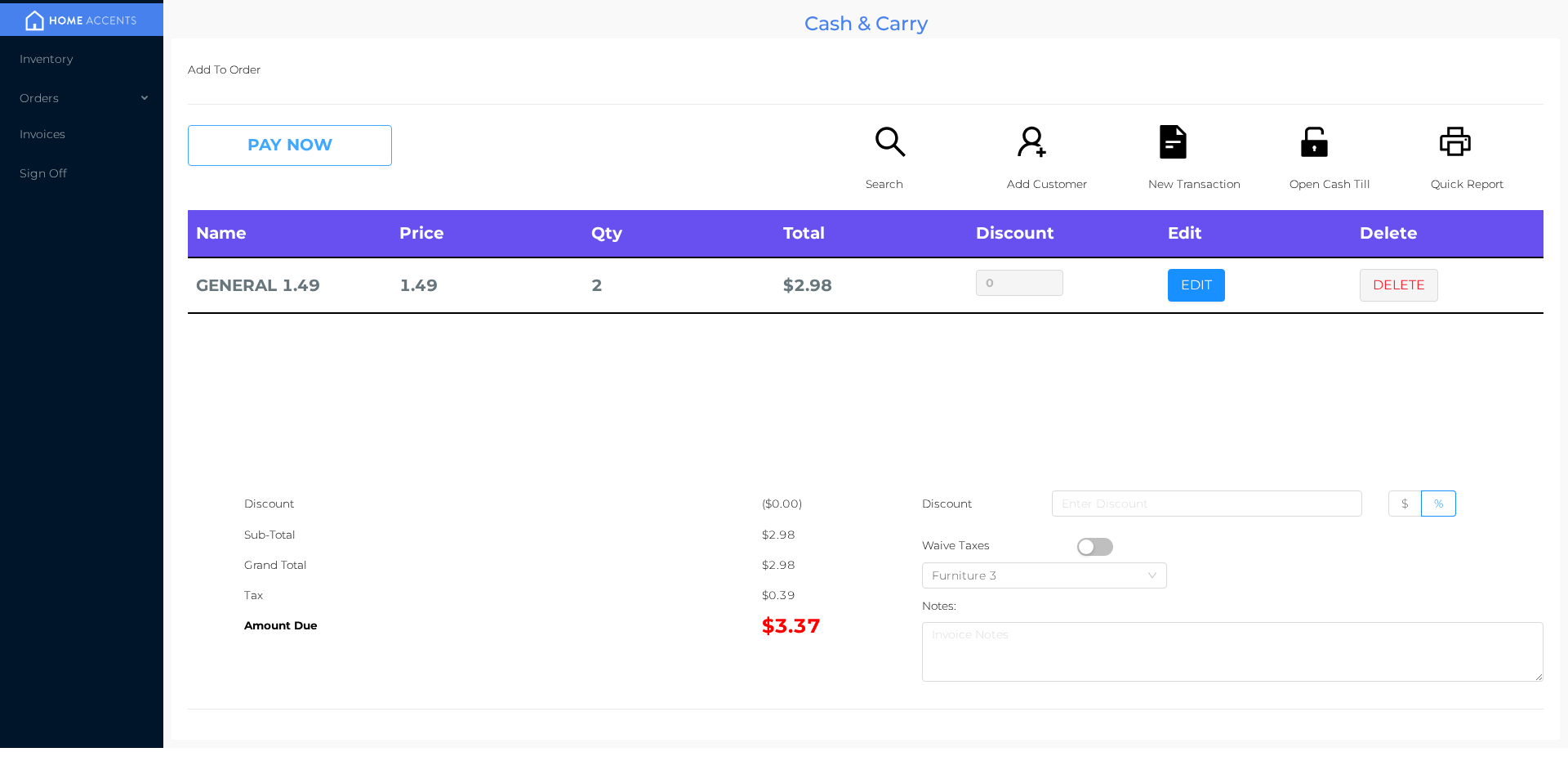
click at [264, 153] on button "PAY NOW" at bounding box center [290, 145] width 204 height 41
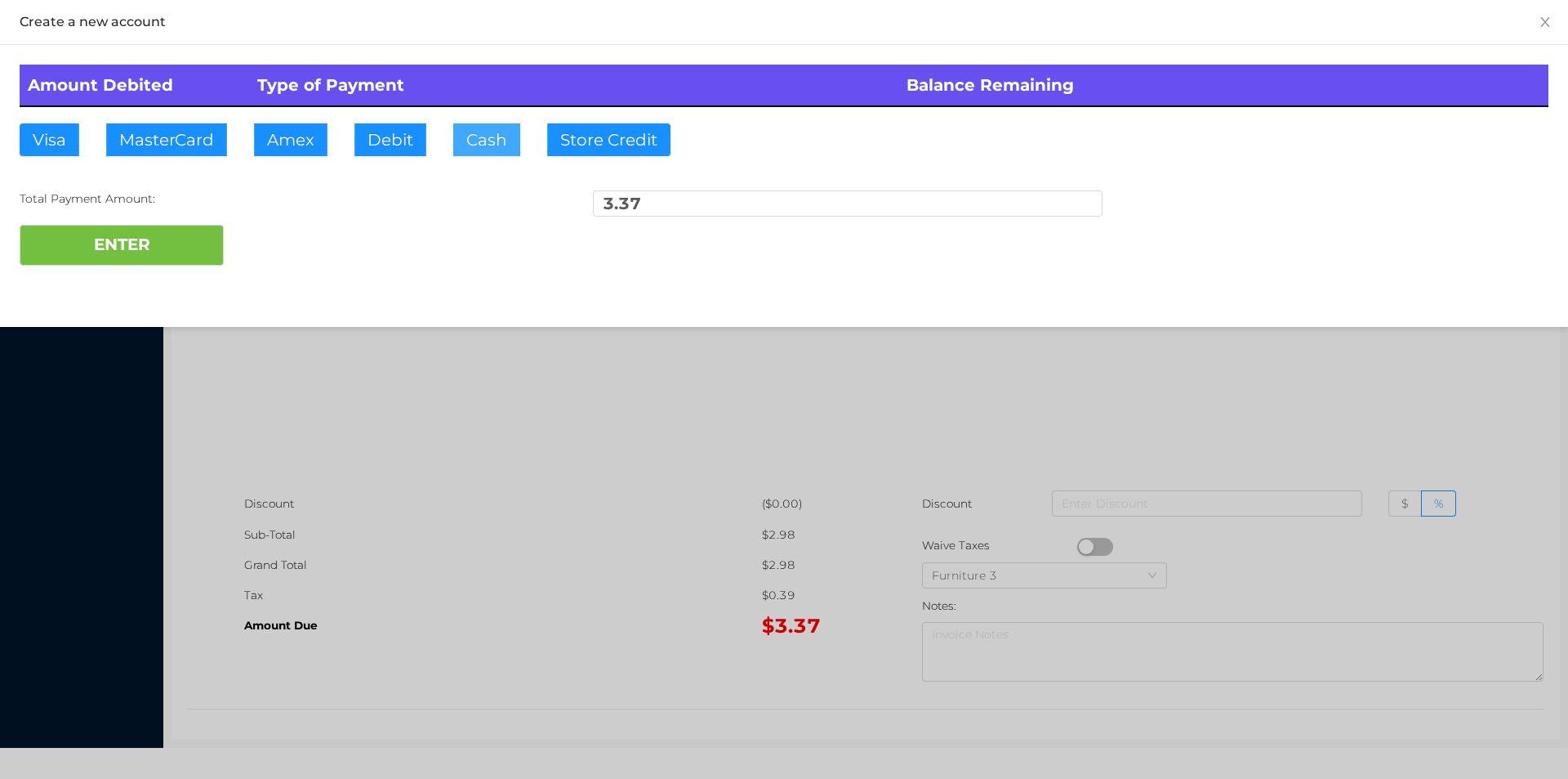
click at [474, 130] on button "Cash" at bounding box center [487, 140] width 67 height 33
type input "10."
click at [145, 258] on button "ENTER" at bounding box center [122, 245] width 204 height 41
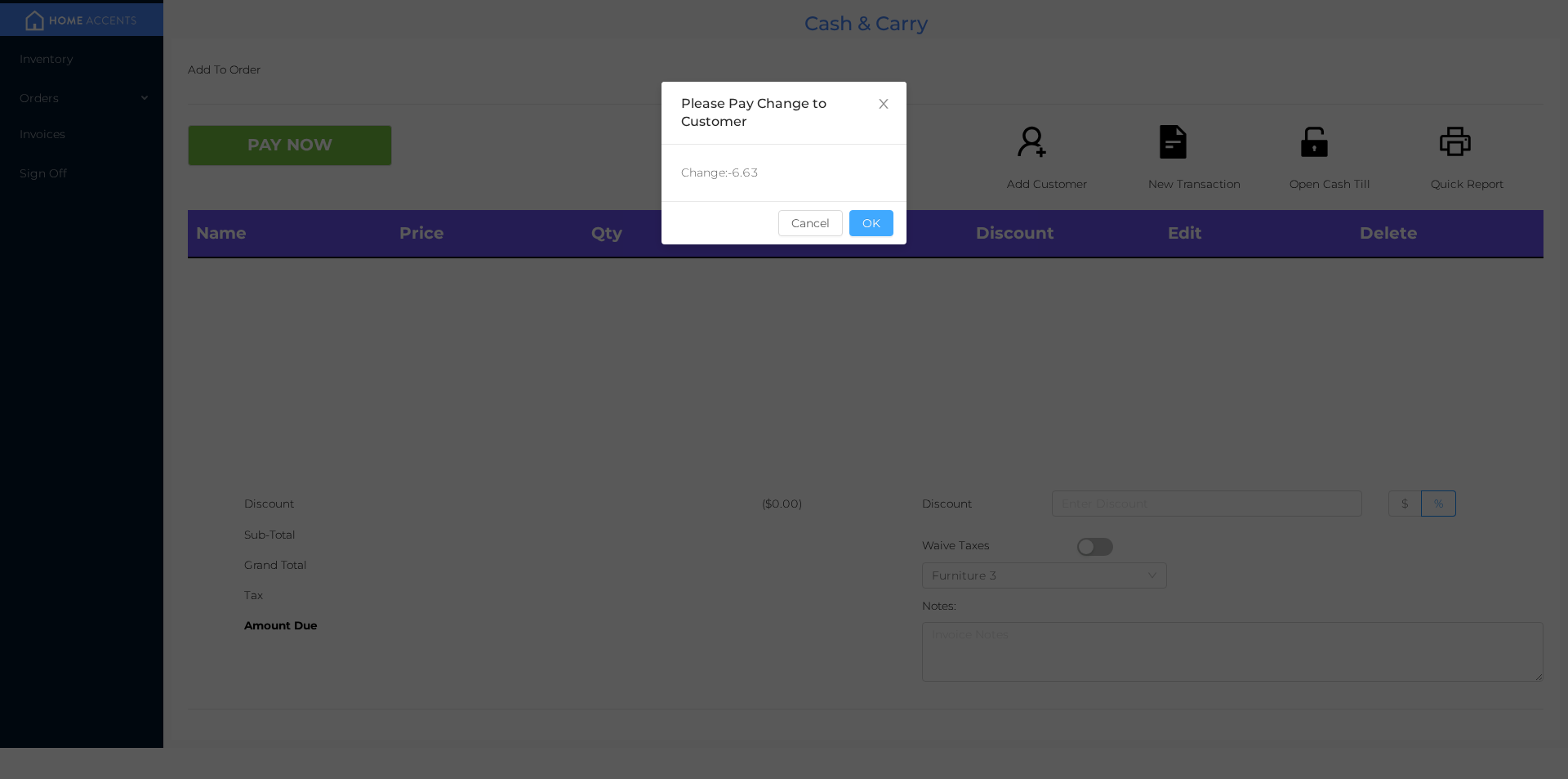
click at [882, 212] on button "OK" at bounding box center [872, 222] width 44 height 26
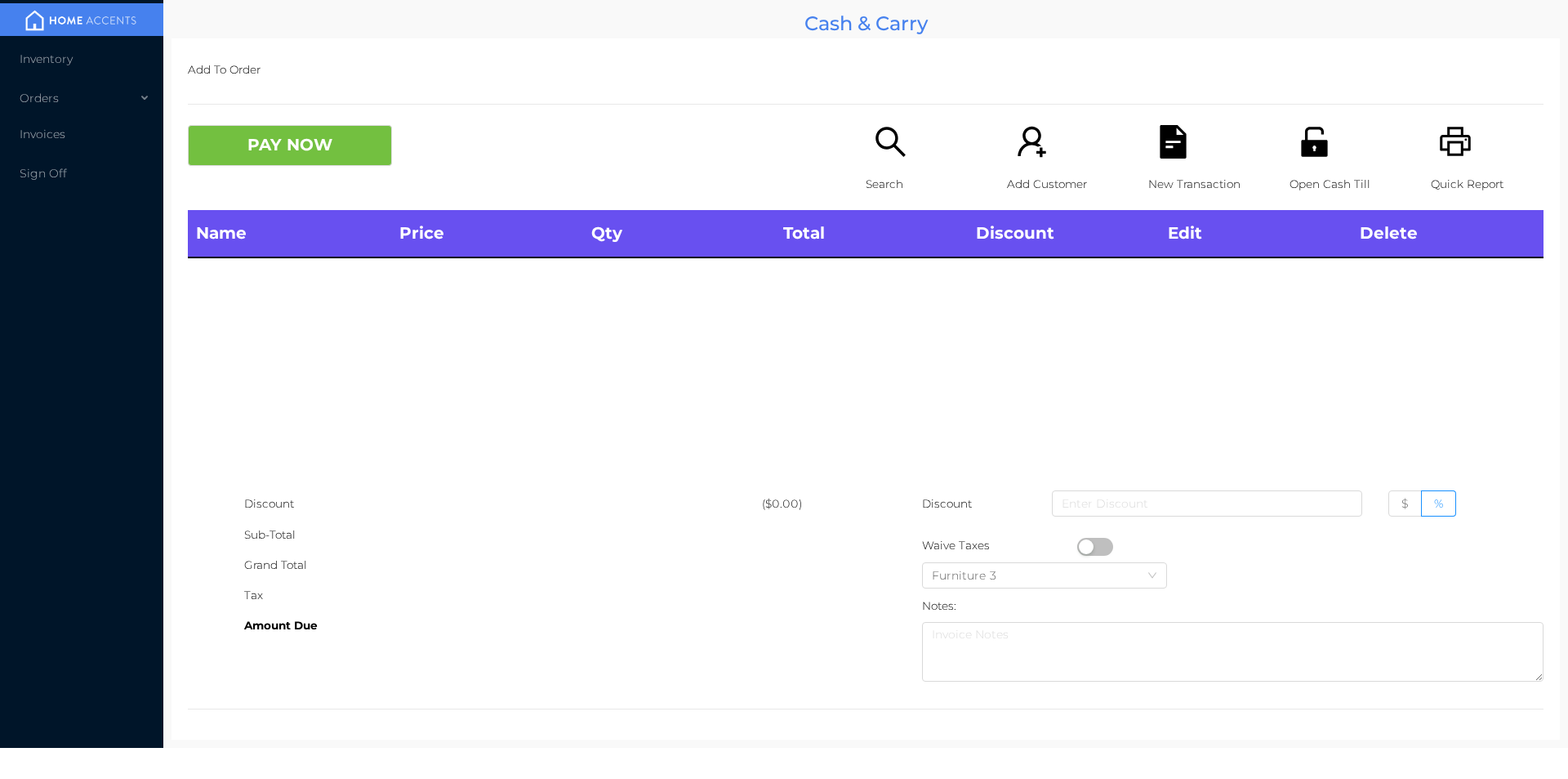
click at [1302, 164] on div "Open Cash Till" at bounding box center [1346, 167] width 113 height 85
click at [1303, 144] on icon "icon: unlock" at bounding box center [1314, 141] width 26 height 30
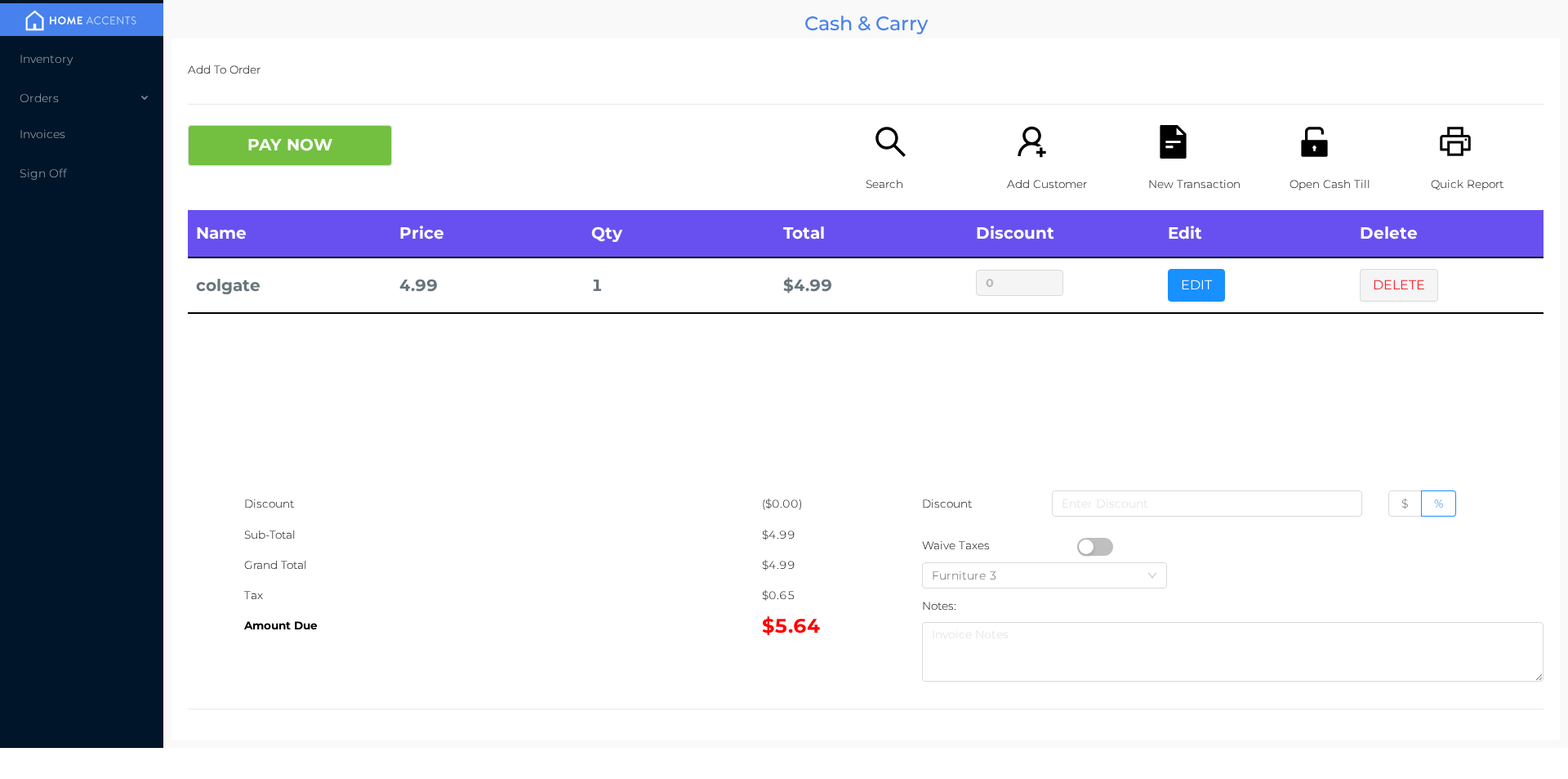
click at [1395, 286] on button "DELETE" at bounding box center [1399, 286] width 79 height 33
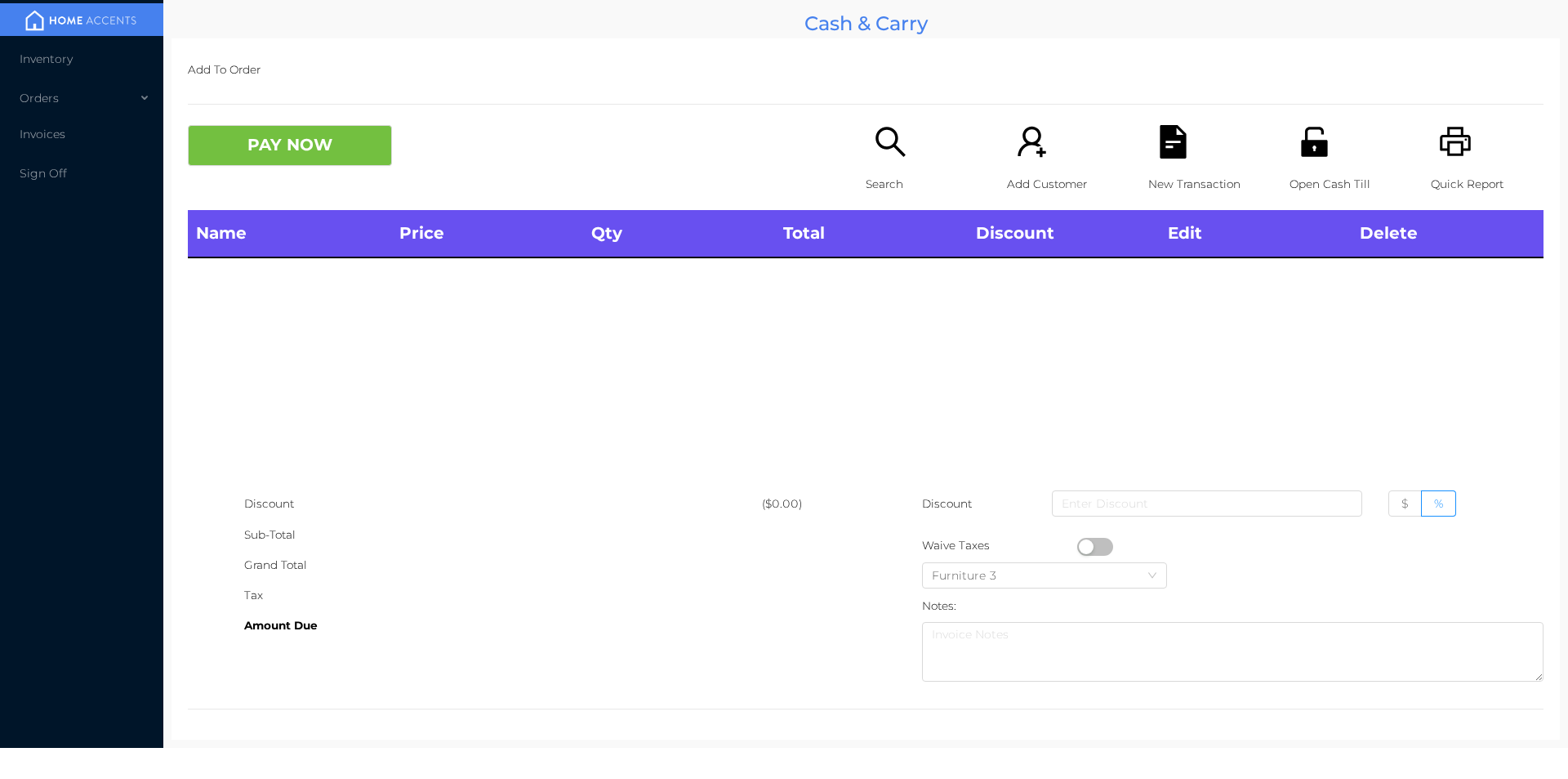
click at [1460, 155] on icon "icon: printer" at bounding box center [1455, 141] width 33 height 33
click at [288, 163] on button "PAY NOW" at bounding box center [290, 145] width 204 height 41
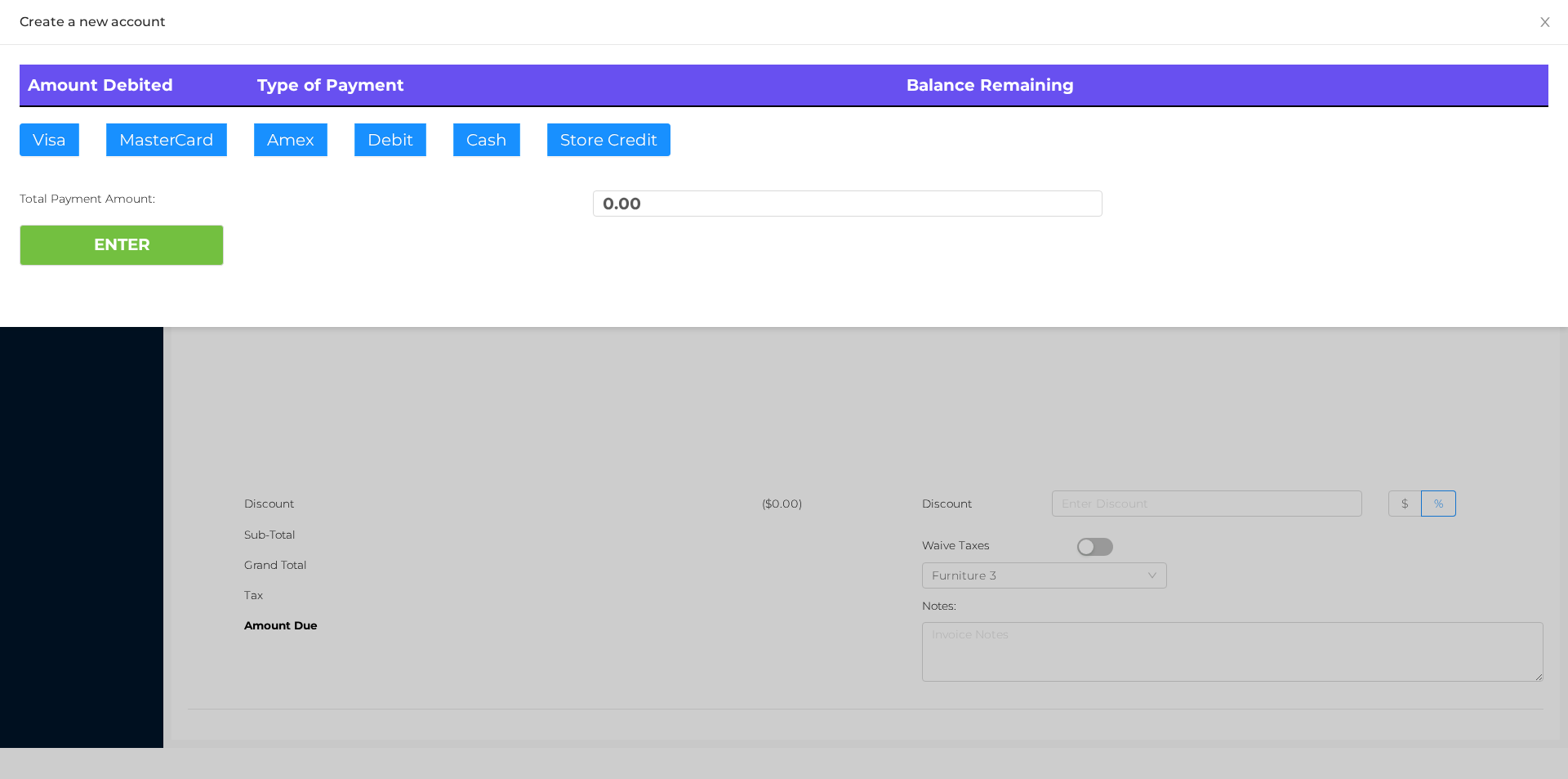
click at [283, 384] on div at bounding box center [784, 390] width 1568 height 779
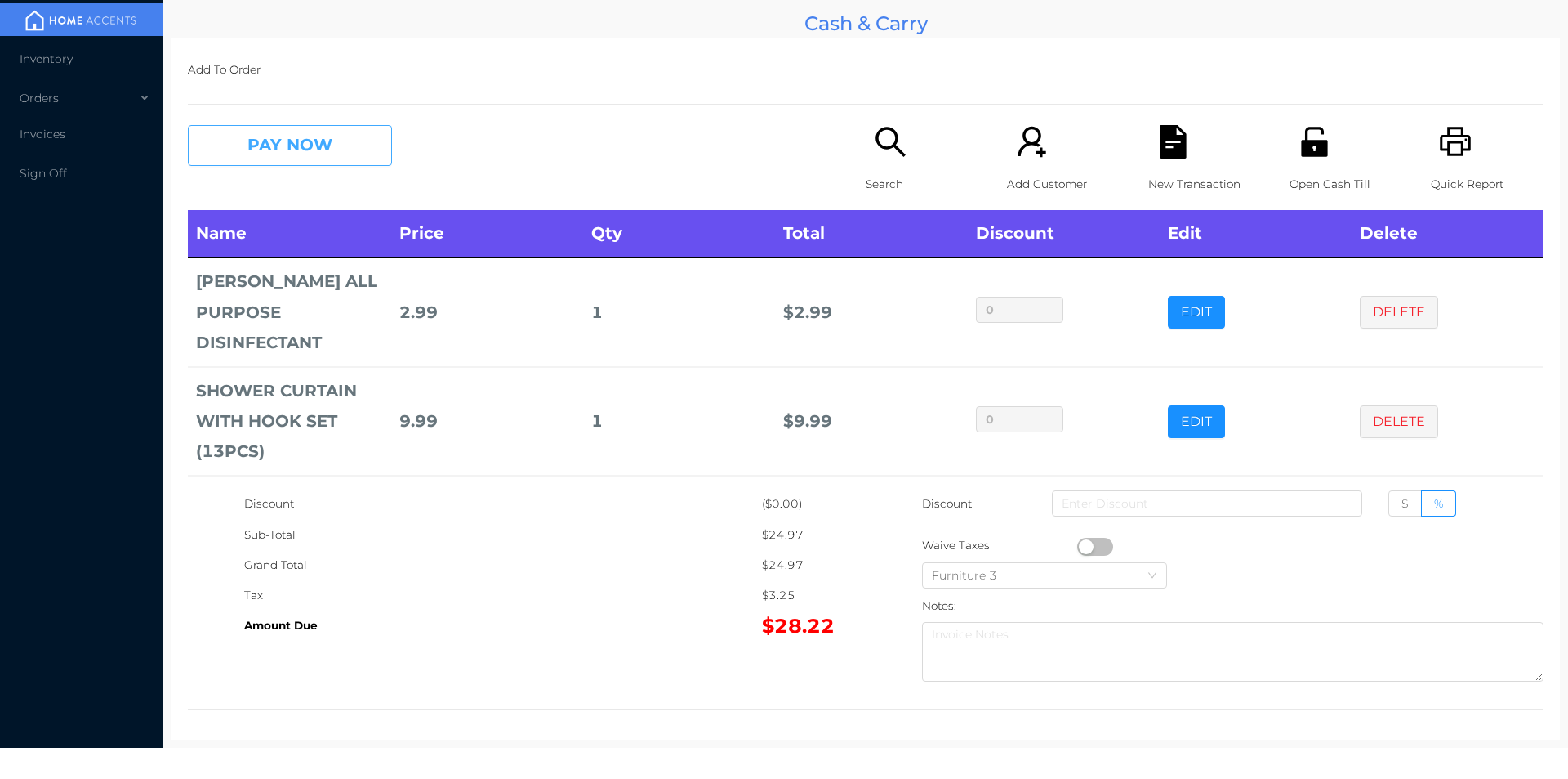
click at [278, 134] on button "PAY NOW" at bounding box center [290, 145] width 204 height 41
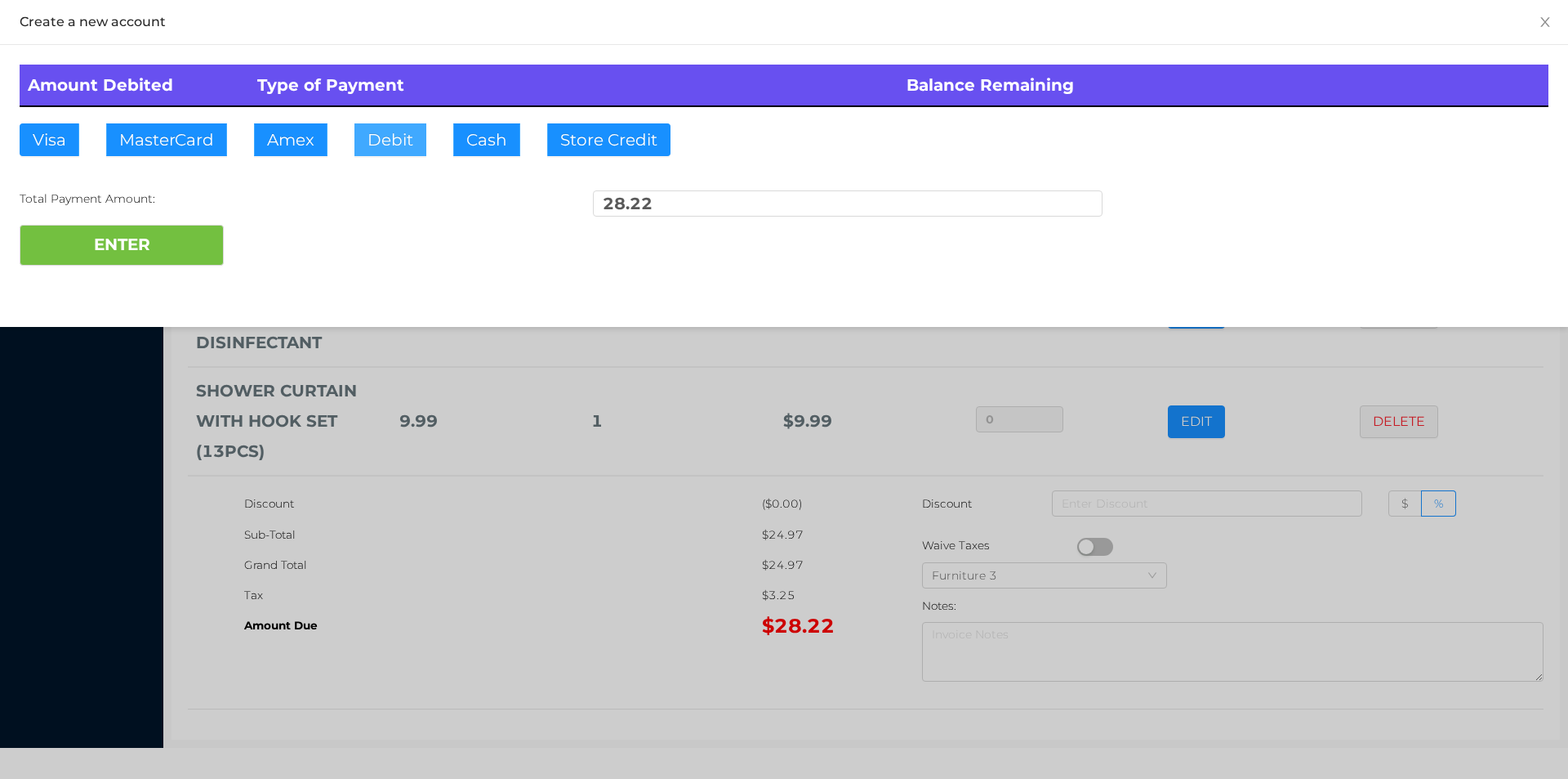
click at [386, 133] on button "Debit" at bounding box center [390, 140] width 72 height 33
click at [156, 249] on button "ENTER" at bounding box center [122, 245] width 204 height 41
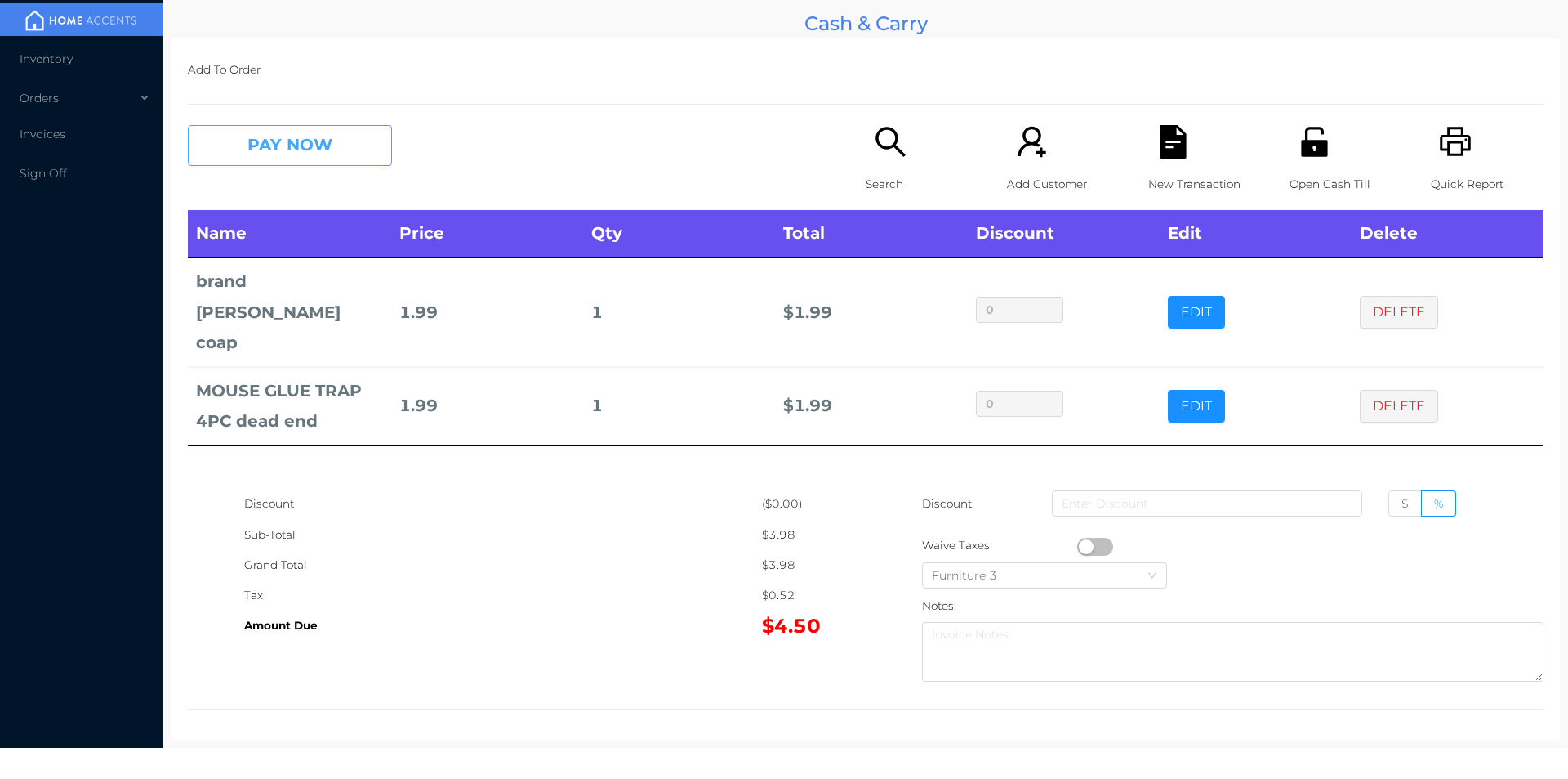
click at [260, 149] on button "PAY NOW" at bounding box center [290, 145] width 204 height 41
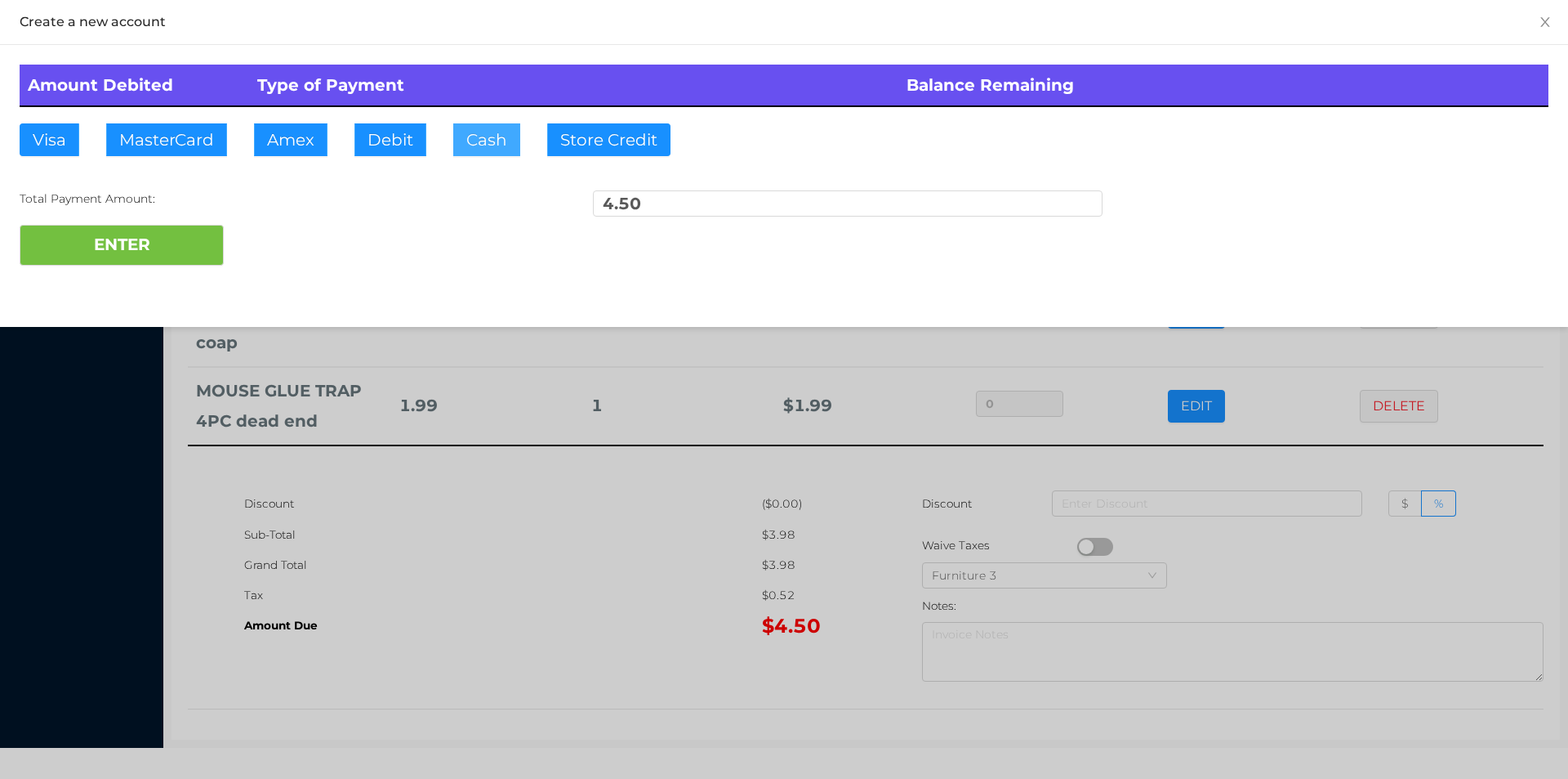
click at [480, 129] on button "Cash" at bounding box center [487, 140] width 67 height 33
type input "20."
click at [157, 239] on button "ENTER" at bounding box center [122, 245] width 204 height 41
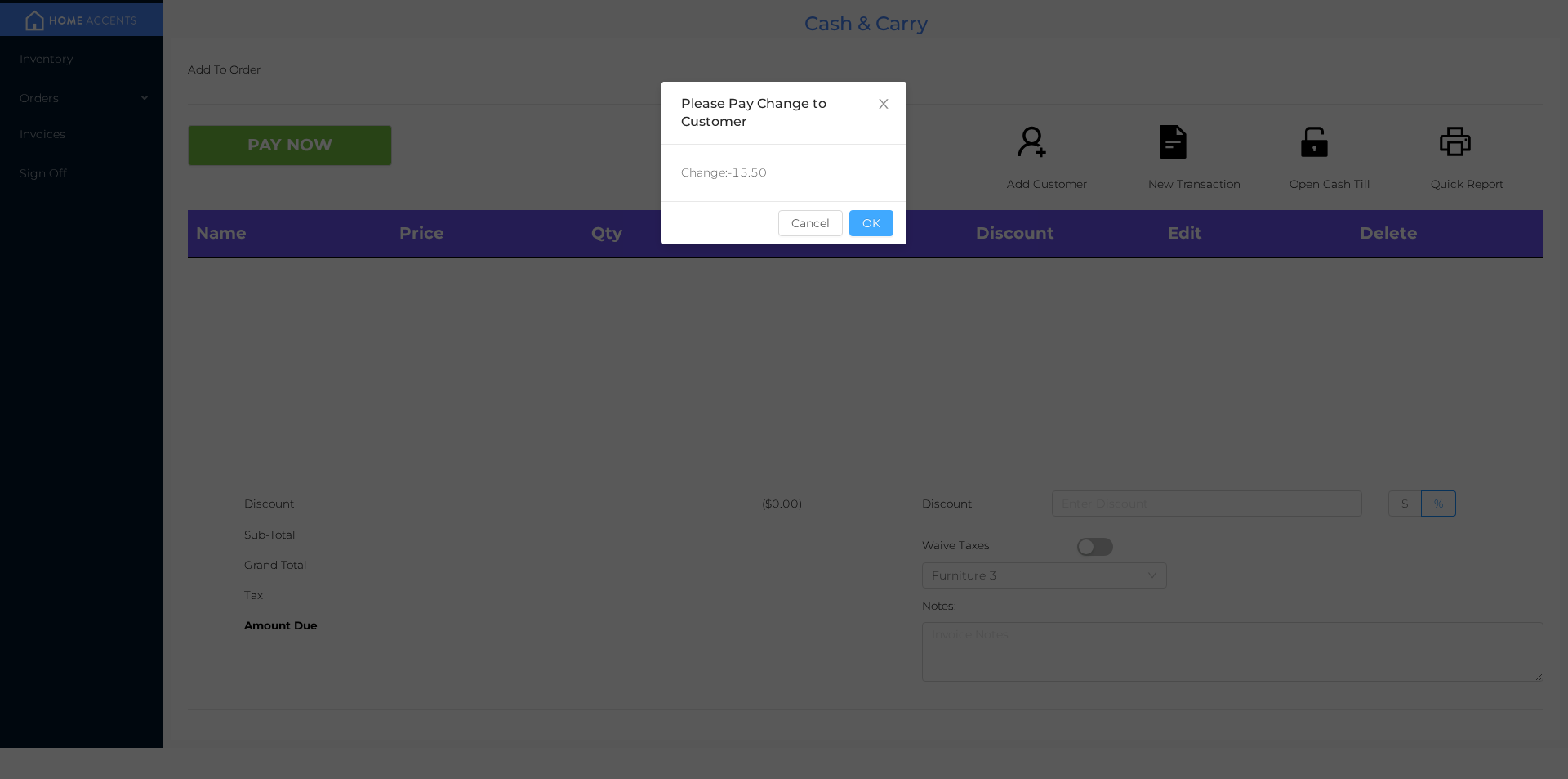
click at [872, 229] on button "OK" at bounding box center [872, 222] width 44 height 26
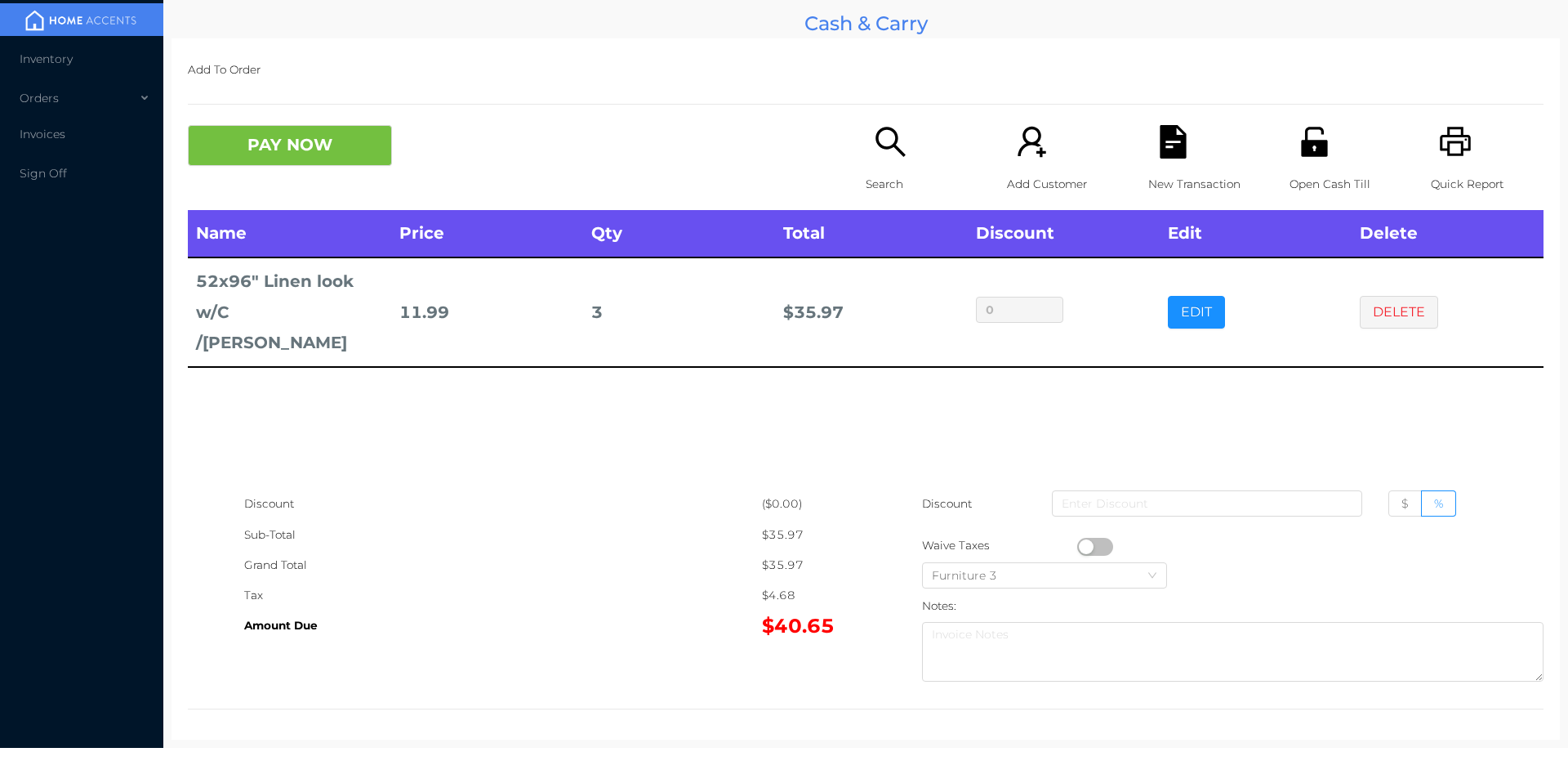
click at [337, 155] on button "PAY NOW" at bounding box center [290, 145] width 204 height 41
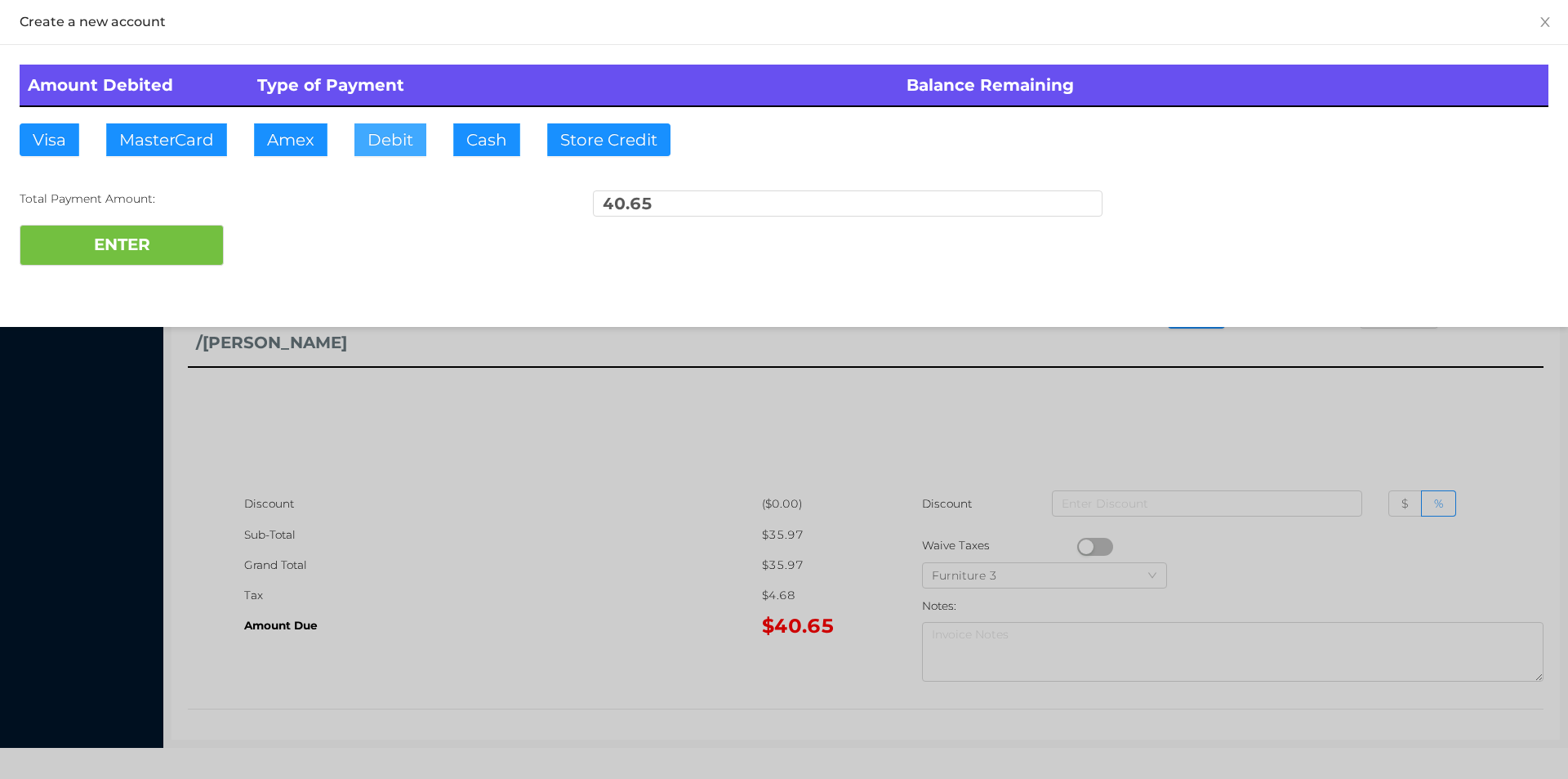
click at [390, 149] on button "Debit" at bounding box center [390, 140] width 72 height 33
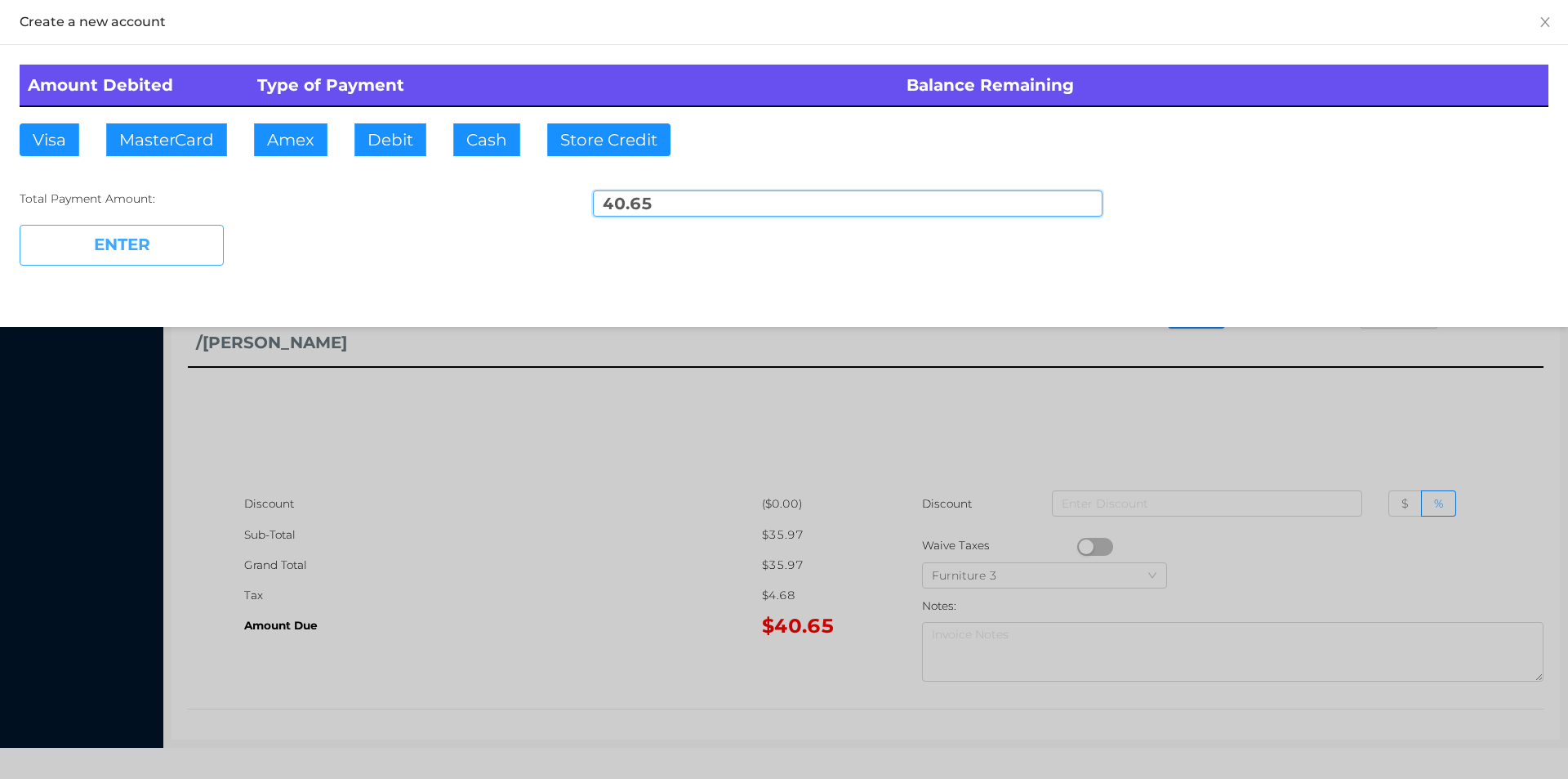
click at [211, 242] on button "ENTER" at bounding box center [122, 245] width 204 height 41
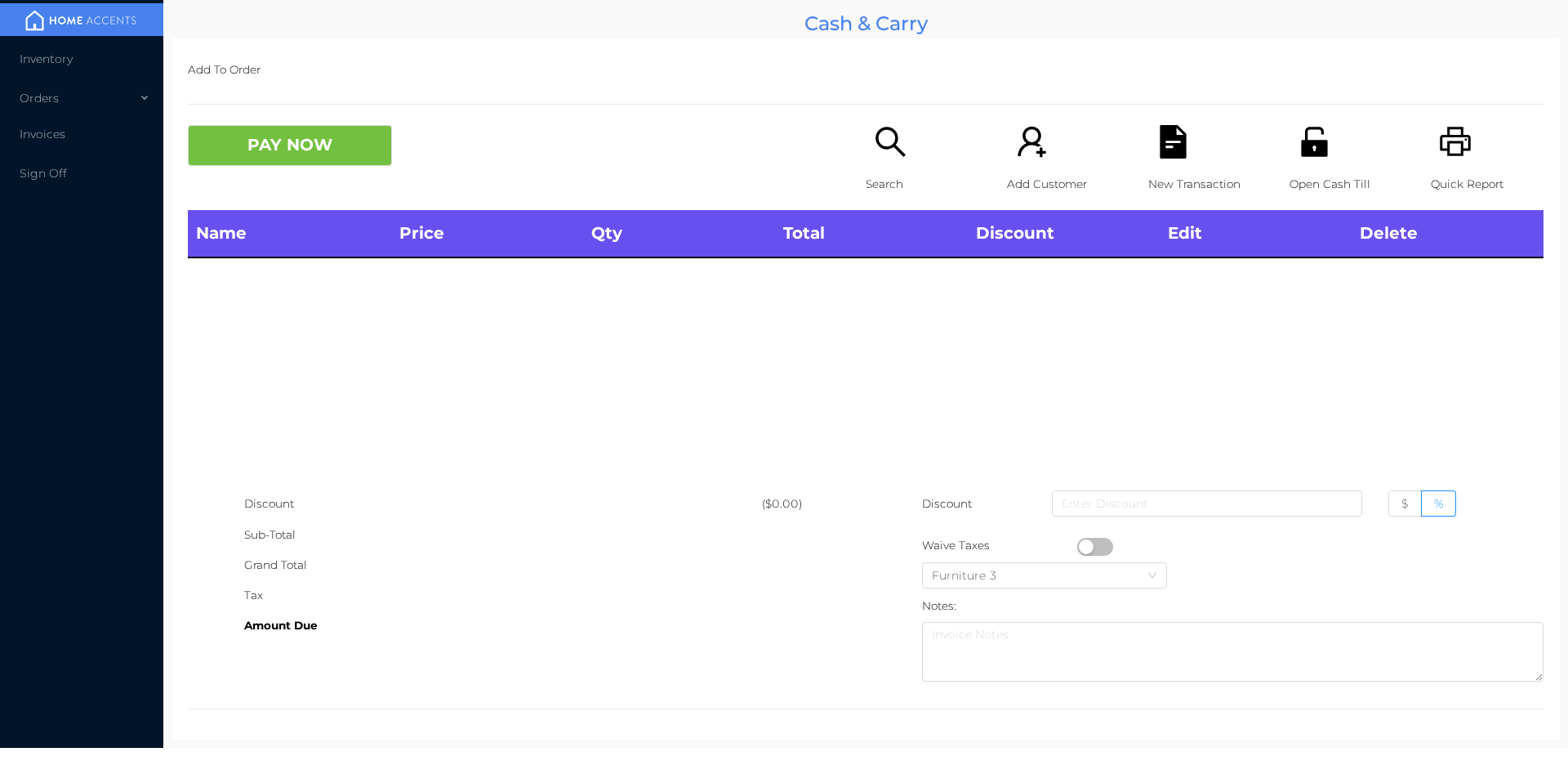
click at [1302, 153] on icon "icon: unlock" at bounding box center [1314, 141] width 26 height 30
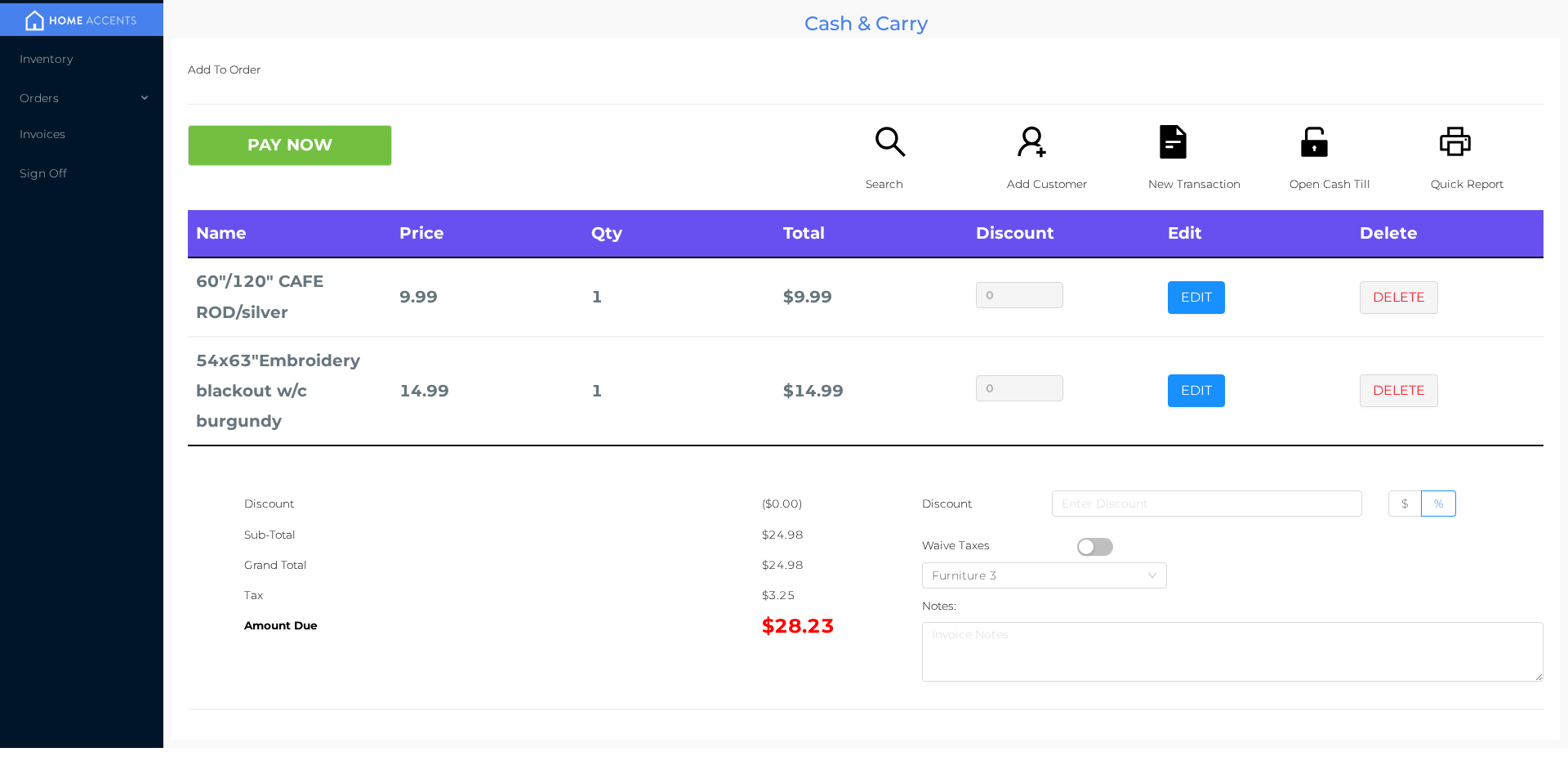
click at [276, 155] on button "PAY NOW" at bounding box center [290, 145] width 204 height 41
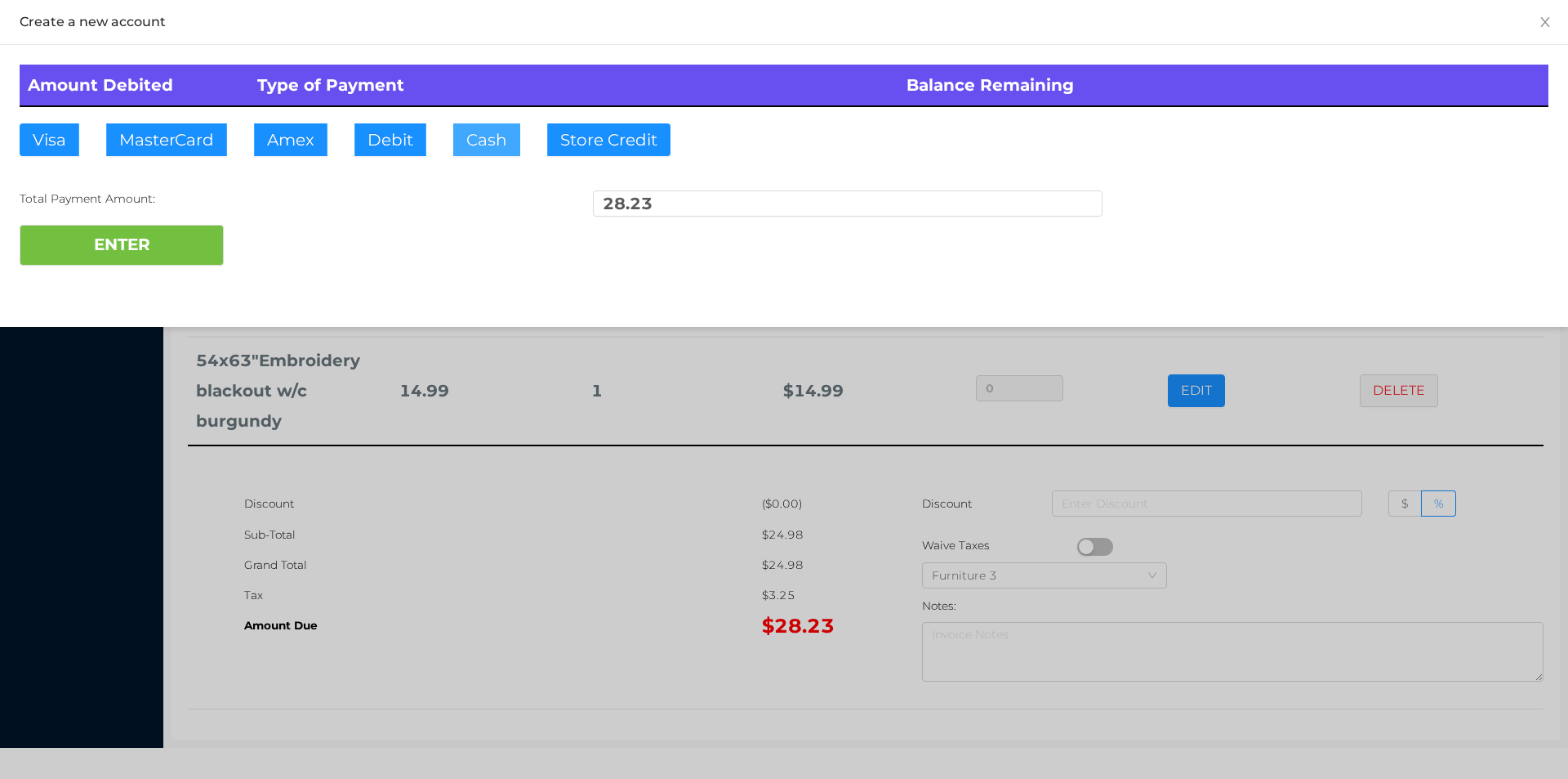
click at [474, 141] on button "Cash" at bounding box center [487, 140] width 67 height 33
type input "2"
type input "30."
click at [154, 260] on button "ENTER" at bounding box center [122, 245] width 204 height 41
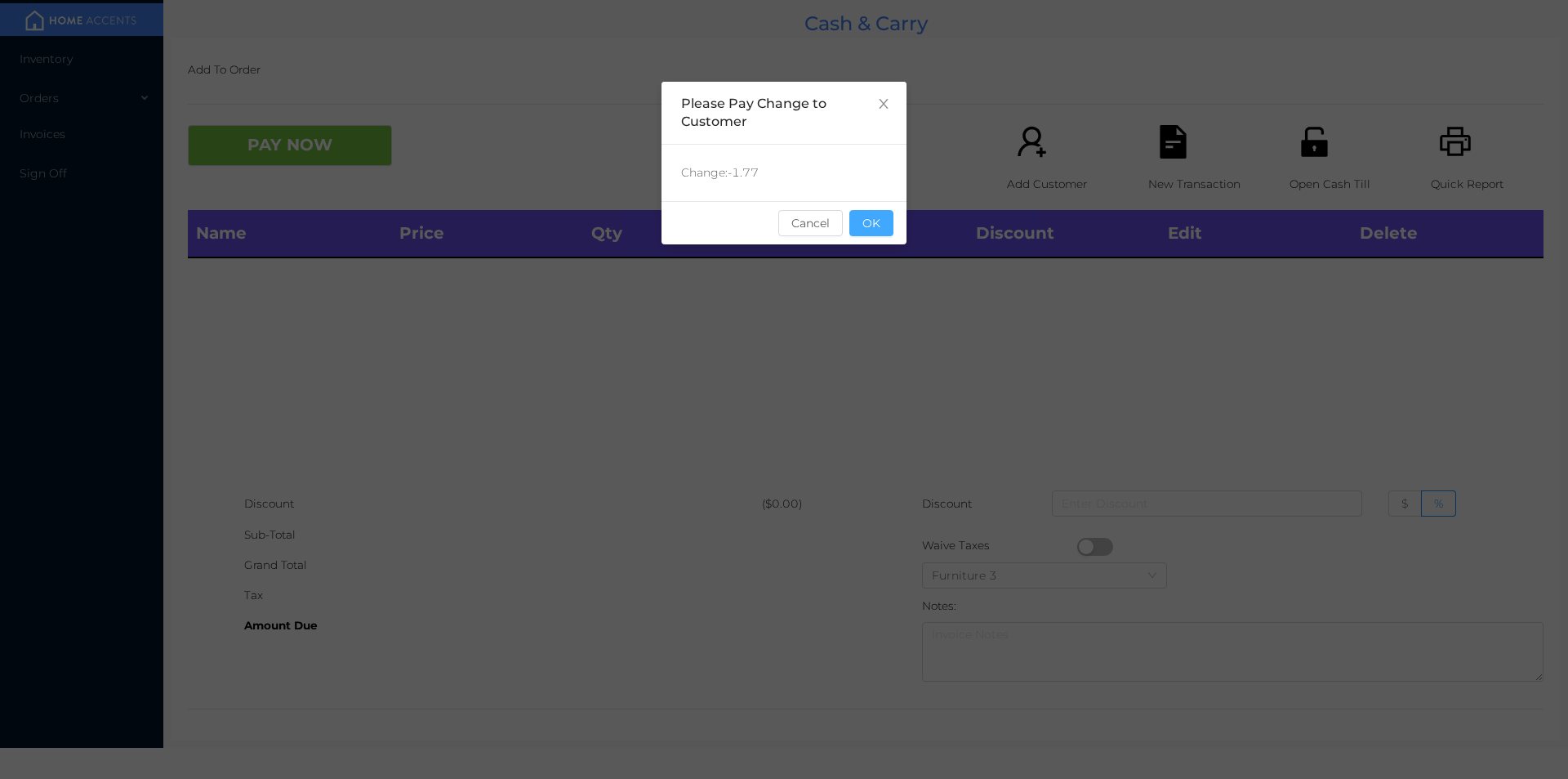
click at [880, 218] on button "OK" at bounding box center [872, 222] width 44 height 26
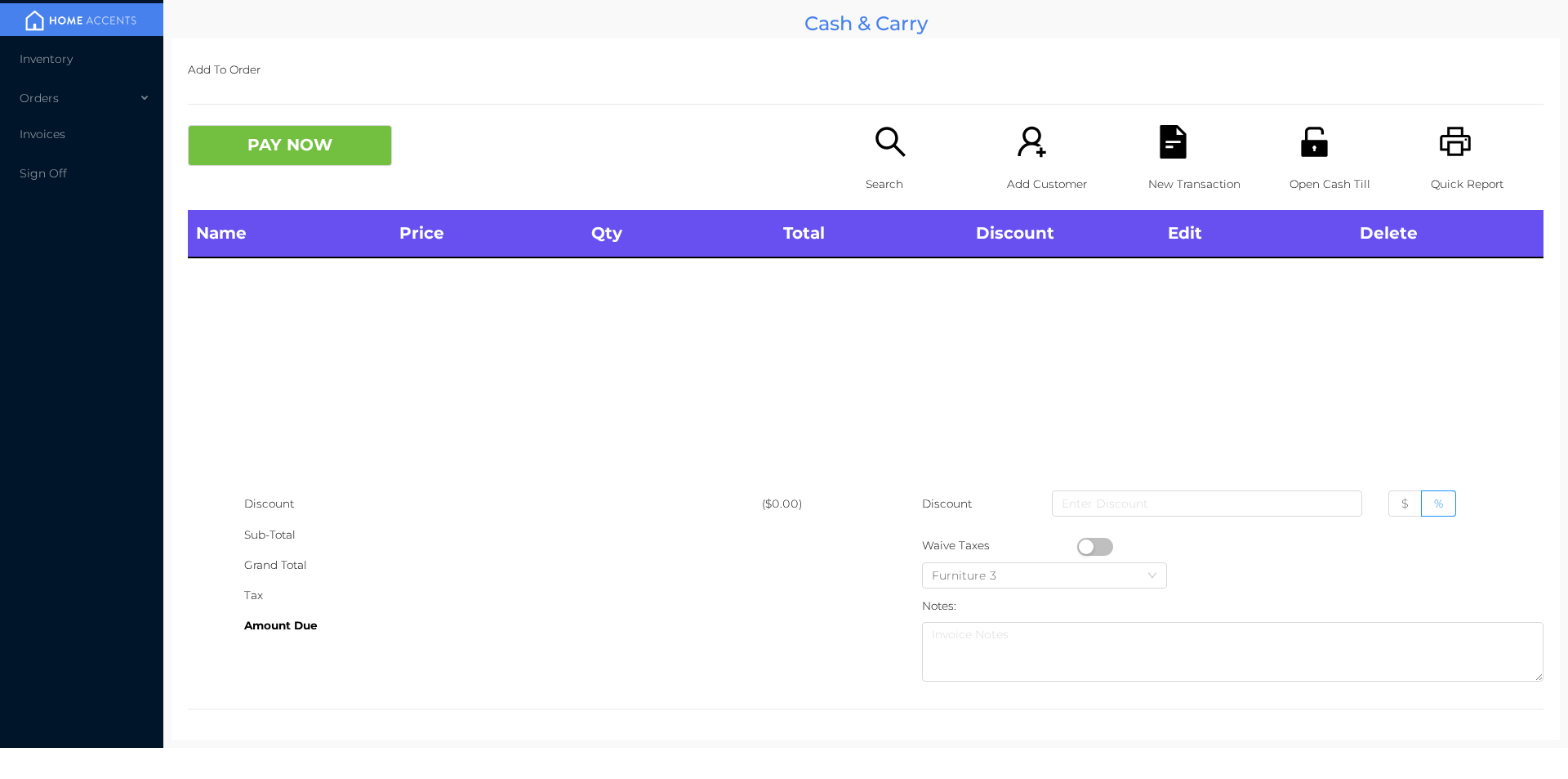
click at [881, 149] on icon "icon: search" at bounding box center [890, 141] width 30 height 30
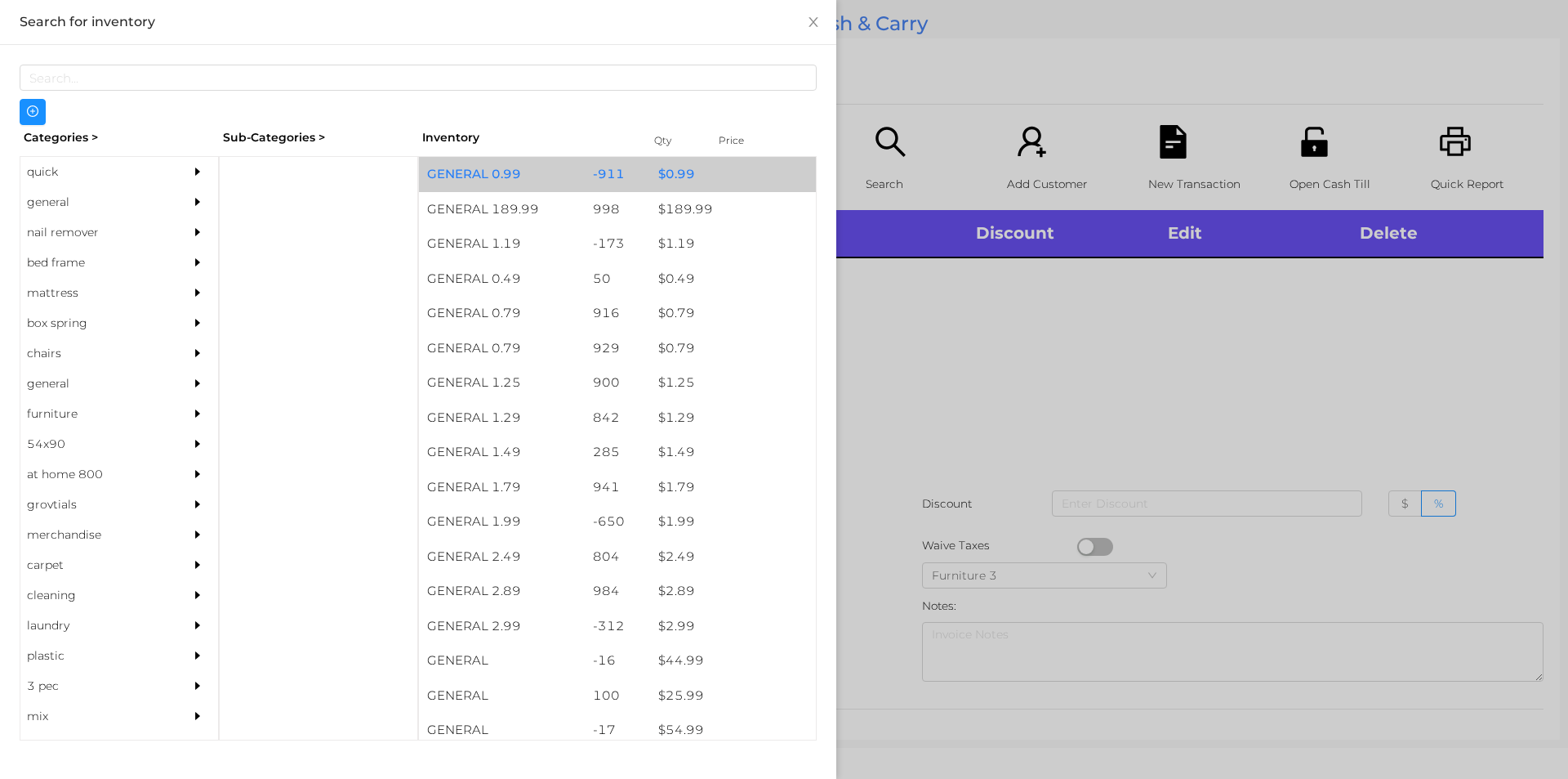
click at [654, 179] on div "$ 0.99" at bounding box center [733, 174] width 166 height 35
click at [662, 175] on div "$ 0.99" at bounding box center [733, 174] width 166 height 35
click at [664, 182] on div "$ 0.99" at bounding box center [733, 174] width 166 height 35
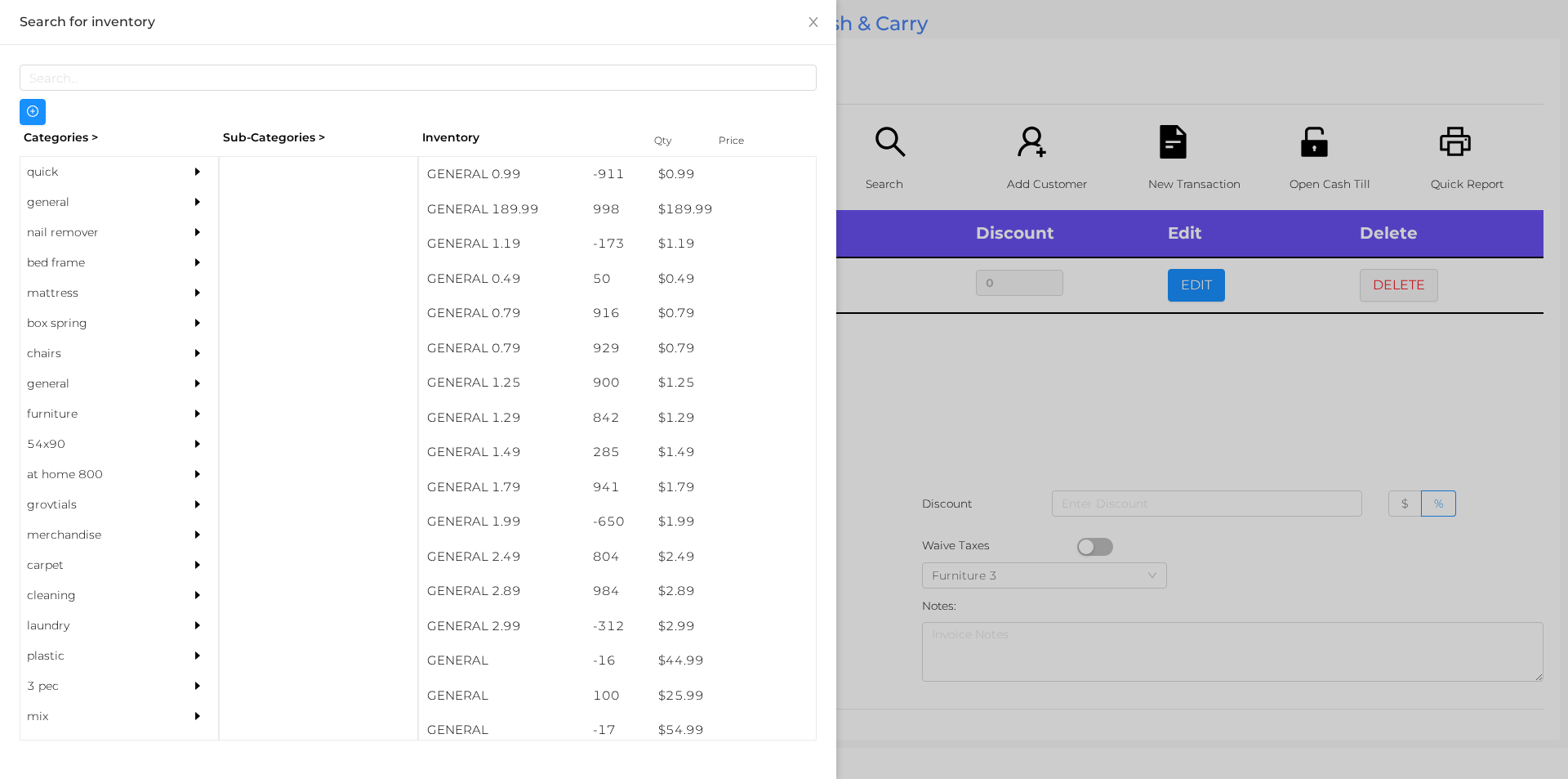
click at [1002, 377] on div at bounding box center [784, 390] width 1568 height 779
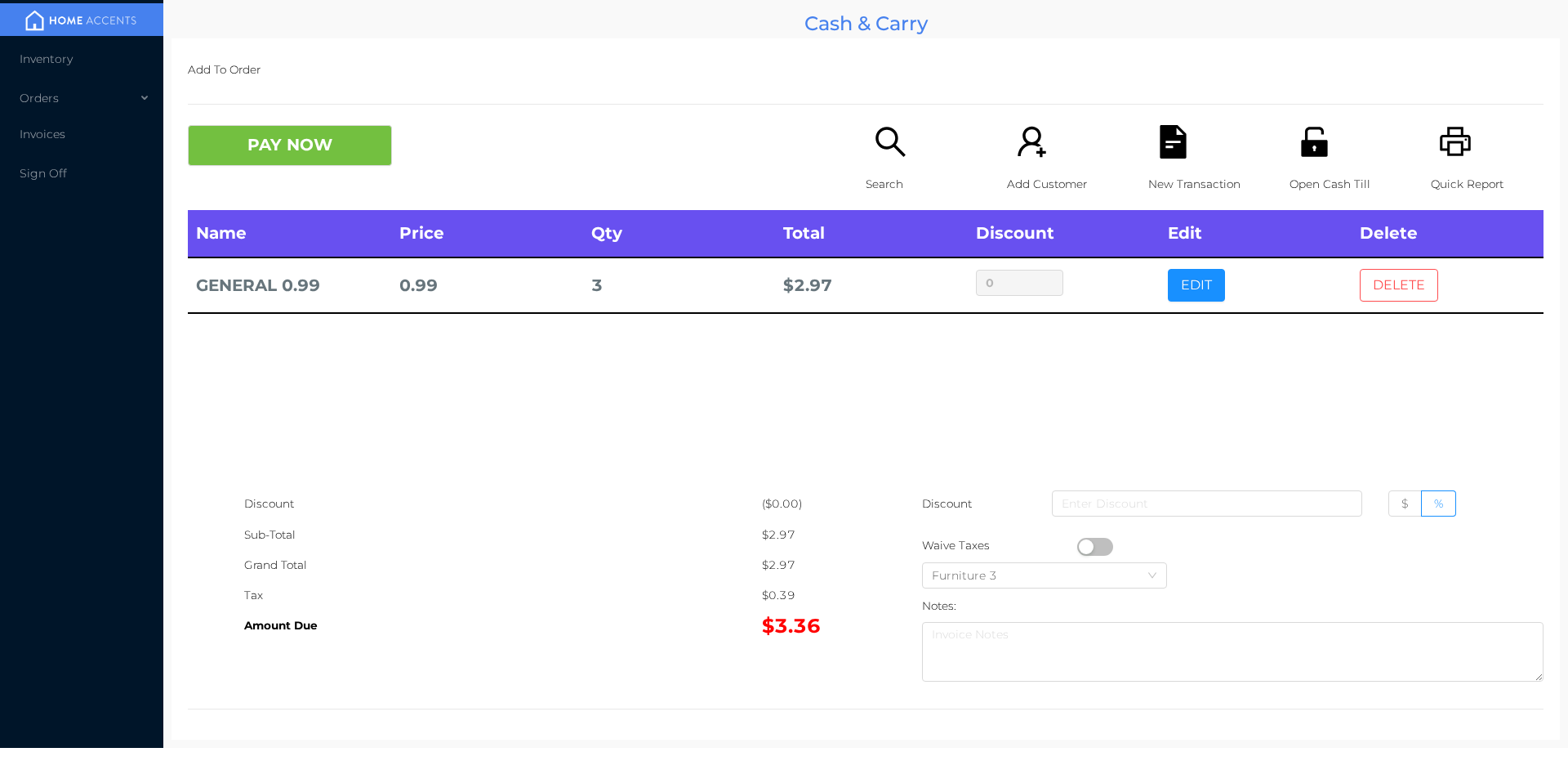
click at [1370, 272] on button "DELETE" at bounding box center [1399, 286] width 79 height 33
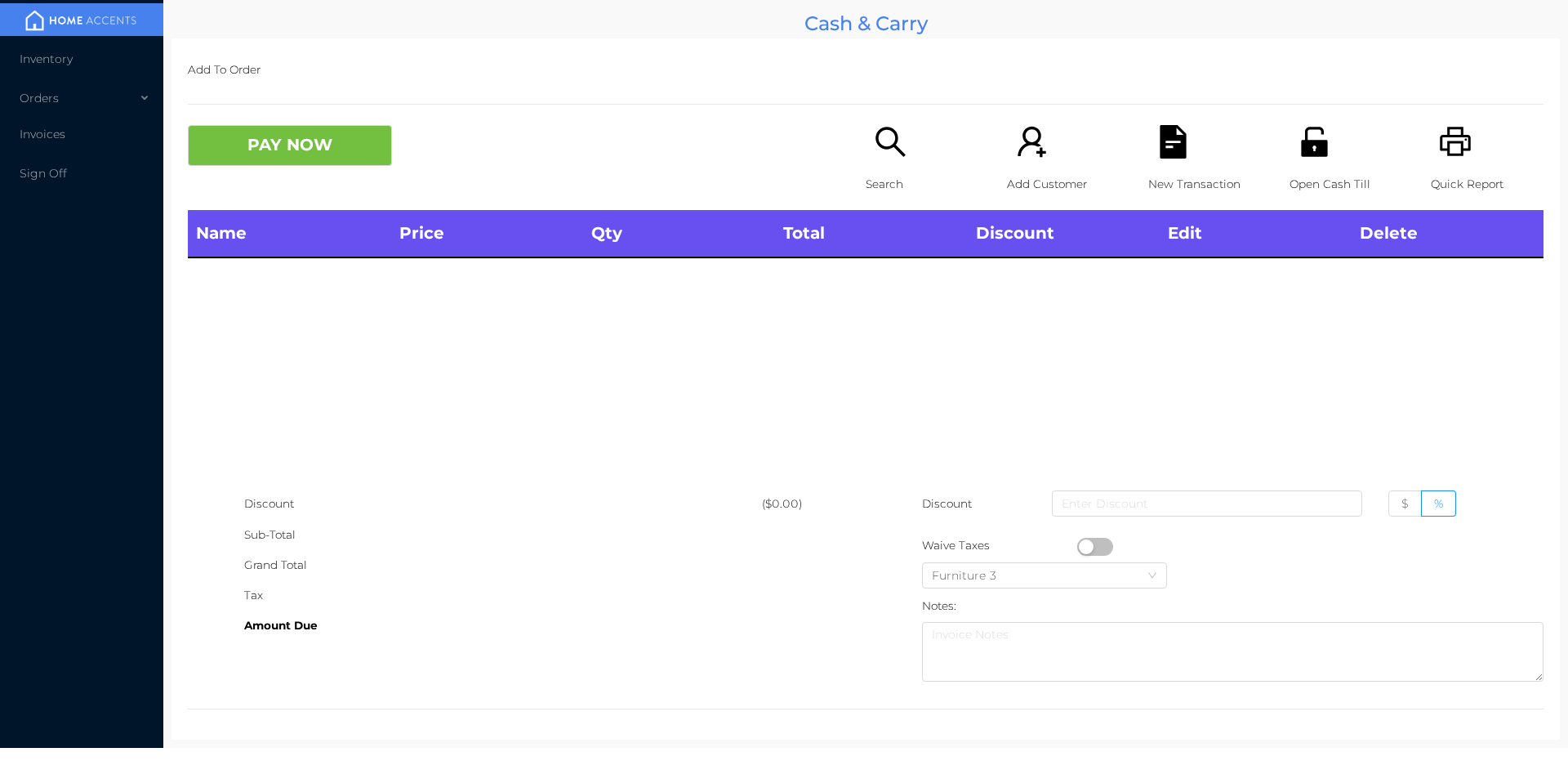
click at [1321, 150] on div "Open Cash Till" at bounding box center [1346, 167] width 113 height 85
click at [874, 149] on icon "icon: search" at bounding box center [891, 141] width 33 height 33
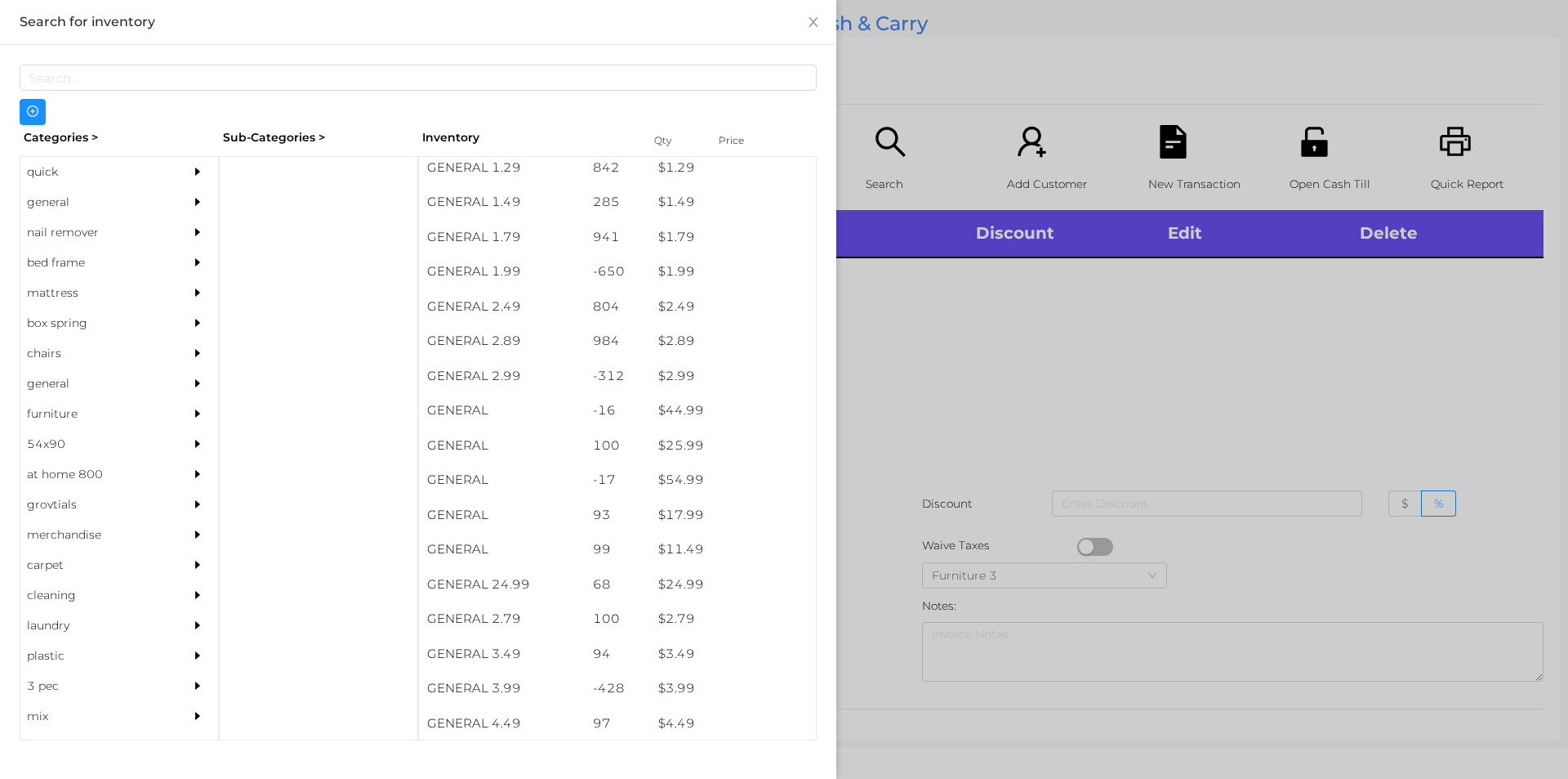
scroll to position [250, 0]
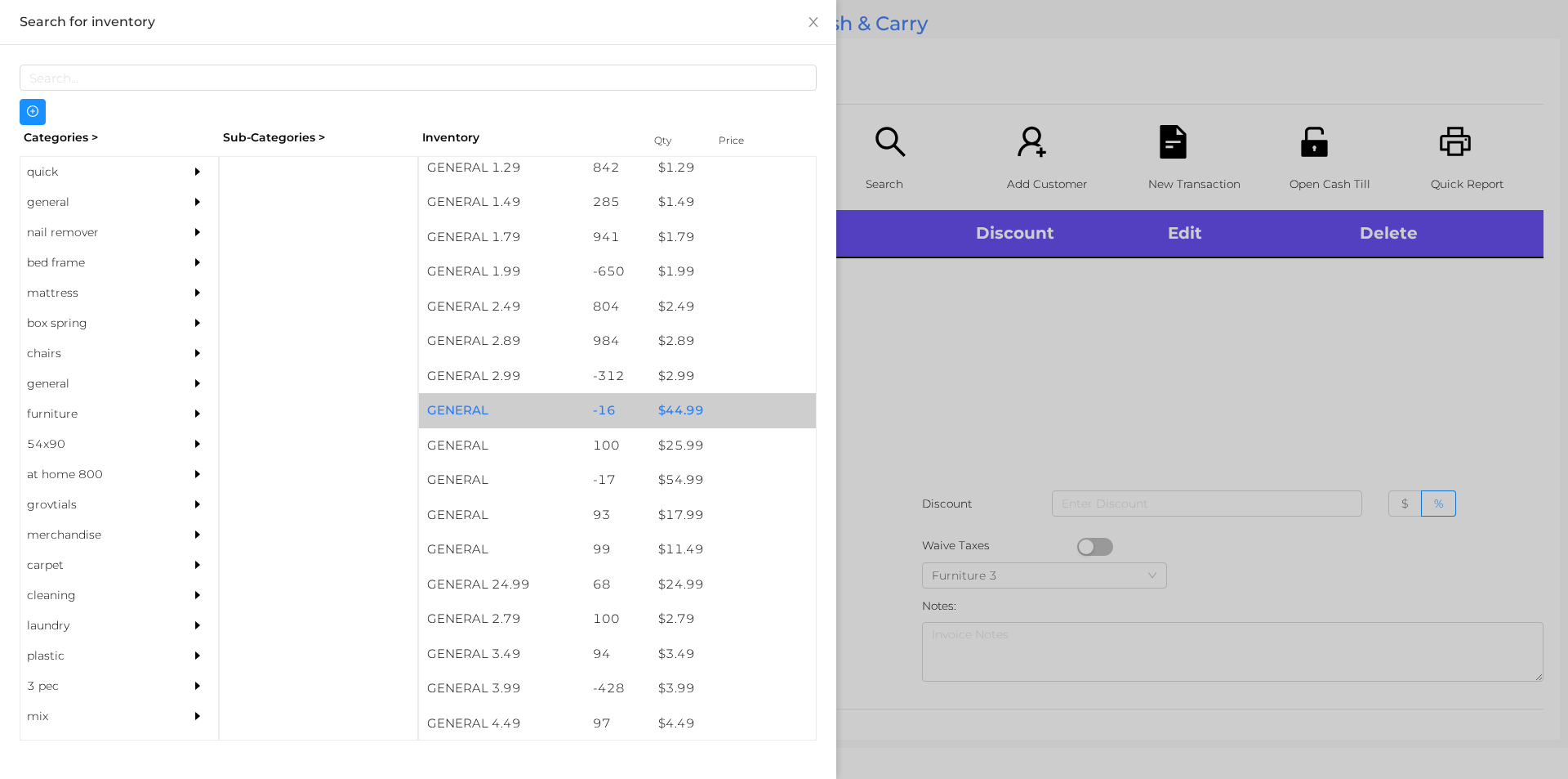
click at [696, 412] on div "$ 44.99" at bounding box center [733, 410] width 166 height 35
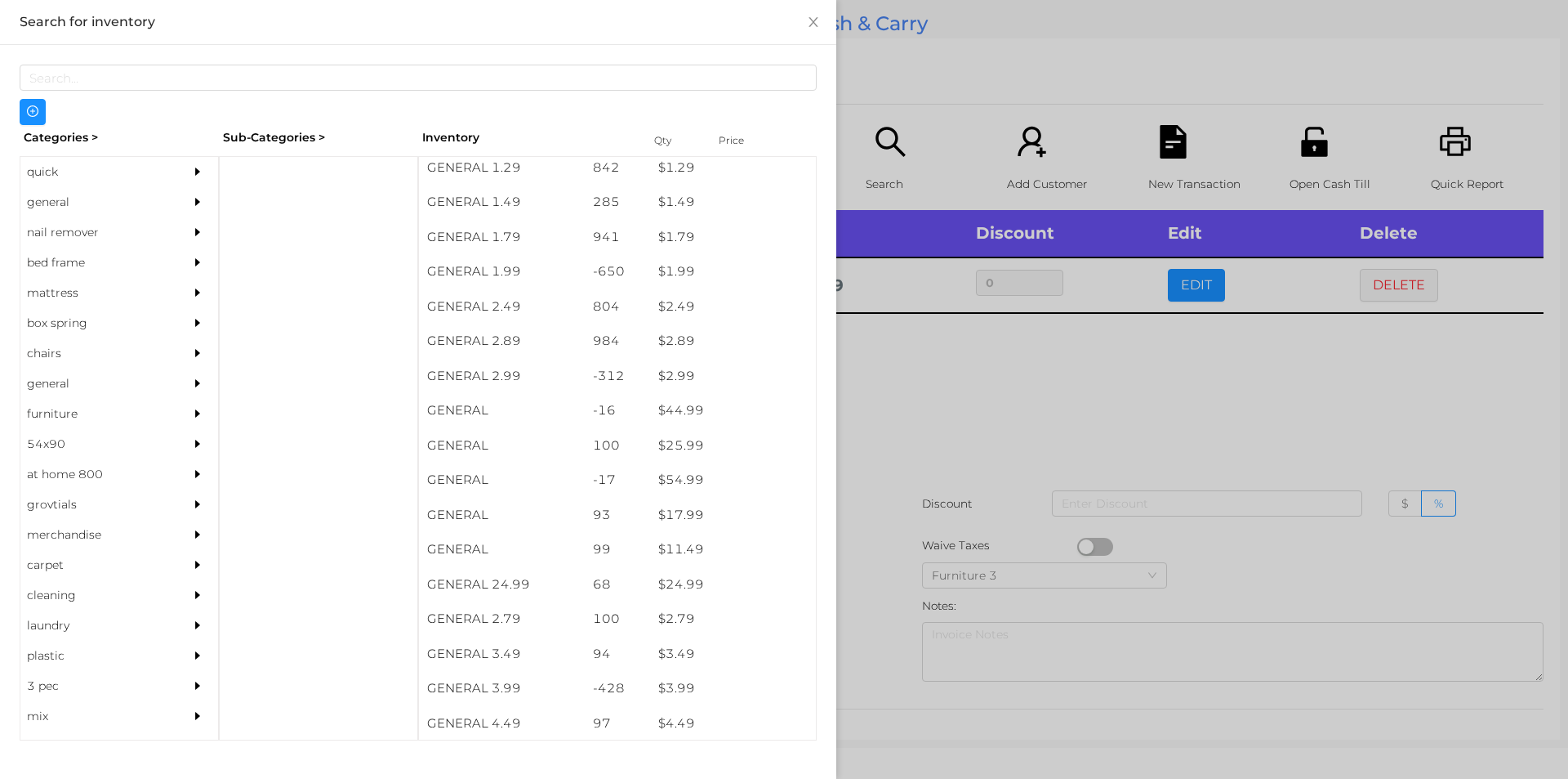
click at [950, 421] on div at bounding box center [784, 390] width 1568 height 779
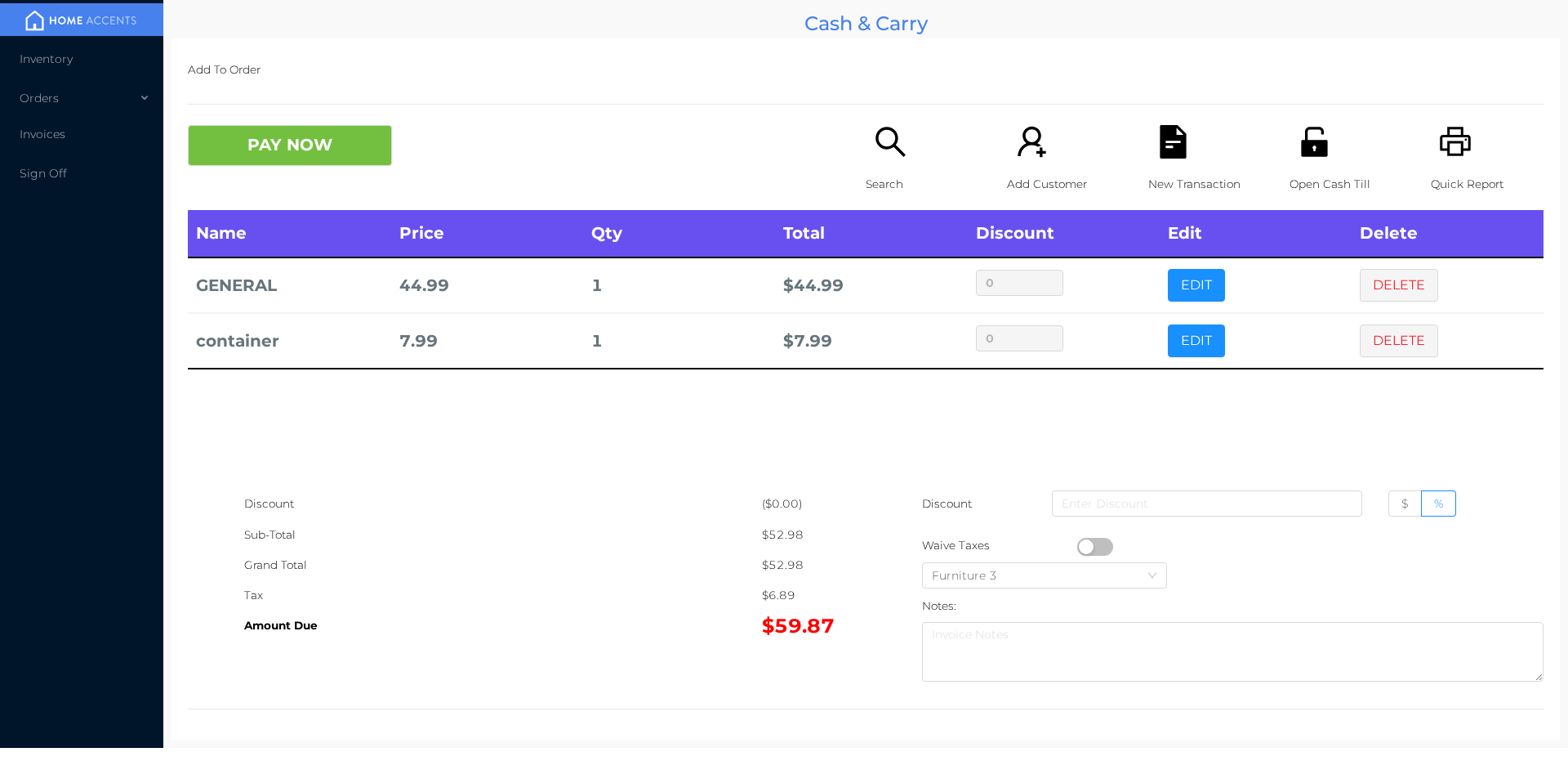
click at [1168, 147] on icon "icon: file-text" at bounding box center [1172, 141] width 26 height 33
click at [1442, 148] on icon "icon: printer" at bounding box center [1455, 141] width 33 height 33
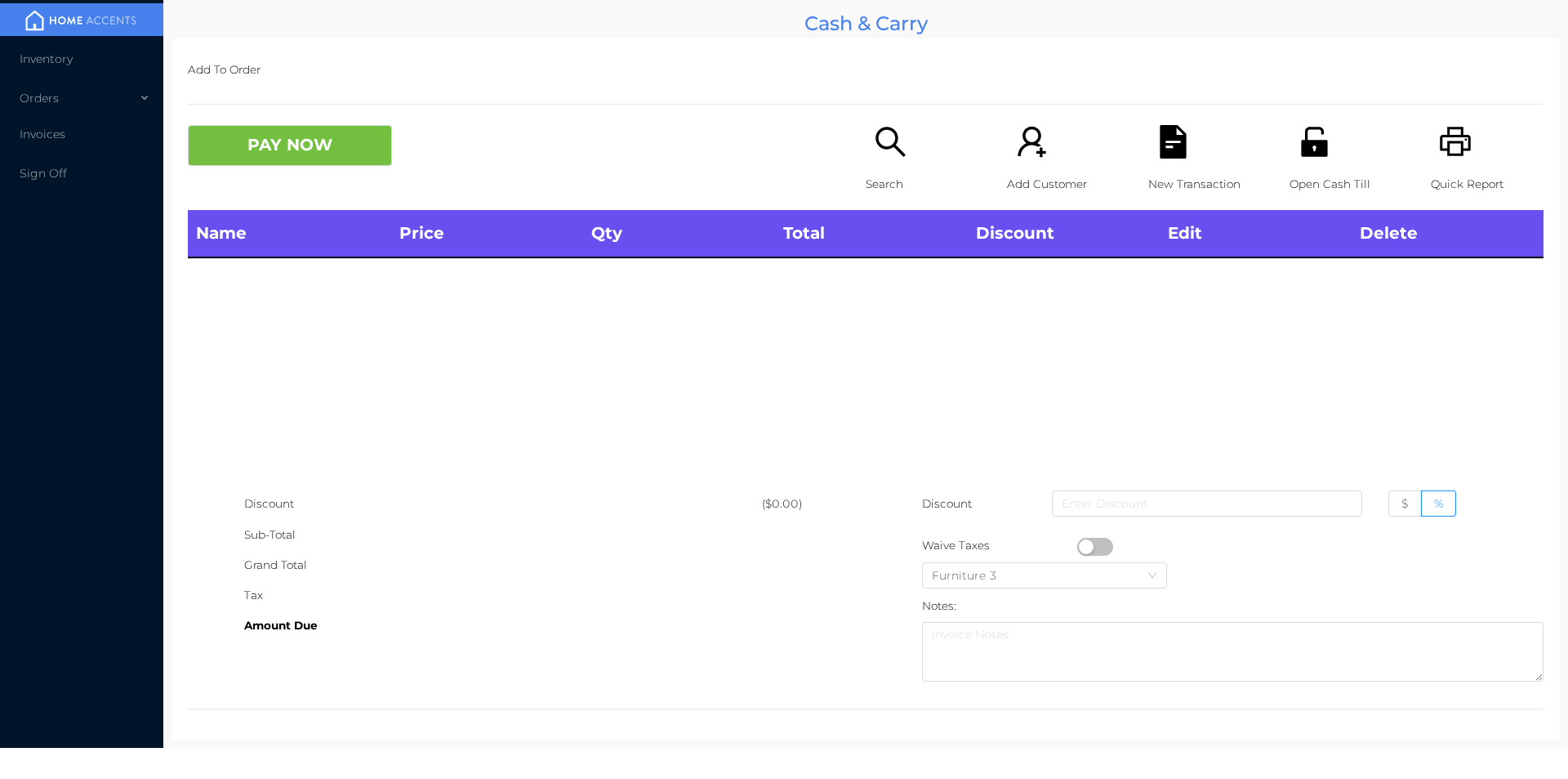
click at [1160, 146] on icon "icon: file-text" at bounding box center [1172, 141] width 26 height 33
click at [322, 136] on button "PAY NOW" at bounding box center [290, 145] width 204 height 41
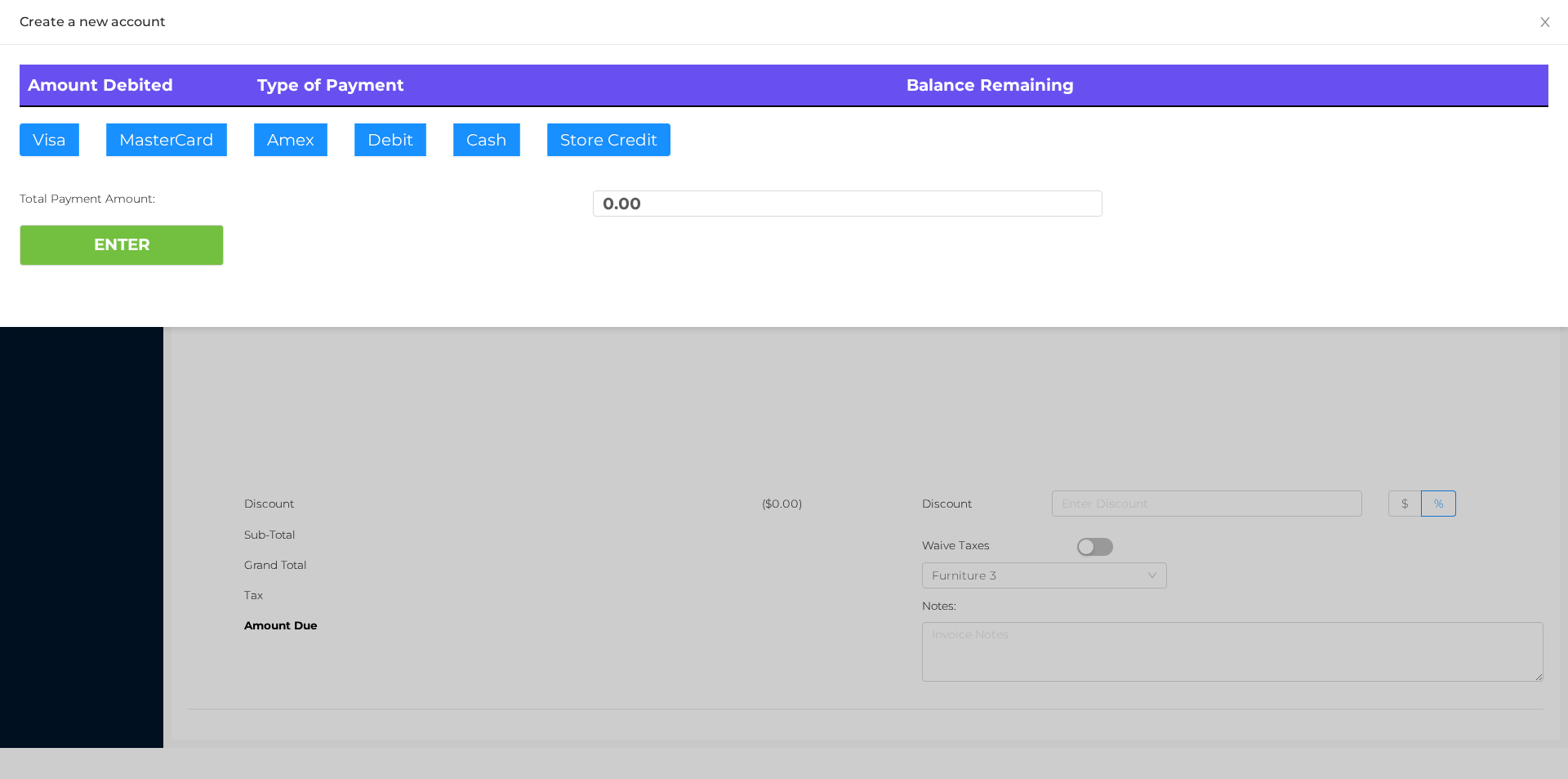
click at [328, 399] on div at bounding box center [784, 390] width 1568 height 779
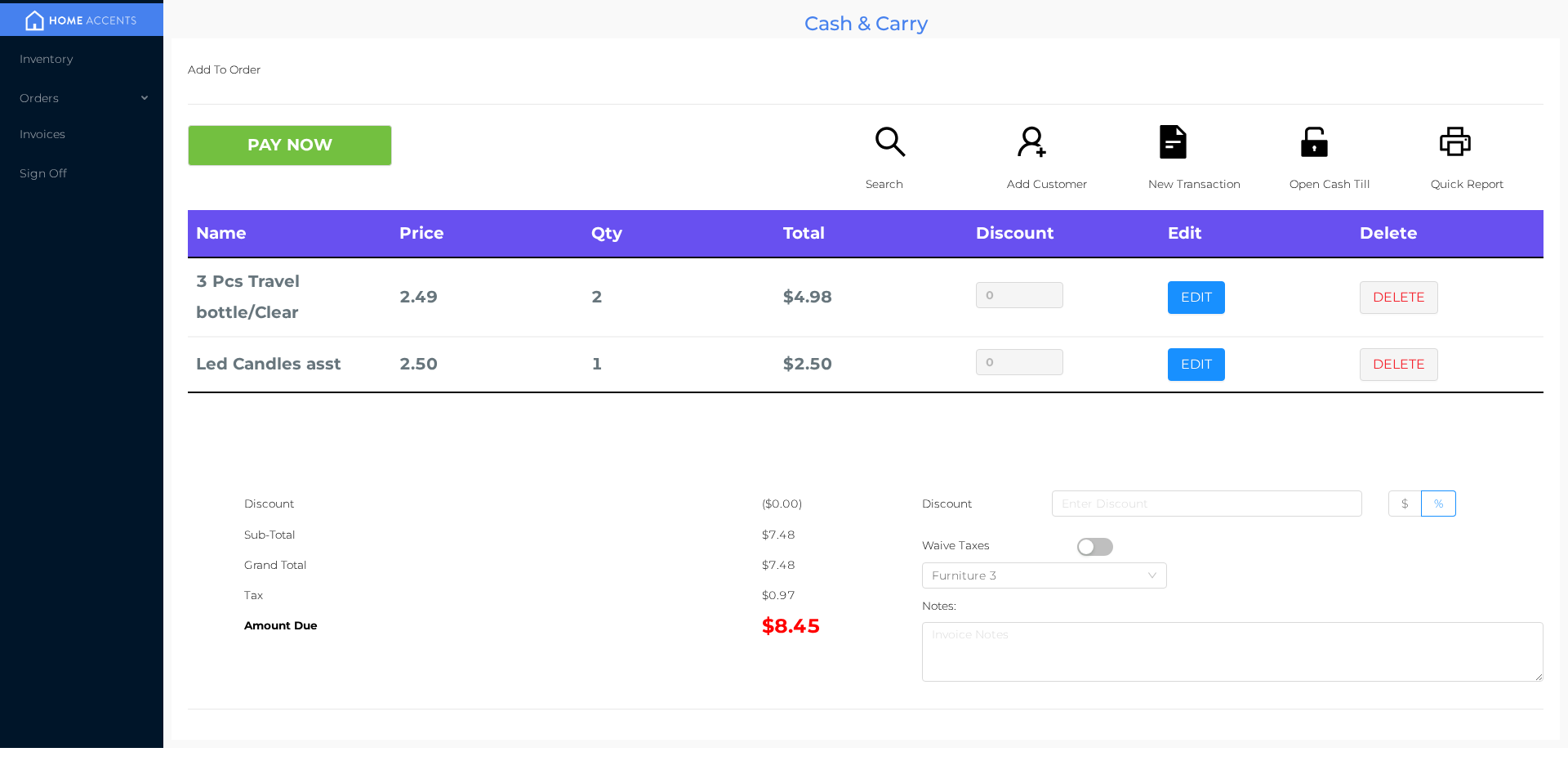
click at [415, 145] on div "PAY NOW" at bounding box center [357, 145] width 339 height 41
click at [366, 184] on div "PAY NOW Search Add Customer New Transaction Open Cash Till Quick Report" at bounding box center [865, 167] width 1356 height 85
click at [306, 126] on button "PAY NOW" at bounding box center [290, 145] width 204 height 41
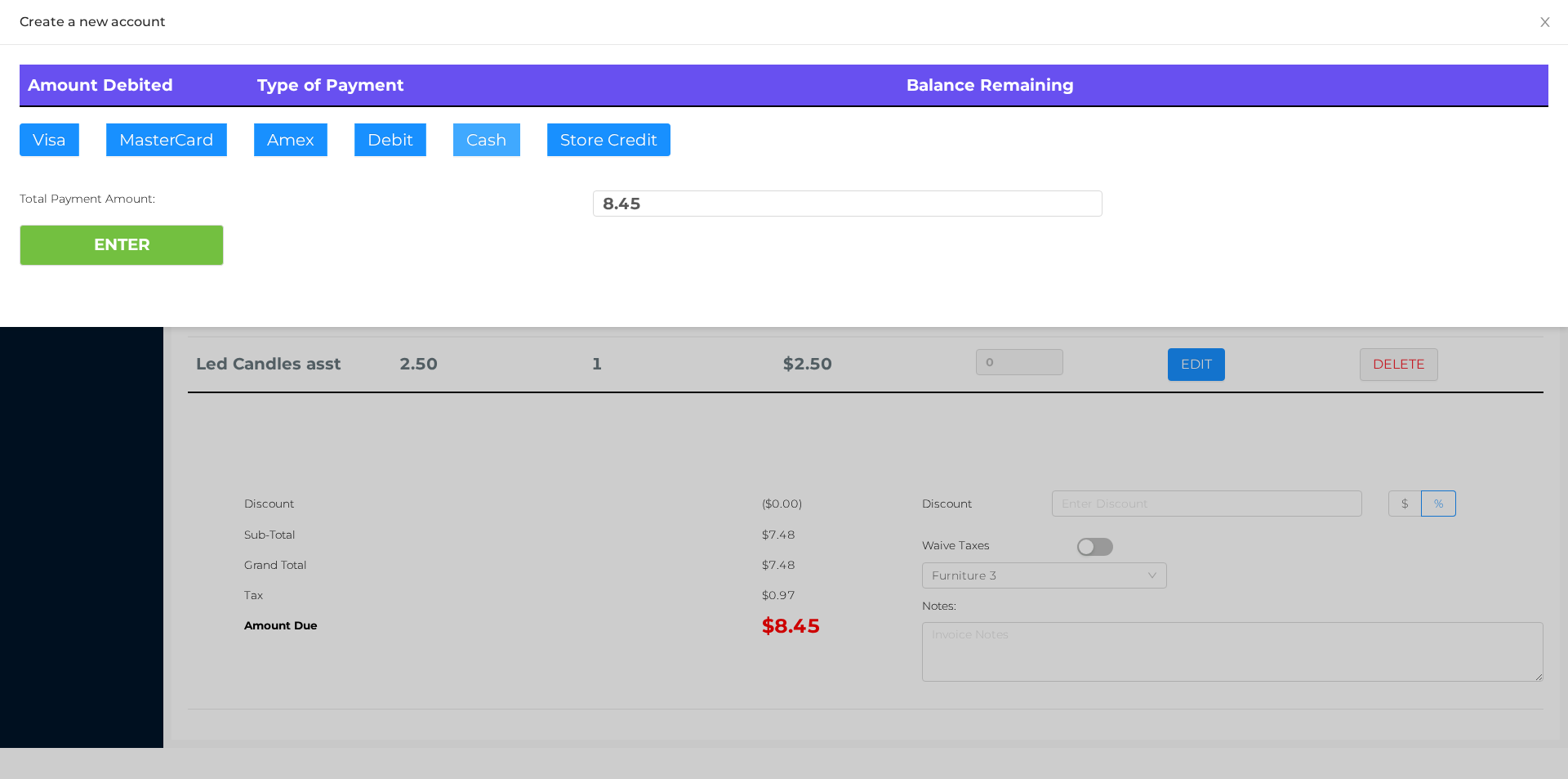
click at [475, 128] on button "Cash" at bounding box center [487, 140] width 67 height 33
type input "10."
click at [150, 238] on button "ENTER" at bounding box center [122, 245] width 204 height 41
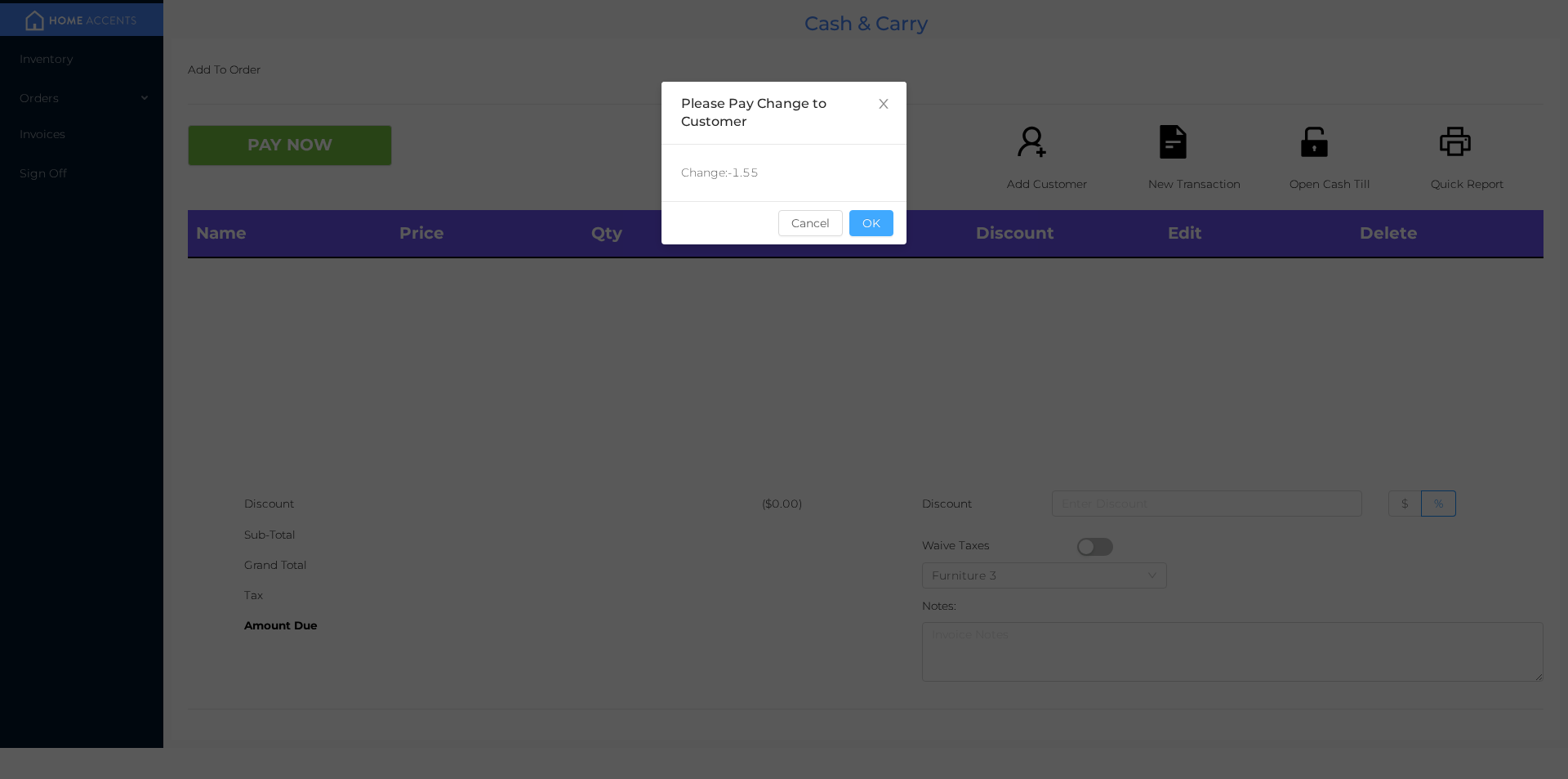
click at [875, 231] on button "OK" at bounding box center [872, 222] width 44 height 26
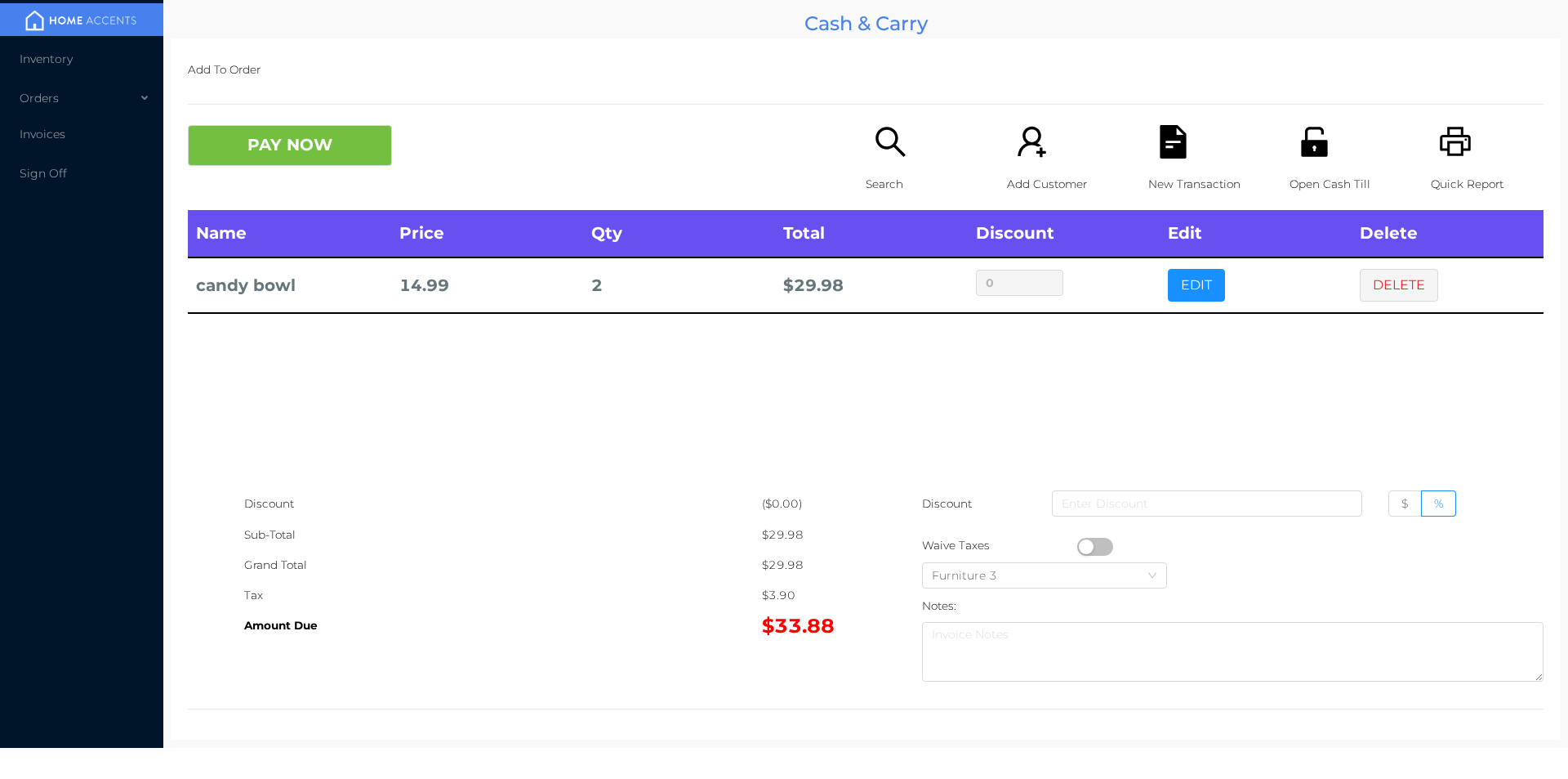
click at [866, 159] on div "Search" at bounding box center [922, 167] width 113 height 85
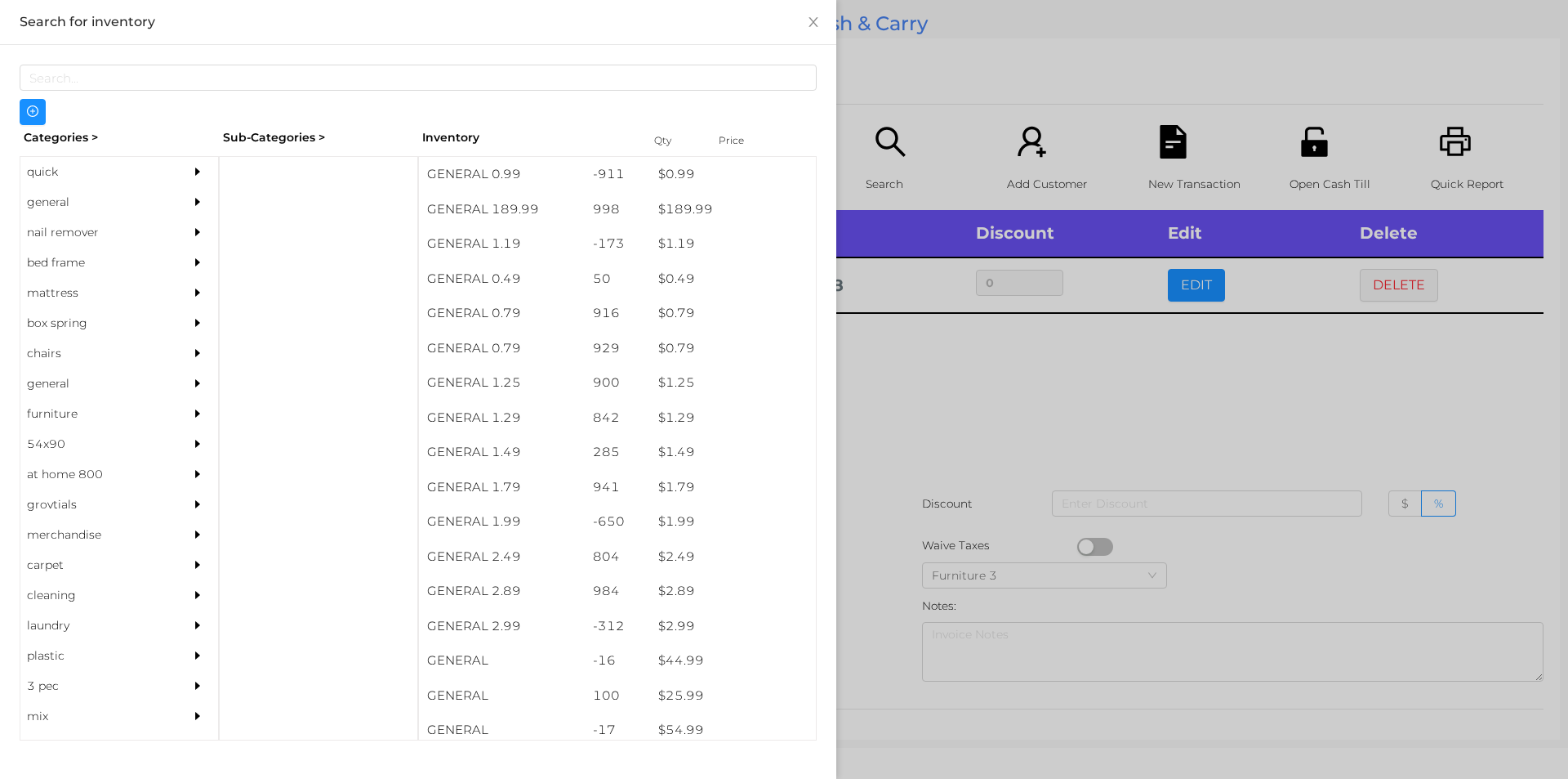
click at [49, 200] on div "general" at bounding box center [95, 202] width 149 height 30
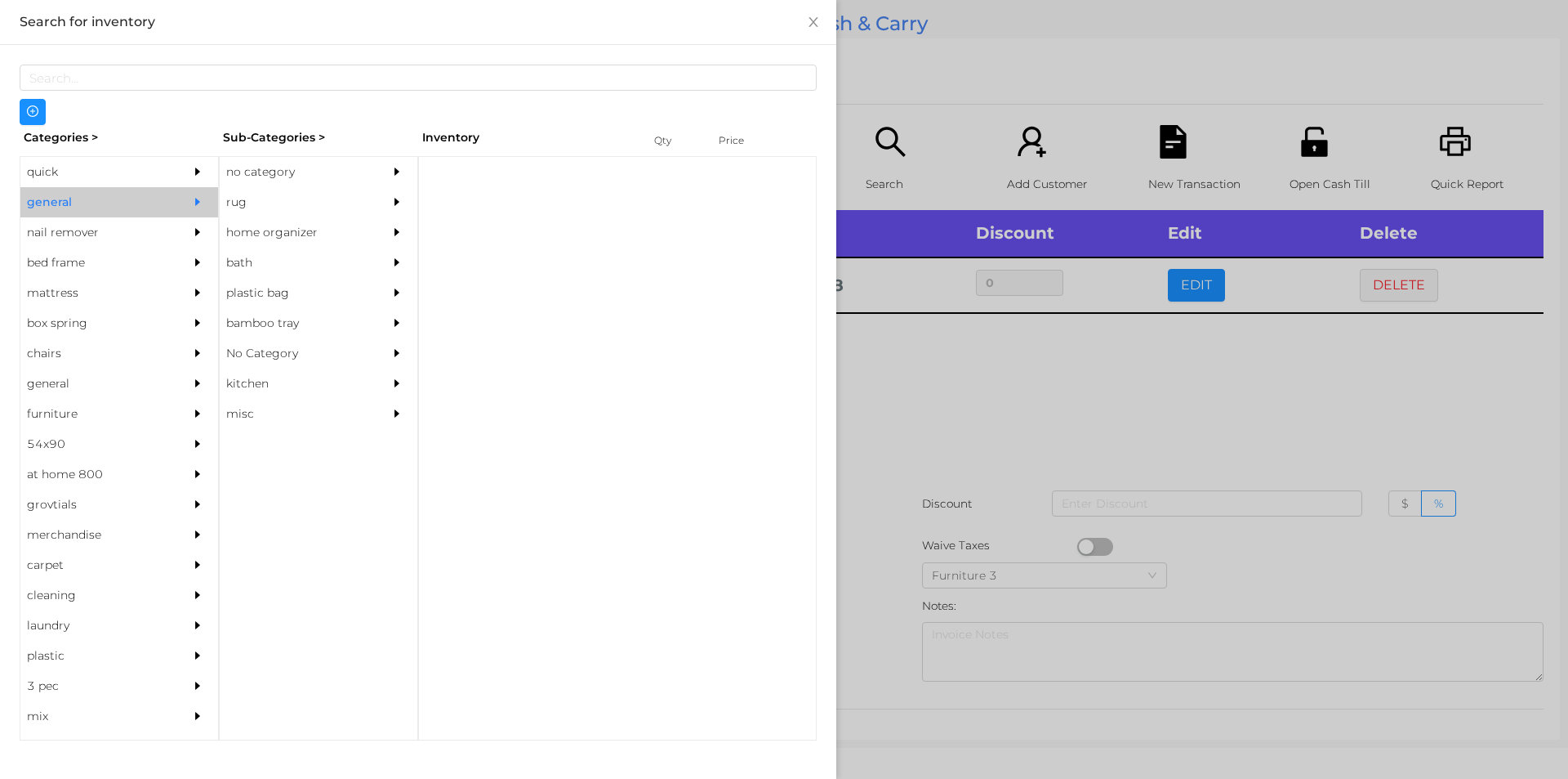
click at [251, 162] on div "no category" at bounding box center [294, 172] width 149 height 30
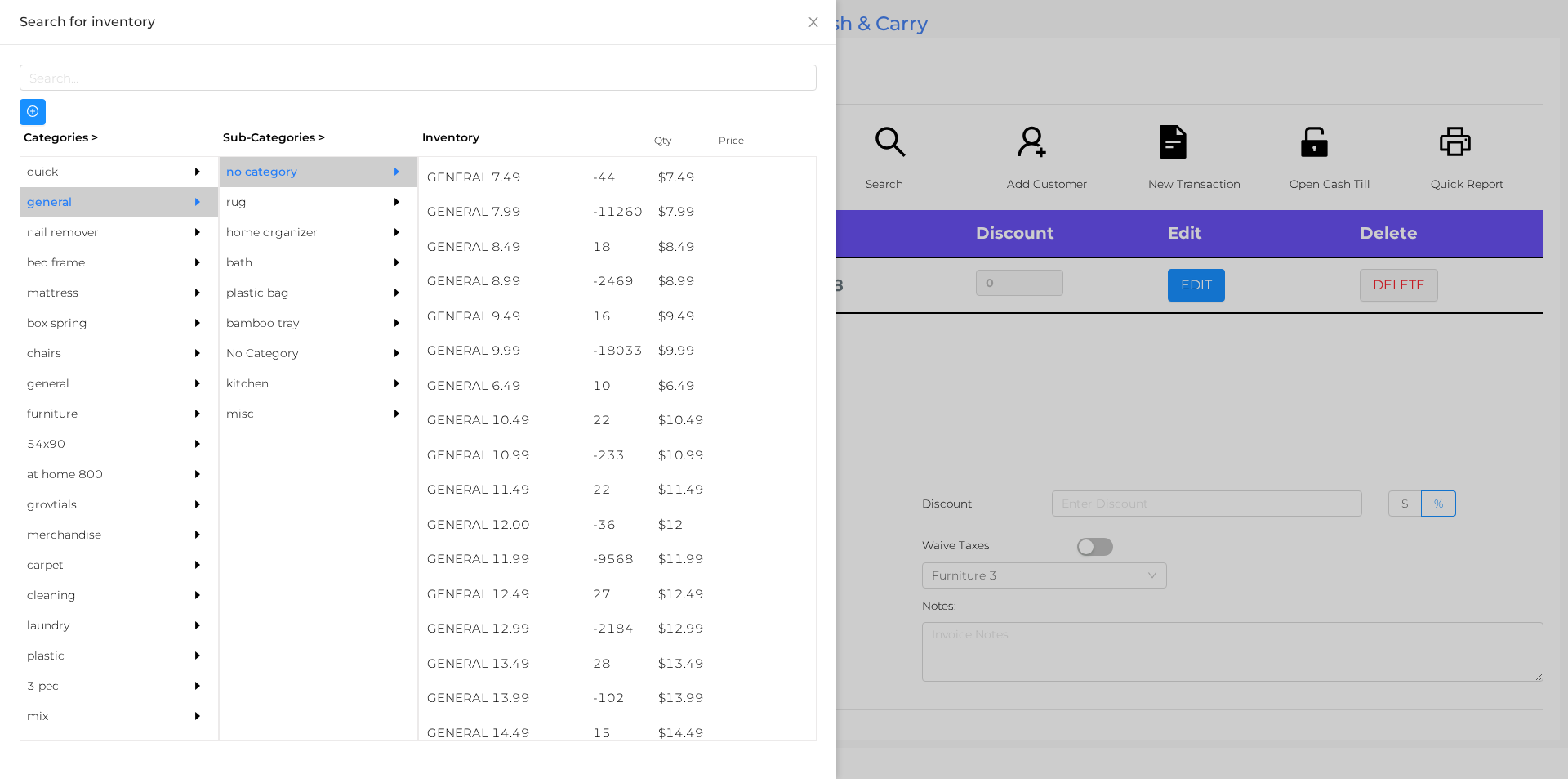
scroll to position [929, 0]
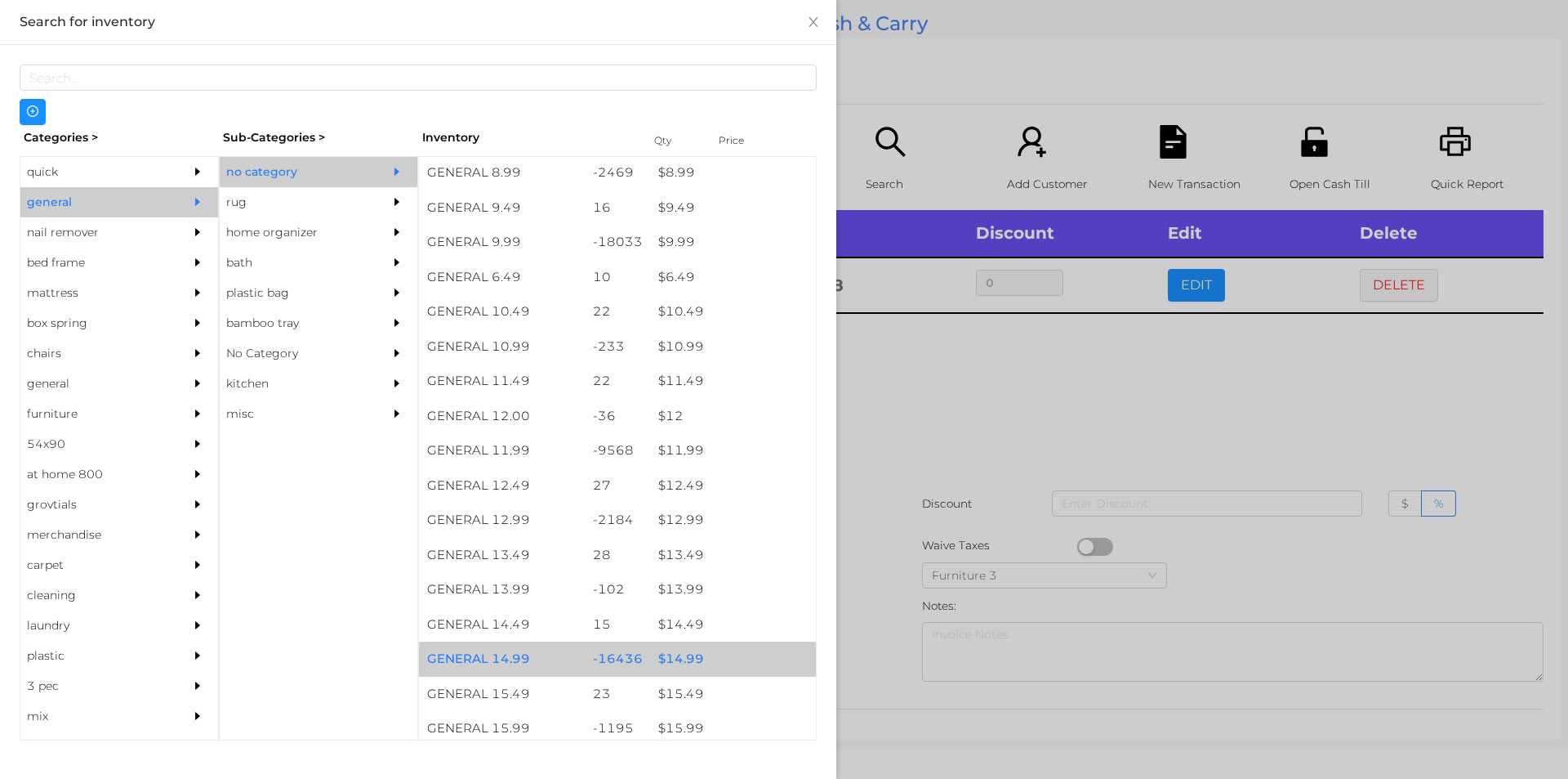
click at [669, 660] on div "$ 14.99" at bounding box center [733, 659] width 166 height 35
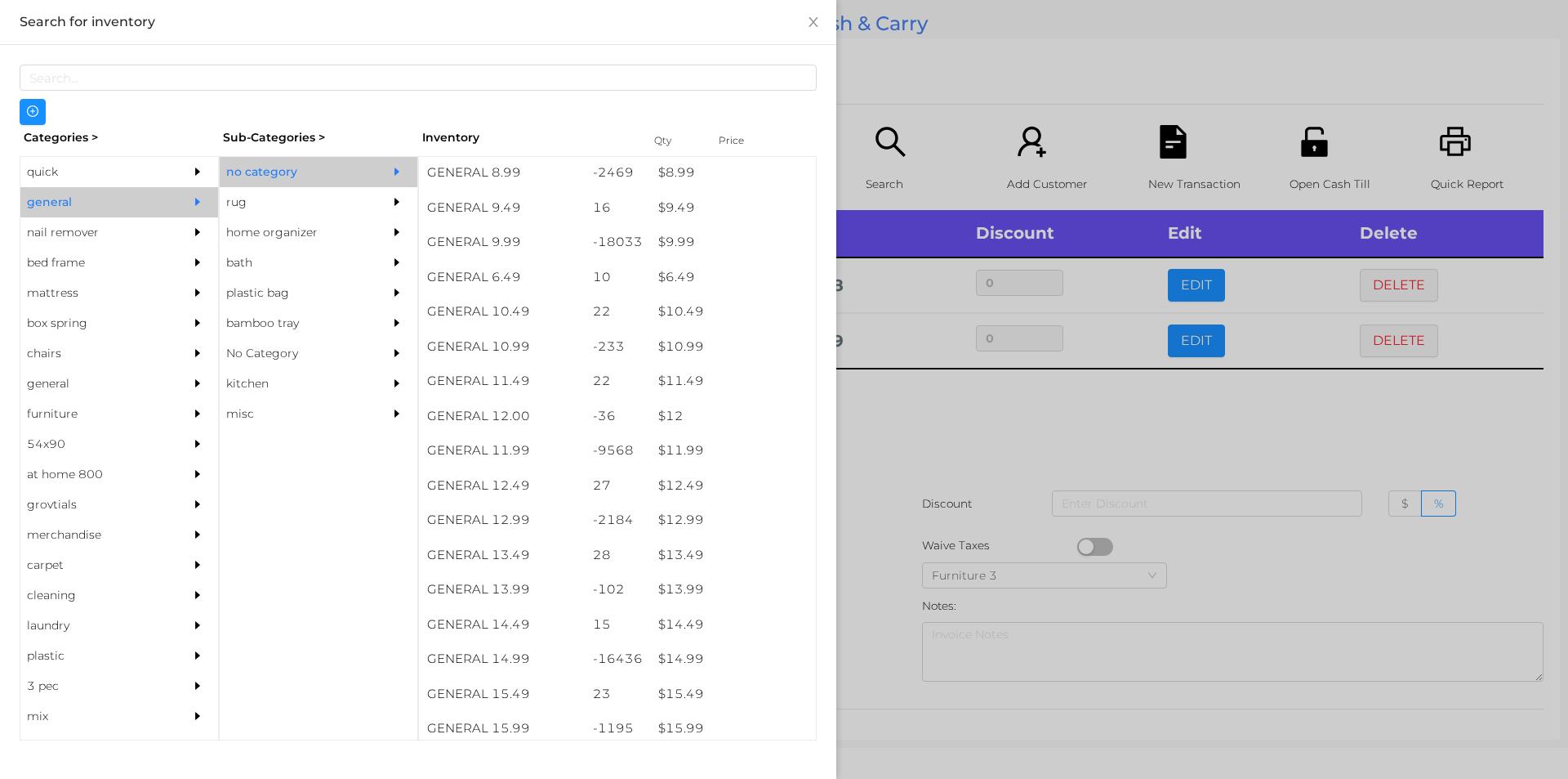
click at [878, 611] on div at bounding box center [784, 390] width 1568 height 779
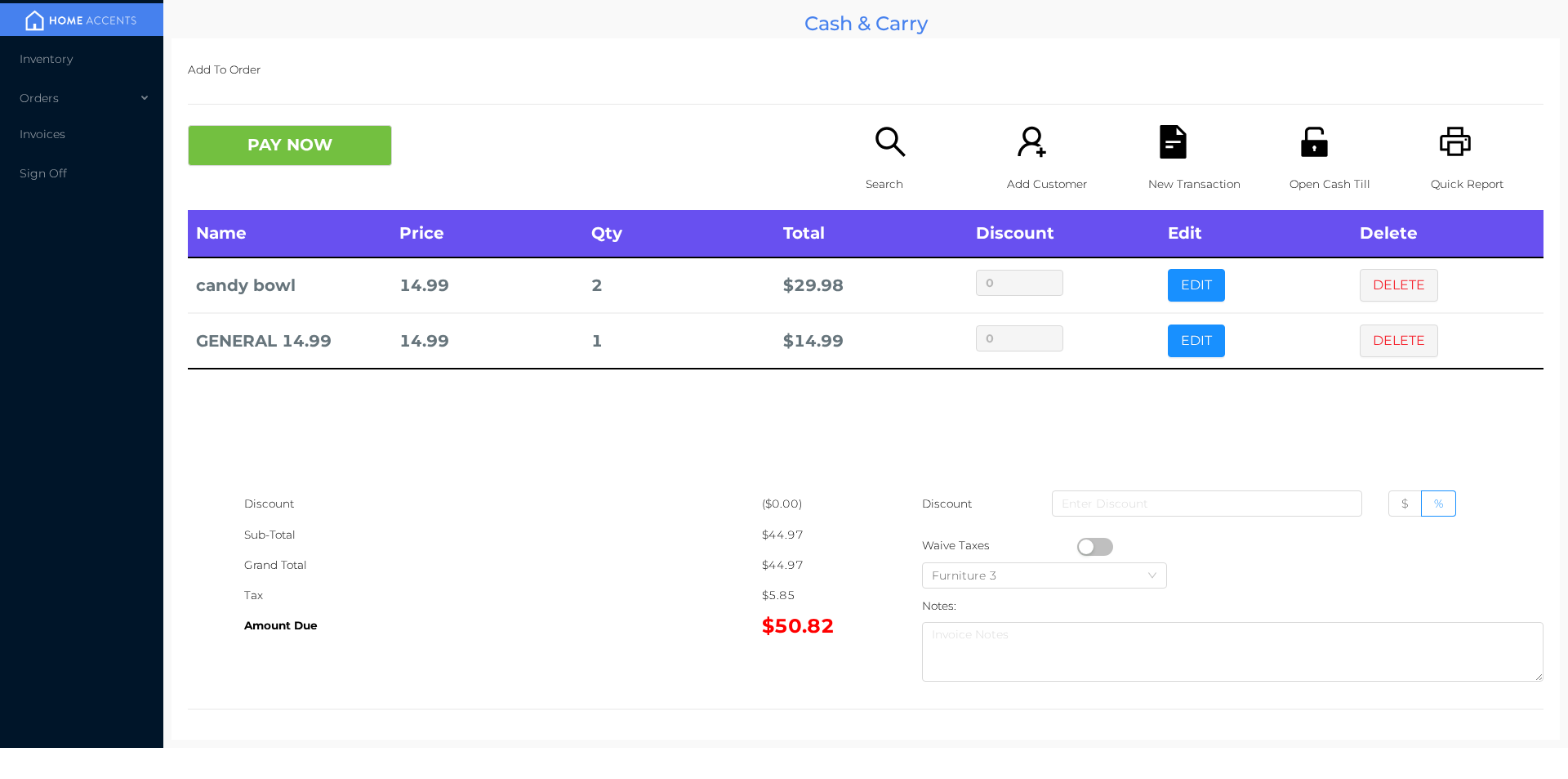
click at [1346, 139] on div "Open Cash Till" at bounding box center [1346, 167] width 113 height 85
click at [1450, 143] on icon "icon: printer" at bounding box center [1455, 141] width 31 height 30
click at [1443, 157] on icon "icon: printer" at bounding box center [1455, 141] width 33 height 33
click at [318, 145] on button "PAY NOW" at bounding box center [290, 145] width 204 height 41
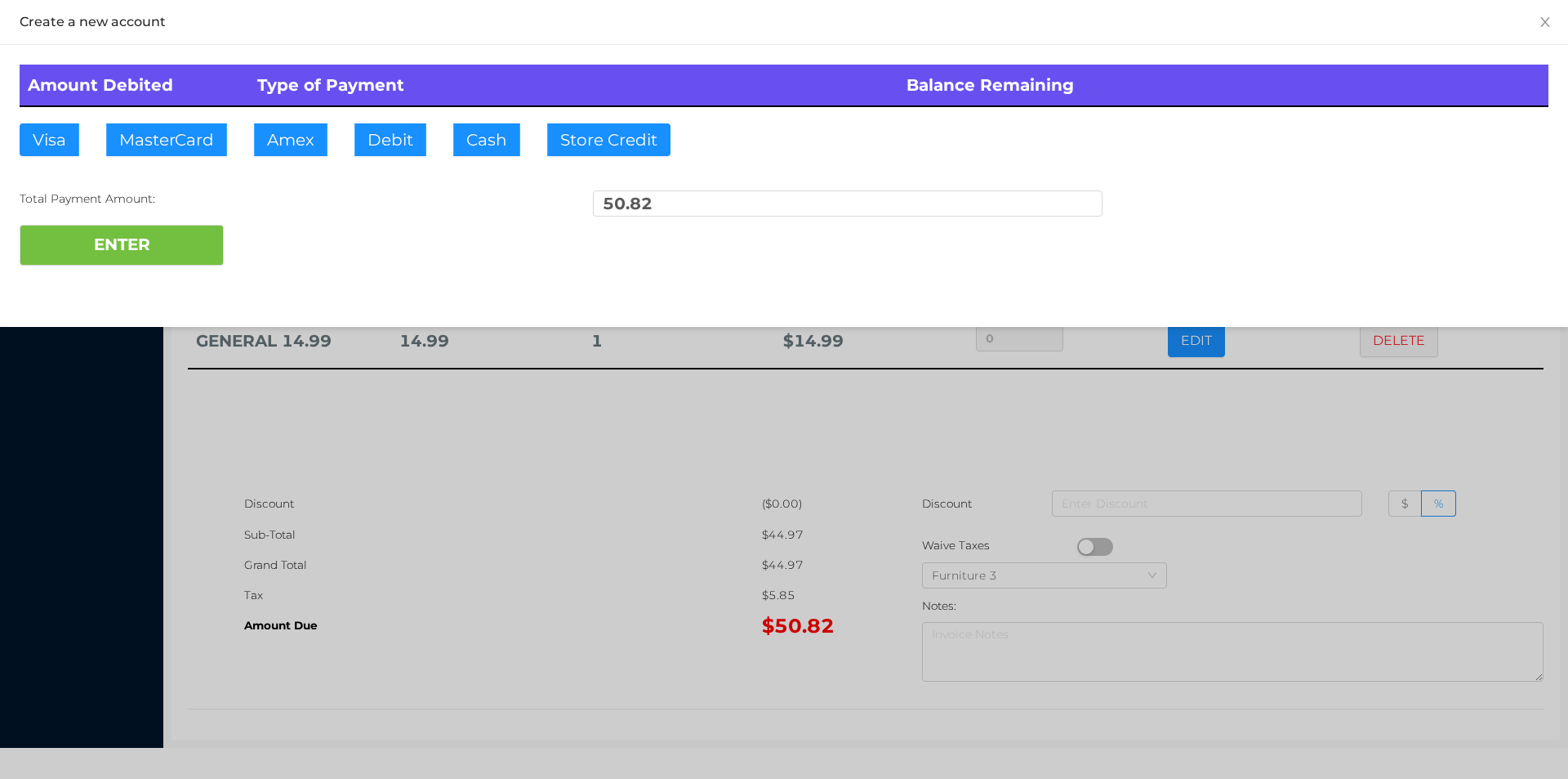
click at [381, 460] on div at bounding box center [784, 390] width 1568 height 779
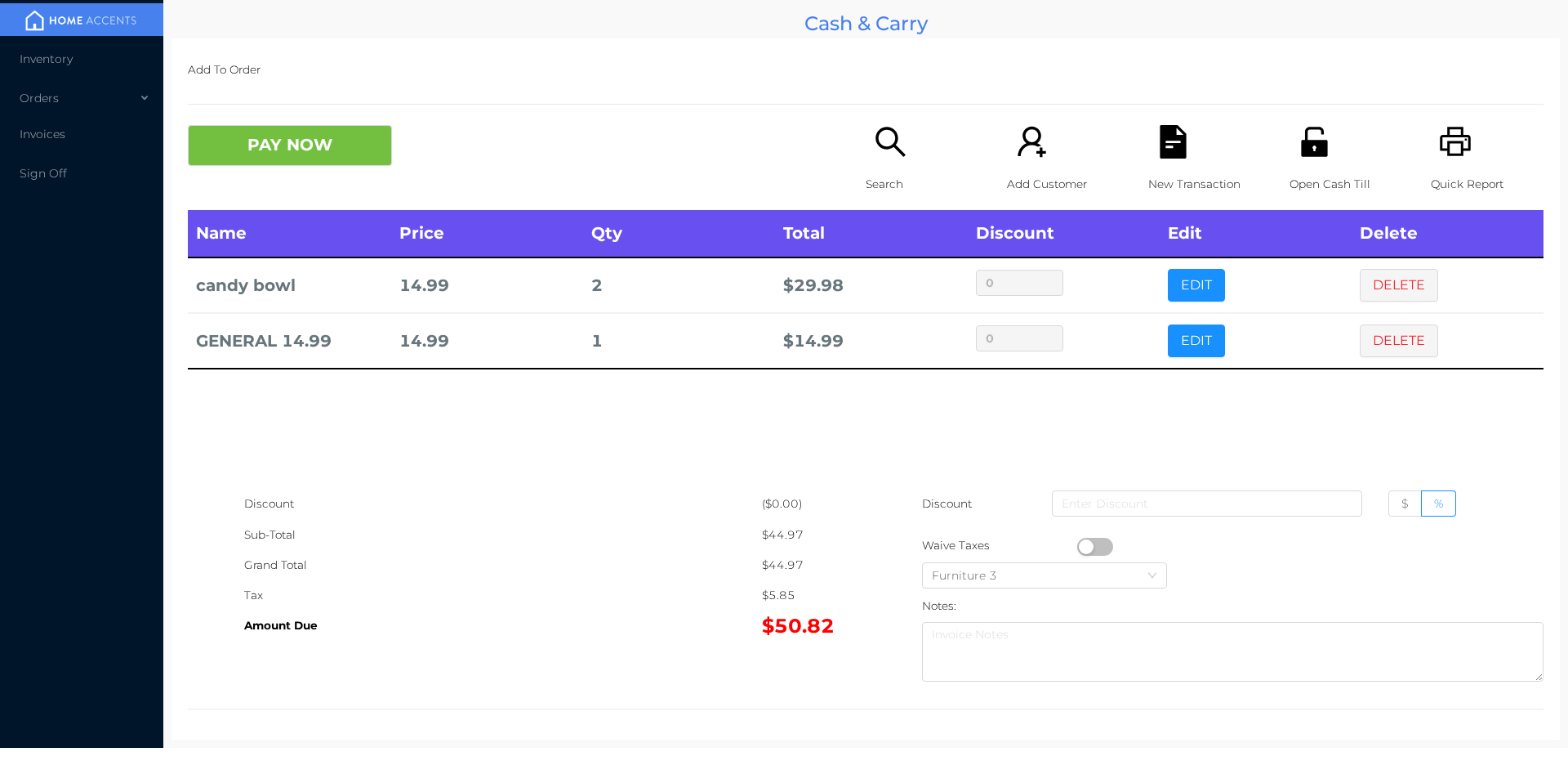
click at [1149, 163] on div "New Transaction" at bounding box center [1205, 167] width 113 height 85
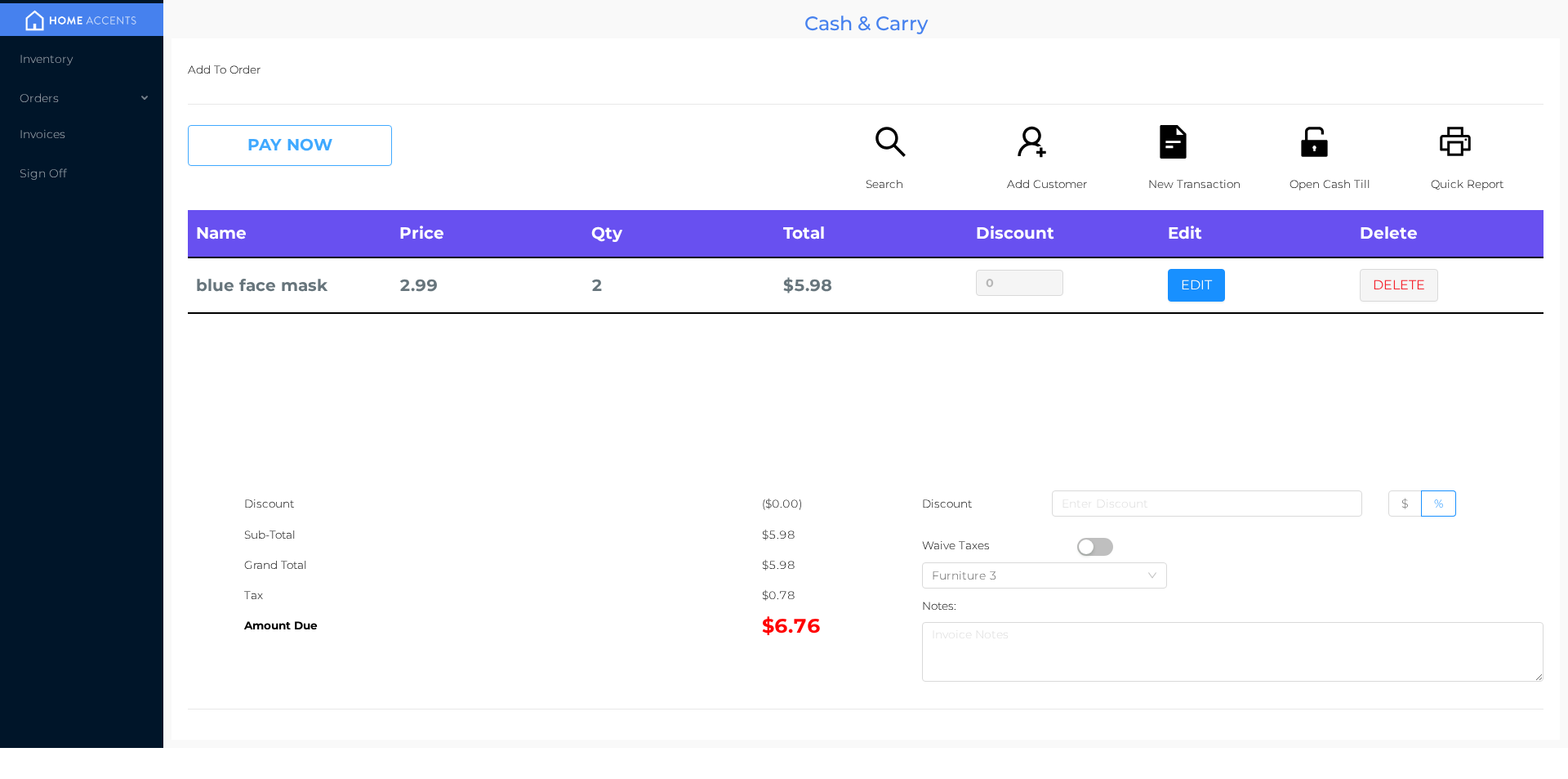
click at [319, 133] on button "PAY NOW" at bounding box center [290, 145] width 204 height 41
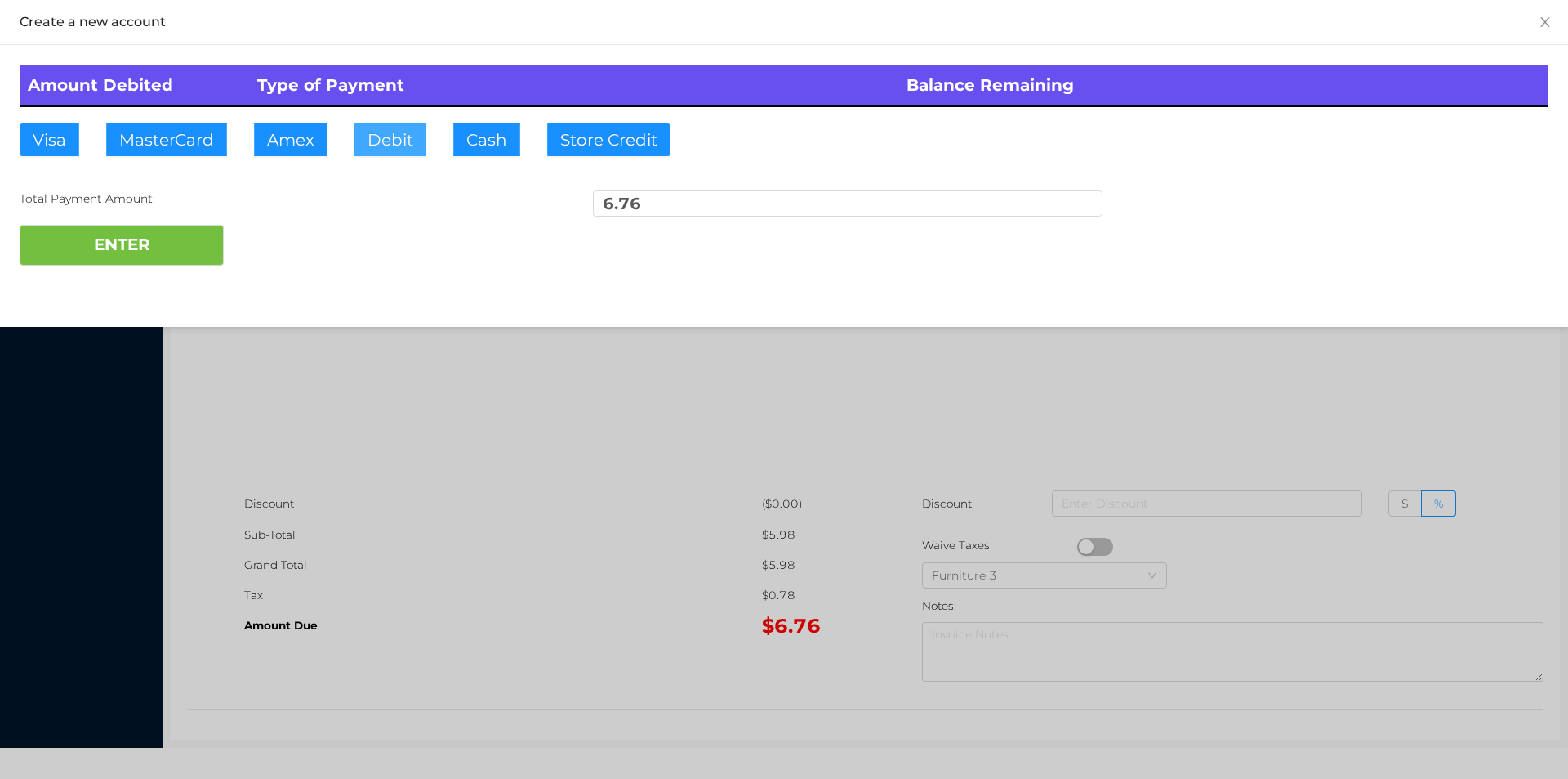
click at [378, 150] on button "Debit" at bounding box center [390, 140] width 72 height 33
click at [188, 236] on button "ENTER" at bounding box center [122, 245] width 204 height 41
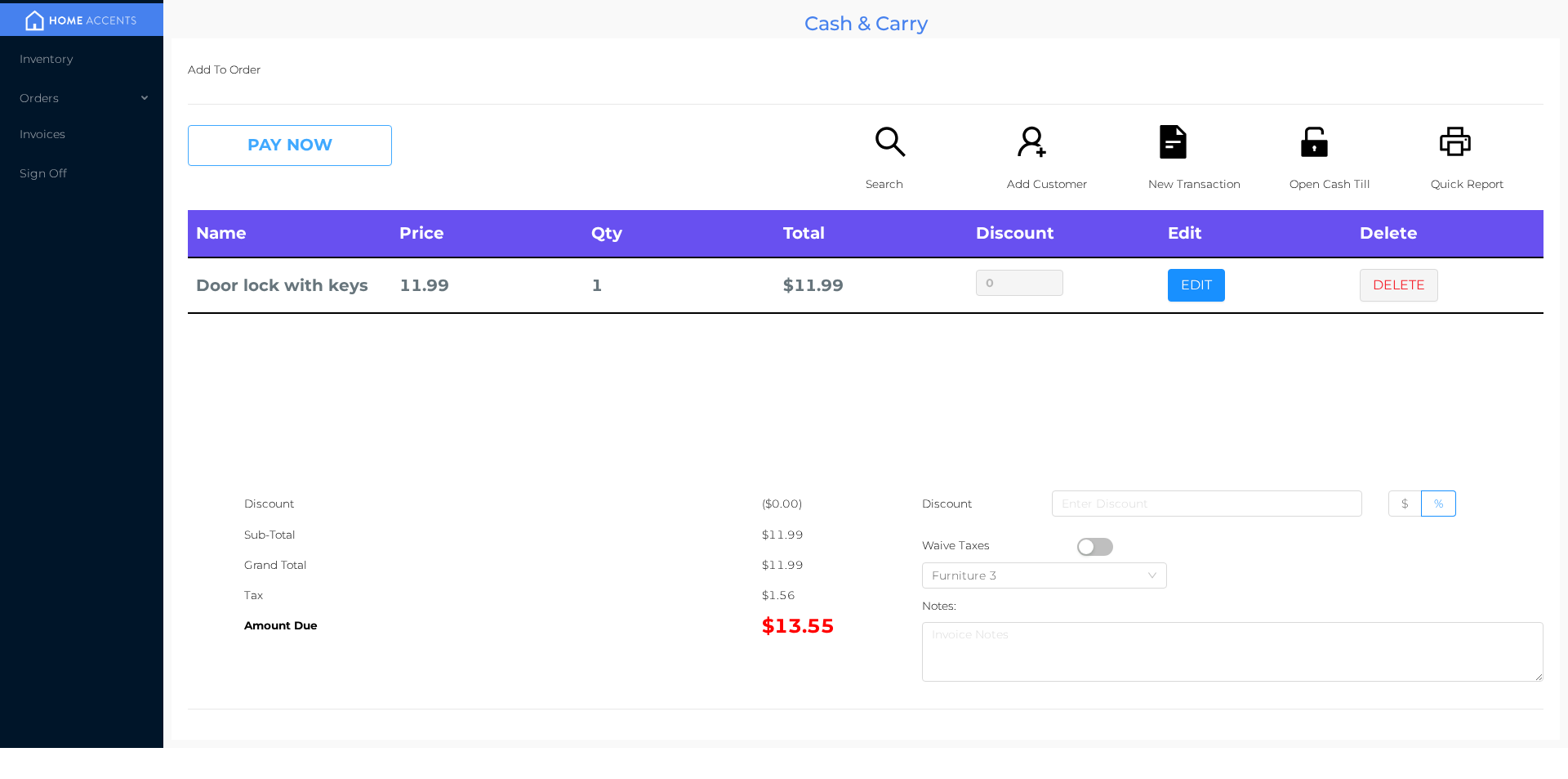
click at [378, 144] on button "PAY NOW" at bounding box center [290, 145] width 204 height 41
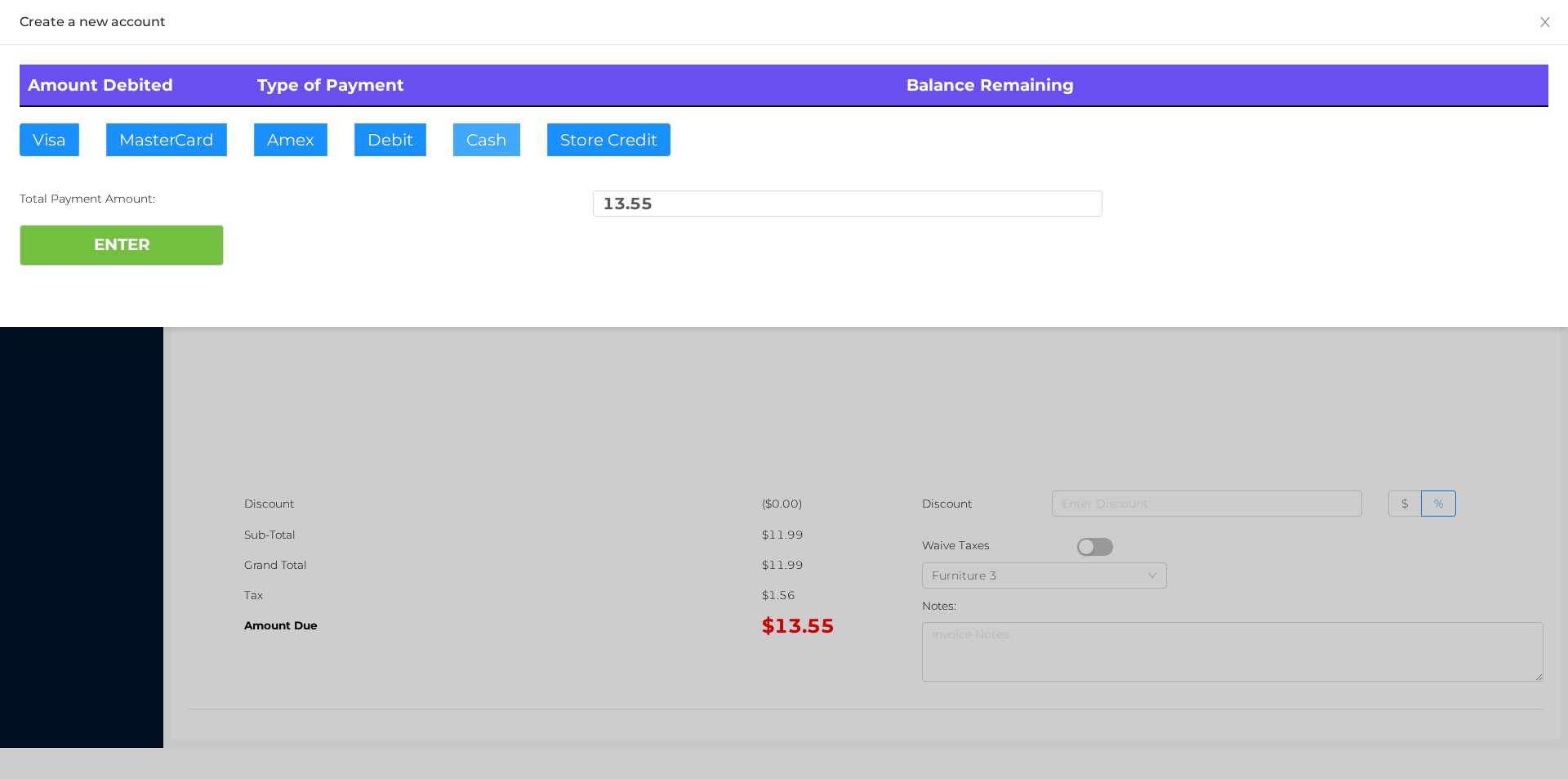
click at [482, 142] on button "Cash" at bounding box center [487, 140] width 67 height 33
type input "20."
click at [135, 257] on button "ENTER" at bounding box center [122, 245] width 204 height 41
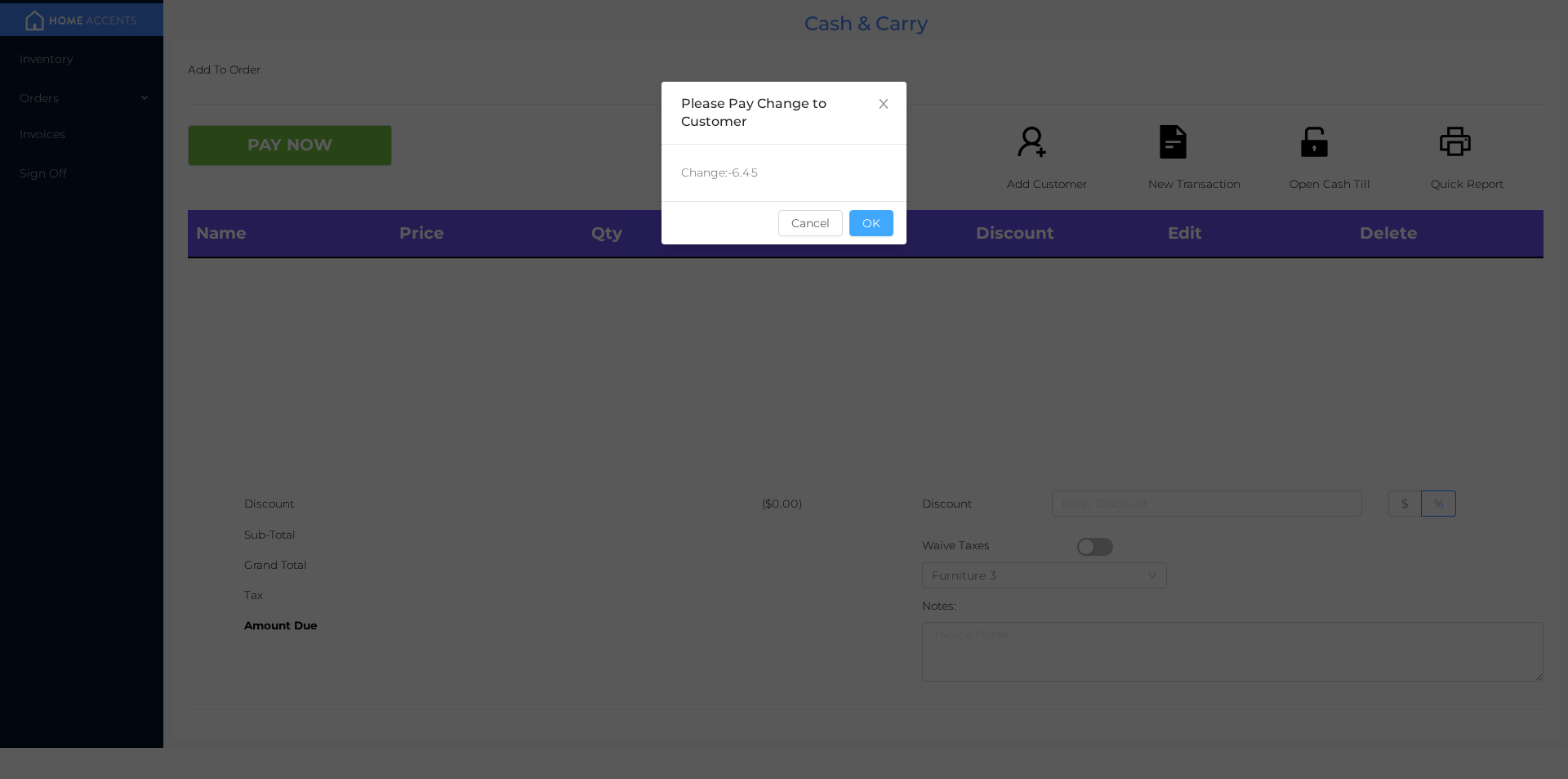
click at [869, 220] on button "OK" at bounding box center [872, 222] width 44 height 26
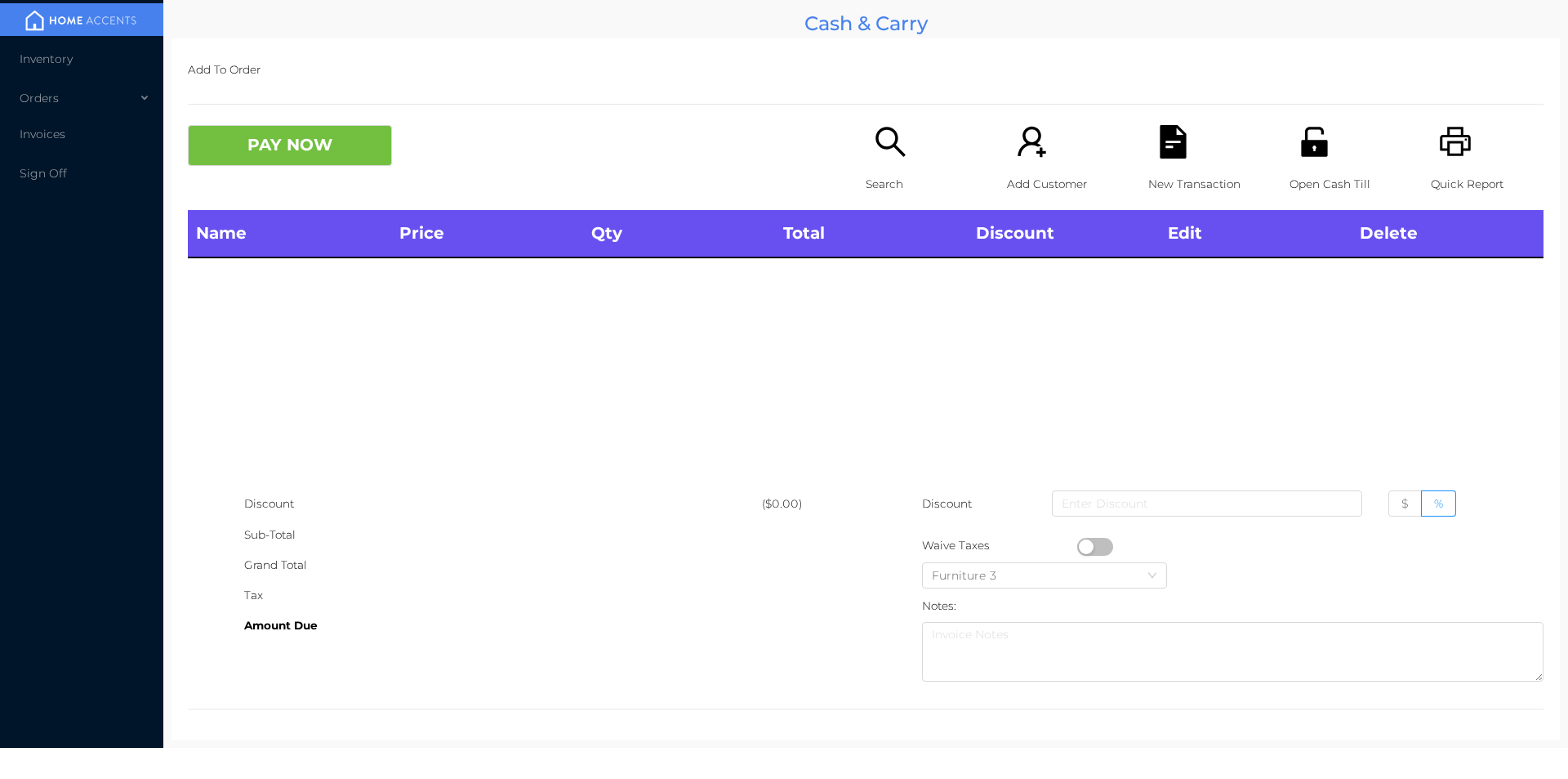
click at [838, 361] on div "Name Price Qty Total Discount Edit Delete" at bounding box center [865, 349] width 1356 height 278
click at [1320, 167] on div "Open Cash Till" at bounding box center [1346, 167] width 113 height 85
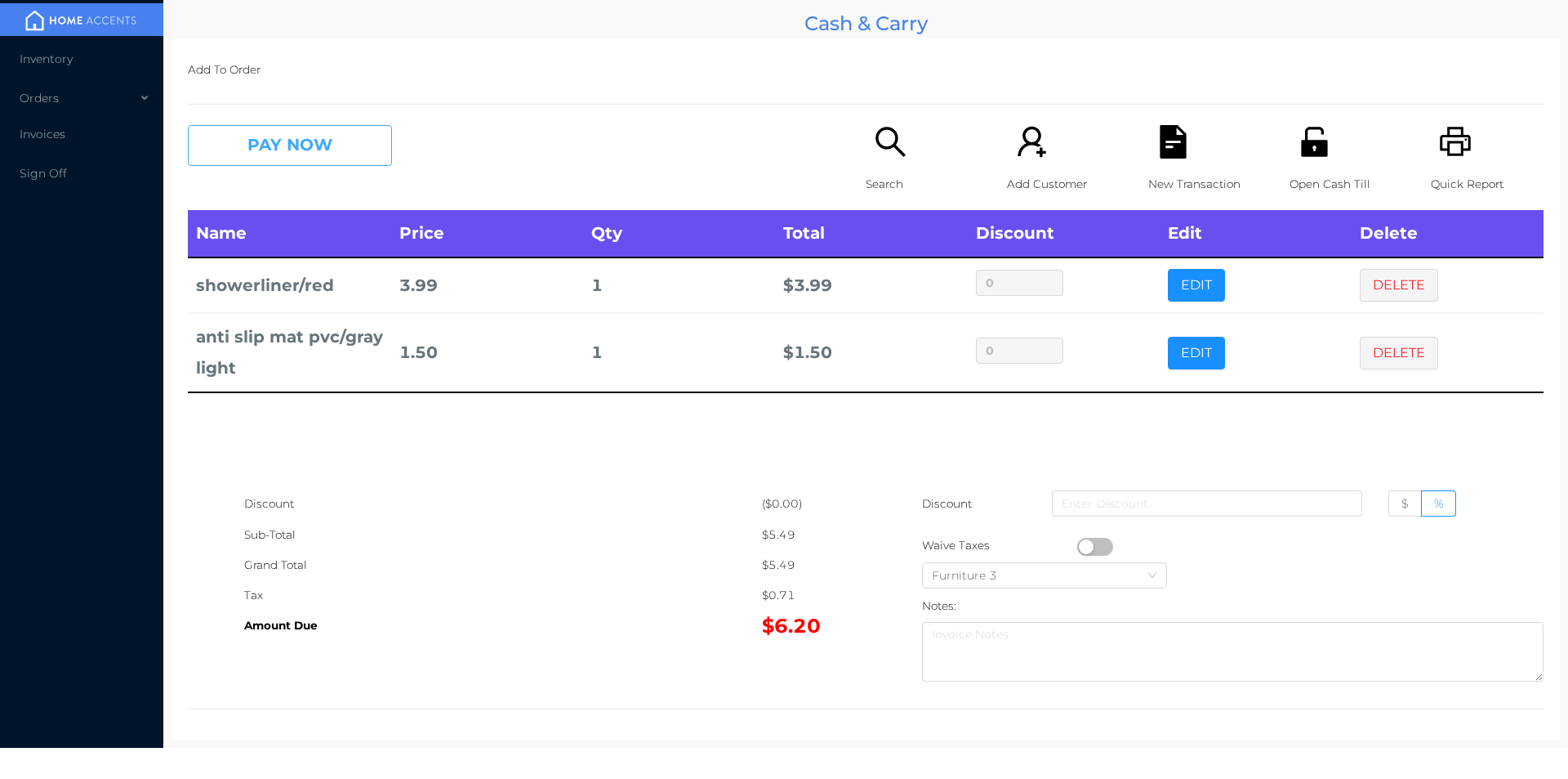
click at [260, 147] on button "PAY NOW" at bounding box center [290, 145] width 204 height 41
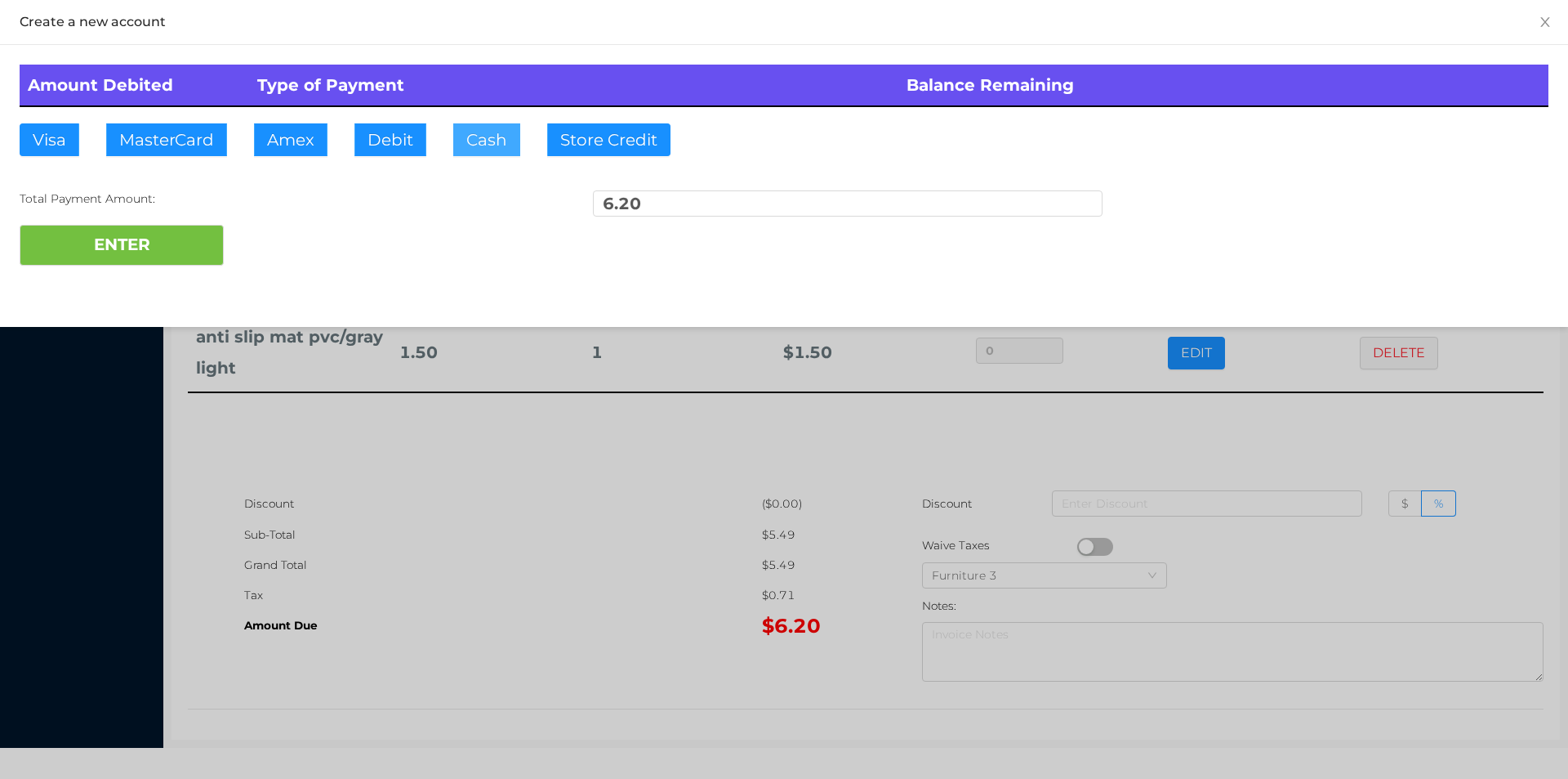
click at [471, 140] on button "Cash" at bounding box center [487, 140] width 67 height 33
click at [173, 229] on button "ENTER" at bounding box center [122, 245] width 204 height 41
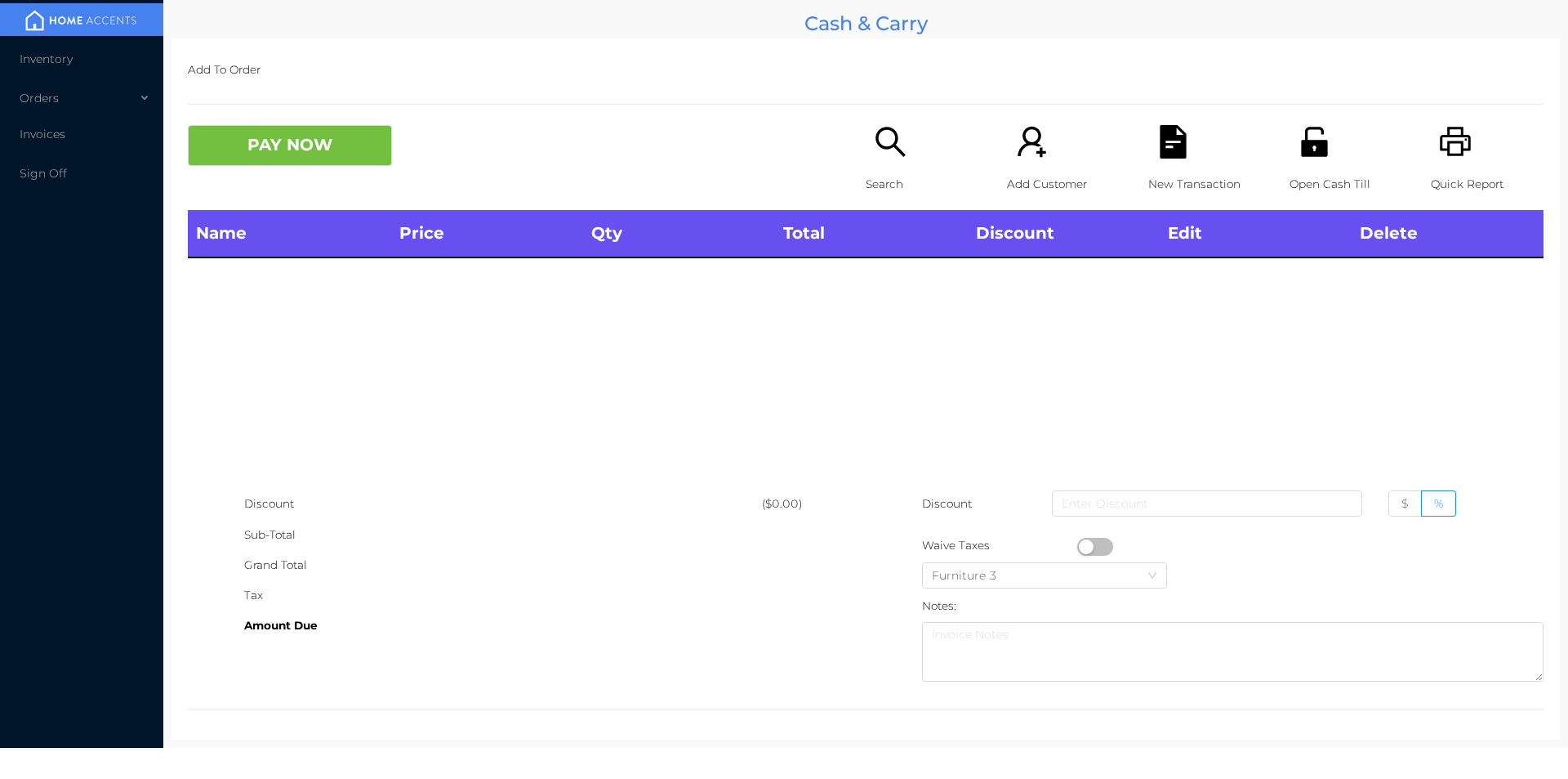
click at [874, 149] on icon "icon: search" at bounding box center [891, 141] width 33 height 33
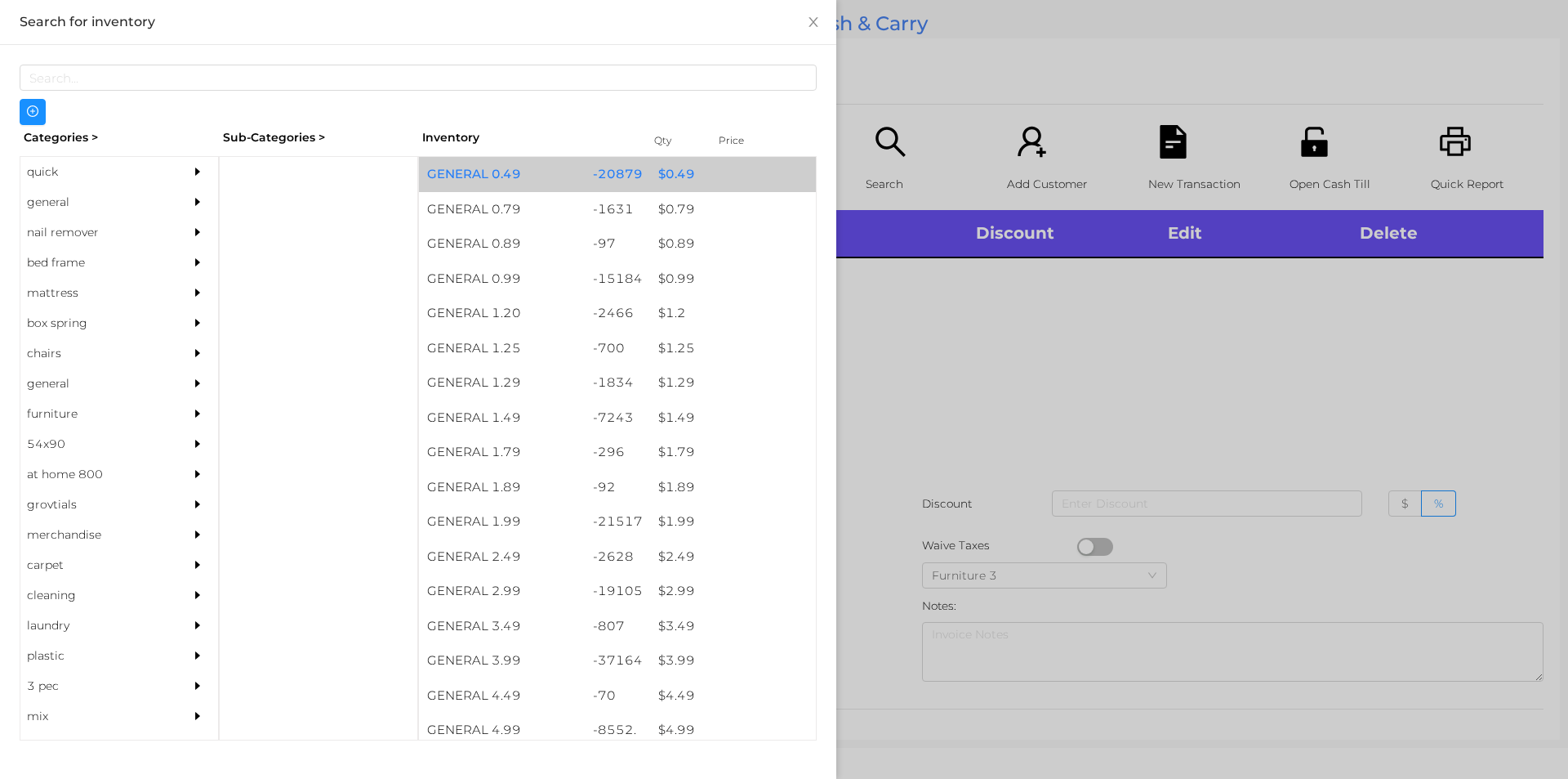
click at [665, 180] on div "$ 0.49" at bounding box center [733, 174] width 166 height 35
click at [662, 176] on div "$ 0.49" at bounding box center [733, 174] width 166 height 35
click at [664, 167] on div "$ 0.49" at bounding box center [733, 174] width 166 height 35
click at [658, 166] on div "$ 0.49" at bounding box center [733, 174] width 166 height 35
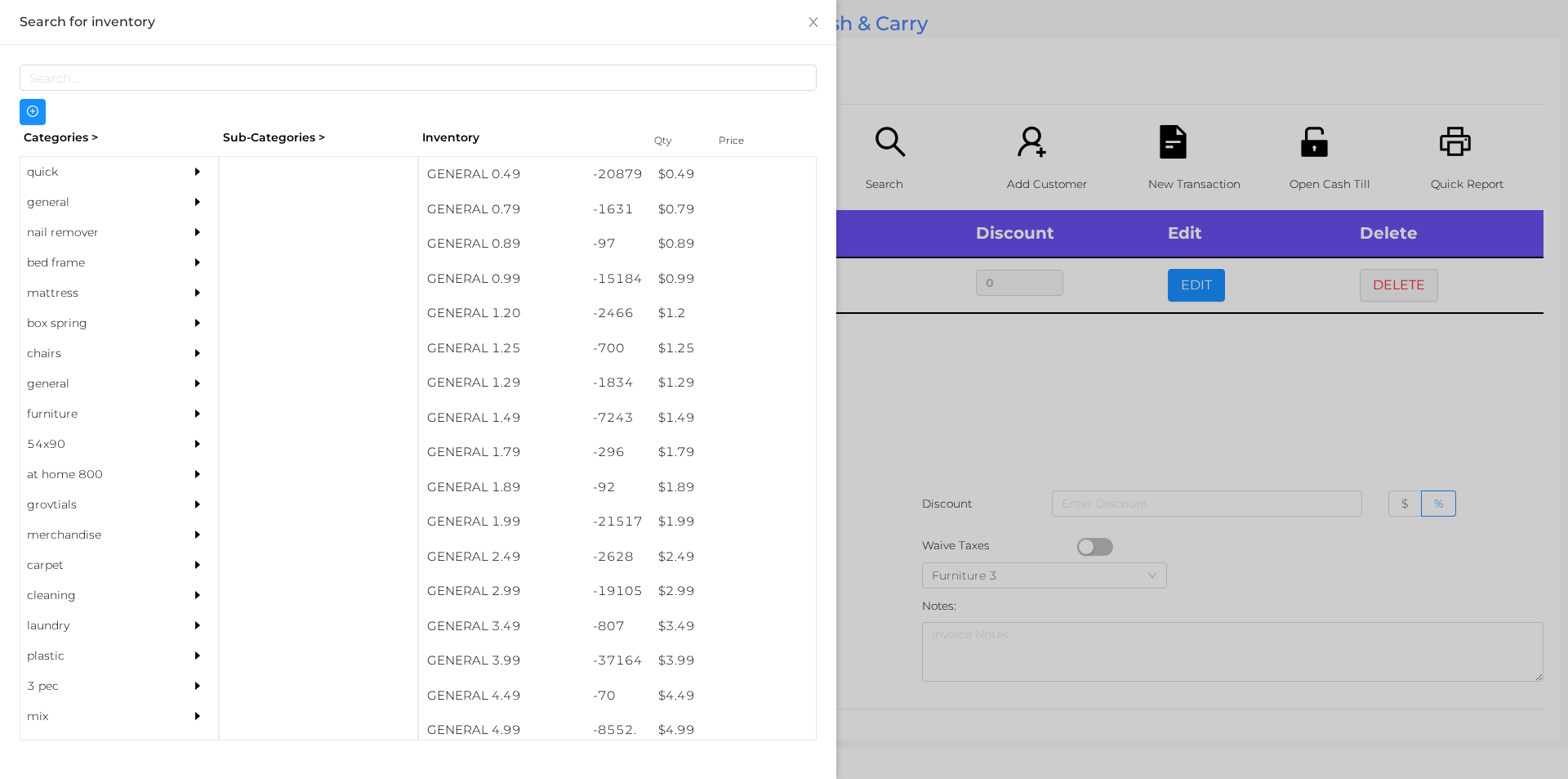
click at [956, 424] on div at bounding box center [784, 390] width 1568 height 779
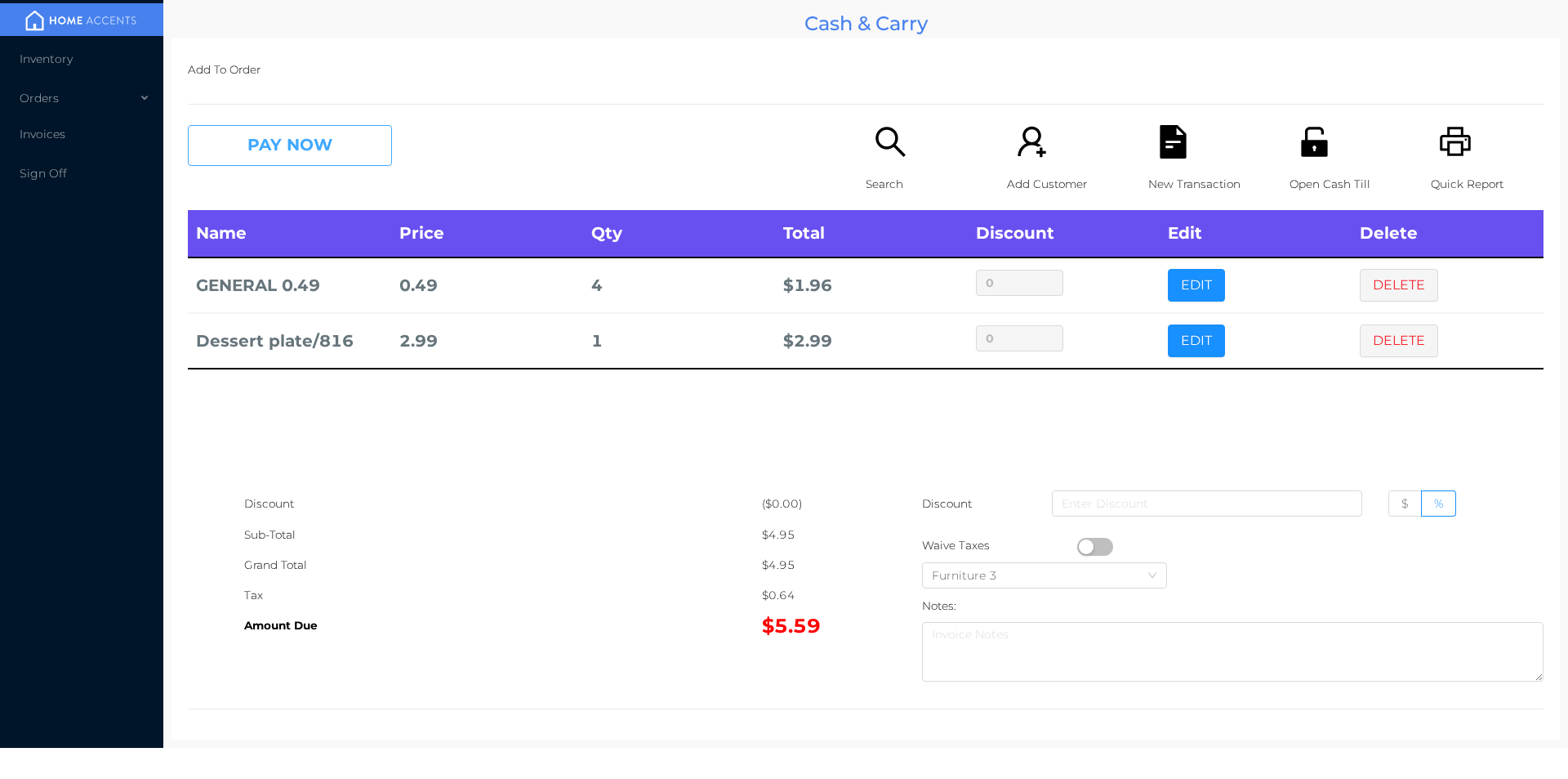
click at [293, 129] on button "PAY NOW" at bounding box center [290, 145] width 204 height 41
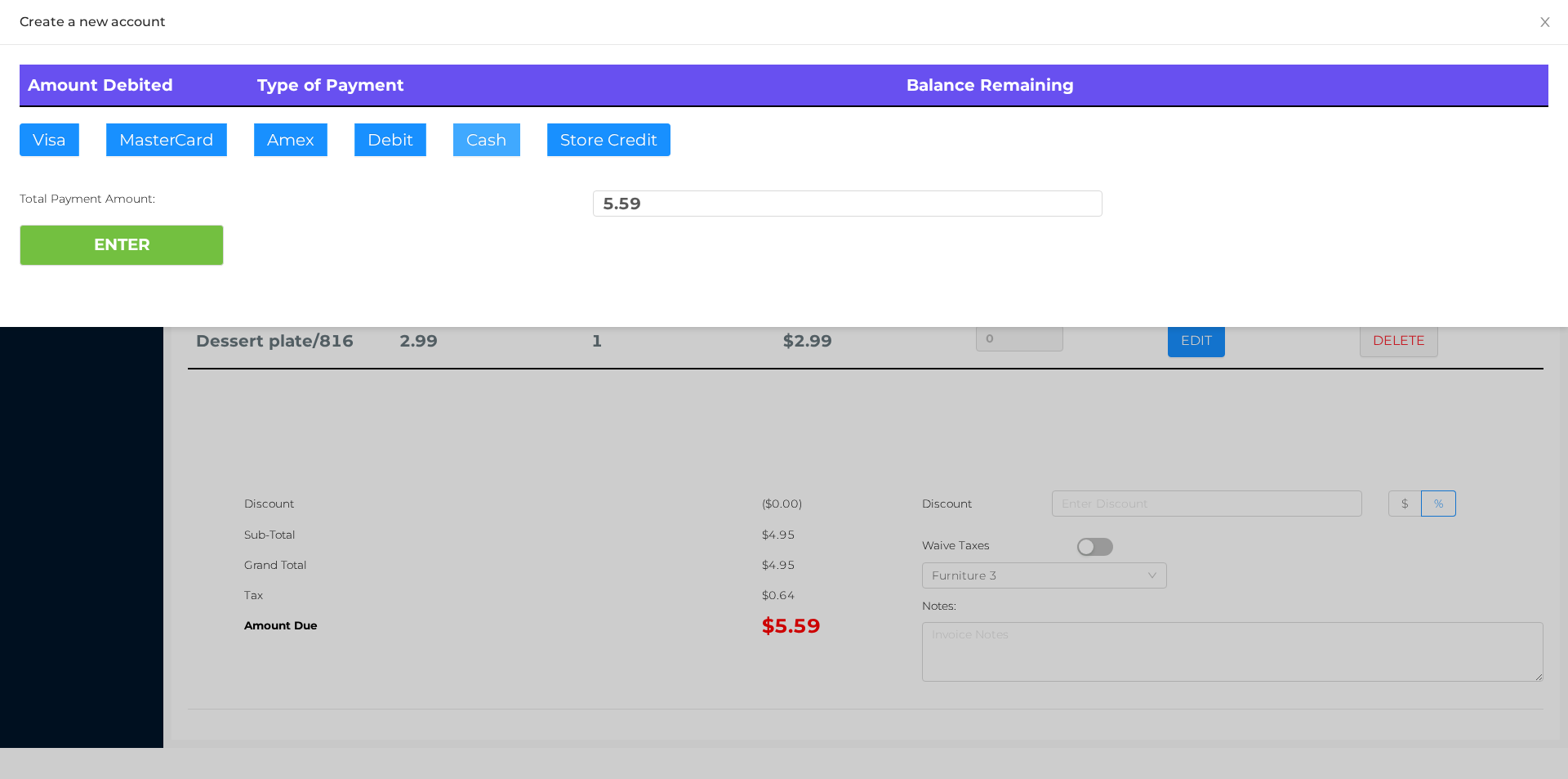
click at [470, 151] on button "Cash" at bounding box center [487, 140] width 67 height 33
type input "10."
click at [136, 253] on button "ENTER" at bounding box center [122, 245] width 204 height 41
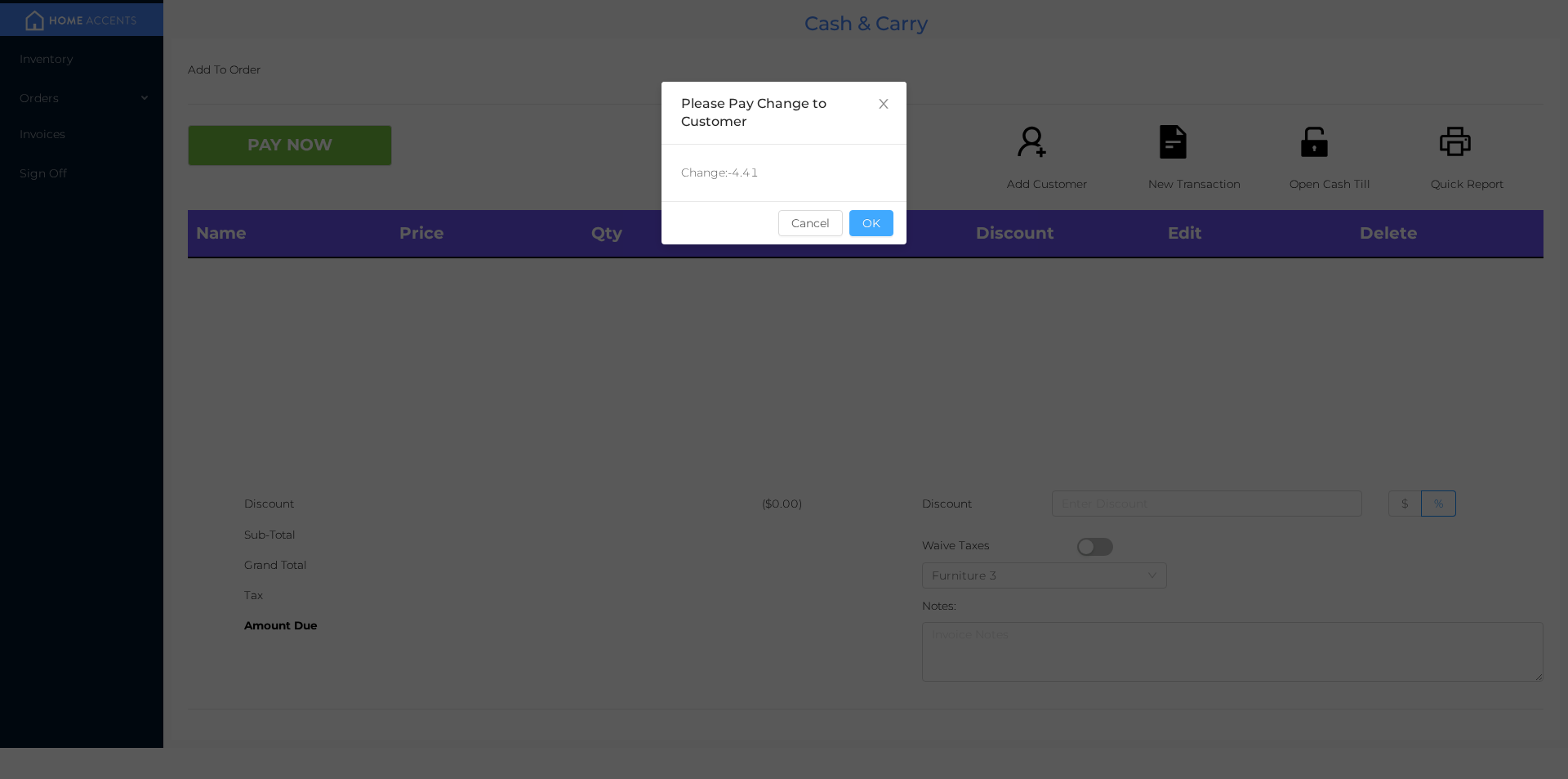
click at [884, 232] on button "OK" at bounding box center [872, 222] width 44 height 26
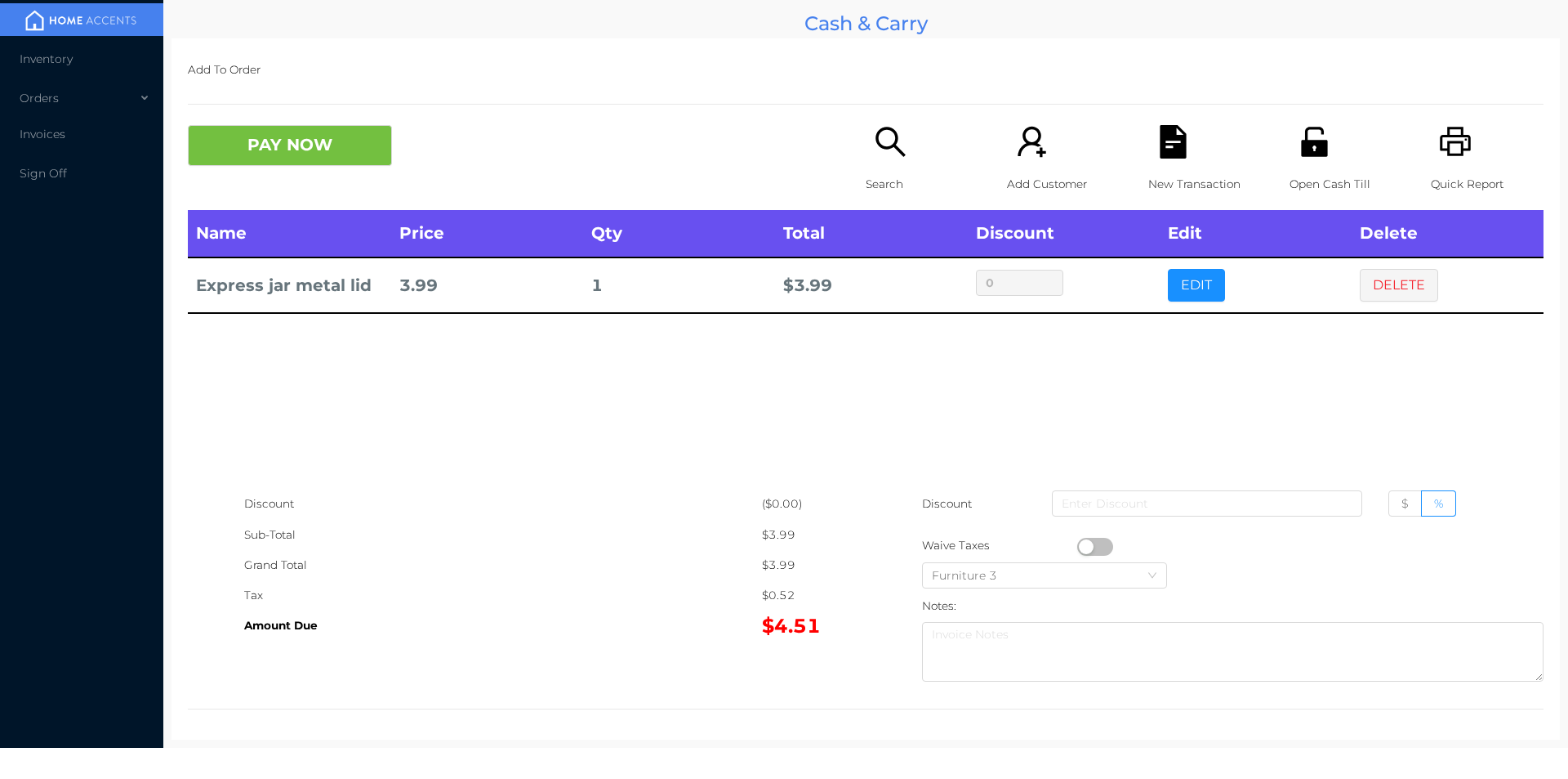
click at [875, 169] on p "Search" at bounding box center [922, 183] width 113 height 30
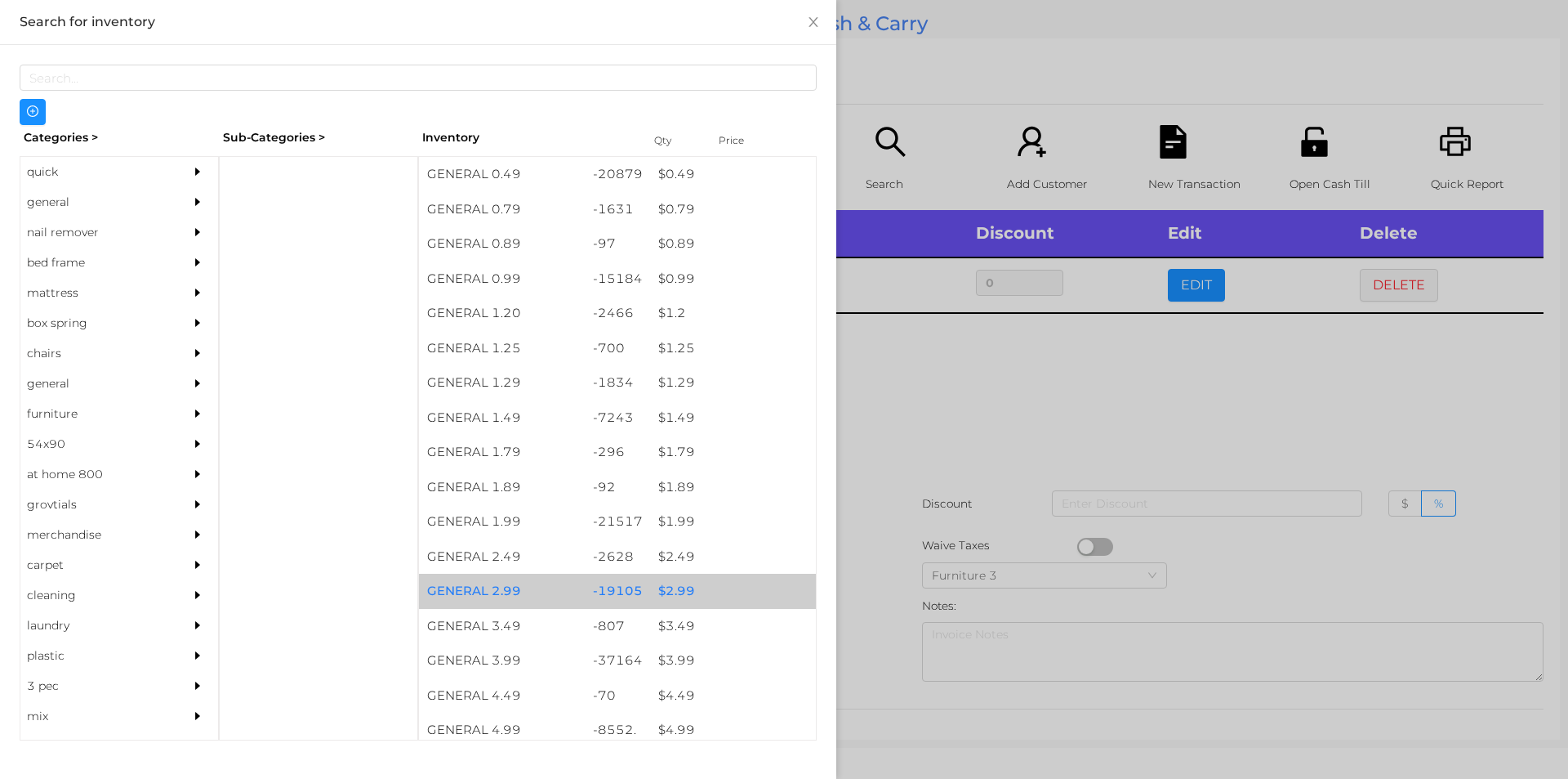
click at [669, 595] on div "$ 2.99" at bounding box center [733, 591] width 166 height 35
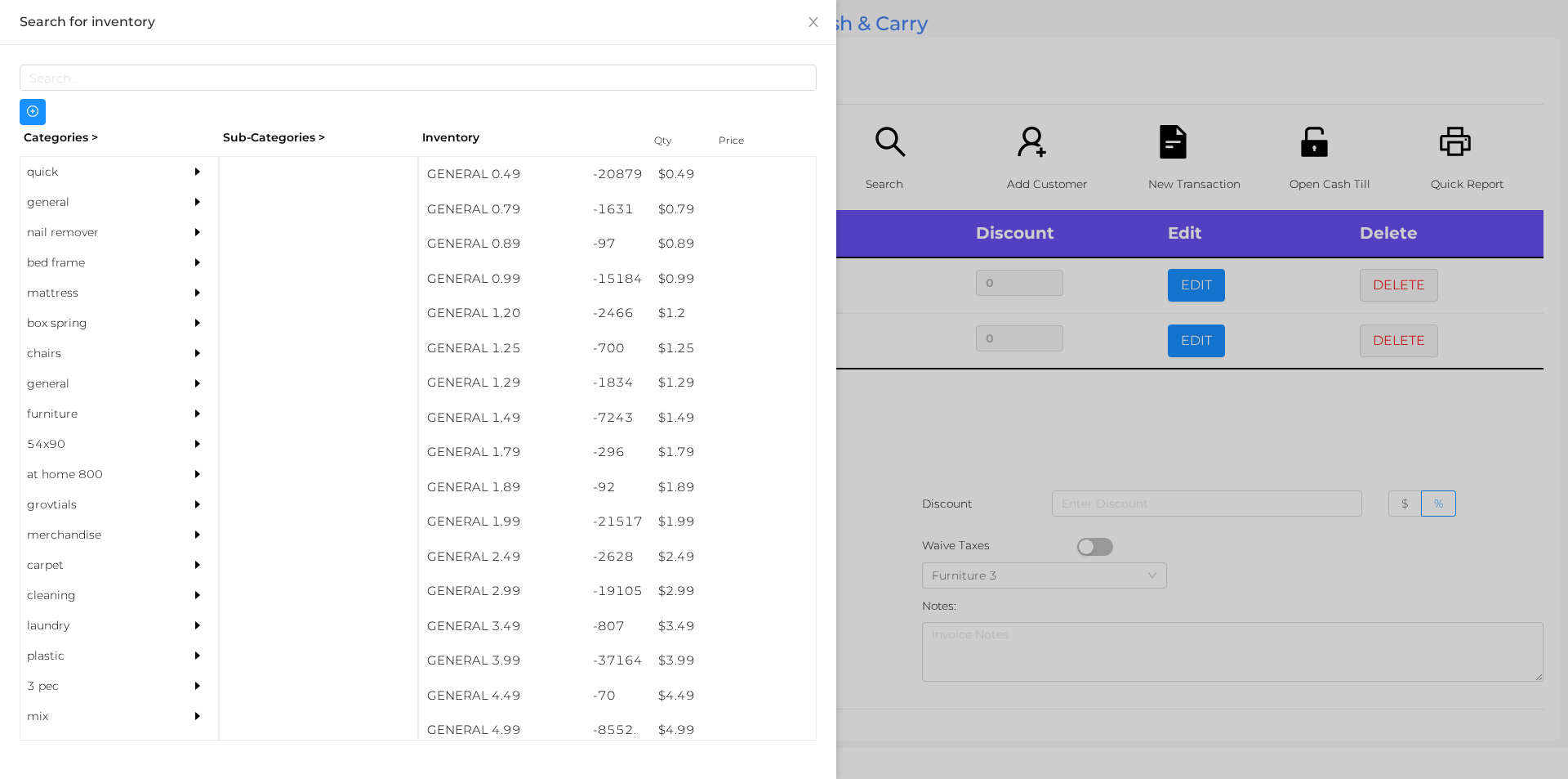
click at [873, 647] on div at bounding box center [784, 390] width 1568 height 779
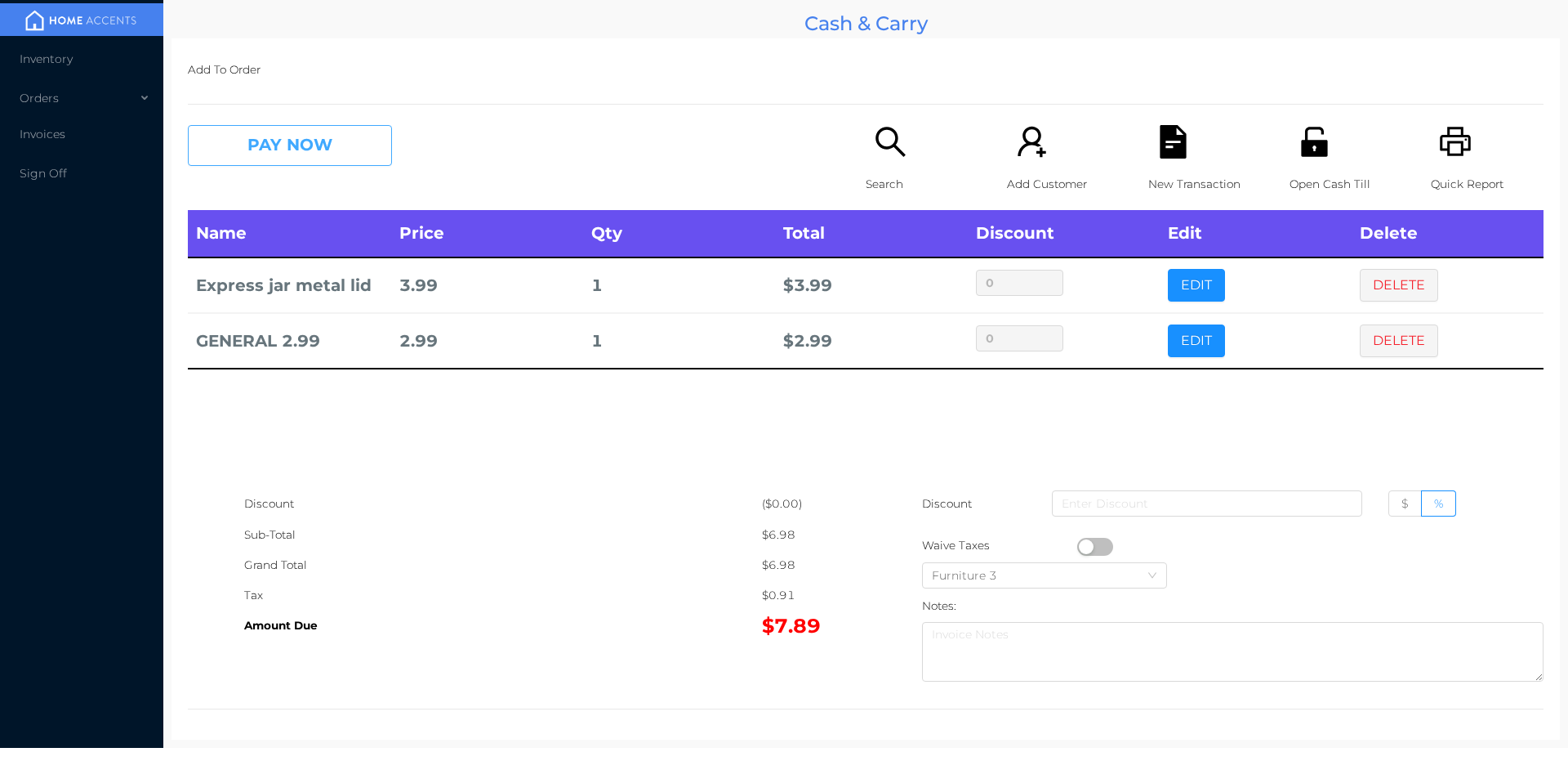
click at [319, 141] on button "PAY NOW" at bounding box center [290, 145] width 204 height 41
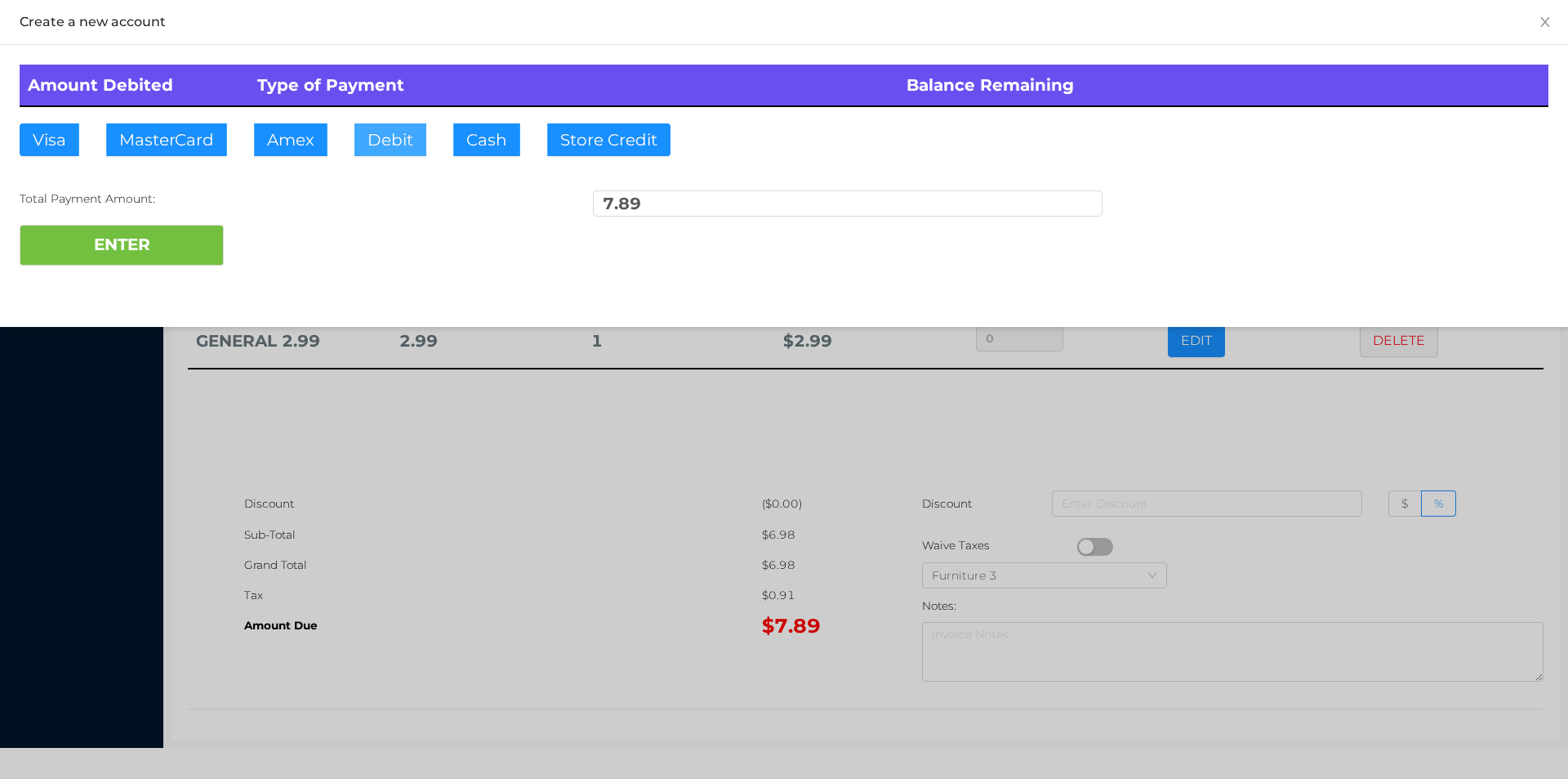
click at [381, 141] on button "Debit" at bounding box center [390, 140] width 72 height 33
click at [201, 235] on button "ENTER" at bounding box center [122, 245] width 204 height 41
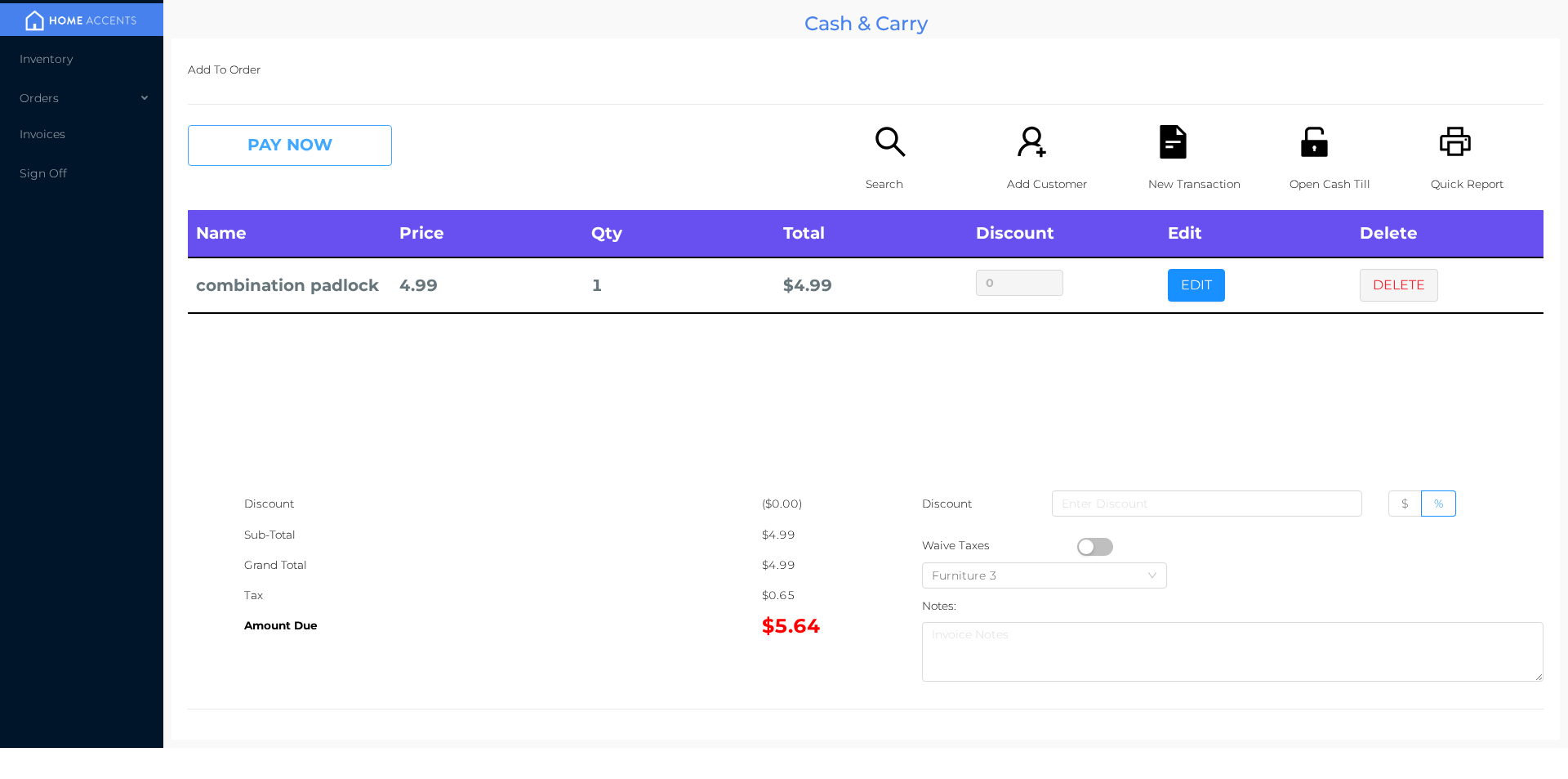
click at [263, 150] on button "PAY NOW" at bounding box center [290, 145] width 204 height 41
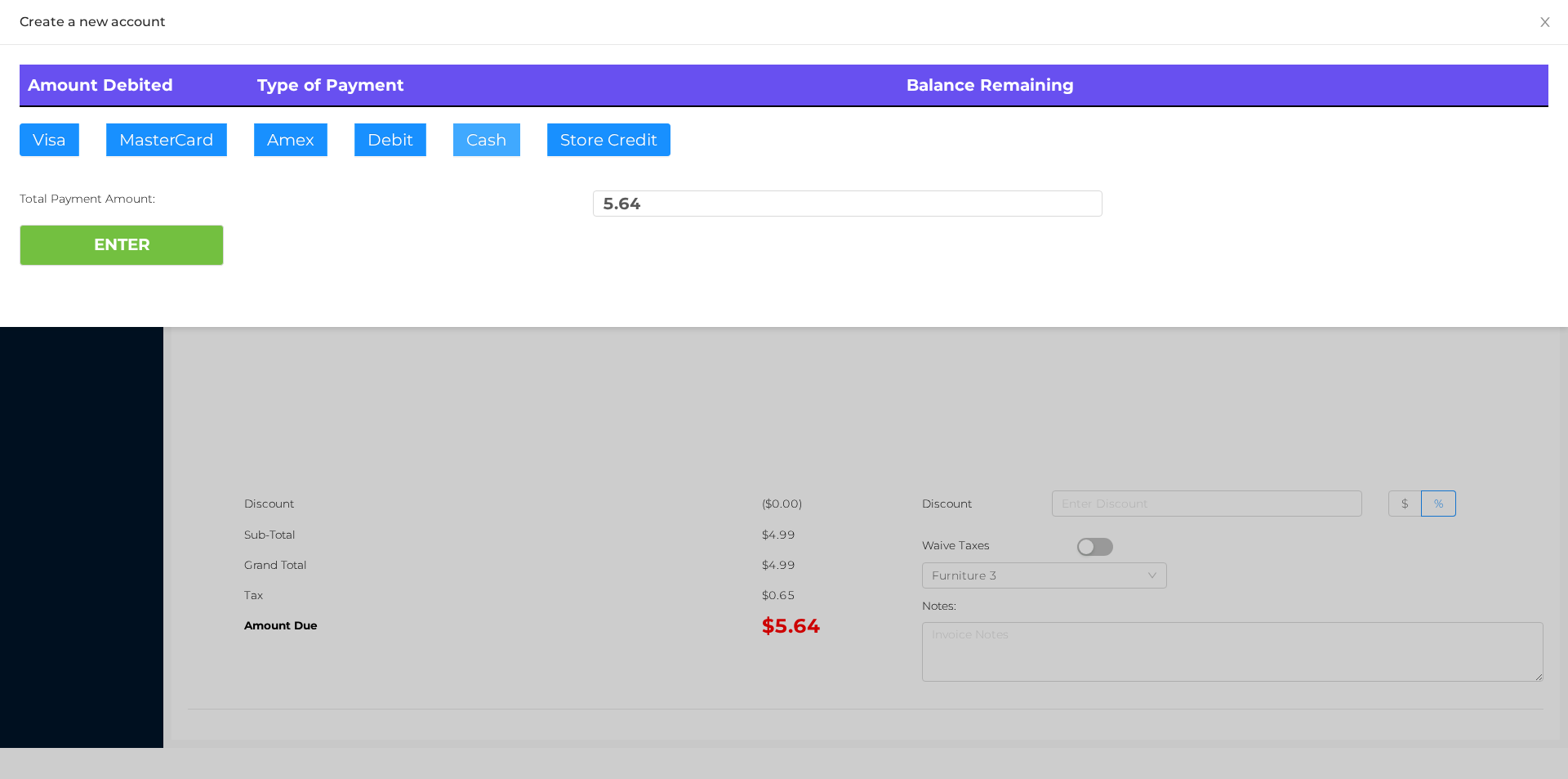
click at [470, 146] on button "Cash" at bounding box center [487, 140] width 67 height 33
type input "10."
click at [157, 256] on button "ENTER" at bounding box center [122, 245] width 204 height 41
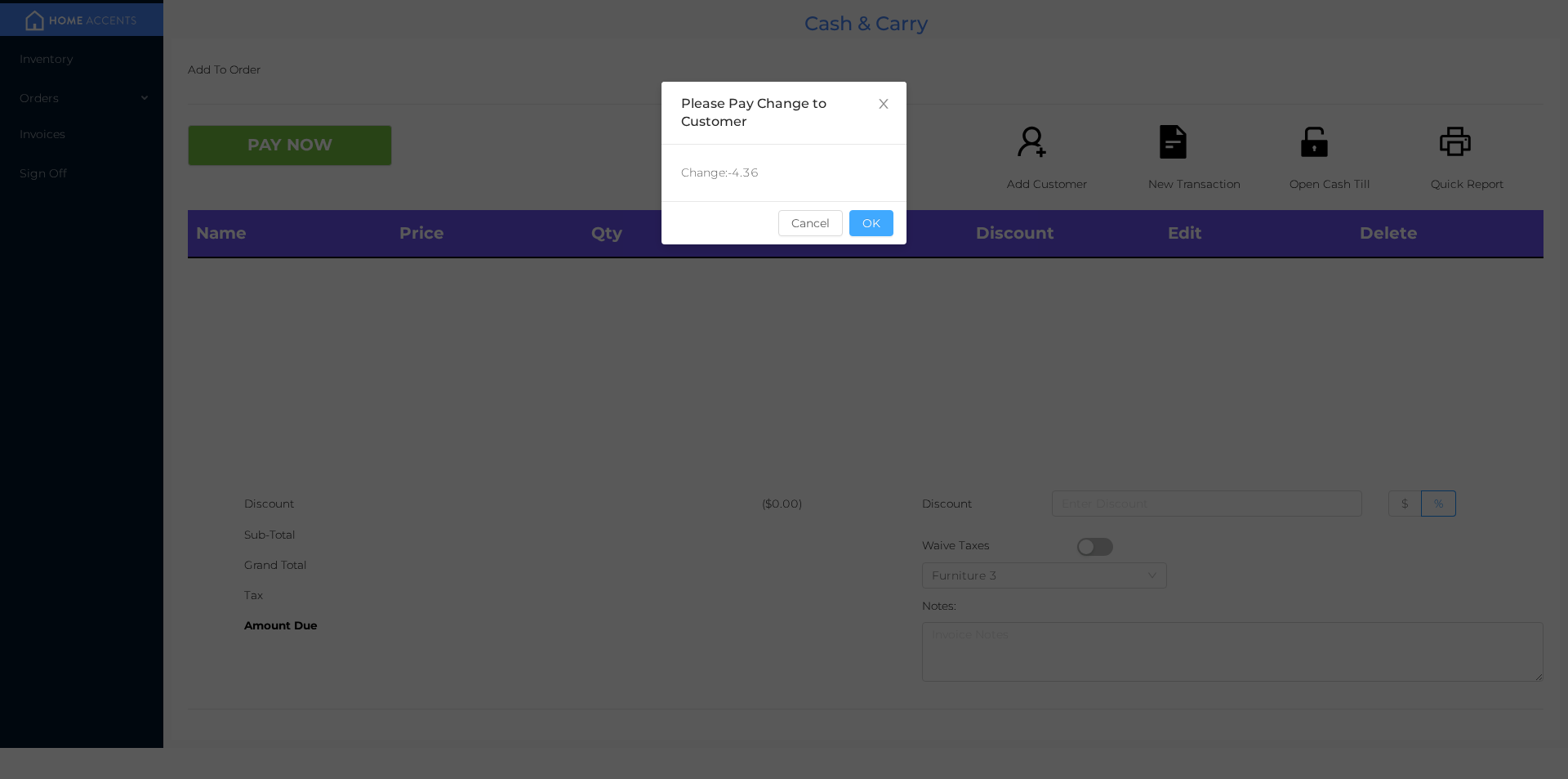
click at [870, 231] on button "OK" at bounding box center [872, 222] width 44 height 26
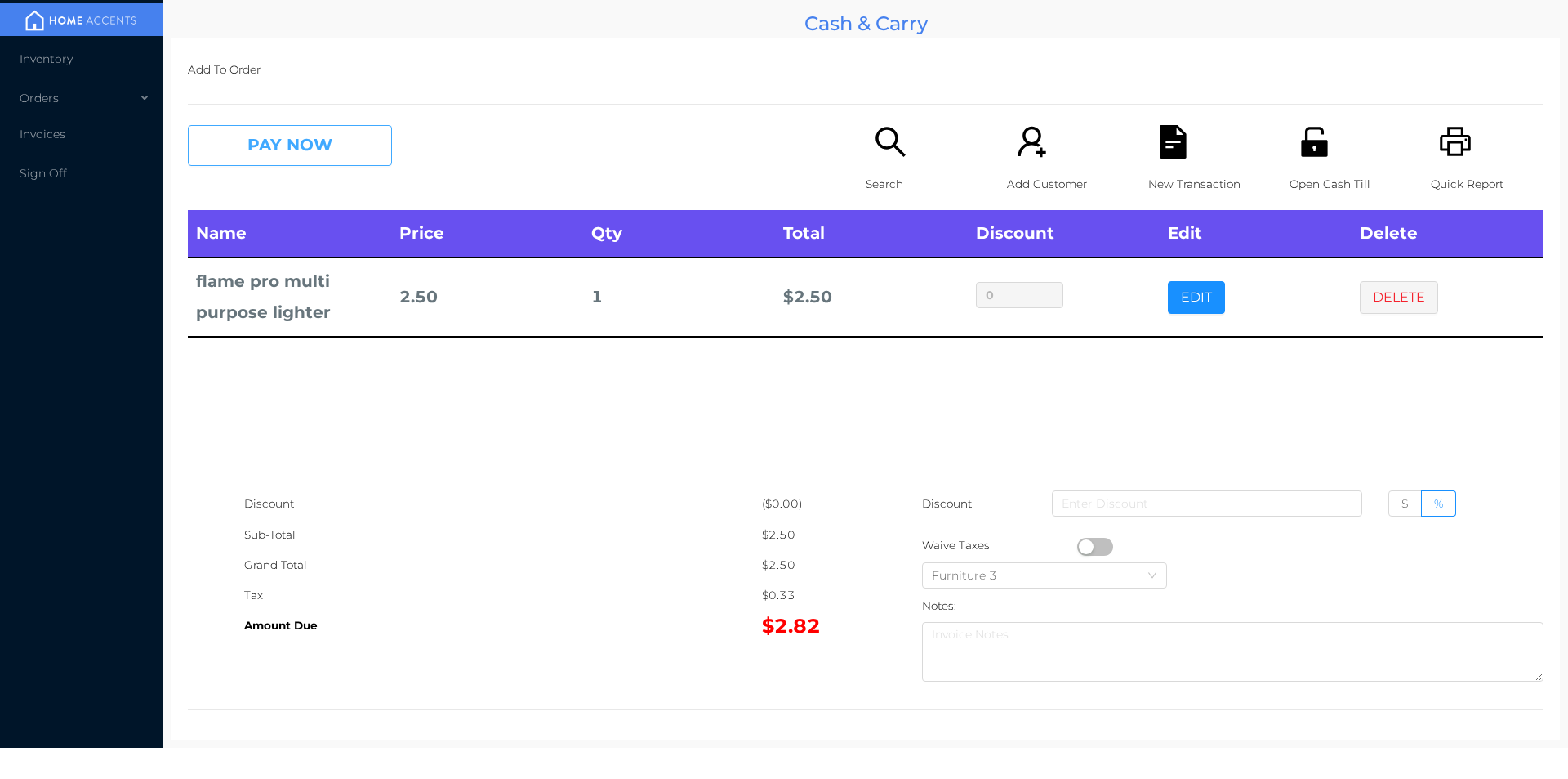
click at [251, 148] on button "PAY NOW" at bounding box center [290, 145] width 204 height 41
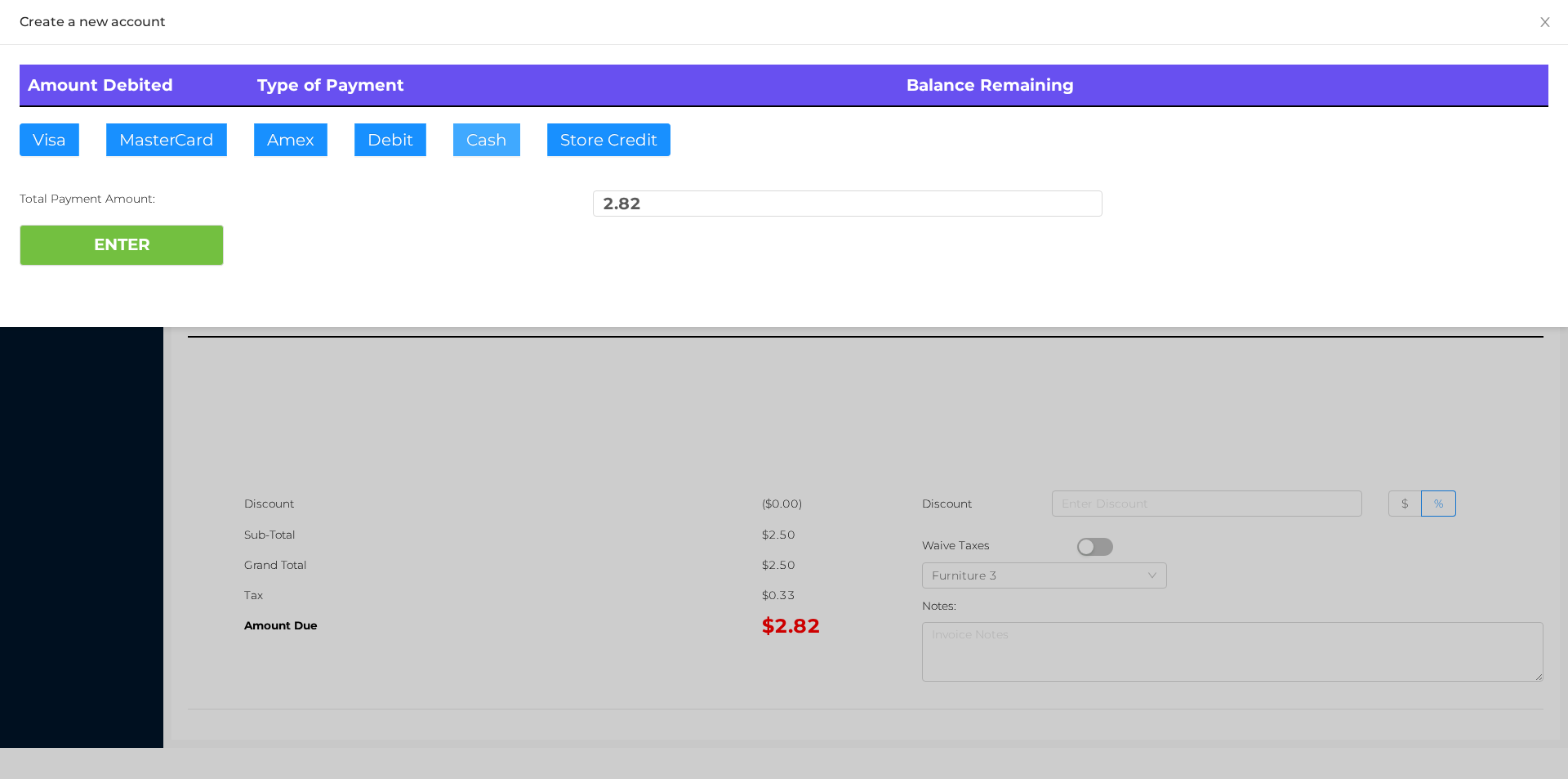
click at [465, 139] on button "Cash" at bounding box center [487, 140] width 67 height 33
type input "5."
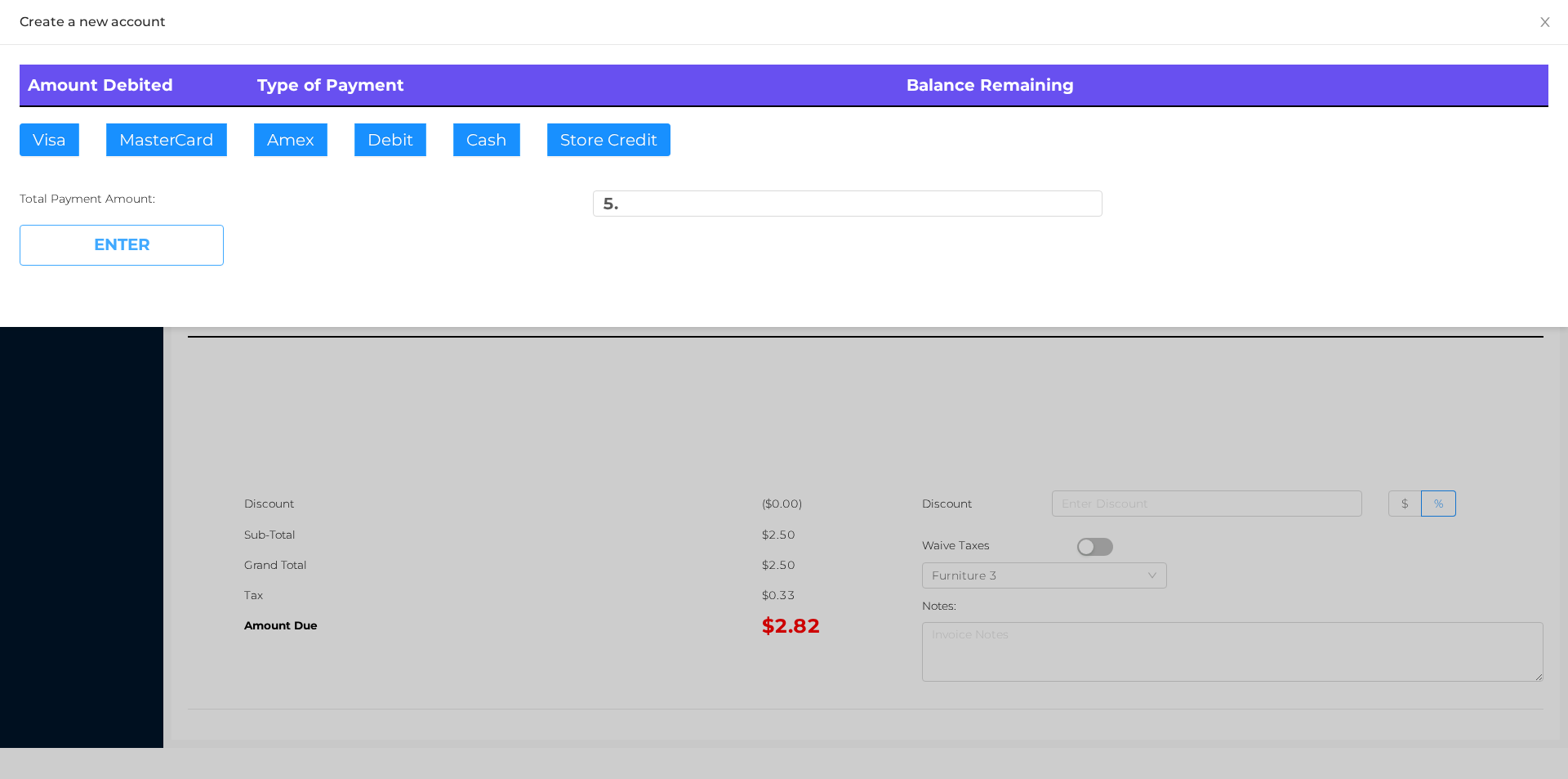
click at [136, 254] on button "ENTER" at bounding box center [122, 245] width 204 height 41
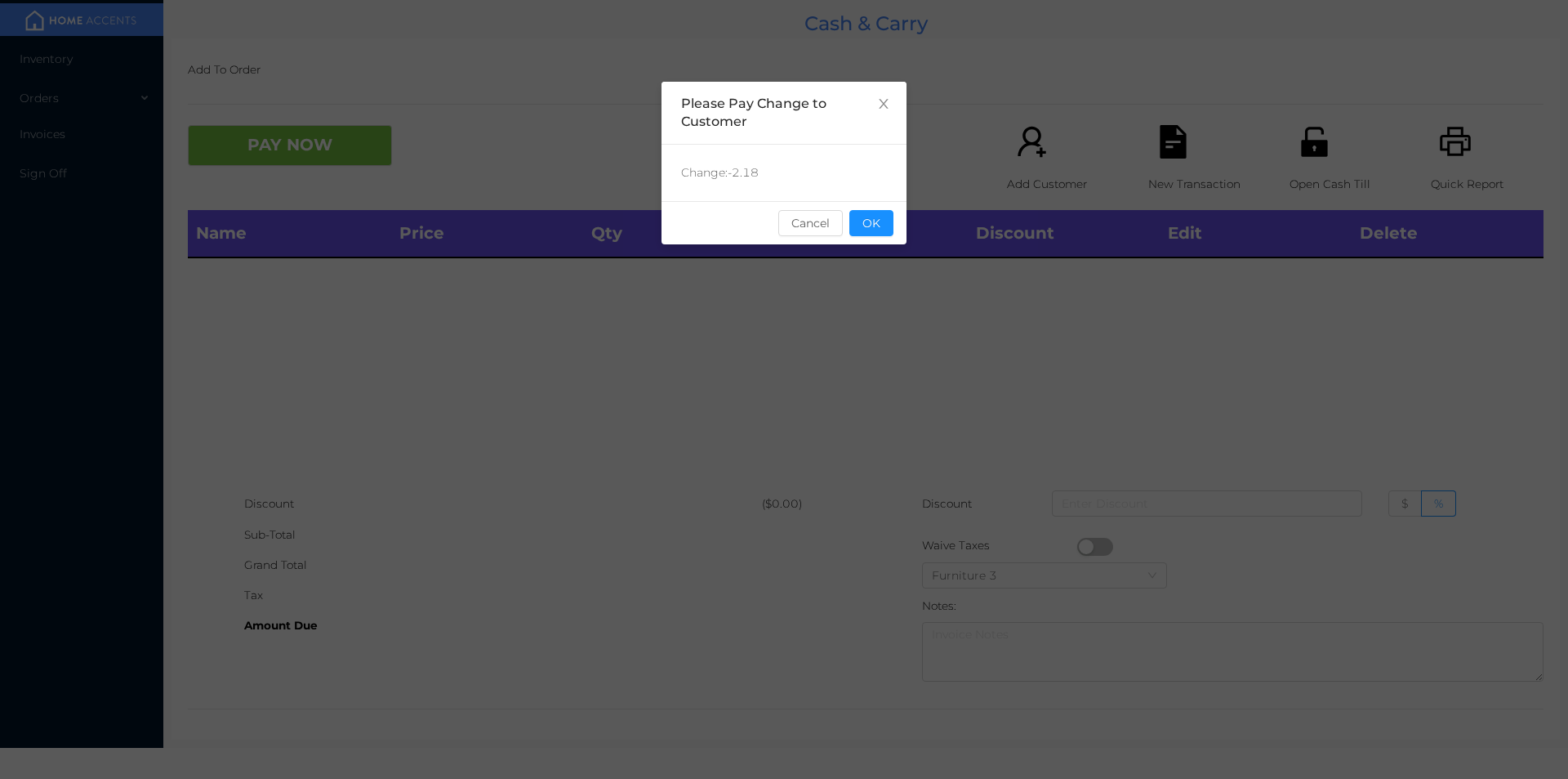
click at [869, 197] on div "Change: -2.18" at bounding box center [784, 173] width 245 height 56
click at [875, 233] on button "OK" at bounding box center [872, 222] width 44 height 26
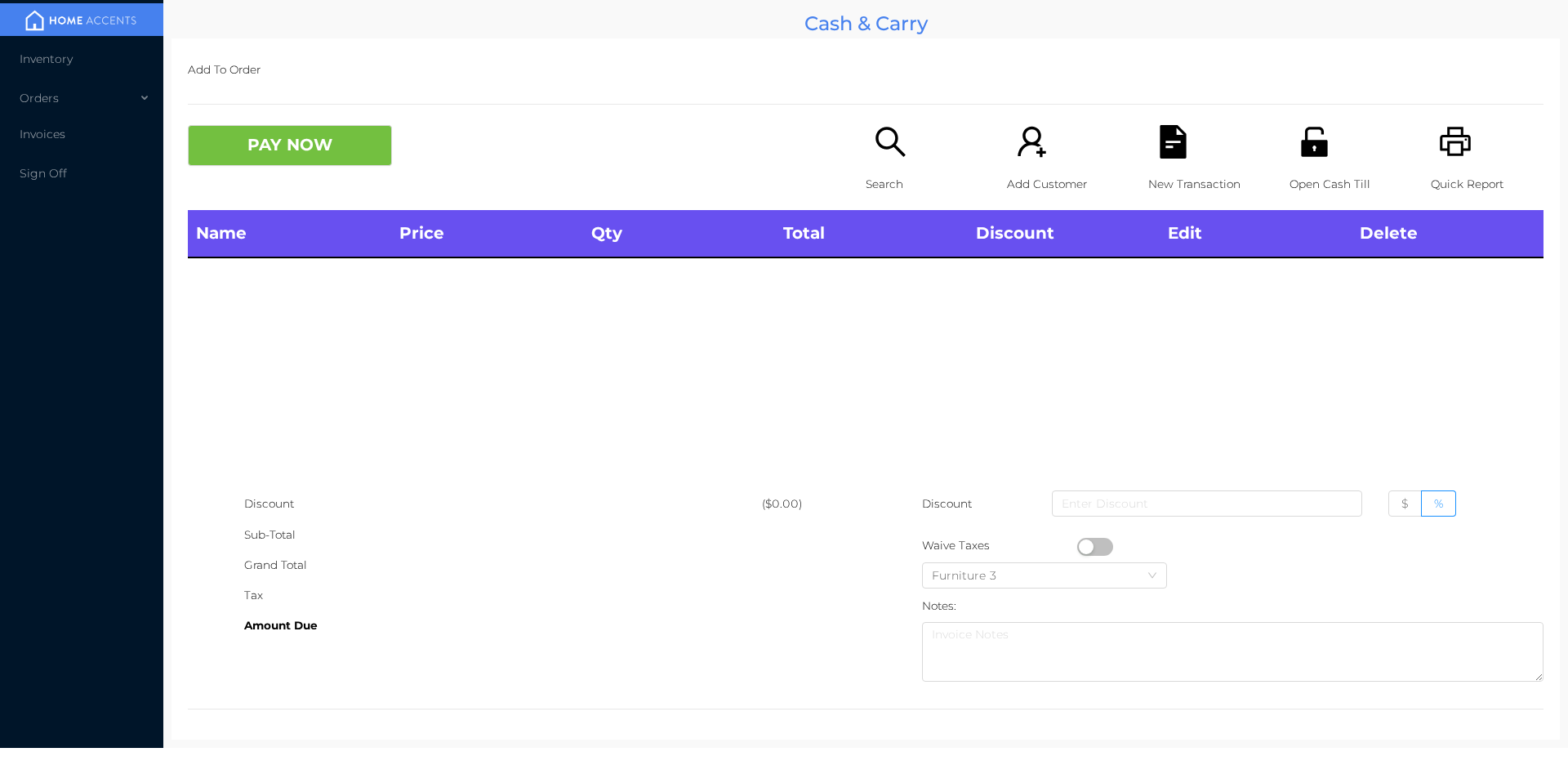
click at [879, 286] on div "Name Price Qty Total Discount Edit Delete" at bounding box center [865, 349] width 1356 height 278
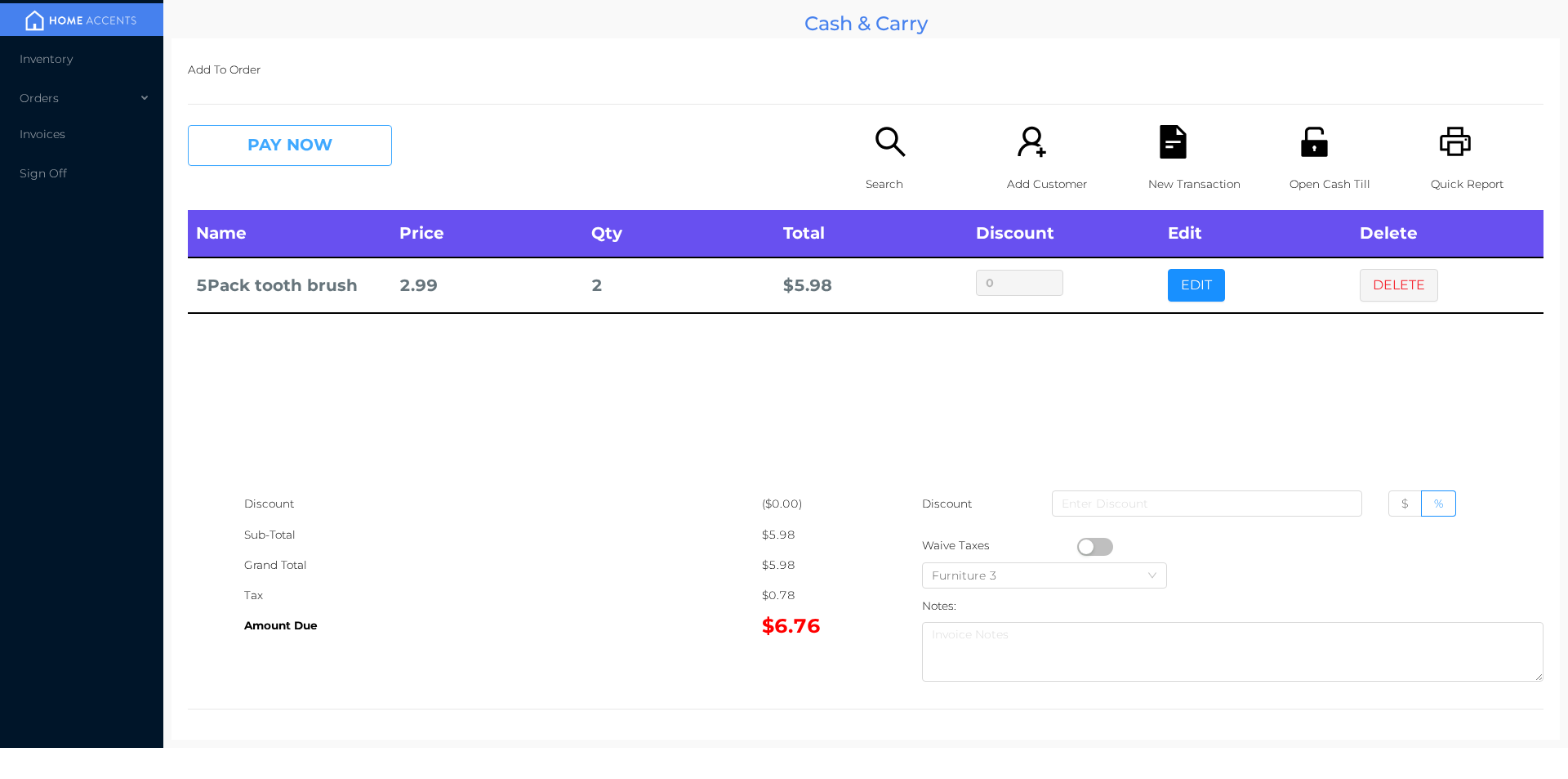
click at [257, 149] on button "PAY NOW" at bounding box center [290, 145] width 204 height 41
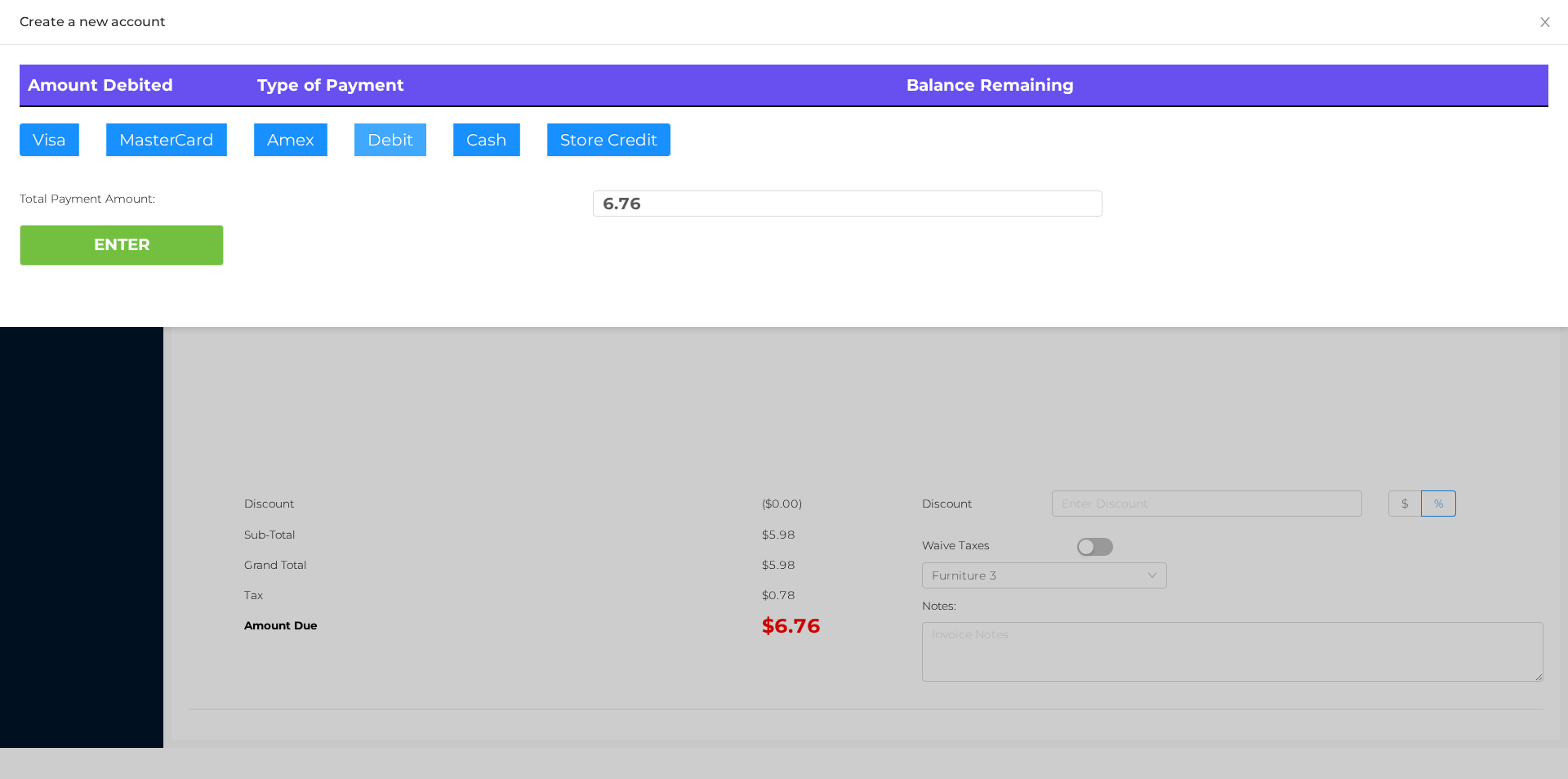
click at [371, 141] on button "Debit" at bounding box center [390, 140] width 72 height 33
click at [154, 243] on button "ENTER" at bounding box center [122, 245] width 204 height 41
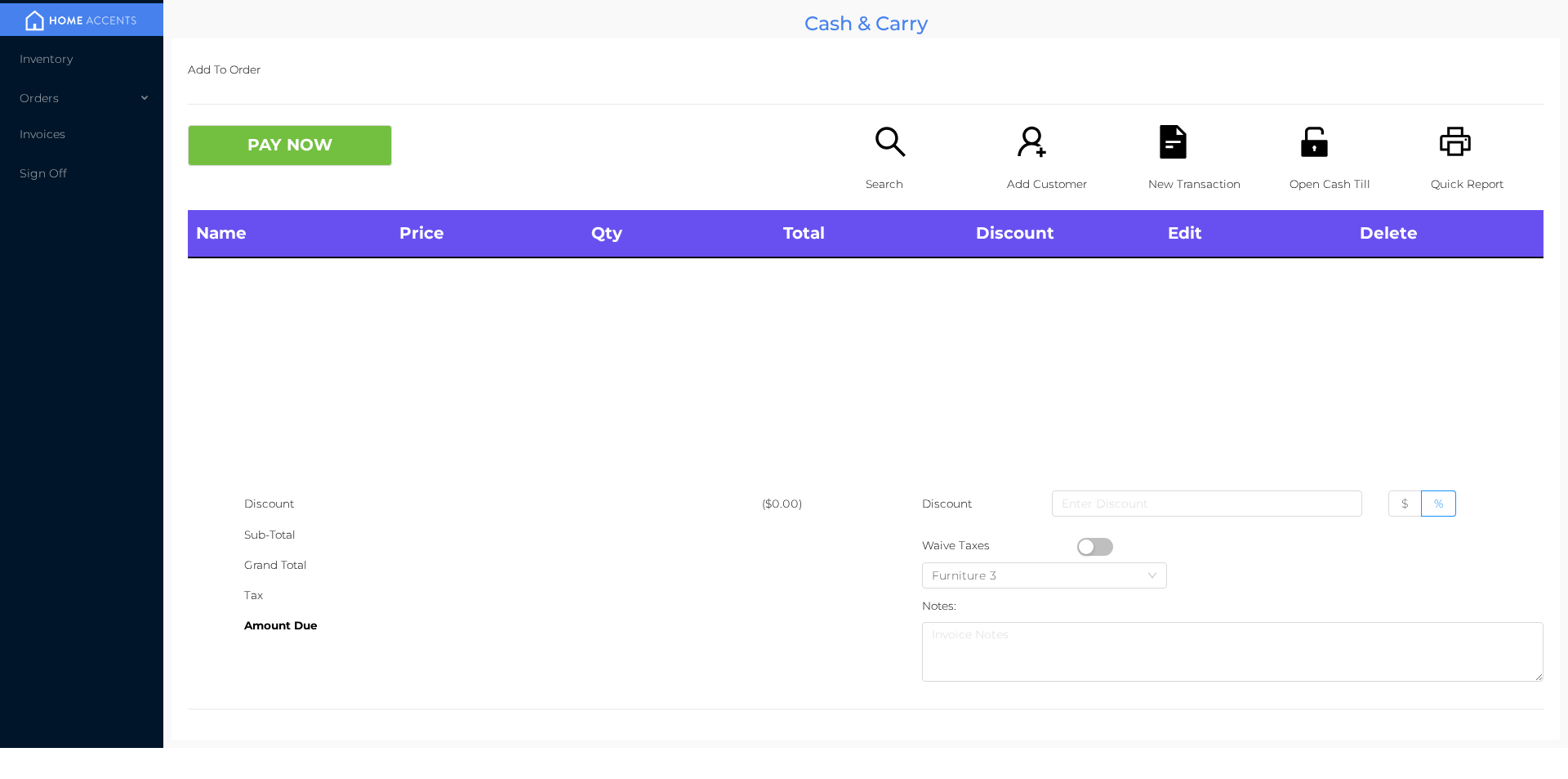
click at [890, 166] on div "Search" at bounding box center [922, 167] width 113 height 85
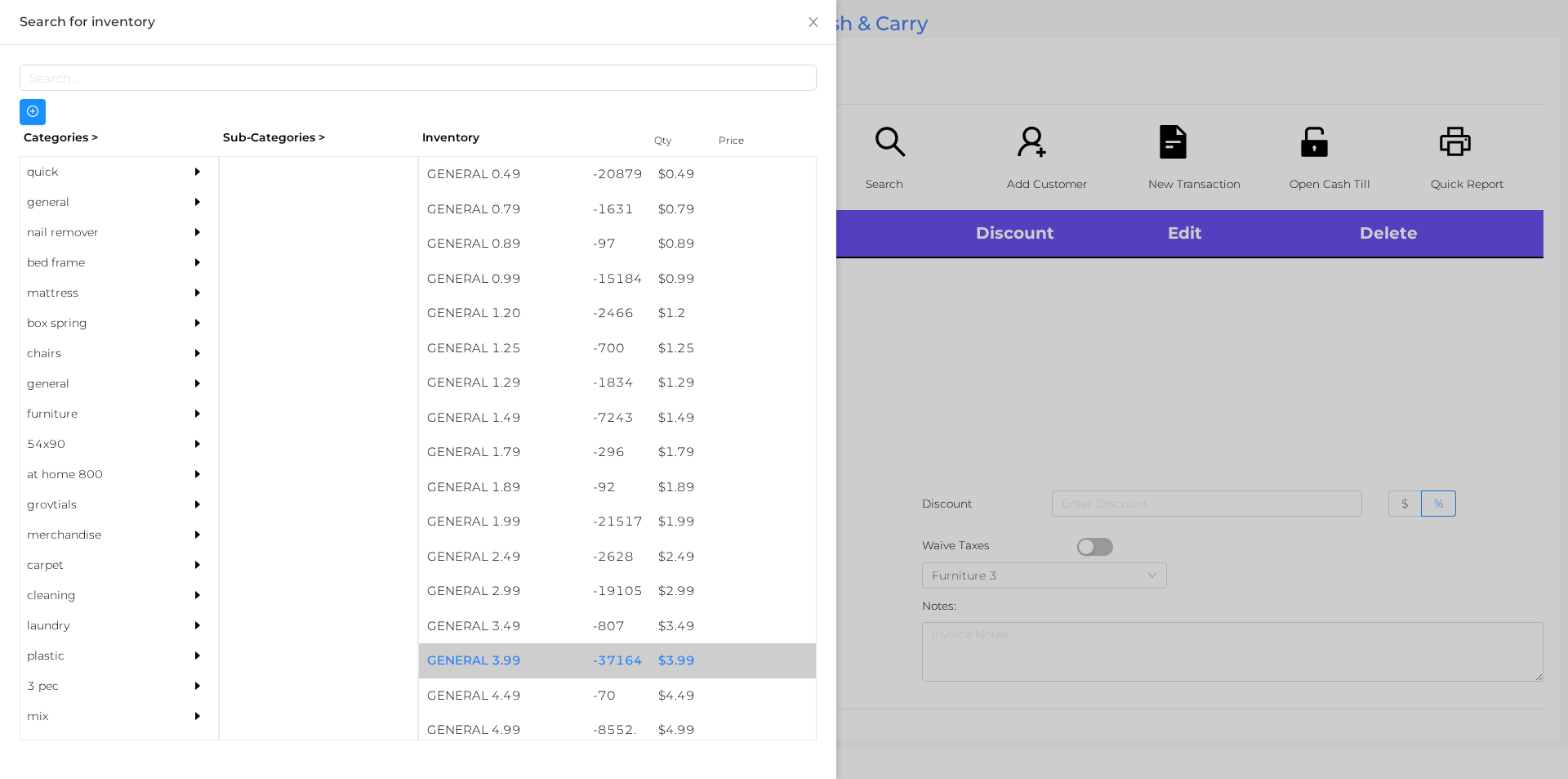
click at [661, 652] on div "$ 3.99" at bounding box center [733, 661] width 166 height 35
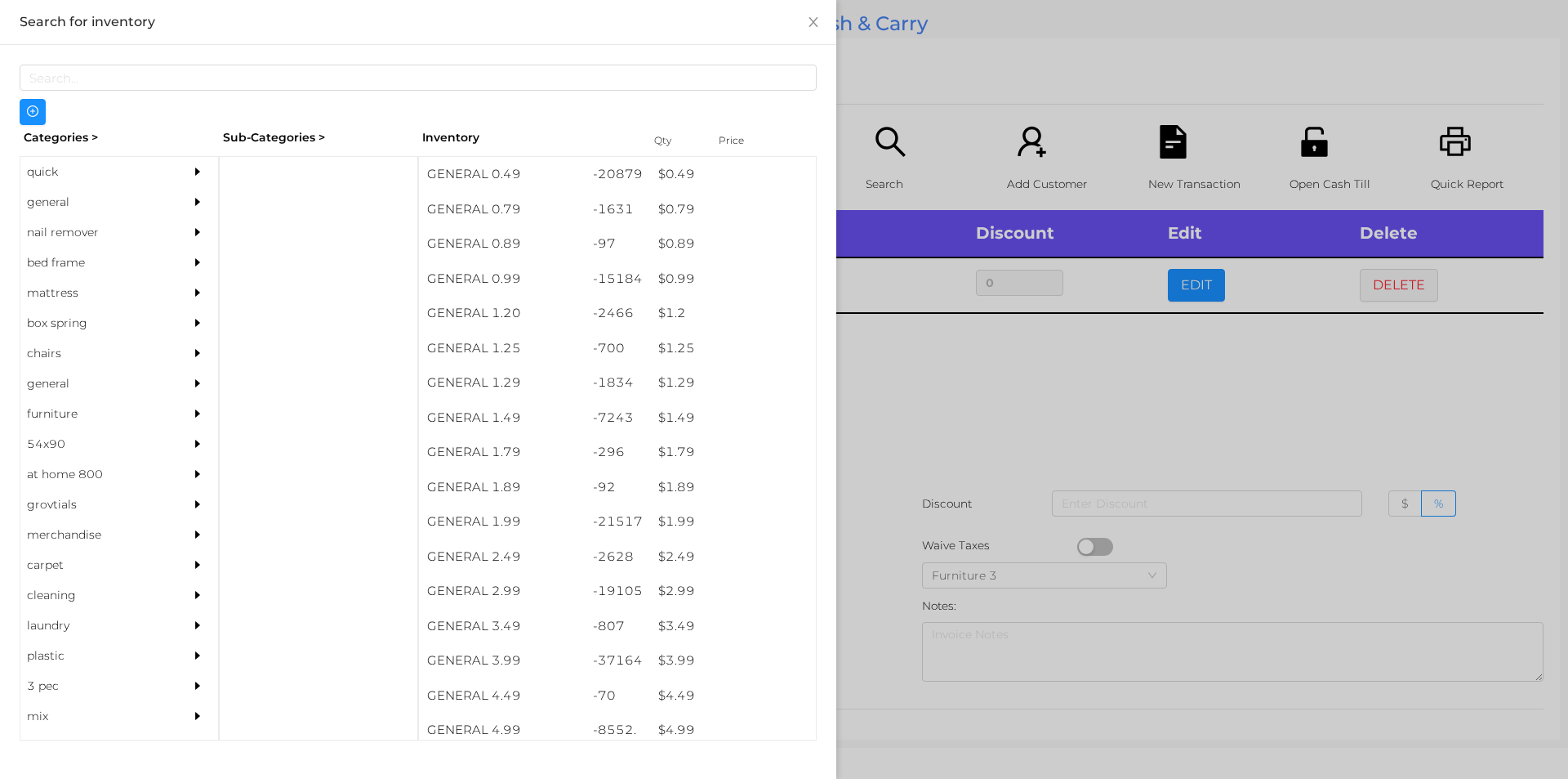
click at [887, 652] on div at bounding box center [784, 390] width 1568 height 779
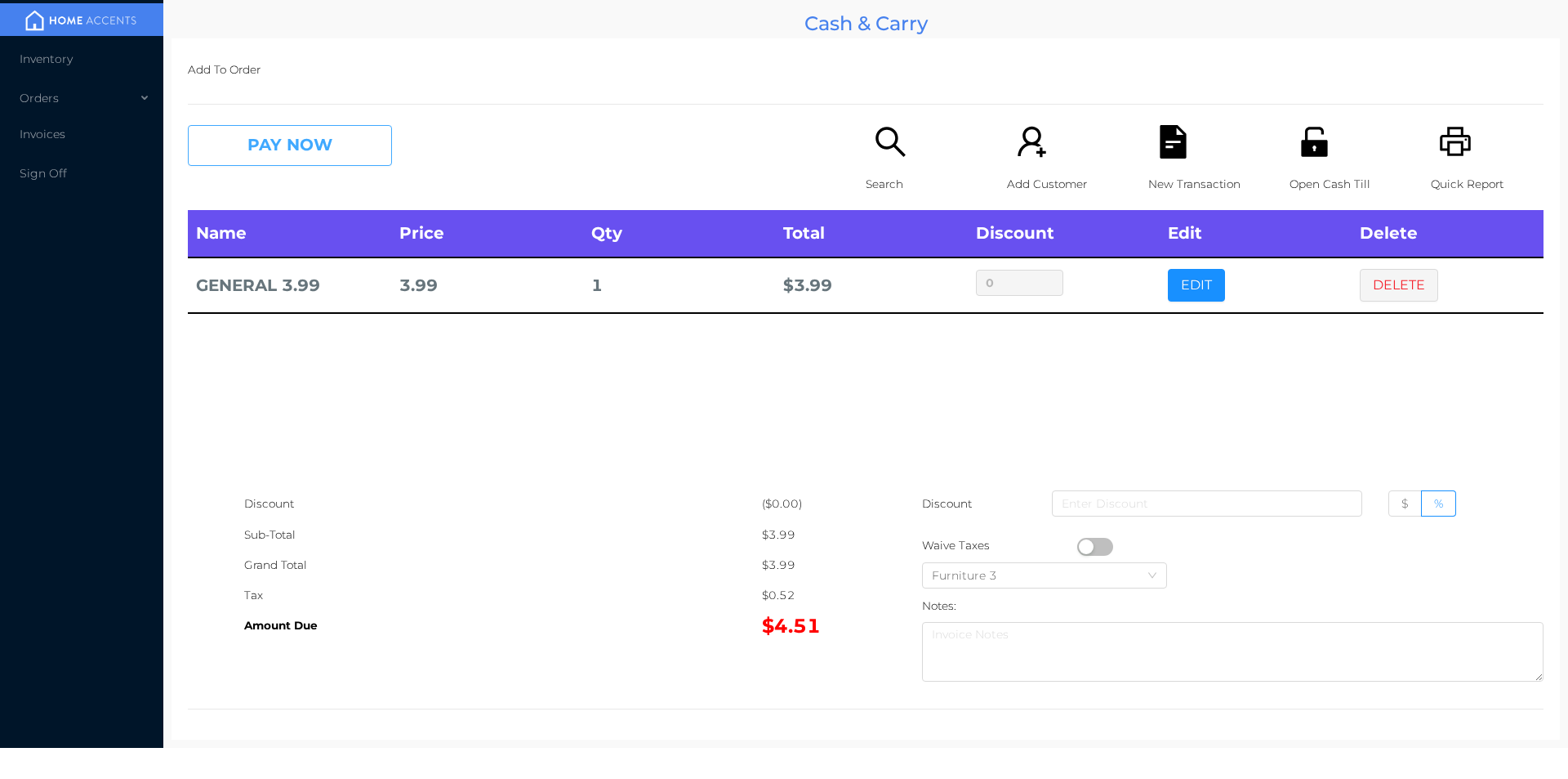
click at [264, 164] on button "PAY NOW" at bounding box center [290, 145] width 204 height 41
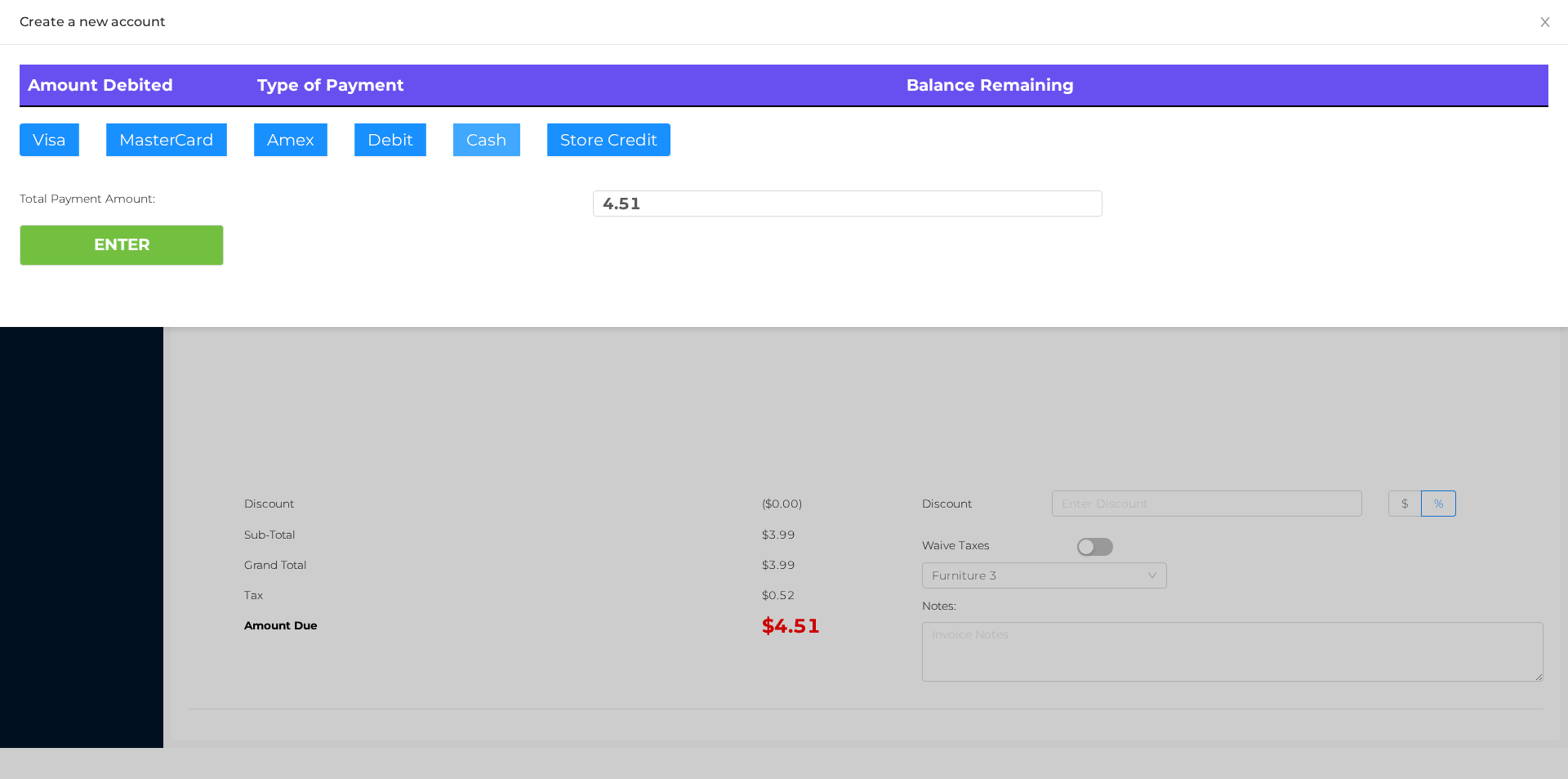
click at [476, 147] on button "Cash" at bounding box center [487, 140] width 67 height 33
click at [120, 258] on button "ENTER" at bounding box center [122, 245] width 204 height 41
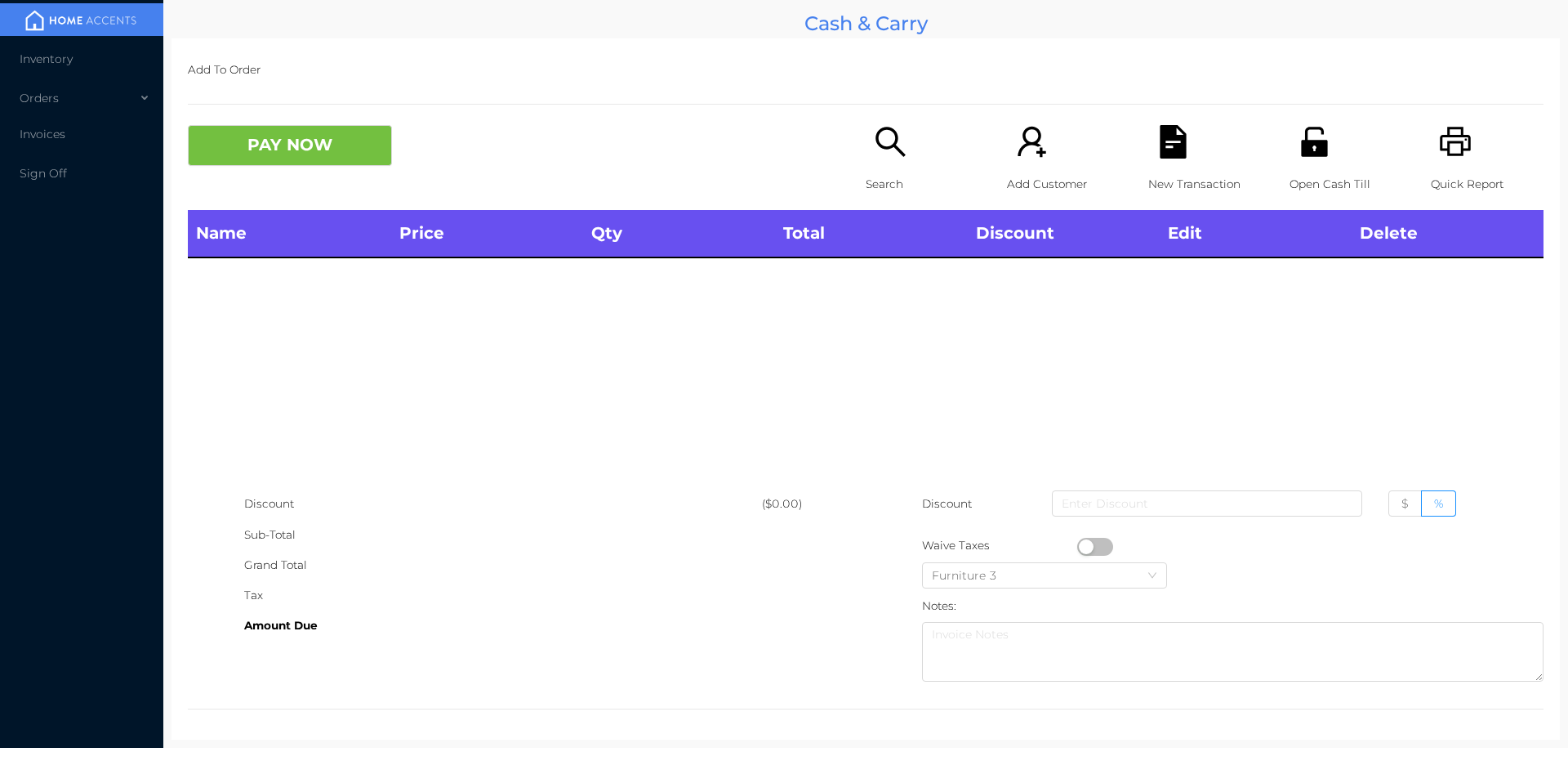
click at [866, 165] on div "Search" at bounding box center [922, 167] width 113 height 85
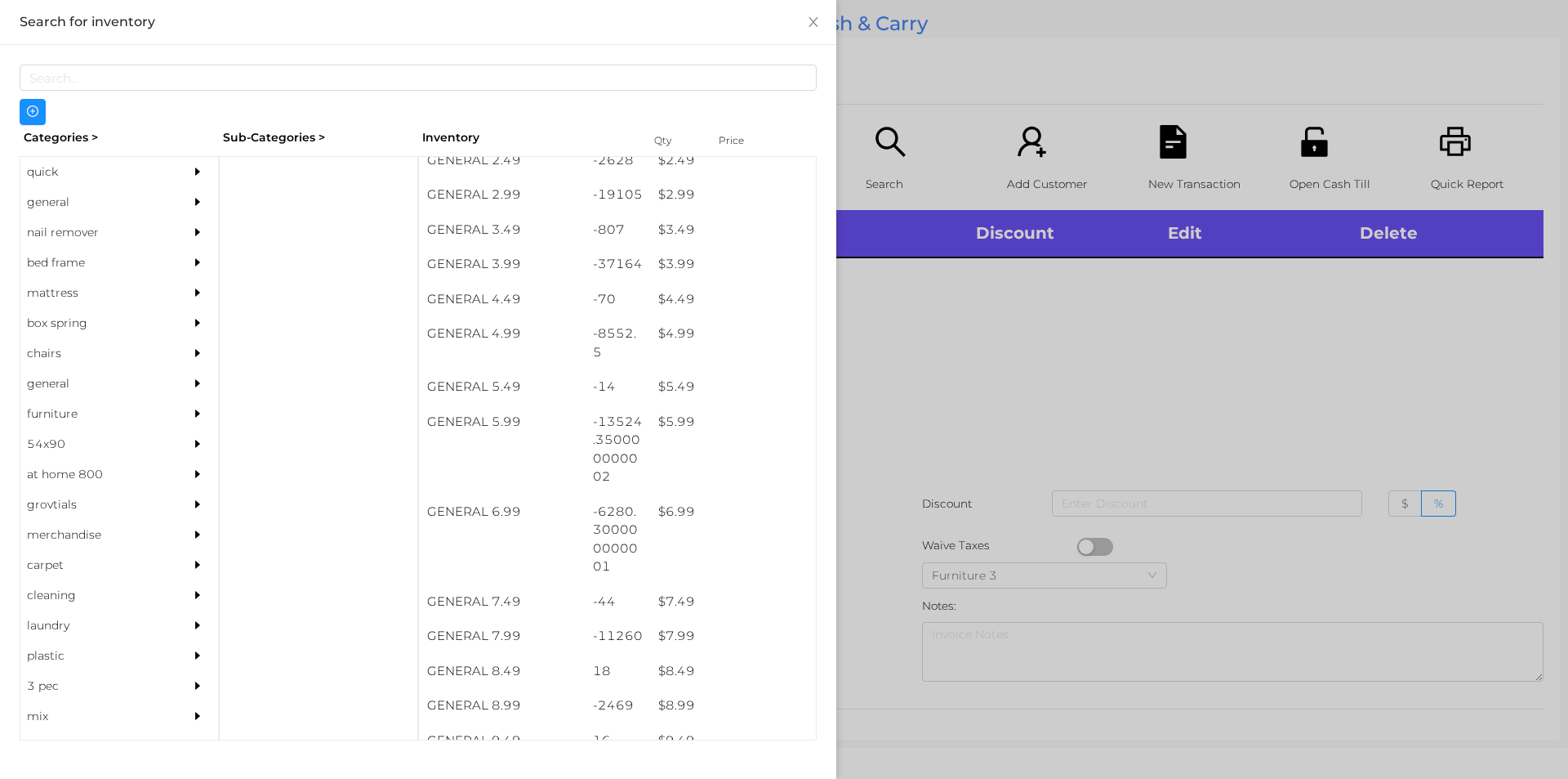
scroll to position [458, 0]
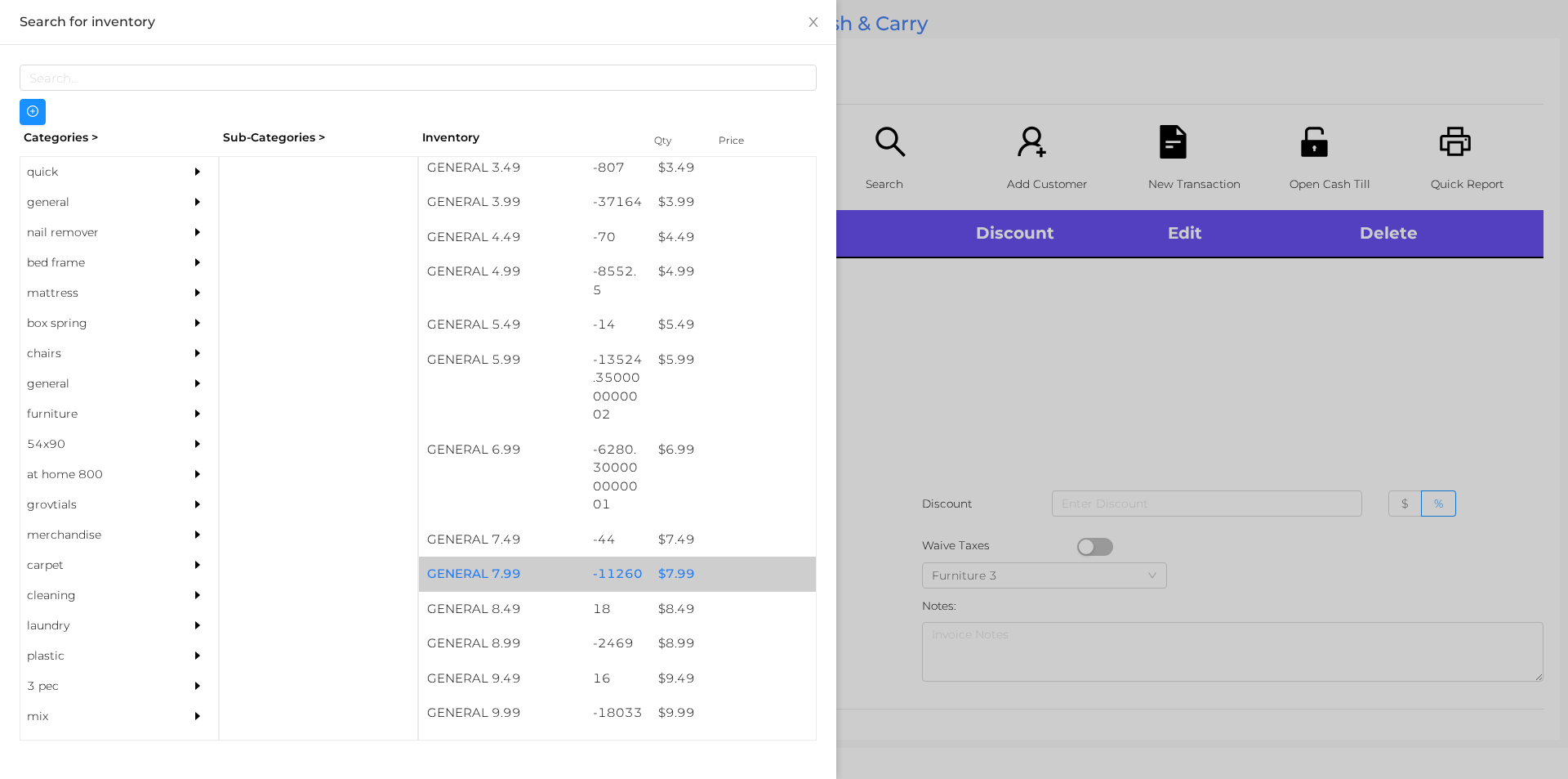
click at [680, 569] on div "$ 7.99" at bounding box center [733, 574] width 166 height 35
click at [679, 575] on div "$ 7.99" at bounding box center [733, 574] width 166 height 35
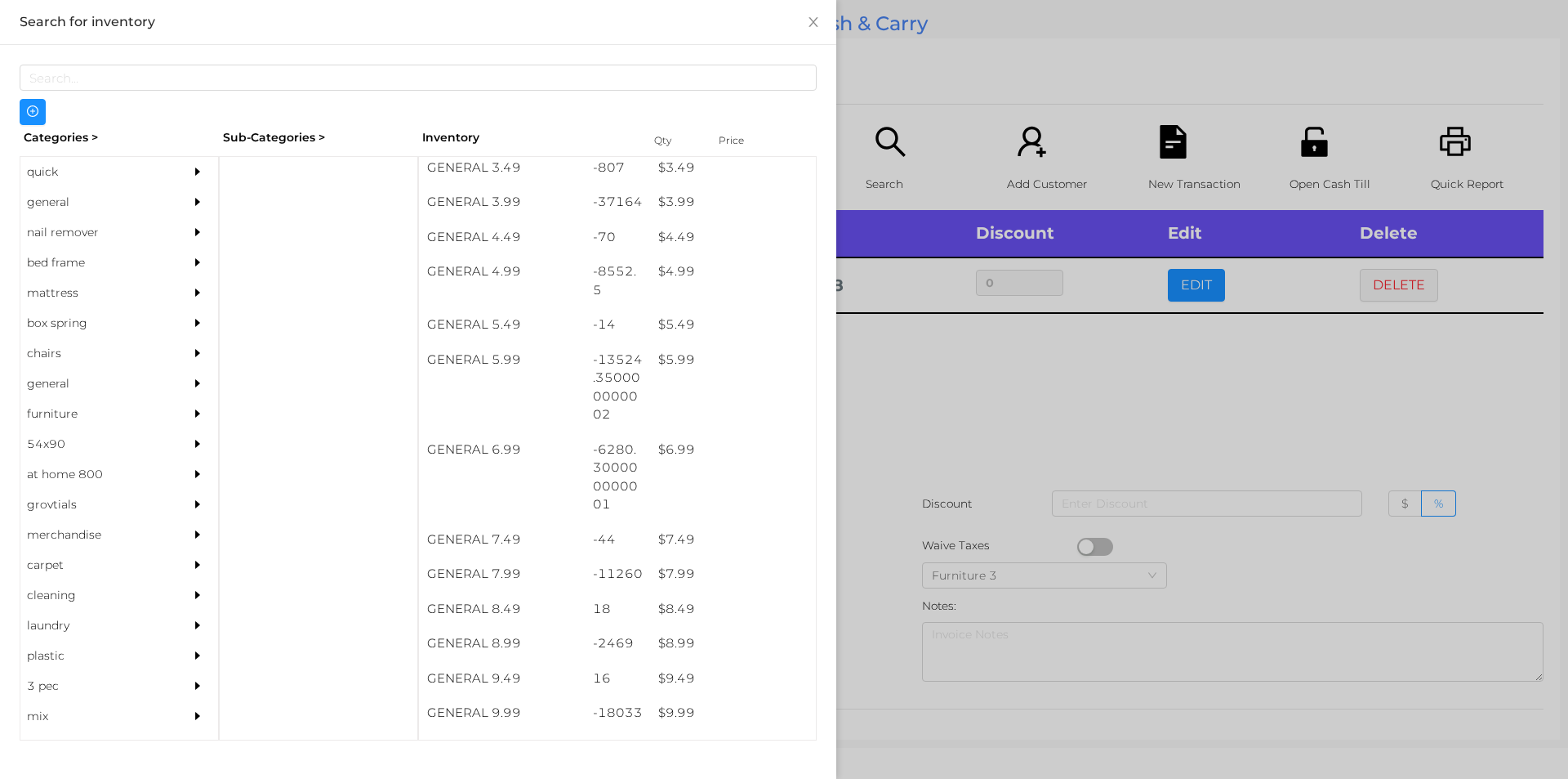
click at [919, 431] on div at bounding box center [784, 390] width 1568 height 779
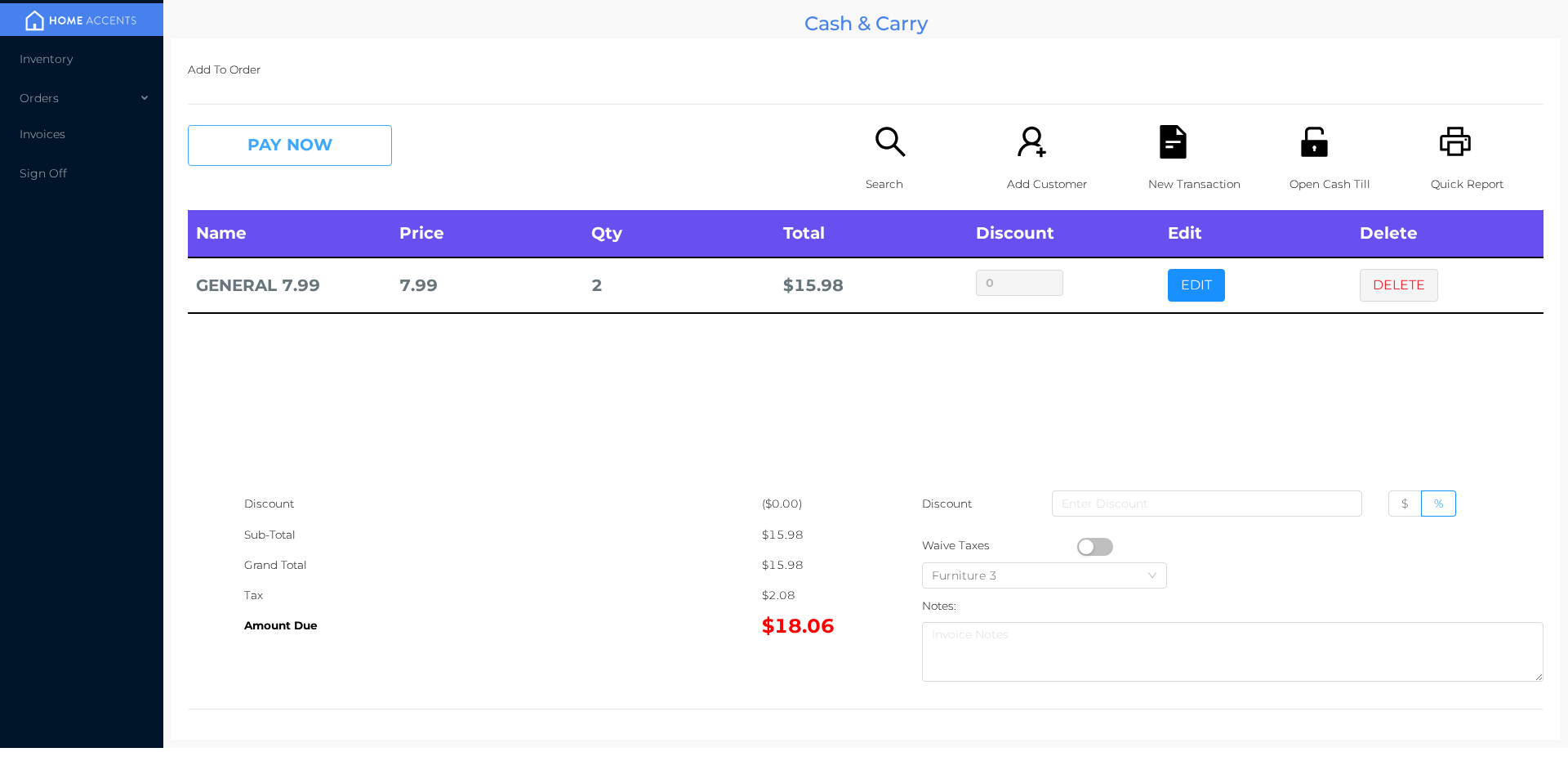
click at [278, 154] on button "PAY NOW" at bounding box center [290, 145] width 204 height 41
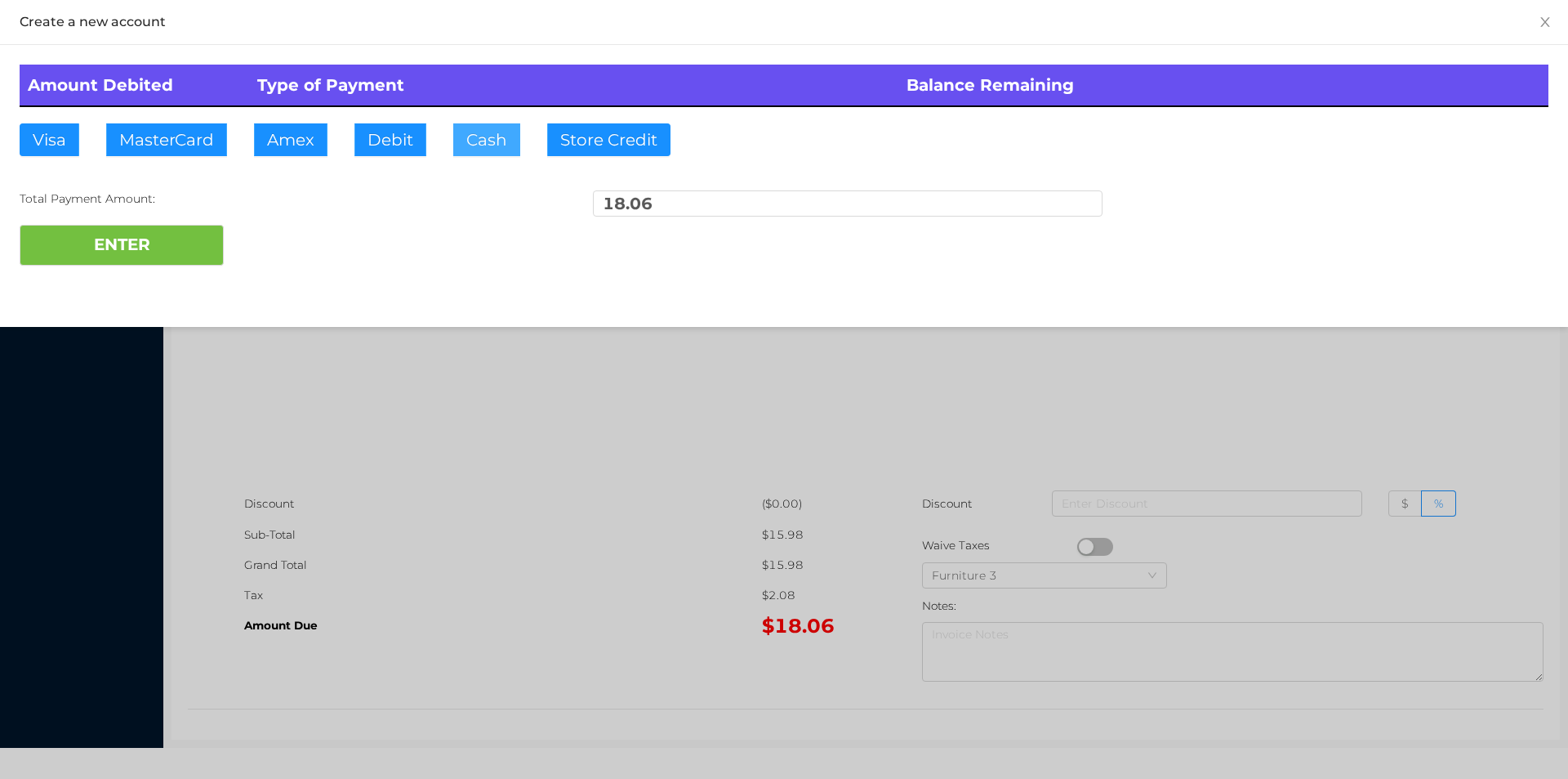
click at [465, 149] on button "Cash" at bounding box center [487, 140] width 67 height 33
type input "20."
click at [164, 247] on button "ENTER" at bounding box center [122, 245] width 204 height 41
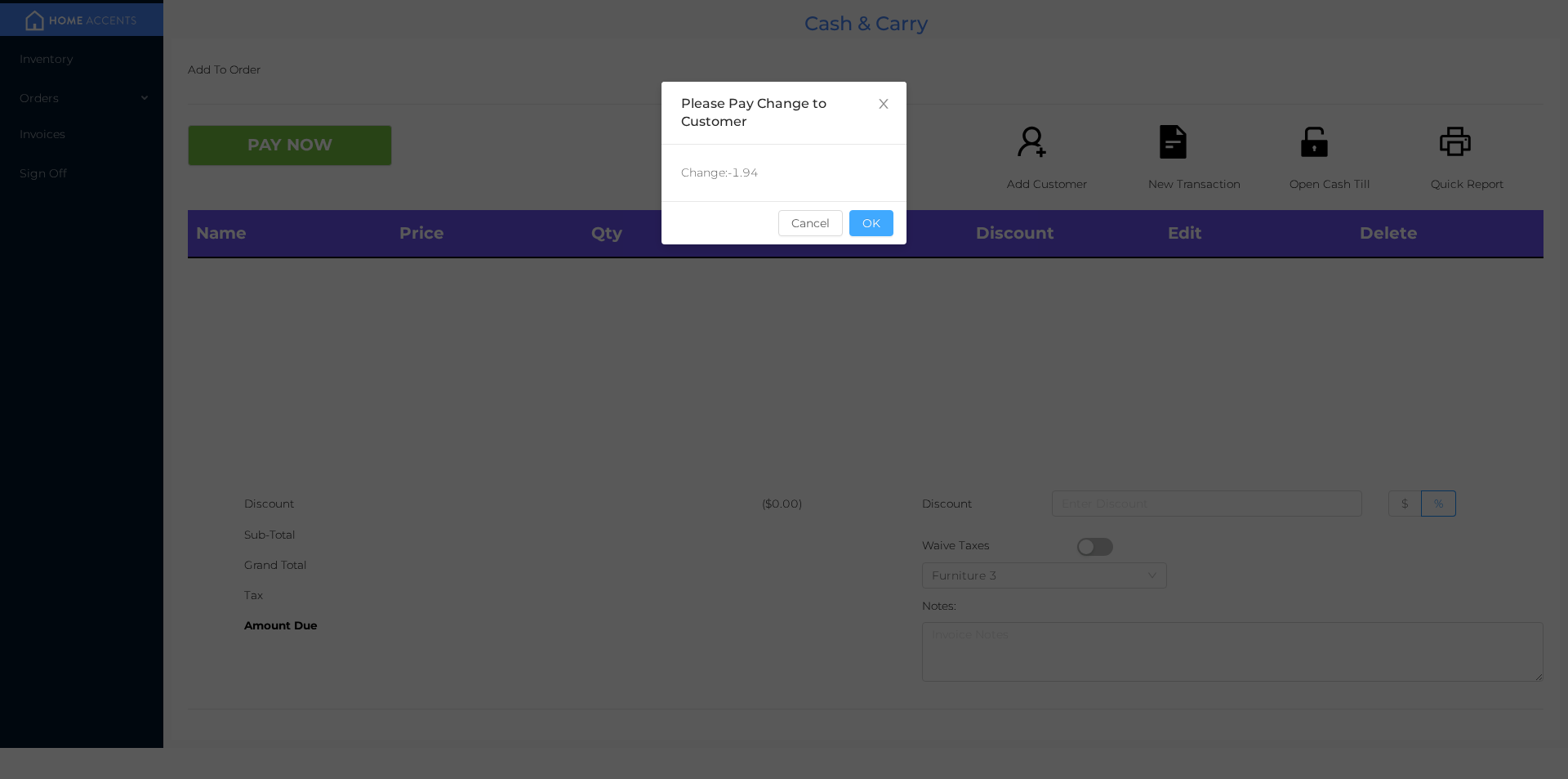
click at [865, 226] on button "OK" at bounding box center [872, 222] width 44 height 26
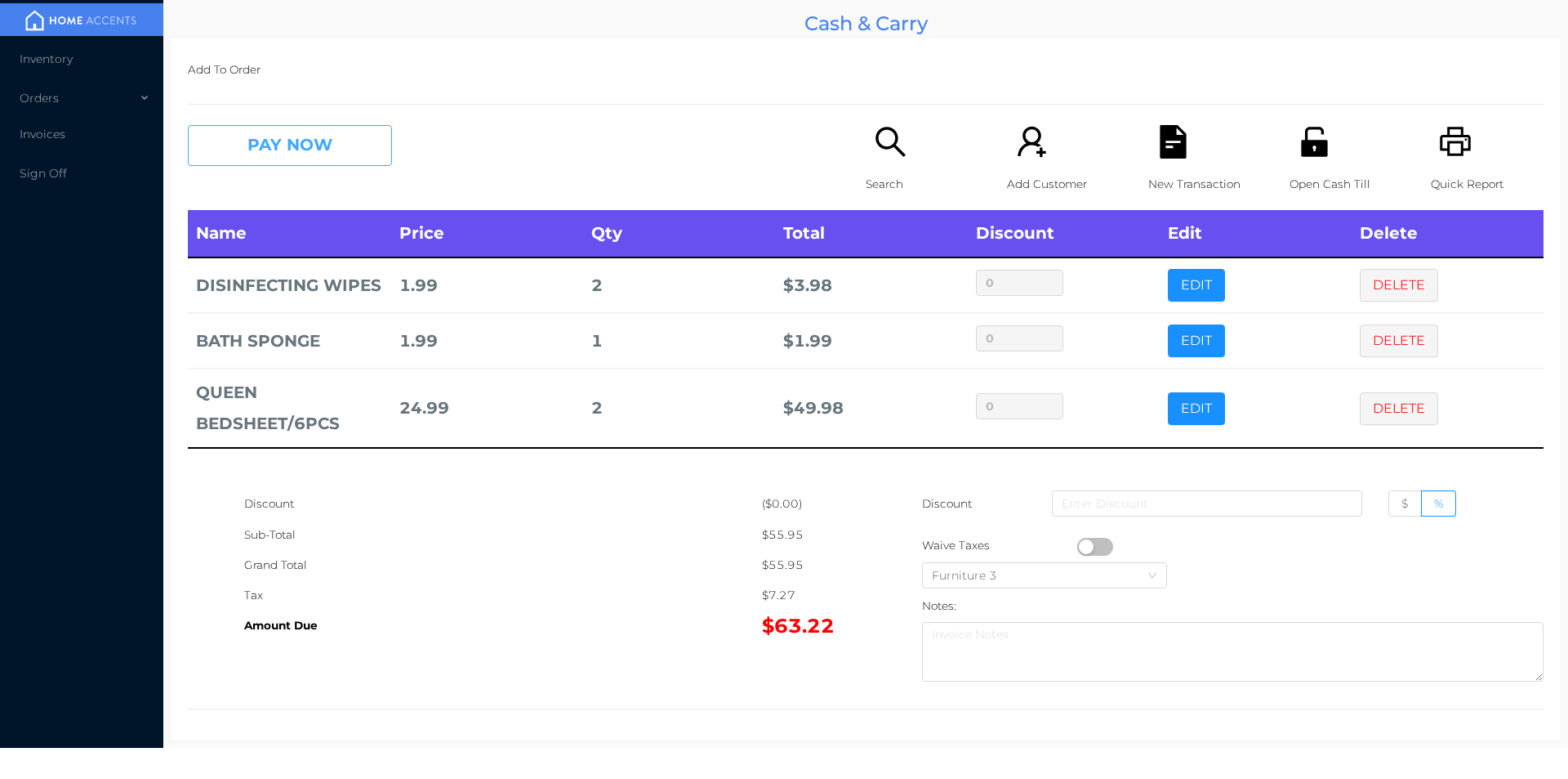
click at [325, 160] on button "PAY NOW" at bounding box center [290, 145] width 204 height 41
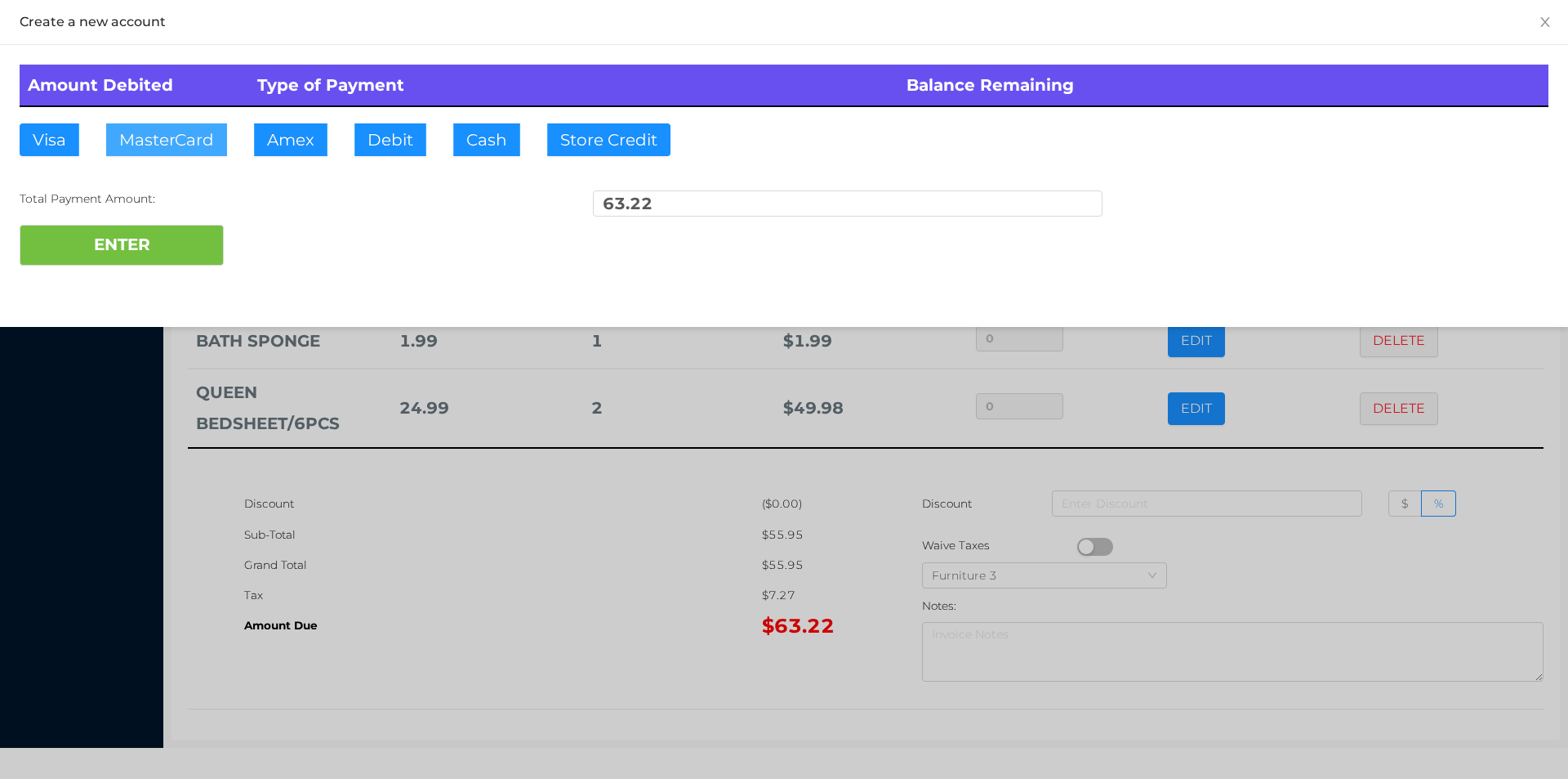
click at [183, 149] on button "MasterCard" at bounding box center [167, 140] width 121 height 33
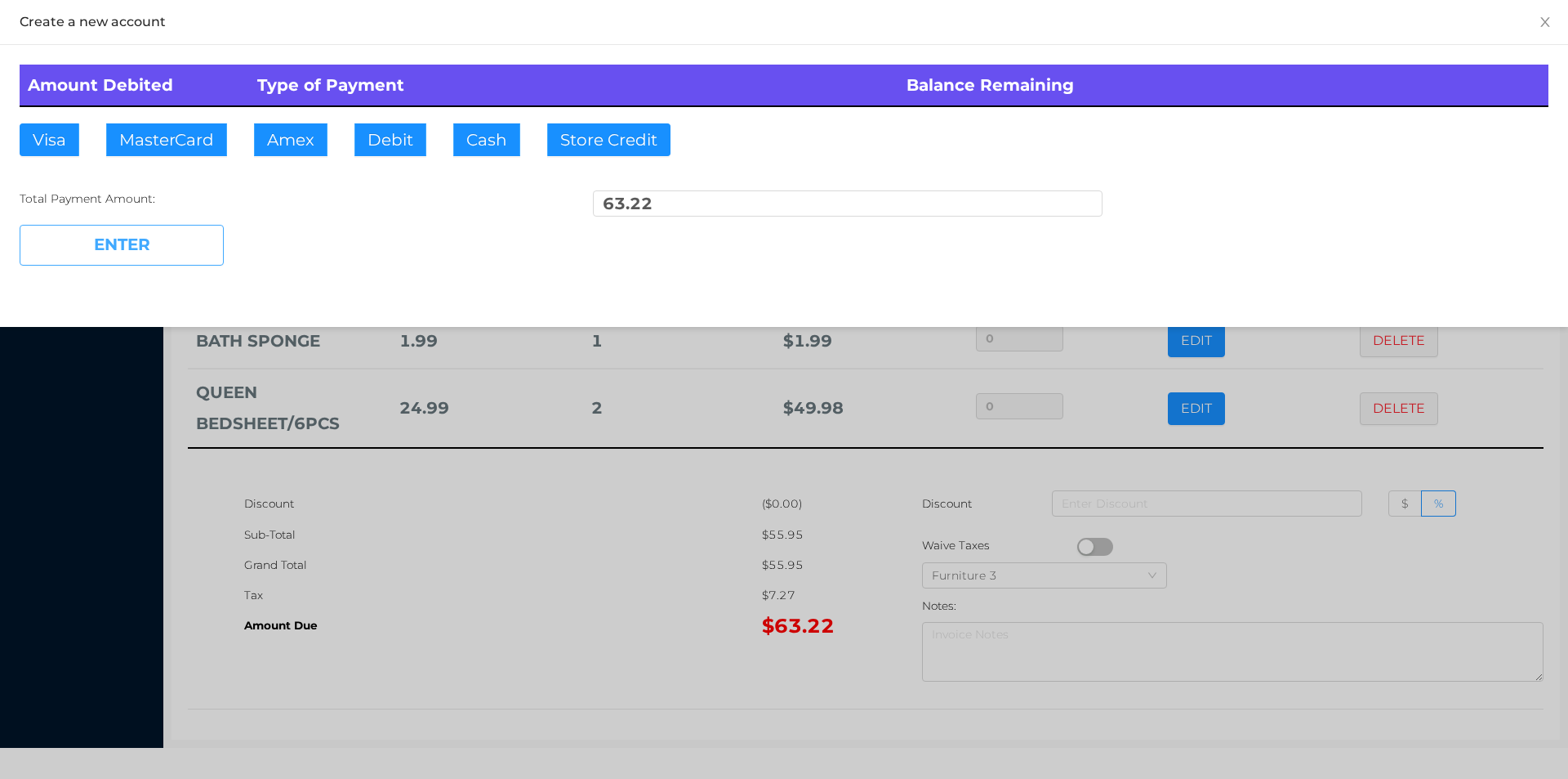
click at [165, 260] on button "ENTER" at bounding box center [122, 245] width 204 height 41
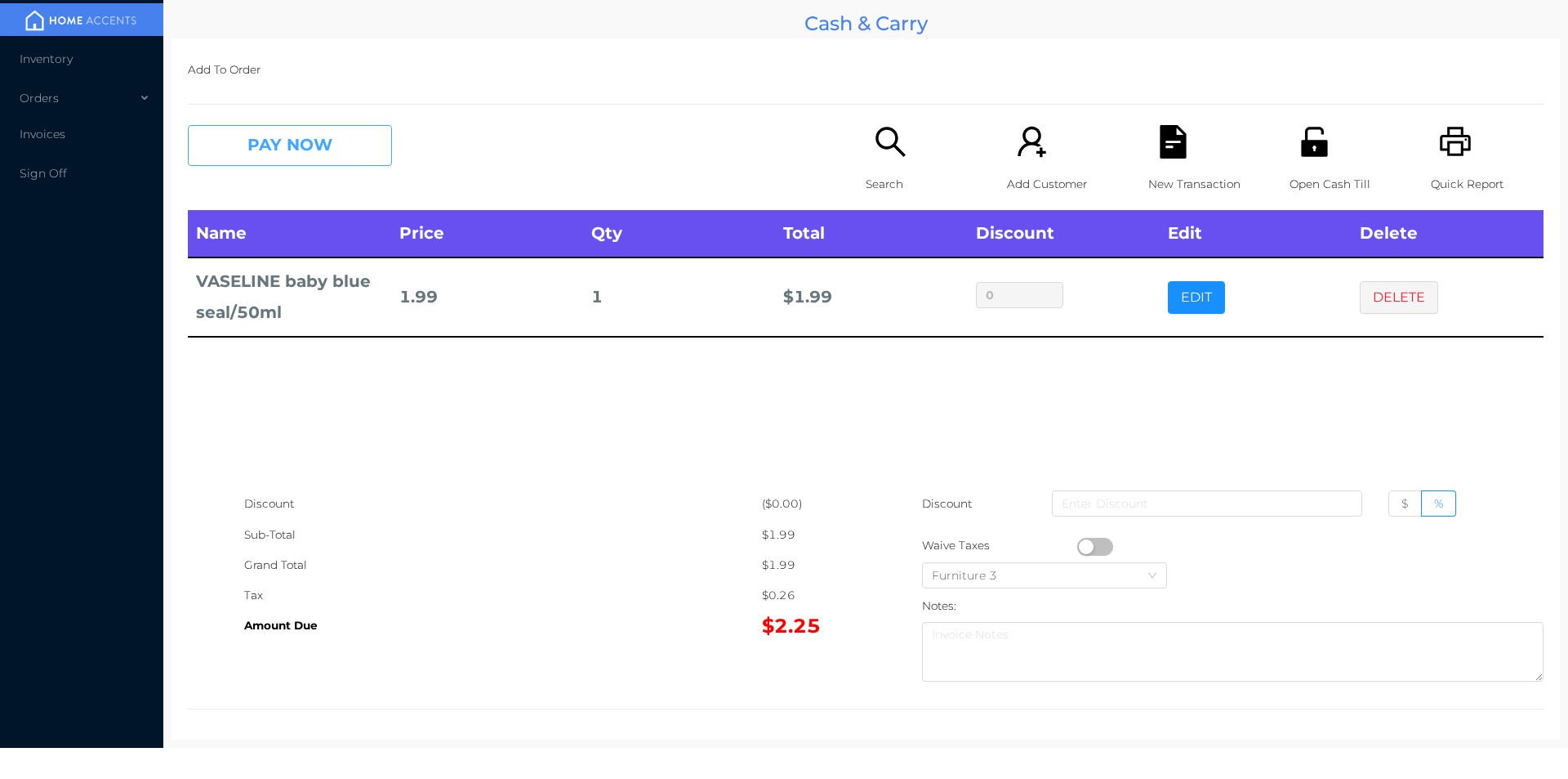
click at [296, 146] on button "PAY NOW" at bounding box center [290, 145] width 204 height 41
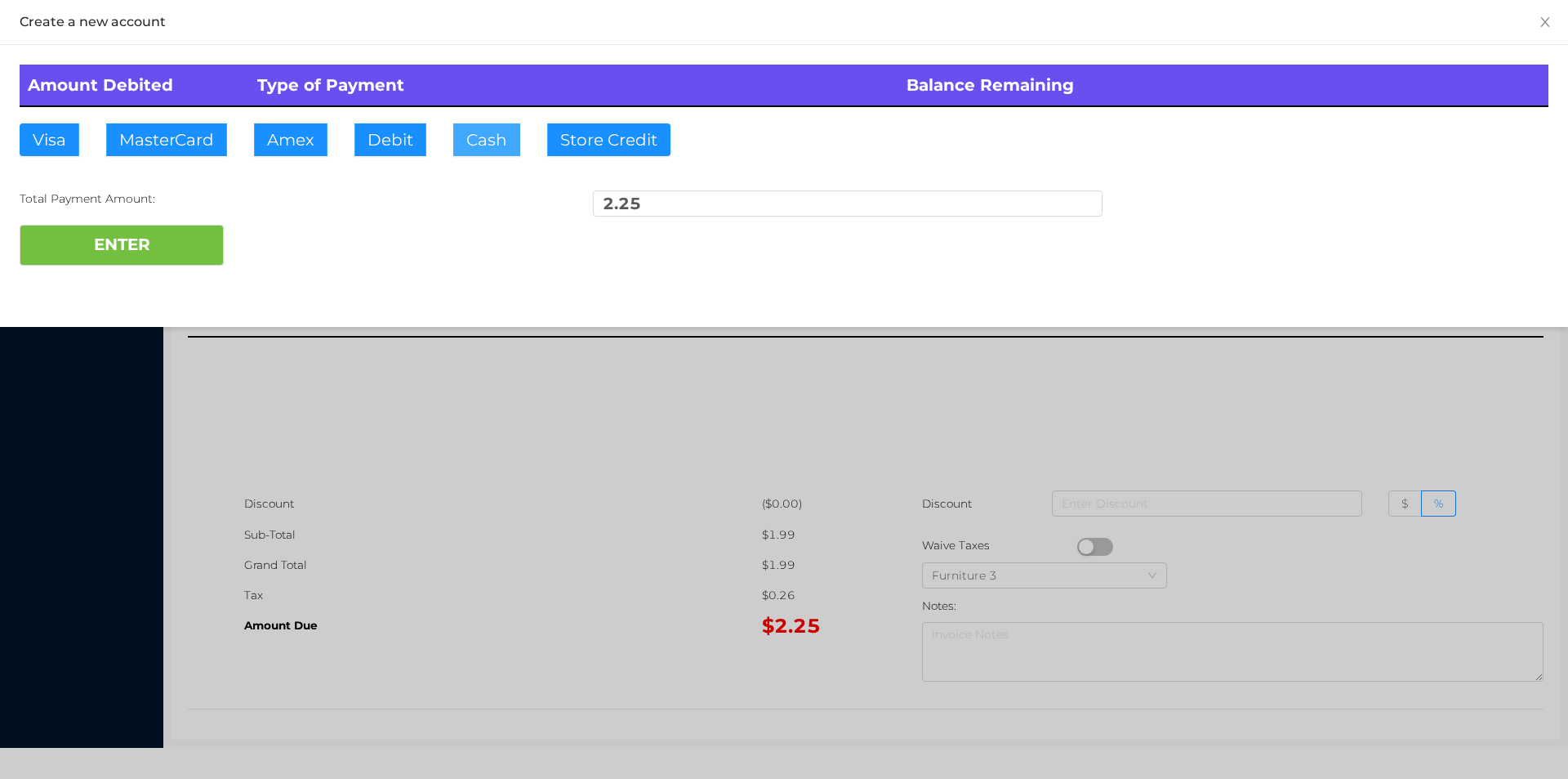
click at [474, 133] on button "Cash" at bounding box center [487, 140] width 67 height 33
click at [173, 246] on button "ENTER" at bounding box center [122, 245] width 204 height 41
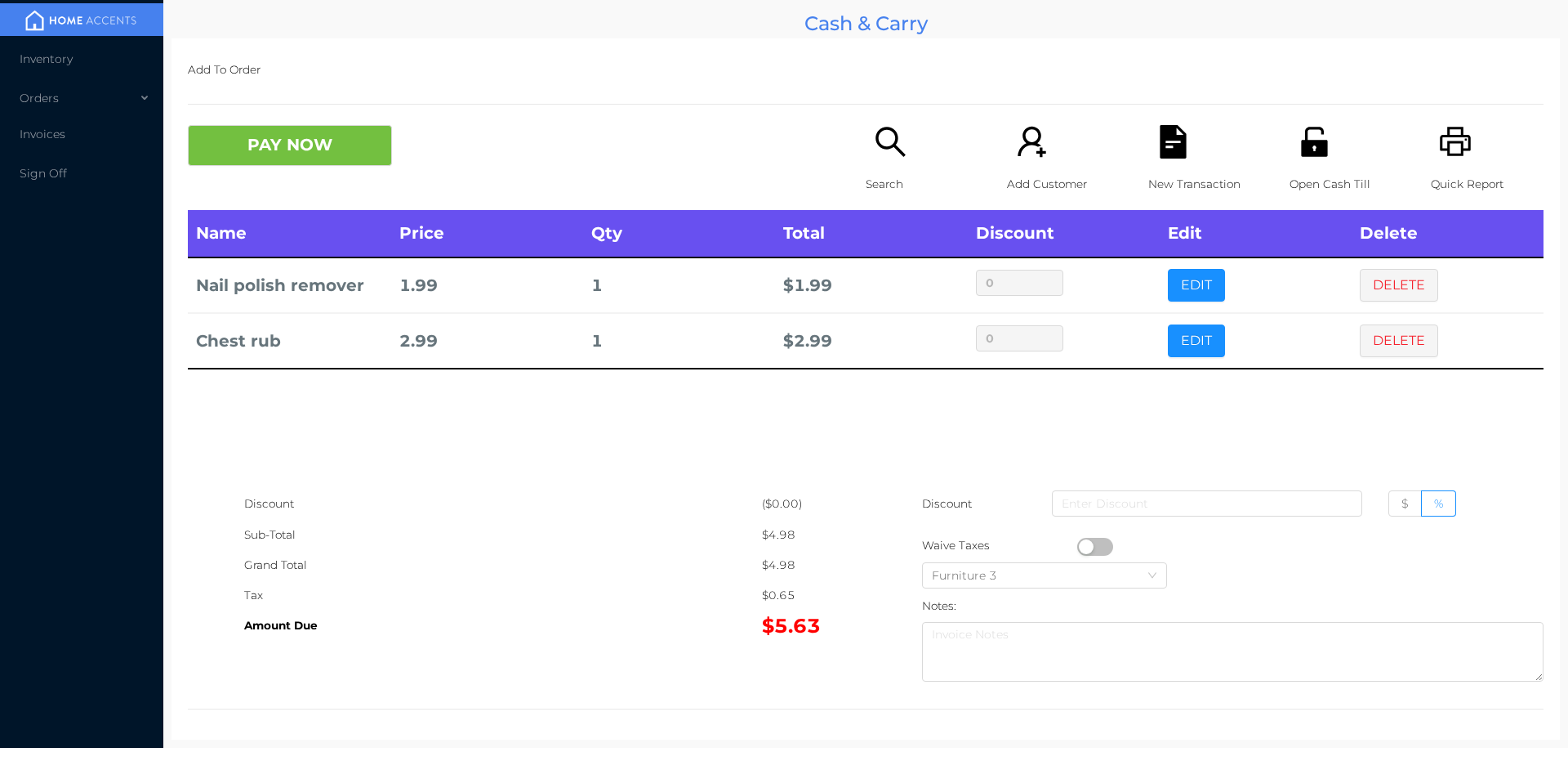
click at [269, 163] on button "PAY NOW" at bounding box center [290, 145] width 204 height 41
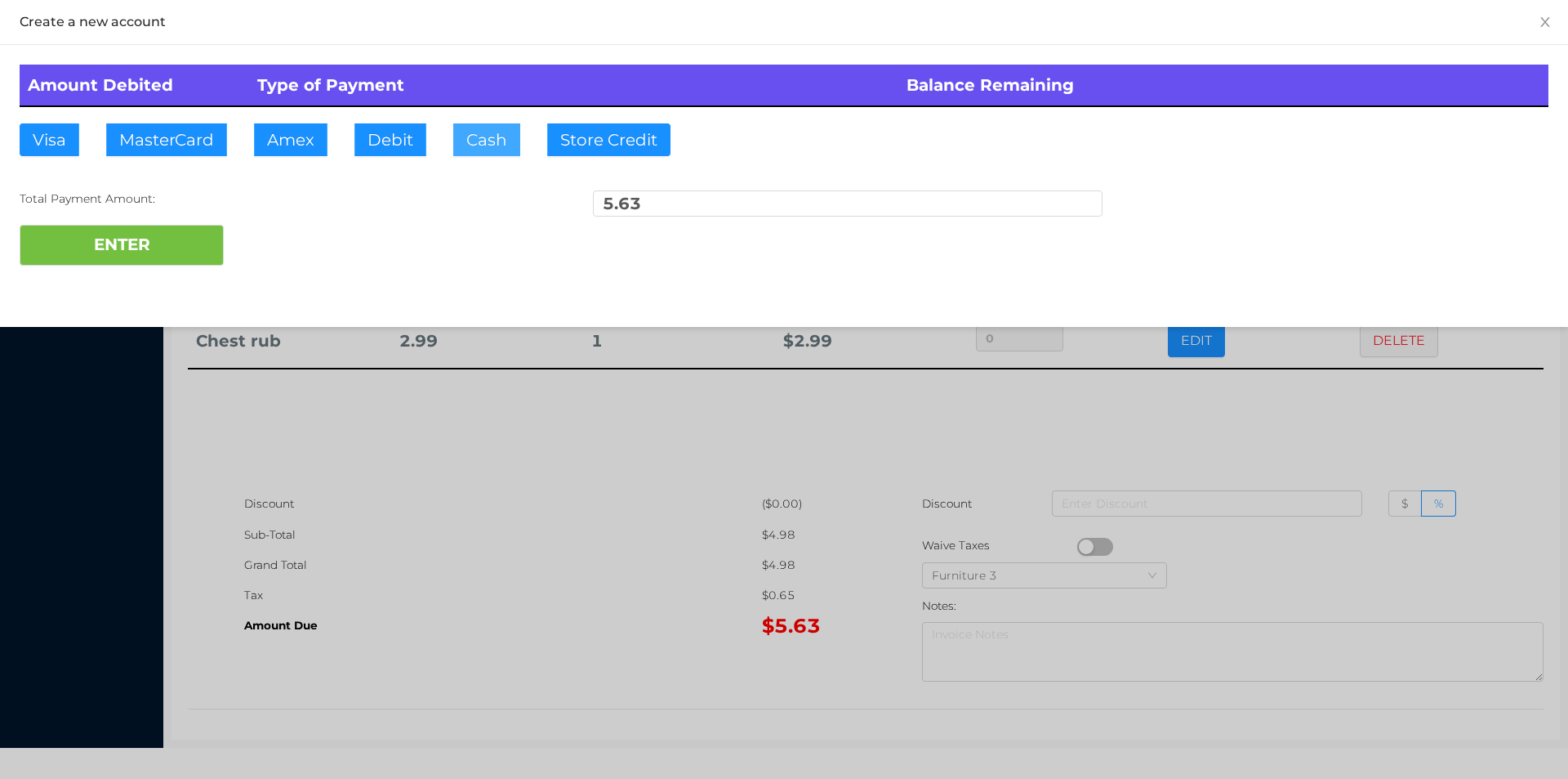
click at [478, 146] on button "Cash" at bounding box center [487, 140] width 67 height 33
click at [134, 260] on button "ENTER" at bounding box center [122, 245] width 204 height 41
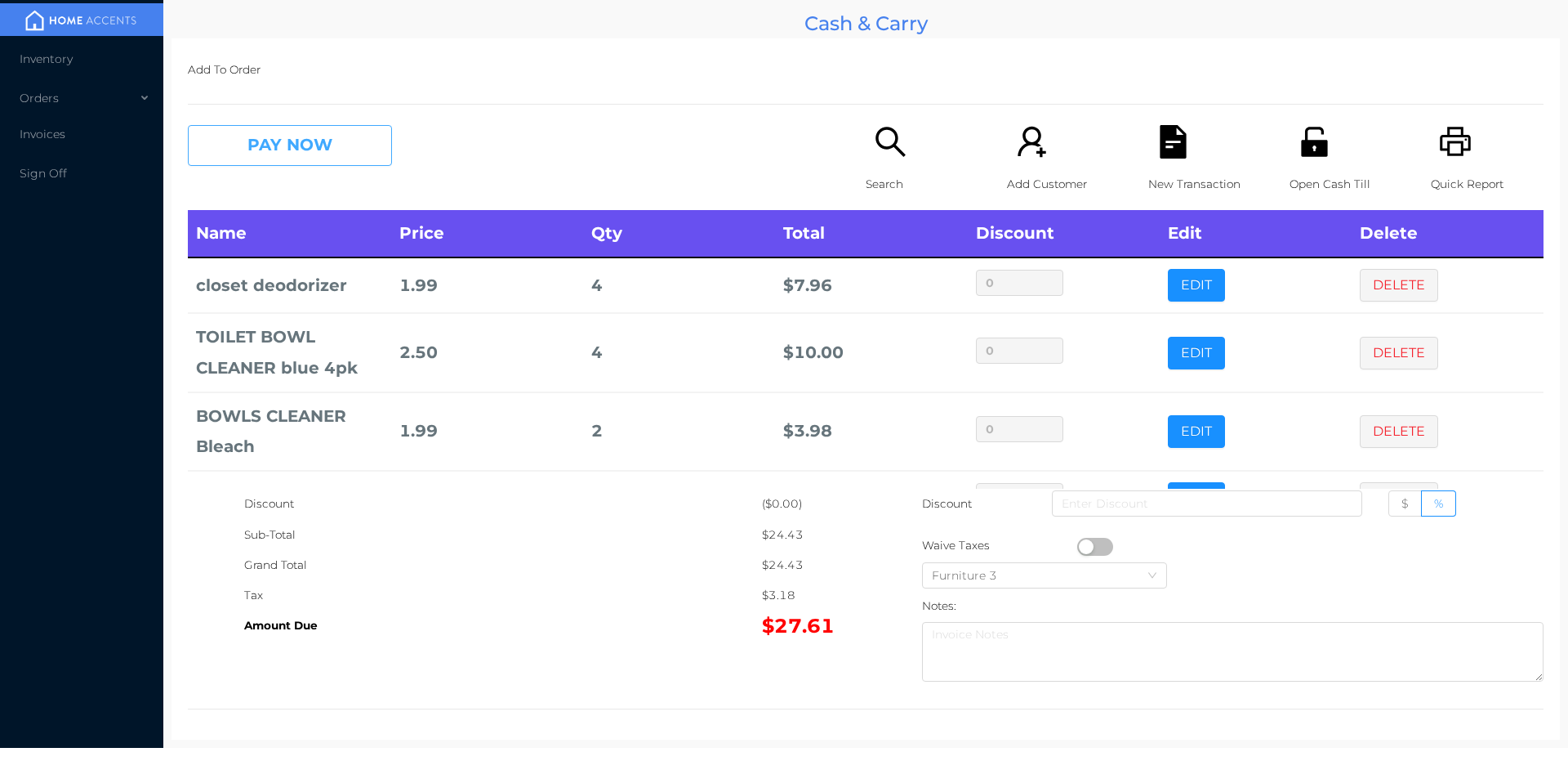
click at [345, 129] on button "PAY NOW" at bounding box center [290, 145] width 204 height 41
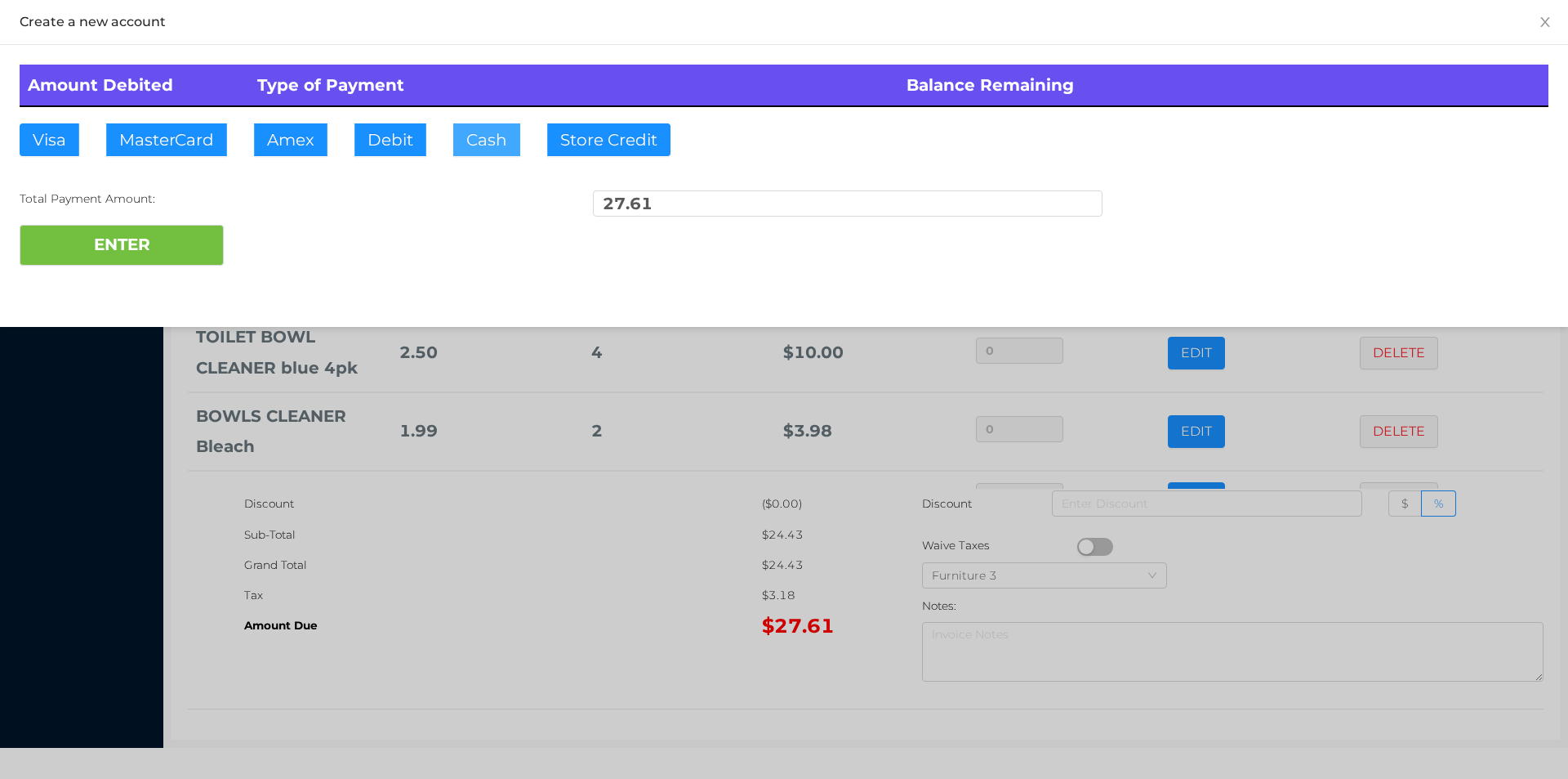
click at [481, 139] on button "Cash" at bounding box center [487, 140] width 67 height 33
type input "100."
click at [185, 238] on button "ENTER" at bounding box center [122, 245] width 204 height 41
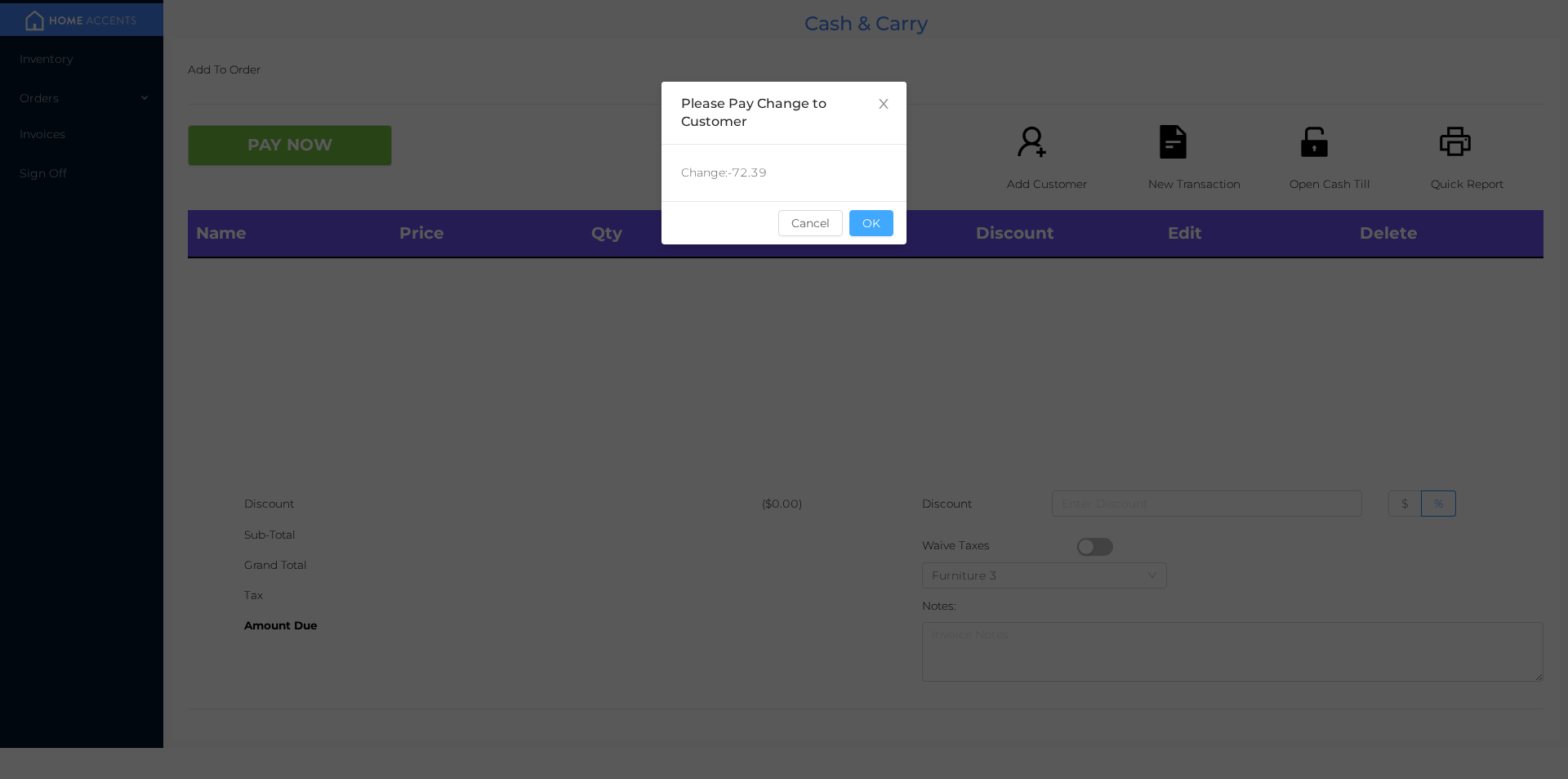
click at [875, 231] on button "OK" at bounding box center [872, 222] width 44 height 26
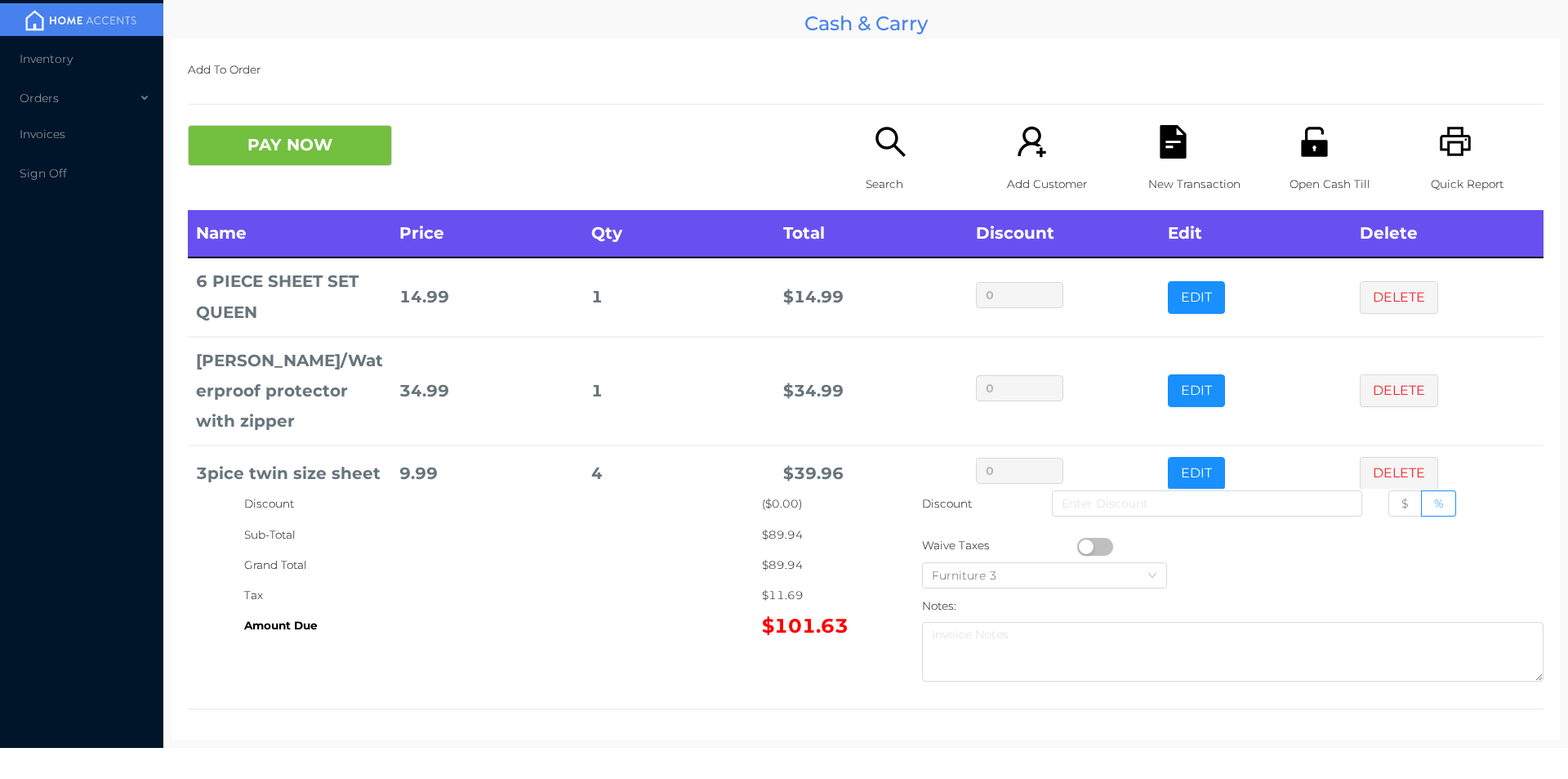
click at [1439, 162] on div "Quick Report" at bounding box center [1487, 167] width 113 height 85
click at [1190, 147] on div "New Transaction" at bounding box center [1205, 167] width 113 height 85
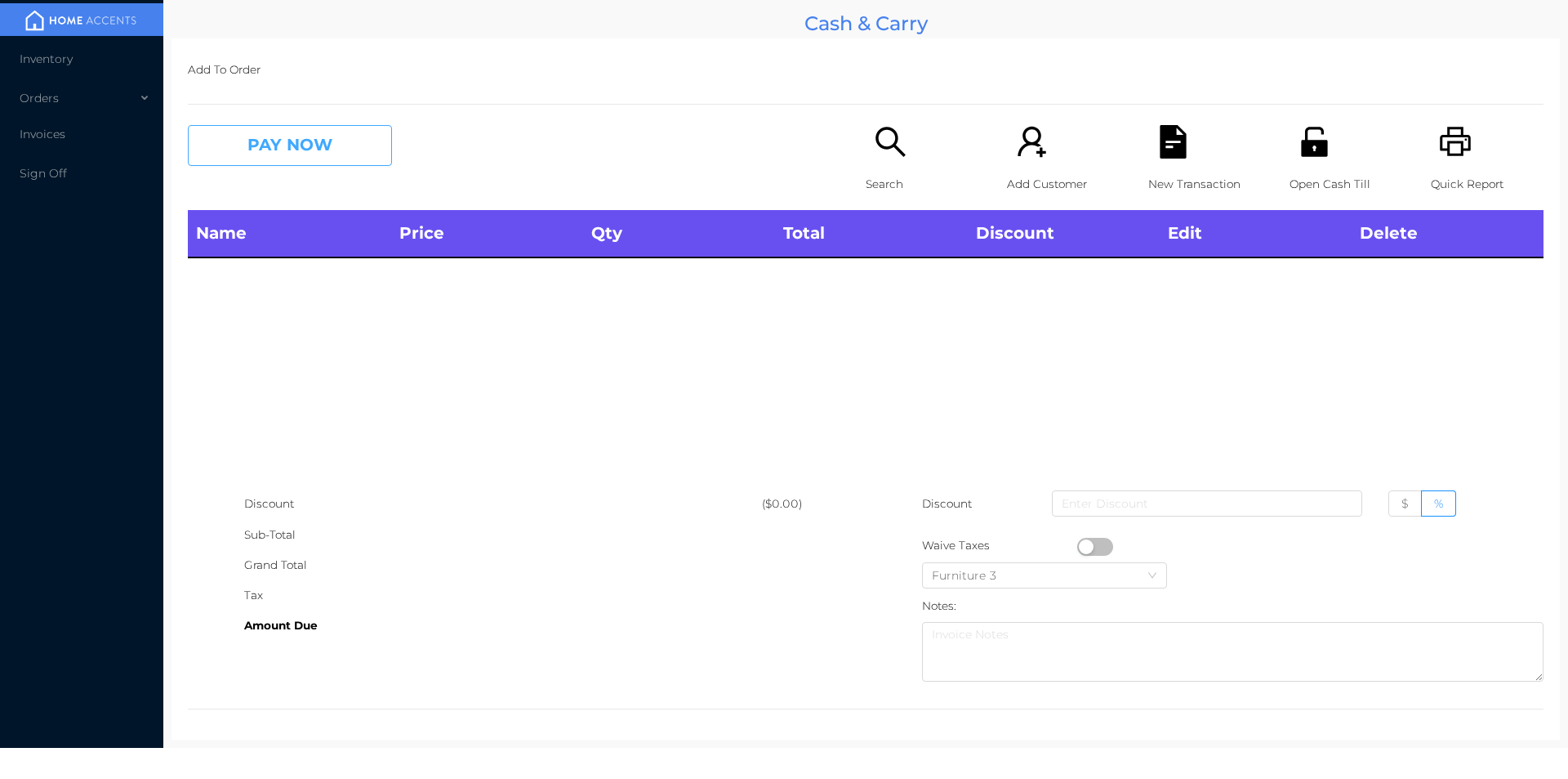
click at [336, 164] on button "PAY NOW" at bounding box center [290, 145] width 204 height 41
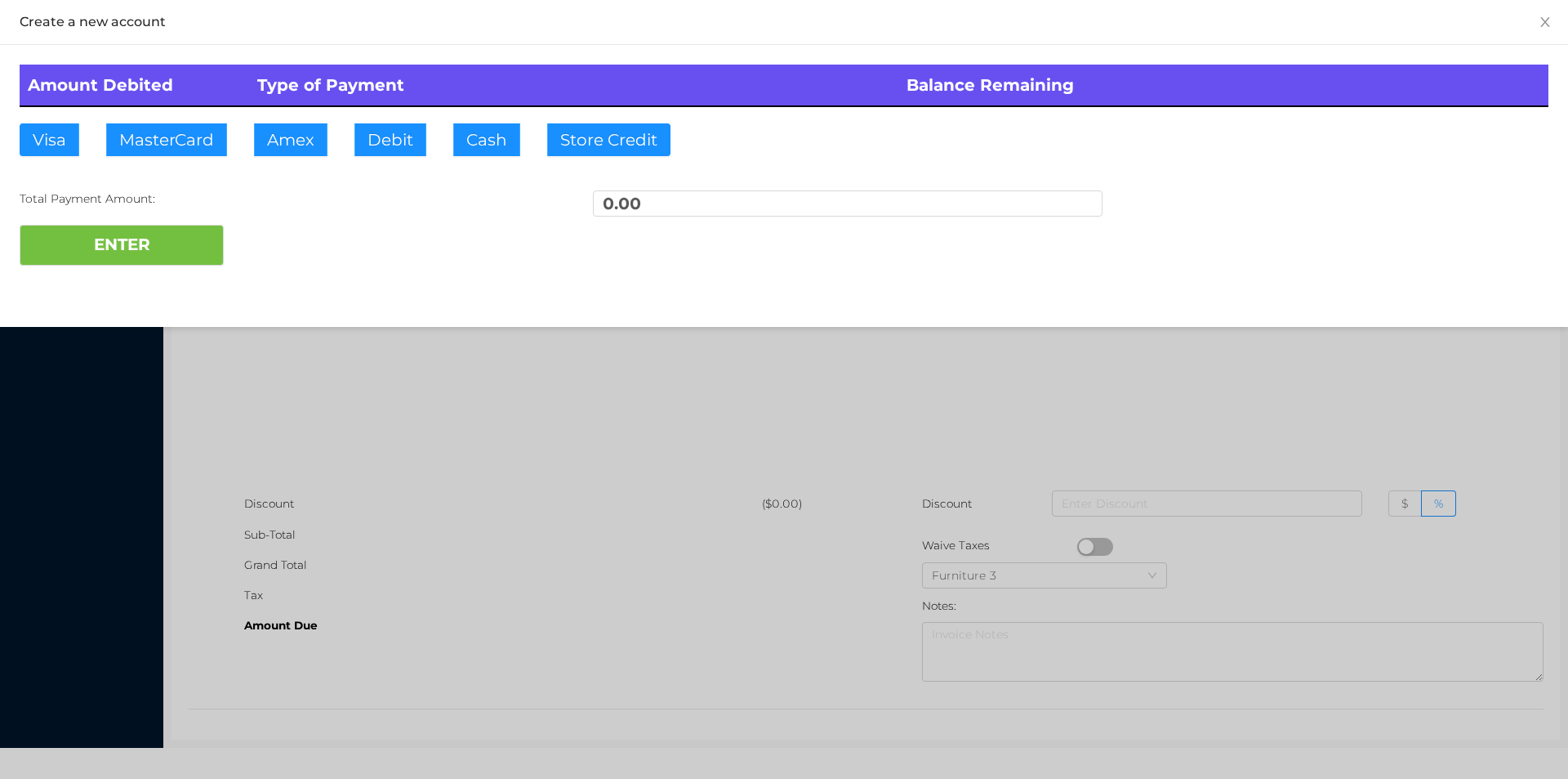
click at [474, 426] on div at bounding box center [784, 390] width 1568 height 779
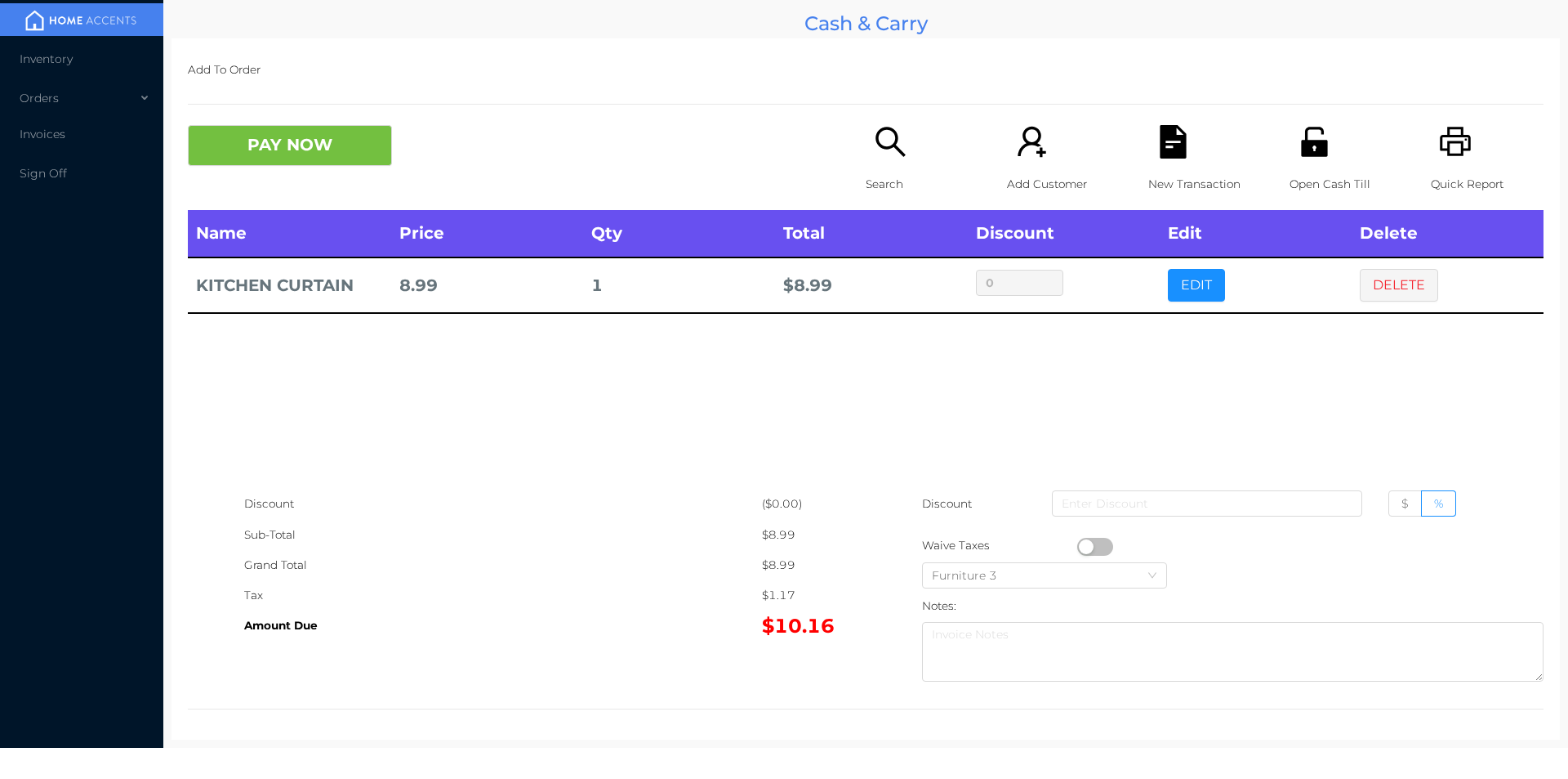
click at [292, 165] on button "PAY NOW" at bounding box center [290, 145] width 204 height 41
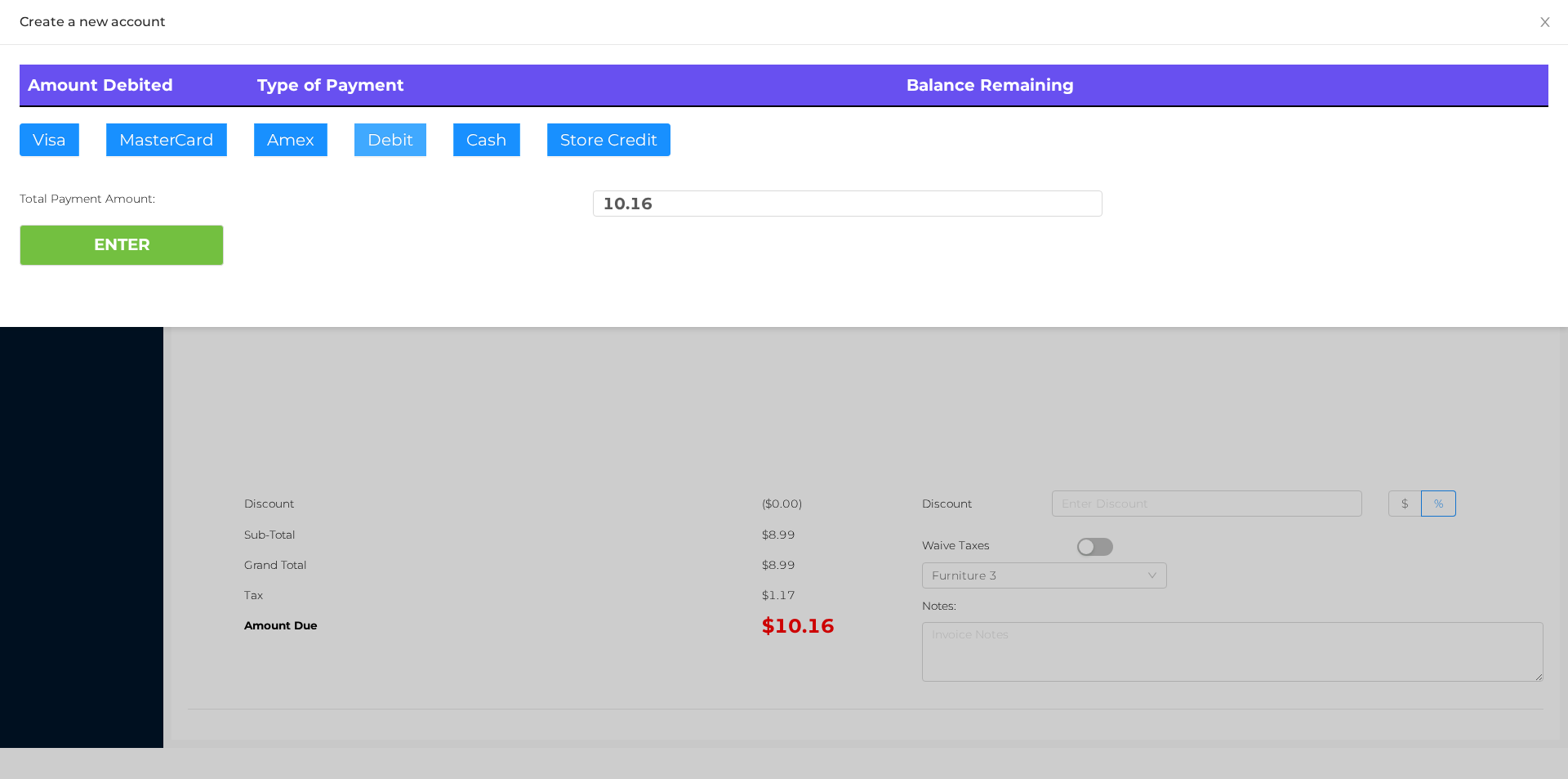
click at [389, 154] on button "Debit" at bounding box center [390, 140] width 72 height 33
click at [121, 261] on button "ENTER" at bounding box center [122, 245] width 204 height 41
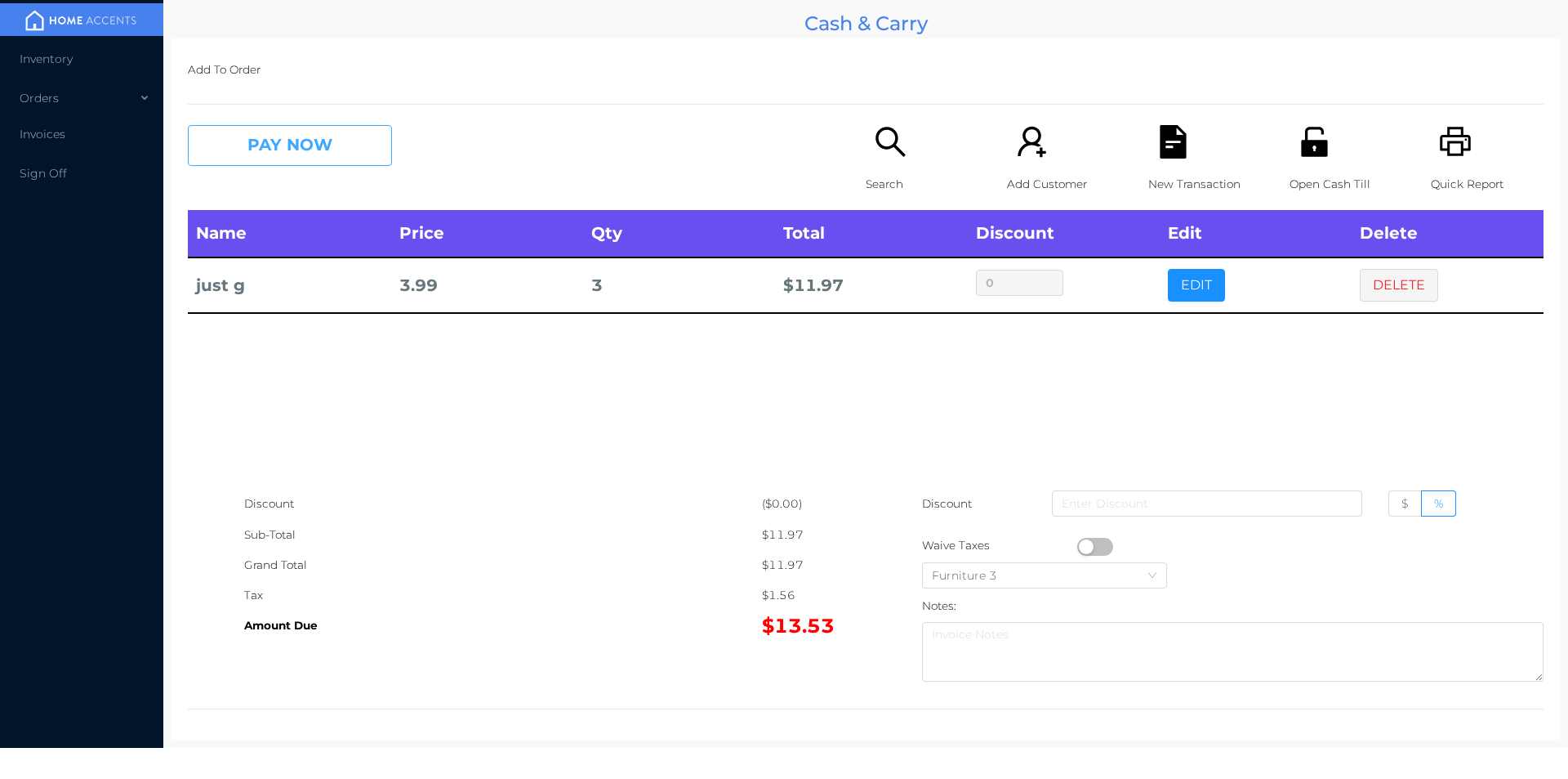
click at [303, 130] on button "PAY NOW" at bounding box center [290, 145] width 204 height 41
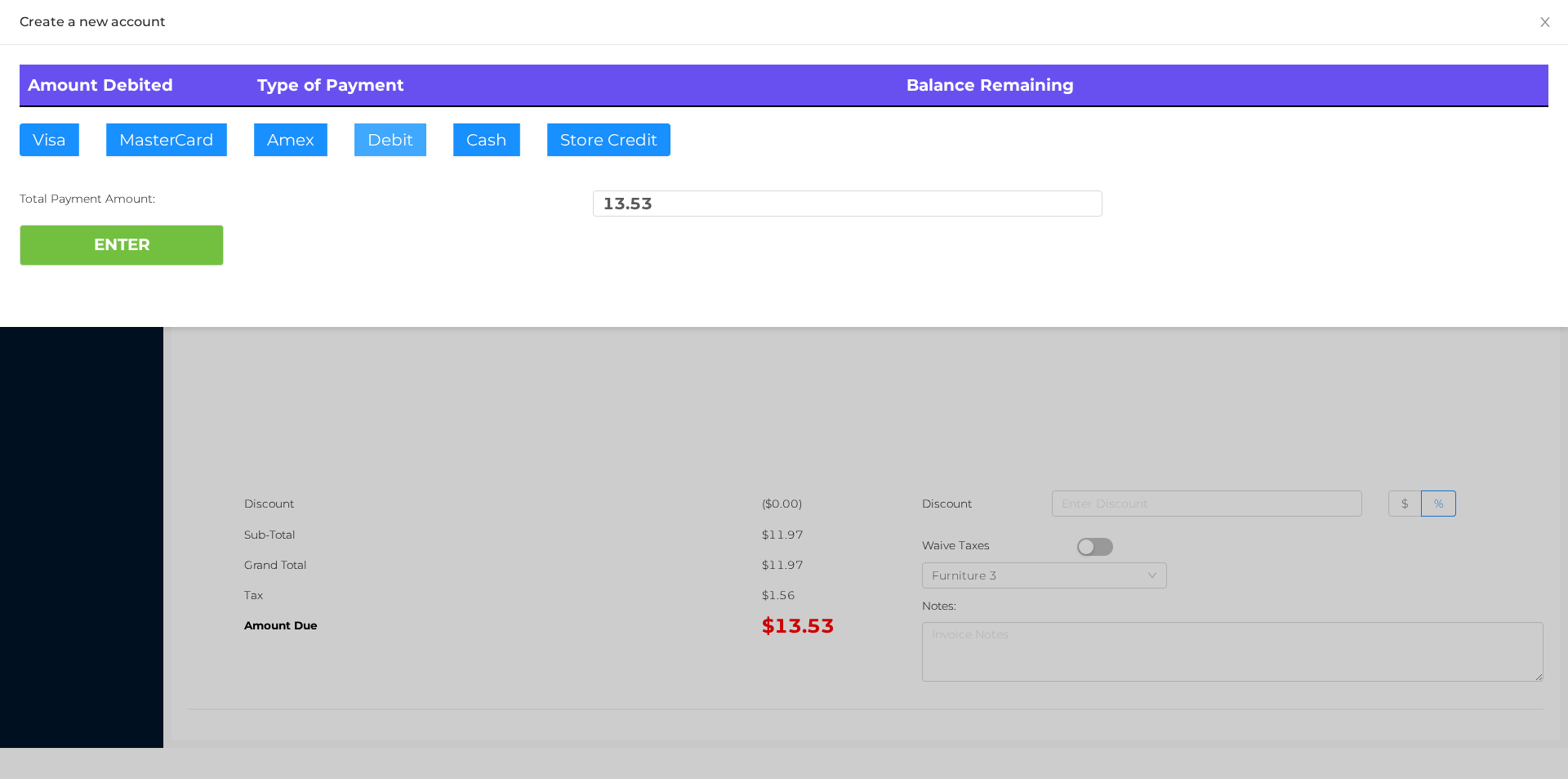
click at [376, 148] on button "Debit" at bounding box center [390, 140] width 72 height 33
click at [149, 260] on button "ENTER" at bounding box center [122, 245] width 204 height 41
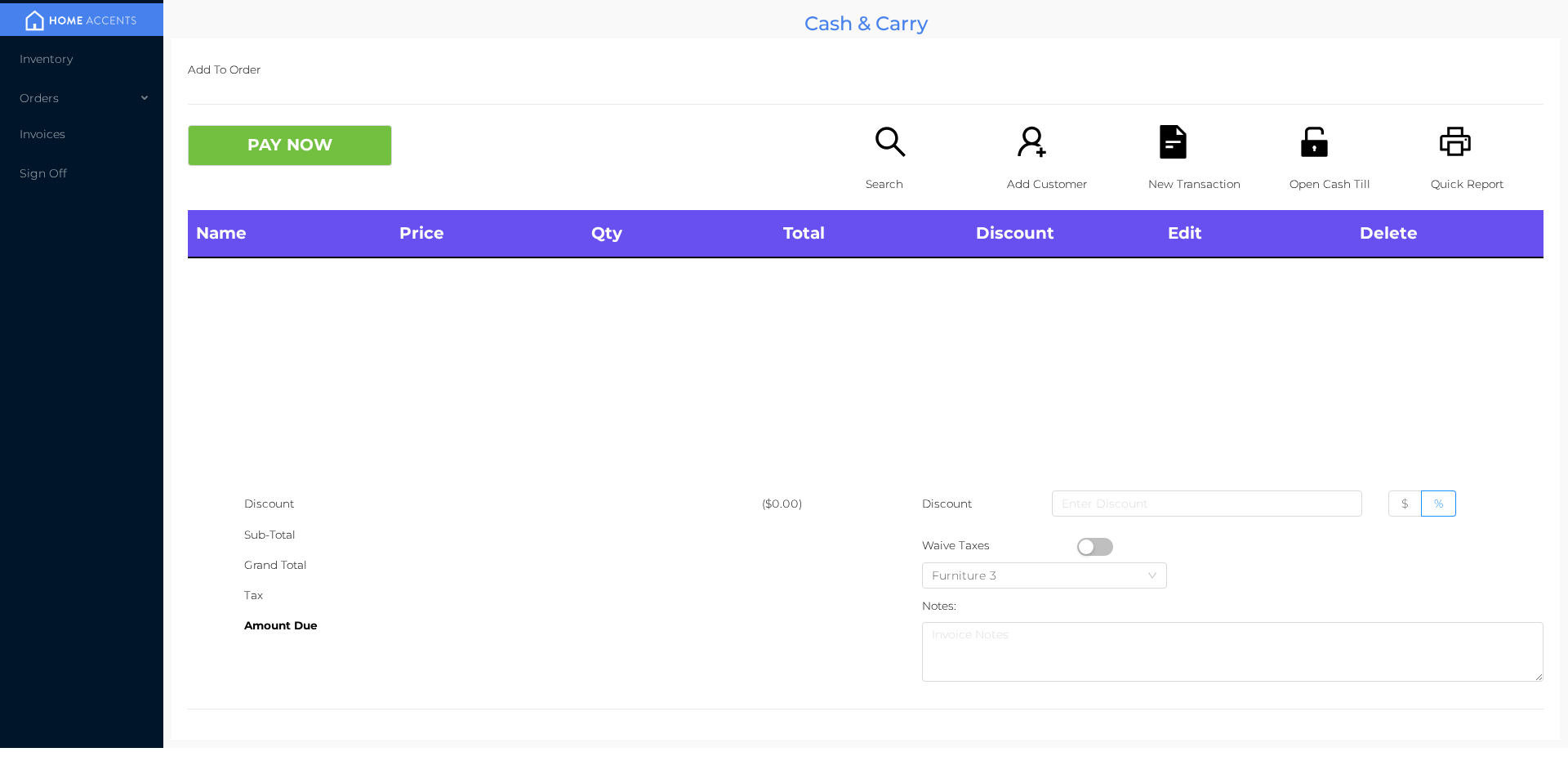
click at [882, 151] on icon "icon: search" at bounding box center [891, 141] width 33 height 33
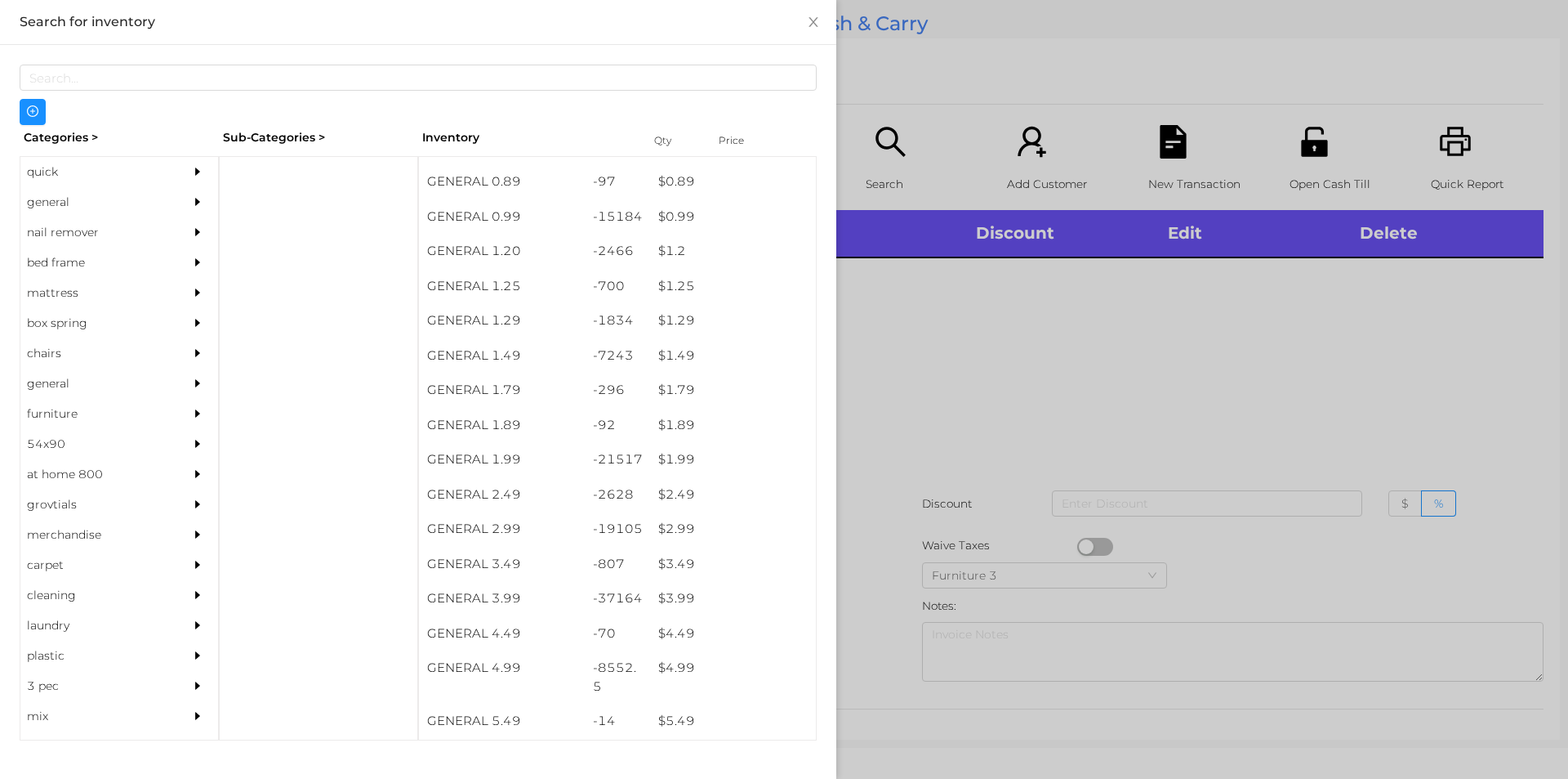
scroll to position [201, 0]
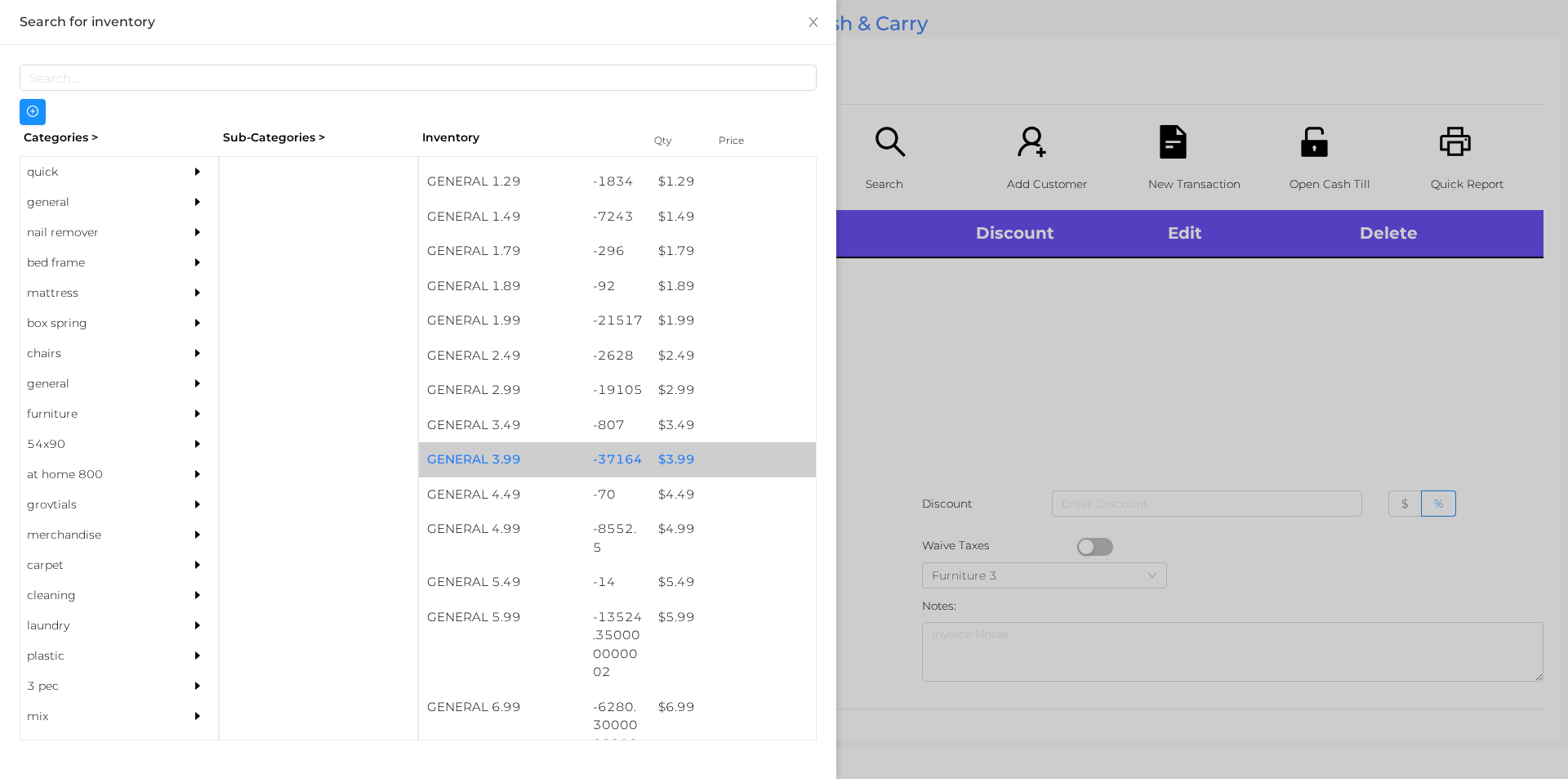
click at [671, 460] on div "$ 3.99" at bounding box center [733, 459] width 166 height 35
click at [680, 466] on div "$ 3.99" at bounding box center [733, 459] width 166 height 35
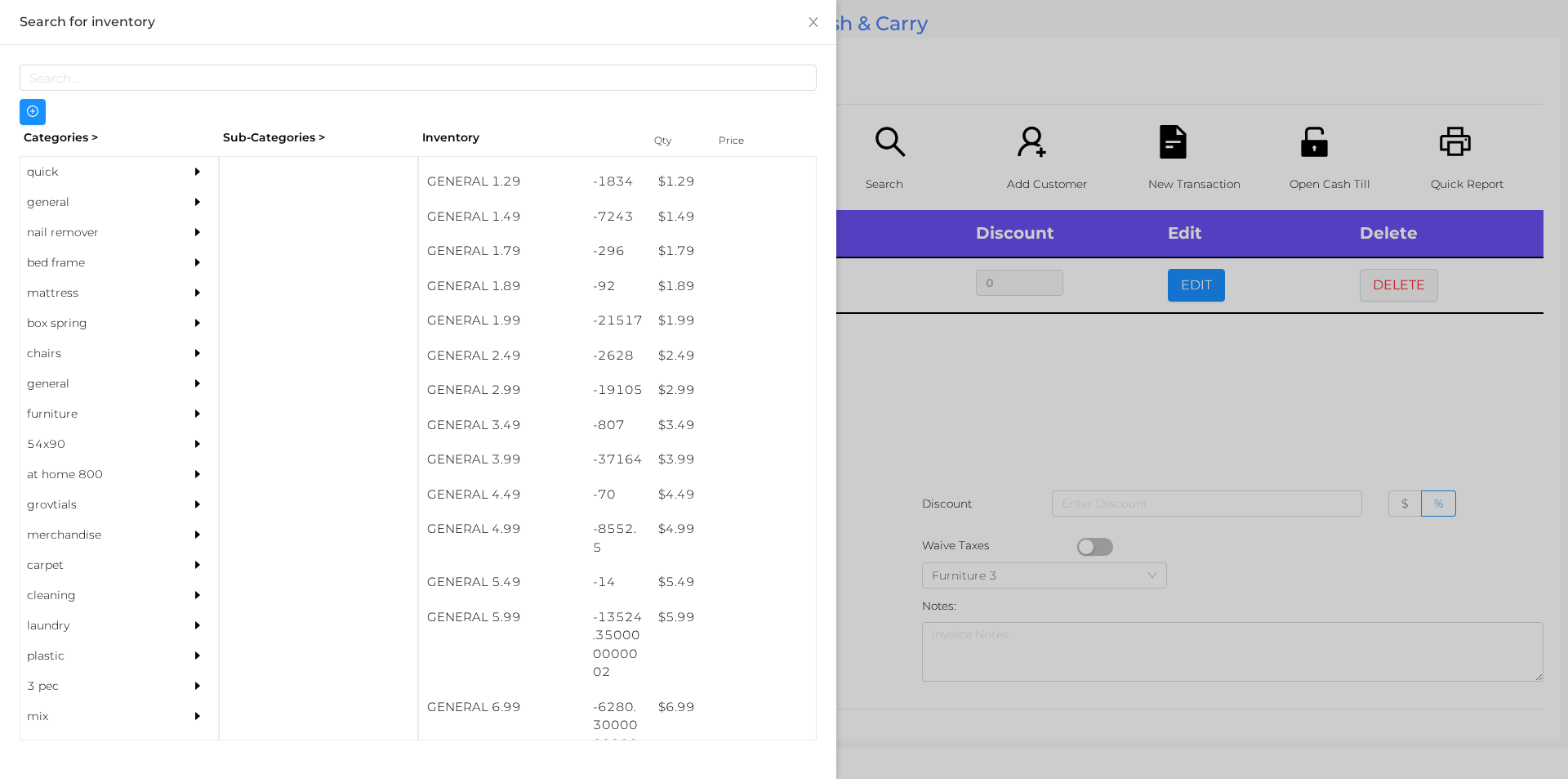
click at [981, 412] on div at bounding box center [784, 390] width 1568 height 779
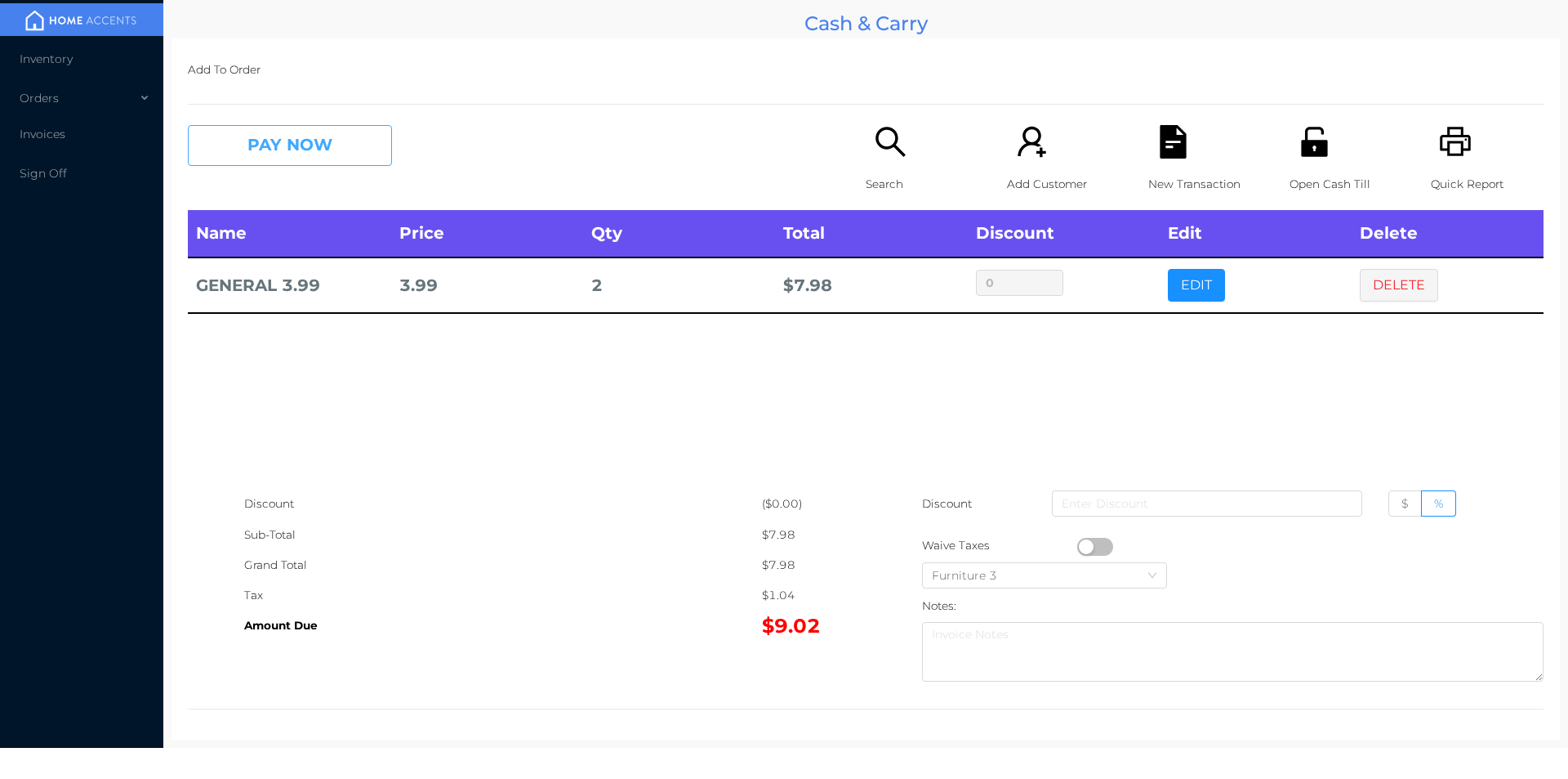
click at [286, 150] on button "PAY NOW" at bounding box center [290, 145] width 204 height 41
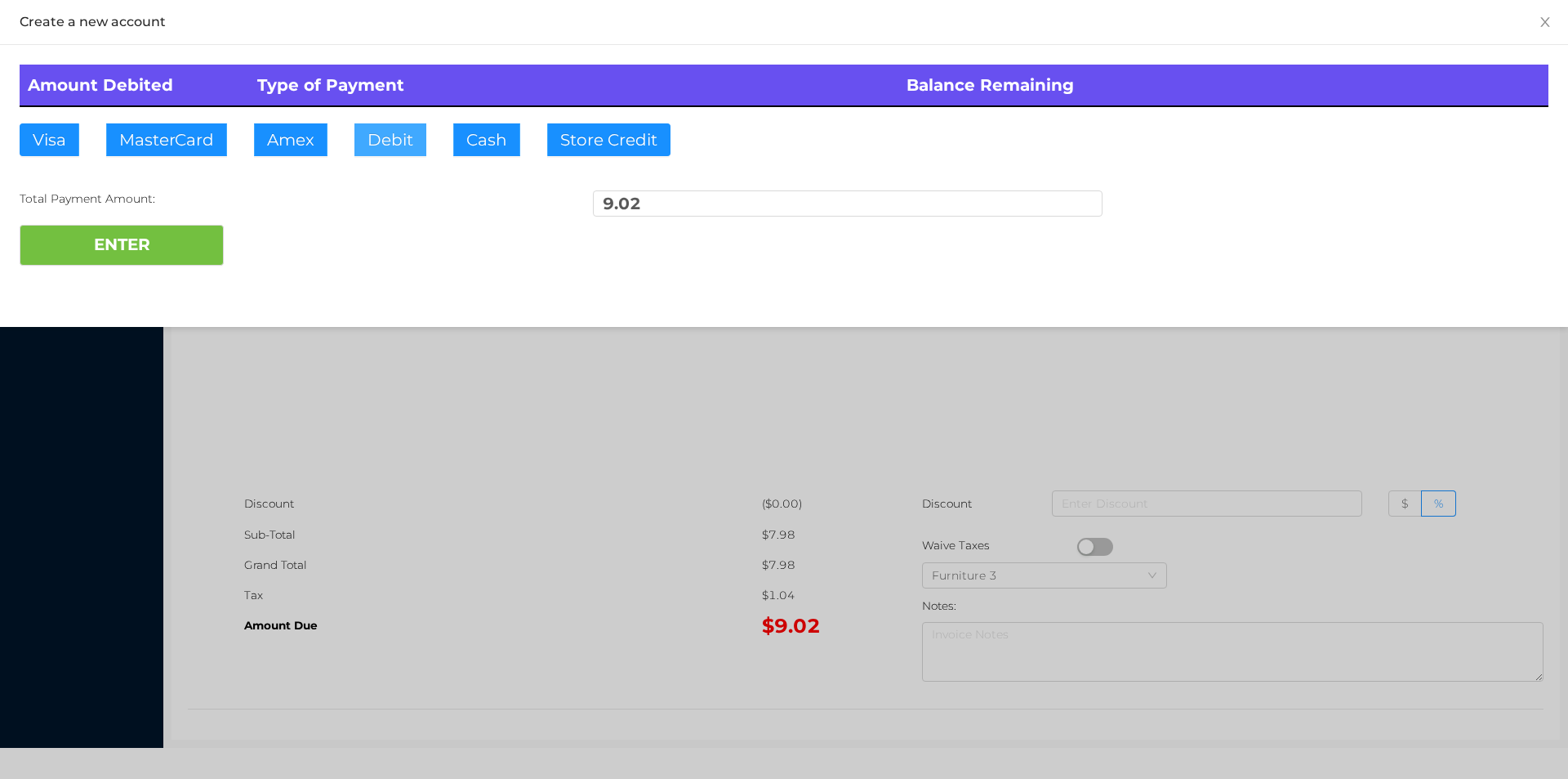
click at [395, 133] on button "Debit" at bounding box center [390, 140] width 72 height 33
click at [200, 227] on button "ENTER" at bounding box center [122, 245] width 204 height 41
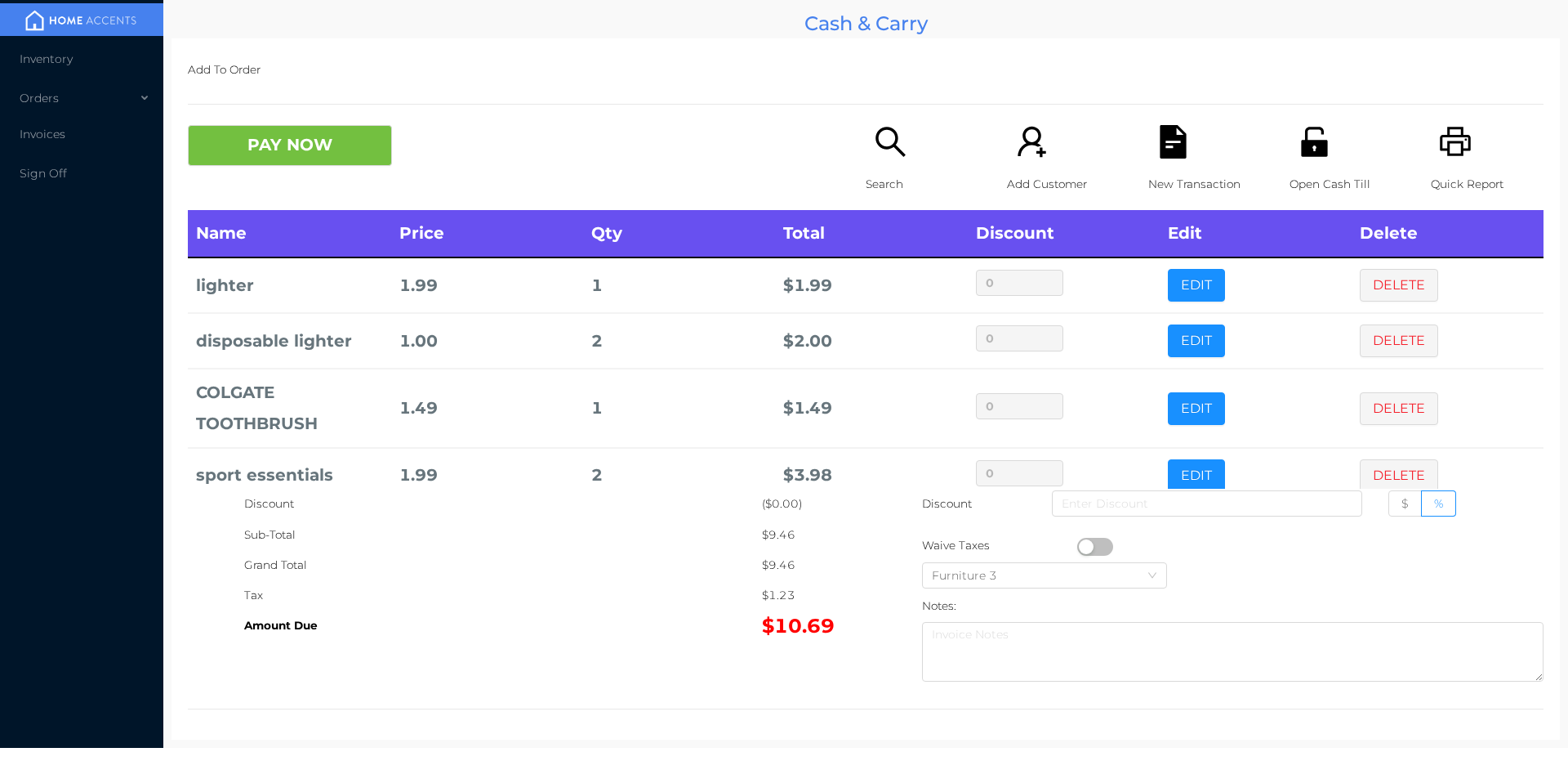
click at [1311, 157] on icon "icon: unlock" at bounding box center [1314, 141] width 33 height 33
click at [1313, 148] on icon "icon: unlock" at bounding box center [1314, 141] width 26 height 30
click at [306, 155] on button "PAY NOW" at bounding box center [290, 145] width 204 height 41
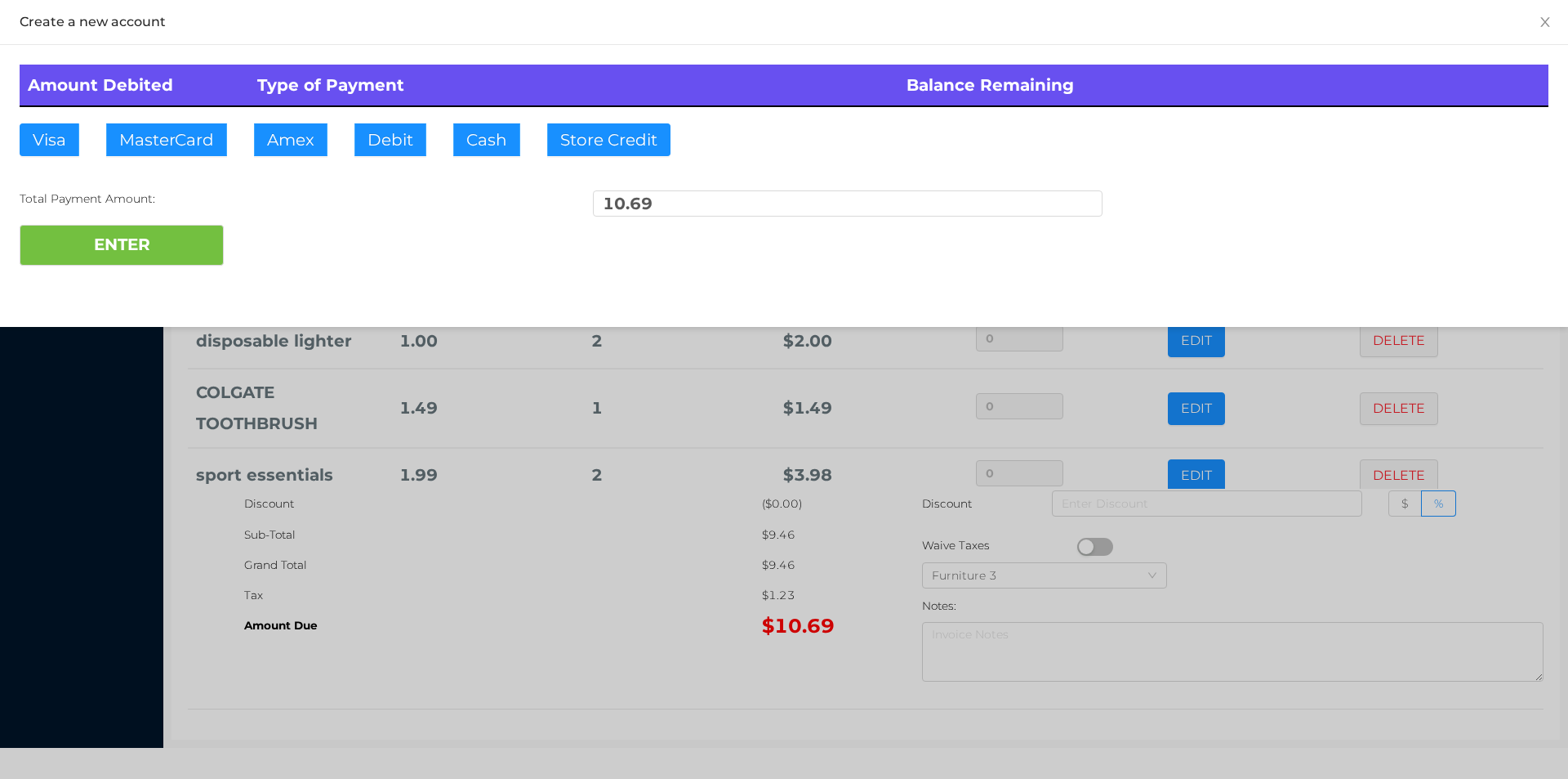
click at [300, 227] on div "ENTER" at bounding box center [784, 245] width 1529 height 41
click at [581, 670] on div at bounding box center [784, 390] width 1568 height 779
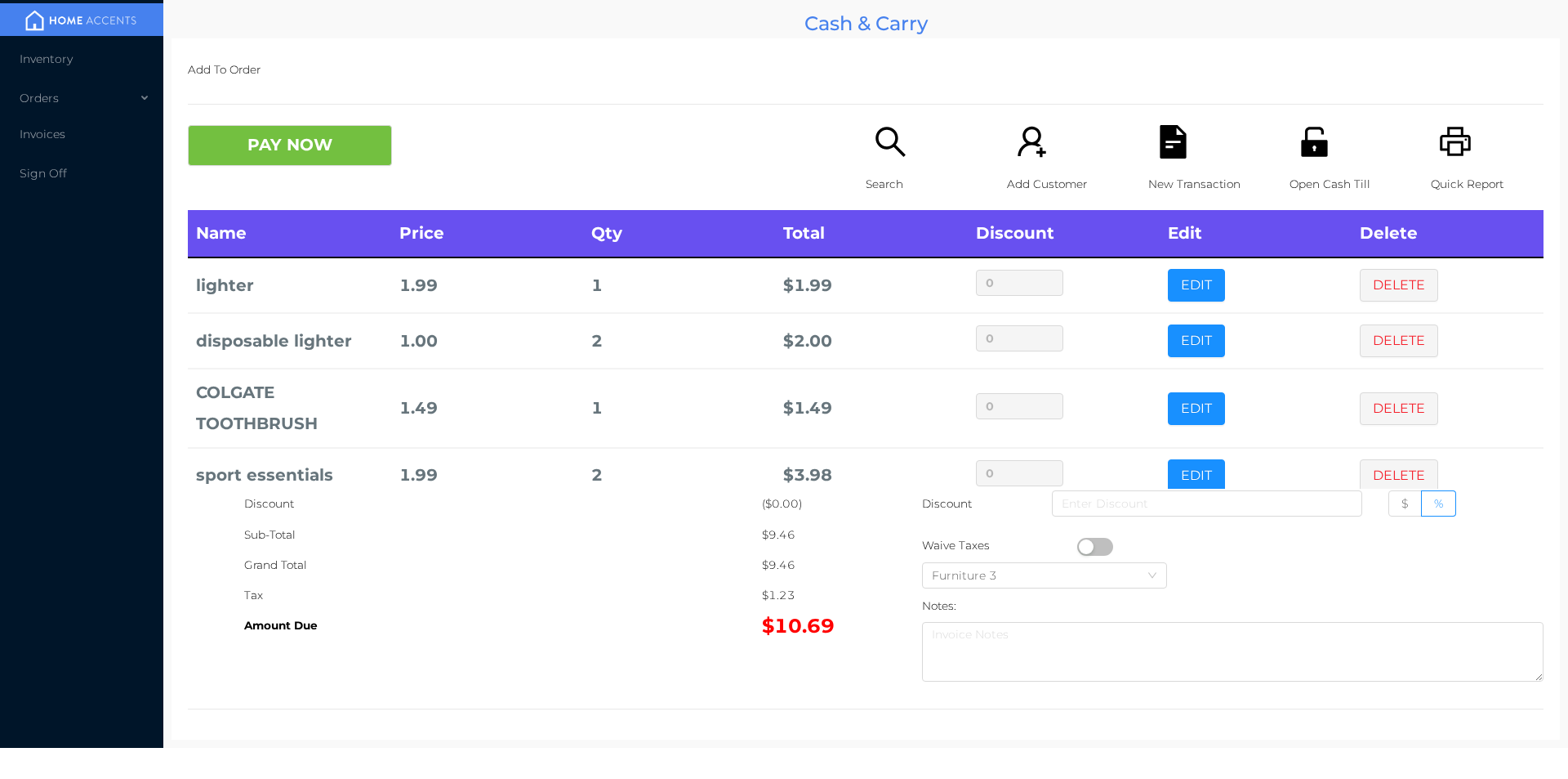
click at [1173, 166] on div "New Transaction" at bounding box center [1205, 167] width 113 height 85
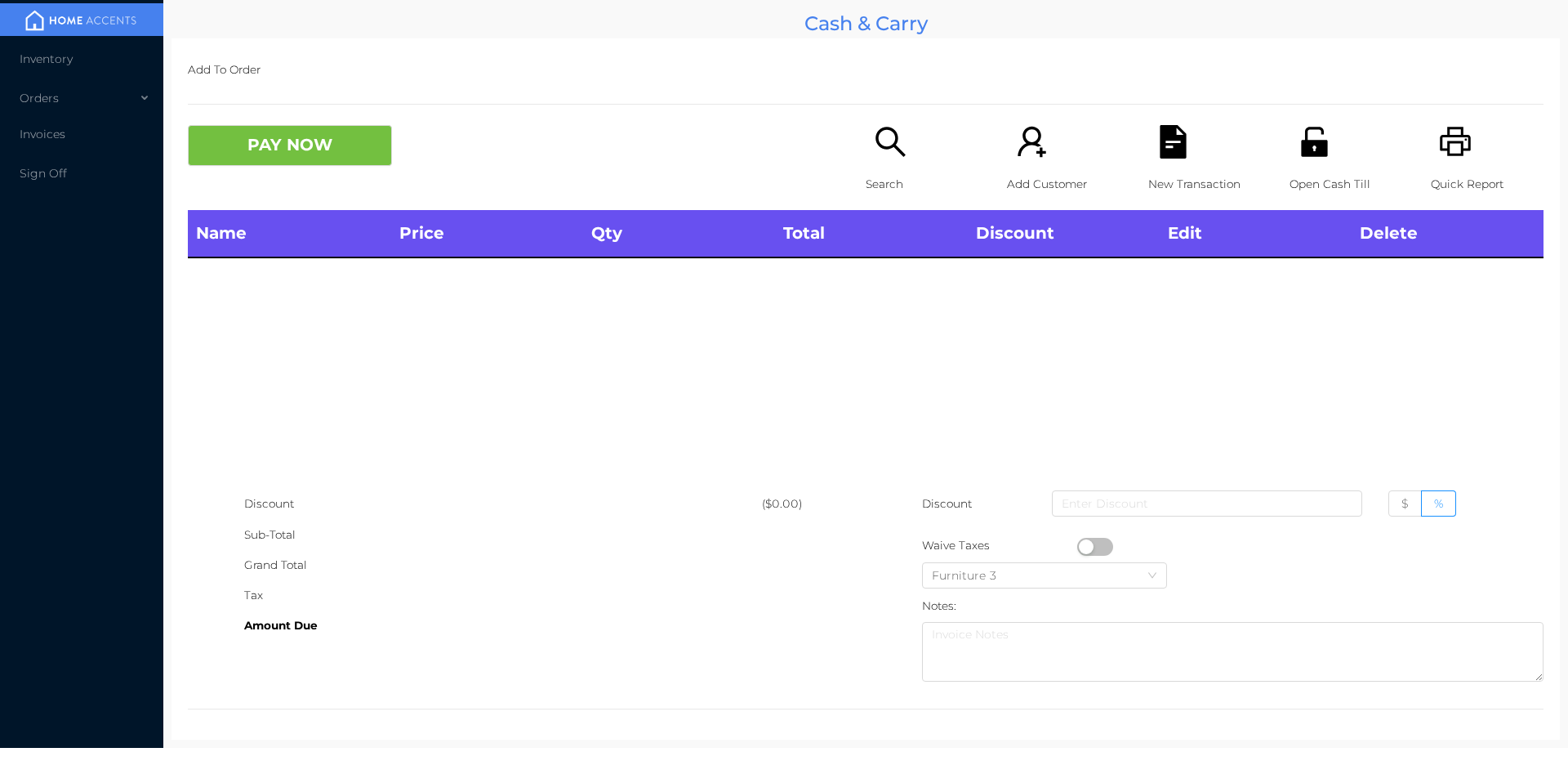
click at [897, 156] on icon "icon: search" at bounding box center [890, 141] width 30 height 30
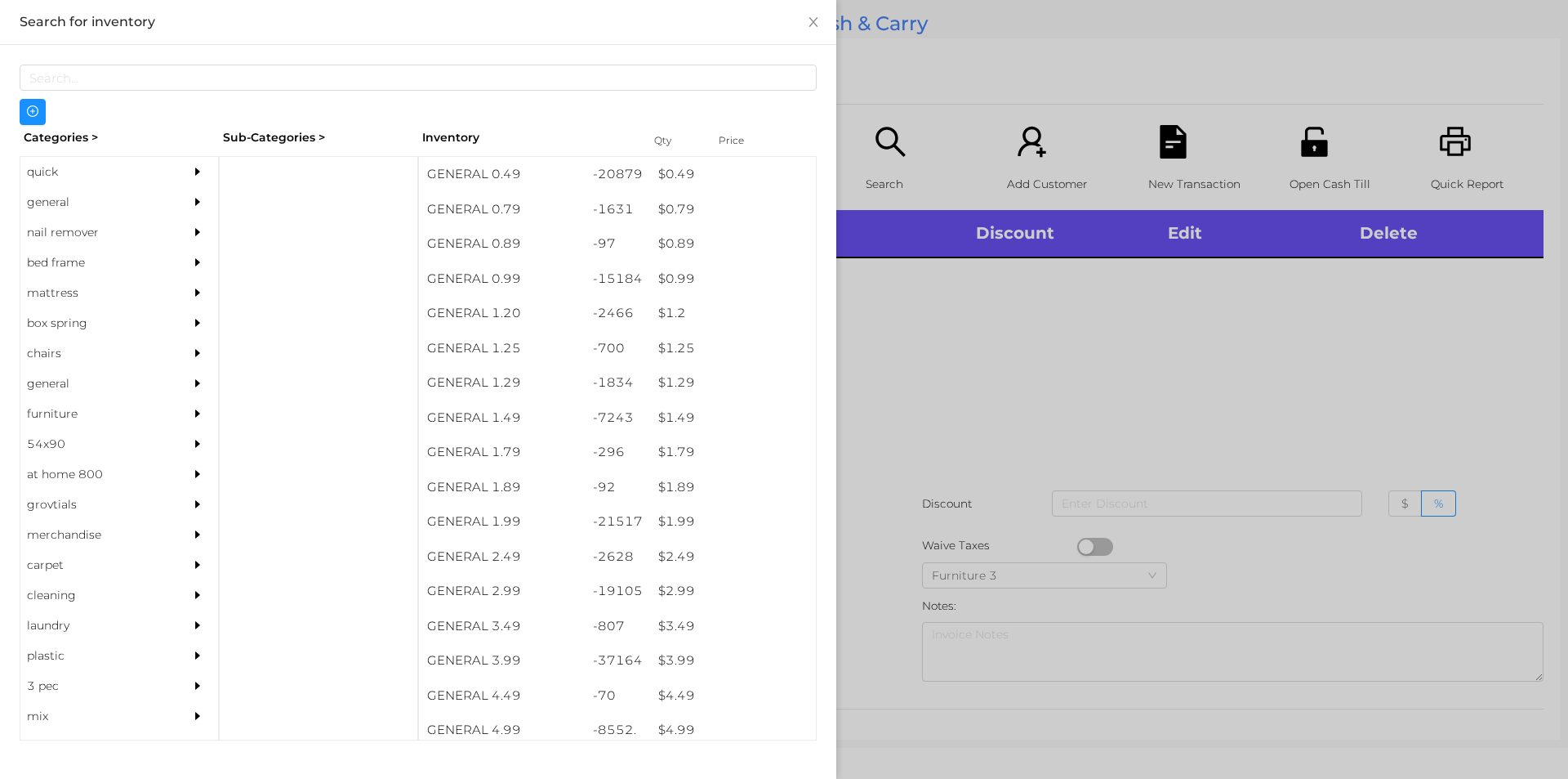
click at [61, 203] on div "general" at bounding box center [95, 202] width 149 height 30
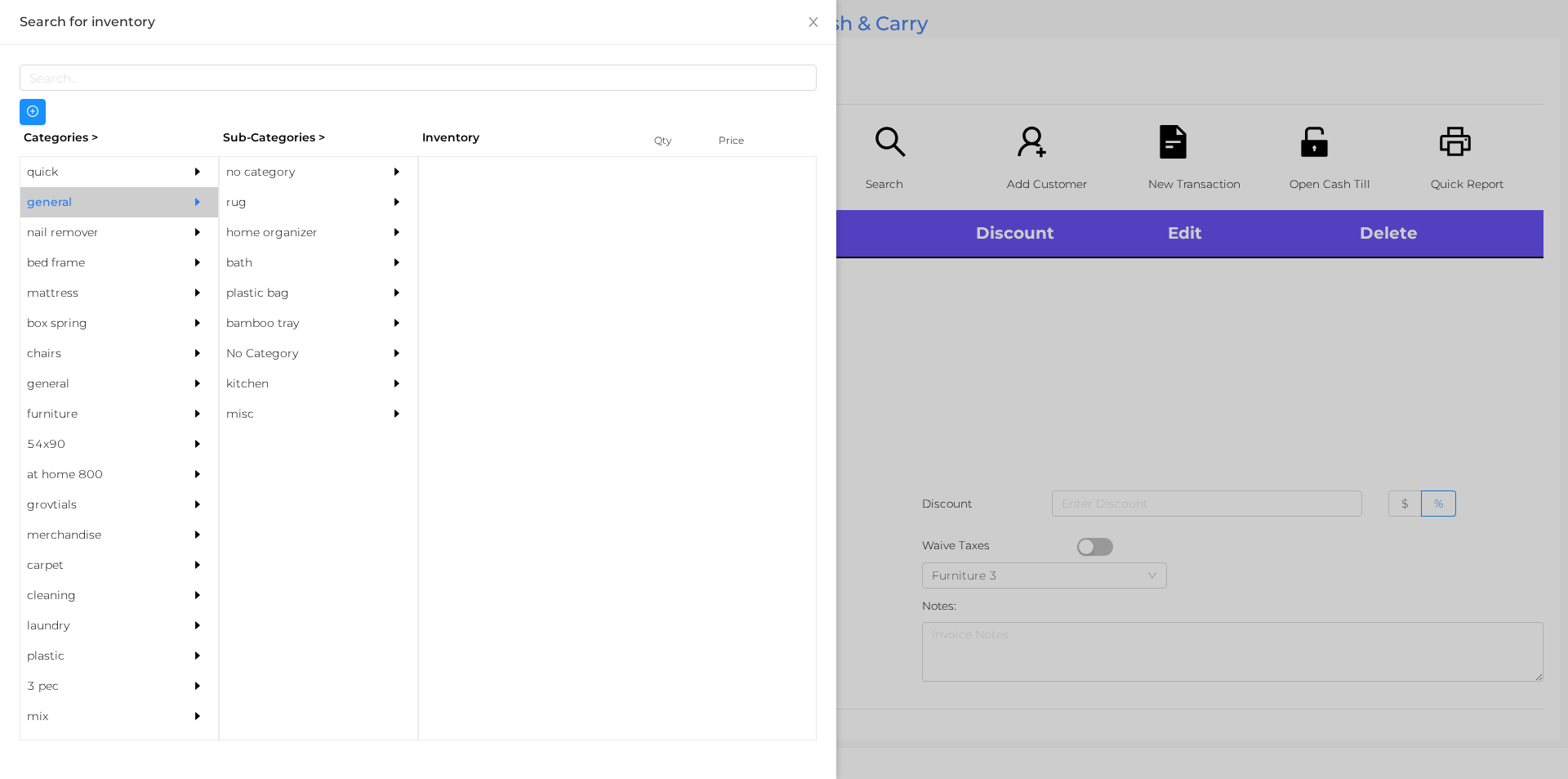
click at [263, 175] on div "no category" at bounding box center [294, 172] width 149 height 30
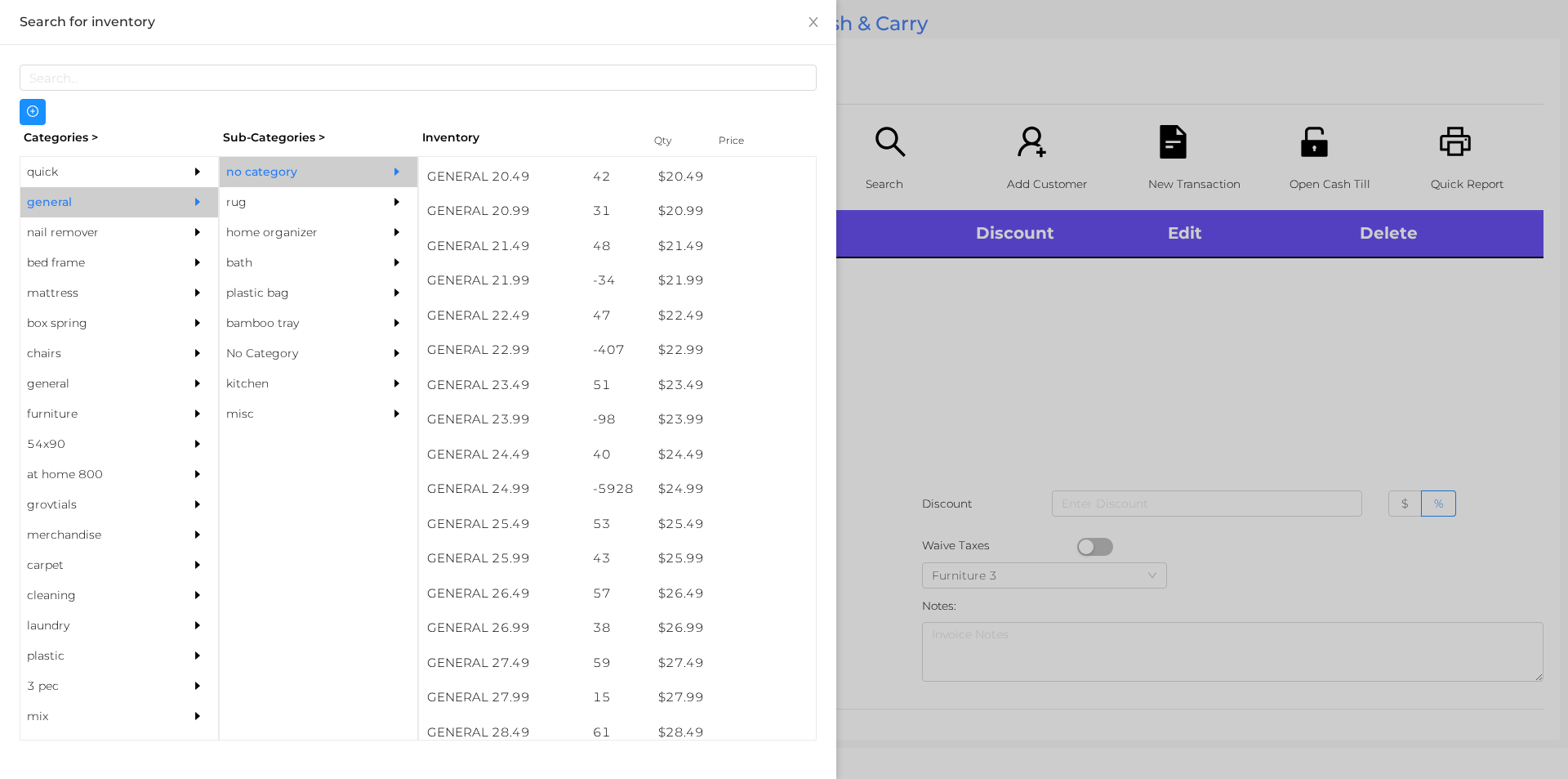
scroll to position [1794, 0]
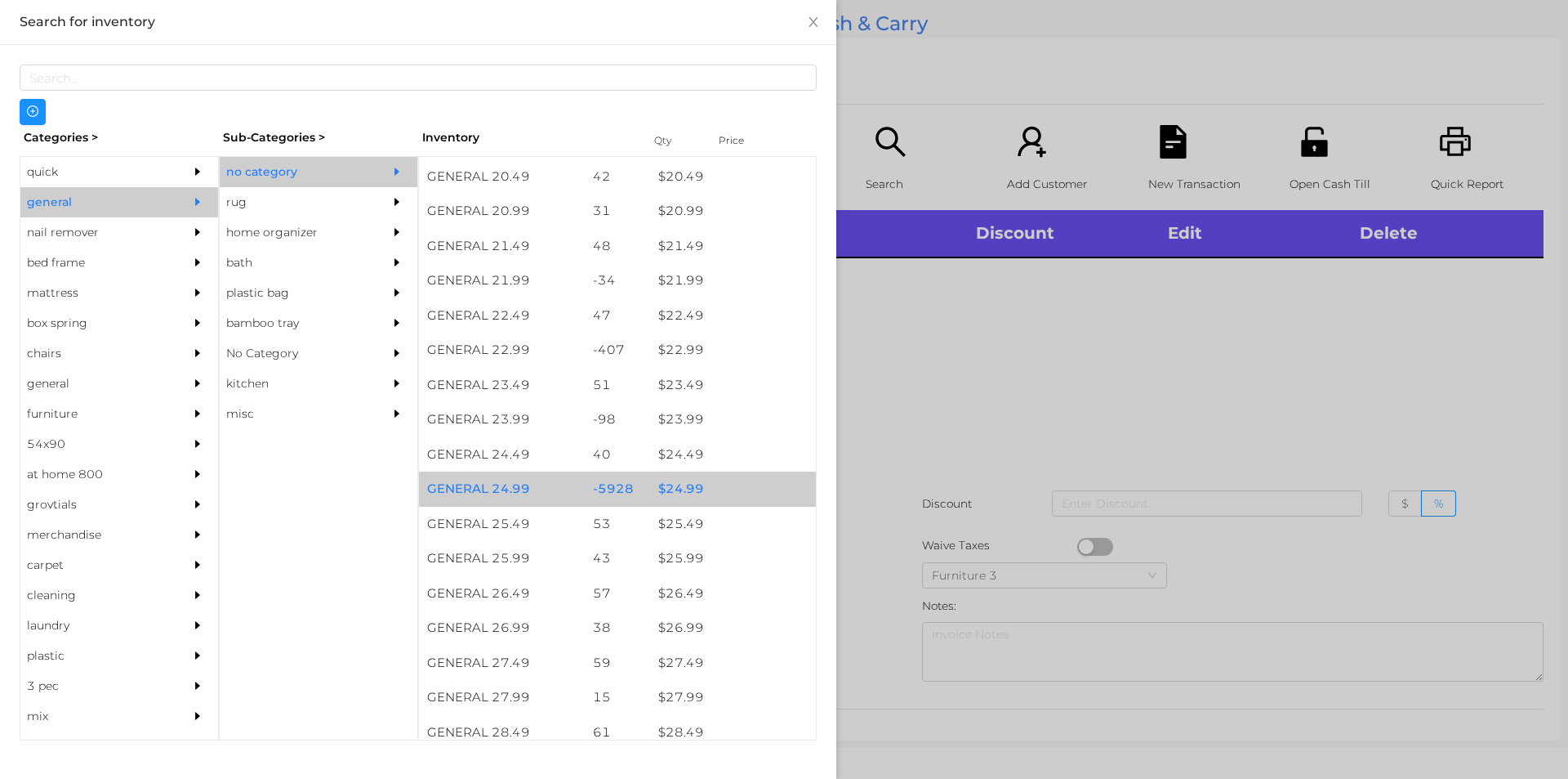
click at [671, 484] on div "$ 24.99" at bounding box center [733, 489] width 166 height 35
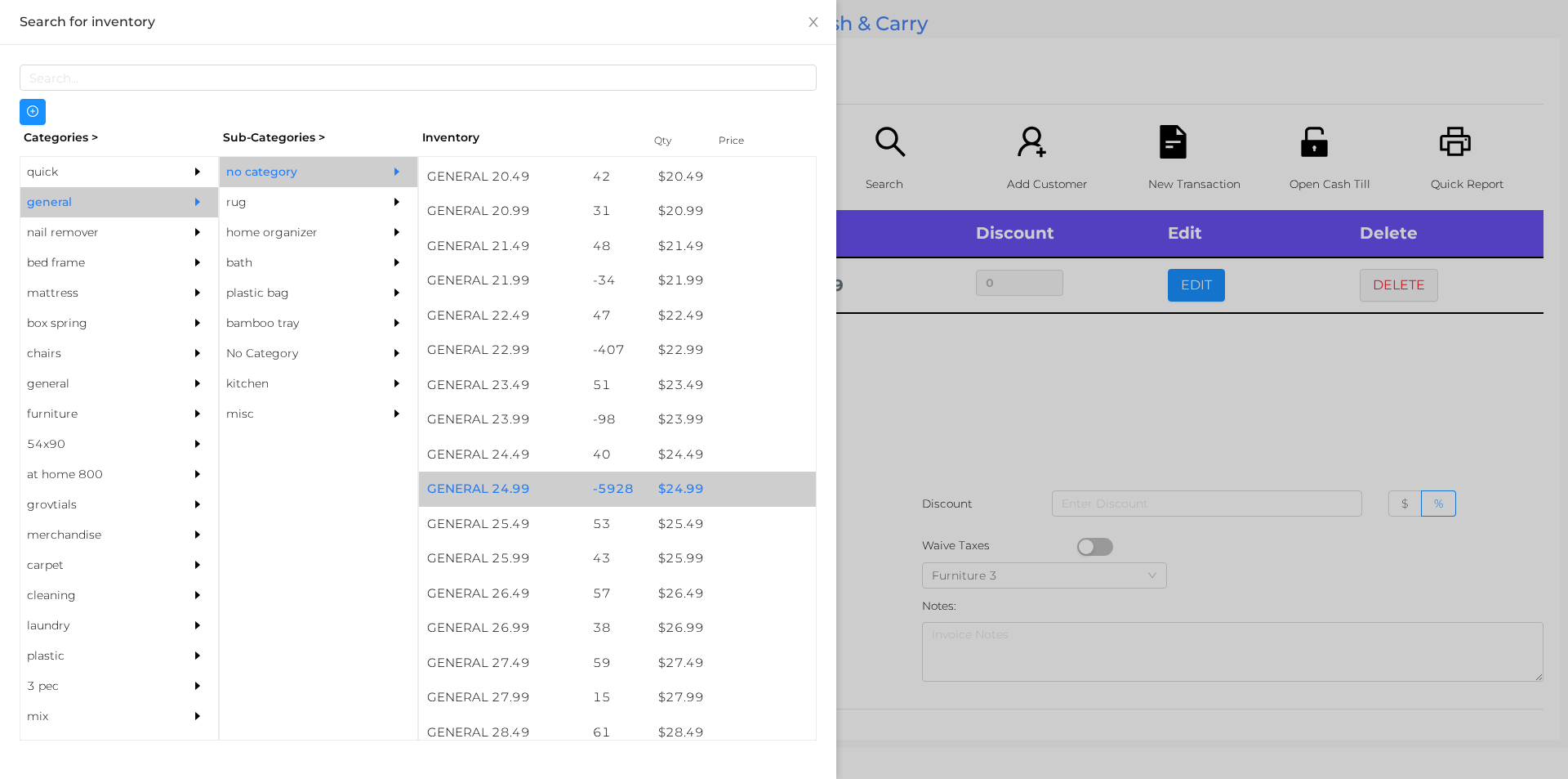
click at [681, 483] on div "$ 24.99" at bounding box center [733, 489] width 166 height 35
click at [653, 485] on div "$ 24.99" at bounding box center [733, 489] width 166 height 35
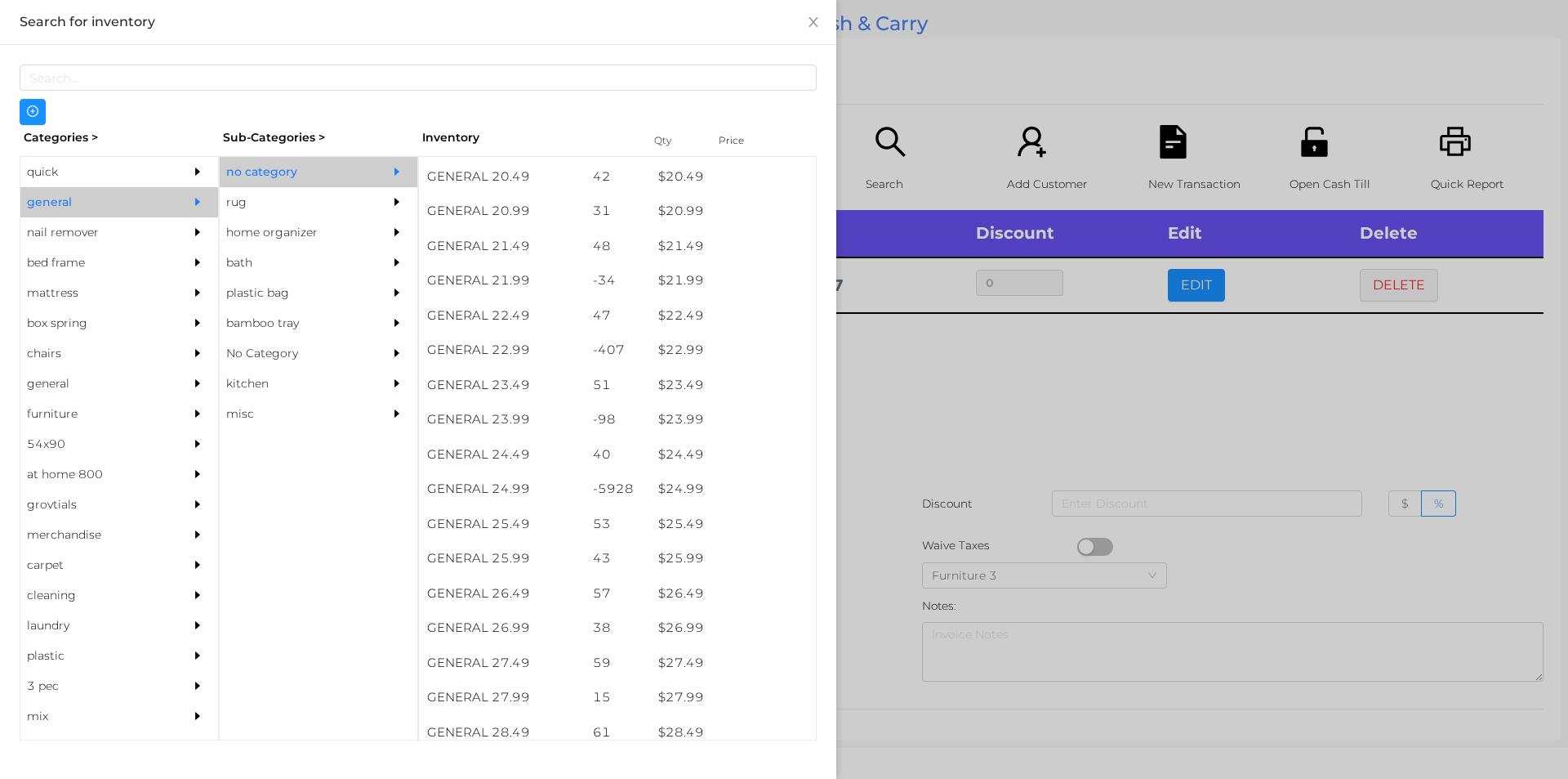
click at [977, 388] on div at bounding box center [784, 390] width 1568 height 779
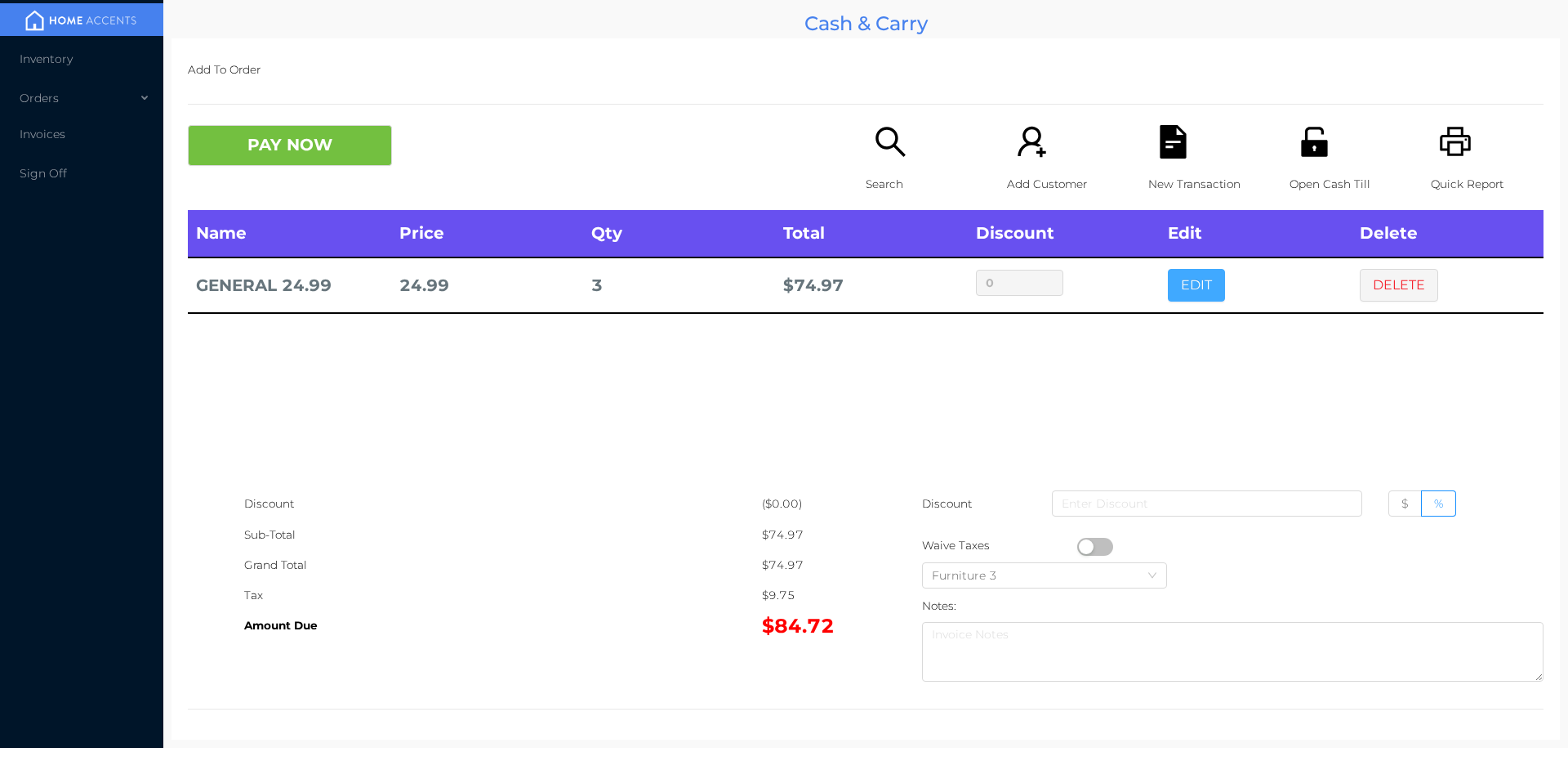
click at [1215, 286] on button "EDIT" at bounding box center [1196, 286] width 57 height 33
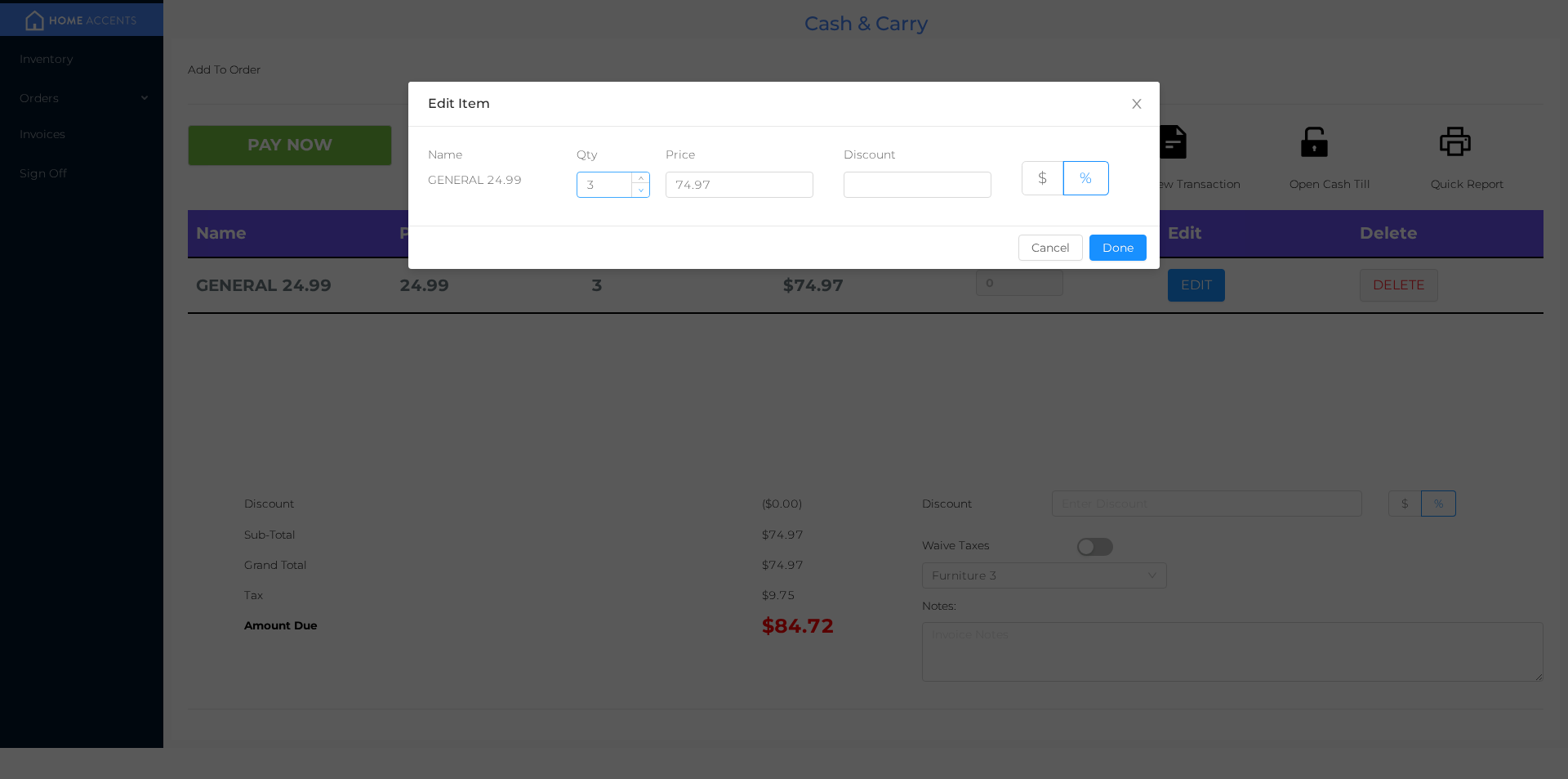
click at [636, 184] on span "Decrease Value" at bounding box center [640, 190] width 17 height 14
type input "2"
type input "4"
click at [1115, 251] on button "Done" at bounding box center [1117, 248] width 57 height 26
click at [1074, 393] on div "sentinelStart Edit Item Name Qty Price Discount GENERAL 24.99 4 74.97 $ % Cance…" at bounding box center [784, 390] width 1568 height 779
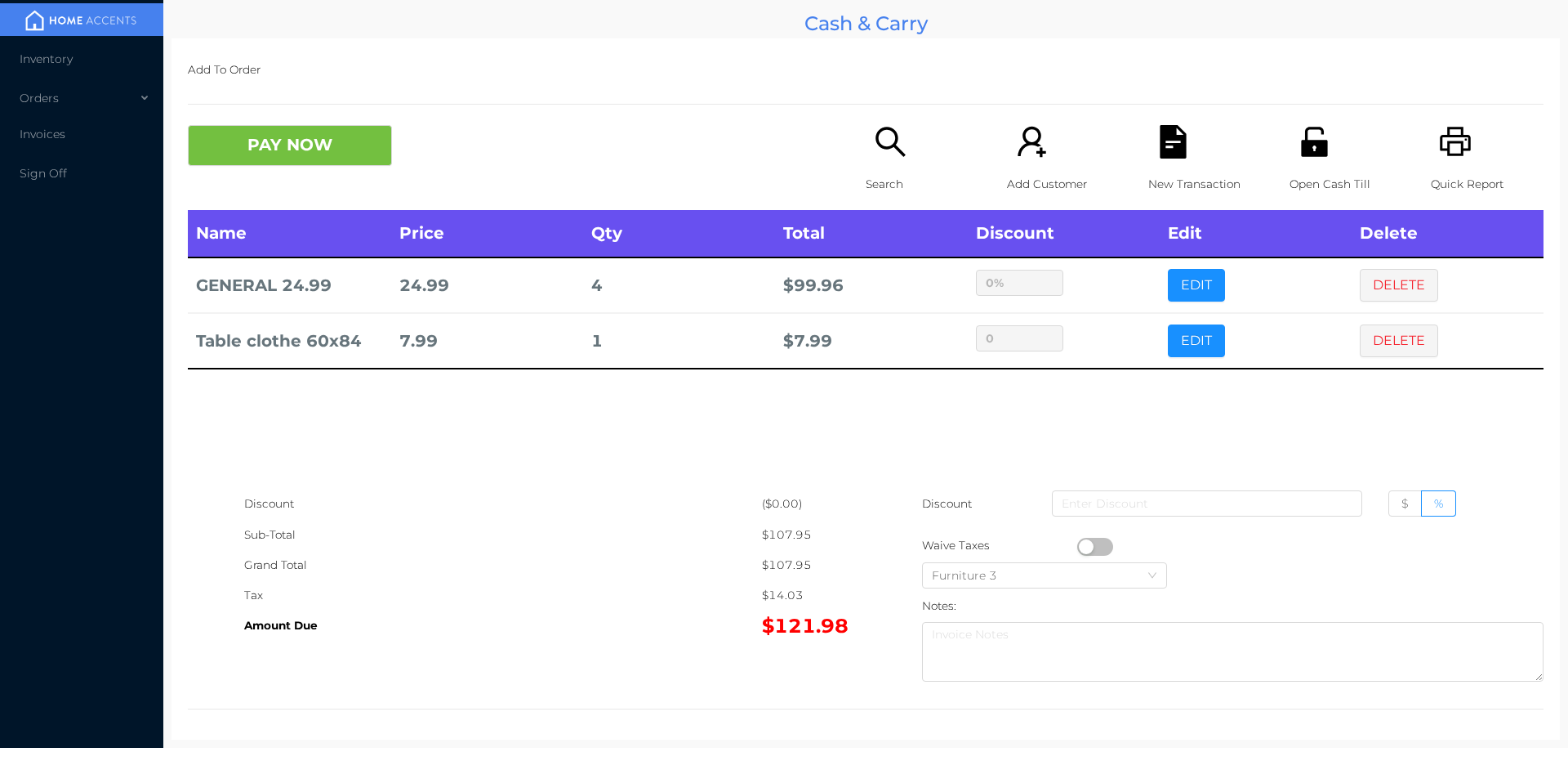
click at [870, 165] on div "Search" at bounding box center [922, 167] width 113 height 85
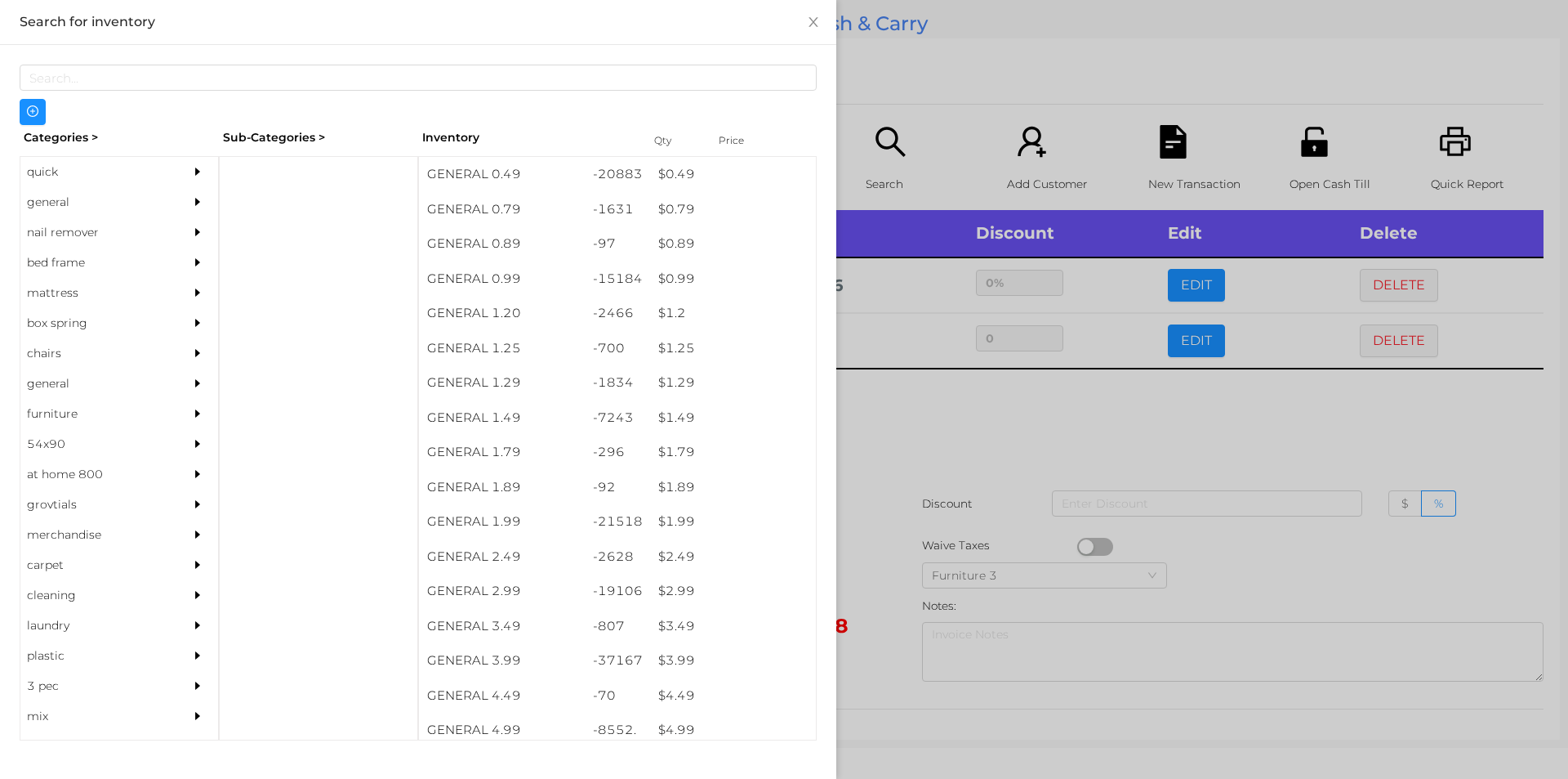
click at [941, 443] on div at bounding box center [784, 390] width 1568 height 779
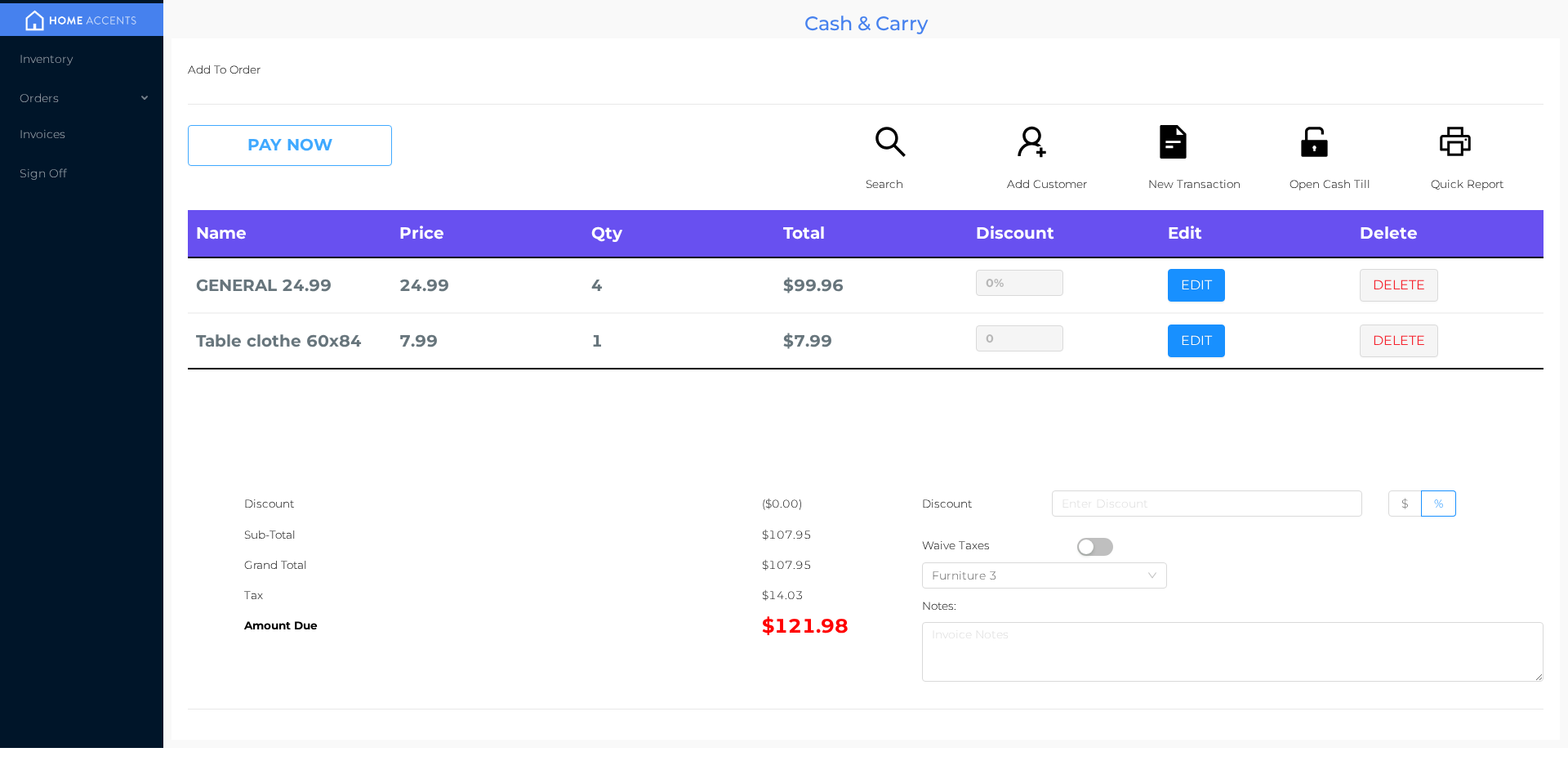
click at [303, 133] on button "PAY NOW" at bounding box center [290, 145] width 204 height 41
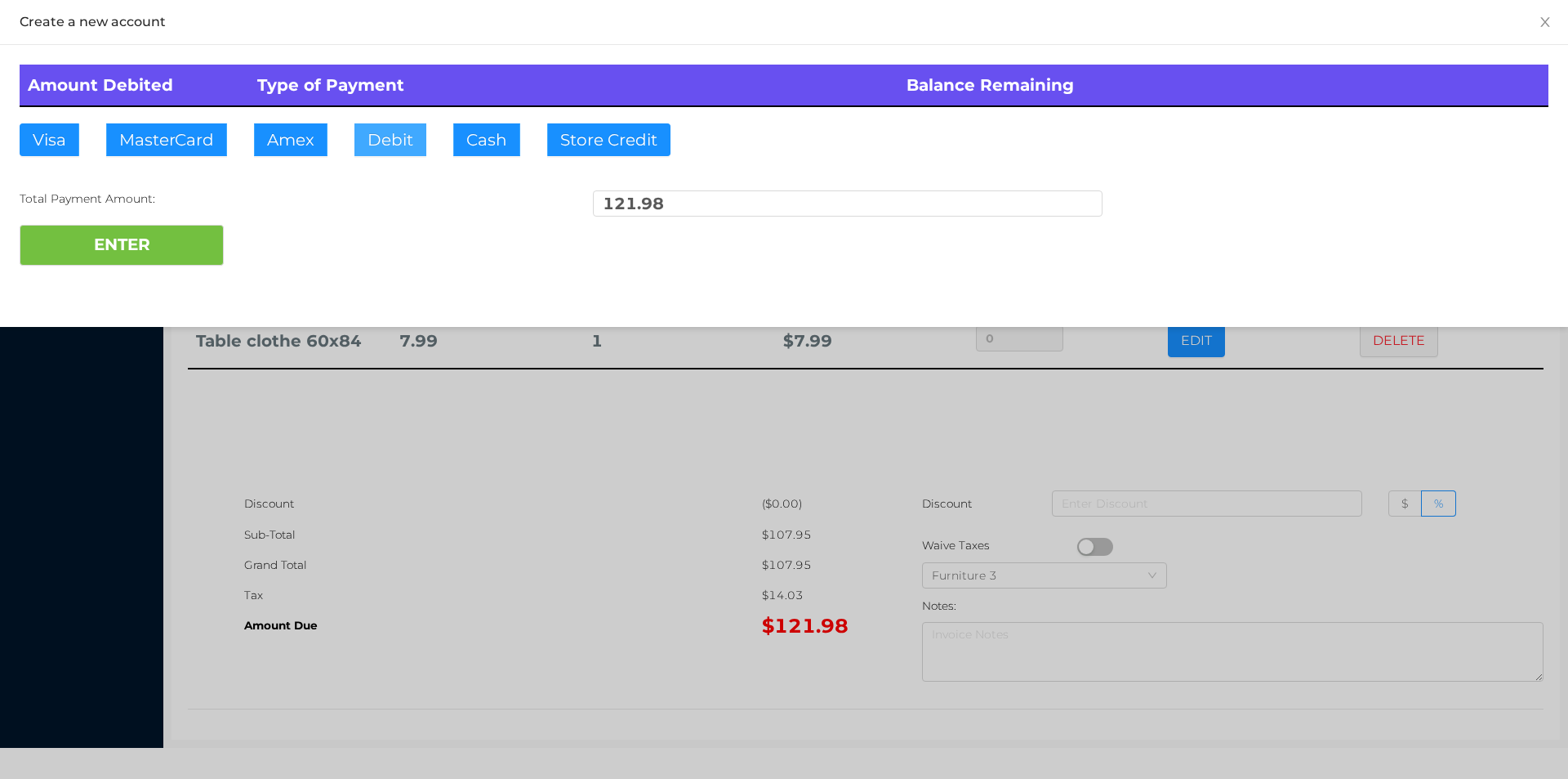
click at [390, 135] on button "Debit" at bounding box center [390, 140] width 72 height 33
click at [169, 251] on button "ENTER" at bounding box center [122, 245] width 204 height 41
type input "0"
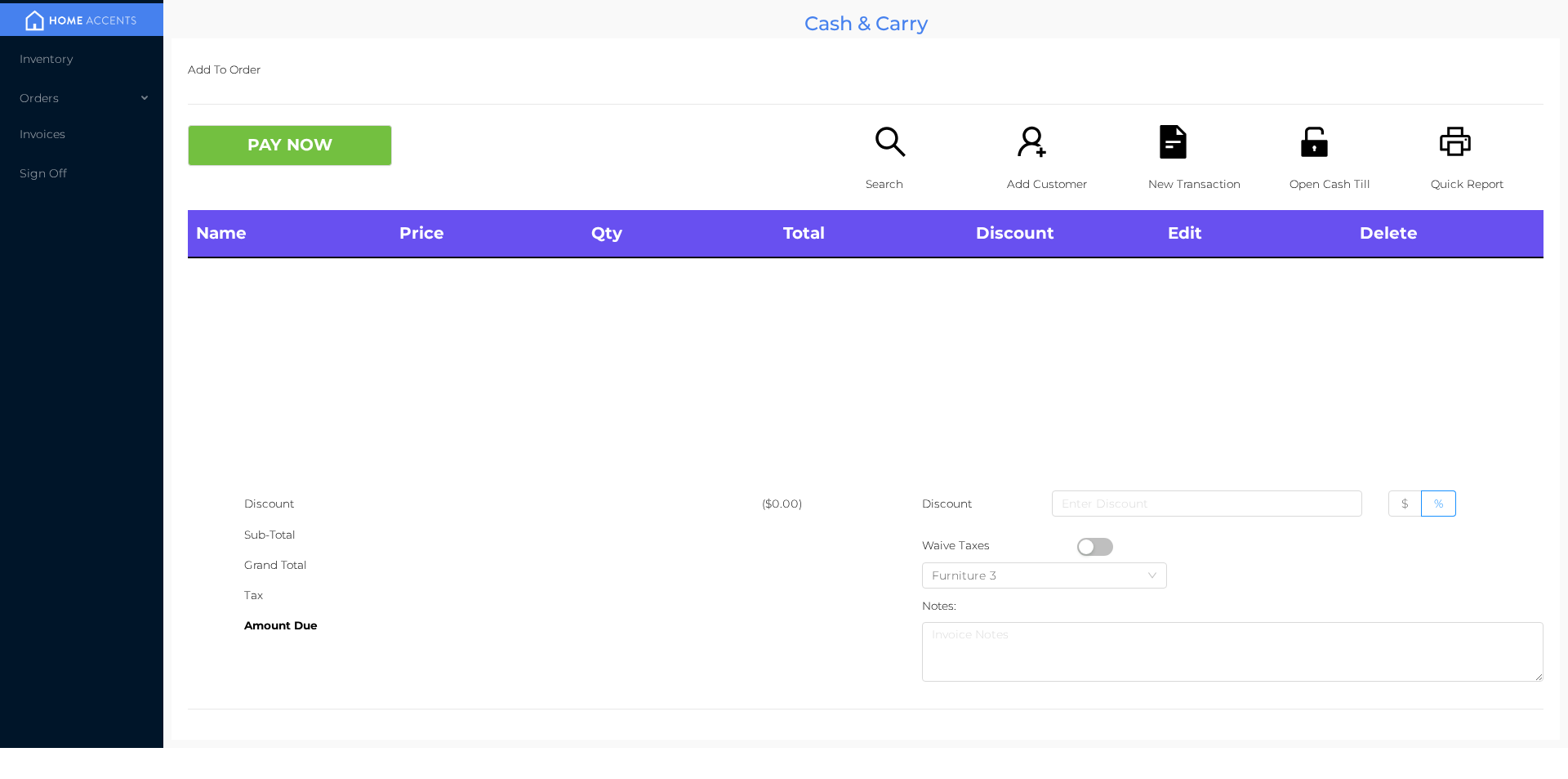
click at [1302, 153] on icon "icon: unlock" at bounding box center [1314, 141] width 26 height 30
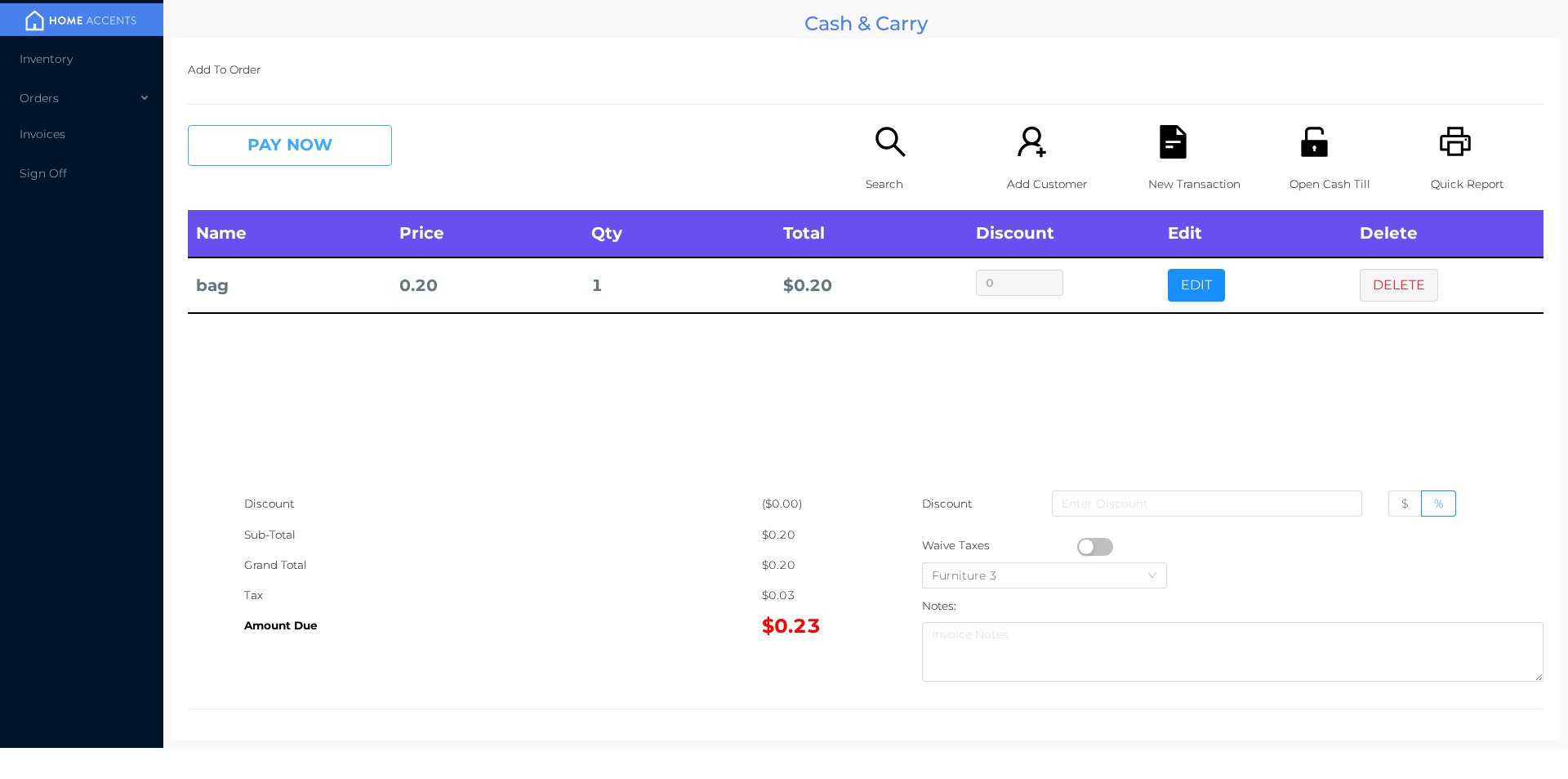
click at [285, 135] on button "PAY NOW" at bounding box center [290, 145] width 204 height 41
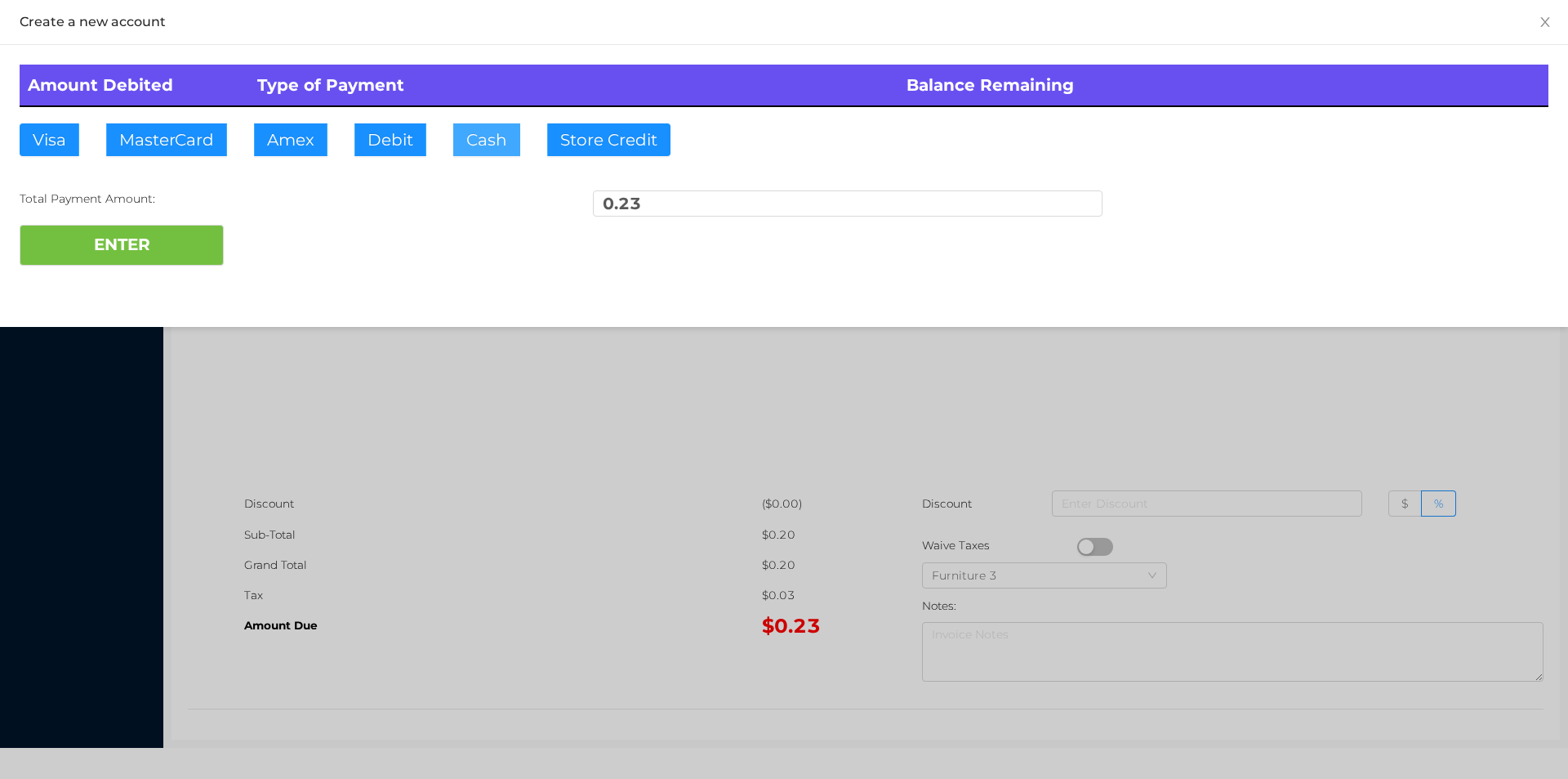
click at [481, 141] on button "Cash" at bounding box center [487, 140] width 67 height 33
click at [157, 256] on button "ENTER" at bounding box center [122, 245] width 204 height 41
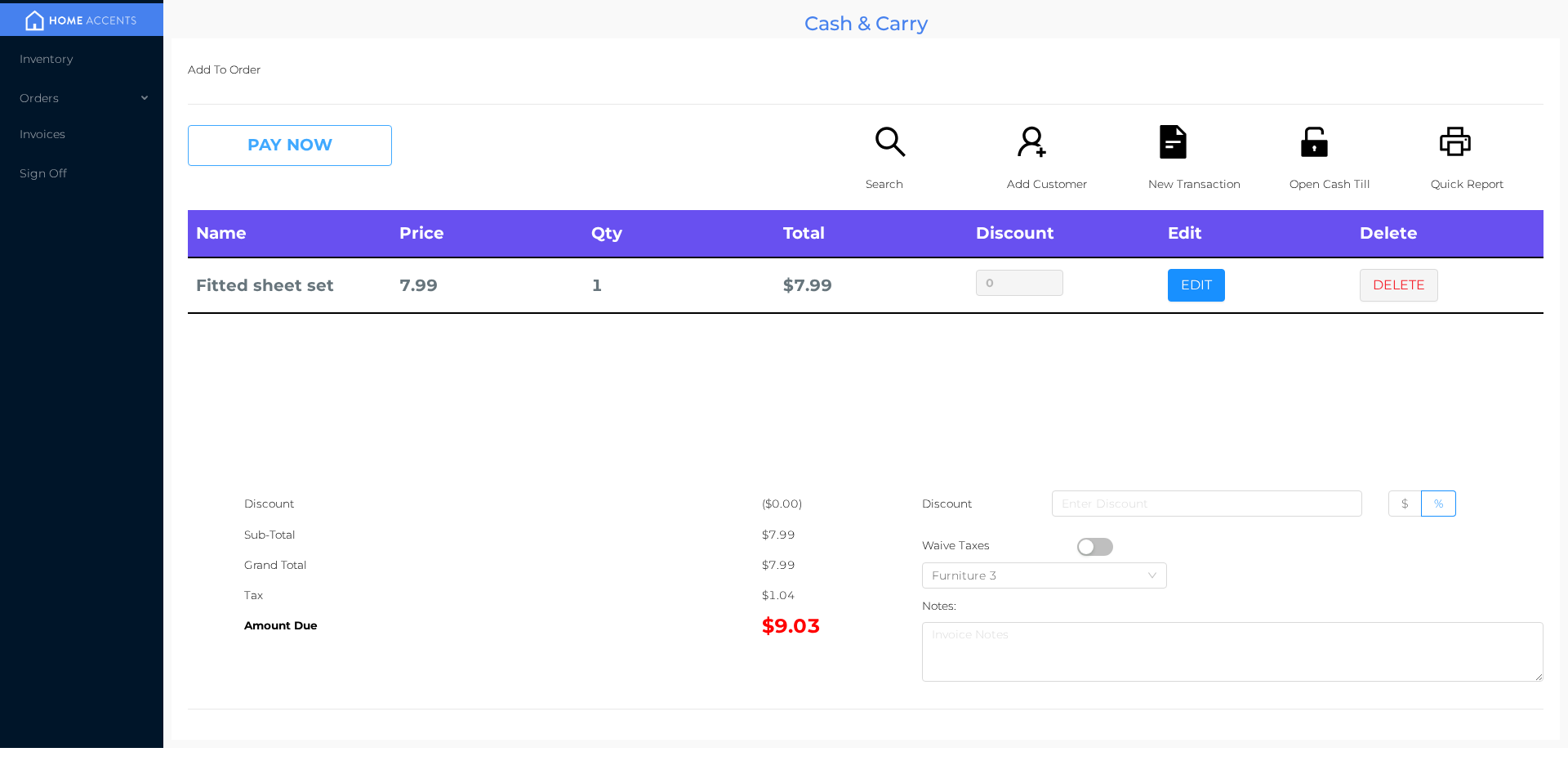
click at [318, 154] on button "PAY NOW" at bounding box center [290, 145] width 204 height 41
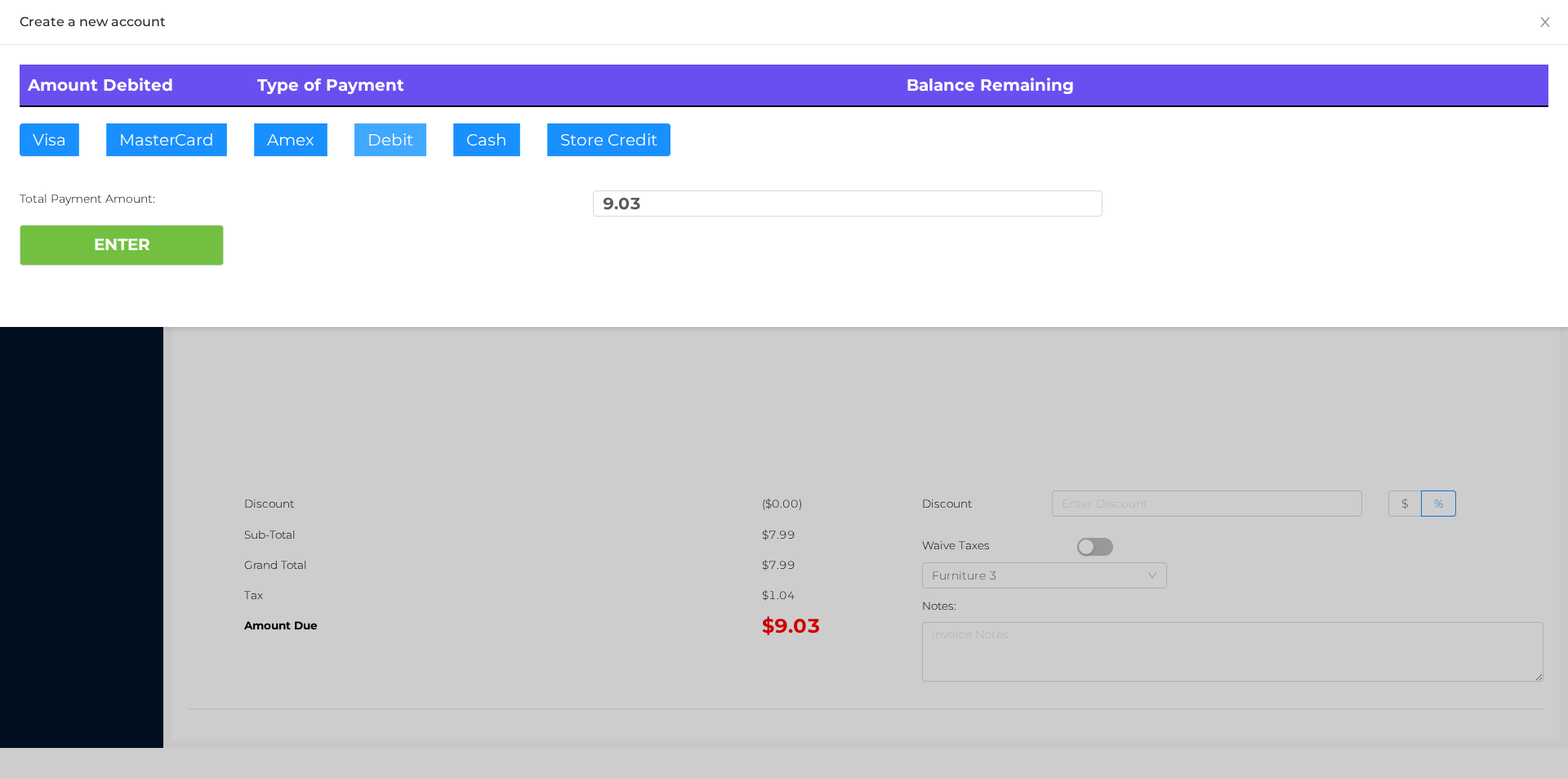
click at [379, 144] on button "Debit" at bounding box center [390, 140] width 72 height 33
click at [176, 245] on button "ENTER" at bounding box center [122, 245] width 204 height 41
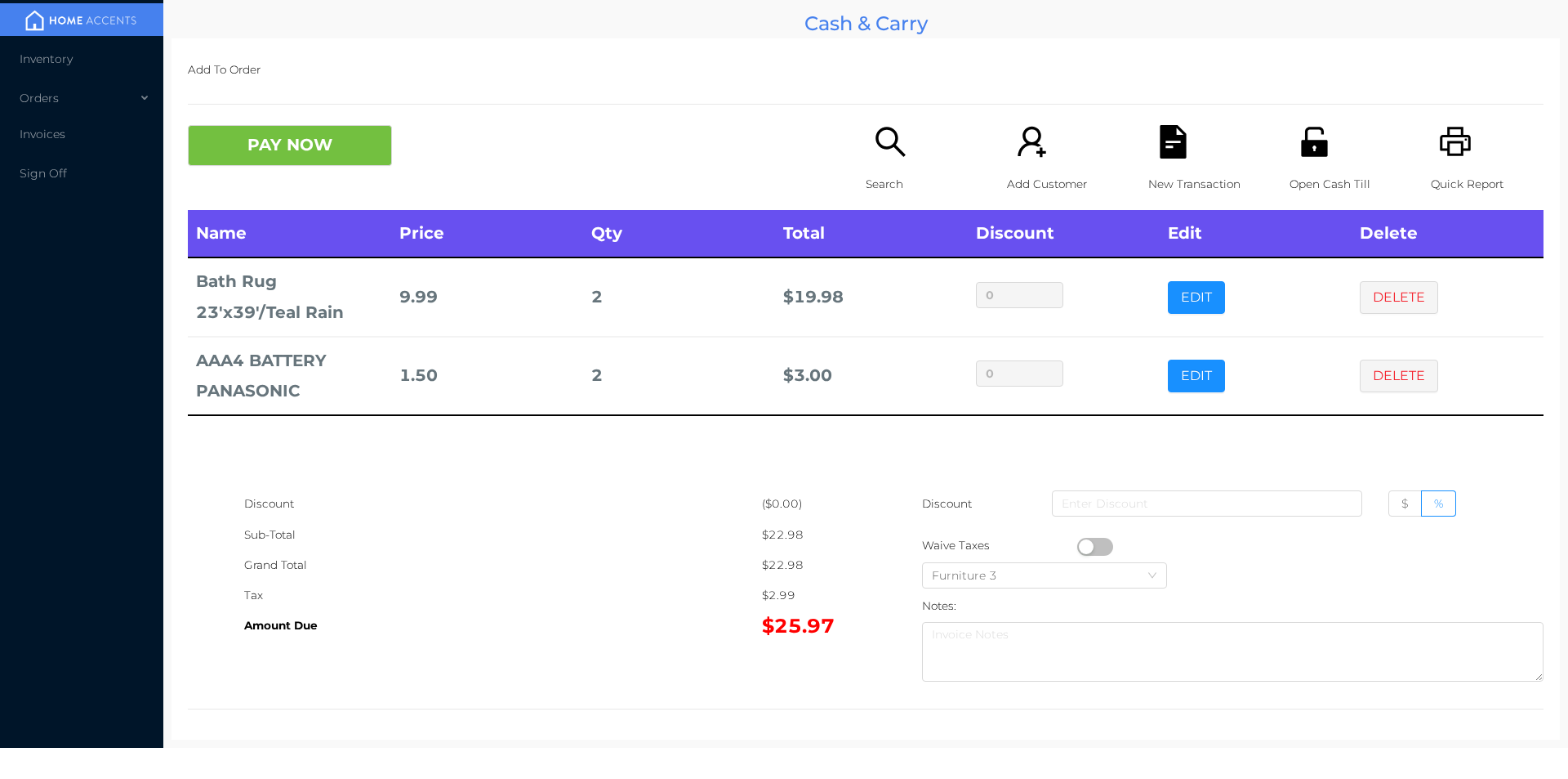
click at [875, 175] on p "Search" at bounding box center [922, 183] width 113 height 30
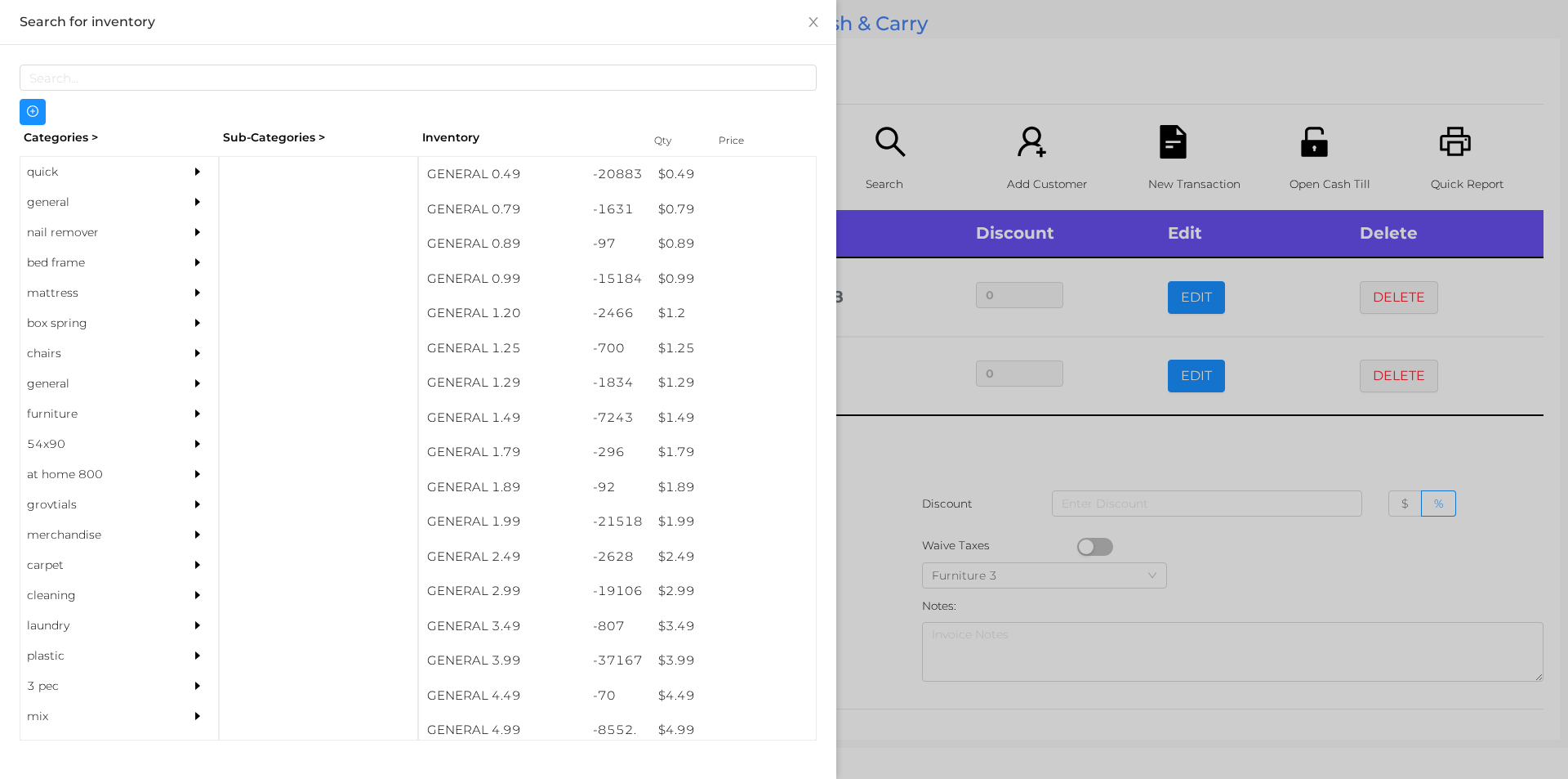
click at [42, 172] on div "quick" at bounding box center [95, 172] width 149 height 30
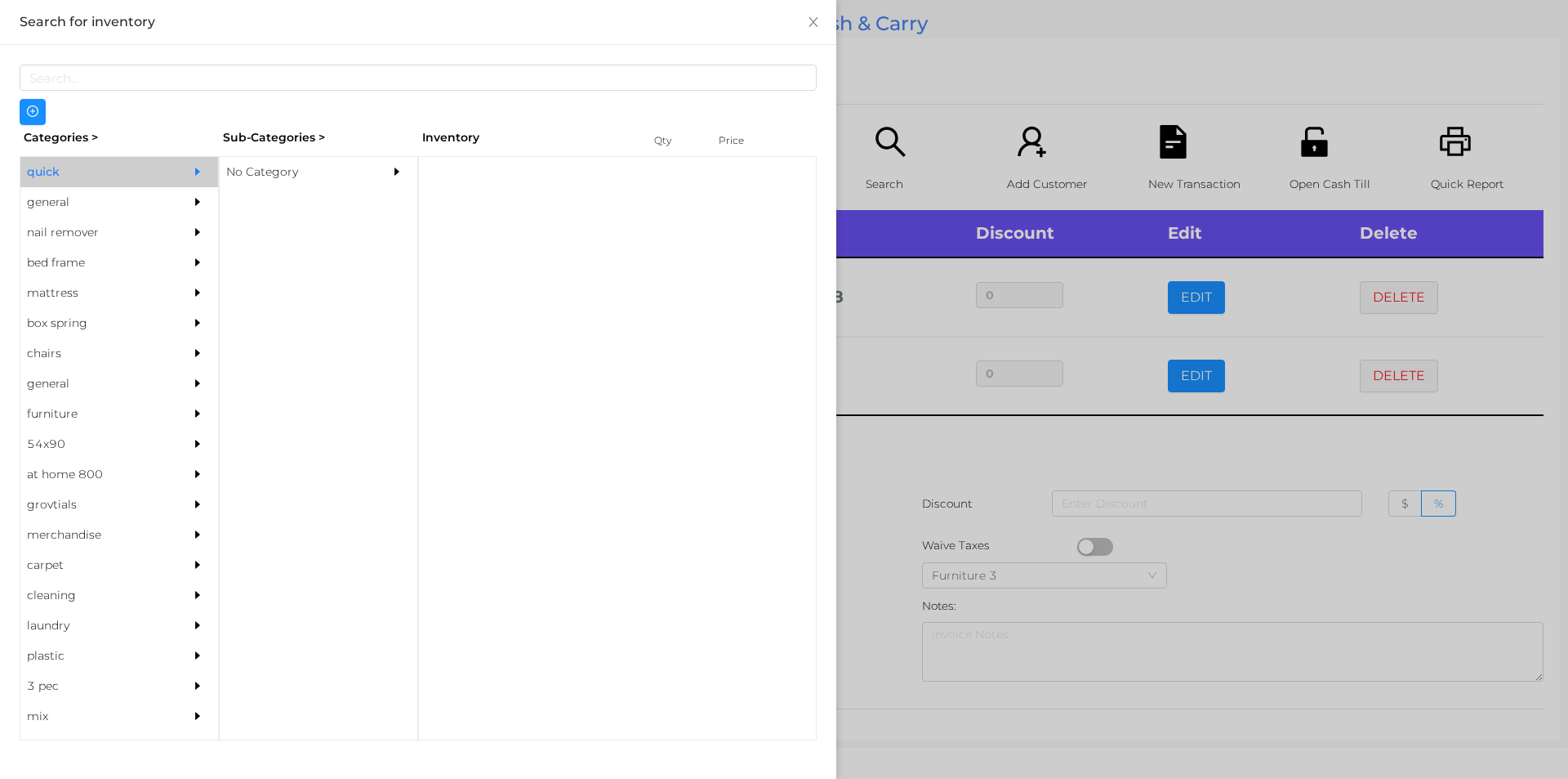
click at [264, 176] on div "No Category" at bounding box center [294, 172] width 149 height 30
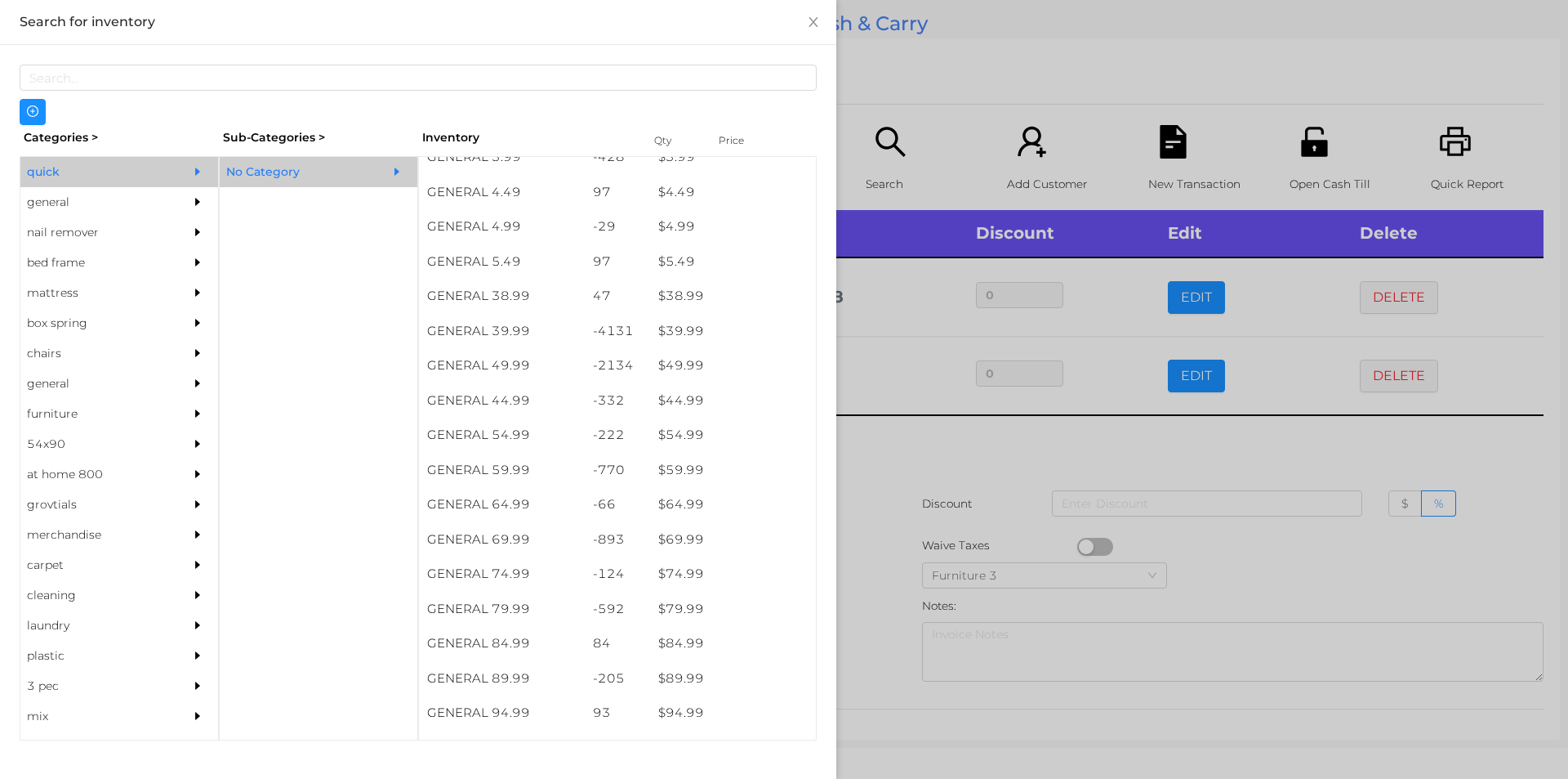
scroll to position [781, 0]
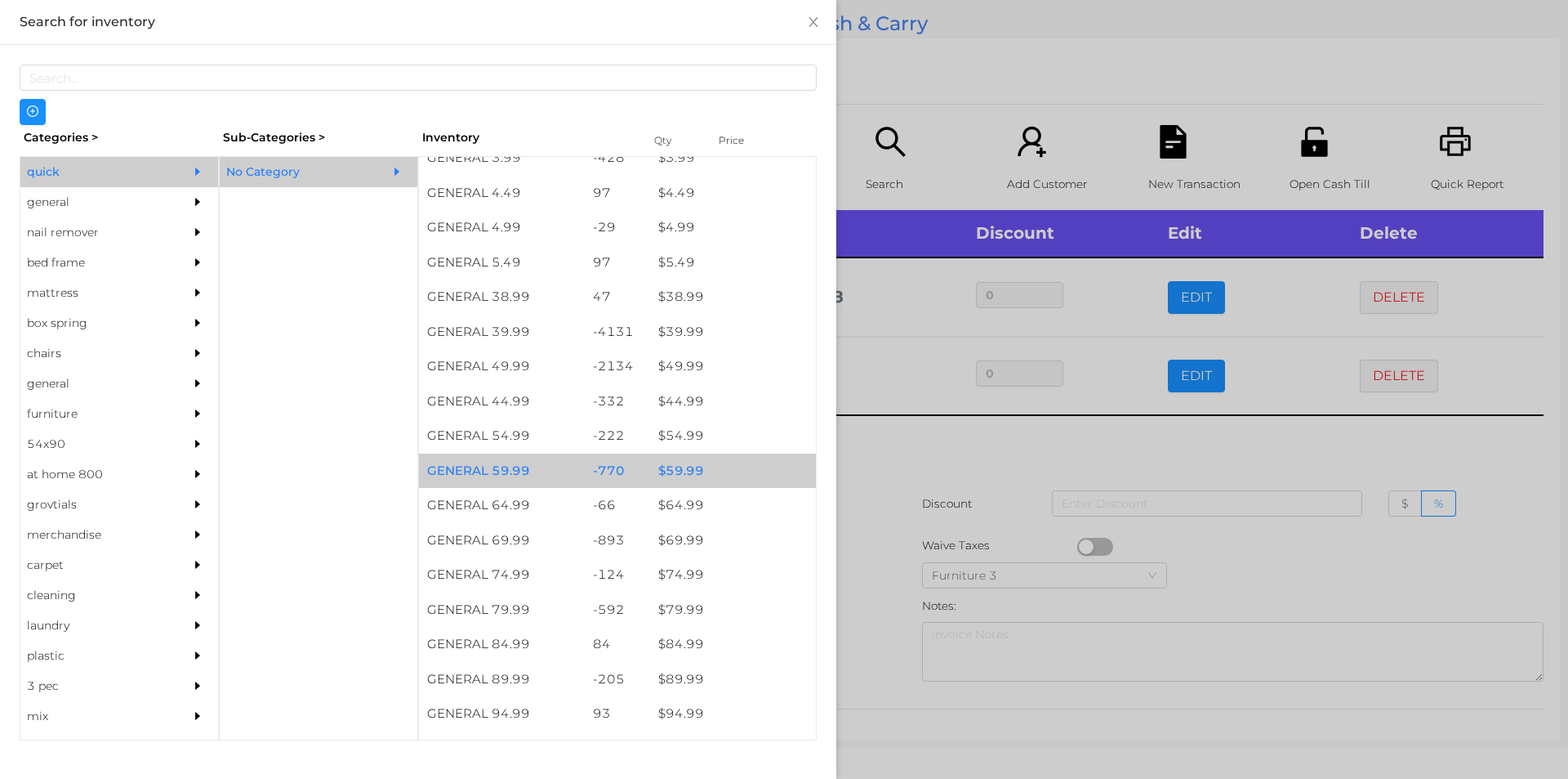
click at [686, 466] on div "$ 59.99" at bounding box center [733, 471] width 166 height 35
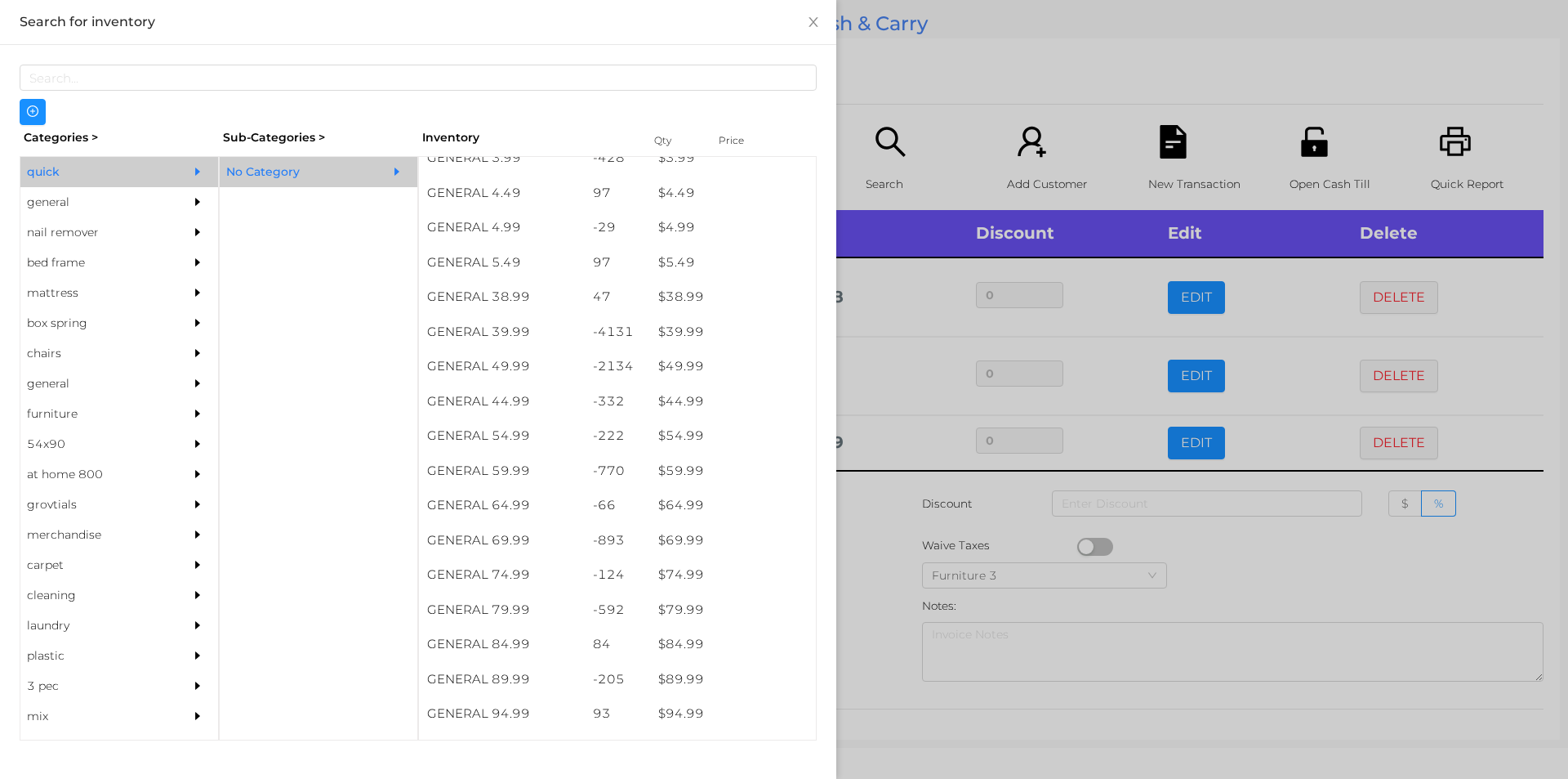
click at [871, 526] on div at bounding box center [784, 390] width 1568 height 779
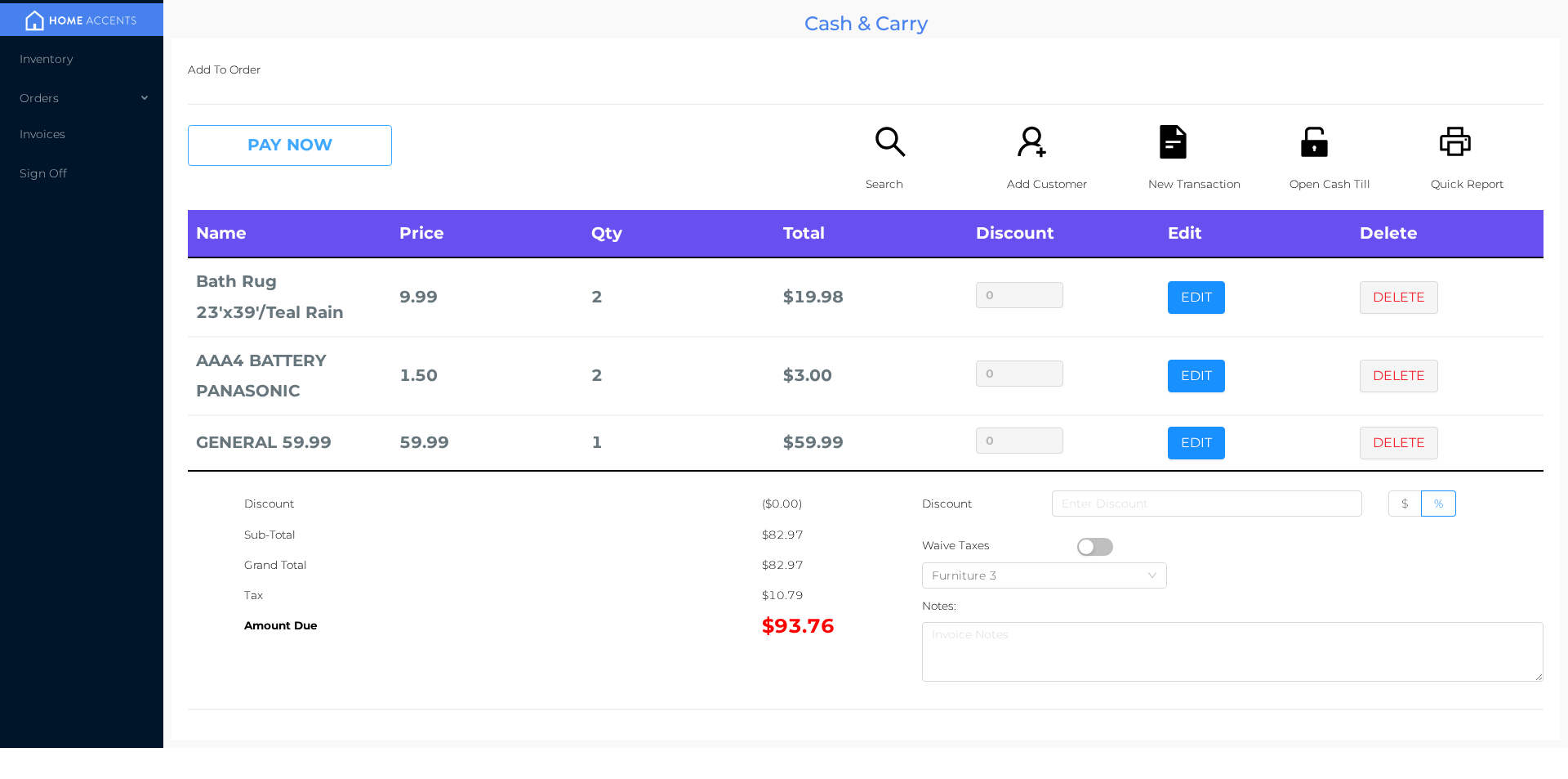
click at [350, 157] on button "PAY NOW" at bounding box center [290, 145] width 204 height 41
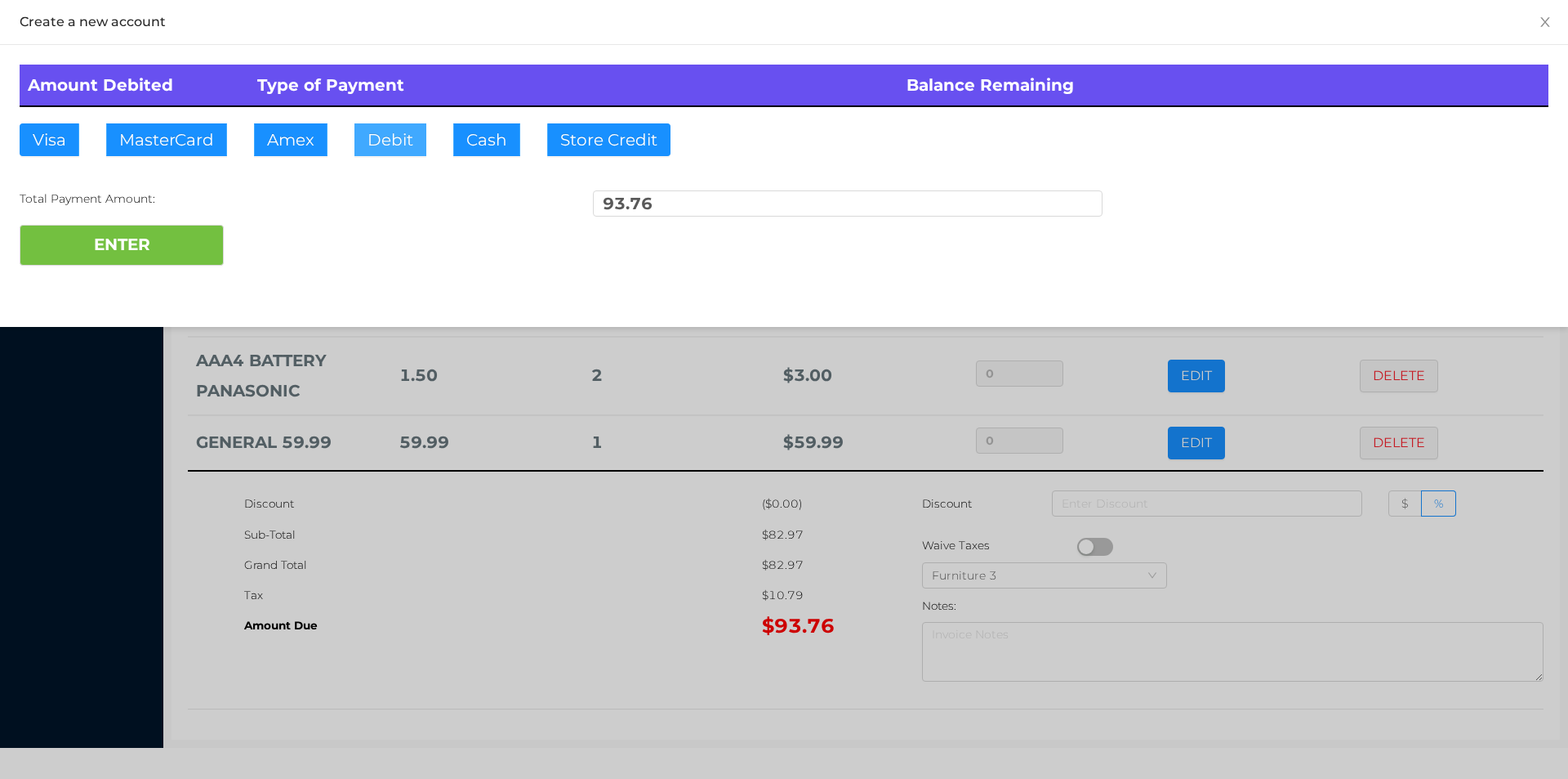
click at [385, 140] on button "Debit" at bounding box center [390, 140] width 72 height 33
click at [160, 258] on button "ENTER" at bounding box center [122, 245] width 204 height 41
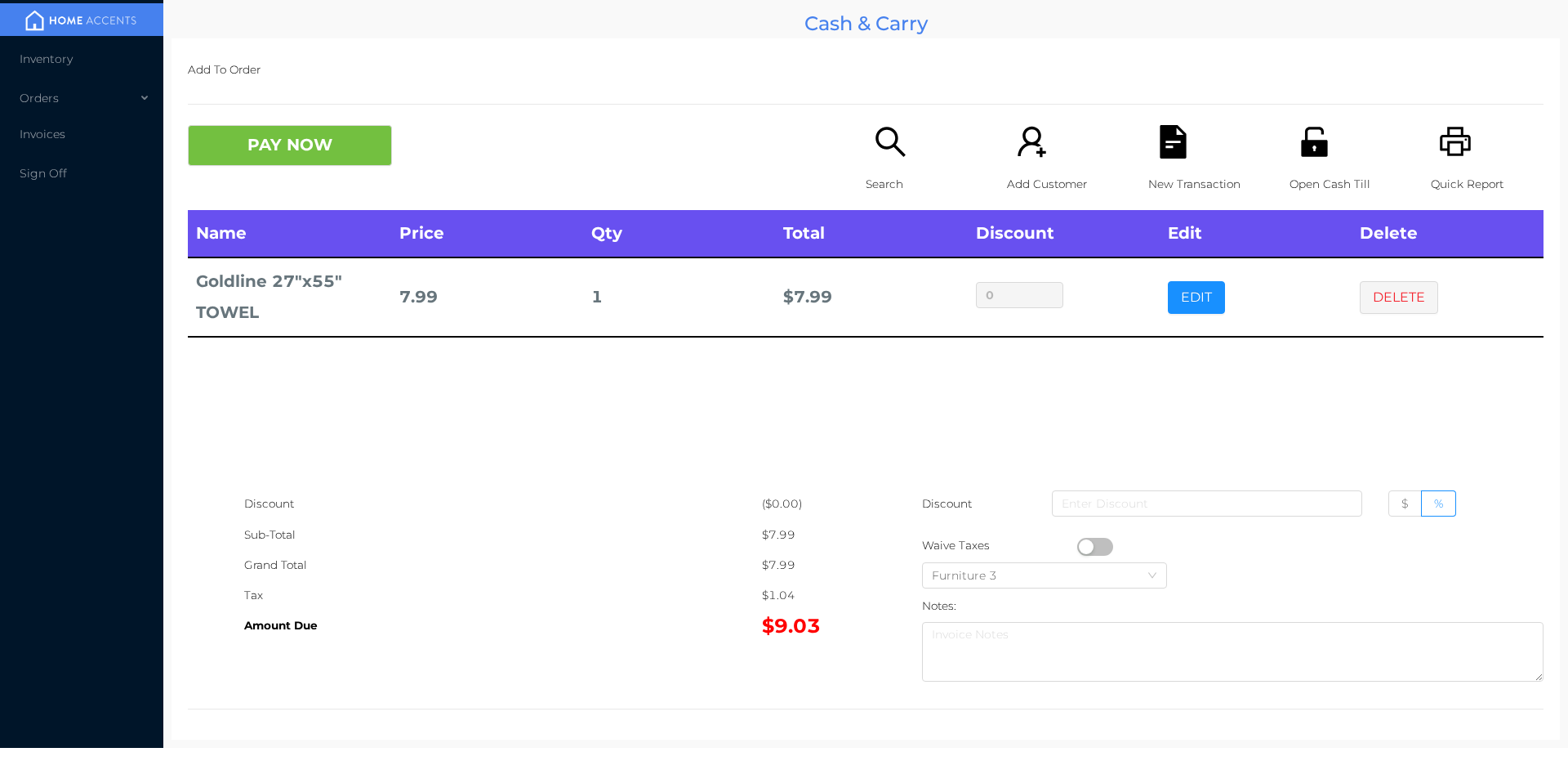
click at [878, 160] on div "Search" at bounding box center [922, 167] width 113 height 85
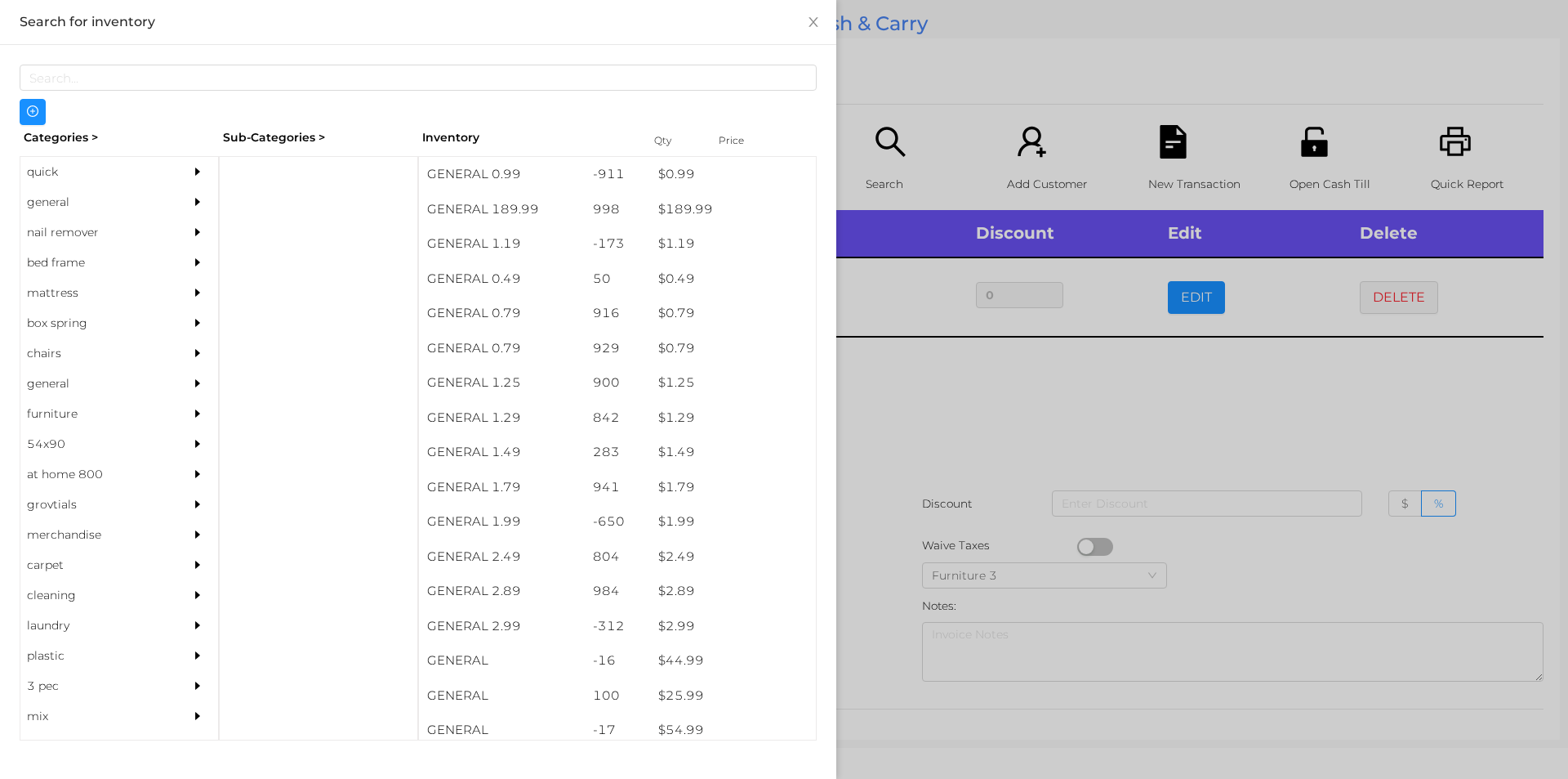
click at [668, 524] on div "$ 1.99" at bounding box center [733, 521] width 166 height 35
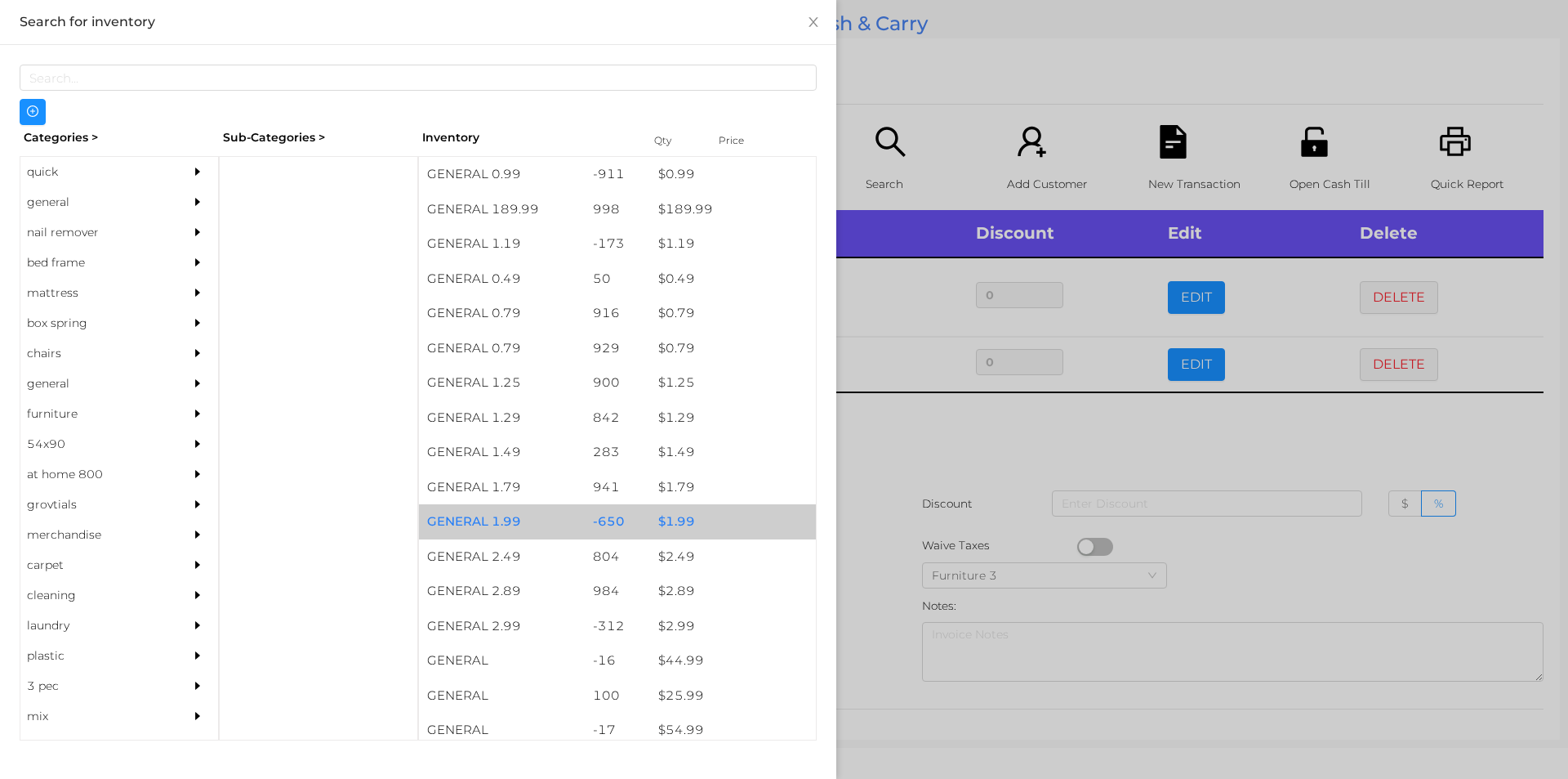
click at [674, 521] on div "$ 1.99" at bounding box center [733, 521] width 166 height 35
click at [678, 515] on div "$ 1.99" at bounding box center [733, 521] width 166 height 35
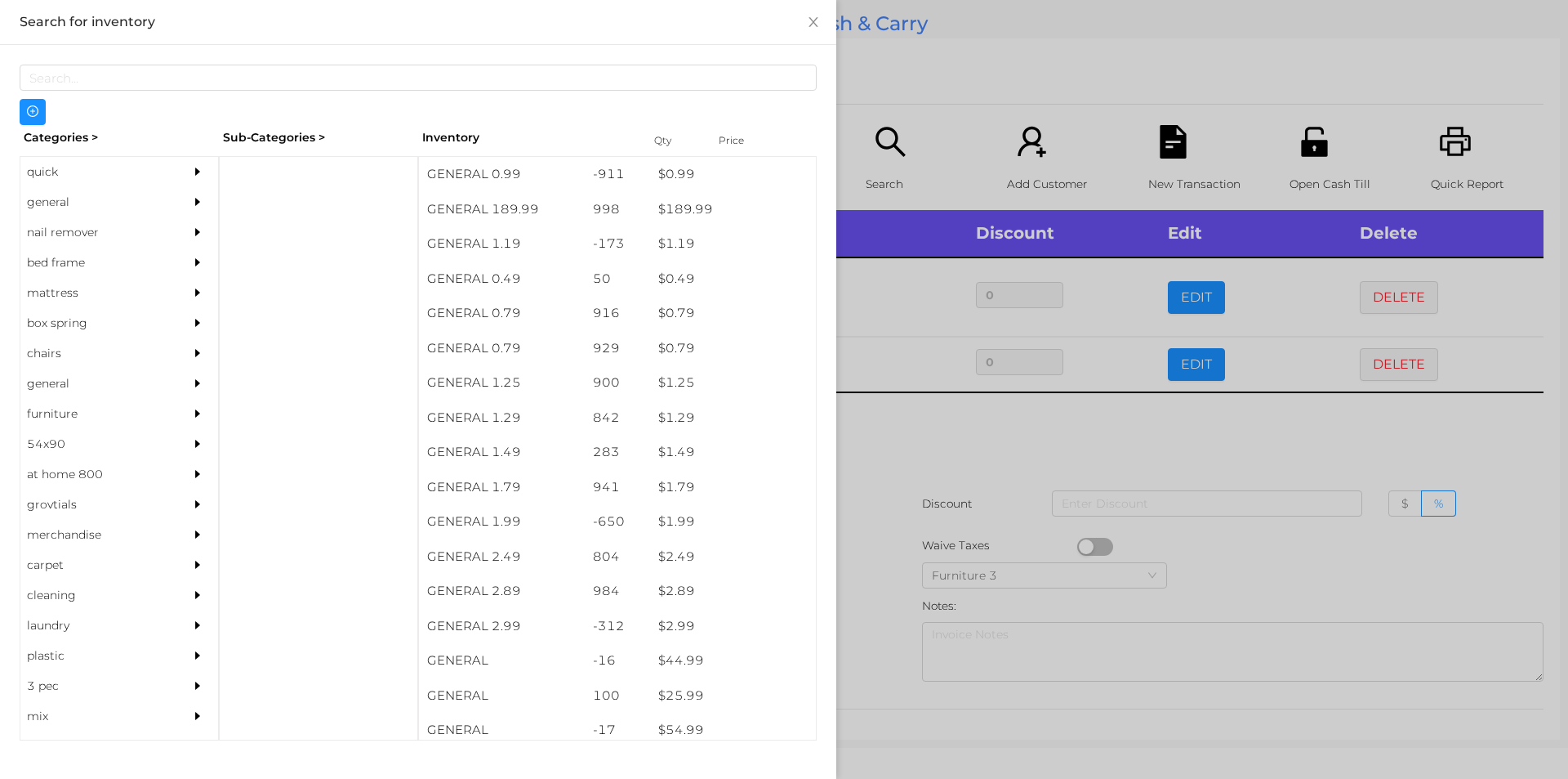
click at [909, 440] on div at bounding box center [784, 390] width 1568 height 779
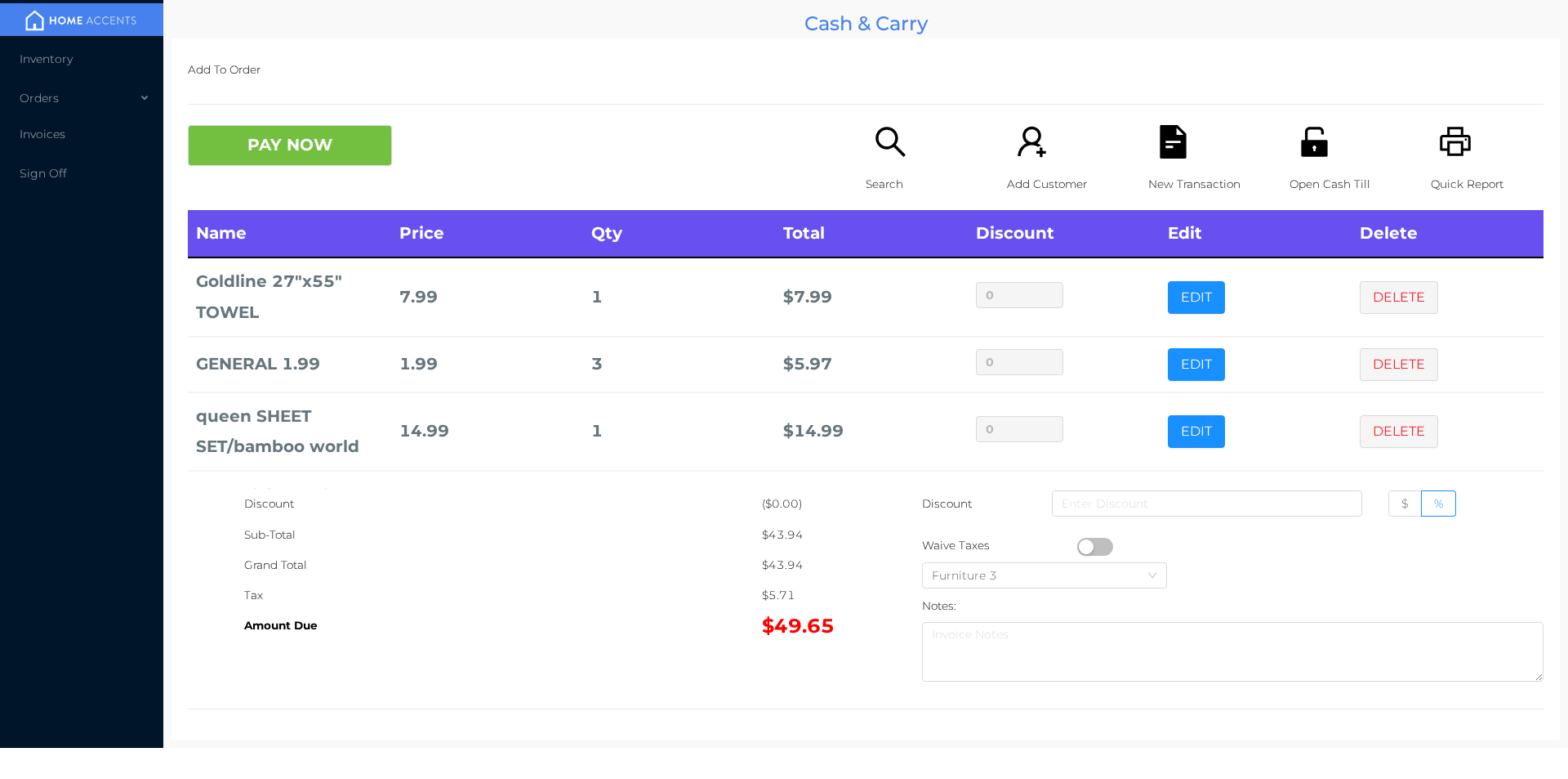
click at [263, 133] on button "PAY NOW" at bounding box center [290, 145] width 204 height 41
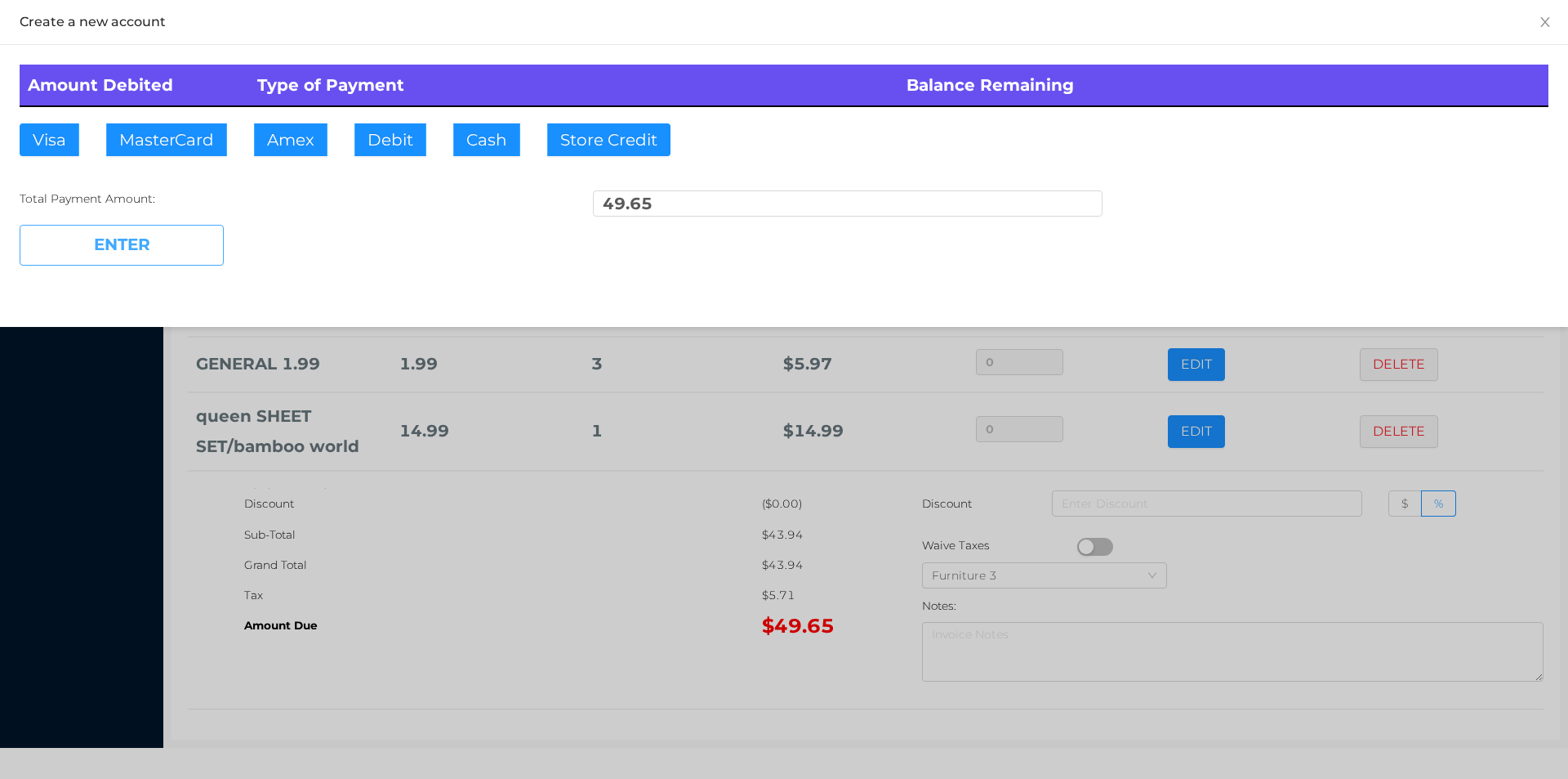
click at [145, 243] on button "ENTER" at bounding box center [122, 245] width 204 height 41
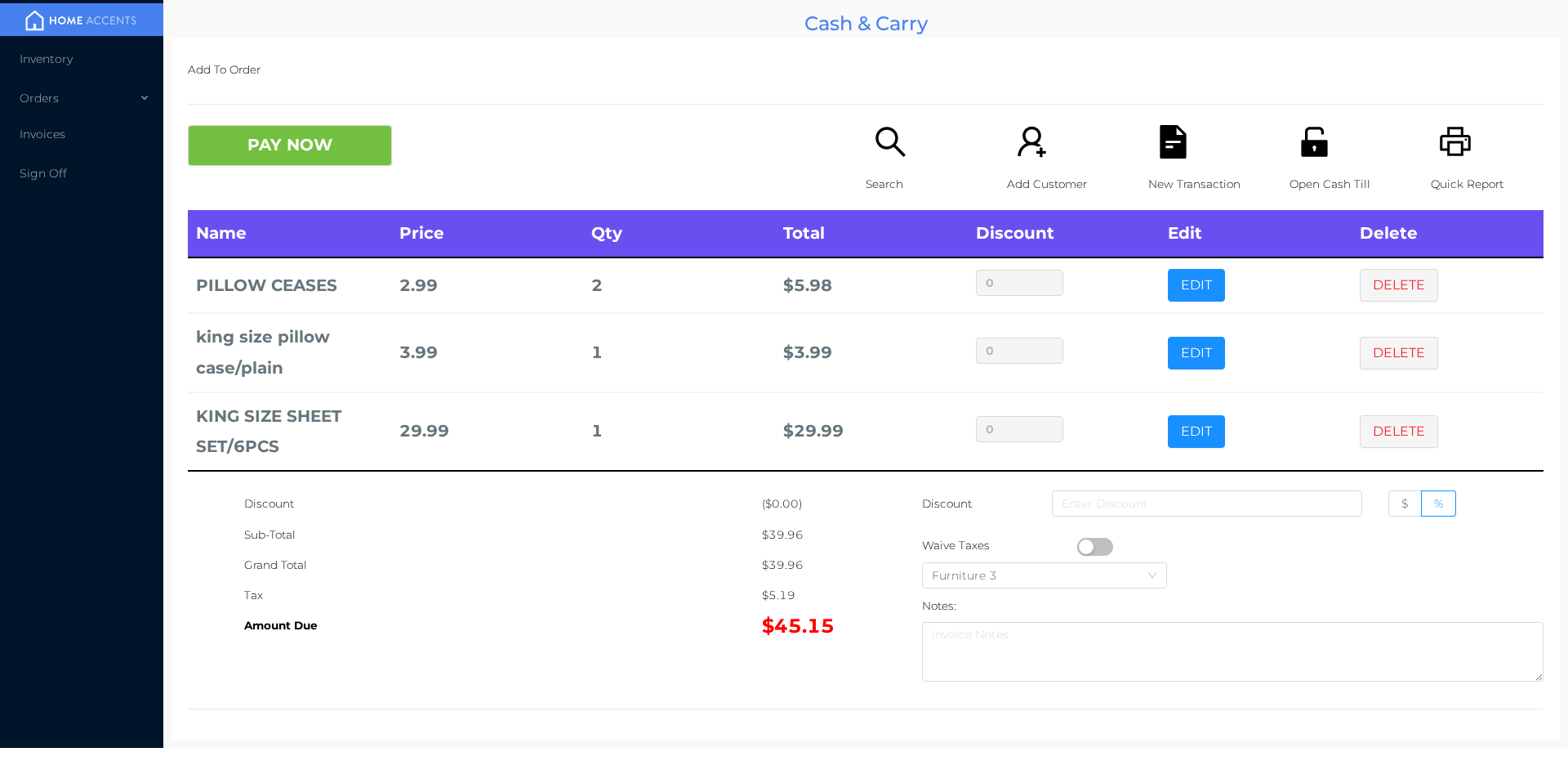
click at [867, 171] on p "Search" at bounding box center [922, 183] width 113 height 30
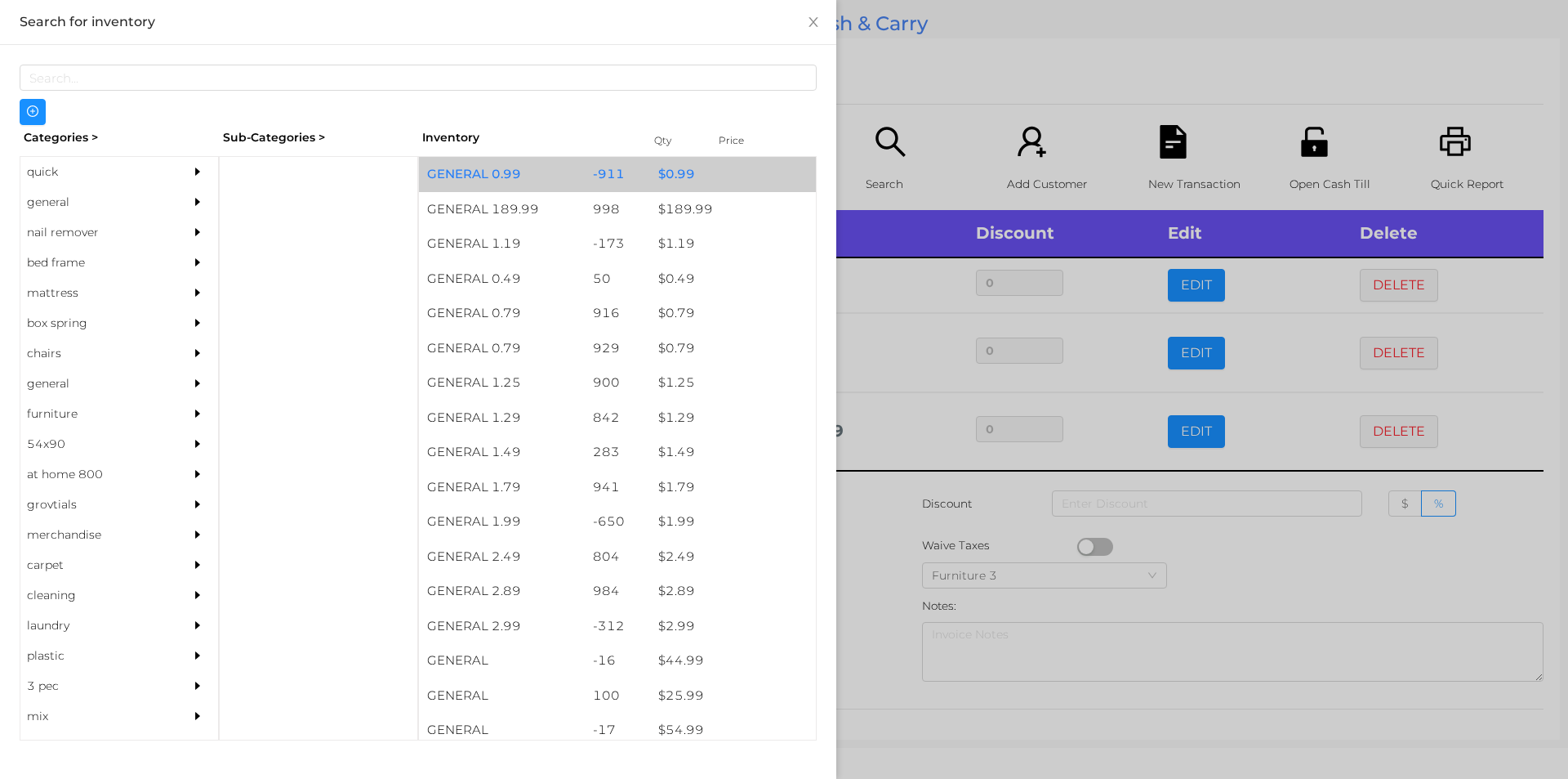
click at [667, 181] on div "$ 0.99" at bounding box center [733, 174] width 166 height 35
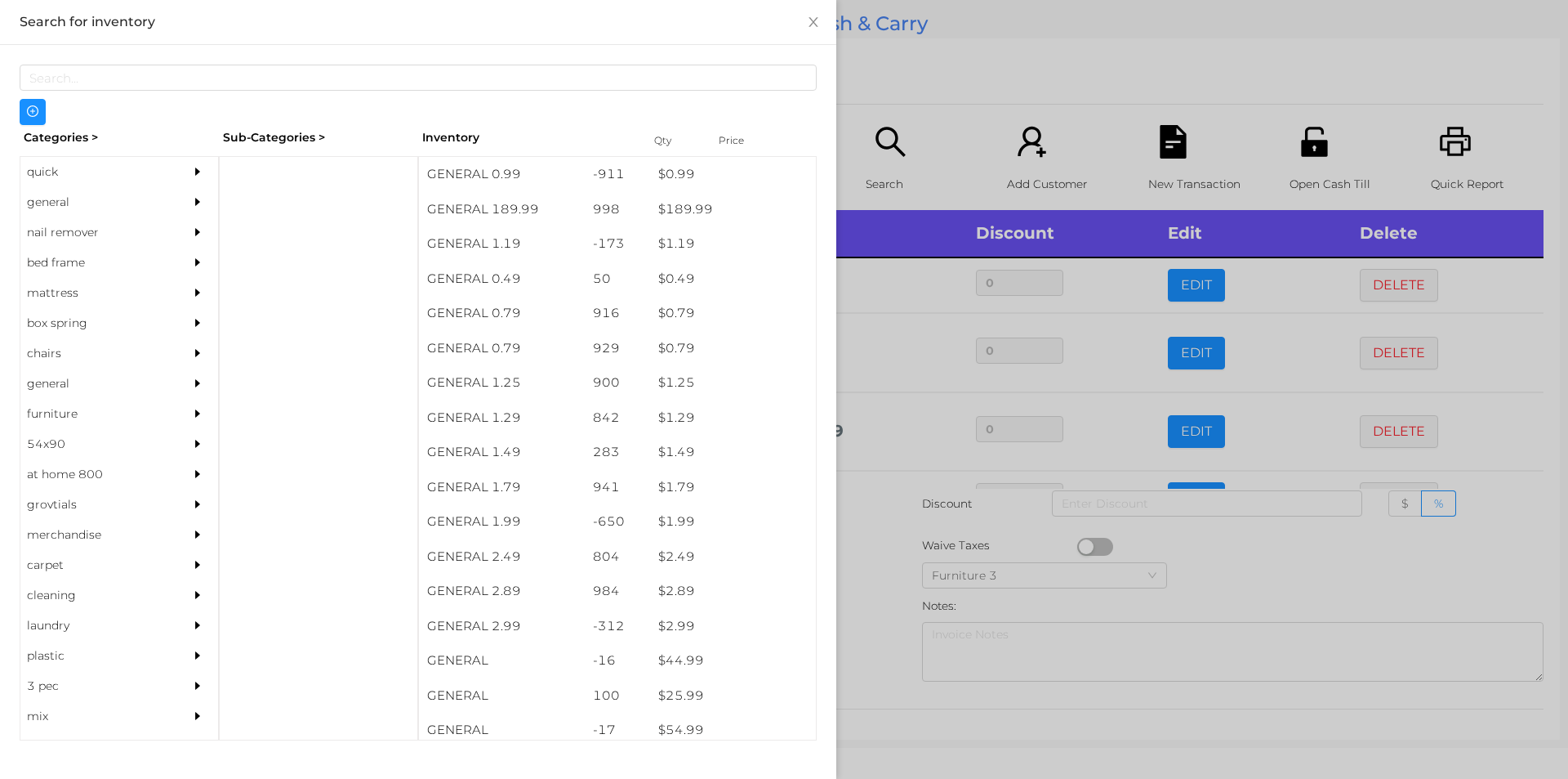
click at [880, 566] on div at bounding box center [784, 390] width 1568 height 779
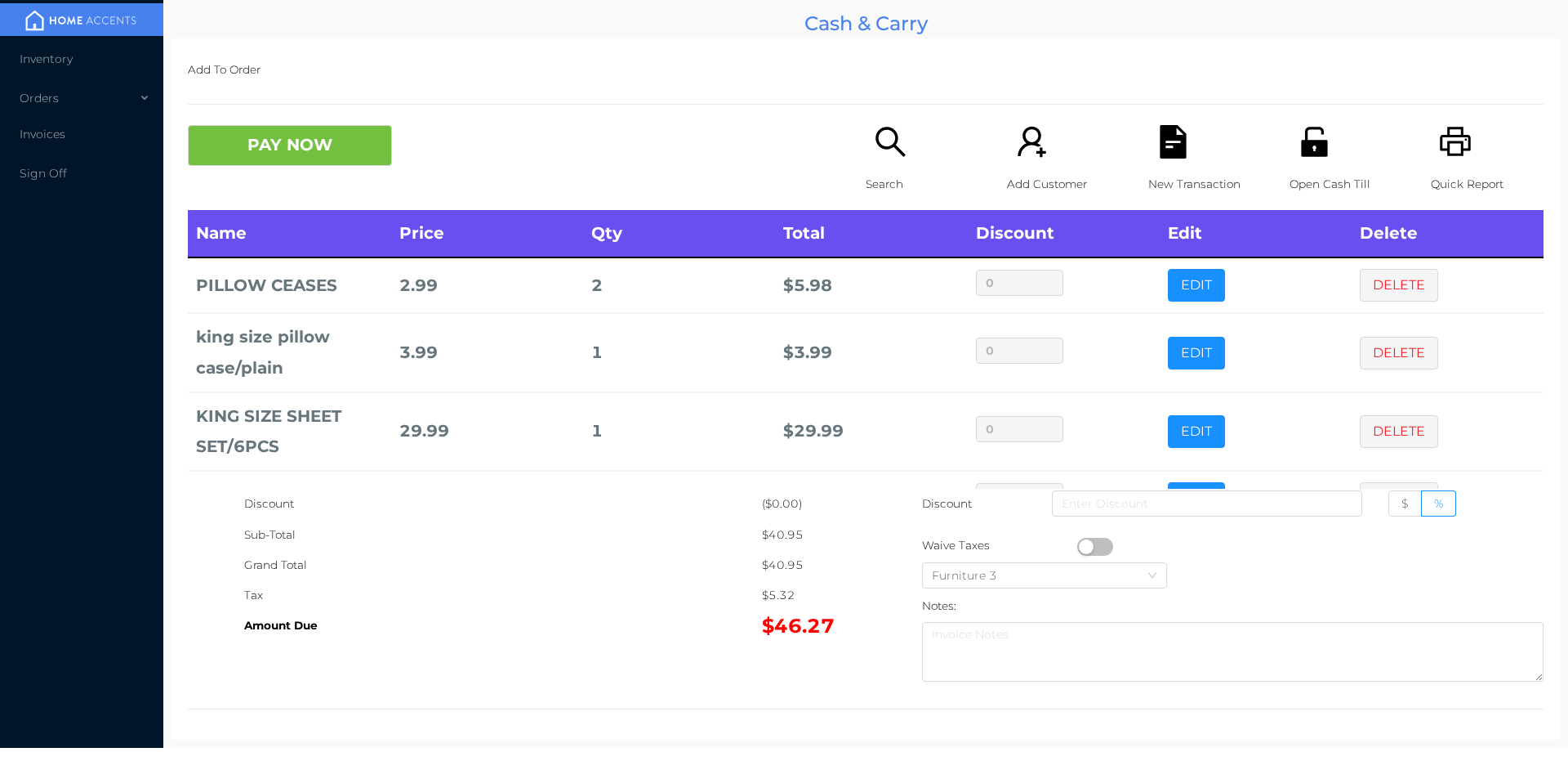
scroll to position [55, 0]
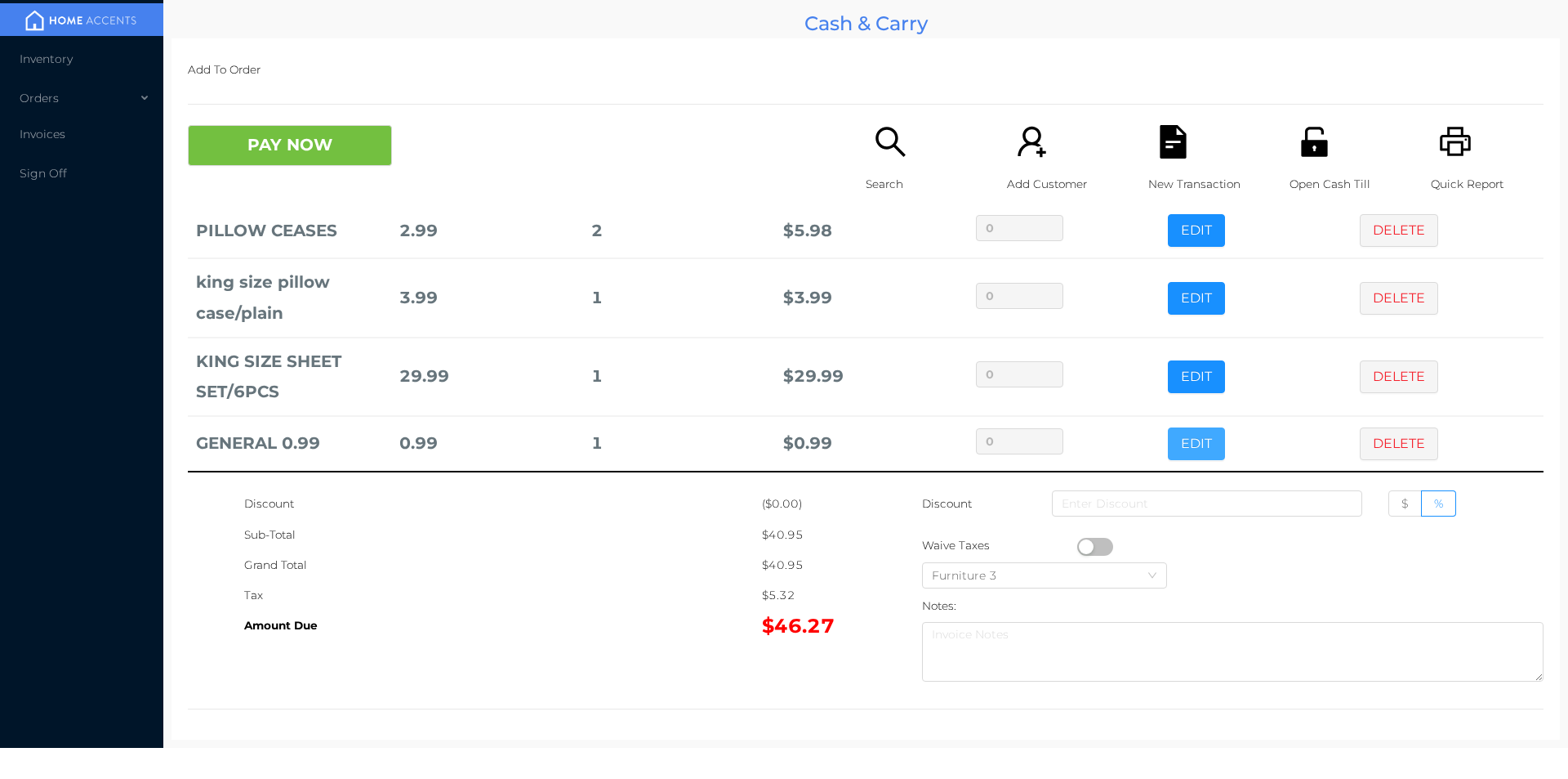
click at [1174, 442] on button "EDIT" at bounding box center [1196, 444] width 57 height 33
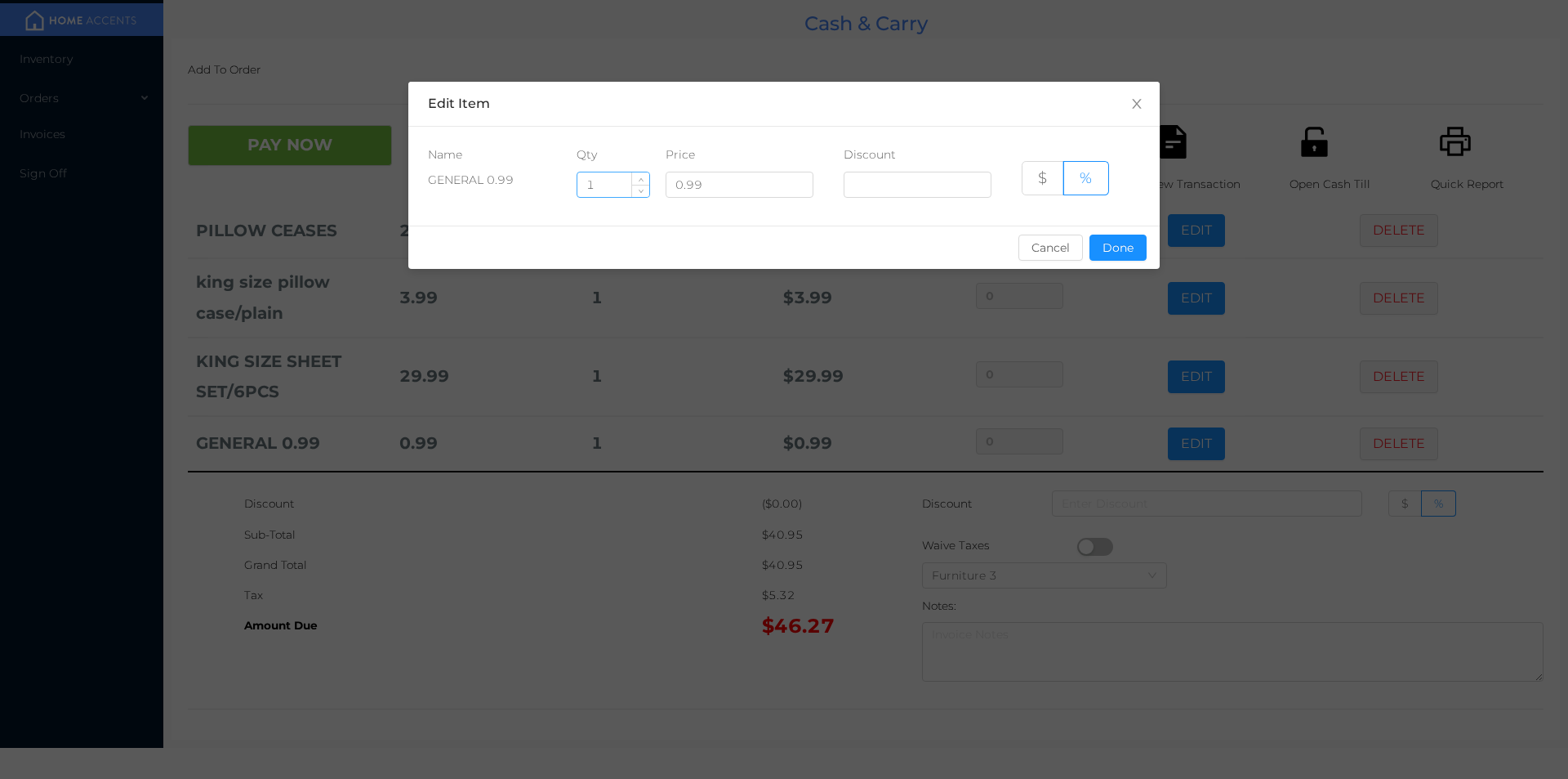
click at [612, 187] on input "1" at bounding box center [613, 184] width 72 height 24
type input "14"
click at [1123, 246] on button "Done" at bounding box center [1117, 248] width 57 height 26
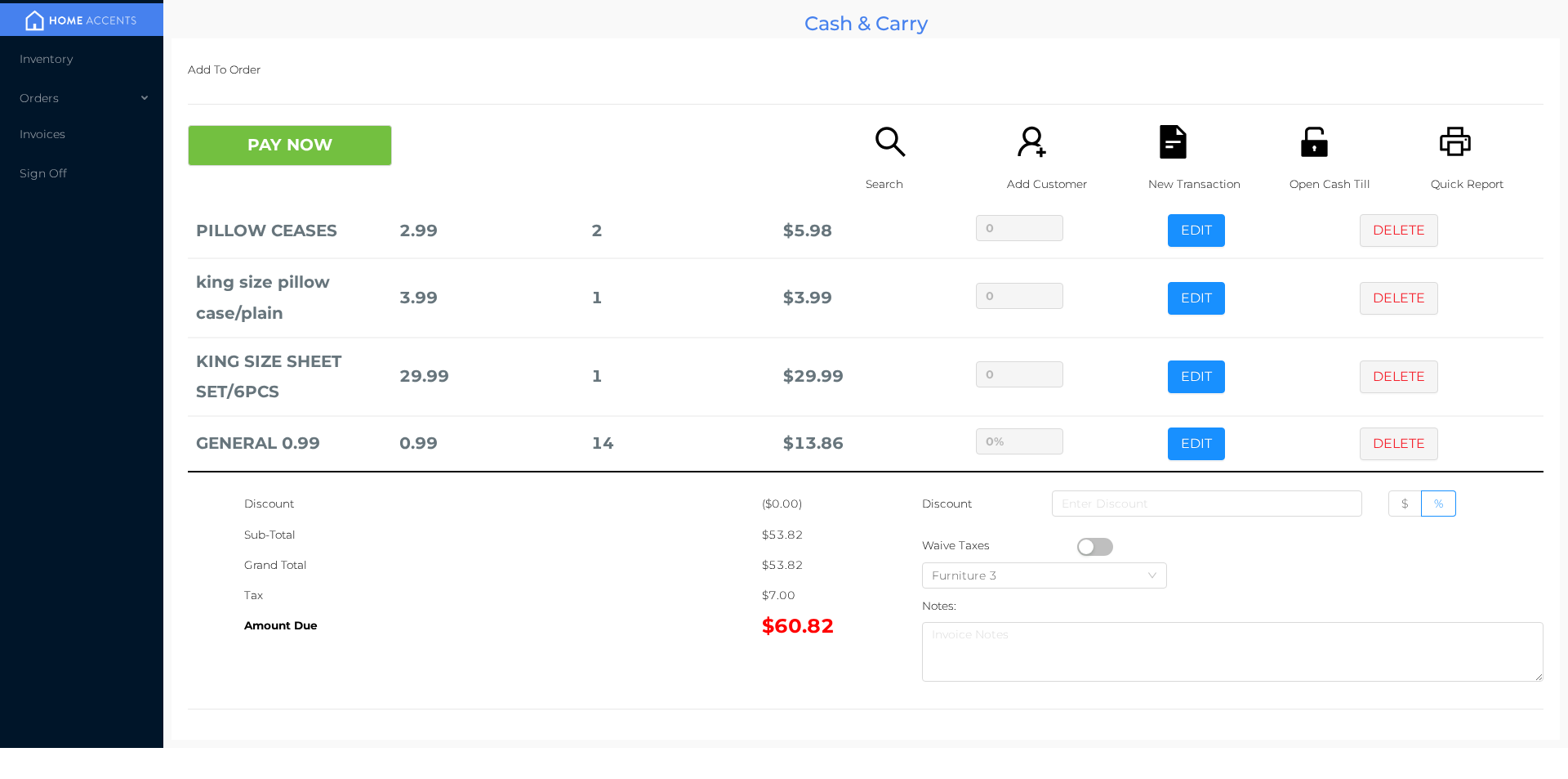
click at [663, 568] on div "Grand Total" at bounding box center [502, 565] width 518 height 30
click at [331, 155] on button "PAY NOW" at bounding box center [290, 145] width 204 height 41
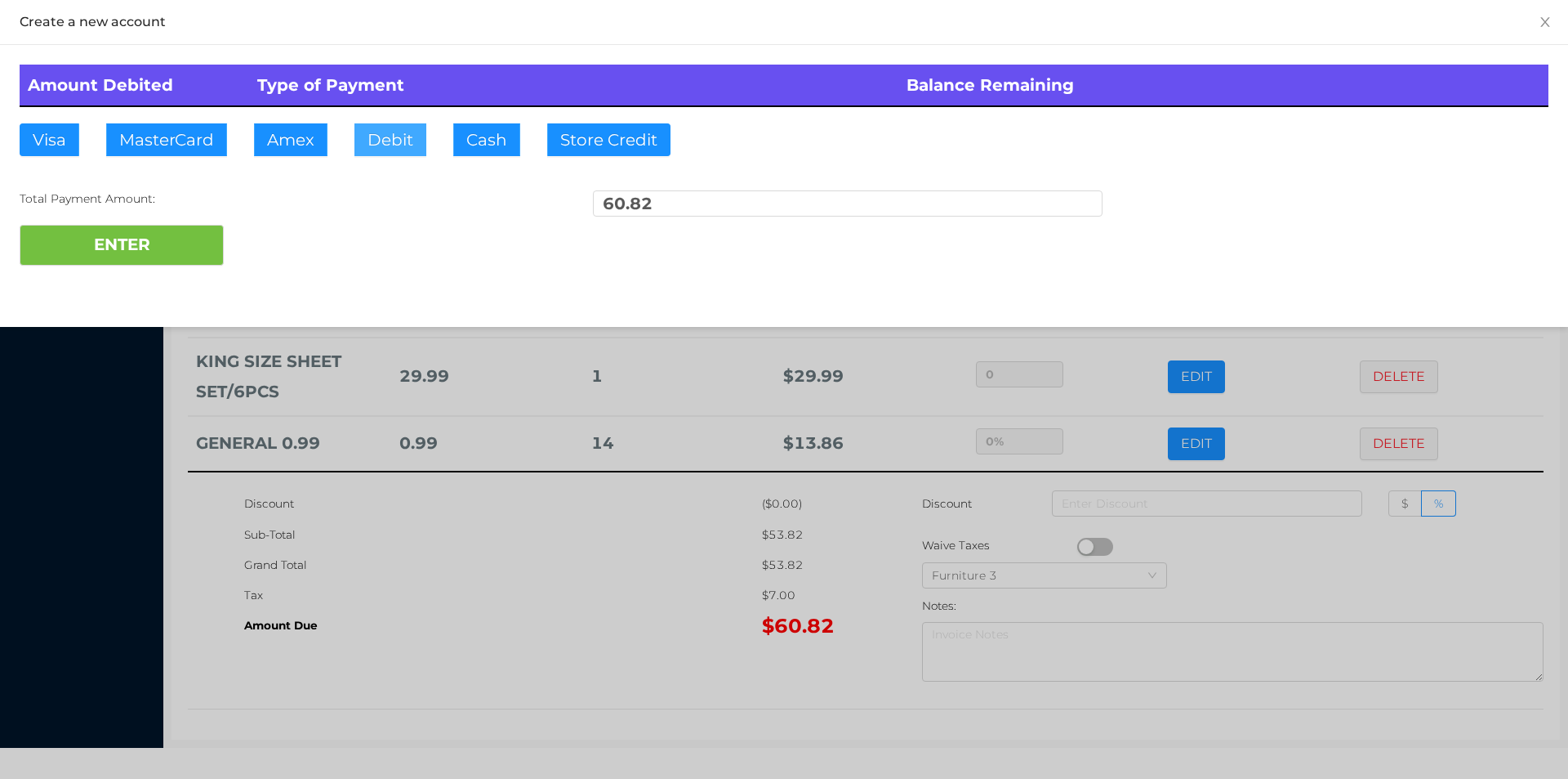
click at [391, 142] on button "Debit" at bounding box center [390, 140] width 72 height 33
click at [167, 235] on button "ENTER" at bounding box center [122, 245] width 204 height 41
type input "0"
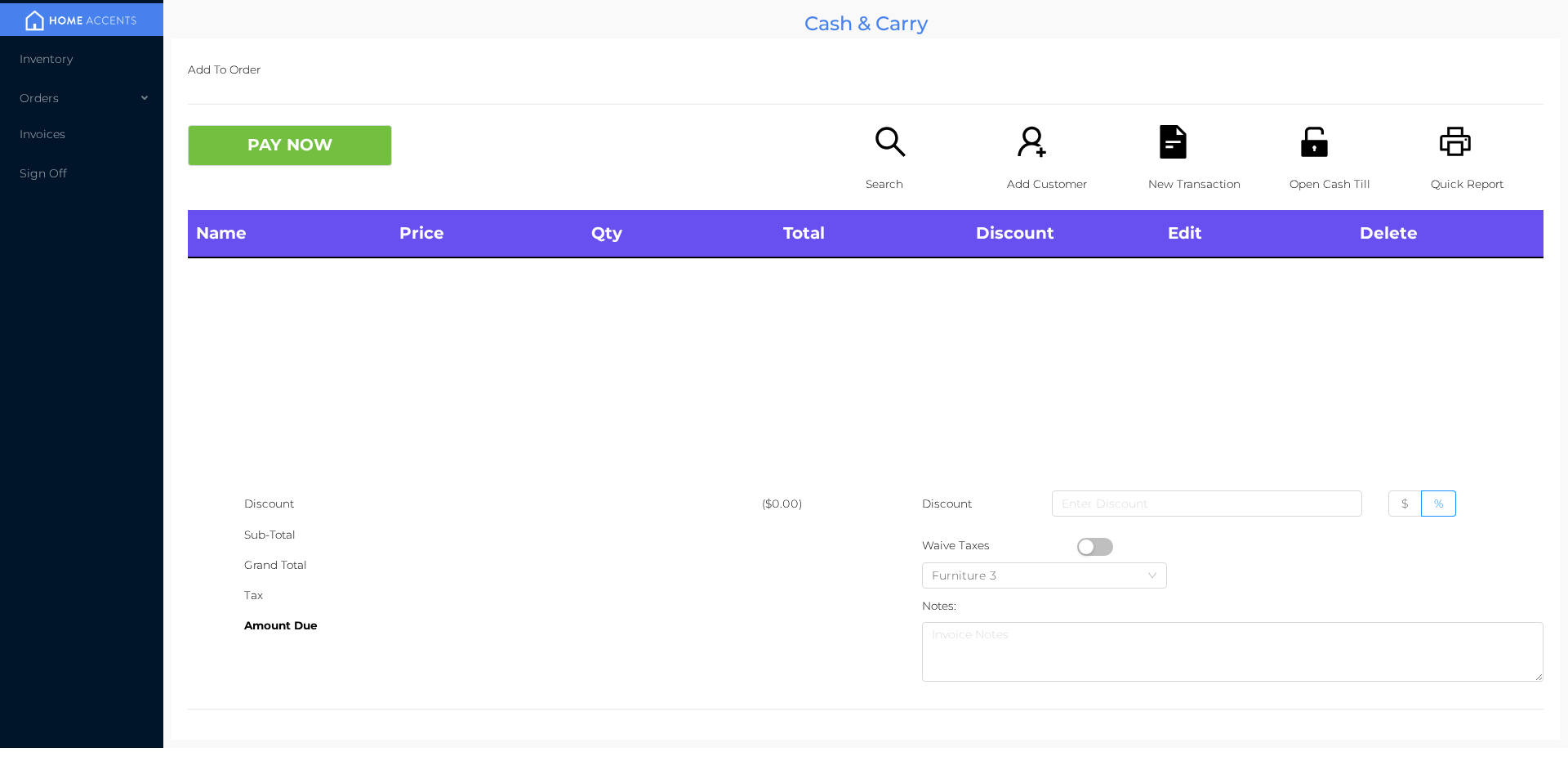
scroll to position [0, 0]
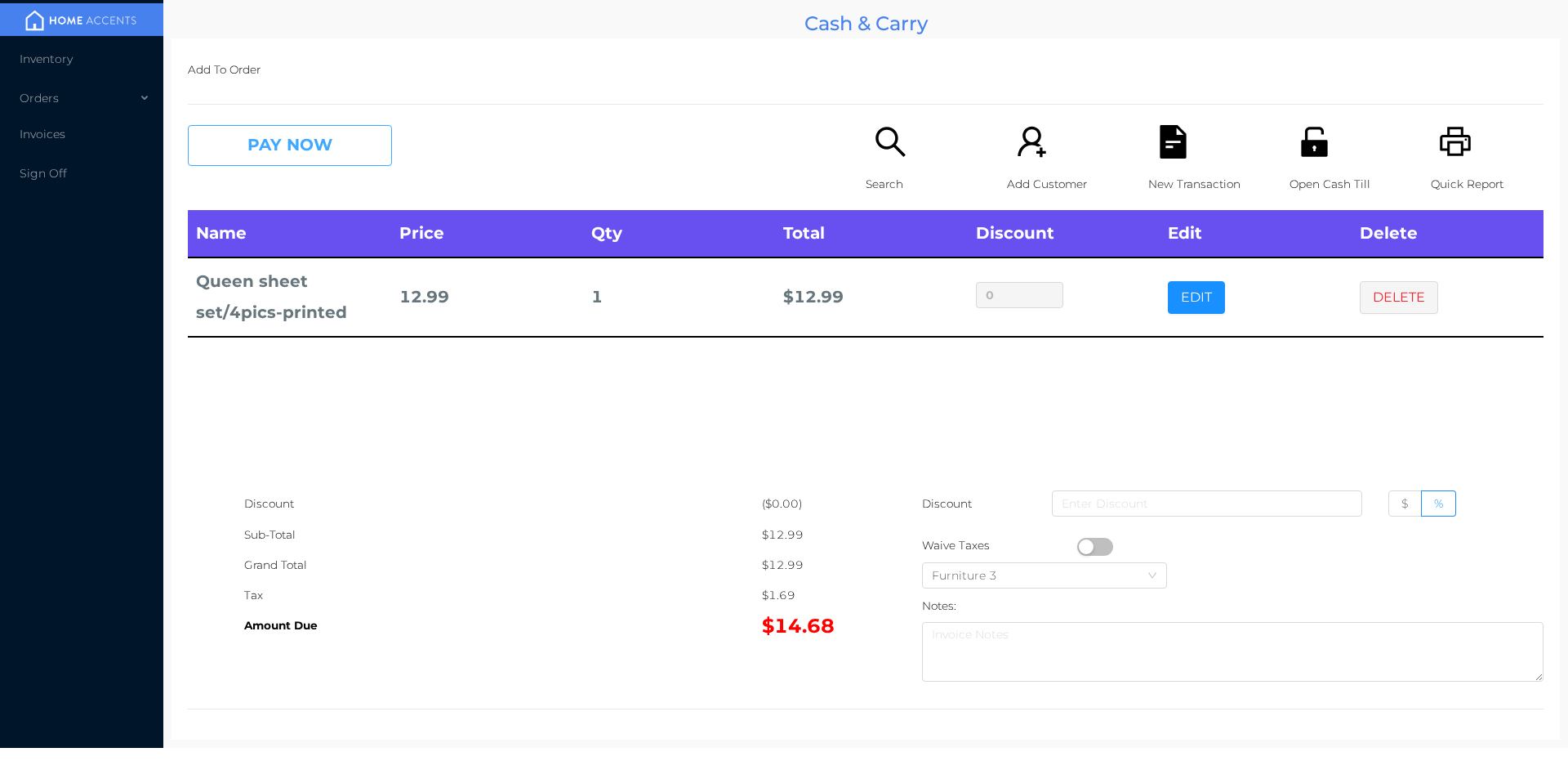
click at [215, 140] on button "PAY NOW" at bounding box center [290, 145] width 204 height 41
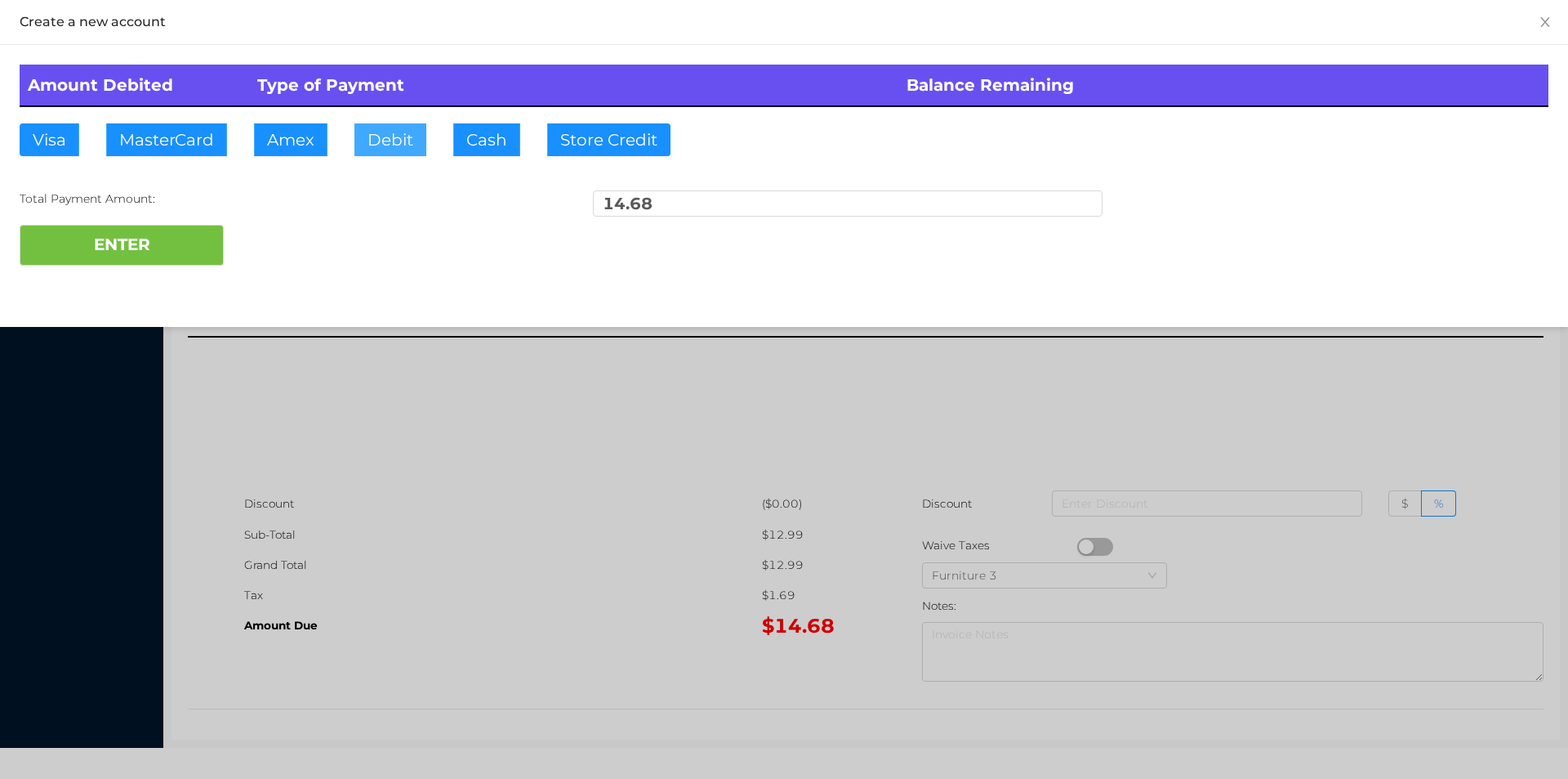
click at [378, 143] on button "Debit" at bounding box center [390, 140] width 72 height 33
type input "20."
click at [154, 237] on button "ENTER" at bounding box center [122, 245] width 204 height 41
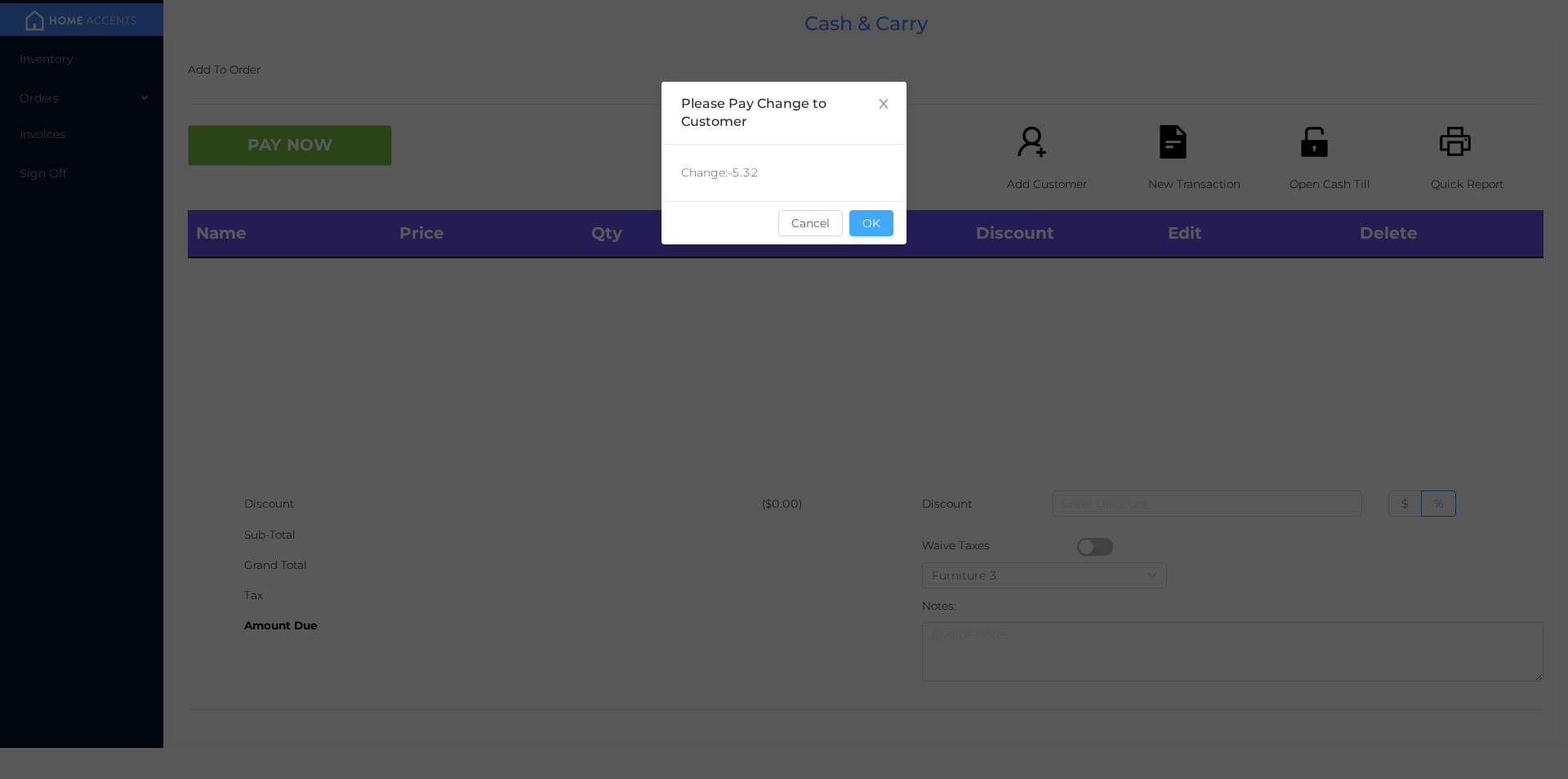
click at [860, 218] on button "OK" at bounding box center [872, 222] width 44 height 26
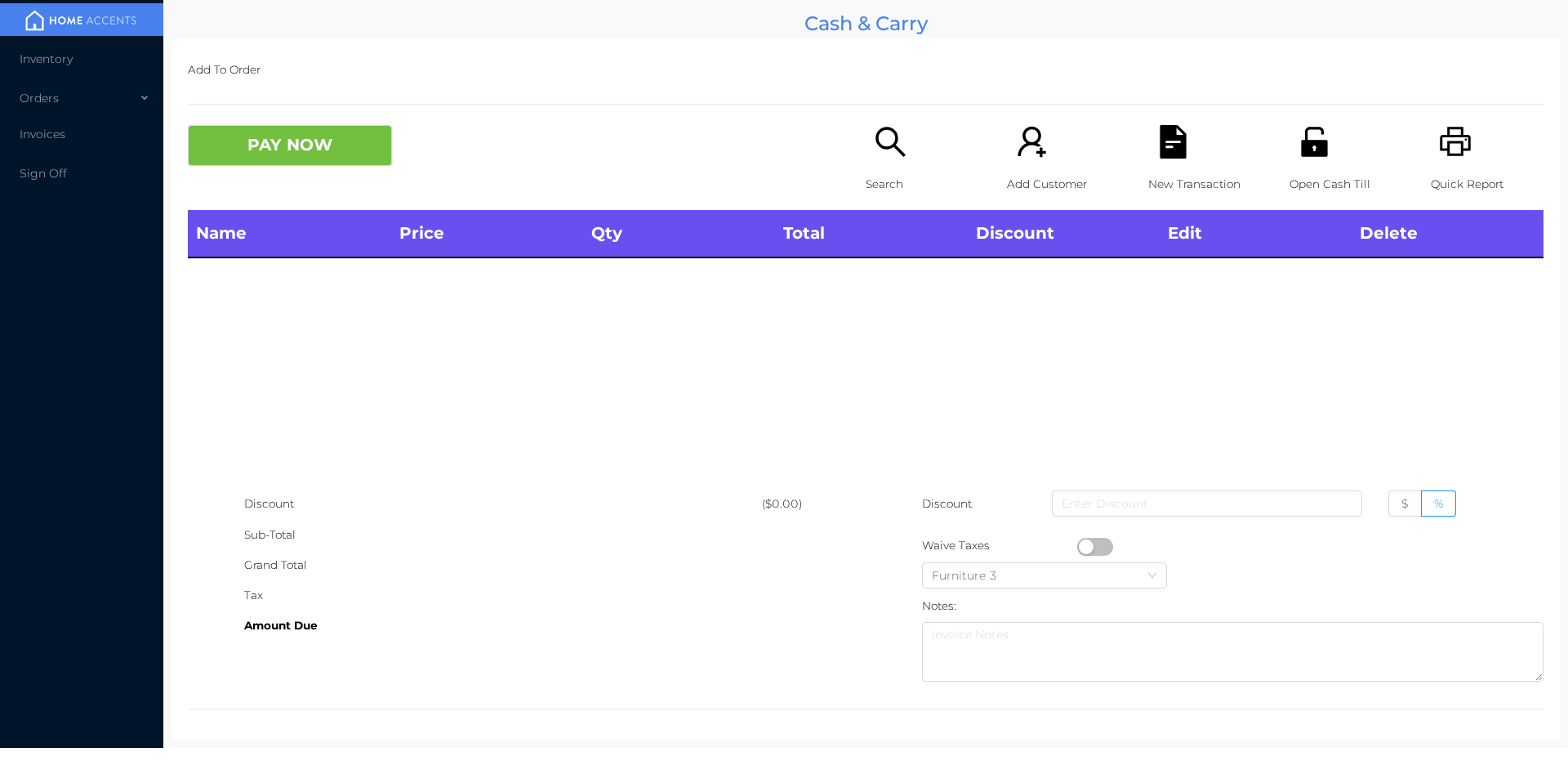
click at [1302, 153] on icon "icon: unlock" at bounding box center [1314, 141] width 26 height 30
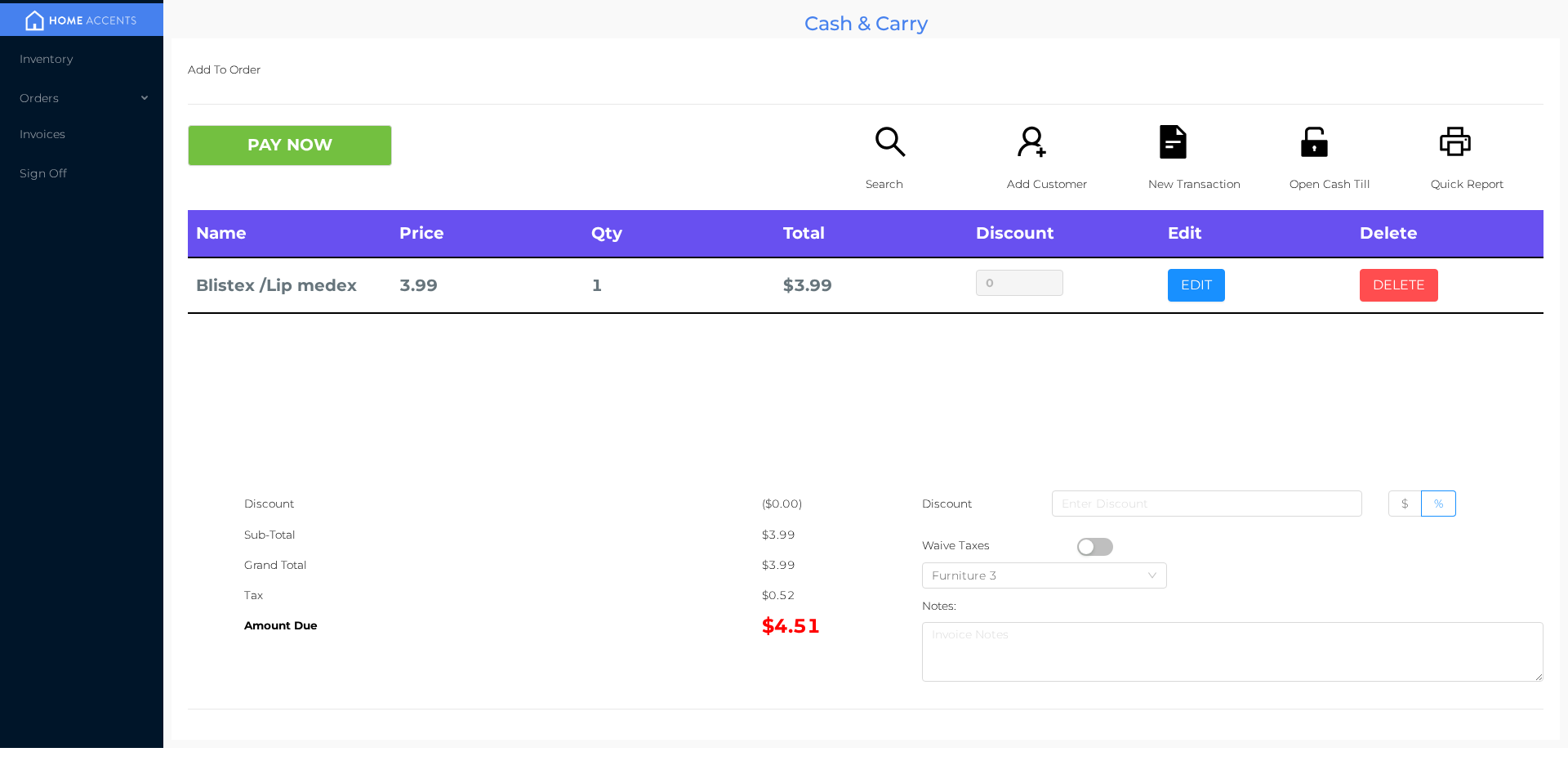
click at [1388, 286] on button "DELETE" at bounding box center [1399, 286] width 79 height 33
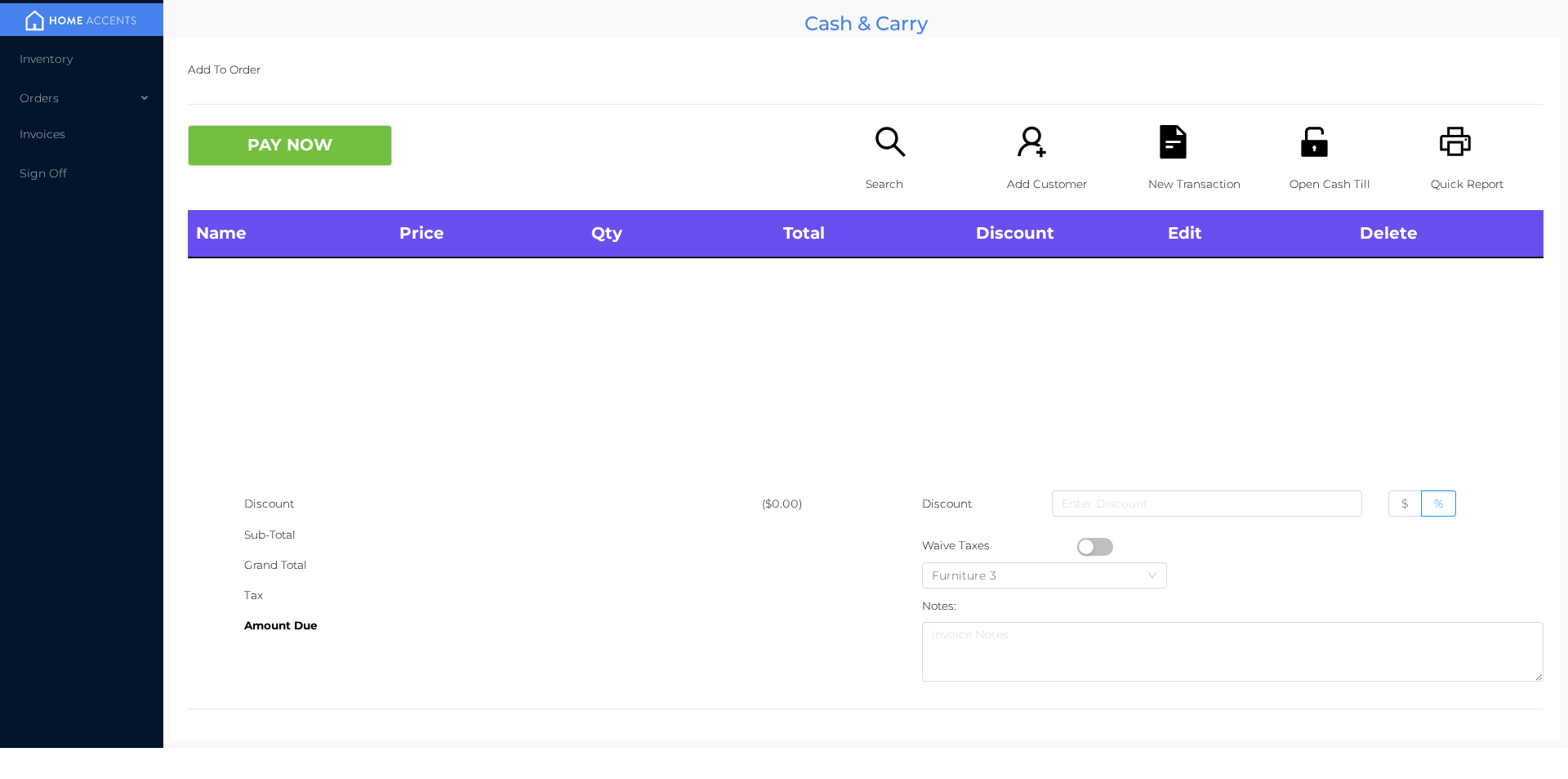
click at [1296, 193] on p "Open Cash Till" at bounding box center [1346, 183] width 113 height 30
click at [882, 163] on div "Search" at bounding box center [922, 167] width 113 height 85
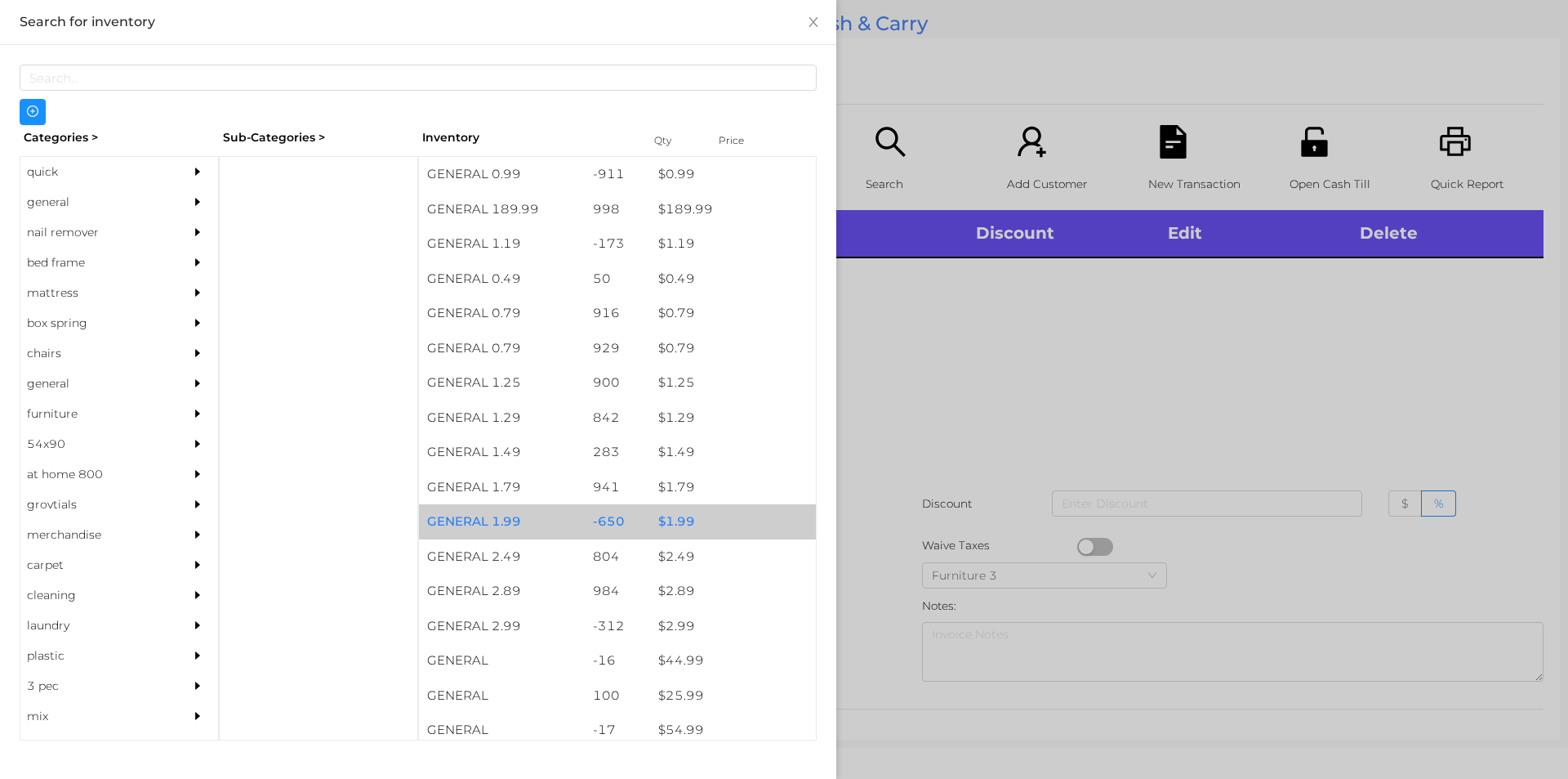
click at [672, 526] on div "$ 1.99" at bounding box center [733, 521] width 166 height 35
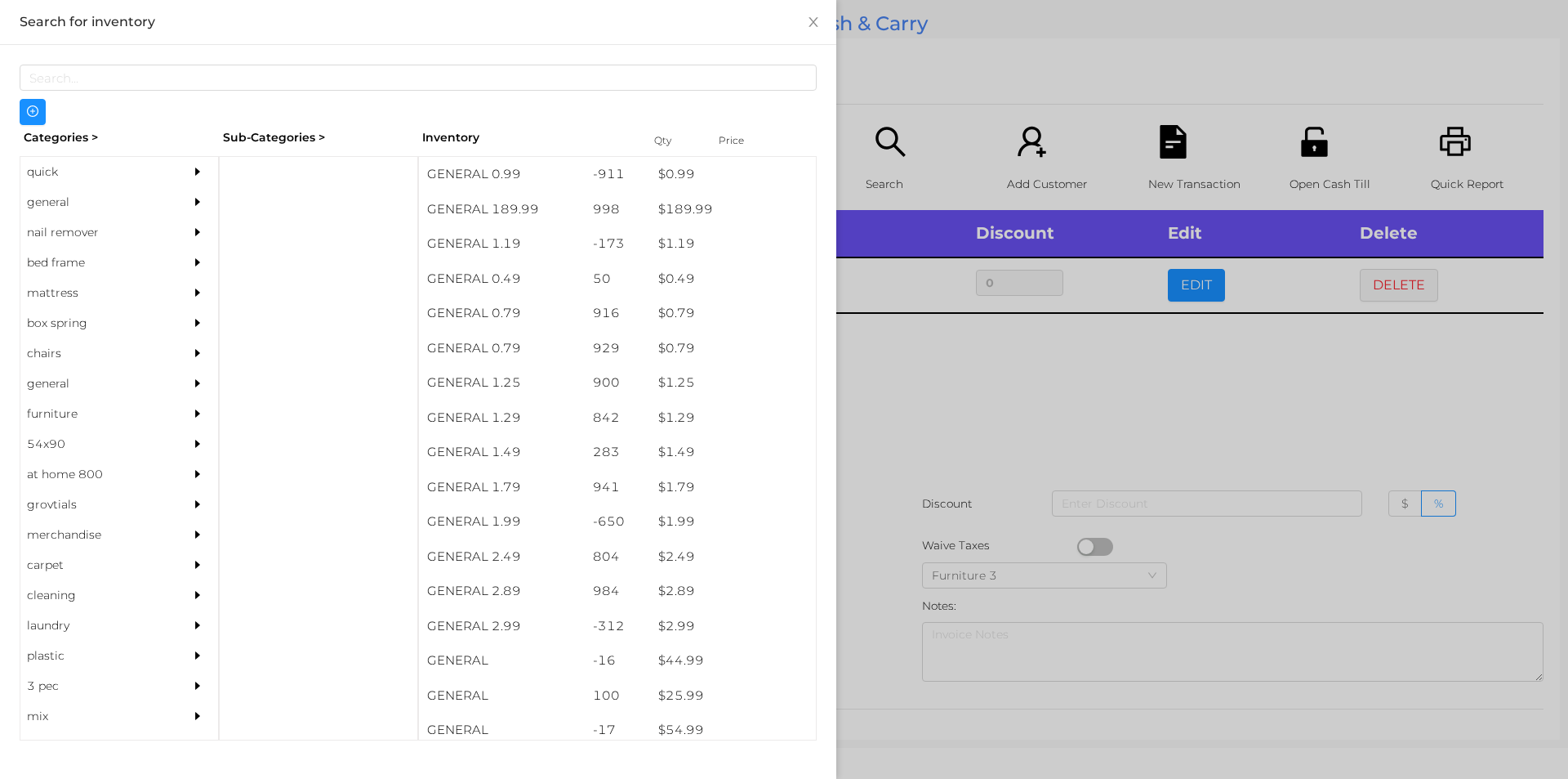
click at [938, 425] on div at bounding box center [784, 390] width 1568 height 779
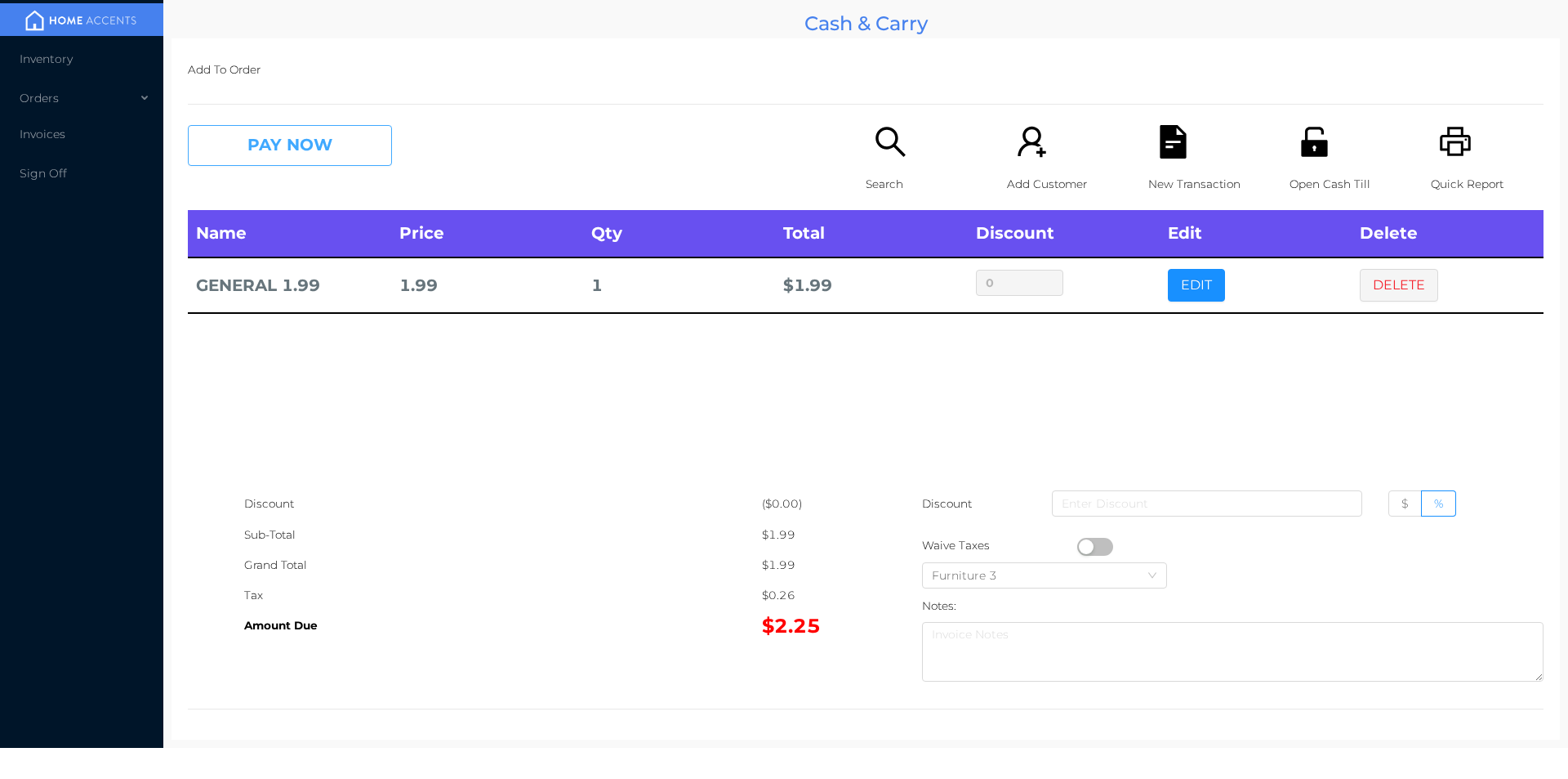
click at [275, 162] on button "PAY NOW" at bounding box center [290, 145] width 204 height 41
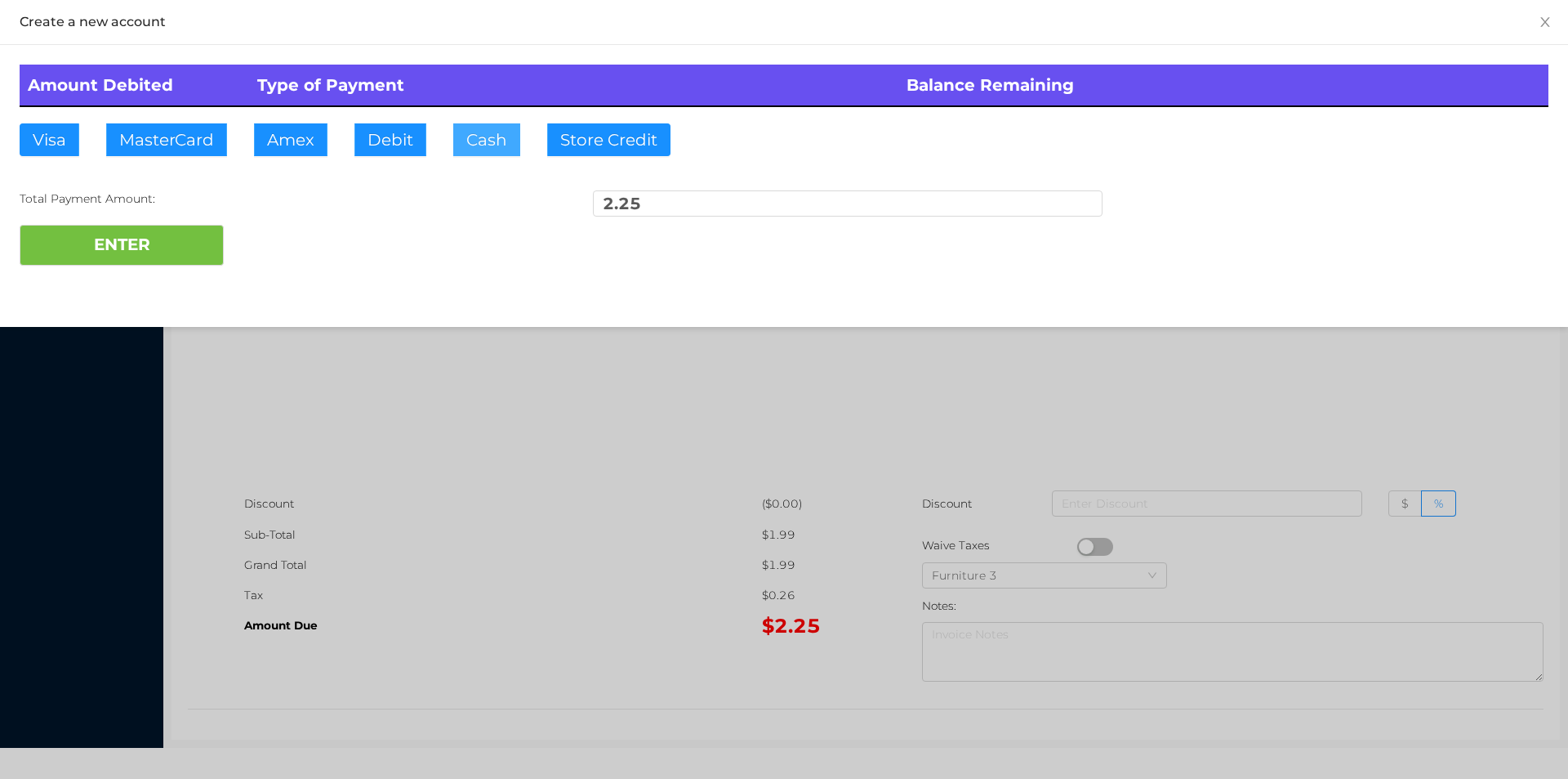
click at [482, 150] on button "Cash" at bounding box center [487, 140] width 67 height 33
click at [112, 252] on button "ENTER" at bounding box center [122, 245] width 204 height 41
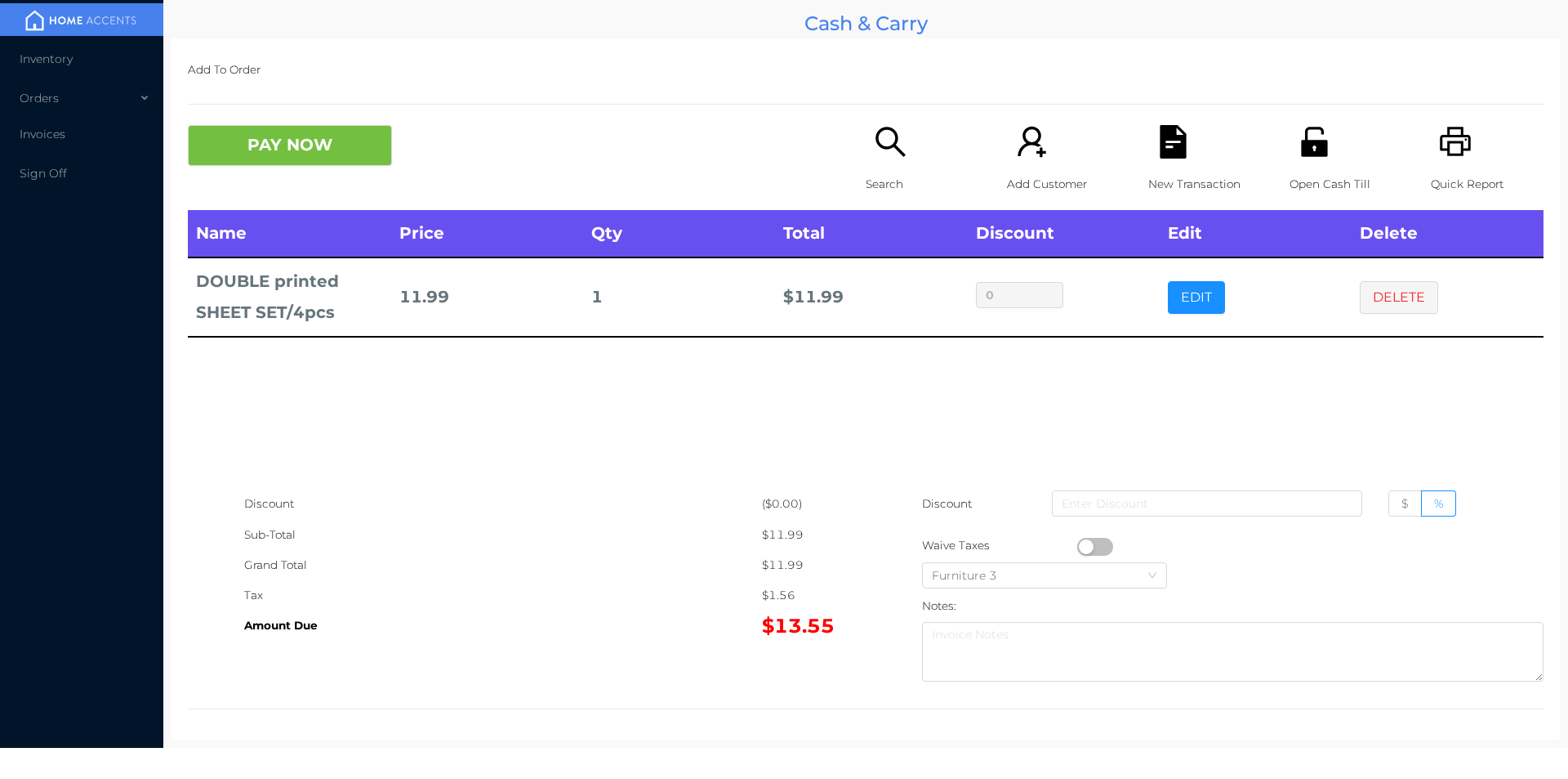
click at [869, 164] on div "Search" at bounding box center [922, 167] width 113 height 85
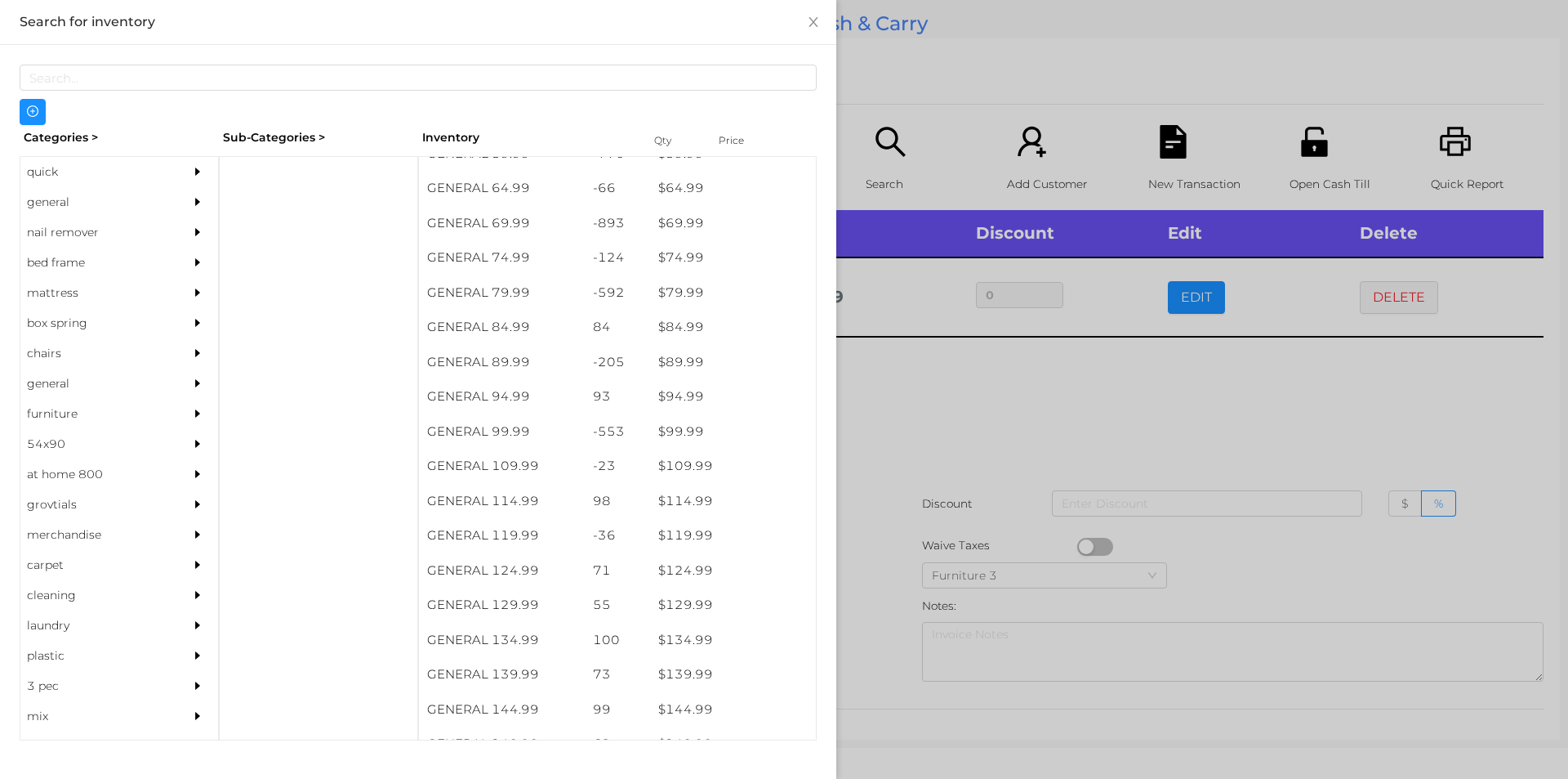
scroll to position [1102, 0]
click at [260, 174] on div at bounding box center [318, 448] width 200 height 585
click at [51, 201] on div "general" at bounding box center [95, 202] width 149 height 30
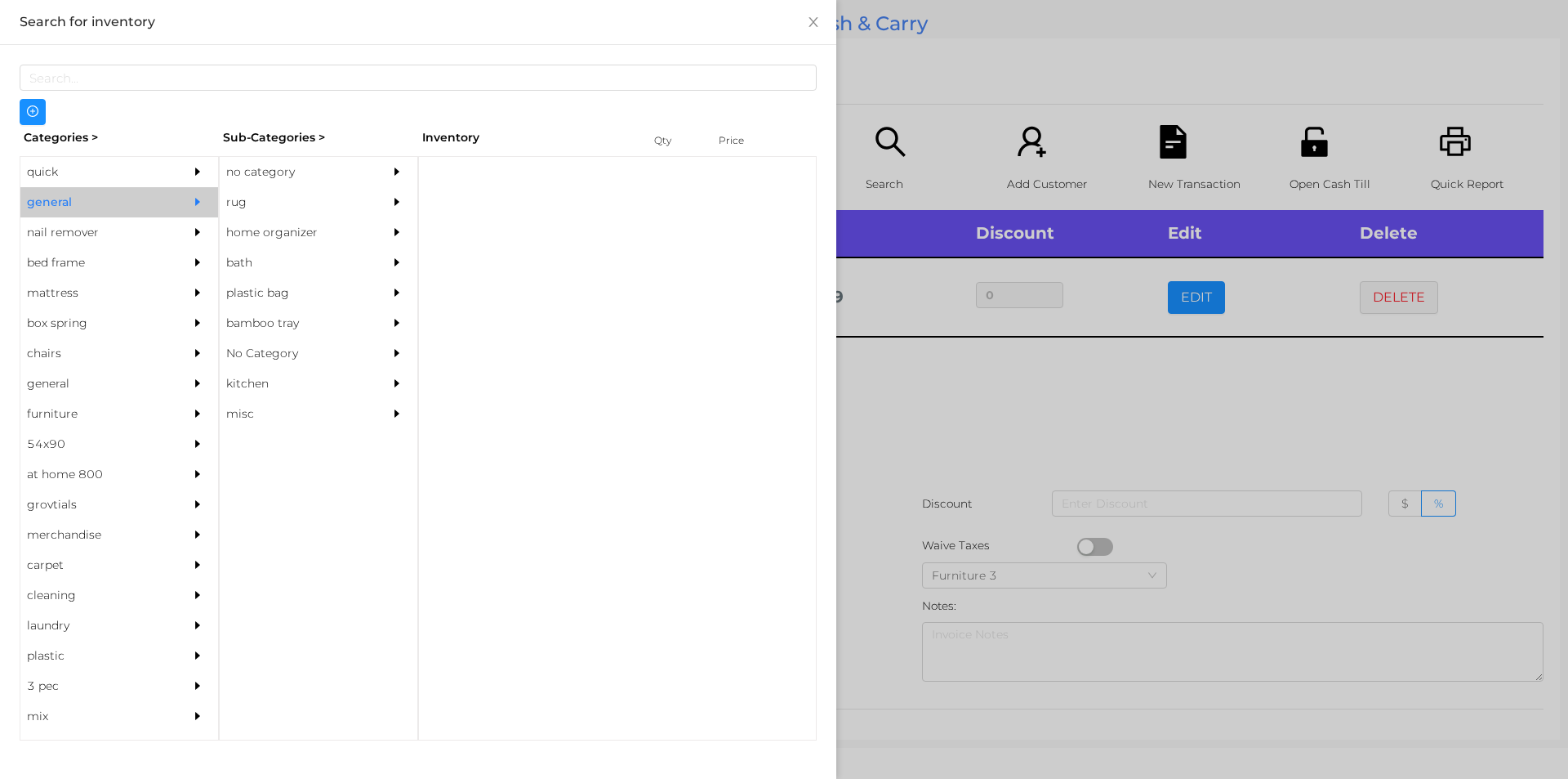
click at [252, 160] on div "no category" at bounding box center [294, 172] width 149 height 30
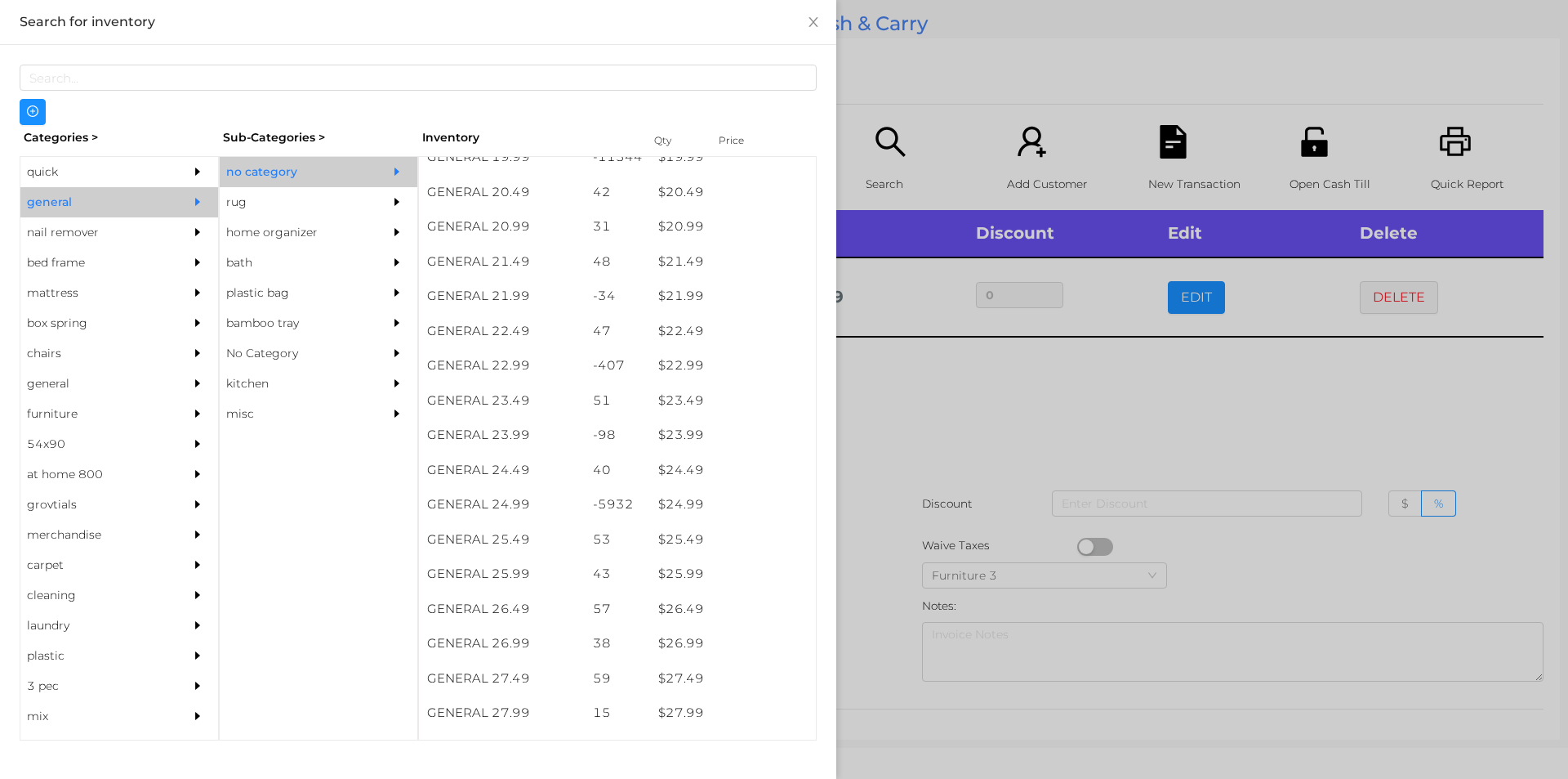
scroll to position [1779, 0]
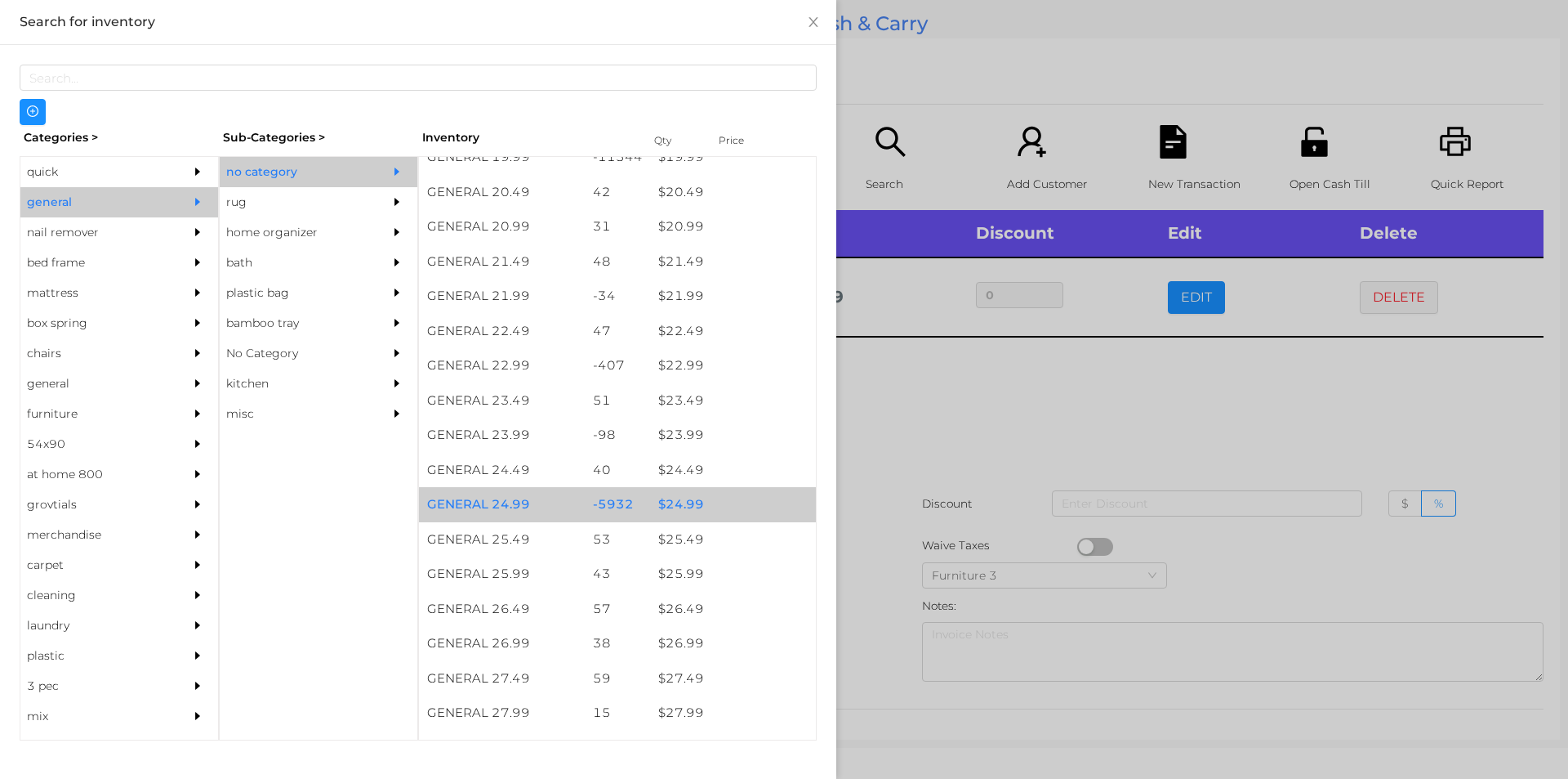
click at [667, 502] on div "$ 24.99" at bounding box center [733, 504] width 166 height 35
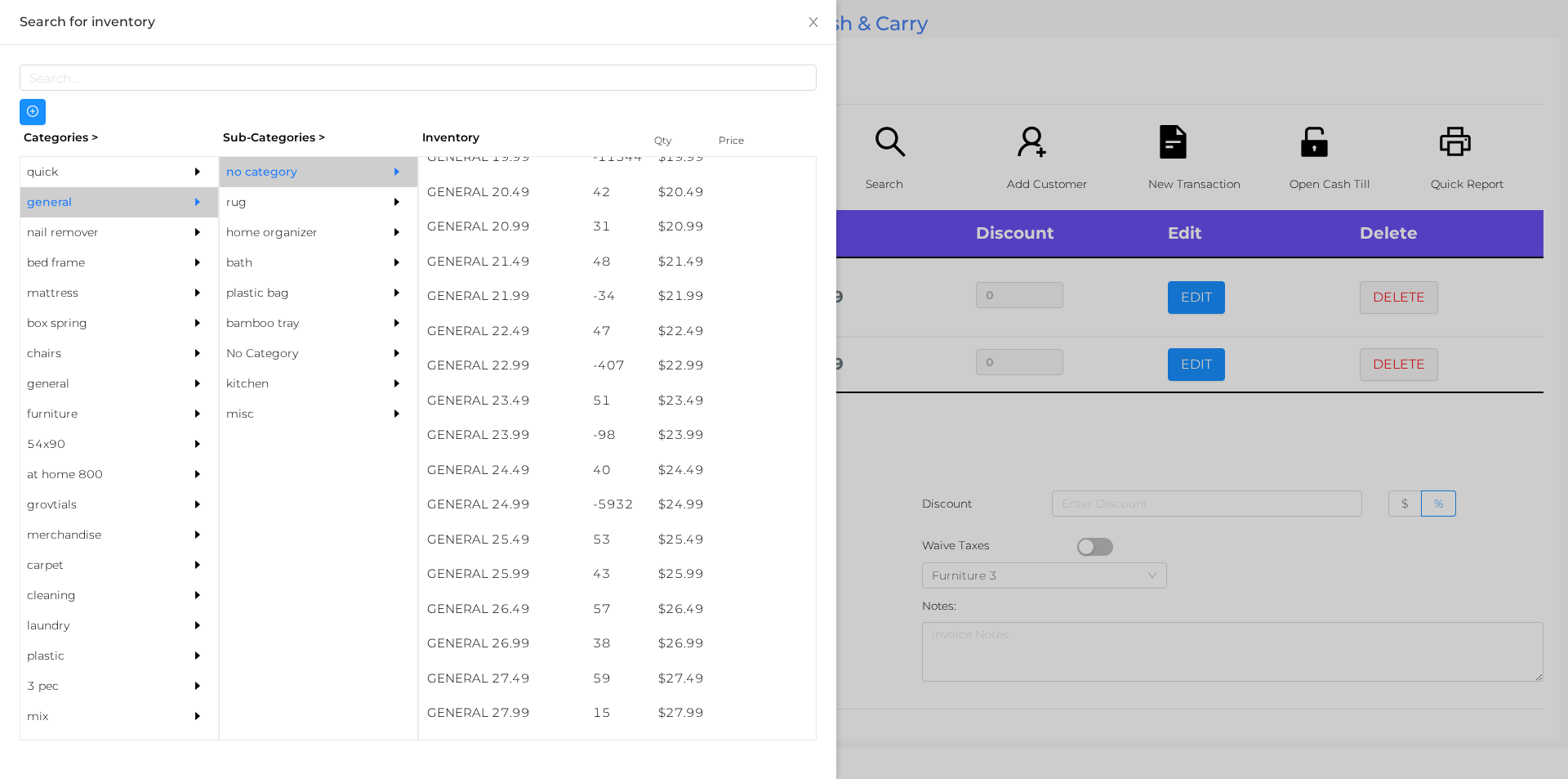
click at [862, 448] on div at bounding box center [784, 390] width 1568 height 779
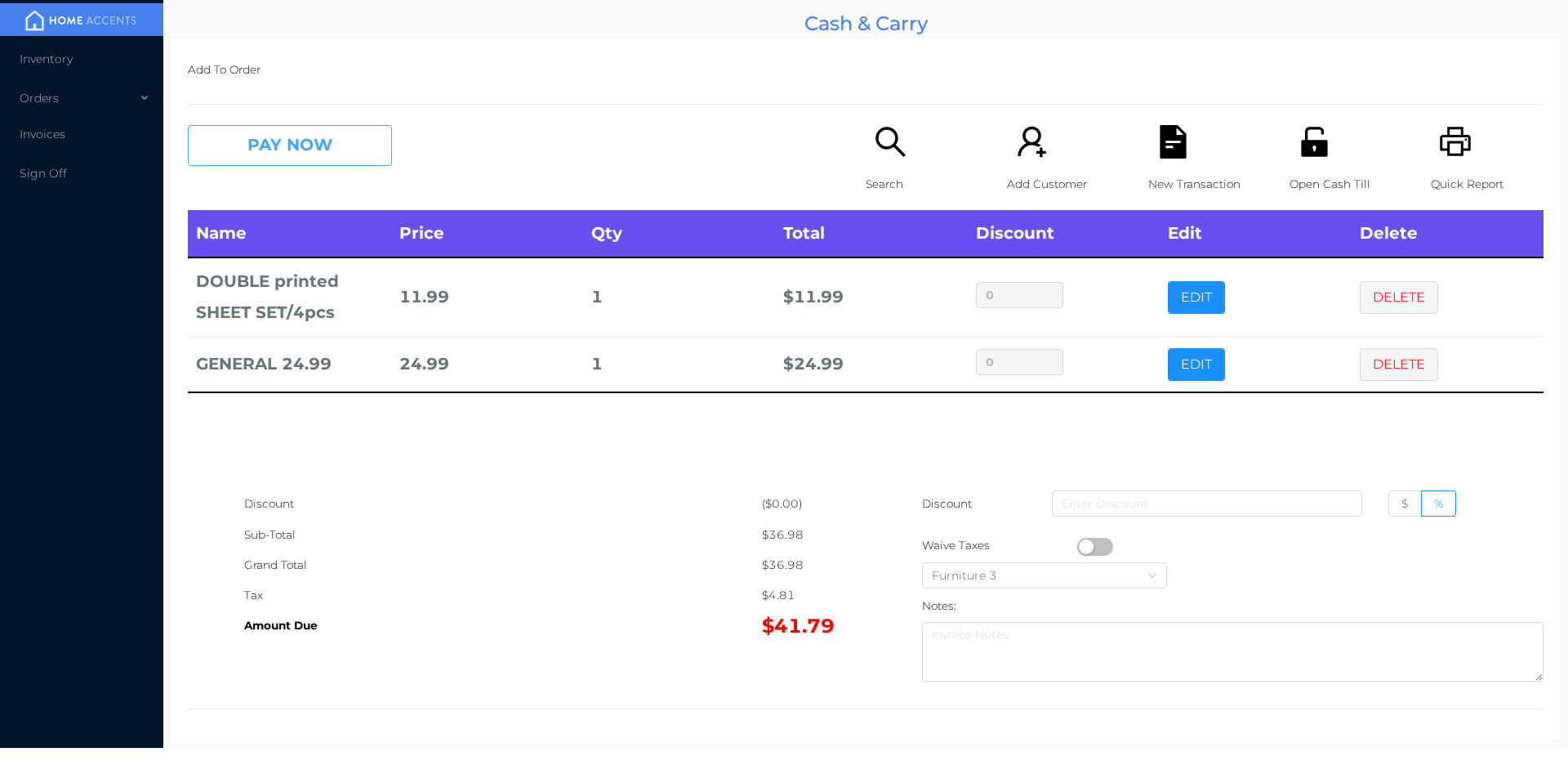
click at [359, 135] on button "PAY NOW" at bounding box center [290, 145] width 204 height 41
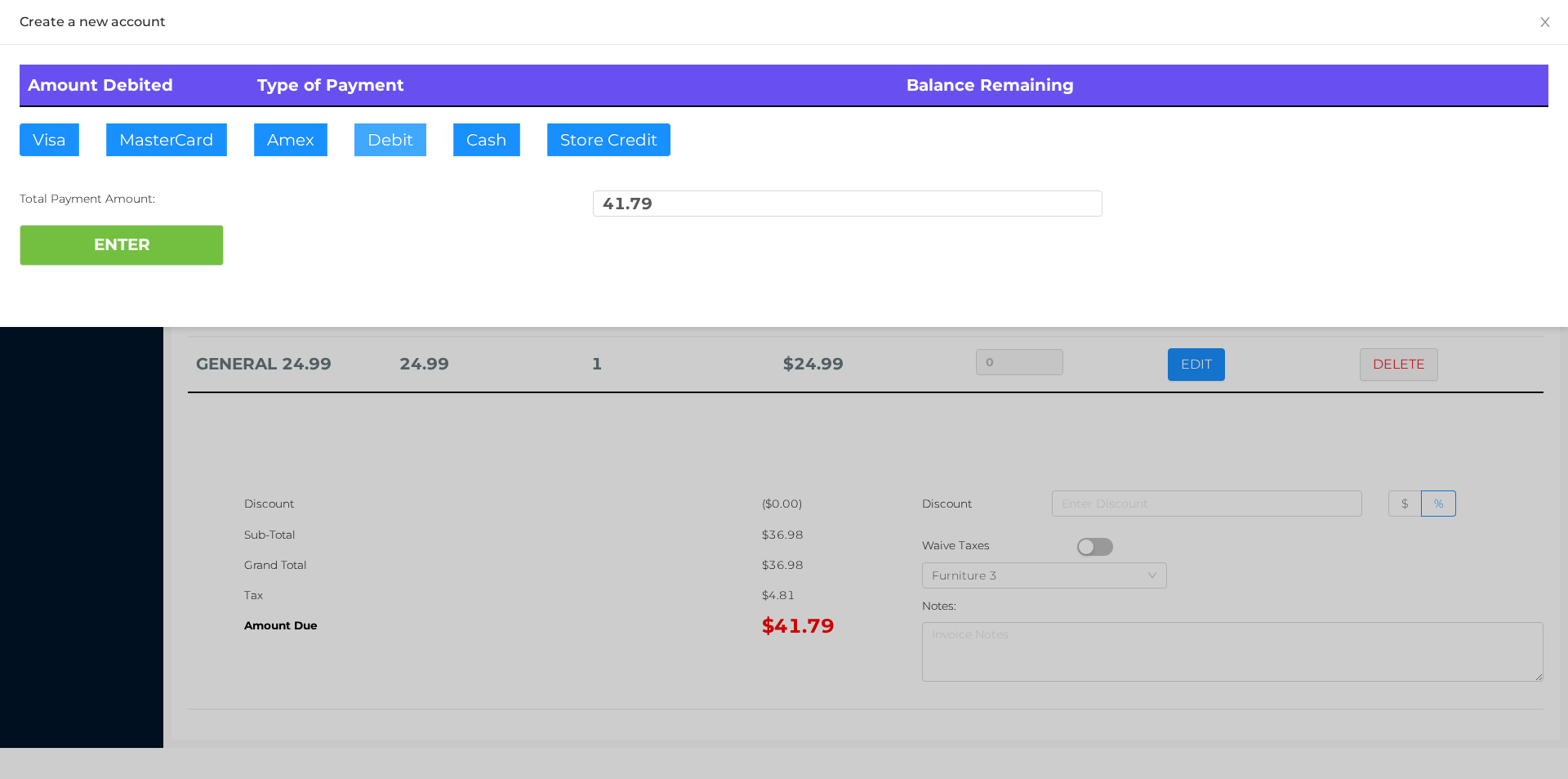
click at [391, 146] on button "Debit" at bounding box center [390, 140] width 72 height 33
click at [162, 258] on button "ENTER" at bounding box center [122, 245] width 204 height 41
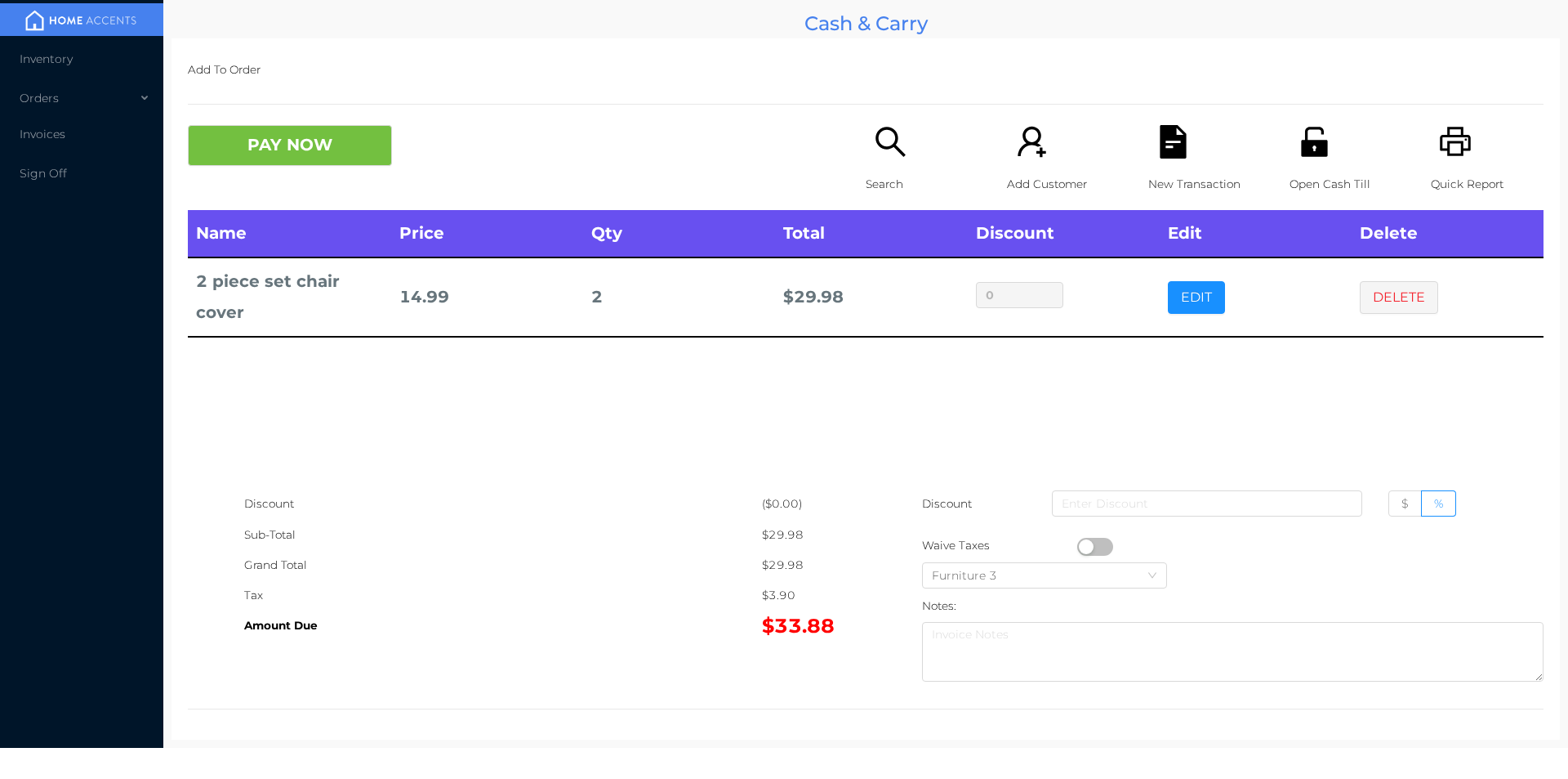
click at [892, 162] on div "Search" at bounding box center [922, 167] width 113 height 85
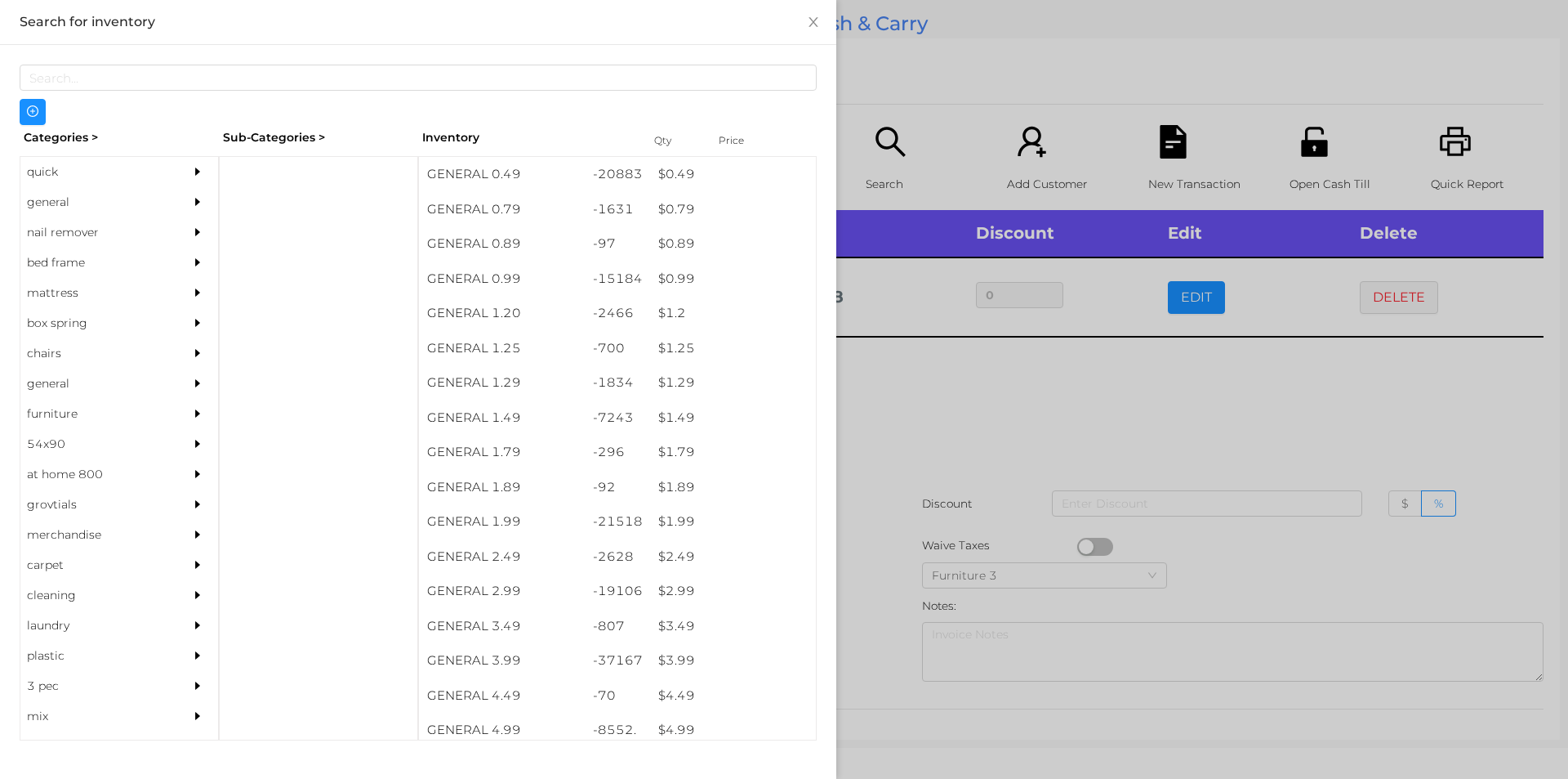
click at [52, 166] on div "quick" at bounding box center [95, 172] width 149 height 30
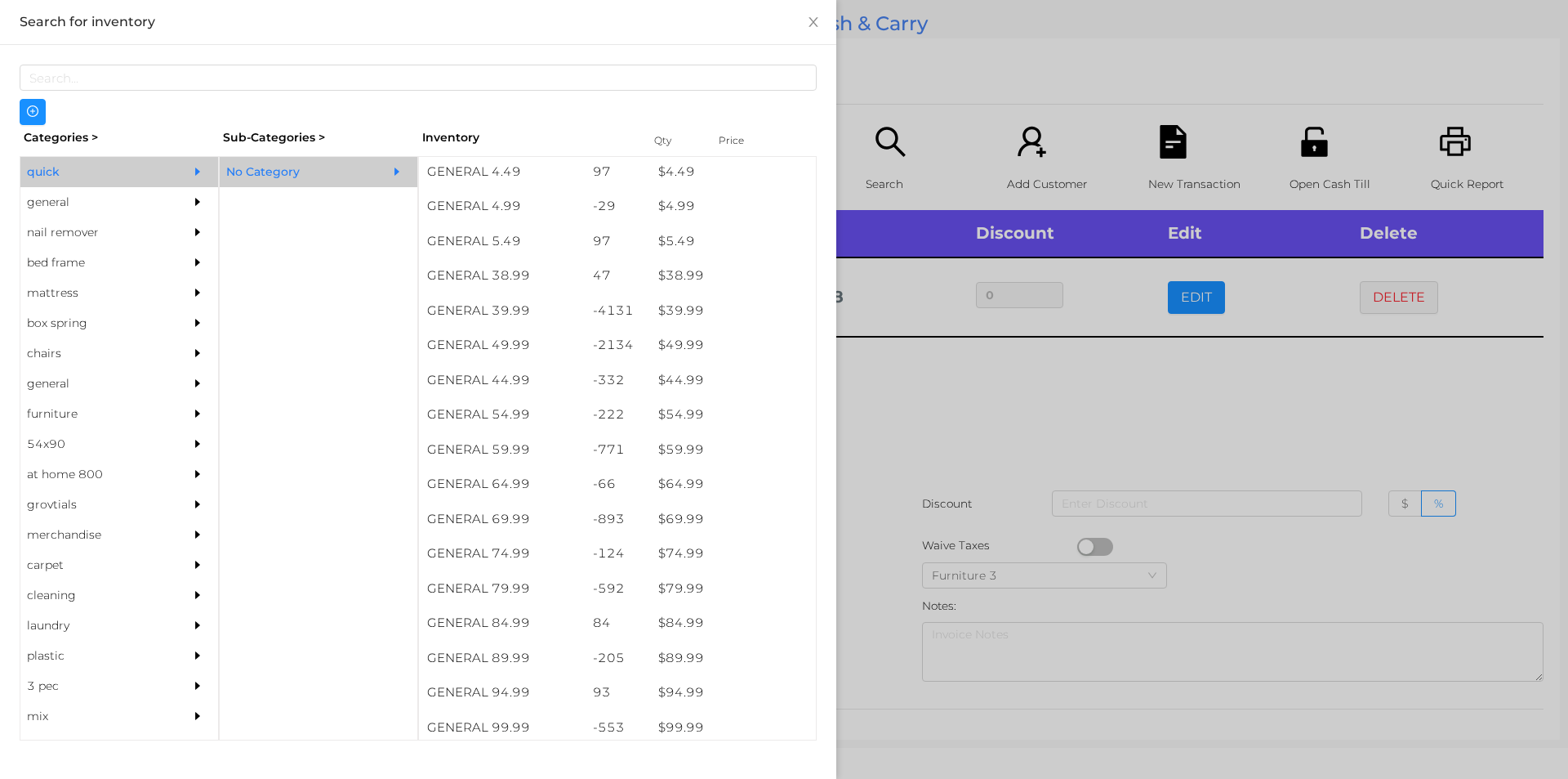
scroll to position [801, 0]
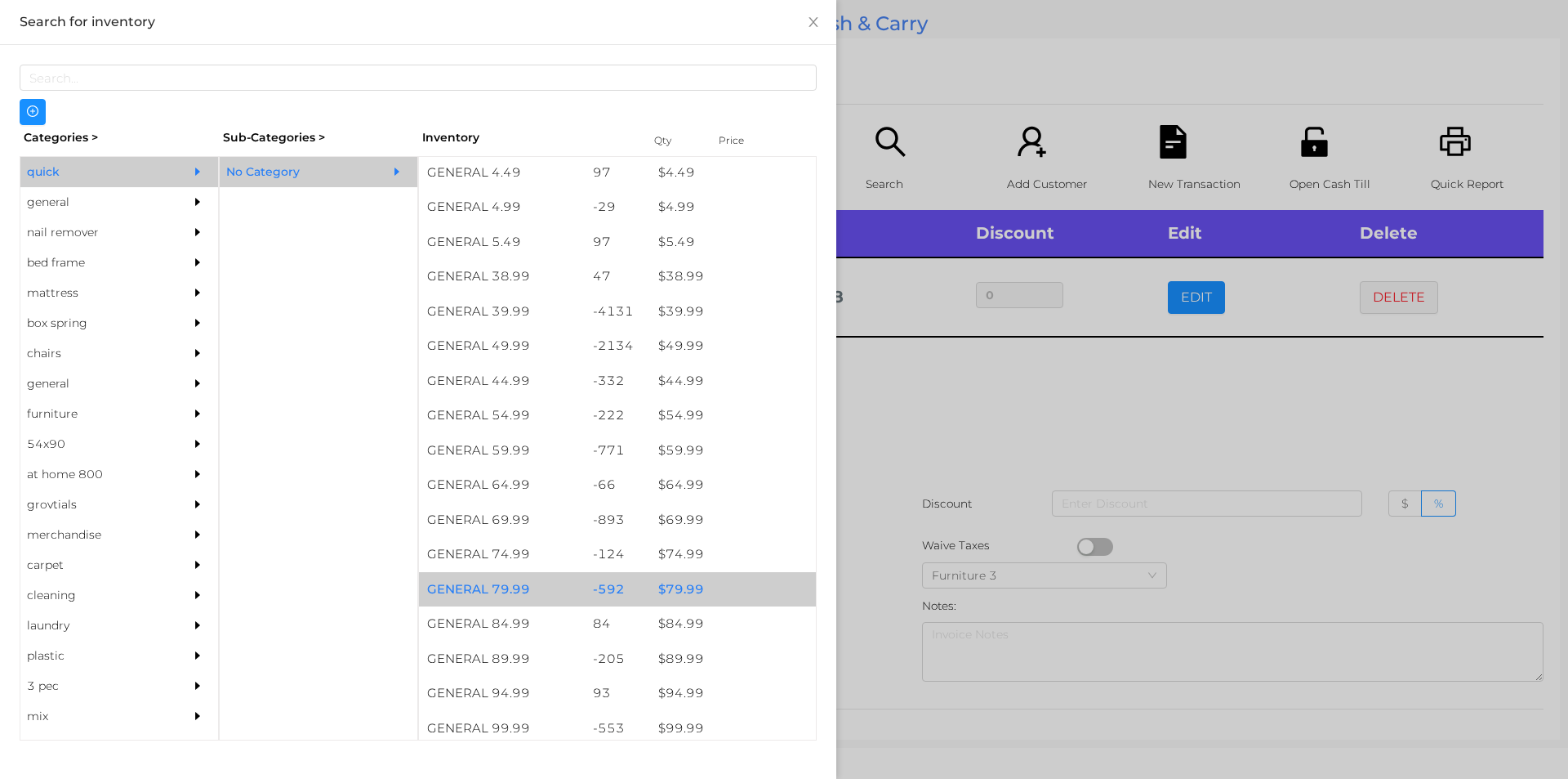
click at [678, 589] on div "$ 79.99" at bounding box center [733, 589] width 166 height 35
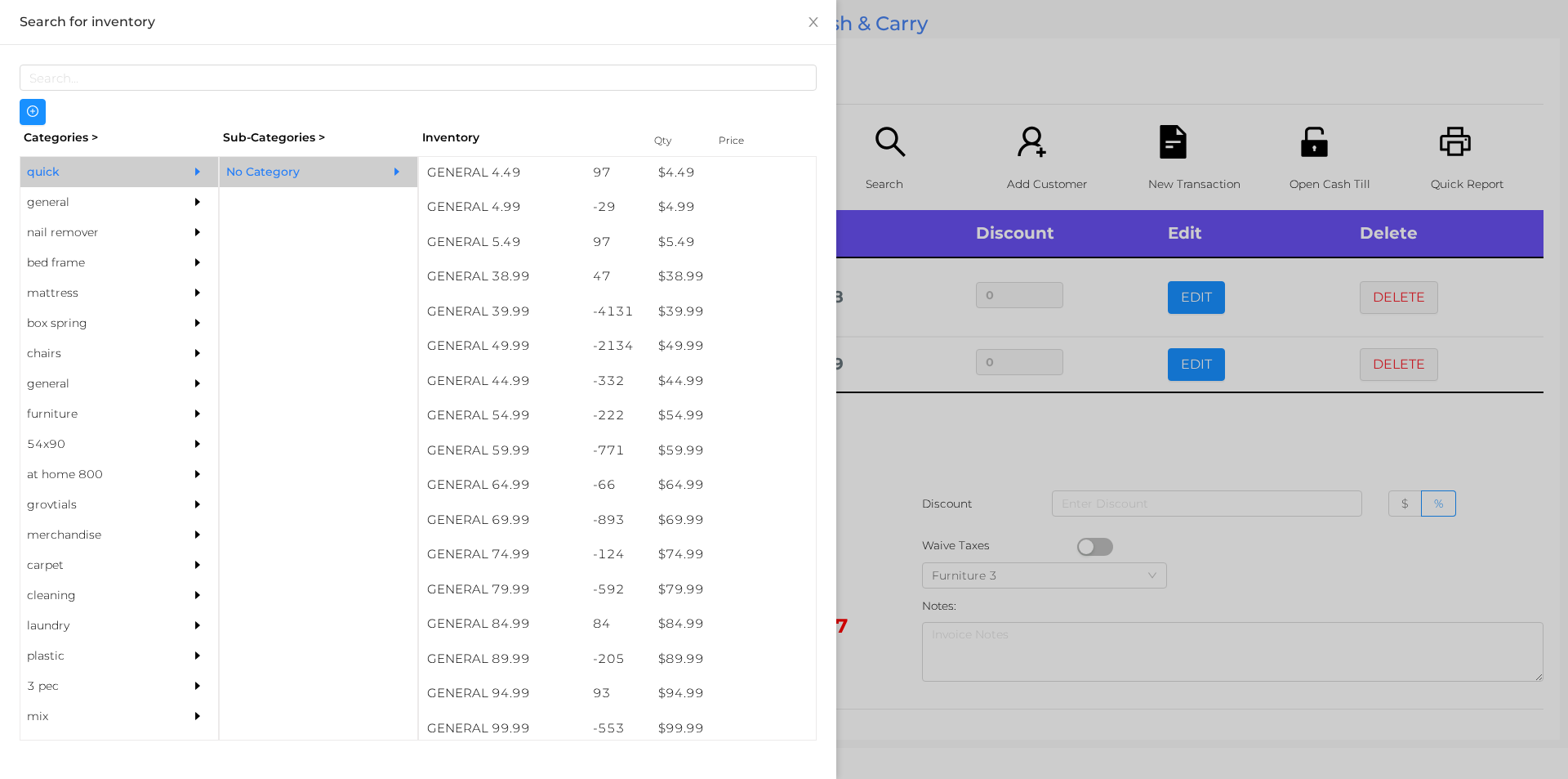
click at [907, 449] on div at bounding box center [784, 390] width 1568 height 779
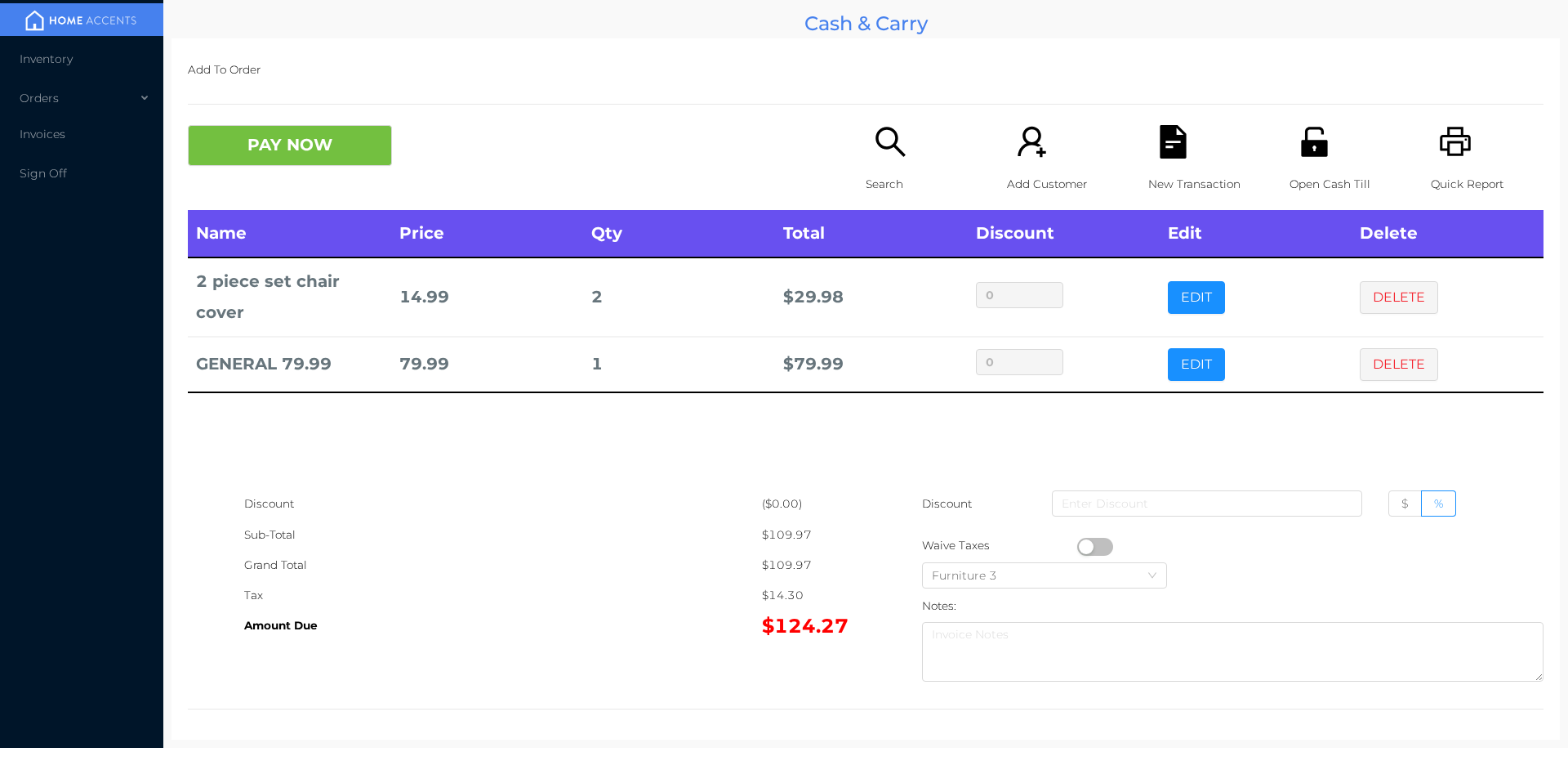
click at [1157, 141] on icon "icon: file-text" at bounding box center [1173, 141] width 33 height 33
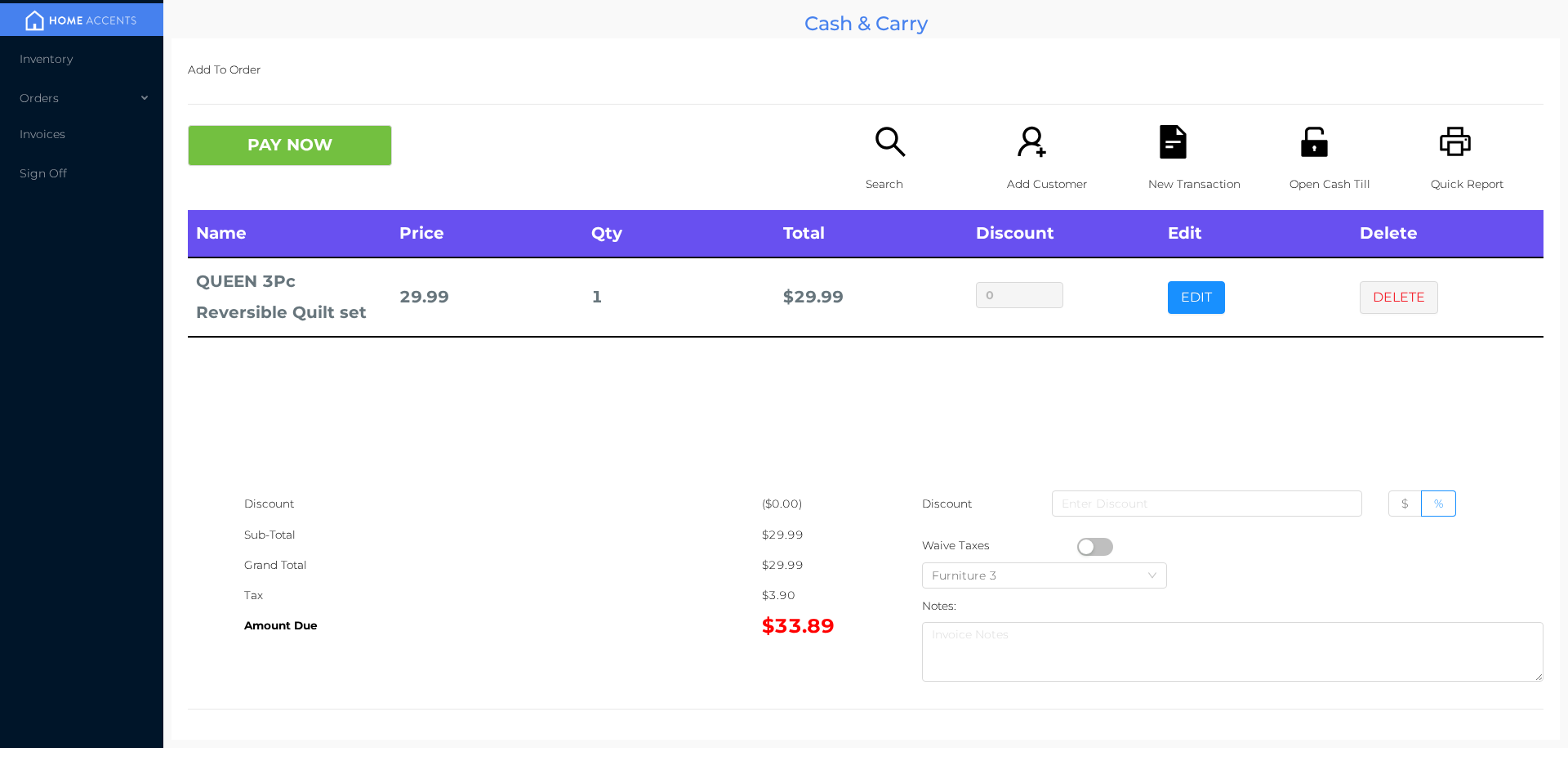
click at [895, 146] on icon "icon: search" at bounding box center [891, 141] width 33 height 33
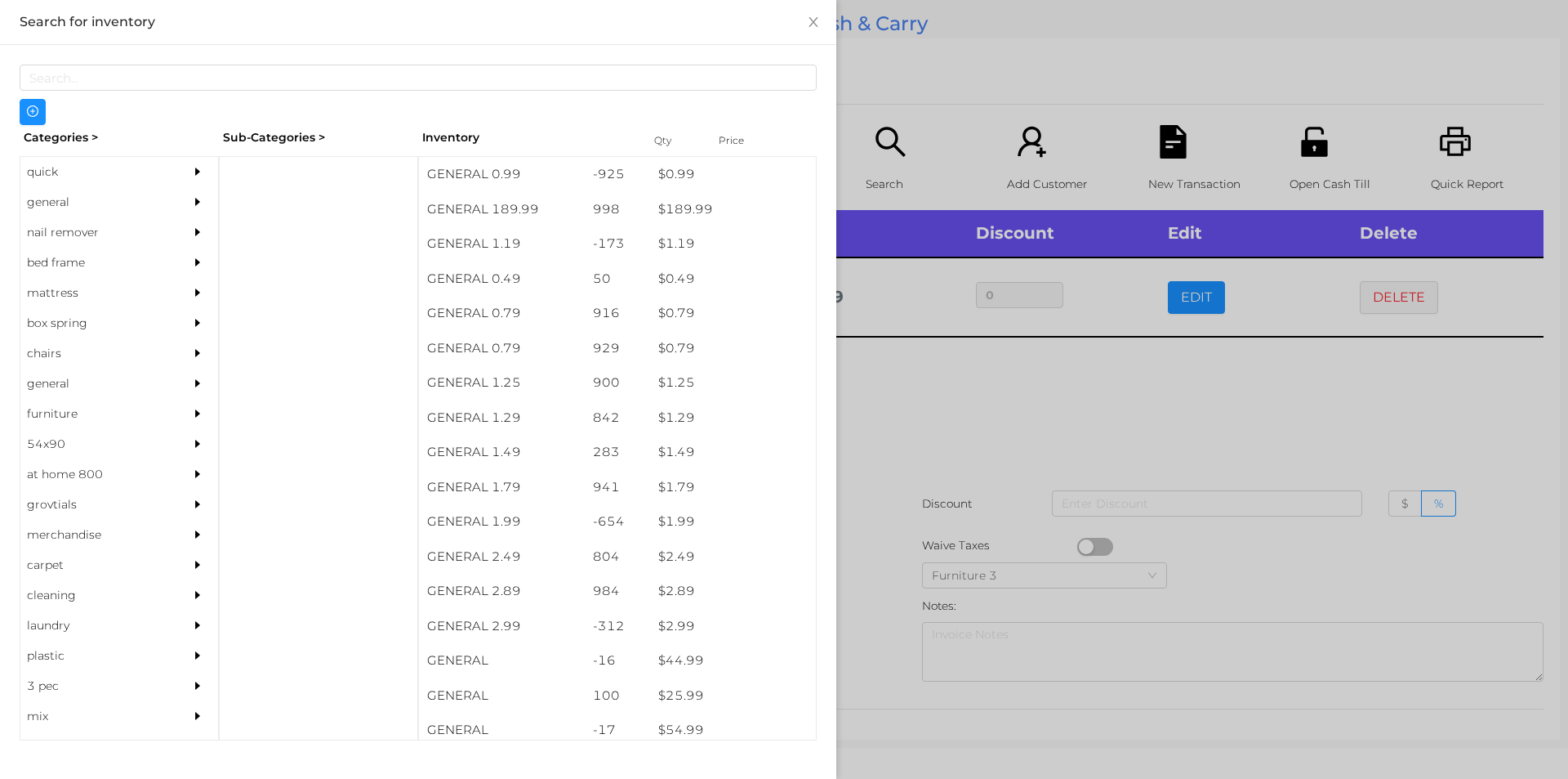
click at [37, 201] on div "general" at bounding box center [95, 202] width 149 height 30
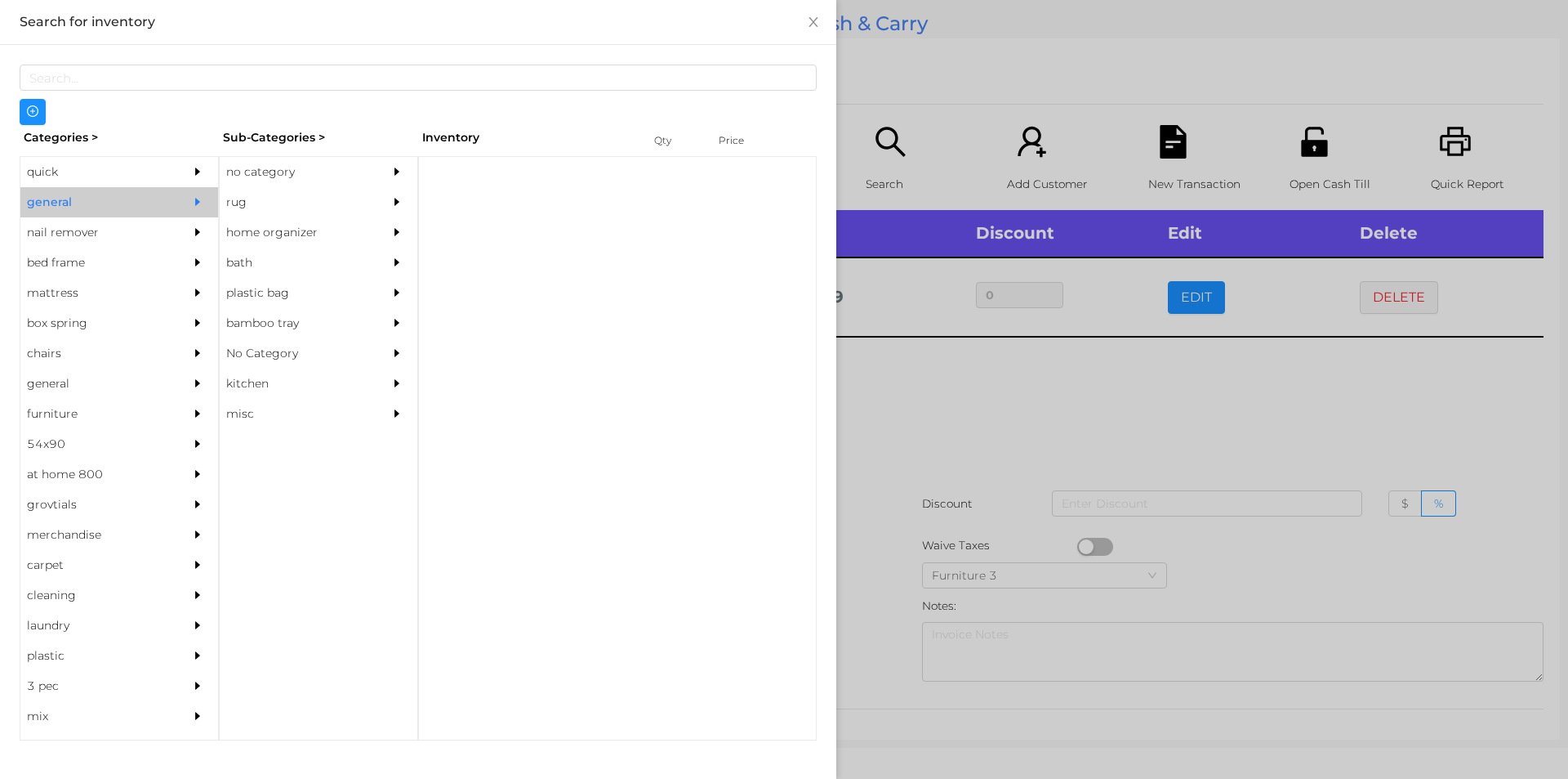
click at [278, 168] on div "no category" at bounding box center [294, 172] width 149 height 30
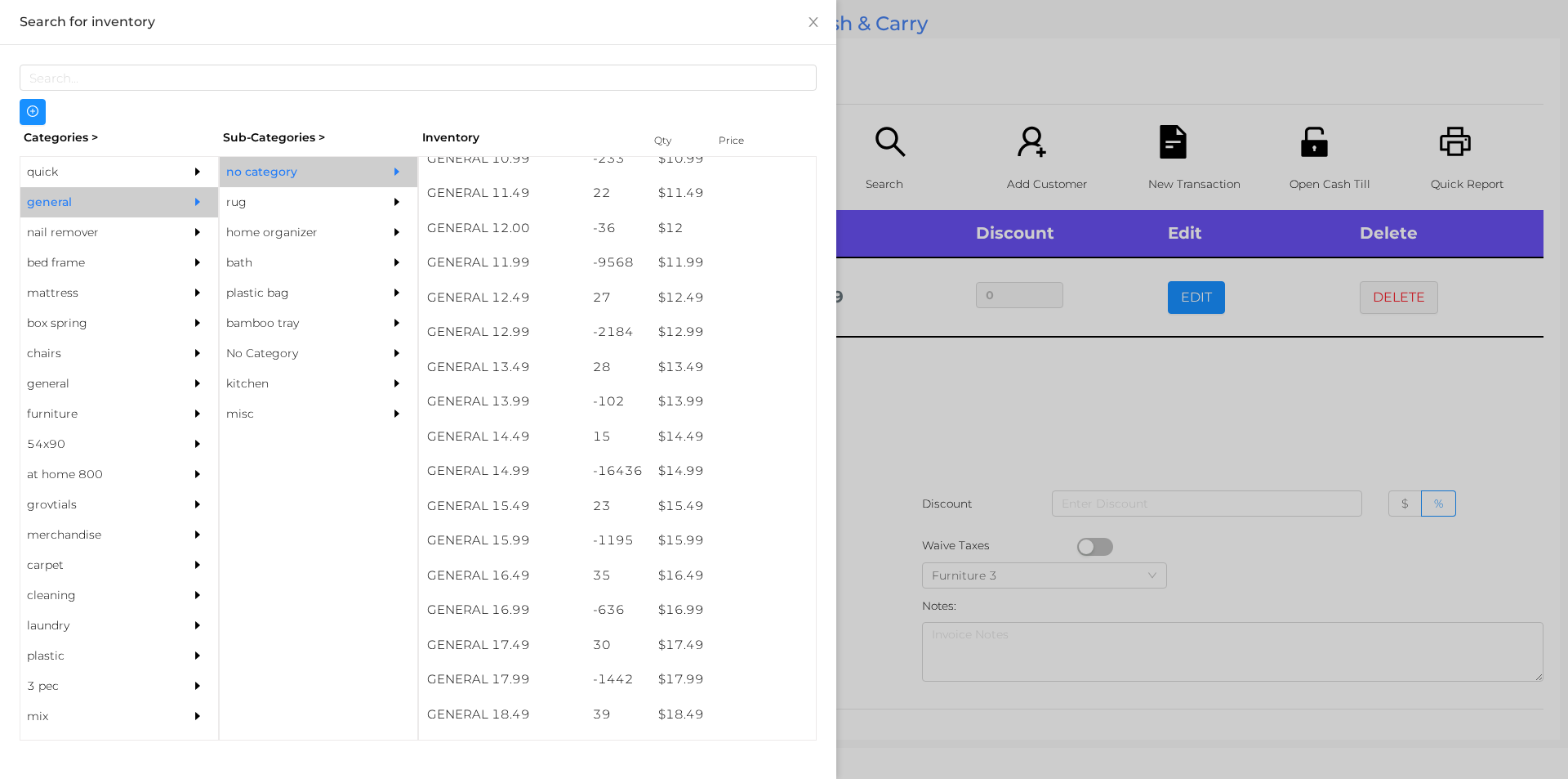
scroll to position [1117, 0]
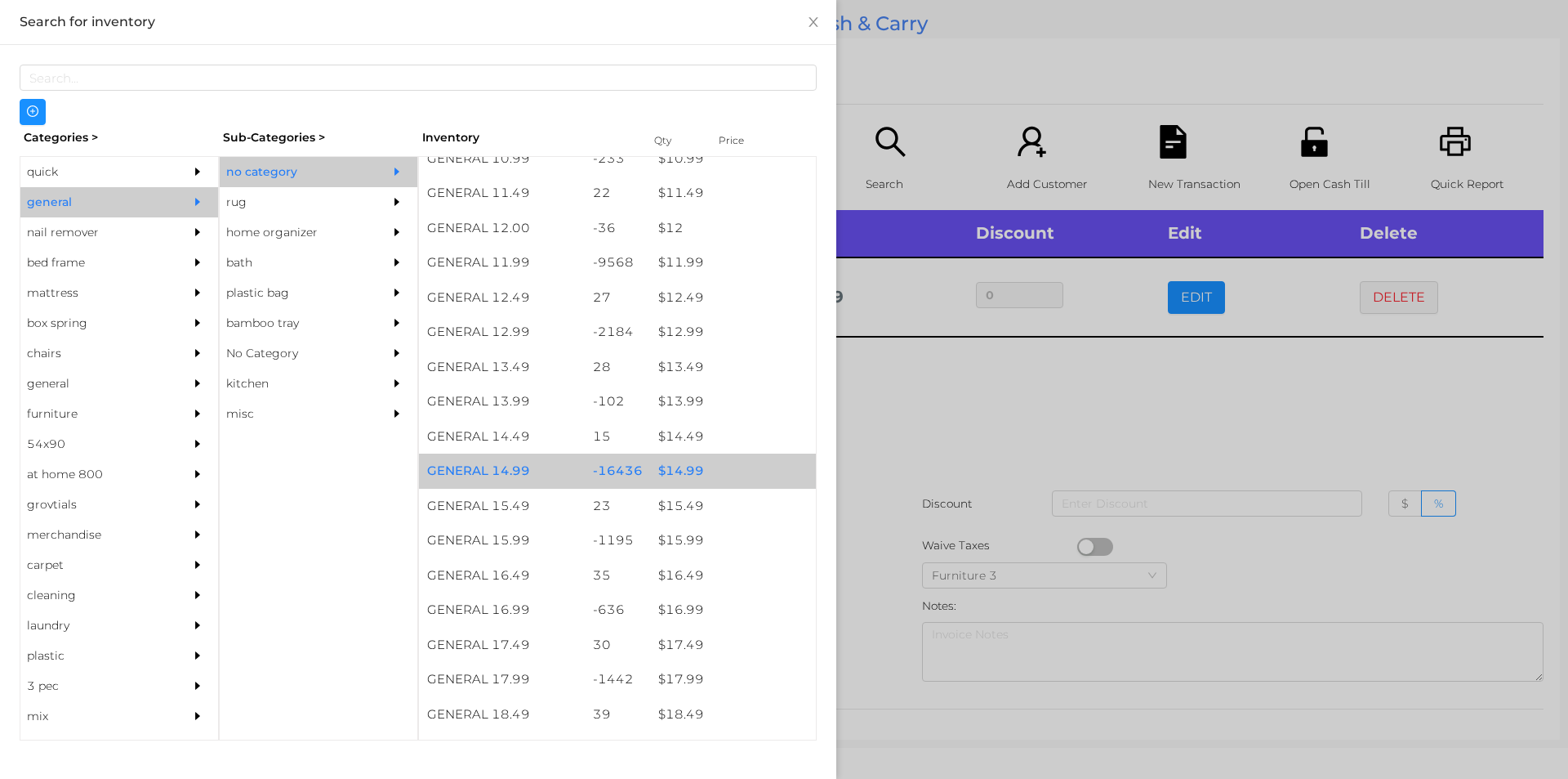
click at [676, 473] on div "$ 14.99" at bounding box center [733, 471] width 166 height 35
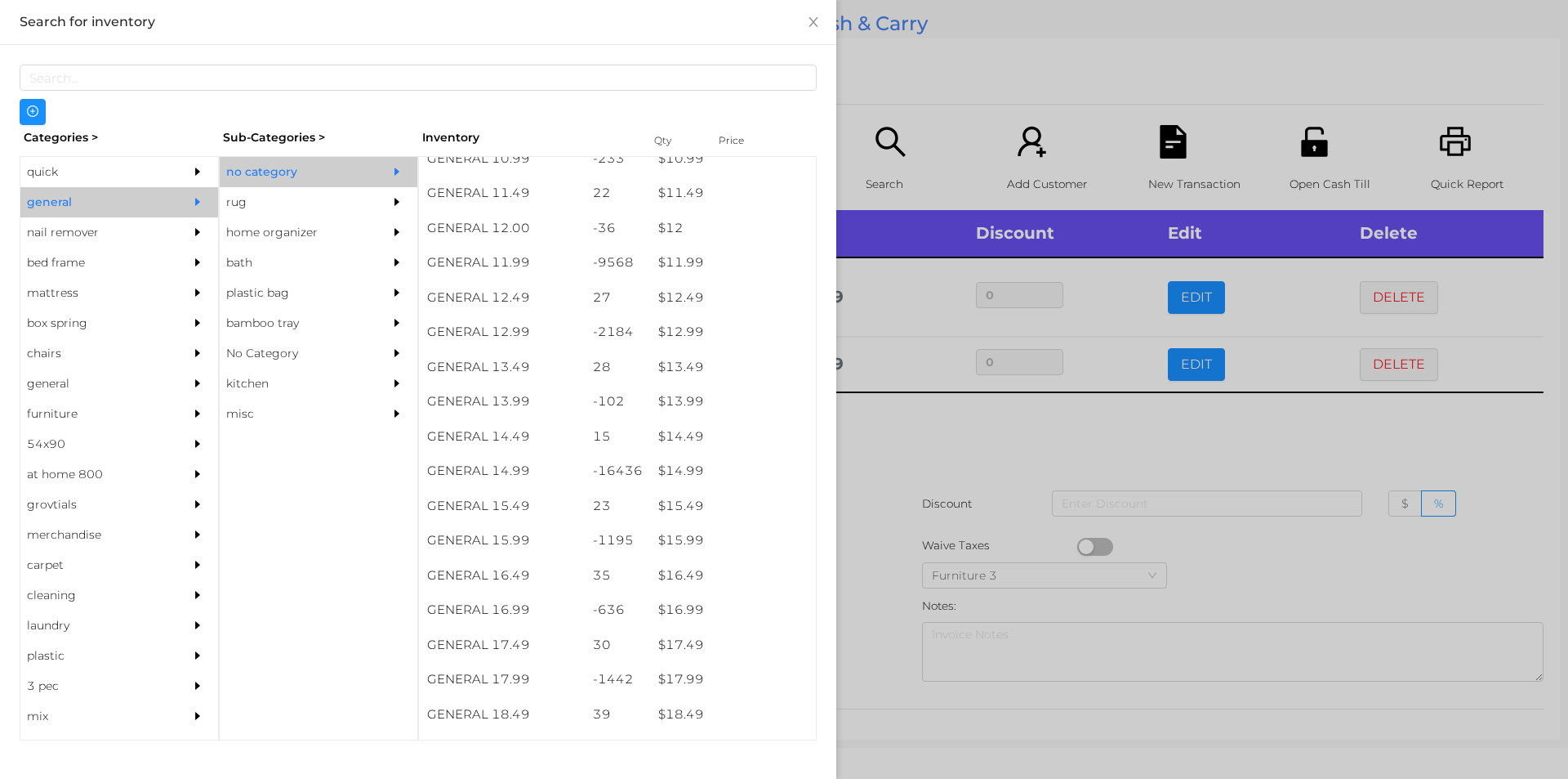
click at [901, 453] on div at bounding box center [784, 390] width 1568 height 779
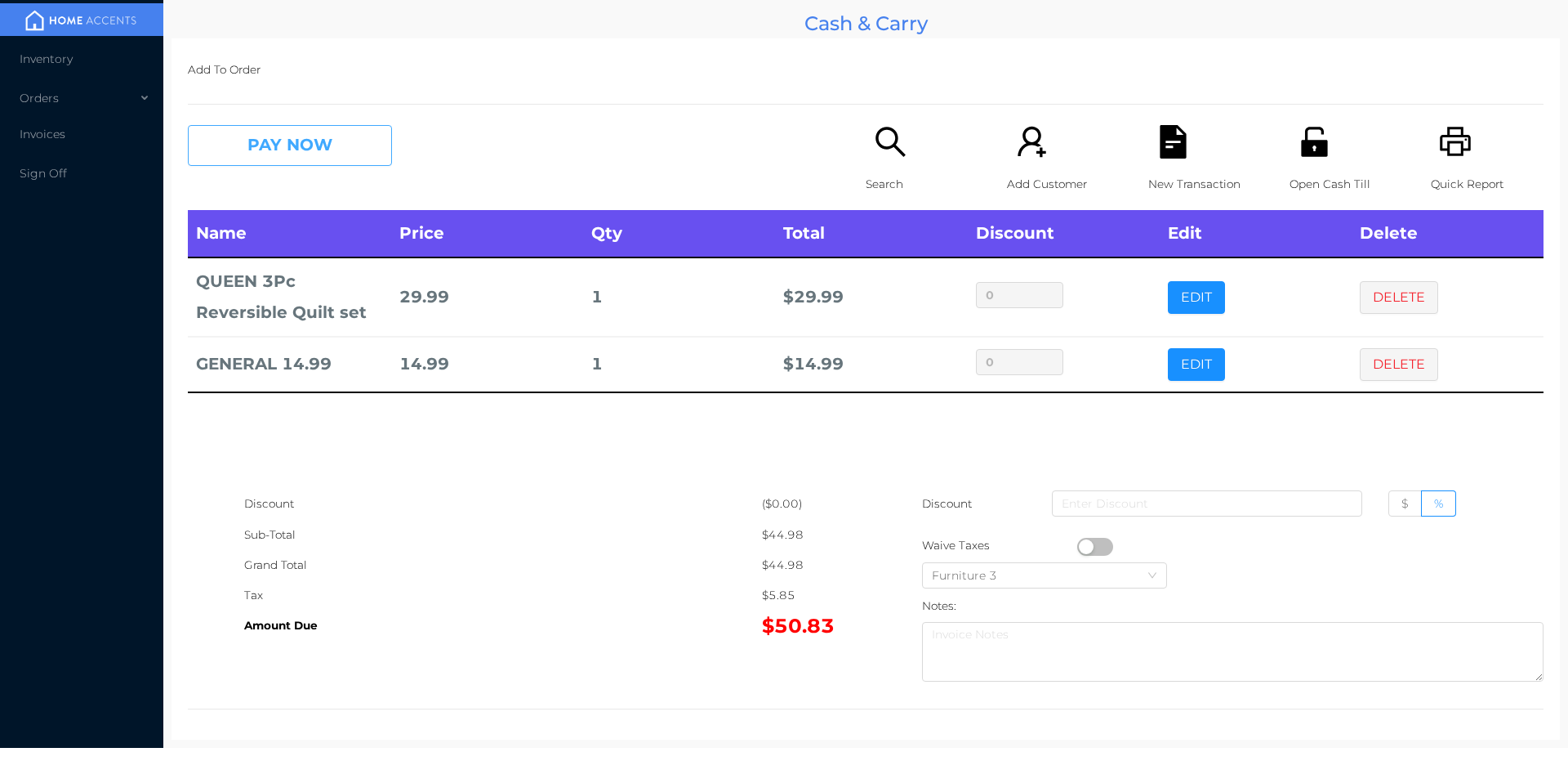
click at [331, 157] on button "PAY NOW" at bounding box center [290, 145] width 204 height 41
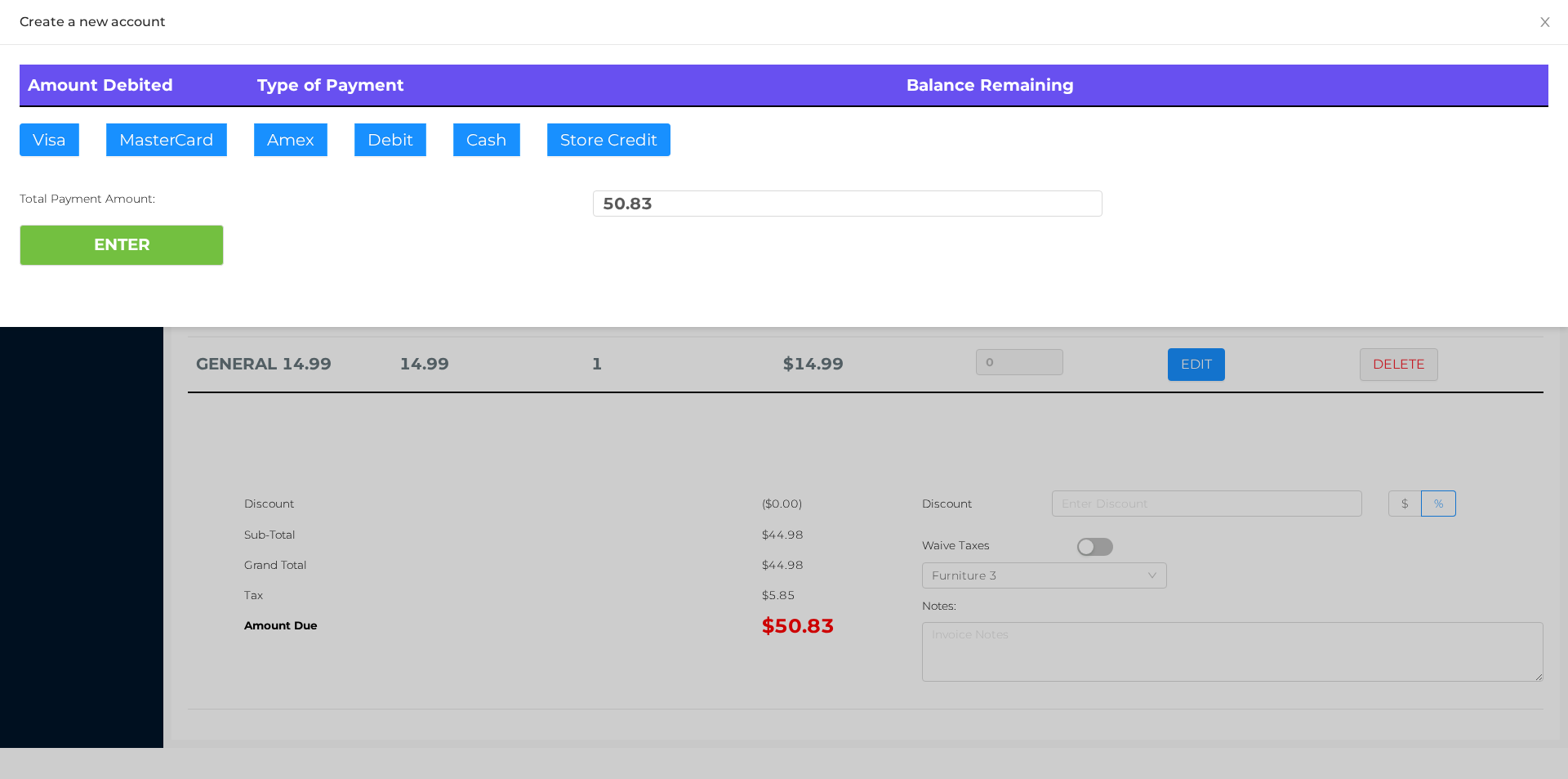
click at [285, 247] on div "ENTER" at bounding box center [784, 245] width 1529 height 41
click at [481, 549] on div at bounding box center [784, 390] width 1568 height 779
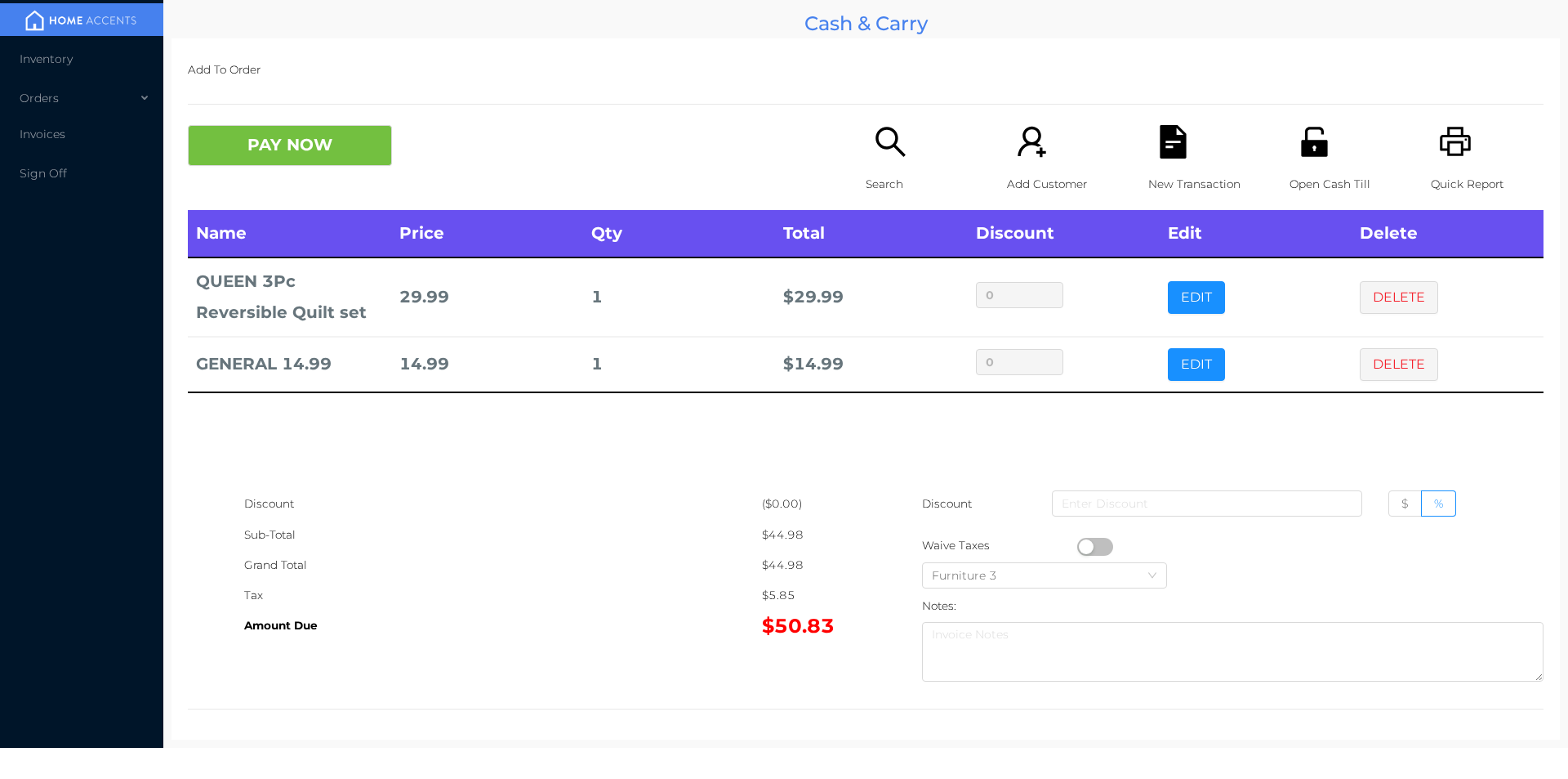
click at [1180, 172] on p "New Transaction" at bounding box center [1205, 183] width 113 height 30
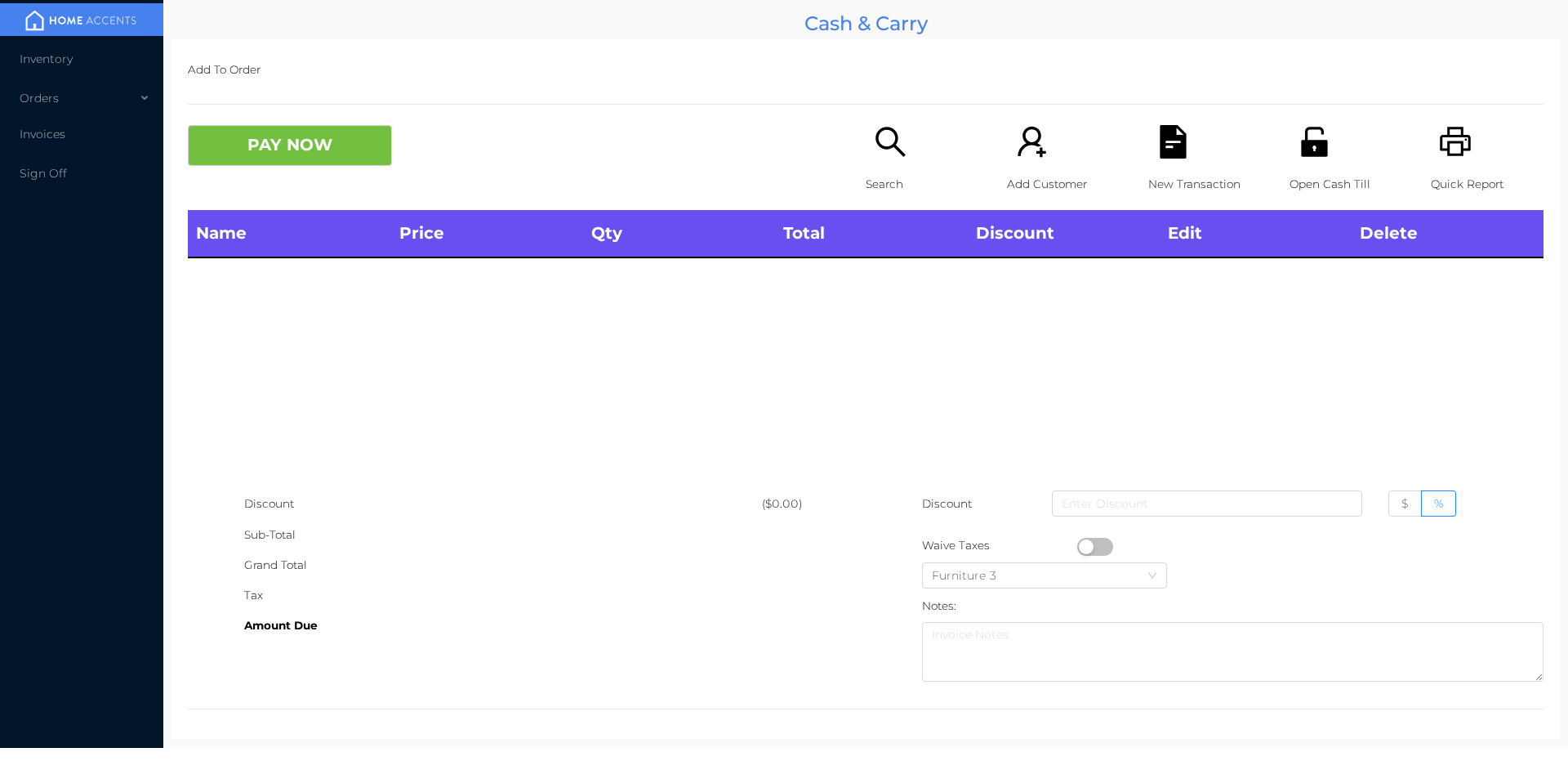
click at [1322, 165] on div "Open Cash Till" at bounding box center [1346, 167] width 113 height 85
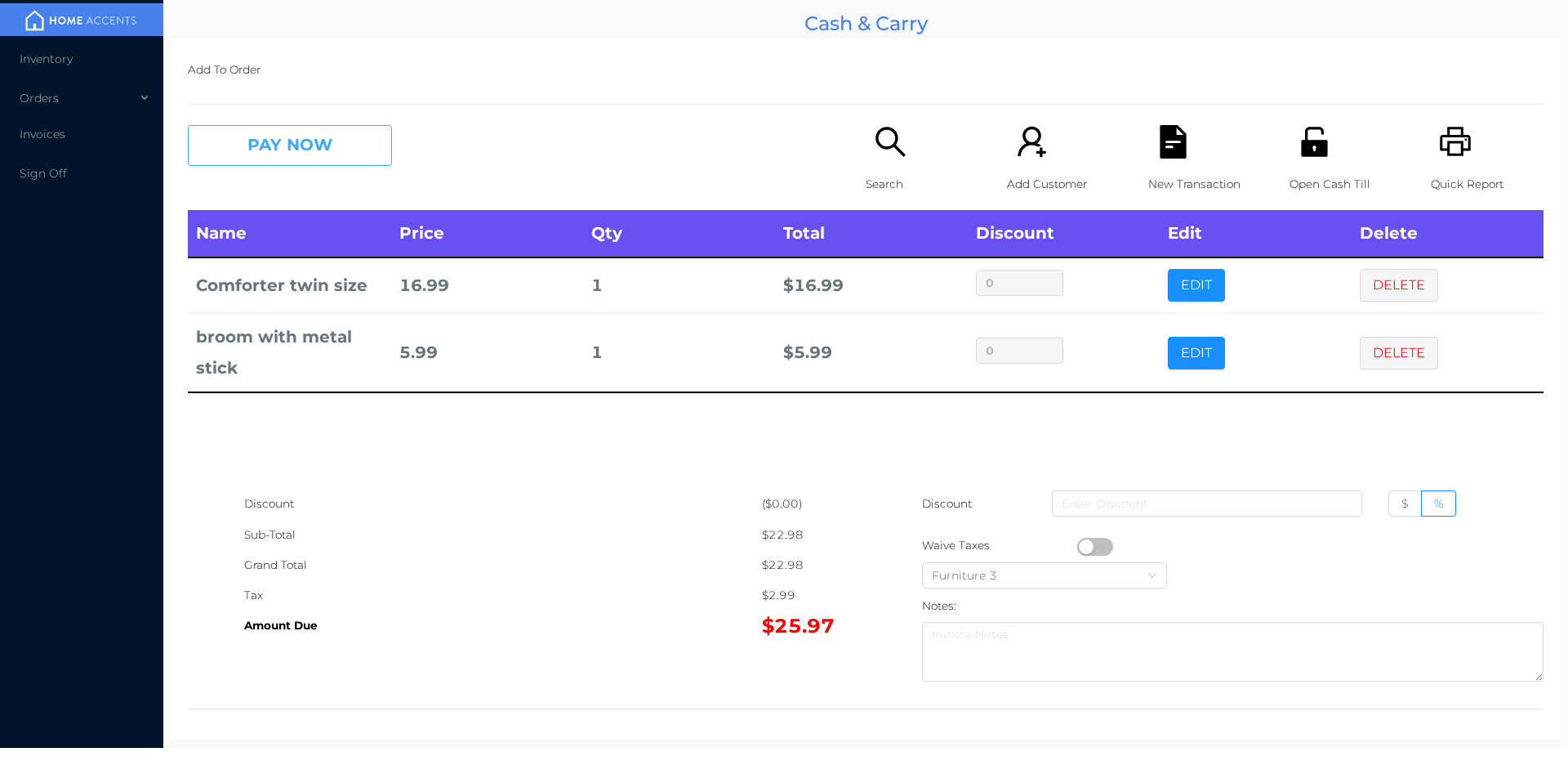
click at [291, 155] on button "PAY NOW" at bounding box center [290, 145] width 204 height 41
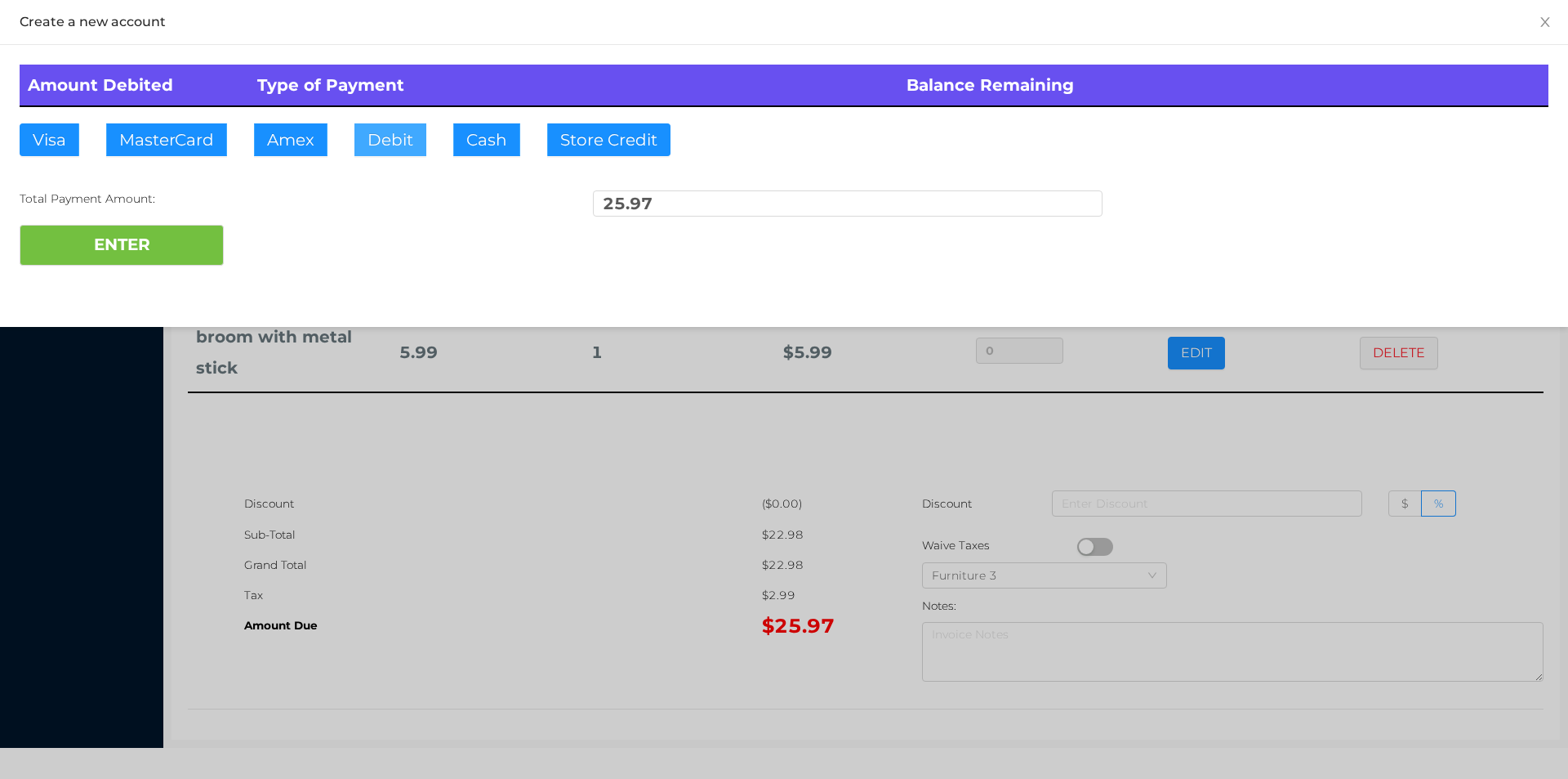
click at [425, 140] on button "Debit" at bounding box center [390, 140] width 72 height 33
type input "4"
type input "30."
click at [164, 246] on button "ENTER" at bounding box center [122, 245] width 204 height 41
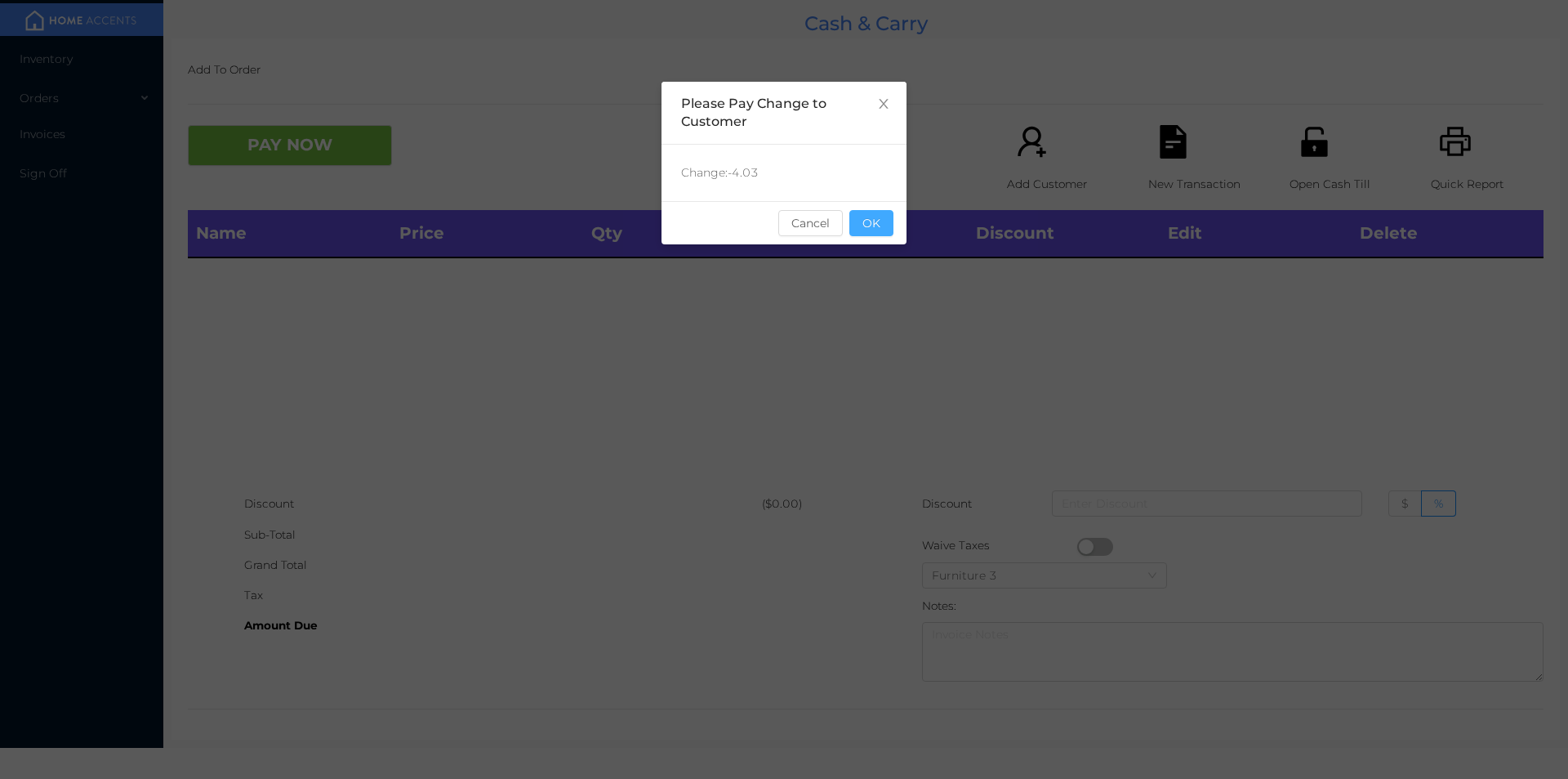
click at [872, 220] on button "OK" at bounding box center [872, 222] width 44 height 26
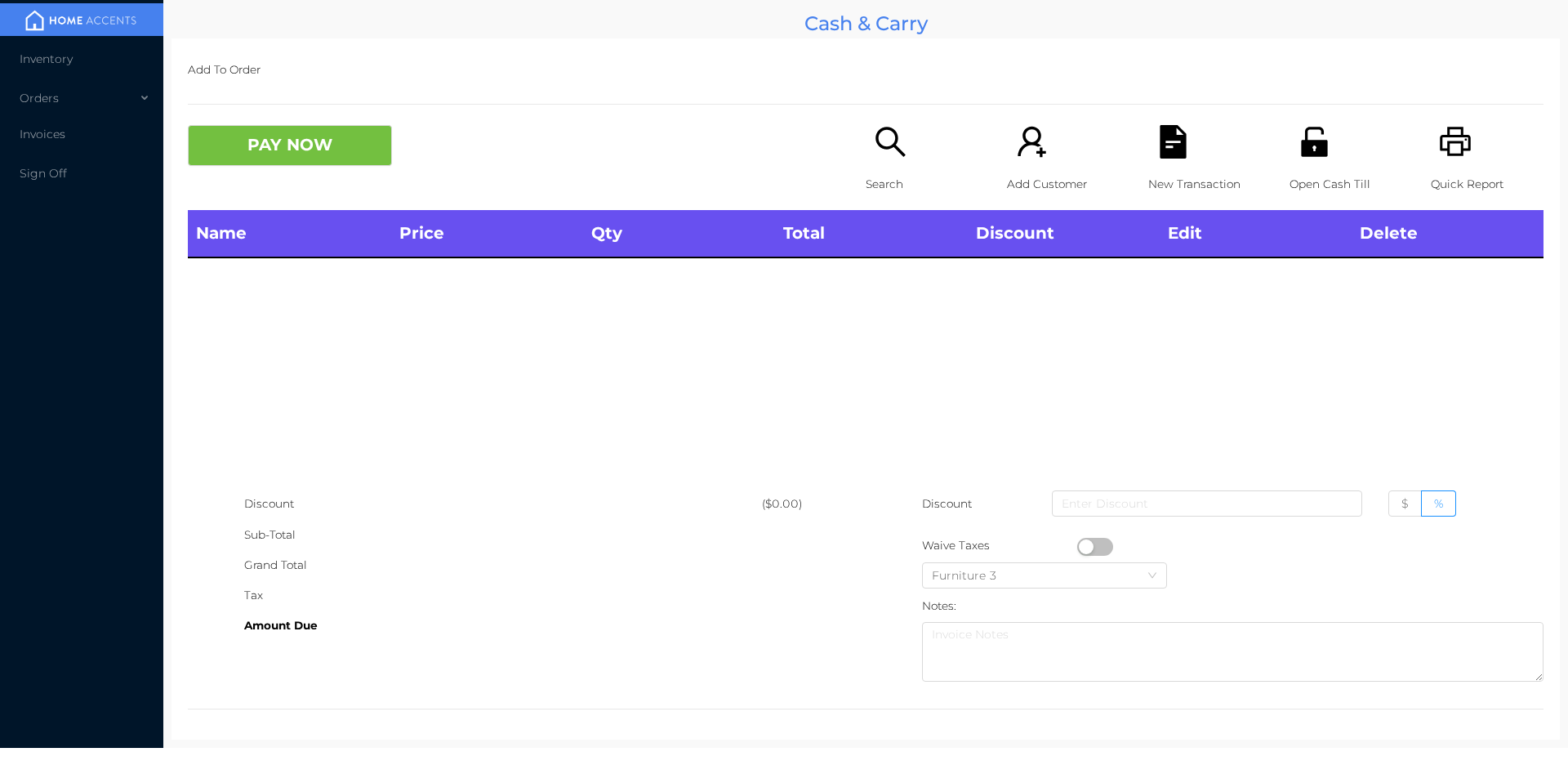
click at [883, 305] on div "Name Price Qty Total Discount Edit Delete" at bounding box center [865, 349] width 1356 height 278
click at [874, 166] on div "Search" at bounding box center [922, 167] width 113 height 85
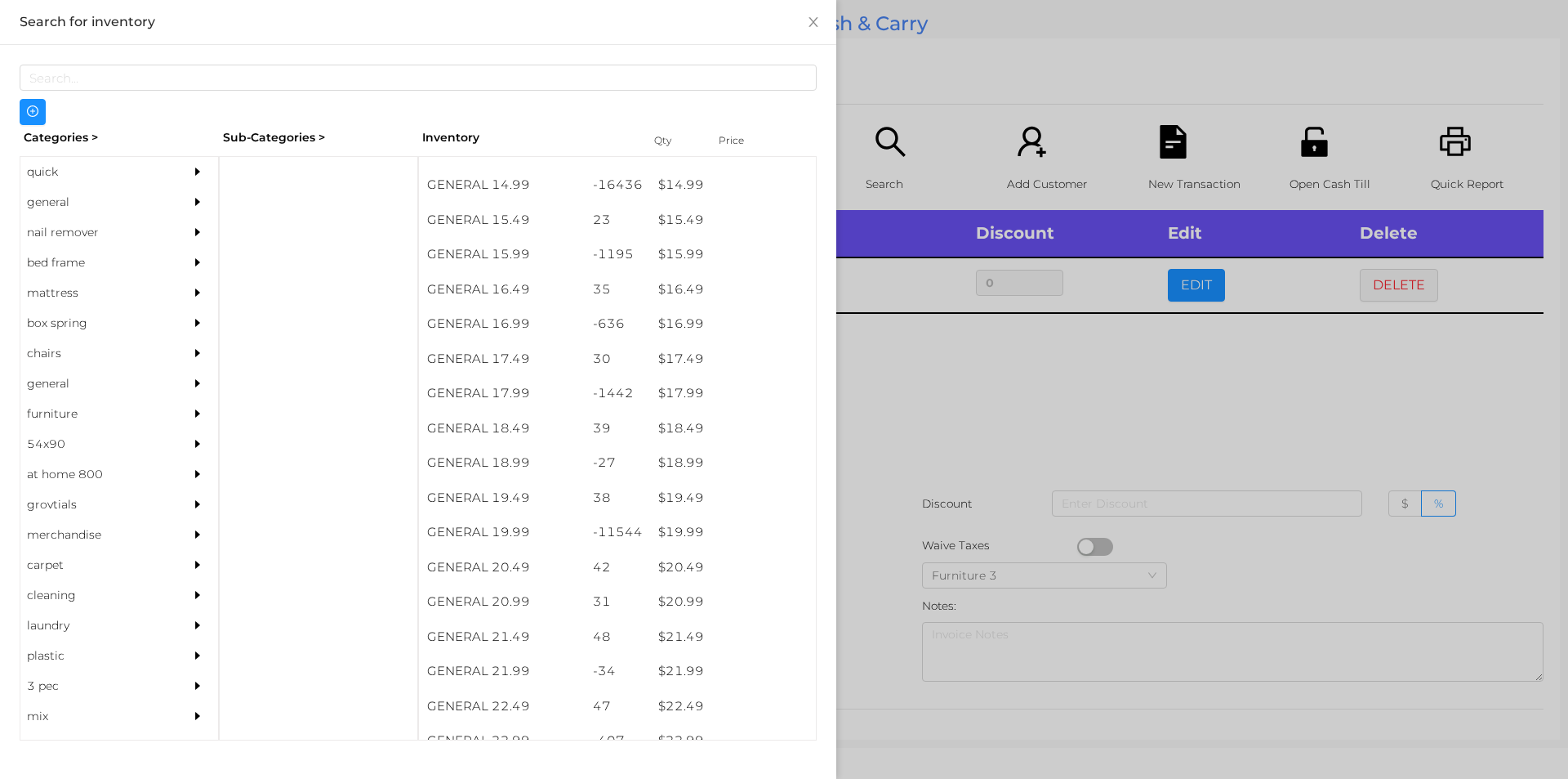
scroll to position [1417, 0]
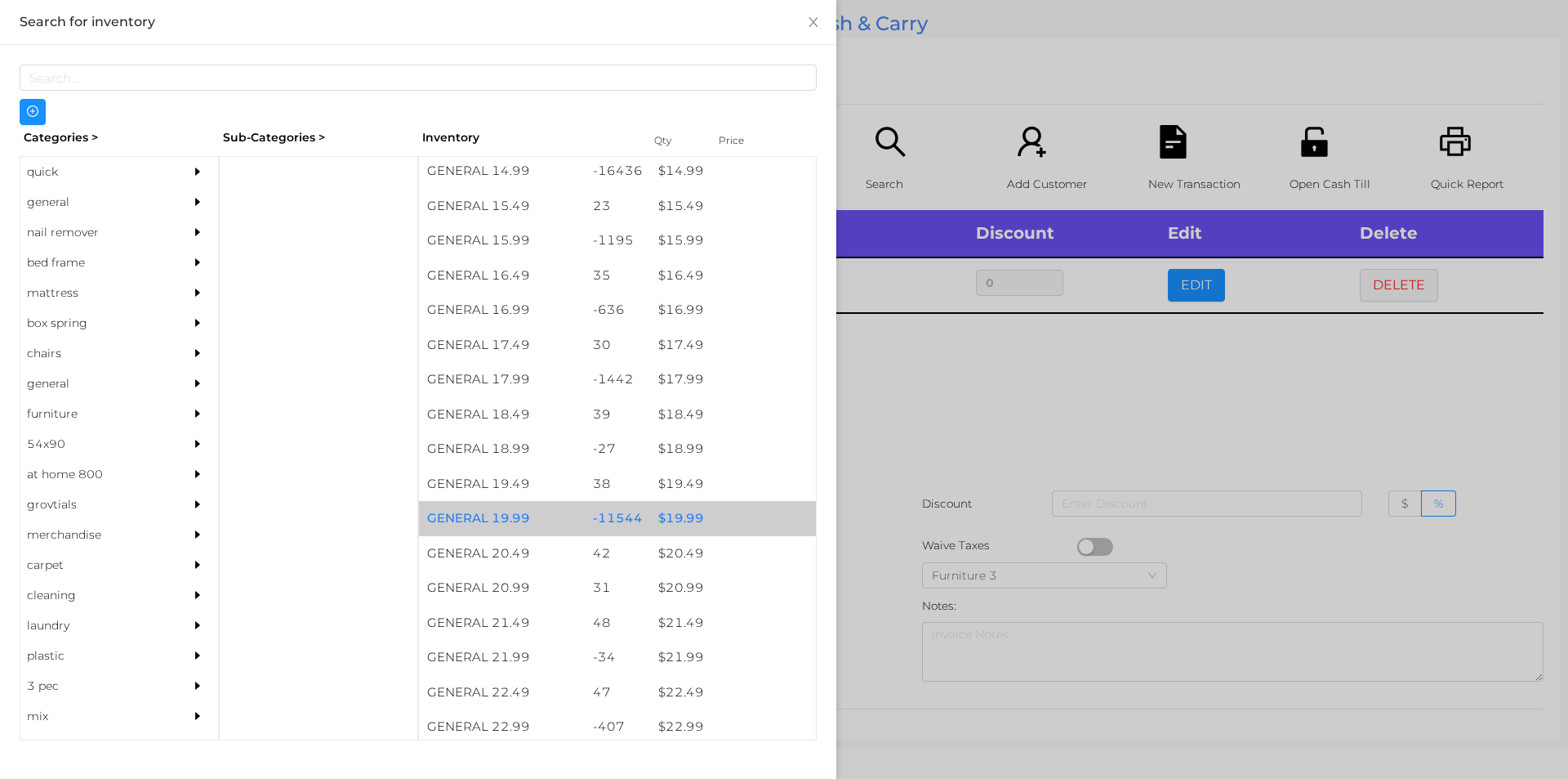
click at [670, 521] on div "$ 19.99" at bounding box center [733, 518] width 166 height 35
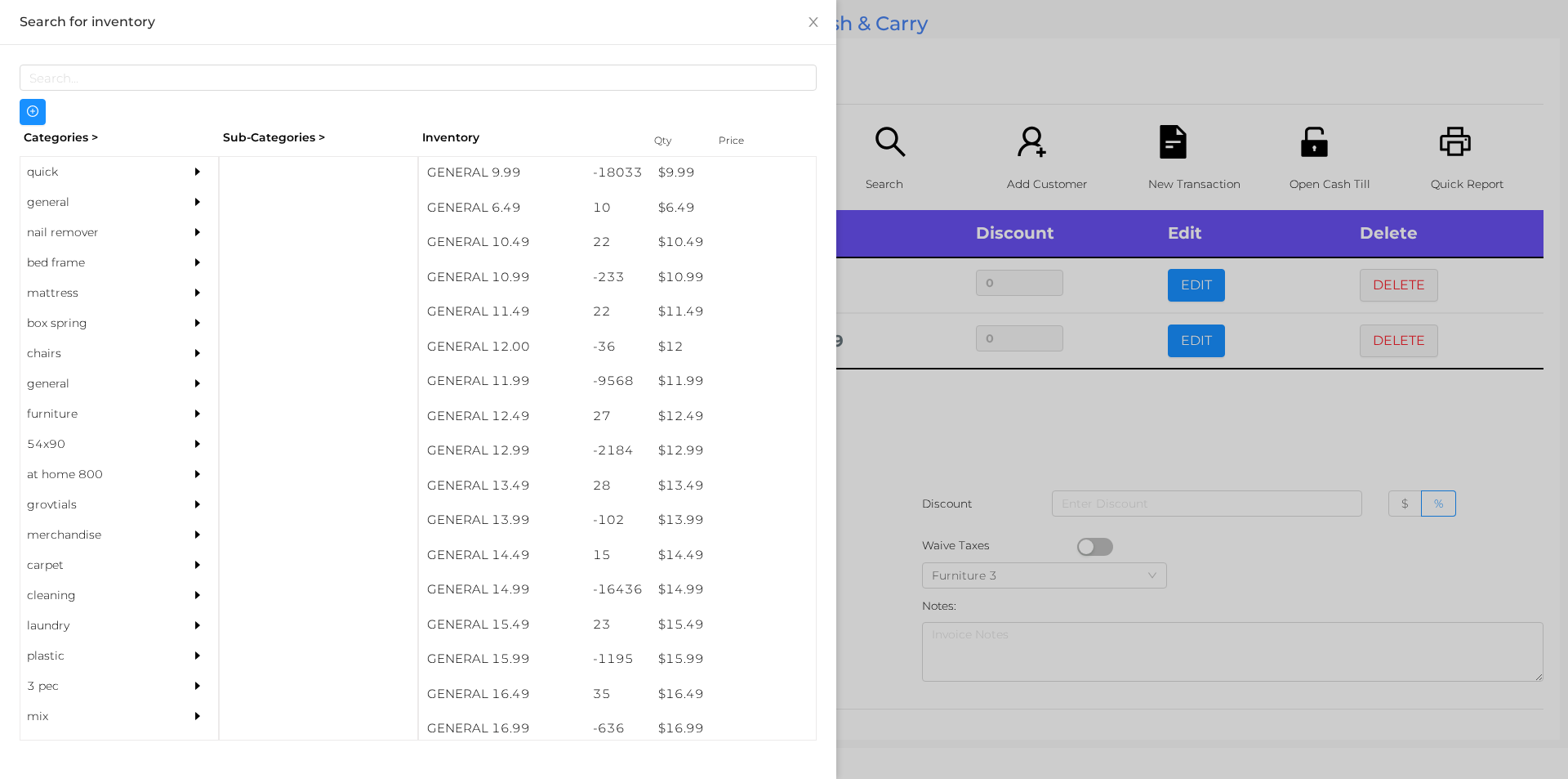
scroll to position [980, 0]
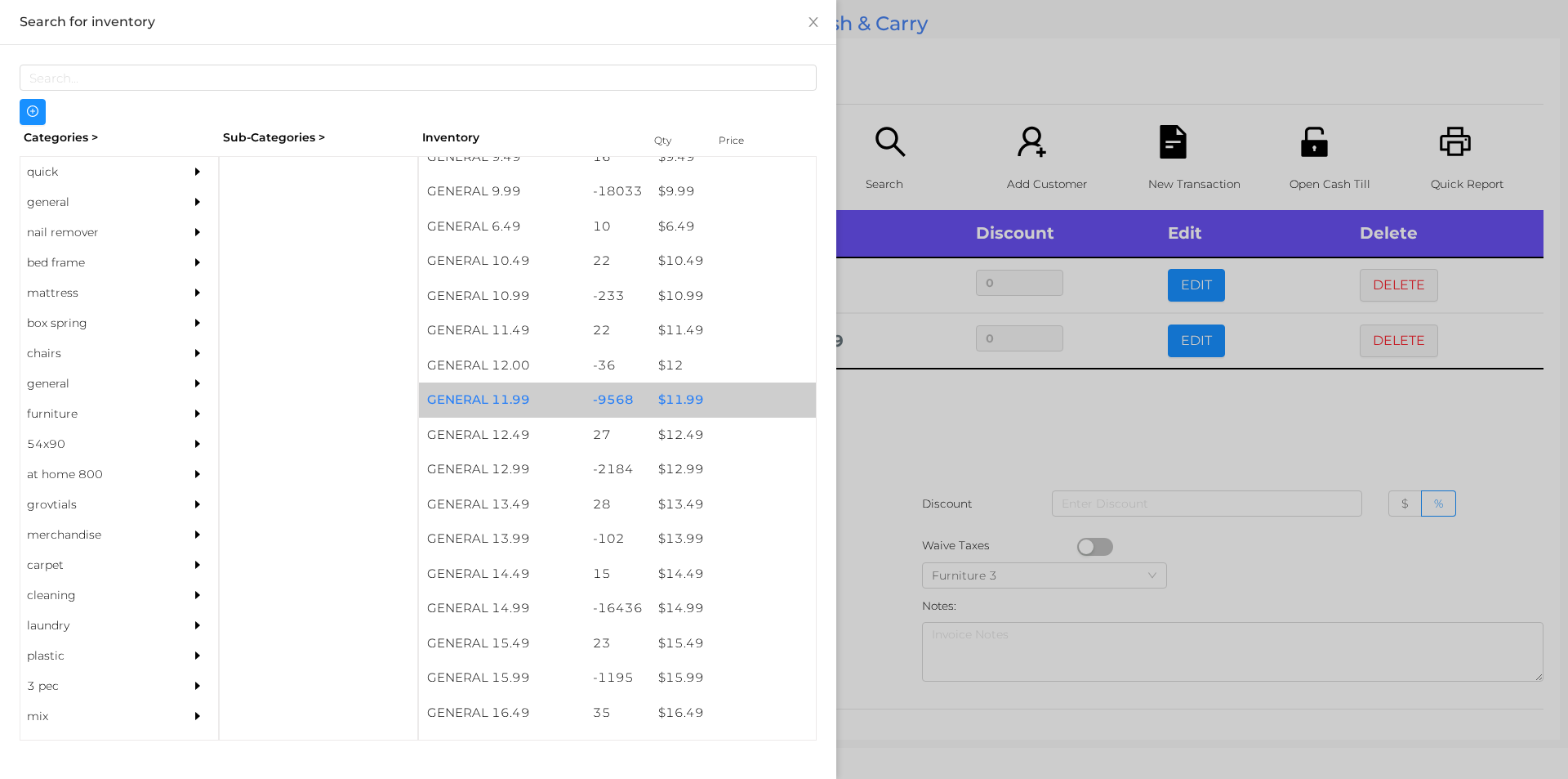
click at [679, 396] on div "$ 11.99" at bounding box center [733, 399] width 166 height 35
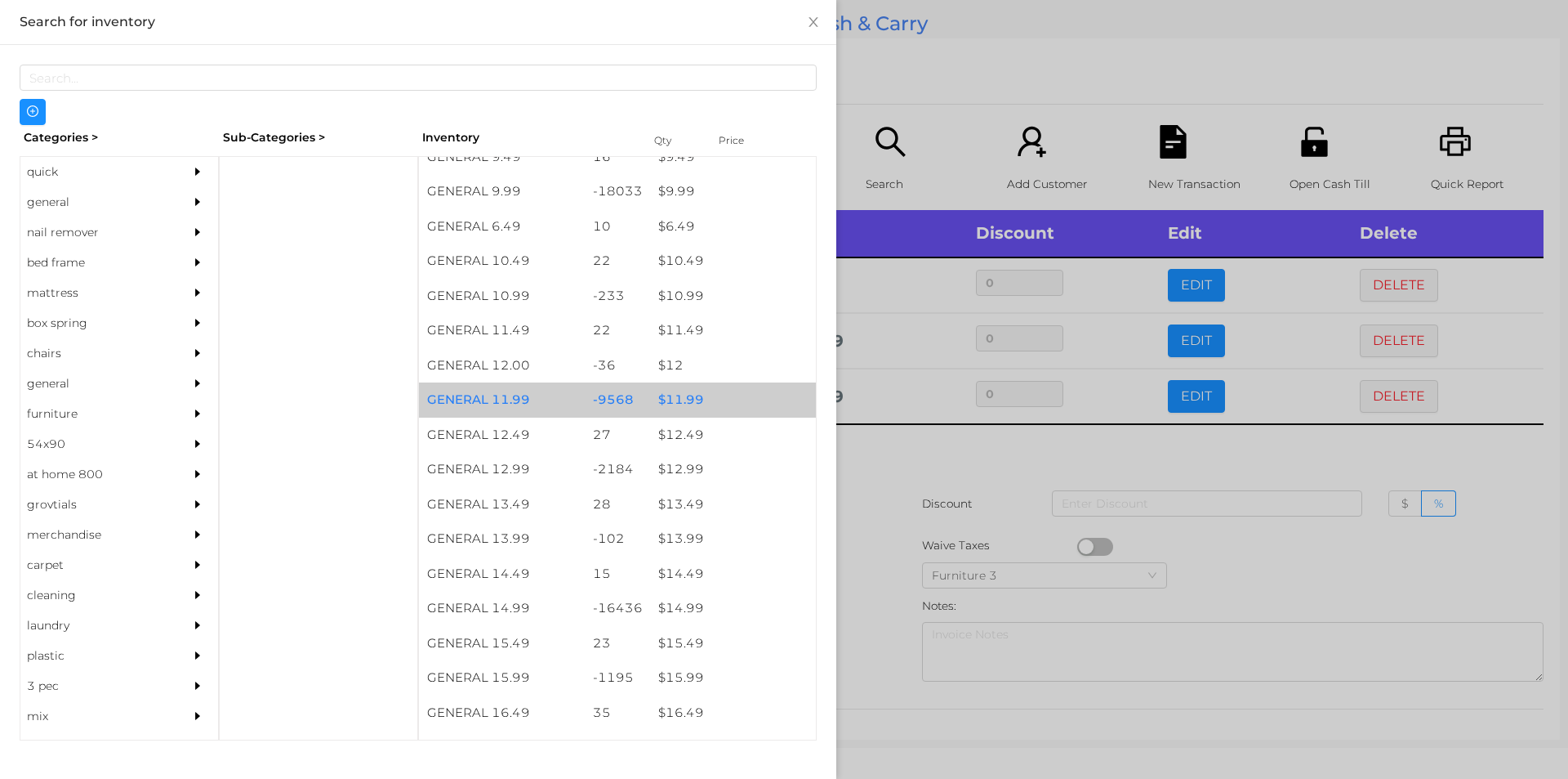
click at [690, 400] on div "$ 11.99" at bounding box center [733, 399] width 166 height 35
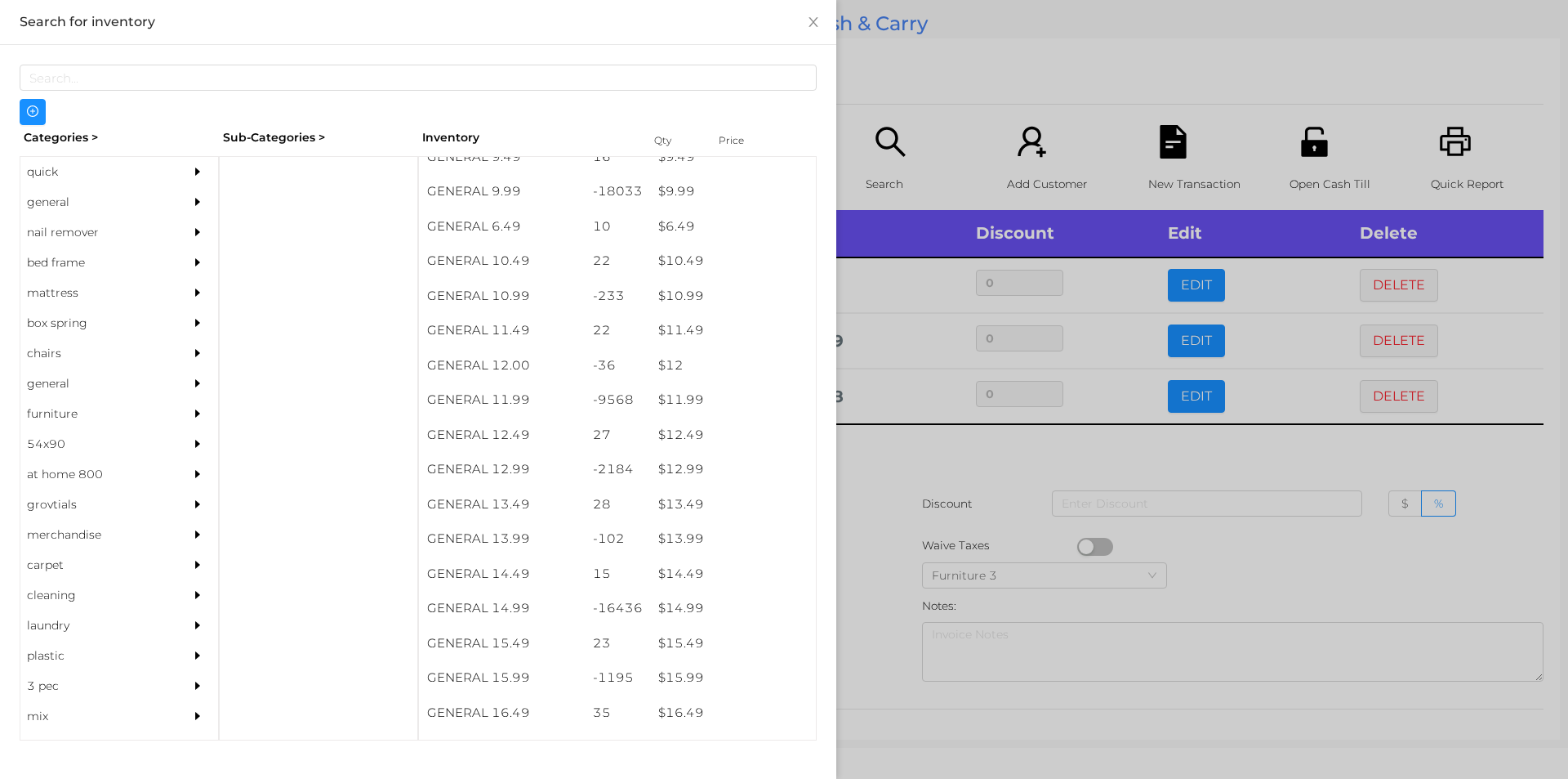
click at [892, 481] on div at bounding box center [784, 390] width 1568 height 779
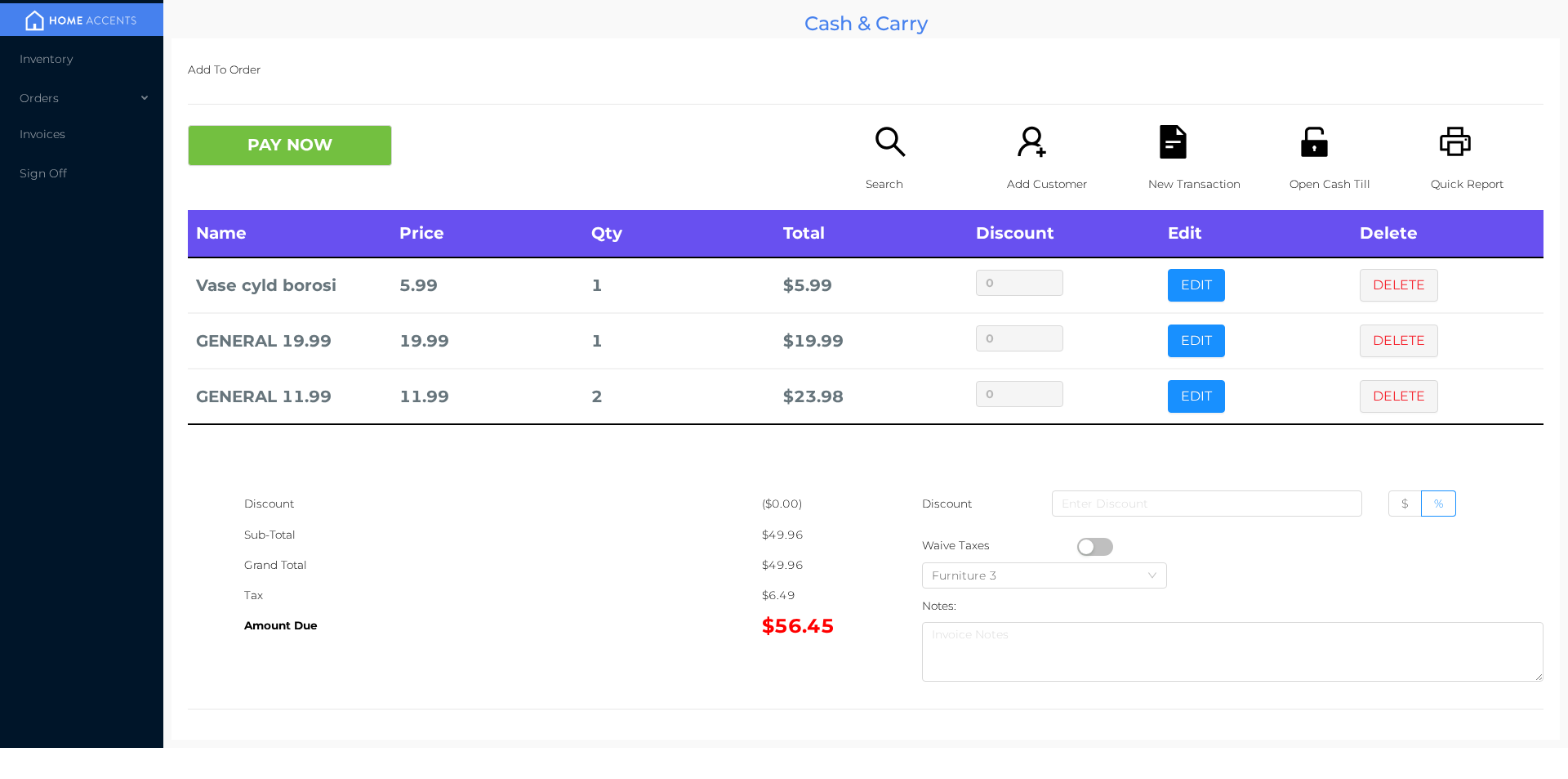
click at [877, 157] on icon "icon: search" at bounding box center [891, 141] width 33 height 33
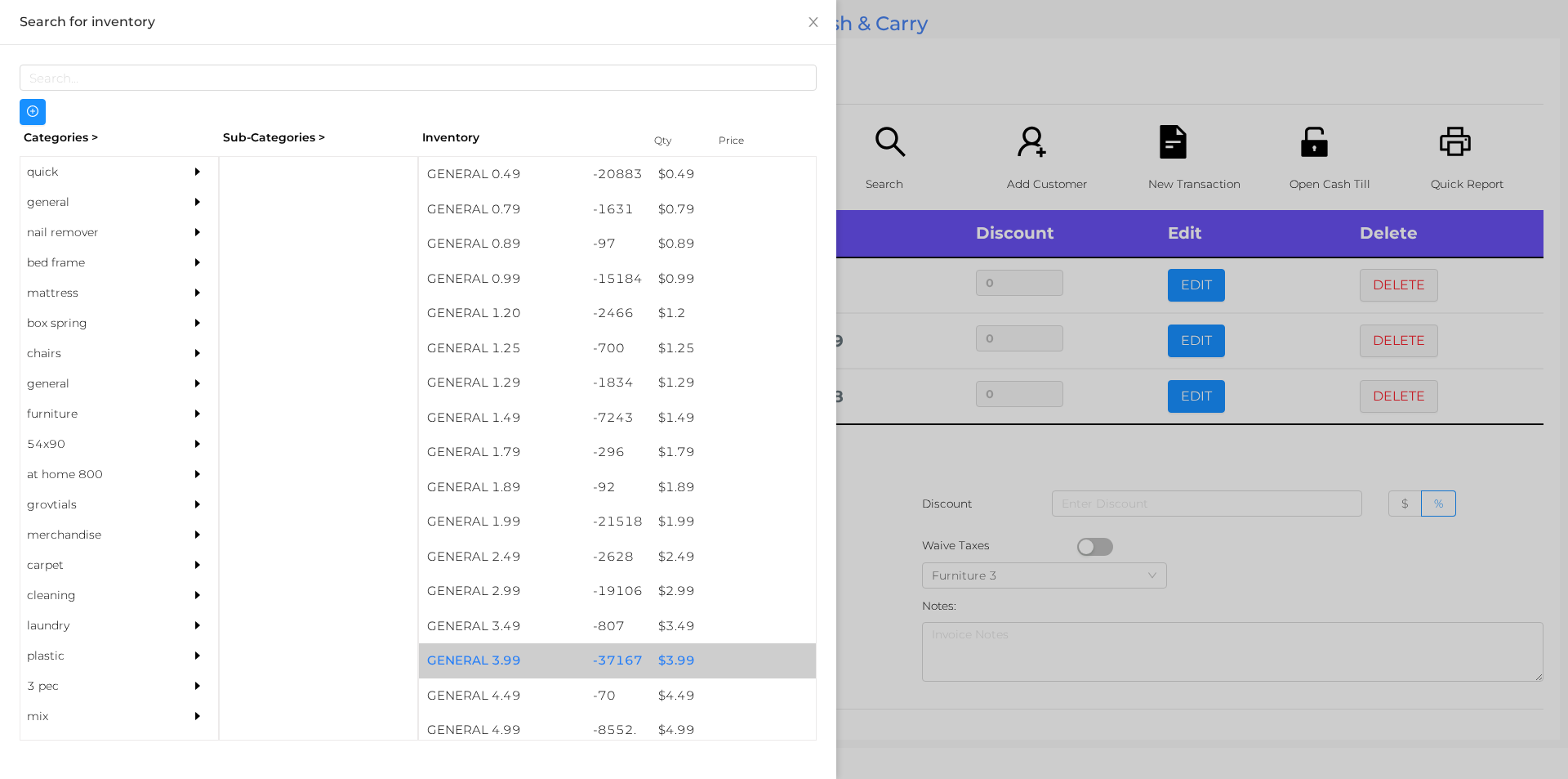
click at [670, 662] on div "$ 3.99" at bounding box center [733, 661] width 166 height 35
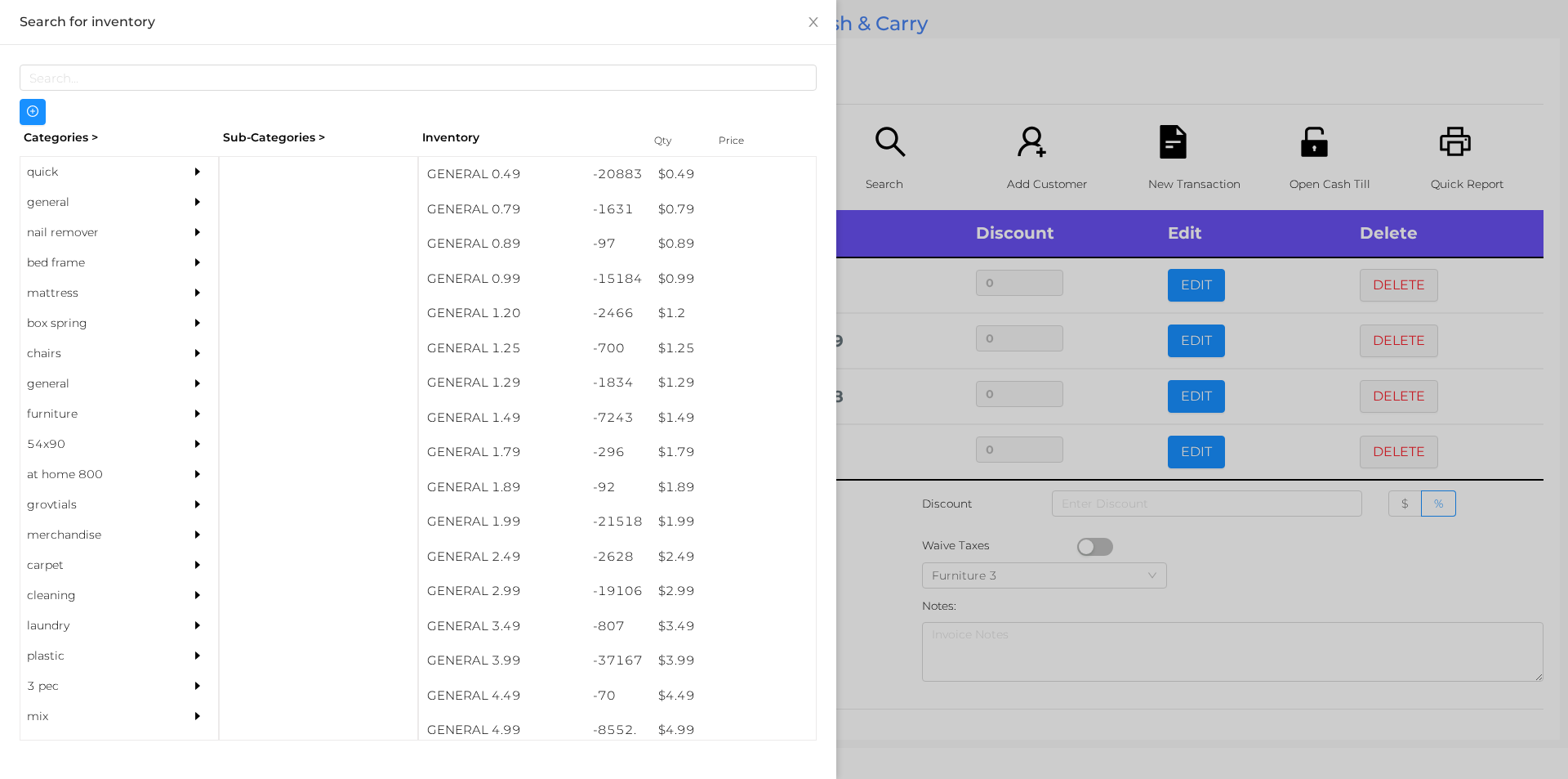
click at [870, 628] on div at bounding box center [784, 390] width 1568 height 779
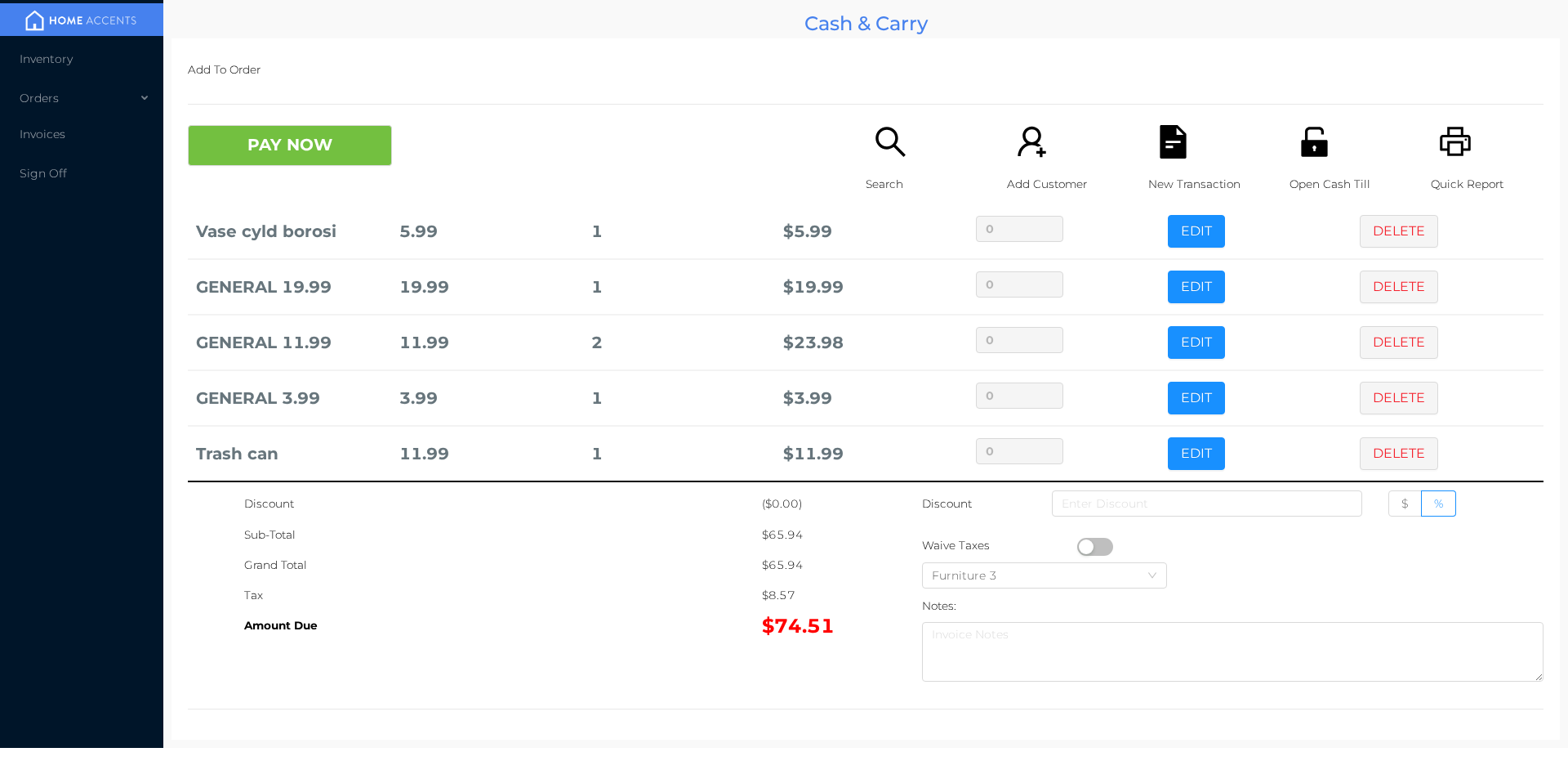
scroll to position [64, 0]
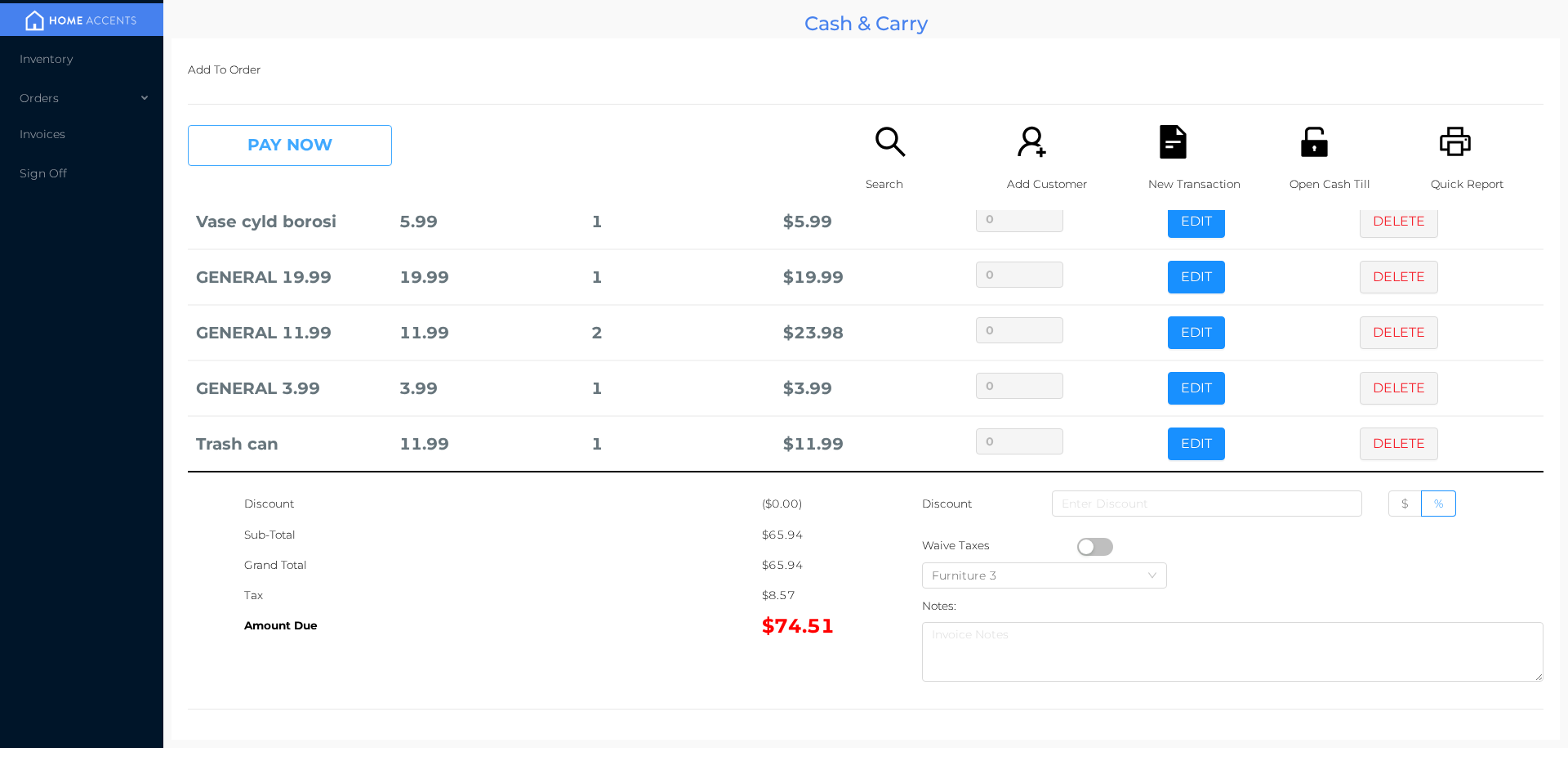
click at [309, 155] on button "PAY NOW" at bounding box center [290, 145] width 204 height 41
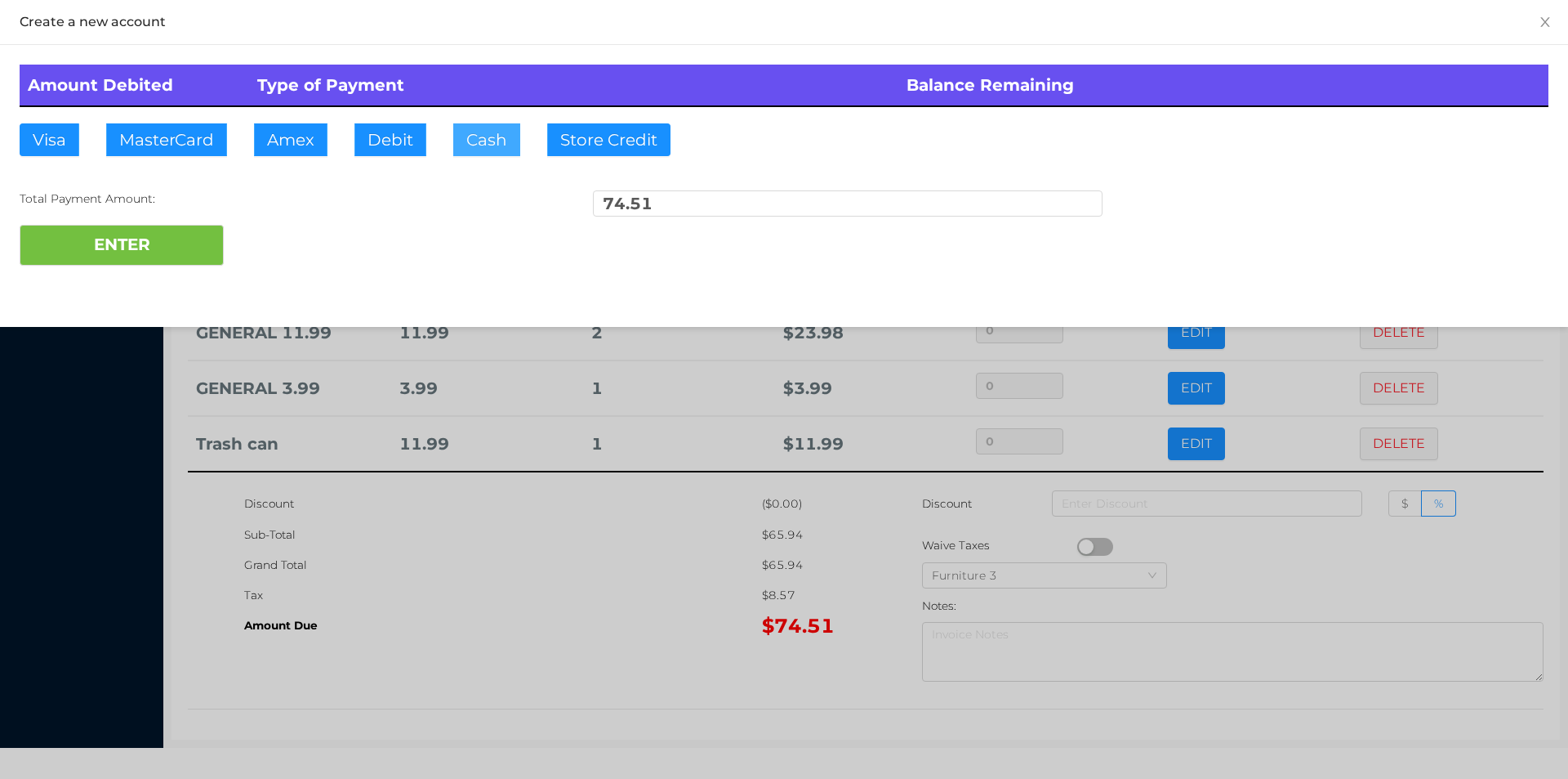
click at [482, 154] on button "Cash" at bounding box center [487, 140] width 67 height 33
type input "100."
click at [157, 235] on button "ENTER" at bounding box center [122, 245] width 204 height 41
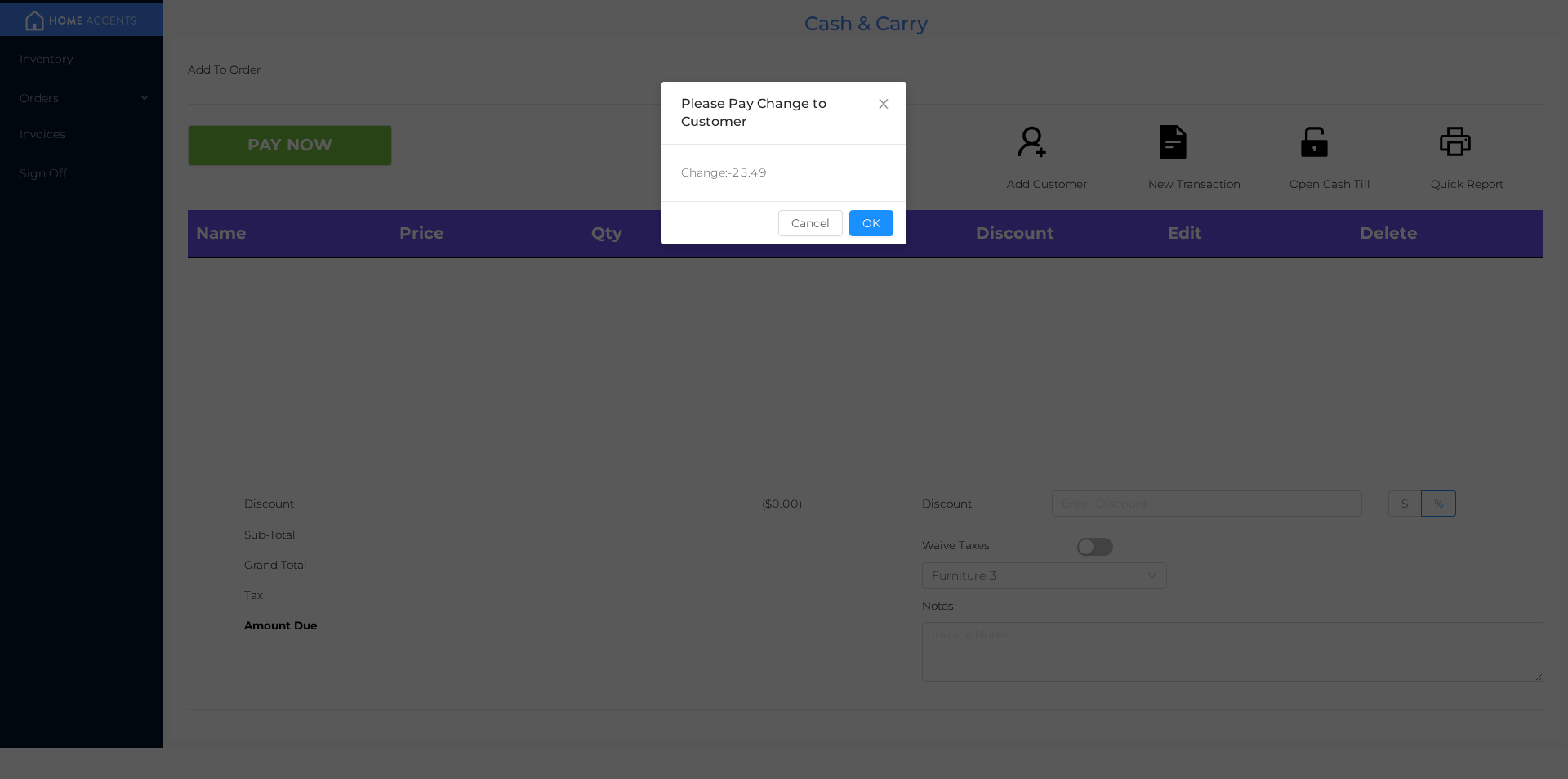
scroll to position [0, 0]
click at [875, 231] on button "OK" at bounding box center [872, 222] width 44 height 26
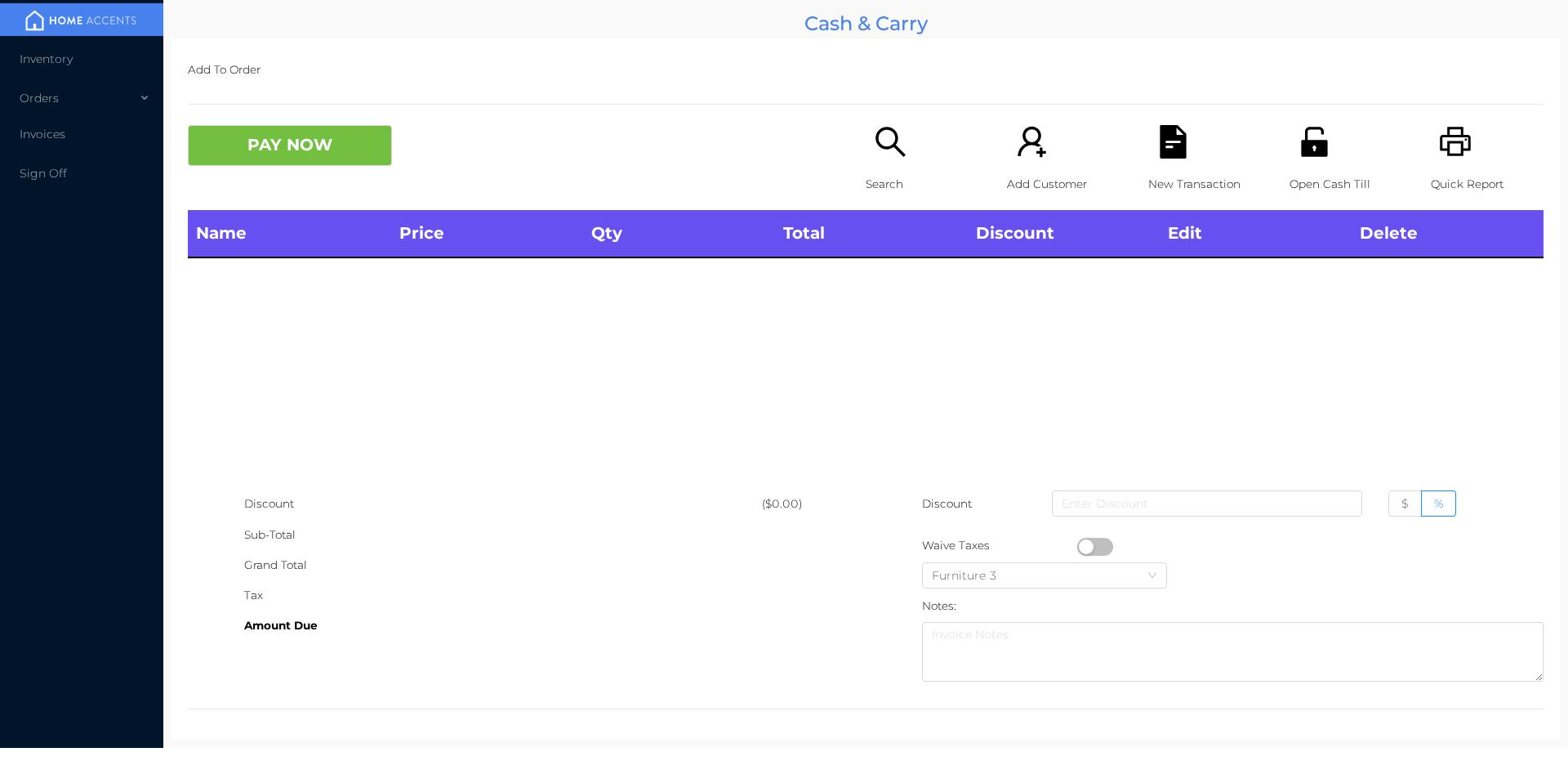
click at [866, 173] on p "Search" at bounding box center [922, 183] width 113 height 30
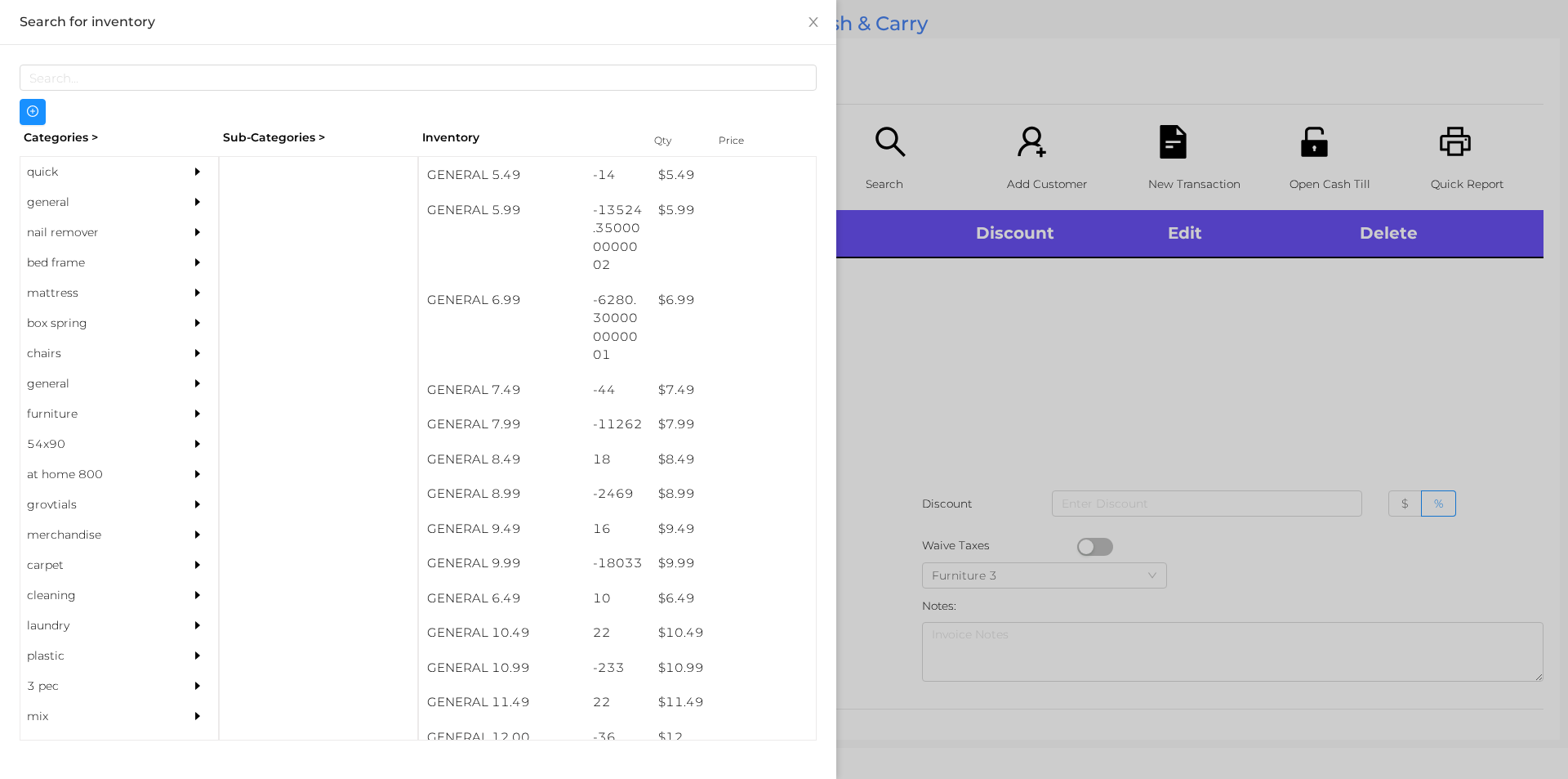
scroll to position [610, 0]
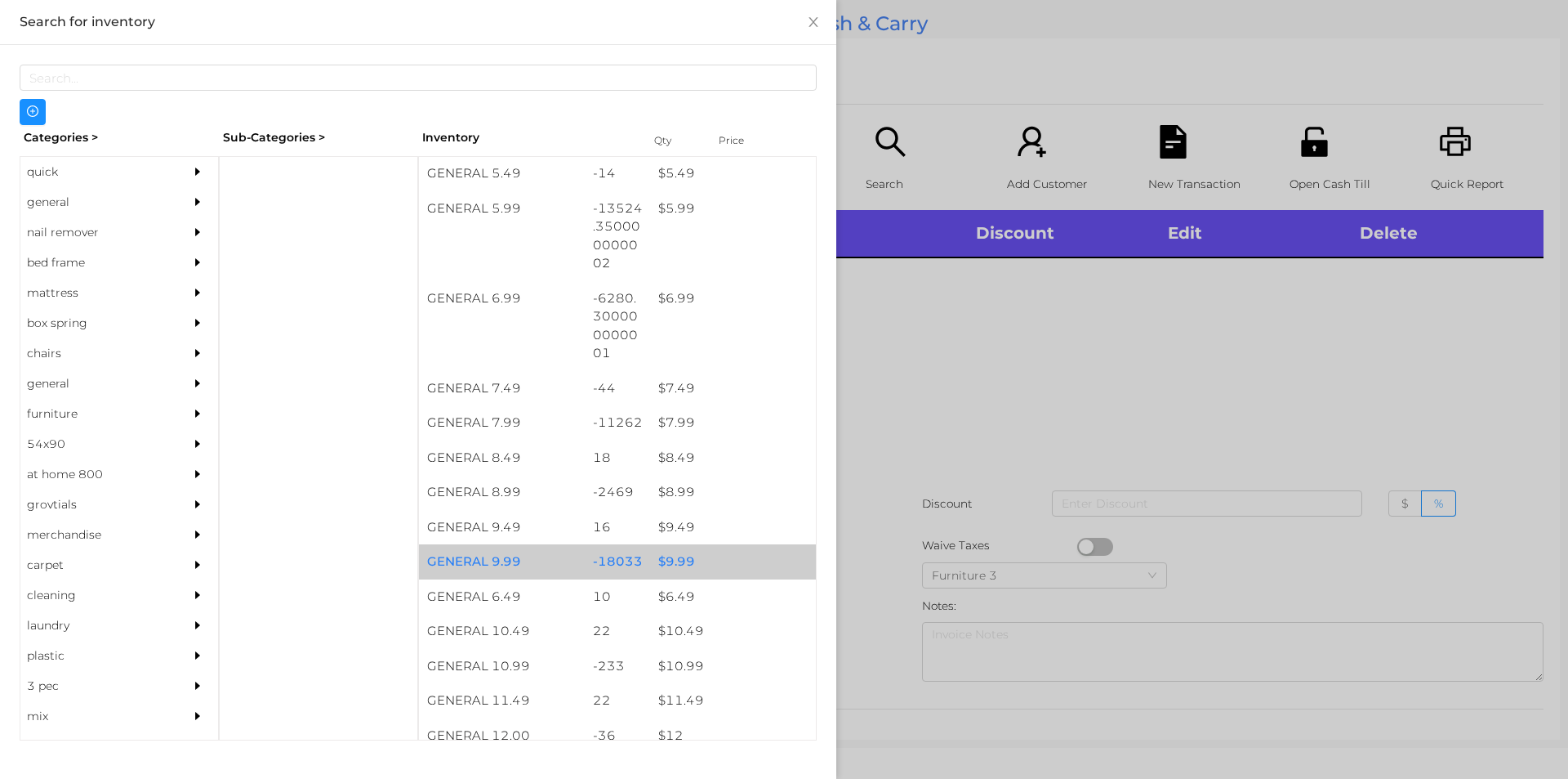
click at [670, 566] on div "$ 9.99" at bounding box center [733, 561] width 166 height 35
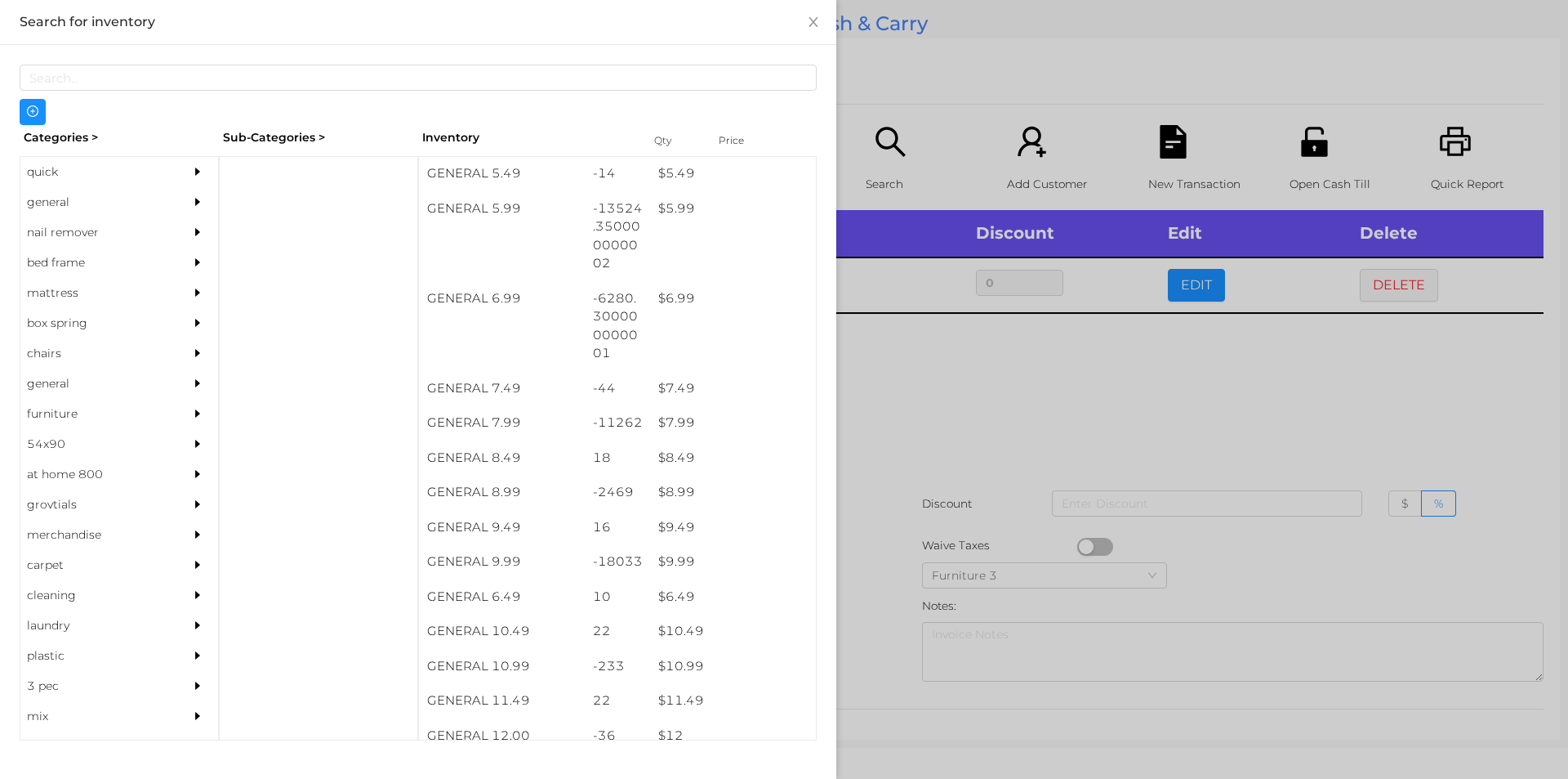
click at [910, 404] on div at bounding box center [784, 390] width 1568 height 779
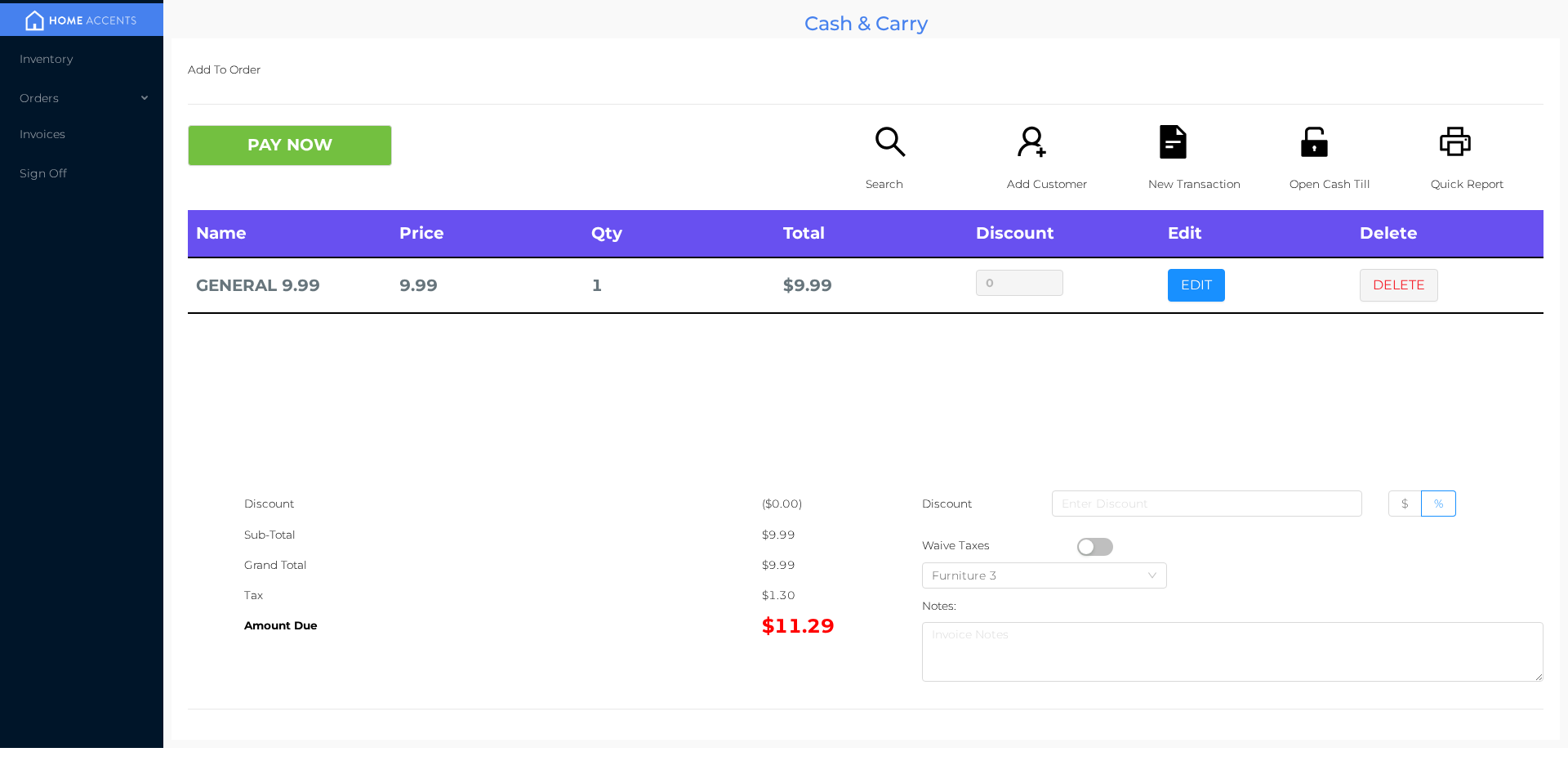
click at [266, 145] on button "PAY NOW" at bounding box center [290, 145] width 204 height 41
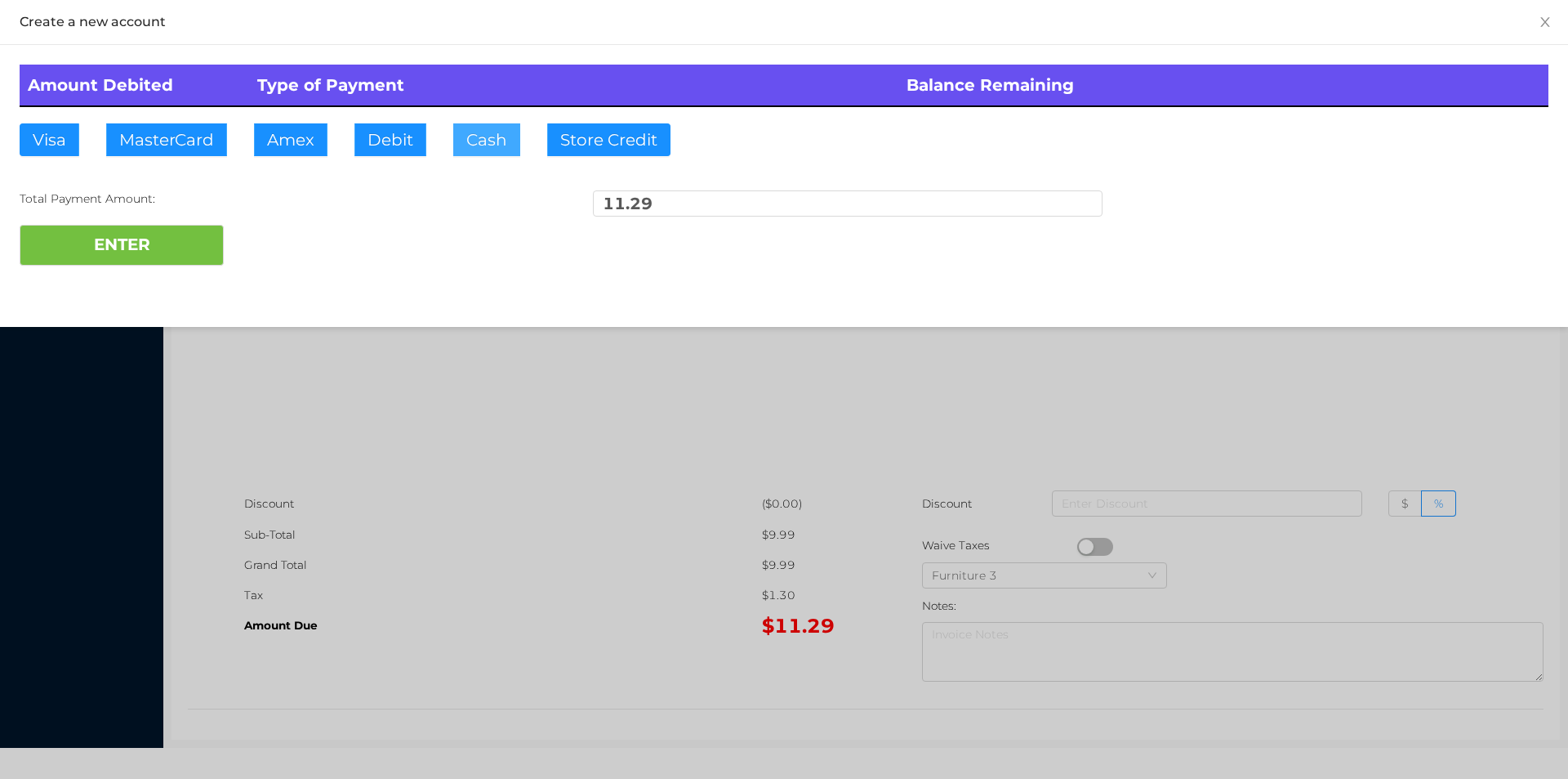
click at [469, 149] on button "Cash" at bounding box center [487, 140] width 67 height 33
click at [153, 235] on button "ENTER" at bounding box center [122, 245] width 204 height 41
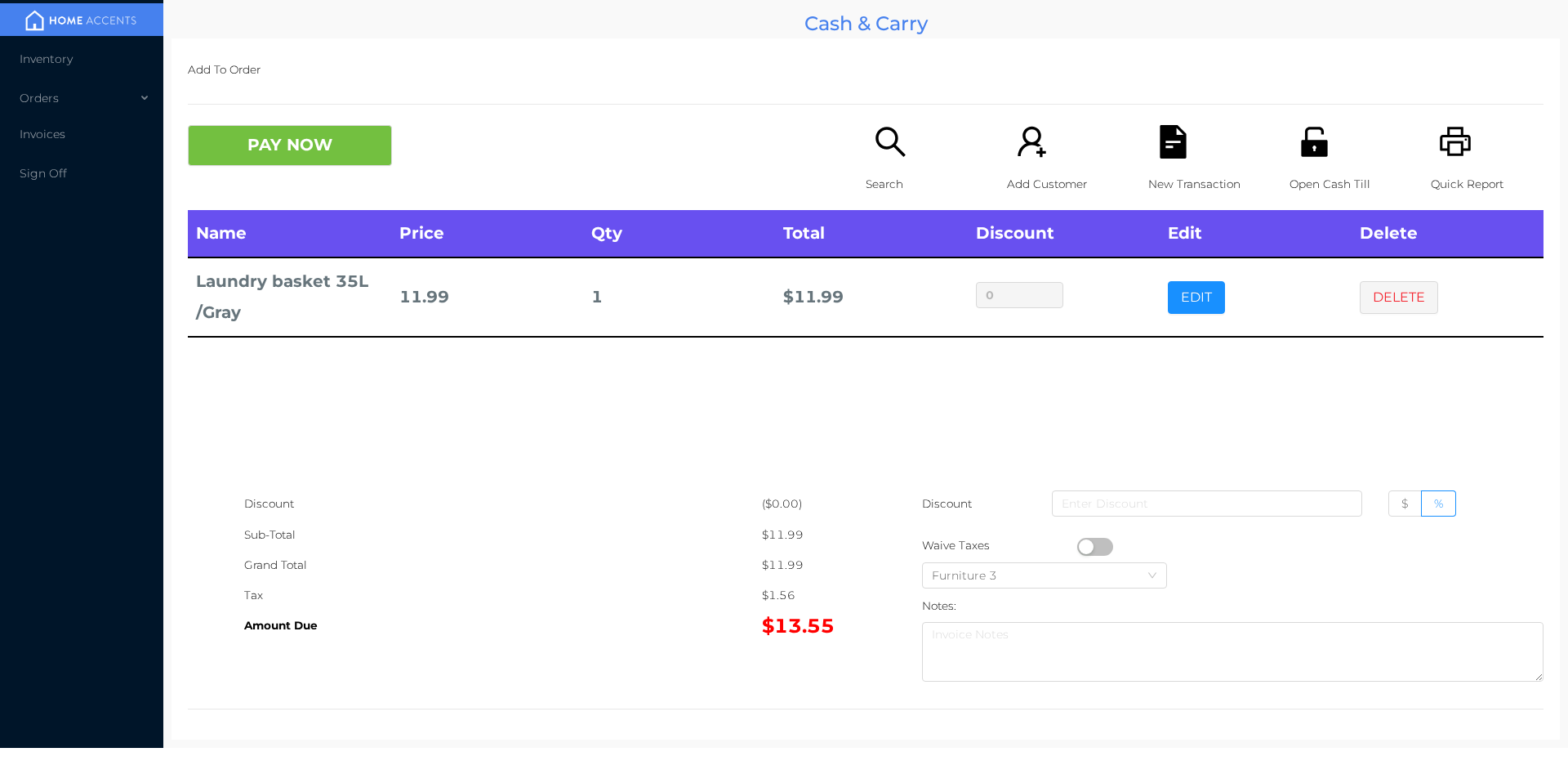
click at [882, 155] on icon "icon: search" at bounding box center [891, 141] width 33 height 33
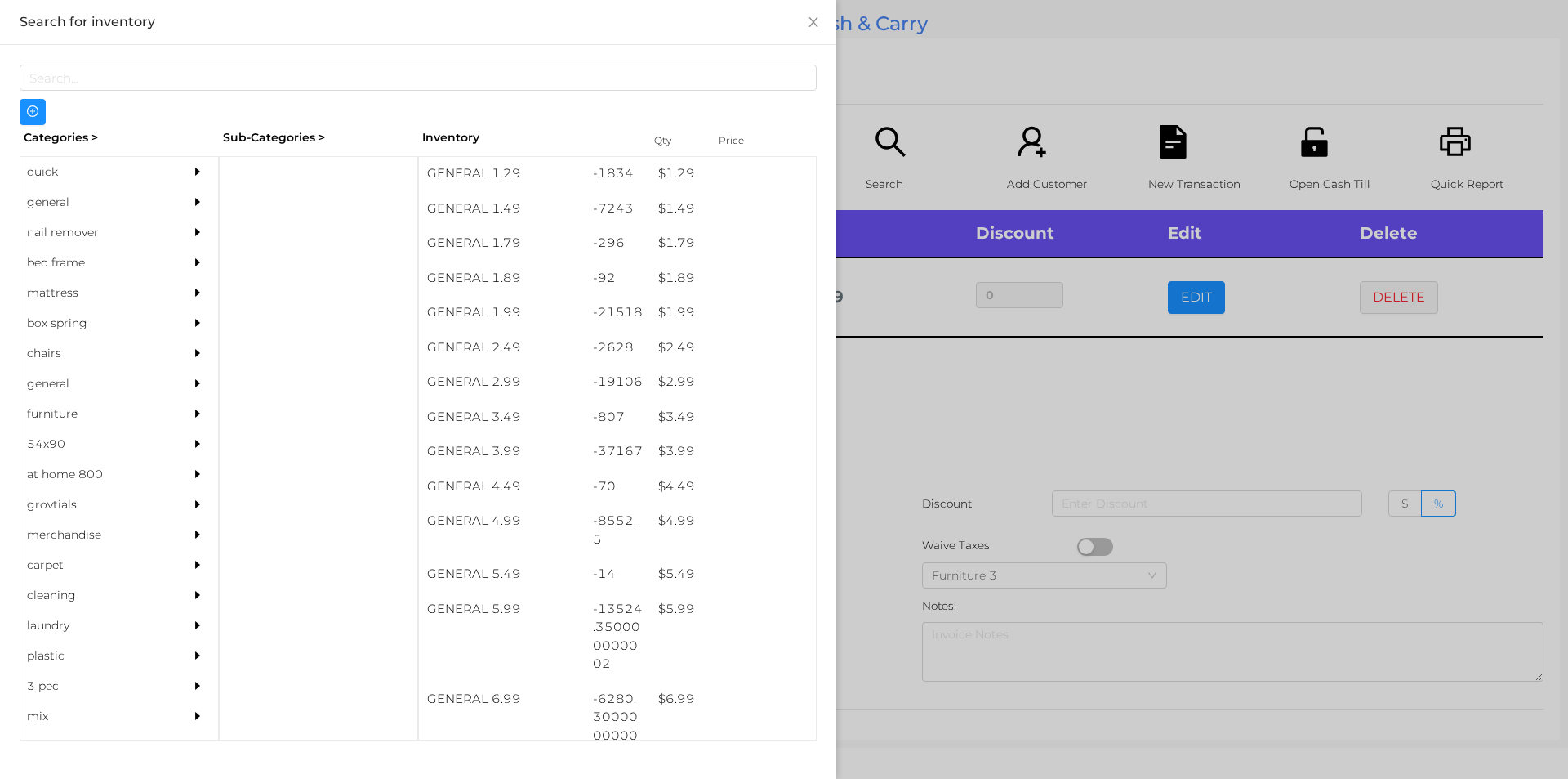
scroll to position [210, 0]
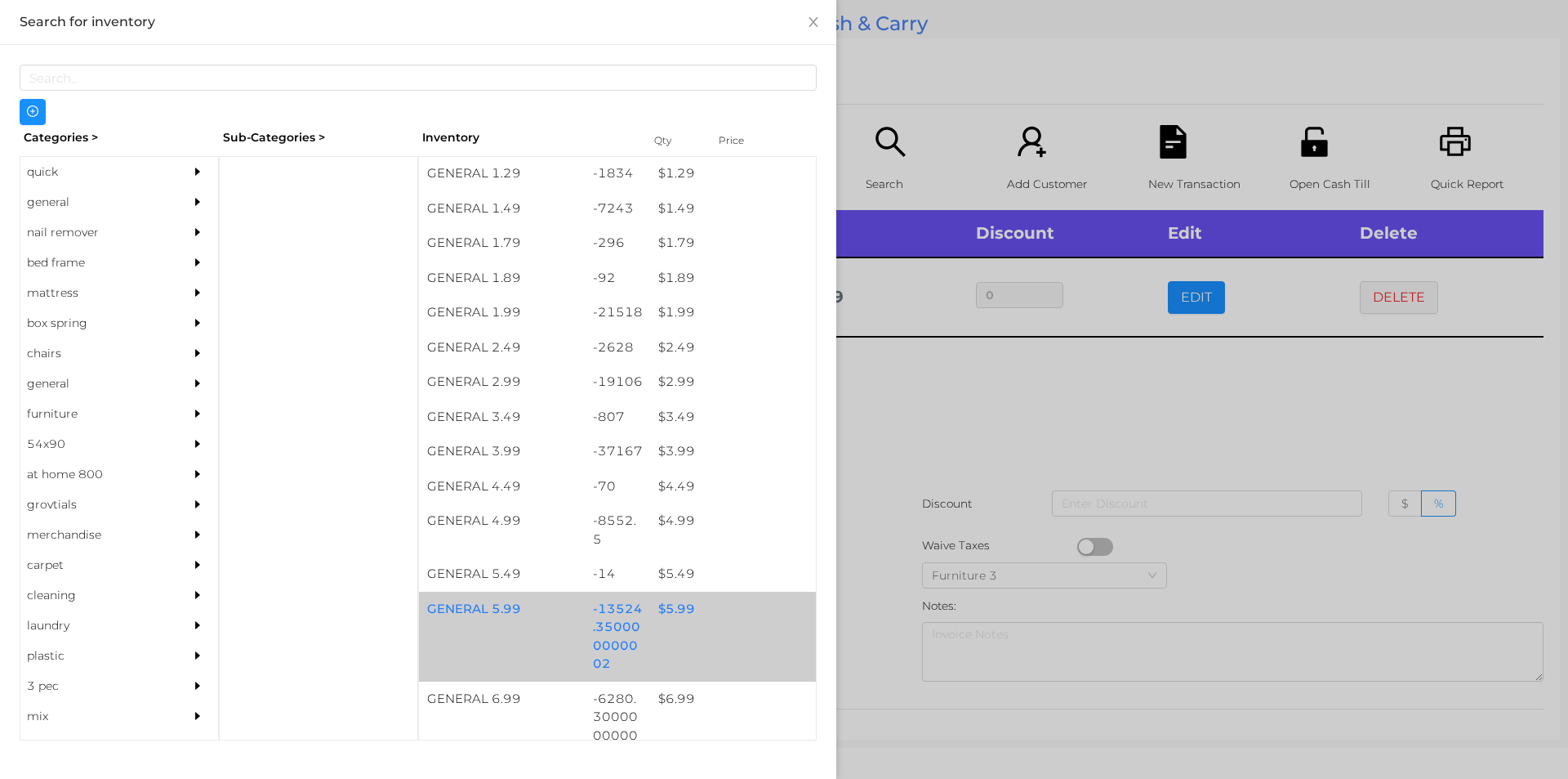
click at [677, 602] on div "$ 5.99" at bounding box center [733, 609] width 166 height 35
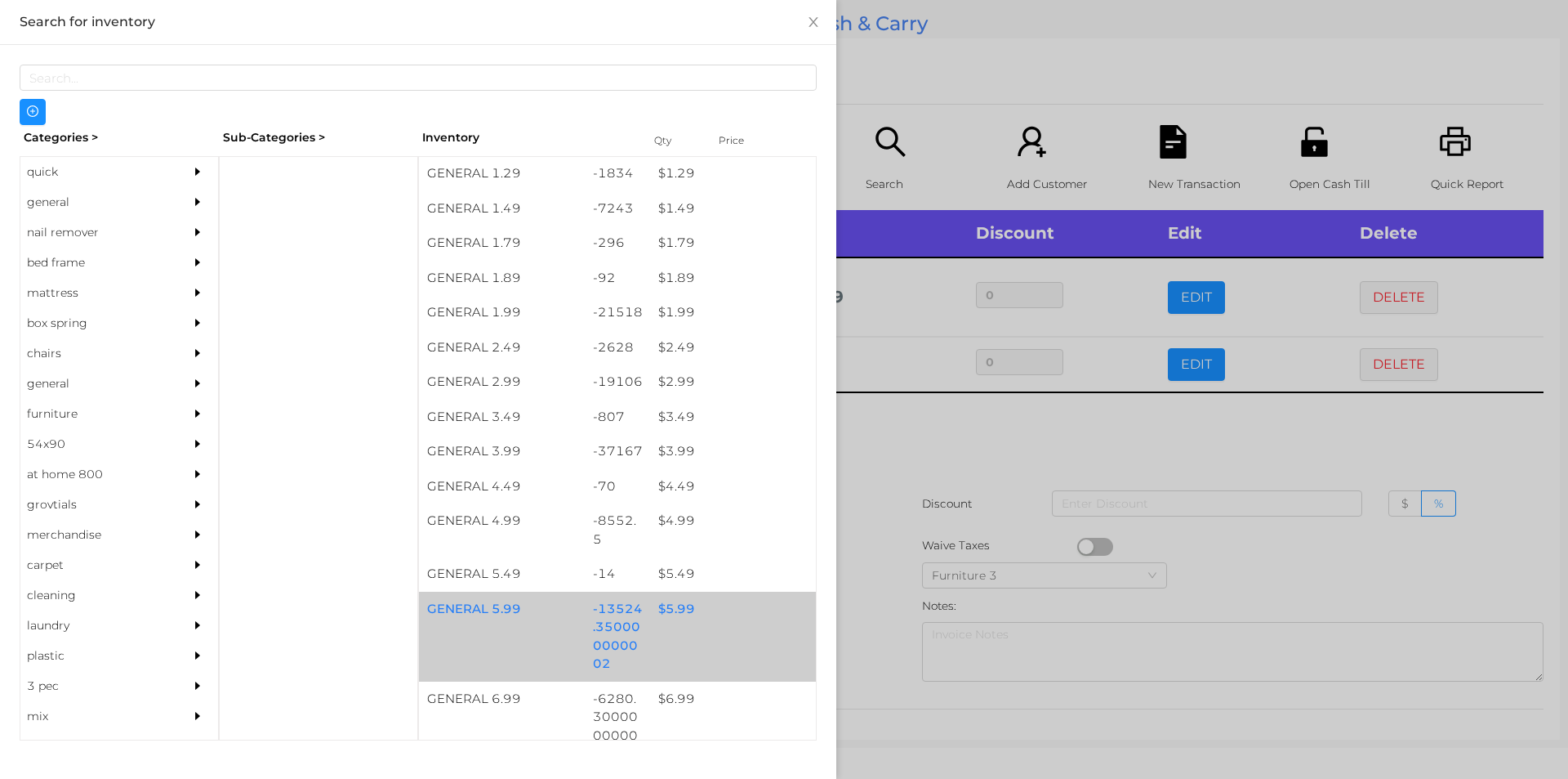
click at [674, 608] on div "$ 5.99" at bounding box center [733, 609] width 166 height 35
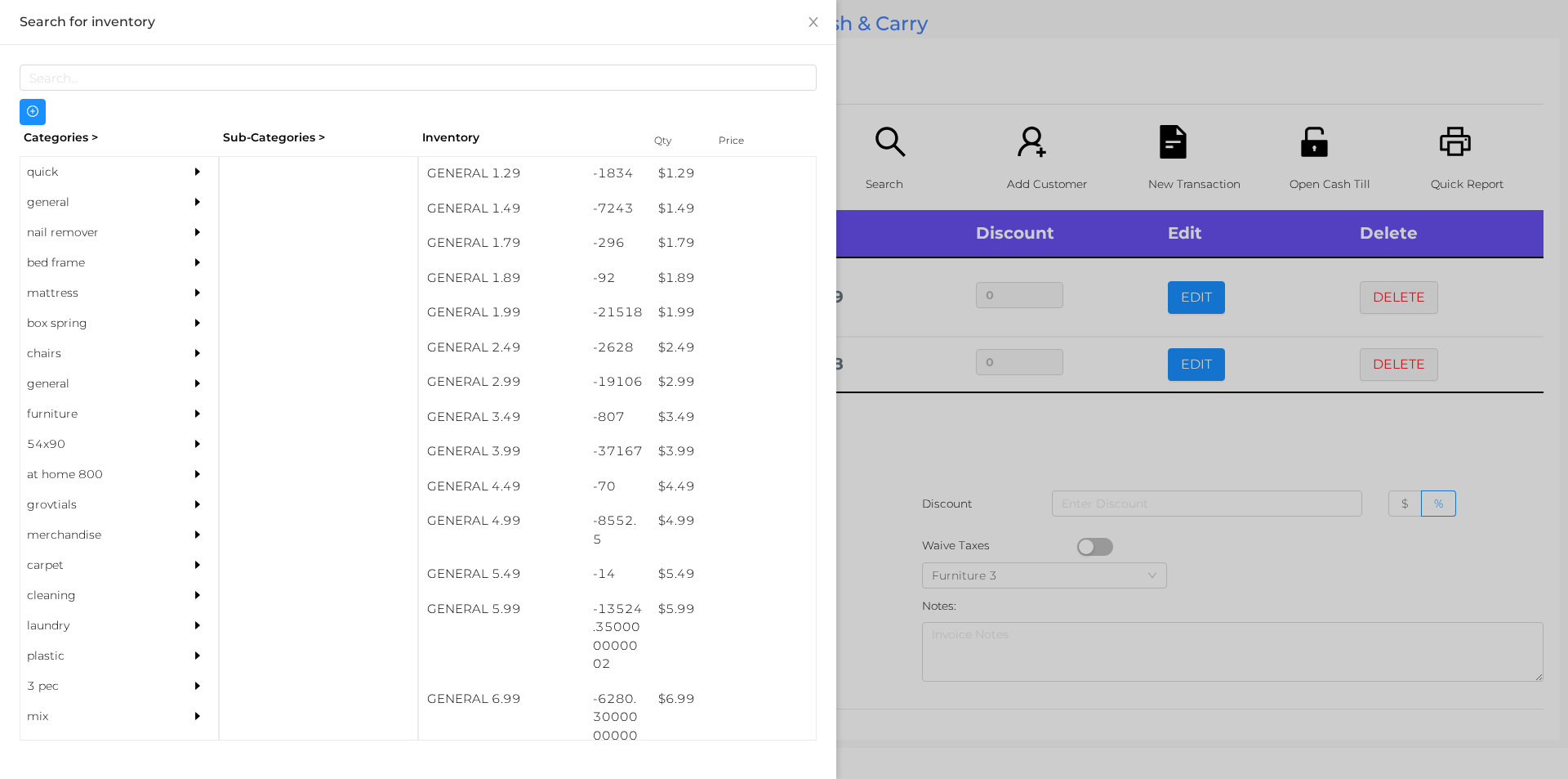
click at [903, 451] on div at bounding box center [784, 390] width 1568 height 779
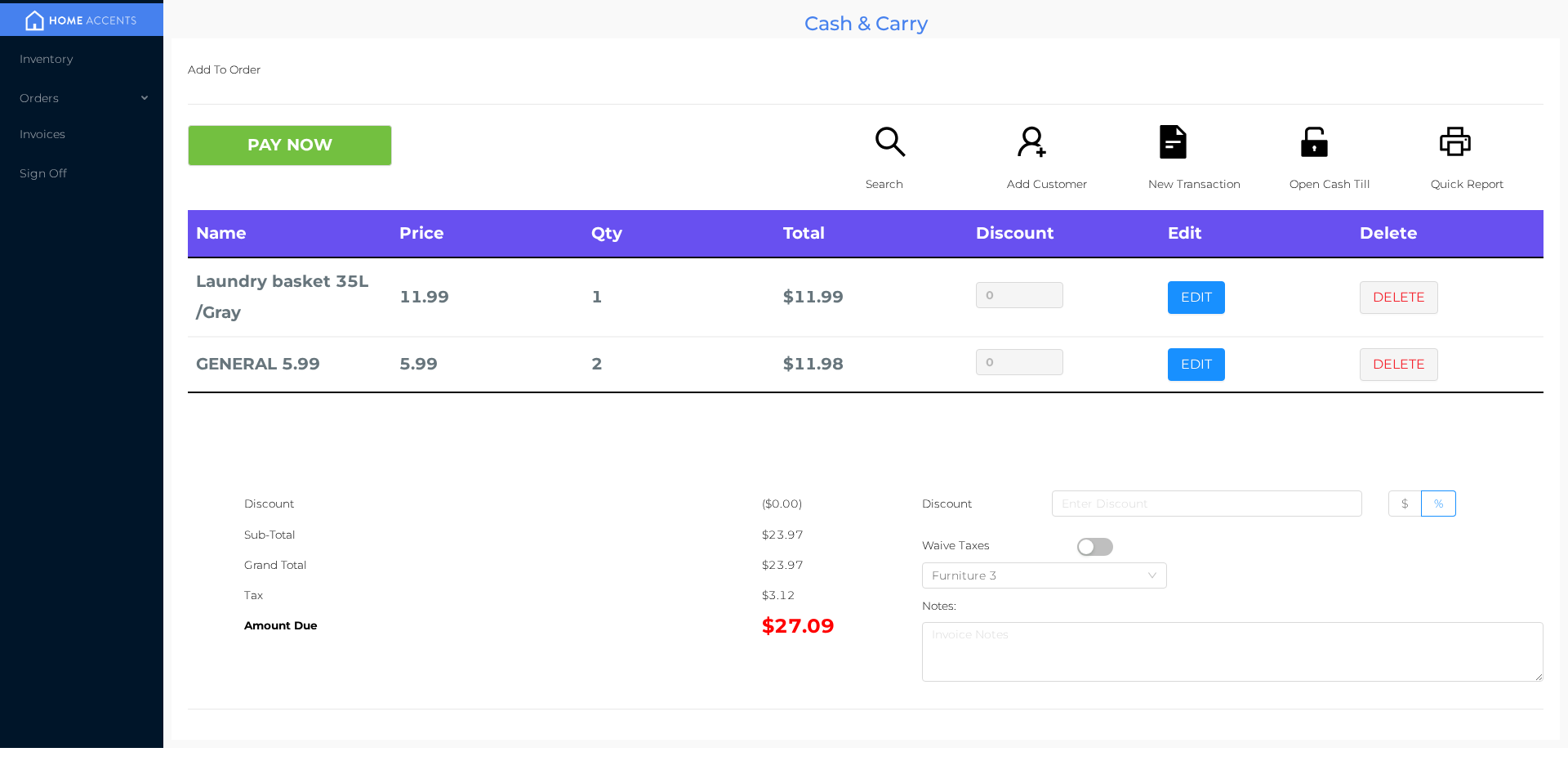
click at [880, 162] on div "Search" at bounding box center [922, 167] width 113 height 85
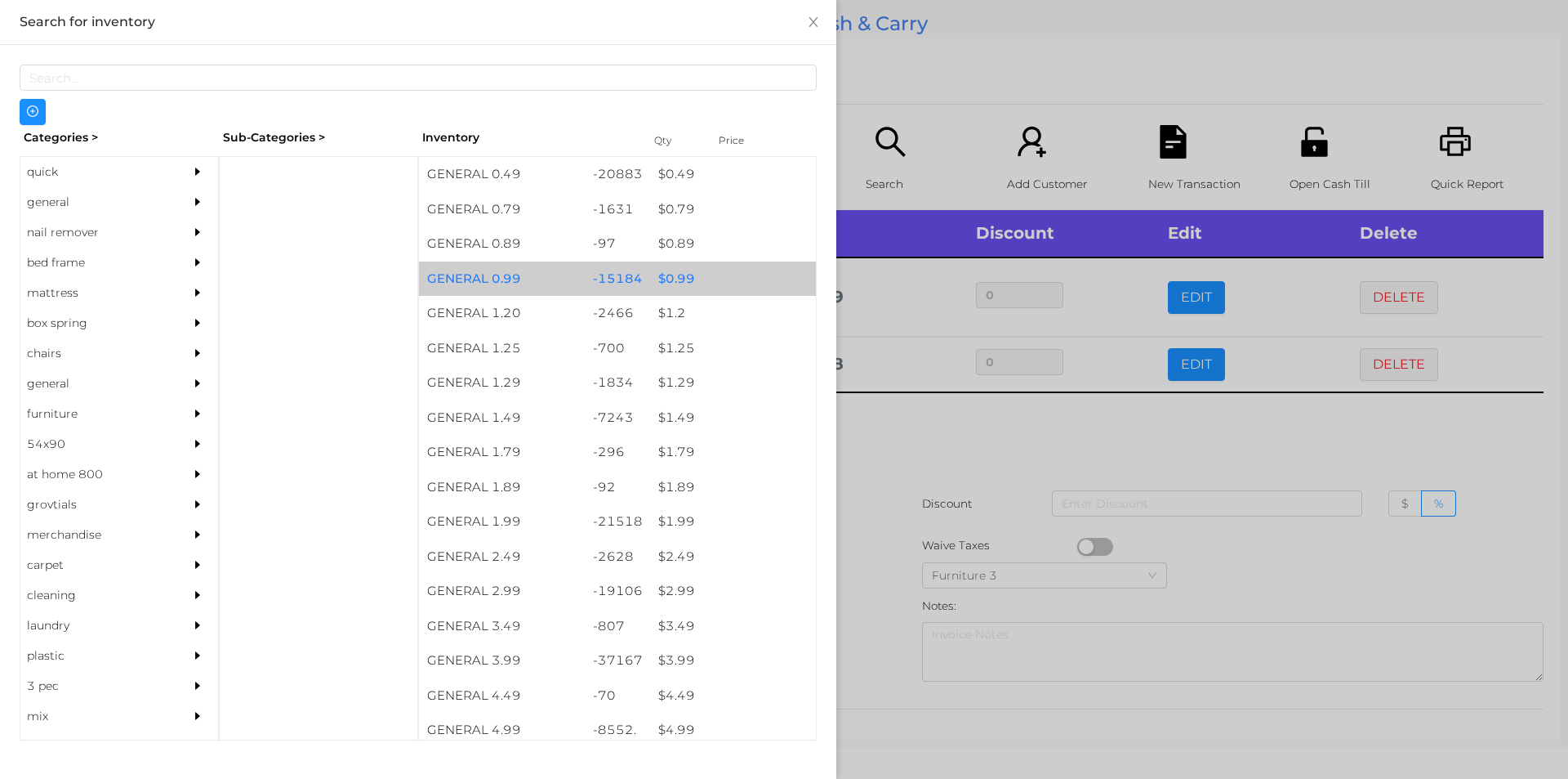
click at [677, 285] on div "$ 0.99" at bounding box center [733, 278] width 166 height 35
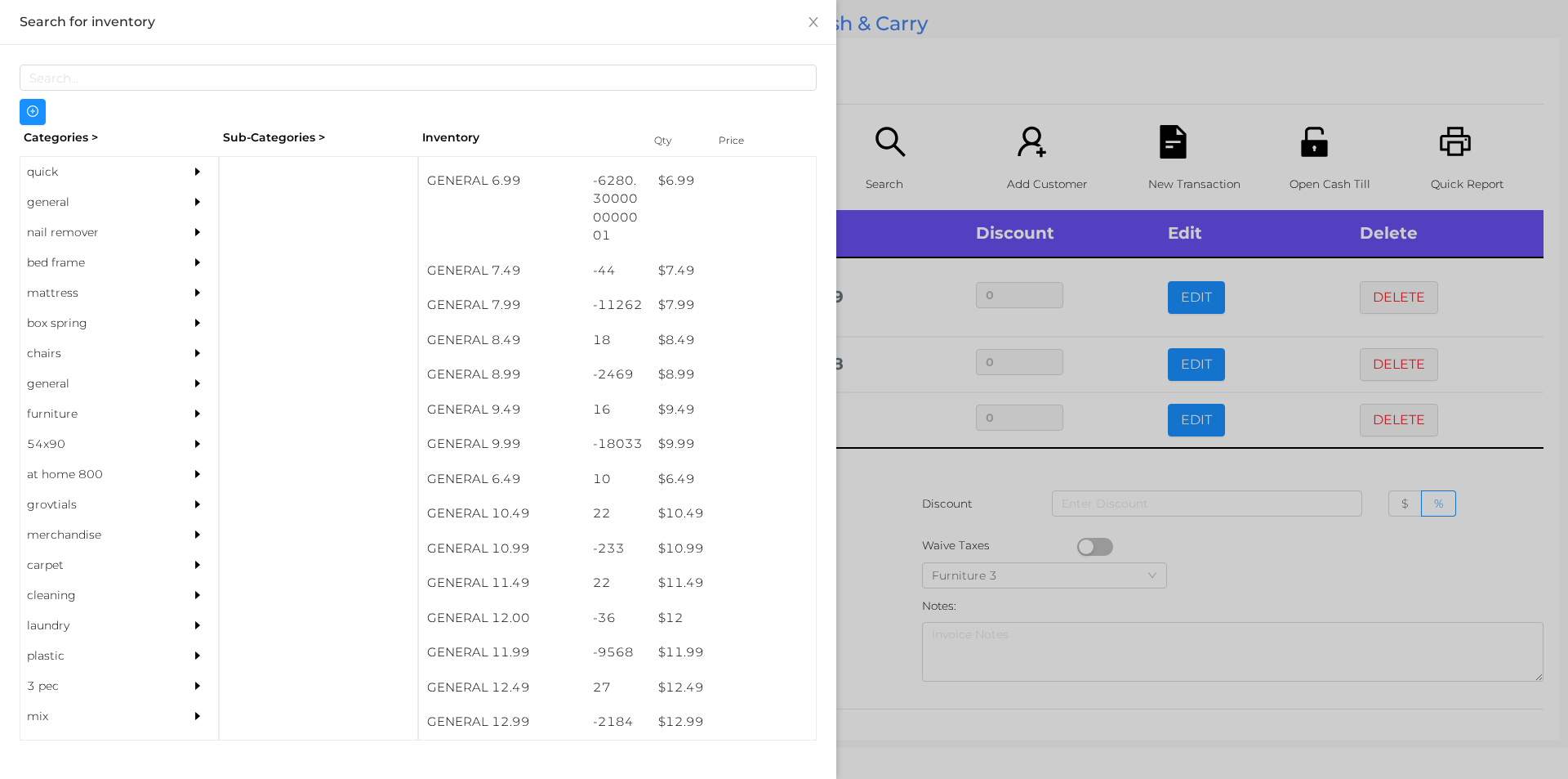
scroll to position [799, 0]
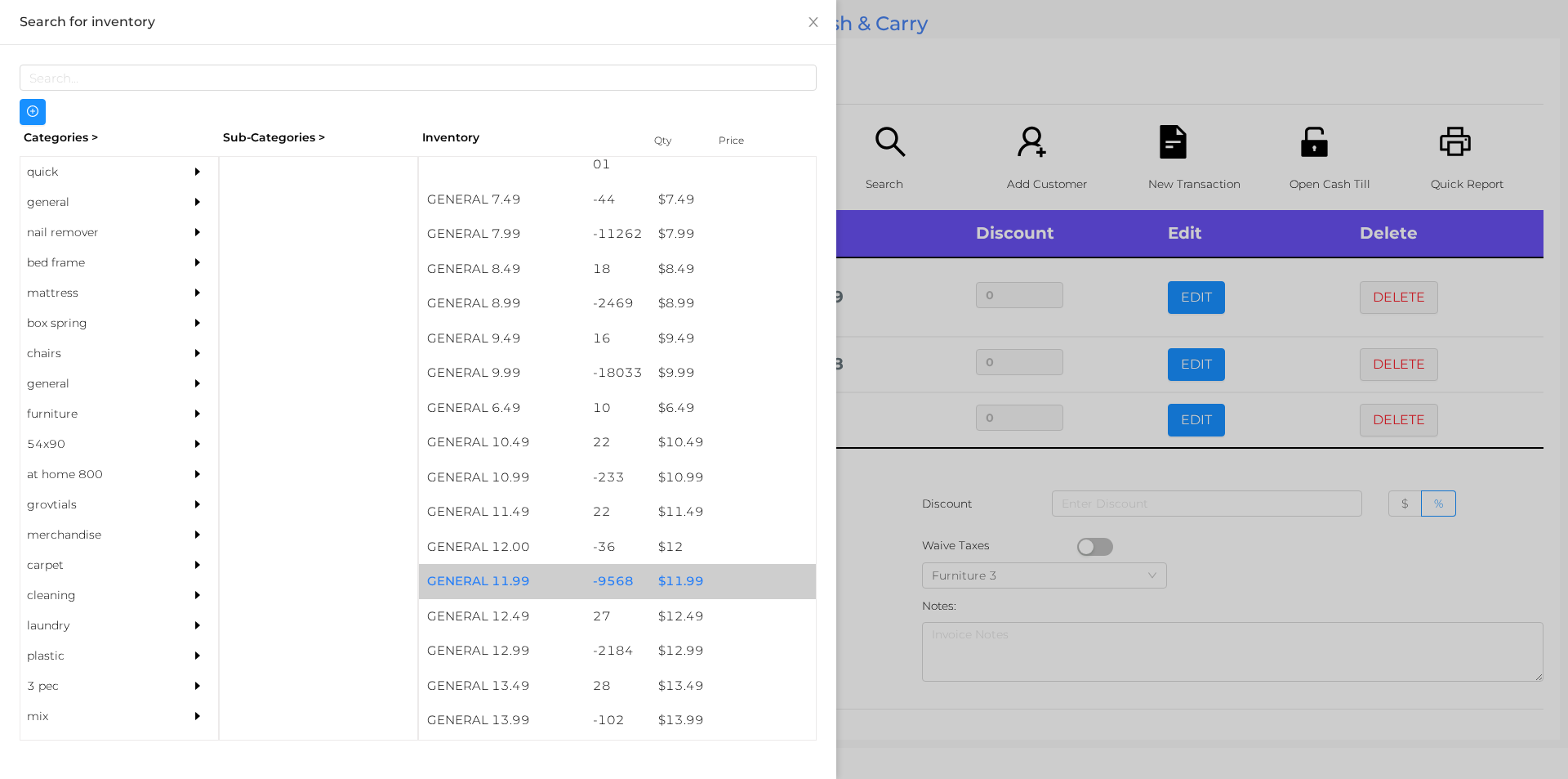
click at [690, 578] on div "$ 11.99" at bounding box center [733, 581] width 166 height 35
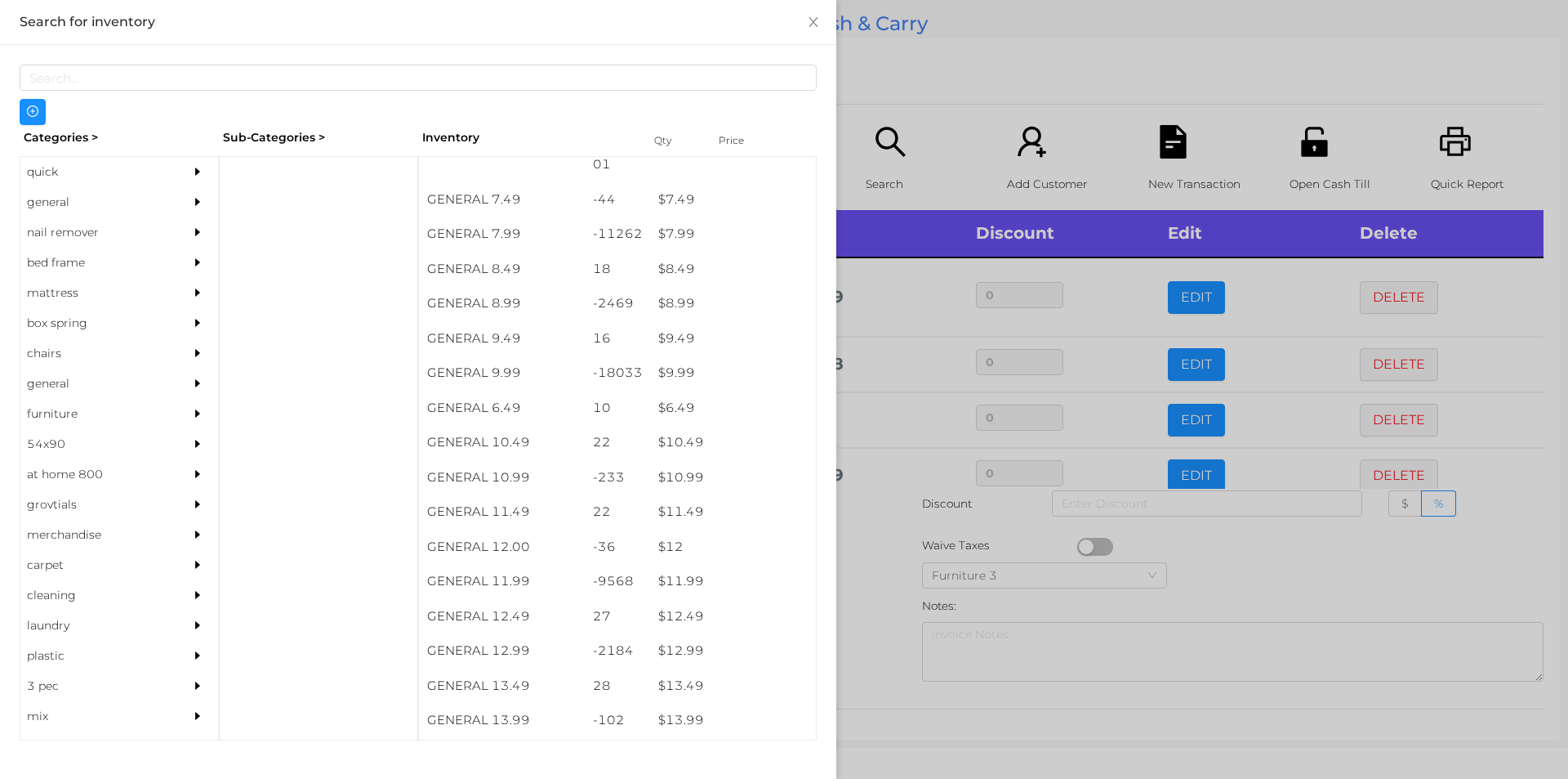
click at [884, 549] on div at bounding box center [784, 390] width 1568 height 779
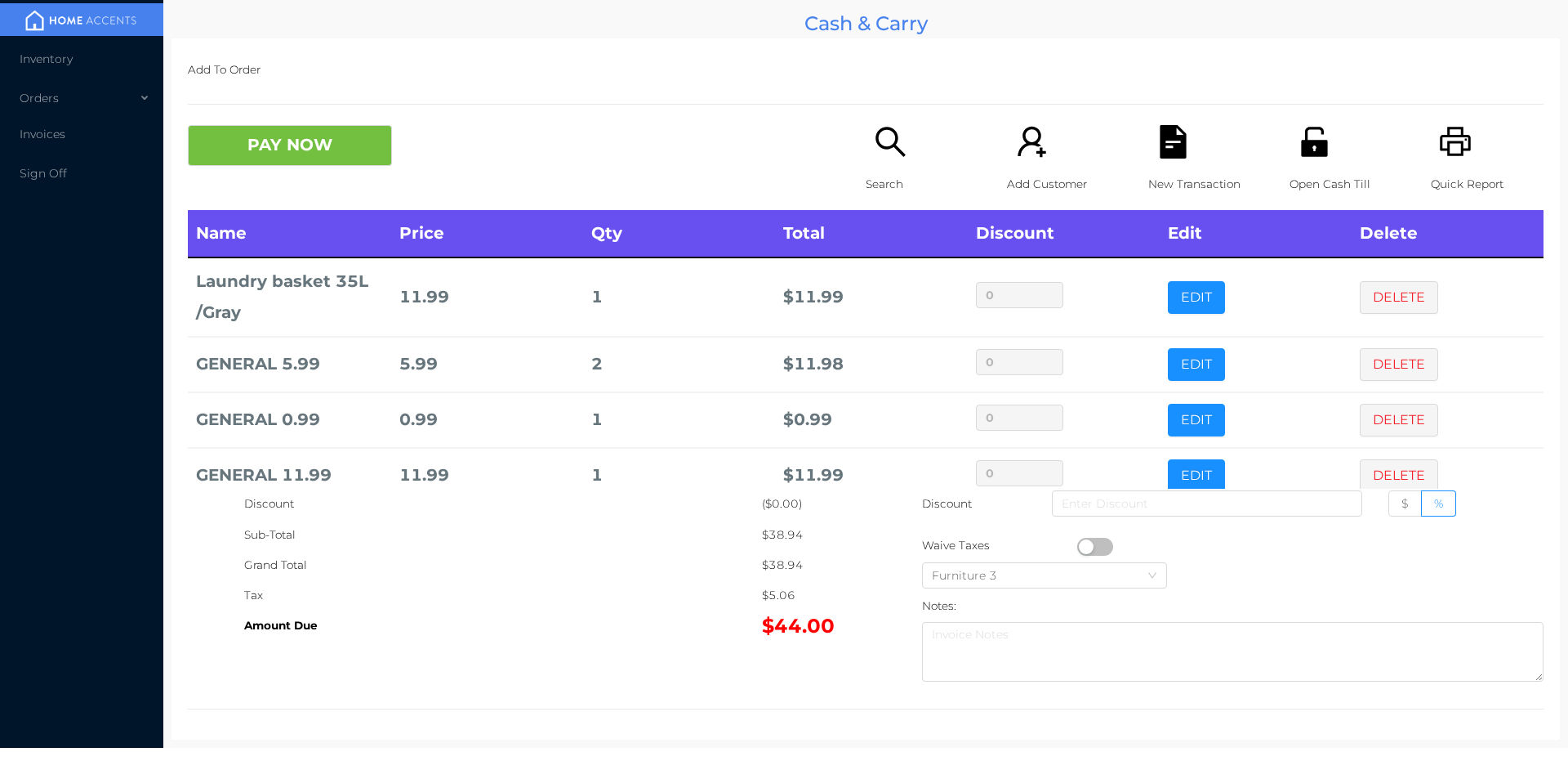
scroll to position [110, 0]
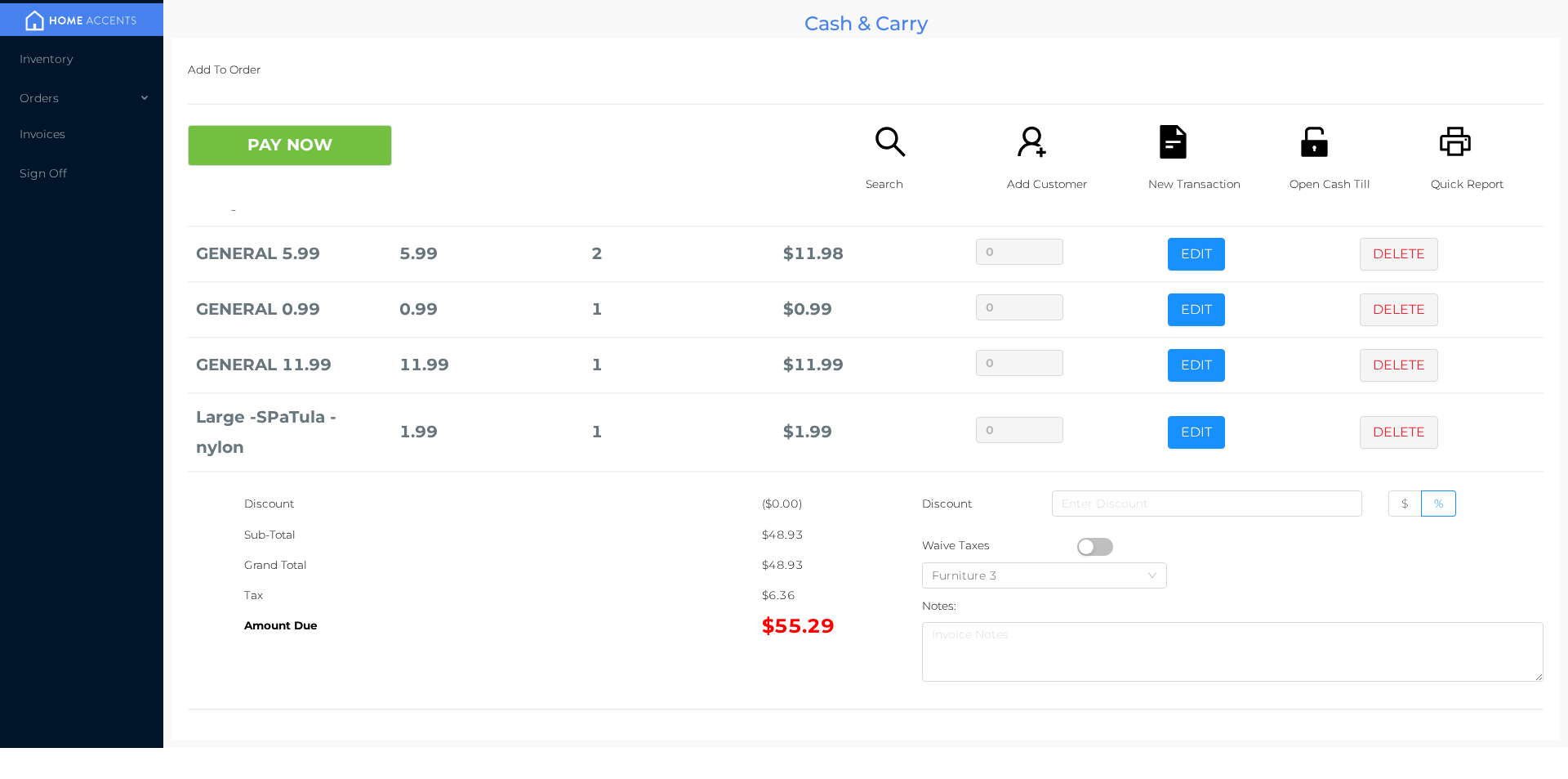
click at [363, 156] on button "PAY NOW" at bounding box center [290, 145] width 204 height 41
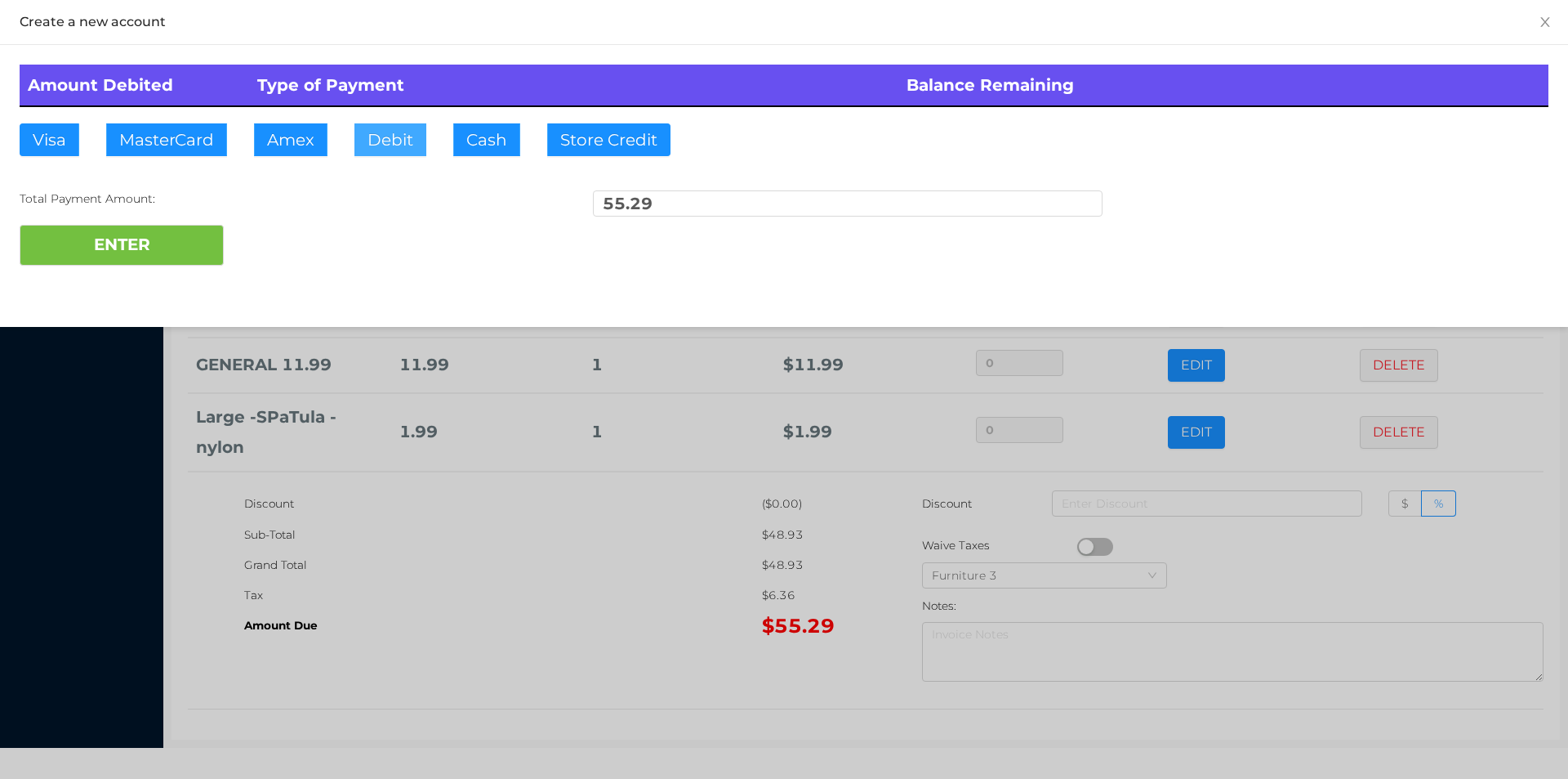
click at [399, 143] on button "Debit" at bounding box center [390, 140] width 72 height 33
click at [159, 236] on button "ENTER" at bounding box center [122, 245] width 204 height 41
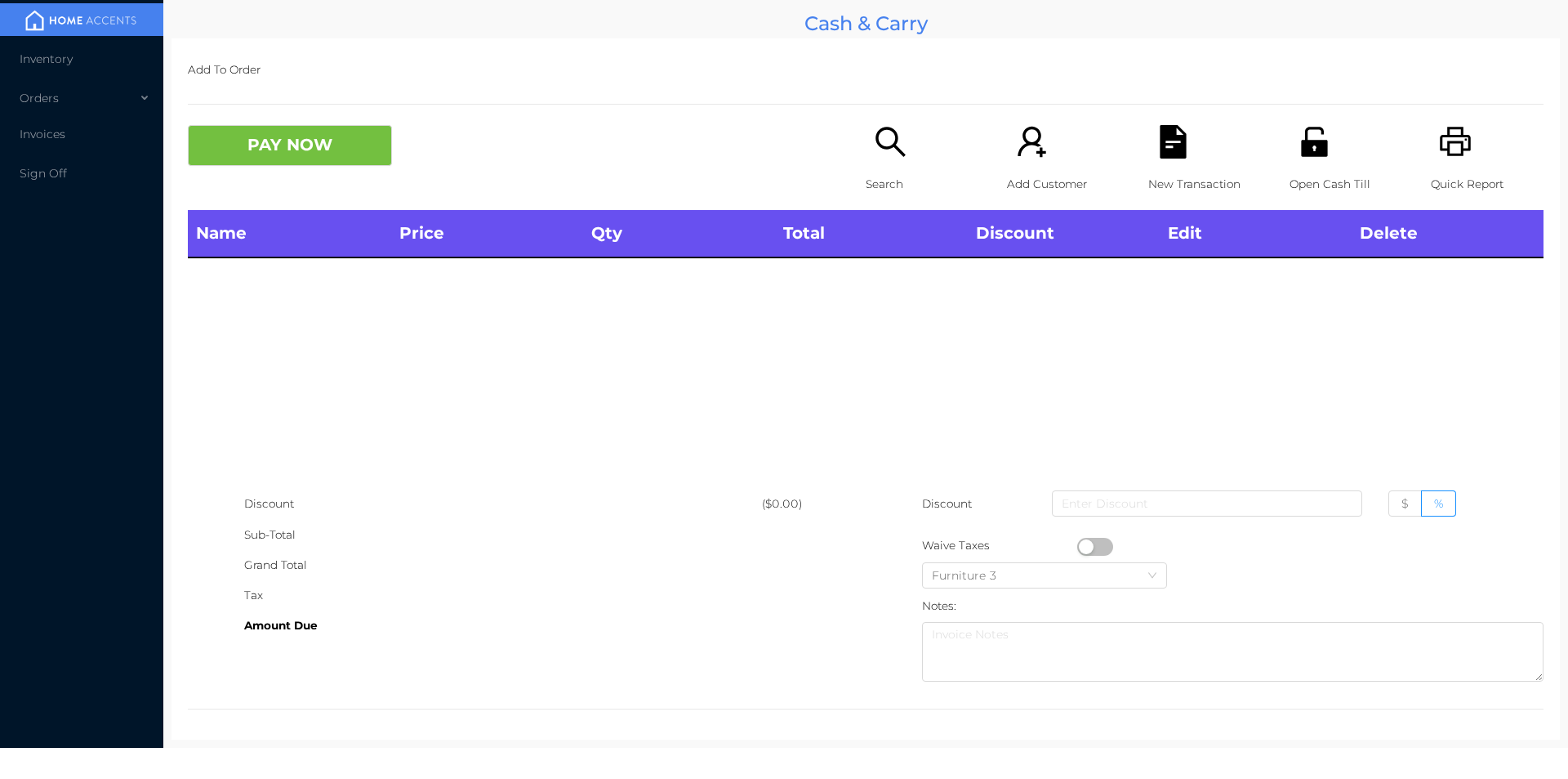
scroll to position [0, 0]
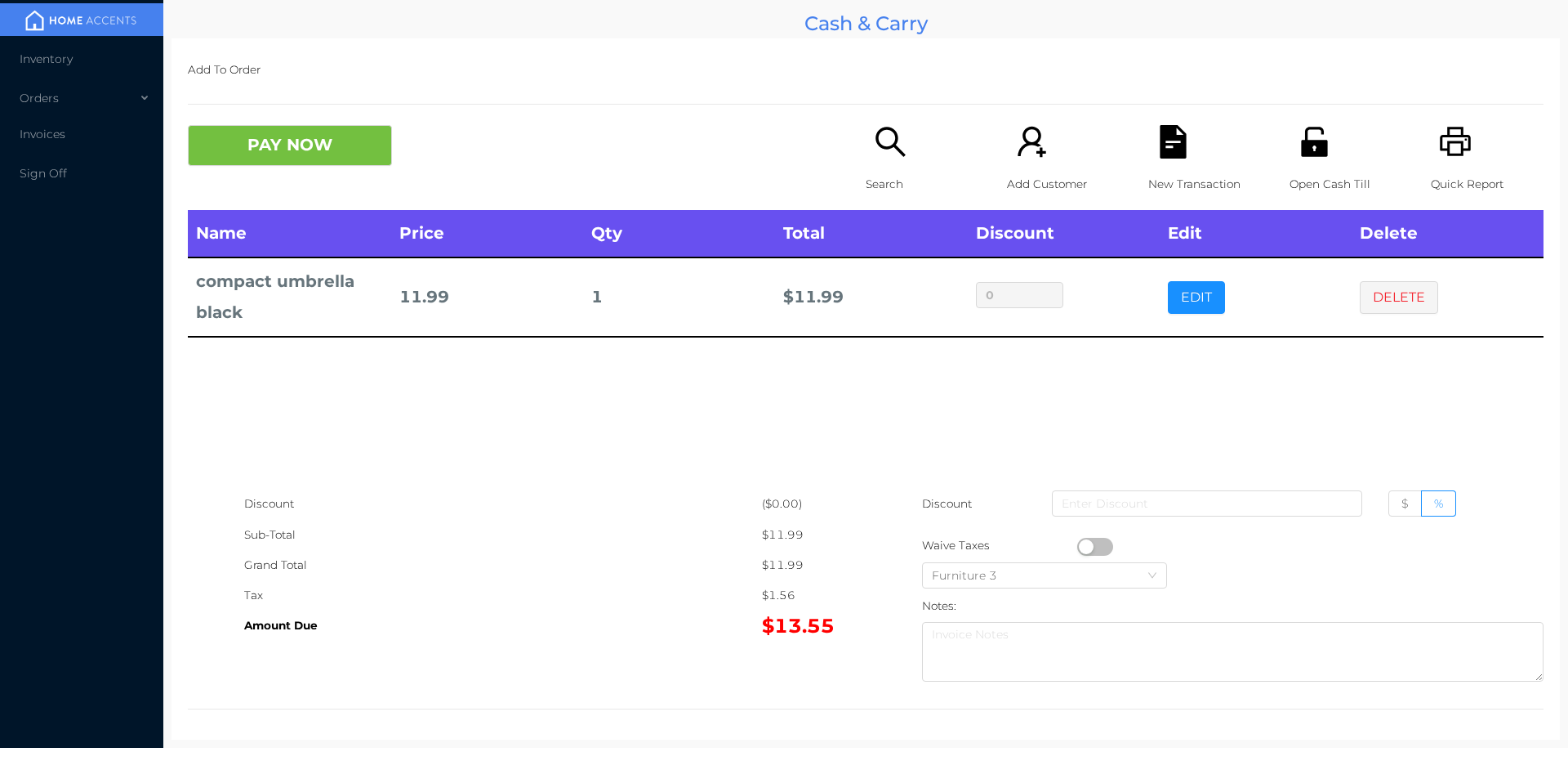
click at [888, 153] on icon "icon: search" at bounding box center [891, 141] width 33 height 33
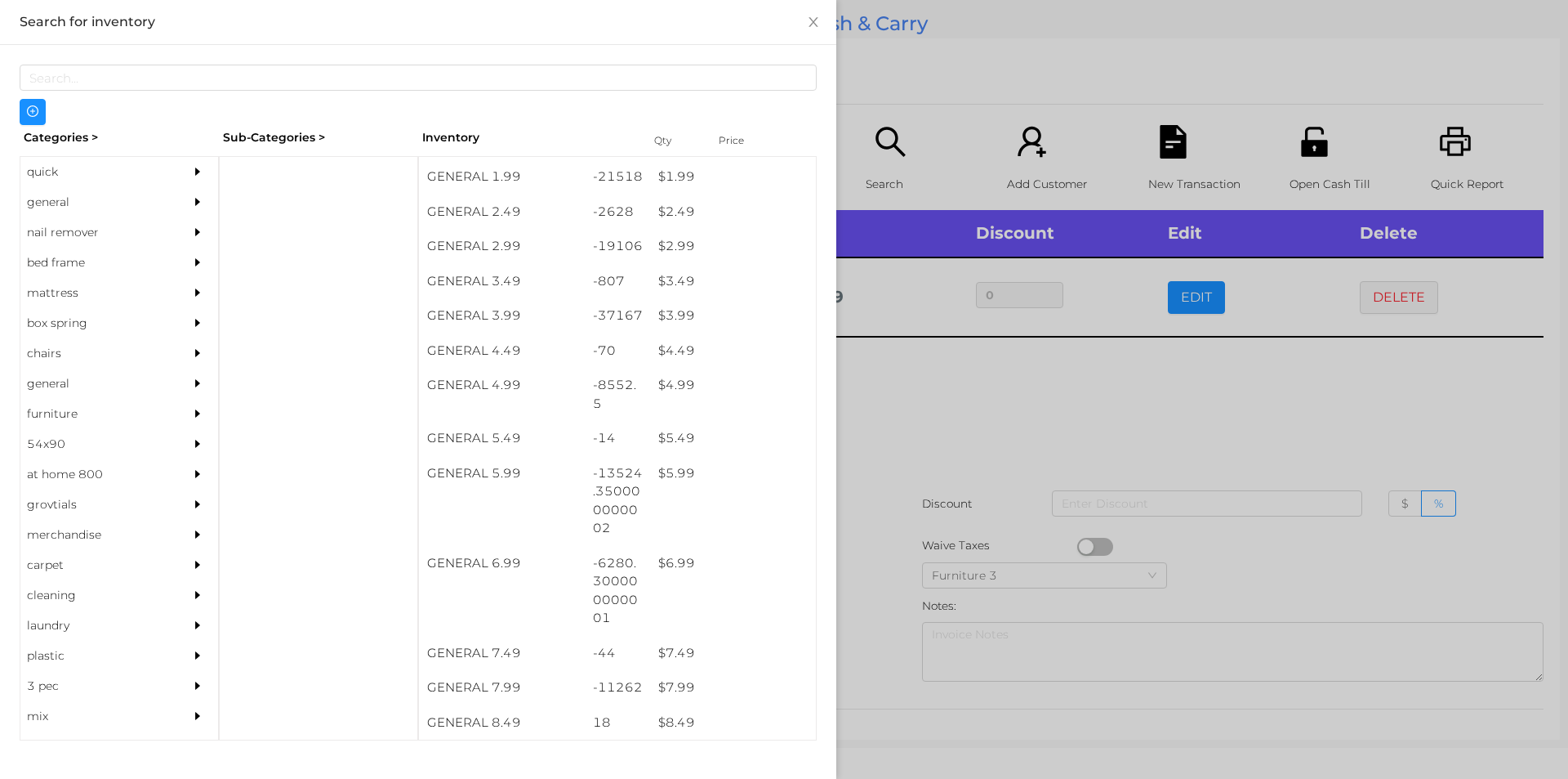
scroll to position [400, 0]
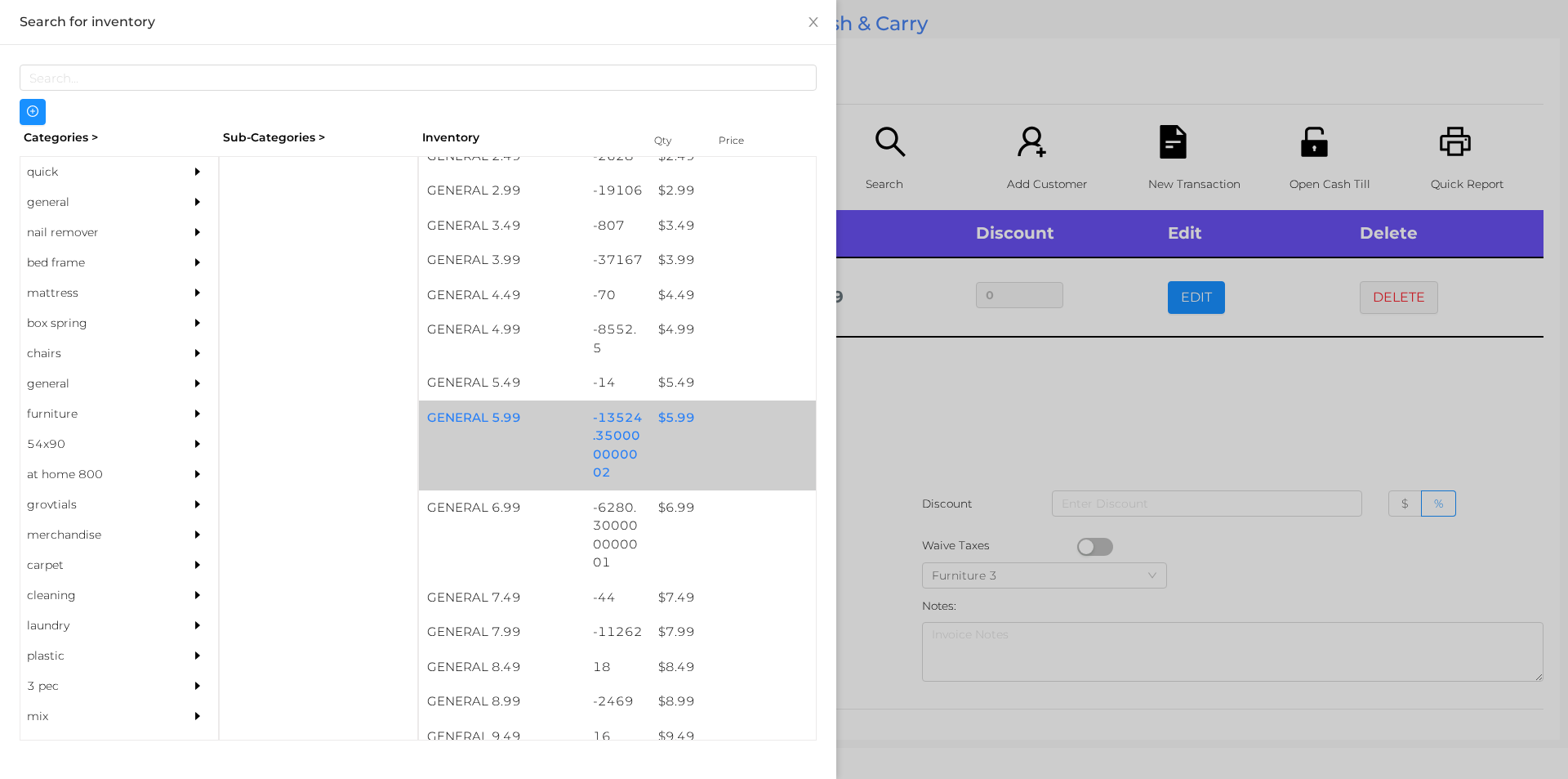
click at [683, 419] on div "$ 5.99" at bounding box center [733, 418] width 166 height 35
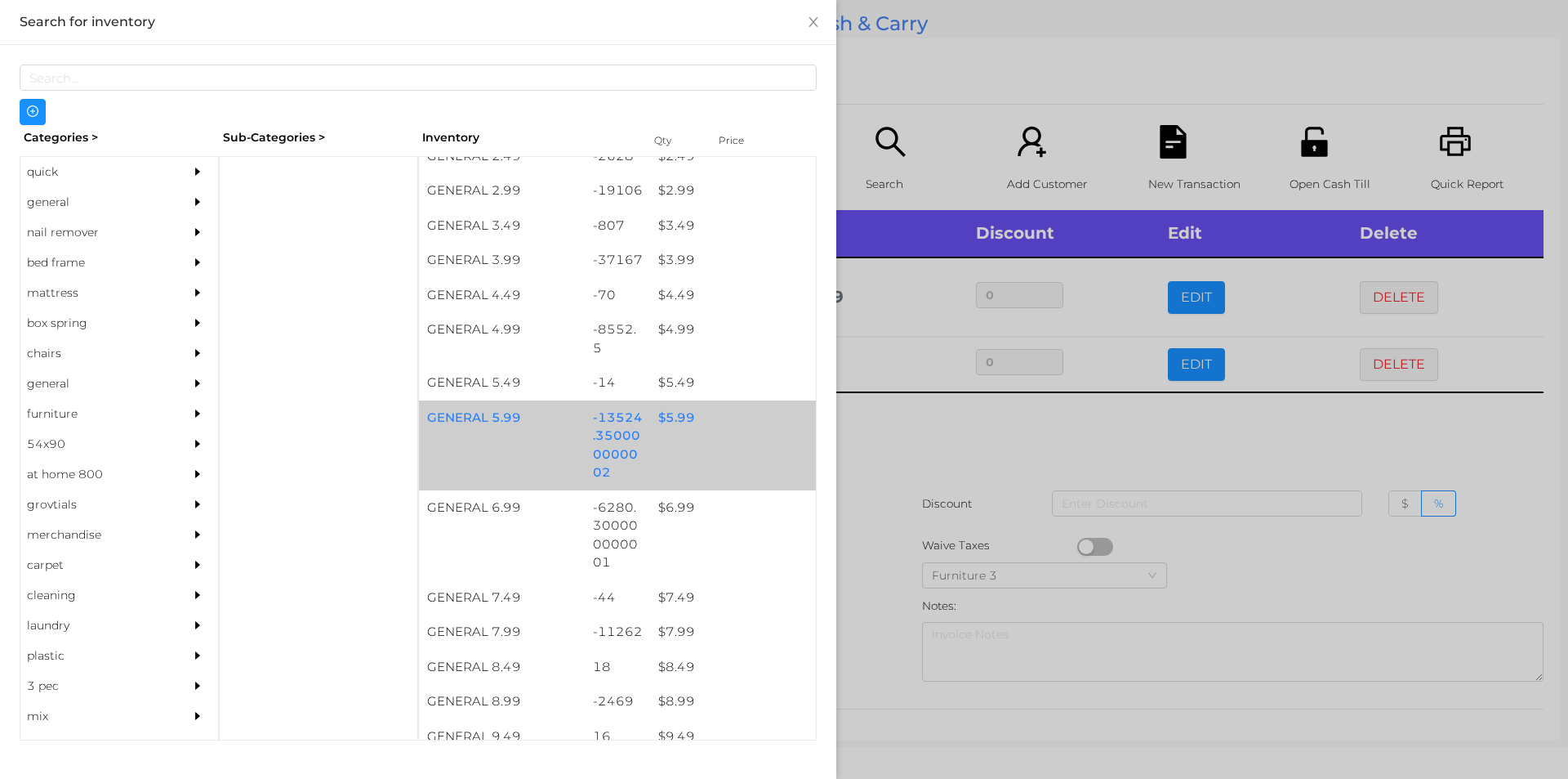
click at [681, 422] on div "$ 5.99" at bounding box center [733, 418] width 166 height 35
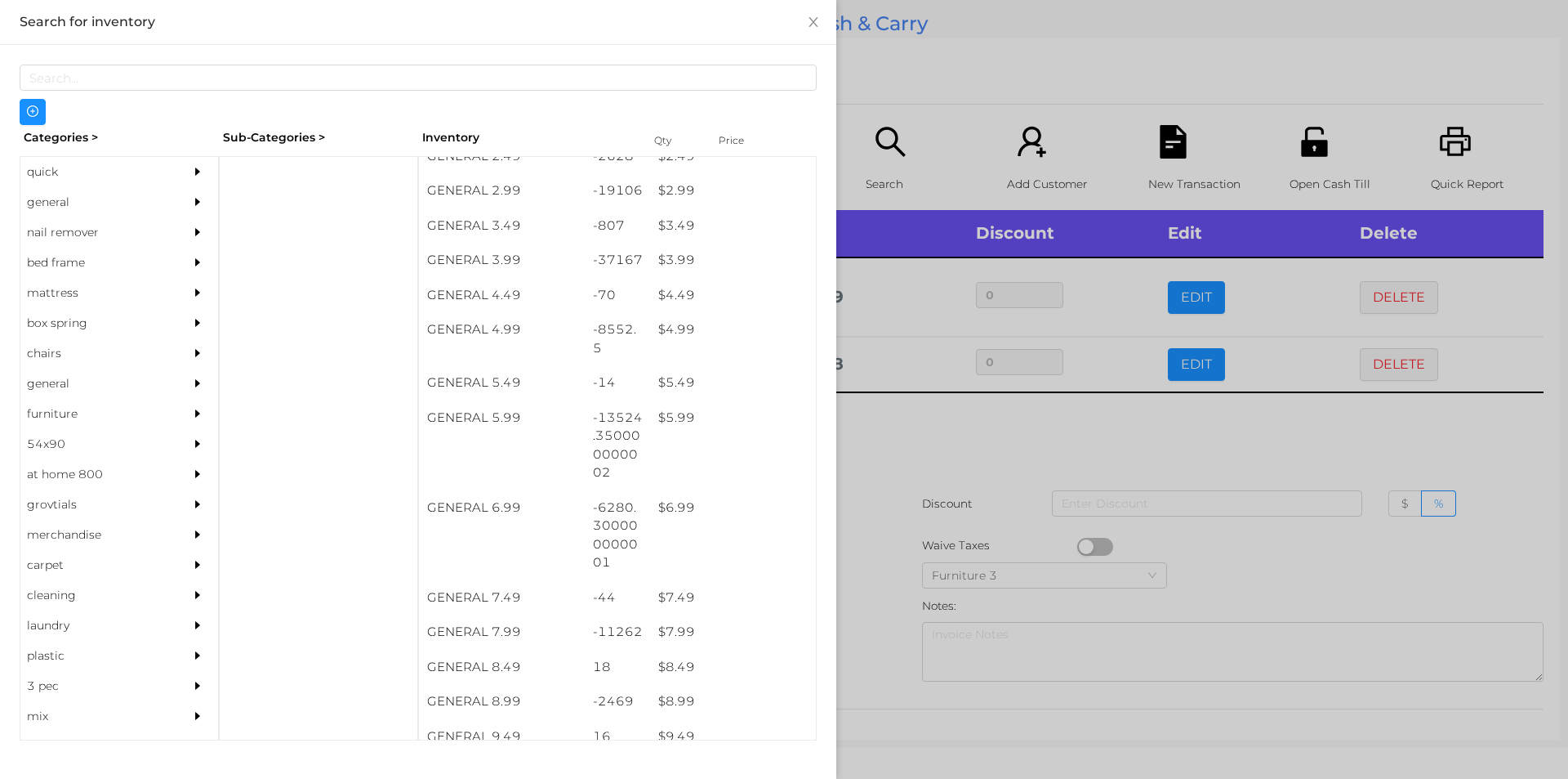
click at [1017, 446] on div at bounding box center [784, 390] width 1568 height 779
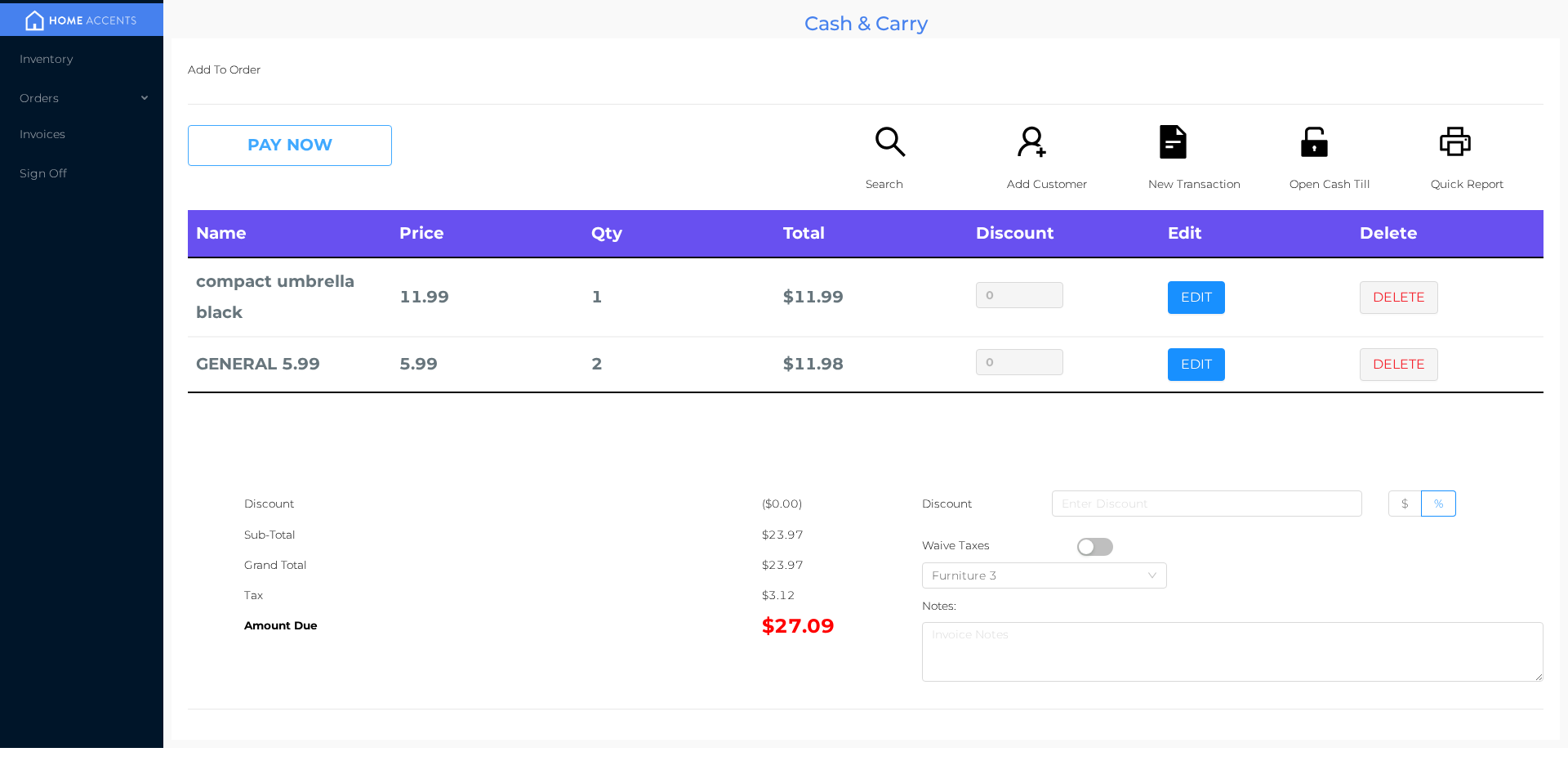
click at [316, 148] on button "PAY NOW" at bounding box center [290, 145] width 204 height 41
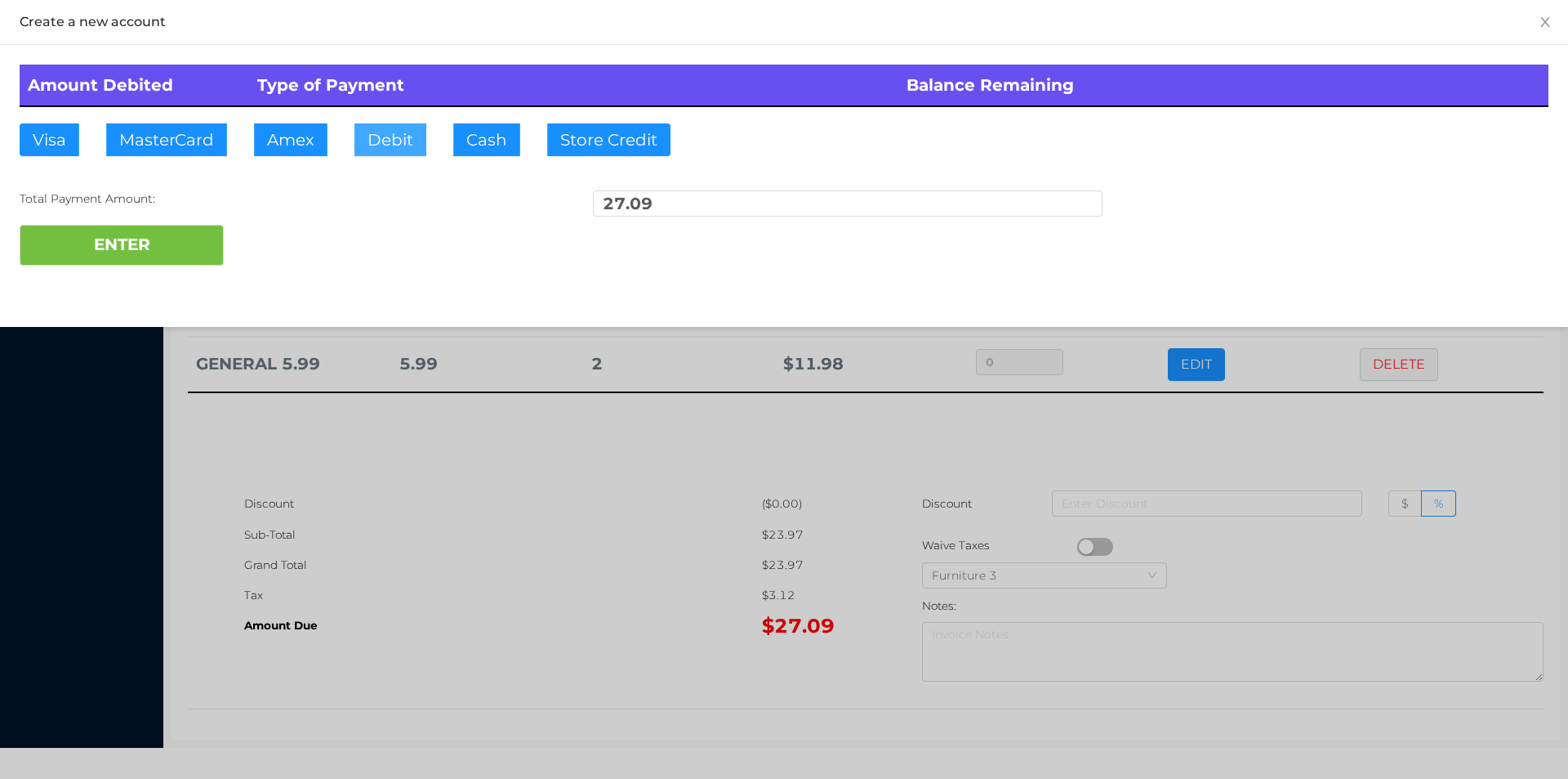
click at [386, 127] on button "Debit" at bounding box center [390, 140] width 72 height 33
click at [192, 241] on button "ENTER" at bounding box center [122, 245] width 204 height 41
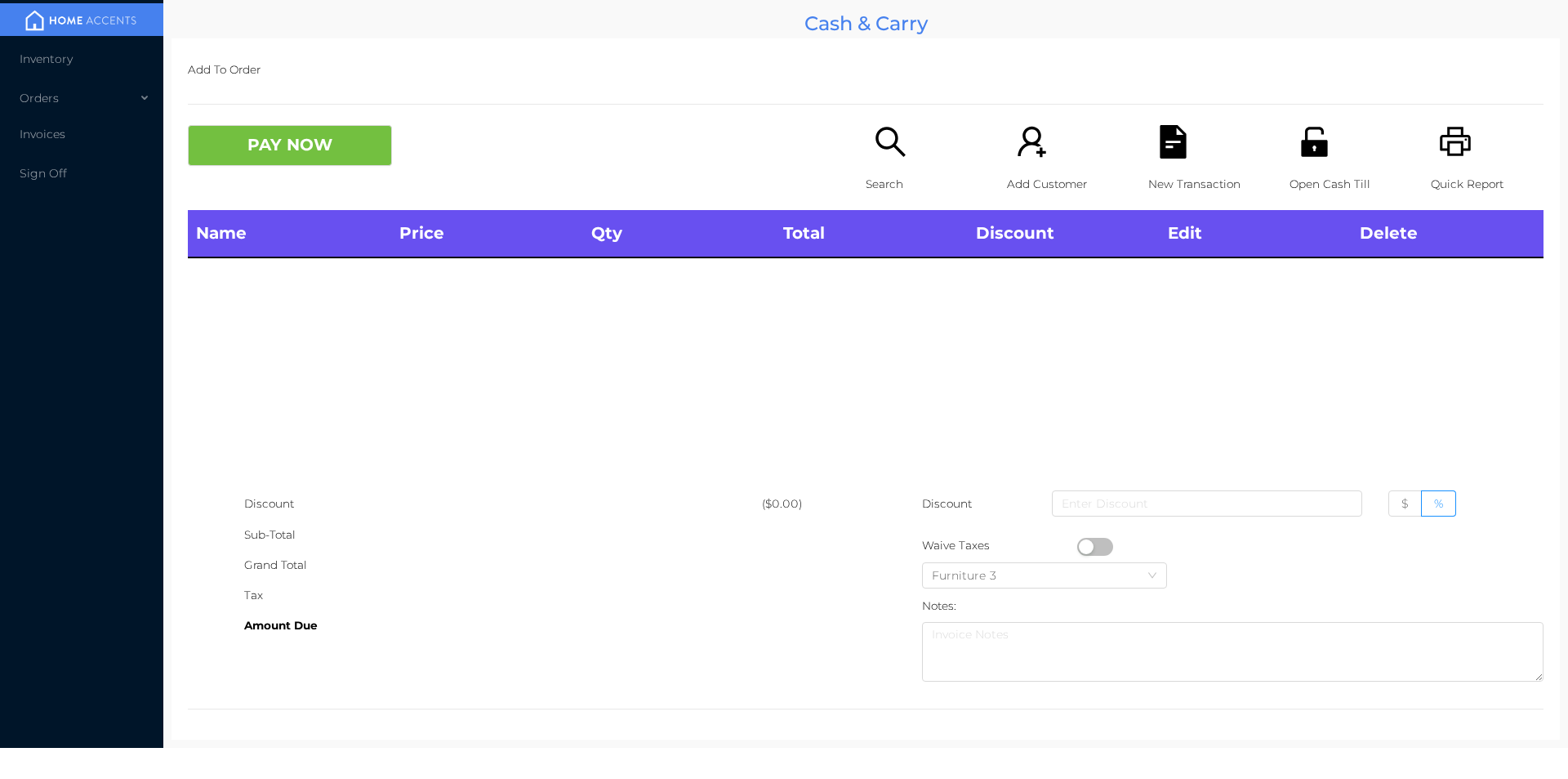
click at [887, 152] on icon "icon: search" at bounding box center [891, 141] width 33 height 33
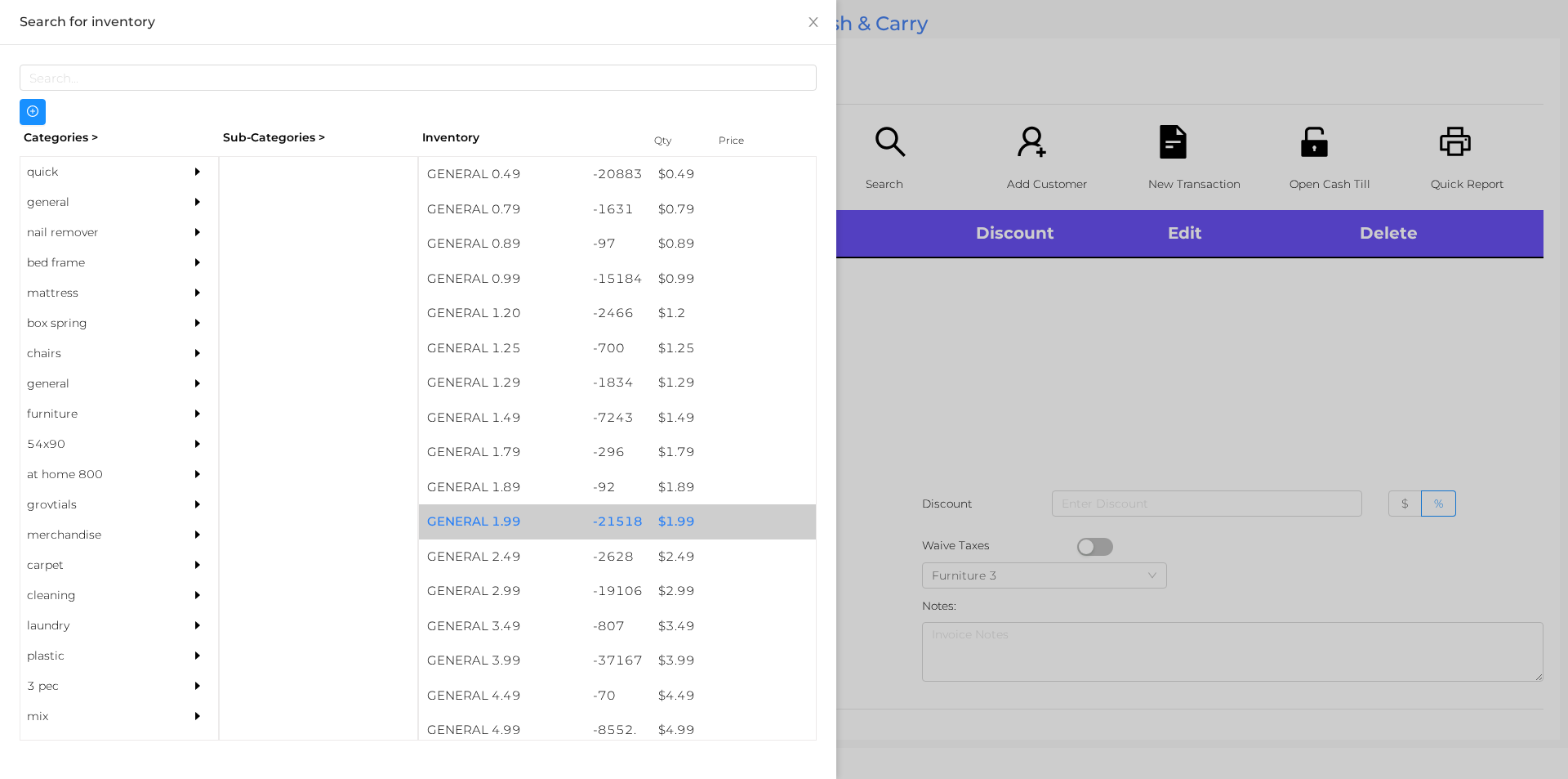
click at [671, 517] on div "$ 1.99" at bounding box center [733, 521] width 166 height 35
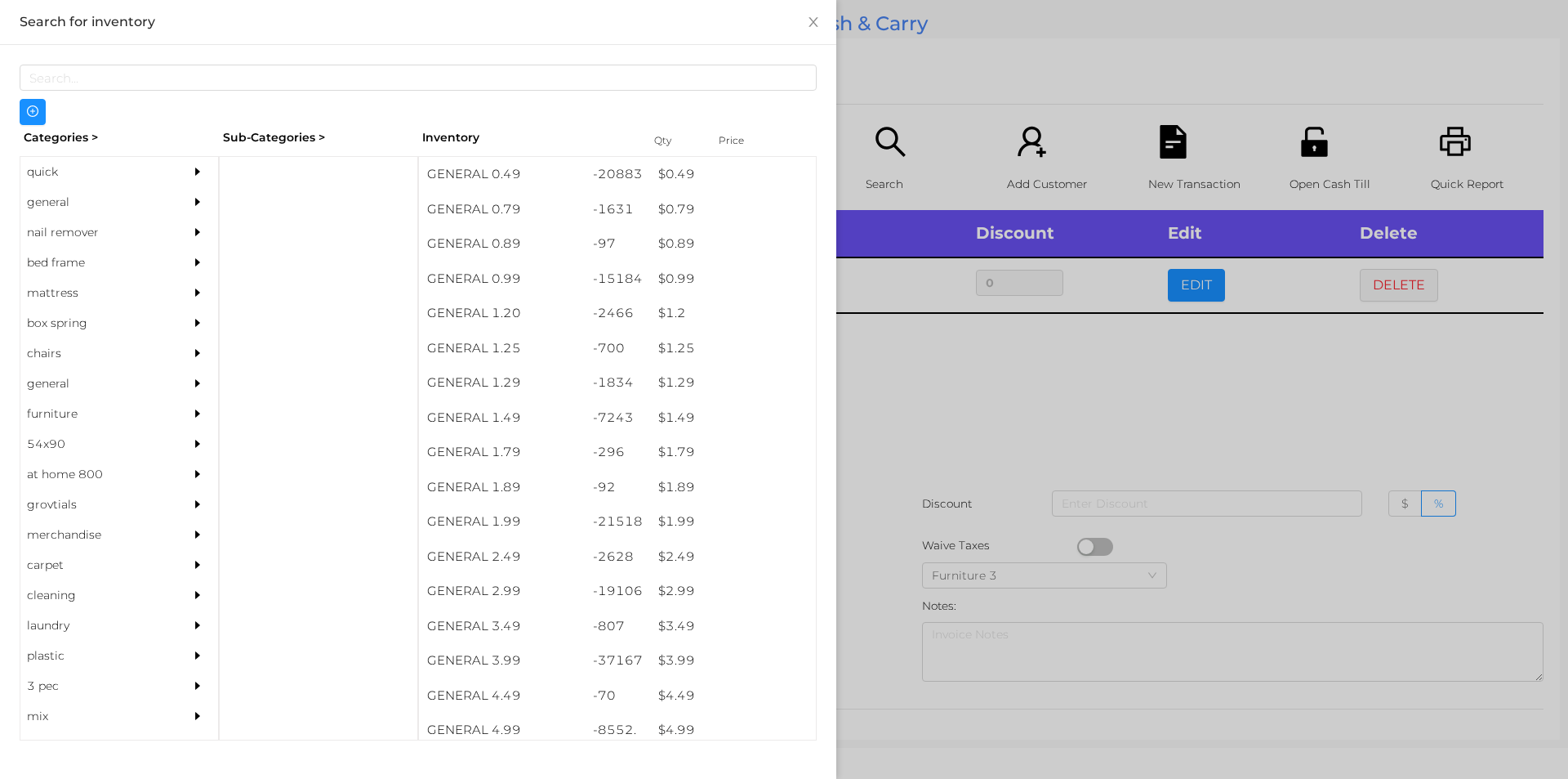
click at [1194, 393] on div at bounding box center [784, 390] width 1568 height 779
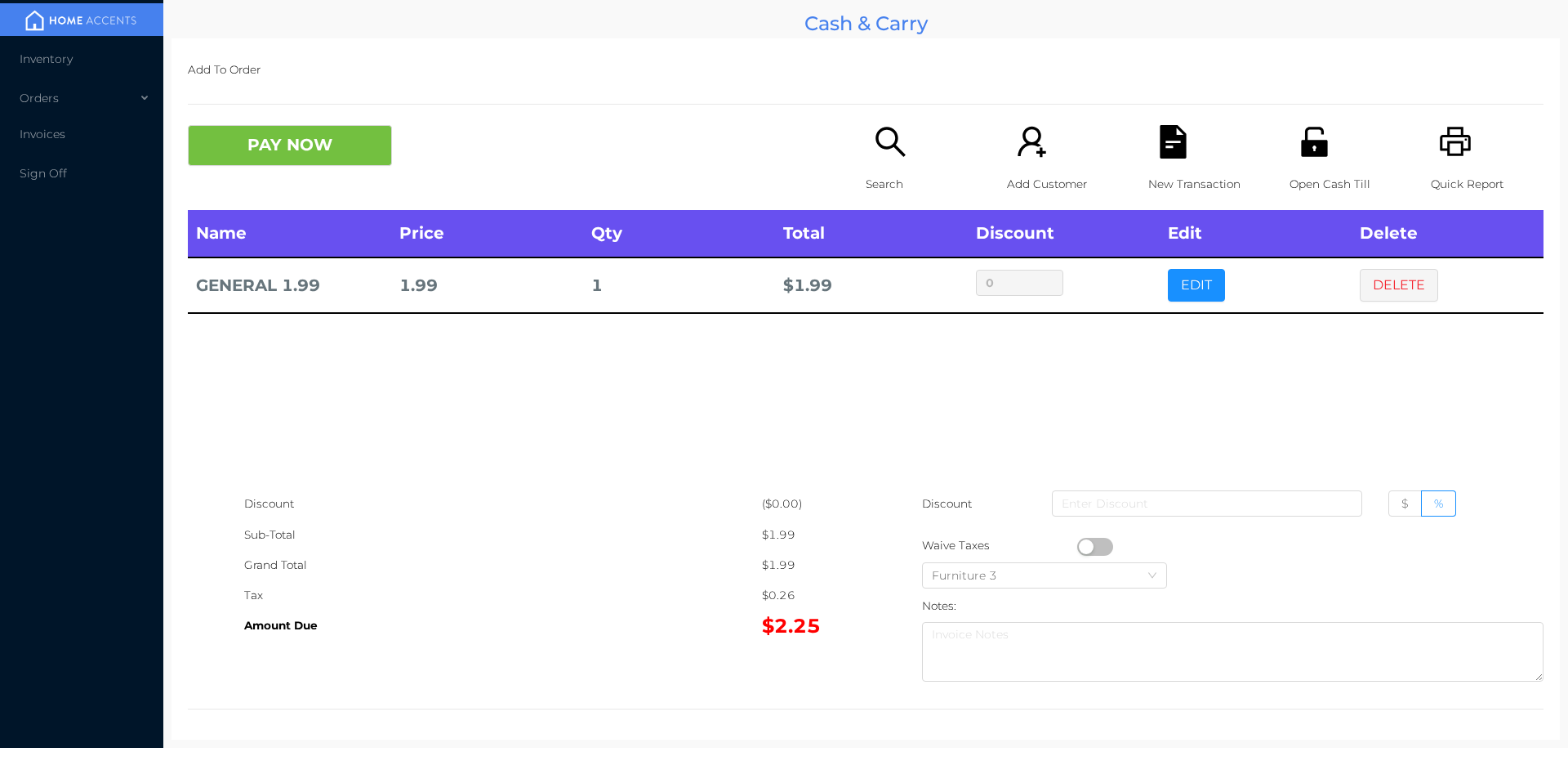
click at [1413, 285] on button "DELETE" at bounding box center [1399, 286] width 79 height 33
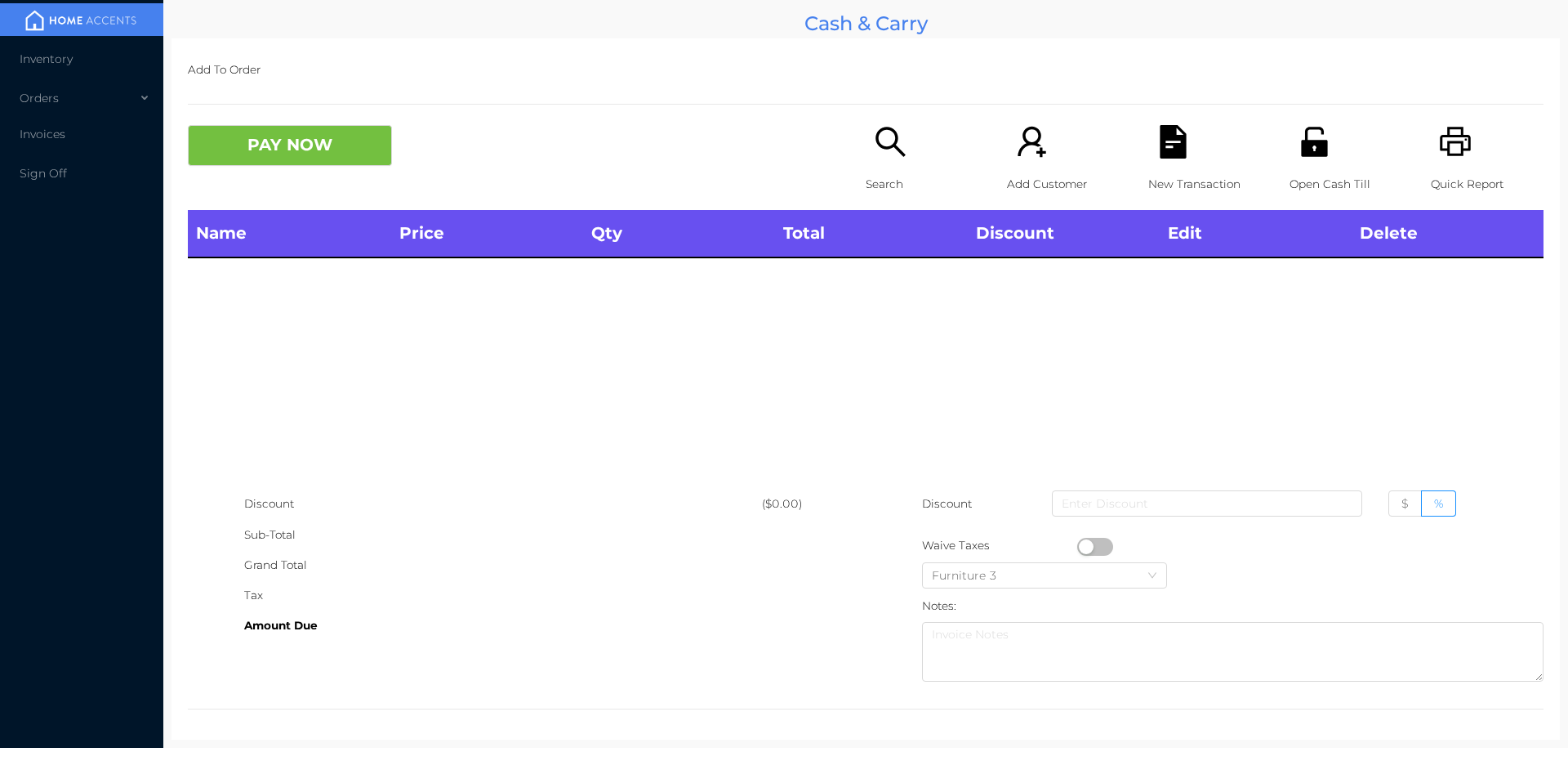
click at [1450, 142] on icon "icon: printer" at bounding box center [1455, 141] width 31 height 30
click at [298, 151] on button "PAY NOW" at bounding box center [290, 145] width 204 height 41
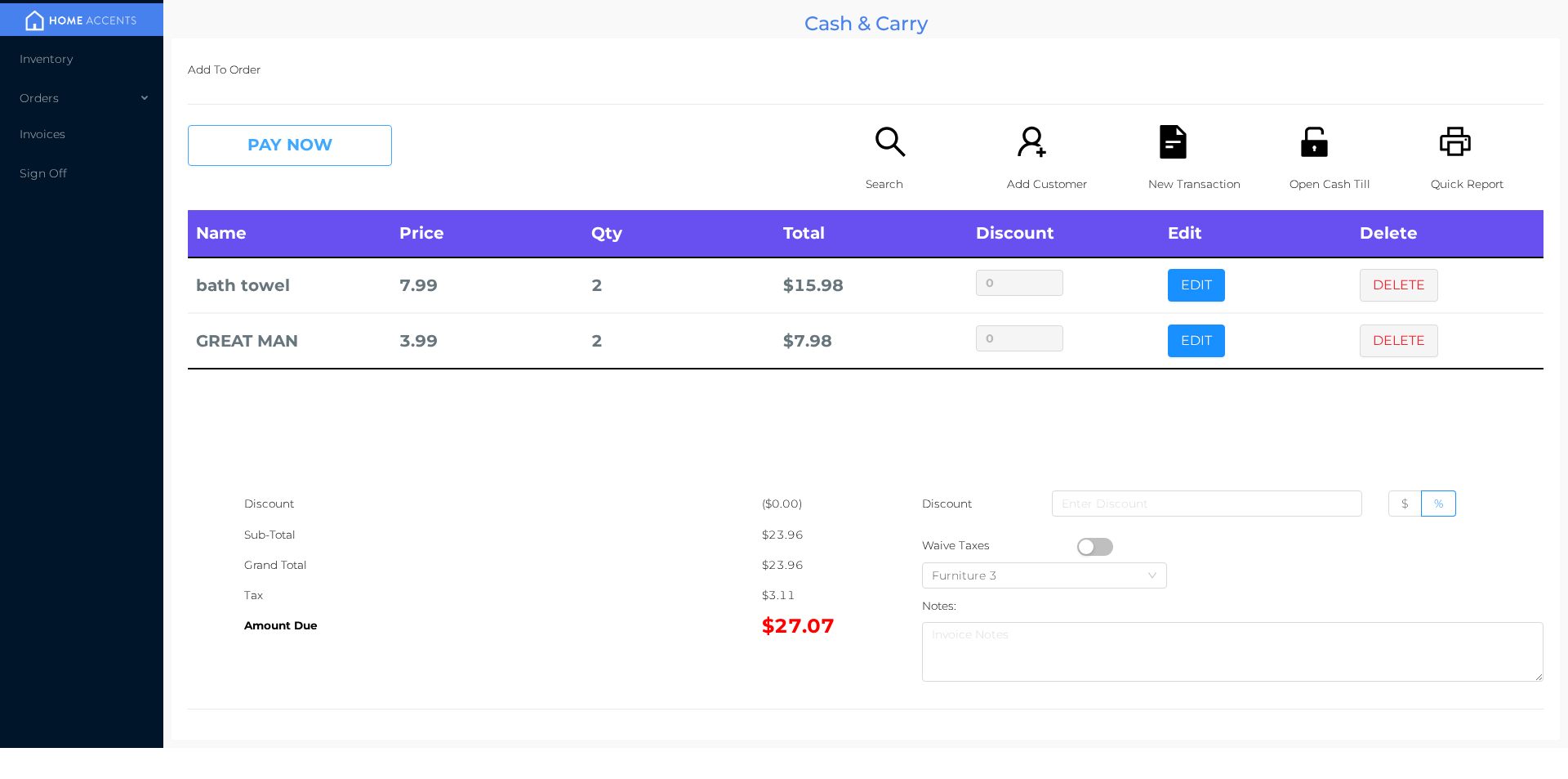
click at [315, 158] on button "PAY NOW" at bounding box center [290, 145] width 204 height 41
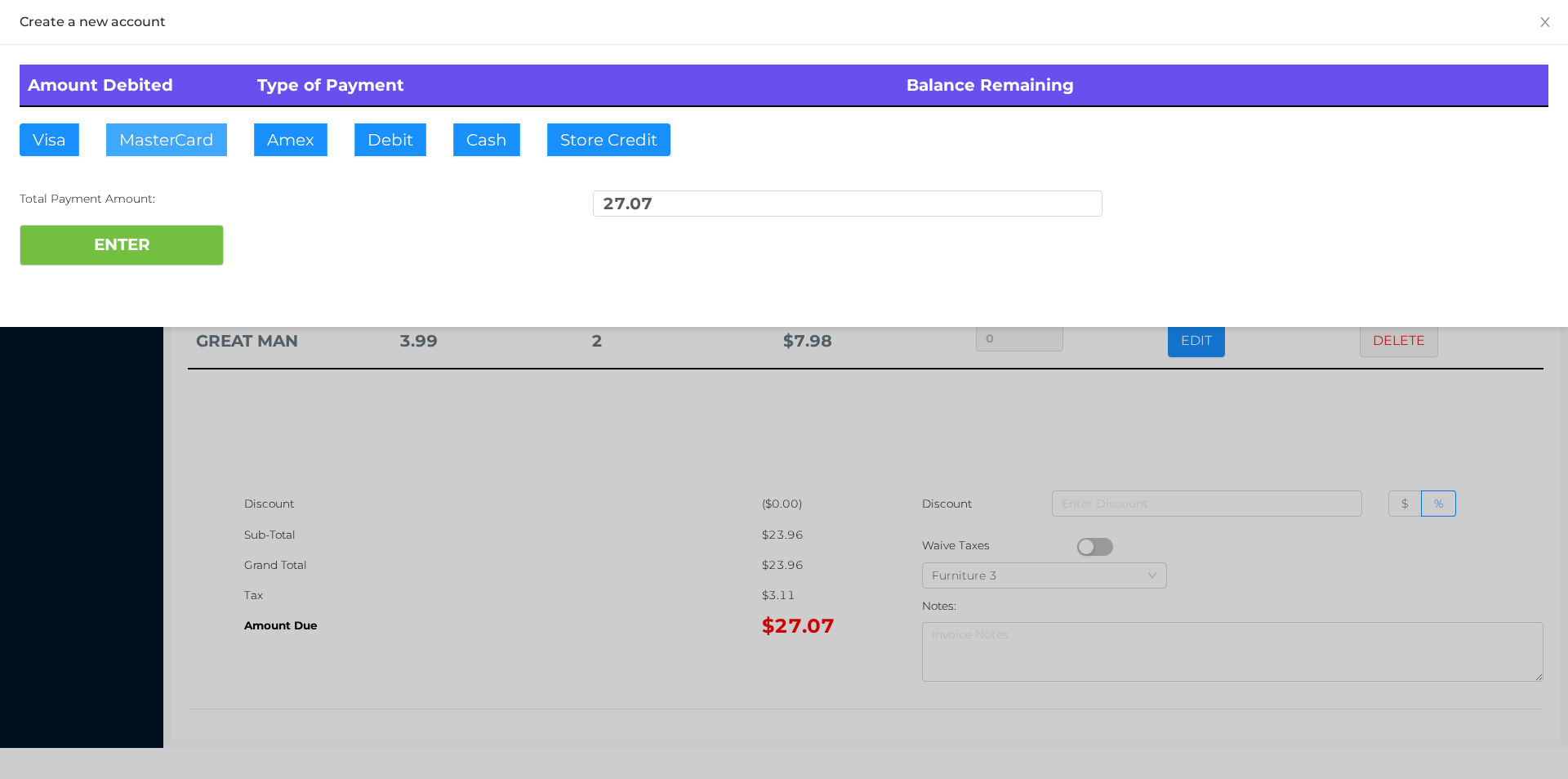
click at [178, 138] on button "MasterCard" at bounding box center [167, 140] width 121 height 33
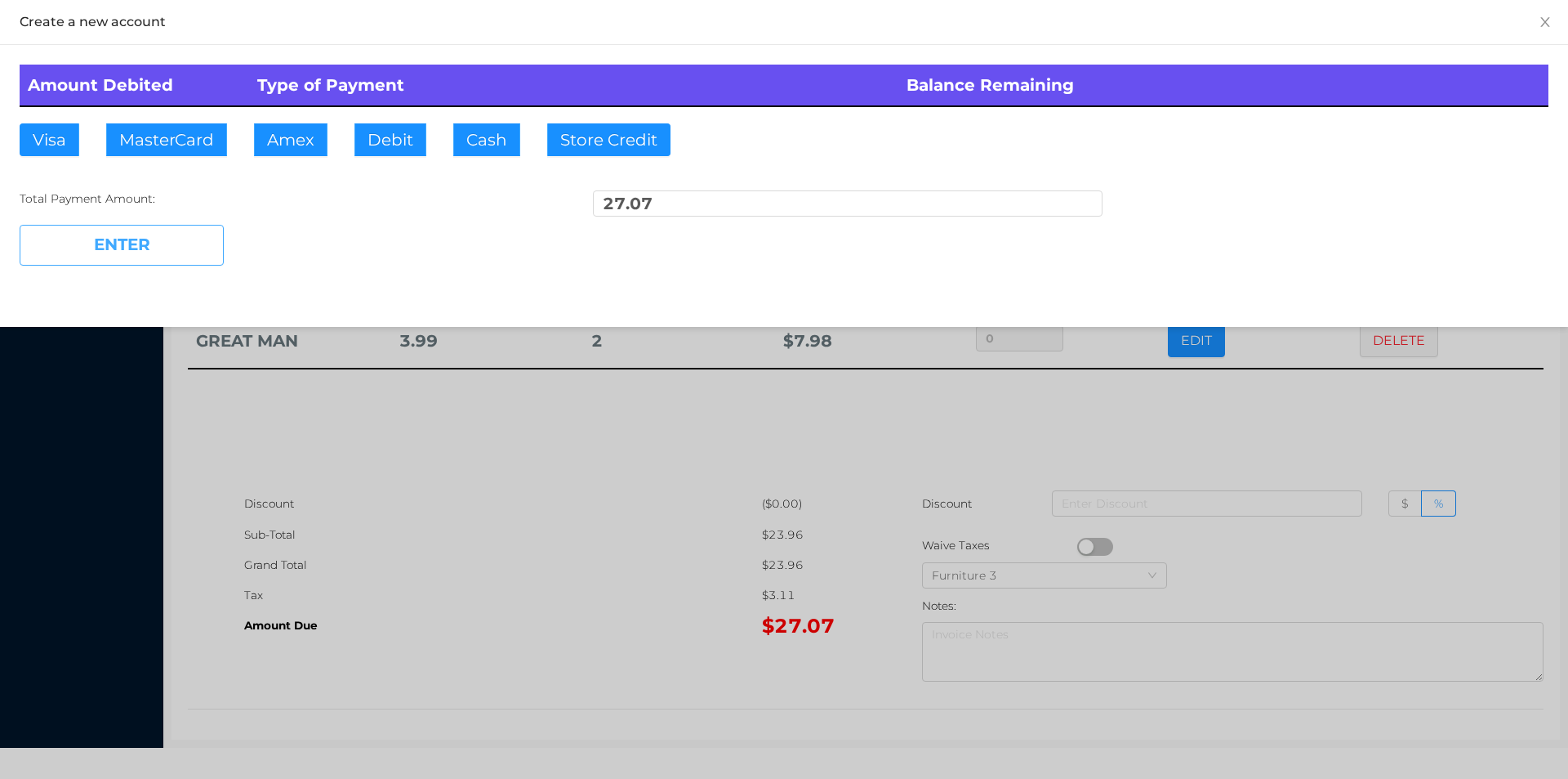
click at [159, 228] on button "ENTER" at bounding box center [122, 245] width 204 height 41
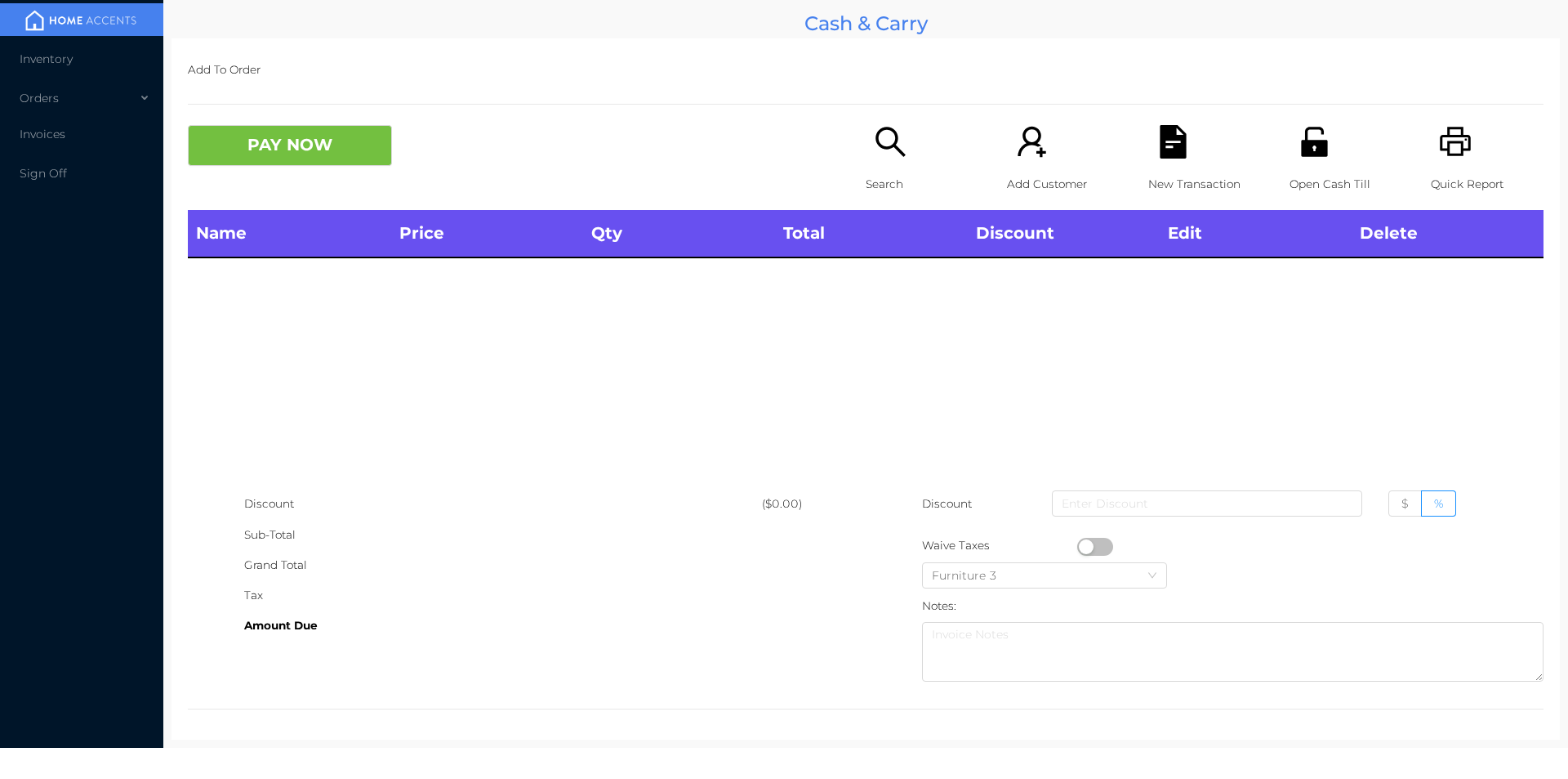
click at [880, 154] on icon "icon: search" at bounding box center [891, 141] width 33 height 33
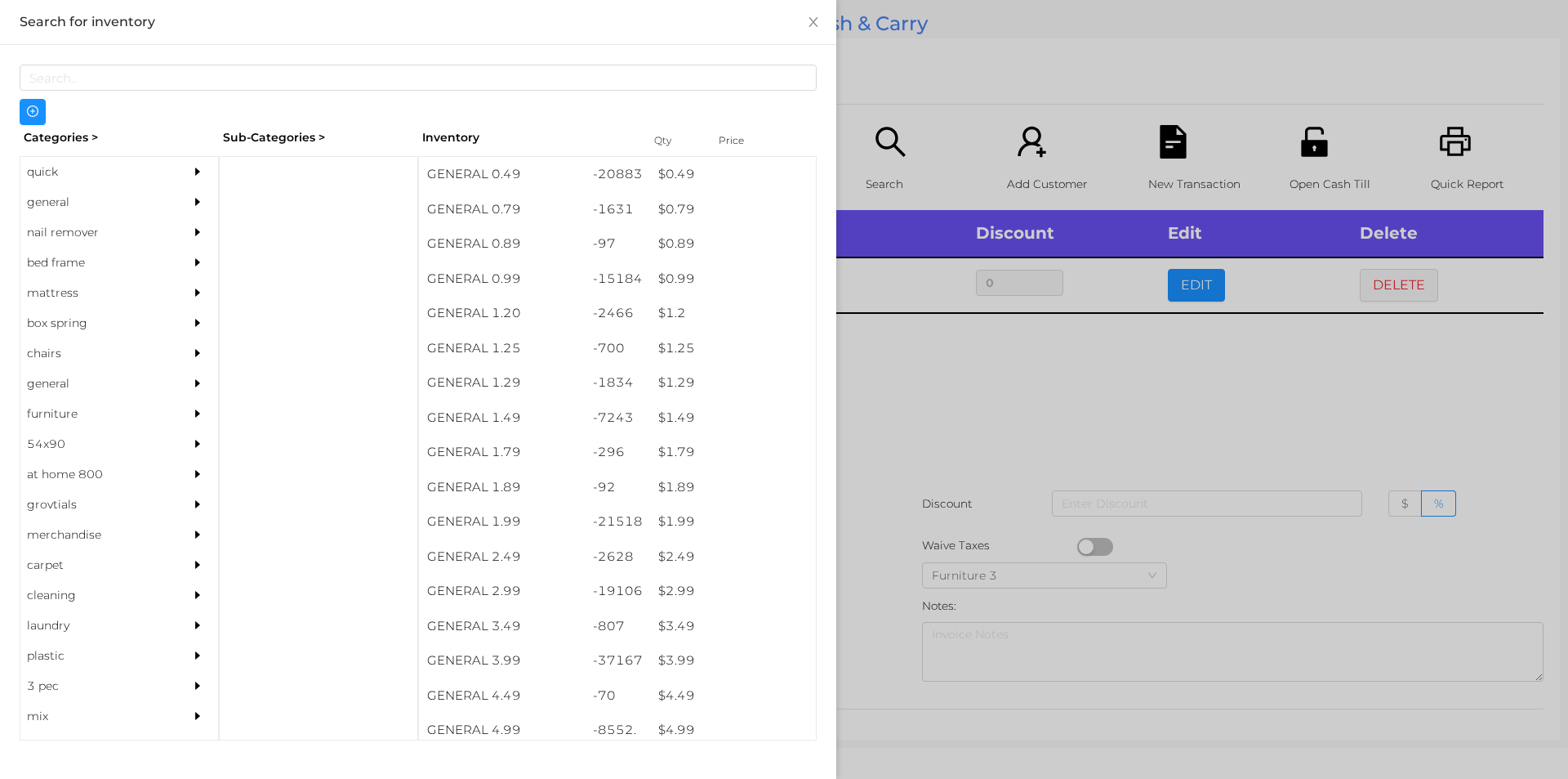
click at [972, 398] on div at bounding box center [784, 390] width 1568 height 779
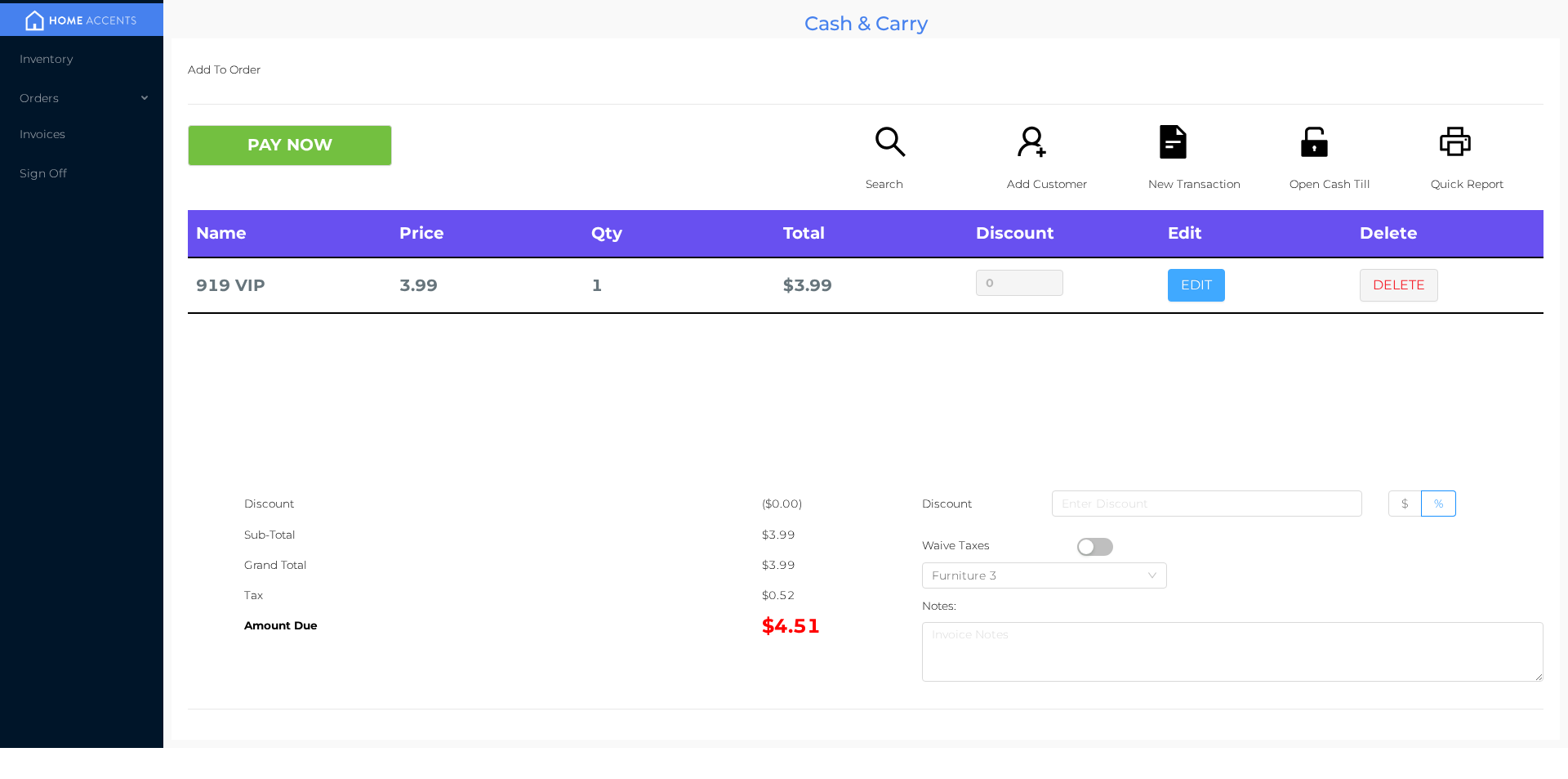
click at [1178, 272] on button "EDIT" at bounding box center [1196, 286] width 57 height 33
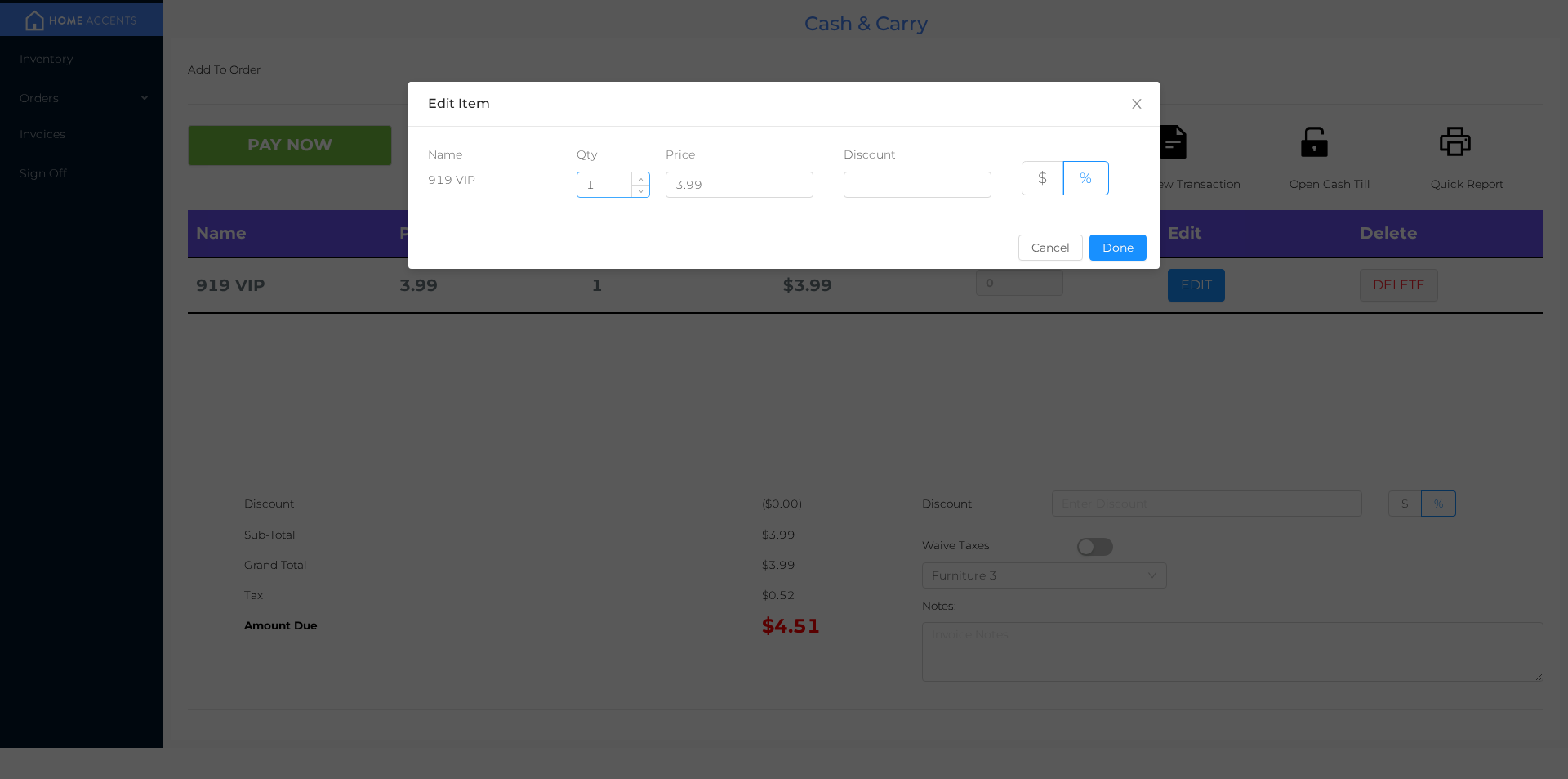
click at [618, 186] on input "1" at bounding box center [613, 184] width 72 height 24
type input "9"
click at [1115, 249] on button "Done" at bounding box center [1117, 248] width 57 height 26
click at [1115, 371] on div "sentinelStart Edit Item Name Qty Price Discount 919 VIP 9 3.99 $ % Cancel Done …" at bounding box center [784, 390] width 1568 height 779
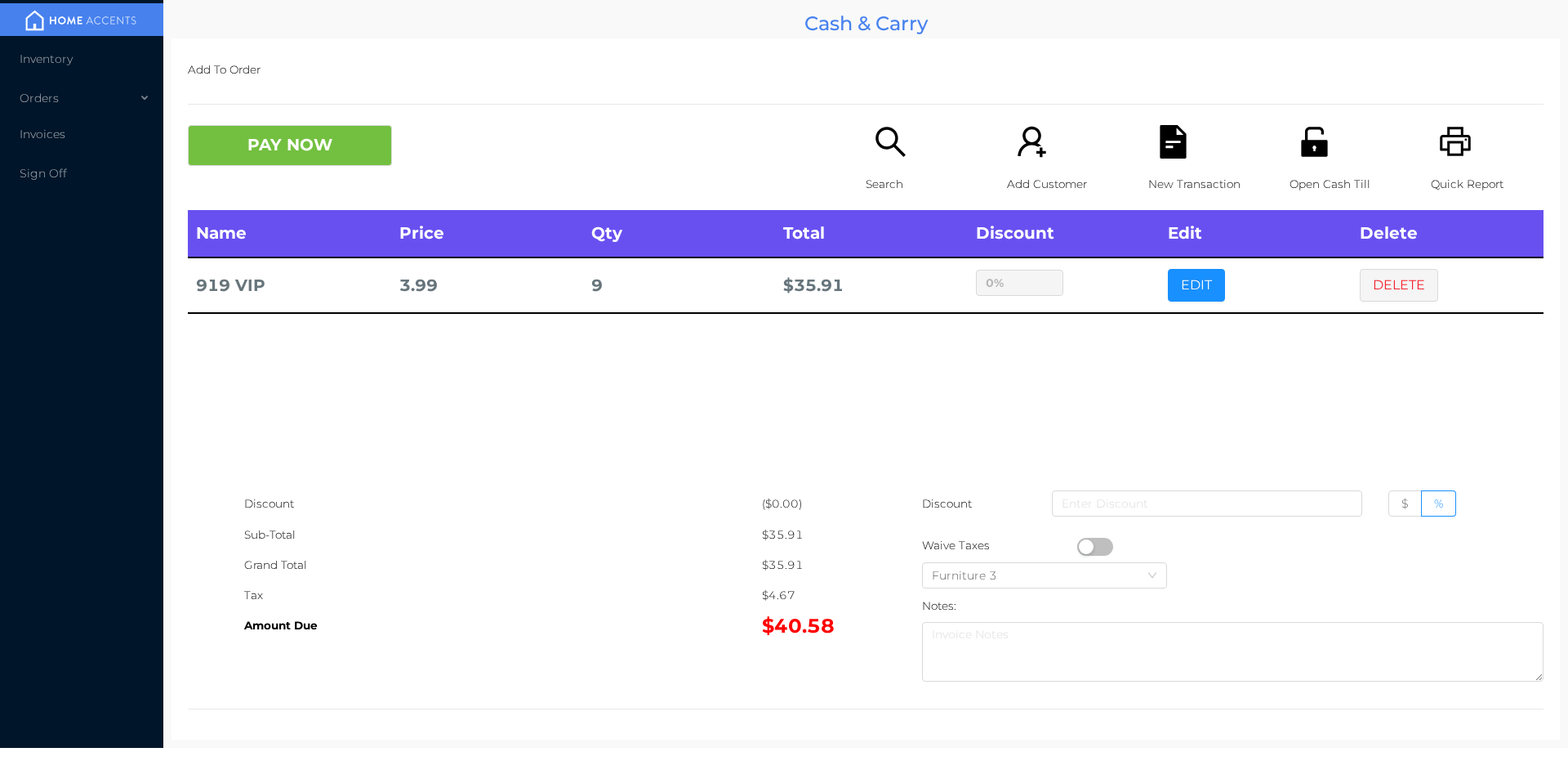
click at [880, 142] on icon "icon: search" at bounding box center [891, 141] width 33 height 33
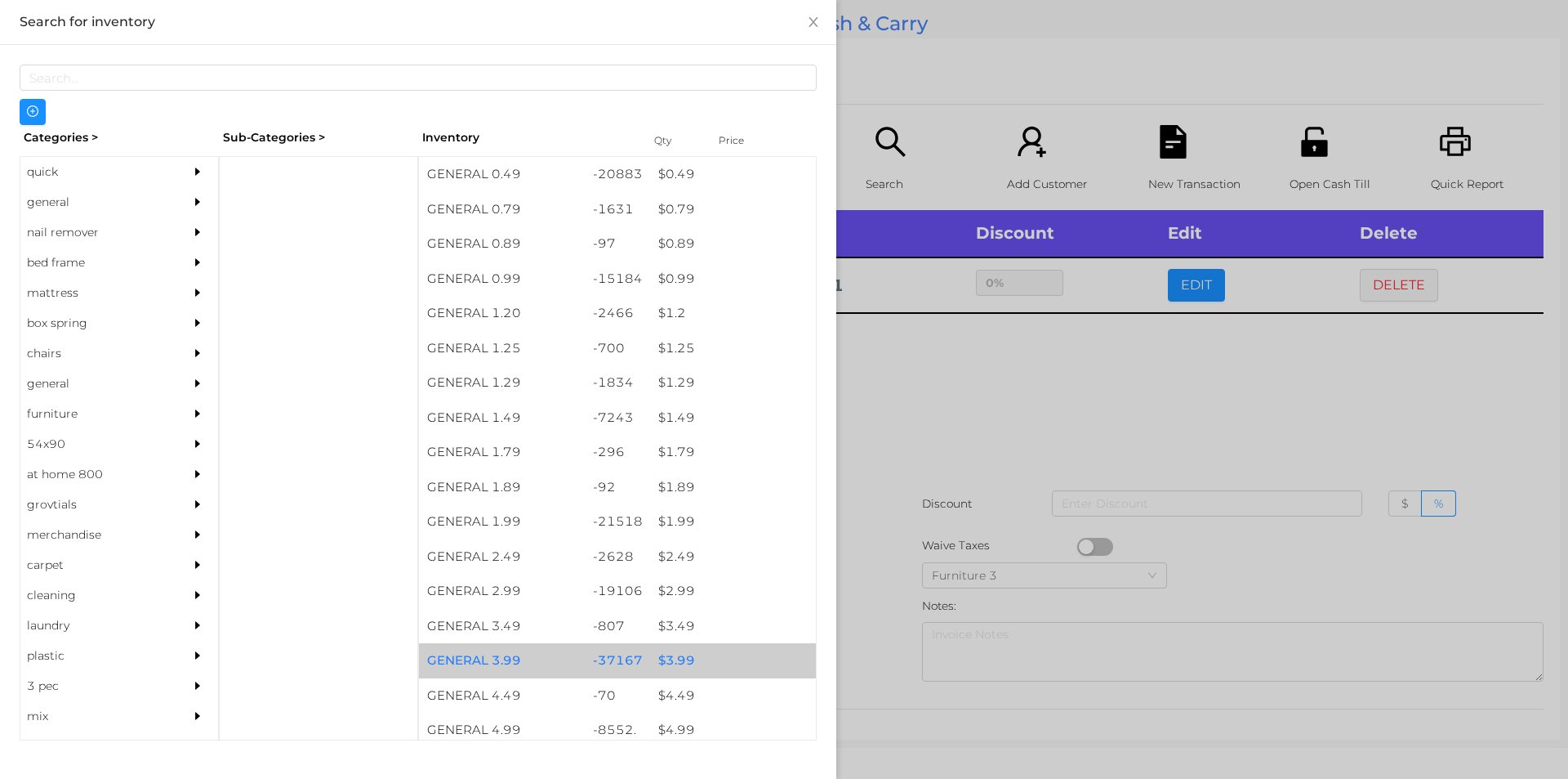
click at [673, 662] on div "$ 3.99" at bounding box center [733, 661] width 166 height 35
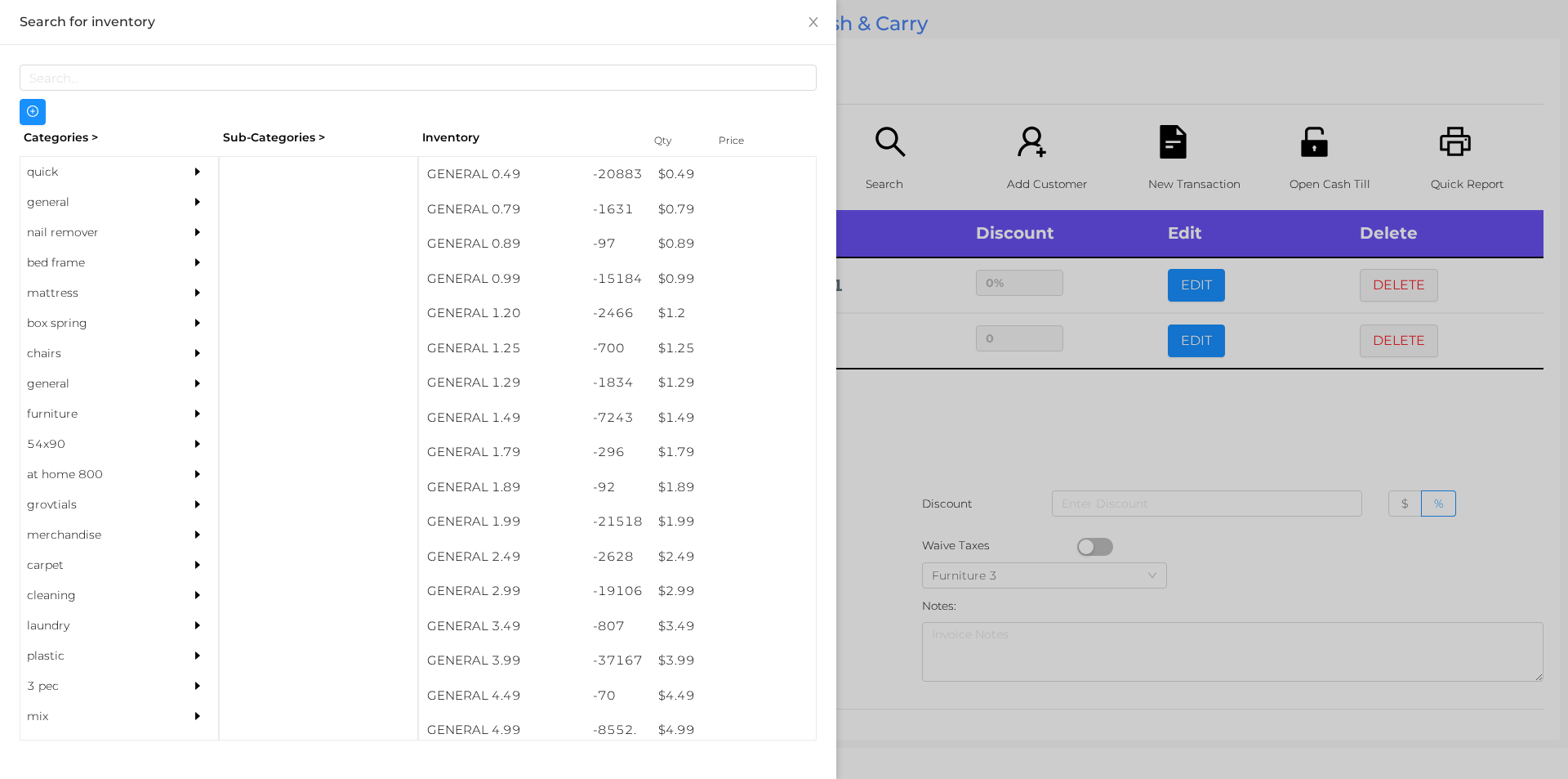
click at [889, 605] on div at bounding box center [784, 390] width 1568 height 779
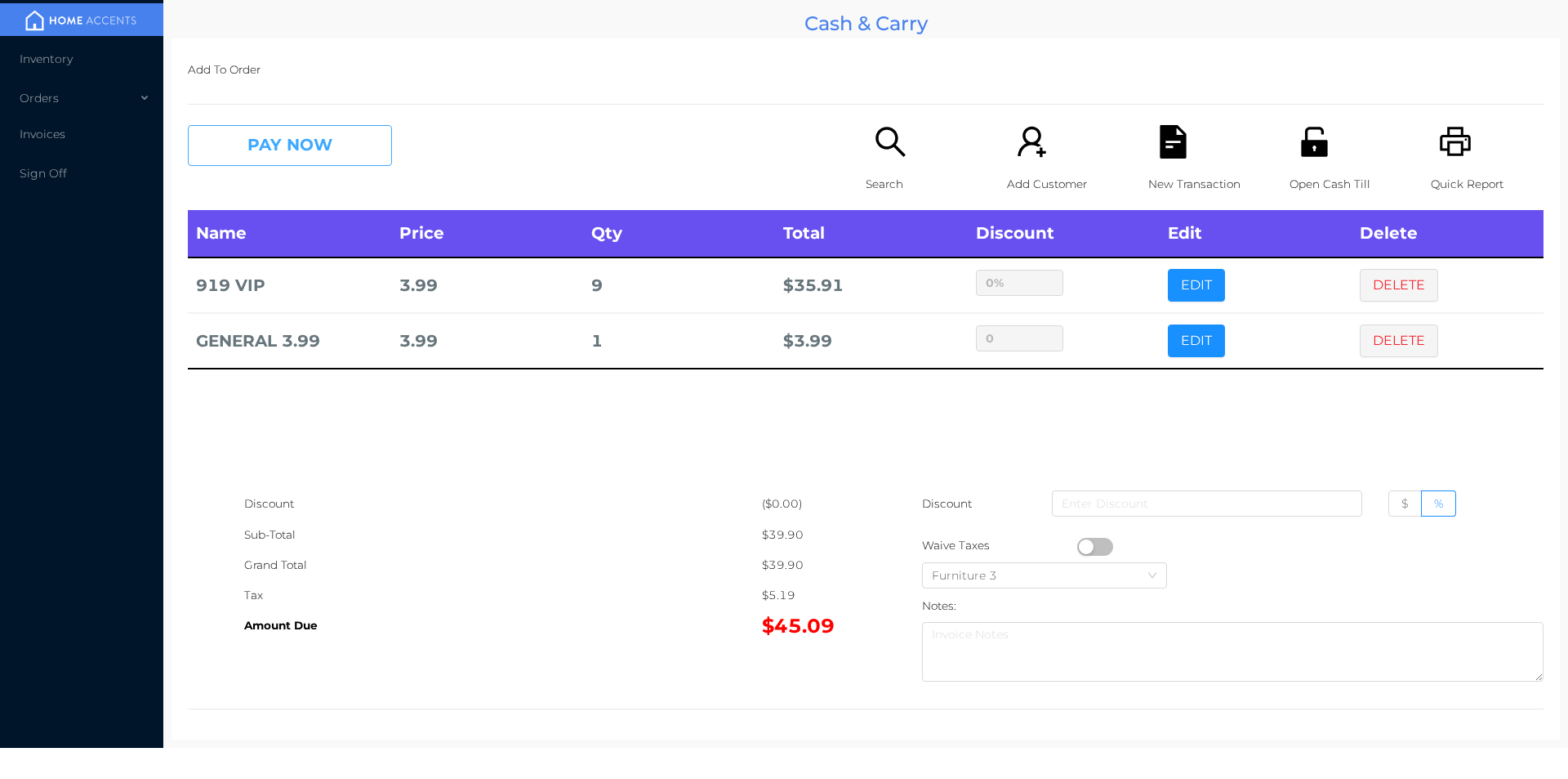
click at [259, 149] on button "PAY NOW" at bounding box center [290, 145] width 204 height 41
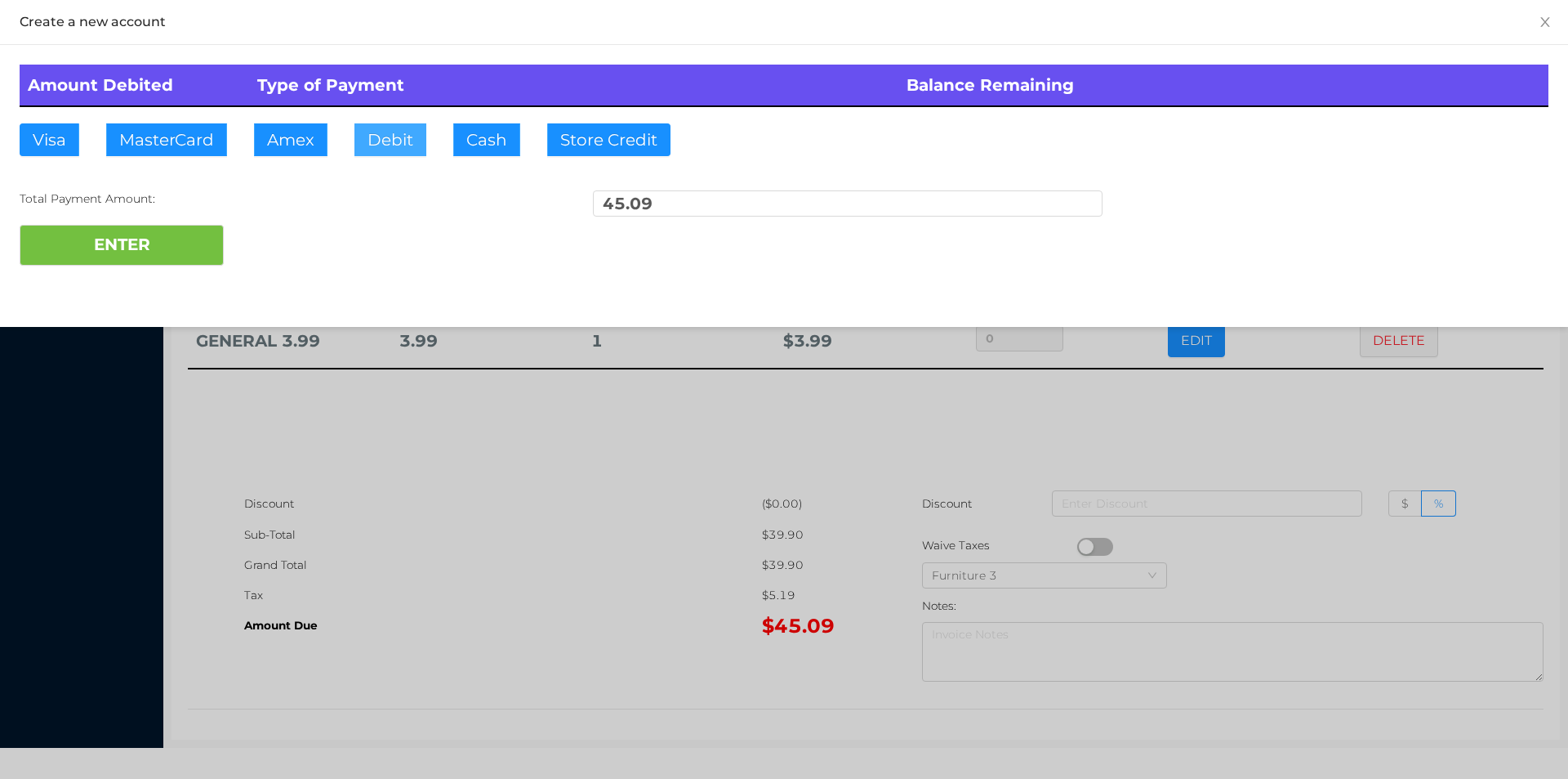
click at [383, 152] on button "Debit" at bounding box center [390, 140] width 72 height 33
click at [126, 259] on button "ENTER" at bounding box center [122, 245] width 204 height 41
type input "0"
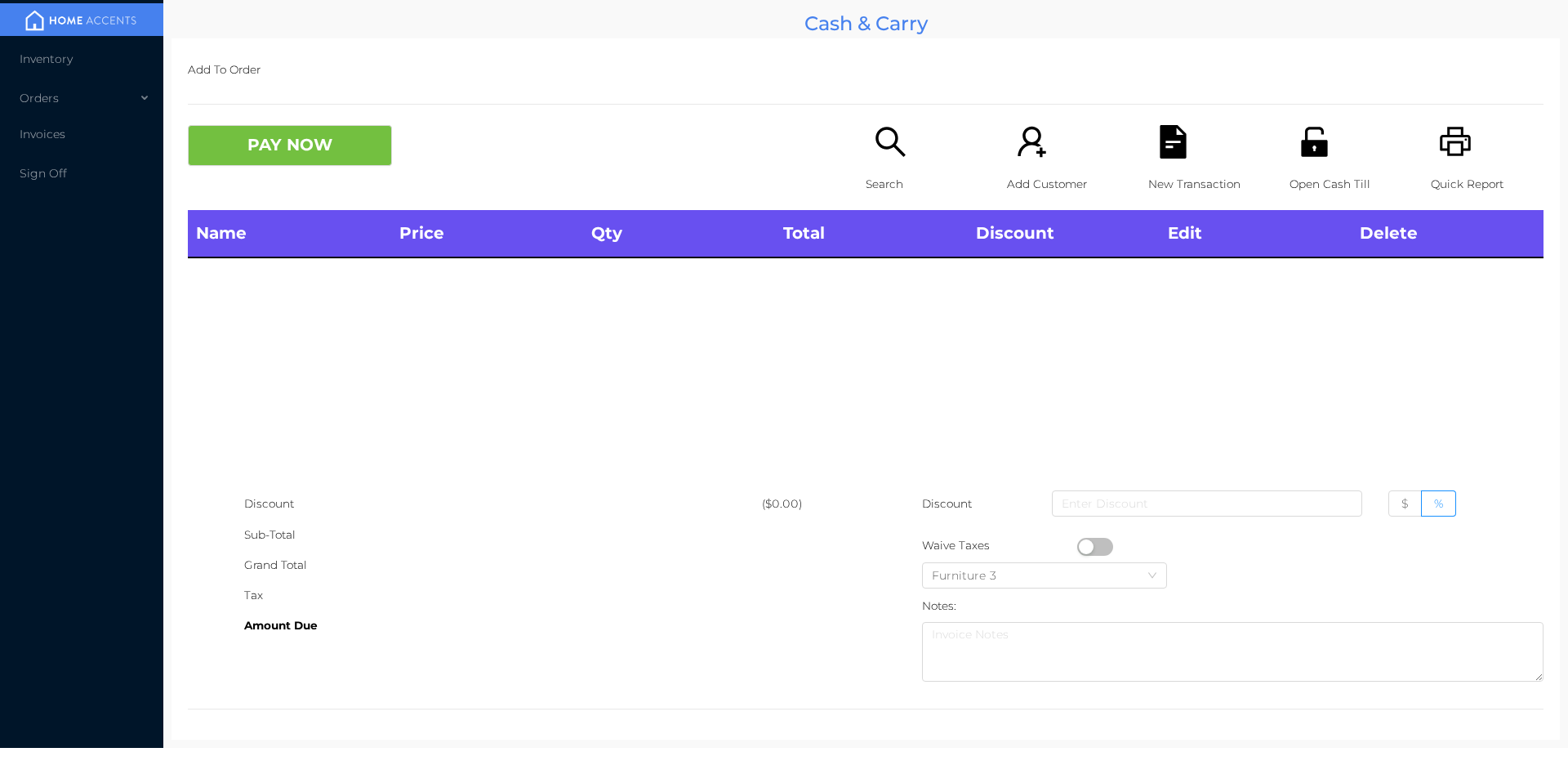
click at [901, 160] on div "Search" at bounding box center [922, 167] width 113 height 85
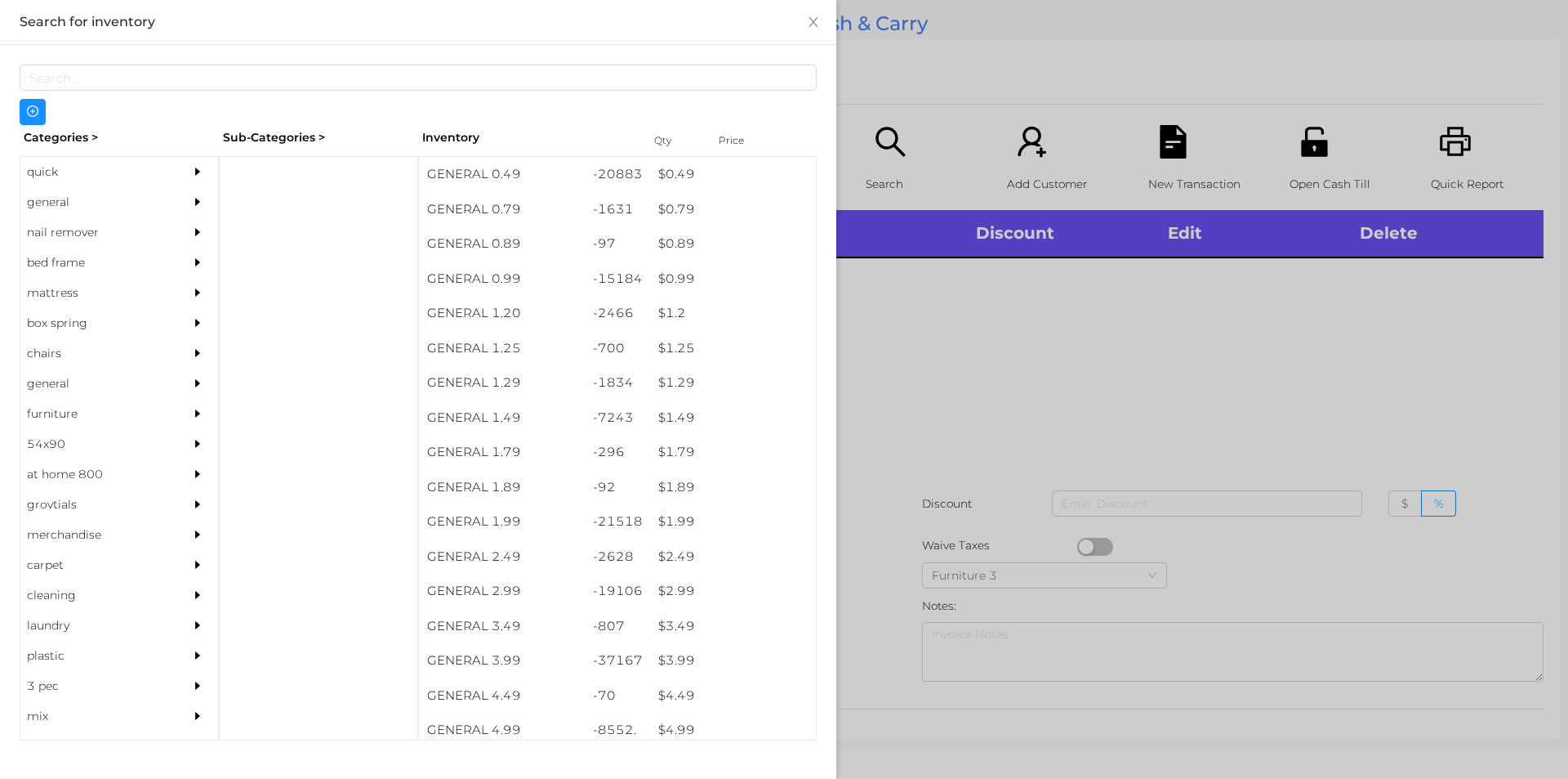
click at [42, 175] on div "quick" at bounding box center [95, 172] width 149 height 30
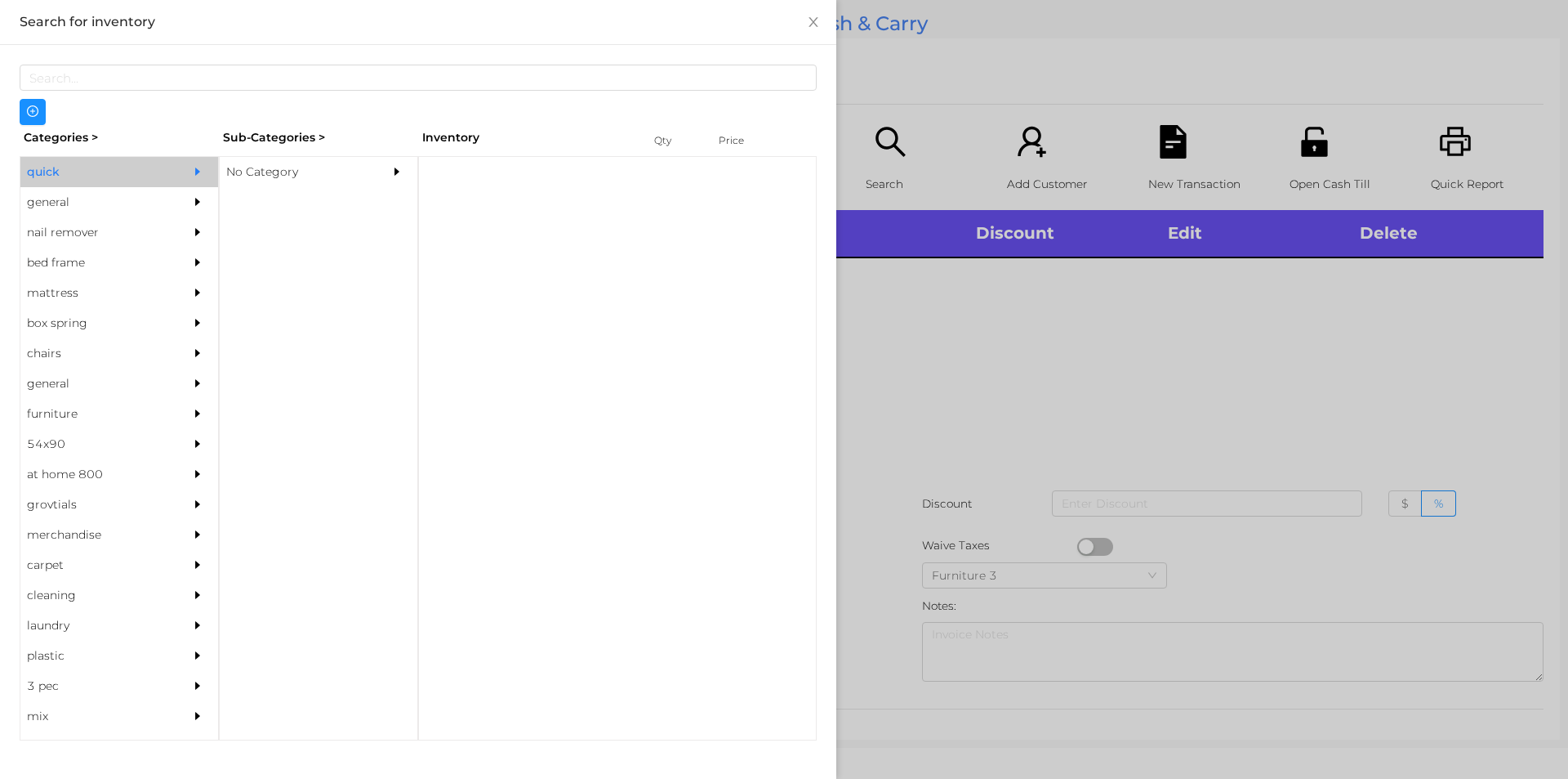
click at [262, 182] on div "No Category" at bounding box center [294, 172] width 149 height 30
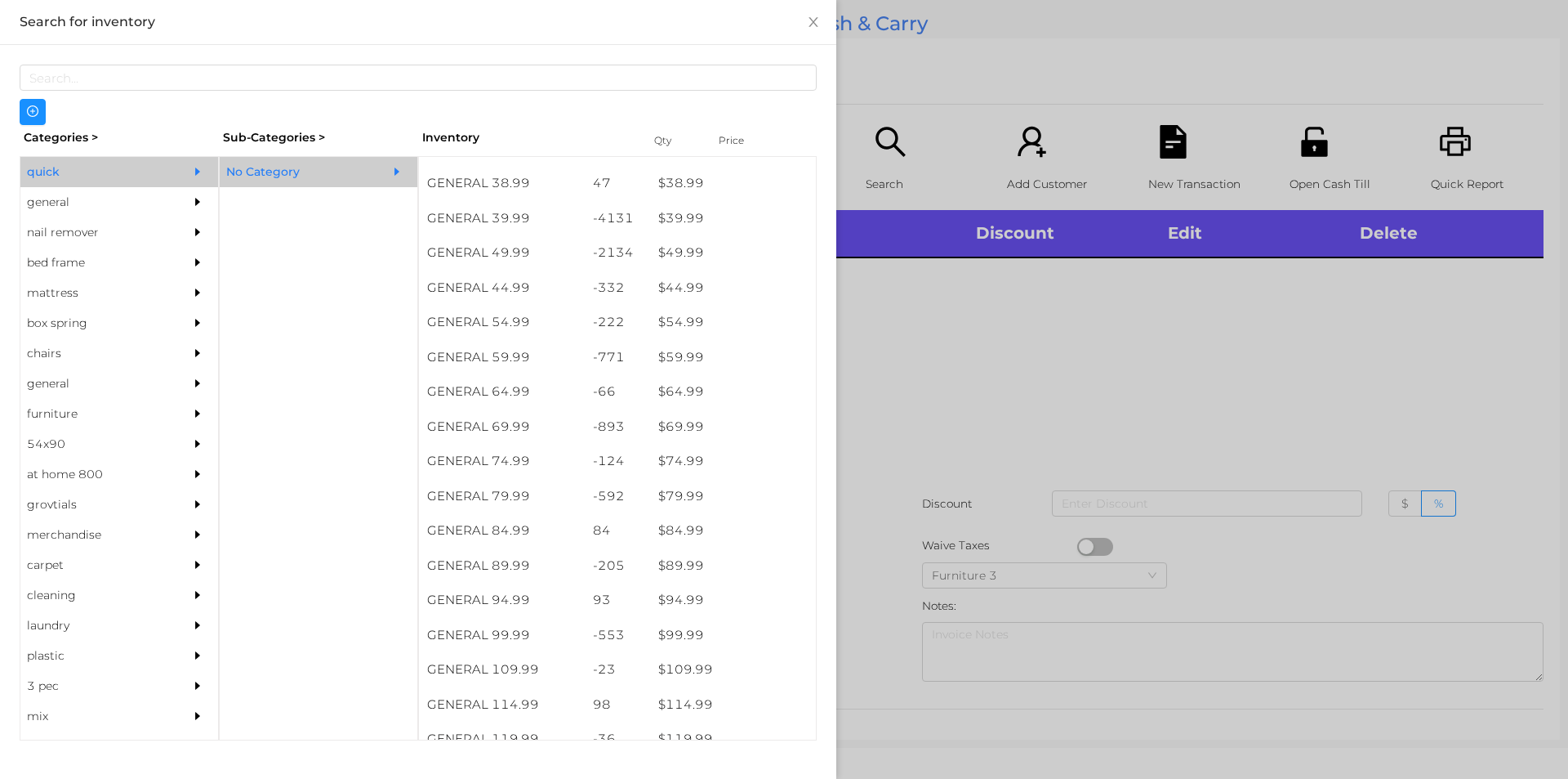
scroll to position [894, 0]
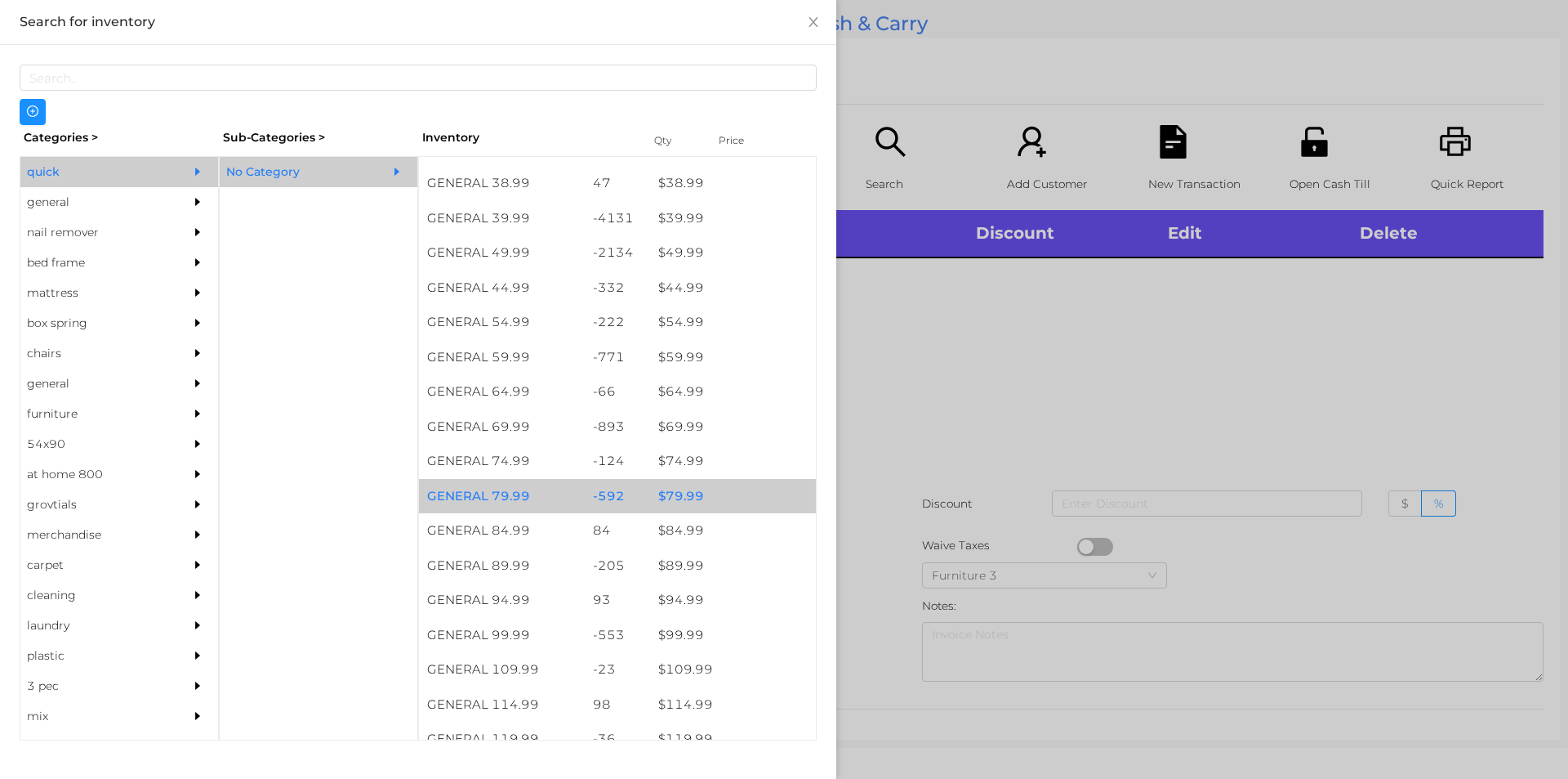
click at [676, 494] on div "$ 79.99" at bounding box center [733, 496] width 166 height 35
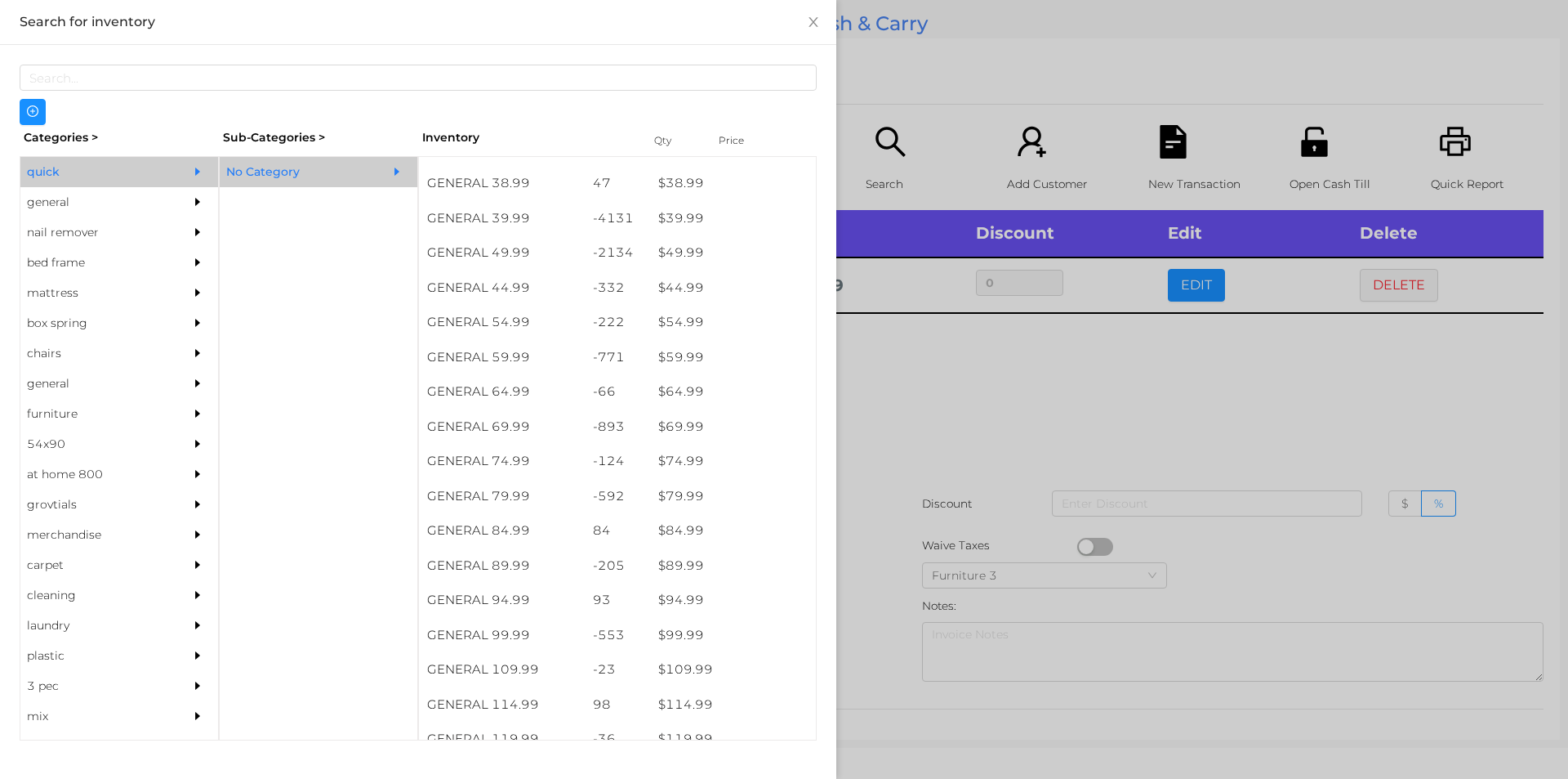
click at [897, 437] on div at bounding box center [784, 390] width 1568 height 779
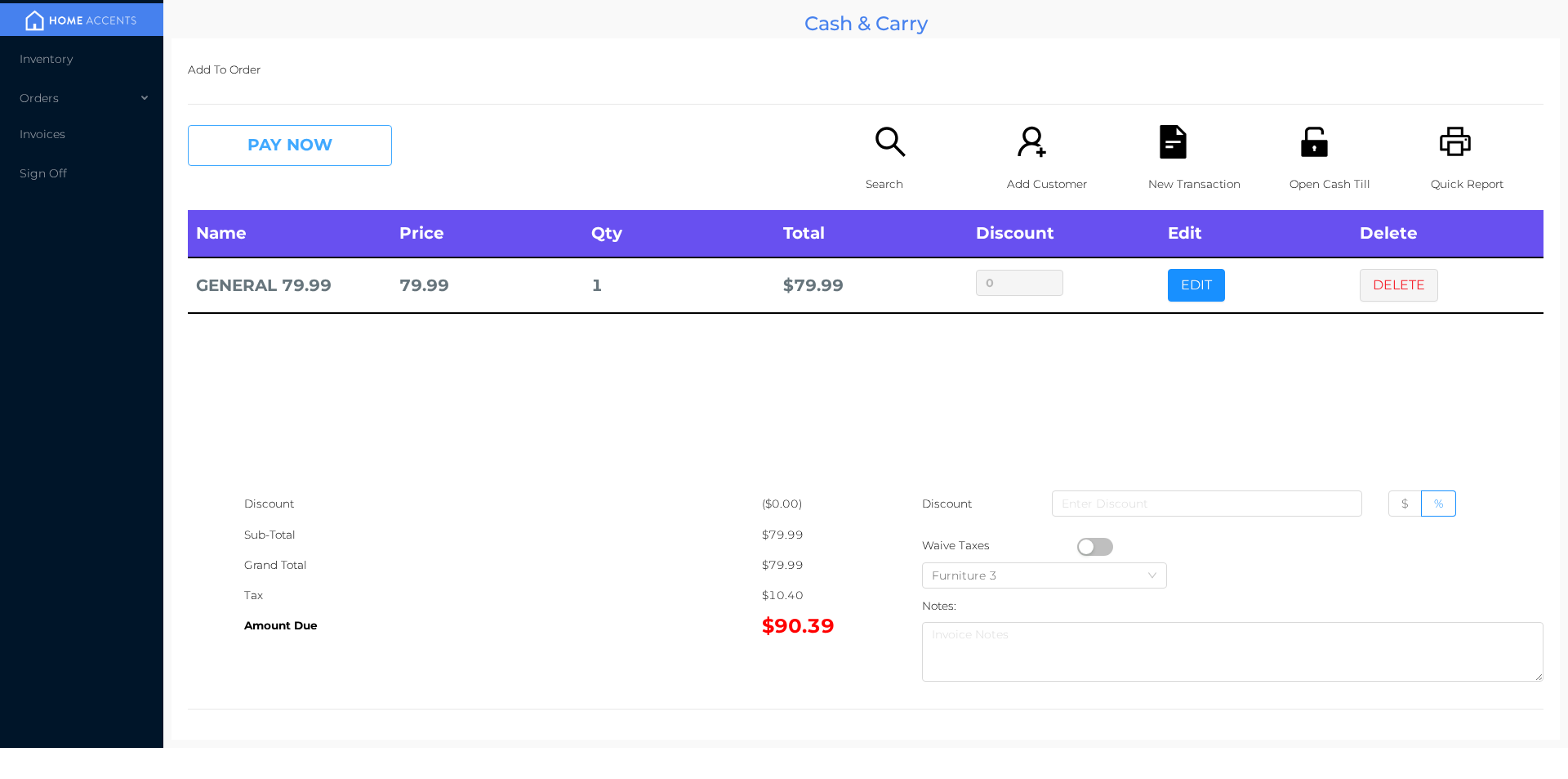
click at [255, 141] on button "PAY NOW" at bounding box center [290, 145] width 204 height 41
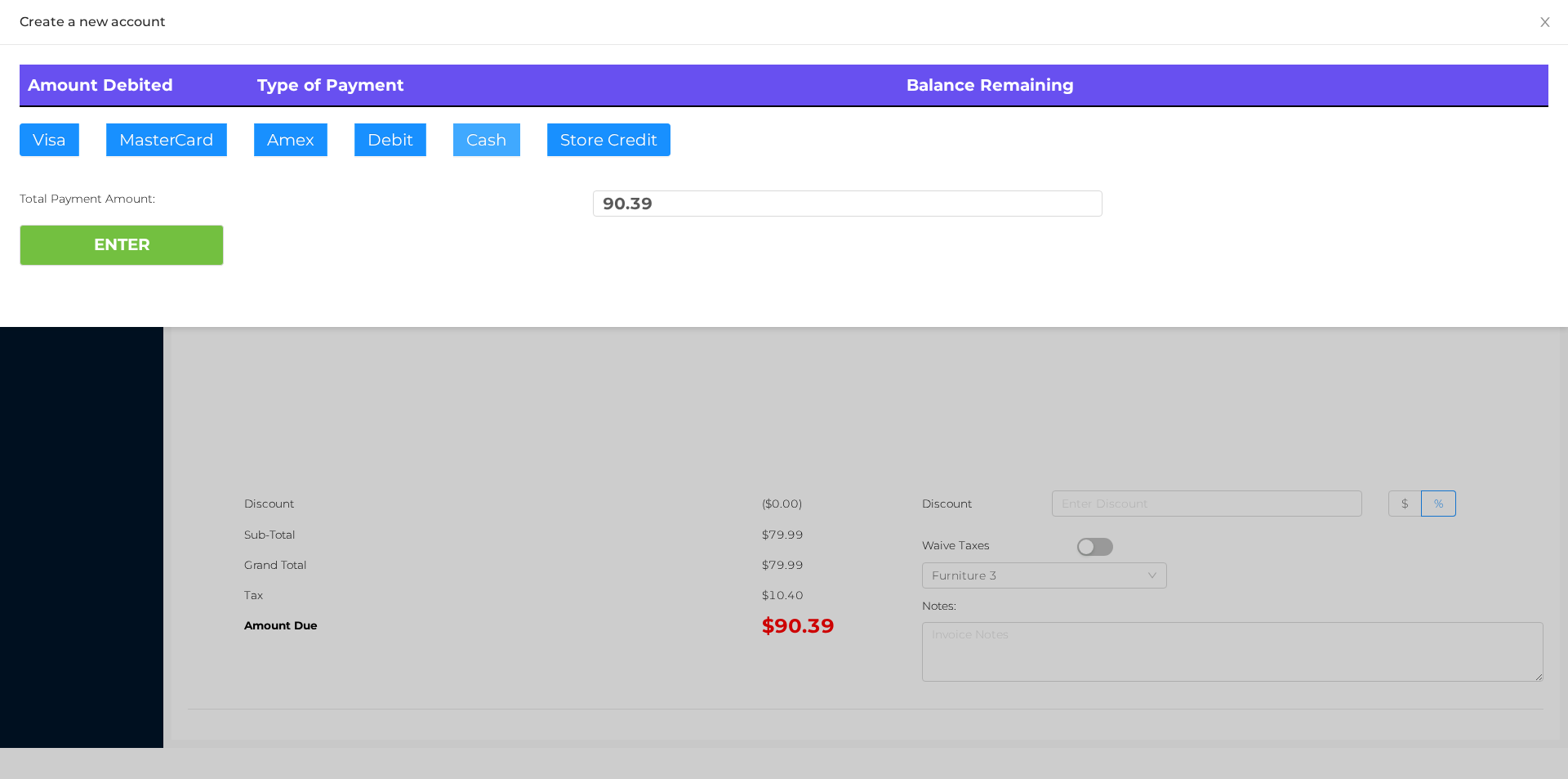
click at [474, 147] on button "Cash" at bounding box center [487, 140] width 67 height 33
click at [134, 249] on button "ENTER" at bounding box center [122, 245] width 204 height 41
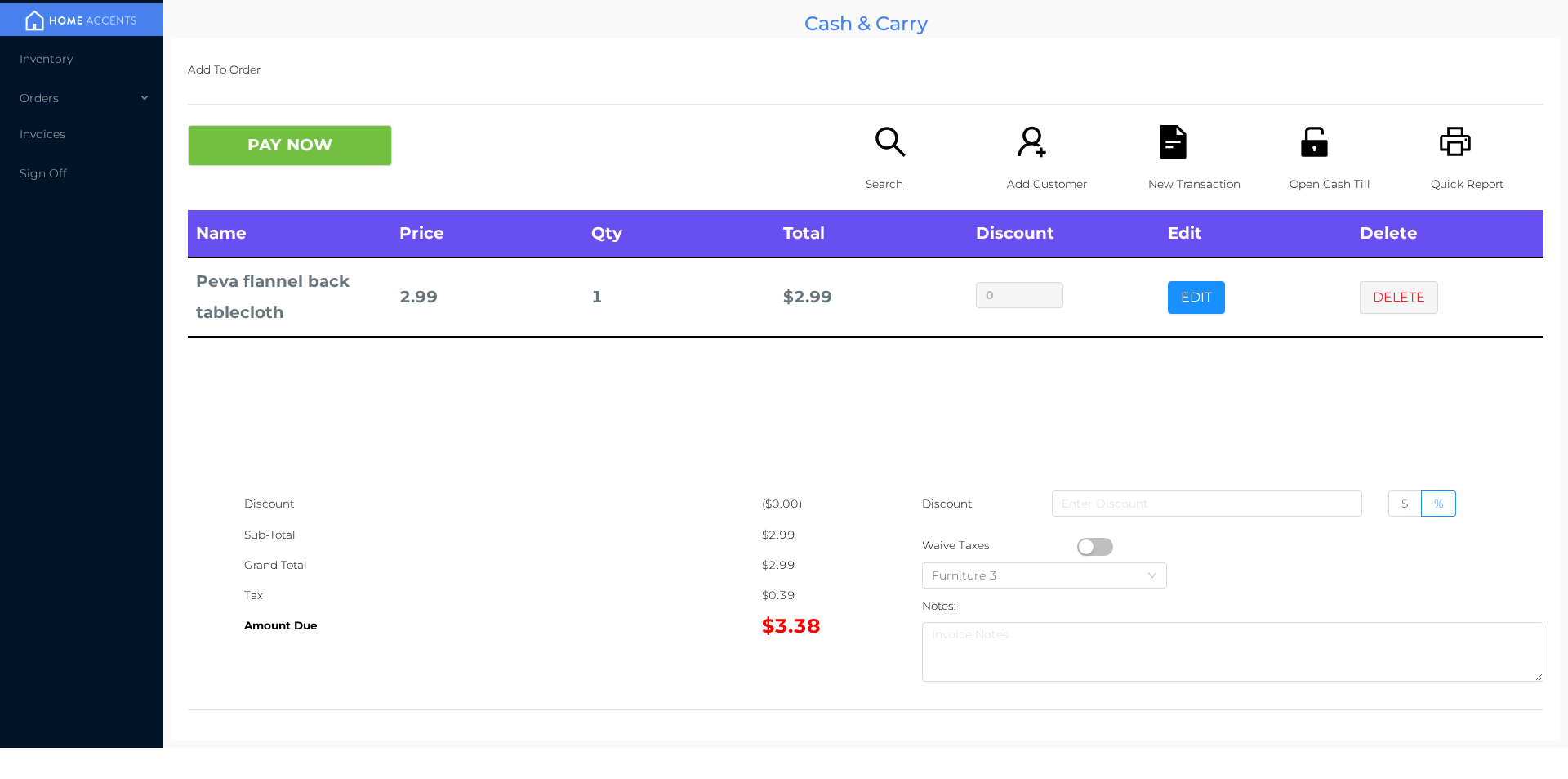
click at [282, 156] on button "PAY NOW" at bounding box center [290, 145] width 204 height 41
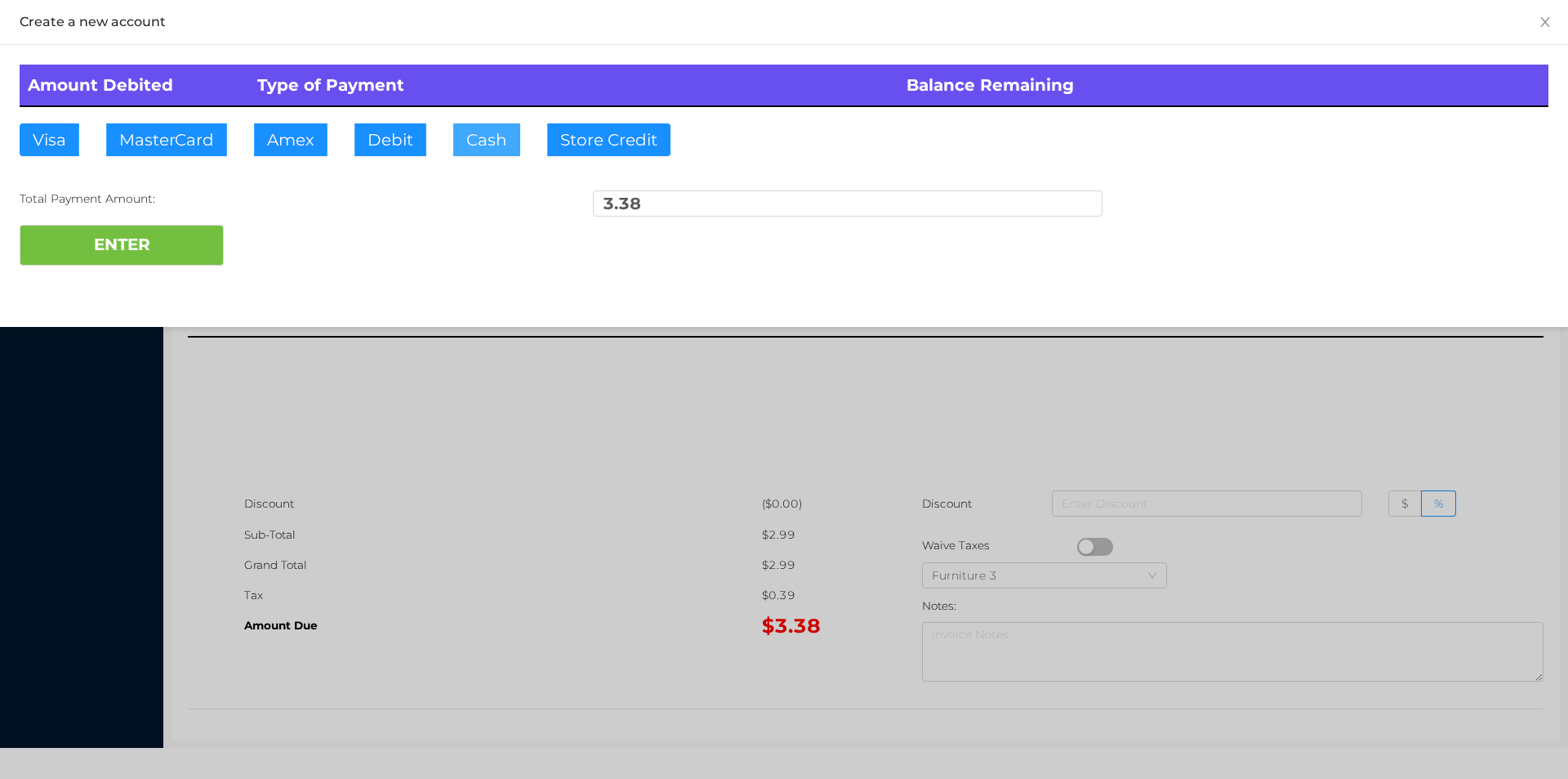
click at [478, 132] on button "Cash" at bounding box center [487, 140] width 67 height 33
type input "5."
click at [147, 242] on button "ENTER" at bounding box center [122, 245] width 204 height 41
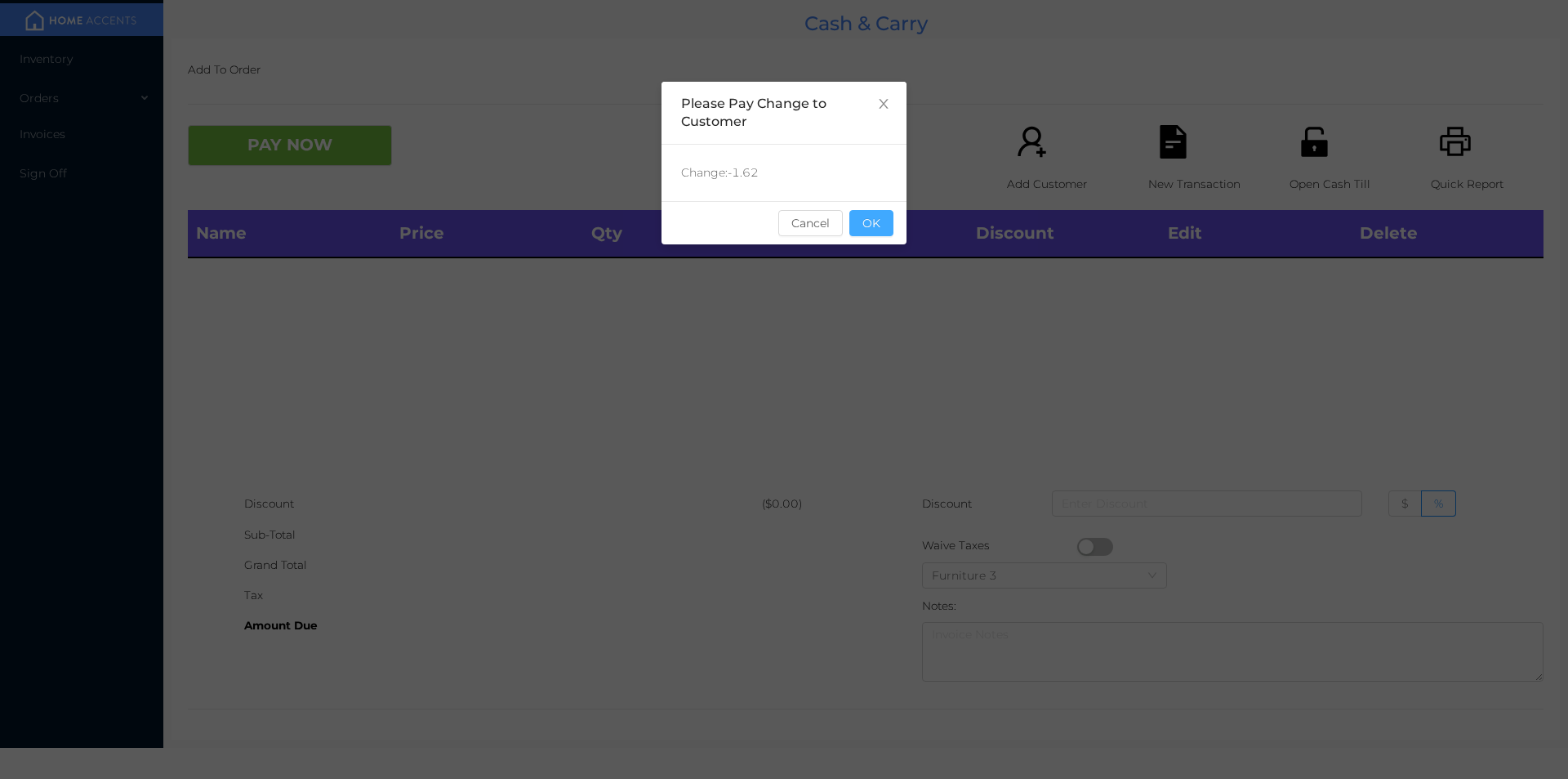
click at [884, 221] on button "OK" at bounding box center [872, 222] width 44 height 26
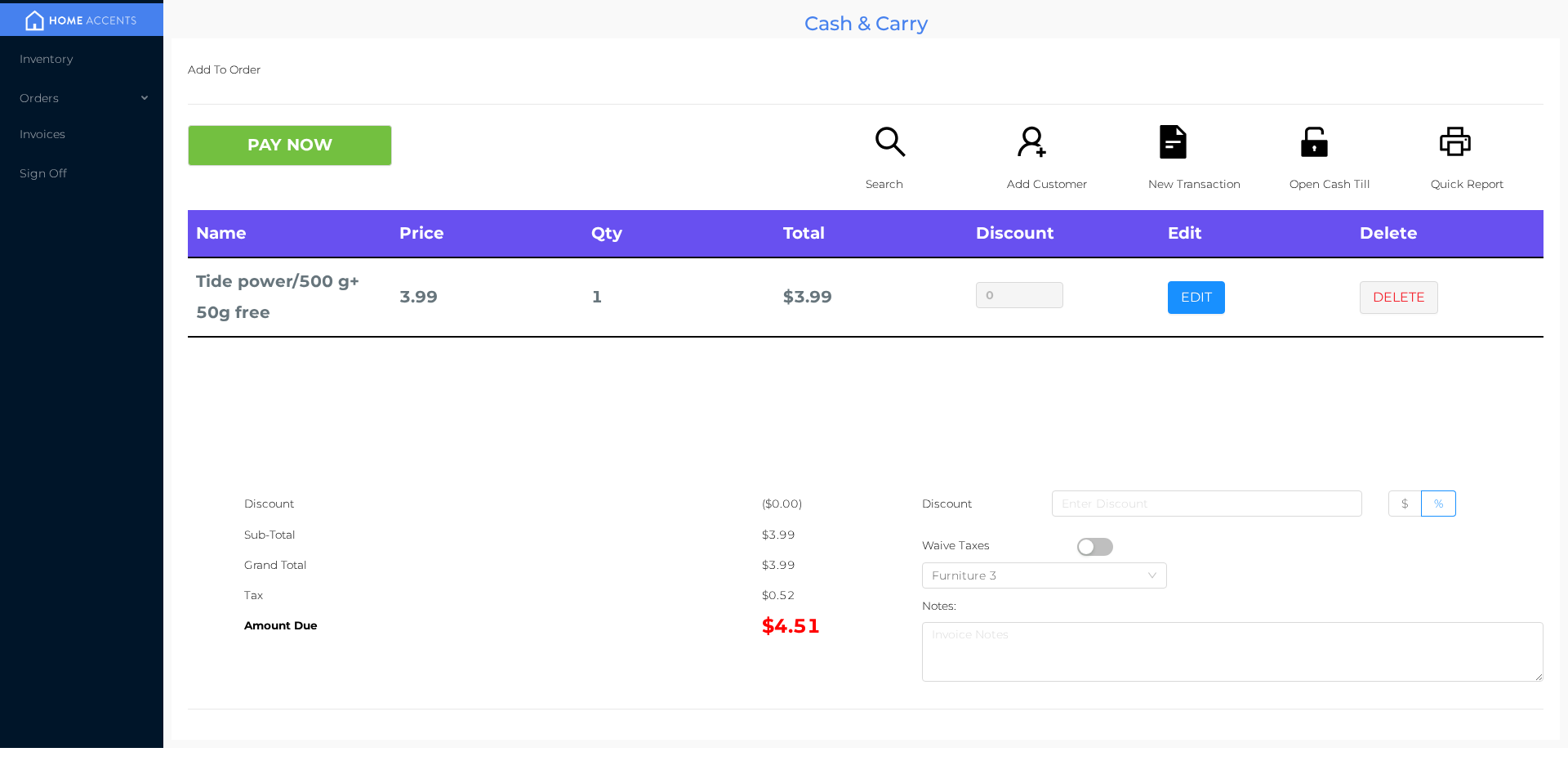
click at [880, 199] on p "Search" at bounding box center [922, 183] width 113 height 30
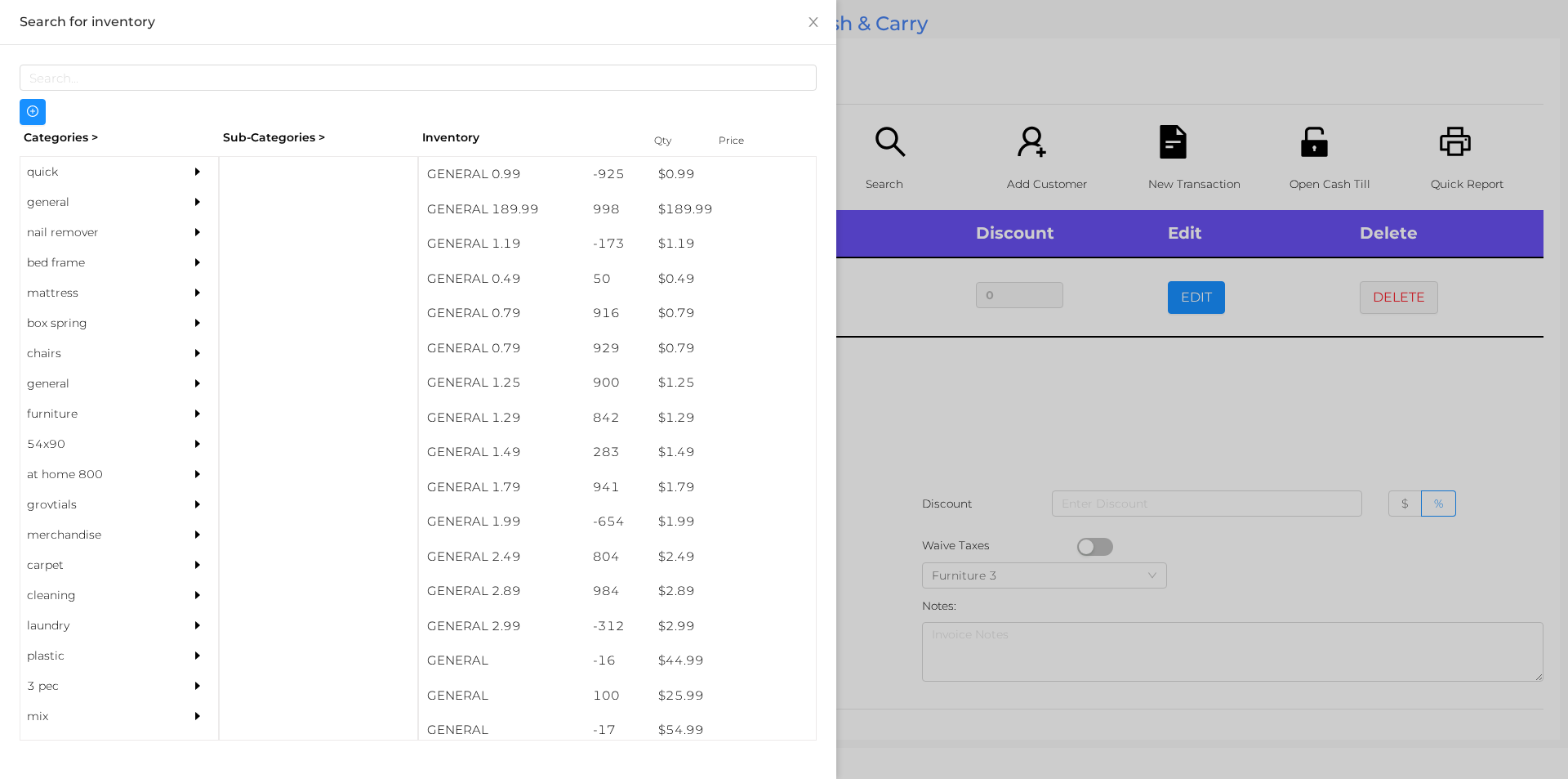
click at [67, 197] on div "general" at bounding box center [95, 202] width 149 height 30
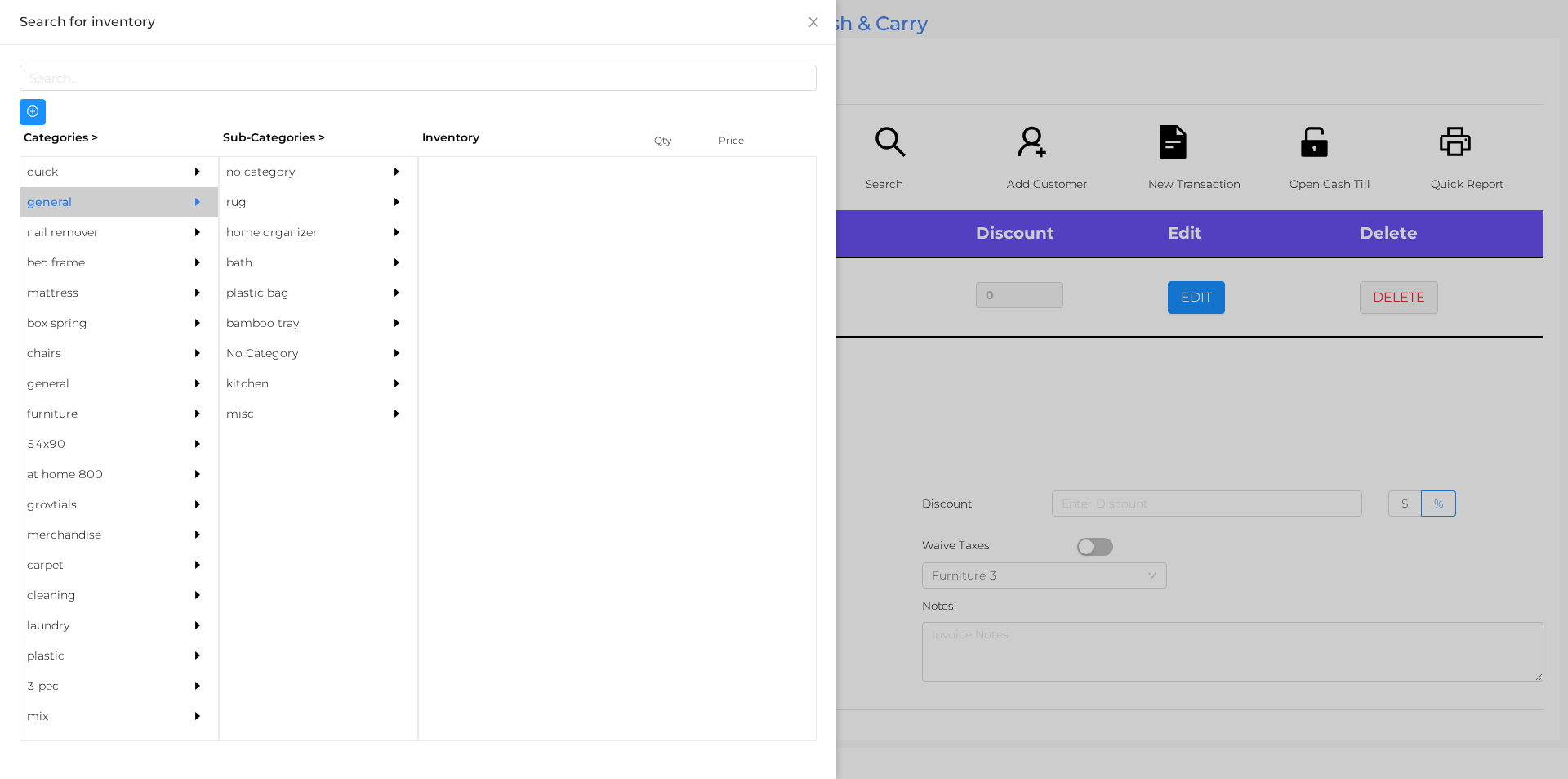
click at [271, 170] on div "no category" at bounding box center [294, 172] width 149 height 30
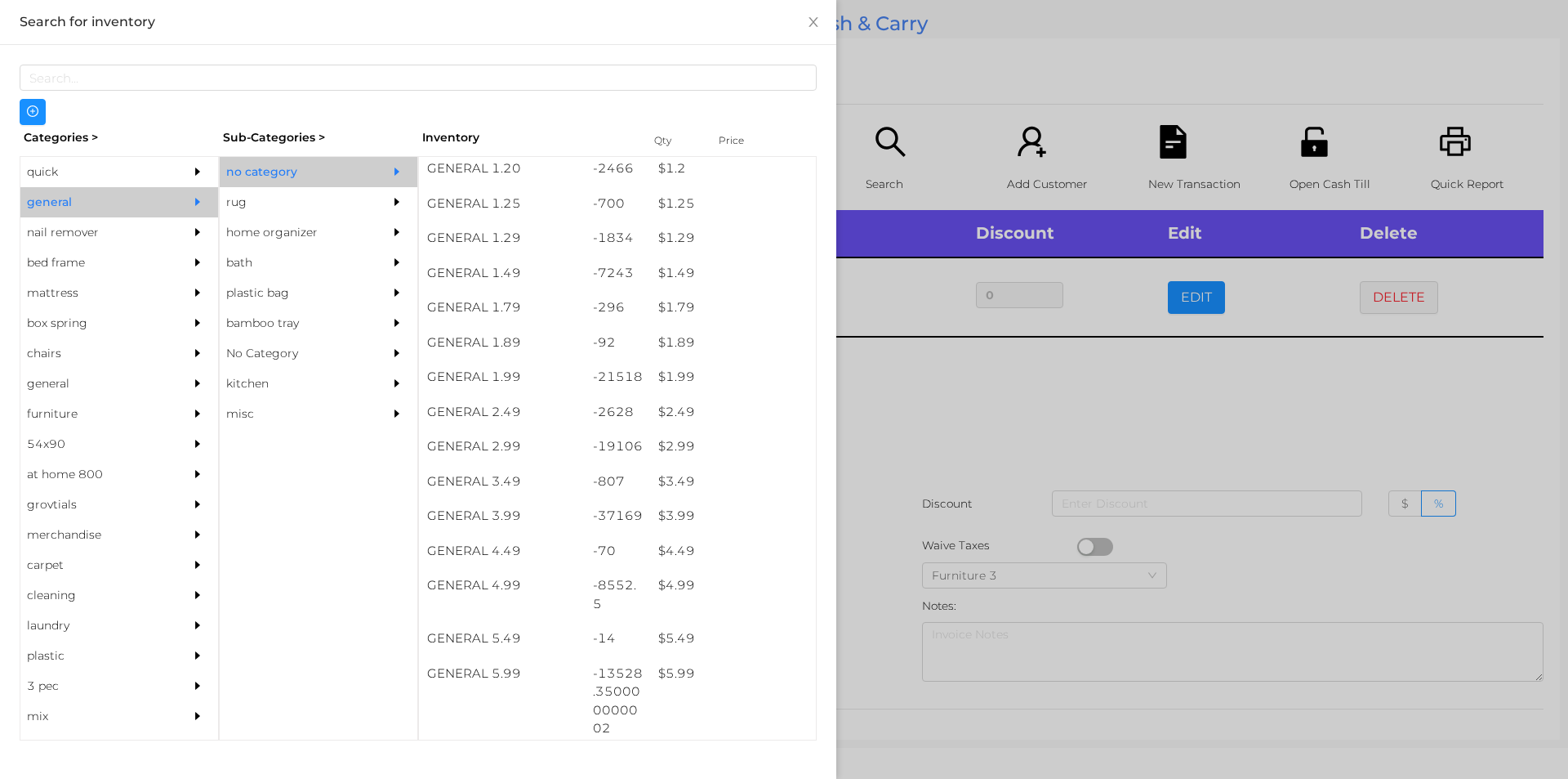
scroll to position [142, 0]
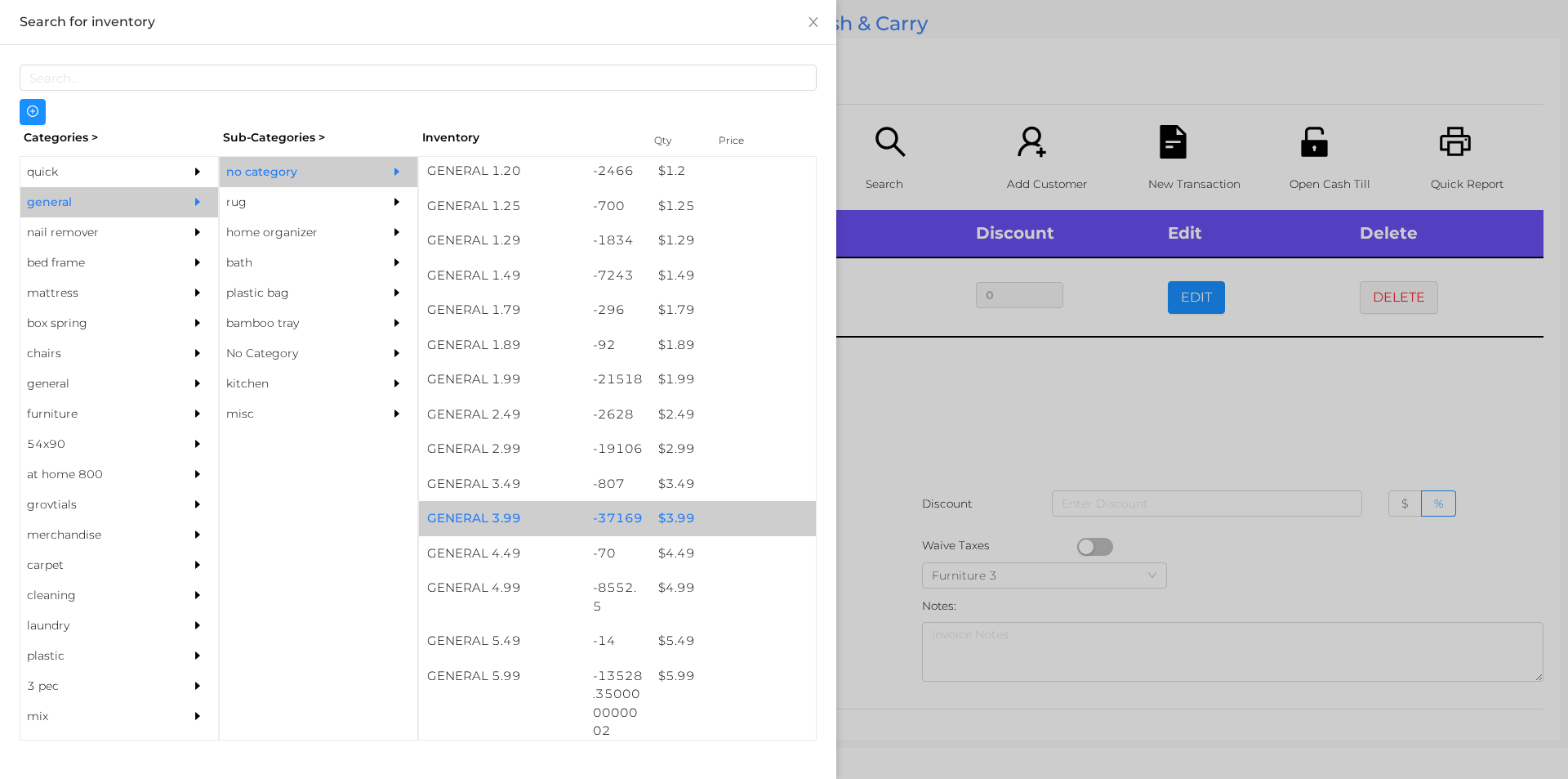
click at [667, 514] on div "$ 3.99" at bounding box center [733, 518] width 166 height 35
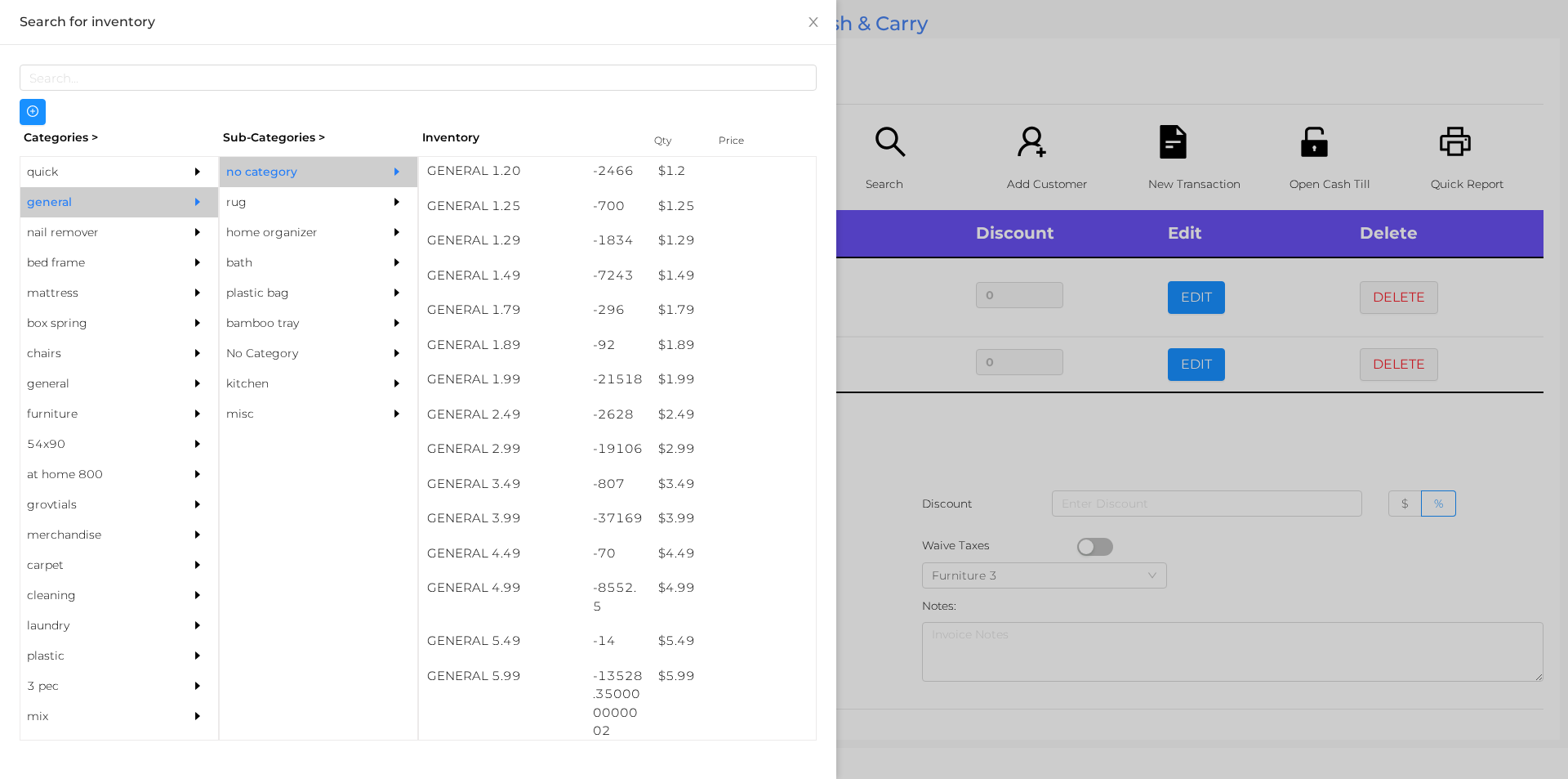
click at [901, 465] on div at bounding box center [784, 390] width 1568 height 779
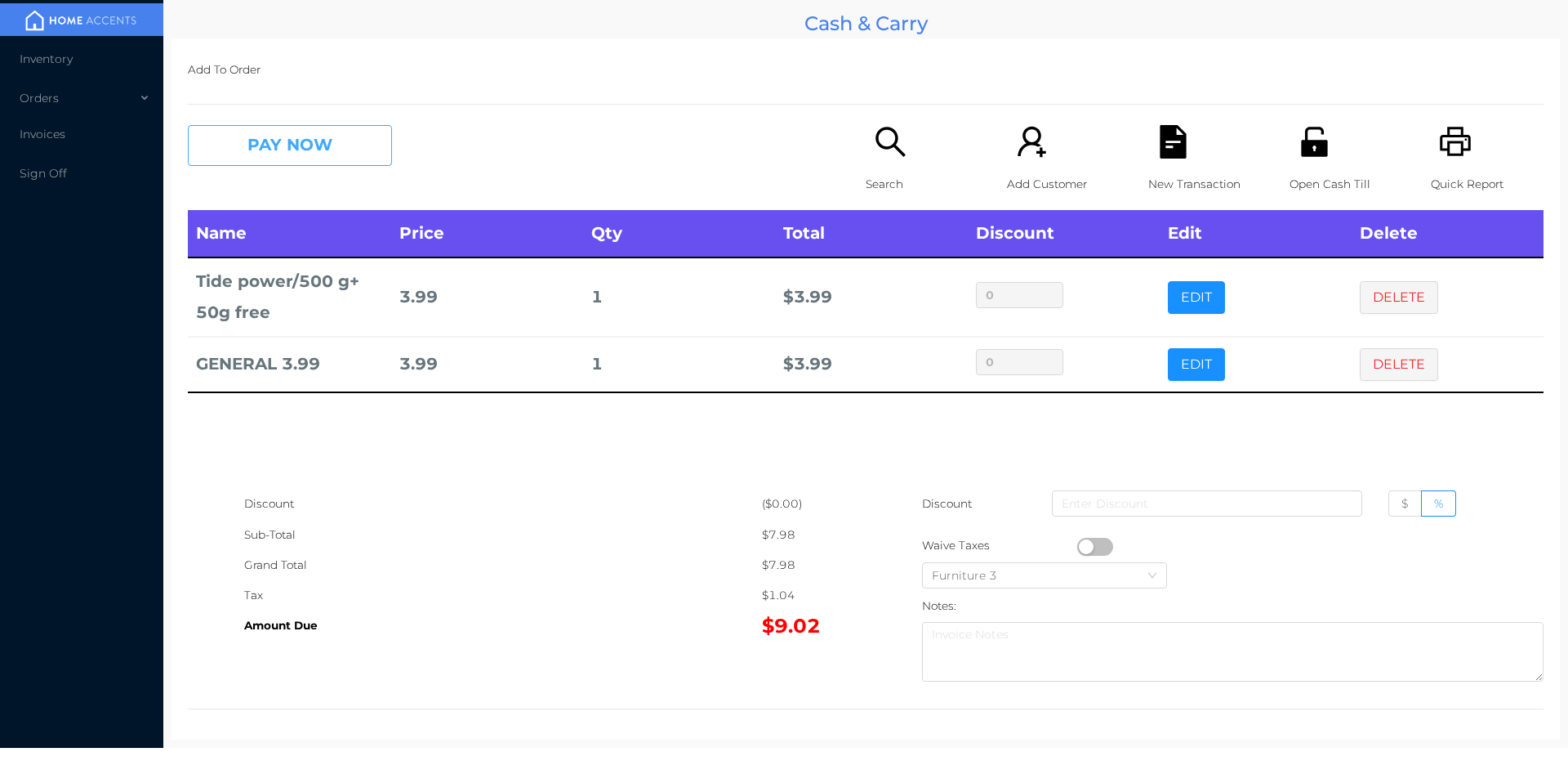
click at [337, 155] on button "PAY NOW" at bounding box center [290, 145] width 204 height 41
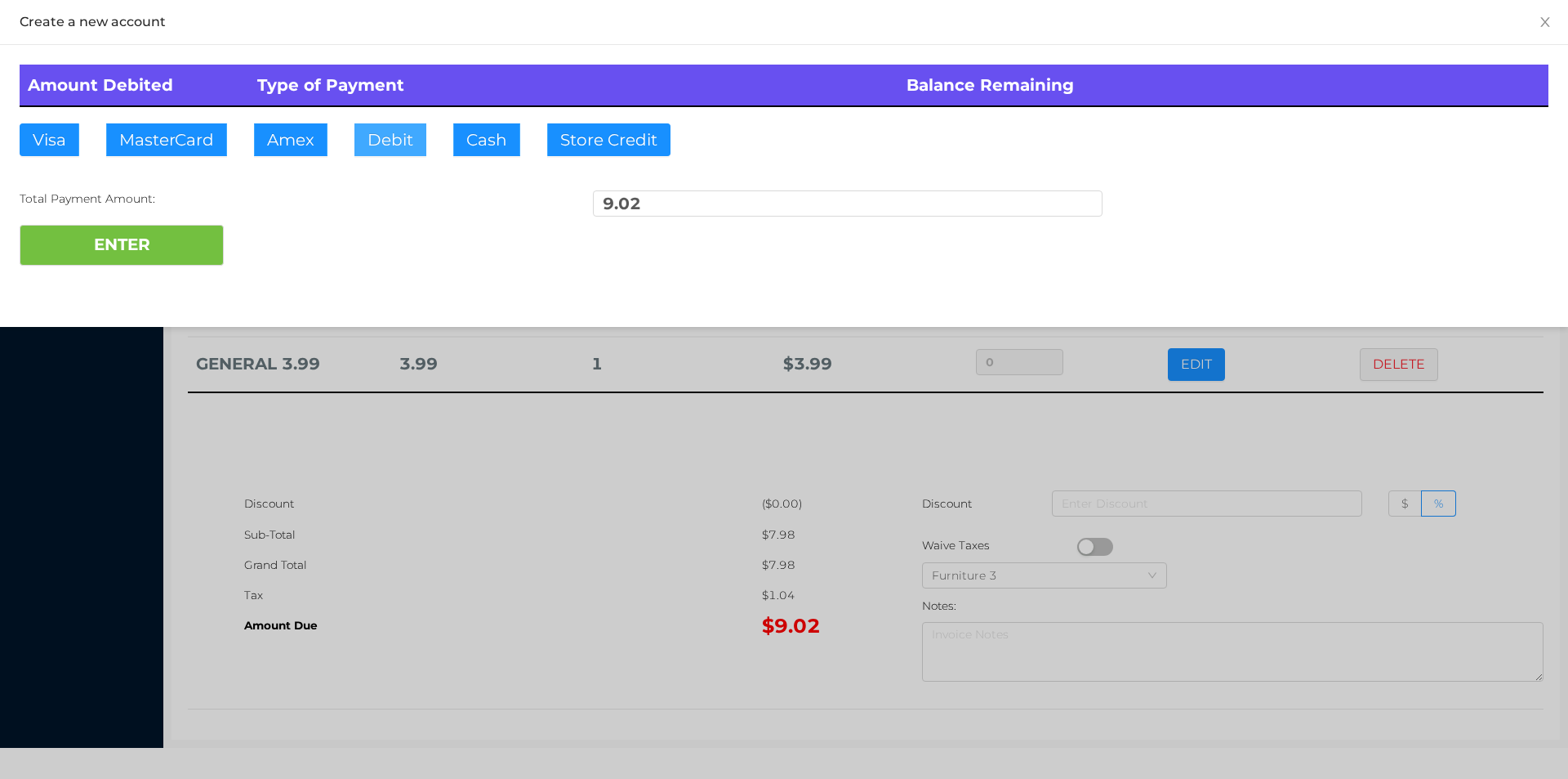
click at [387, 134] on button "Debit" at bounding box center [390, 140] width 72 height 33
click at [187, 239] on button "ENTER" at bounding box center [122, 245] width 204 height 41
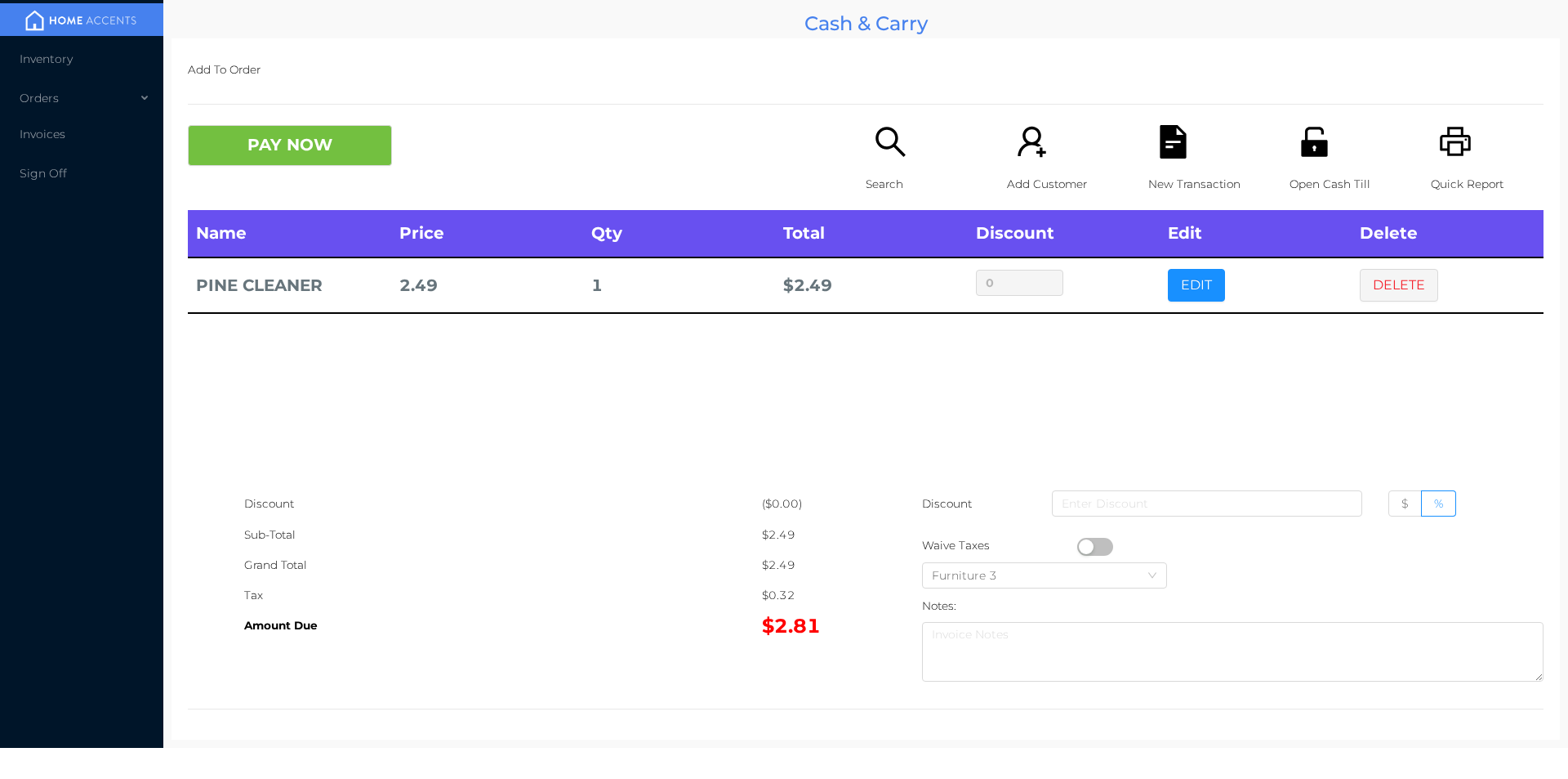
click at [886, 144] on icon "icon: search" at bounding box center [891, 141] width 33 height 33
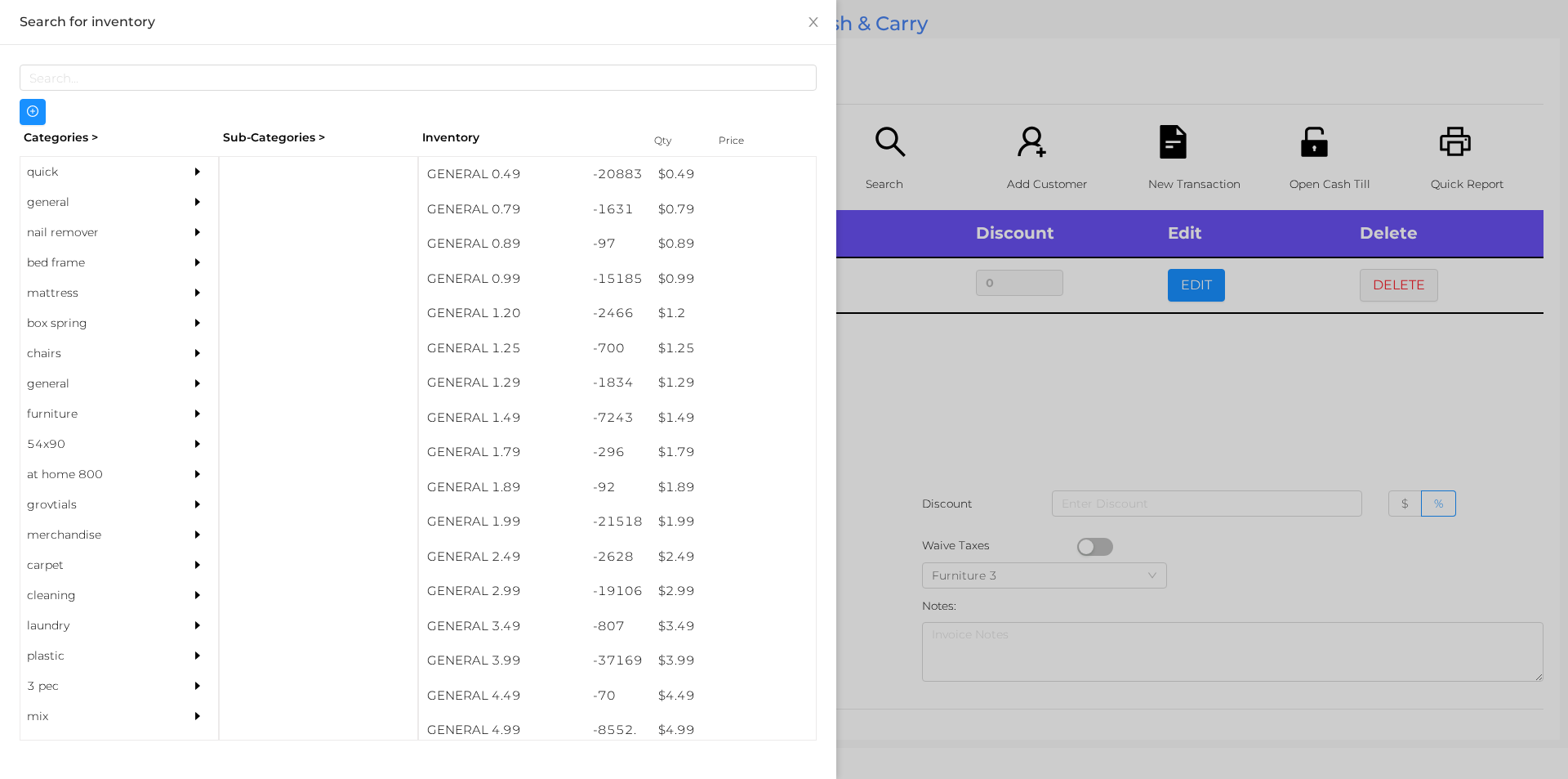
click at [51, 203] on div "general" at bounding box center [95, 202] width 149 height 30
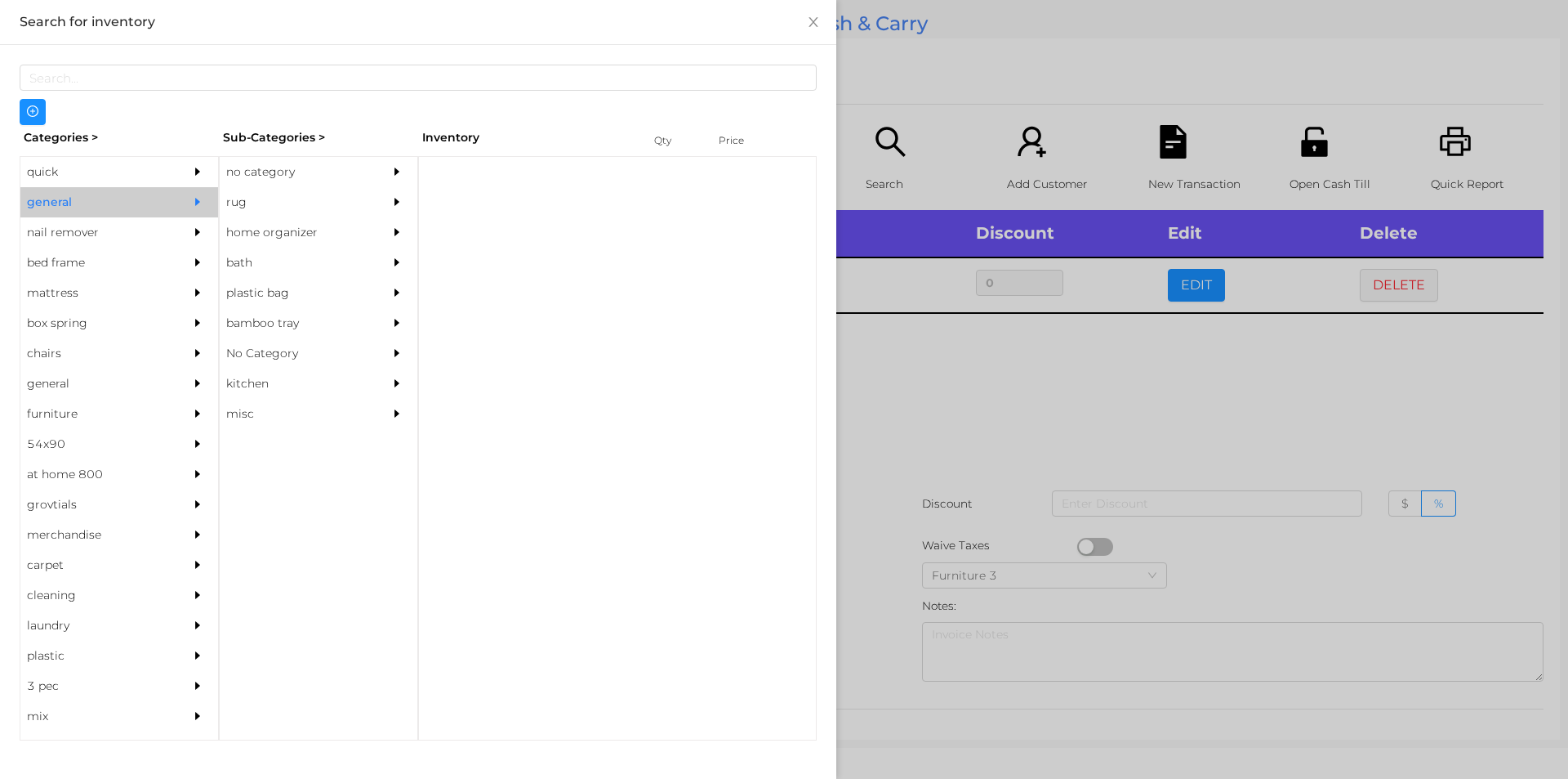
click at [271, 171] on div "no category" at bounding box center [294, 172] width 149 height 30
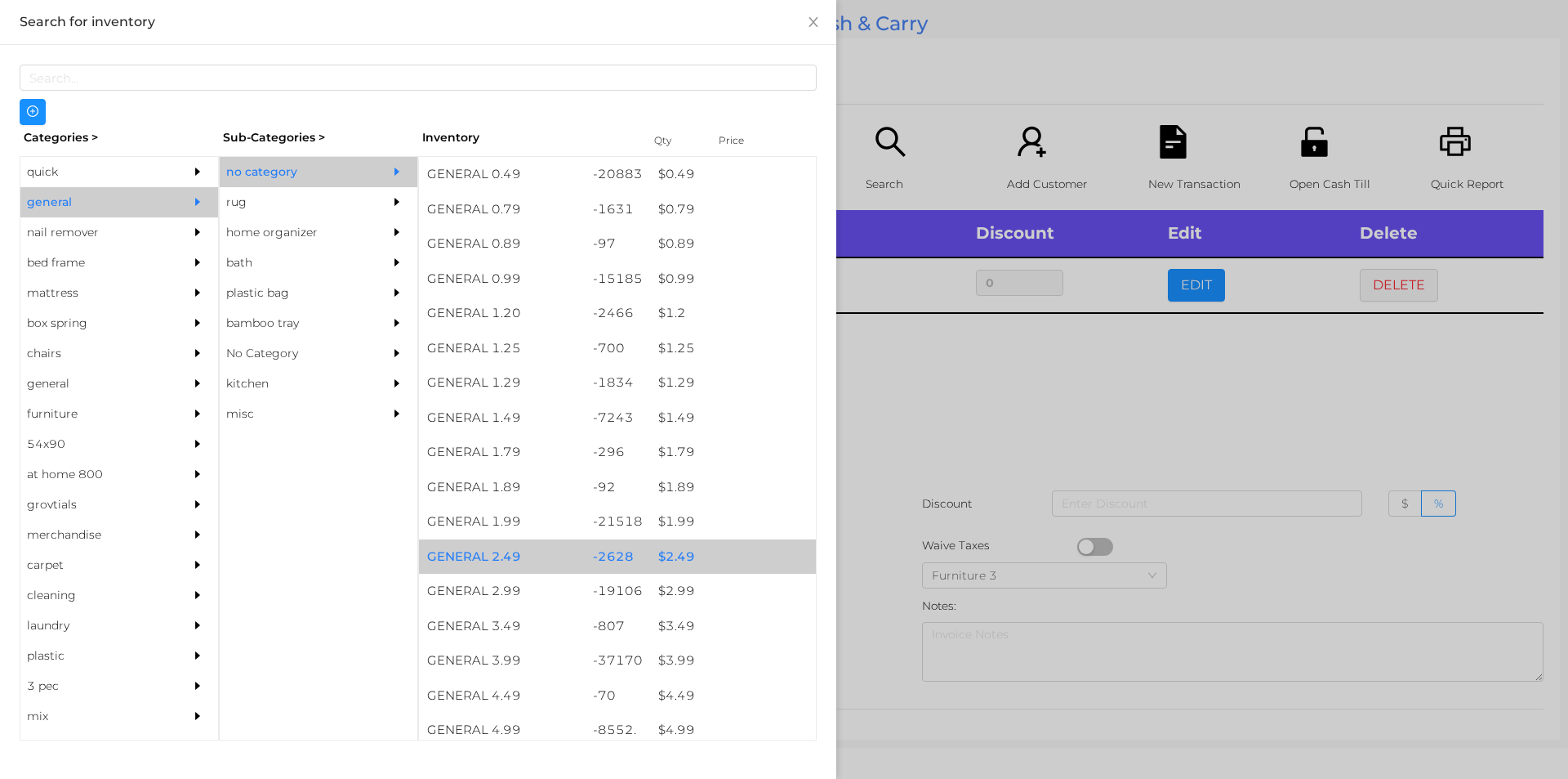
click at [674, 557] on div "$ 2.49" at bounding box center [733, 557] width 166 height 35
click at [671, 549] on div "$ 2.49" at bounding box center [733, 557] width 166 height 35
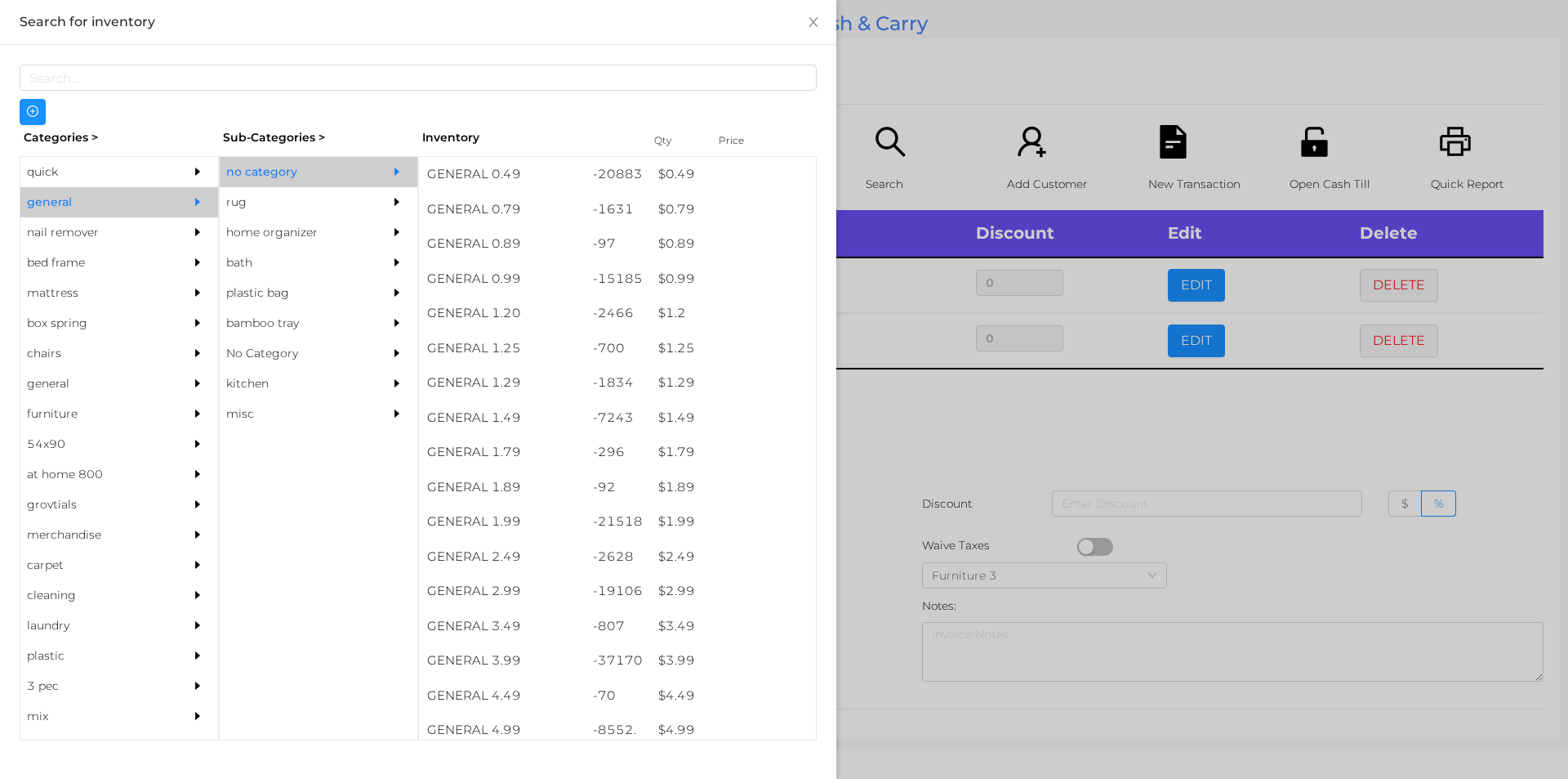
click at [942, 423] on div at bounding box center [784, 390] width 1568 height 779
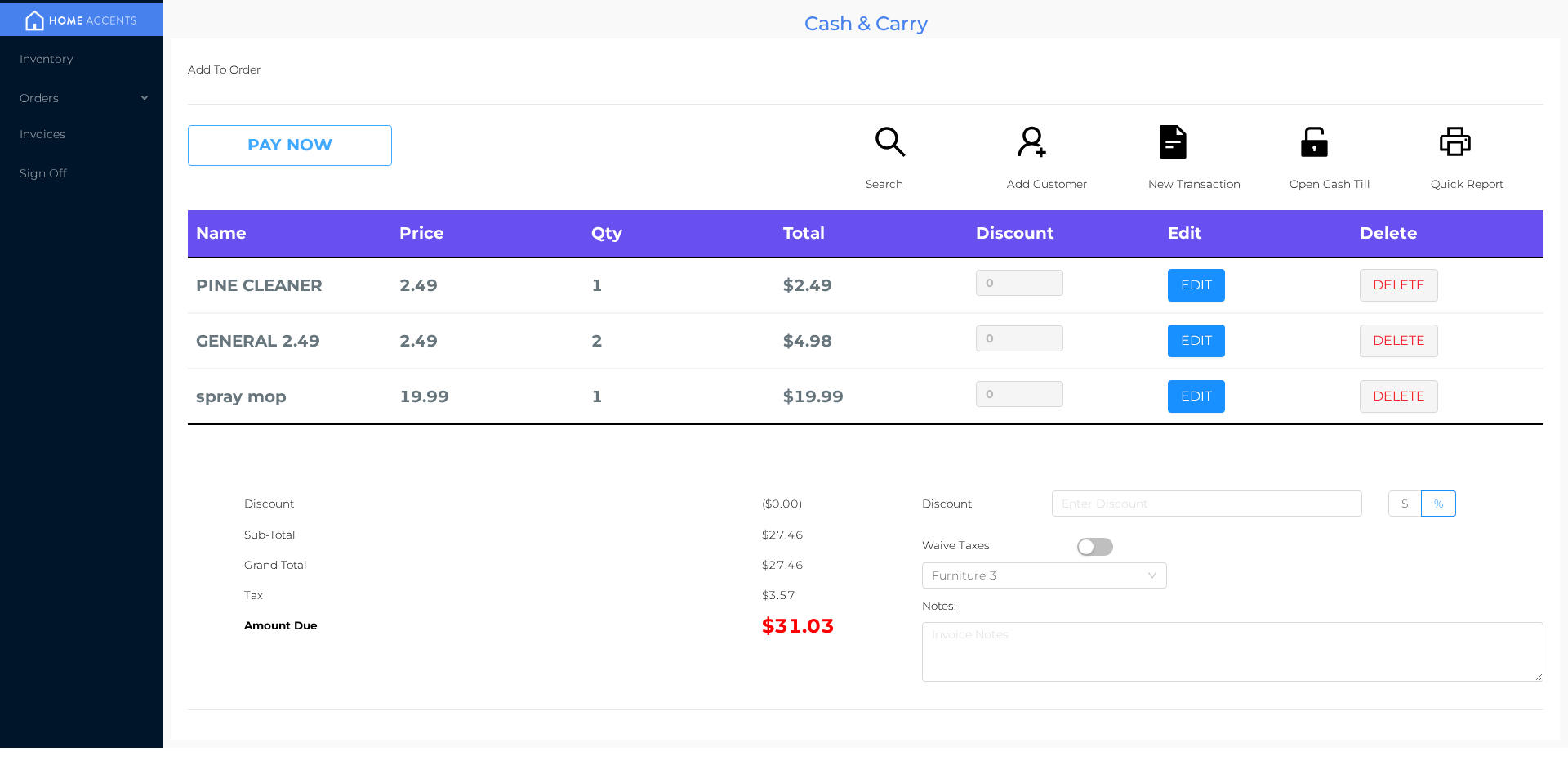
click at [294, 141] on button "PAY NOW" at bounding box center [290, 145] width 204 height 41
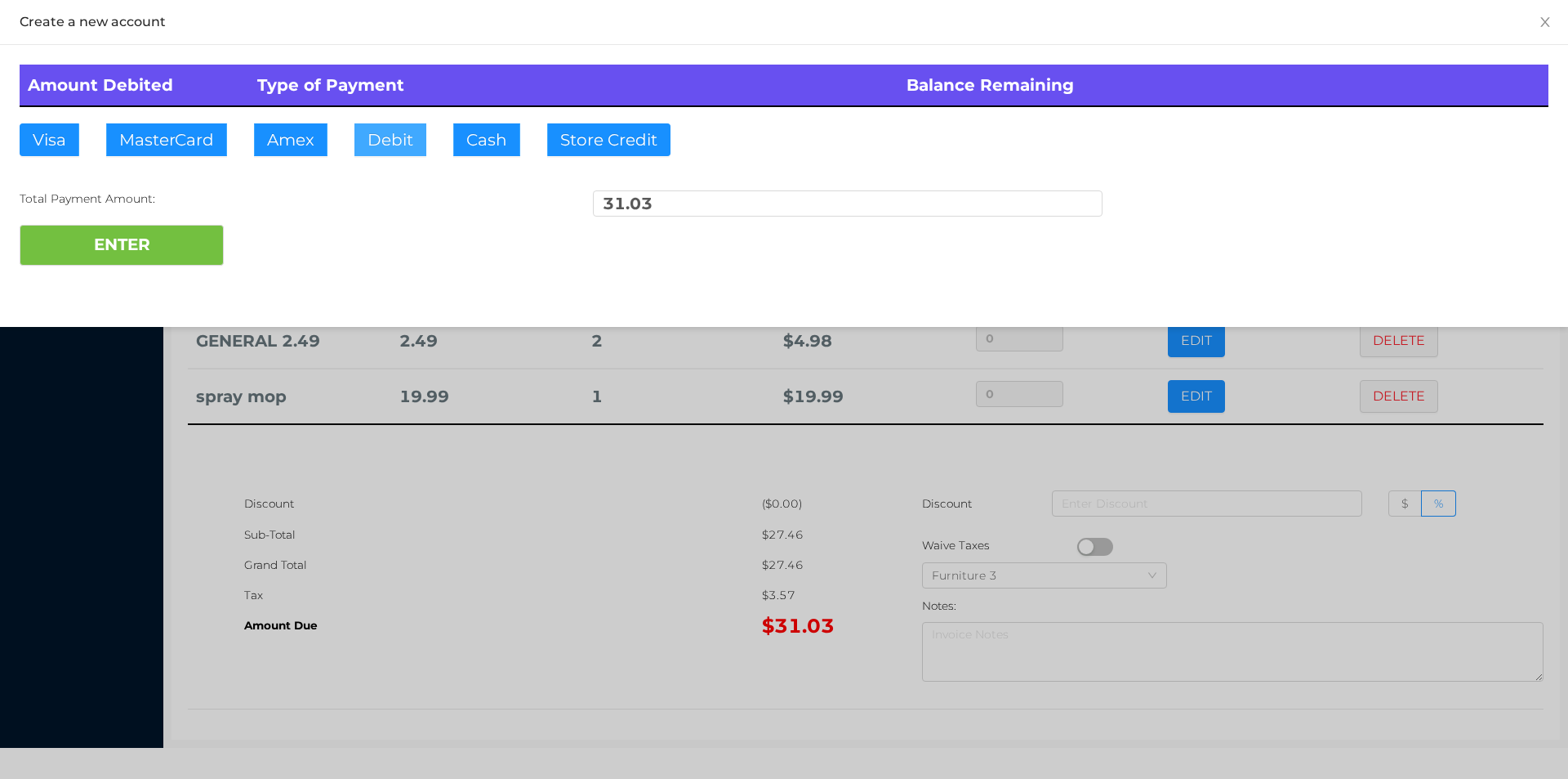
click at [397, 149] on button "Debit" at bounding box center [390, 140] width 72 height 33
click at [162, 240] on button "ENTER" at bounding box center [122, 245] width 204 height 41
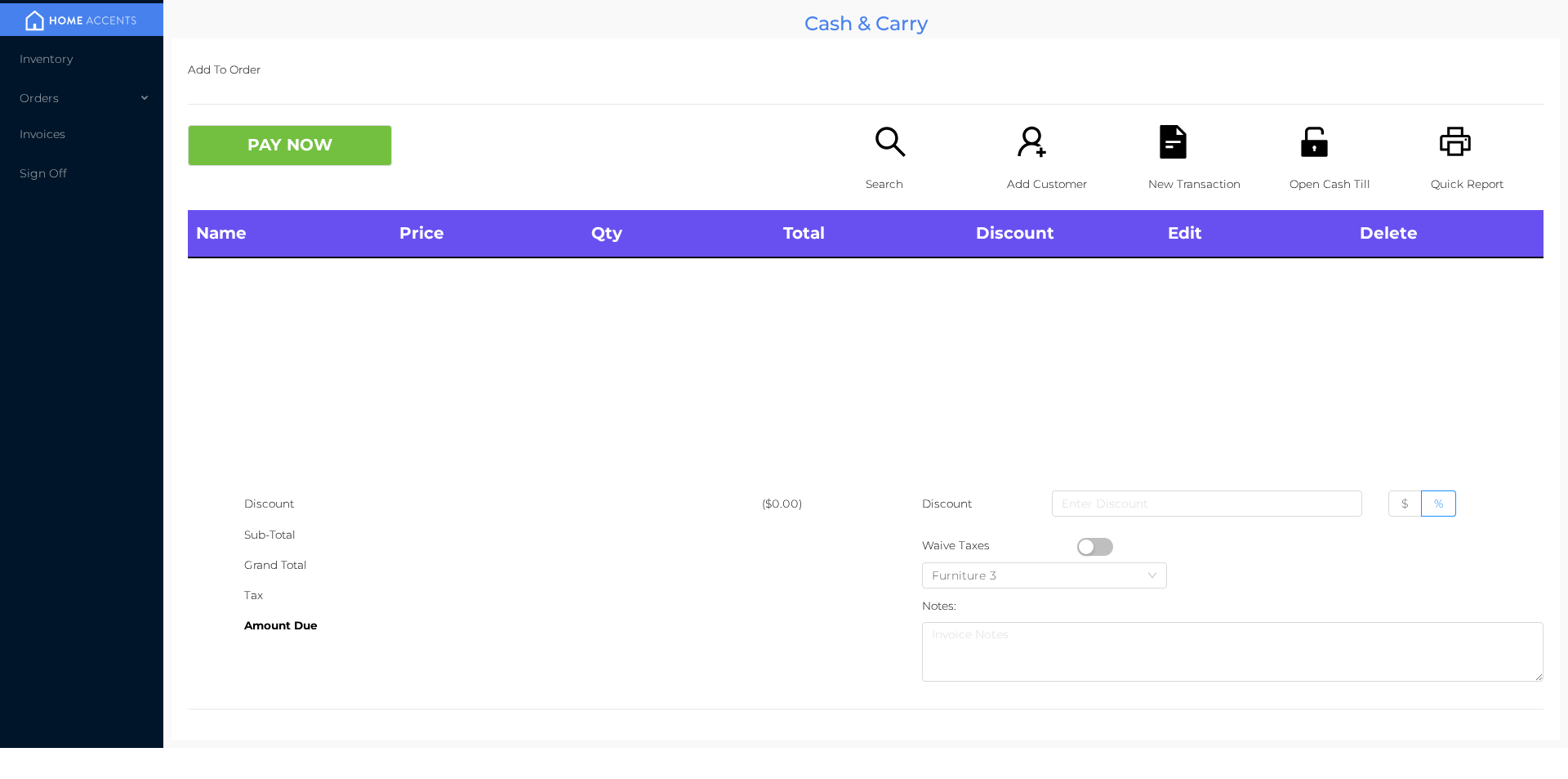
click at [886, 154] on icon "icon: search" at bounding box center [891, 141] width 33 height 33
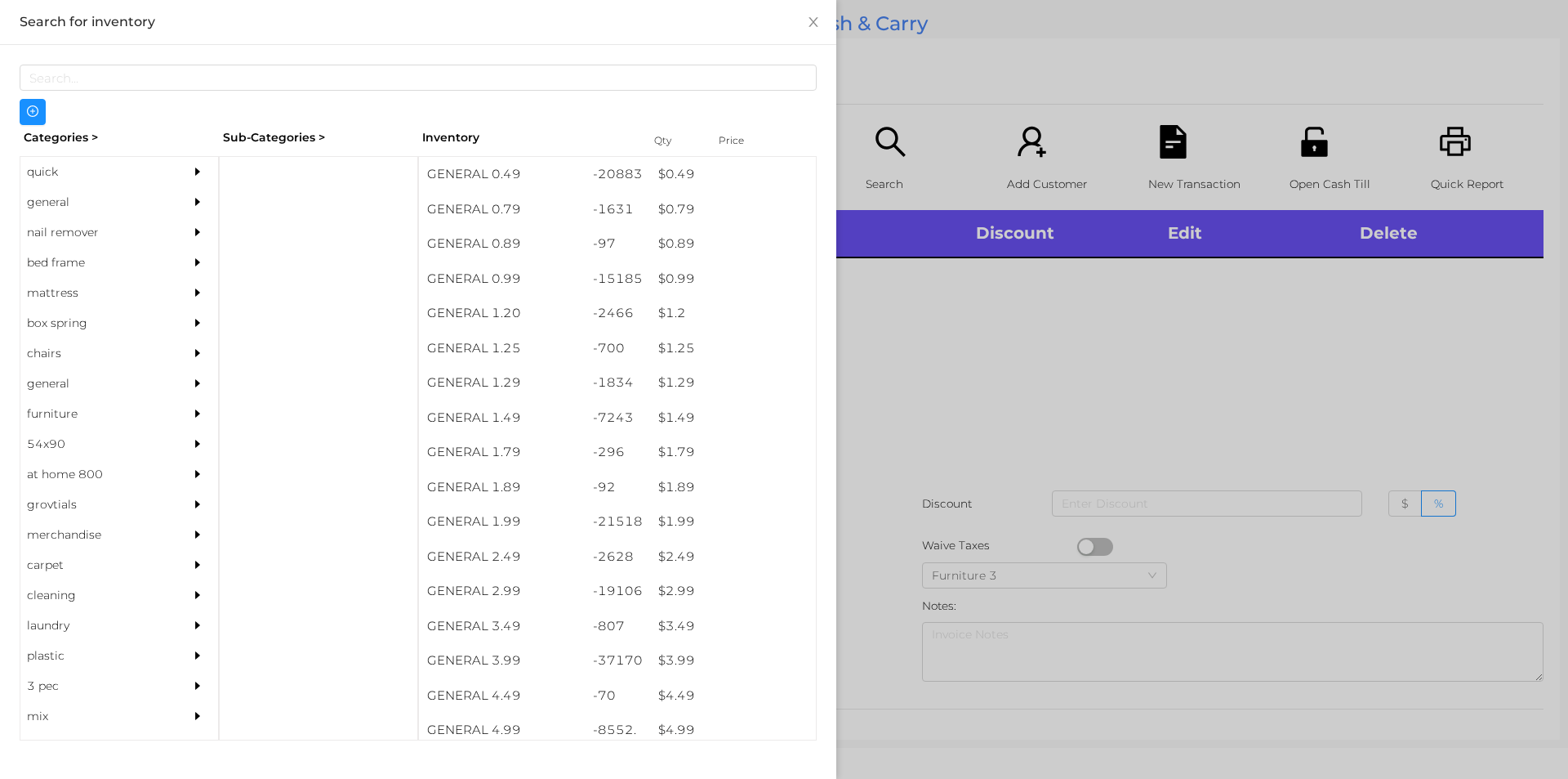
click at [50, 201] on div "general" at bounding box center [95, 202] width 149 height 30
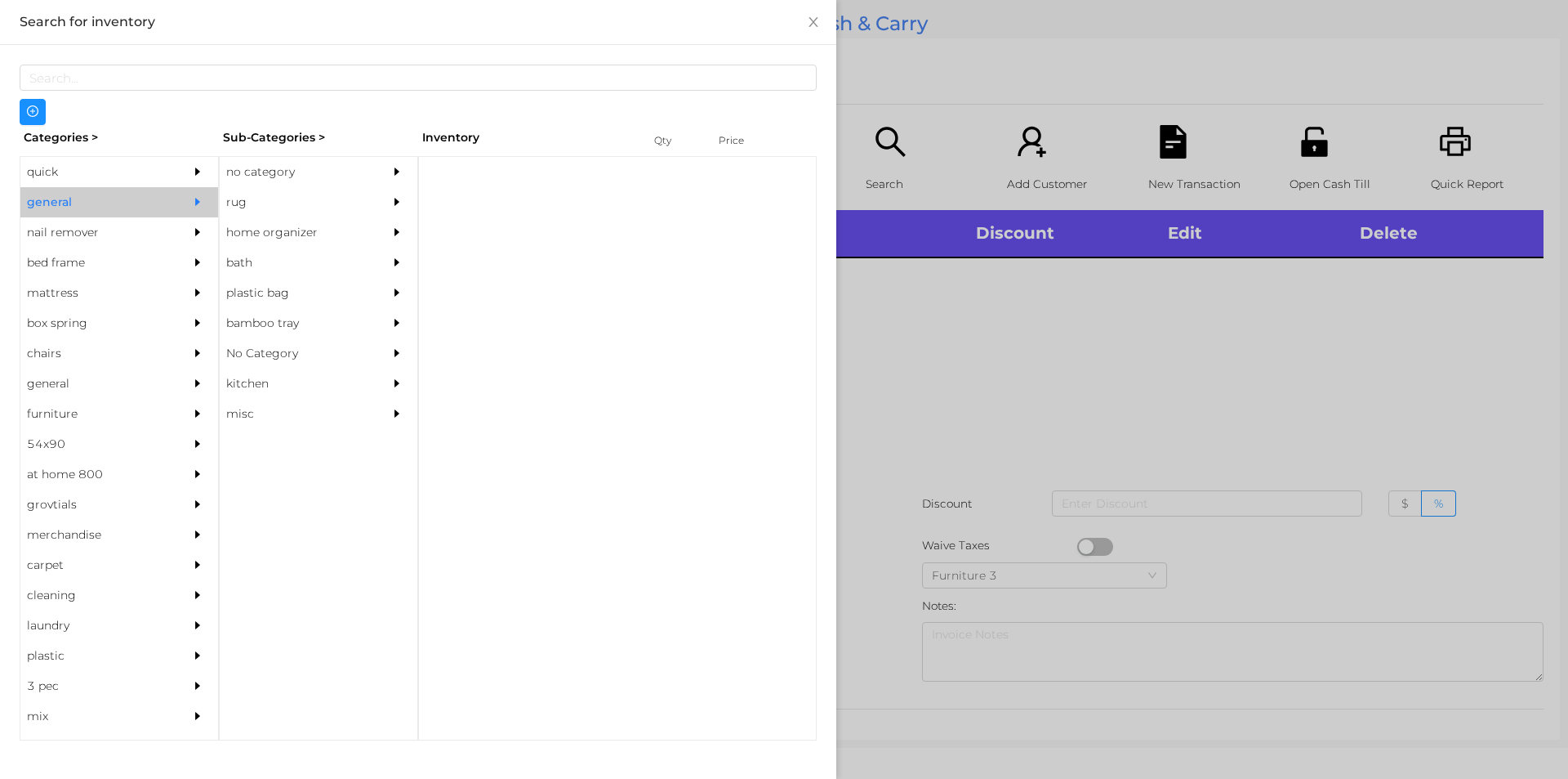
click at [239, 174] on div "no category" at bounding box center [294, 172] width 149 height 30
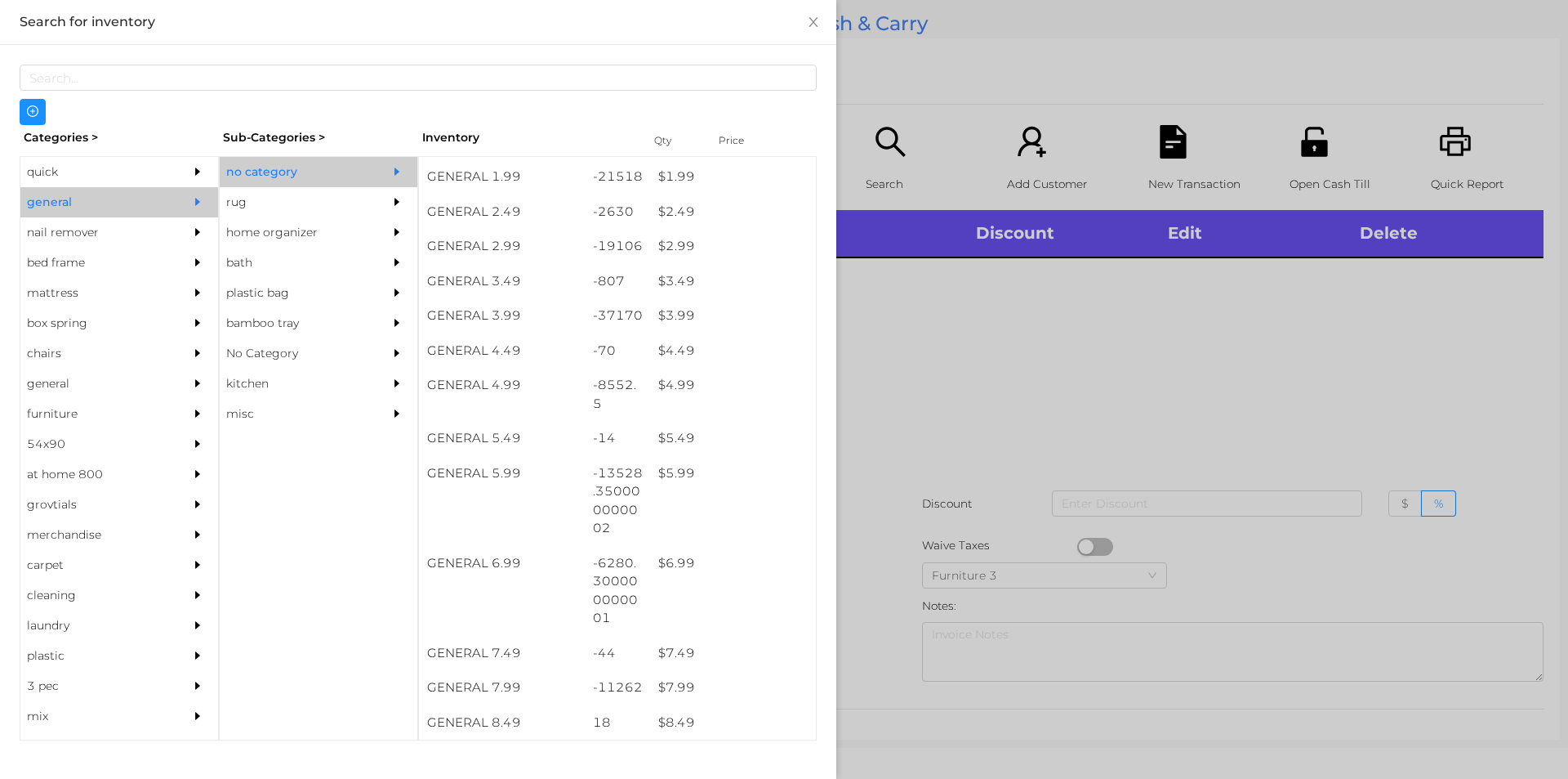
scroll to position [343, 0]
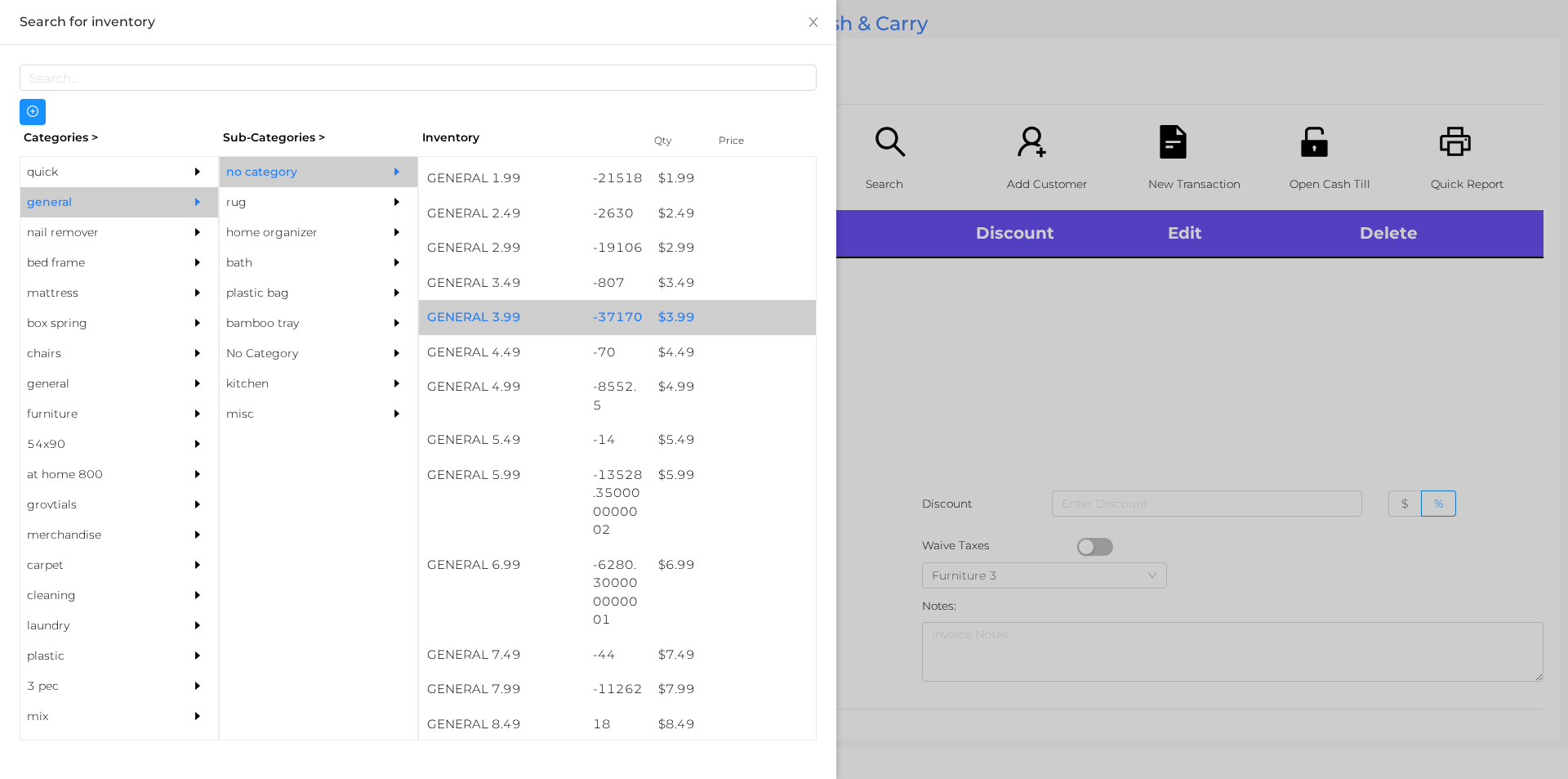
click at [675, 314] on div "$ 3.99" at bounding box center [733, 317] width 166 height 35
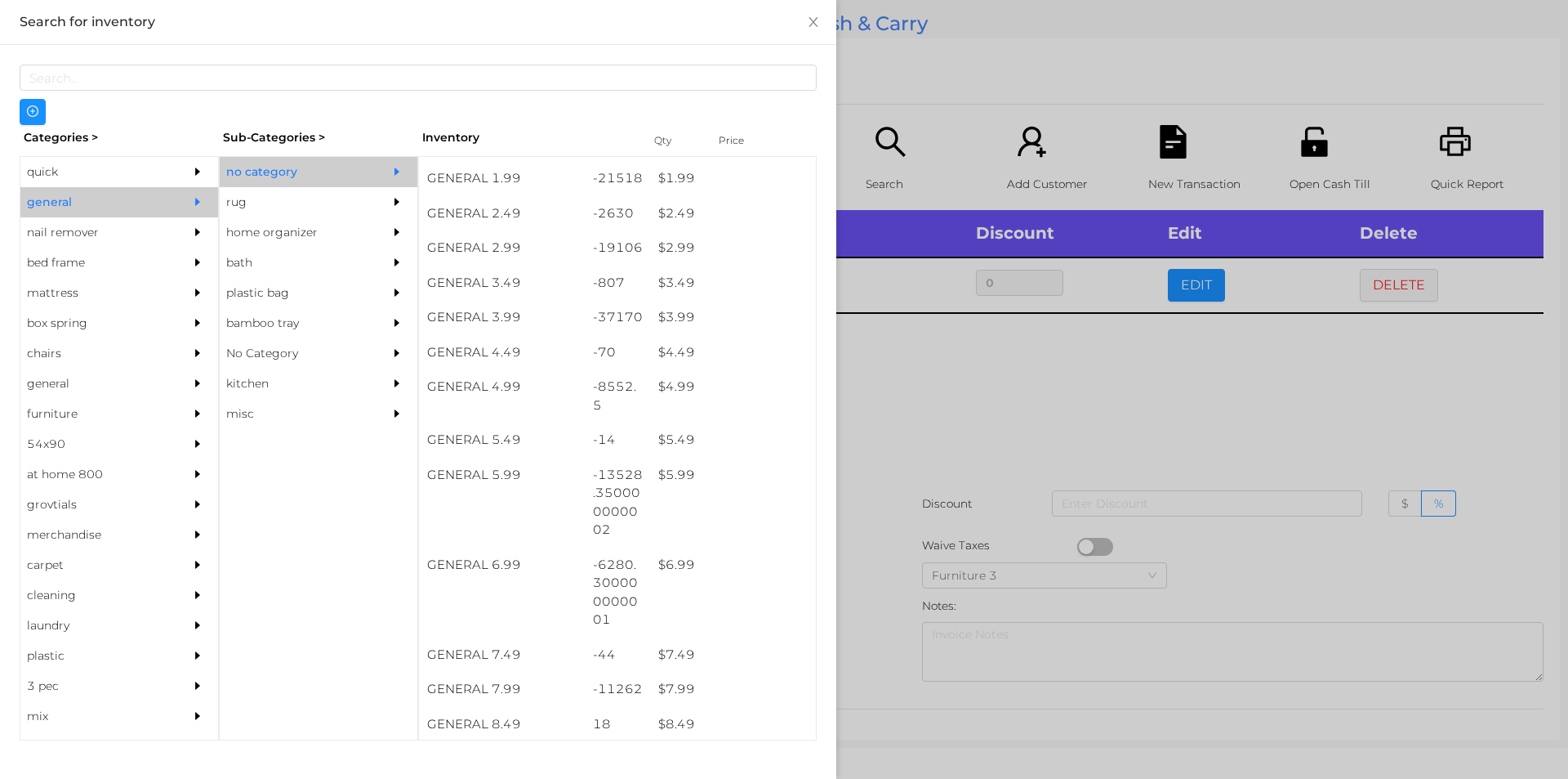
click at [901, 376] on div at bounding box center [784, 390] width 1568 height 779
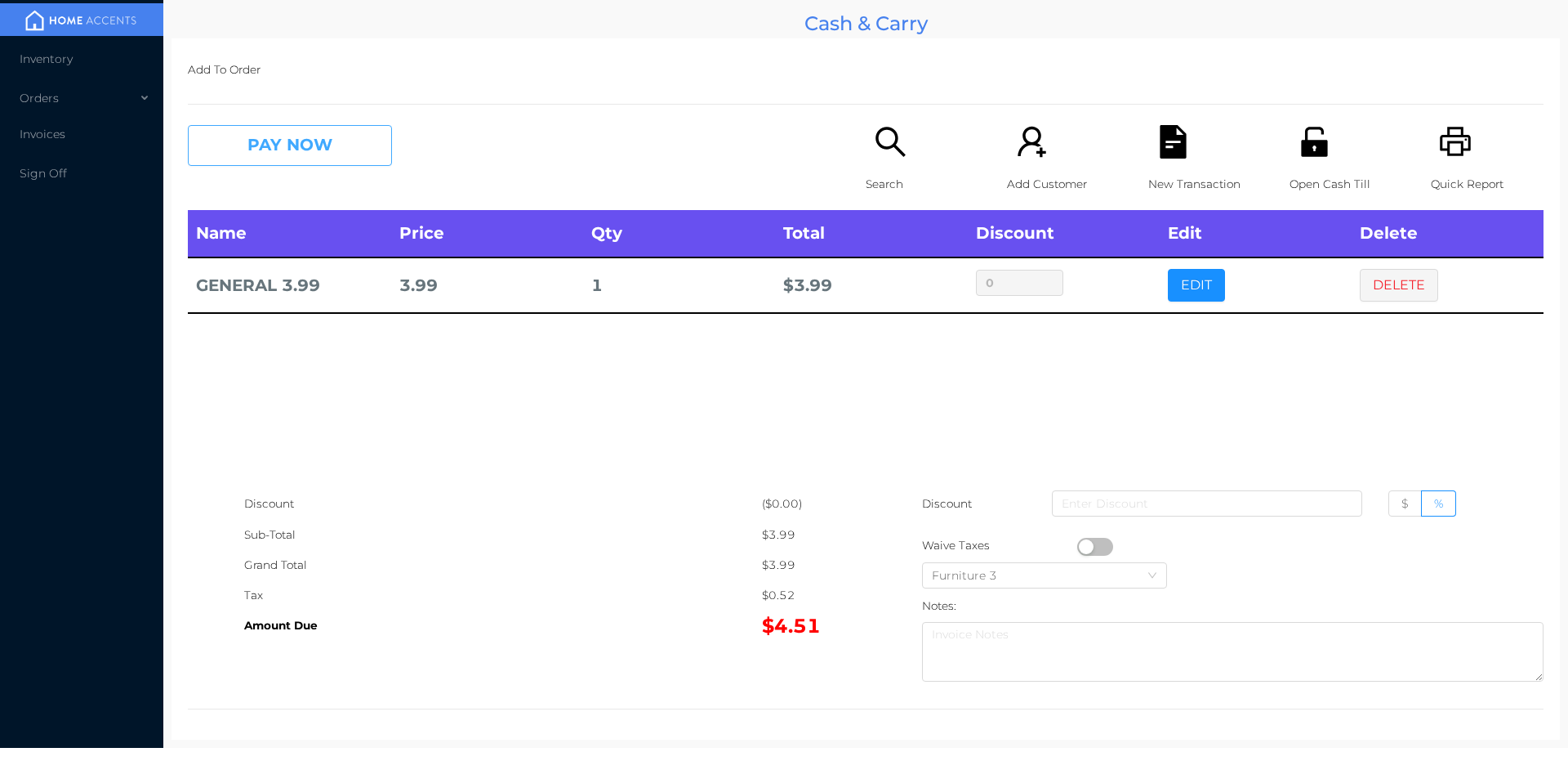
click at [331, 141] on button "PAY NOW" at bounding box center [290, 145] width 204 height 41
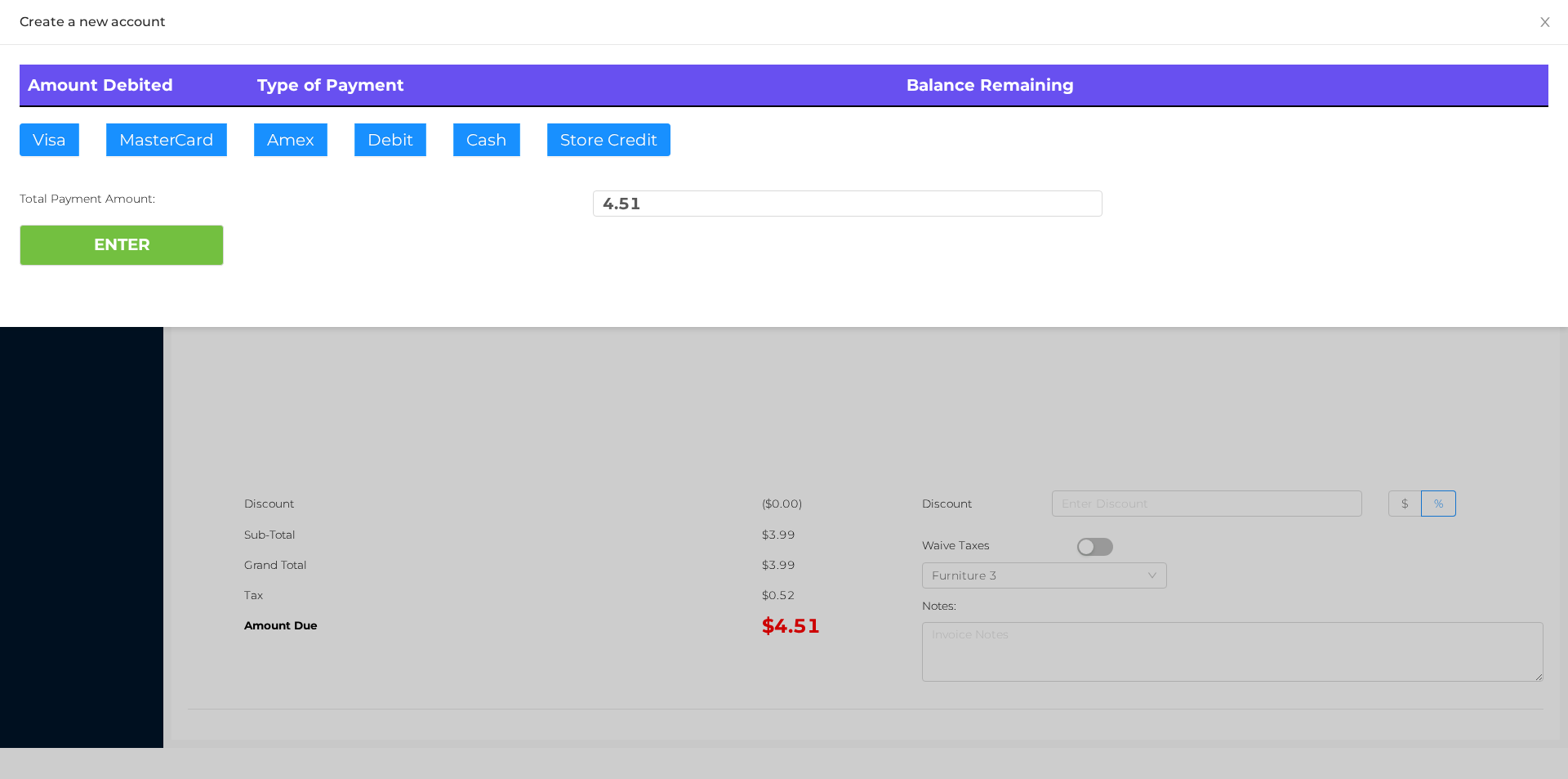
click at [315, 237] on div "ENTER" at bounding box center [784, 245] width 1529 height 41
click at [520, 438] on div at bounding box center [784, 390] width 1568 height 779
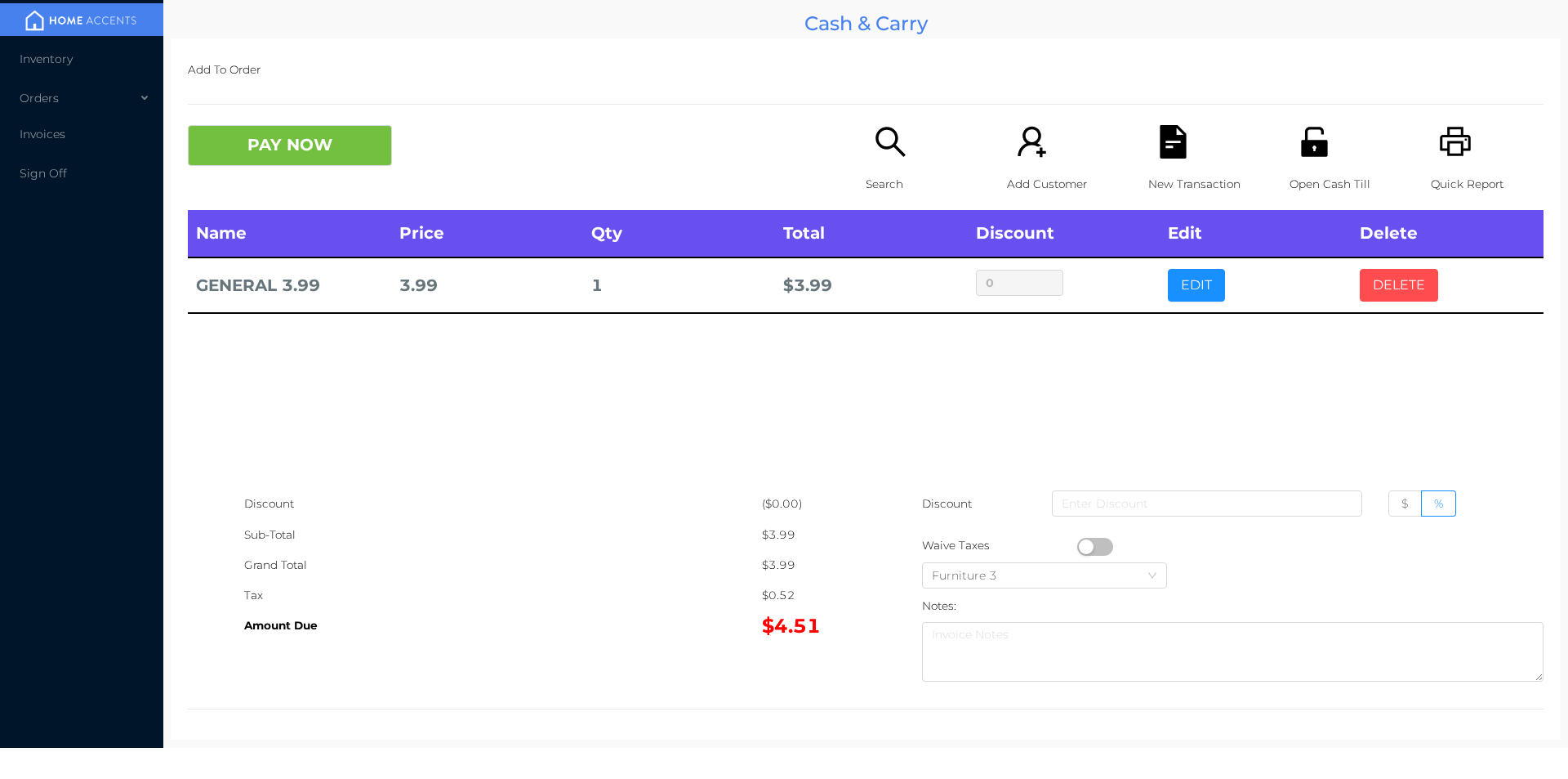
click at [1382, 295] on button "DELETE" at bounding box center [1399, 286] width 79 height 33
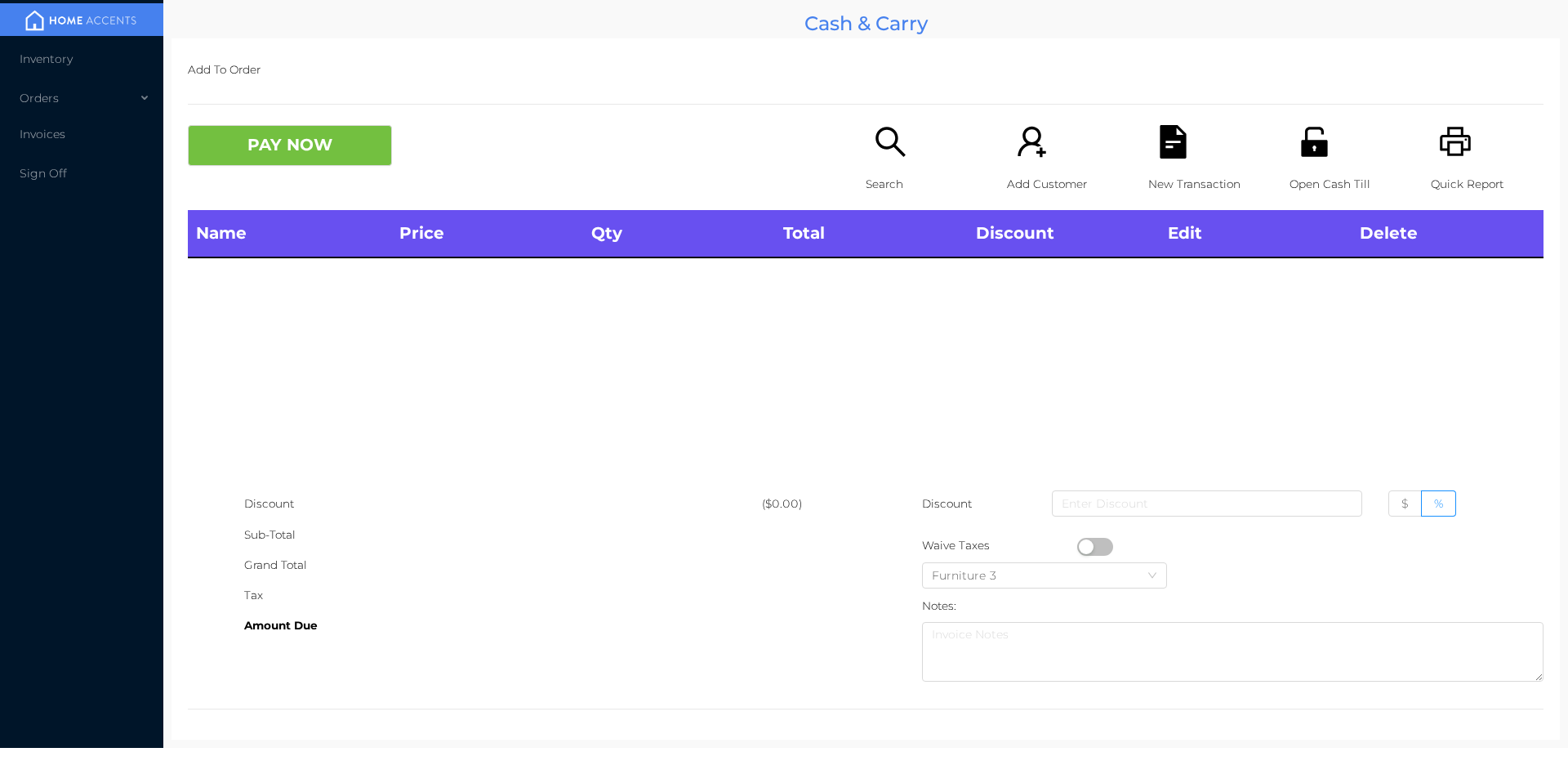
click at [1446, 169] on p "Quick Report" at bounding box center [1487, 183] width 113 height 30
click at [293, 197] on div "PAY NOW Search Add Customer New Transaction Open Cash Till Quick Report" at bounding box center [865, 167] width 1356 height 85
click at [336, 420] on div "Name Price Qty Total Discount Edit Delete" at bounding box center [865, 349] width 1356 height 278
click at [1315, 157] on icon "icon: unlock" at bounding box center [1314, 141] width 33 height 33
click at [891, 155] on icon "icon: search" at bounding box center [891, 141] width 33 height 33
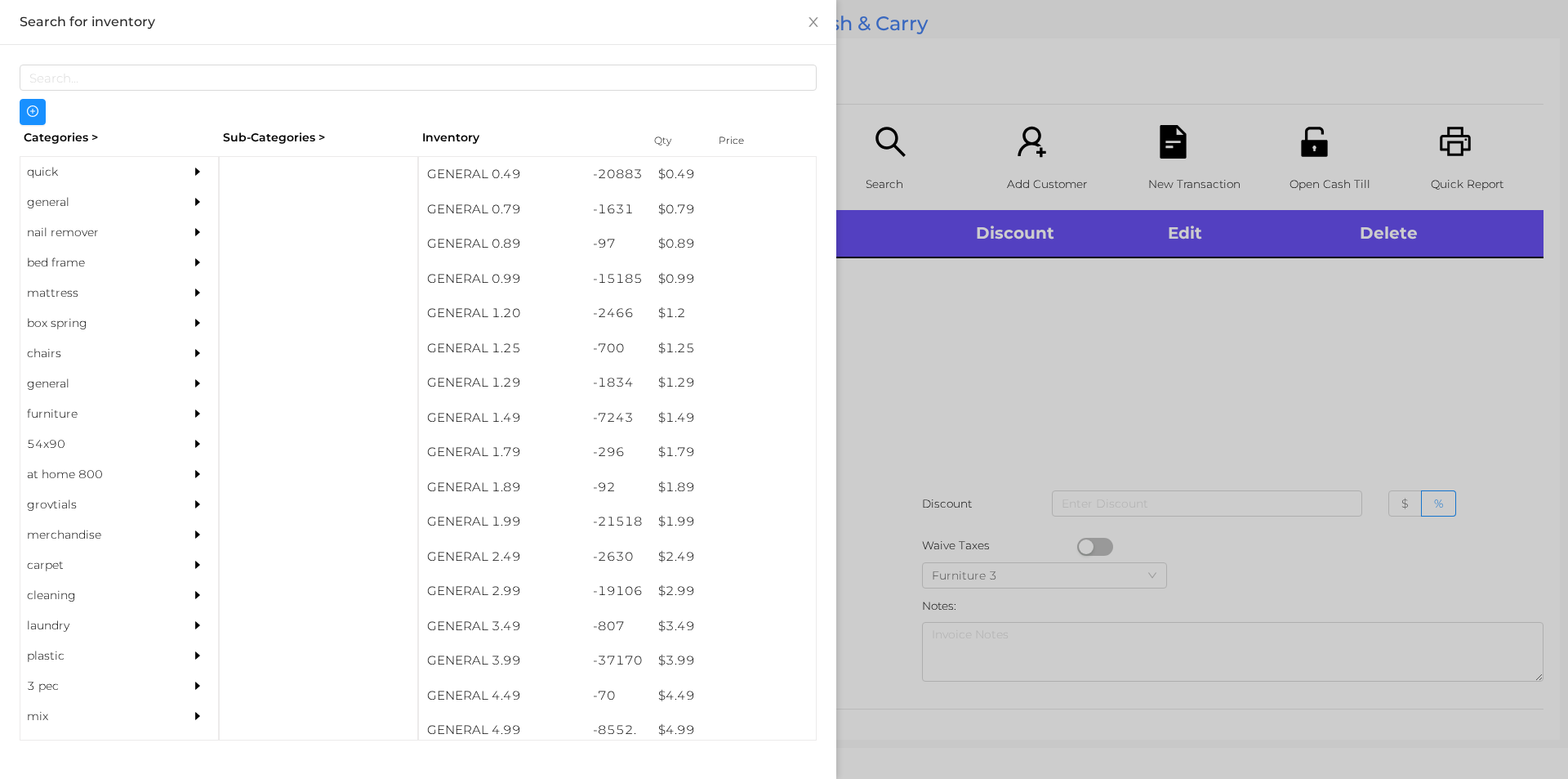
click at [50, 185] on div "quick" at bounding box center [95, 172] width 149 height 30
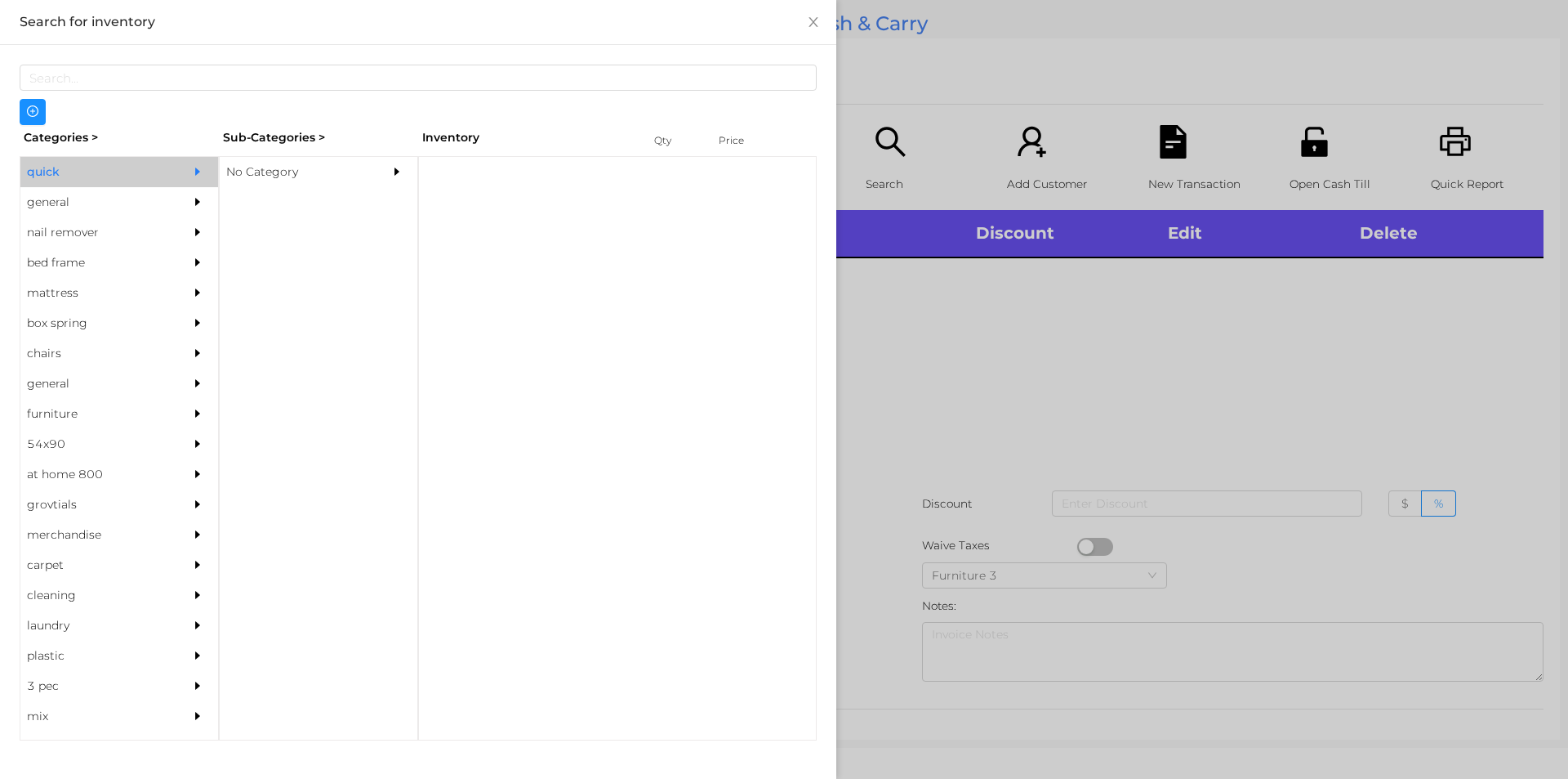
click at [274, 175] on div "No Category" at bounding box center [294, 172] width 149 height 30
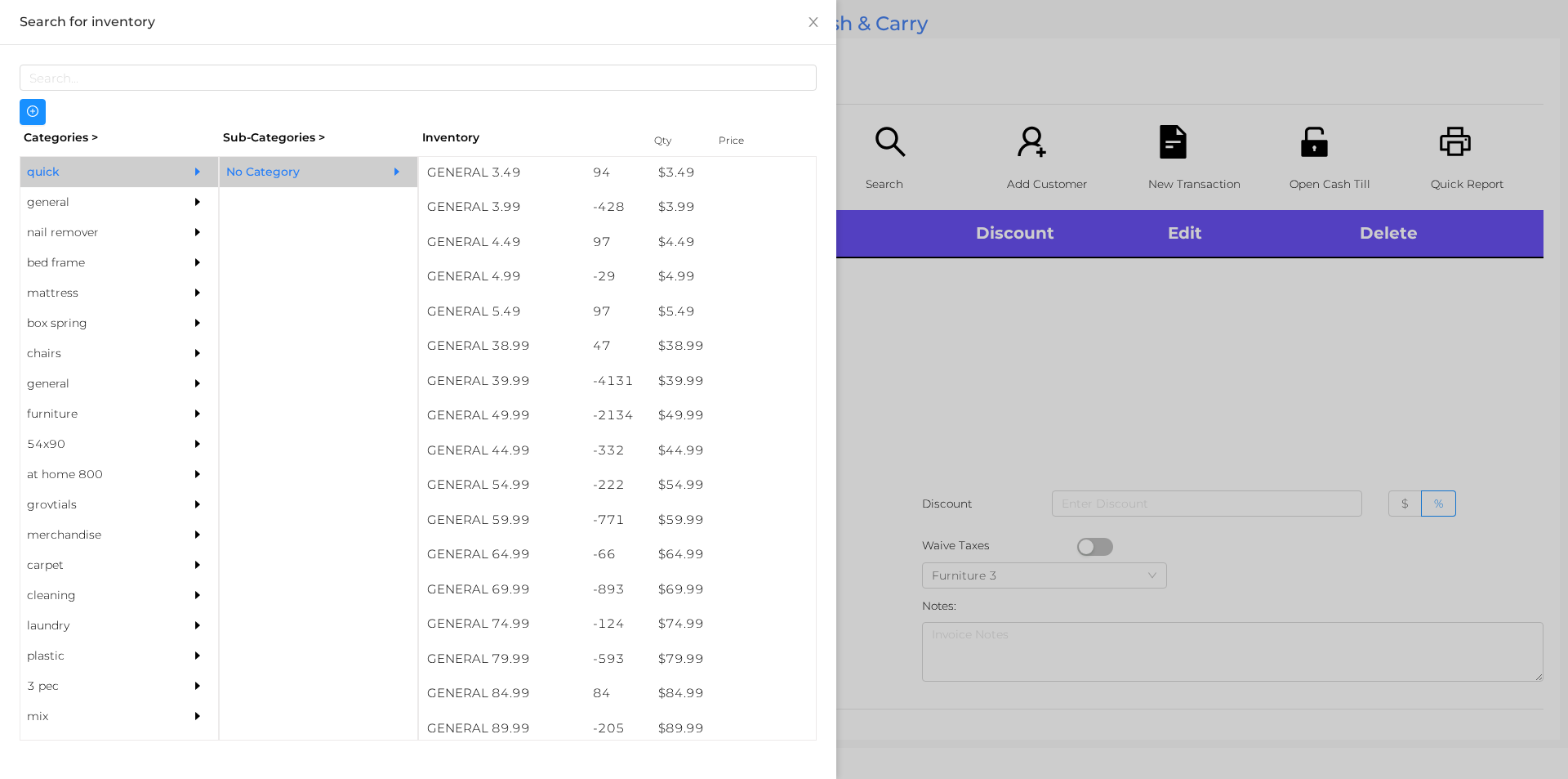
scroll to position [746, 0]
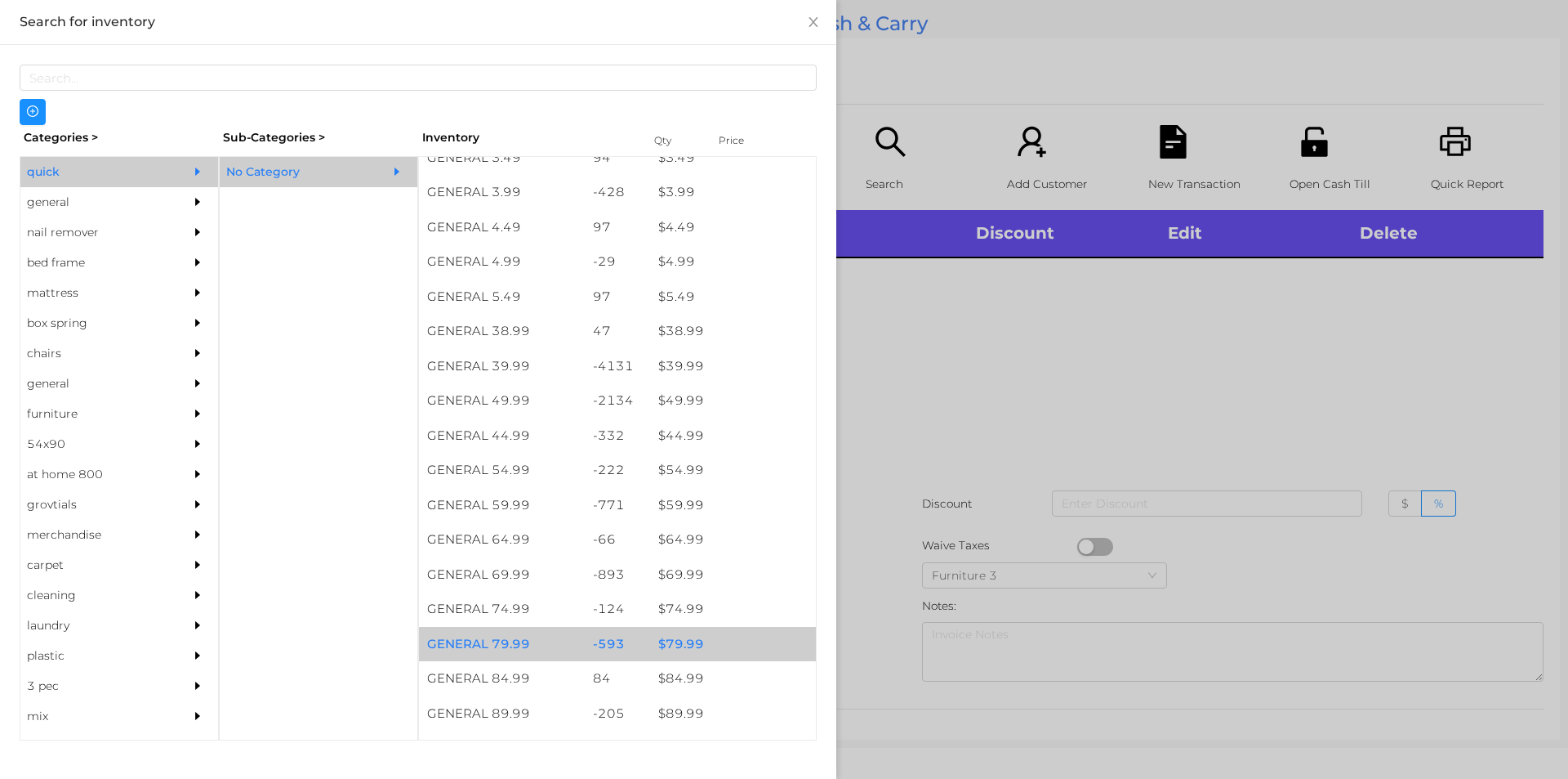
click at [682, 644] on div "$ 79.99" at bounding box center [733, 644] width 166 height 35
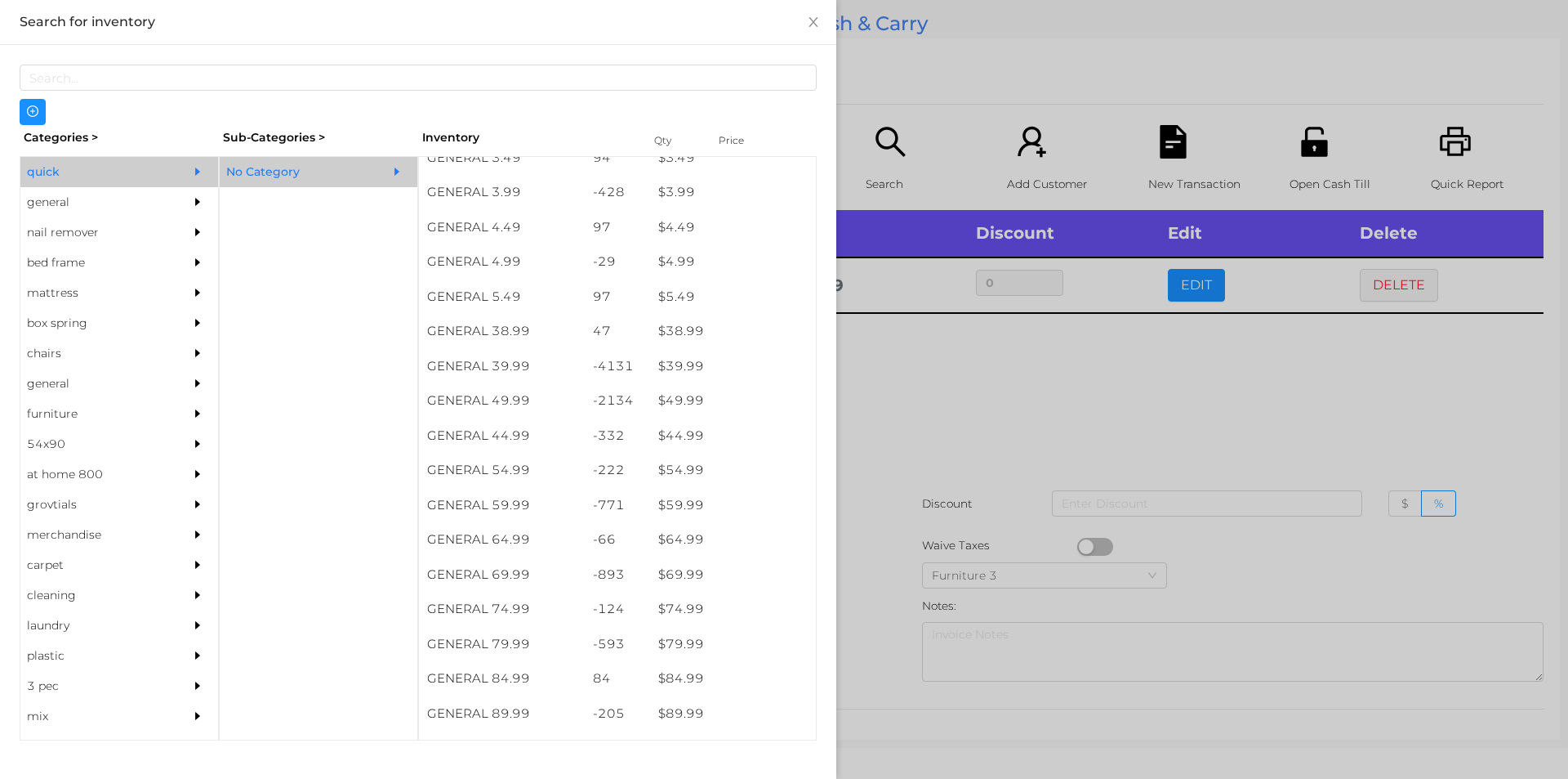
click at [943, 408] on div at bounding box center [784, 390] width 1568 height 779
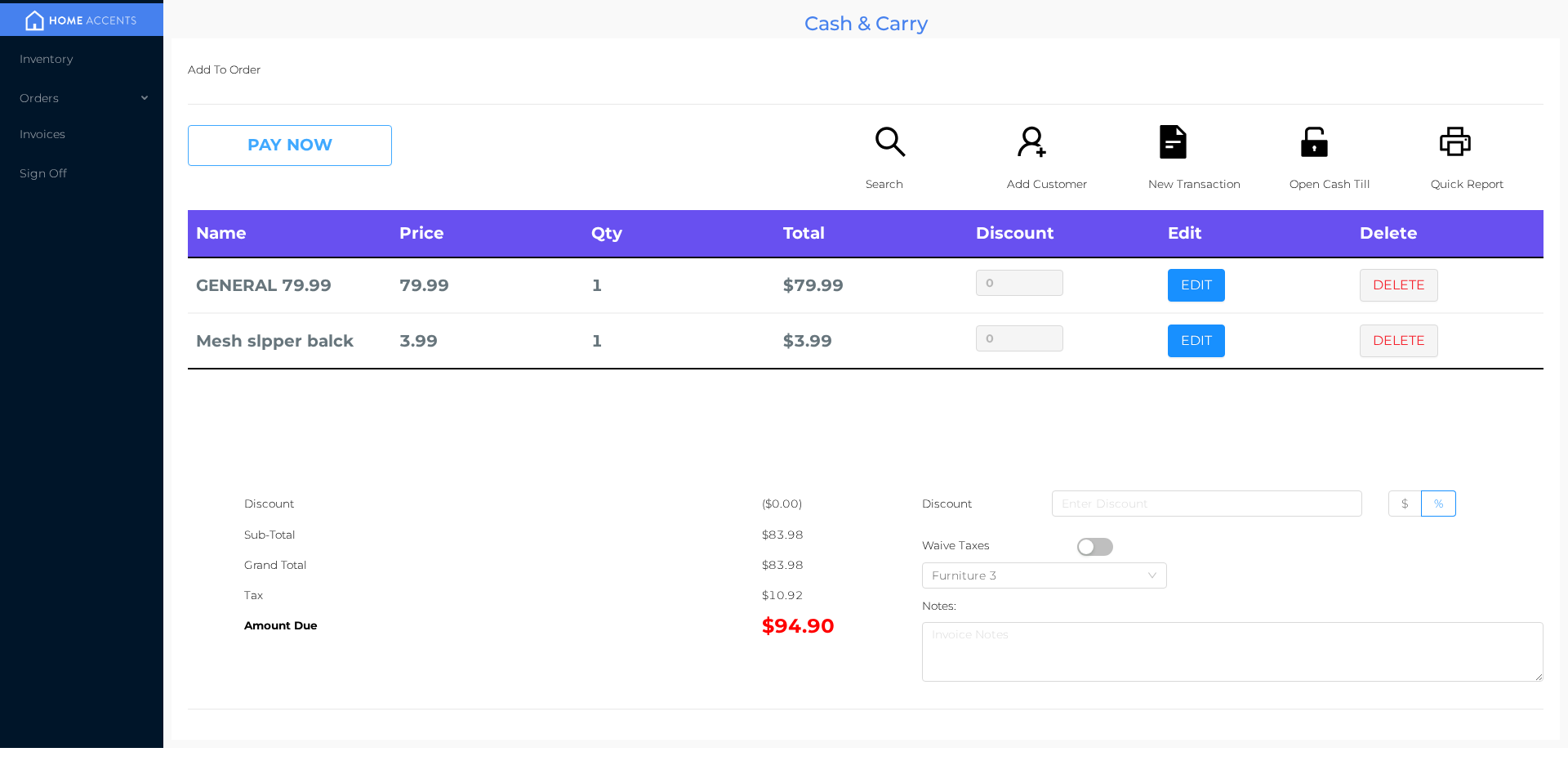
click at [276, 129] on button "PAY NOW" at bounding box center [290, 145] width 204 height 41
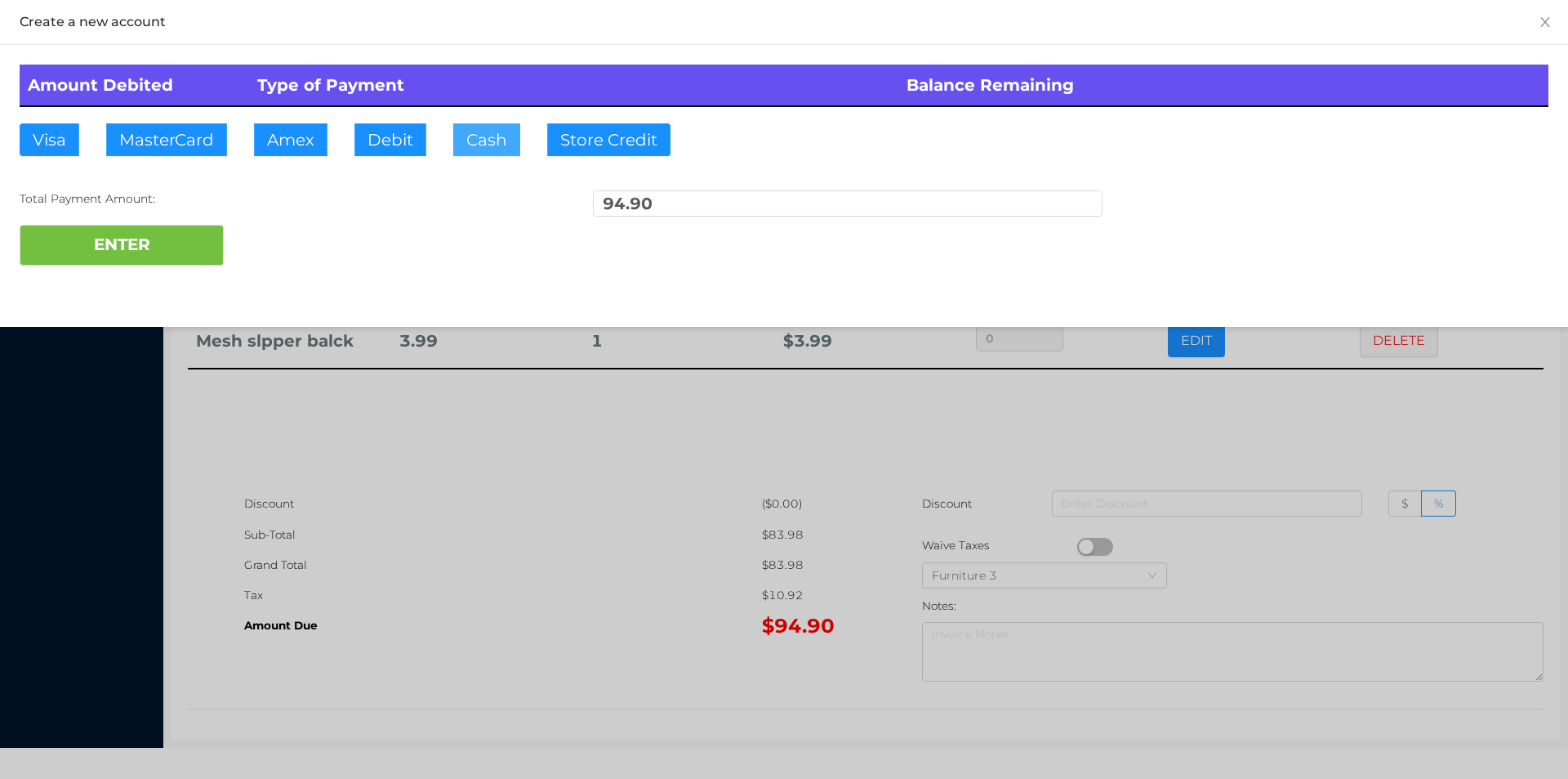
click at [474, 140] on button "Cash" at bounding box center [487, 140] width 67 height 33
type input "100."
click at [169, 260] on button "ENTER" at bounding box center [122, 245] width 204 height 41
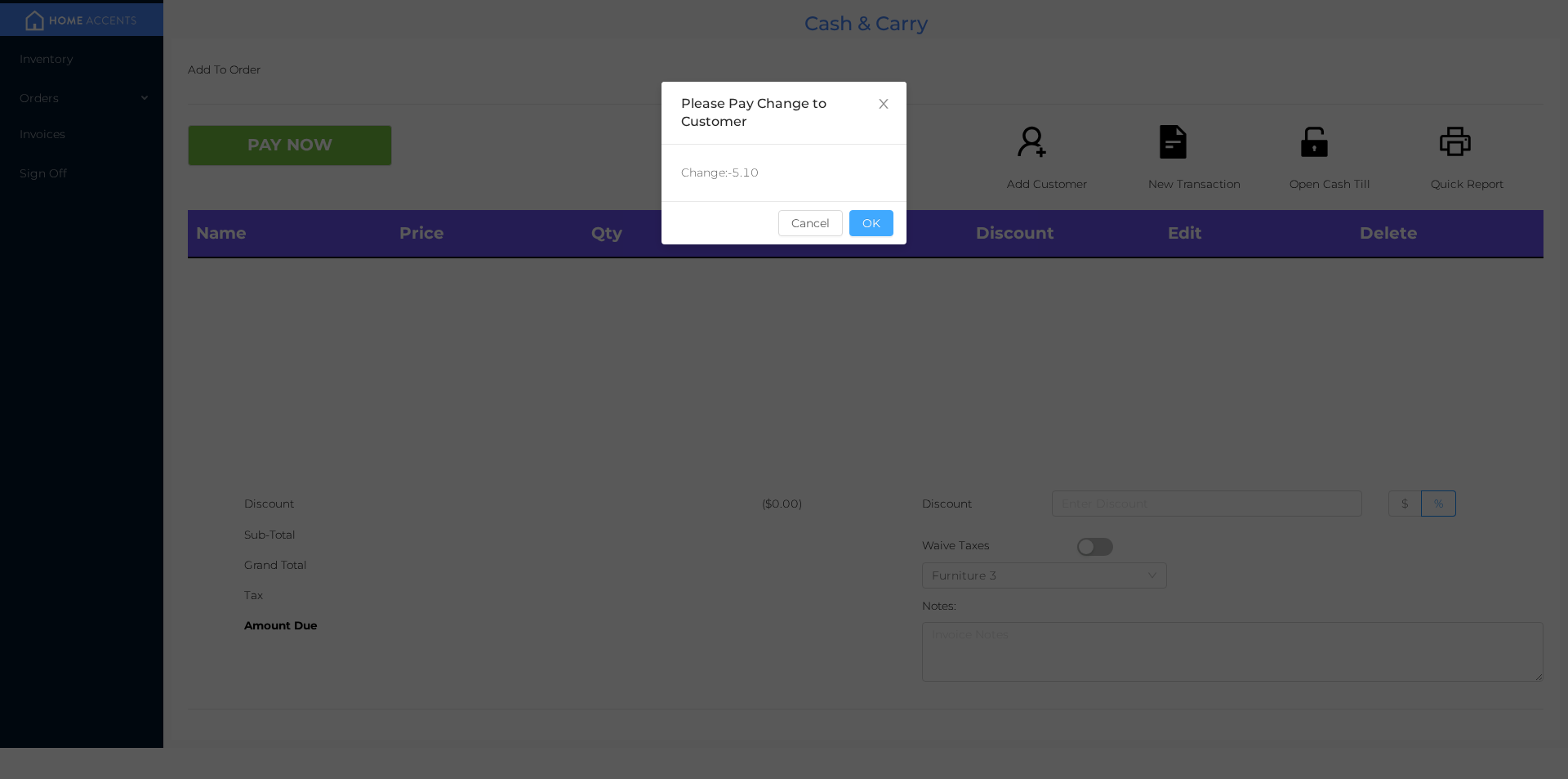
click at [885, 220] on button "OK" at bounding box center [872, 222] width 44 height 26
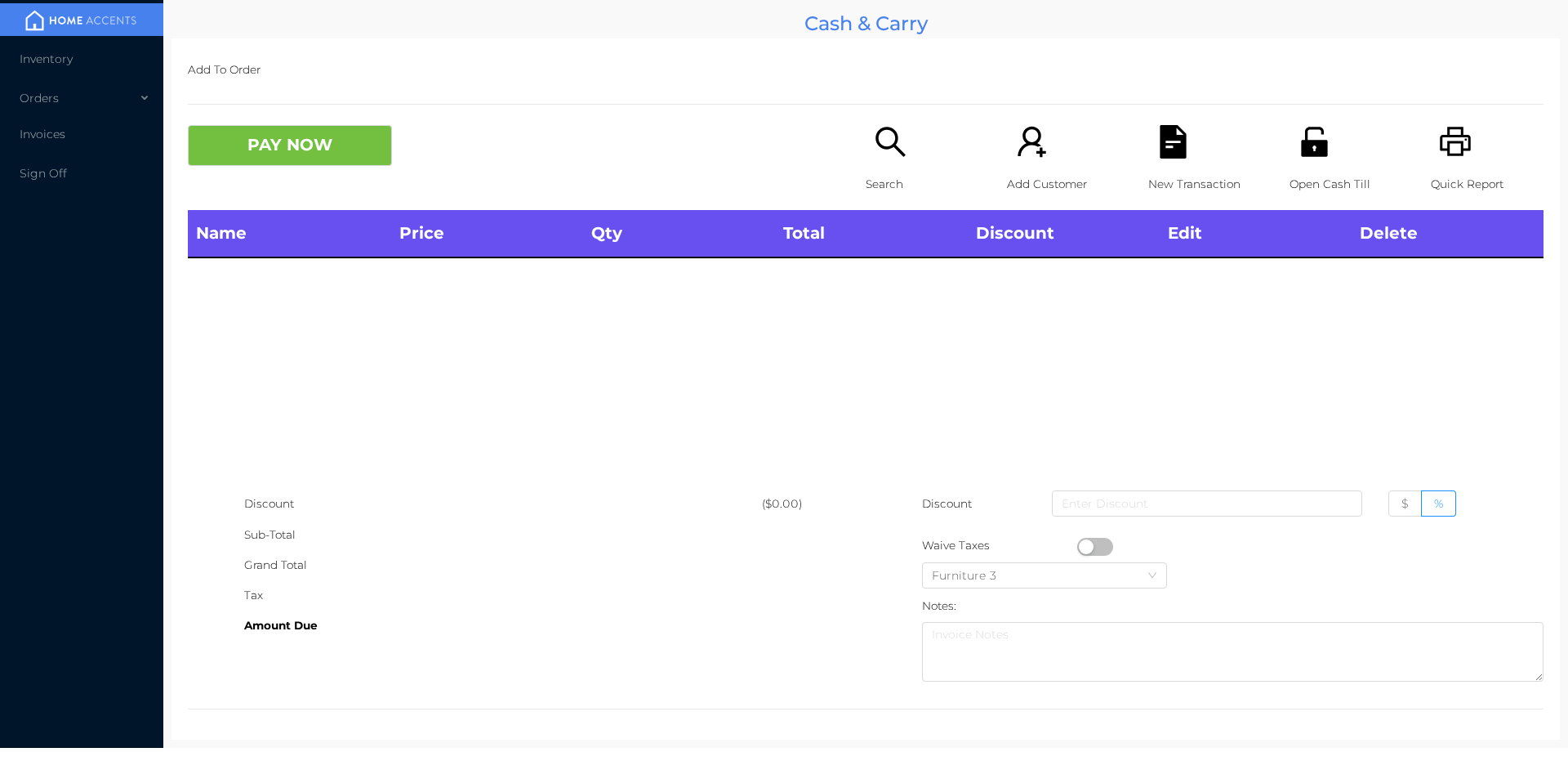
click at [843, 136] on div "PAY NOW" at bounding box center [527, 145] width 678 height 41
click at [895, 147] on icon "icon: search" at bounding box center [891, 141] width 33 height 33
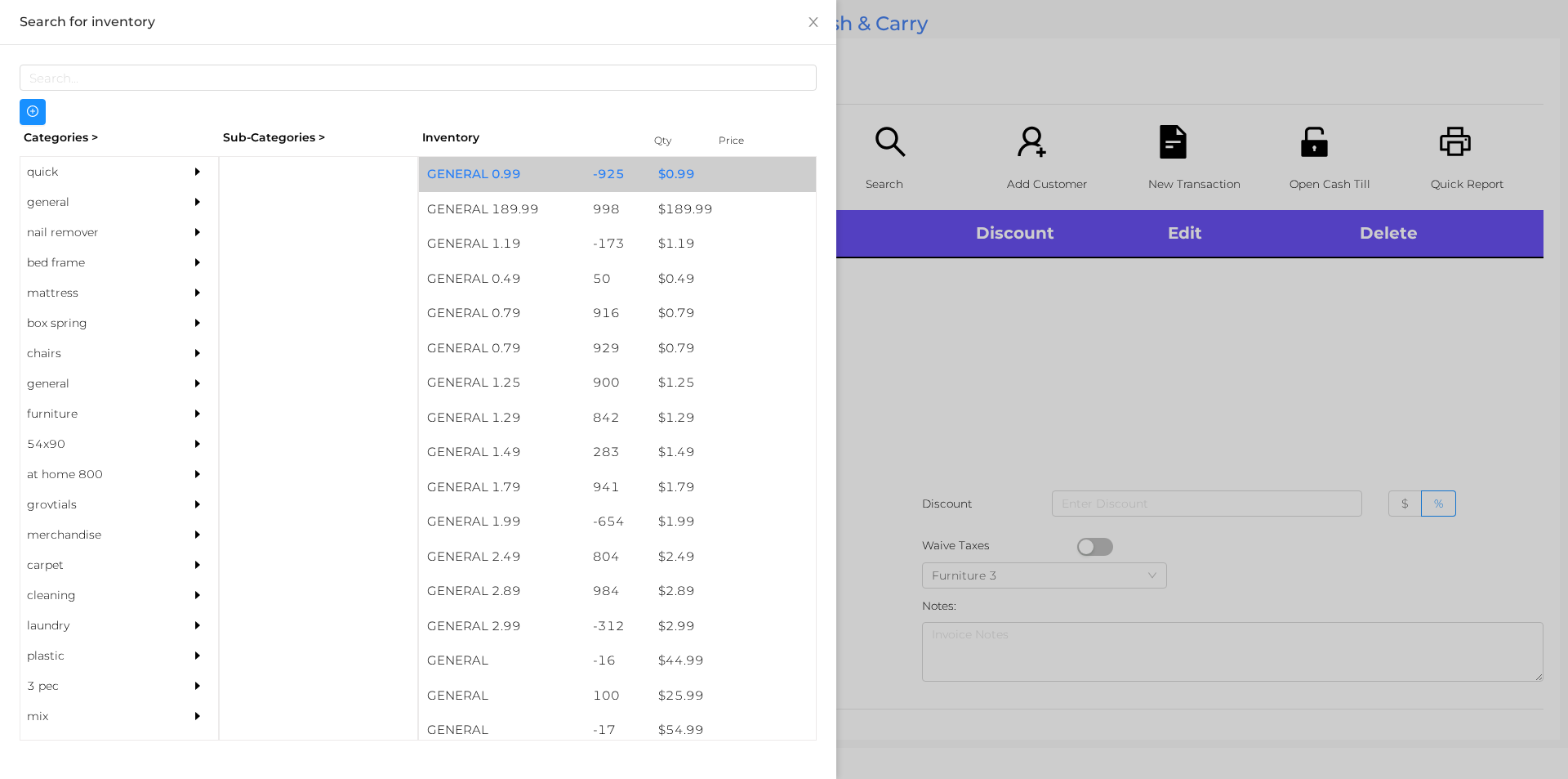
click at [655, 174] on div "$ 0.99" at bounding box center [733, 174] width 166 height 35
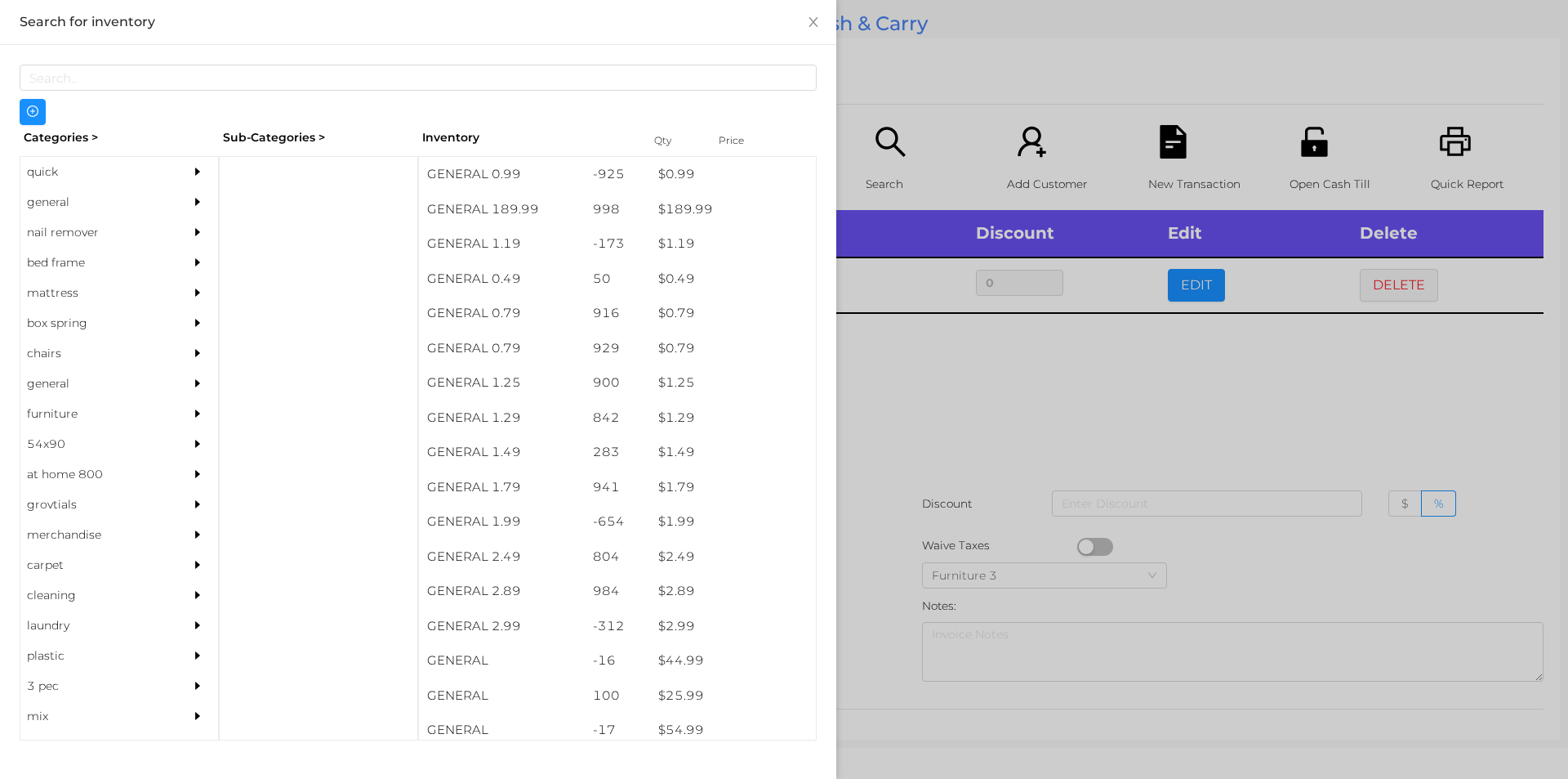
click at [891, 391] on div at bounding box center [784, 390] width 1568 height 779
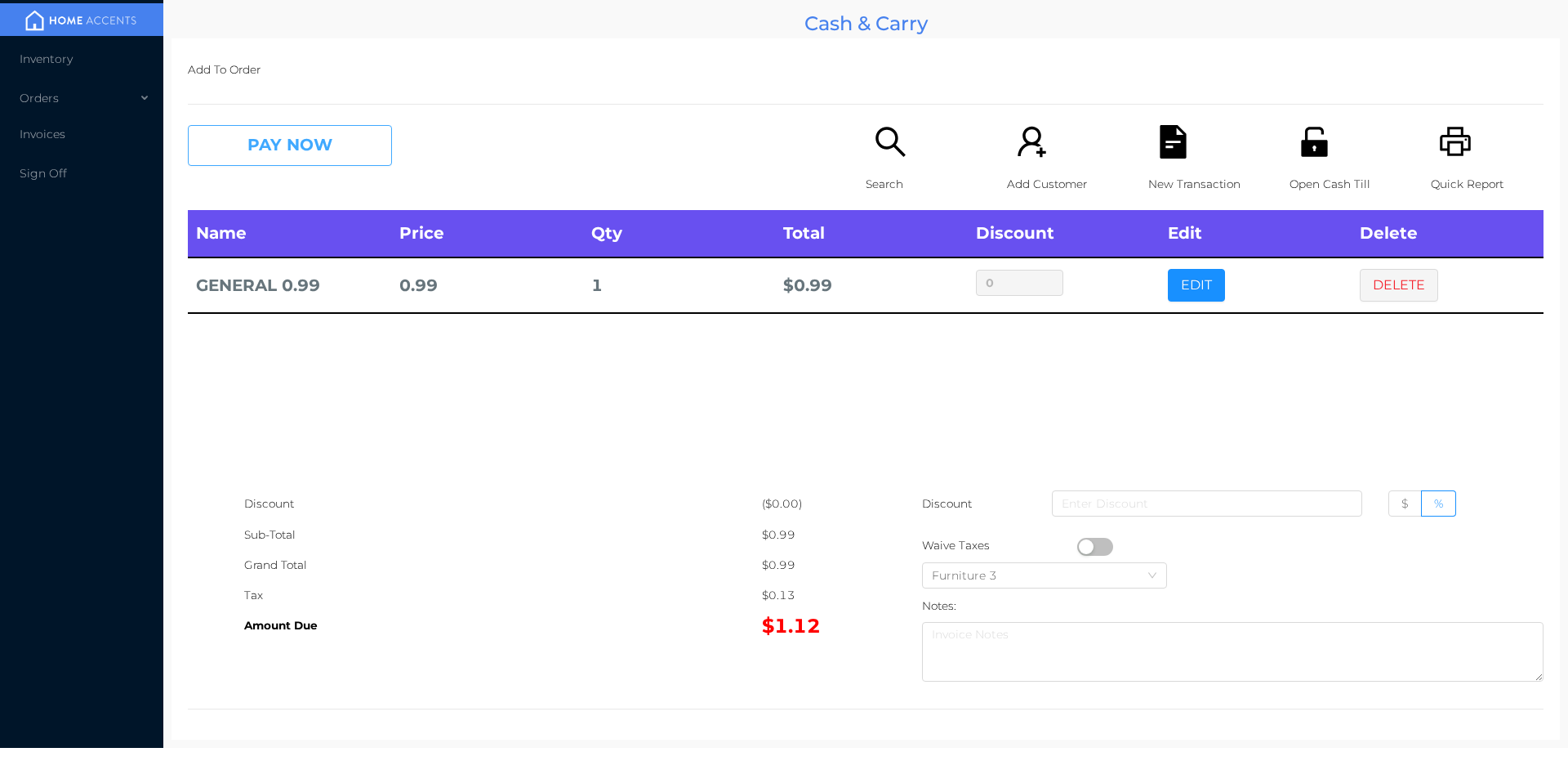
click at [320, 163] on button "PAY NOW" at bounding box center [290, 145] width 204 height 41
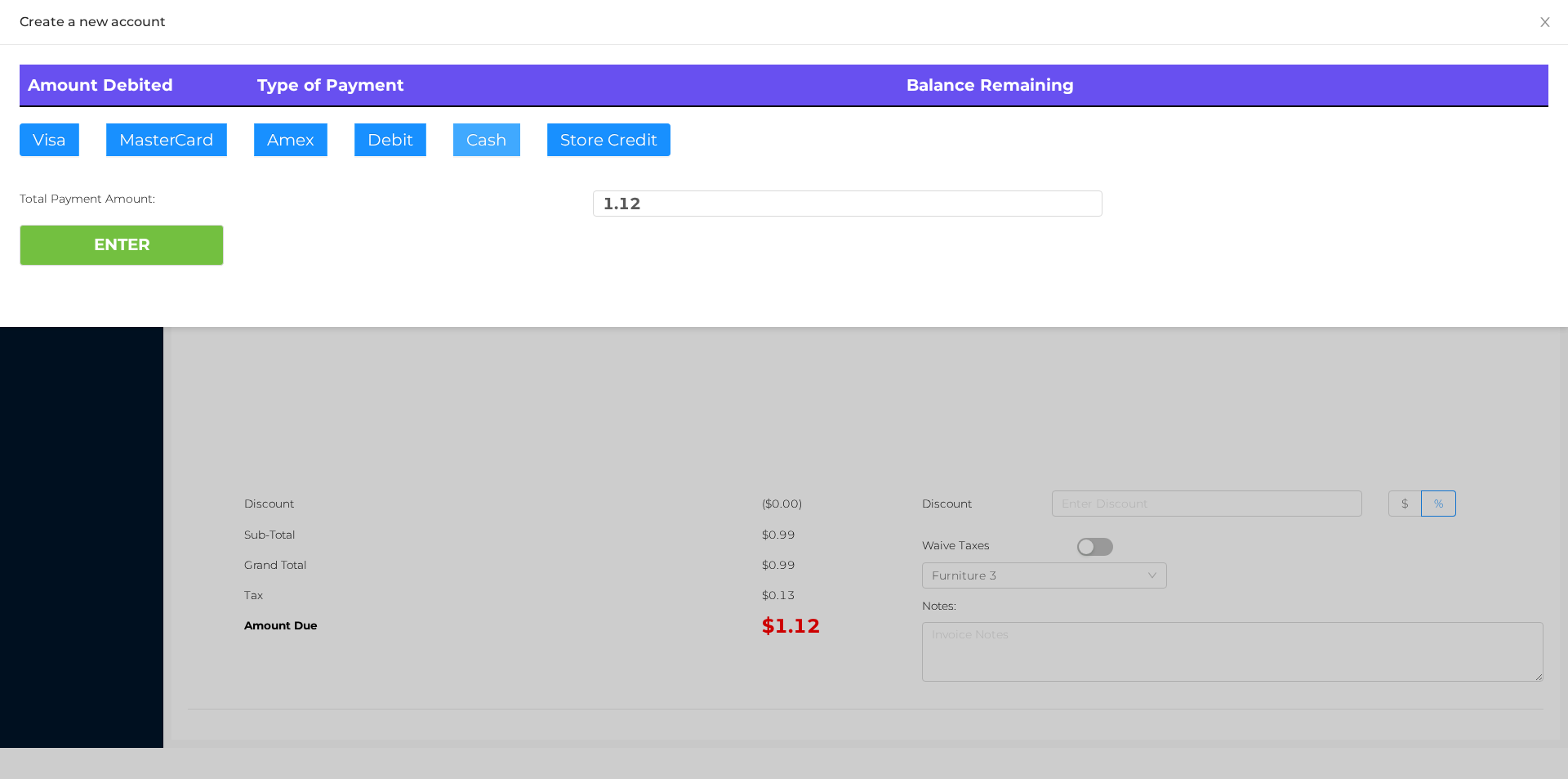
click at [479, 145] on button "Cash" at bounding box center [487, 140] width 67 height 33
click at [169, 242] on button "ENTER" at bounding box center [122, 245] width 204 height 41
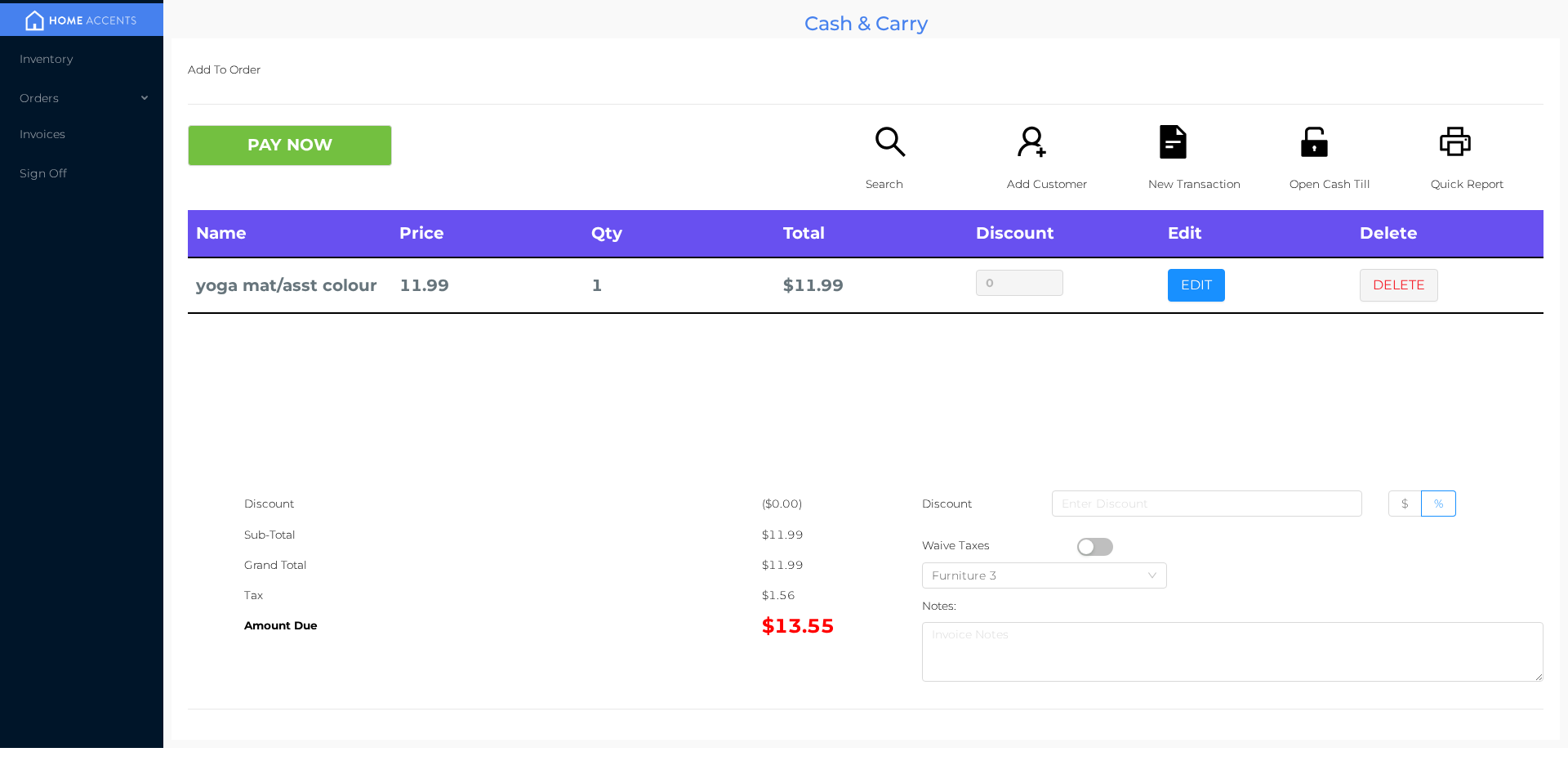
click at [1080, 546] on button "button" at bounding box center [1096, 547] width 36 height 18
click at [336, 160] on button "PAY NOW" at bounding box center [290, 145] width 204 height 41
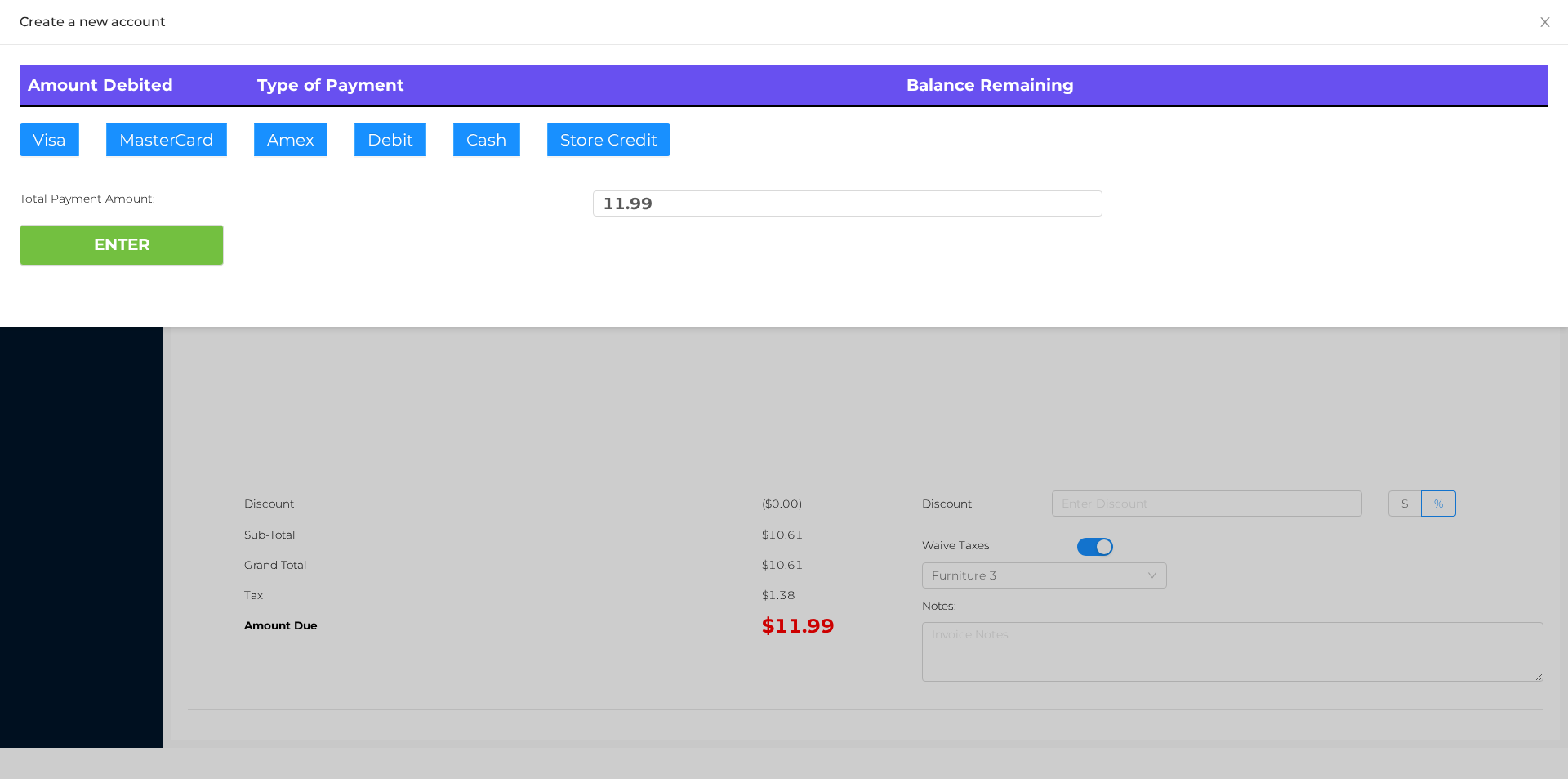
click at [282, 233] on div "ENTER" at bounding box center [784, 245] width 1529 height 41
click at [1354, 387] on div at bounding box center [784, 390] width 1568 height 779
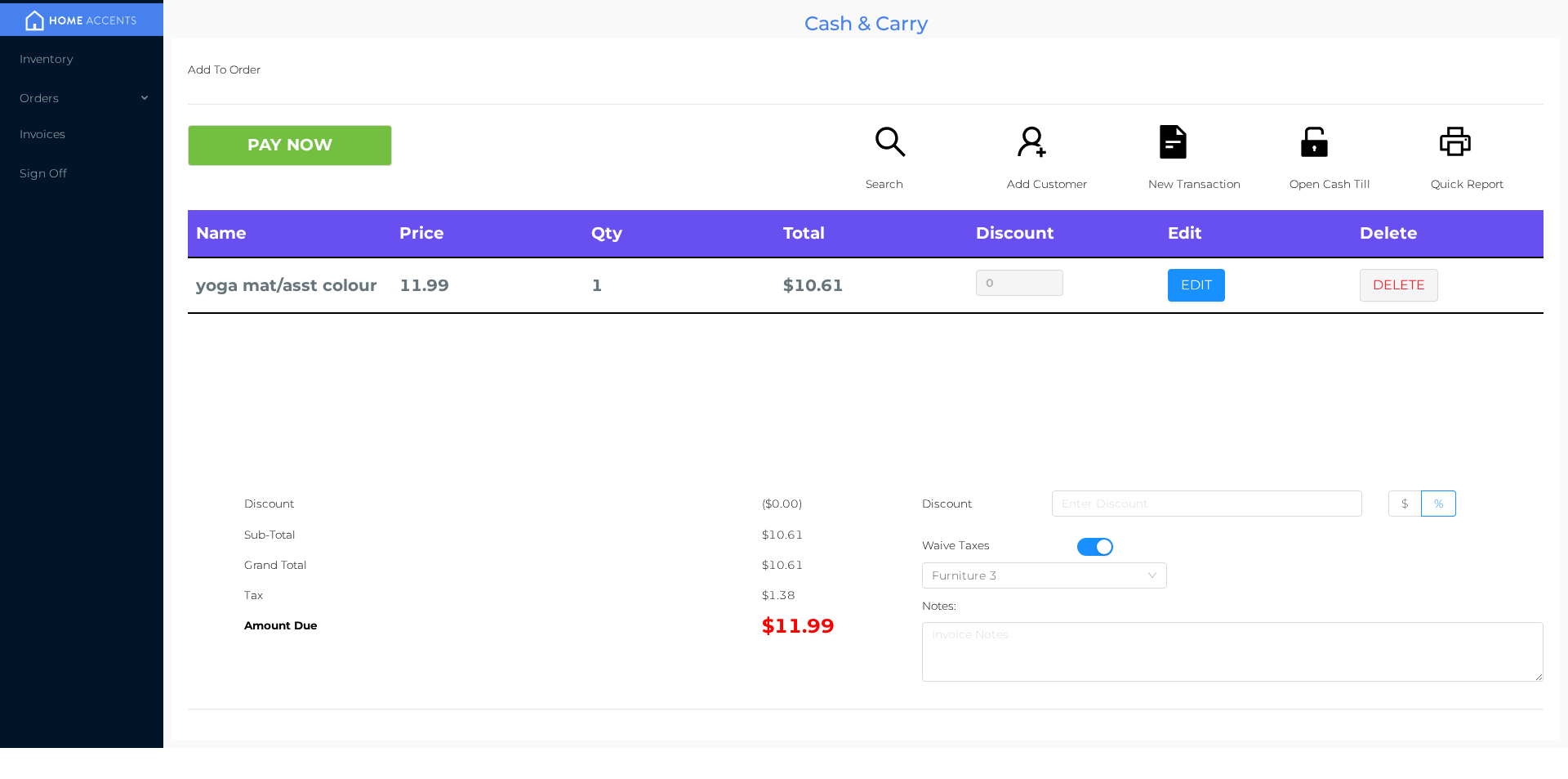
click at [1092, 546] on button "button" at bounding box center [1096, 547] width 36 height 18
click at [1388, 290] on button "DELETE" at bounding box center [1399, 286] width 79 height 33
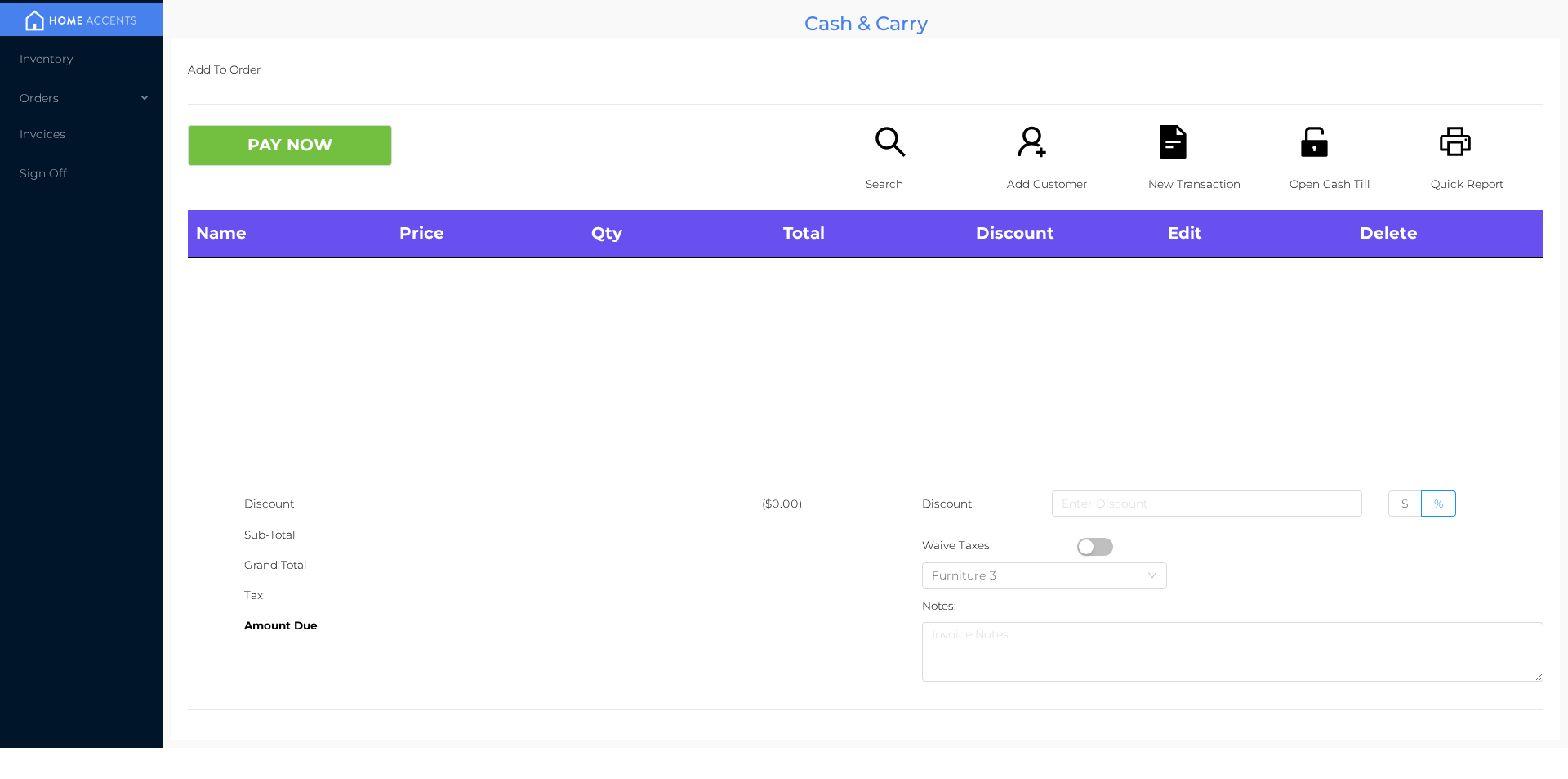
click at [1305, 164] on div "Open Cash Till" at bounding box center [1346, 167] width 113 height 85
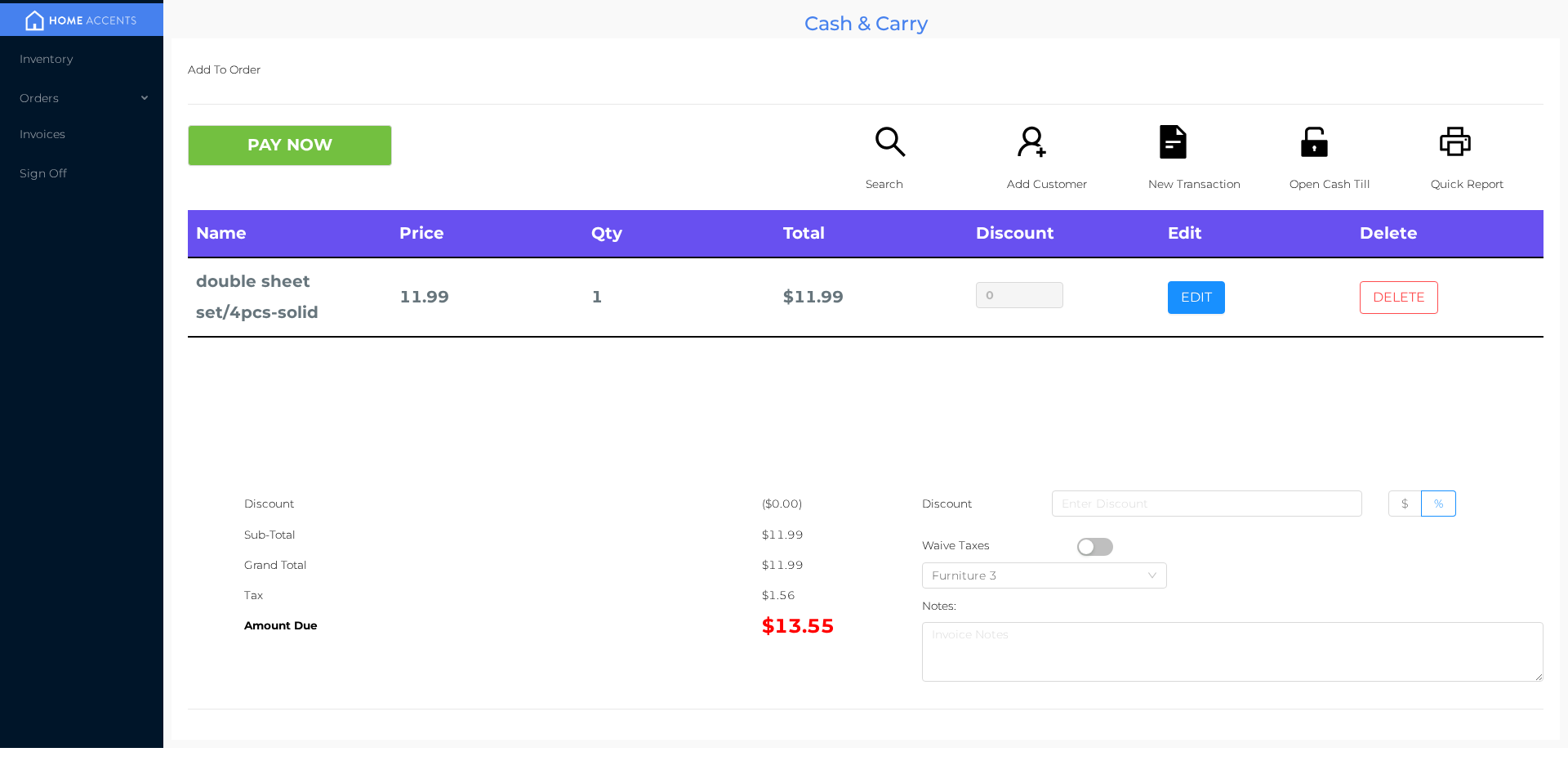
click at [1367, 286] on button "DELETE" at bounding box center [1399, 297] width 79 height 33
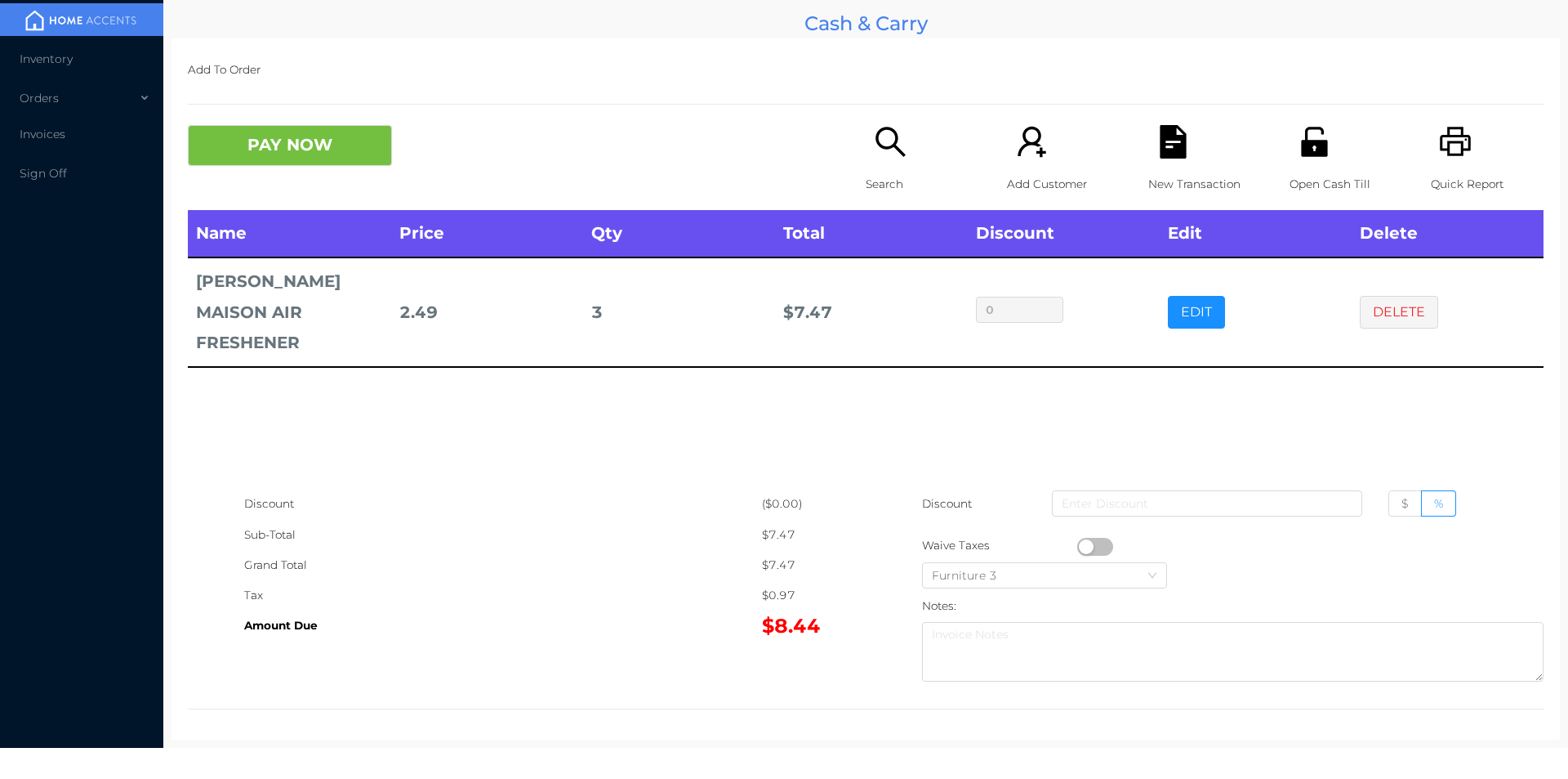
click at [1442, 164] on div "Quick Report" at bounding box center [1487, 167] width 113 height 85
click at [1360, 300] on button "DELETE" at bounding box center [1399, 312] width 79 height 33
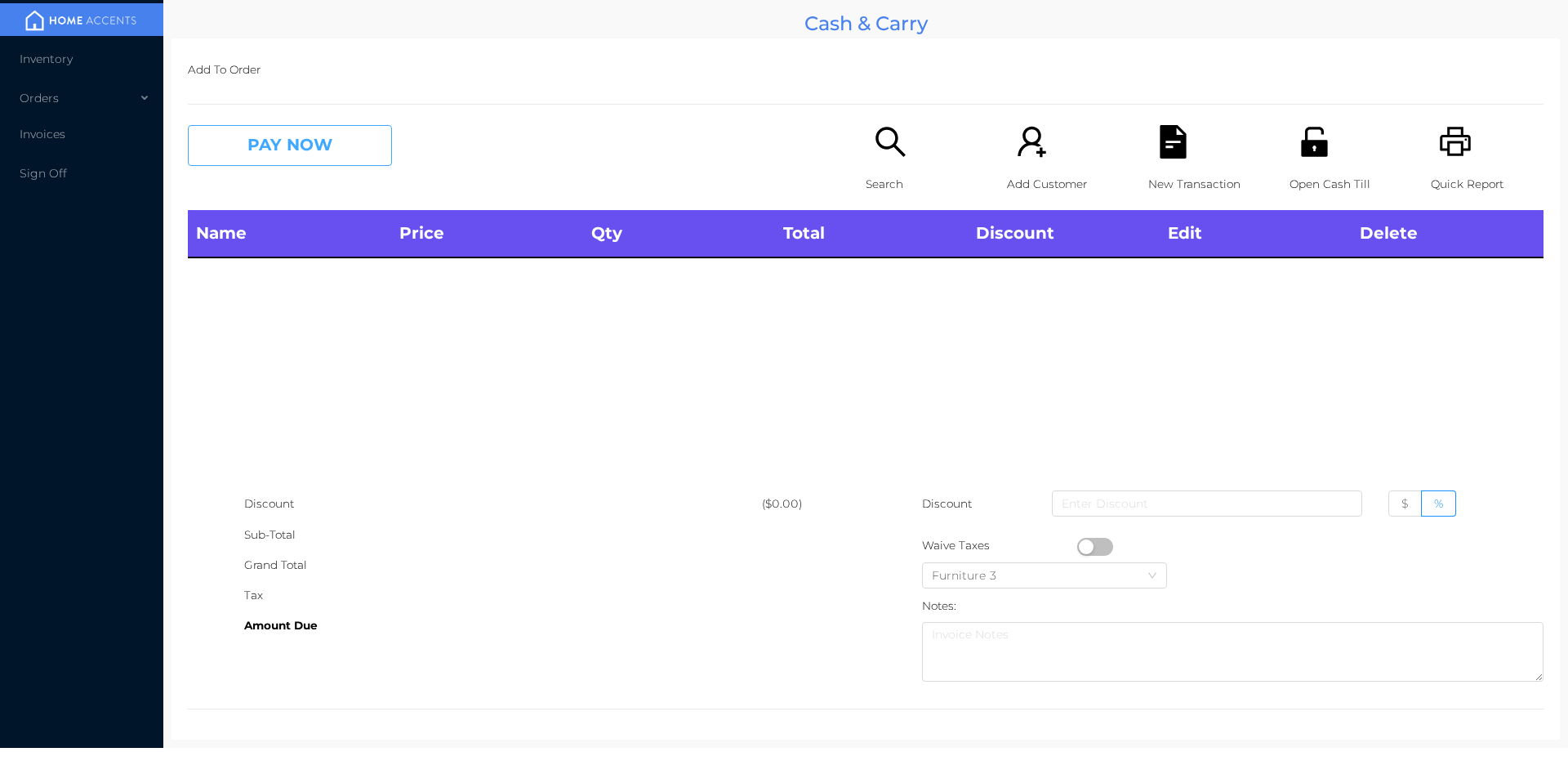
click at [275, 165] on button "PAY NOW" at bounding box center [290, 145] width 204 height 41
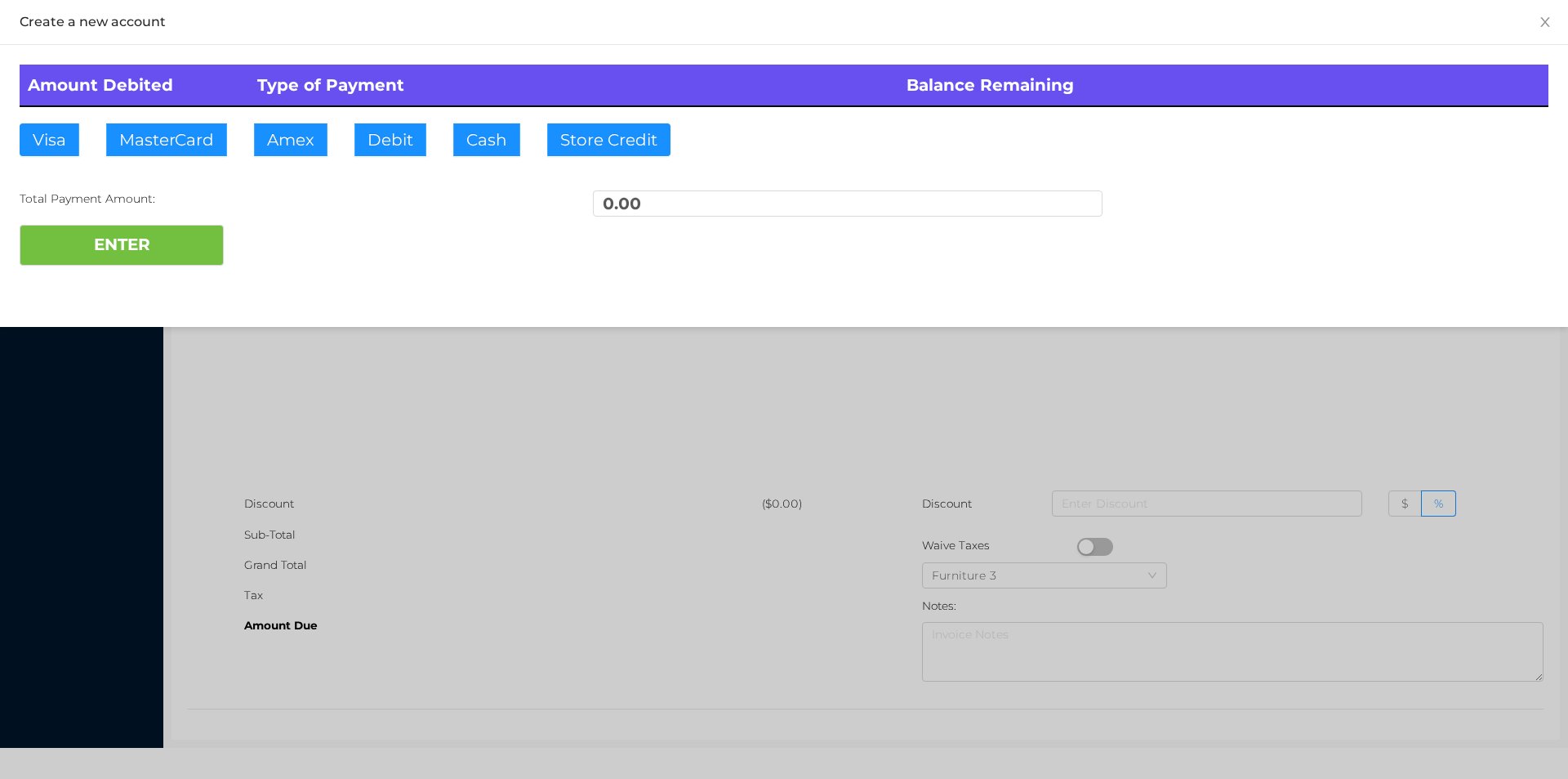
click at [356, 393] on div at bounding box center [784, 390] width 1568 height 779
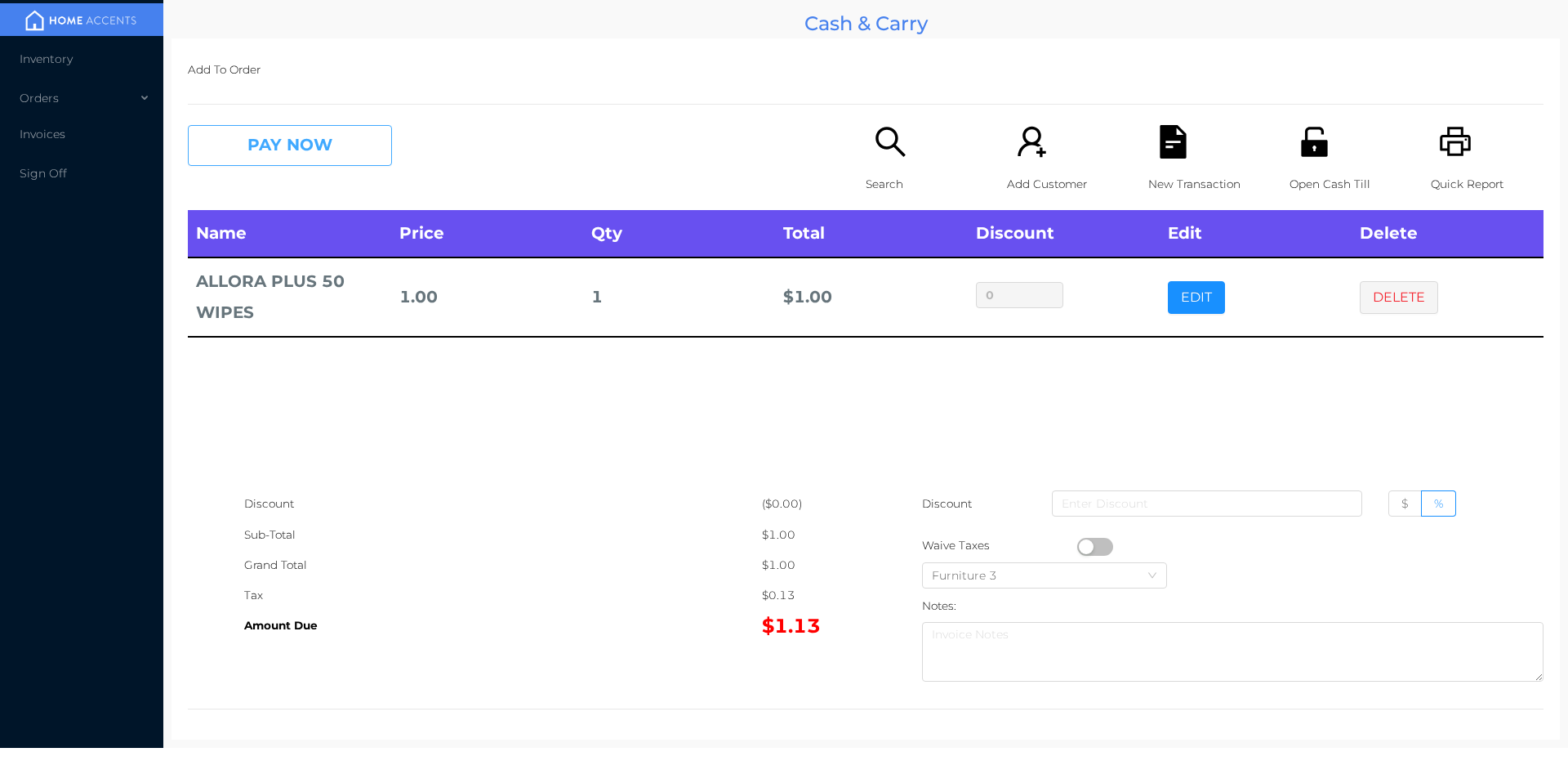
click at [309, 137] on button "PAY NOW" at bounding box center [290, 145] width 204 height 41
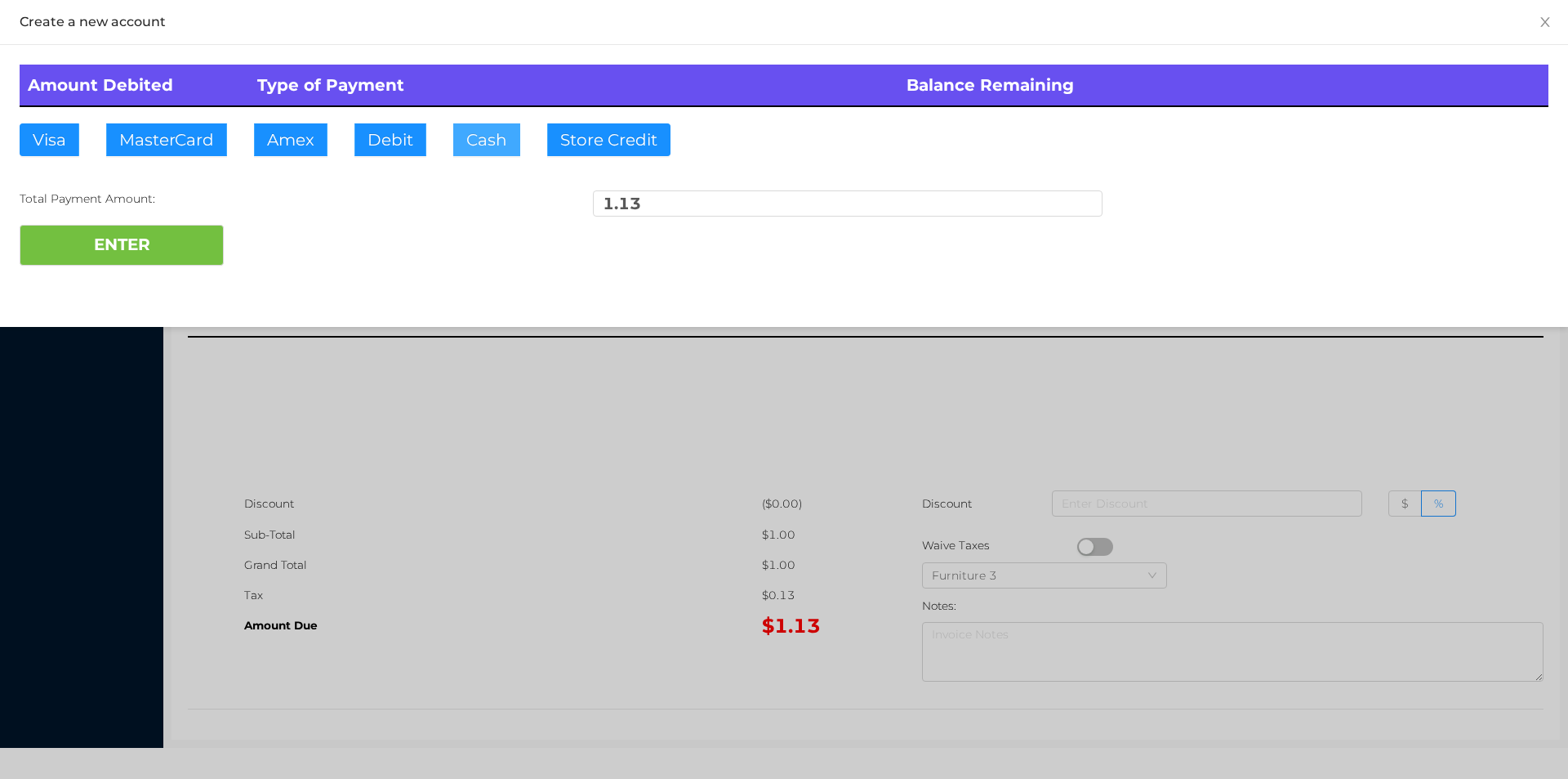
click at [484, 149] on button "Cash" at bounding box center [487, 140] width 67 height 33
type input "5."
click at [121, 244] on button "ENTER" at bounding box center [122, 245] width 204 height 41
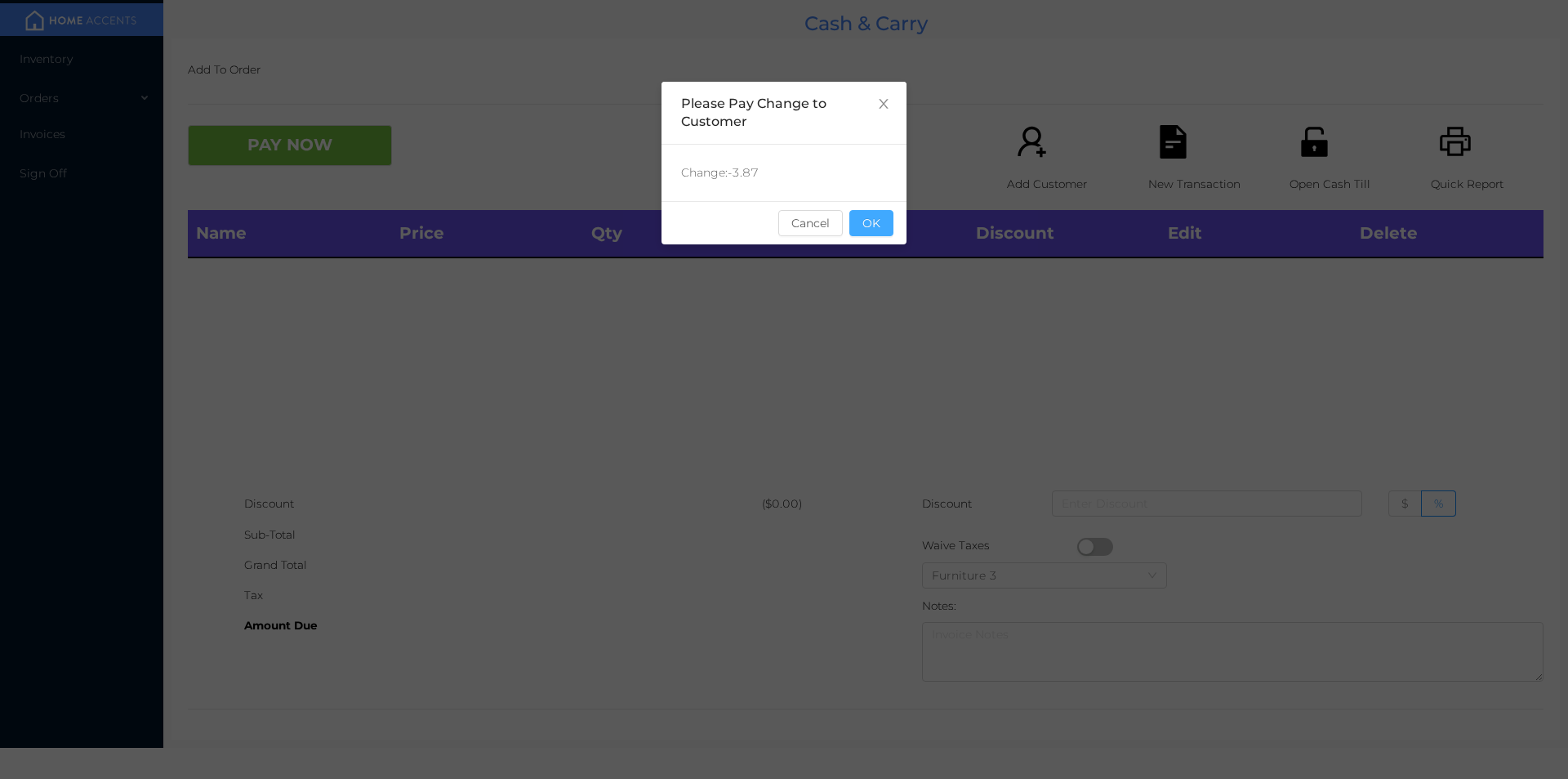
click at [886, 225] on button "OK" at bounding box center [872, 222] width 44 height 26
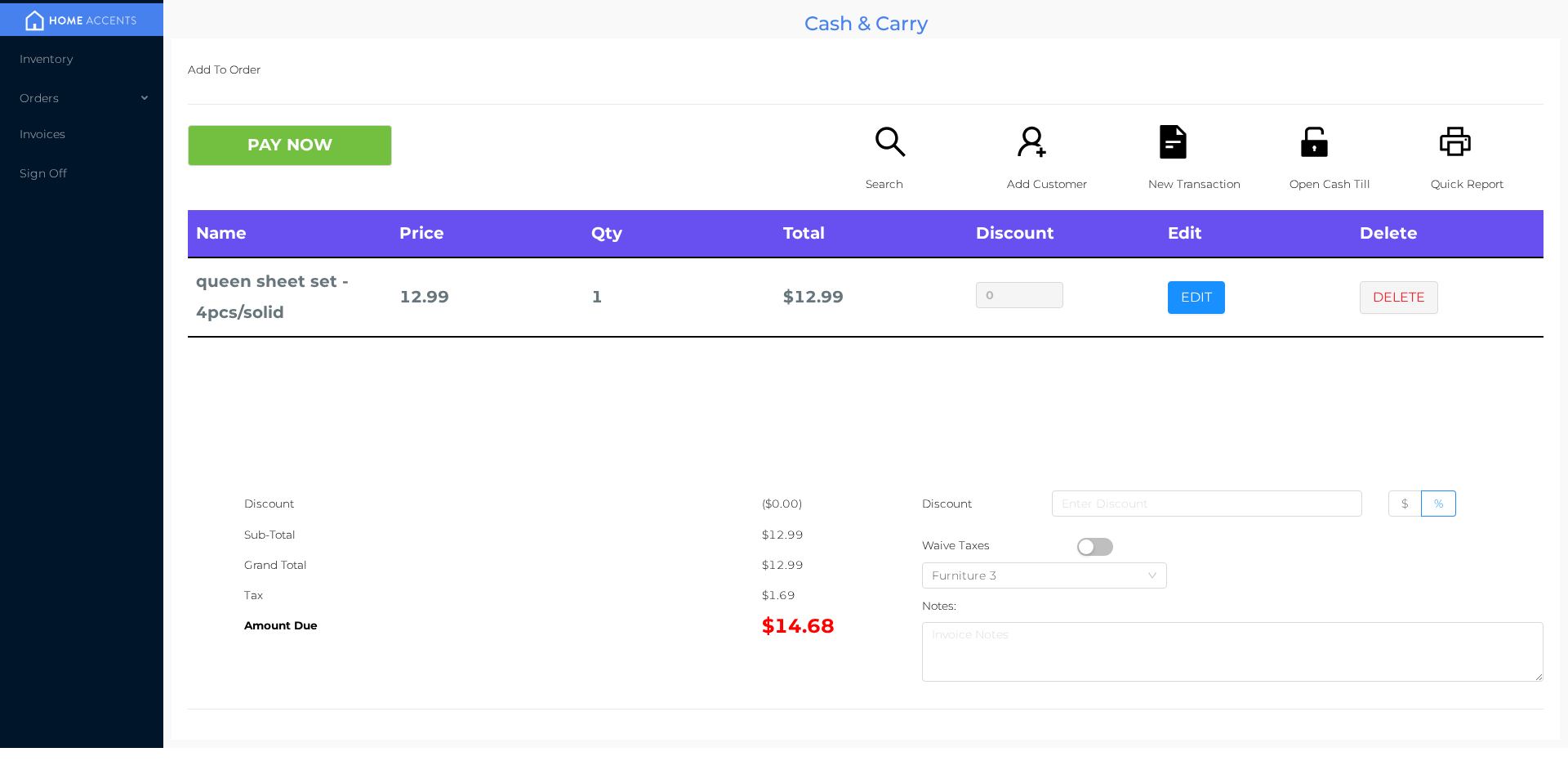
click at [876, 155] on icon "icon: search" at bounding box center [891, 141] width 33 height 33
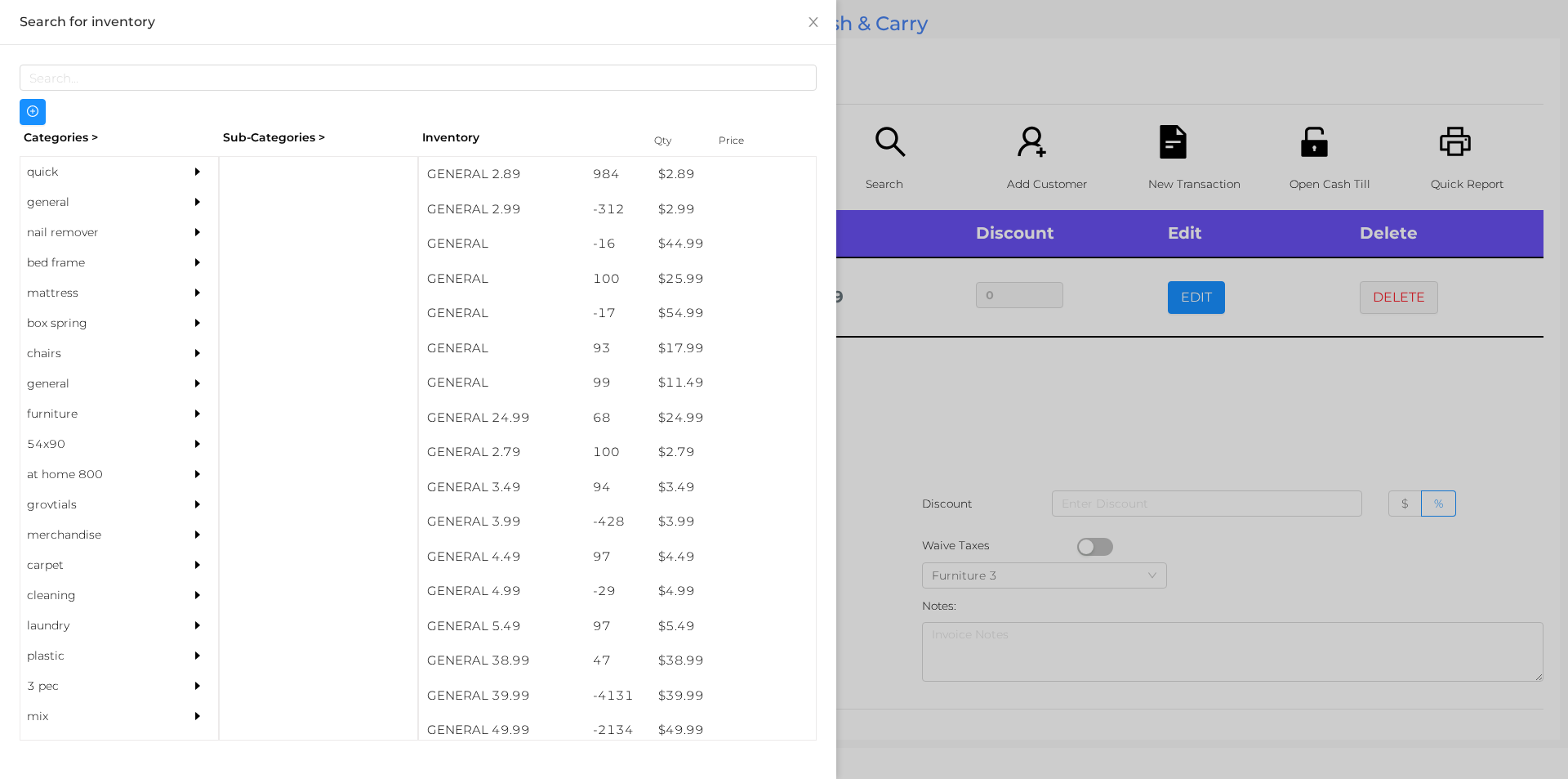
scroll to position [408, 0]
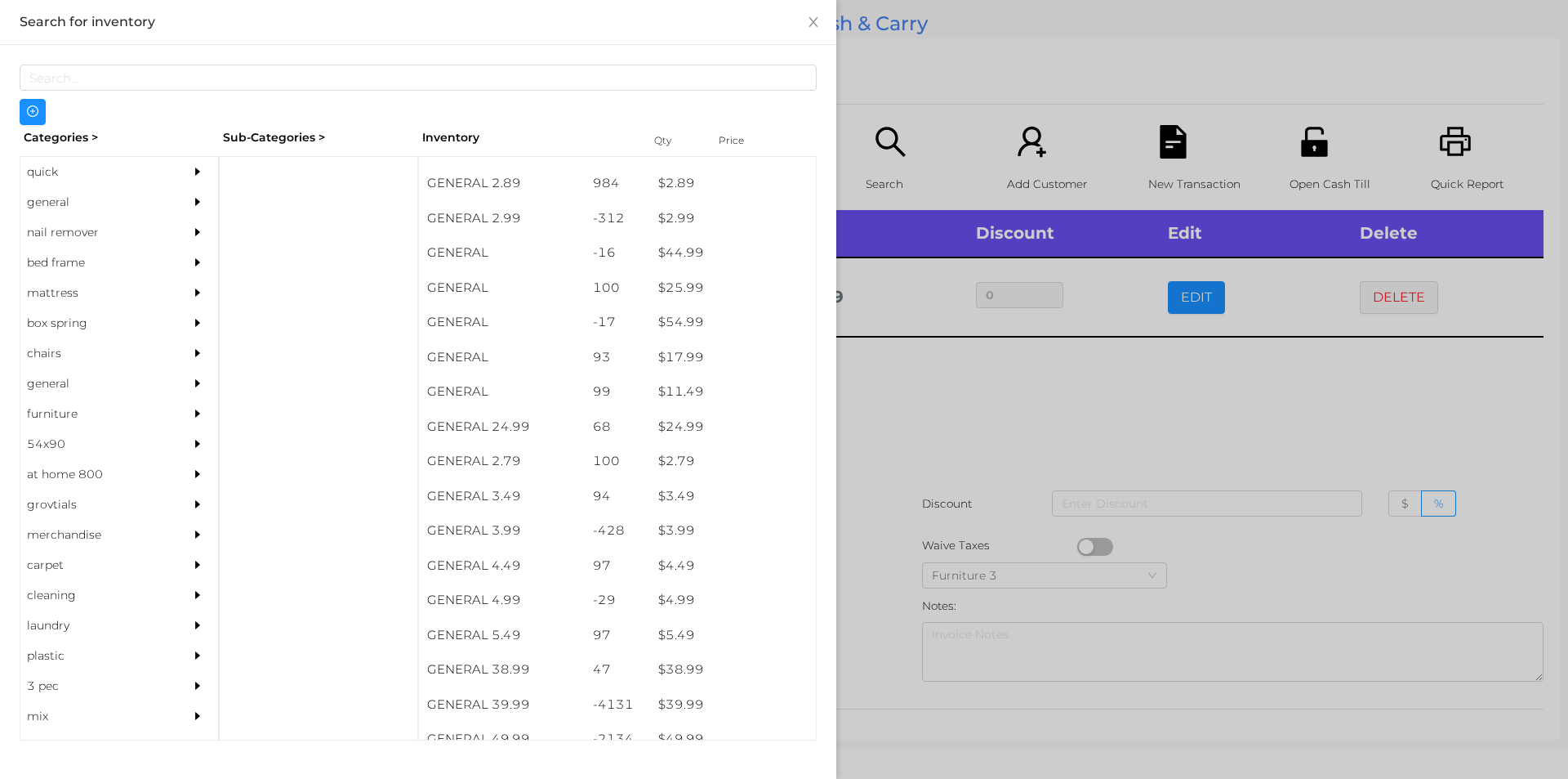
click at [57, 195] on div "general" at bounding box center [95, 202] width 149 height 30
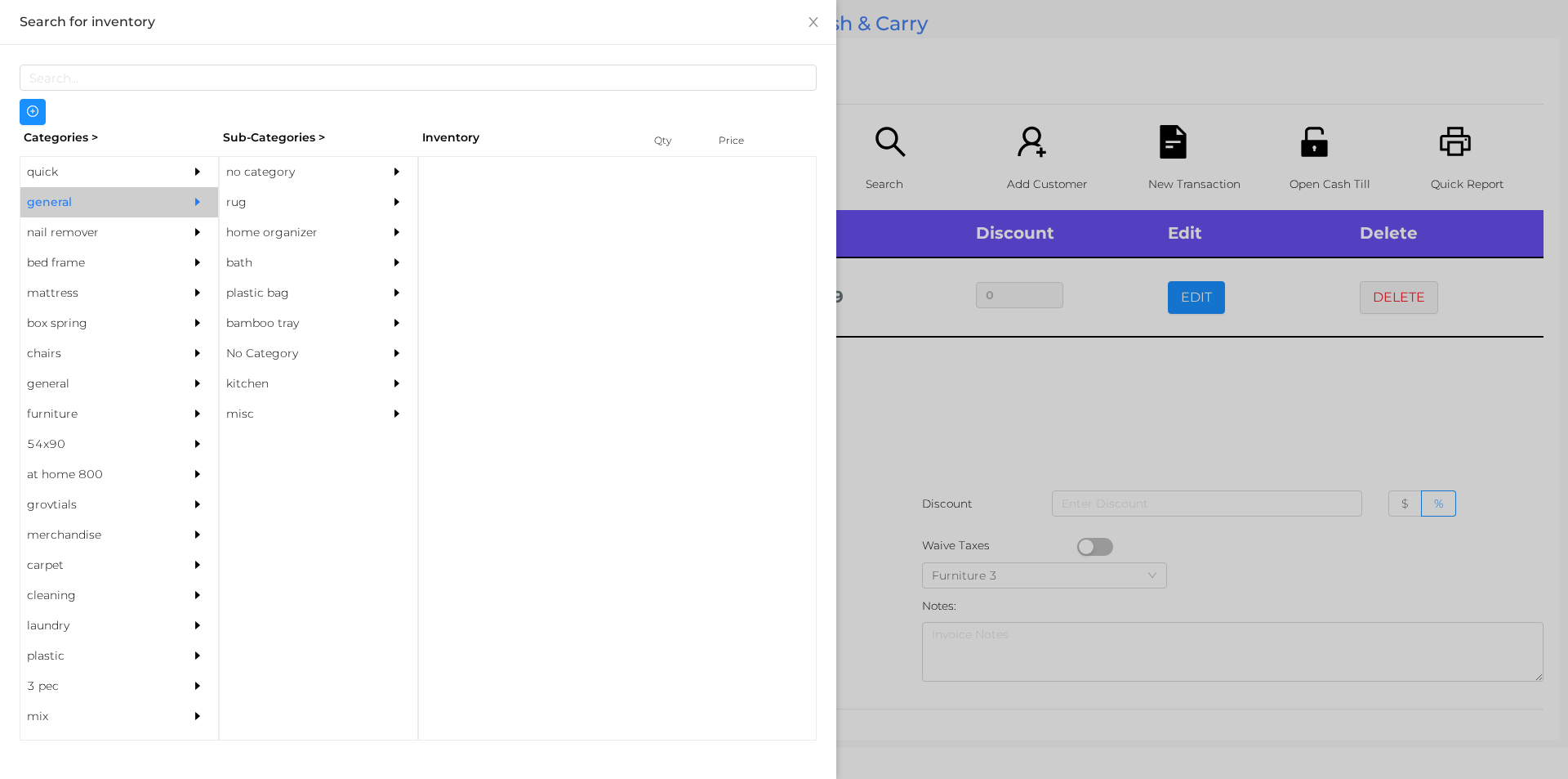
click at [259, 177] on div "no category" at bounding box center [294, 172] width 149 height 30
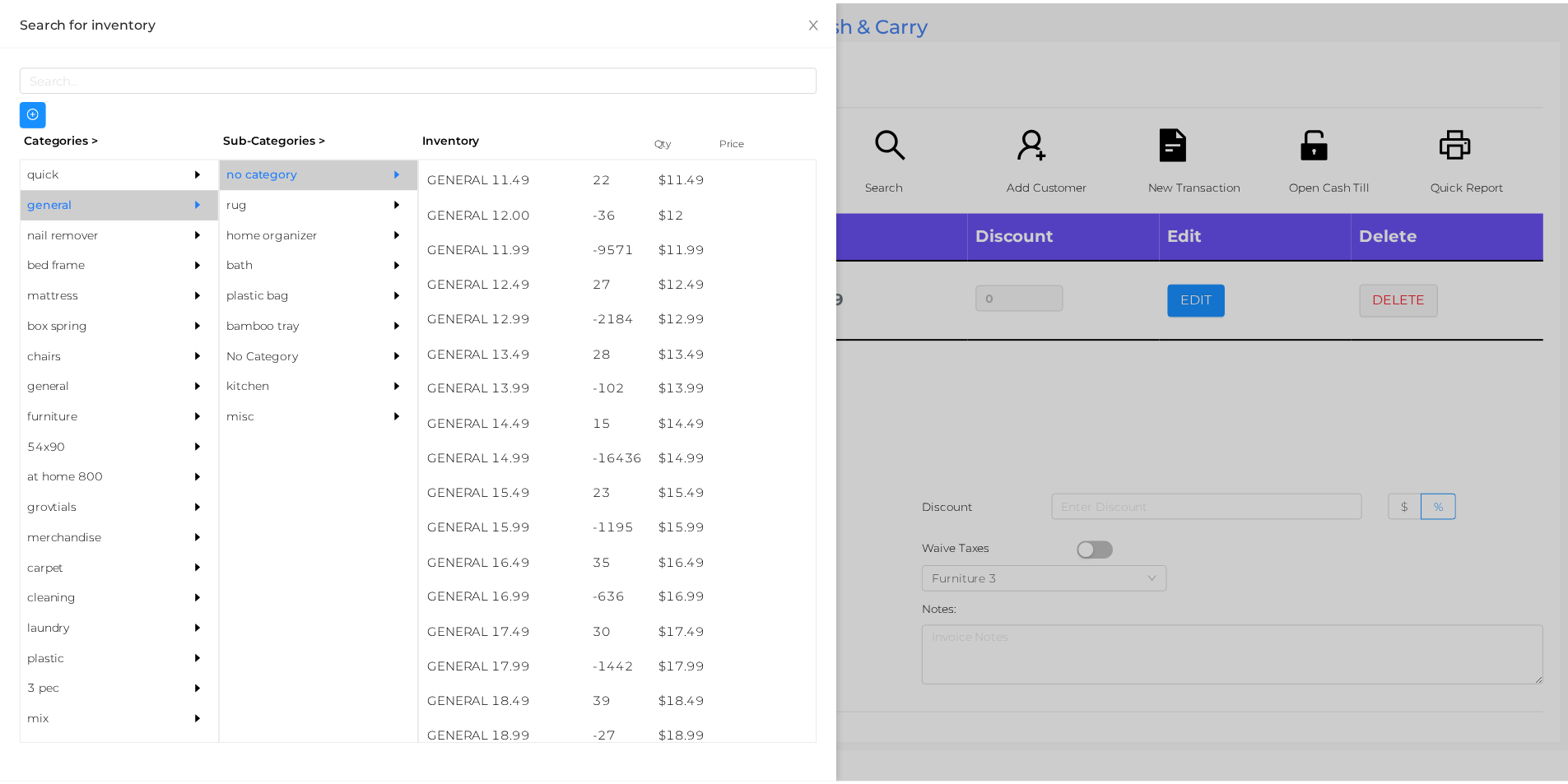
scroll to position [1131, 0]
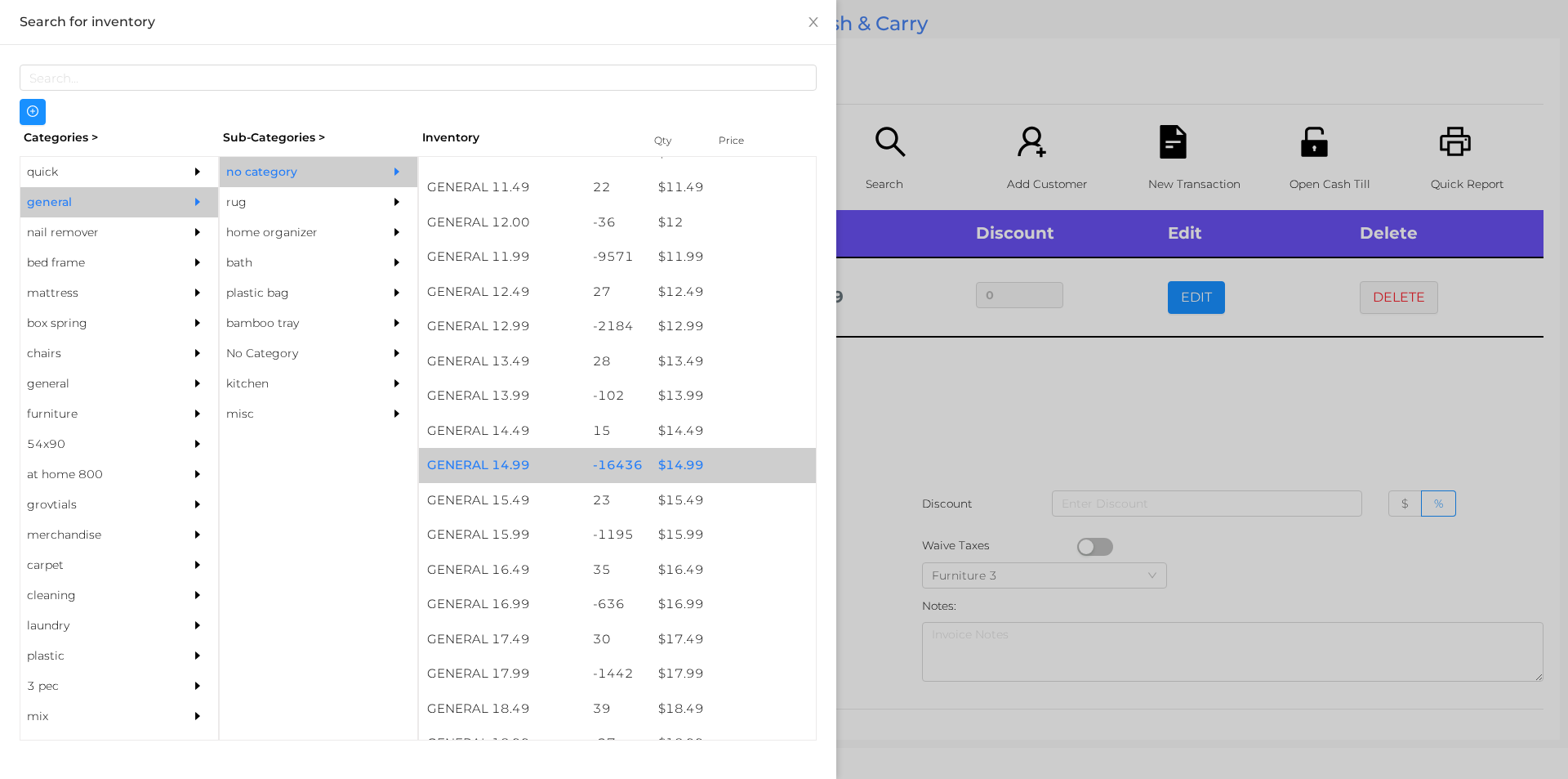
click at [670, 465] on div "$ 14.99" at bounding box center [733, 465] width 166 height 35
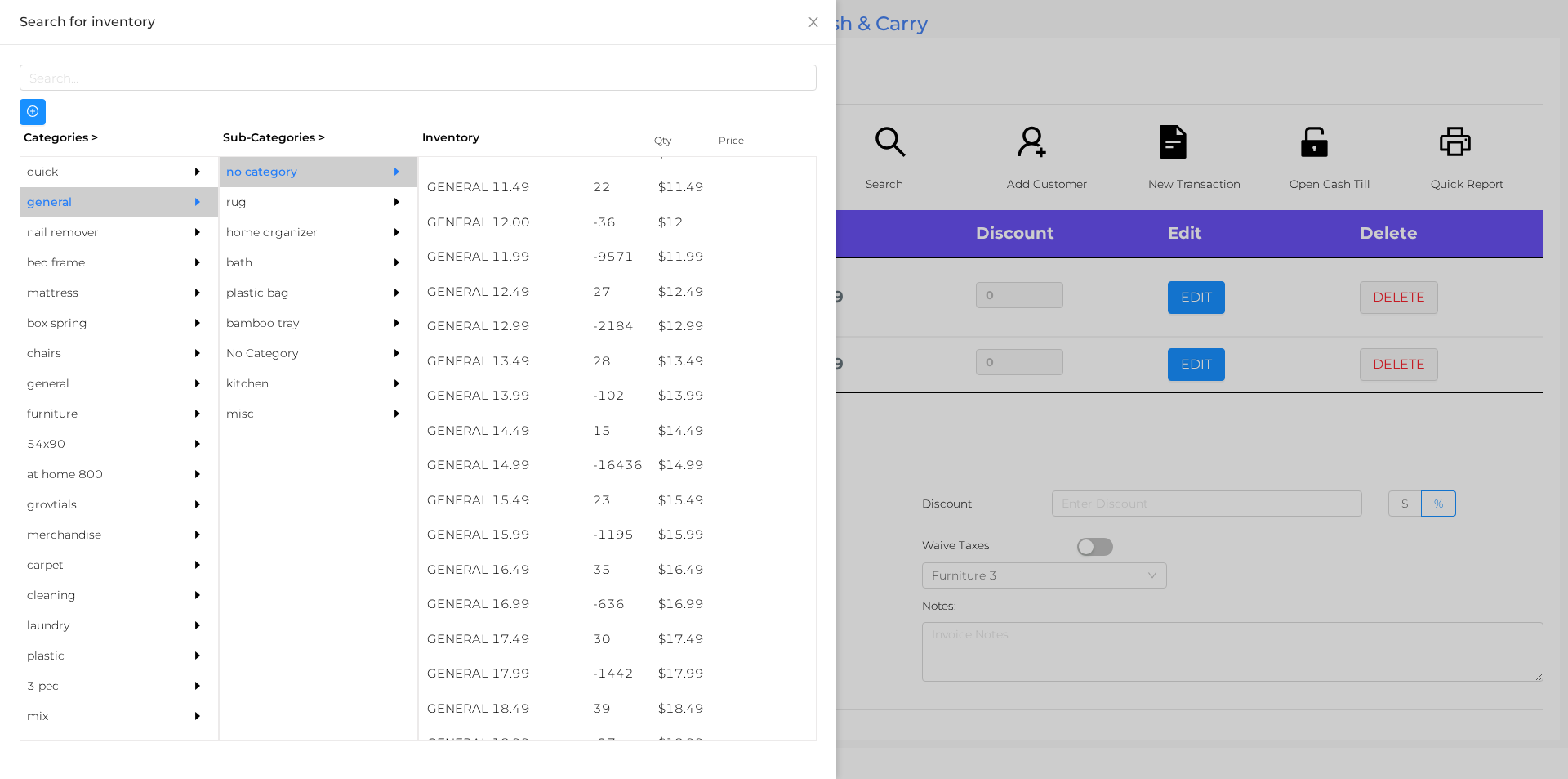
click at [929, 427] on div at bounding box center [784, 390] width 1568 height 779
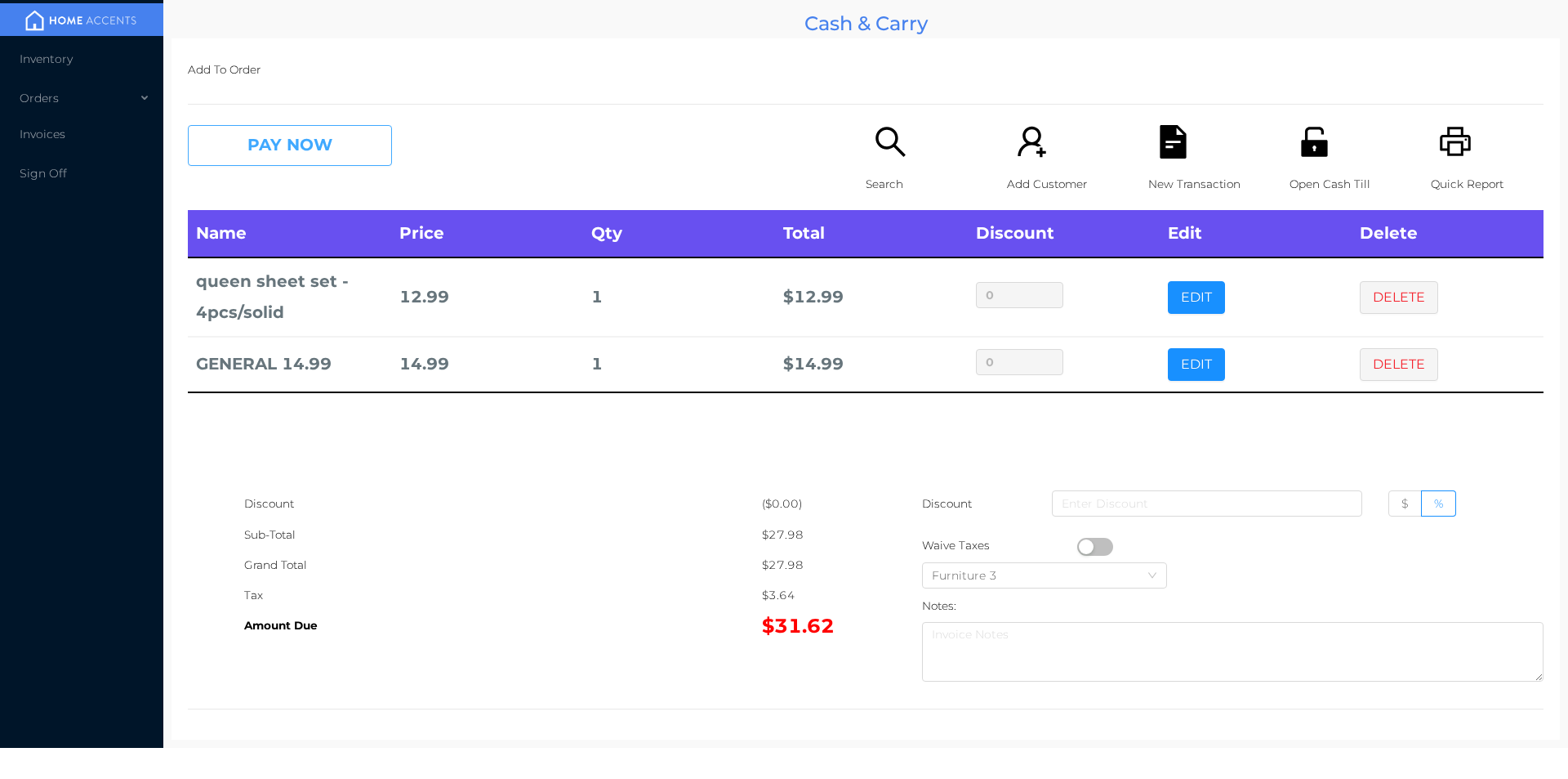
click at [300, 145] on button "PAY NOW" at bounding box center [290, 145] width 204 height 41
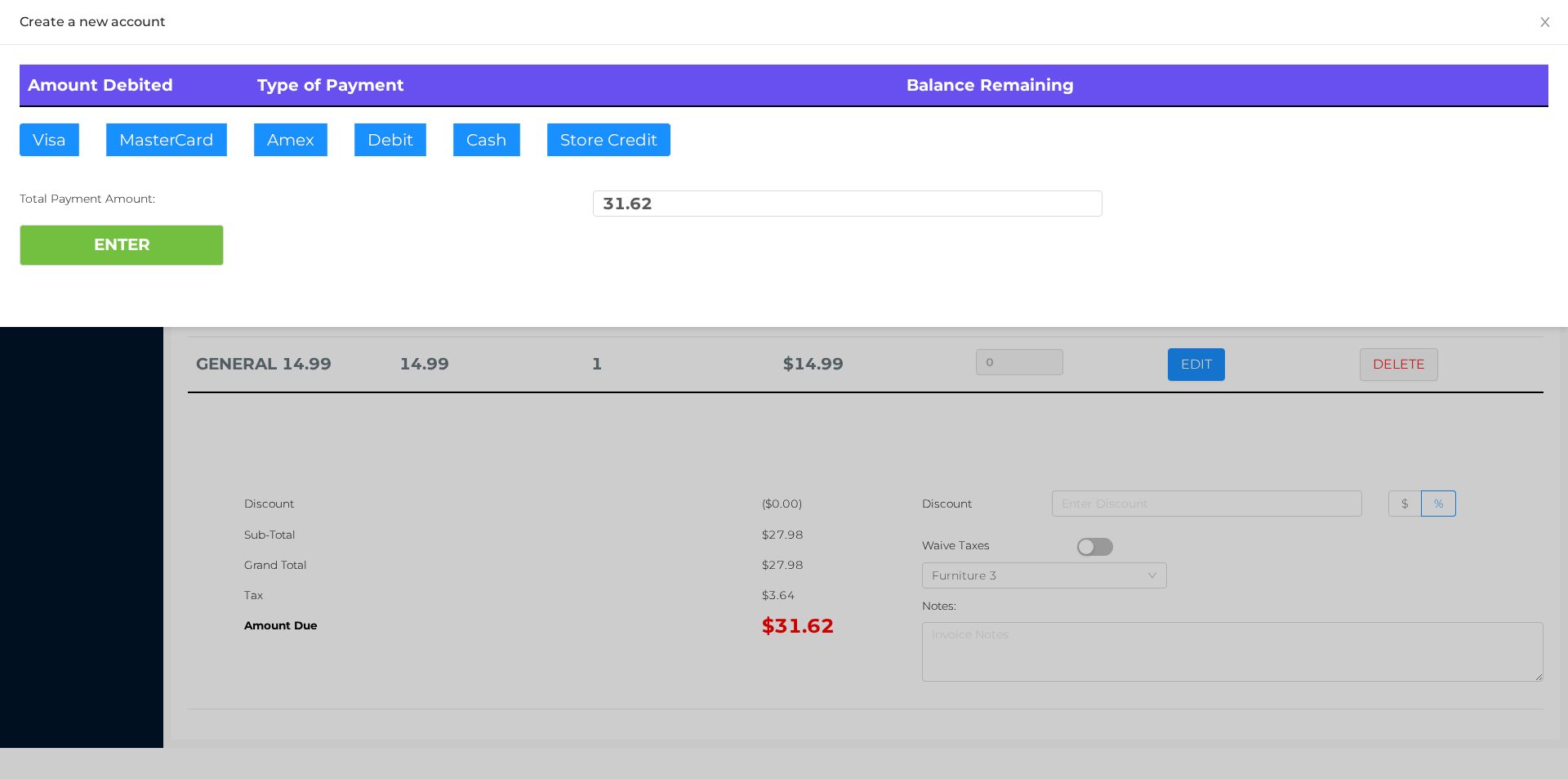
click at [276, 235] on div "ENTER" at bounding box center [784, 245] width 1529 height 41
click at [483, 597] on div at bounding box center [784, 390] width 1568 height 779
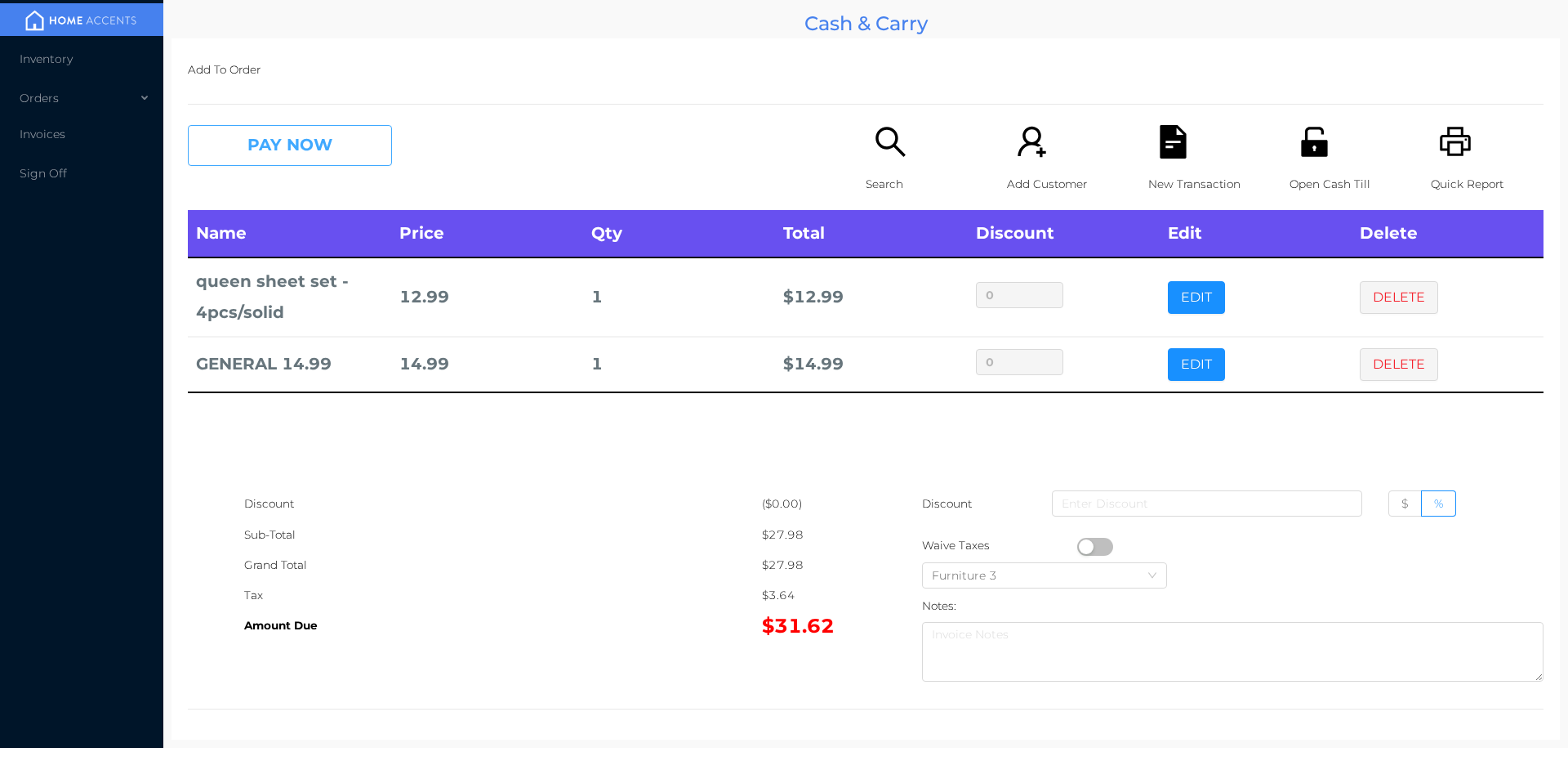
click at [325, 157] on button "PAY NOW" at bounding box center [290, 145] width 204 height 41
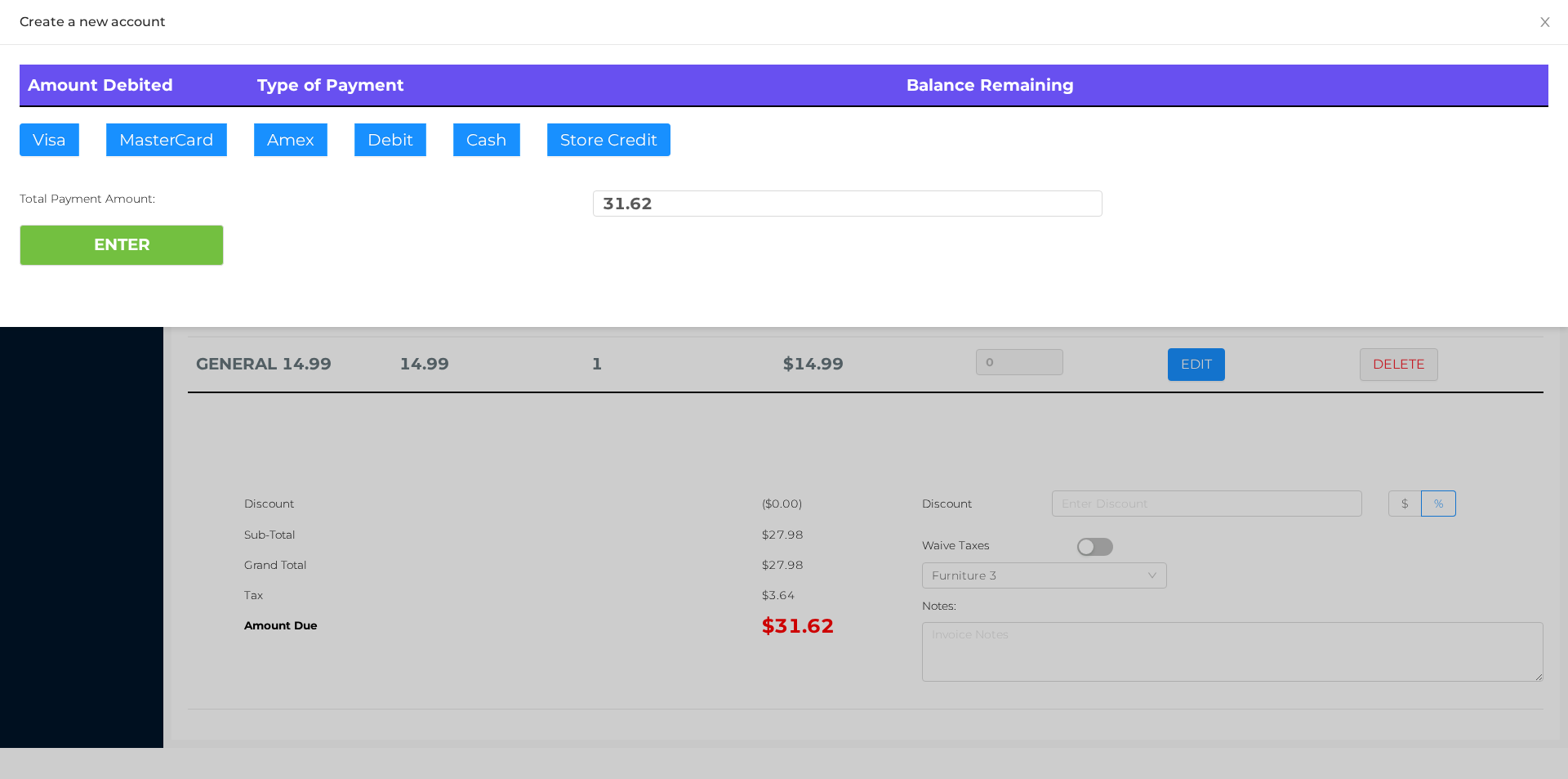
click at [279, 228] on div "ENTER" at bounding box center [784, 245] width 1529 height 41
click at [499, 549] on div at bounding box center [784, 390] width 1568 height 779
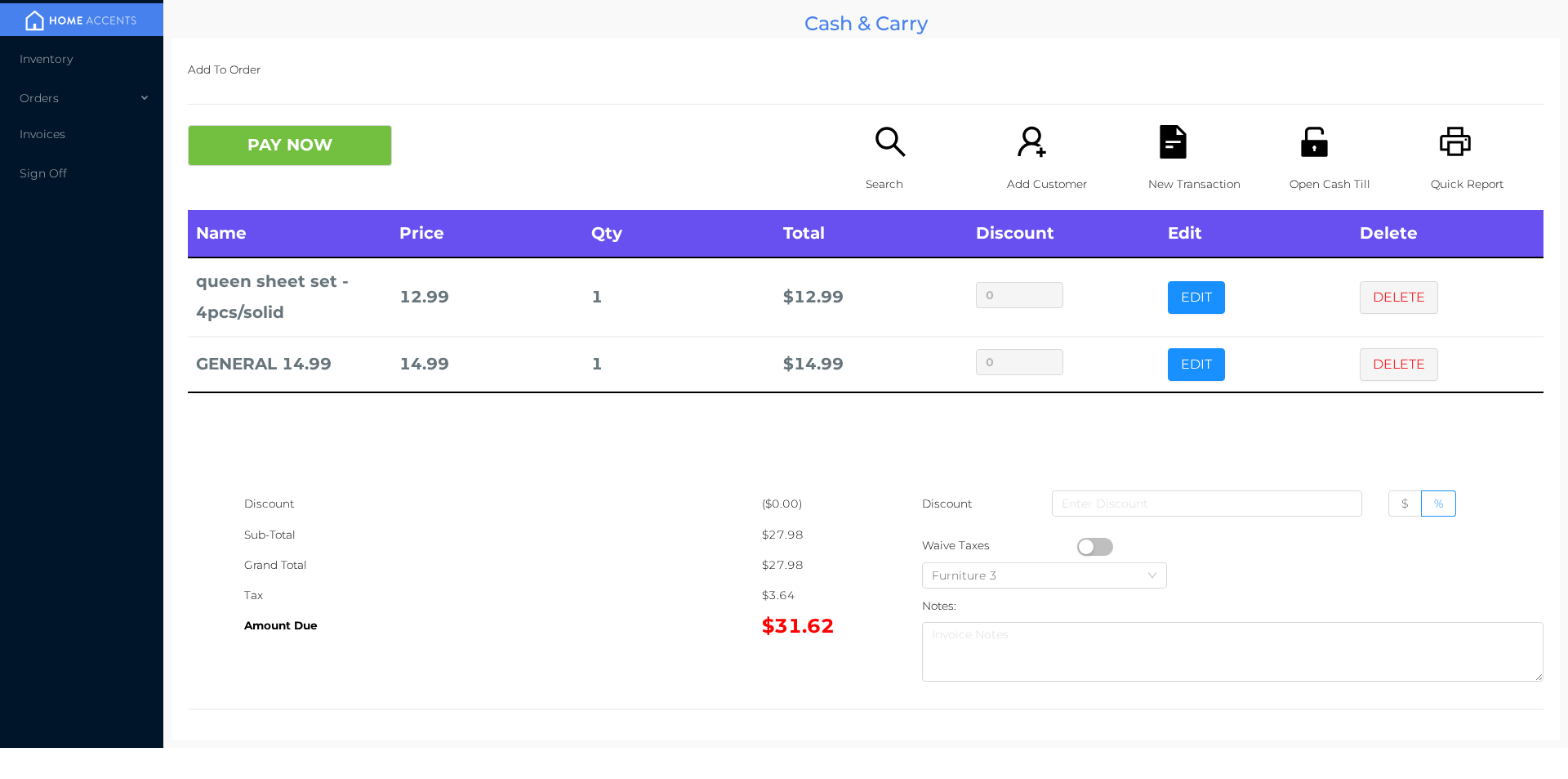
click at [1174, 152] on icon "icon: file-text" at bounding box center [1172, 141] width 26 height 33
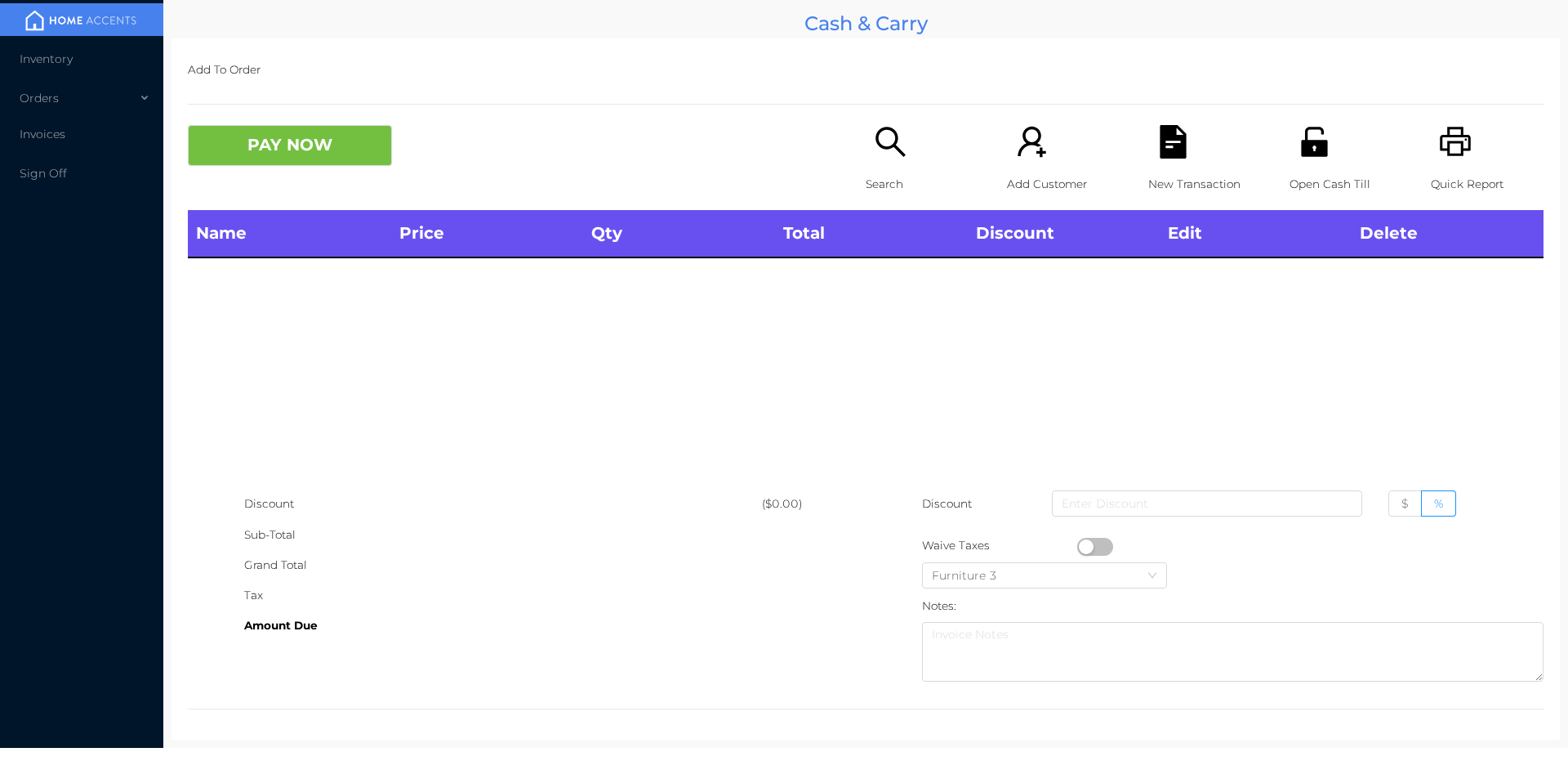
click at [54, 68] on li "Inventory" at bounding box center [81, 59] width 163 height 33
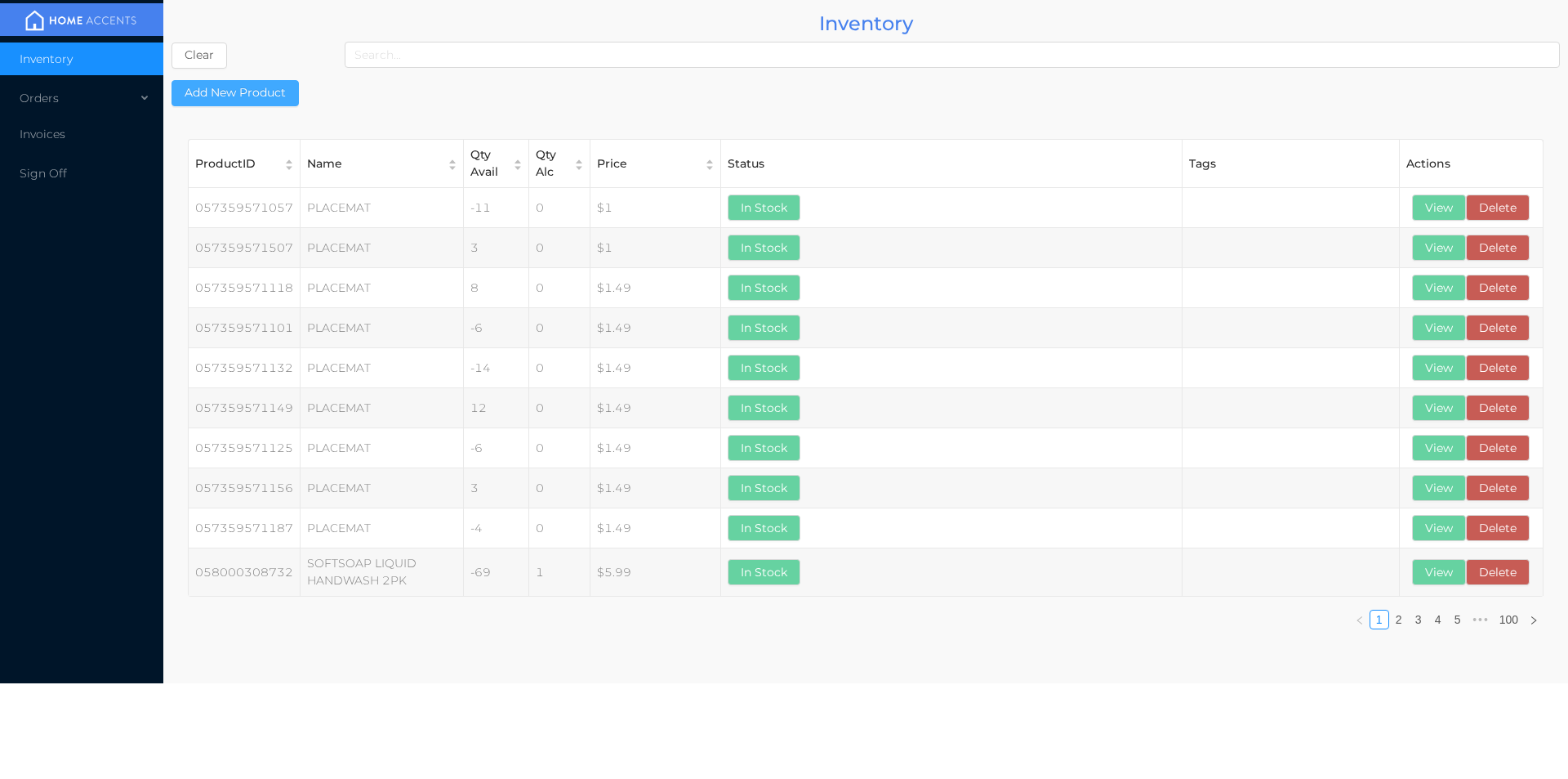
click at [236, 89] on button "Add New Product" at bounding box center [235, 93] width 127 height 26
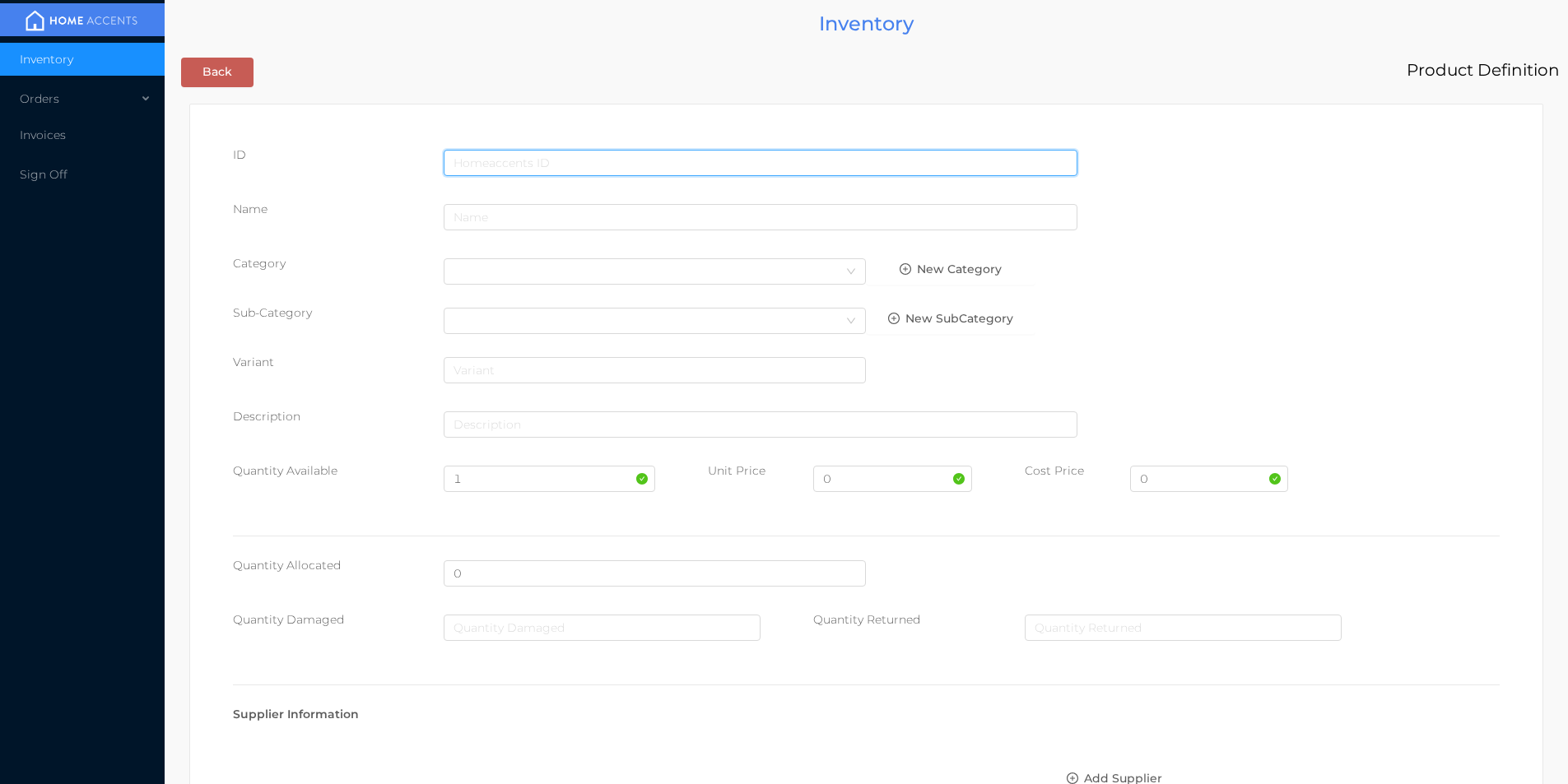
click at [541, 155] on input "text" at bounding box center [760, 163] width 633 height 26
type input "191554899162"
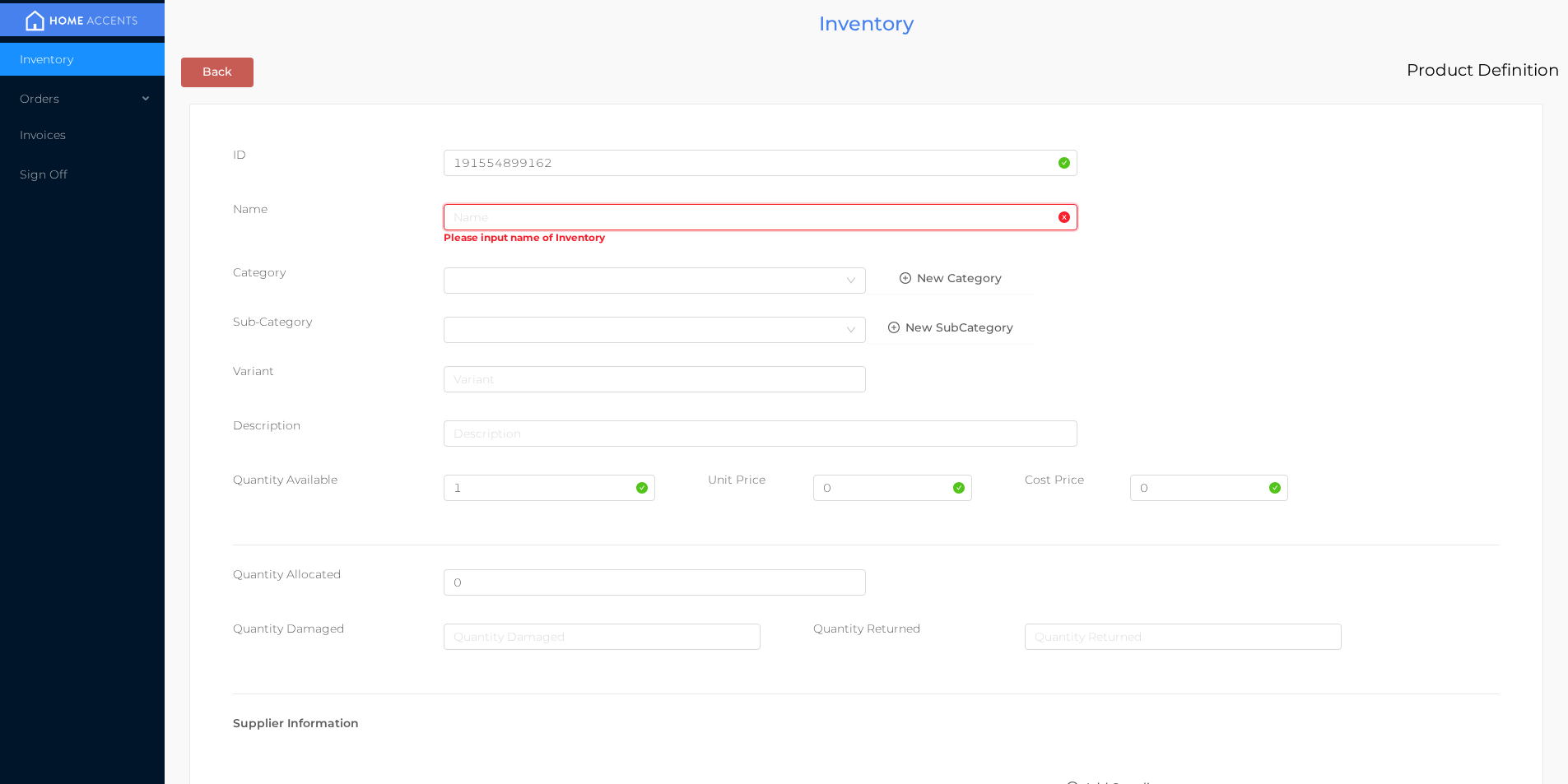
click at [694, 219] on input "text" at bounding box center [760, 216] width 633 height 26
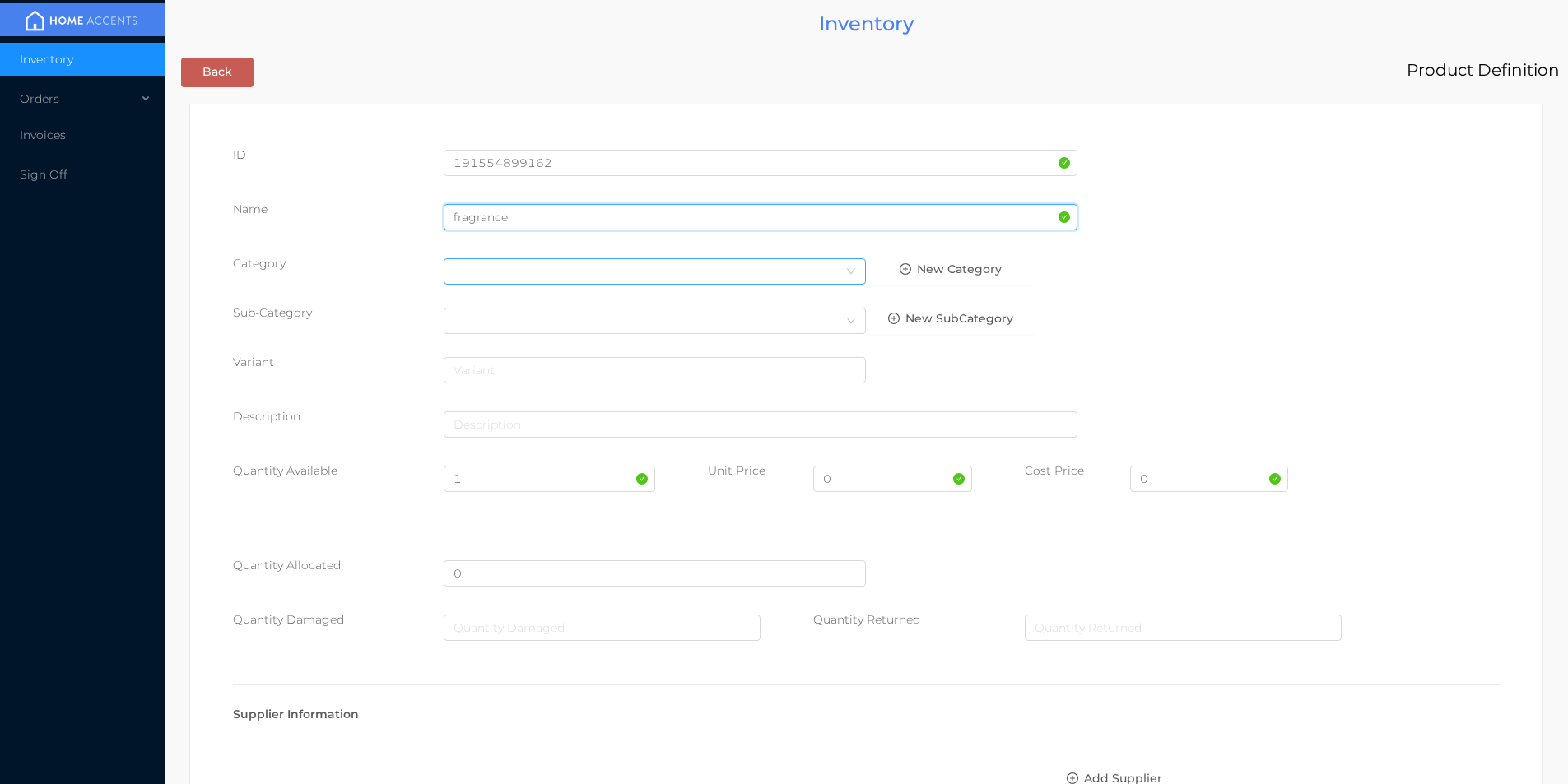
type input "fragrance"
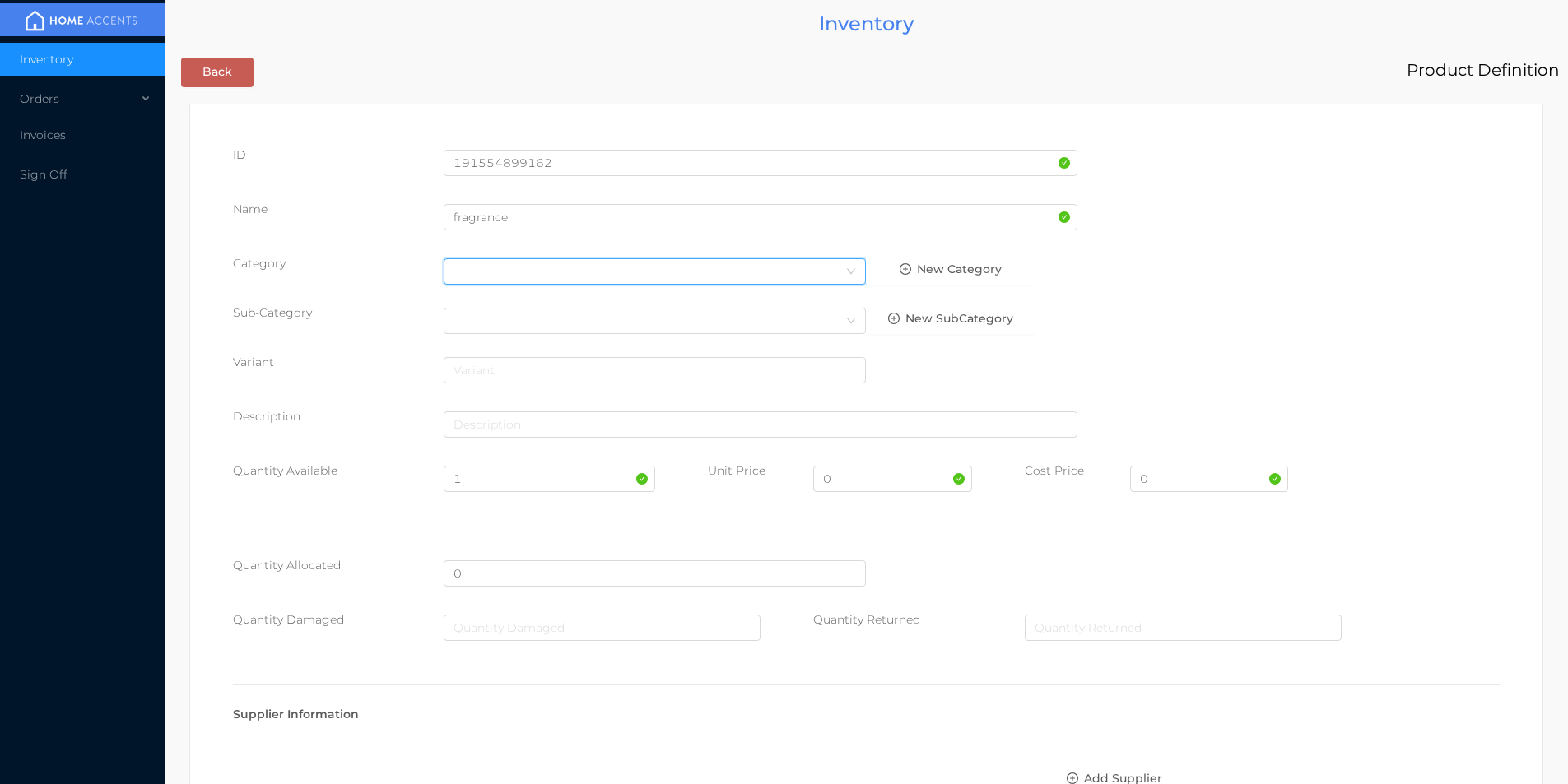
click at [562, 265] on div "Select Category" at bounding box center [654, 271] width 402 height 25
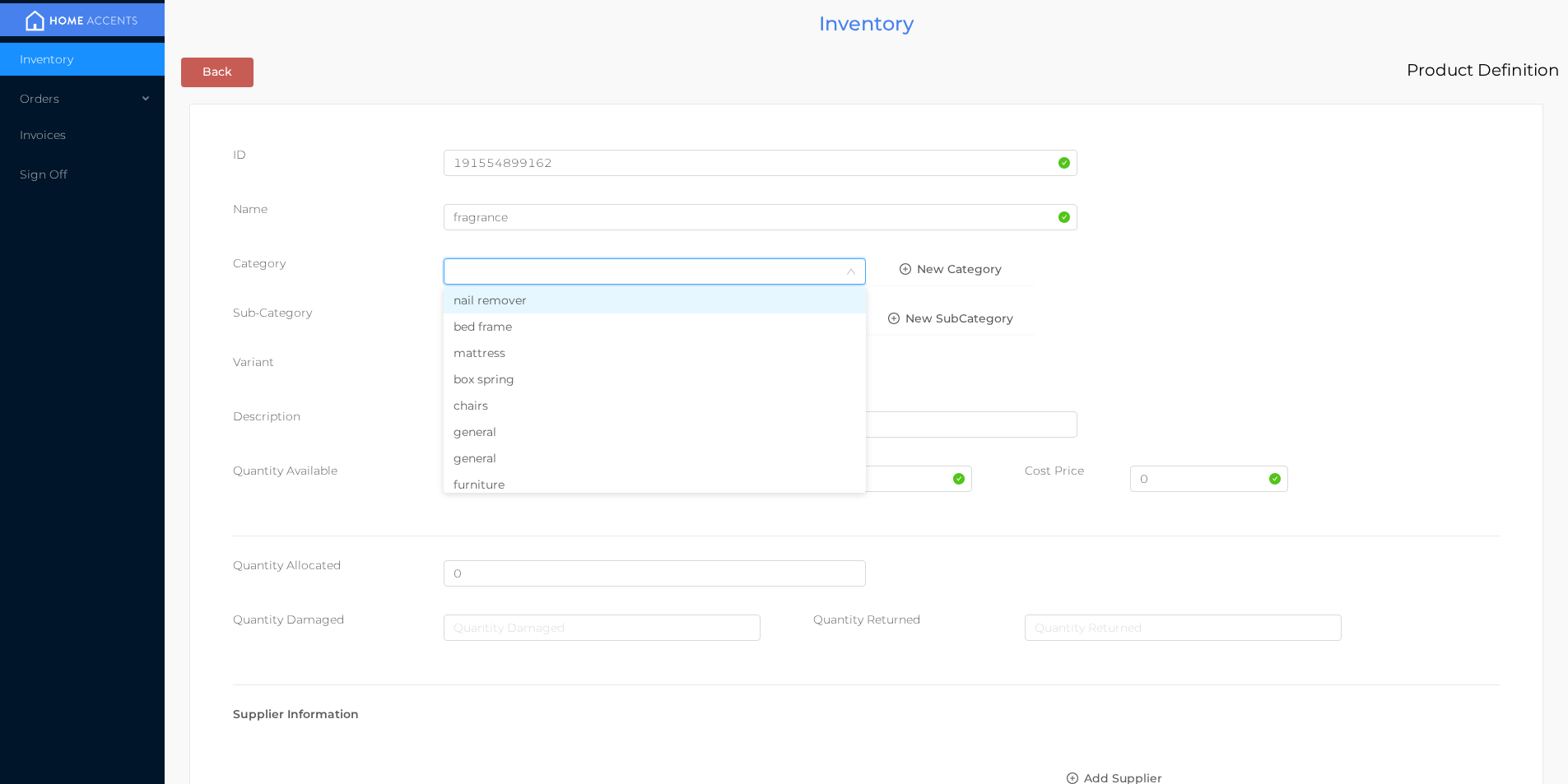
click at [479, 458] on li "general" at bounding box center [654, 457] width 422 height 26
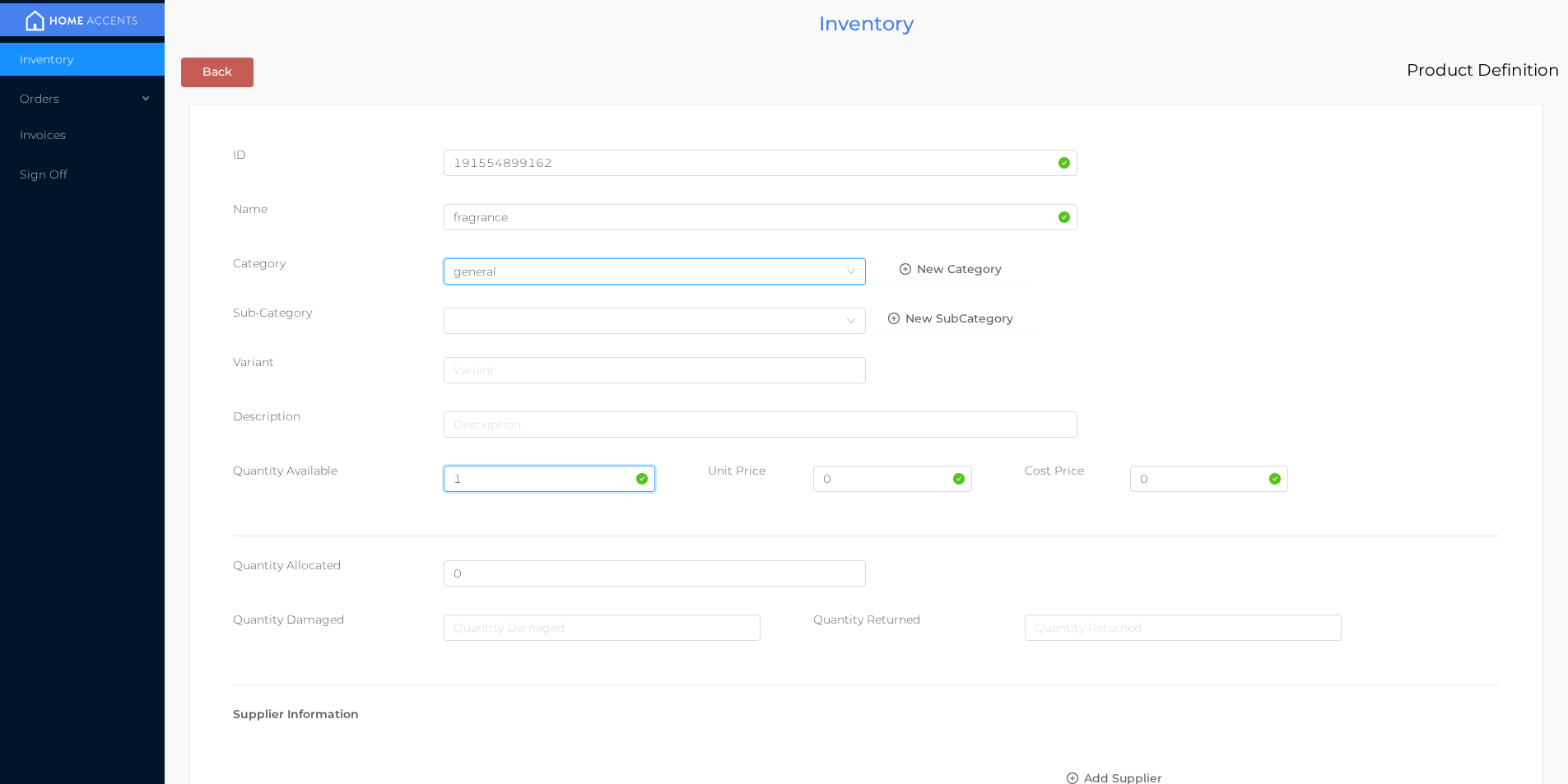
click at [501, 470] on input "1" at bounding box center [549, 478] width 211 height 26
type input "50"
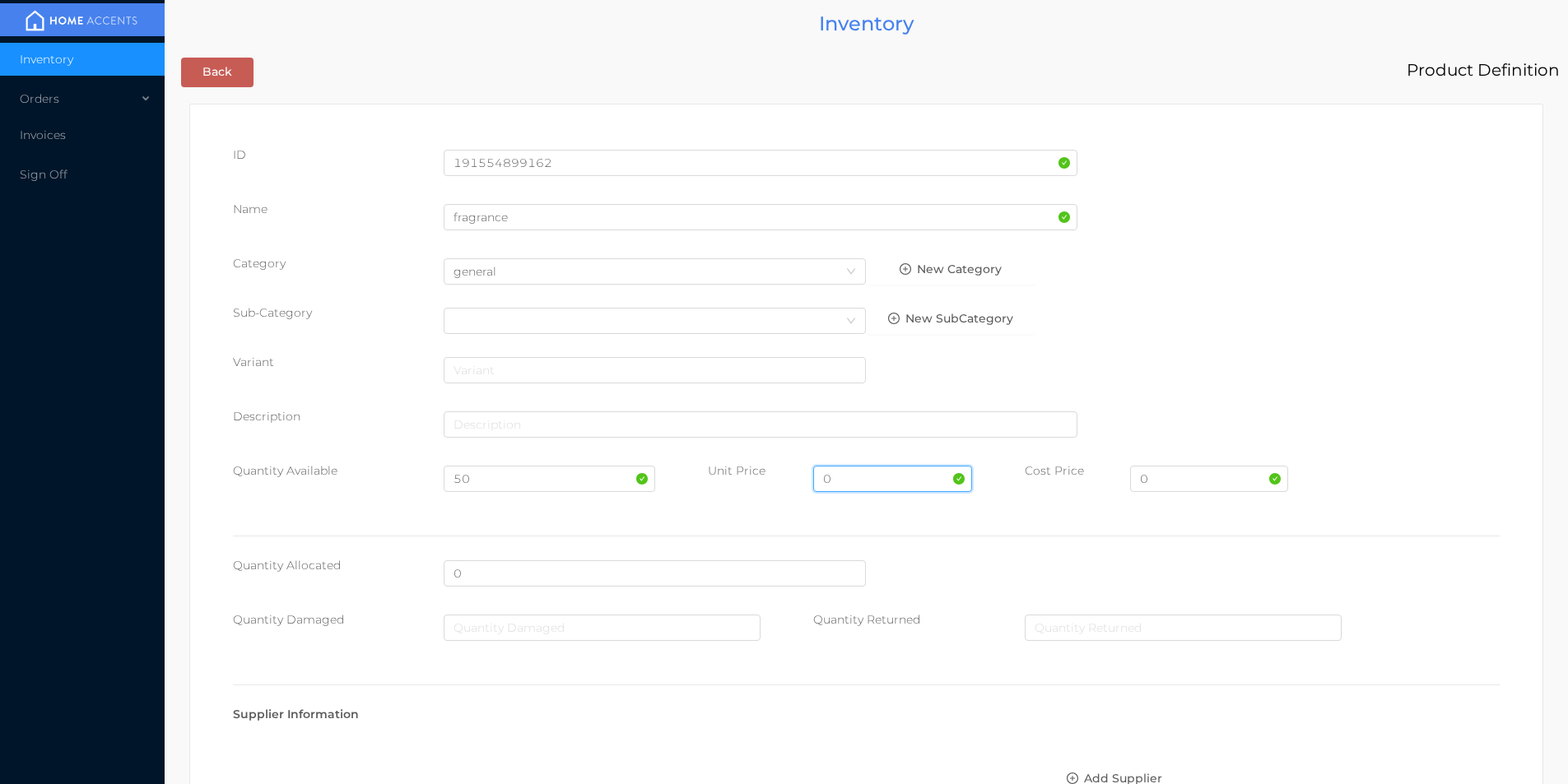
click at [855, 481] on input "0" at bounding box center [893, 478] width 158 height 26
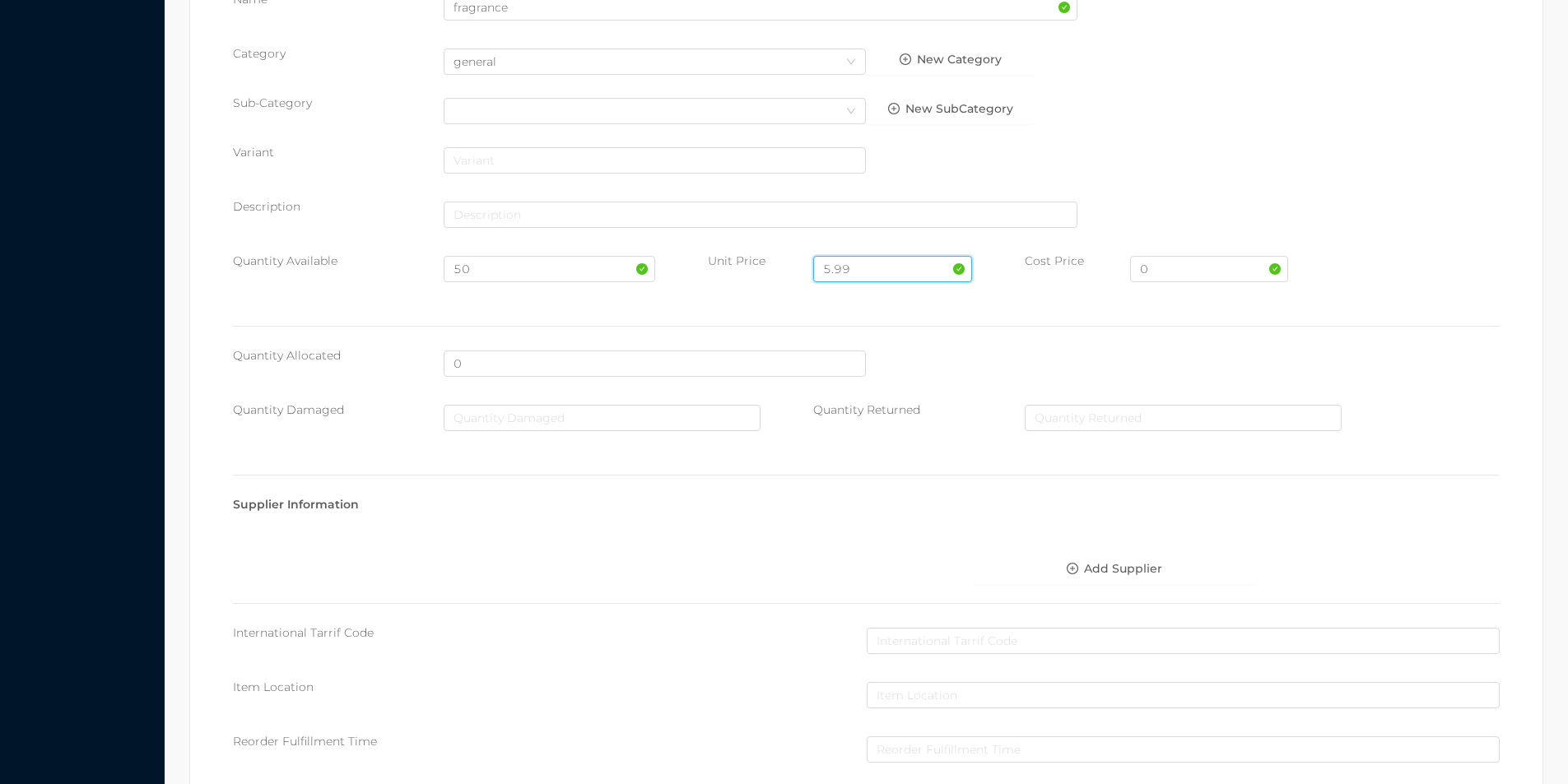
scroll to position [582, 0]
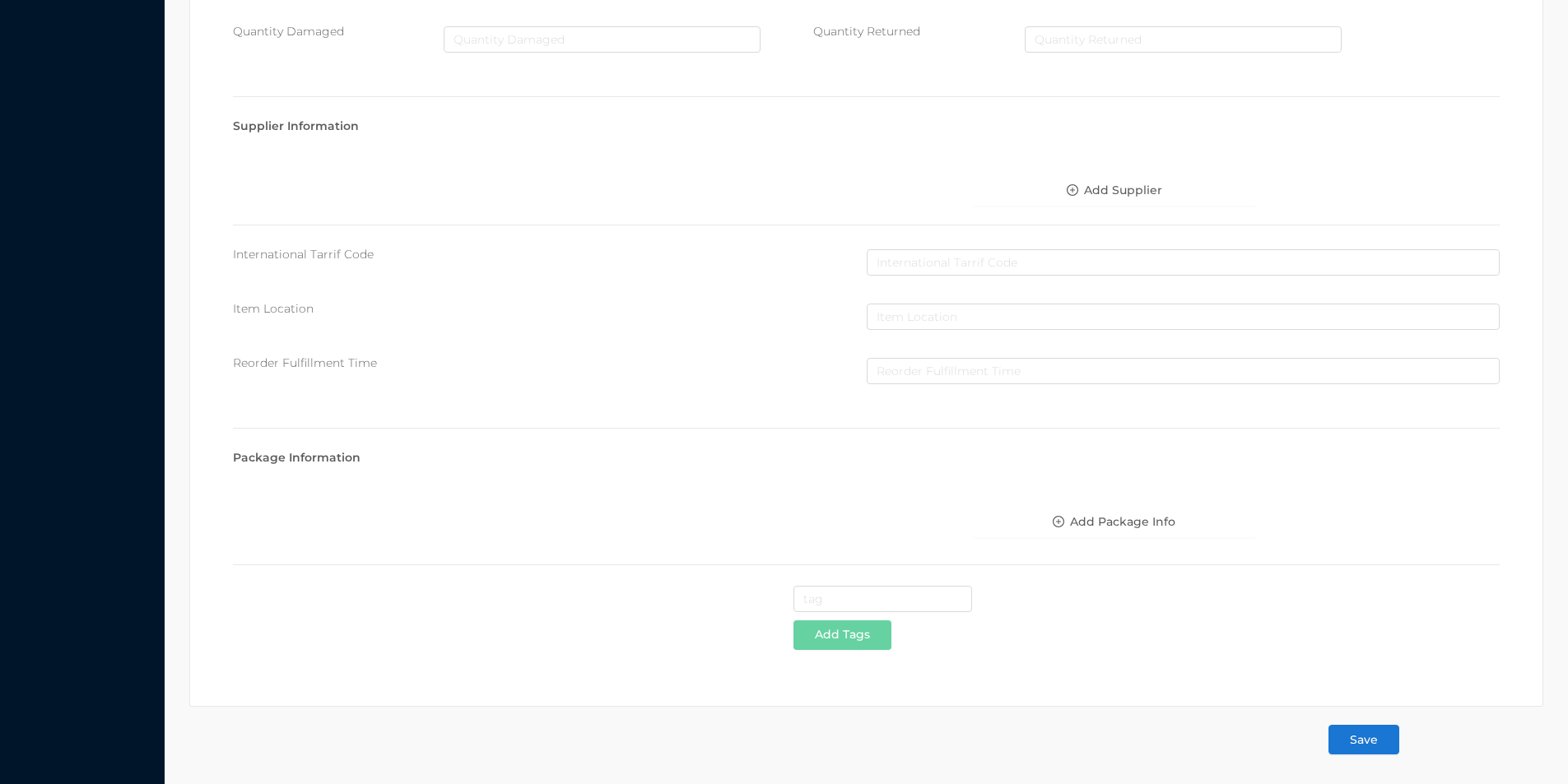
type input "5.99"
click at [1374, 737] on button "Save" at bounding box center [1364, 739] width 71 height 30
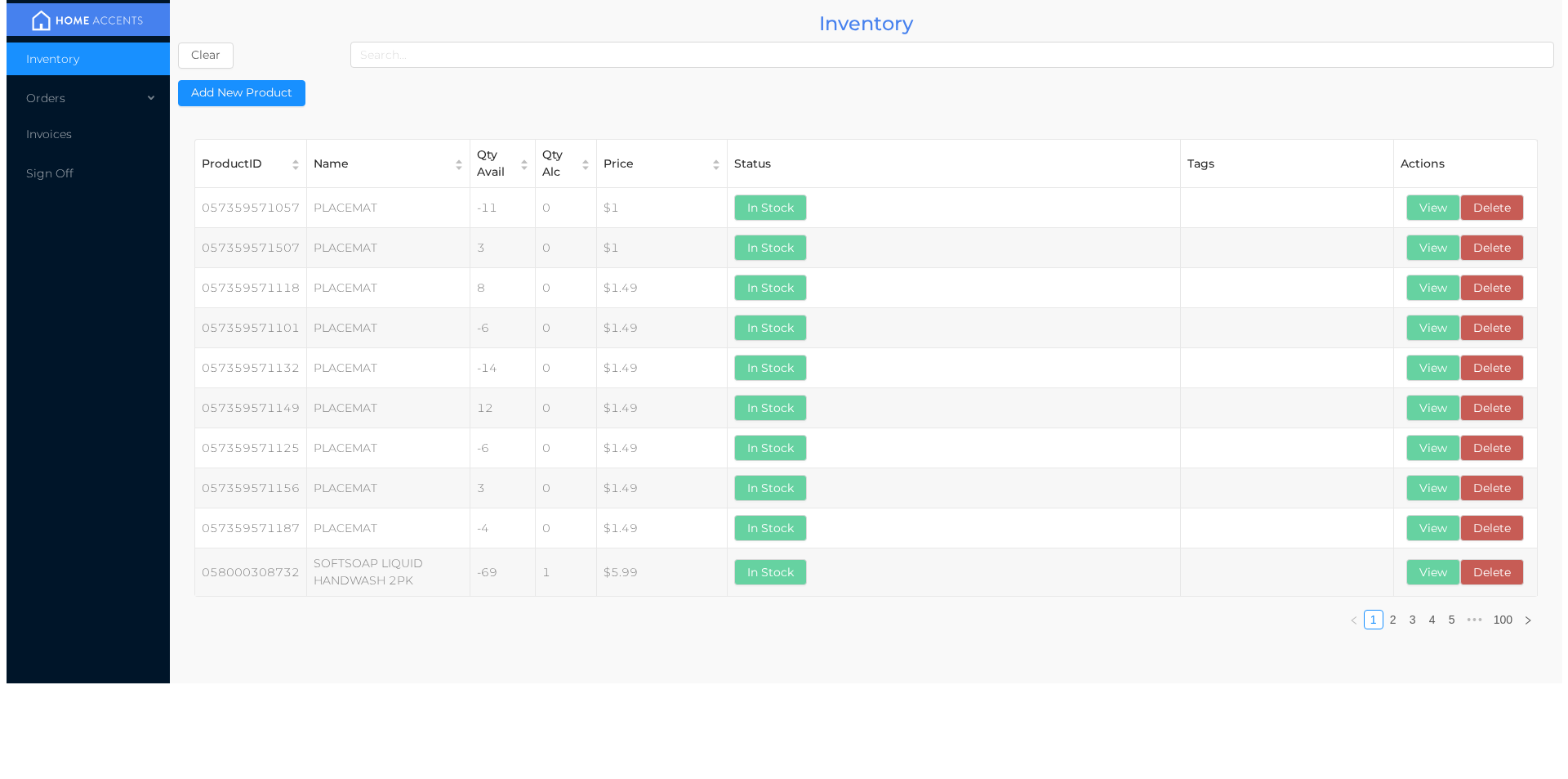
scroll to position [0, 0]
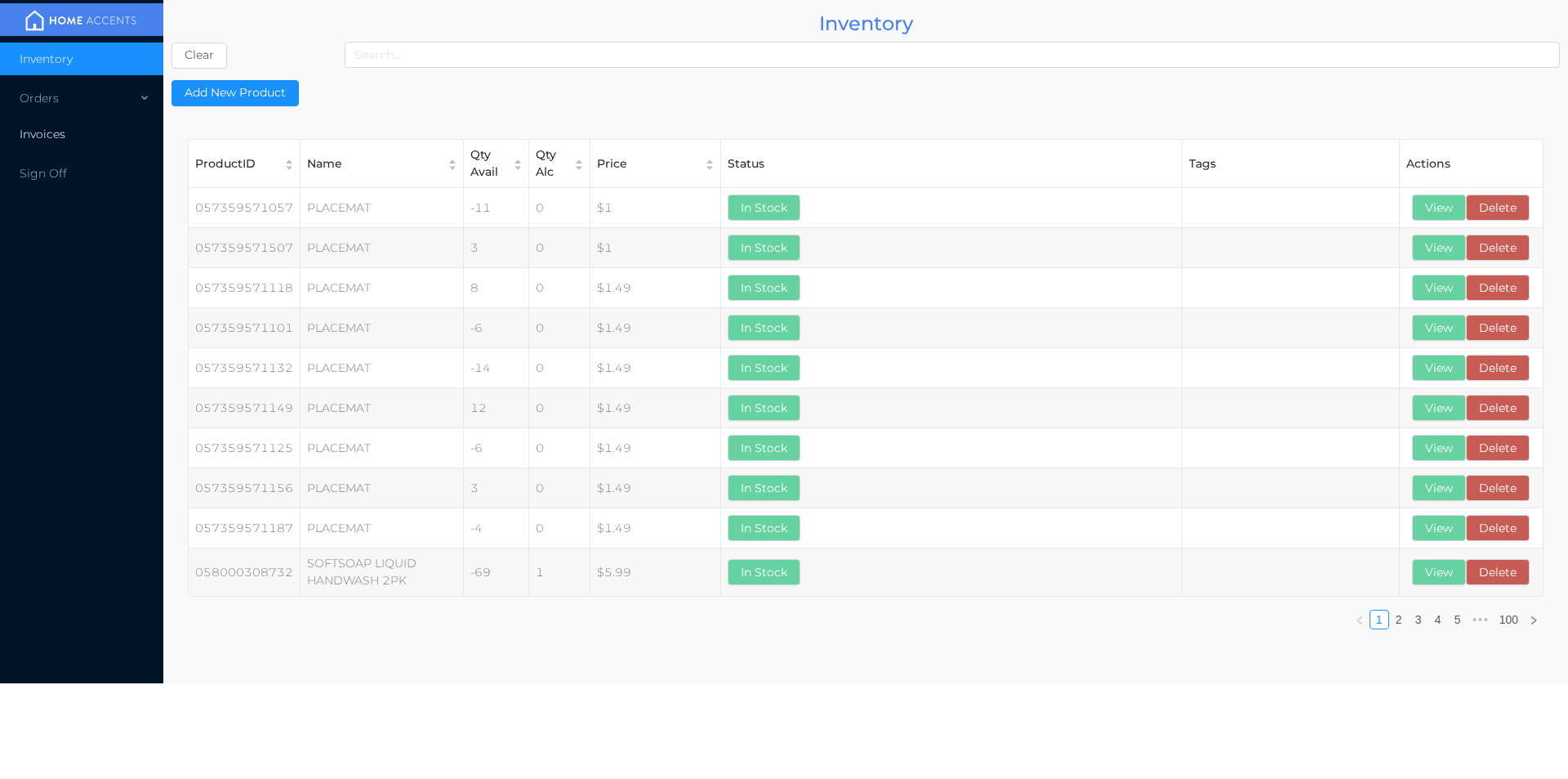
click at [47, 129] on span "Invoices" at bounding box center [42, 134] width 46 height 14
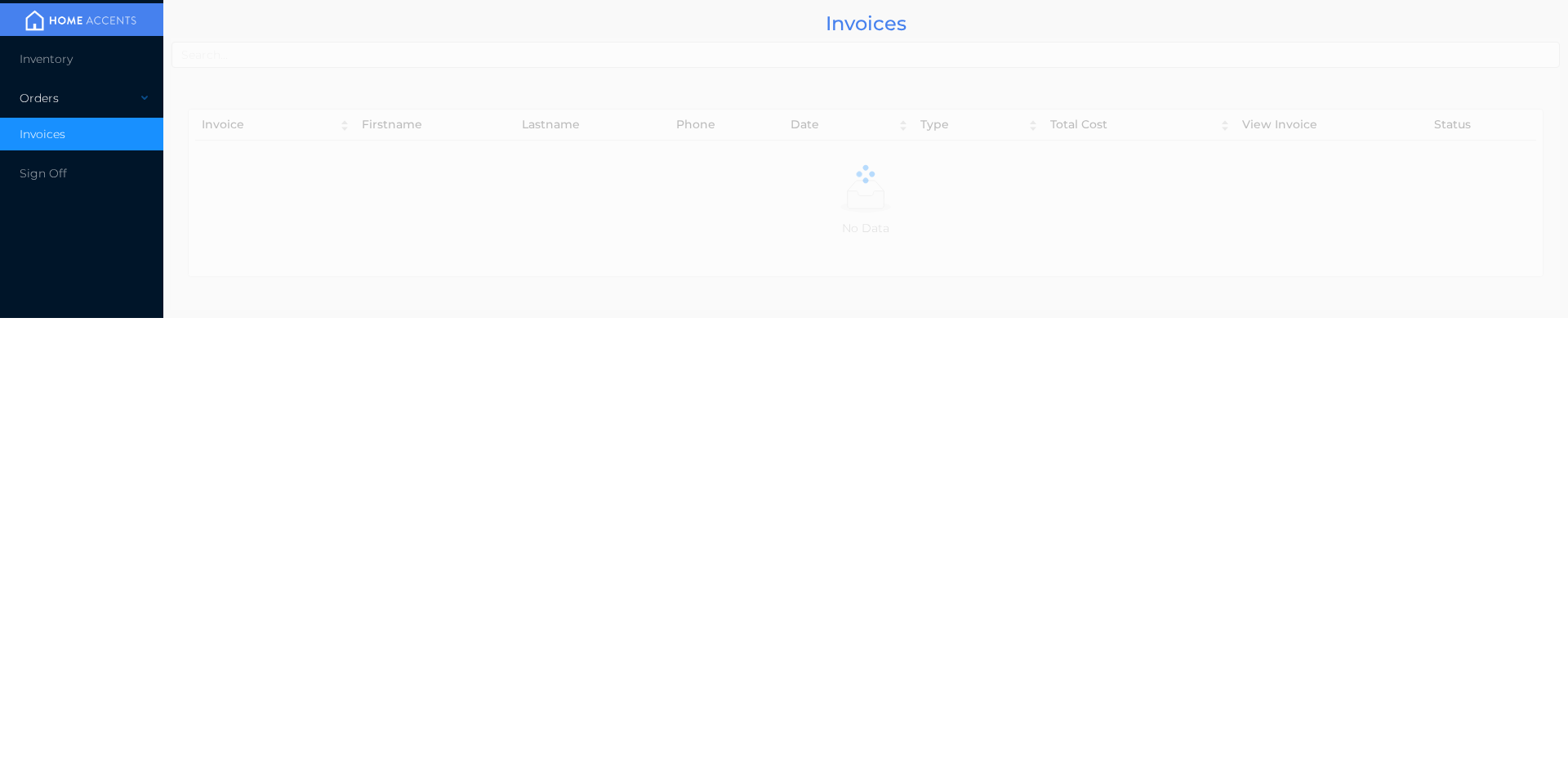
click at [52, 99] on div "Orders" at bounding box center [81, 98] width 163 height 33
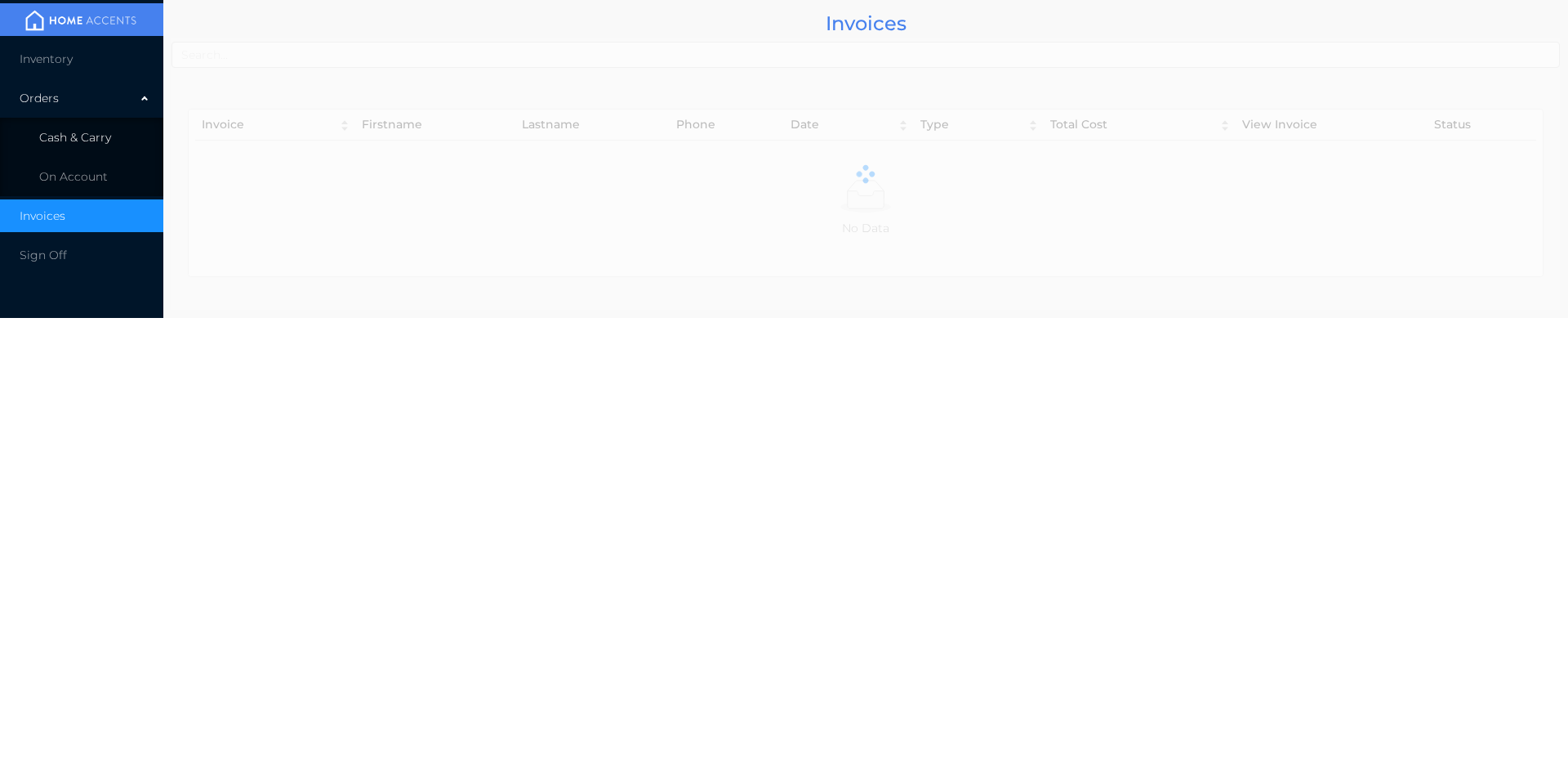
click at [72, 135] on span "Cash & Carry" at bounding box center [75, 137] width 72 height 14
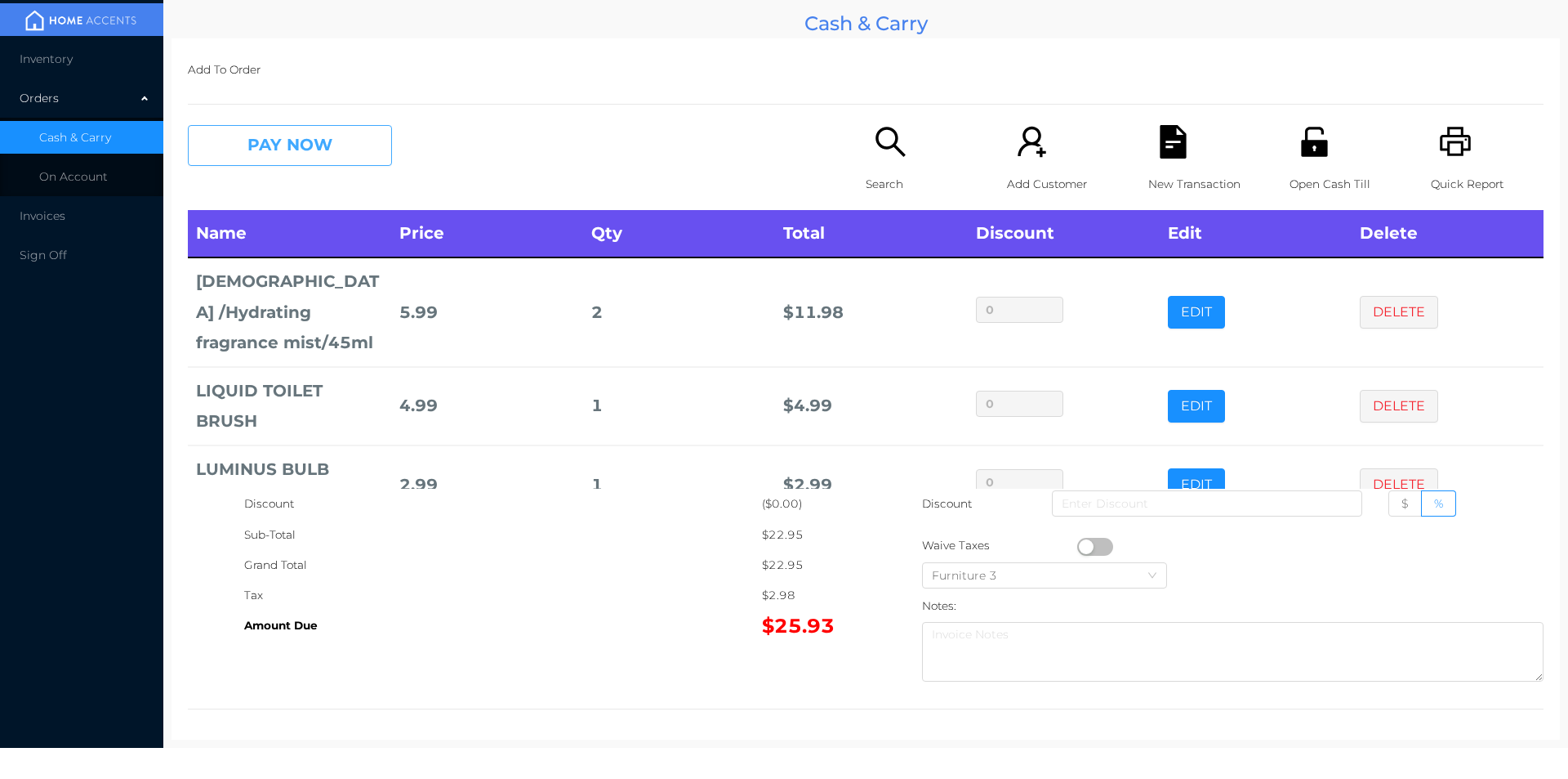
click at [350, 136] on button "PAY NOW" at bounding box center [290, 145] width 204 height 41
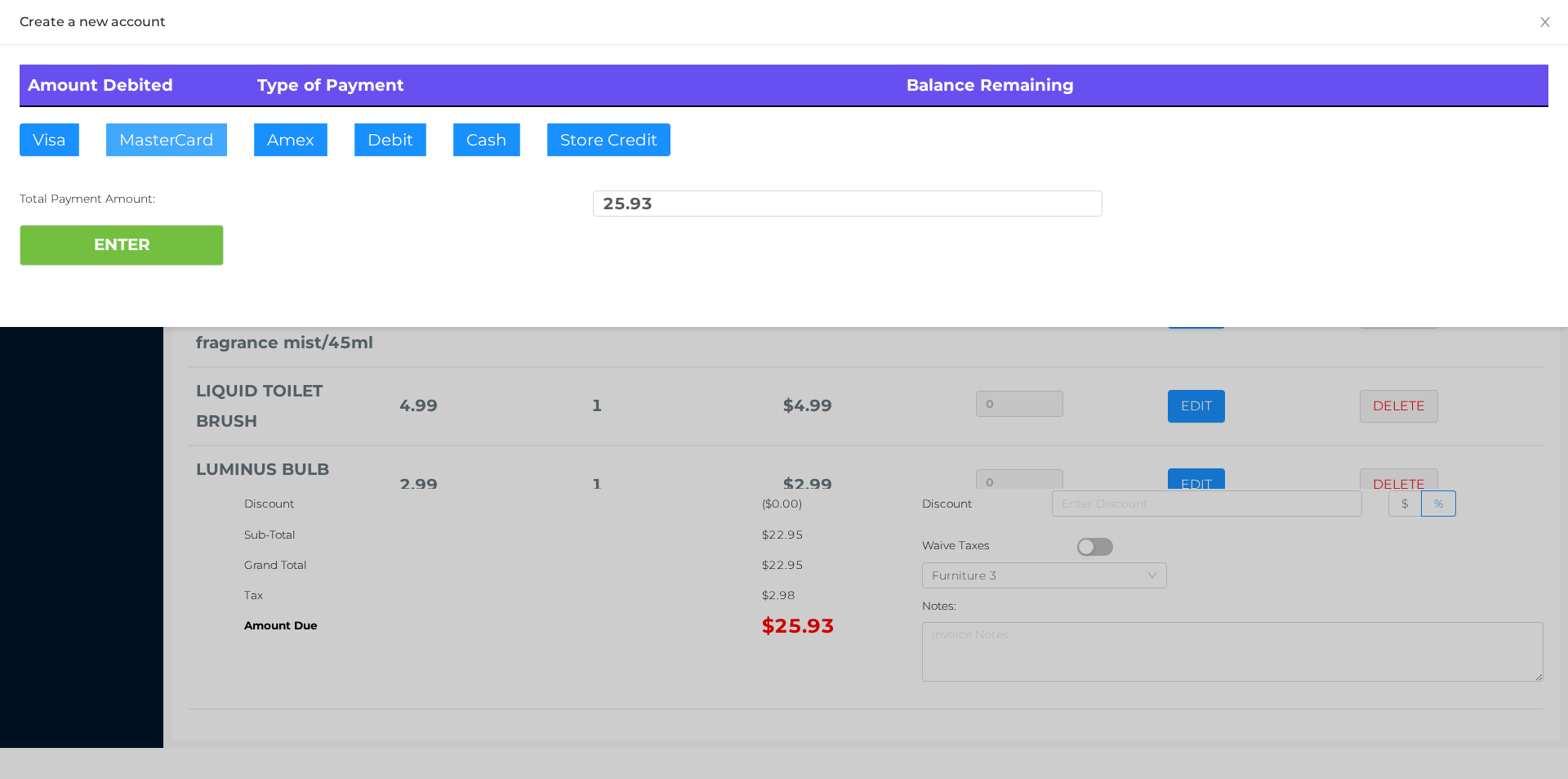
click at [157, 129] on button "MasterCard" at bounding box center [167, 140] width 121 height 33
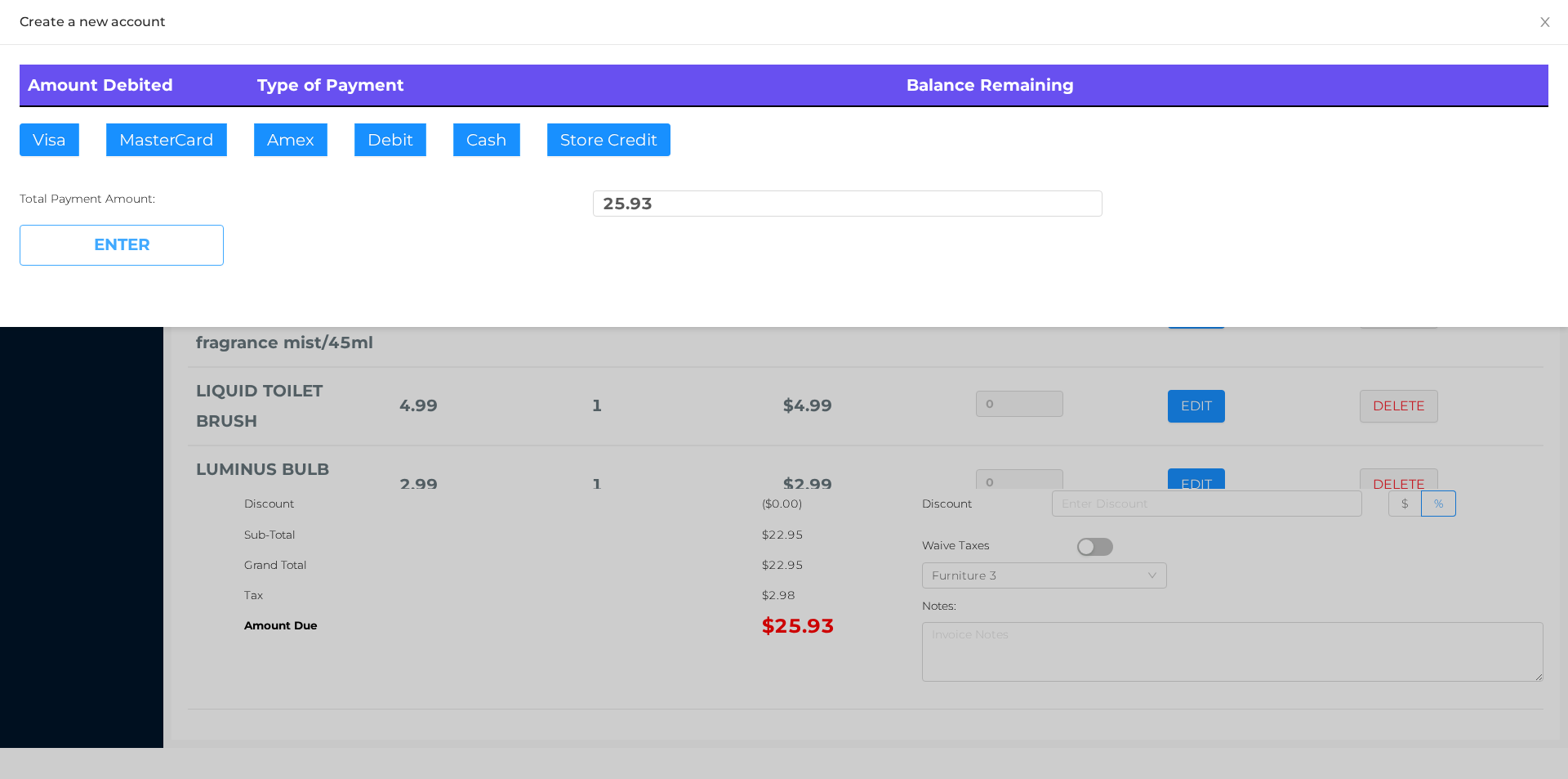
click at [164, 256] on button "ENTER" at bounding box center [122, 245] width 204 height 41
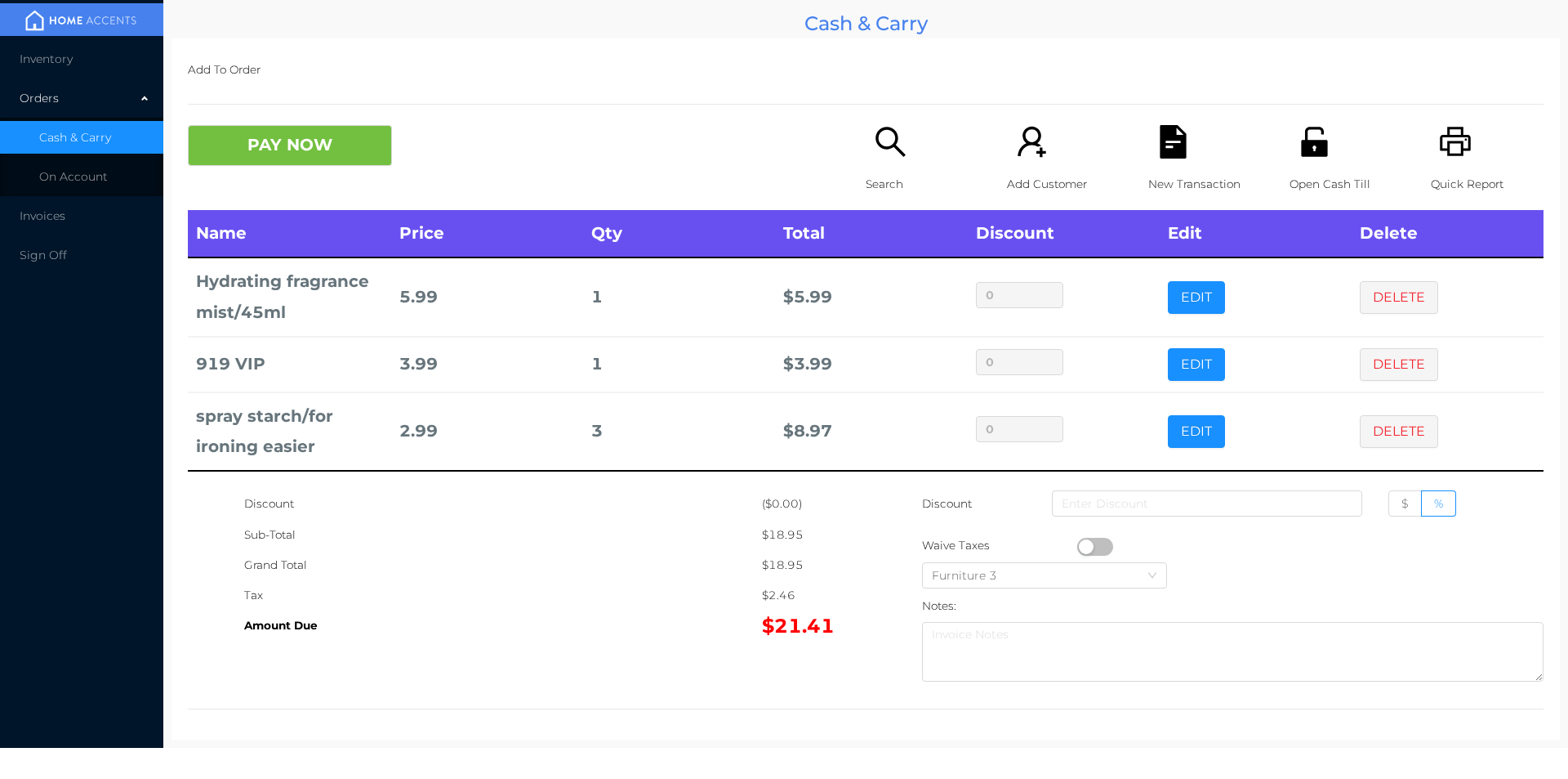
click at [261, 142] on button "PAY NOW" at bounding box center [290, 145] width 204 height 41
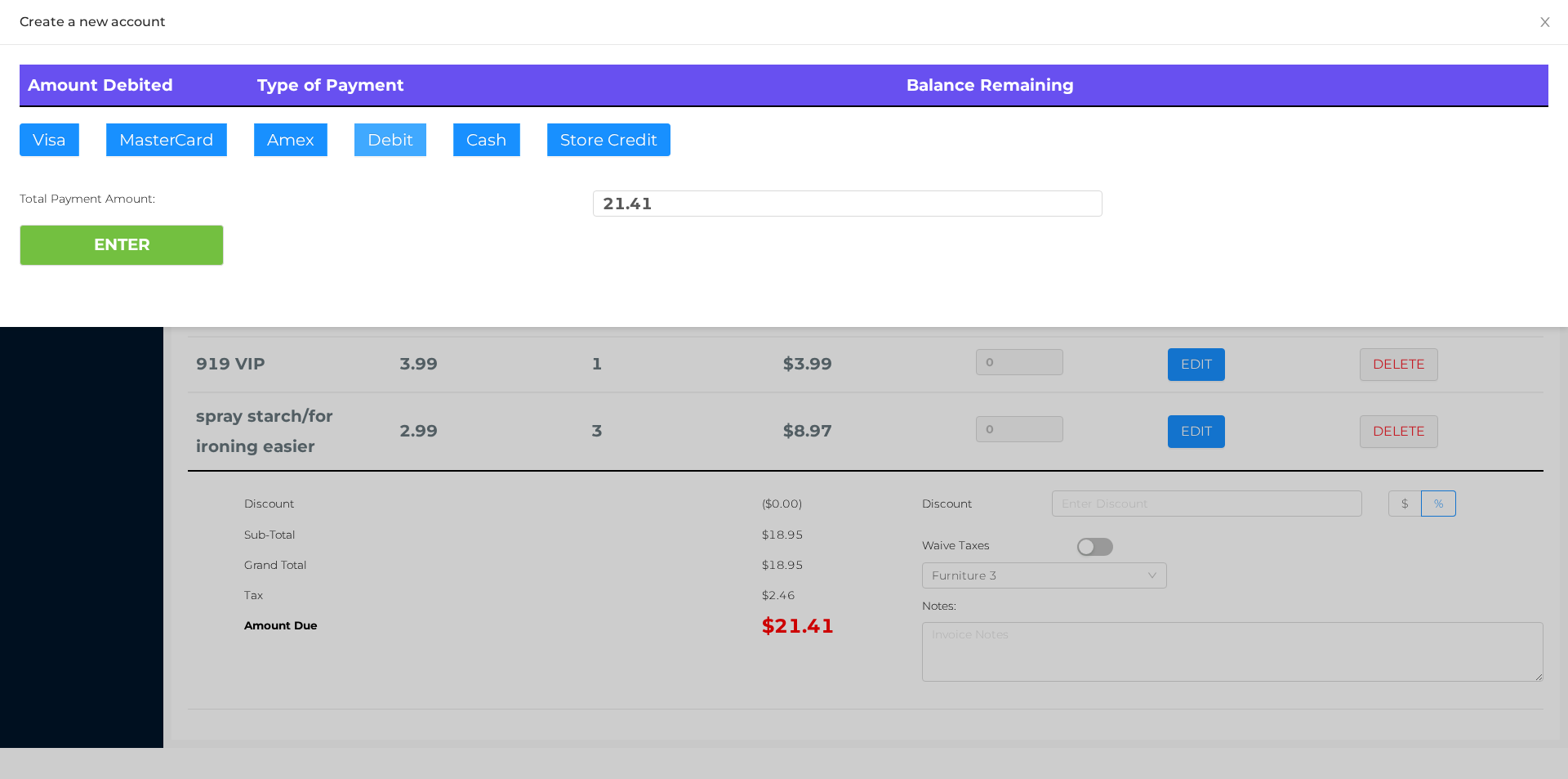
click at [387, 138] on button "Debit" at bounding box center [390, 140] width 72 height 33
click at [154, 258] on button "ENTER" at bounding box center [122, 245] width 204 height 41
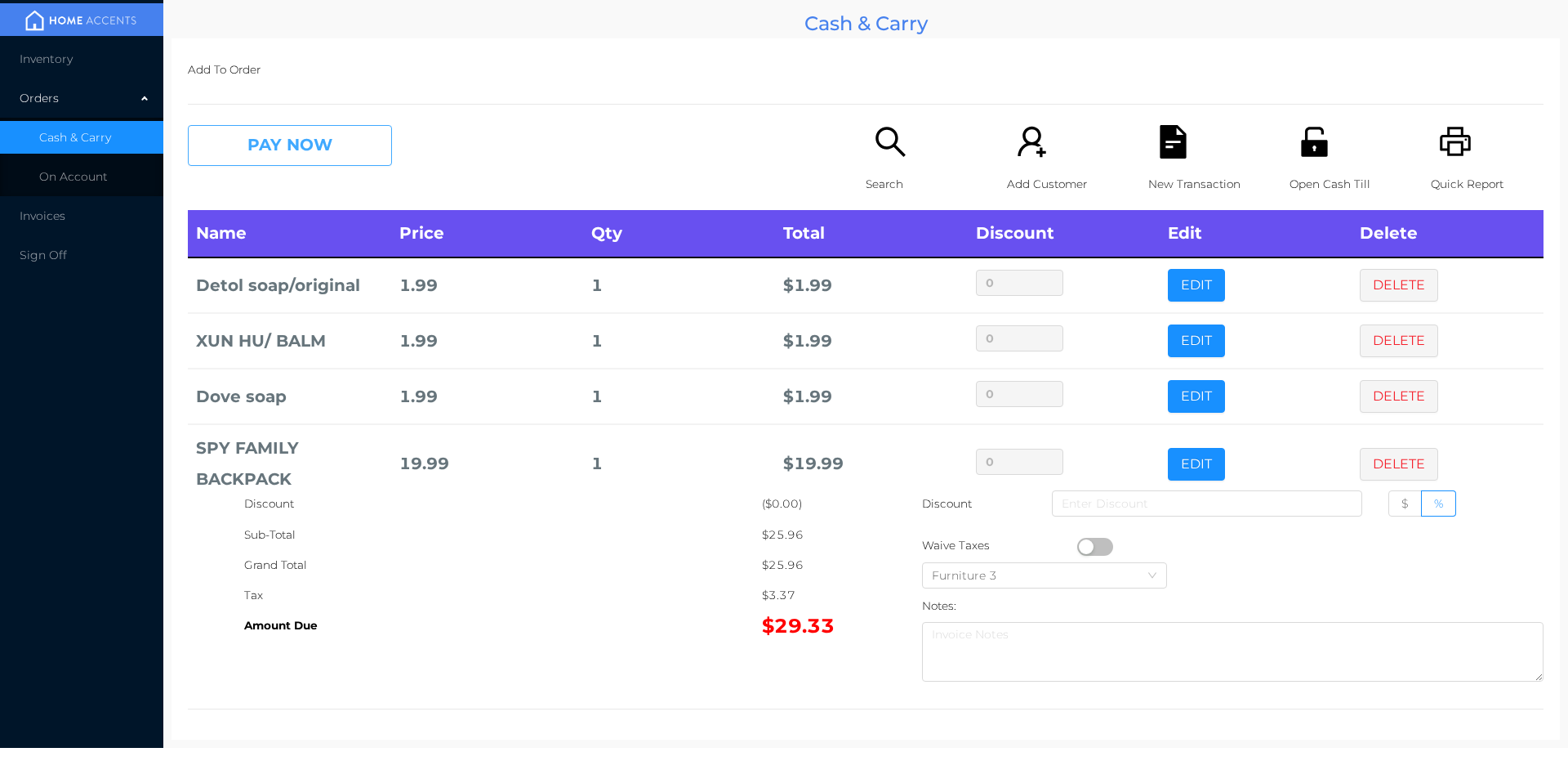
click at [257, 163] on button "PAY NOW" at bounding box center [290, 145] width 204 height 41
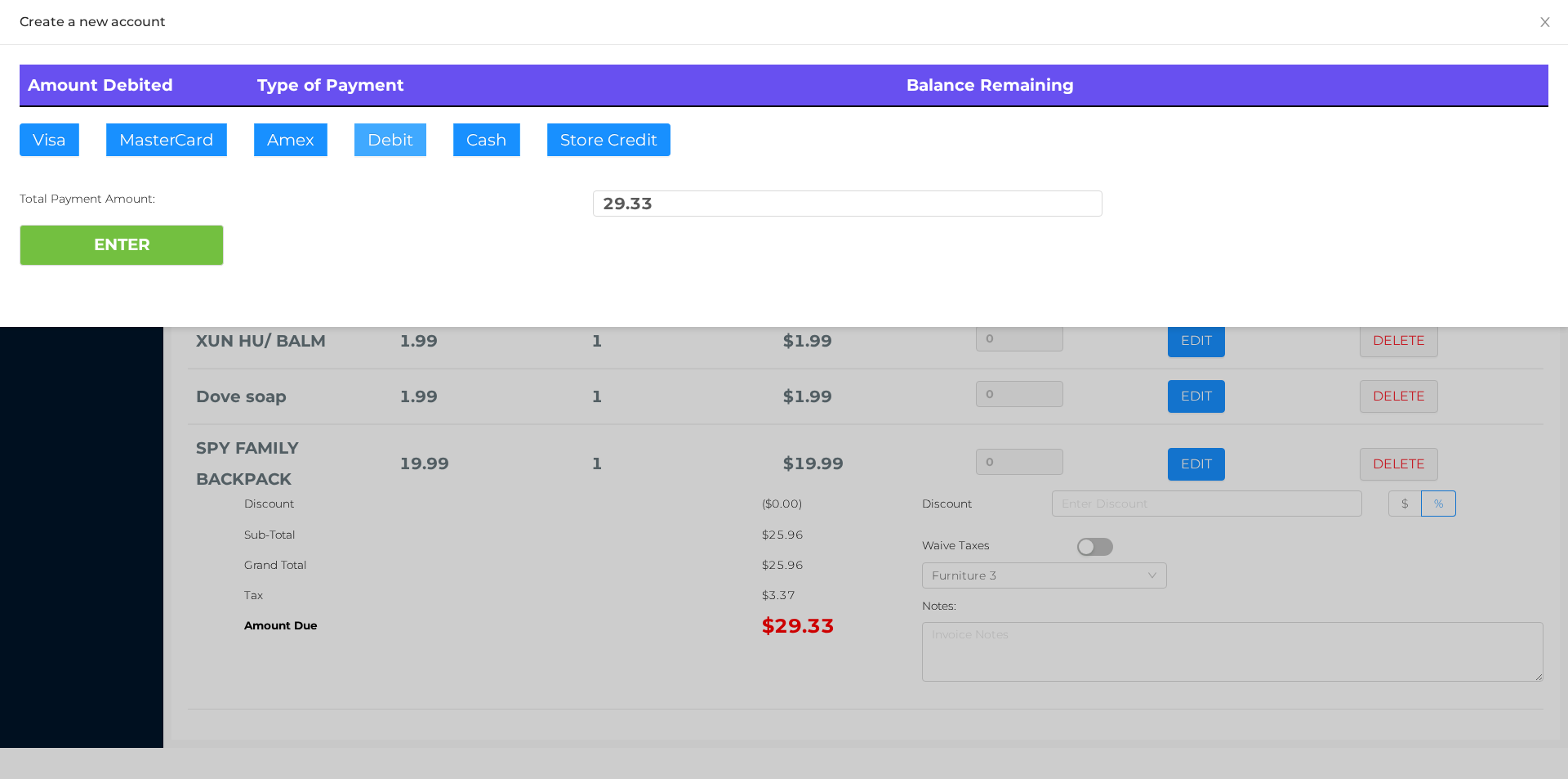
click at [373, 137] on button "Debit" at bounding box center [390, 140] width 72 height 33
click at [182, 237] on button "ENTER" at bounding box center [122, 245] width 204 height 41
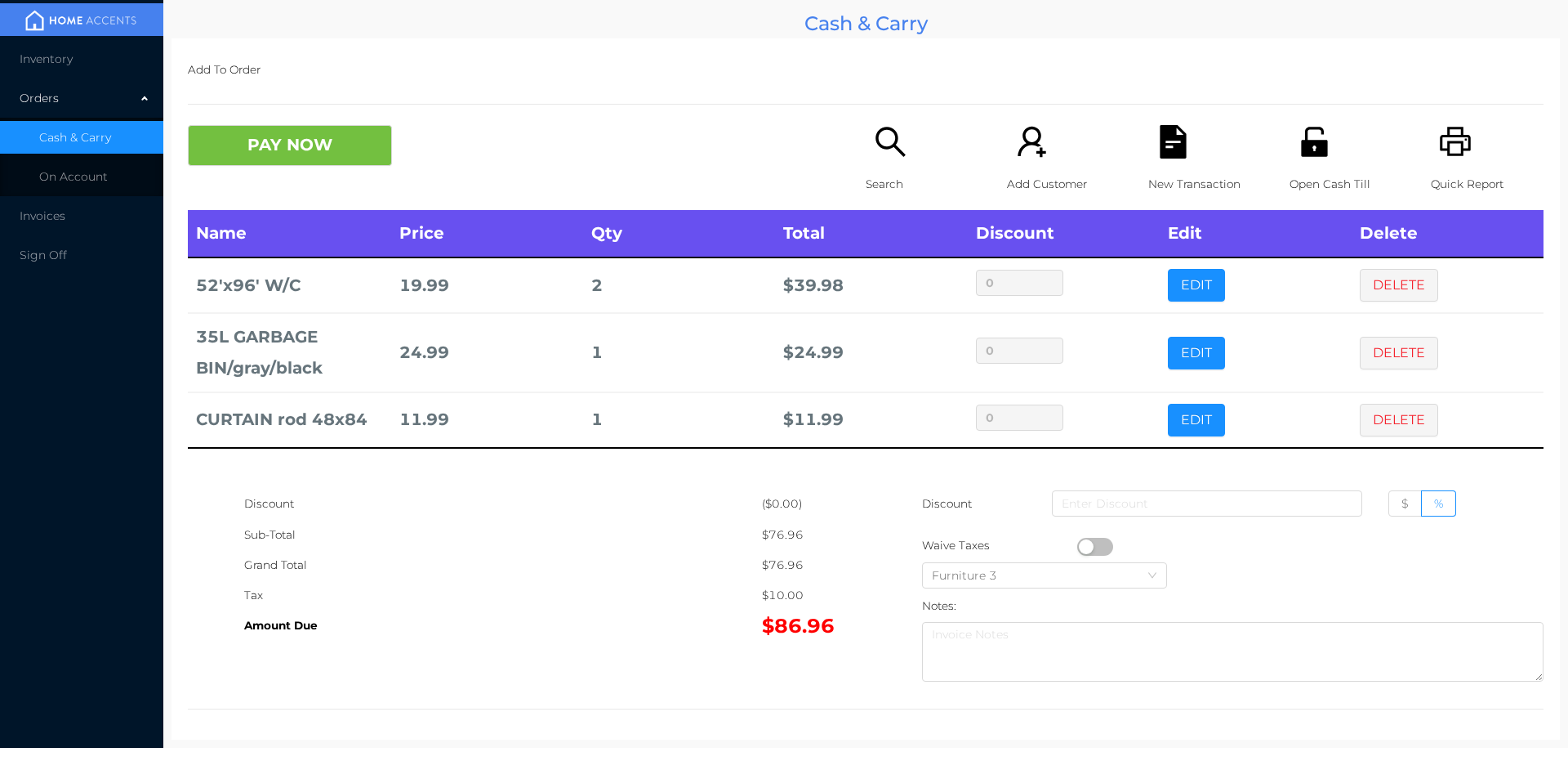
click at [879, 143] on icon "icon: search" at bounding box center [891, 141] width 33 height 33
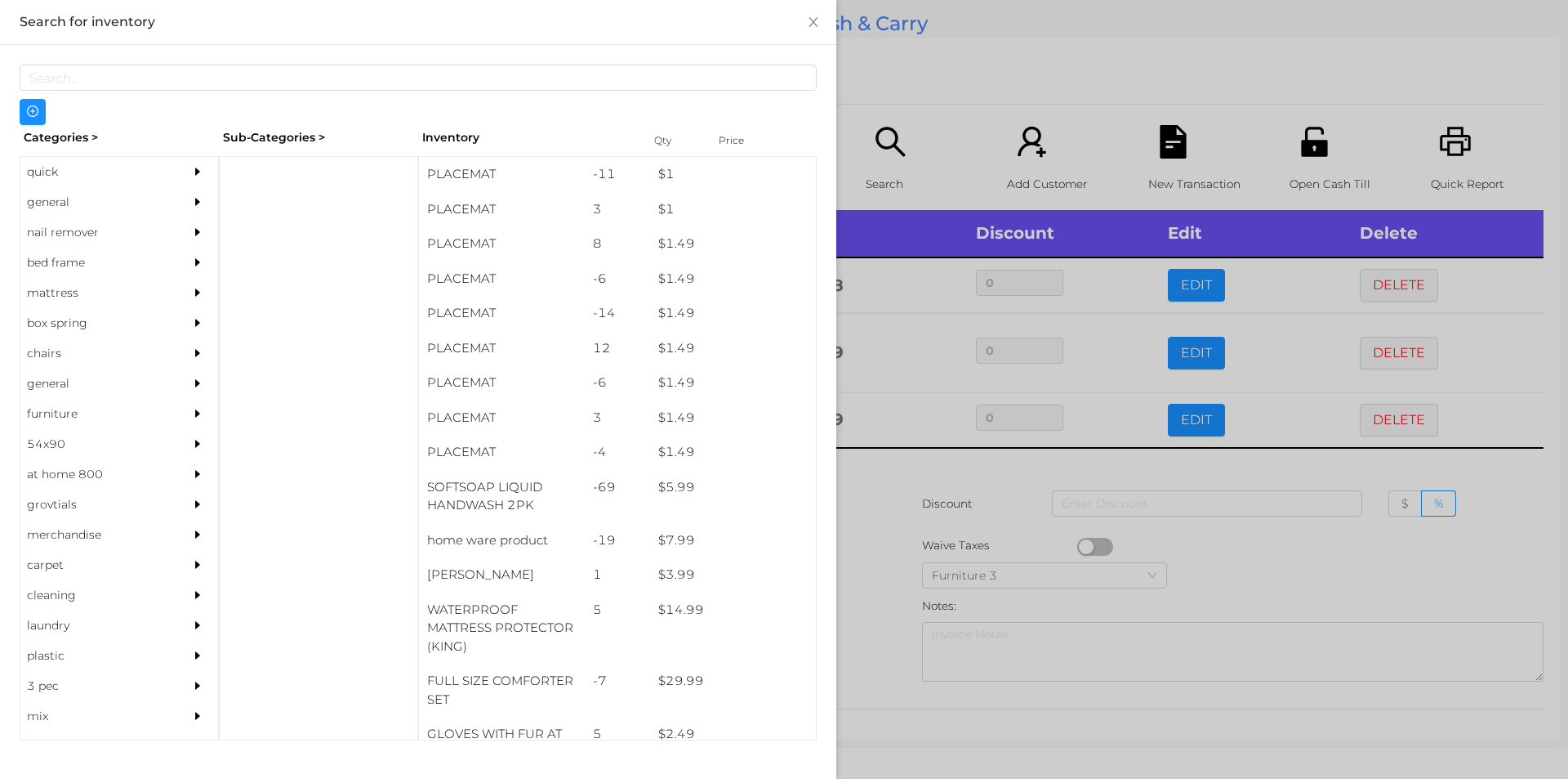
click at [55, 199] on div "general" at bounding box center [95, 202] width 149 height 30
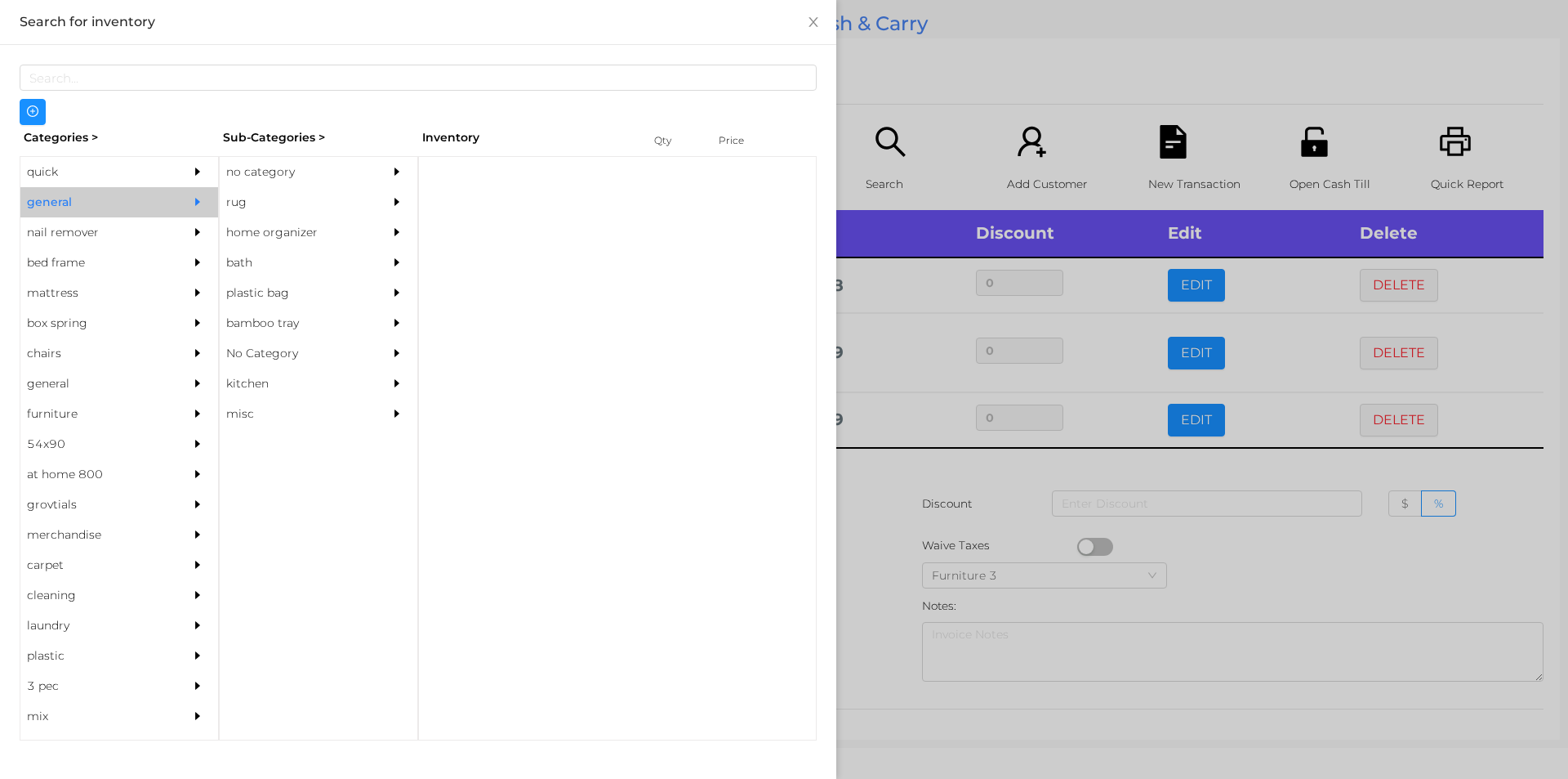
click at [277, 174] on div "no category" at bounding box center [294, 172] width 149 height 30
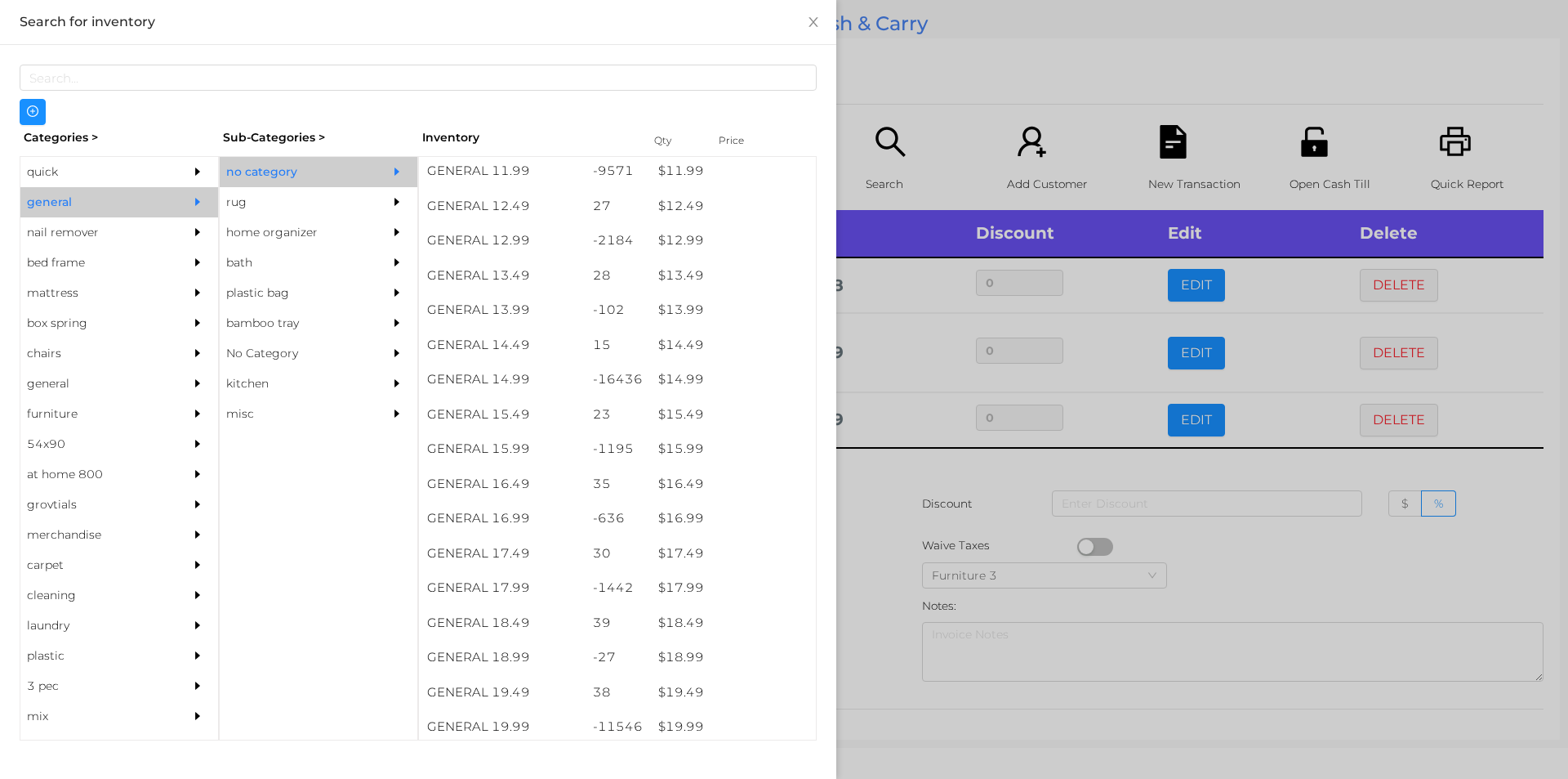
scroll to position [1206, 0]
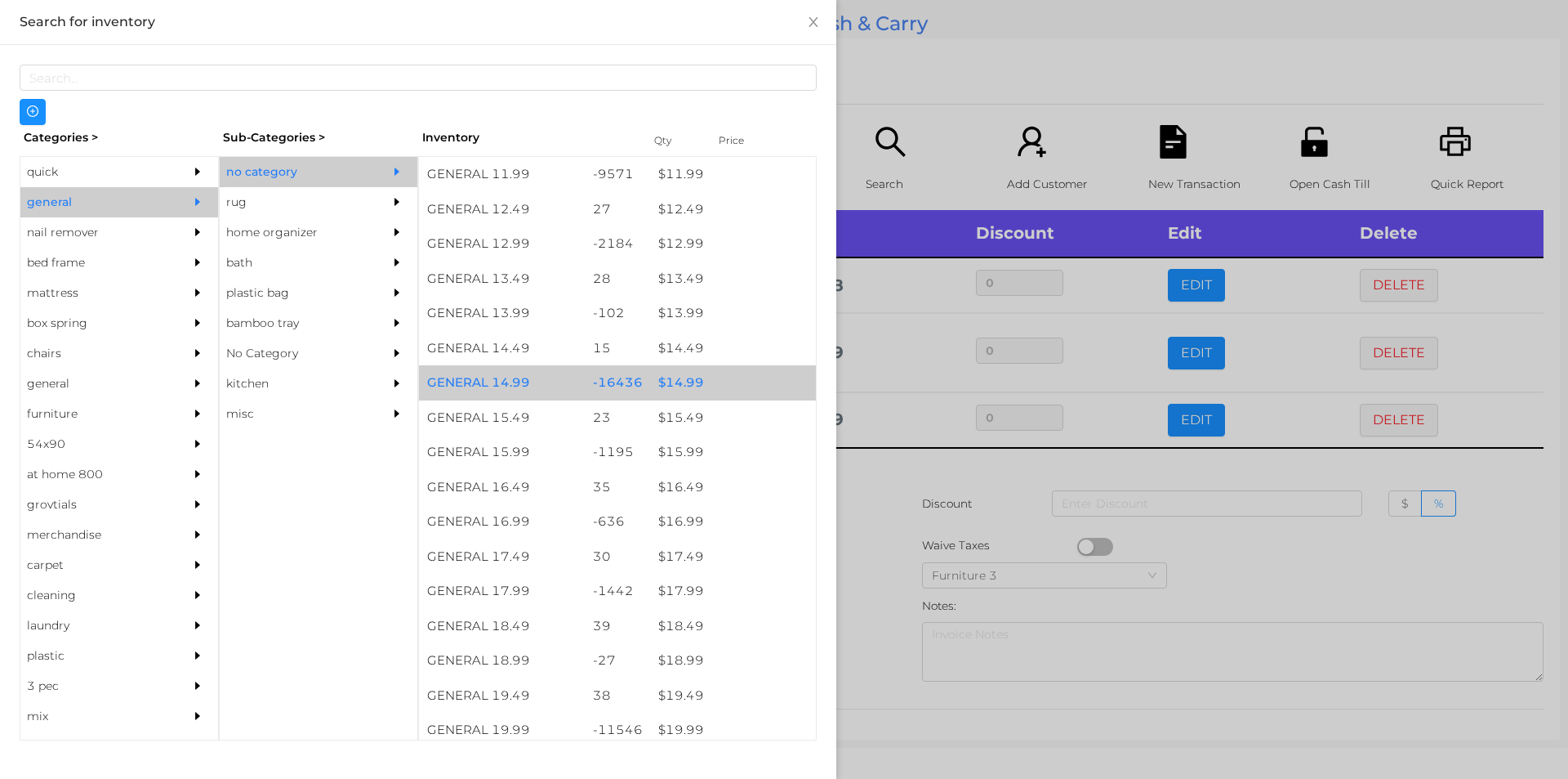
click at [686, 380] on div "$ 14.99" at bounding box center [733, 382] width 166 height 35
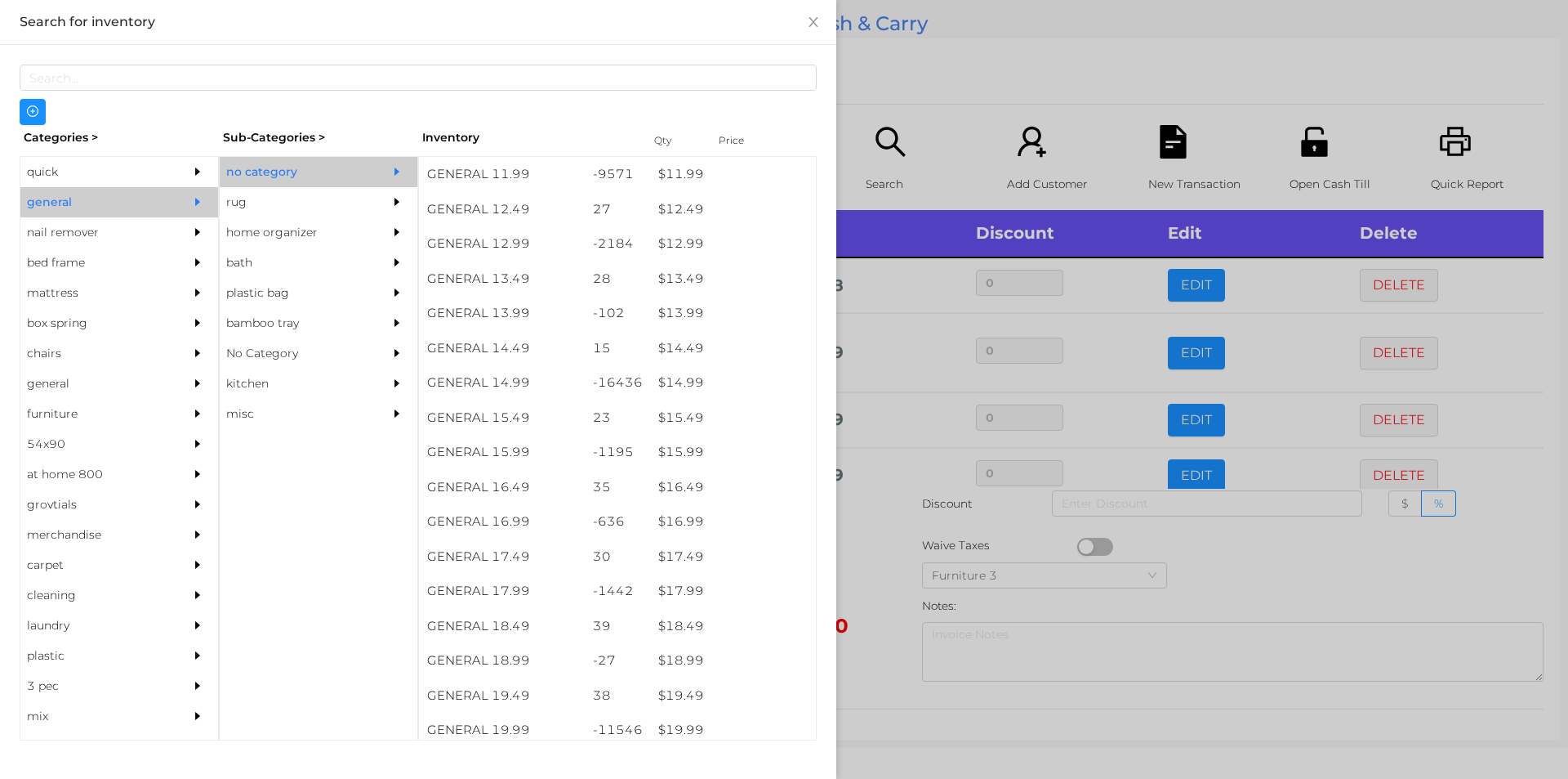
click at [862, 522] on div at bounding box center [784, 390] width 1568 height 779
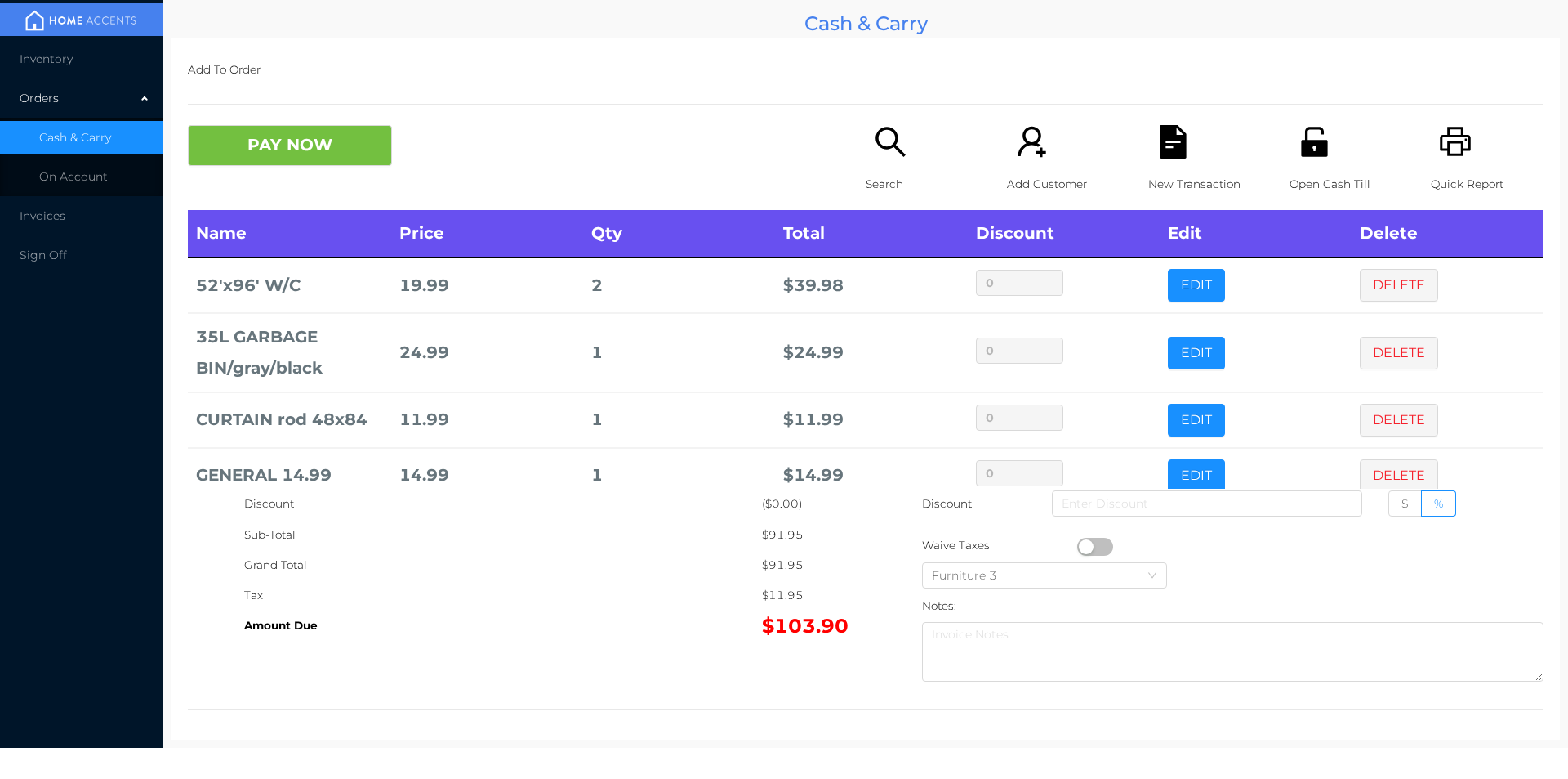
scroll to position [31, 0]
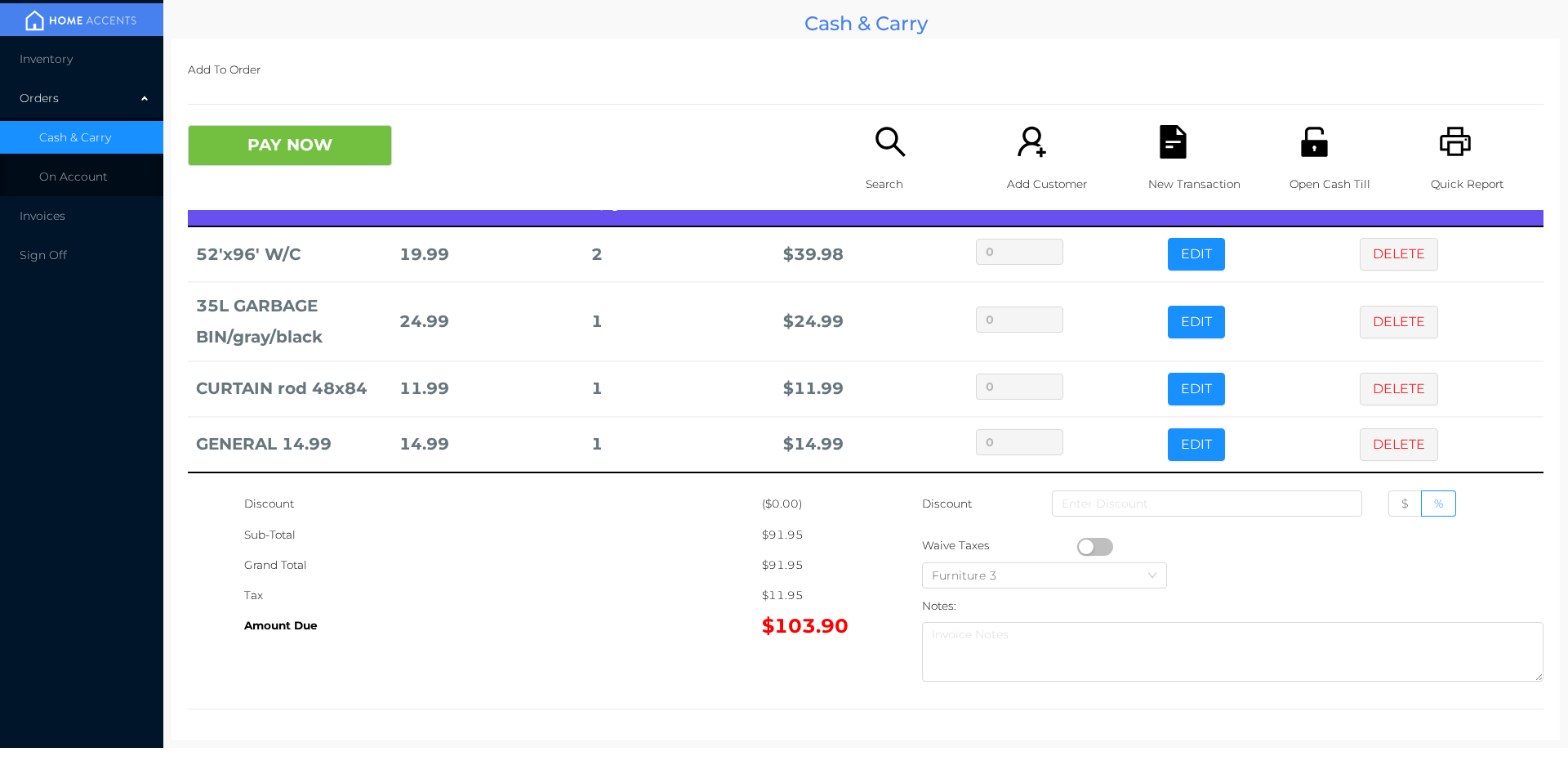
click at [1302, 141] on icon "icon: unlock" at bounding box center [1314, 141] width 26 height 30
click at [330, 136] on button "PAY NOW" at bounding box center [290, 145] width 204 height 41
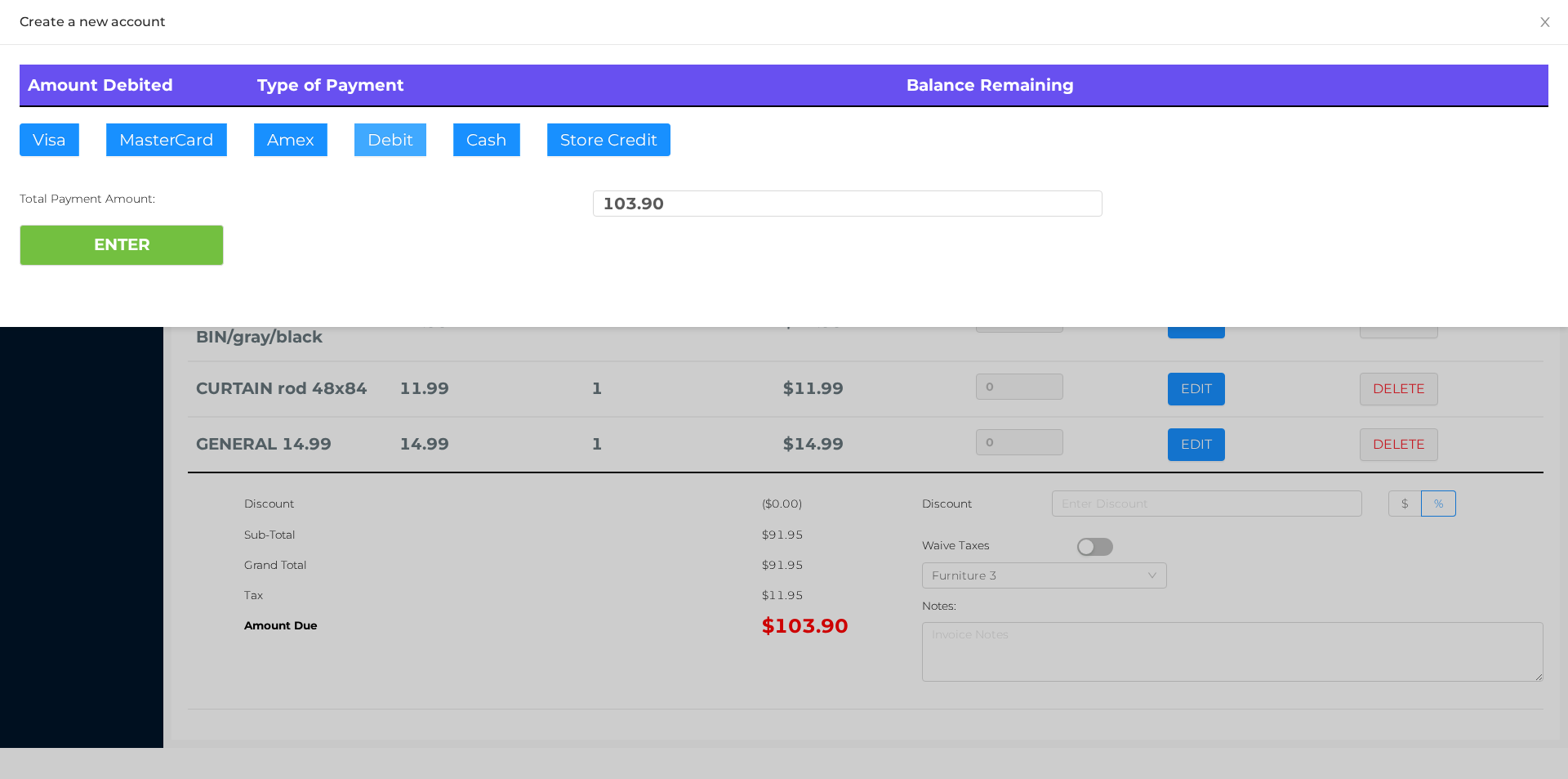
click at [387, 145] on button "Debit" at bounding box center [390, 140] width 72 height 33
click at [180, 244] on button "ENTER" at bounding box center [122, 245] width 204 height 41
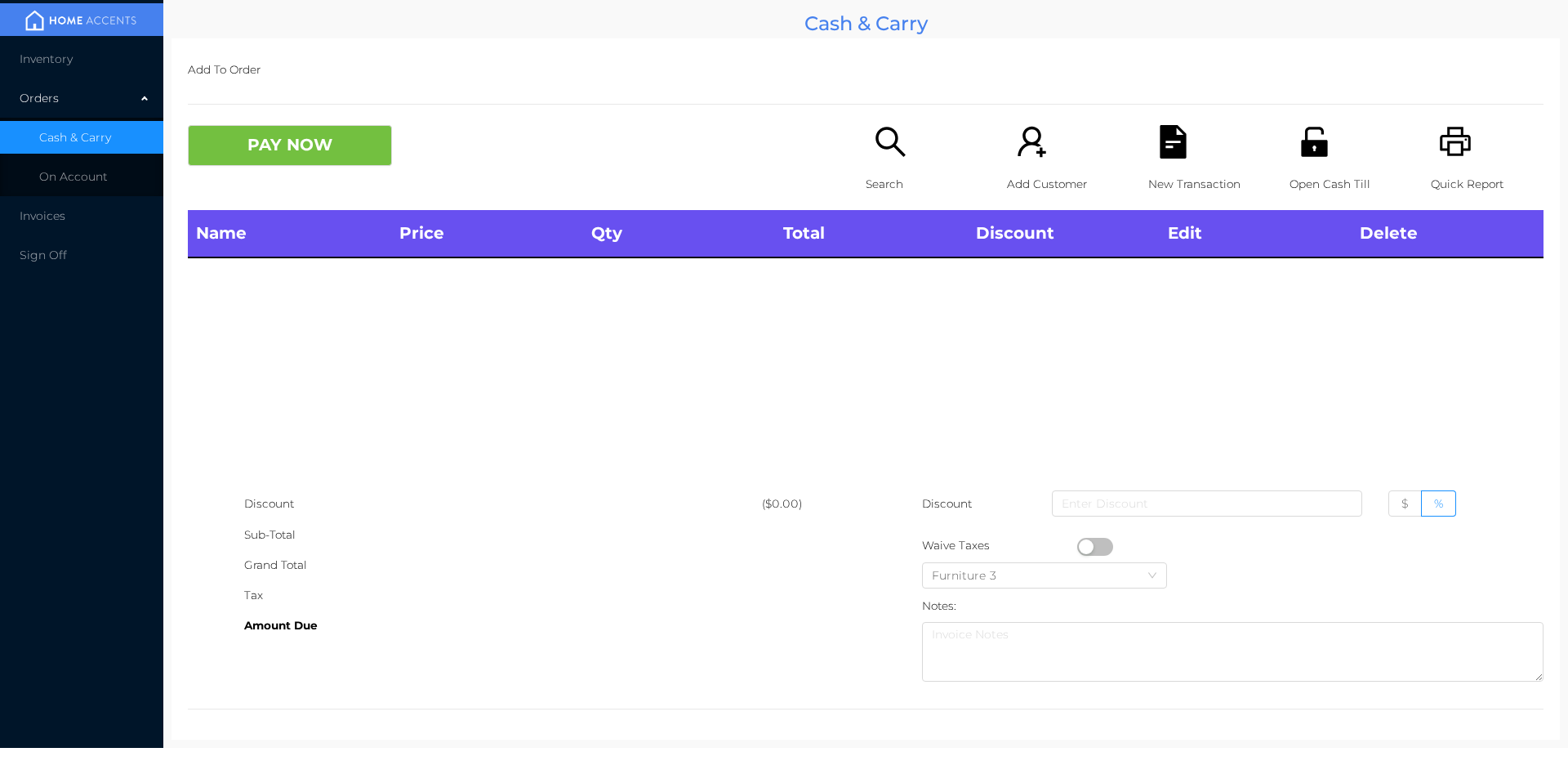
scroll to position [0, 0]
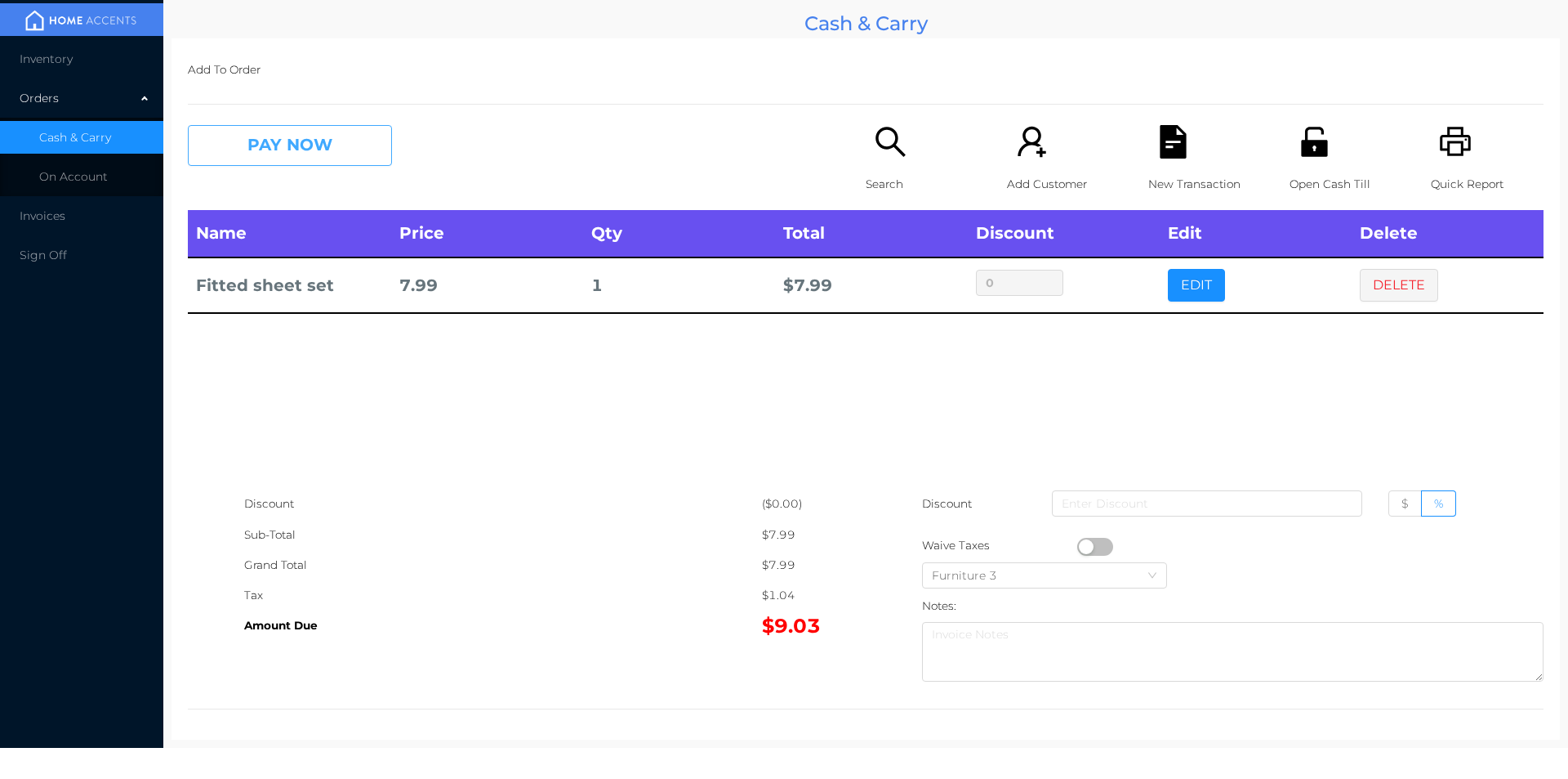
click at [305, 153] on button "PAY NOW" at bounding box center [290, 145] width 204 height 41
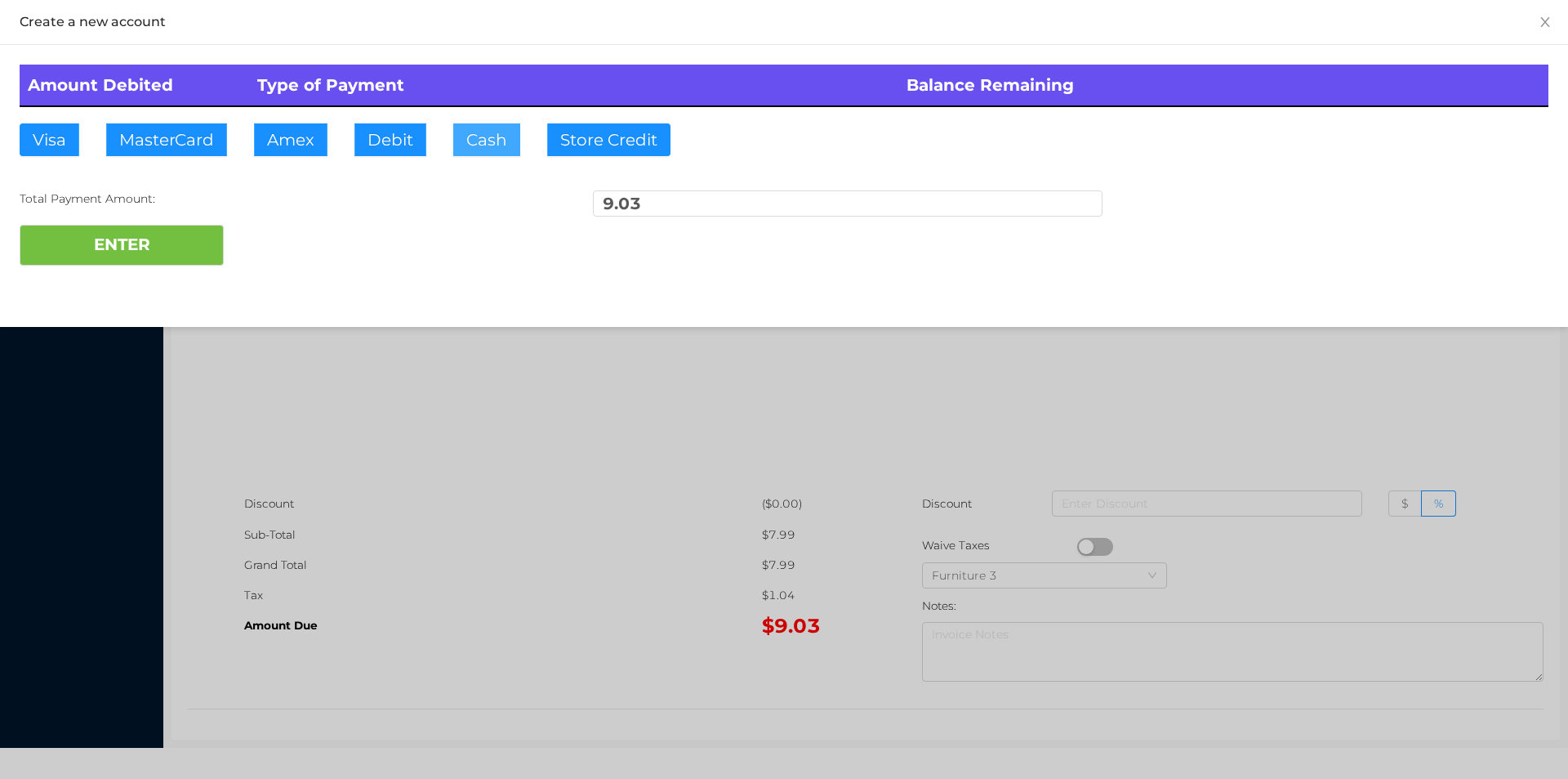
click at [455, 134] on button "Cash" at bounding box center [487, 140] width 67 height 33
click at [406, 487] on div at bounding box center [784, 390] width 1568 height 779
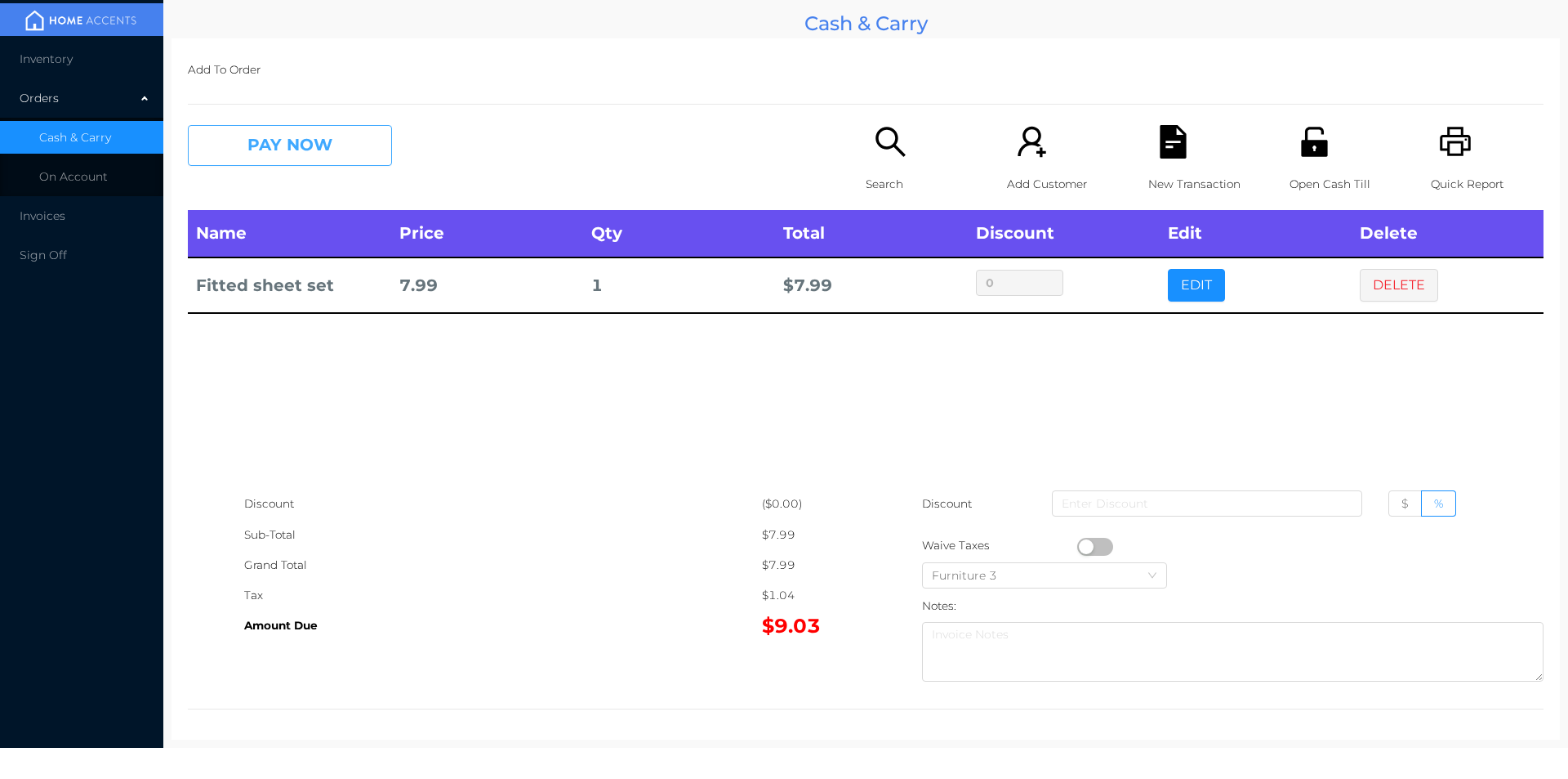
click at [270, 145] on button "PAY NOW" at bounding box center [290, 145] width 204 height 41
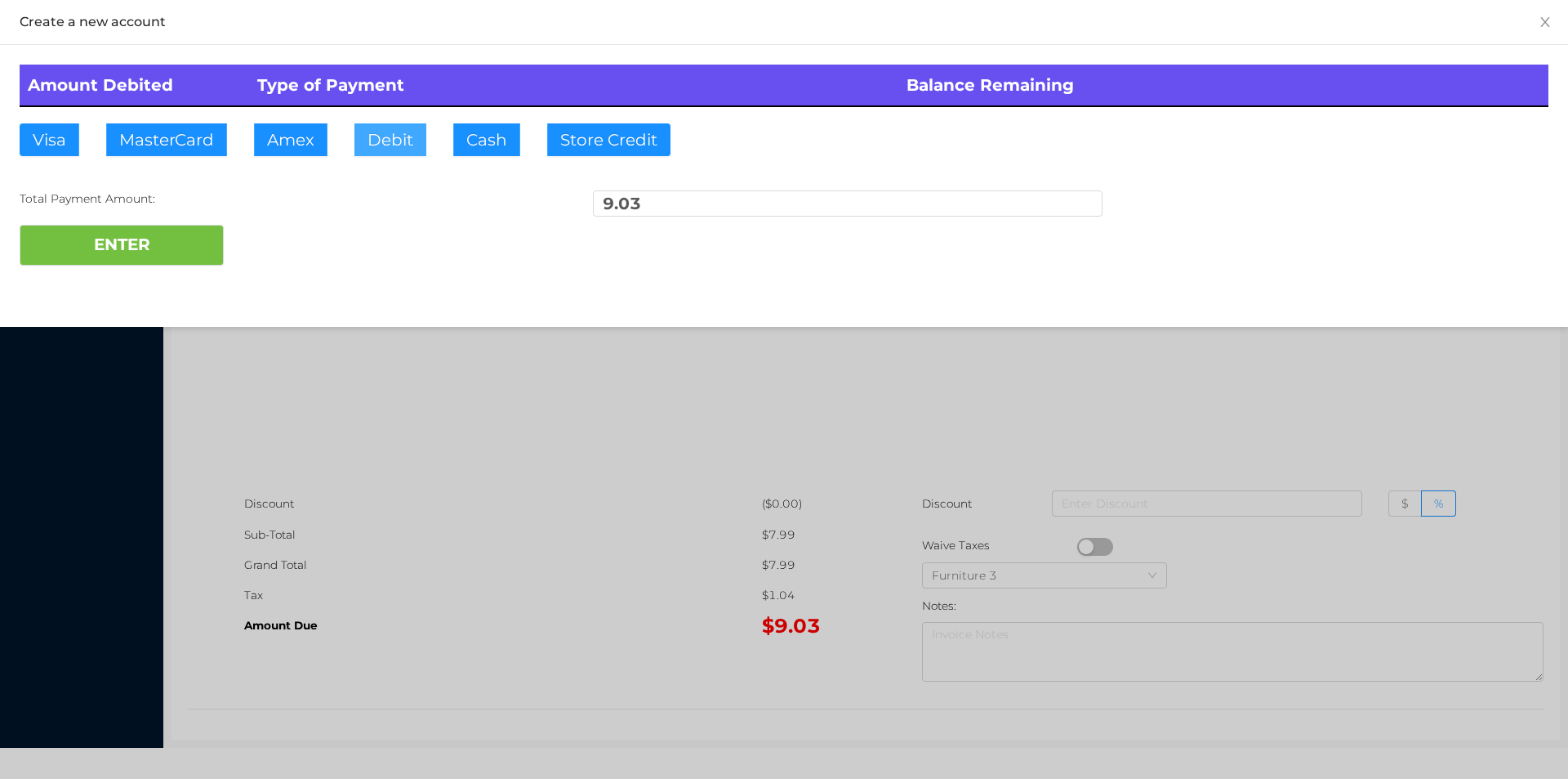
click at [386, 142] on button "Debit" at bounding box center [390, 140] width 72 height 33
click at [189, 239] on button "ENTER" at bounding box center [122, 245] width 204 height 41
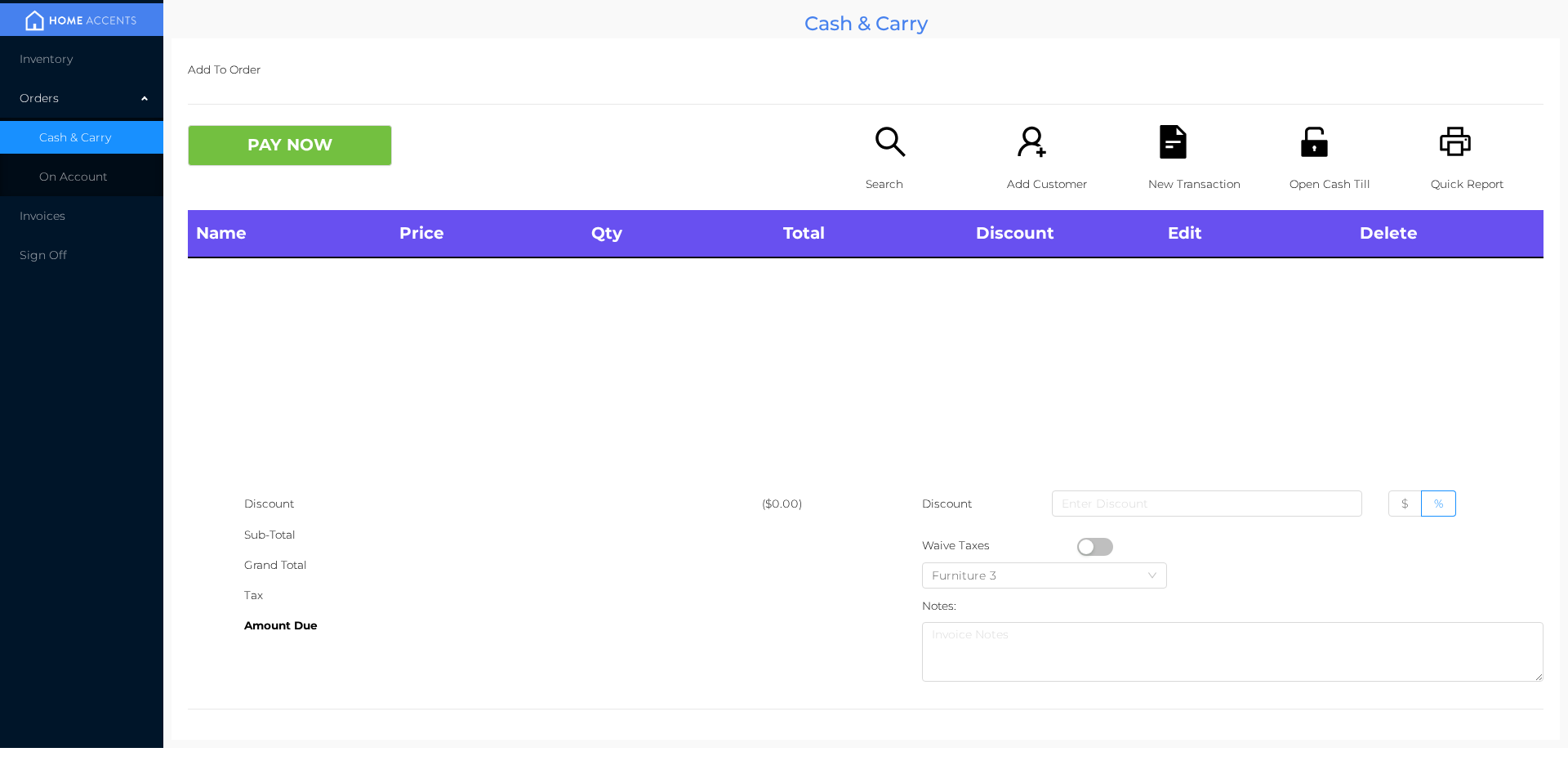
click at [878, 183] on p "Search" at bounding box center [922, 183] width 113 height 30
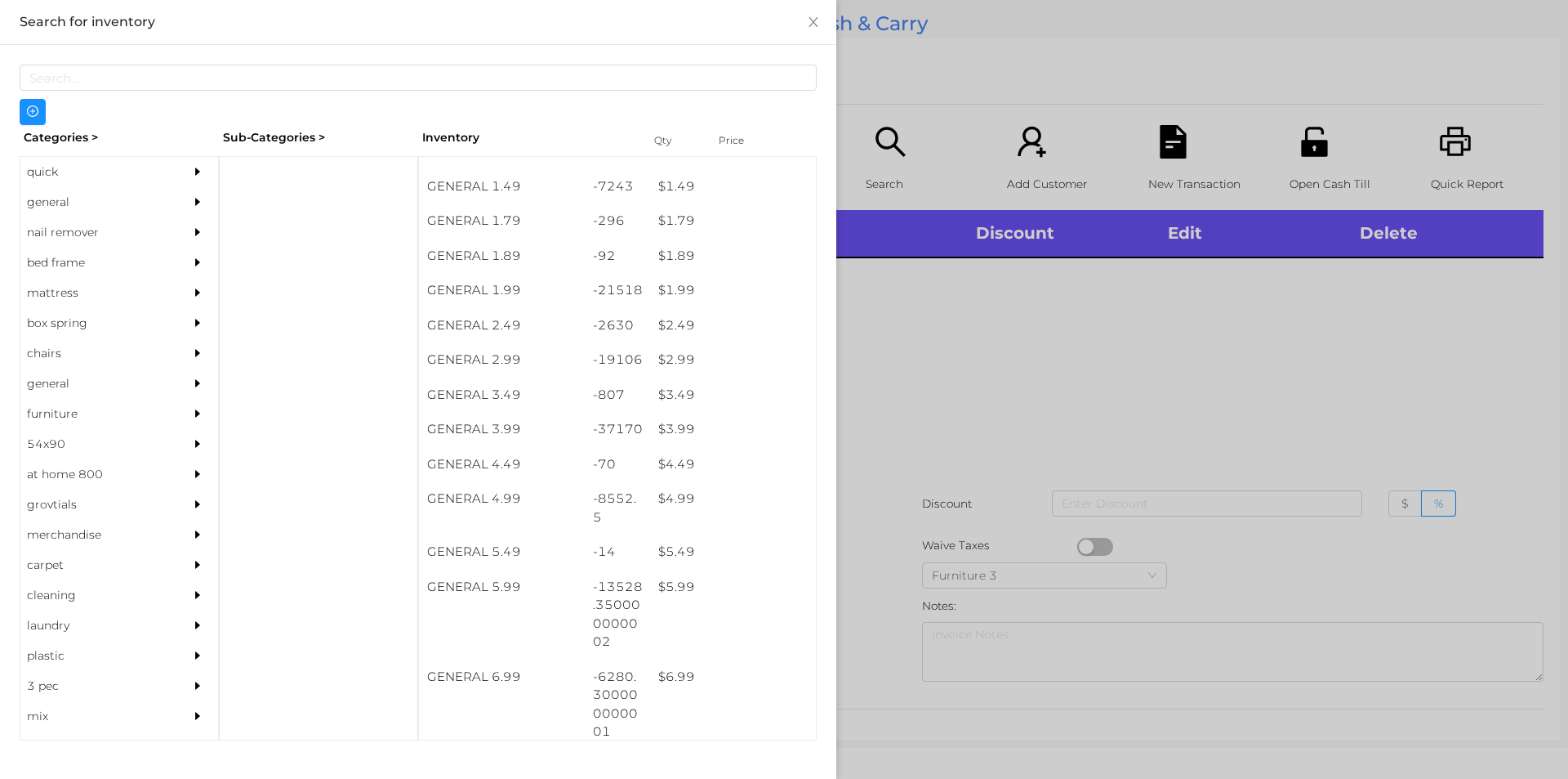
scroll to position [236, 0]
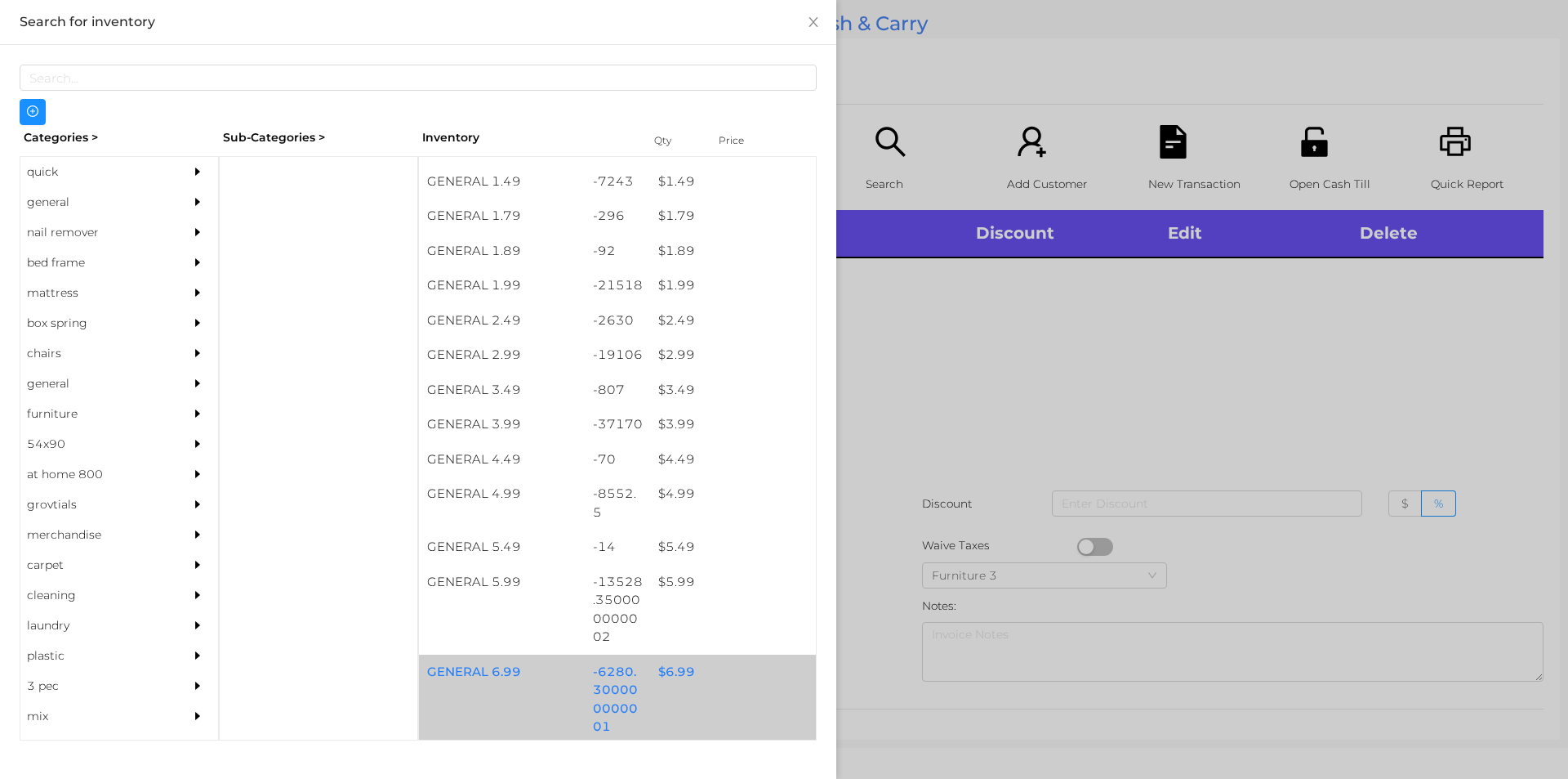
click at [678, 679] on div "$ 6.99" at bounding box center [733, 671] width 166 height 35
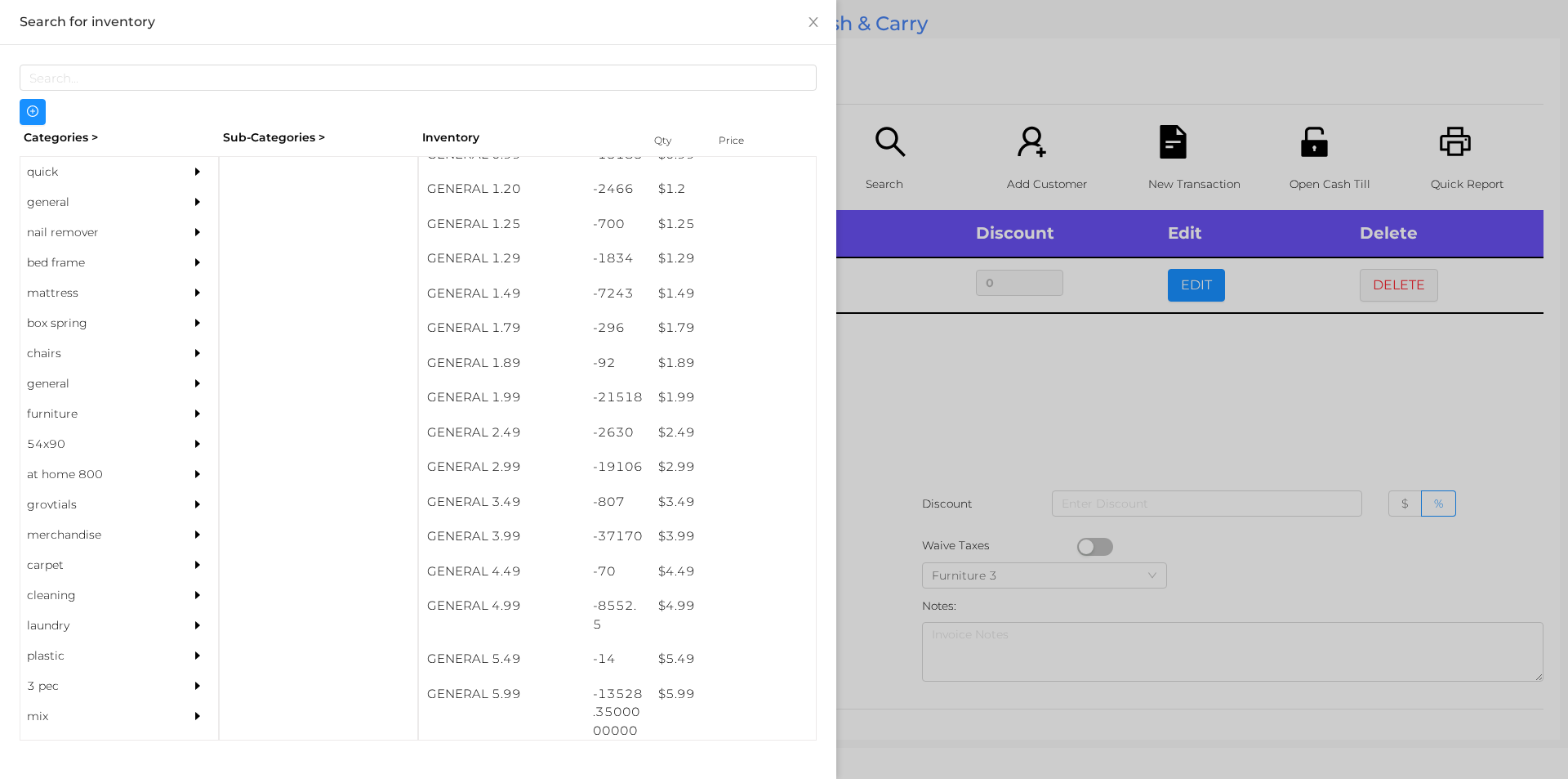
scroll to position [124, 0]
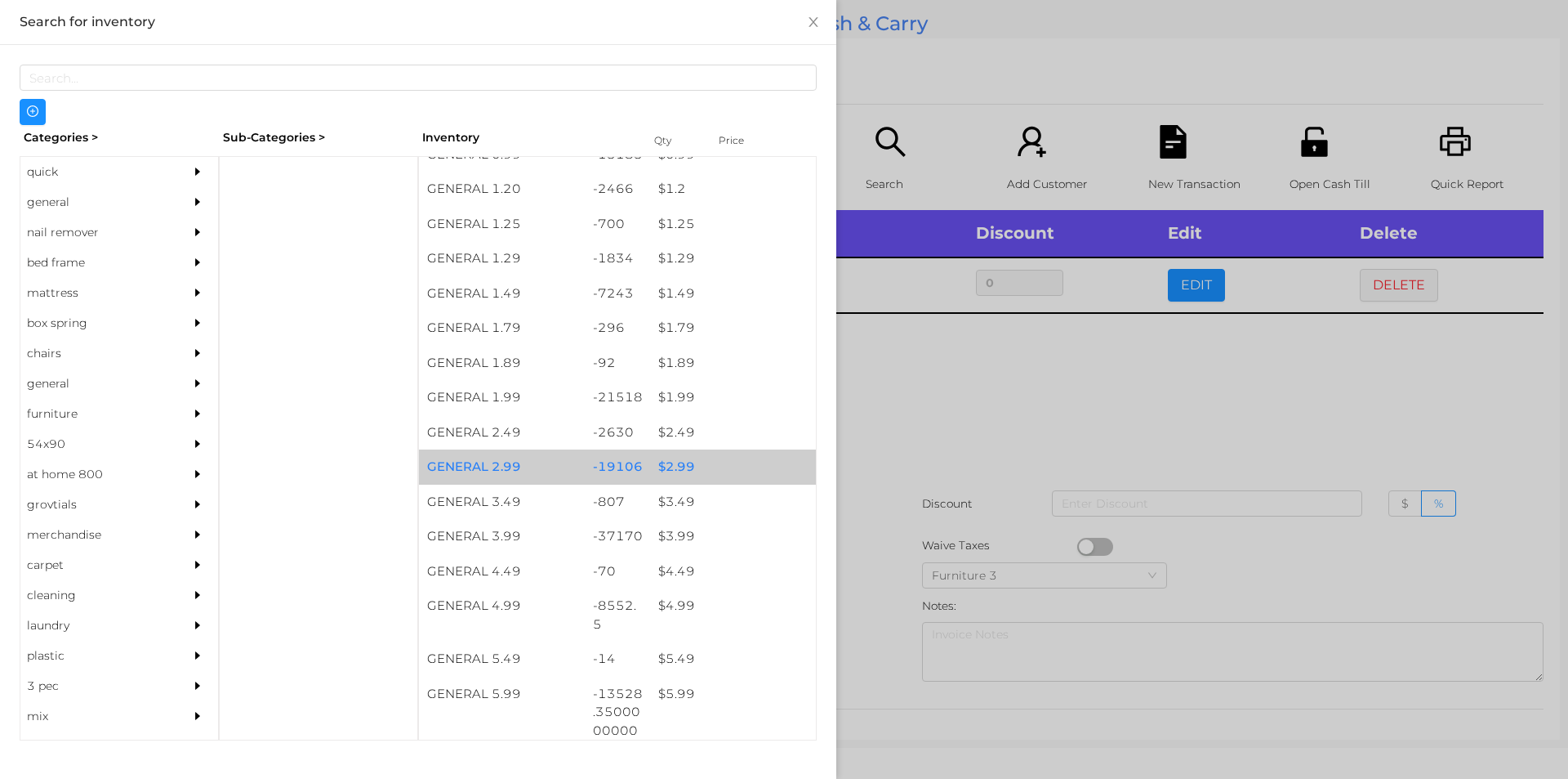
click at [675, 465] on div "$ 2.99" at bounding box center [733, 466] width 166 height 35
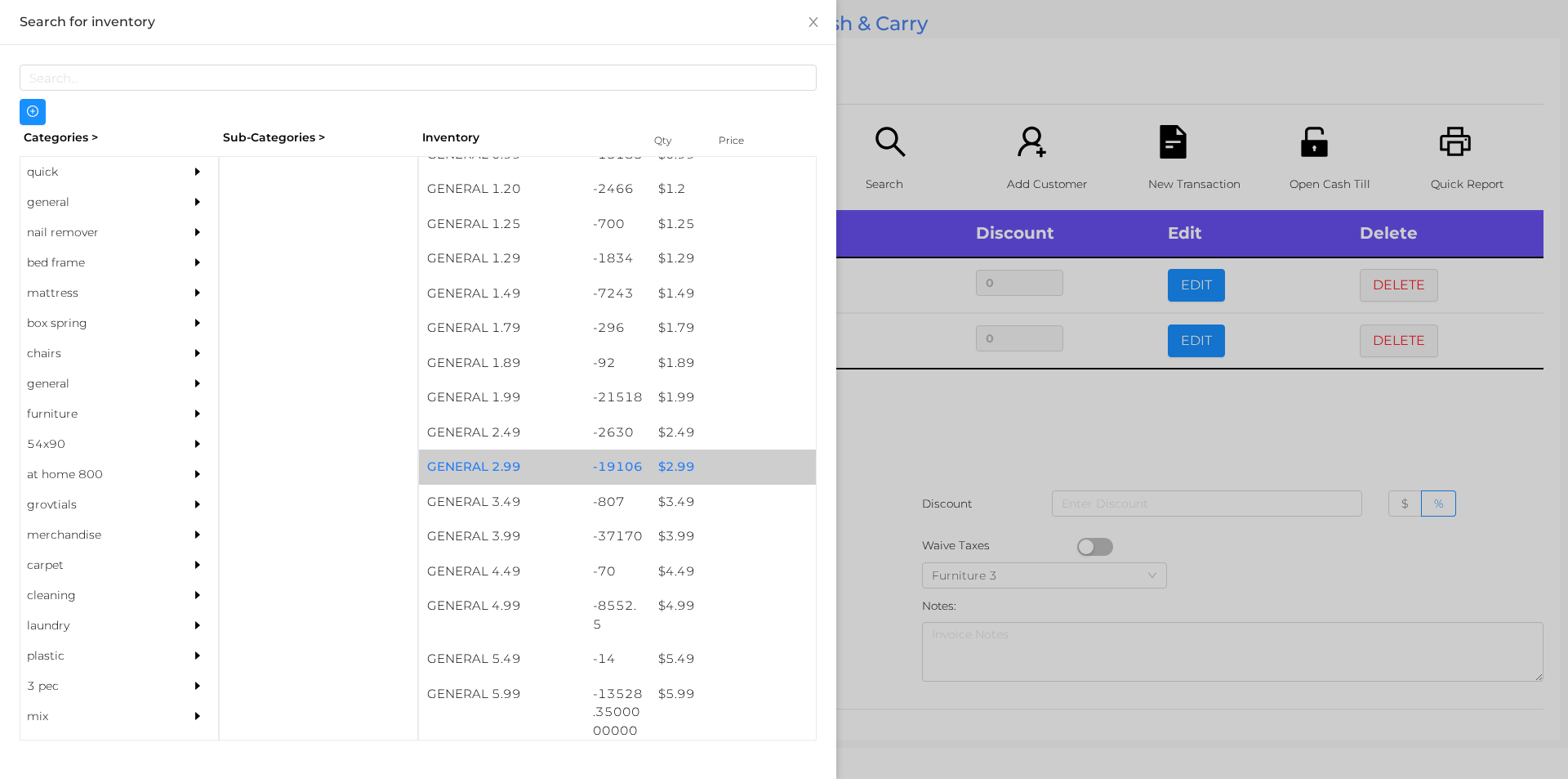
click at [667, 464] on div "$ 2.99" at bounding box center [733, 466] width 166 height 35
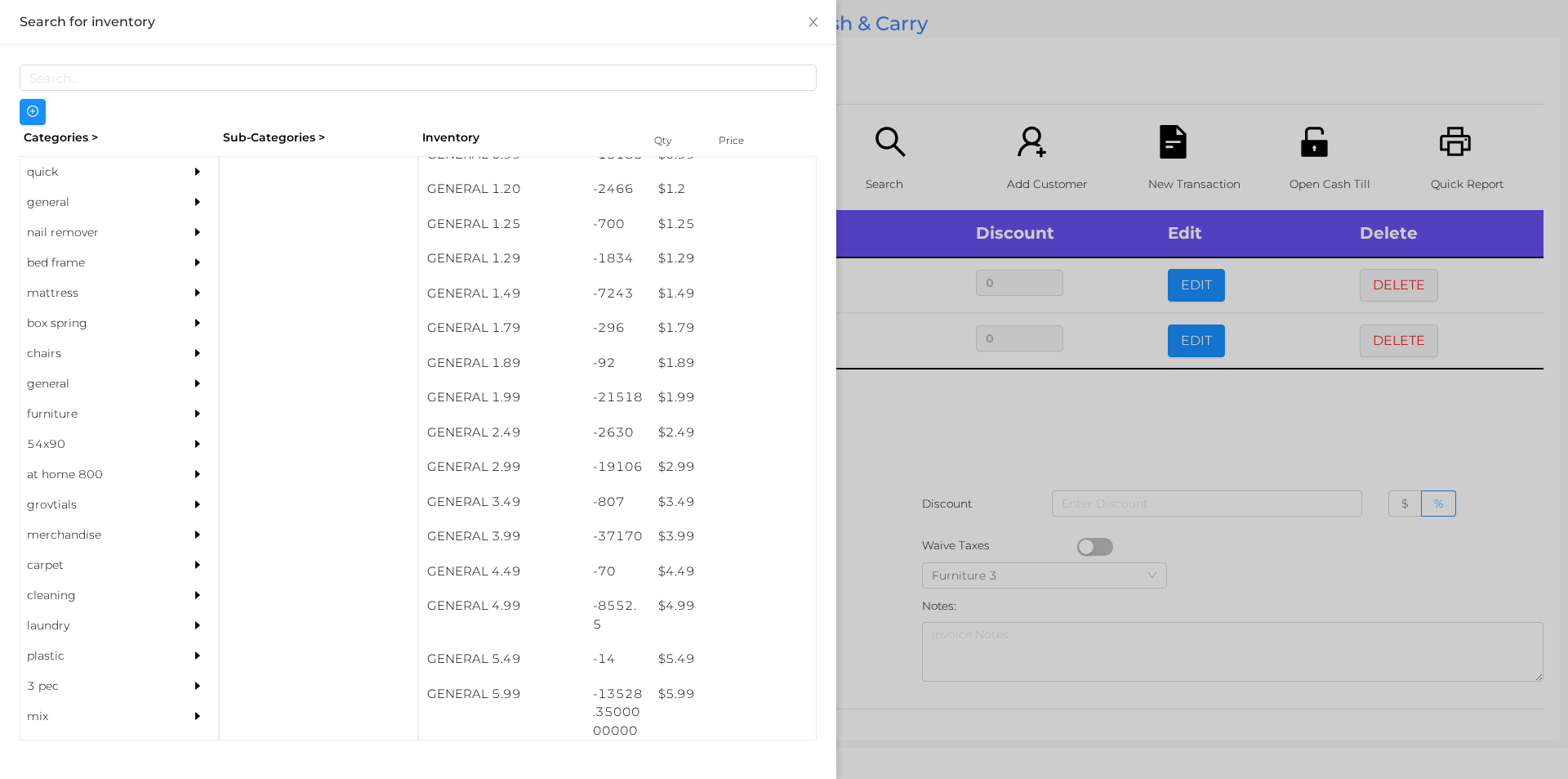
click at [905, 459] on div at bounding box center [784, 390] width 1568 height 779
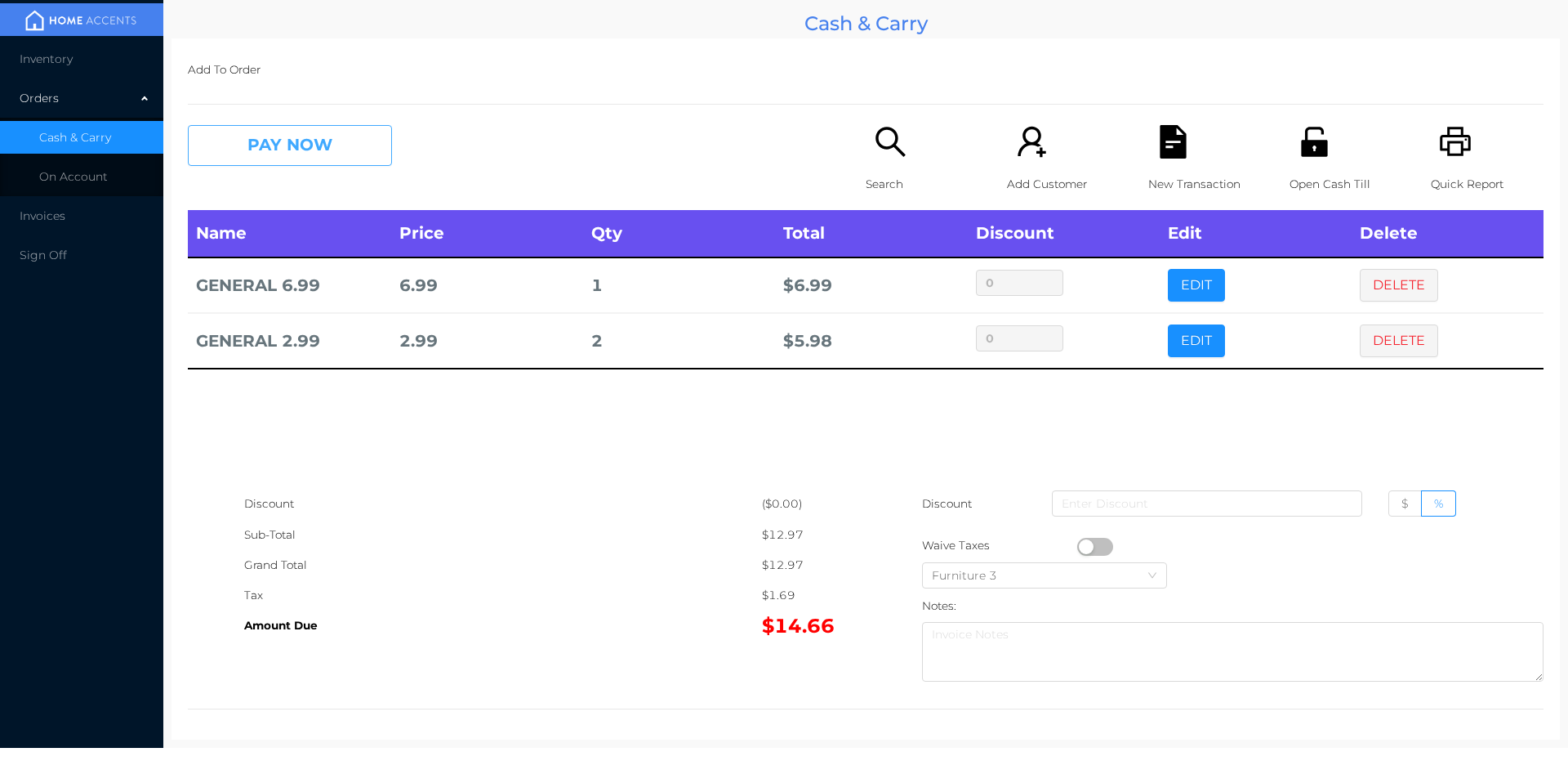
click at [258, 143] on button "PAY NOW" at bounding box center [290, 145] width 204 height 41
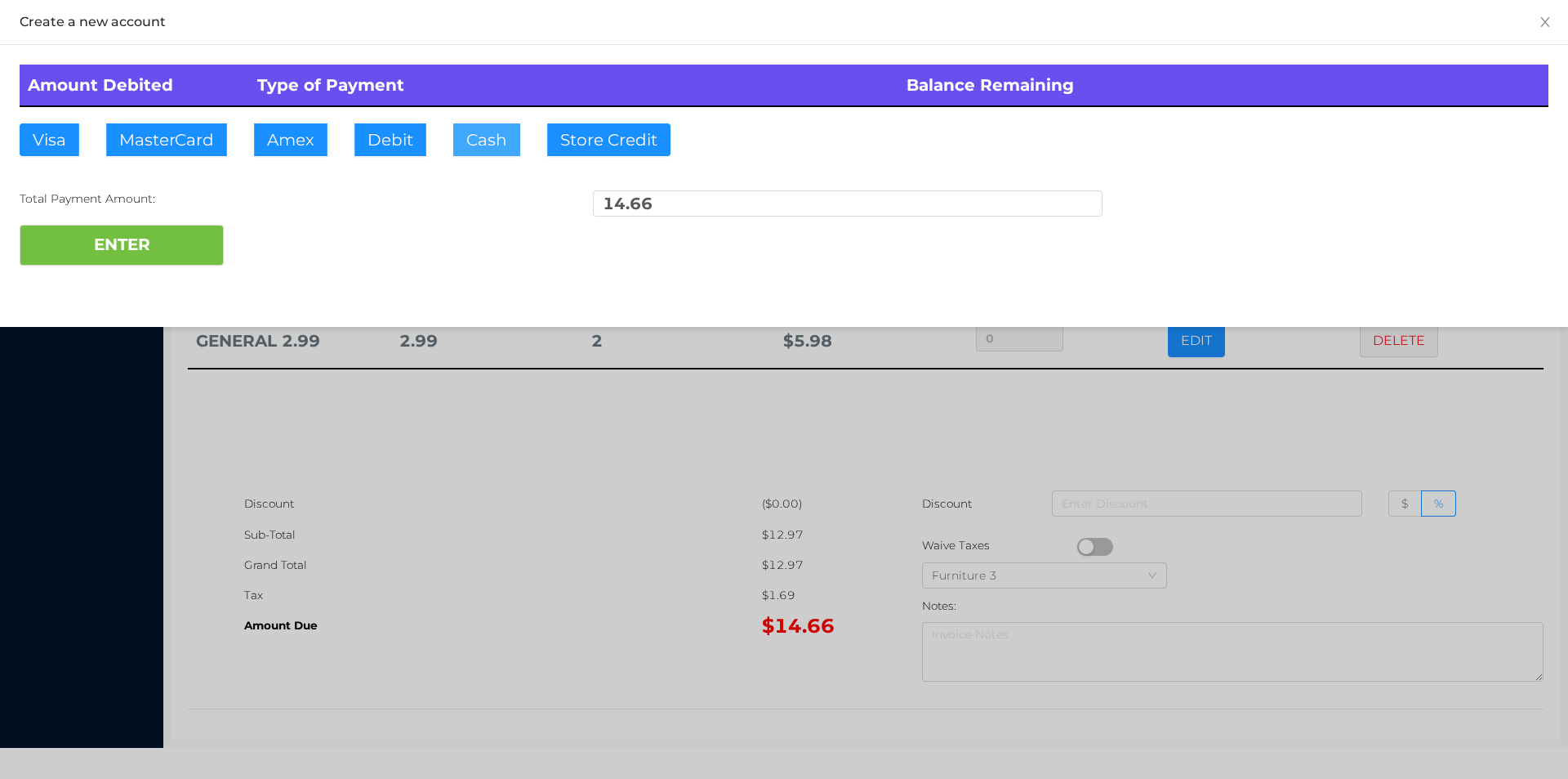
click at [476, 147] on button "Cash" at bounding box center [487, 140] width 67 height 33
type input "50."
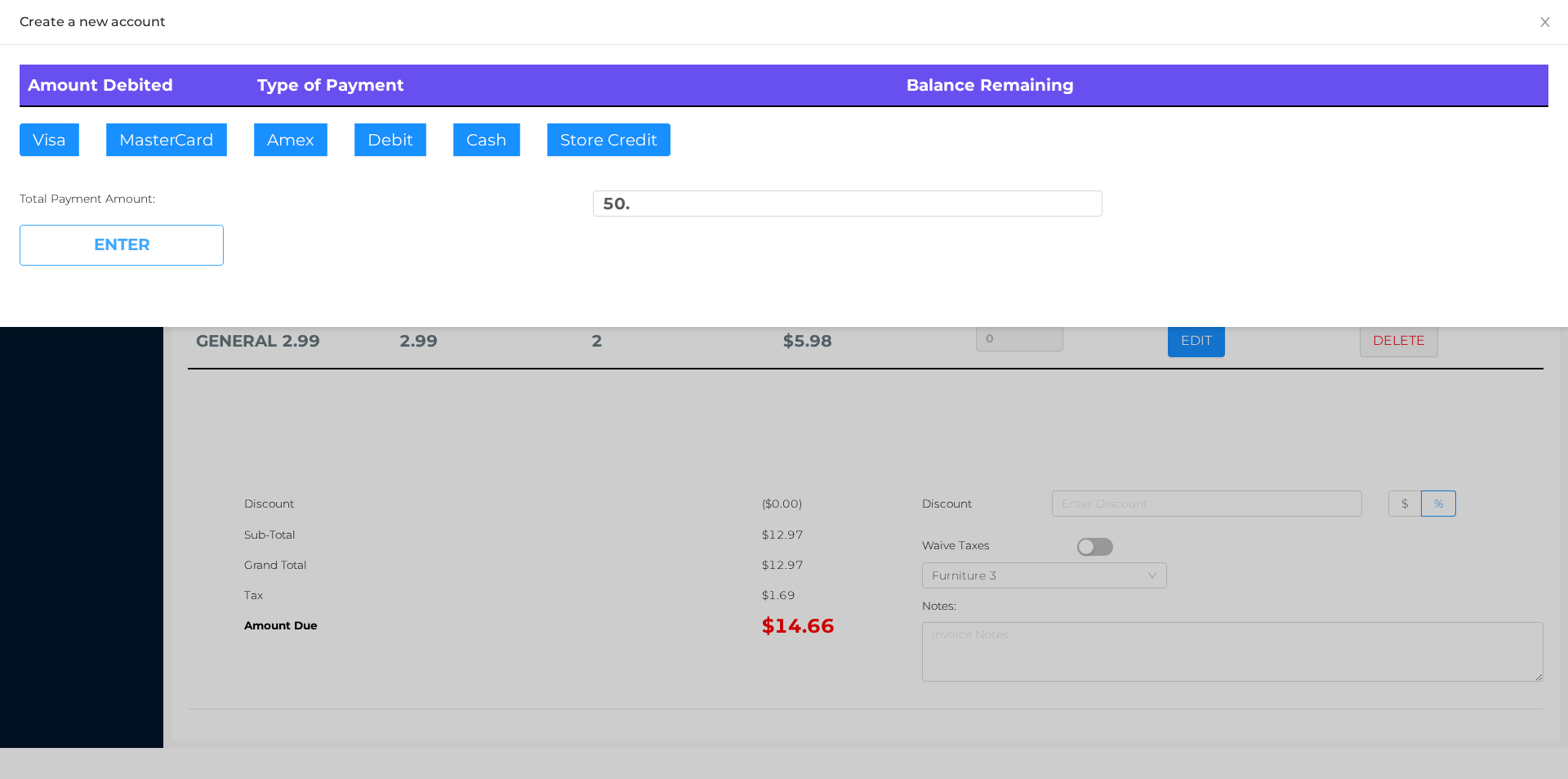
click at [138, 238] on button "ENTER" at bounding box center [122, 245] width 204 height 41
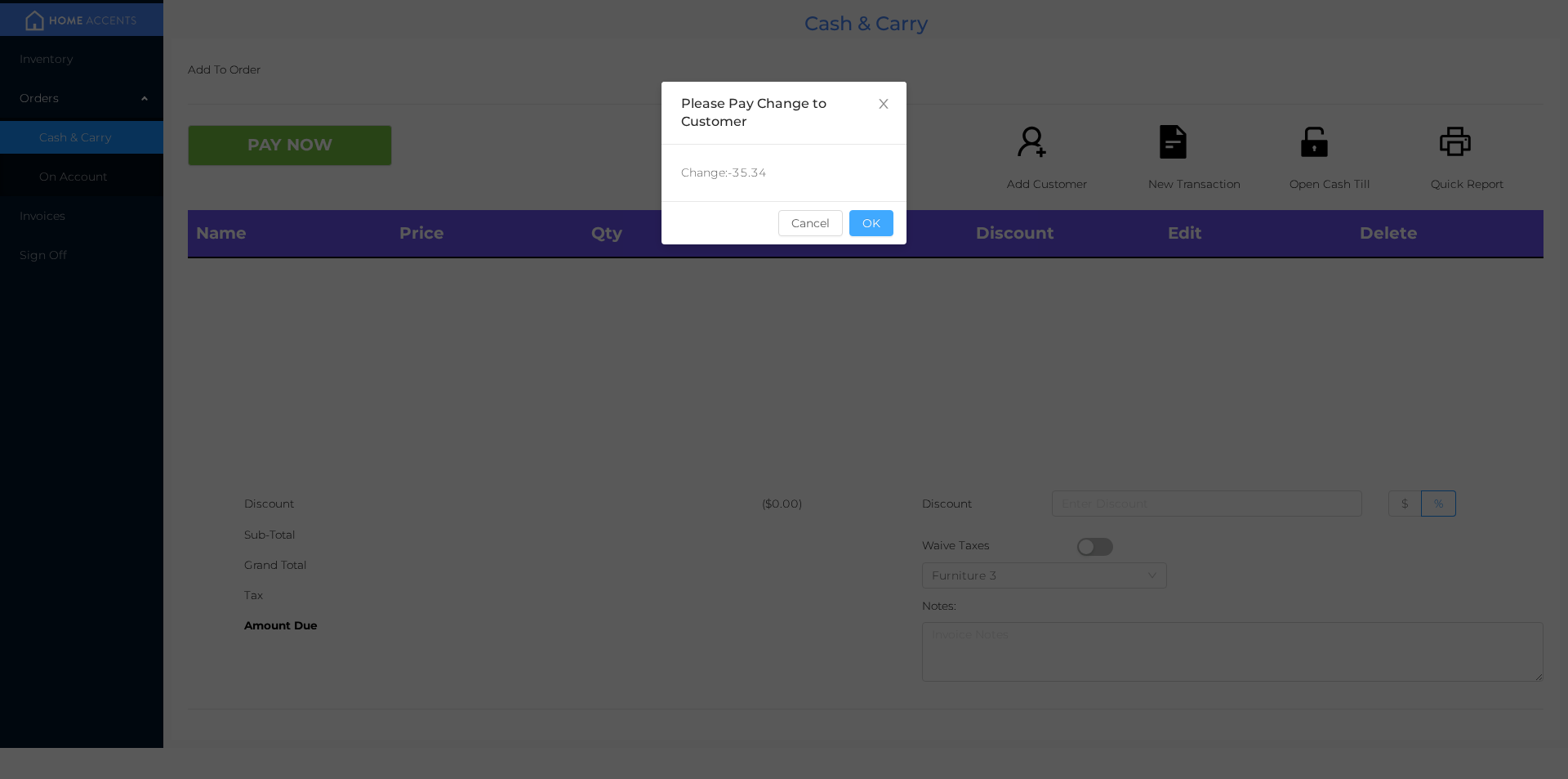
click at [881, 231] on button "OK" at bounding box center [872, 222] width 44 height 26
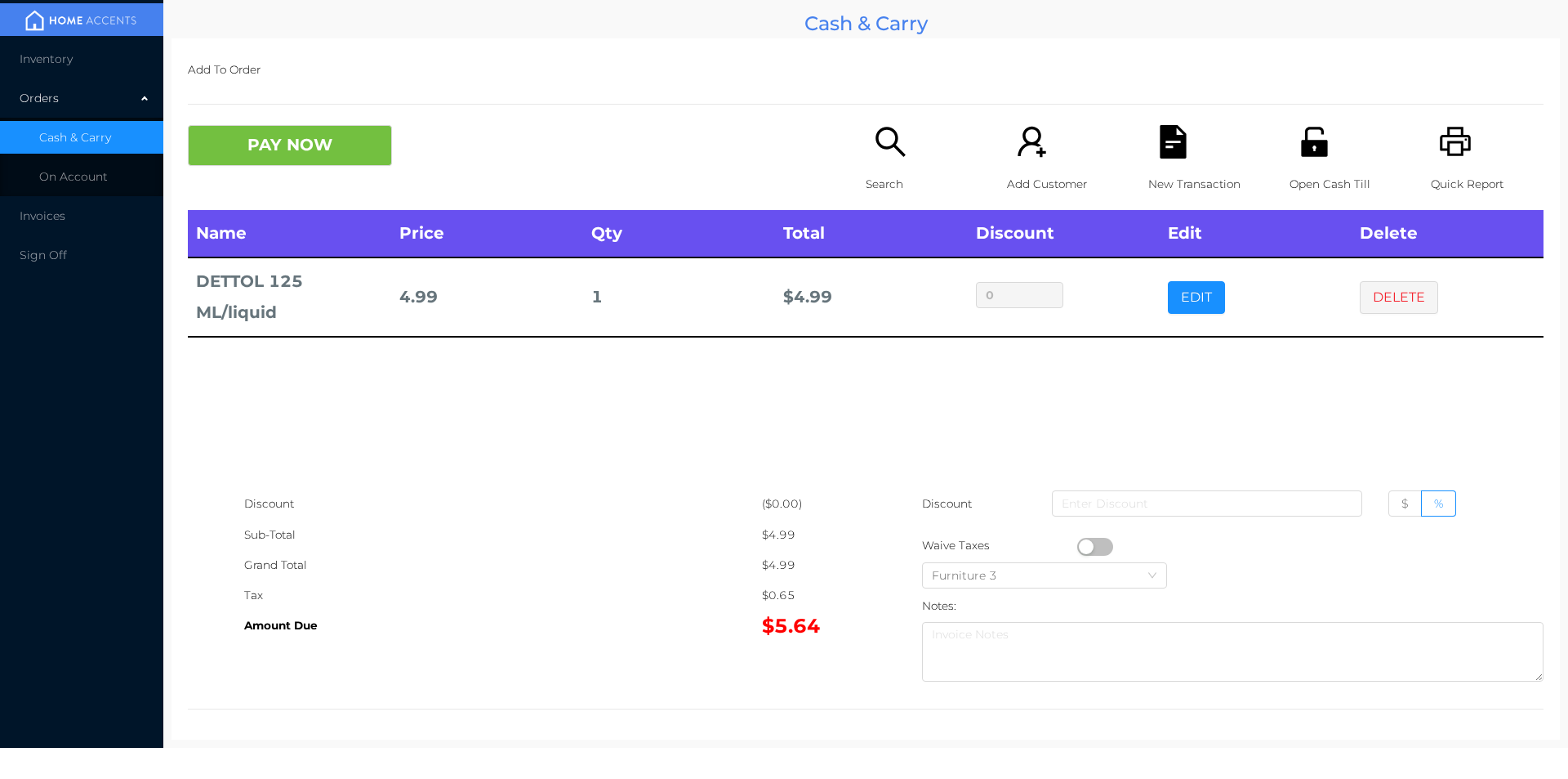
click at [897, 156] on icon "icon: search" at bounding box center [890, 141] width 30 height 30
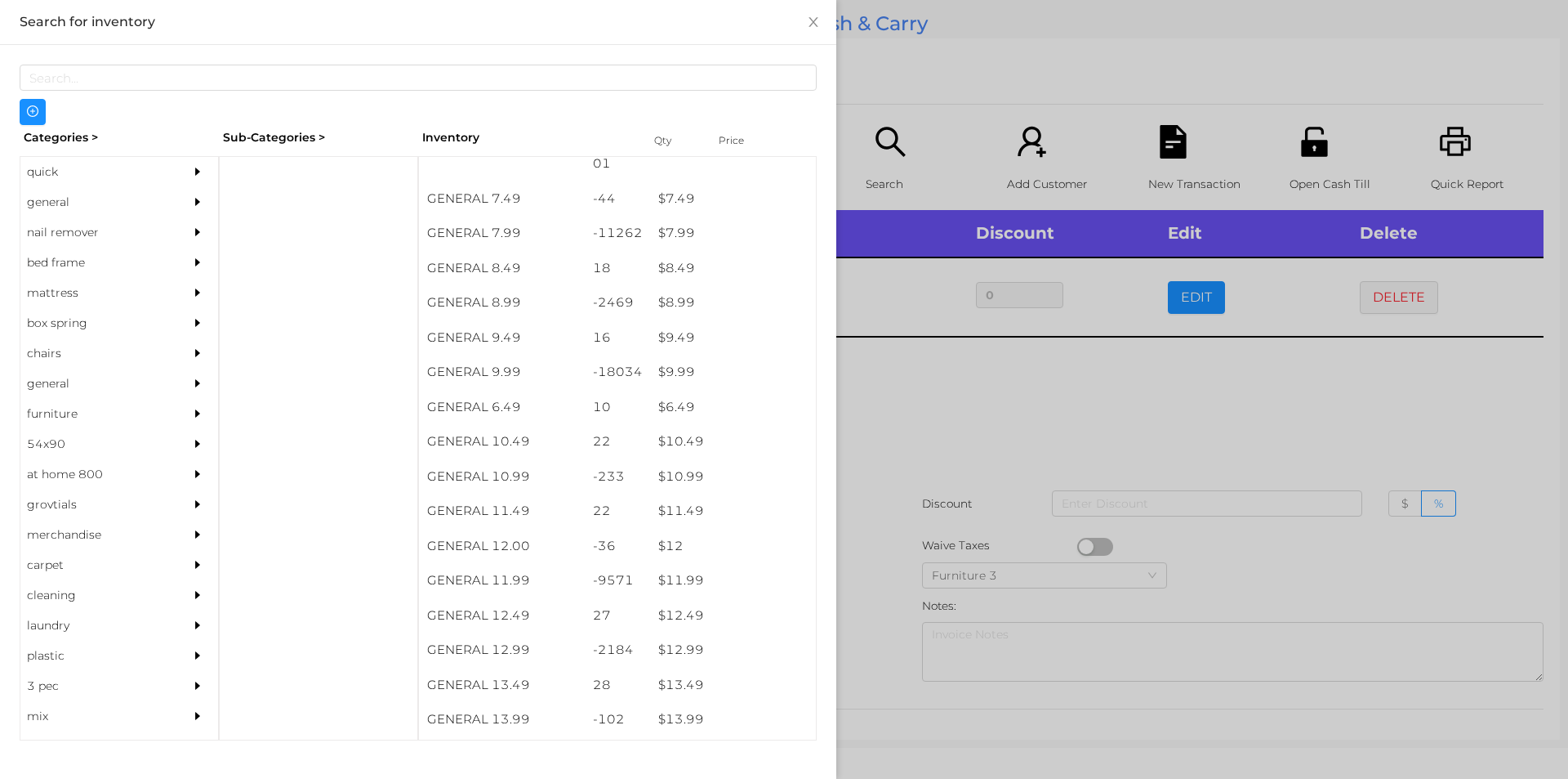
scroll to position [841, 0]
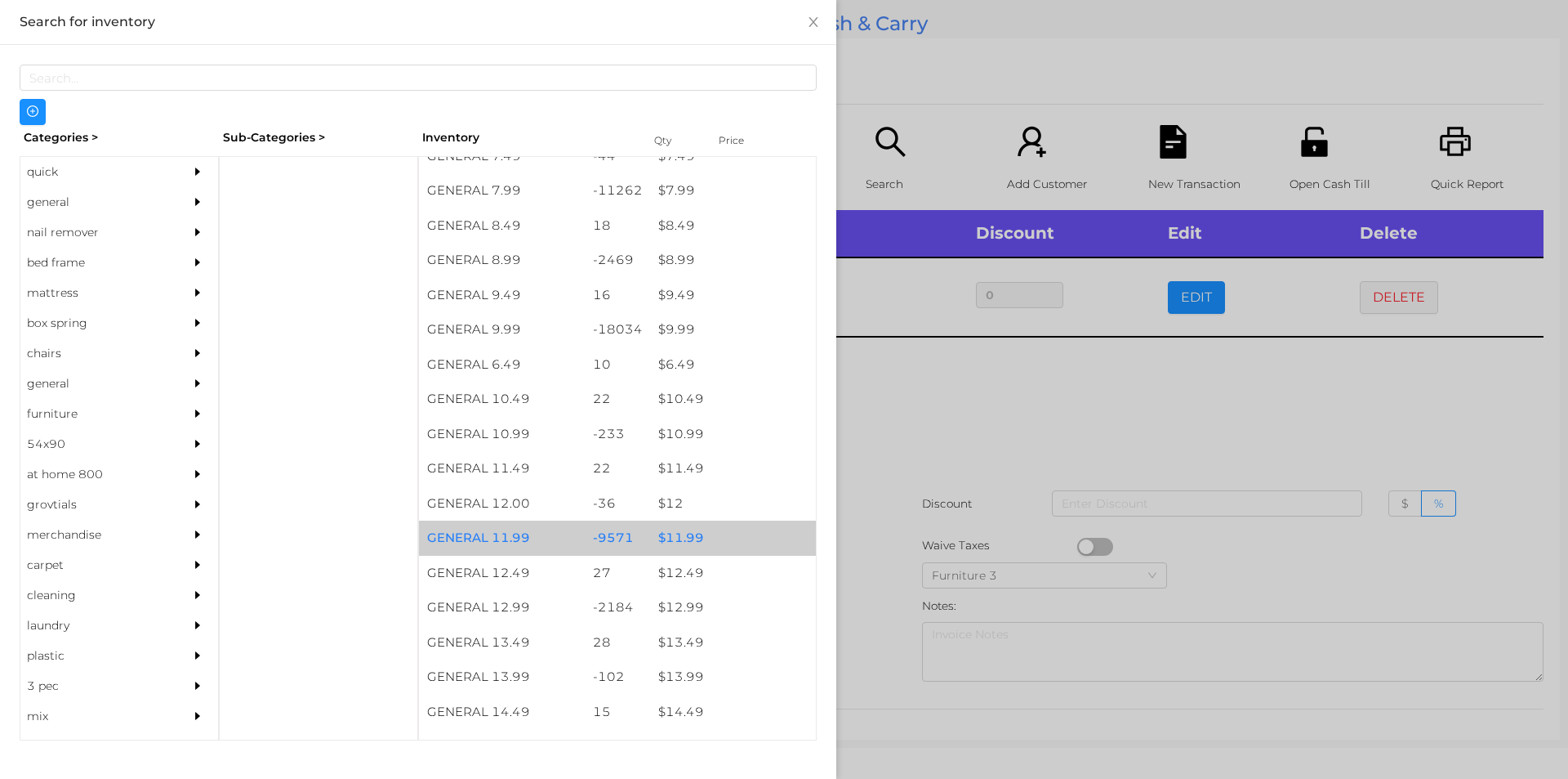
click at [679, 550] on div "$ 11.99" at bounding box center [733, 538] width 166 height 35
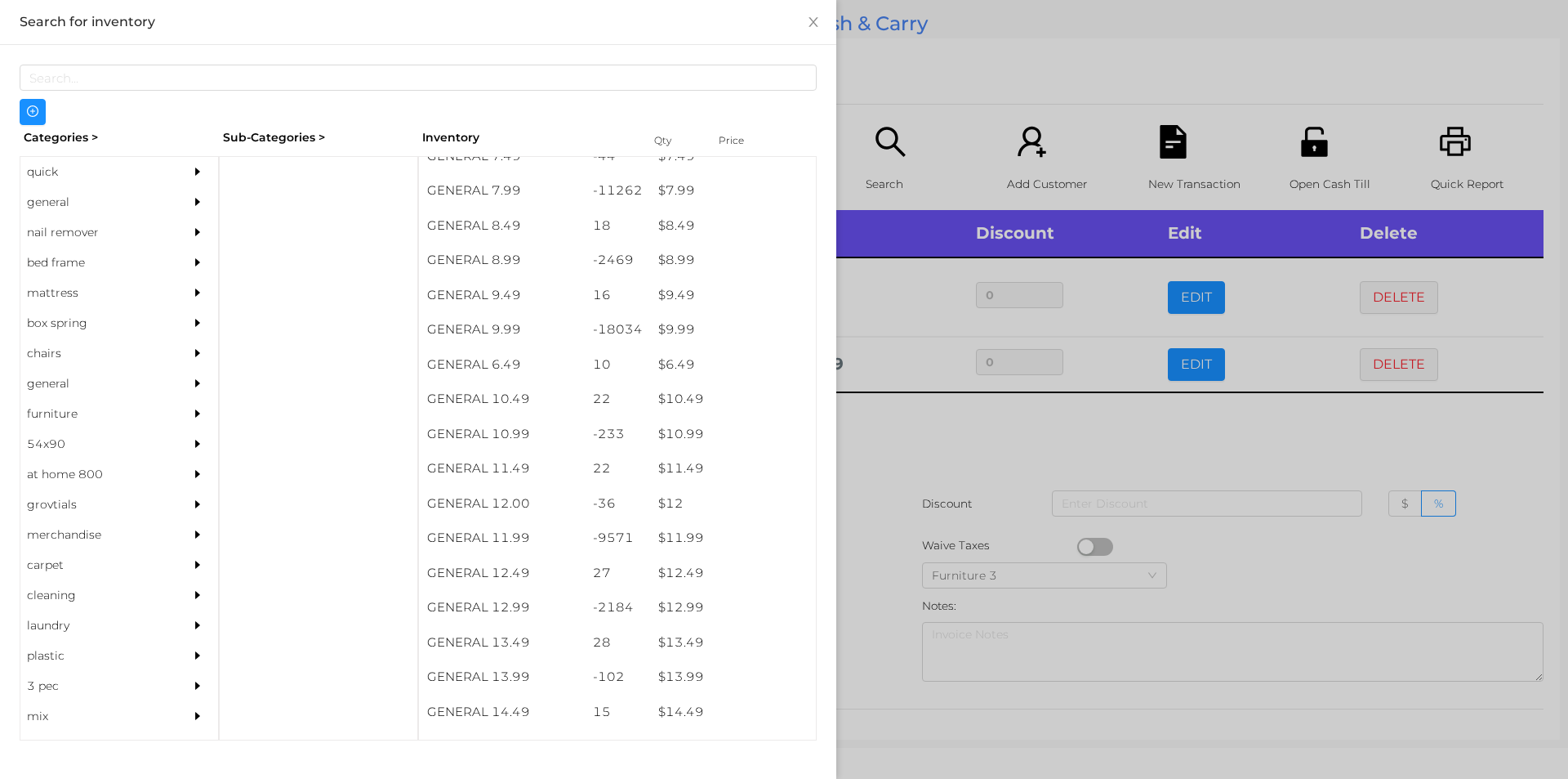
click at [858, 549] on div at bounding box center [784, 390] width 1568 height 779
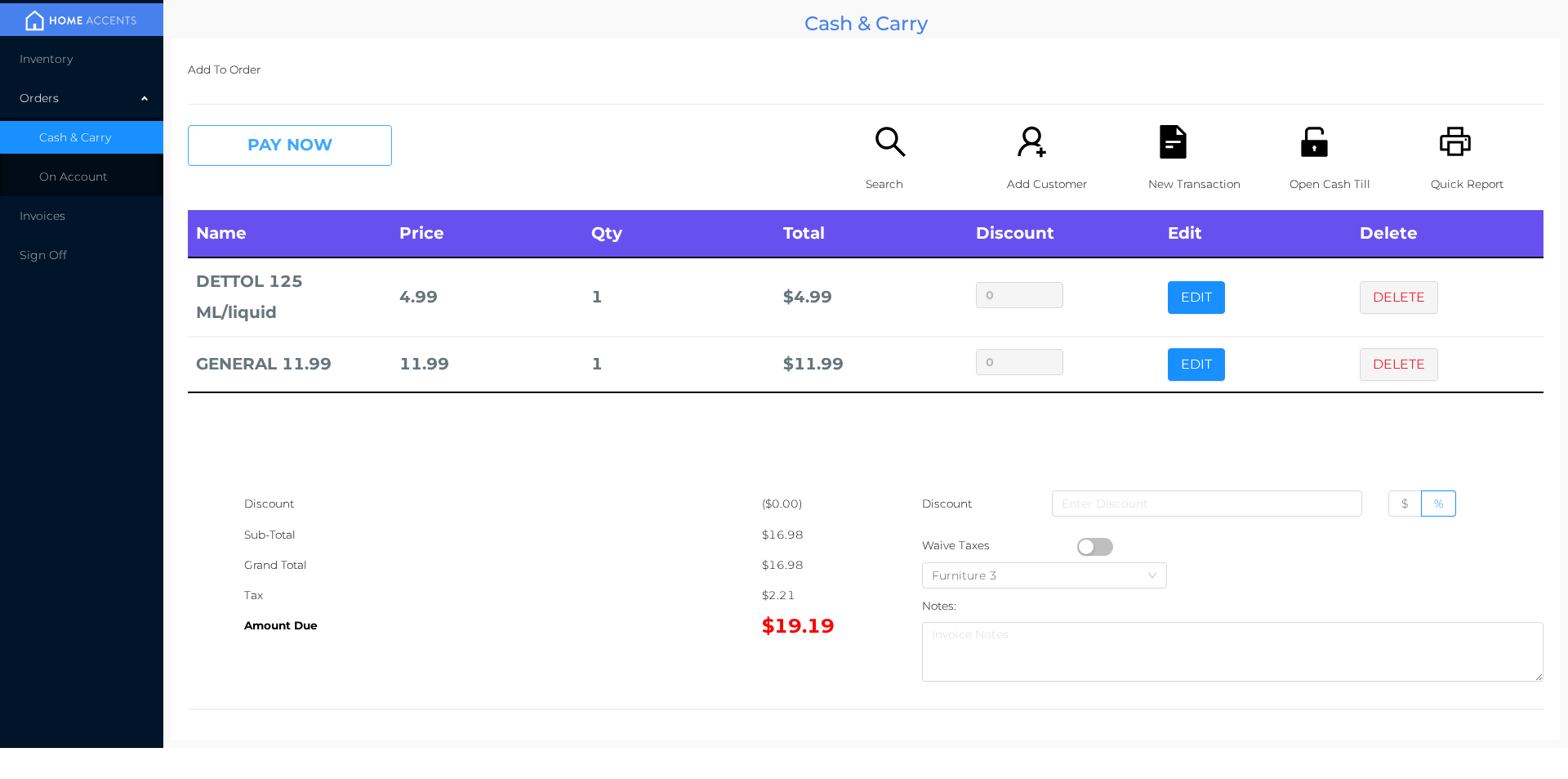
click at [272, 149] on button "PAY NOW" at bounding box center [290, 145] width 204 height 41
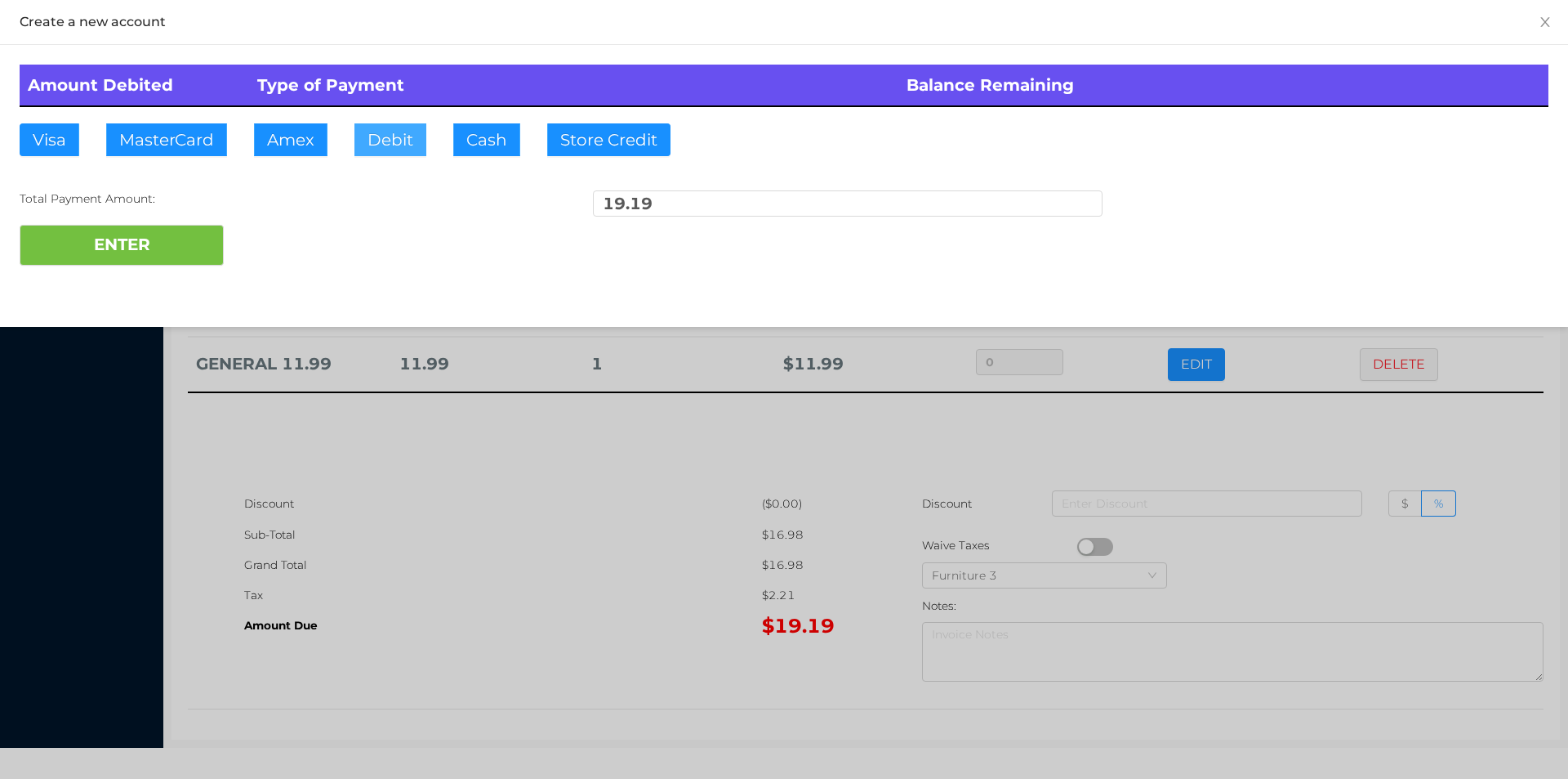
click at [395, 149] on button "Debit" at bounding box center [390, 140] width 72 height 33
click at [145, 260] on button "ENTER" at bounding box center [122, 245] width 204 height 41
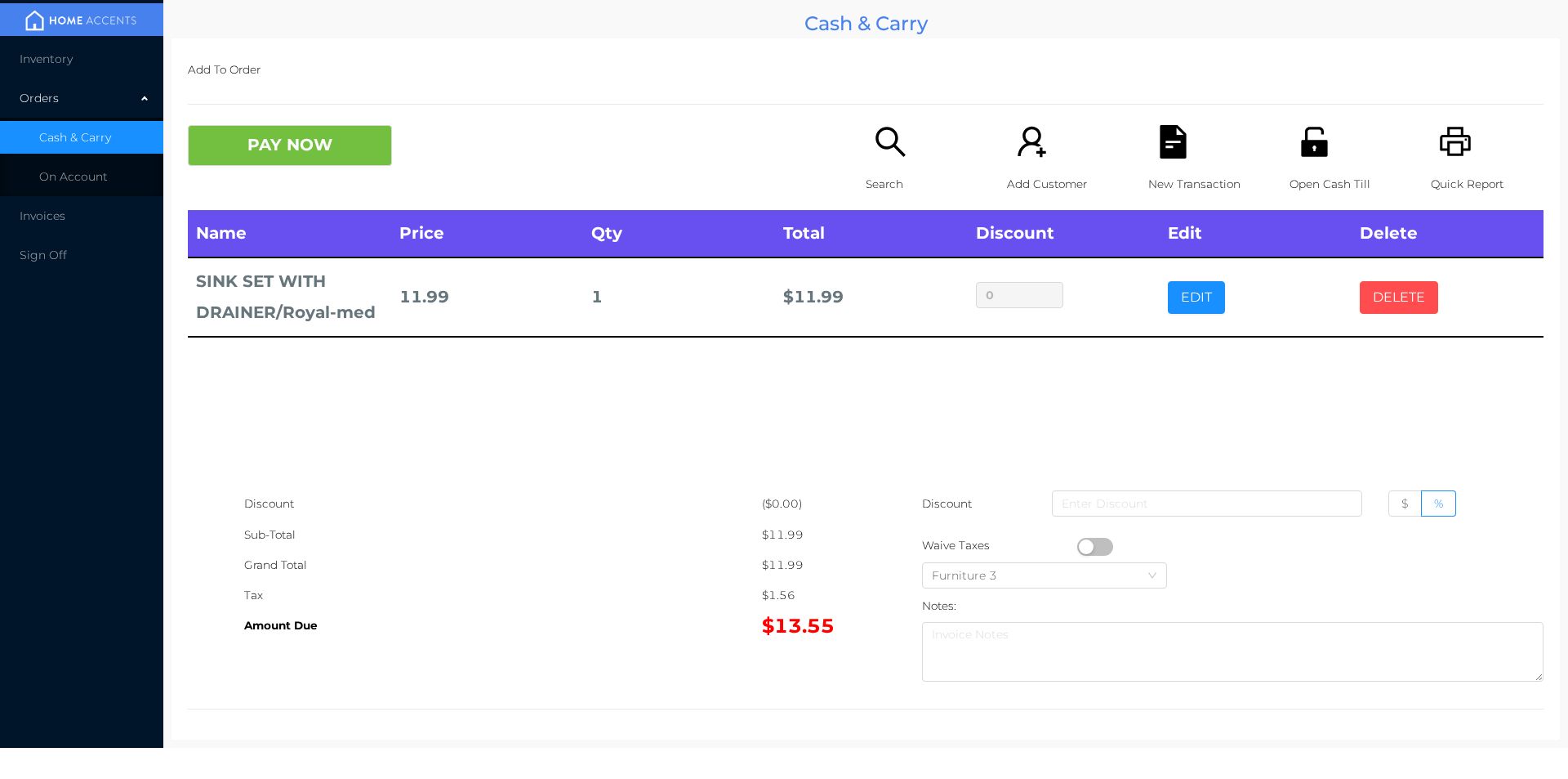
click at [1392, 311] on button "DELETE" at bounding box center [1399, 297] width 79 height 33
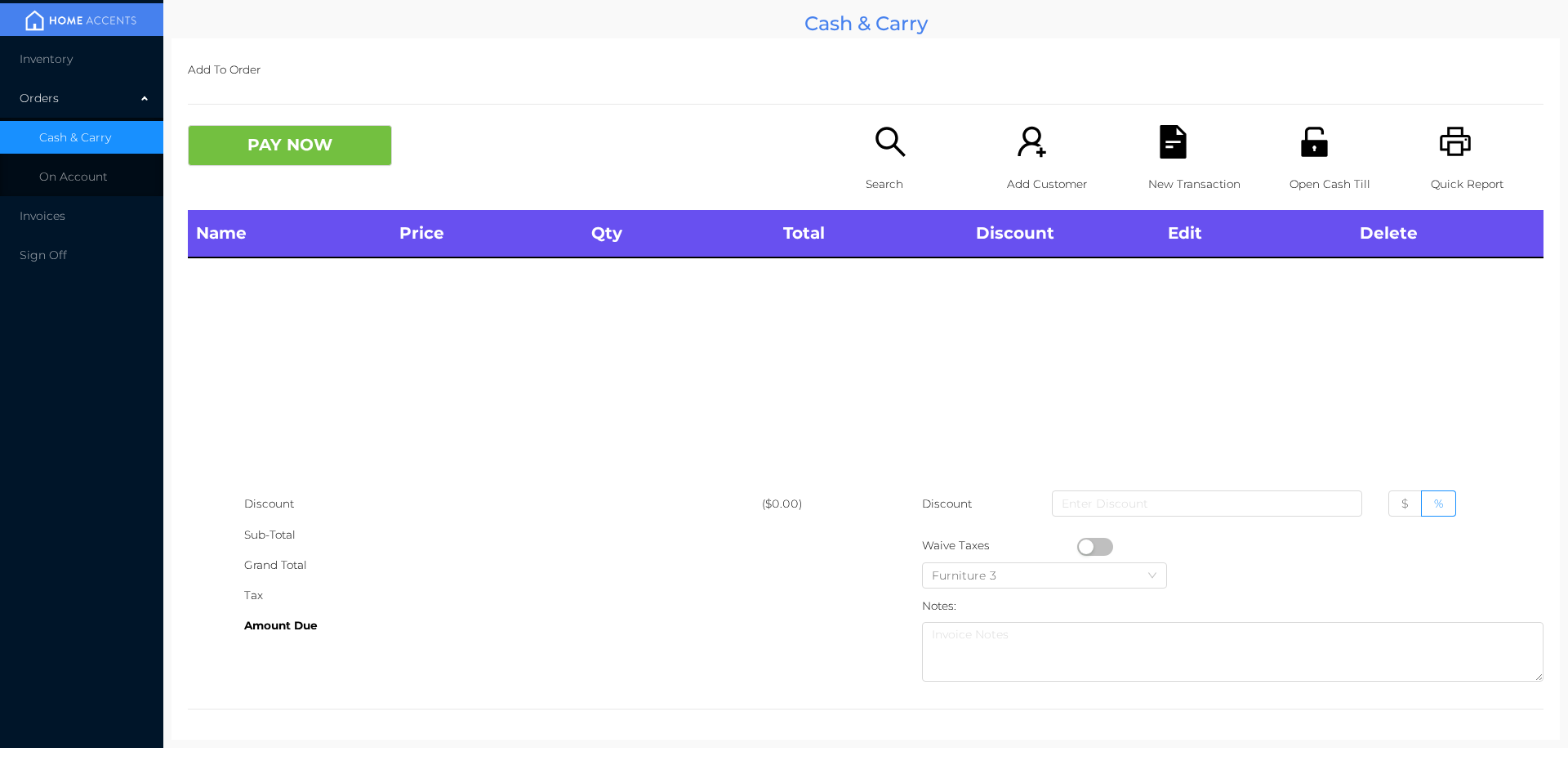
click at [1462, 155] on div "Quick Report" at bounding box center [1487, 167] width 113 height 85
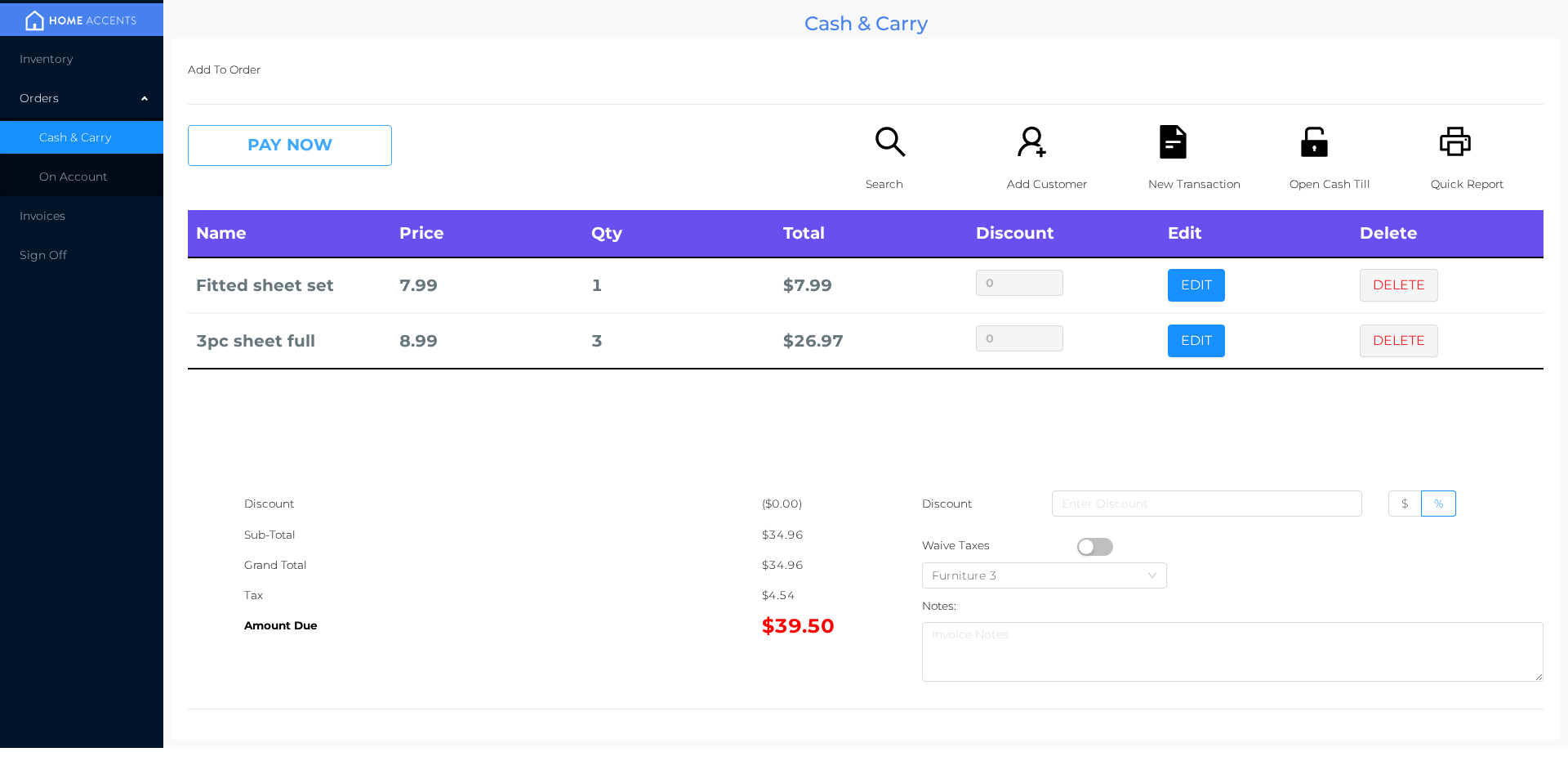
click at [282, 137] on button "PAY NOW" at bounding box center [290, 145] width 204 height 41
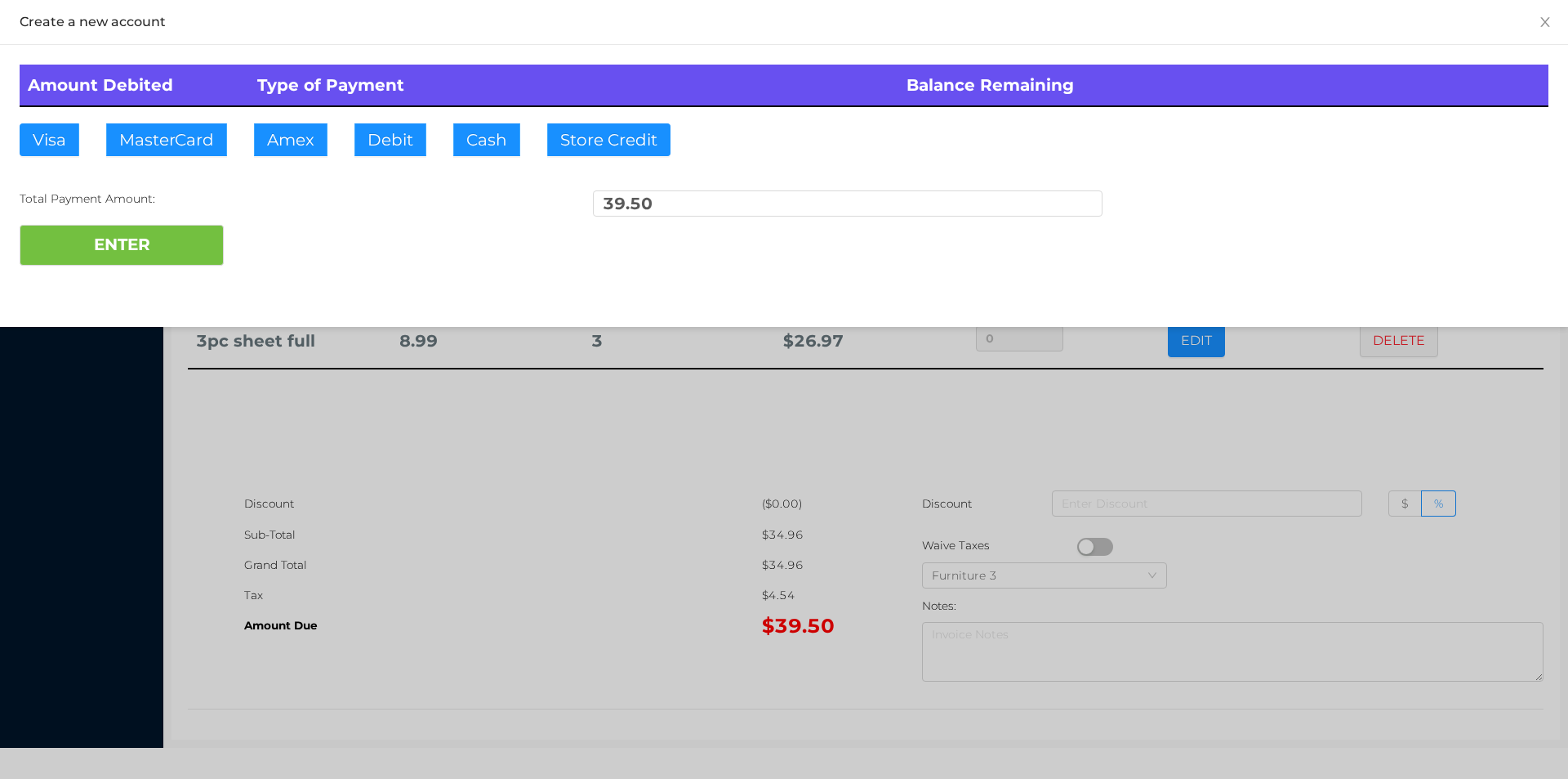
click at [285, 245] on div "ENTER" at bounding box center [784, 245] width 1529 height 41
click at [426, 514] on div at bounding box center [784, 390] width 1568 height 779
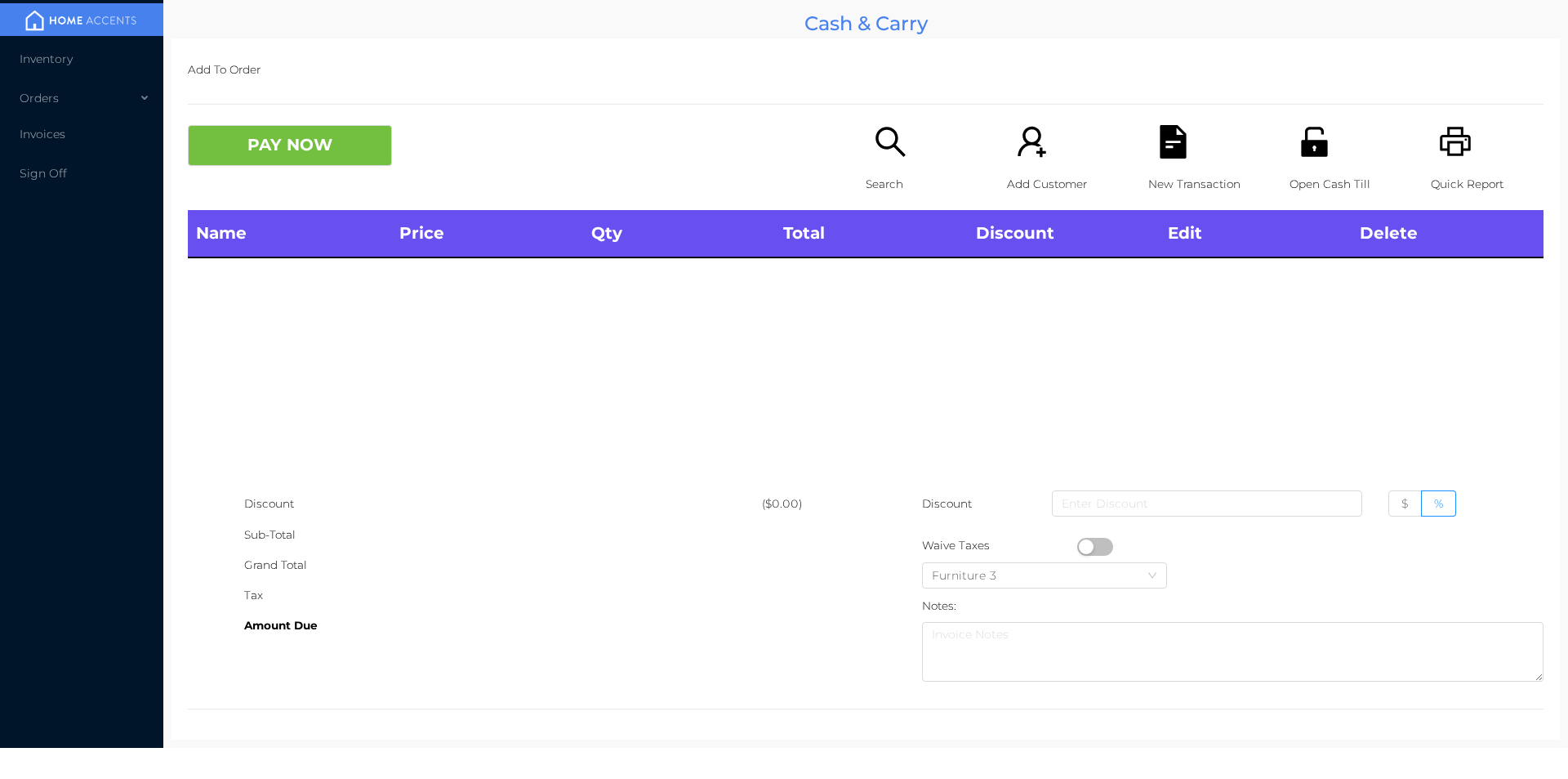
click at [1302, 179] on p "Open Cash Till" at bounding box center [1346, 183] width 113 height 30
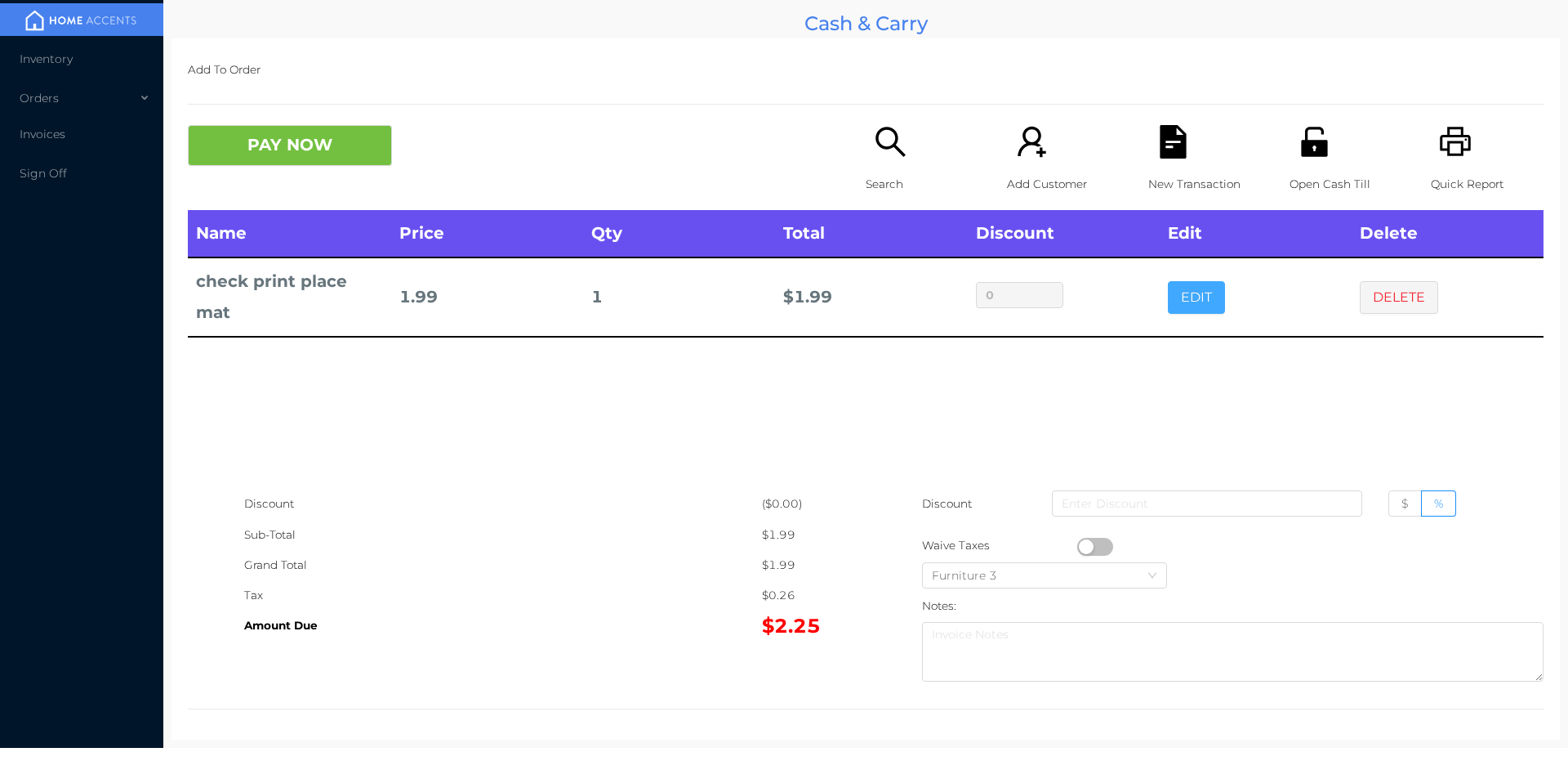
click at [1185, 300] on button "EDIT" at bounding box center [1196, 297] width 57 height 33
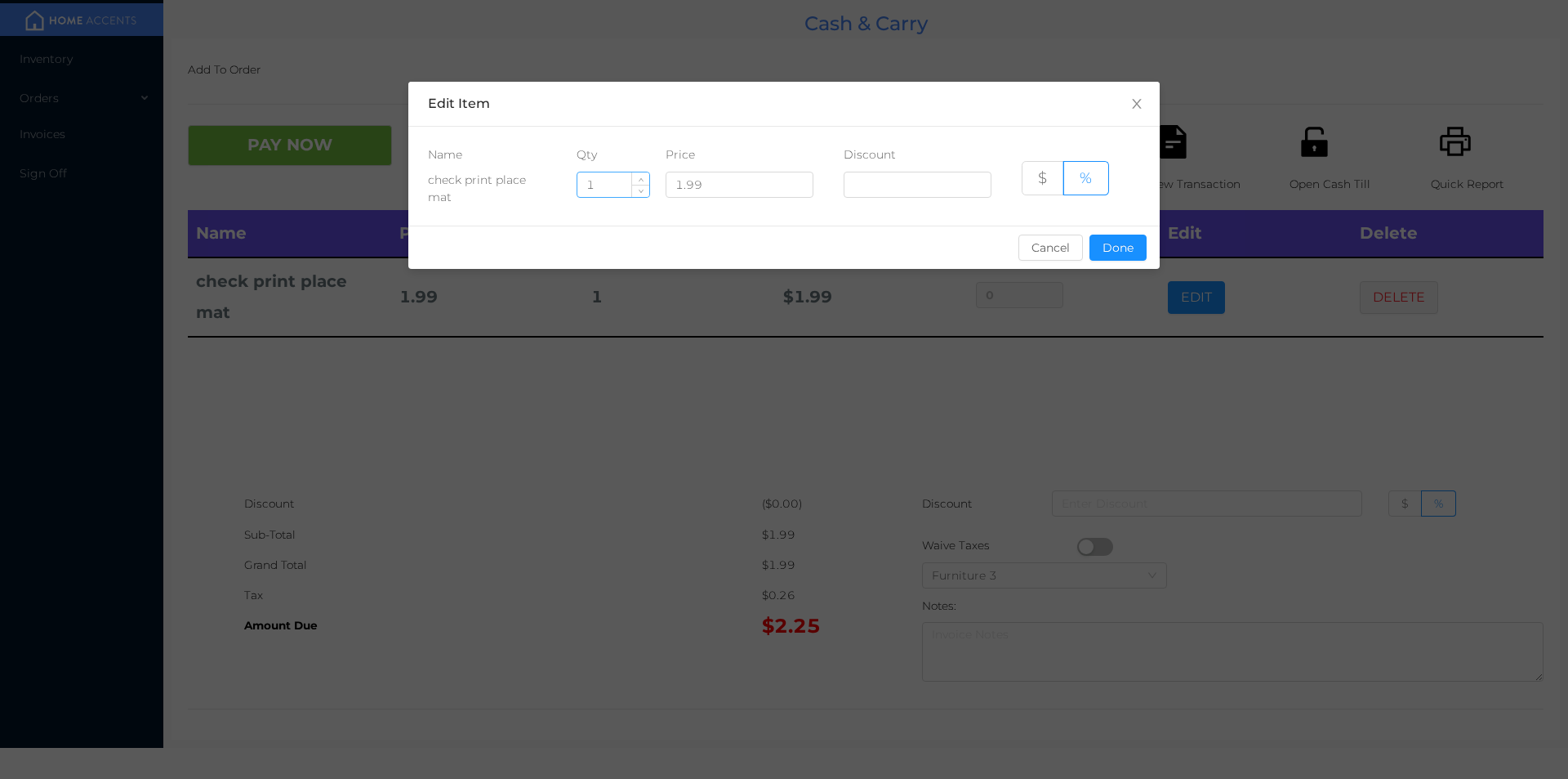
click at [614, 186] on input "1" at bounding box center [613, 184] width 72 height 24
type input "6"
click at [1114, 256] on button "Done" at bounding box center [1117, 248] width 57 height 26
click at [1085, 444] on div "sentinelStart Edit Item Name Qty Price Discount check print place mat 6 1.99 $ …" at bounding box center [784, 390] width 1568 height 779
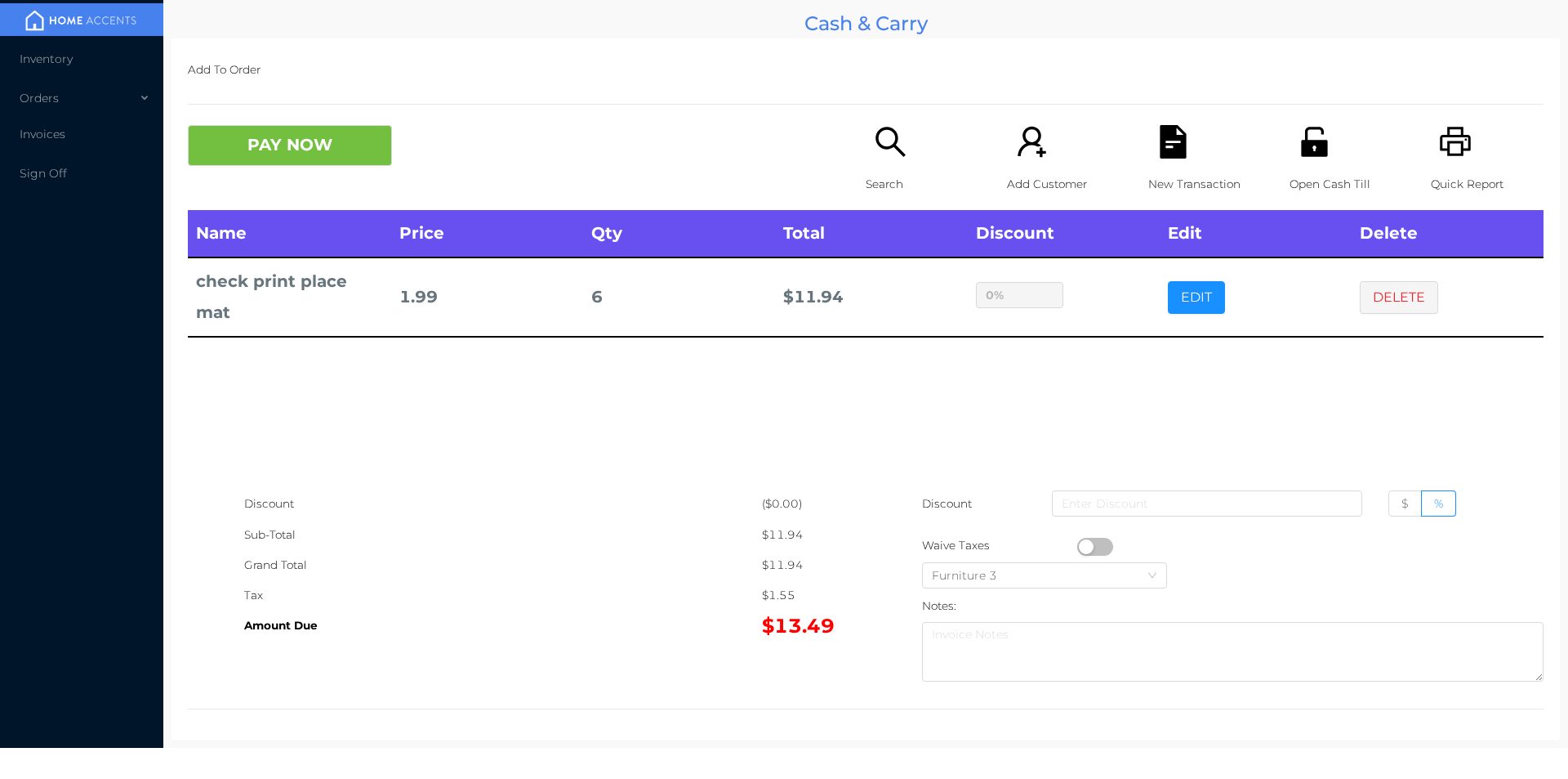
click at [866, 166] on div "Search" at bounding box center [922, 167] width 113 height 85
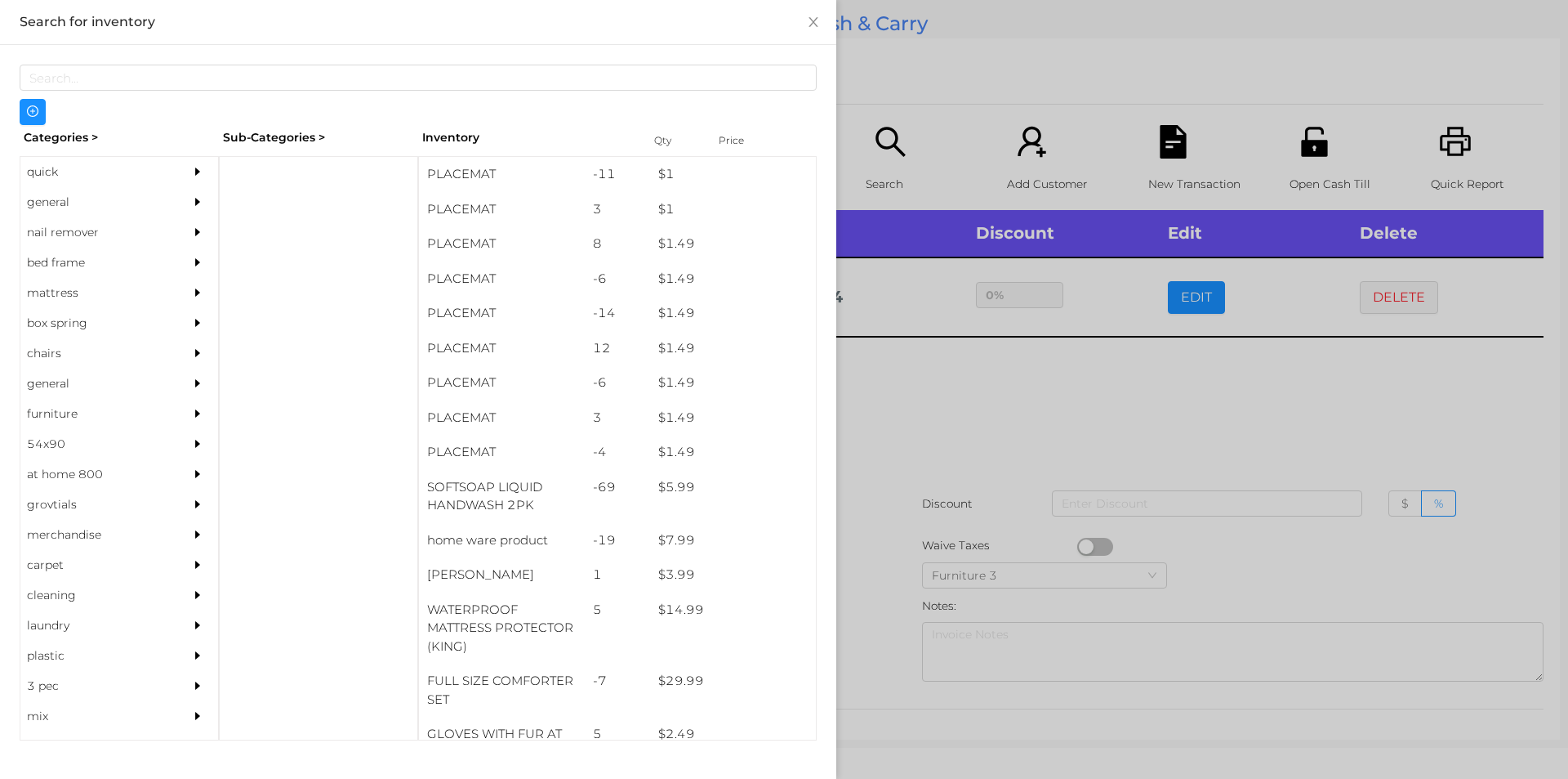
click at [52, 204] on div "general" at bounding box center [95, 202] width 149 height 30
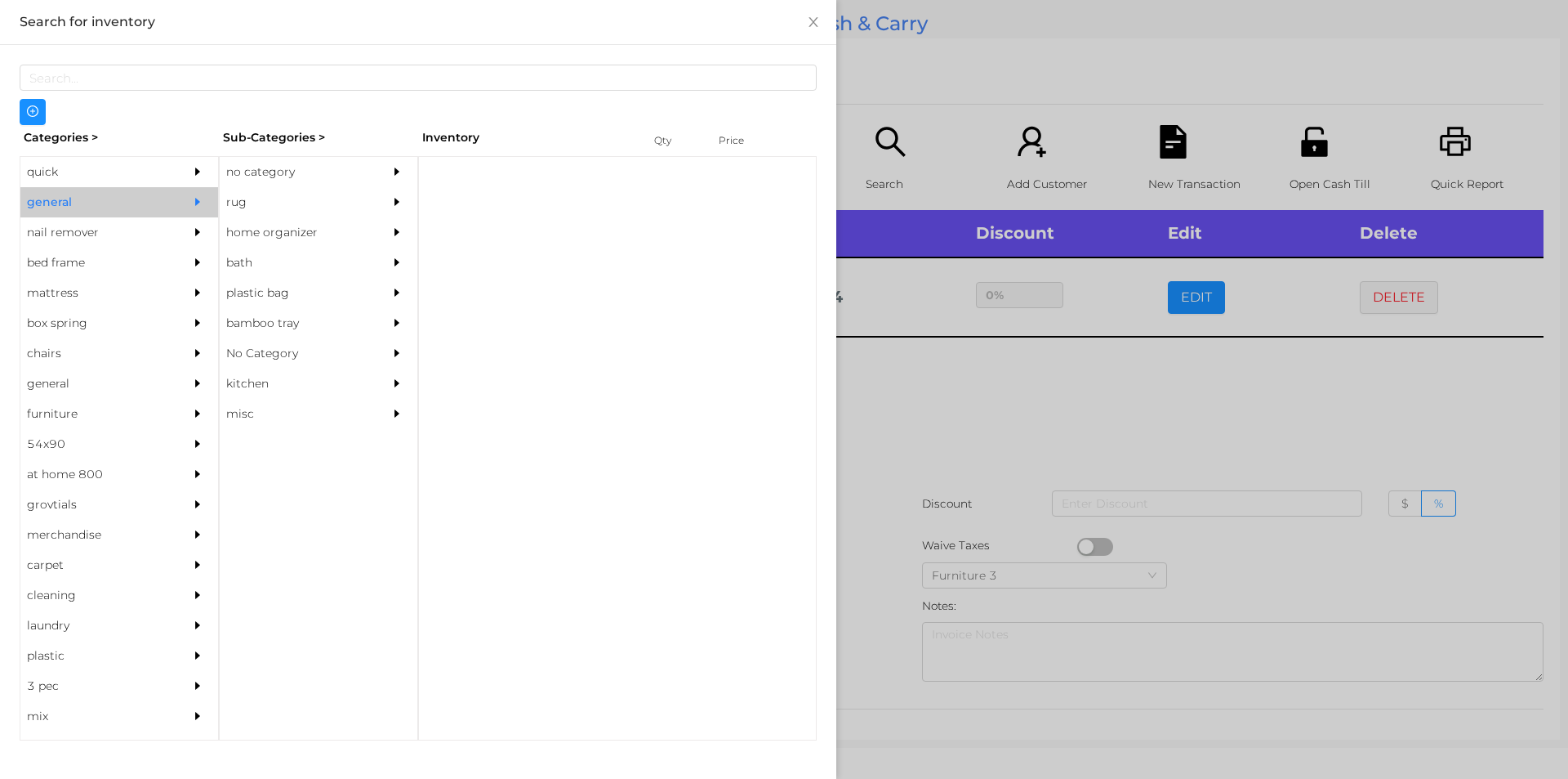
click at [275, 176] on div "no category" at bounding box center [294, 172] width 149 height 30
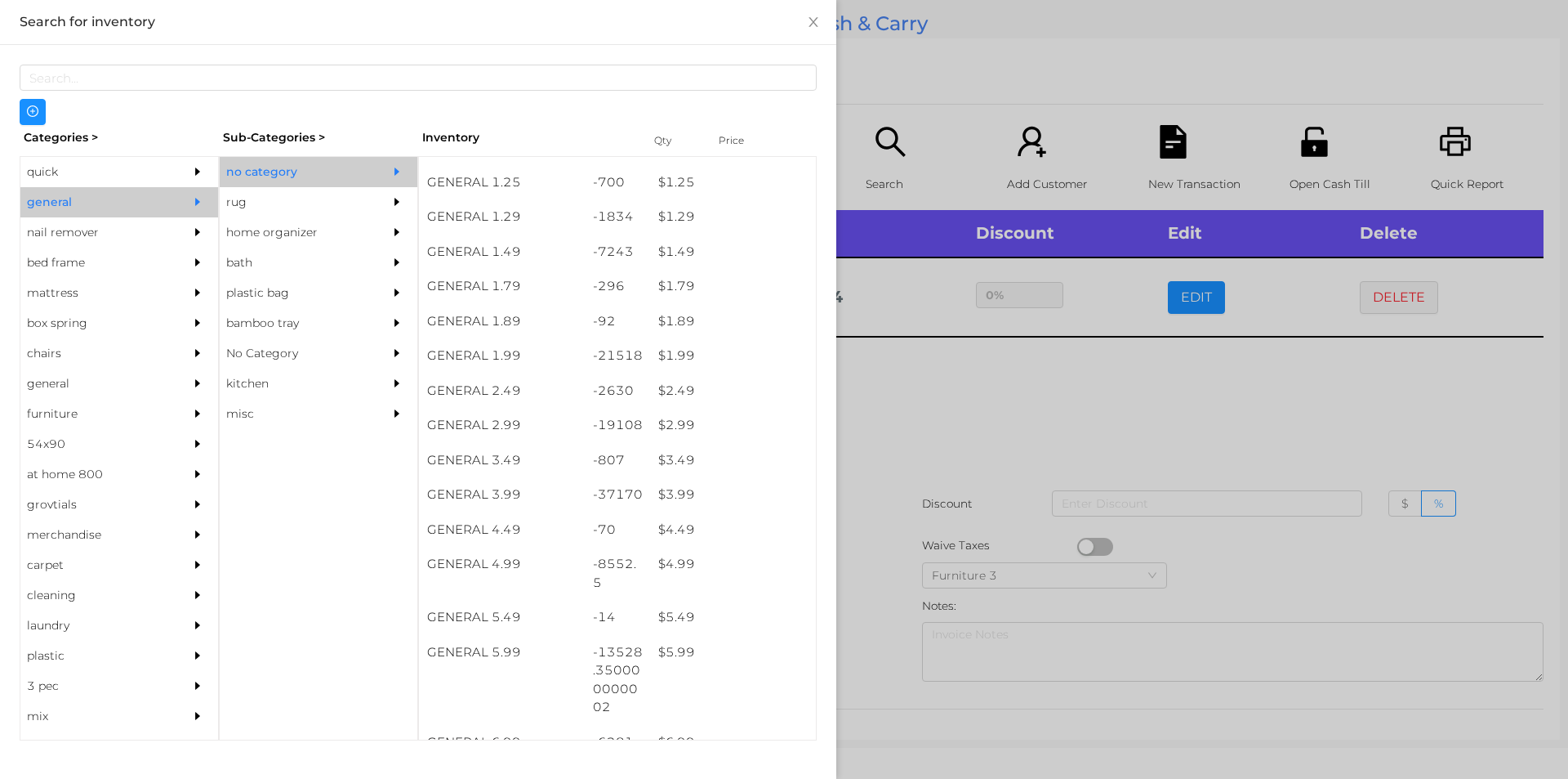
scroll to position [249, 0]
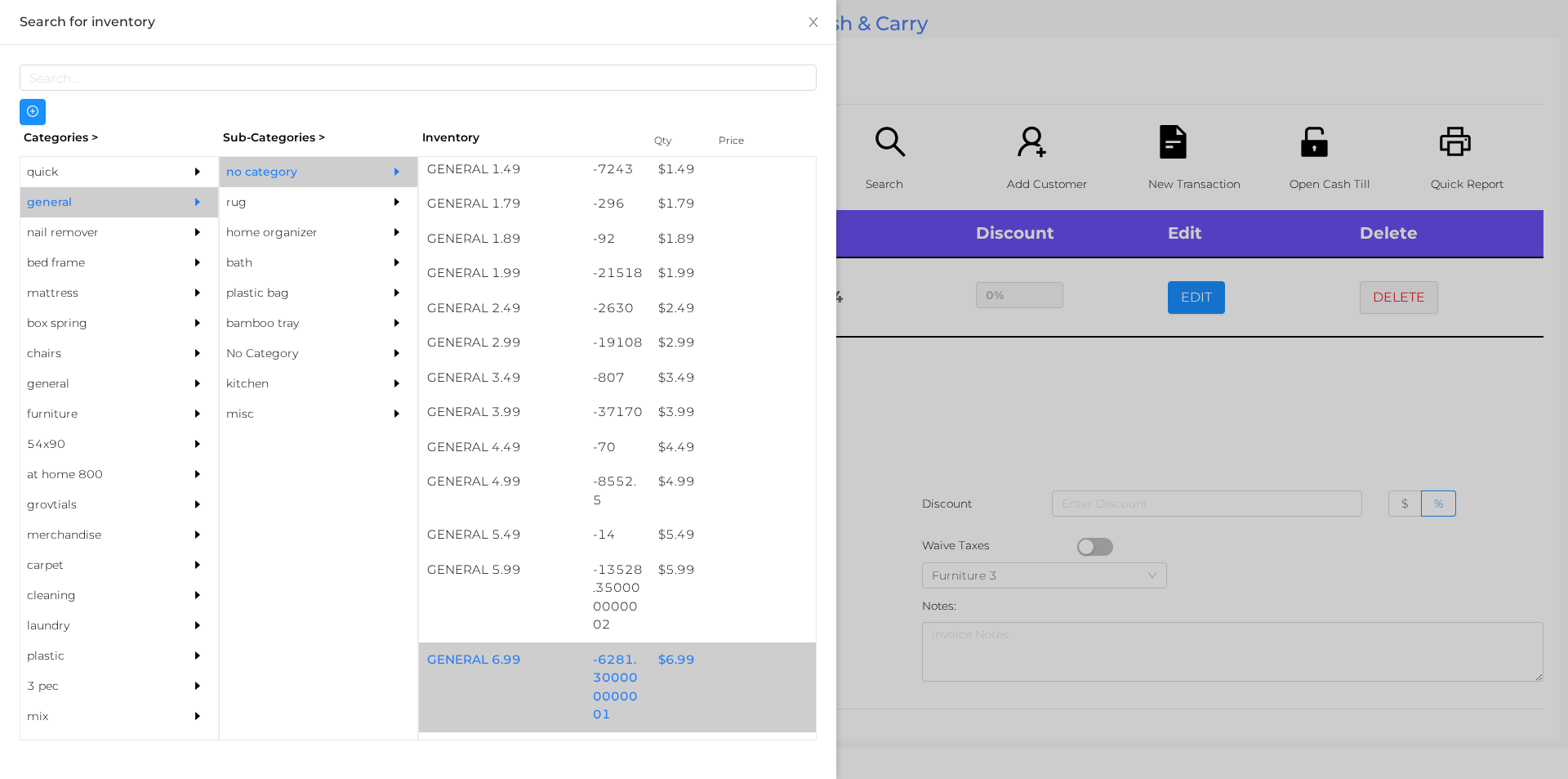
click at [665, 671] on div "$ 6.99" at bounding box center [733, 660] width 166 height 35
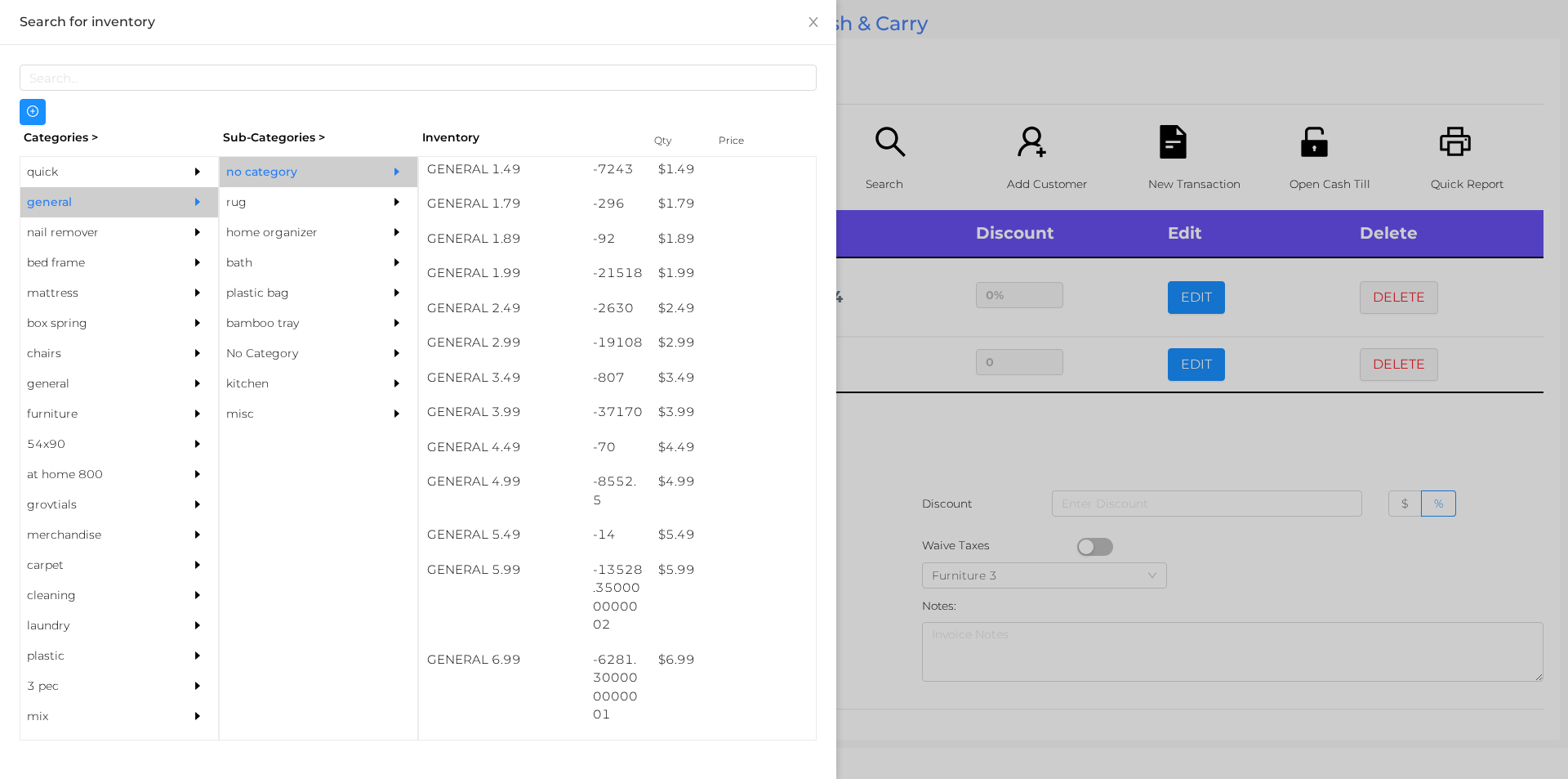
click at [874, 594] on div at bounding box center [784, 390] width 1568 height 779
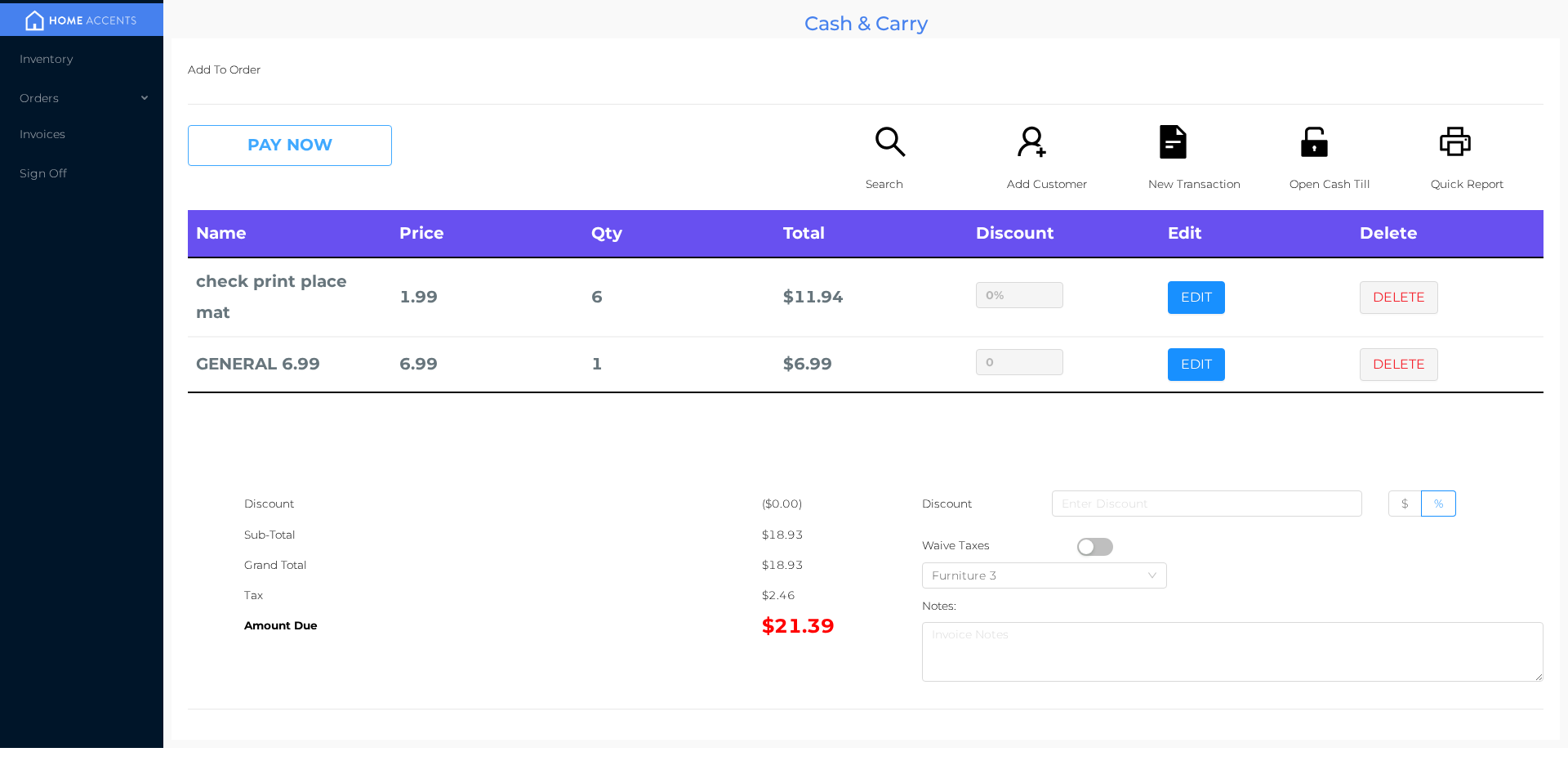
click at [319, 145] on button "PAY NOW" at bounding box center [290, 145] width 204 height 41
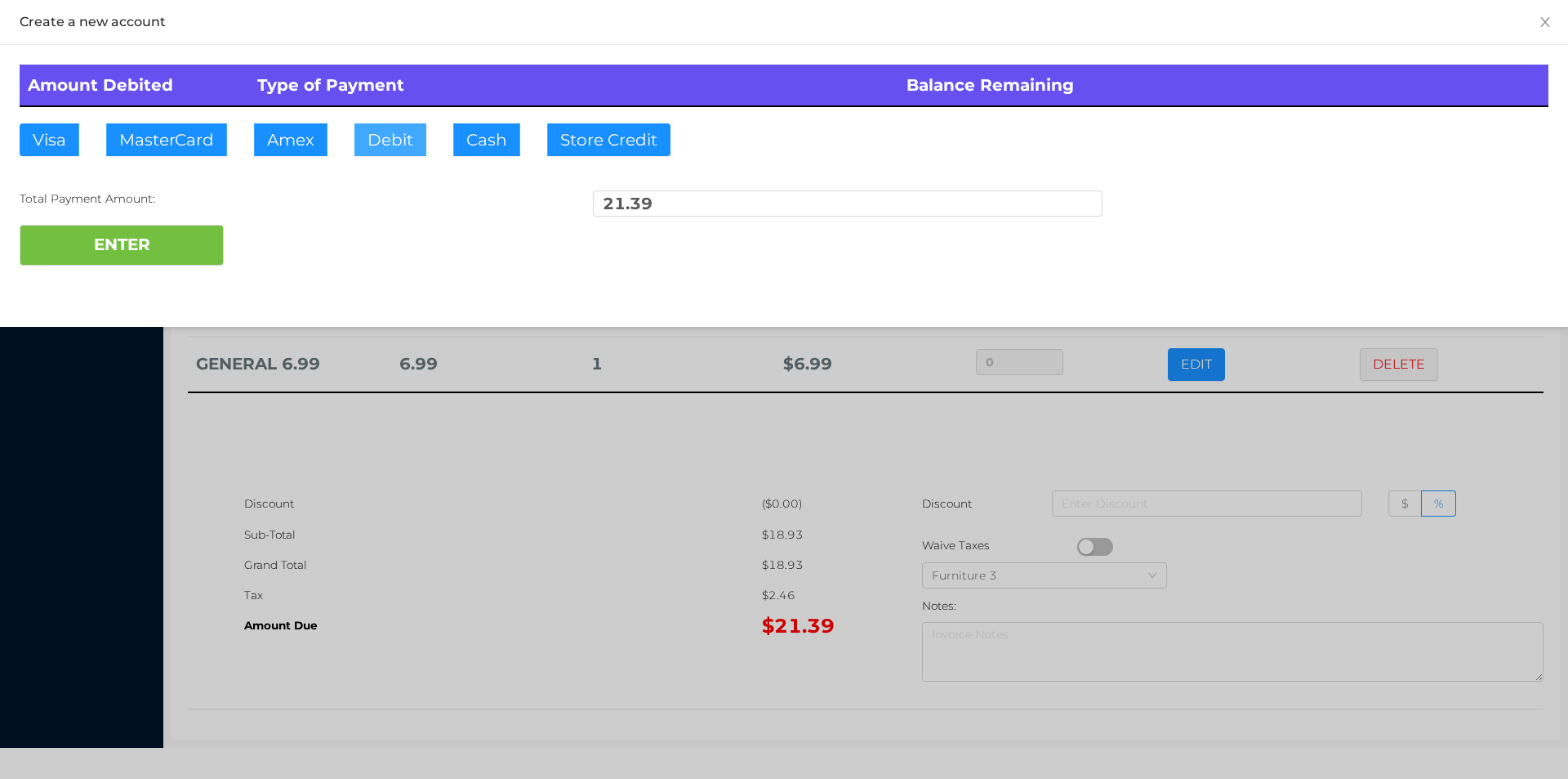
click at [387, 132] on button "Debit" at bounding box center [390, 140] width 72 height 33
click at [200, 249] on button "ENTER" at bounding box center [122, 245] width 204 height 41
type input "0"
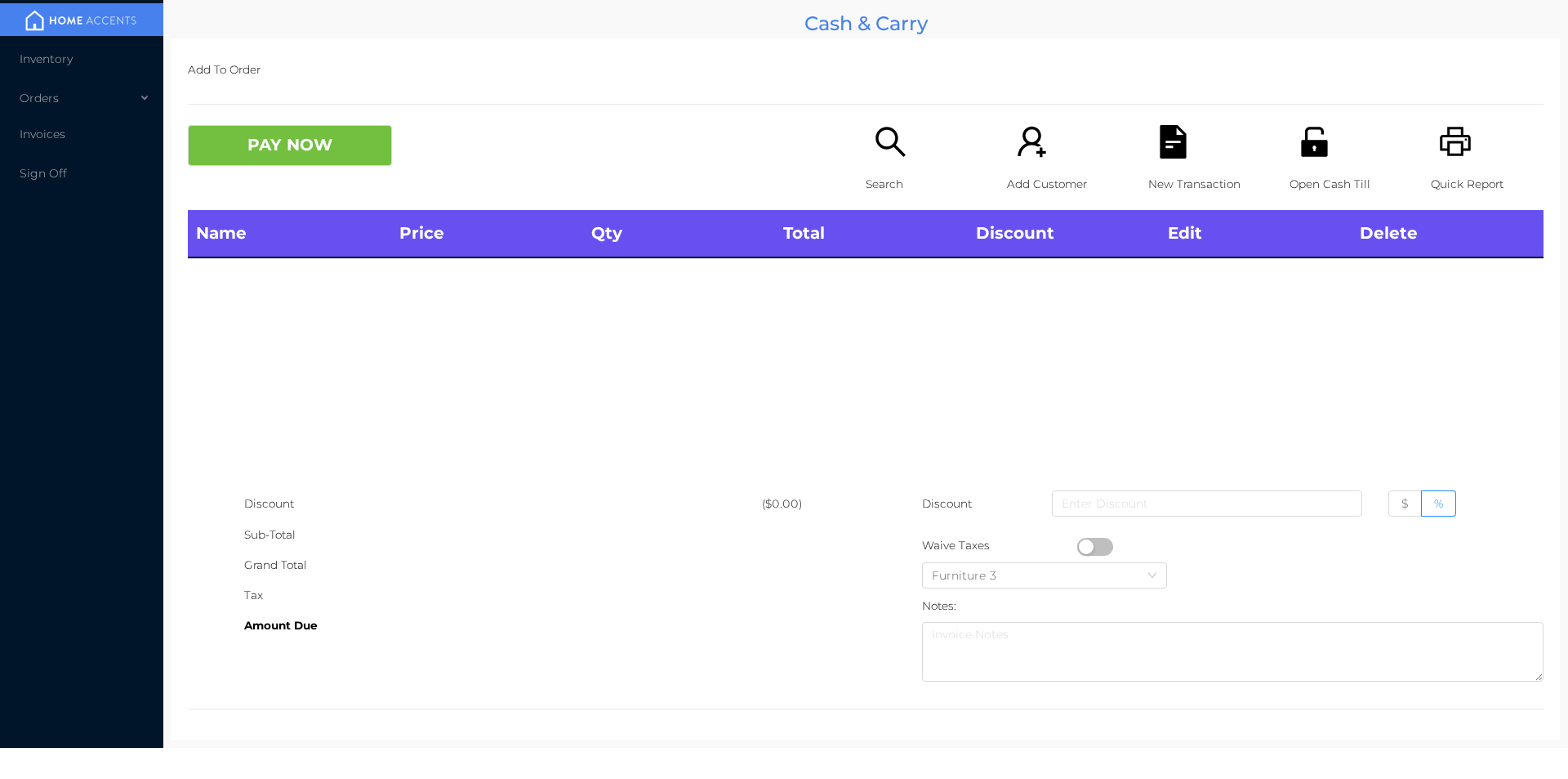
click at [883, 151] on icon "icon: search" at bounding box center [891, 141] width 33 height 33
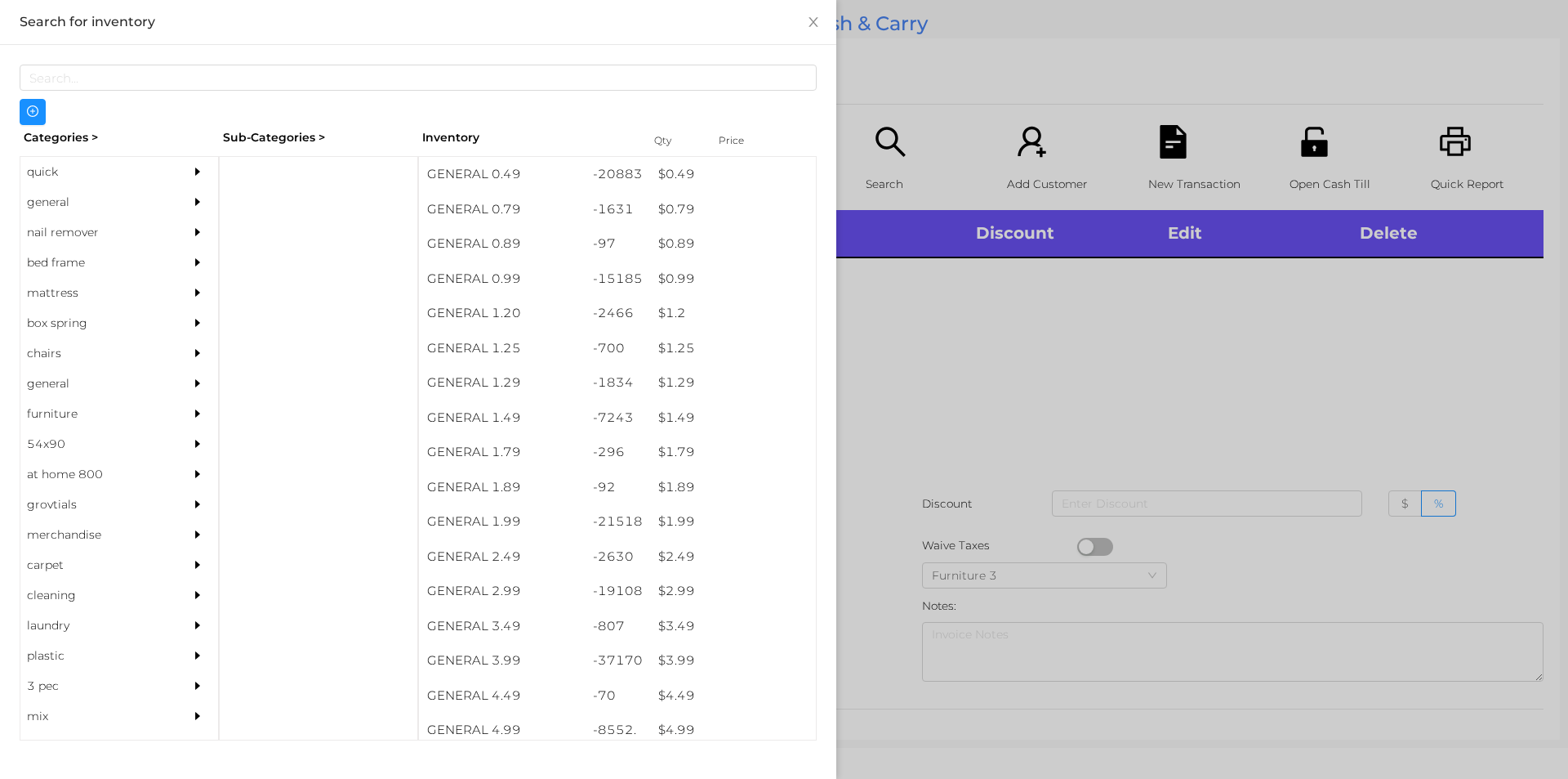
click at [69, 199] on div "general" at bounding box center [95, 202] width 149 height 30
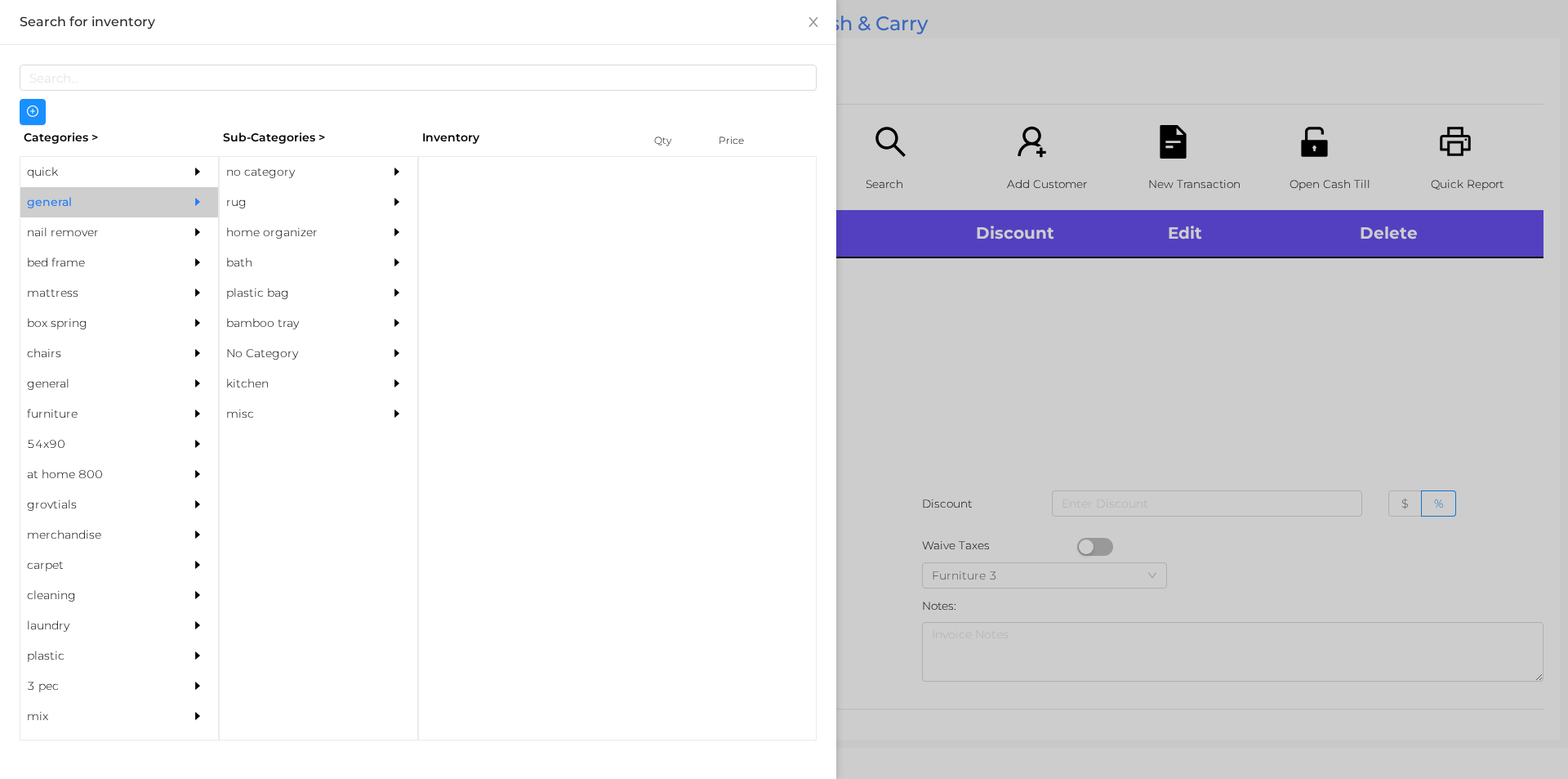
click at [278, 185] on div "no category" at bounding box center [294, 172] width 149 height 30
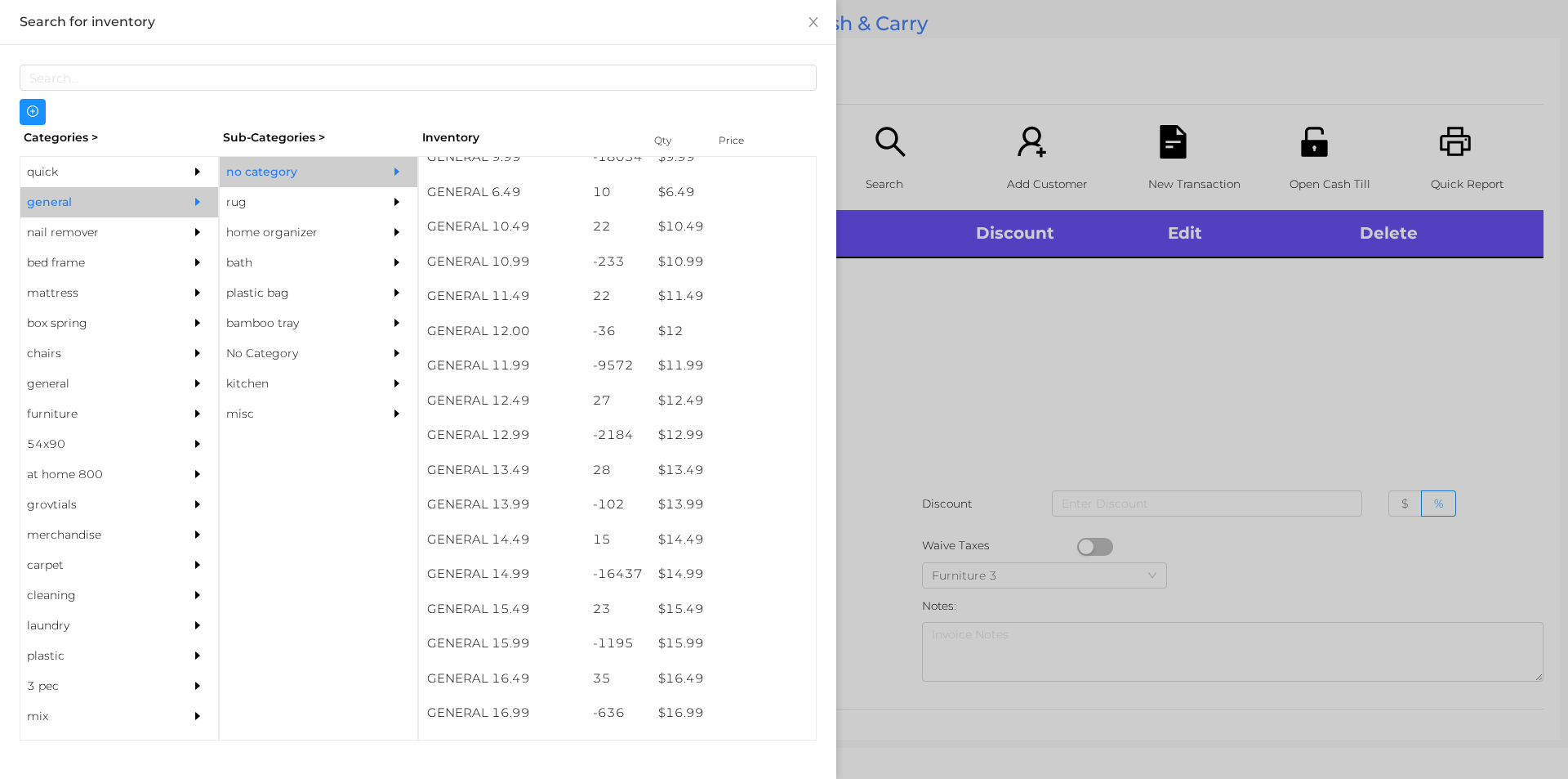
scroll to position [1071, 0]
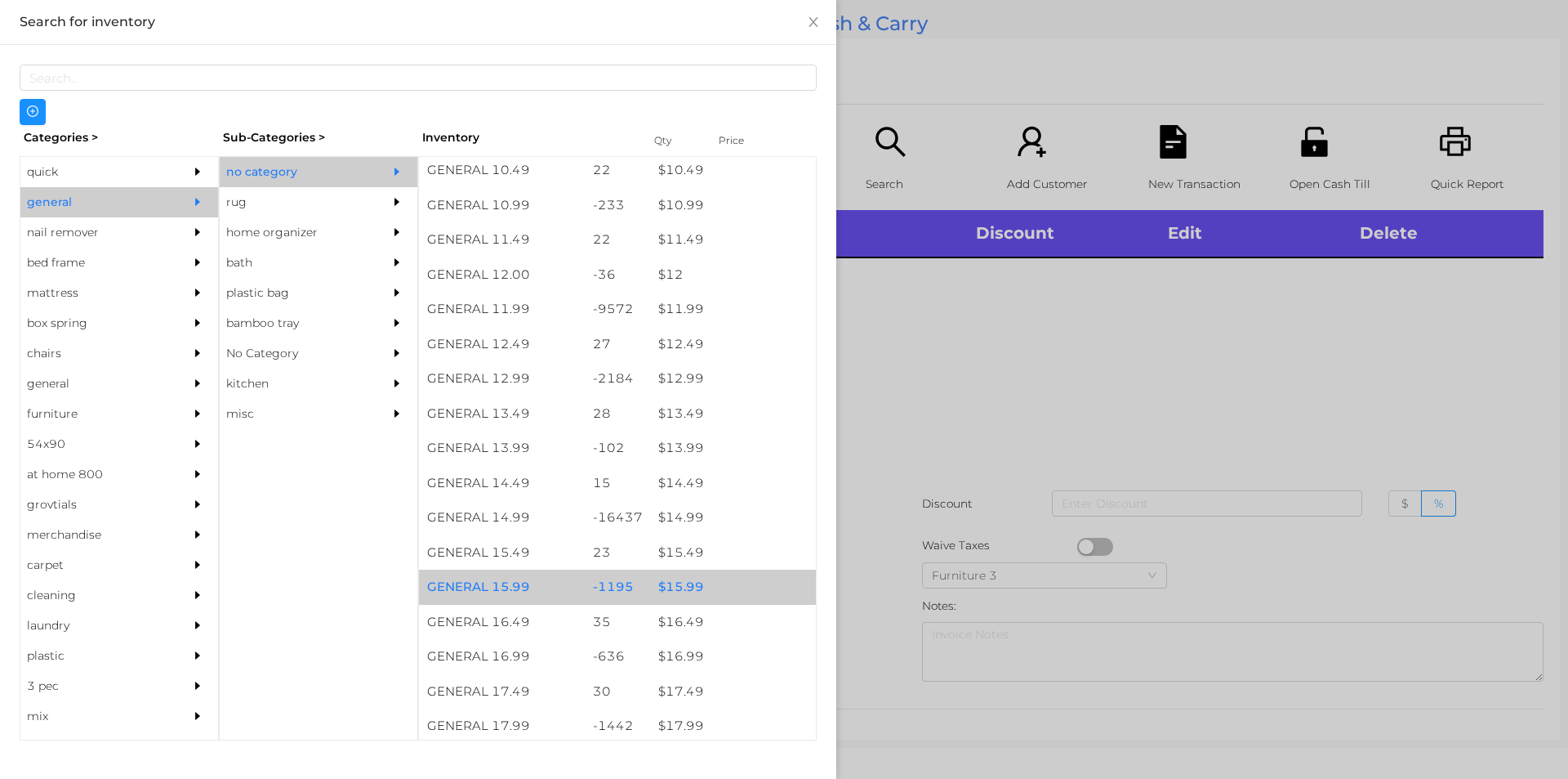
click at [676, 586] on div "$ 15.99" at bounding box center [733, 587] width 166 height 35
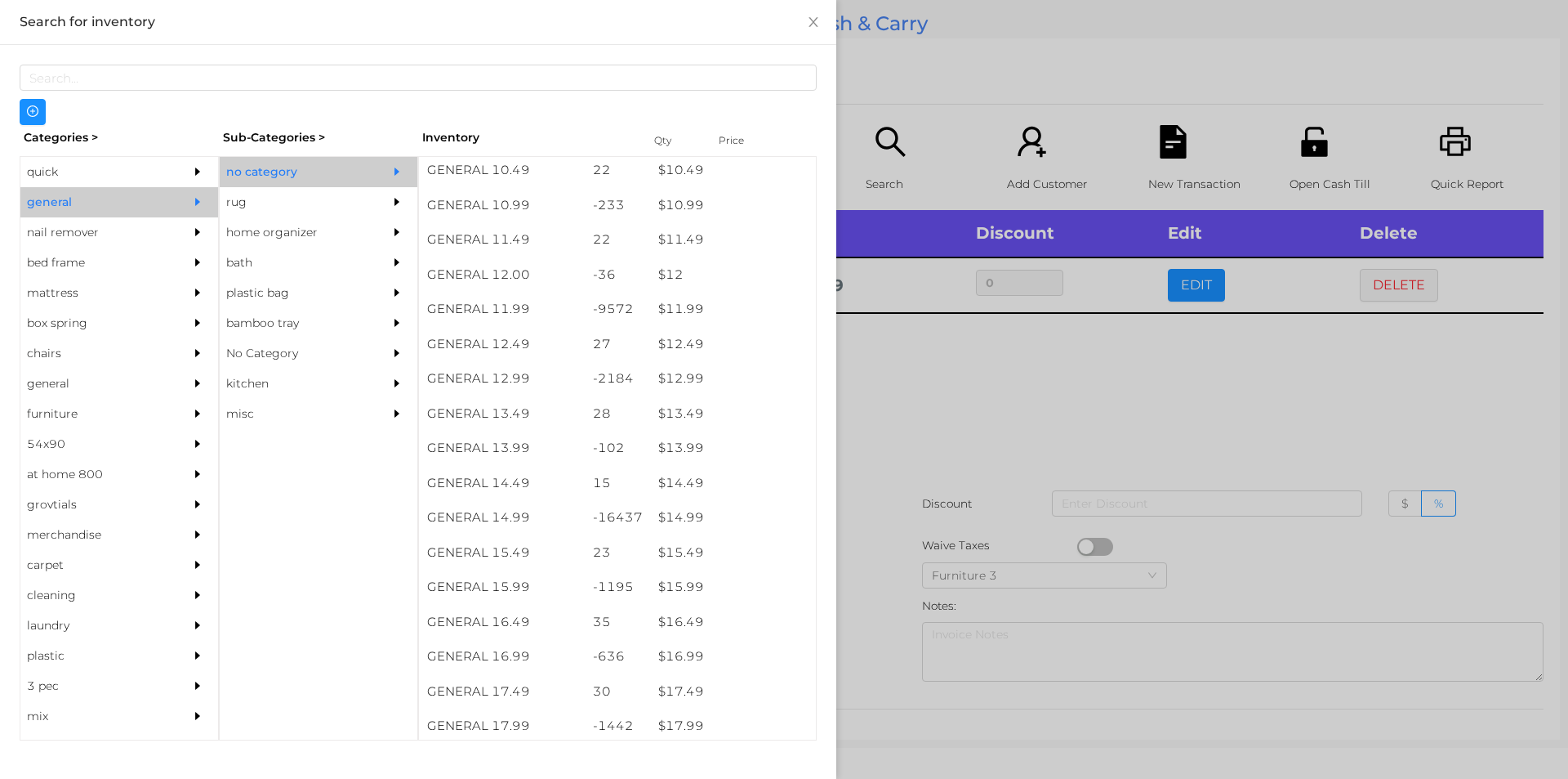
click at [914, 436] on div at bounding box center [784, 390] width 1568 height 779
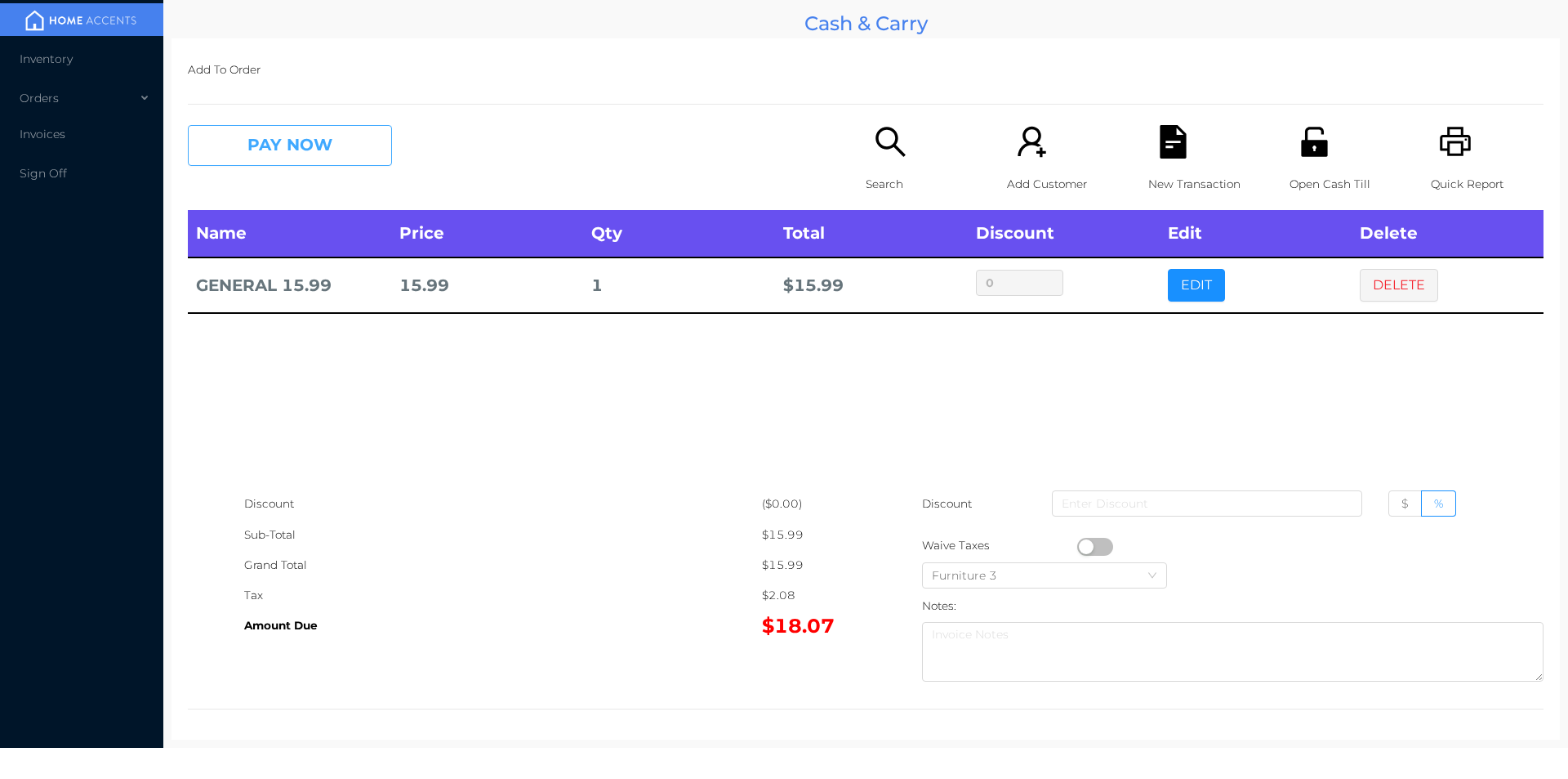
click at [253, 144] on button "PAY NOW" at bounding box center [290, 145] width 204 height 41
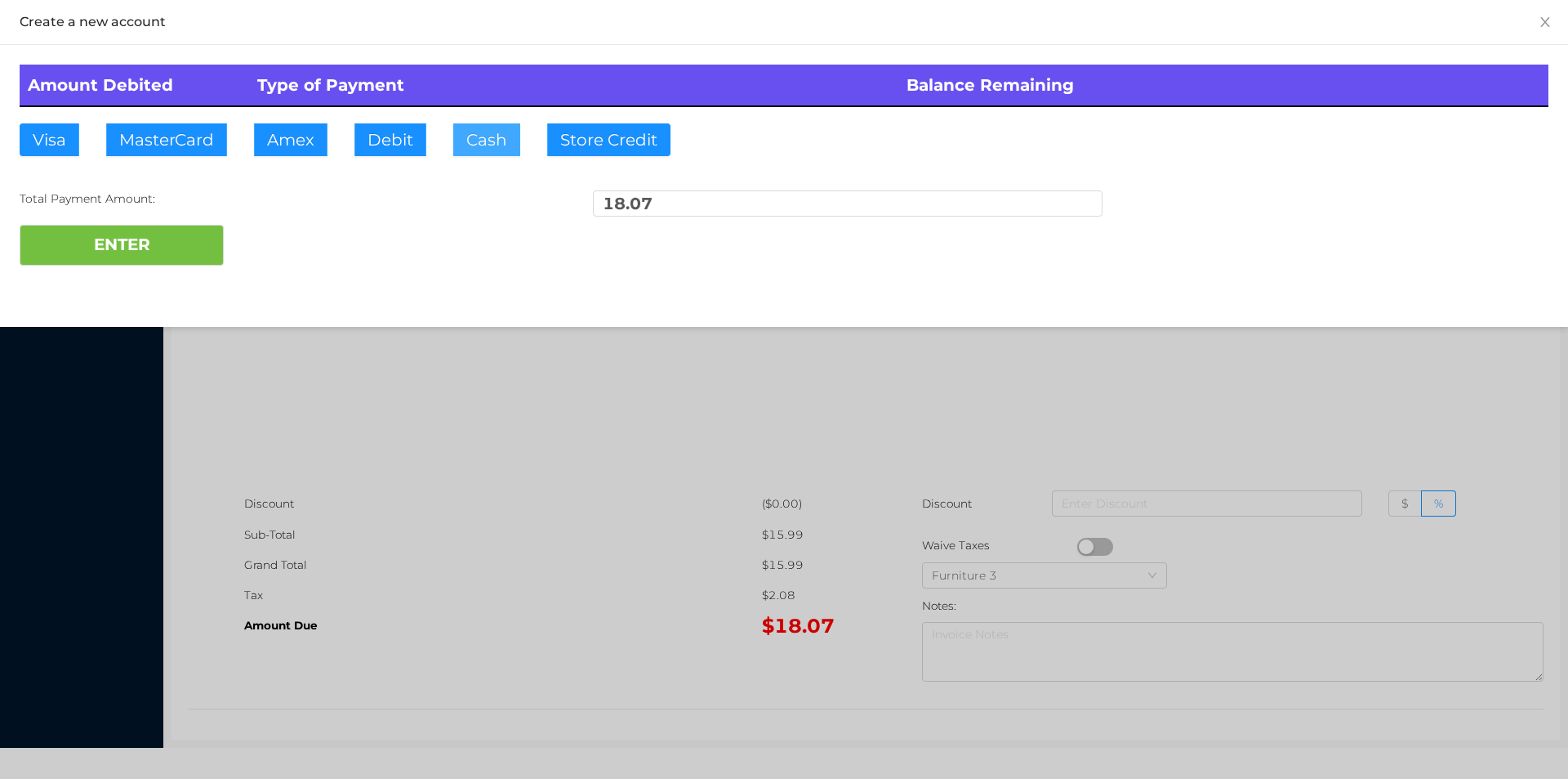
click at [468, 147] on button "Cash" at bounding box center [487, 140] width 67 height 33
click at [140, 259] on button "ENTER" at bounding box center [122, 245] width 204 height 41
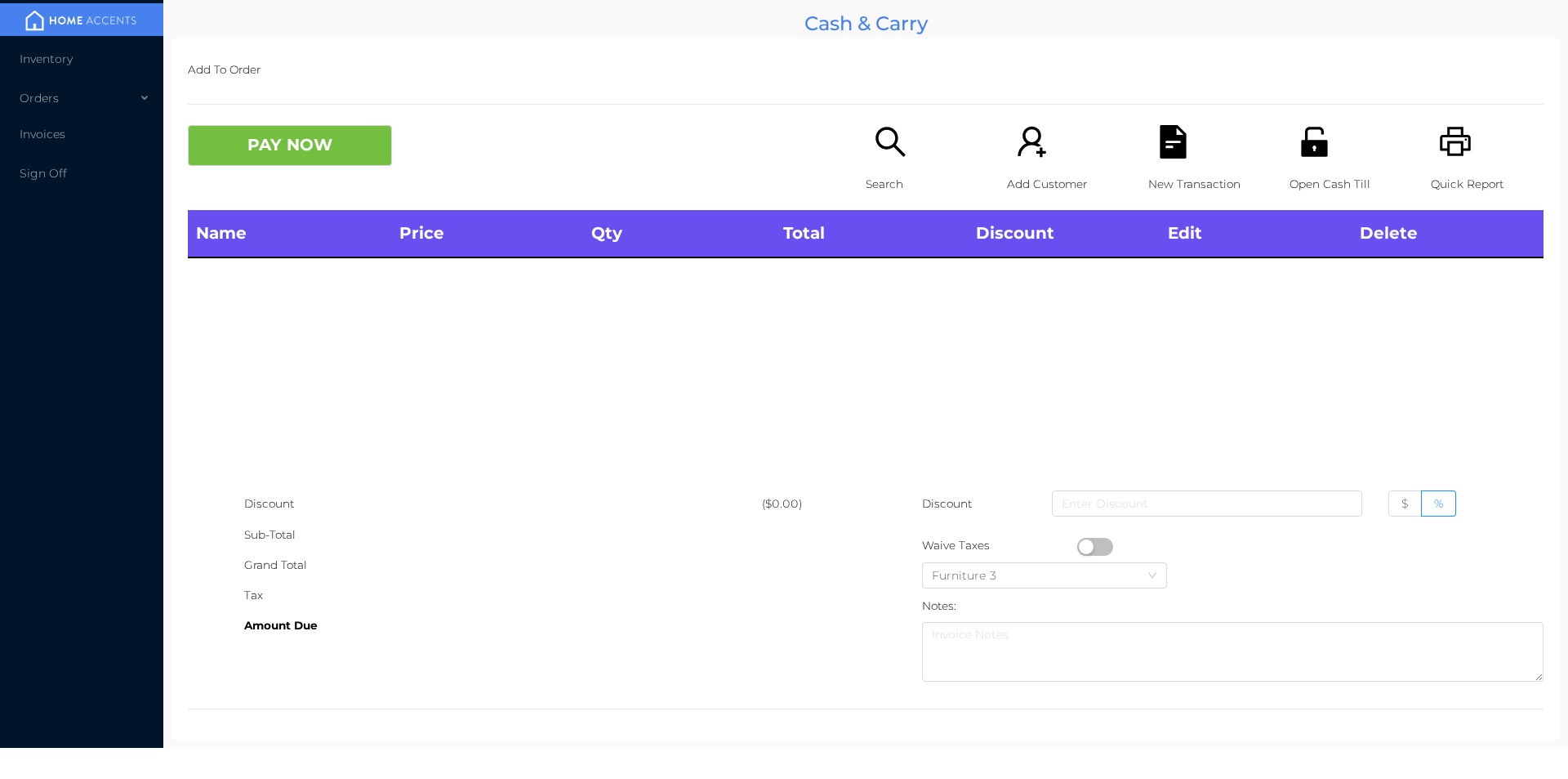
click at [873, 162] on div "Search" at bounding box center [922, 167] width 113 height 85
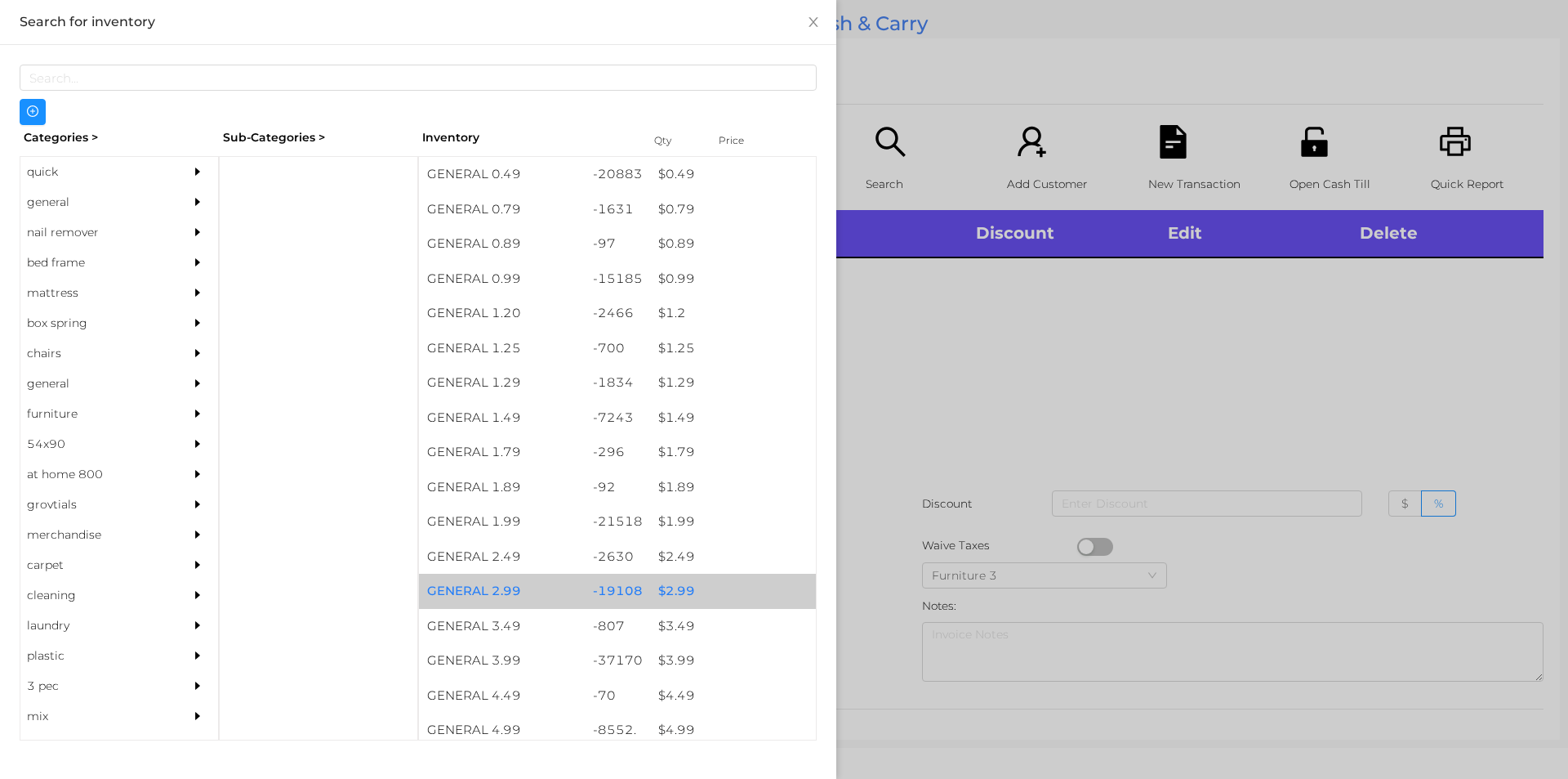
click at [655, 590] on div "$ 2.99" at bounding box center [733, 591] width 166 height 35
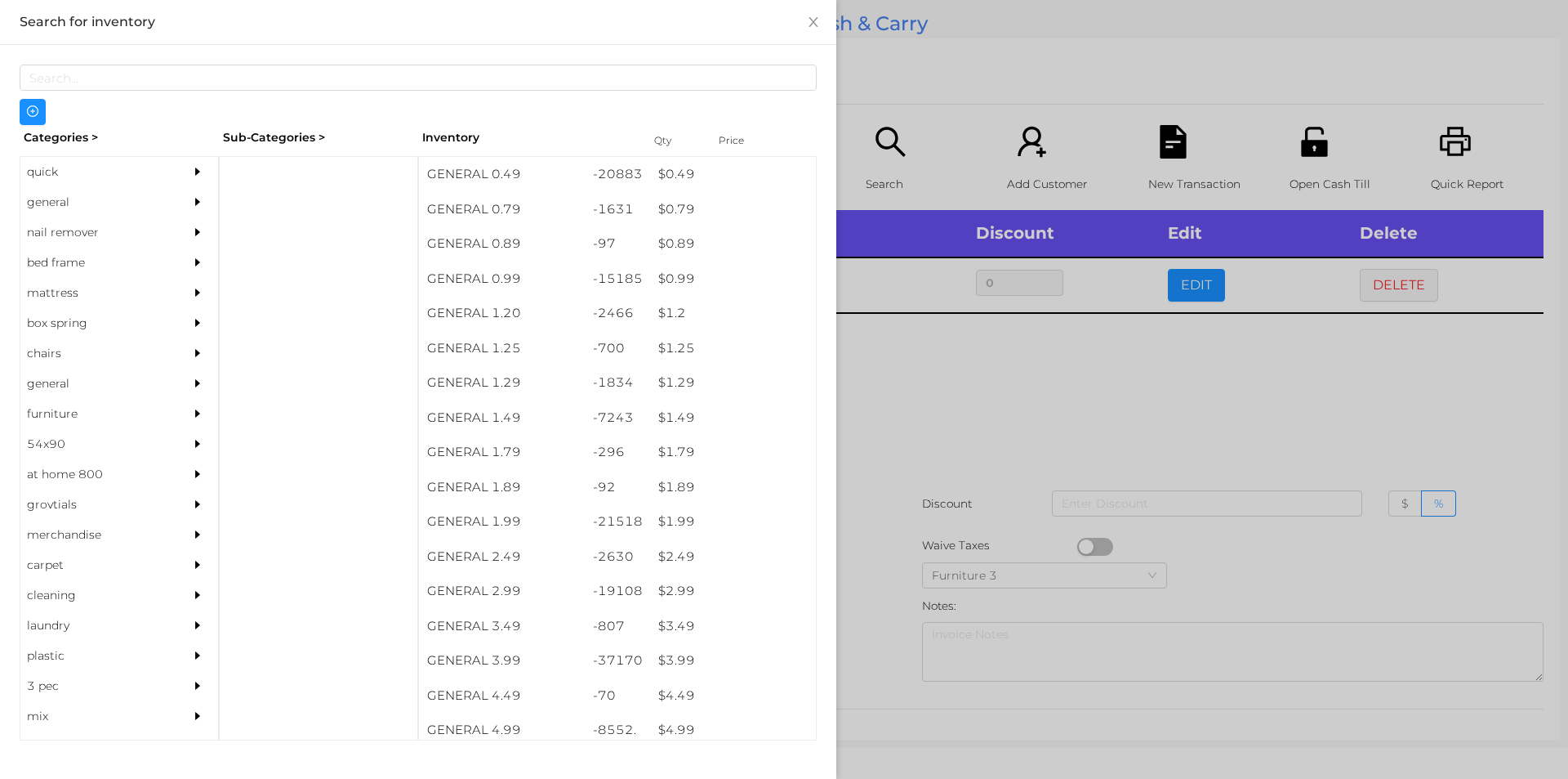
click at [964, 439] on div at bounding box center [784, 390] width 1568 height 779
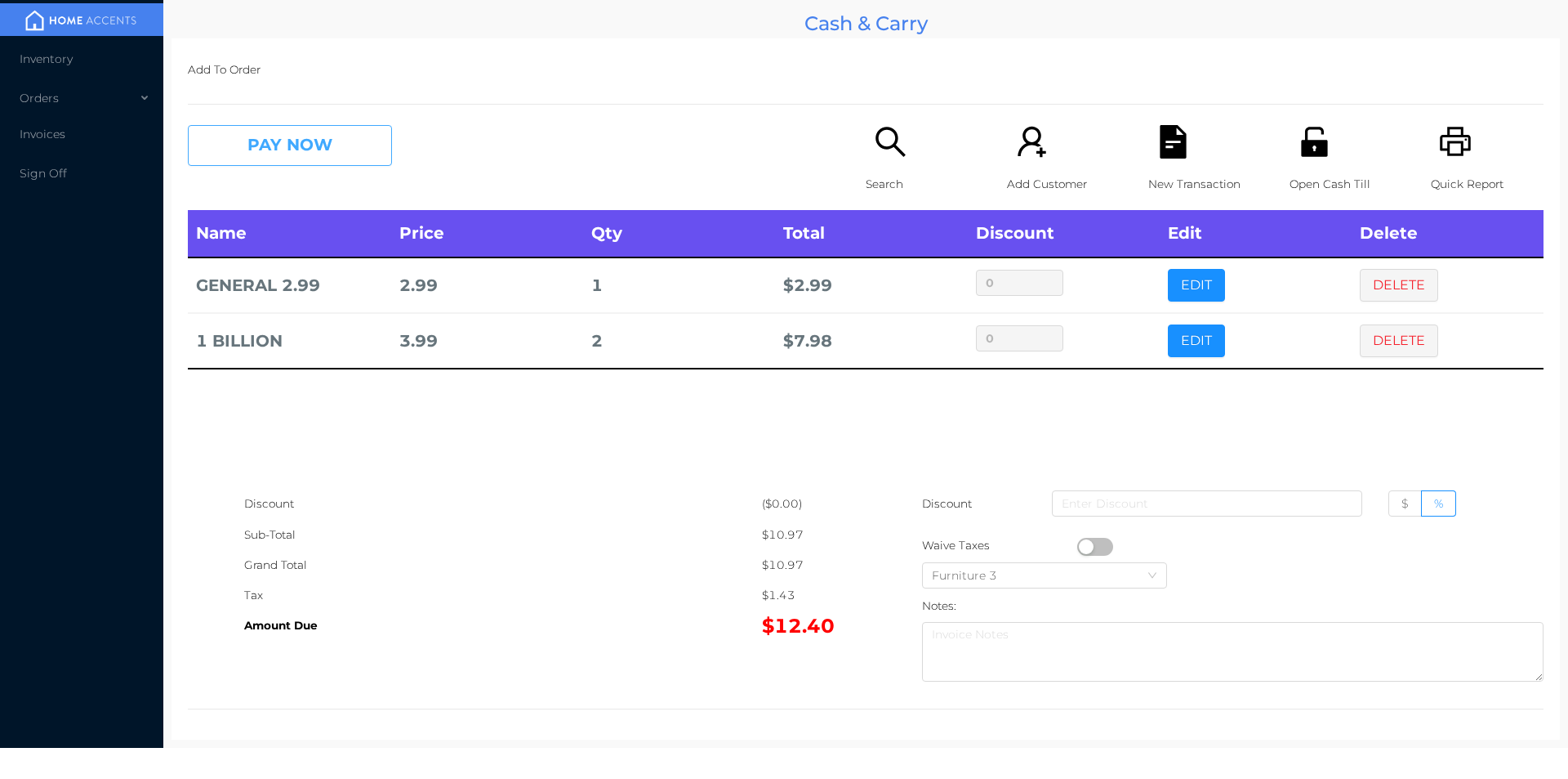
click at [277, 147] on button "PAY NOW" at bounding box center [290, 145] width 204 height 41
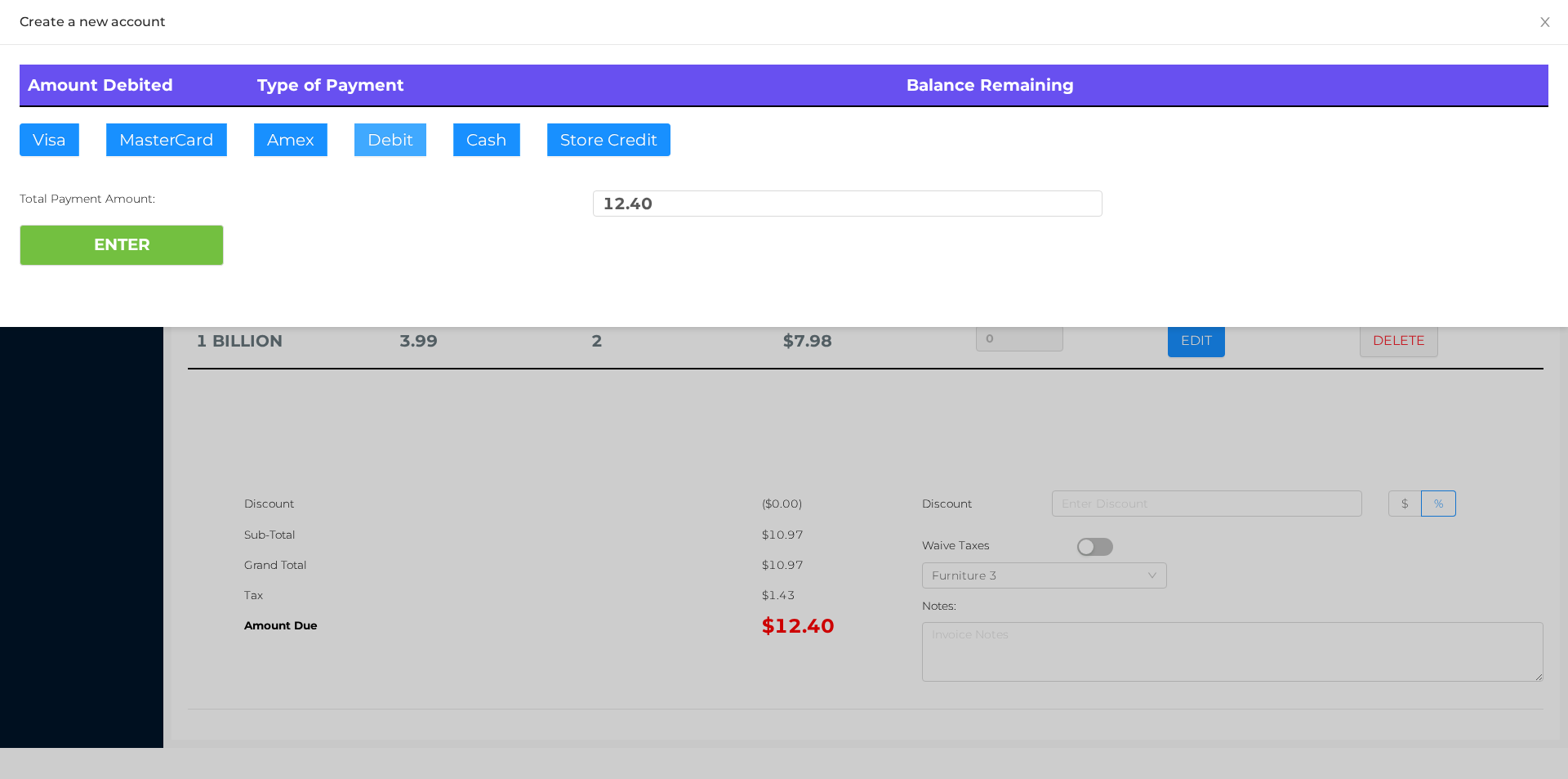
click at [375, 145] on button "Debit" at bounding box center [390, 140] width 72 height 33
click at [150, 244] on button "ENTER" at bounding box center [122, 245] width 204 height 41
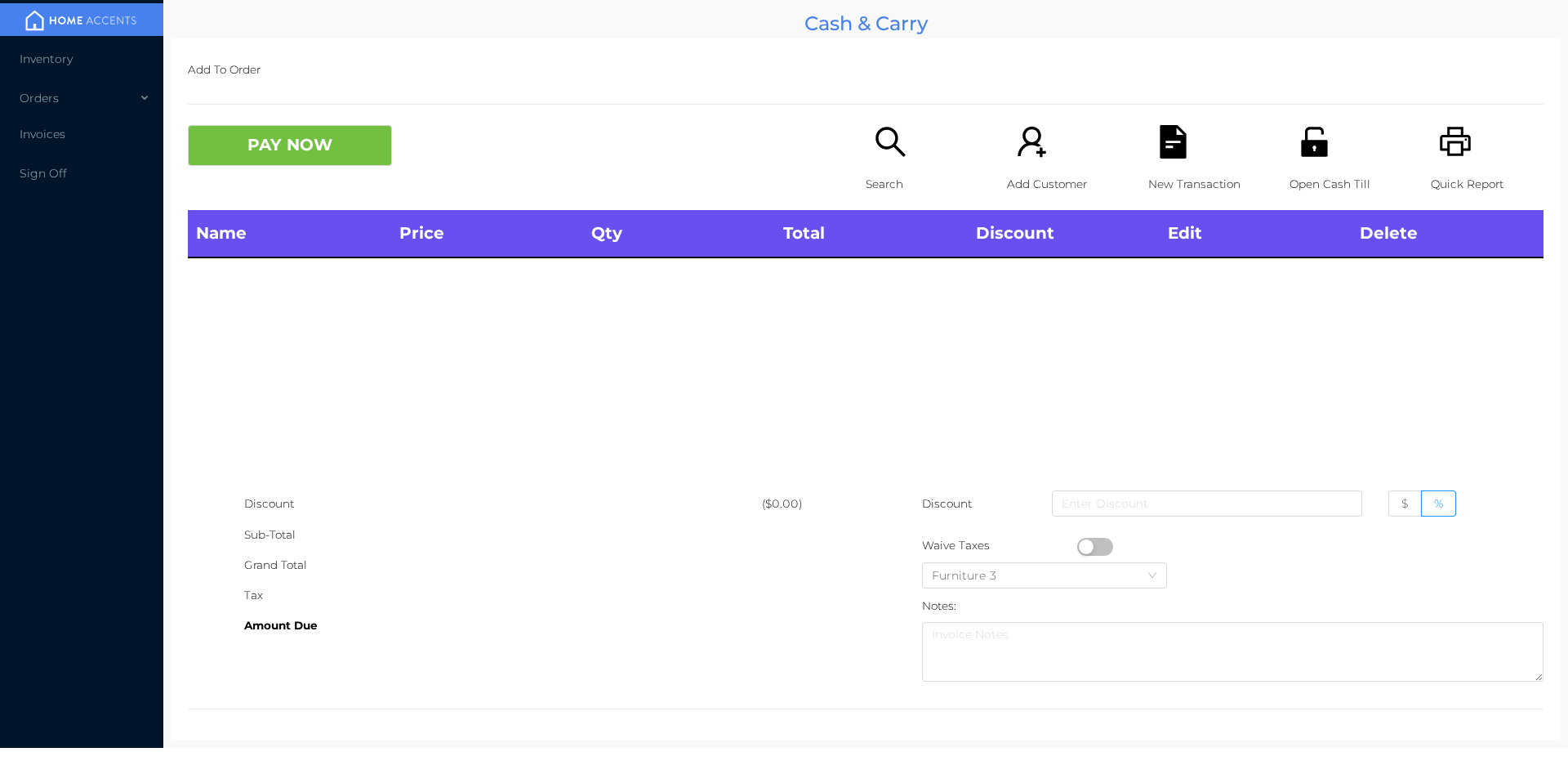
click at [887, 150] on icon "icon: search" at bounding box center [891, 141] width 33 height 33
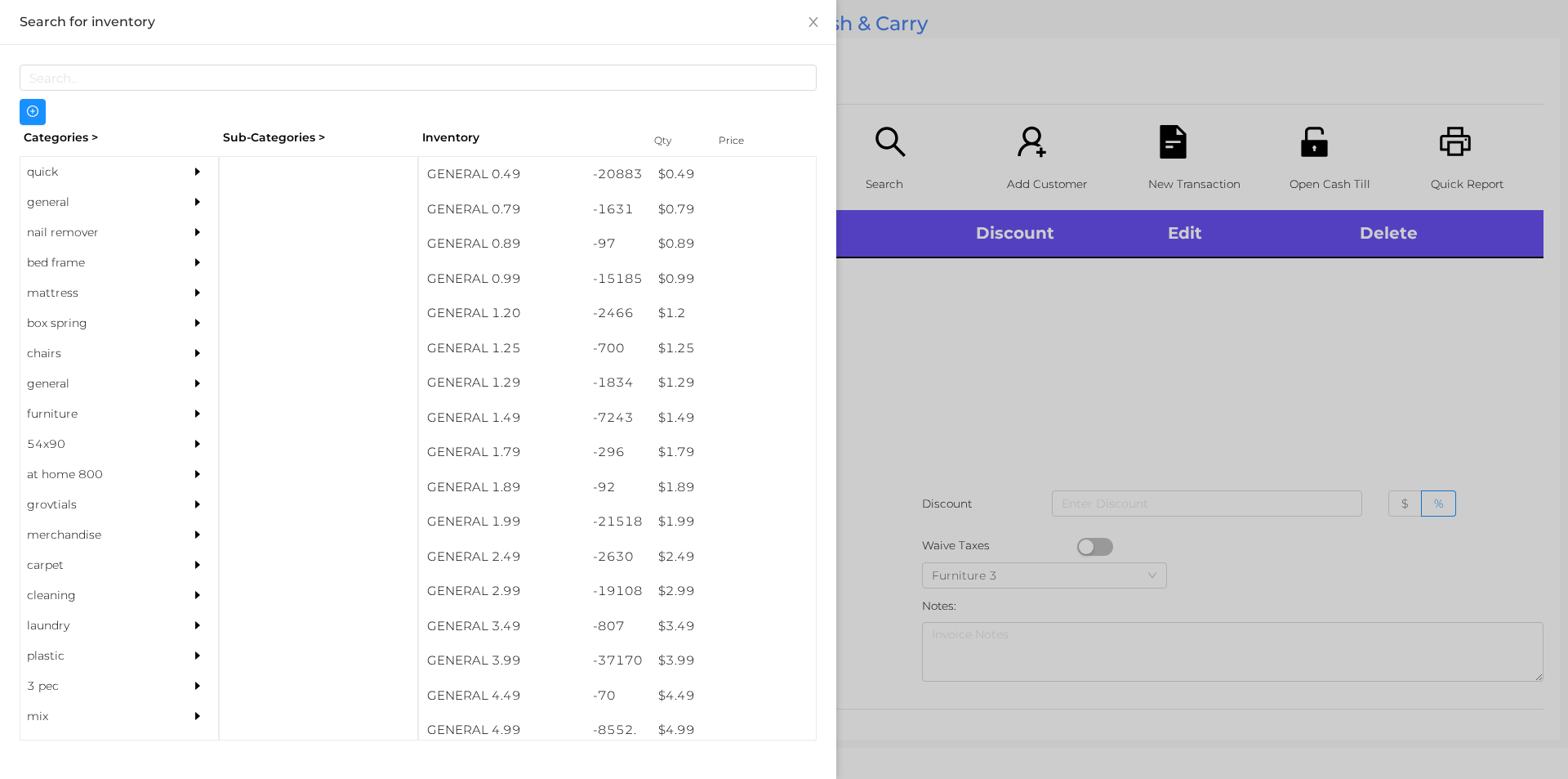
click at [47, 171] on div "quick" at bounding box center [95, 172] width 149 height 30
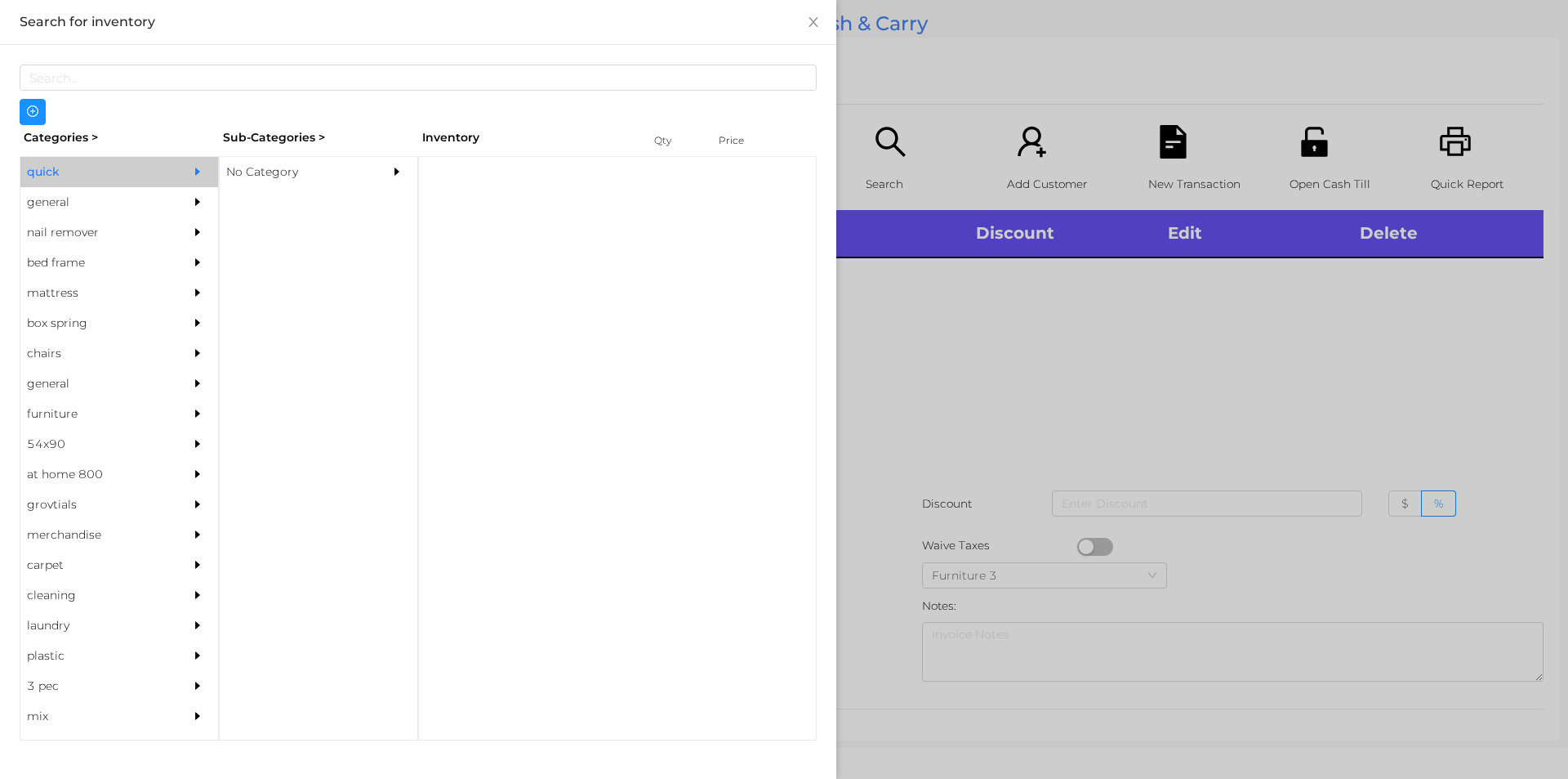
click at [264, 173] on div "No Category" at bounding box center [294, 172] width 149 height 30
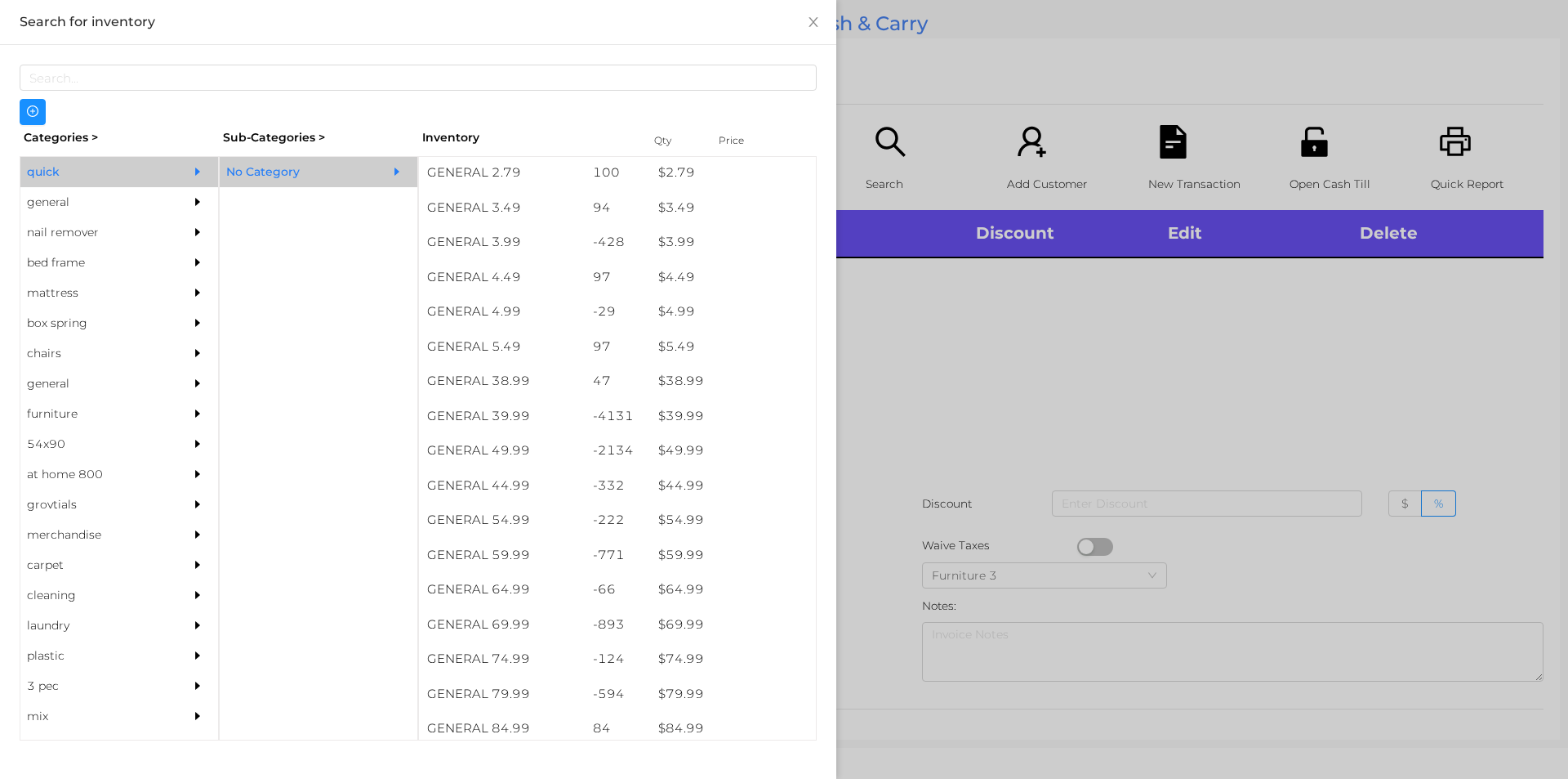
scroll to position [697, 0]
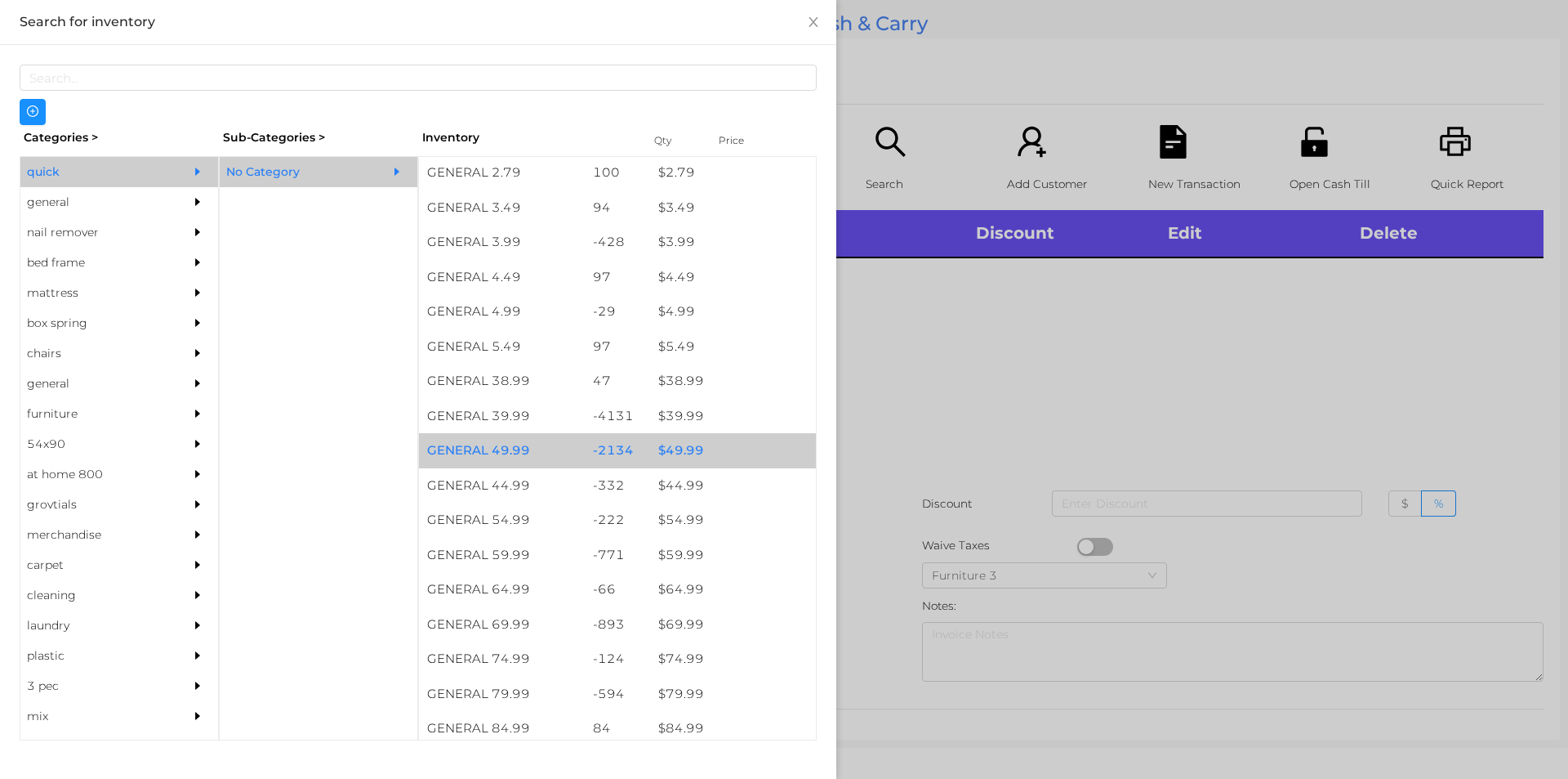
click at [676, 448] on div "$ 49.99" at bounding box center [733, 450] width 166 height 35
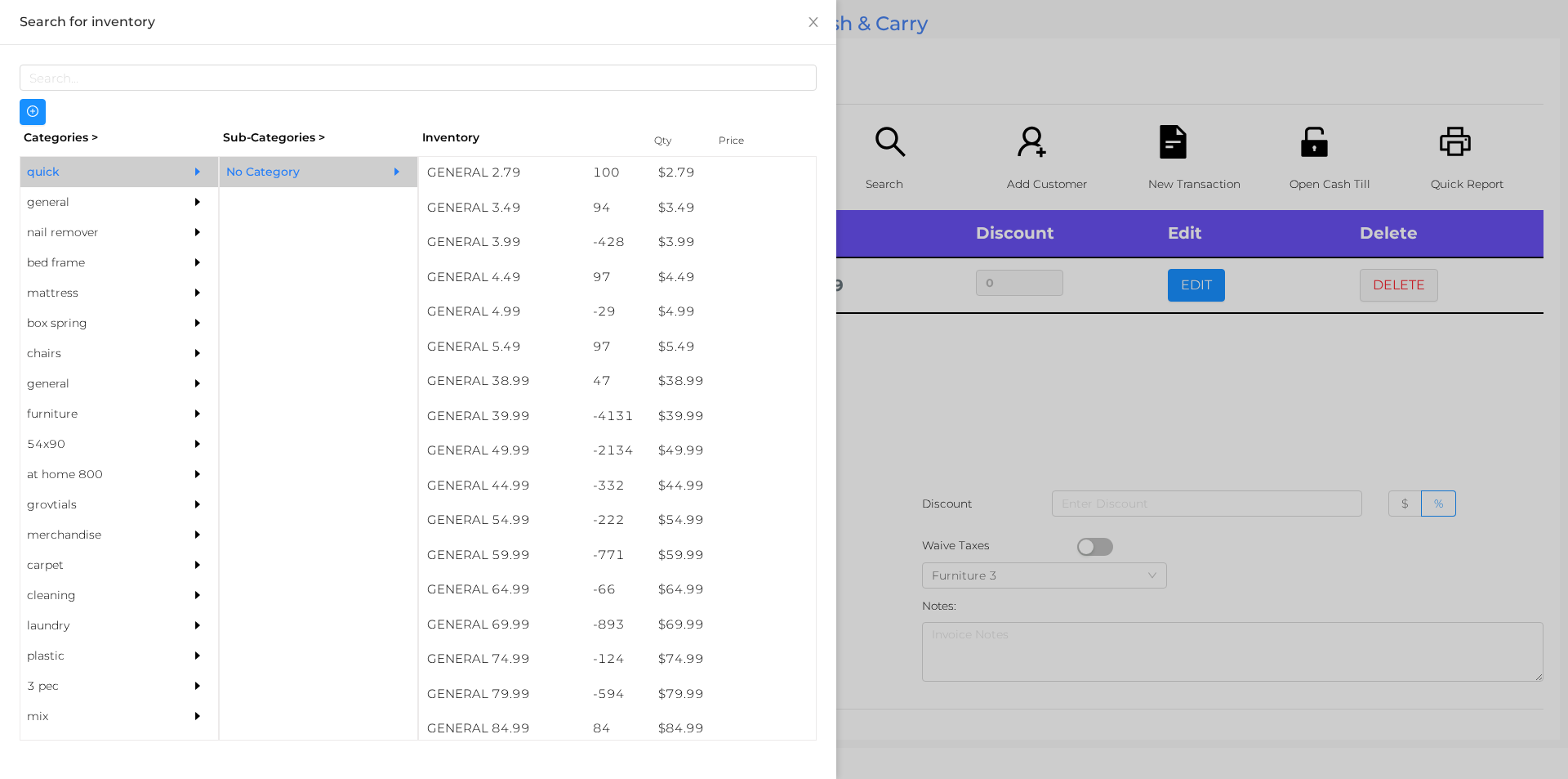
click at [915, 408] on div at bounding box center [784, 390] width 1568 height 779
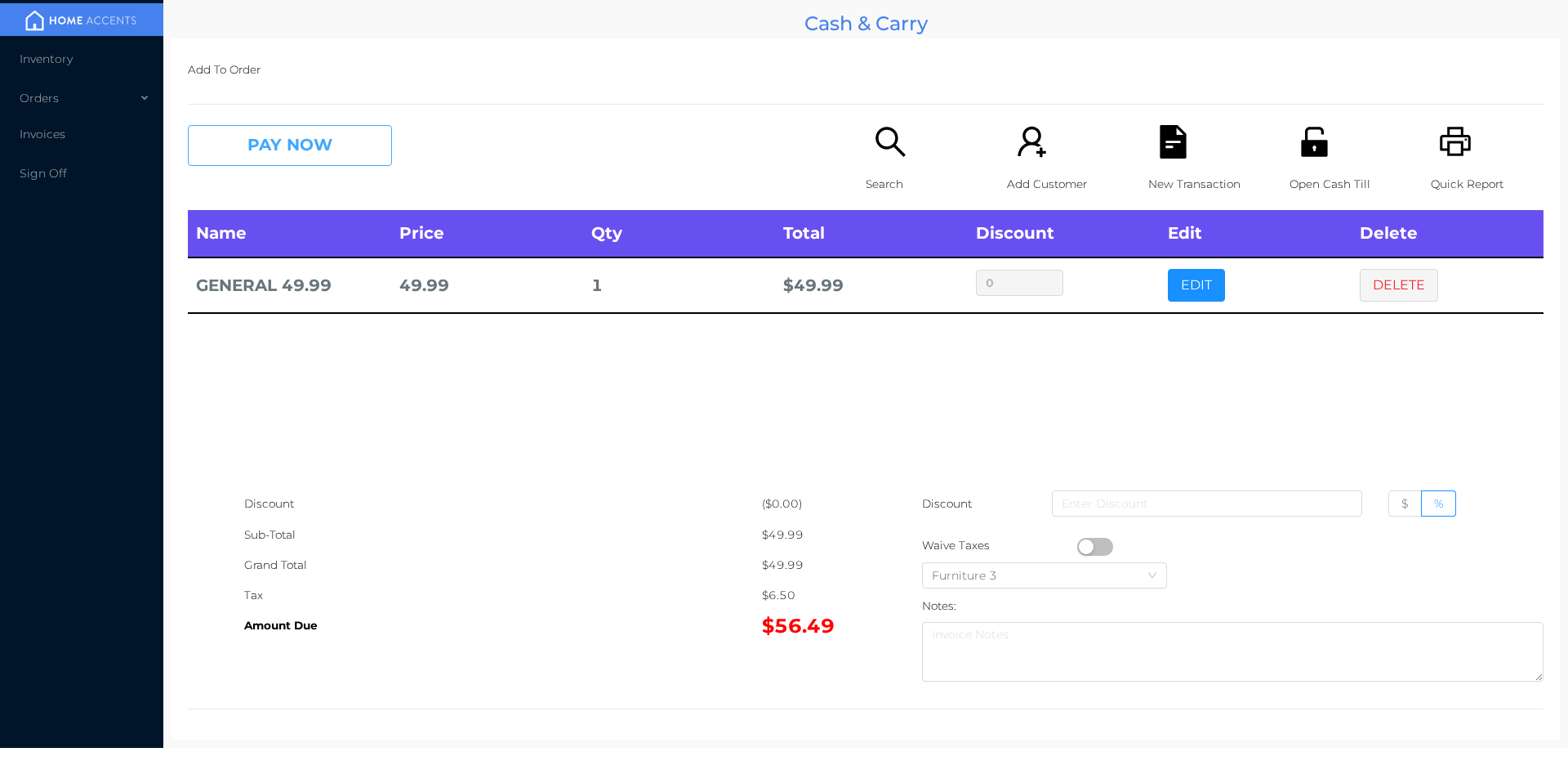
click at [258, 140] on button "PAY NOW" at bounding box center [290, 145] width 204 height 41
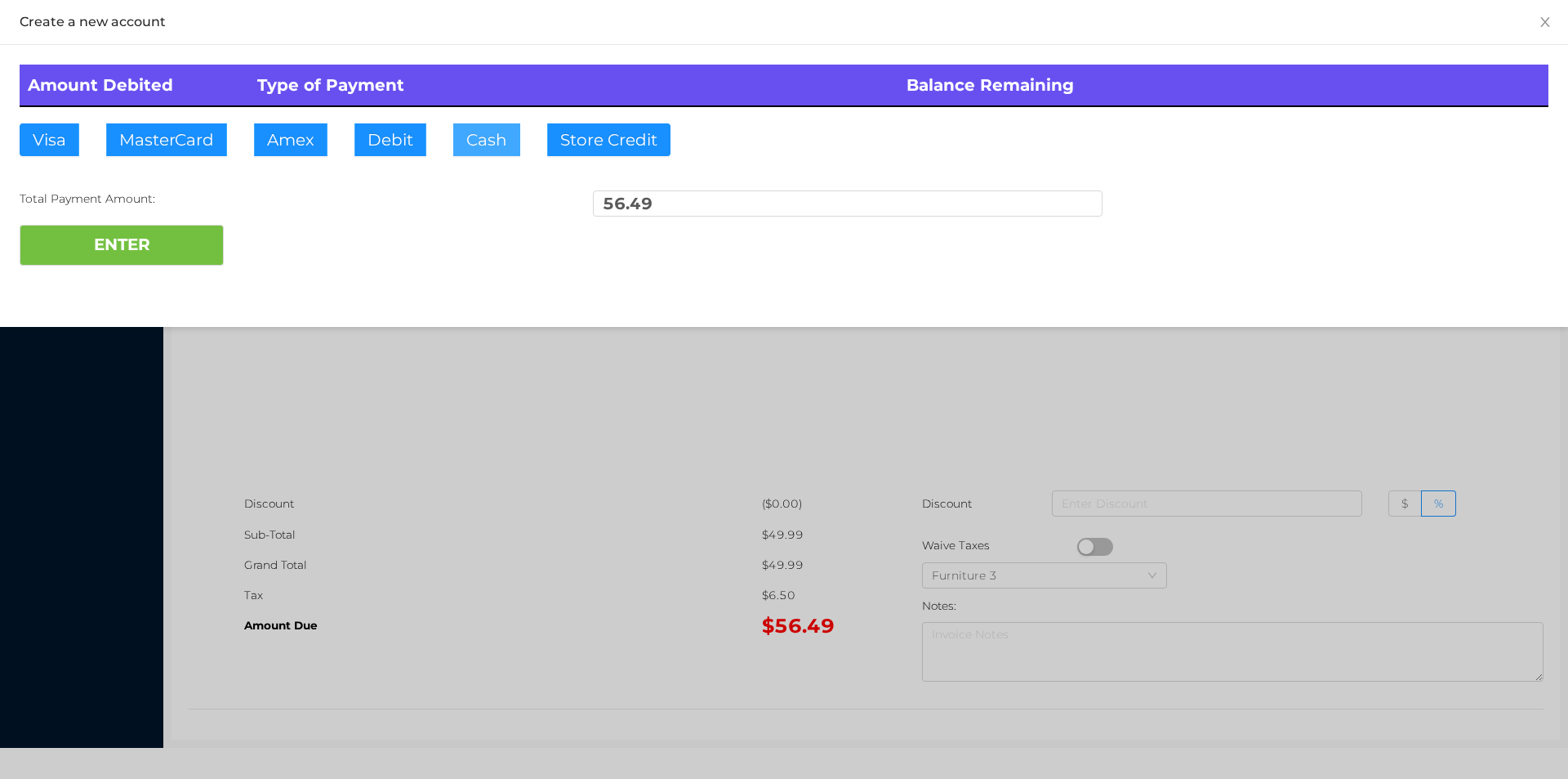
click at [478, 135] on button "Cash" at bounding box center [487, 140] width 67 height 33
type input "100."
click at [175, 243] on button "ENTER" at bounding box center [122, 245] width 204 height 41
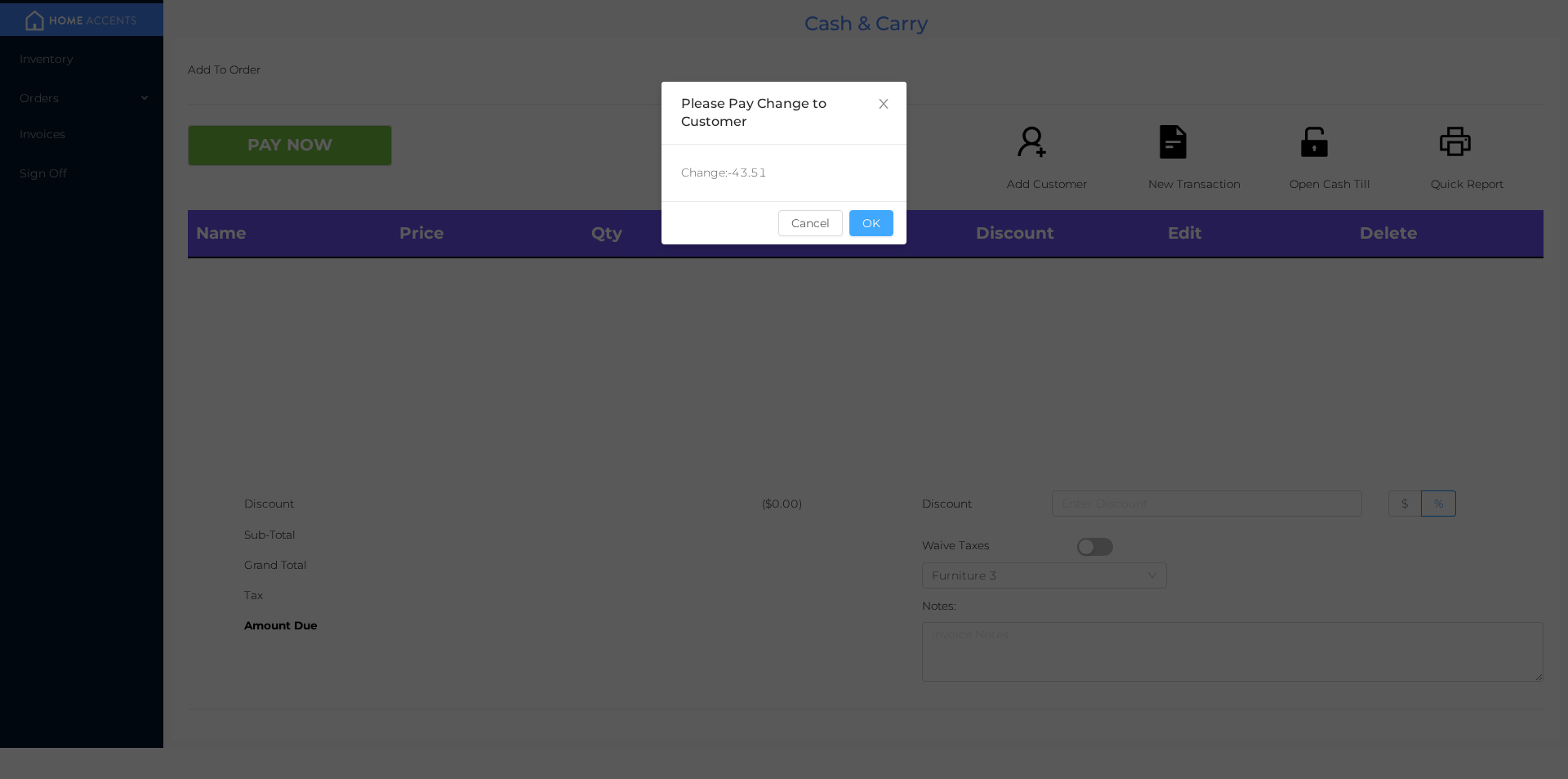
click at [881, 233] on button "OK" at bounding box center [872, 222] width 44 height 26
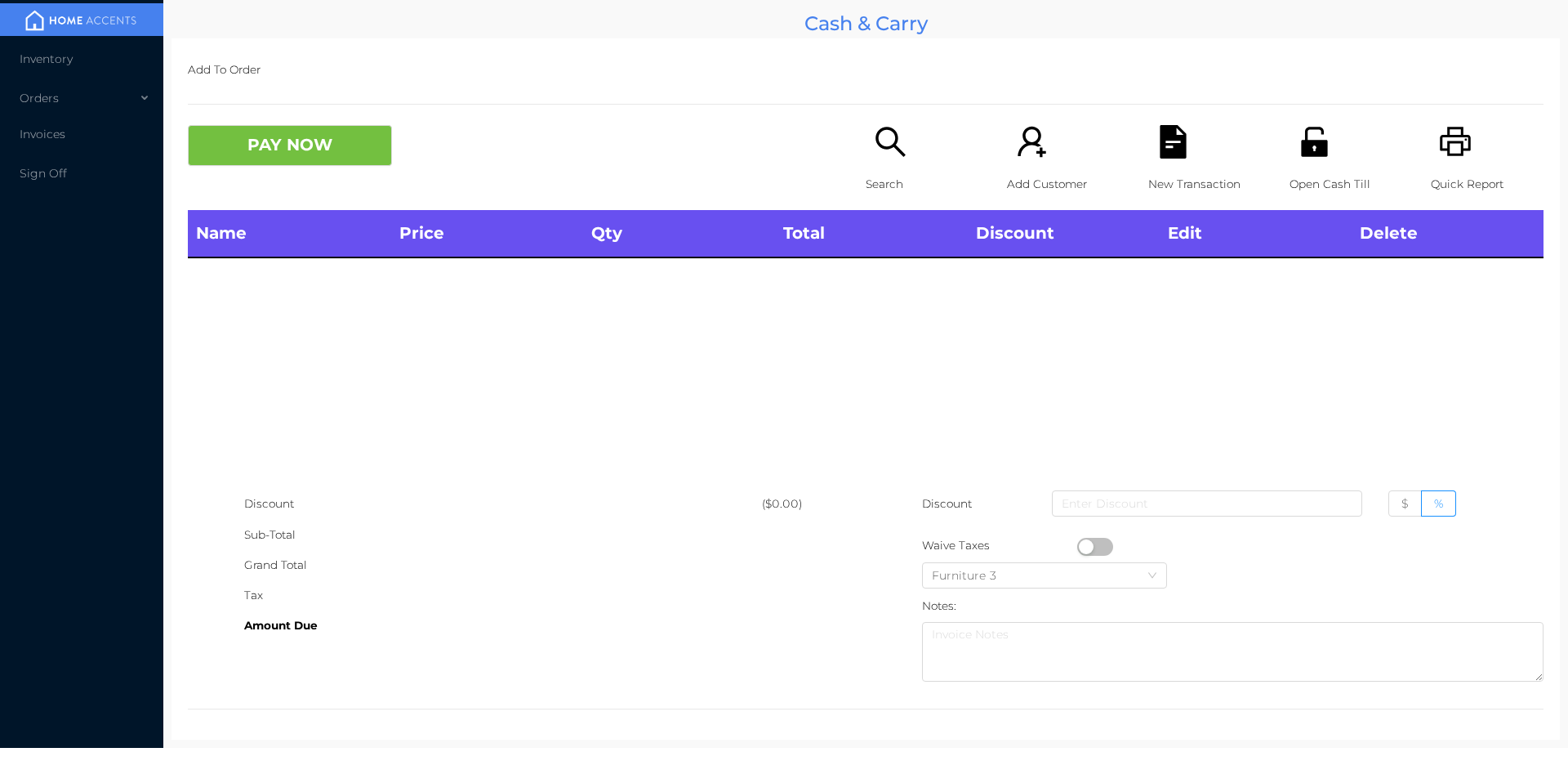
click at [882, 143] on icon "icon: search" at bounding box center [891, 141] width 33 height 33
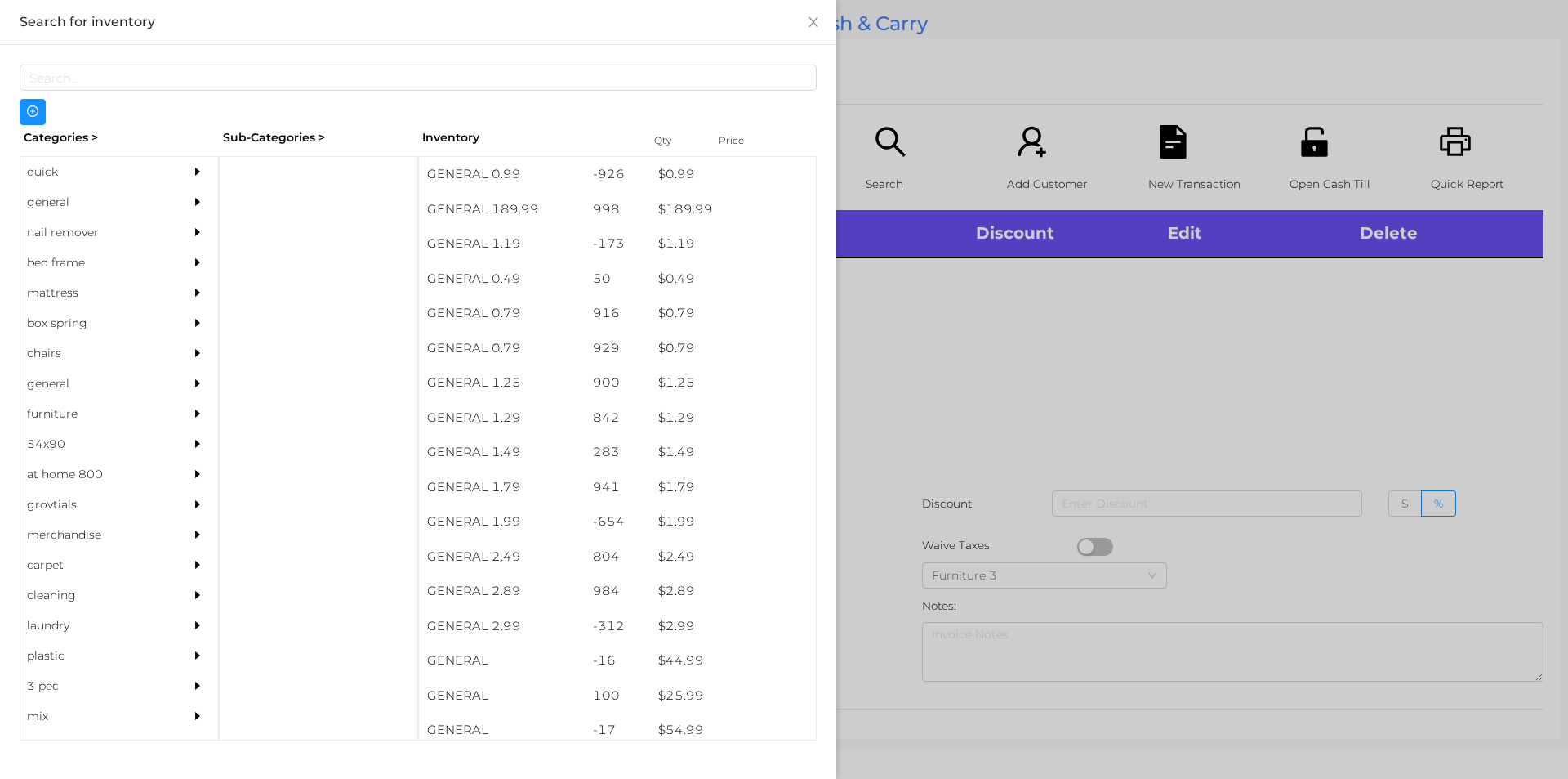
click at [47, 203] on div "general" at bounding box center [95, 202] width 149 height 30
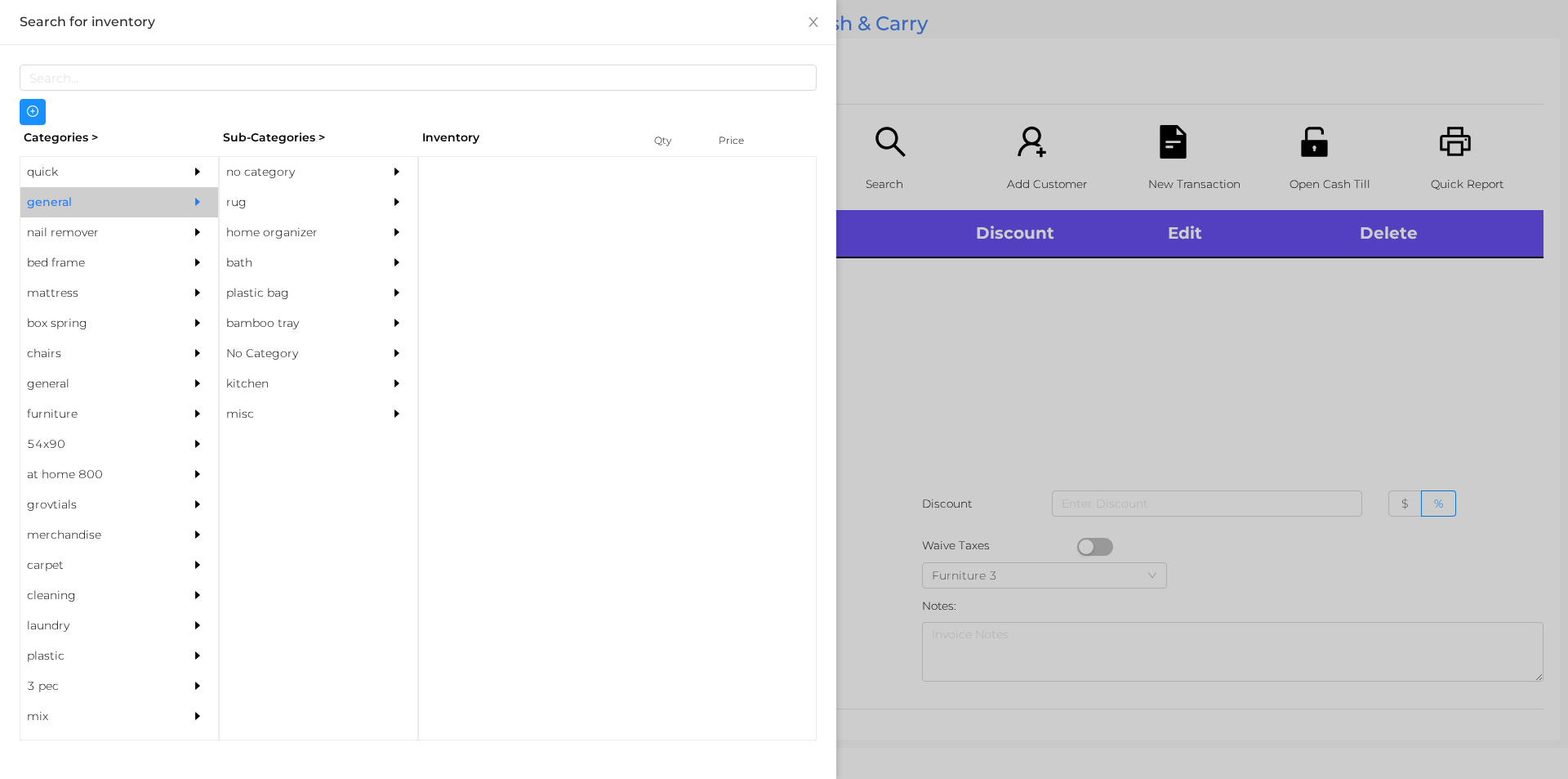
click at [259, 165] on div "no category" at bounding box center [294, 172] width 149 height 30
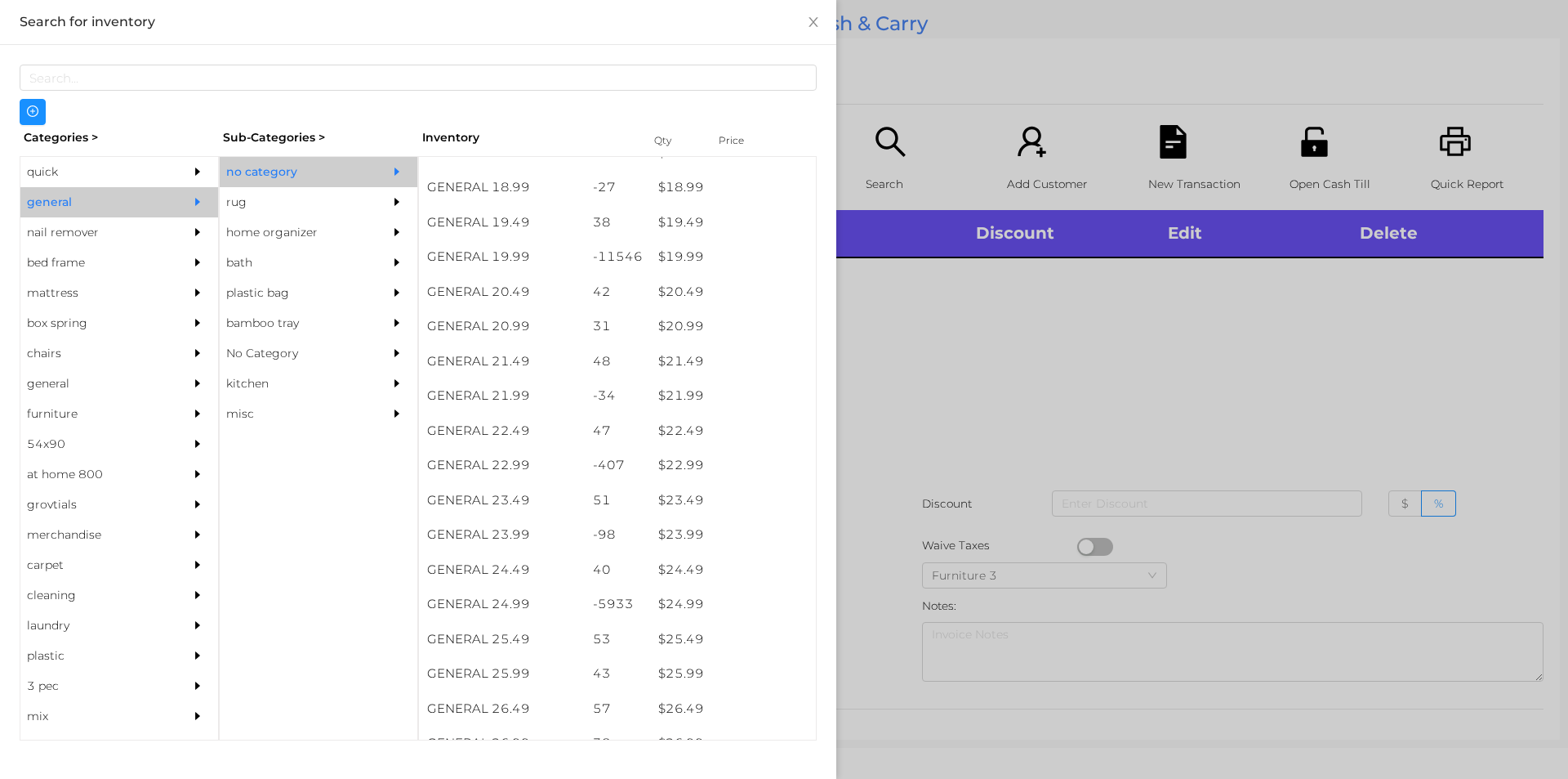
scroll to position [1684, 0]
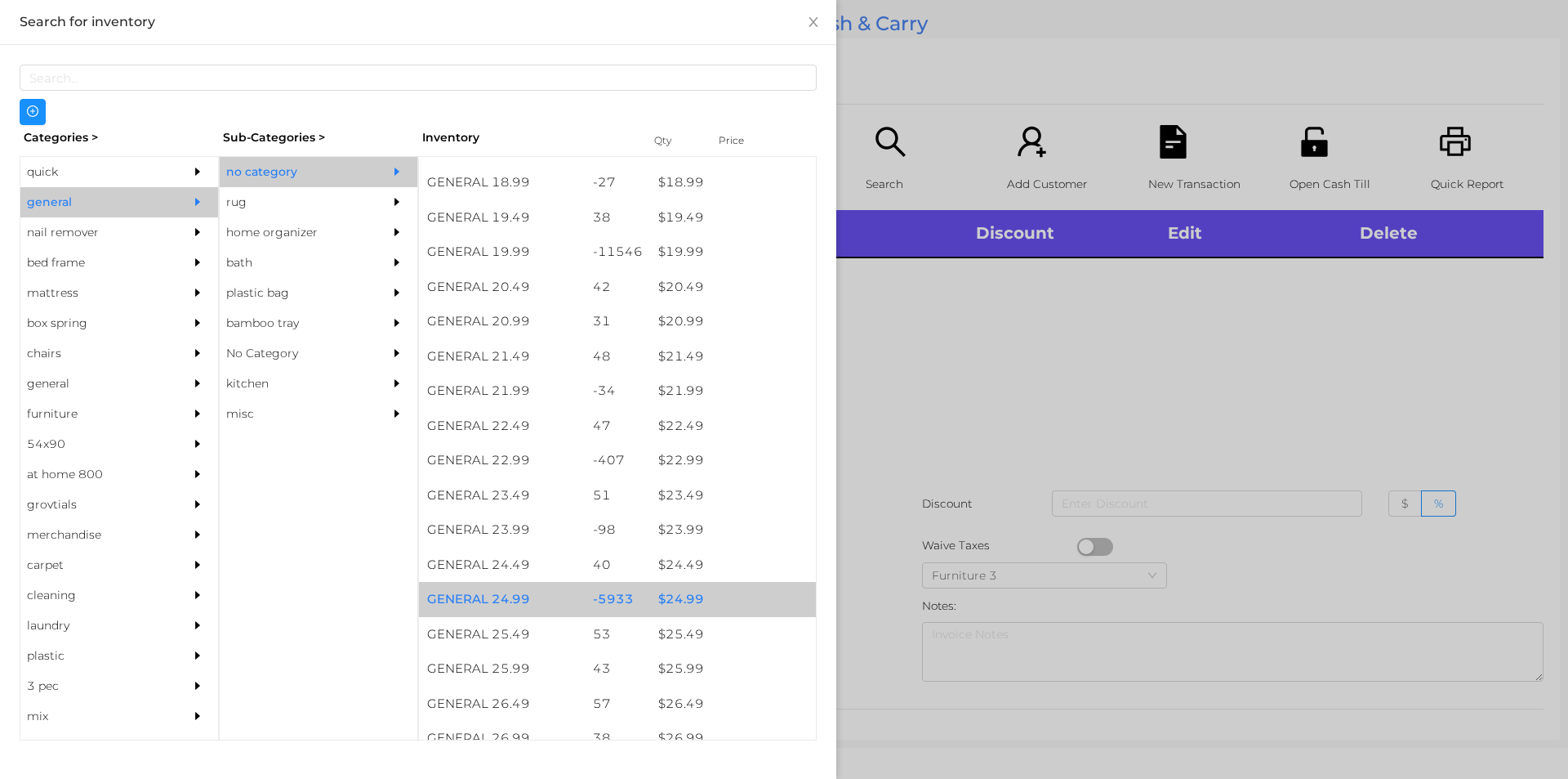
click at [677, 606] on div "$ 24.99" at bounding box center [733, 599] width 166 height 35
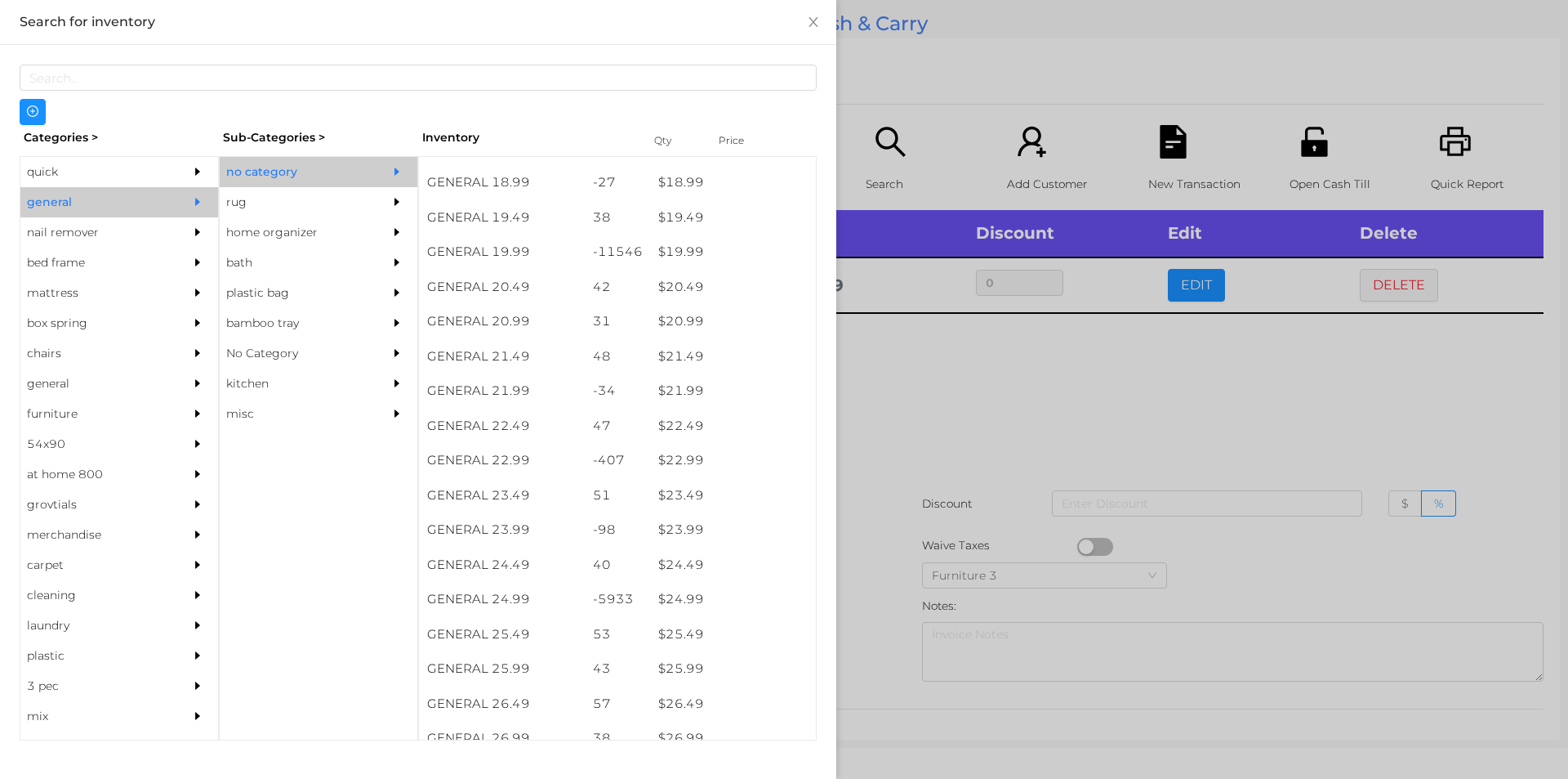
click at [952, 407] on div at bounding box center [784, 390] width 1568 height 779
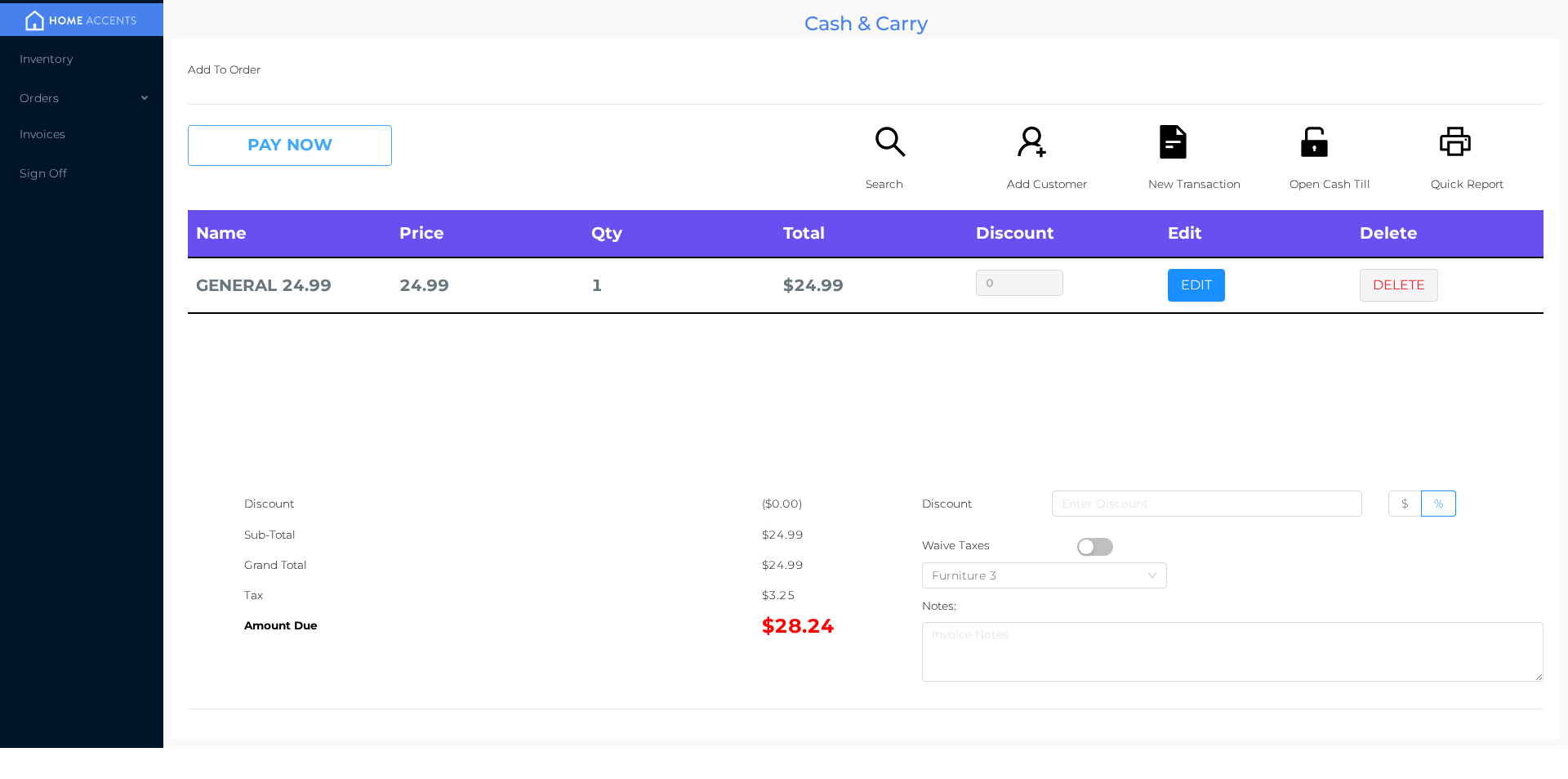
click at [277, 147] on button "PAY NOW" at bounding box center [290, 145] width 204 height 41
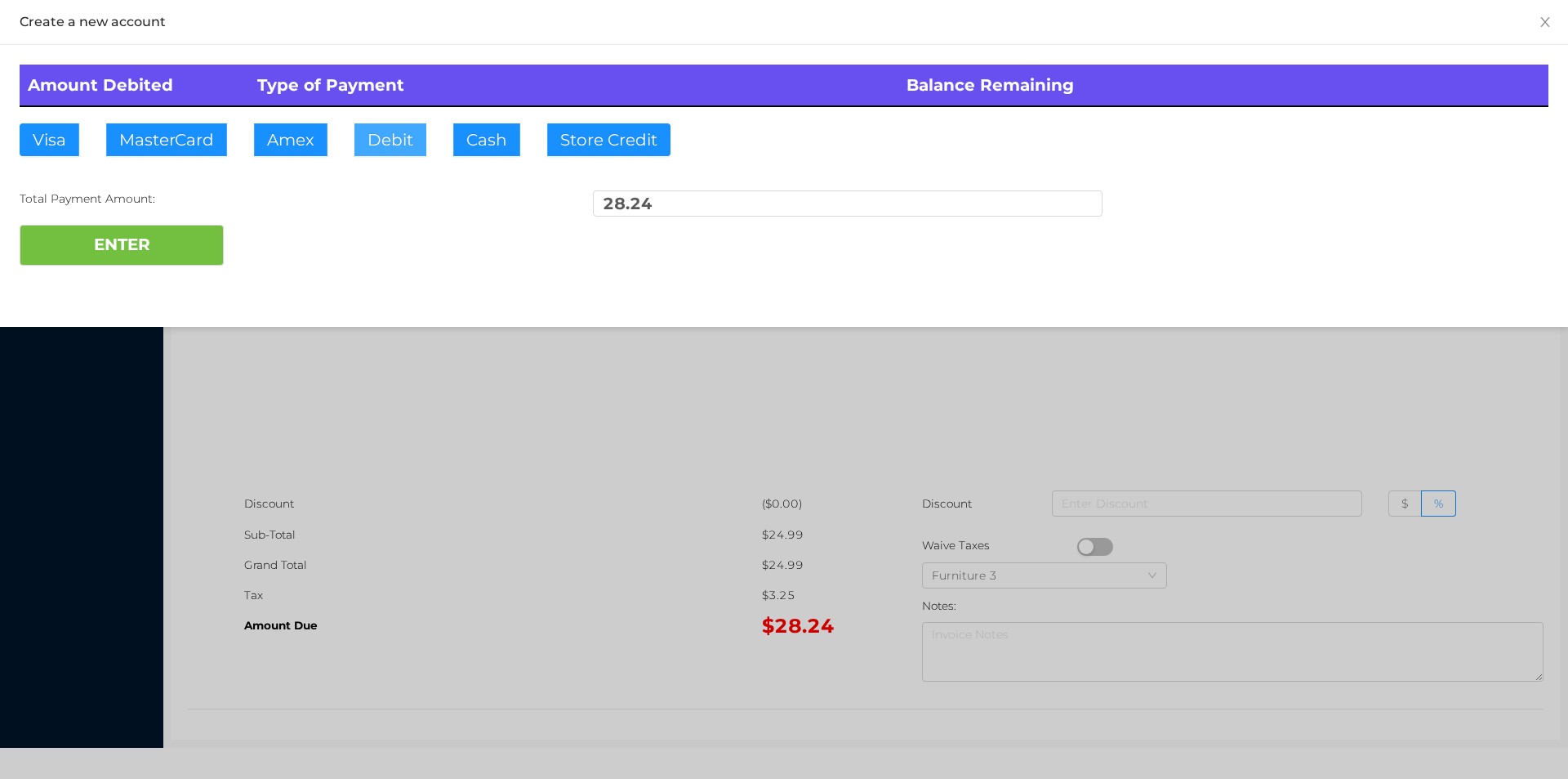
click at [358, 146] on button "Debit" at bounding box center [390, 140] width 72 height 33
type input "50."
click at [132, 253] on button "ENTER" at bounding box center [122, 245] width 204 height 41
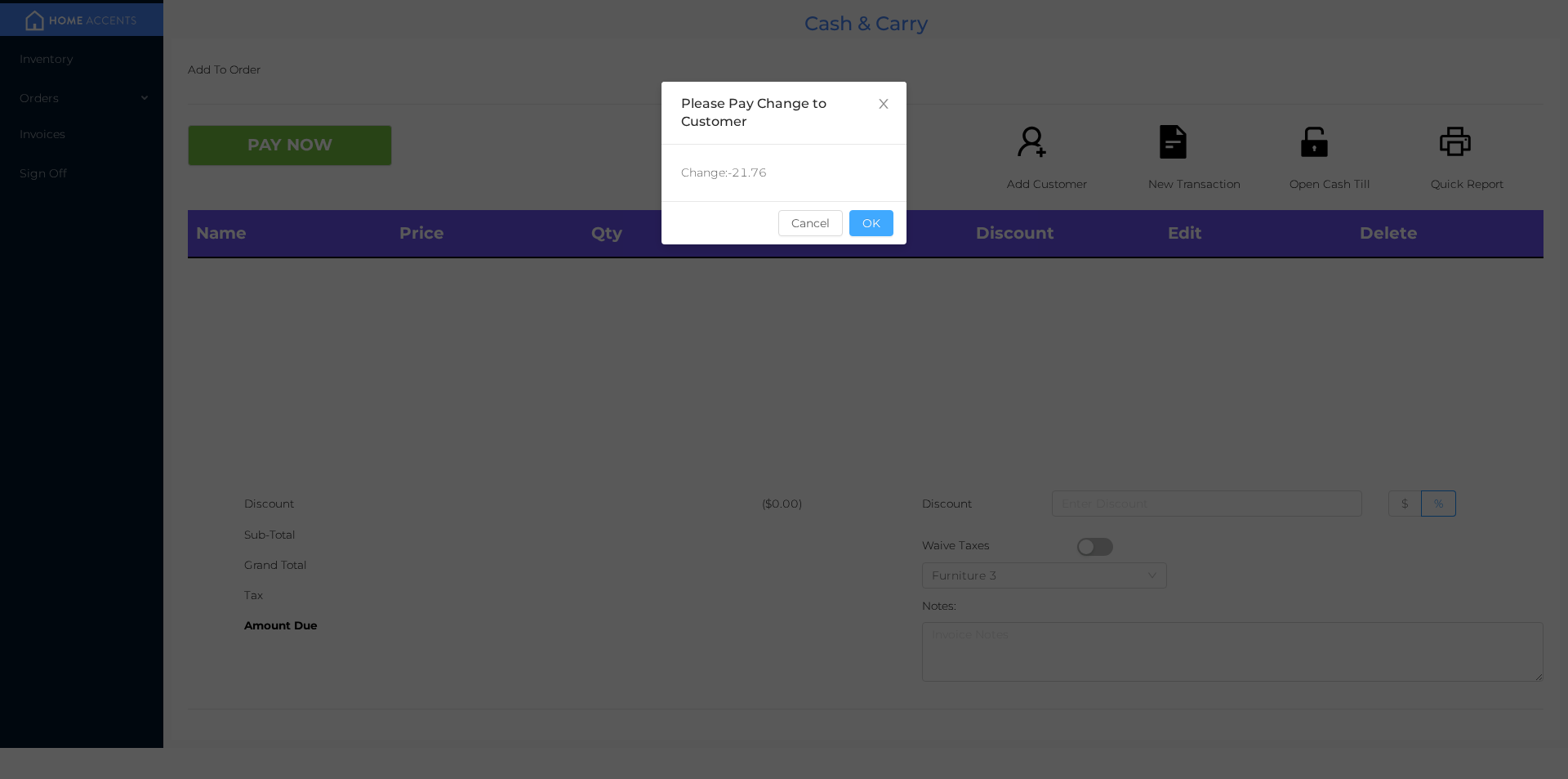
click at [889, 221] on button "OK" at bounding box center [872, 222] width 44 height 26
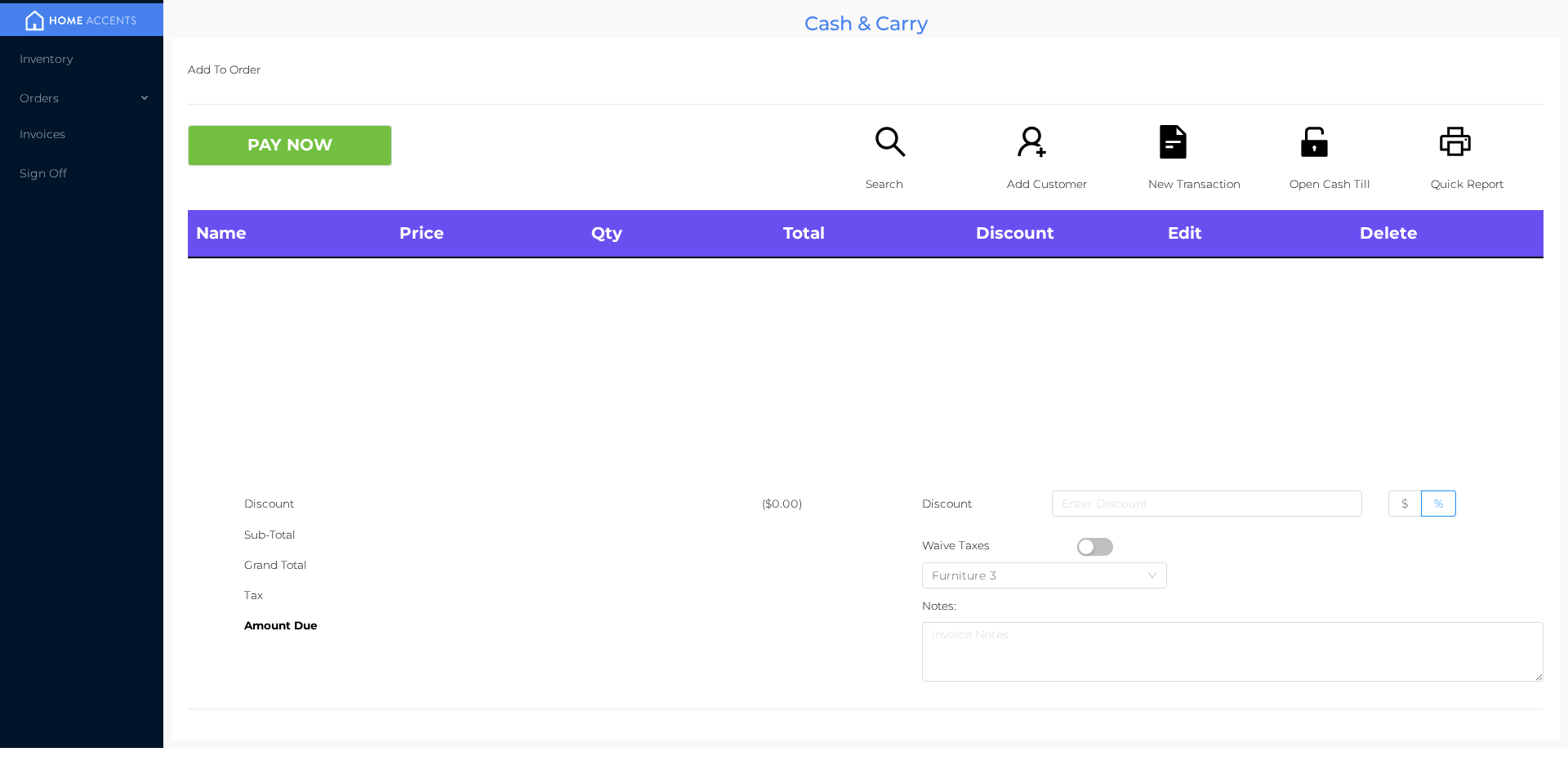
click at [889, 385] on div "Name Price Qty Total Discount Edit Delete" at bounding box center [865, 349] width 1356 height 278
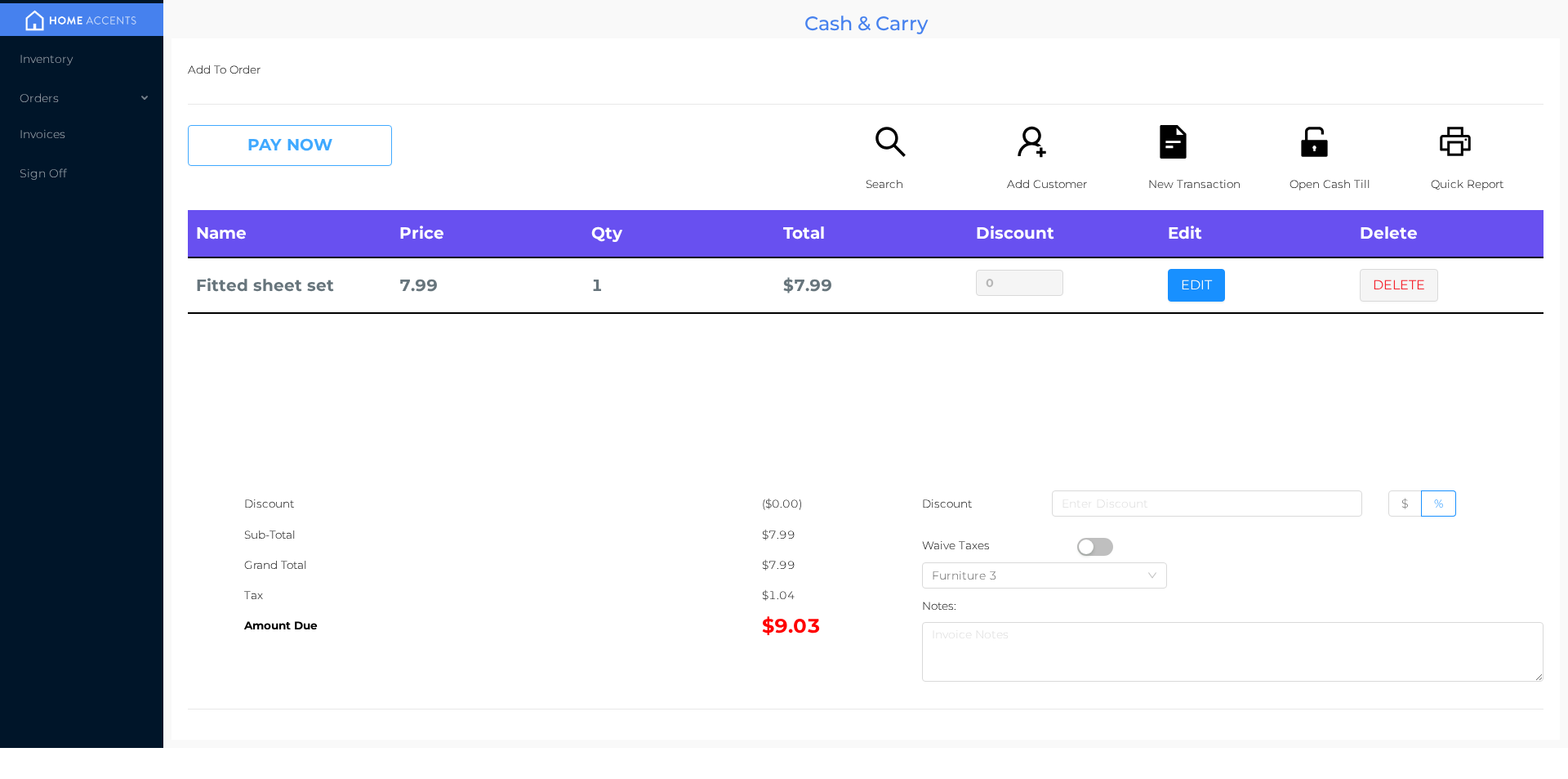
click at [286, 163] on button "PAY NOW" at bounding box center [290, 145] width 204 height 41
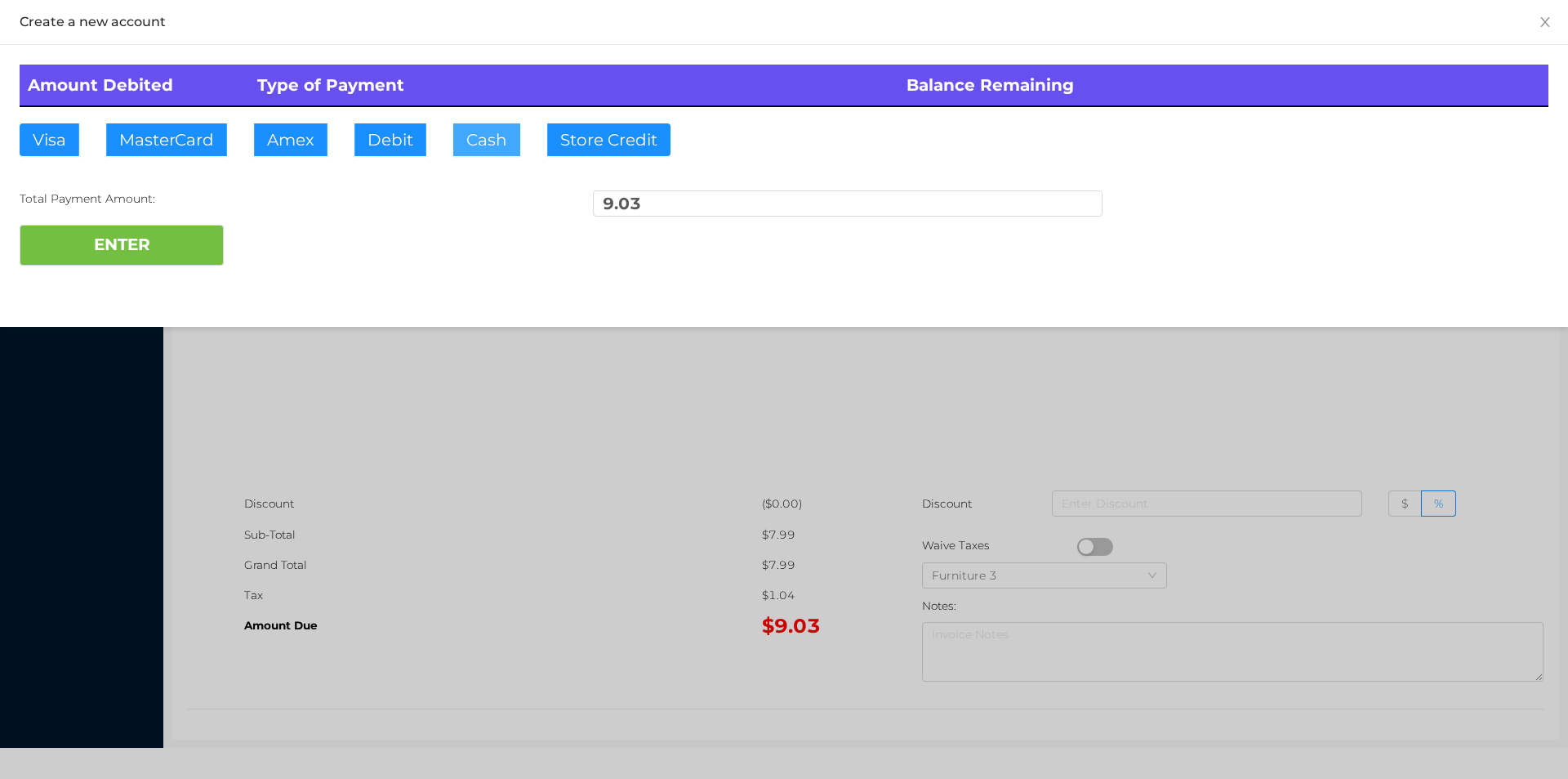
click at [473, 143] on button "Cash" at bounding box center [487, 140] width 67 height 33
type input "20."
click at [157, 262] on button "ENTER" at bounding box center [122, 245] width 204 height 41
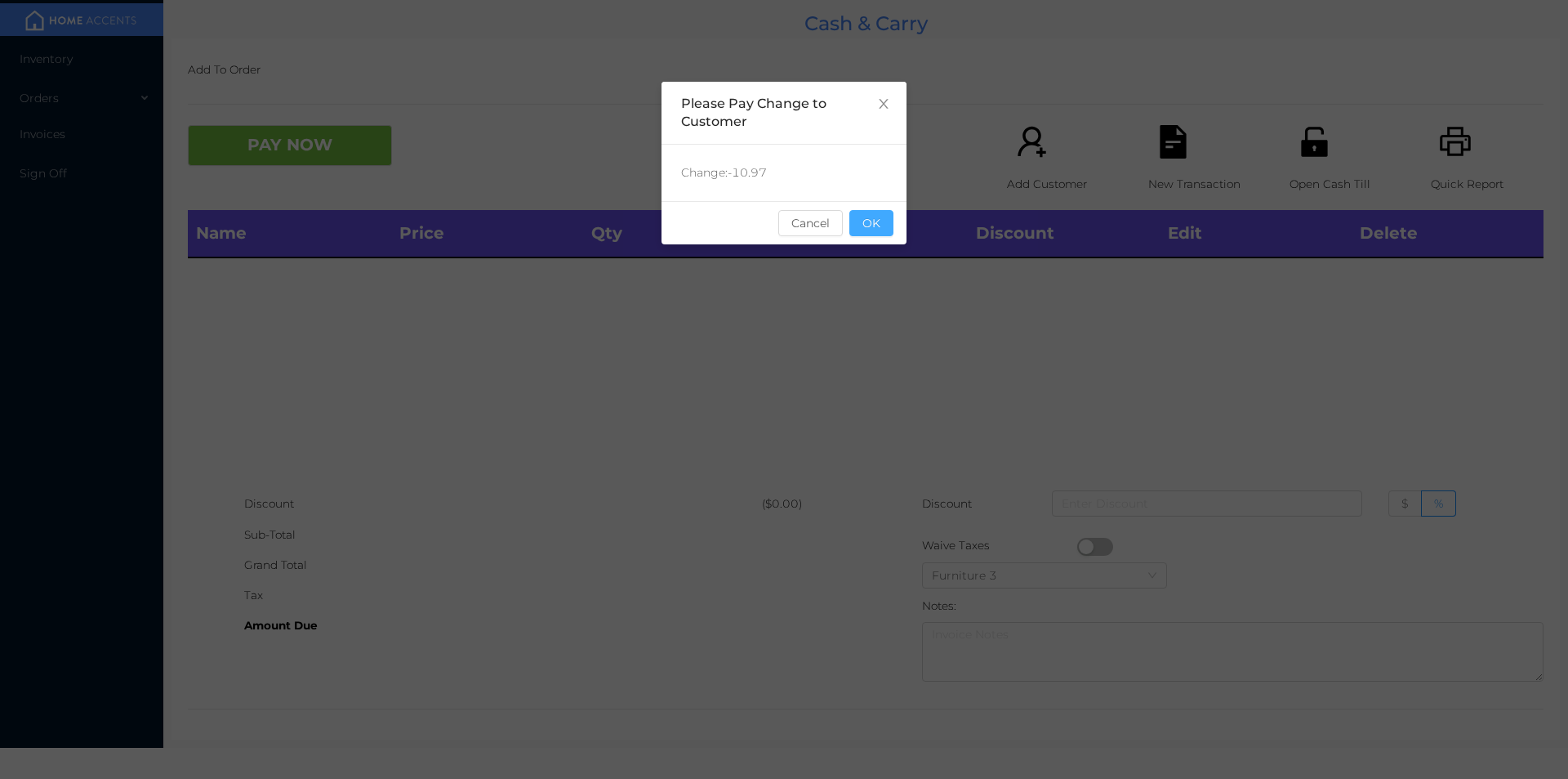
click at [879, 226] on button "OK" at bounding box center [872, 222] width 44 height 26
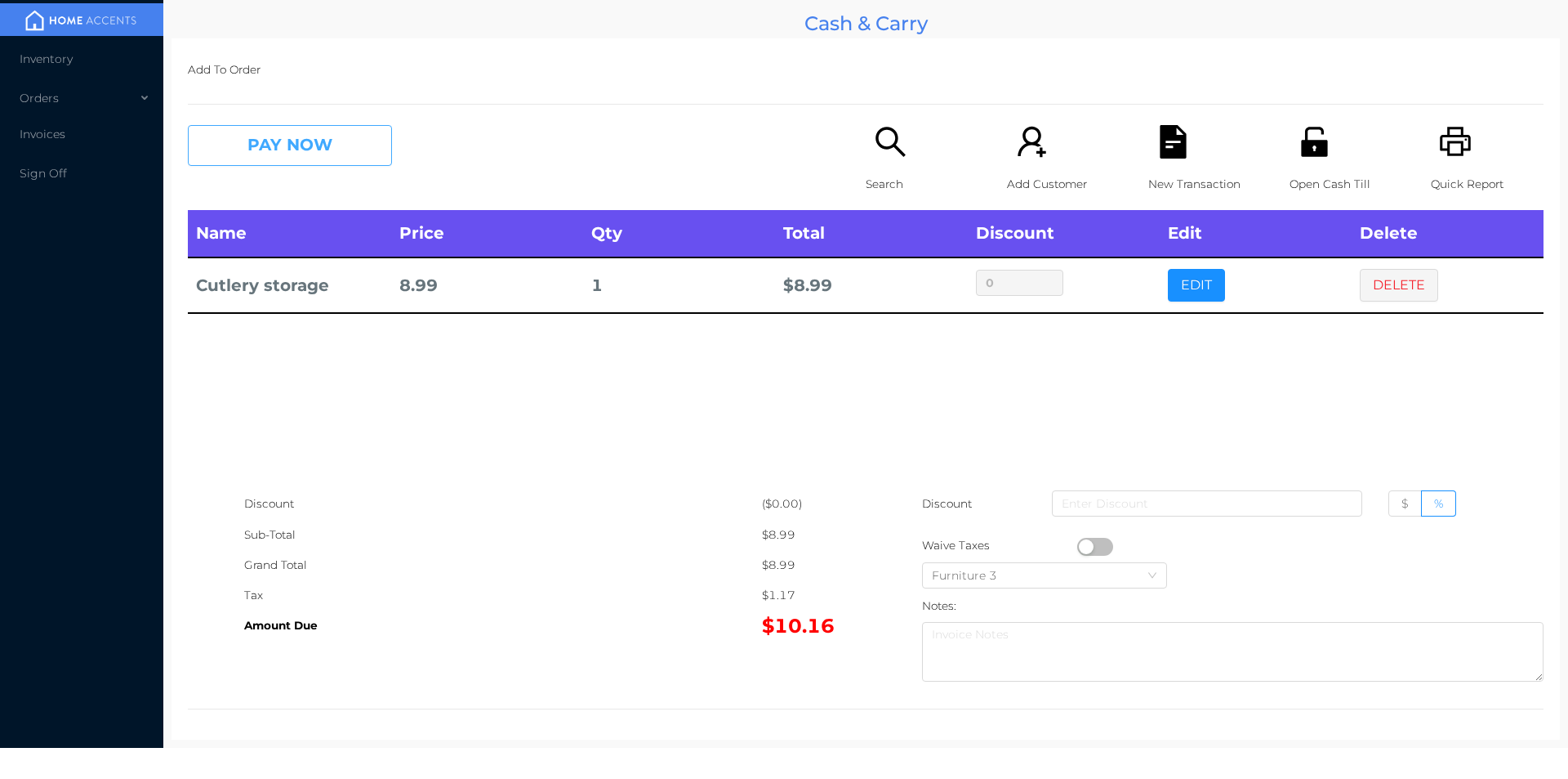
click at [329, 136] on button "PAY NOW" at bounding box center [290, 145] width 204 height 41
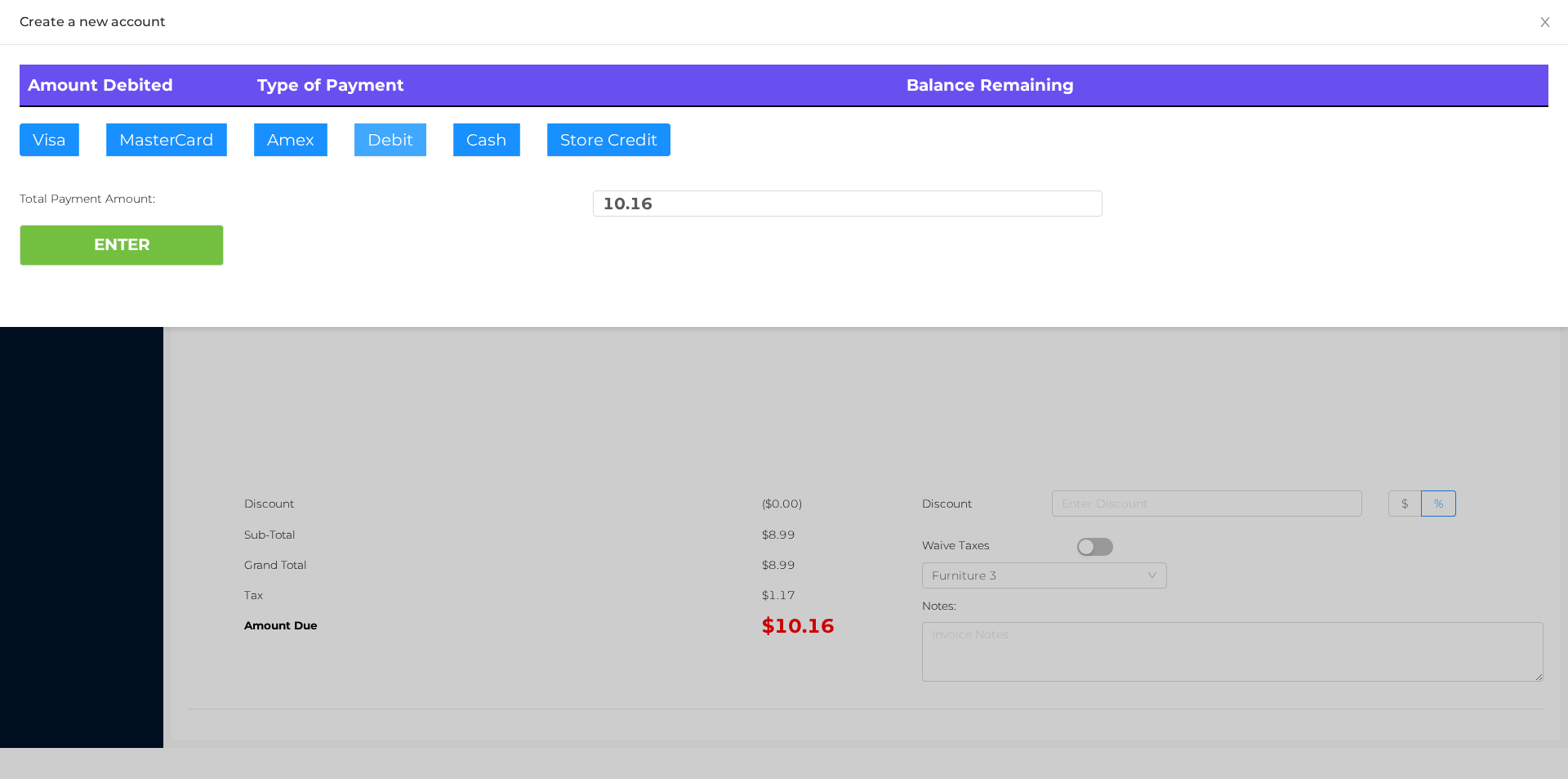
click at [397, 147] on button "Debit" at bounding box center [390, 140] width 72 height 33
click at [178, 264] on button "ENTER" at bounding box center [122, 245] width 204 height 41
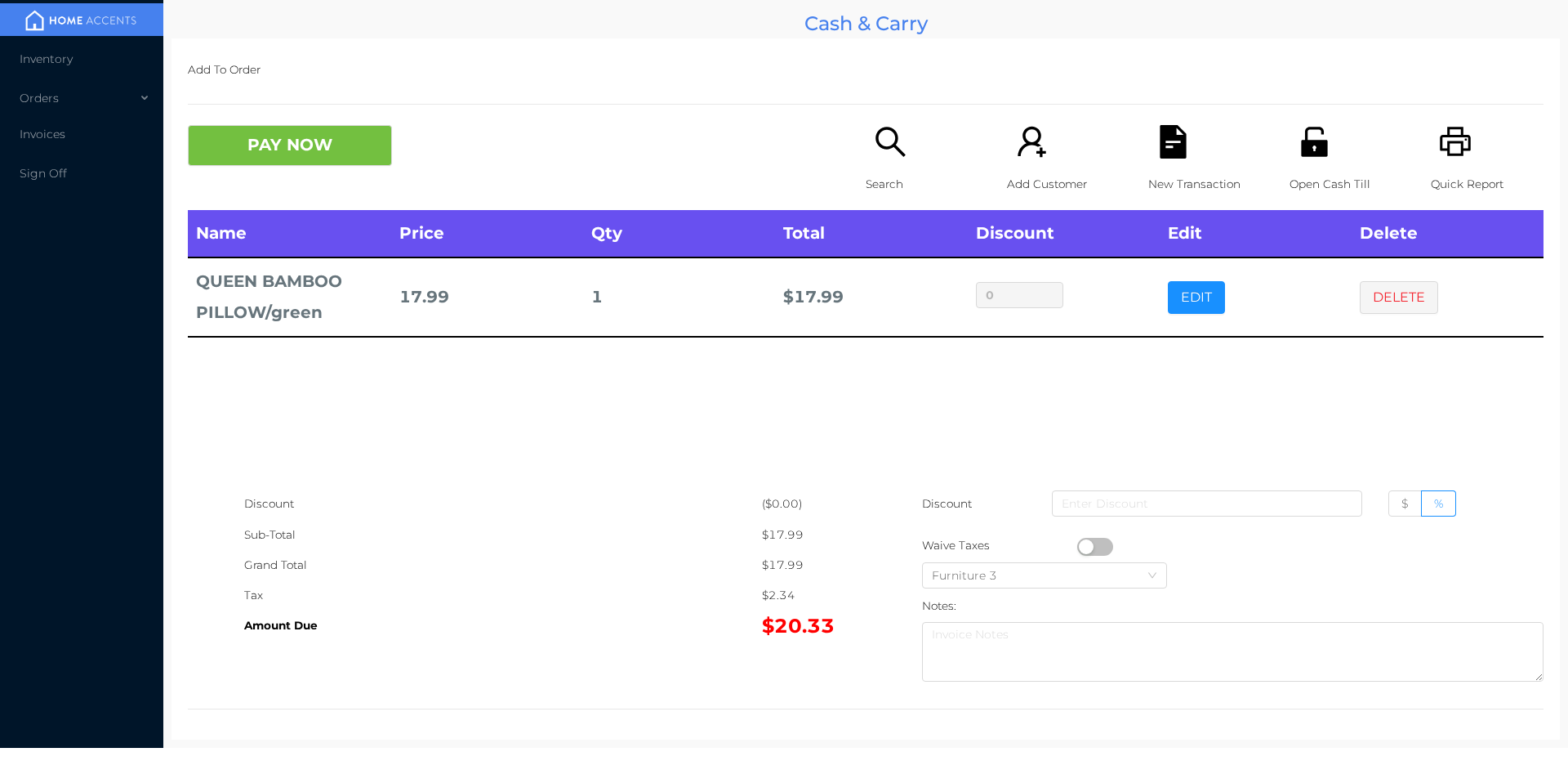
click at [266, 131] on button "PAY NOW" at bounding box center [290, 145] width 204 height 41
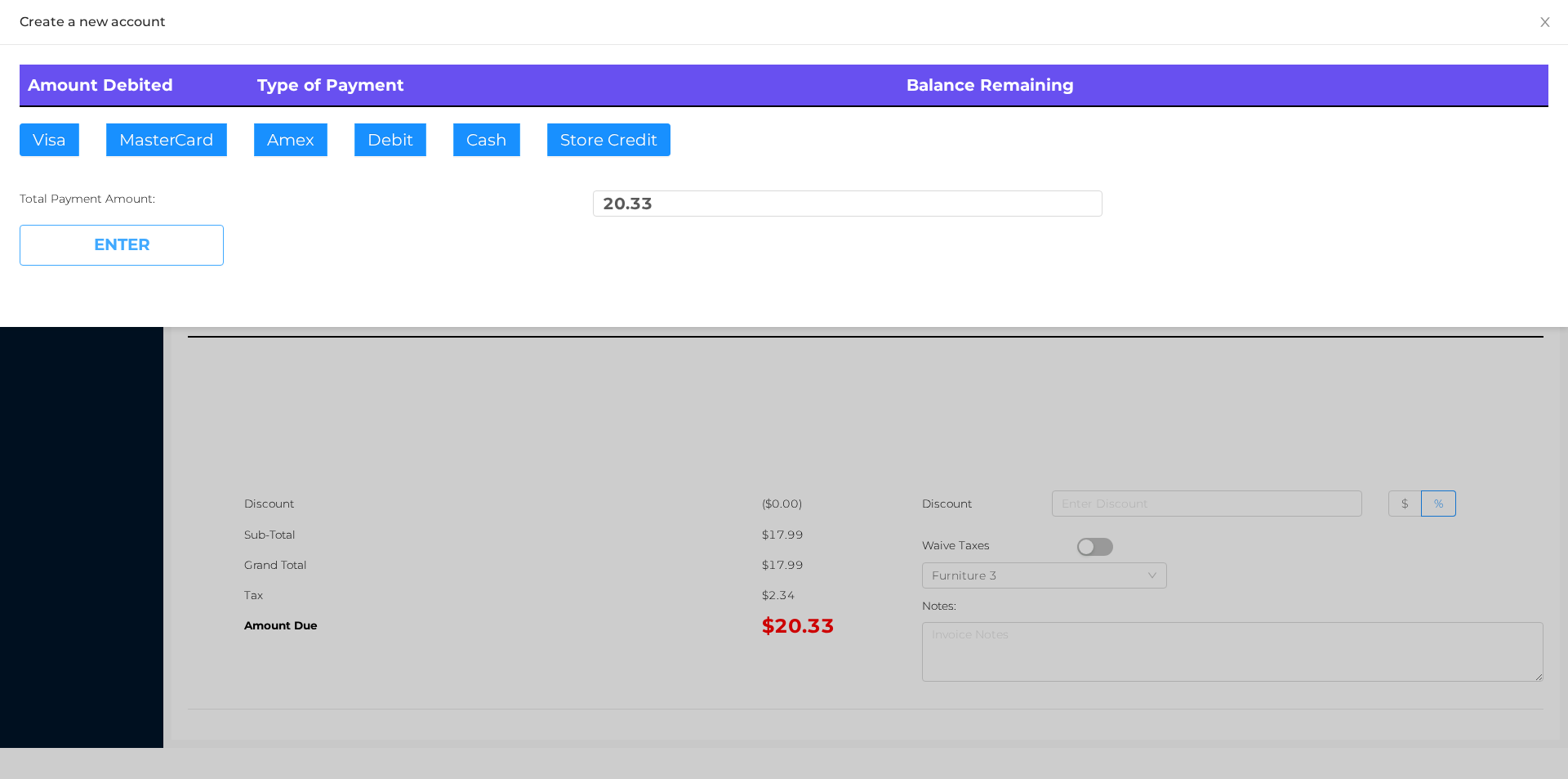
click at [139, 239] on button "ENTER" at bounding box center [122, 245] width 204 height 41
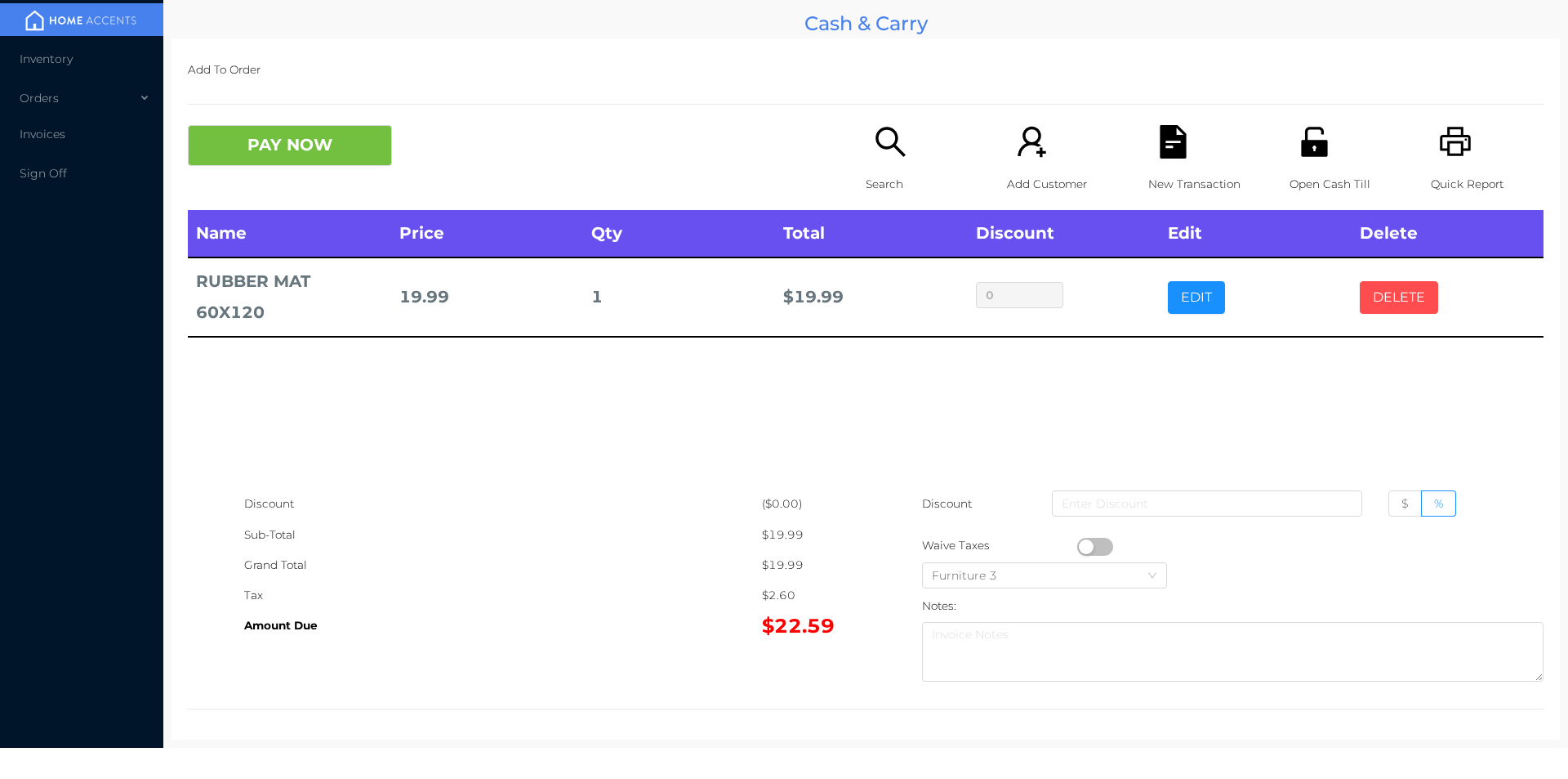
click at [1377, 282] on button "DELETE" at bounding box center [1399, 297] width 79 height 33
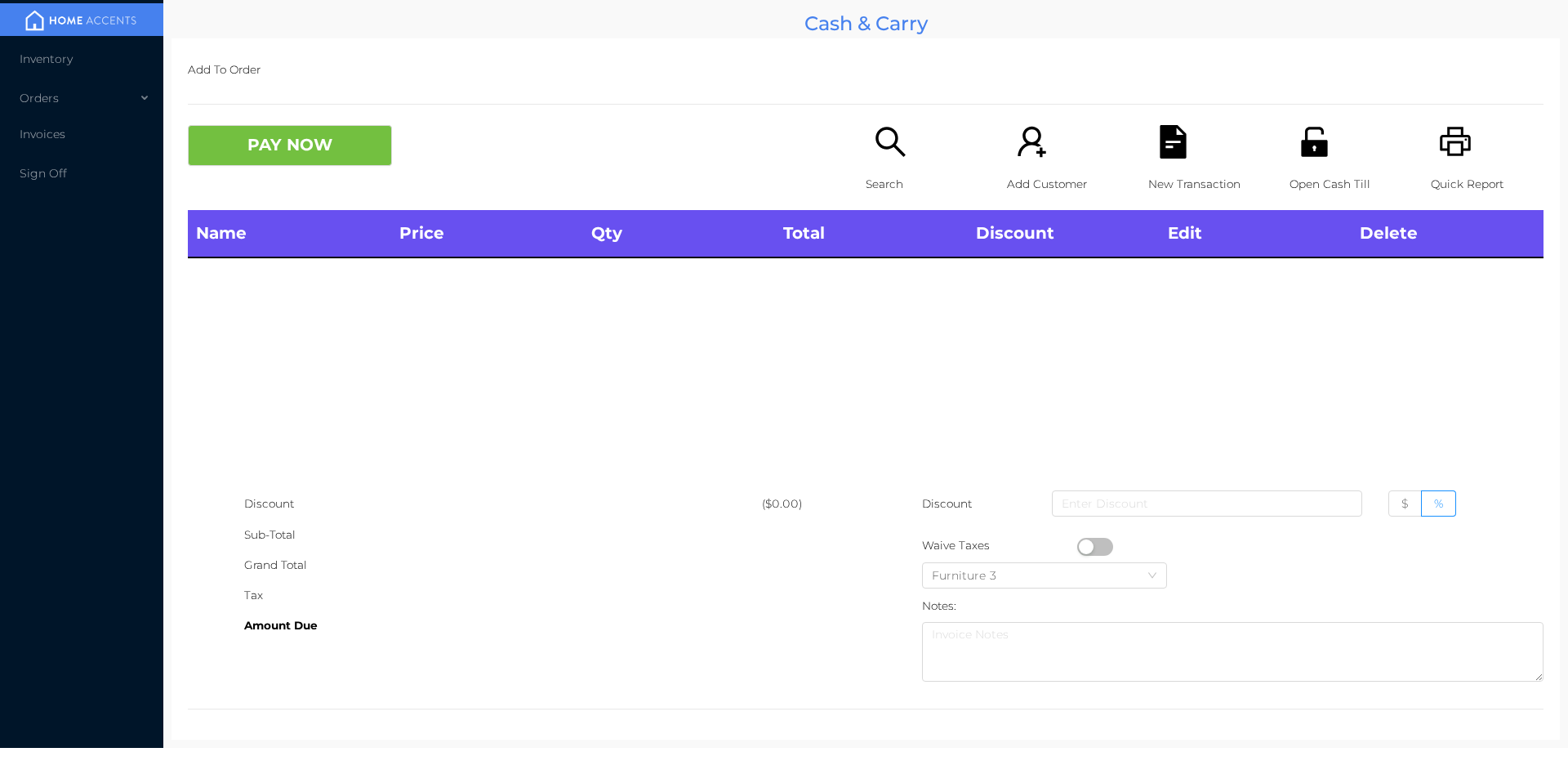
click at [887, 158] on icon "icon: search" at bounding box center [891, 141] width 33 height 33
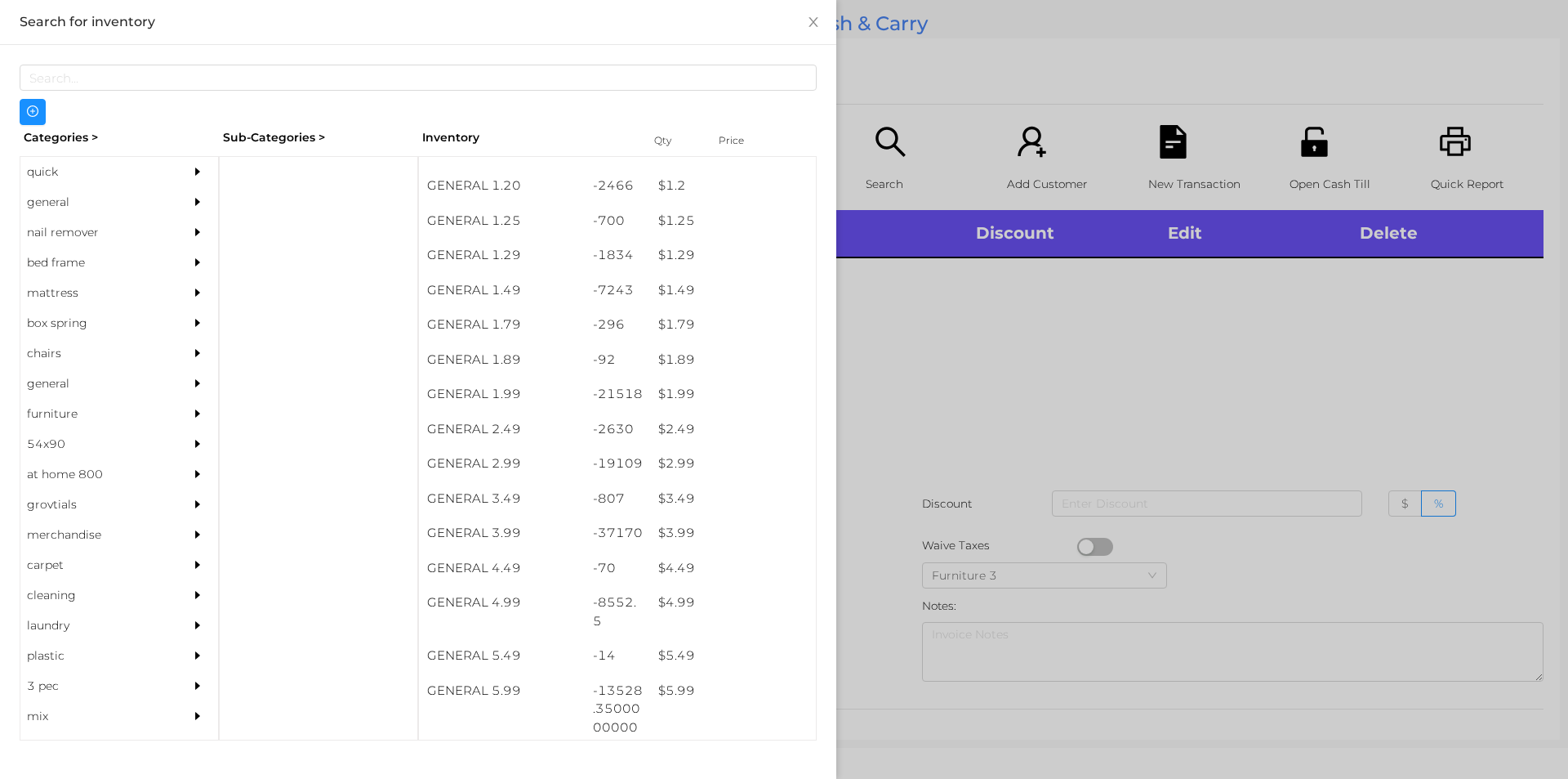
scroll to position [125, 0]
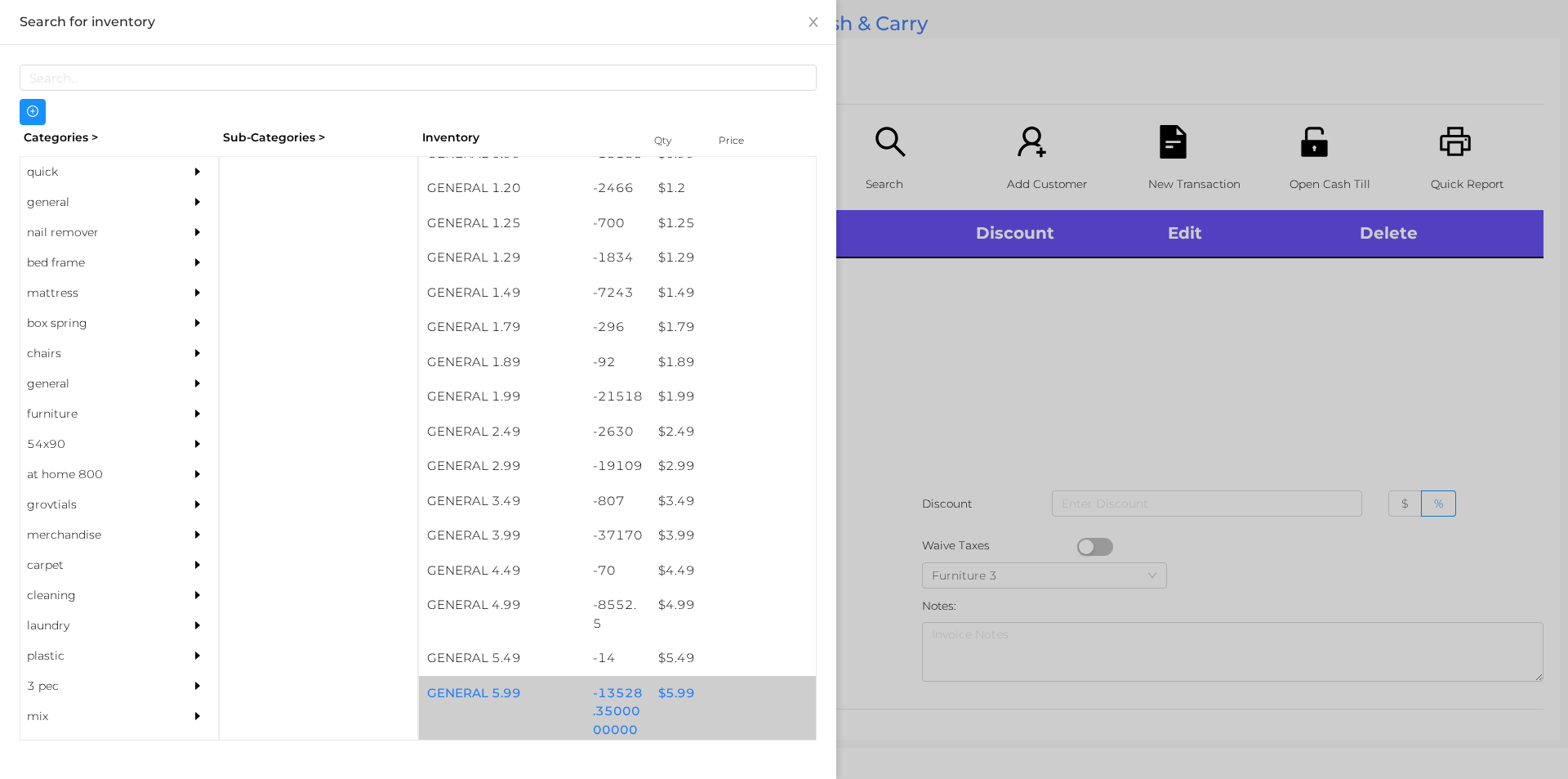
click at [672, 704] on div "$ 5.99" at bounding box center [733, 693] width 166 height 35
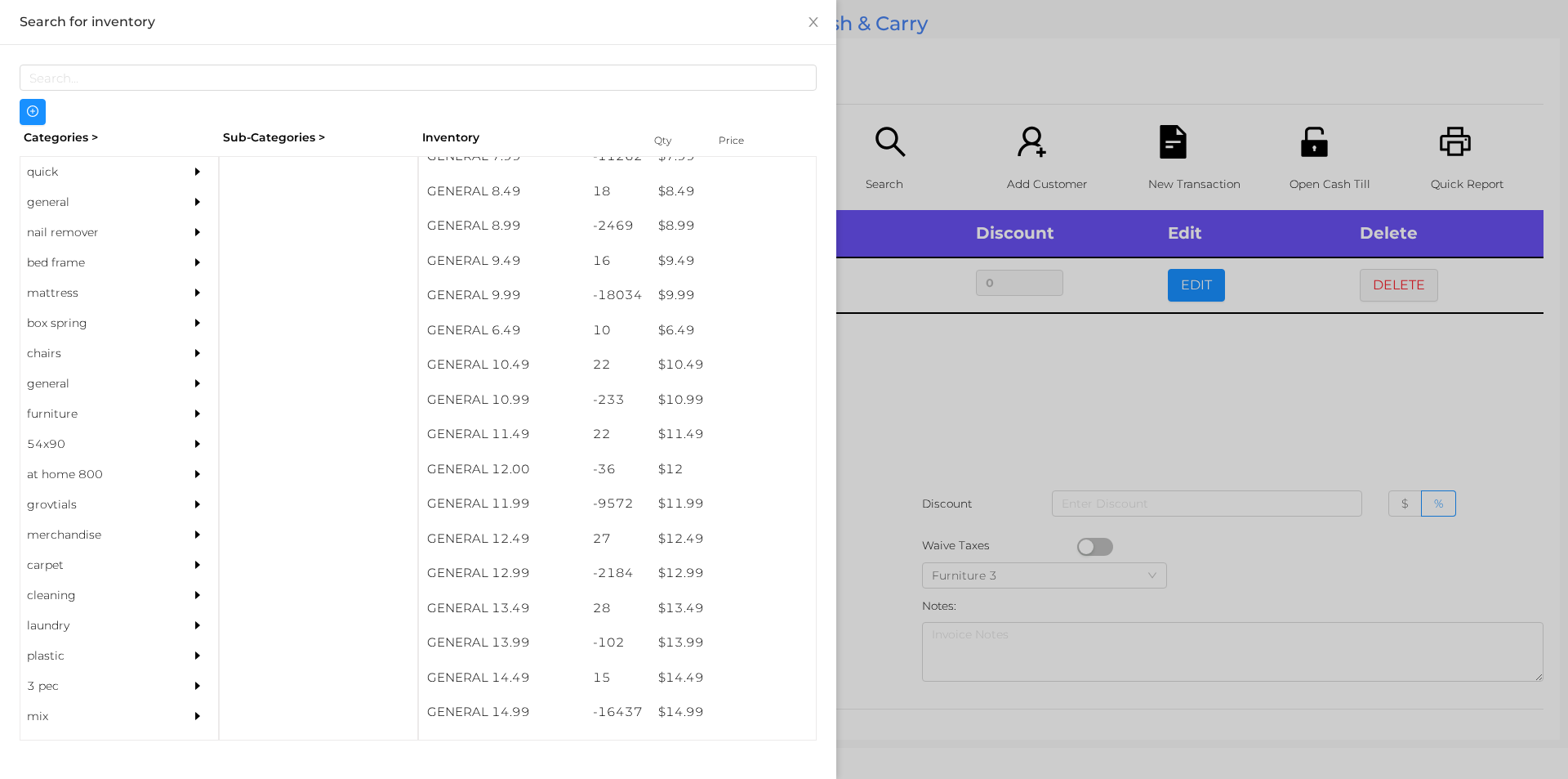
scroll to position [879, 0]
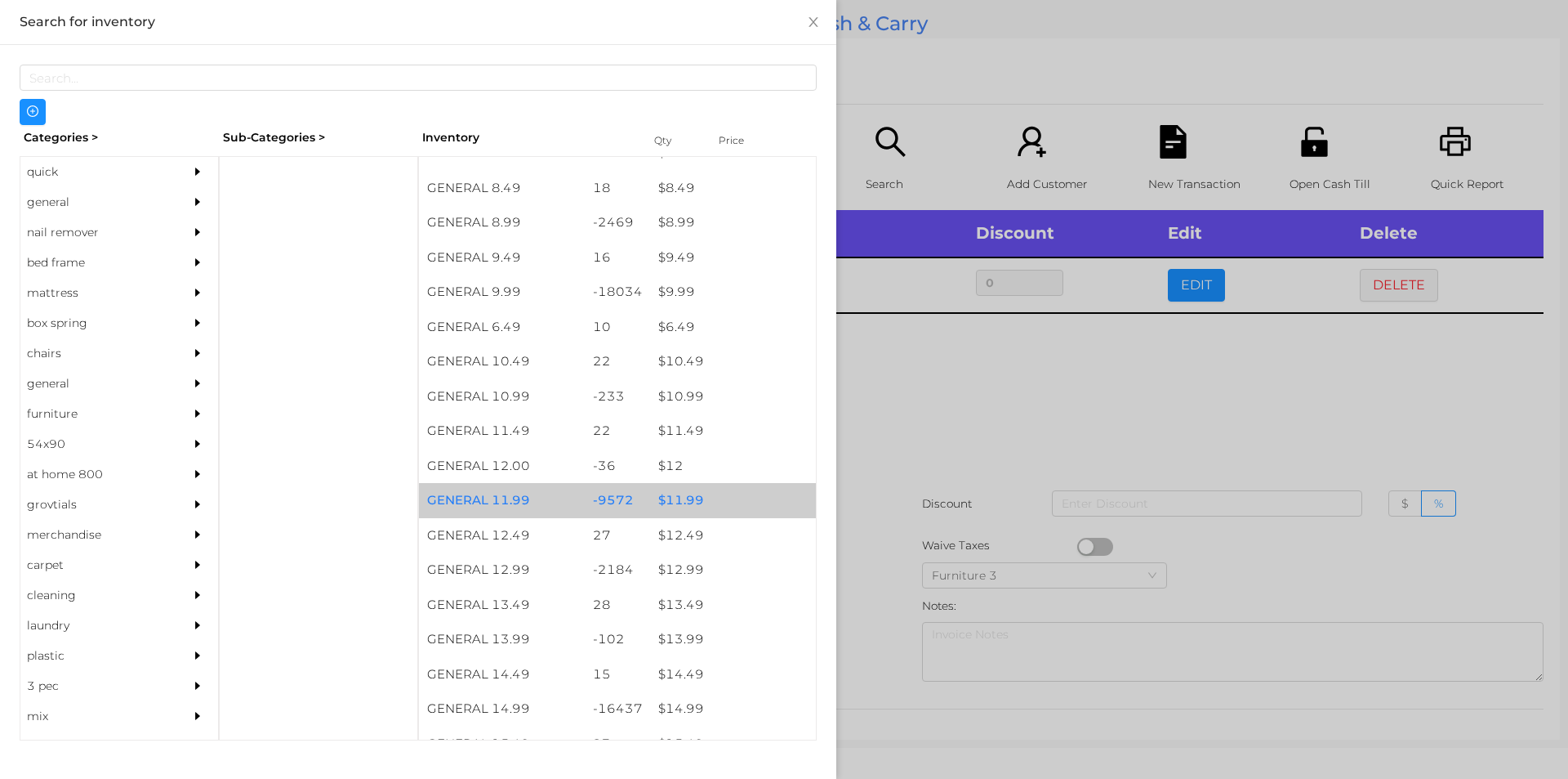
click at [685, 498] on div "$ 11.99" at bounding box center [733, 500] width 166 height 35
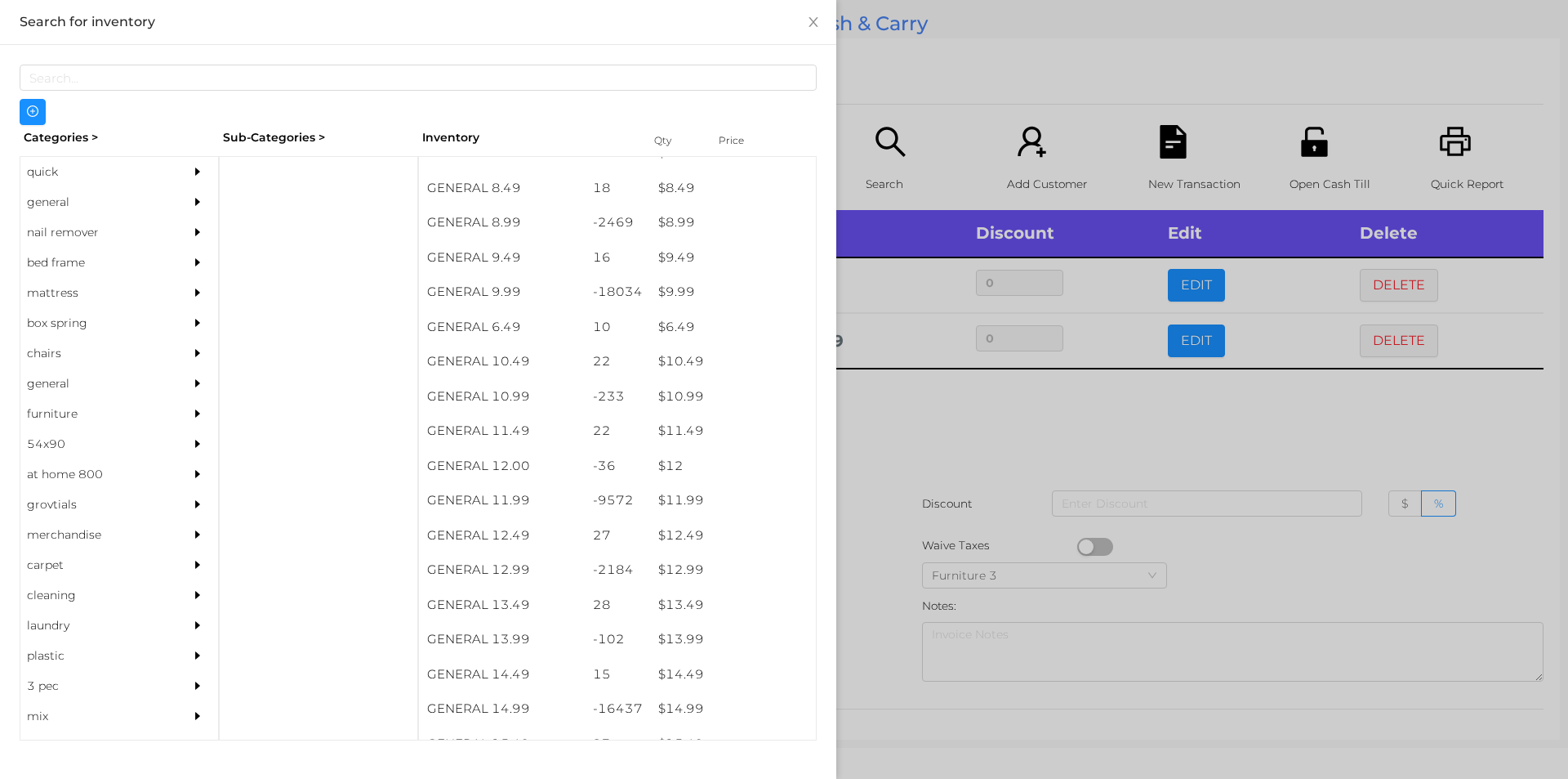
click at [872, 466] on div at bounding box center [784, 390] width 1568 height 779
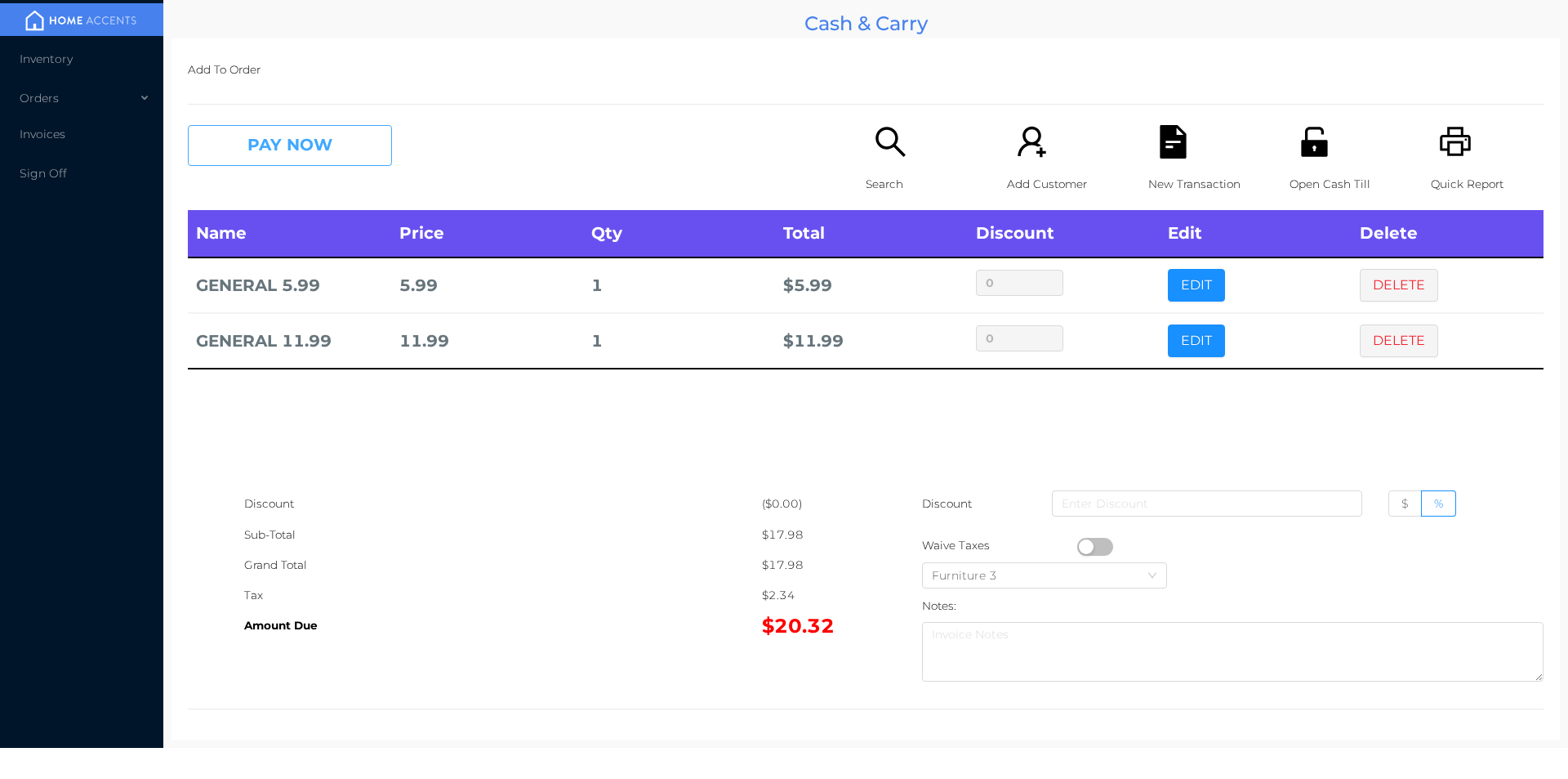
click at [253, 153] on button "PAY NOW" at bounding box center [290, 145] width 204 height 41
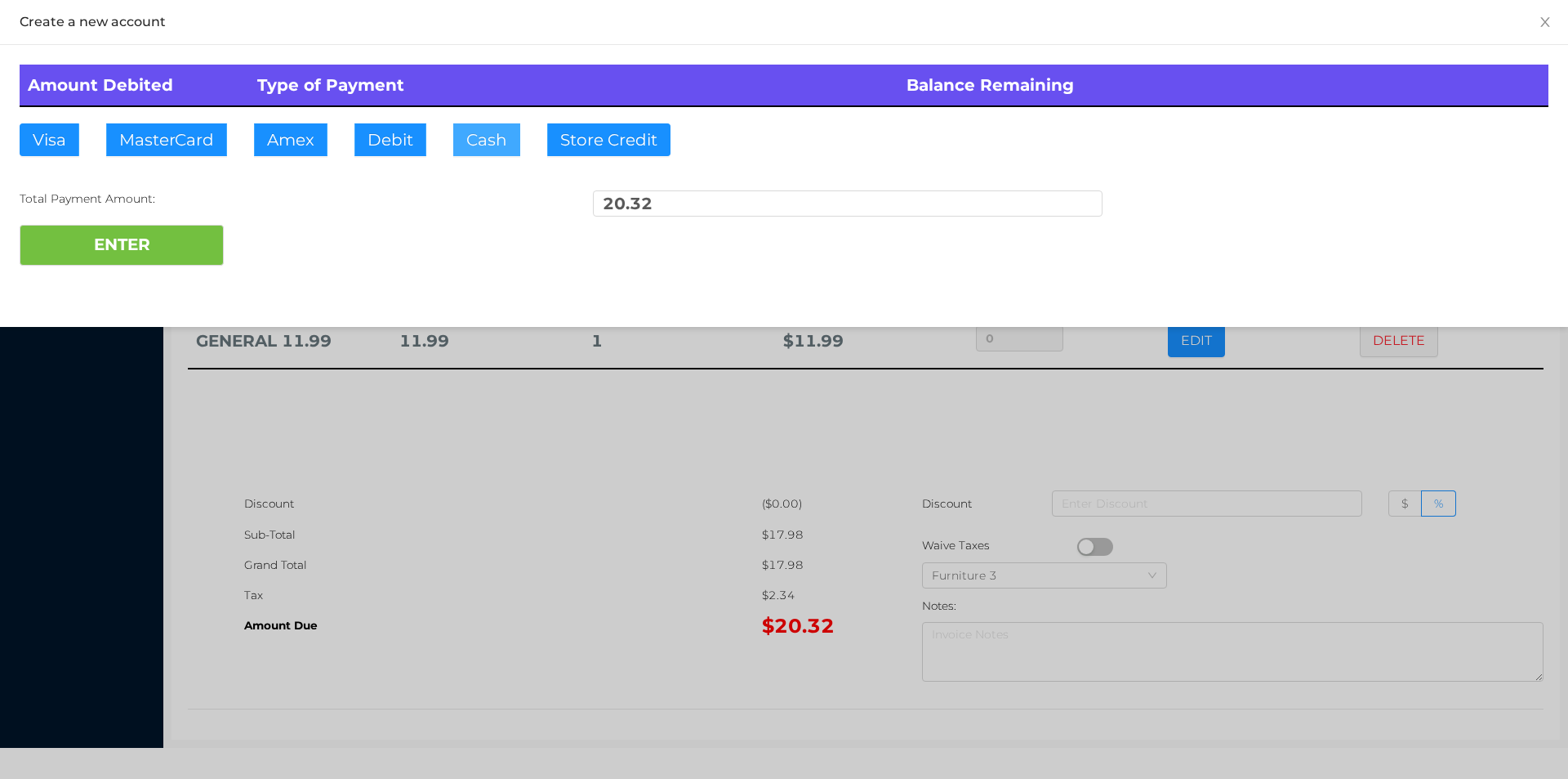
click at [475, 149] on button "Cash" at bounding box center [487, 140] width 67 height 33
click at [162, 235] on button "ENTER" at bounding box center [122, 245] width 204 height 41
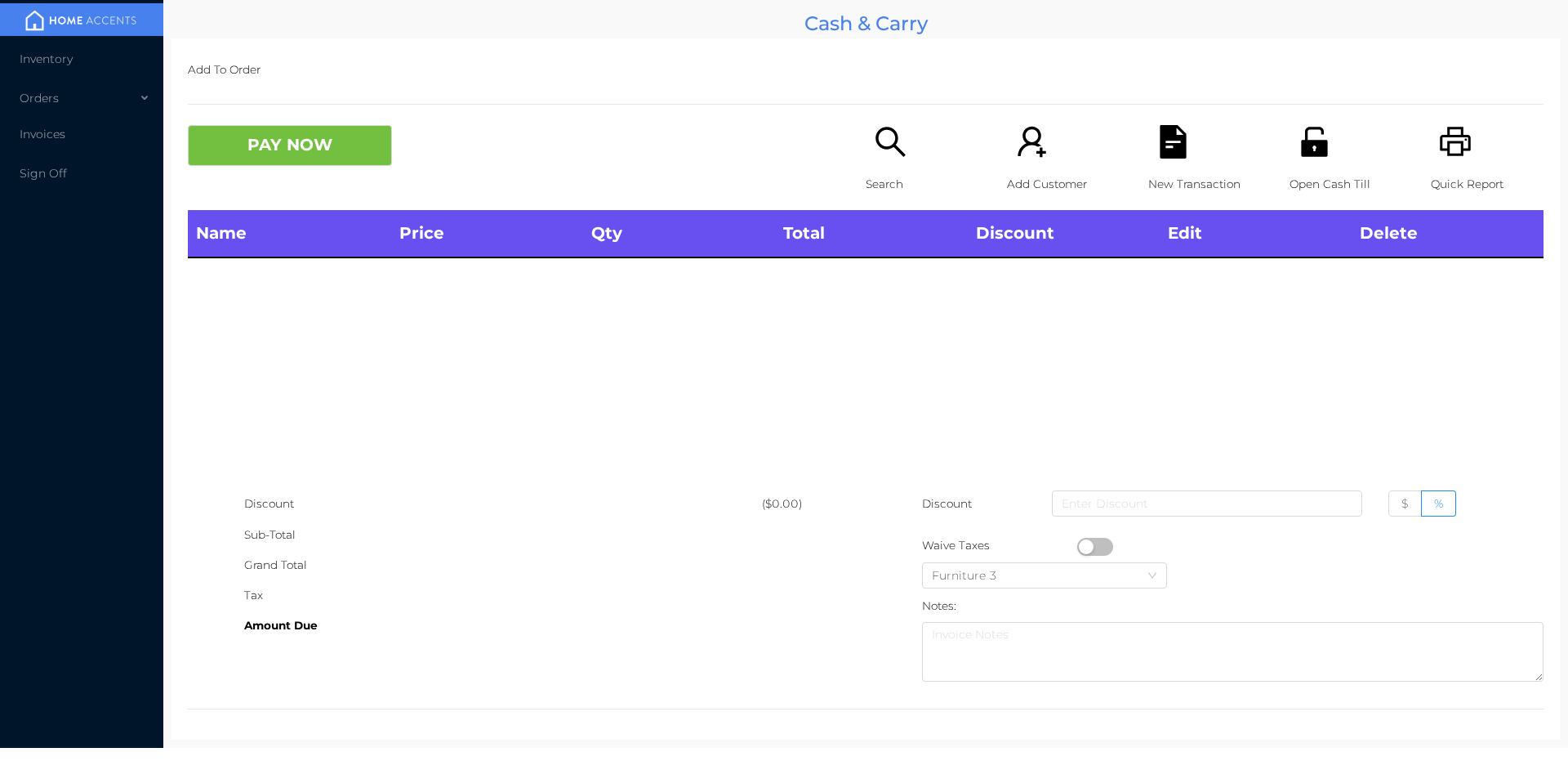
click at [886, 157] on icon "icon: search" at bounding box center [891, 141] width 33 height 33
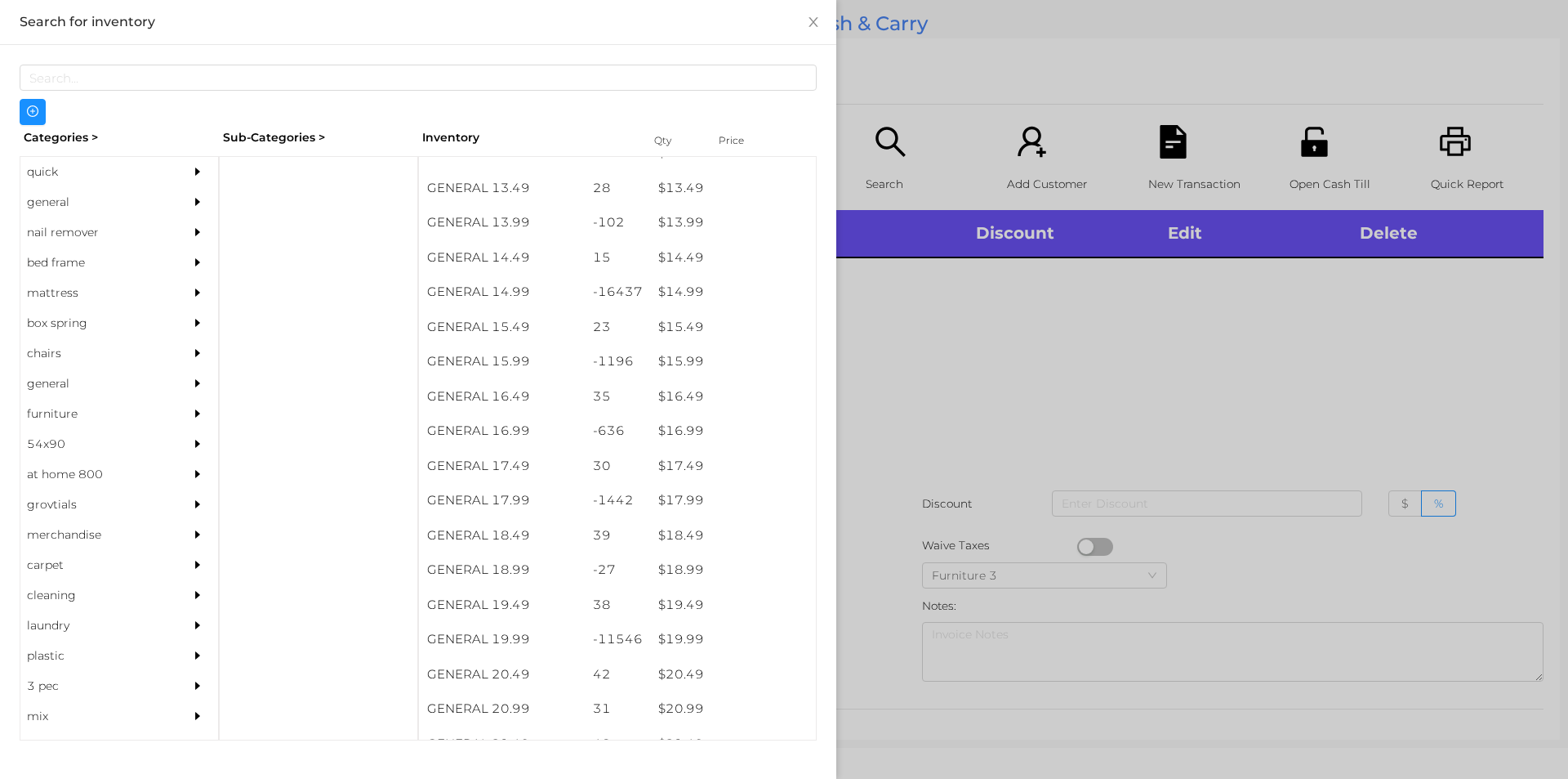
scroll to position [1297, 0]
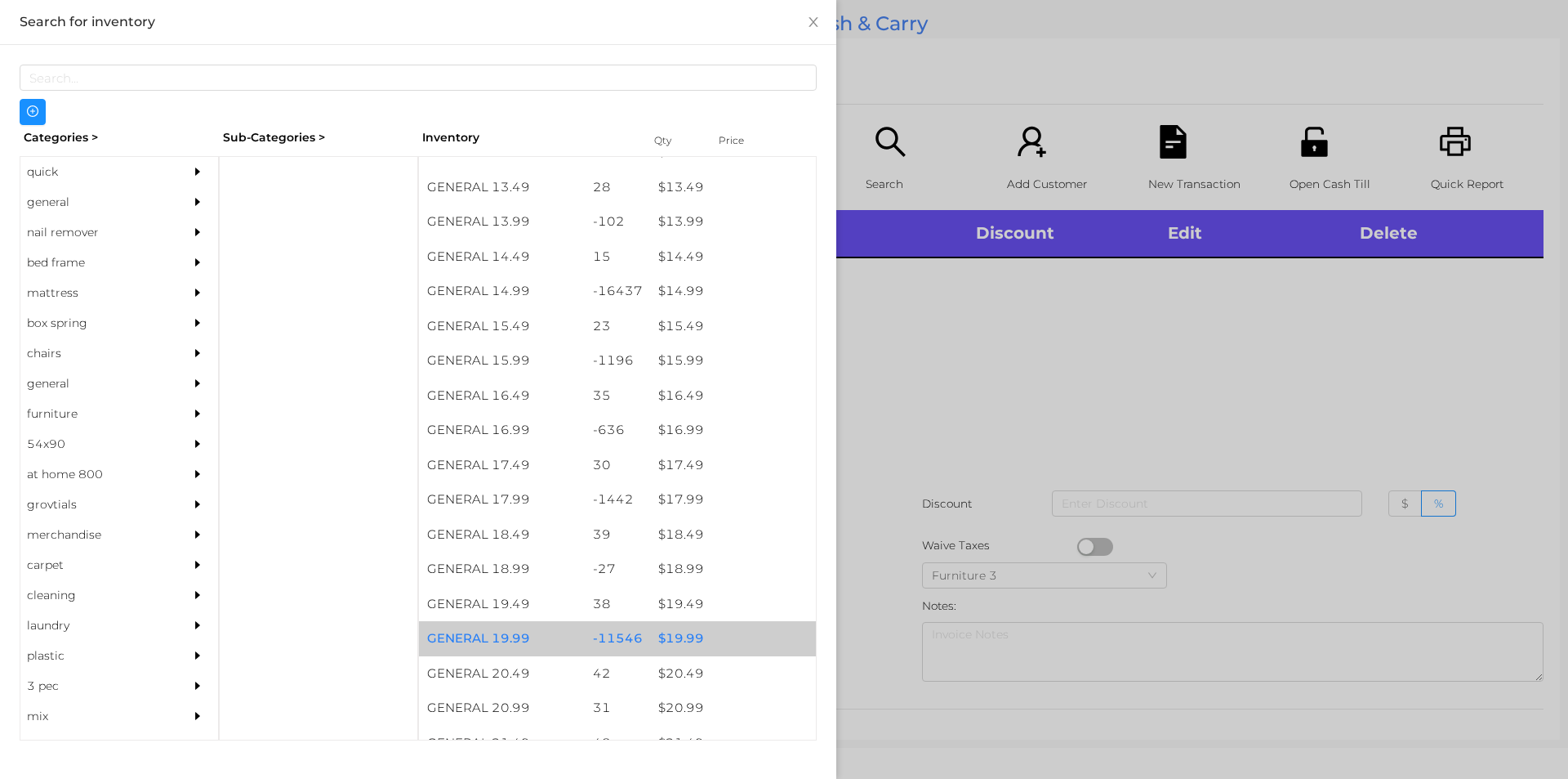
click at [680, 644] on div "$ 19.99" at bounding box center [733, 638] width 166 height 35
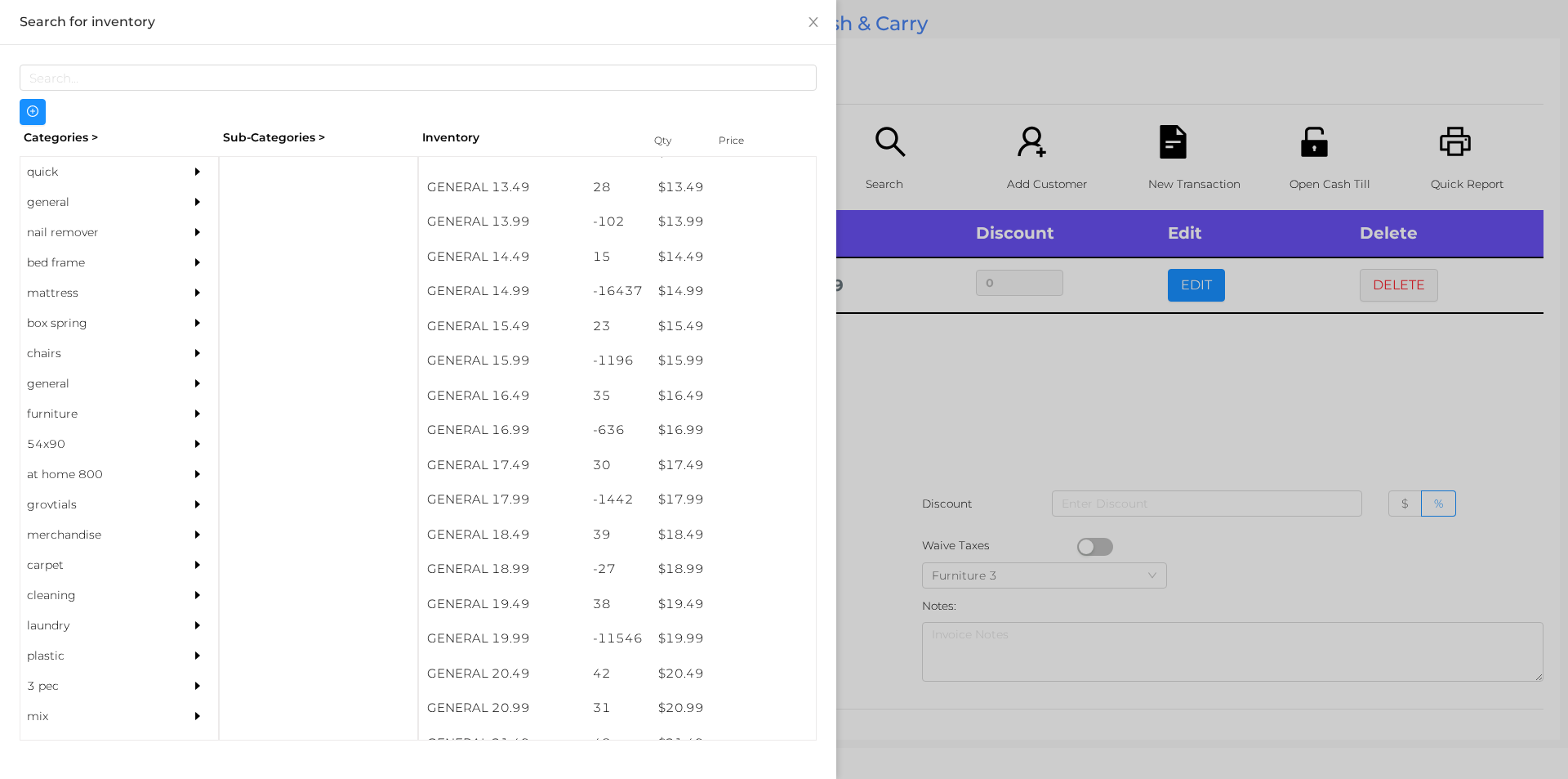
click at [1042, 386] on div at bounding box center [784, 390] width 1568 height 779
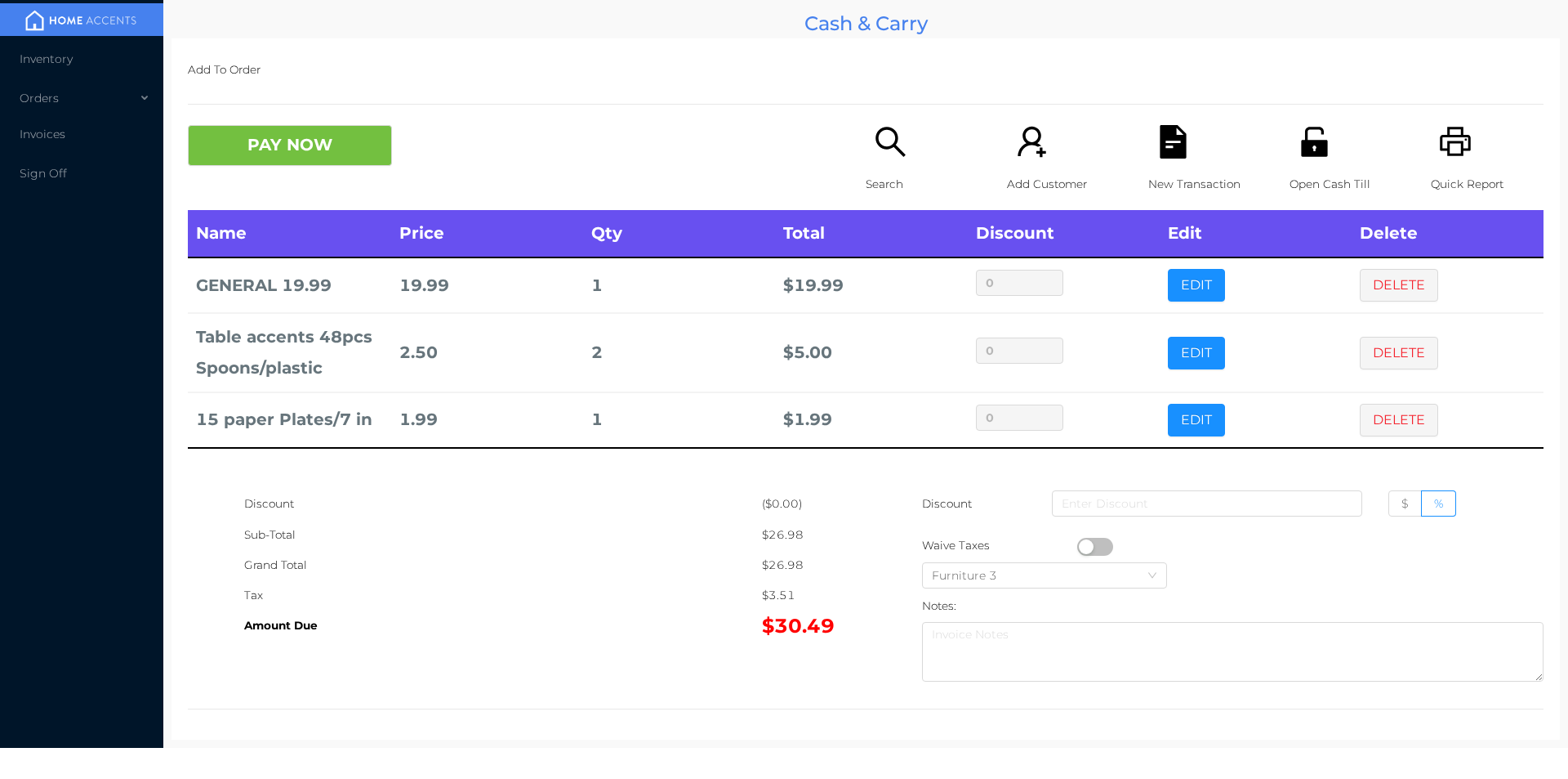
click at [1321, 573] on div "Furniture 3" at bounding box center [1181, 575] width 518 height 30
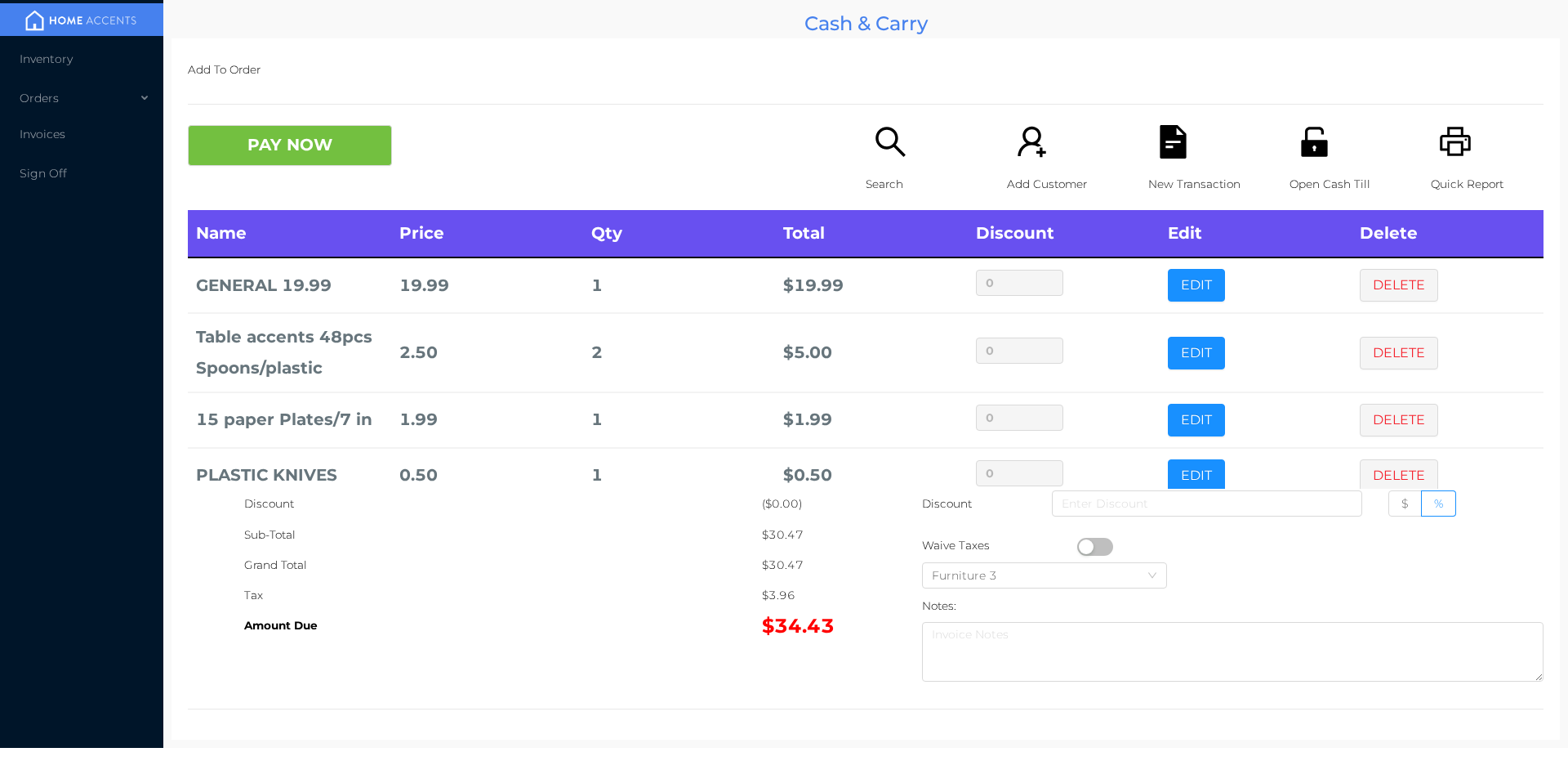
click at [874, 147] on icon "icon: search" at bounding box center [891, 141] width 33 height 33
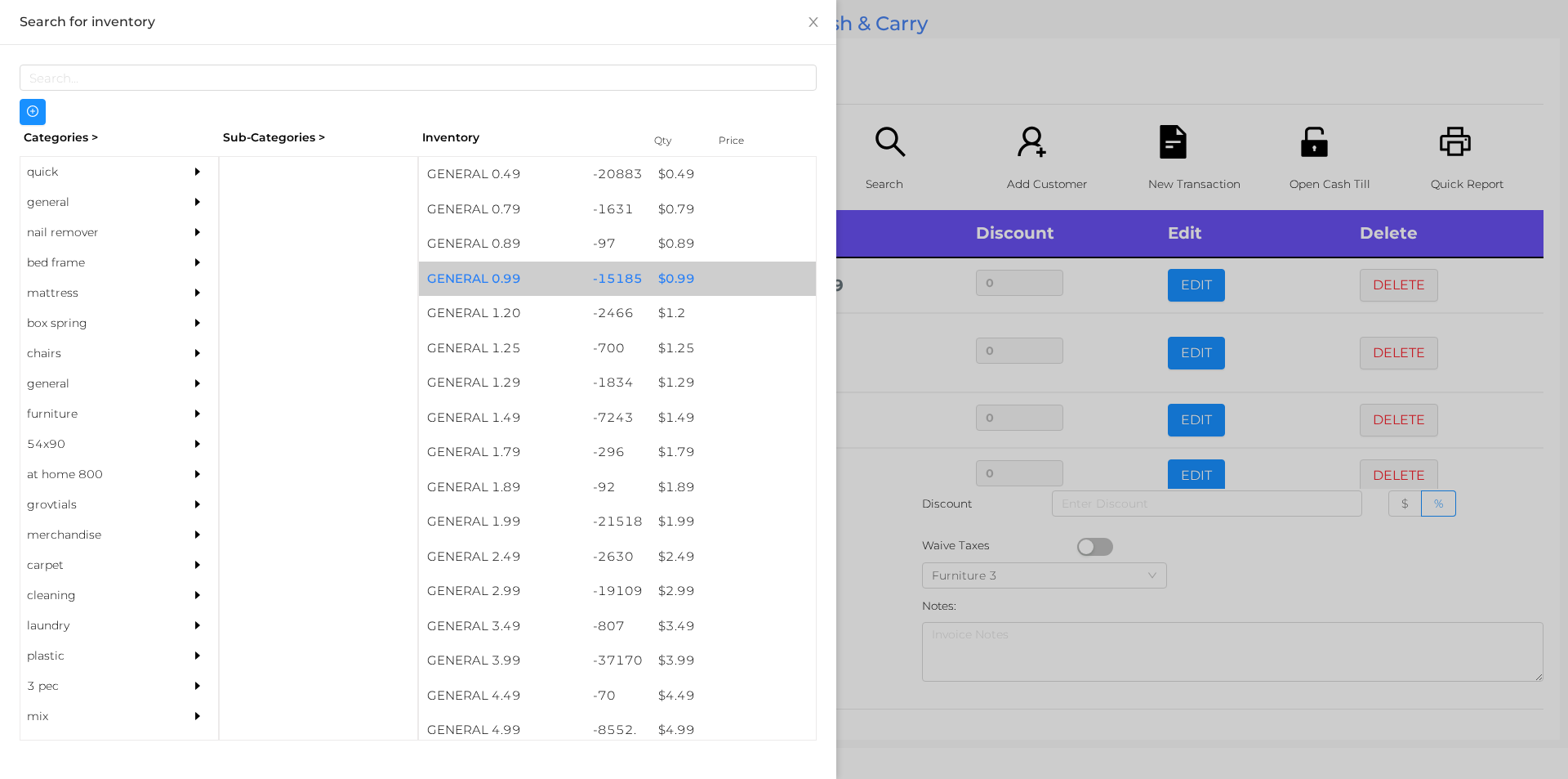
click at [681, 280] on div "$ 0.99" at bounding box center [733, 278] width 166 height 35
click at [686, 277] on div "$ 0.99" at bounding box center [733, 278] width 166 height 35
click at [674, 277] on div "$ 0.99" at bounding box center [733, 278] width 166 height 35
click at [674, 275] on div "$ 0.99" at bounding box center [733, 278] width 166 height 35
click at [664, 278] on div "$ 0.99" at bounding box center [733, 278] width 166 height 35
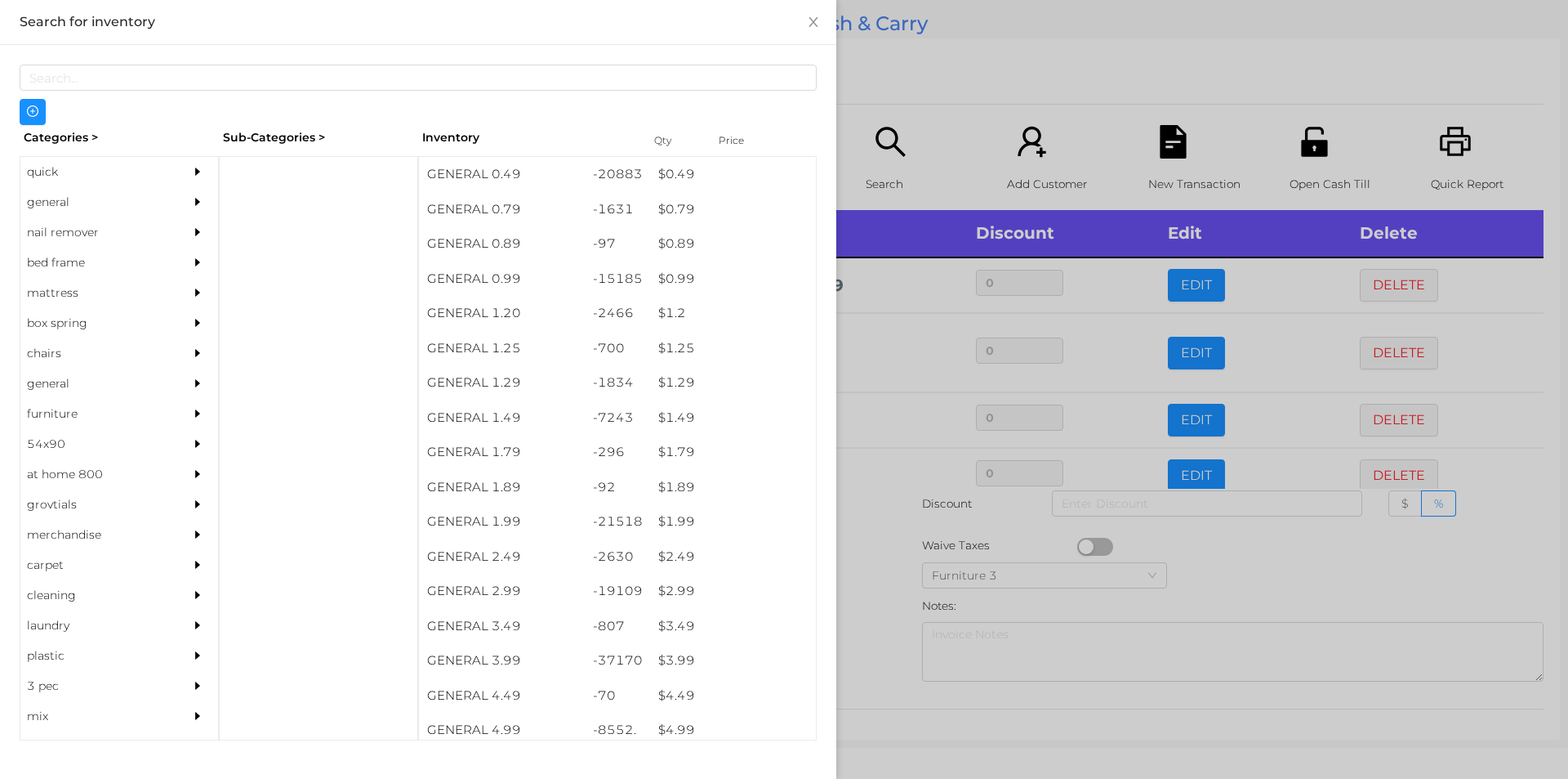
click at [878, 577] on div at bounding box center [784, 390] width 1568 height 779
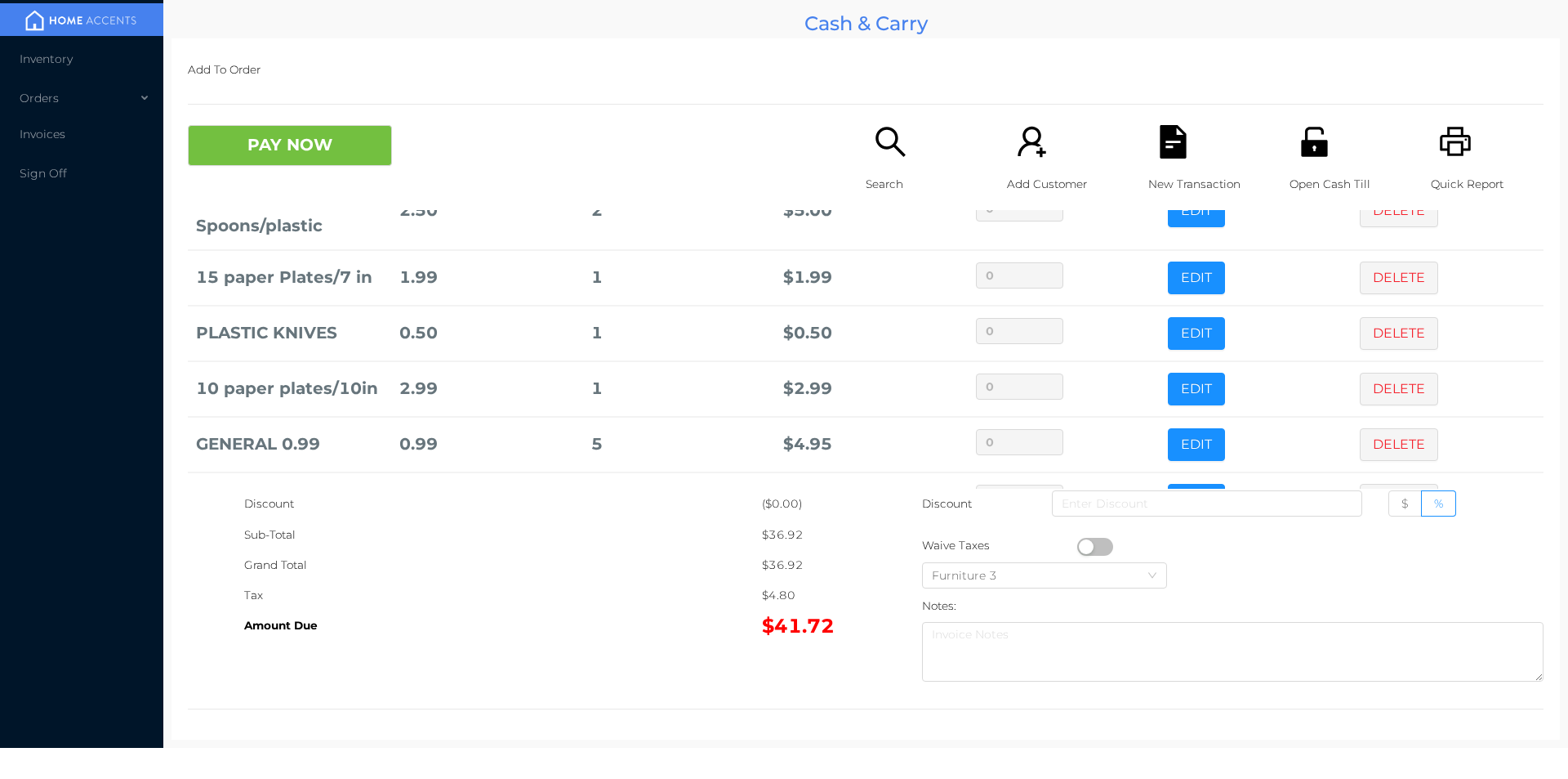
scroll to position [198, 0]
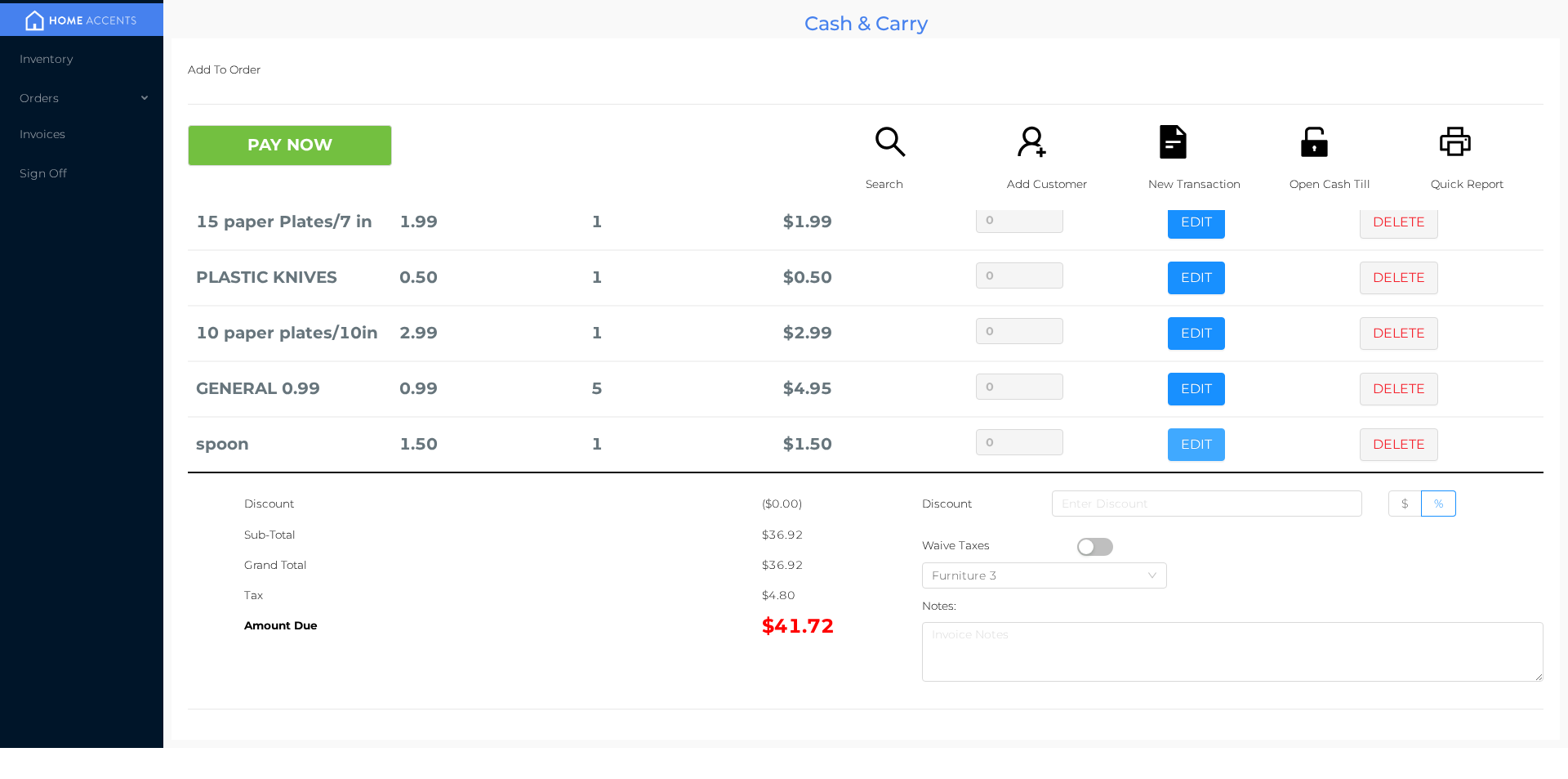
click at [1188, 445] on button "EDIT" at bounding box center [1196, 445] width 57 height 33
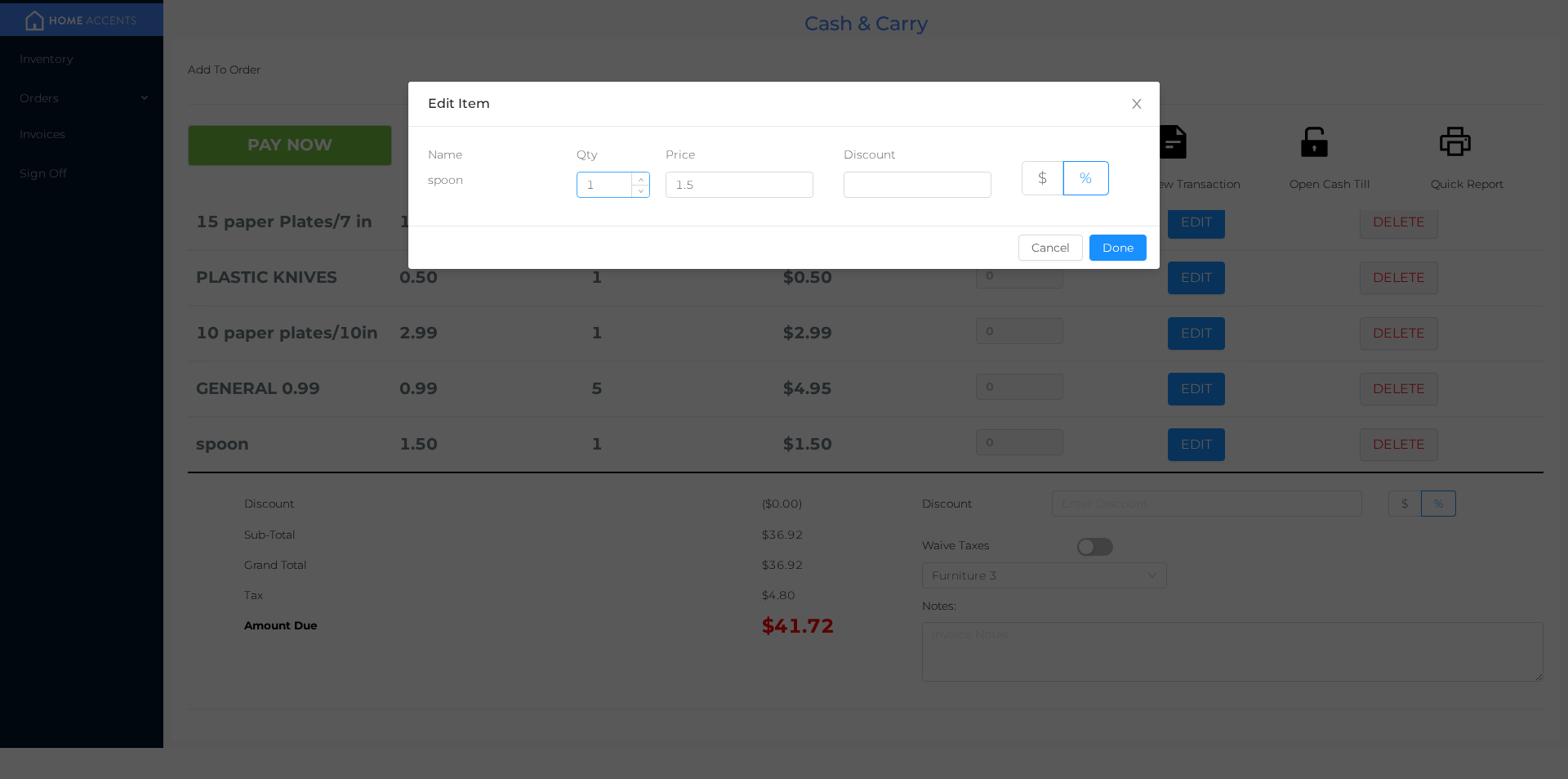
click at [611, 183] on input "1" at bounding box center [613, 184] width 72 height 24
type input "5"
click at [1106, 258] on button "Done" at bounding box center [1117, 248] width 57 height 26
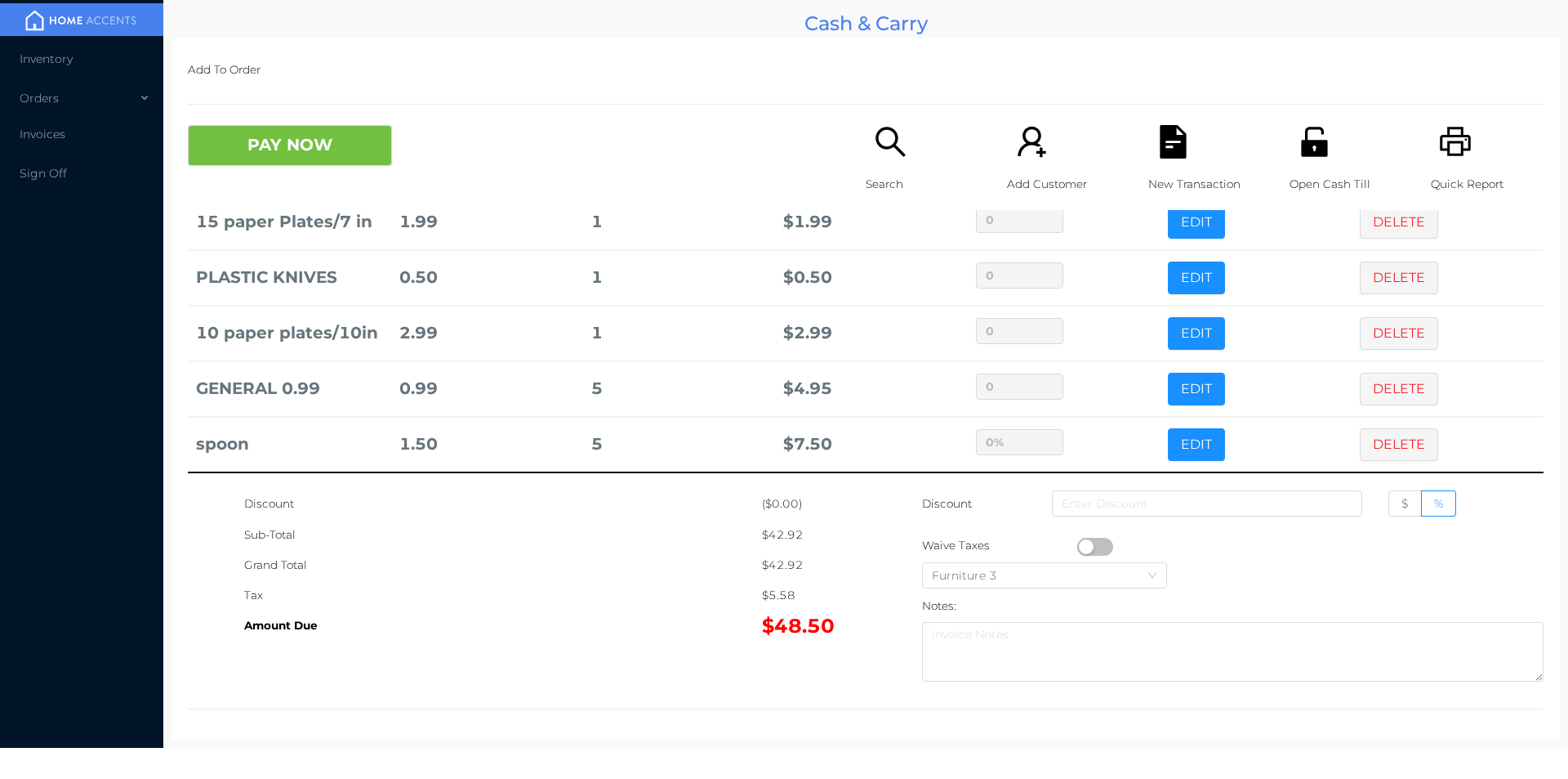
click at [692, 614] on div "Amount Due" at bounding box center [502, 625] width 518 height 30
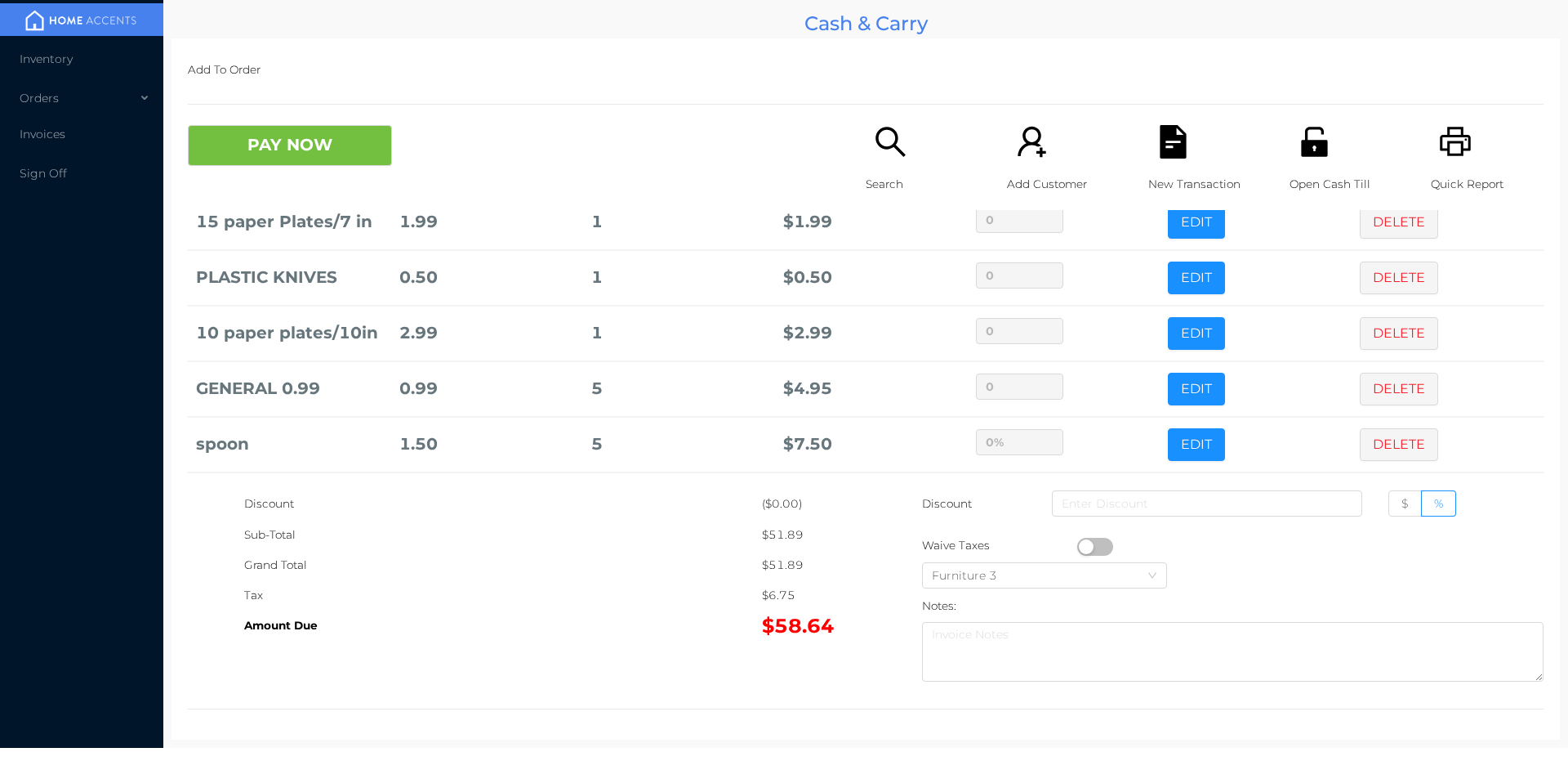
click at [866, 169] on p "Search" at bounding box center [922, 183] width 113 height 30
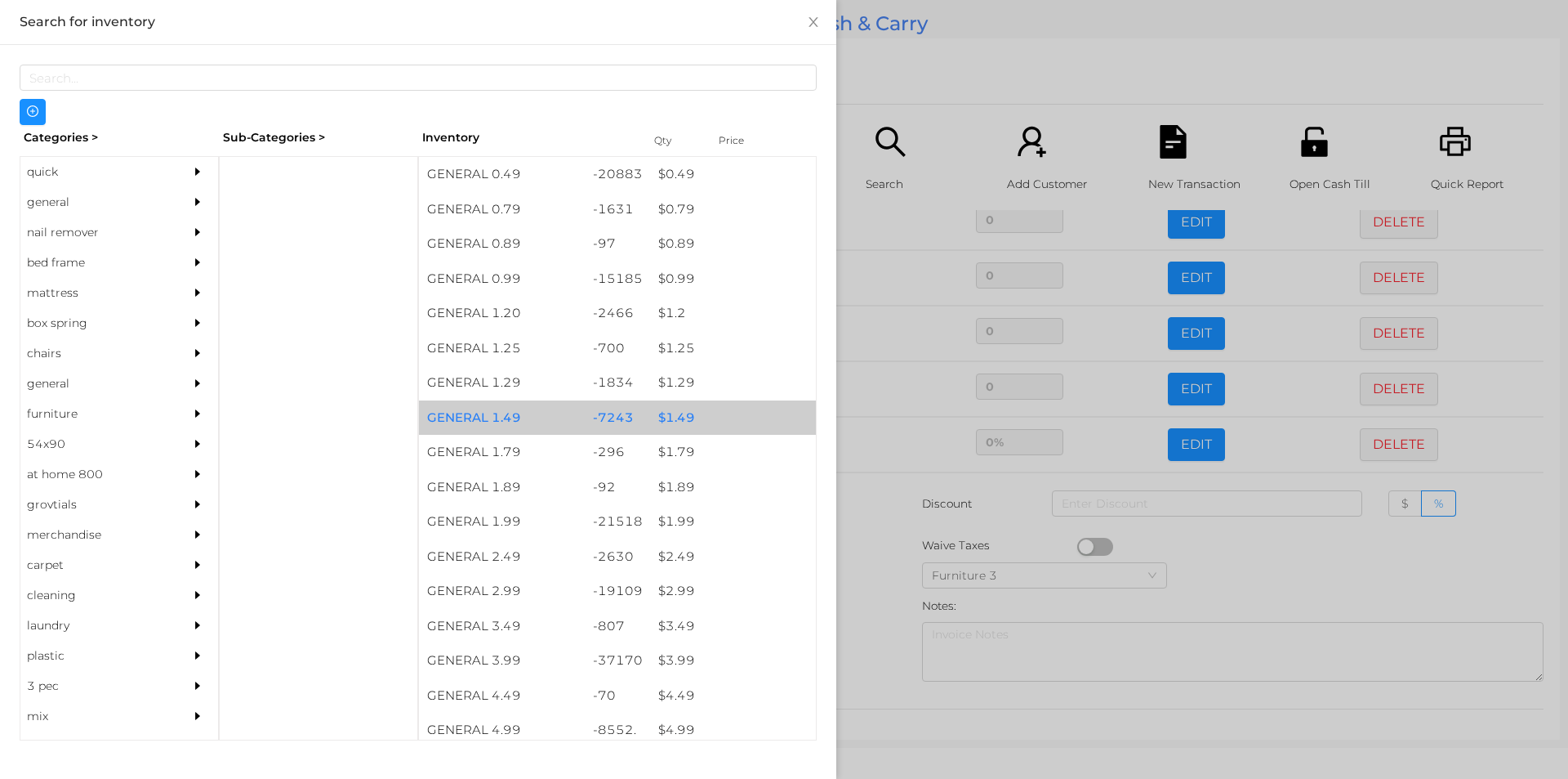
click at [674, 415] on div "$ 1.49" at bounding box center [733, 418] width 166 height 35
click at [678, 417] on div "$ 1.49" at bounding box center [733, 418] width 166 height 35
click at [670, 413] on div "$ 1.49" at bounding box center [733, 418] width 166 height 35
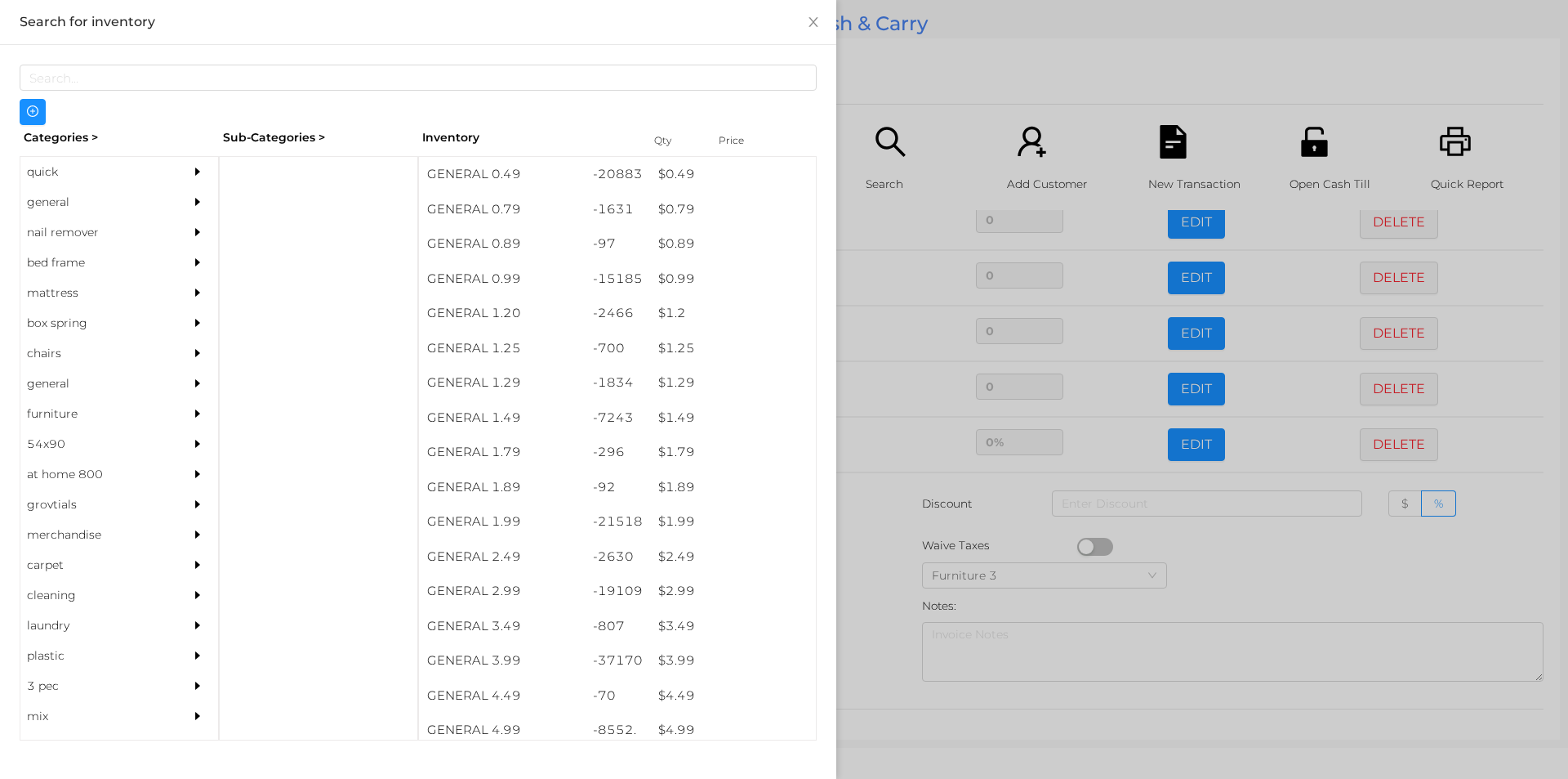
click at [870, 516] on div at bounding box center [784, 390] width 1568 height 779
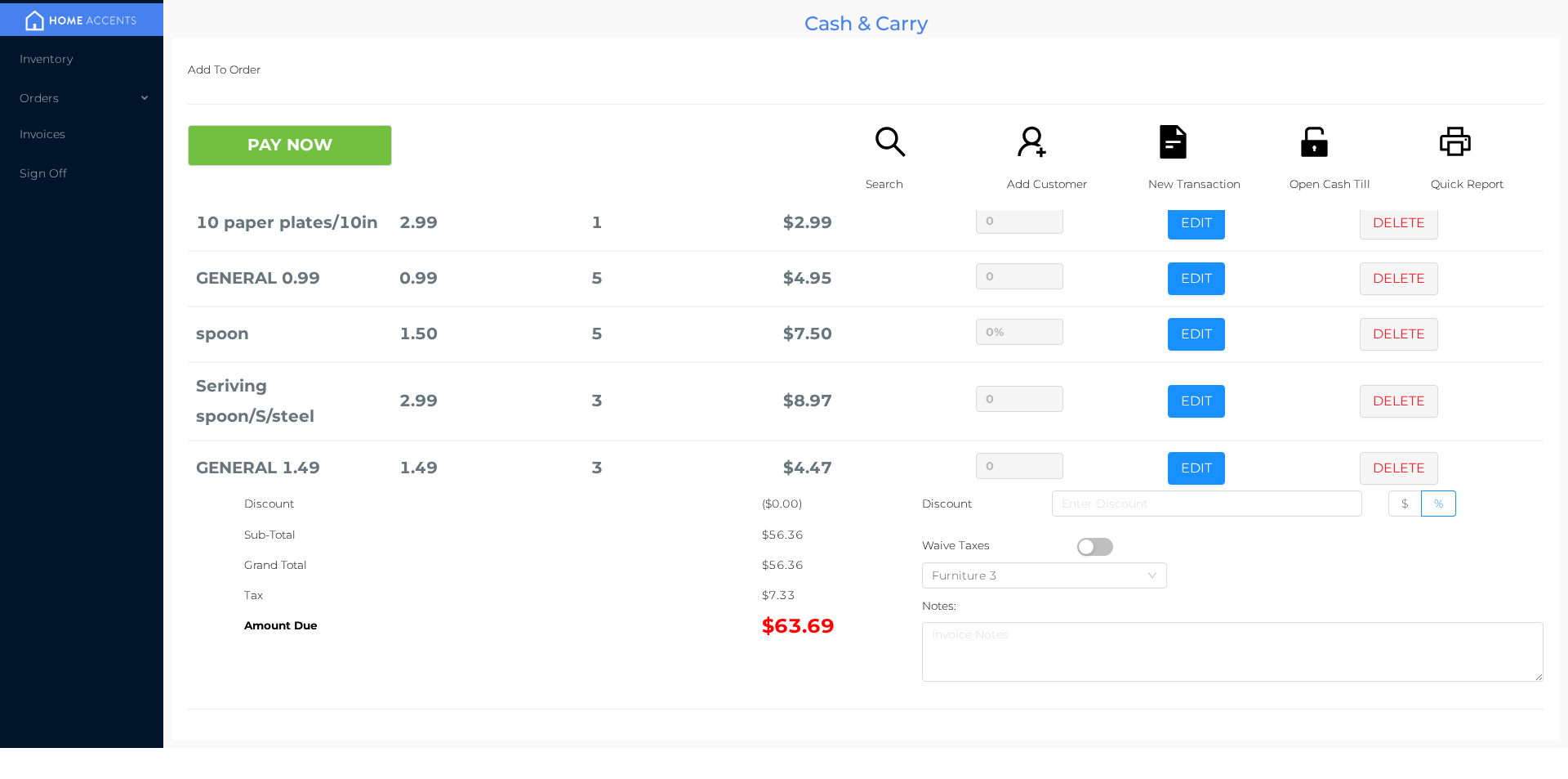
scroll to position [333, 0]
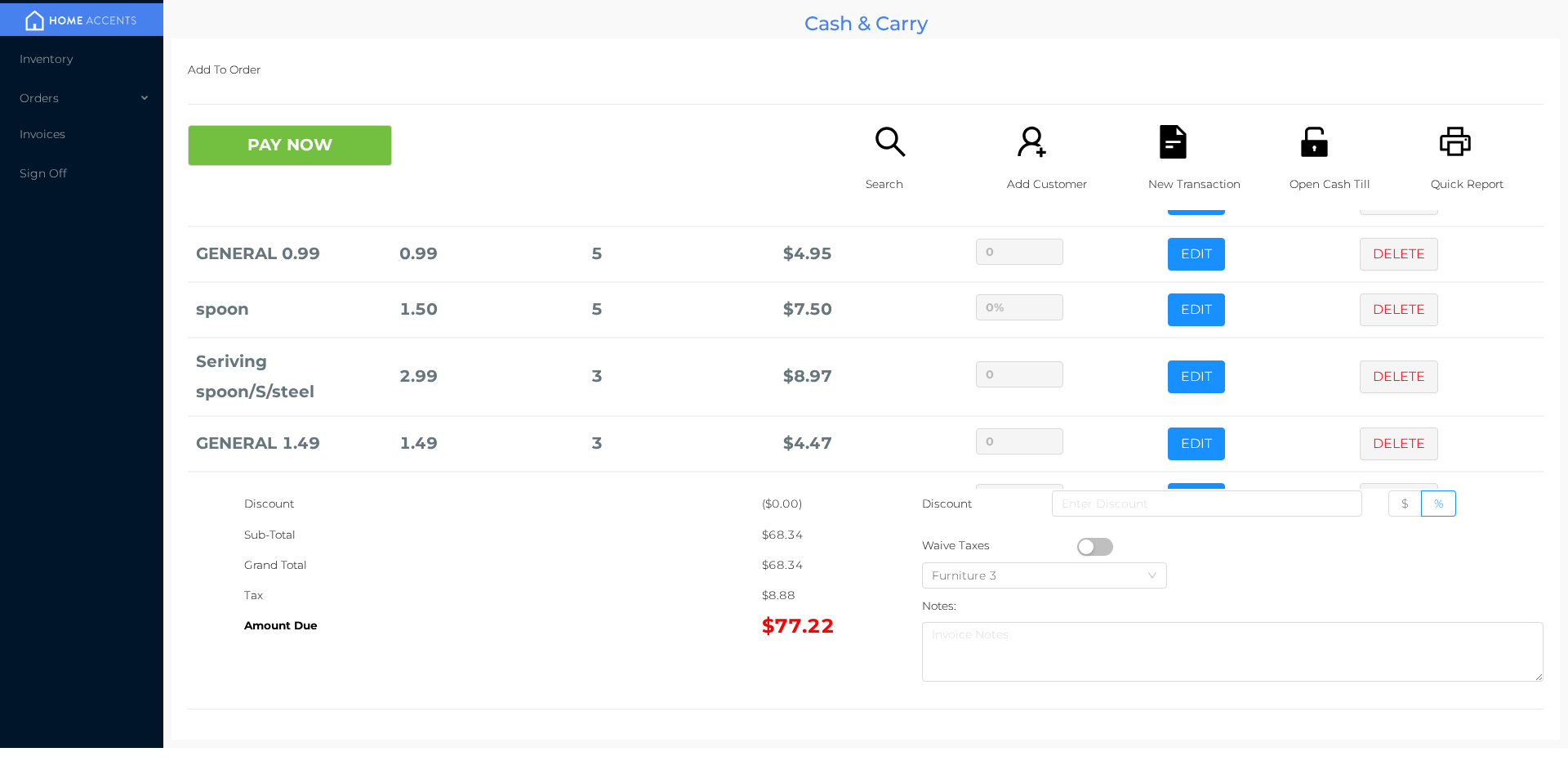
click at [902, 152] on div "Search" at bounding box center [922, 167] width 113 height 85
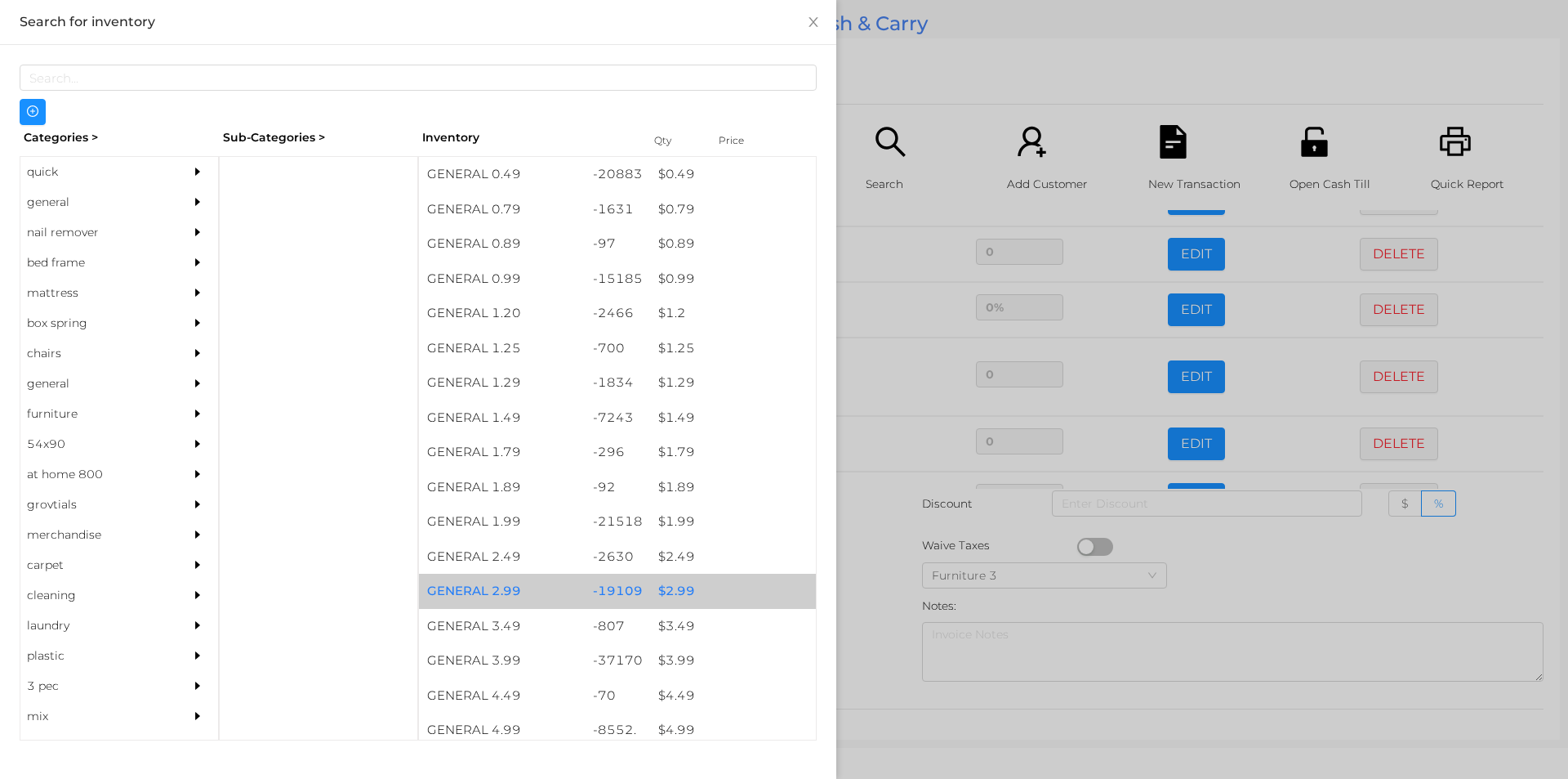
click at [678, 586] on div "$ 2.99" at bounding box center [733, 591] width 166 height 35
click at [675, 585] on div "$ 2.99" at bounding box center [733, 591] width 166 height 35
click at [667, 587] on div "$ 2.99" at bounding box center [733, 591] width 166 height 35
click at [667, 586] on div "$ 2.99" at bounding box center [733, 591] width 166 height 35
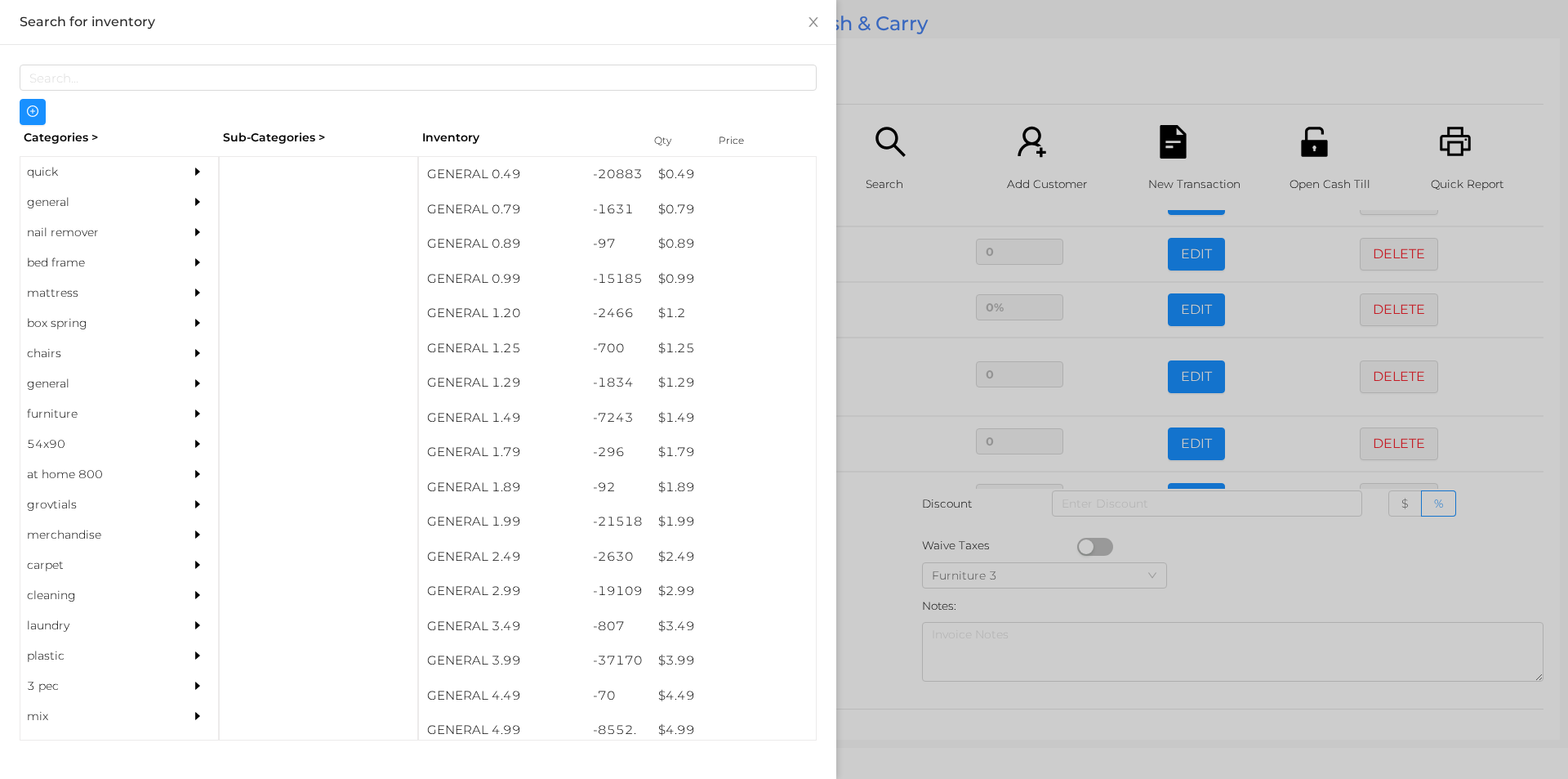
click at [872, 573] on div at bounding box center [784, 390] width 1568 height 779
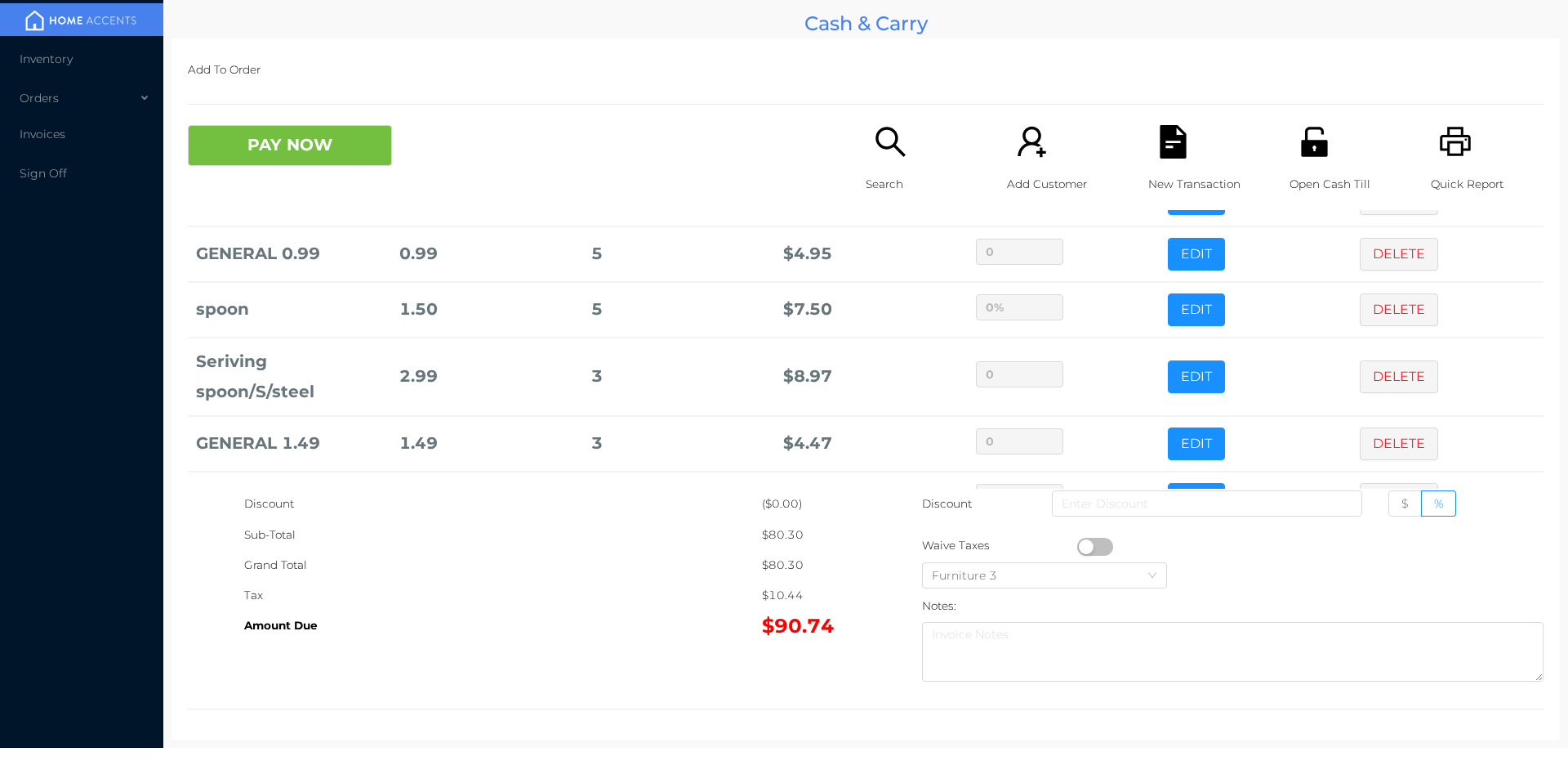
scroll to position [444, 0]
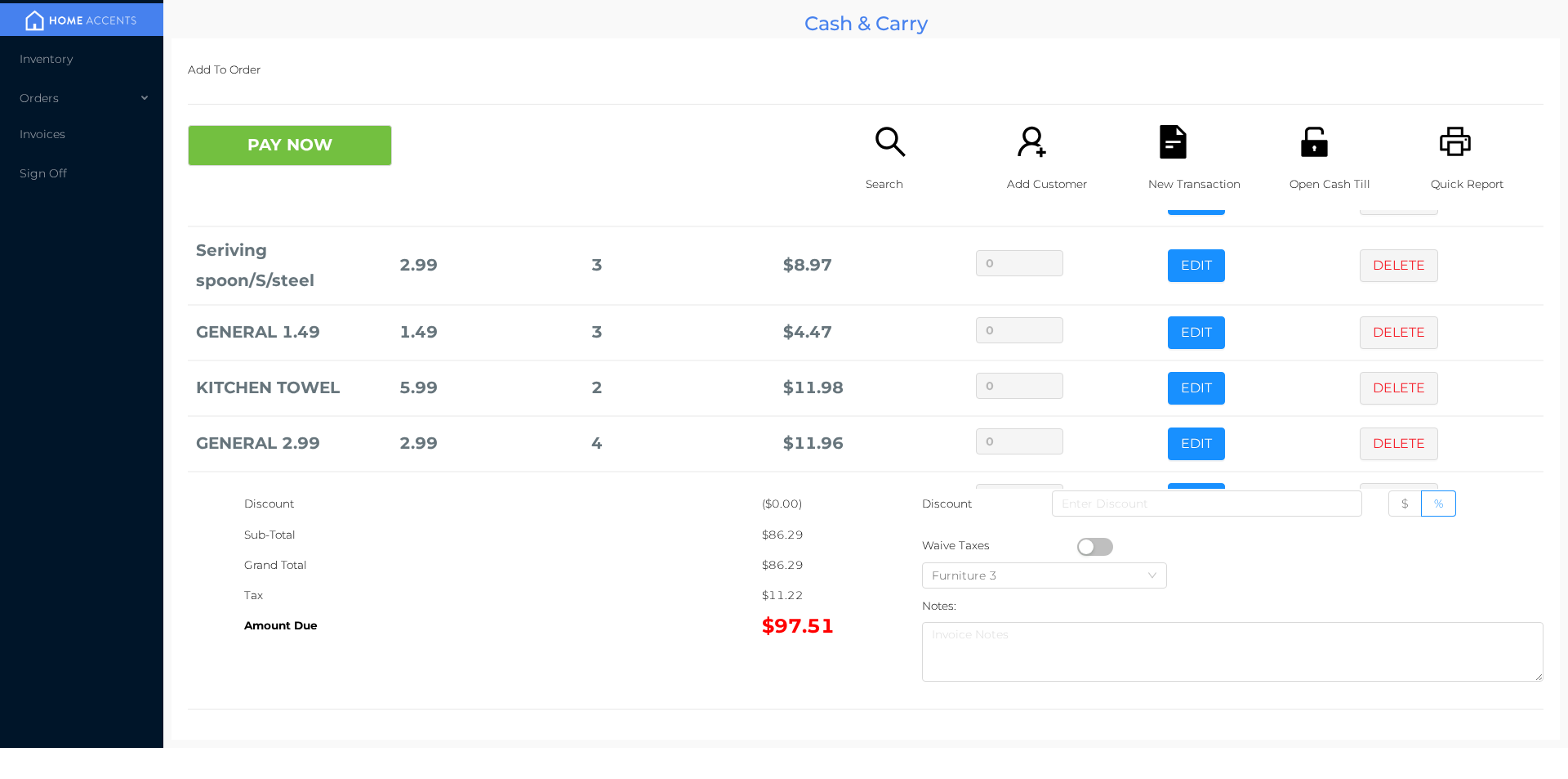
click at [876, 170] on p "Search" at bounding box center [922, 183] width 113 height 30
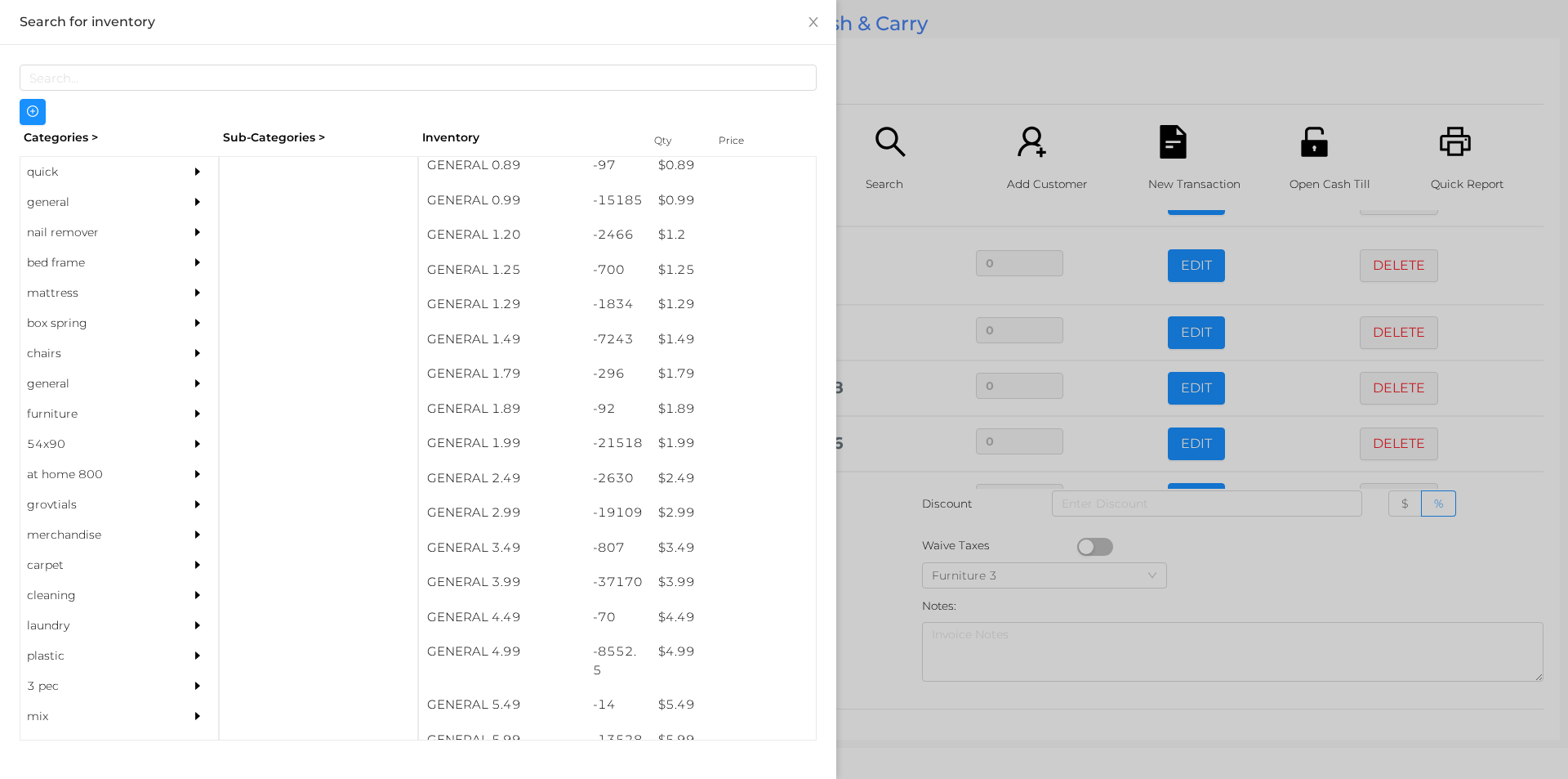
scroll to position [111, 0]
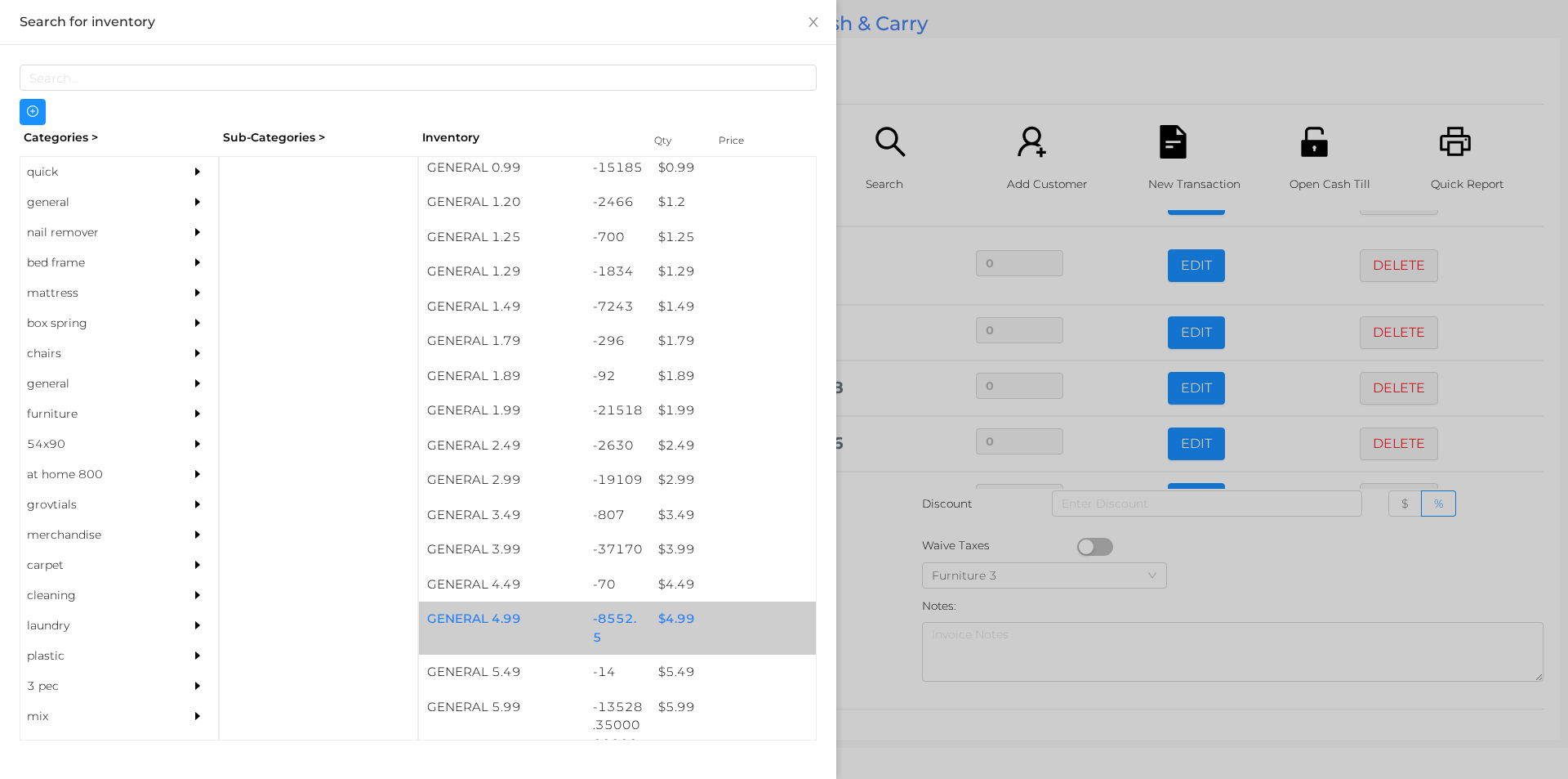
click at [673, 611] on div "$ 4.99" at bounding box center [733, 619] width 166 height 35
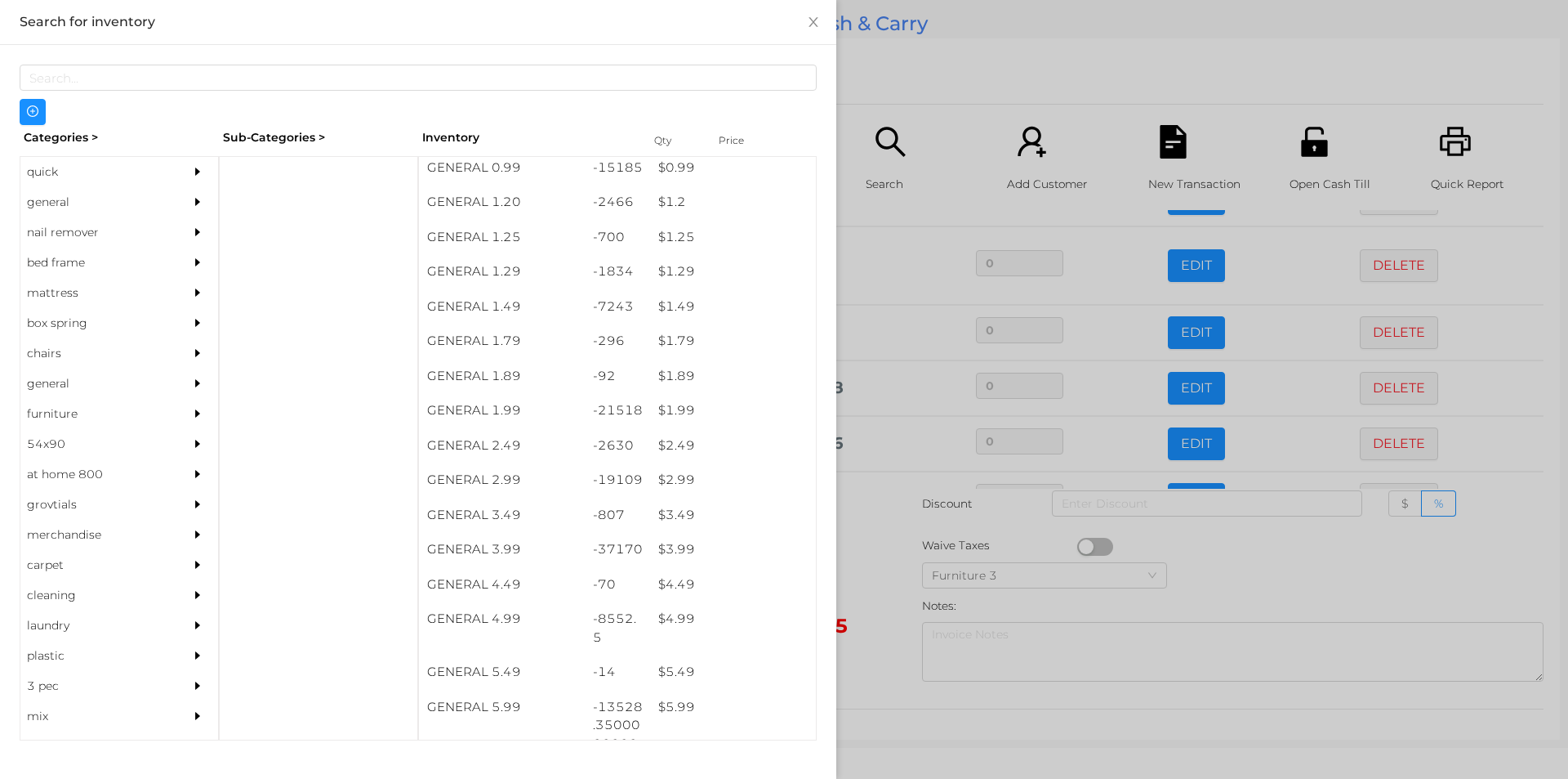
click at [880, 598] on div at bounding box center [784, 390] width 1568 height 779
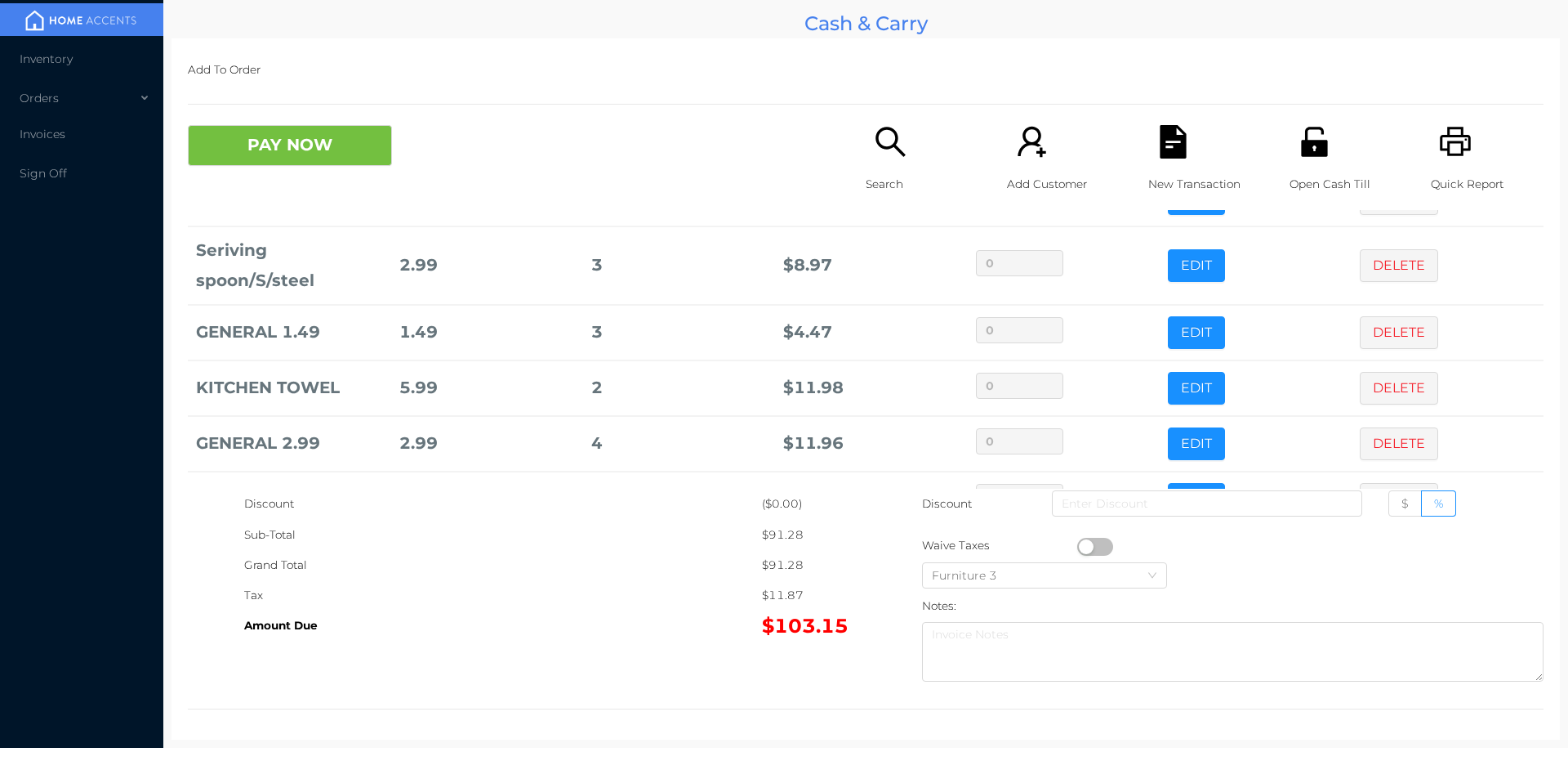
scroll to position [555, 0]
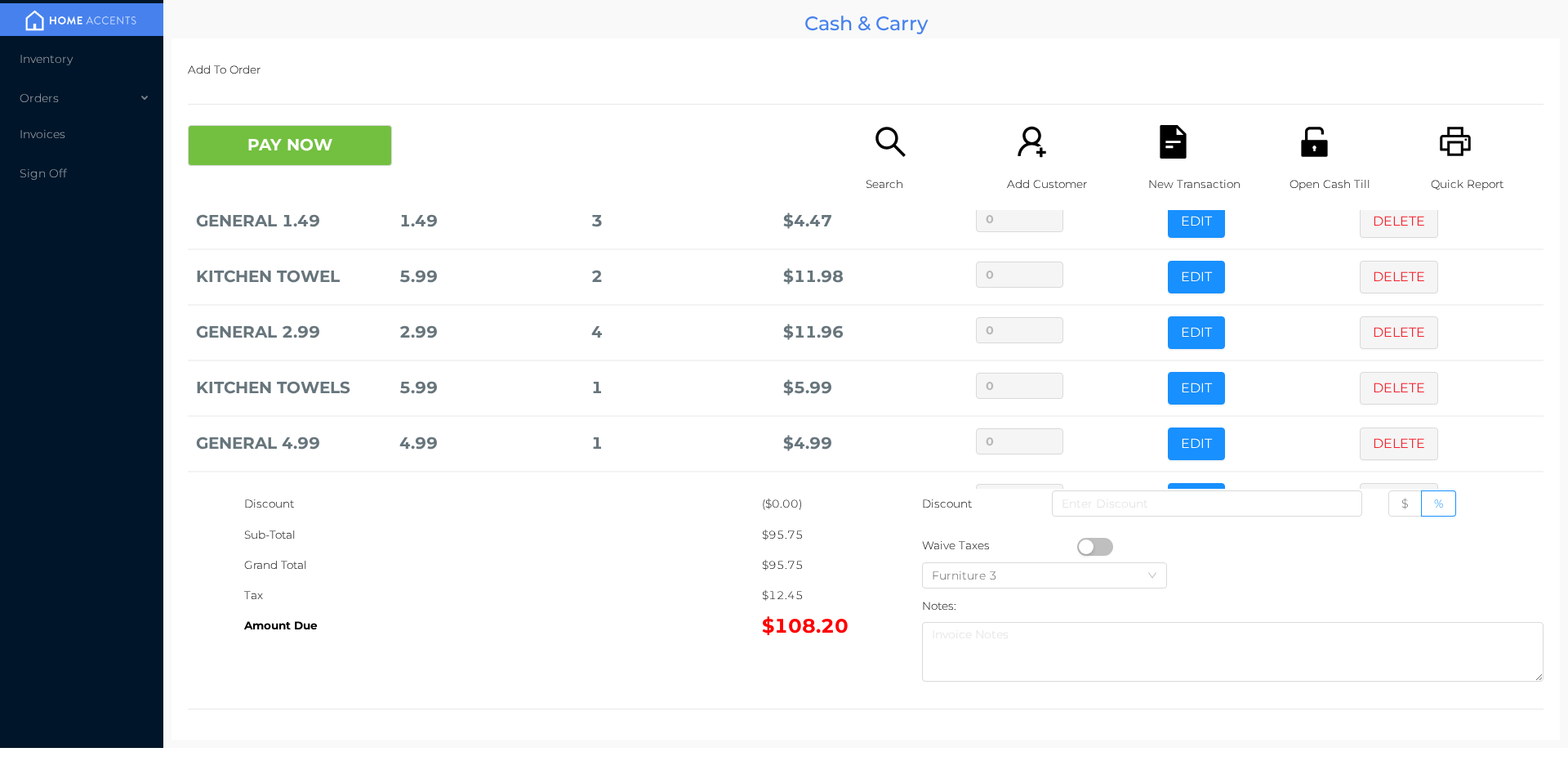
click at [892, 163] on div "Search" at bounding box center [922, 167] width 113 height 85
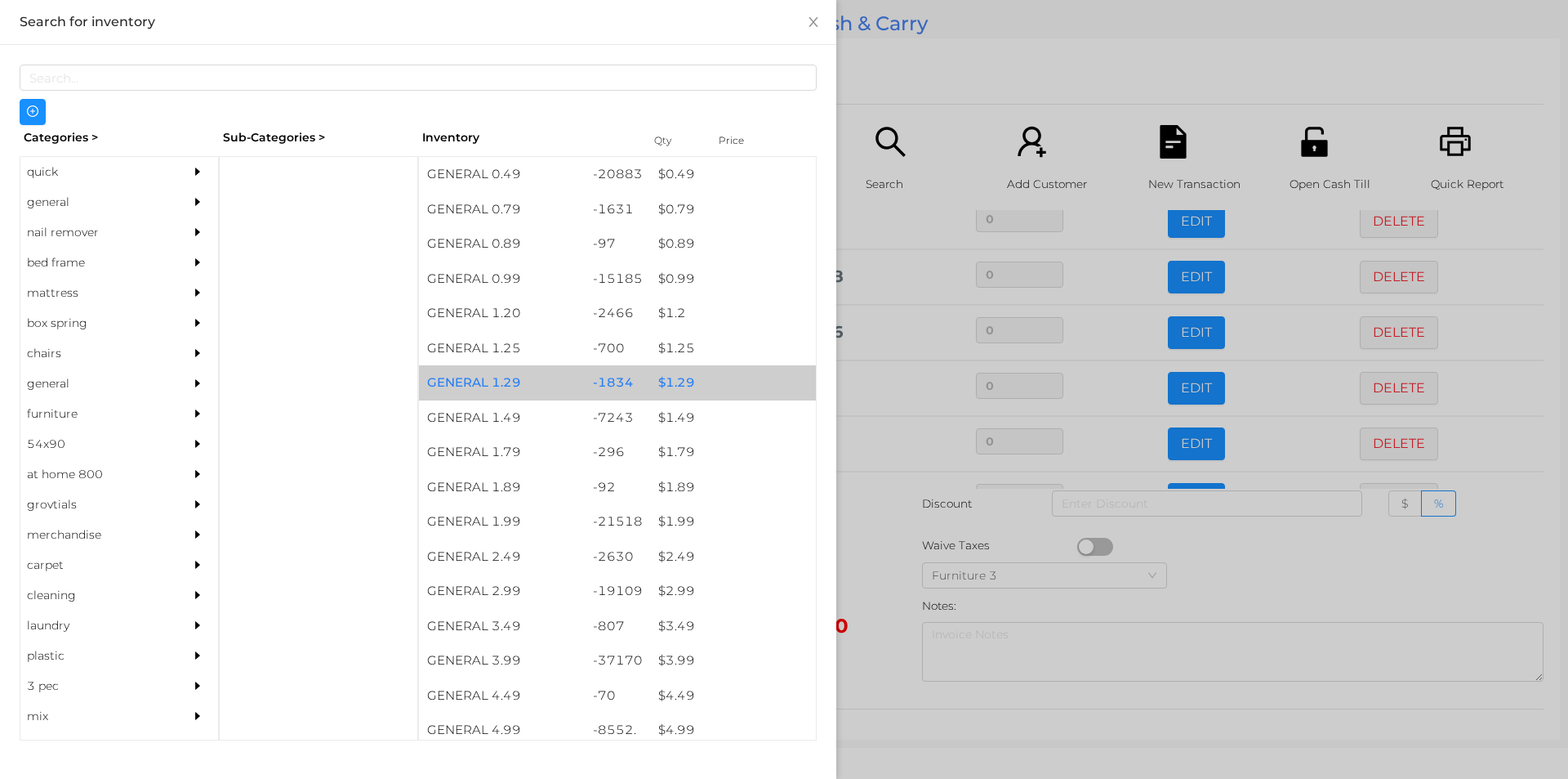
click at [671, 377] on div "$ 1.29" at bounding box center [733, 382] width 166 height 35
click at [665, 376] on div "$ 1.29" at bounding box center [733, 382] width 166 height 35
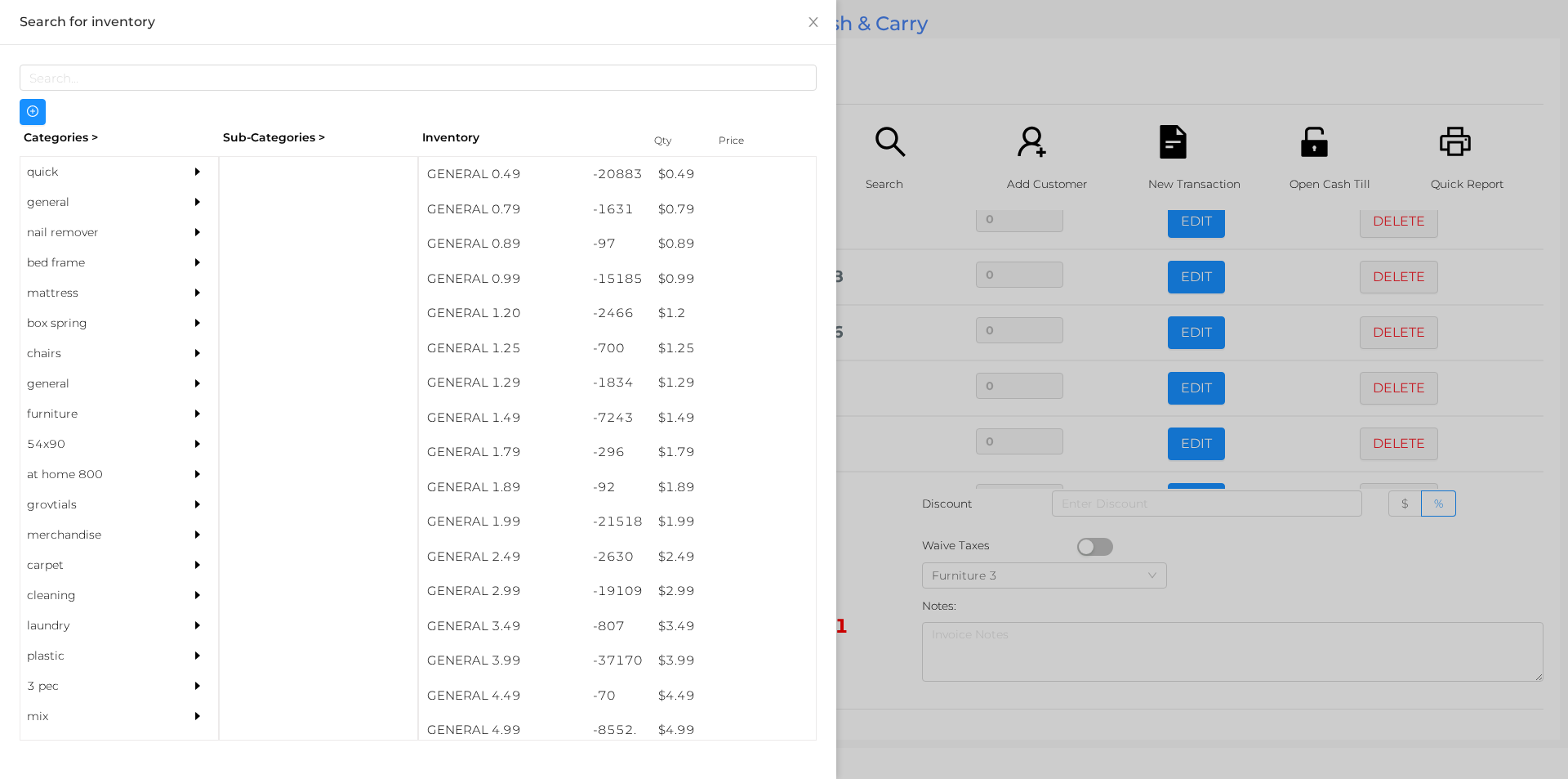
click at [882, 567] on div at bounding box center [784, 390] width 1568 height 779
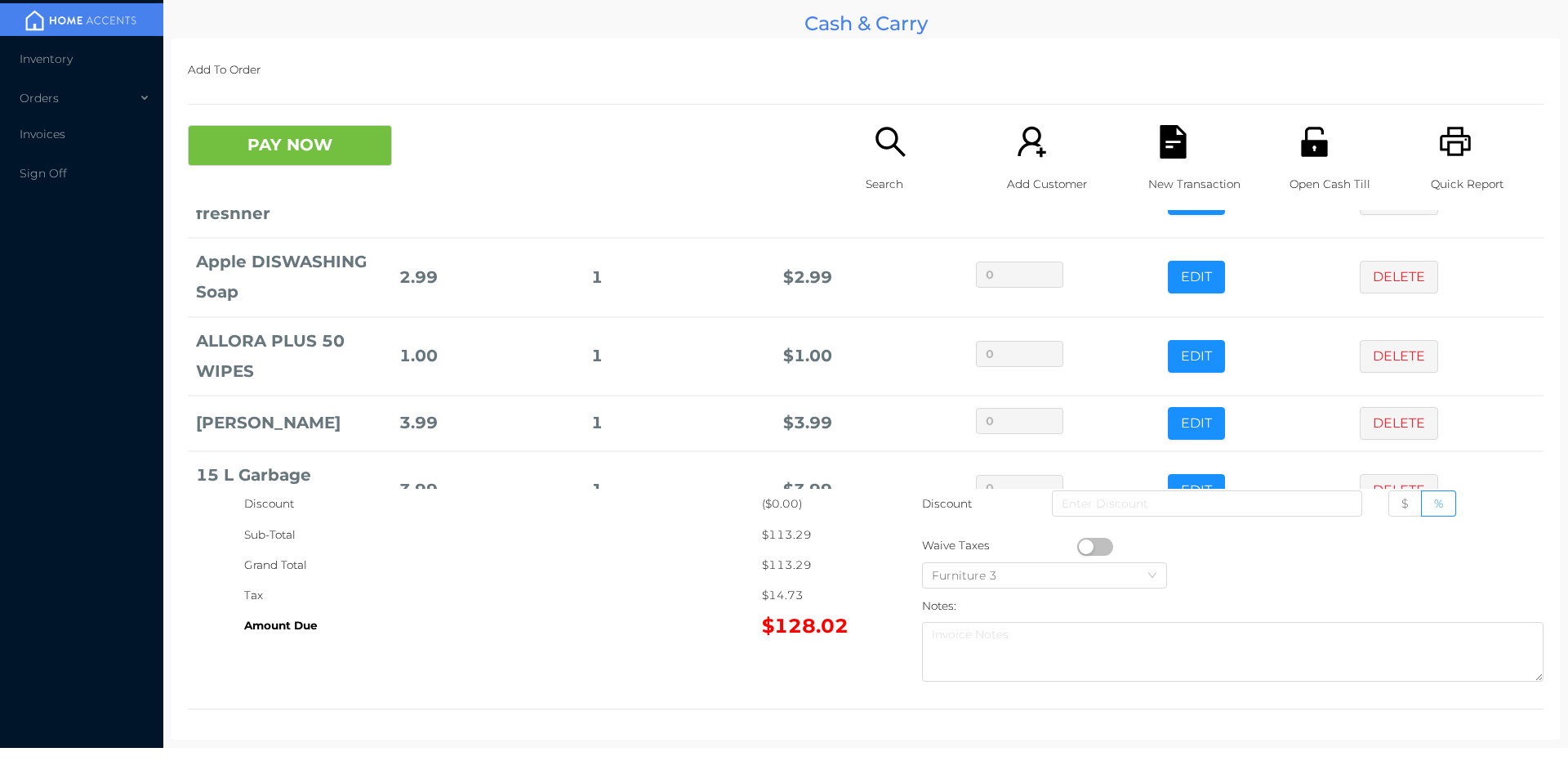
scroll to position [1037, 0]
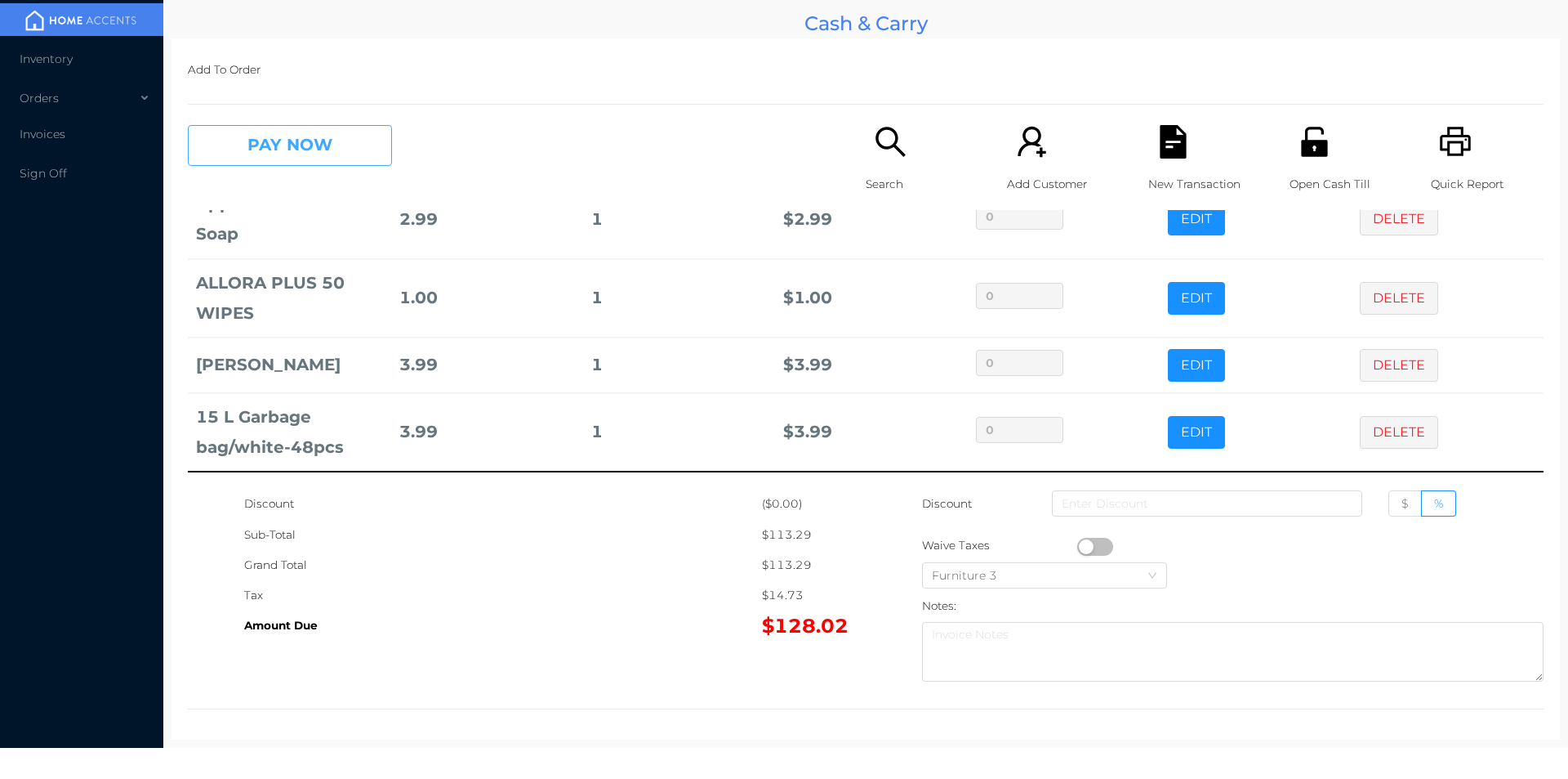
click at [281, 150] on button "PAY NOW" at bounding box center [290, 145] width 204 height 41
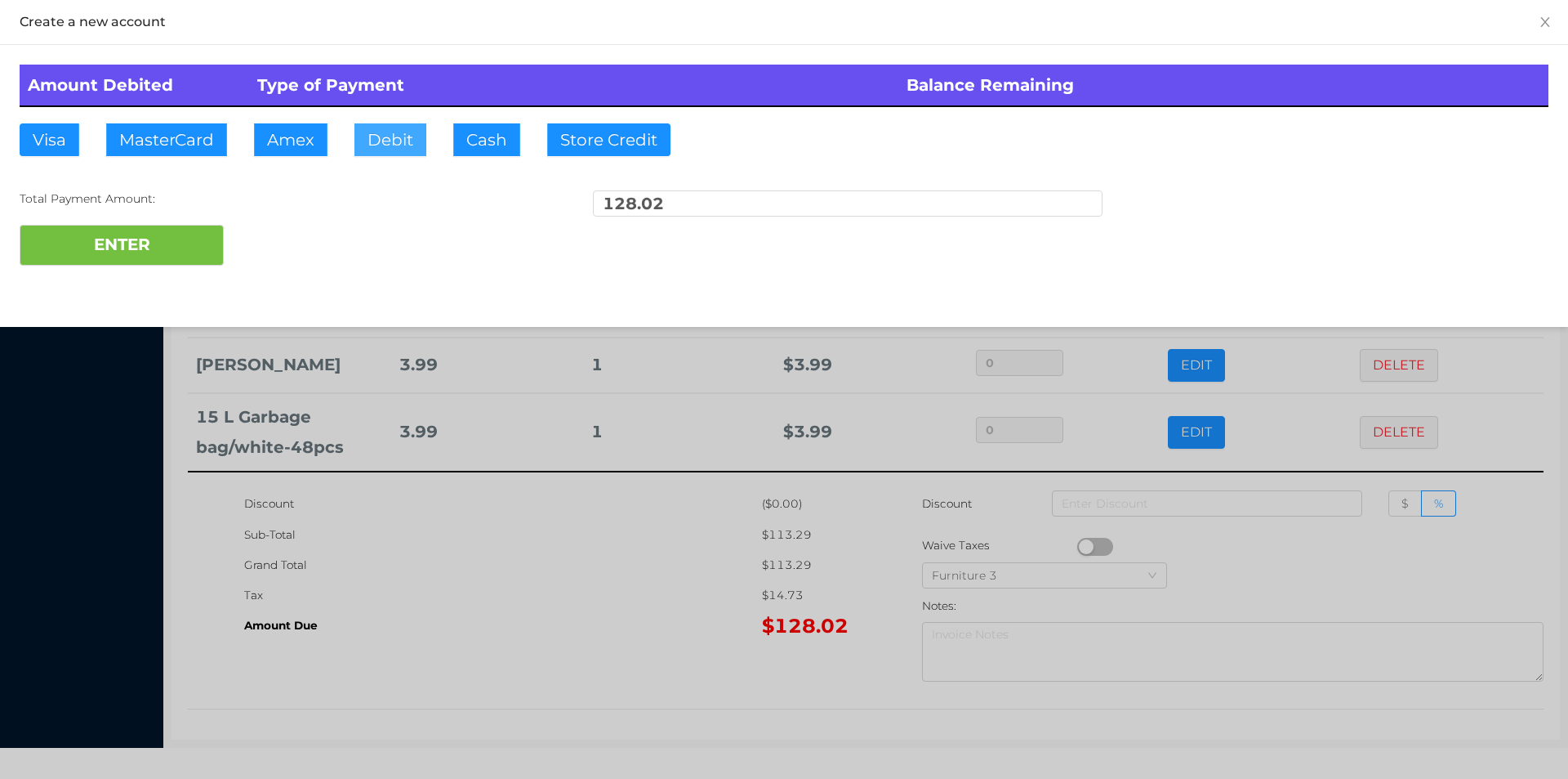
click at [388, 140] on button "Debit" at bounding box center [390, 140] width 72 height 33
click at [166, 248] on button "ENTER" at bounding box center [122, 245] width 204 height 41
type input "0"
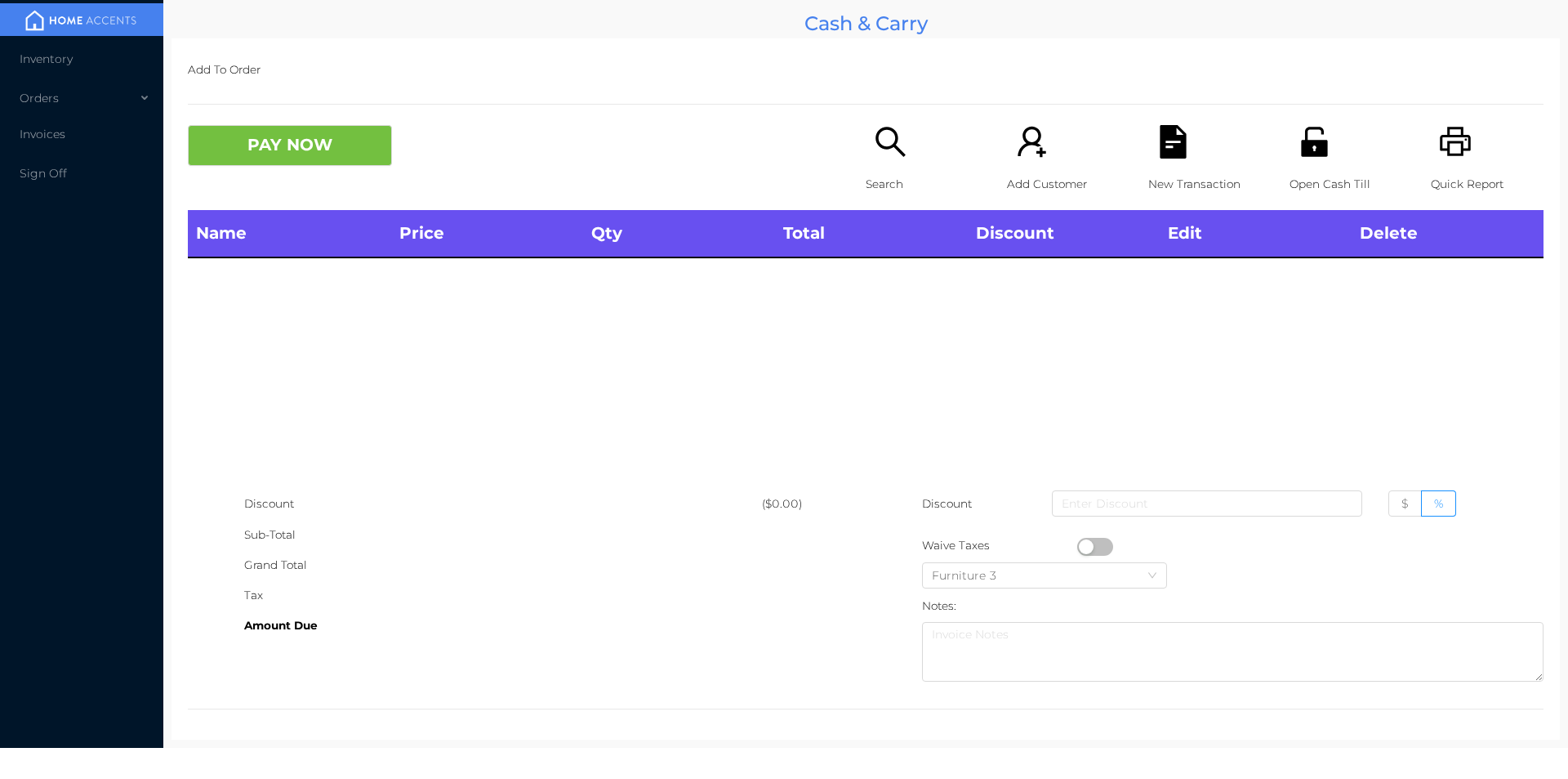
scroll to position [0, 0]
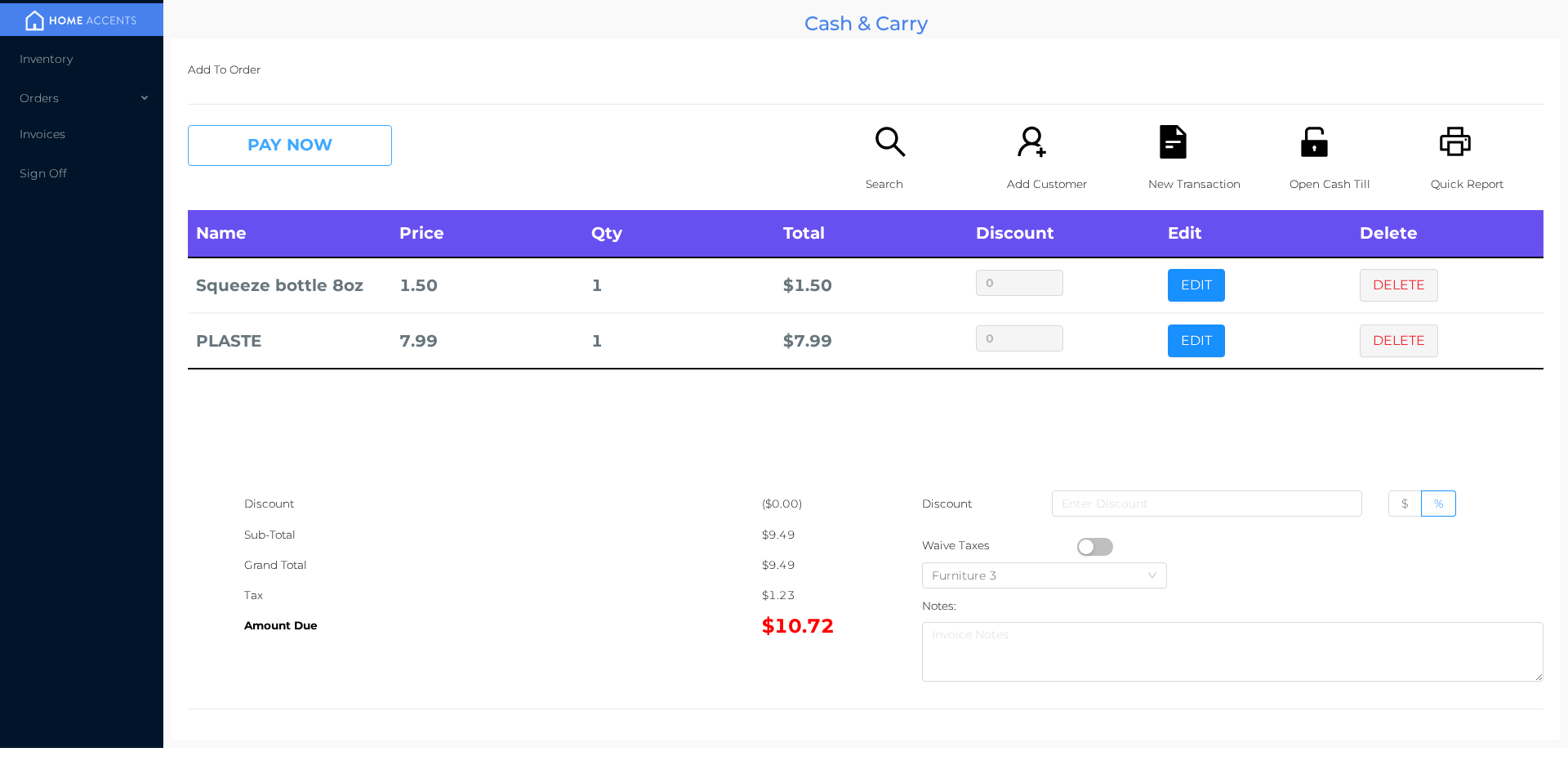
click at [341, 158] on button "PAY NOW" at bounding box center [290, 145] width 204 height 41
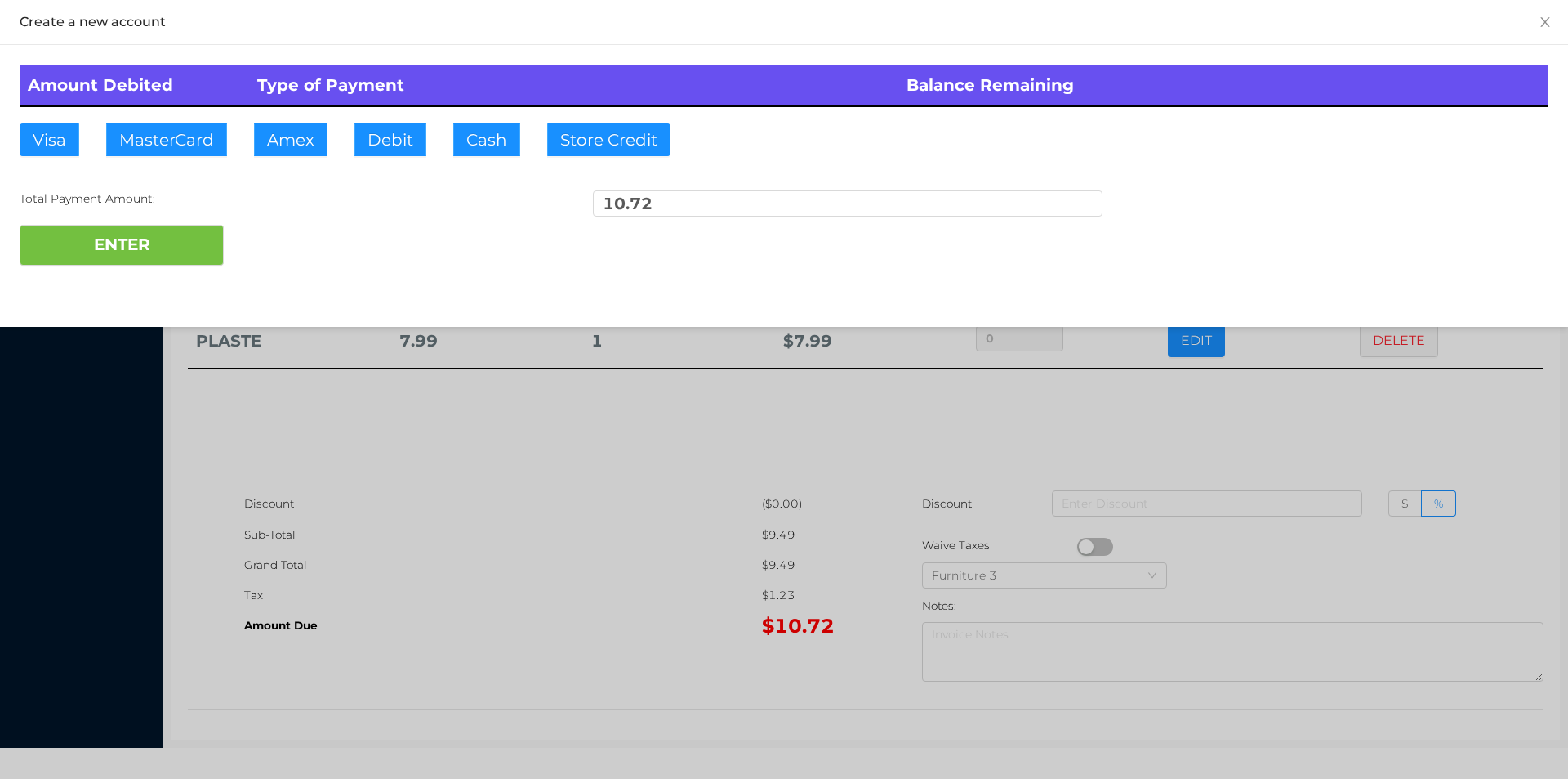
click at [283, 260] on div "ENTER" at bounding box center [784, 245] width 1529 height 41
click at [288, 250] on div "ENTER" at bounding box center [784, 245] width 1529 height 41
click at [1210, 400] on div at bounding box center [784, 390] width 1568 height 779
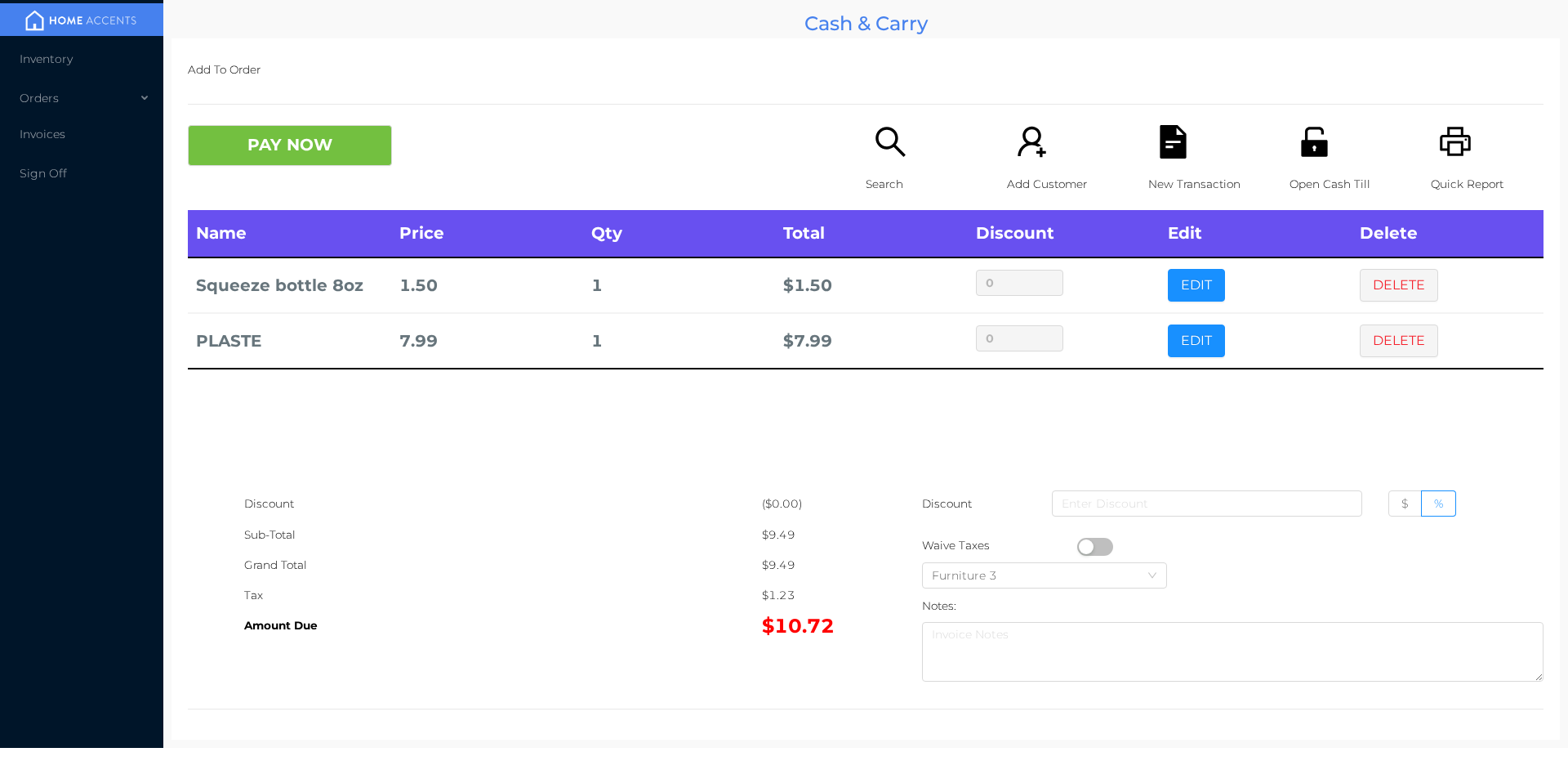
click at [1165, 157] on icon "icon: file-text" at bounding box center [1172, 141] width 26 height 33
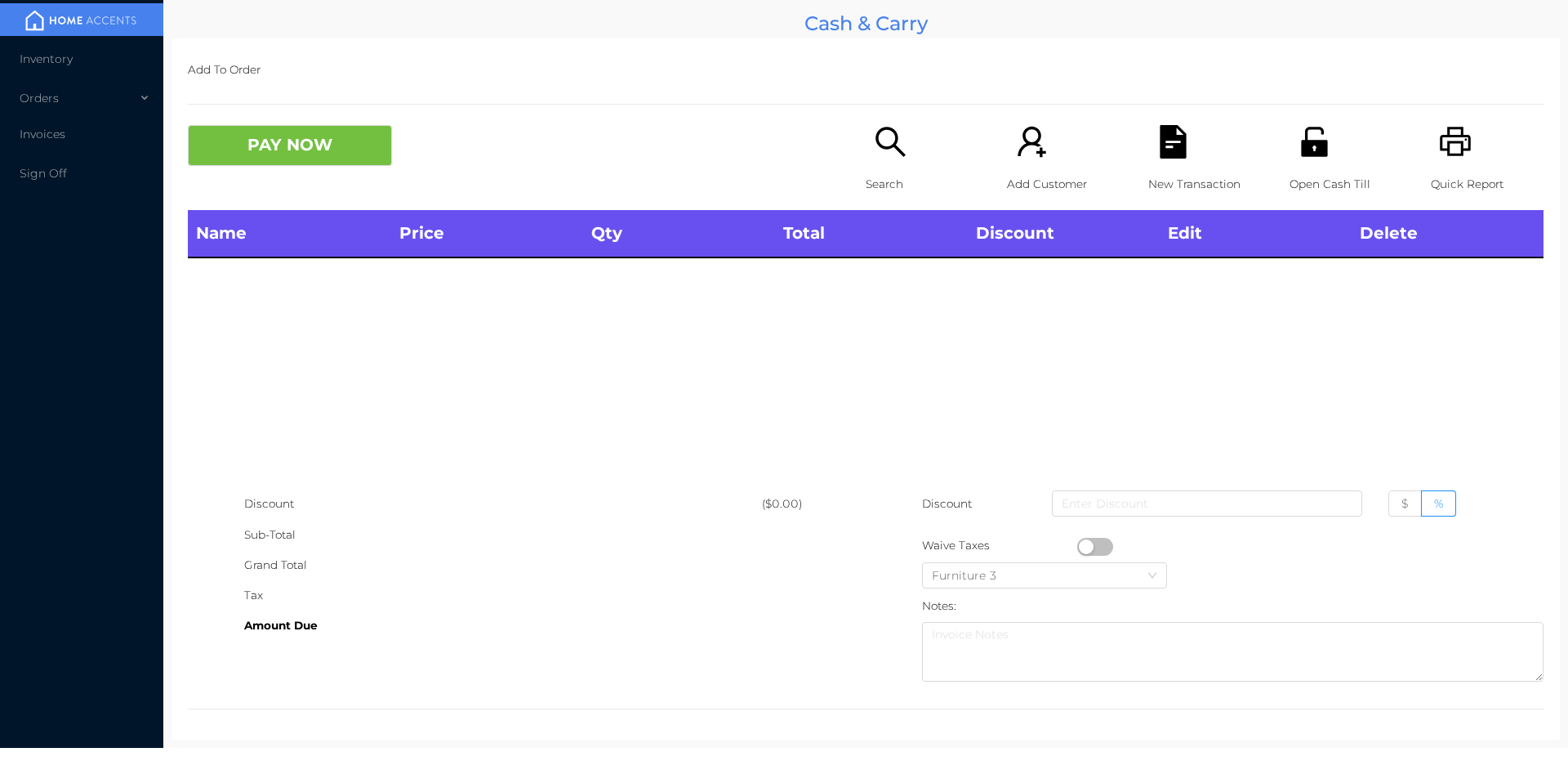
click at [1318, 173] on p "Open Cash Till" at bounding box center [1346, 183] width 113 height 30
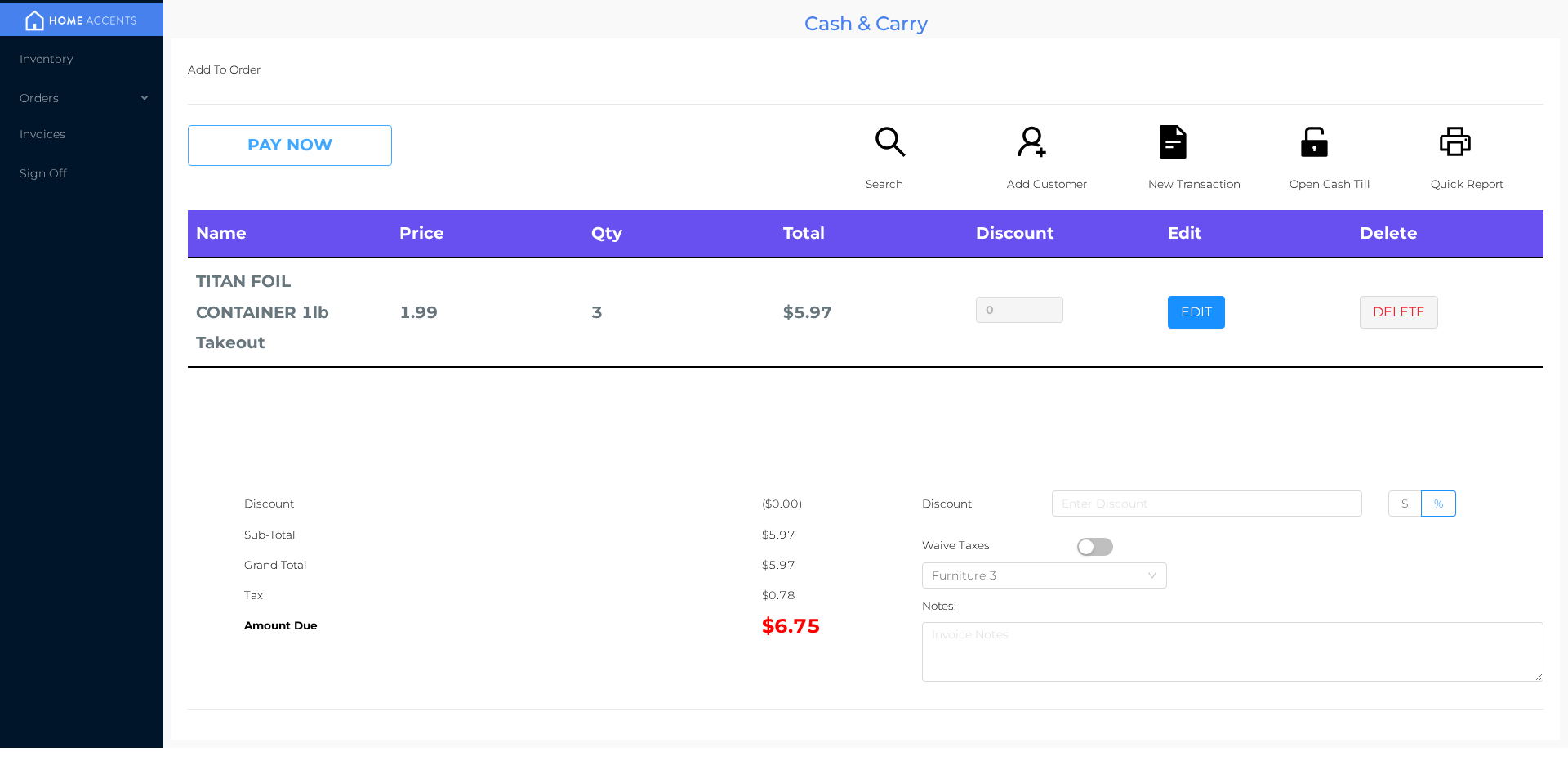
click at [350, 160] on button "PAY NOW" at bounding box center [290, 145] width 204 height 41
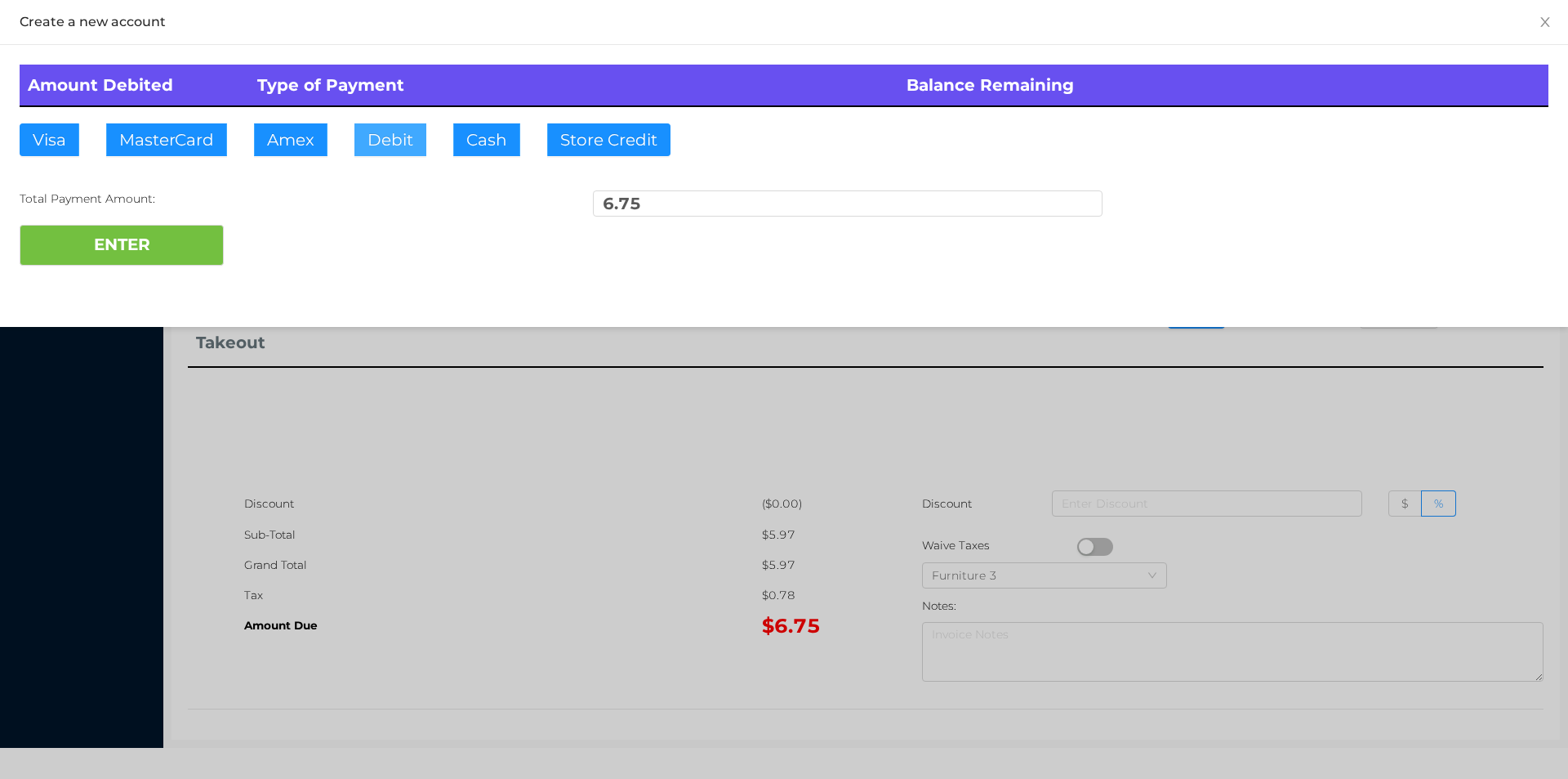
click at [393, 152] on button "Debit" at bounding box center [390, 140] width 72 height 33
click at [217, 242] on button "ENTER" at bounding box center [122, 245] width 204 height 41
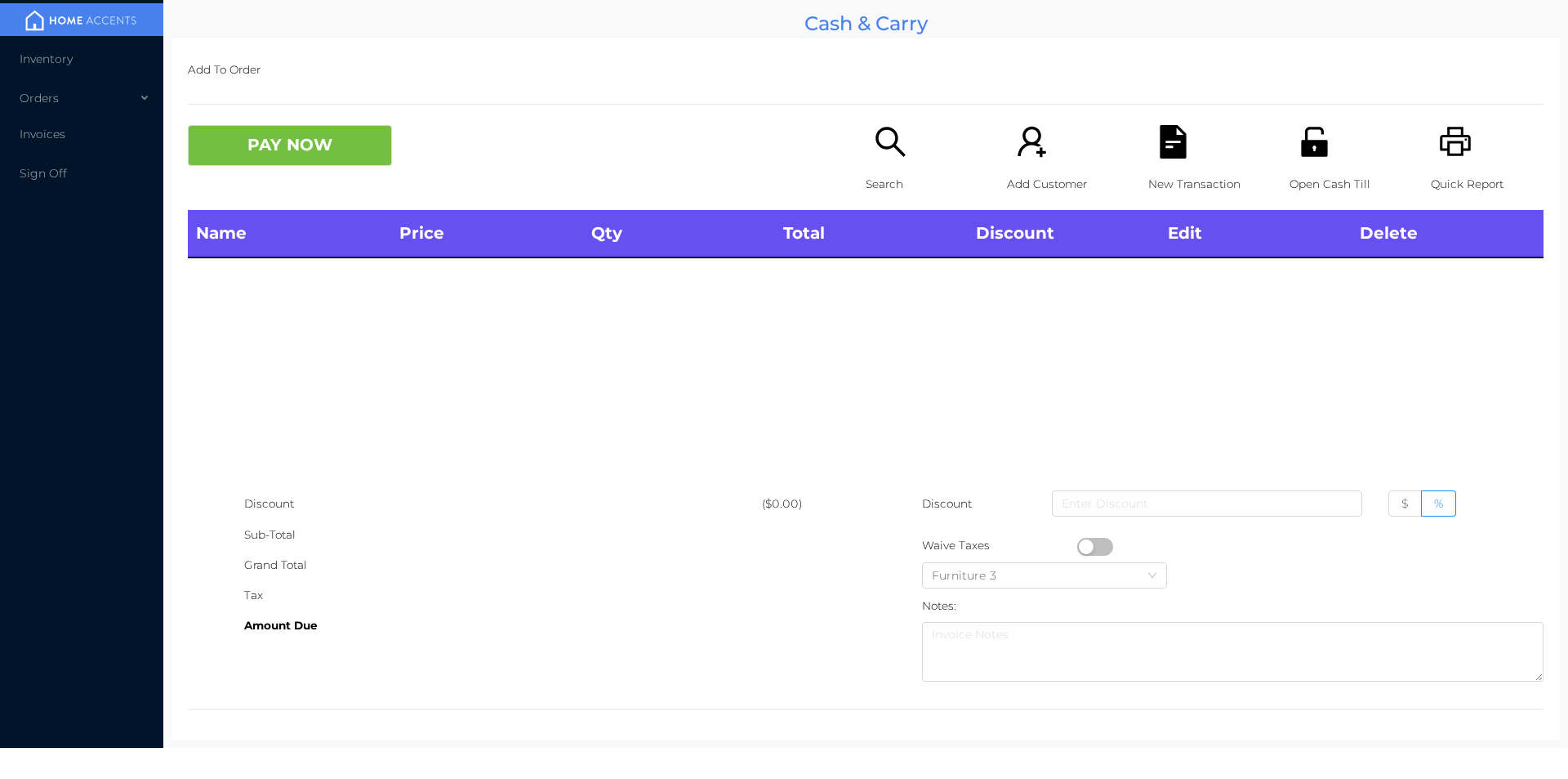
click at [867, 164] on div "Search" at bounding box center [922, 167] width 113 height 85
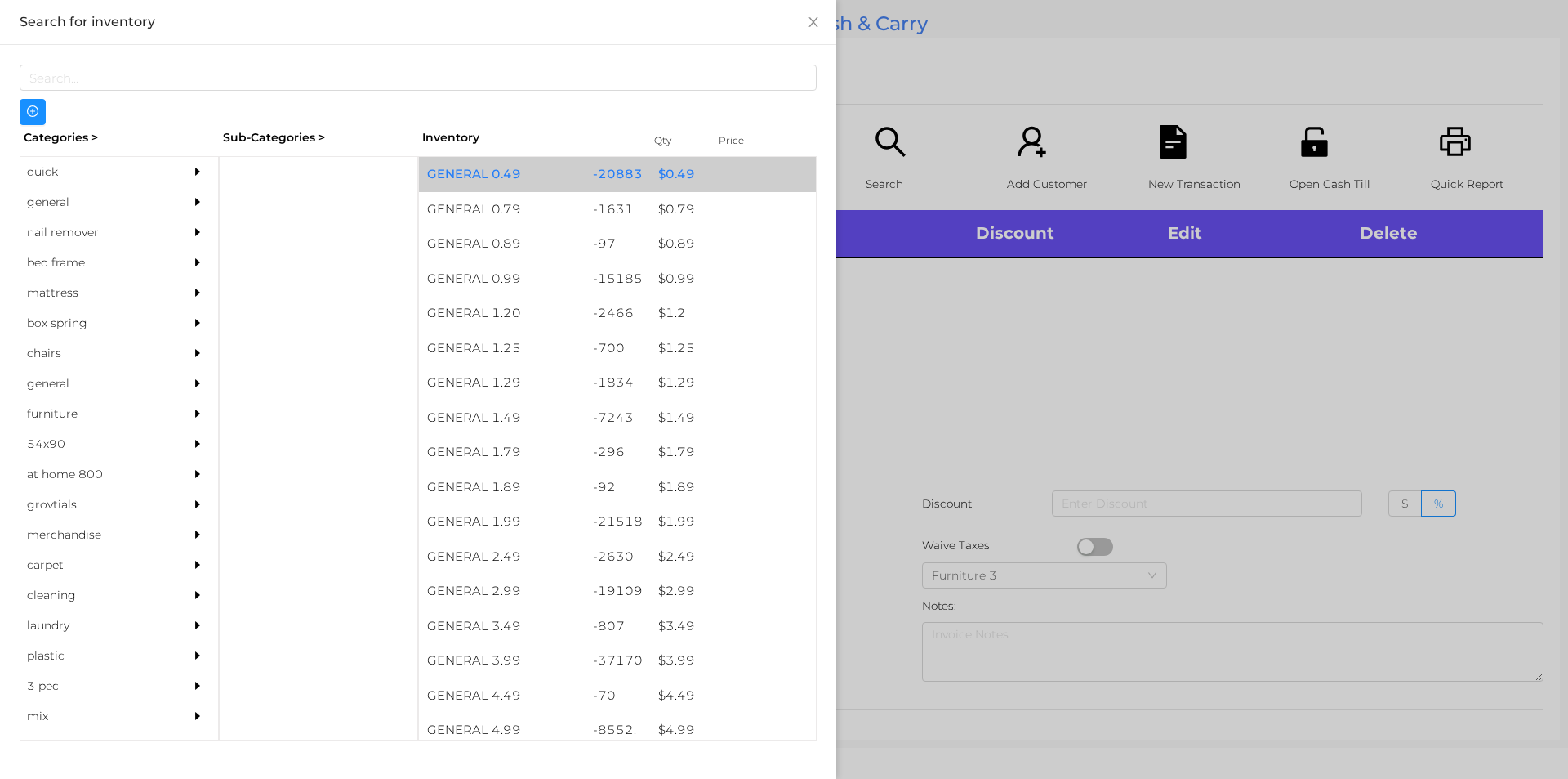
click at [686, 176] on div "$ 0.49" at bounding box center [733, 174] width 166 height 35
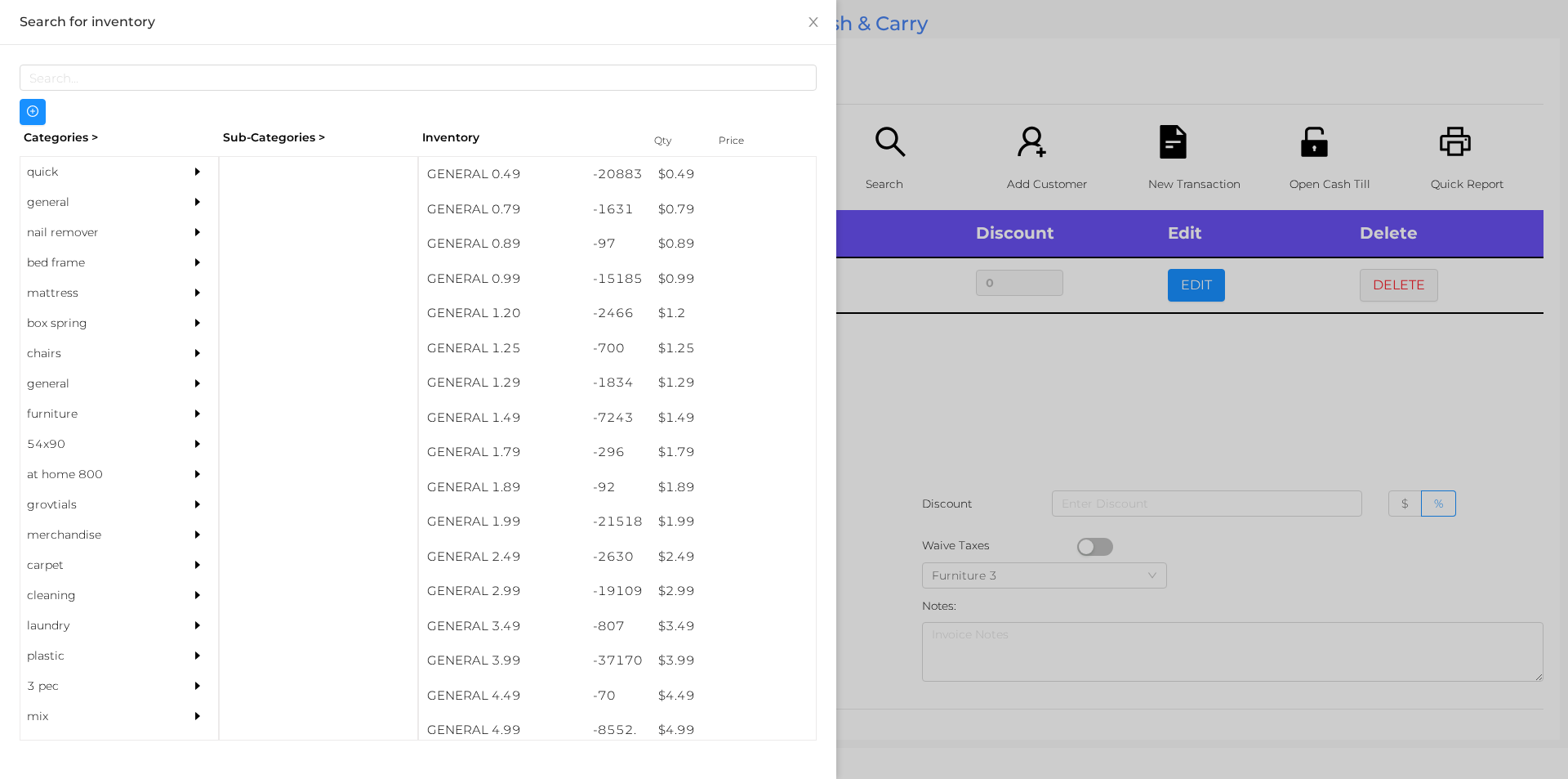
click at [1160, 392] on div at bounding box center [784, 390] width 1568 height 779
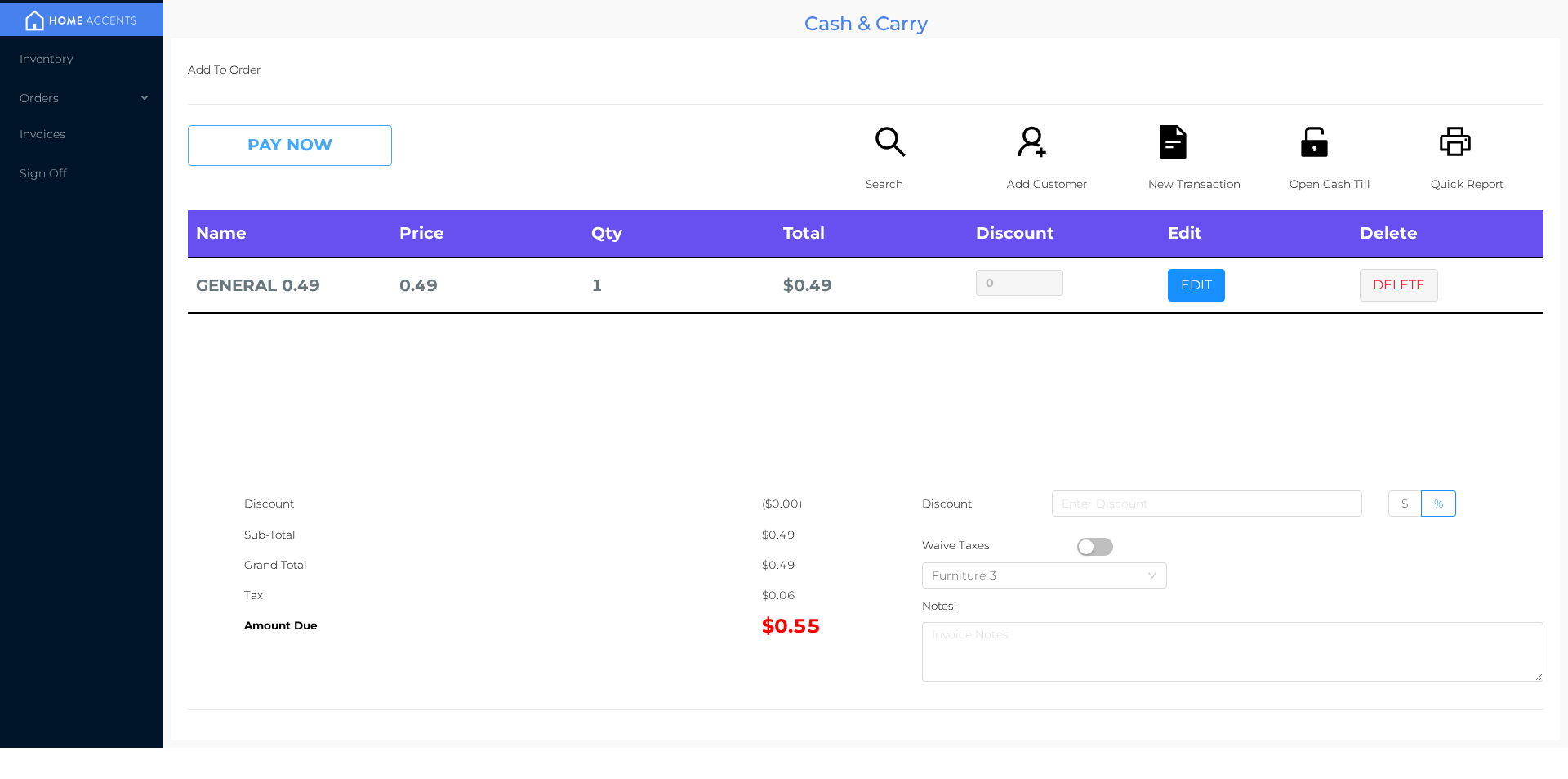
click at [322, 151] on button "PAY NOW" at bounding box center [290, 145] width 204 height 41
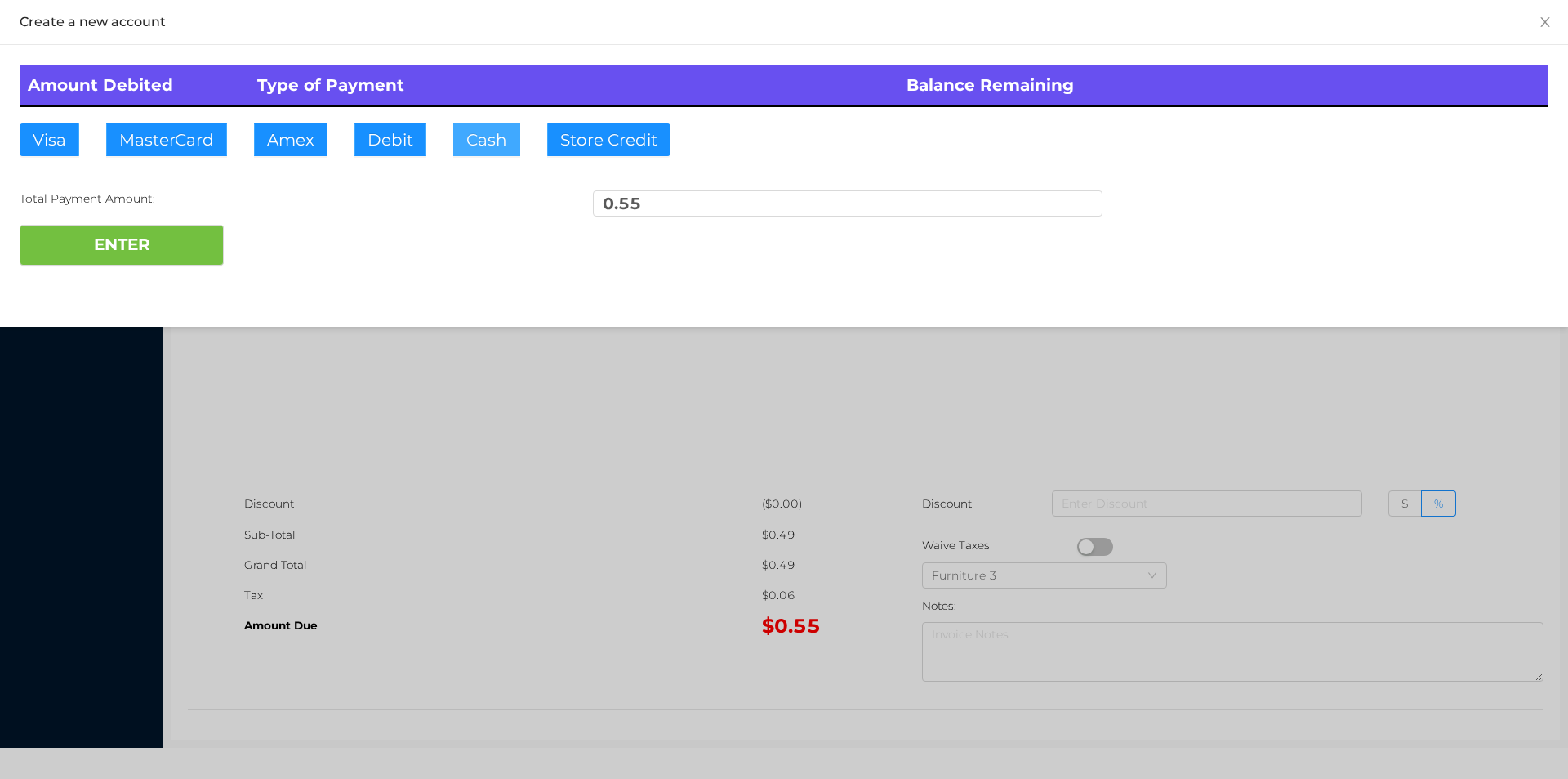
click at [476, 150] on button "Cash" at bounding box center [487, 140] width 67 height 33
click at [205, 237] on button "ENTER" at bounding box center [122, 245] width 204 height 41
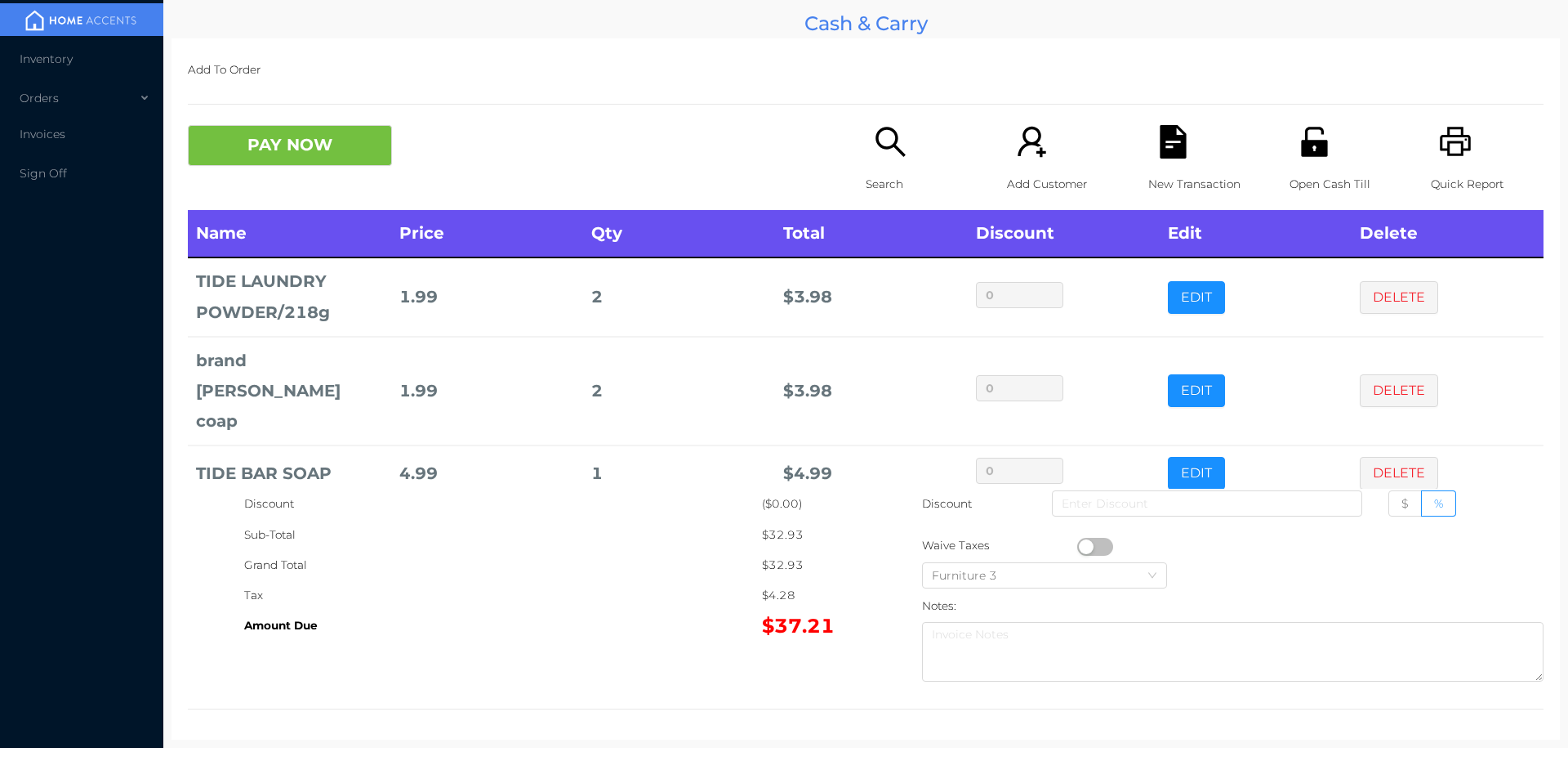
click at [892, 169] on p "Search" at bounding box center [922, 183] width 113 height 30
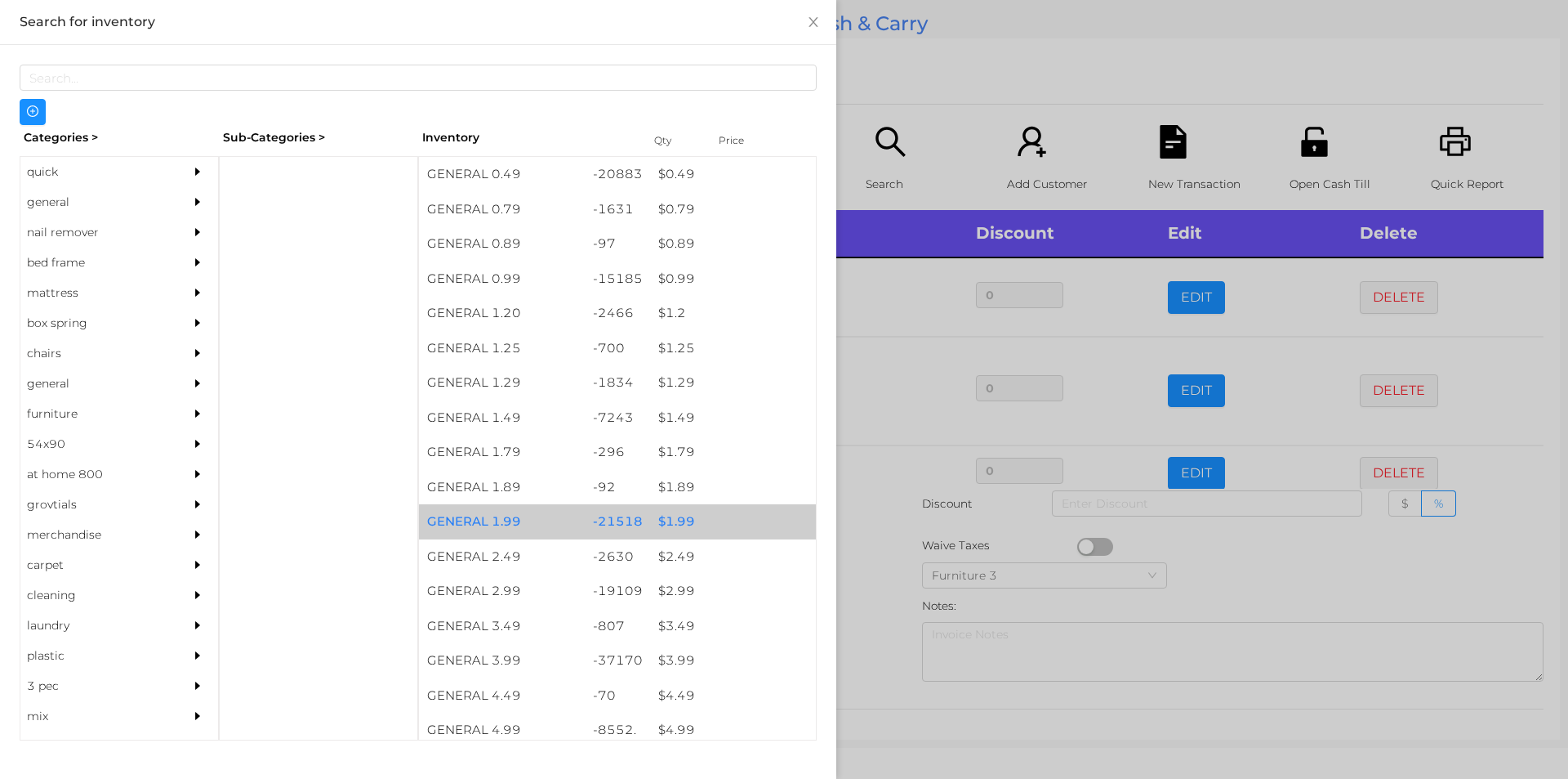
click at [671, 527] on div "$ 1.99" at bounding box center [733, 521] width 166 height 35
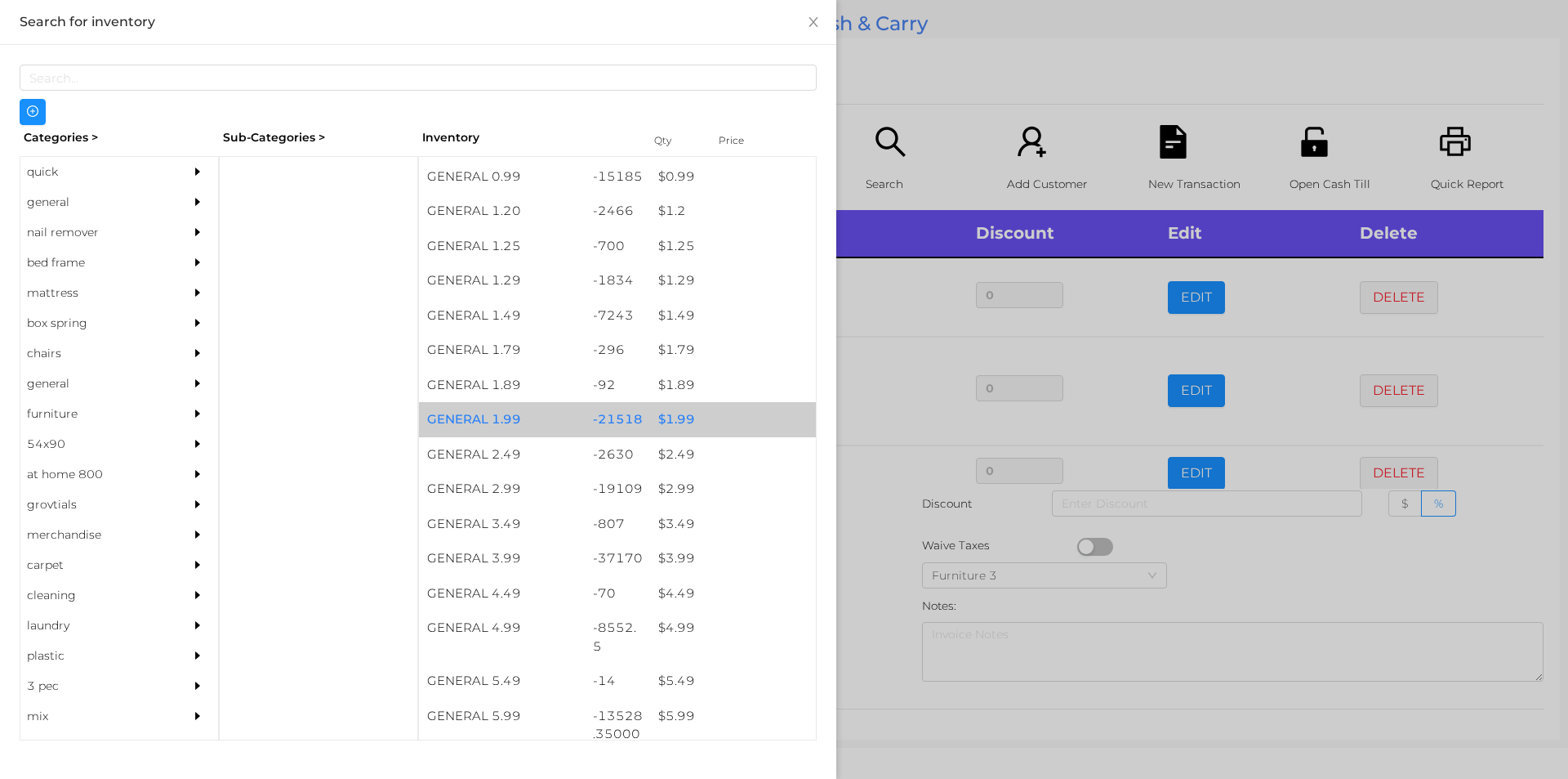
scroll to position [102, 0]
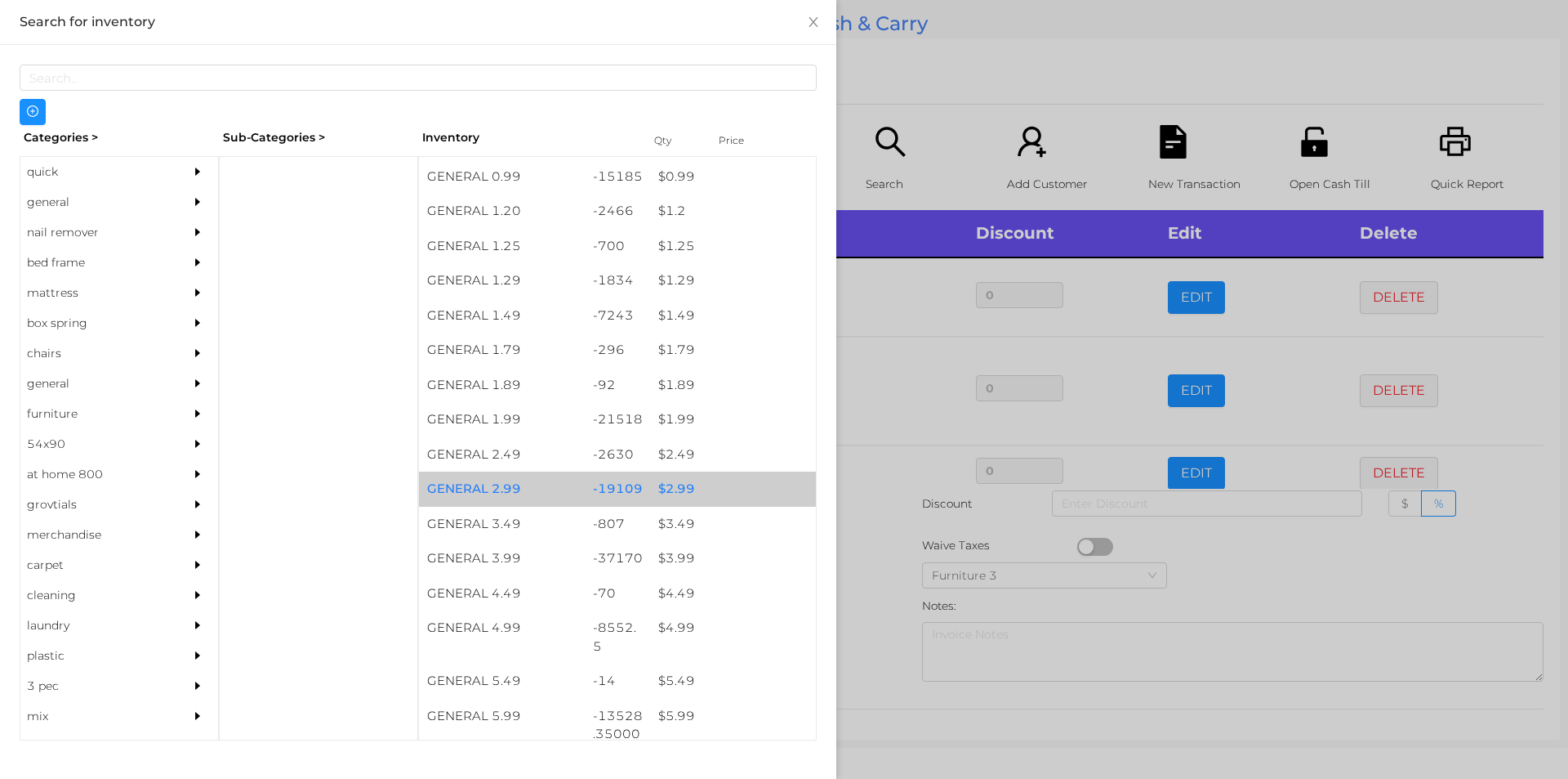
click at [676, 492] on div "$ 2.99" at bounding box center [733, 489] width 166 height 35
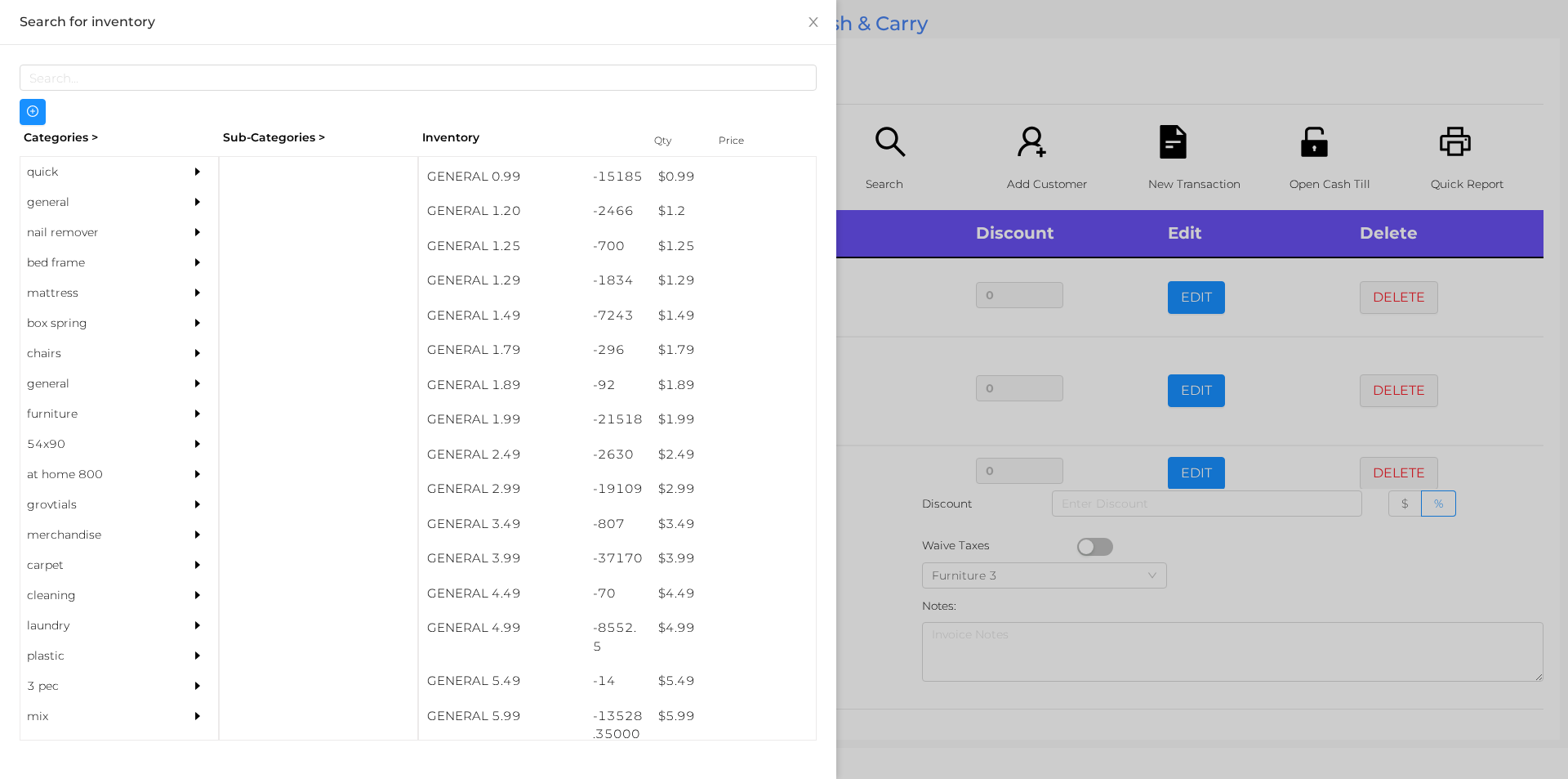
click at [863, 608] on div at bounding box center [784, 390] width 1568 height 779
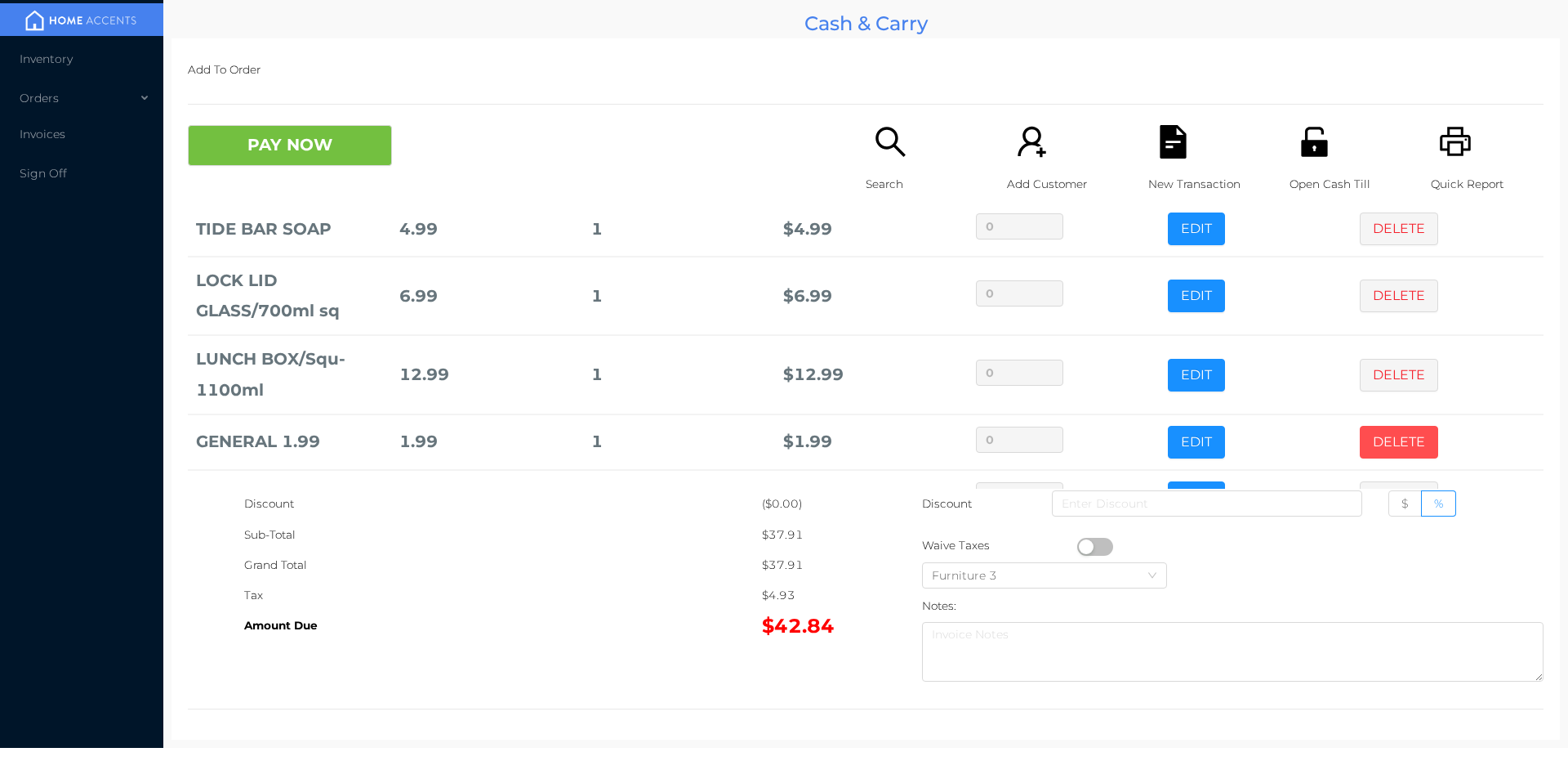
click at [1372, 426] on button "DELETE" at bounding box center [1399, 442] width 79 height 33
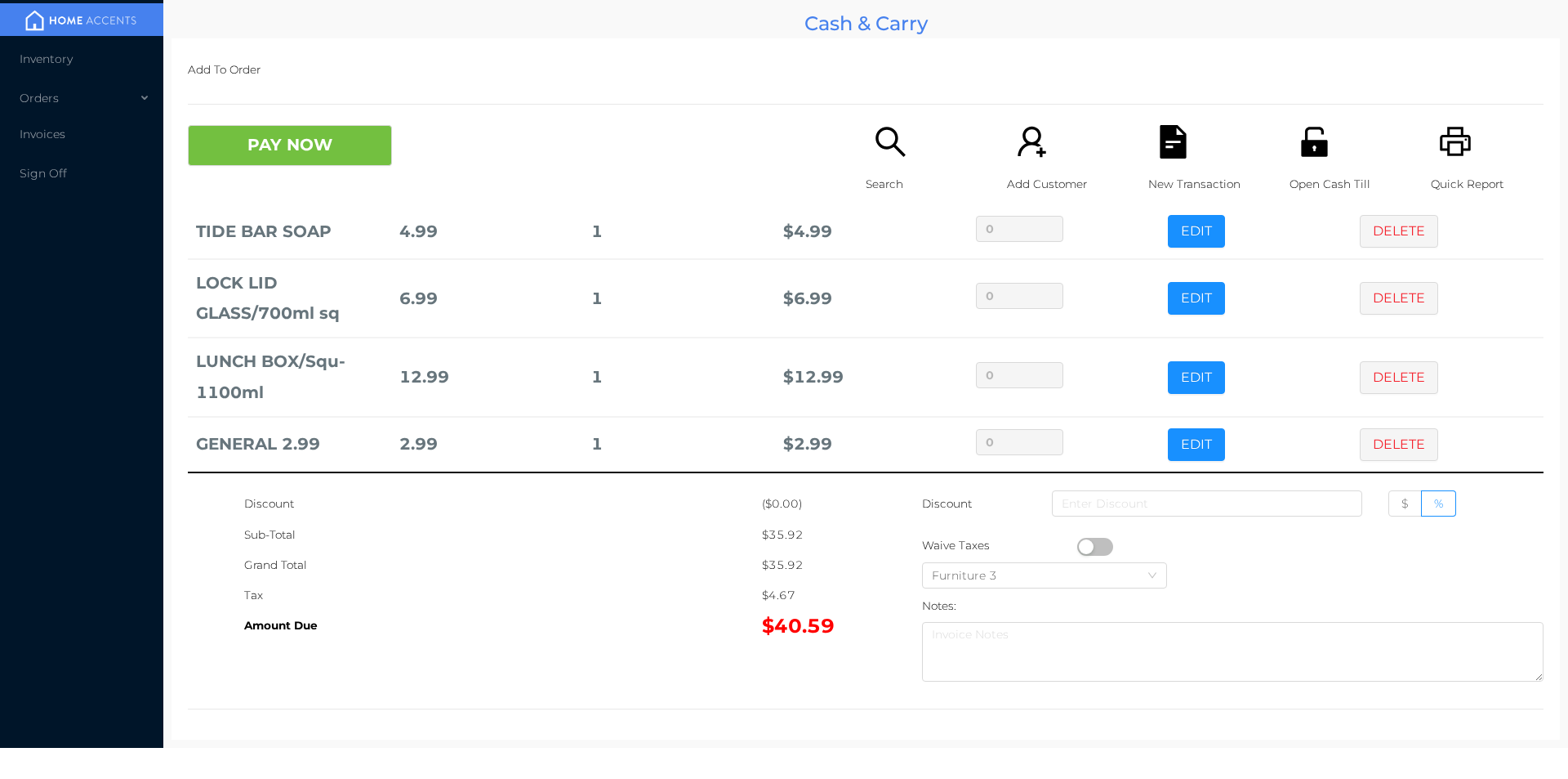
scroll to position [189, 0]
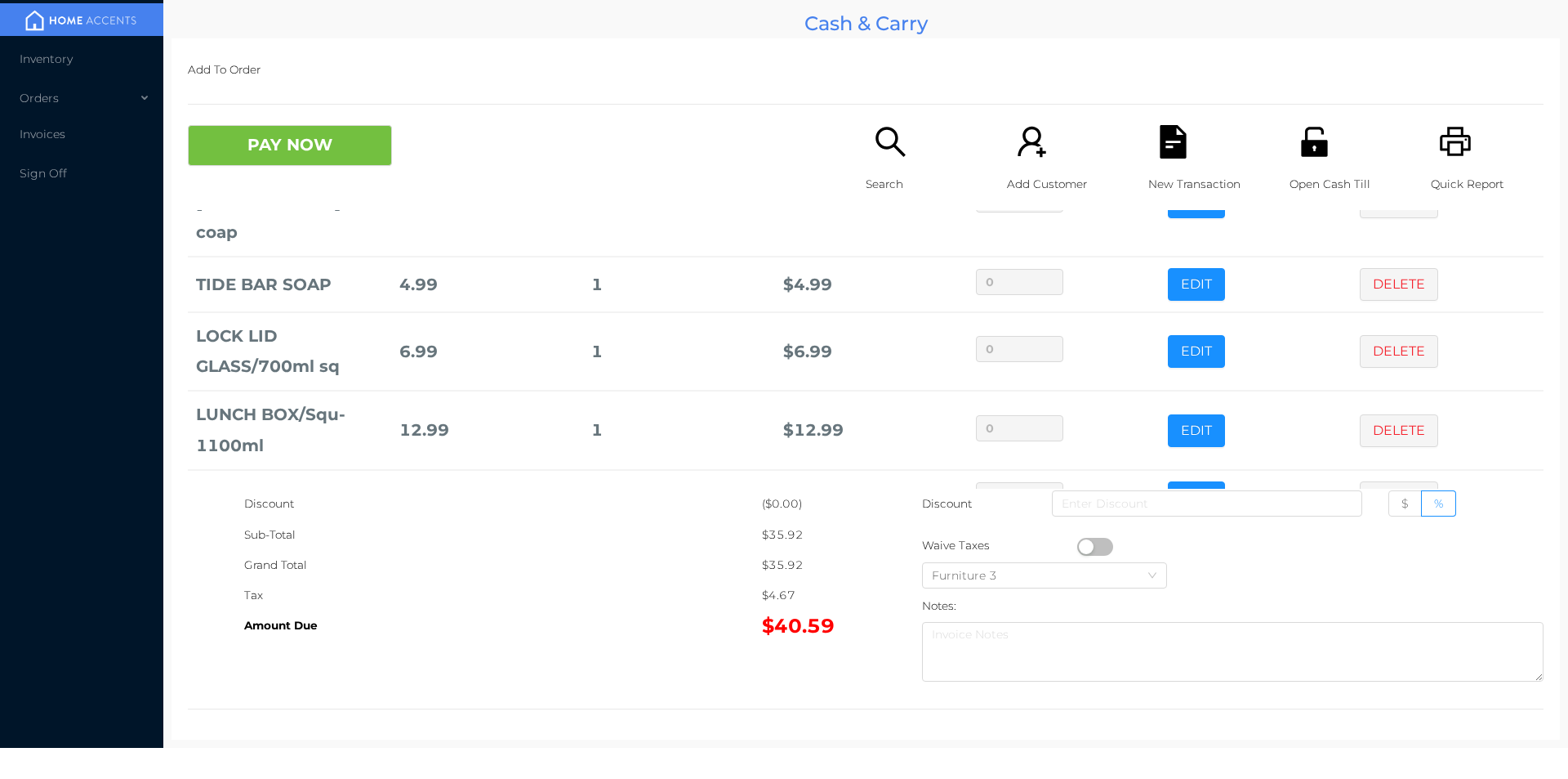
click at [1315, 142] on icon "icon: unlock" at bounding box center [1314, 141] width 26 height 30
click at [365, 136] on button "PAY NOW" at bounding box center [290, 145] width 204 height 41
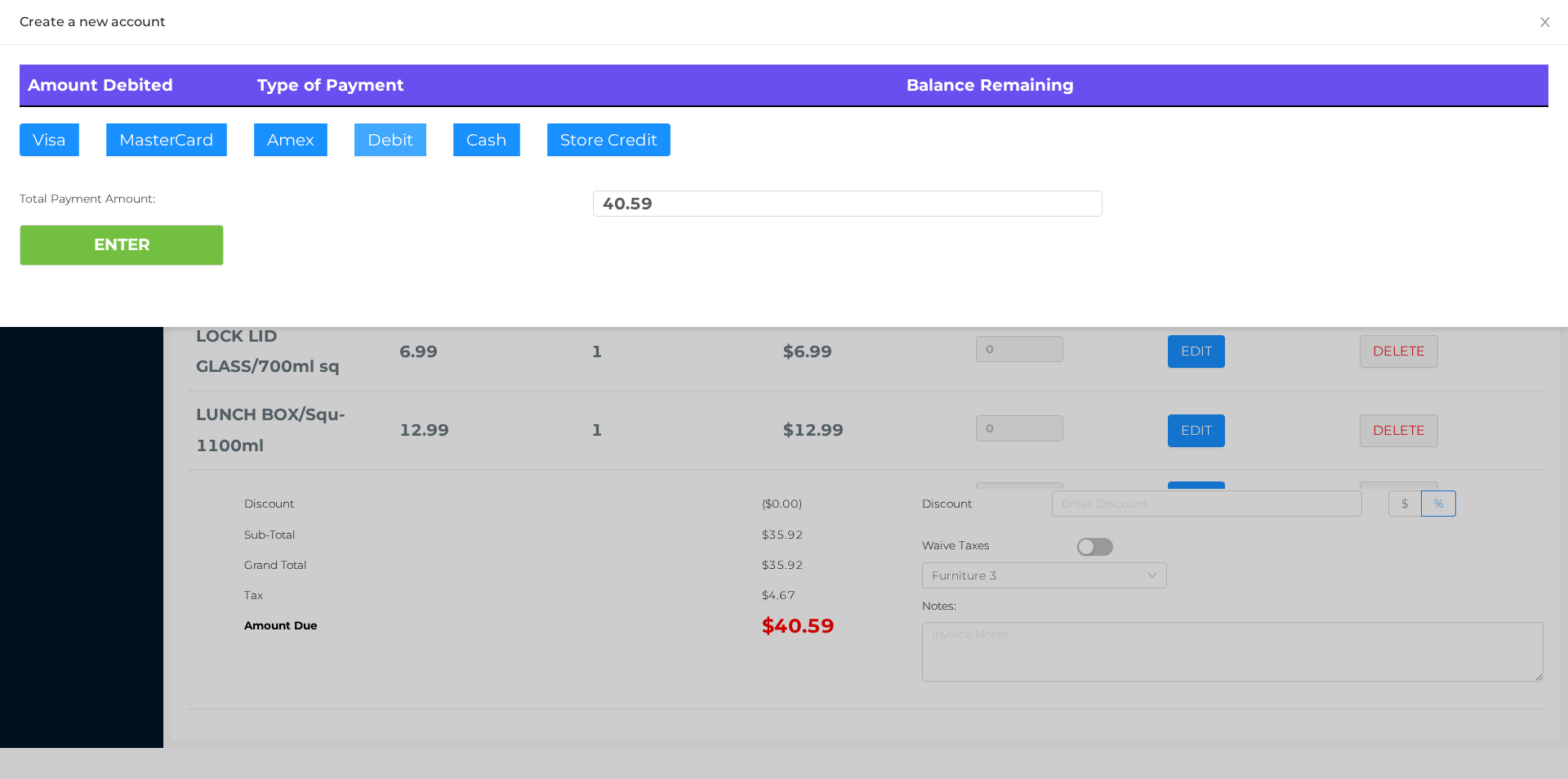
click at [397, 142] on button "Debit" at bounding box center [390, 140] width 72 height 33
click at [174, 237] on button "ENTER" at bounding box center [122, 245] width 204 height 41
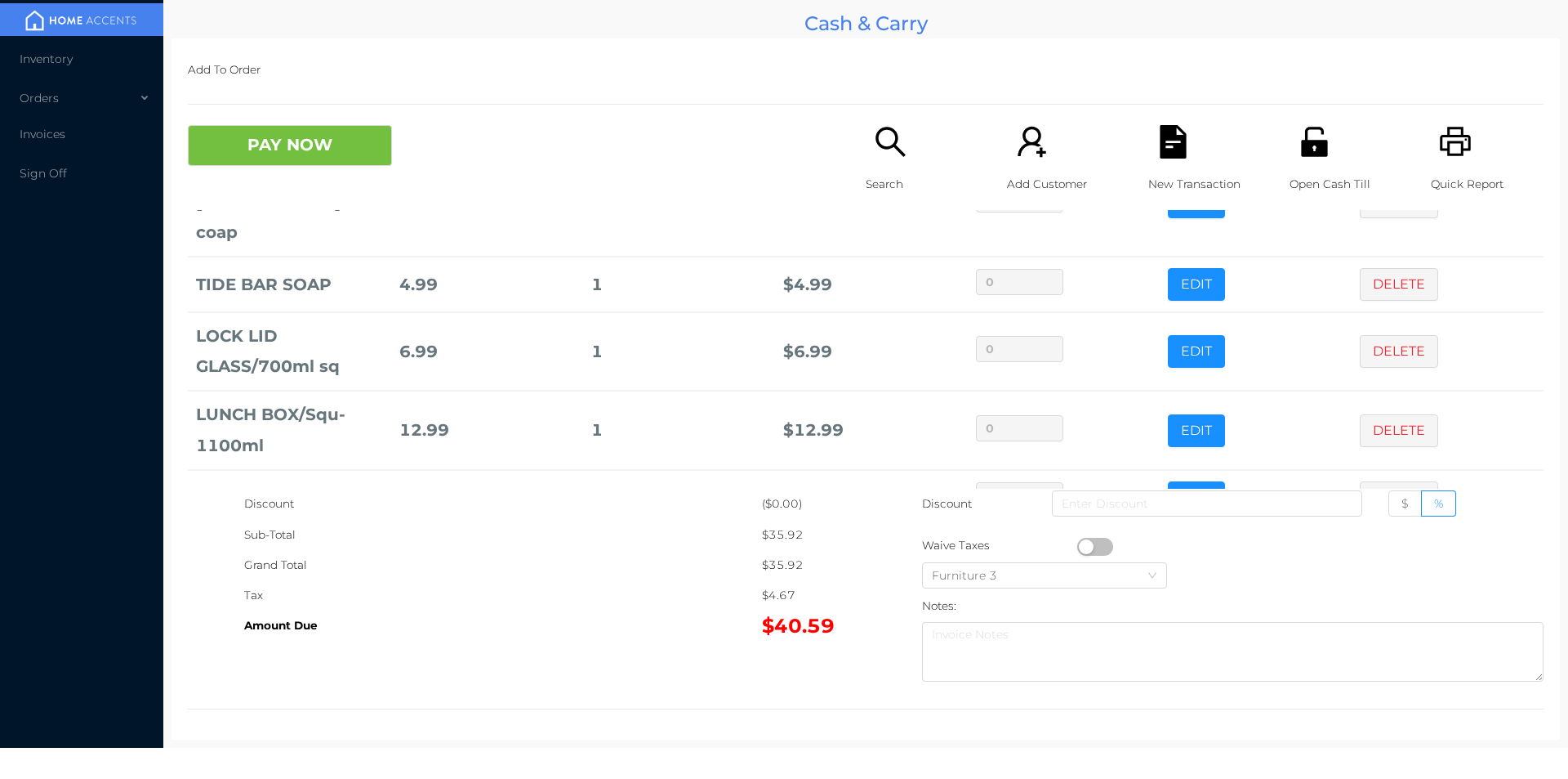
scroll to position [0, 0]
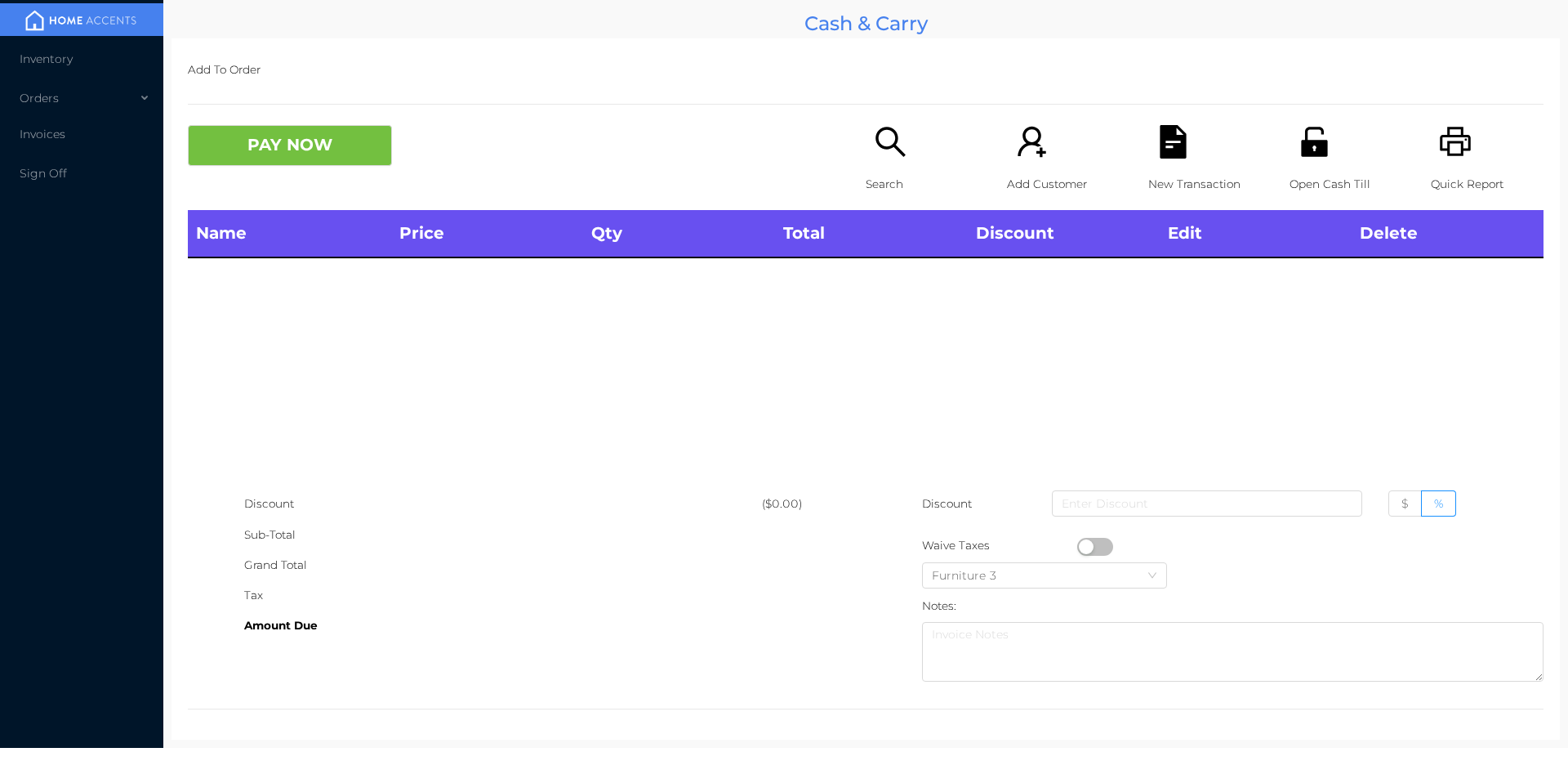
click at [880, 145] on icon "icon: search" at bounding box center [891, 141] width 33 height 33
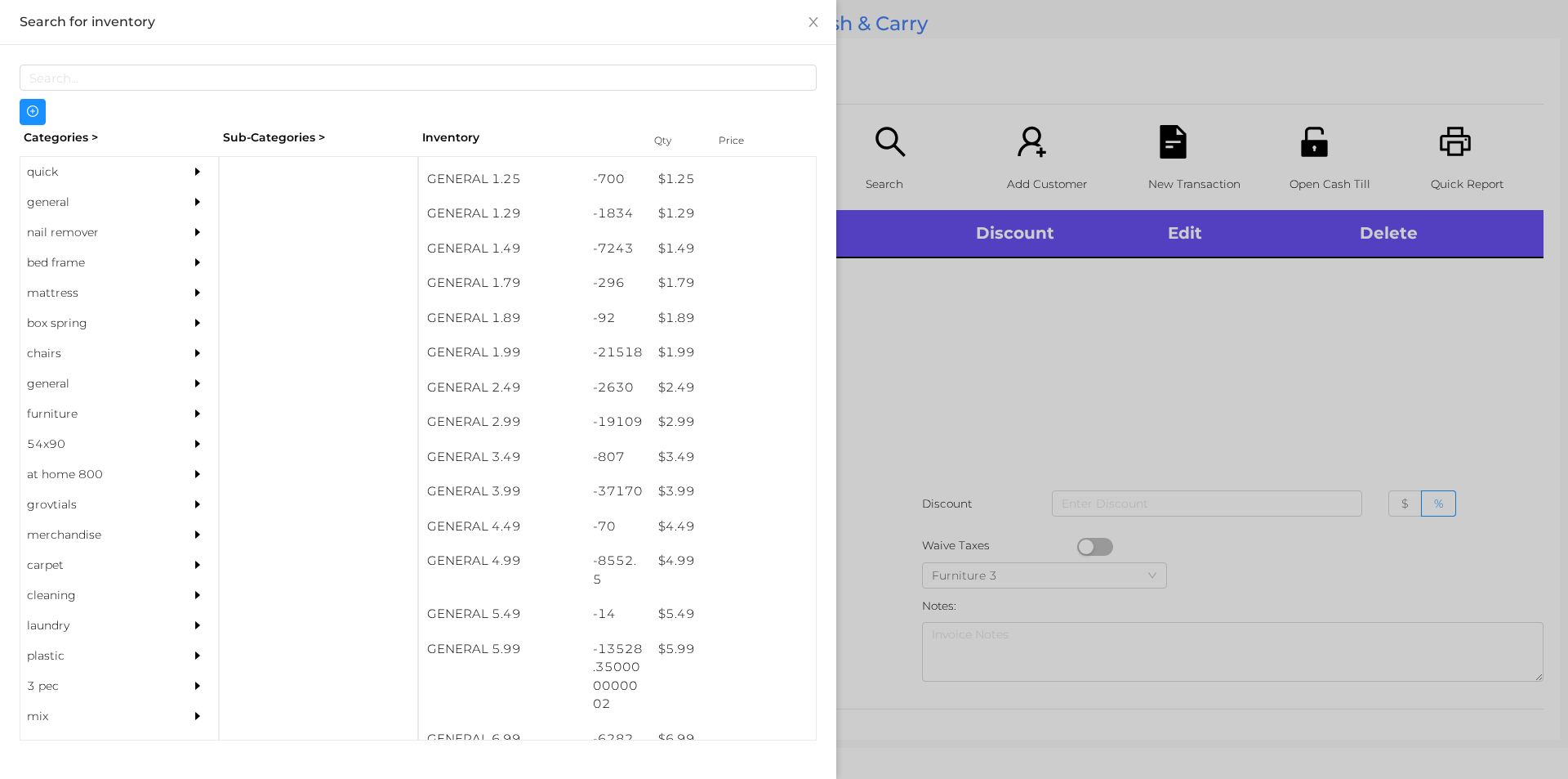
scroll to position [174, 0]
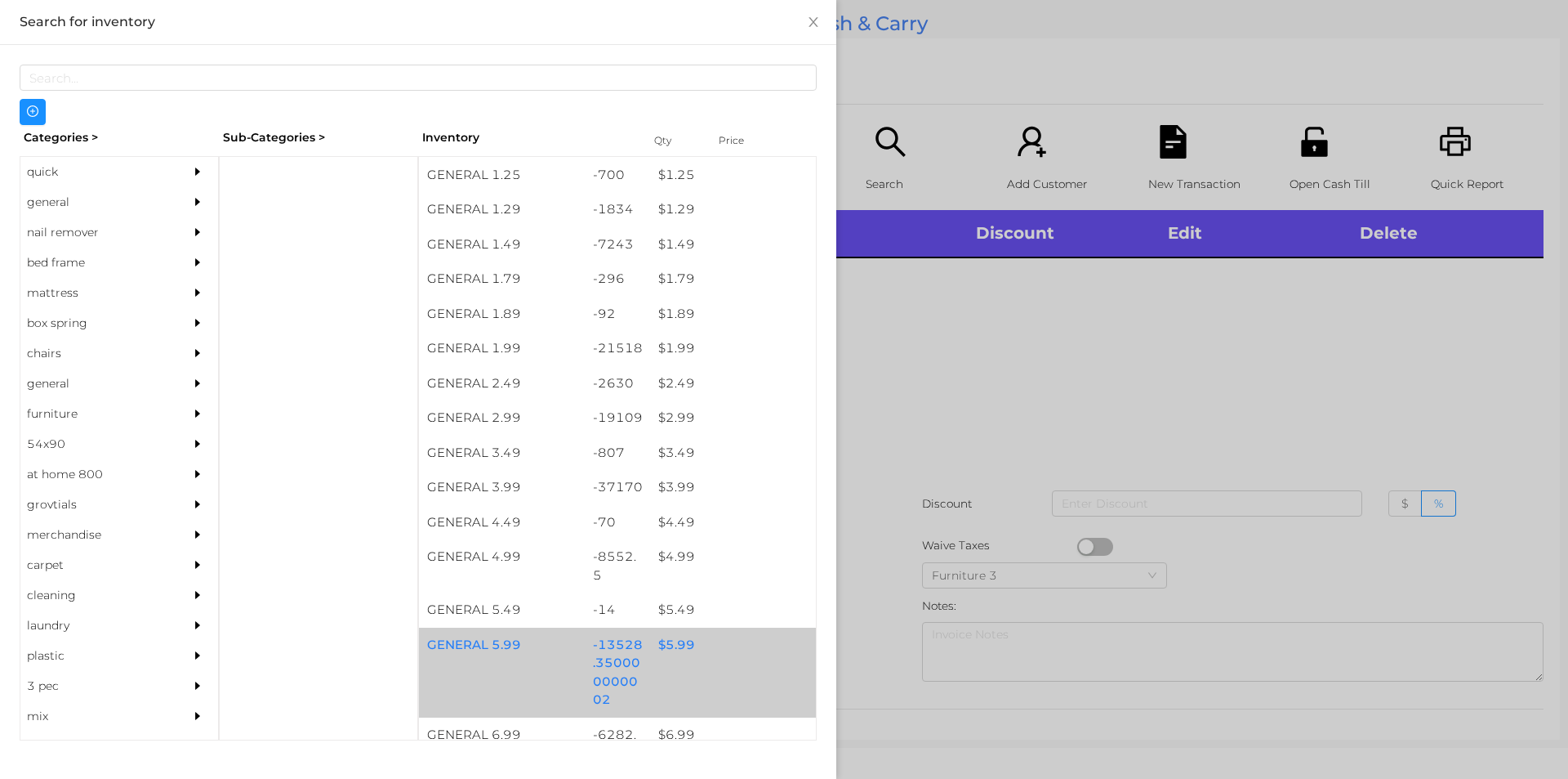
click at [679, 647] on div "$ 5.99" at bounding box center [733, 645] width 166 height 35
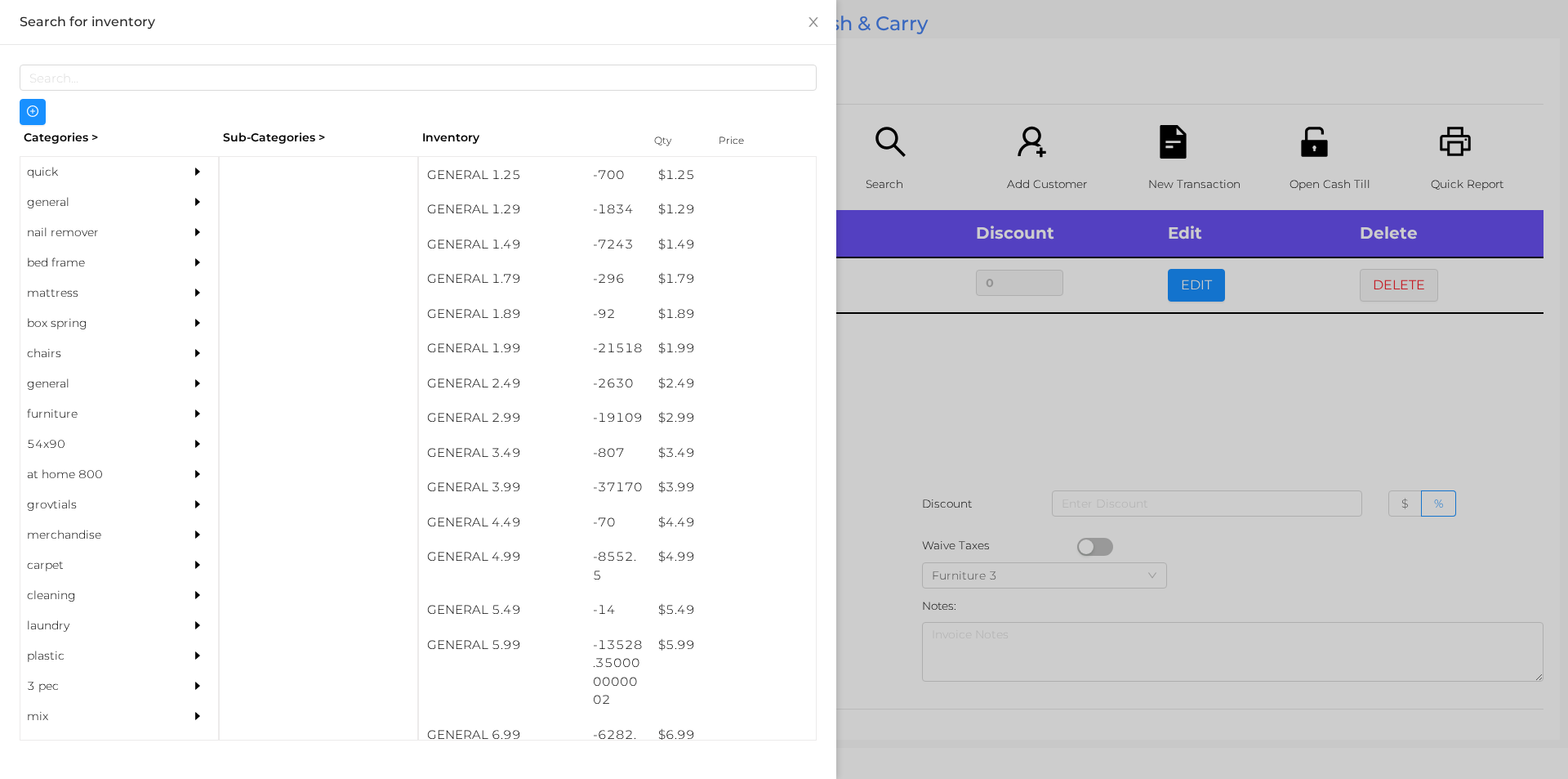
click at [961, 457] on div at bounding box center [784, 390] width 1568 height 779
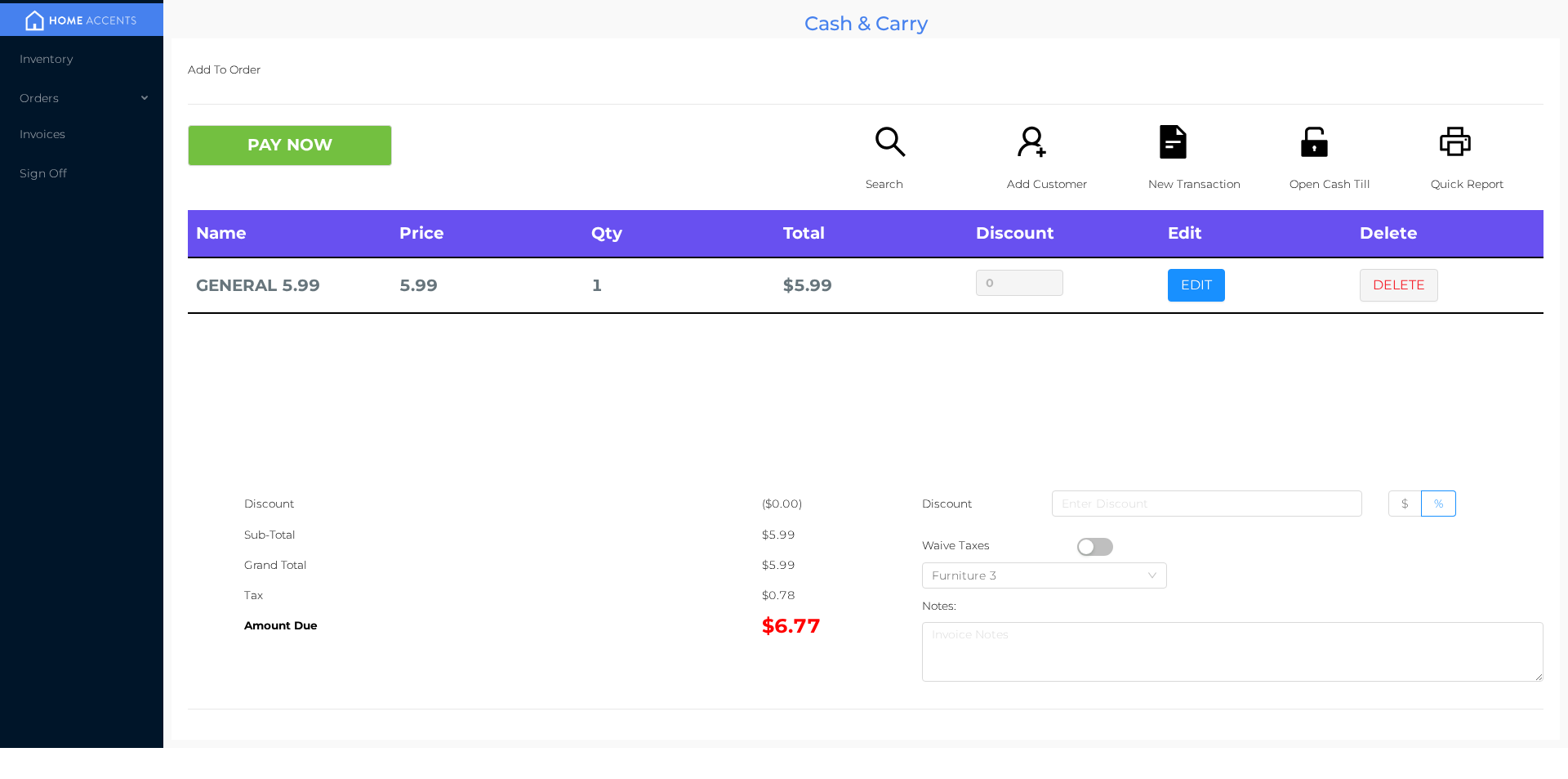
click at [1318, 169] on p "Open Cash Till" at bounding box center [1346, 183] width 113 height 30
click at [1377, 289] on button "DELETE" at bounding box center [1399, 286] width 79 height 33
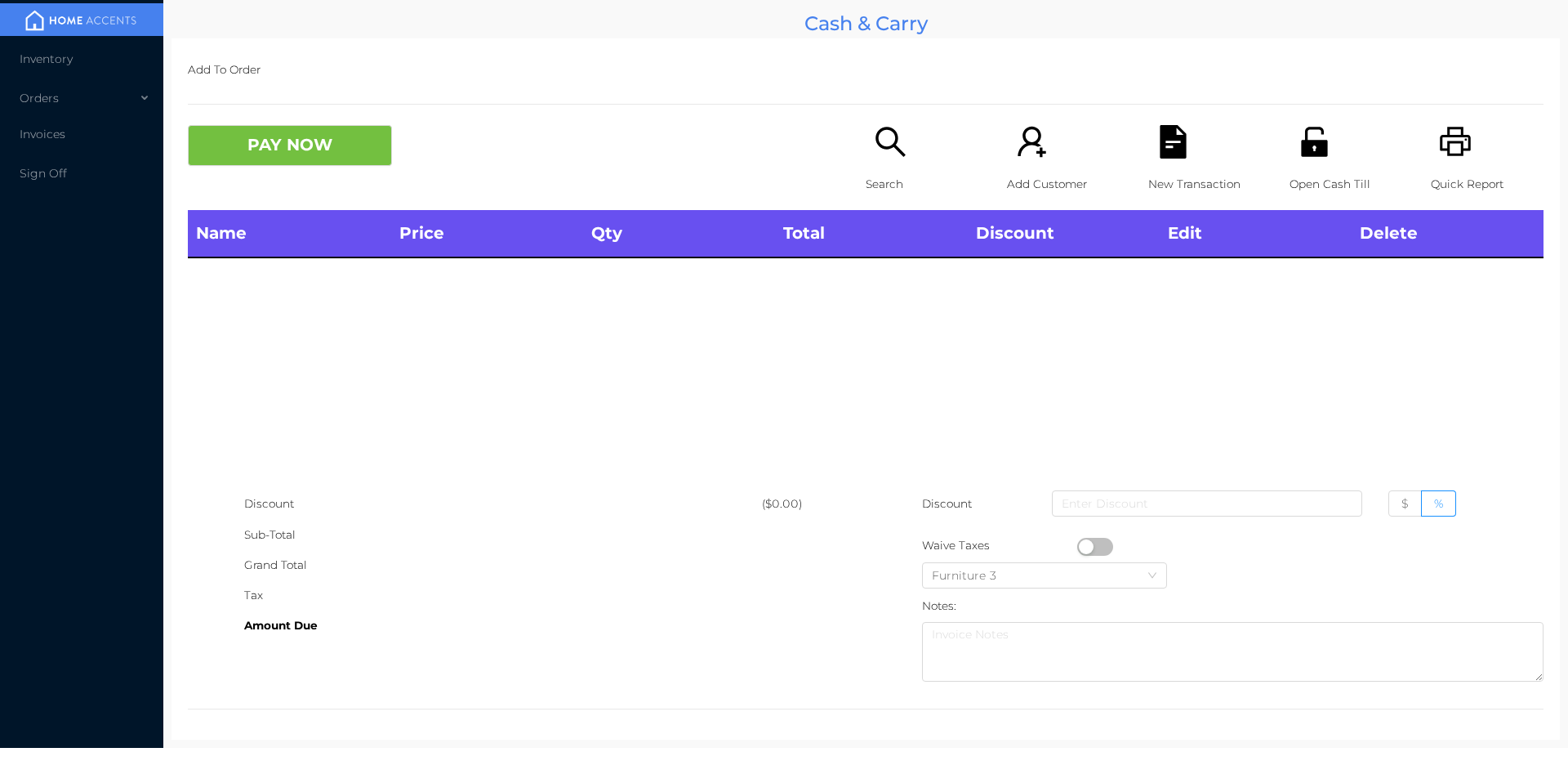
click at [1439, 141] on icon "icon: printer" at bounding box center [1455, 141] width 33 height 33
click at [263, 162] on button "PAY NOW" at bounding box center [290, 145] width 204 height 41
click at [874, 173] on p "Search" at bounding box center [922, 183] width 113 height 30
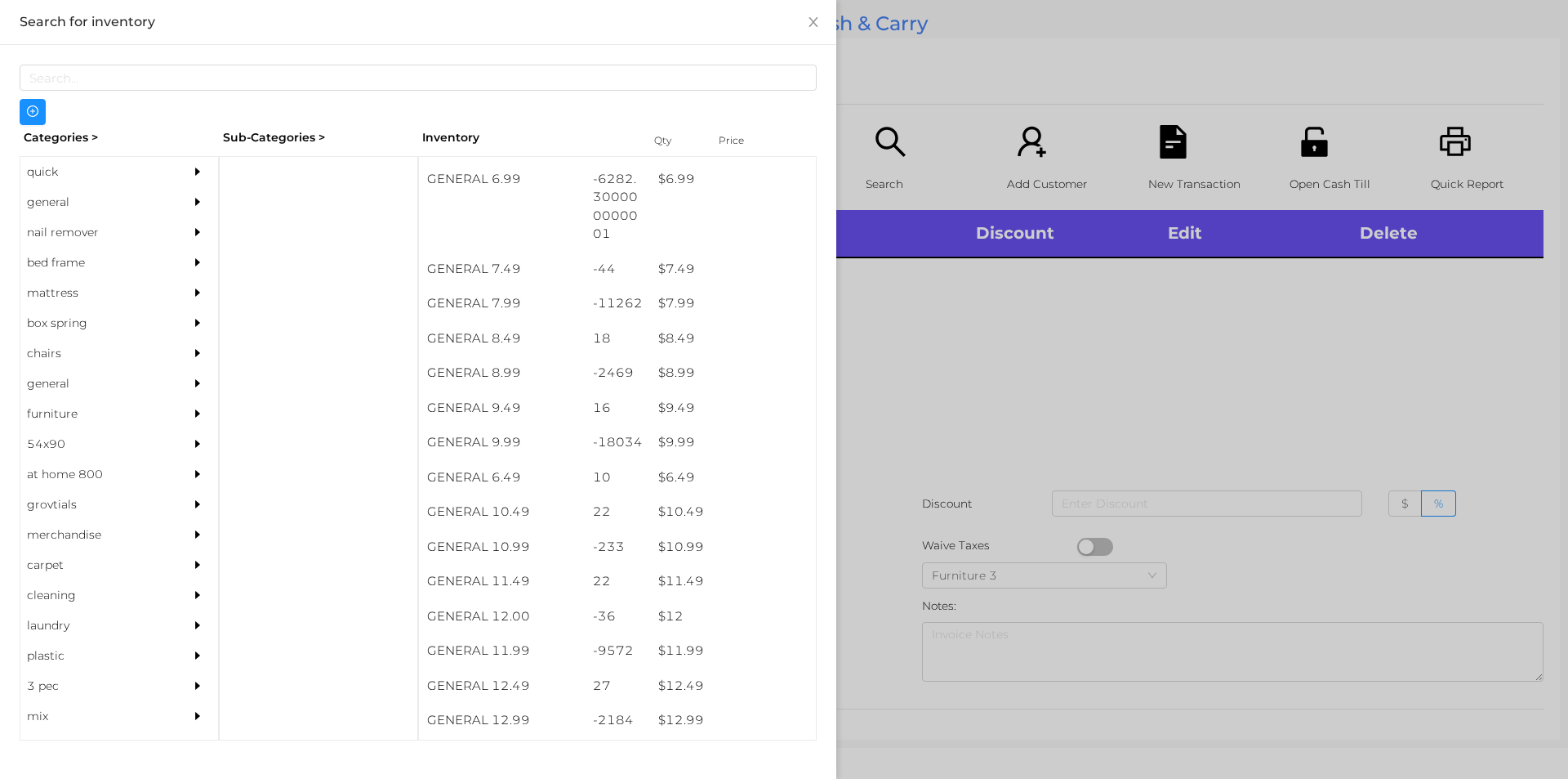
scroll to position [742, 0]
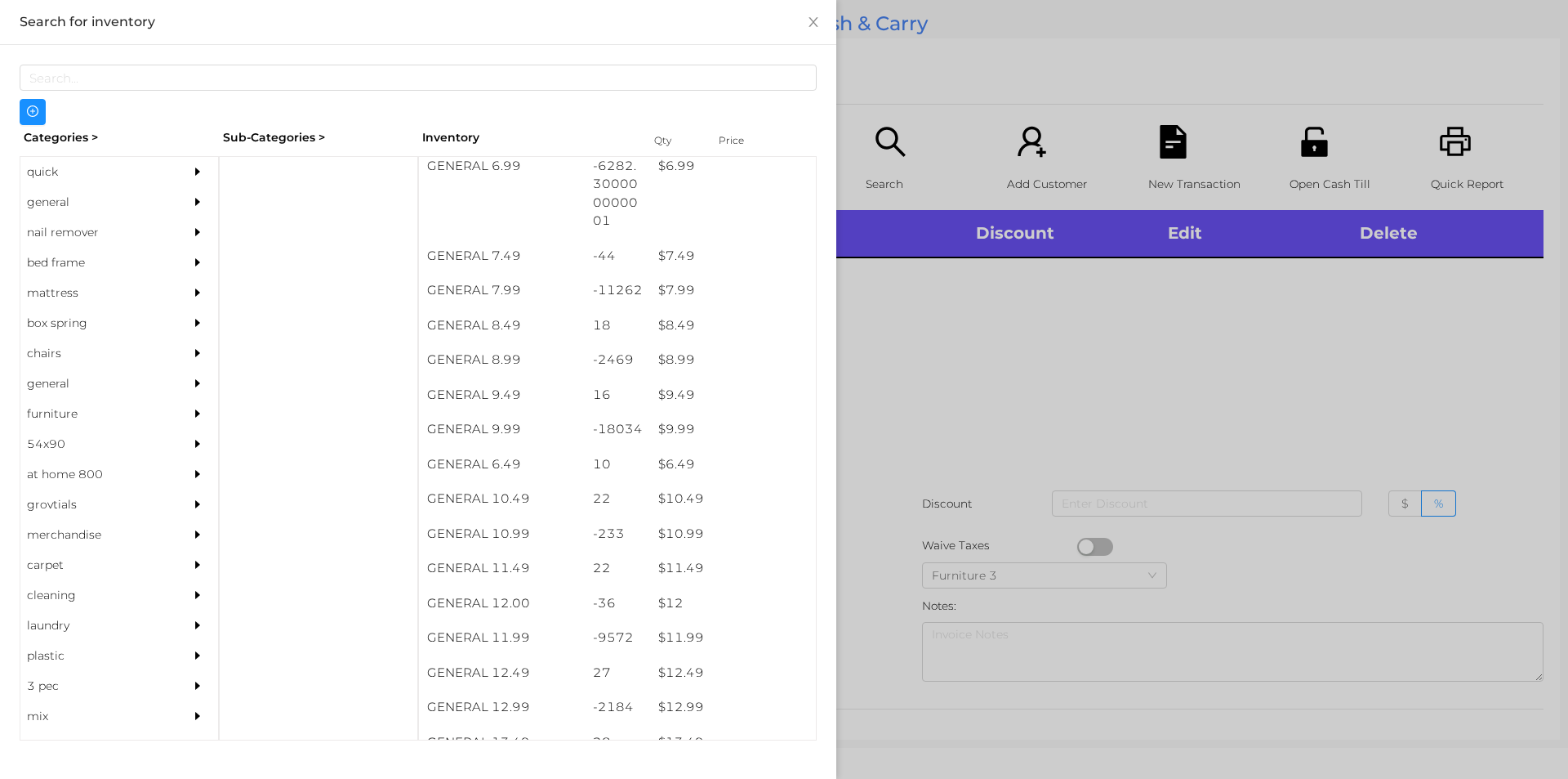
click at [680, 642] on div "$ 11.99" at bounding box center [733, 637] width 166 height 35
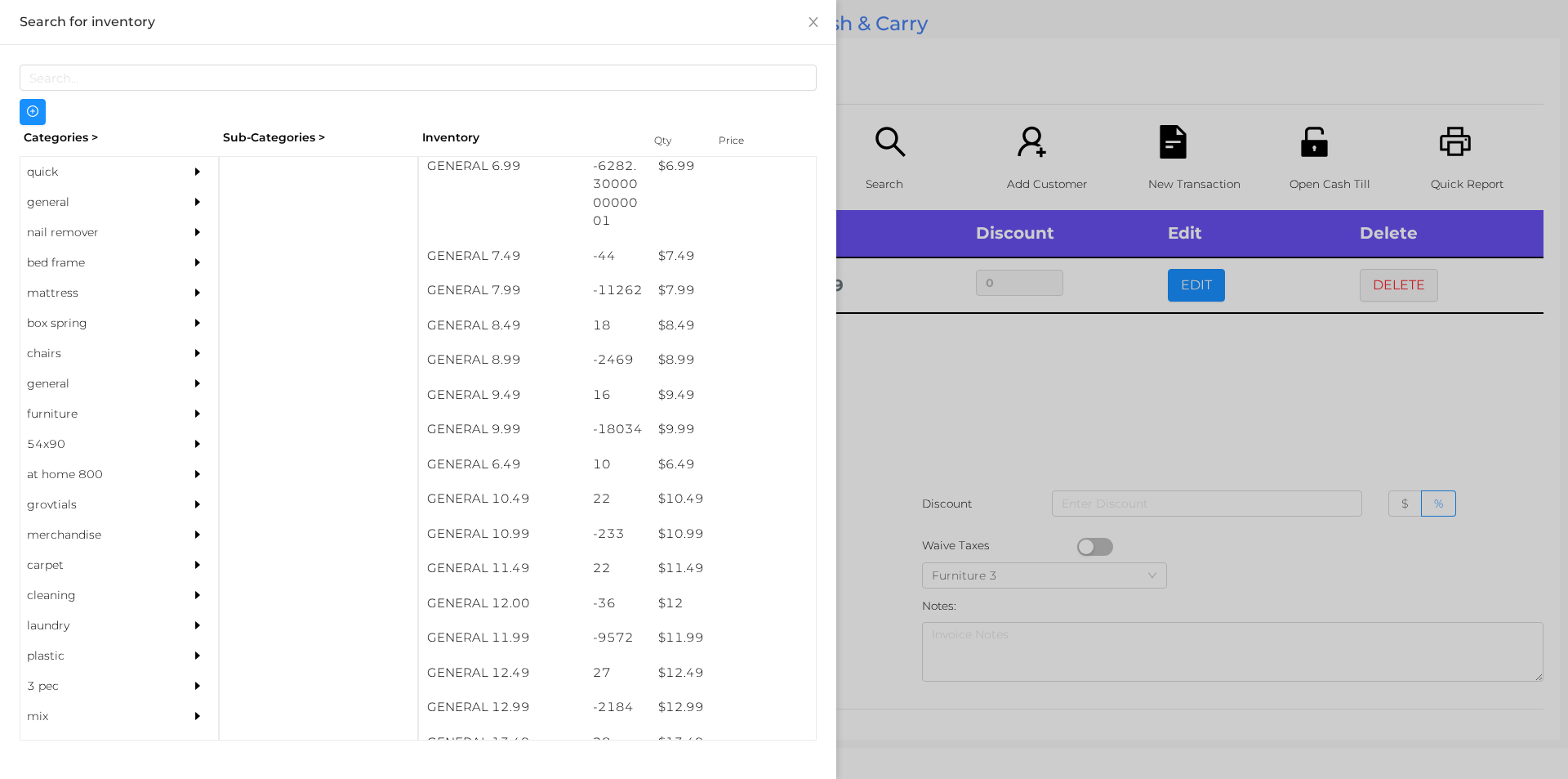
click at [885, 554] on div at bounding box center [784, 390] width 1568 height 779
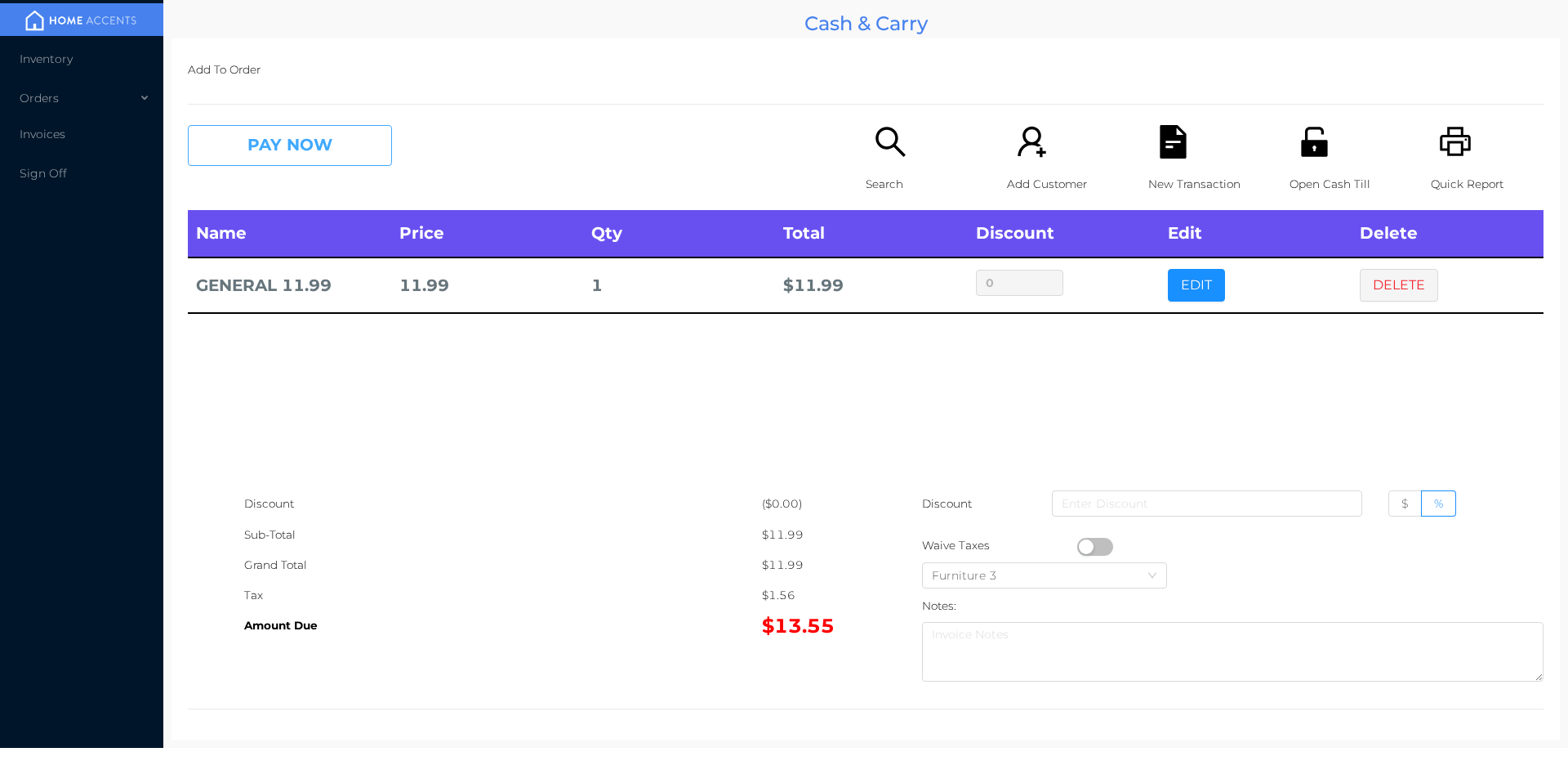
click at [291, 139] on button "PAY NOW" at bounding box center [290, 145] width 204 height 41
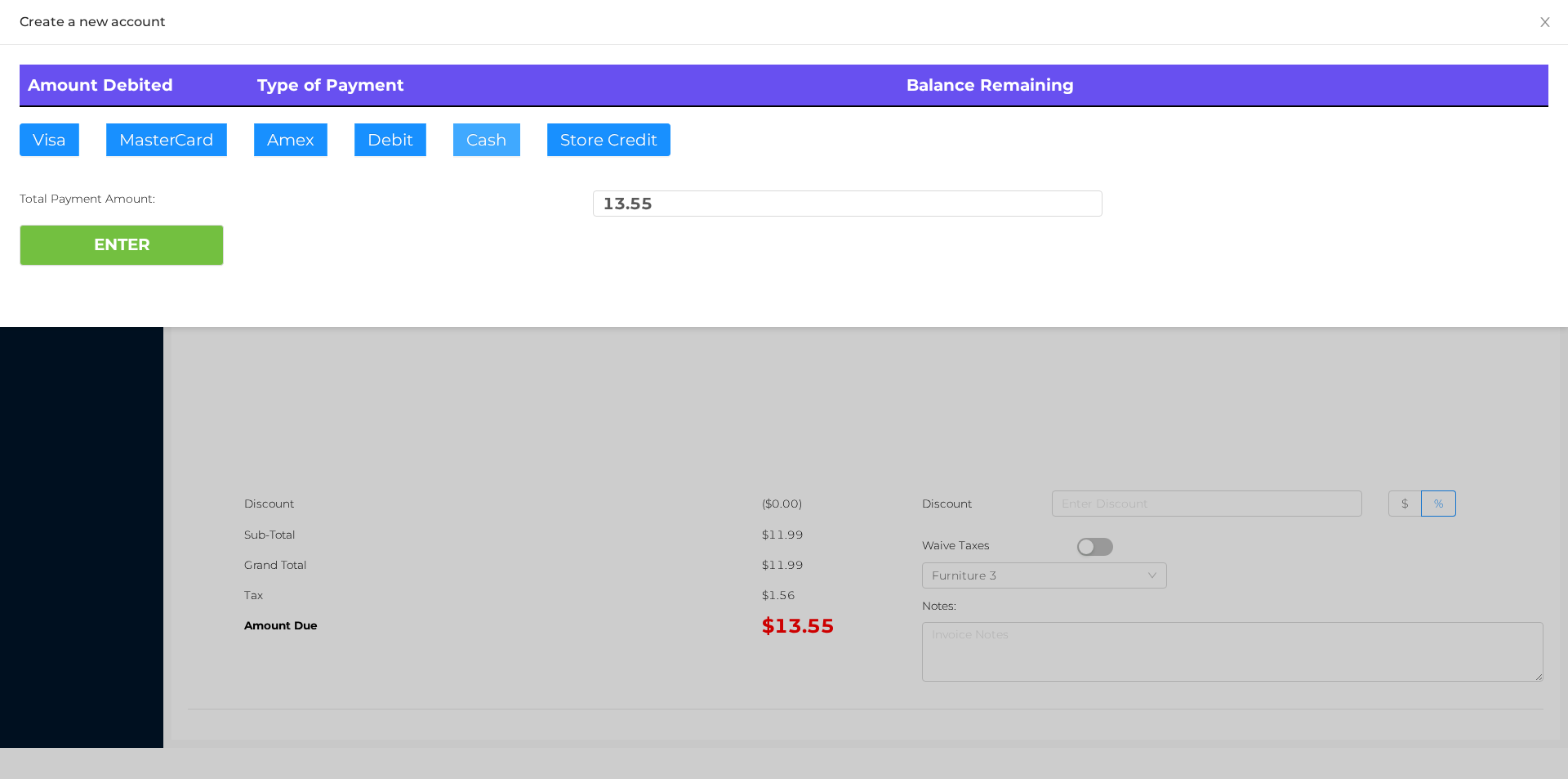
click at [484, 133] on button "Cash" at bounding box center [487, 140] width 67 height 33
click at [120, 249] on button "ENTER" at bounding box center [122, 245] width 204 height 41
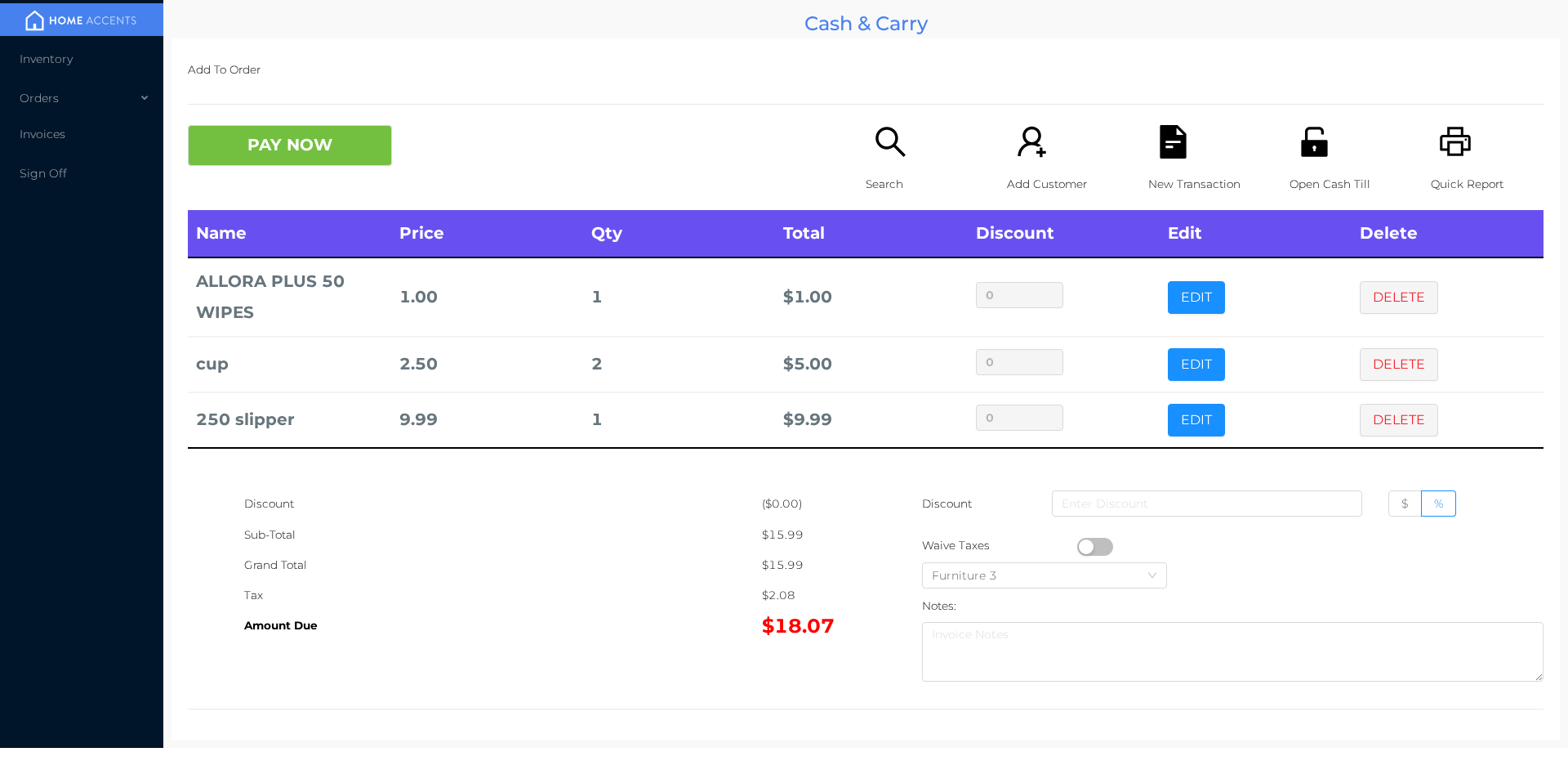
click at [881, 160] on div "Search" at bounding box center [922, 167] width 113 height 85
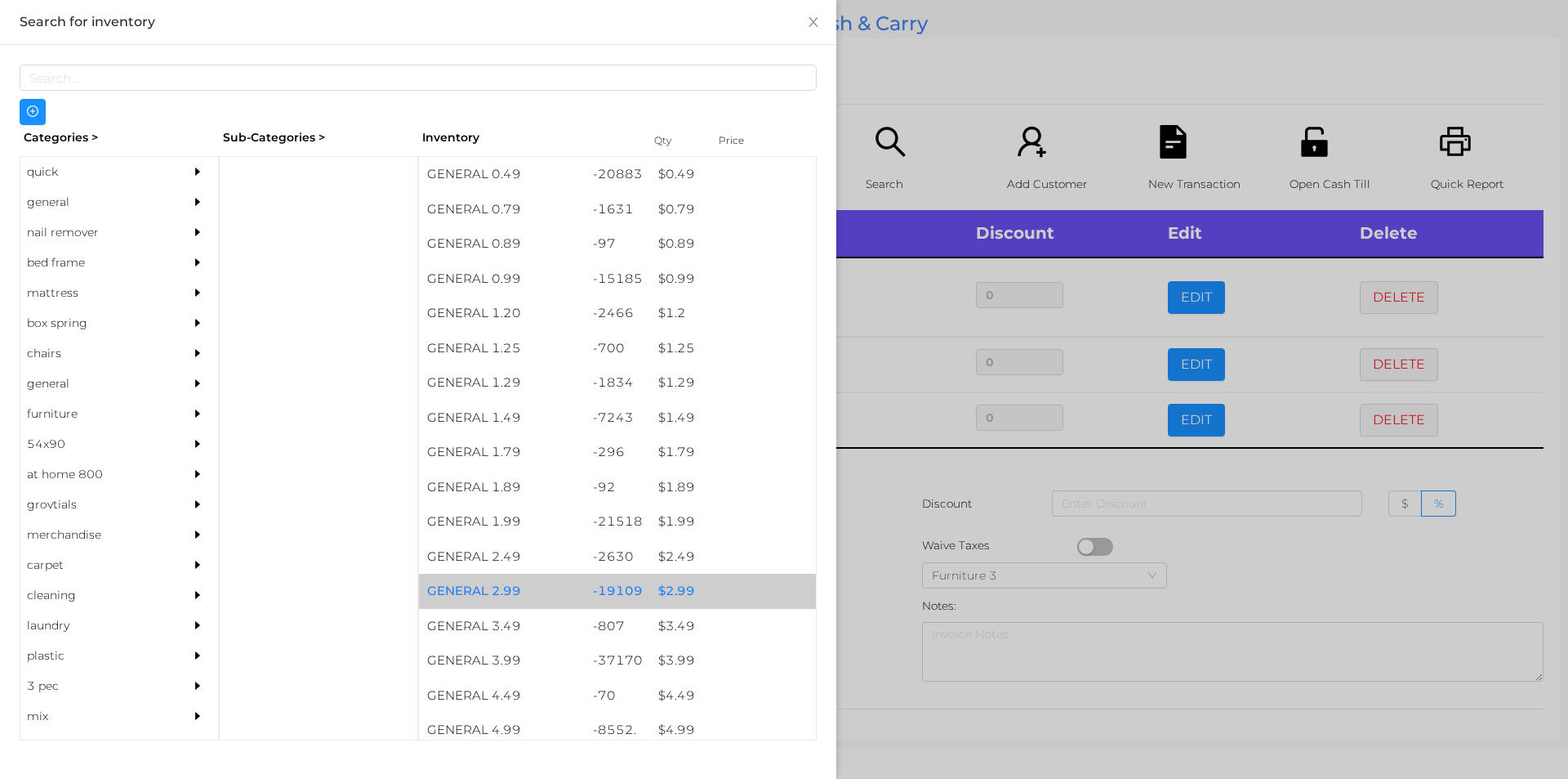
click at [667, 587] on div "$ 2.99" at bounding box center [733, 591] width 166 height 35
click at [677, 595] on div "$ 2.99" at bounding box center [733, 591] width 166 height 35
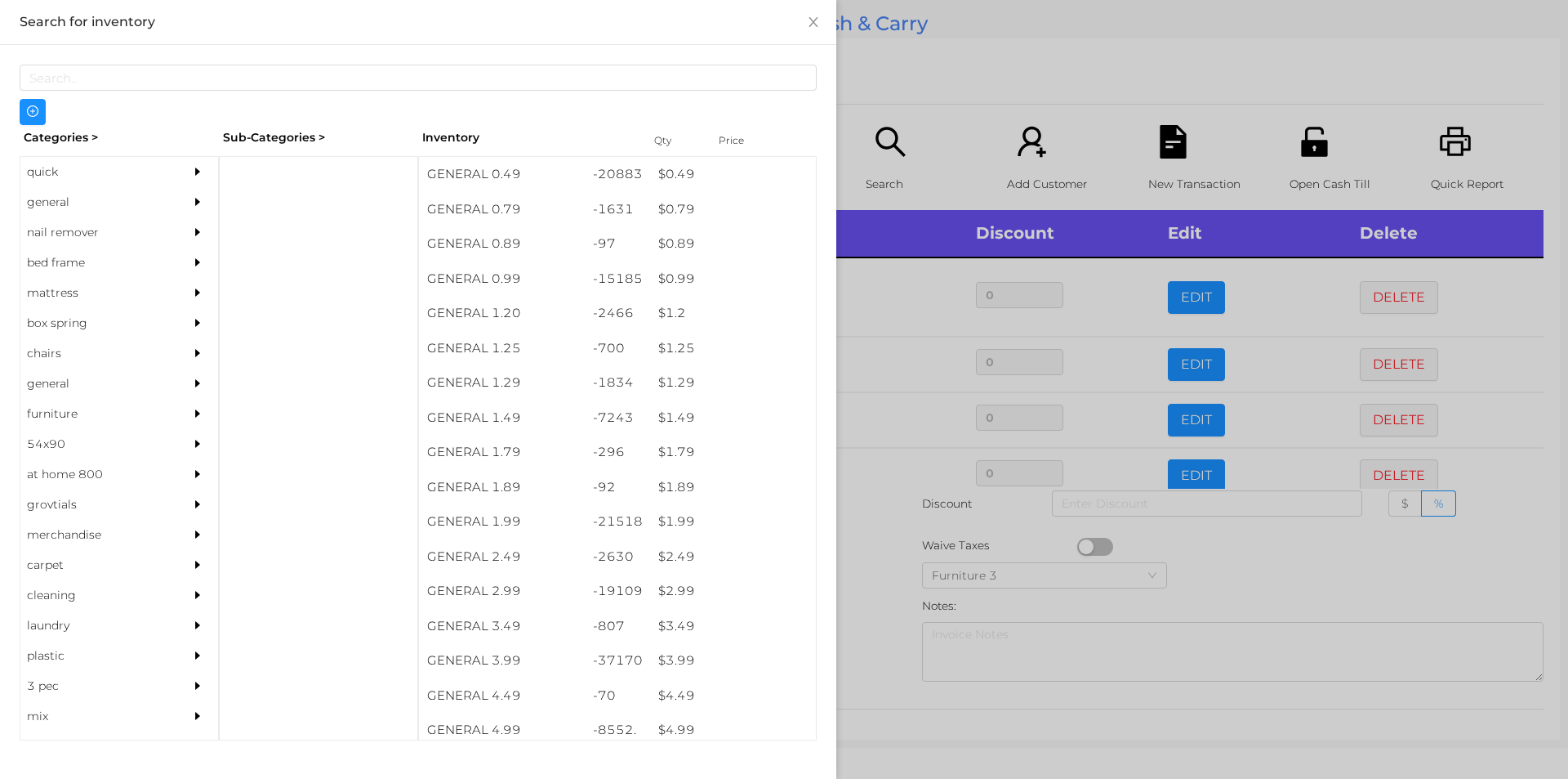
click at [876, 590] on div at bounding box center [784, 390] width 1568 height 779
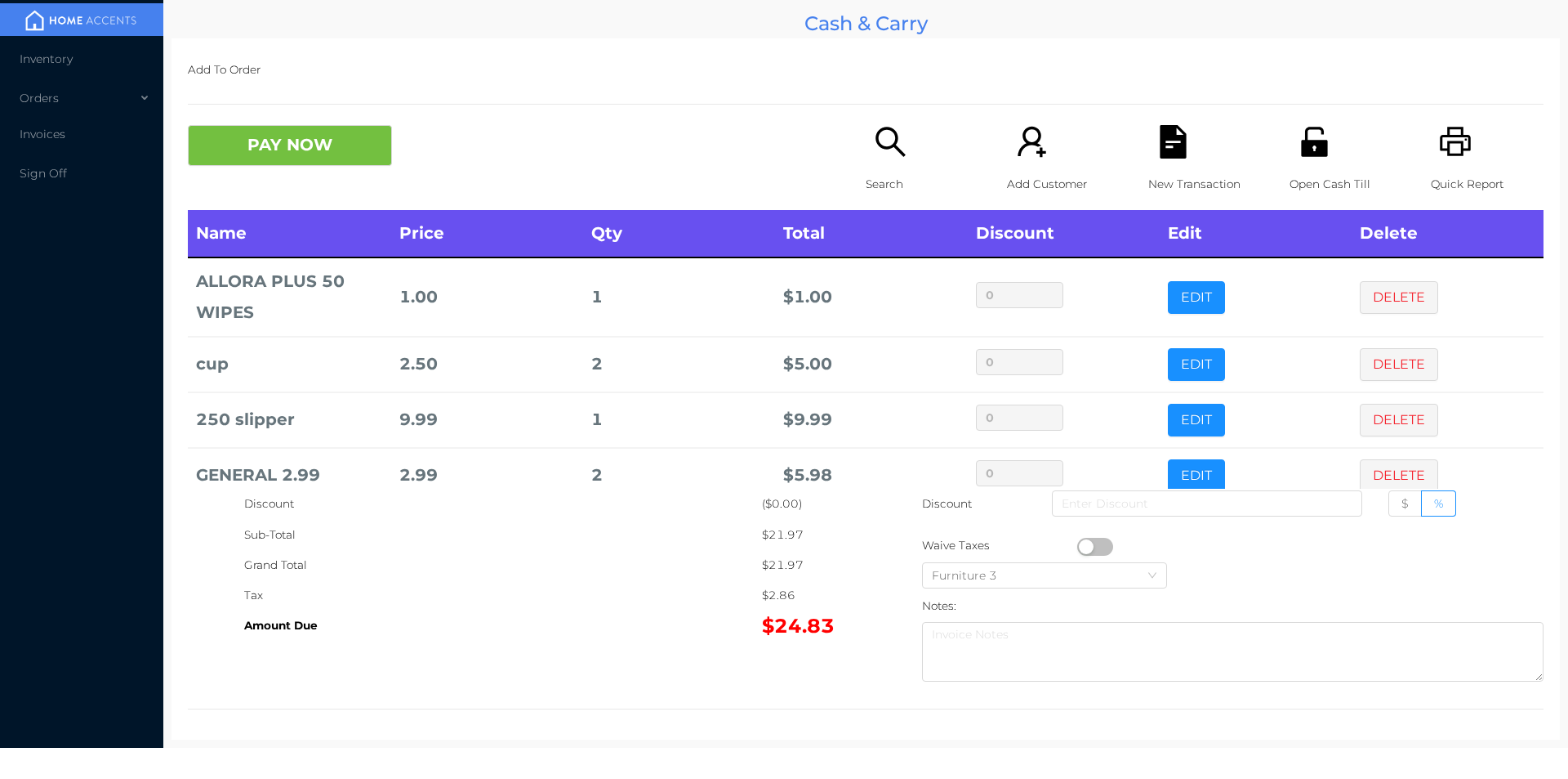
scroll to position [31, 0]
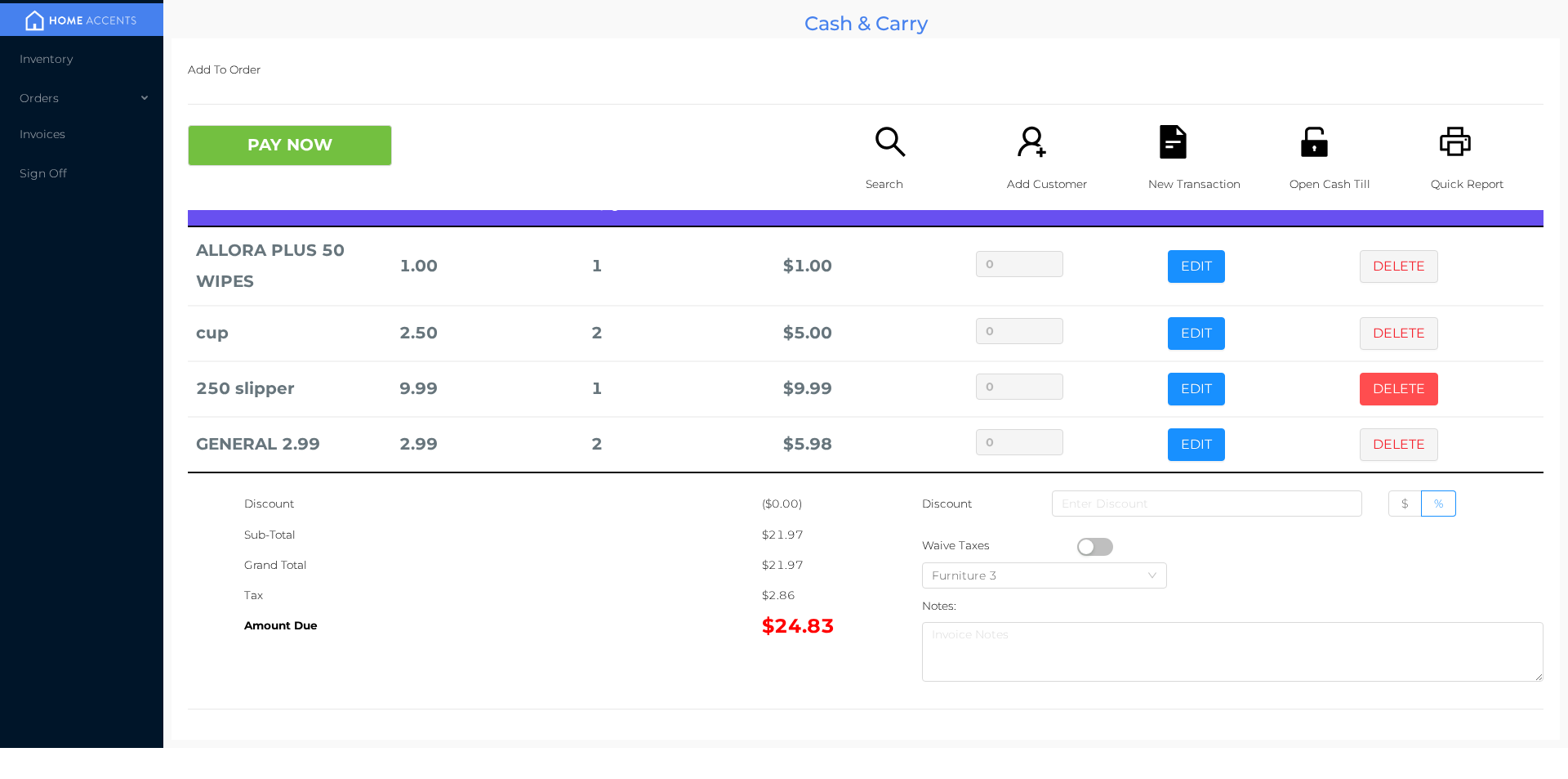
click at [1372, 389] on button "DELETE" at bounding box center [1399, 389] width 79 height 33
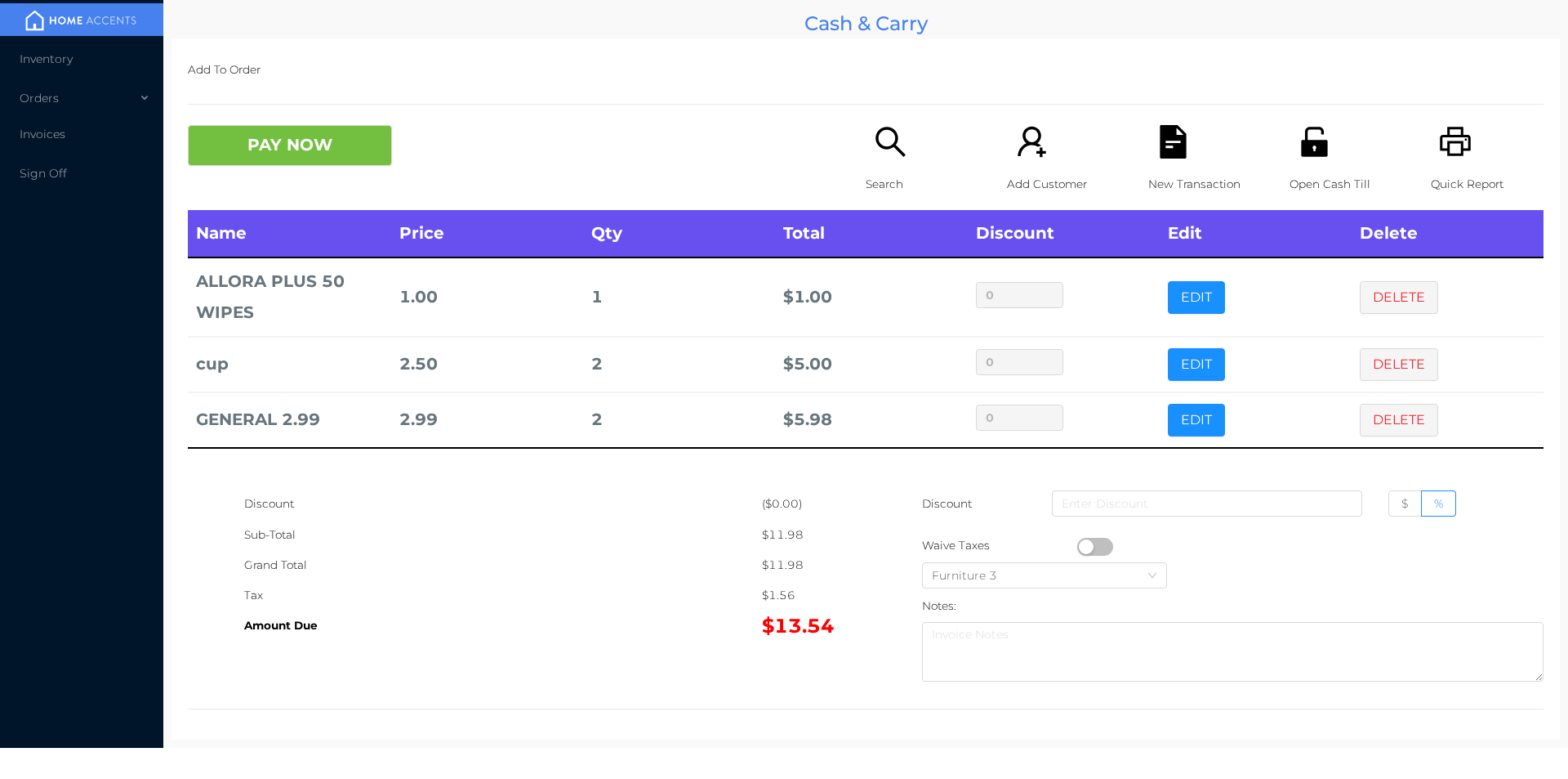
click at [874, 148] on icon "icon: search" at bounding box center [891, 141] width 33 height 33
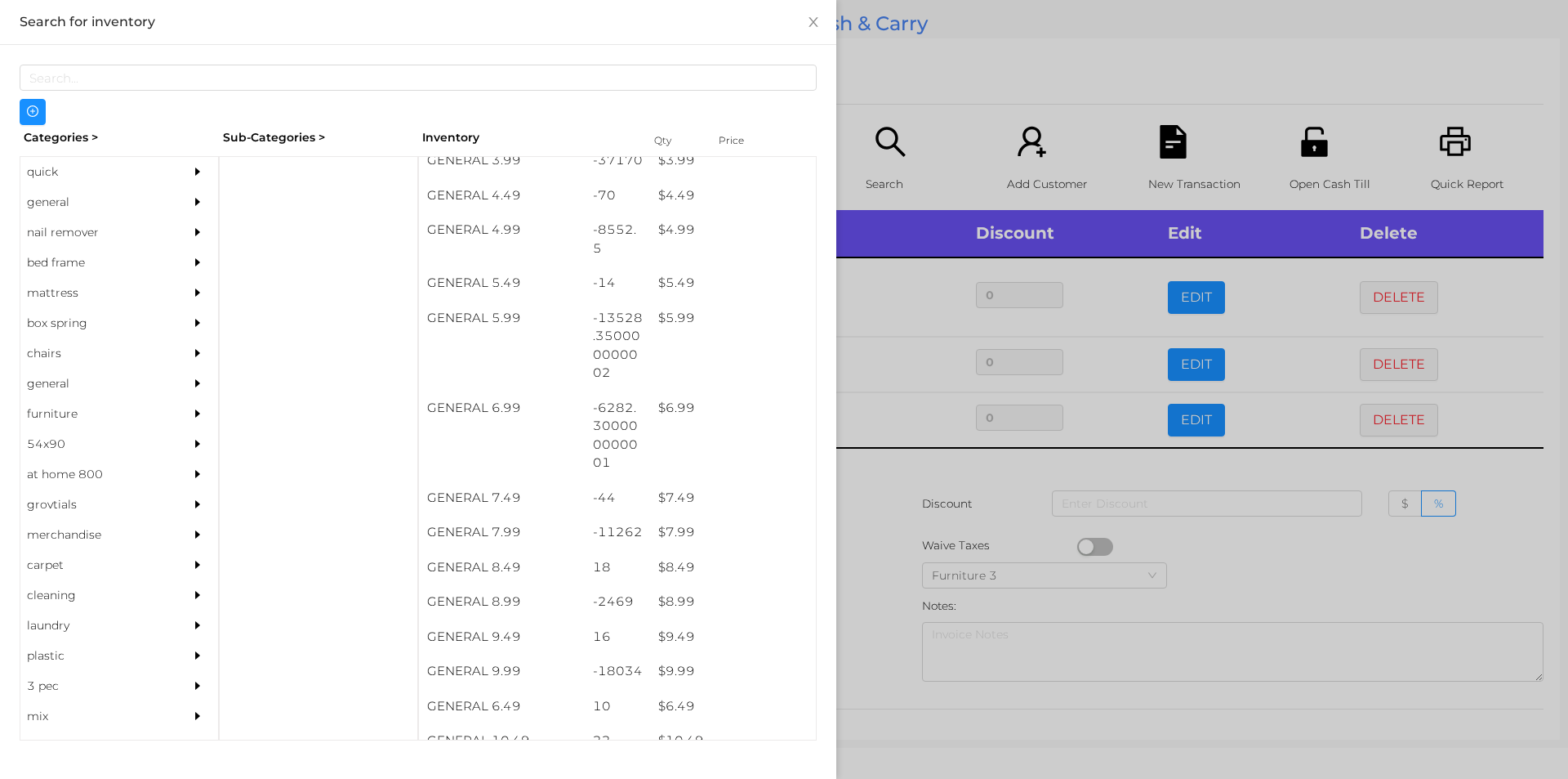
scroll to position [500, 0]
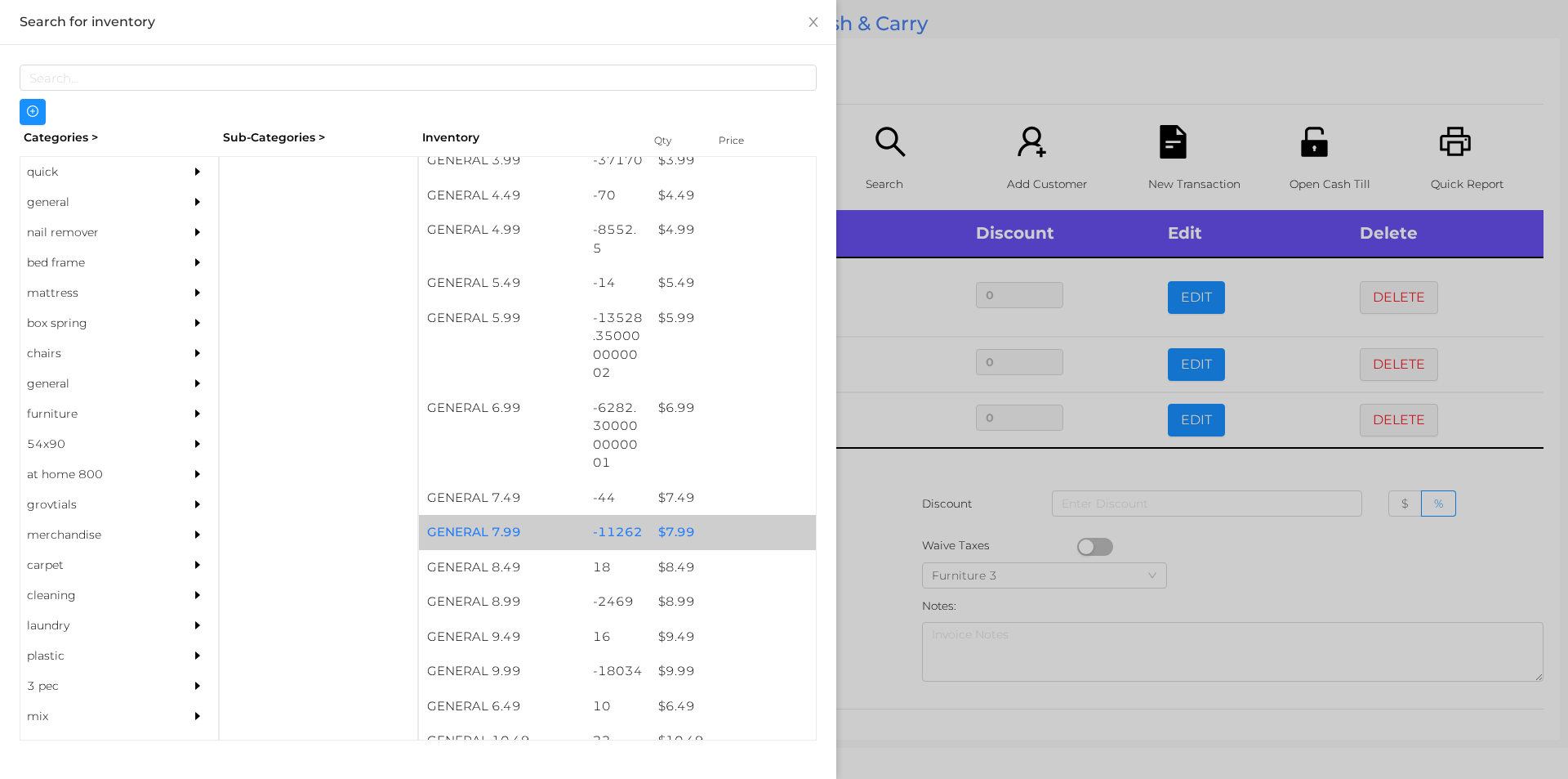
click at [680, 535] on div "$ 7.99" at bounding box center [733, 532] width 166 height 35
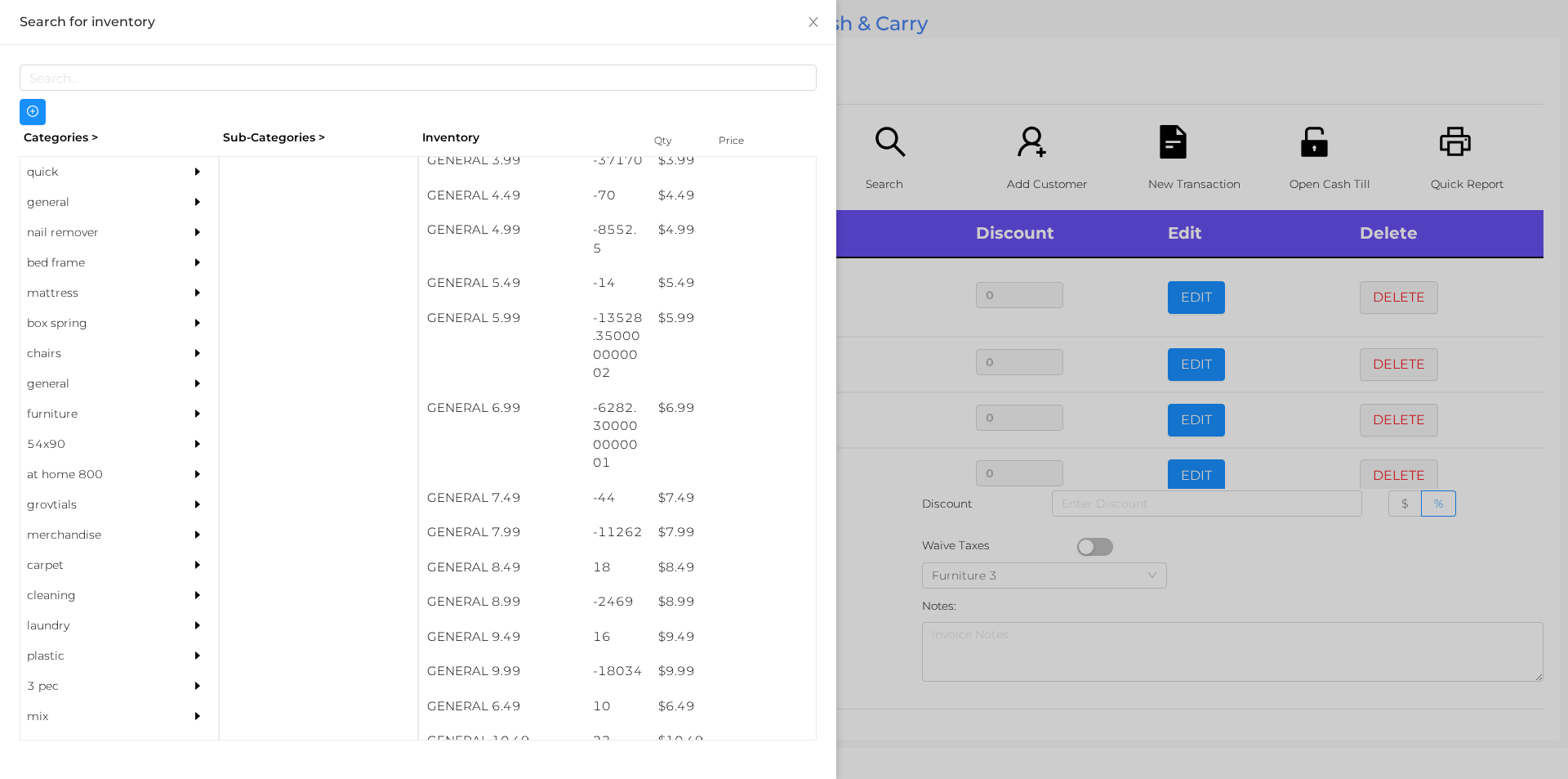
click at [884, 540] on div at bounding box center [784, 390] width 1568 height 779
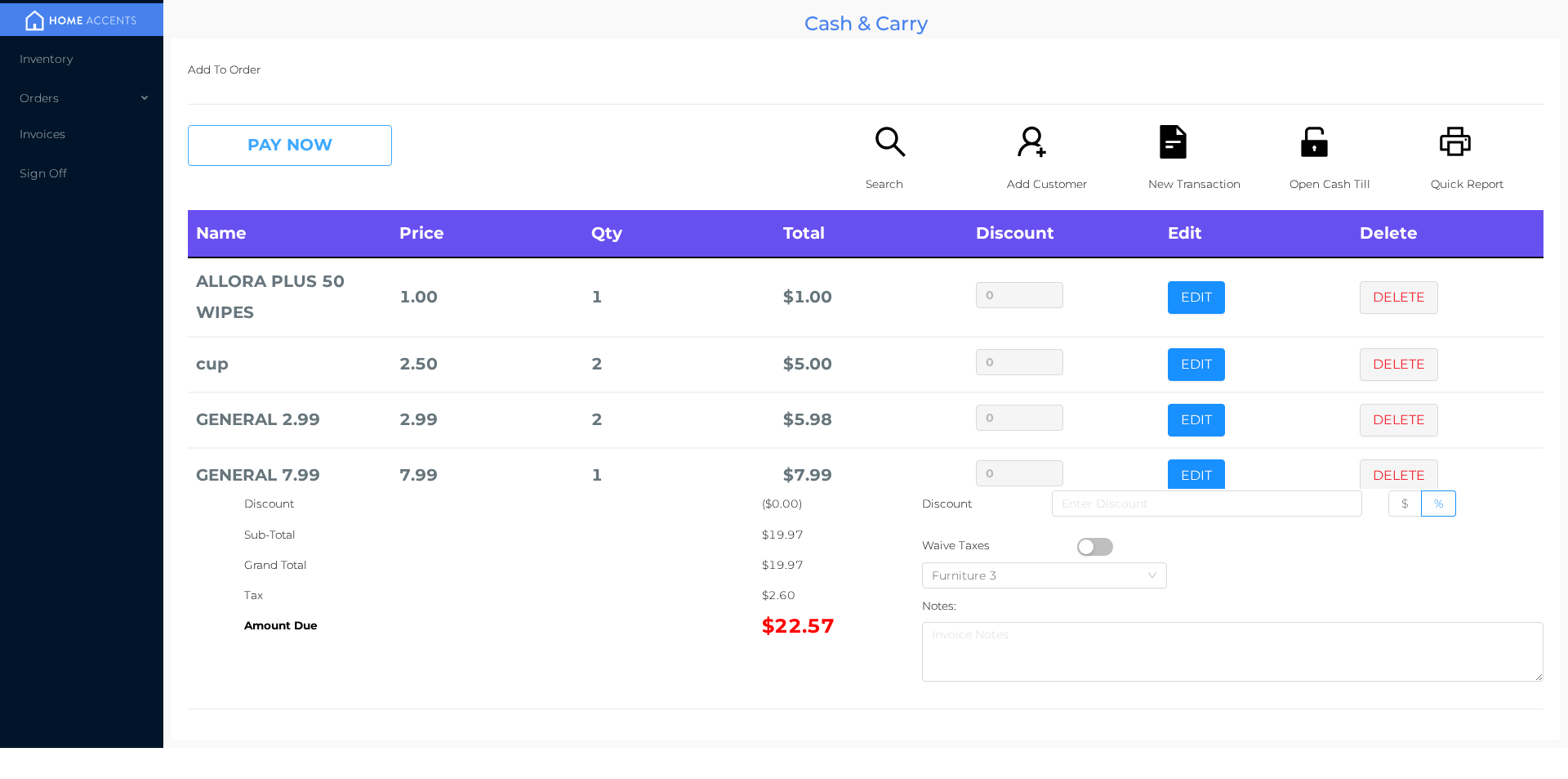
click at [271, 149] on button "PAY NOW" at bounding box center [290, 145] width 204 height 41
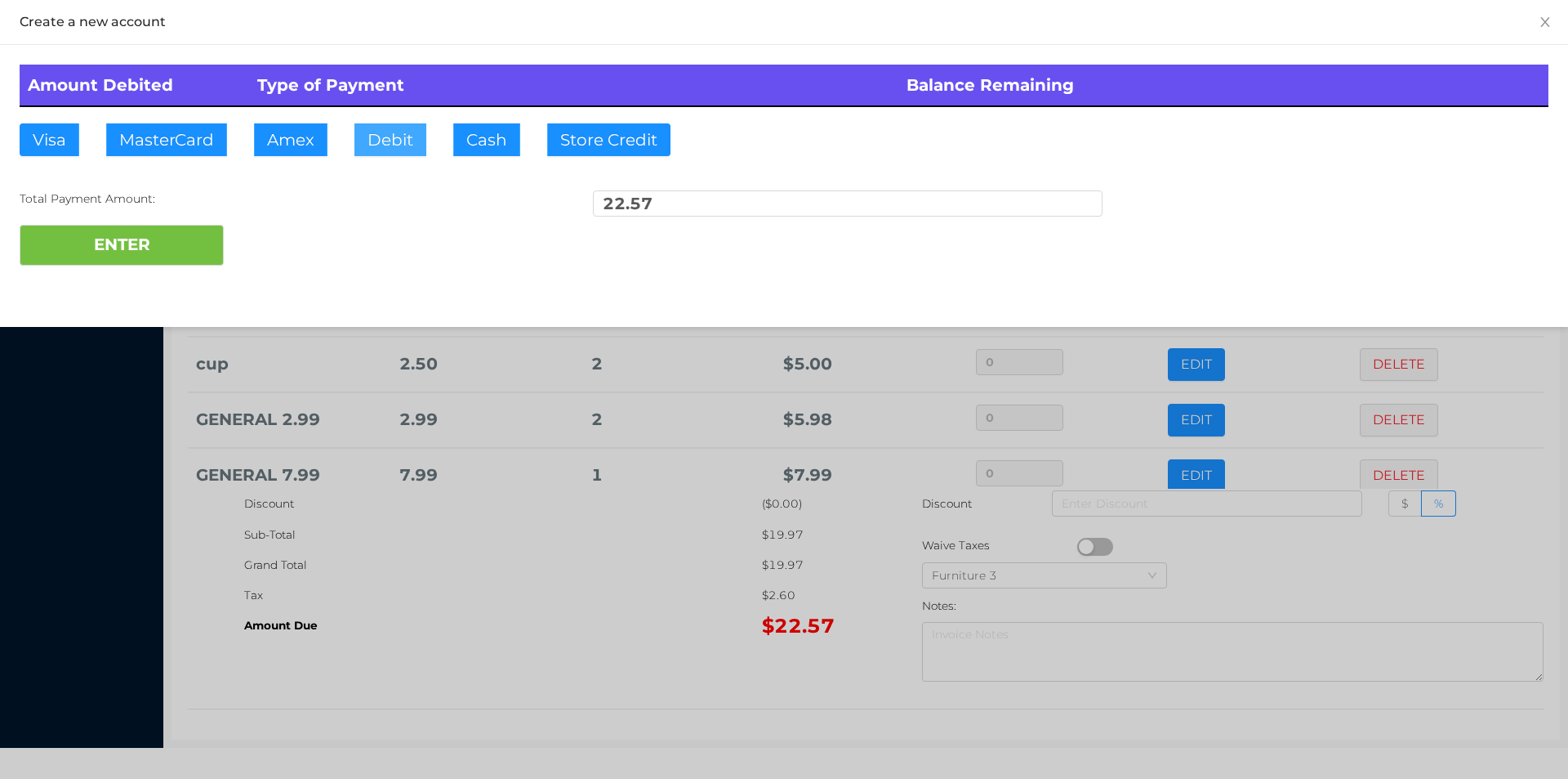
click at [380, 139] on button "Debit" at bounding box center [390, 140] width 72 height 33
click at [121, 243] on button "ENTER" at bounding box center [122, 245] width 204 height 41
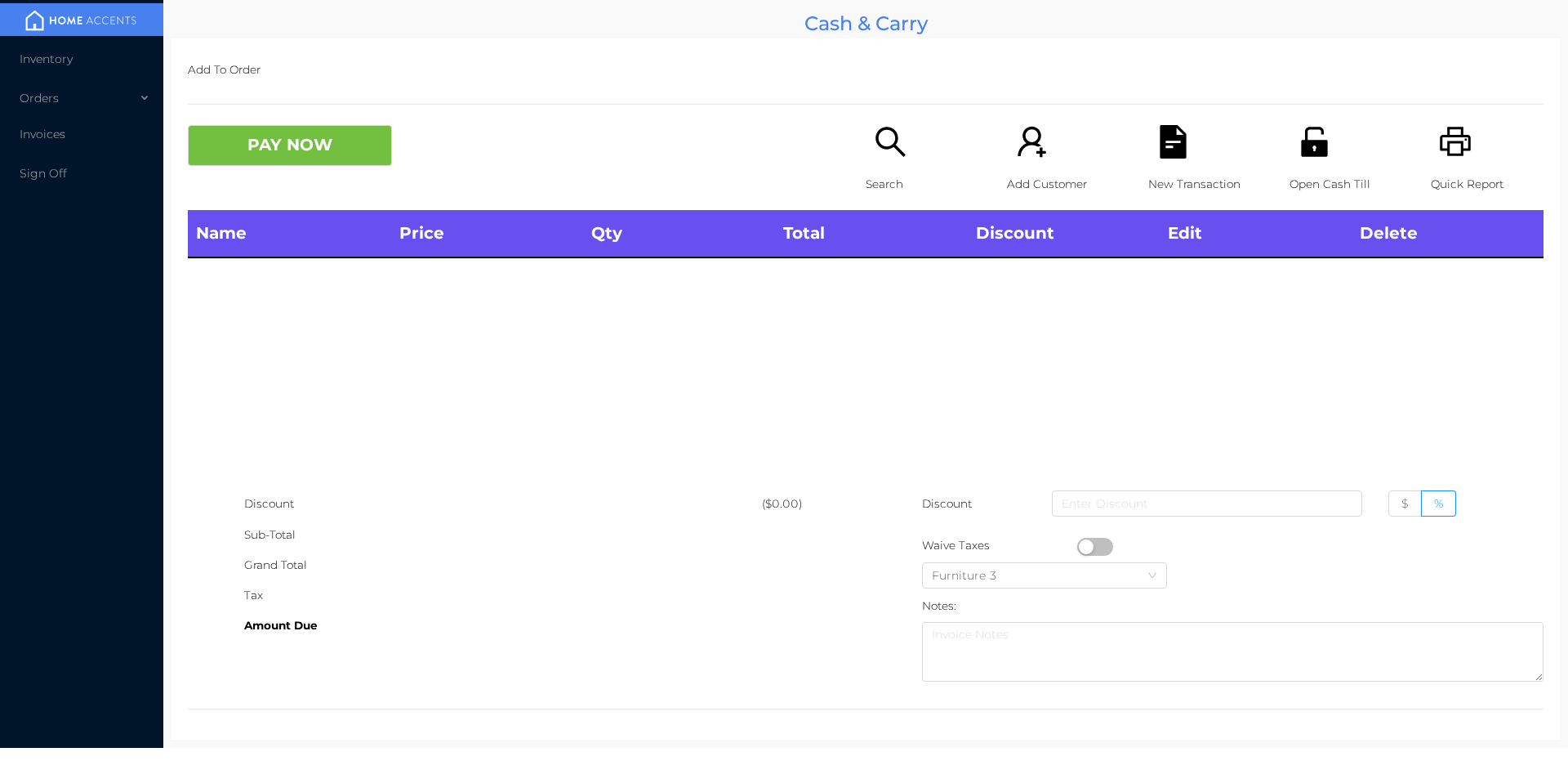
click at [886, 160] on div "Search" at bounding box center [922, 167] width 113 height 85
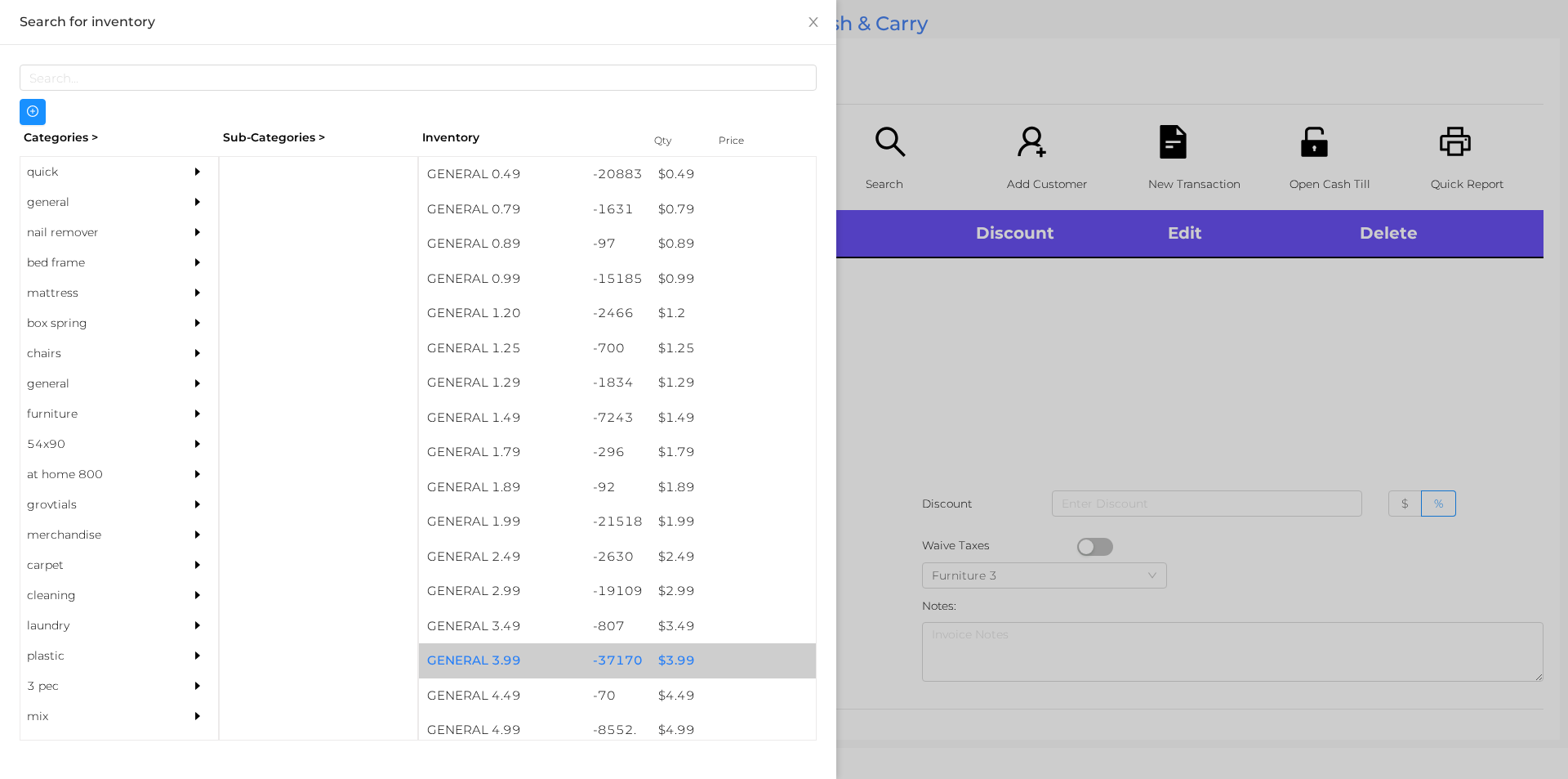
click at [666, 662] on div "$ 3.99" at bounding box center [733, 661] width 166 height 35
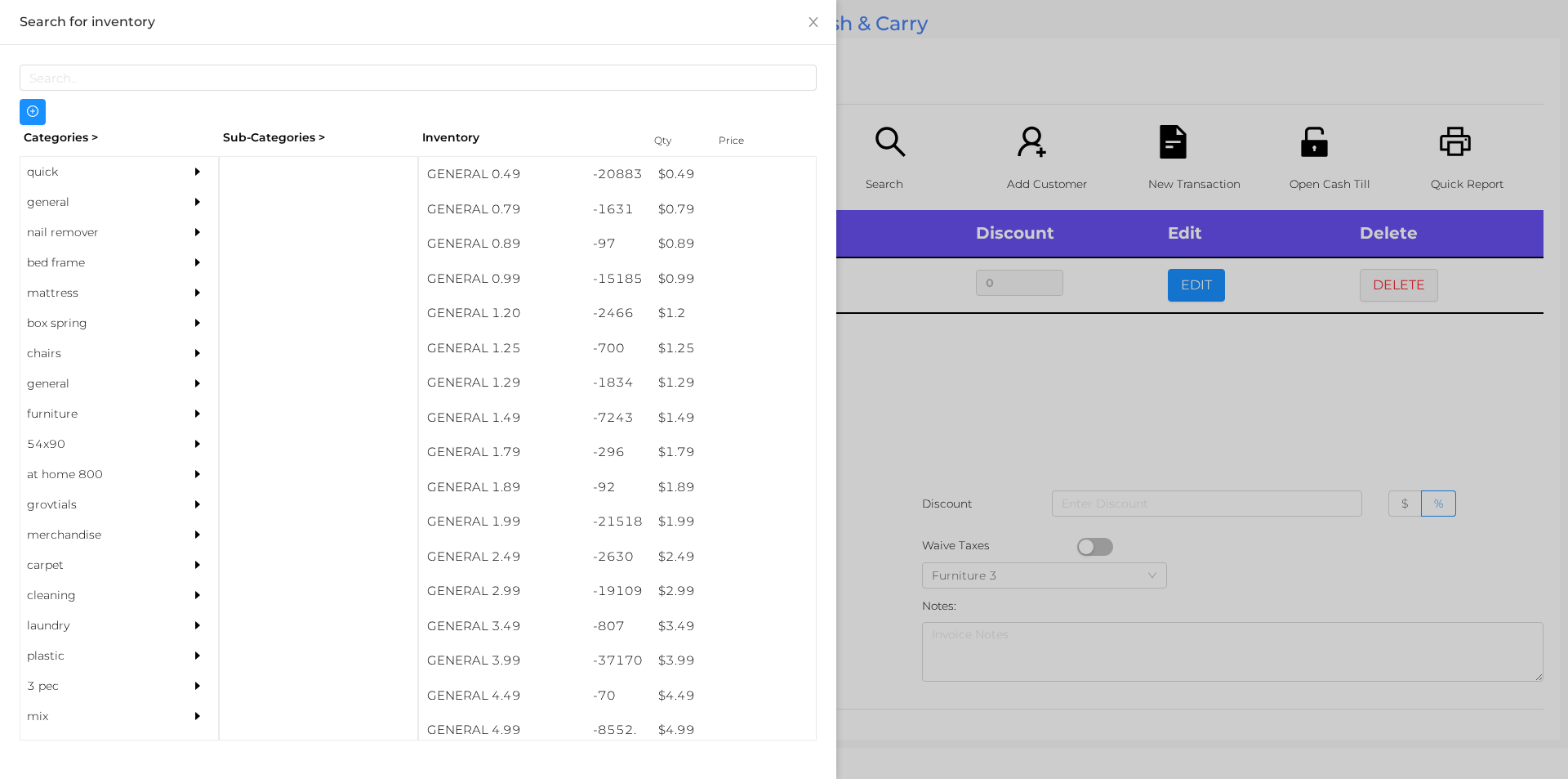
click at [968, 403] on div at bounding box center [784, 390] width 1568 height 779
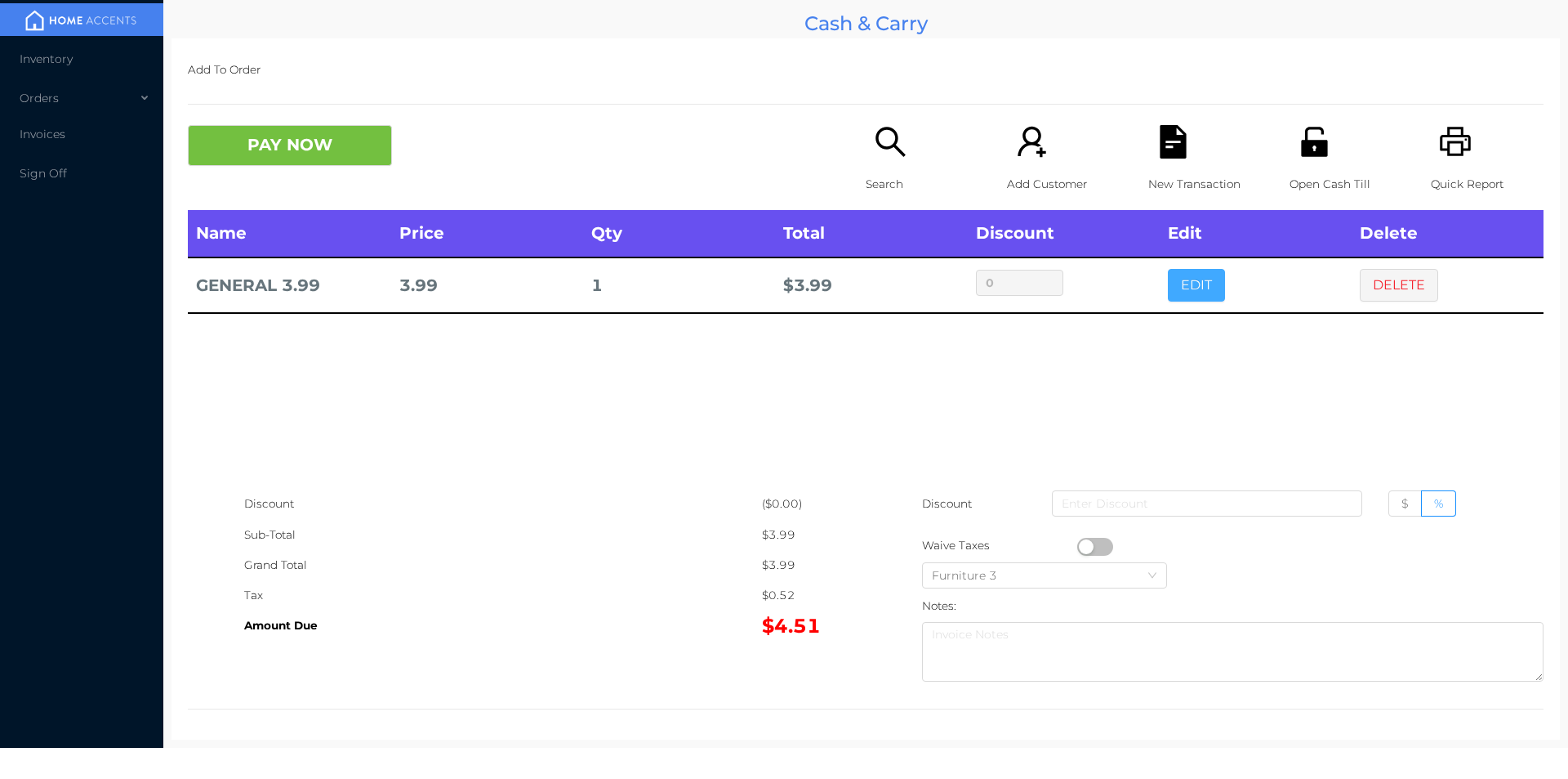
click at [1191, 280] on button "EDIT" at bounding box center [1196, 286] width 57 height 33
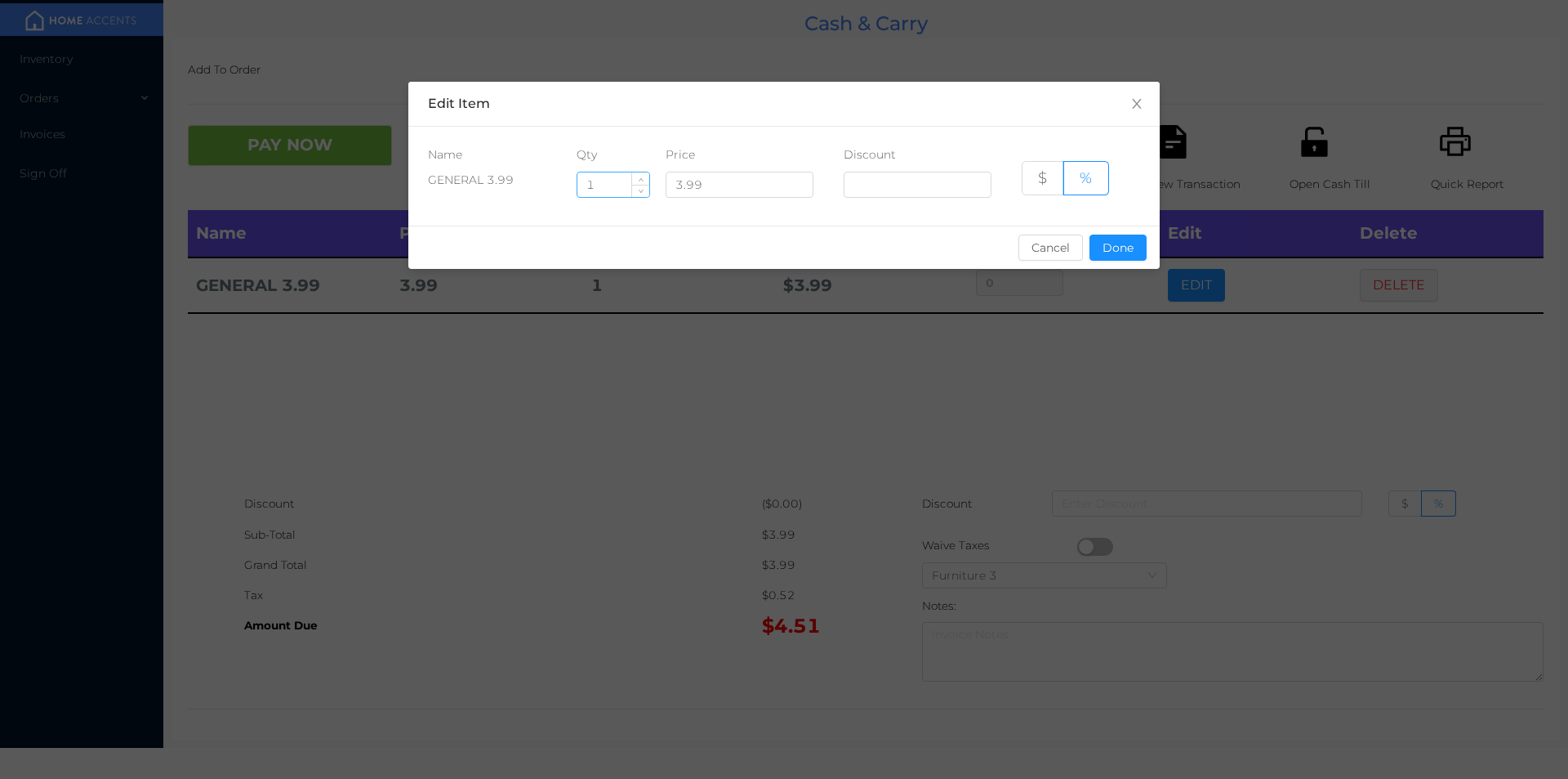
click at [611, 180] on input "1" at bounding box center [613, 184] width 72 height 24
type input "9"
click at [1115, 246] on button "Done" at bounding box center [1117, 248] width 57 height 26
click at [1067, 356] on div "sentinelStart Edit Item Name Qty Price Discount GENERAL 3.99 9 3.99 $ % Cancel …" at bounding box center [784, 390] width 1568 height 779
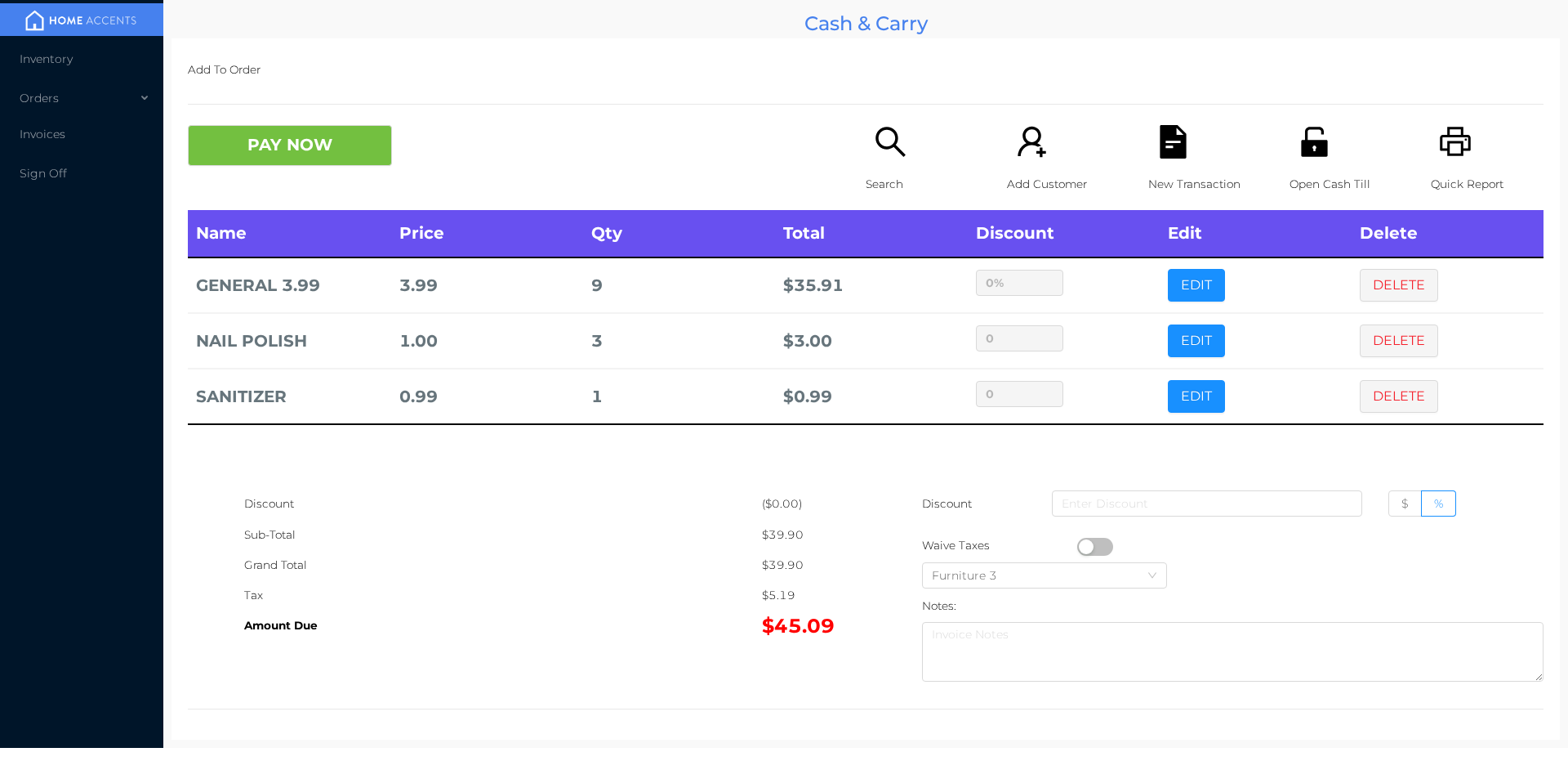
click at [884, 164] on div "Search" at bounding box center [922, 167] width 113 height 85
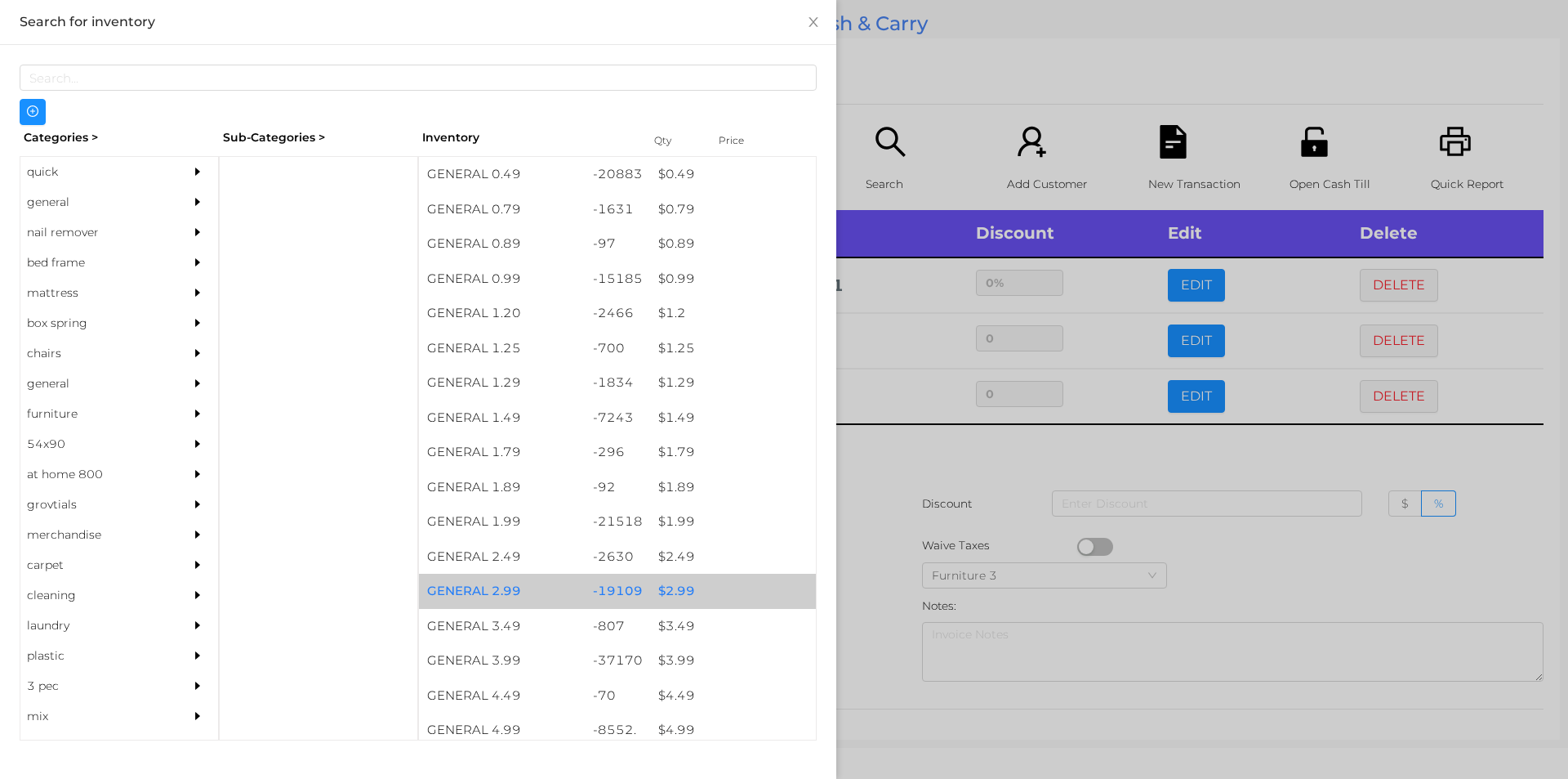
click at [677, 587] on div "$ 2.99" at bounding box center [733, 591] width 166 height 35
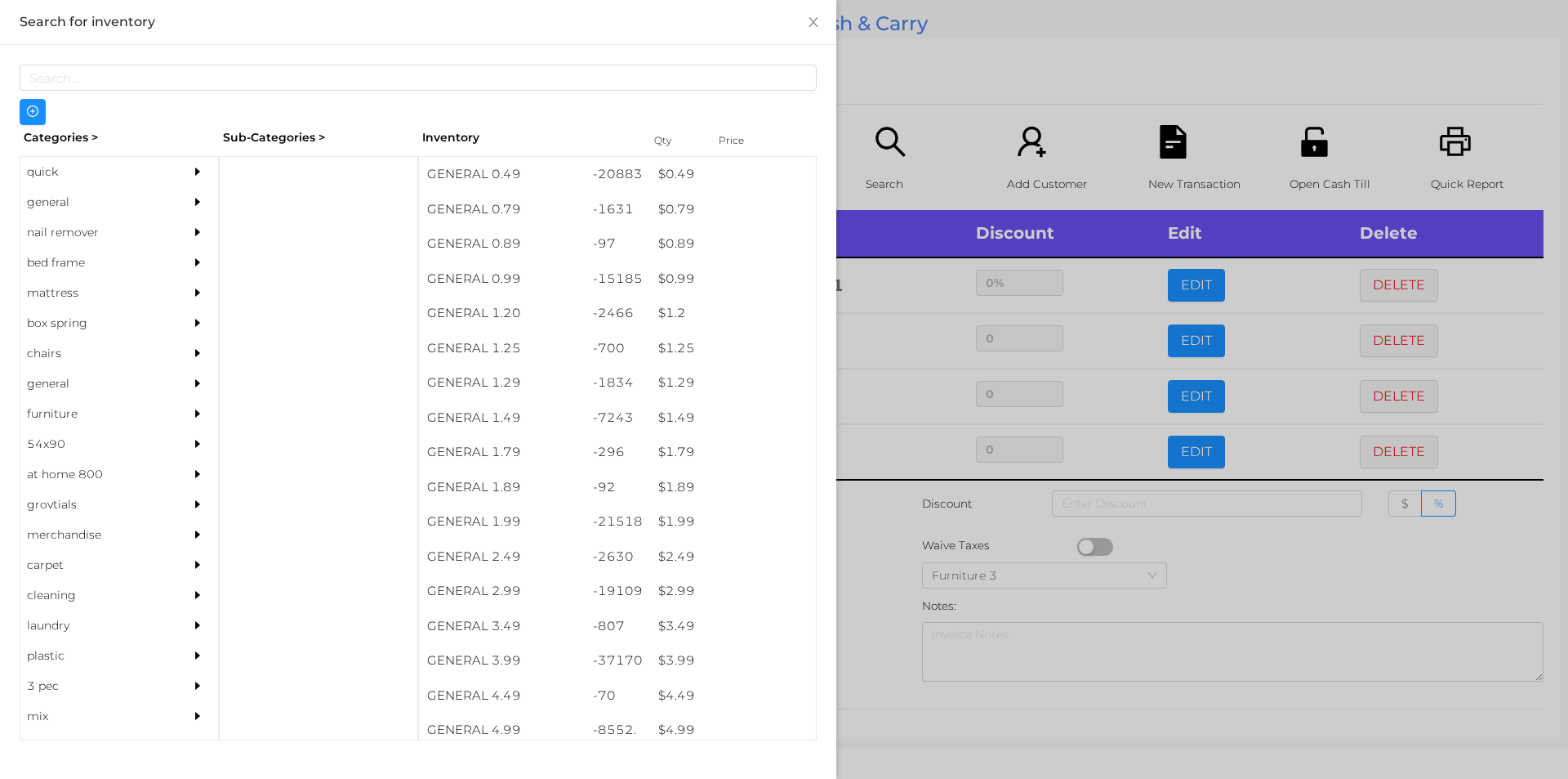
click at [885, 563] on div at bounding box center [784, 390] width 1568 height 779
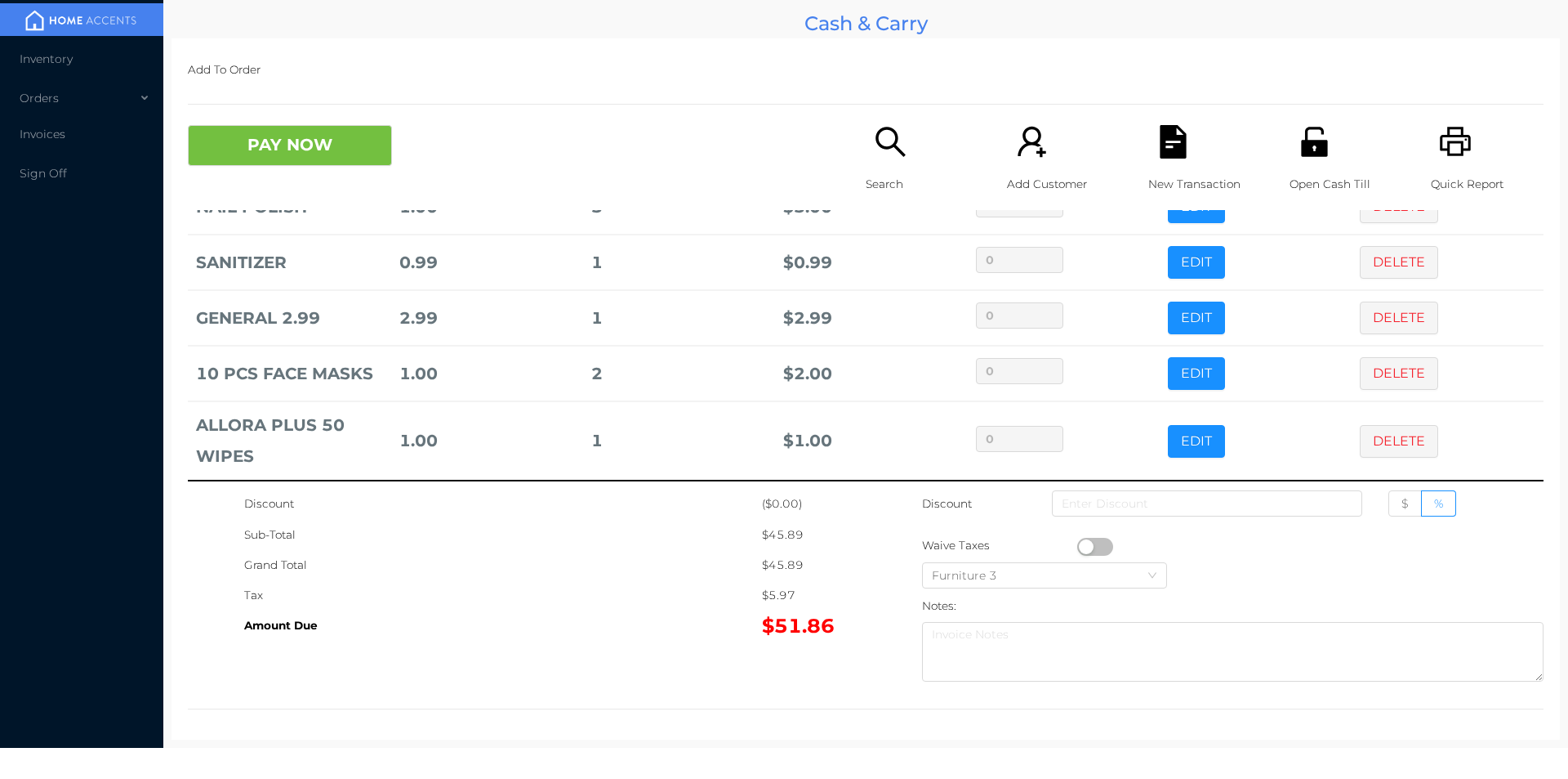
scroll to position [142, 0]
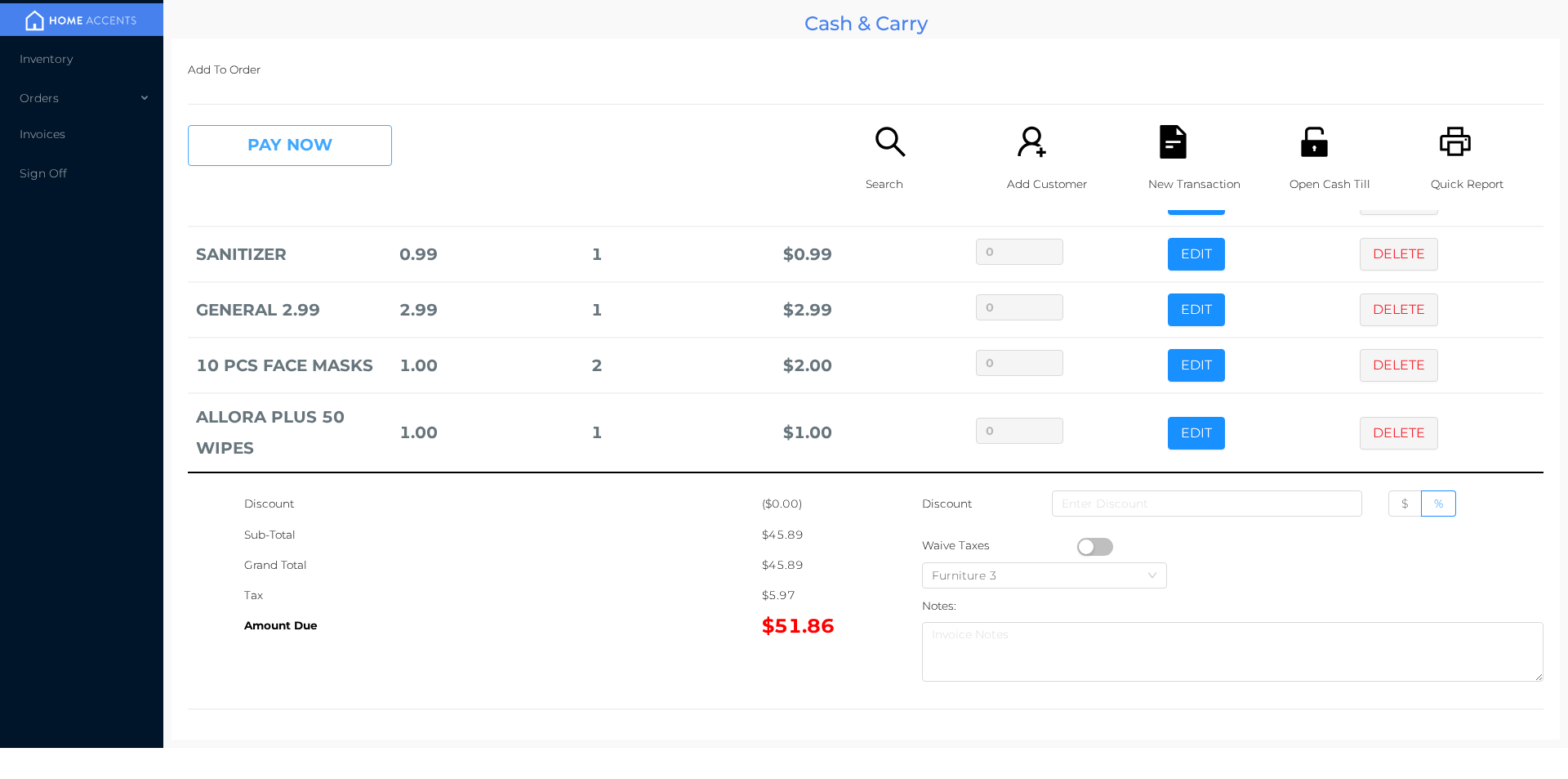
click at [331, 143] on button "PAY NOW" at bounding box center [290, 145] width 204 height 41
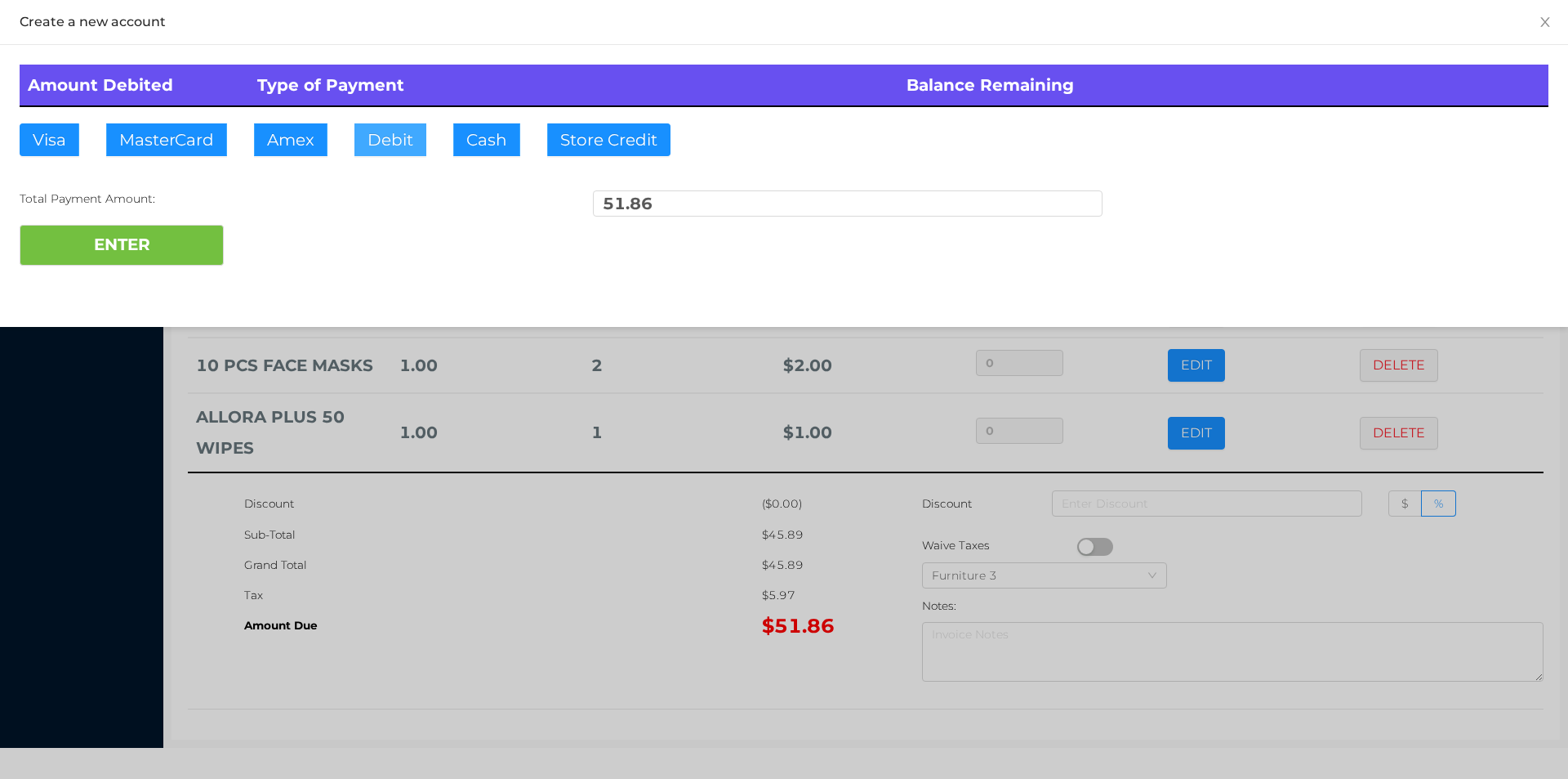
click at [376, 142] on button "Debit" at bounding box center [390, 140] width 72 height 33
click at [183, 249] on button "ENTER" at bounding box center [122, 245] width 204 height 41
type input "0"
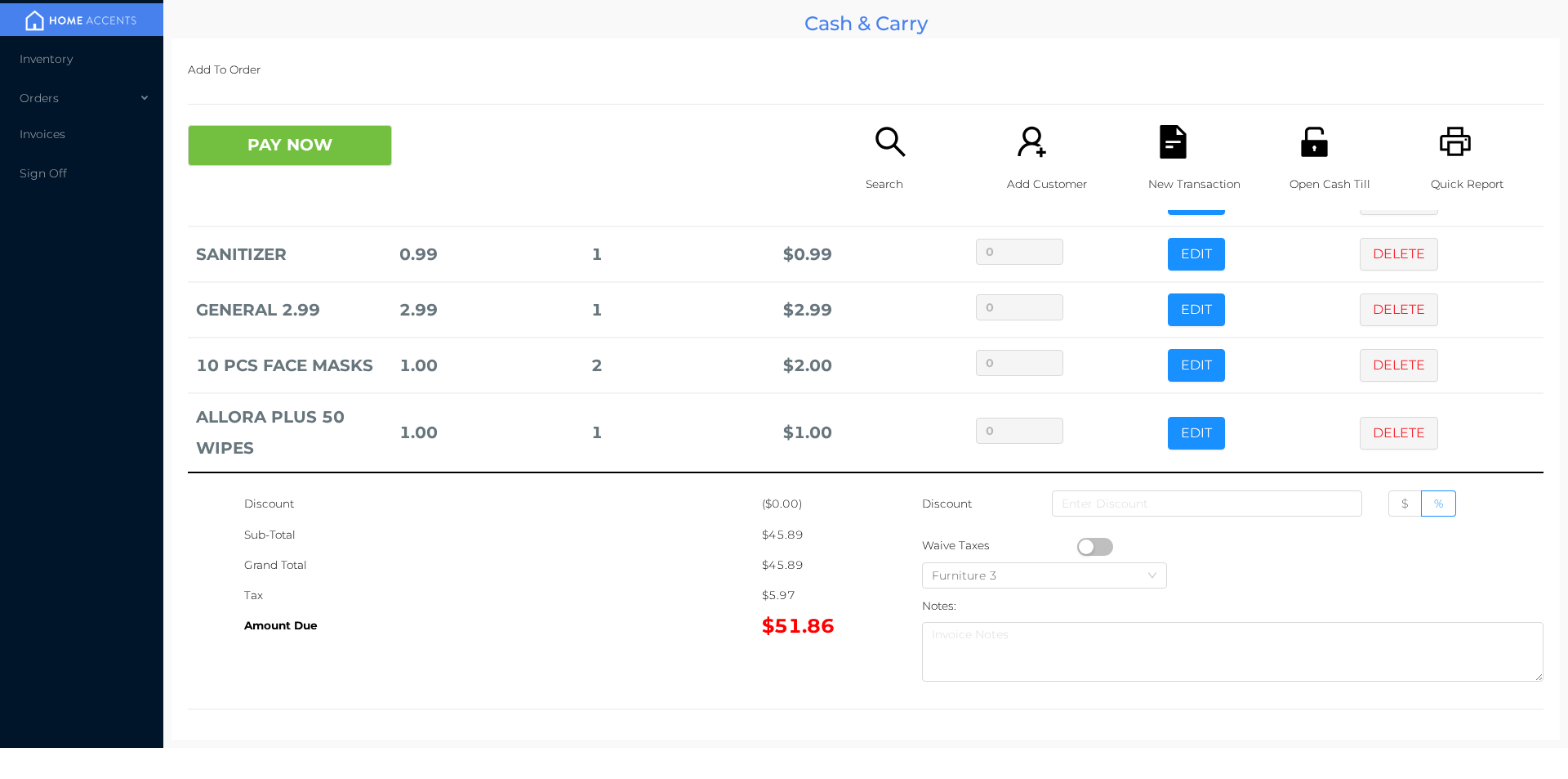
scroll to position [0, 0]
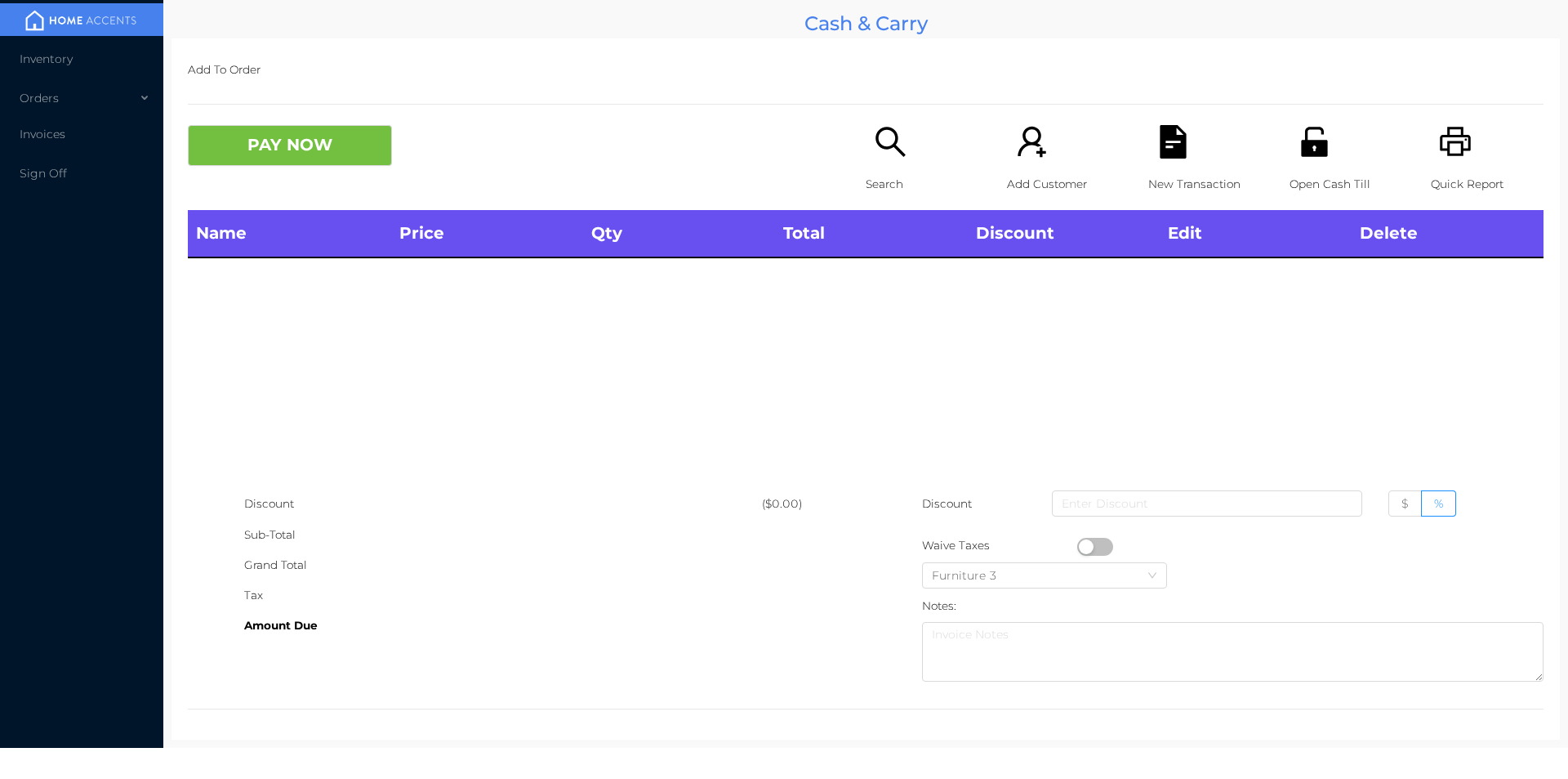
click at [882, 160] on div "Search" at bounding box center [922, 167] width 113 height 85
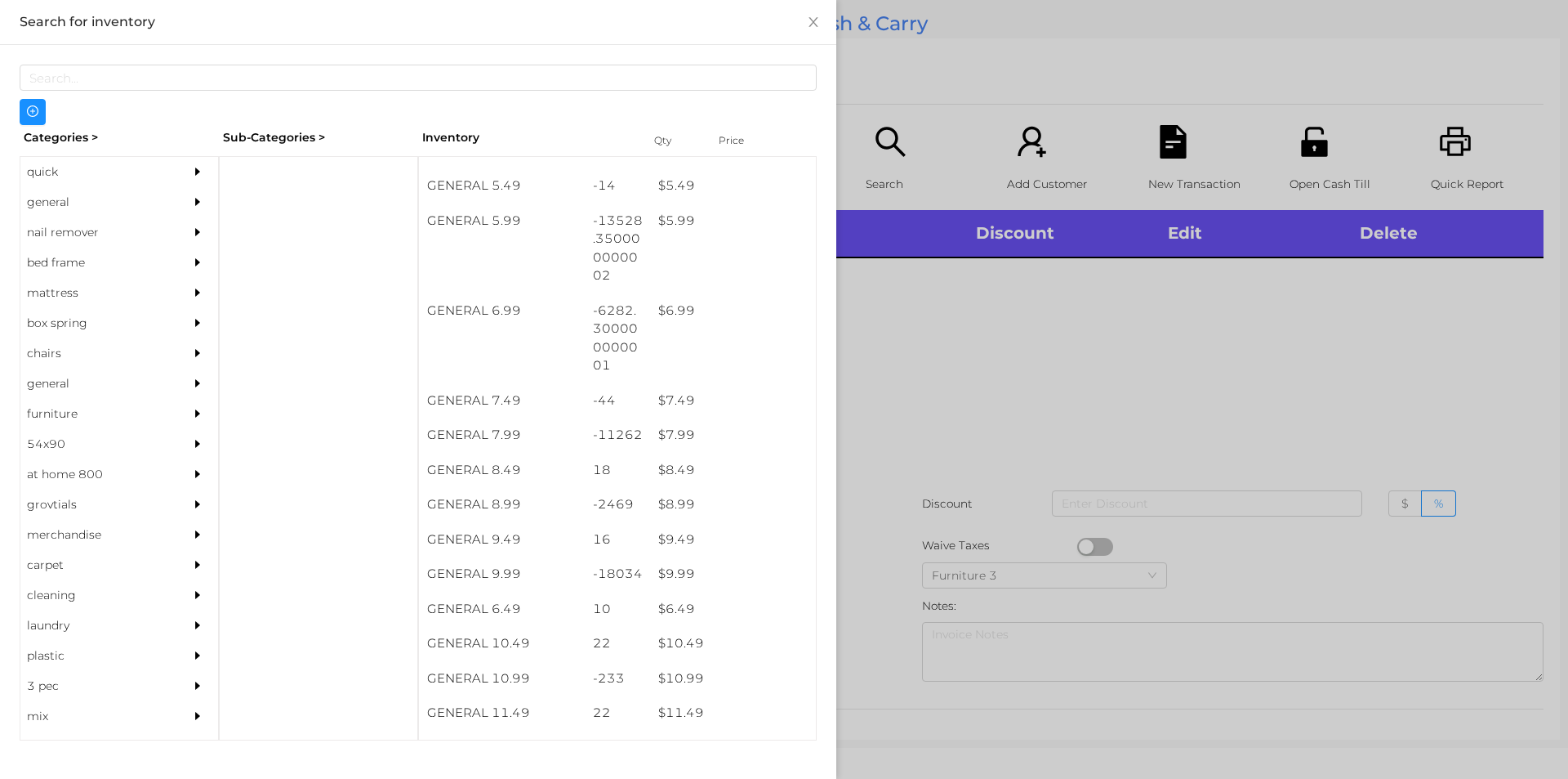
scroll to position [597, 0]
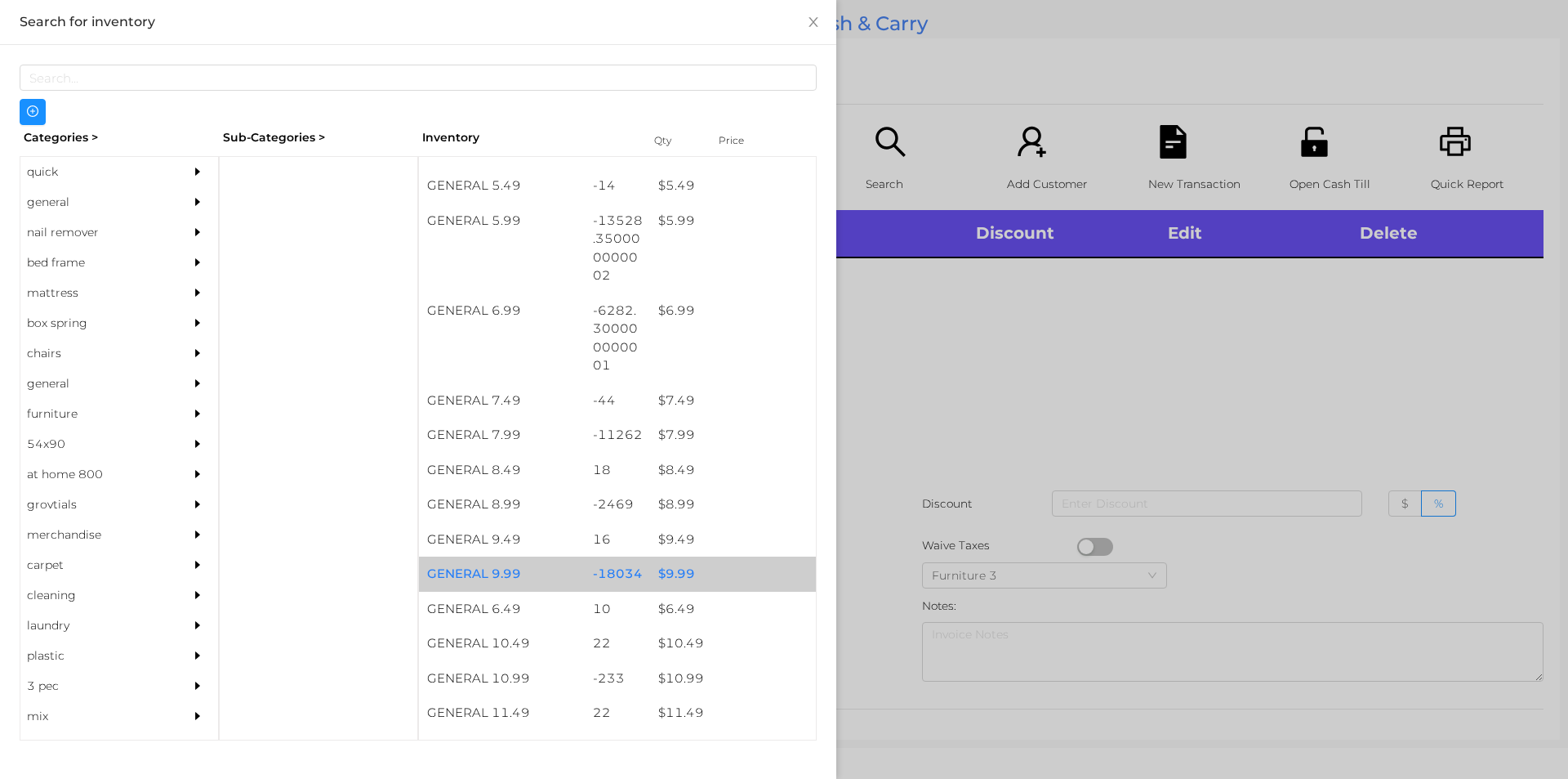
click at [676, 569] on div "$ 9.99" at bounding box center [733, 574] width 166 height 35
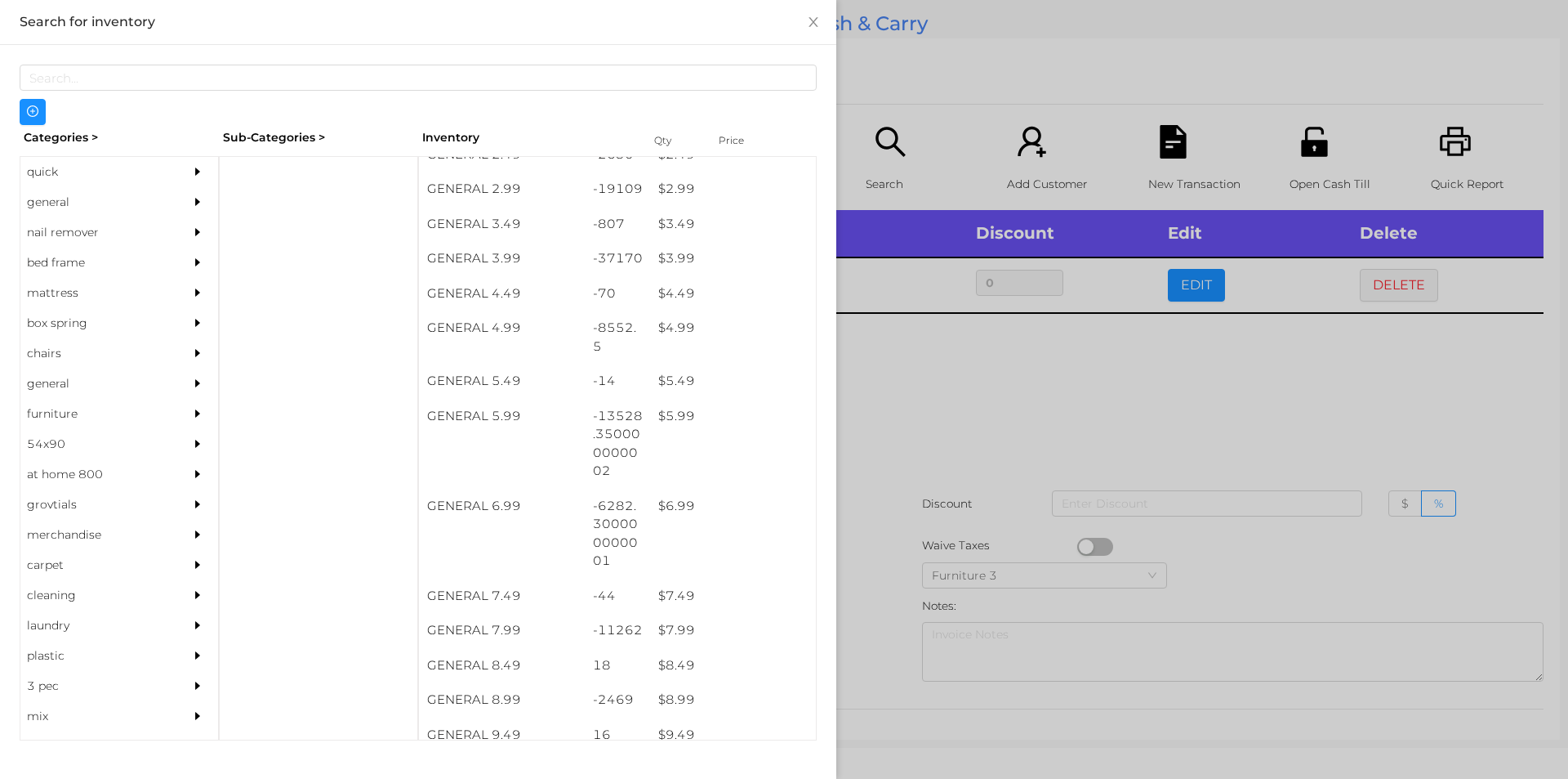
scroll to position [402, 0]
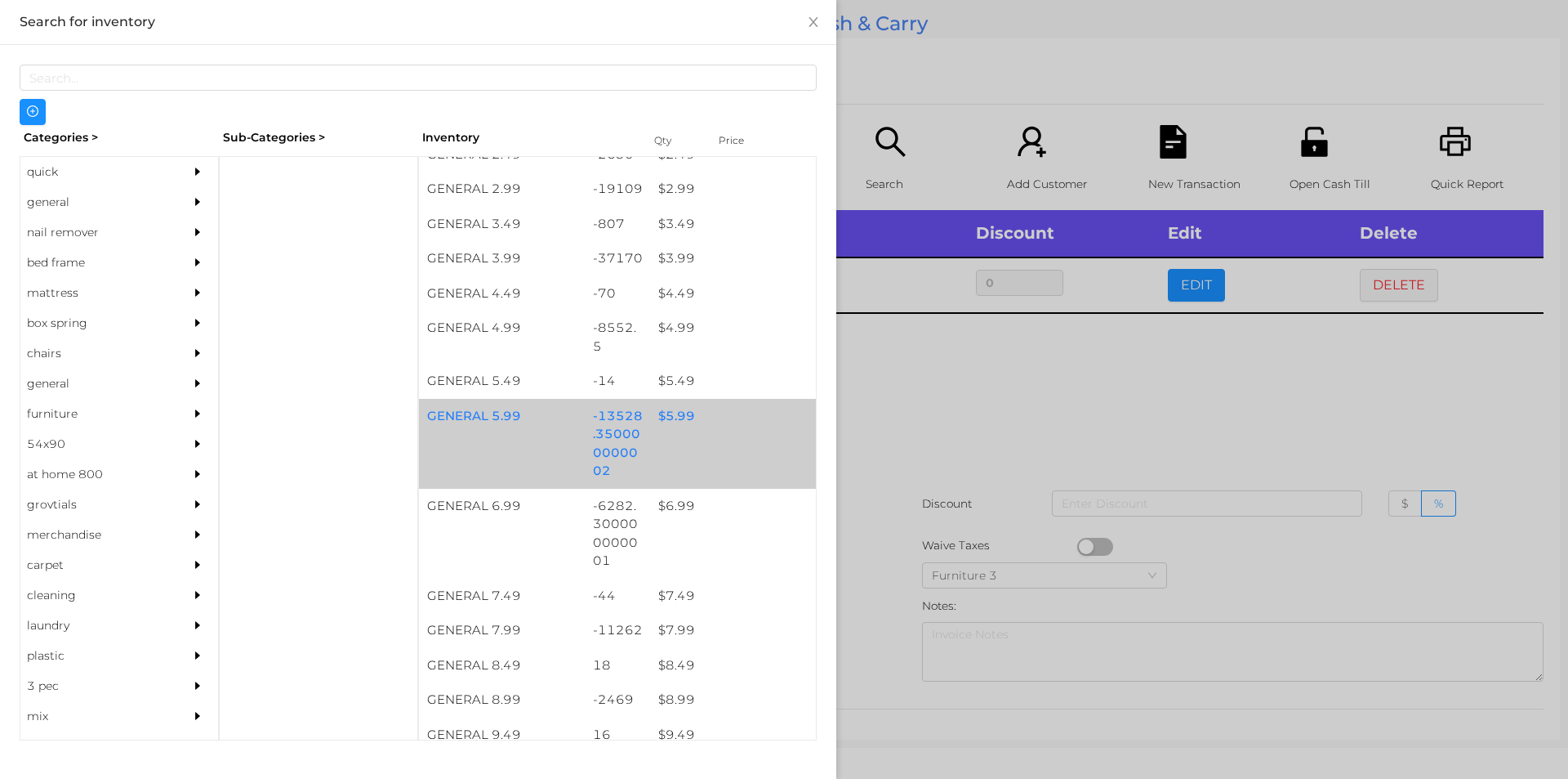
click at [678, 410] on div "$ 5.99" at bounding box center [733, 416] width 166 height 35
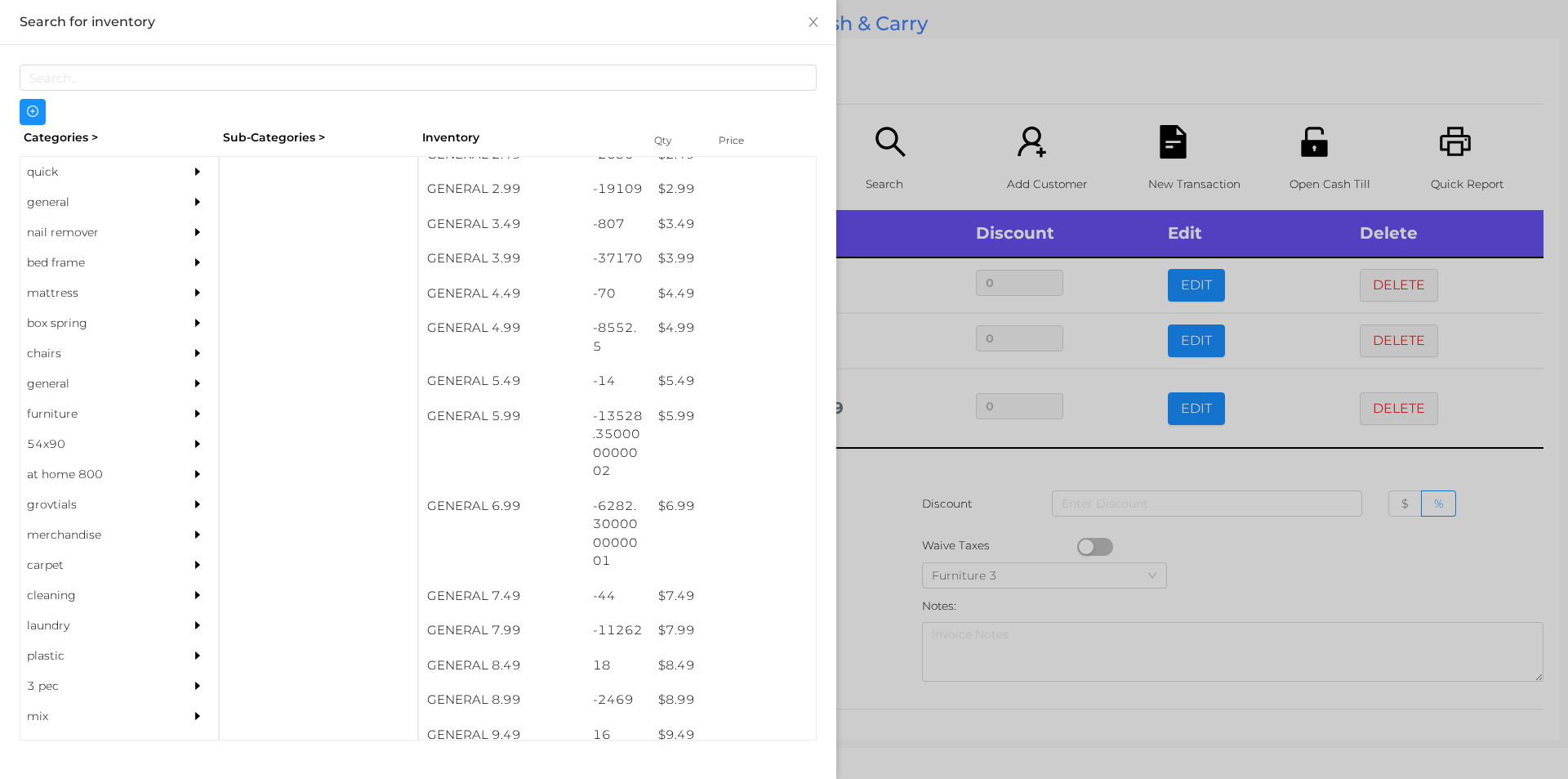
click at [1241, 560] on div at bounding box center [784, 390] width 1568 height 779
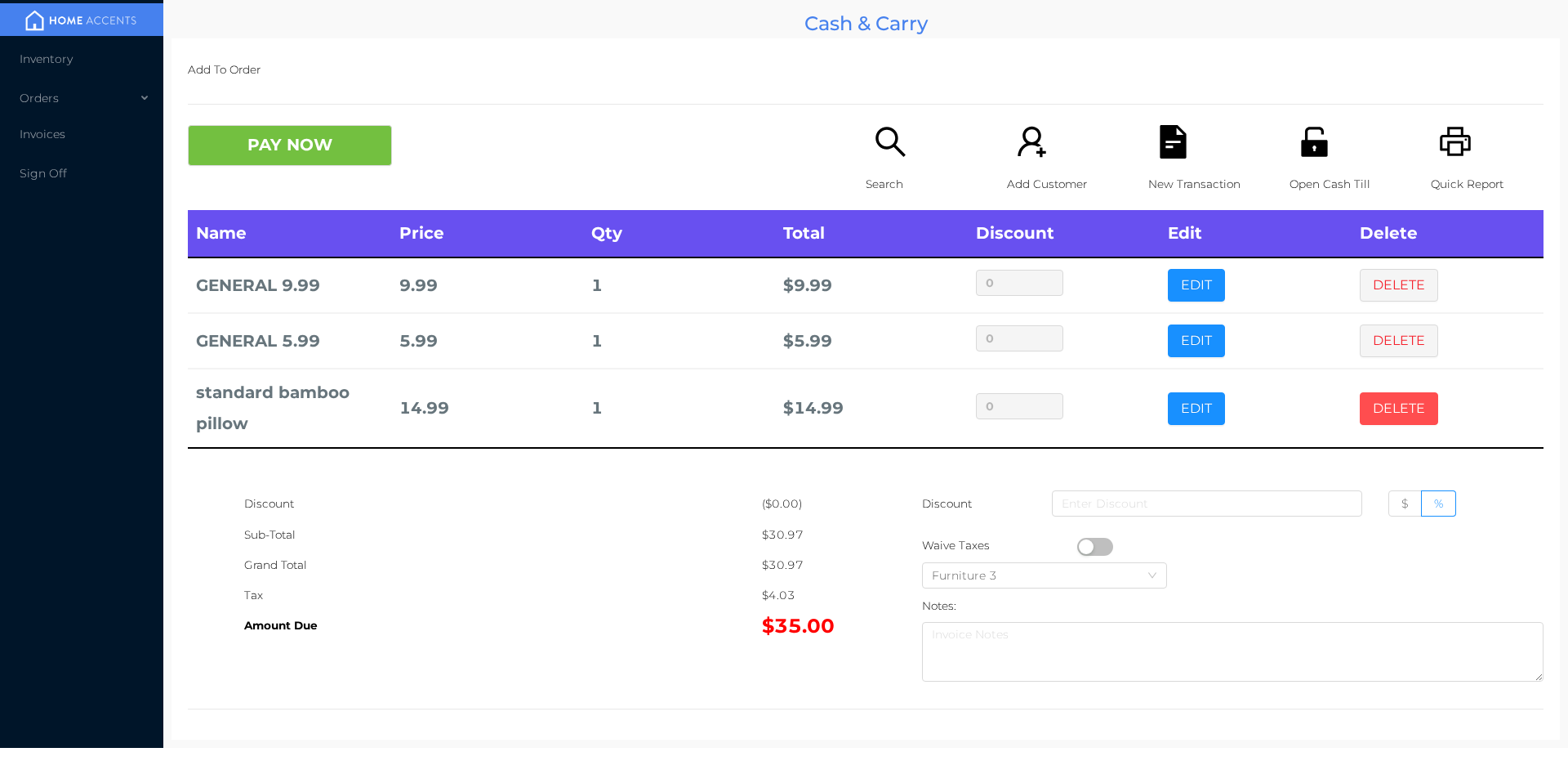
click at [1384, 392] on button "DELETE" at bounding box center [1399, 408] width 79 height 33
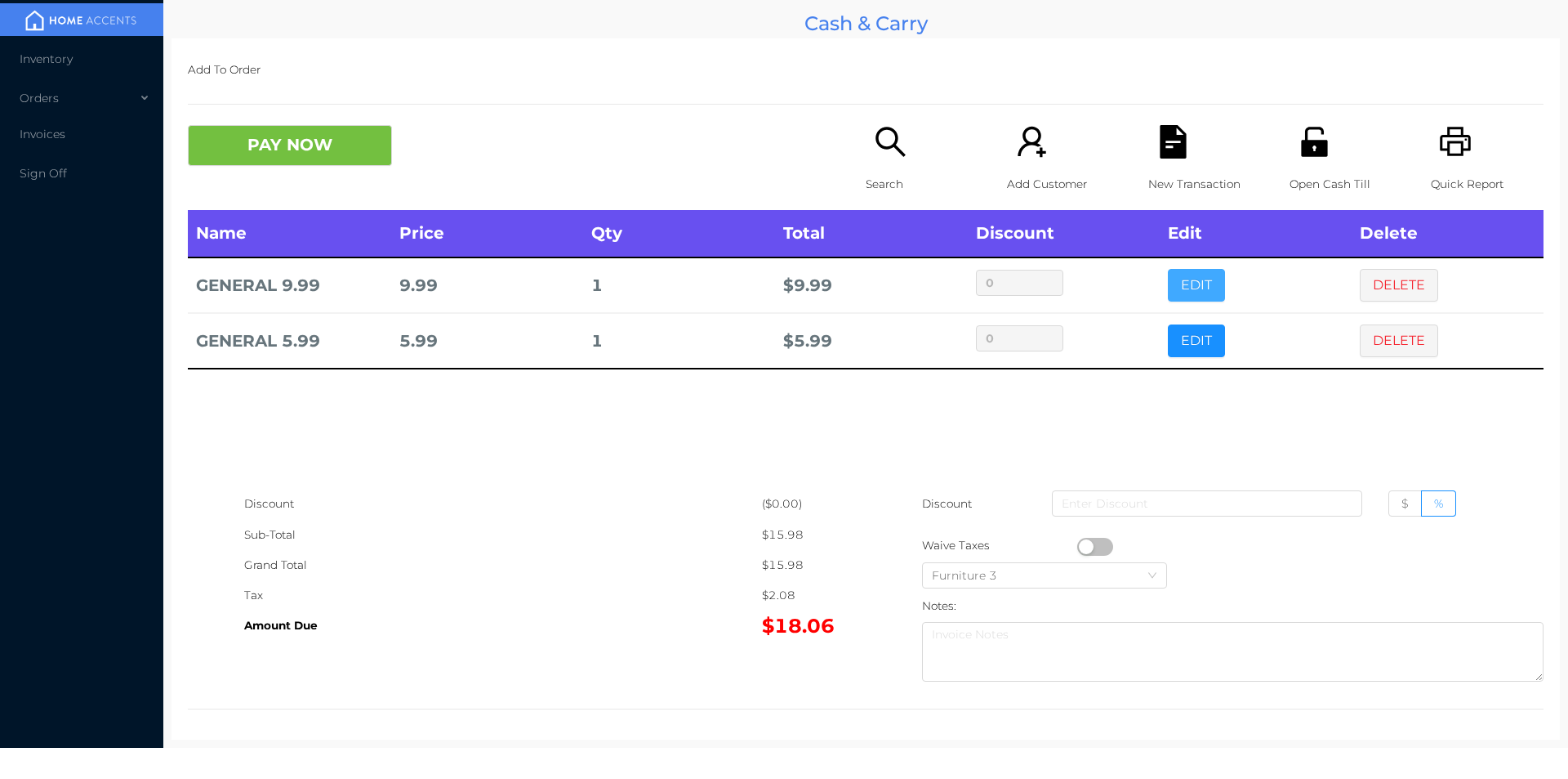
click at [1174, 269] on button "EDIT" at bounding box center [1196, 286] width 57 height 33
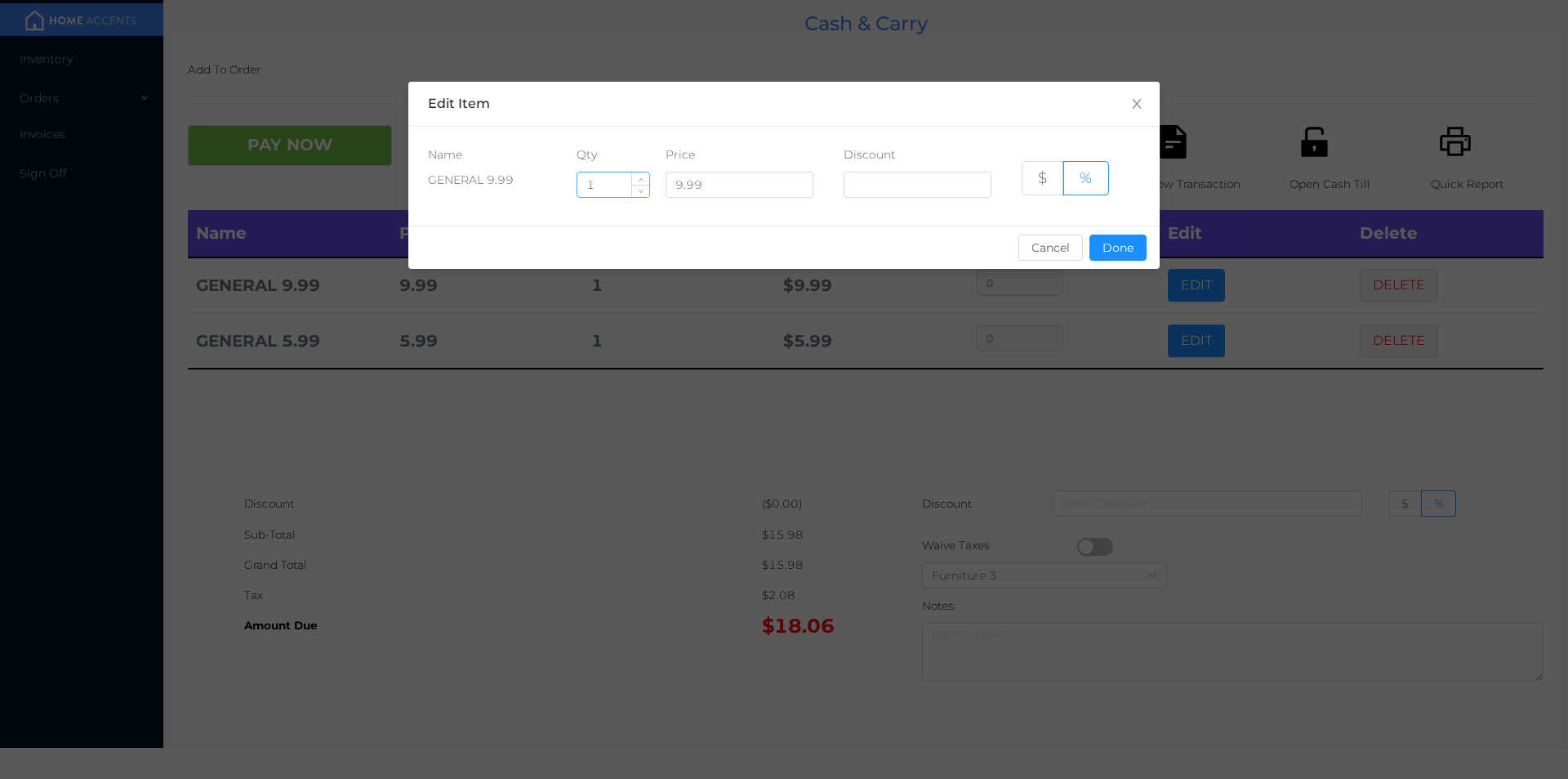
click at [589, 191] on input "1" at bounding box center [613, 184] width 72 height 24
click at [604, 186] on input "1" at bounding box center [613, 184] width 72 height 24
type input "2"
click at [1117, 245] on button "Done" at bounding box center [1117, 248] width 57 height 26
type input "0%"
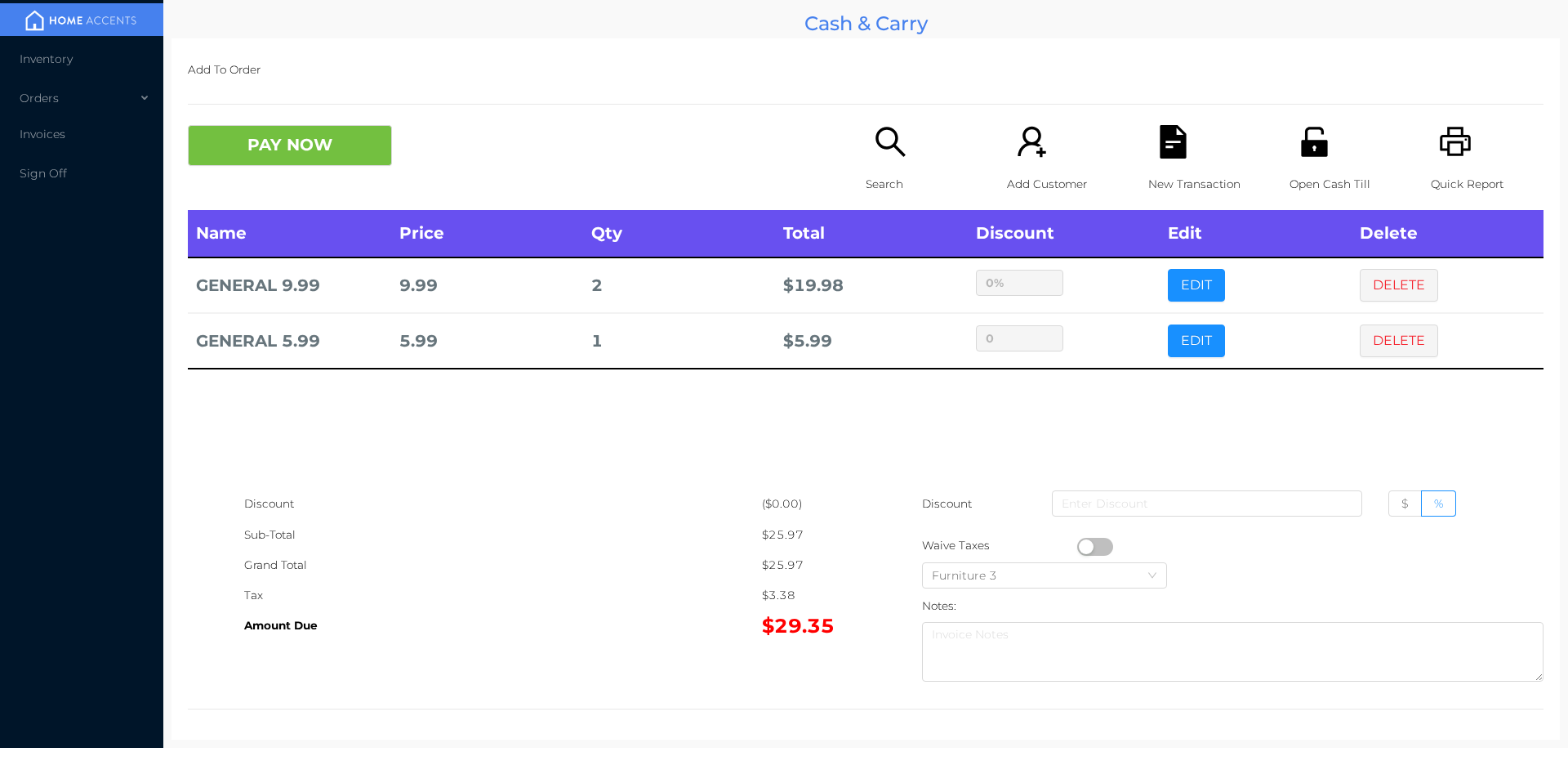
click at [834, 447] on div "Name Price Qty Total Discount Edit Delete GENERAL 9.99 9.99 2 $ 19.98 0% EDIT D…" at bounding box center [865, 349] width 1356 height 278
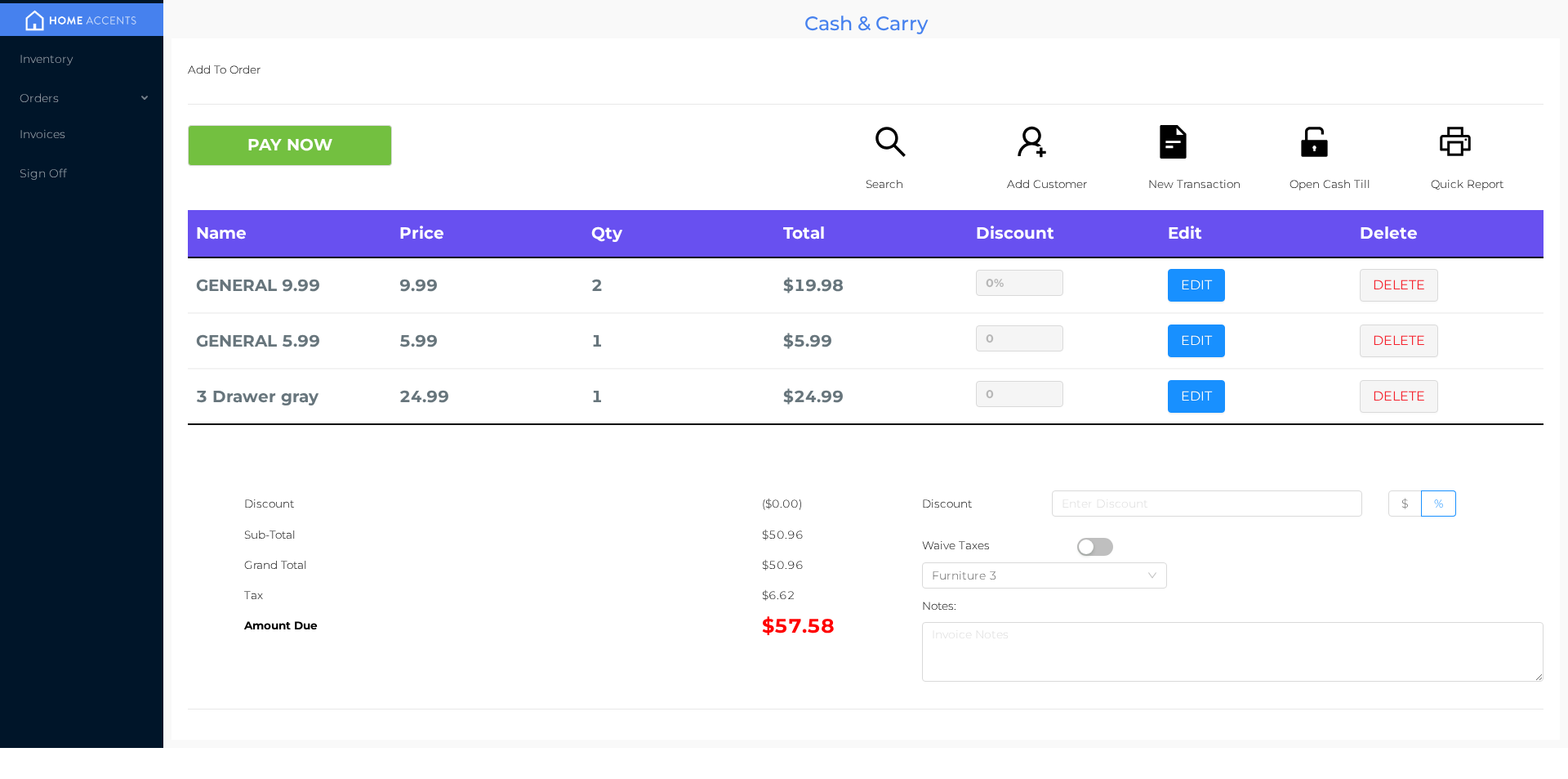
click at [900, 141] on icon "icon: search" at bounding box center [891, 141] width 33 height 33
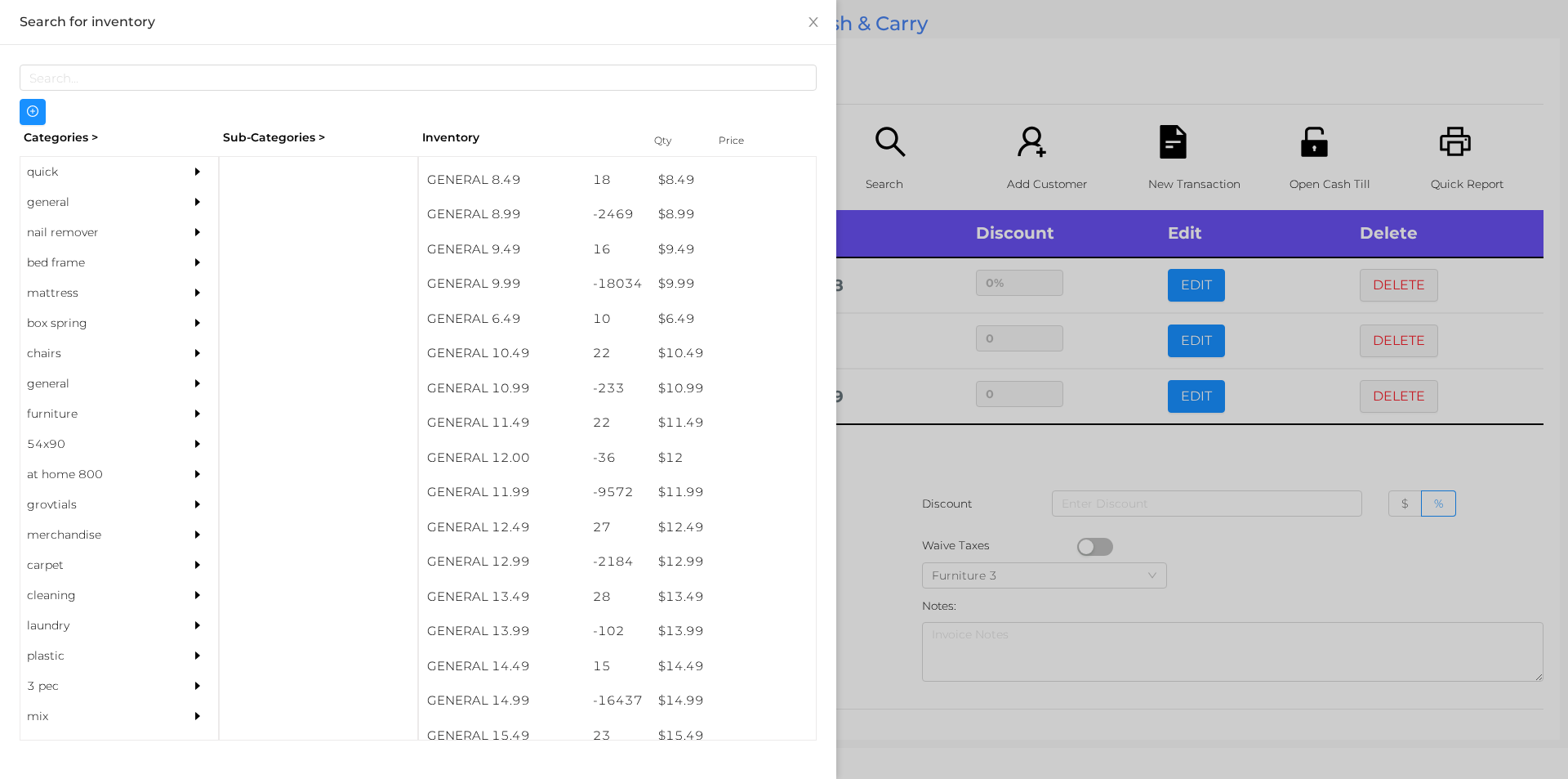
scroll to position [887, 0]
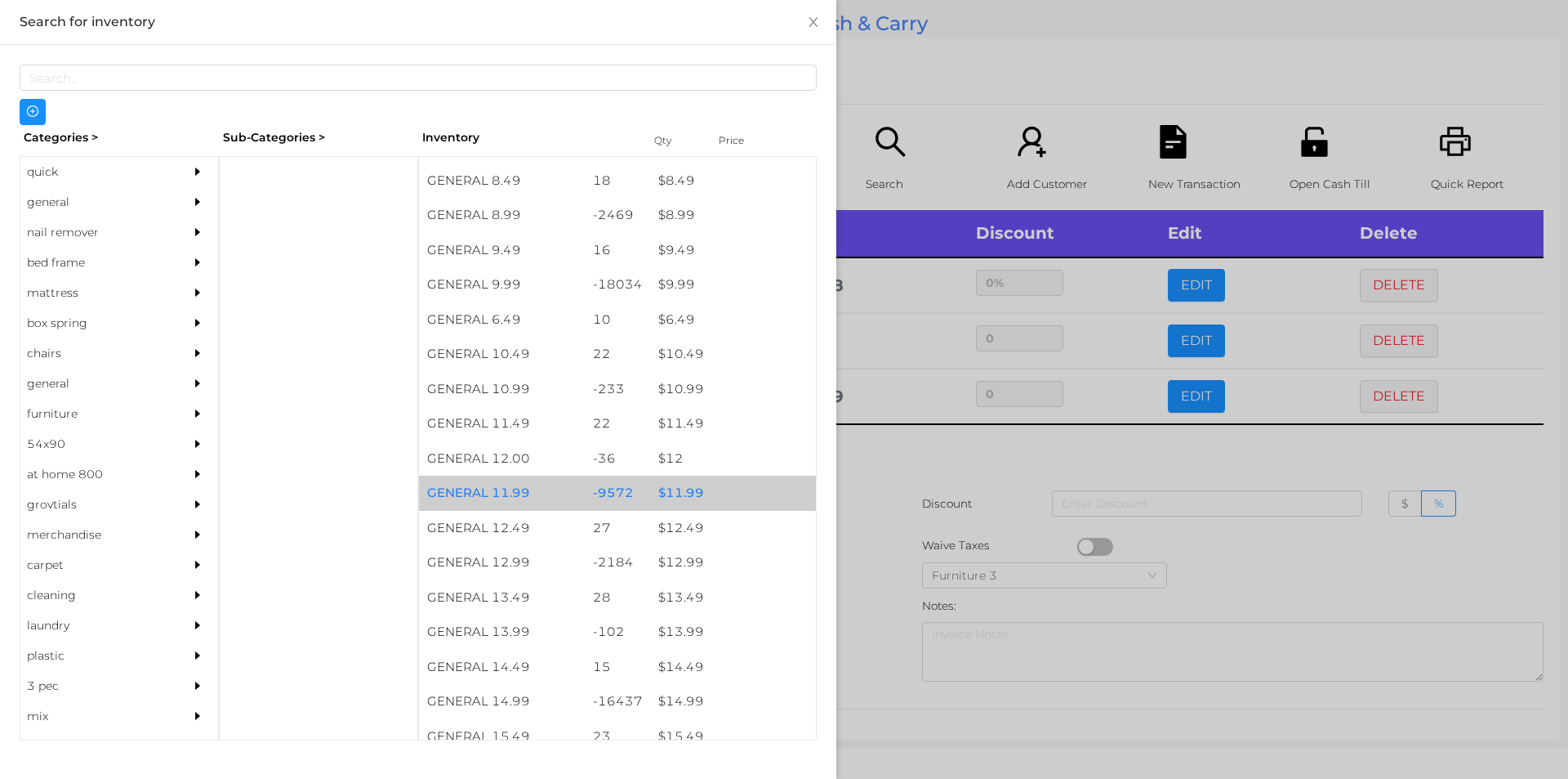
click at [681, 492] on div "$ 11.99" at bounding box center [733, 493] width 166 height 35
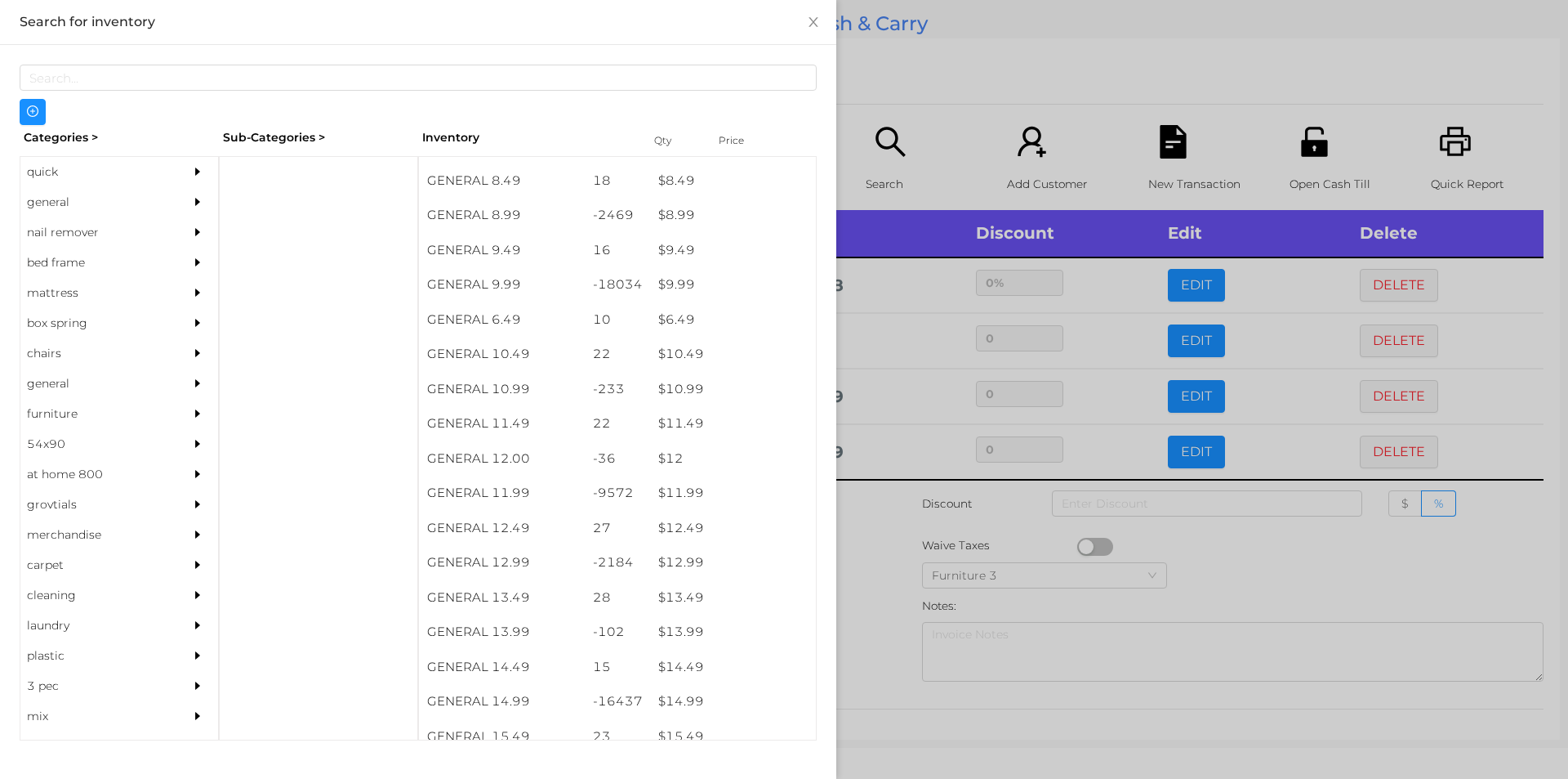
click at [881, 516] on div at bounding box center [784, 390] width 1568 height 779
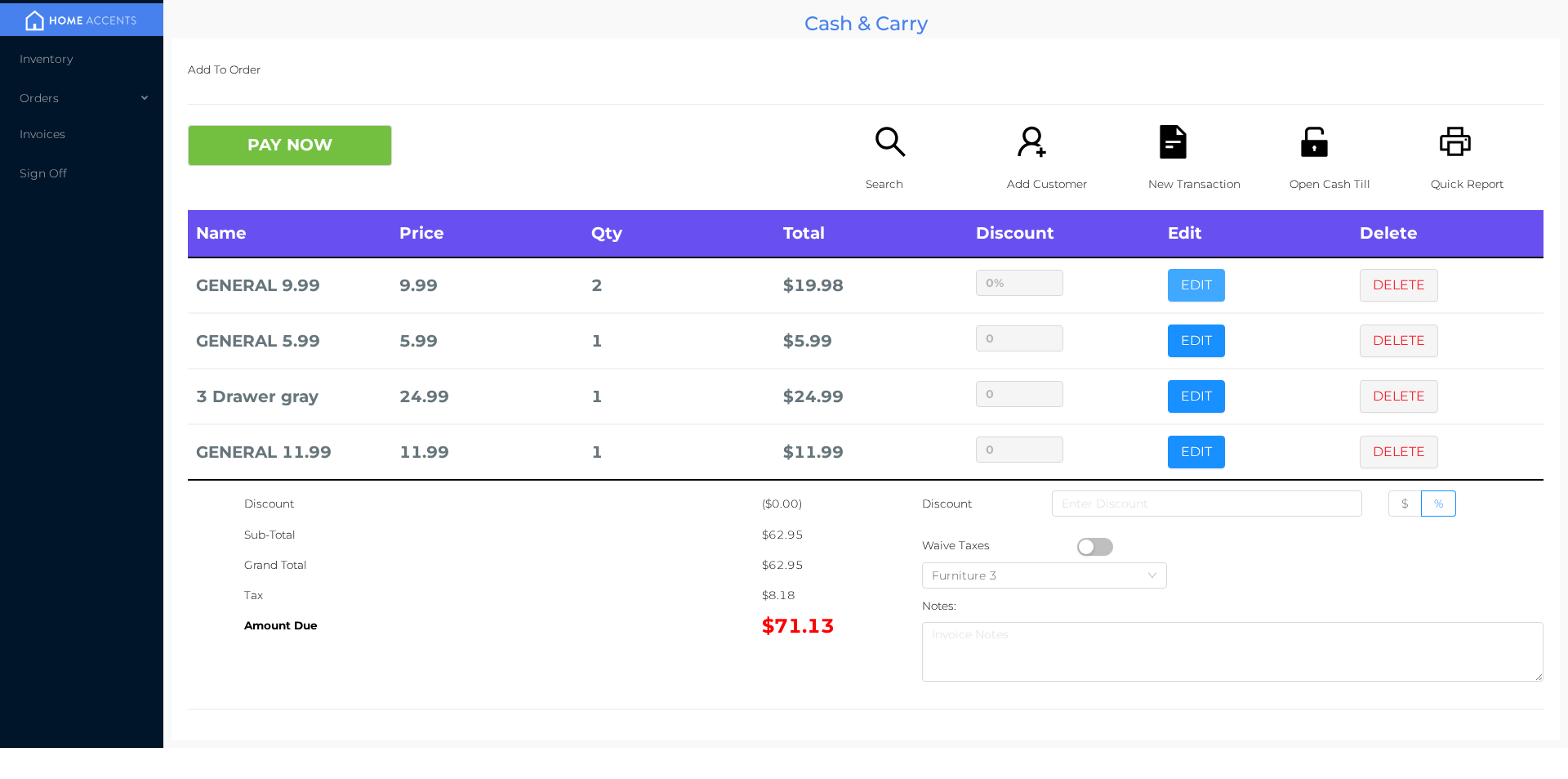
click at [1171, 286] on button "EDIT" at bounding box center [1196, 286] width 57 height 33
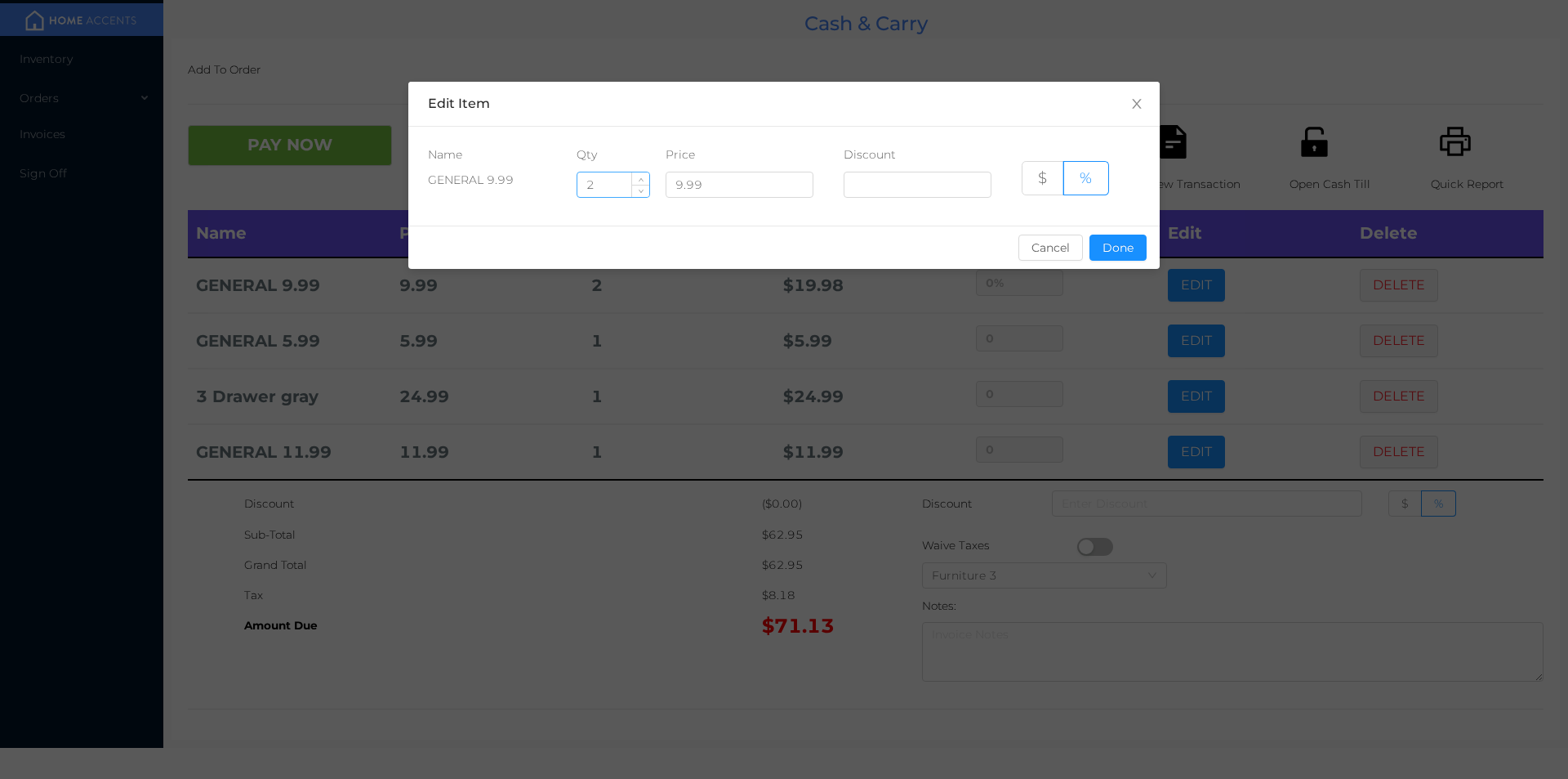
click at [610, 183] on input "2" at bounding box center [613, 184] width 72 height 24
type input "1"
click at [1123, 249] on button "Done" at bounding box center [1117, 248] width 57 height 26
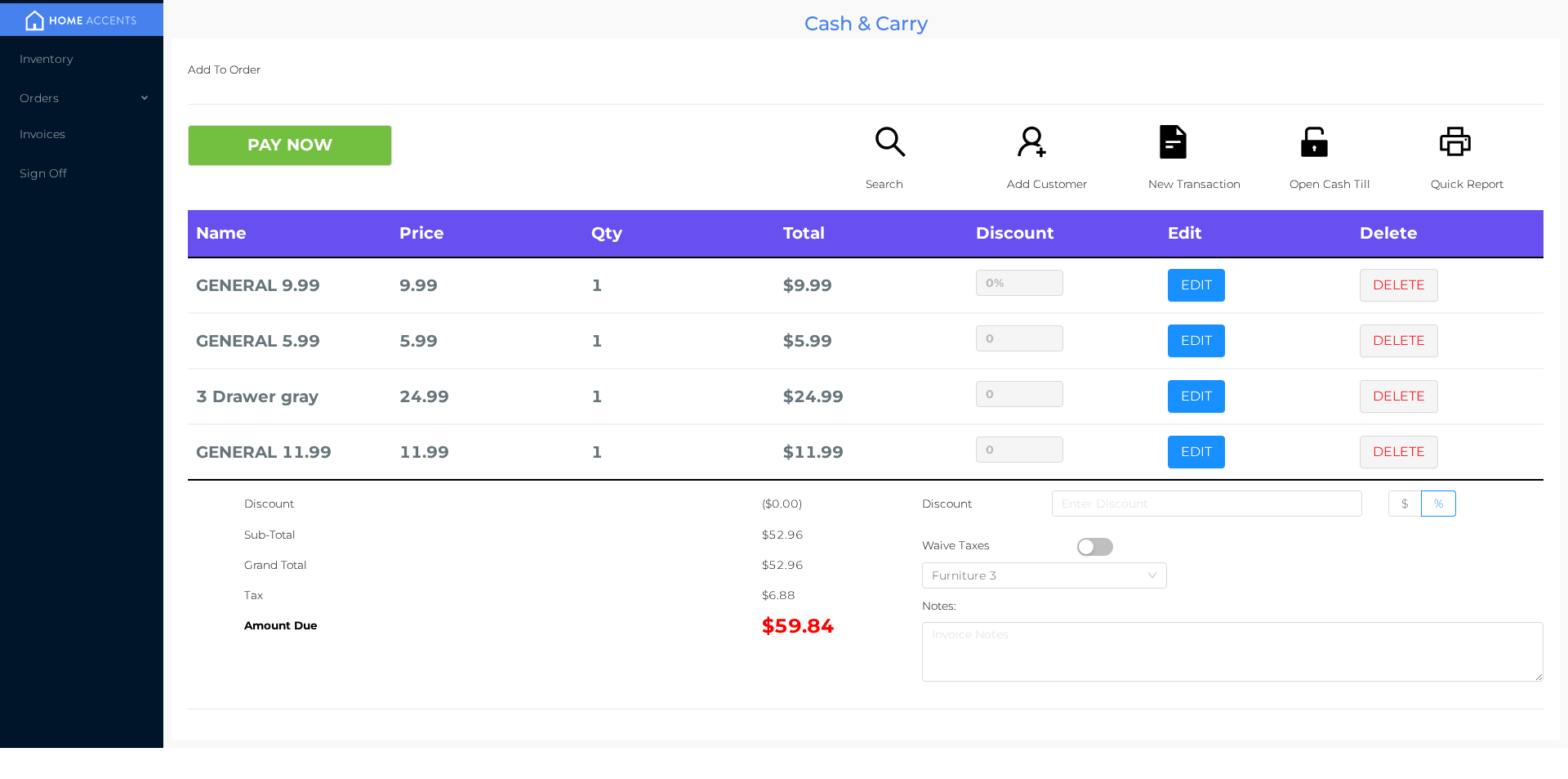
click at [658, 553] on div "Grand Total" at bounding box center [502, 565] width 518 height 30
click at [299, 151] on button "PAY NOW" at bounding box center [290, 145] width 204 height 41
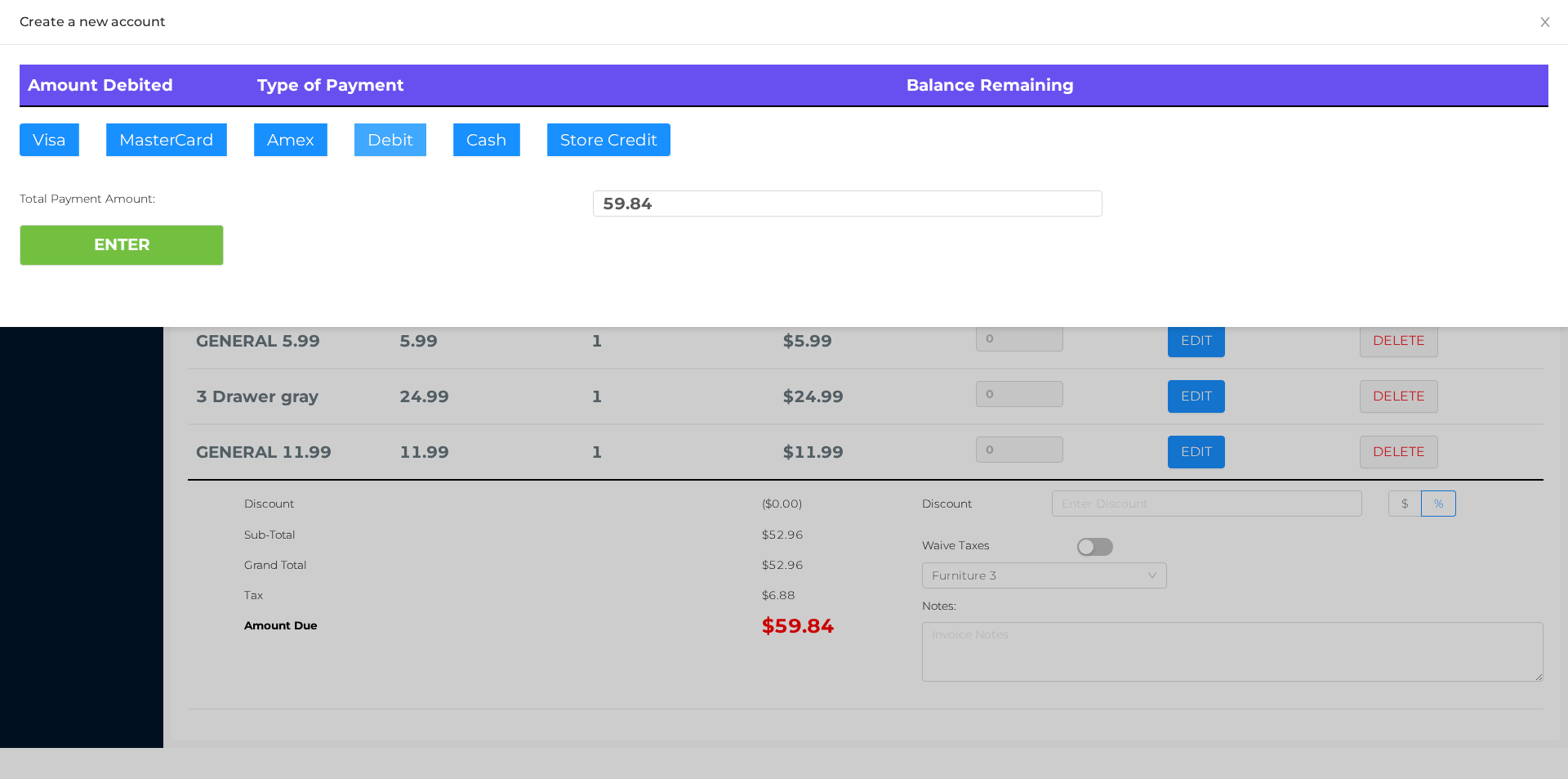
click at [389, 155] on button "Debit" at bounding box center [390, 140] width 72 height 33
click at [128, 251] on button "ENTER" at bounding box center [122, 245] width 204 height 41
type input "0"
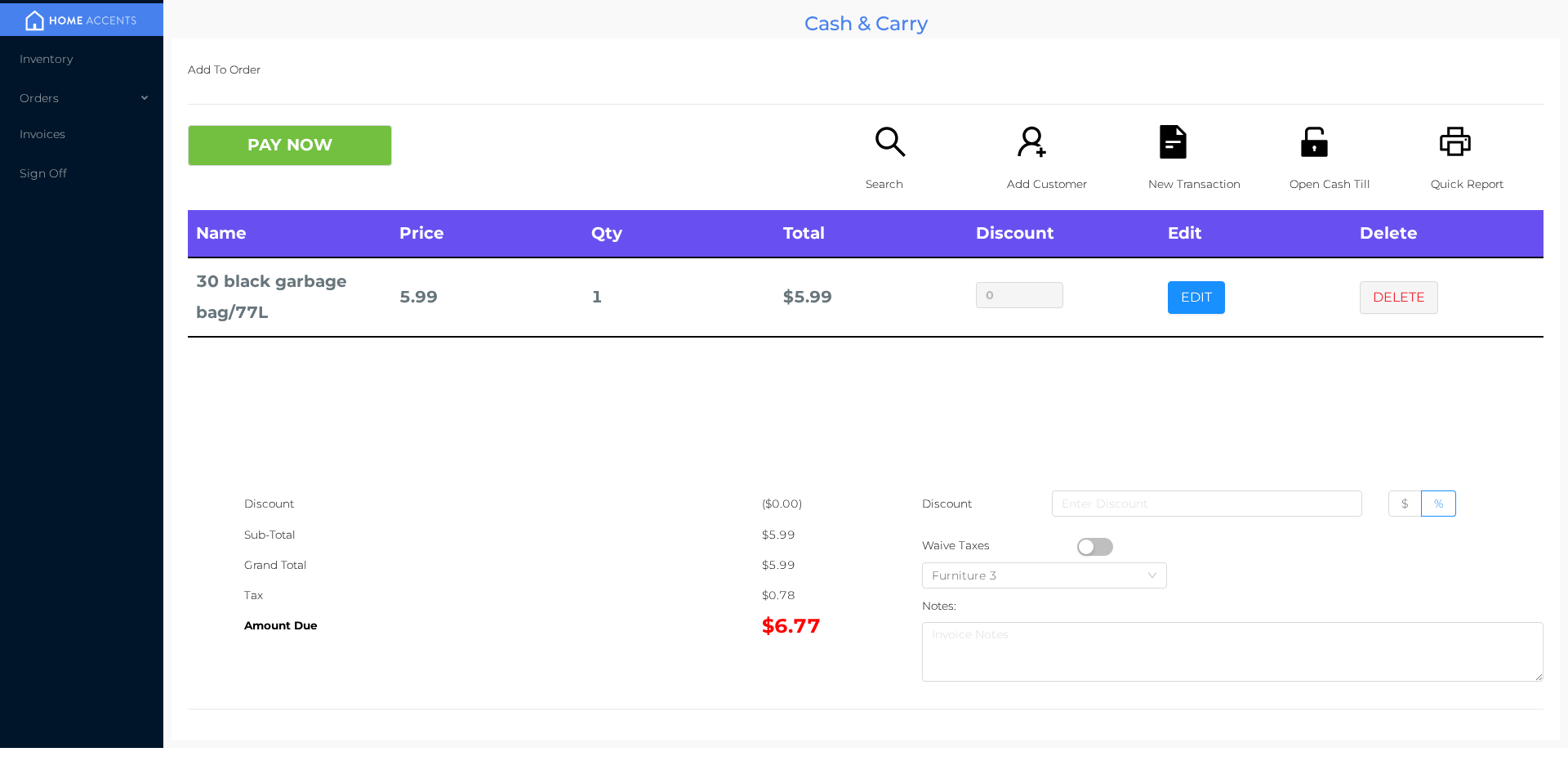
click at [888, 163] on div "Search" at bounding box center [922, 167] width 113 height 85
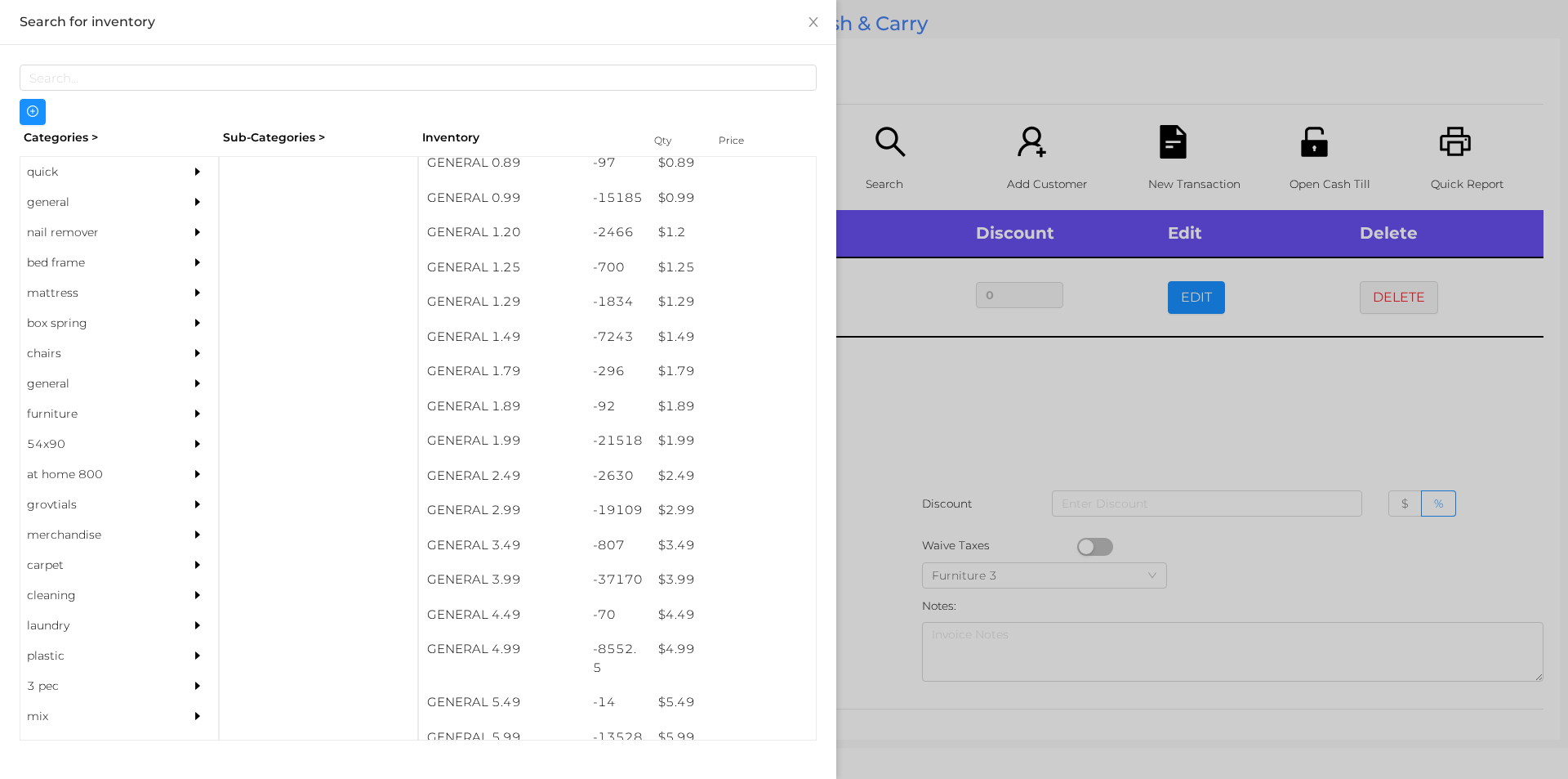
scroll to position [107, 0]
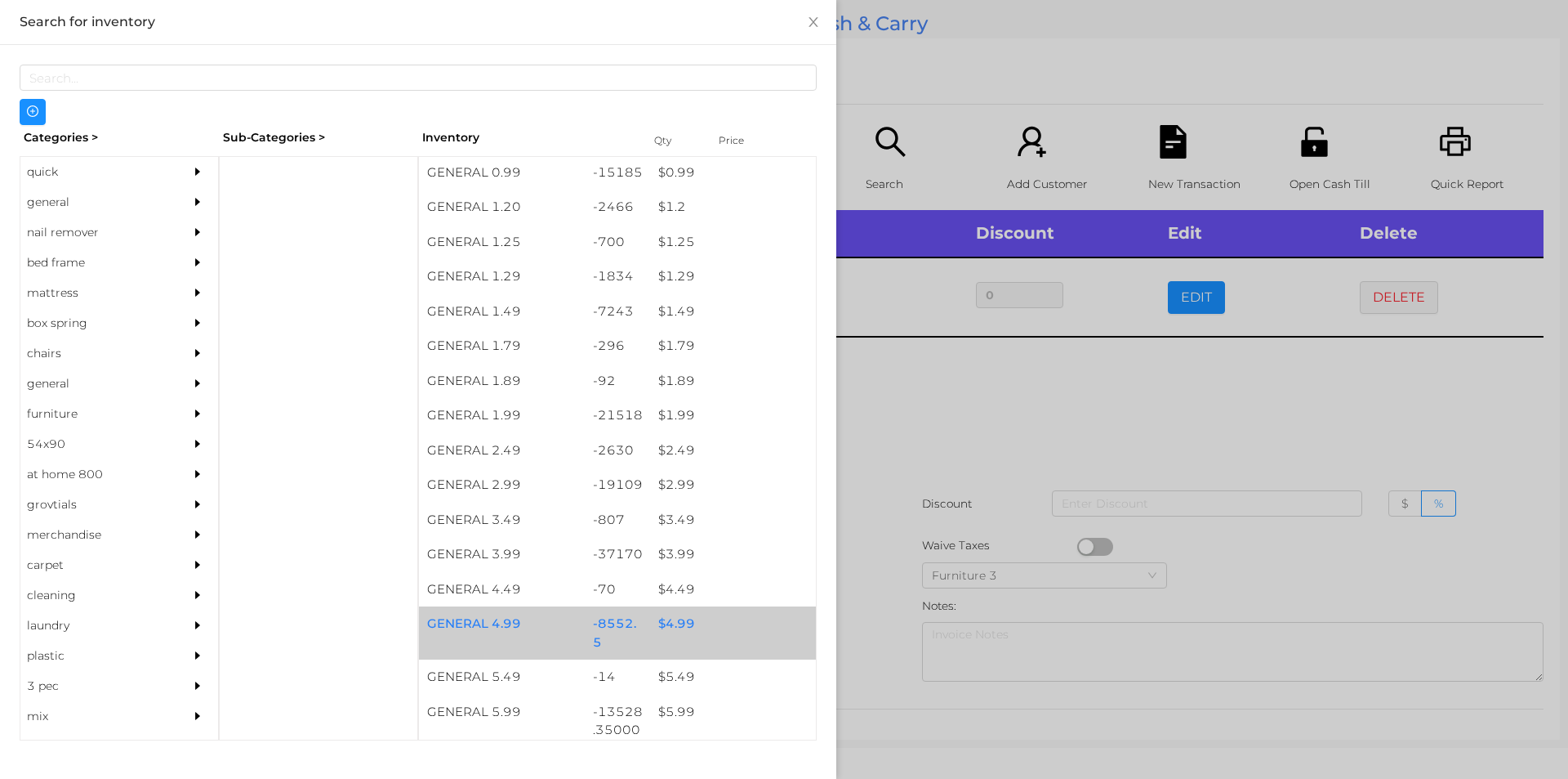
click at [664, 621] on div "$ 4.99" at bounding box center [733, 624] width 166 height 35
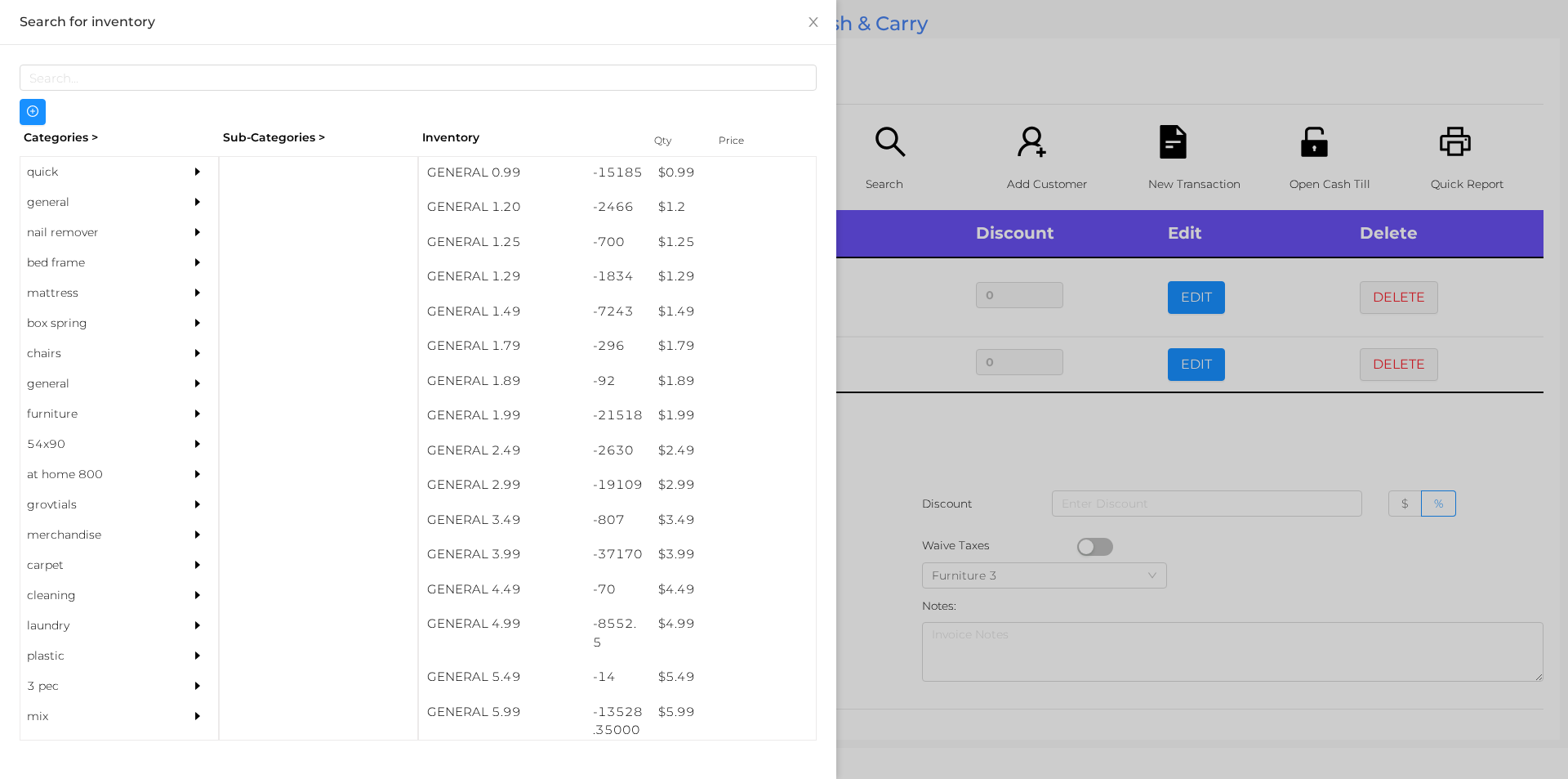
click at [901, 457] on div at bounding box center [784, 390] width 1568 height 779
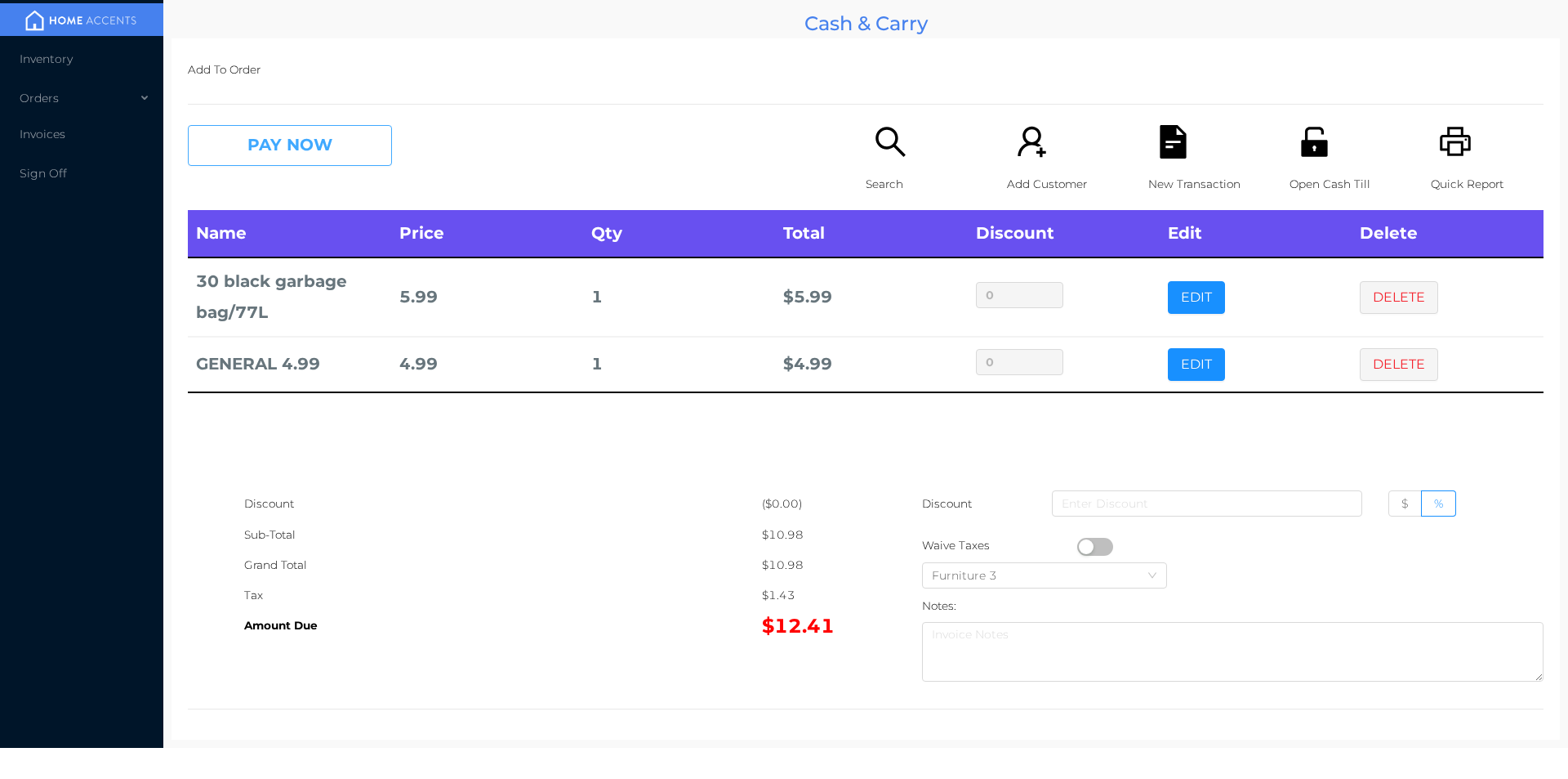
click at [344, 155] on button "PAY NOW" at bounding box center [290, 145] width 204 height 41
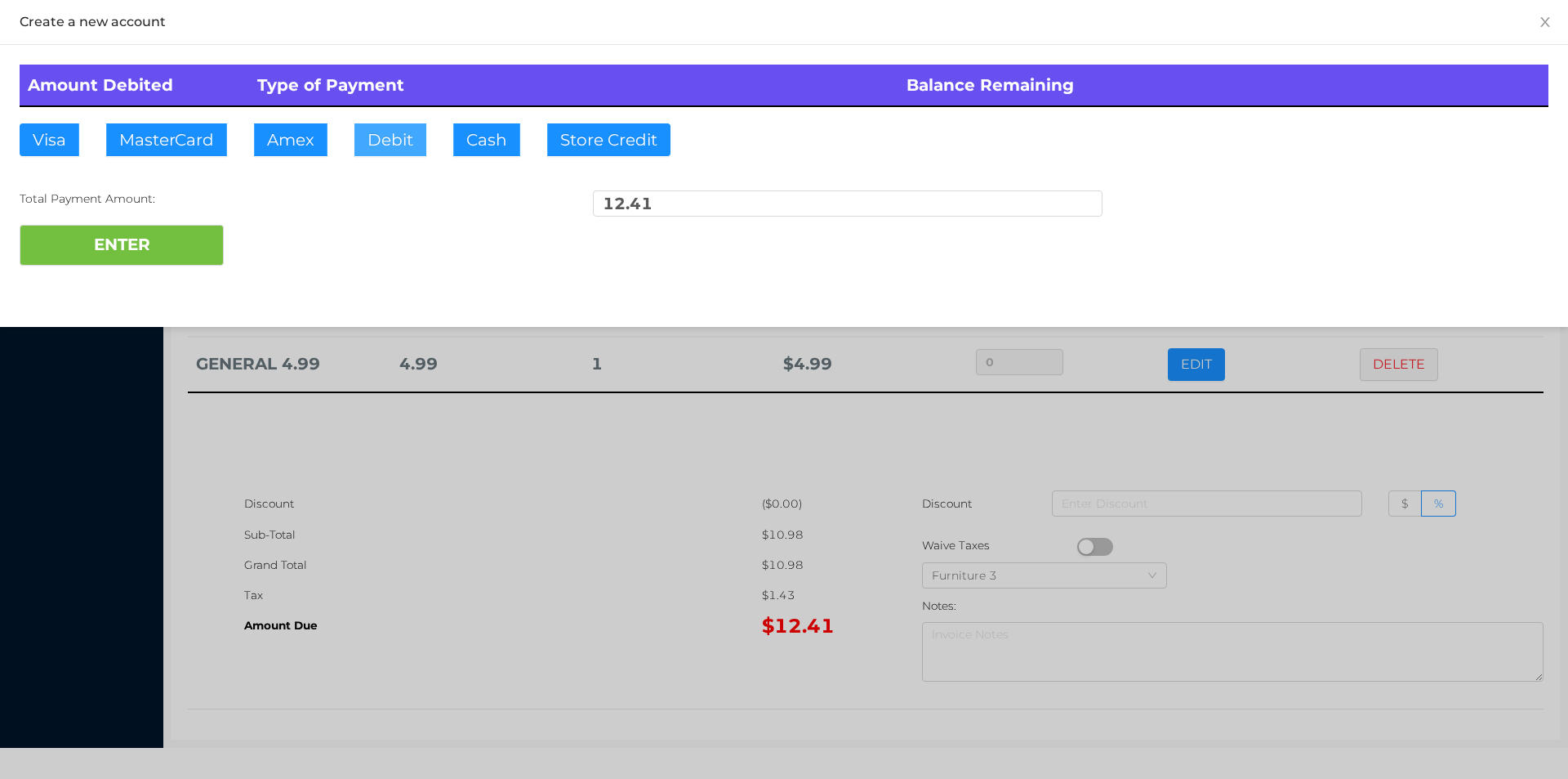
click at [370, 137] on button "Debit" at bounding box center [390, 140] width 72 height 33
click at [180, 230] on button "ENTER" at bounding box center [122, 245] width 204 height 41
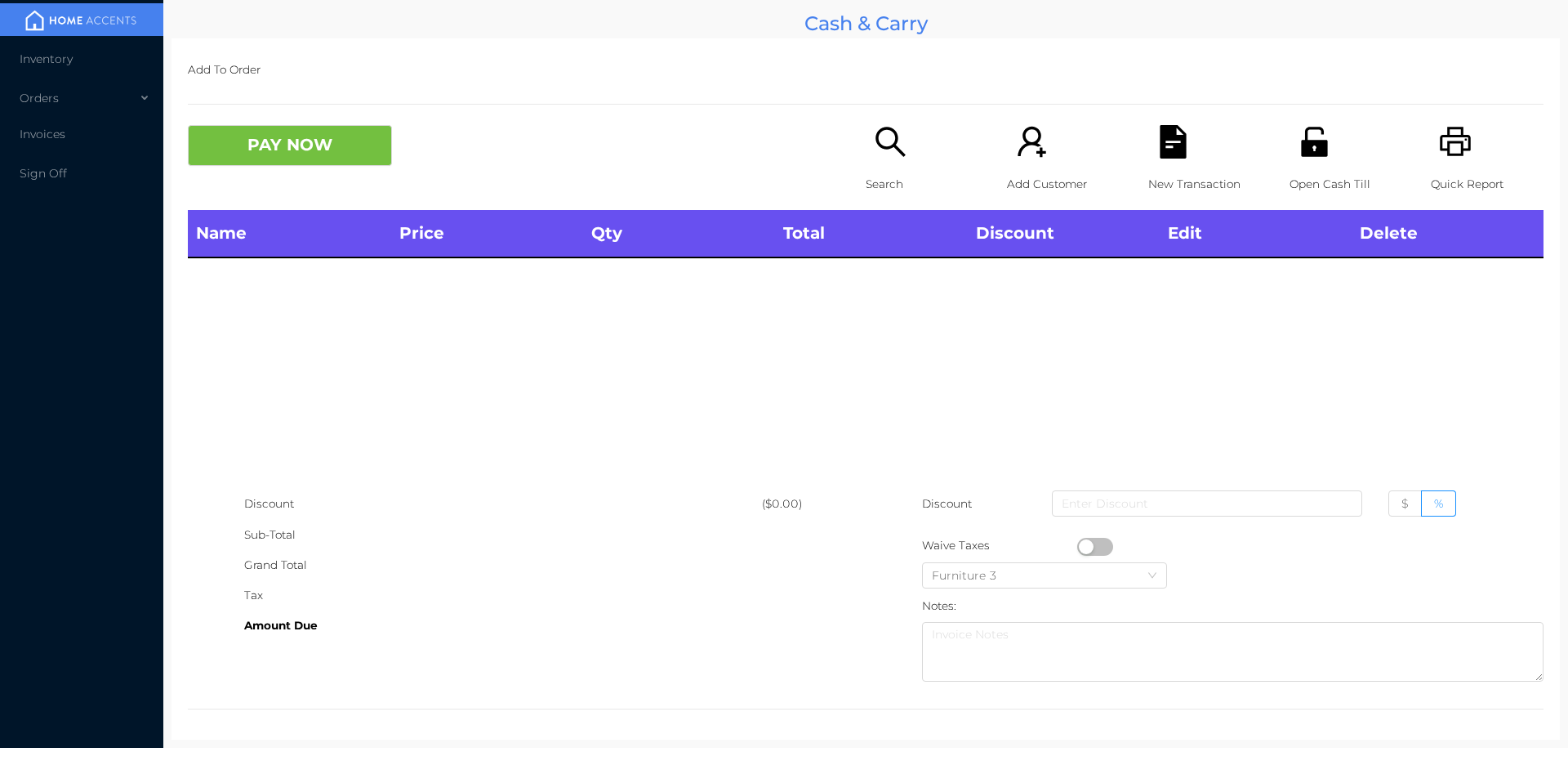
click at [1441, 147] on icon "icon: printer" at bounding box center [1455, 141] width 33 height 33
